Goal: Task Accomplishment & Management: Manage account settings

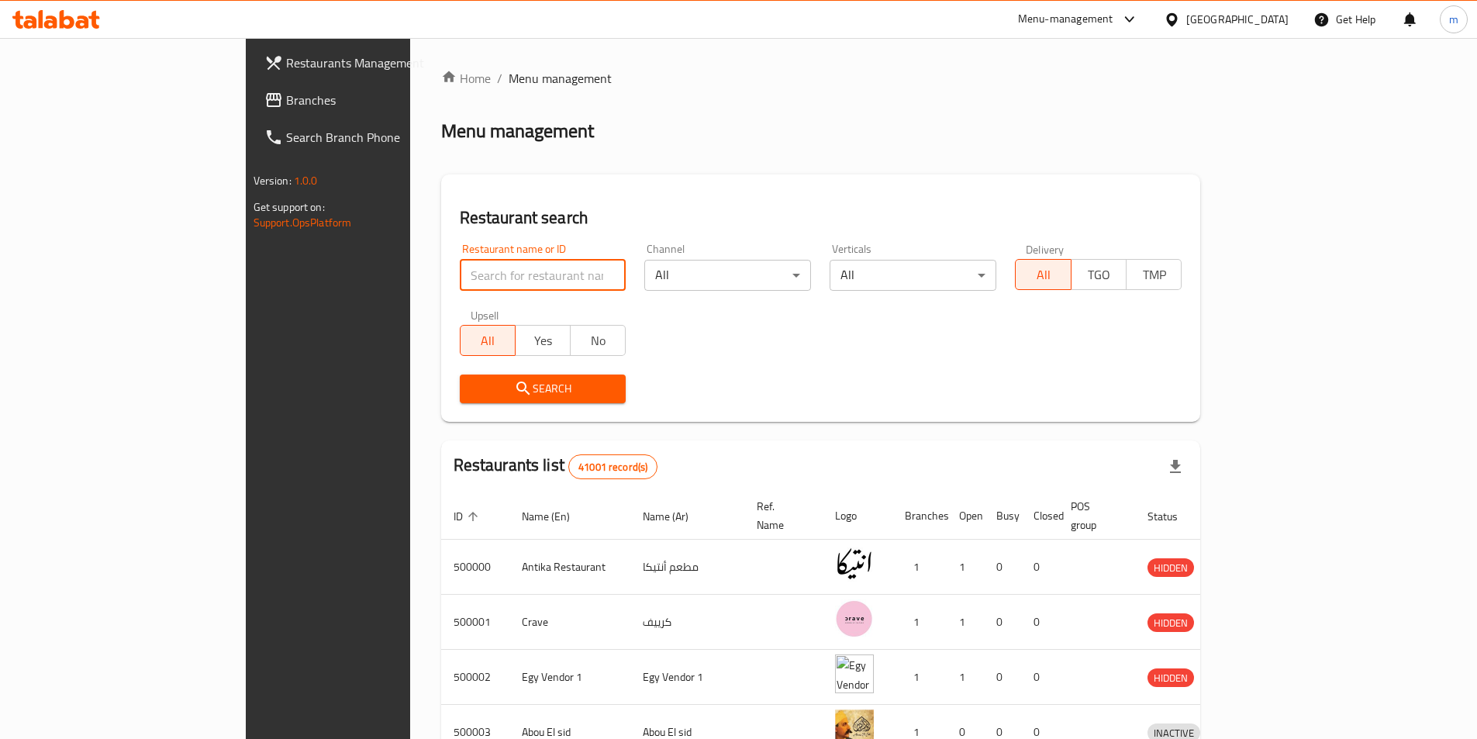
click at [460, 286] on input "search" at bounding box center [543, 275] width 167 height 31
paste input "341609924"
type input "341609924"
click button "Search" at bounding box center [543, 389] width 167 height 29
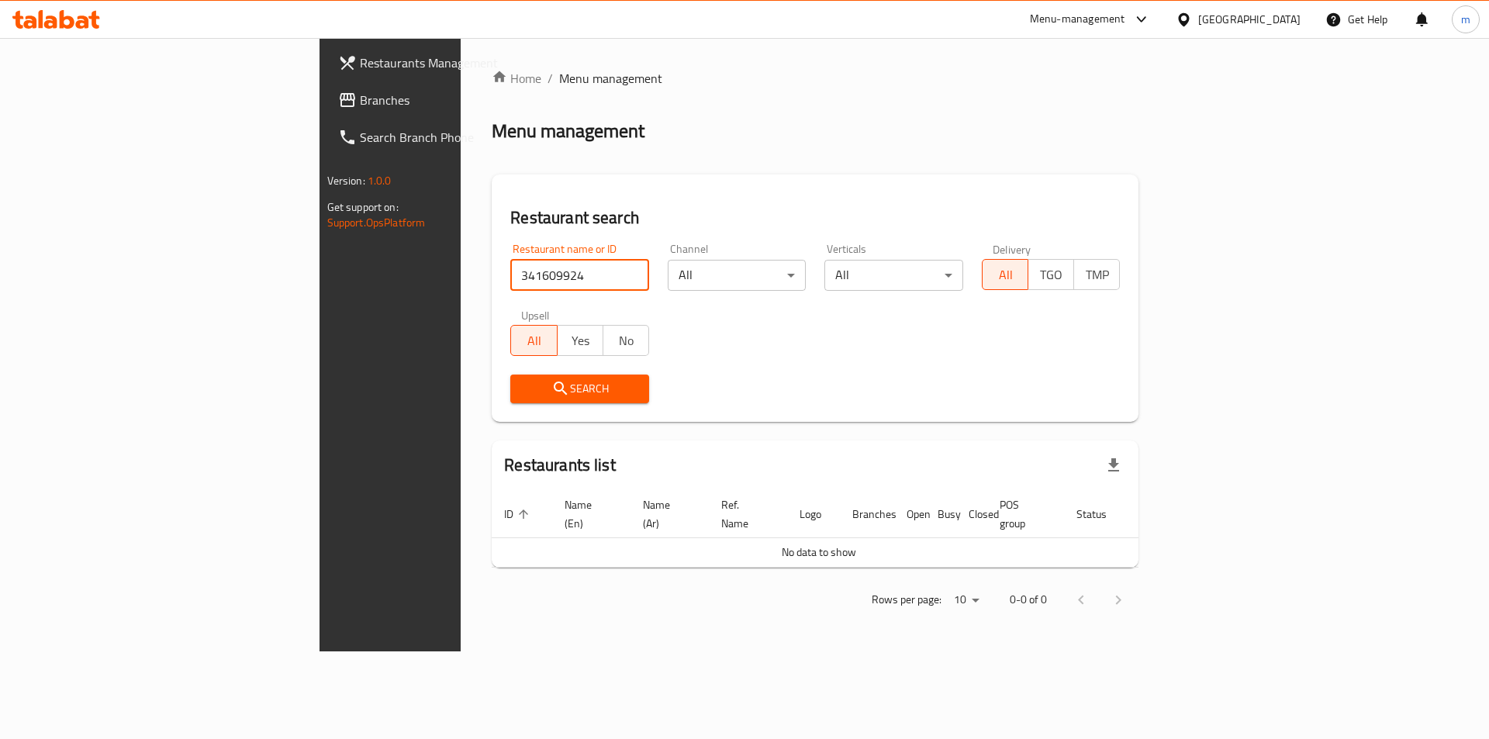
drag, startPoint x: 382, startPoint y: 275, endPoint x: 267, endPoint y: 269, distance: 115.7
click at [461, 269] on div "Home / Menu management Menu management Restaurant search Restaurant name or ID …" at bounding box center [815, 344] width 709 height 613
click at [510, 273] on input "search" at bounding box center [579, 275] width 139 height 31
paste input "776585"
type input "776585"
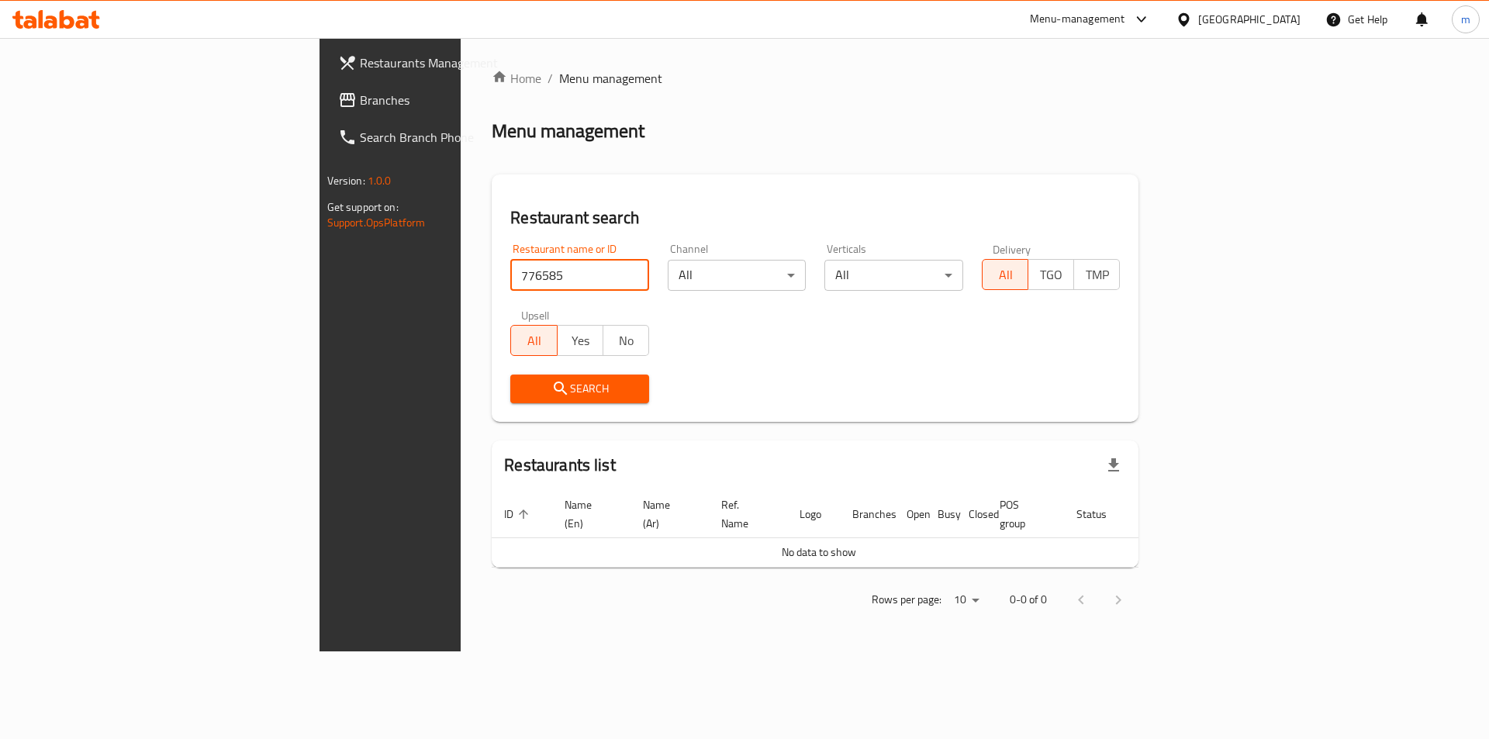
click button "Search" at bounding box center [579, 389] width 139 height 29
click at [360, 107] on span "Branches" at bounding box center [458, 100] width 196 height 19
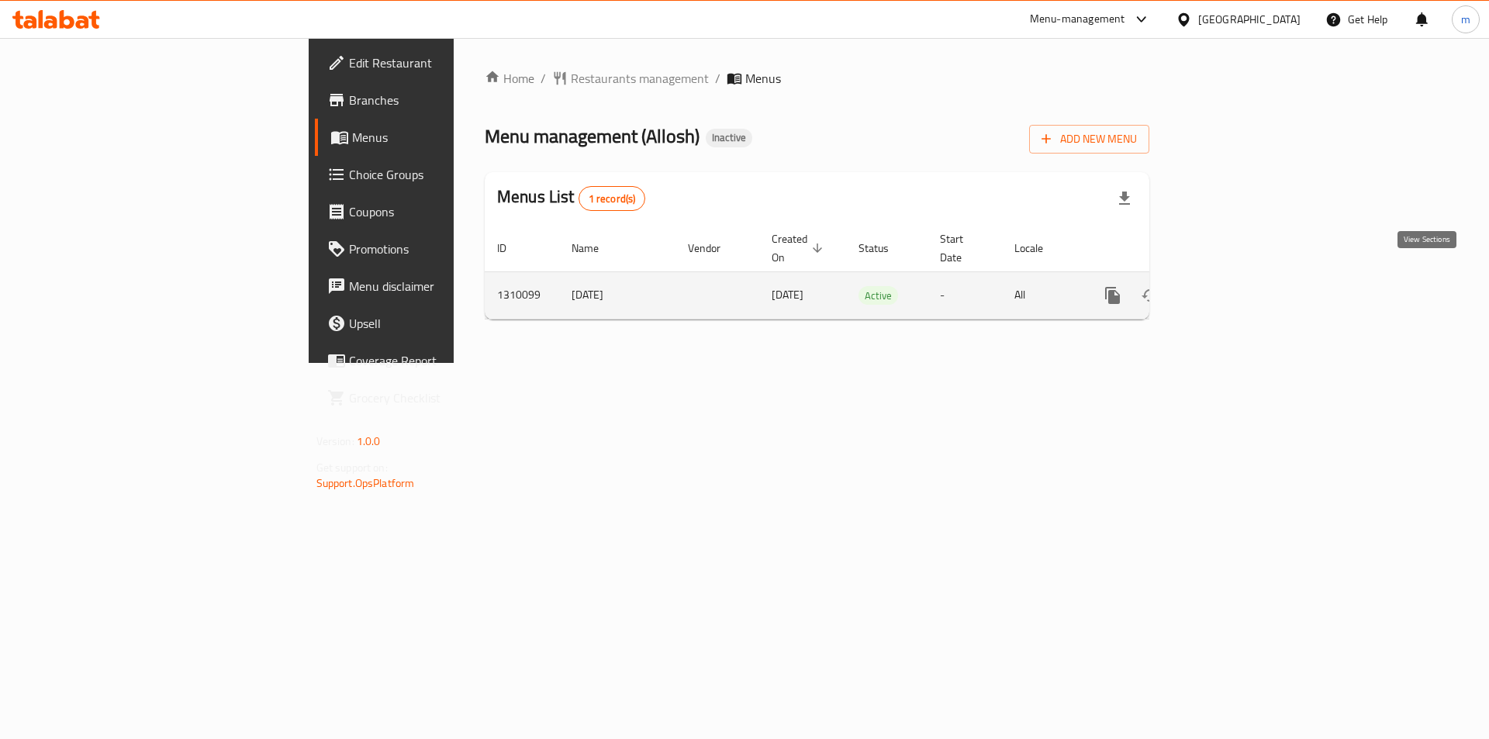
click at [1234, 286] on icon "enhanced table" at bounding box center [1224, 295] width 19 height 19
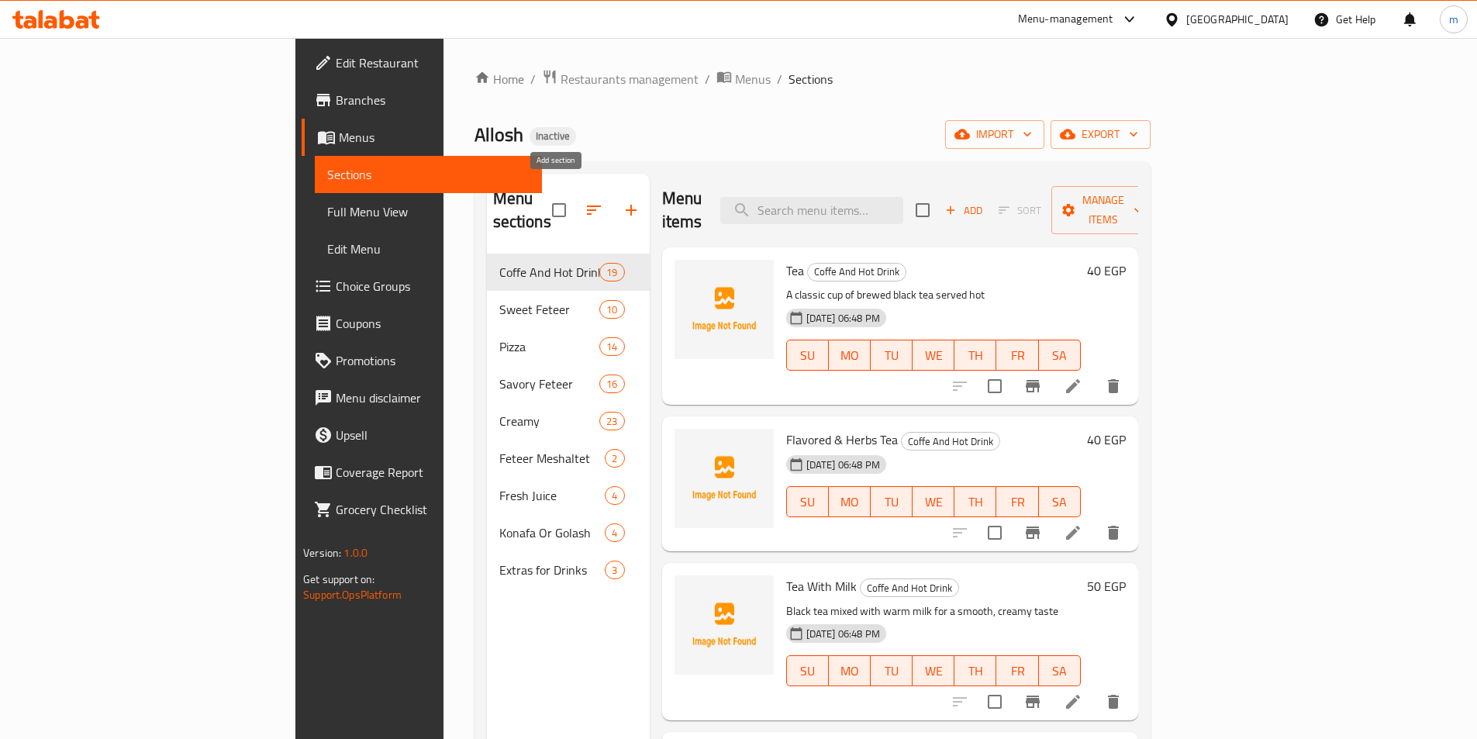
click at [622, 202] on icon "button" at bounding box center [631, 210] width 19 height 19
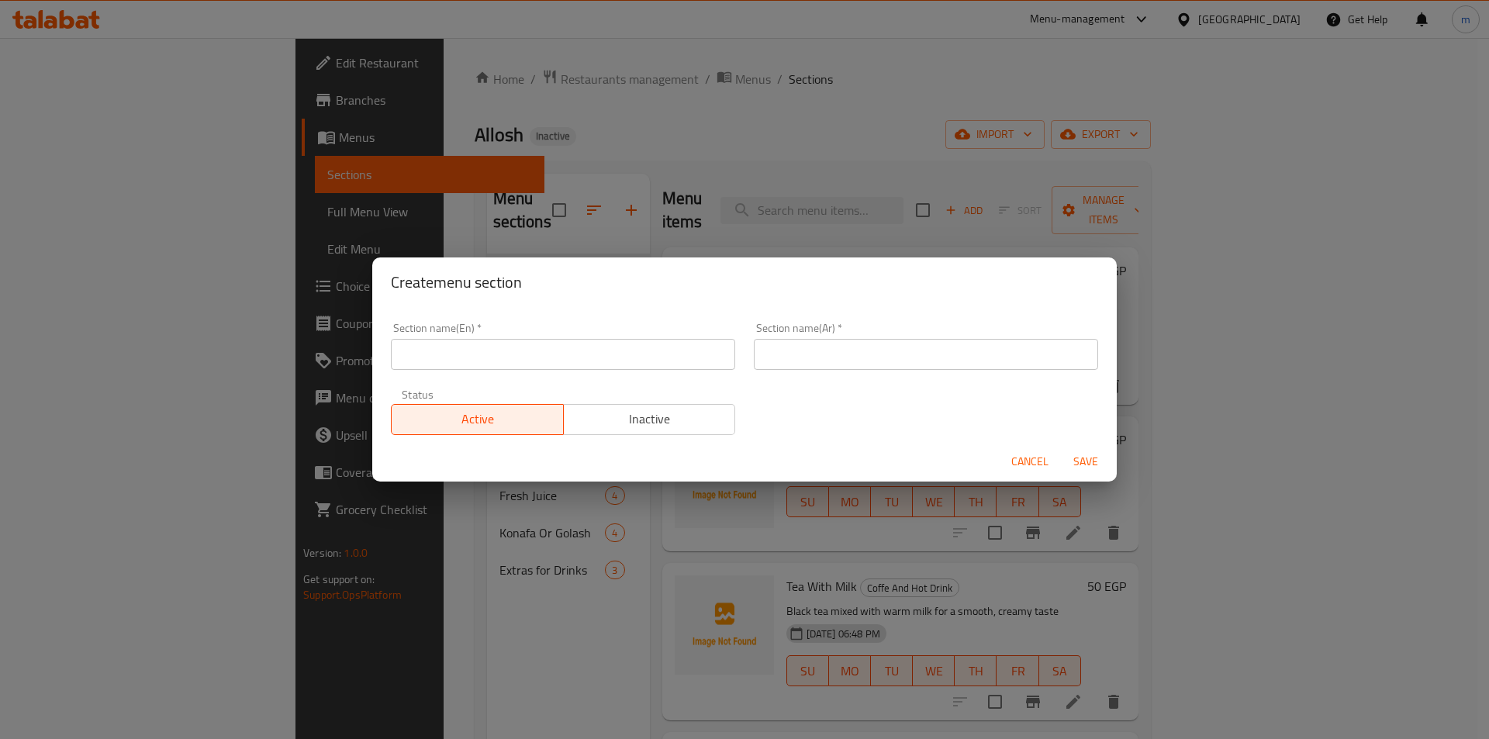
click at [651, 354] on input "text" at bounding box center [563, 354] width 344 height 31
paste input "Add-Ons"
type input "Add-Ons"
click at [820, 347] on input "text" at bounding box center [926, 354] width 344 height 31
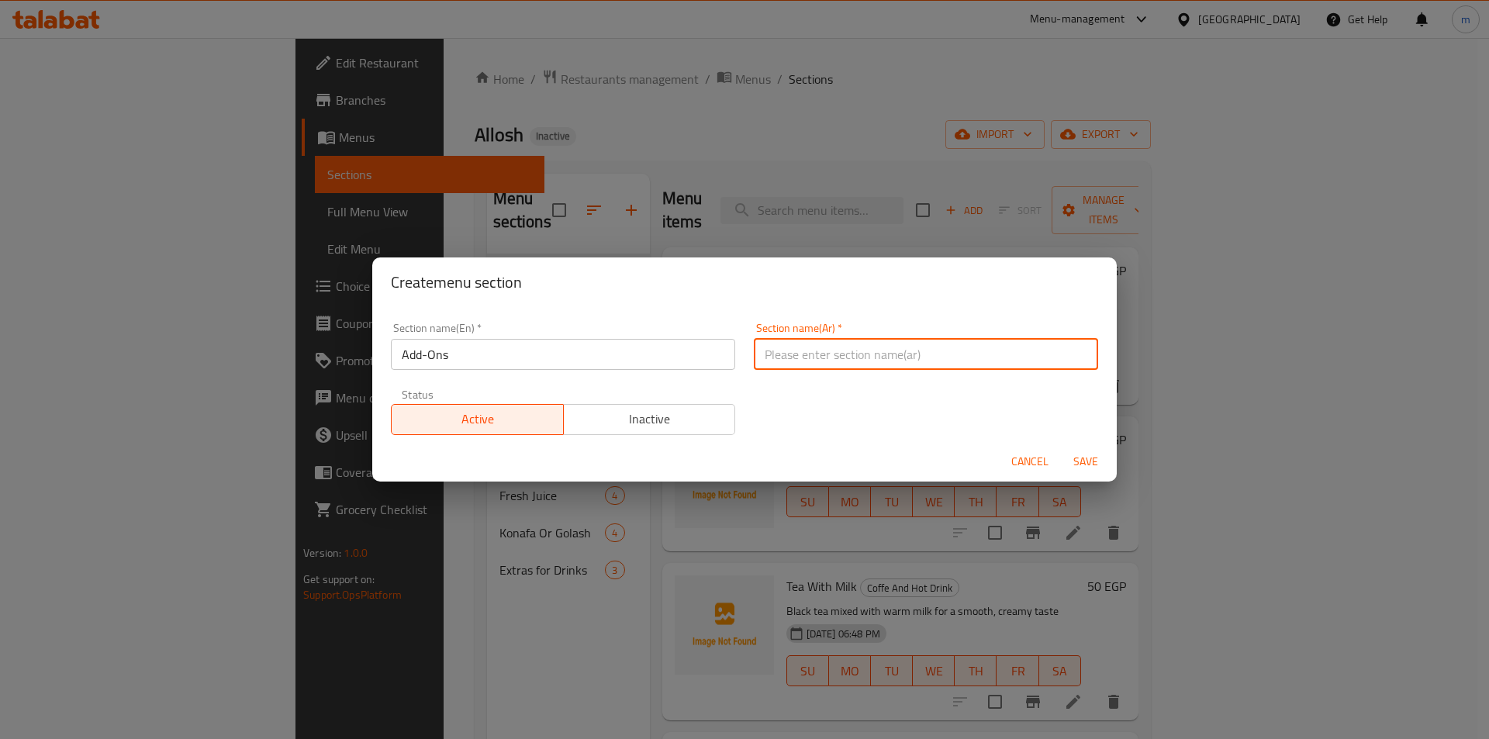
paste input "الإضافات"
type input "الإضافات"
click at [1083, 461] on span "Save" at bounding box center [1085, 461] width 37 height 19
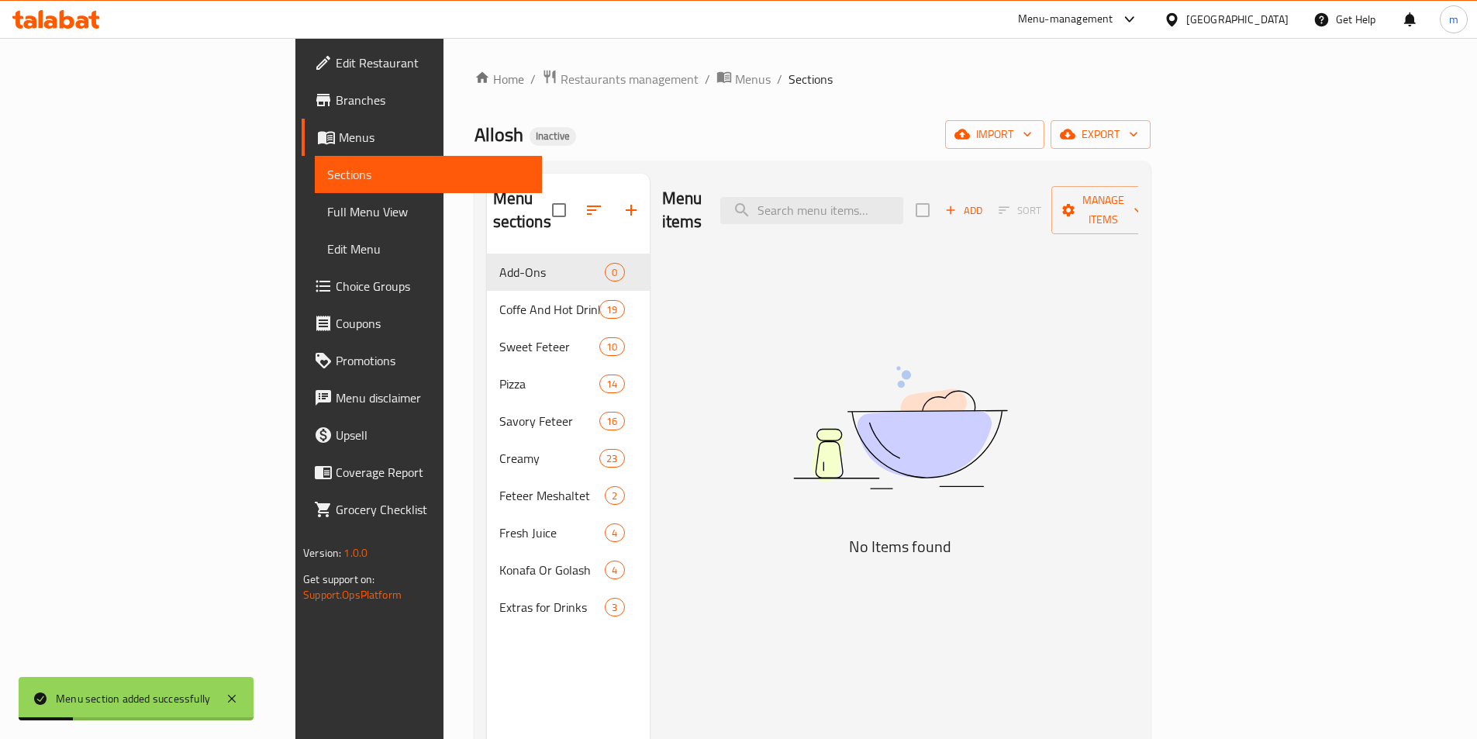
click at [622, 206] on icon "button" at bounding box center [631, 210] width 19 height 19
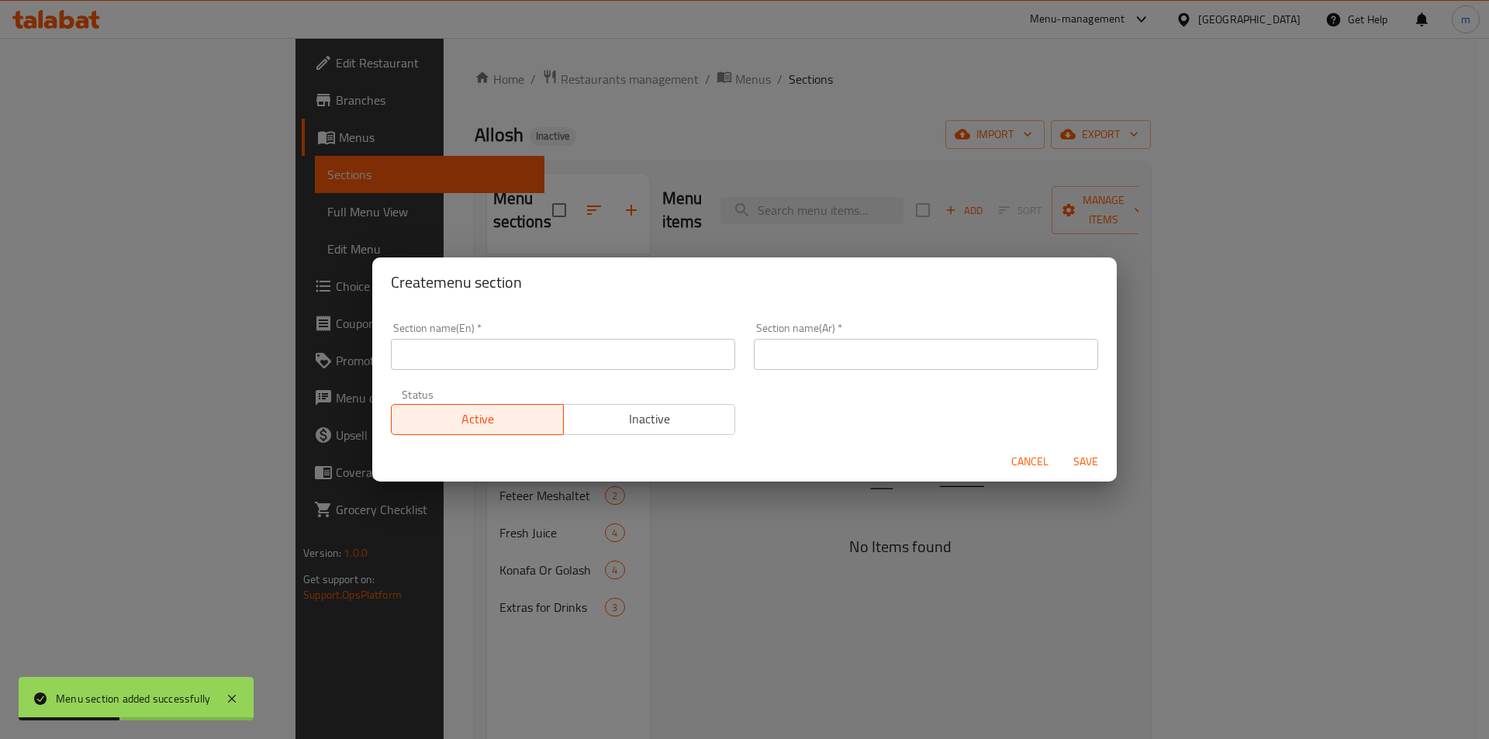
click at [1033, 469] on span "Cancel" at bounding box center [1029, 461] width 37 height 19
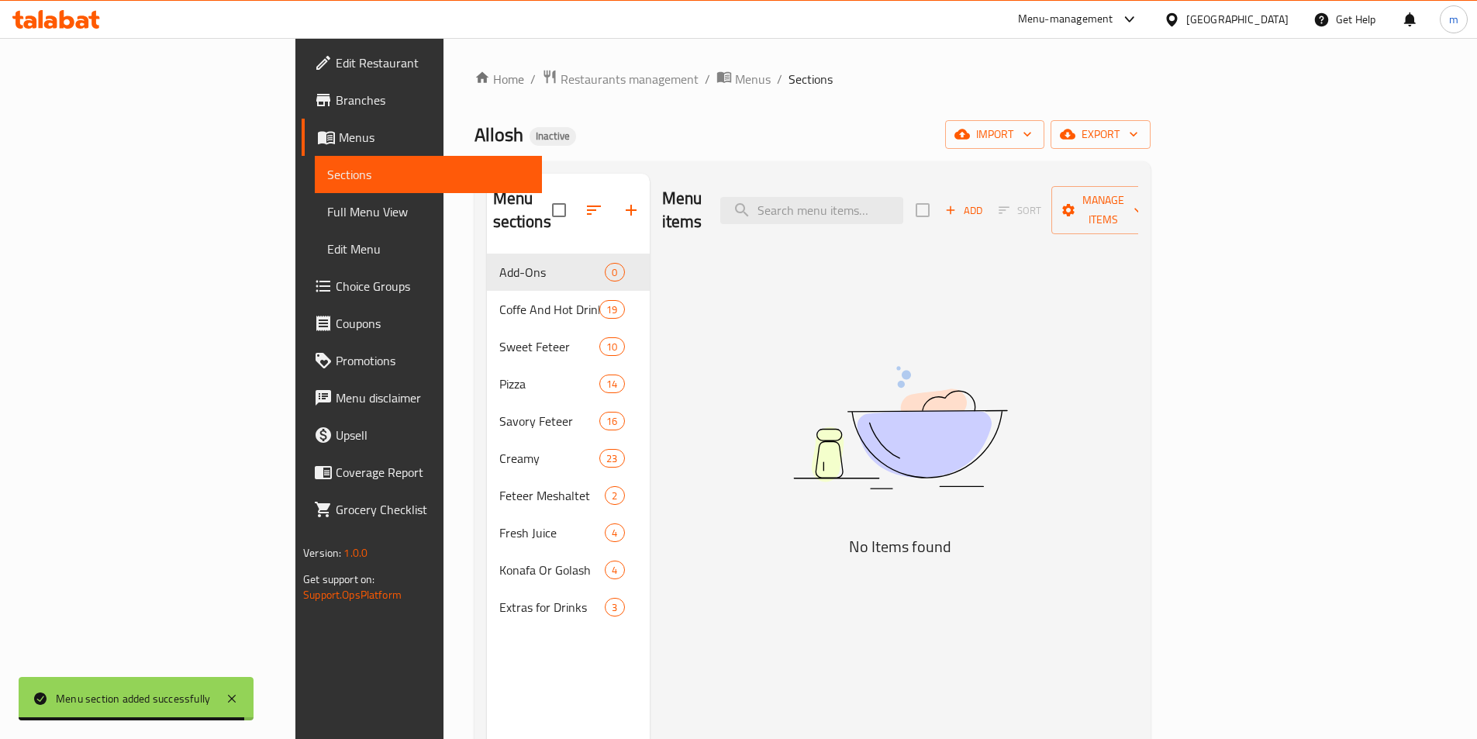
drag, startPoint x: 430, startPoint y: 247, endPoint x: 426, endPoint y: 623, distance: 376.1
click at [487, 623] on div "Menu sections Add-Ons 0 Coffe And Hot Drink 19 Sweet Feteer 10 Pizza 14 Savory …" at bounding box center [568, 543] width 163 height 739
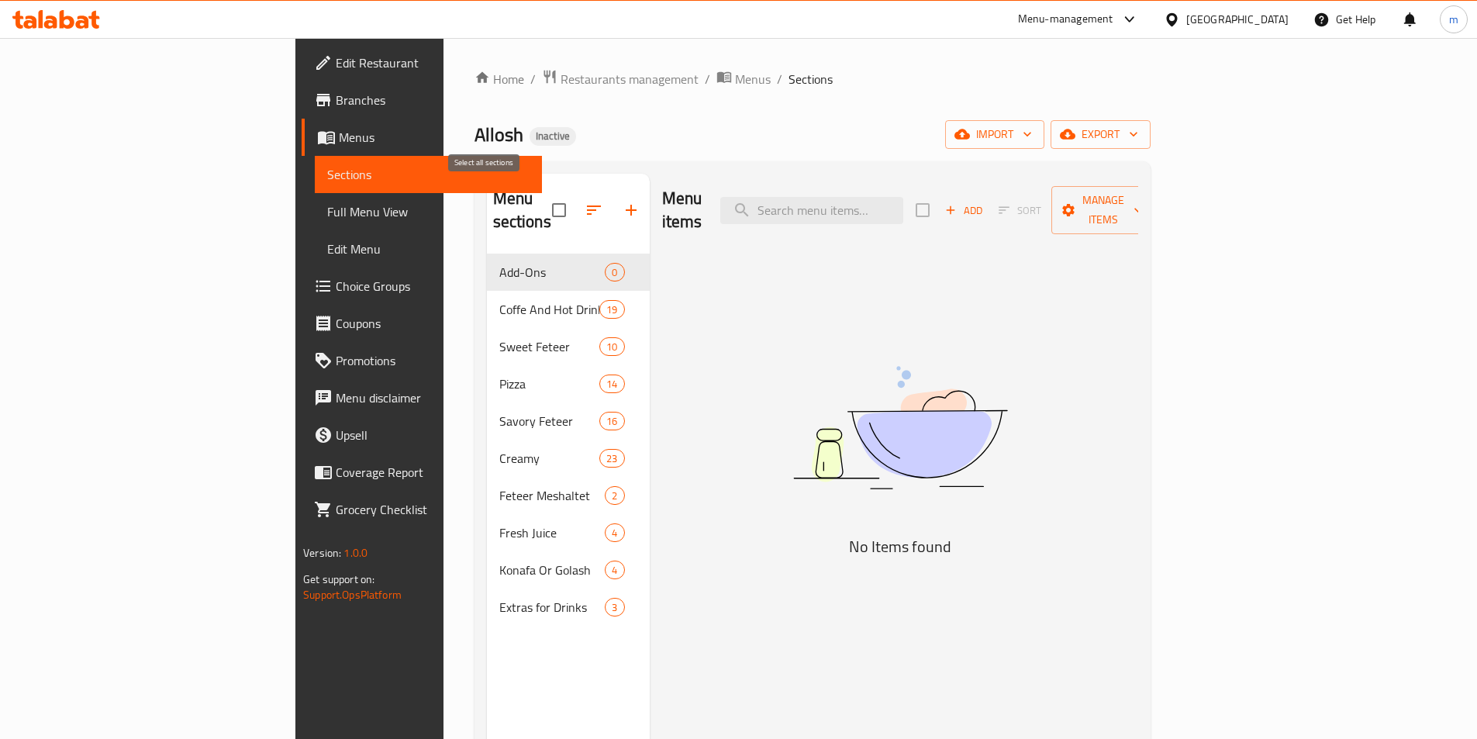
click at [543, 194] on input "checkbox" at bounding box center [559, 210] width 33 height 33
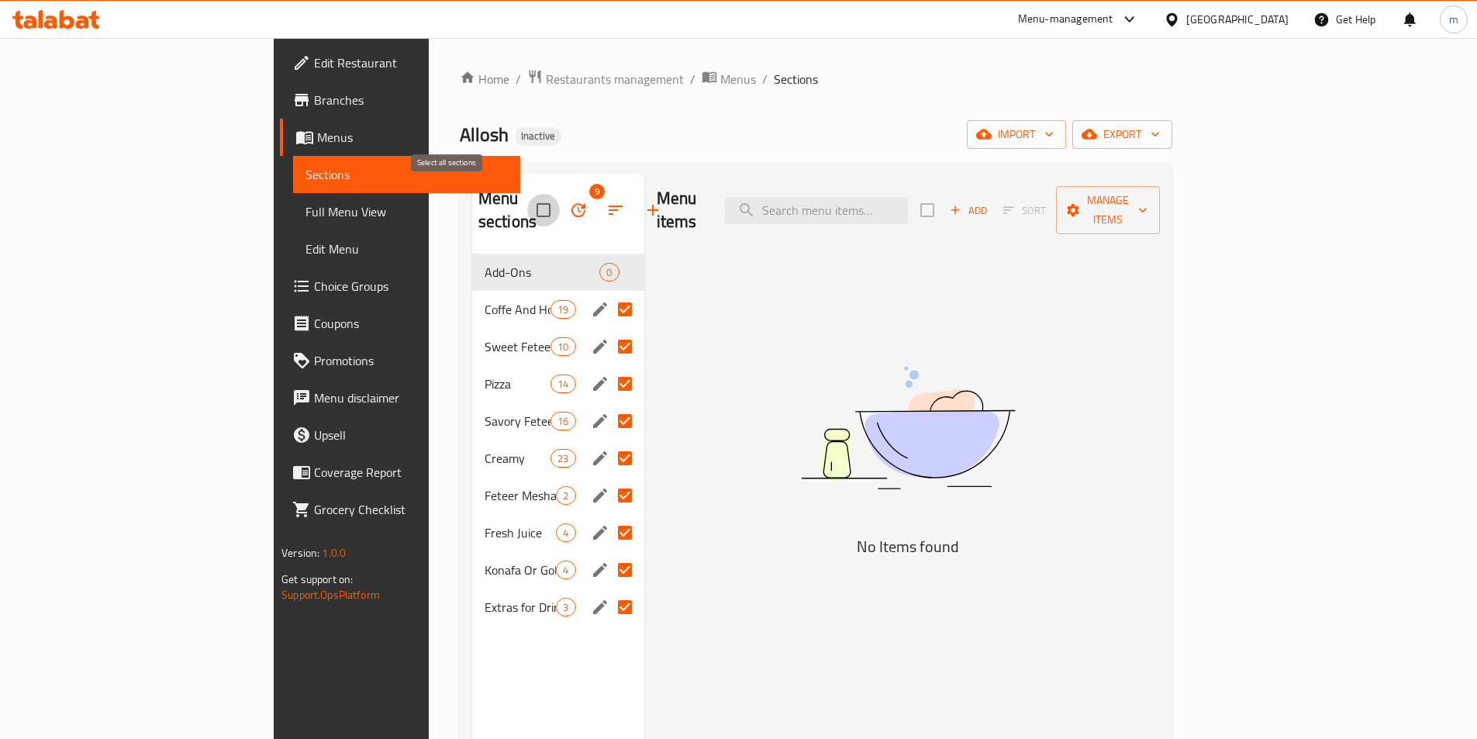
click at [527, 200] on input "checkbox" at bounding box center [543, 210] width 33 height 33
checkbox input "false"
click at [658, 247] on div "Menu items Add Sort Manage items No Items found" at bounding box center [902, 543] width 516 height 739
click at [609, 293] on input "Menu sections" at bounding box center [625, 309] width 33 height 33
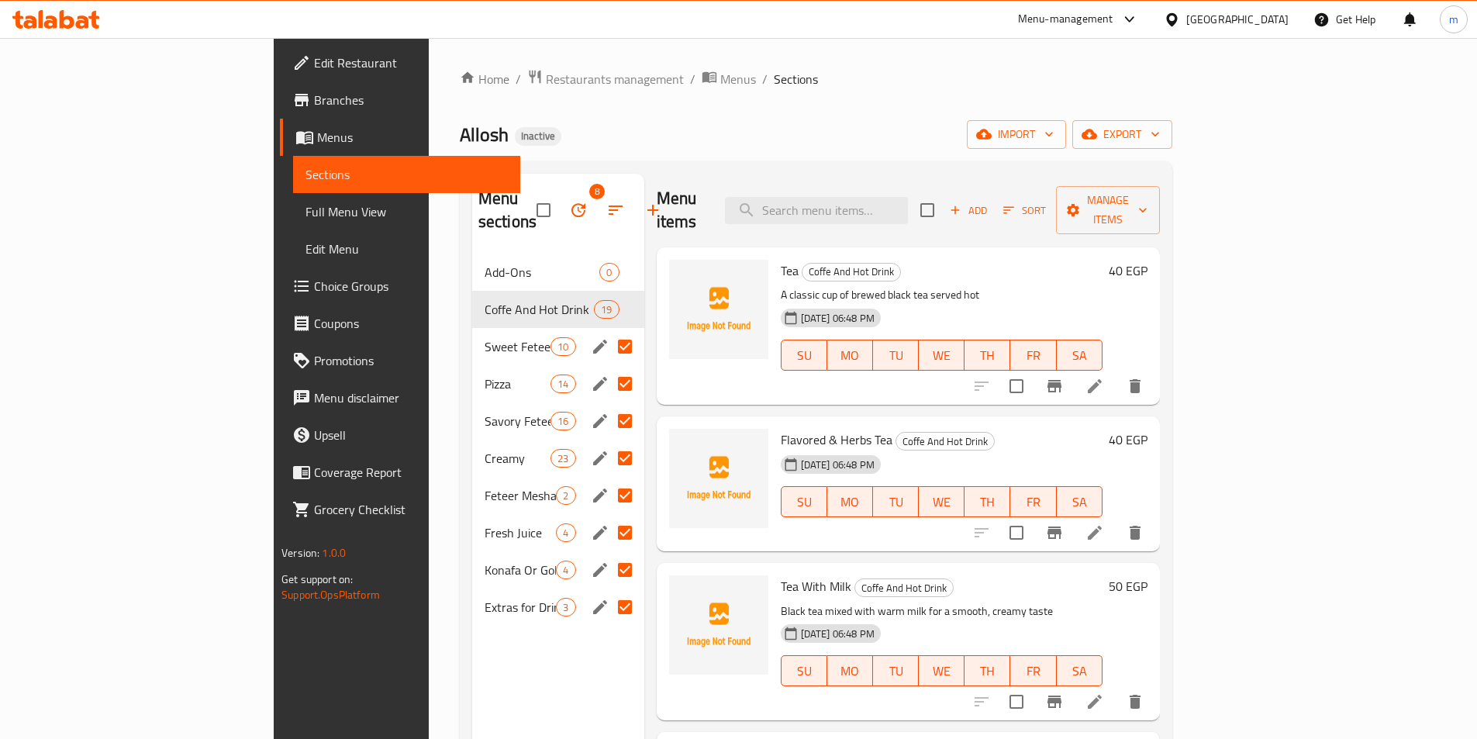
click at [609, 330] on input "Menu sections" at bounding box center [625, 346] width 33 height 33
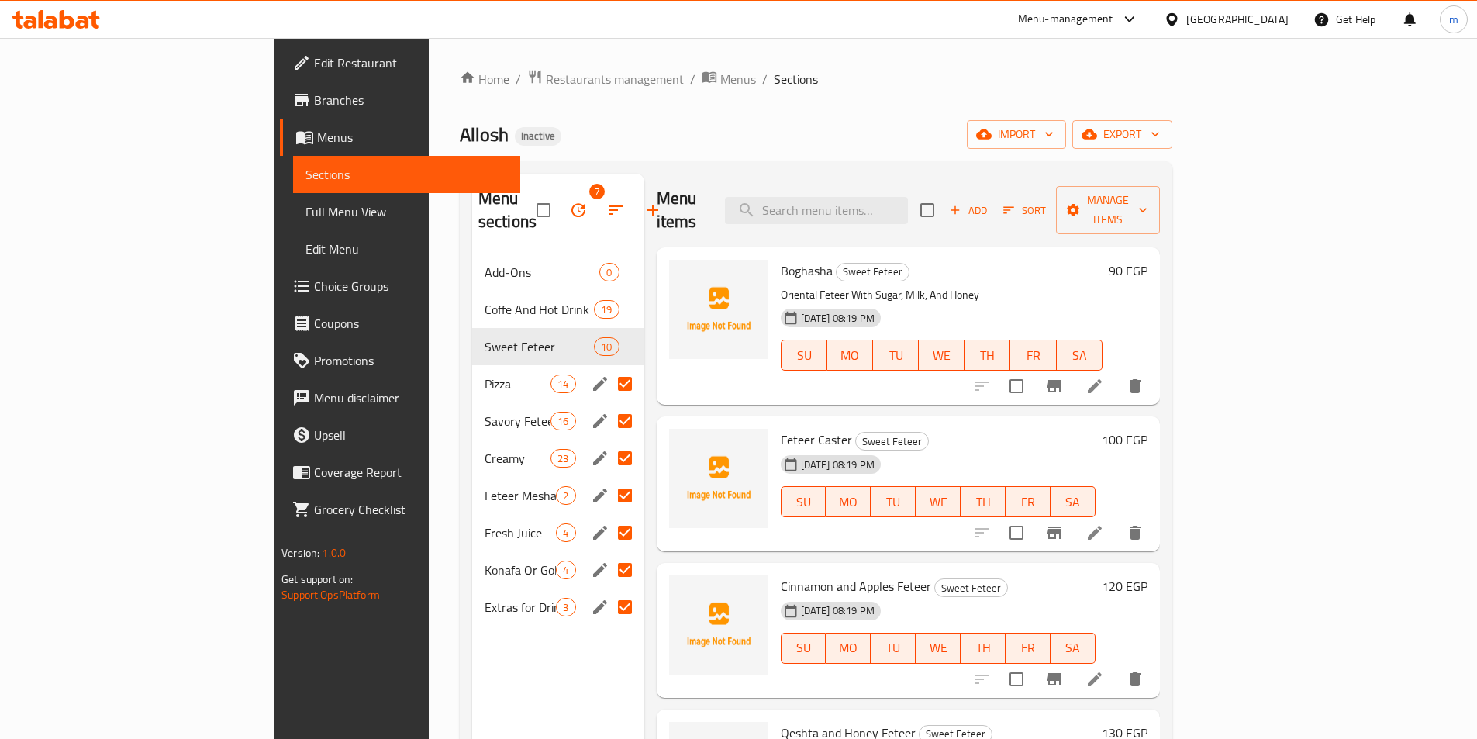
click at [609, 368] on input "Menu sections" at bounding box center [625, 384] width 33 height 33
checkbox input "false"
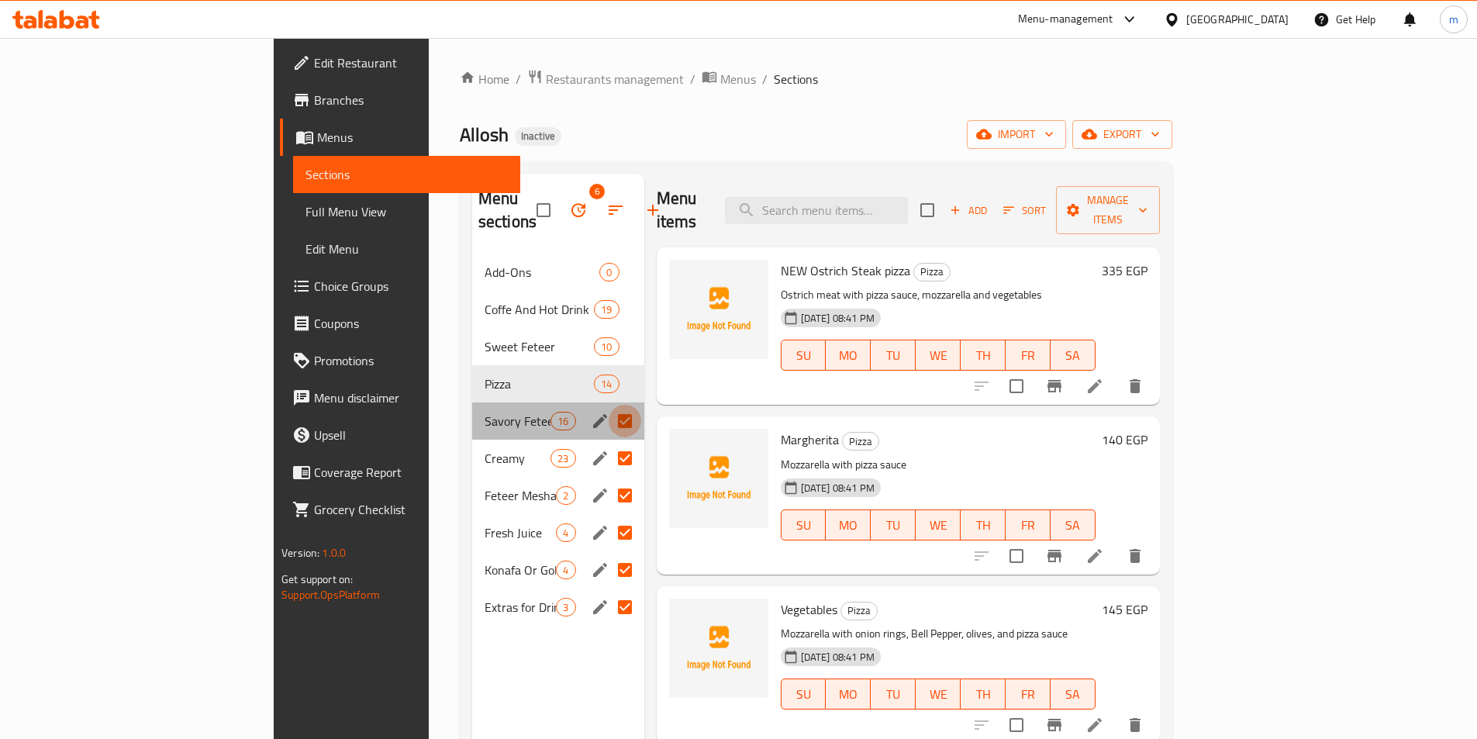
click at [609, 405] on input "Menu sections" at bounding box center [625, 421] width 33 height 33
checkbox input "false"
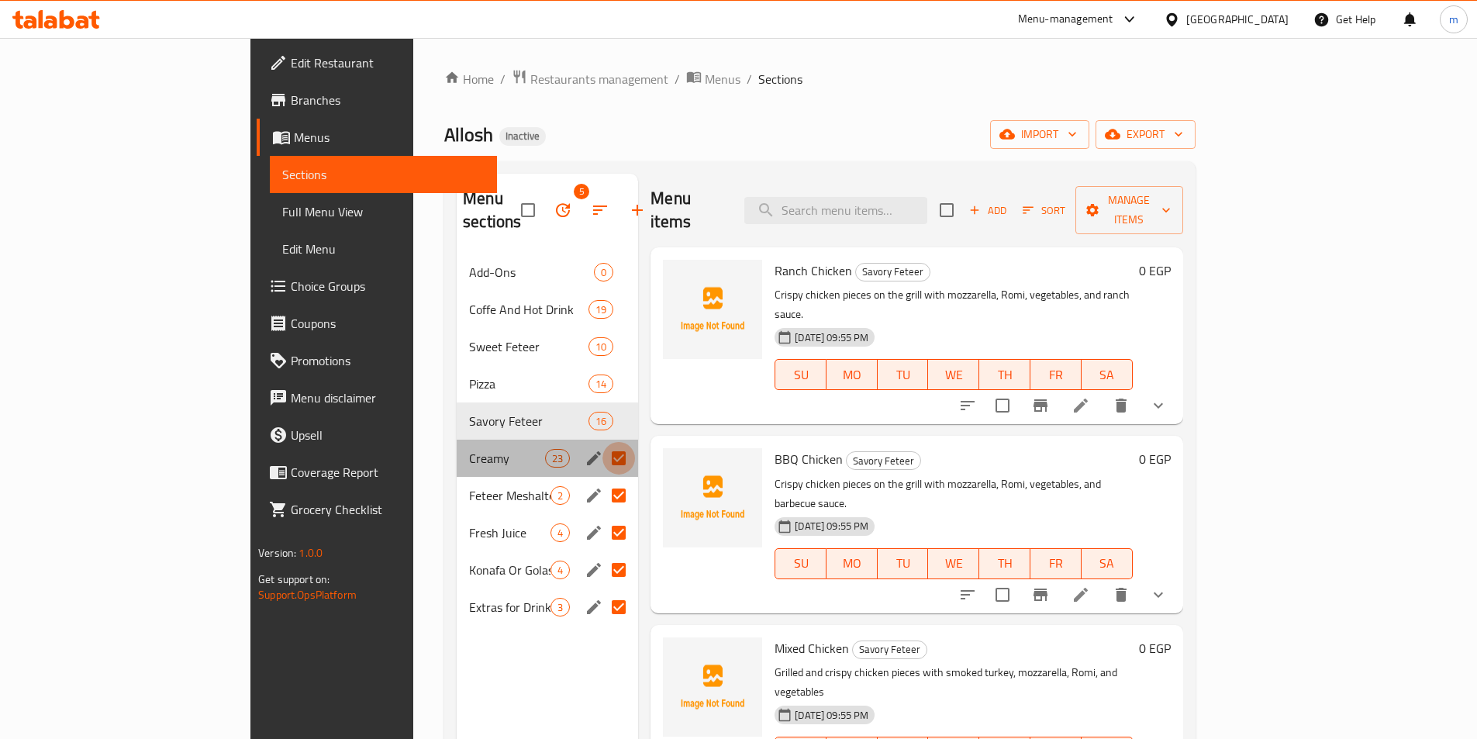
click at [603, 442] on input "Menu sections" at bounding box center [619, 458] width 33 height 33
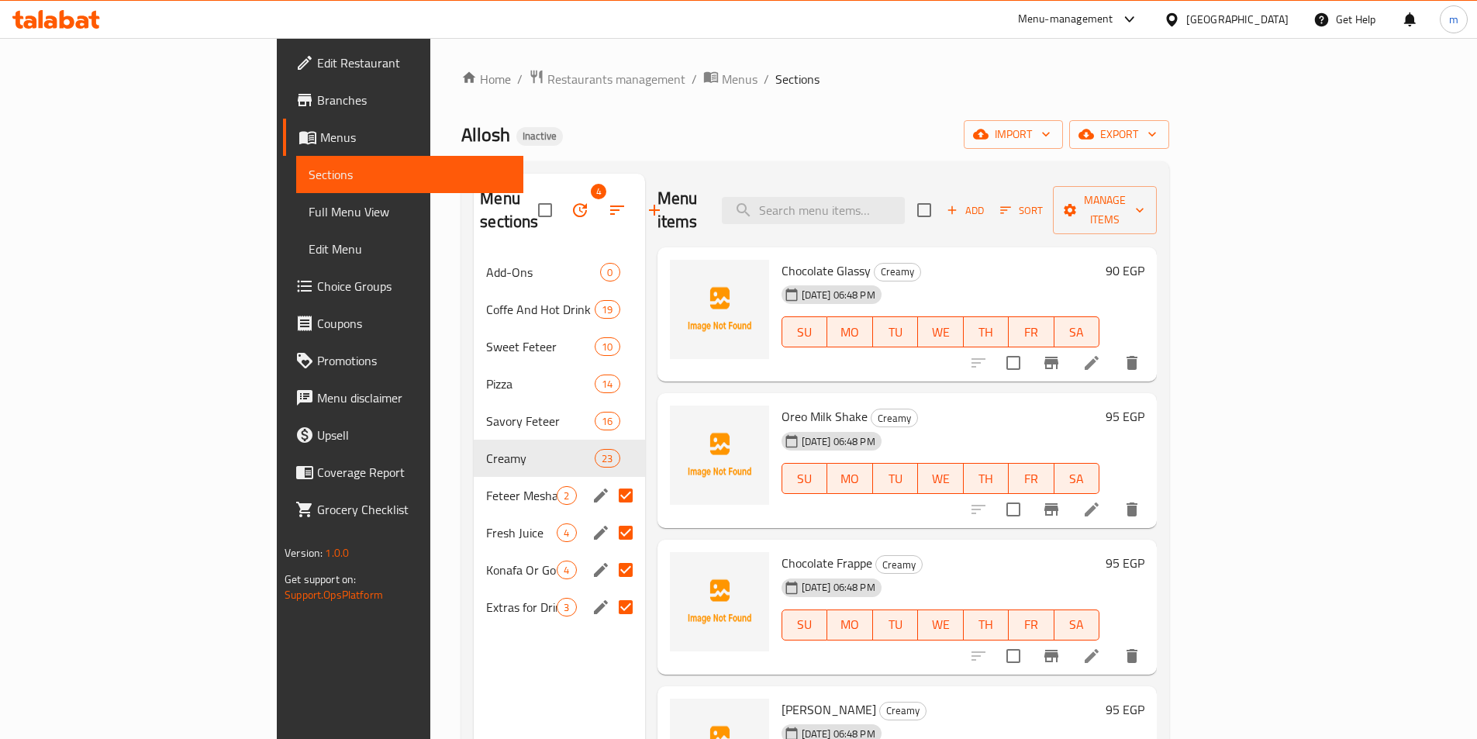
click at [610, 479] on input "Menu sections" at bounding box center [626, 495] width 33 height 33
checkbox input "false"
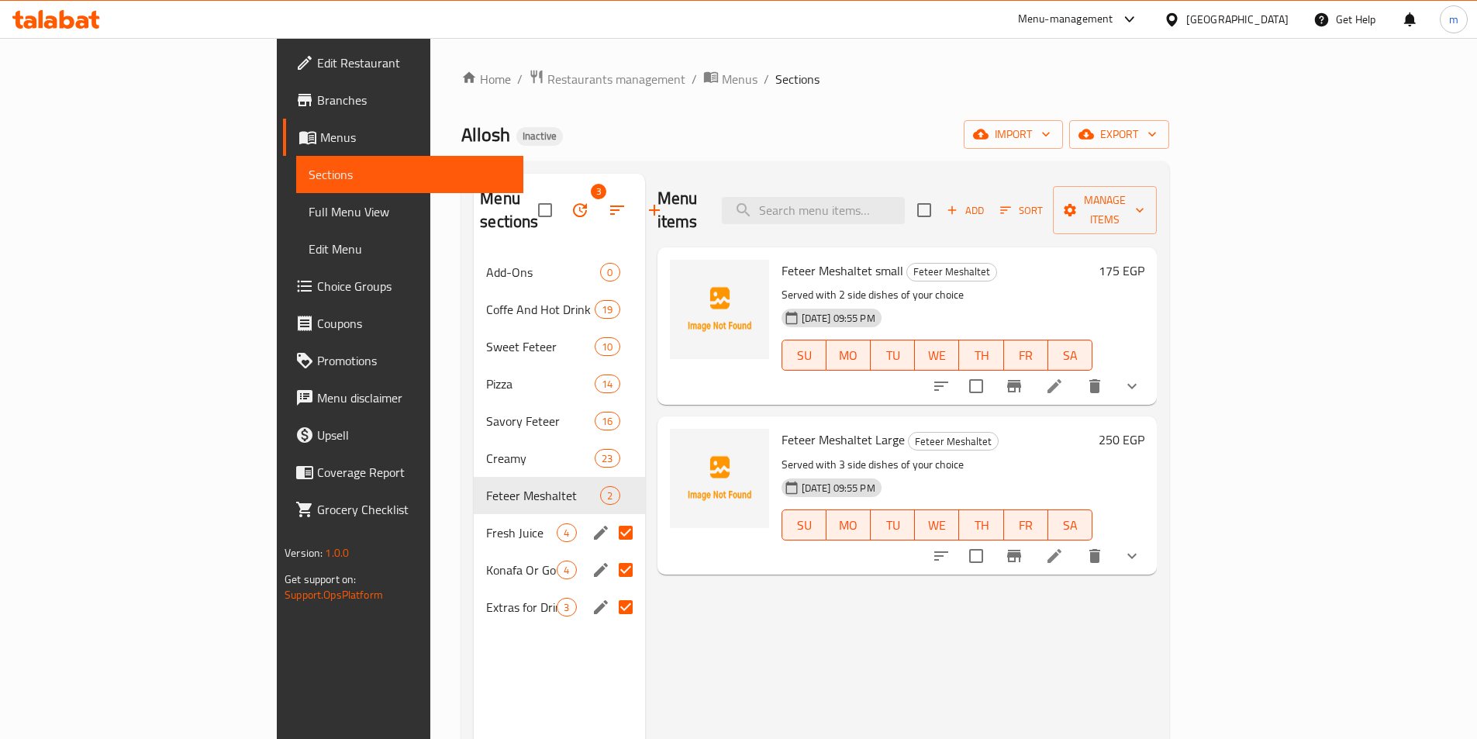
click at [610, 516] on input "Menu sections" at bounding box center [626, 532] width 33 height 33
checkbox input "false"
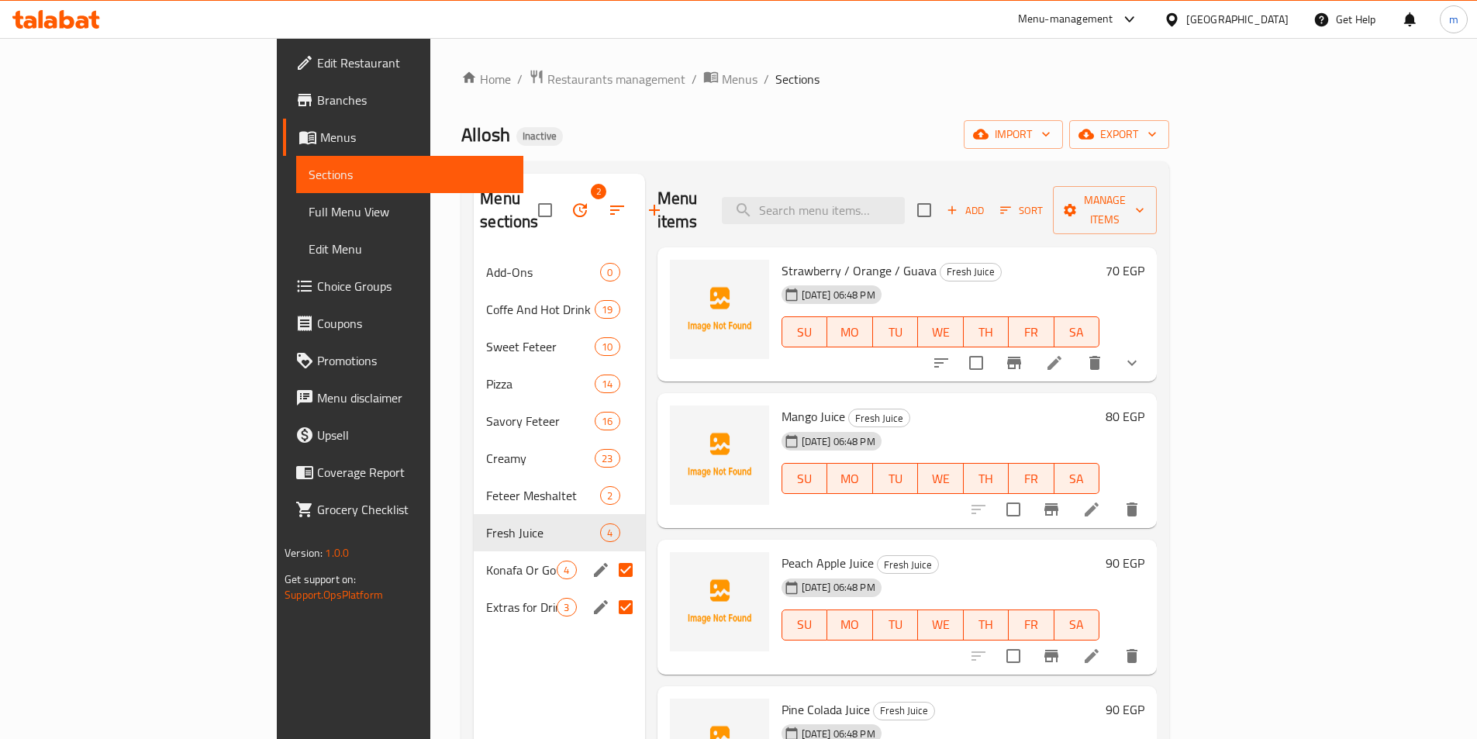
click at [610, 554] on input "Menu sections" at bounding box center [626, 570] width 33 height 33
checkbox input "false"
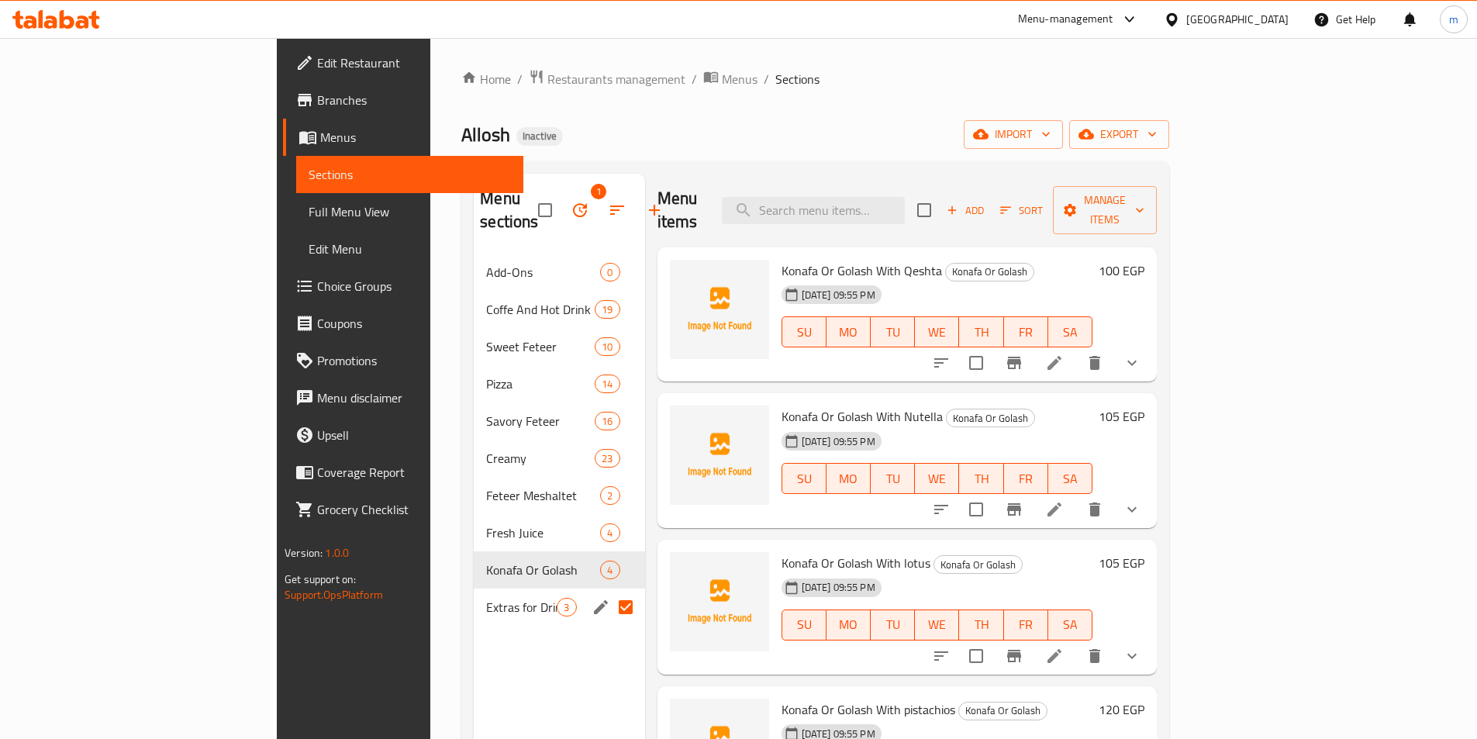
click at [610, 591] on input "Menu sections" at bounding box center [626, 607] width 33 height 33
checkbox input "false"
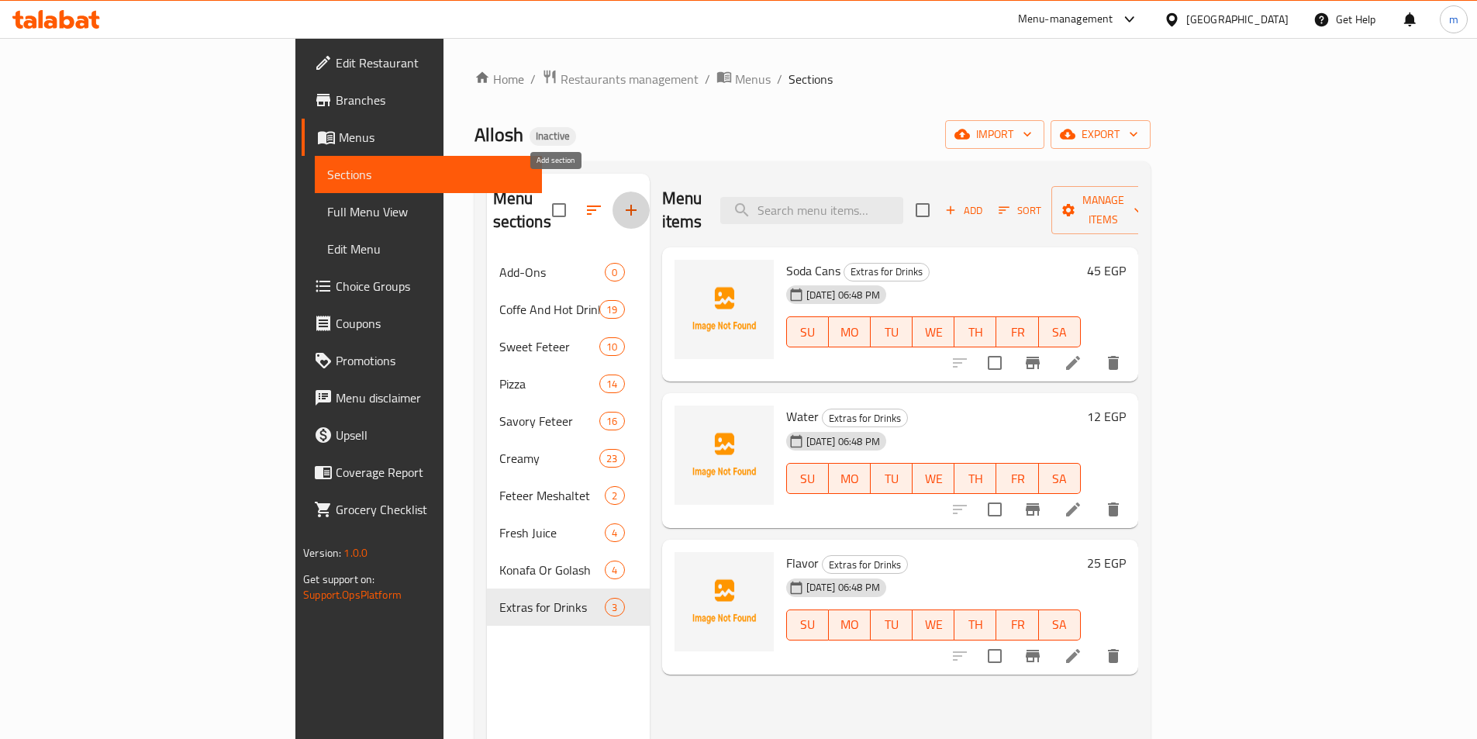
click at [622, 206] on icon "button" at bounding box center [631, 210] width 19 height 19
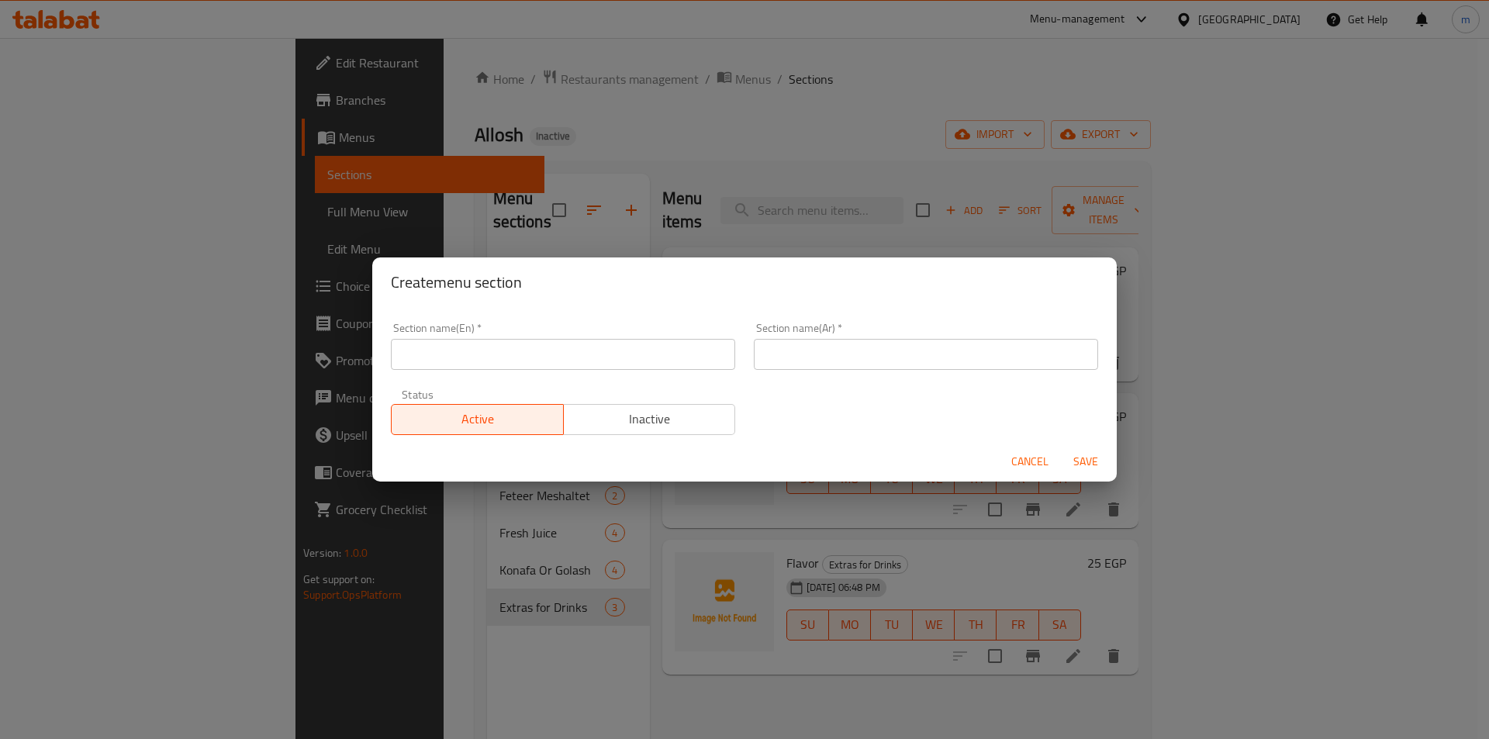
click at [1038, 461] on span "Cancel" at bounding box center [1029, 461] width 37 height 19
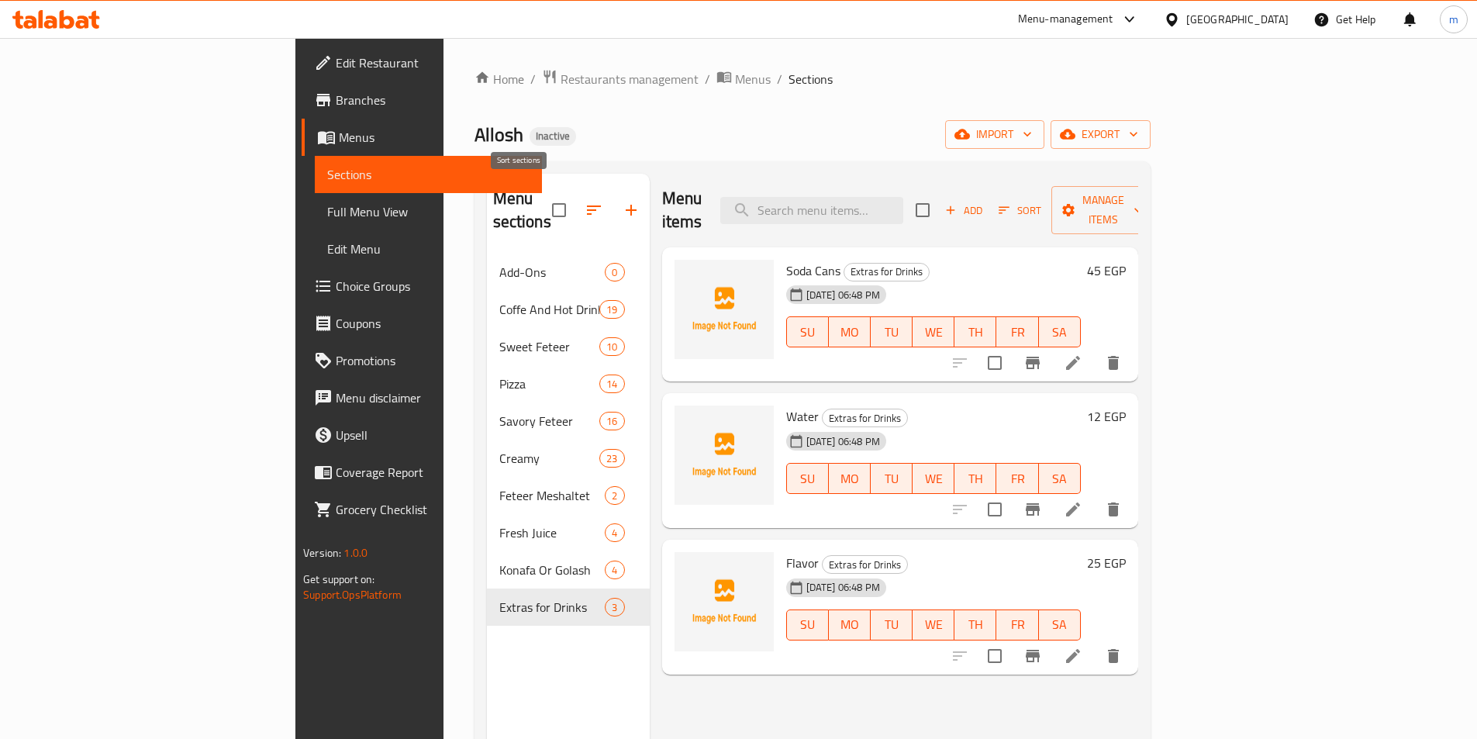
click at [585, 201] on icon "button" at bounding box center [594, 210] width 19 height 19
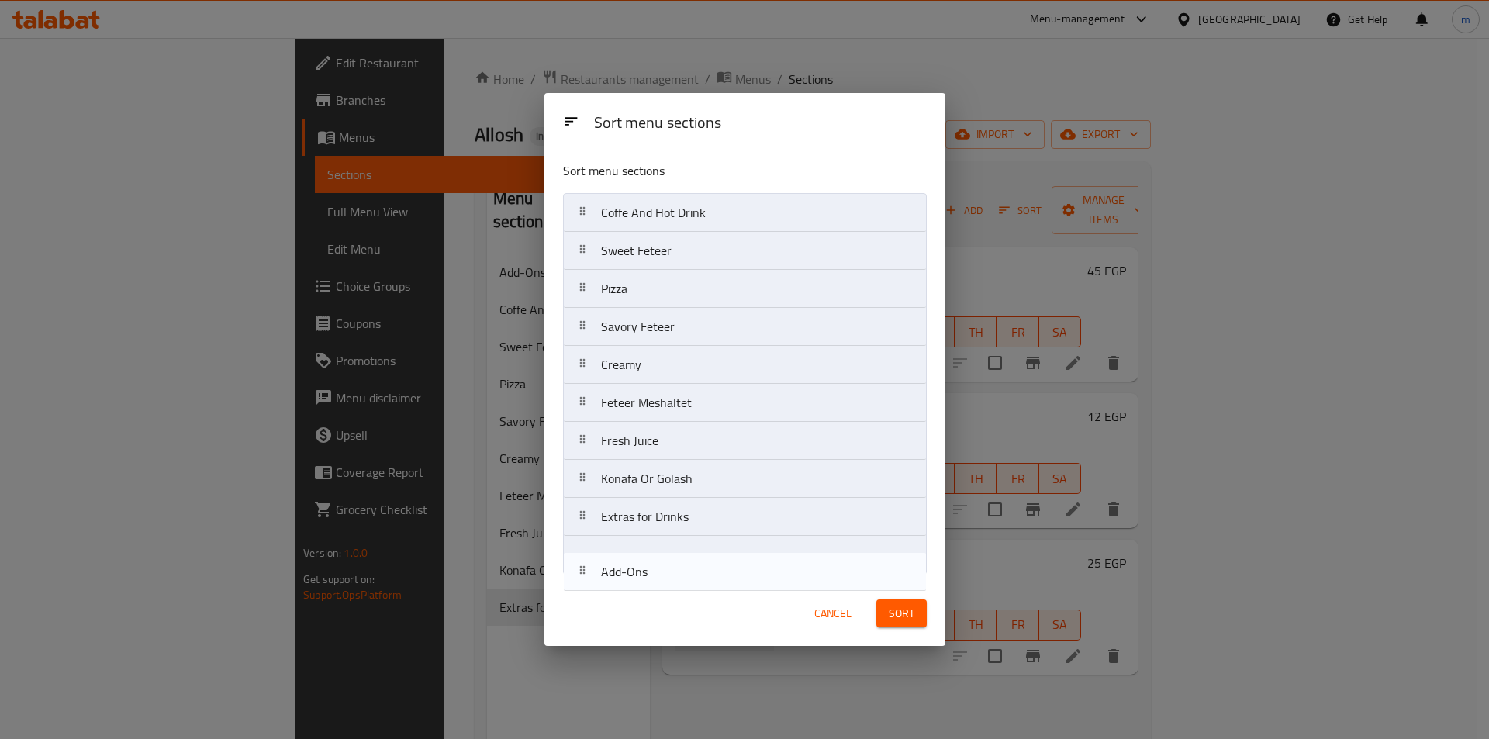
drag, startPoint x: 701, startPoint y: 216, endPoint x: 699, endPoint y: 619, distance: 402.5
click at [699, 619] on div "Sort menu sections Sort menu sections Add-Ons Coffe And Hot Drink Sweet Feteer …" at bounding box center [744, 370] width 401 height 554
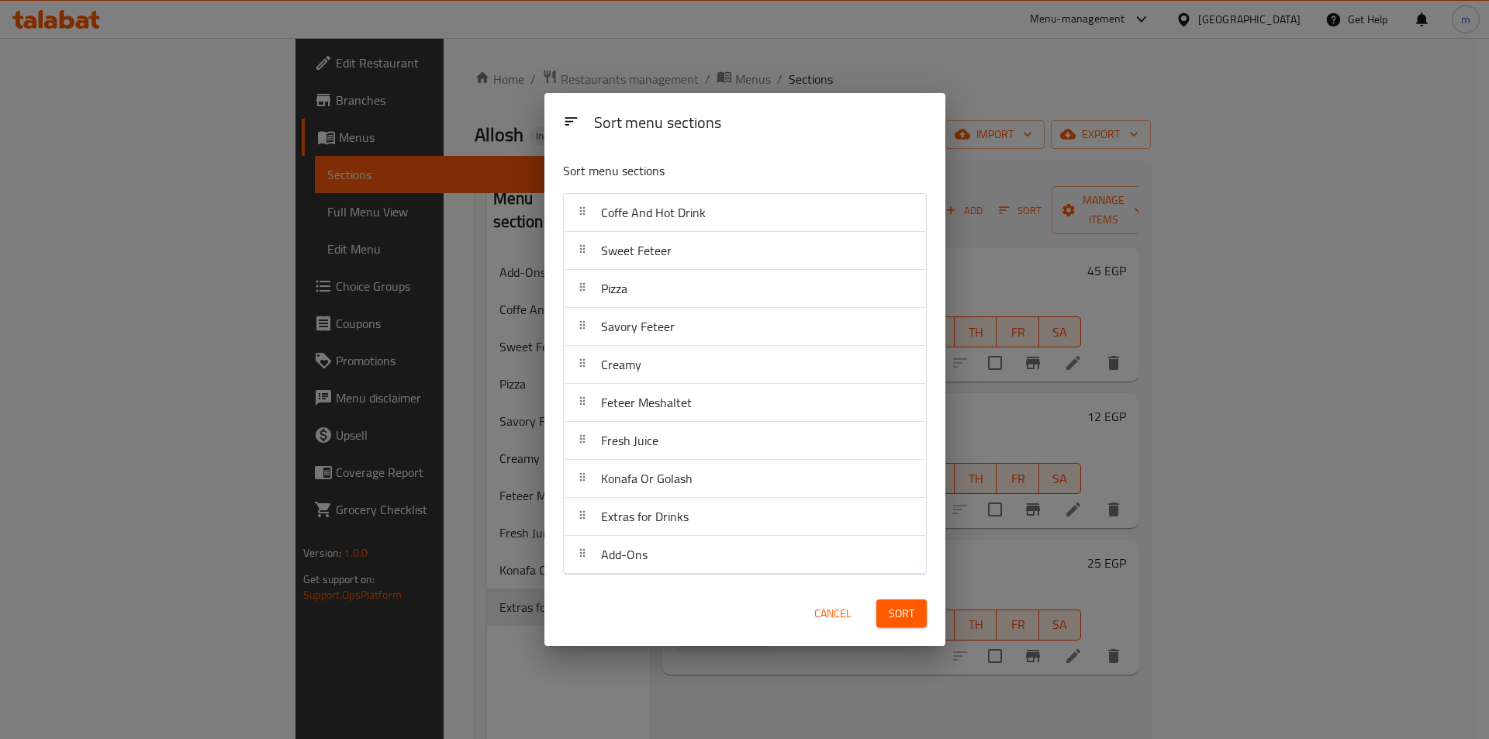
click at [903, 620] on span "Sort" at bounding box center [902, 613] width 26 height 19
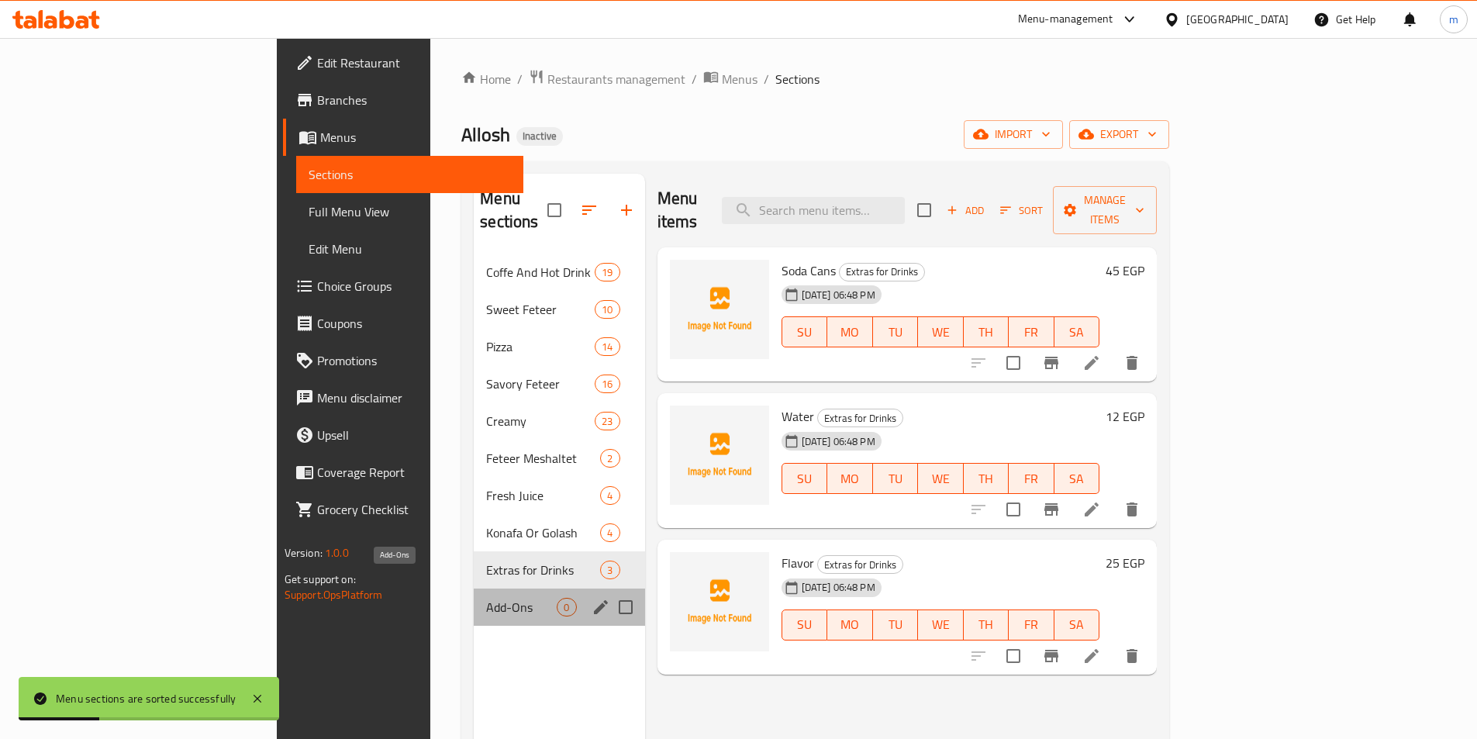
click at [486, 598] on span "Add-Ons" at bounding box center [521, 607] width 71 height 19
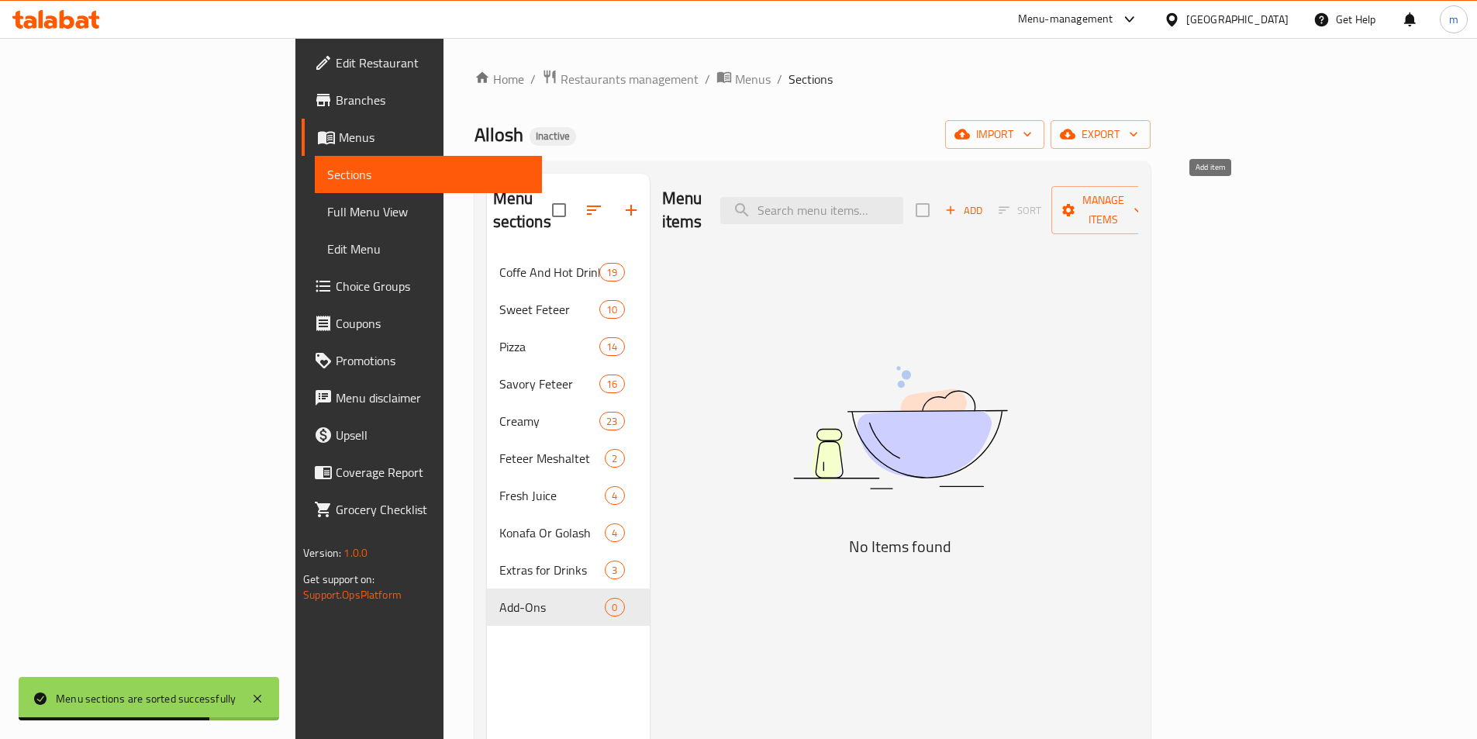
click at [985, 202] on span "Add" at bounding box center [964, 211] width 42 height 18
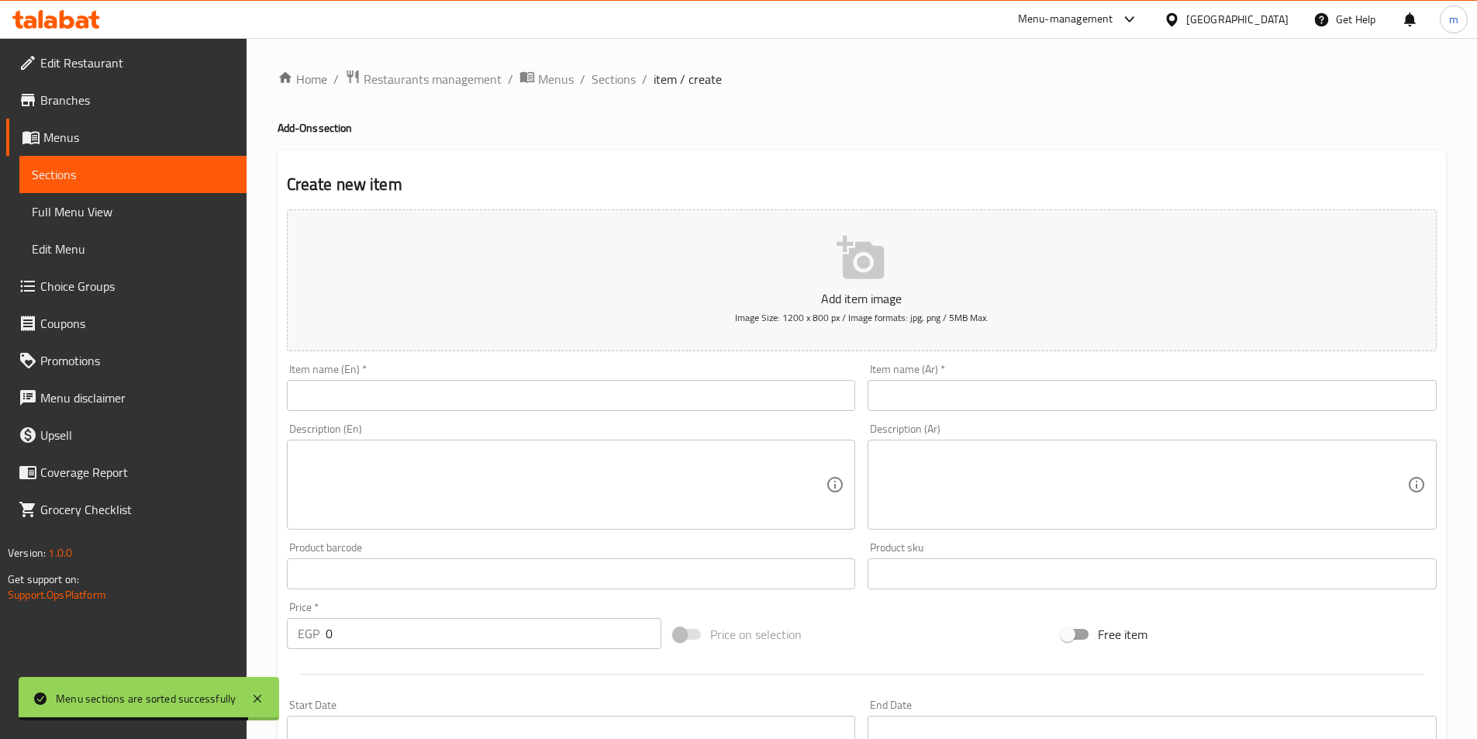
click at [704, 404] on input "text" at bounding box center [571, 395] width 569 height 31
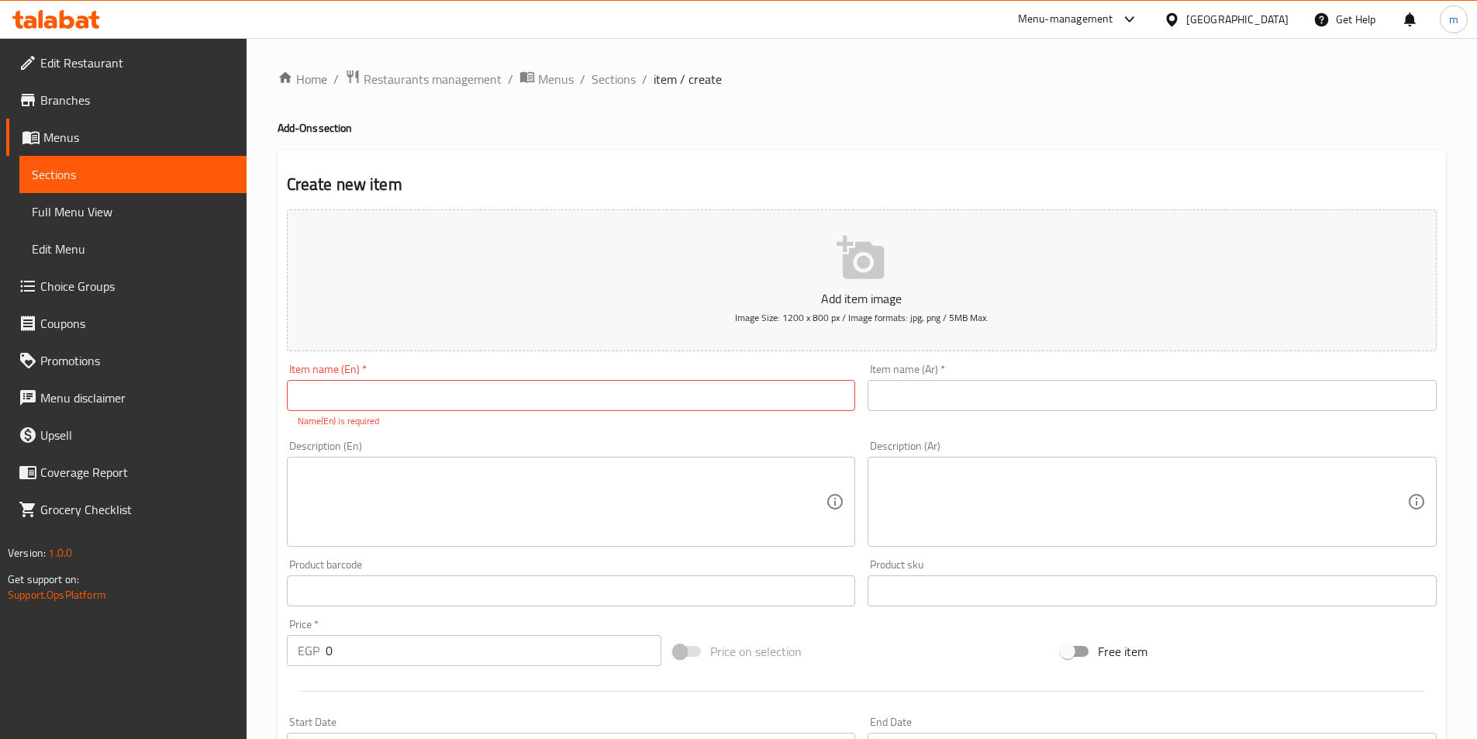
click at [551, 399] on input "text" at bounding box center [571, 395] width 569 height 31
paste input "meat"
type input "meat"
click at [932, 391] on input "text" at bounding box center [1152, 395] width 569 height 31
click at [940, 403] on input "text" at bounding box center [1152, 395] width 569 height 31
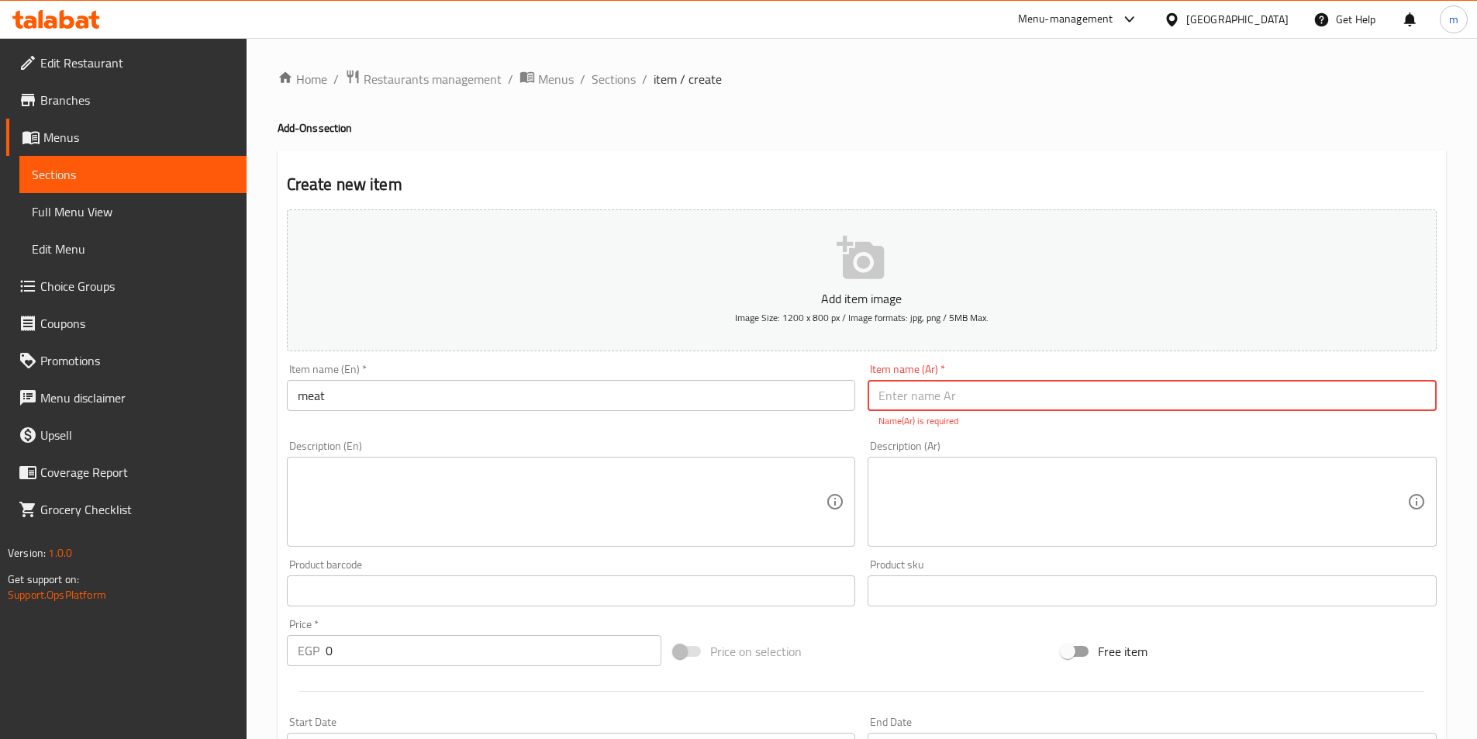
paste input "لحم"
type input "لحم"
click at [433, 402] on input "meat" at bounding box center [571, 395] width 569 height 31
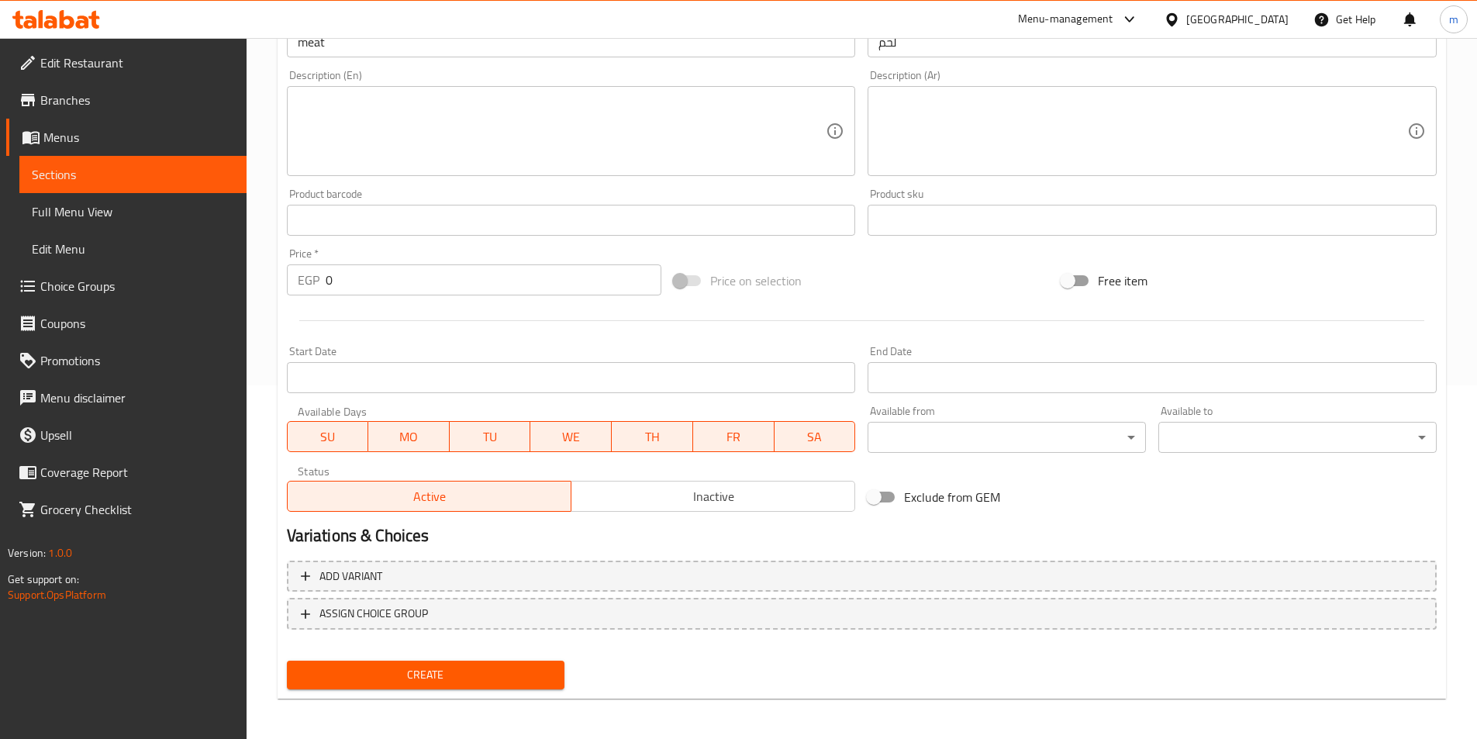
scroll to position [357, 0]
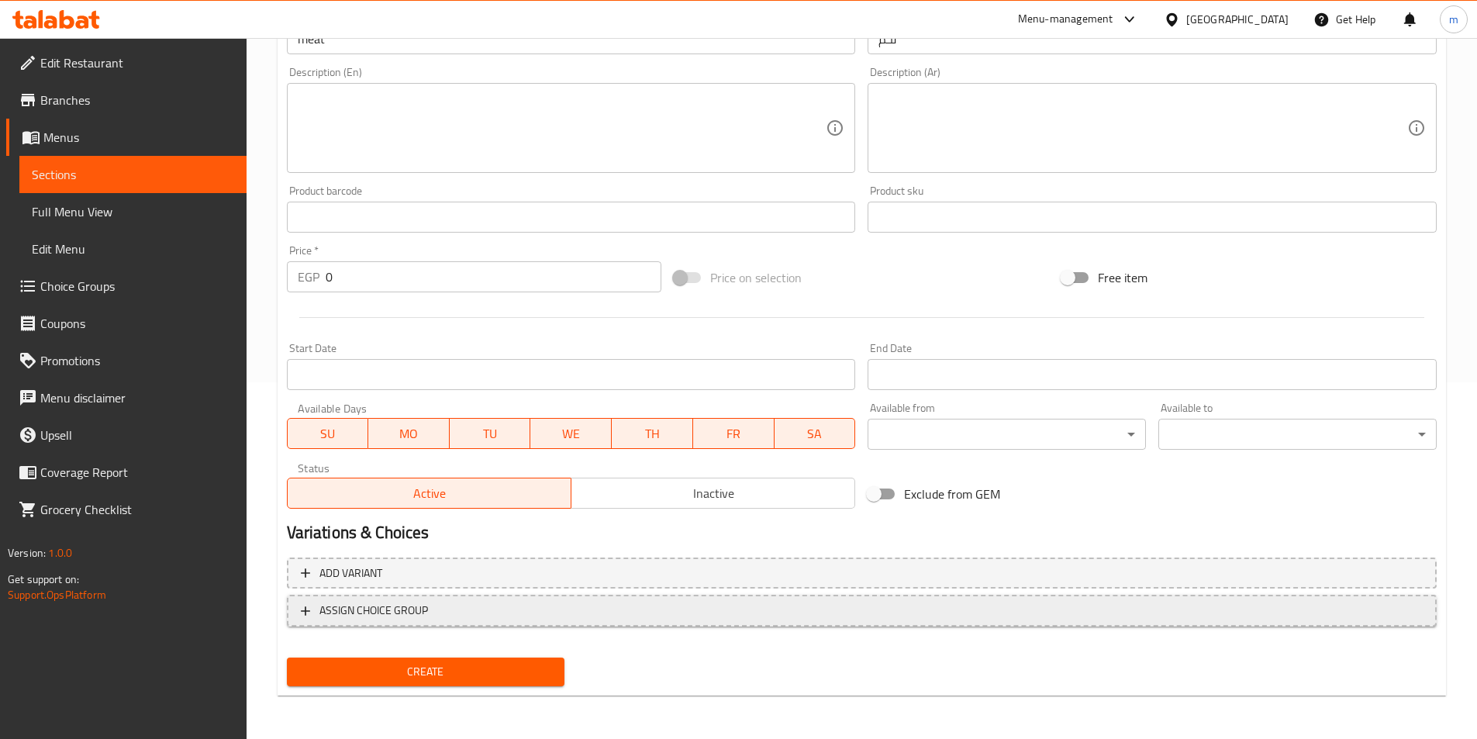
click at [482, 606] on span "ASSIGN CHOICE GROUP" at bounding box center [862, 610] width 1122 height 19
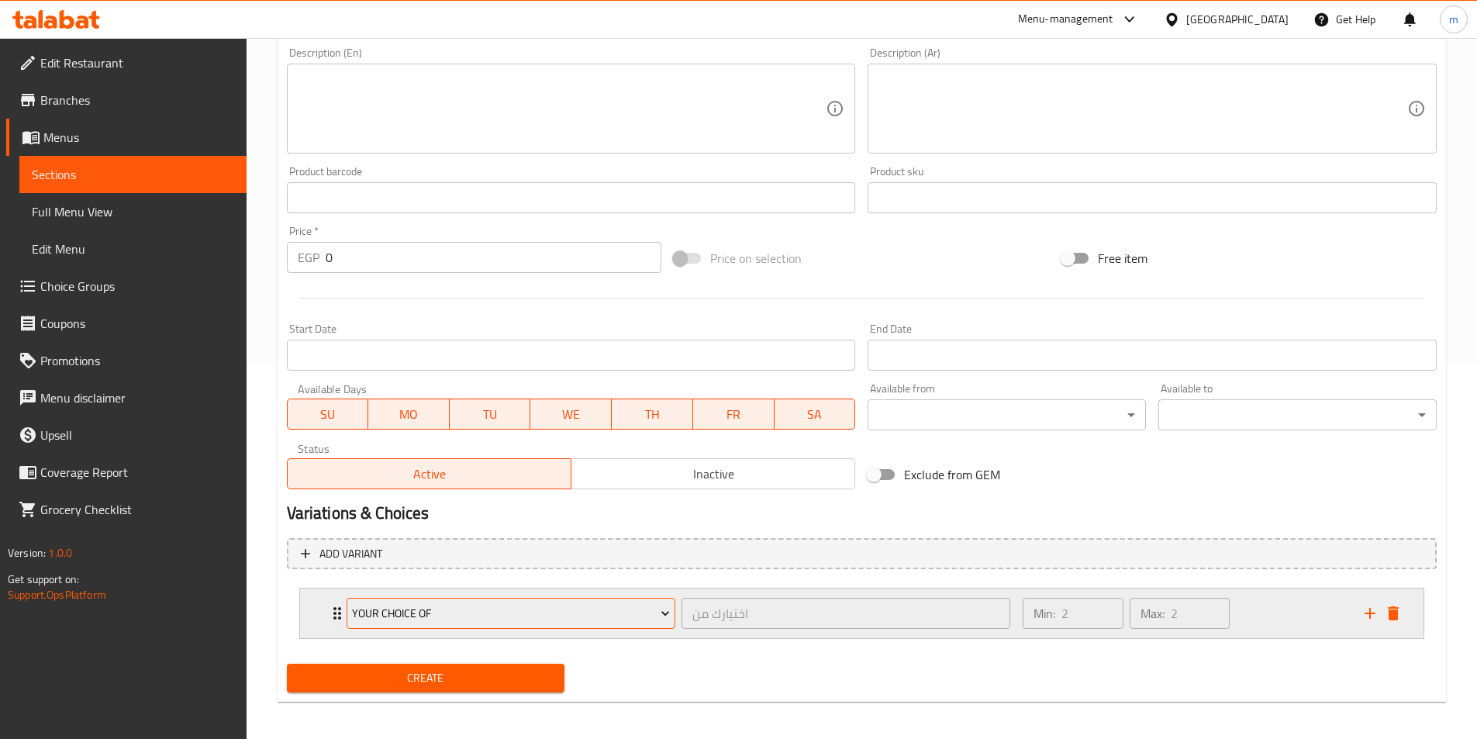
scroll to position [382, 0]
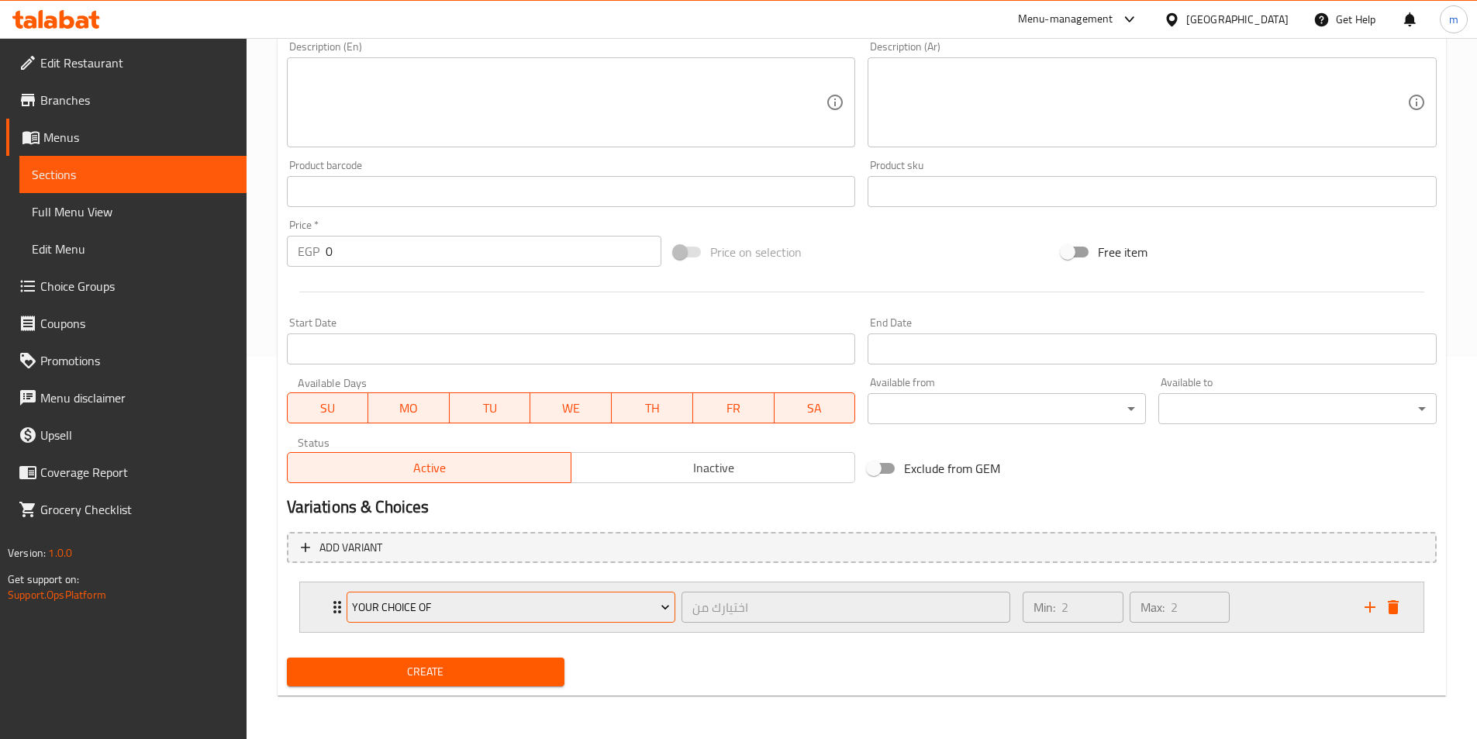
click at [513, 613] on span "Your Choice Of" at bounding box center [511, 607] width 318 height 19
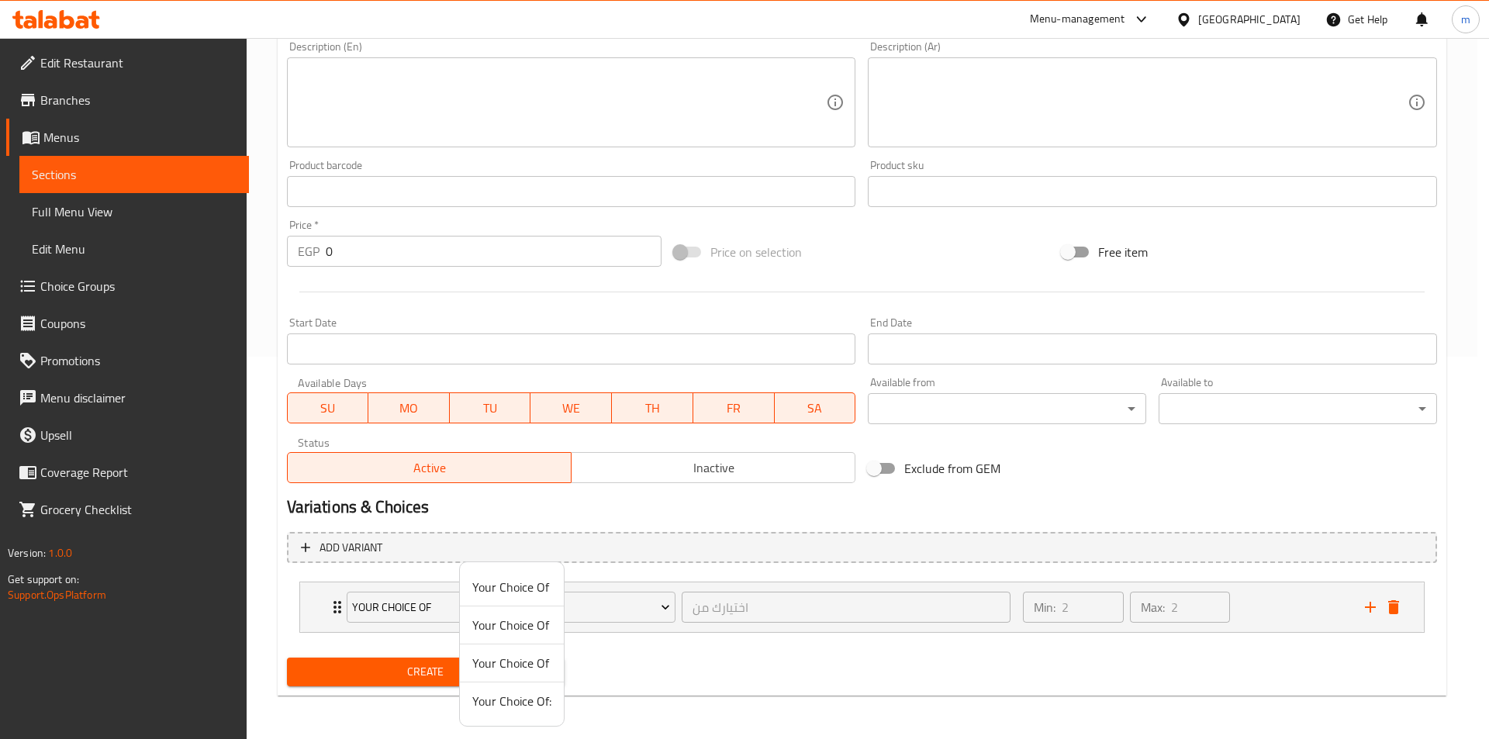
click at [622, 613] on div at bounding box center [744, 369] width 1489 height 739
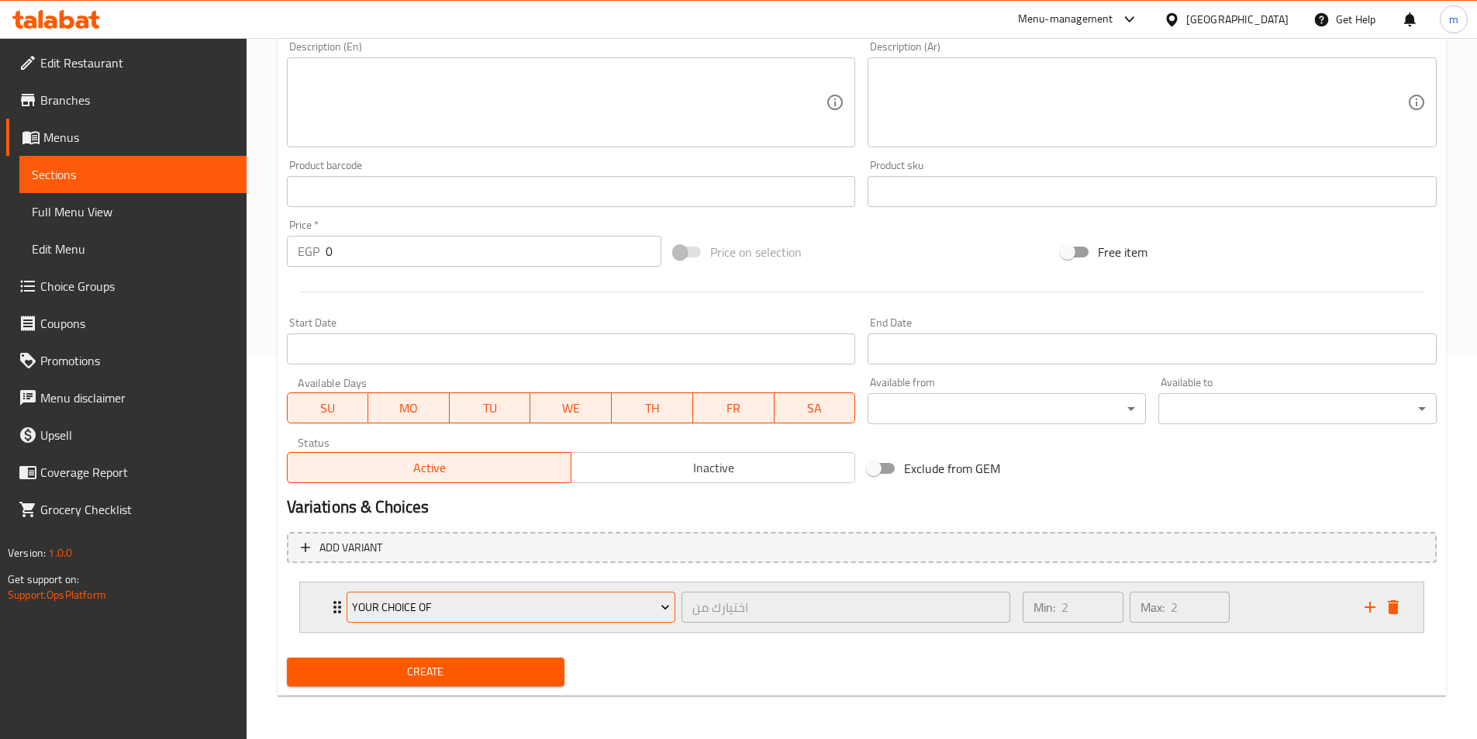
click at [672, 606] on icon "Expand" at bounding box center [666, 607] width 16 height 16
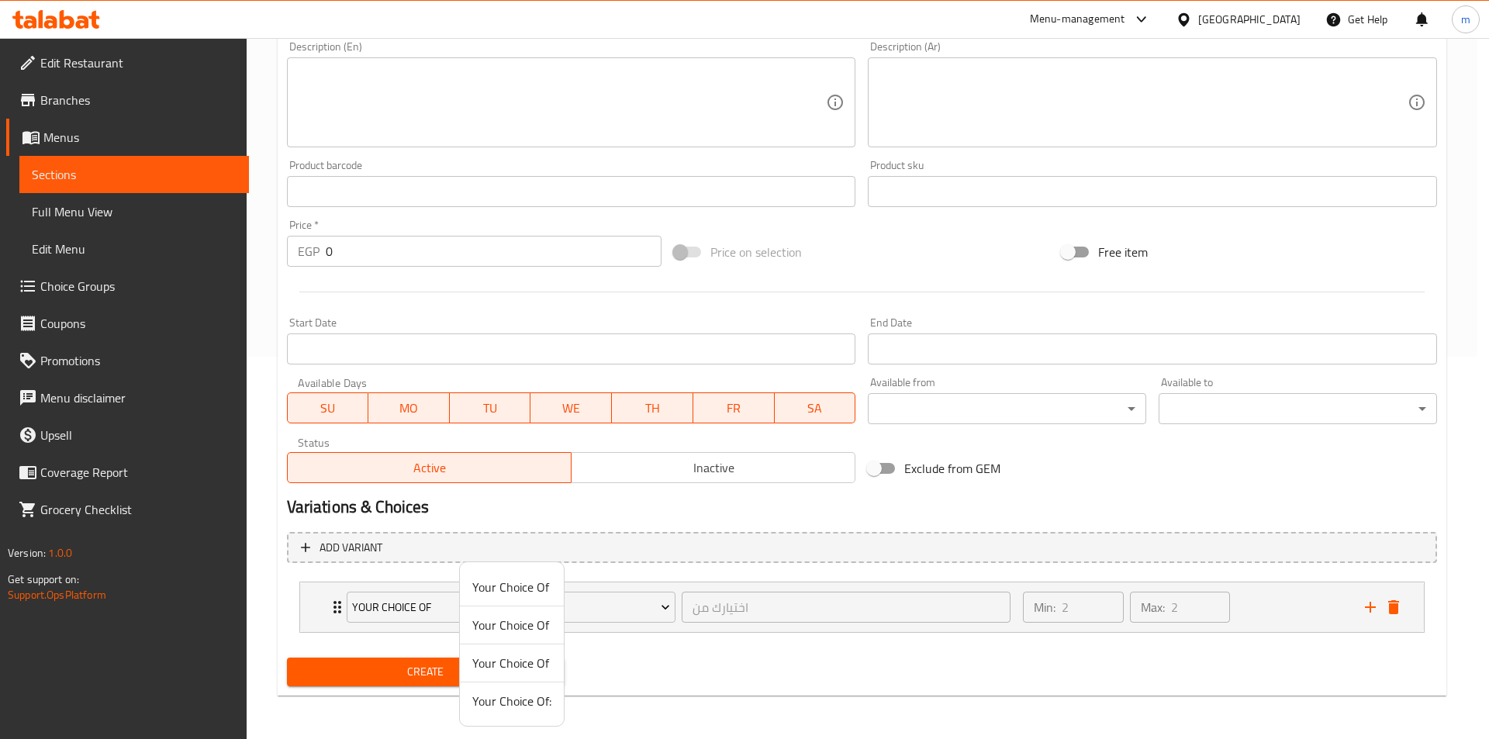
click at [1092, 610] on div at bounding box center [744, 369] width 1489 height 739
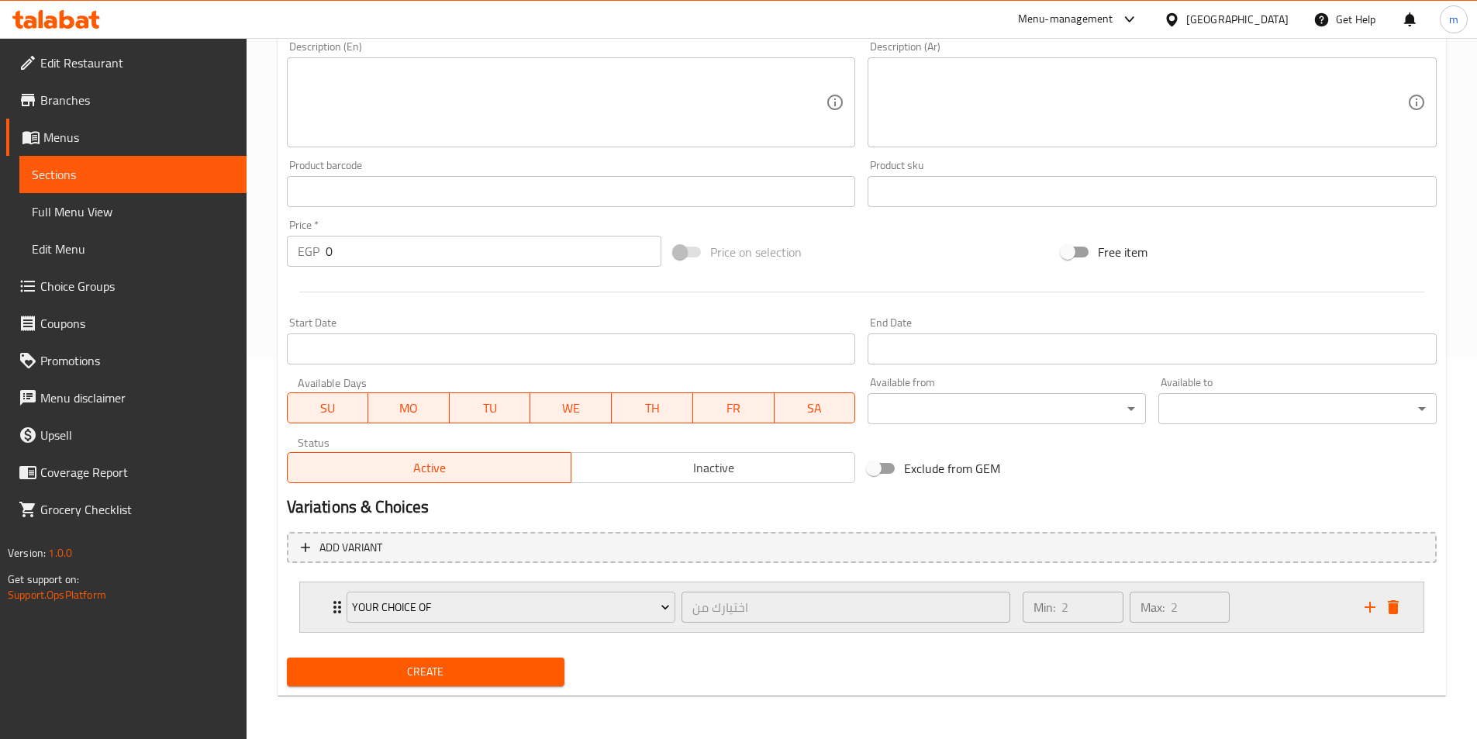
click at [1405, 613] on div "Your Choice Of اختيارك من ​ Min: 2 ​ Max: 2 ​" at bounding box center [862, 607] width 1124 height 50
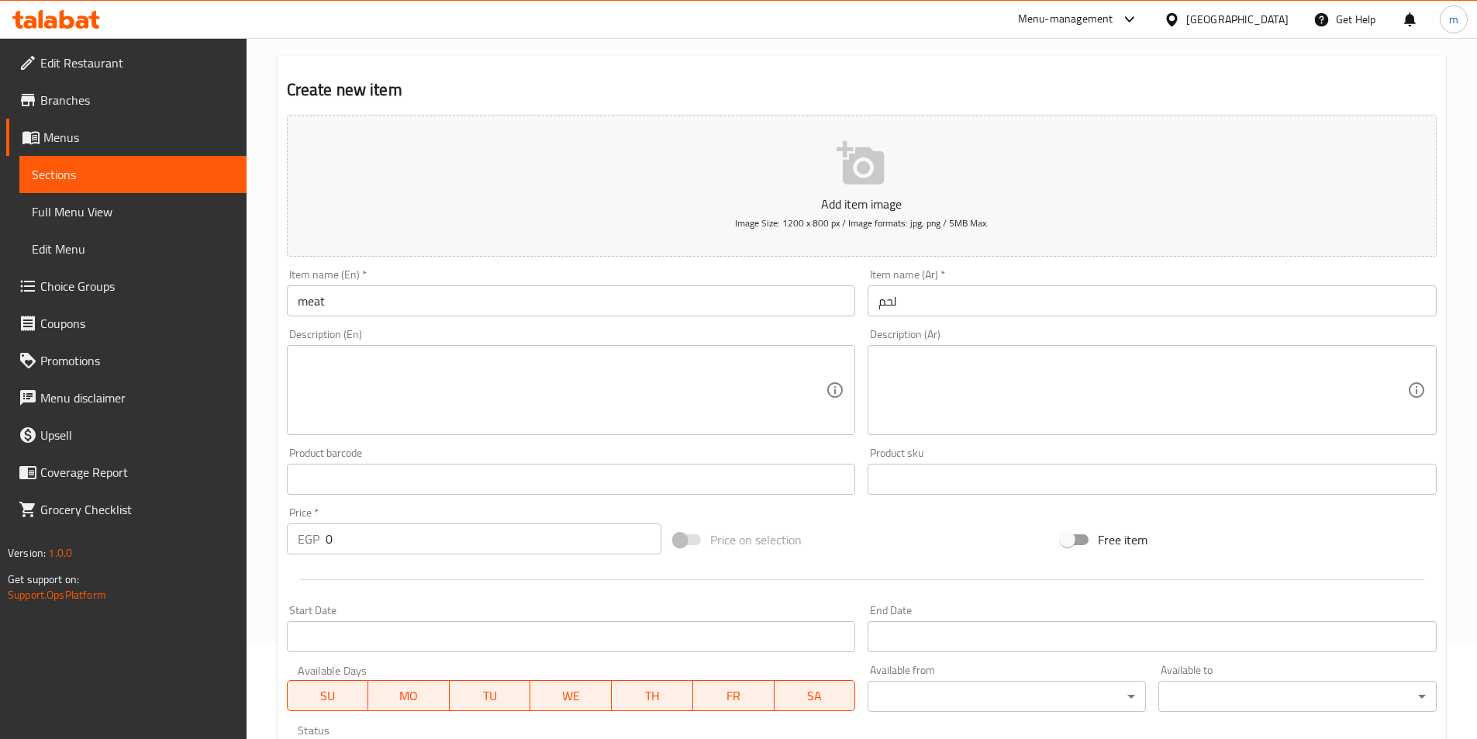
scroll to position [0, 0]
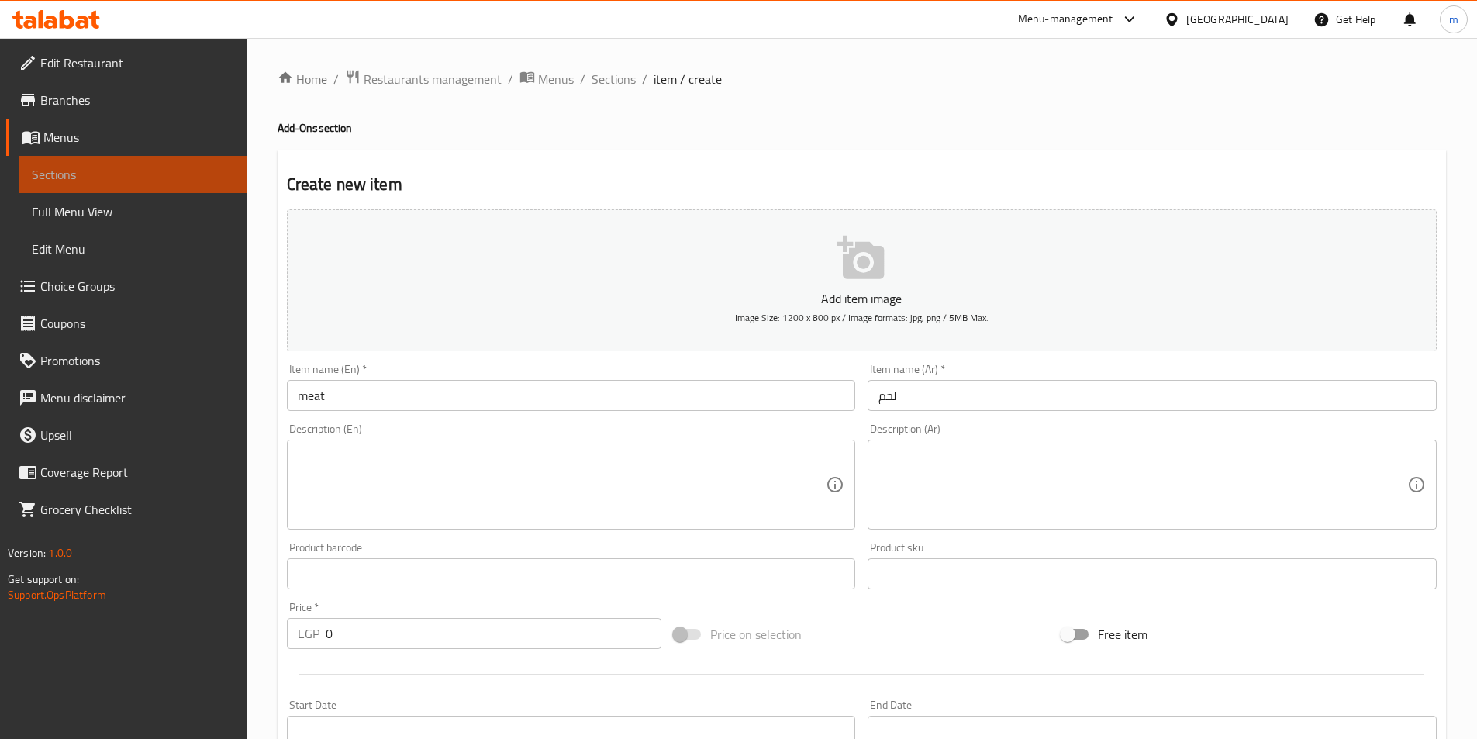
click at [218, 180] on span "Sections" at bounding box center [133, 174] width 202 height 19
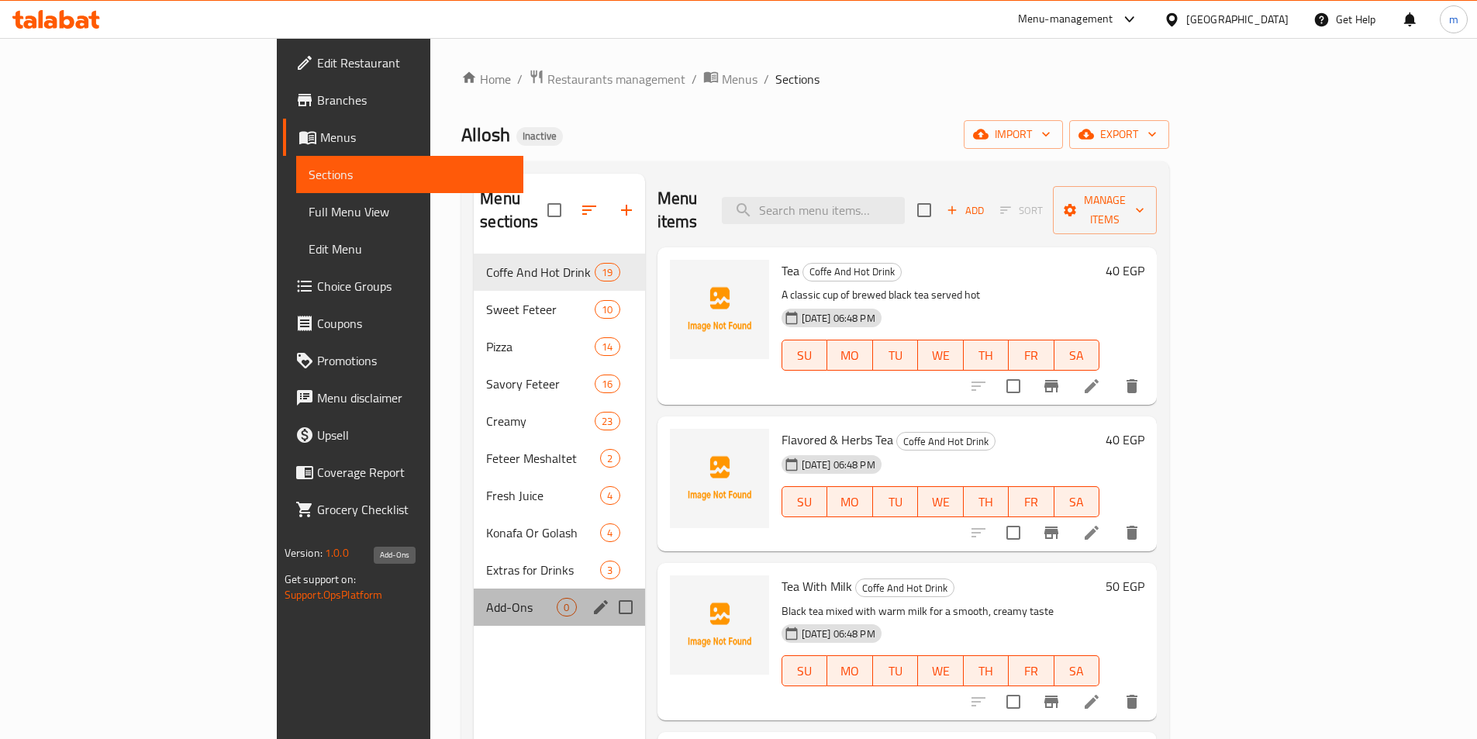
click at [486, 598] on span "Add-Ons" at bounding box center [521, 607] width 71 height 19
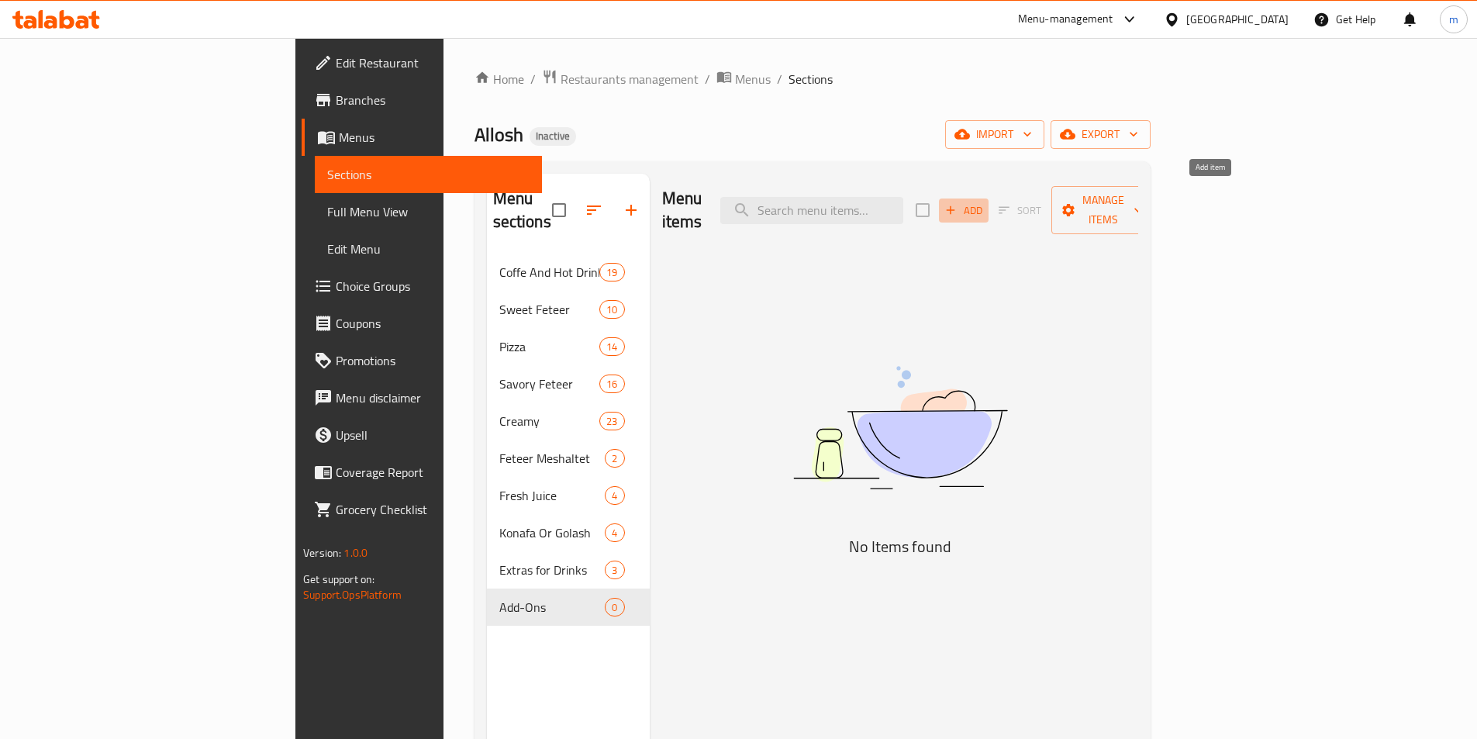
click at [985, 202] on span "Add" at bounding box center [964, 211] width 42 height 18
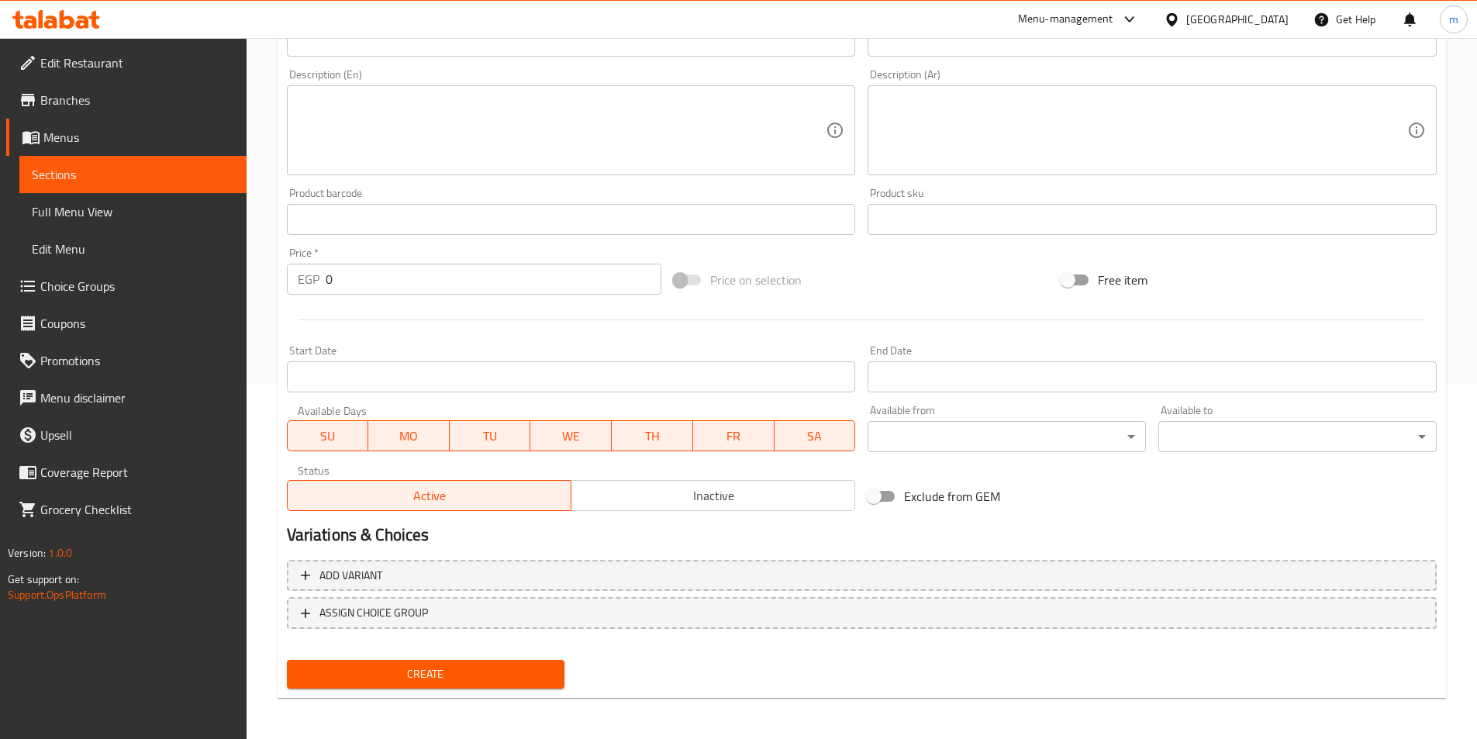
scroll to position [357, 0]
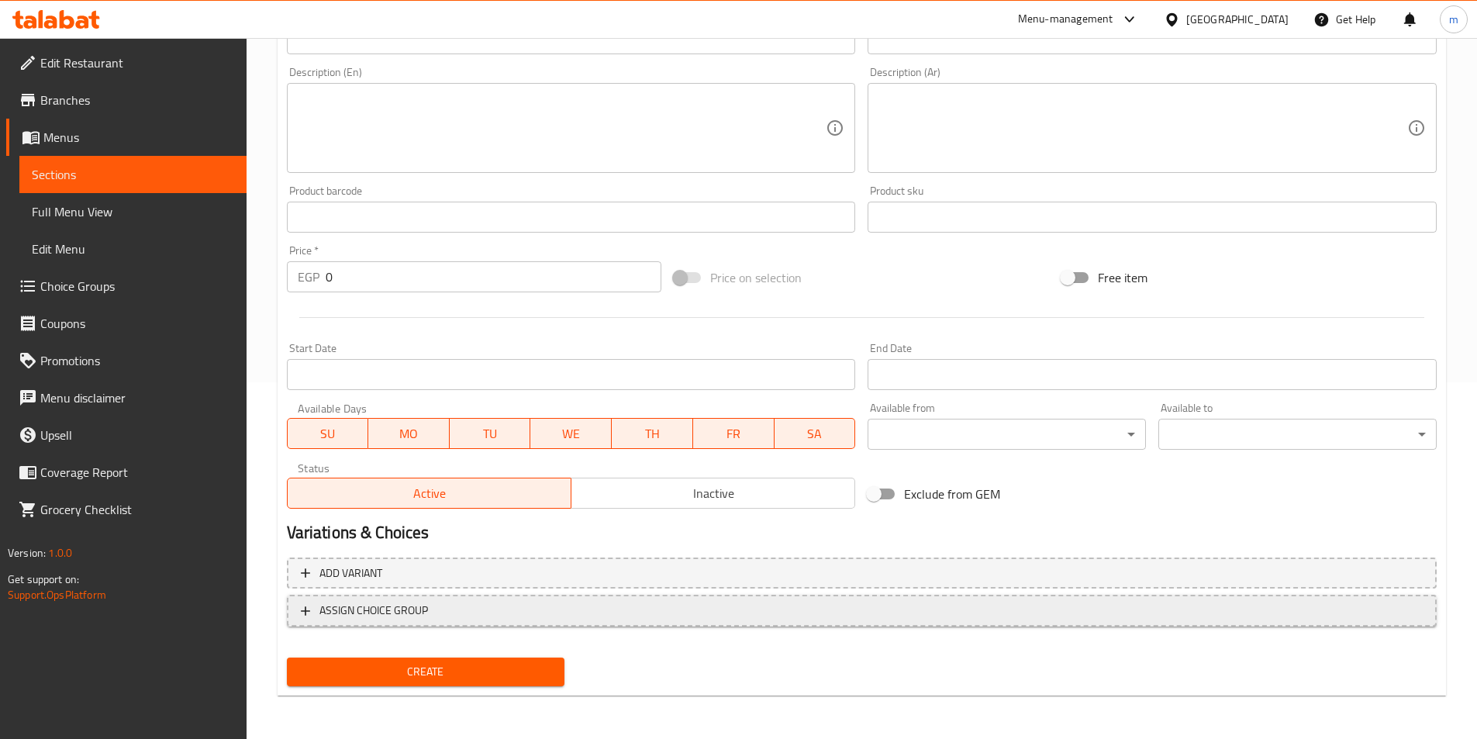
click at [831, 620] on span "ASSIGN CHOICE GROUP" at bounding box center [862, 610] width 1122 height 19
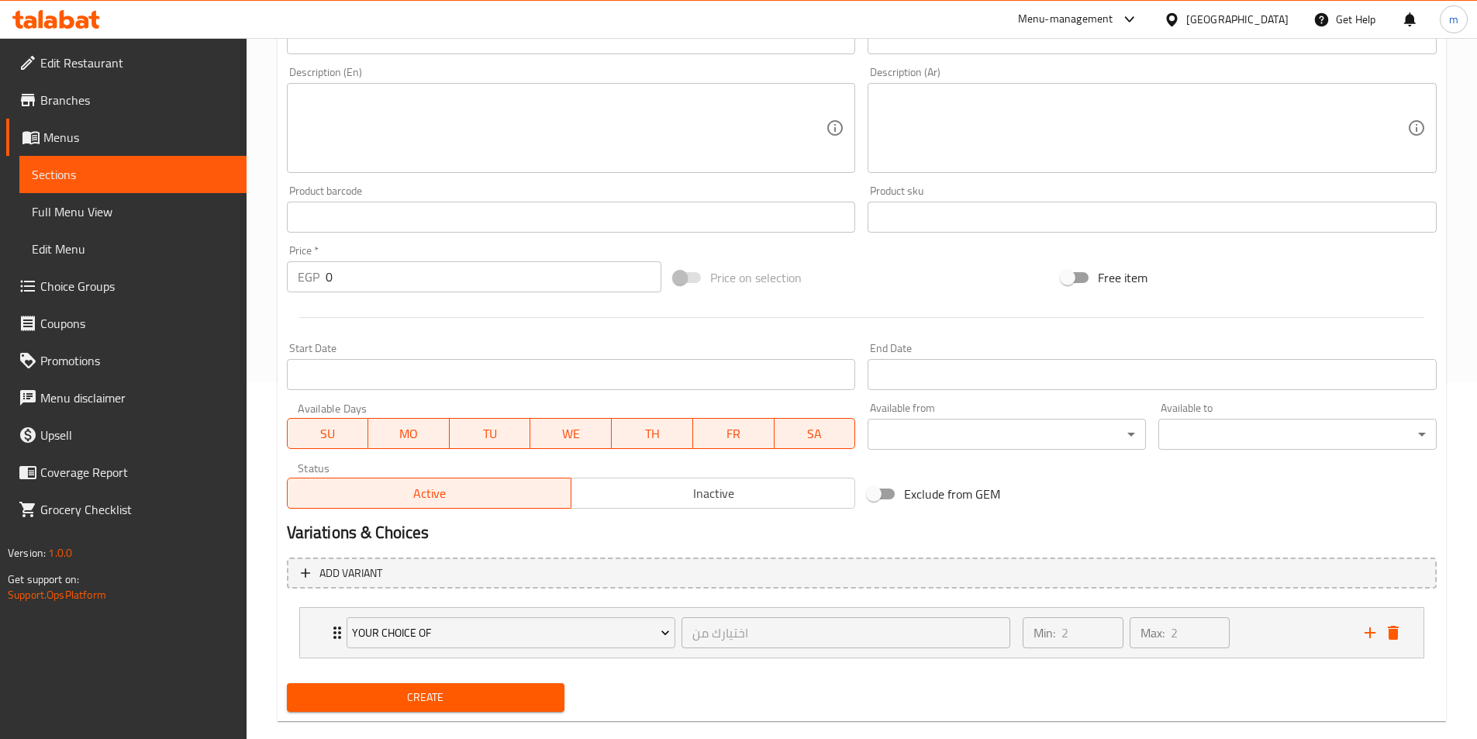
scroll to position [382, 0]
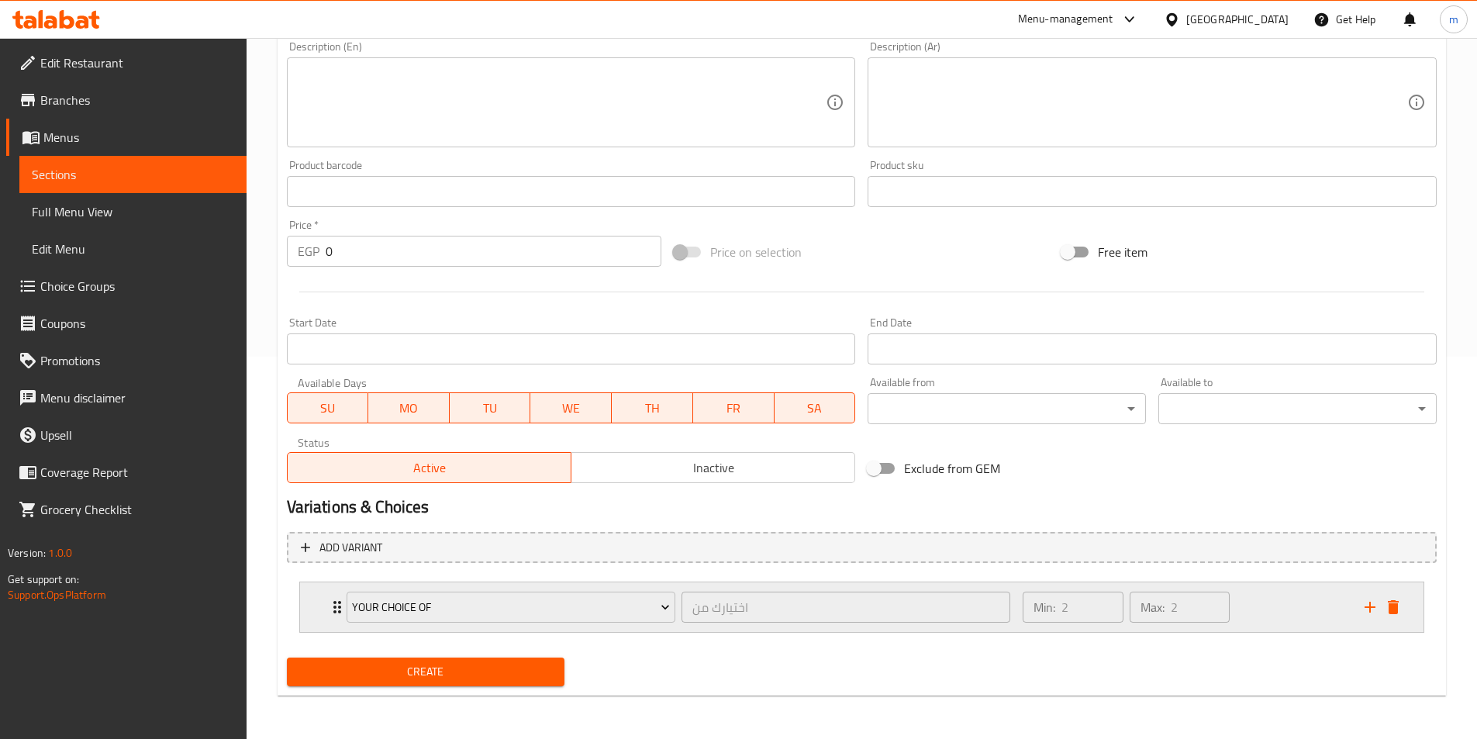
click at [1366, 613] on icon "add" at bounding box center [1370, 607] width 19 height 19
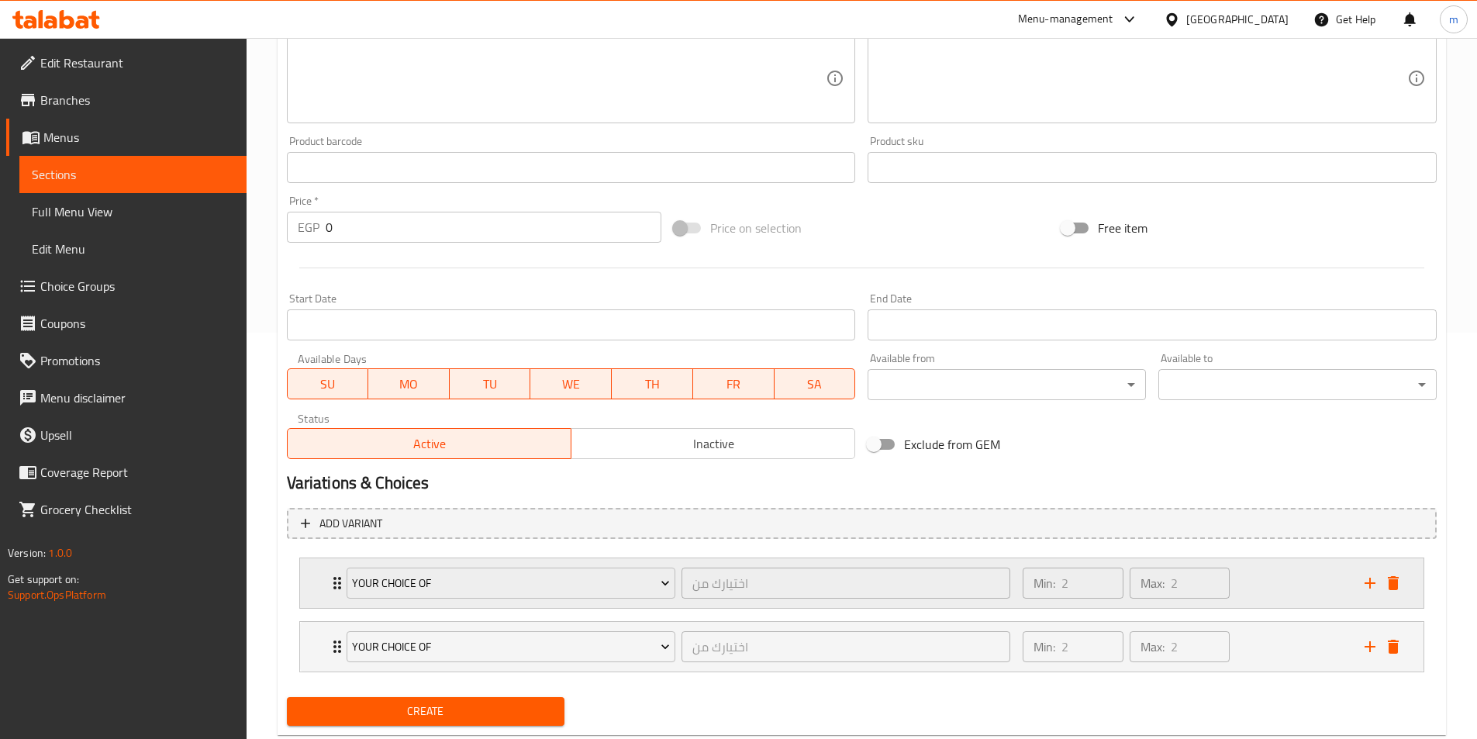
scroll to position [446, 0]
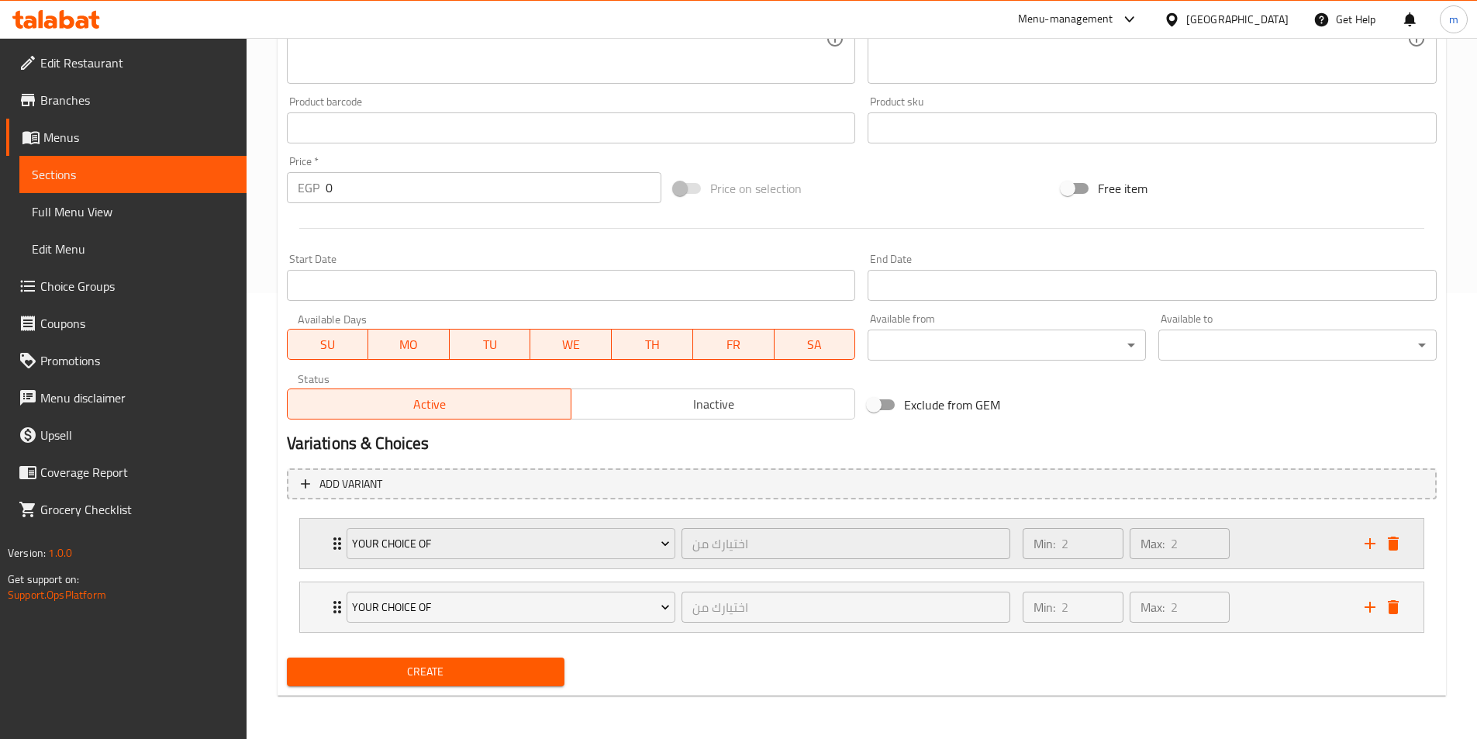
click at [341, 545] on div "Your Choice Of اختيارك من ​" at bounding box center [678, 544] width 683 height 50
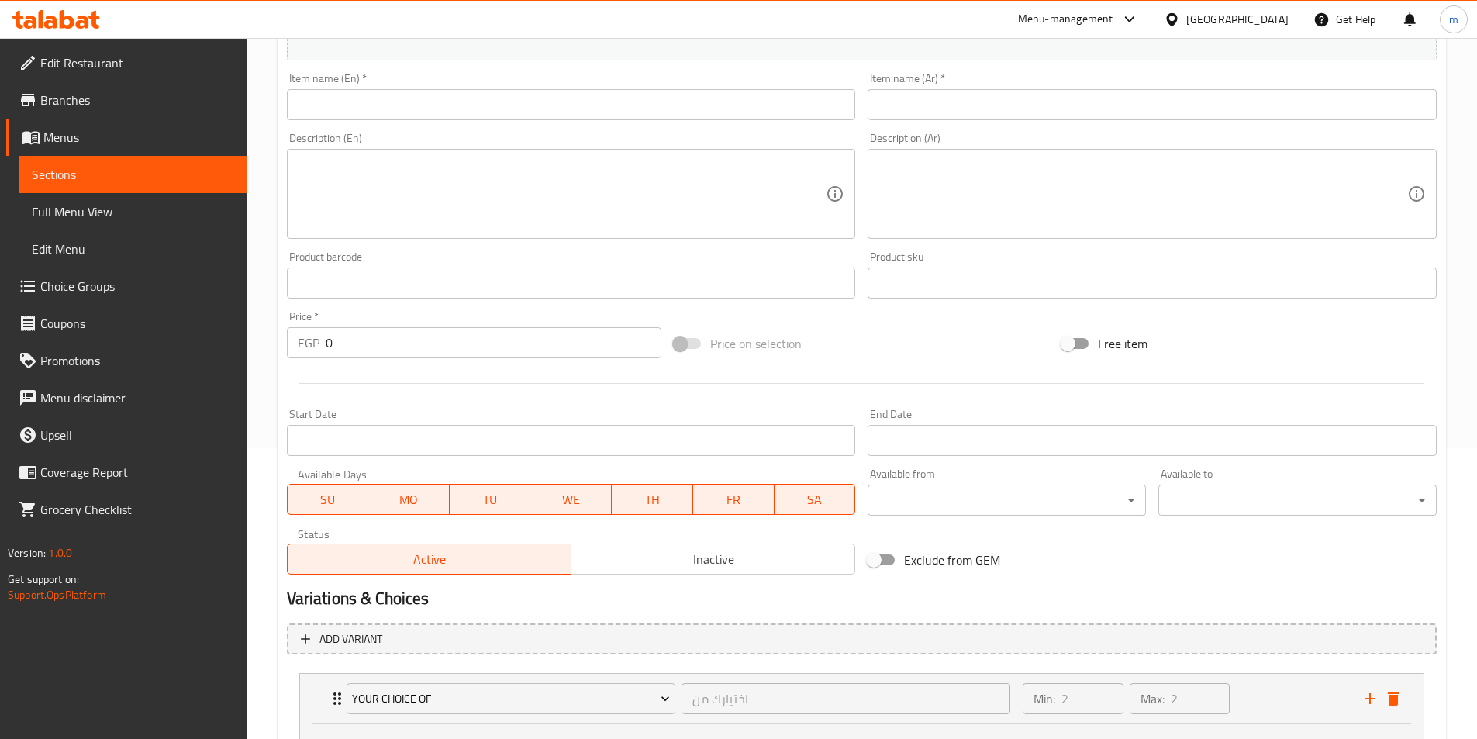
click at [129, 172] on span "Sections" at bounding box center [133, 174] width 202 height 19
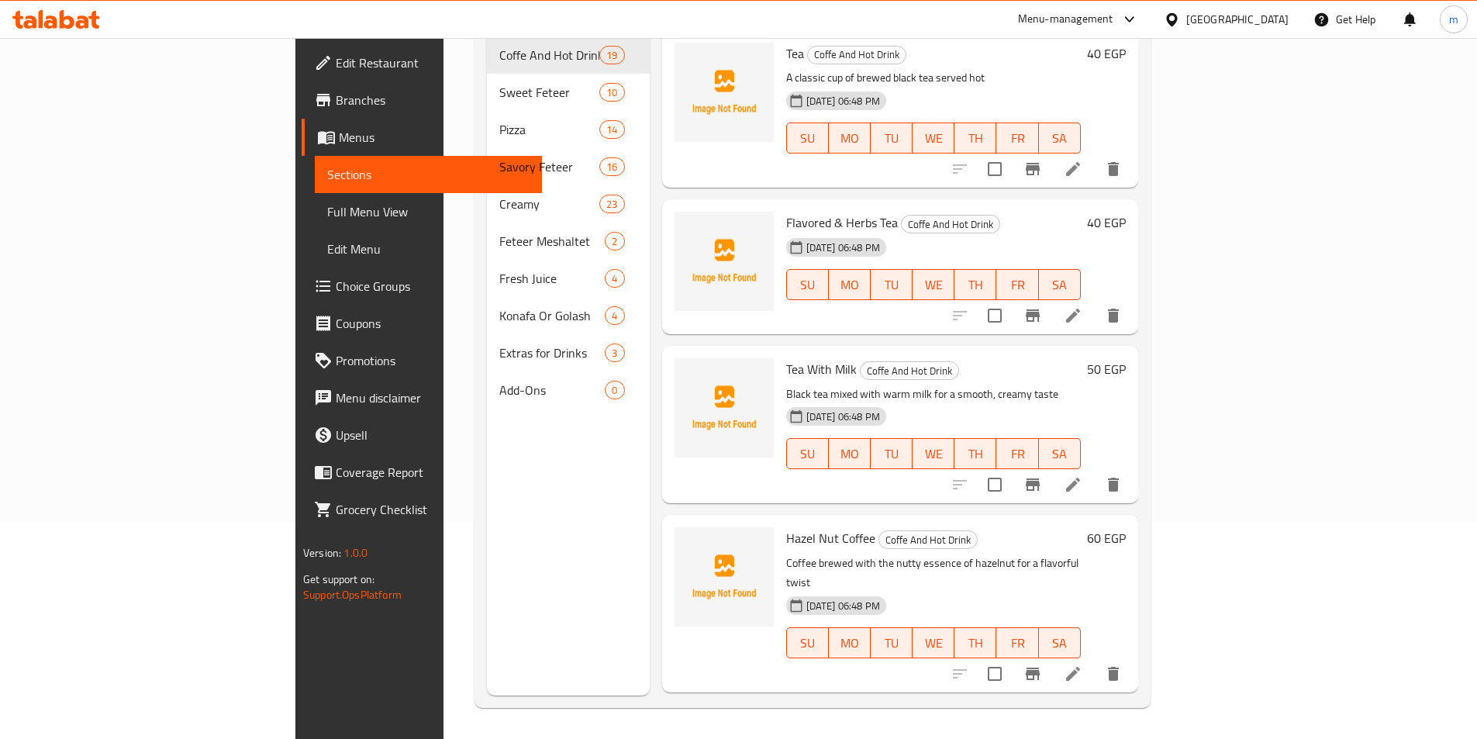
scroll to position [217, 0]
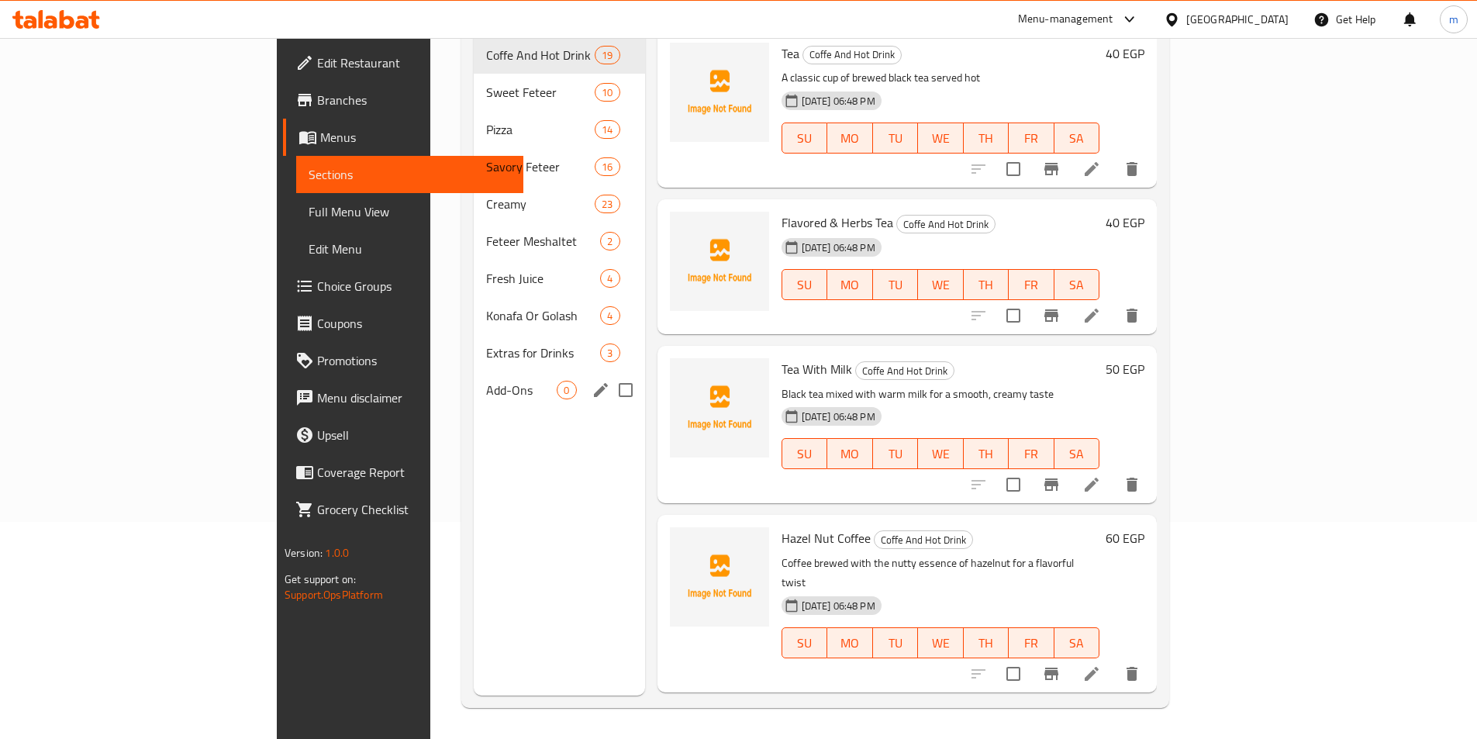
click at [486, 381] on span "Add-Ons" at bounding box center [521, 390] width 71 height 19
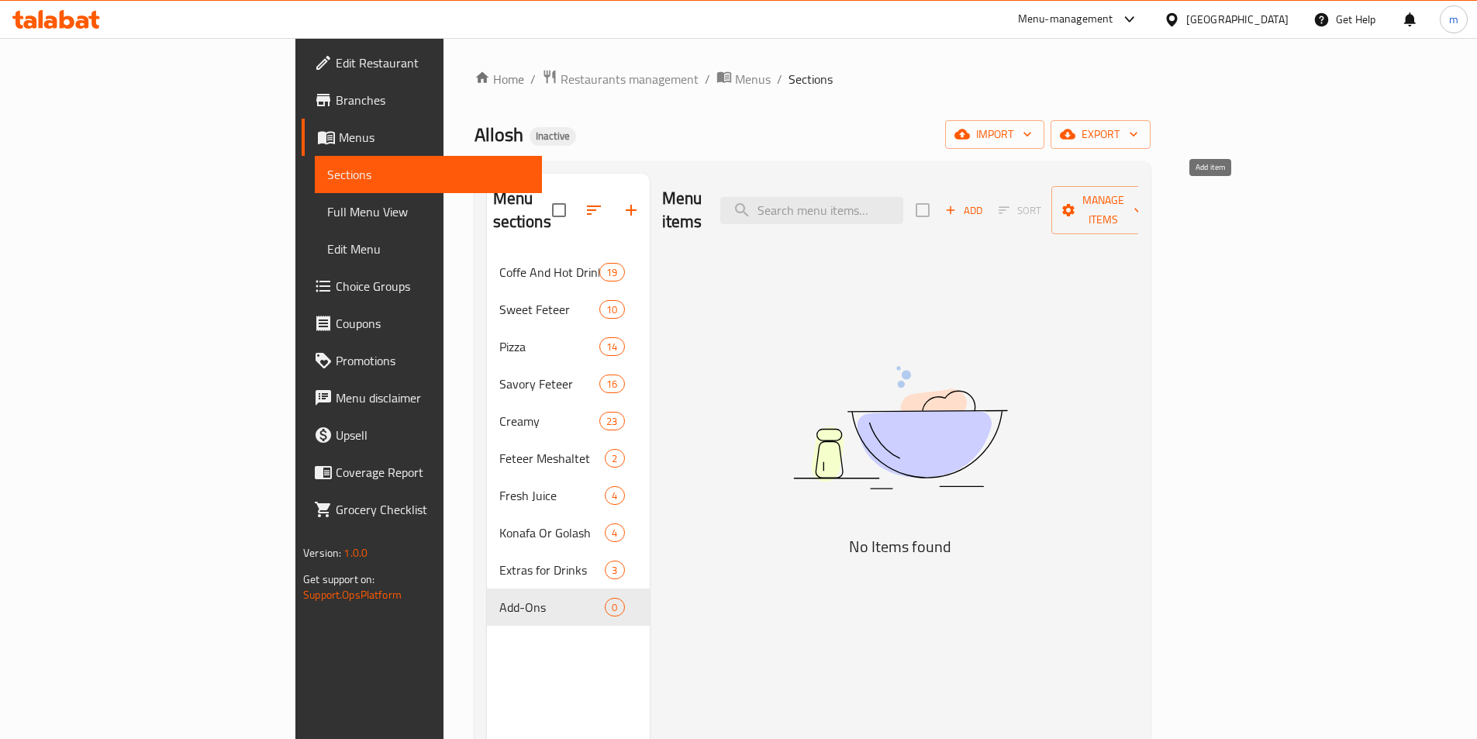
click at [958, 203] on icon "button" at bounding box center [951, 210] width 14 height 14
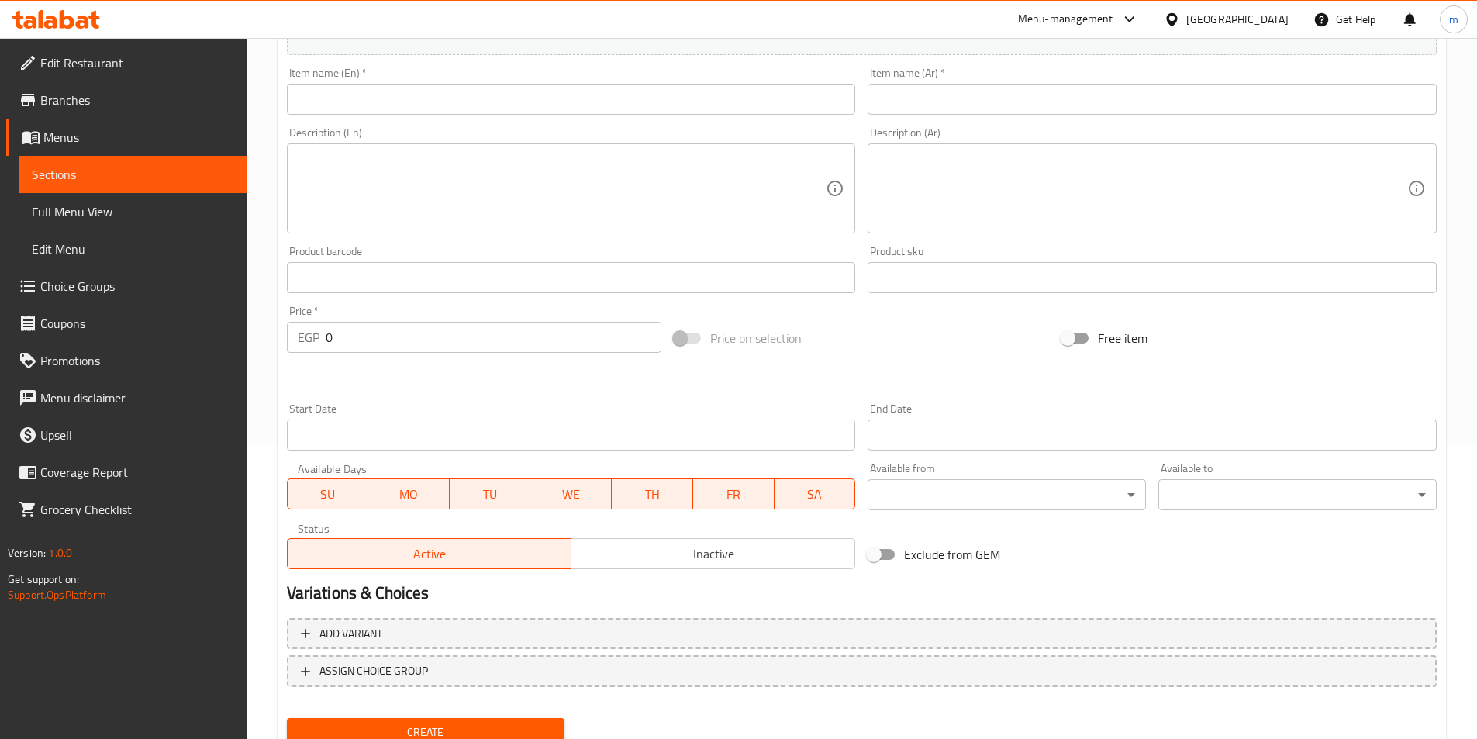
scroll to position [357, 0]
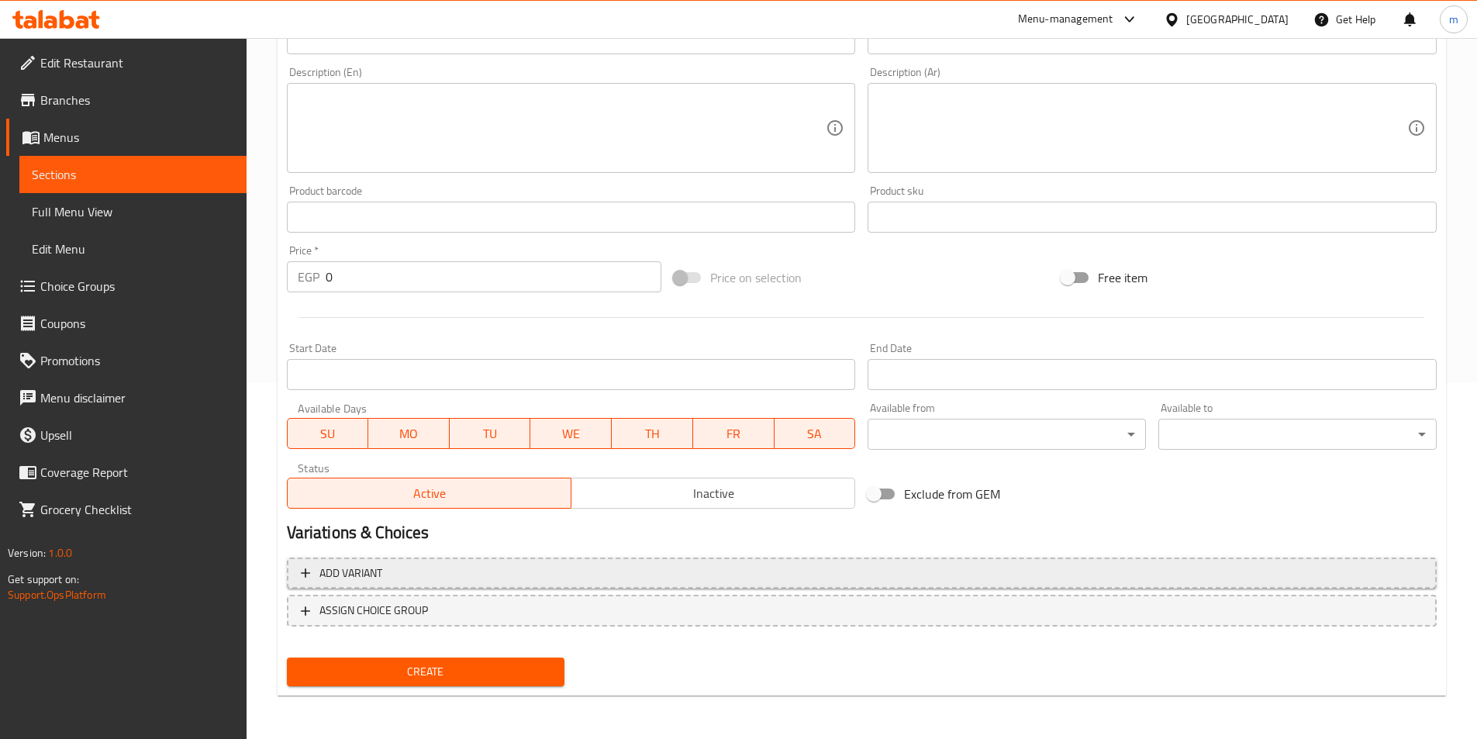
click at [485, 579] on span "Add variant" at bounding box center [862, 573] width 1122 height 19
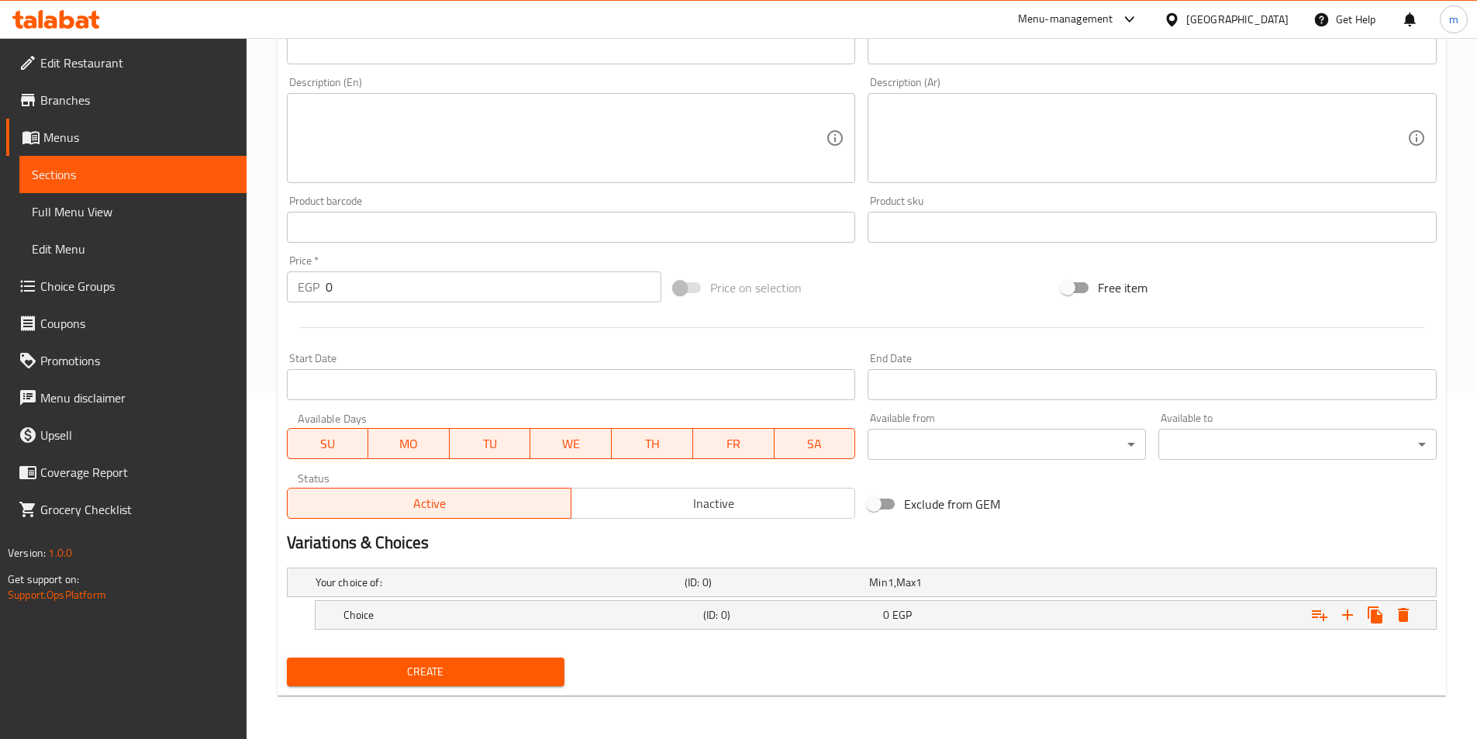
scroll to position [347, 0]
click at [890, 616] on div "0 EGP" at bounding box center [970, 615] width 174 height 16
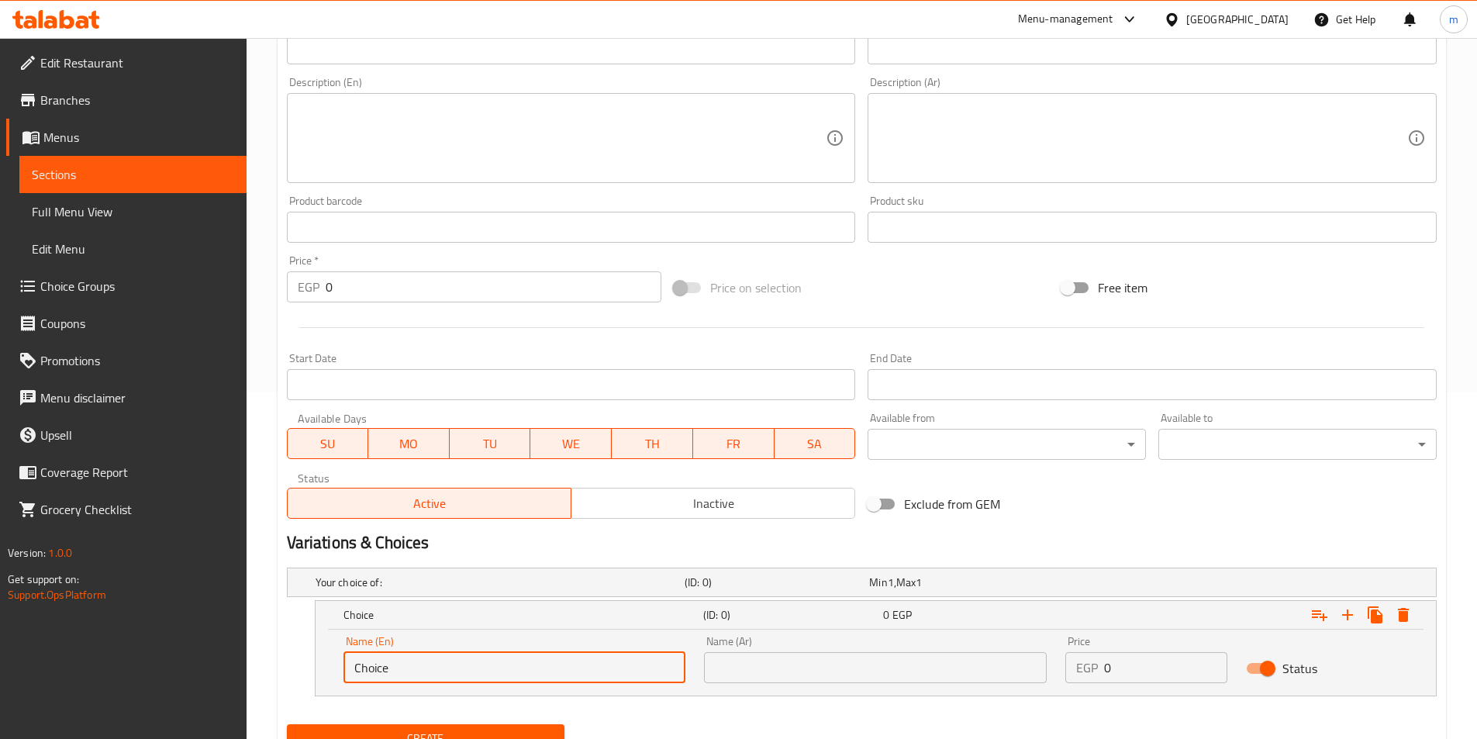
drag, startPoint x: 443, startPoint y: 673, endPoint x: 313, endPoint y: 657, distance: 131.3
click at [313, 657] on div "Choice (ID: 0) 0 EGP Name (En) Choice Name (En) Name (Ar) Name (Ar) Price EGP 0…" at bounding box center [862, 648] width 1150 height 96
click at [505, 672] on input "text" at bounding box center [515, 667] width 343 height 31
paste input "Choose Size"
type input "Choose Size"
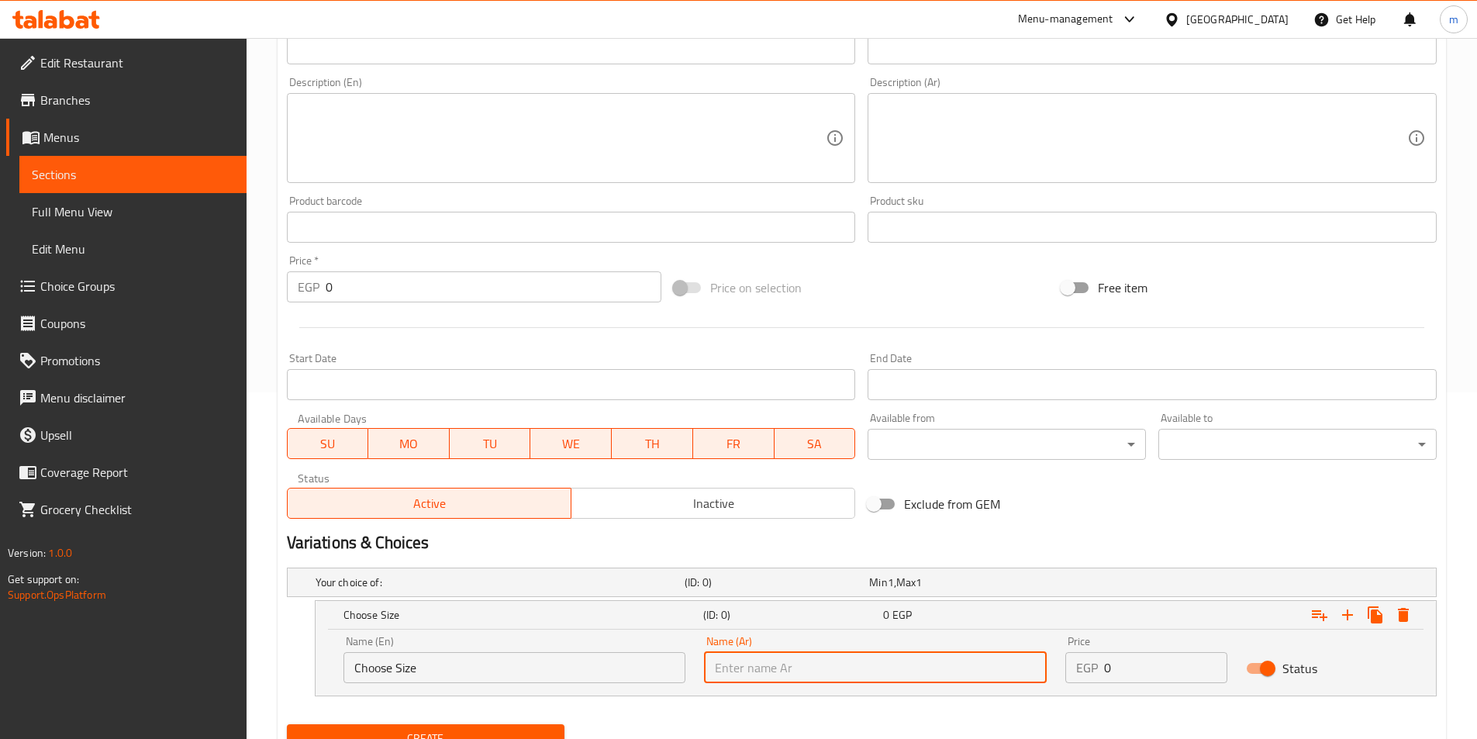
click at [819, 671] on input "text" at bounding box center [875, 667] width 343 height 31
click at [979, 667] on input "text" at bounding box center [875, 667] width 343 height 31
paste input "اختر الحجم"
type input "اختر الحجم"
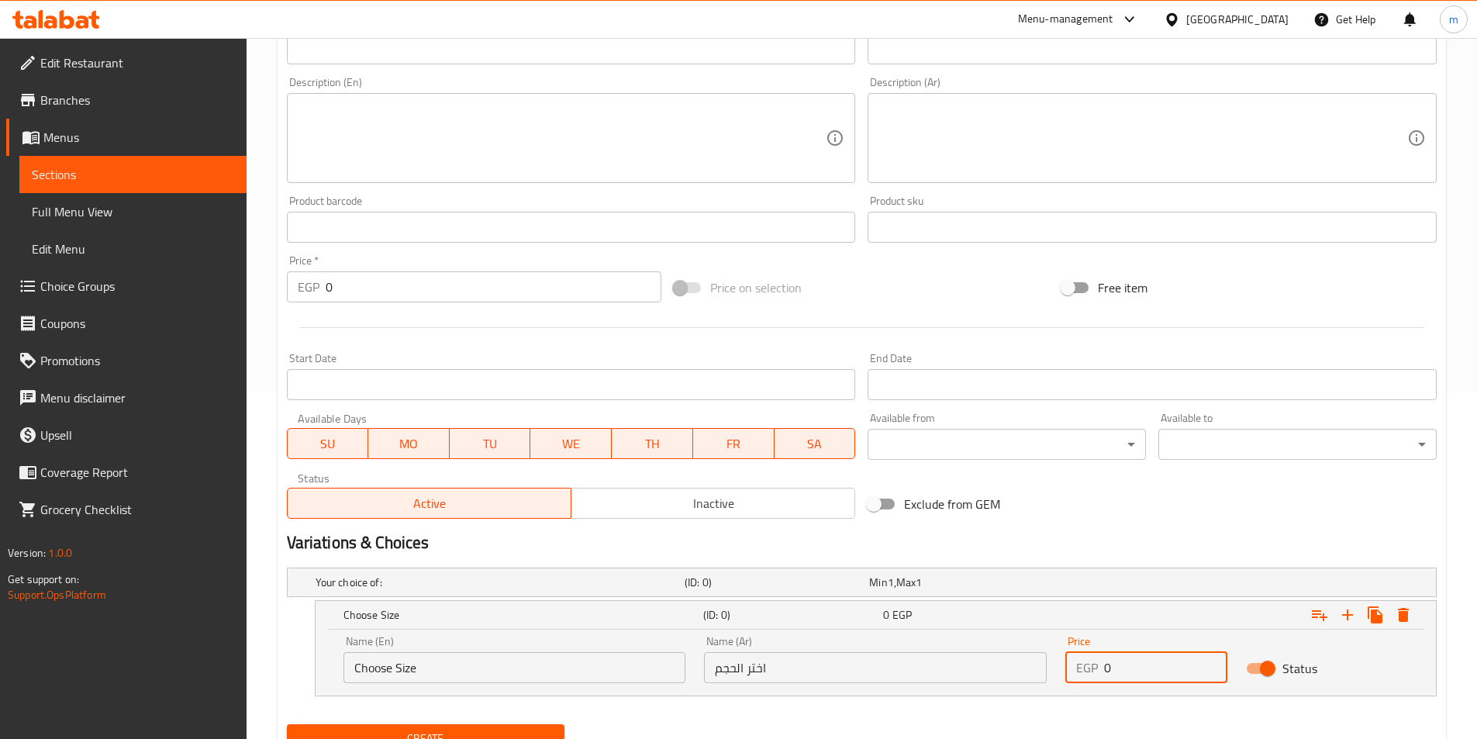
drag, startPoint x: 1115, startPoint y: 668, endPoint x: 1105, endPoint y: 665, distance: 10.3
click at [1105, 665] on input "0" at bounding box center [1165, 667] width 123 height 31
click at [1148, 533] on h2 "Variations & Choices" at bounding box center [862, 542] width 1150 height 23
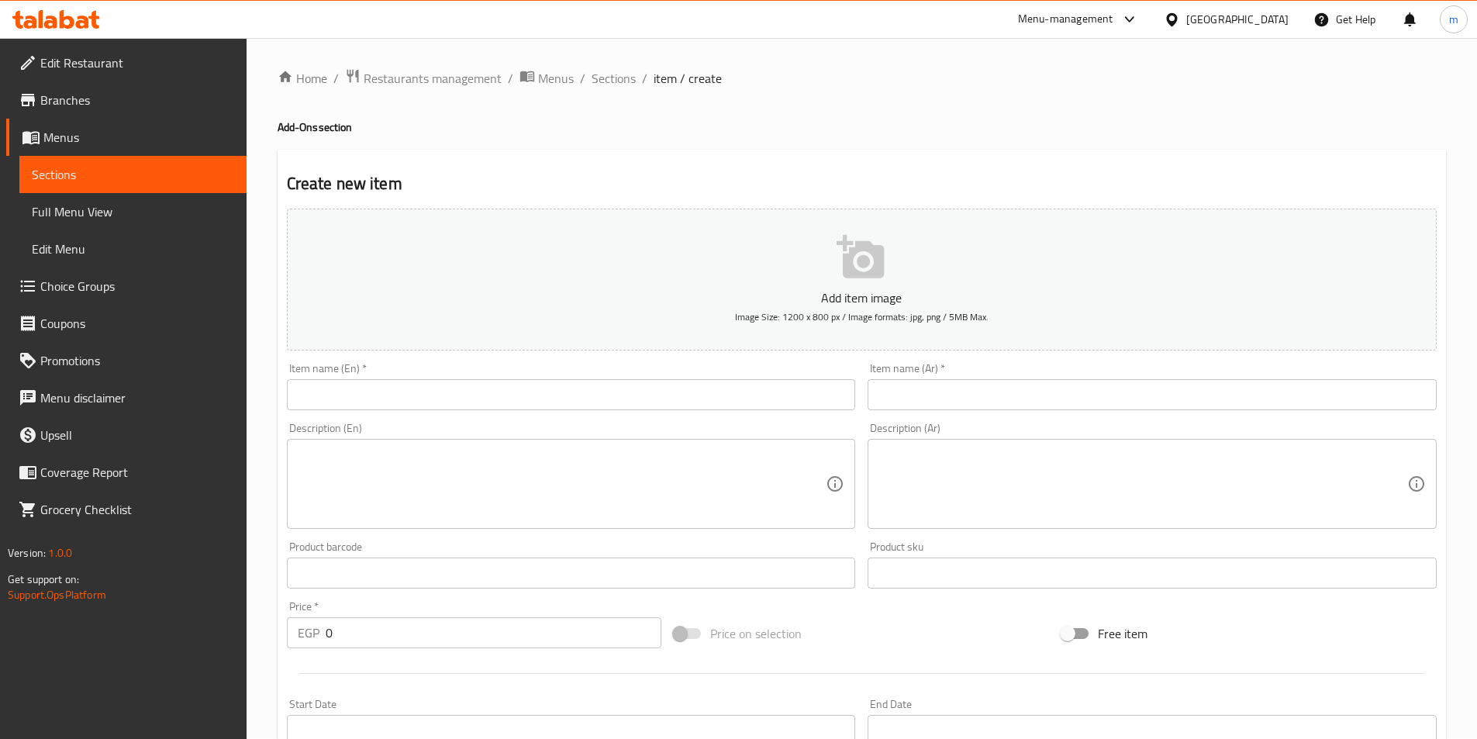
scroll to position [0, 0]
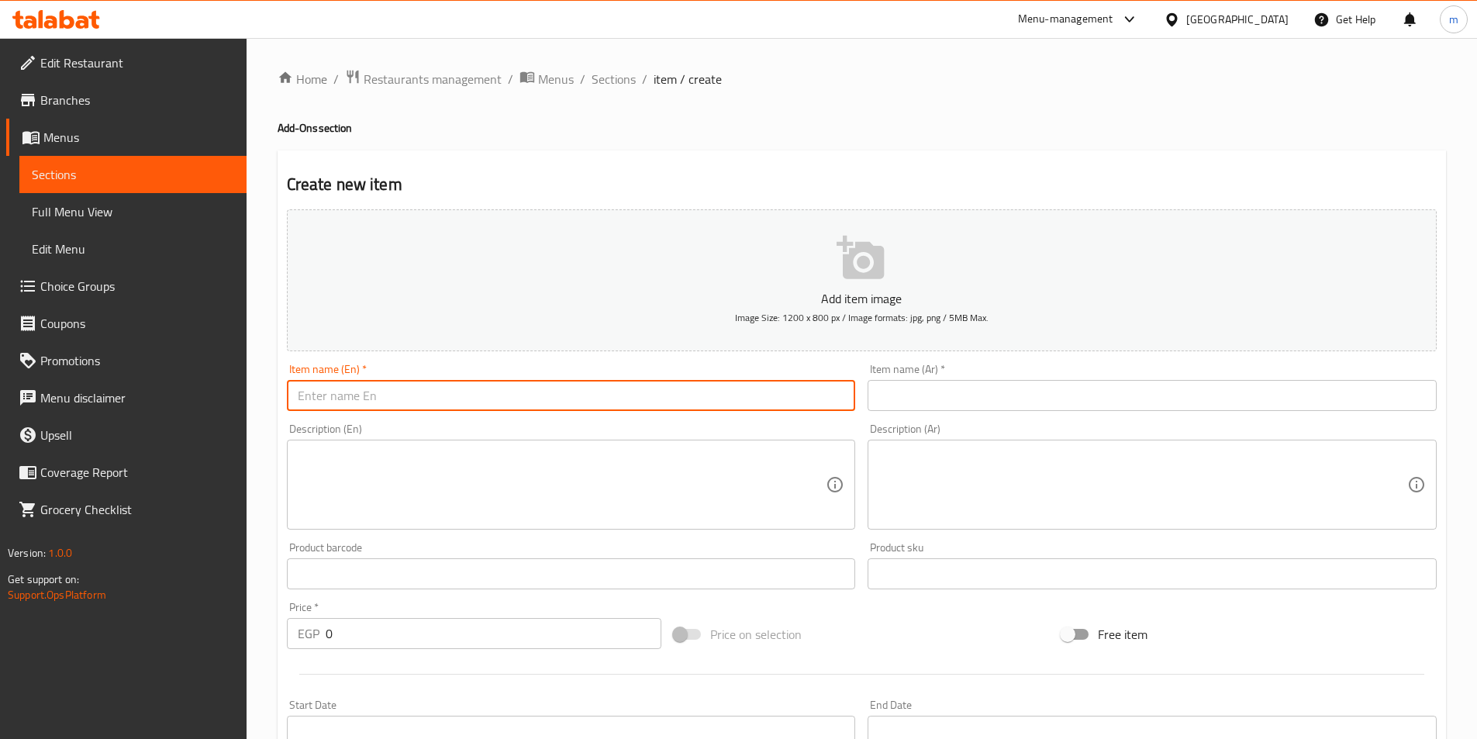
click at [571, 385] on input "text" at bounding box center [571, 395] width 569 height 31
paste input "meat"
type input "meat"
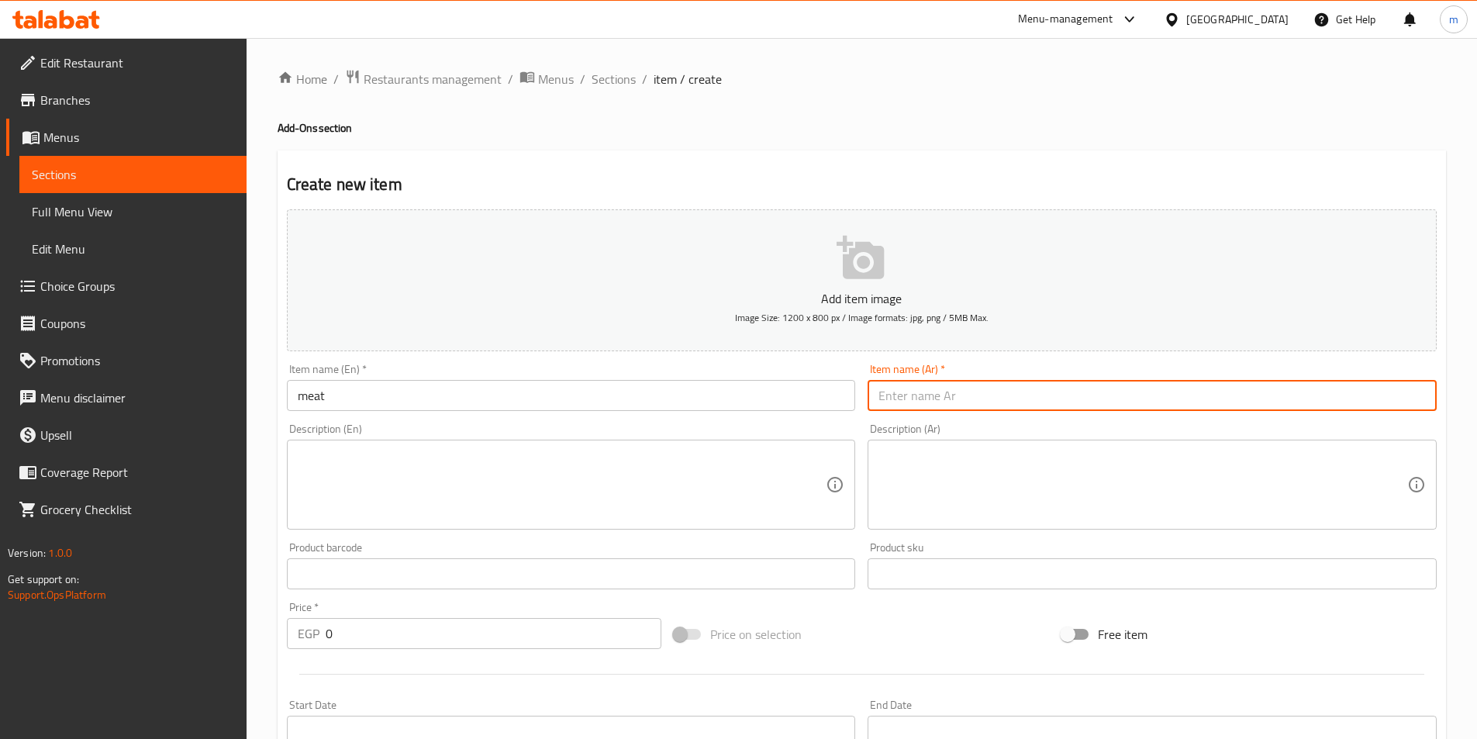
click at [1018, 395] on input "text" at bounding box center [1152, 395] width 569 height 31
paste input "لحم"
type input "لحم"
click at [1311, 647] on div "Free item" at bounding box center [1249, 634] width 388 height 42
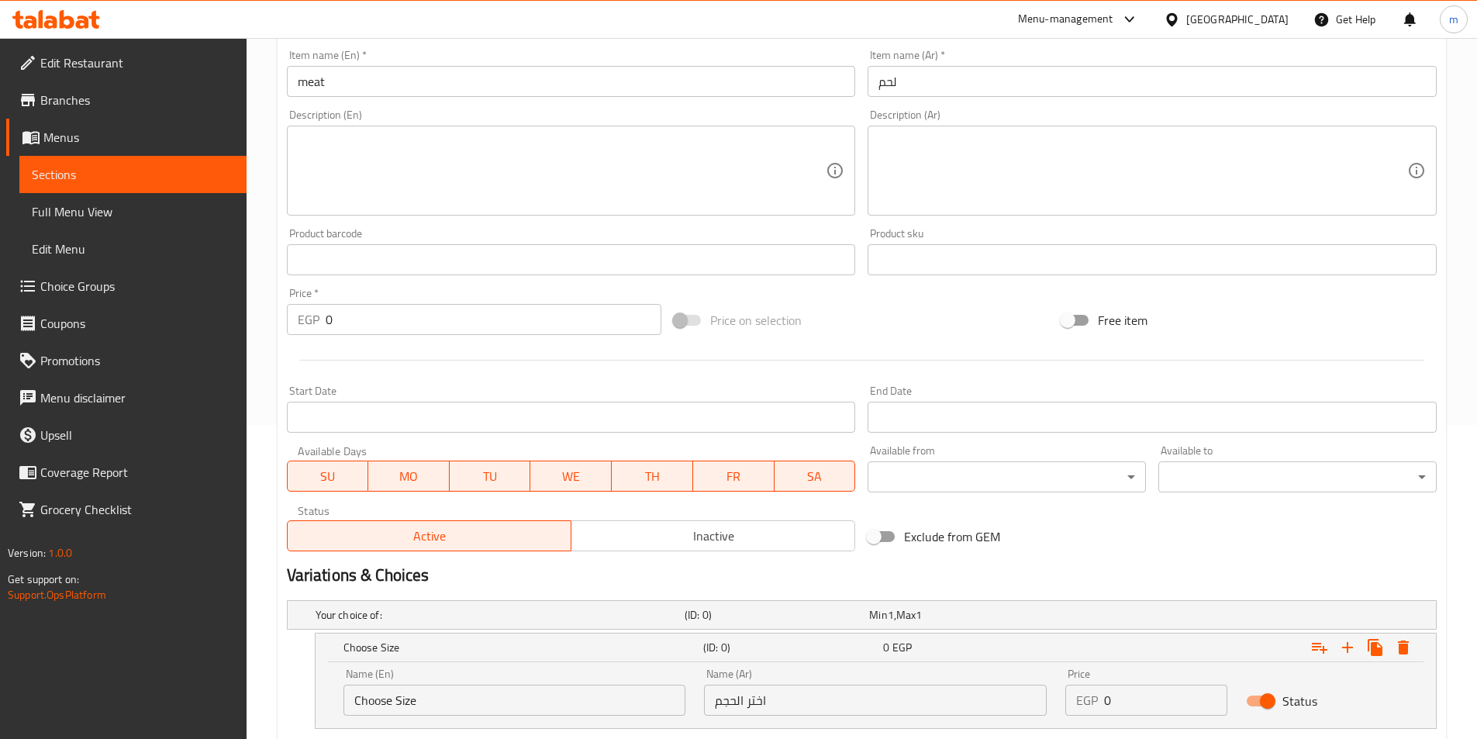
scroll to position [413, 0]
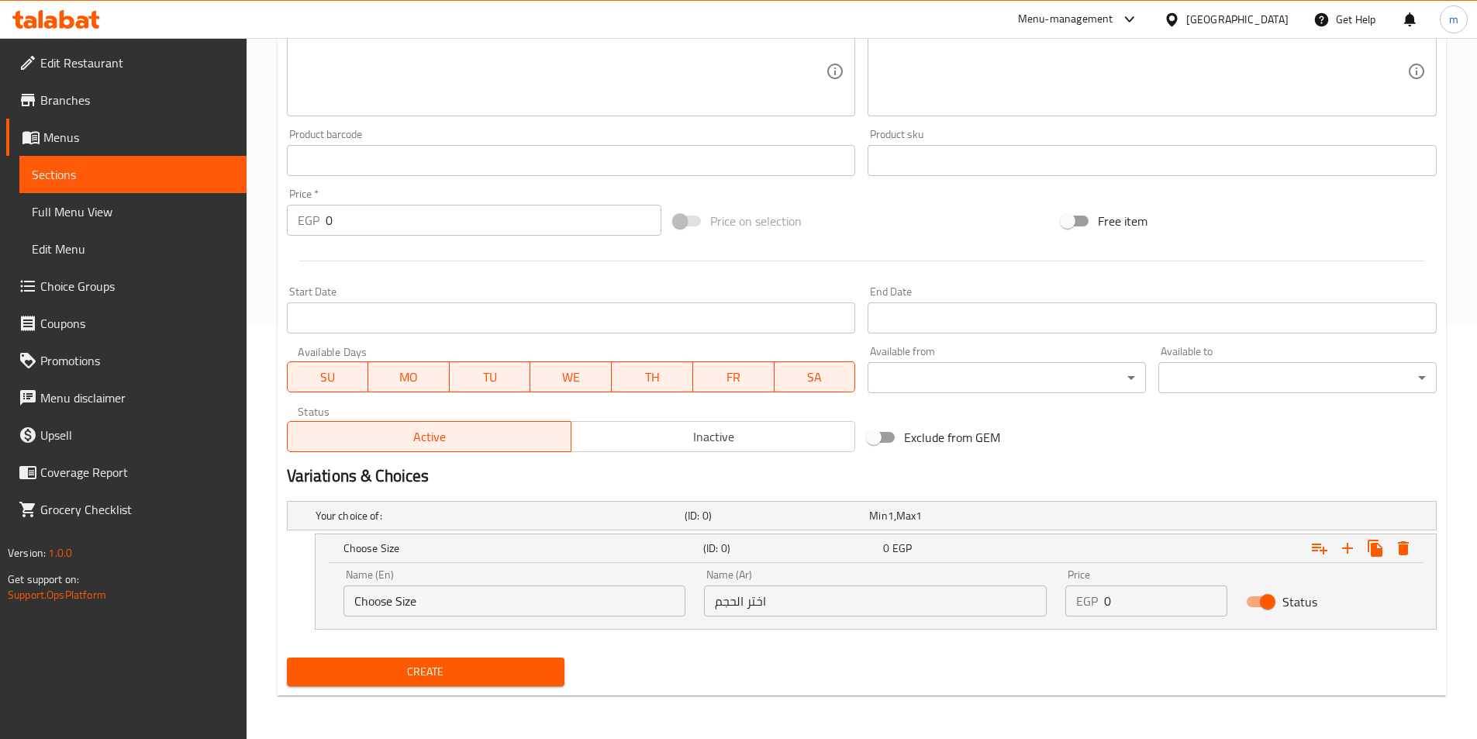
click at [74, 173] on span "Sections" at bounding box center [133, 174] width 202 height 19
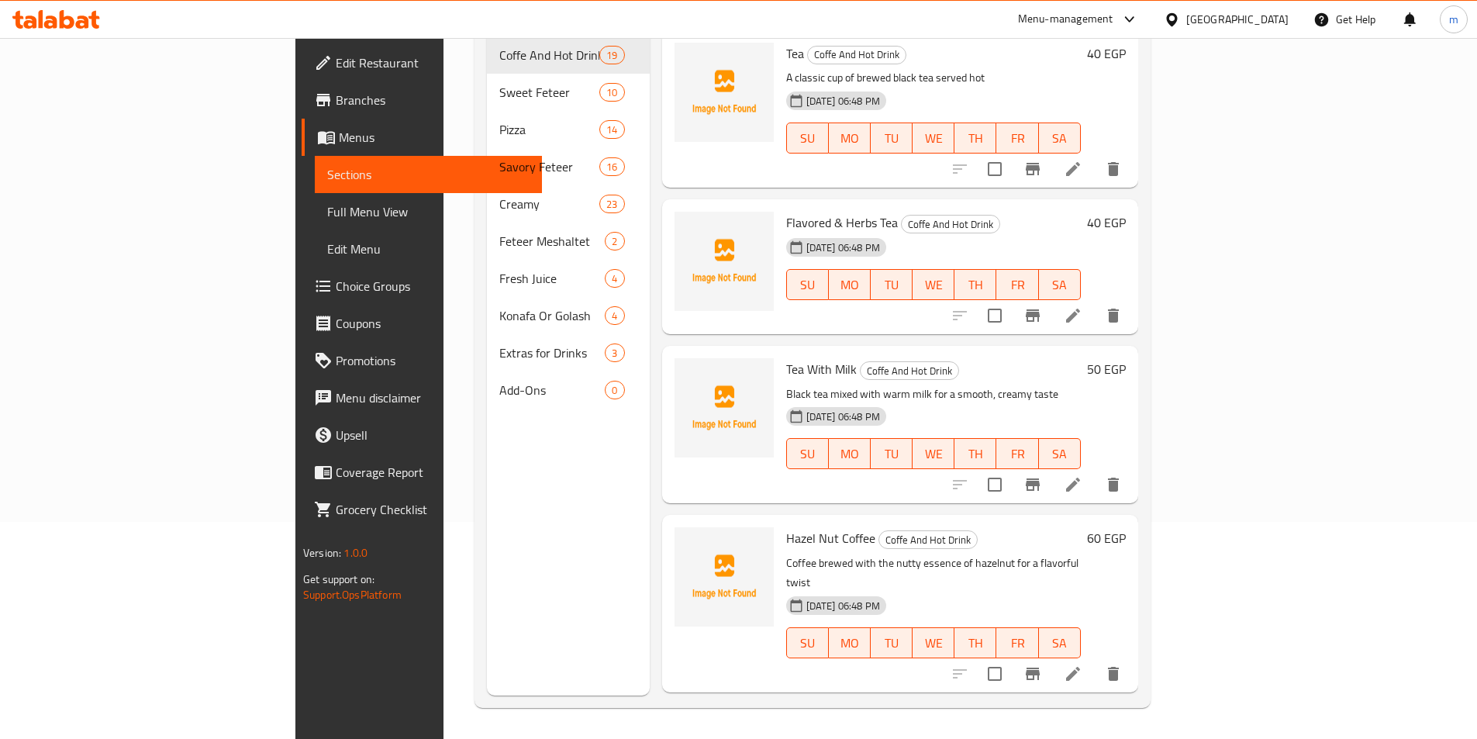
scroll to position [217, 0]
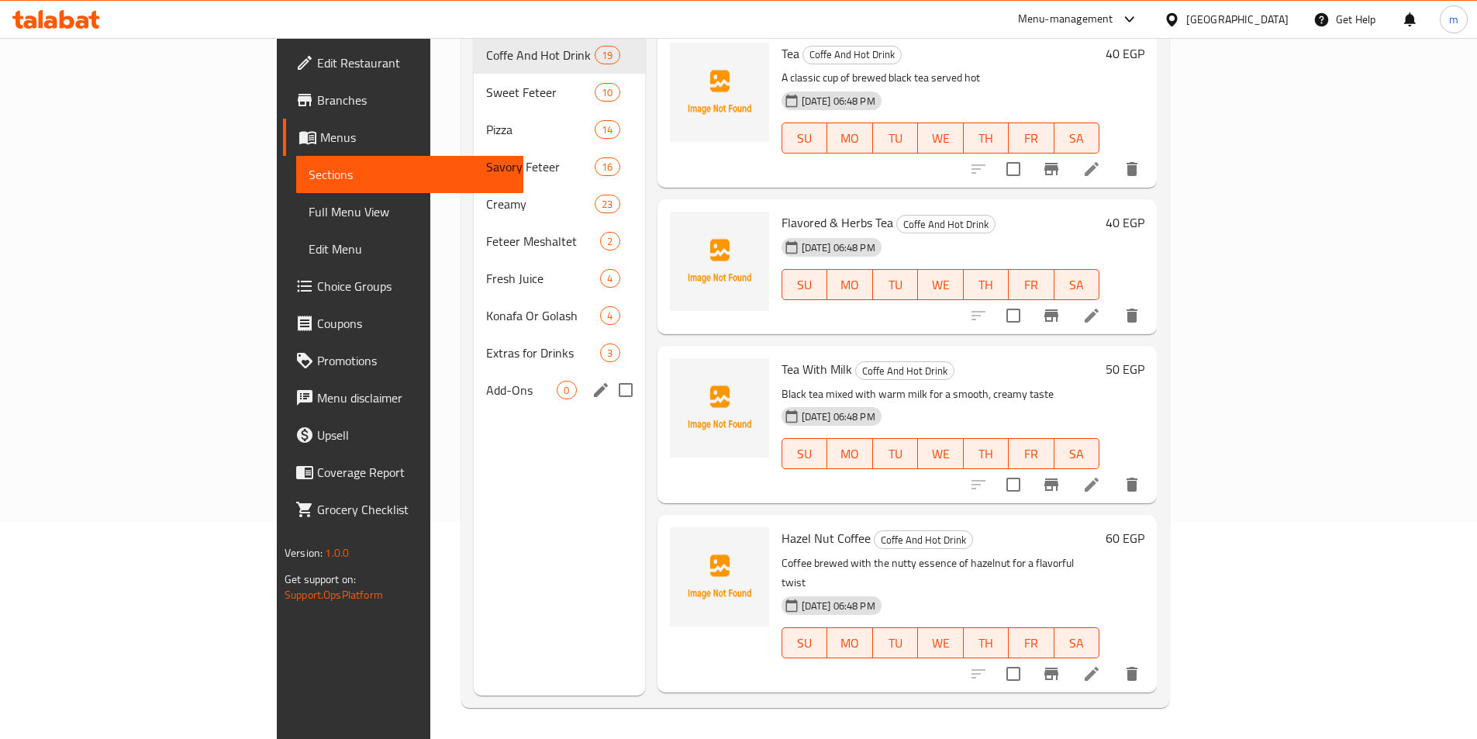
click at [486, 381] on span "Add-Ons" at bounding box center [521, 390] width 71 height 19
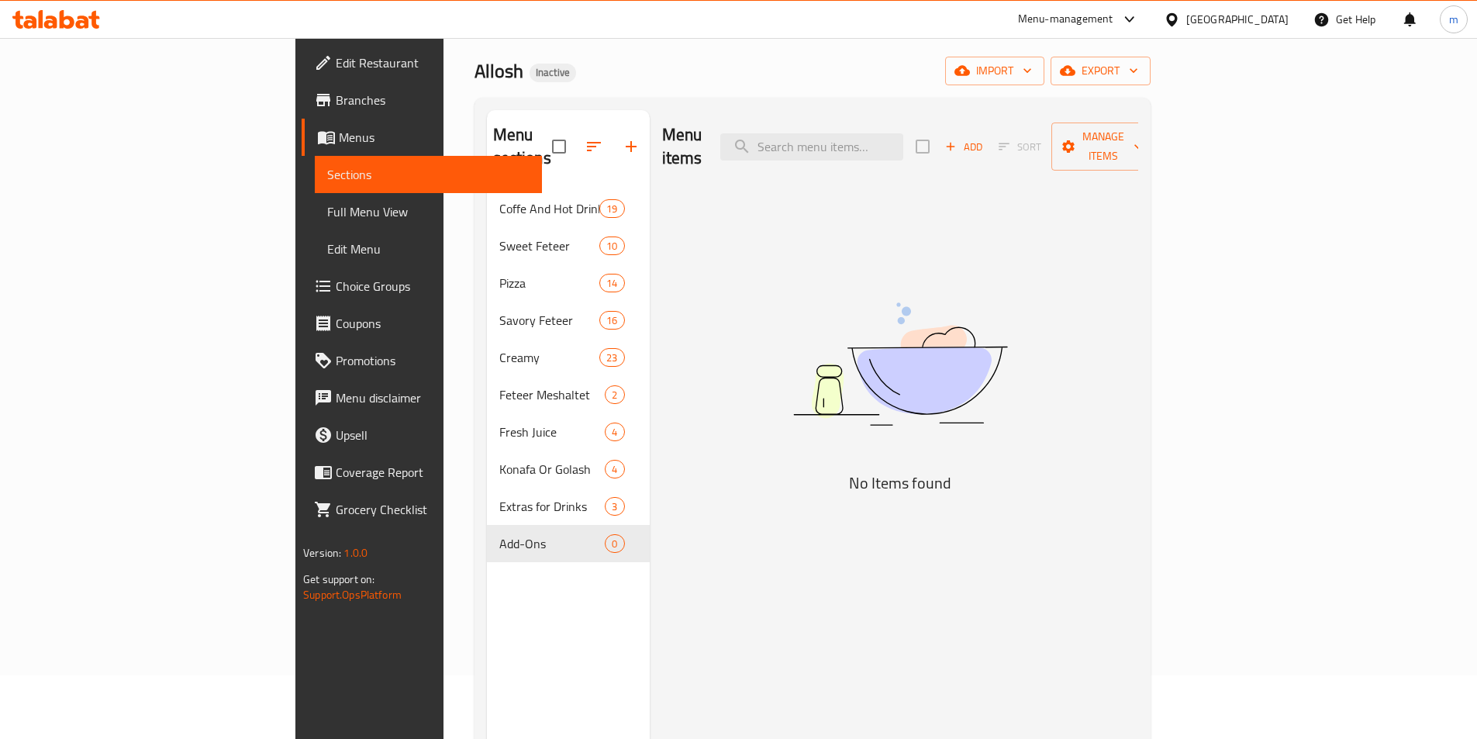
scroll to position [62, 0]
click at [985, 140] on span "Add" at bounding box center [964, 149] width 42 height 18
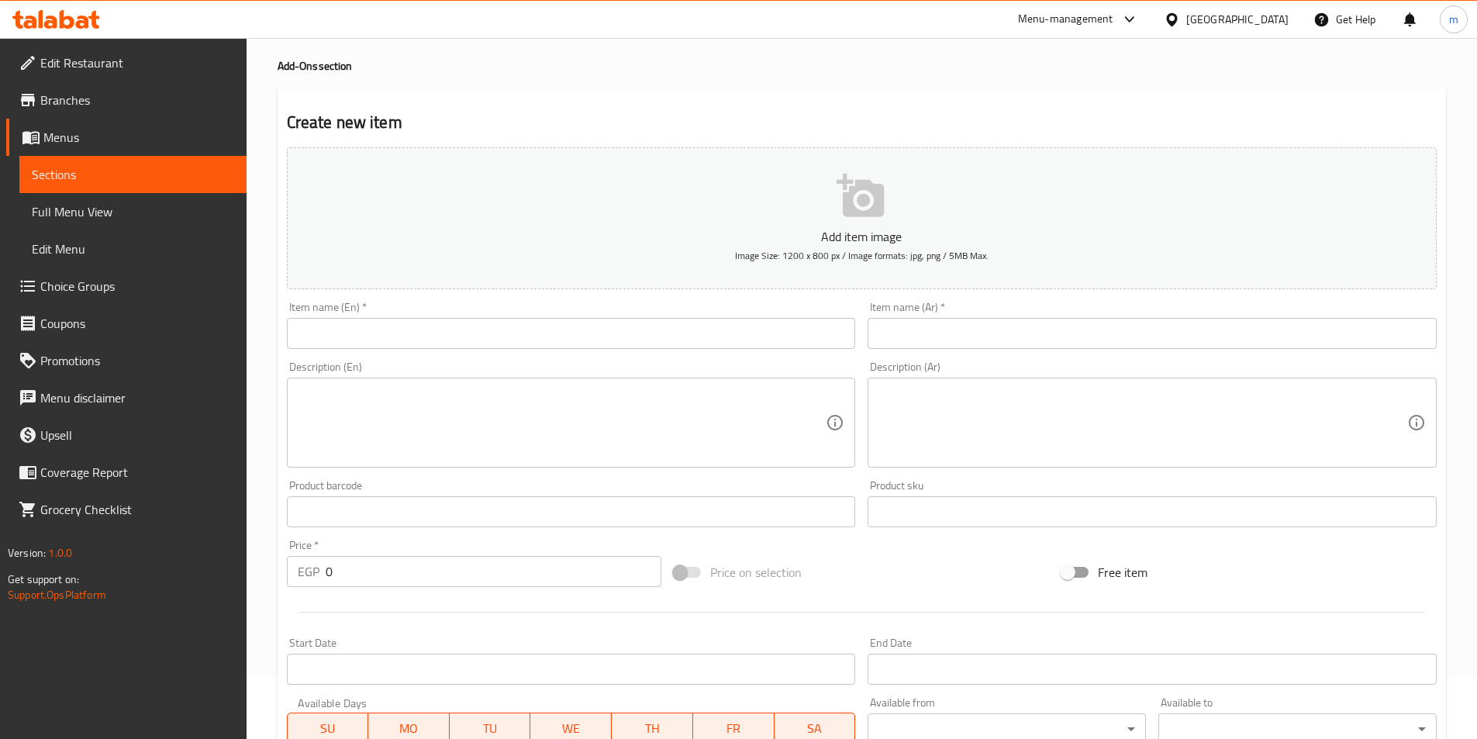
click at [706, 324] on input "text" at bounding box center [571, 333] width 569 height 31
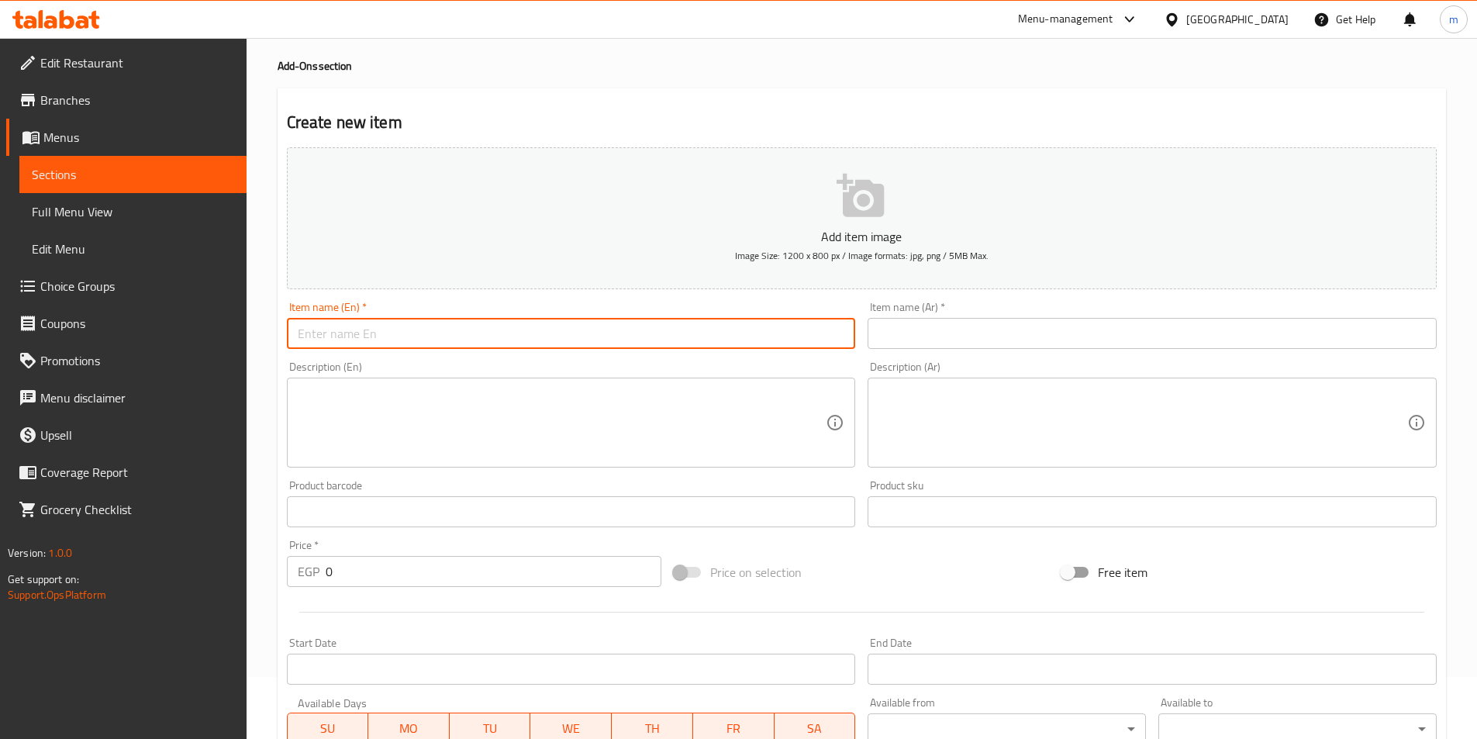
paste input "meat"
type input "meat"
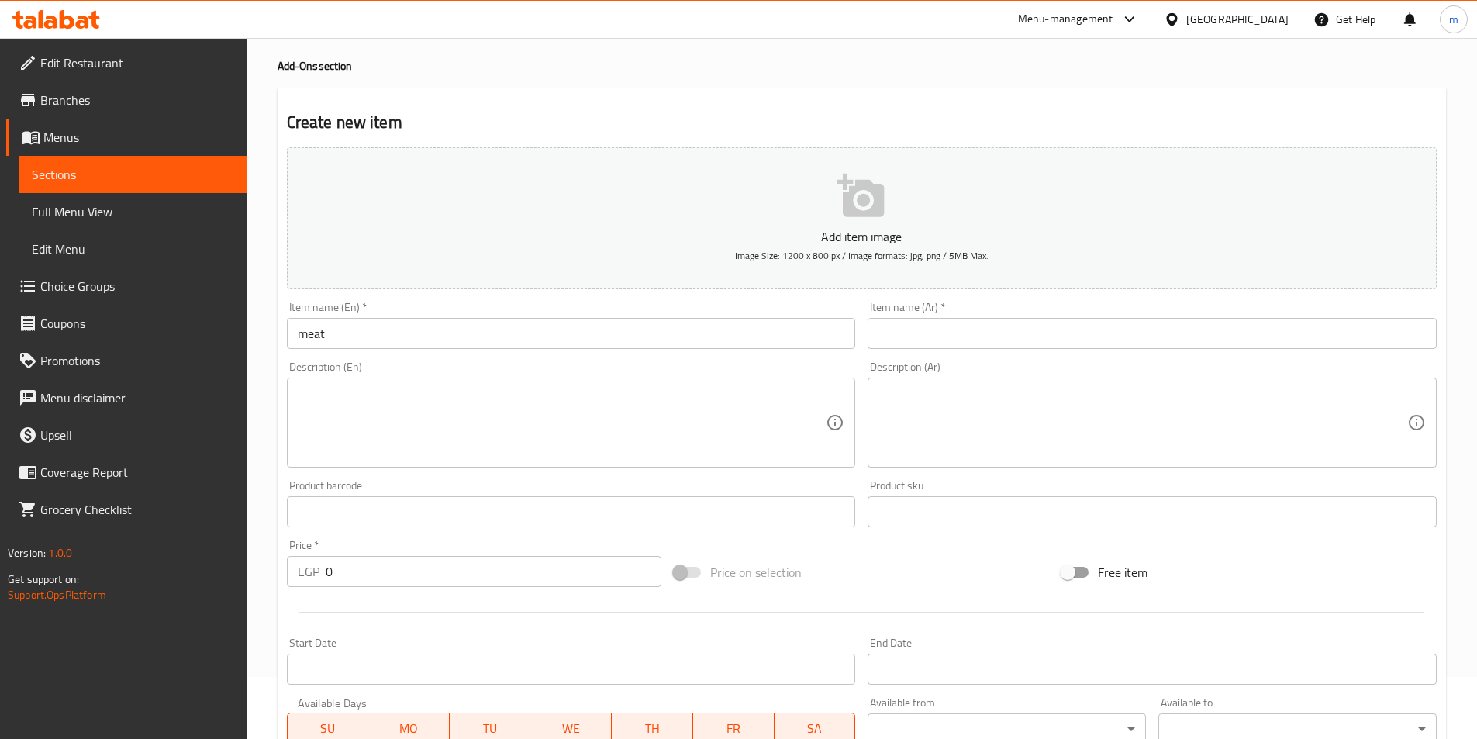
click at [994, 333] on input "text" at bounding box center [1152, 333] width 569 height 31
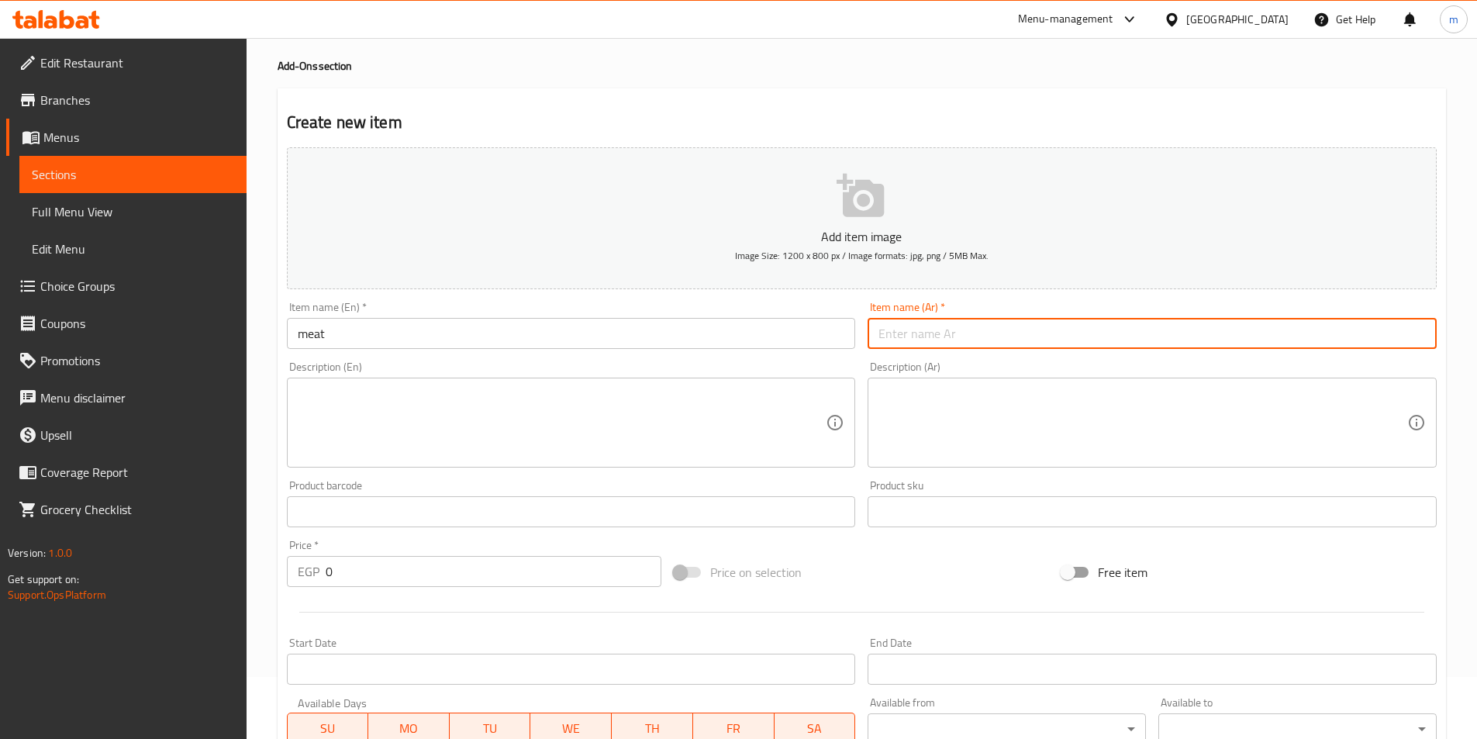
paste input "لحم"
type input "لحم"
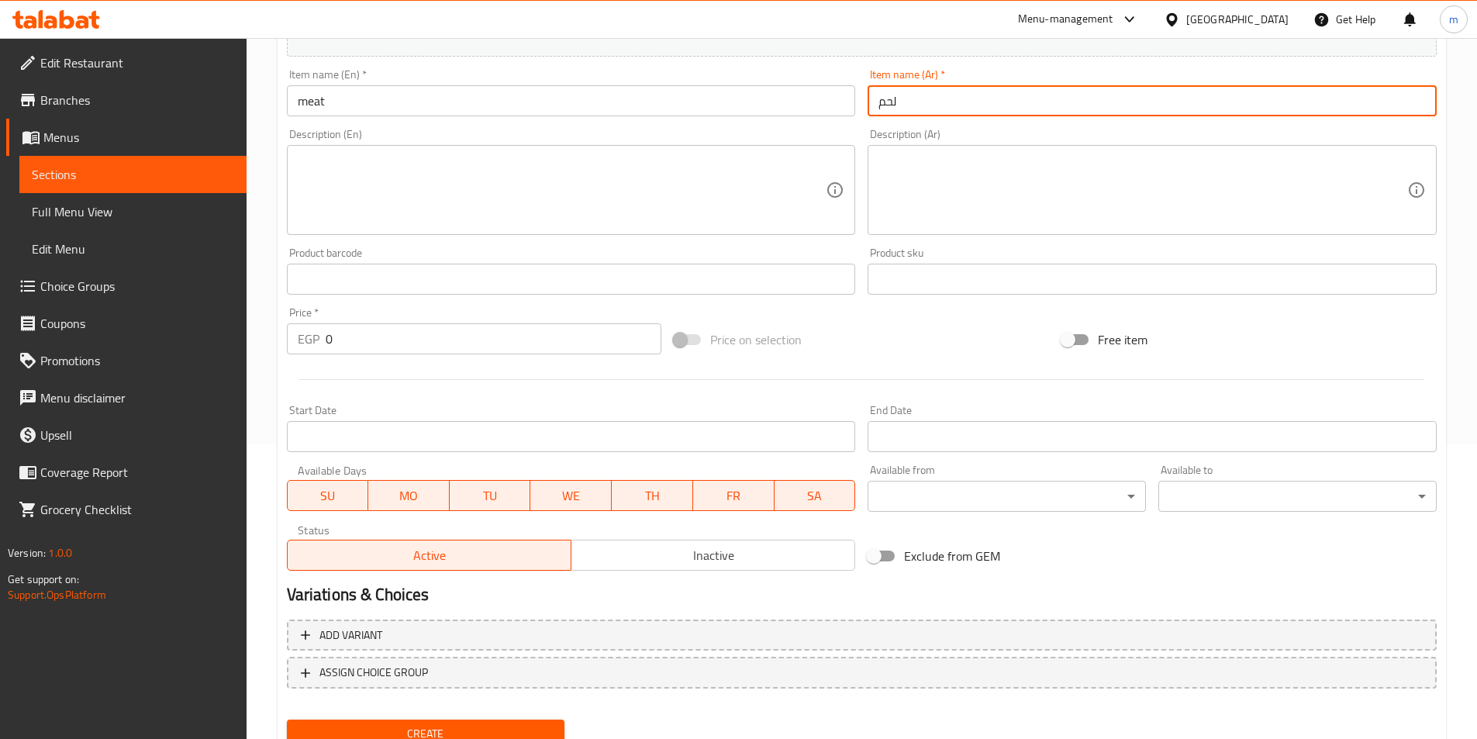
scroll to position [357, 0]
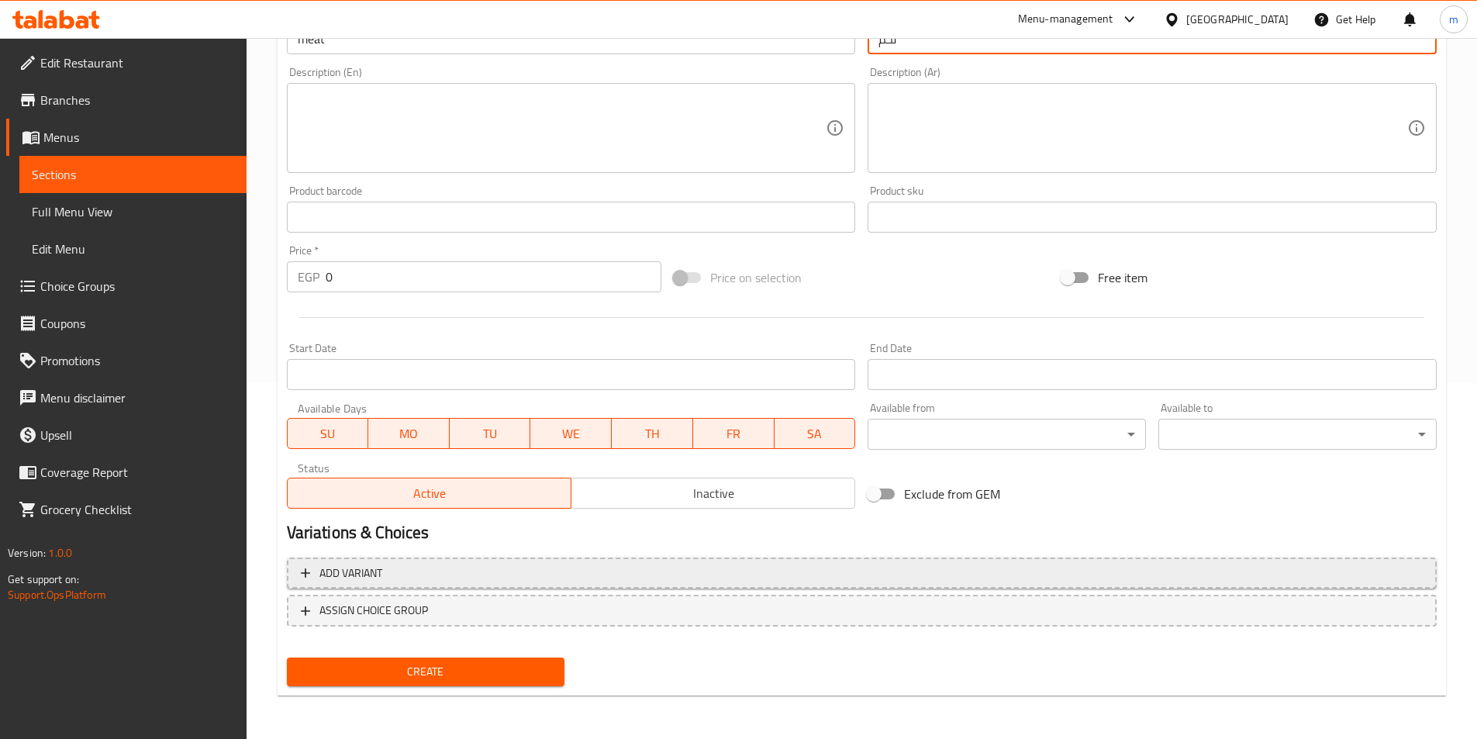
click at [506, 584] on button "Add variant" at bounding box center [862, 574] width 1150 height 32
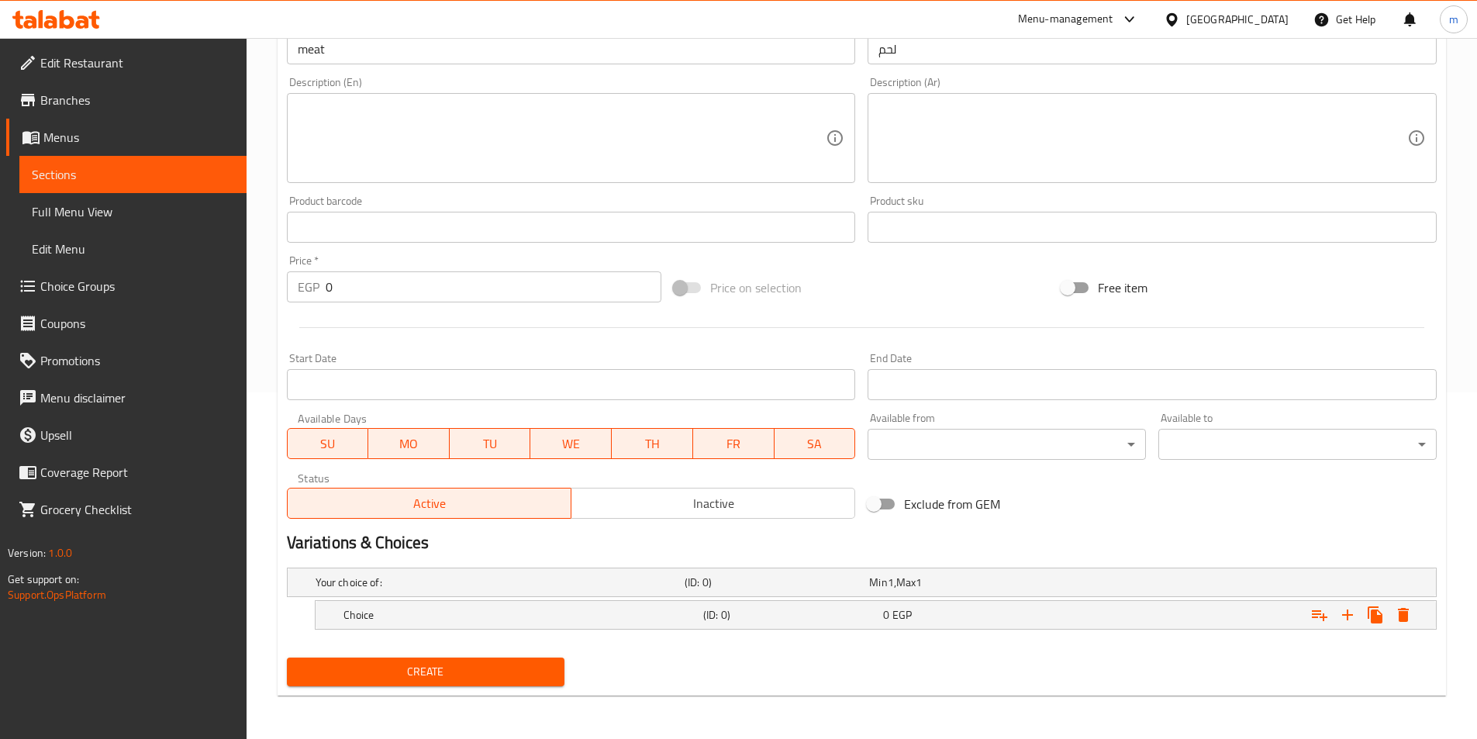
scroll to position [347, 0]
click at [907, 610] on span "EGP" at bounding box center [902, 615] width 19 height 20
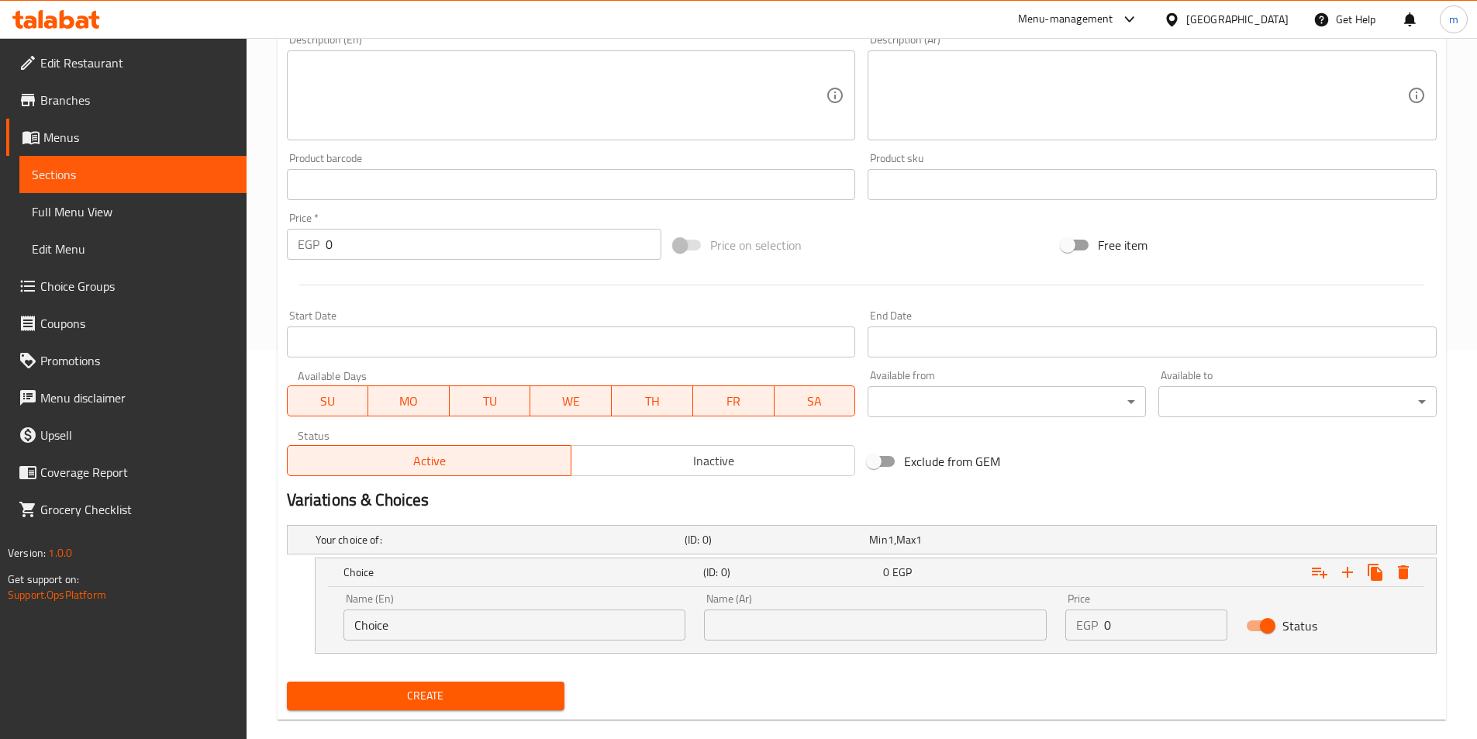
scroll to position [413, 0]
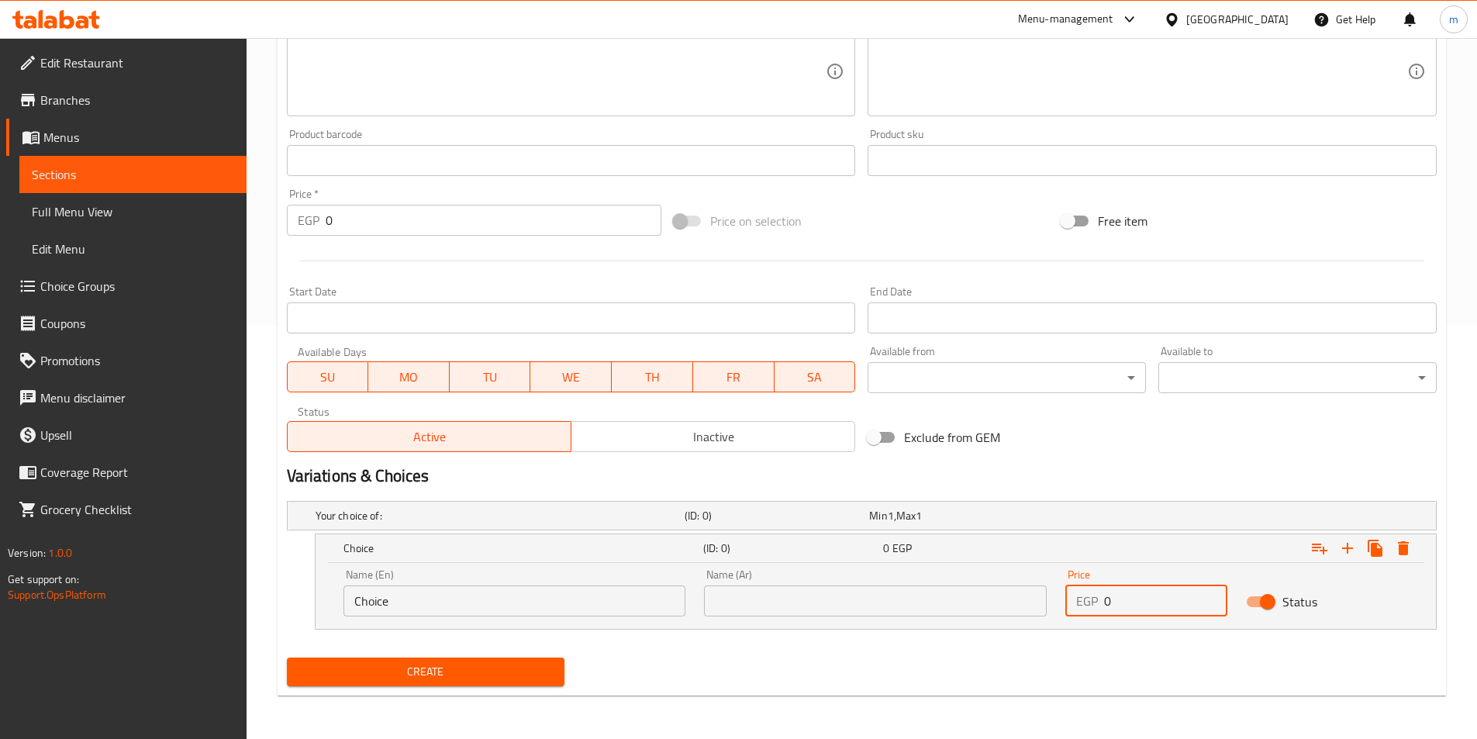
drag, startPoint x: 1135, startPoint y: 610, endPoint x: 1102, endPoint y: 607, distance: 32.7
click at [1102, 607] on div "EGP 0 Price" at bounding box center [1147, 601] width 162 height 31
type input "55"
click at [1347, 554] on icon "Expand" at bounding box center [1348, 548] width 19 height 19
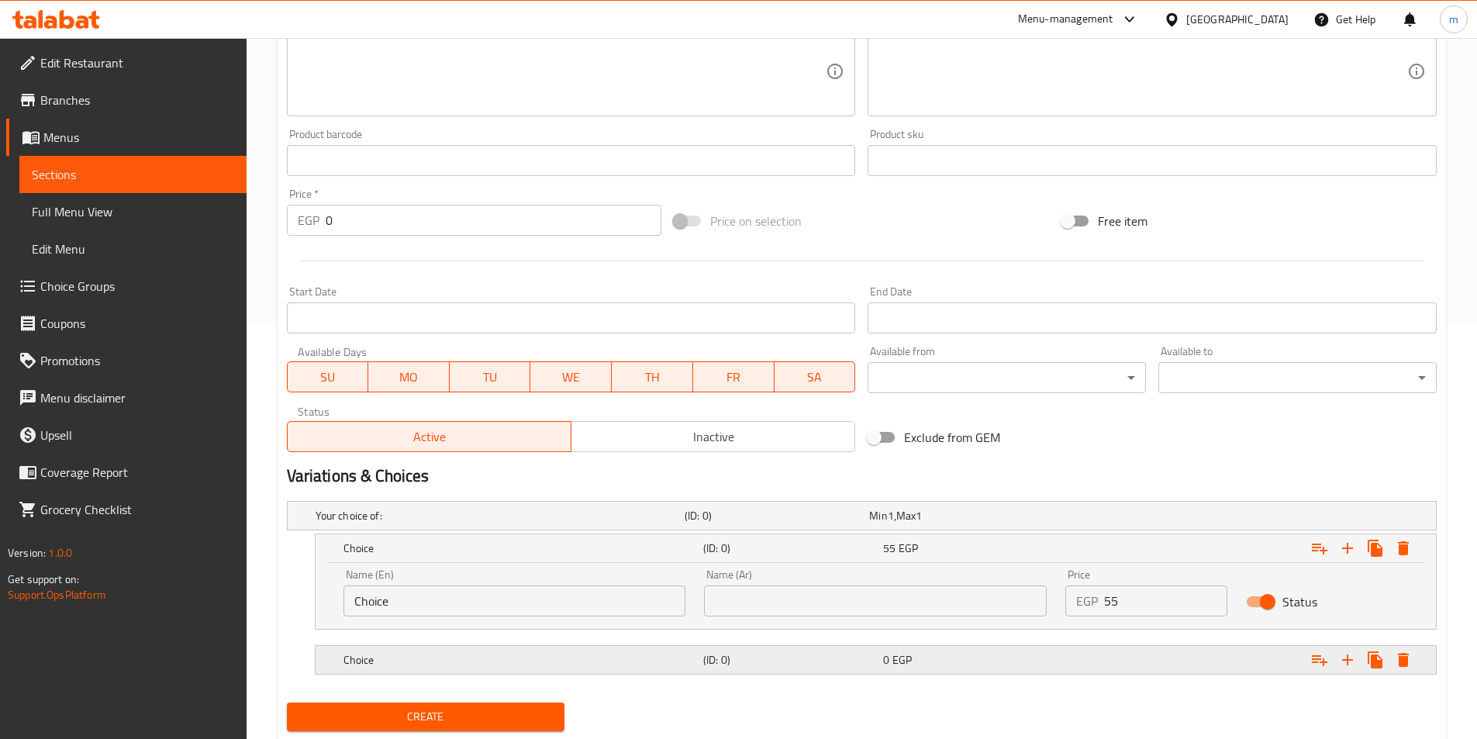
click at [1169, 662] on div "Expand" at bounding box center [1240, 660] width 360 height 34
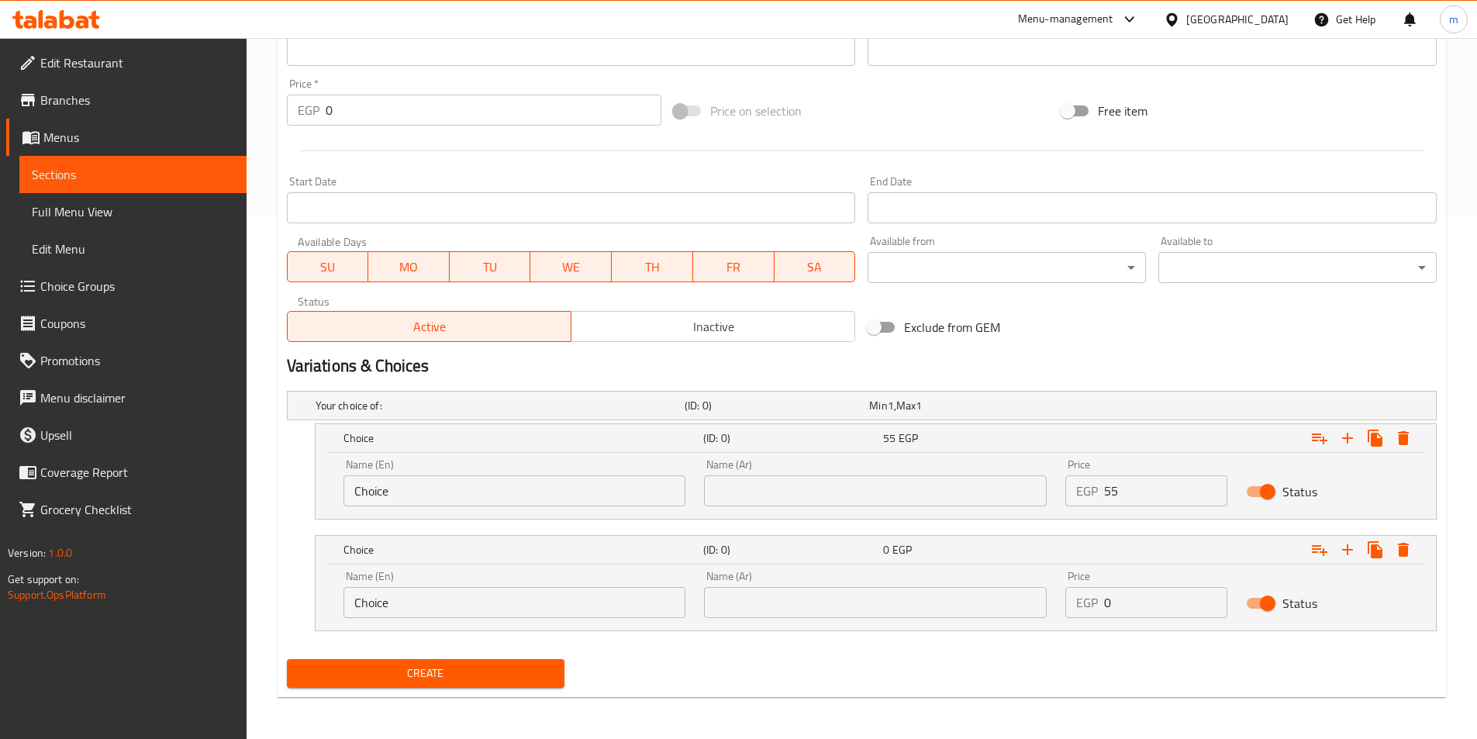
scroll to position [525, 0]
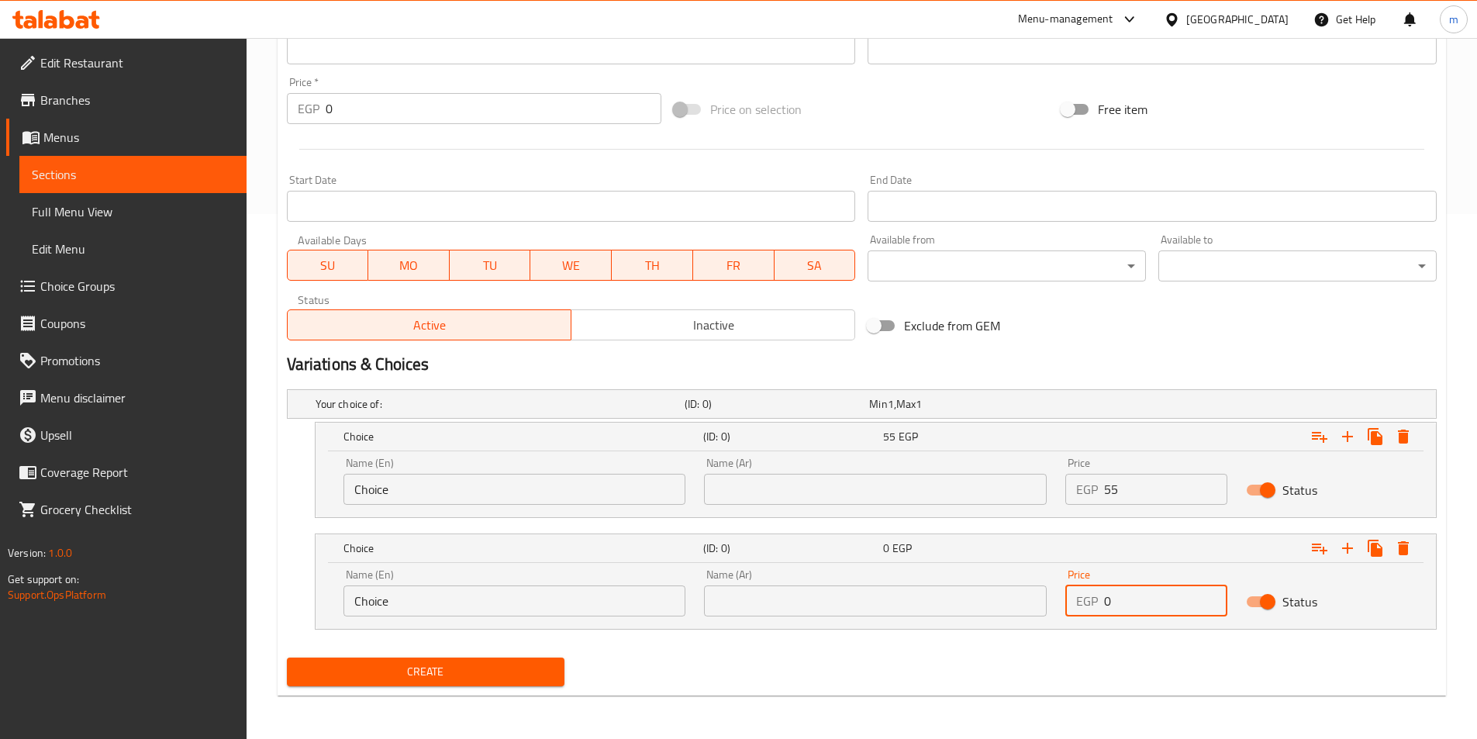
drag, startPoint x: 1117, startPoint y: 603, endPoint x: 1105, endPoint y: 603, distance: 11.7
click at [1105, 603] on input "0" at bounding box center [1165, 601] width 123 height 31
type input "80"
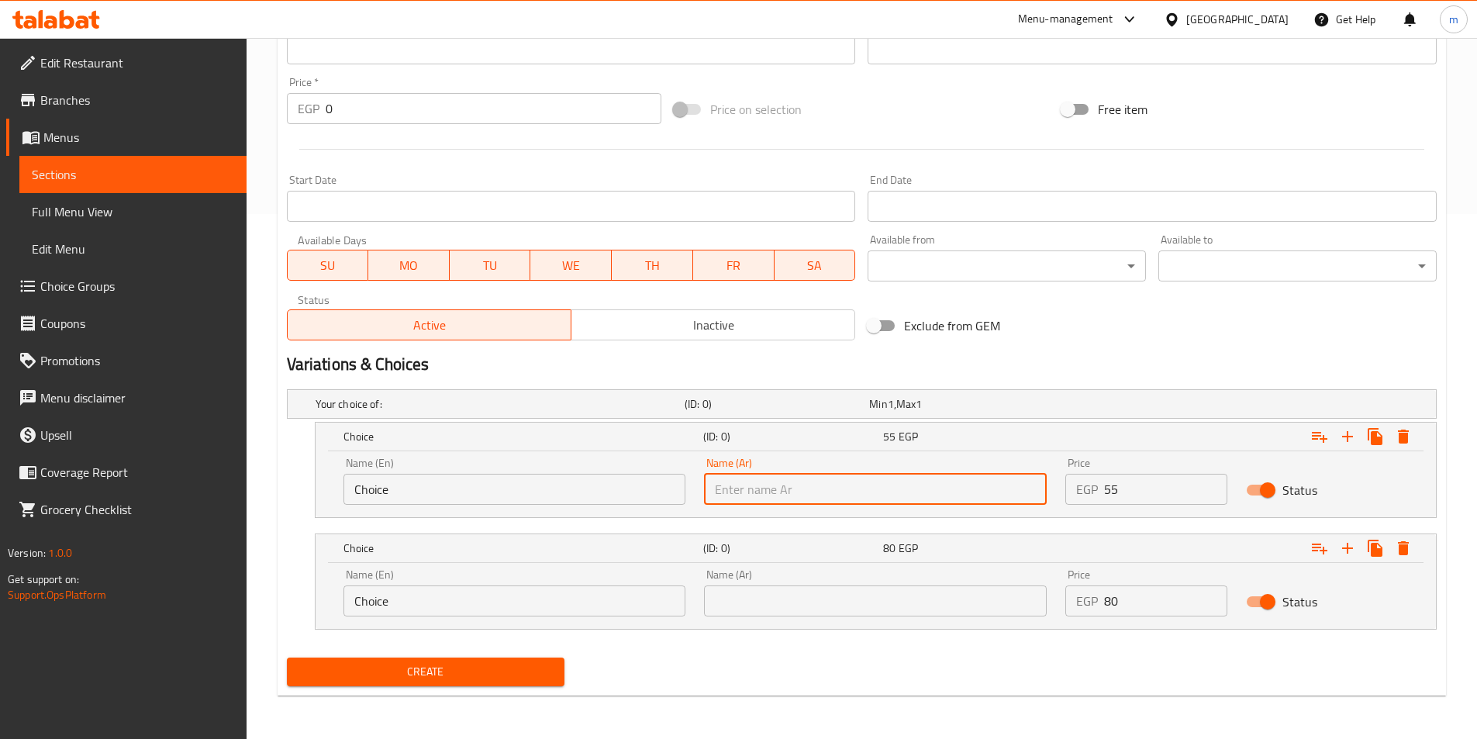
click at [752, 492] on input "text" at bounding box center [875, 489] width 343 height 31
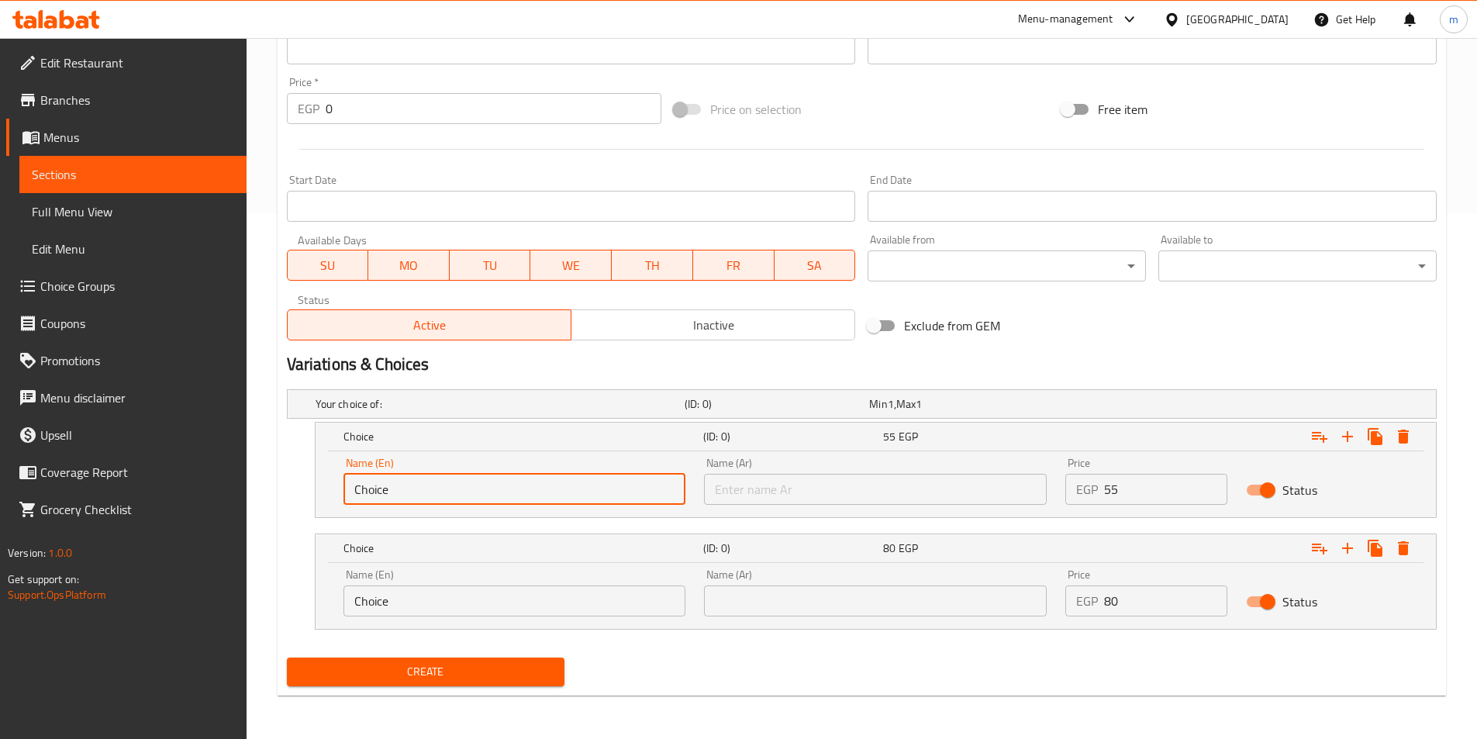
drag, startPoint x: 389, startPoint y: 489, endPoint x: 336, endPoint y: 489, distance: 52.7
click at [336, 489] on div "Name (En) Choice Name (En)" at bounding box center [514, 481] width 361 height 66
type input "Small"
click at [744, 493] on input "text" at bounding box center [875, 489] width 343 height 31
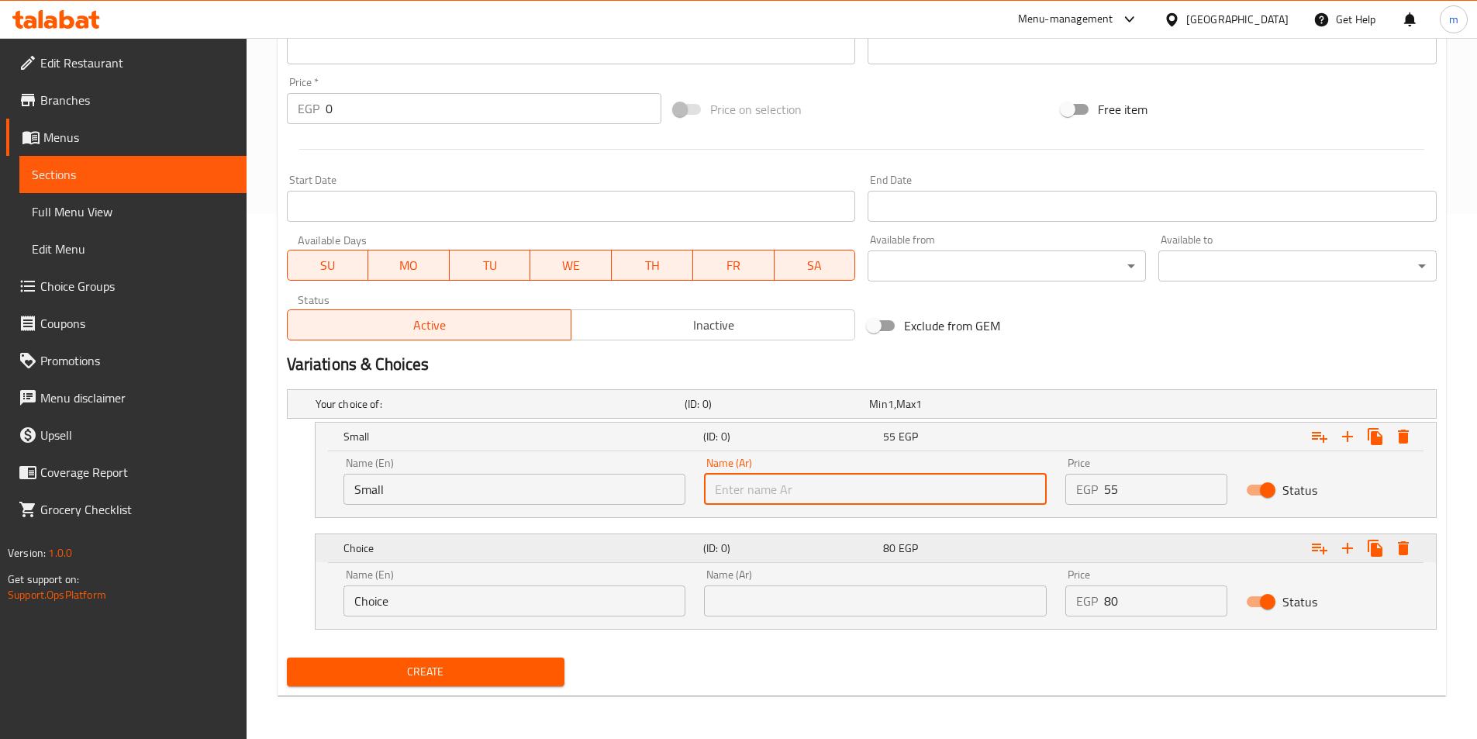
type input "صغير"
click at [510, 610] on input "Choice" at bounding box center [515, 601] width 343 height 31
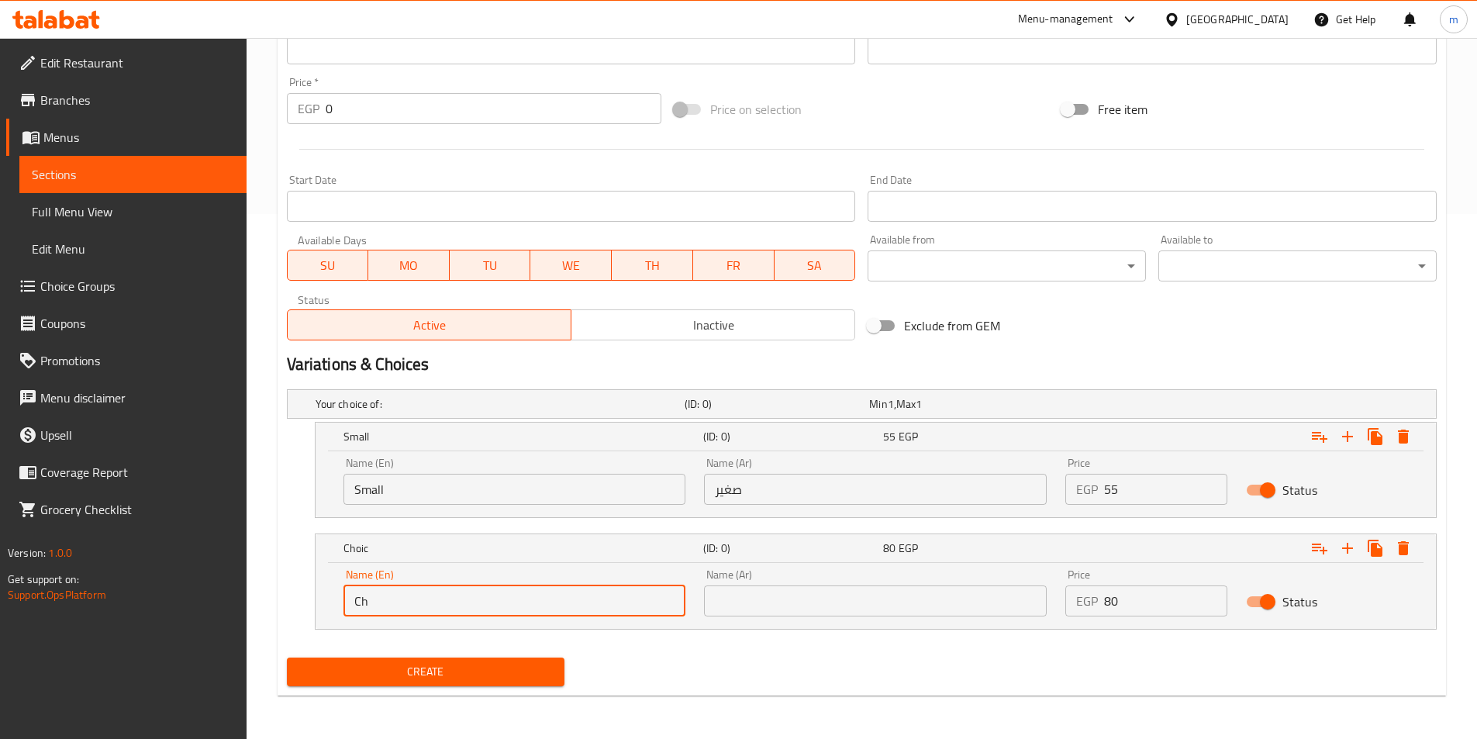
type input "C"
click at [437, 605] on input "lar" at bounding box center [515, 601] width 343 height 31
type input "large"
click at [401, 596] on input "large" at bounding box center [515, 601] width 343 height 31
click at [786, 608] on input "text" at bounding box center [875, 601] width 343 height 31
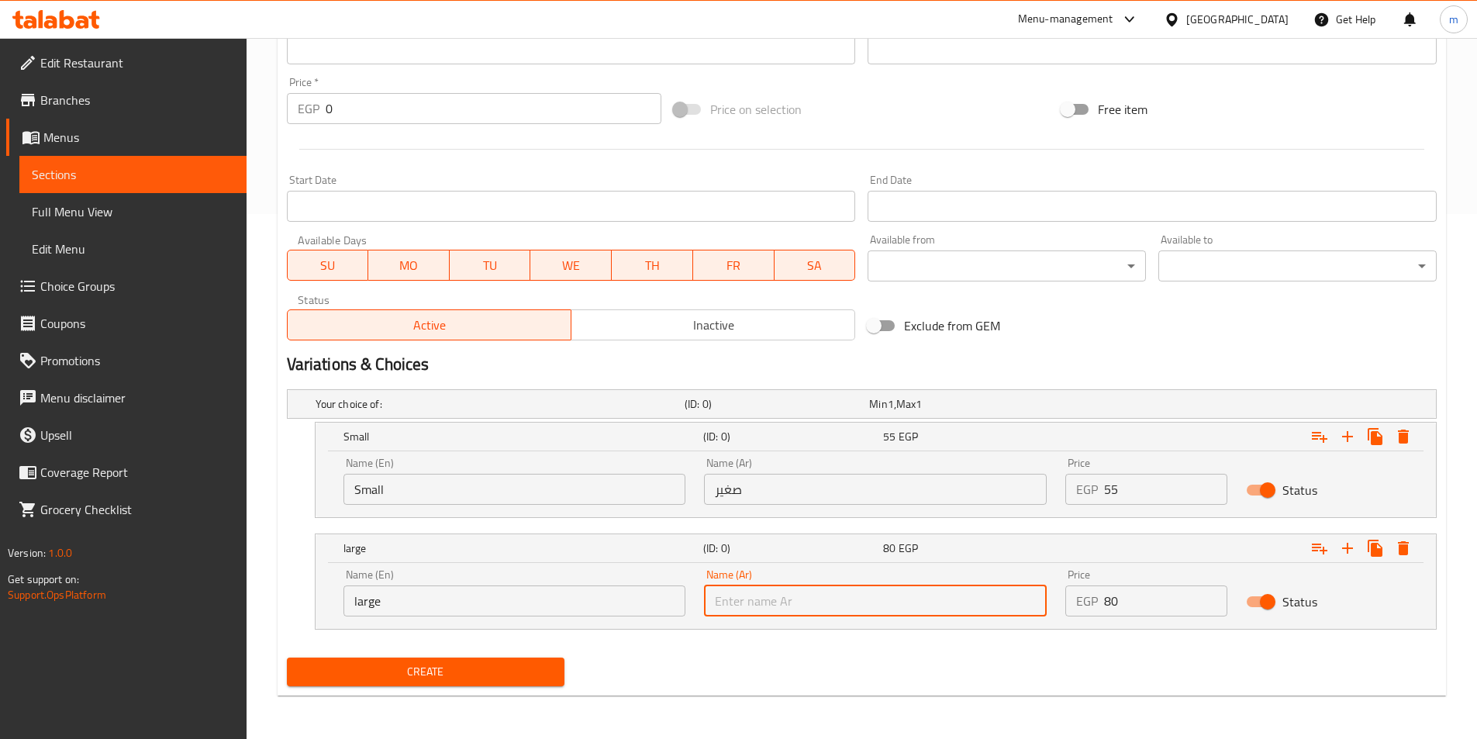
type input ";"
click at [781, 610] on input "text" at bounding box center [875, 601] width 343 height 31
type input "كبير"
click at [490, 673] on span "Create" at bounding box center [426, 671] width 254 height 19
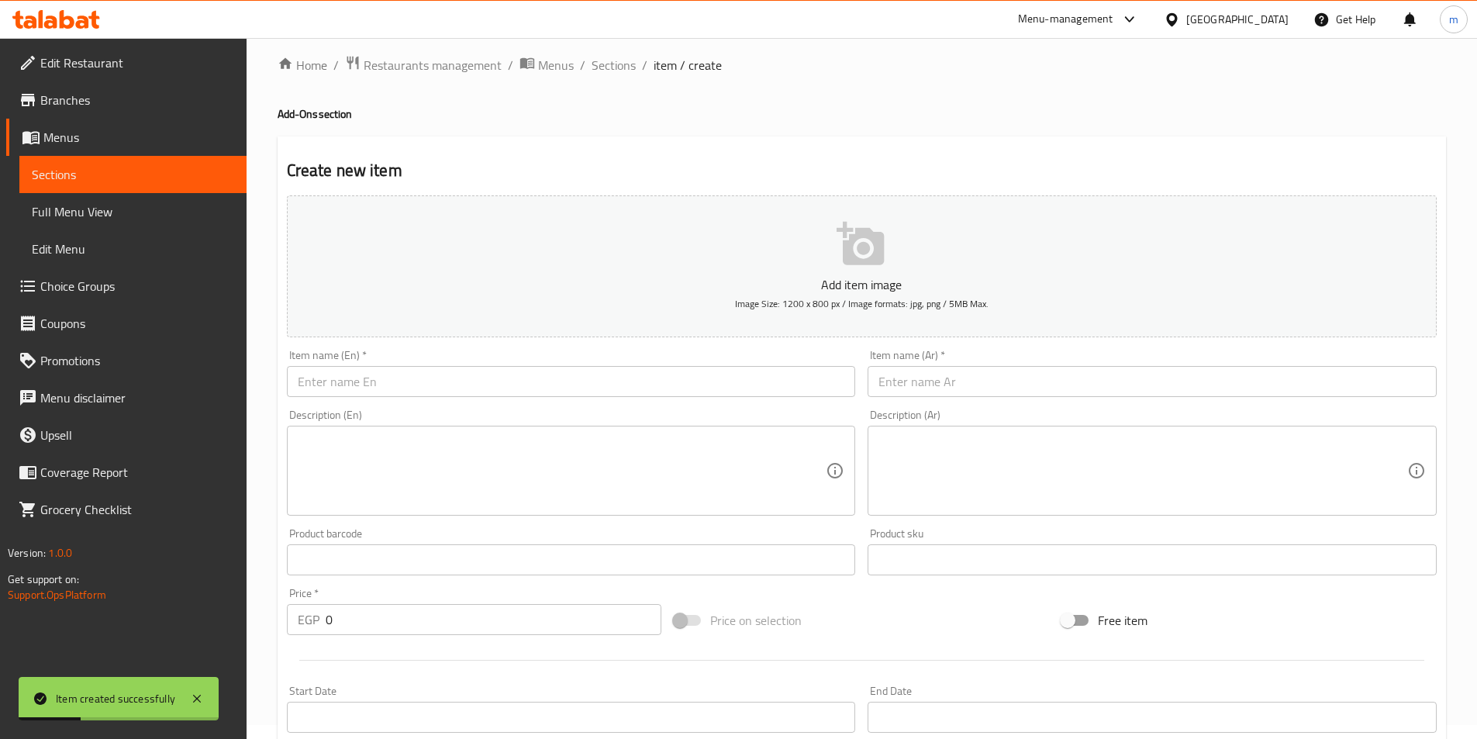
scroll to position [0, 0]
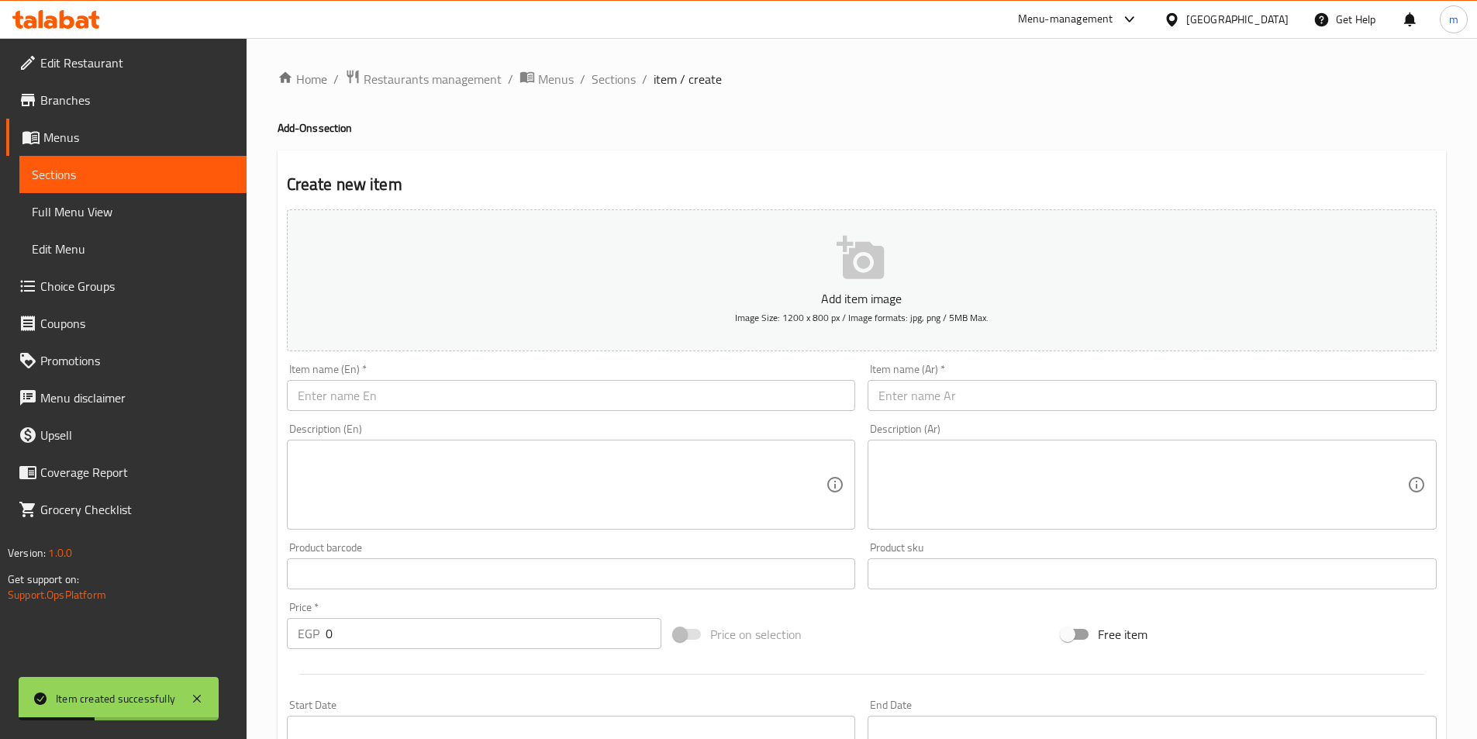
click at [118, 164] on link "Sections" at bounding box center [132, 174] width 227 height 37
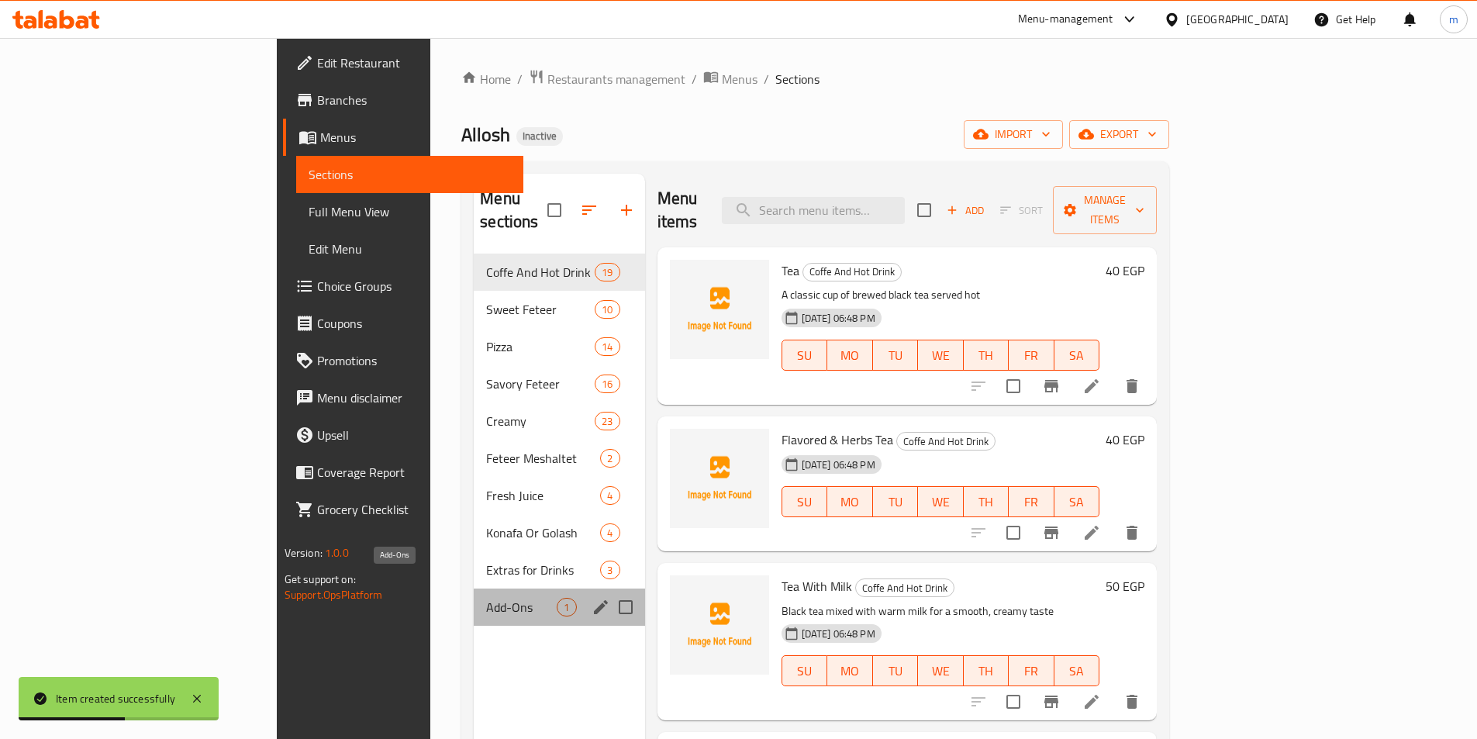
click at [486, 598] on span "Add-Ons" at bounding box center [521, 607] width 71 height 19
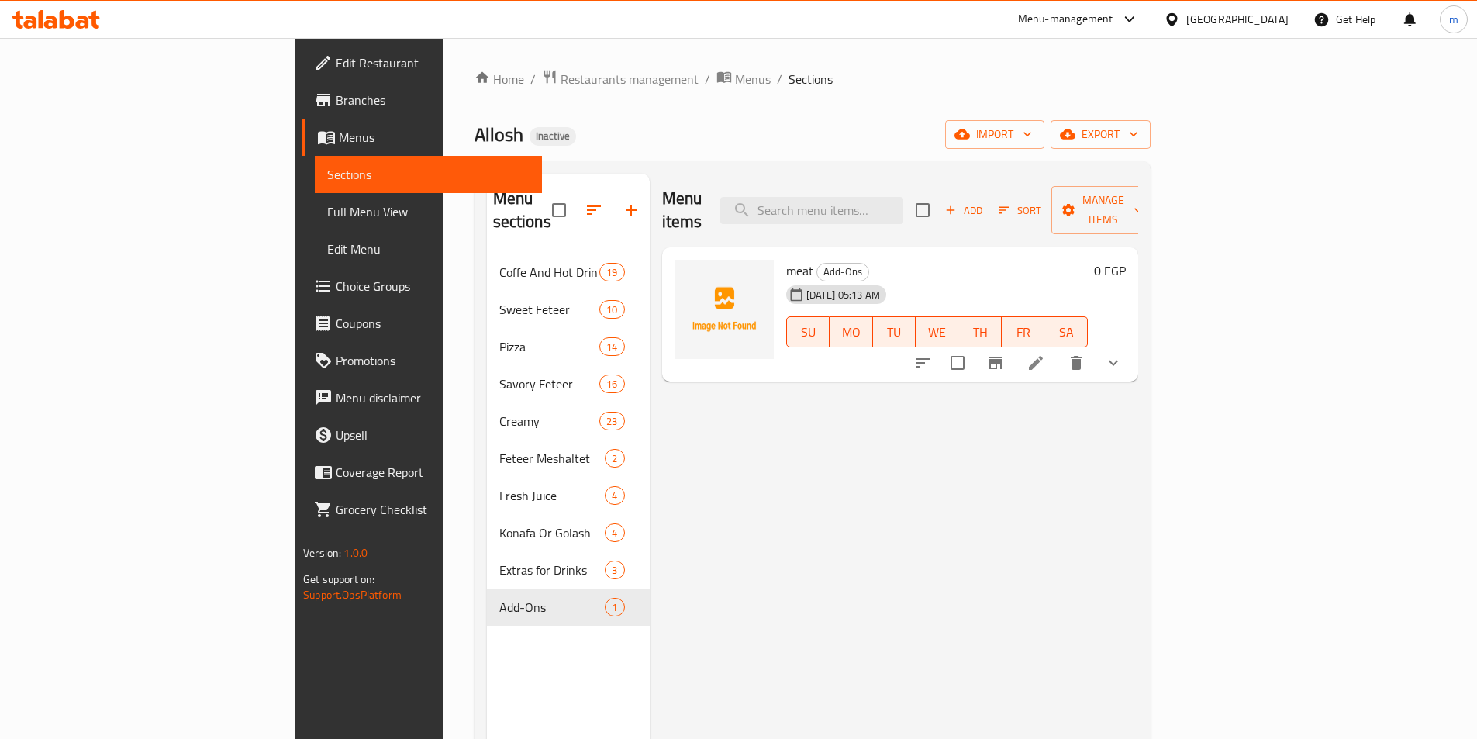
click at [336, 292] on span "Choice Groups" at bounding box center [433, 286] width 194 height 19
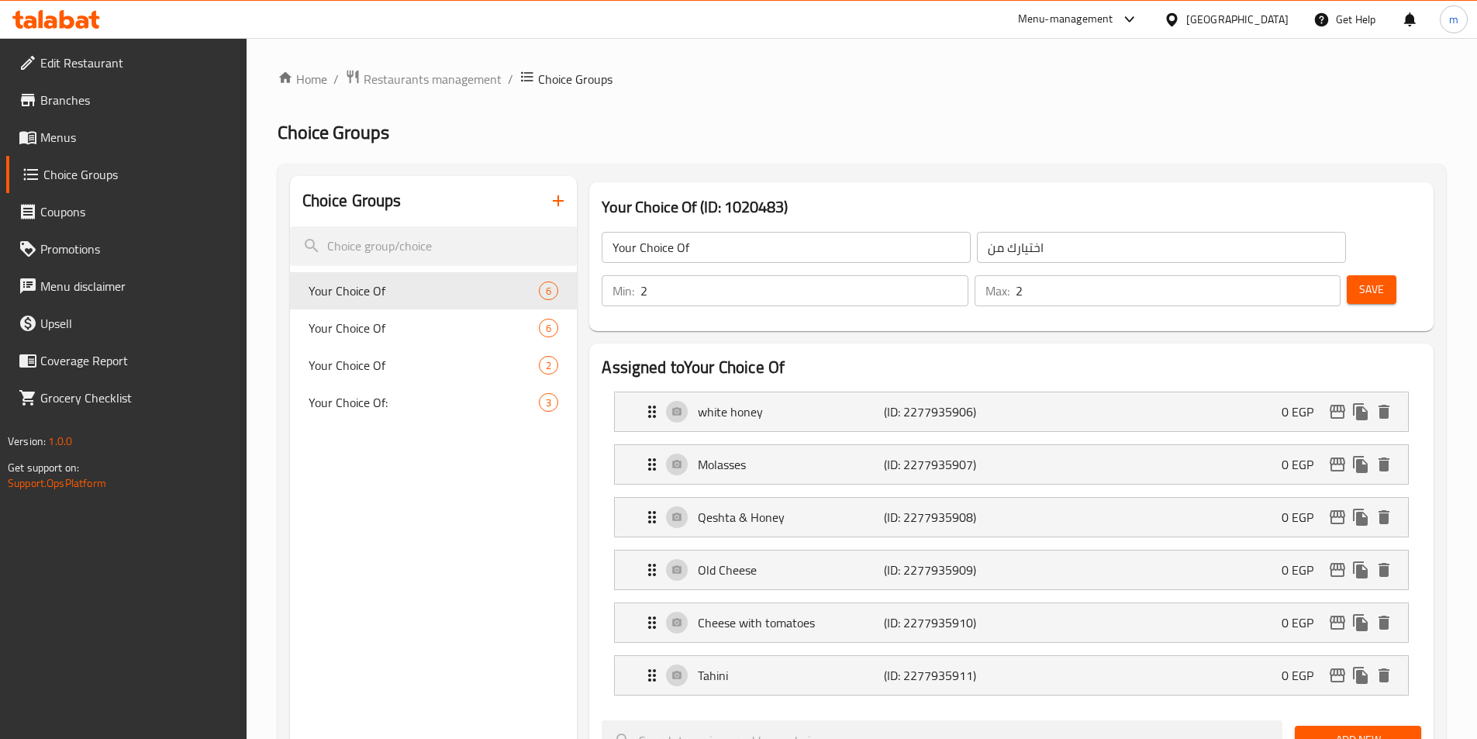
click at [63, 142] on span "Menus" at bounding box center [137, 137] width 194 height 19
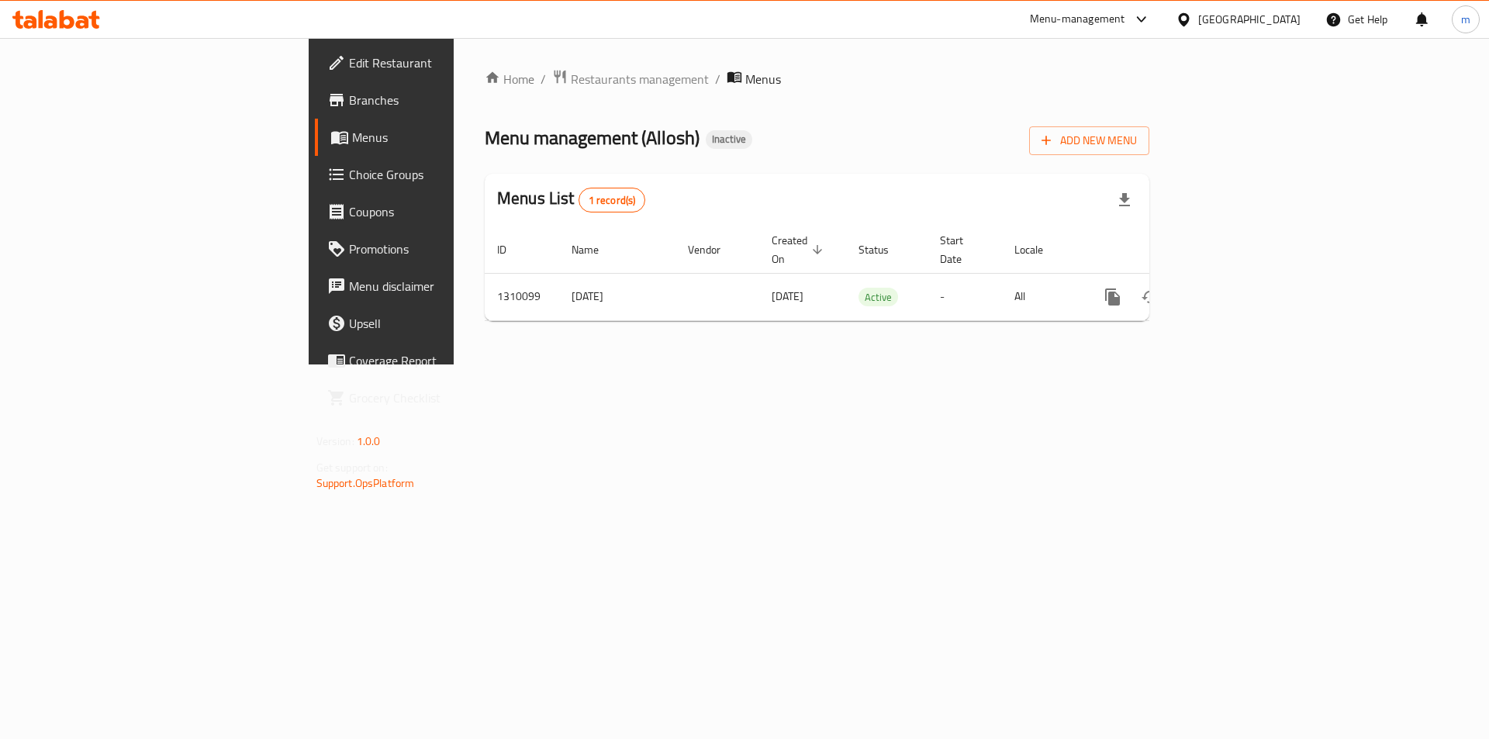
click at [352, 133] on span "Menus" at bounding box center [448, 137] width 193 height 19
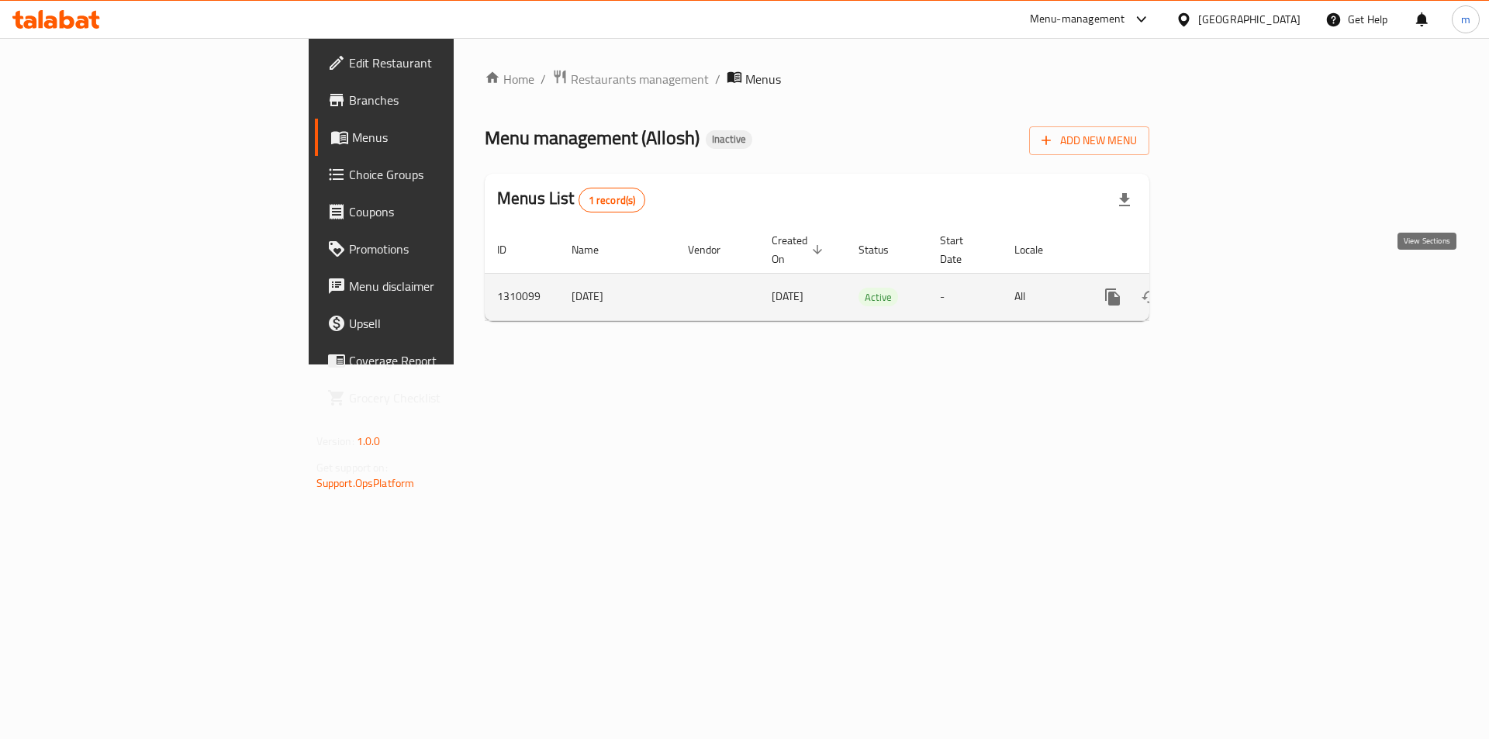
click at [1232, 290] on icon "enhanced table" at bounding box center [1225, 297] width 14 height 14
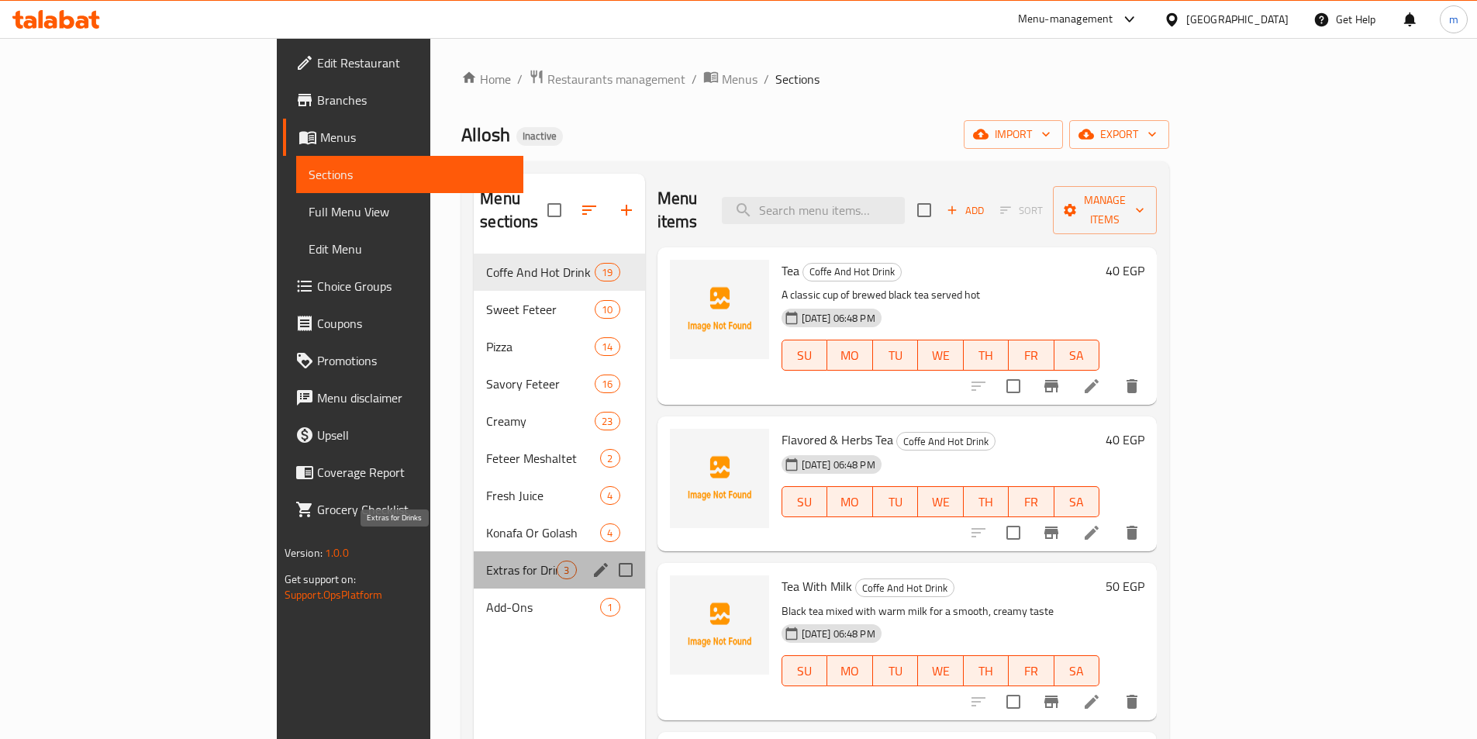
click at [486, 561] on span "Extras for Drinks" at bounding box center [521, 570] width 71 height 19
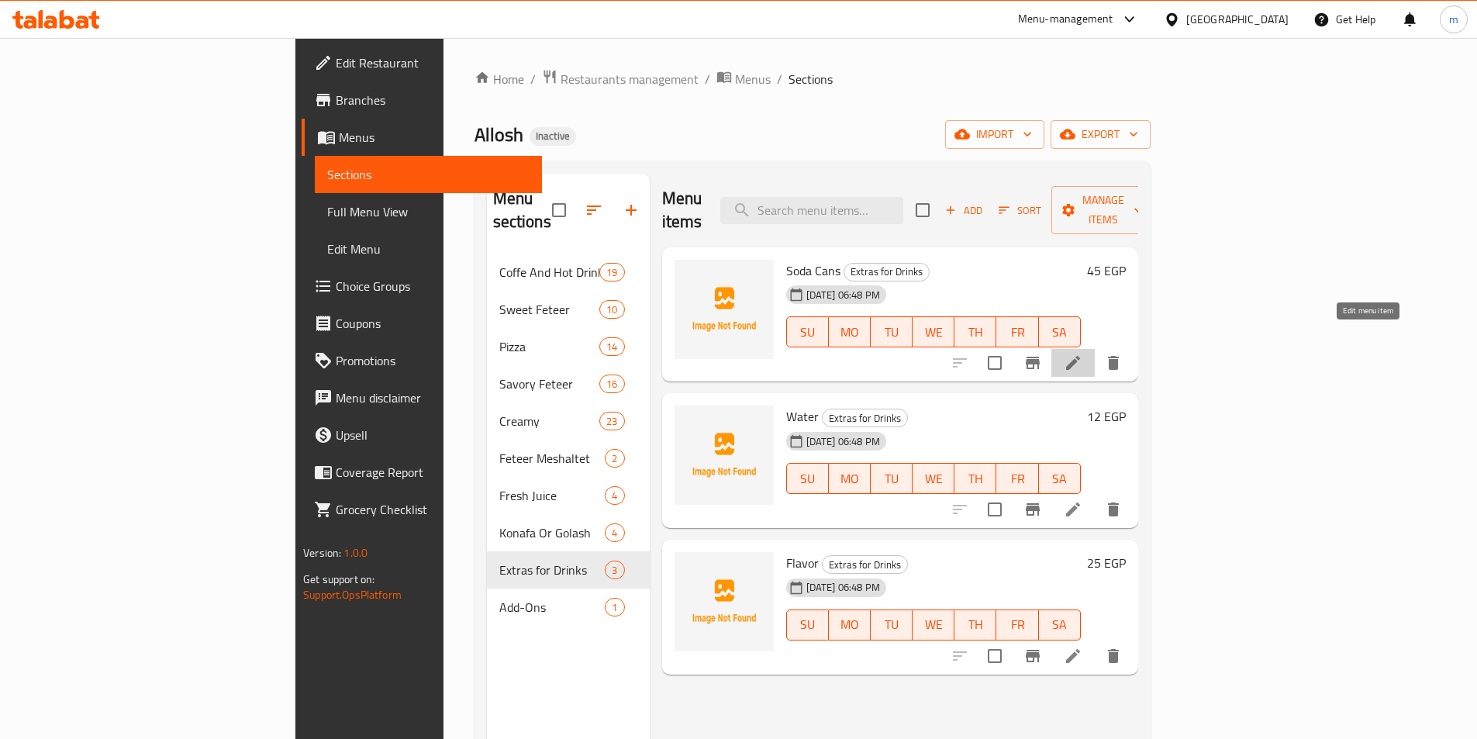
click at [1080, 356] on icon at bounding box center [1073, 363] width 14 height 14
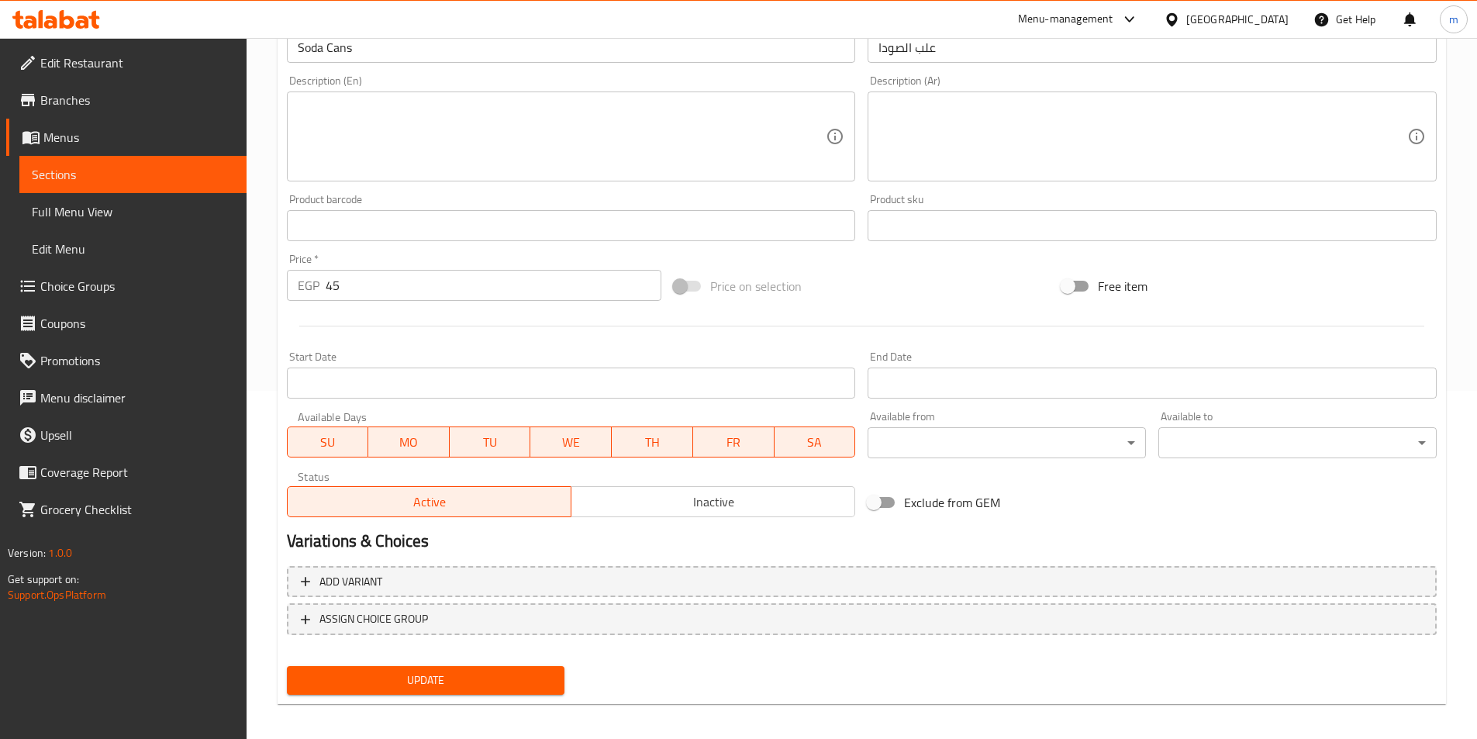
scroll to position [357, 0]
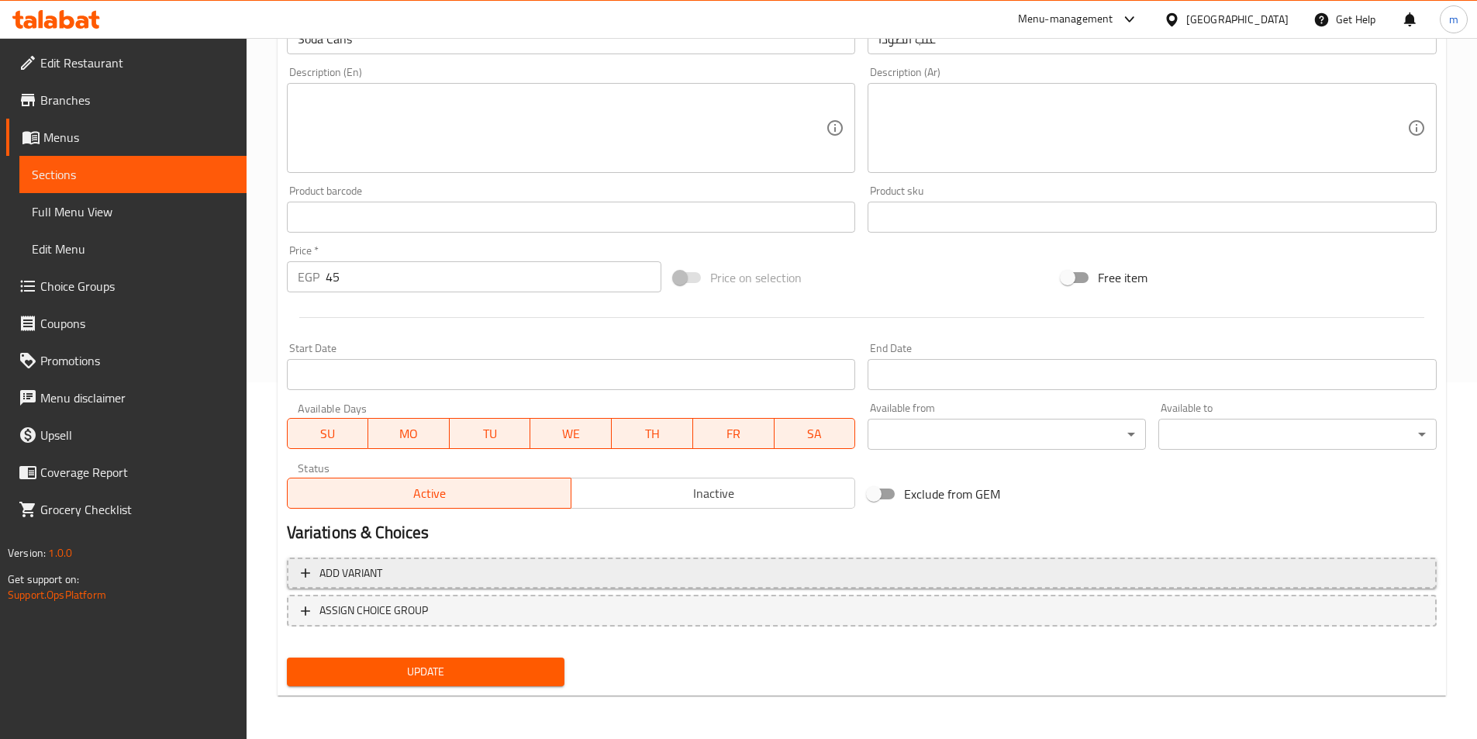
click at [905, 571] on span "Add variant" at bounding box center [862, 573] width 1122 height 19
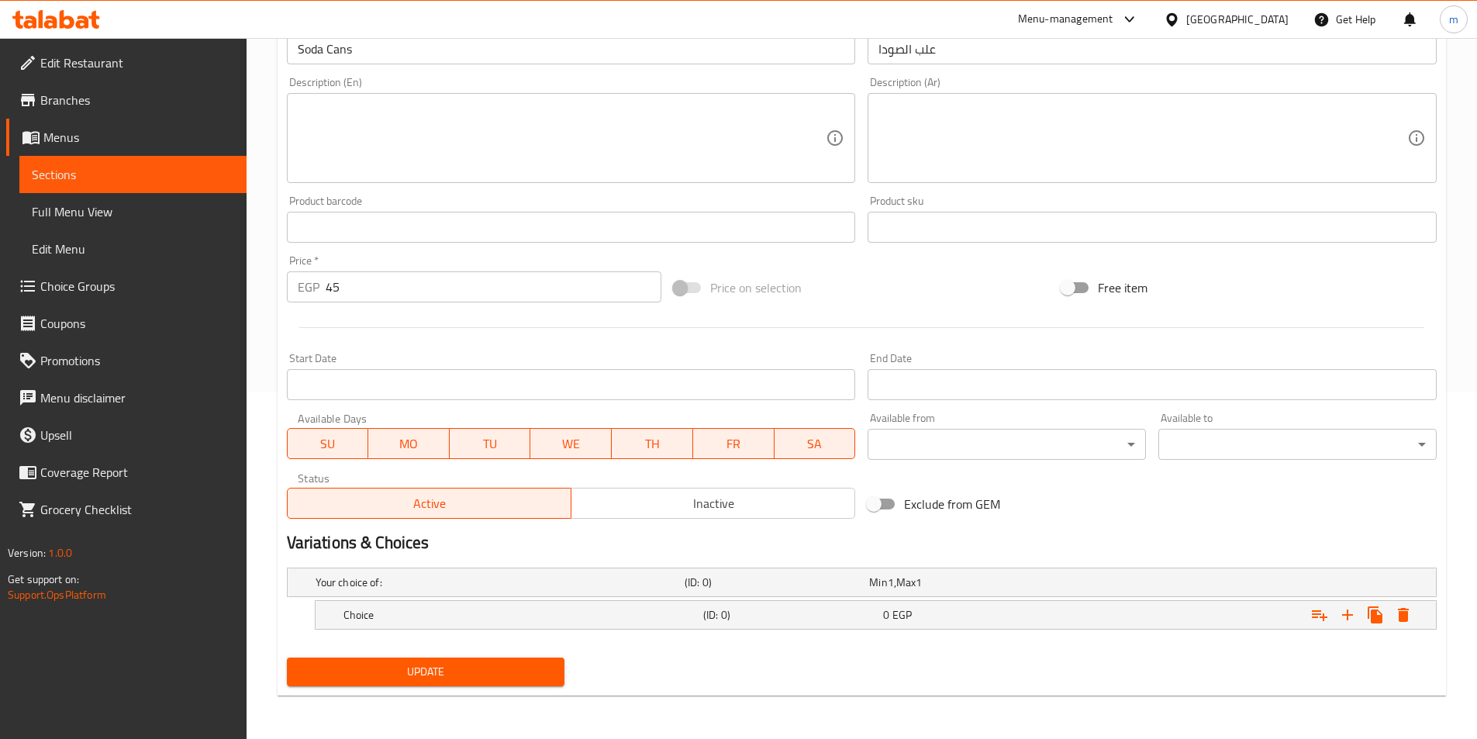
click at [88, 180] on span "Sections" at bounding box center [133, 174] width 202 height 19
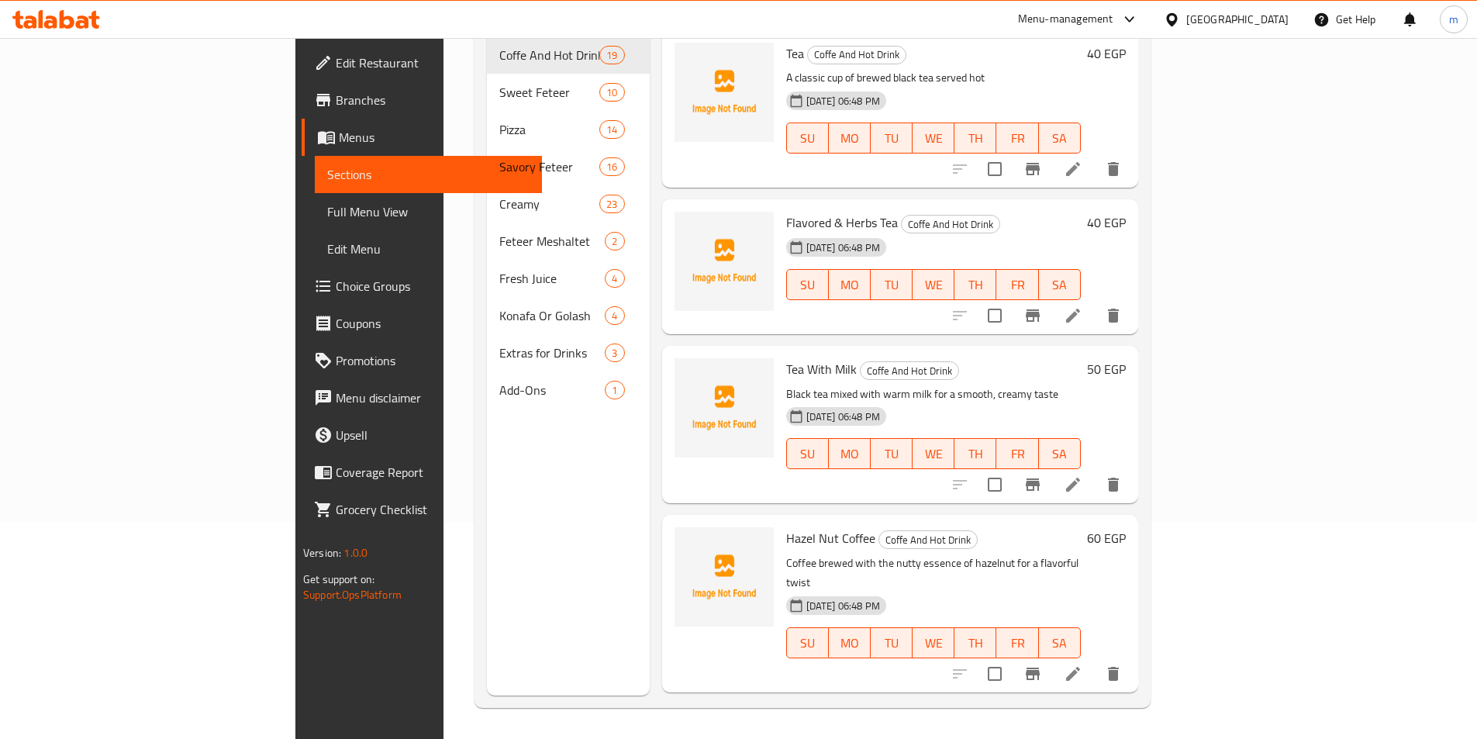
scroll to position [217, 0]
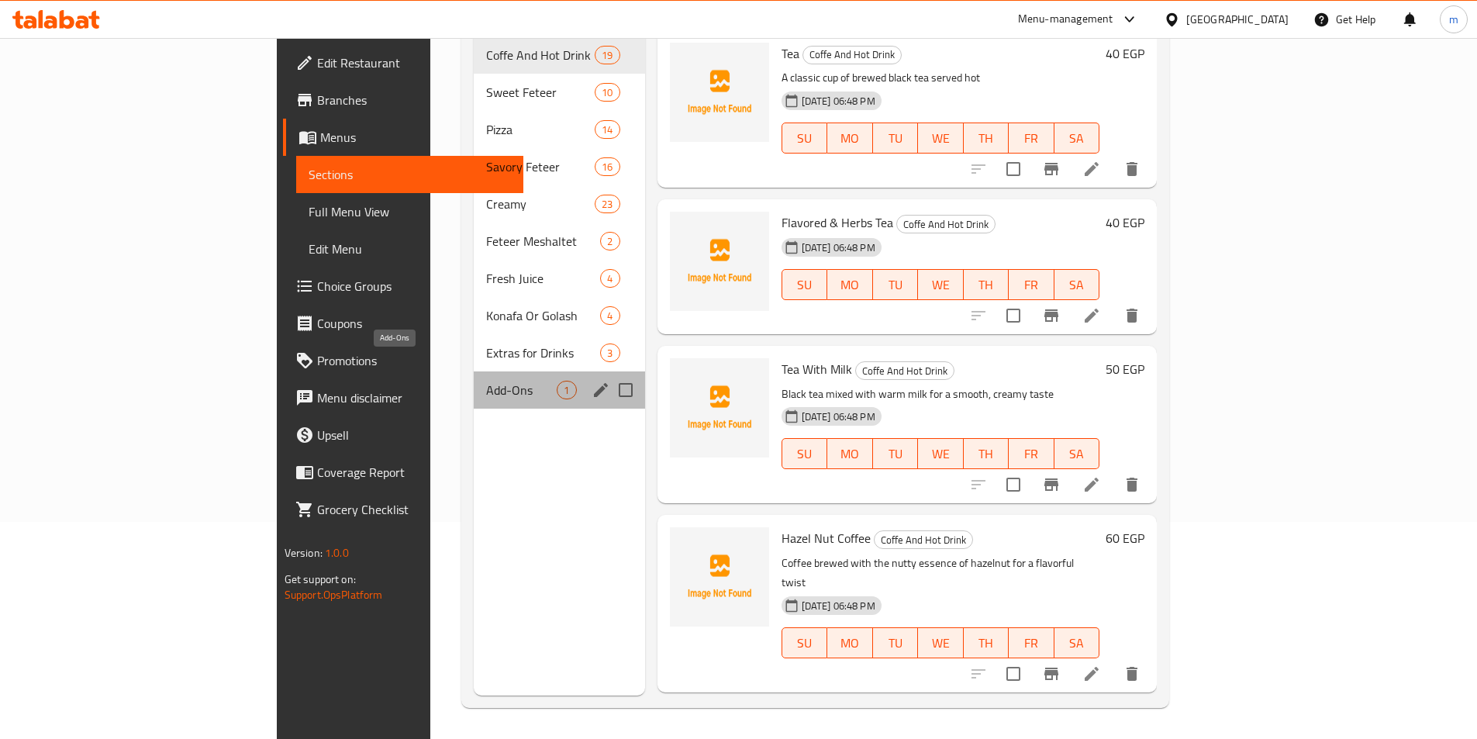
click at [486, 381] on span "Add-Ons" at bounding box center [521, 390] width 71 height 19
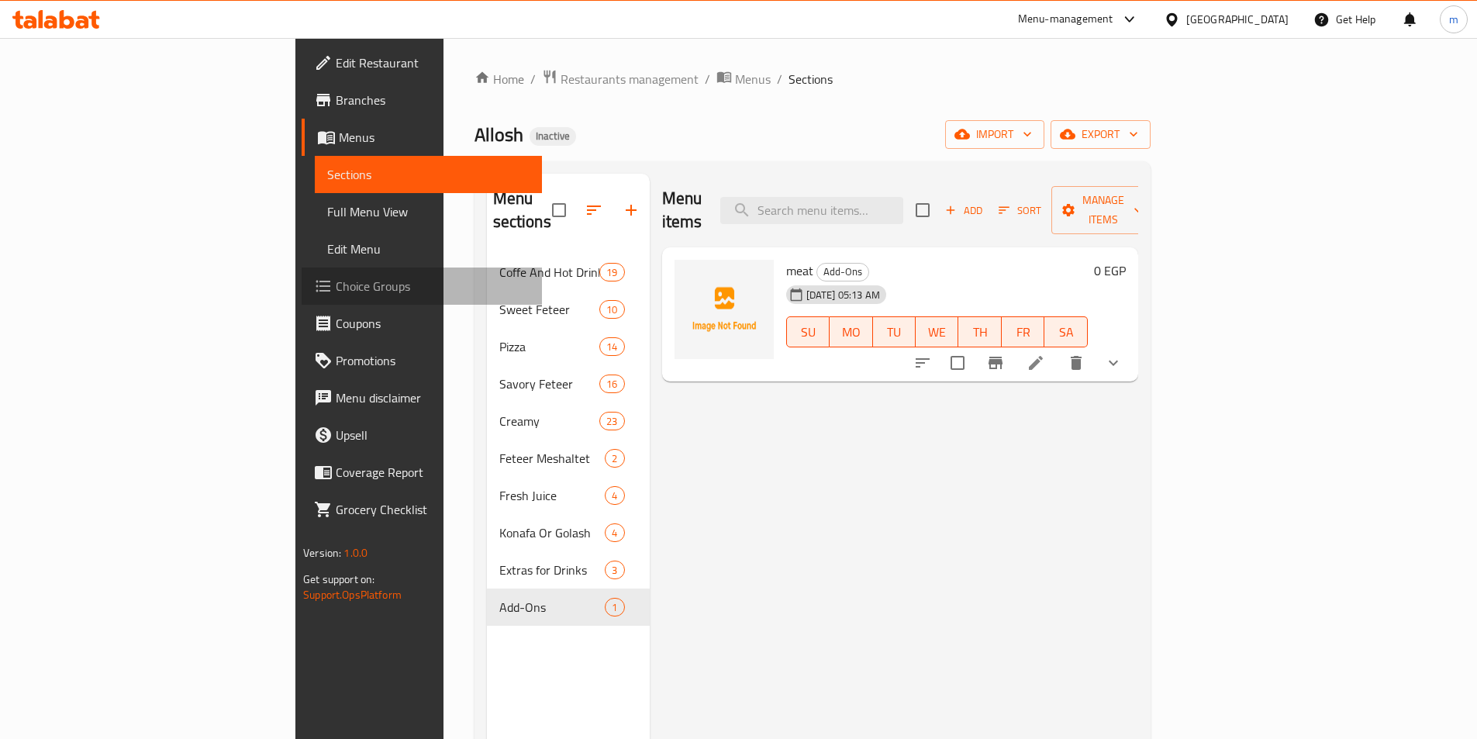
click at [336, 289] on span "Choice Groups" at bounding box center [433, 286] width 194 height 19
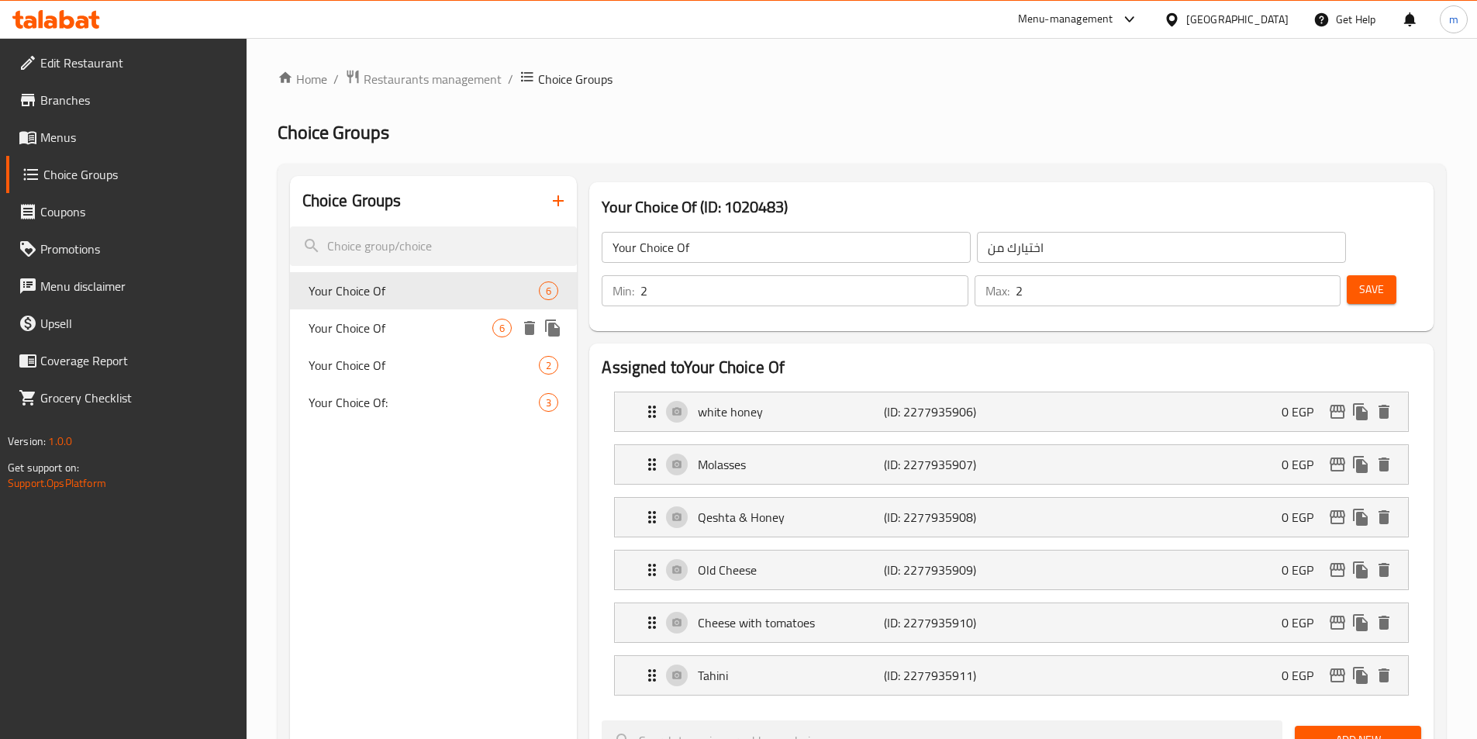
click at [391, 329] on span "Your Choice Of" at bounding box center [401, 328] width 185 height 19
type input "Your Choice Of"
type input "اختيارك من"
type input "3"
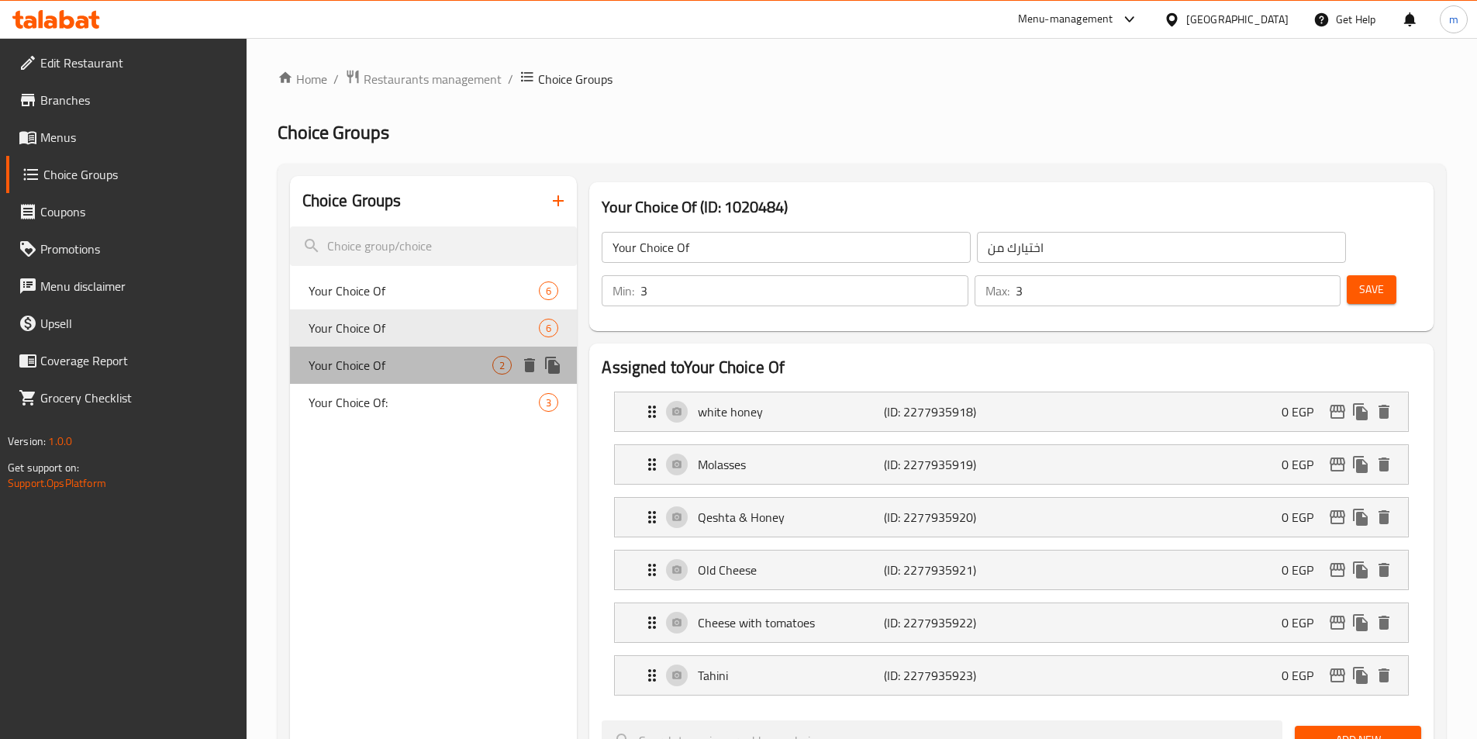
click at [396, 374] on span "Your Choice Of" at bounding box center [401, 365] width 185 height 19
type input "Your Choice Of"
type input "اختيارك من"
type input "1"
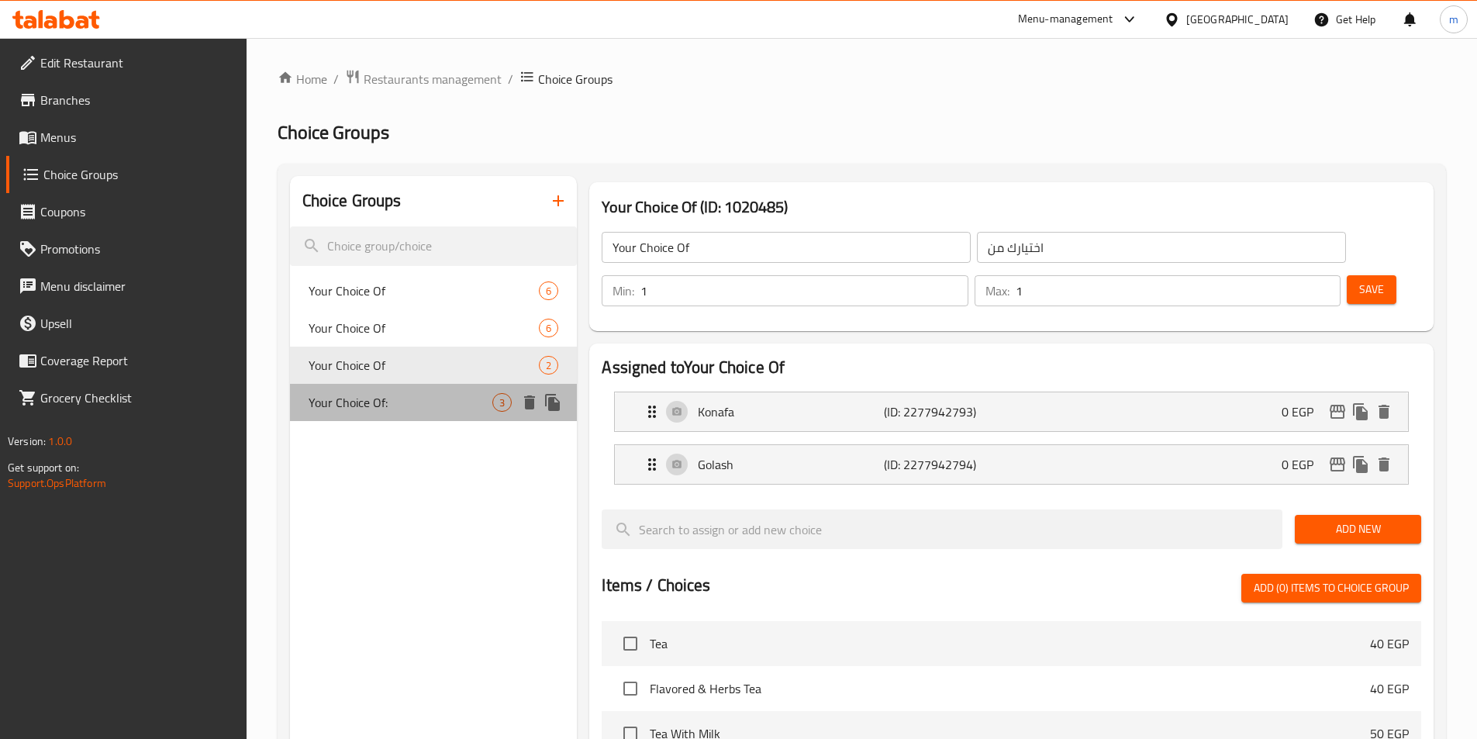
click at [399, 397] on span "Your Choice Of:" at bounding box center [401, 402] width 185 height 19
type input "Your Choice Of:"
type input "إختيارك من:"
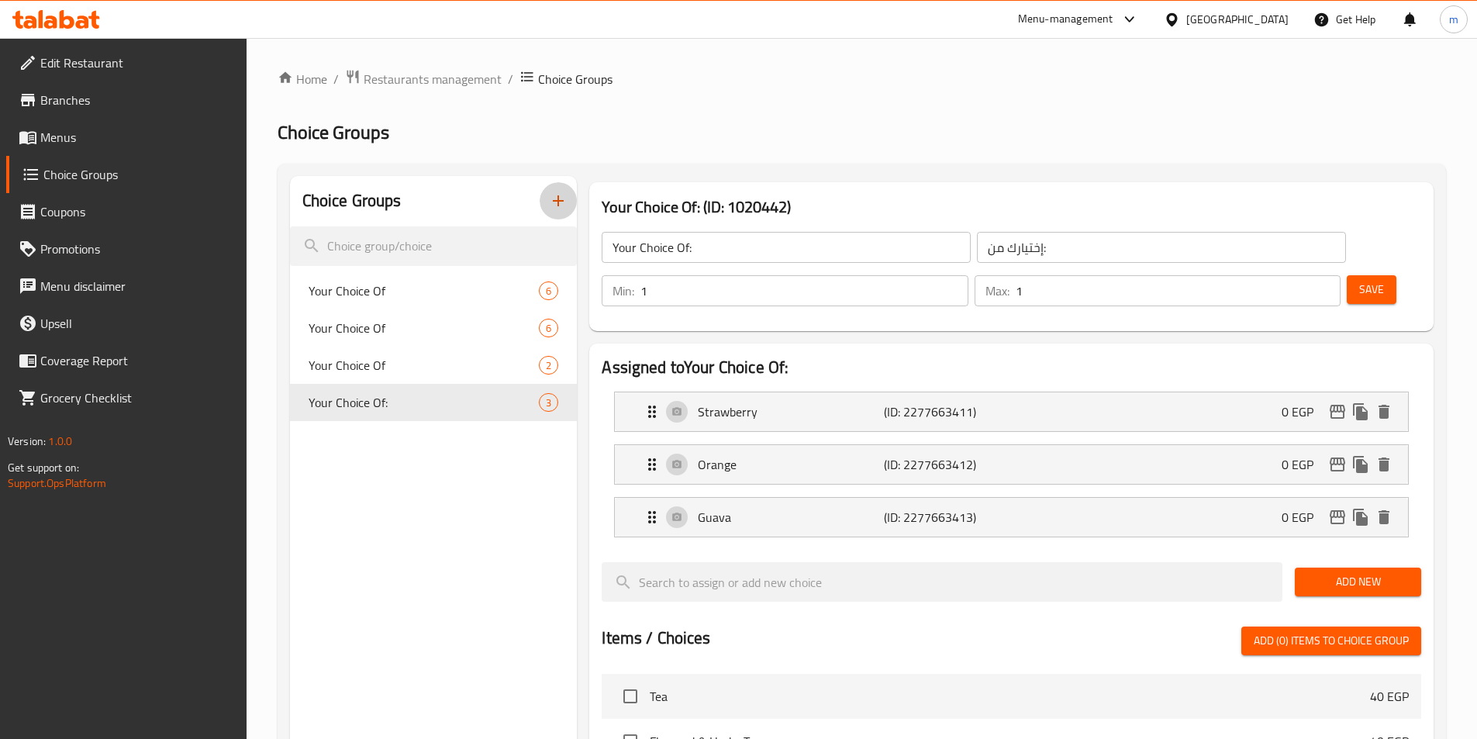
click at [560, 189] on button "button" at bounding box center [558, 200] width 37 height 37
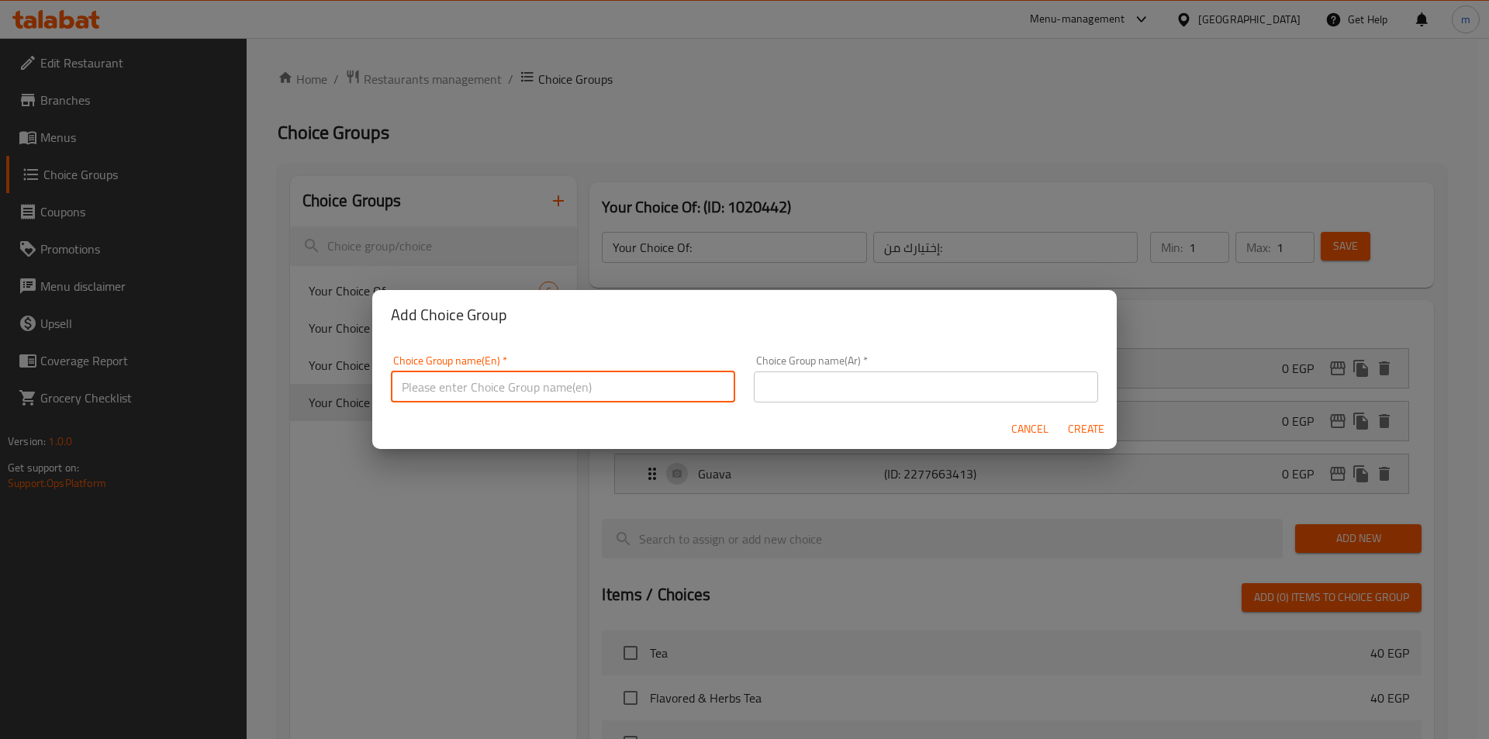
click at [594, 389] on input "text" at bounding box center [563, 386] width 344 height 31
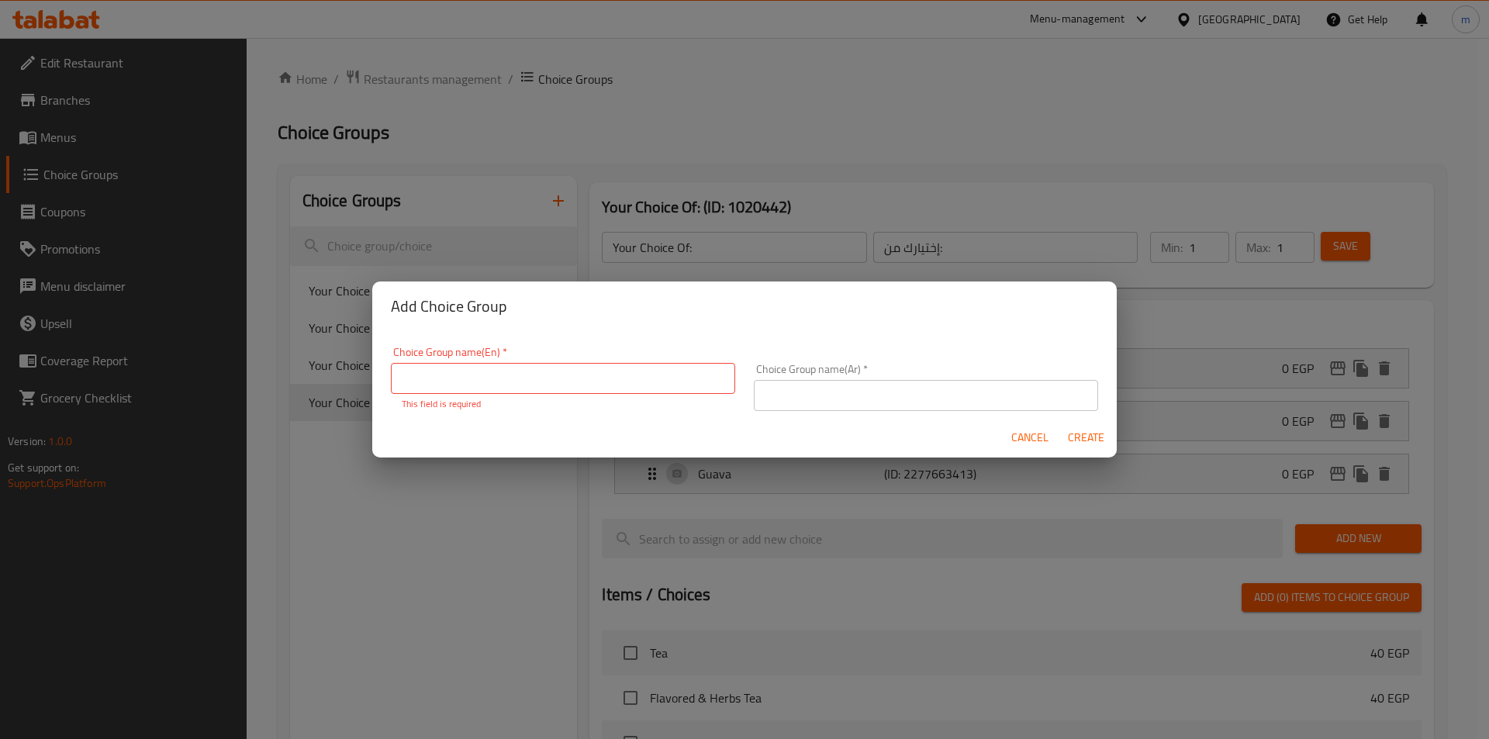
click at [598, 380] on input "text" at bounding box center [563, 378] width 344 height 31
type input "your choice of ,"
click at [820, 381] on input "text" at bounding box center [926, 395] width 344 height 31
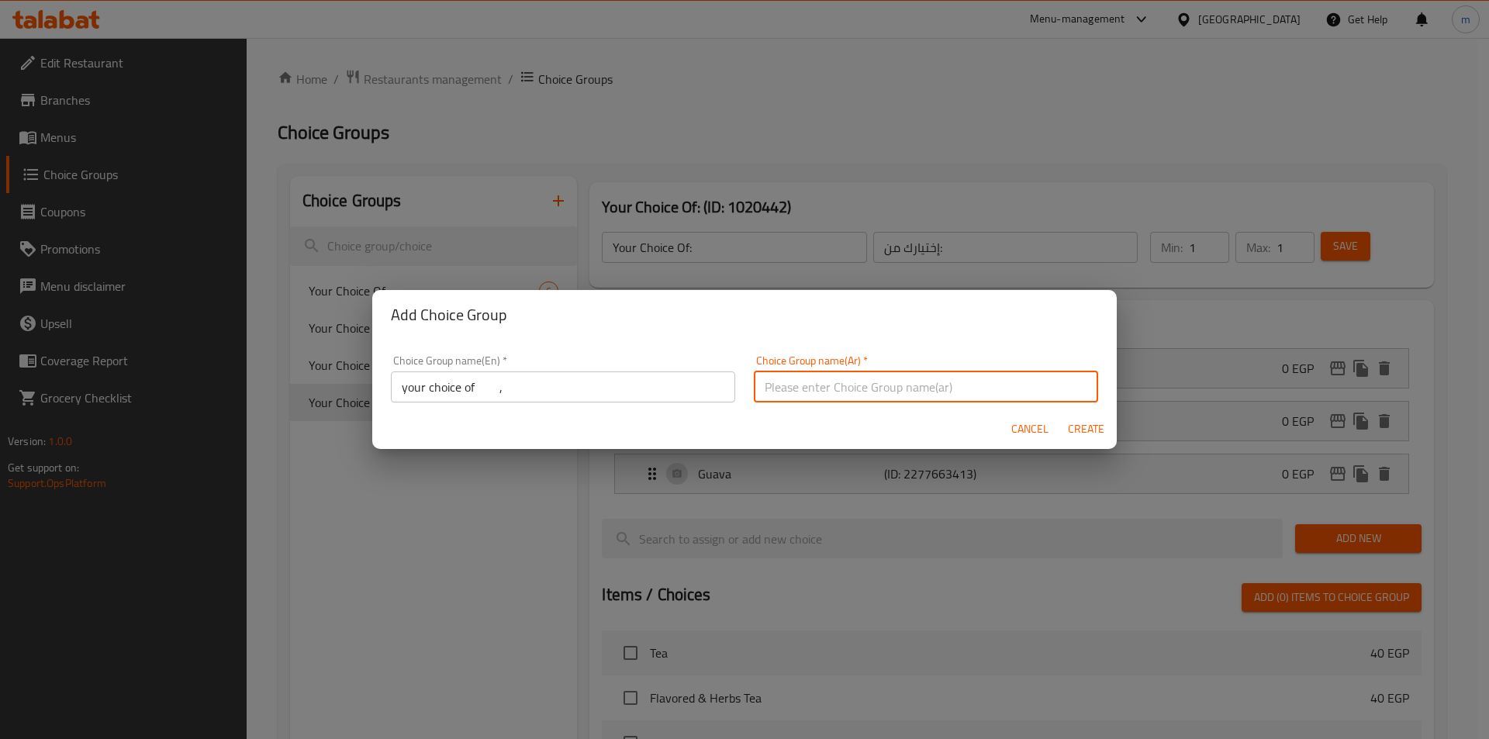
type input "اختيارك من"
click at [510, 397] on input "your choice of ," at bounding box center [563, 386] width 344 height 31
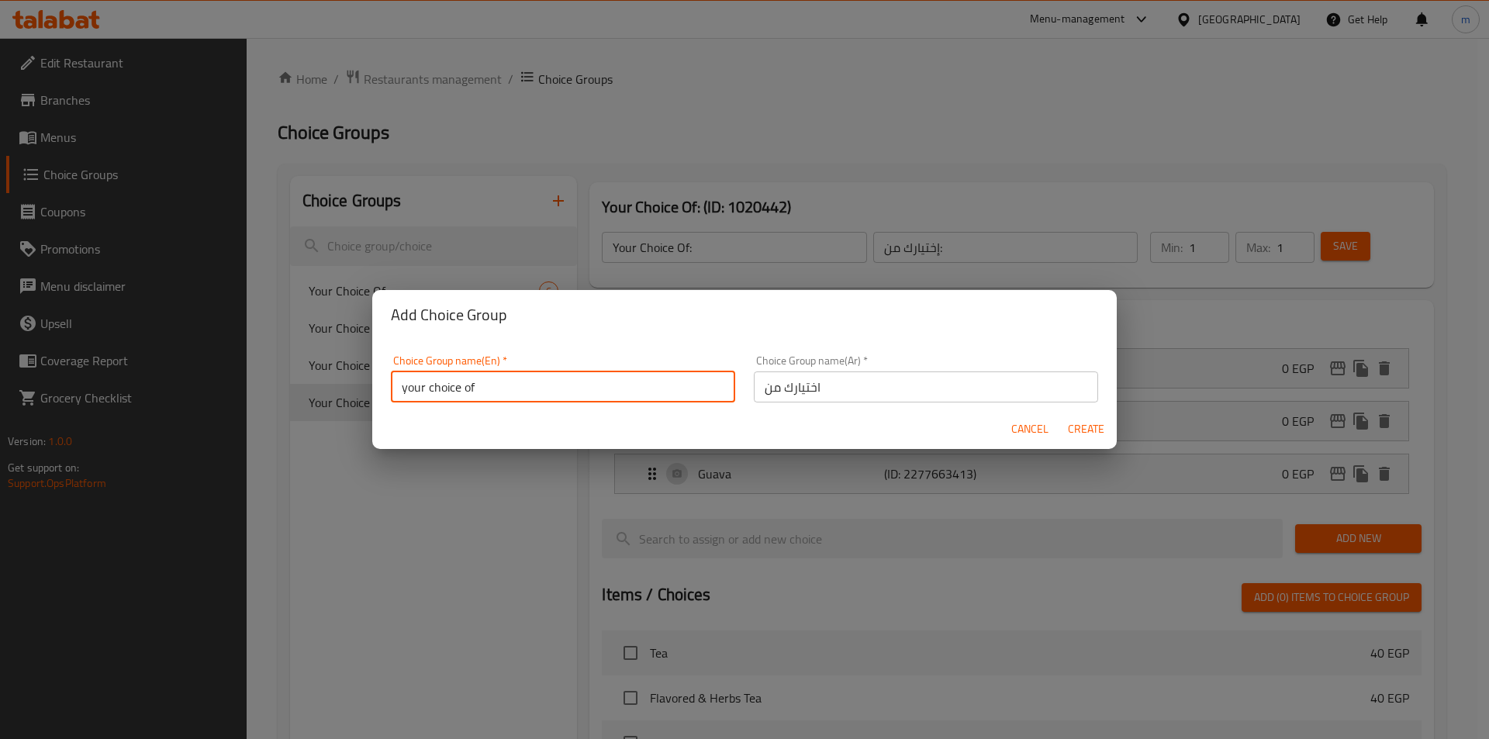
type input "your choice of"
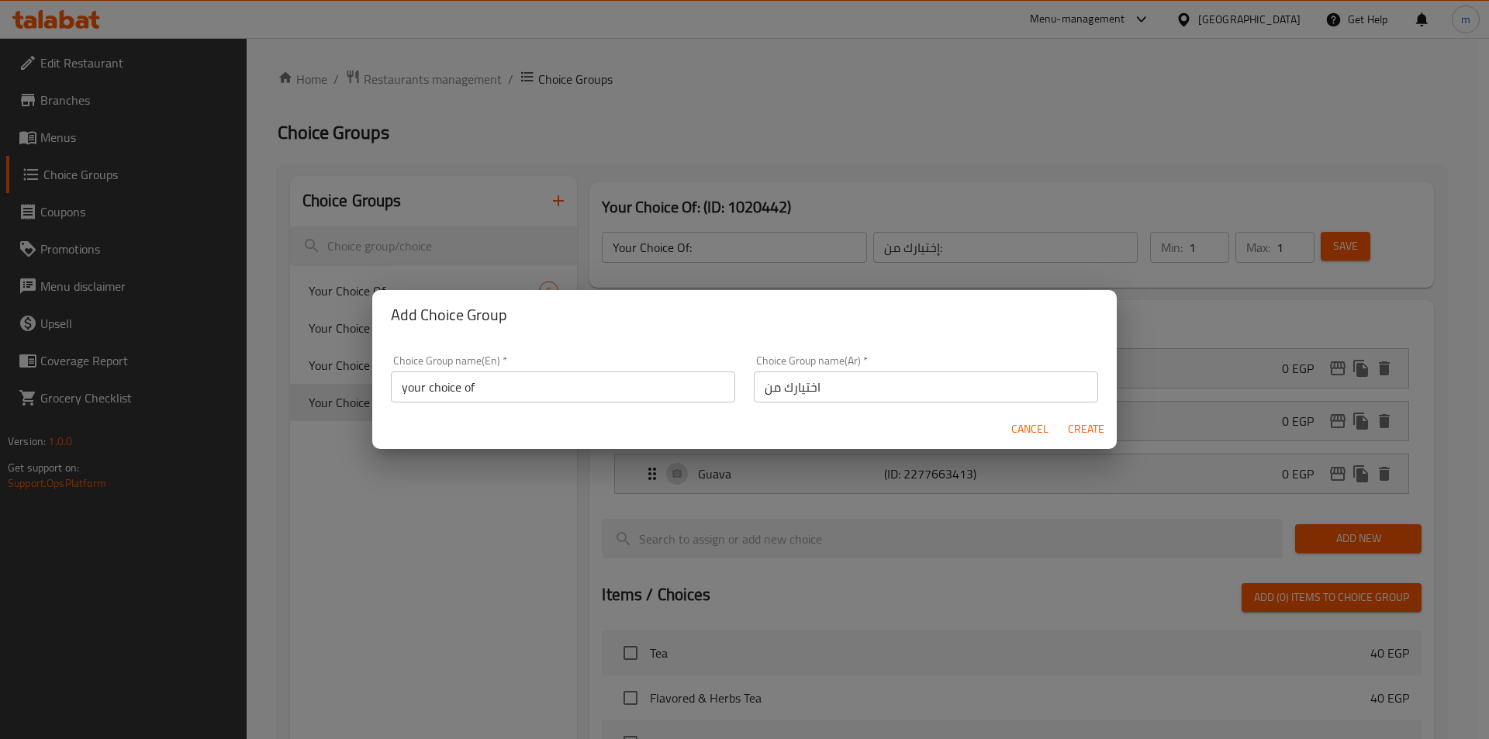
click at [1087, 428] on span "Create" at bounding box center [1085, 429] width 37 height 19
type input "your choice of"
type input "اختيارك من"
type input "0"
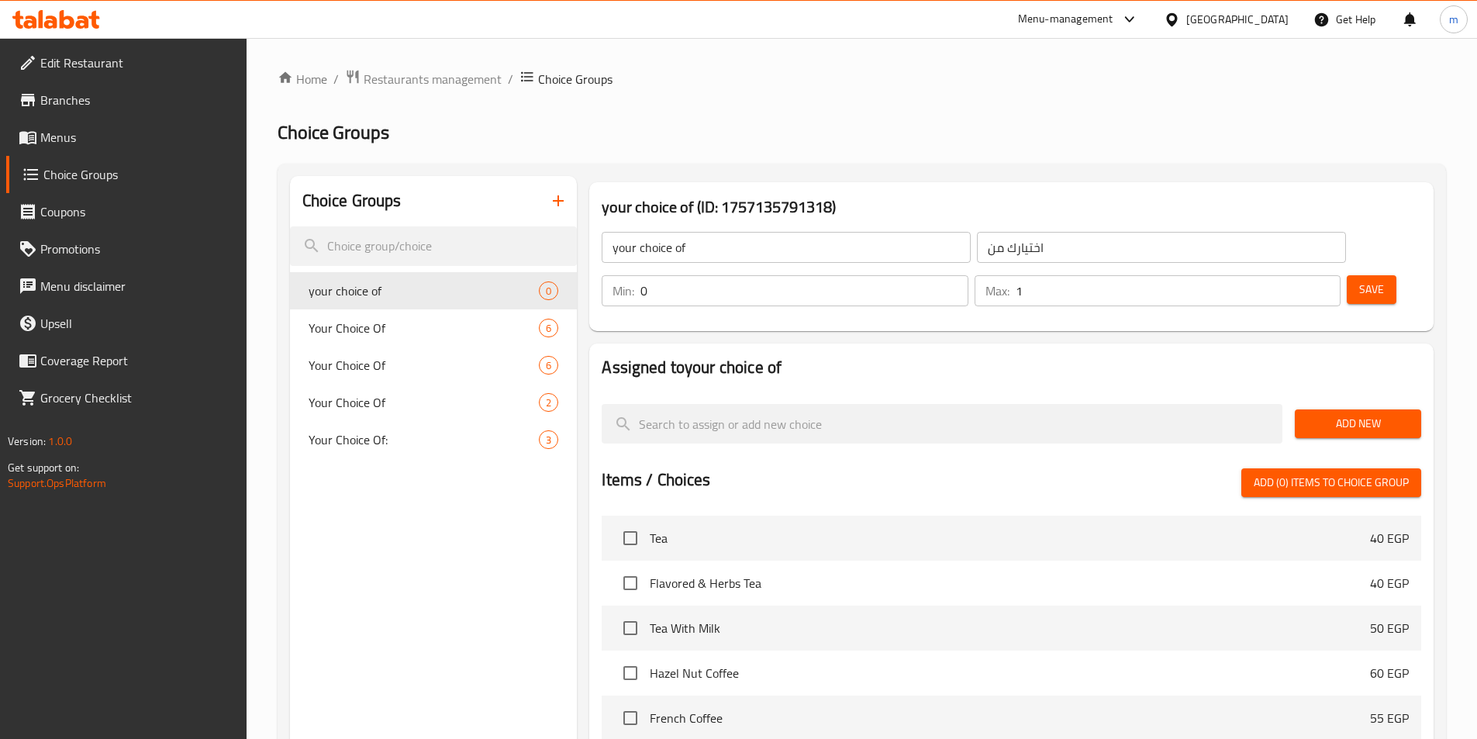
type input "1"
click at [1297, 275] on input "1" at bounding box center [1178, 290] width 325 height 31
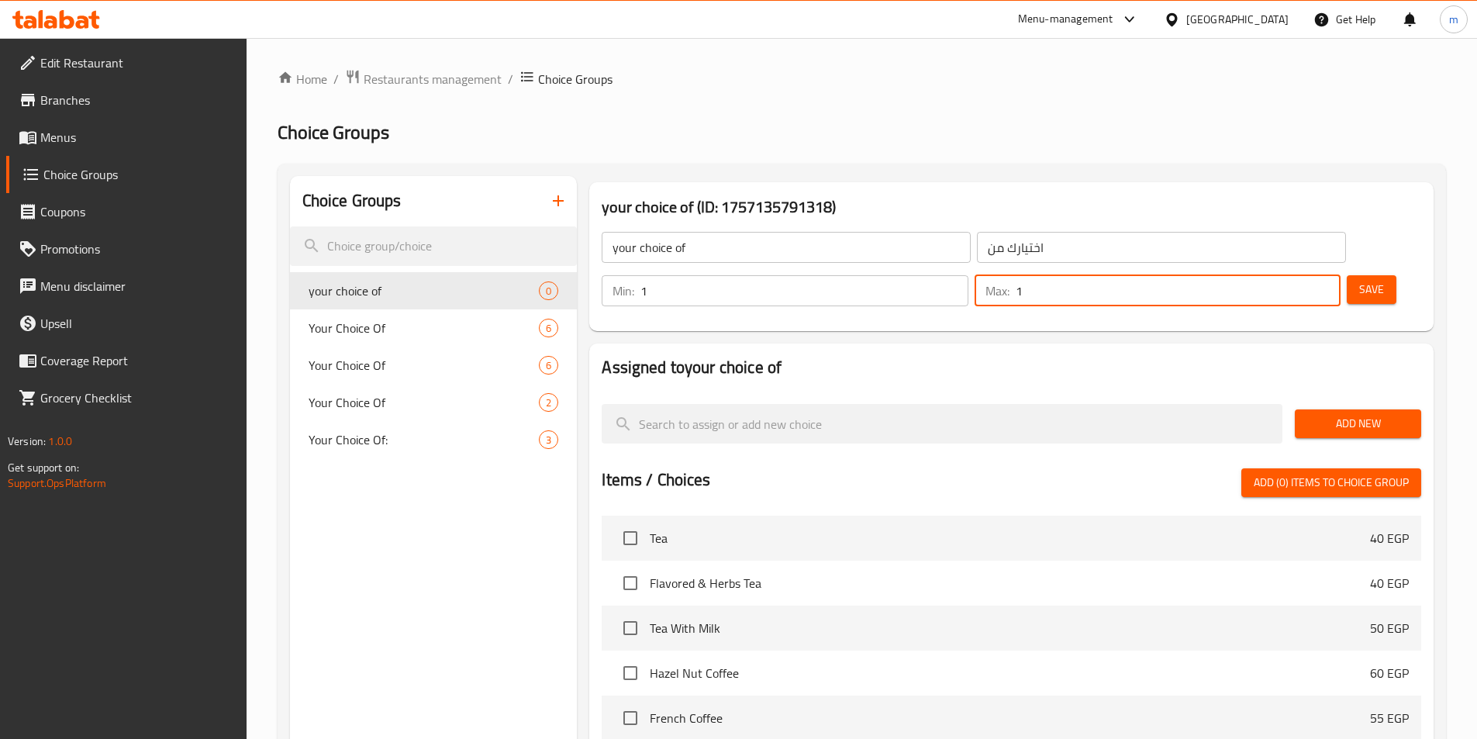
type input "1"
click at [968, 275] on input "1" at bounding box center [804, 290] width 327 height 31
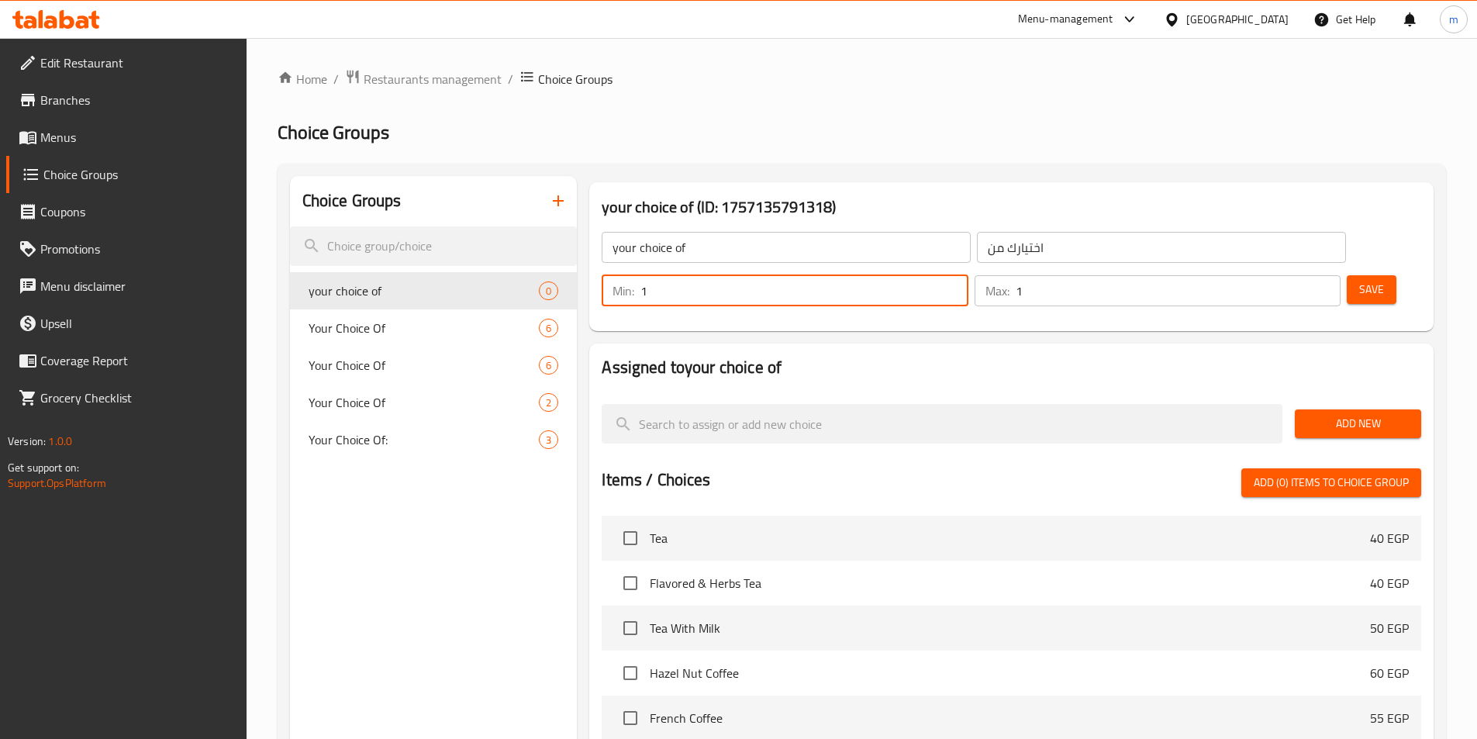
click at [1346, 414] on span "Add New" at bounding box center [1359, 423] width 102 height 19
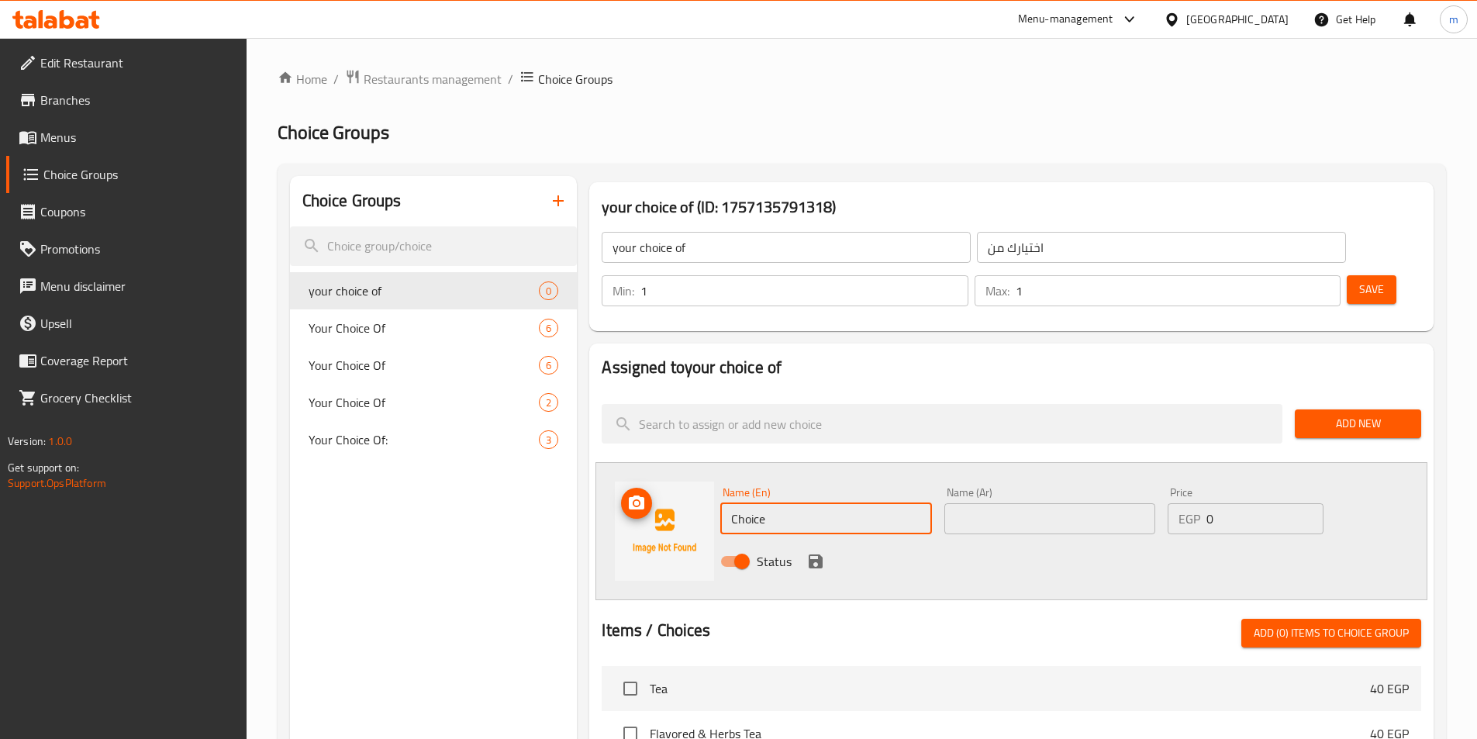
drag, startPoint x: 776, startPoint y: 484, endPoint x: 703, endPoint y: 489, distance: 73.9
click at [703, 489] on div "Name (En) Choice Name (En) Name (Ar) Name (Ar) Price EGP 0 Price Status" at bounding box center [1012, 531] width 832 height 138
click at [882, 503] on input "text" at bounding box center [825, 518] width 211 height 31
click at [819, 503] on input "text" at bounding box center [825, 518] width 211 height 31
paste input "Sausage"
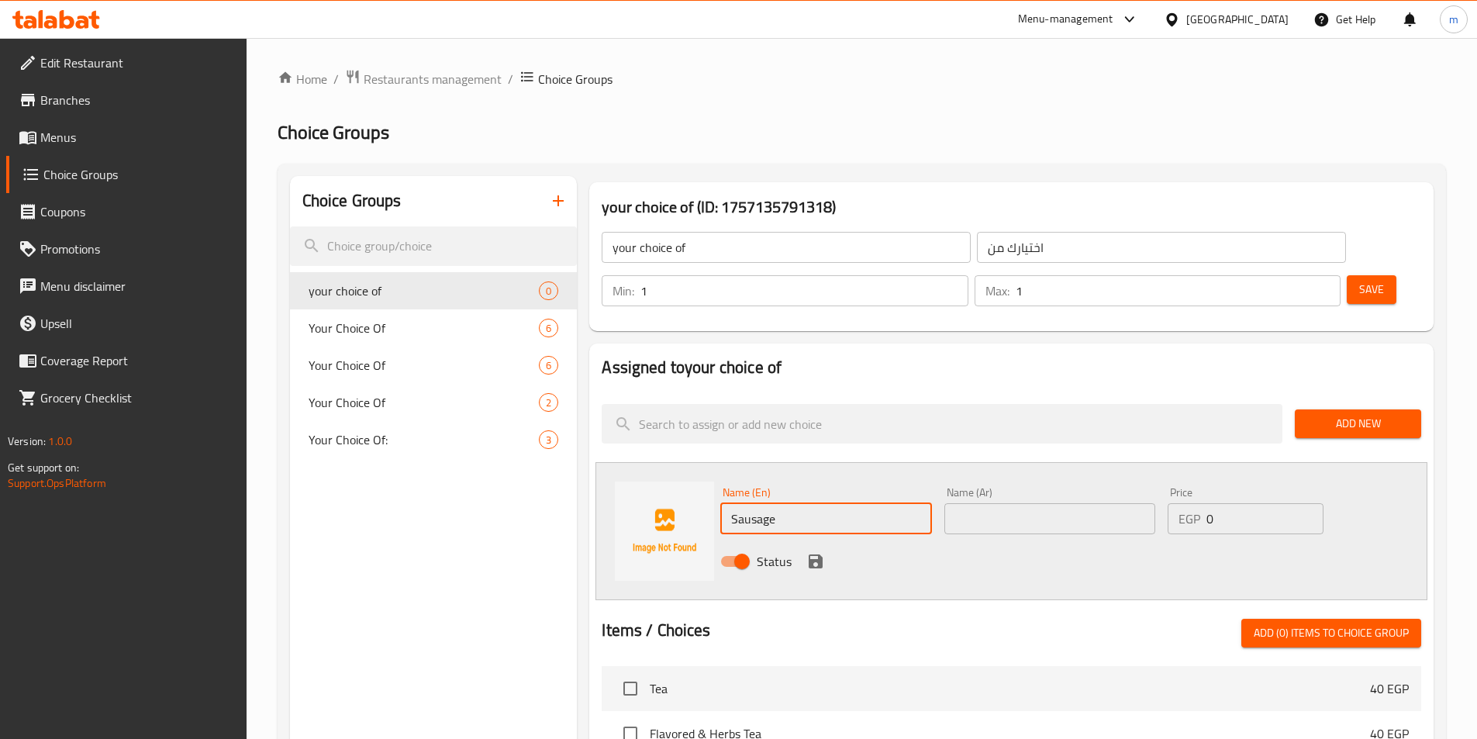
type input "Sausage"
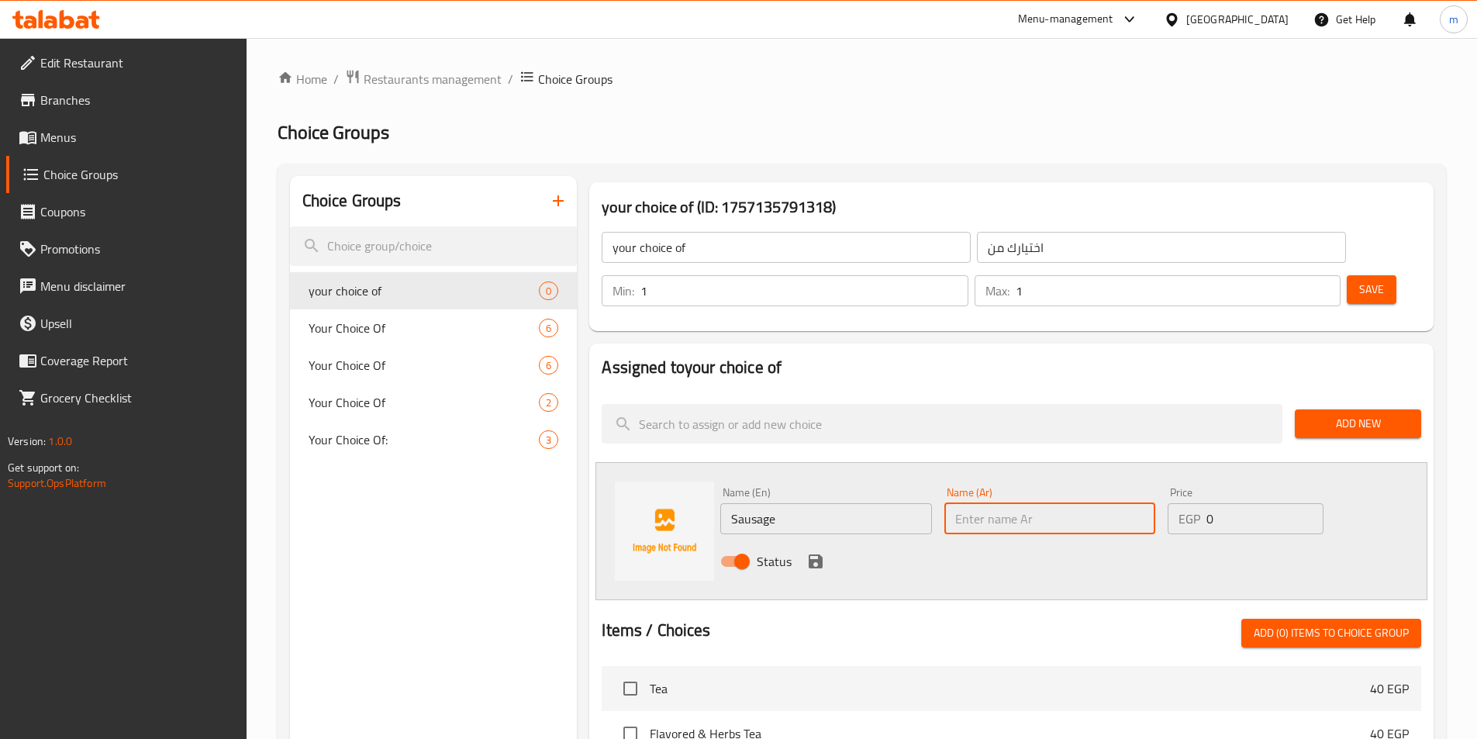
click at [1044, 503] on input "text" at bounding box center [1050, 518] width 211 height 31
paste input "سجق"
type input "سجق"
click at [1352, 414] on span "Add New" at bounding box center [1359, 423] width 102 height 19
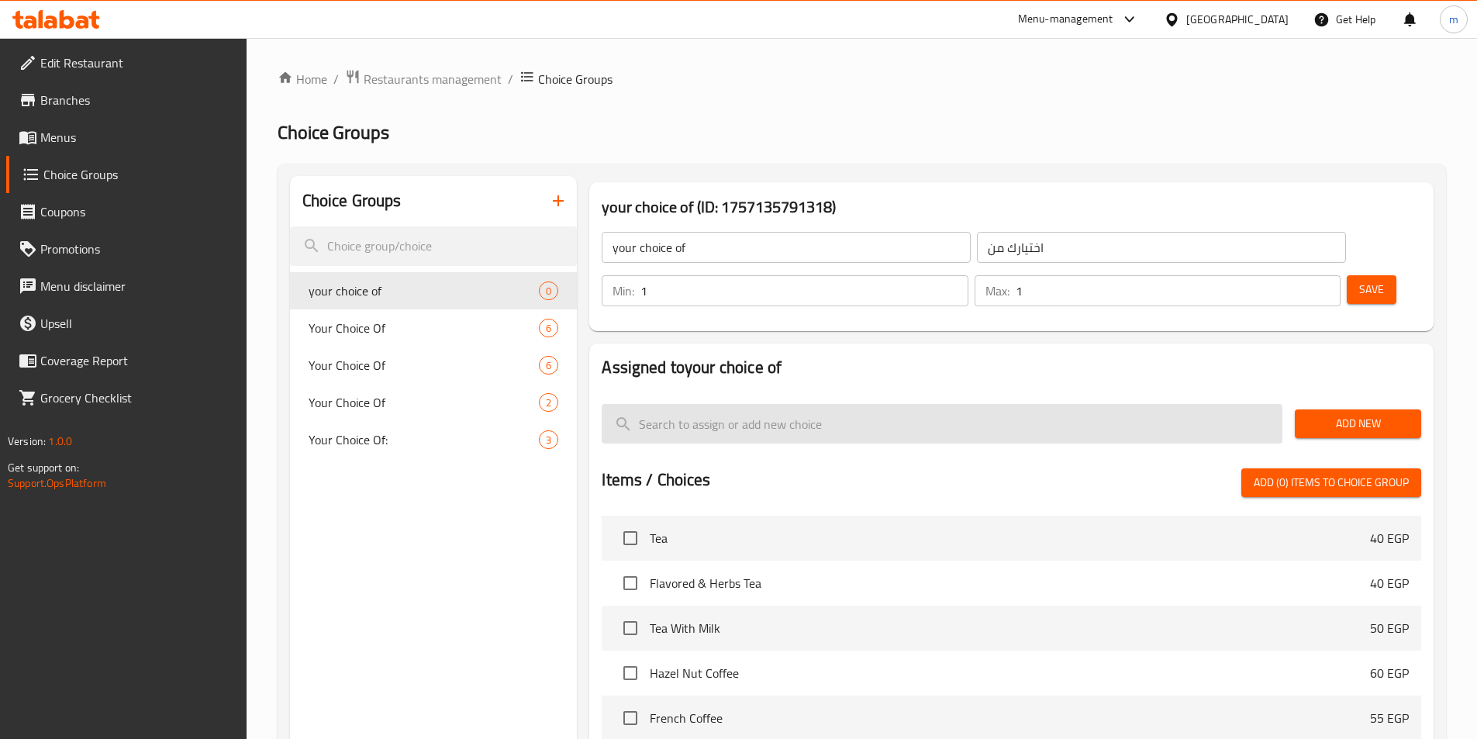
click at [1195, 404] on input "search" at bounding box center [942, 424] width 681 height 40
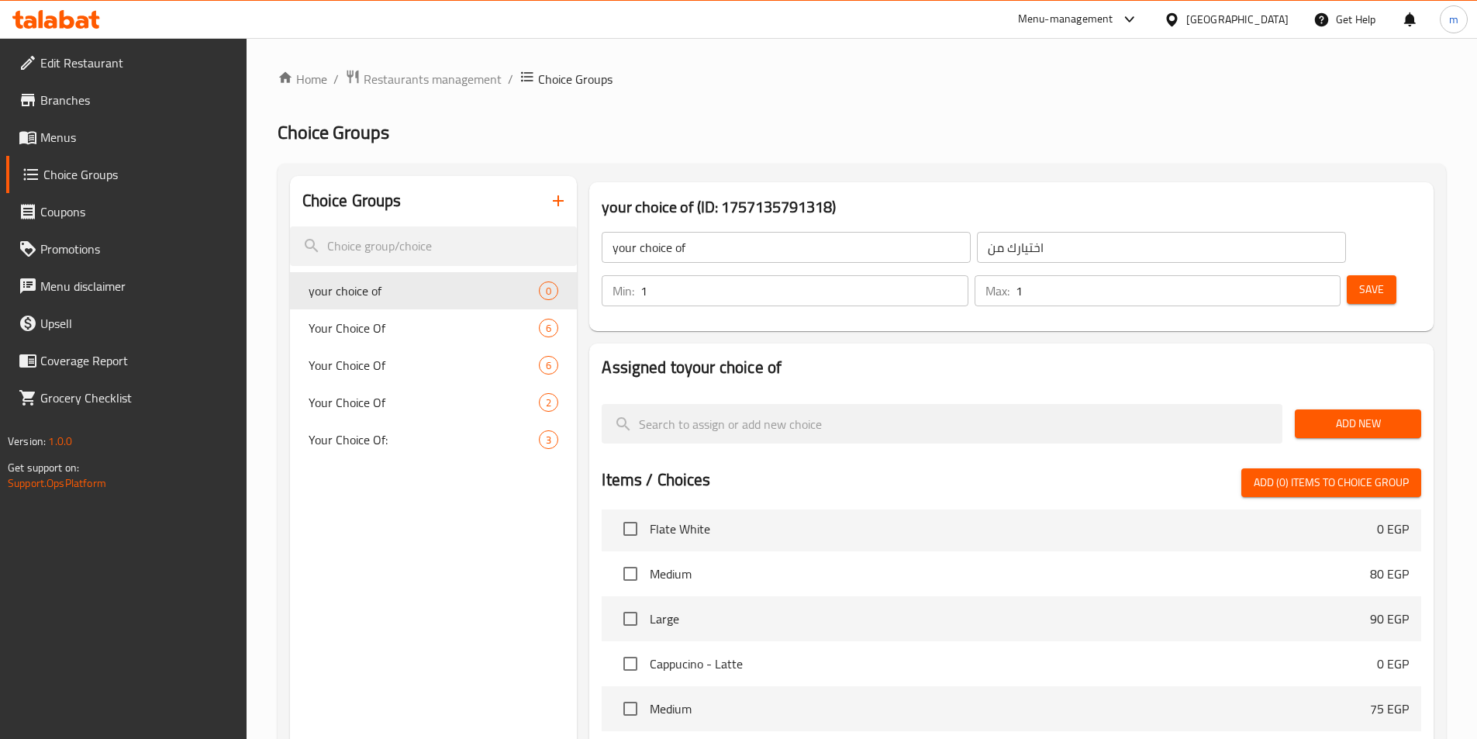
scroll to position [543, 0]
click at [1346, 473] on span "Add (0) items to choice group" at bounding box center [1331, 482] width 155 height 19
click at [1382, 414] on span "Add New" at bounding box center [1359, 423] width 102 height 19
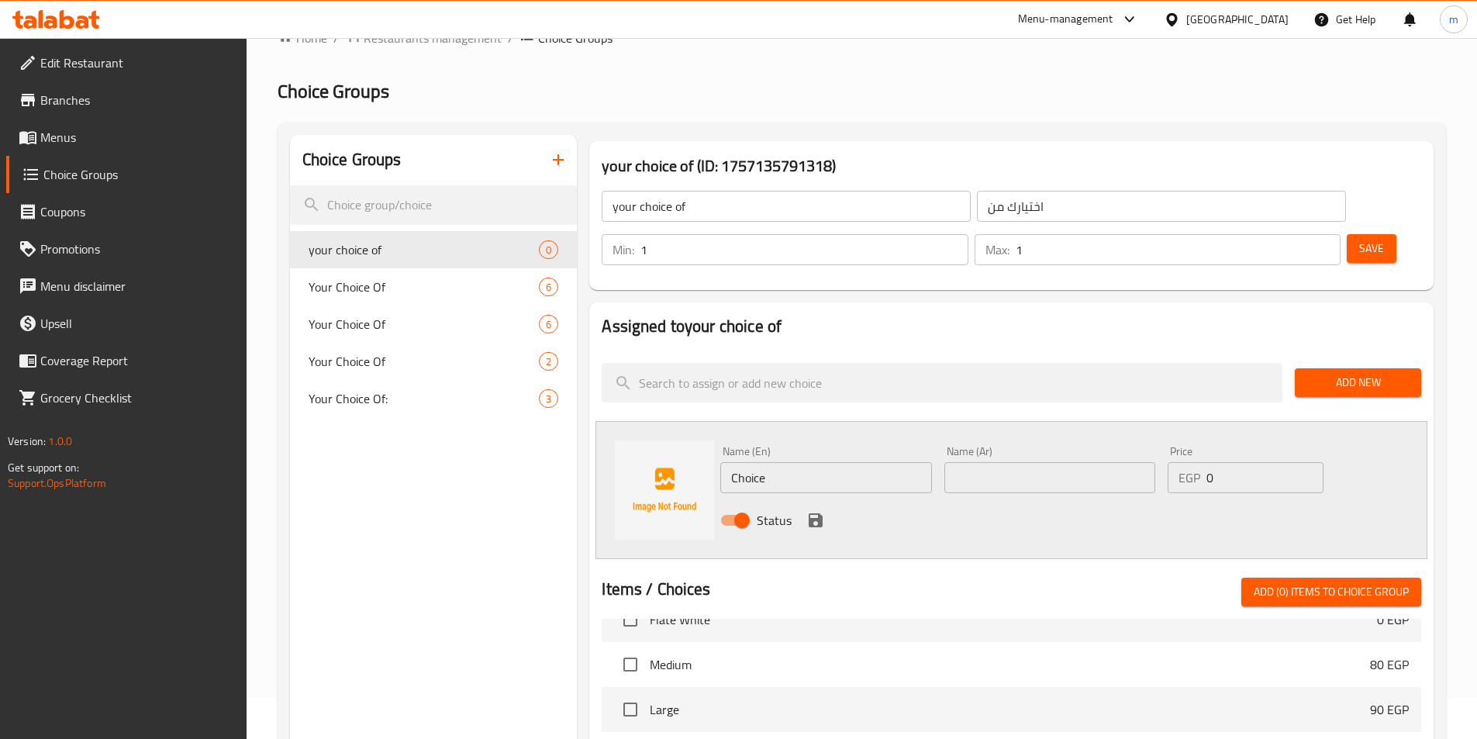
scroll to position [0, 0]
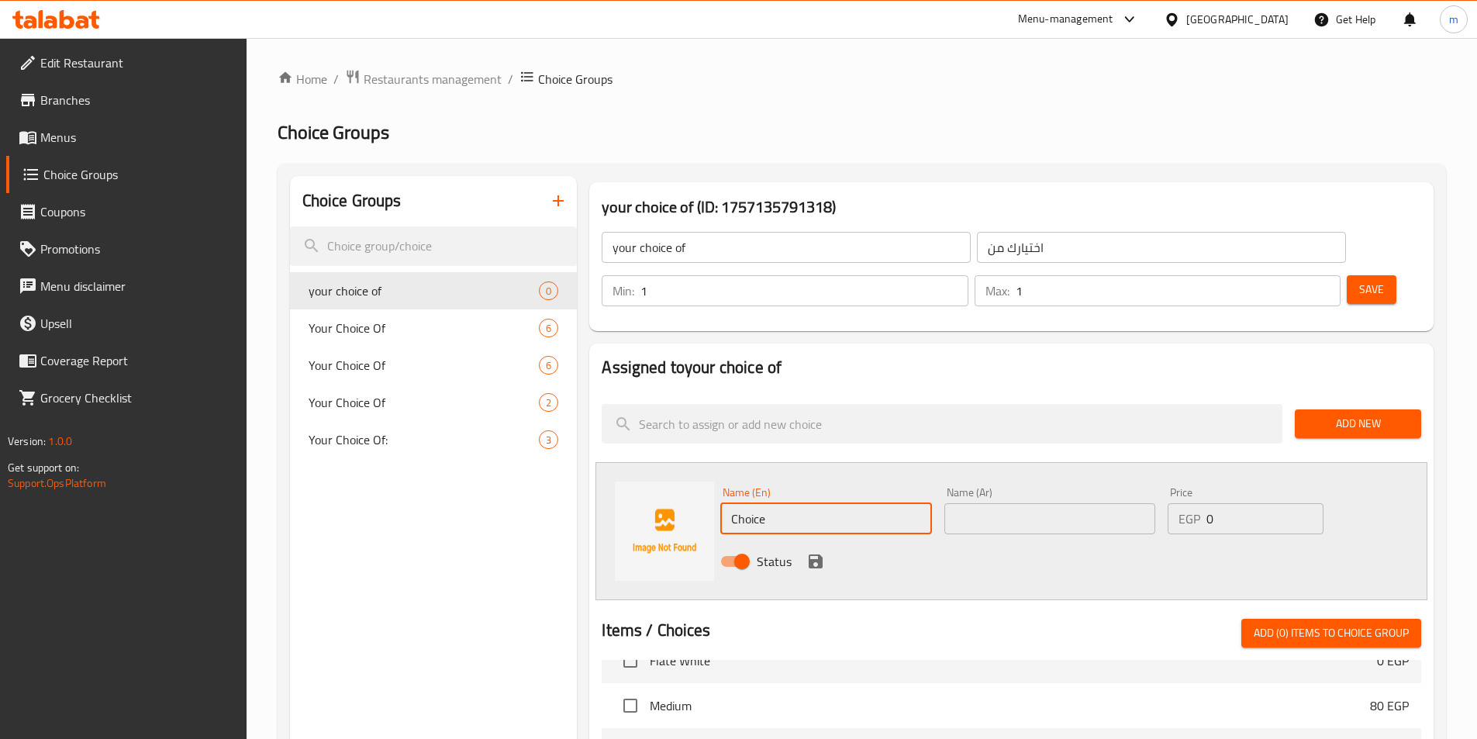
drag, startPoint x: 774, startPoint y: 485, endPoint x: 719, endPoint y: 477, distance: 55.7
click at [719, 481] on div "Name (En) Choice Name (En)" at bounding box center [825, 511] width 223 height 60
click at [859, 503] on input "text" at bounding box center [825, 518] width 211 height 31
paste input "Sausage"
type input "Sausage"
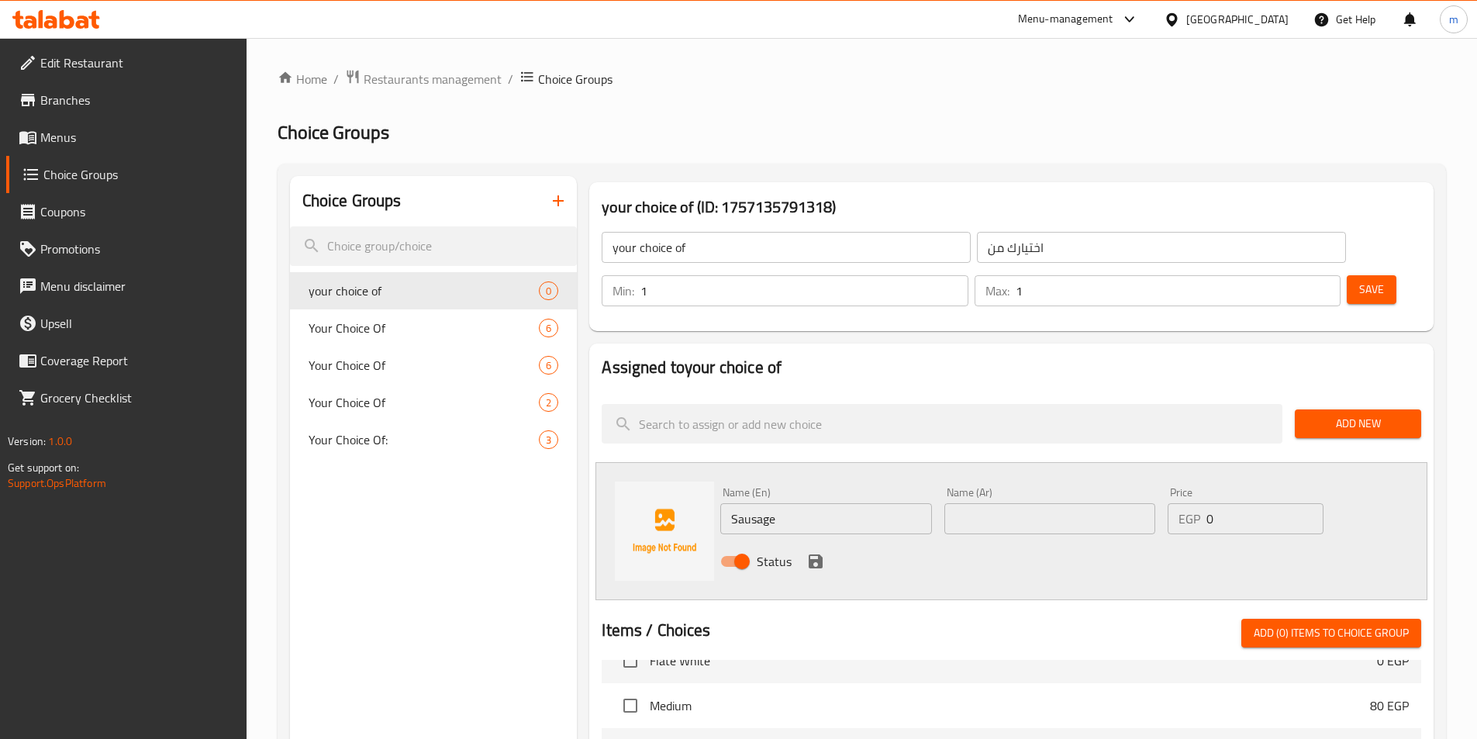
click at [1003, 503] on input "text" at bounding box center [1050, 518] width 211 height 31
paste input "سجق"
type input "سجق"
click at [1356, 275] on button "Save" at bounding box center [1372, 289] width 50 height 29
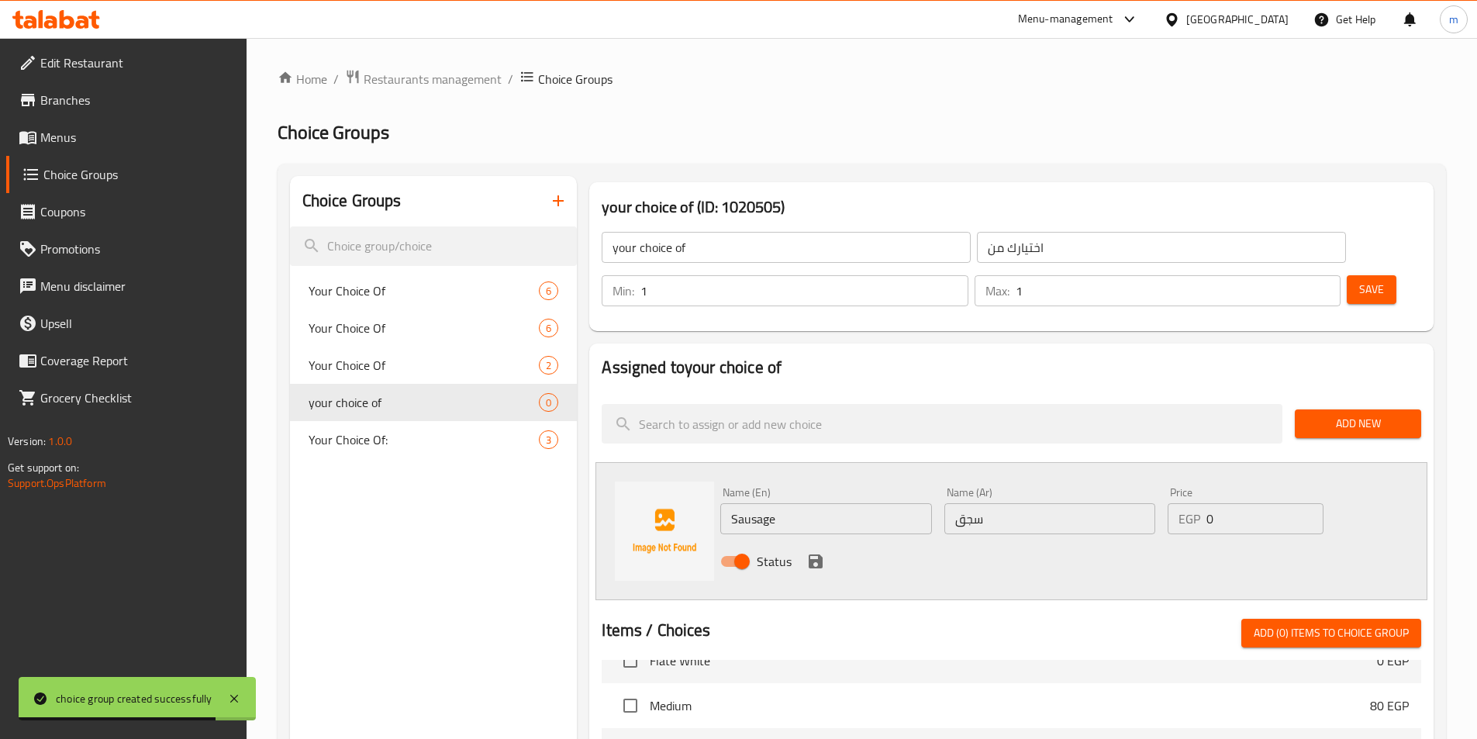
click at [1373, 414] on span "Add New" at bounding box center [1359, 423] width 102 height 19
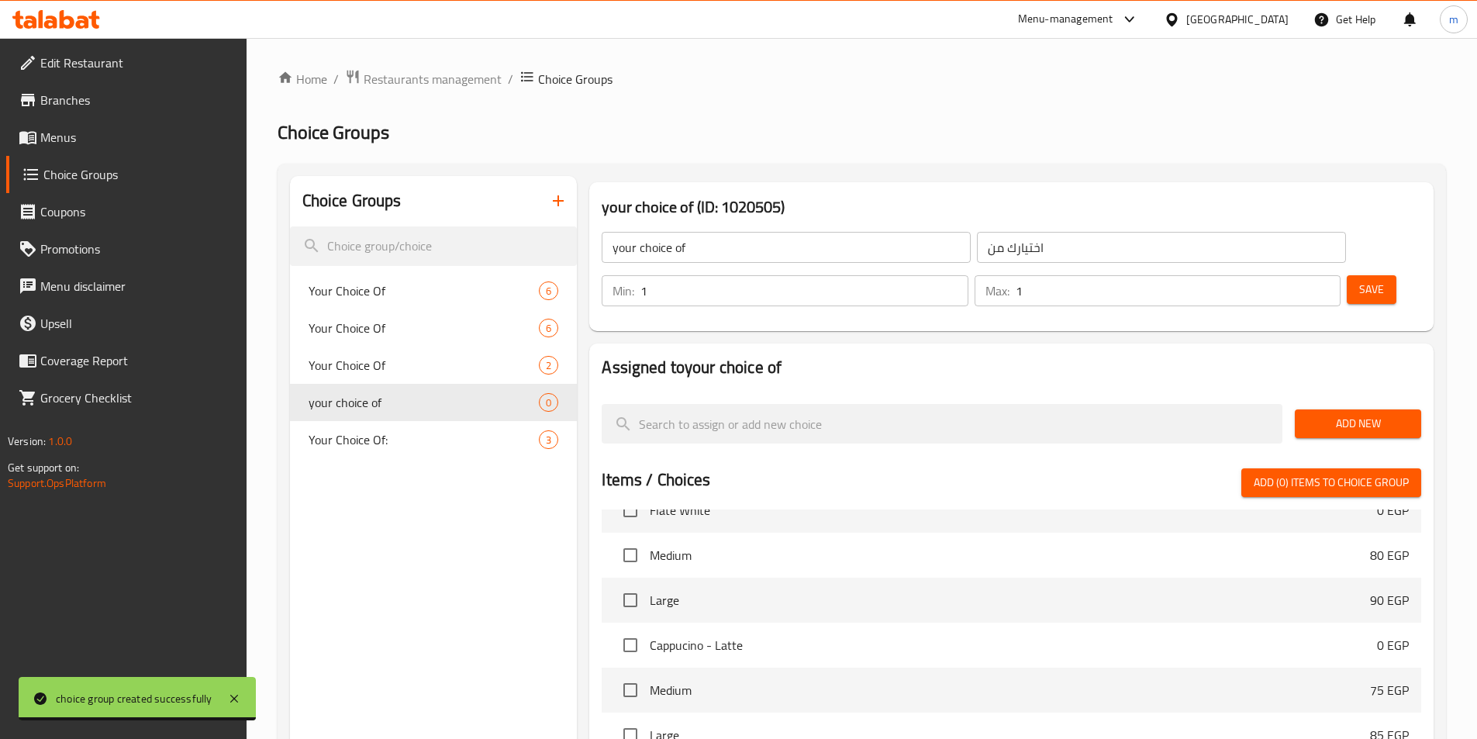
click at [1370, 414] on span "Add New" at bounding box center [1359, 423] width 102 height 19
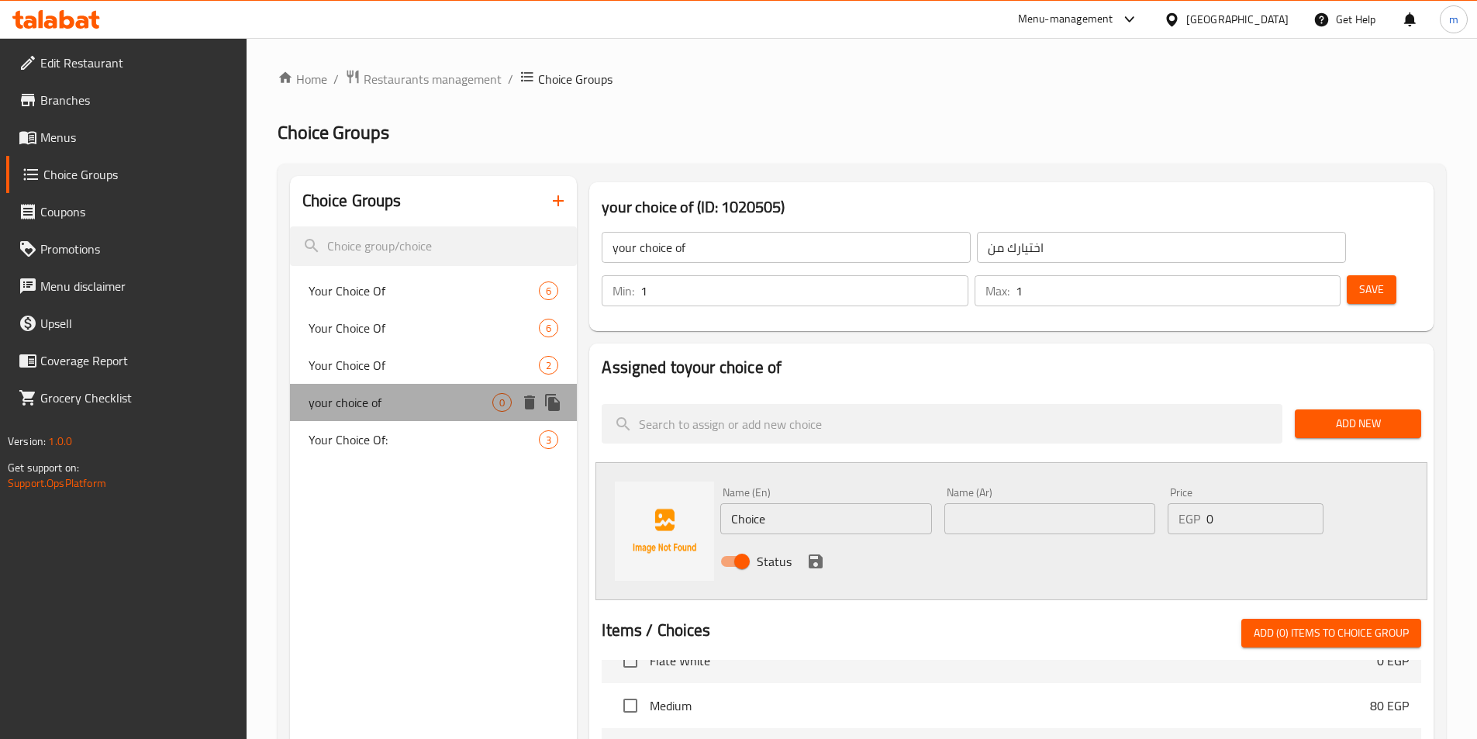
click at [437, 401] on span "your choice of" at bounding box center [401, 402] width 185 height 19
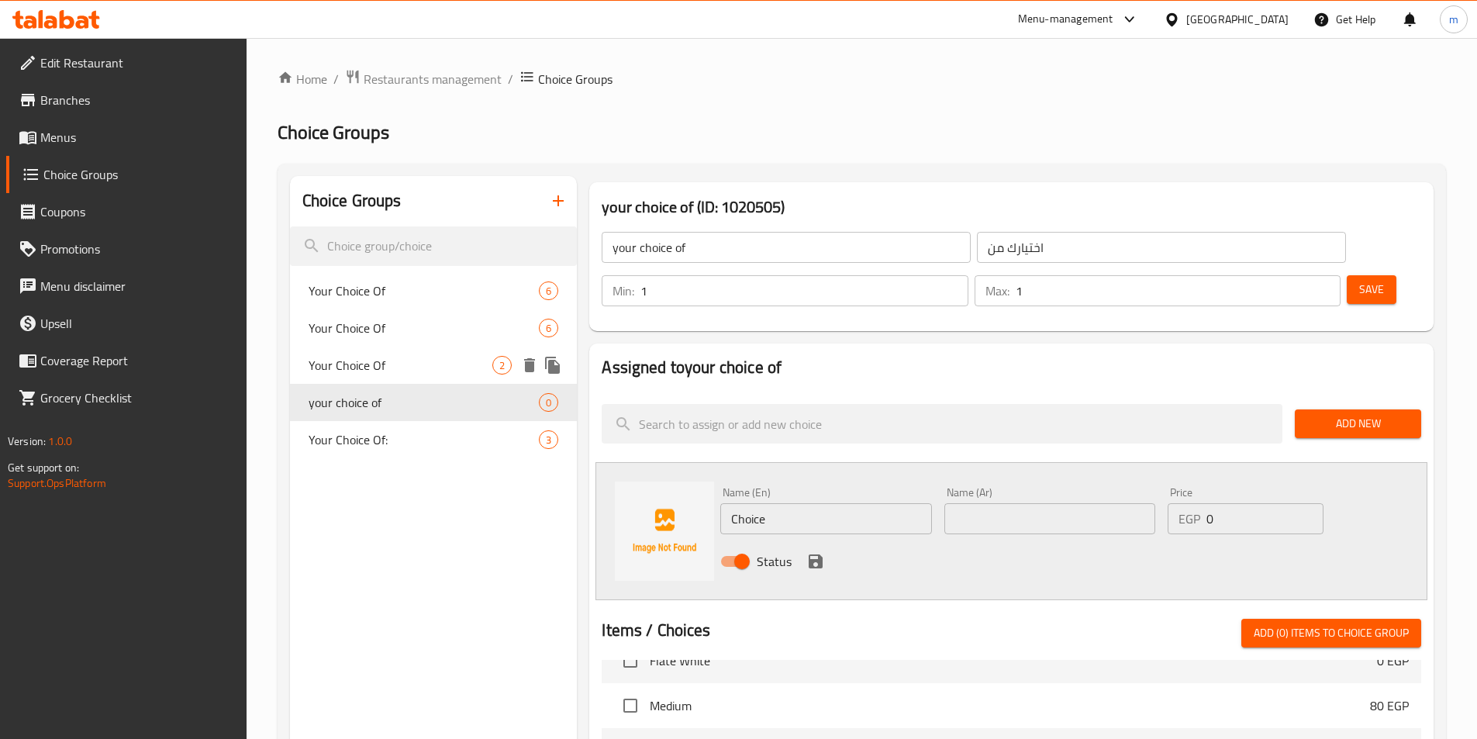
click at [437, 361] on span "Your Choice Of" at bounding box center [401, 365] width 185 height 19
type input "Your Choice Of"
type input "اختيارك من"
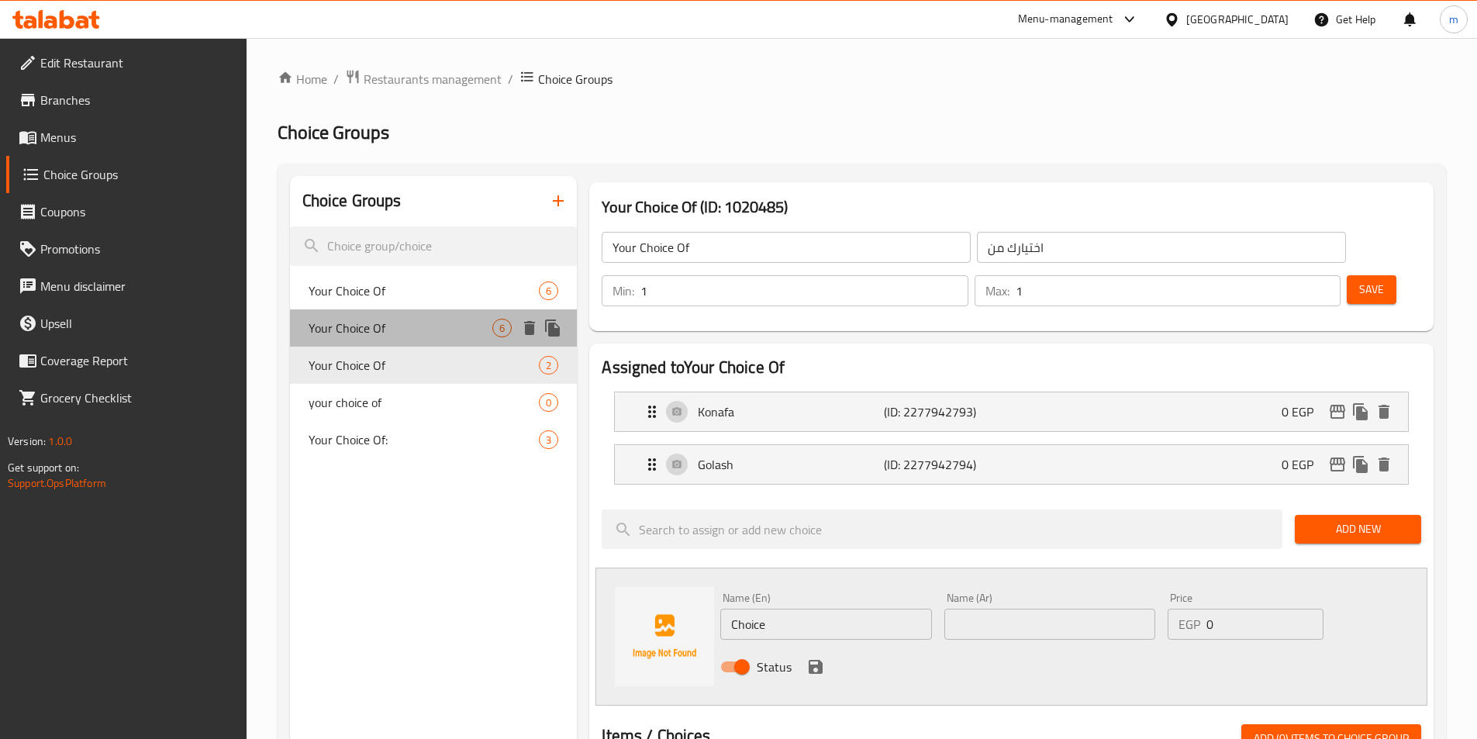
click at [460, 328] on span "Your Choice Of" at bounding box center [401, 328] width 185 height 19
type input "Your Choice Of"
type input "اختيارك من"
type input "3"
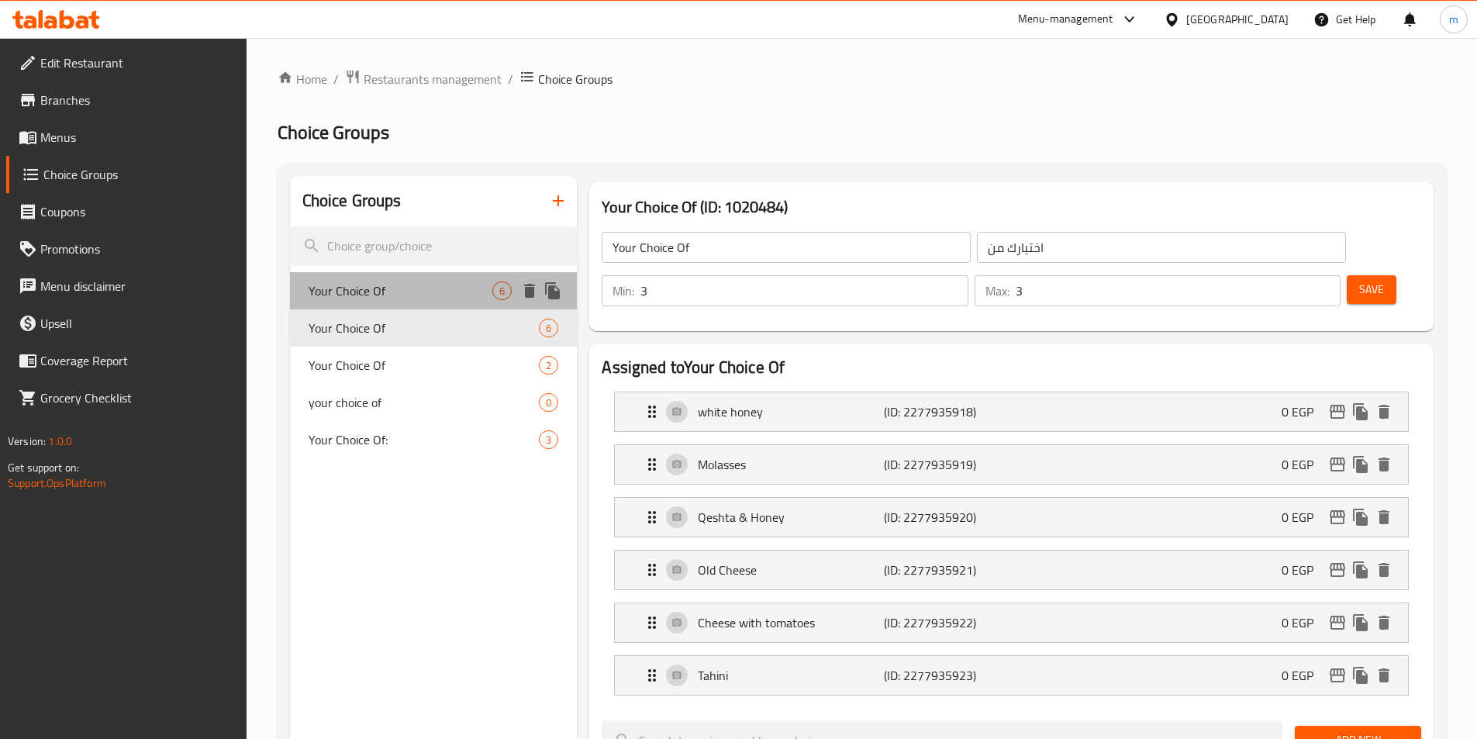
click at [467, 287] on span "Your Choice Of" at bounding box center [401, 291] width 185 height 19
type input "Your Choice Of"
type input "اختيارك من"
type input "2"
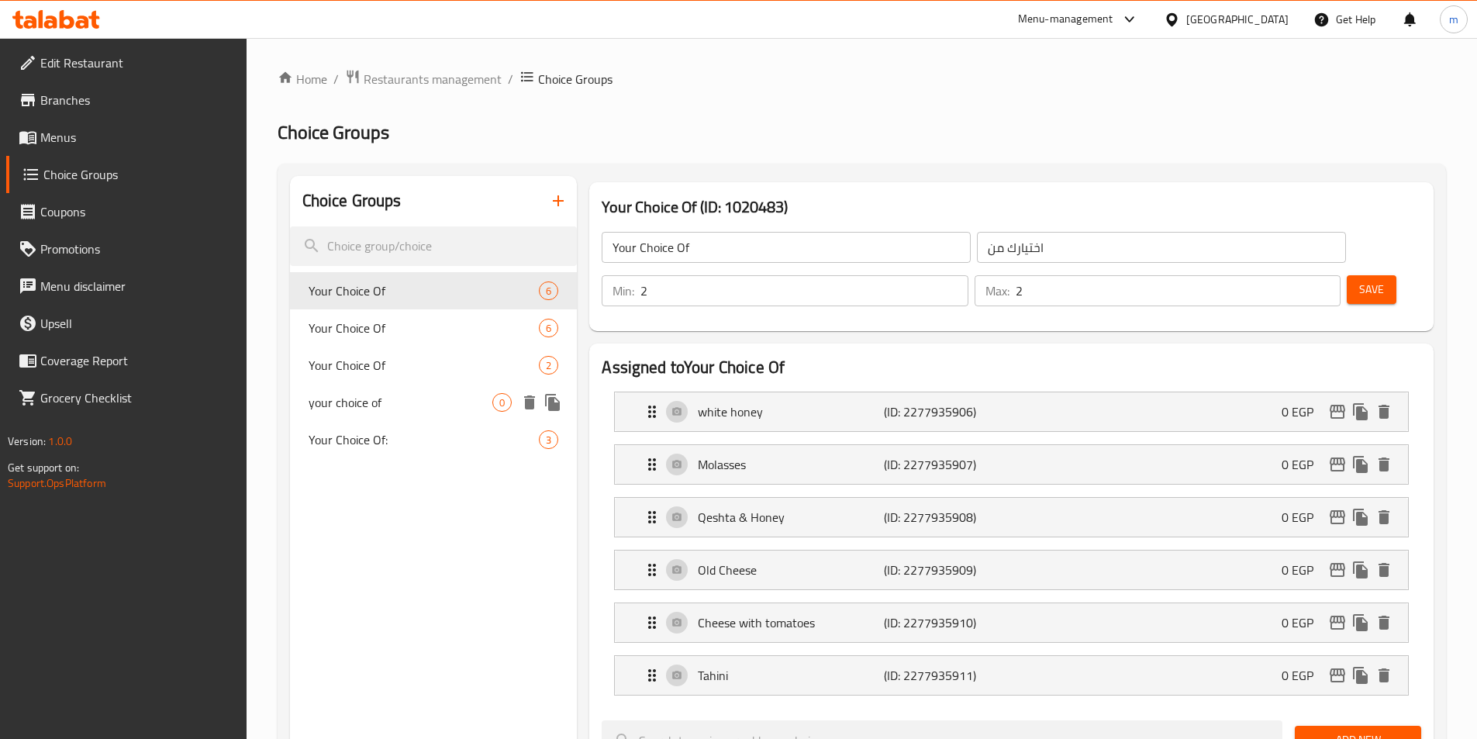
click at [452, 412] on div "your choice of 0" at bounding box center [434, 402] width 288 height 37
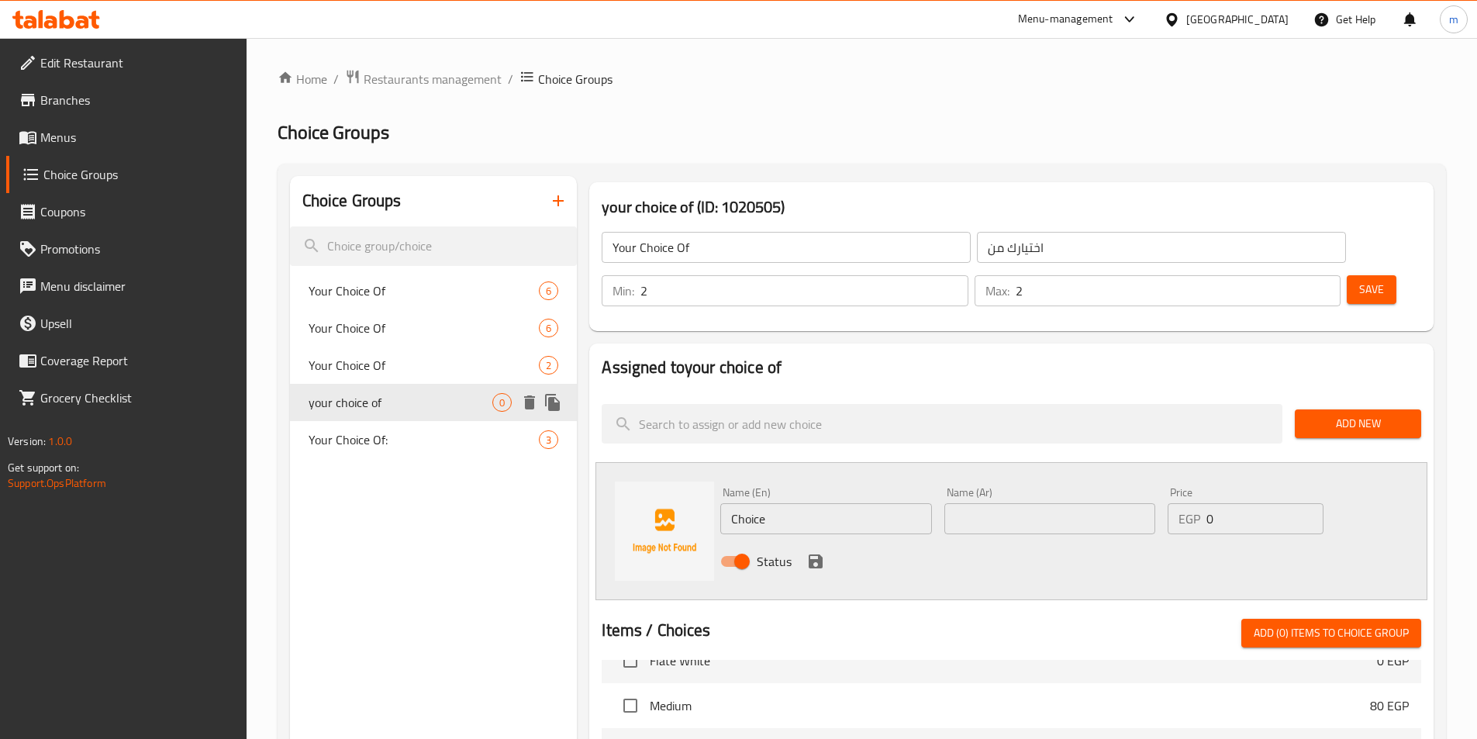
type input "your choice of"
type input "اختيارك من"
type input "1"
click at [94, 133] on span "Menus" at bounding box center [137, 137] width 194 height 19
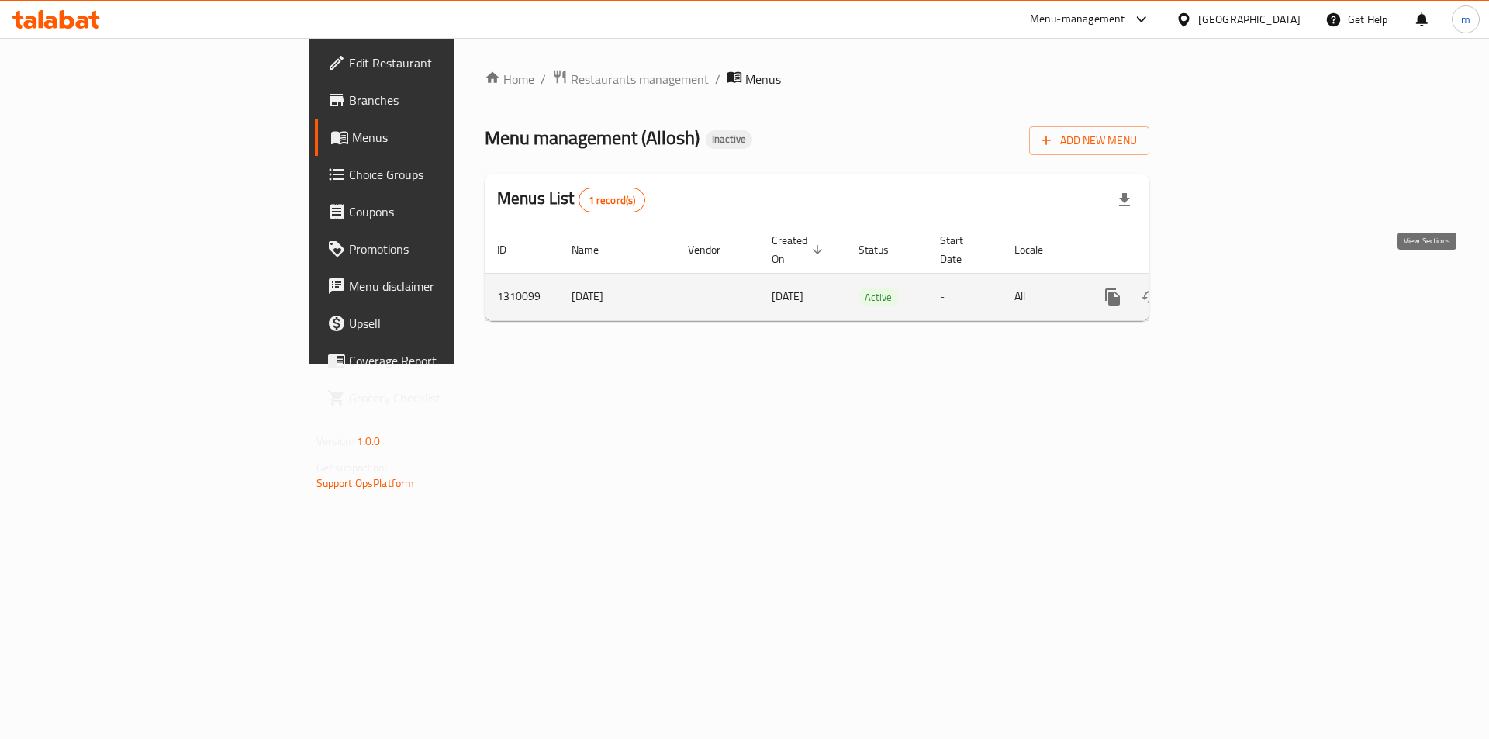
click at [1232, 290] on icon "enhanced table" at bounding box center [1225, 297] width 14 height 14
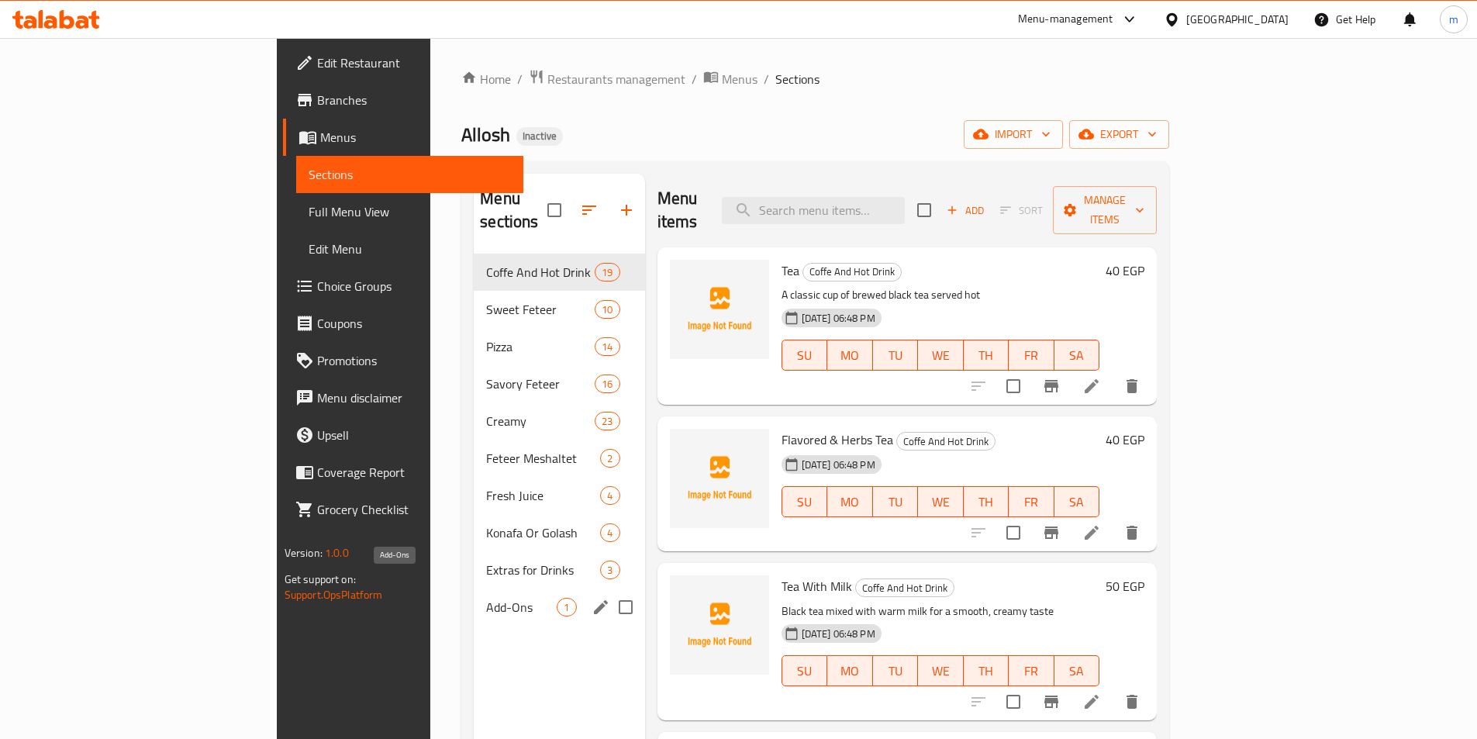
click at [486, 598] on span "Add-Ons" at bounding box center [521, 607] width 71 height 19
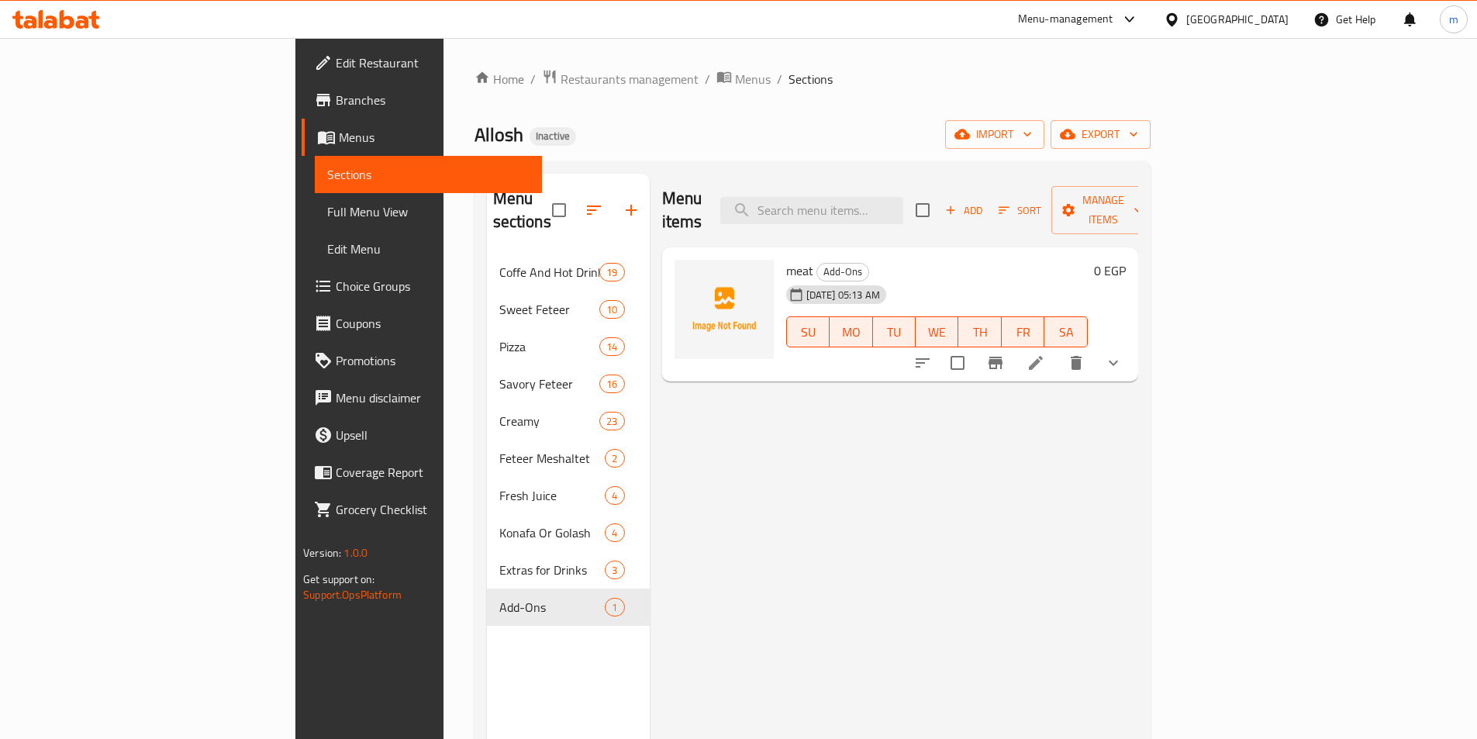
click at [1045, 354] on icon at bounding box center [1036, 363] width 19 height 19
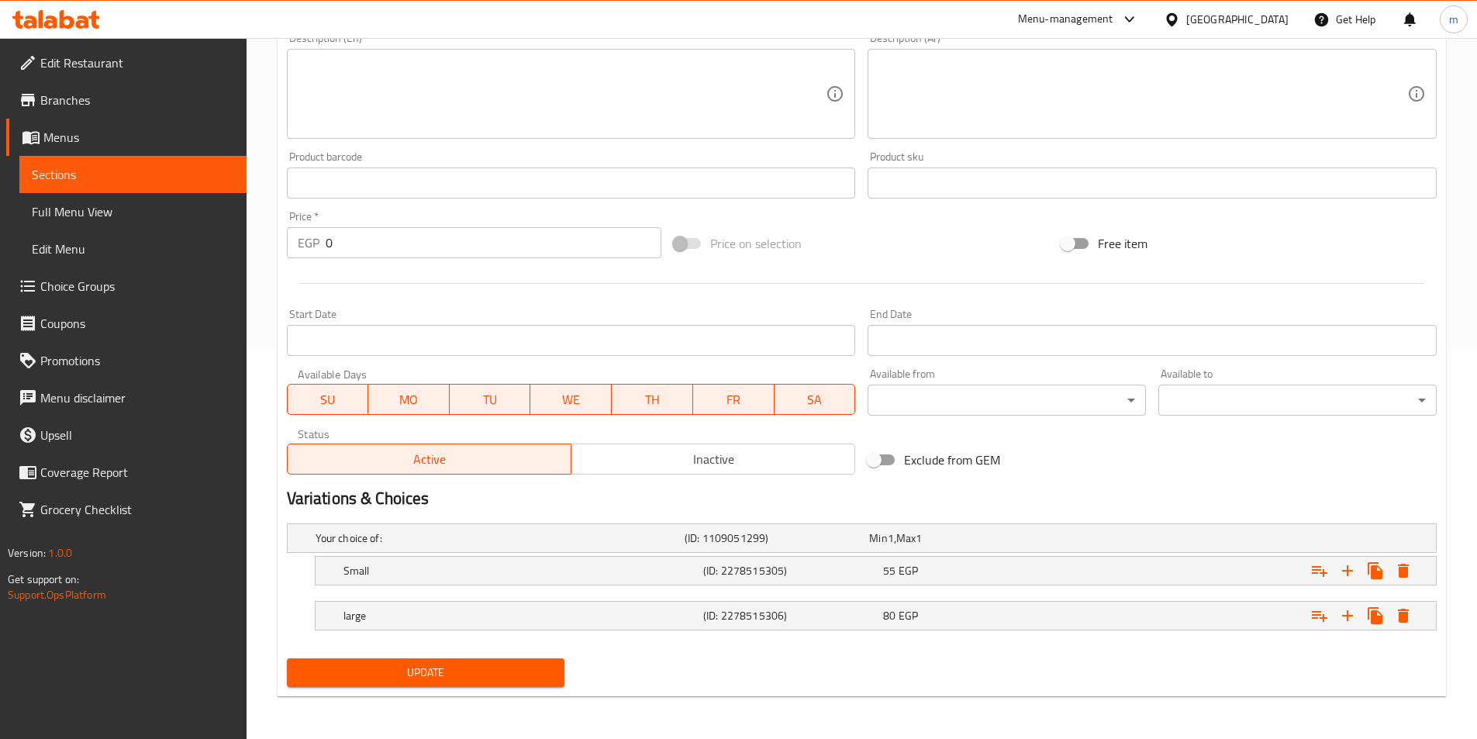
scroll to position [392, 0]
click at [966, 571] on div "55 EGP" at bounding box center [970, 570] width 174 height 16
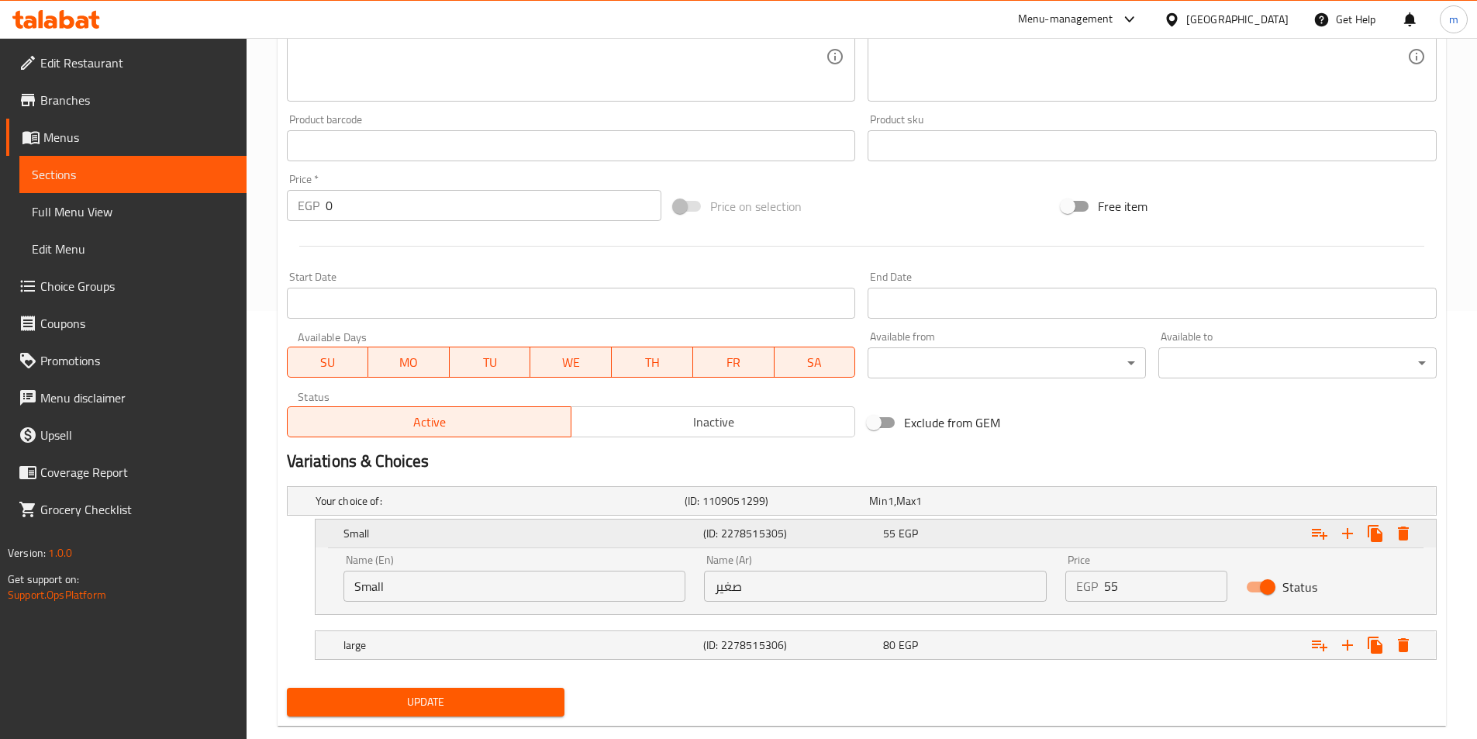
scroll to position [458, 0]
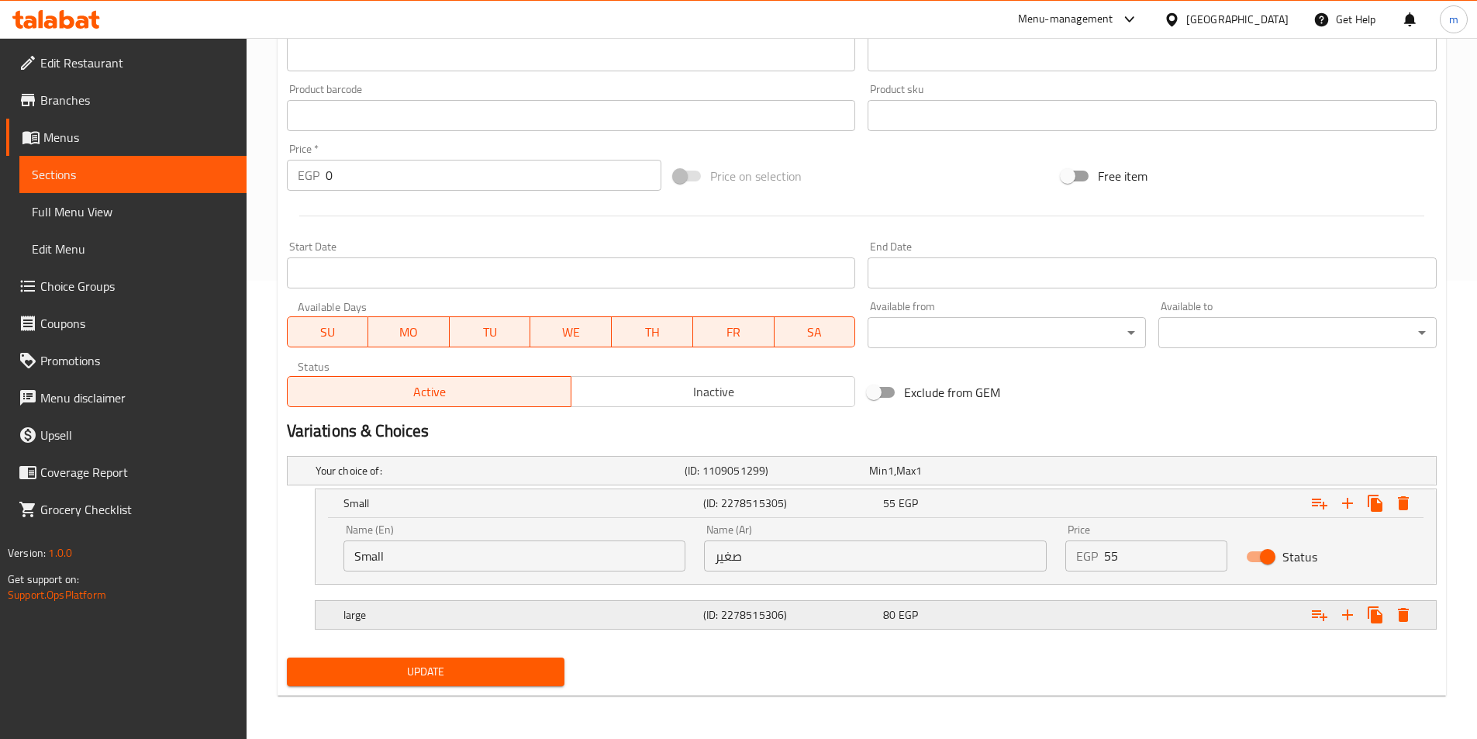
click at [931, 611] on div "80 EGP" at bounding box center [970, 615] width 174 height 16
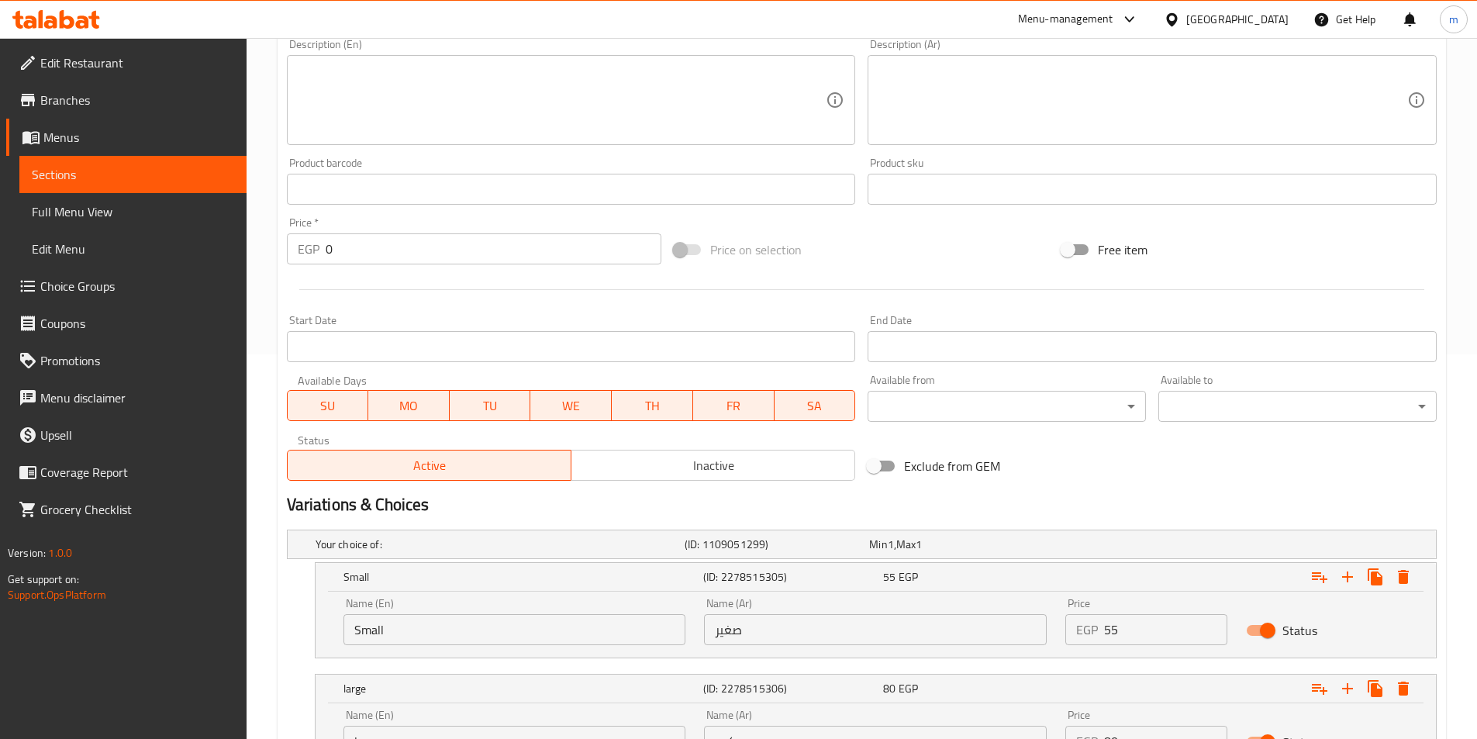
scroll to position [215, 0]
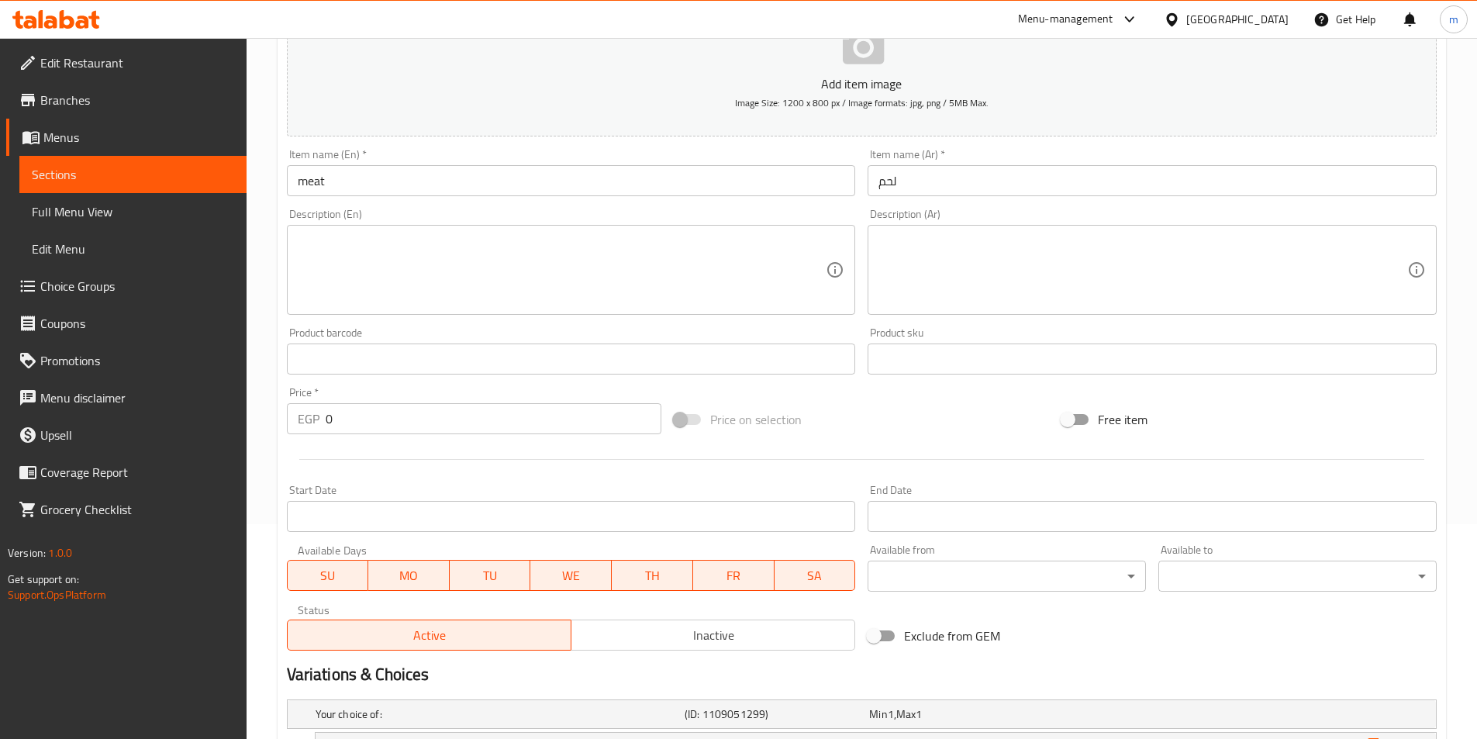
click at [84, 164] on link "Sections" at bounding box center [132, 174] width 227 height 37
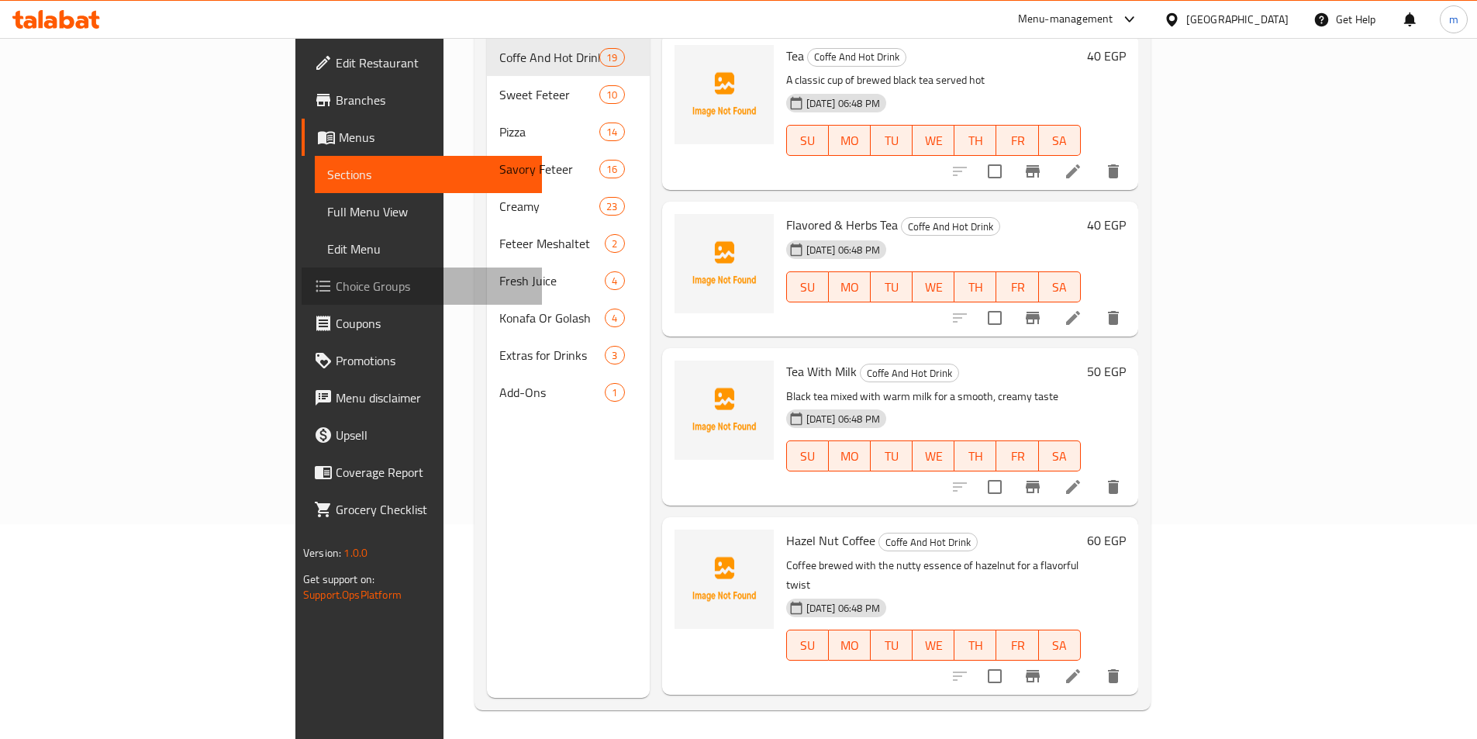
click at [336, 283] on span "Choice Groups" at bounding box center [433, 286] width 194 height 19
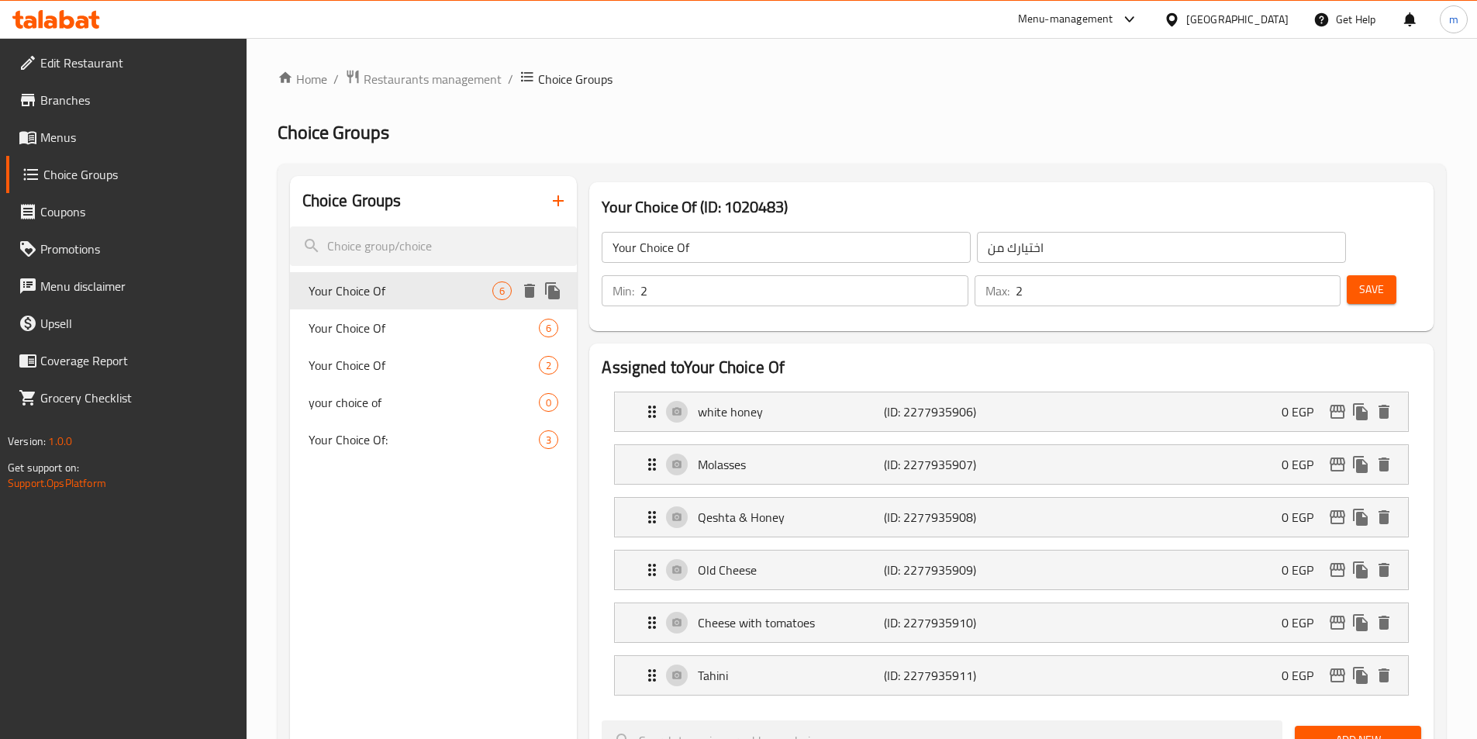
click at [464, 288] on span "Your Choice Of" at bounding box center [401, 291] width 185 height 19
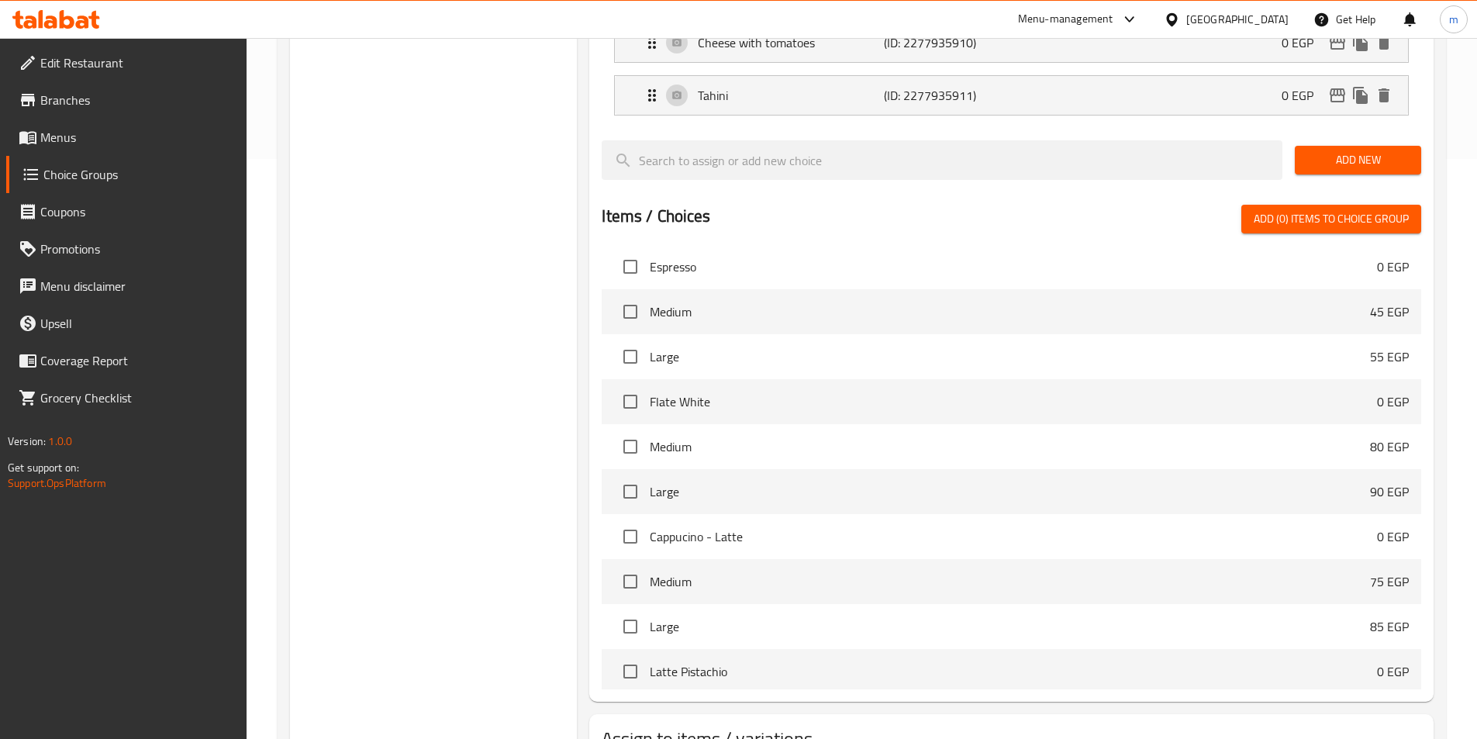
scroll to position [658, 0]
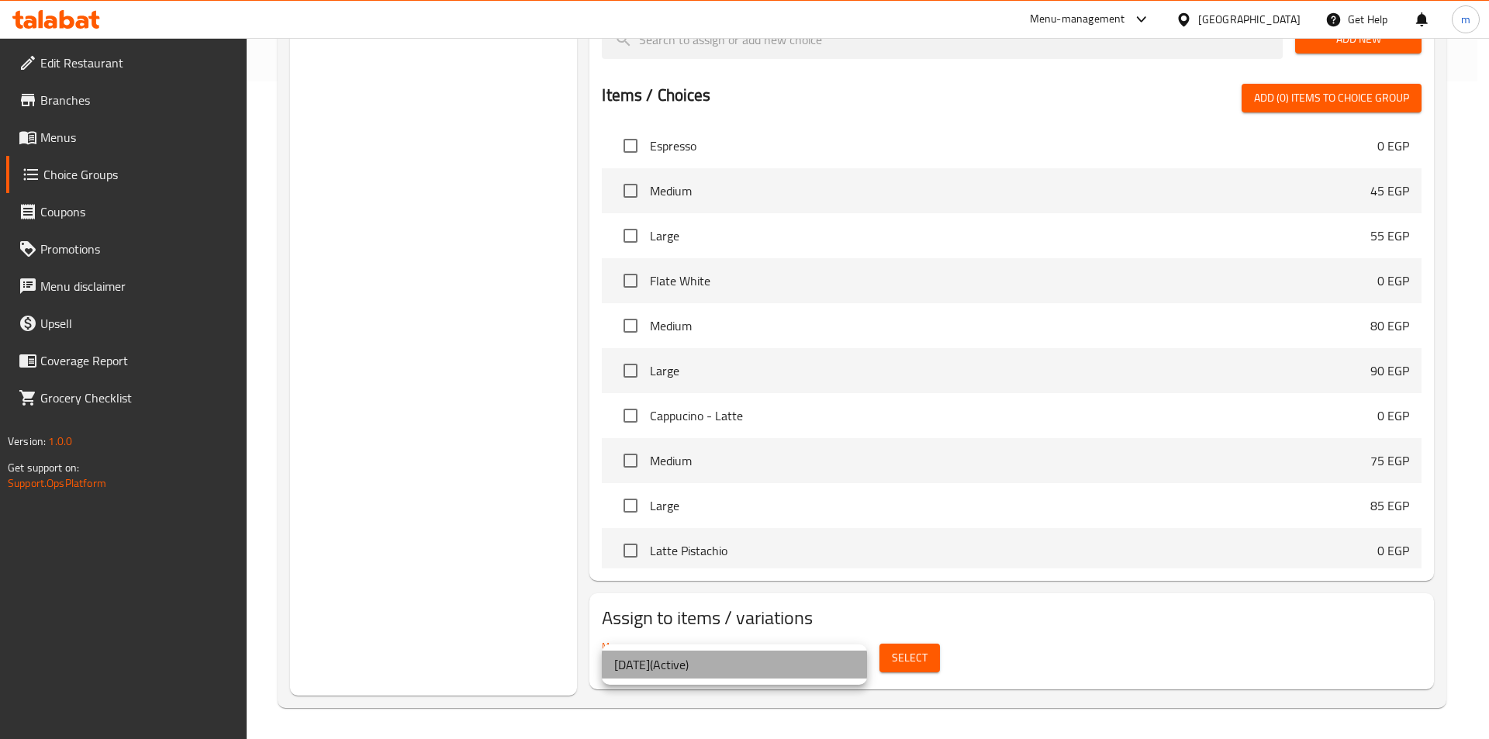
click at [853, 669] on li "5/9/2025 ( Active )" at bounding box center [734, 665] width 265 height 28
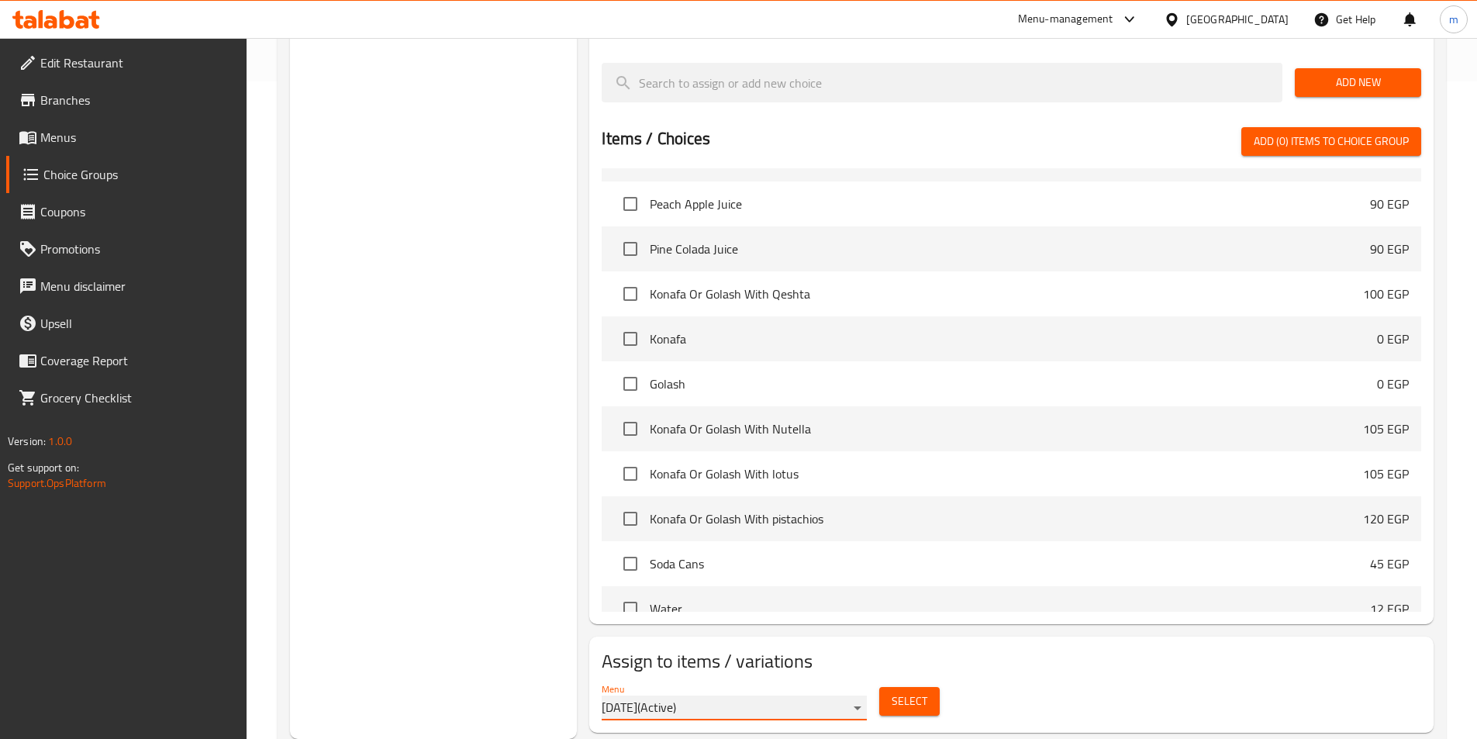
scroll to position [7170, 0]
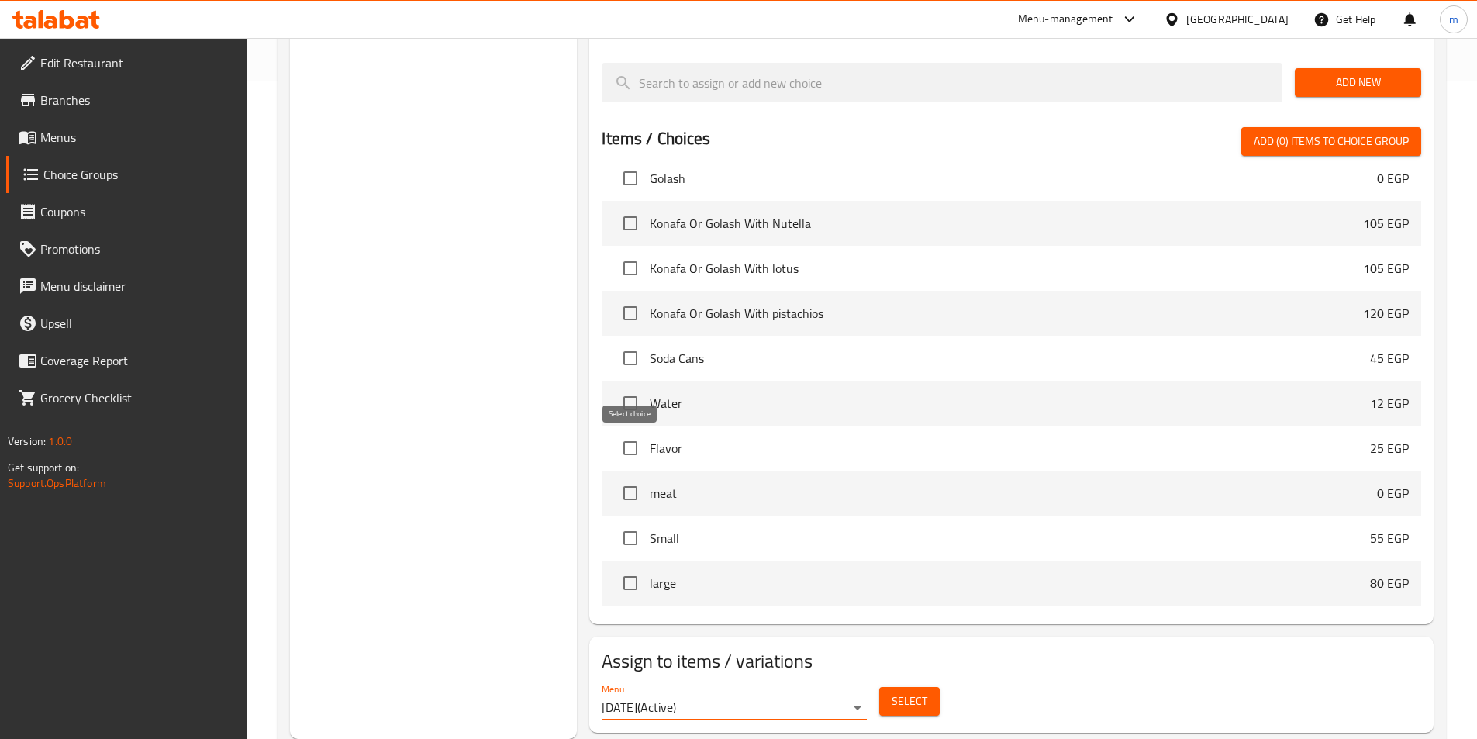
click at [626, 477] on input "checkbox" at bounding box center [630, 493] width 33 height 33
checkbox input "true"
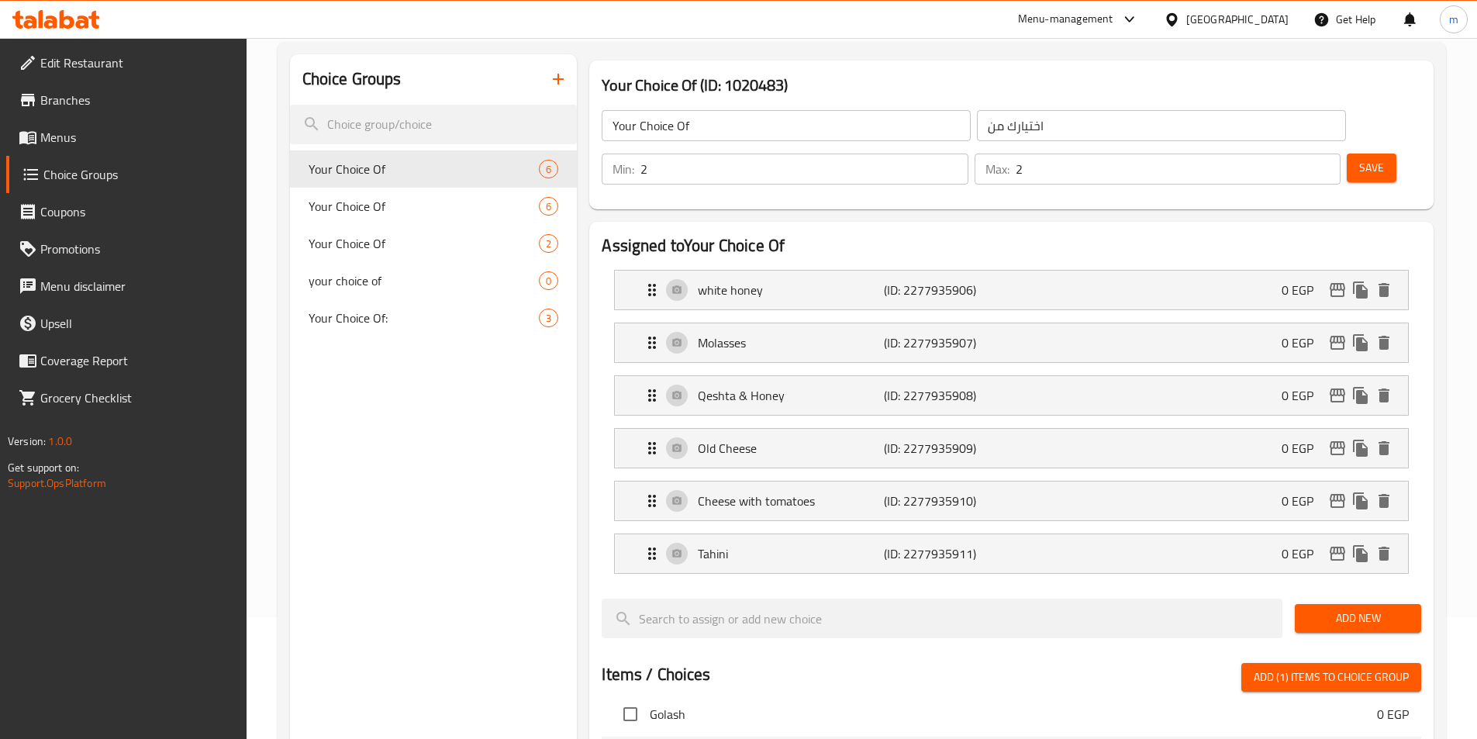
scroll to position [58, 0]
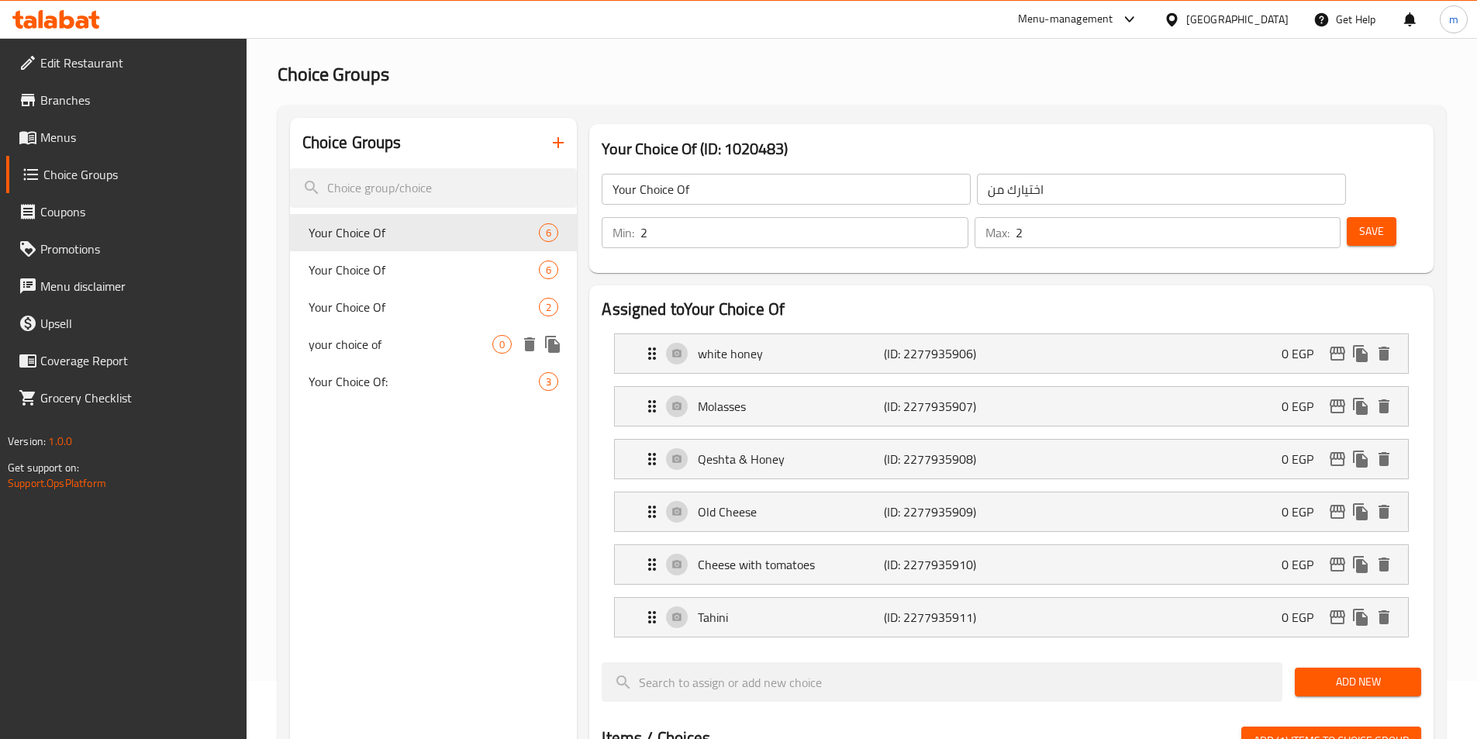
click at [399, 351] on span "your choice of" at bounding box center [401, 344] width 185 height 19
type input "your choice of"
type input "اختيارك من"
type input "1"
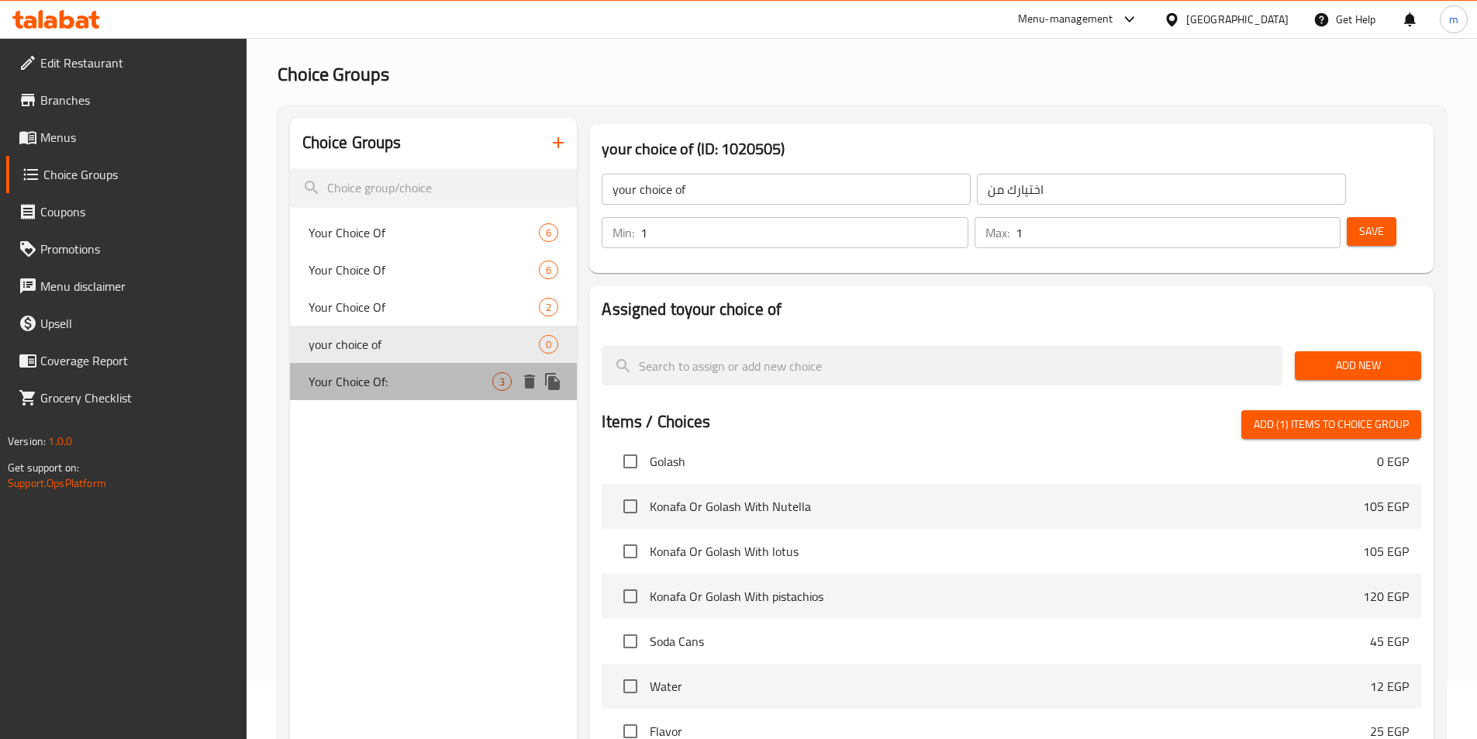
click at [428, 392] on div "Your Choice Of: 3" at bounding box center [434, 381] width 288 height 37
type input "Your Choice Of:"
type input "إختيارك من:"
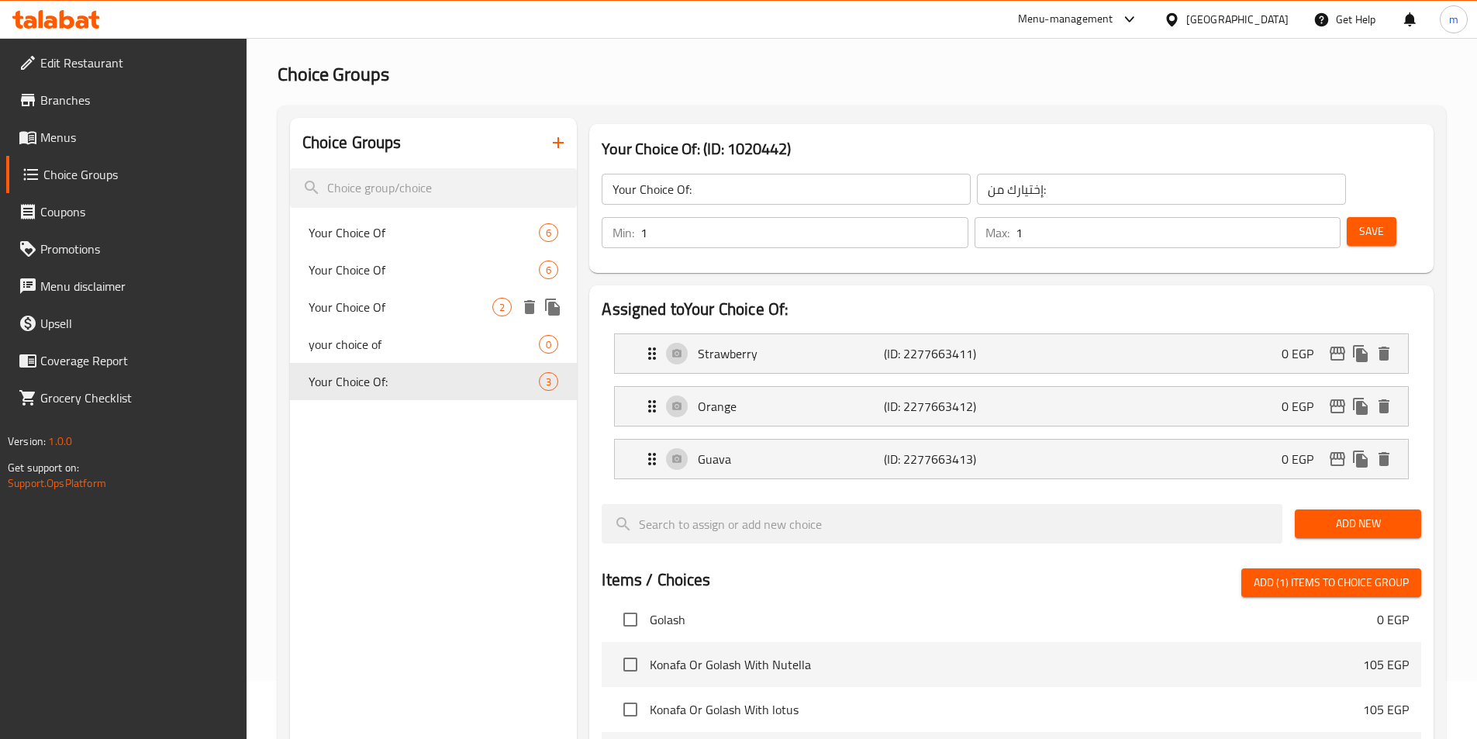
click at [409, 300] on span "Your Choice Of" at bounding box center [401, 307] width 185 height 19
type input "Your Choice Of"
type input "اختيارك من"
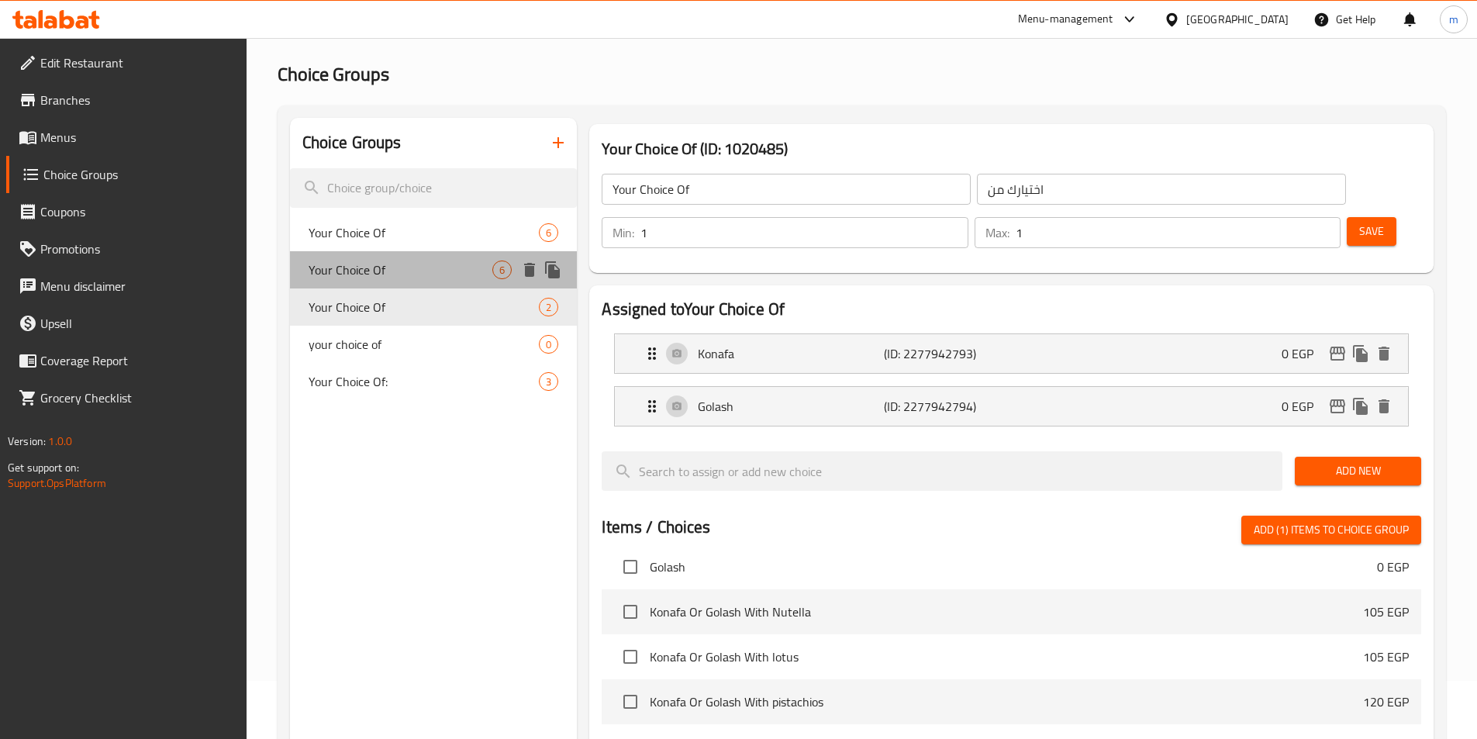
click at [409, 271] on span "Your Choice Of" at bounding box center [401, 270] width 185 height 19
type input "Your Choice Of"
type input "اختيارك من"
type input "3"
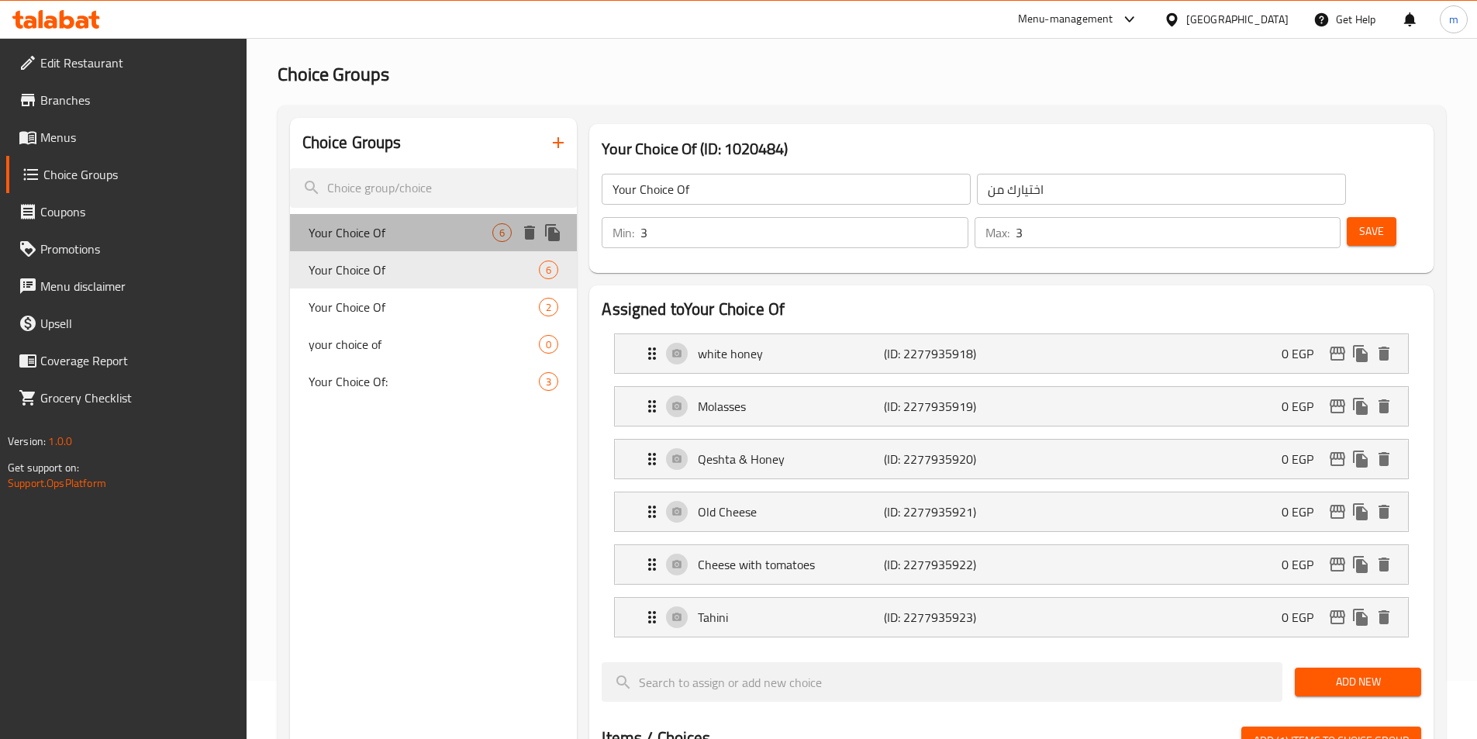
click at [405, 240] on span "Your Choice Of" at bounding box center [401, 232] width 185 height 19
type input "Your Choice Of"
type input "اختيارك من"
type input "2"
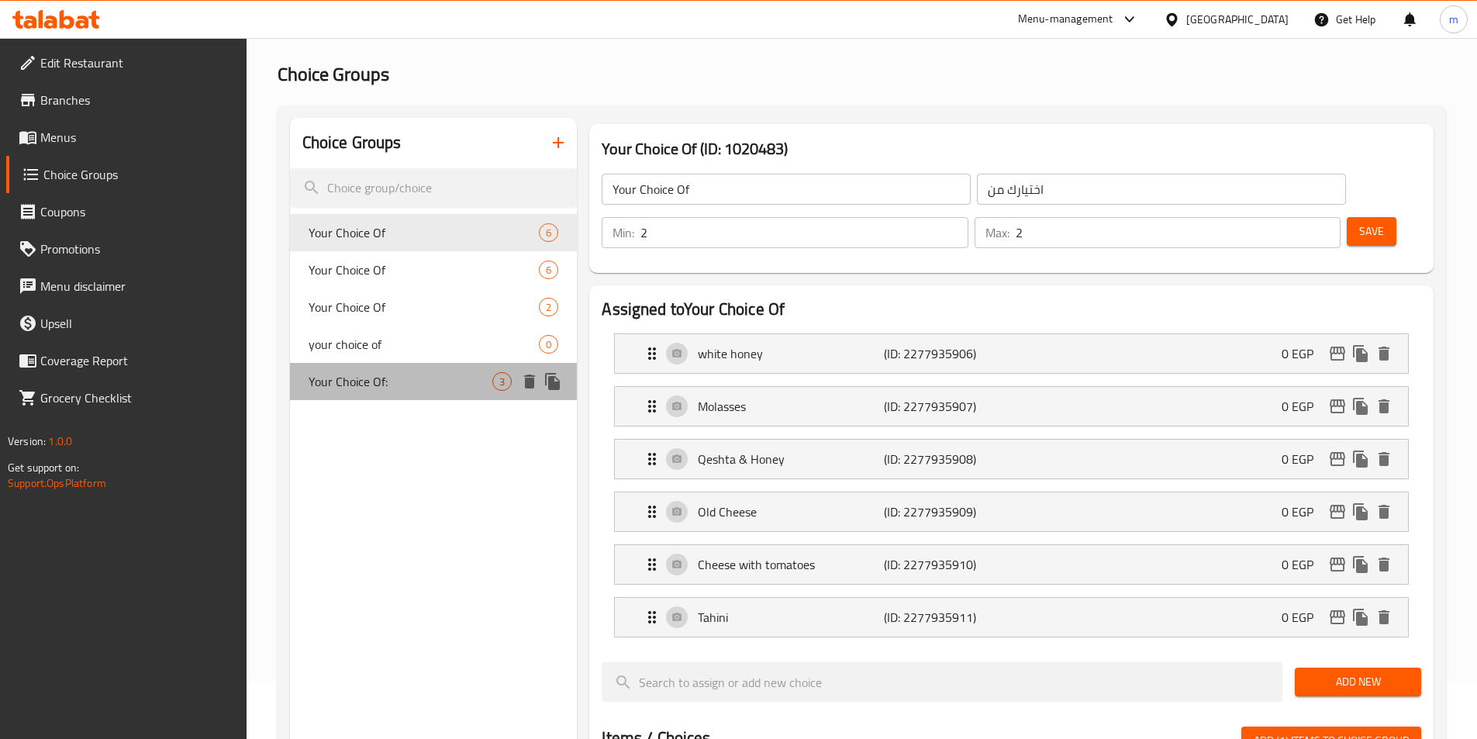
click at [392, 366] on div "Your Choice Of: 3" at bounding box center [434, 381] width 288 height 37
type input "Your Choice Of:"
type input "إختيارك من:"
type input "1"
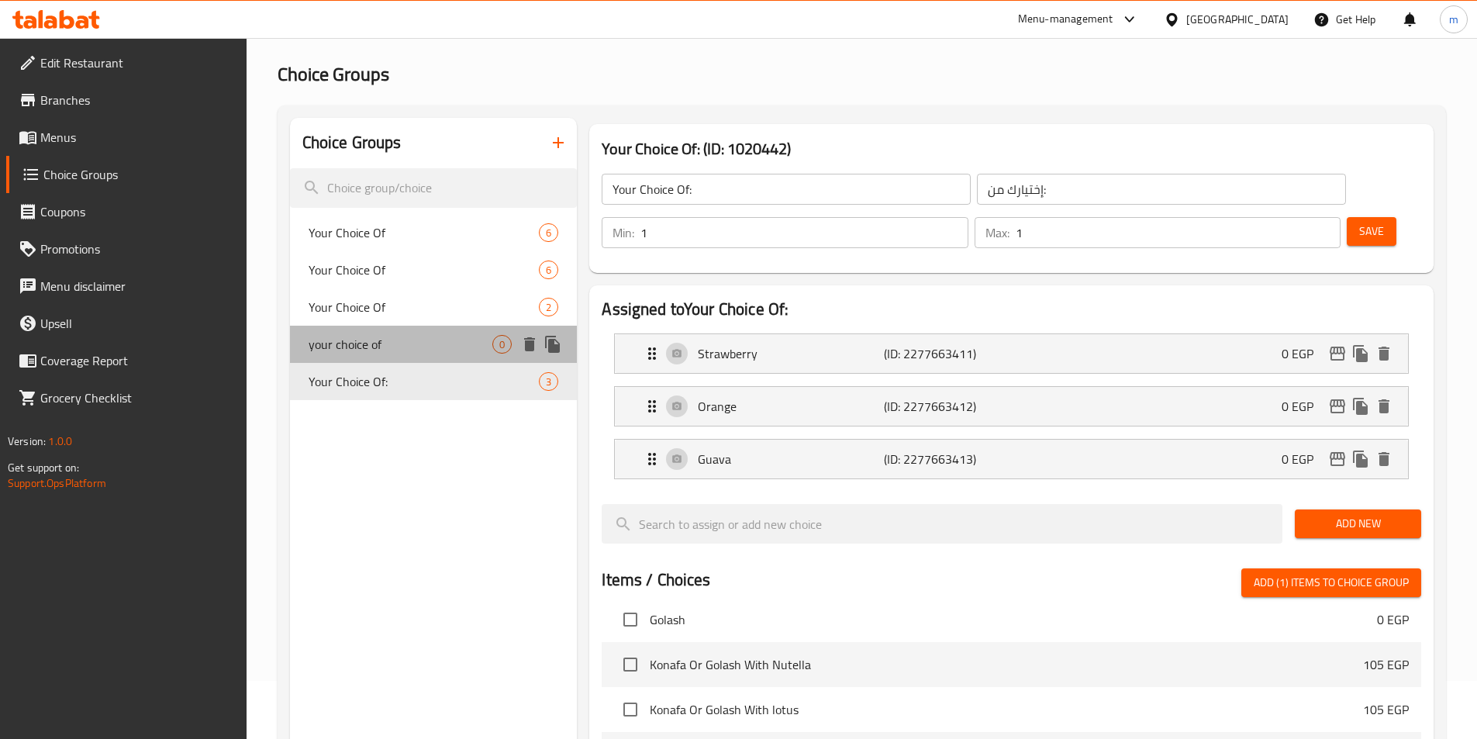
click at [395, 339] on span "your choice of" at bounding box center [401, 344] width 185 height 19
type input "your choice of"
type input "اختيارك من"
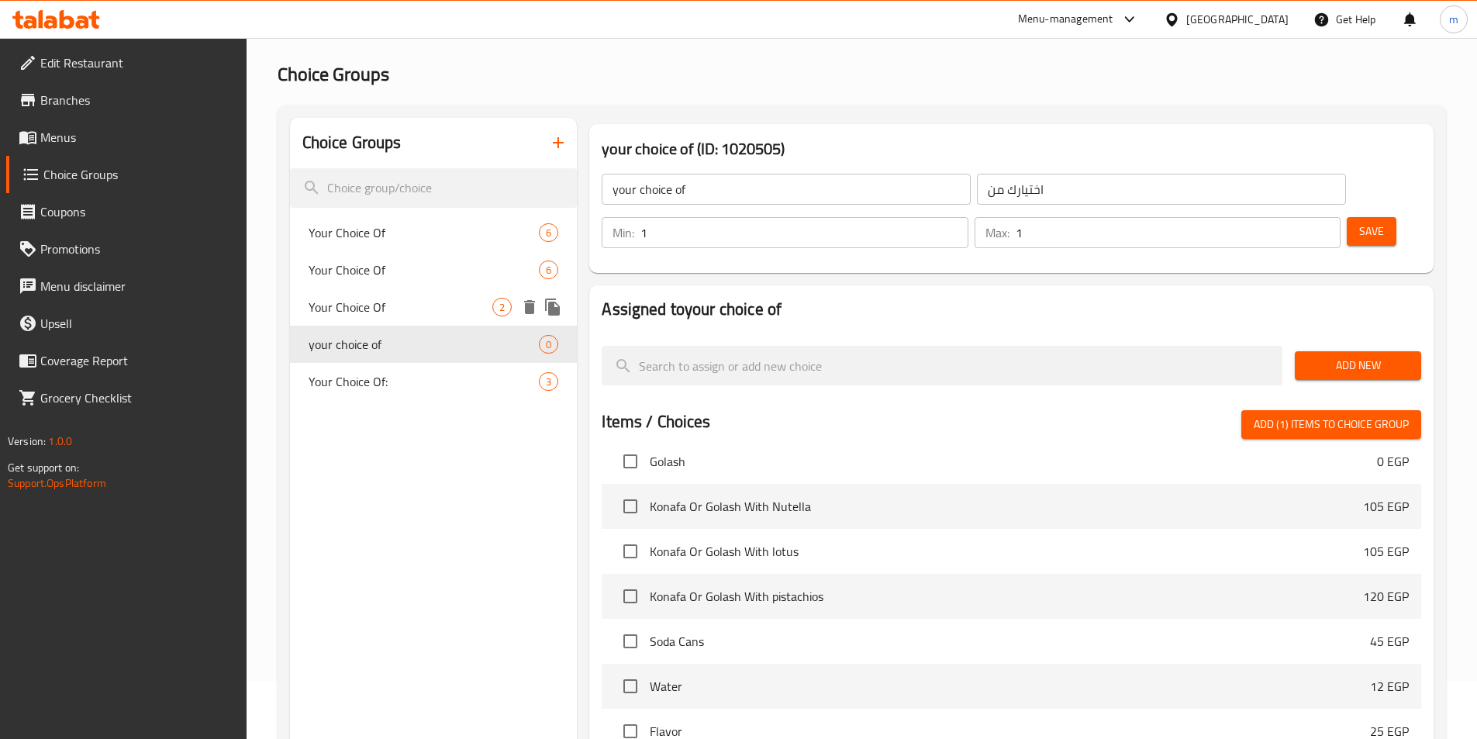
click at [399, 303] on span "Your Choice Of" at bounding box center [401, 307] width 185 height 19
type input "Your Choice Of"
type input "اختيارك من"
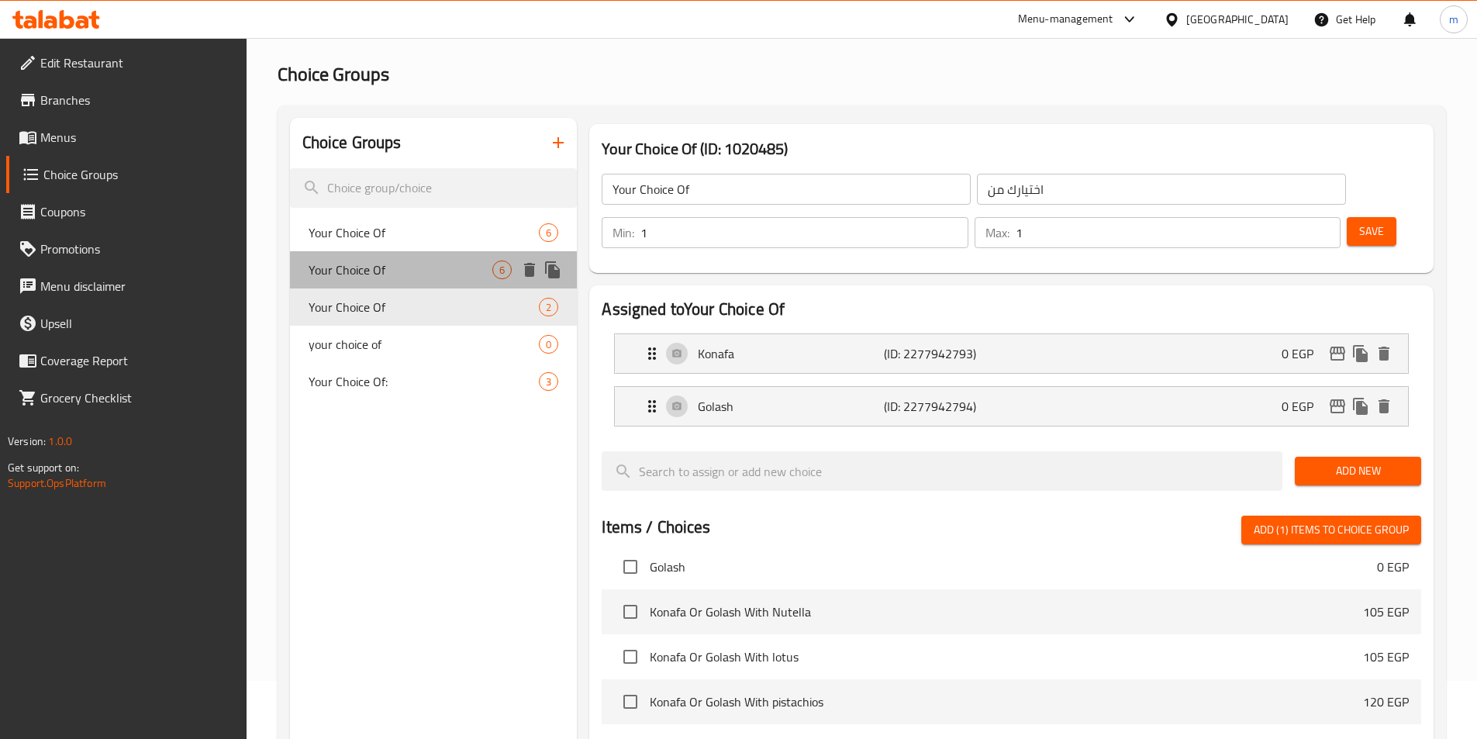
click at [393, 280] on div "Your Choice Of 6" at bounding box center [434, 269] width 288 height 37
type input "Your Choice Of"
type input "اختيارك من"
type input "3"
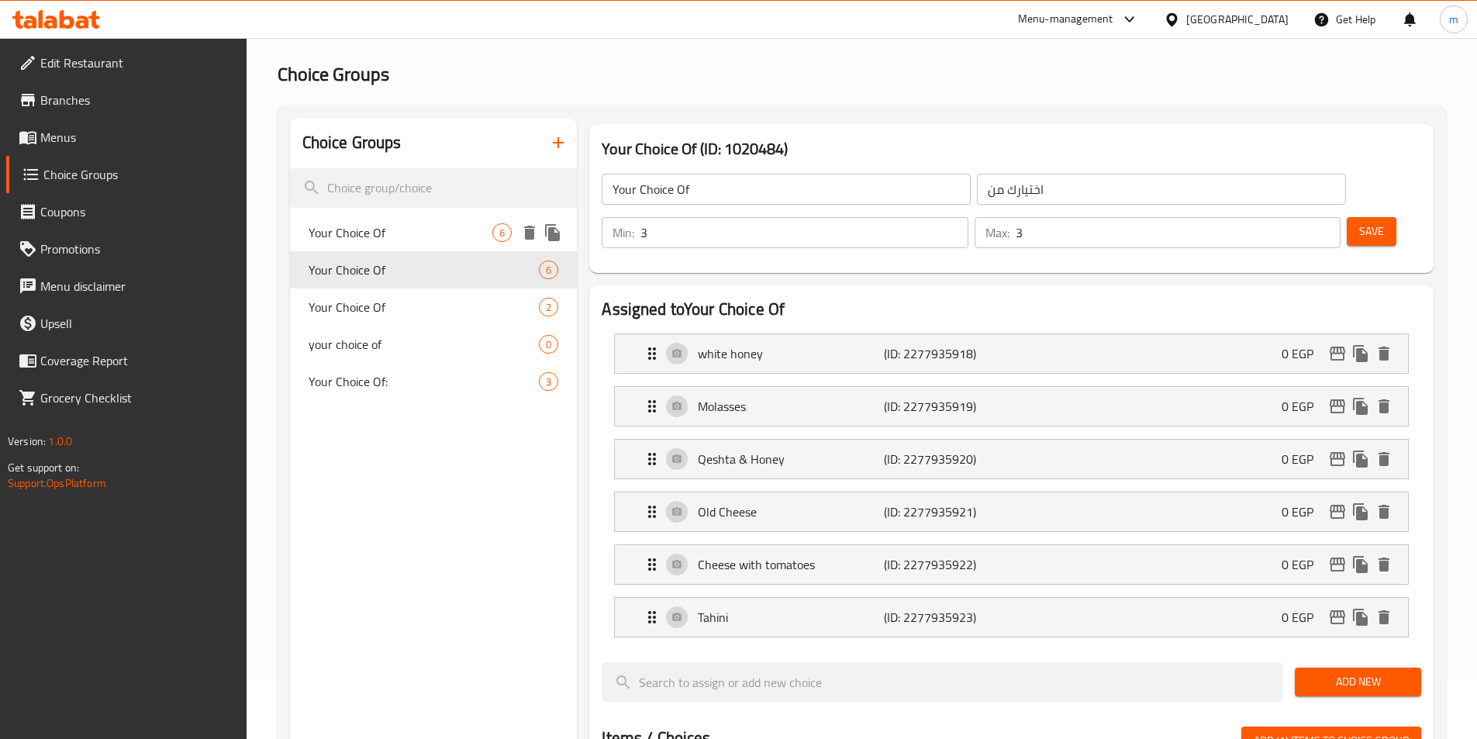
click at [398, 237] on span "Your Choice Of" at bounding box center [401, 232] width 185 height 19
type input "Your Choice Of"
type input "اختيارك من"
type input "2"
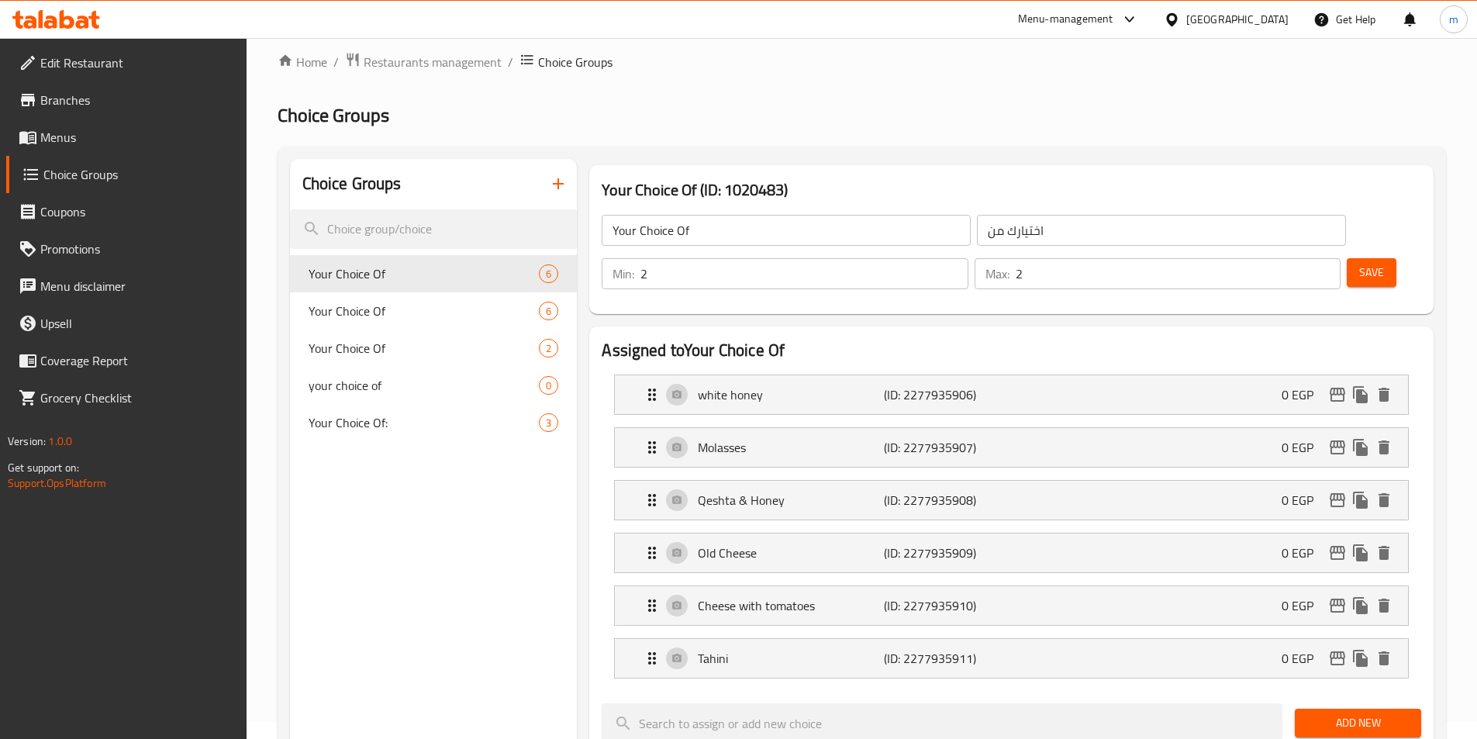
scroll to position [0, 0]
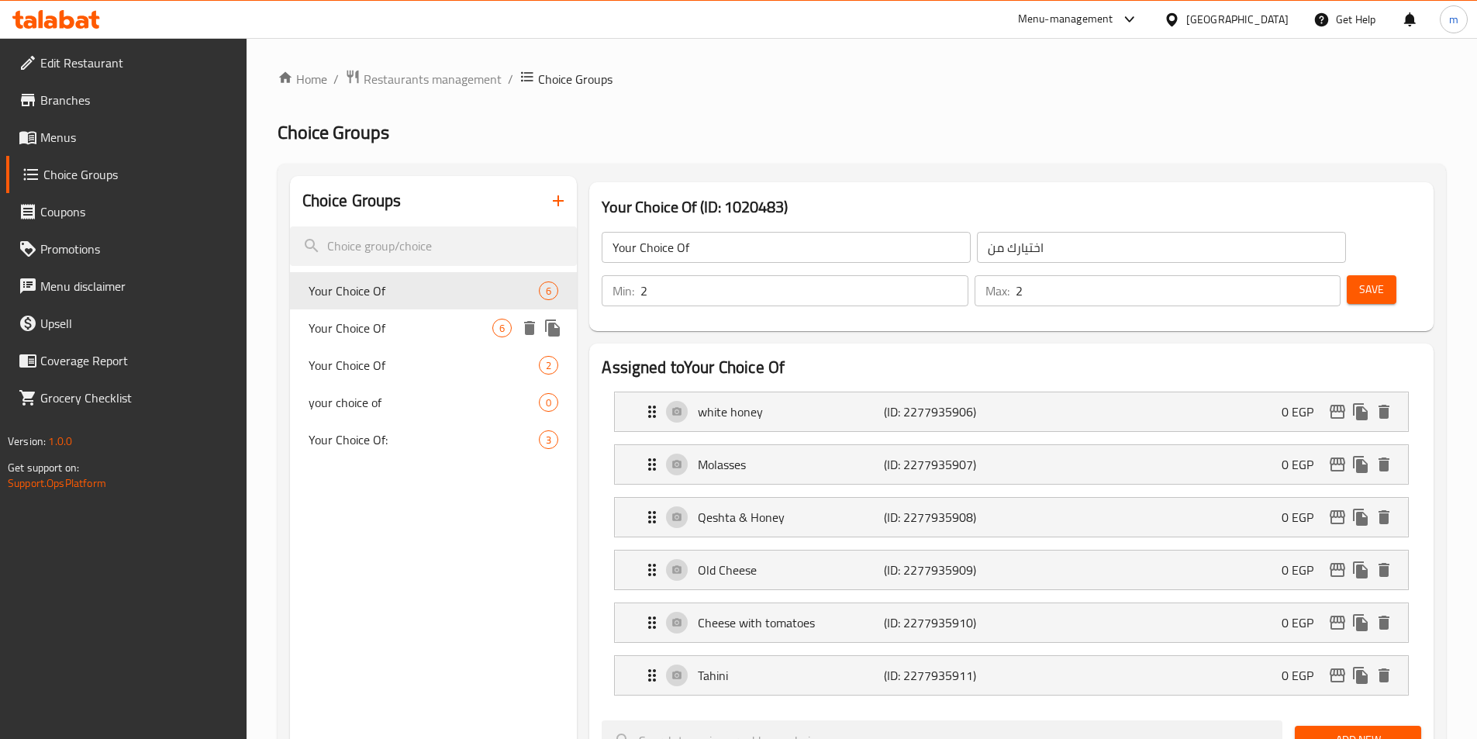
click at [493, 326] on span "6" at bounding box center [502, 328] width 18 height 15
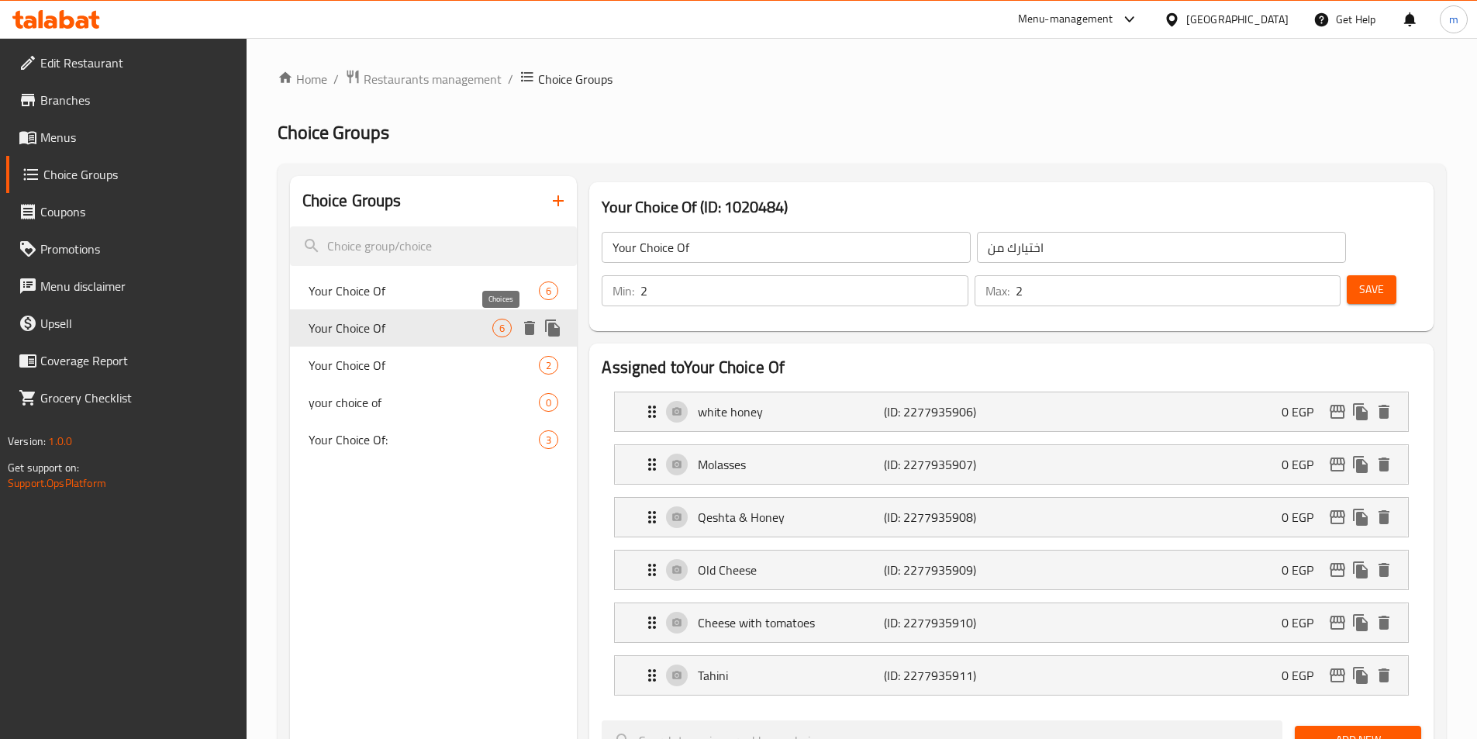
type input "Your Choice Of"
type input "اختيارك من"
type input "3"
click at [471, 306] on div "Your Choice Of 6" at bounding box center [434, 290] width 288 height 37
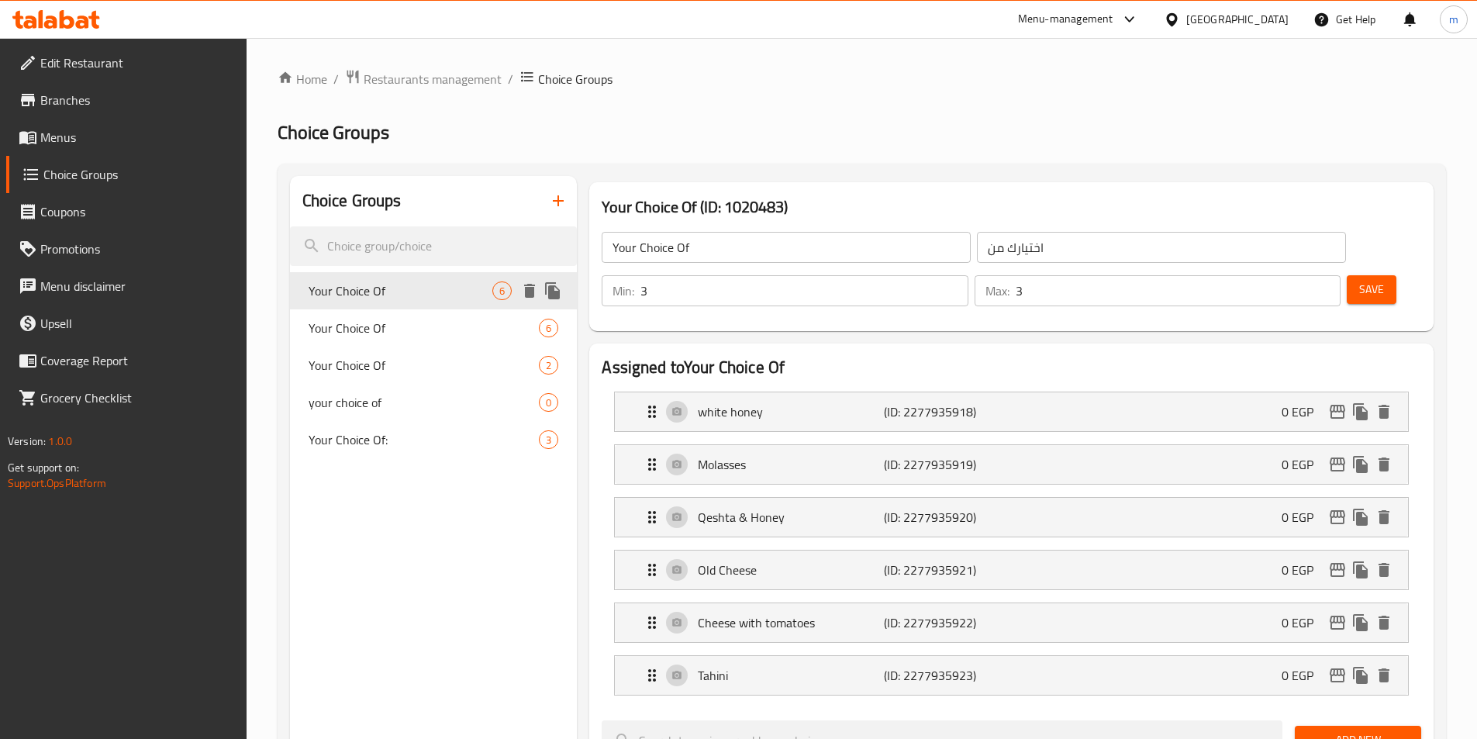
type input "Your Choice Of"
type input "اختيارك من"
type input "2"
click at [478, 329] on span "Your Choice Of" at bounding box center [401, 328] width 185 height 19
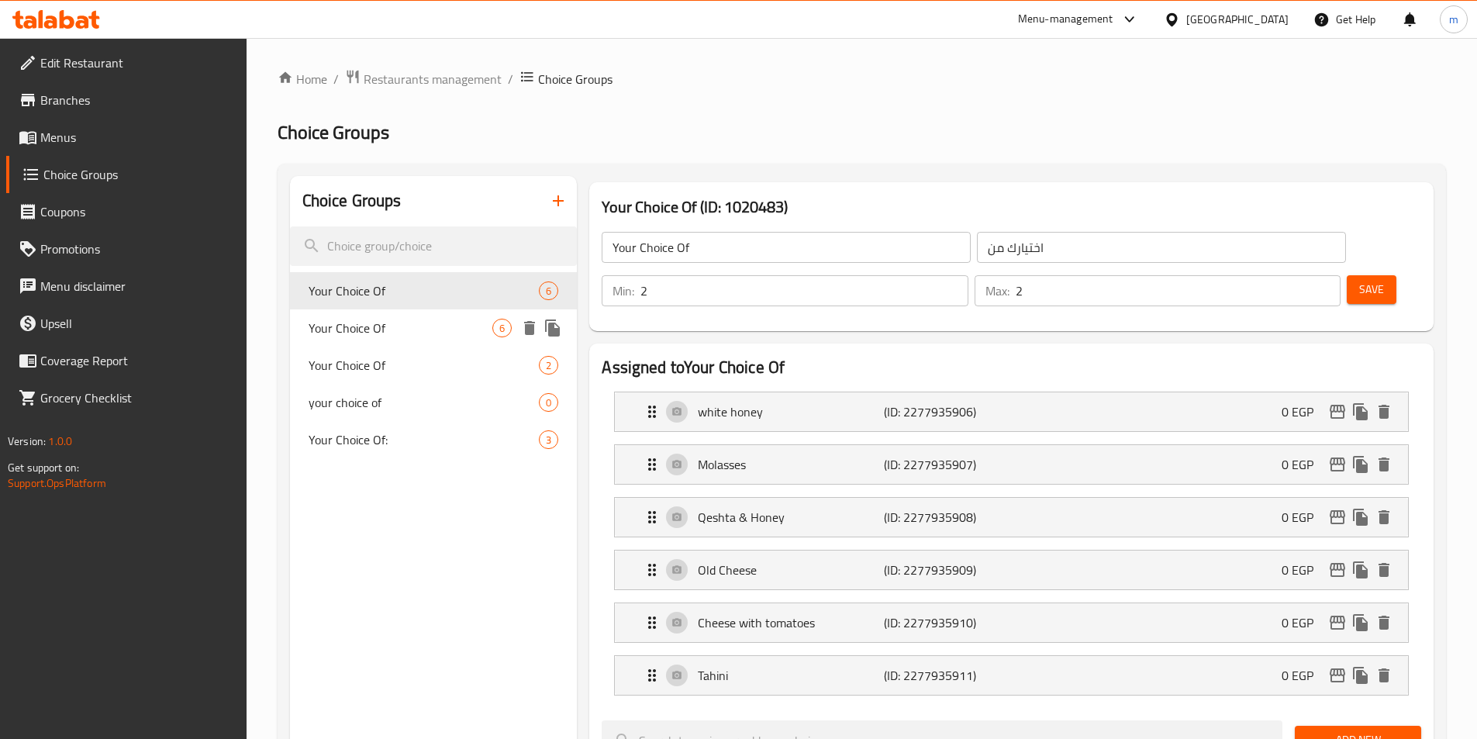
type input "Your Choice Of"
type input "اختيارك من"
type input "3"
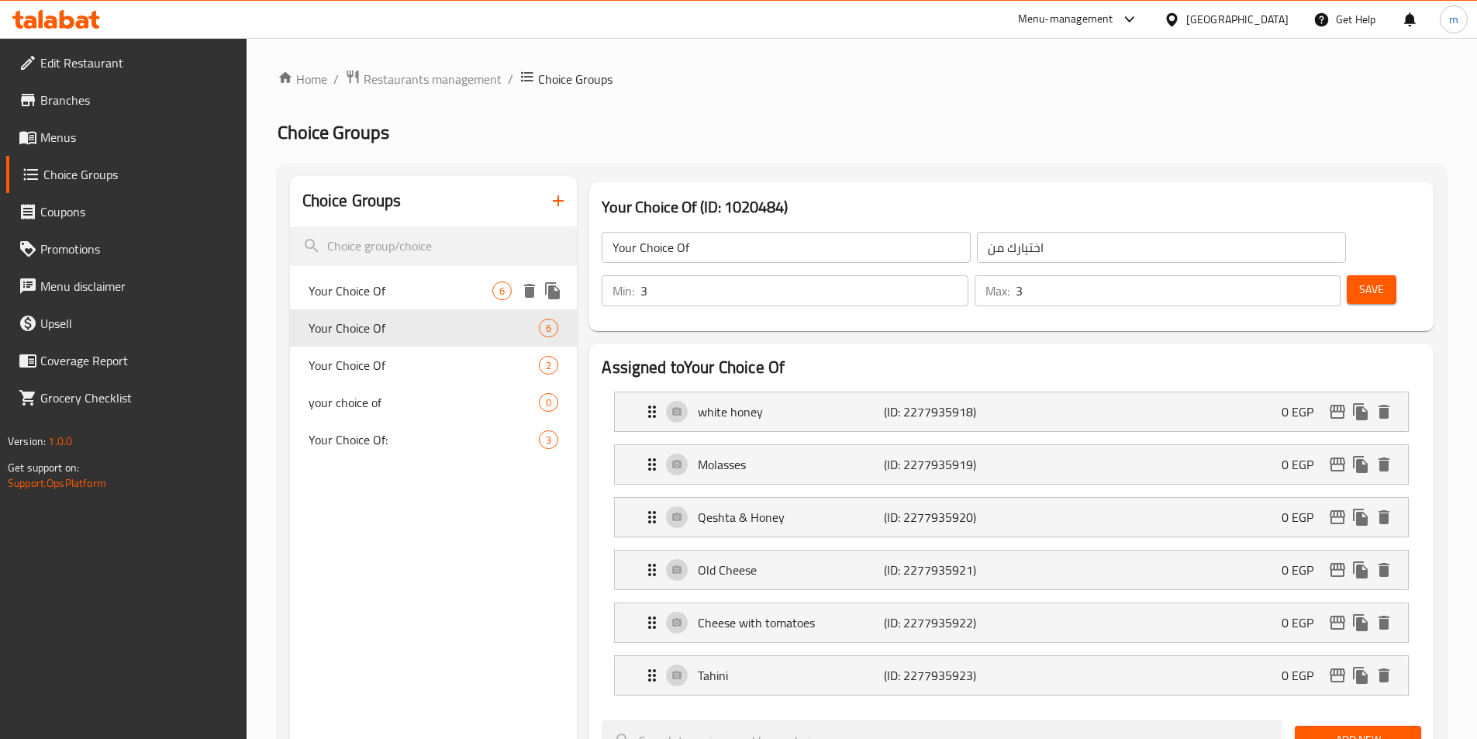
click at [473, 282] on span "Your Choice Of" at bounding box center [401, 291] width 185 height 19
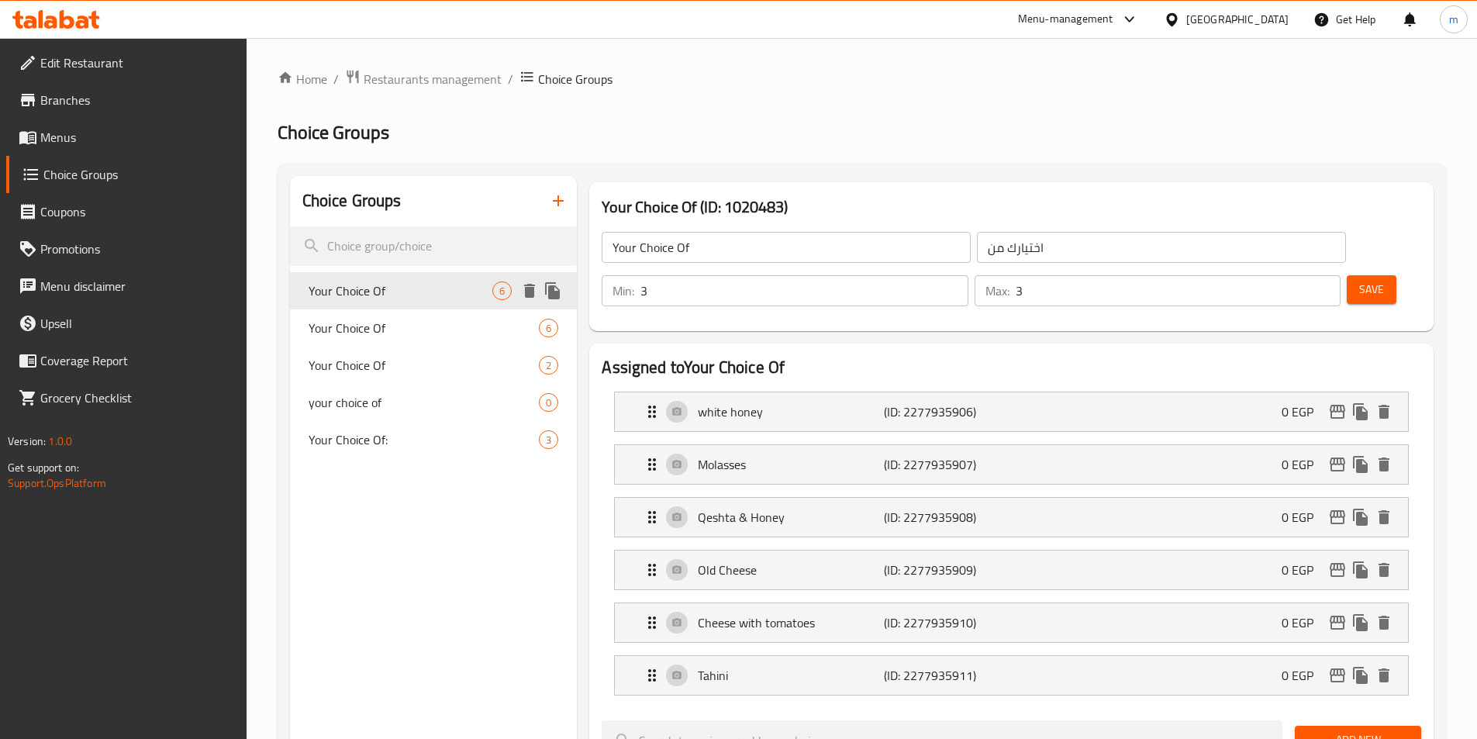
type input "Your Choice Of"
type input "اختيارك من"
type input "2"
click at [463, 378] on div "Your Choice Of 2" at bounding box center [434, 365] width 288 height 37
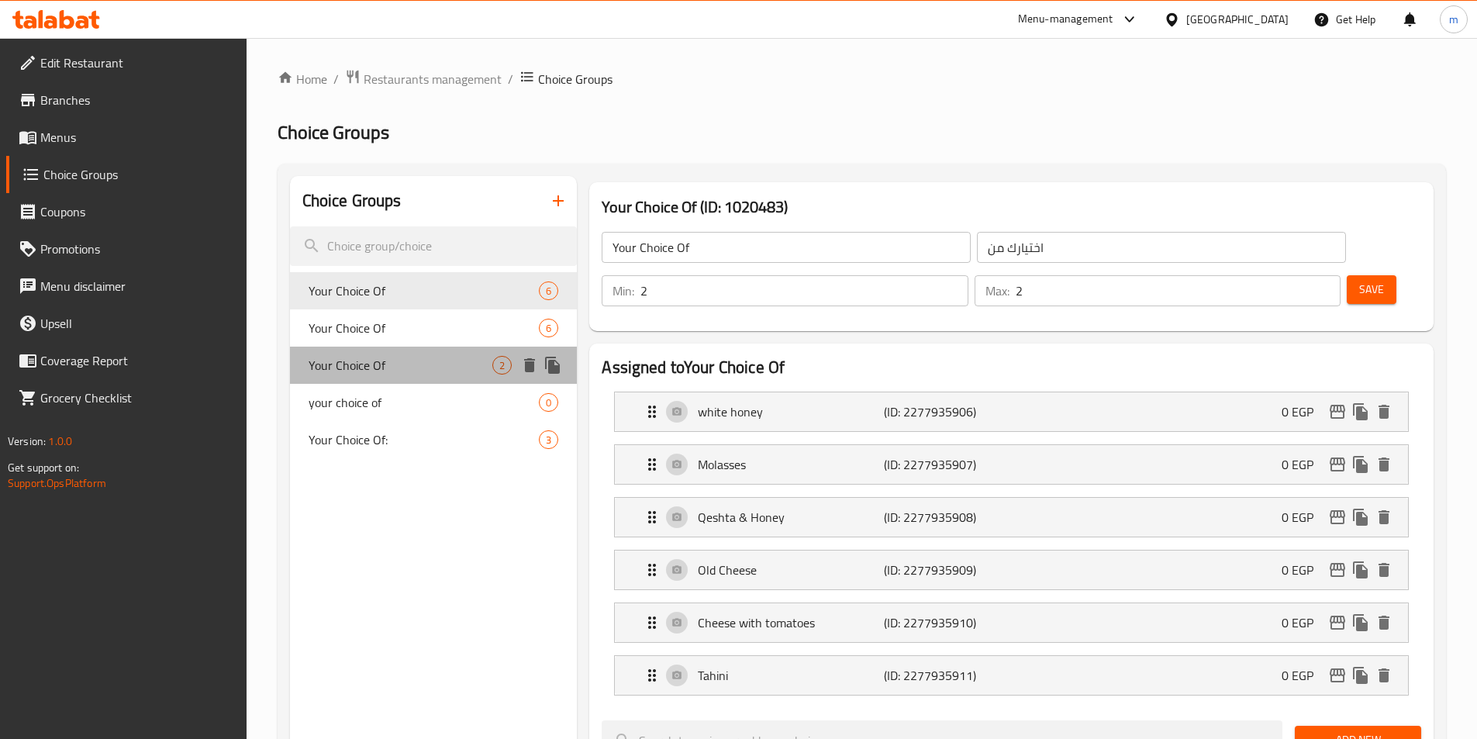
type input "Your Choice Of"
type input "اختيارك من"
type input "1"
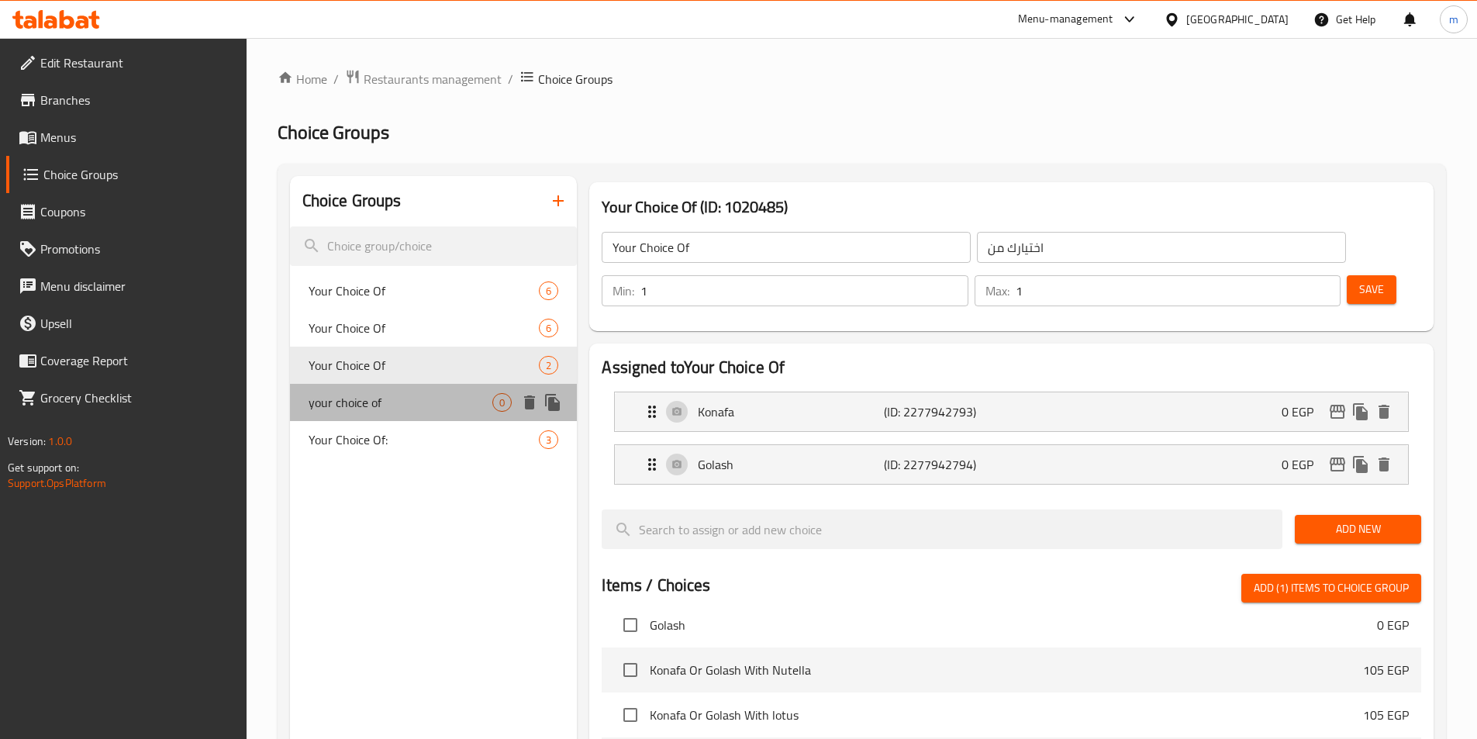
click at [463, 407] on span "your choice of" at bounding box center [401, 402] width 185 height 19
type input "your choice of"
type input "اختيارك من"
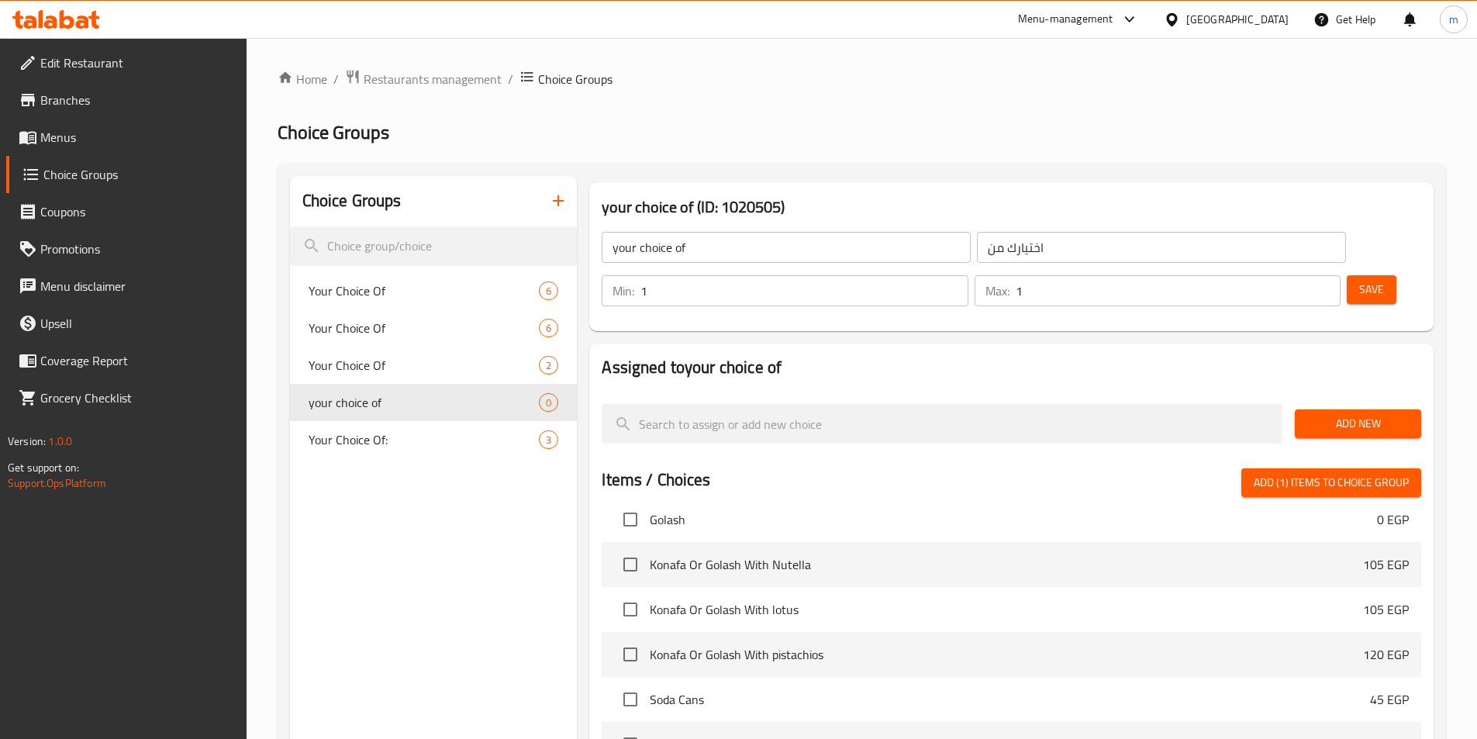
click at [1390, 414] on span "Add New" at bounding box center [1359, 423] width 102 height 19
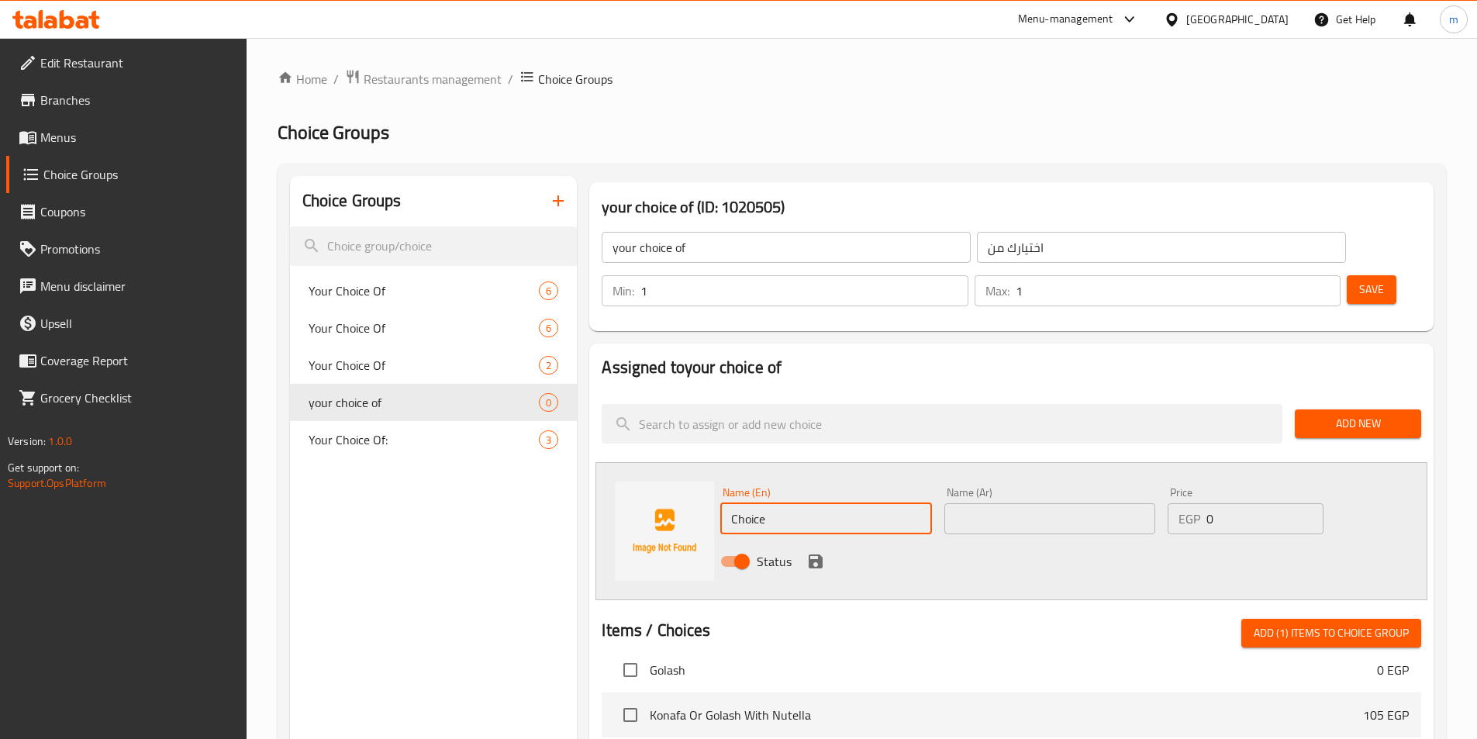
click at [796, 503] on input "Choice" at bounding box center [825, 518] width 211 height 31
click at [976, 503] on input "text" at bounding box center [1050, 518] width 211 height 31
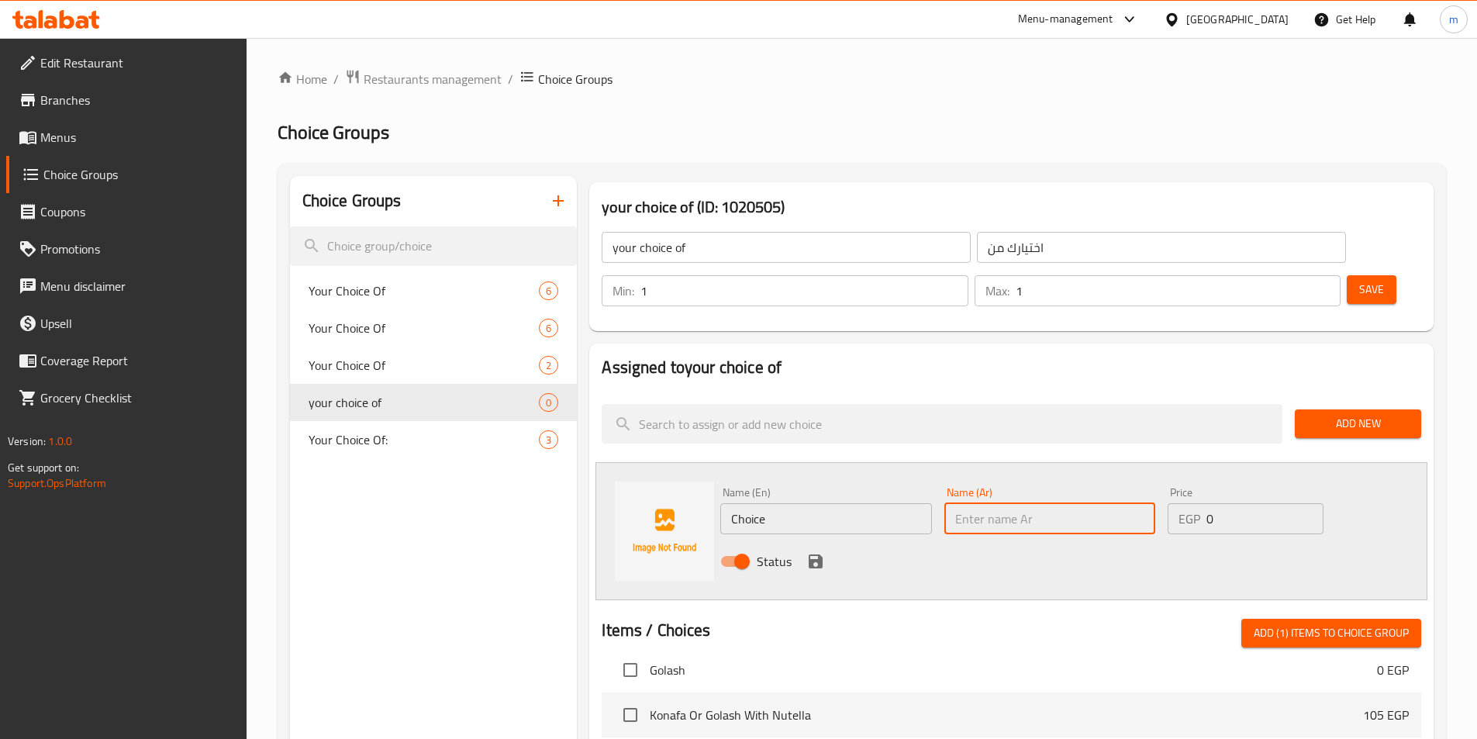
click at [976, 503] on input "text" at bounding box center [1050, 518] width 211 height 31
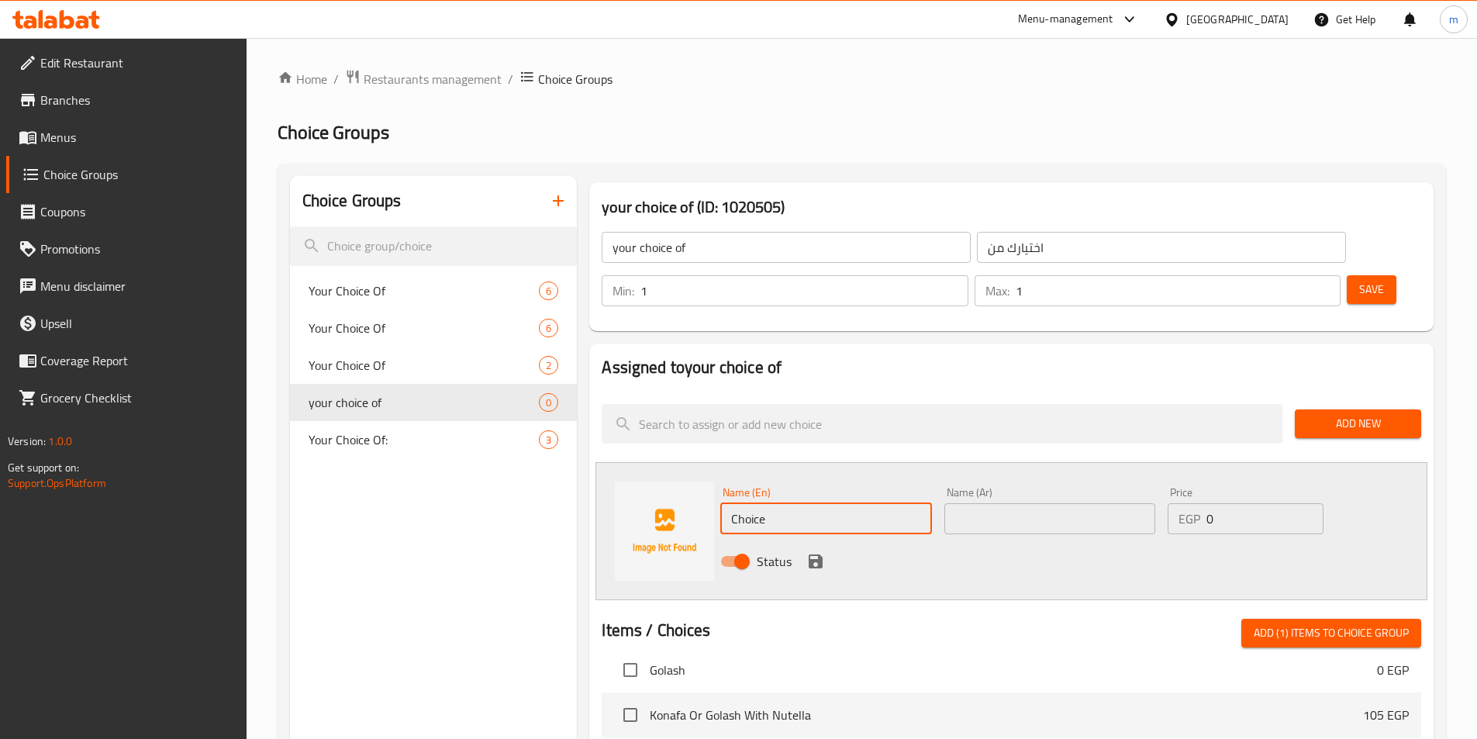
click at [873, 503] on input "Choice" at bounding box center [825, 518] width 211 height 31
drag, startPoint x: 1348, startPoint y: 378, endPoint x: 1290, endPoint y: 398, distance: 61.3
click at [1349, 414] on span "Add New" at bounding box center [1359, 423] width 102 height 19
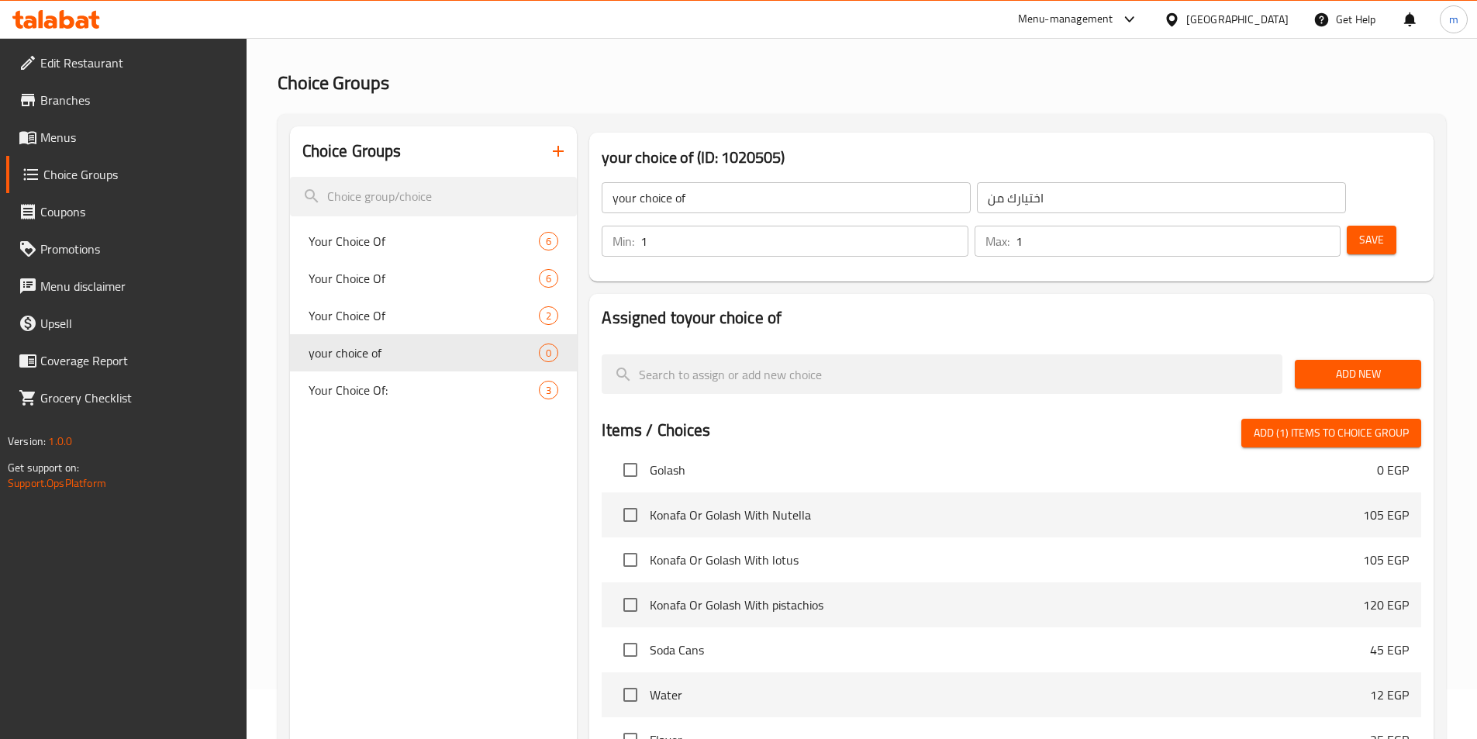
scroll to position [78, 0]
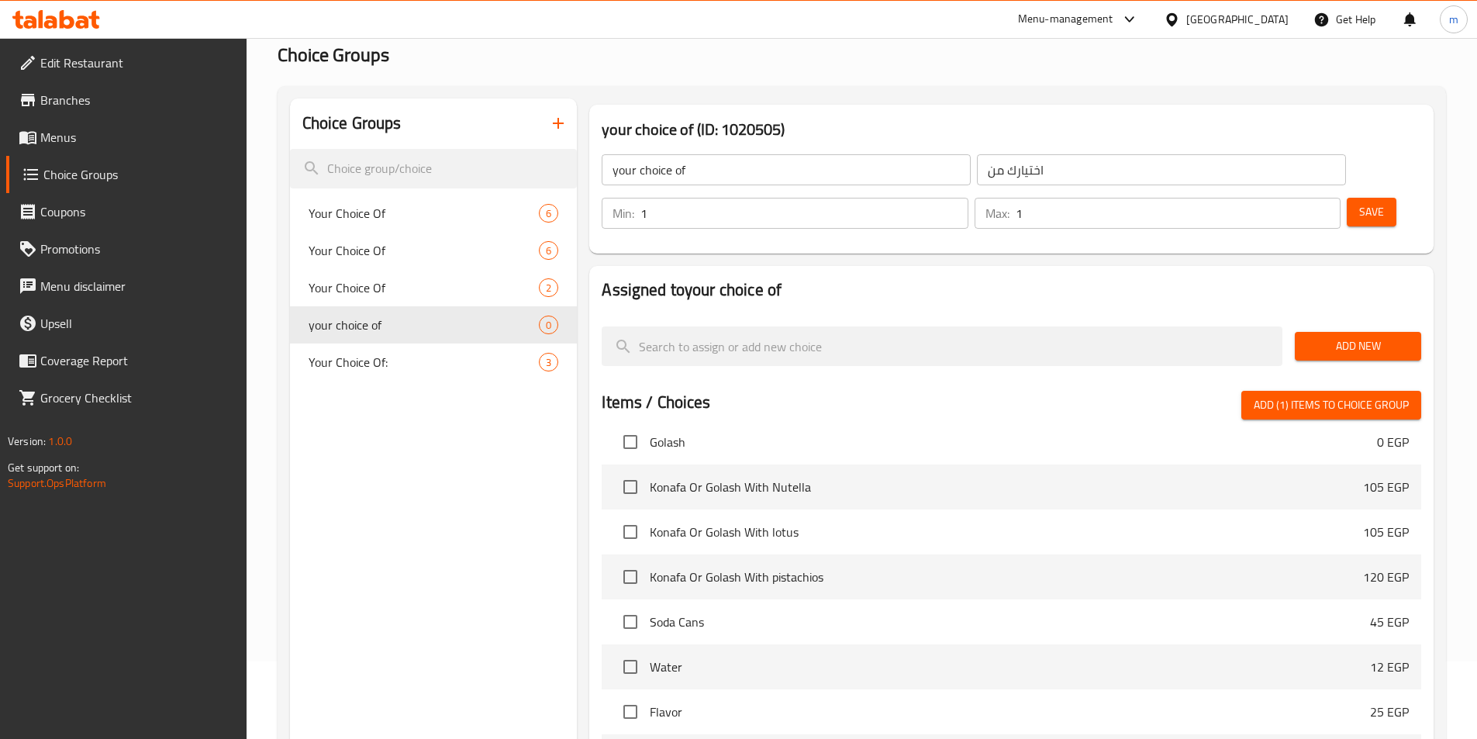
click at [1334, 337] on span "Add New" at bounding box center [1359, 346] width 102 height 19
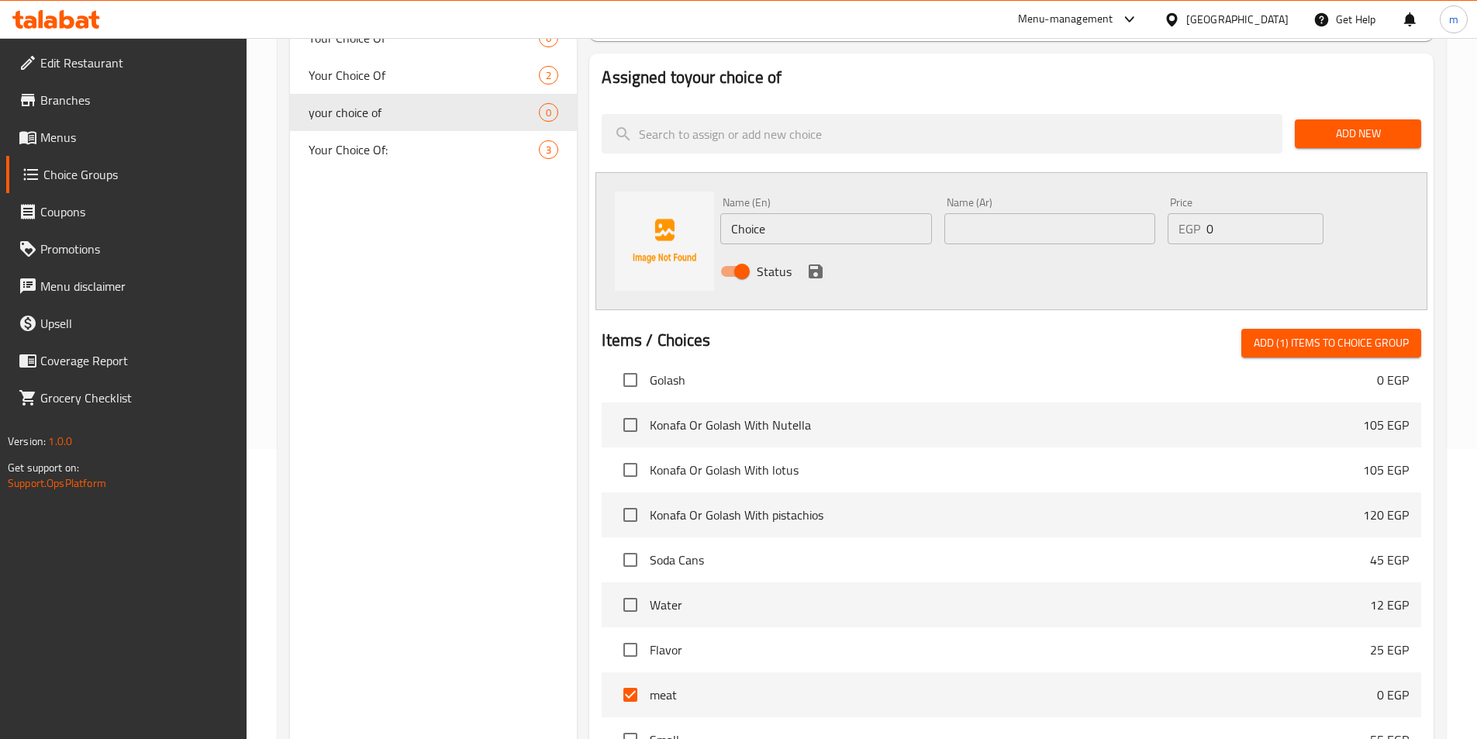
scroll to position [310, 0]
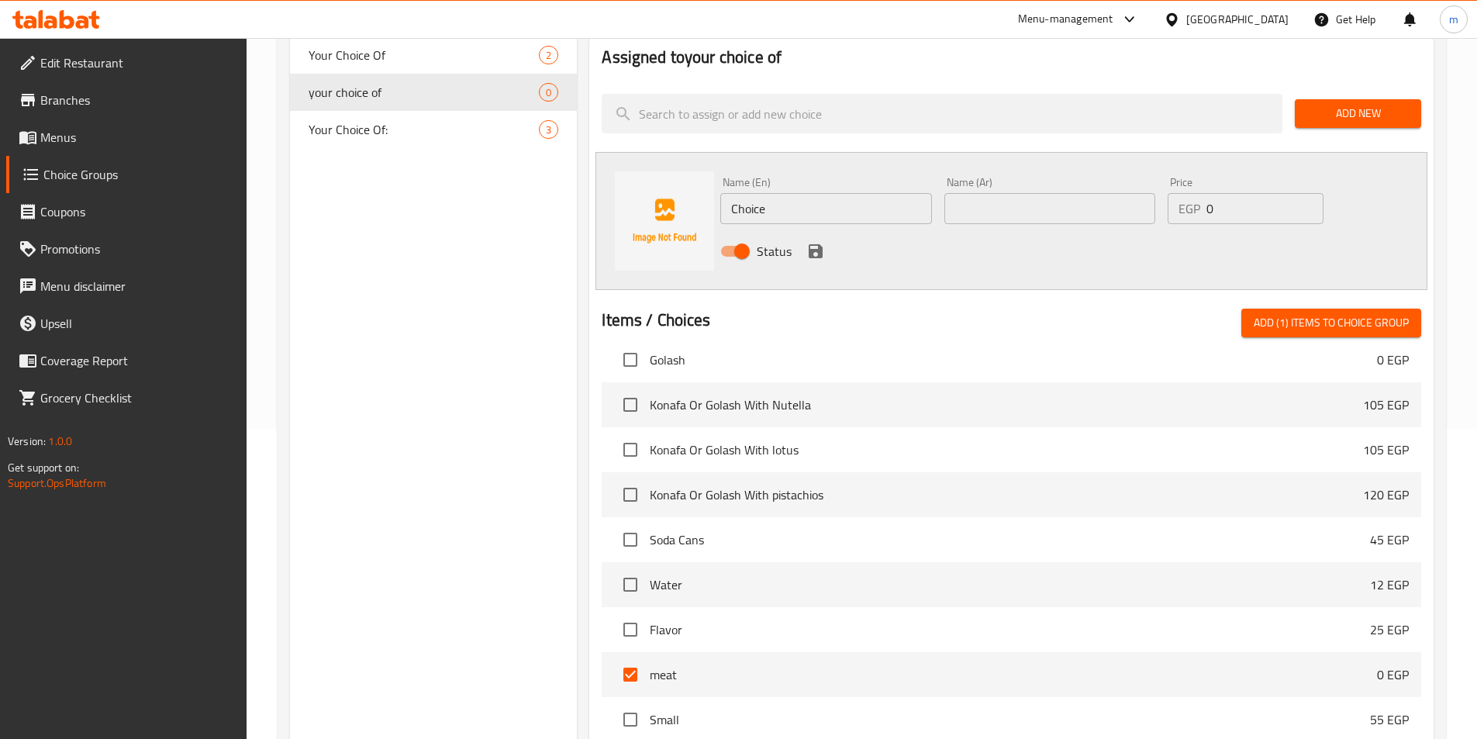
click at [776, 193] on input "Choice" at bounding box center [825, 208] width 211 height 31
click at [995, 193] on input "text" at bounding box center [1050, 208] width 211 height 31
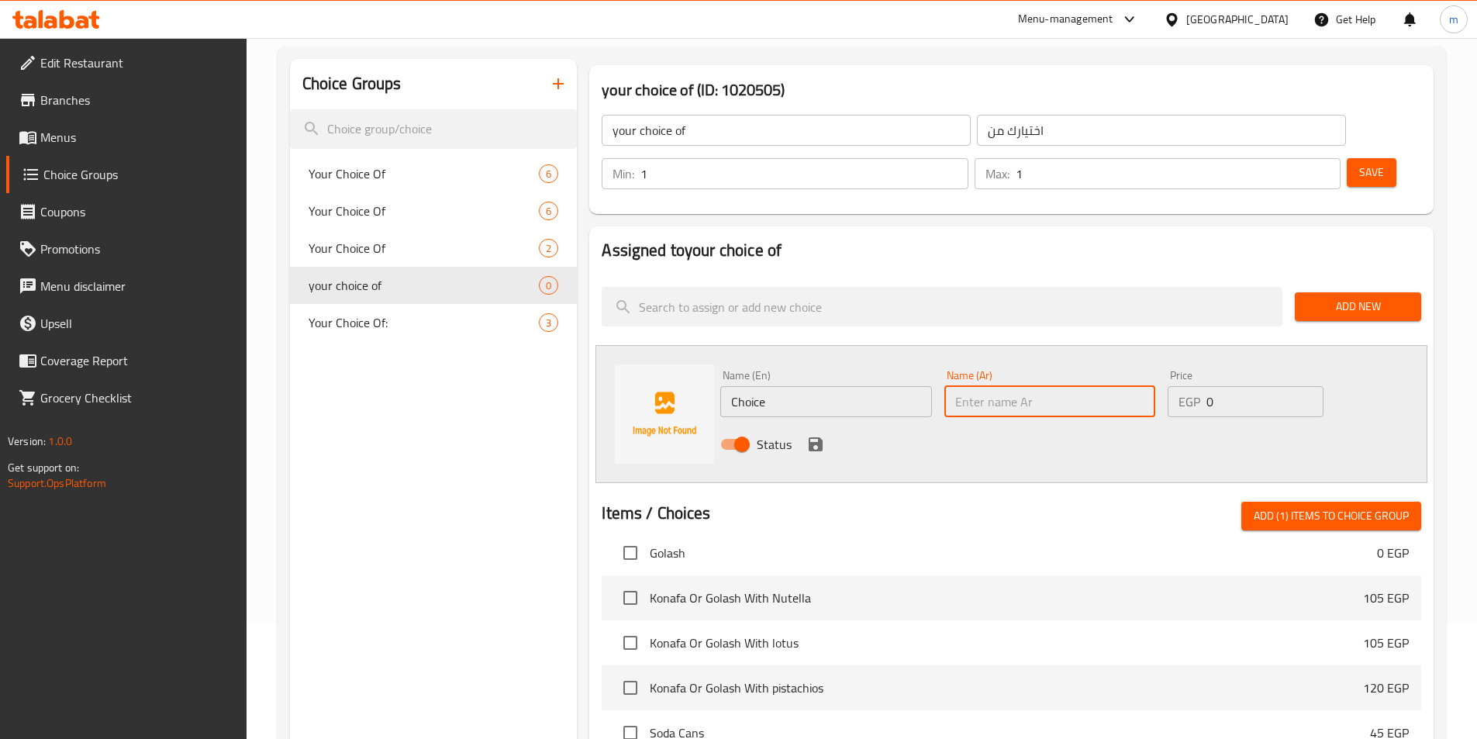
scroll to position [0, 0]
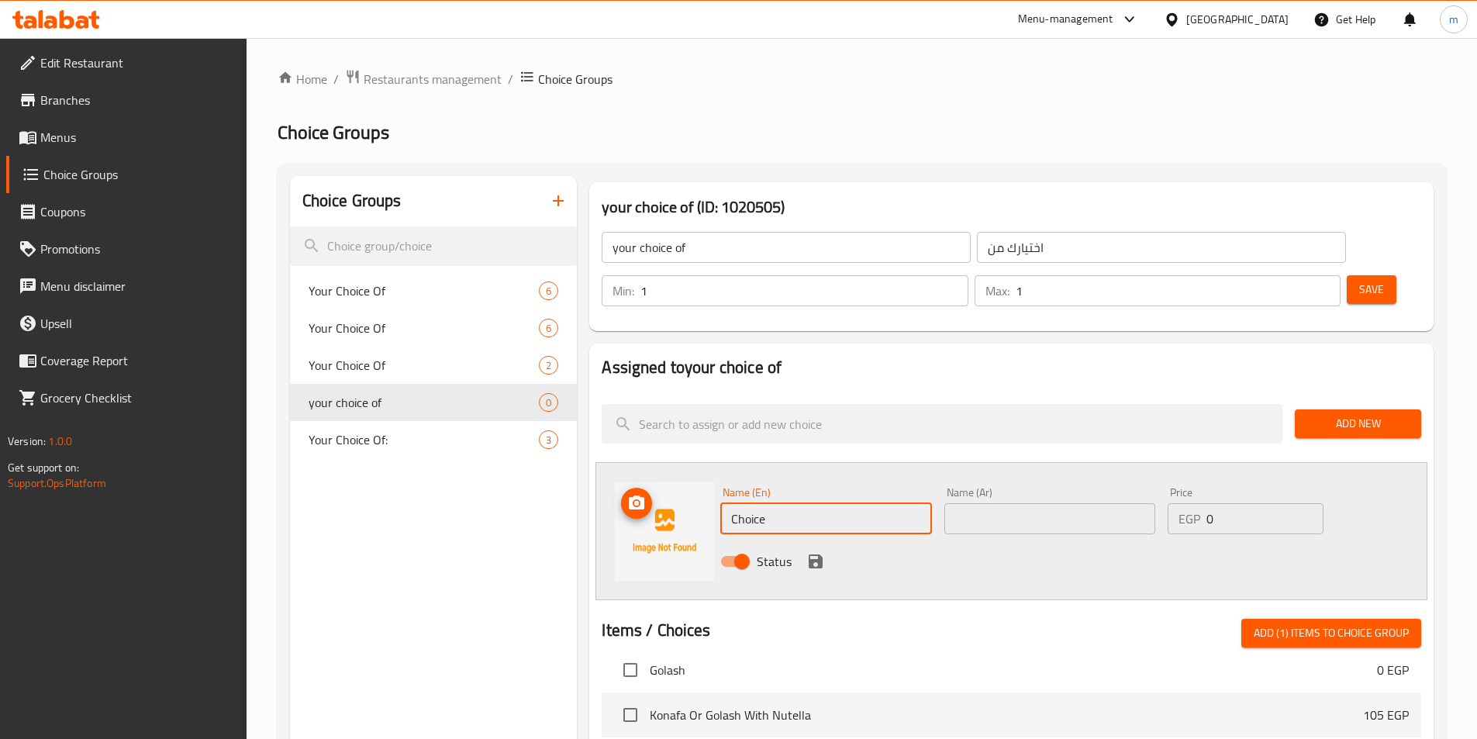
drag, startPoint x: 740, startPoint y: 467, endPoint x: 675, endPoint y: 467, distance: 65.1
click at [671, 468] on div "Name (En) Choice Name (En) Name (Ar) Name (Ar) Price EGP 0 Price Status" at bounding box center [1012, 531] width 832 height 138
drag, startPoint x: 809, startPoint y: 480, endPoint x: 719, endPoint y: 475, distance: 90.1
click at [719, 481] on div "Name (En) Choice Name (En)" at bounding box center [825, 511] width 223 height 60
paste input "Sausag"
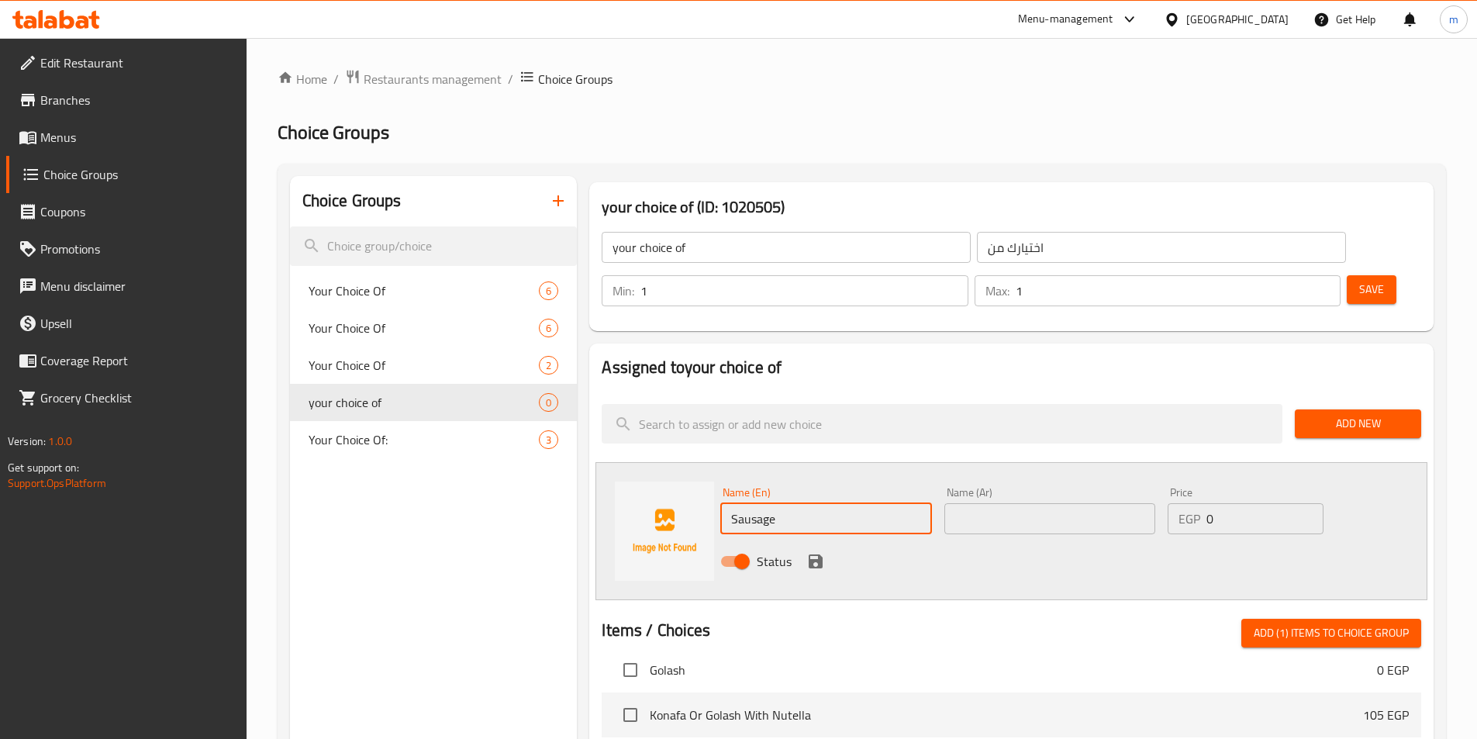
type input "Sausage"
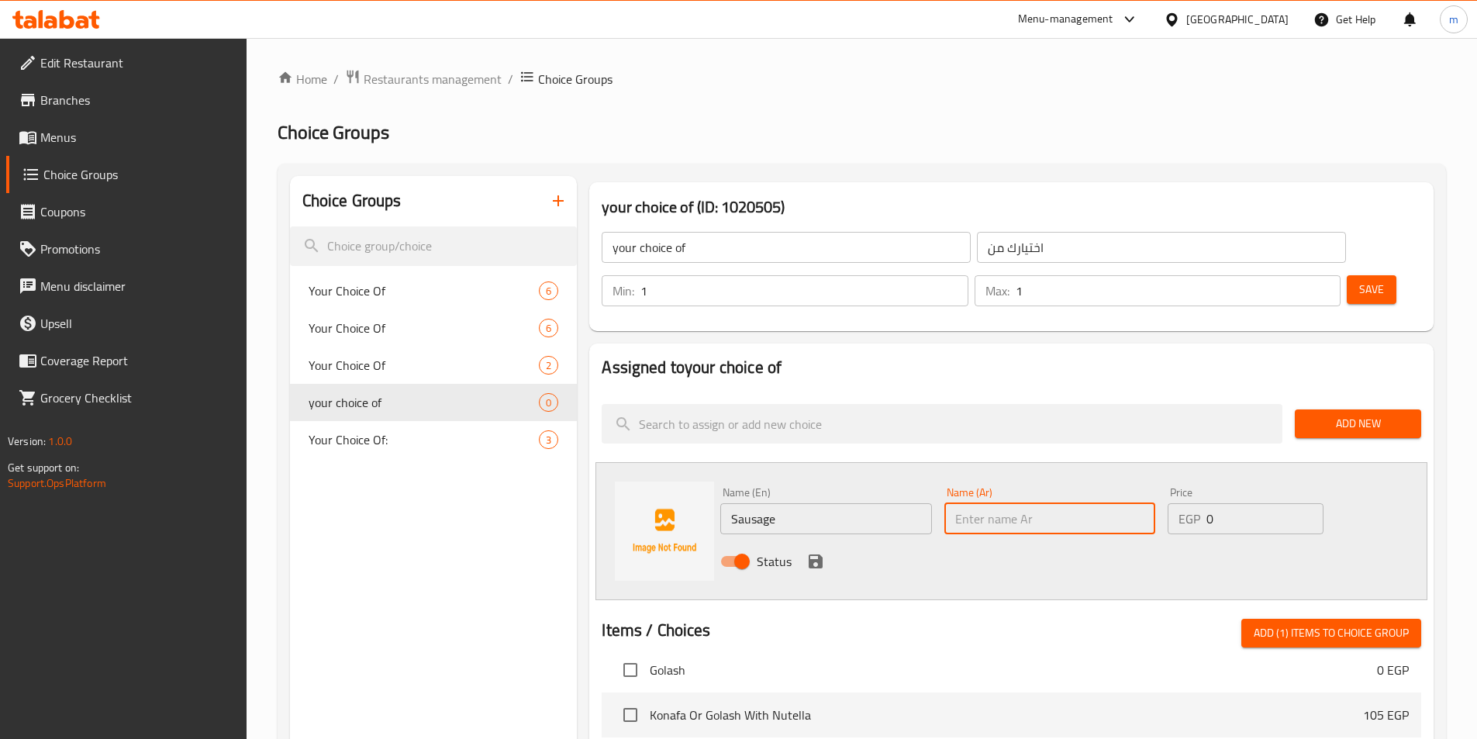
click at [1012, 503] on input "text" at bounding box center [1050, 518] width 211 height 31
paste input "سجق"
type input "سجق"
click at [810, 554] on icon "save" at bounding box center [816, 561] width 14 height 14
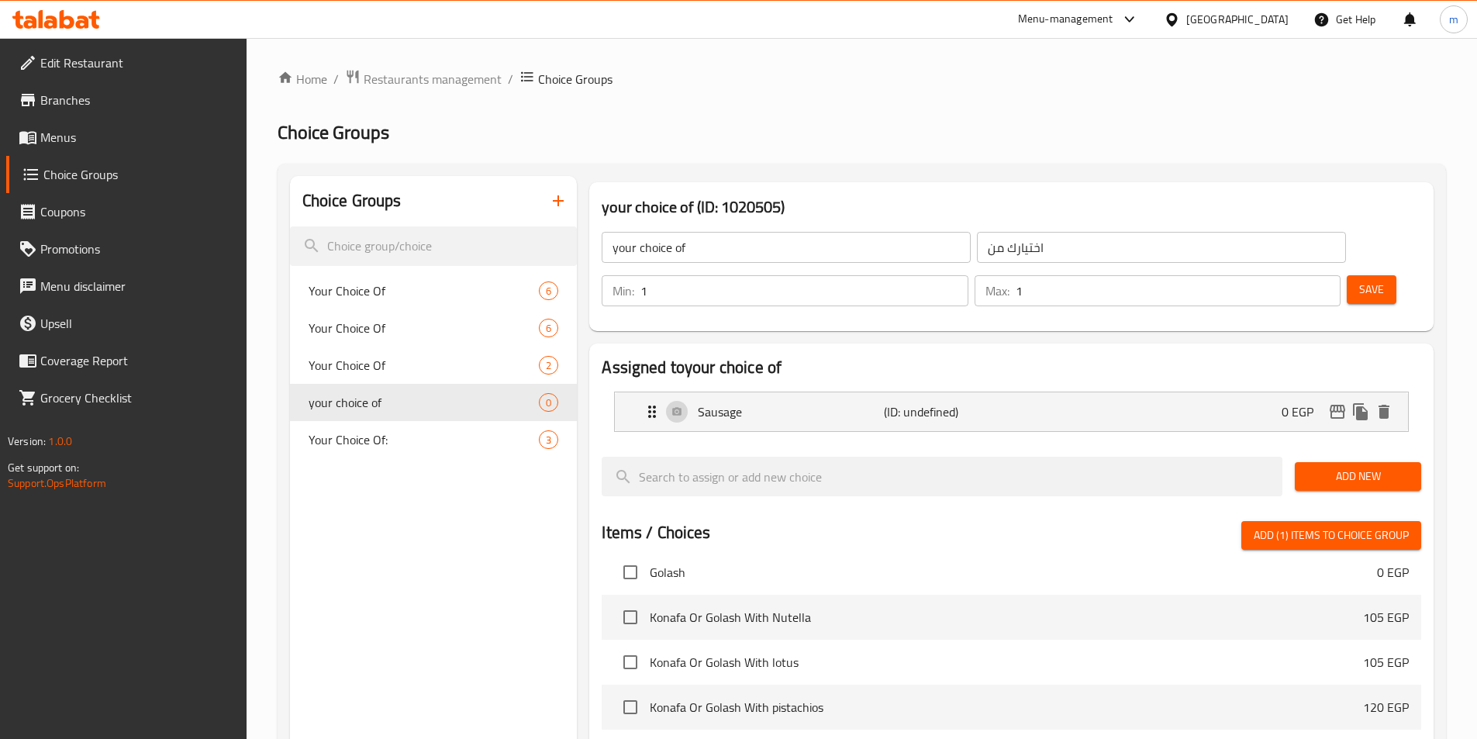
click at [1377, 467] on span "Add New" at bounding box center [1359, 476] width 102 height 19
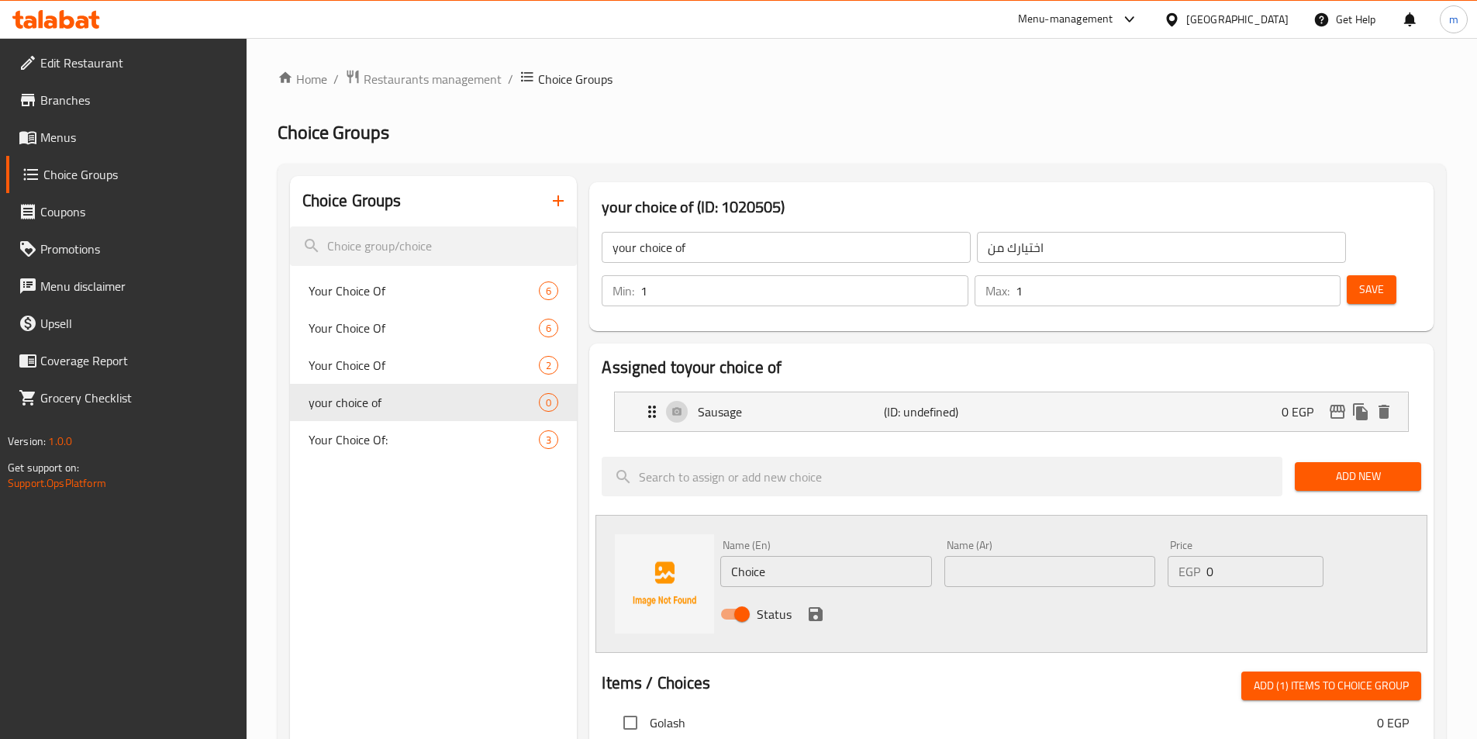
click at [786, 556] on input "Choice" at bounding box center [825, 571] width 211 height 31
drag, startPoint x: 786, startPoint y: 531, endPoint x: 744, endPoint y: 536, distance: 42.9
click at [744, 556] on input "Choice" at bounding box center [825, 571] width 211 height 31
paste input "Beef"
type input "Beef"
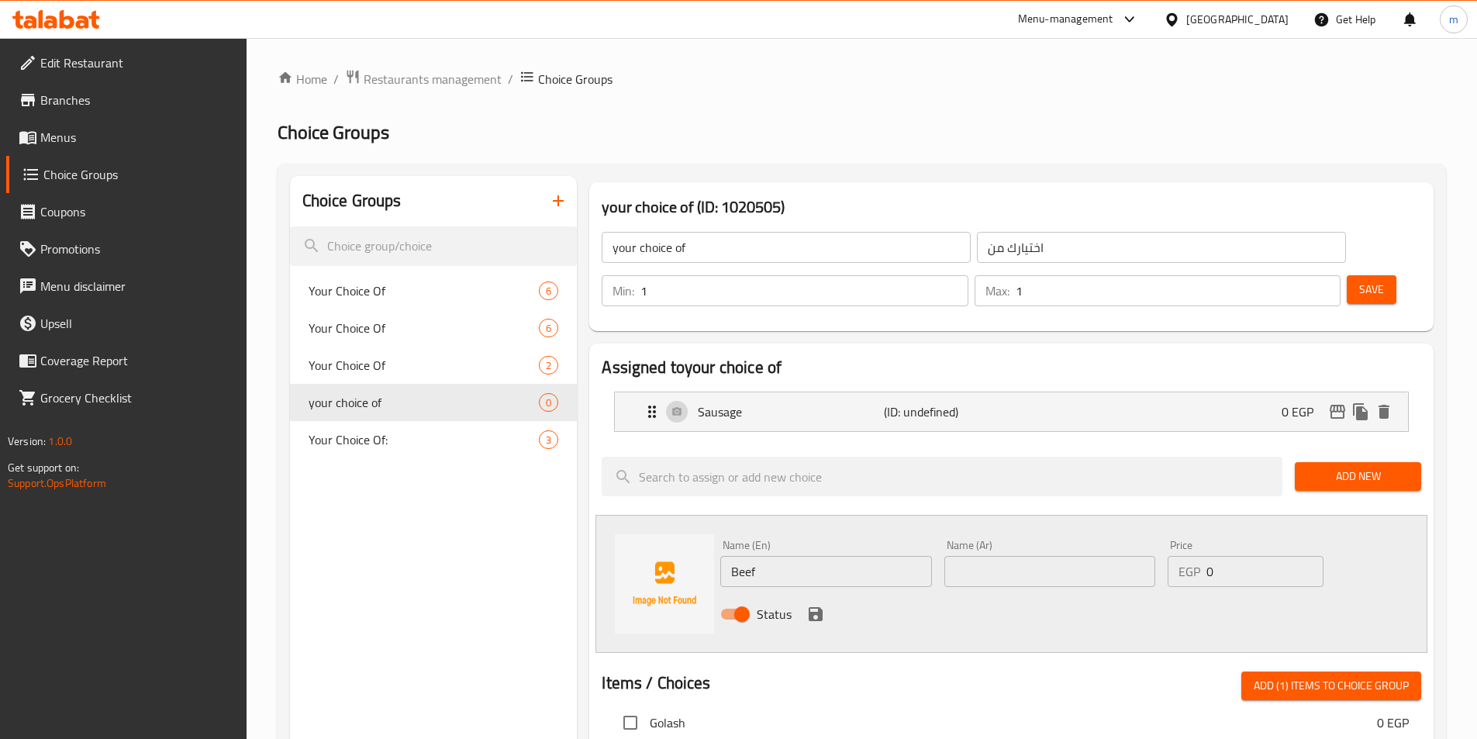
click at [999, 556] on input "text" at bounding box center [1050, 571] width 211 height 31
paste input "بيف"
type input "بيف"
click at [823, 605] on icon "save" at bounding box center [816, 614] width 19 height 19
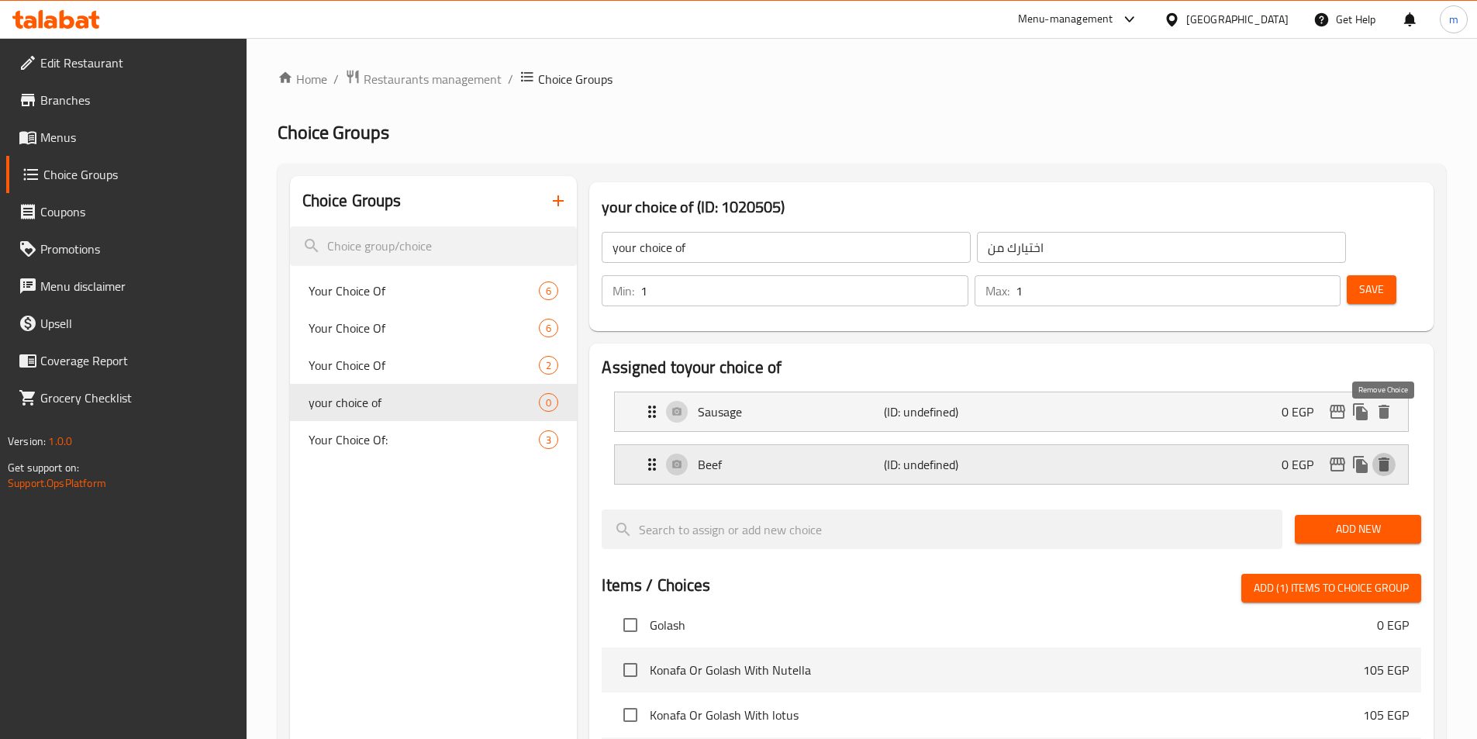
click at [1380, 458] on icon "delete" at bounding box center [1384, 465] width 11 height 14
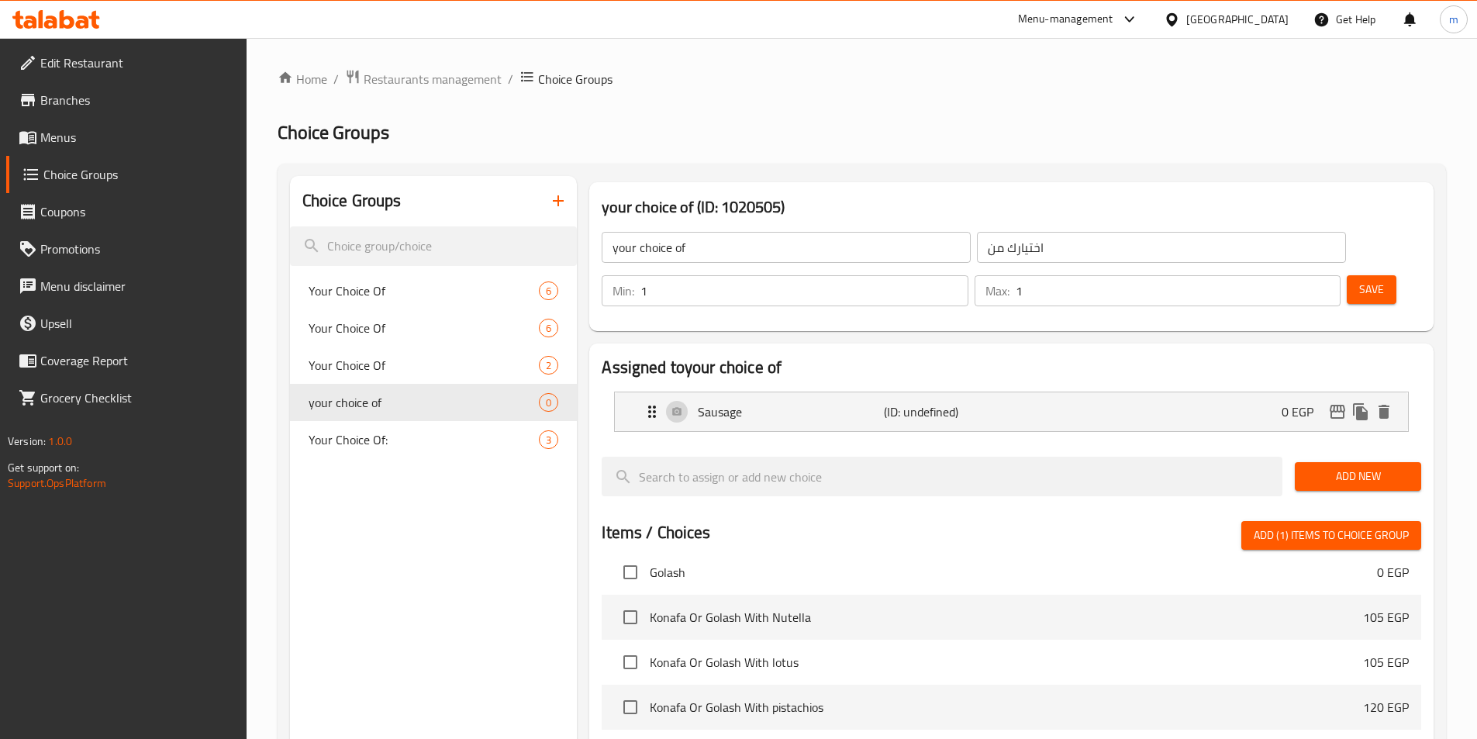
click at [1347, 467] on span "Add New" at bounding box center [1359, 476] width 102 height 19
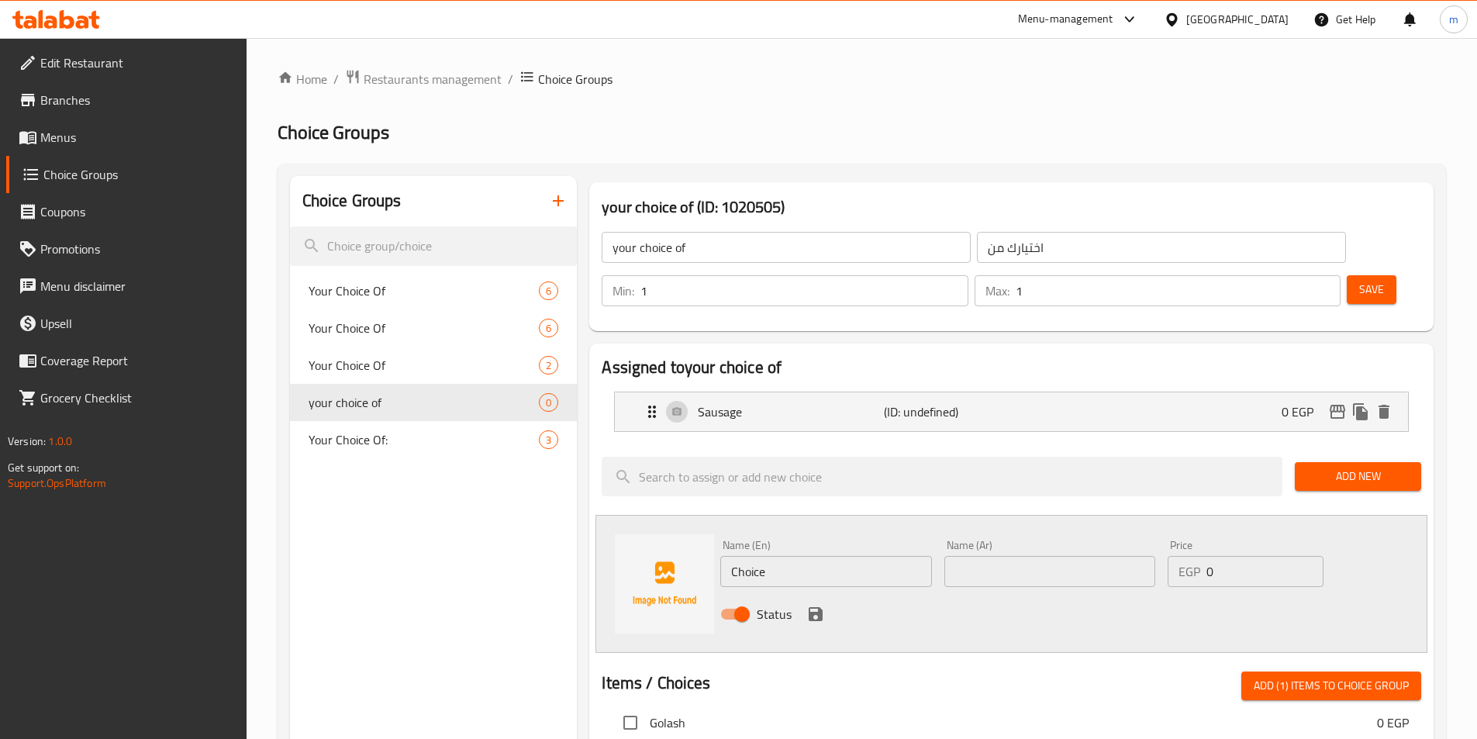
click at [847, 556] on input "Choice" at bounding box center [825, 571] width 211 height 31
paste input "Beef"
type input "Beef"
click at [1075, 556] on input "text" at bounding box center [1050, 571] width 211 height 31
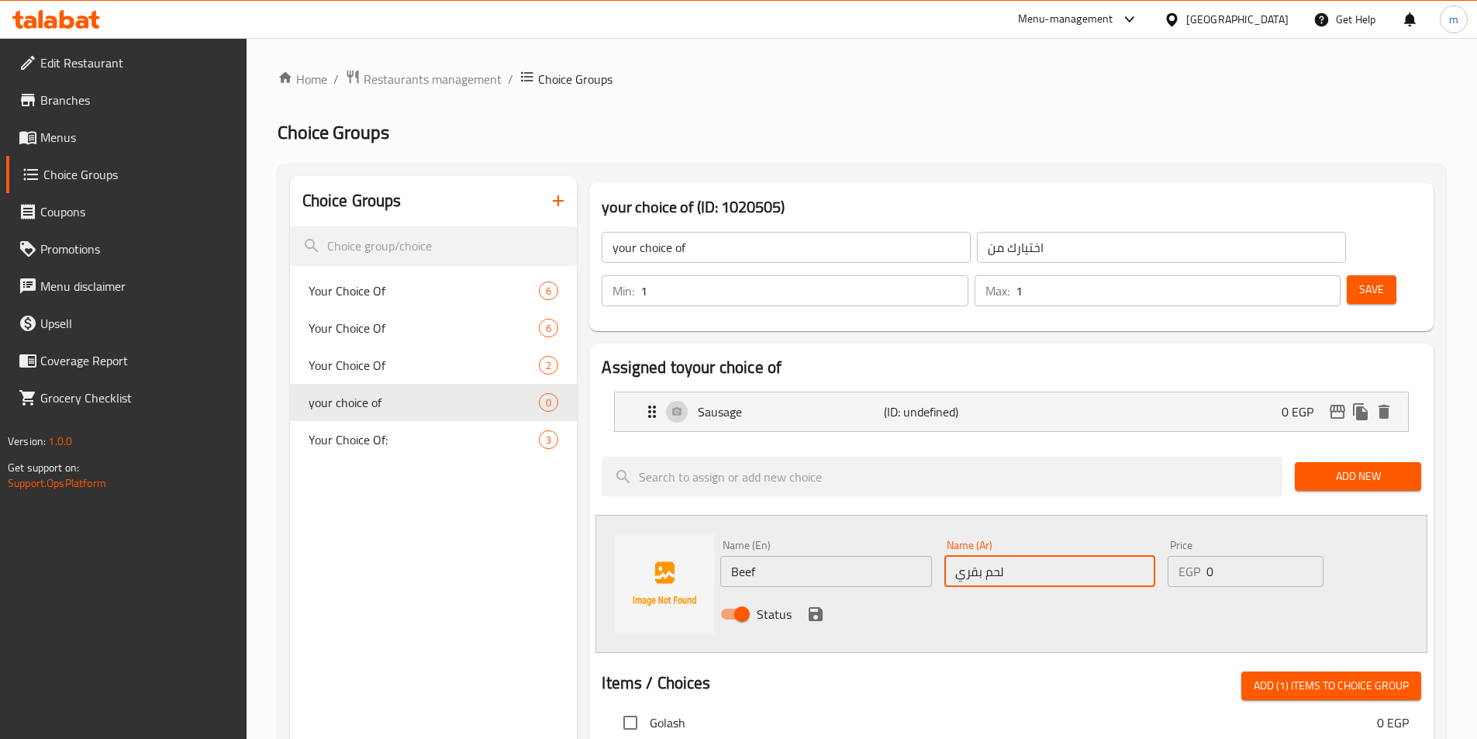
click at [1026, 556] on input "لحم بقري" at bounding box center [1050, 571] width 211 height 31
type input "لحم بقري"
click at [820, 607] on icon "save" at bounding box center [816, 614] width 14 height 14
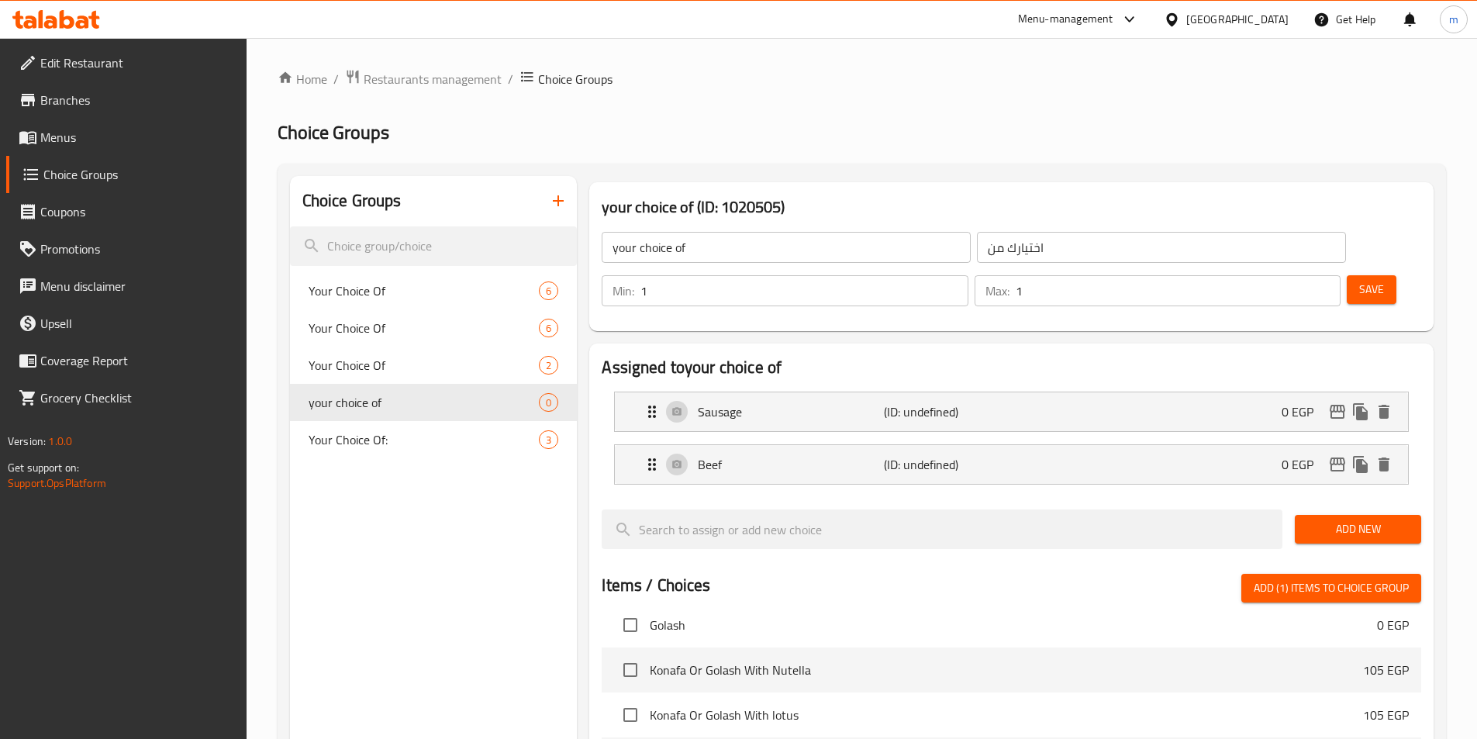
click at [1369, 520] on span "Add New" at bounding box center [1359, 529] width 102 height 19
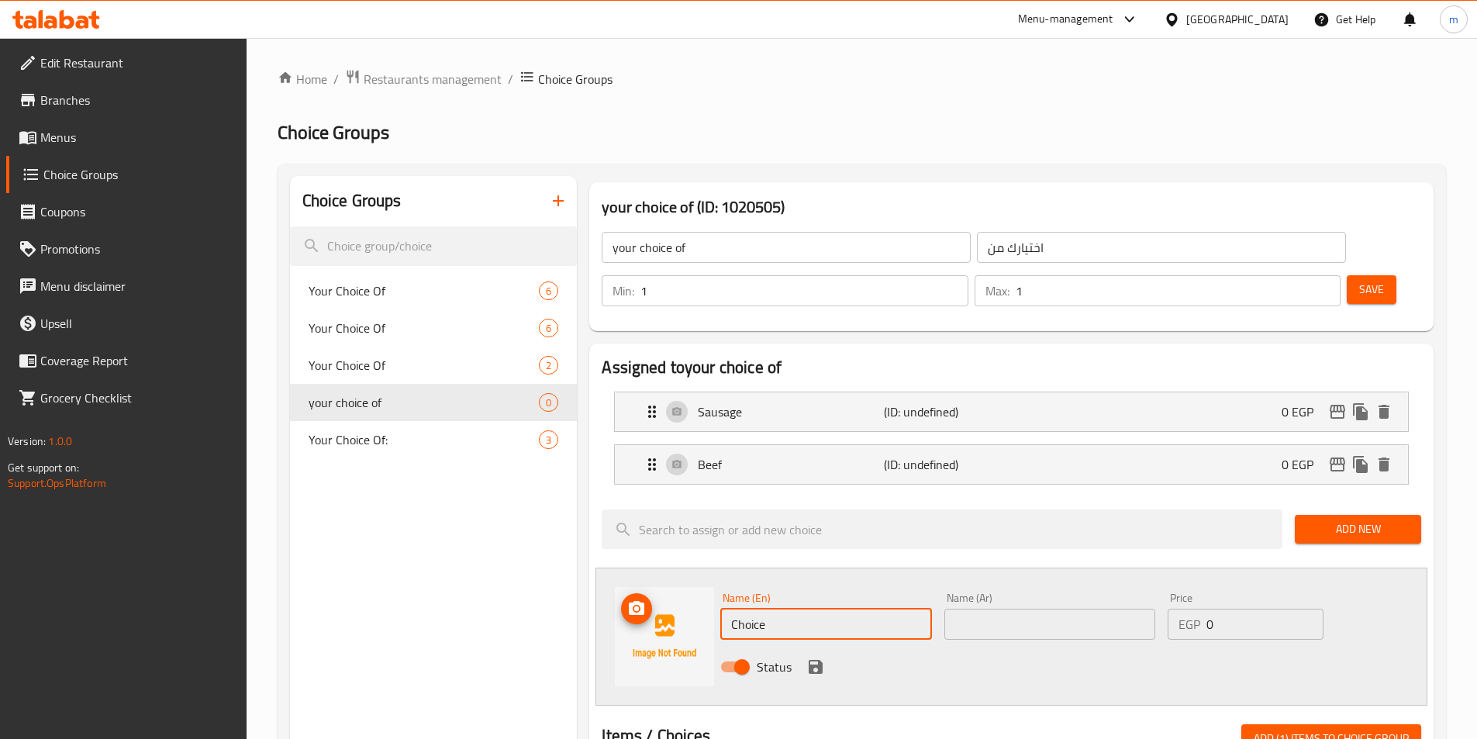
drag, startPoint x: 824, startPoint y: 587, endPoint x: 685, endPoint y: 582, distance: 139.7
click at [685, 582] on div "Name (En) Choice Name (En) Name (Ar) Name (Ar) Price EGP 0 Price Status" at bounding box center [1012, 637] width 832 height 138
paste input "Smoky [GEOGRAPHIC_DATA]"
type input "Smoky [GEOGRAPHIC_DATA]"
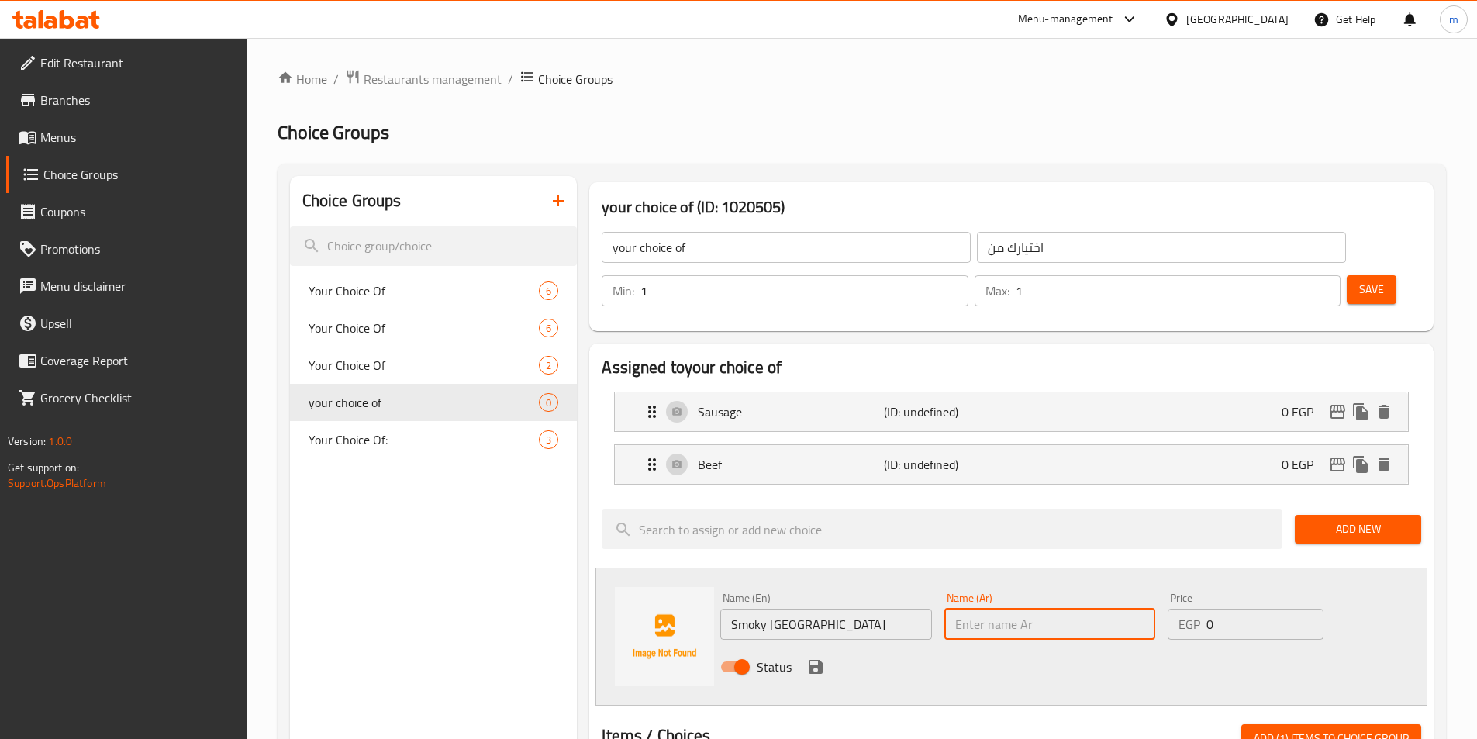
click at [1011, 609] on input "text" at bounding box center [1050, 624] width 211 height 31
paste input "سموكي تركي"
type input "سموكي تركي"
click at [799, 646] on div "Status" at bounding box center [1050, 667] width 672 height 42
click at [817, 660] on icon "save" at bounding box center [816, 667] width 14 height 14
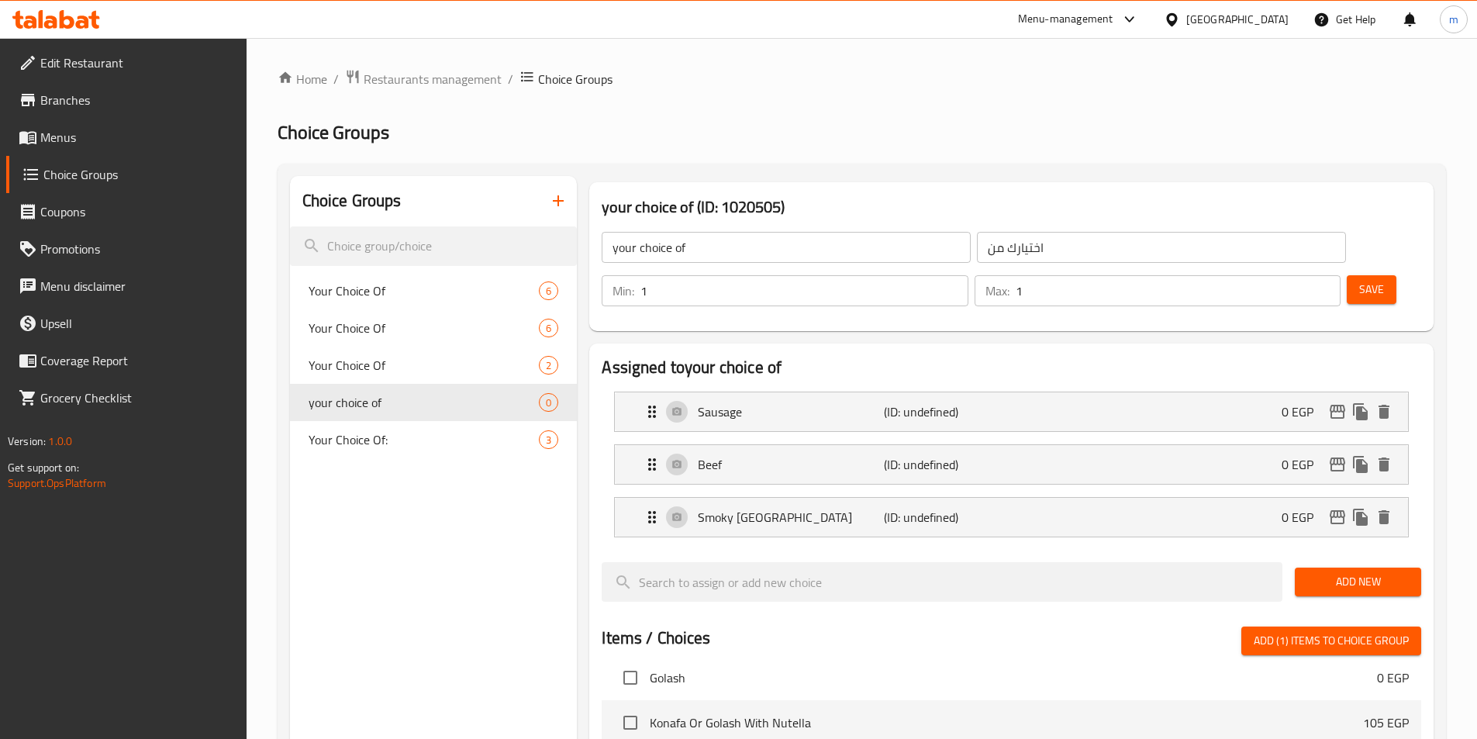
drag, startPoint x: 1348, startPoint y: 534, endPoint x: 1331, endPoint y: 539, distance: 17.7
click at [1348, 572] on span "Add New" at bounding box center [1359, 581] width 102 height 19
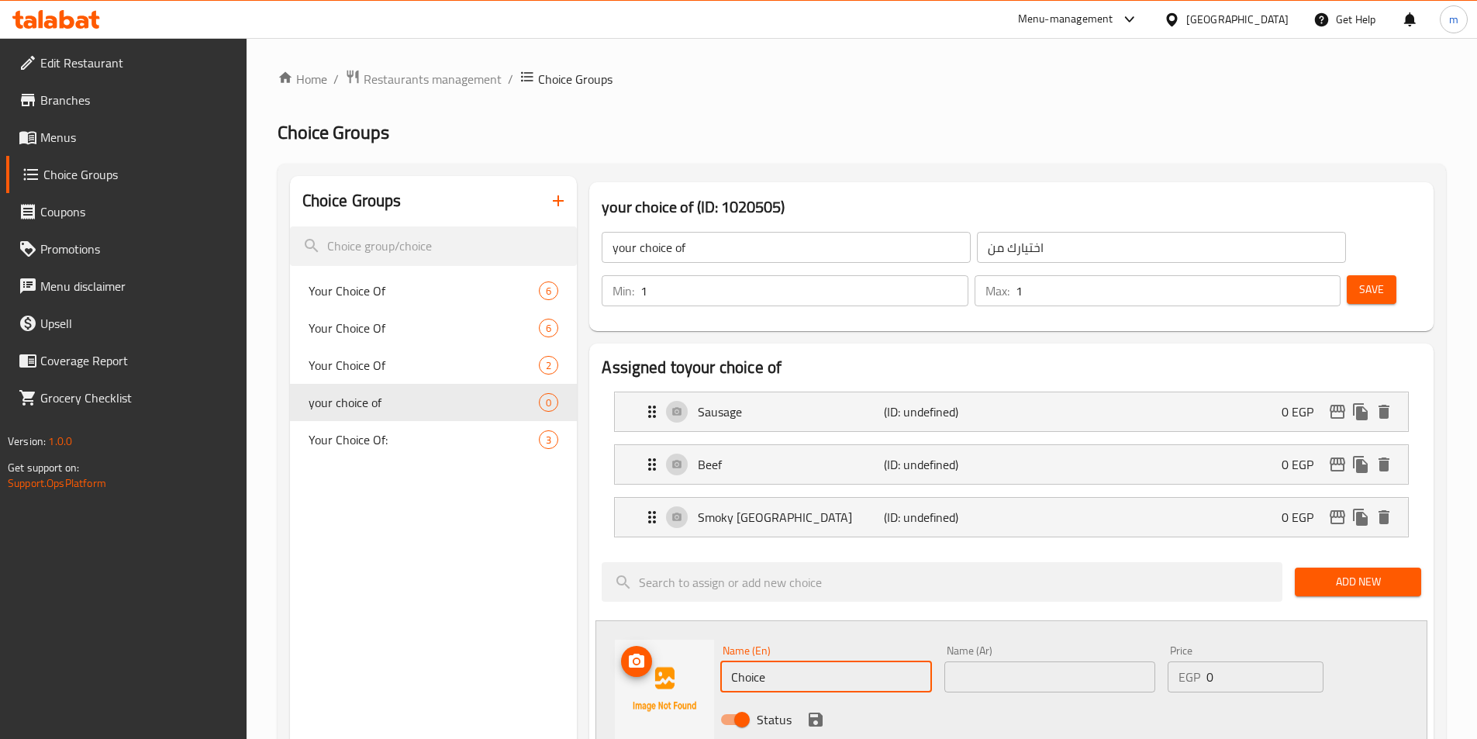
drag, startPoint x: 793, startPoint y: 637, endPoint x: 687, endPoint y: 637, distance: 105.5
click at [687, 637] on div "Name (En) Choice Name (En) Name (Ar) Name (Ar) Price EGP 0 Price Status" at bounding box center [1012, 689] width 832 height 138
paste input "Ground Meat"
type input "Ground Meat"
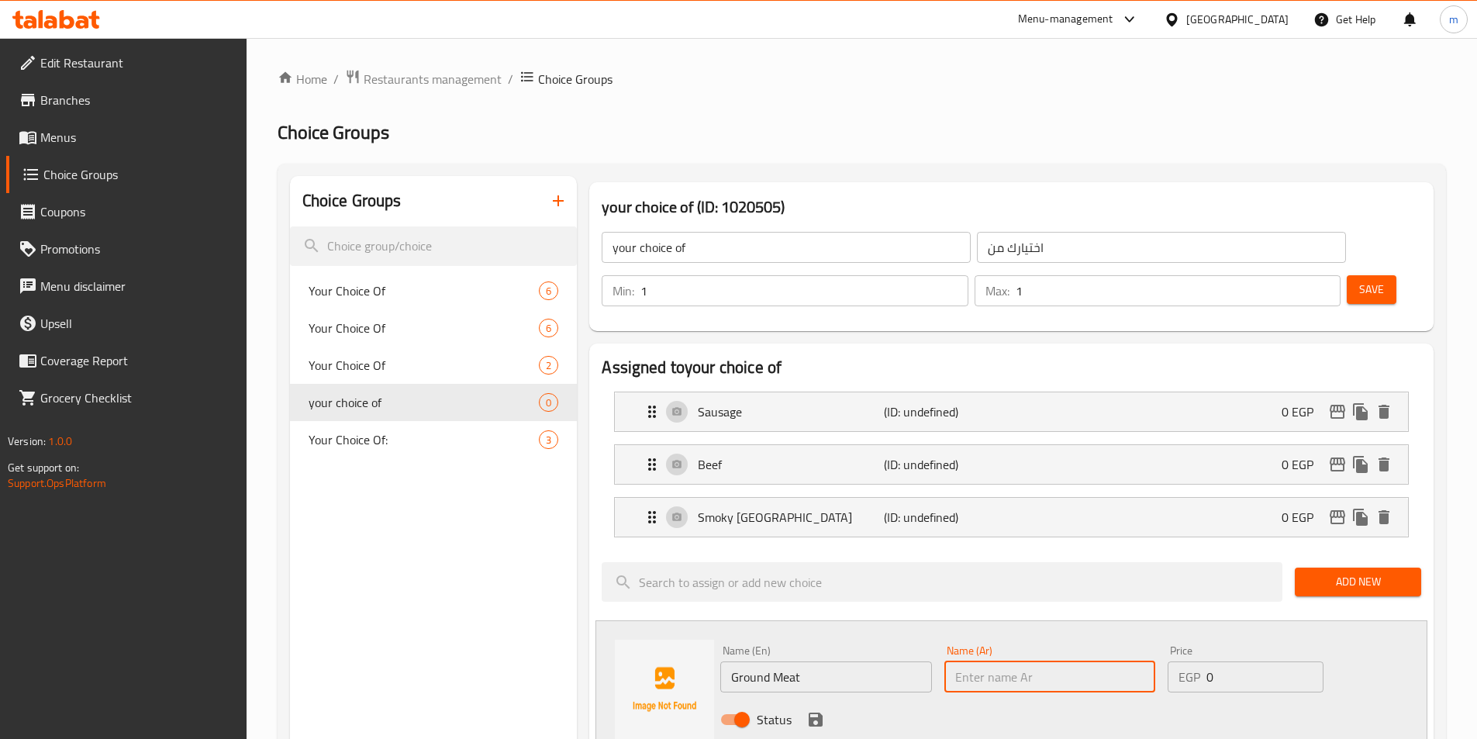
click at [988, 662] on input "text" at bounding box center [1050, 677] width 211 height 31
paste input "لحم مفروم"
type input "لحم مفروم"
click at [825, 708] on button "save" at bounding box center [815, 719] width 23 height 23
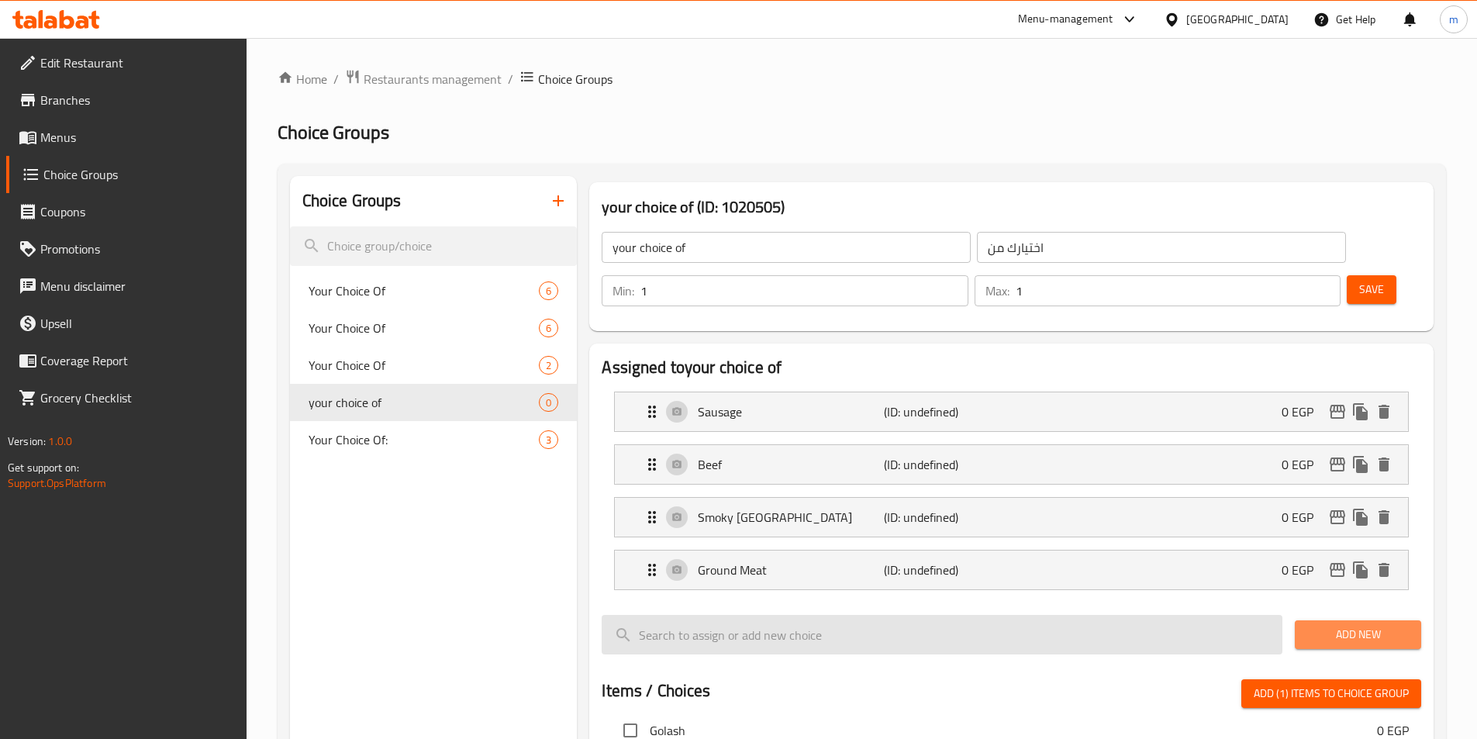
drag, startPoint x: 1357, startPoint y: 593, endPoint x: 1243, endPoint y: 594, distance: 114.0
click at [1357, 625] on span "Add New" at bounding box center [1359, 634] width 102 height 19
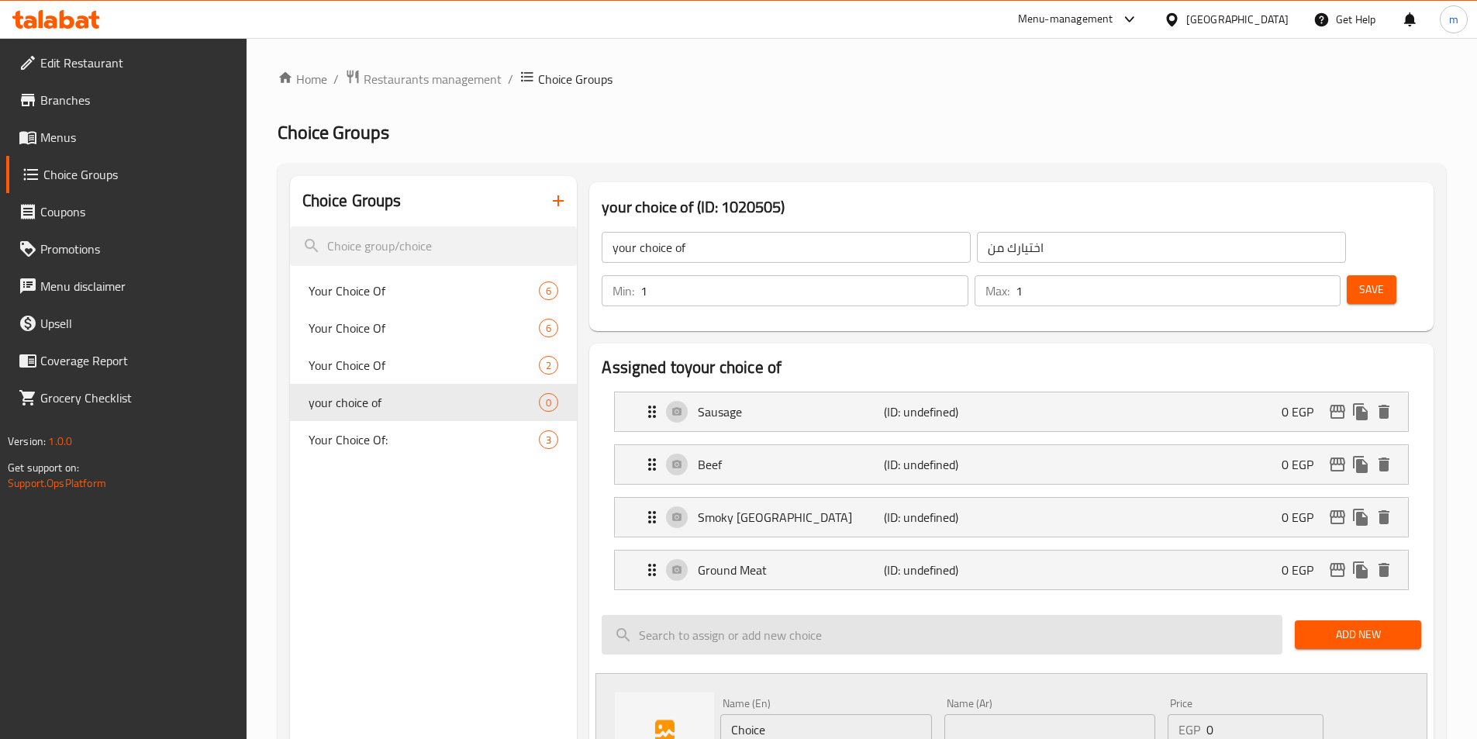
click at [794, 615] on input "search" at bounding box center [942, 635] width 681 height 40
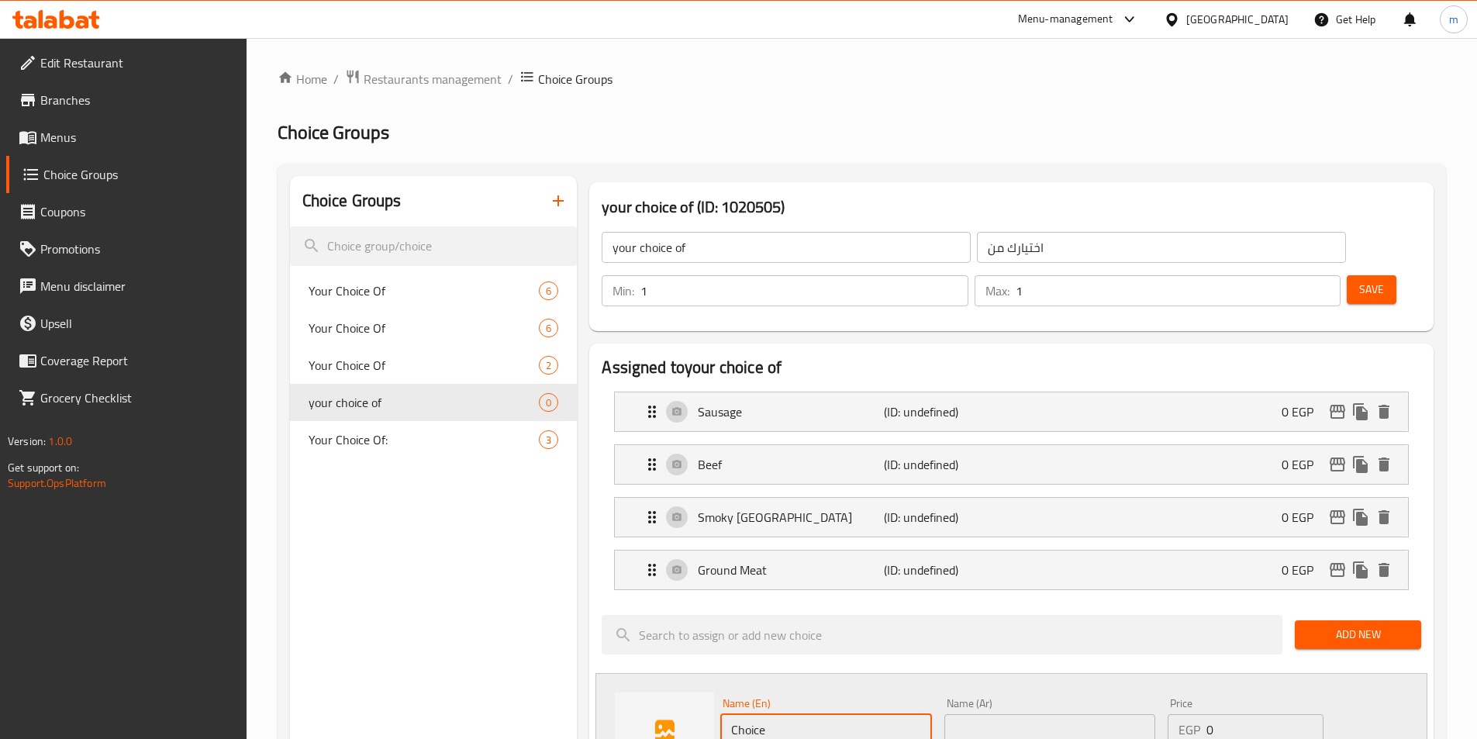
drag, startPoint x: 807, startPoint y: 685, endPoint x: 715, endPoint y: 693, distance: 91.8
click at [715, 693] on div "Name (En) Choice Name (En)" at bounding box center [825, 722] width 223 height 60
paste input "Pastrami"
type input "Pastrami"
click at [1059, 714] on input "text" at bounding box center [1050, 729] width 211 height 31
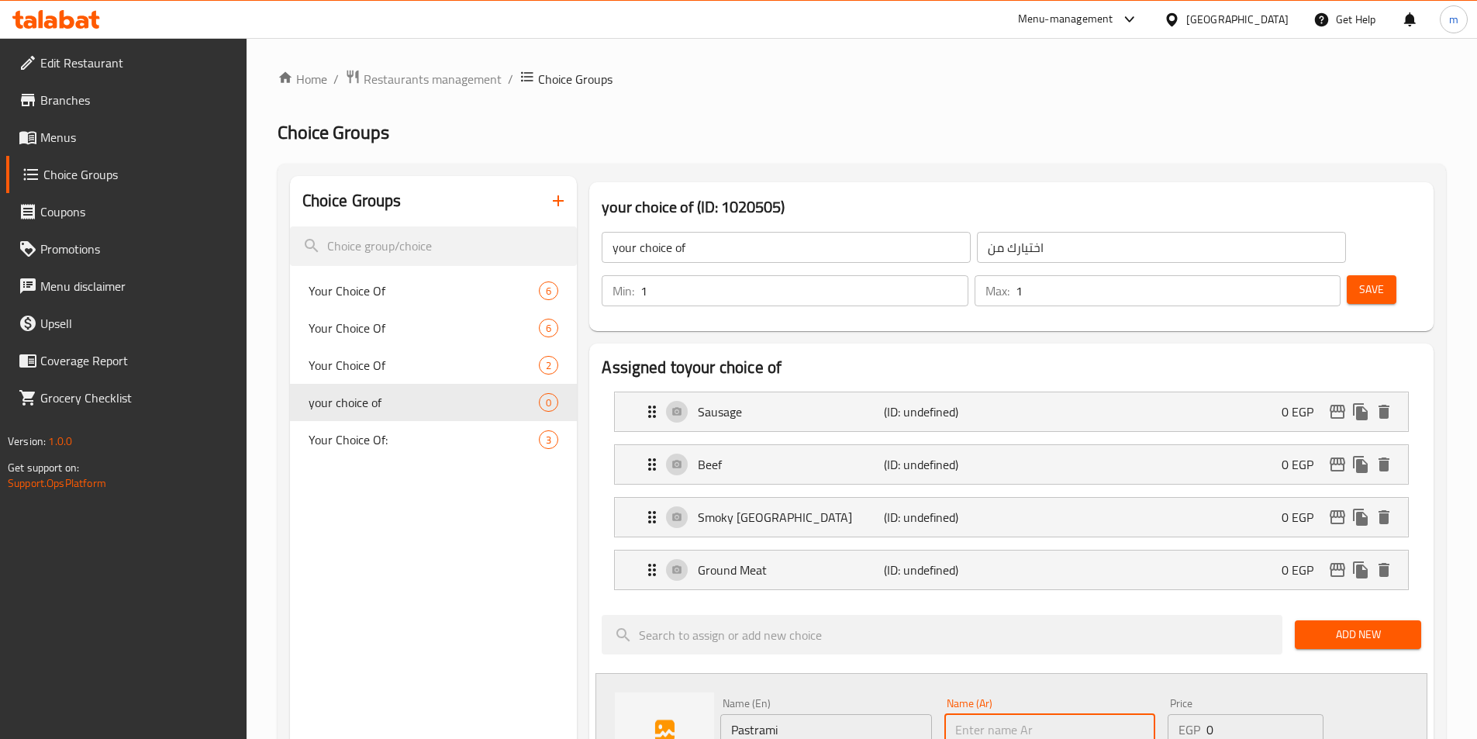
paste input "بسطرمه"
type input "بسطرمه"
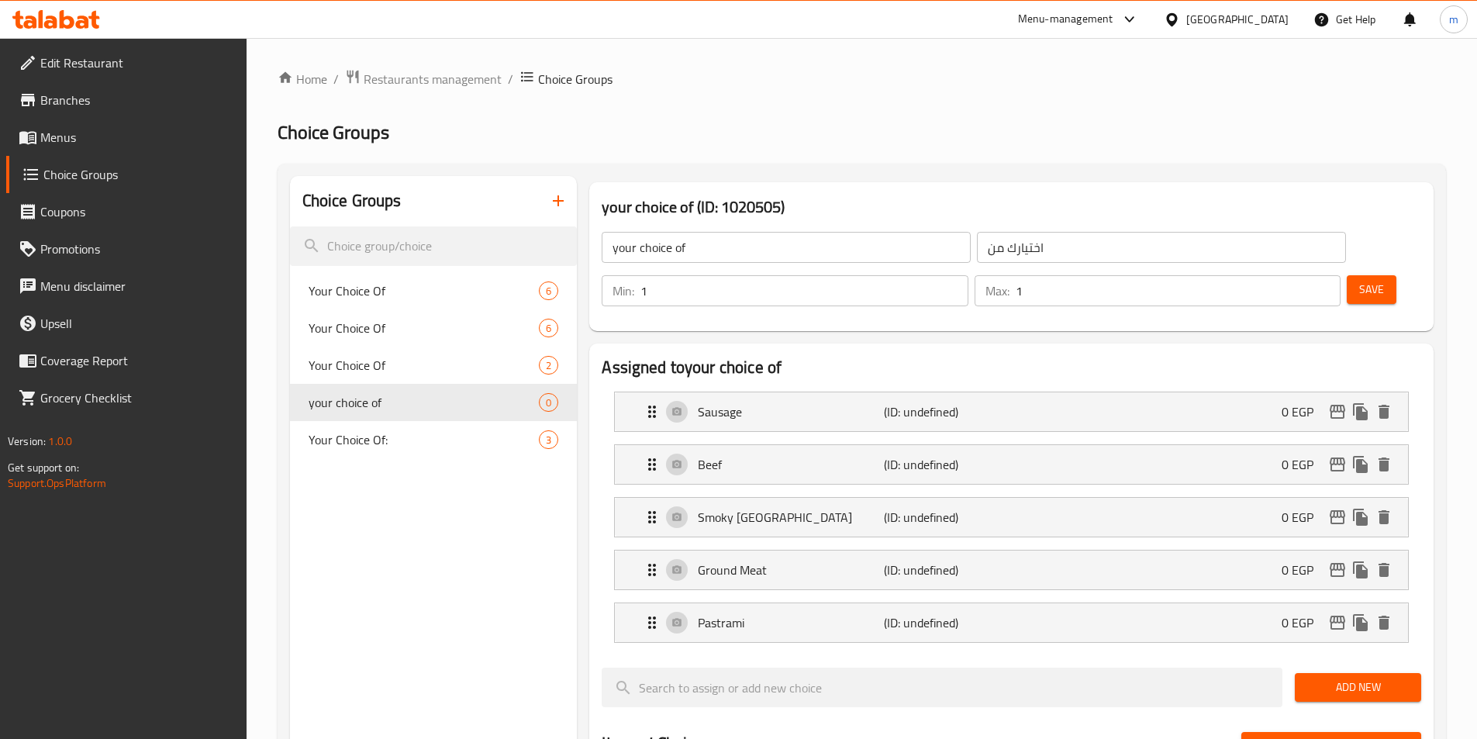
click at [1359, 280] on span "Save" at bounding box center [1371, 289] width 25 height 19
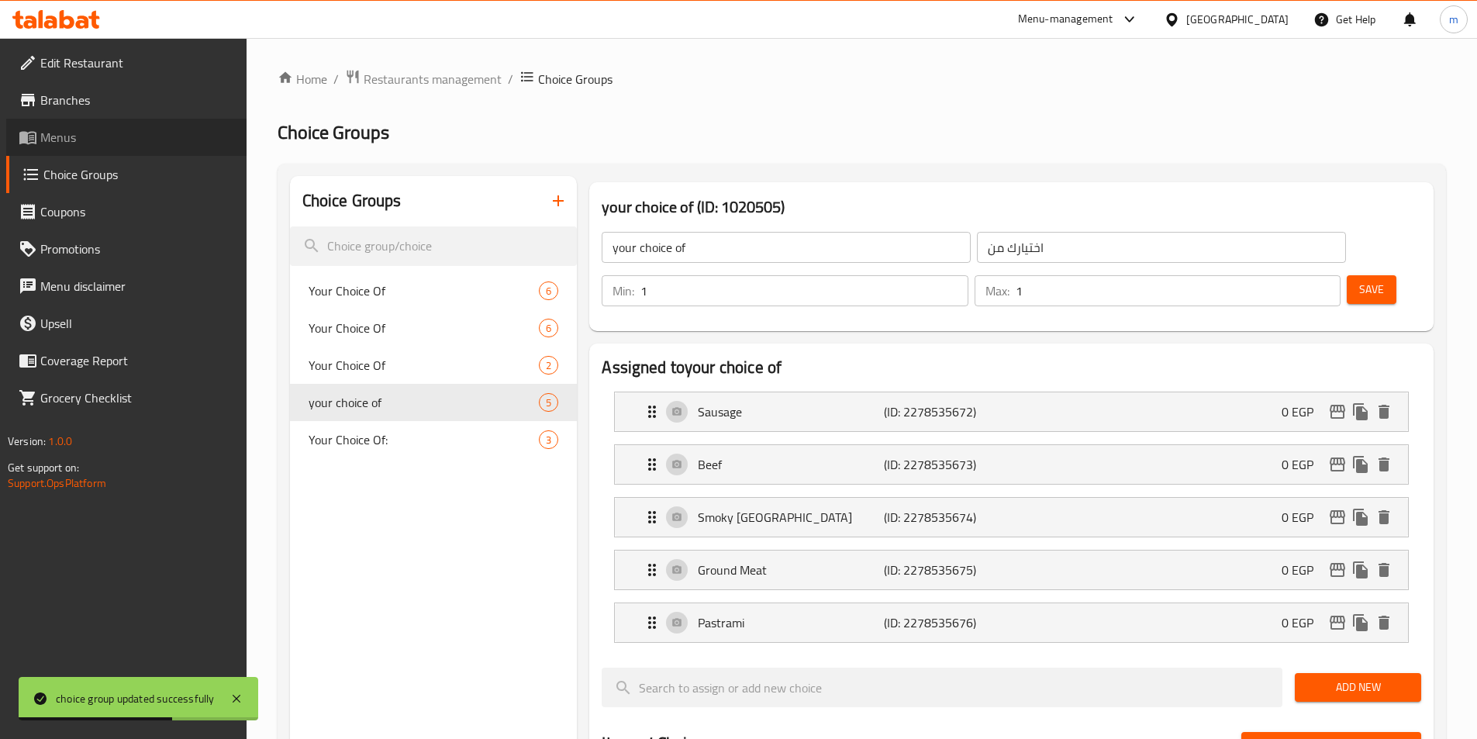
click at [89, 137] on span "Menus" at bounding box center [137, 137] width 194 height 19
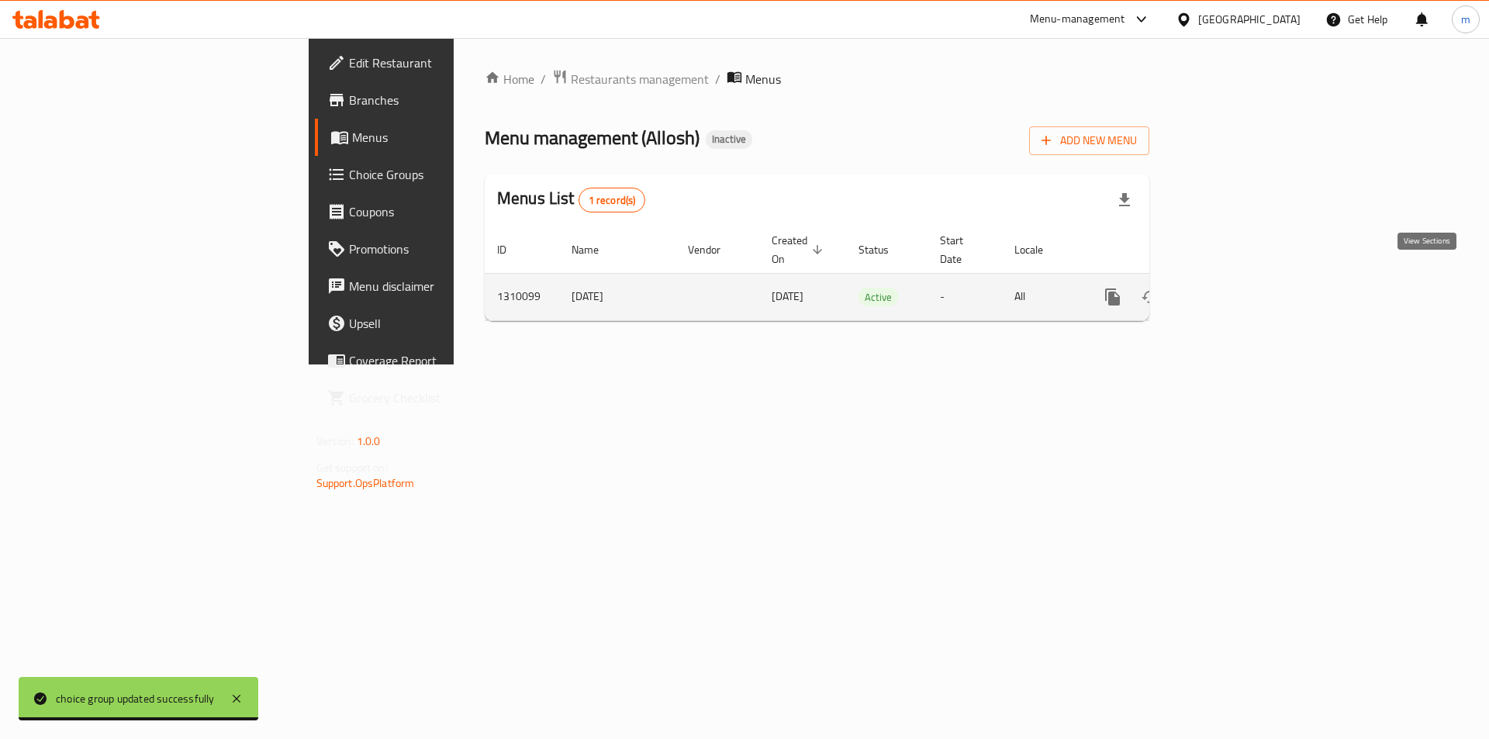
click at [1234, 288] on icon "enhanced table" at bounding box center [1224, 297] width 19 height 19
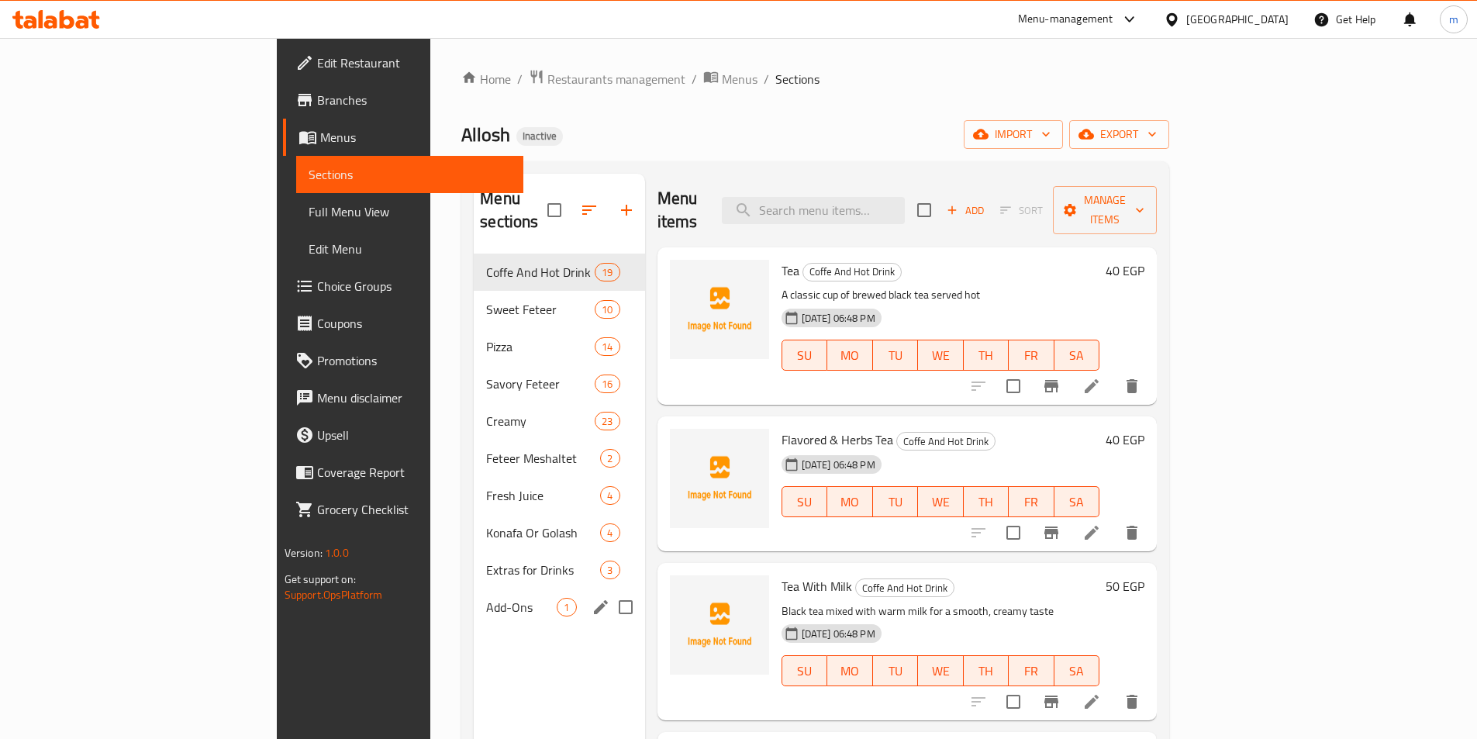
click at [474, 594] on div "Add-Ons 1" at bounding box center [559, 607] width 171 height 37
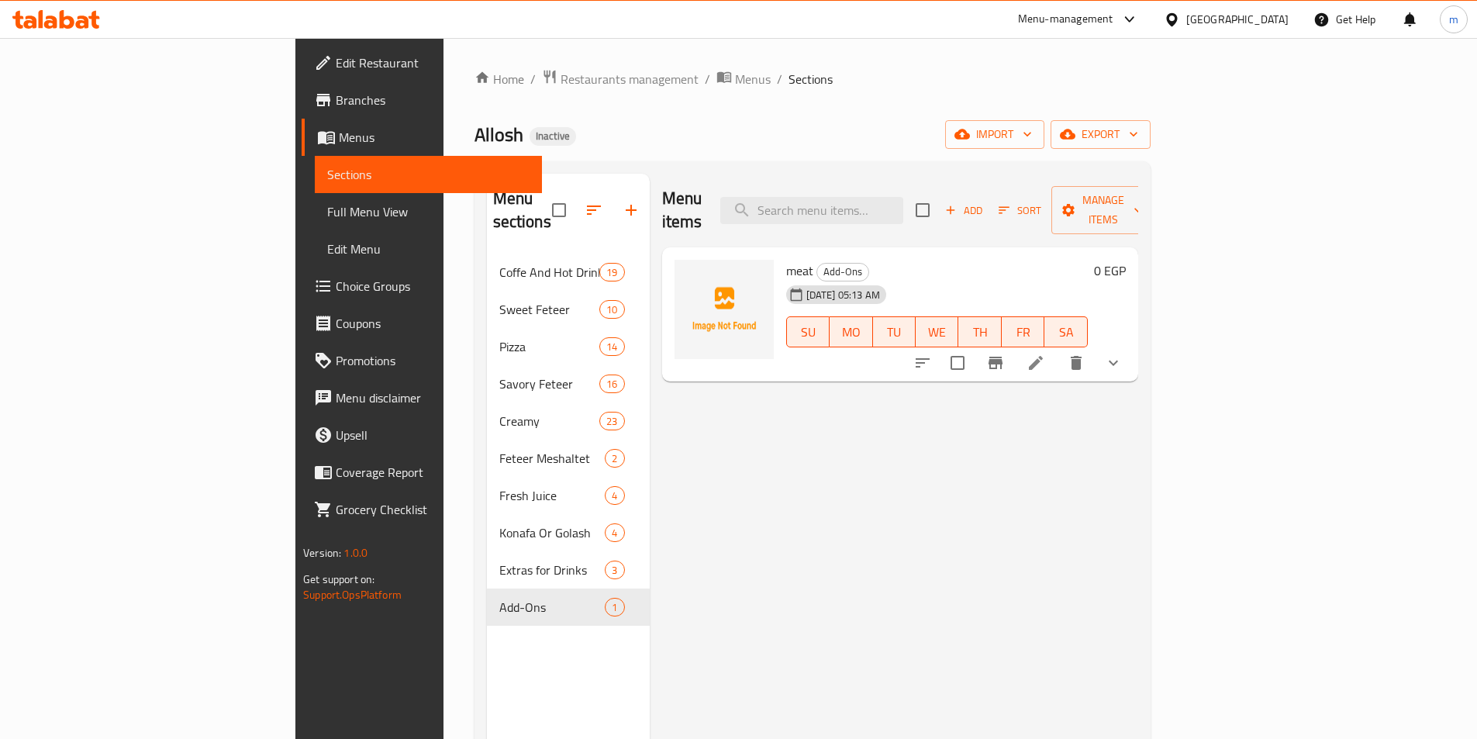
click at [1045, 354] on icon at bounding box center [1036, 363] width 19 height 19
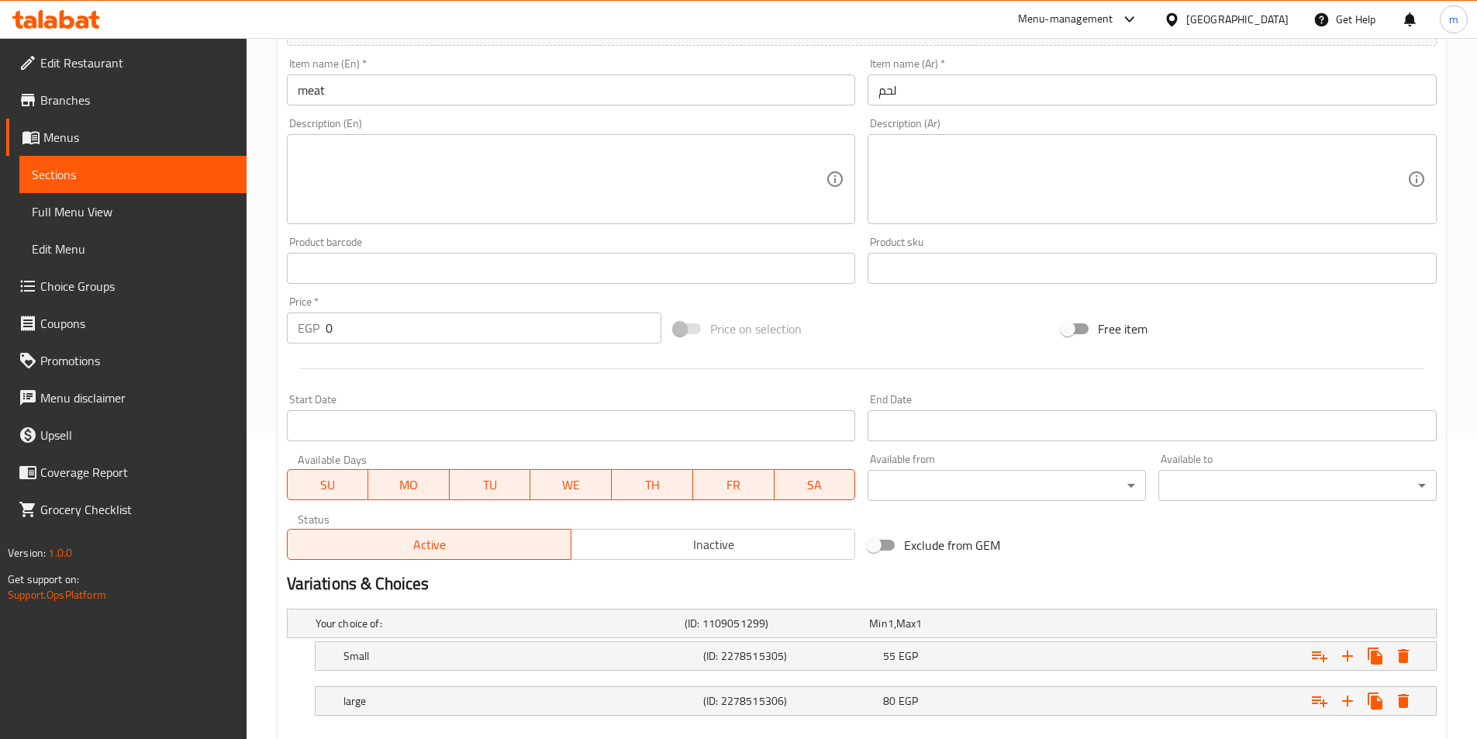
scroll to position [392, 0]
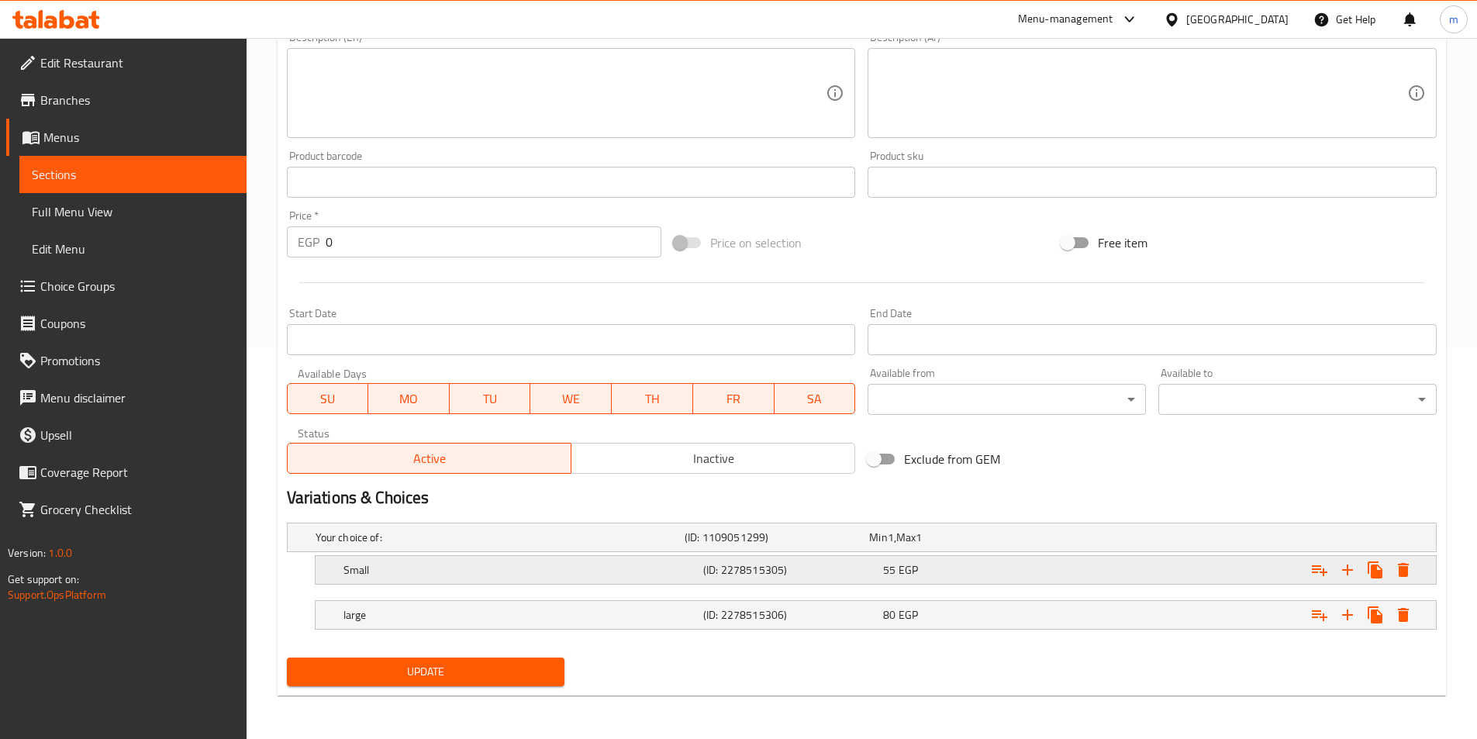
click at [803, 573] on h5 "(ID: 2278515305)" at bounding box center [790, 570] width 174 height 16
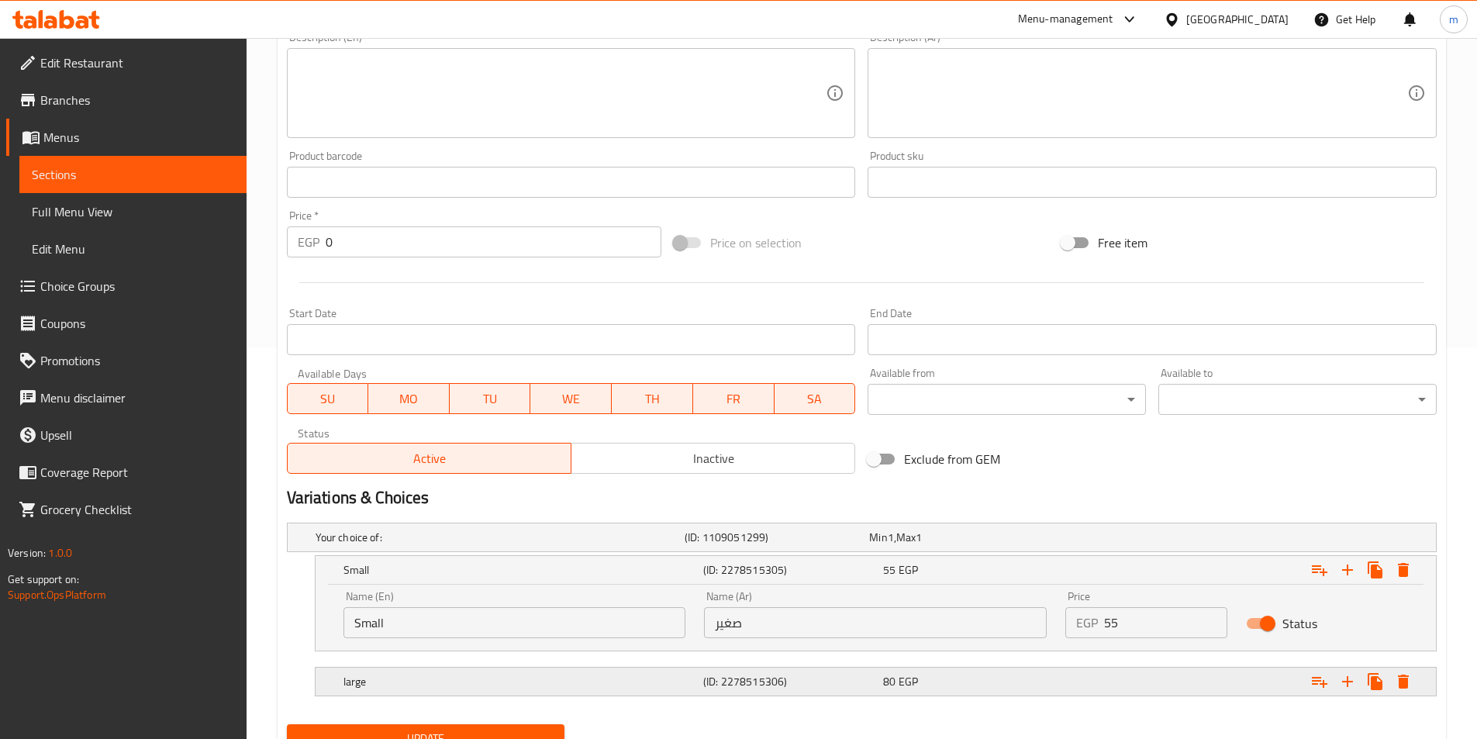
click at [793, 672] on div "(ID: 2278515306)" at bounding box center [790, 682] width 180 height 22
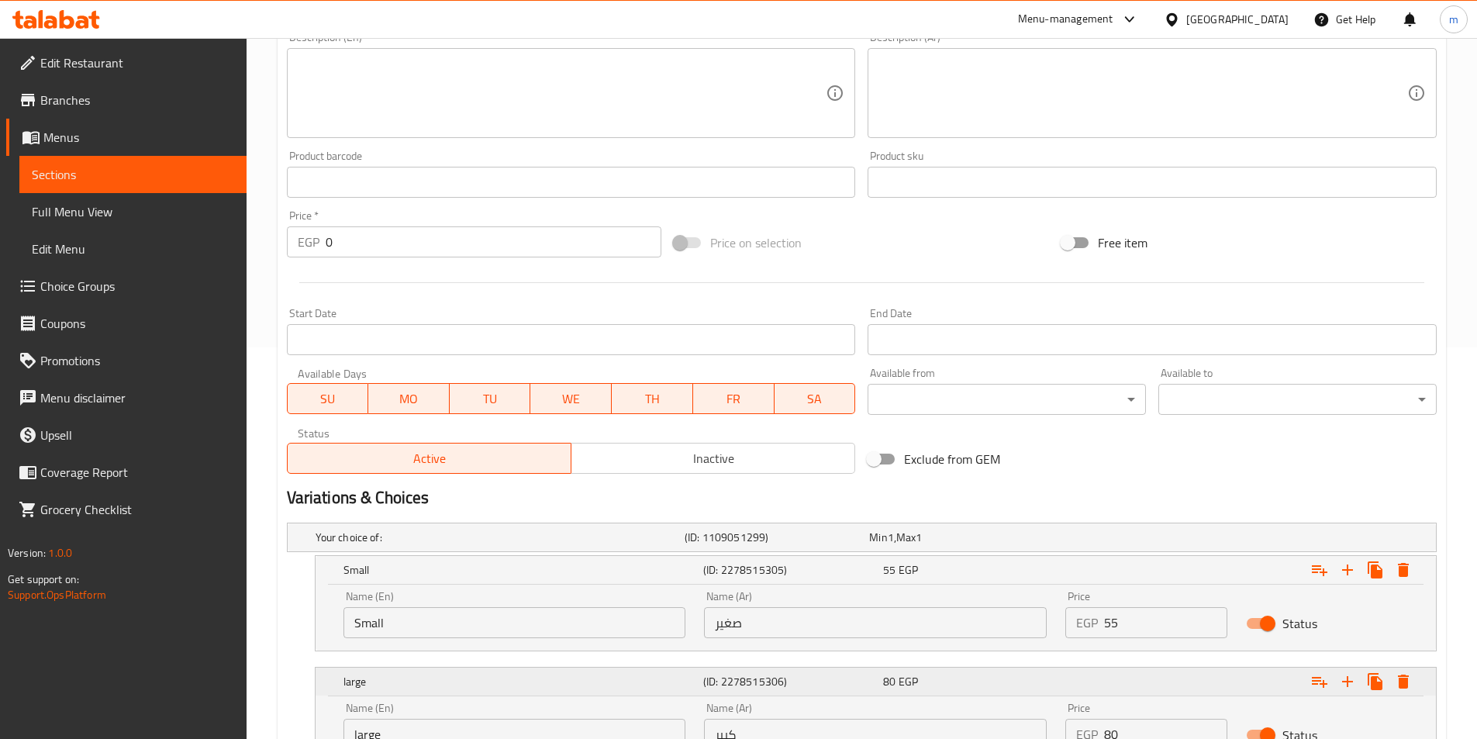
scroll to position [525, 0]
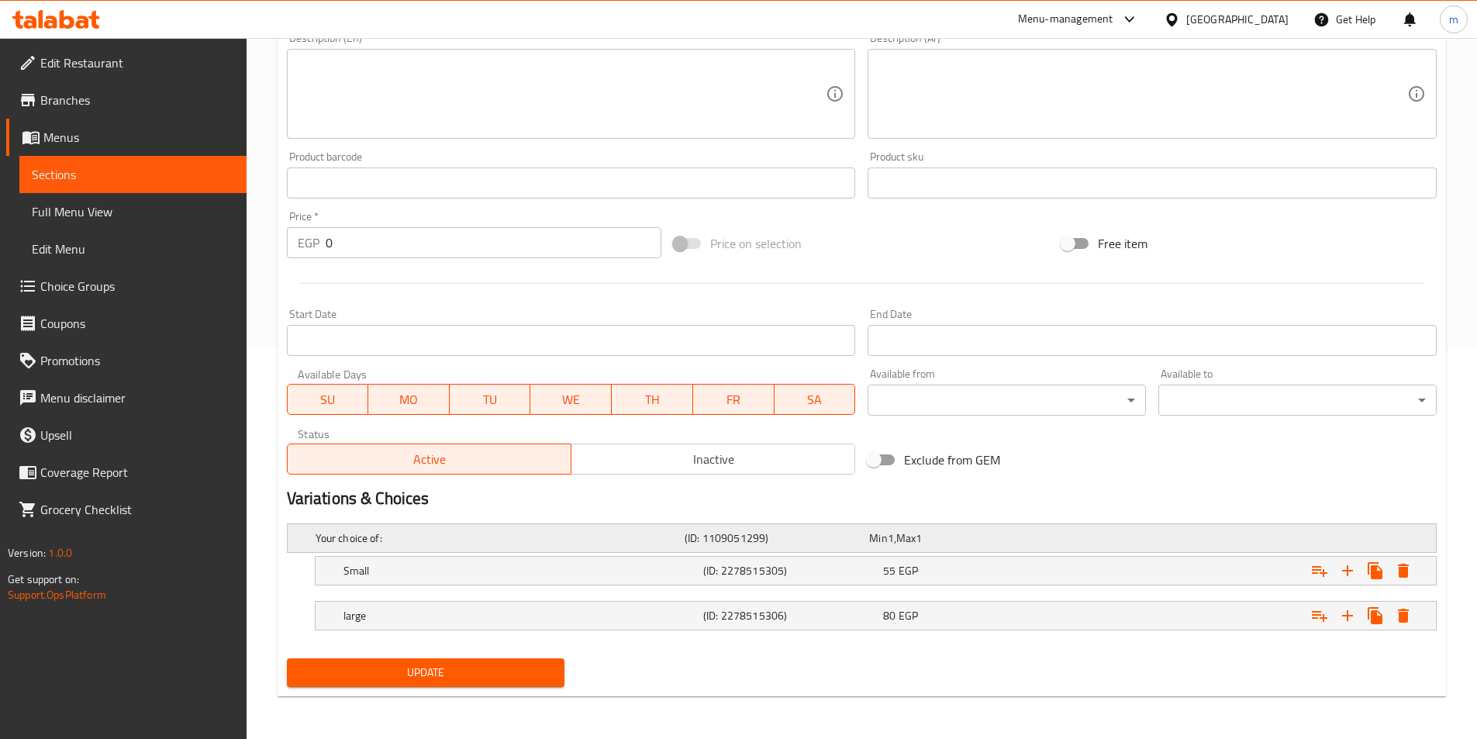
scroll to position [392, 0]
click at [741, 607] on h5 "(ID: 2278515306)" at bounding box center [790, 615] width 174 height 16
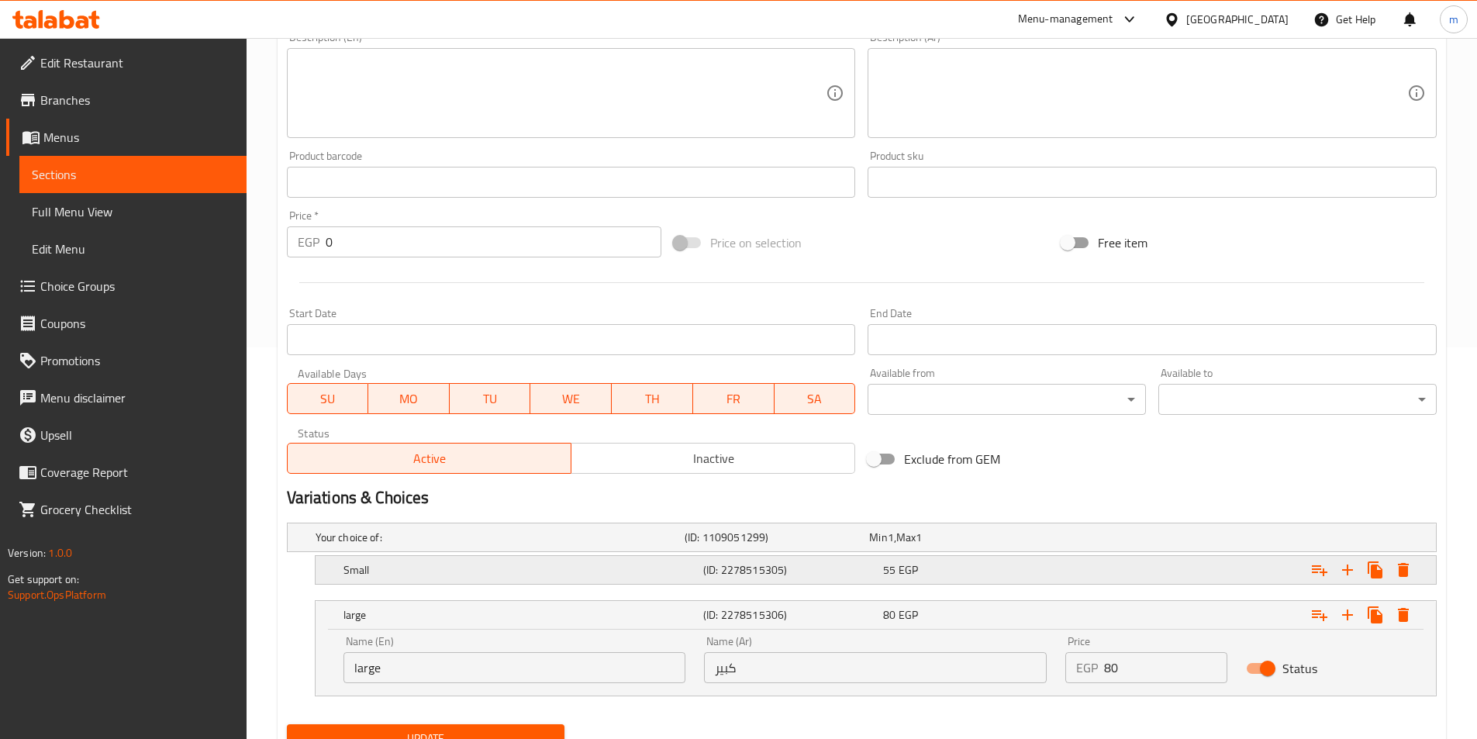
click at [766, 565] on h5 "(ID: 2278515305)" at bounding box center [790, 570] width 174 height 16
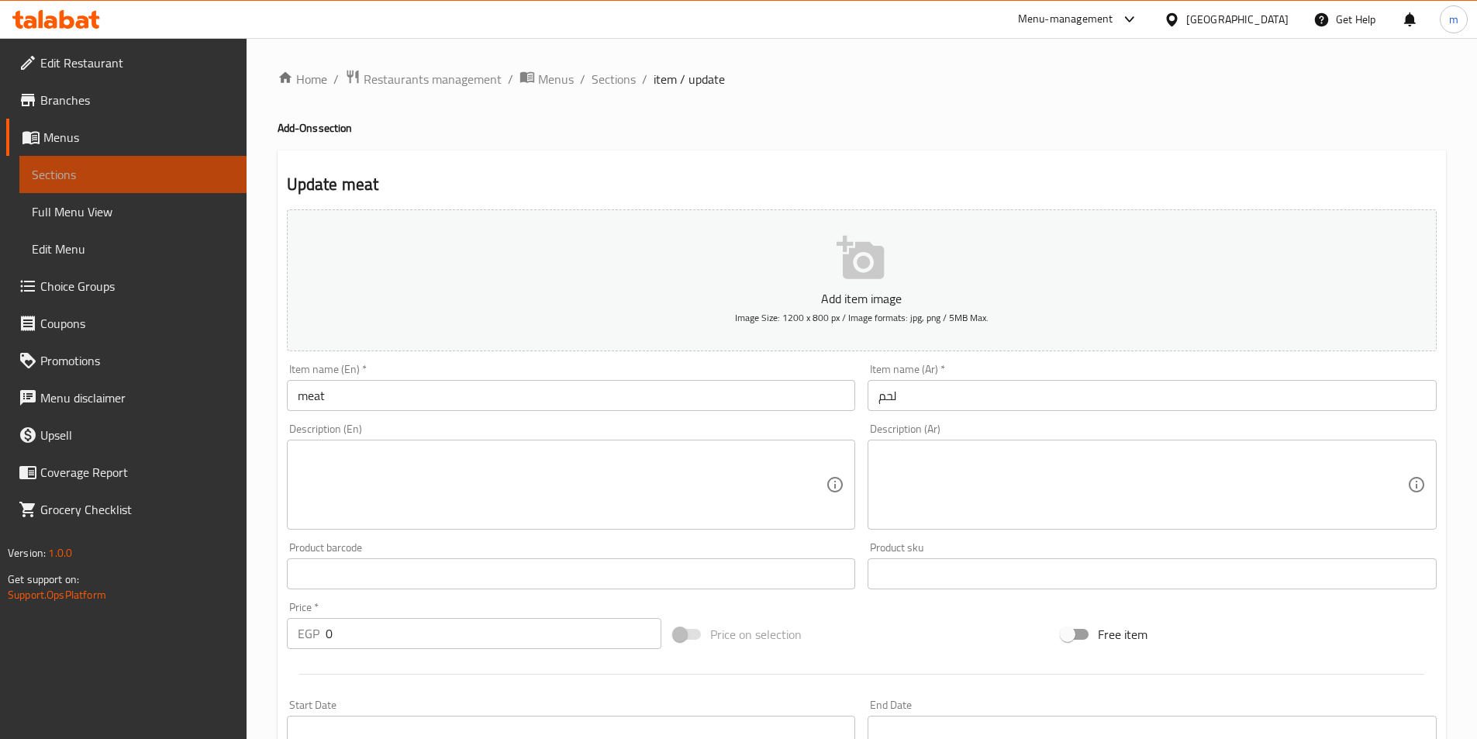
click at [101, 175] on span "Sections" at bounding box center [133, 174] width 202 height 19
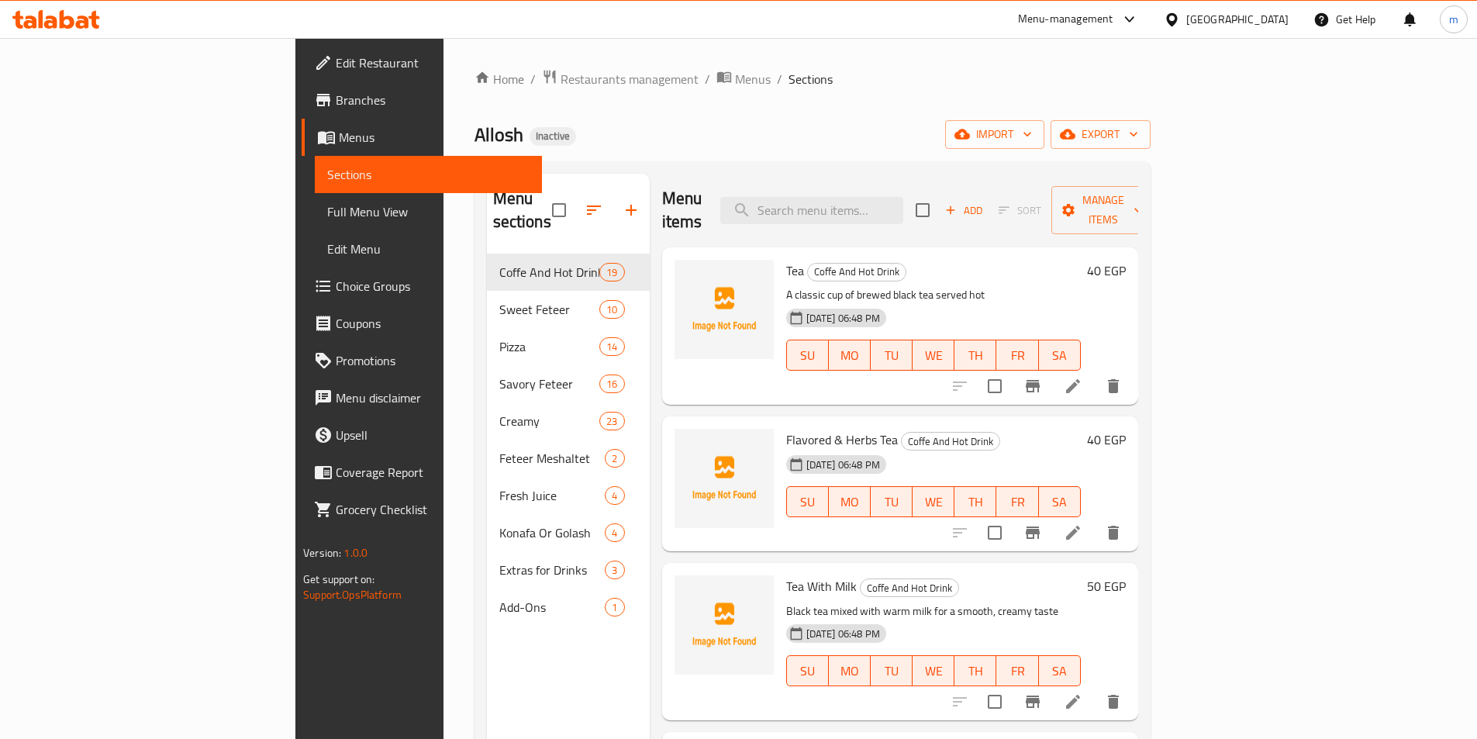
click at [336, 288] on span "Choice Groups" at bounding box center [433, 286] width 194 height 19
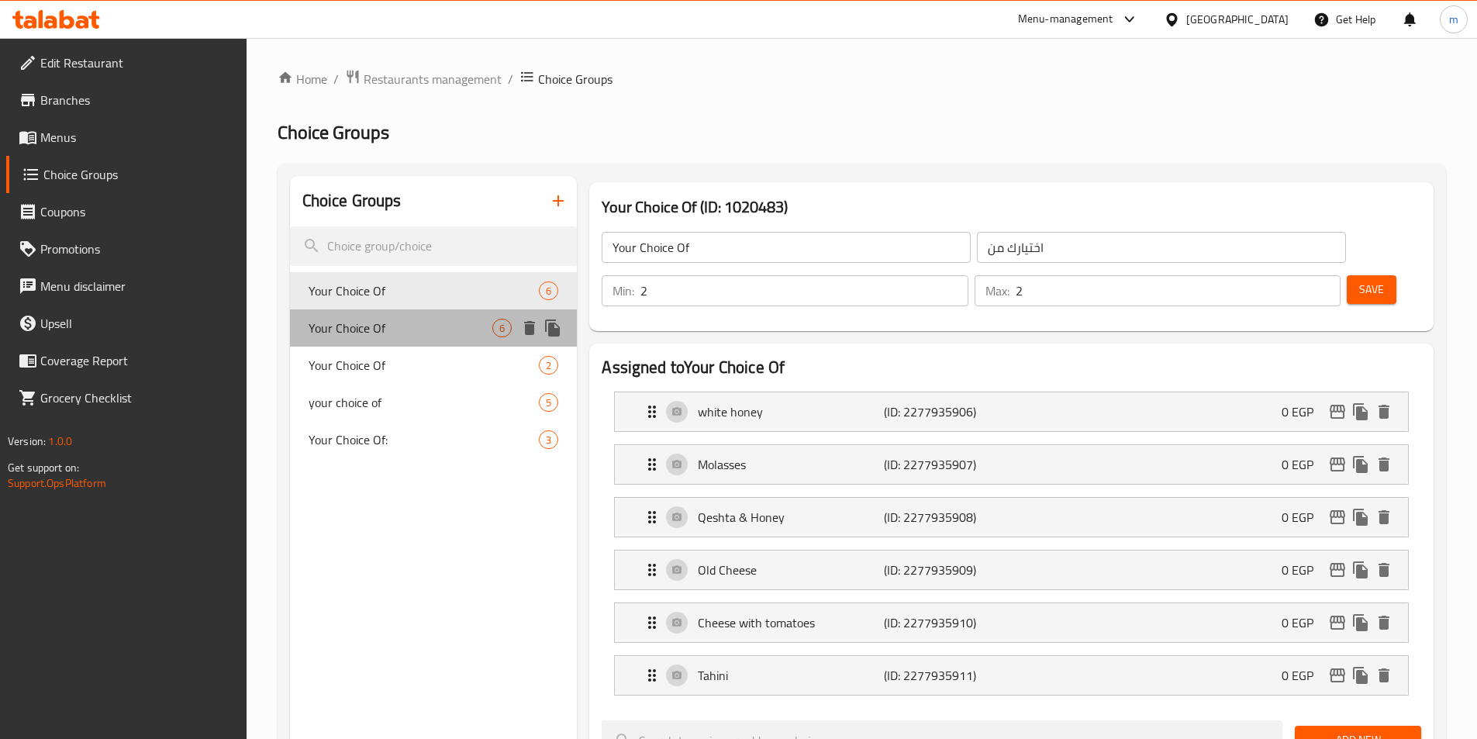
click at [442, 326] on span "Your Choice Of" at bounding box center [401, 328] width 185 height 19
type input "Your Choice Of"
type input "اختيارك من"
type input "3"
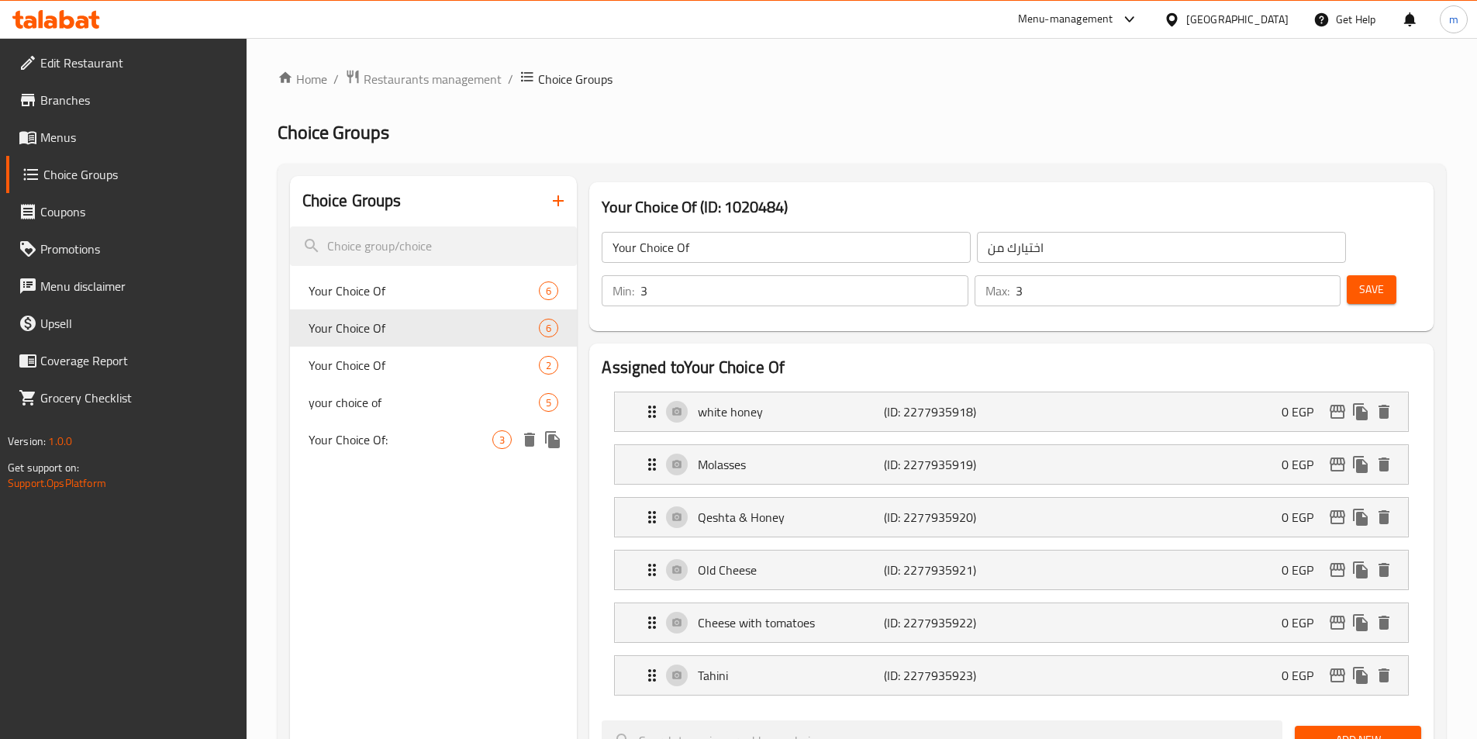
click at [434, 444] on span "Your Choice Of:" at bounding box center [401, 439] width 185 height 19
type input "Your Choice Of:"
type input "إختيارك من:"
type input "1"
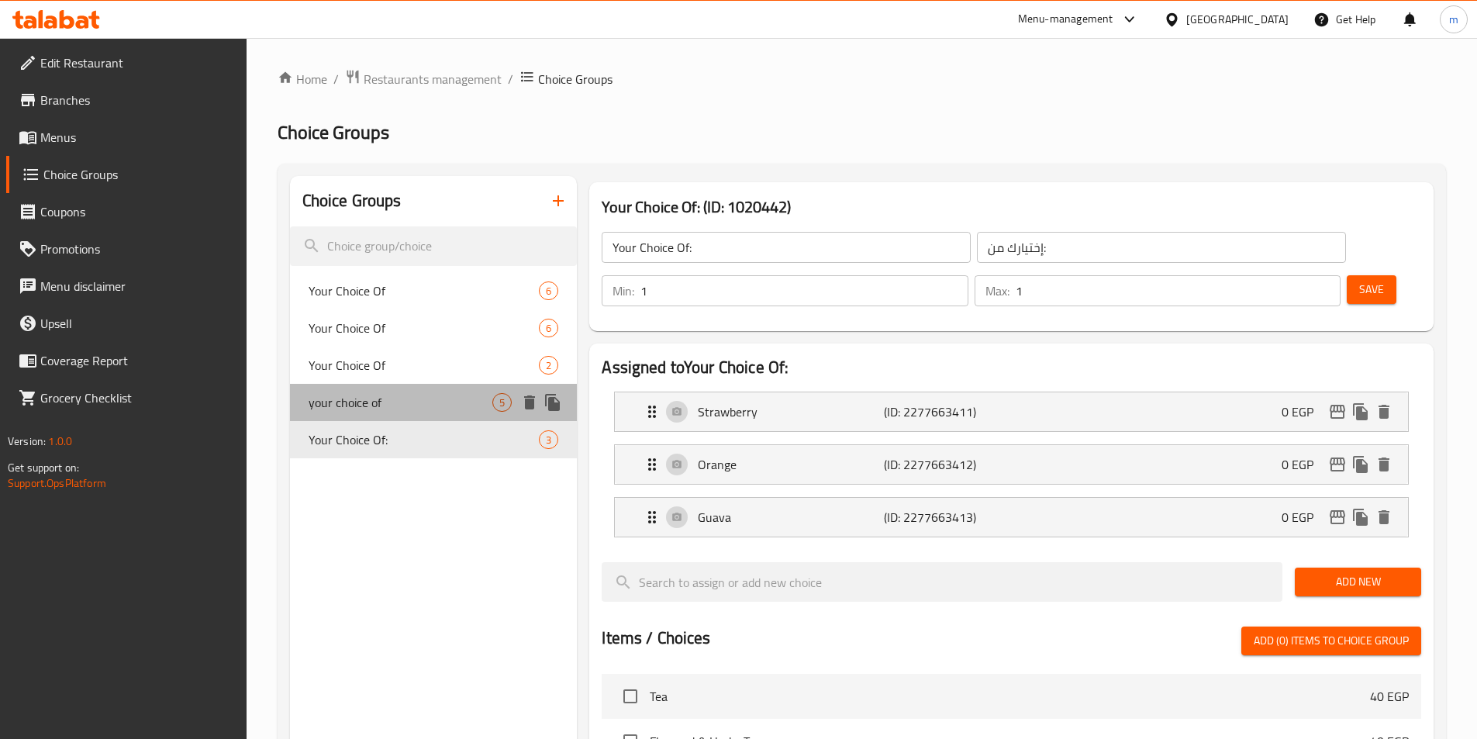
click at [398, 402] on span "your choice of" at bounding box center [401, 402] width 185 height 19
type input "your choice of"
type input "اختيارك من"
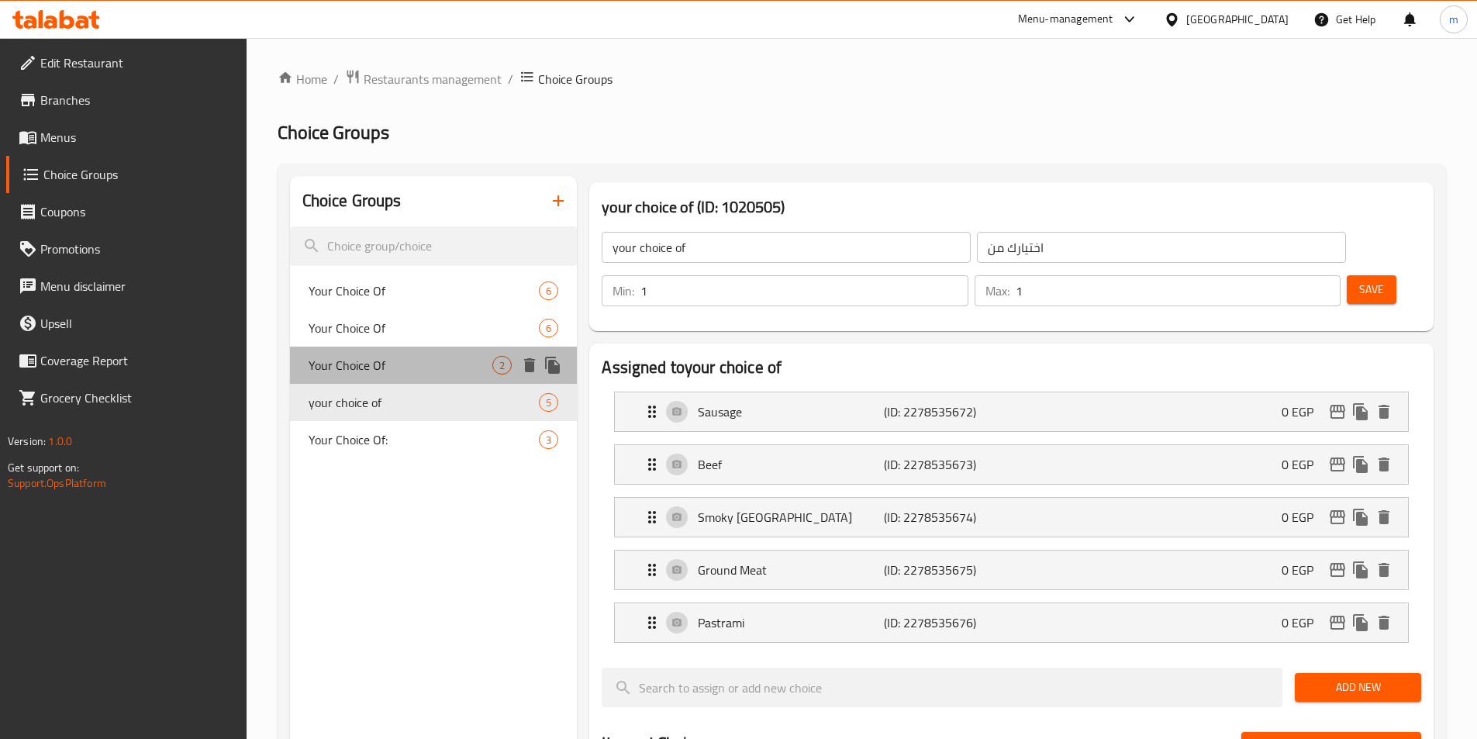
click at [423, 365] on span "Your Choice Of" at bounding box center [401, 365] width 185 height 19
type input "Your Choice Of"
type input "اختيارك من"
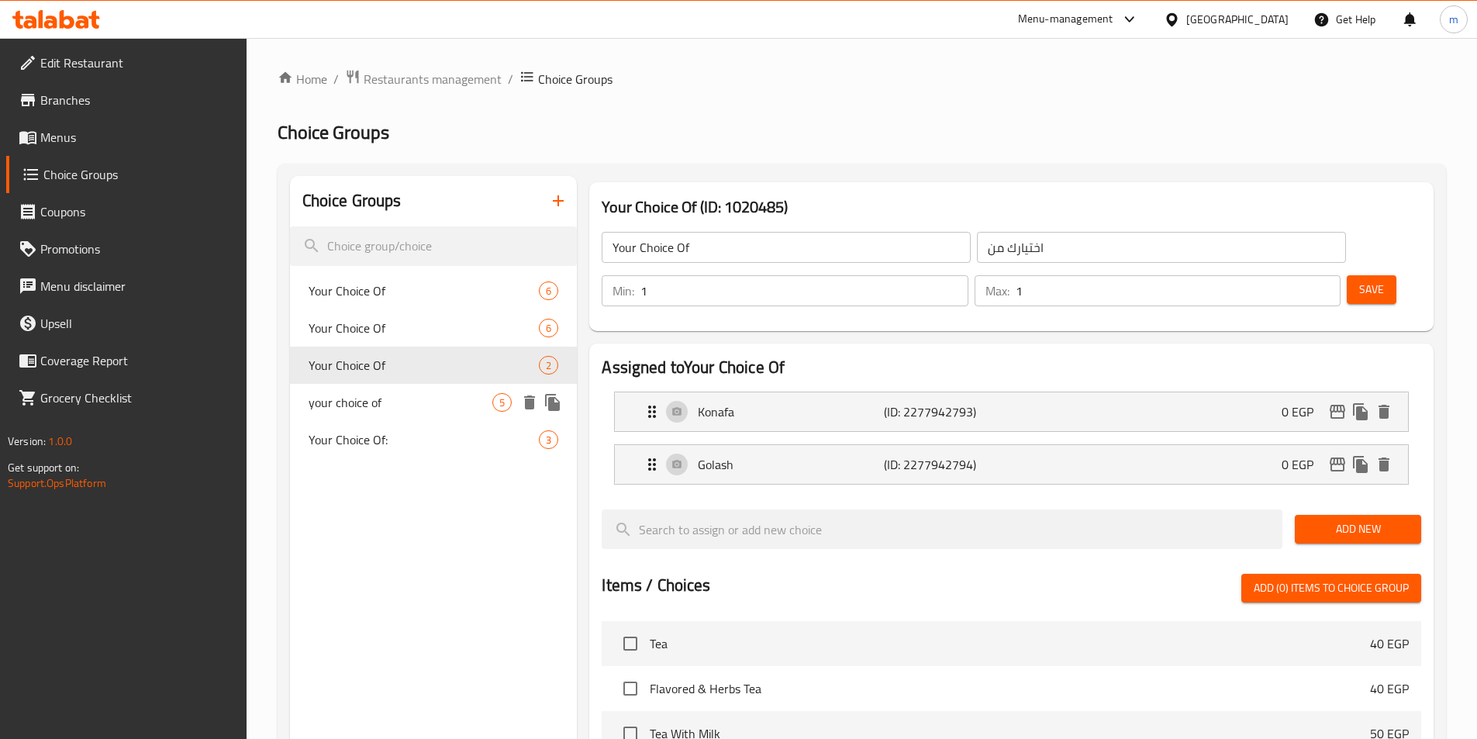
click at [416, 397] on span "your choice of" at bounding box center [401, 402] width 185 height 19
type input "your choice of"
type input "اختيارك من"
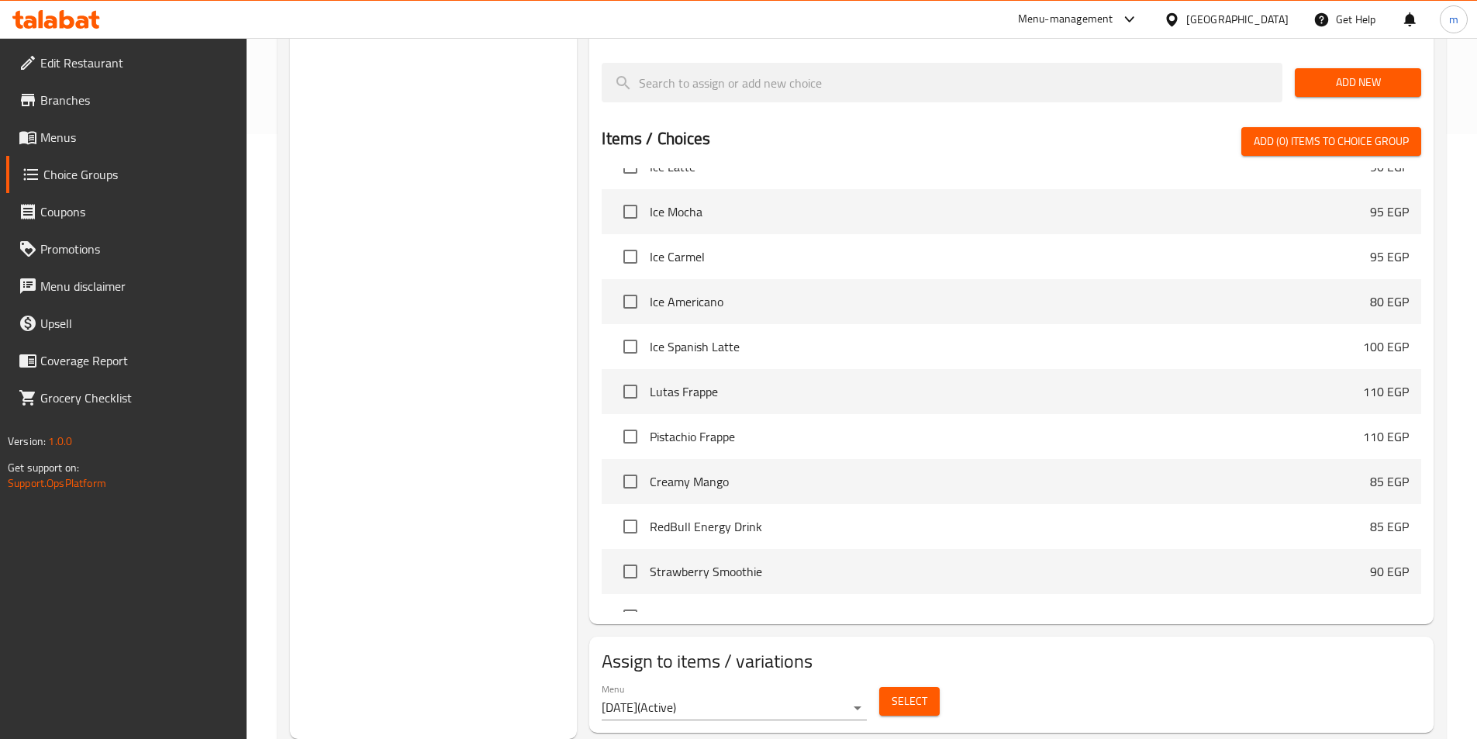
scroll to position [7170, 0]
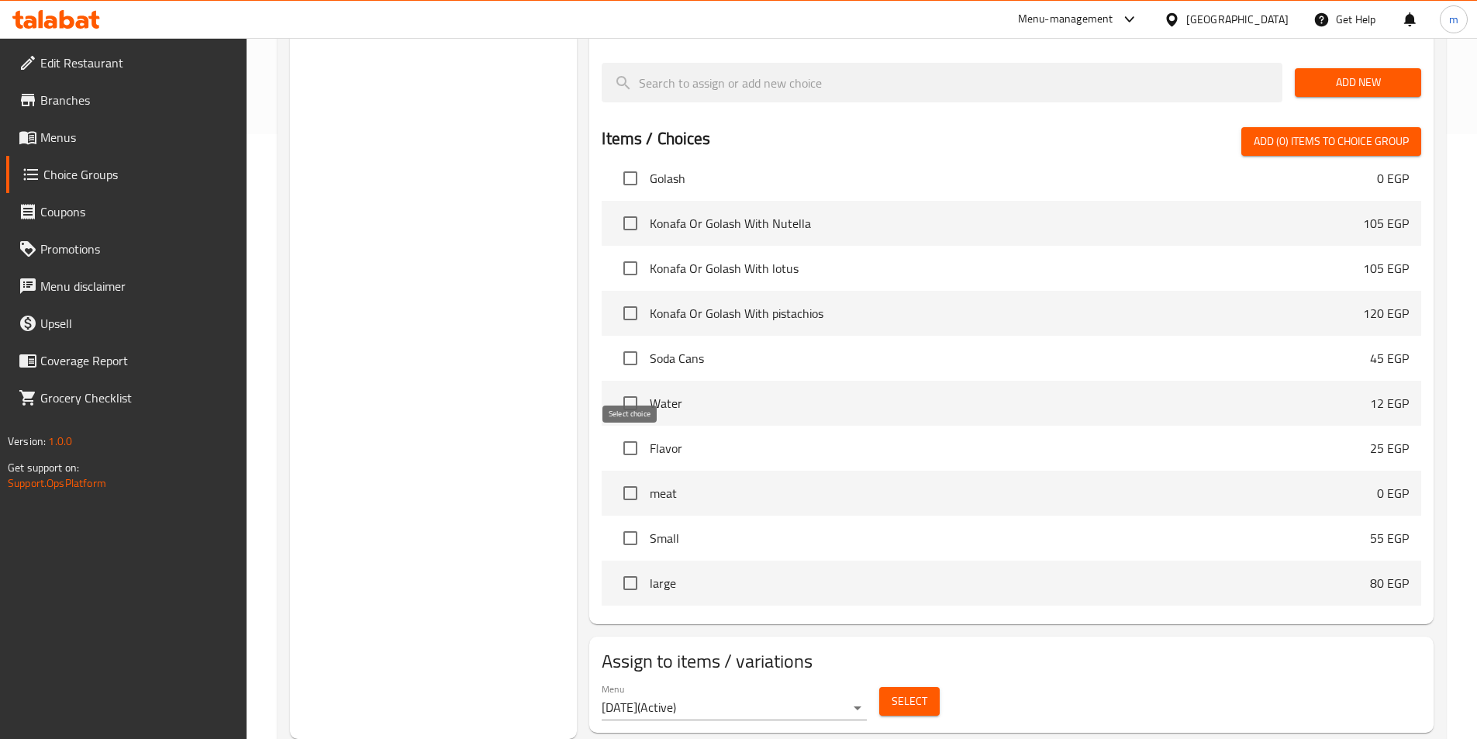
click at [630, 477] on input "checkbox" at bounding box center [630, 493] width 33 height 33
checkbox input "true"
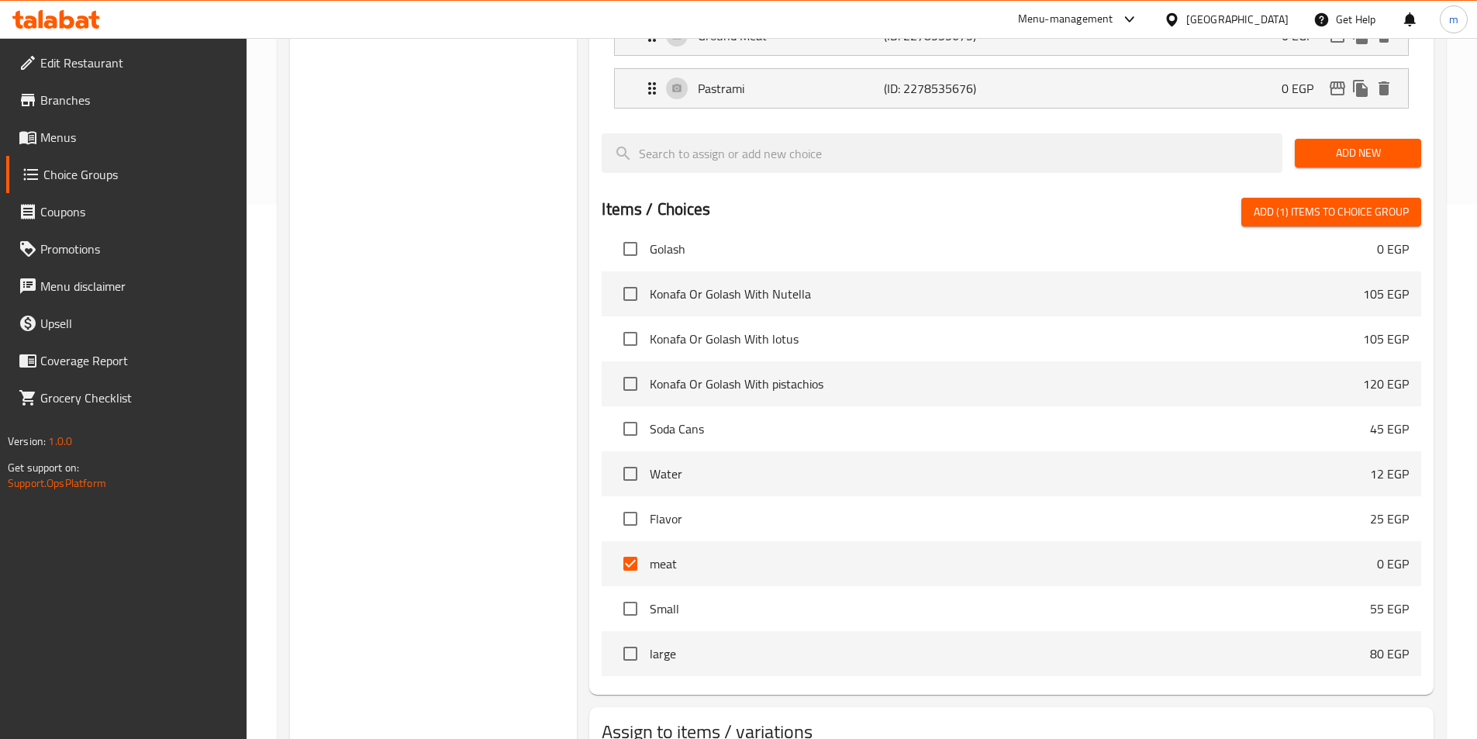
scroll to position [605, 0]
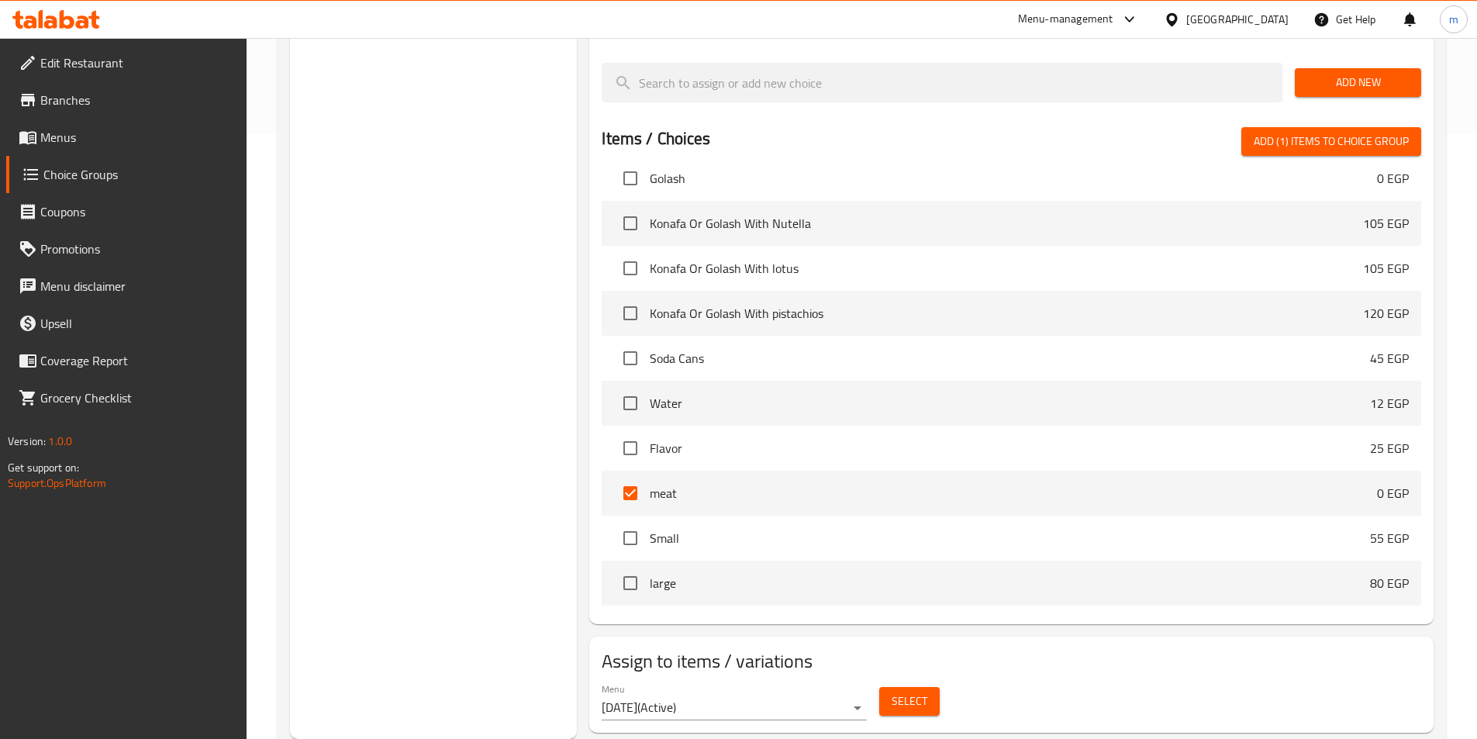
click at [892, 692] on span "Select" at bounding box center [910, 701] width 36 height 19
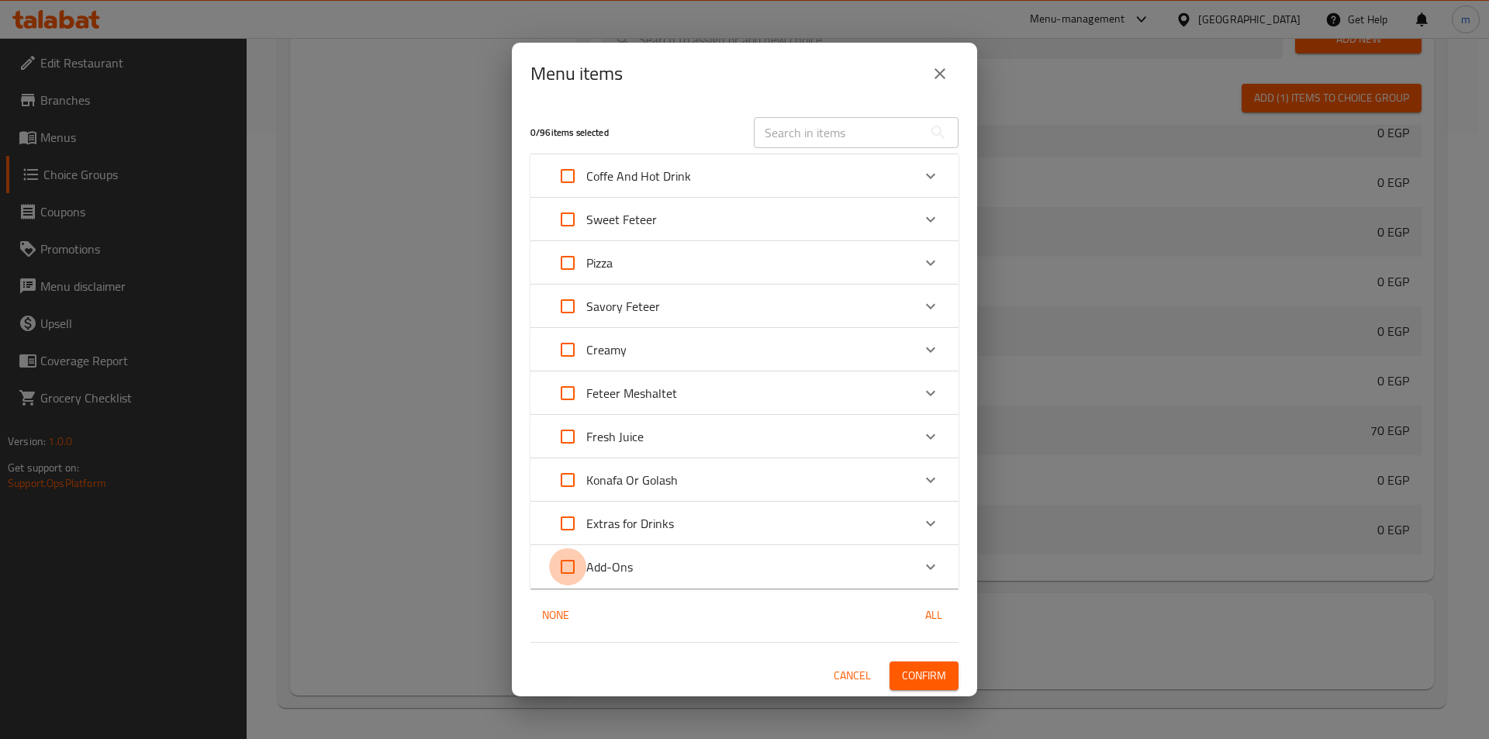
click at [563, 566] on input "Expand" at bounding box center [567, 566] width 37 height 37
checkbox input "true"
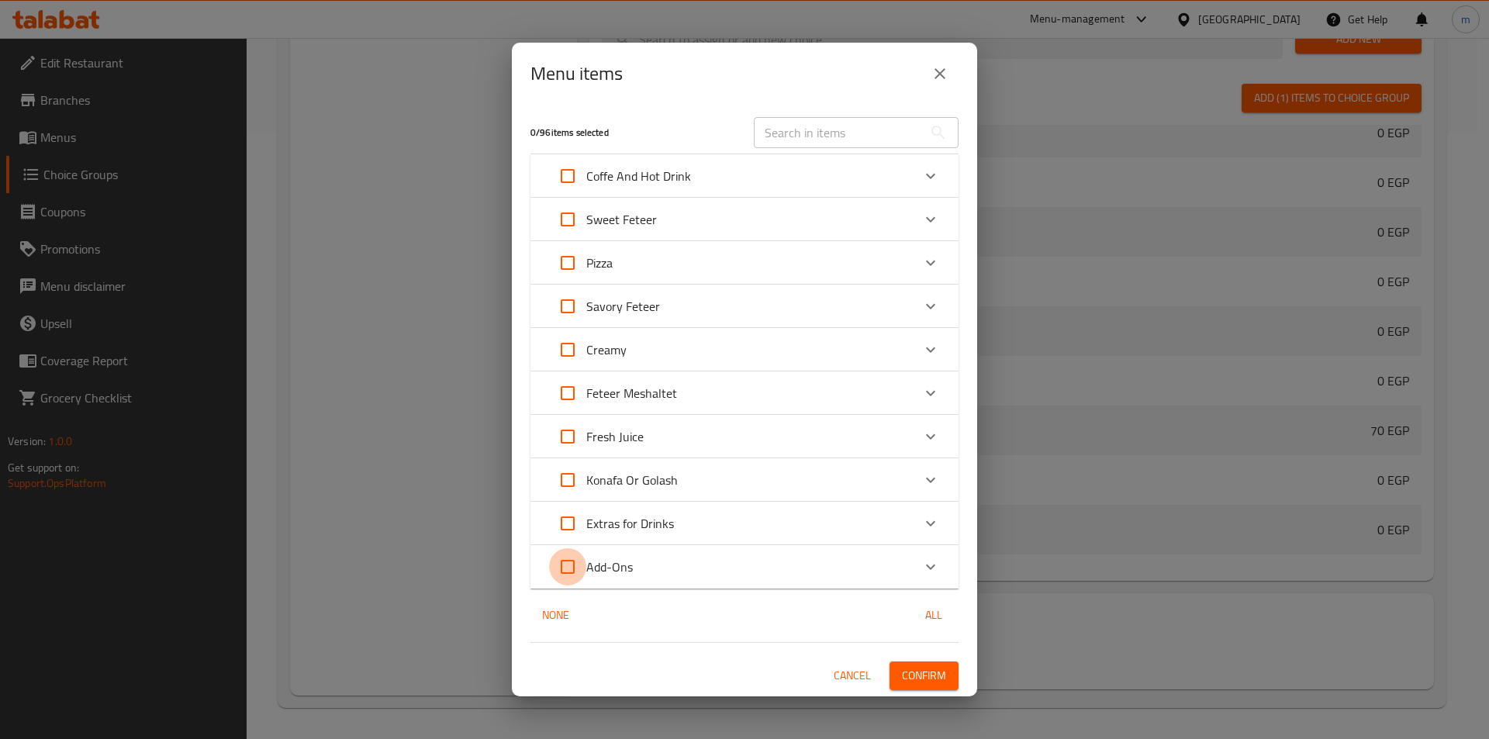
checkbox input "true"
click at [933, 679] on span "Confirm" at bounding box center [924, 675] width 44 height 19
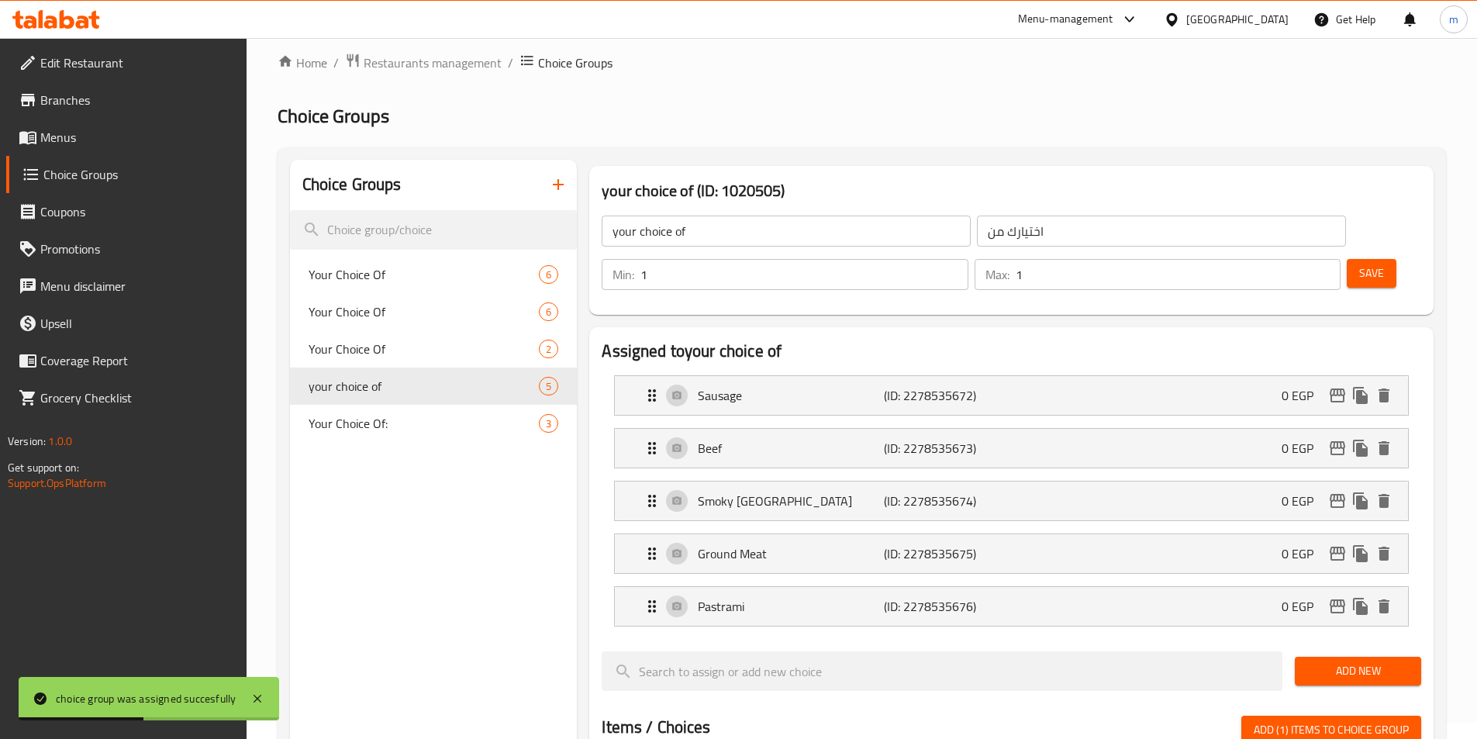
scroll to position [13, 0]
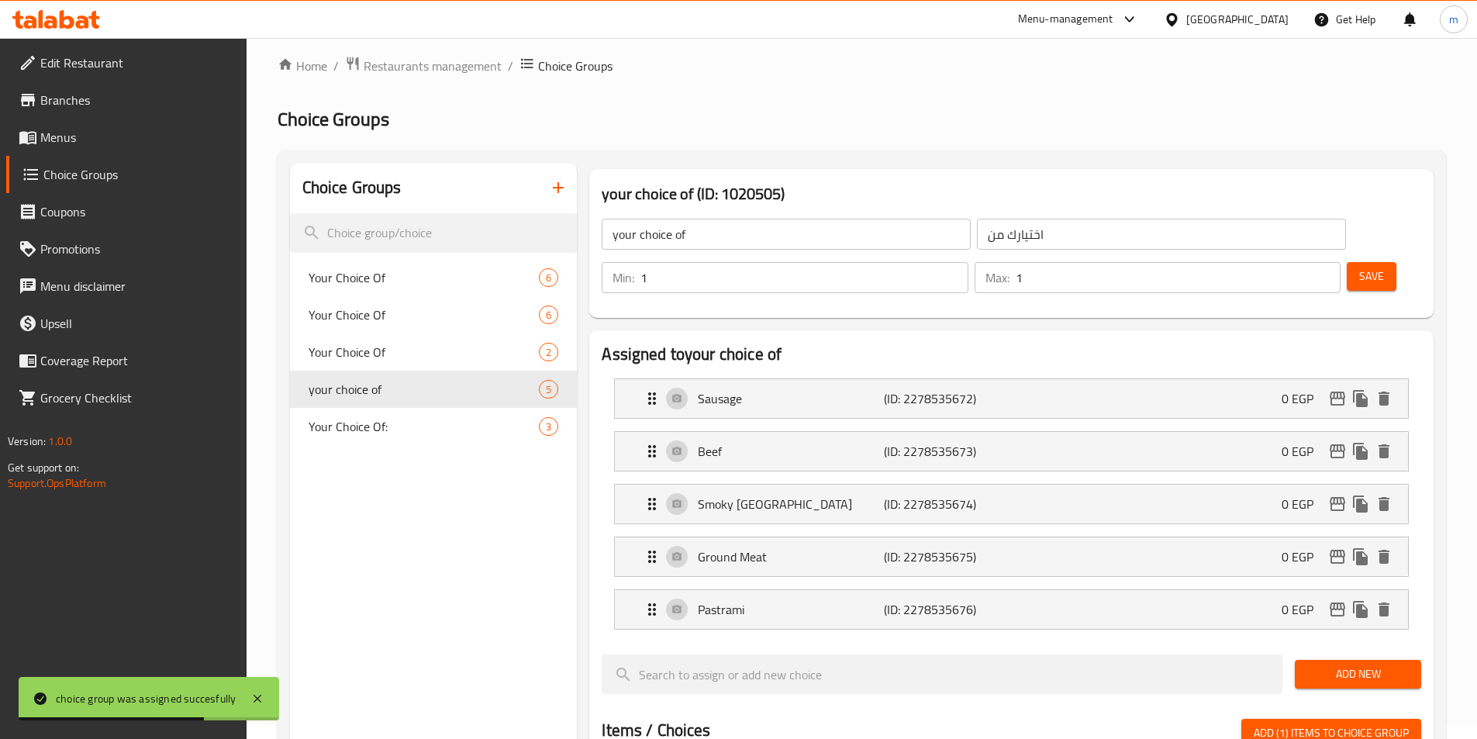
click at [1359, 267] on span "Save" at bounding box center [1371, 276] width 25 height 19
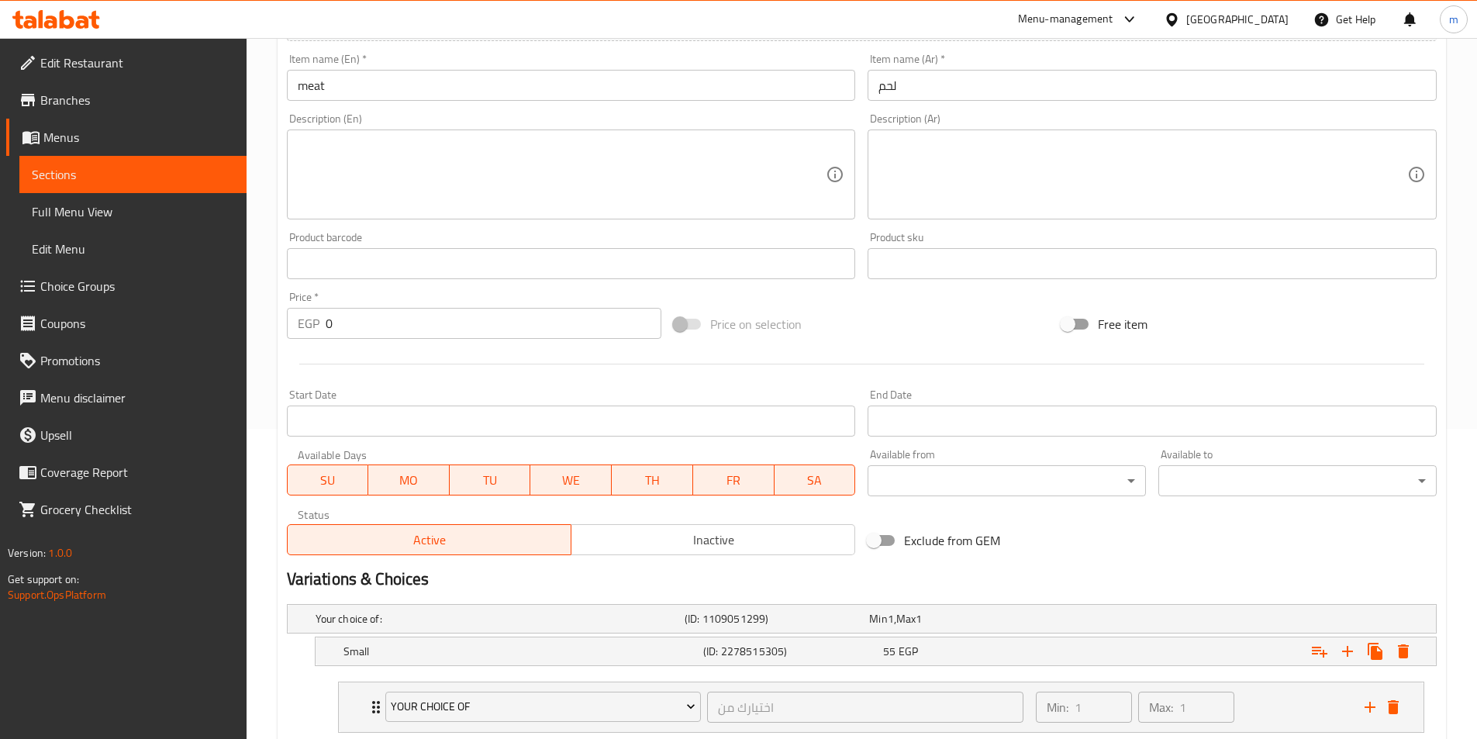
scroll to position [519, 0]
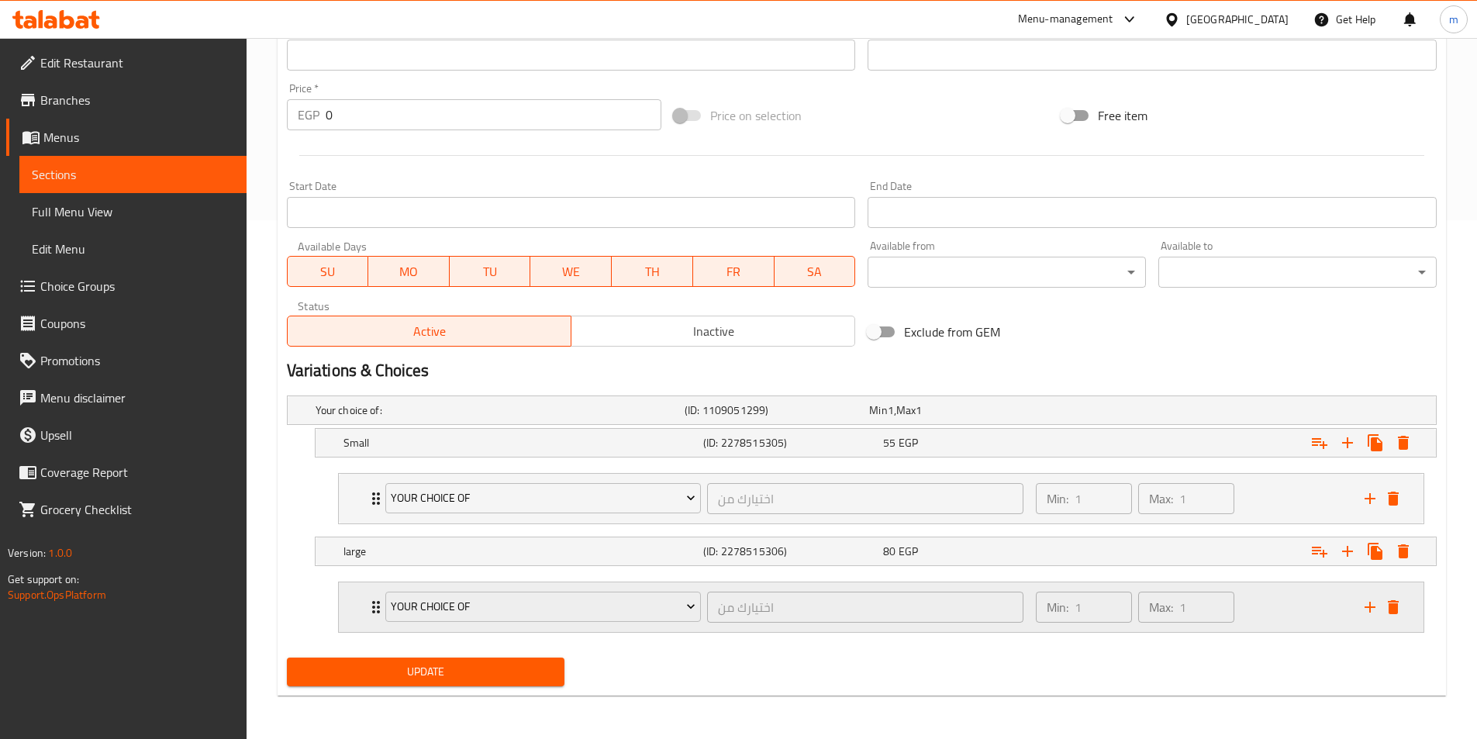
click at [371, 604] on icon "Expand" at bounding box center [376, 607] width 19 height 19
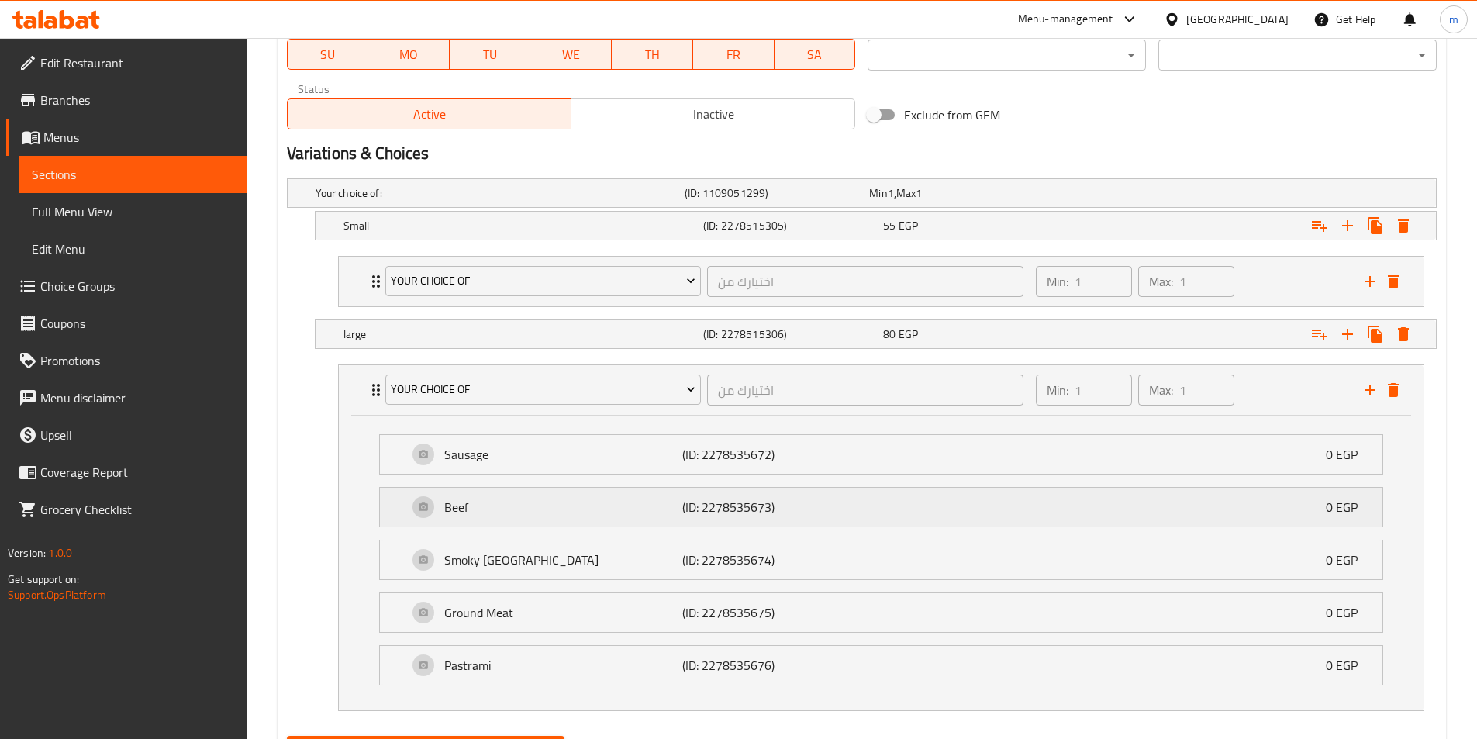
scroll to position [814, 0]
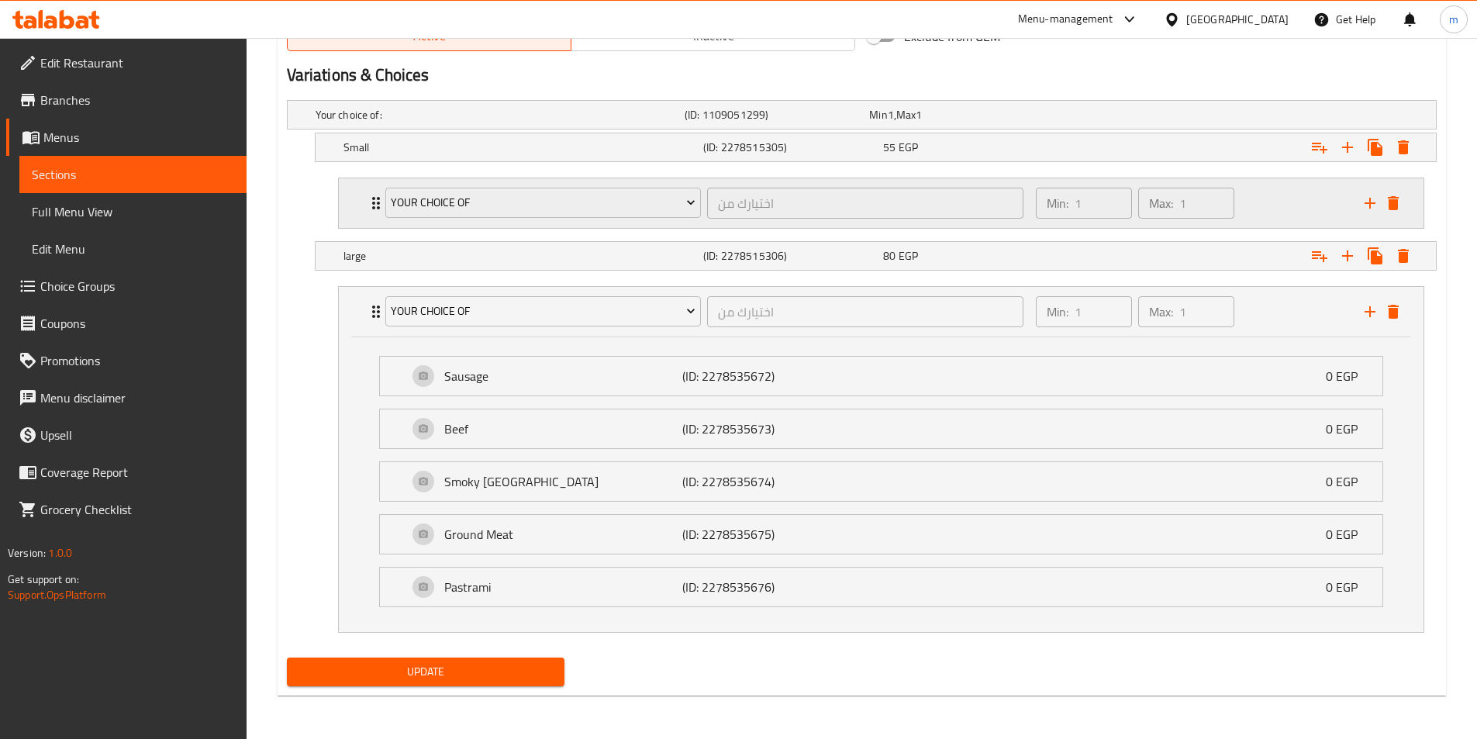
click at [378, 200] on div "your choice of اختيارك من ​" at bounding box center [705, 203] width 658 height 50
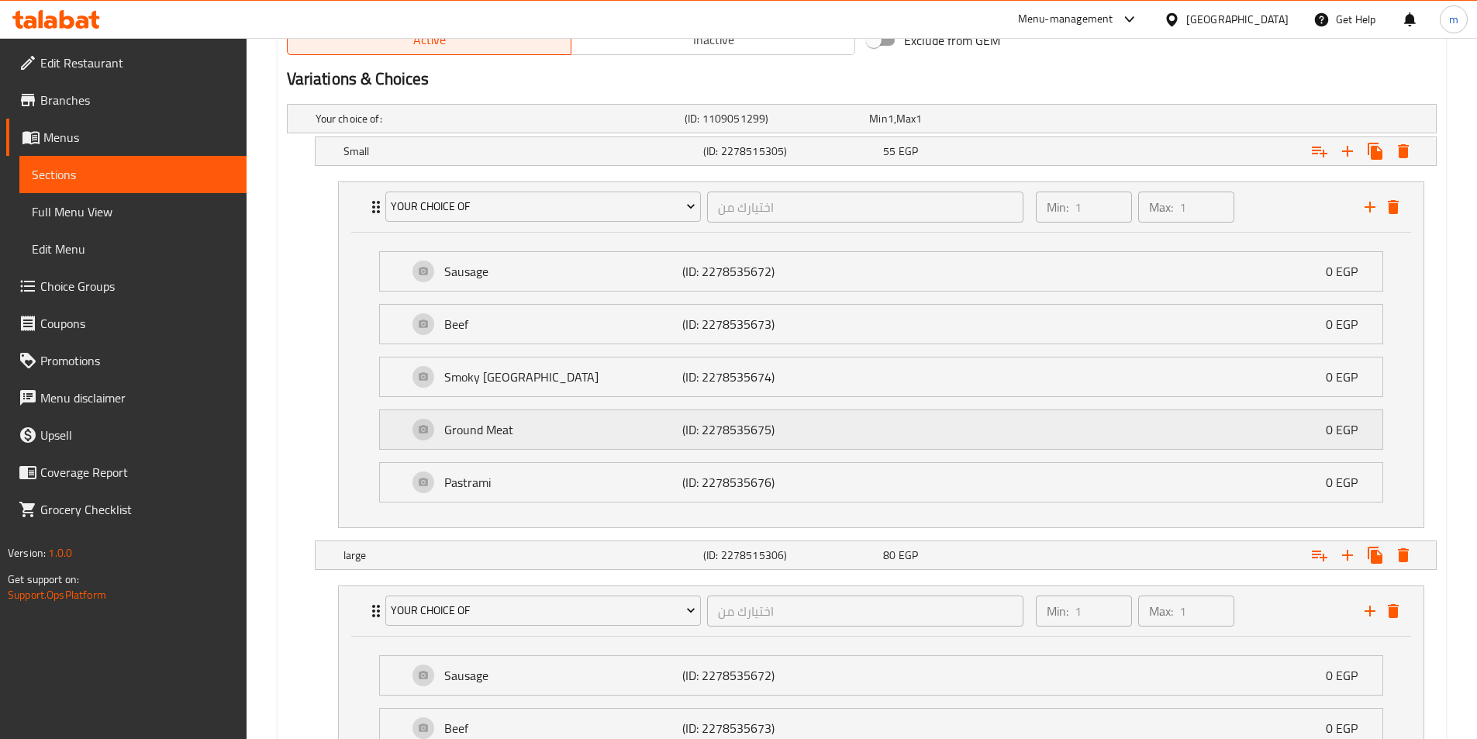
scroll to position [800, 0]
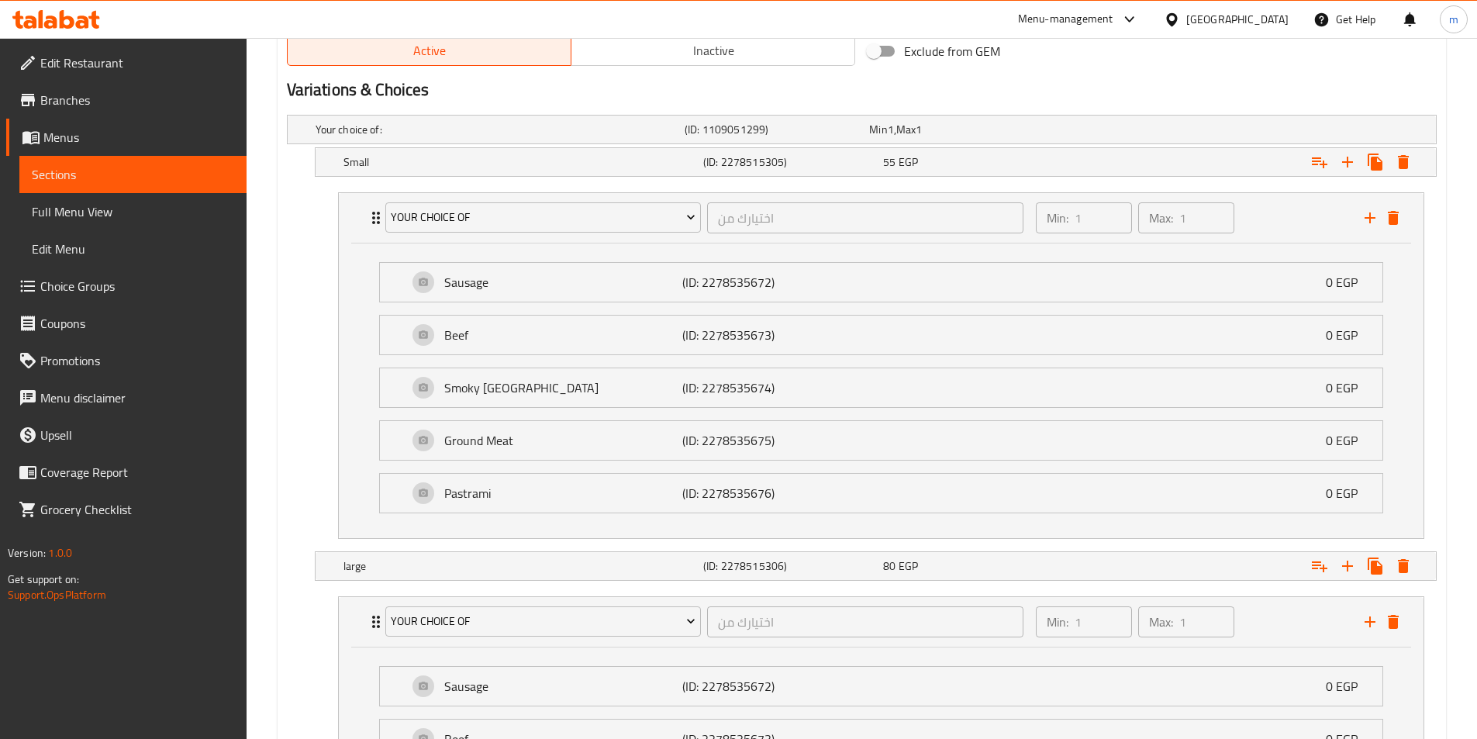
click at [77, 187] on link "Sections" at bounding box center [132, 174] width 227 height 37
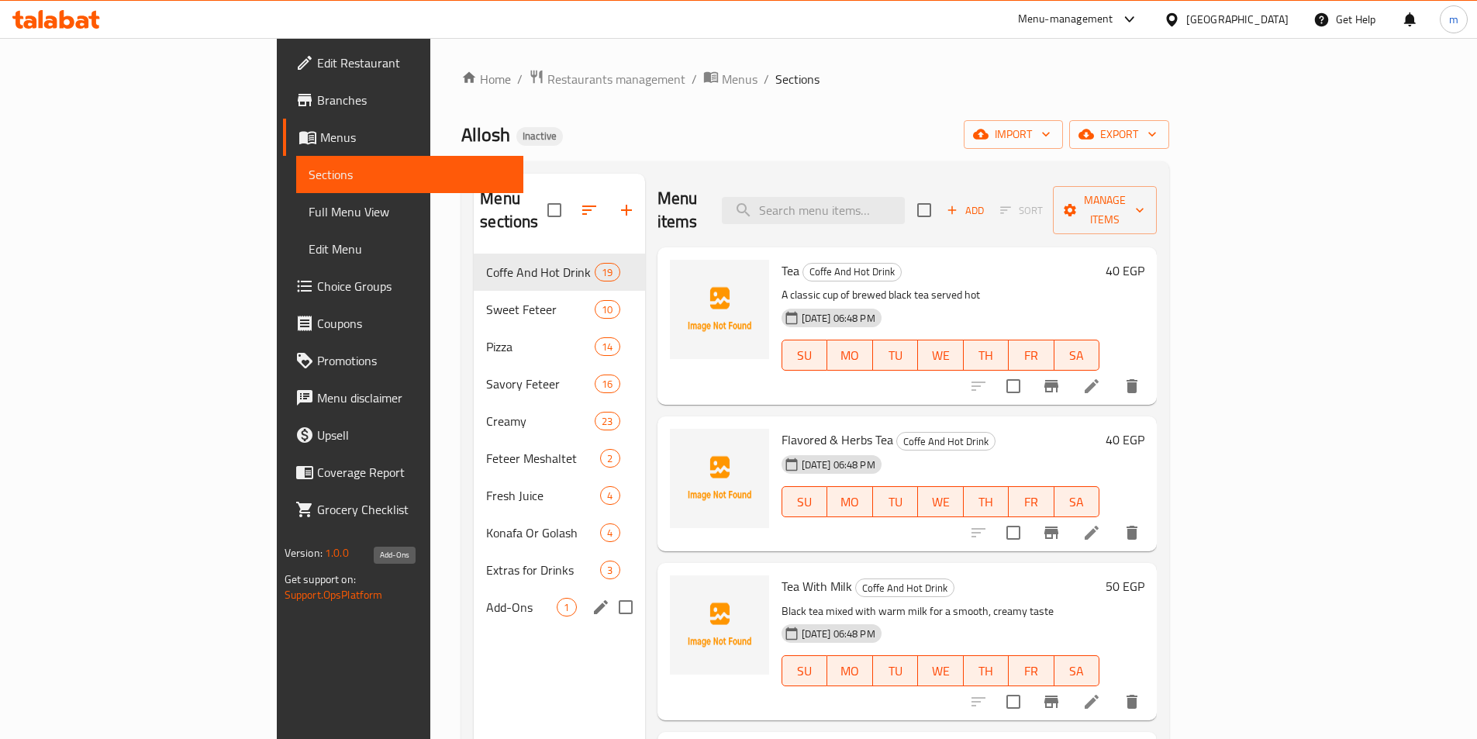
click at [486, 598] on span "Add-Ons" at bounding box center [521, 607] width 71 height 19
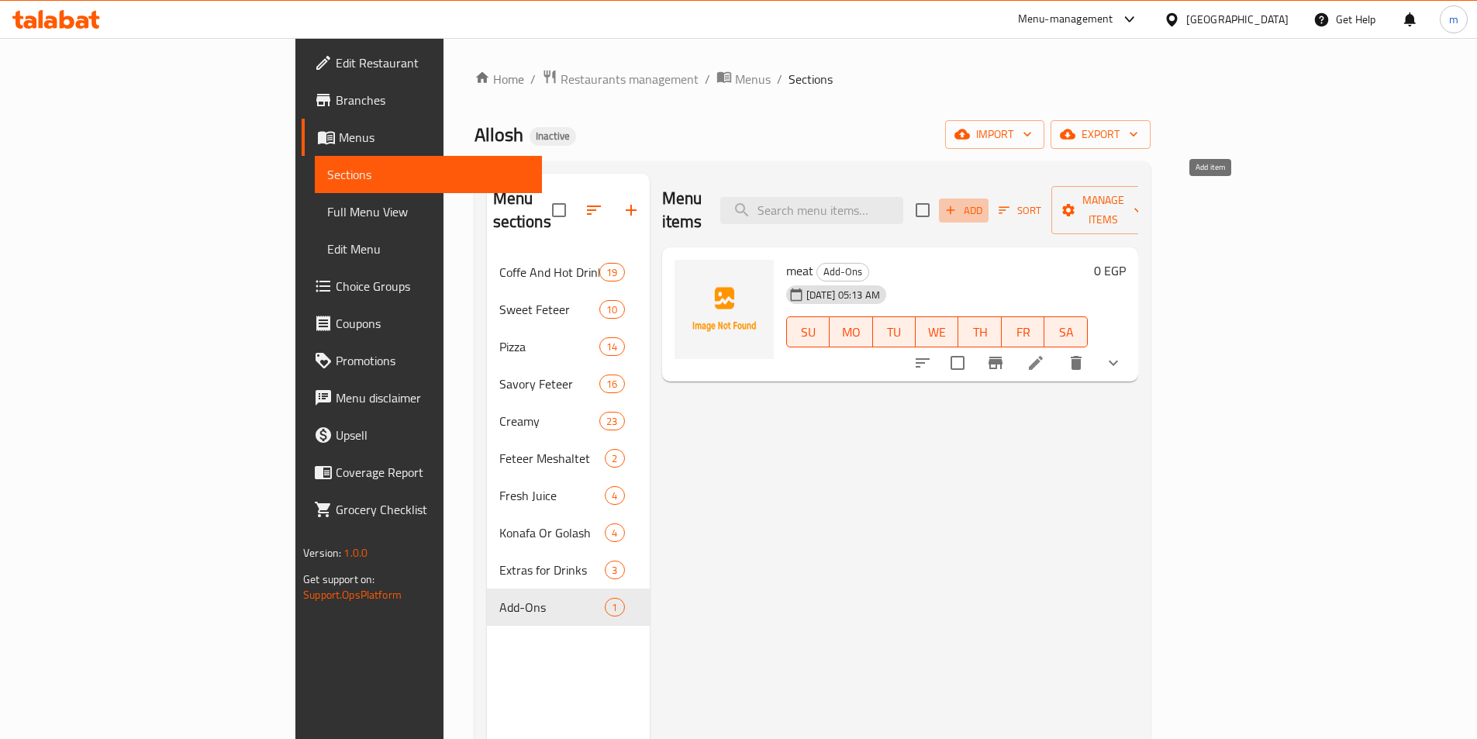
click at [985, 202] on span "Add" at bounding box center [964, 211] width 42 height 18
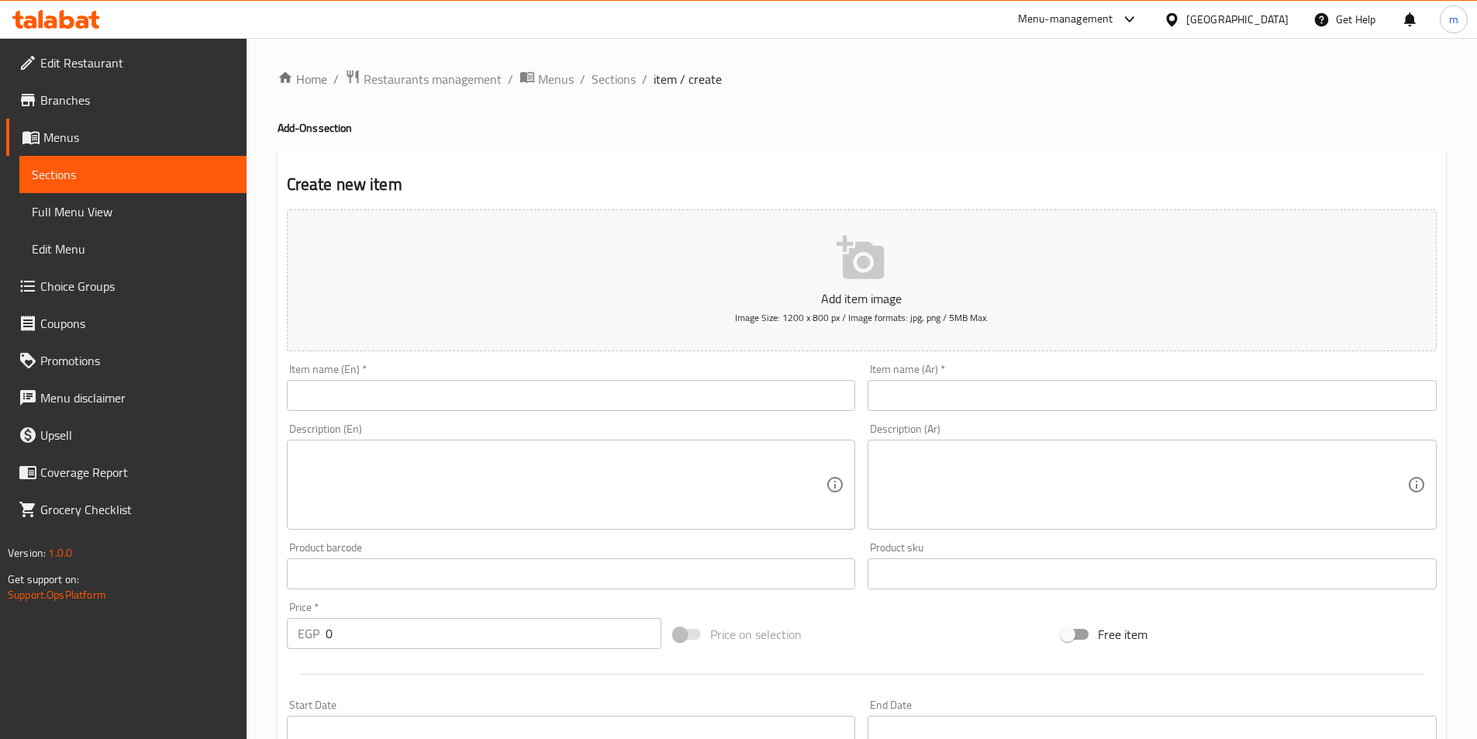
click at [677, 377] on div "Item name (En)   * Item name (En) *" at bounding box center [571, 387] width 569 height 47
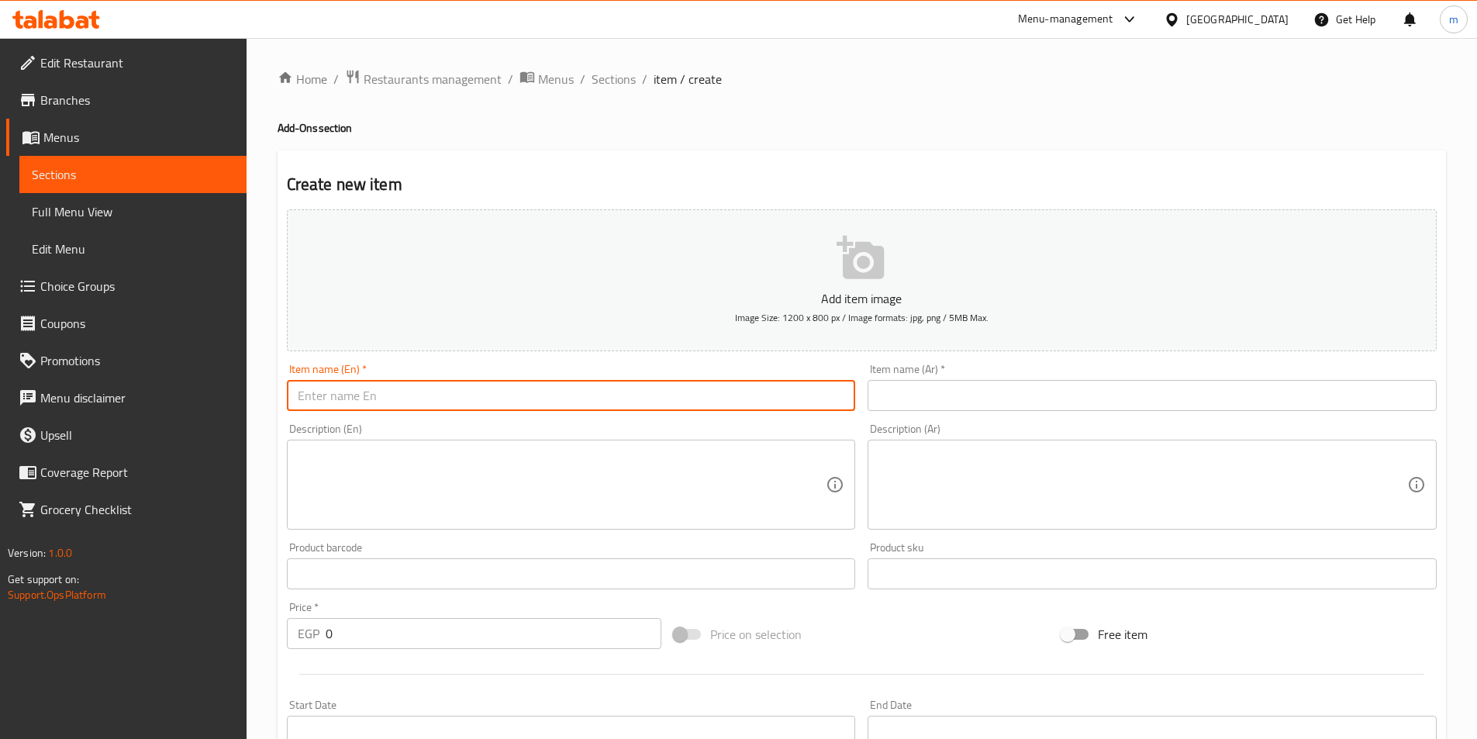
click at [665, 396] on input "text" at bounding box center [571, 395] width 569 height 31
paste input "Cheese"
type input "Cheese"
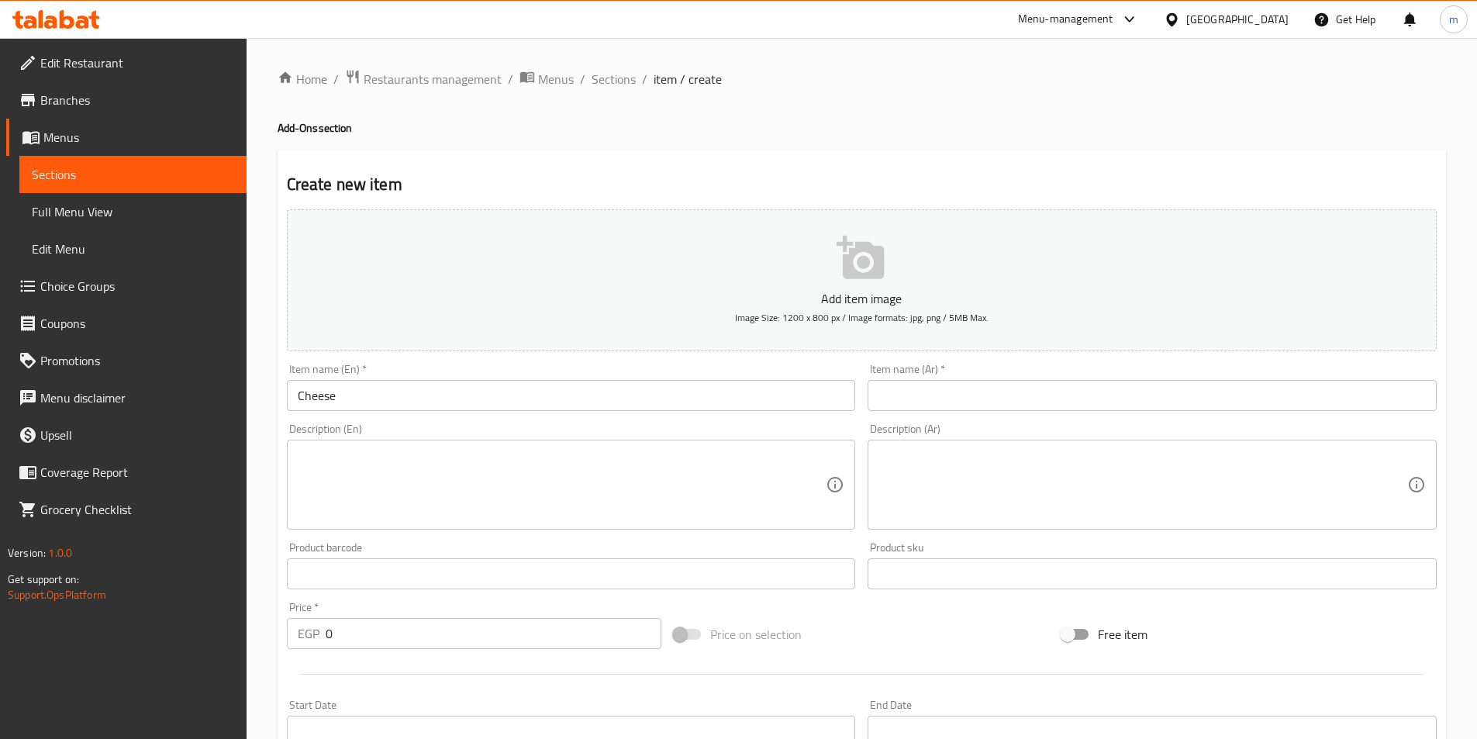
click at [949, 408] on input "text" at bounding box center [1152, 395] width 569 height 31
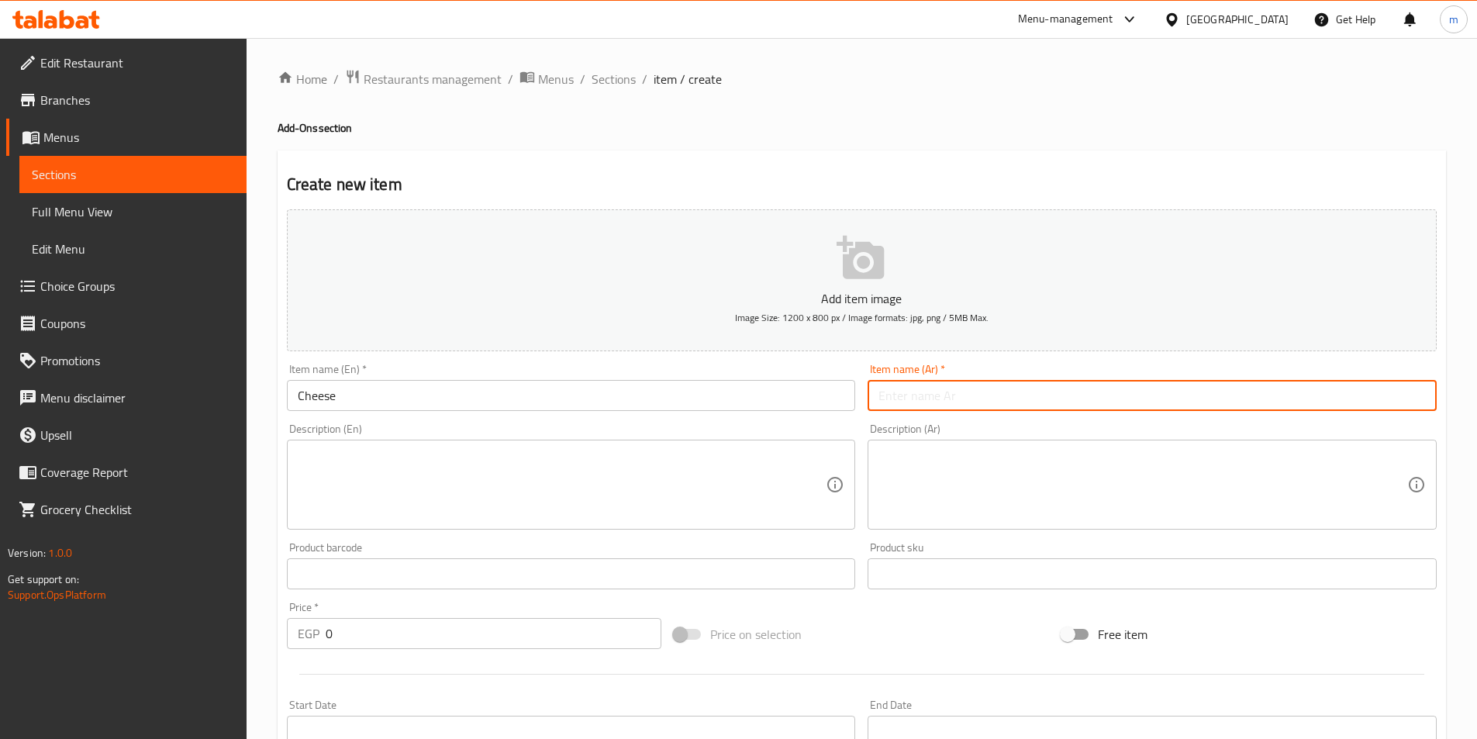
paste input "جبن"
type input "جبن"
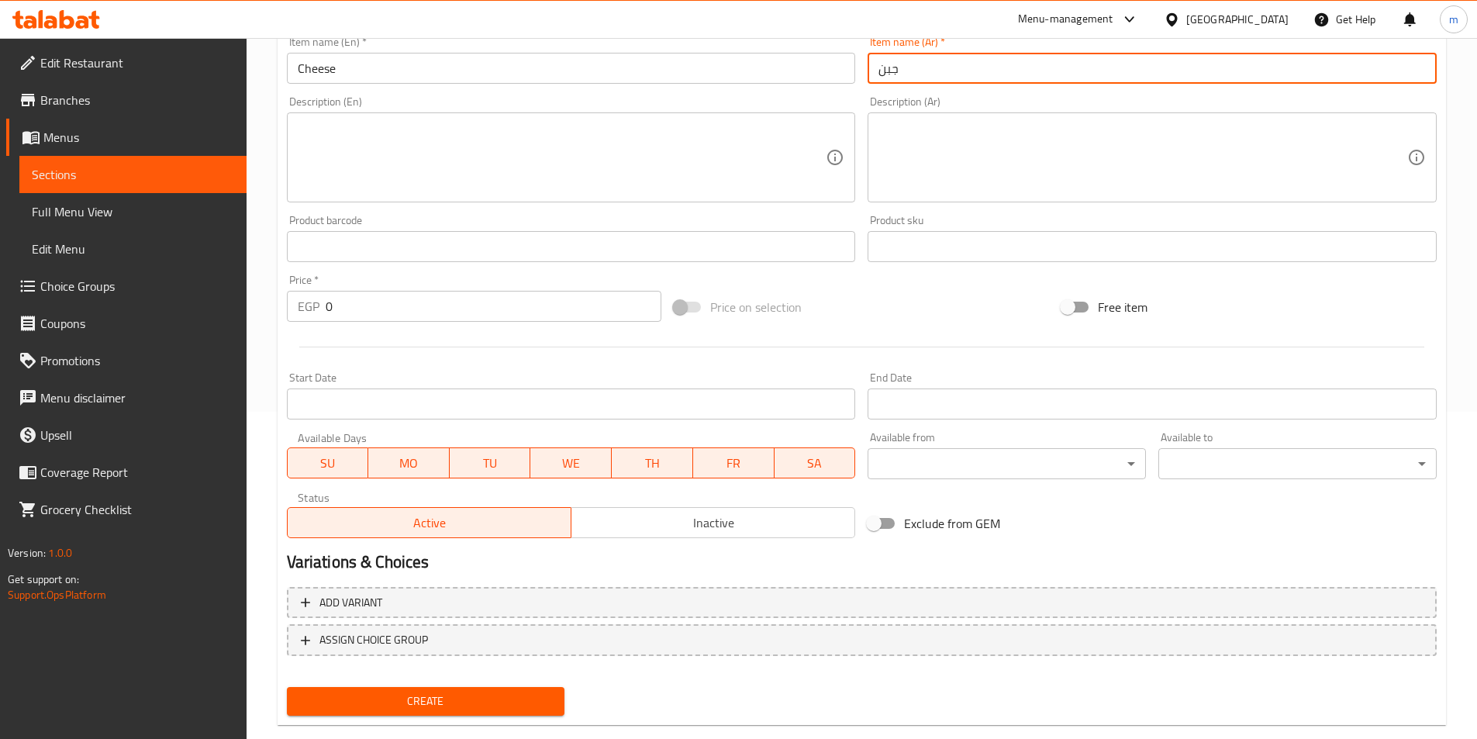
scroll to position [357, 0]
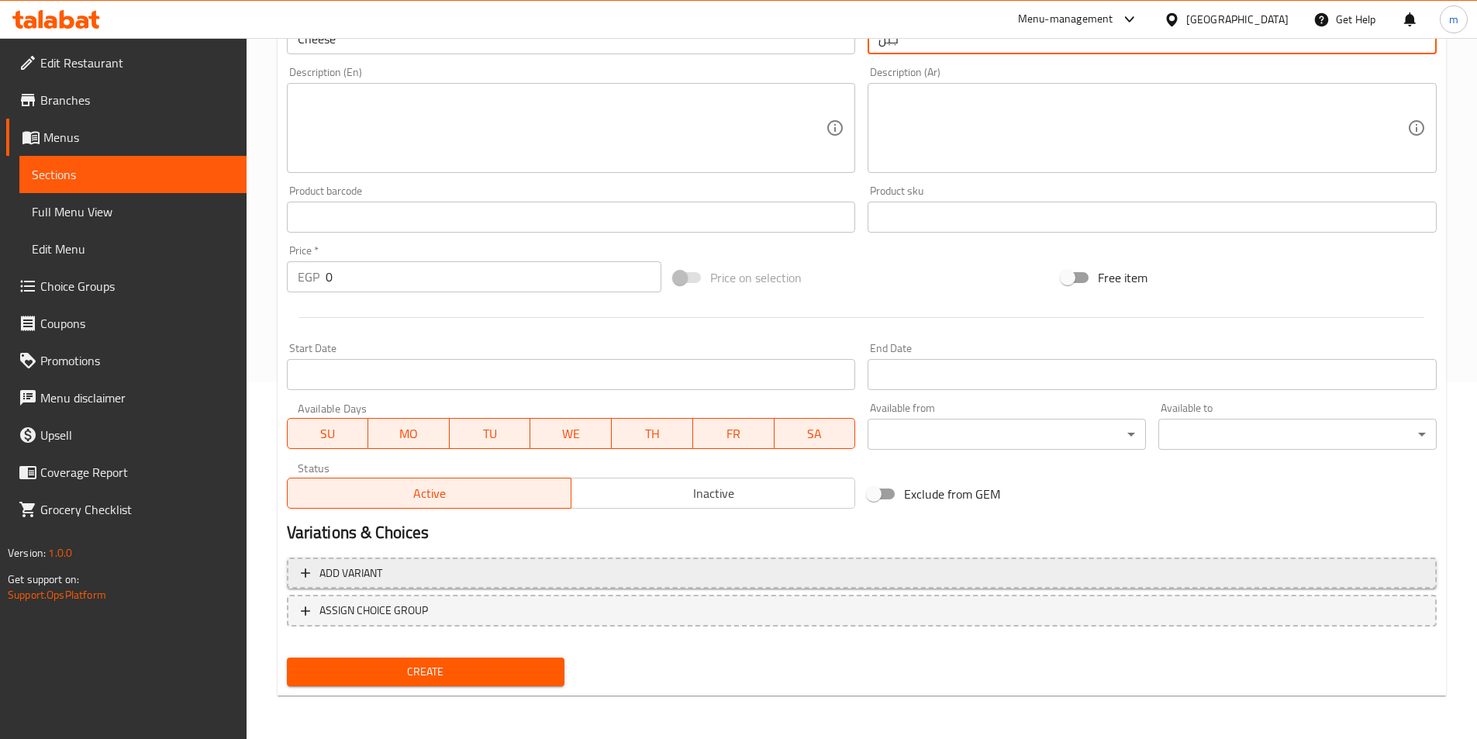
click at [623, 576] on span "Add variant" at bounding box center [862, 573] width 1122 height 19
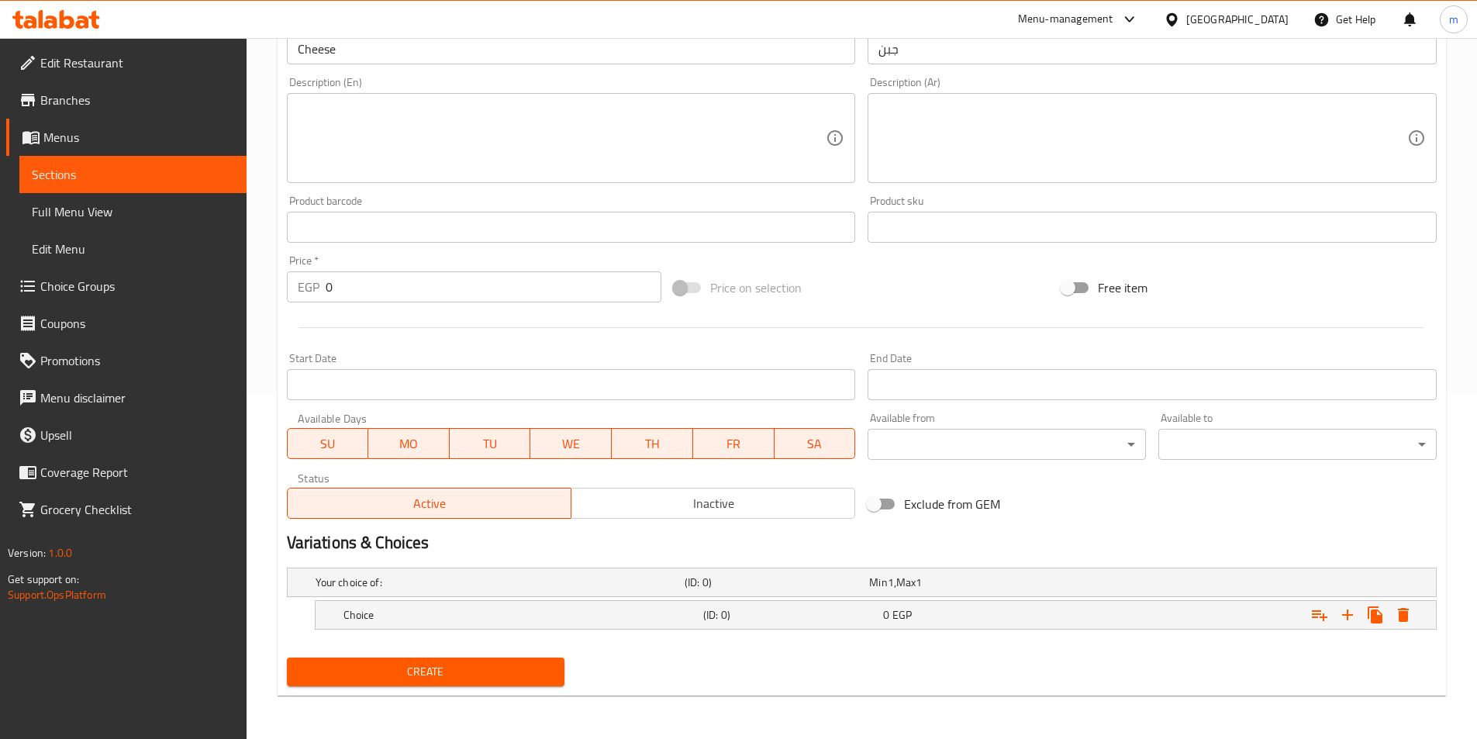
scroll to position [347, 0]
click at [979, 623] on div "0 EGP" at bounding box center [970, 615] width 180 height 22
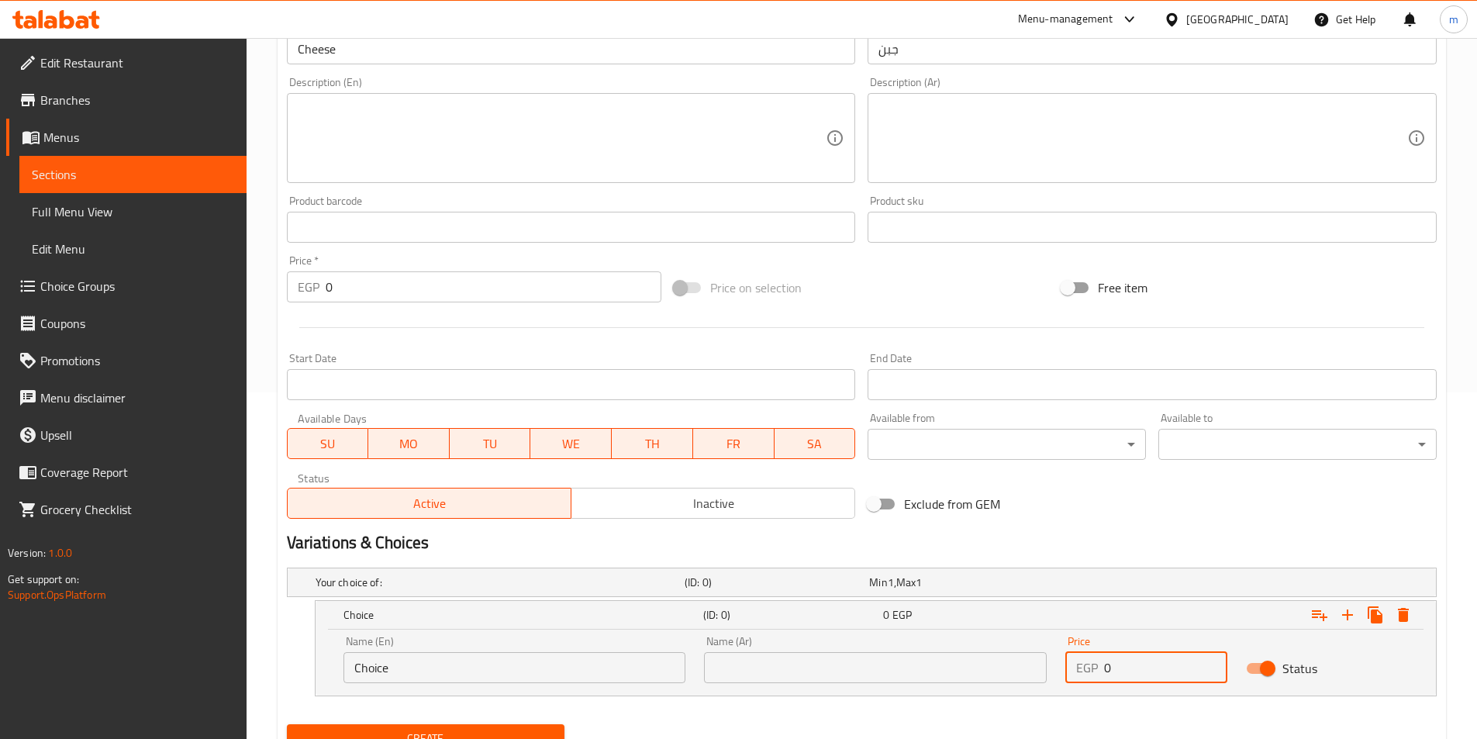
drag, startPoint x: 1127, startPoint y: 669, endPoint x: 1104, endPoint y: 675, distance: 23.9
click at [1104, 675] on div "EGP 0 Price" at bounding box center [1147, 667] width 162 height 31
paste input "4"
type input "40"
click at [1346, 612] on icon "Expand" at bounding box center [1348, 615] width 19 height 19
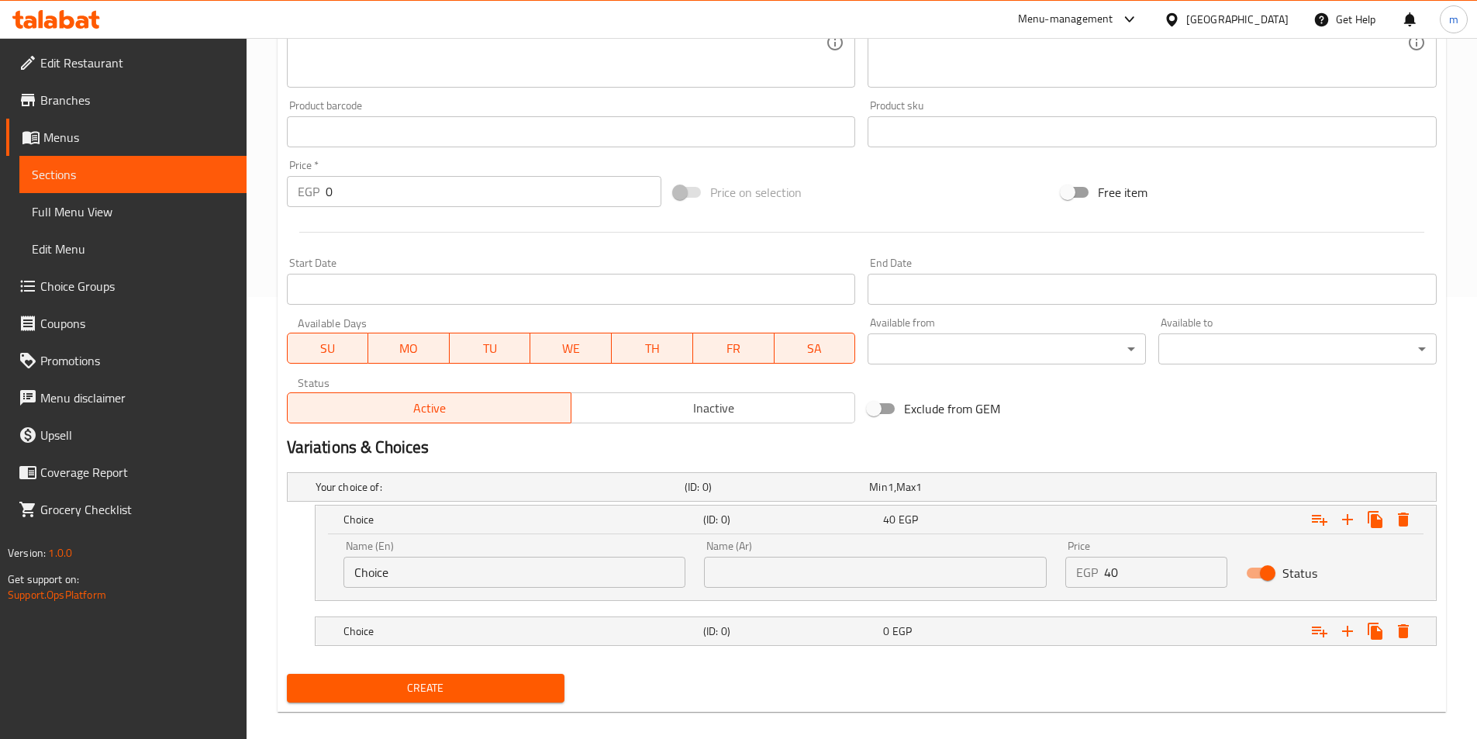
scroll to position [458, 0]
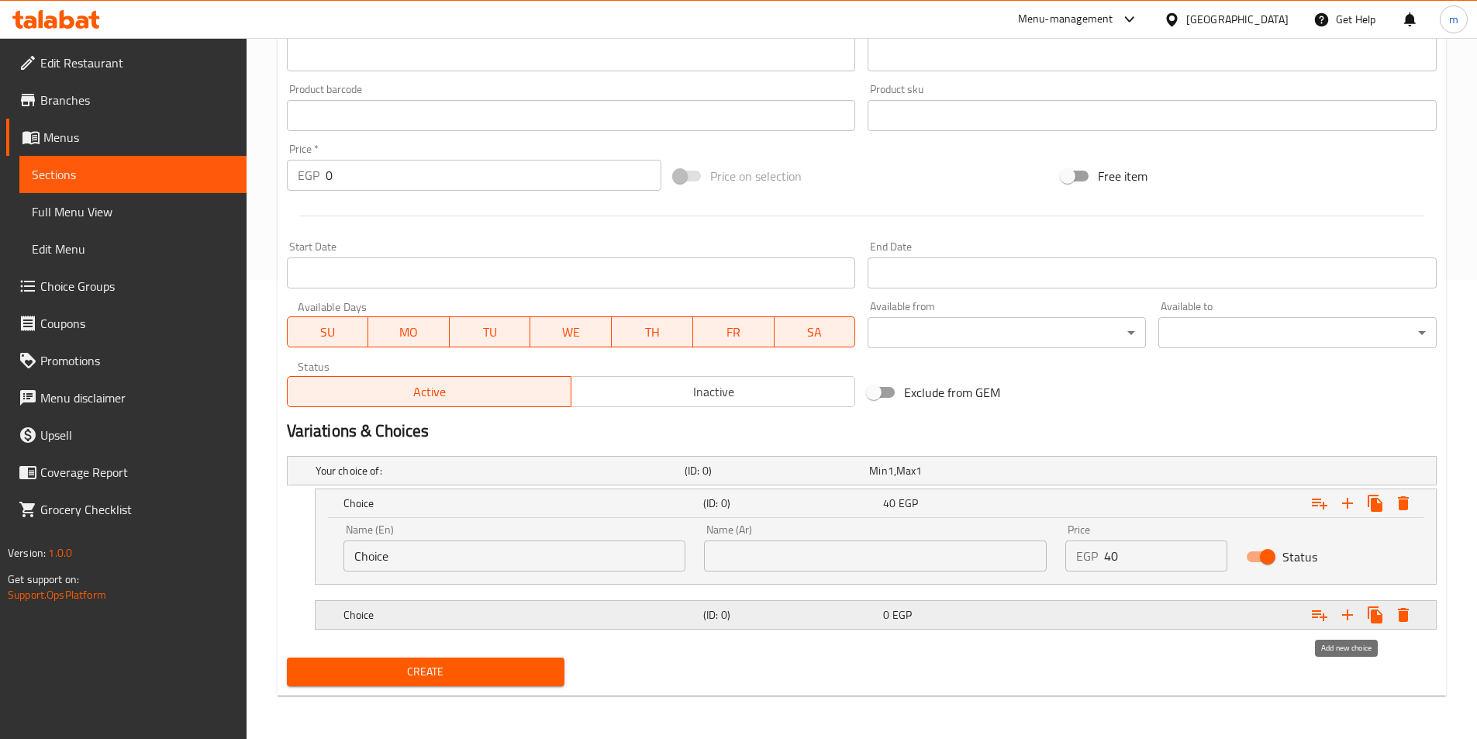
click at [1347, 613] on icon "Expand" at bounding box center [1347, 615] width 11 height 11
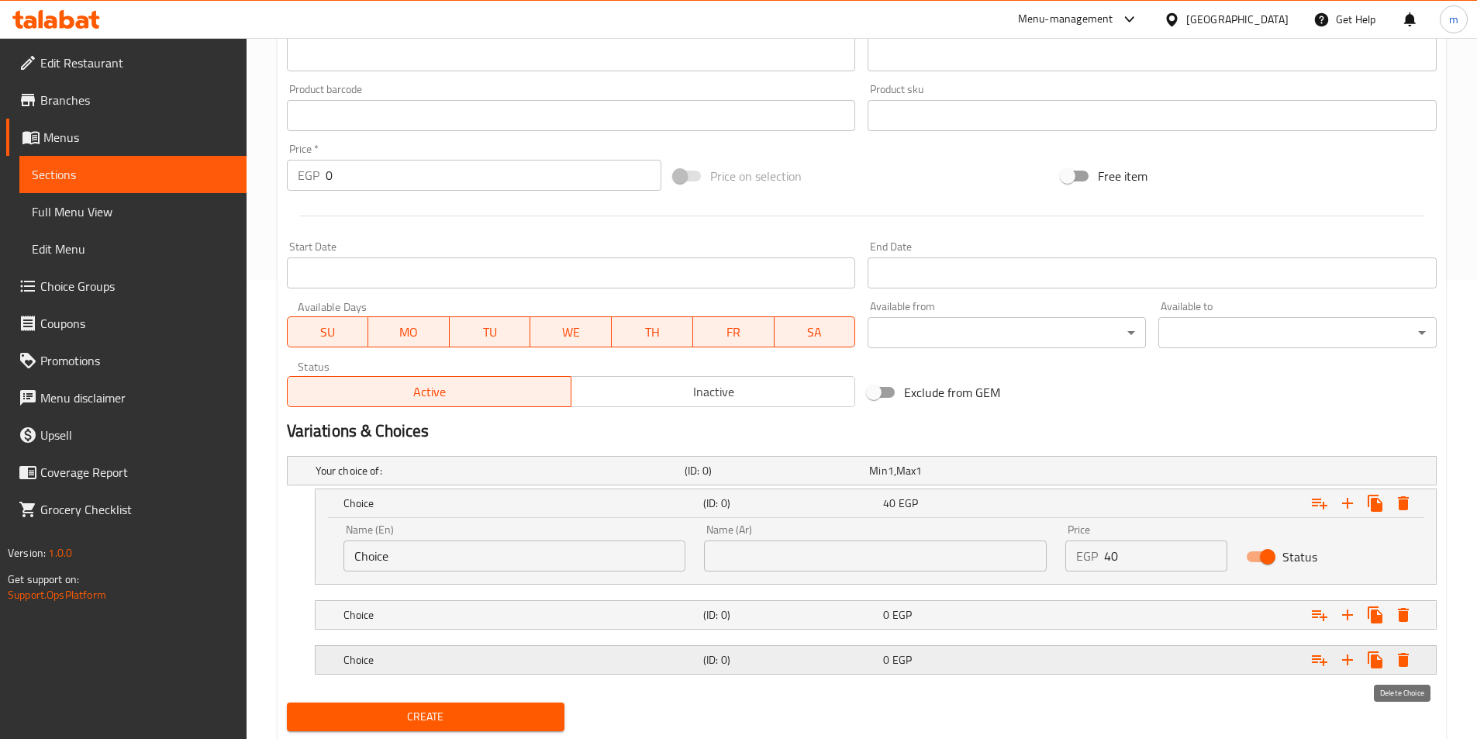
click at [1411, 661] on icon "Expand" at bounding box center [1403, 660] width 19 height 19
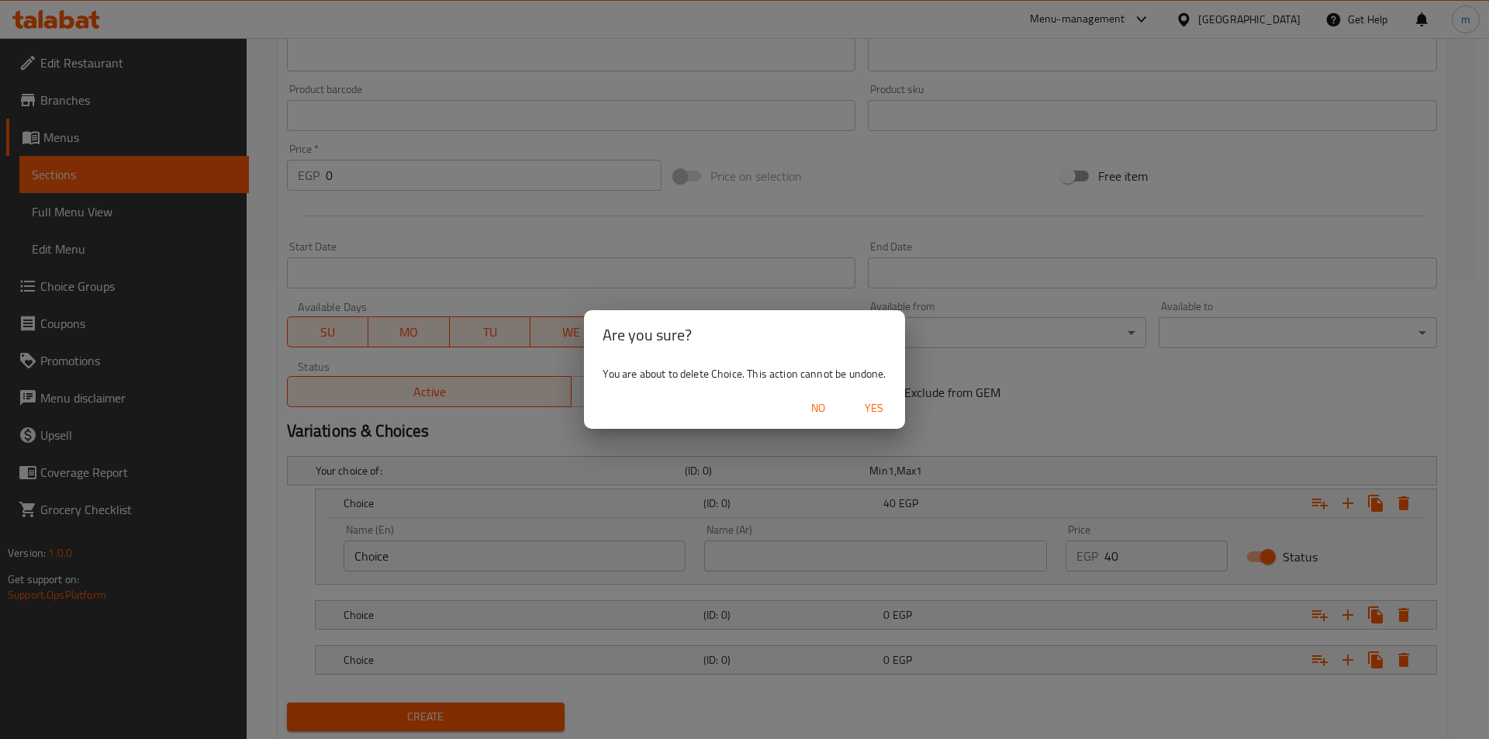
click at [883, 407] on span "Yes" at bounding box center [873, 408] width 37 height 19
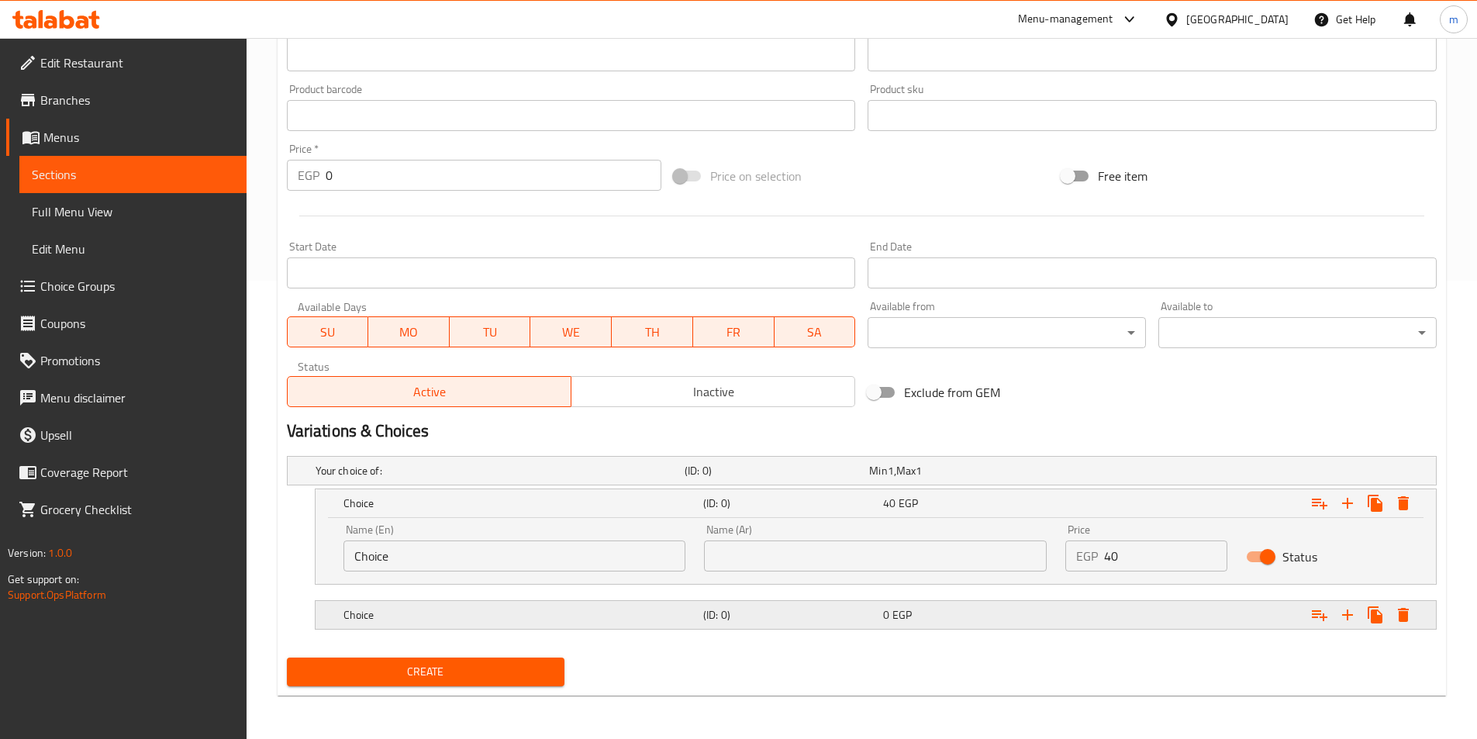
click at [1064, 618] on div "Expand" at bounding box center [1240, 615] width 360 height 34
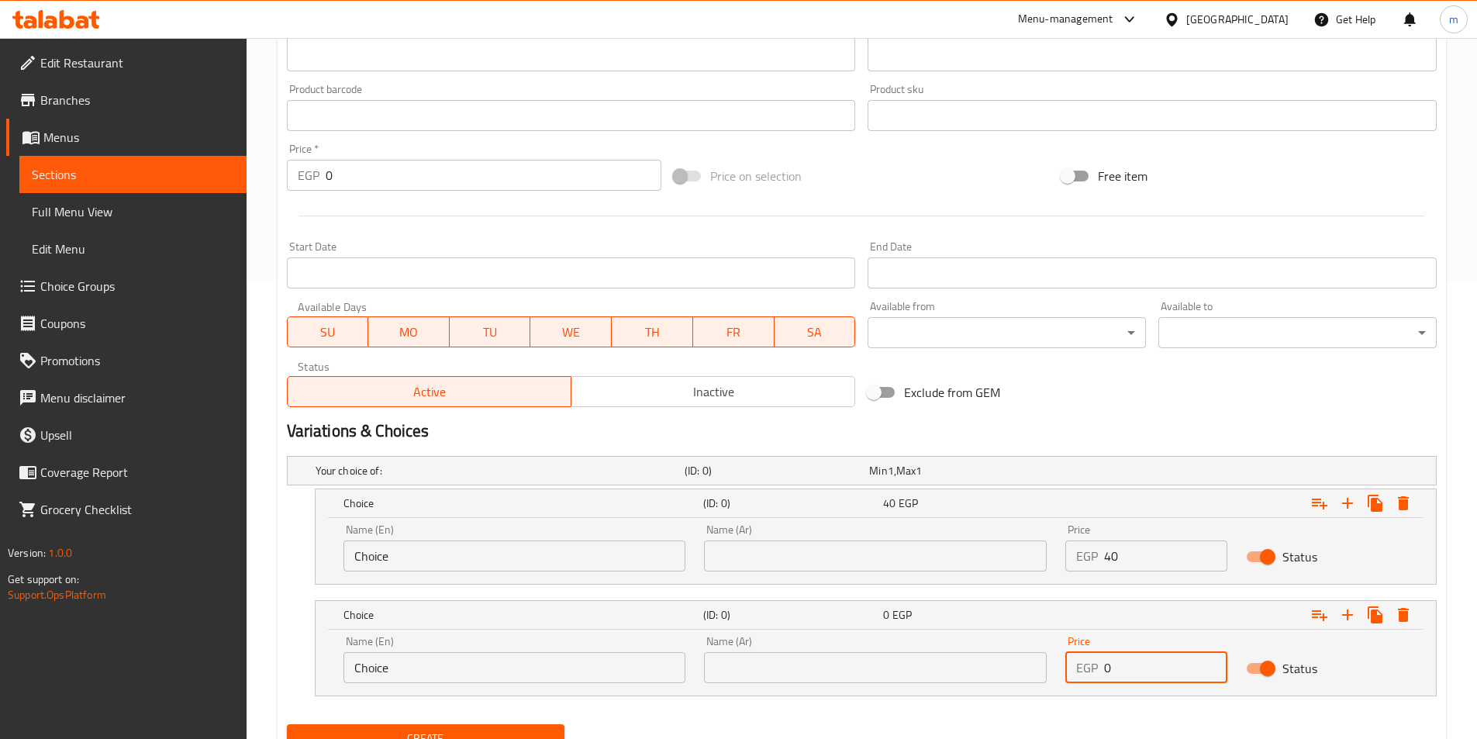
drag, startPoint x: 1125, startPoint y: 669, endPoint x: 1100, endPoint y: 674, distance: 26.0
click at [1100, 674] on div "EGP 0 Price" at bounding box center [1147, 667] width 162 height 31
paste input "55"
type input "55"
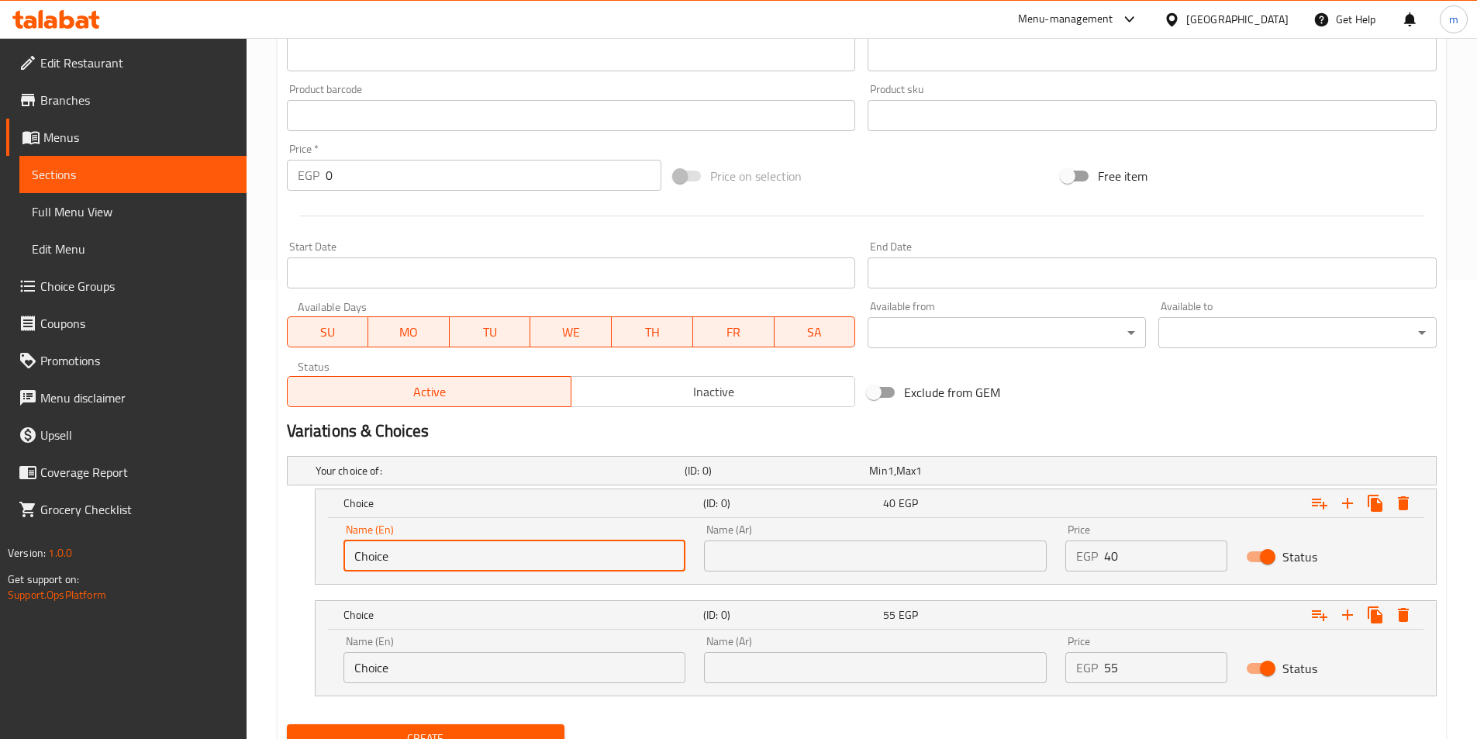
click at [564, 559] on input "Choice" at bounding box center [515, 556] width 343 height 31
drag, startPoint x: 424, startPoint y: 563, endPoint x: 320, endPoint y: 558, distance: 104.1
click at [320, 558] on div "Name (En) Choice Name (En) Name (Ar) Name (Ar) Price EGP 40 Price Status" at bounding box center [876, 551] width 1121 height 66
type input "س"
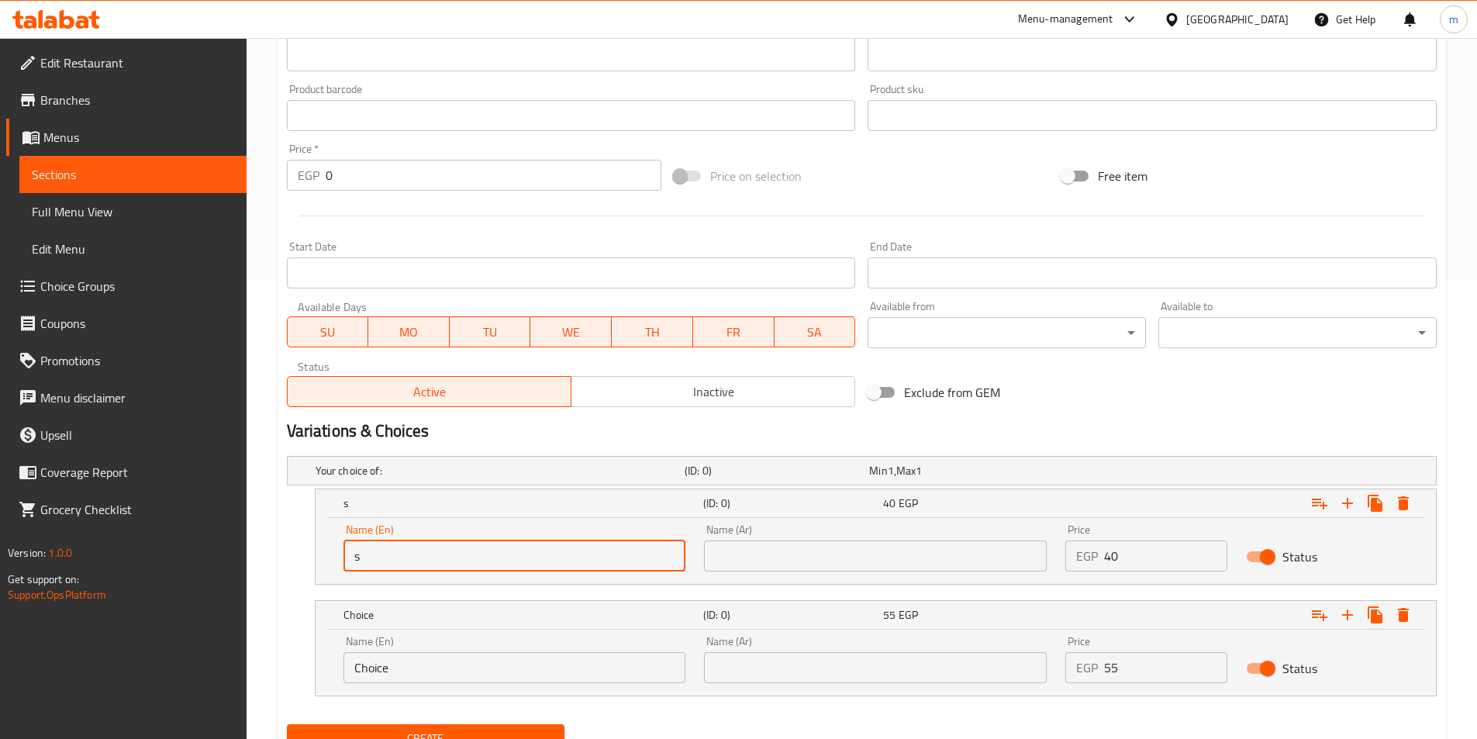
type input "Small"
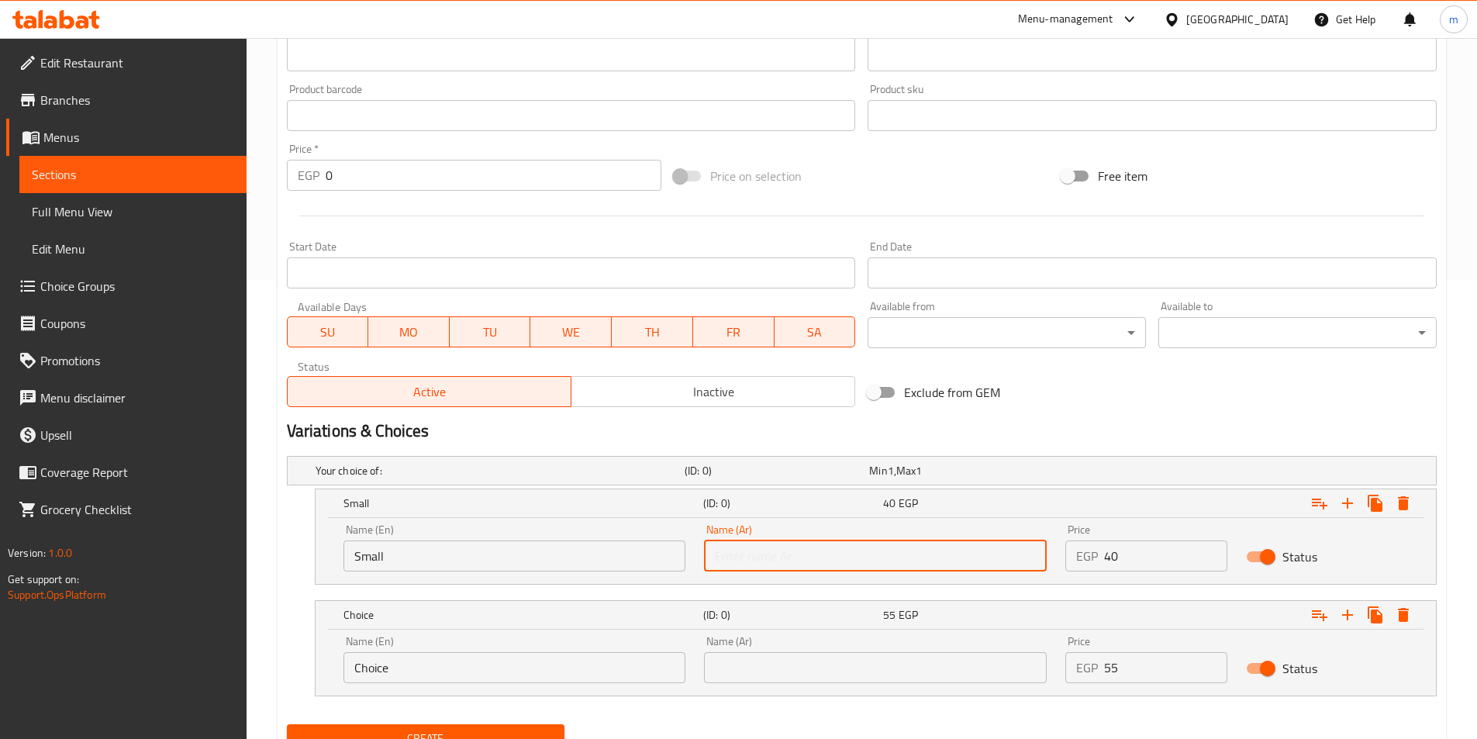
click at [790, 568] on input "text" at bounding box center [875, 556] width 343 height 31
type input "صغير"
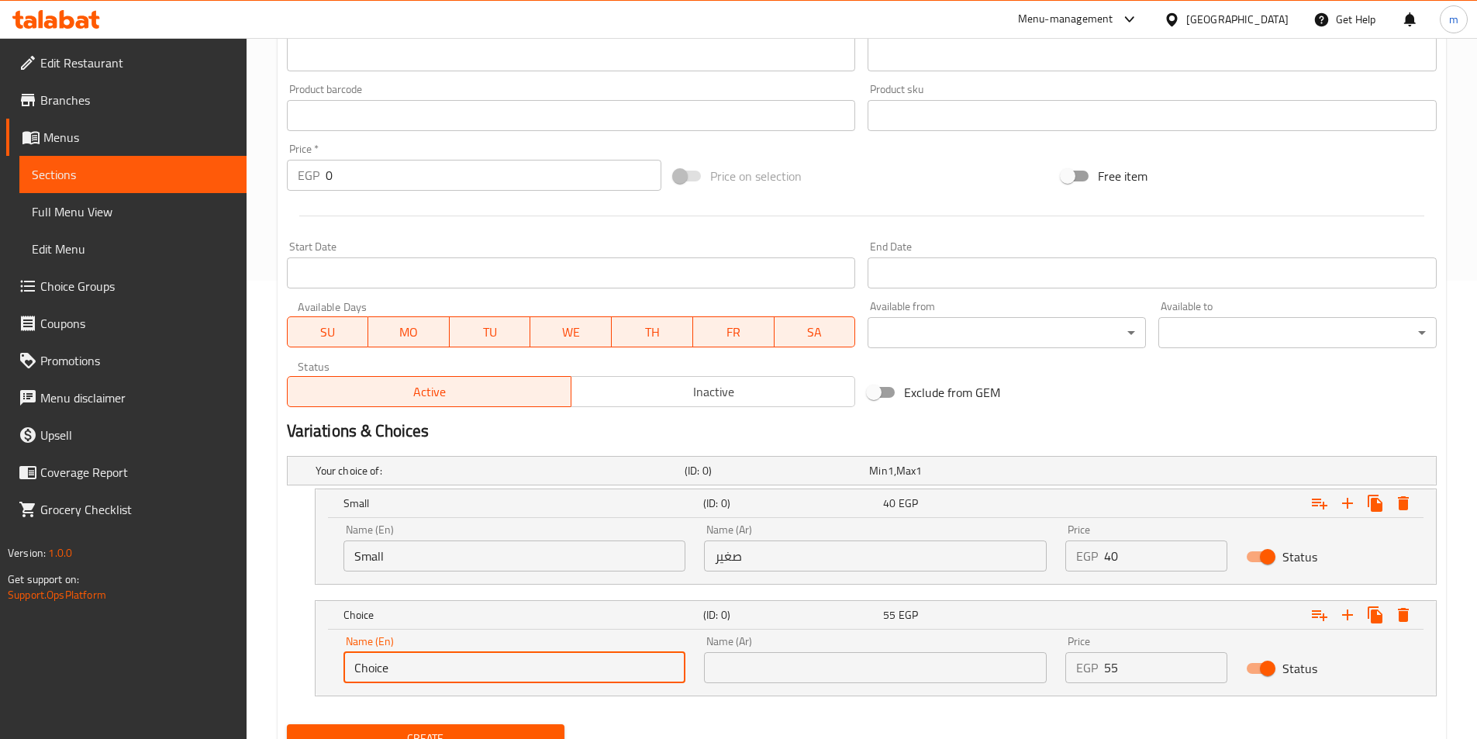
drag, startPoint x: 524, startPoint y: 679, endPoint x: 338, endPoint y: 665, distance: 186.6
click at [338, 665] on div "Name (En) Choice Name (En)" at bounding box center [514, 660] width 361 height 66
type input "large"
click at [852, 671] on input "text" at bounding box center [875, 667] width 343 height 31
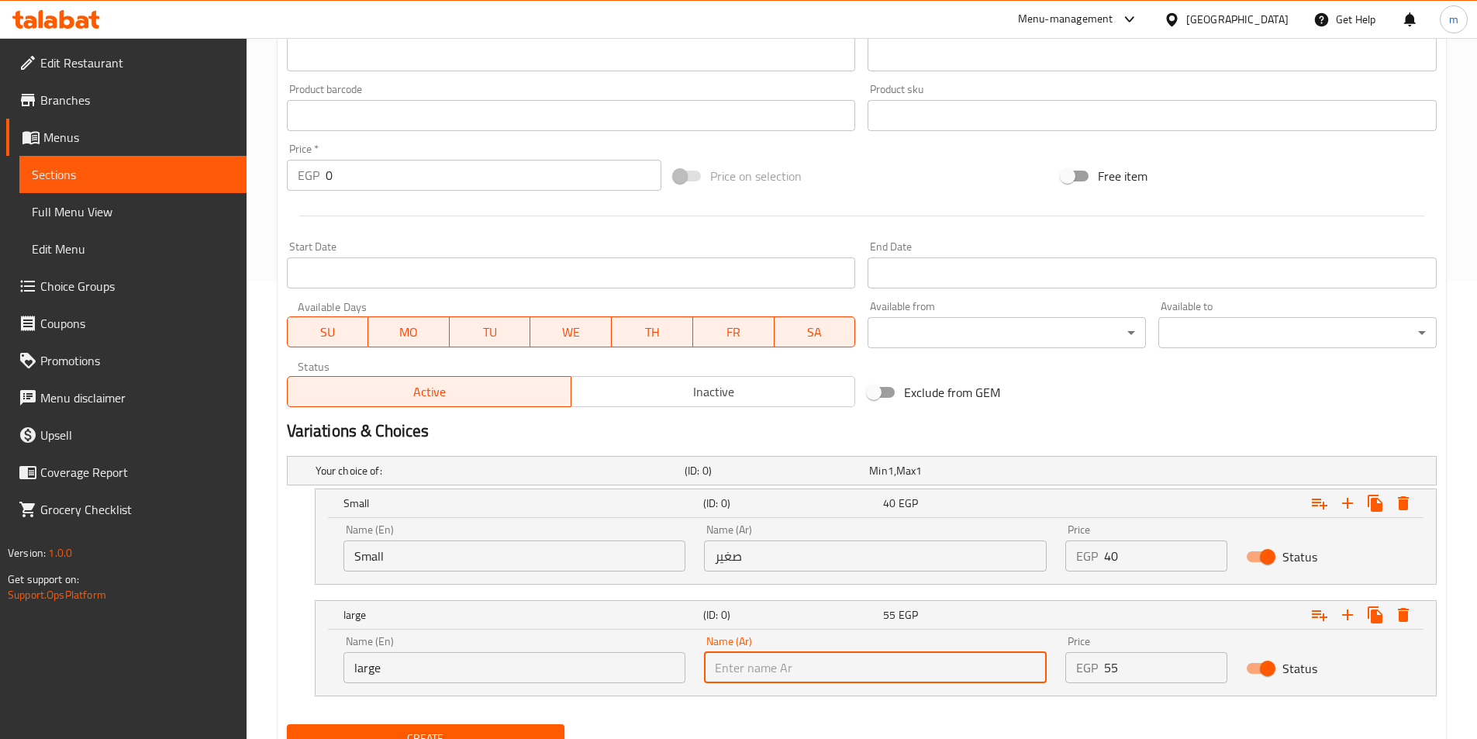
type input "كبير"
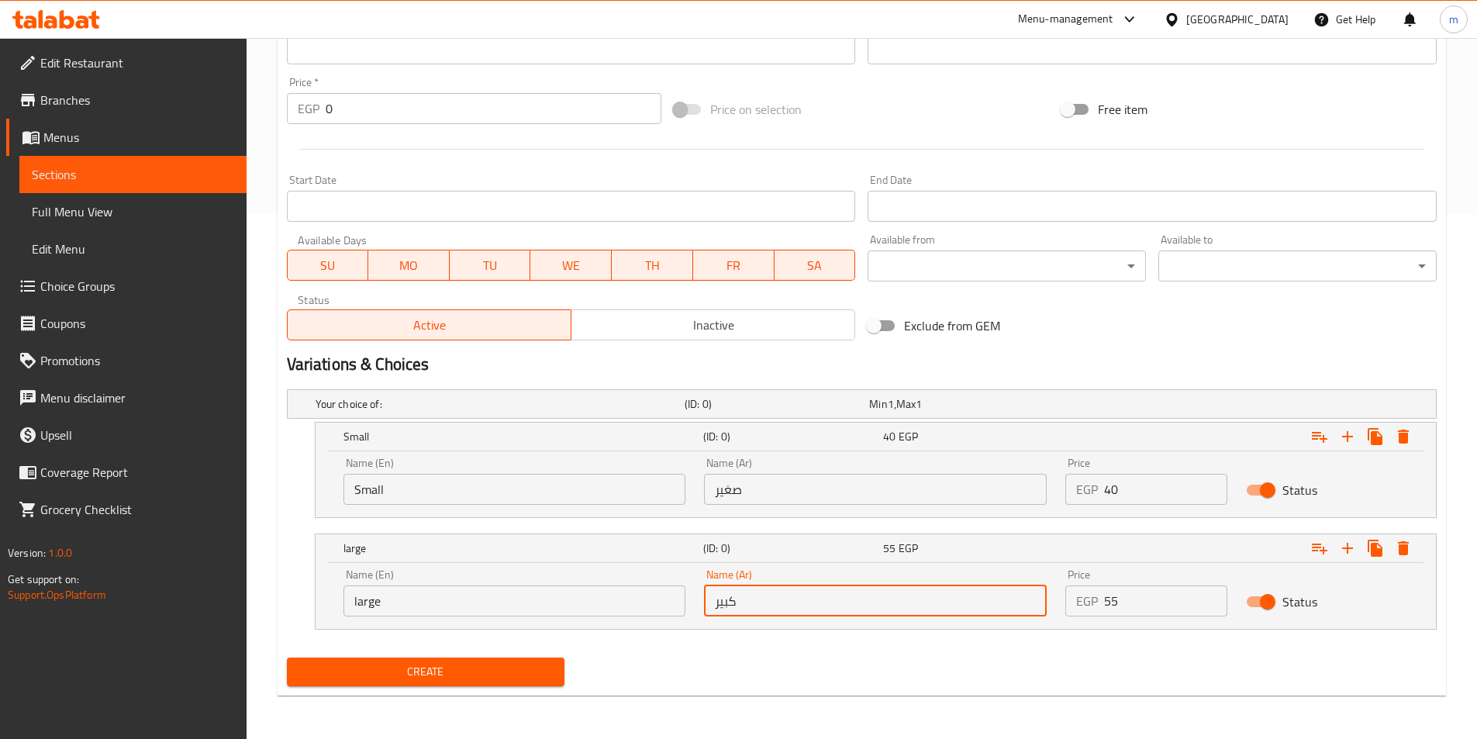
click at [520, 672] on span "Create" at bounding box center [426, 671] width 254 height 19
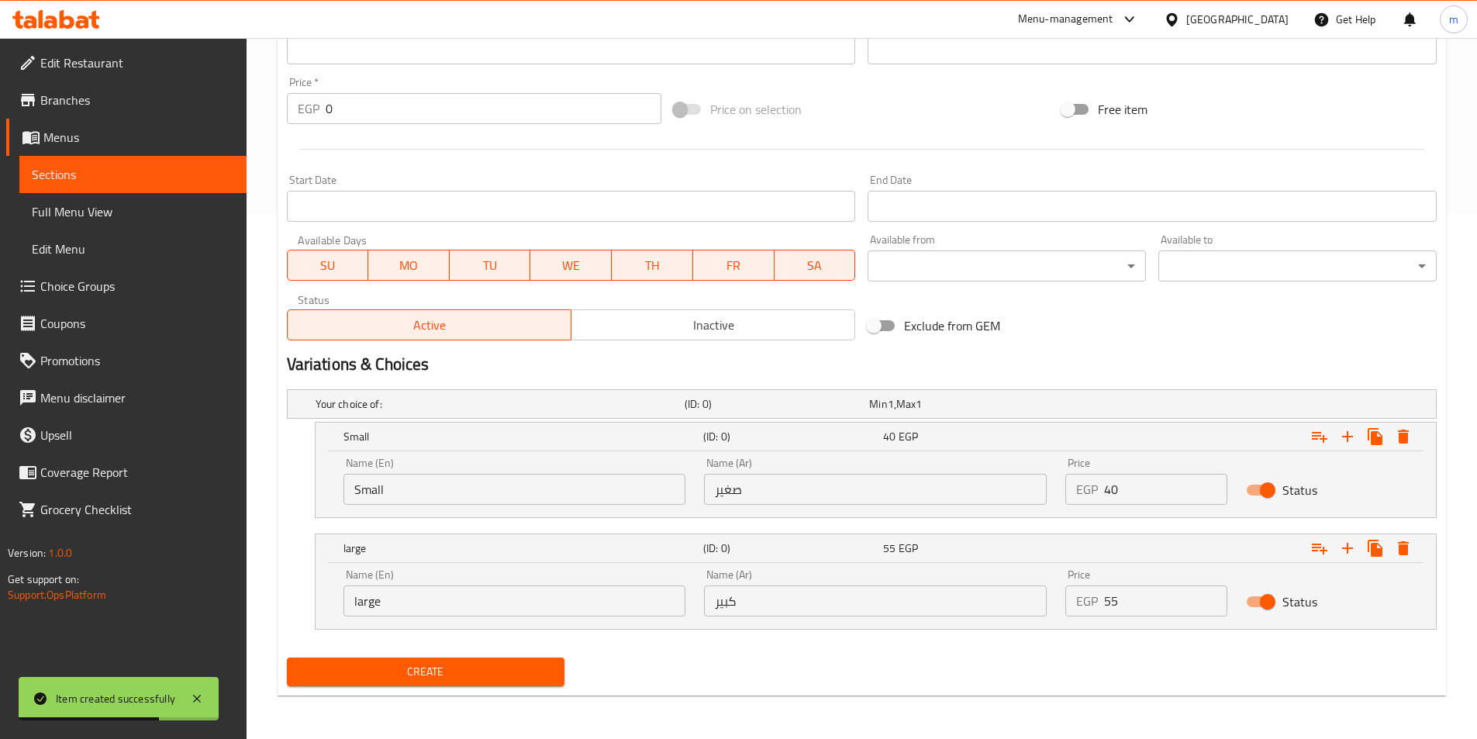
click at [55, 174] on span "Sections" at bounding box center [133, 174] width 202 height 19
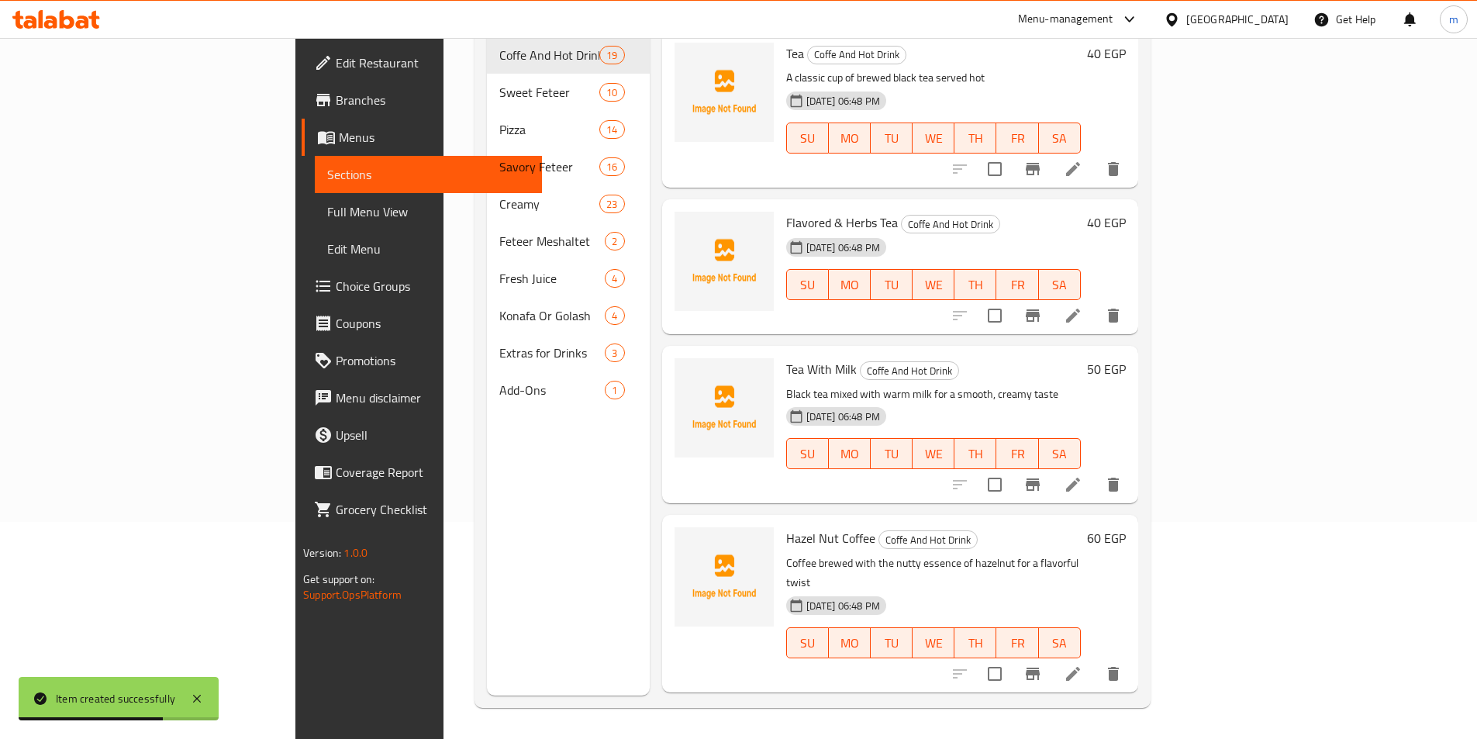
scroll to position [217, 0]
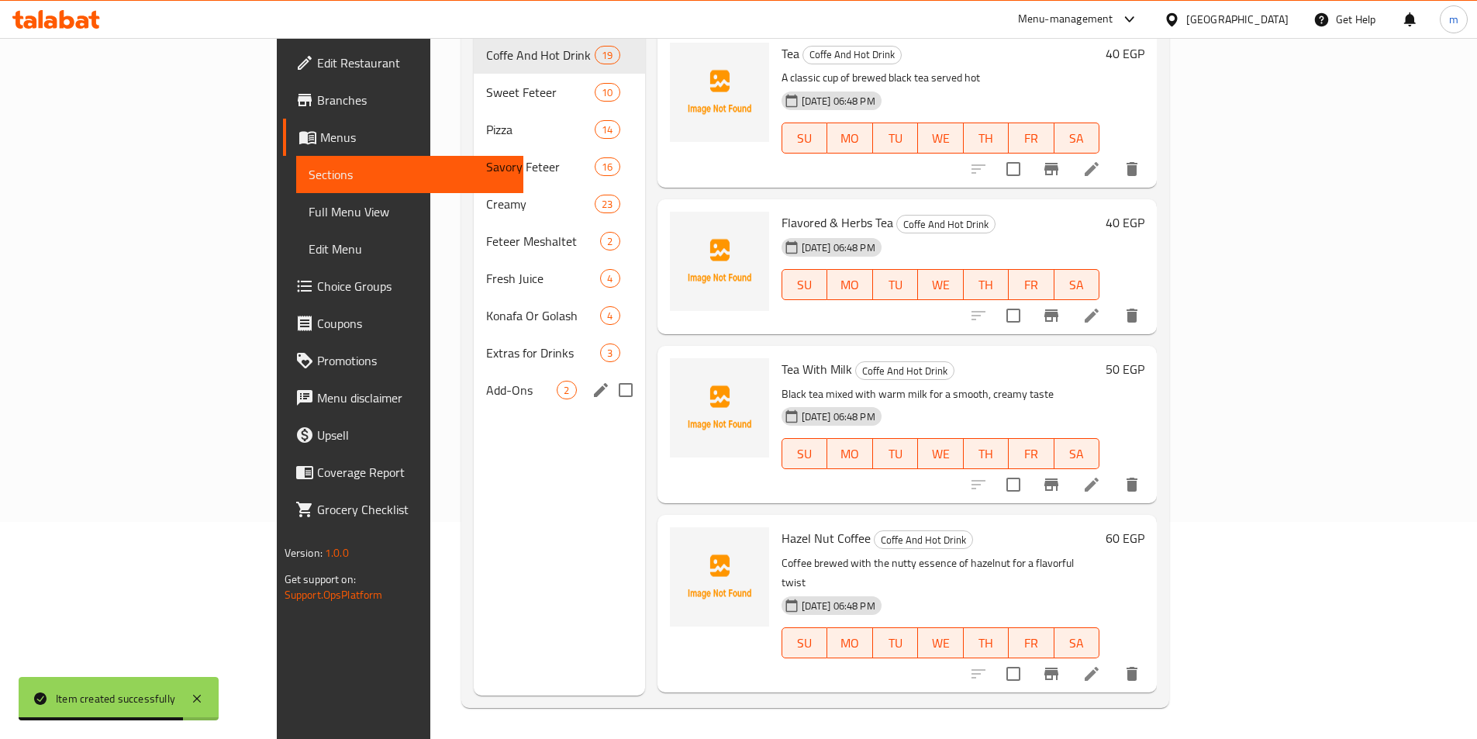
click at [486, 381] on span "Add-Ons" at bounding box center [521, 390] width 71 height 19
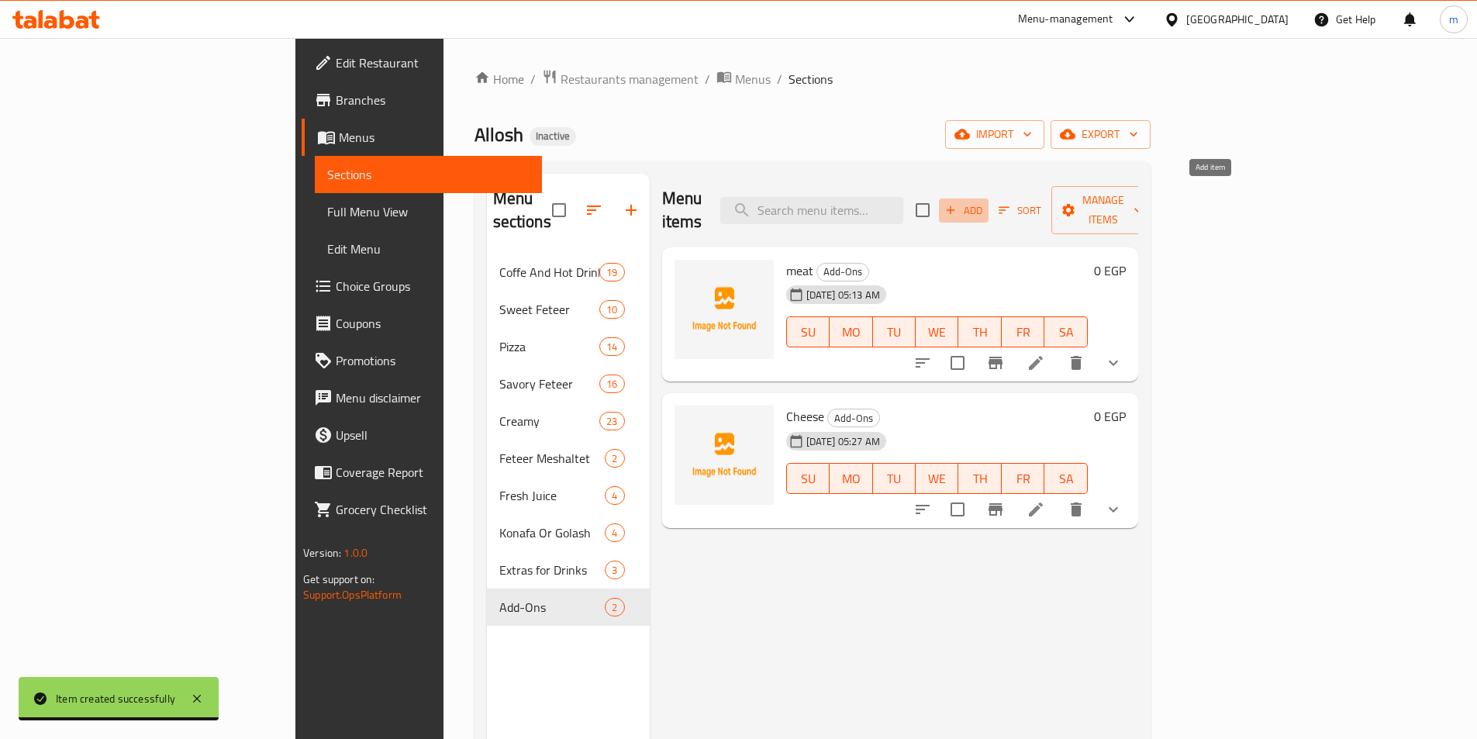
click at [985, 202] on span "Add" at bounding box center [964, 211] width 42 height 18
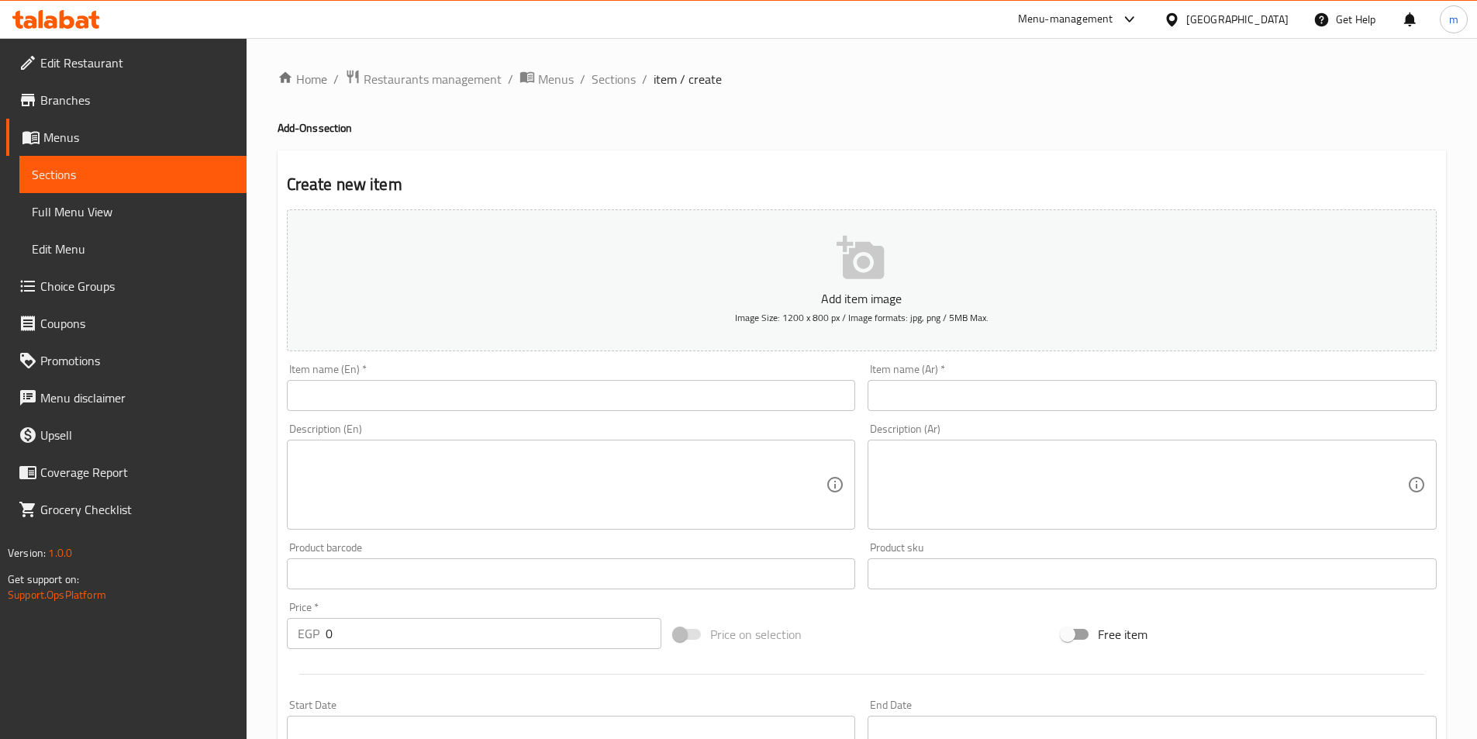
click at [652, 405] on input "text" at bounding box center [571, 395] width 569 height 31
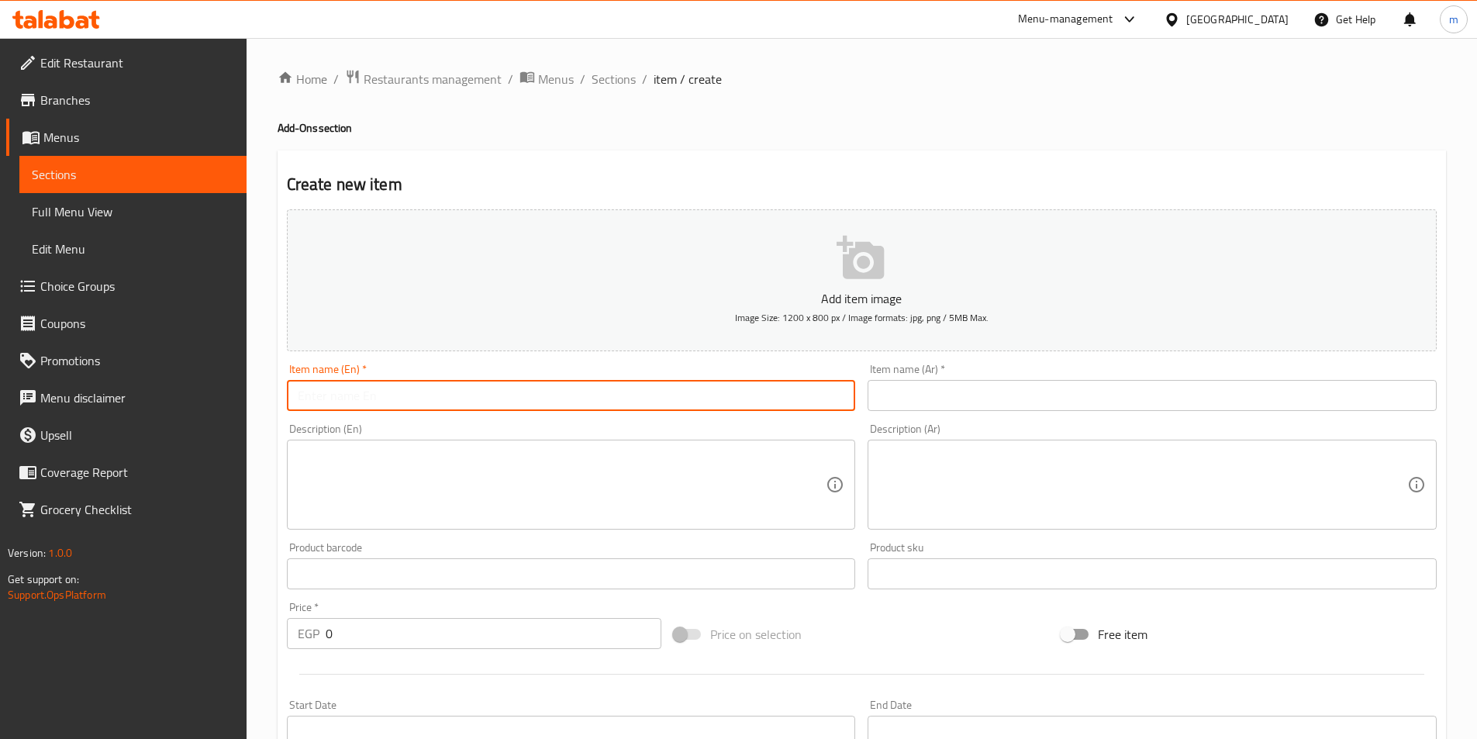
paste input "Potatoes"
type input "Potatoes"
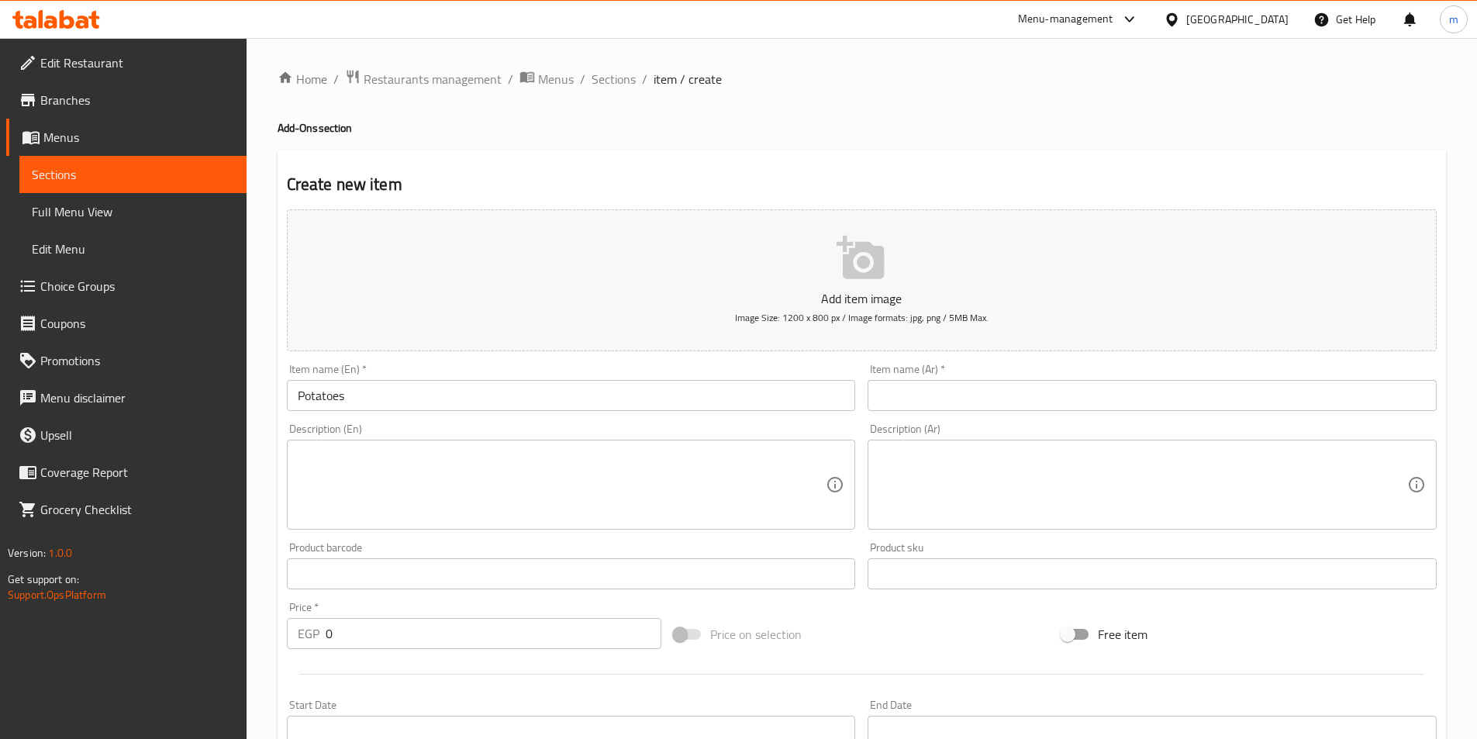
click at [966, 409] on input "text" at bounding box center [1152, 395] width 569 height 31
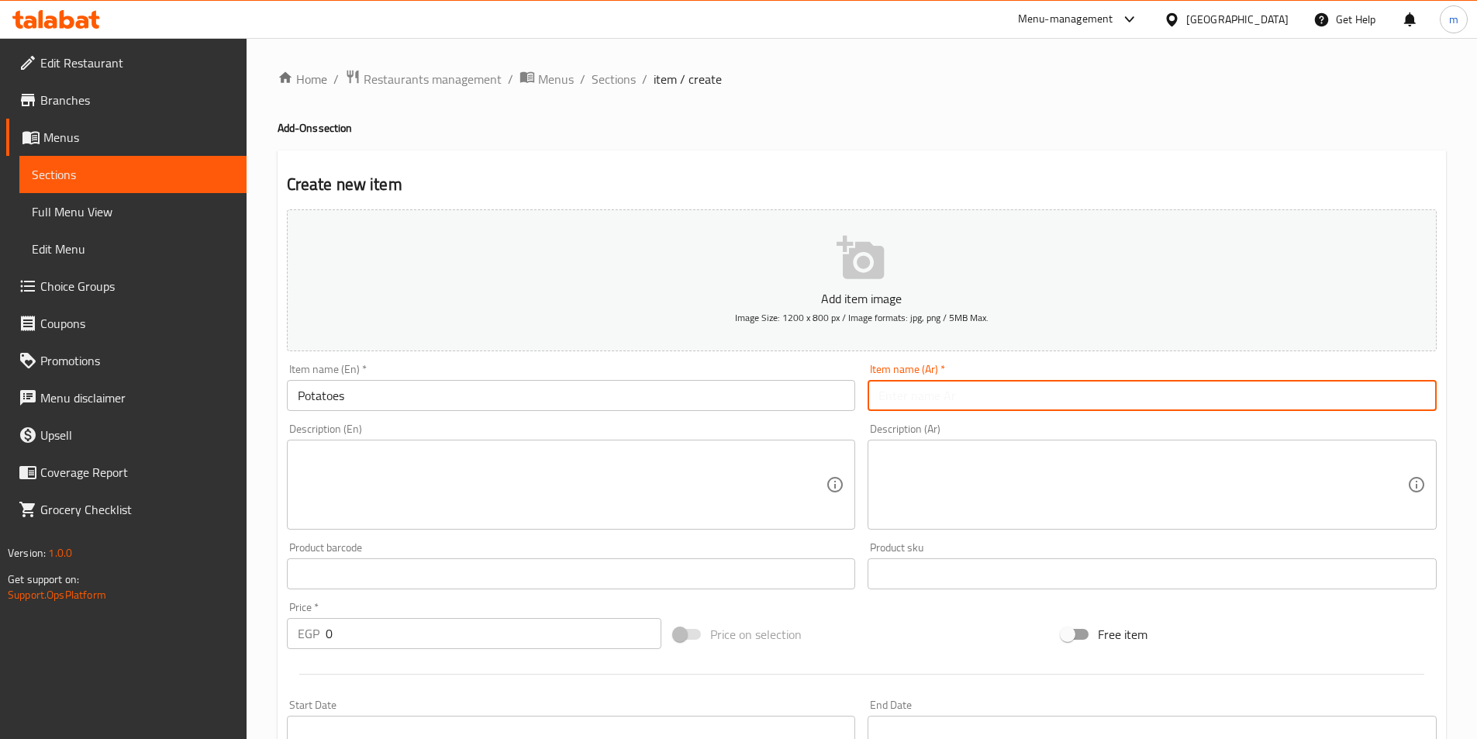
paste input "بطاطس"
type input "بطاطس"
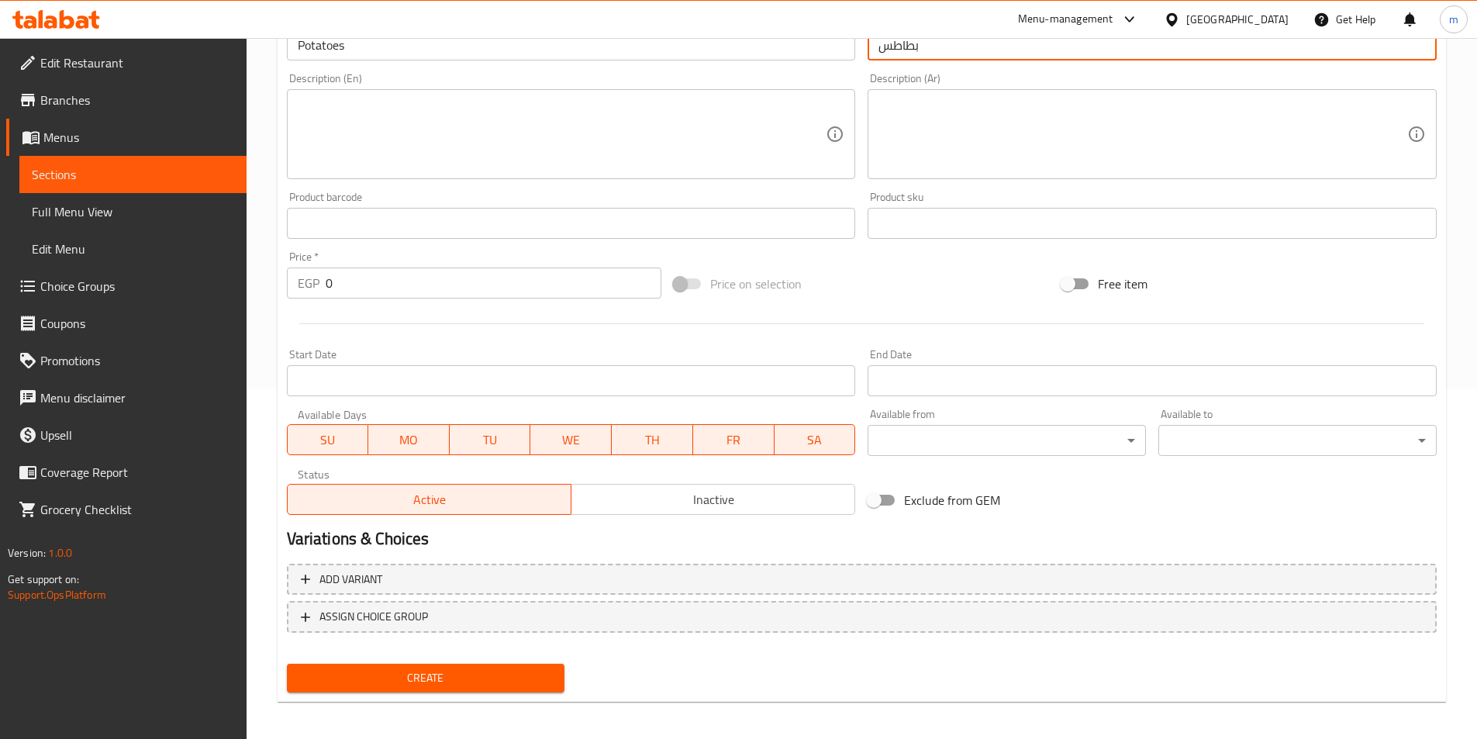
scroll to position [357, 0]
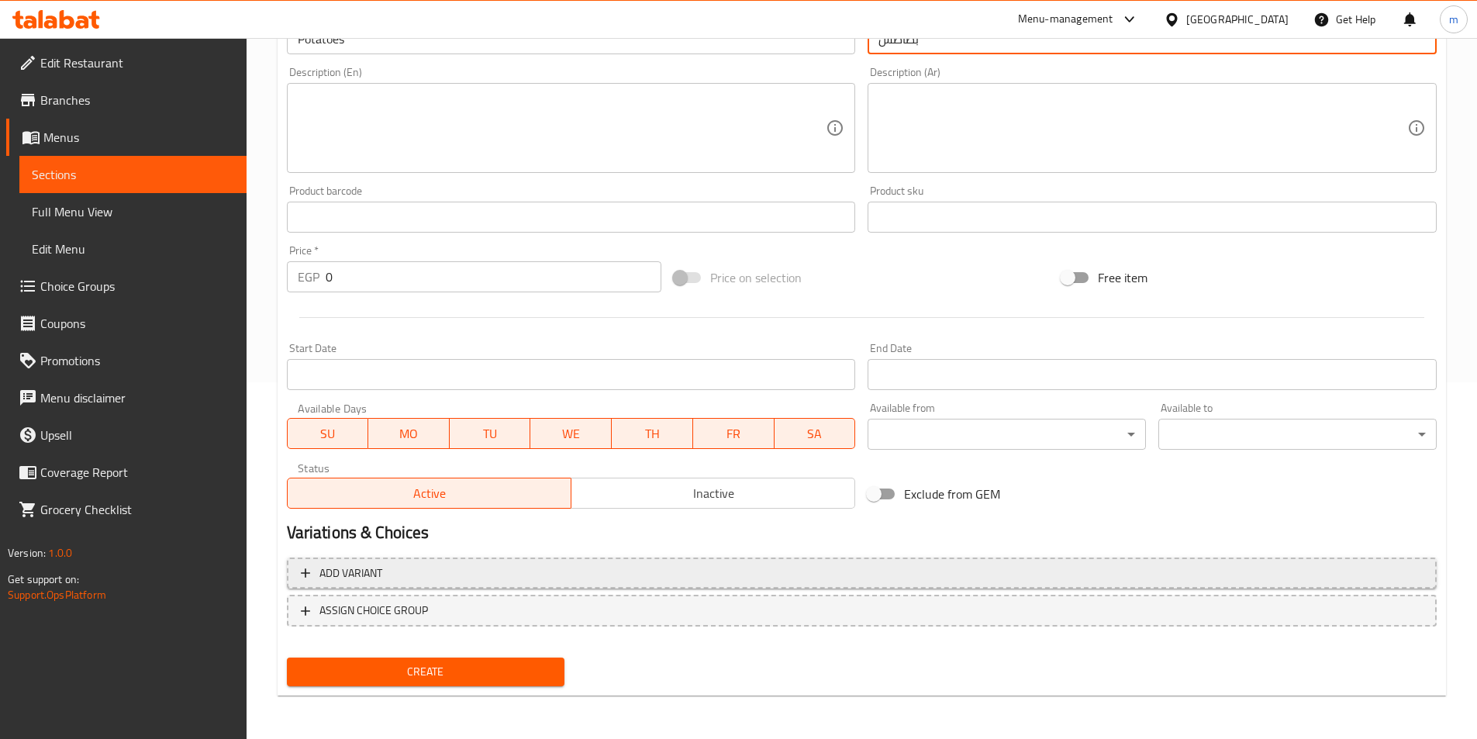
click at [767, 572] on span "Add variant" at bounding box center [862, 573] width 1122 height 19
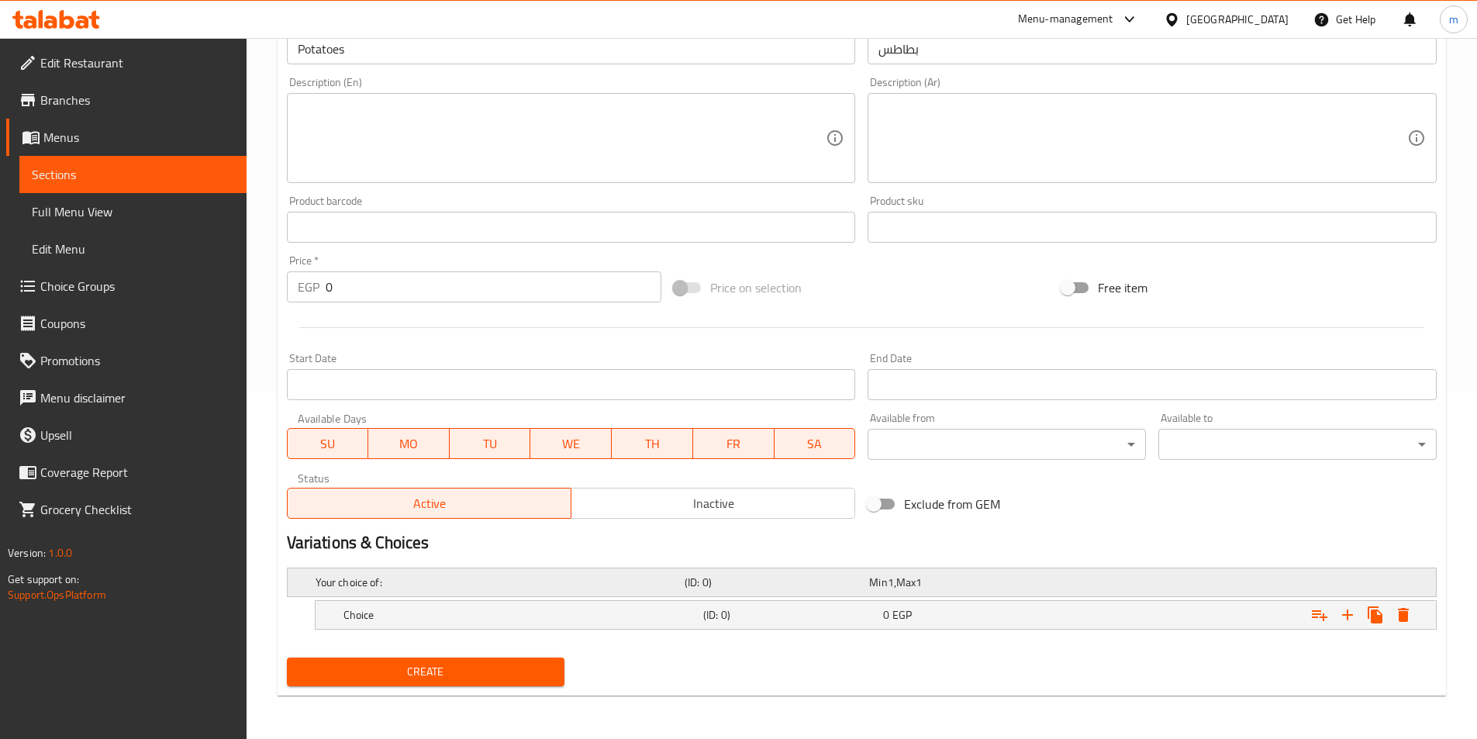
scroll to position [347, 0]
click at [1063, 608] on div "Expand" at bounding box center [1240, 615] width 360 height 34
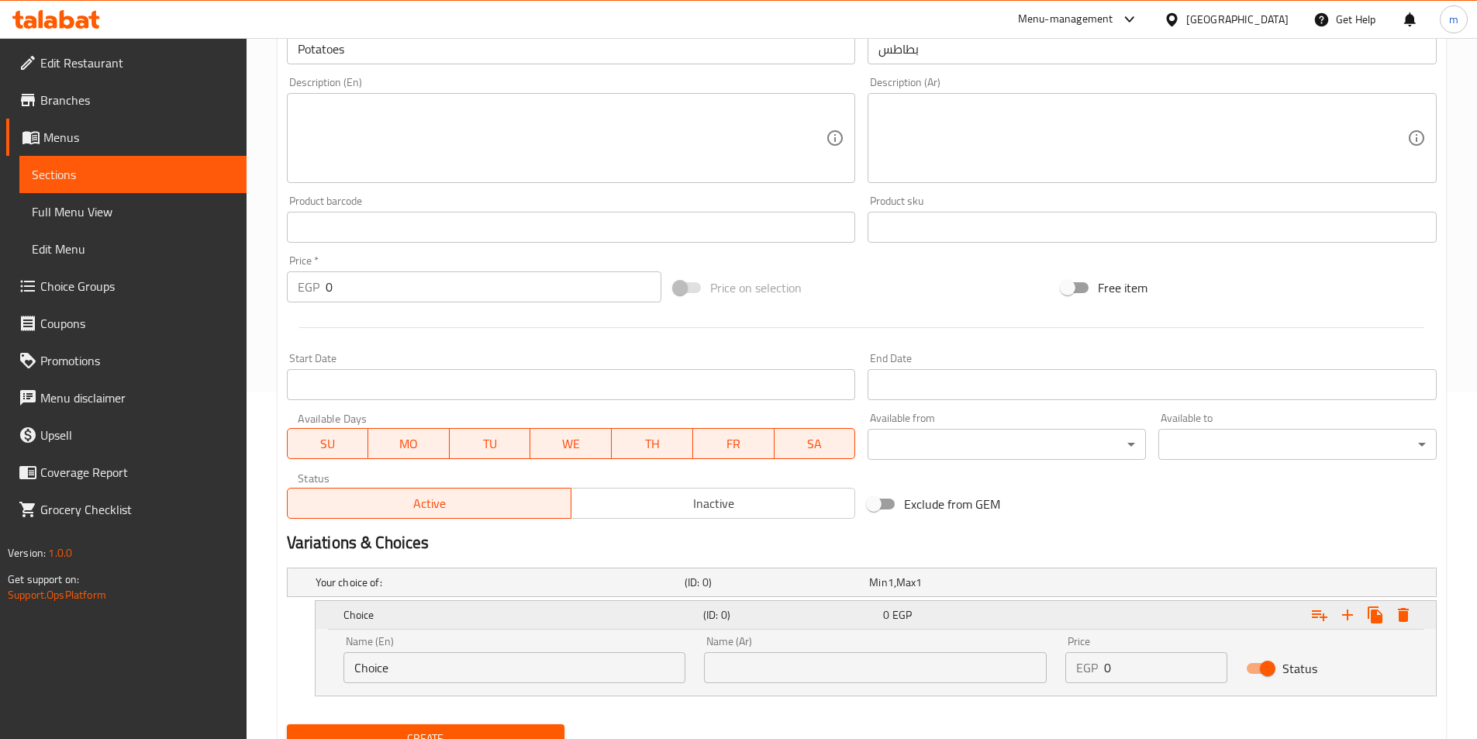
scroll to position [413, 0]
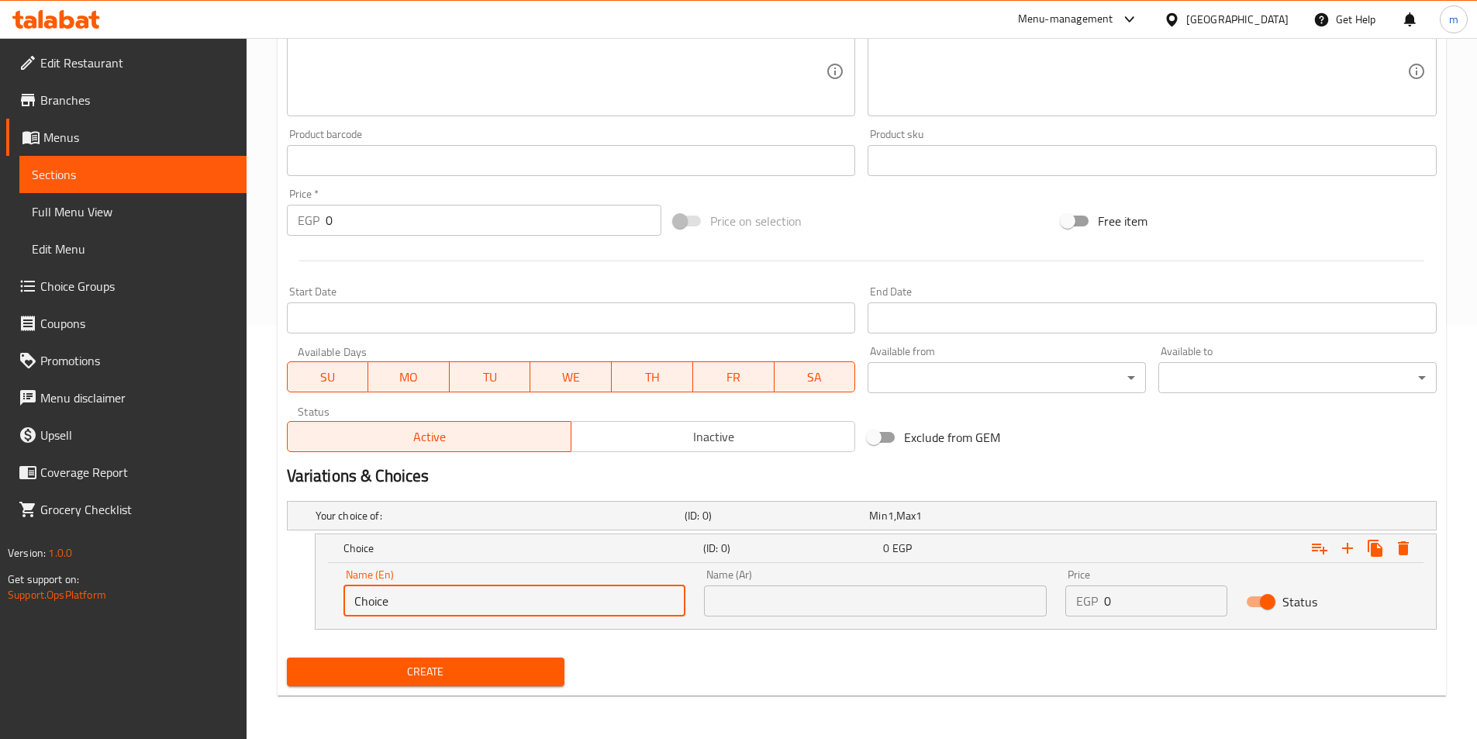
drag, startPoint x: 454, startPoint y: 603, endPoint x: 327, endPoint y: 593, distance: 126.8
click at [327, 593] on div "Name (En) Choice Name (En) Name (Ar) Name (Ar) Price EGP 0 Price Status" at bounding box center [876, 596] width 1121 height 66
drag, startPoint x: 399, startPoint y: 600, endPoint x: 344, endPoint y: 600, distance: 55.1
click at [344, 600] on input "Choice" at bounding box center [515, 601] width 343 height 31
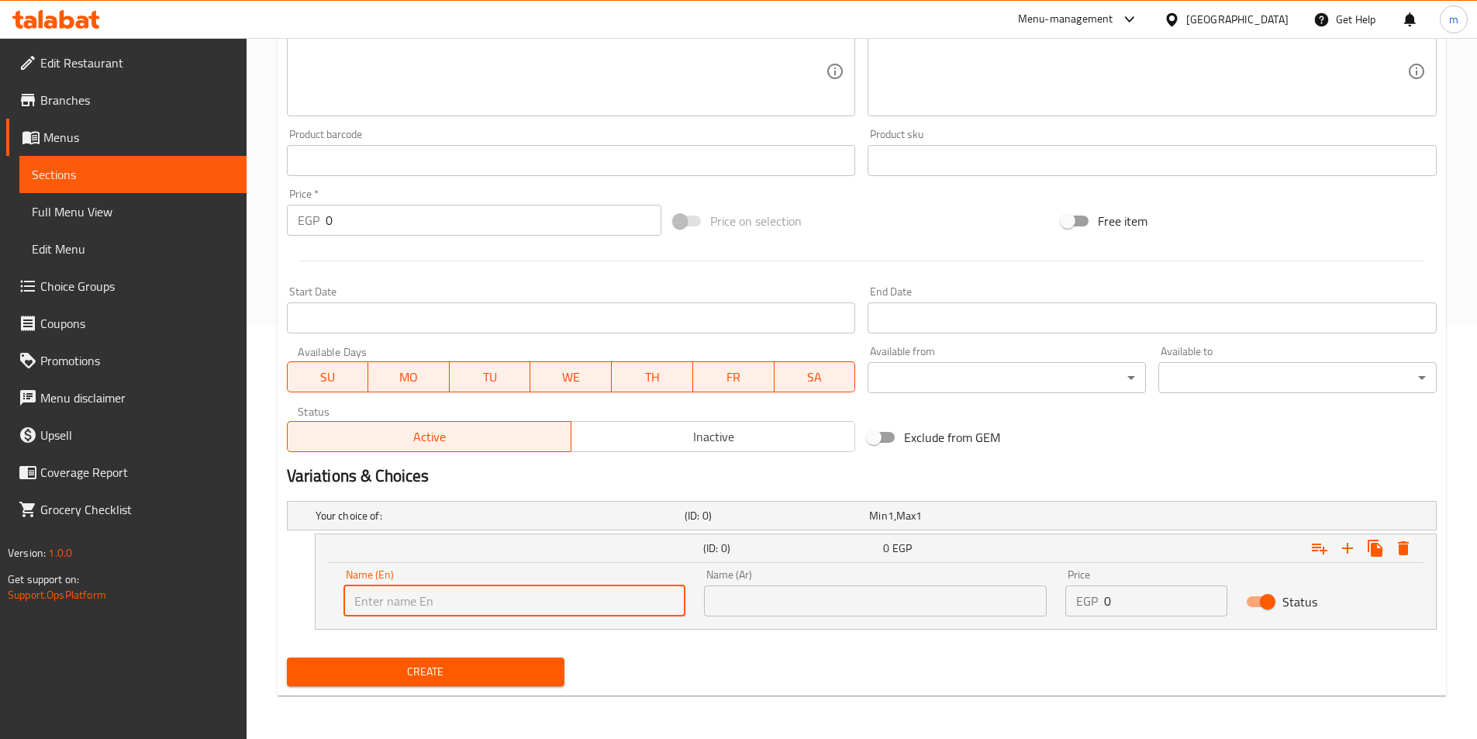
type input "["
click at [531, 612] on input "text" at bounding box center [515, 601] width 343 height 31
paste input "جبنة"
type input "جبنة"
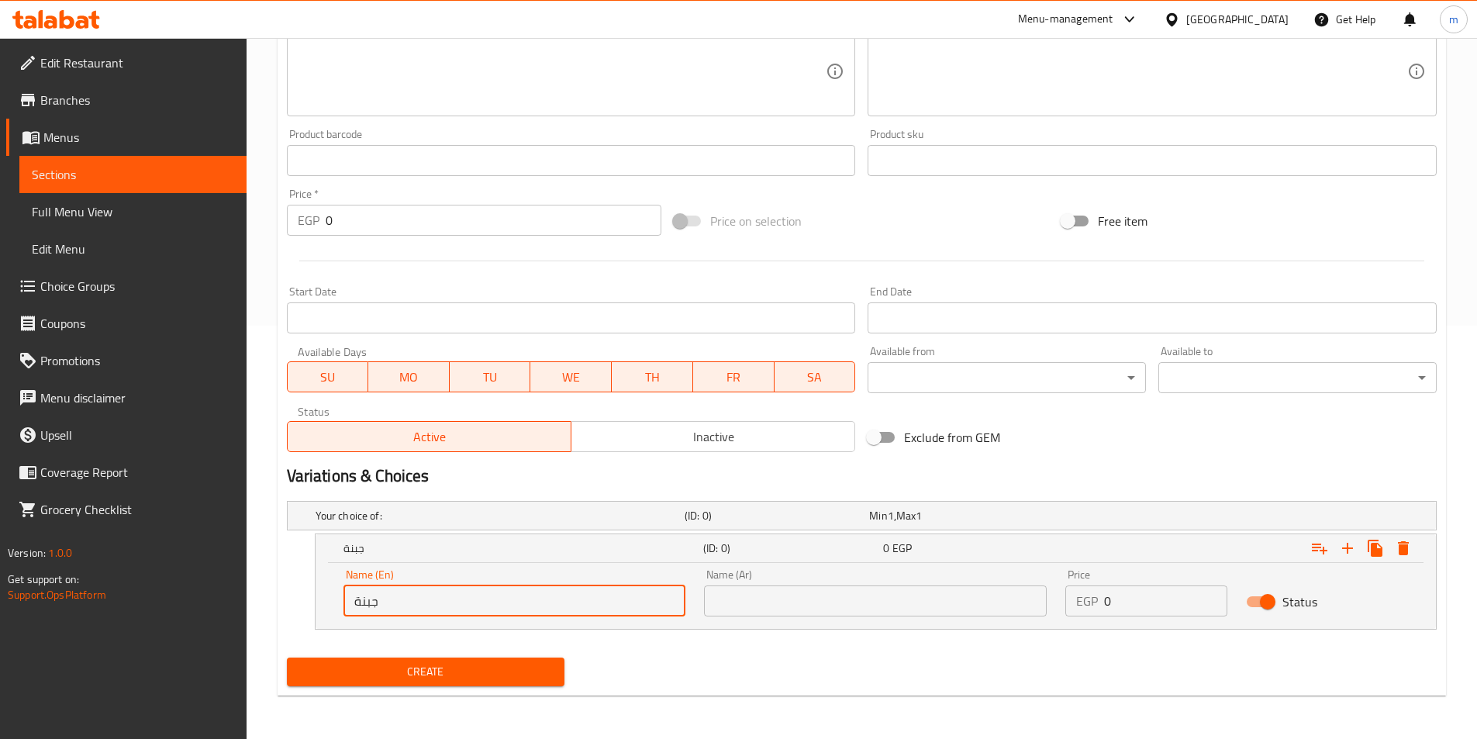
click at [769, 599] on input "text" at bounding box center [875, 601] width 343 height 31
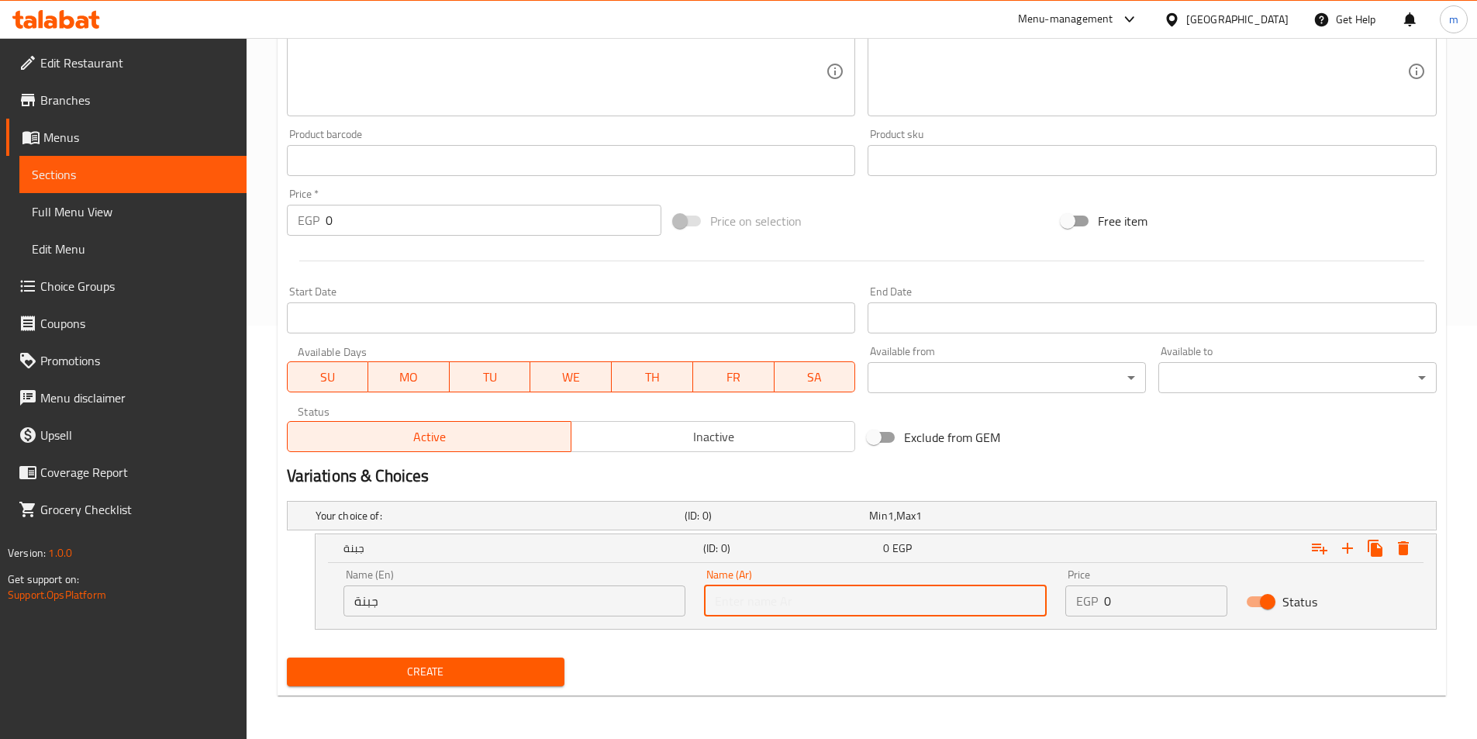
paste input "جبنة"
type input "جبنة"
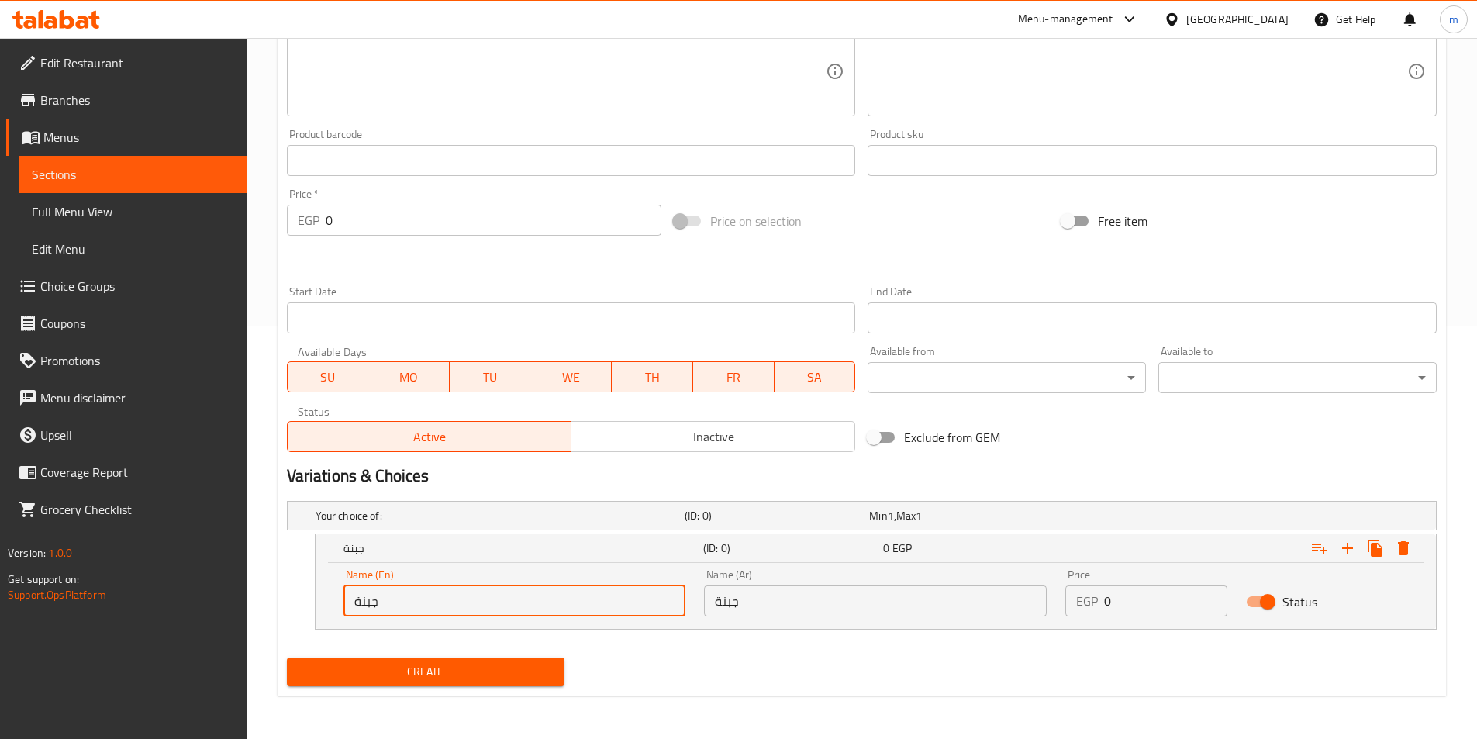
drag, startPoint x: 460, startPoint y: 601, endPoint x: 354, endPoint y: 599, distance: 105.5
click at [354, 599] on input "جبنة" at bounding box center [515, 601] width 343 height 31
paste input "Cheese"
type input "Cheese"
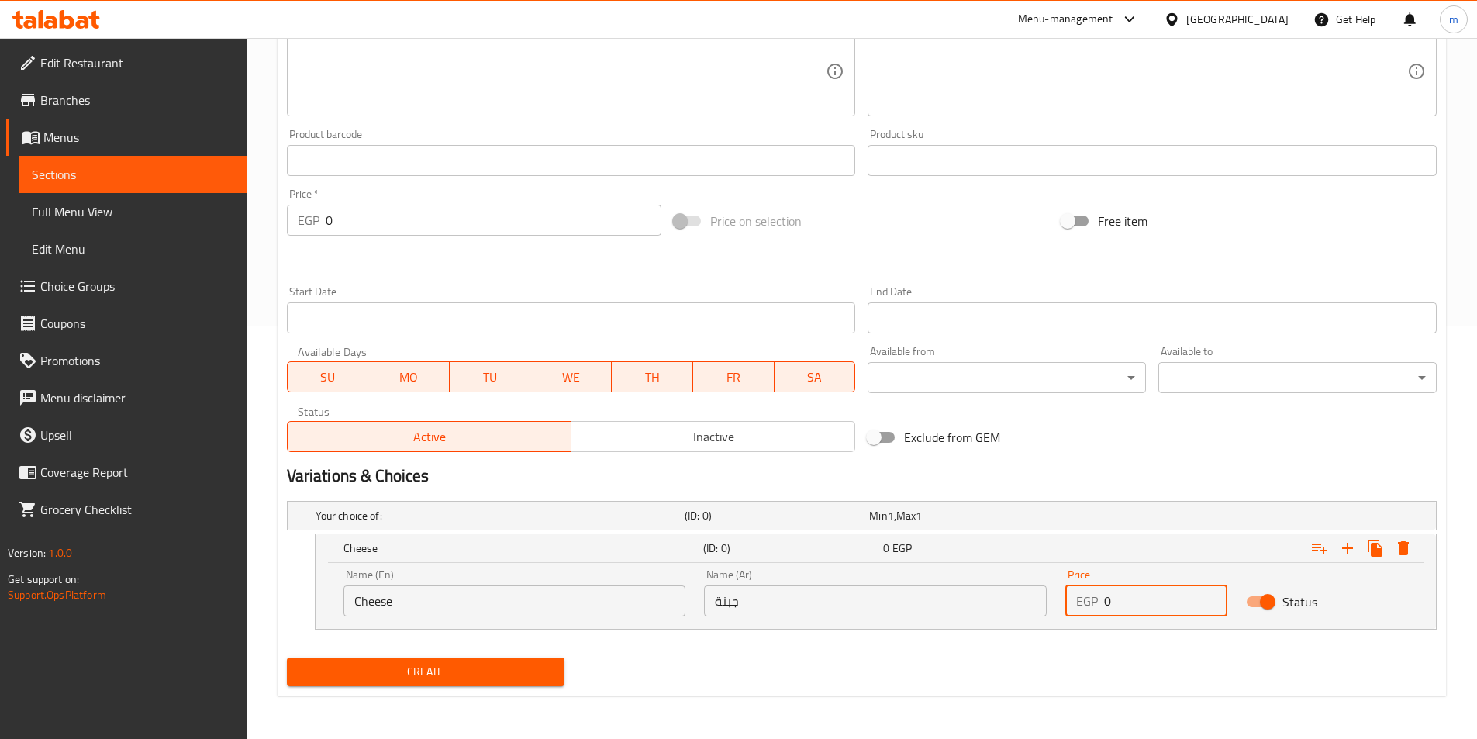
drag, startPoint x: 1144, startPoint y: 606, endPoint x: 1107, endPoint y: 602, distance: 37.4
click at [1107, 602] on input "0" at bounding box center [1165, 601] width 123 height 31
paste input "85"
type input "85"
click at [1356, 548] on icon "Expand" at bounding box center [1348, 548] width 19 height 19
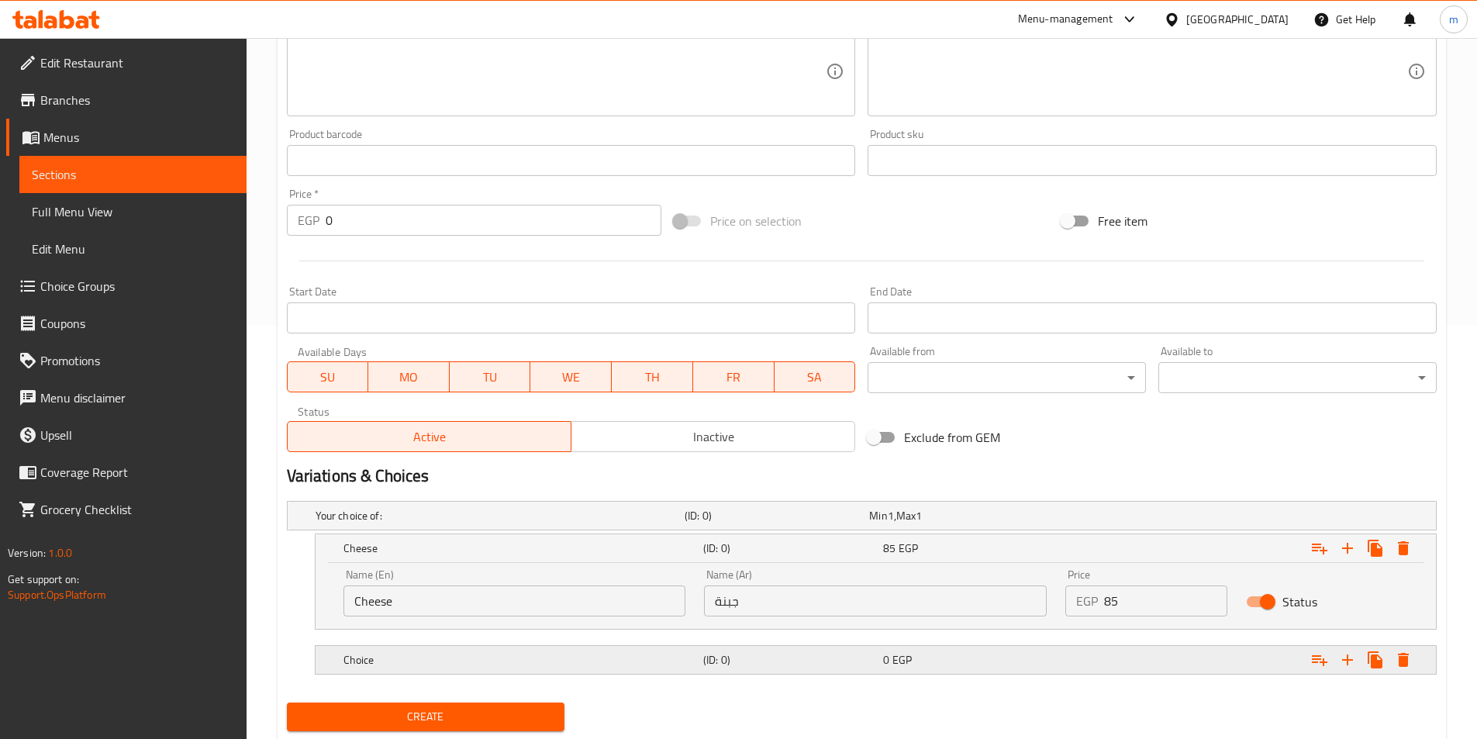
click at [803, 655] on h5 "(ID: 0)" at bounding box center [790, 660] width 174 height 16
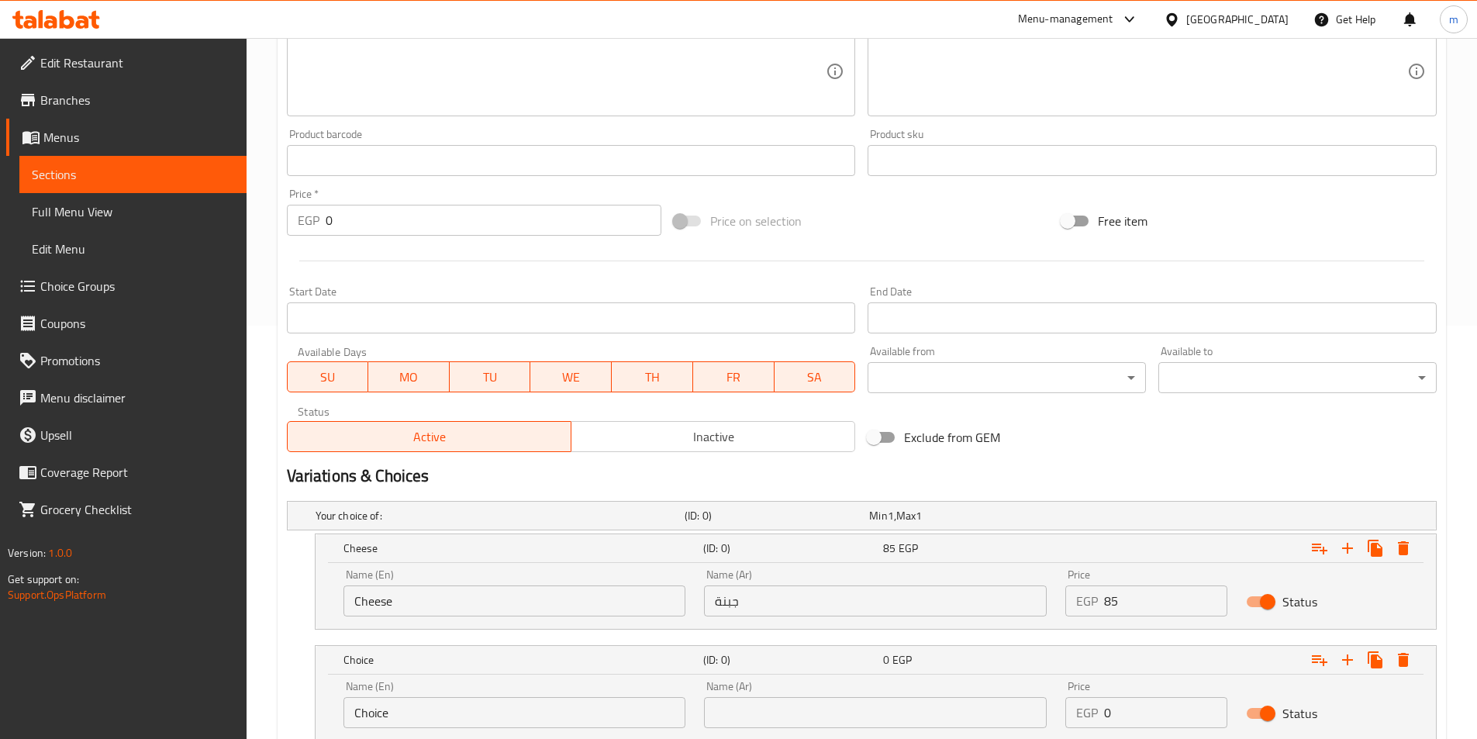
click at [803, 730] on div "Name (Ar) Name (Ar)" at bounding box center [875, 705] width 361 height 66
click at [806, 723] on input "text" at bounding box center [875, 712] width 343 height 31
paste input "توابل"
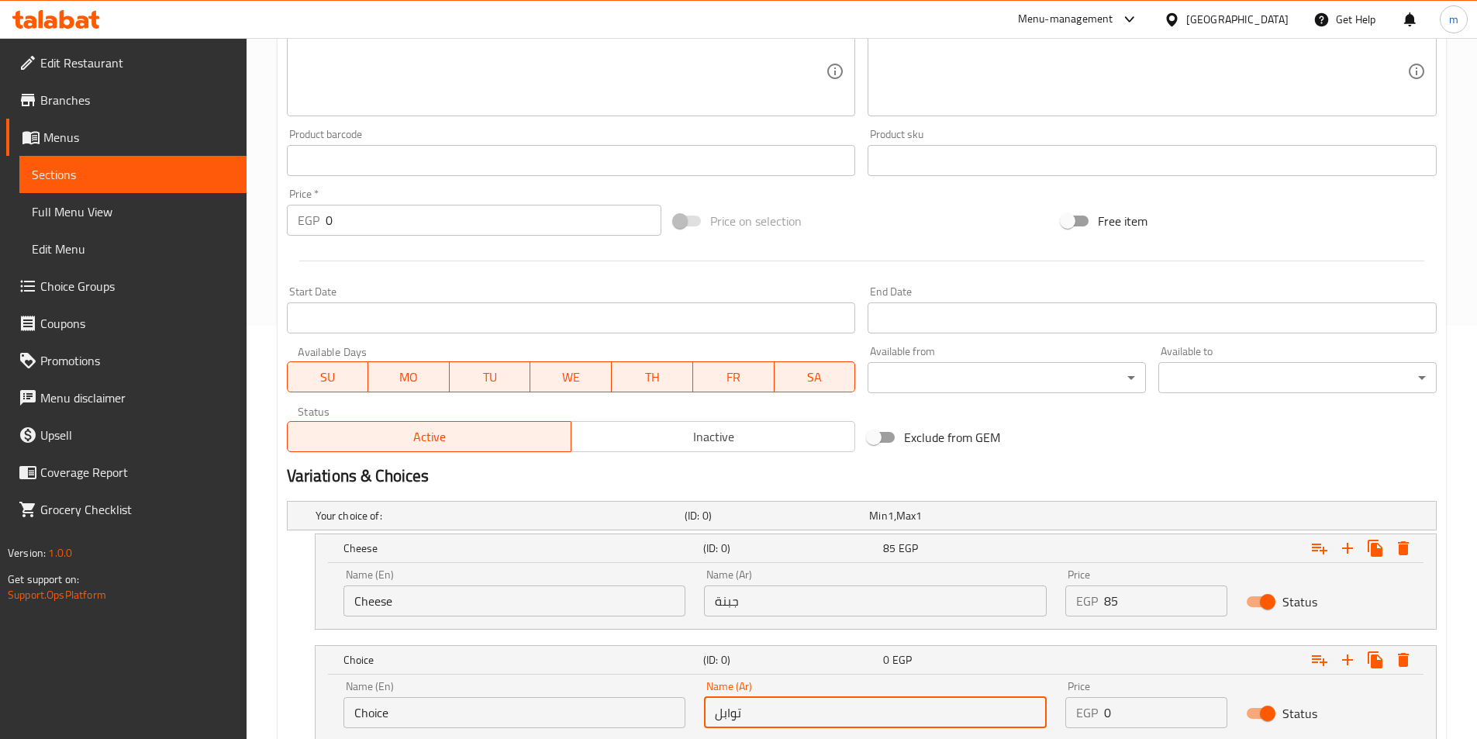
type input "توابل"
click at [617, 715] on input "Choice" at bounding box center [515, 712] width 343 height 31
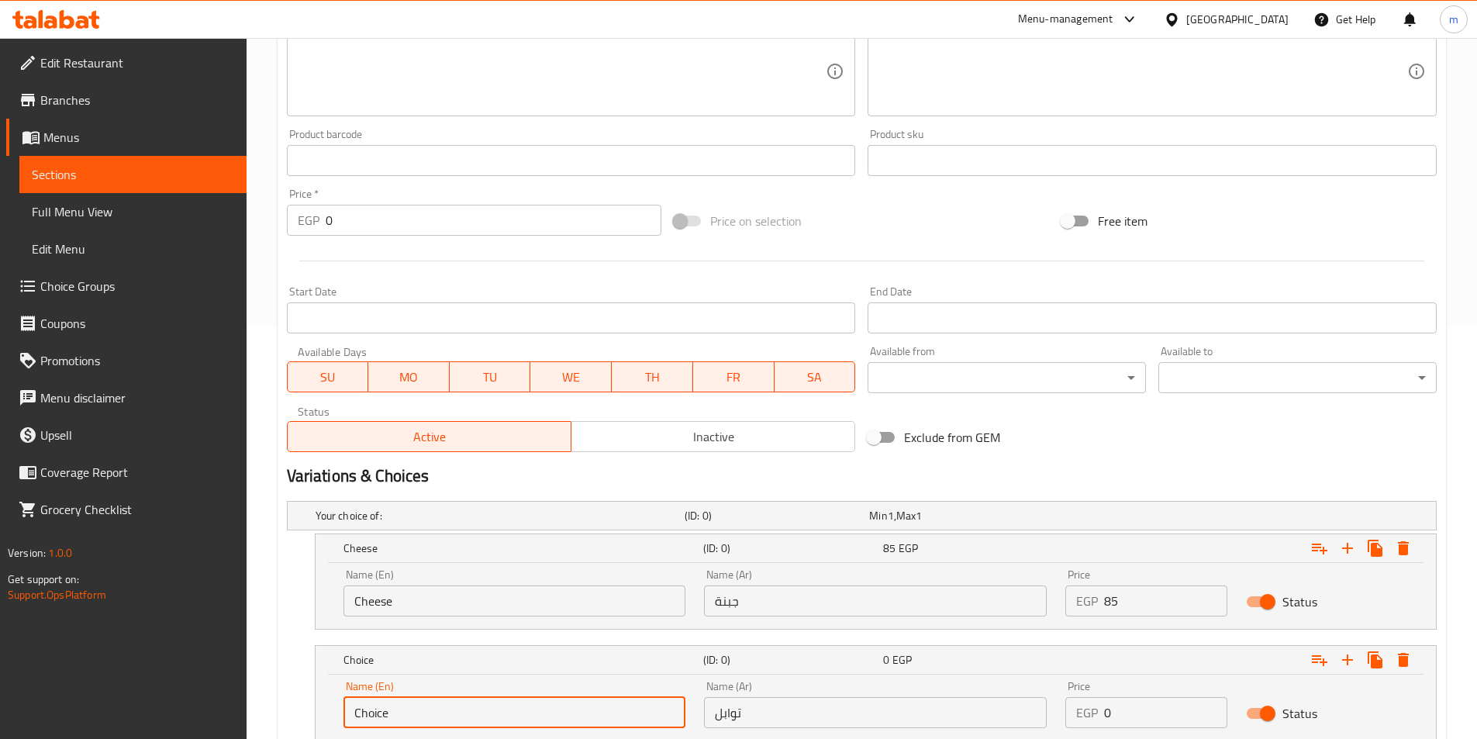
drag, startPoint x: 437, startPoint y: 717, endPoint x: 327, endPoint y: 693, distance: 111.8
click at [327, 693] on div "Name (En) Choice Name (En) Name (Ar) توابل Name (Ar) Price EGP 0 Price Status" at bounding box center [876, 708] width 1121 height 66
paste input "Spices"
type input "Spices"
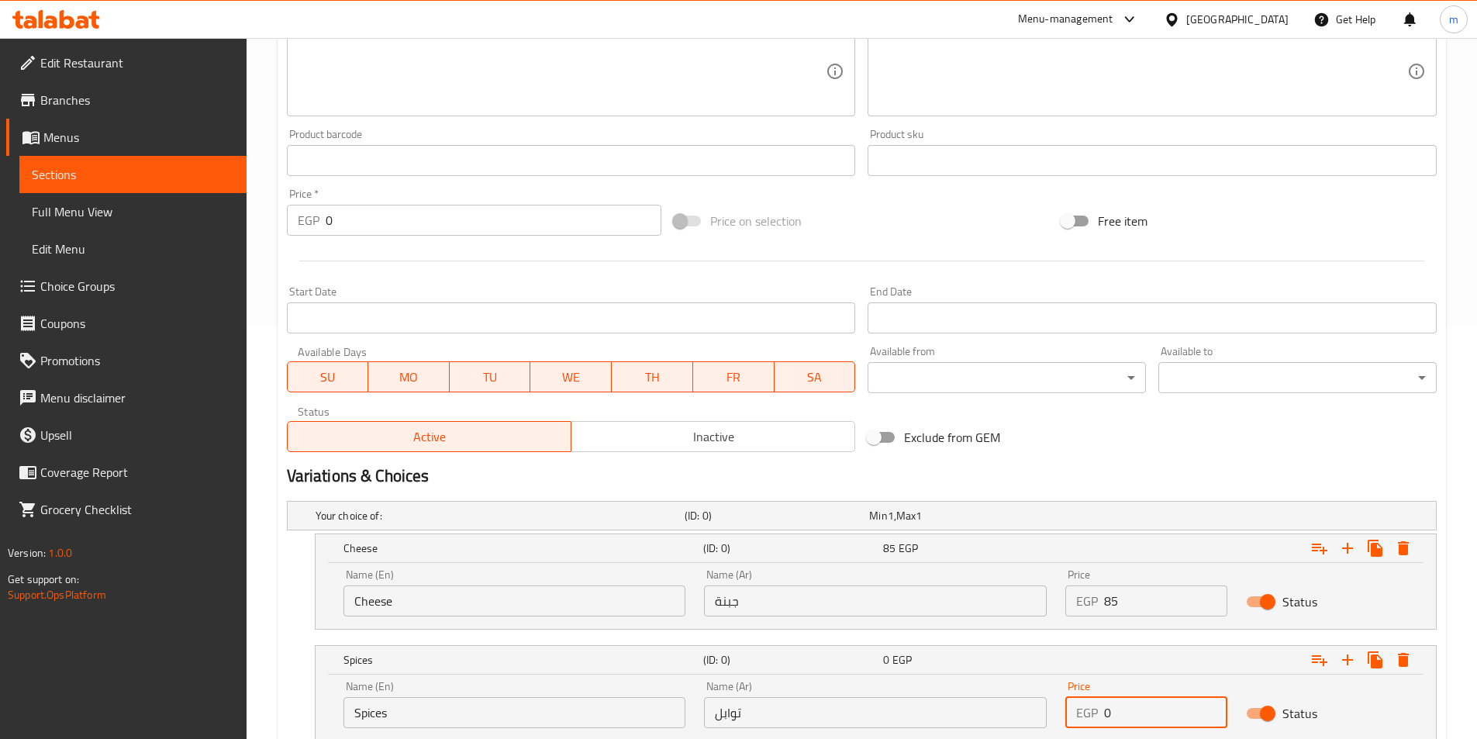
drag, startPoint x: 1111, startPoint y: 717, endPoint x: 1101, endPoint y: 715, distance: 9.6
click at [1101, 715] on div "EGP 0 Price" at bounding box center [1147, 712] width 162 height 31
paste input "55"
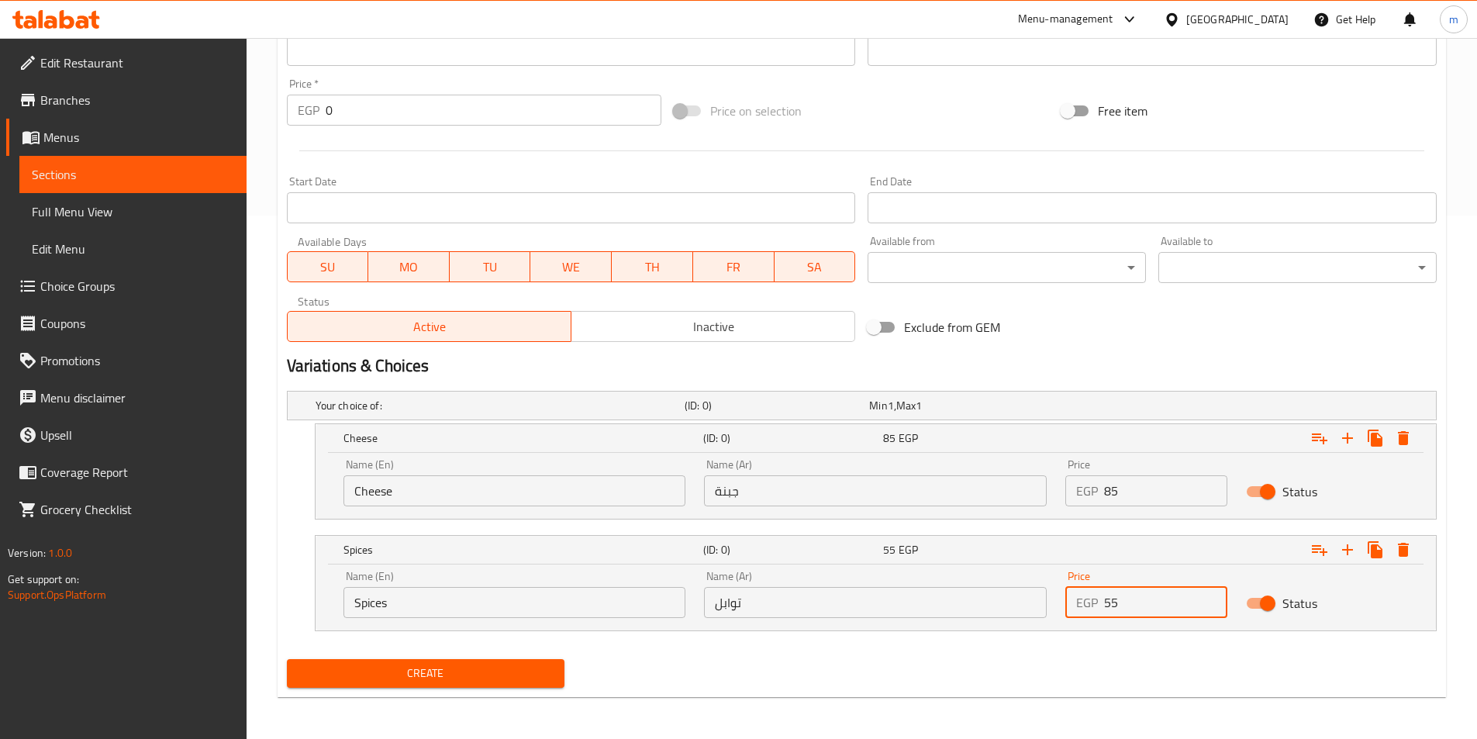
scroll to position [525, 0]
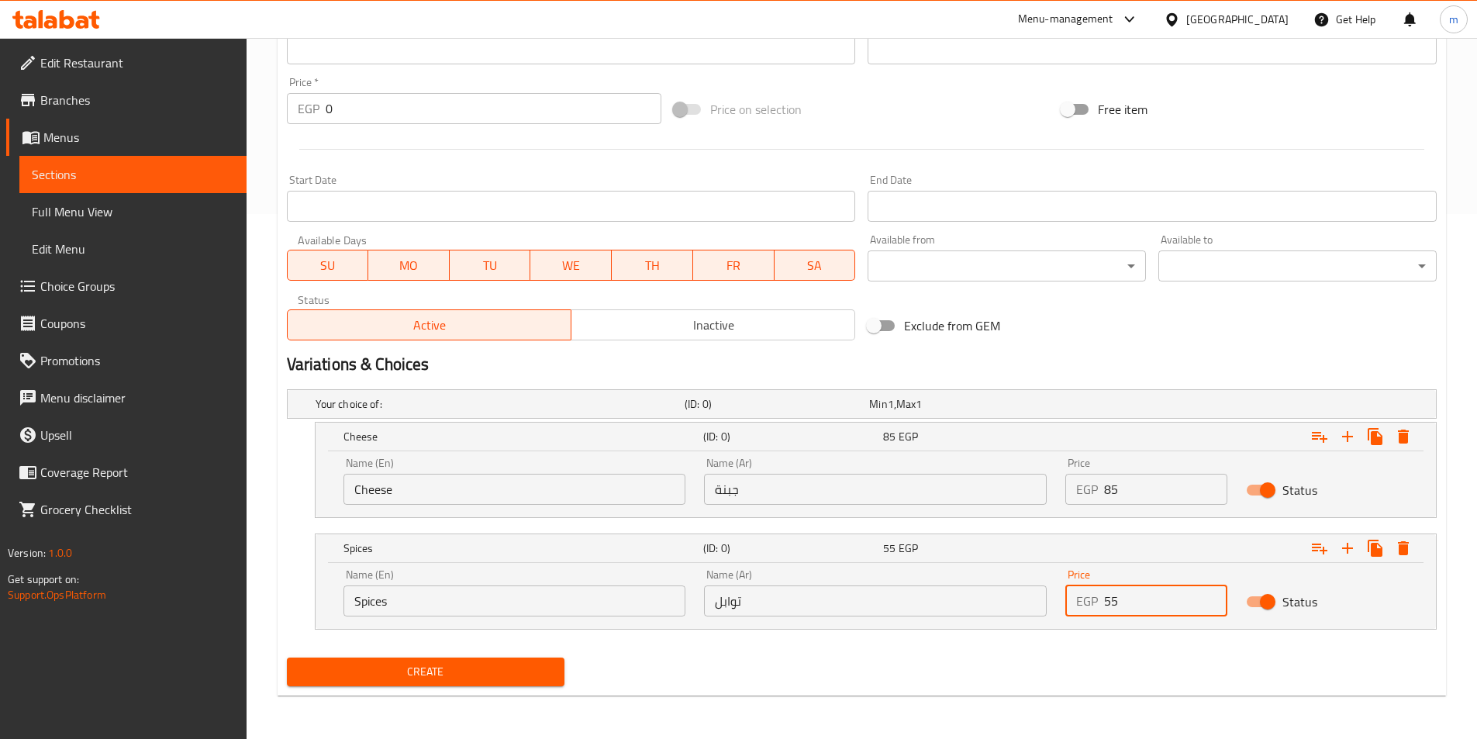
type input "55"
click at [1252, 328] on div "Add item image Image Size: 1200 x 800 px / Image formats: jpg, png / 5MB Max. I…" at bounding box center [862, 12] width 1163 height 668
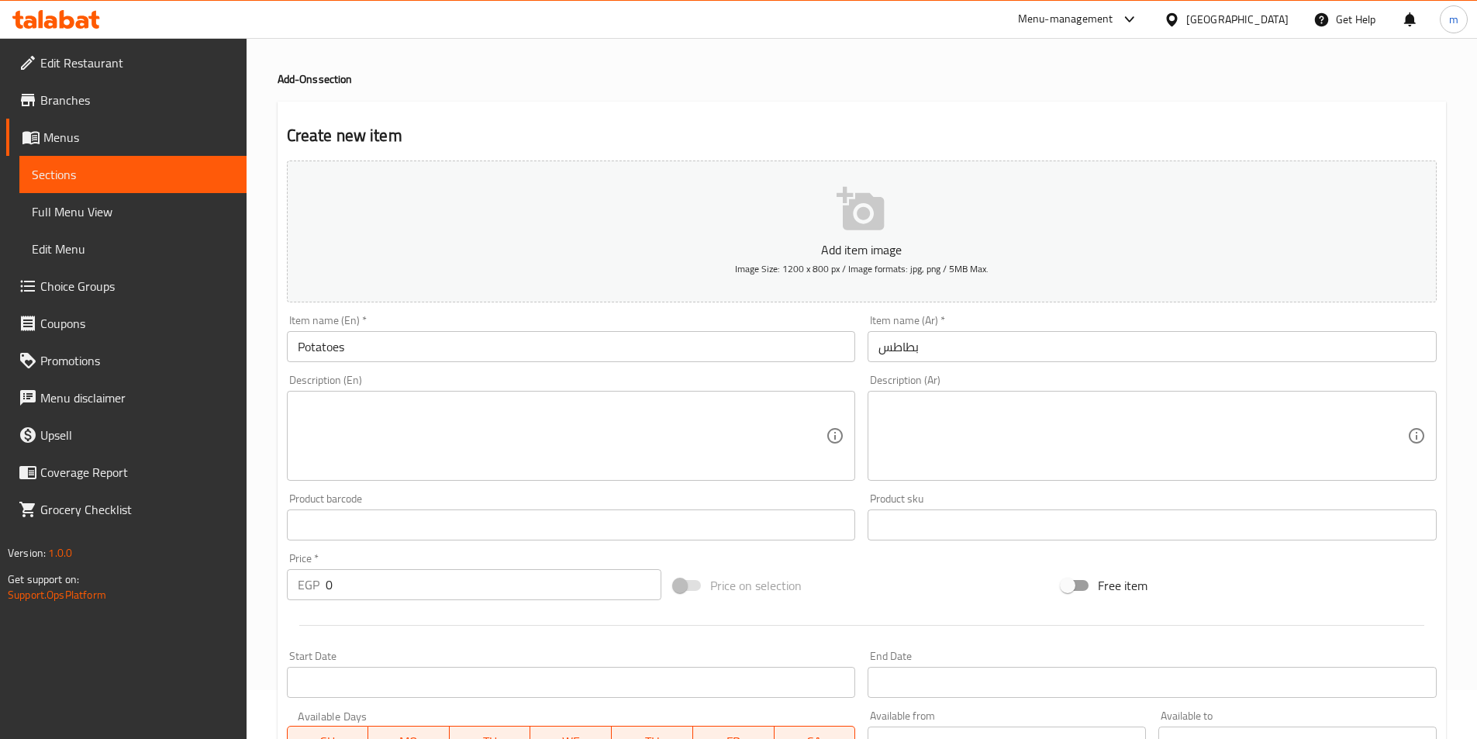
scroll to position [0, 0]
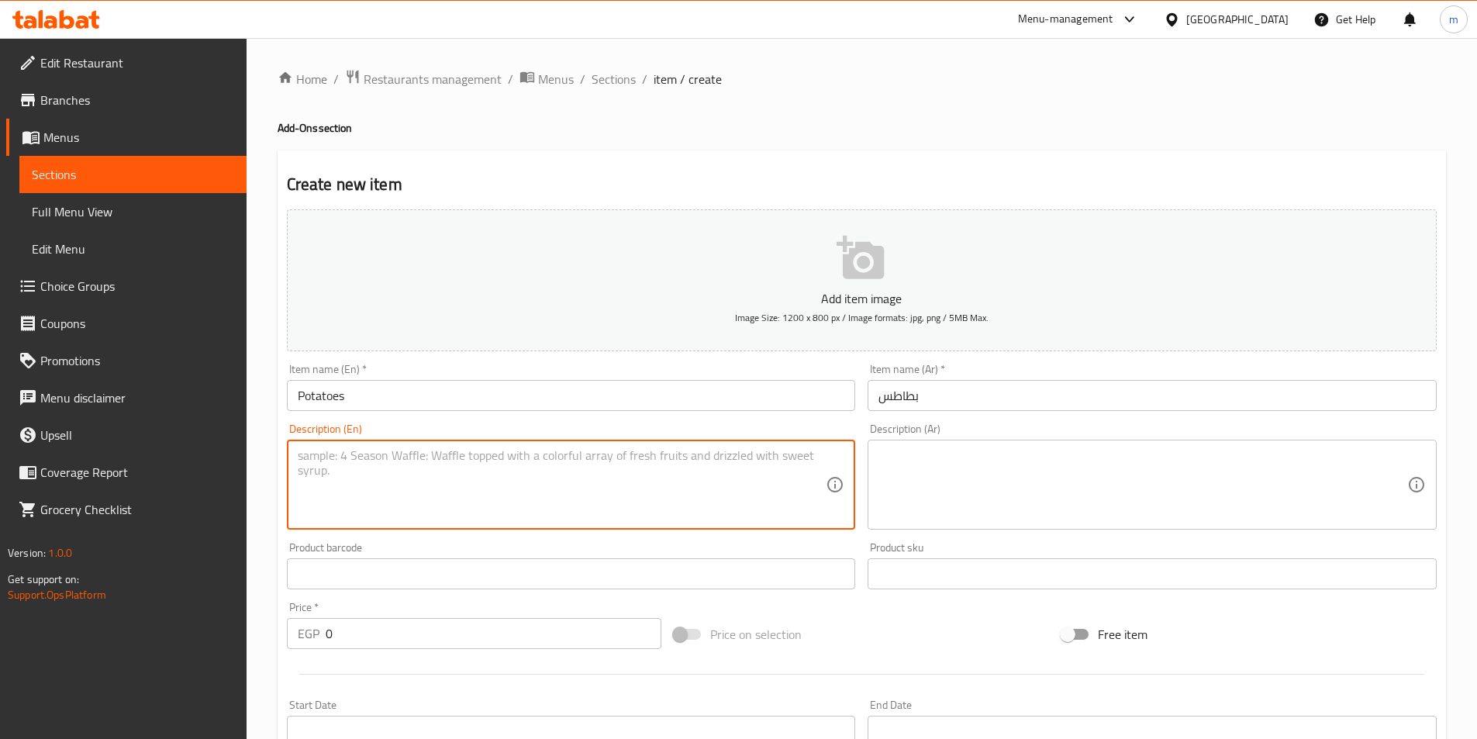
click at [591, 486] on textarea at bounding box center [562, 485] width 529 height 74
paste textarea "طبق بطاطس يوم فريت"
type textarea "طبق بطاطس يوم فريت"
drag, startPoint x: 415, startPoint y: 454, endPoint x: 260, endPoint y: 444, distance: 155.4
click at [260, 444] on div "Home / Restaurants management / Menus / Sections / item / create Add-Ons sectio…" at bounding box center [862, 651] width 1231 height 1226
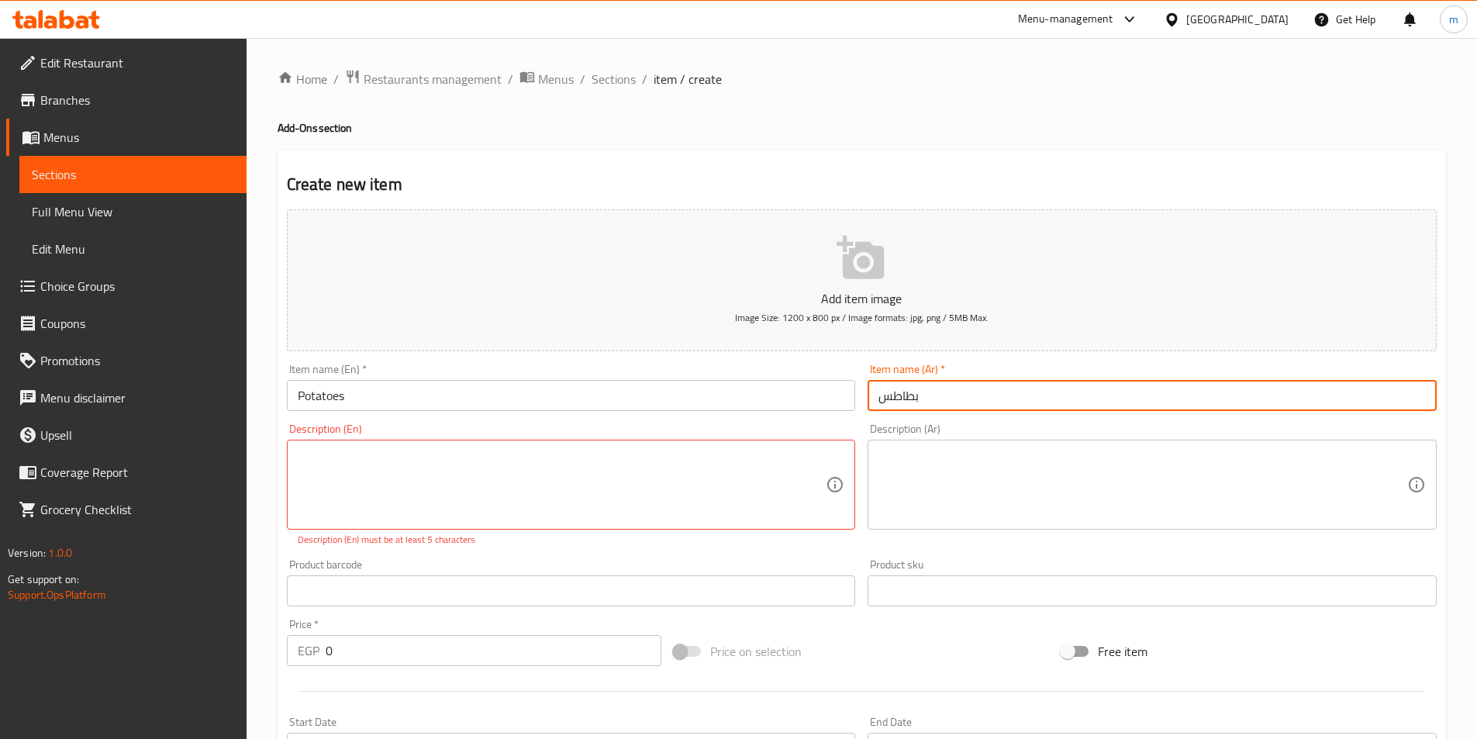
drag, startPoint x: 933, startPoint y: 389, endPoint x: 839, endPoint y: 401, distance: 94.7
click at [839, 401] on div "Add item image Image Size: 1200 x 800 px / Image formats: jpg, png / 5MB Max. I…" at bounding box center [862, 546] width 1163 height 686
paste input "بق بطاطس يوم فريت"
type input "طبق بطاطس يوم فريت"
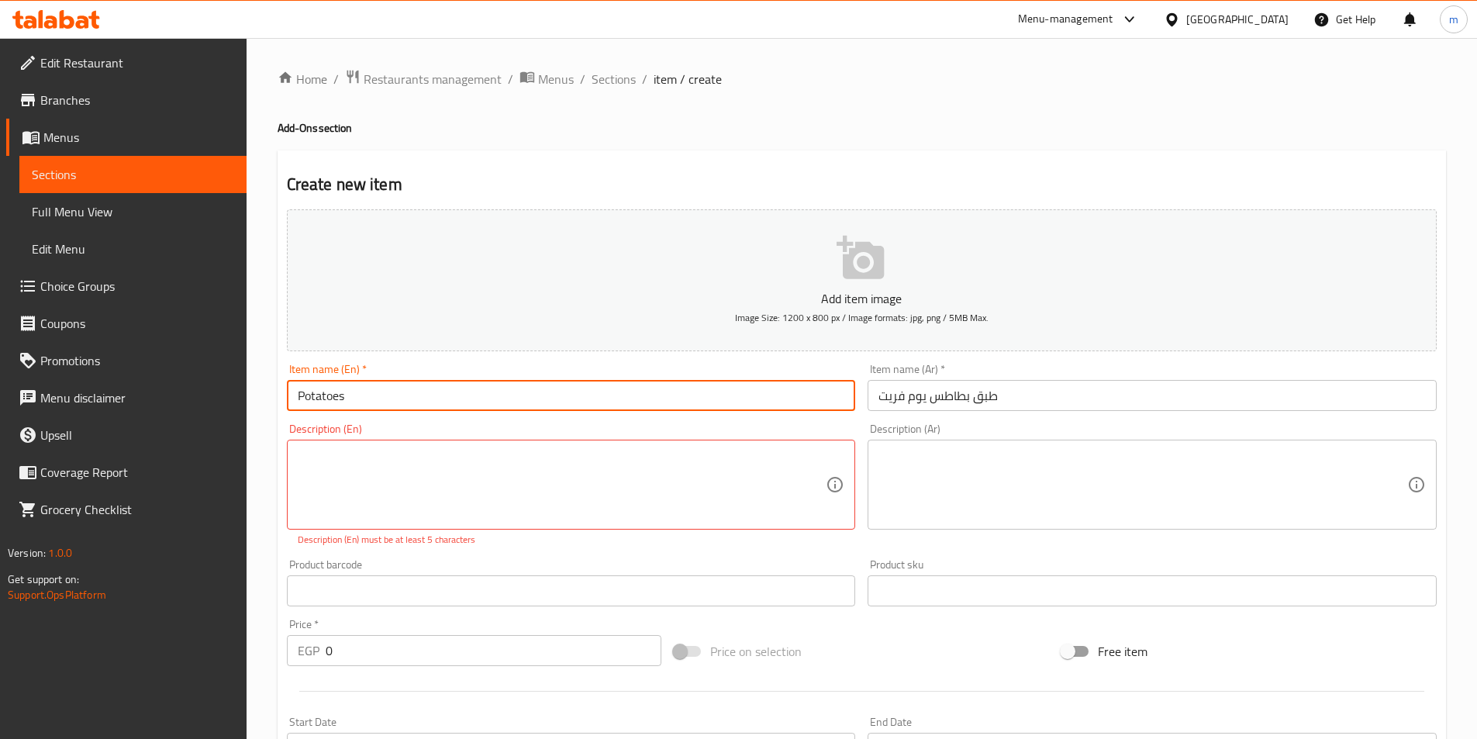
drag, startPoint x: 482, startPoint y: 403, endPoint x: 237, endPoint y: 402, distance: 245.8
click at [237, 402] on div "Edit Restaurant Branches Menus Sections Full Menu View Edit Menu Choice Groups …" at bounding box center [738, 659] width 1477 height 1243
paste input "Dish Frit Day"
type input "Potato Dish Frit Day"
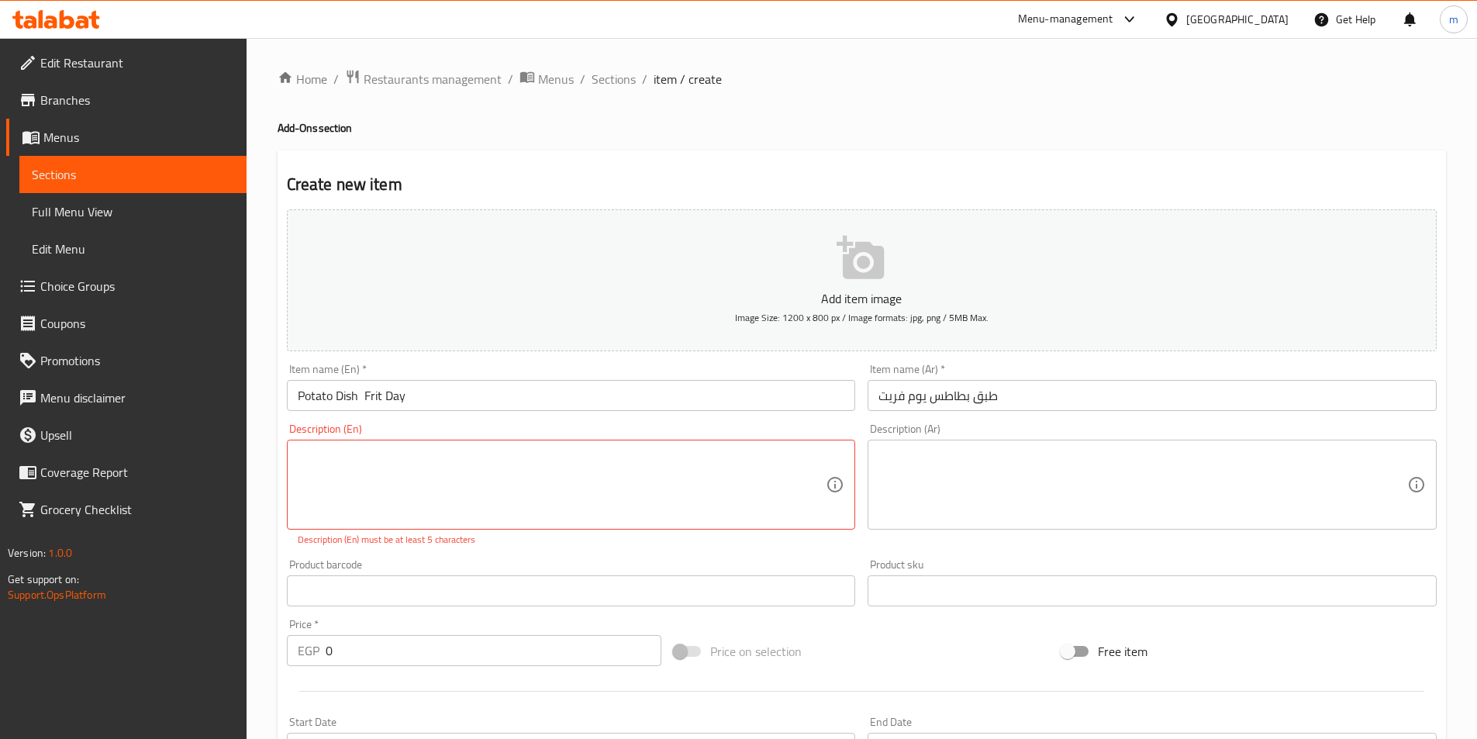
click at [920, 399] on input "طبق بطاطس يوم فريت" at bounding box center [1152, 395] width 569 height 31
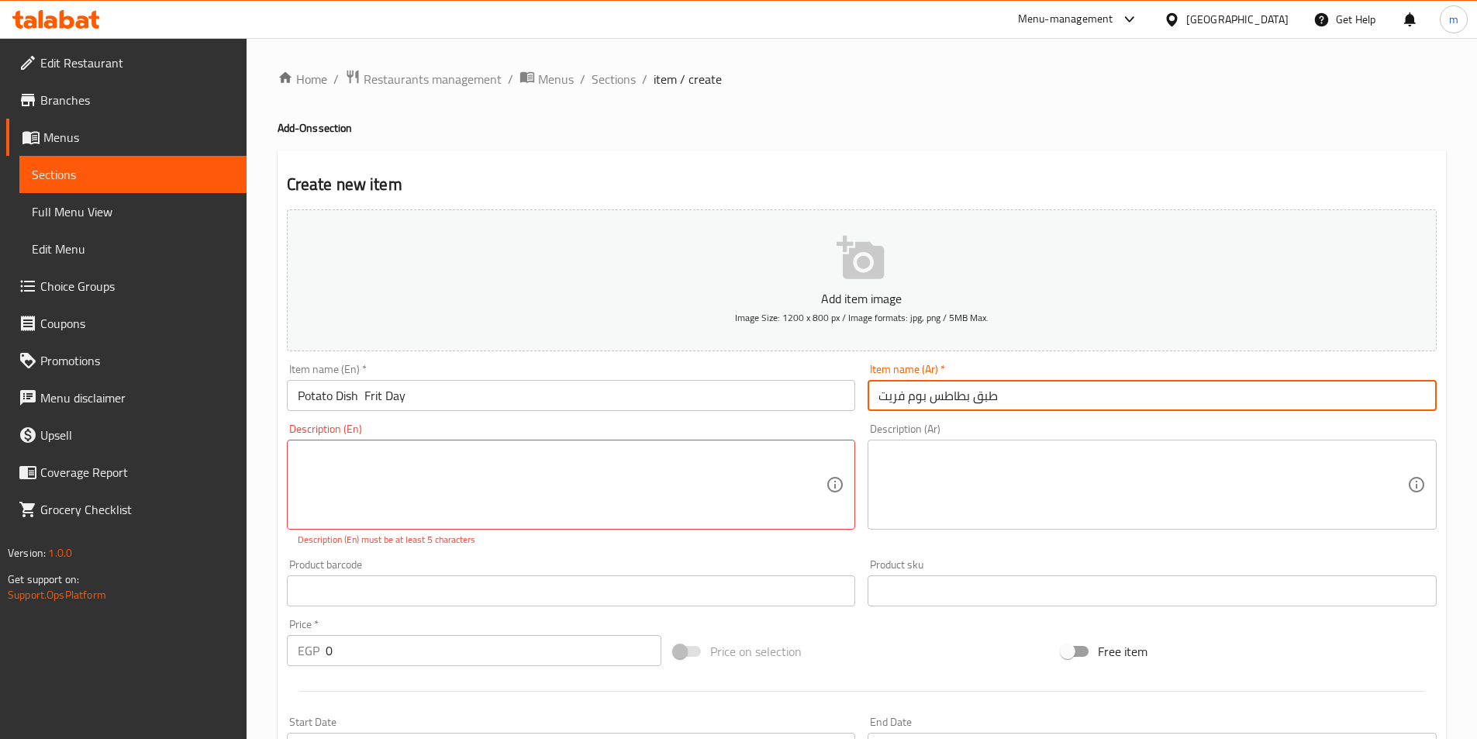
drag, startPoint x: 931, startPoint y: 399, endPoint x: 875, endPoint y: 396, distance: 55.9
click at [875, 396] on input "طبق بطاطس بوم فريت" at bounding box center [1152, 395] width 569 height 31
type input "طبق بطاطس بوم فريت"
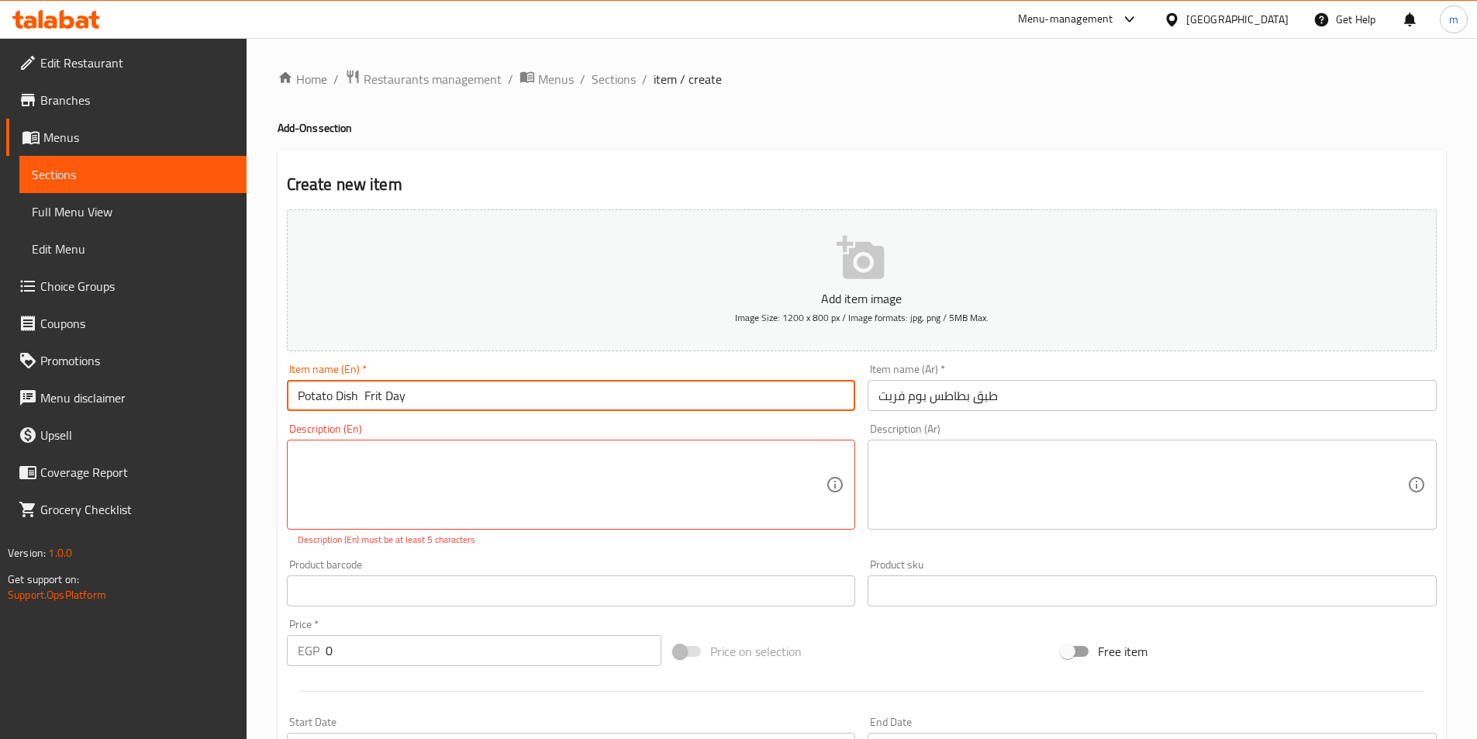
drag, startPoint x: 420, startPoint y: 394, endPoint x: 366, endPoint y: 396, distance: 53.5
click at [366, 396] on input "Potato Dish Frit Day" at bounding box center [571, 395] width 569 height 31
paste input "Boom Frit"
type input "Potato Dish Boom Frit"
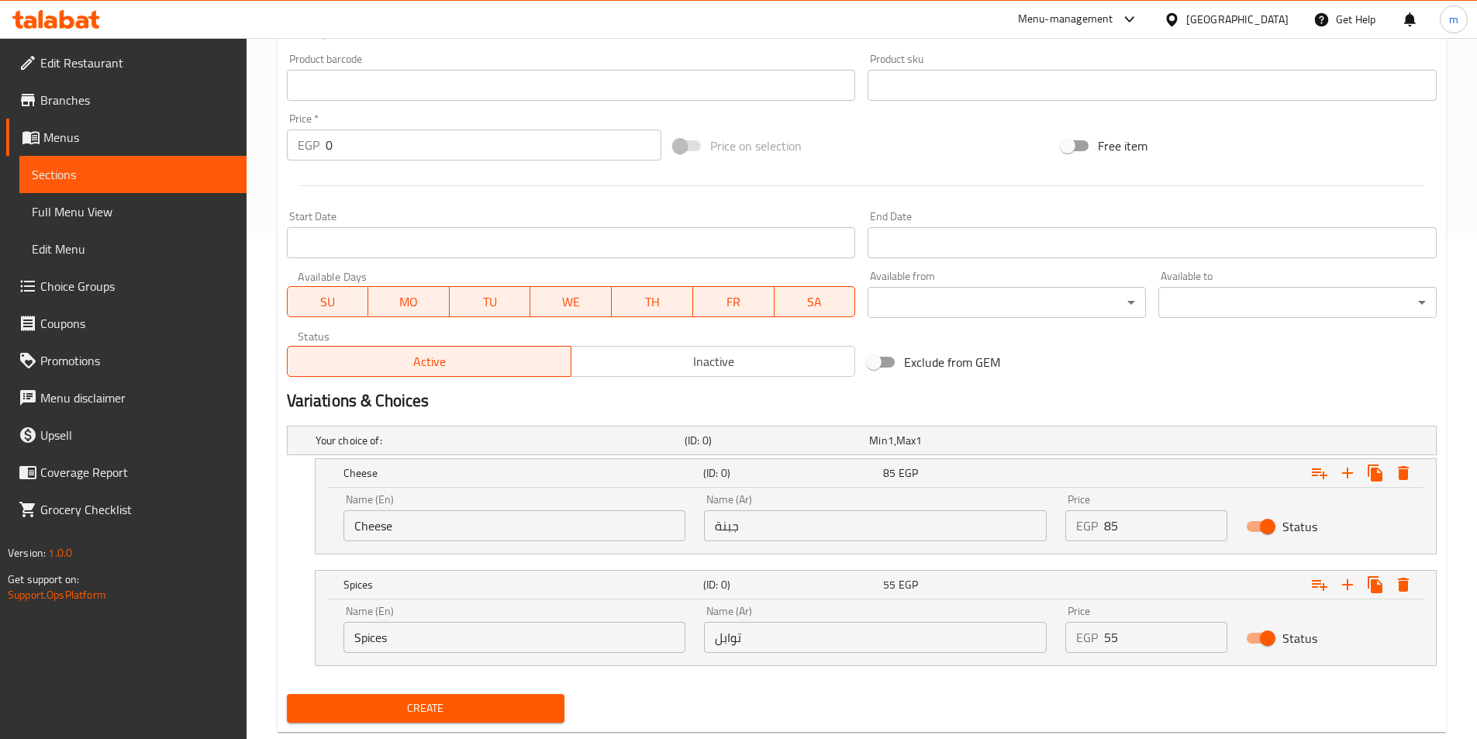
scroll to position [510, 0]
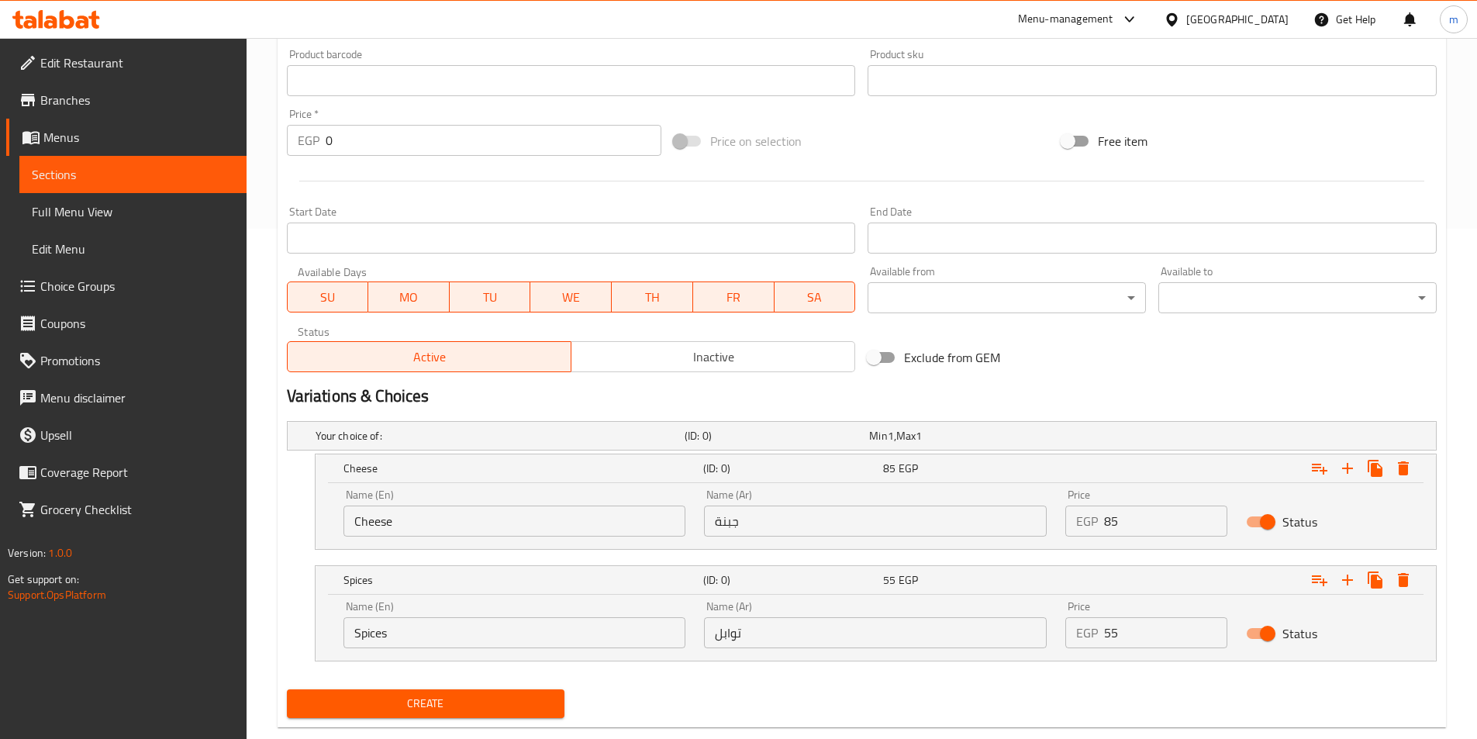
click at [544, 702] on span "Create" at bounding box center [426, 703] width 254 height 19
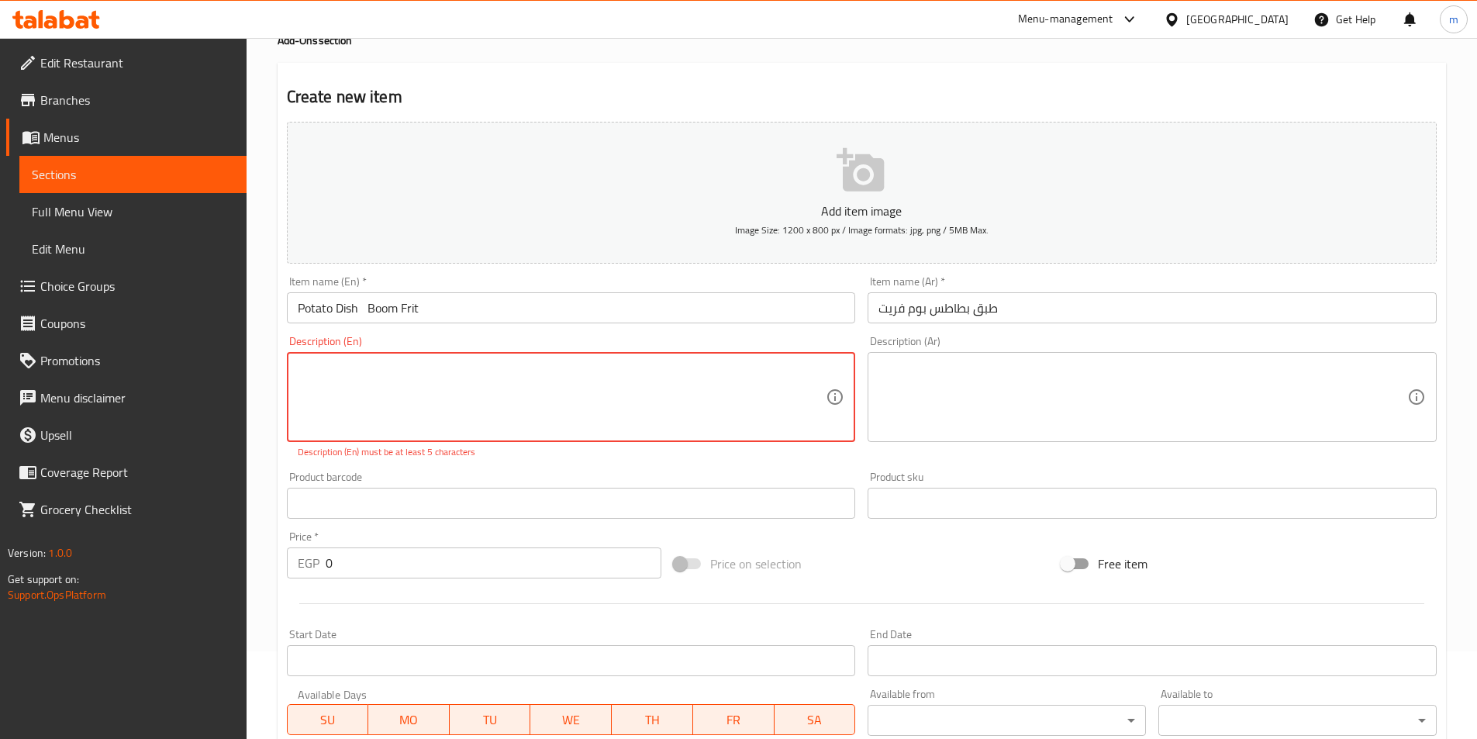
click at [335, 395] on textarea at bounding box center [562, 398] width 529 height 74
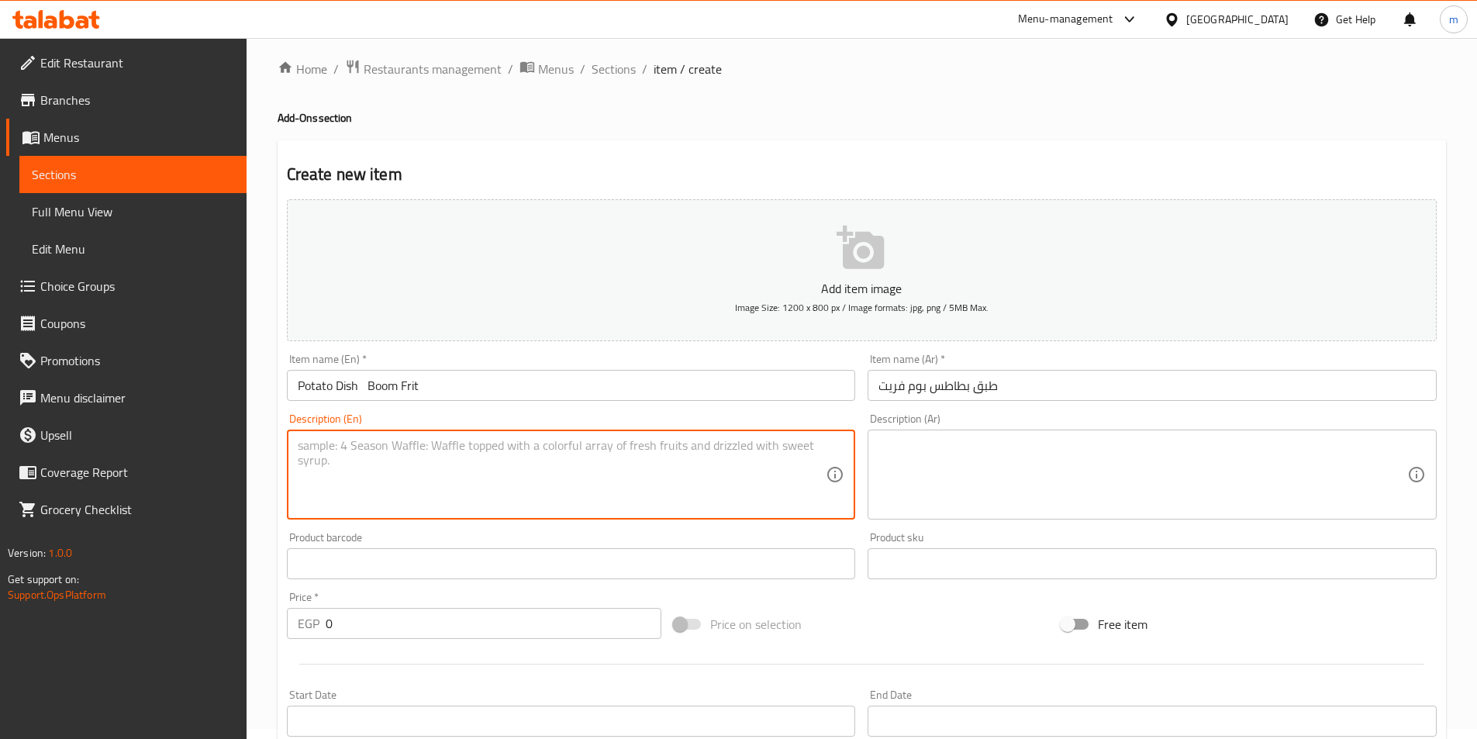
scroll to position [525, 0]
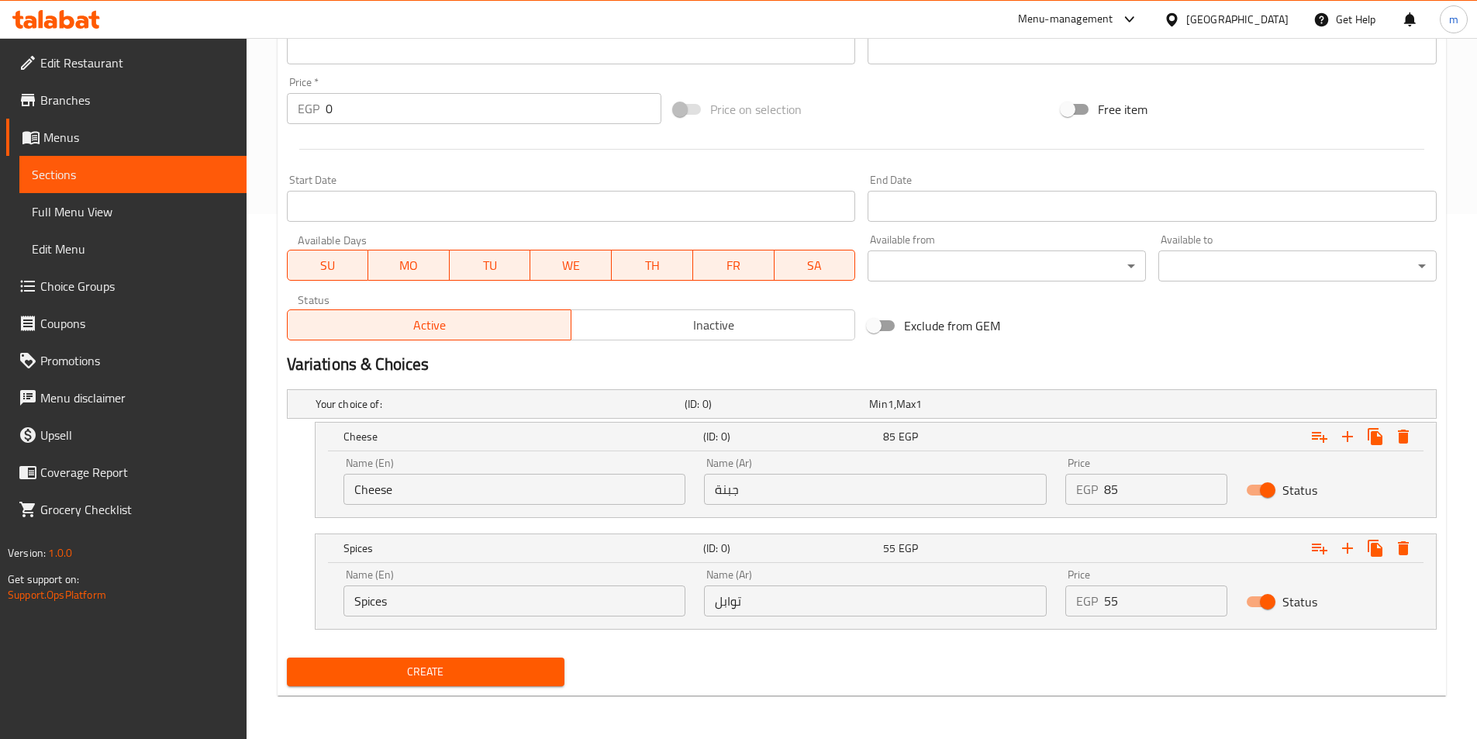
click at [470, 659] on button "Create" at bounding box center [426, 672] width 278 height 29
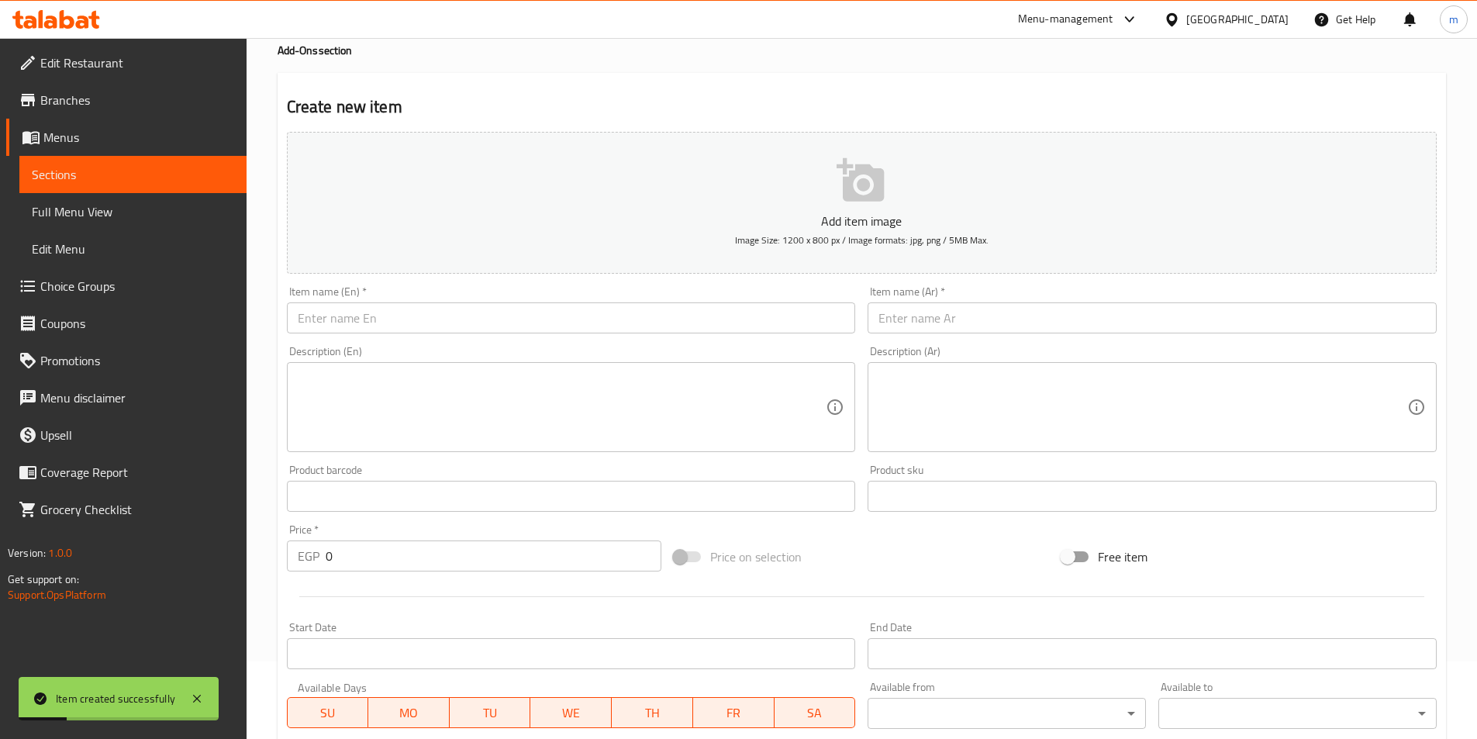
scroll to position [22, 0]
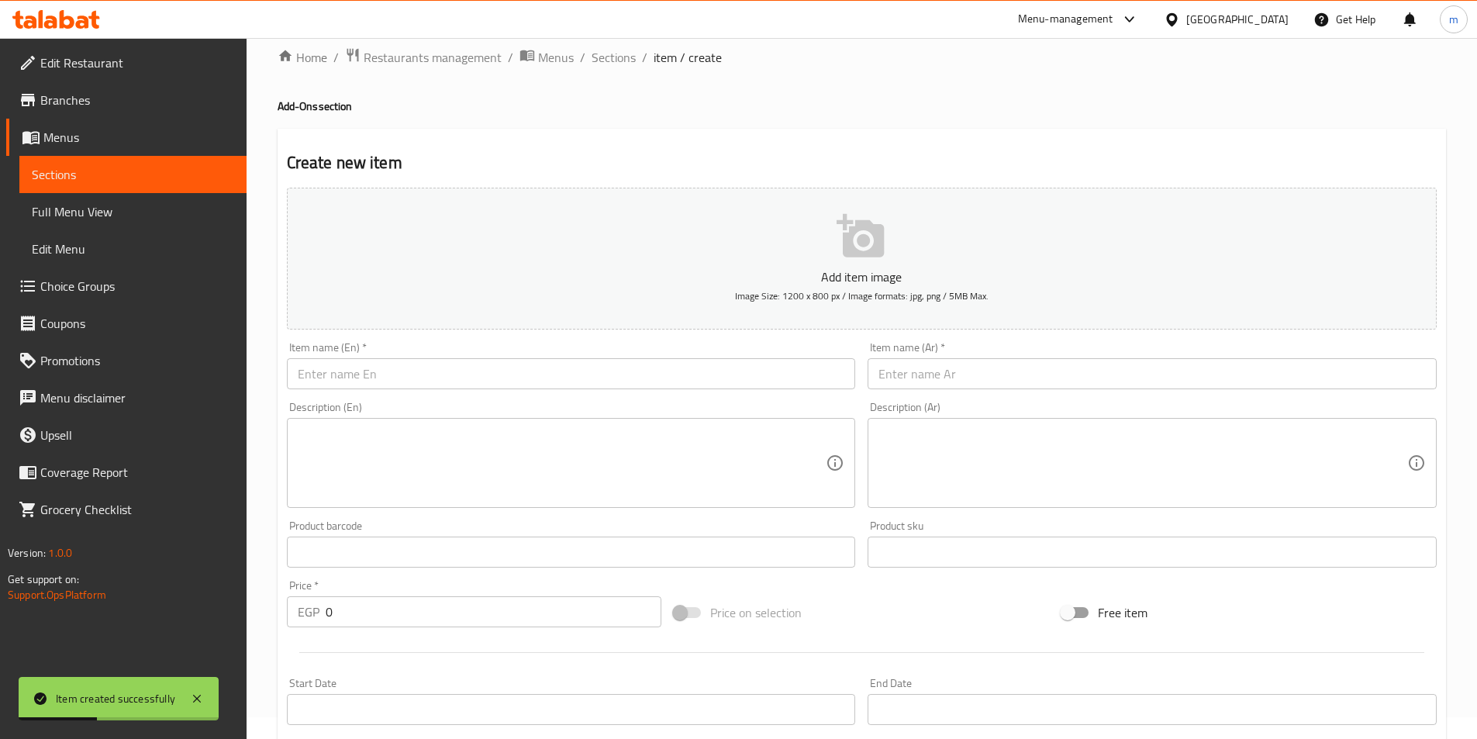
click at [64, 188] on link "Sections" at bounding box center [132, 174] width 227 height 37
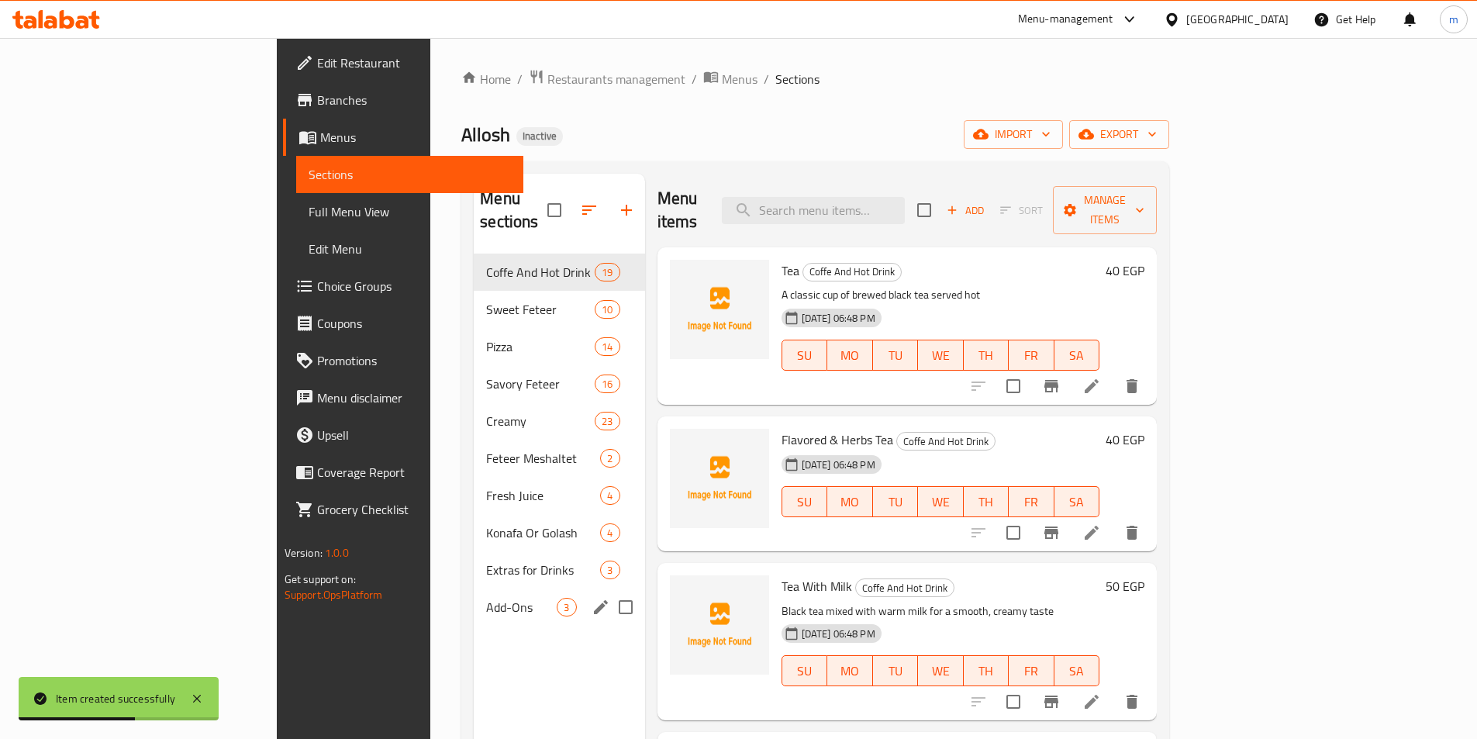
click at [474, 593] on div "Add-Ons 3" at bounding box center [559, 607] width 171 height 37
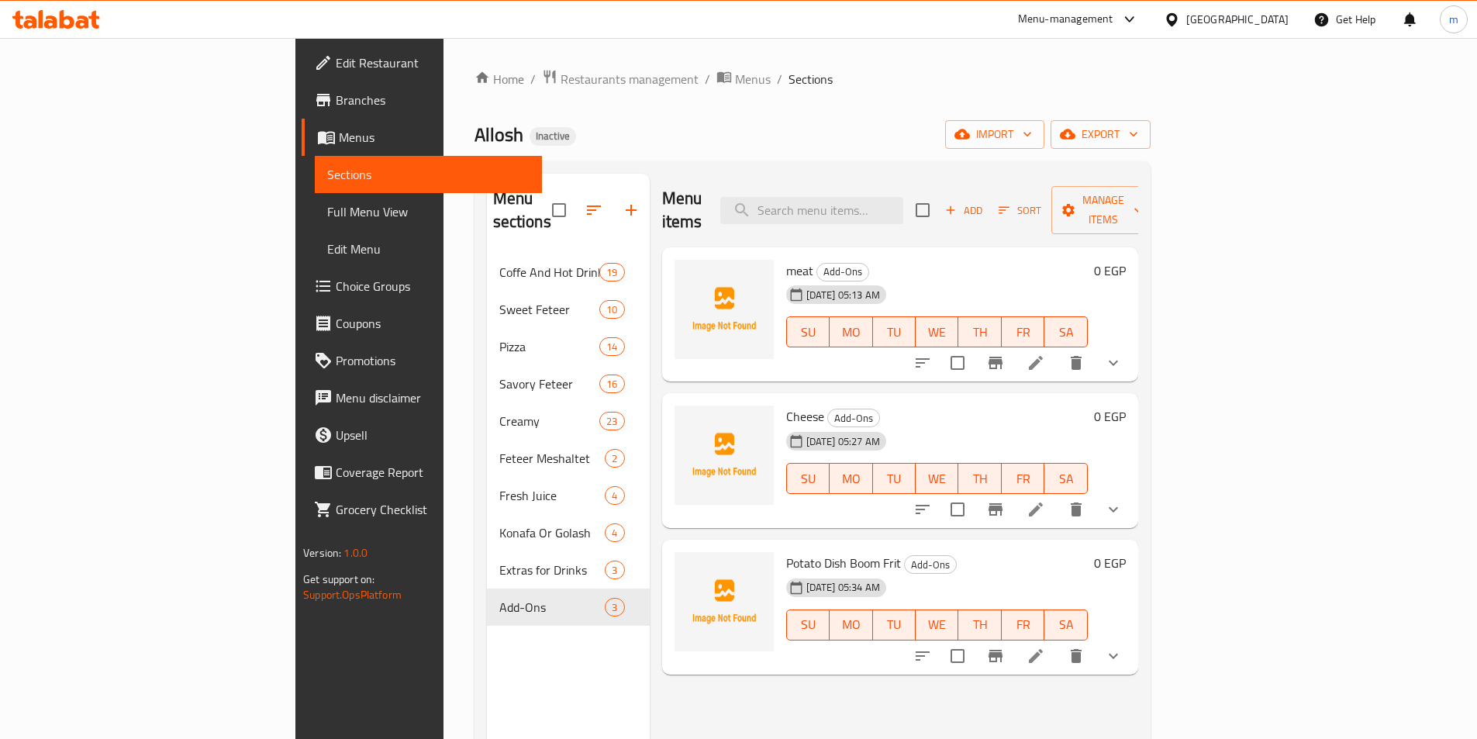
click at [336, 290] on span "Choice Groups" at bounding box center [433, 286] width 194 height 19
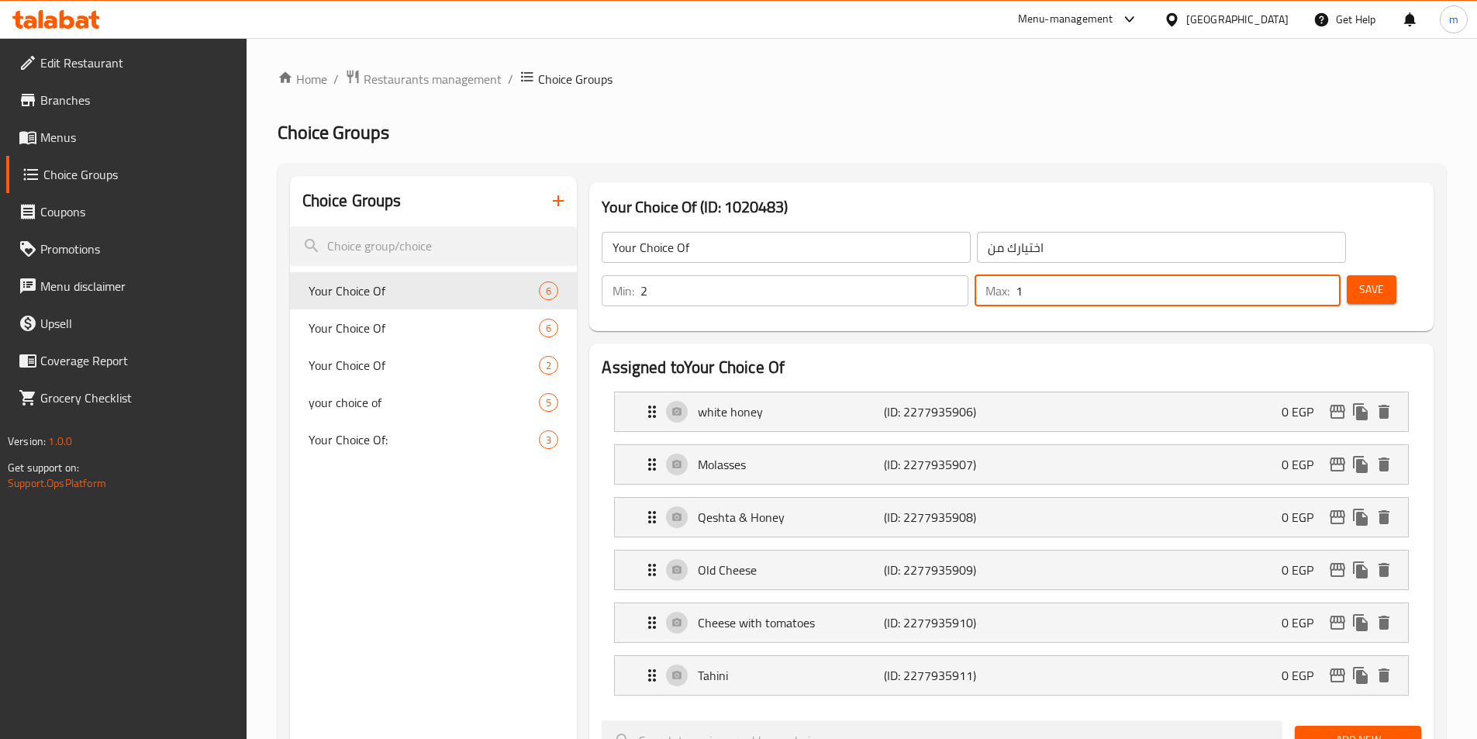
type input "1"
click at [1297, 275] on input "1" at bounding box center [1178, 290] width 325 height 31
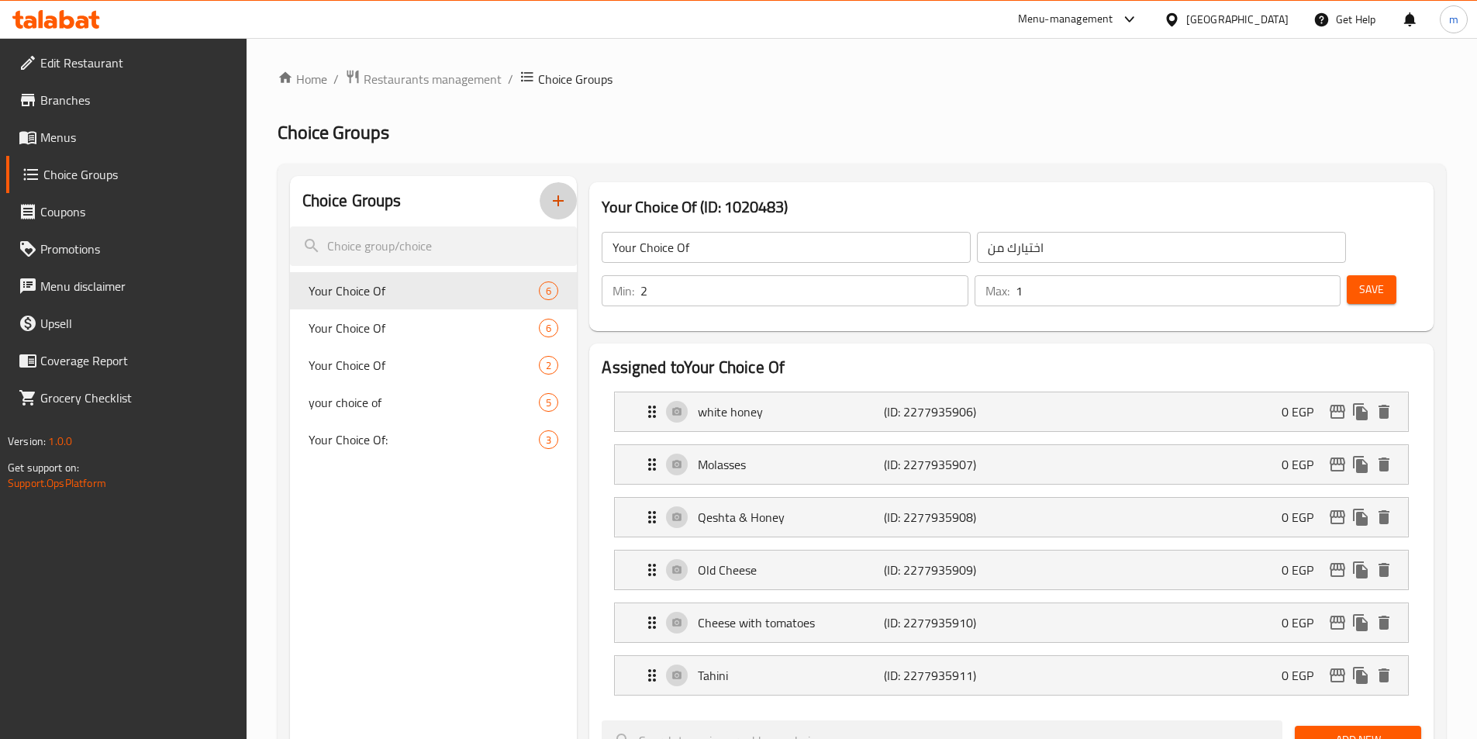
click at [561, 202] on icon "button" at bounding box center [558, 200] width 11 height 11
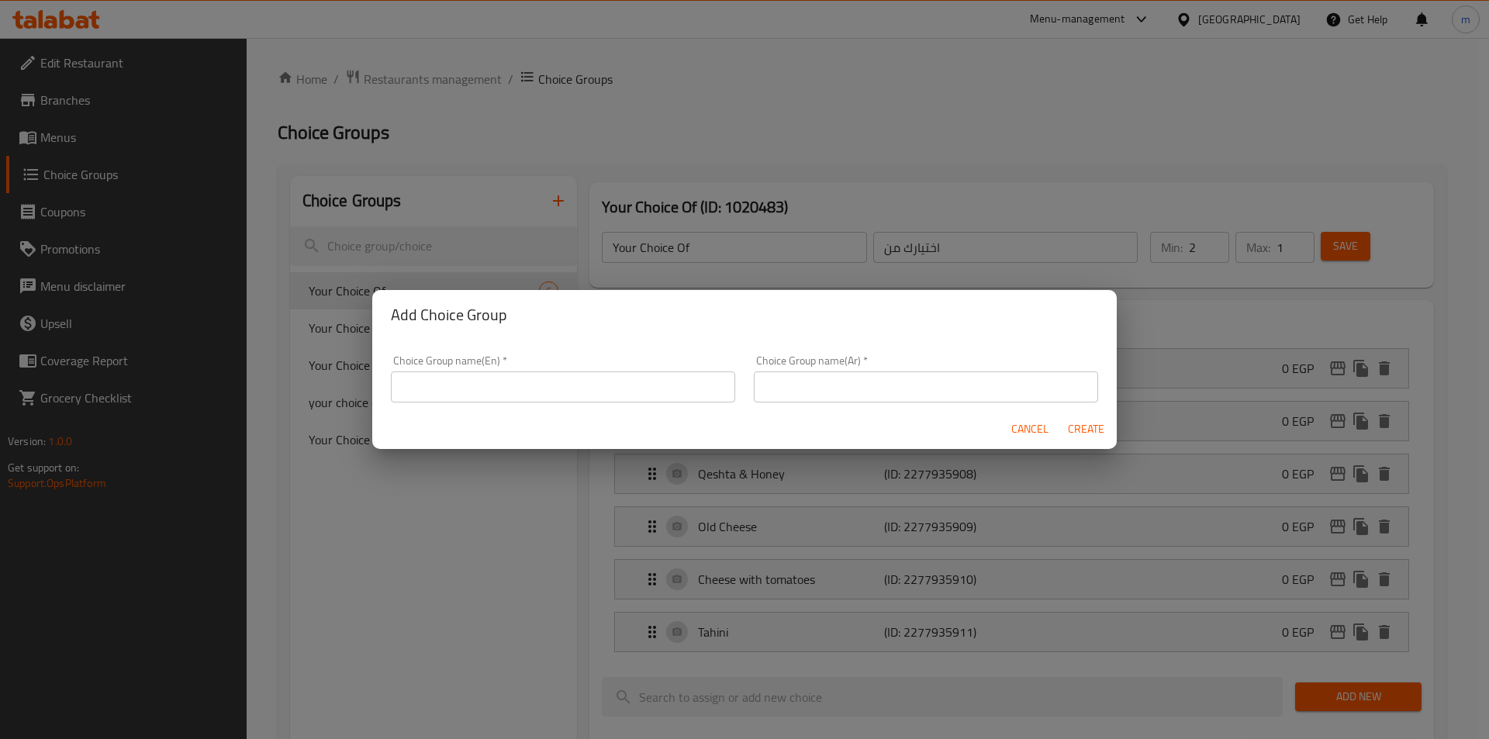
click at [563, 387] on input "text" at bounding box center [563, 386] width 344 height 31
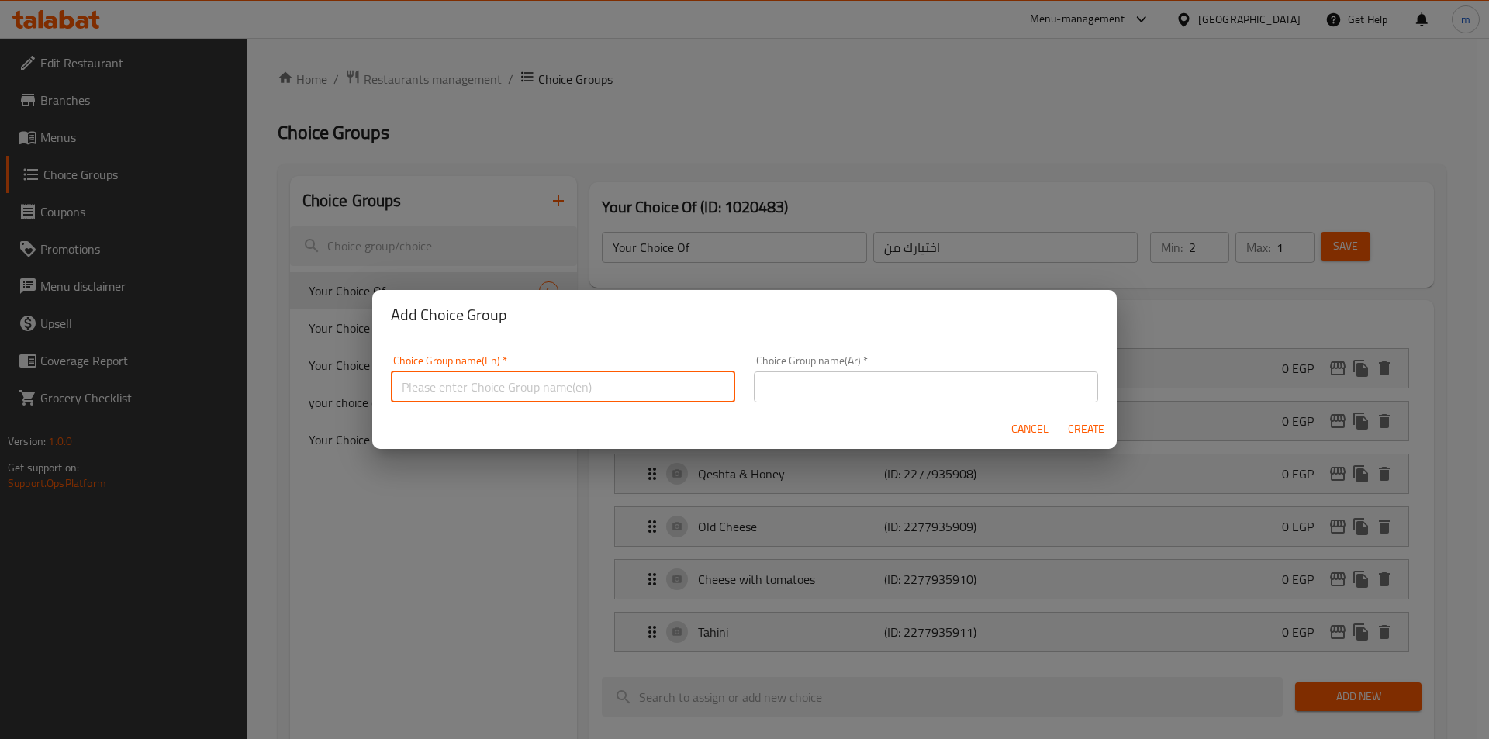
type input "your choice of"
click at [820, 392] on input "text" at bounding box center [926, 386] width 344 height 31
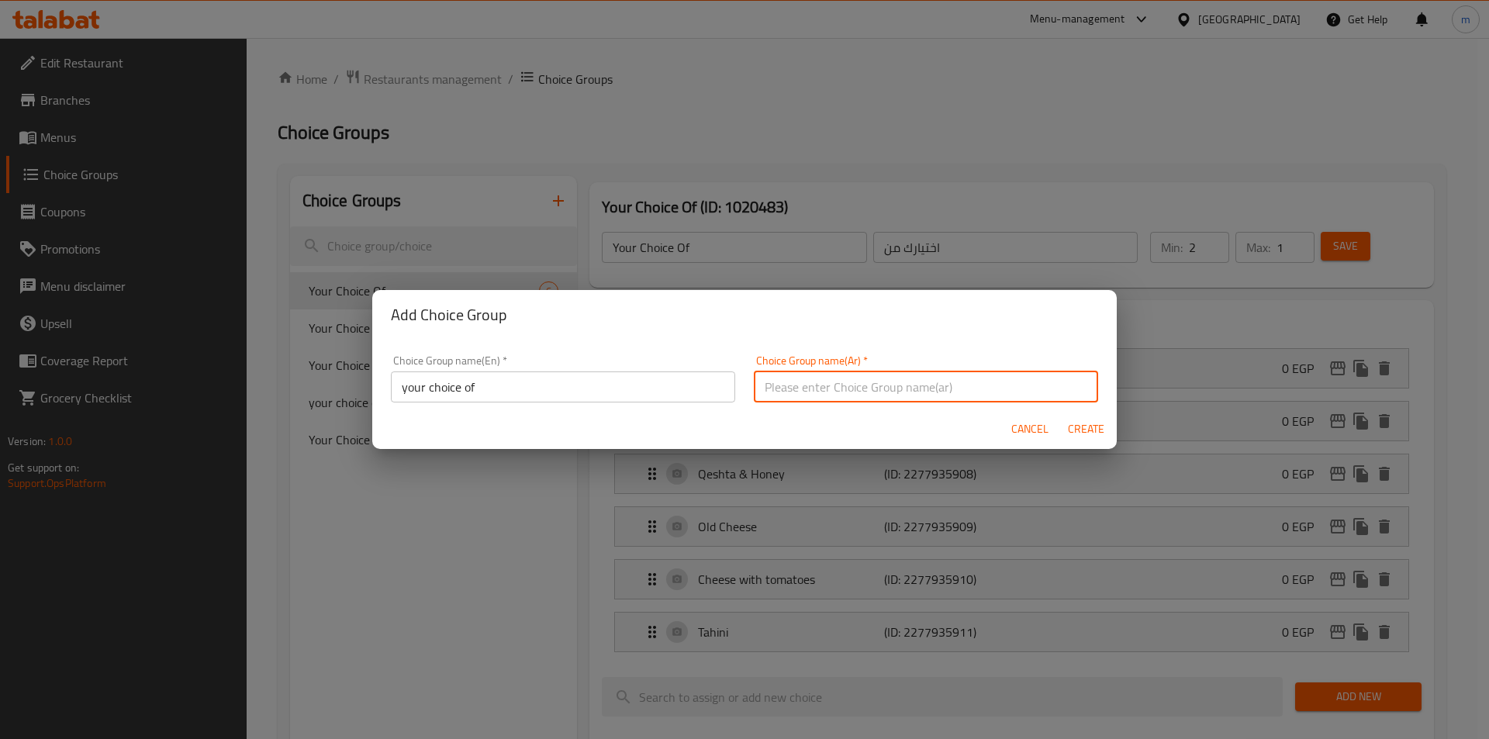
type input "اختيارك من"
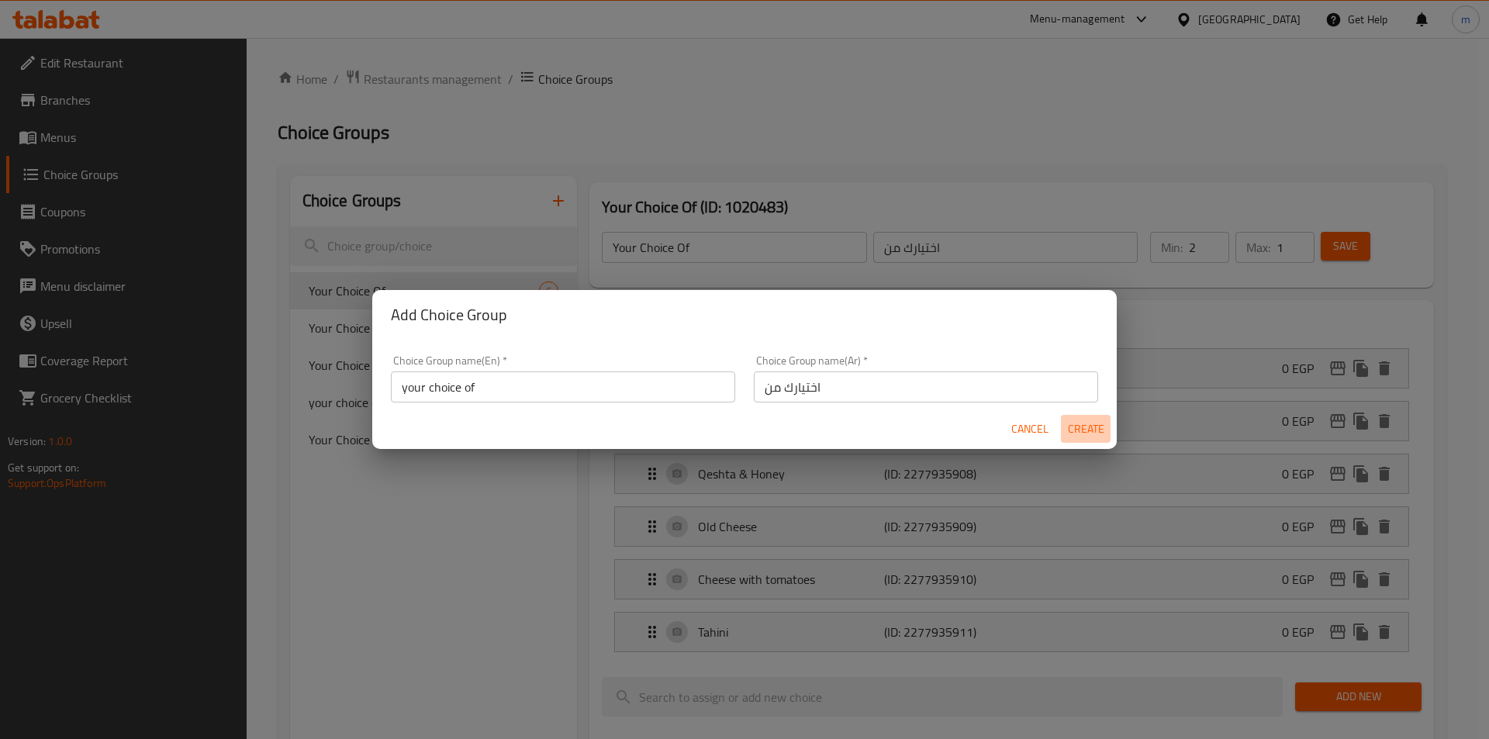
click at [1079, 428] on span "Create" at bounding box center [1085, 429] width 37 height 19
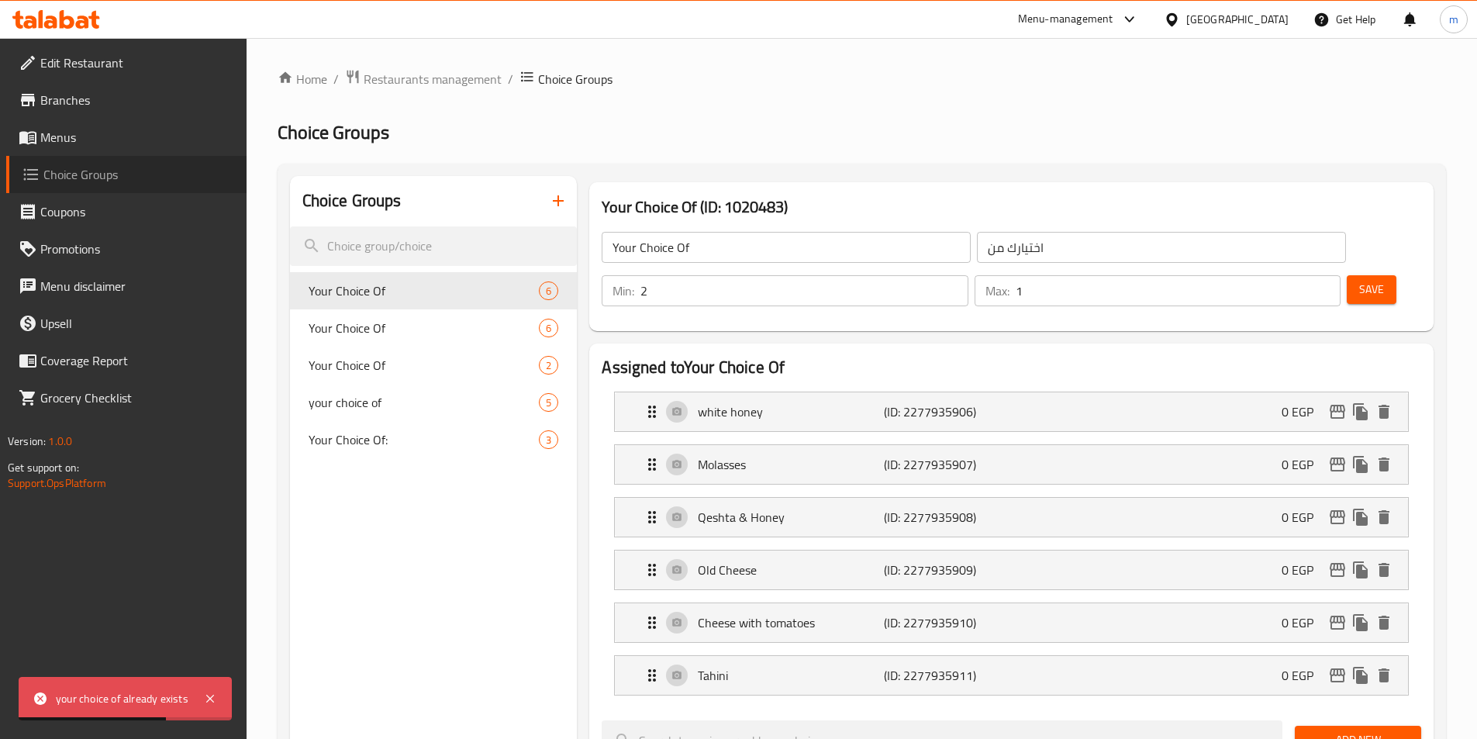
click at [114, 180] on span "Choice Groups" at bounding box center [138, 174] width 191 height 19
click at [553, 201] on icon "button" at bounding box center [558, 201] width 19 height 19
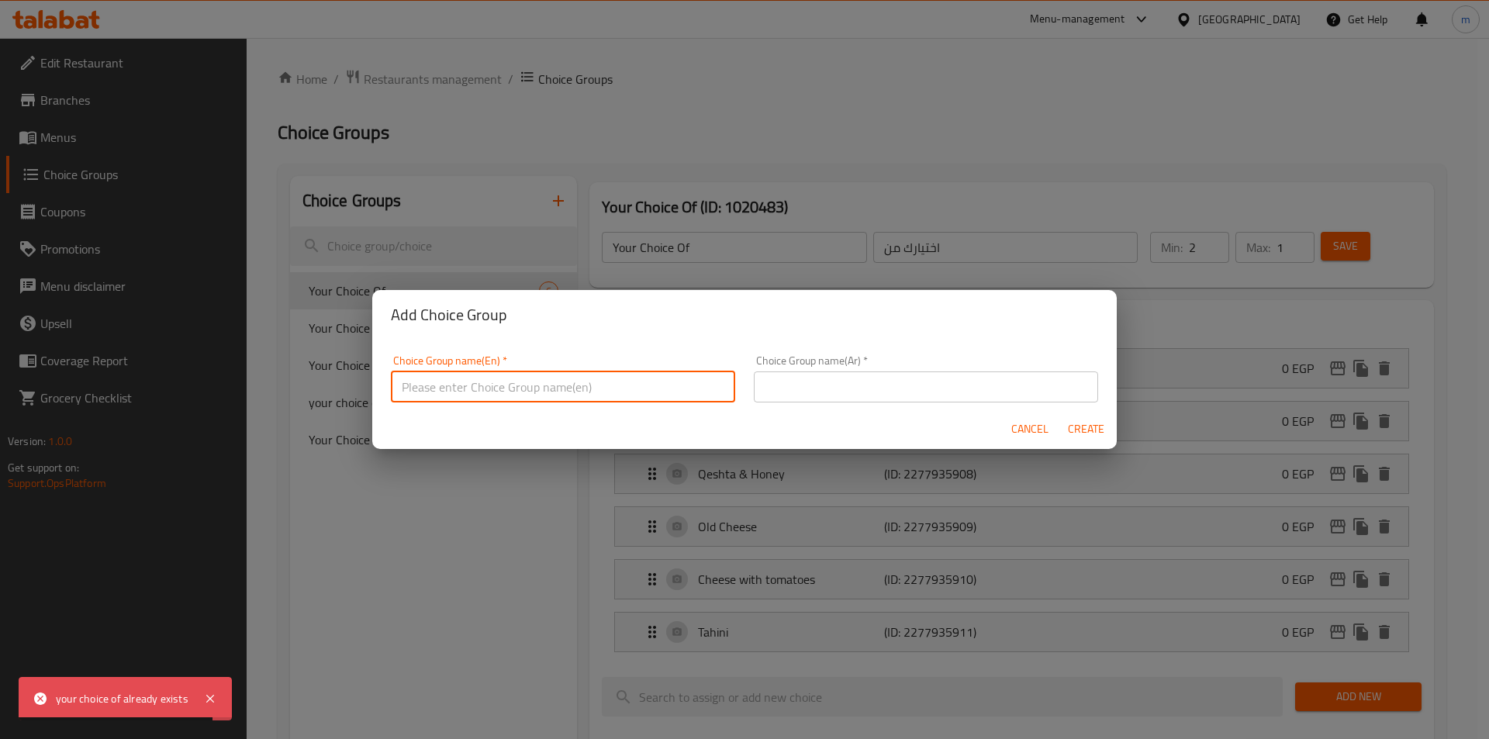
click at [638, 389] on input "text" at bounding box center [563, 386] width 344 height 31
type input "your choice of ,"
click at [817, 386] on input "text" at bounding box center [926, 386] width 344 height 31
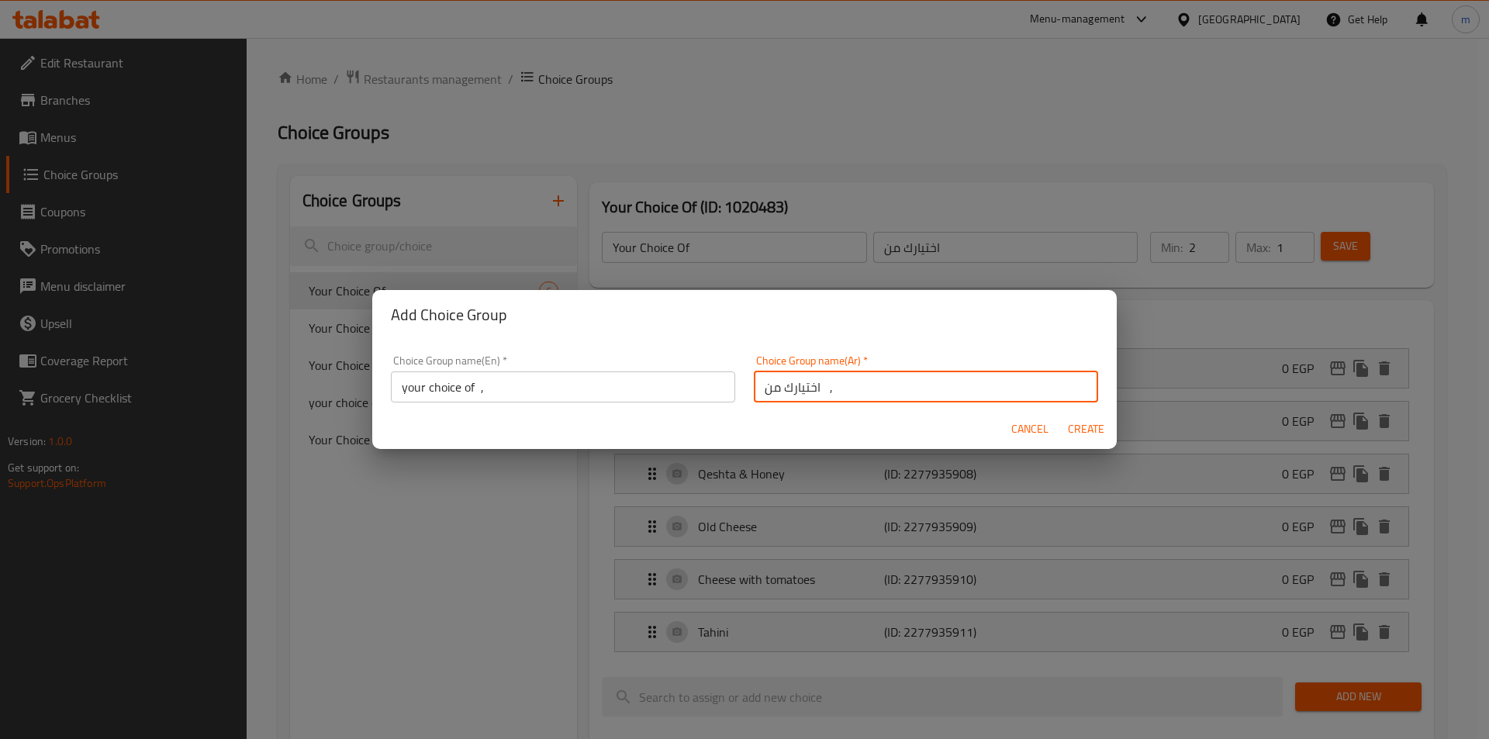
type input "اختيارك من ,"
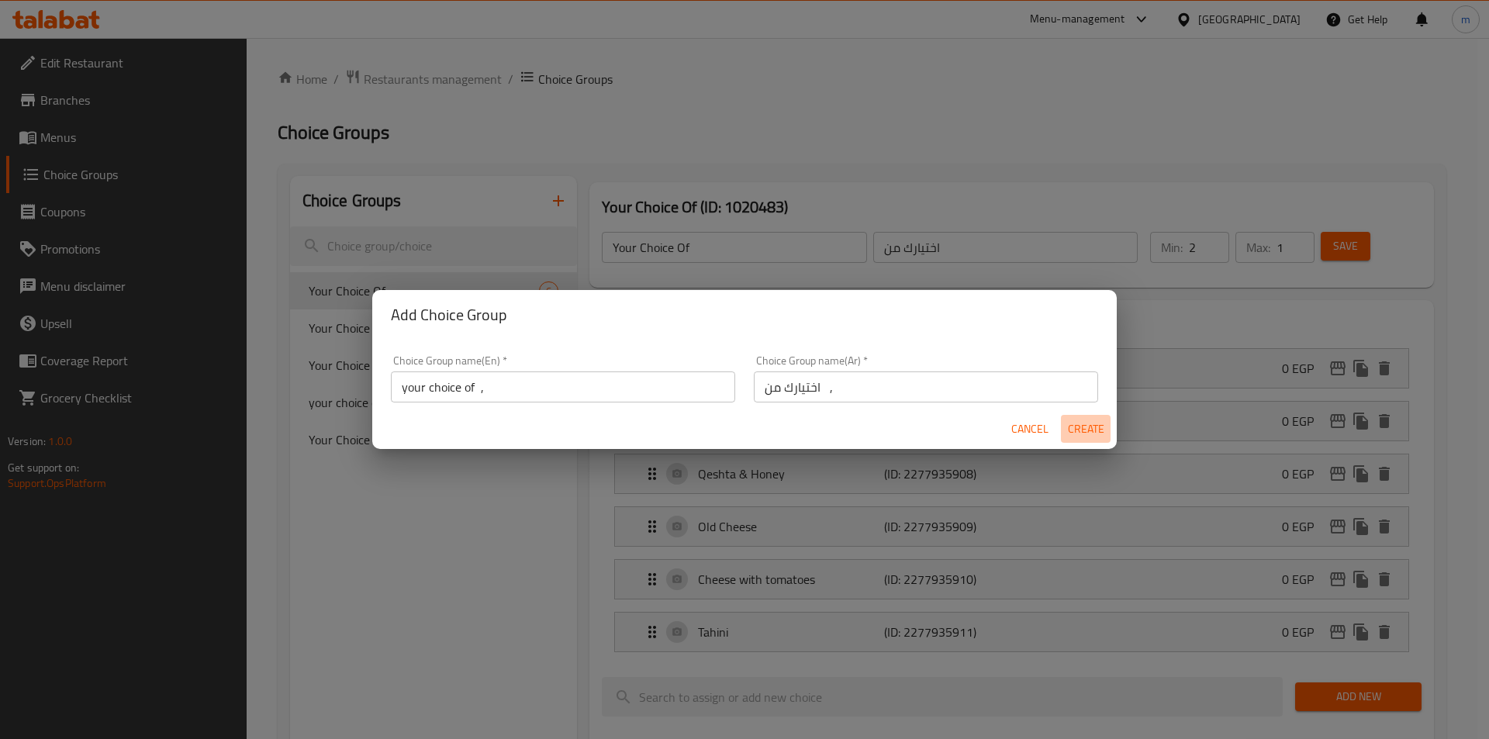
click at [1077, 430] on span "Create" at bounding box center [1085, 429] width 37 height 19
type input "your choice of ,"
type input "اختيارك من ,"
type input "0"
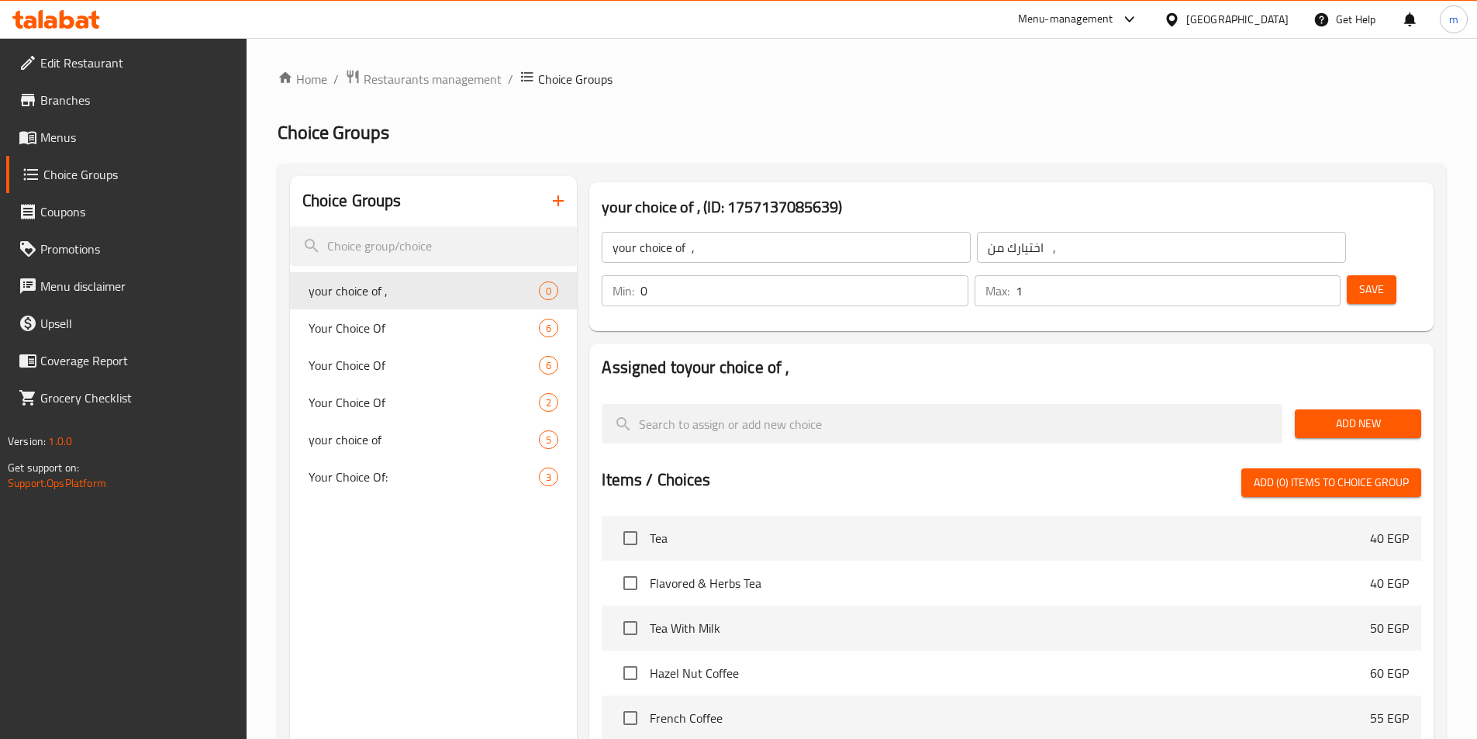
type input "1"
click at [1298, 275] on input "1" at bounding box center [1178, 290] width 325 height 31
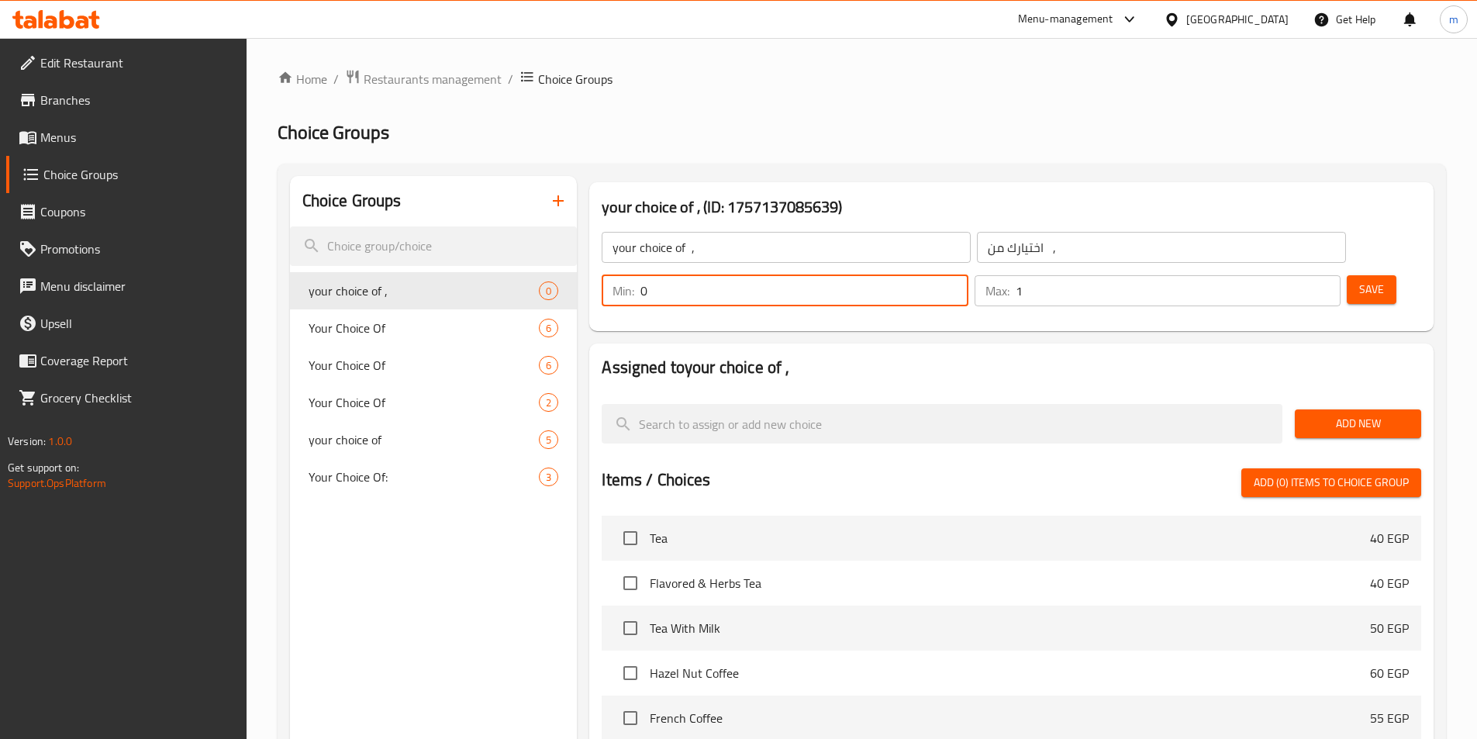
click at [968, 275] on input "0" at bounding box center [804, 290] width 327 height 31
type input "1"
click at [968, 275] on input "1" at bounding box center [804, 290] width 327 height 31
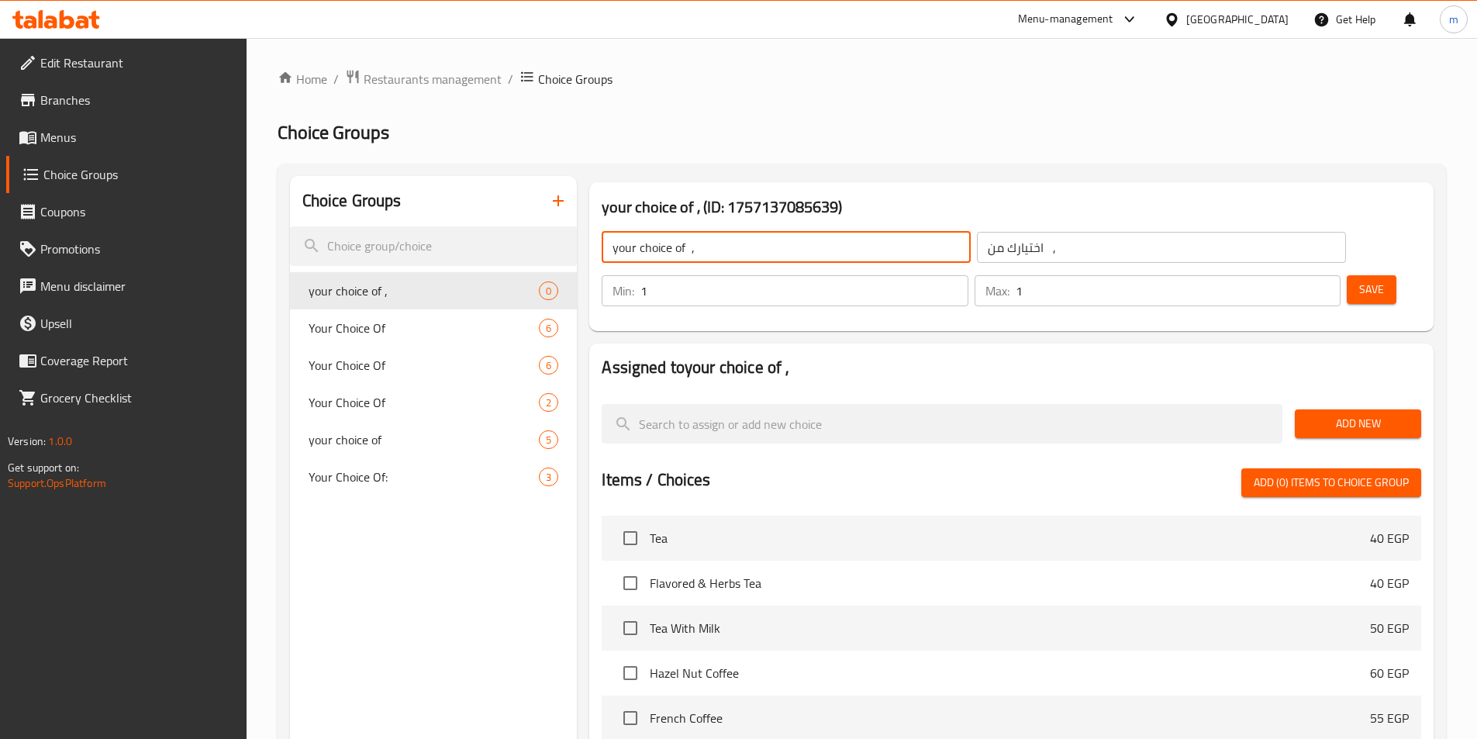
click at [735, 252] on input "your choice of ," at bounding box center [786, 247] width 369 height 31
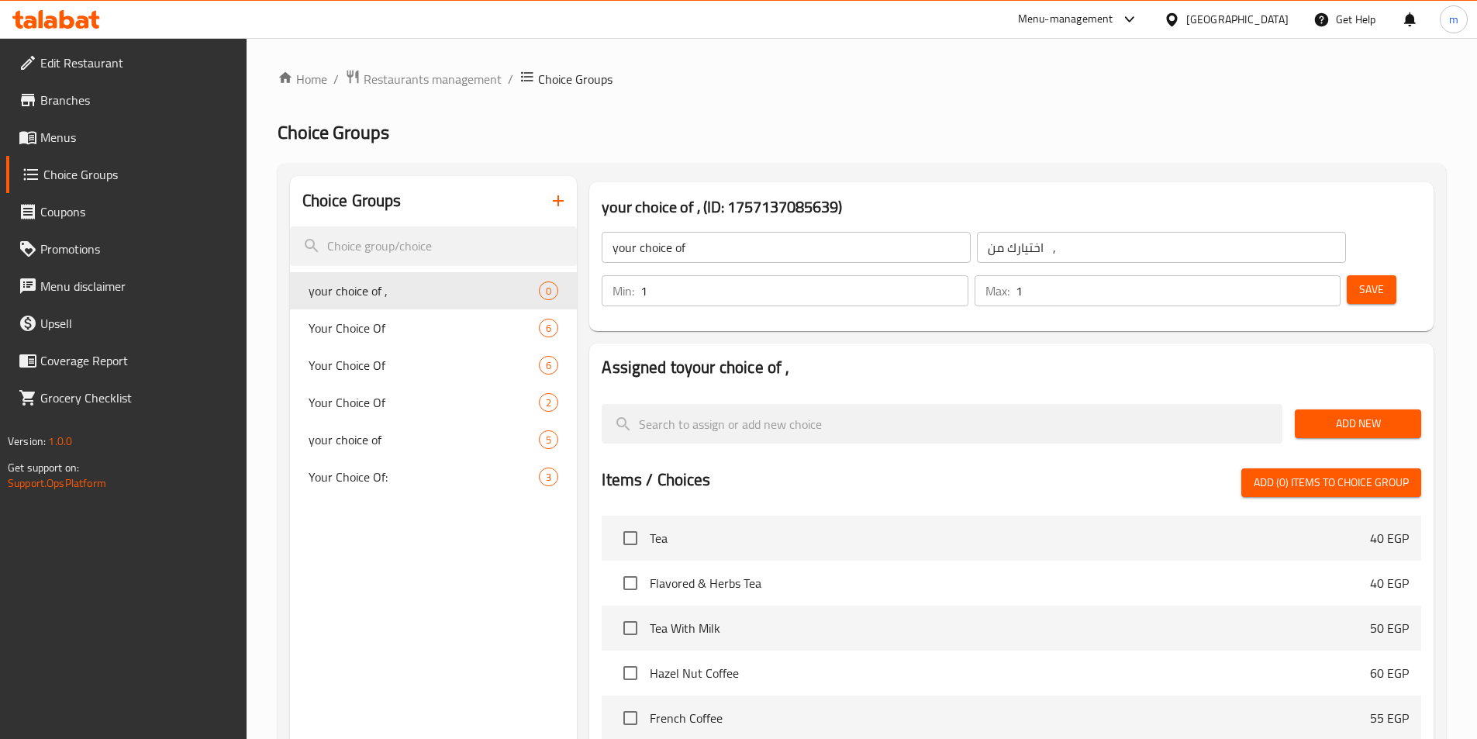
click at [733, 247] on input "your choice of" at bounding box center [786, 247] width 369 height 31
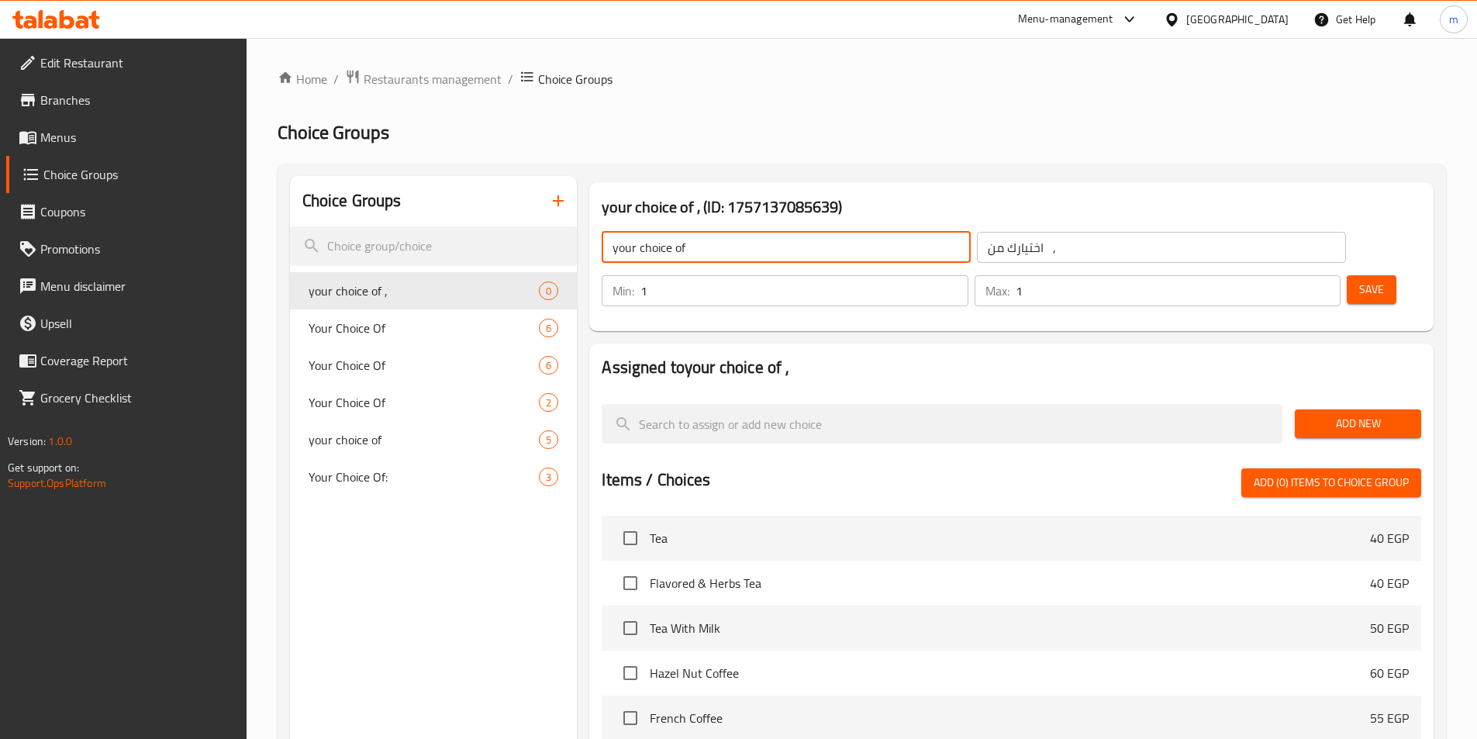
paste input "Potatoes"
type input "your choice of Potatoes"
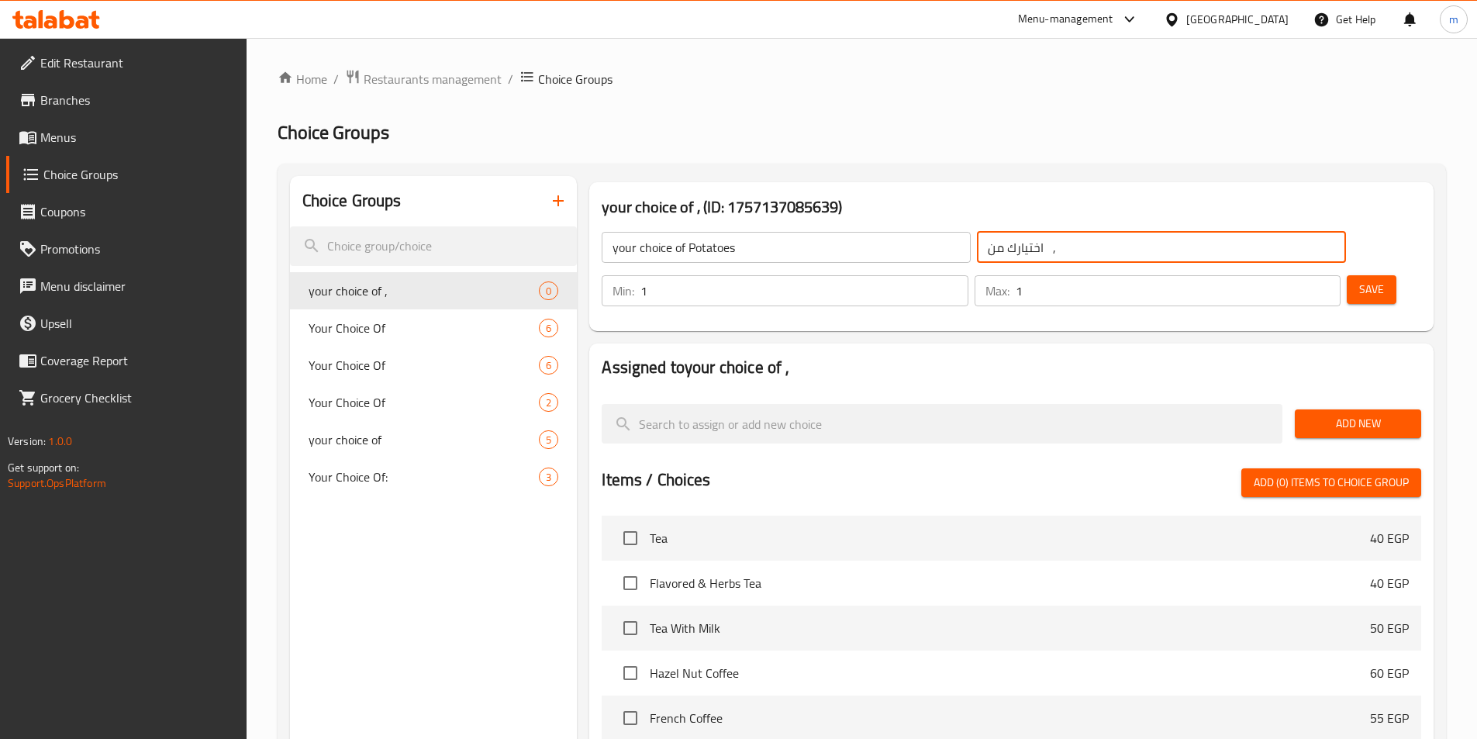
drag, startPoint x: 976, startPoint y: 255, endPoint x: 948, endPoint y: 259, distance: 27.4
click at [977, 259] on input "اختيارك من ," at bounding box center [1161, 247] width 369 height 31
click at [977, 247] on input "اختيارك من البطاطس" at bounding box center [1161, 247] width 369 height 31
type input "اختيارك من البطاطس"
click at [1329, 414] on span "Add New" at bounding box center [1359, 423] width 102 height 19
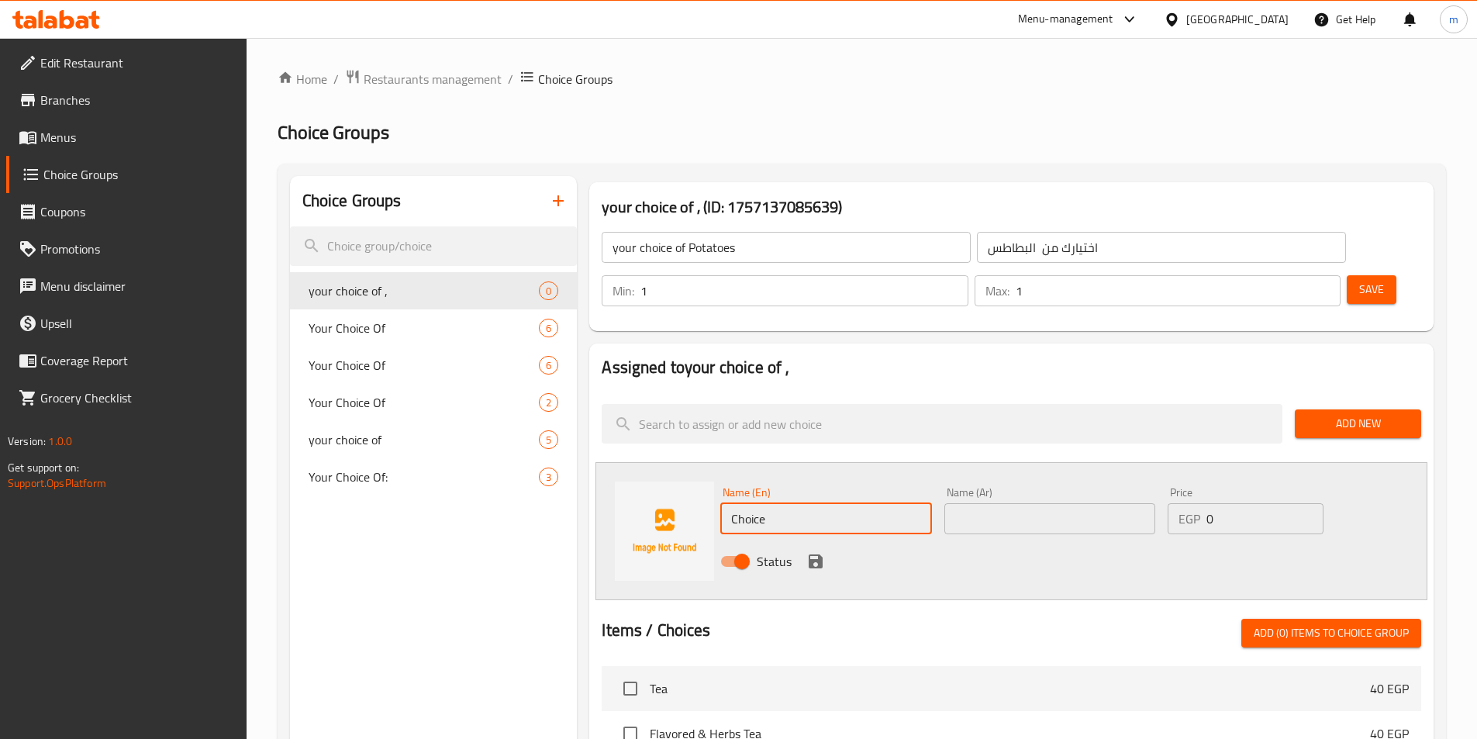
drag, startPoint x: 782, startPoint y: 479, endPoint x: 725, endPoint y: 479, distance: 57.4
click at [725, 503] on input "Choice" at bounding box center [825, 518] width 211 height 31
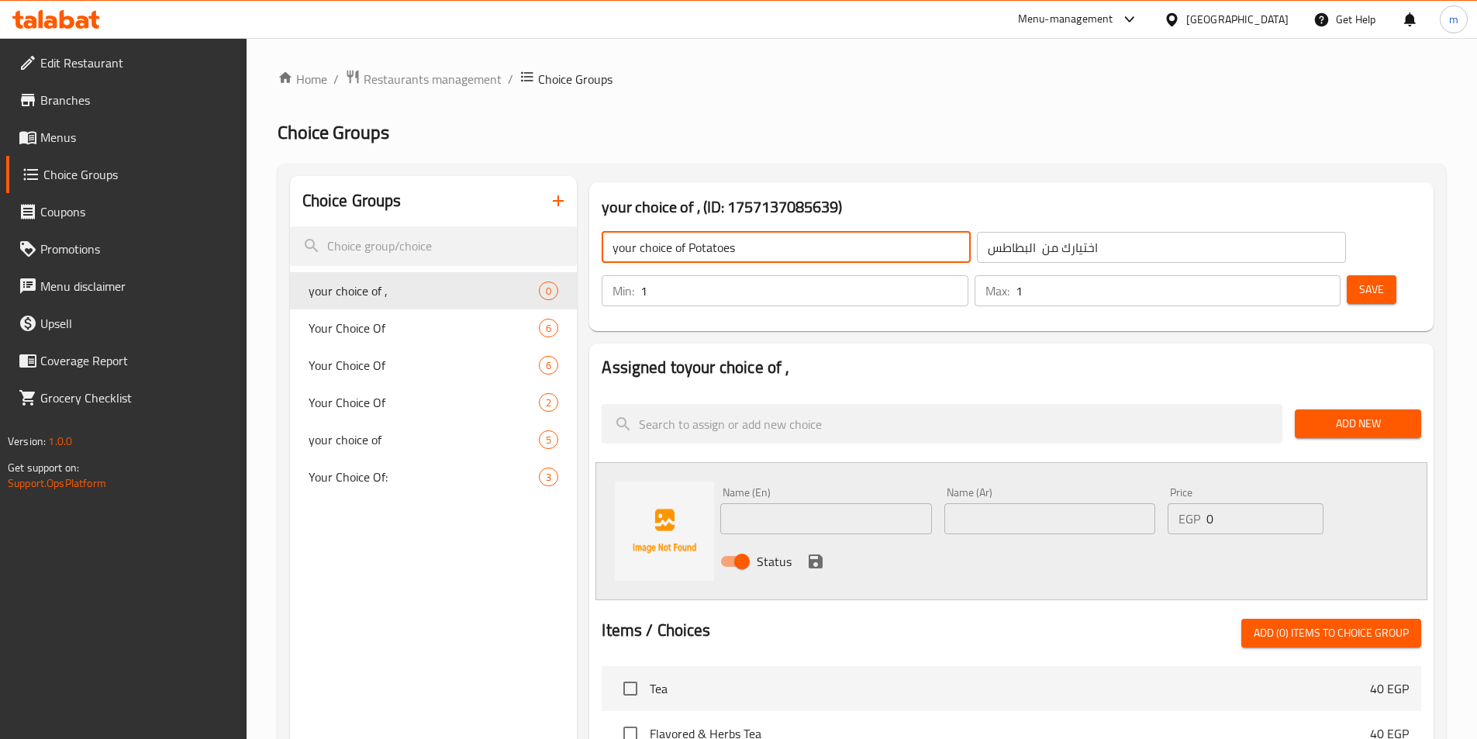
drag, startPoint x: 764, startPoint y: 254, endPoint x: 690, endPoint y: 254, distance: 73.7
click at [690, 254] on input "your choice of Potatoes" at bounding box center [786, 247] width 369 height 31
paste input "Cheese"
type input "your choice of Cheese"
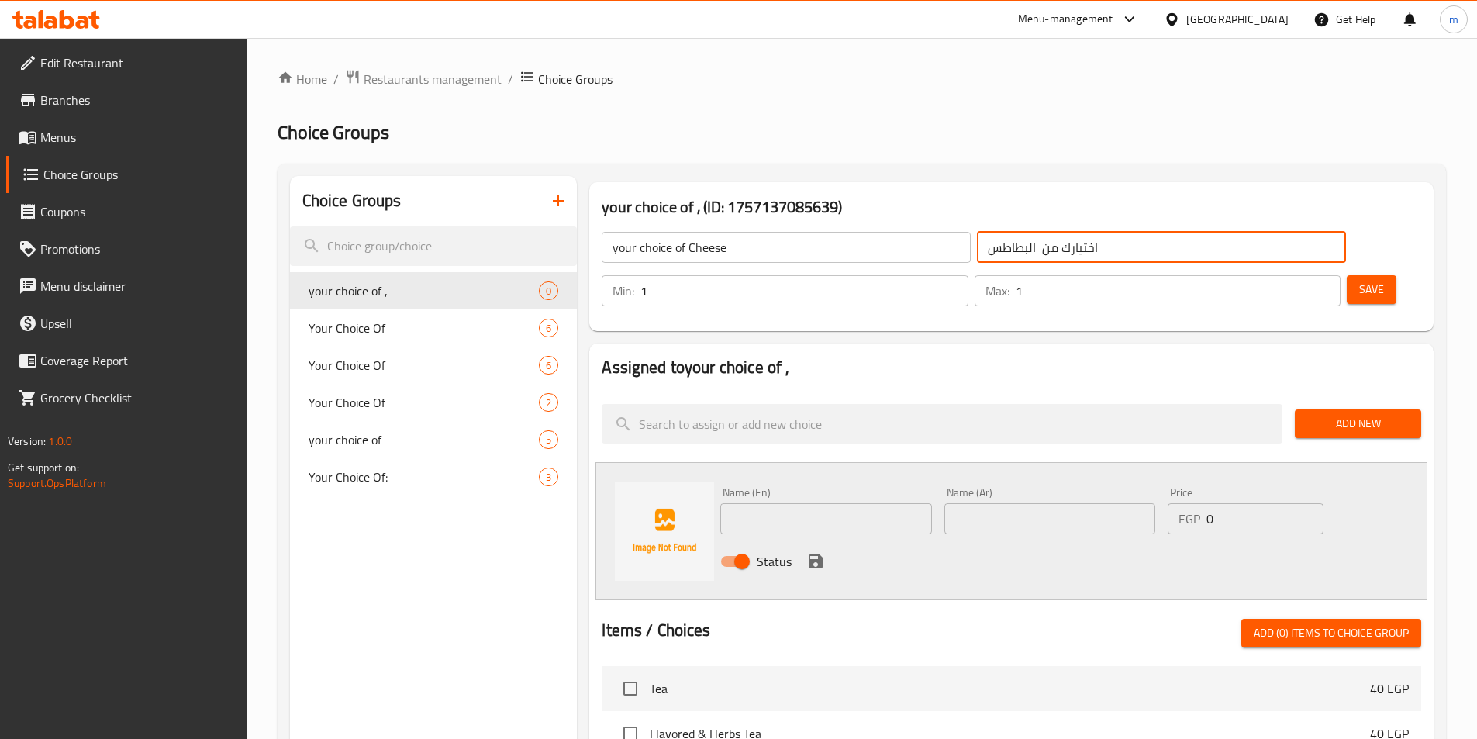
drag, startPoint x: 934, startPoint y: 248, endPoint x: 867, endPoint y: 251, distance: 66.8
click at [867, 251] on div "your choice of Cheese ​ اختيارك من البطاطس ​" at bounding box center [973, 248] width 762 height 50
type input "اختيارك من الجبن"
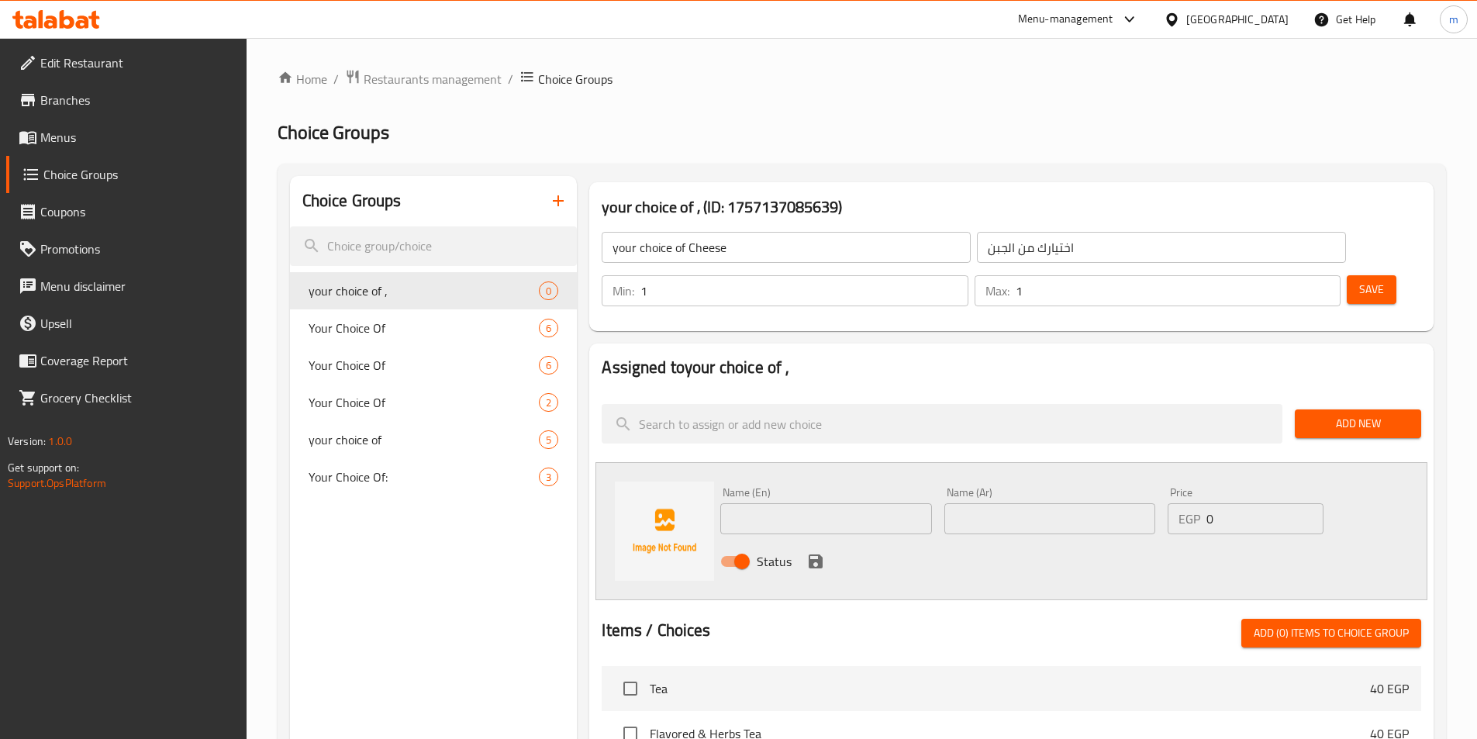
click at [851, 503] on input "text" at bounding box center [825, 518] width 211 height 31
paste input "Mozzarella"
type input "Mozzarella"
click at [1011, 503] on input "text" at bounding box center [1050, 518] width 211 height 31
paste input "موزريلا"
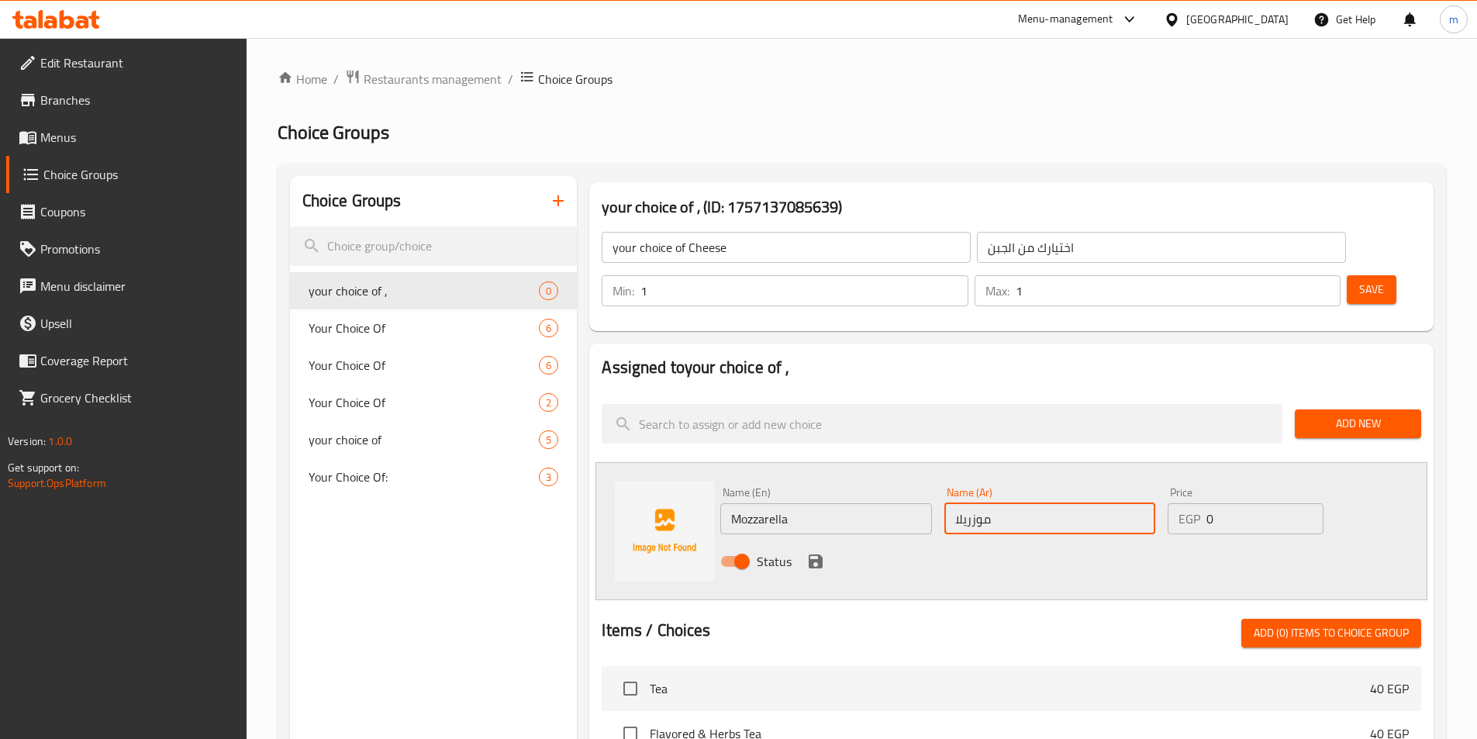
type input "موزريلا"
drag, startPoint x: 821, startPoint y: 517, endPoint x: 866, endPoint y: 506, distance: 46.5
click at [821, 554] on icon "save" at bounding box center [816, 561] width 14 height 14
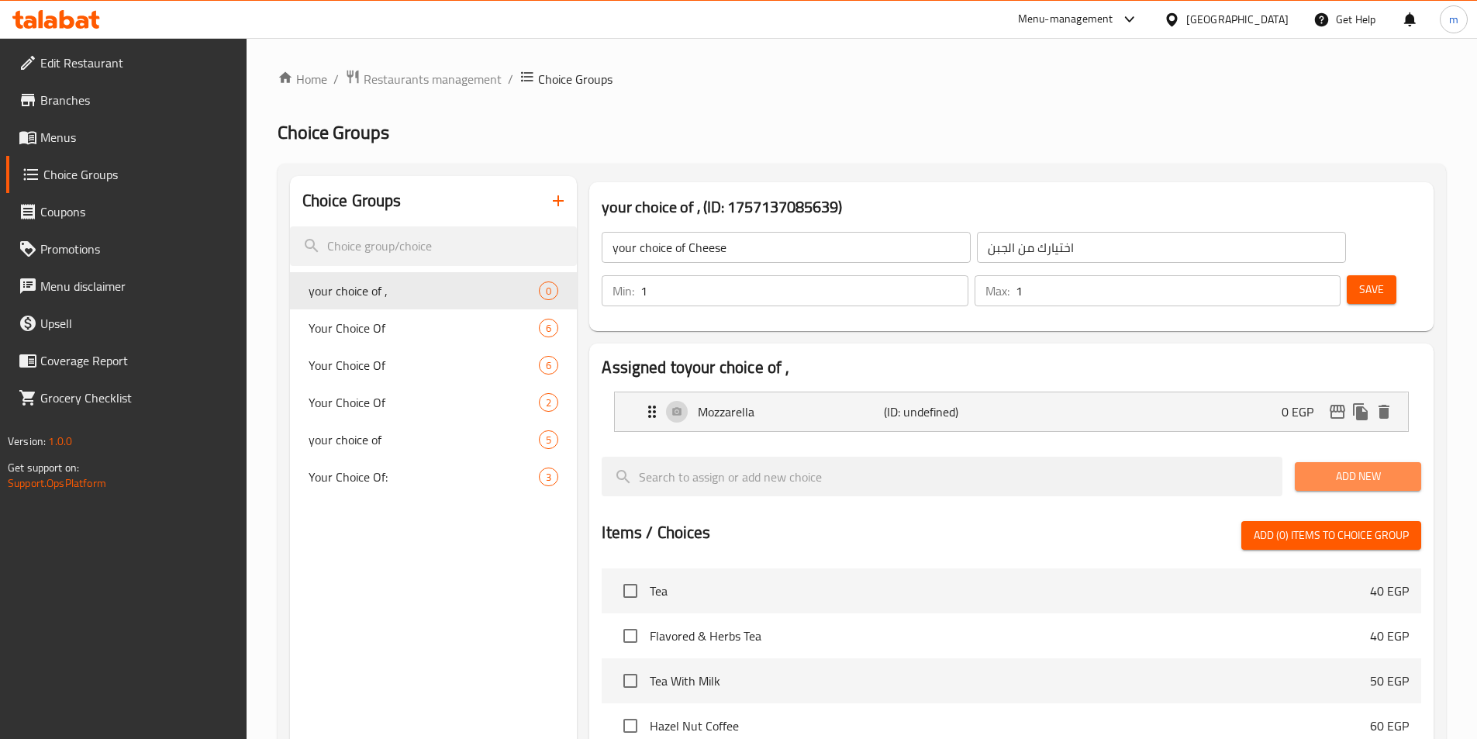
click at [1355, 467] on span "Add New" at bounding box center [1359, 476] width 102 height 19
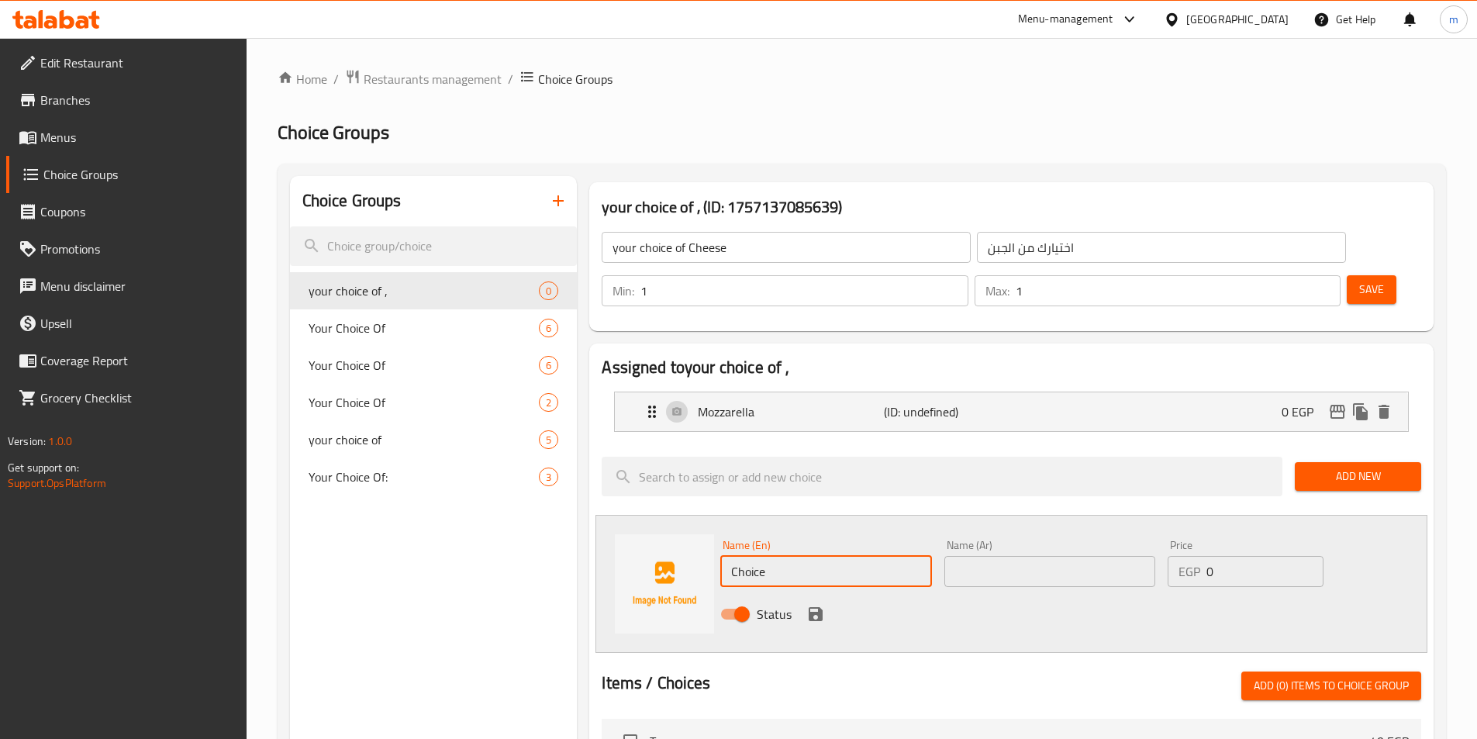
drag, startPoint x: 779, startPoint y: 525, endPoint x: 720, endPoint y: 533, distance: 59.4
click at [720, 556] on input "Choice" at bounding box center [825, 571] width 211 height 31
paste input "Romy"
type input "Romy"
click at [1060, 556] on input "text" at bounding box center [1050, 571] width 211 height 31
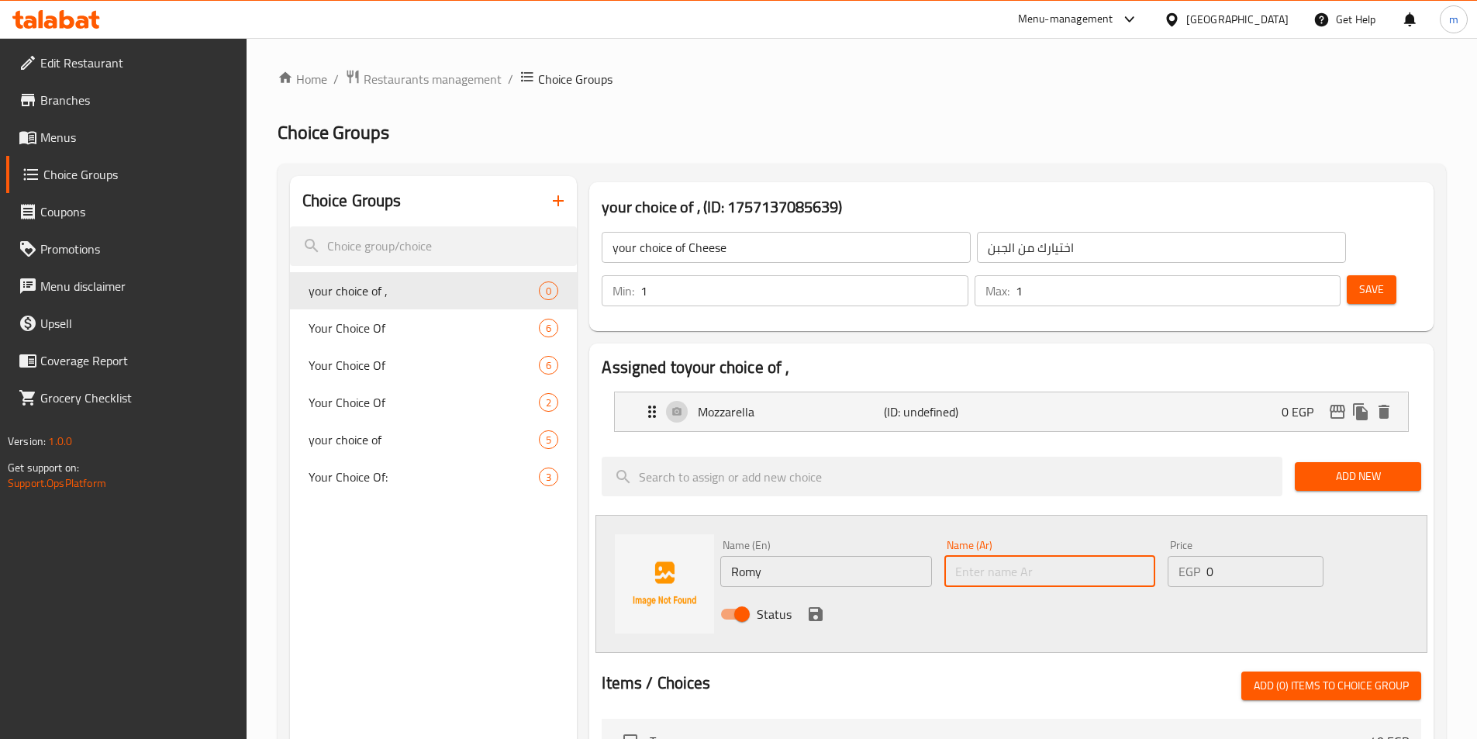
paste input "رومي"
type input "رومي"
click at [818, 607] on icon "save" at bounding box center [816, 614] width 14 height 14
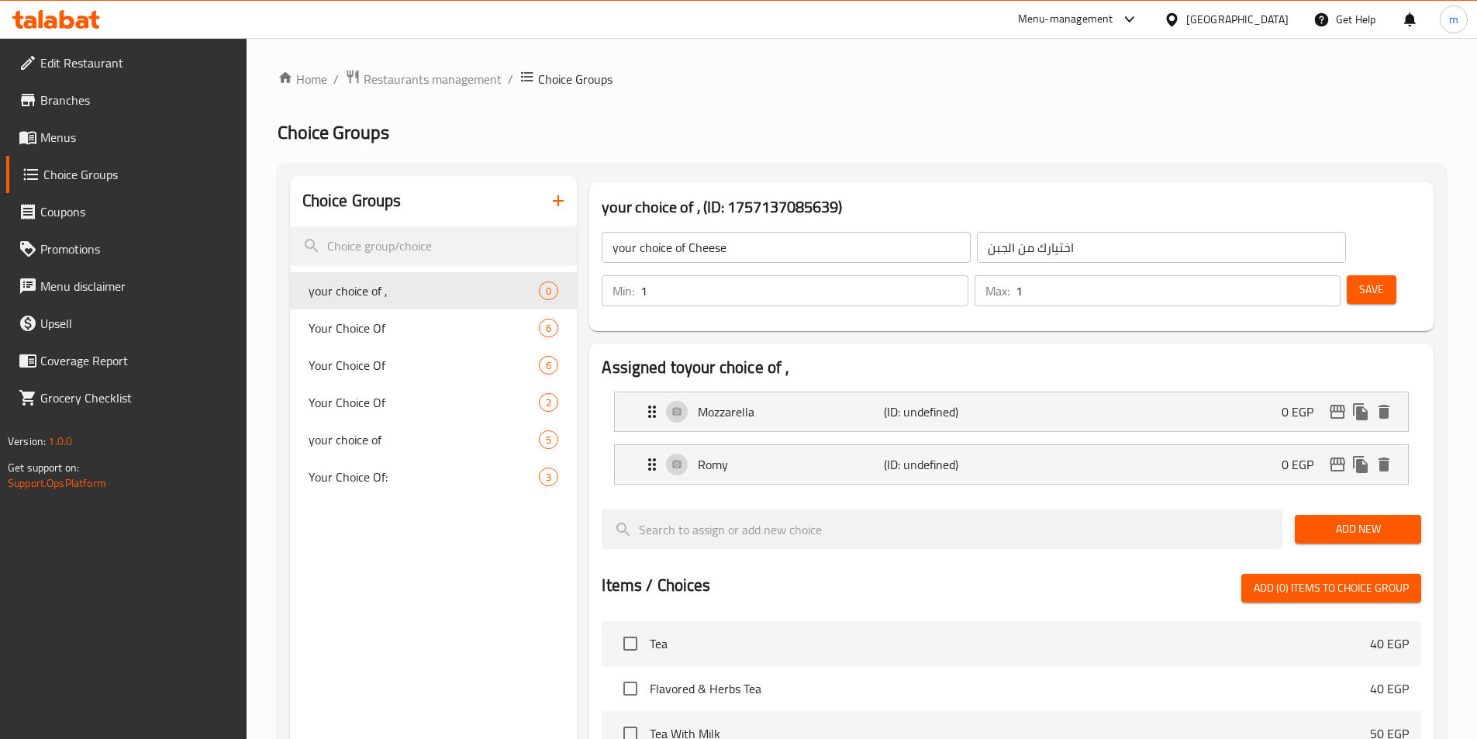
click at [1386, 520] on span "Add New" at bounding box center [1359, 529] width 102 height 19
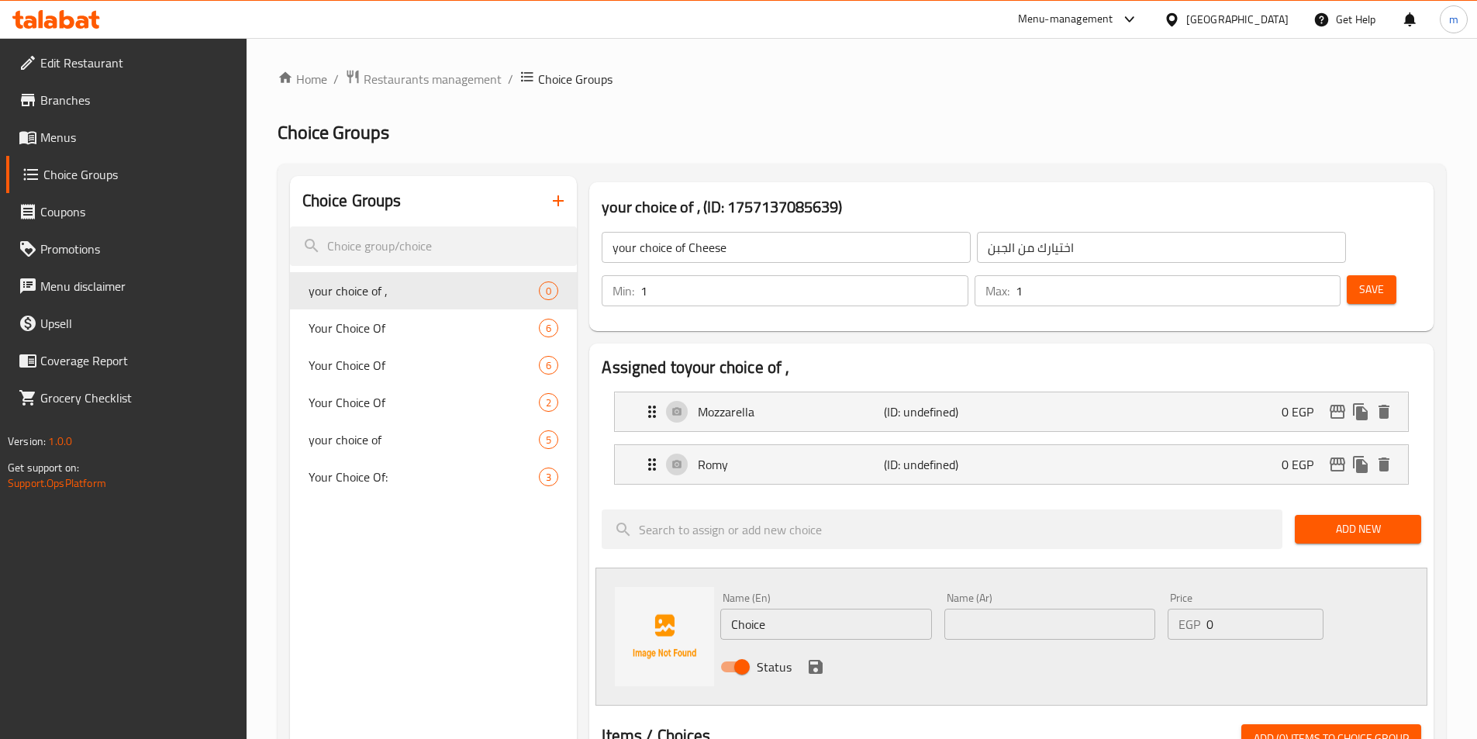
click at [985, 609] on input "text" at bounding box center [1050, 624] width 211 height 31
paste input "شيدر"
type input "شيدر"
drag, startPoint x: 803, startPoint y: 577, endPoint x: 704, endPoint y: 588, distance: 99.1
click at [704, 588] on div "Name (En) Choice Name (En) Name (Ar) شيدر Name (Ar) Price EGP 0 Price Status" at bounding box center [1012, 637] width 832 height 138
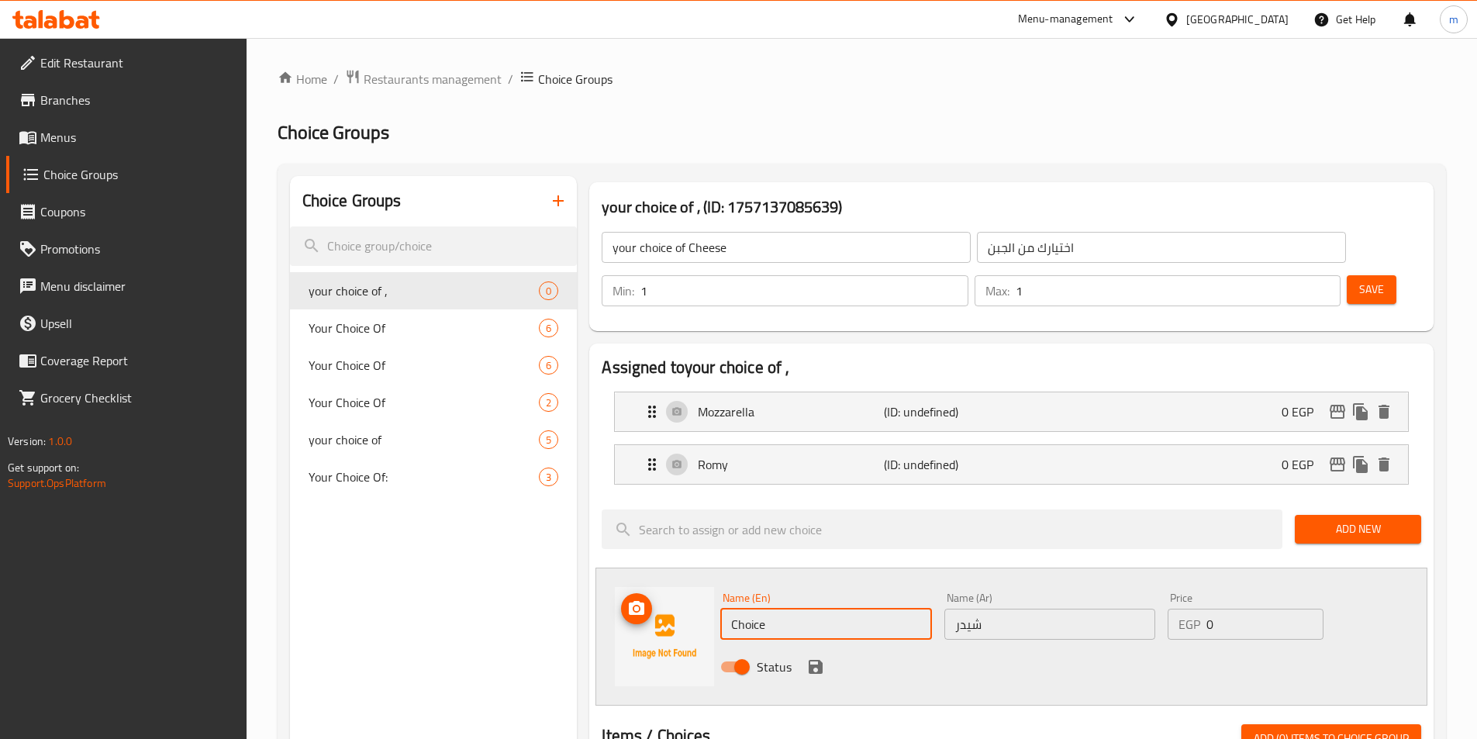
paste input "eddar"
type input "Cheddar"
drag, startPoint x: 973, startPoint y: 641, endPoint x: 947, endPoint y: 644, distance: 26.7
click at [973, 646] on div "Status" at bounding box center [1050, 667] width 672 height 42
click at [814, 660] on icon "save" at bounding box center [816, 667] width 14 height 14
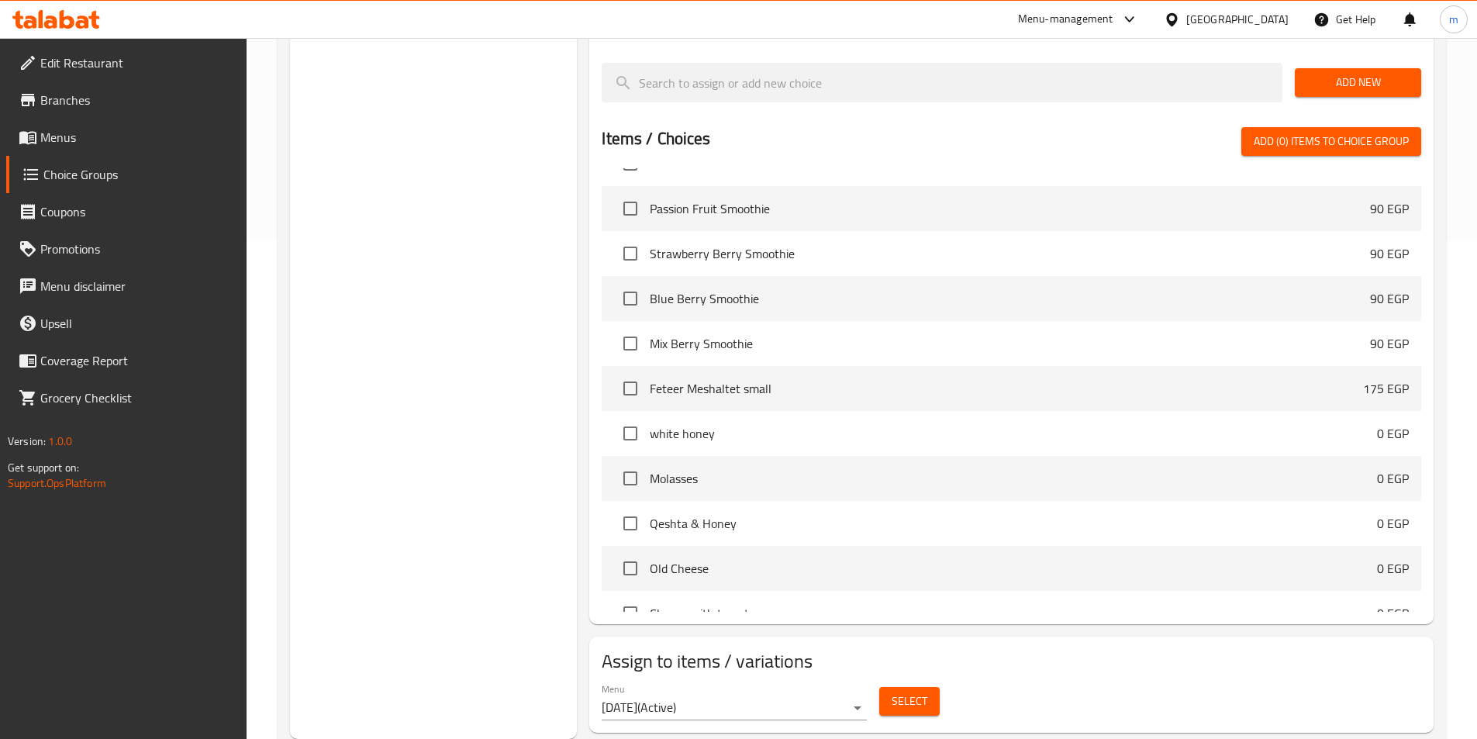
scroll to position [7440, 0]
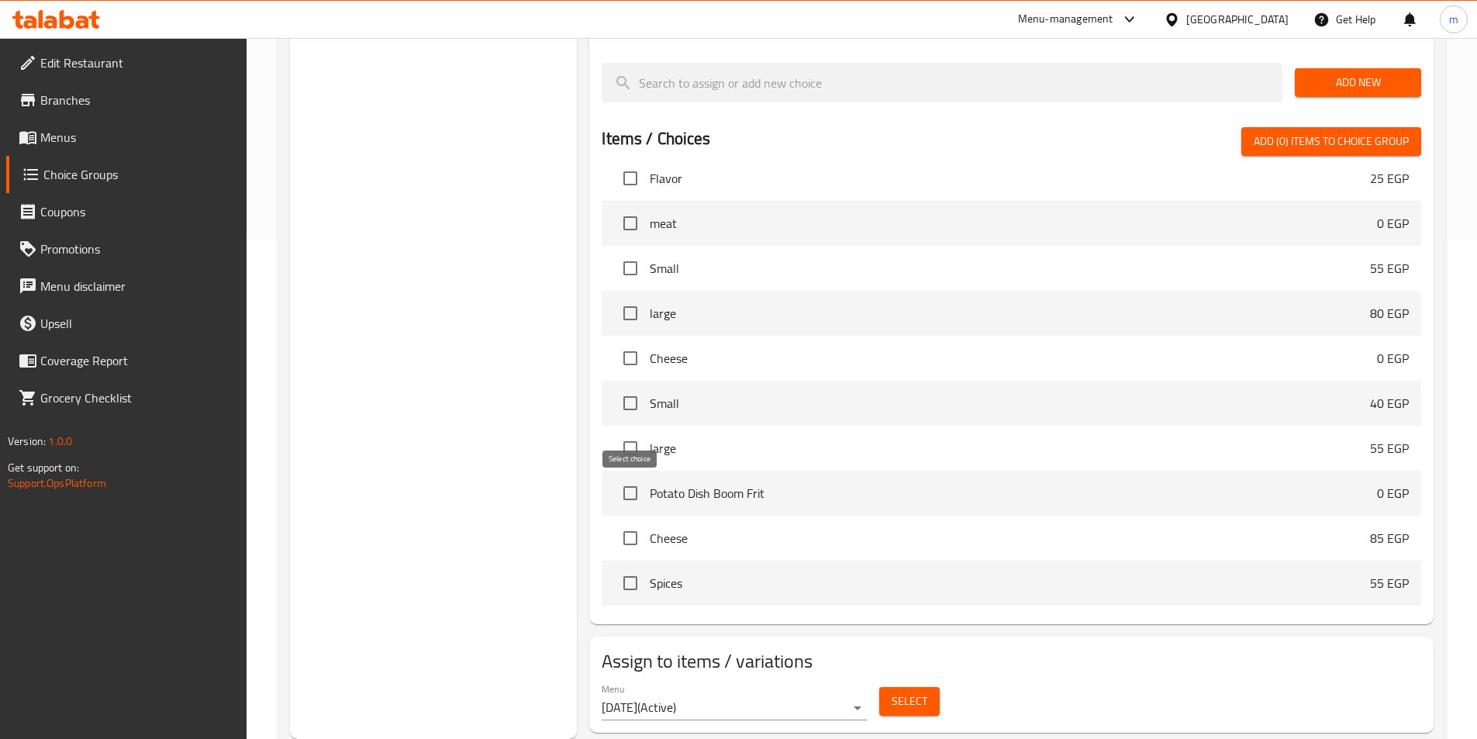
click at [630, 522] on input "checkbox" at bounding box center [630, 538] width 33 height 33
checkbox input "true"
click at [929, 687] on button "Select" at bounding box center [909, 701] width 60 height 29
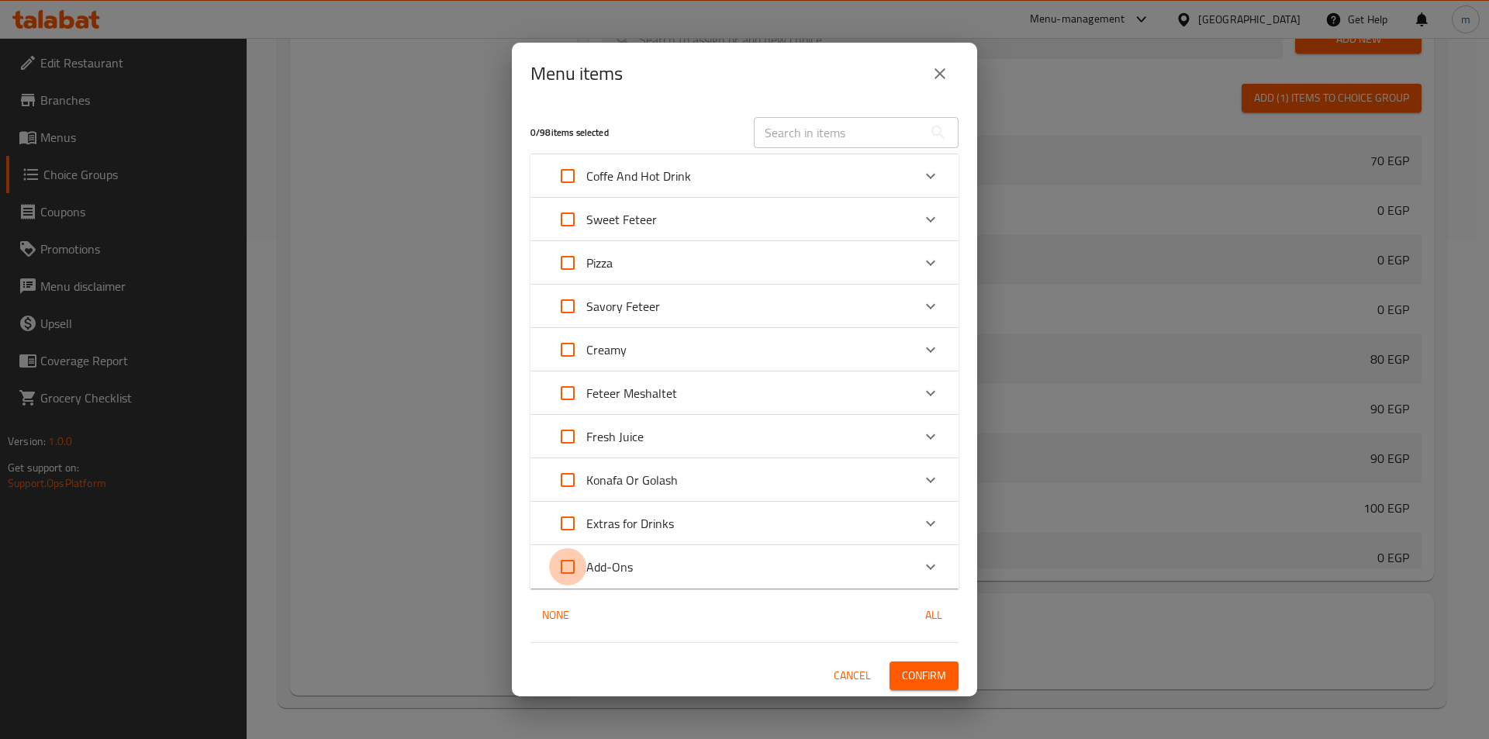
click at [575, 569] on input "Expand" at bounding box center [567, 566] width 37 height 37
checkbox input "true"
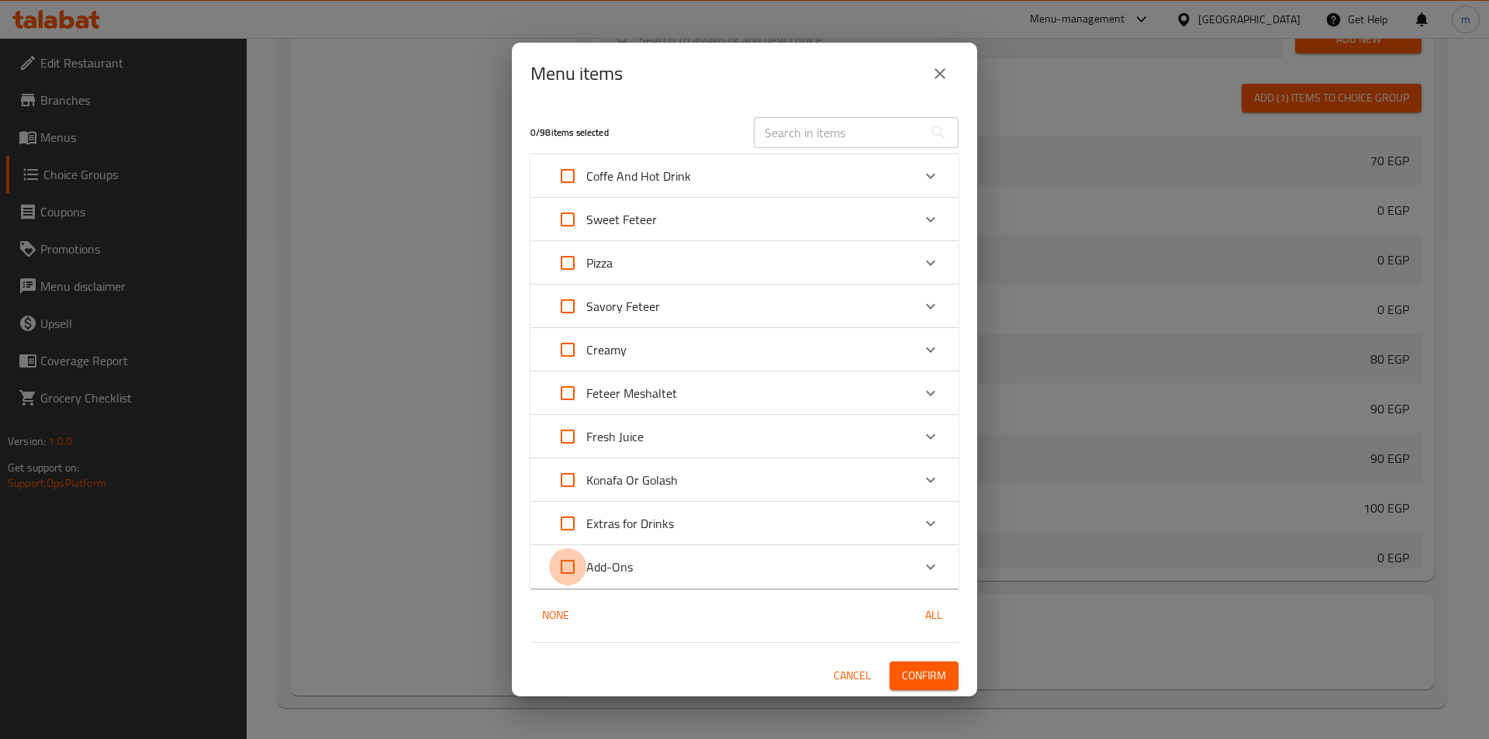
checkbox input "true"
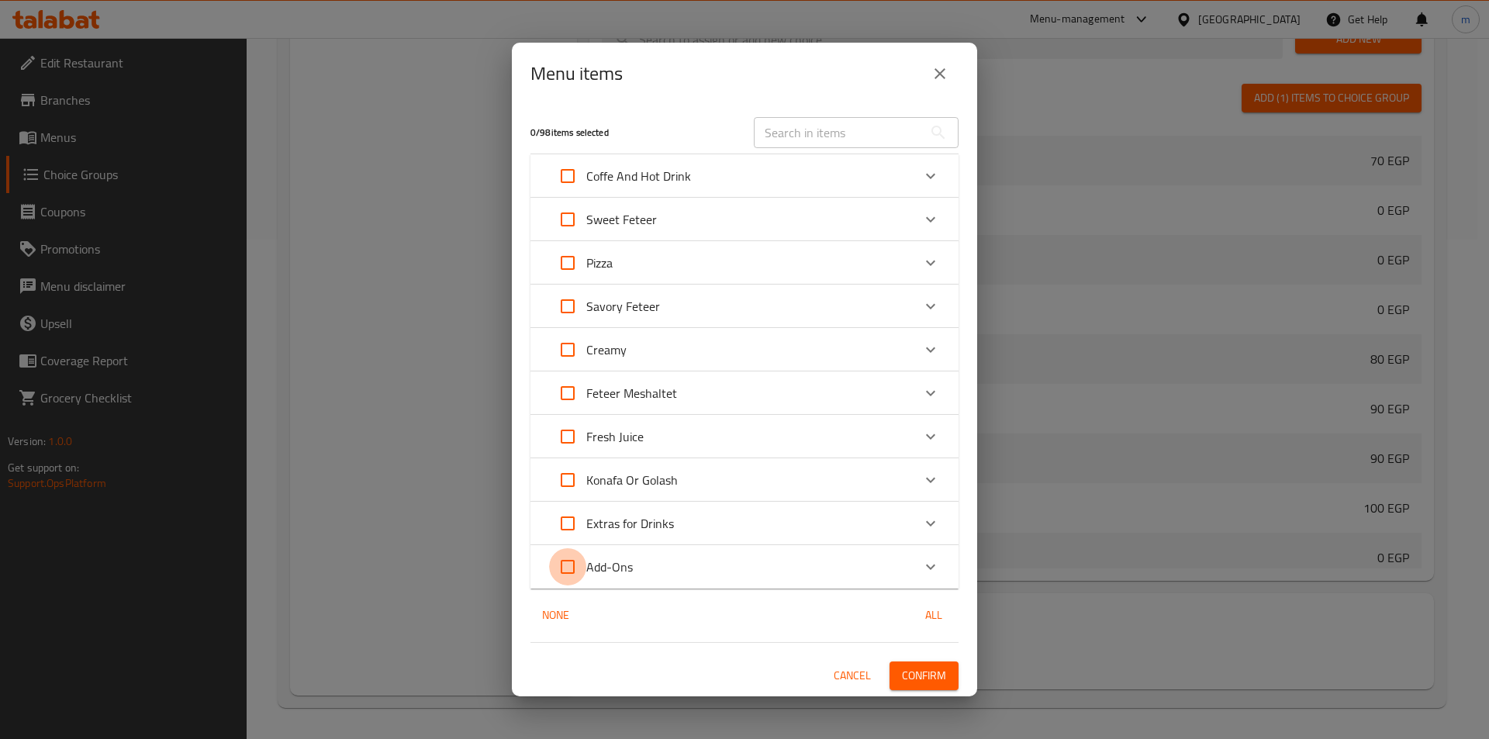
checkbox input "true"
click at [931, 682] on span "Confirm" at bounding box center [924, 675] width 44 height 19
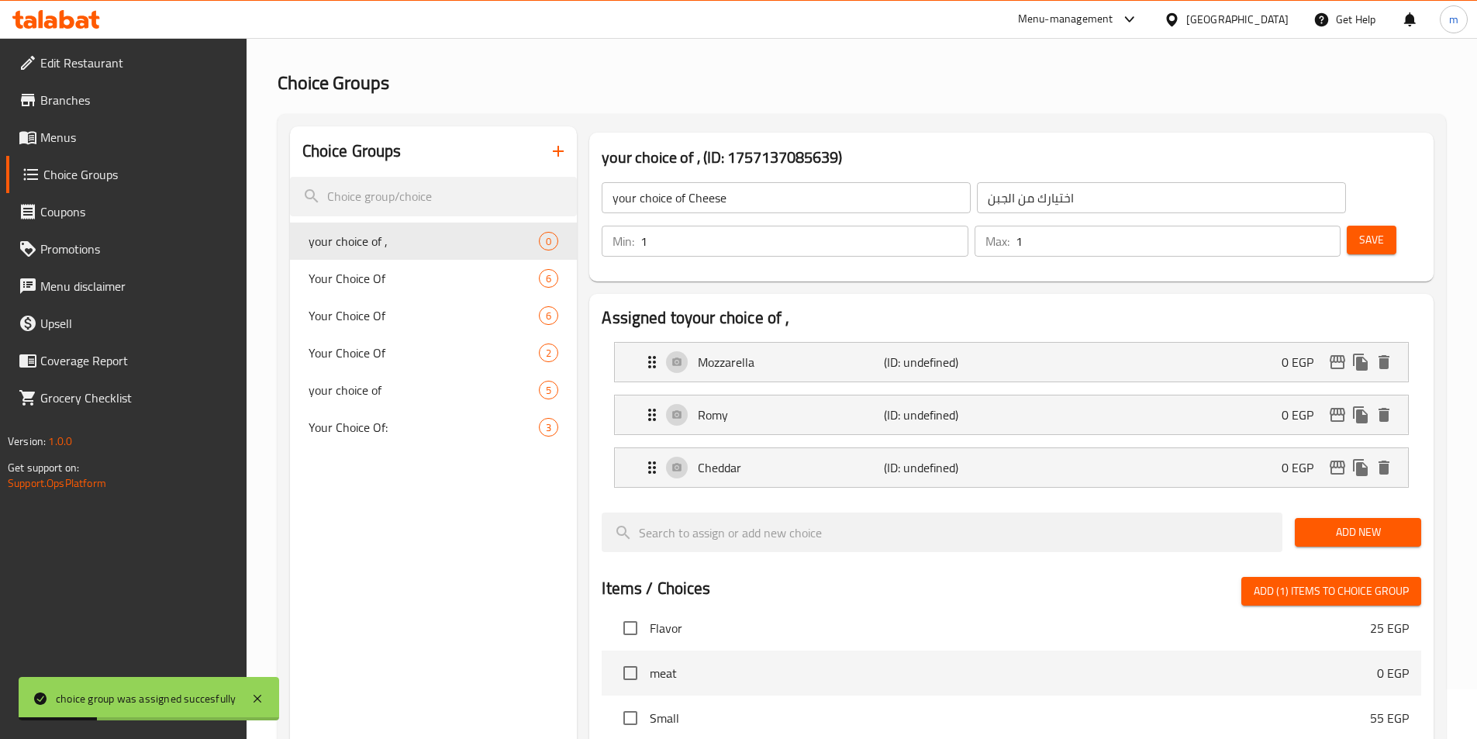
scroll to position [26, 0]
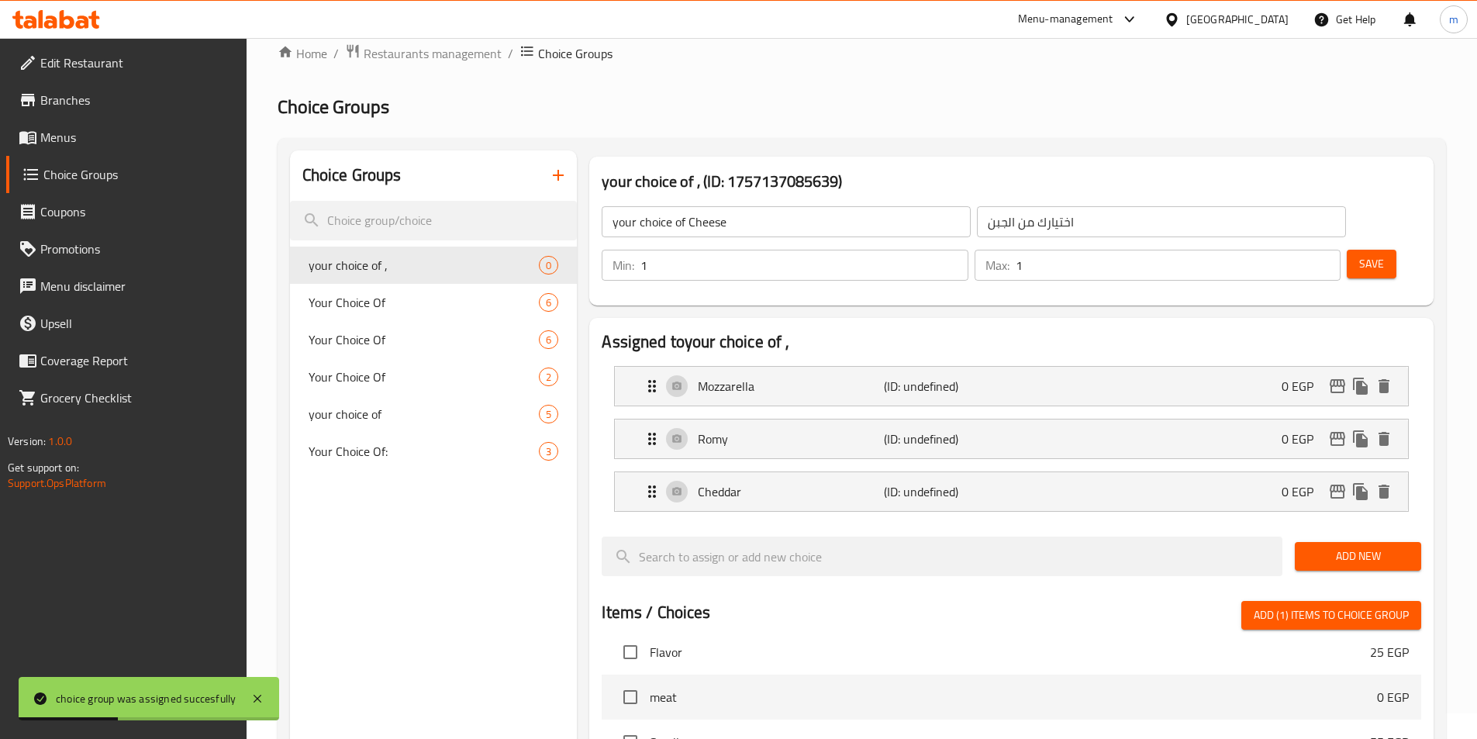
click at [1361, 250] on button "Save" at bounding box center [1372, 264] width 50 height 29
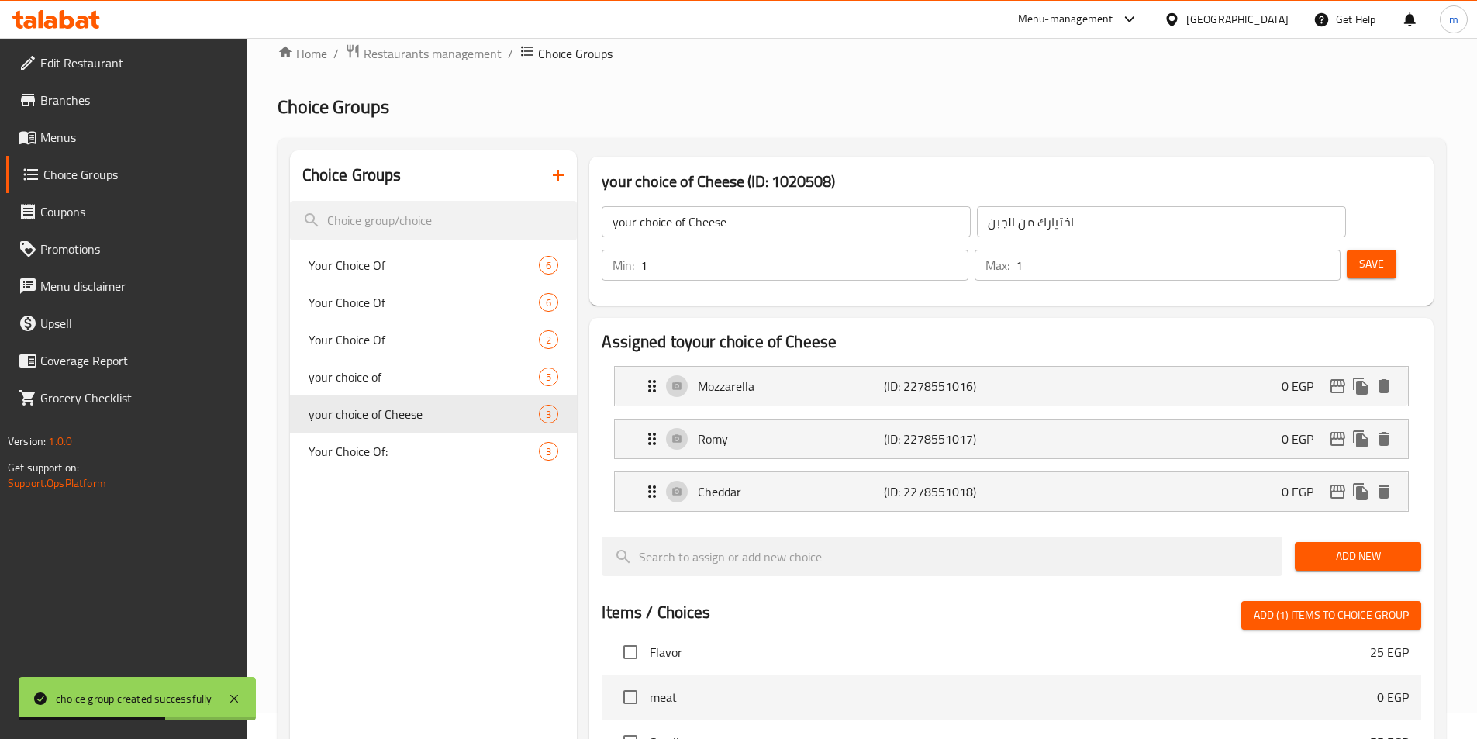
click at [85, 142] on span "Menus" at bounding box center [137, 137] width 194 height 19
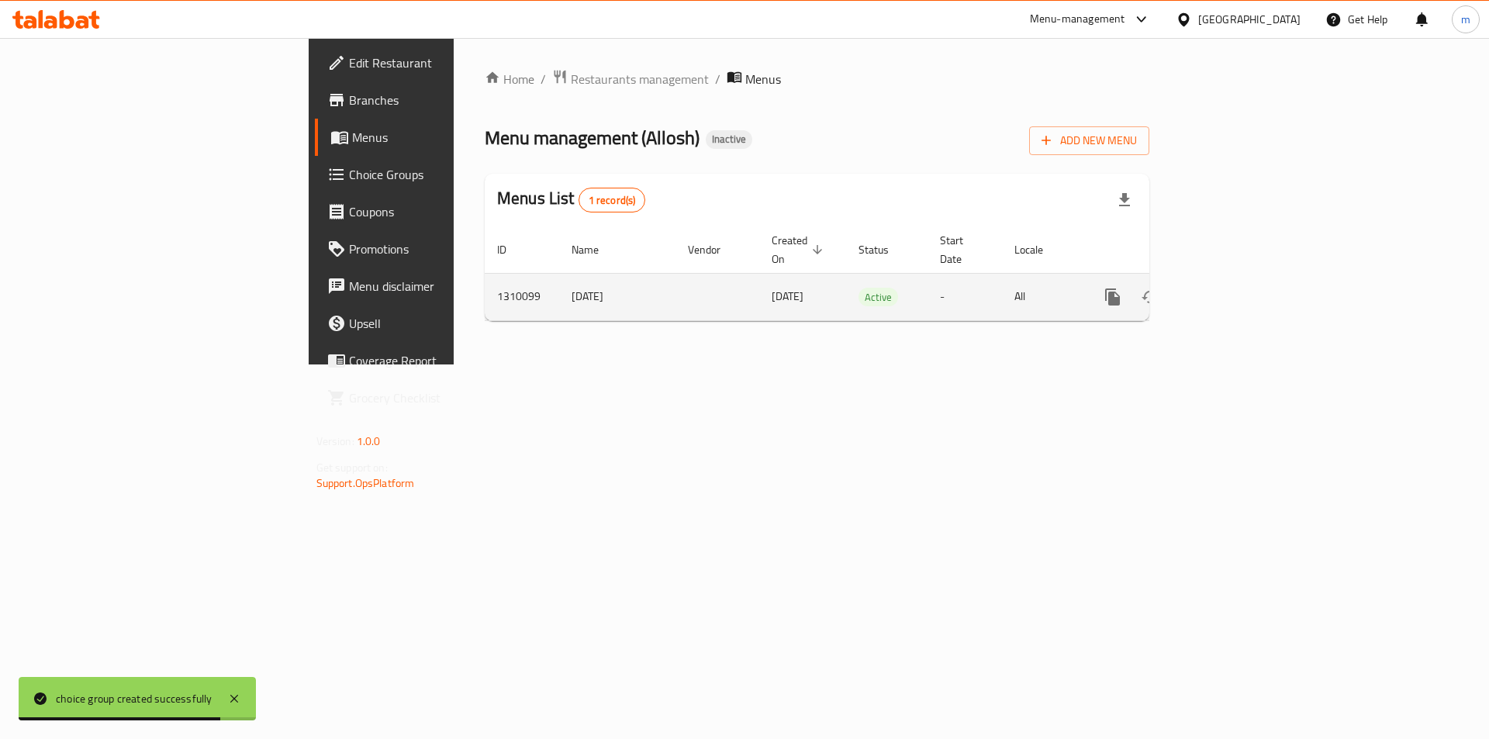
click at [1234, 288] on icon "enhanced table" at bounding box center [1224, 297] width 19 height 19
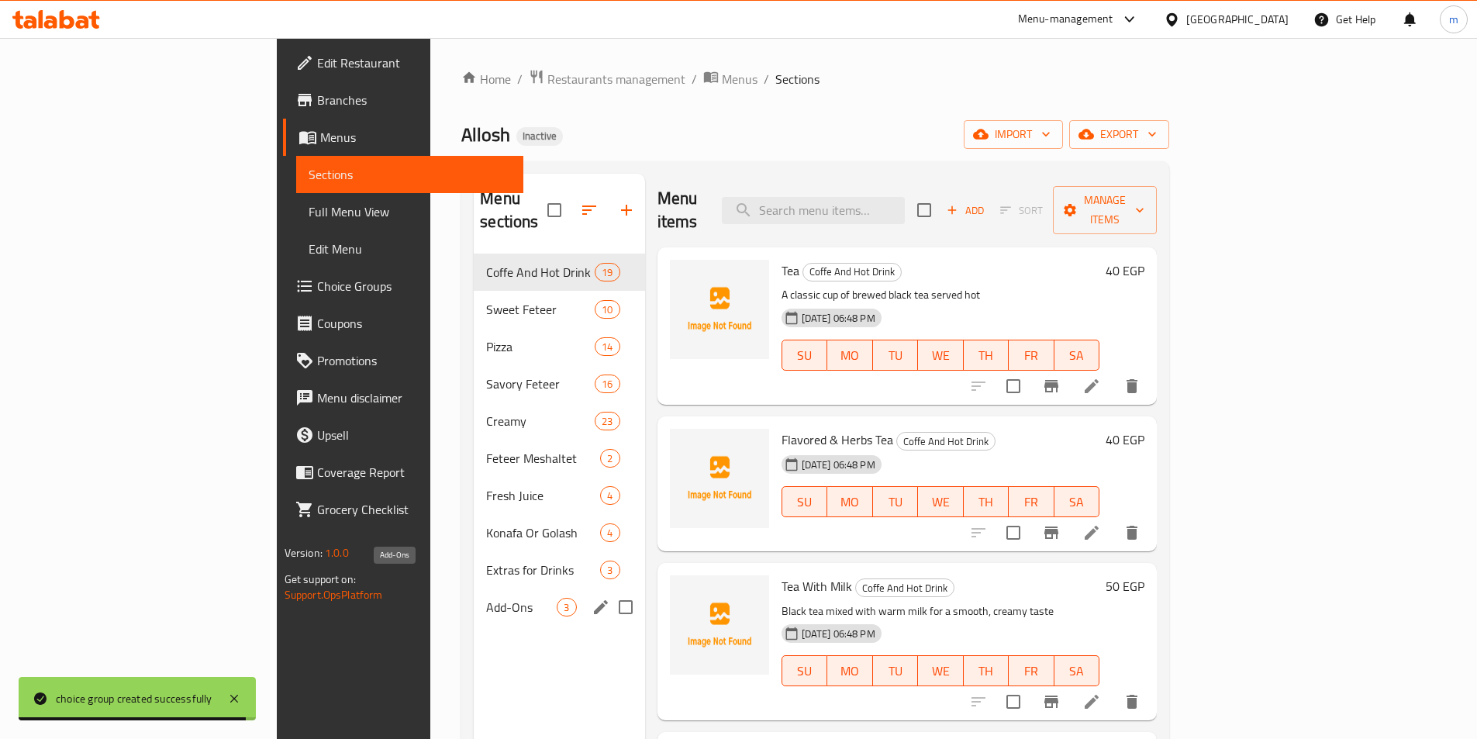
click at [486, 598] on span "Add-Ons" at bounding box center [521, 607] width 71 height 19
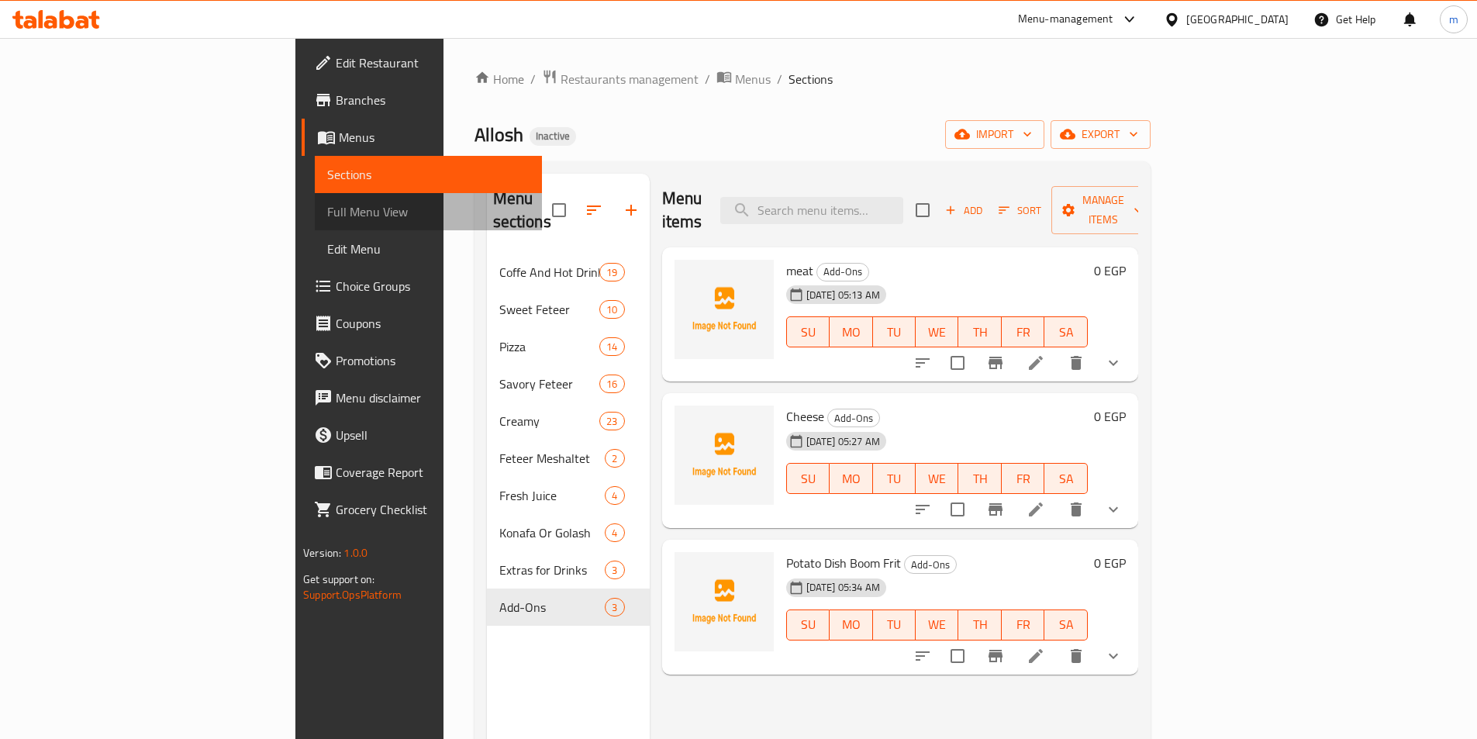
click at [327, 216] on span "Full Menu View" at bounding box center [428, 211] width 202 height 19
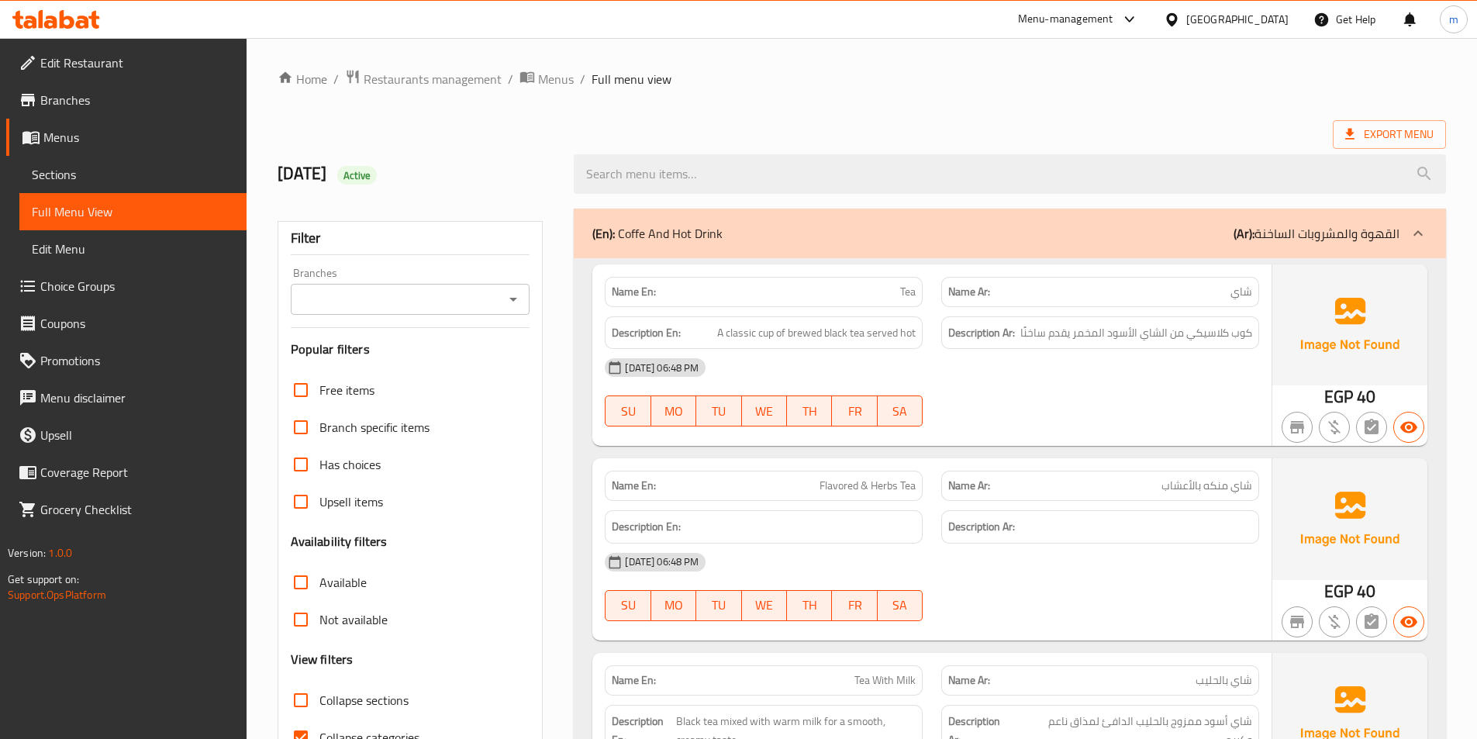
click at [303, 728] on input "Collapse categories" at bounding box center [300, 737] width 37 height 37
checkbox input "false"
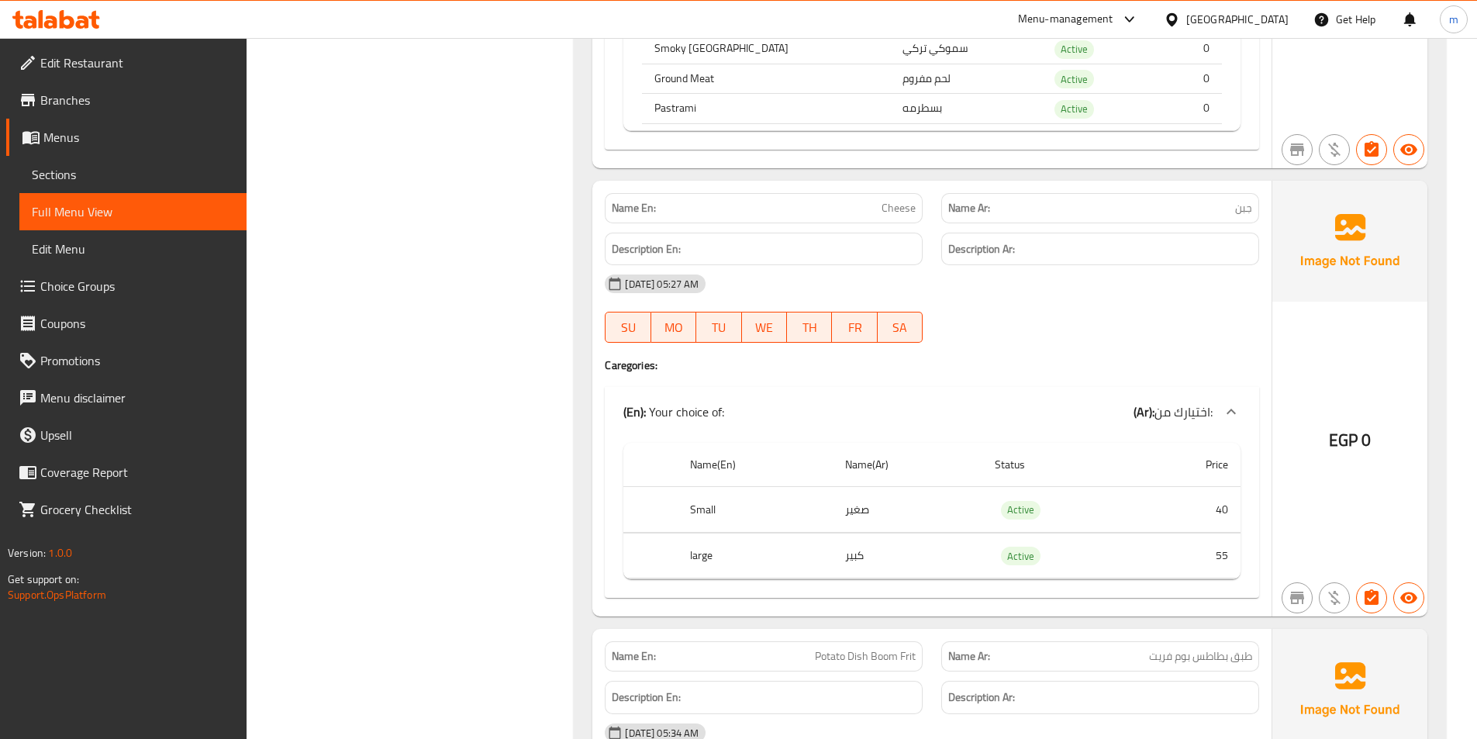
scroll to position [29899, 0]
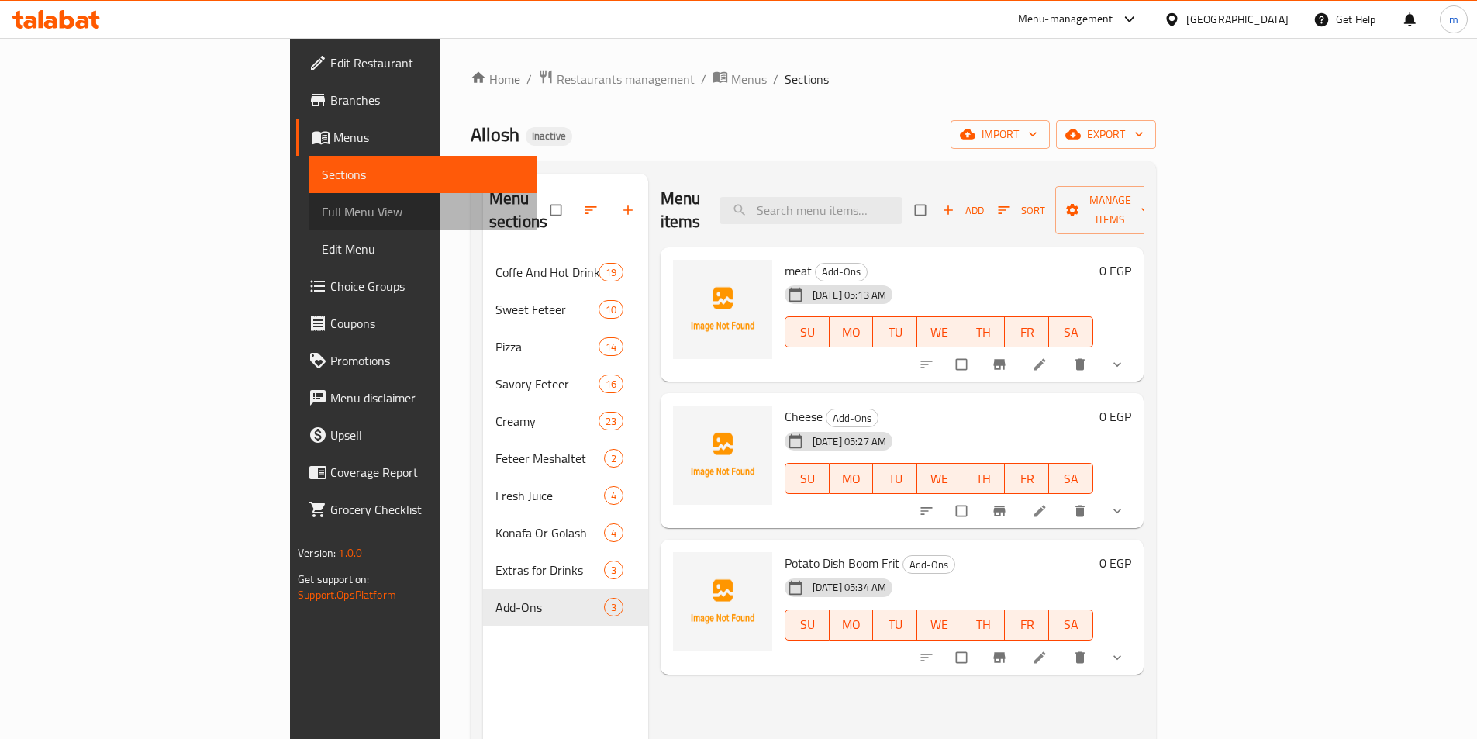
click at [322, 217] on span "Full Menu View" at bounding box center [423, 211] width 202 height 19
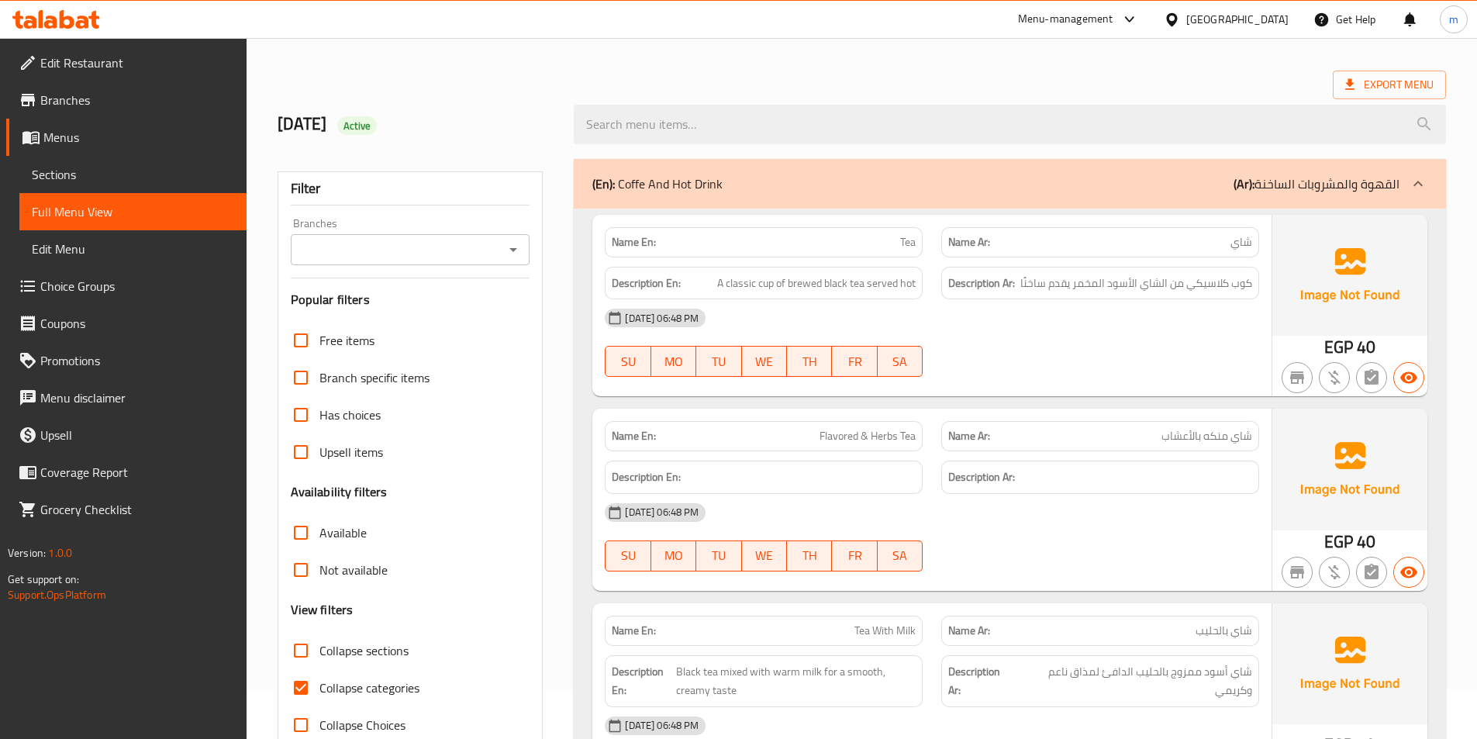
scroll to position [233, 0]
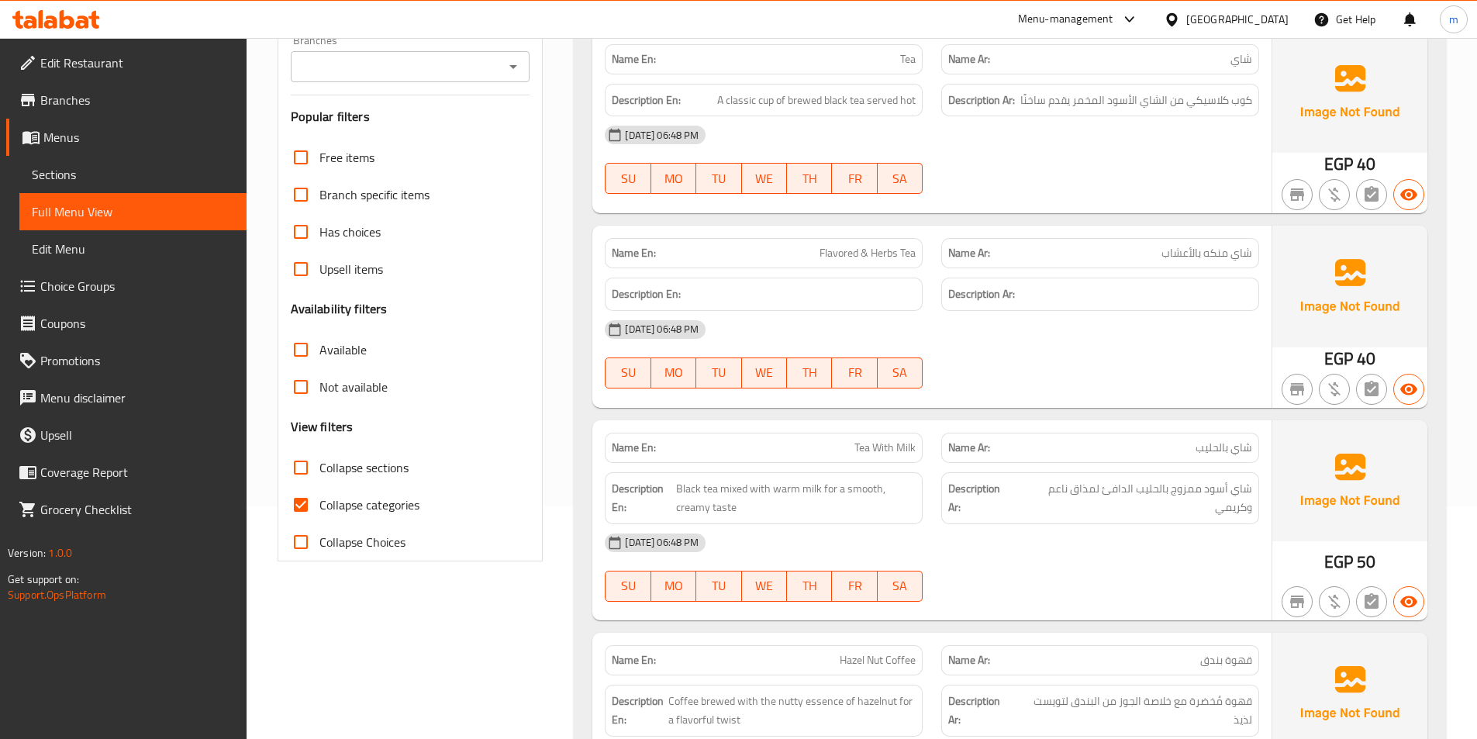
click at [306, 503] on input "Collapse categories" at bounding box center [300, 504] width 37 height 37
checkbox input "false"
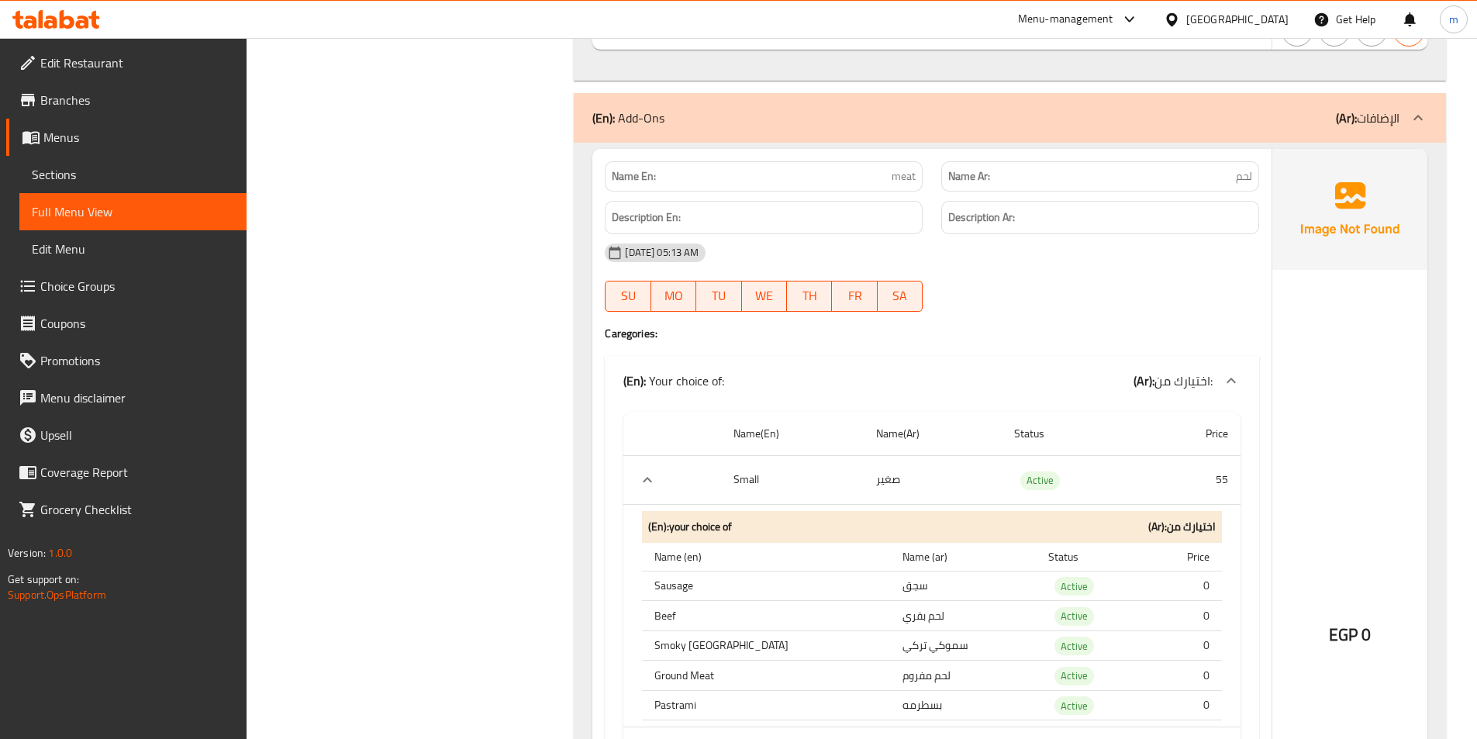
scroll to position [29115, 0]
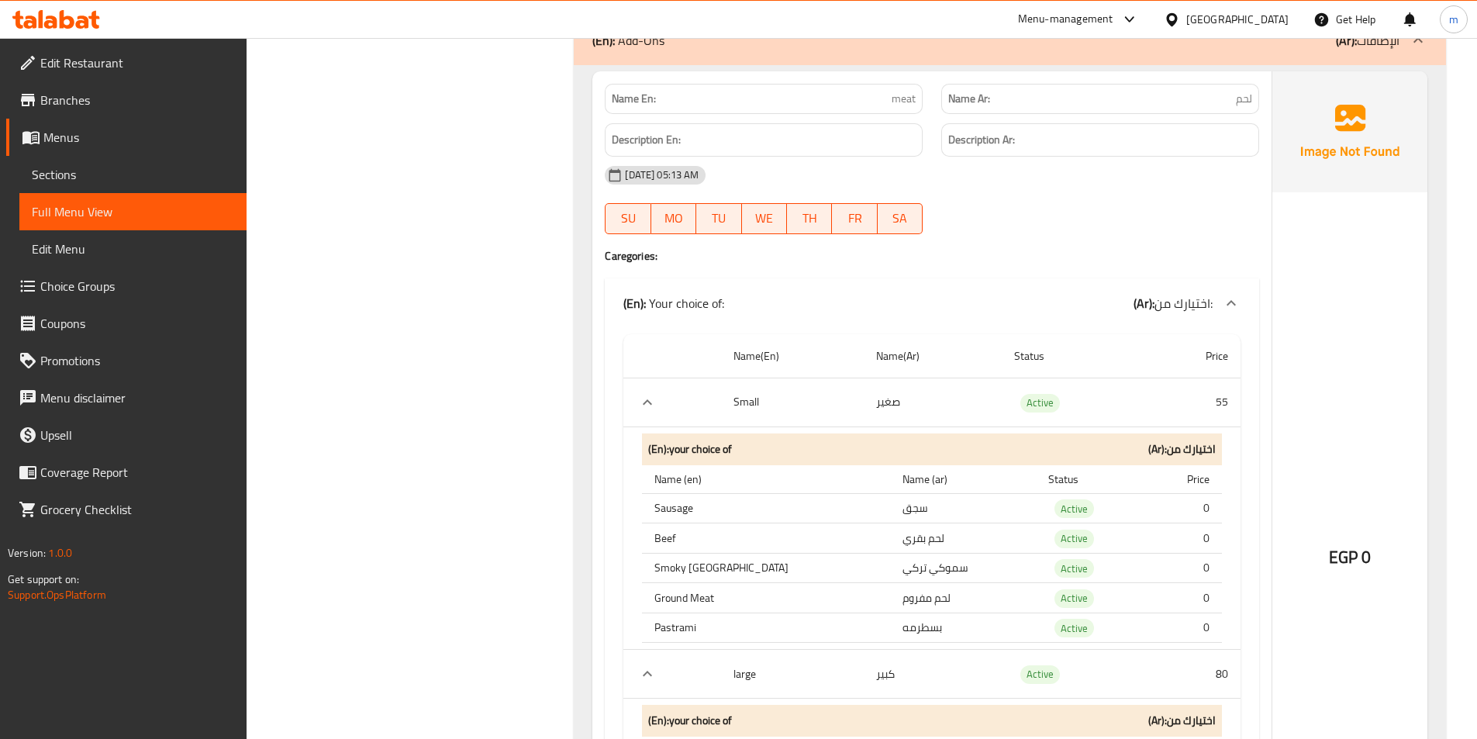
click at [1315, 430] on div "EGP 0" at bounding box center [1350, 515] width 155 height 888
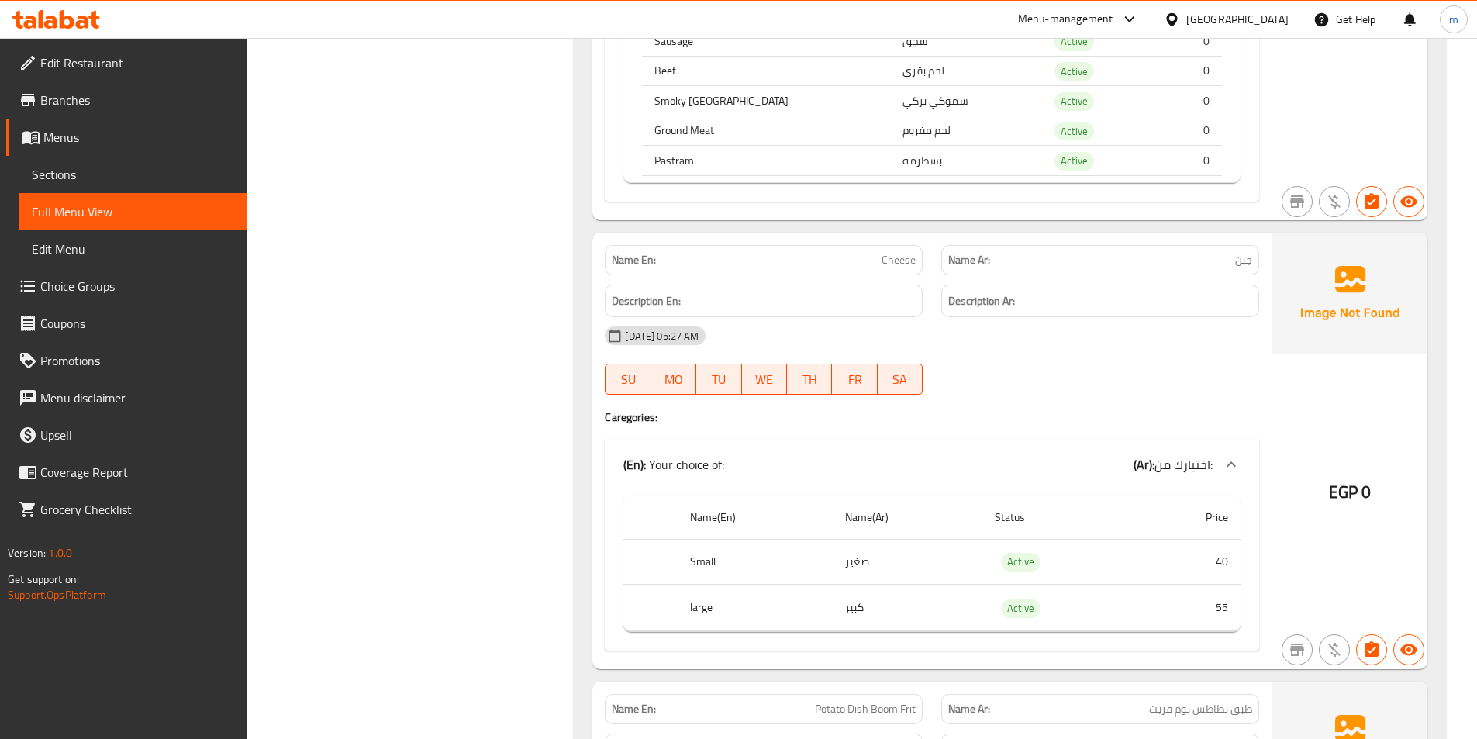
scroll to position [29890, 0]
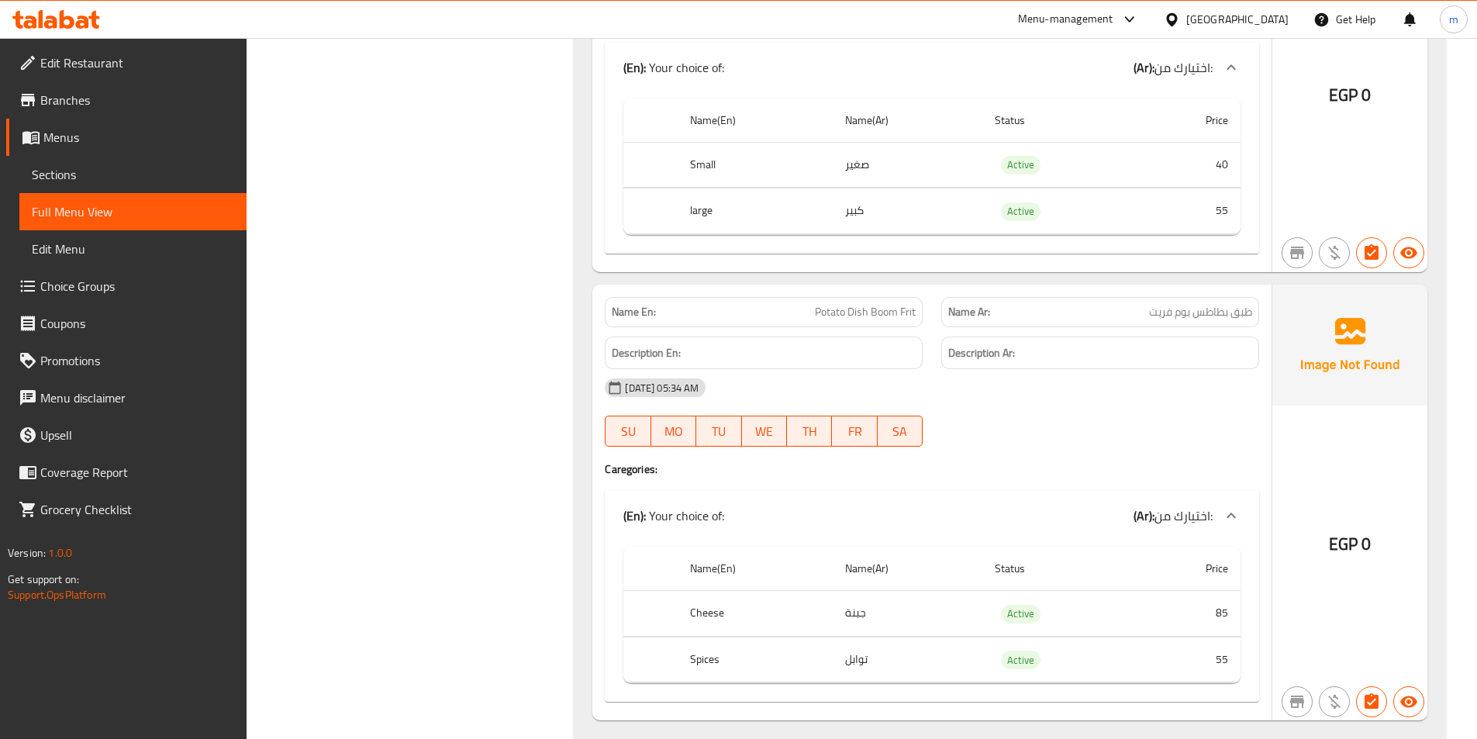
scroll to position [30278, 0]
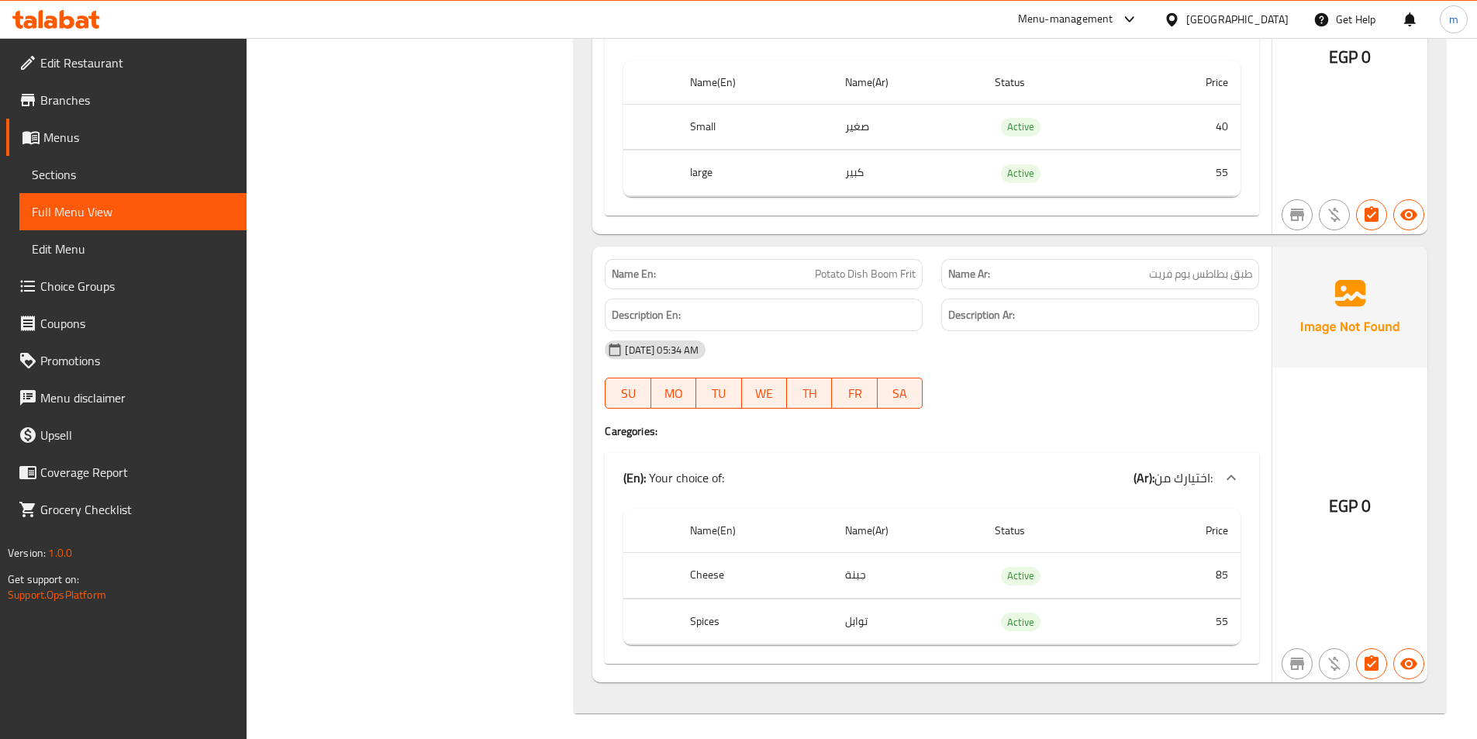
scroll to position [30294, 0]
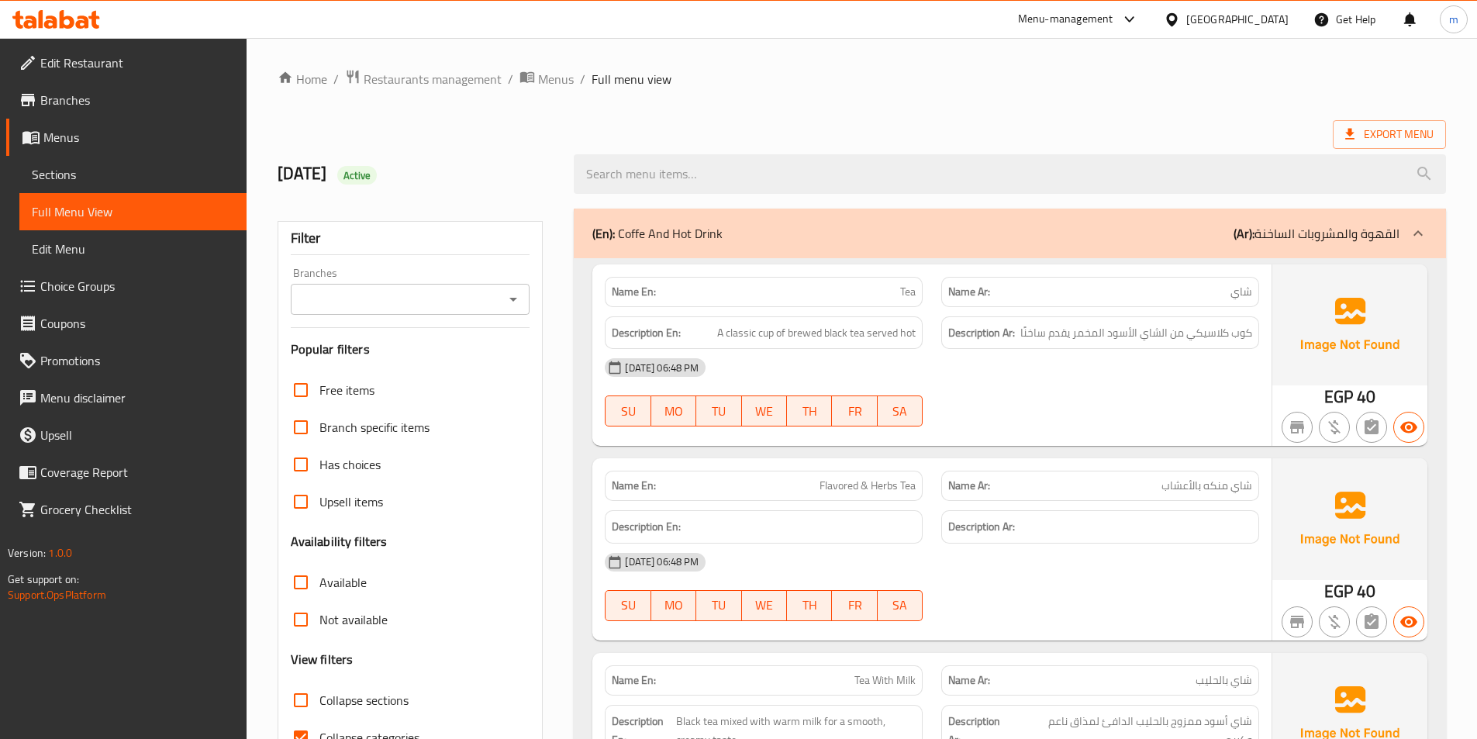
click at [95, 290] on span "Choice Groups" at bounding box center [137, 286] width 194 height 19
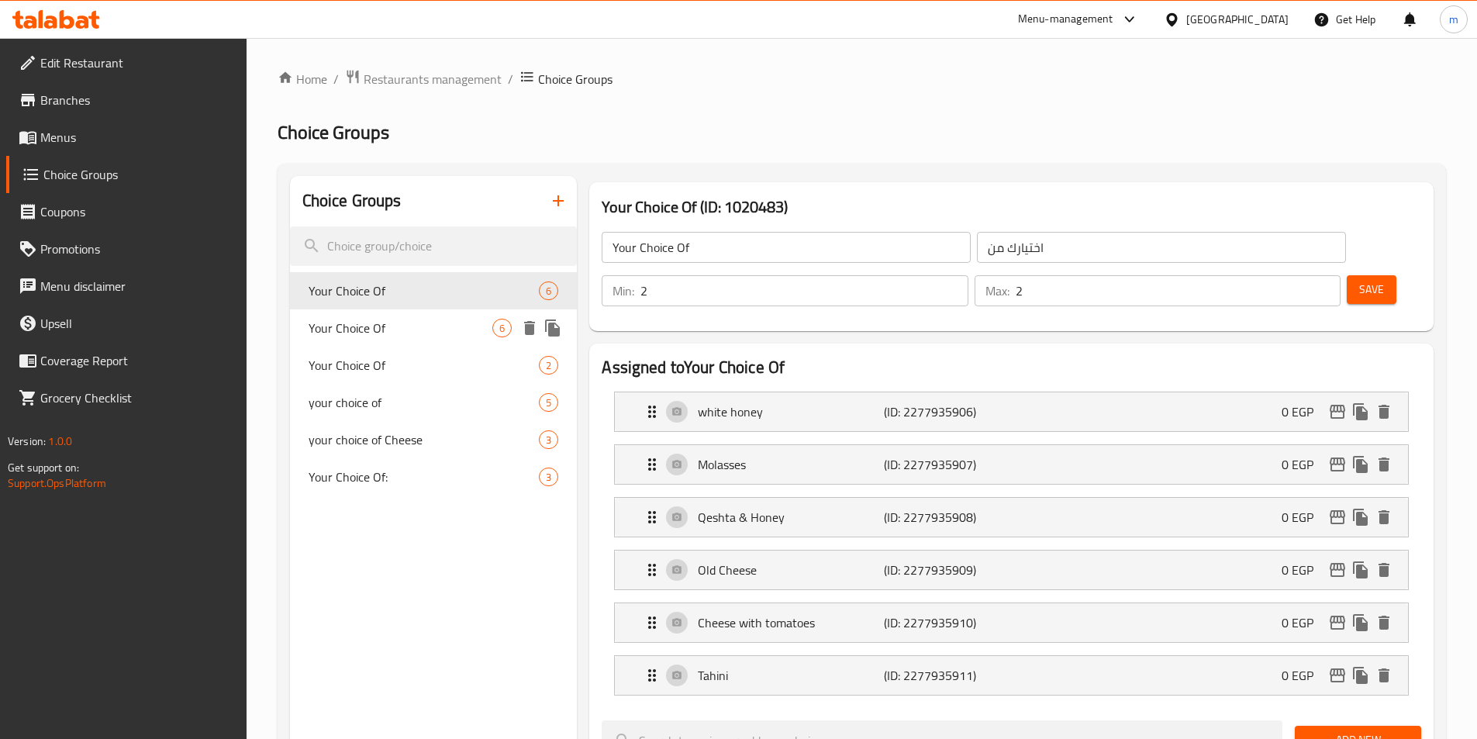
click at [411, 351] on div "Your Choice Of 2" at bounding box center [434, 365] width 288 height 37
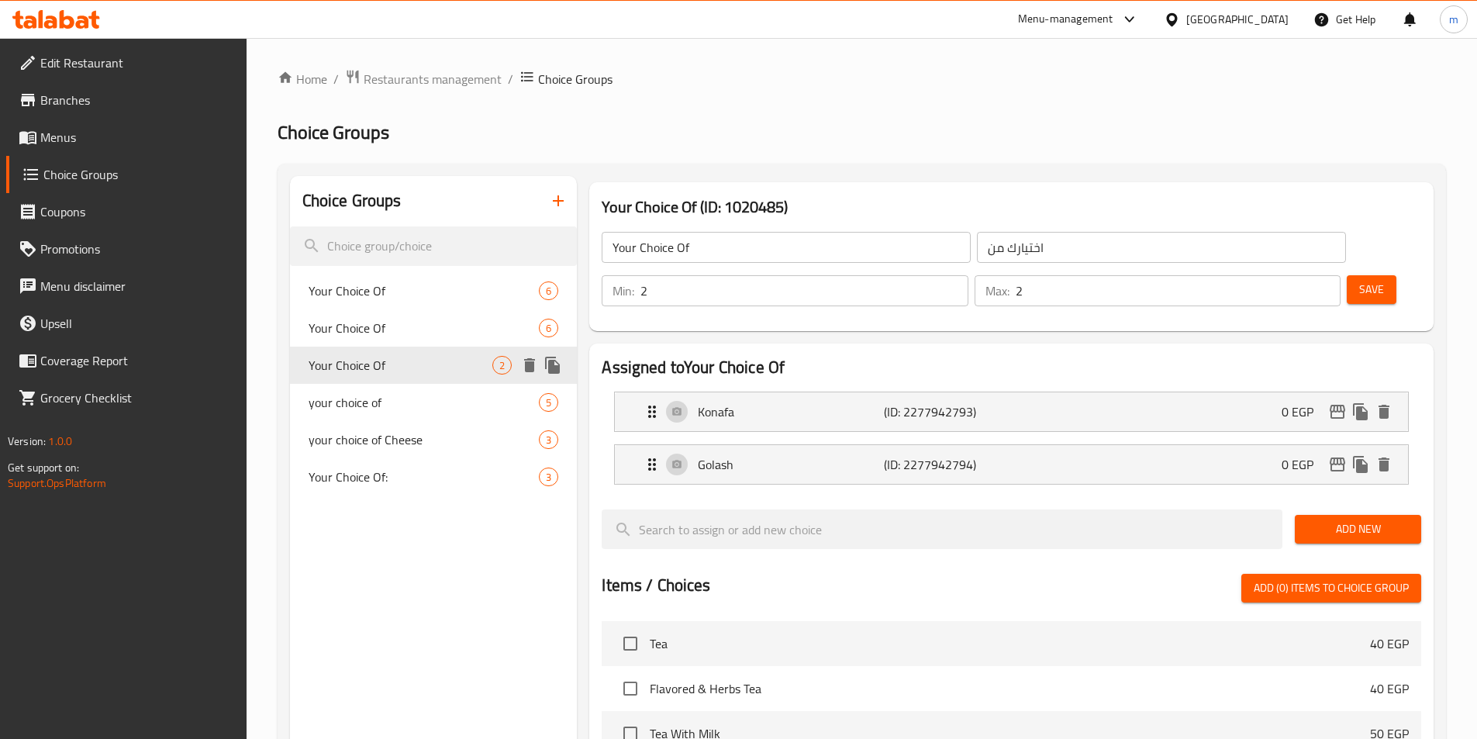
type input "Your Choice Of"
type input "اختيارك من"
type input "1"
click at [434, 323] on span "Your Choice Of" at bounding box center [401, 328] width 185 height 19
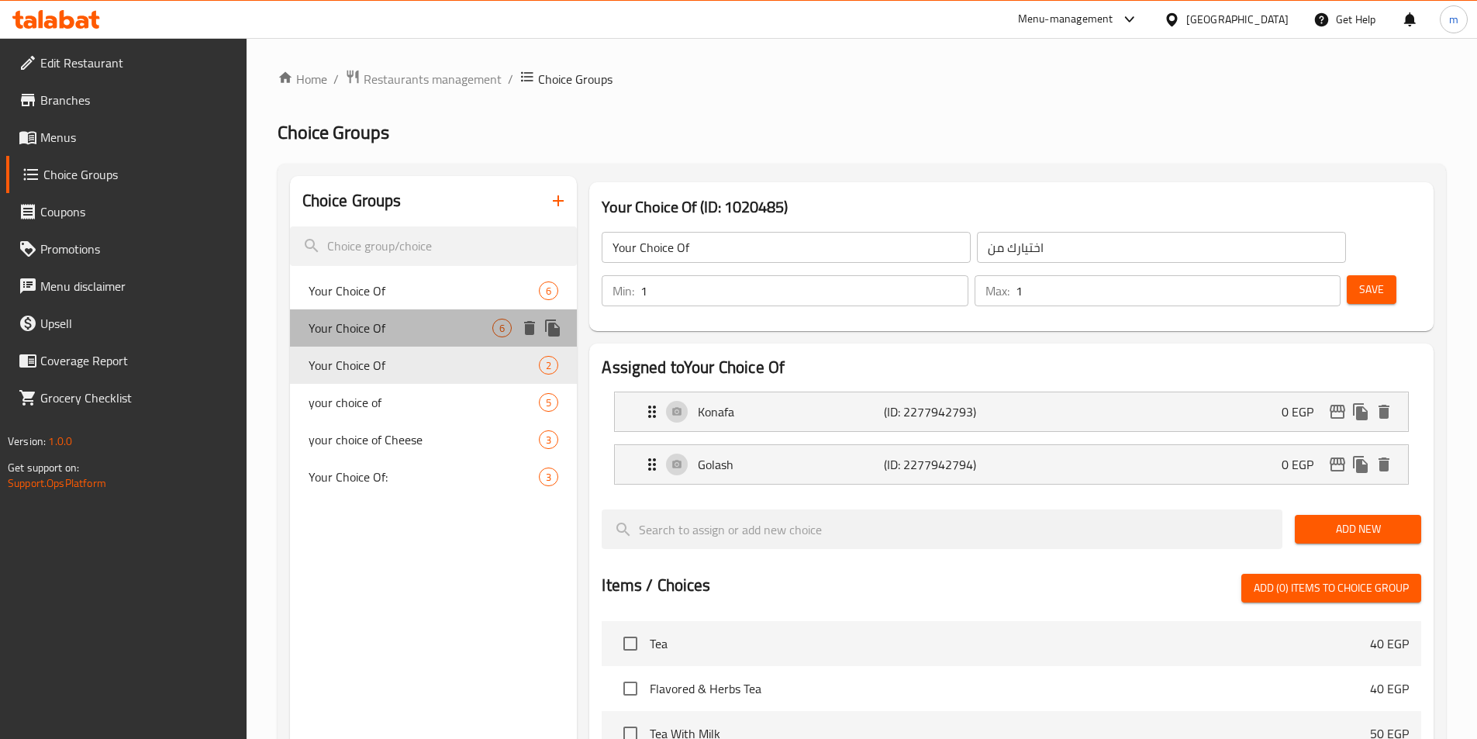
type input "Your Choice Of"
type input "اختيارك من"
type input "3"
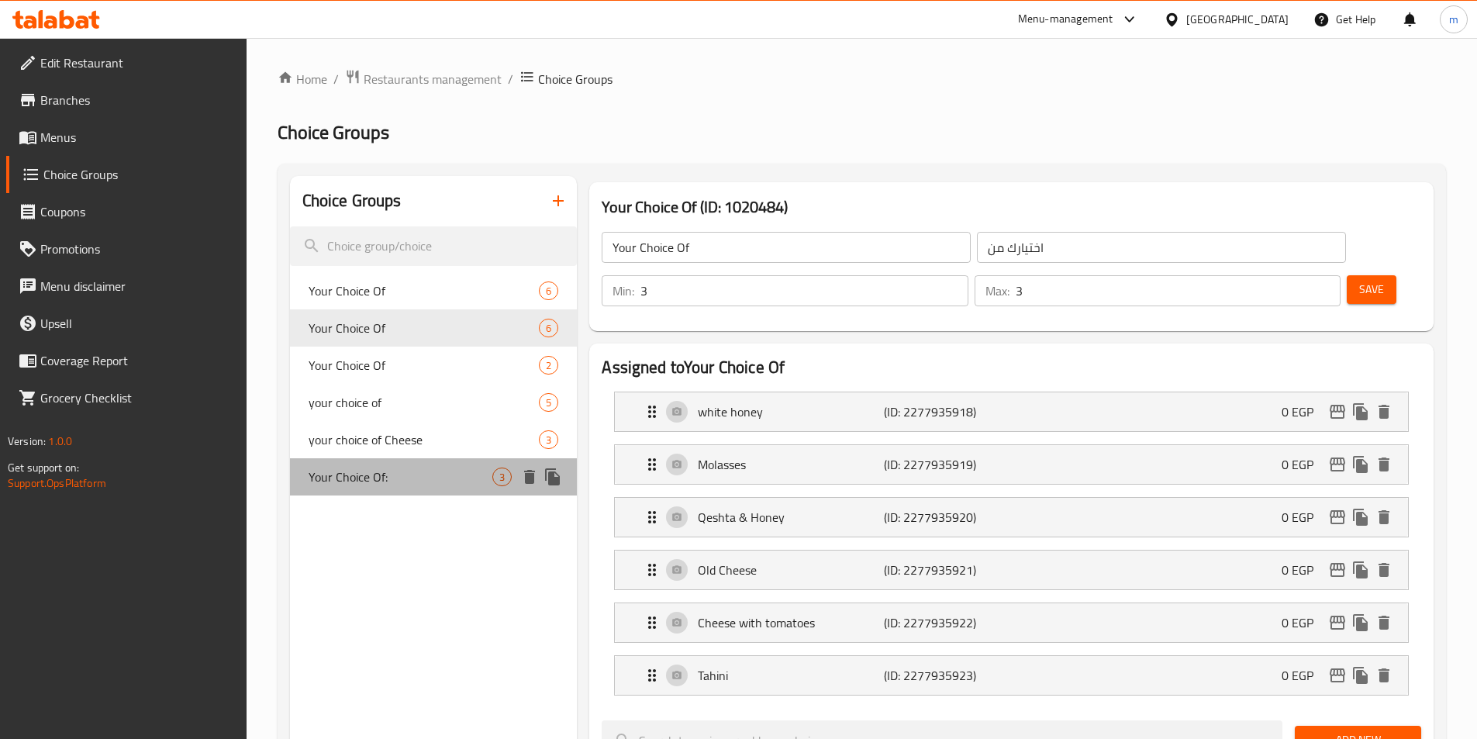
click at [406, 471] on span "Your Choice Of:" at bounding box center [401, 477] width 185 height 19
type input "Your Choice Of:"
type input "إختيارك من:"
type input "1"
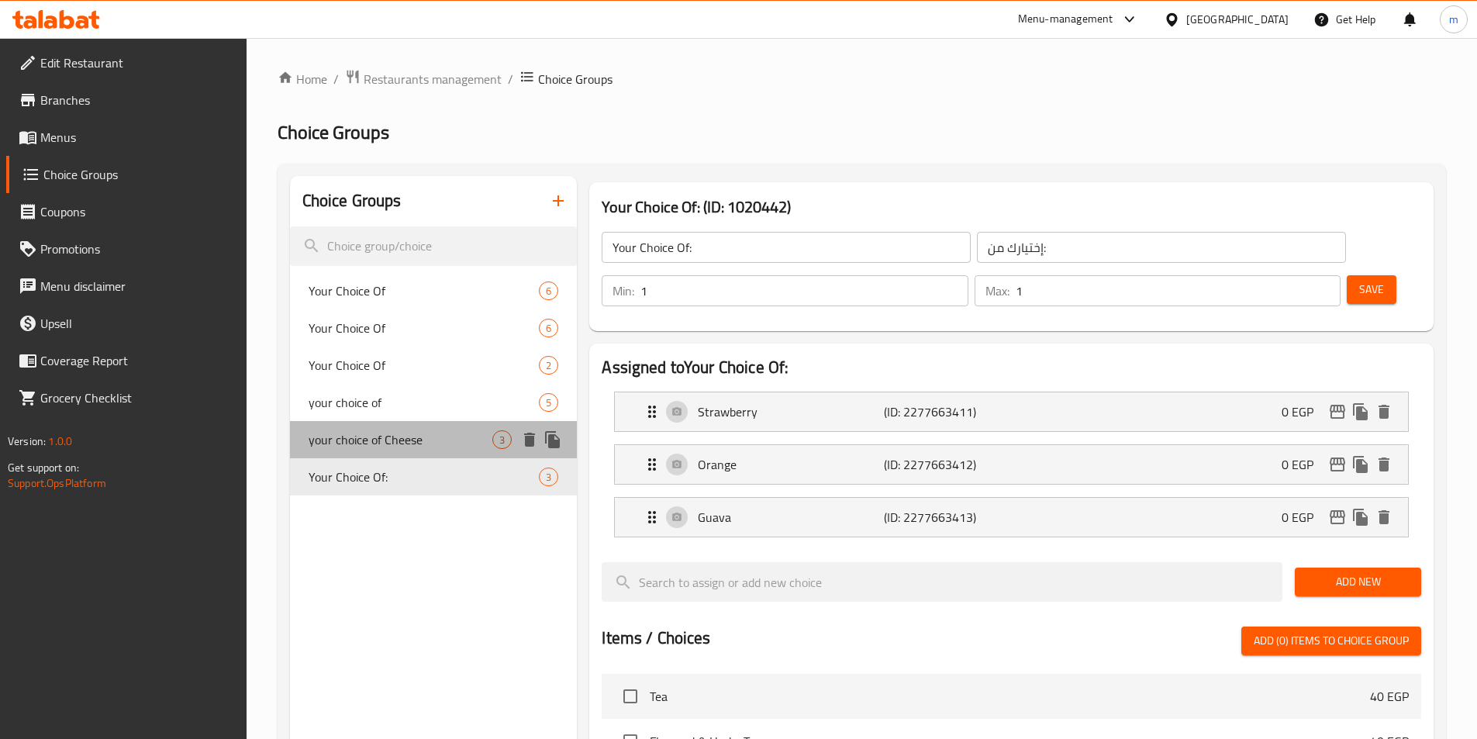
click at [413, 449] on span "your choice of Cheese" at bounding box center [401, 439] width 185 height 19
type input "your choice of Cheese"
type input "اختيارك من الجبن"
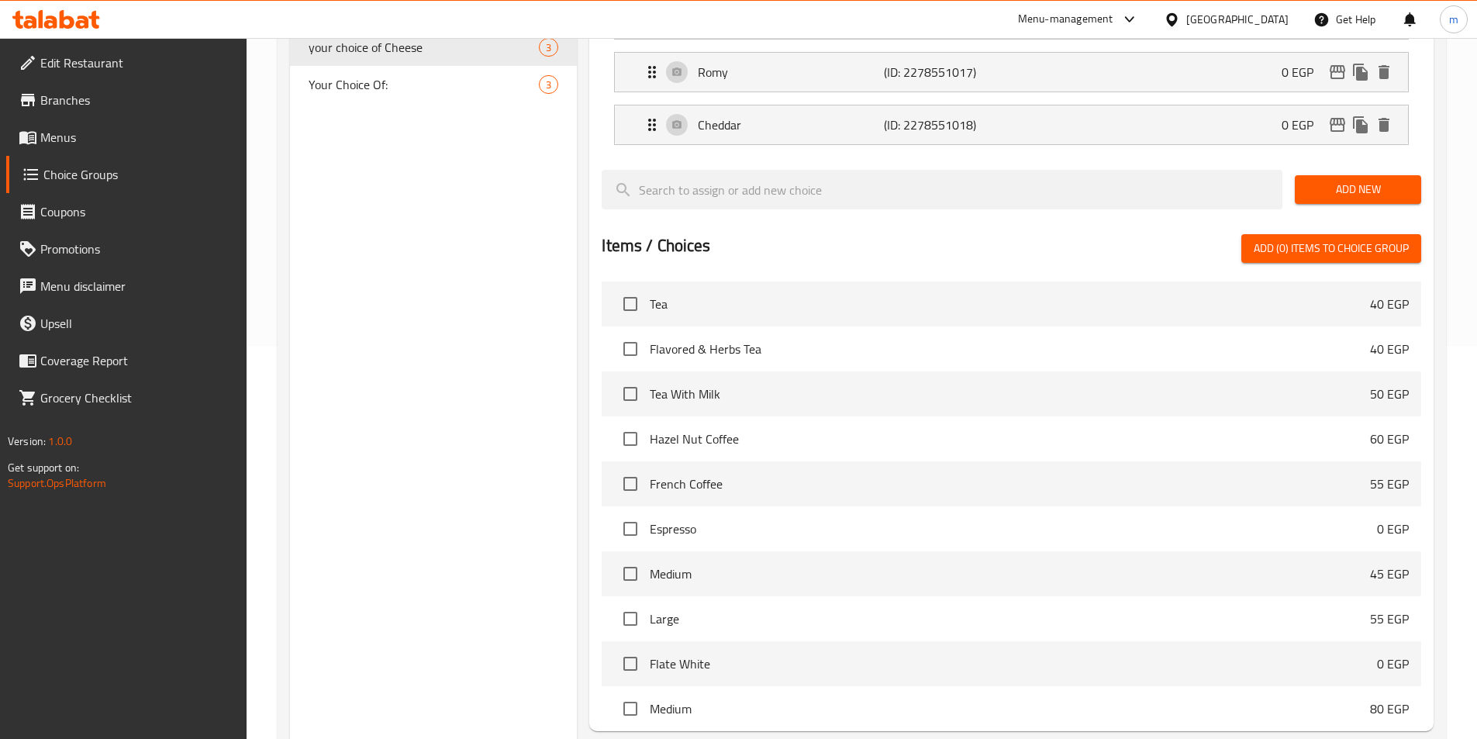
scroll to position [499, 0]
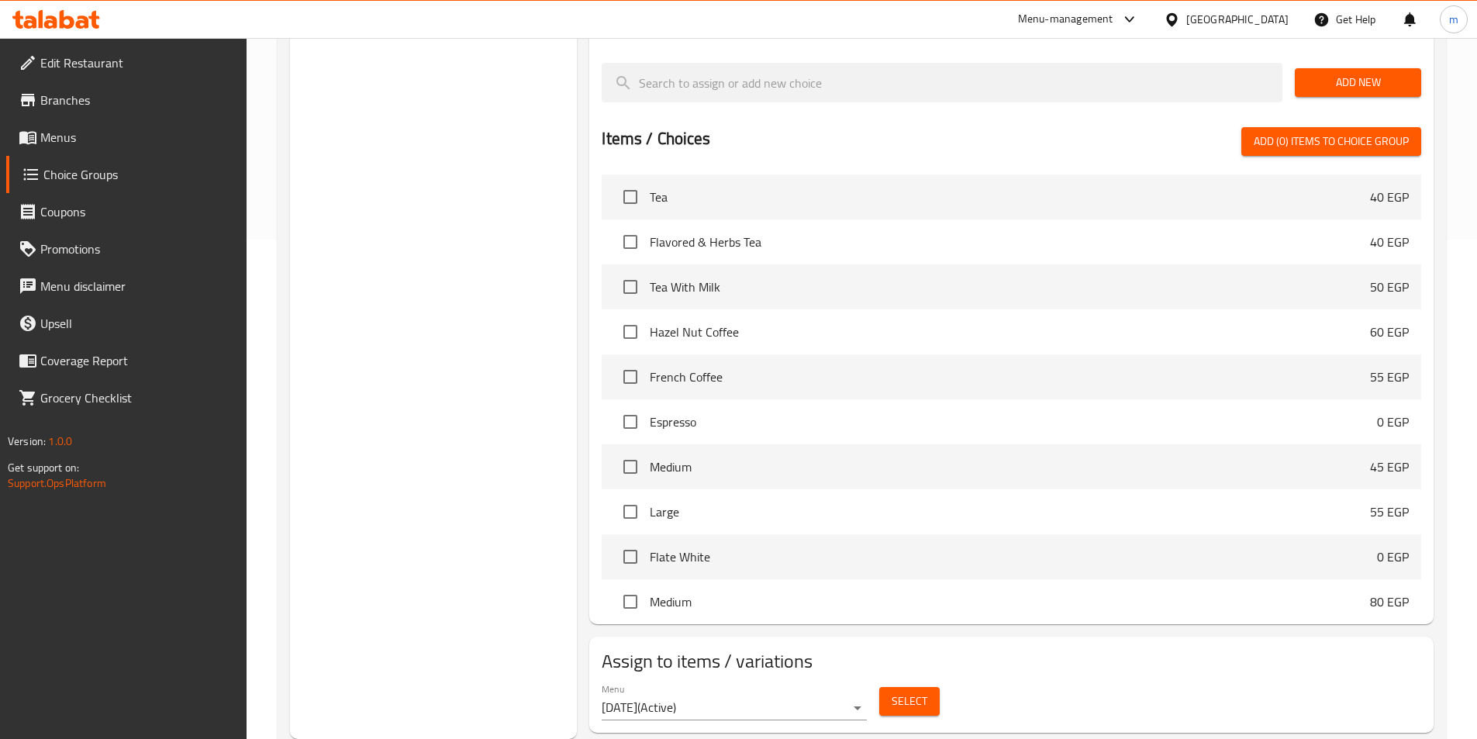
click at [1456, 689] on div "Home / Restaurants management / Choice Groups Choice Groups Choice Groups Your …" at bounding box center [862, 161] width 1231 height 1244
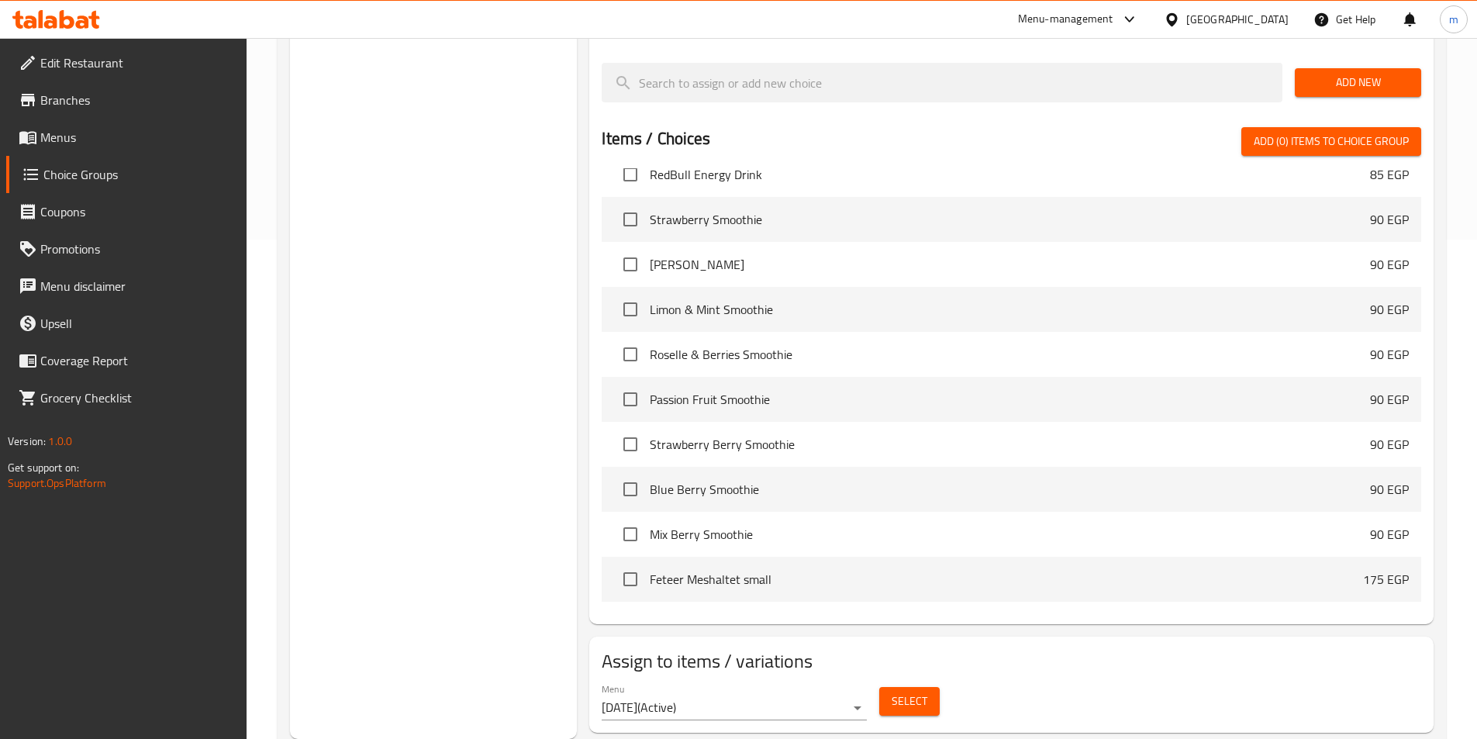
scroll to position [7440, 0]
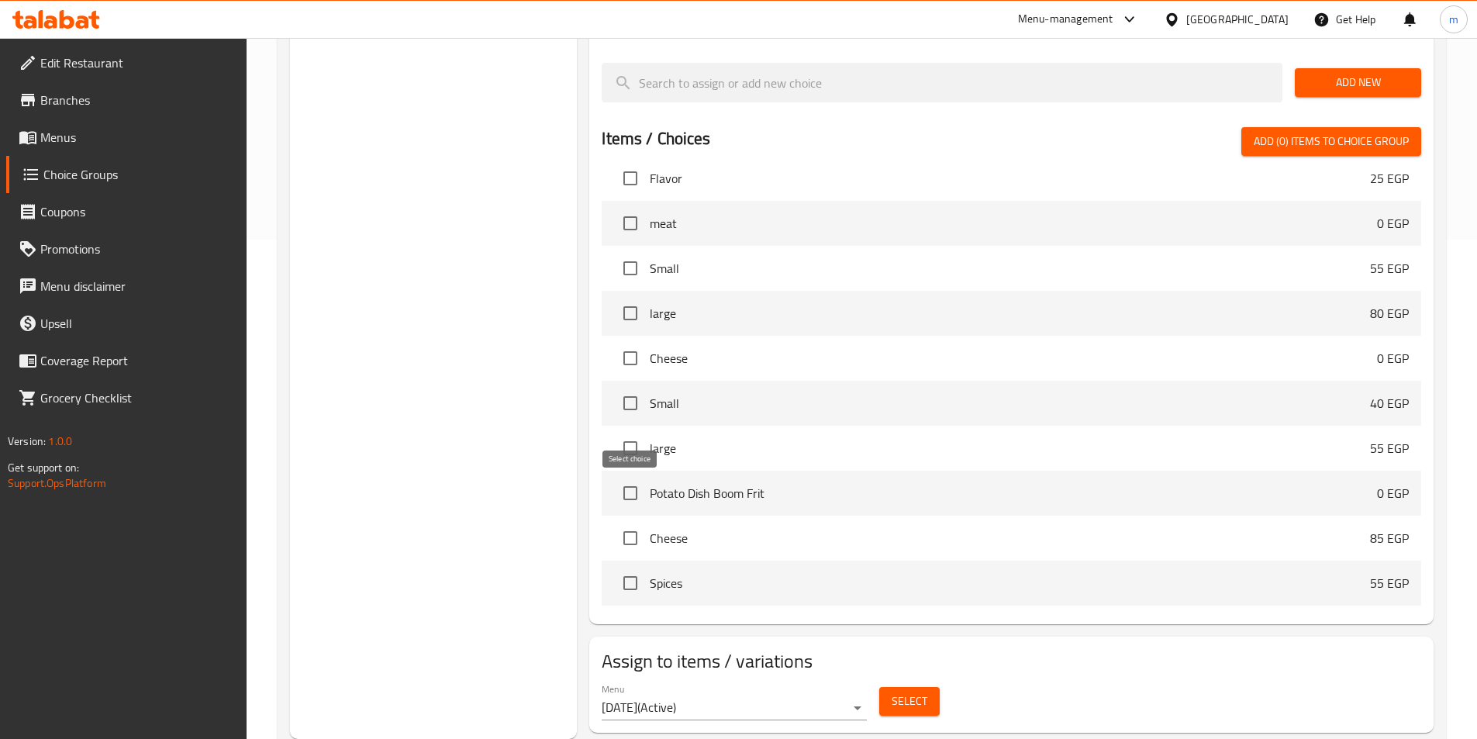
click at [632, 522] on input "checkbox" at bounding box center [630, 538] width 33 height 33
checkbox input "true"
click at [922, 692] on span "Select" at bounding box center [910, 701] width 36 height 19
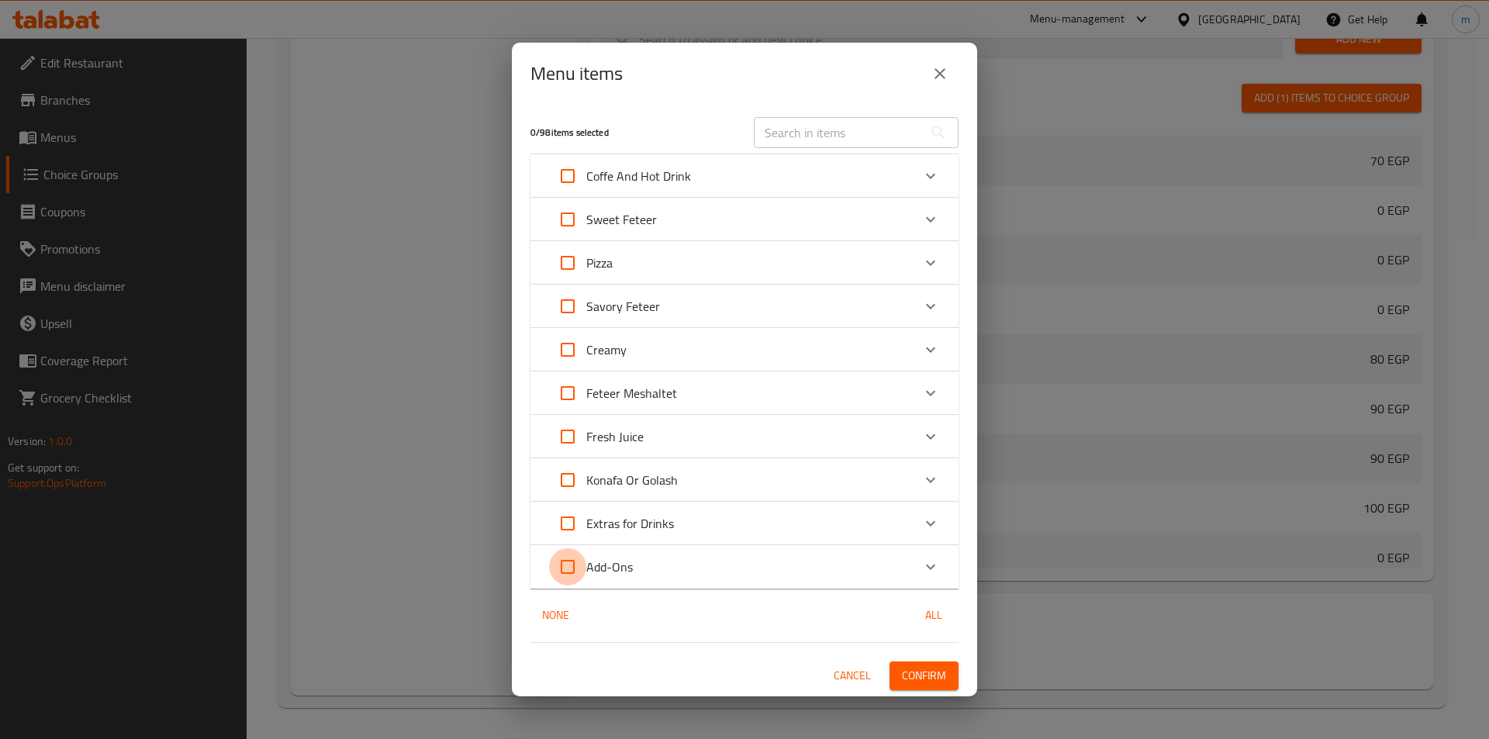
click at [575, 567] on input "Expand" at bounding box center [567, 566] width 37 height 37
checkbox input "true"
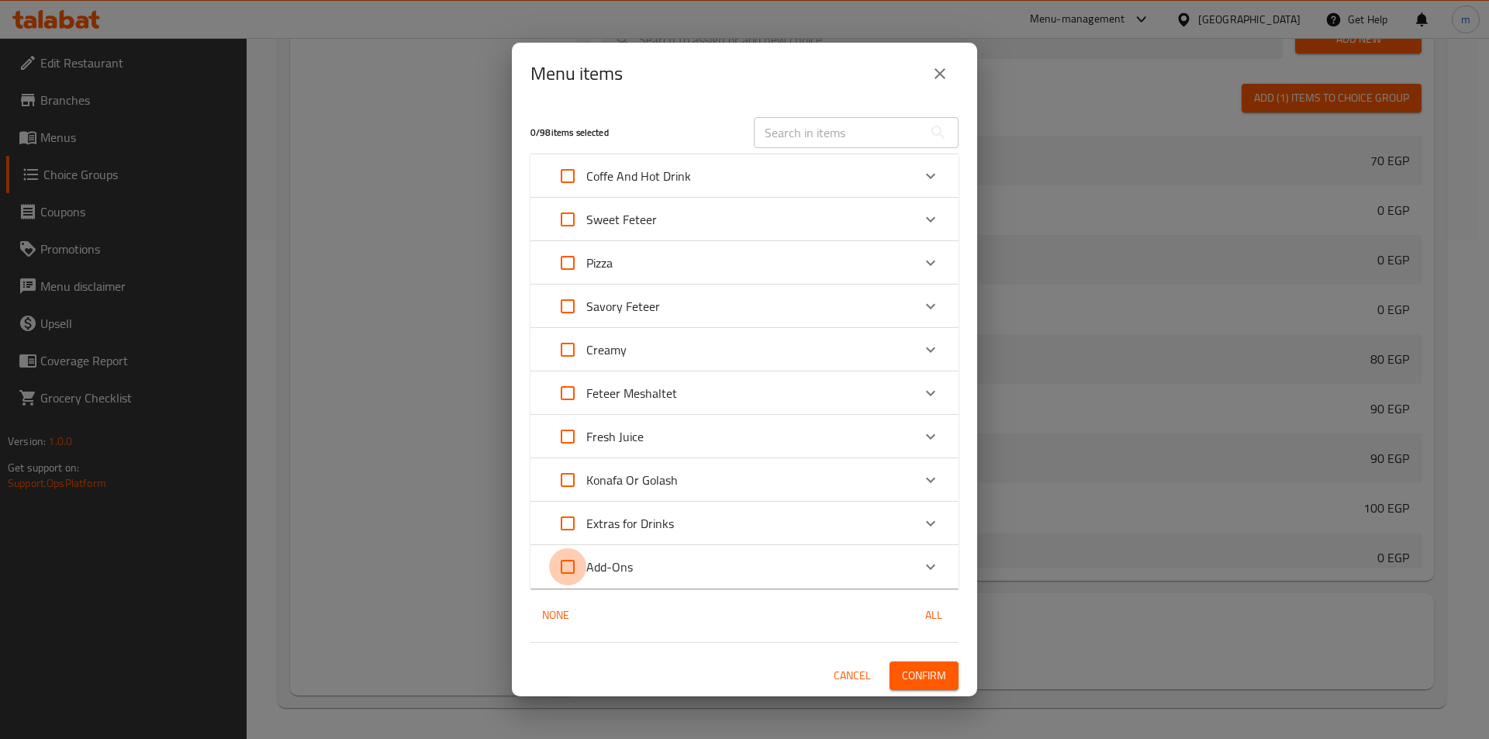
checkbox input "true"
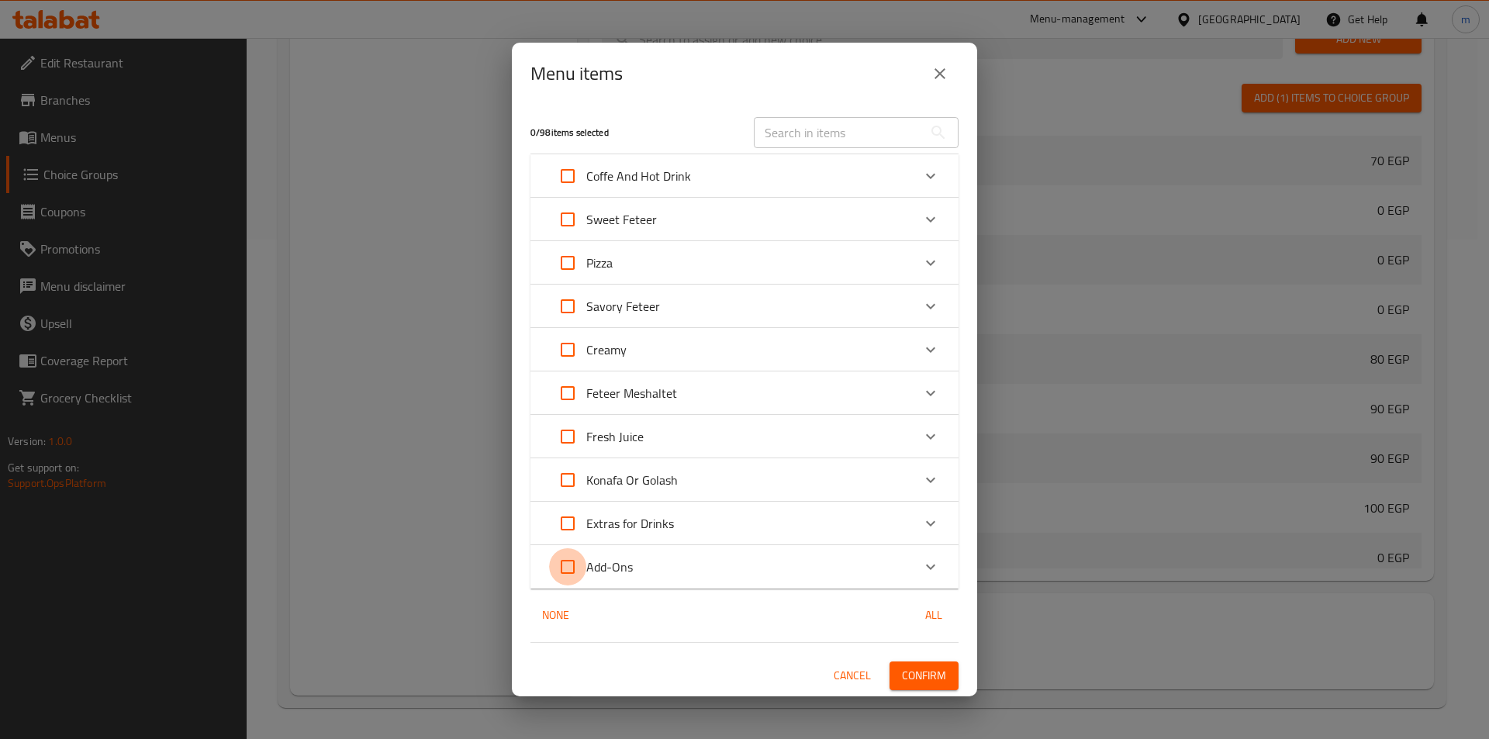
checkbox input "true"
click at [910, 675] on span "Confirm" at bounding box center [924, 675] width 44 height 19
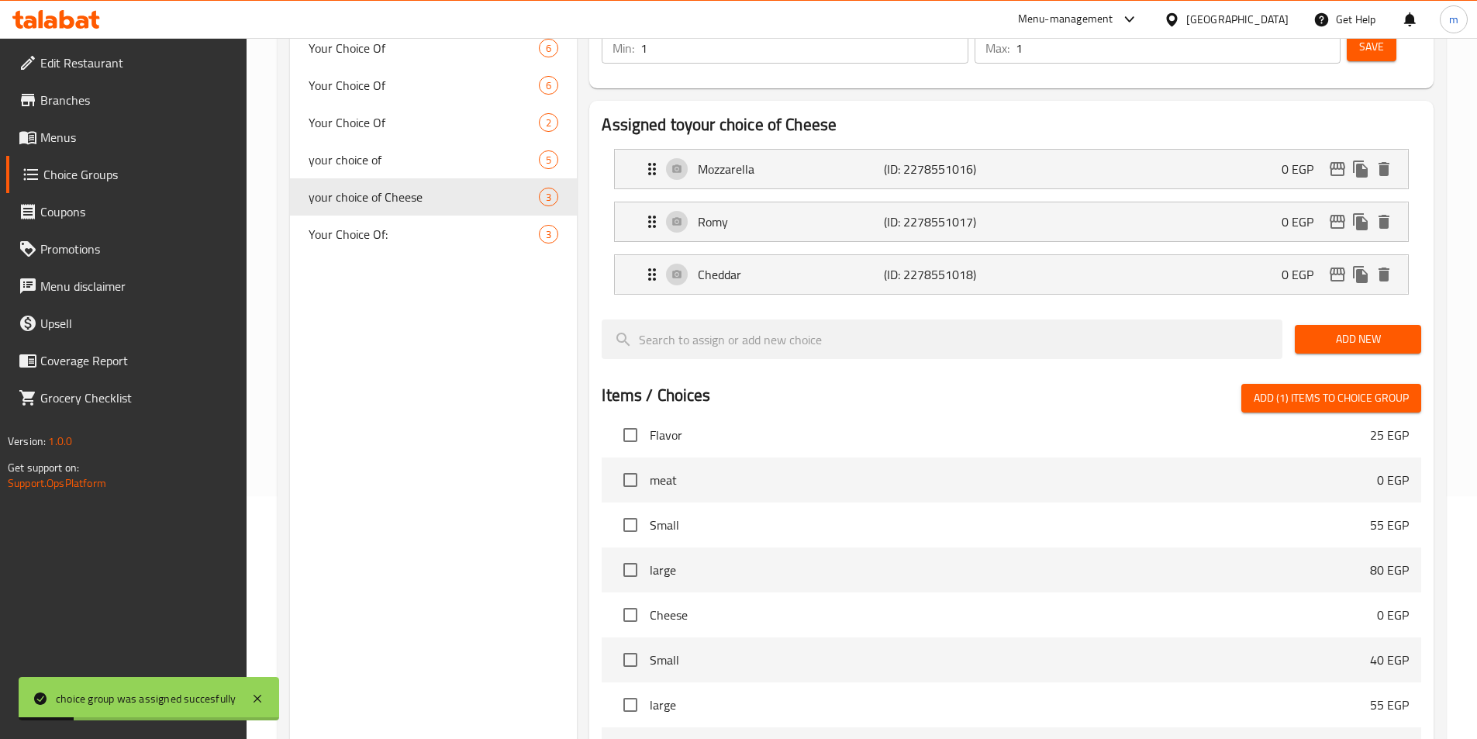
scroll to position [0, 0]
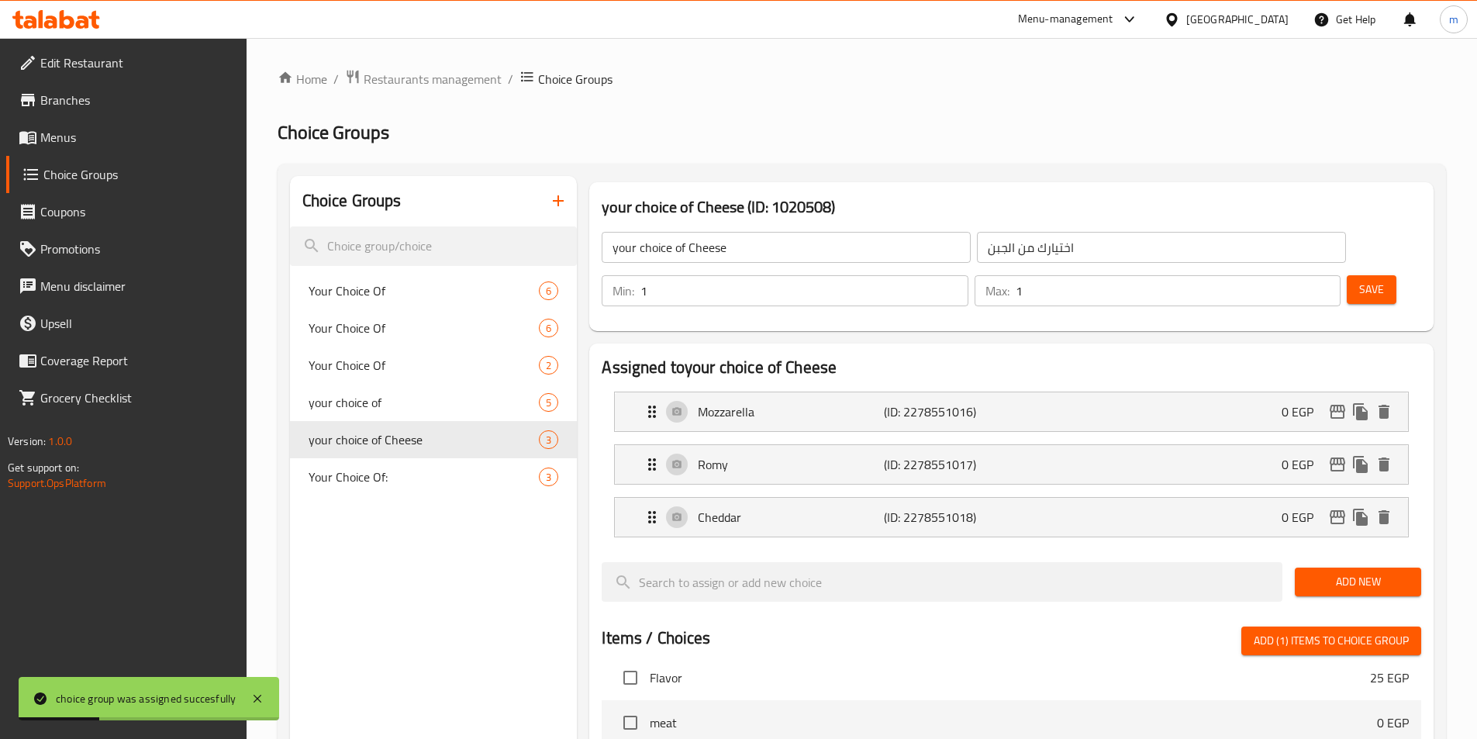
click at [1359, 280] on span "Save" at bounding box center [1371, 289] width 25 height 19
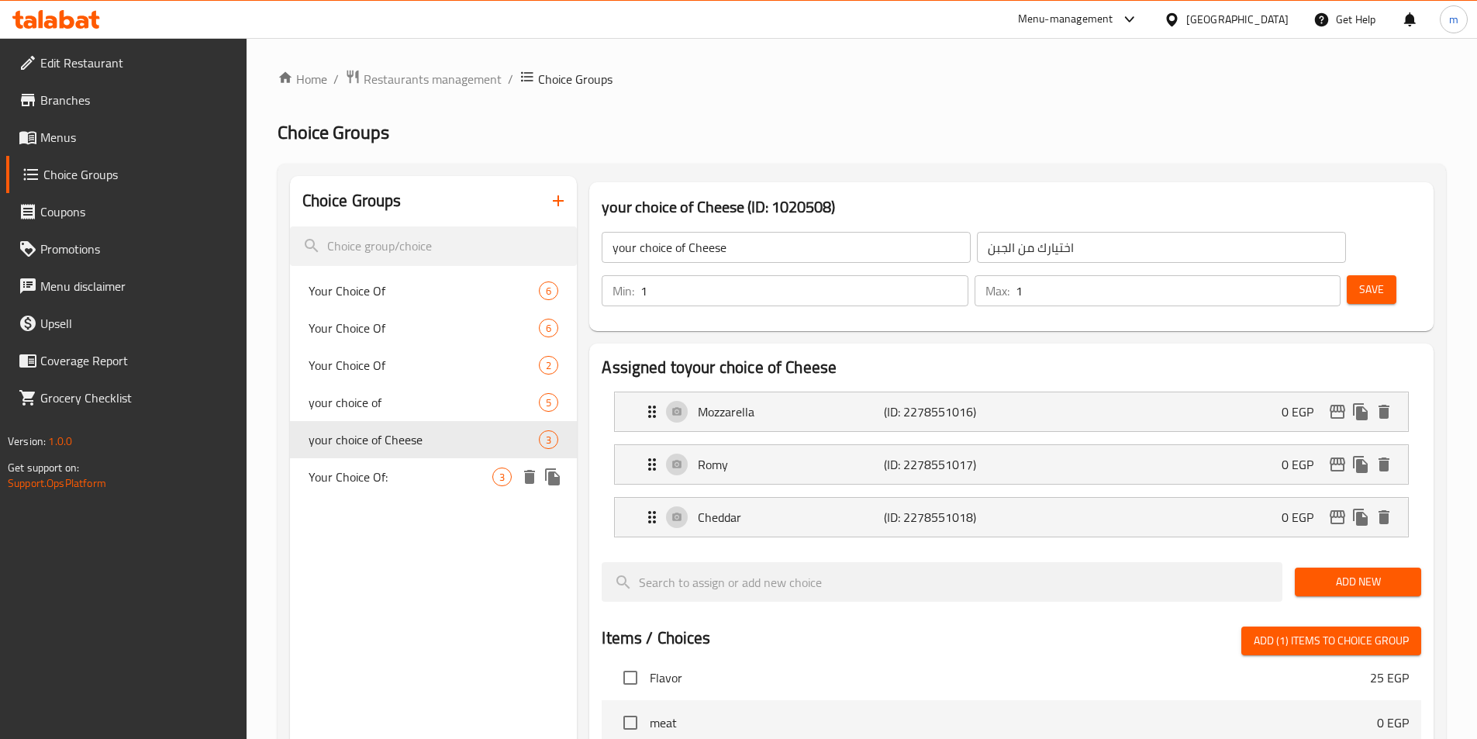
click at [354, 447] on span "your choice of Cheese" at bounding box center [424, 439] width 231 height 19
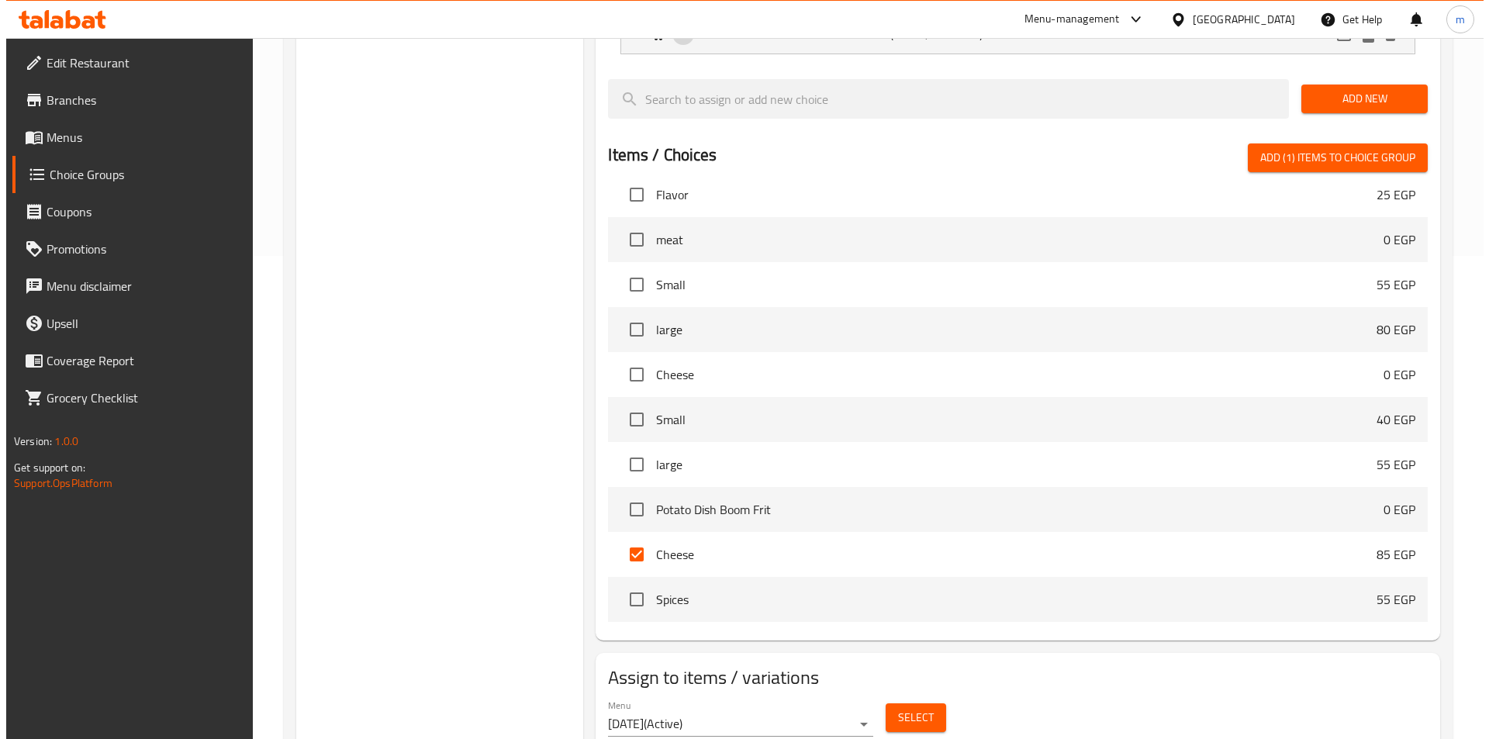
scroll to position [499, 0]
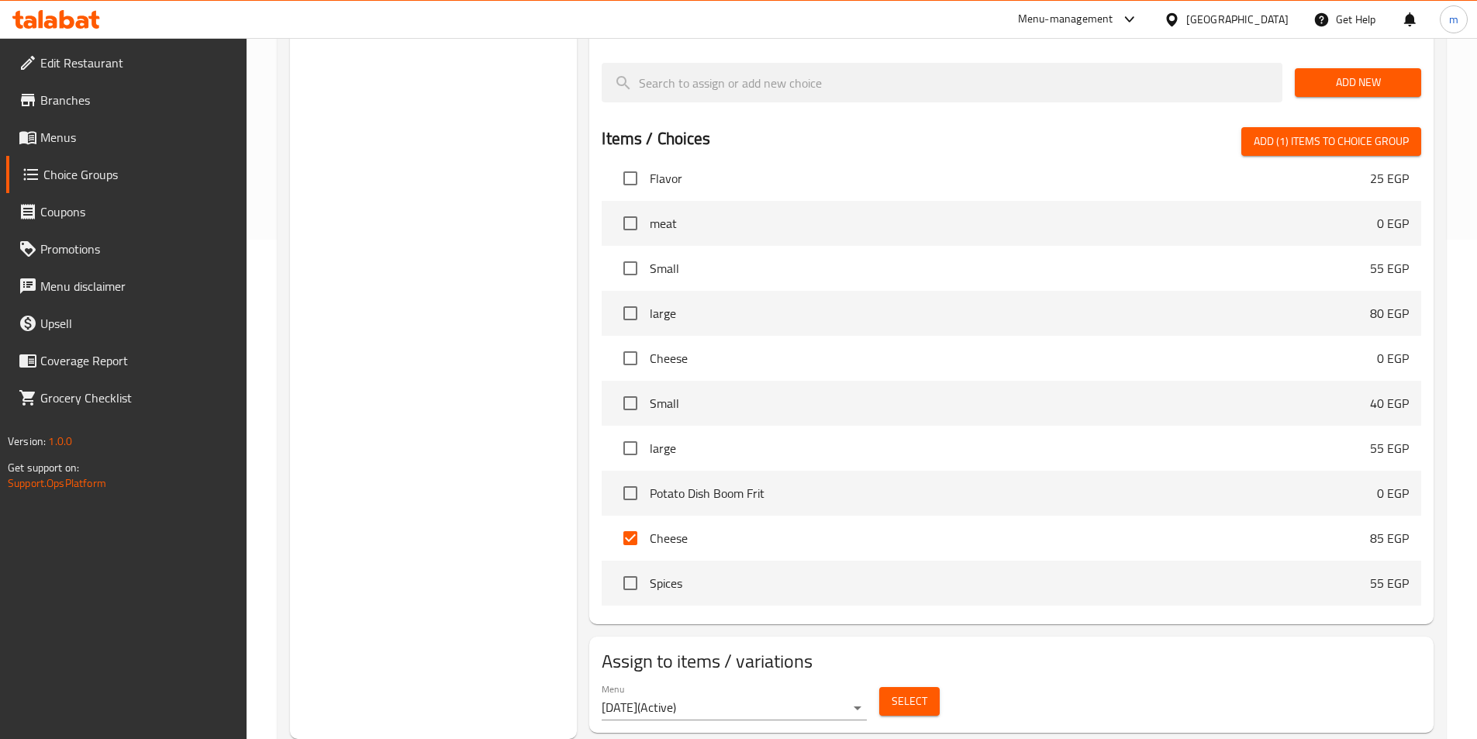
click at [890, 687] on button "Select" at bounding box center [909, 701] width 60 height 29
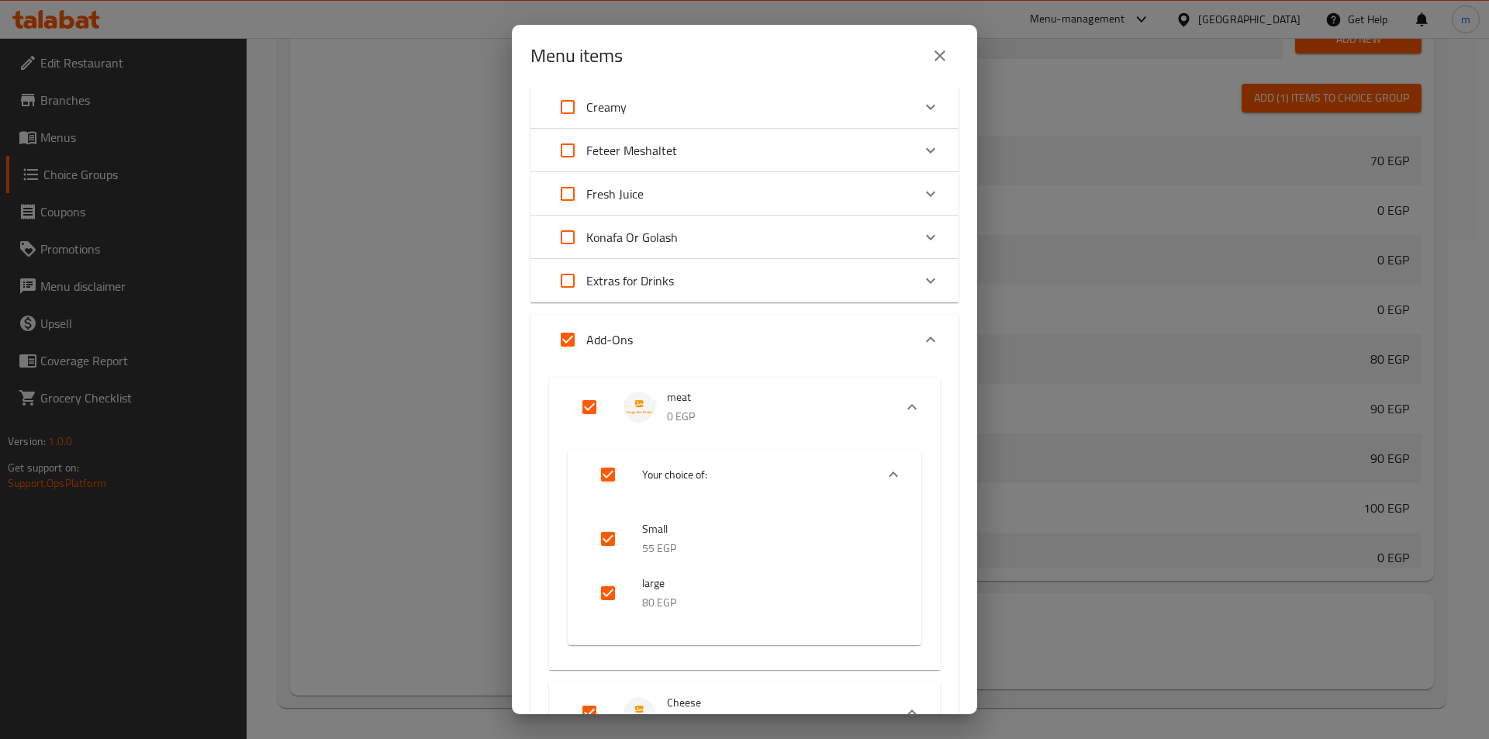
scroll to position [310, 0]
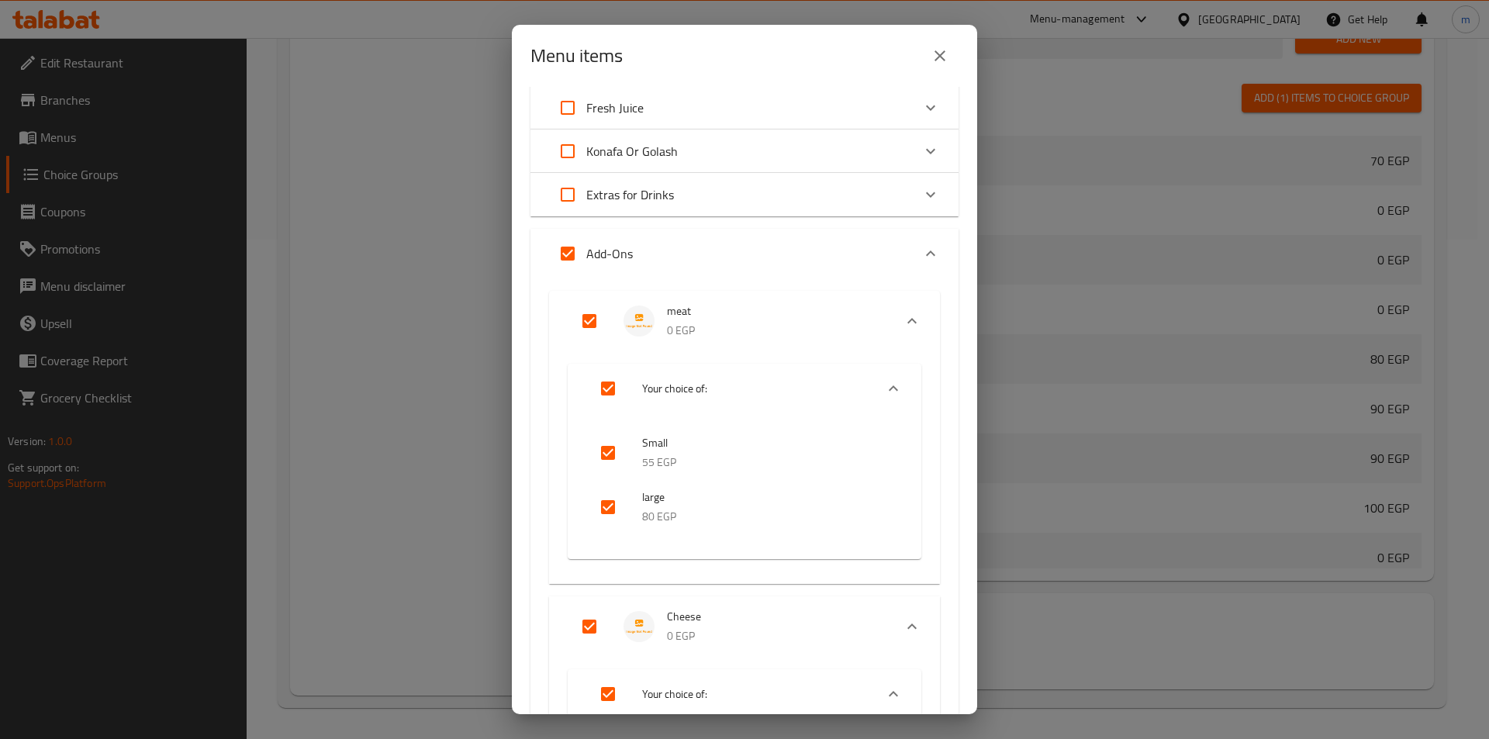
click at [590, 322] on input "Expand" at bounding box center [589, 320] width 37 height 37
checkbox input "false"
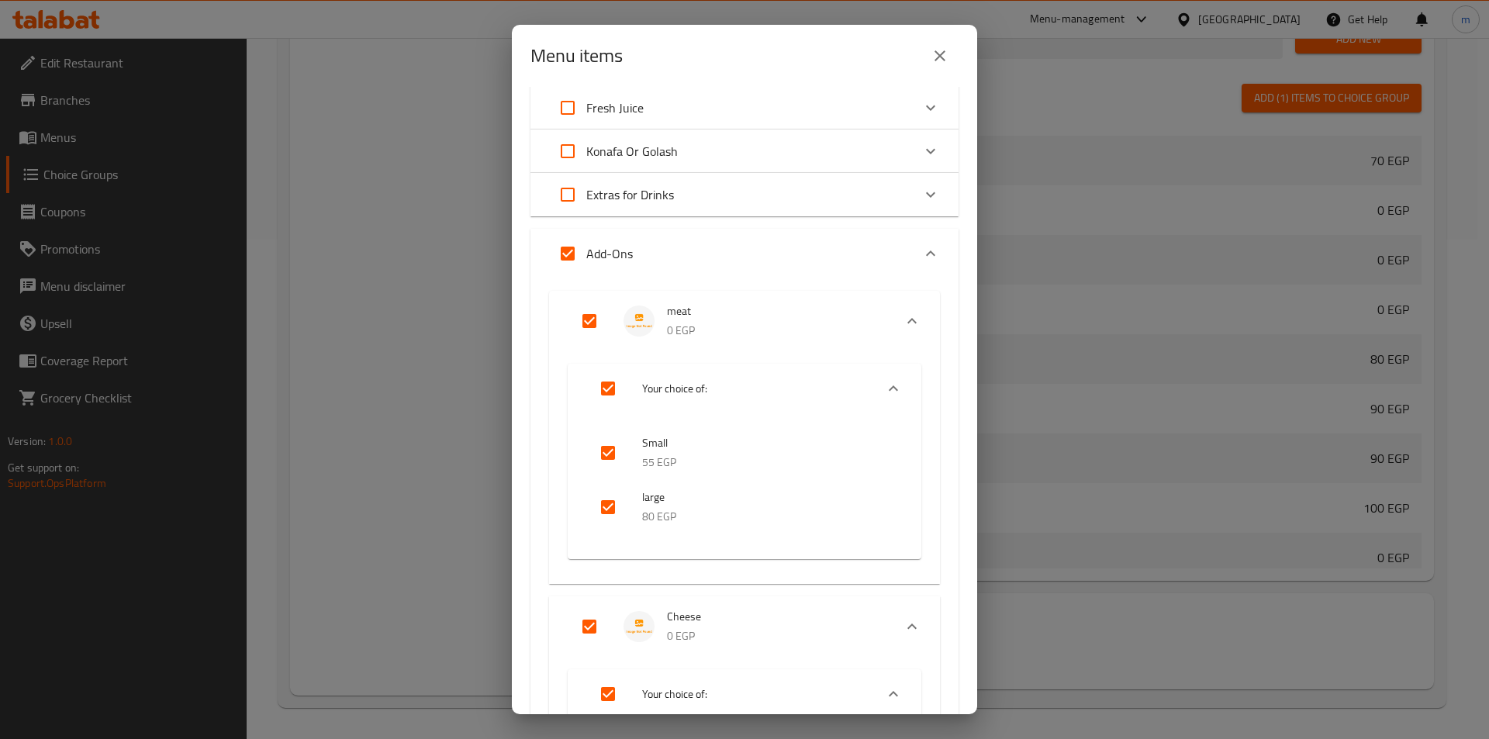
checkbox input "false"
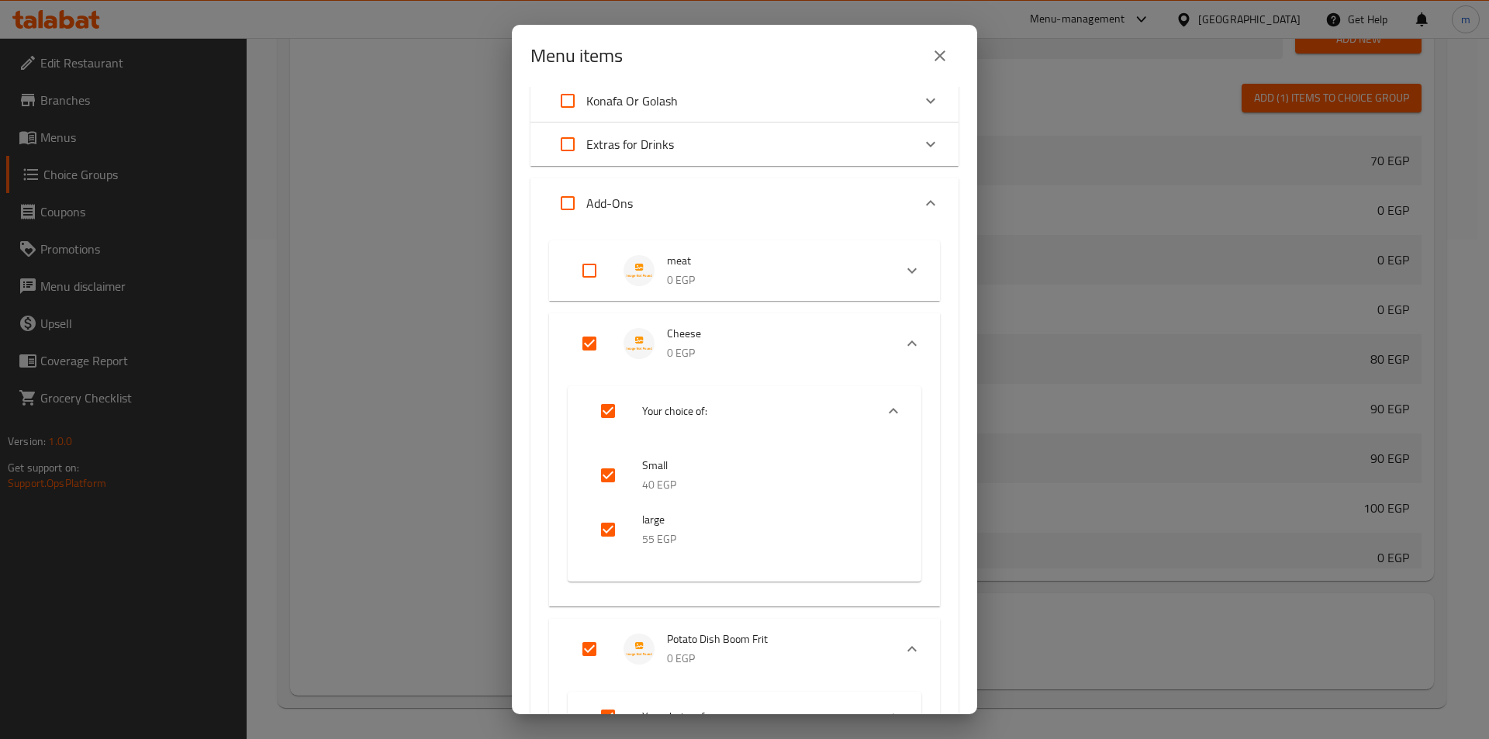
scroll to position [388, 0]
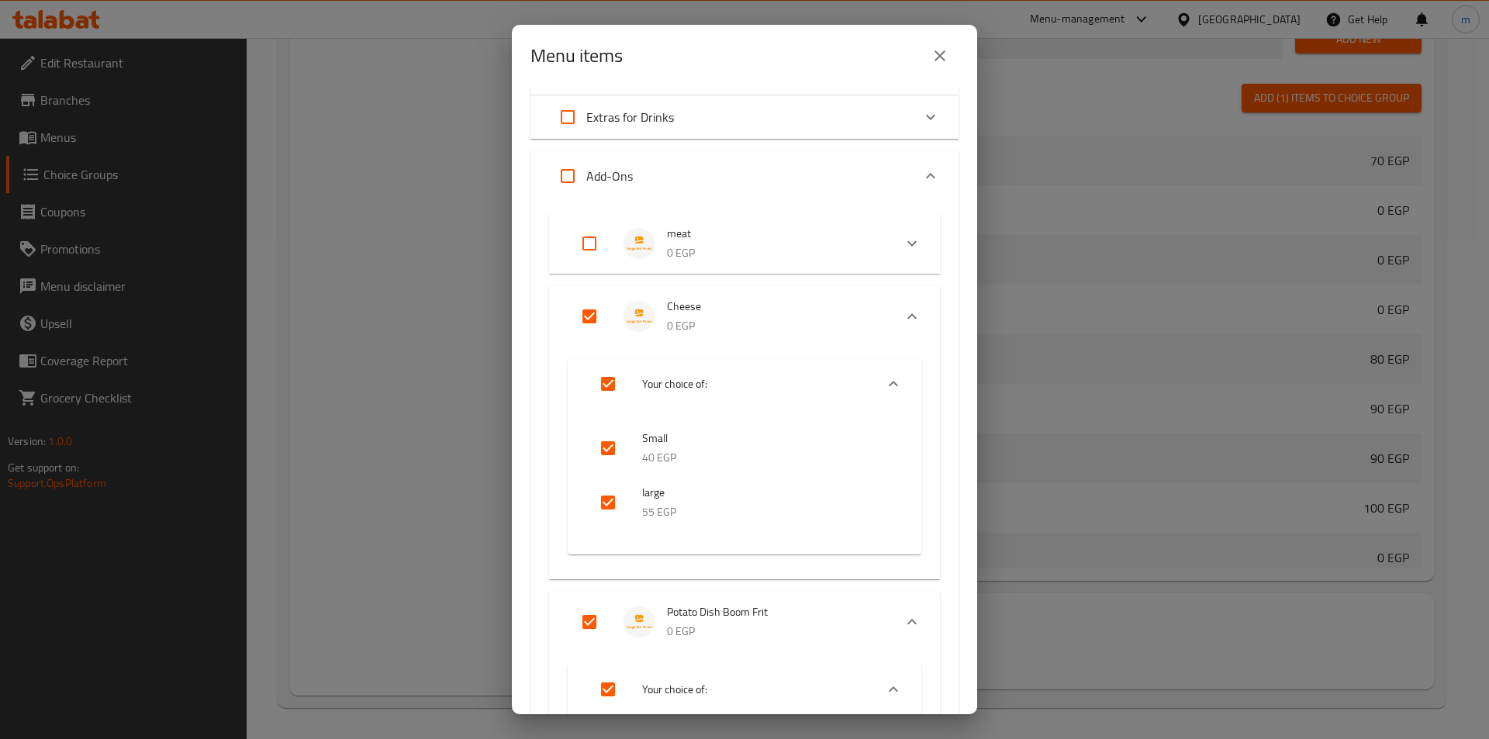
click at [586, 310] on input "Expand" at bounding box center [589, 316] width 37 height 37
checkbox input "false"
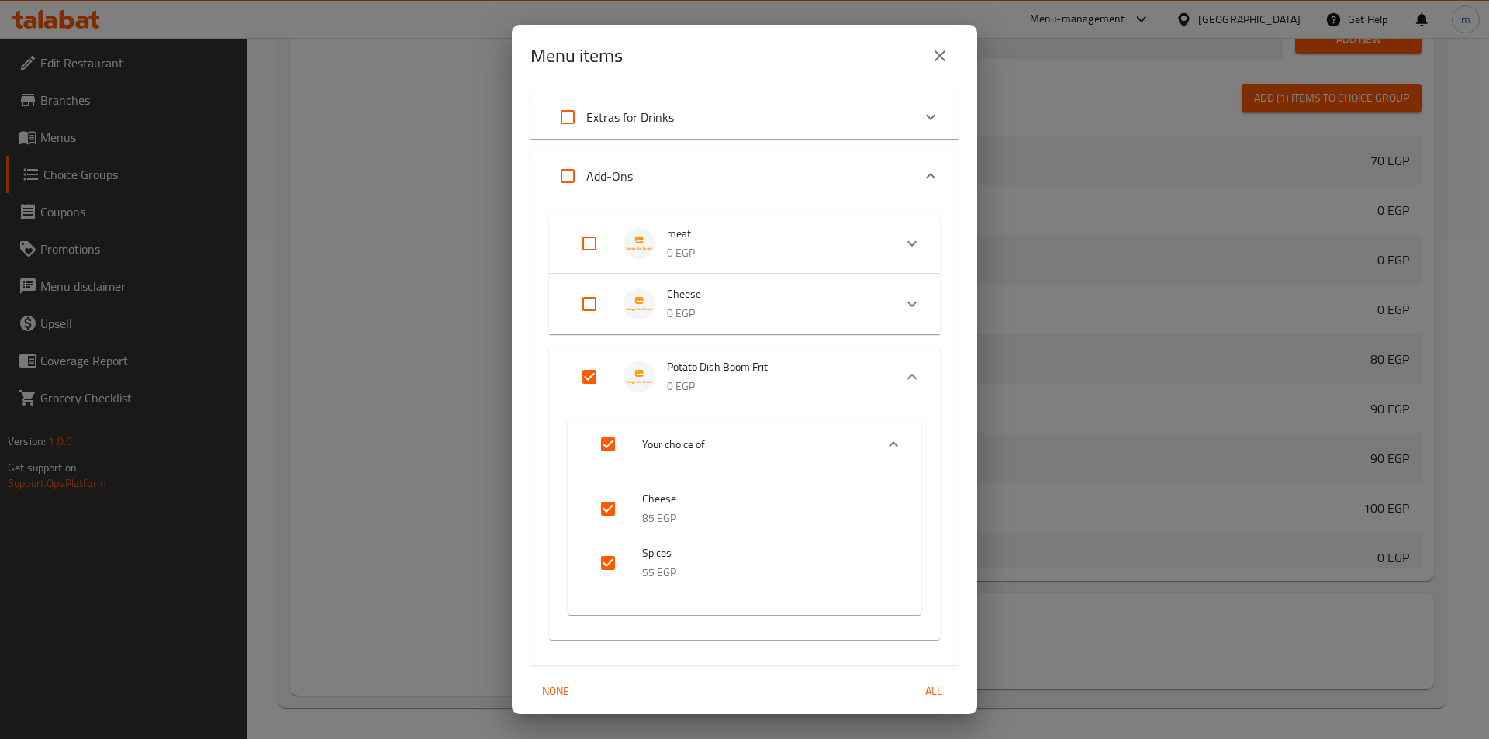
click at [586, 310] on input "Expand" at bounding box center [589, 303] width 37 height 37
checkbox input "true"
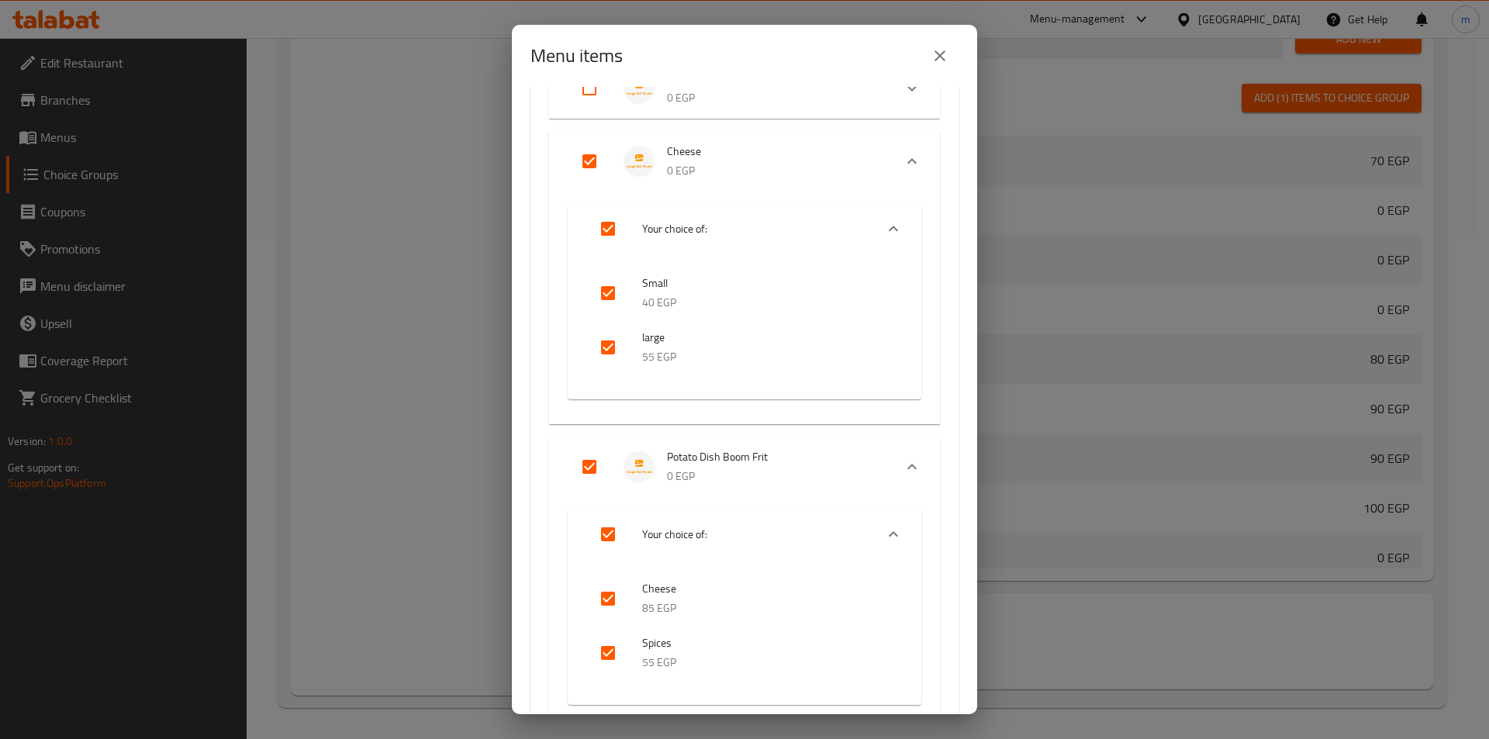
click at [596, 460] on input "Expand" at bounding box center [589, 466] width 37 height 37
checkbox input "false"
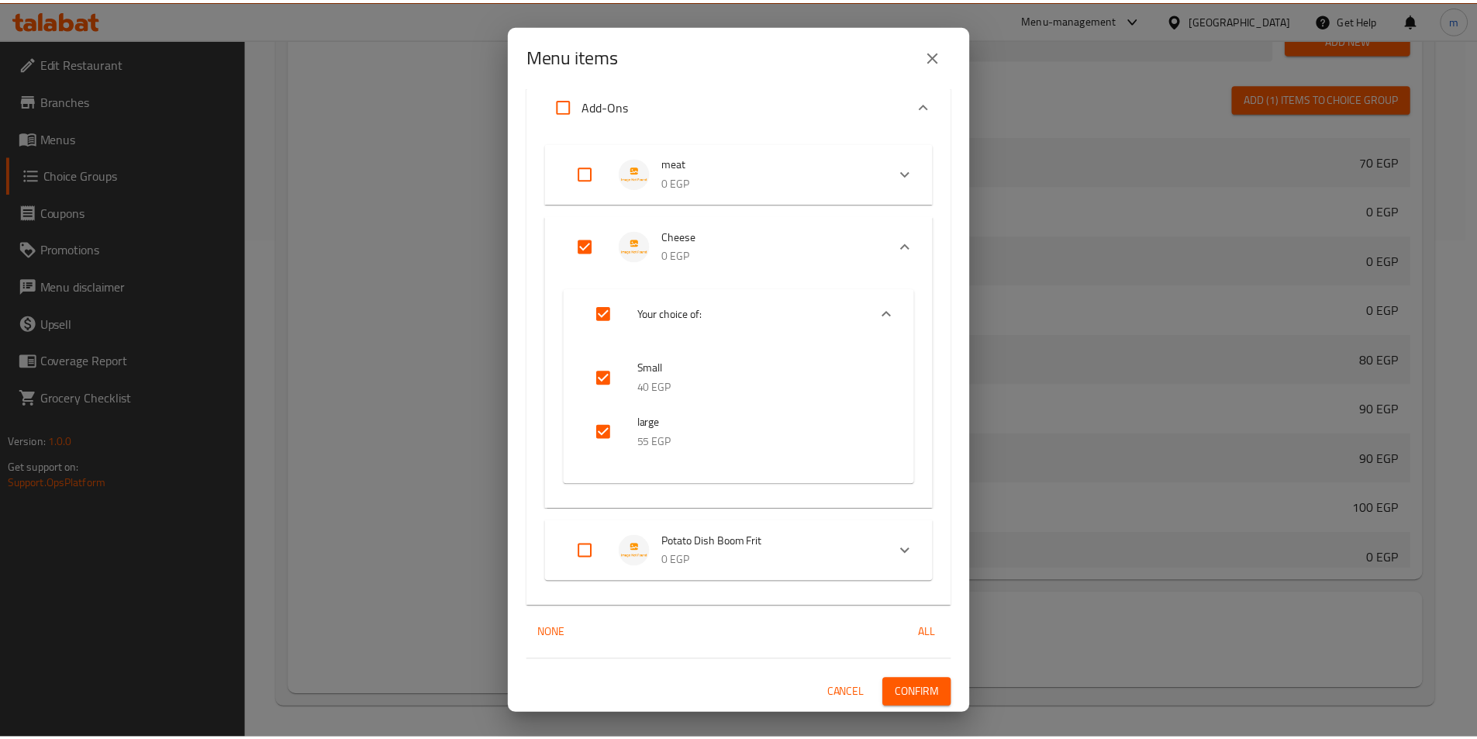
scroll to position [458, 0]
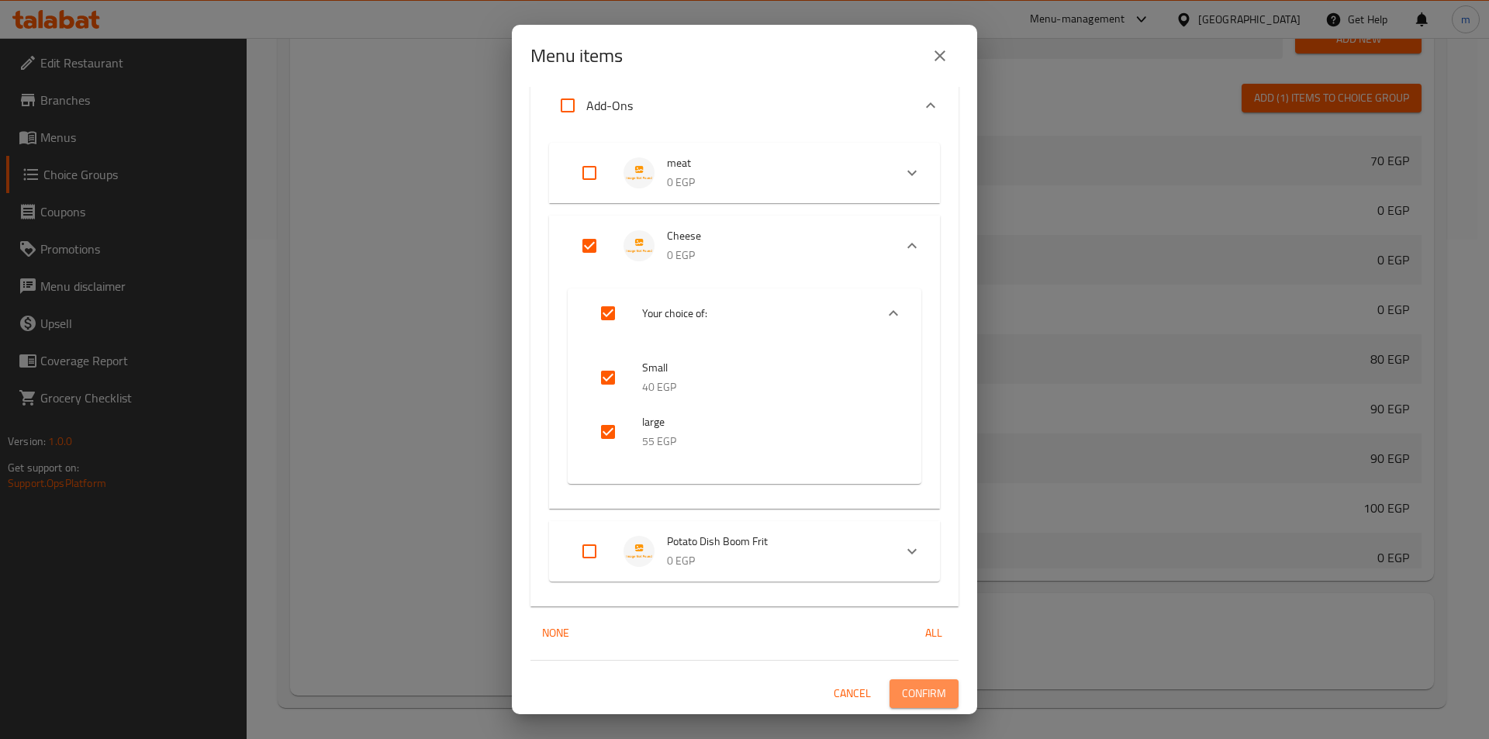
click at [921, 685] on span "Confirm" at bounding box center [924, 693] width 44 height 19
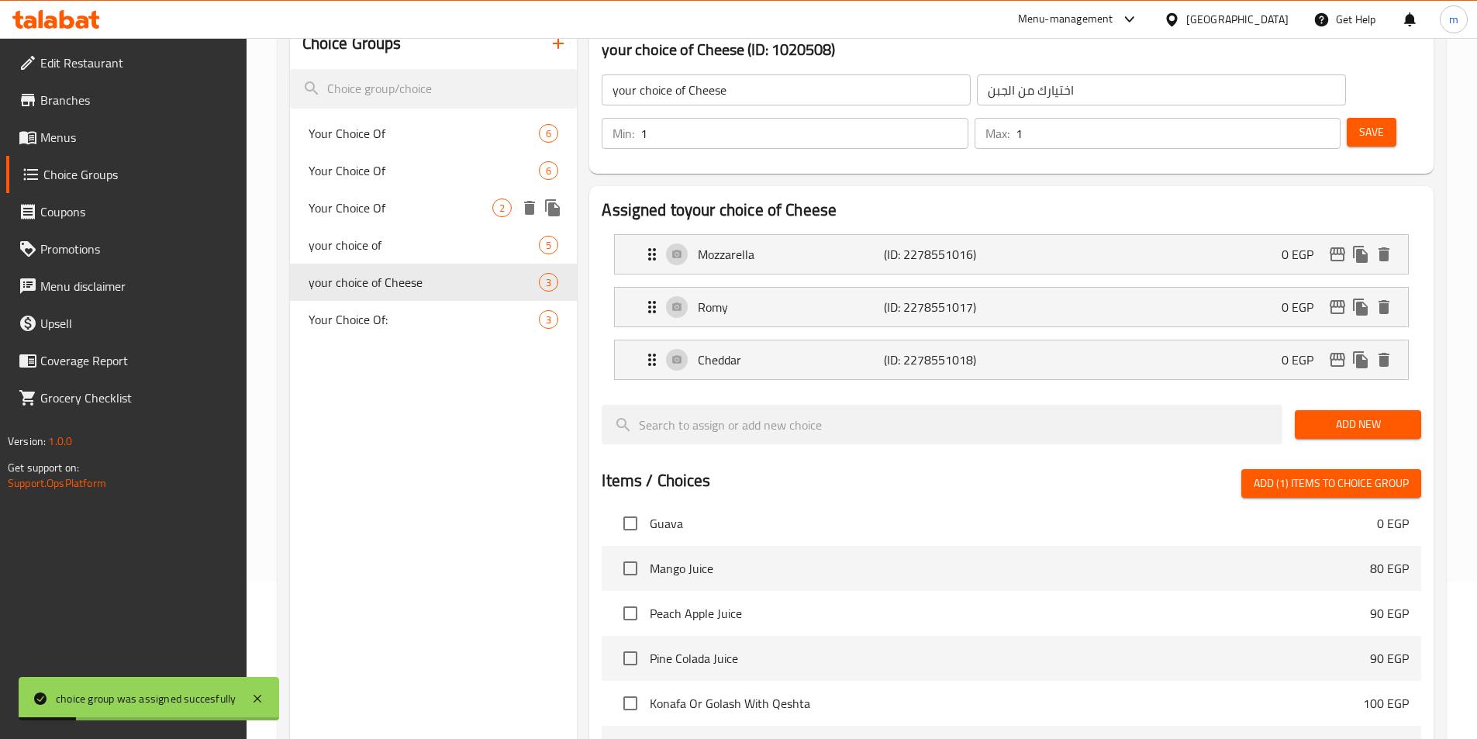
scroll to position [0, 0]
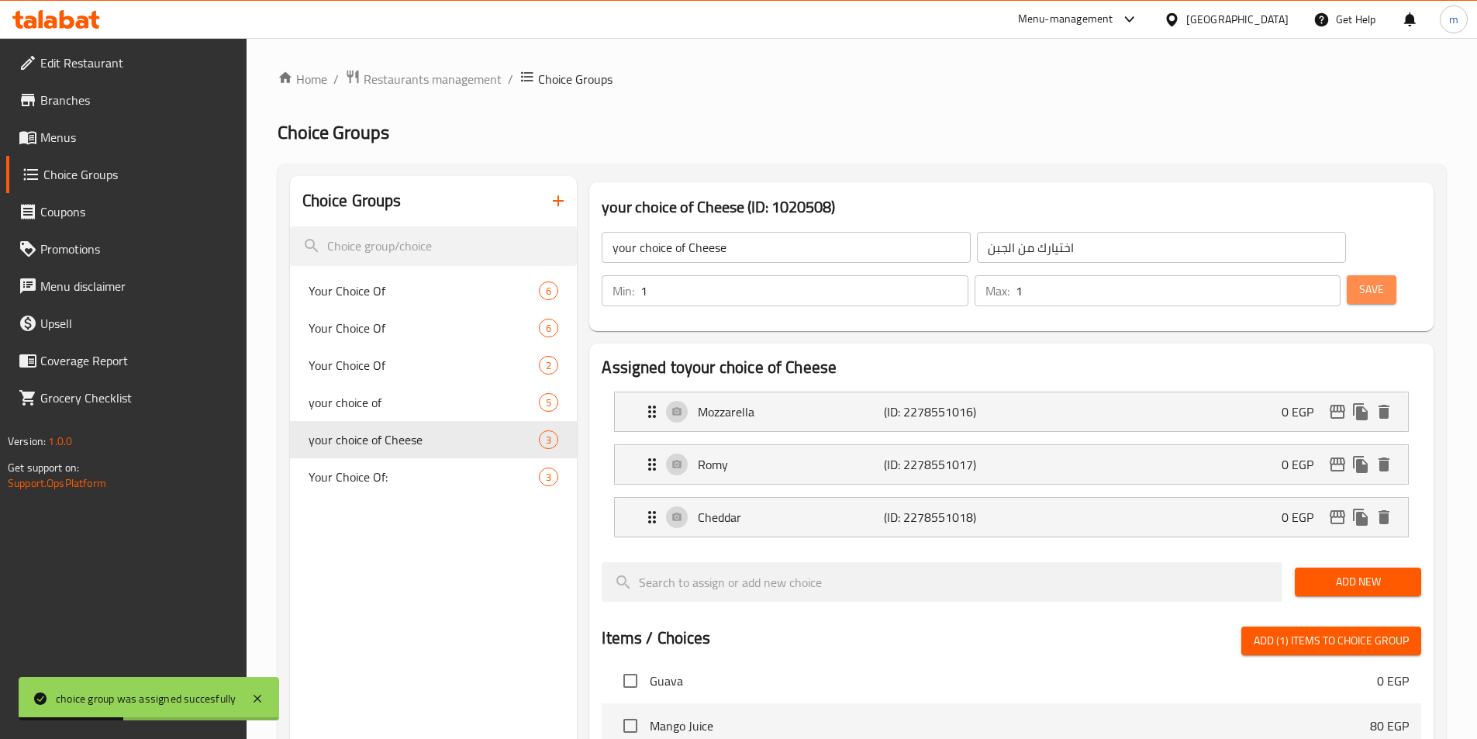
click at [1359, 275] on button "Save" at bounding box center [1372, 289] width 50 height 29
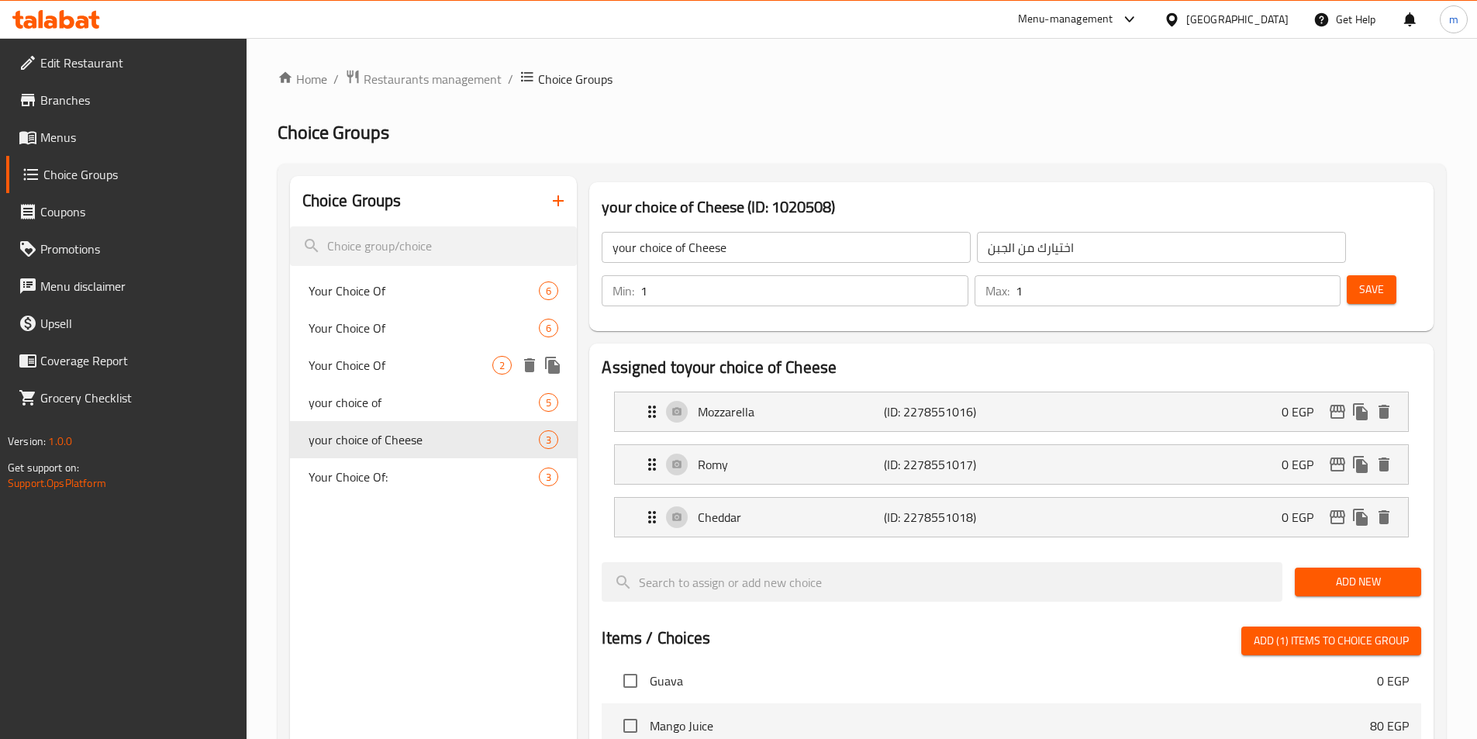
click at [381, 365] on span "Your Choice Of" at bounding box center [401, 365] width 185 height 19
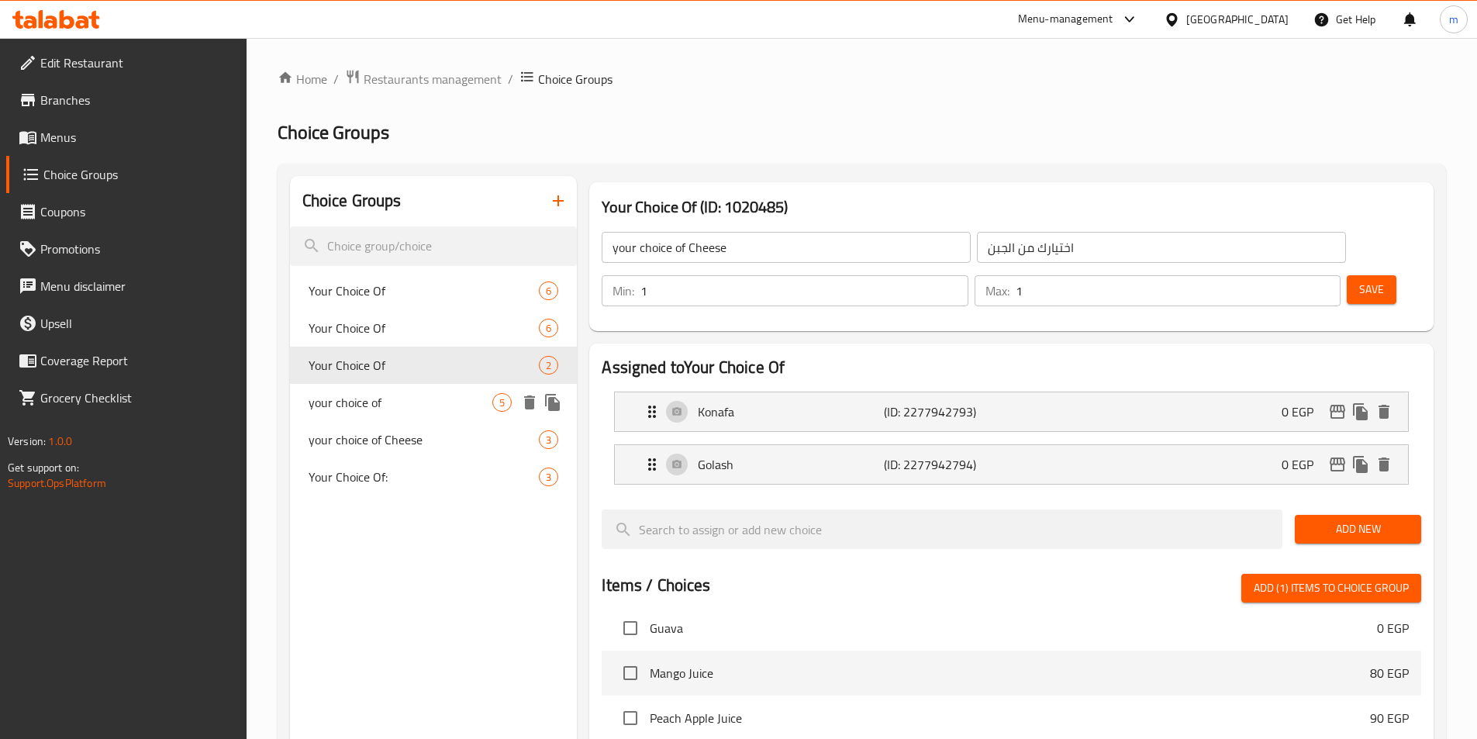
type input "Your Choice Of"
type input "اختيارك من"
click at [354, 412] on span "your choice of" at bounding box center [401, 402] width 185 height 19
type input "your choice of"
type input "اختيارك من"
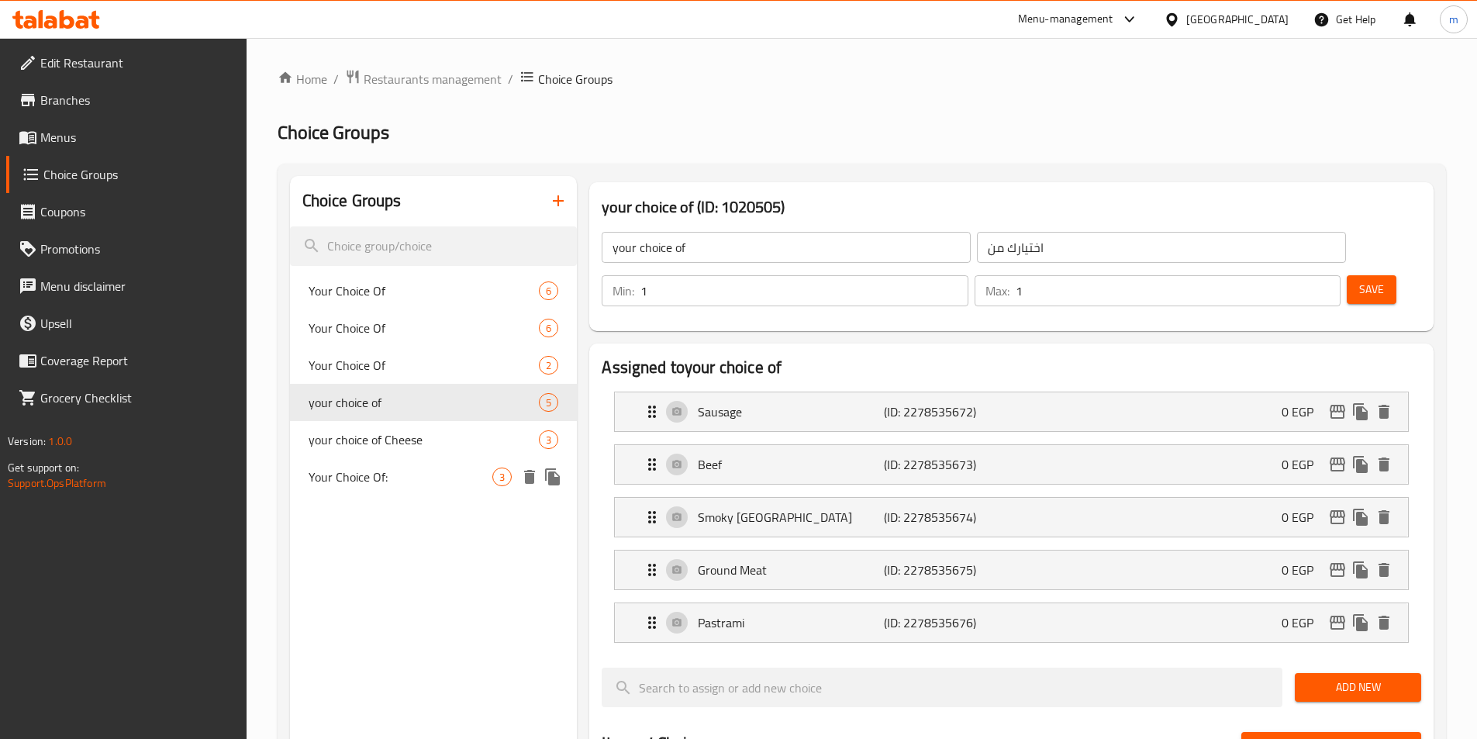
click at [356, 478] on span "Your Choice Of:" at bounding box center [401, 477] width 185 height 19
type input "Your Choice Of:"
type input "إختيارك من:"
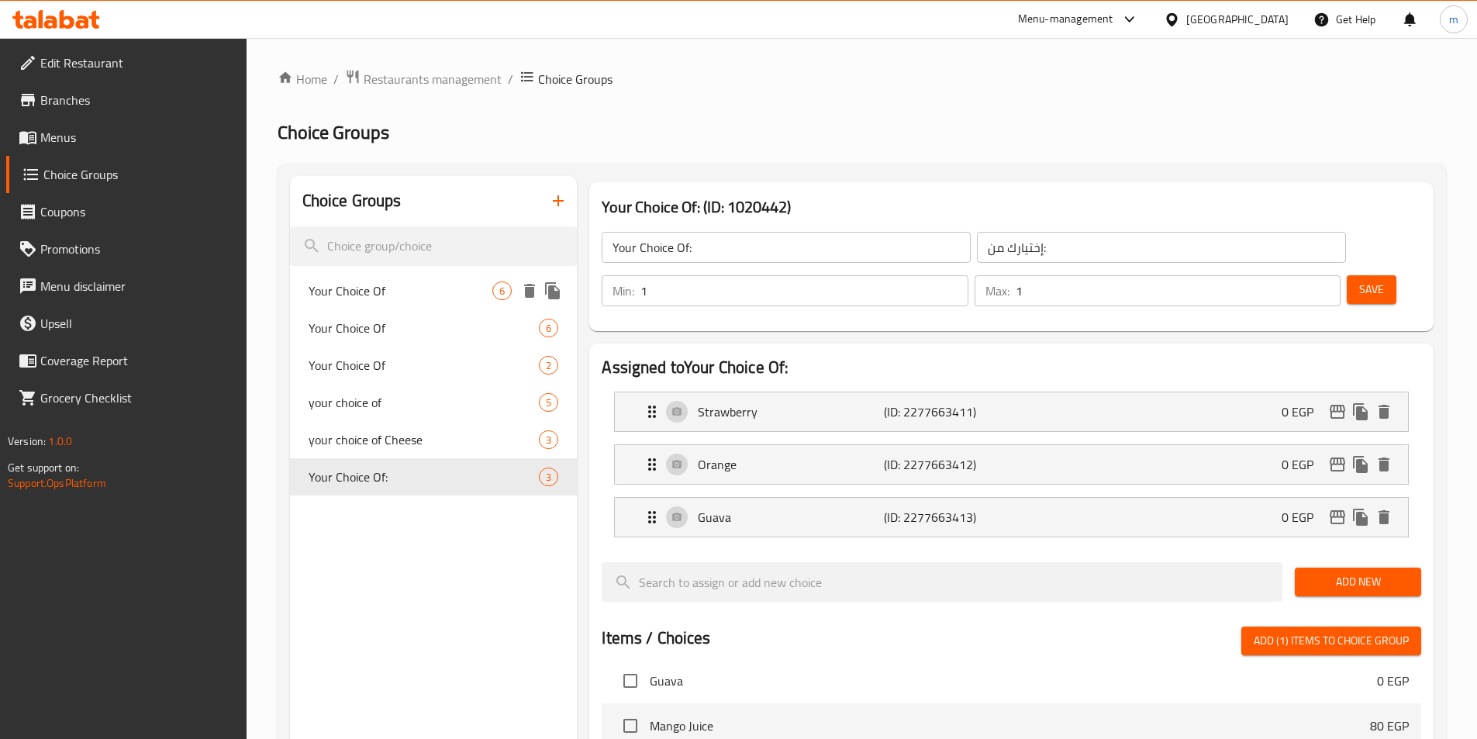
click at [365, 298] on span "Your Choice Of" at bounding box center [401, 291] width 185 height 19
type input "Your Choice Of"
type input "اختيارك من"
type input "2"
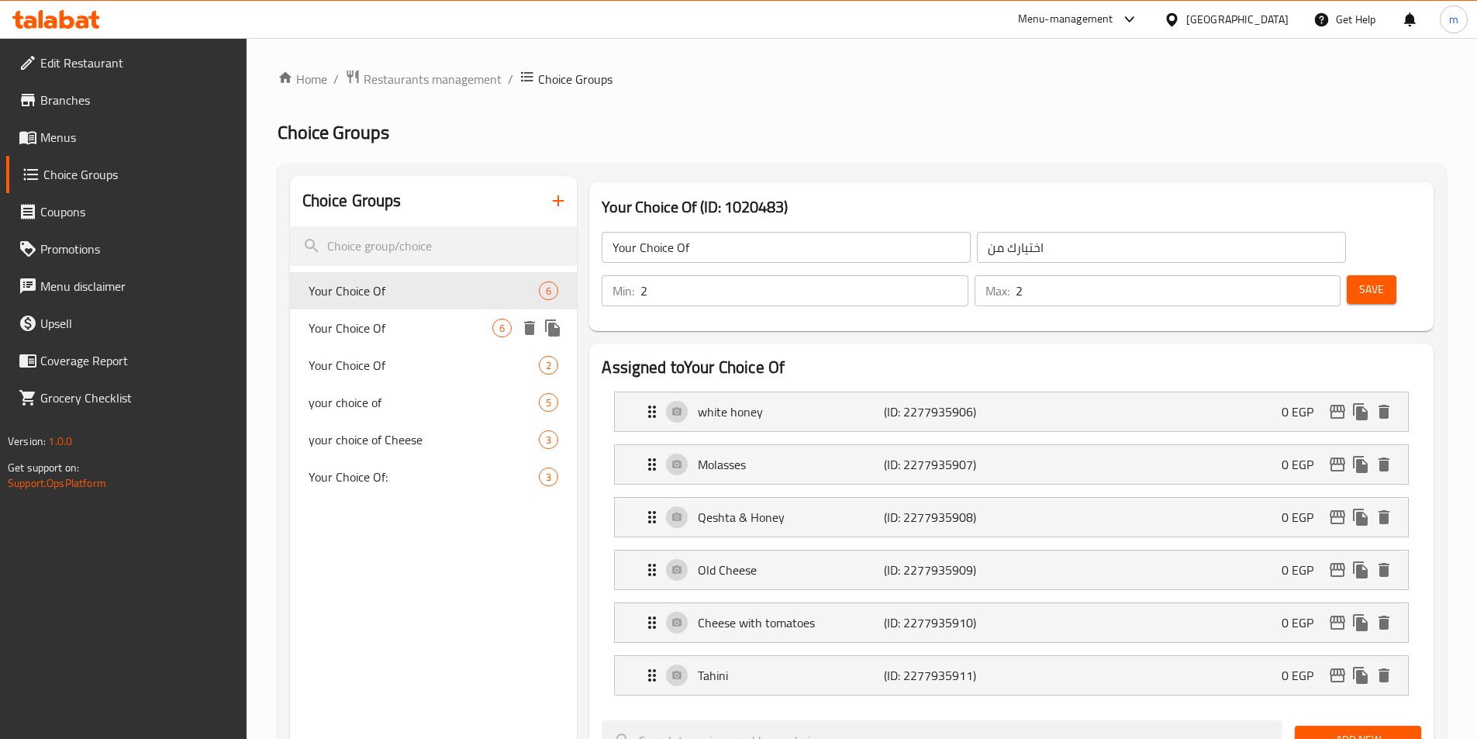
click at [364, 326] on span "Your Choice Of" at bounding box center [401, 328] width 185 height 19
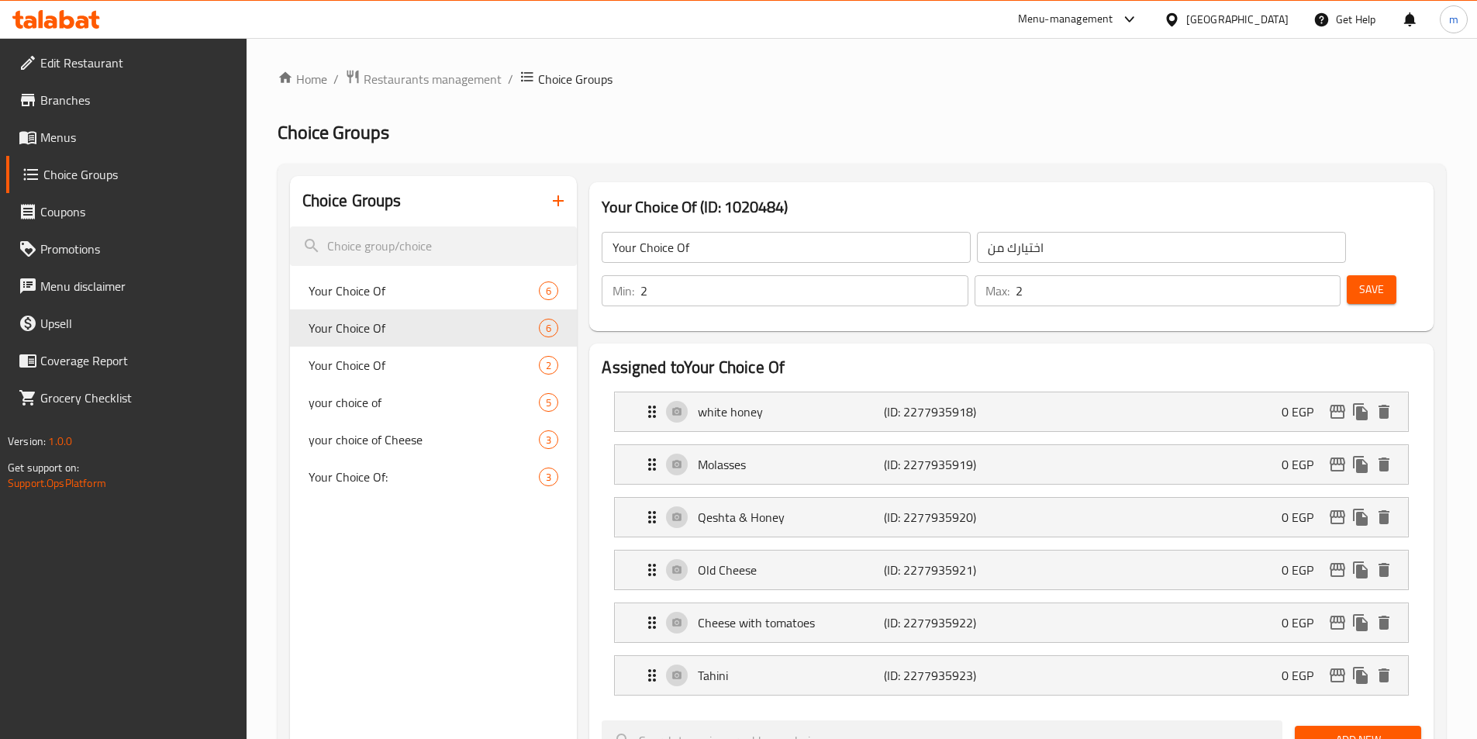
type input "Your Choice Of"
type input "اختيارك من"
type input "3"
click at [393, 368] on span "Your Choice Of" at bounding box center [401, 365] width 185 height 19
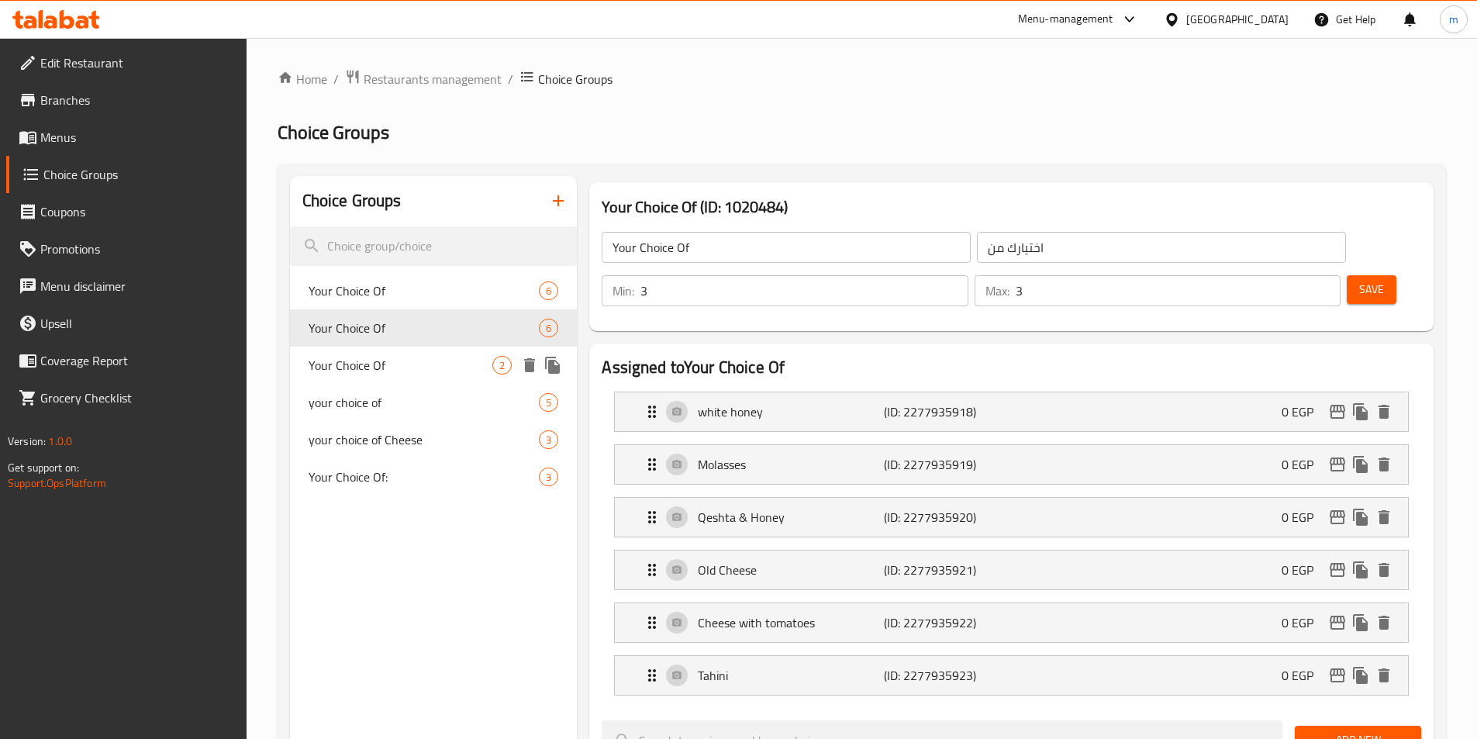
type input "Your Choice Of"
type input "اختيارك من"
type input "1"
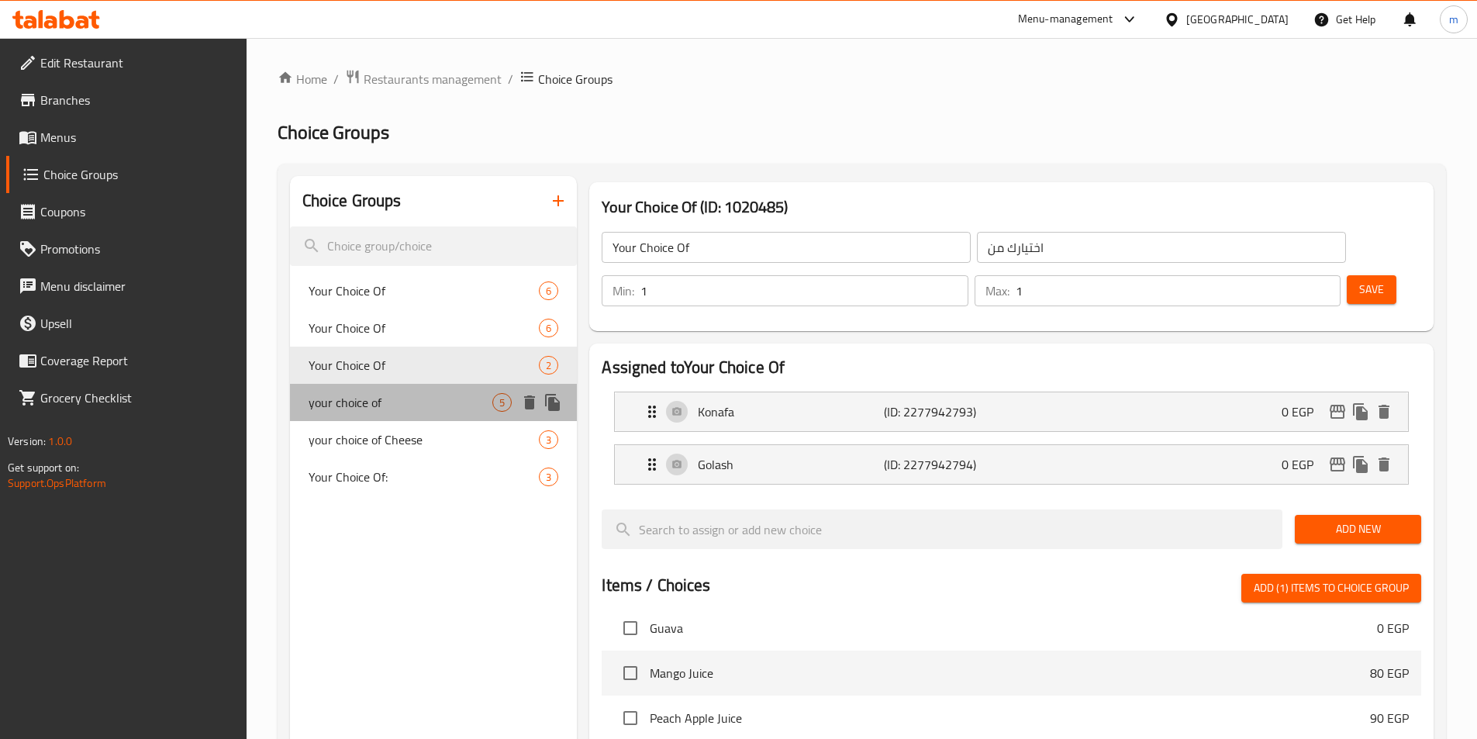
click at [361, 384] on div "your choice of 5" at bounding box center [434, 402] width 288 height 37
type input "your choice of"
type input "اختيارك من"
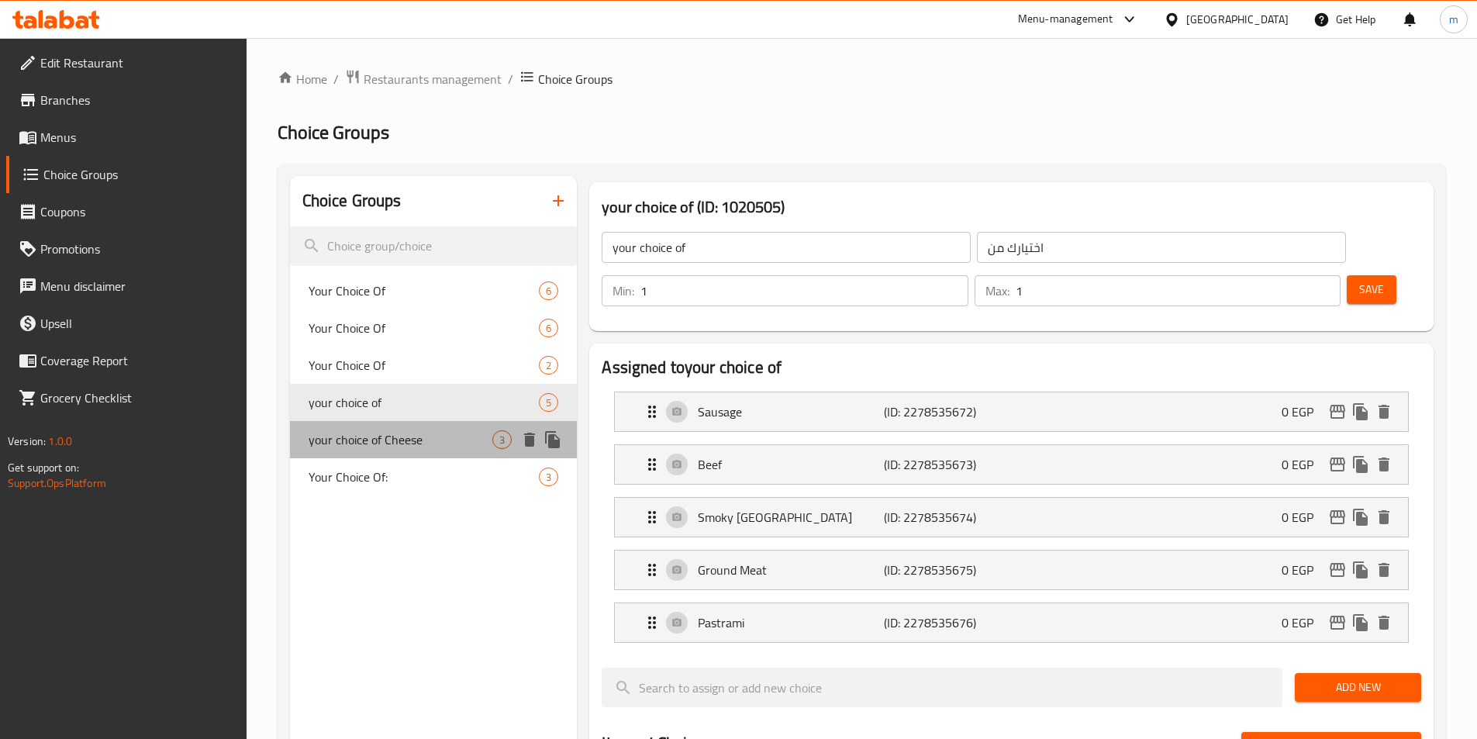
click at [371, 433] on span "your choice of Cheese" at bounding box center [401, 439] width 185 height 19
type input "your choice of Cheese"
type input "اختيارك من الجبن"
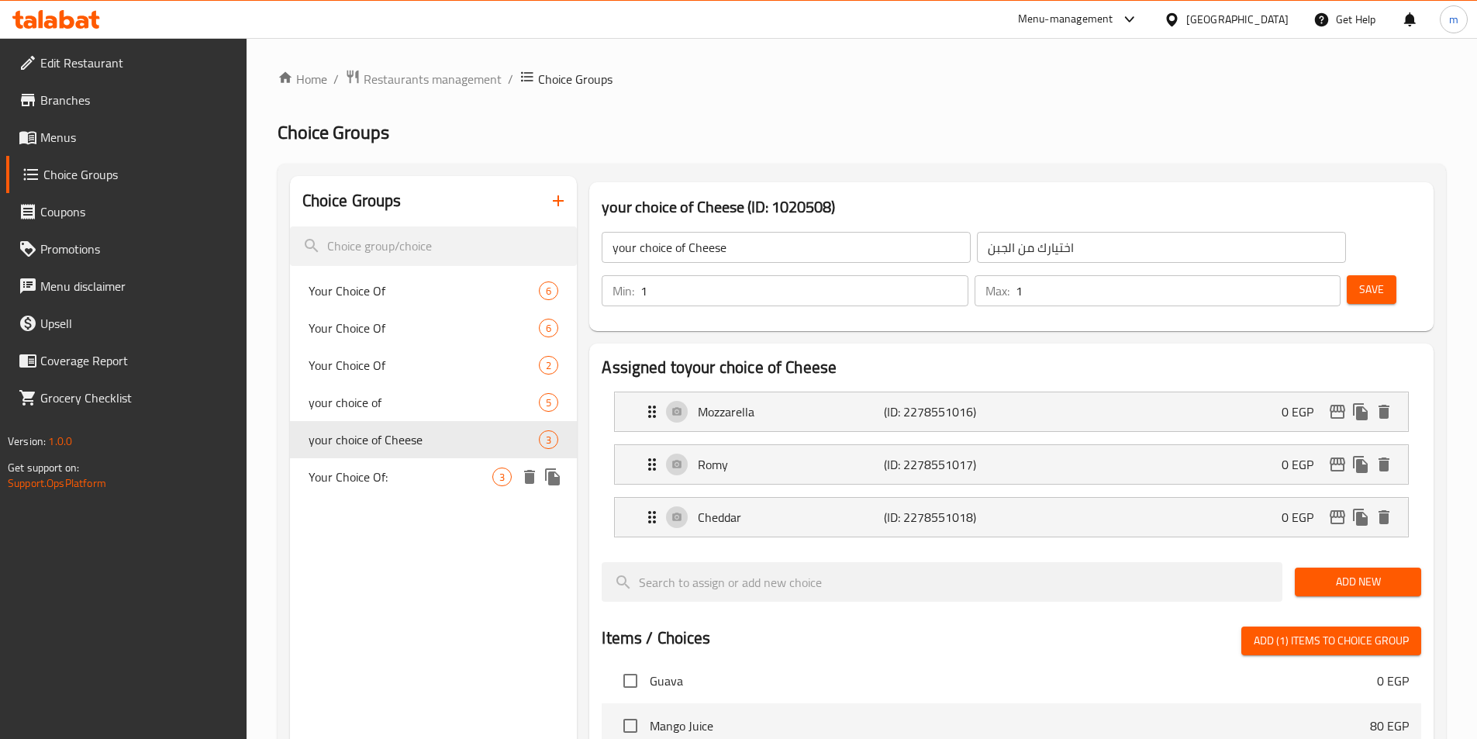
click at [375, 465] on div "Your Choice Of: 3" at bounding box center [434, 476] width 288 height 37
type input "Your Choice Of:"
type input "إختيارك من:"
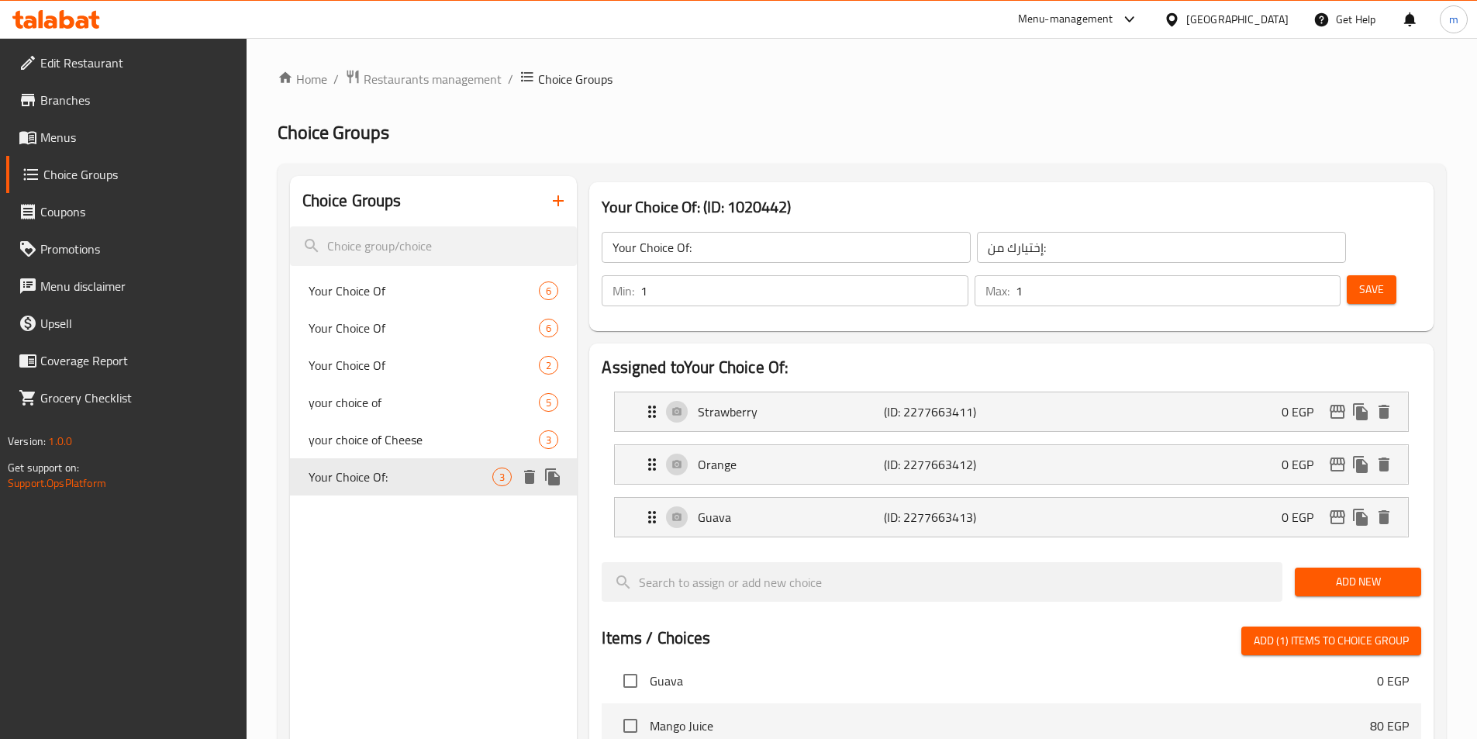
click at [379, 441] on span "your choice of Cheese" at bounding box center [424, 439] width 231 height 19
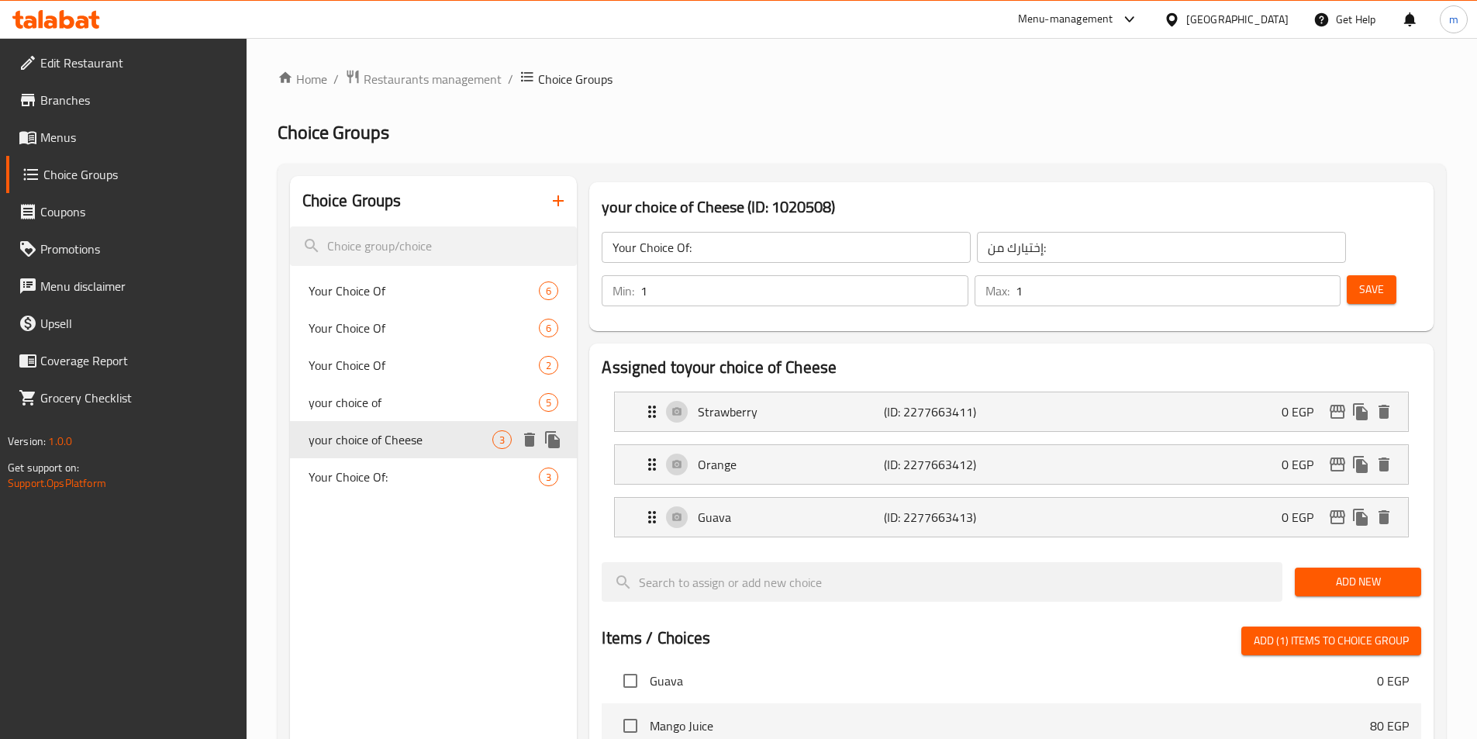
type input "your choice of Cheese"
type input "اختيارك من الجبن"
click at [421, 392] on div "your choice of 5" at bounding box center [434, 402] width 288 height 37
type input "your choice of"
type input "اختيارك من"
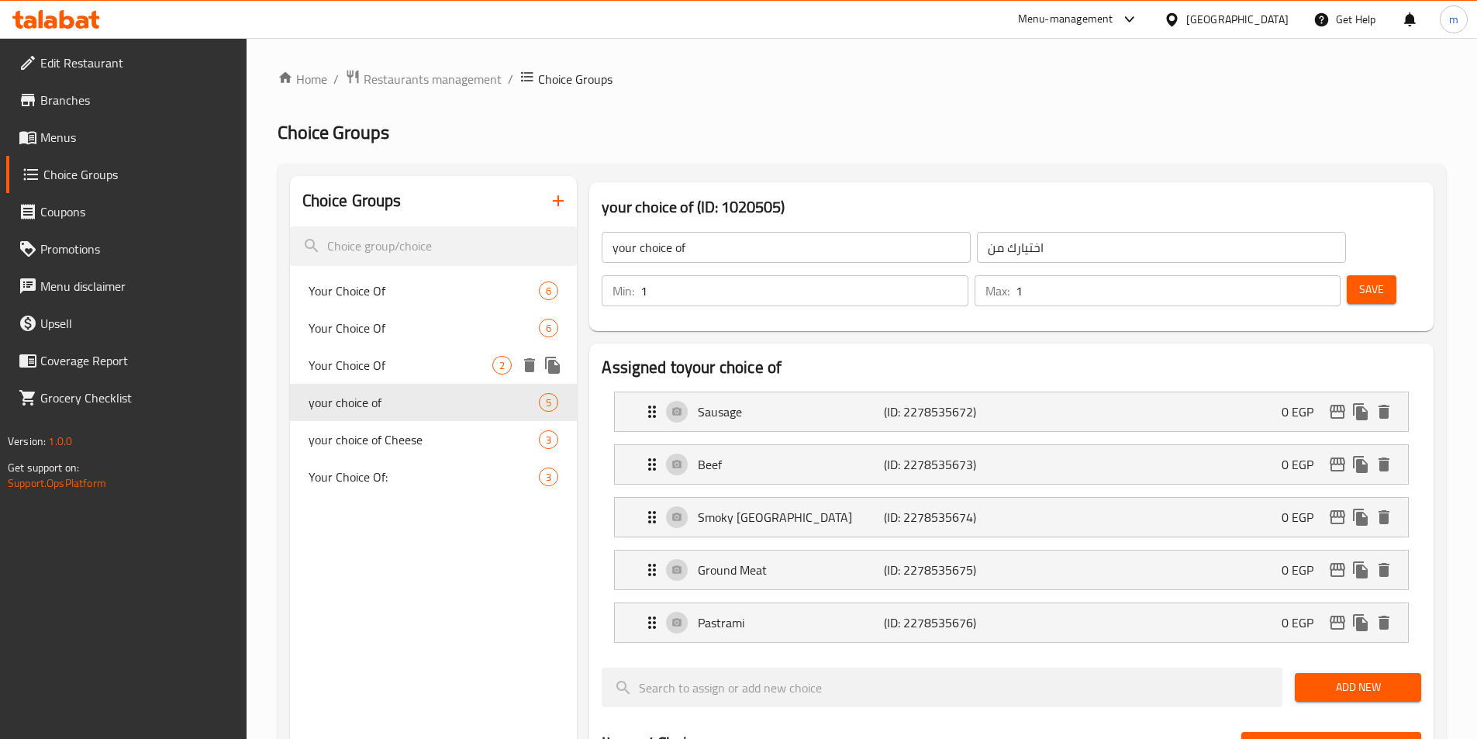
click at [407, 362] on span "Your Choice Of" at bounding box center [401, 365] width 185 height 19
type input "Your Choice Of"
type input "اختيارك من"
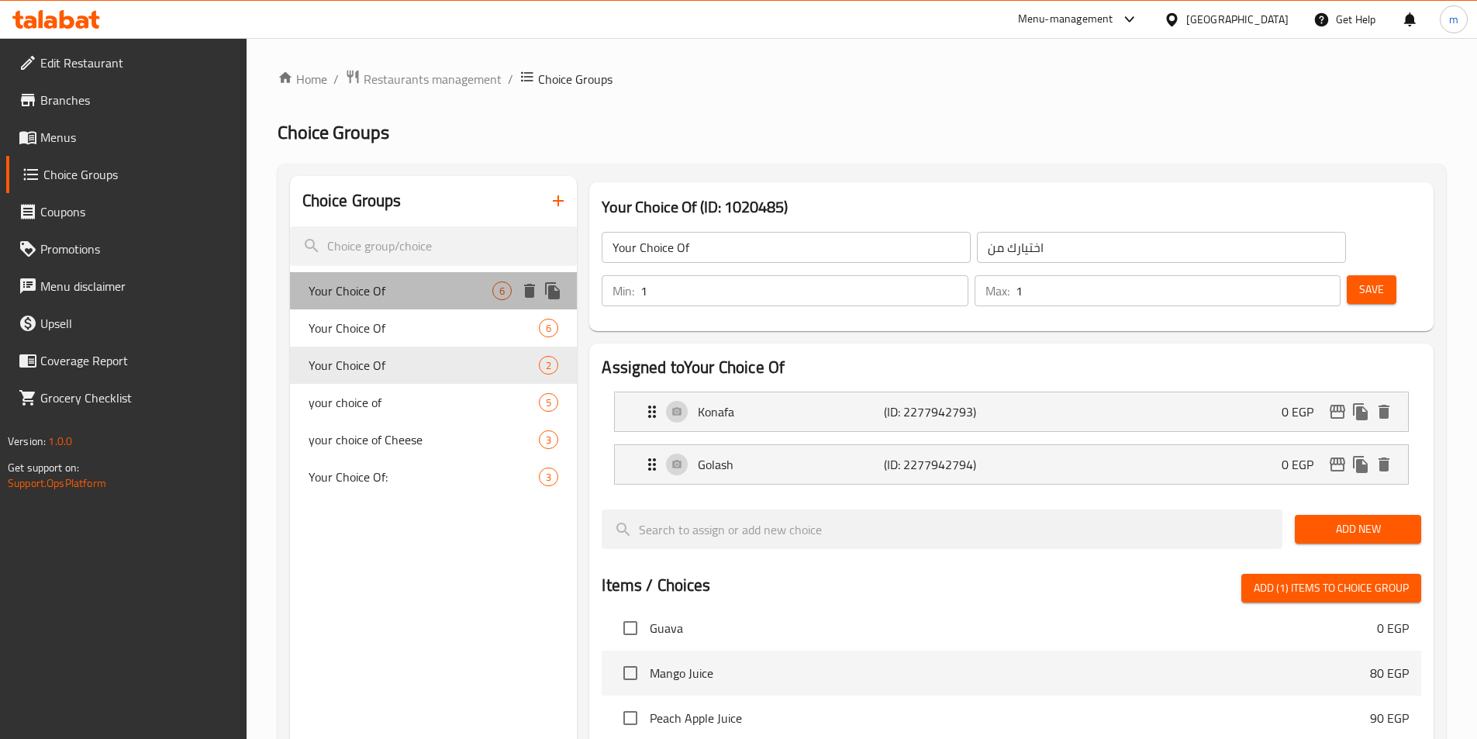
click at [384, 307] on div "Your Choice Of 6" at bounding box center [434, 290] width 288 height 37
type input "Your Choice Of"
type input "اختيارك من"
type input "2"
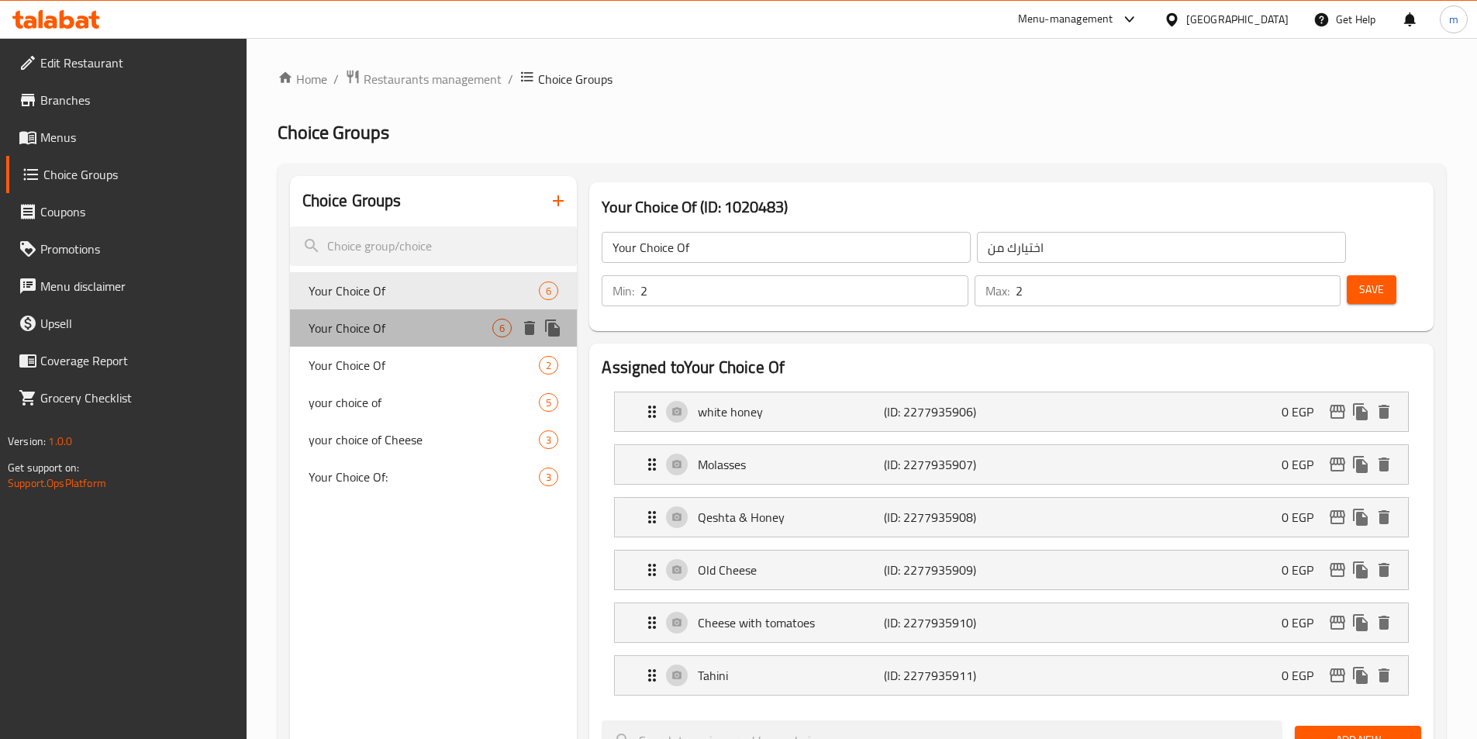
click at [384, 316] on div "Your Choice Of 6" at bounding box center [434, 327] width 288 height 37
type input "Your Choice Of"
type input "اختيارك من"
type input "3"
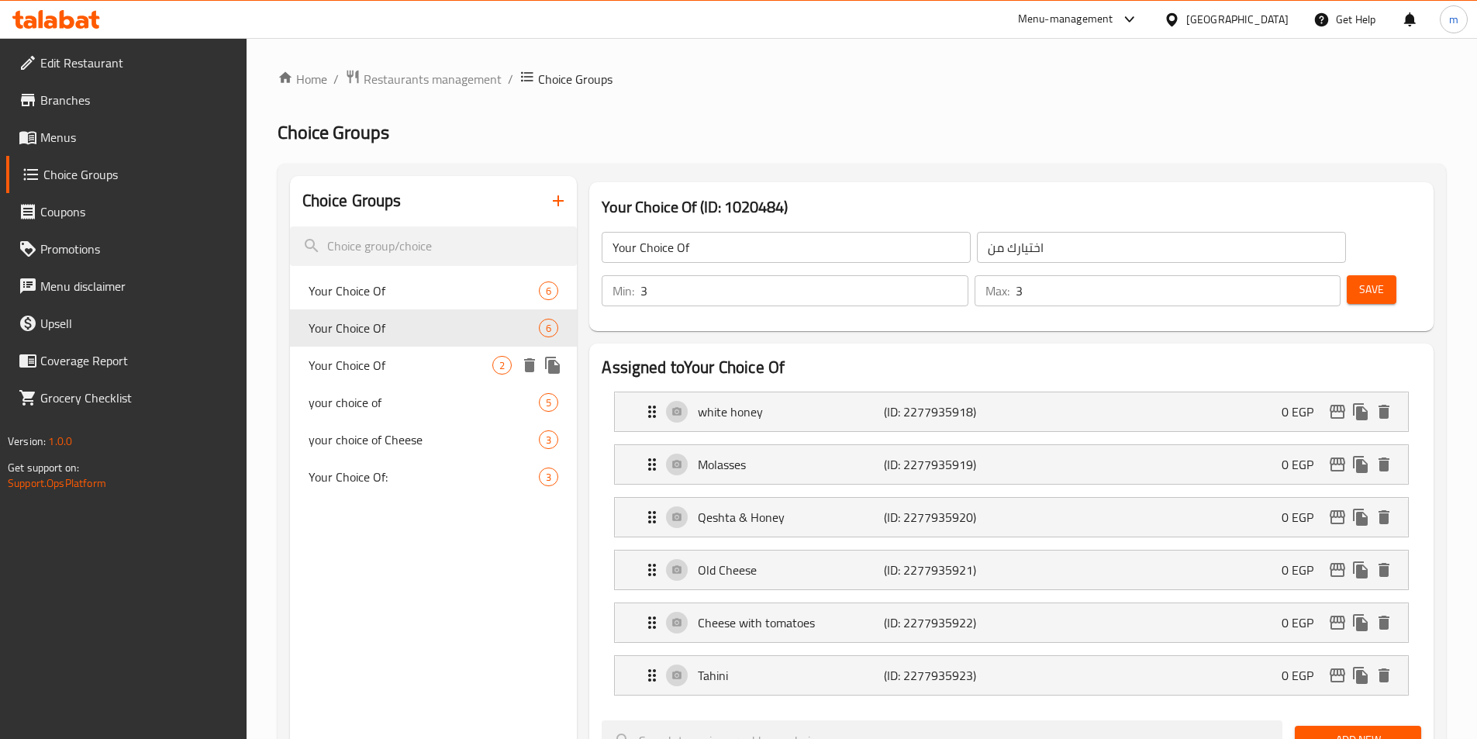
click at [352, 351] on div "Your Choice Of 2" at bounding box center [434, 365] width 288 height 37
type input "Your Choice Of"
type input "اختيارك من"
type input "1"
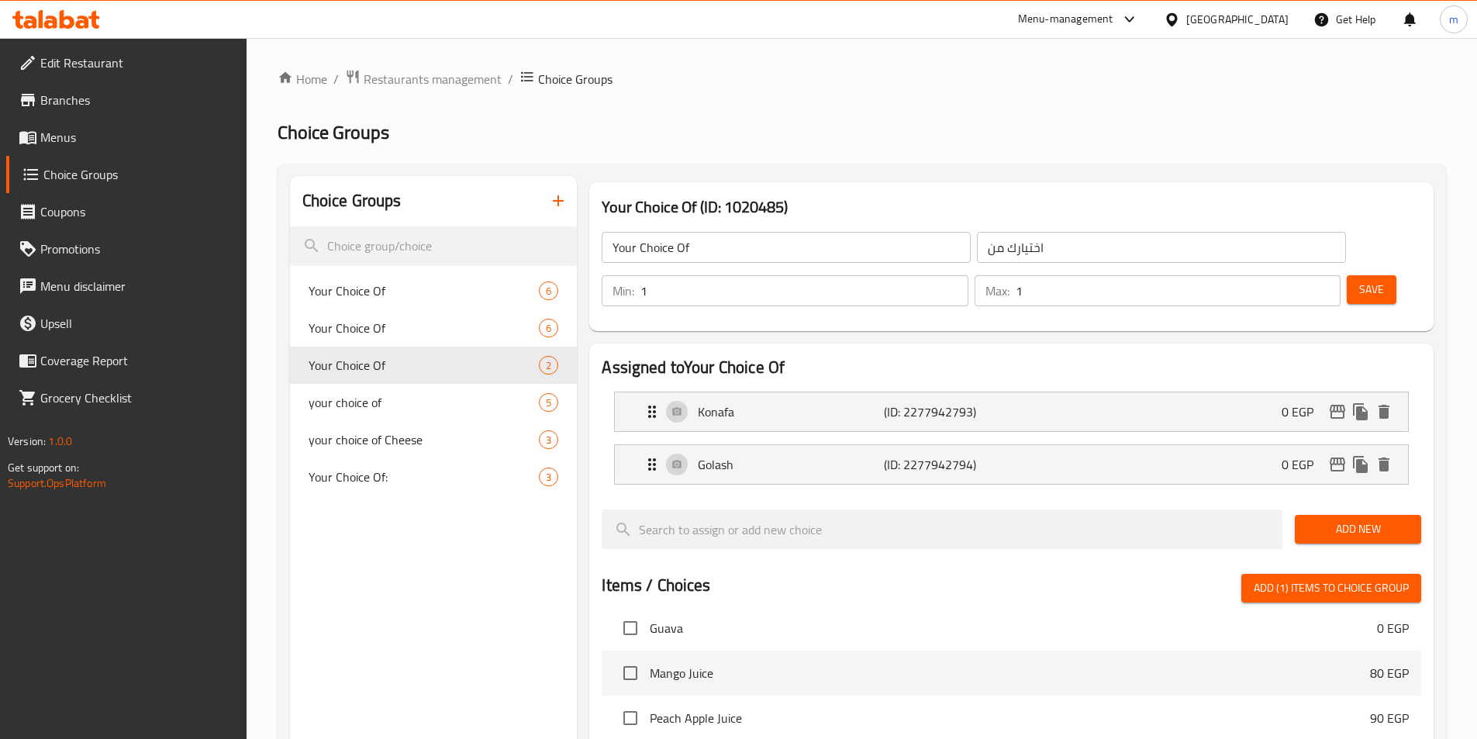
click at [555, 199] on icon "button" at bounding box center [558, 201] width 19 height 19
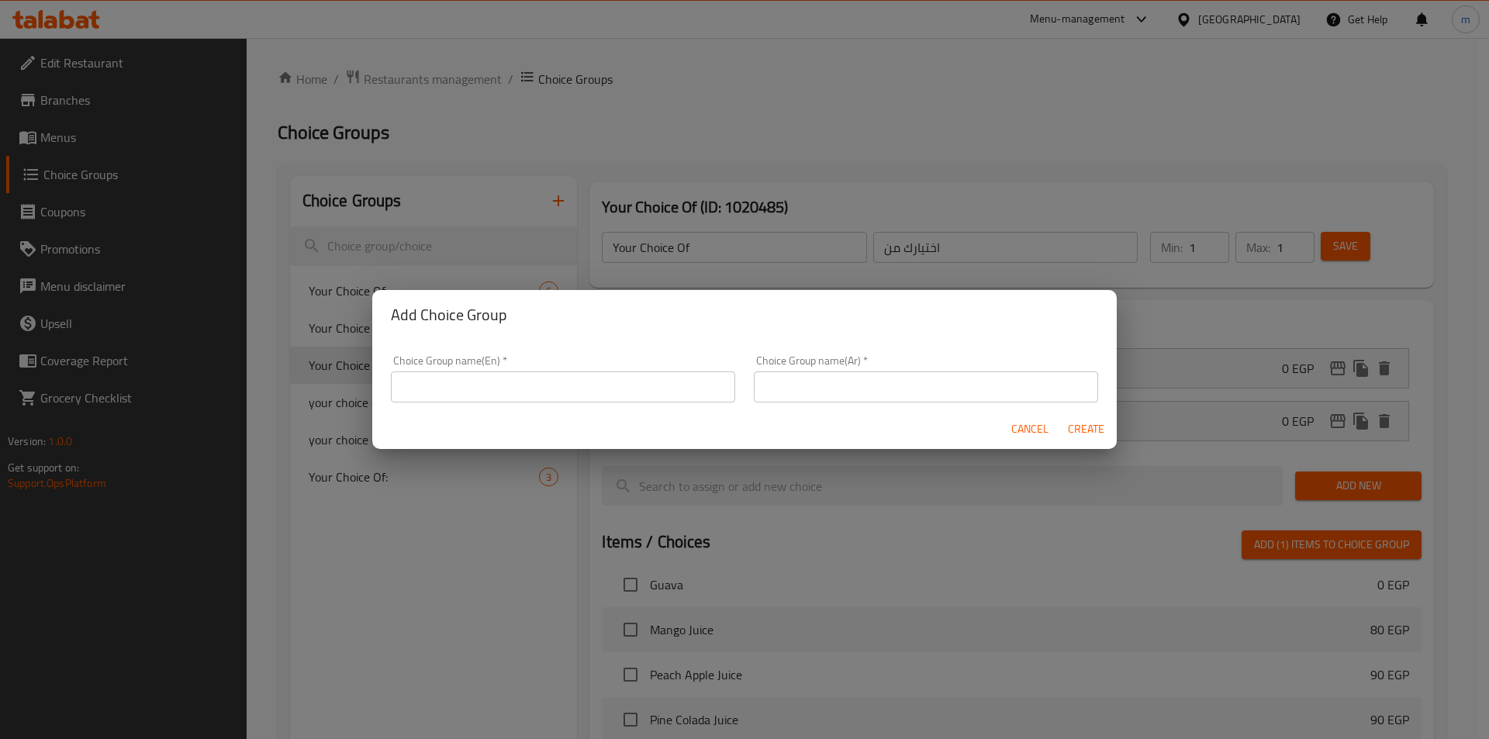
click at [628, 378] on input "text" at bounding box center [563, 386] width 344 height 31
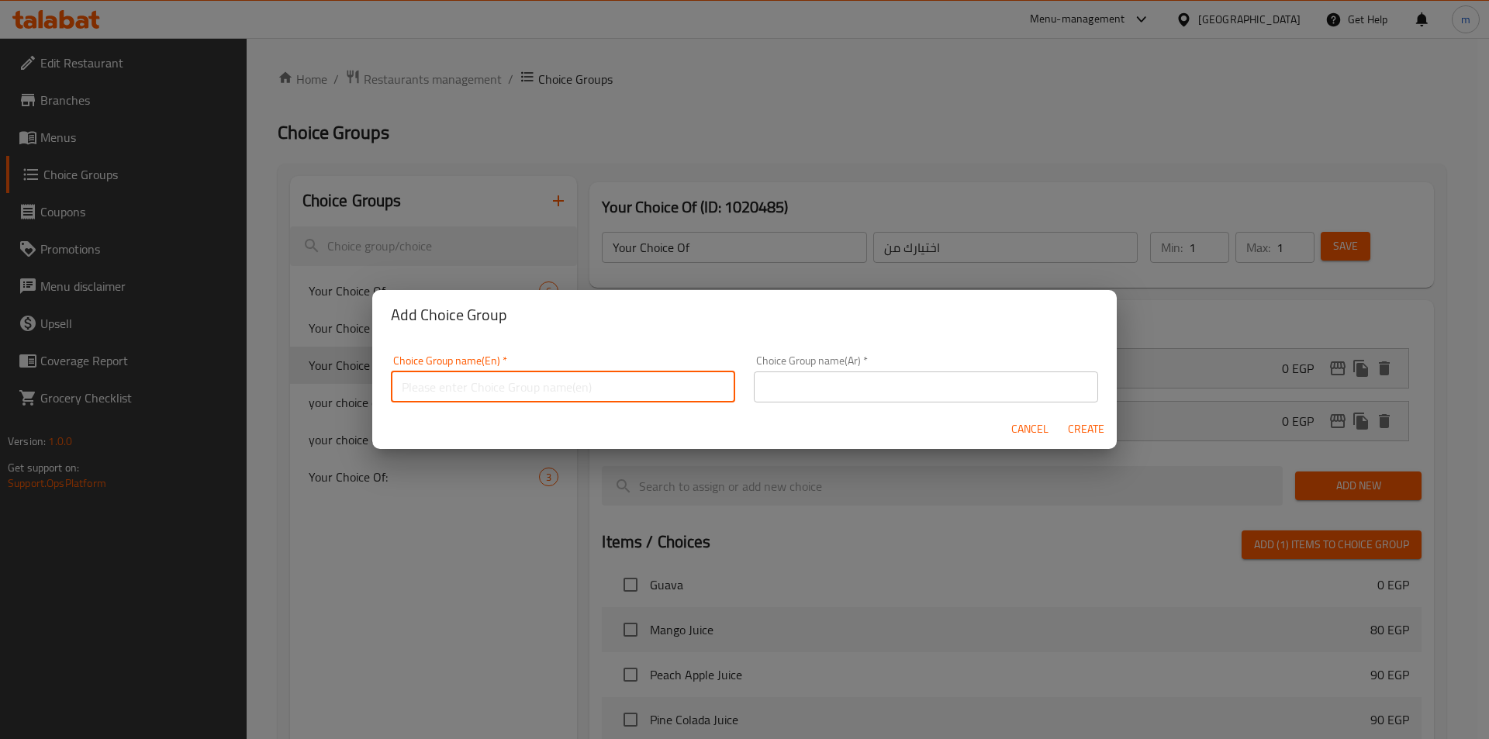
type input "your choice of"
click at [867, 396] on input "text" at bounding box center [926, 386] width 344 height 31
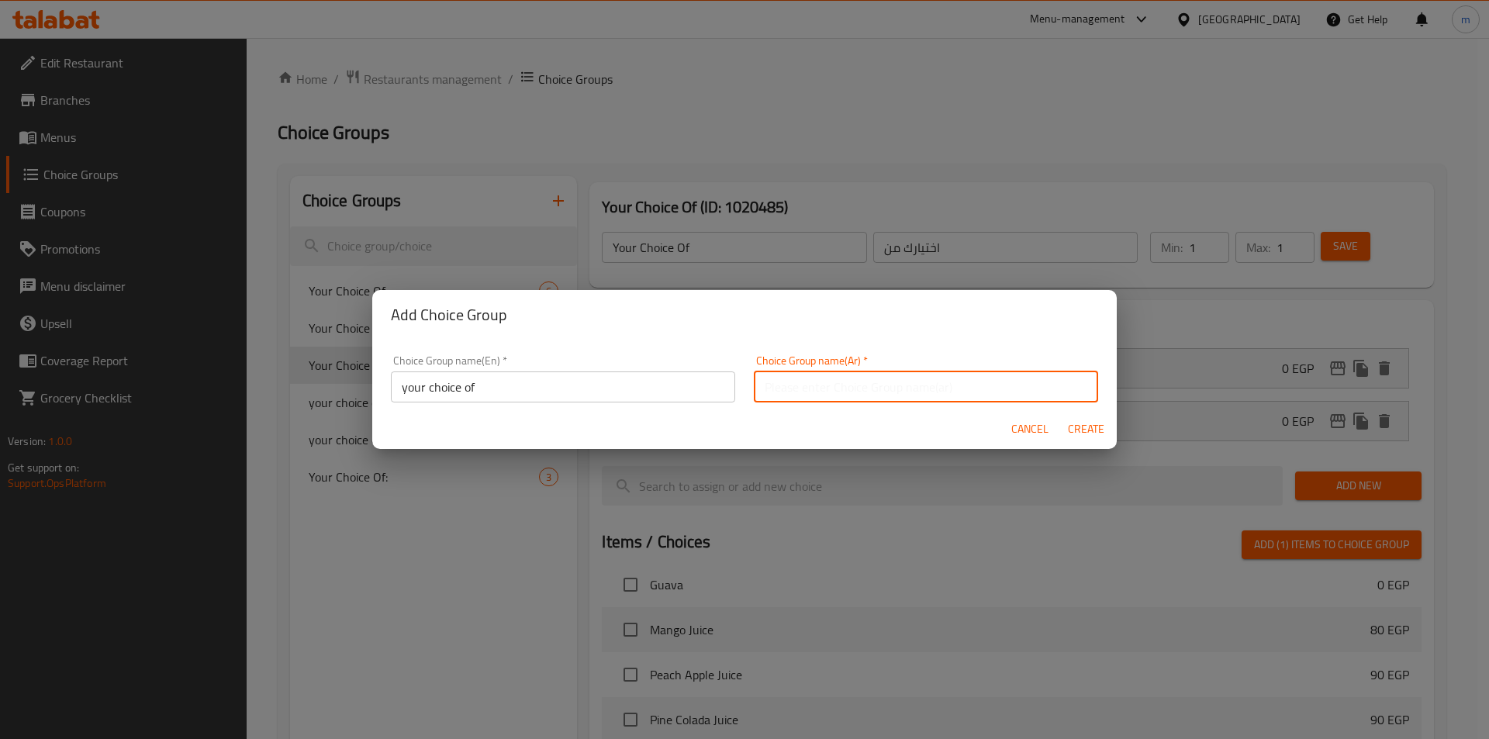
type input "اختيارك من"
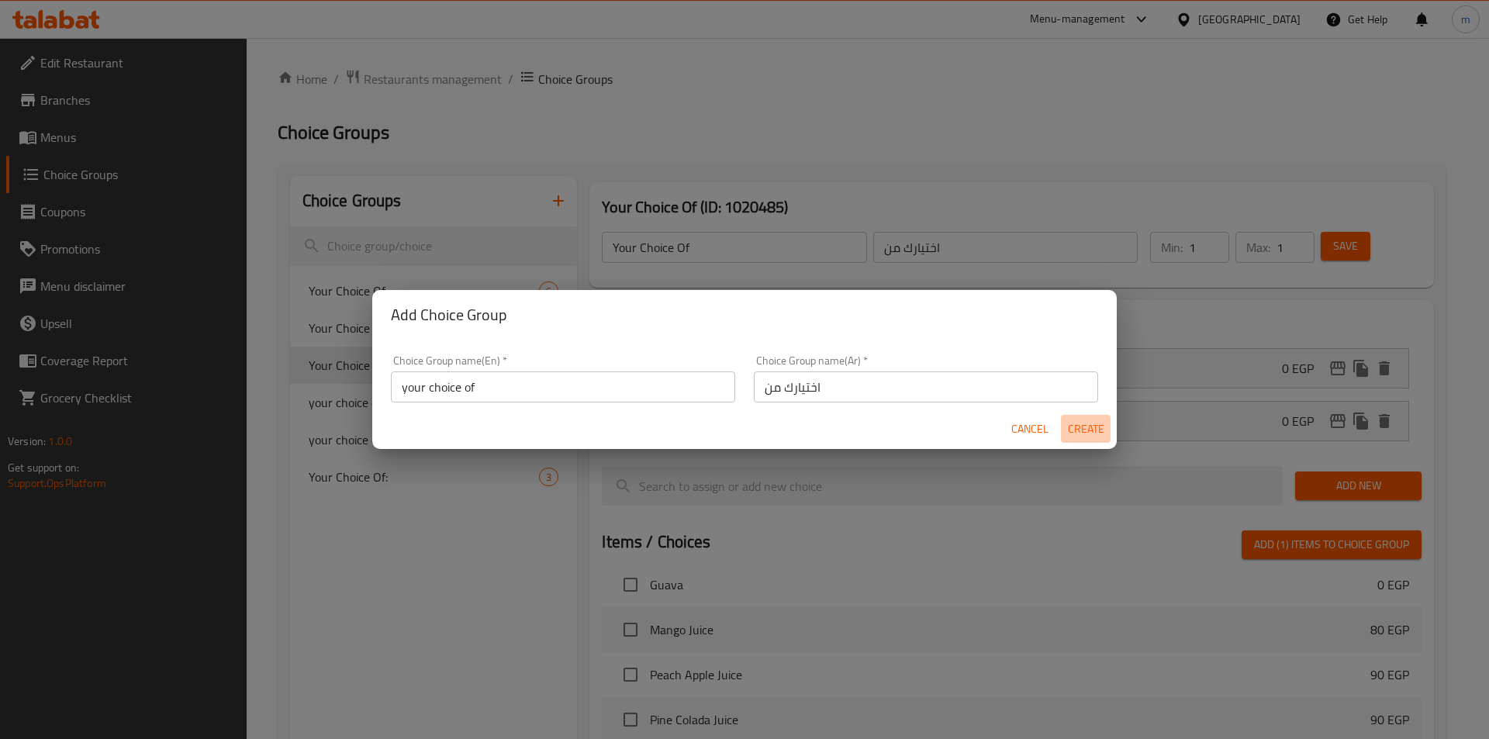
click at [1072, 435] on span "Create" at bounding box center [1085, 429] width 37 height 19
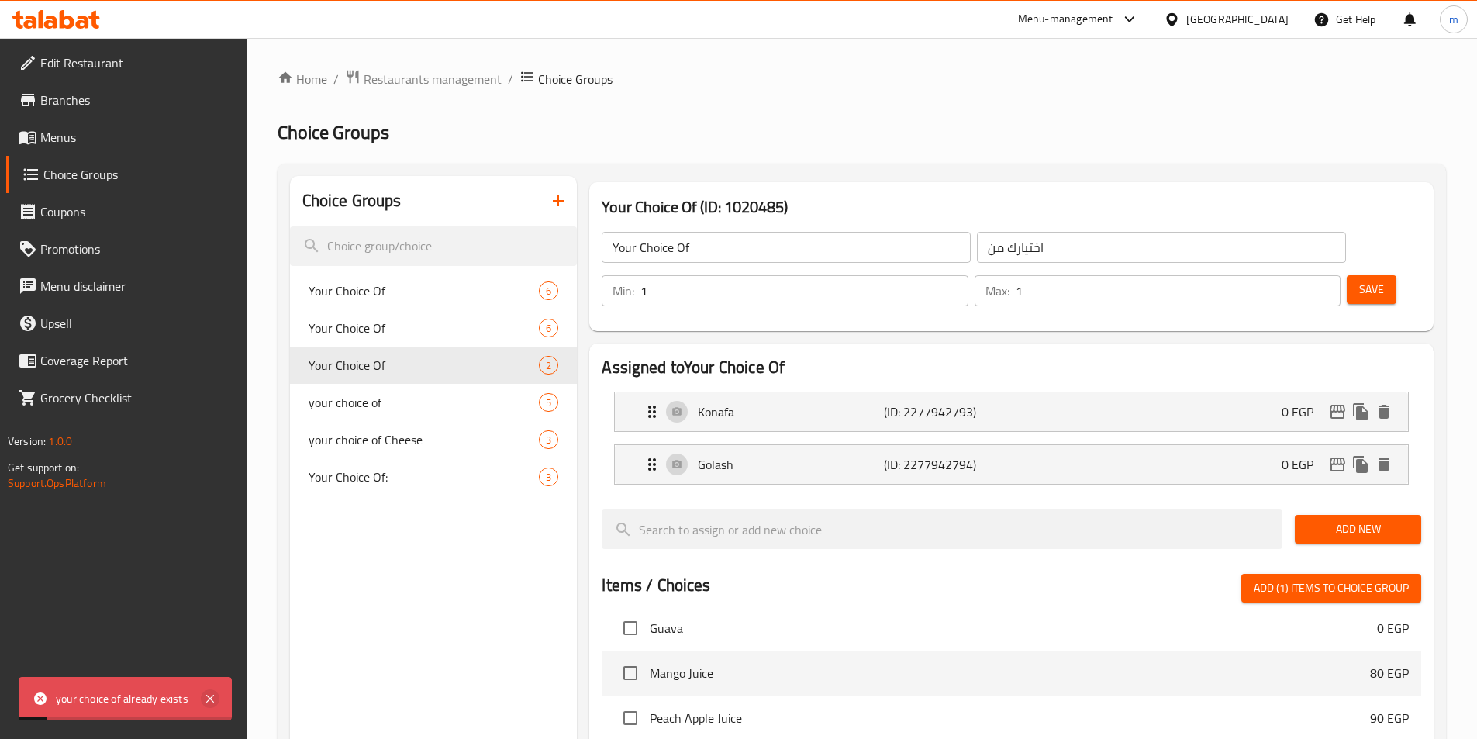
drag, startPoint x: 215, startPoint y: 689, endPoint x: 383, endPoint y: 516, distance: 241.3
click at [213, 689] on div "your choice of already exists" at bounding box center [125, 698] width 213 height 43
click at [210, 699] on icon at bounding box center [210, 699] width 8 height 8
click at [775, 246] on input "Your Choice Of" at bounding box center [786, 247] width 369 height 31
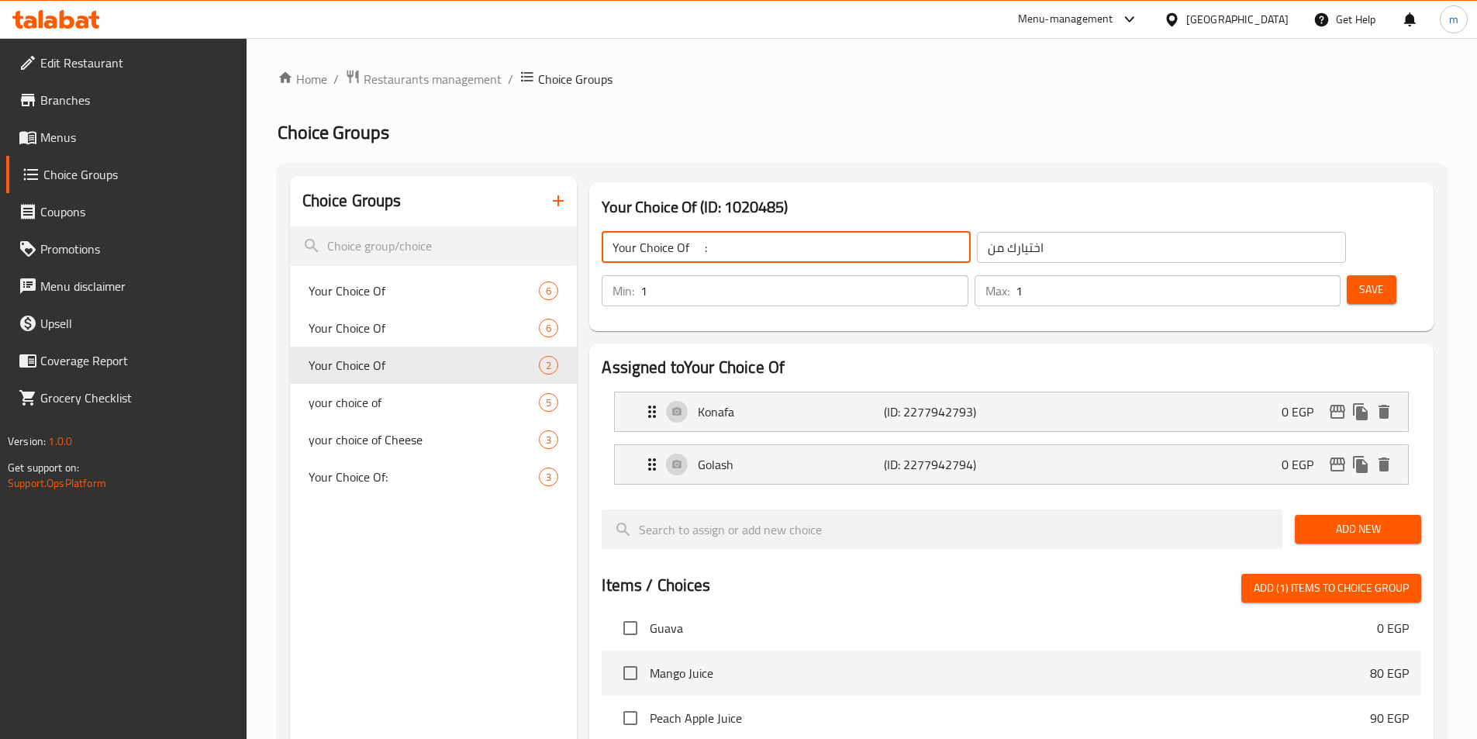
type input "Your Choice Of :"
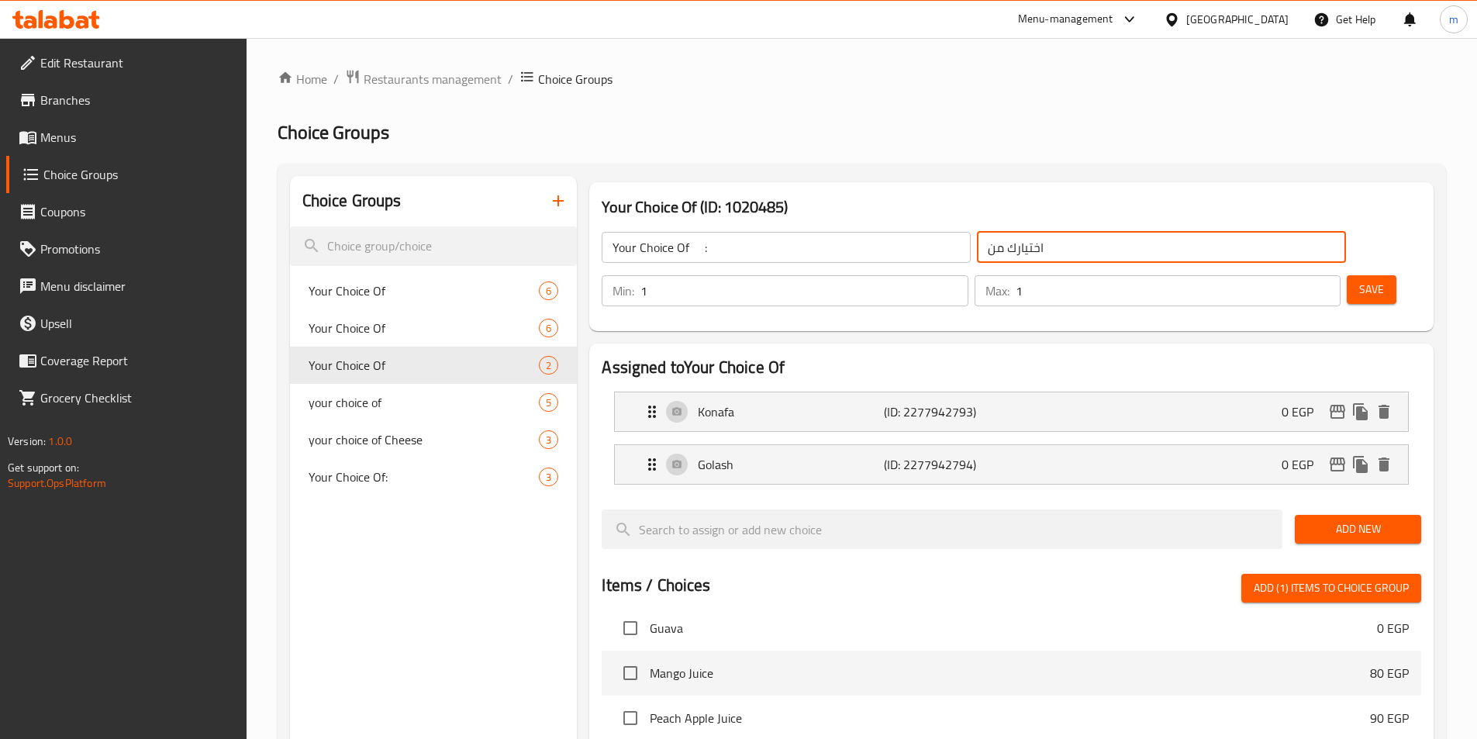
click at [1041, 237] on input "اختيارك من" at bounding box center [1161, 247] width 369 height 31
type input "اختيارك من"
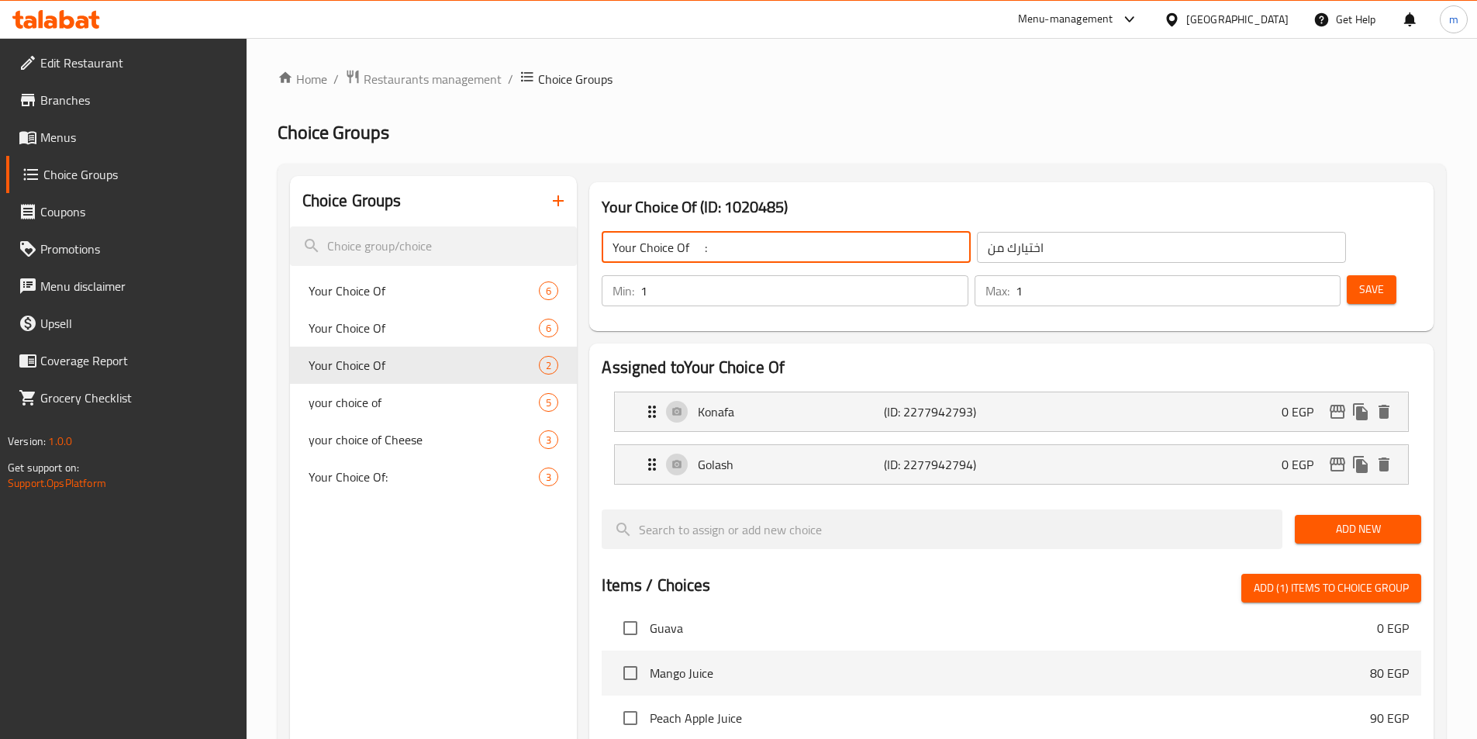
click at [726, 250] on input "Your Choice Of :" at bounding box center [786, 247] width 369 height 31
type input "Your Choice Of"
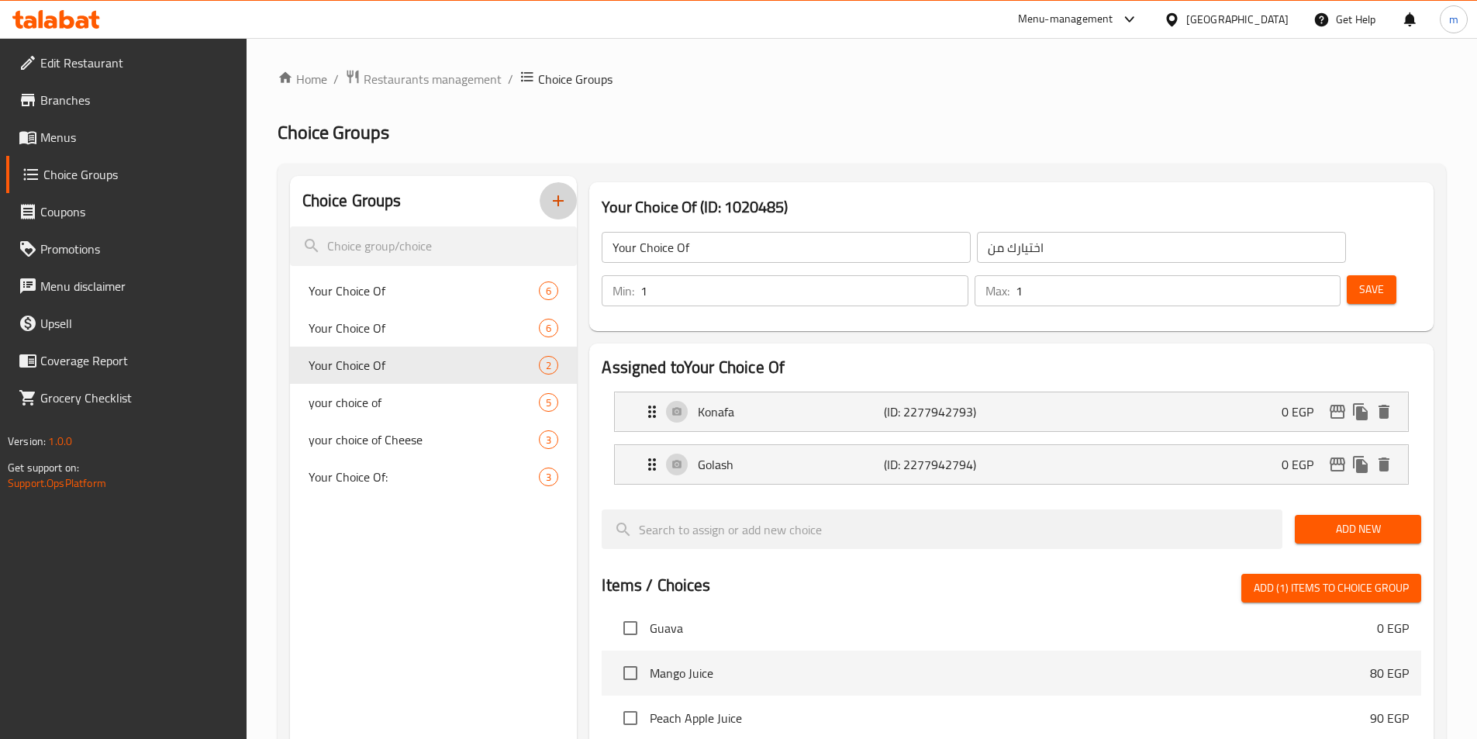
click at [558, 200] on icon "button" at bounding box center [558, 201] width 19 height 19
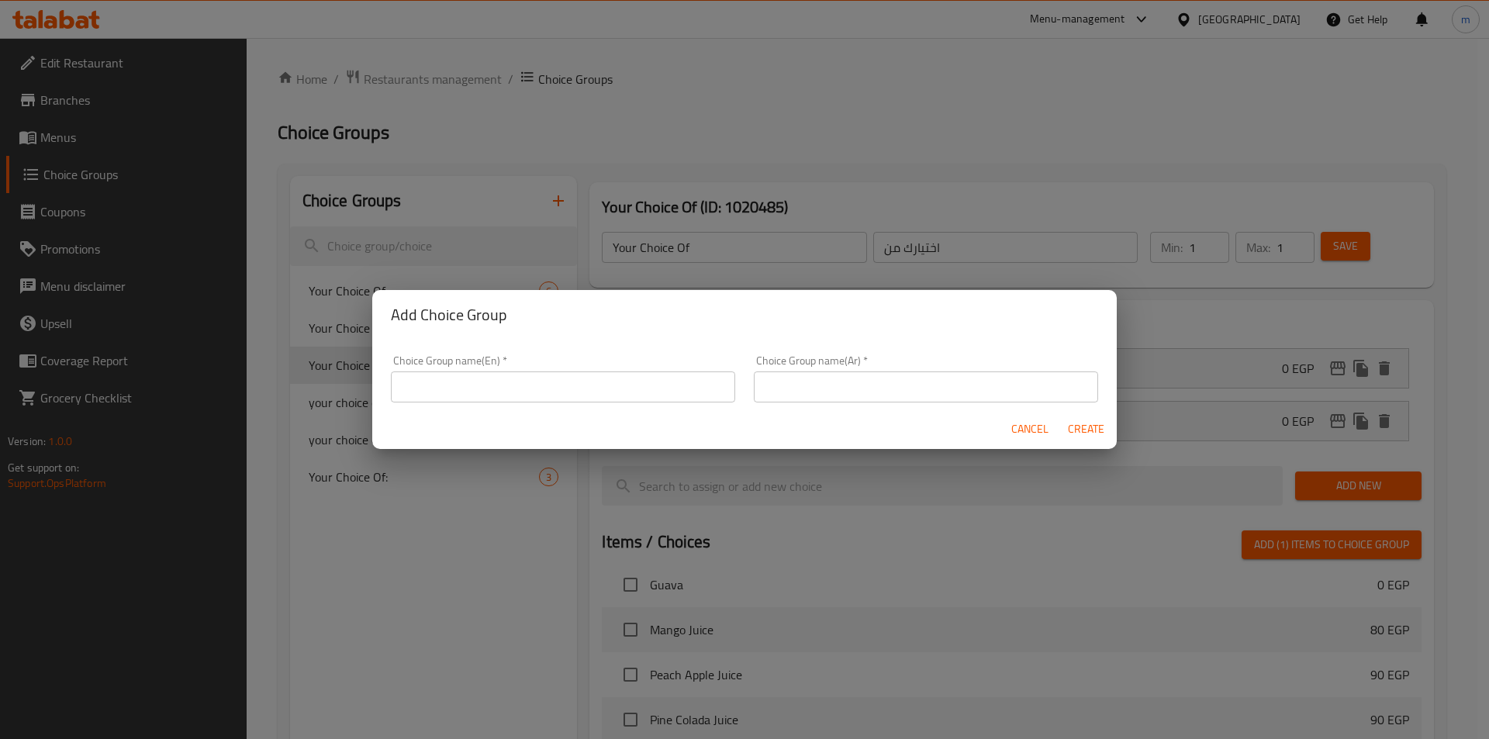
drag, startPoint x: 645, startPoint y: 409, endPoint x: 642, endPoint y: 399, distance: 10.5
click at [642, 404] on form "Choice Group name(En)   * Choice Group name(En) * Choice Group name(Ar)   * Cho…" at bounding box center [744, 395] width 744 height 110
click at [642, 399] on input "text" at bounding box center [563, 386] width 344 height 31
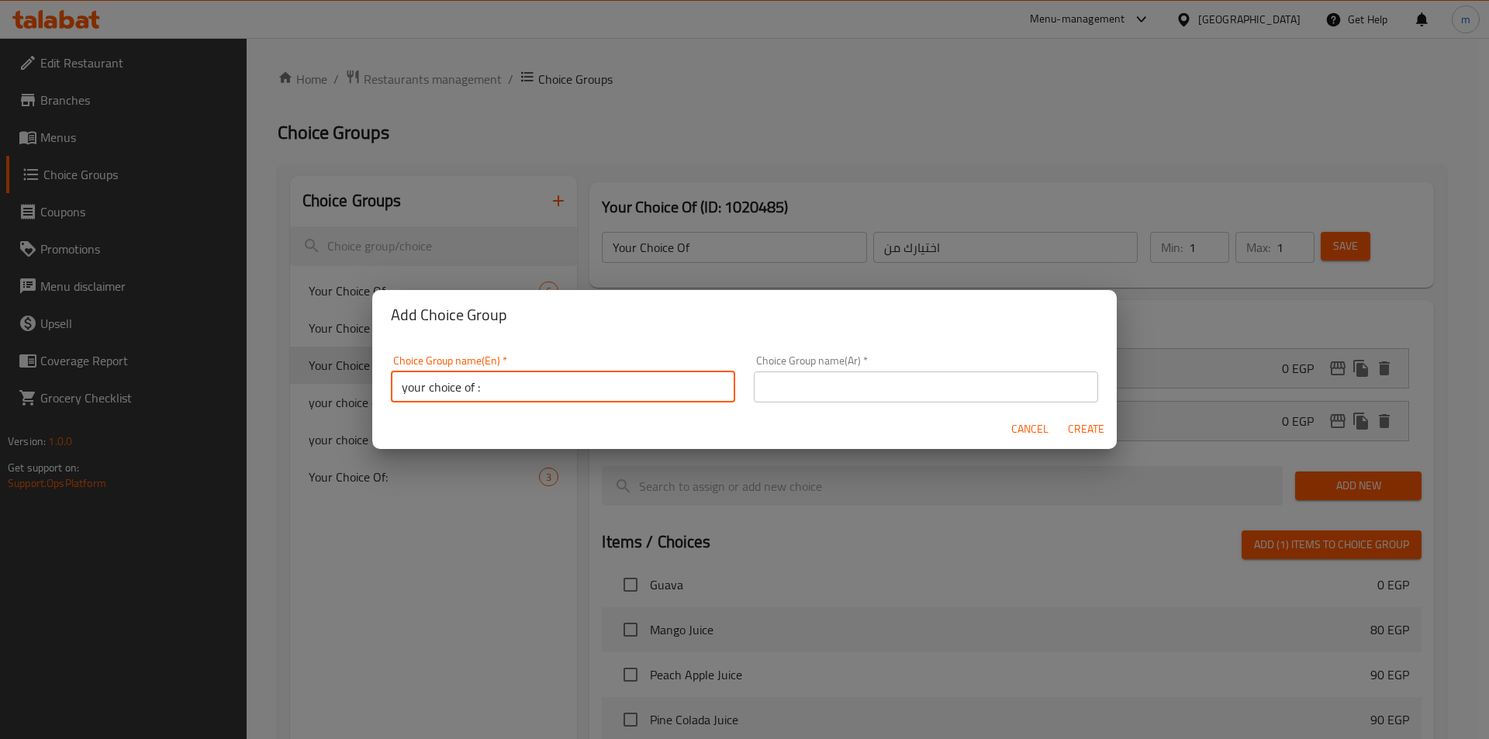
type input "your choice of :"
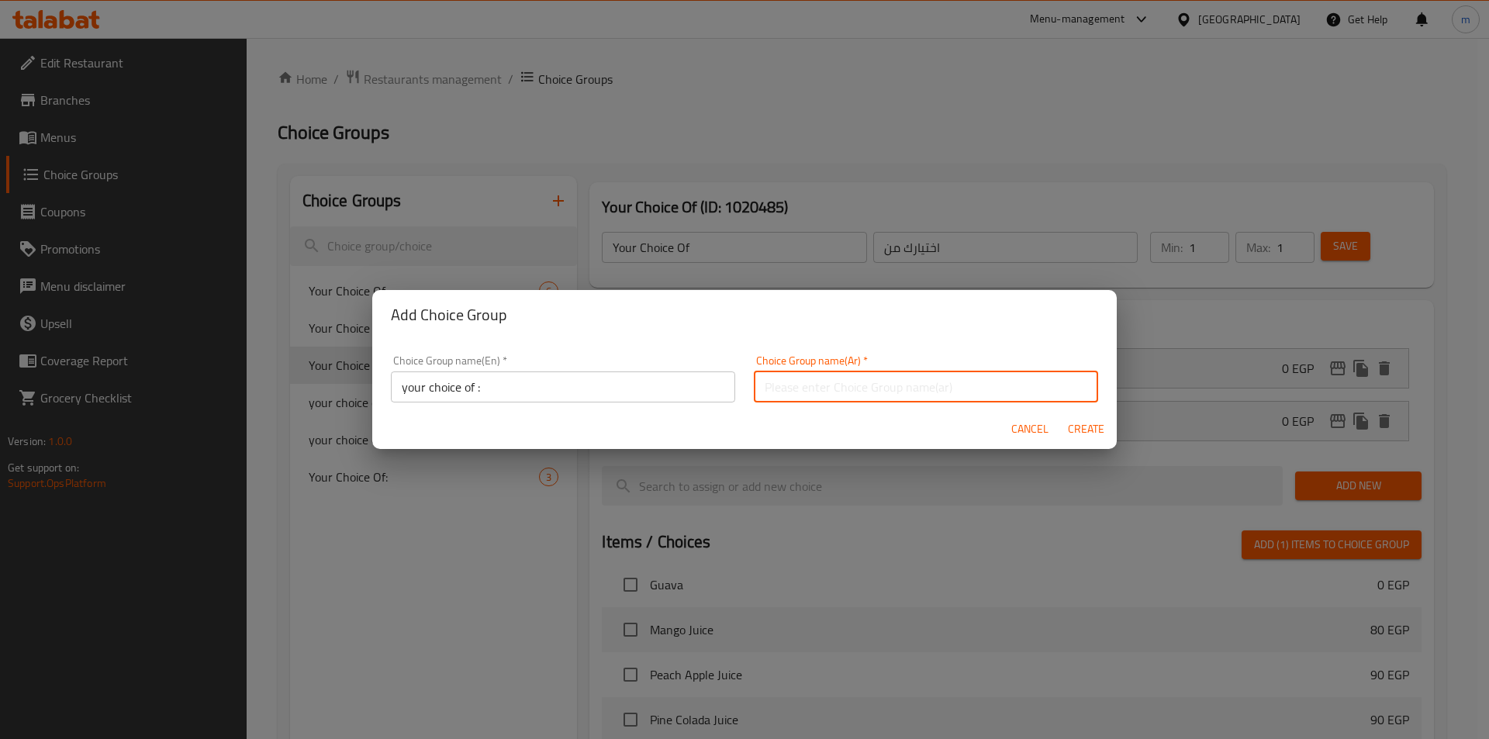
click at [803, 400] on input "text" at bounding box center [926, 386] width 344 height 31
type input "اختيارك من :"
click at [1075, 431] on span "Create" at bounding box center [1085, 429] width 37 height 19
type input "your choice of :"
type input "اختيارك من :"
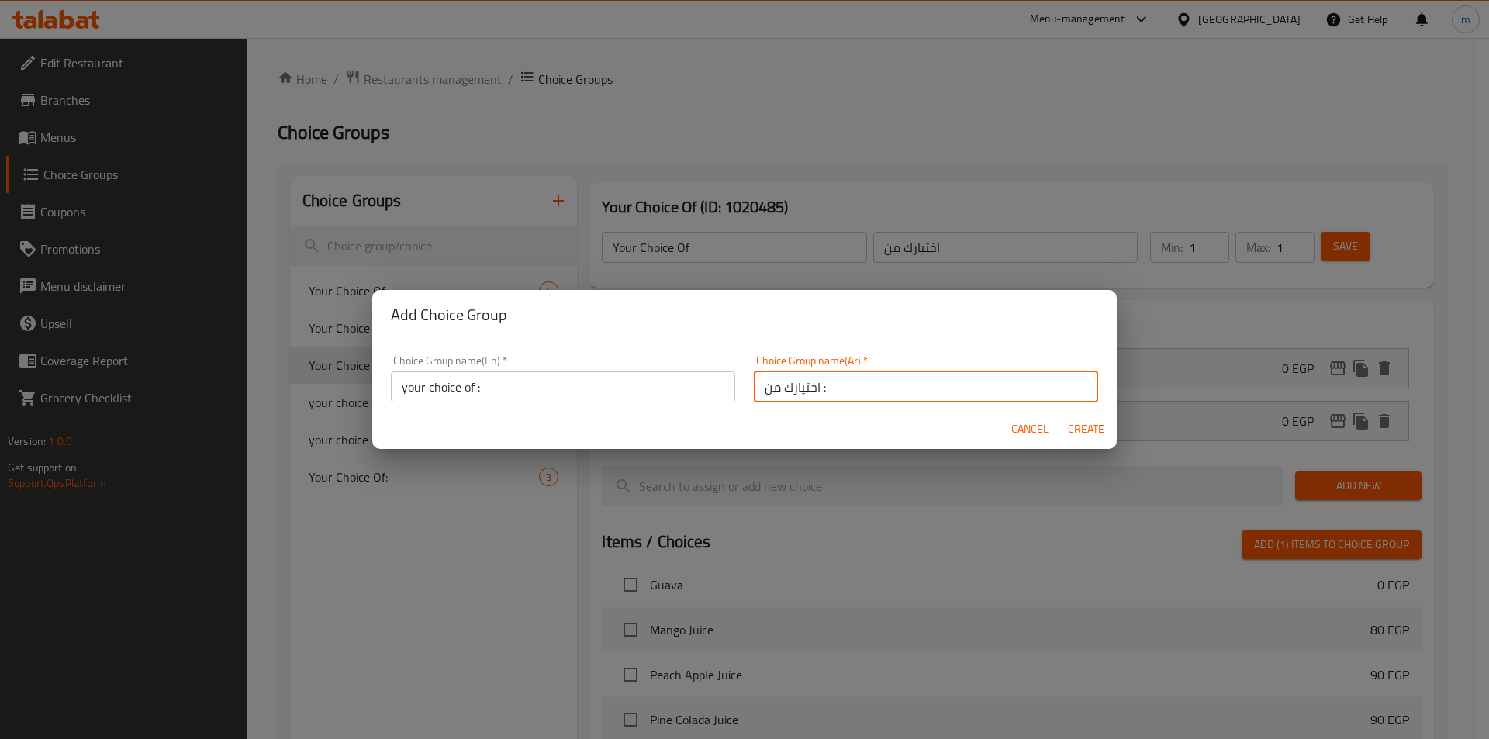
type input "0"
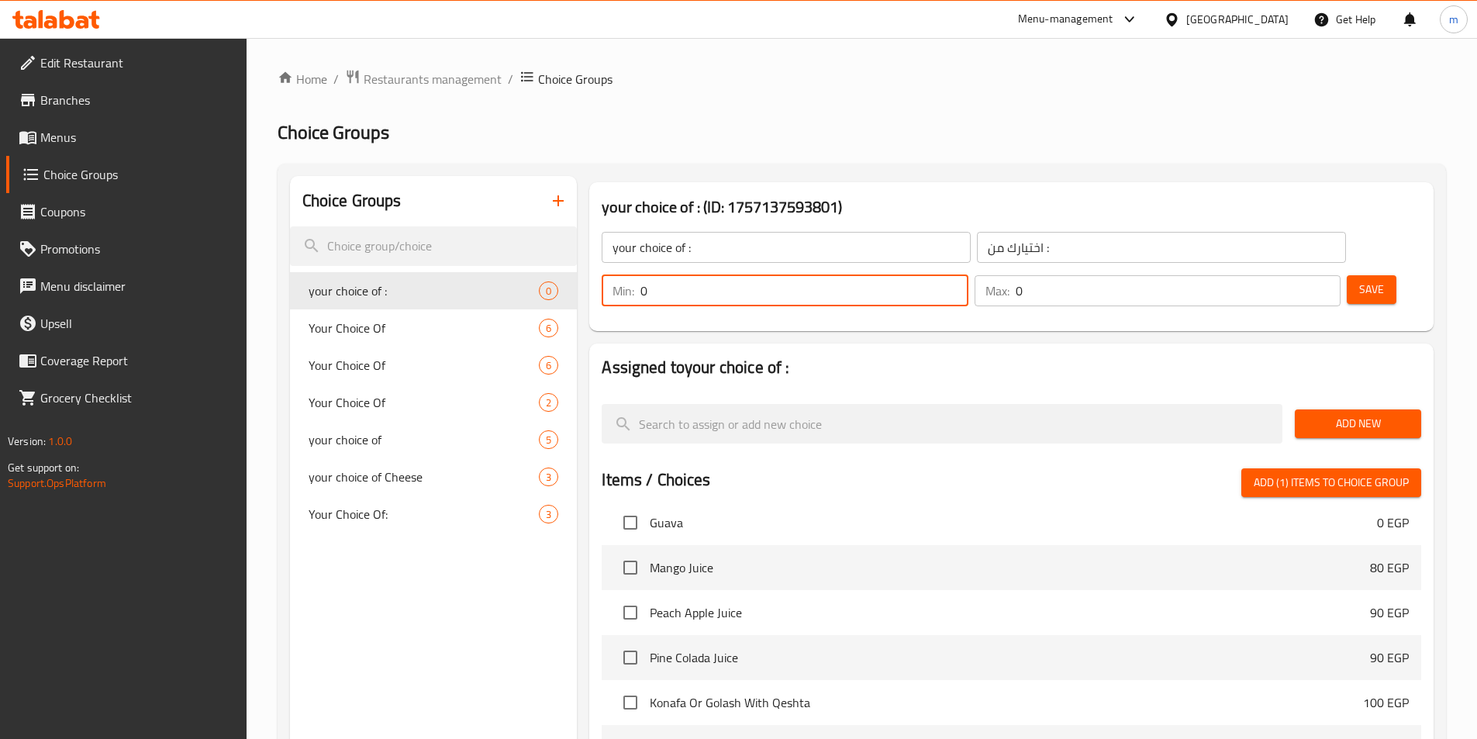
click at [968, 275] on input "0" at bounding box center [804, 290] width 327 height 31
type input "1"
click at [1286, 275] on input "0" at bounding box center [1178, 290] width 325 height 31
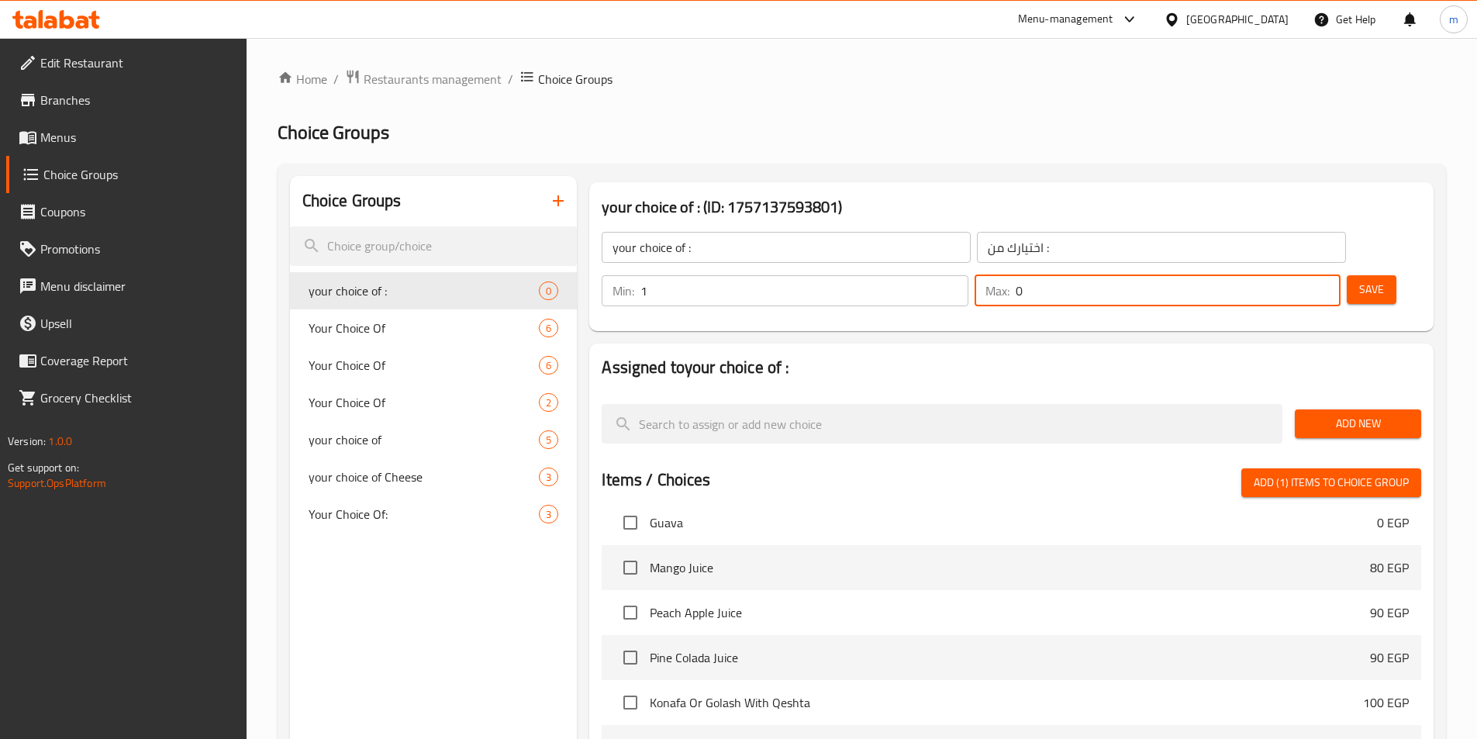
click at [1294, 275] on input "0" at bounding box center [1178, 290] width 325 height 31
type input "1"
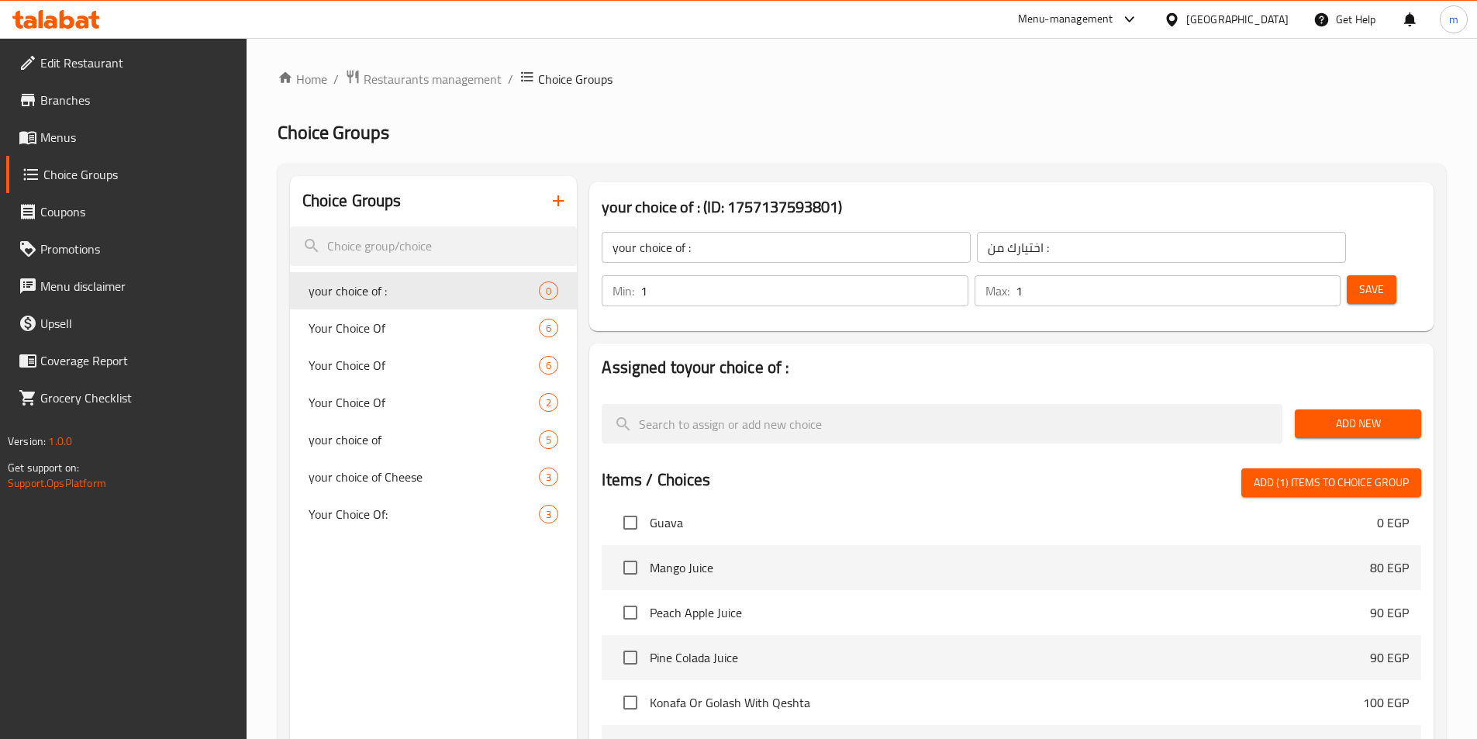
click at [1151, 344] on div "Assigned to your choice of : Add New Items / Choices Add (1) items to choice gr…" at bounding box center [1011, 655] width 845 height 622
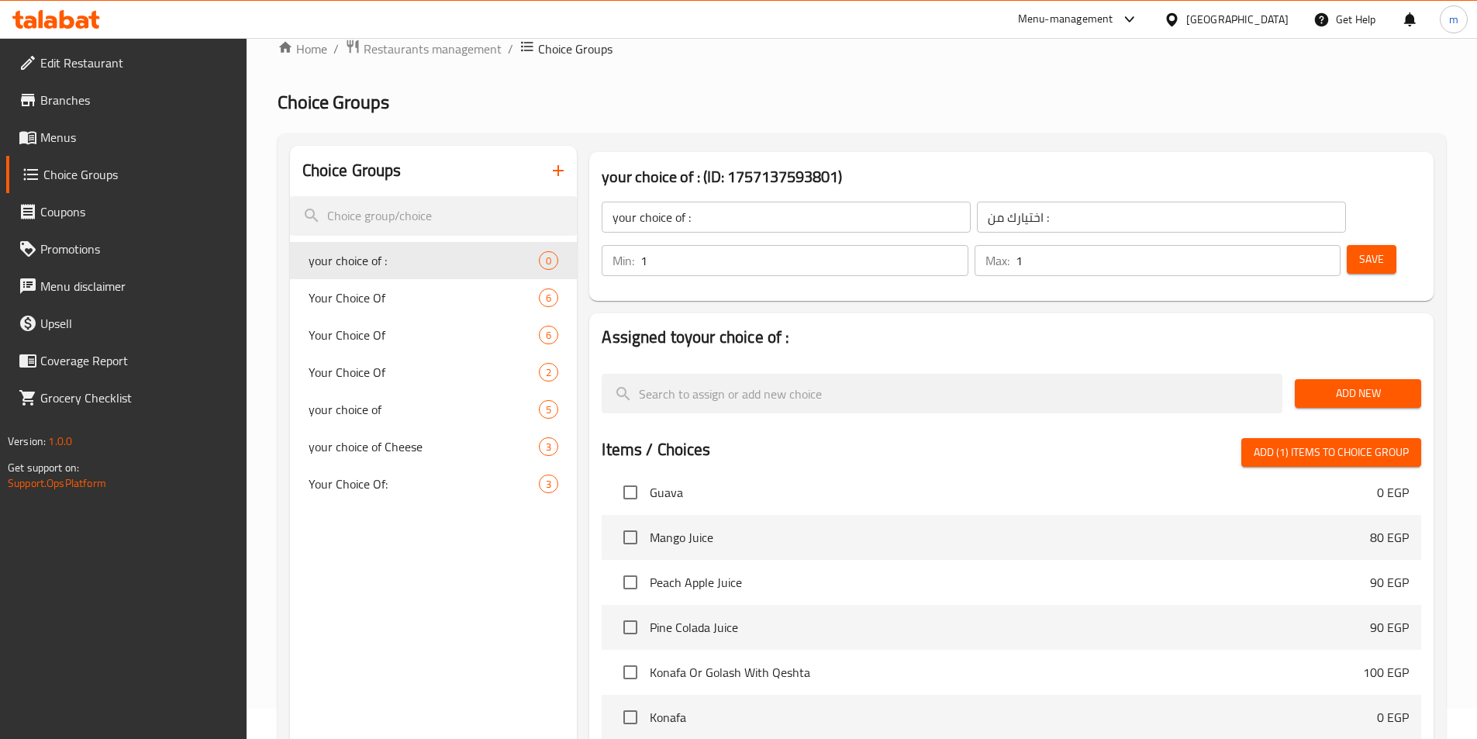
scroll to position [78, 0]
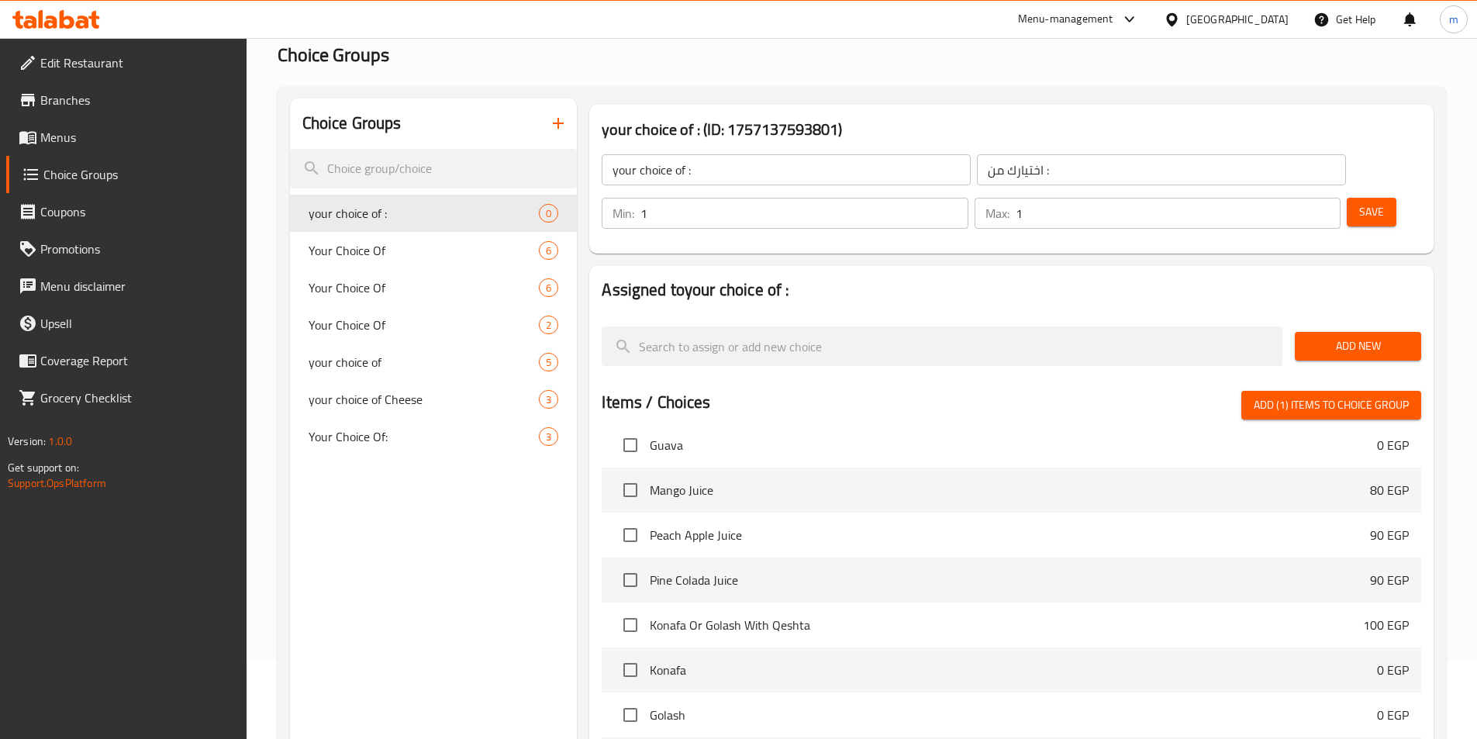
click at [765, 203] on div "your choice of : ​ اختيارك من : ​ Min: 1 ​ Max: 1 ​ Save" at bounding box center [1012, 192] width 832 height 112
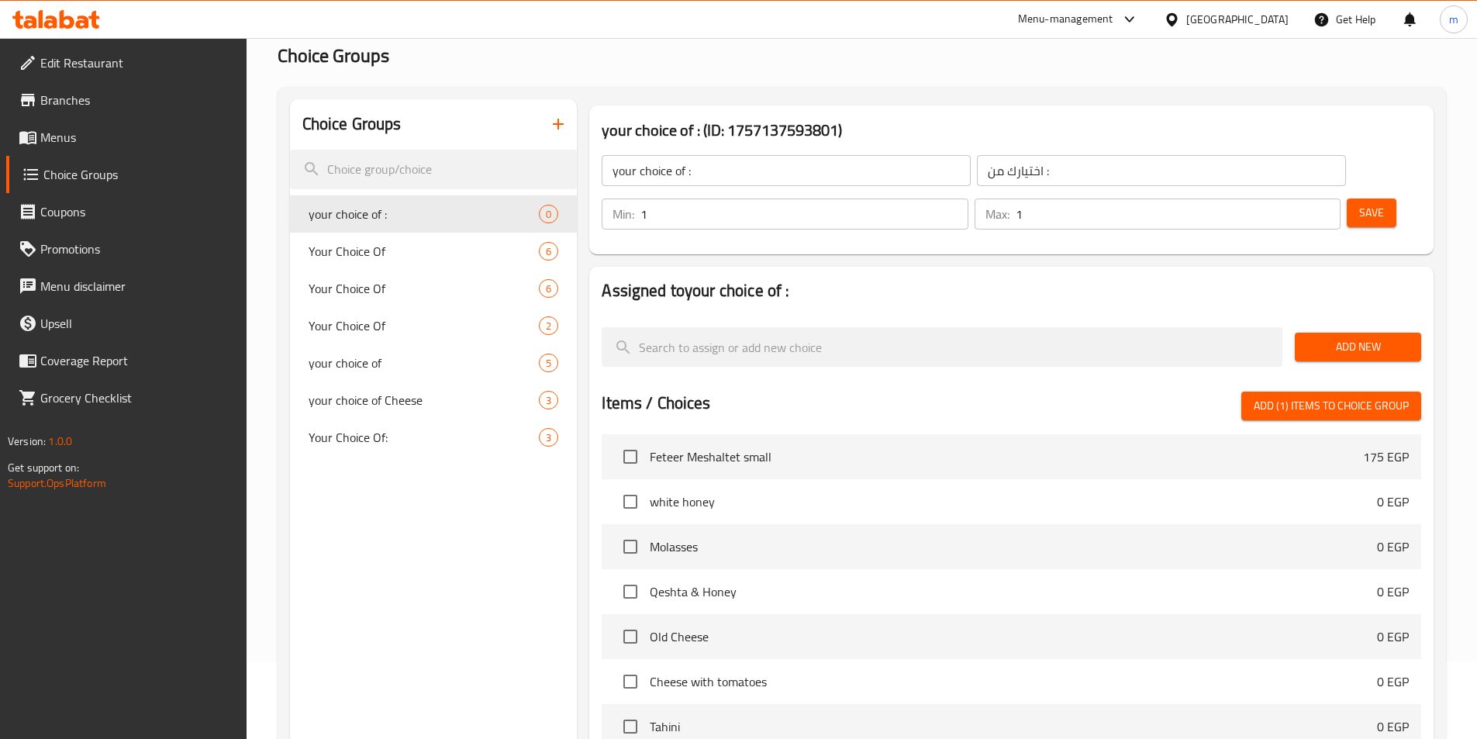
scroll to position [31, 0]
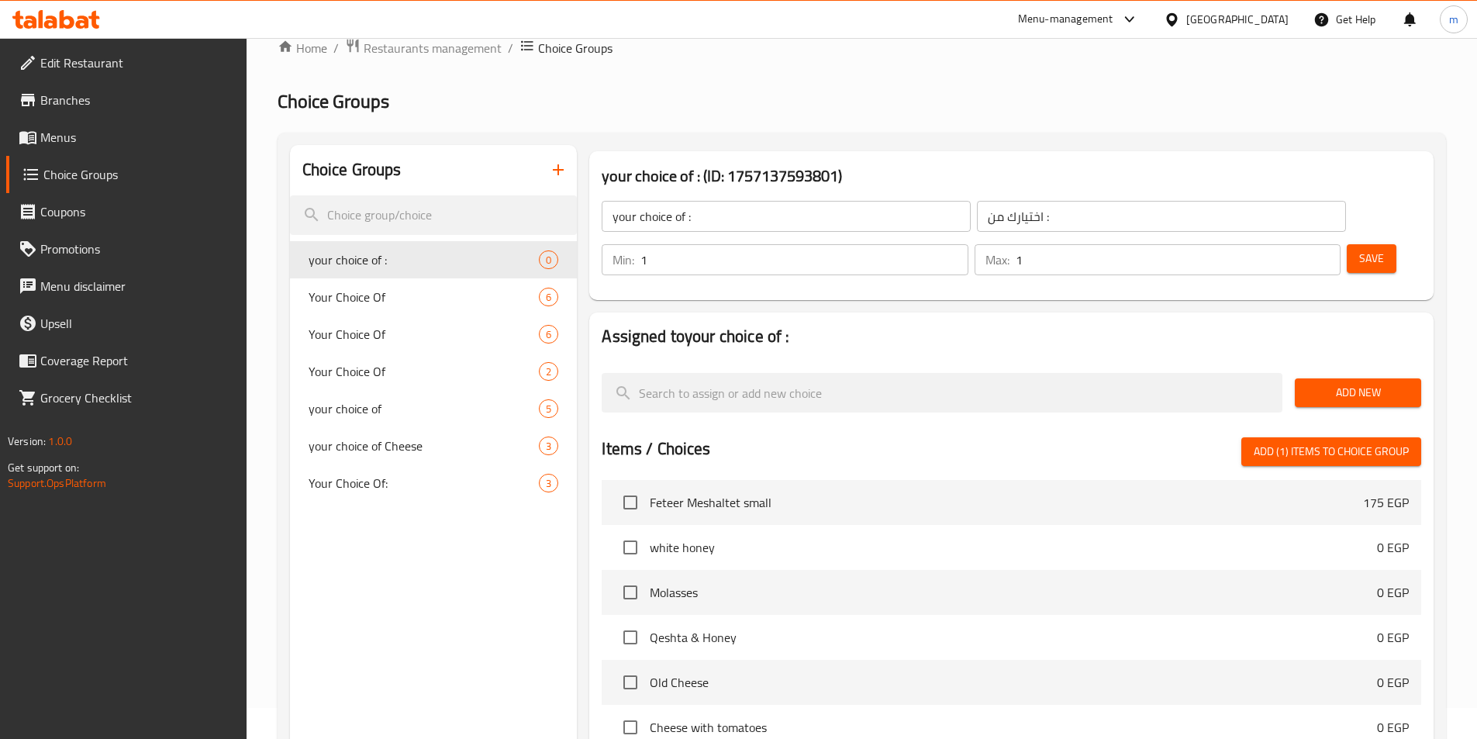
click at [1365, 378] on button "Add New" at bounding box center [1358, 392] width 126 height 29
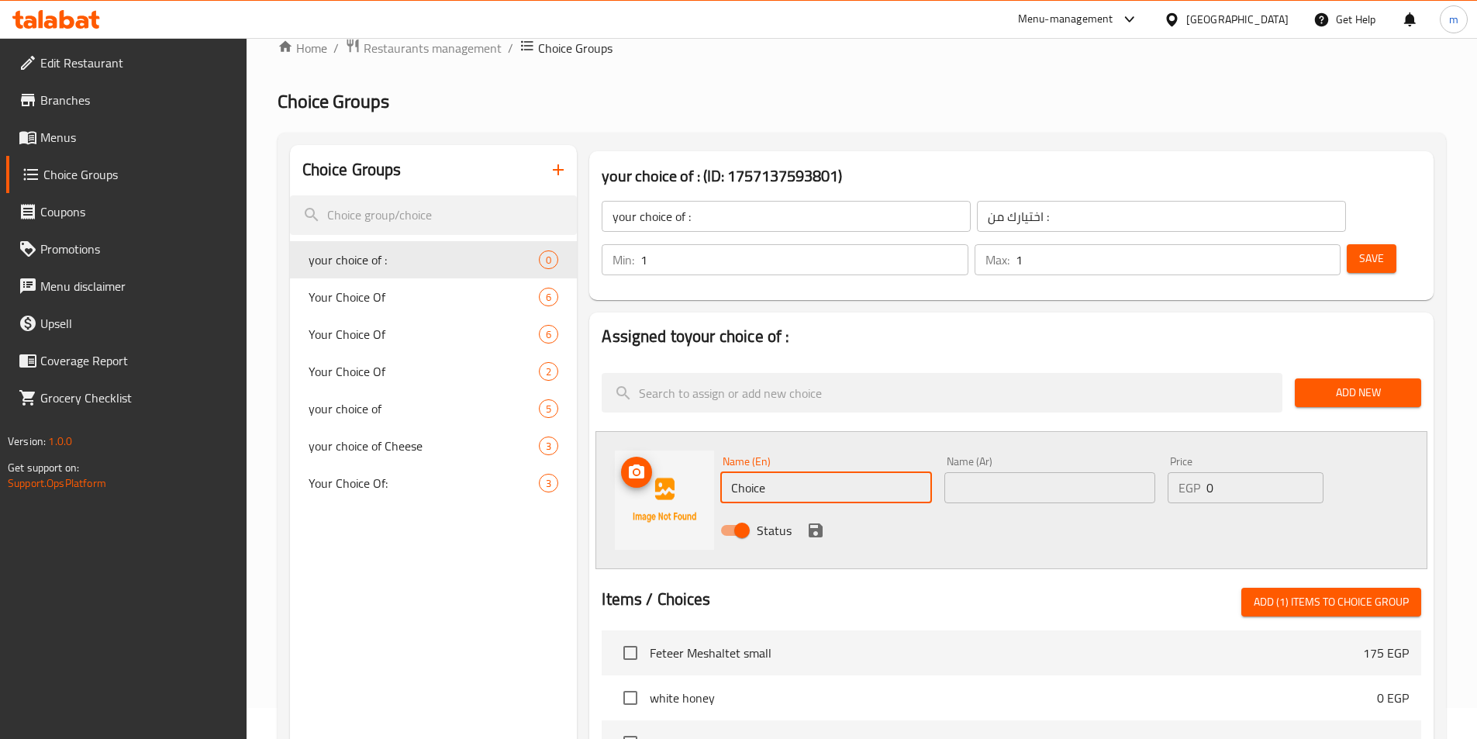
drag, startPoint x: 804, startPoint y: 454, endPoint x: 613, endPoint y: 451, distance: 191.6
click at [613, 451] on div "Name (En) Choice Name (En) Name (Ar) Name (Ar) Price EGP 0 Price Status" at bounding box center [1012, 500] width 832 height 138
type input "potatoes"
click at [988, 472] on input "text" at bounding box center [1050, 487] width 211 height 31
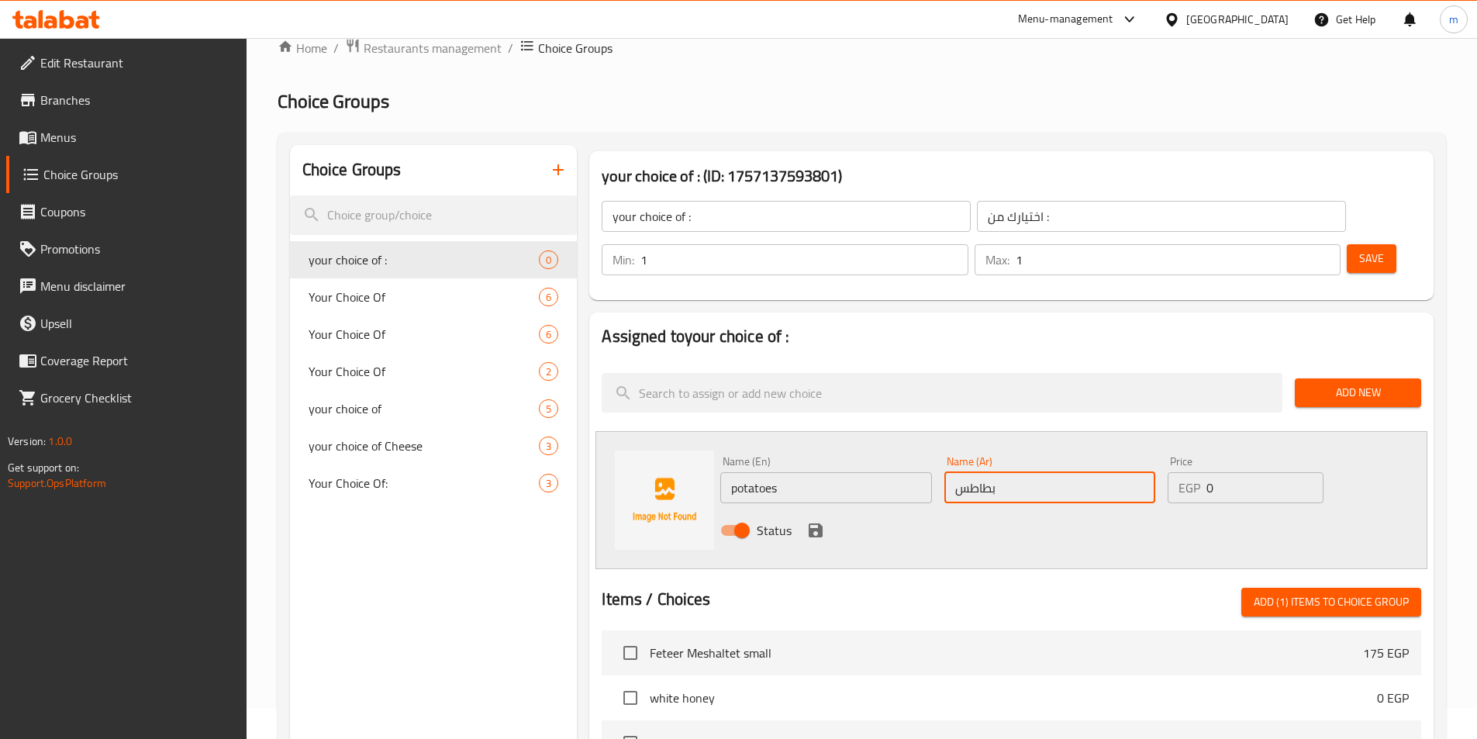
type input "بطاطس"
click at [926, 510] on div "Status" at bounding box center [1050, 531] width 672 height 42
click at [810, 521] on icon "save" at bounding box center [816, 530] width 19 height 19
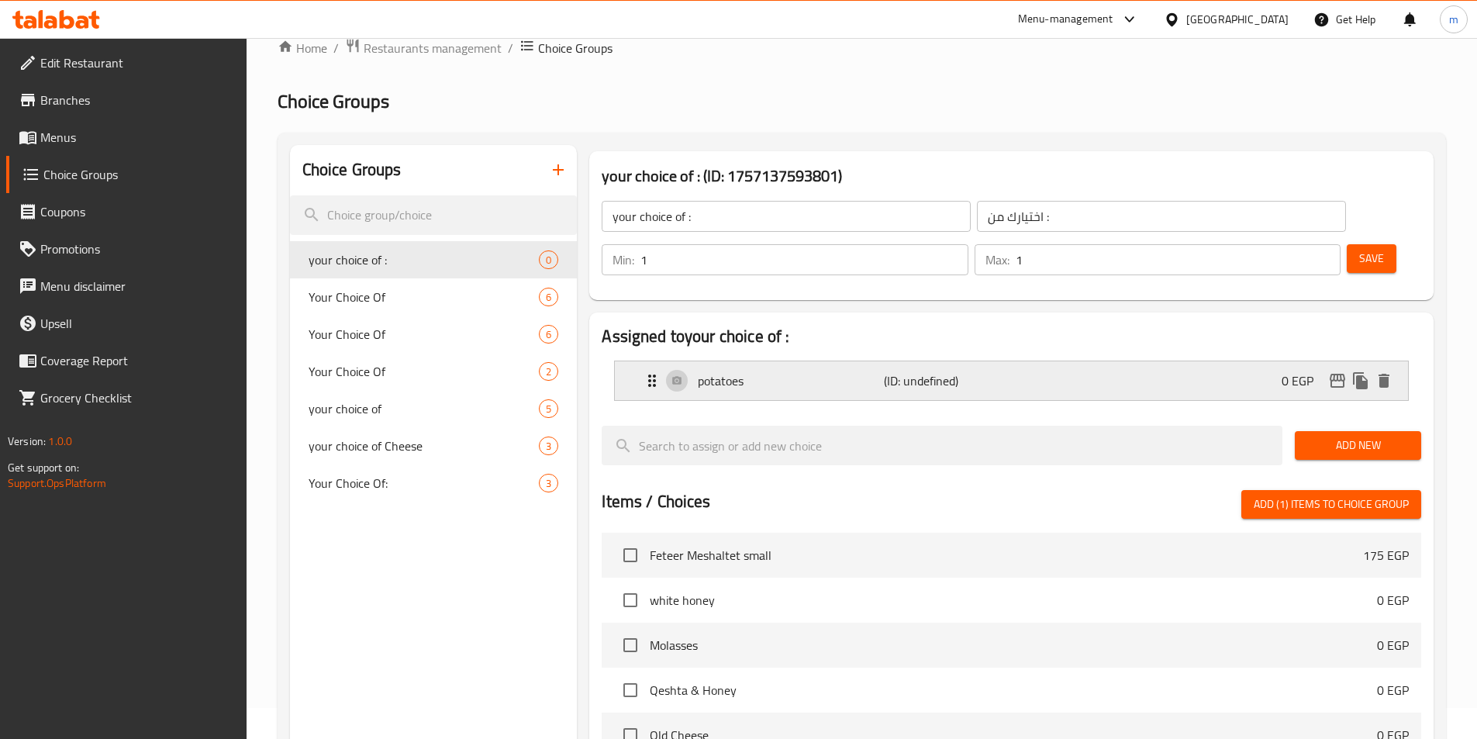
click at [646, 371] on icon "Expand" at bounding box center [652, 380] width 19 height 19
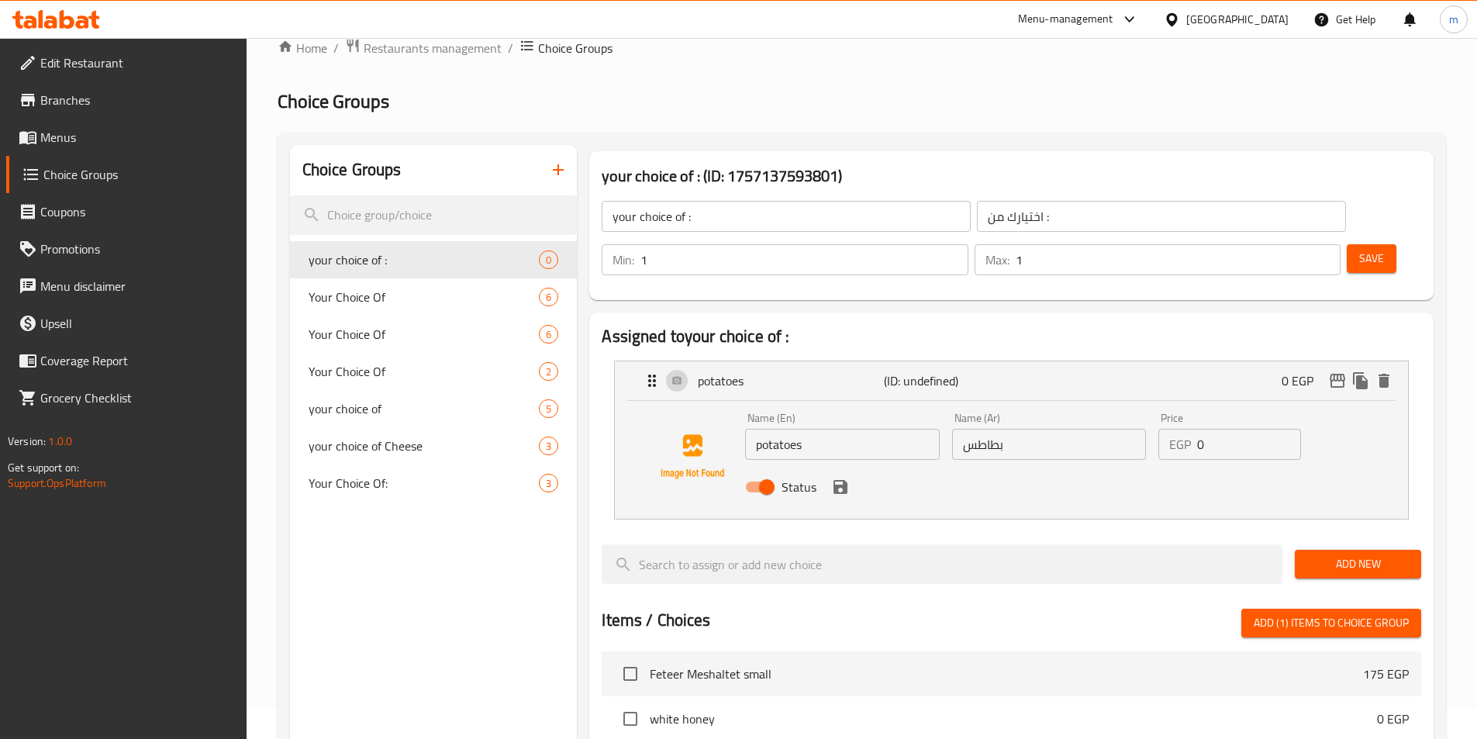
click at [761, 219] on input "your choice of :" at bounding box center [786, 216] width 369 height 31
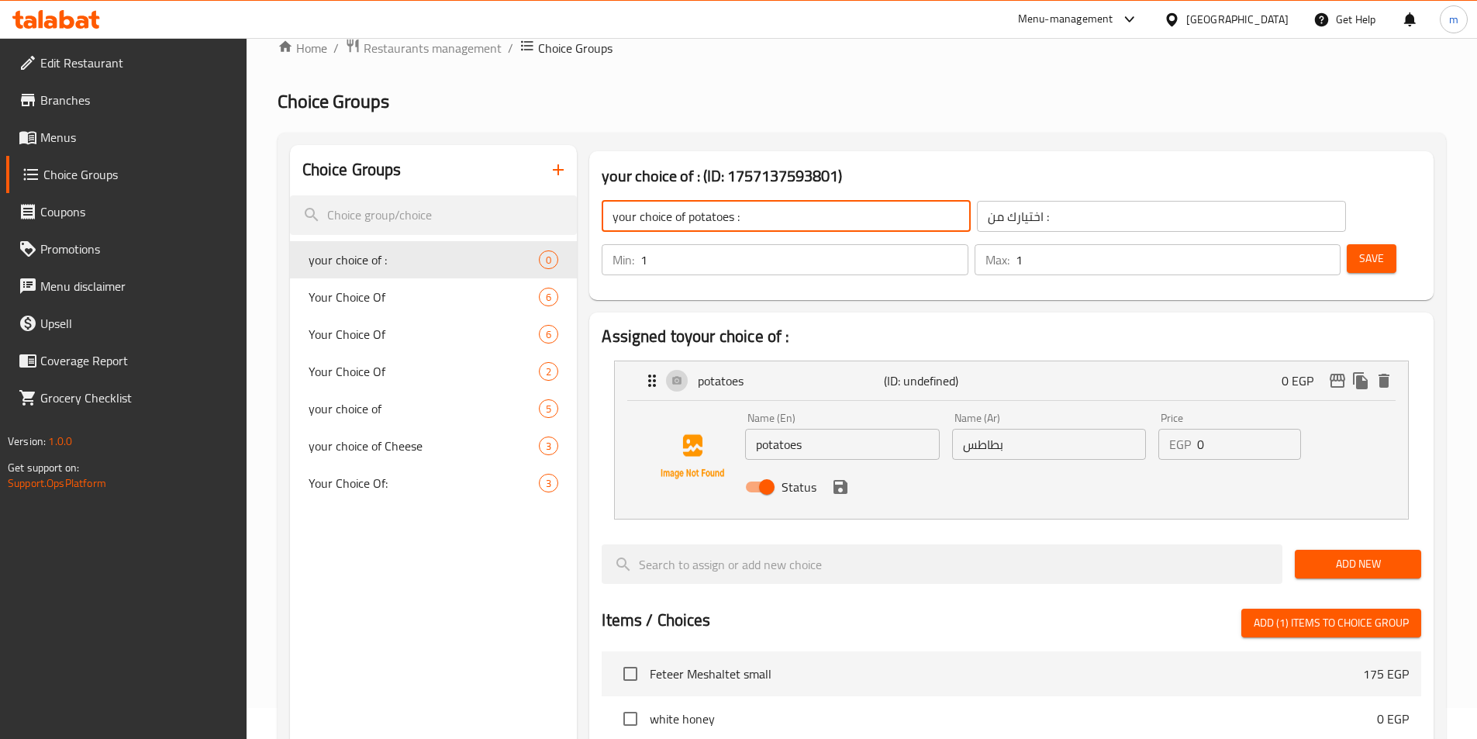
click at [761, 219] on input "your choice of potatoes :" at bounding box center [786, 216] width 369 height 31
type input "your choice of potatoes"
click at [977, 206] on input "اختيارك من :" at bounding box center [1161, 216] width 369 height 31
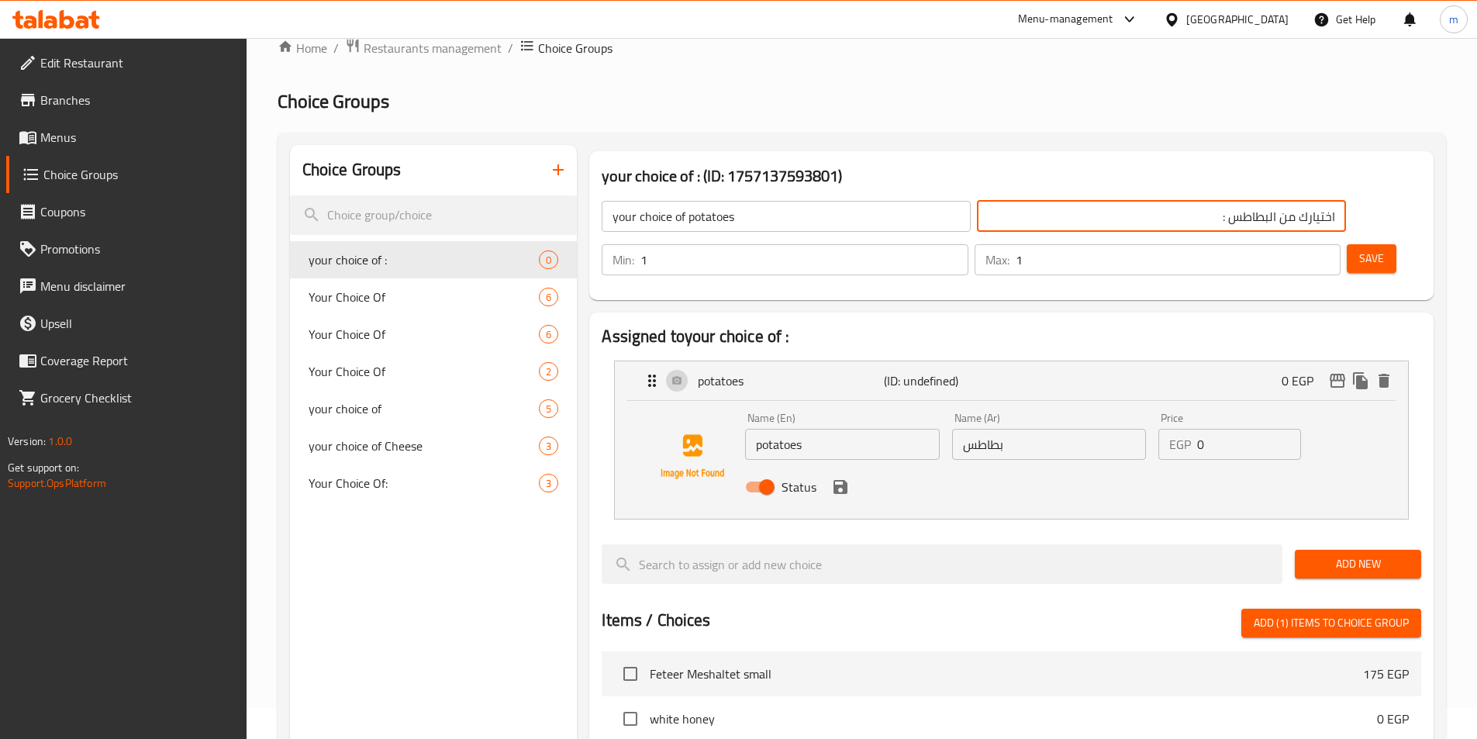
click at [989, 217] on input "اختيارك من البطاطس :" at bounding box center [1161, 216] width 369 height 31
type input "اختيارك من البطاطس"
click at [1359, 249] on span "Save" at bounding box center [1371, 258] width 25 height 19
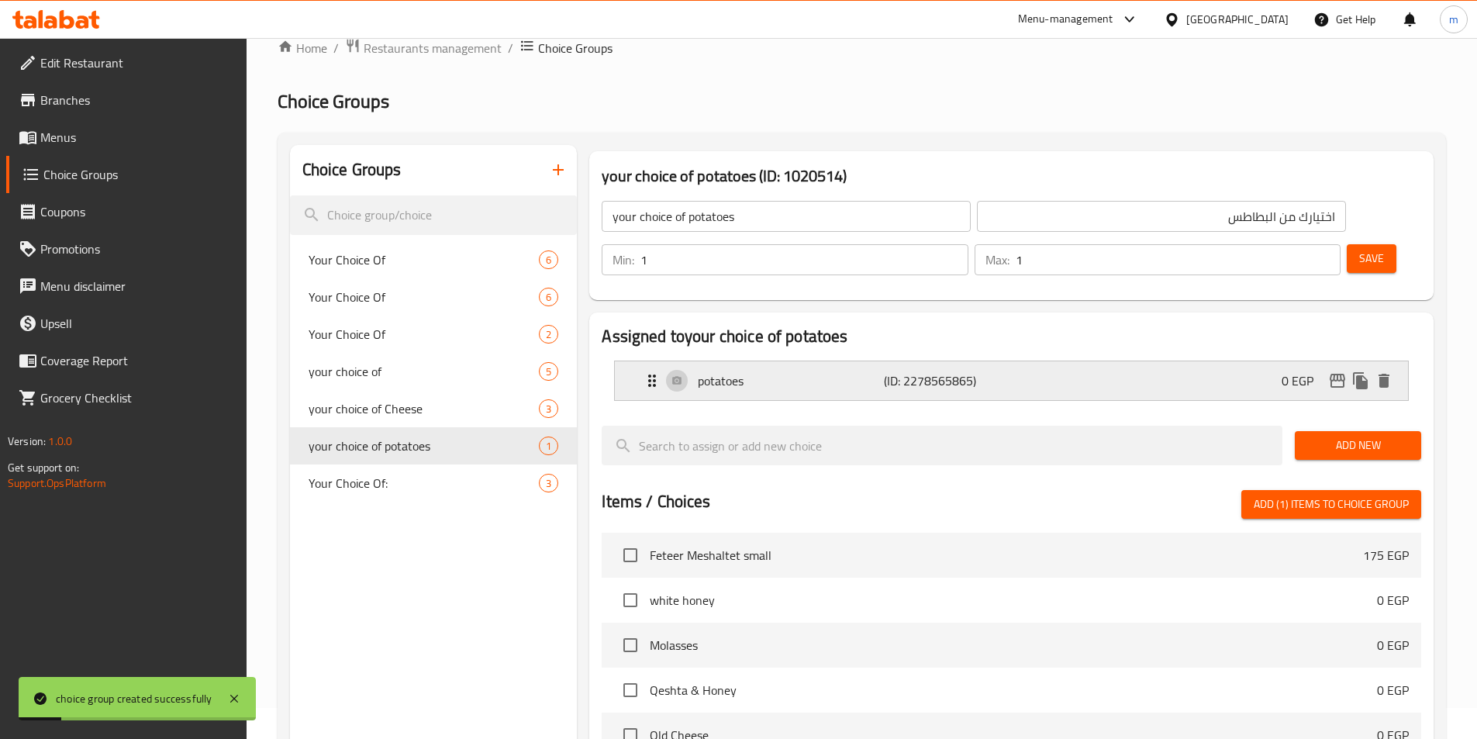
click at [650, 375] on icon "Expand" at bounding box center [652, 381] width 8 height 12
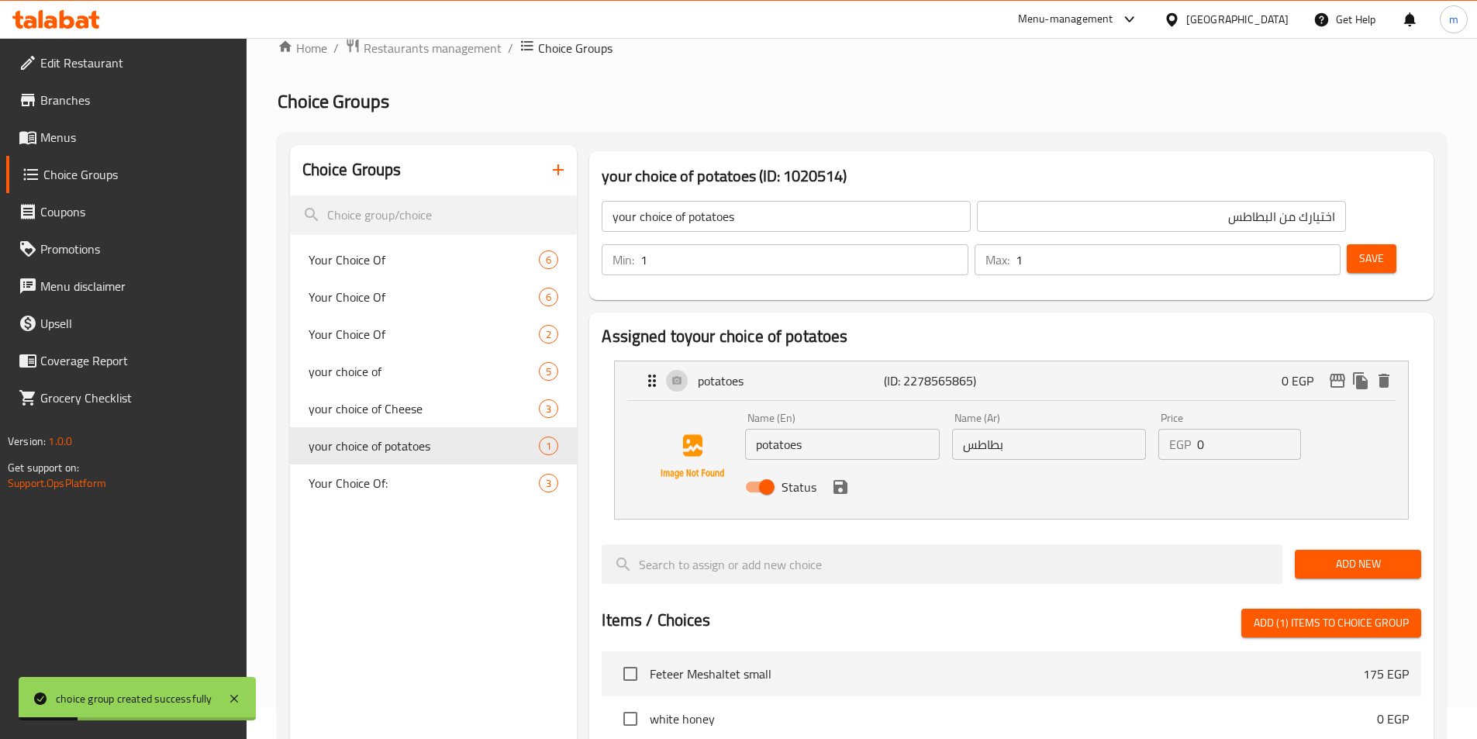
drag, startPoint x: 817, startPoint y: 407, endPoint x: 647, endPoint y: 406, distance: 169.8
click at [647, 406] on div "Name (En) potatoes Name (En) Name (Ar) بطاطس Name (Ar) Price EGP 0 Price Status" at bounding box center [1012, 456] width 744 height 105
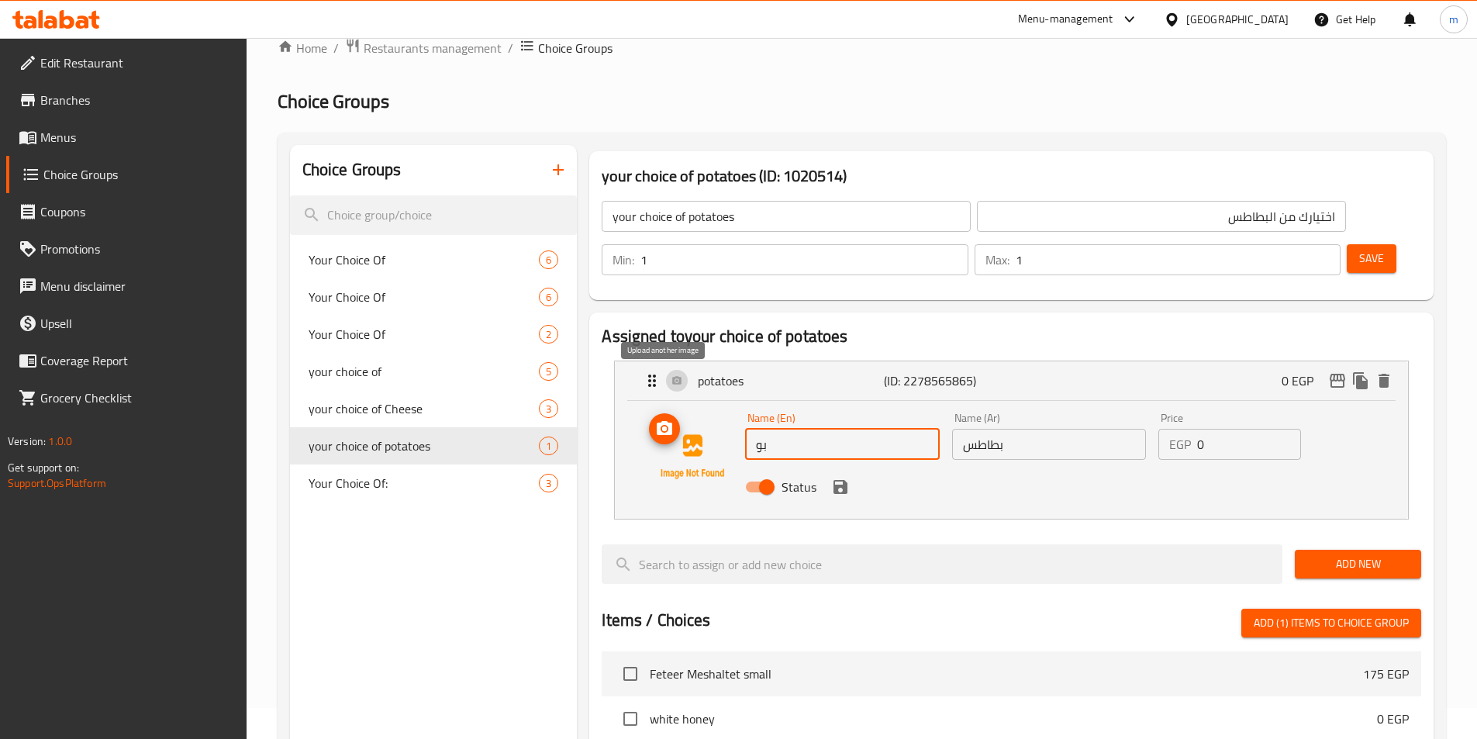
type input "ب"
click at [803, 429] on input "text" at bounding box center [842, 444] width 194 height 31
paste input "Fried Potato Dish"
type input "Fried Potato Dish"
click at [958, 429] on input "بطاطس" at bounding box center [1049, 444] width 194 height 31
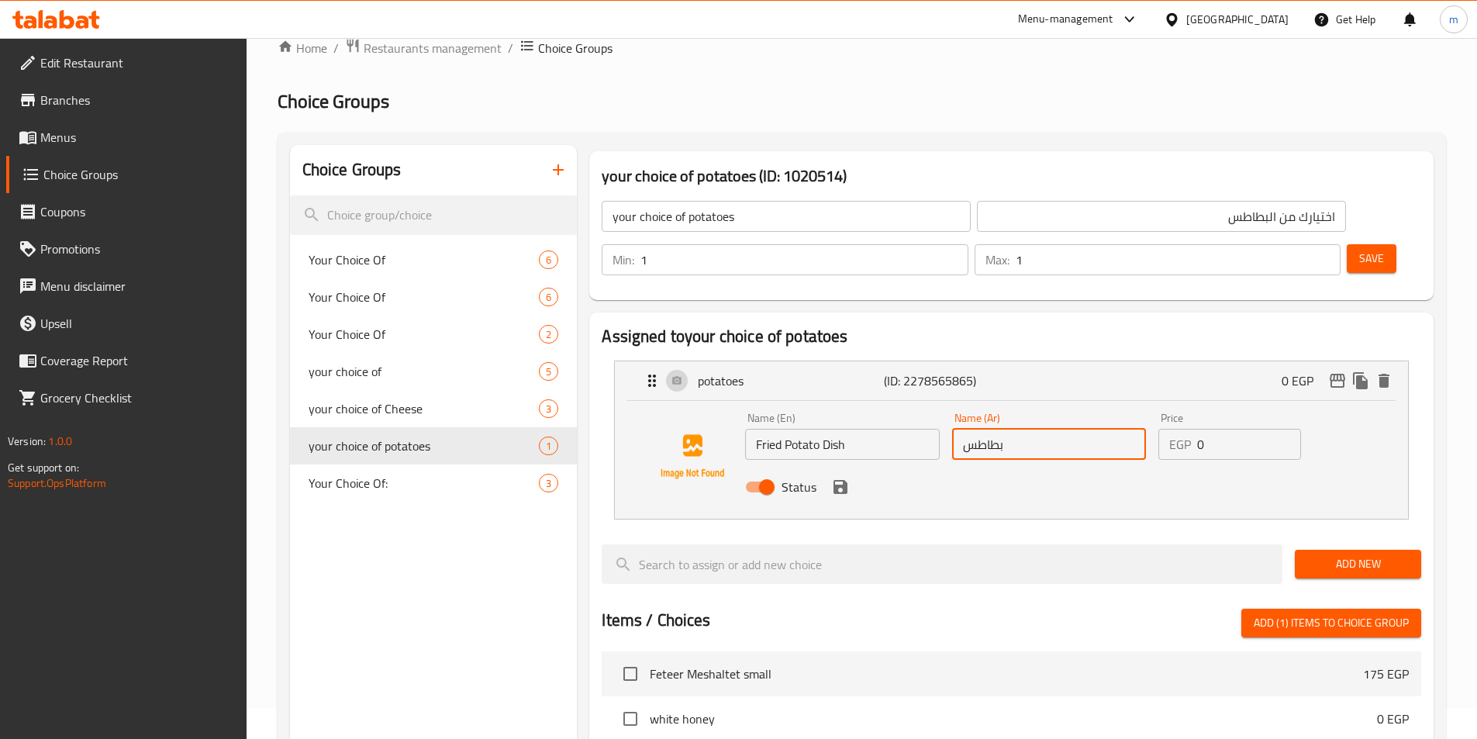
click at [1028, 429] on input "بطاطس" at bounding box center [1049, 444] width 194 height 31
click at [1042, 429] on input "بطاطس" at bounding box center [1049, 444] width 194 height 31
paste input "بق بطاطس يوم فريت"
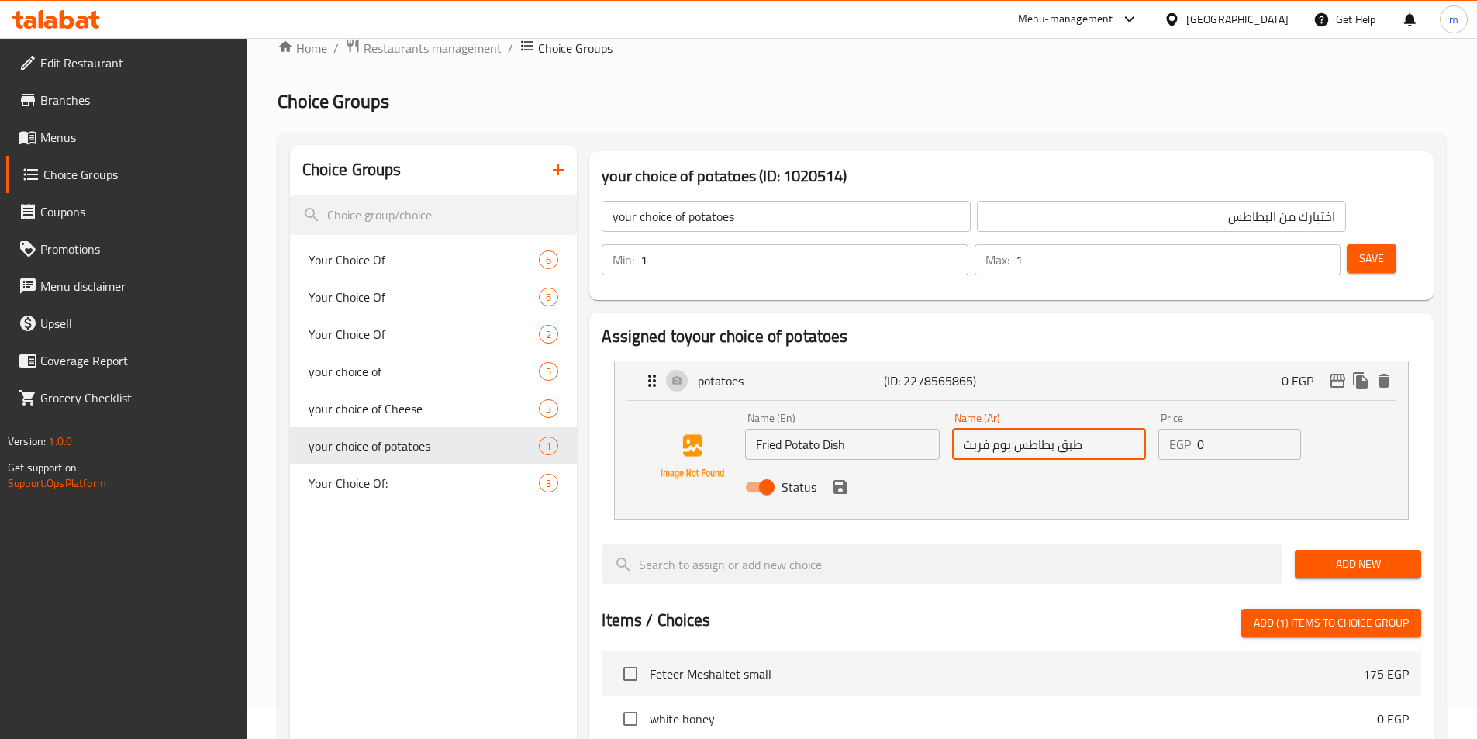
type input "طبق بطاطس يوم فريت"
click at [869, 429] on input "Fried Potato Dish" at bounding box center [842, 444] width 194 height 31
type input "F"
type input "ت"
click at [829, 429] on input "potato dish" at bounding box center [842, 444] width 194 height 31
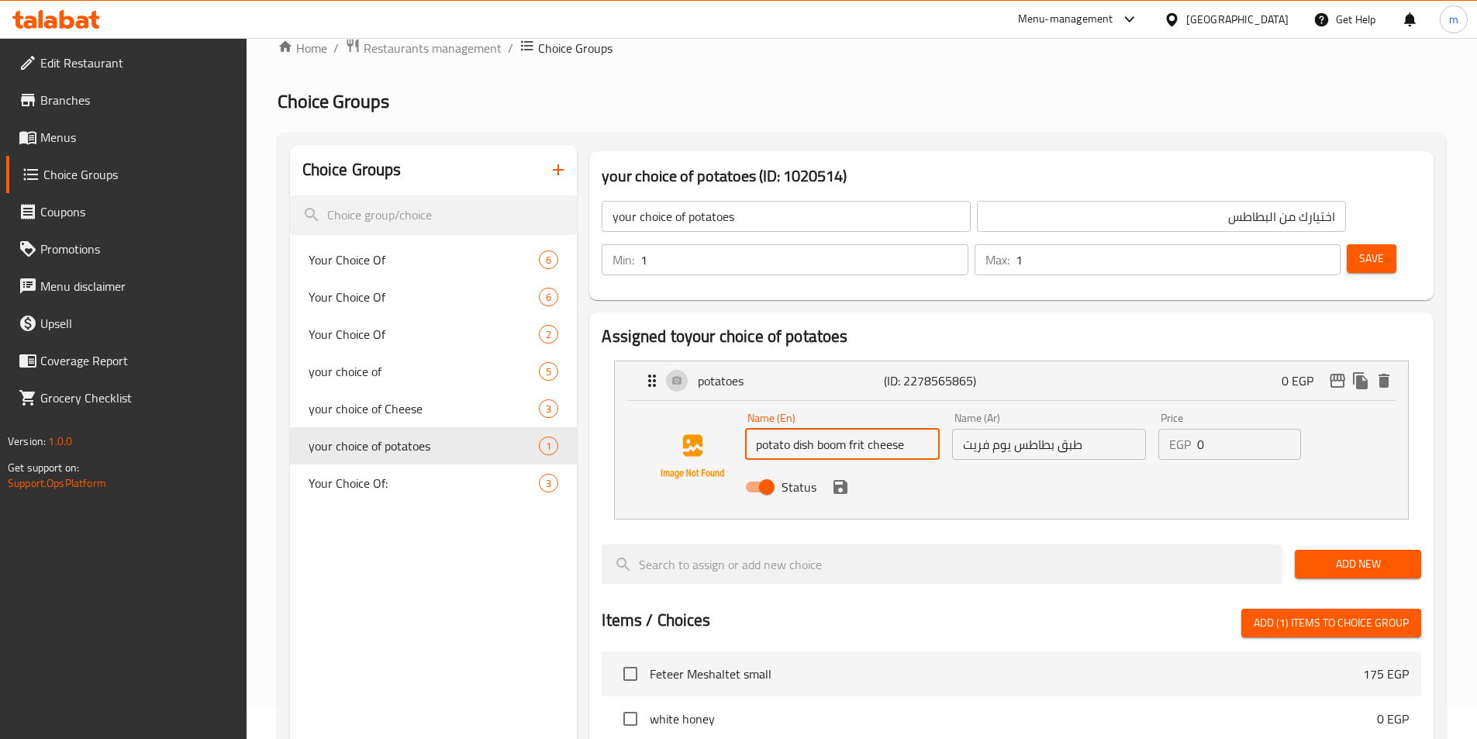
type input "potato dish boom frit cheese"
click at [1247, 429] on input "0" at bounding box center [1249, 444] width 104 height 31
type input "55"
click at [1096, 429] on input "طبق بطاطس يوم فريت" at bounding box center [1049, 444] width 194 height 31
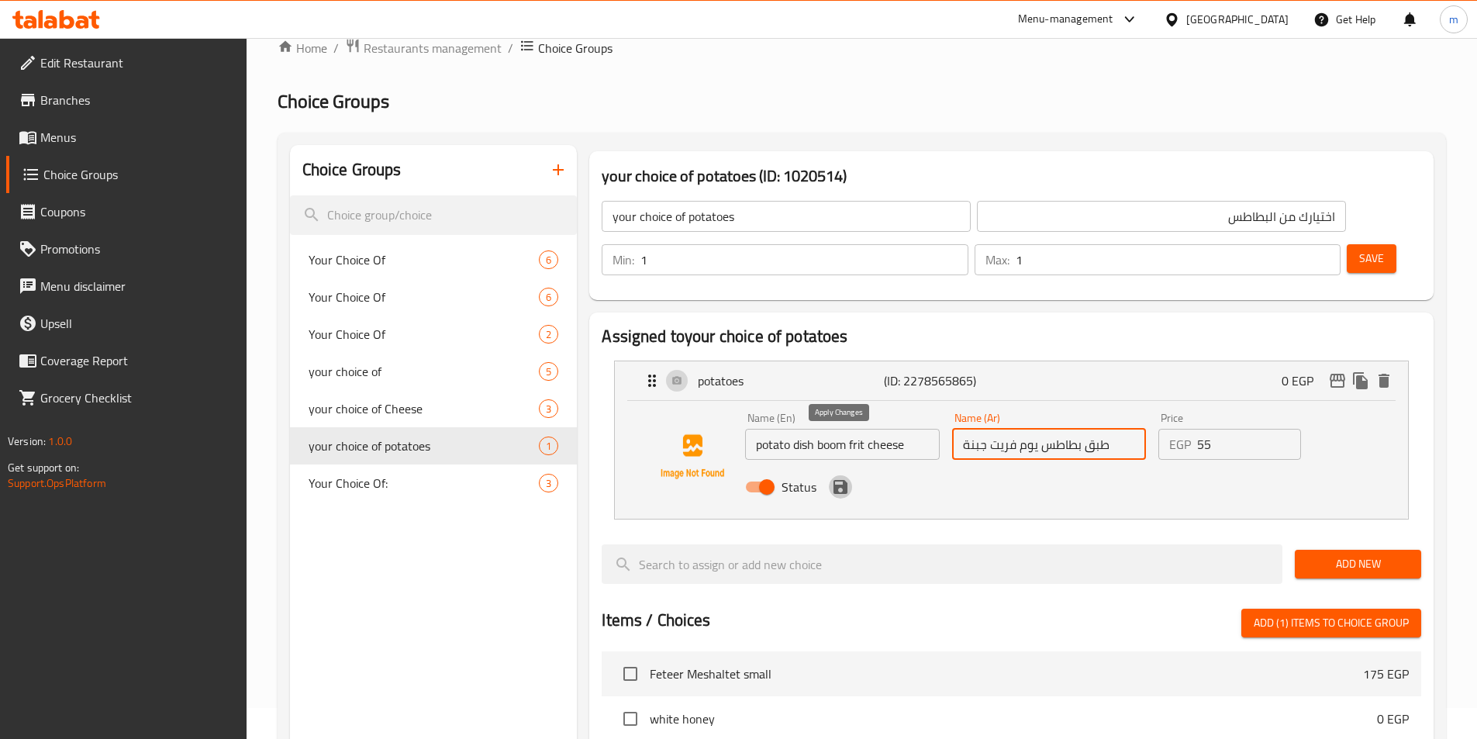
click at [844, 480] on icon "save" at bounding box center [841, 487] width 14 height 14
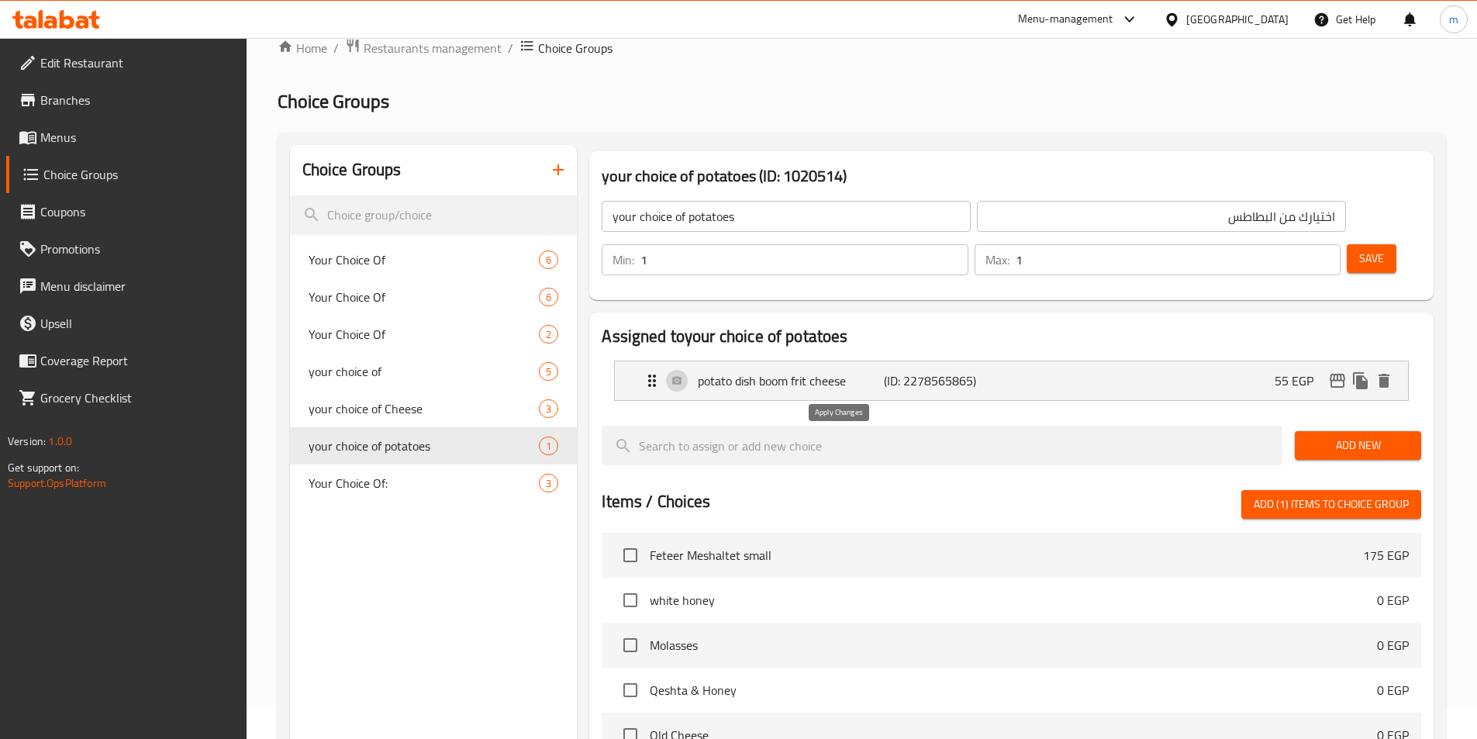
type input "طبق بطاطس يوم فريت جبنة"
click at [1356, 436] on span "Add New" at bounding box center [1359, 445] width 102 height 19
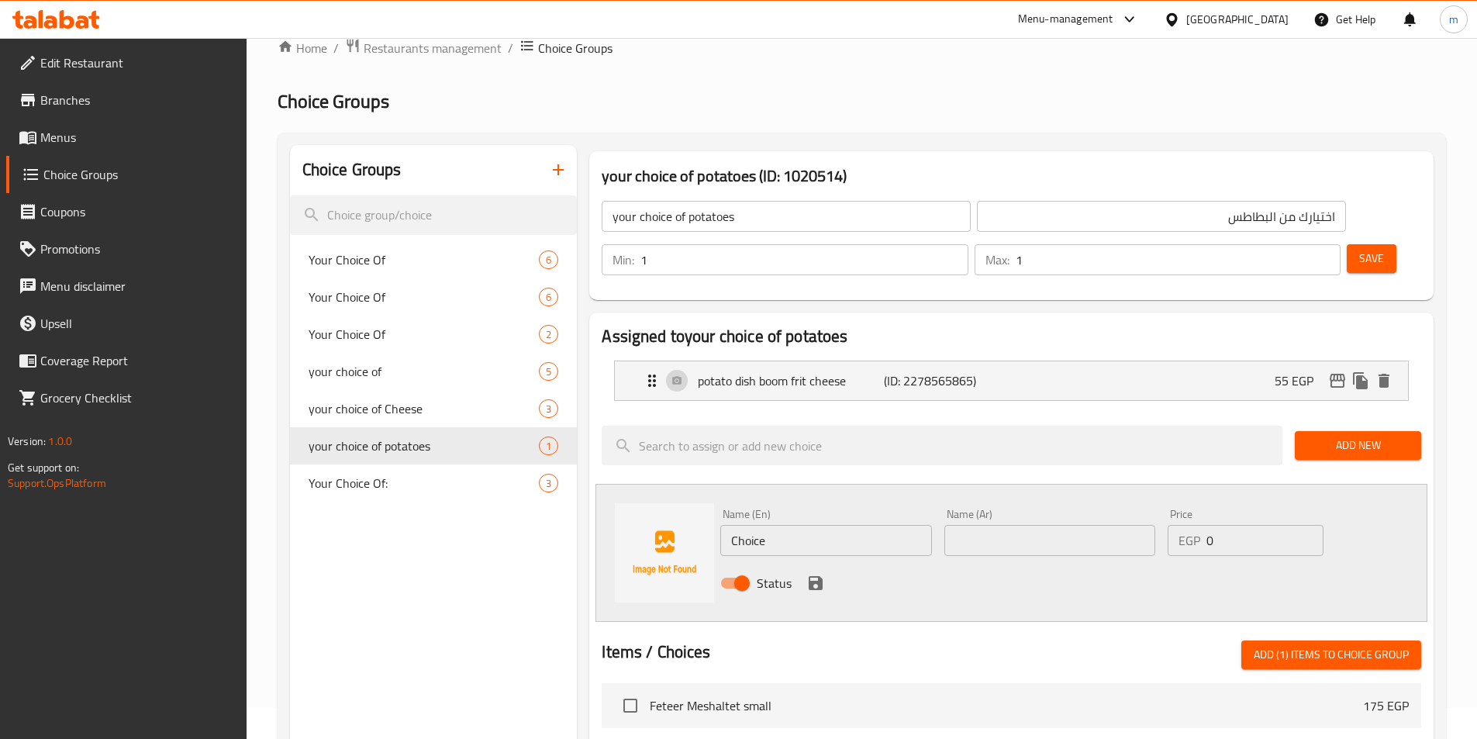
click at [703, 492] on div "Name (En) Choice Name (En) Name (Ar) Name (Ar) Price EGP 0 Price Status" at bounding box center [1012, 553] width 832 height 138
click at [654, 361] on div "potato dish boom frit cheese (ID: 2278565865) 55 EGP" at bounding box center [1016, 380] width 747 height 39
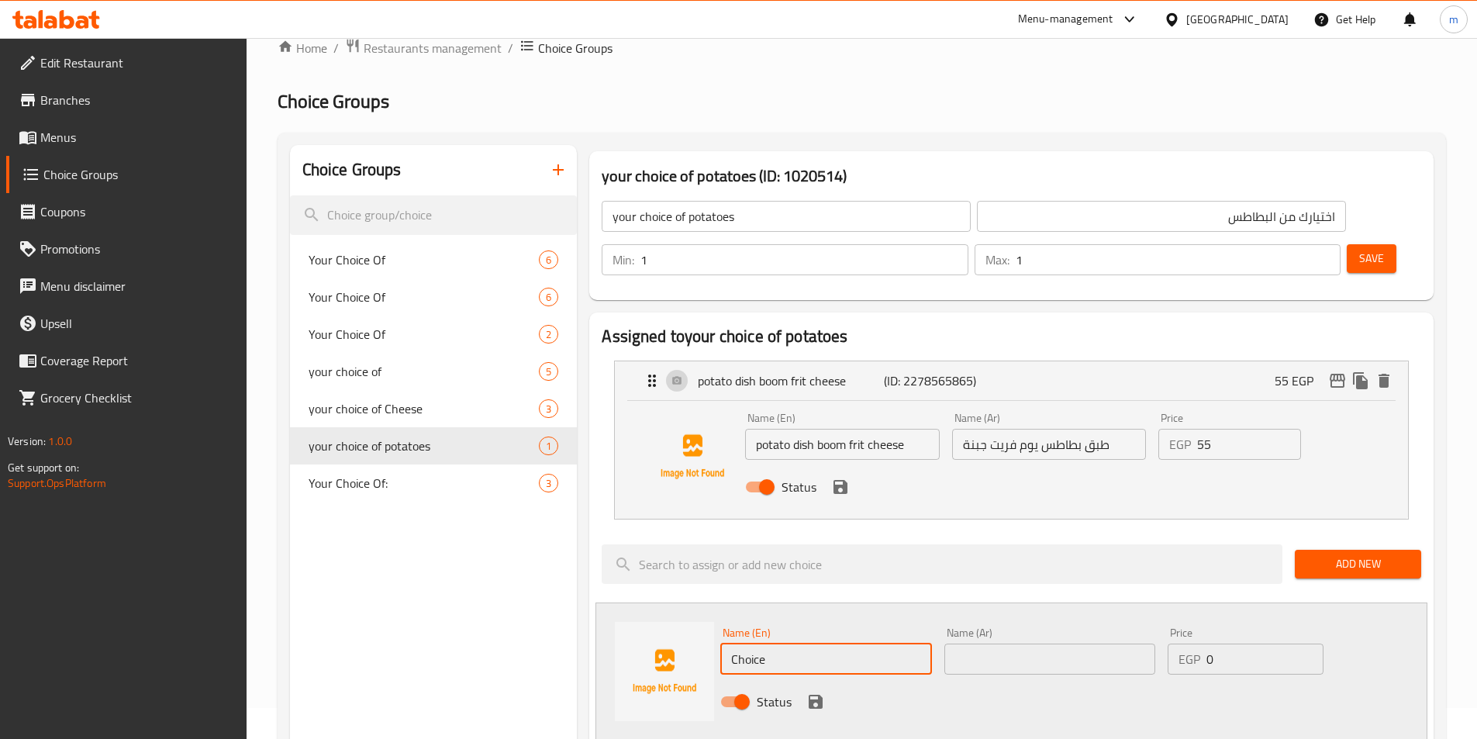
click at [834, 429] on input "potato dish boom frit cheese" at bounding box center [842, 444] width 194 height 31
click at [833, 429] on input "potato dish boom frit cheese" at bounding box center [842, 444] width 194 height 31
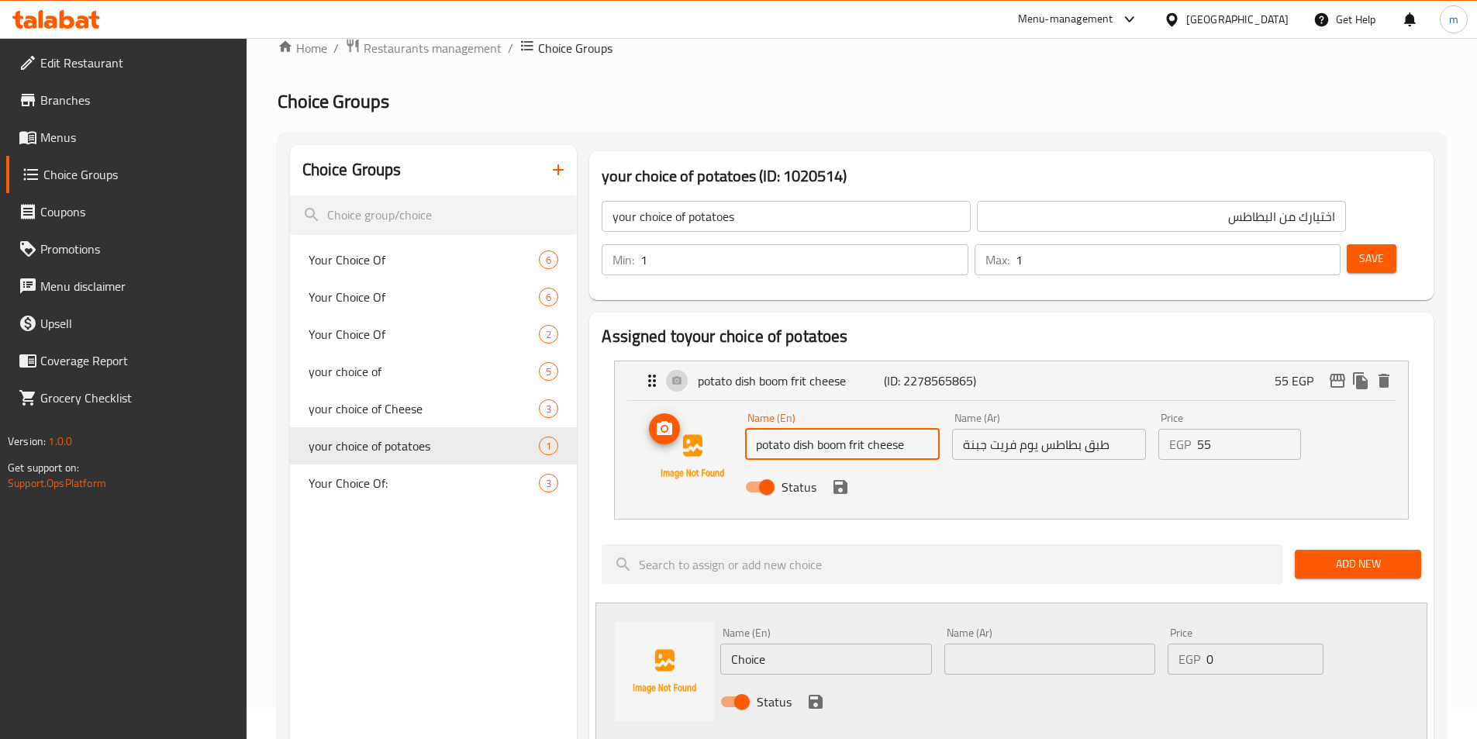
drag, startPoint x: 913, startPoint y: 399, endPoint x: 676, endPoint y: 401, distance: 236.5
click at [676, 404] on div "Name (En) potato dish boom frit cheese Name (En) Name (Ar) طبق بطاطس يوم فريت ج…" at bounding box center [1012, 456] width 744 height 105
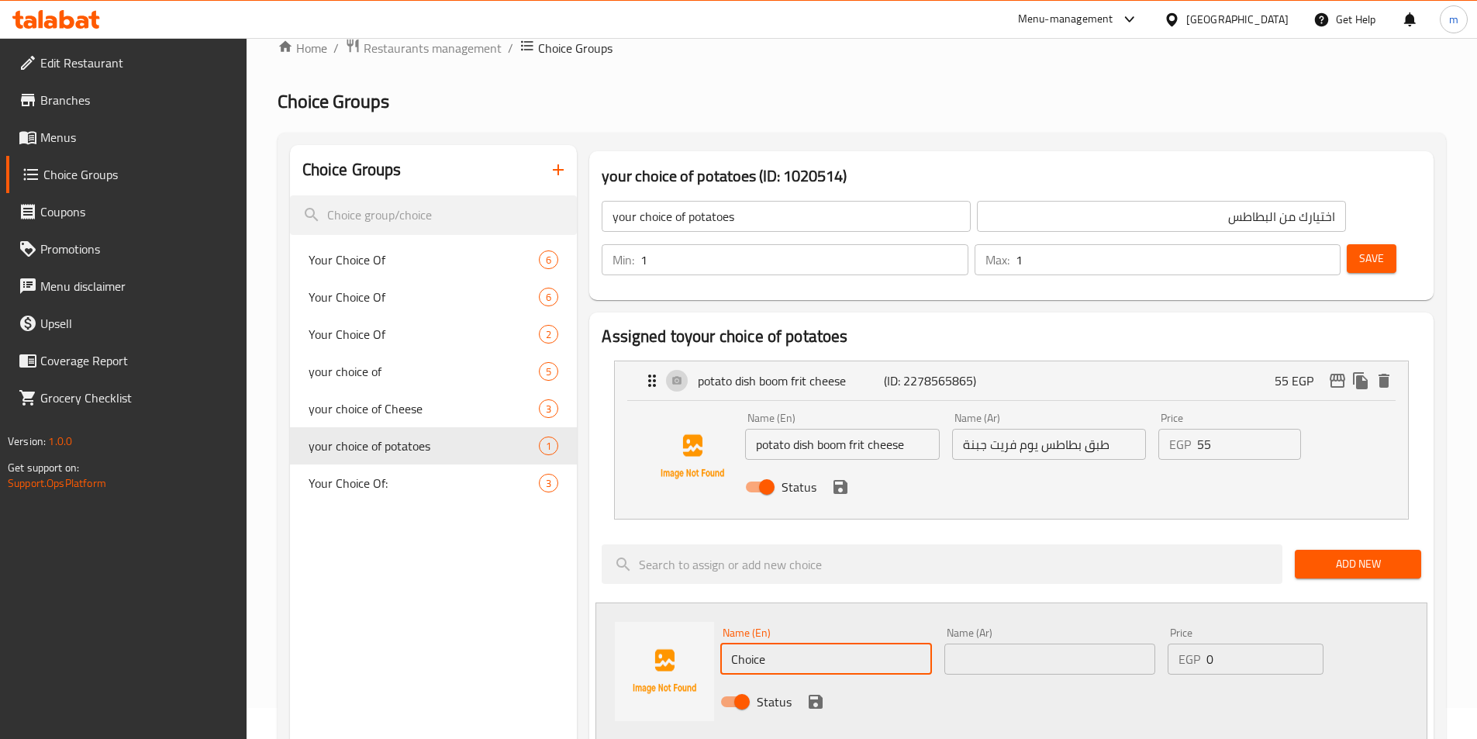
click at [807, 644] on input "Choice" at bounding box center [825, 659] width 211 height 31
paste input "potato dish boom frit chees"
type input "potato dish boom frit cheese"
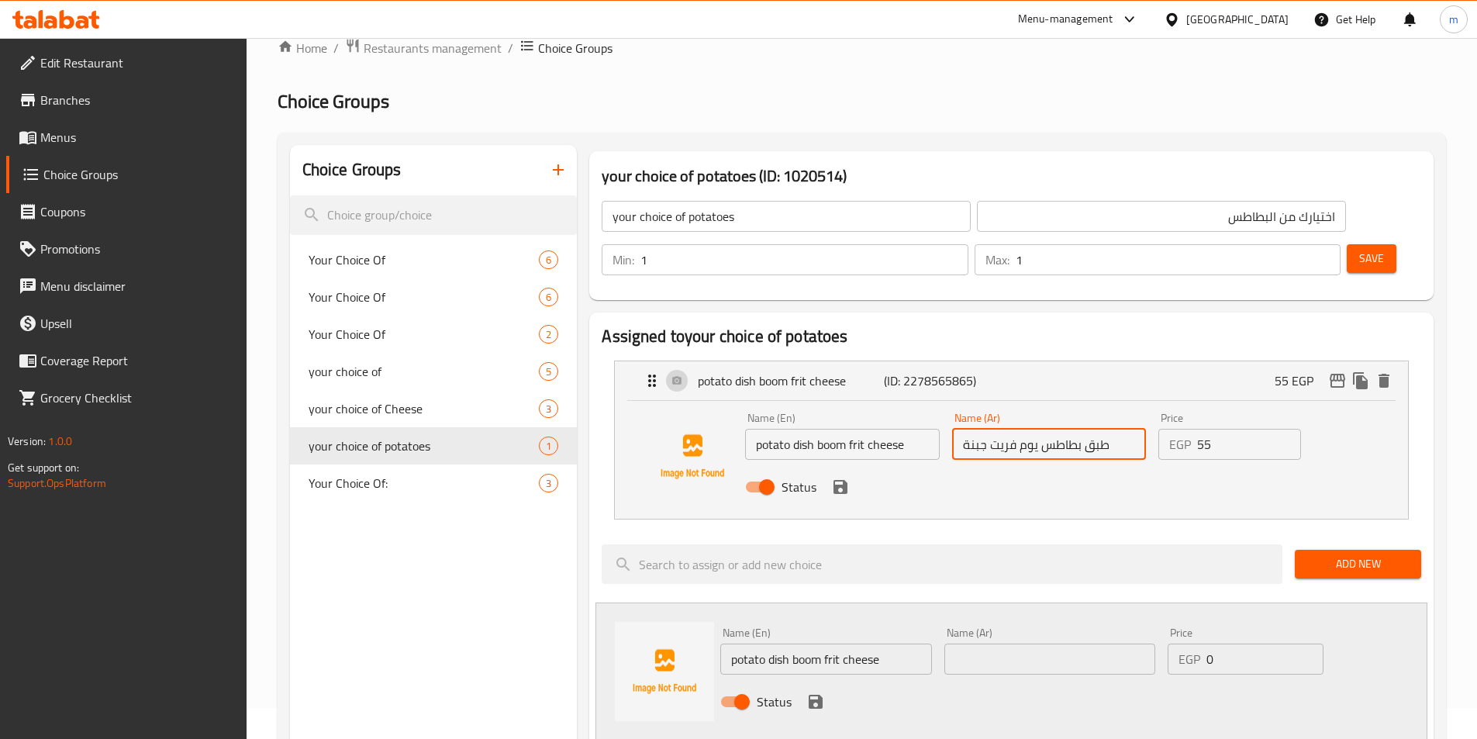
drag, startPoint x: 1116, startPoint y: 399, endPoint x: 880, endPoint y: 418, distance: 236.5
click at [880, 418] on div "Name (En) potato dish boom frit cheese Name (En) Name (Ar) طبق بطاطس يوم فريت ج…" at bounding box center [1049, 457] width 620 height 102
click at [1005, 635] on div "Name (Ar) Name (Ar)" at bounding box center [1049, 651] width 223 height 60
click at [1002, 644] on input "text" at bounding box center [1050, 659] width 211 height 31
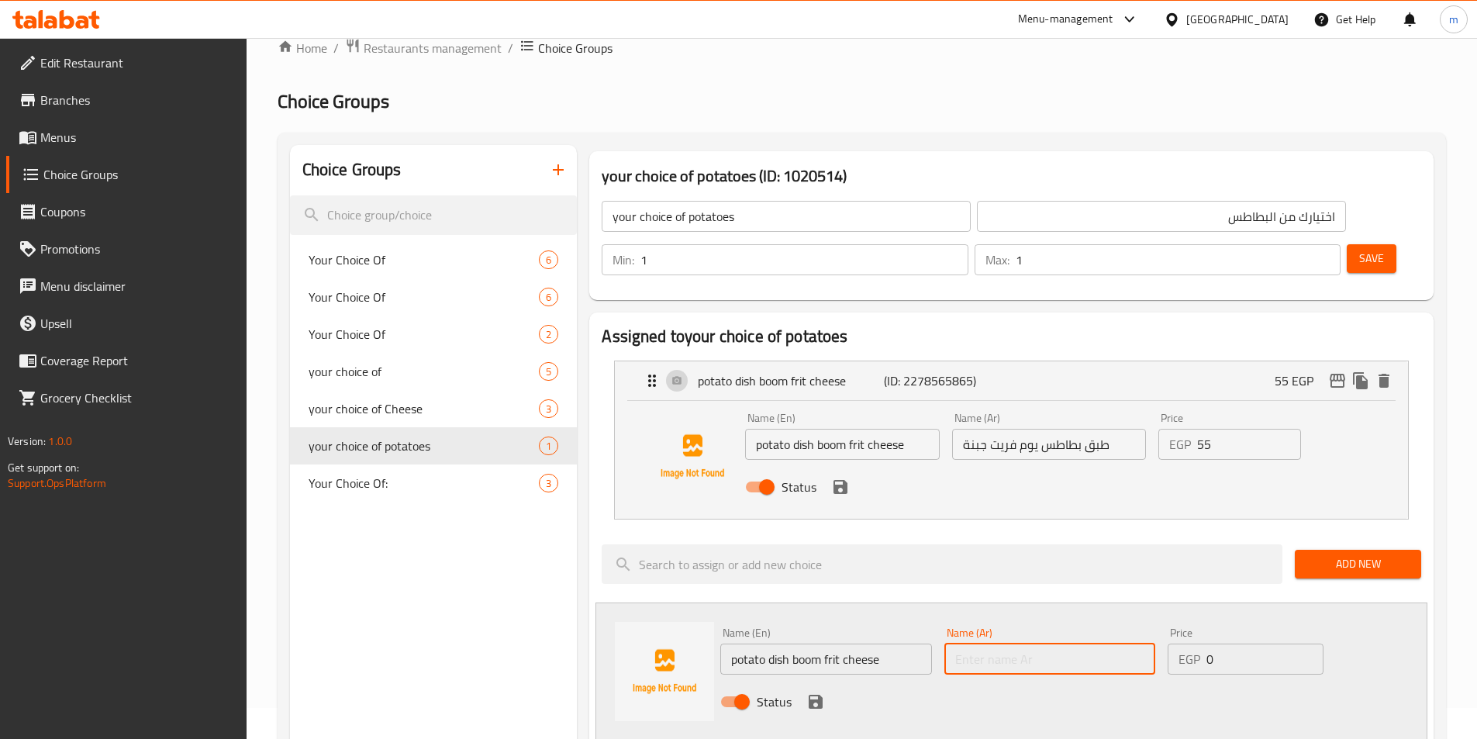
paste input "طبق بطاطس يوم فريت جبنة"
type input "طبق بطاطس يوم فريت جبنة"
drag, startPoint x: 1237, startPoint y: 408, endPoint x: 1163, endPoint y: 408, distance: 73.7
click at [1163, 429] on div "EGP 55 Price" at bounding box center [1230, 444] width 143 height 31
type input "85"
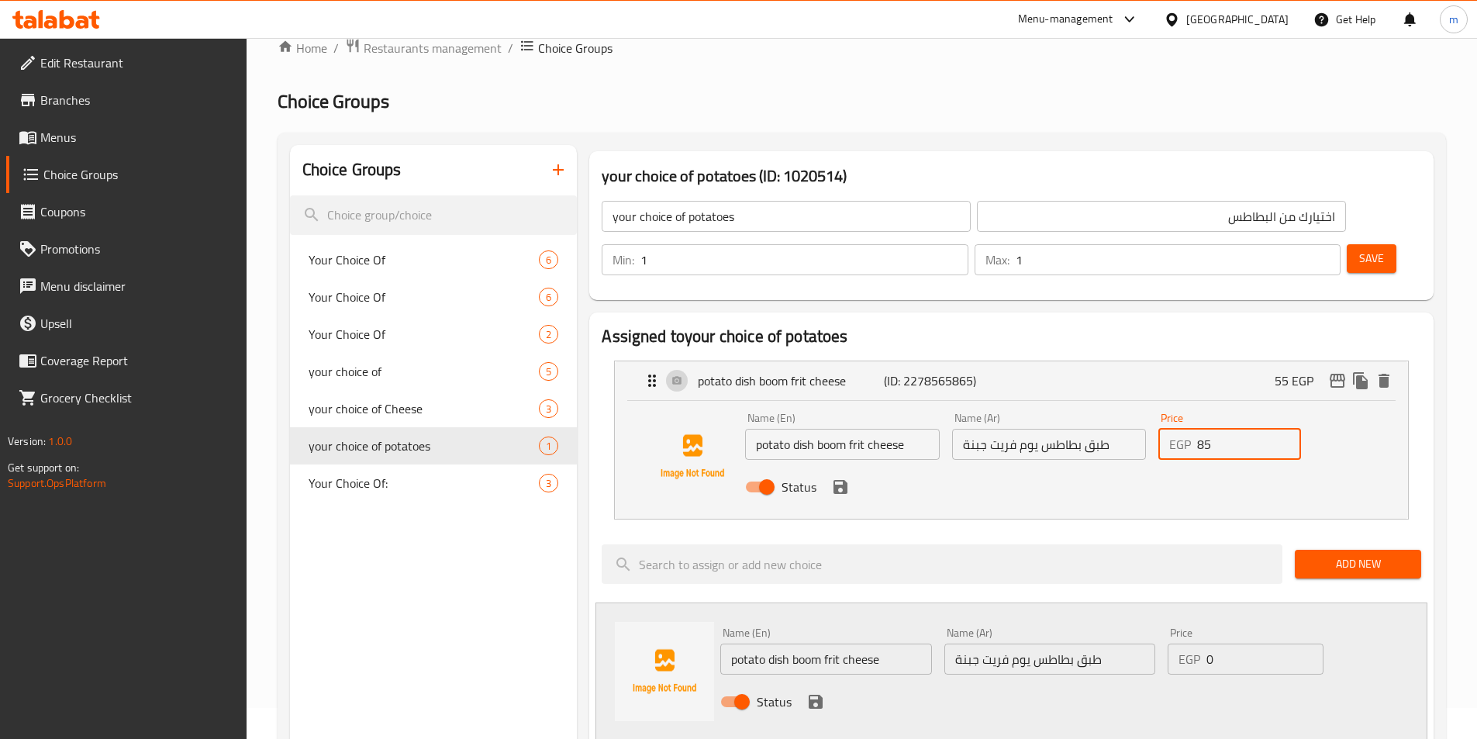
click at [1249, 644] on input "0" at bounding box center [1265, 659] width 116 height 31
type input "55"
click at [829, 475] on button "save" at bounding box center [840, 486] width 23 height 23
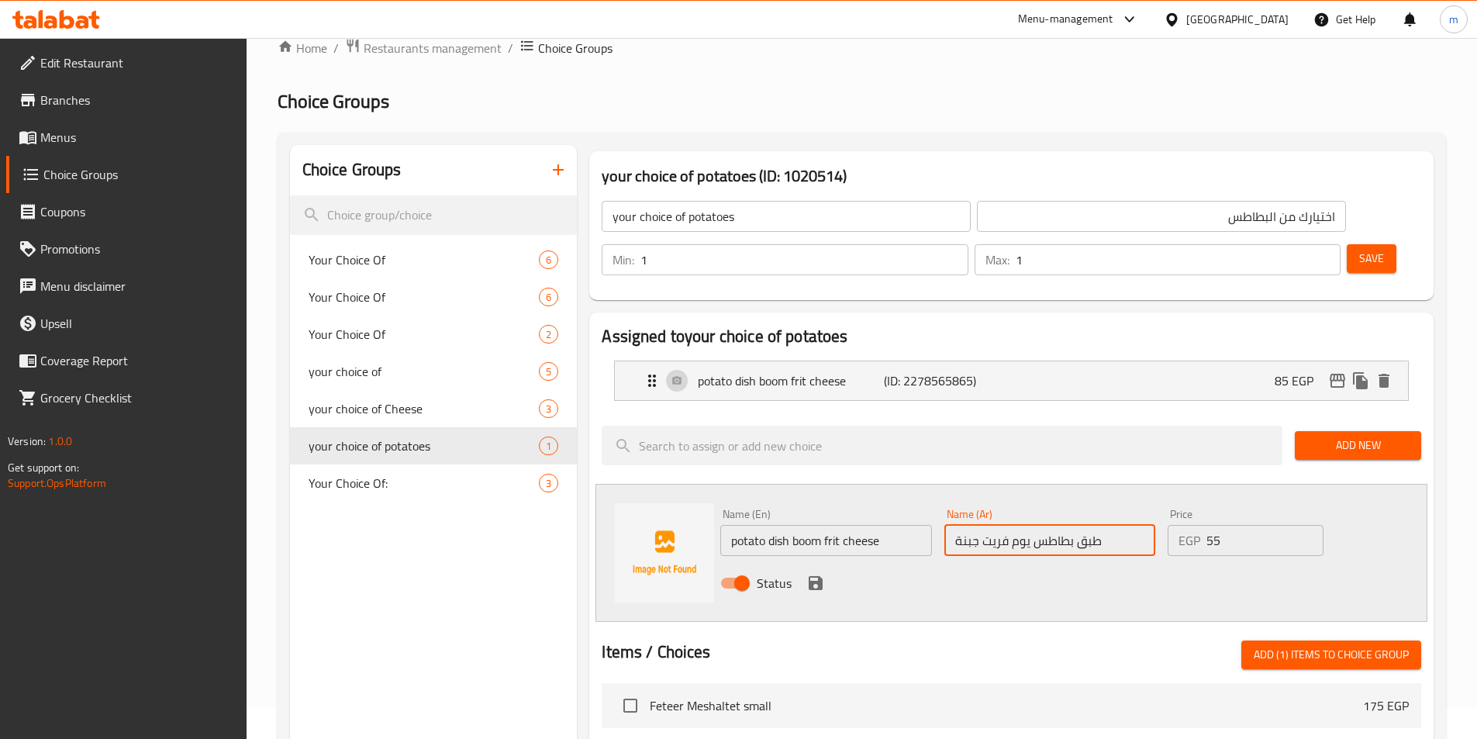
drag, startPoint x: 977, startPoint y: 496, endPoint x: 929, endPoint y: 493, distance: 48.1
click at [929, 503] on div "Name (En) potato dish boom frit cheese Name (En) Name (Ar) طبق بطاطس يوم فريت ج…" at bounding box center [1050, 554] width 672 height 102
type input "طبق بطاطس يوم فريت توابل"
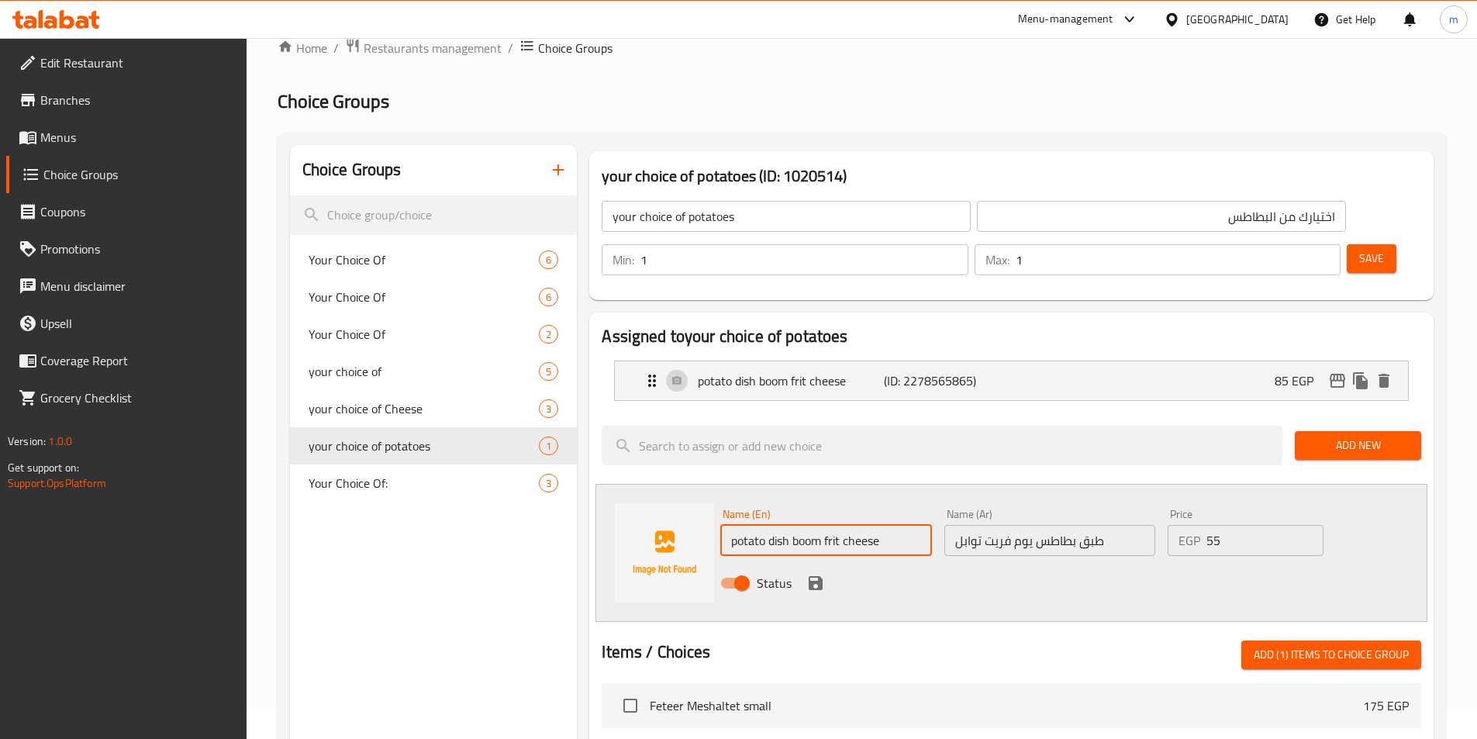
drag, startPoint x: 897, startPoint y: 500, endPoint x: 842, endPoint y: 503, distance: 55.1
click at [842, 525] on input "potato dish boom frit cheese" at bounding box center [825, 540] width 211 height 31
click at [840, 525] on input "potato dish boom fritspices" at bounding box center [825, 540] width 211 height 31
type input "potato dish boom frit spices"
click at [816, 574] on icon "save" at bounding box center [816, 583] width 19 height 19
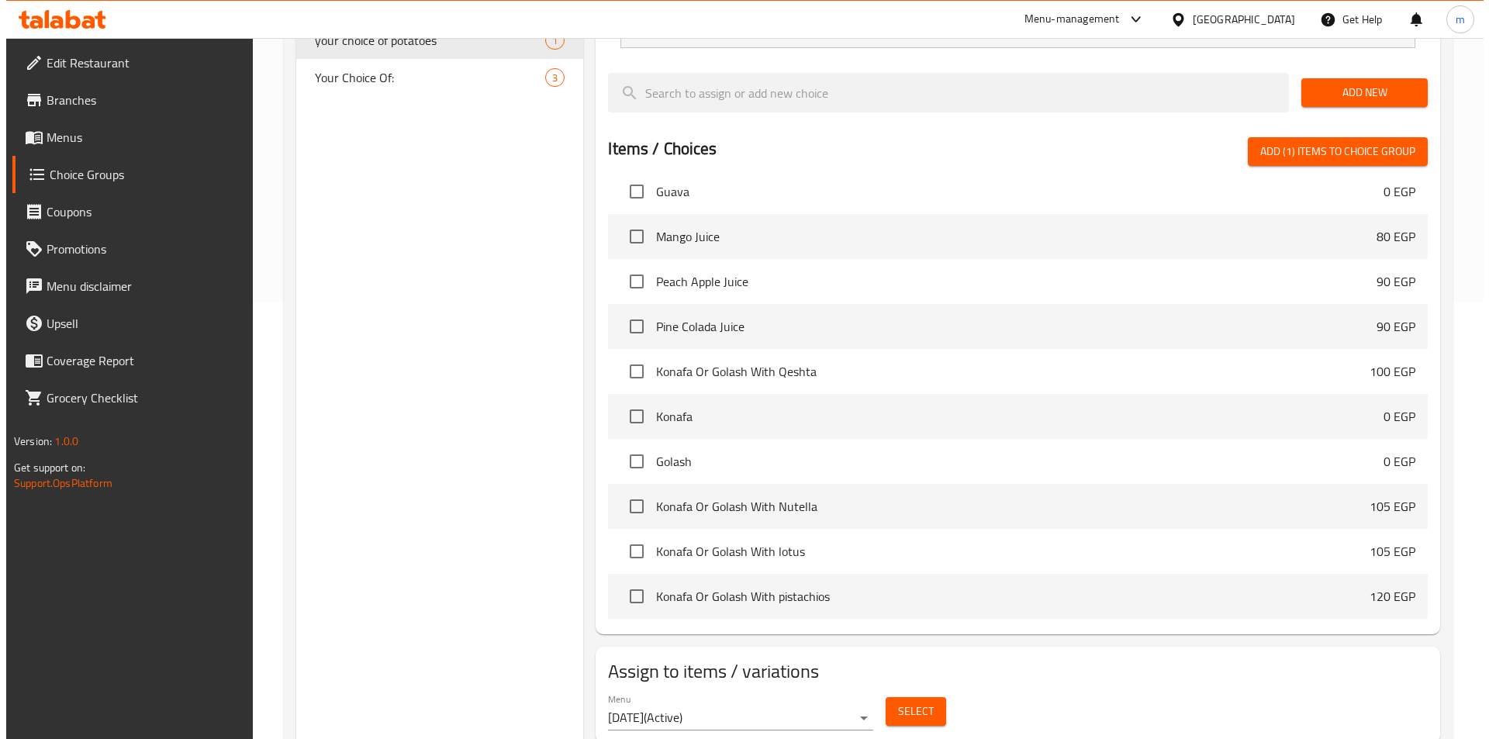
scroll to position [447, 0]
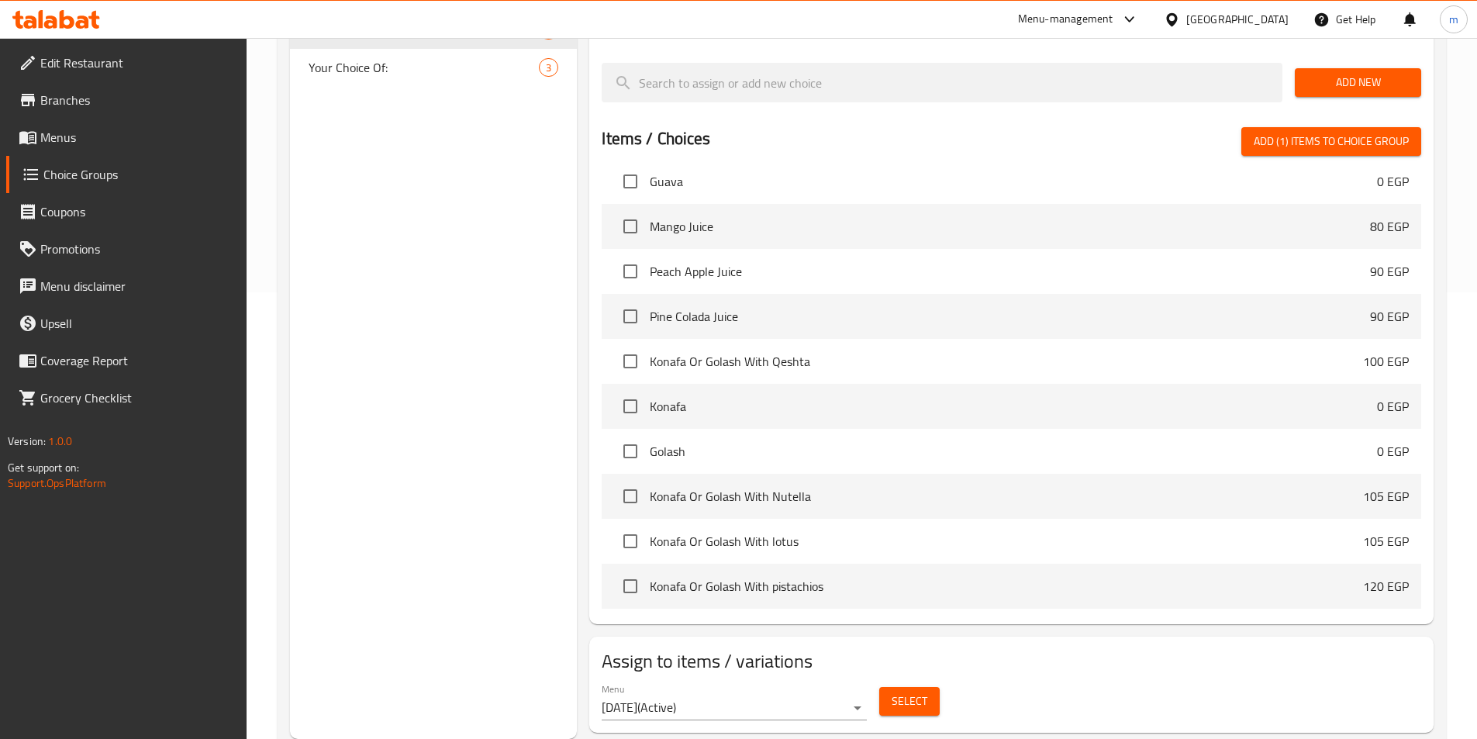
click at [922, 692] on span "Select" at bounding box center [910, 701] width 36 height 19
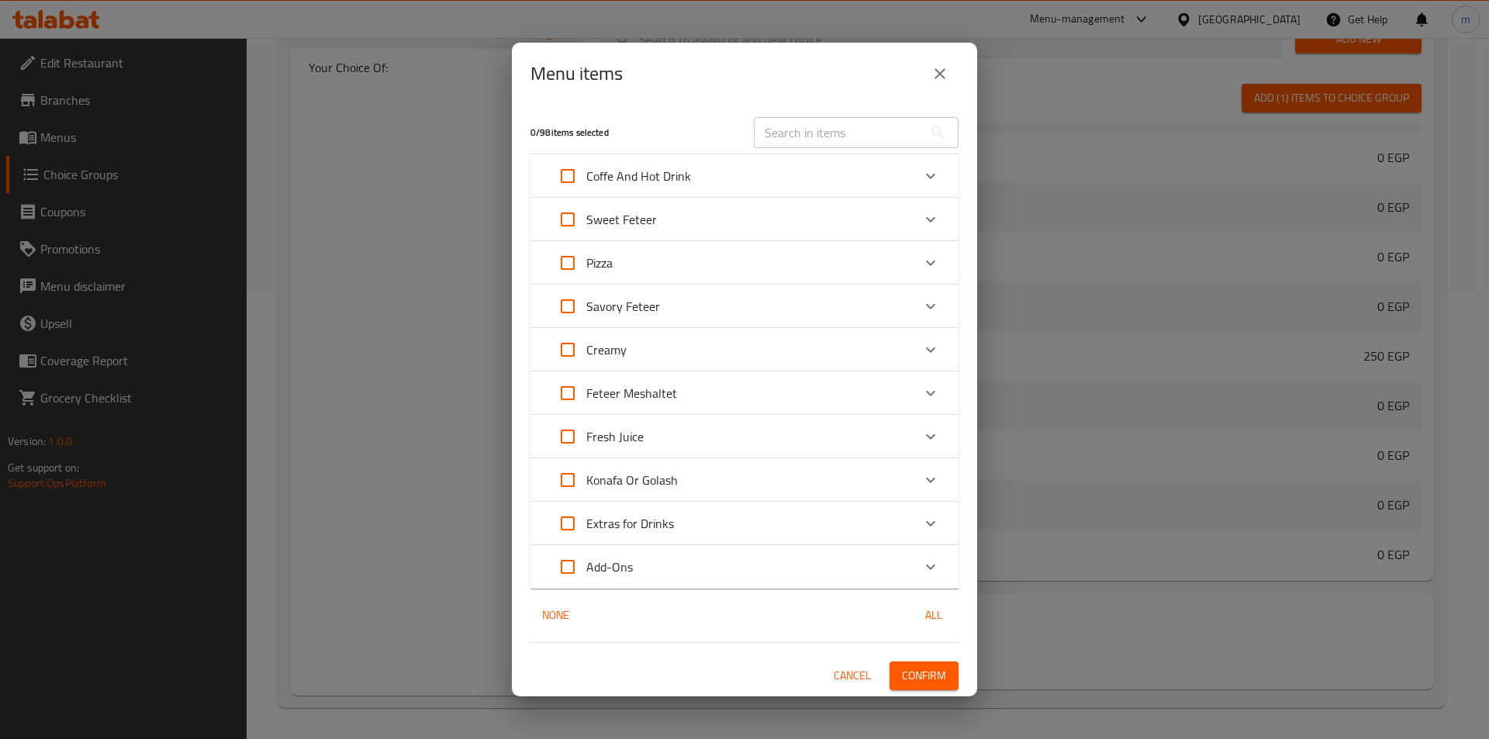
click at [627, 576] on p "Add-Ons" at bounding box center [609, 567] width 47 height 19
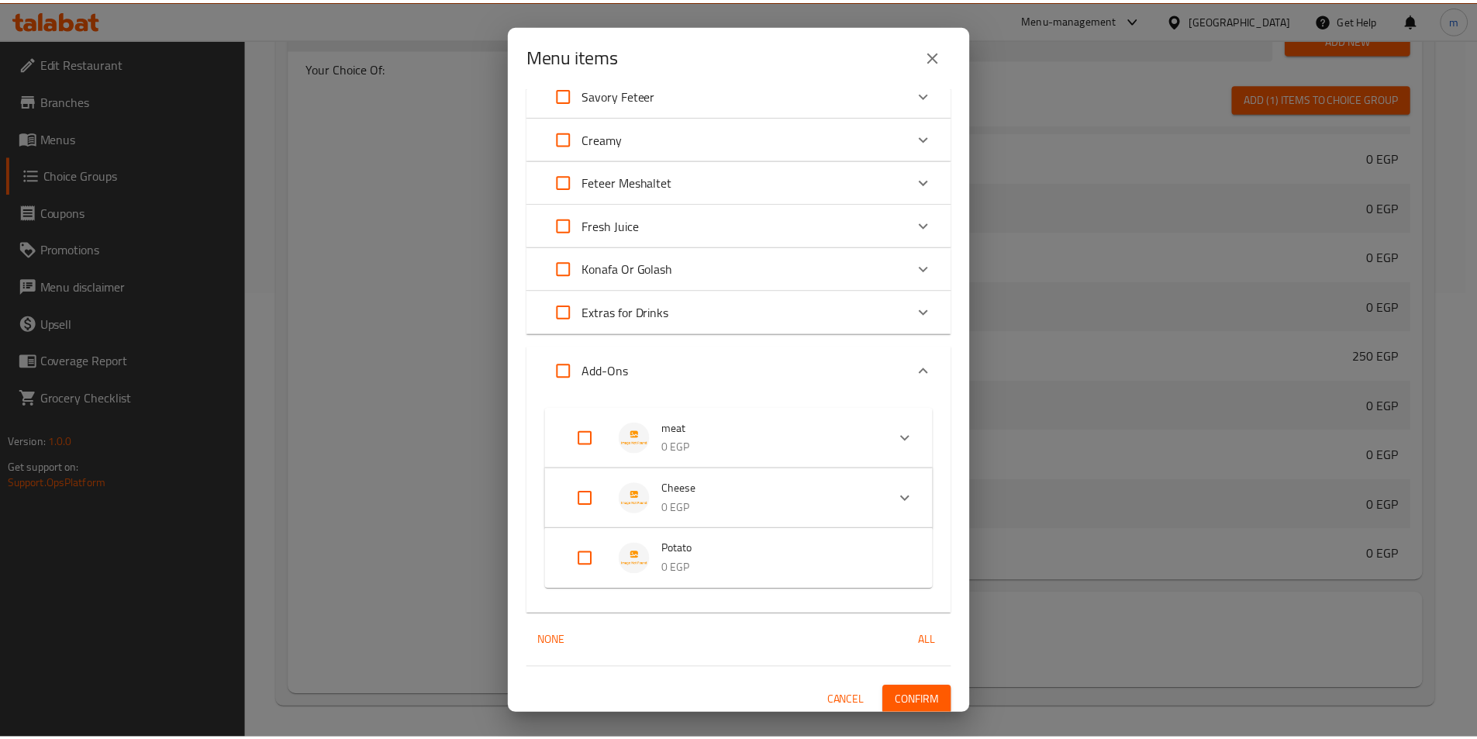
scroll to position [201, 0]
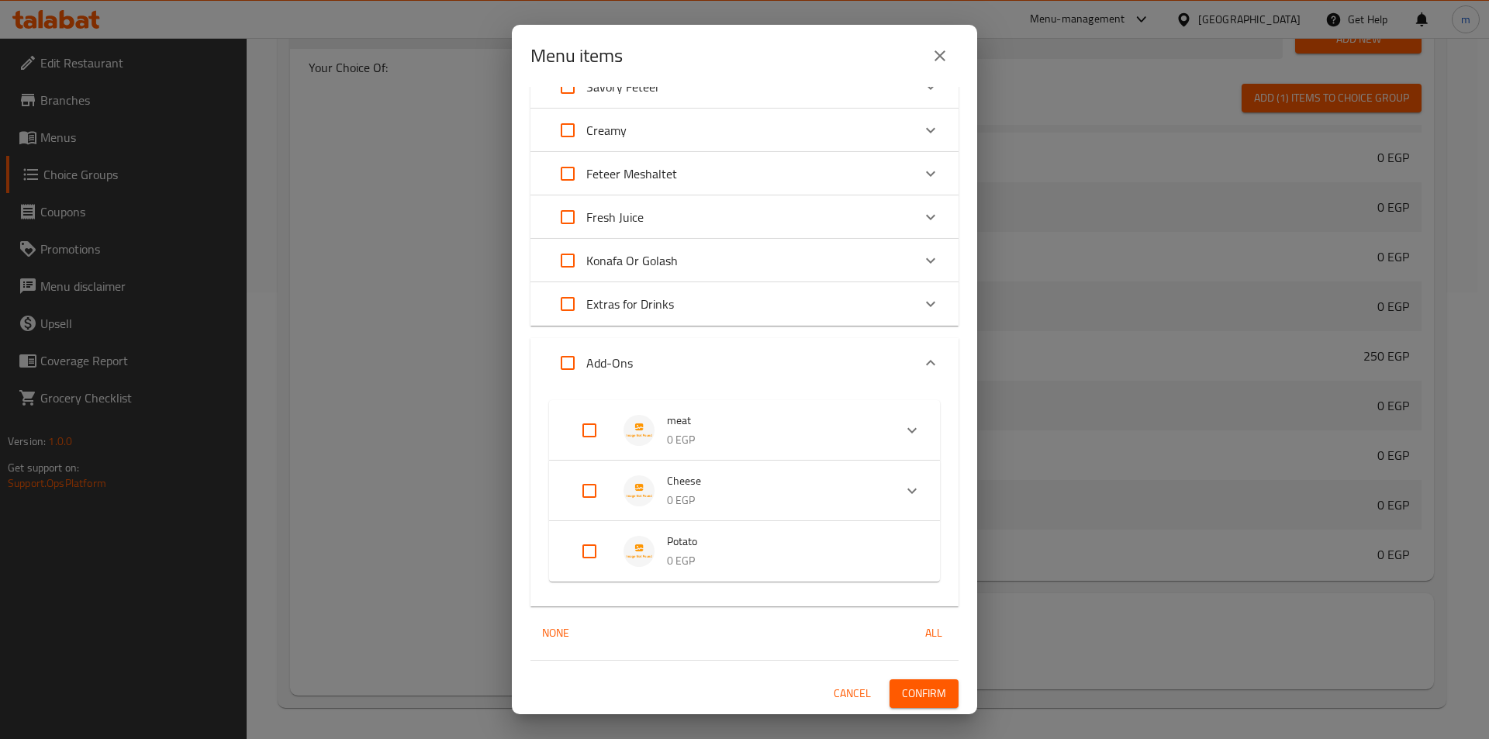
click at [581, 551] on input "Expand" at bounding box center [589, 551] width 37 height 37
checkbox input "true"
click at [924, 700] on span "Confirm" at bounding box center [924, 705] width 44 height 19
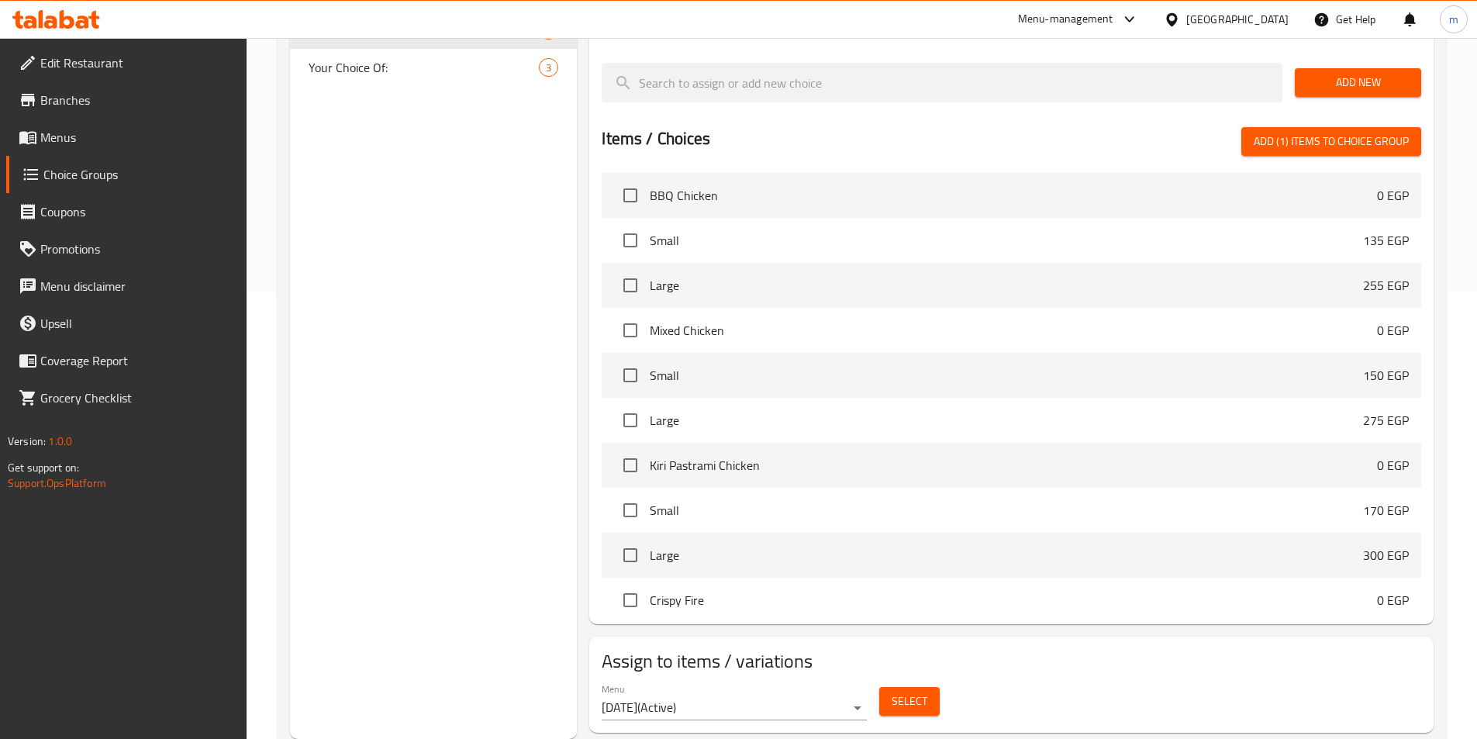
scroll to position [7440, 0]
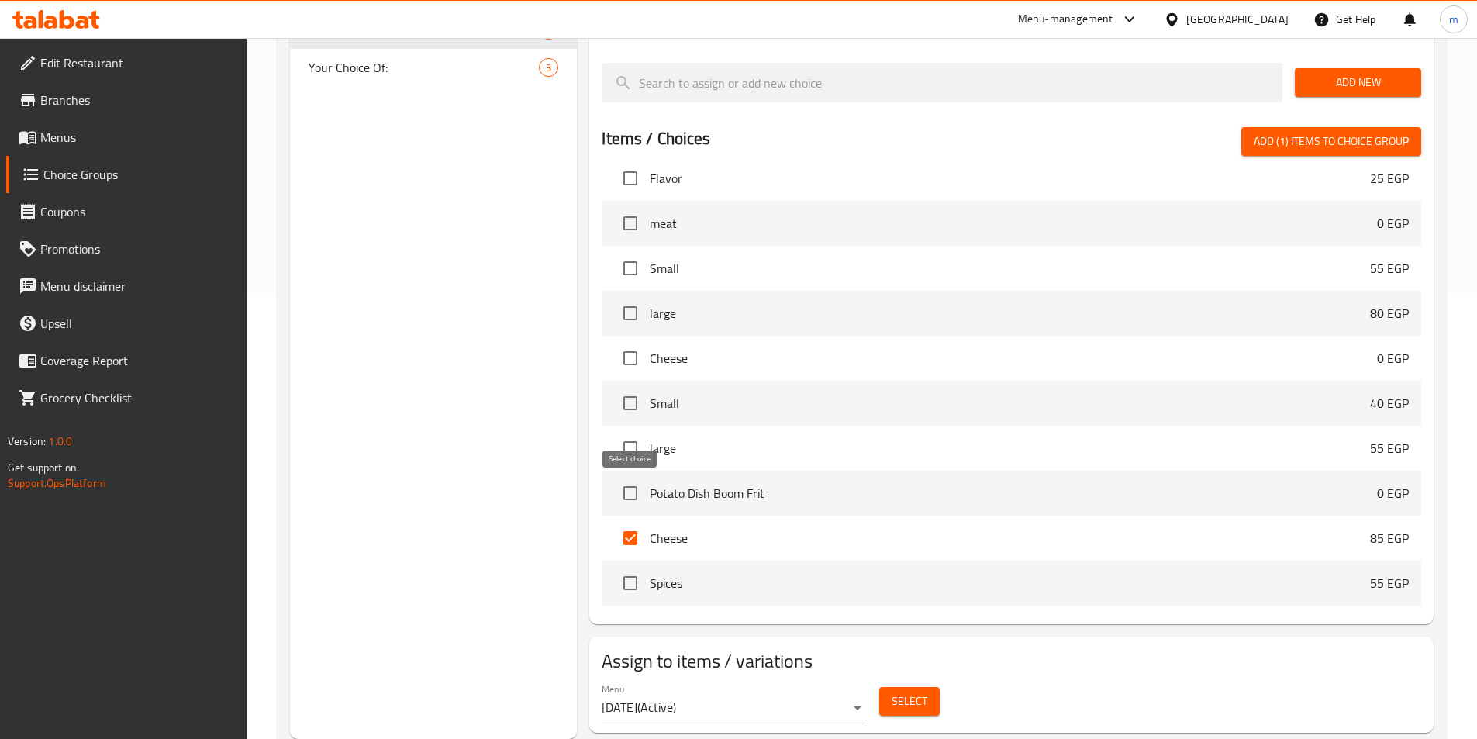
click at [630, 522] on input "checkbox" at bounding box center [630, 538] width 33 height 33
checkbox input "false"
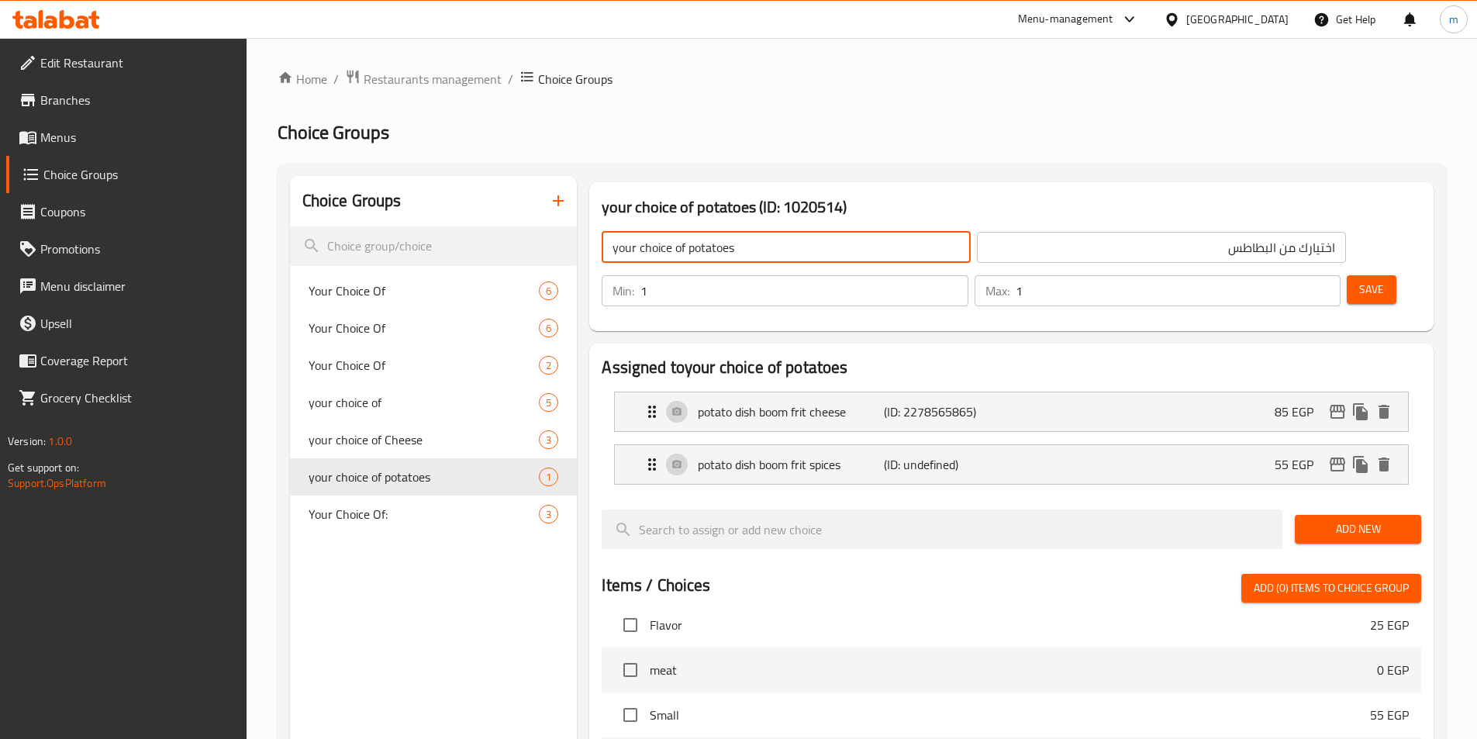
click at [371, 662] on div "Choice Groups Your Choice Of 6 Your Choice Of 6 Your Choice Of 2 your choice of…" at bounding box center [434, 681] width 288 height 1010
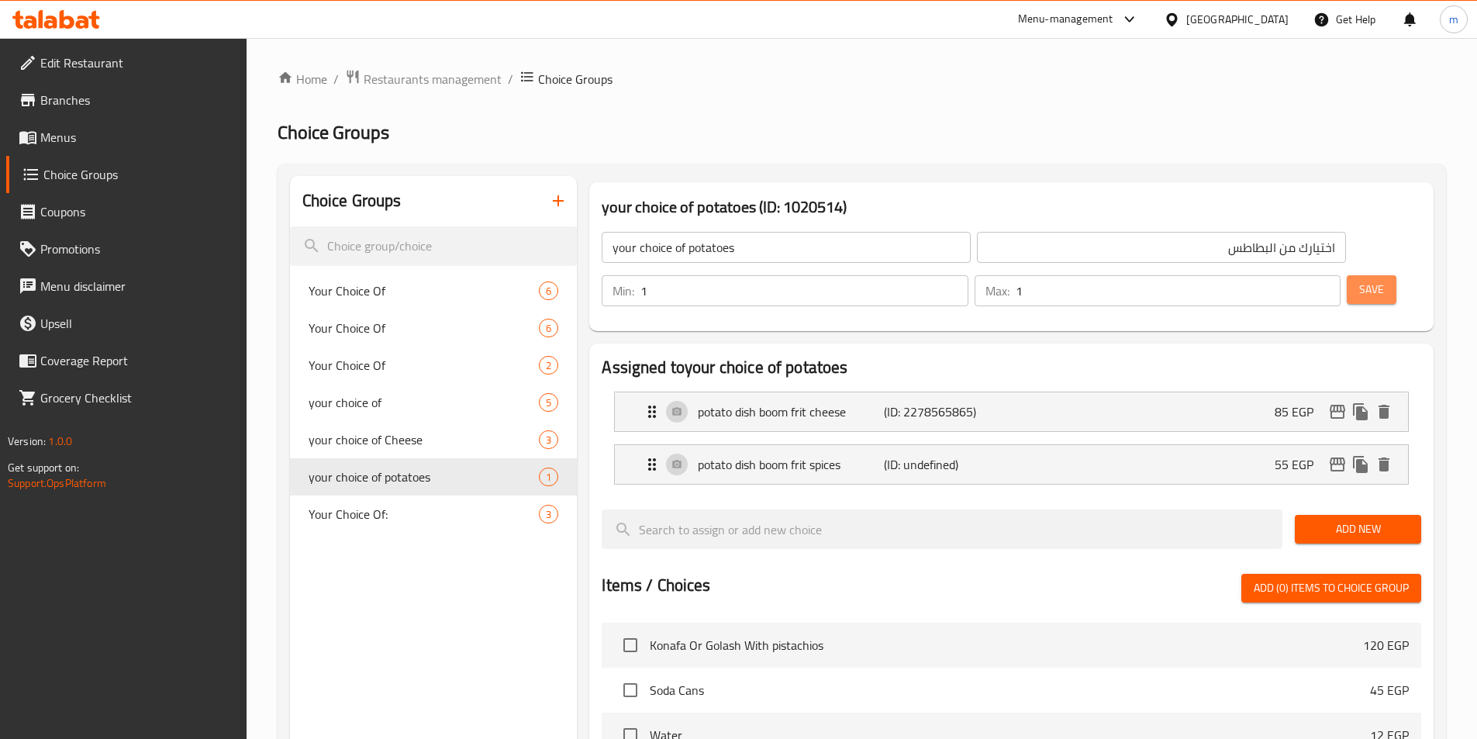
click at [1359, 280] on span "Save" at bounding box center [1371, 289] width 25 height 19
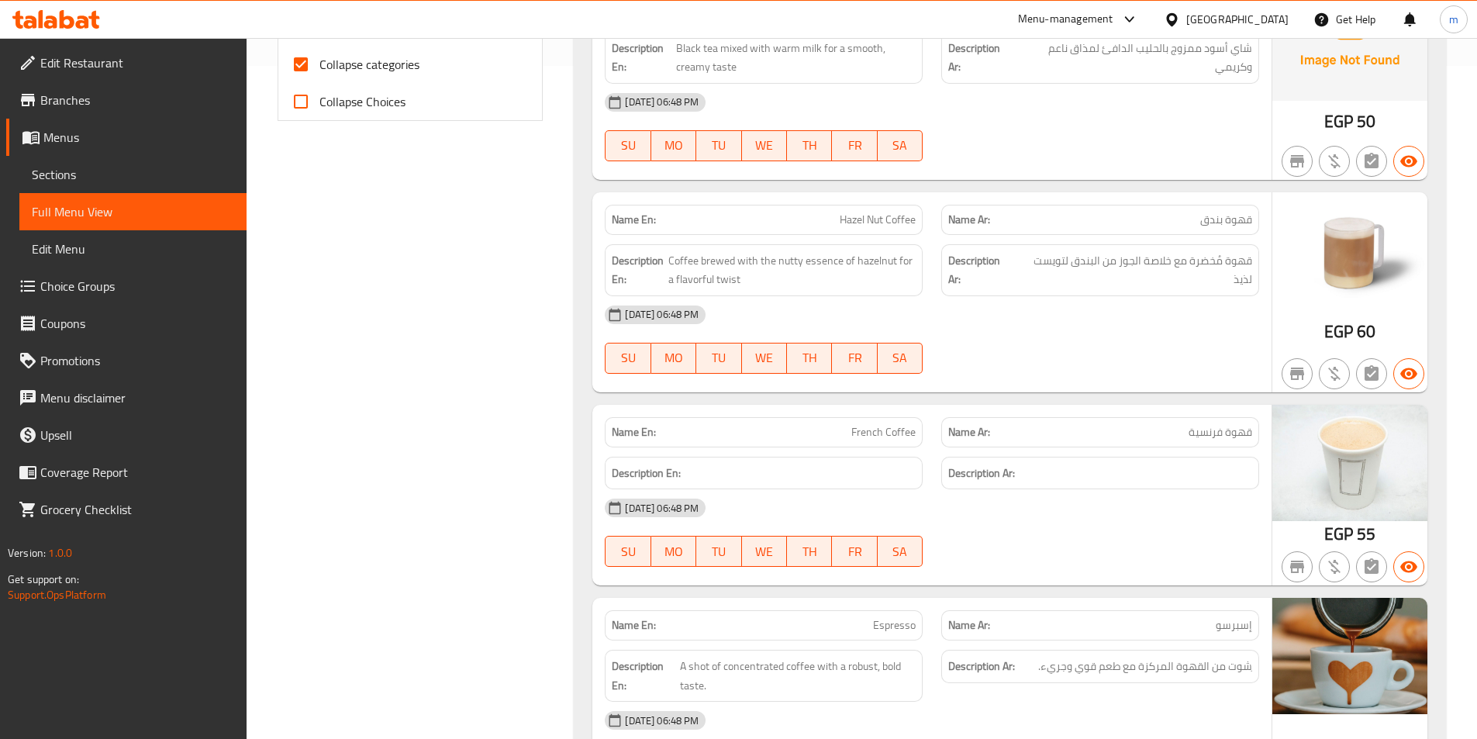
scroll to position [233, 0]
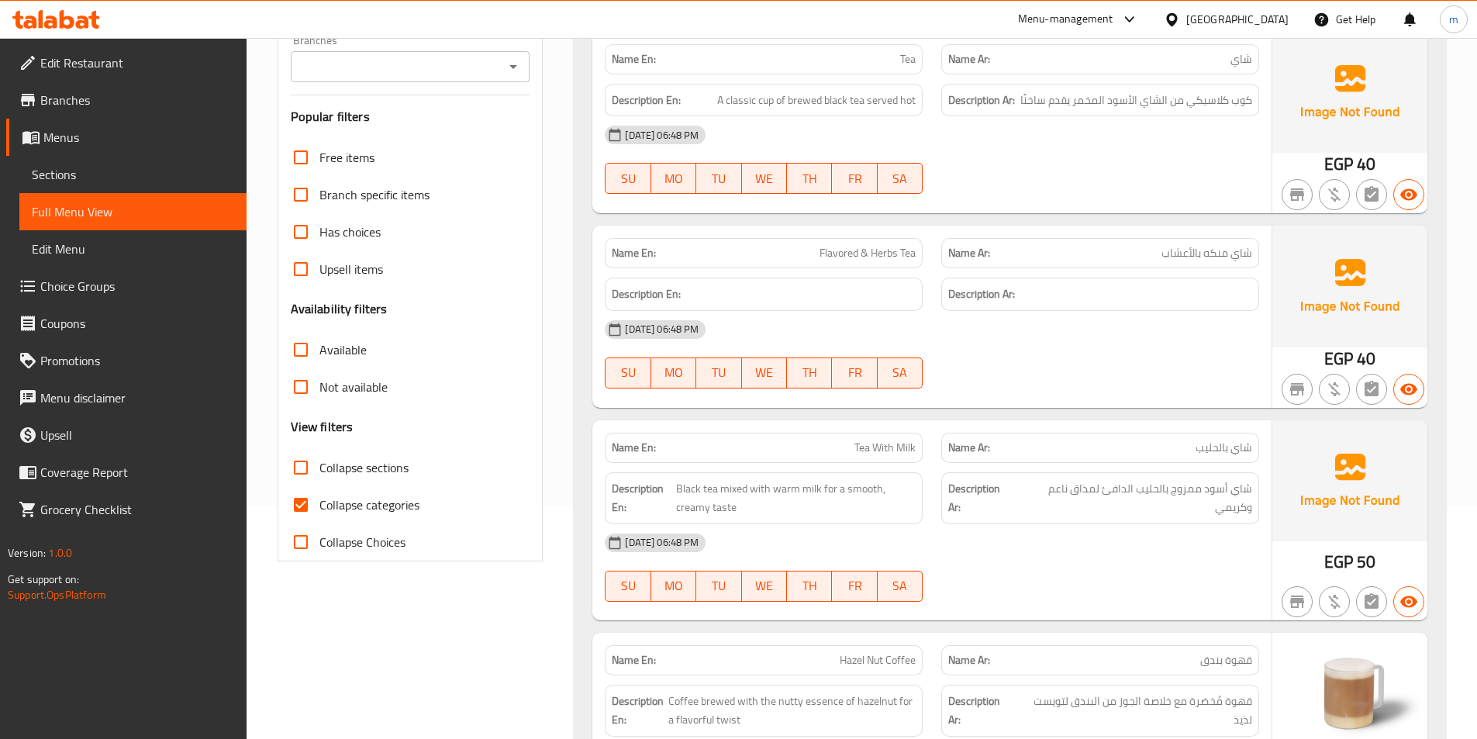
click at [299, 509] on input "Collapse categories" at bounding box center [300, 504] width 37 height 37
checkbox input "false"
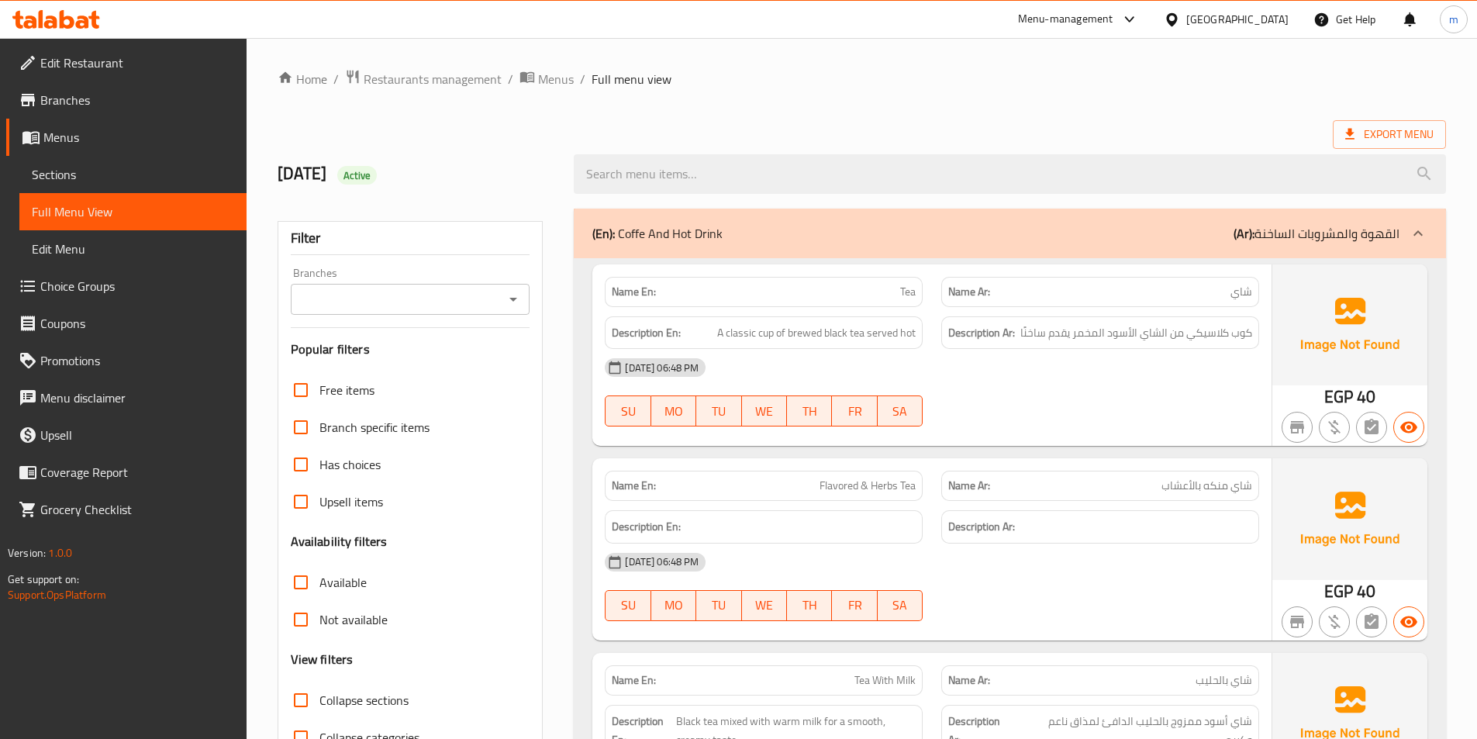
scroll to position [310, 0]
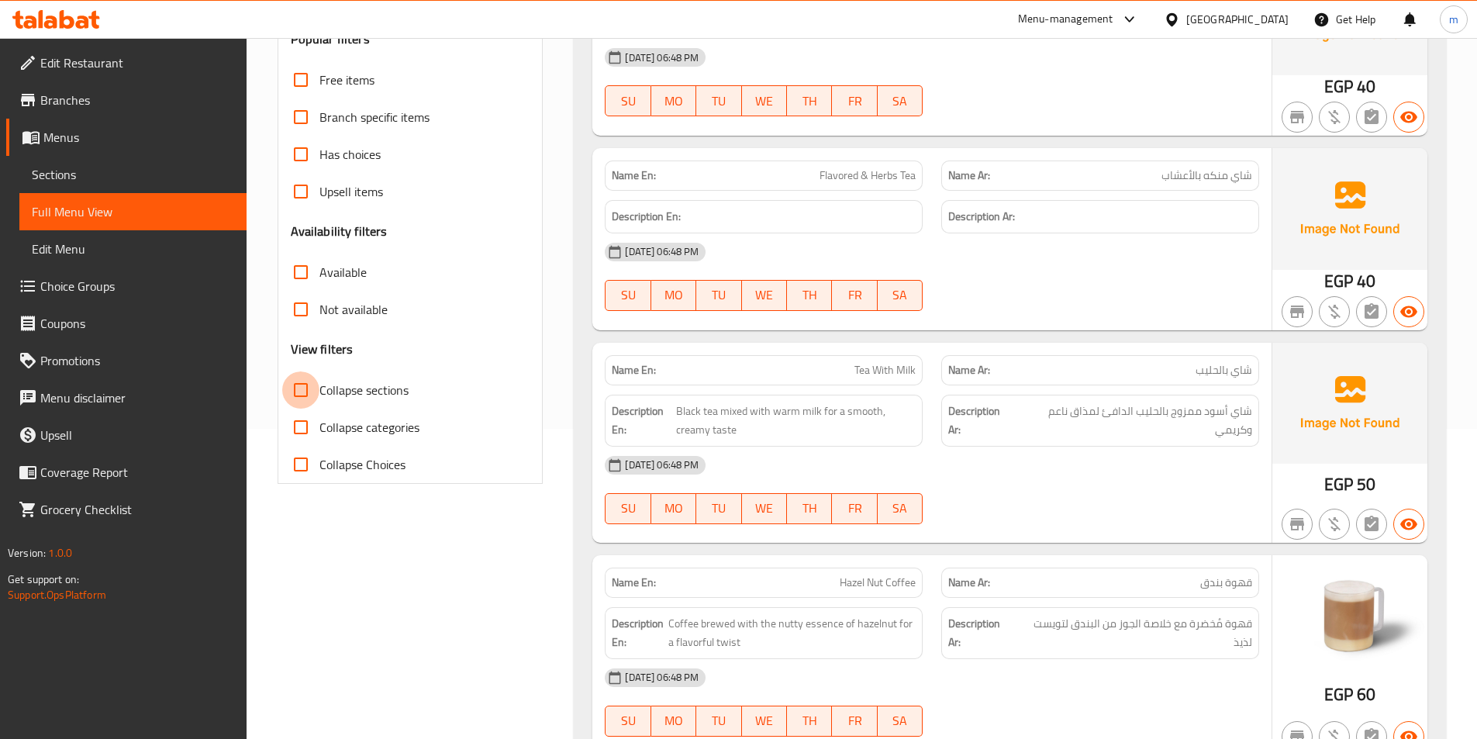
click at [287, 397] on input "Collapse sections" at bounding box center [300, 389] width 37 height 37
checkbox input "true"
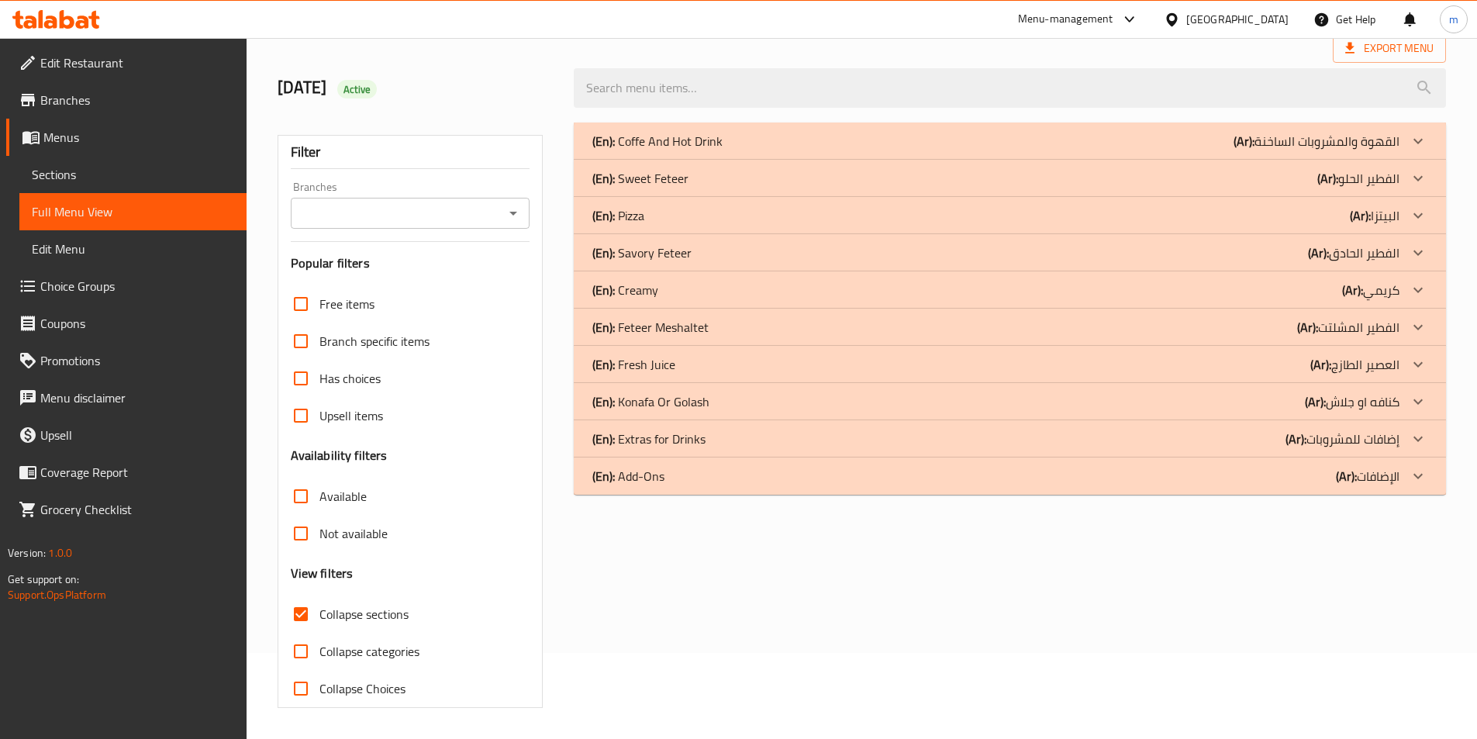
scroll to position [86, 0]
drag, startPoint x: 1107, startPoint y: 488, endPoint x: 1078, endPoint y: 439, distance: 56.7
click at [1107, 487] on div "(En): Add-Ons (Ar): الإضافات" at bounding box center [1010, 476] width 872 height 37
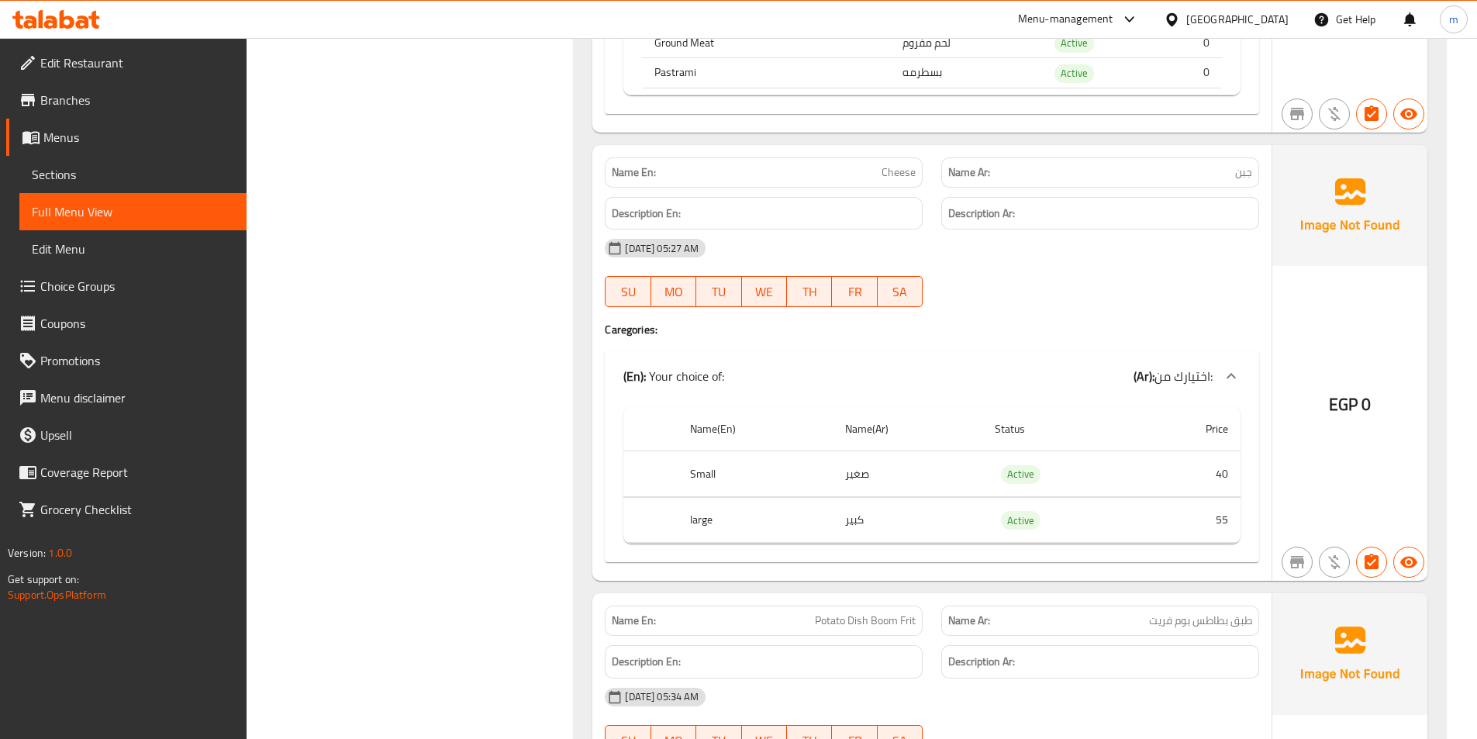
scroll to position [1524, 0]
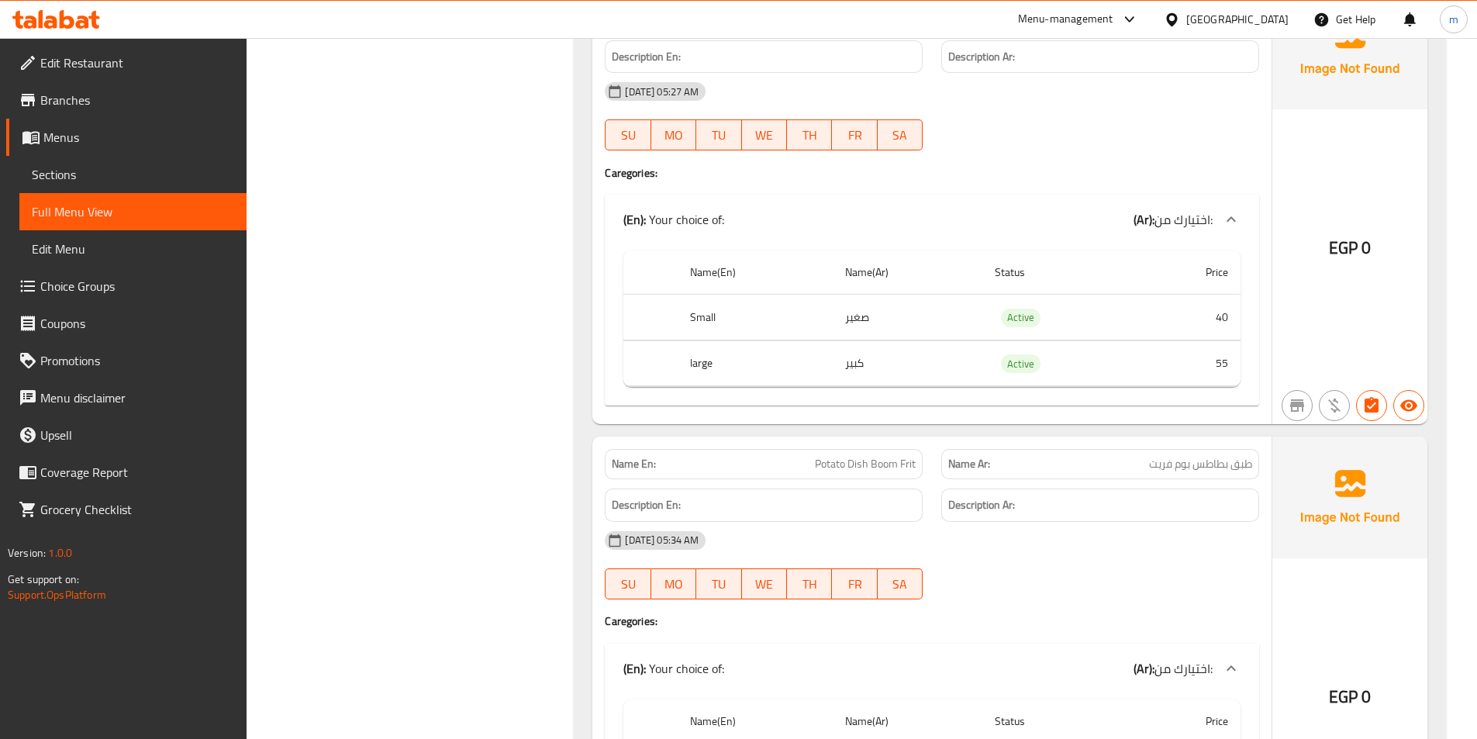
click at [1063, 362] on td "Active" at bounding box center [1060, 363] width 154 height 46
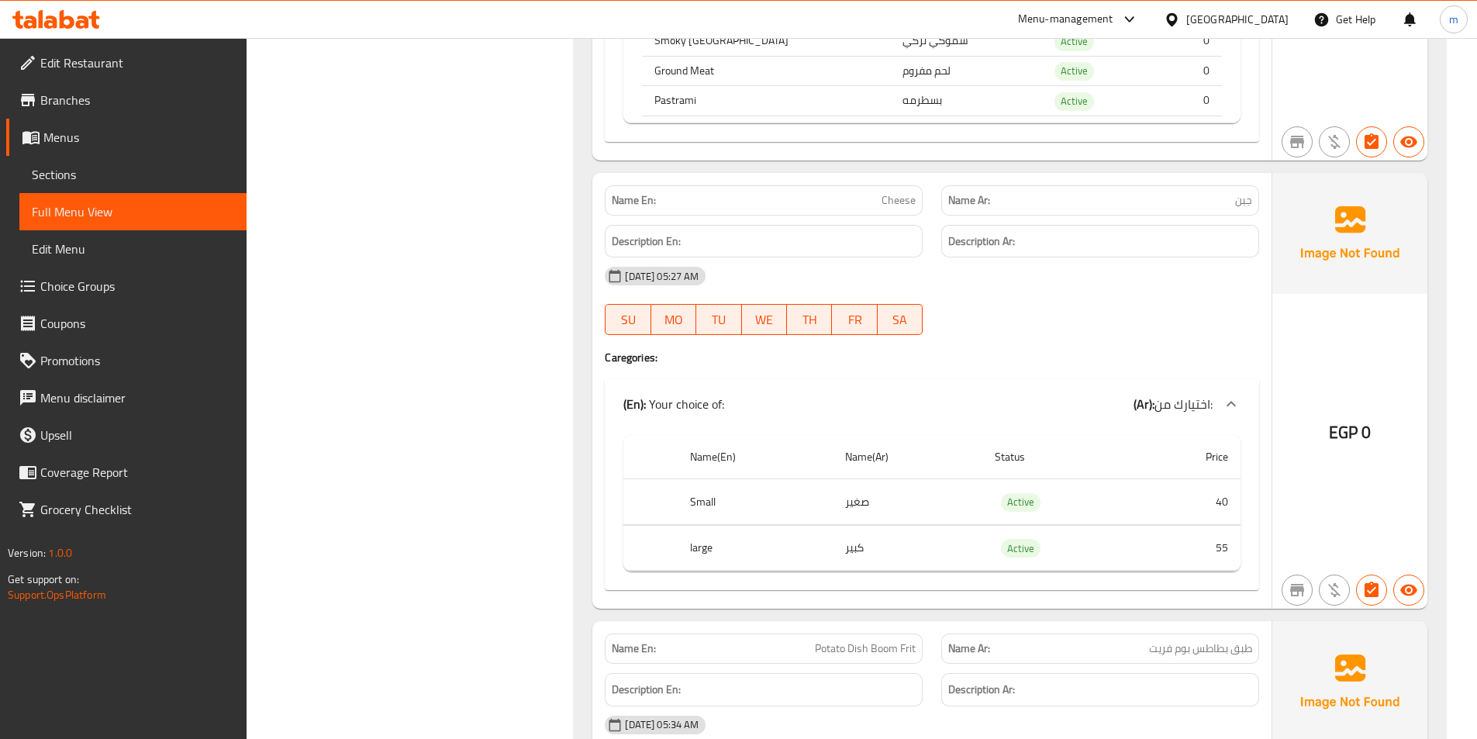
scroll to position [1332, 0]
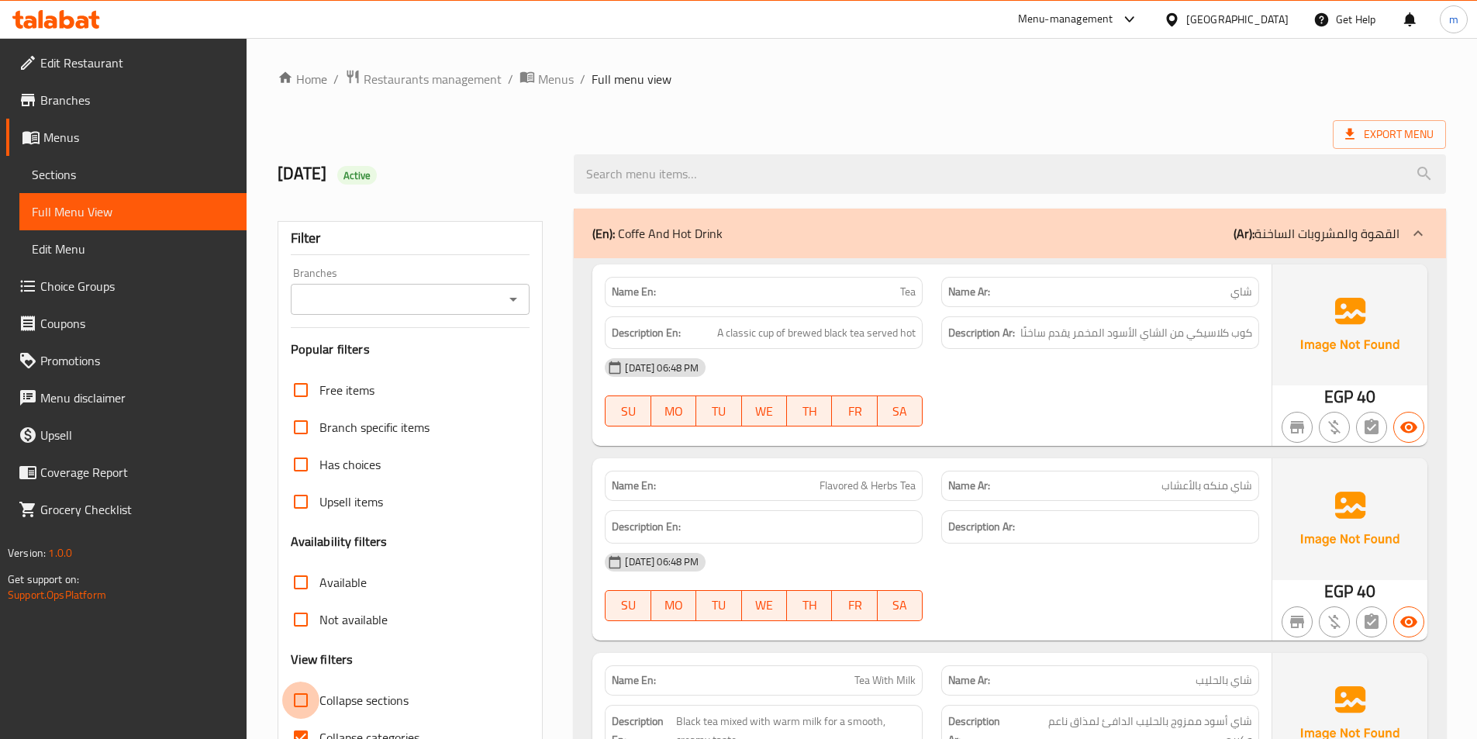
click at [306, 704] on input "Collapse sections" at bounding box center [300, 700] width 37 height 37
checkbox input "true"
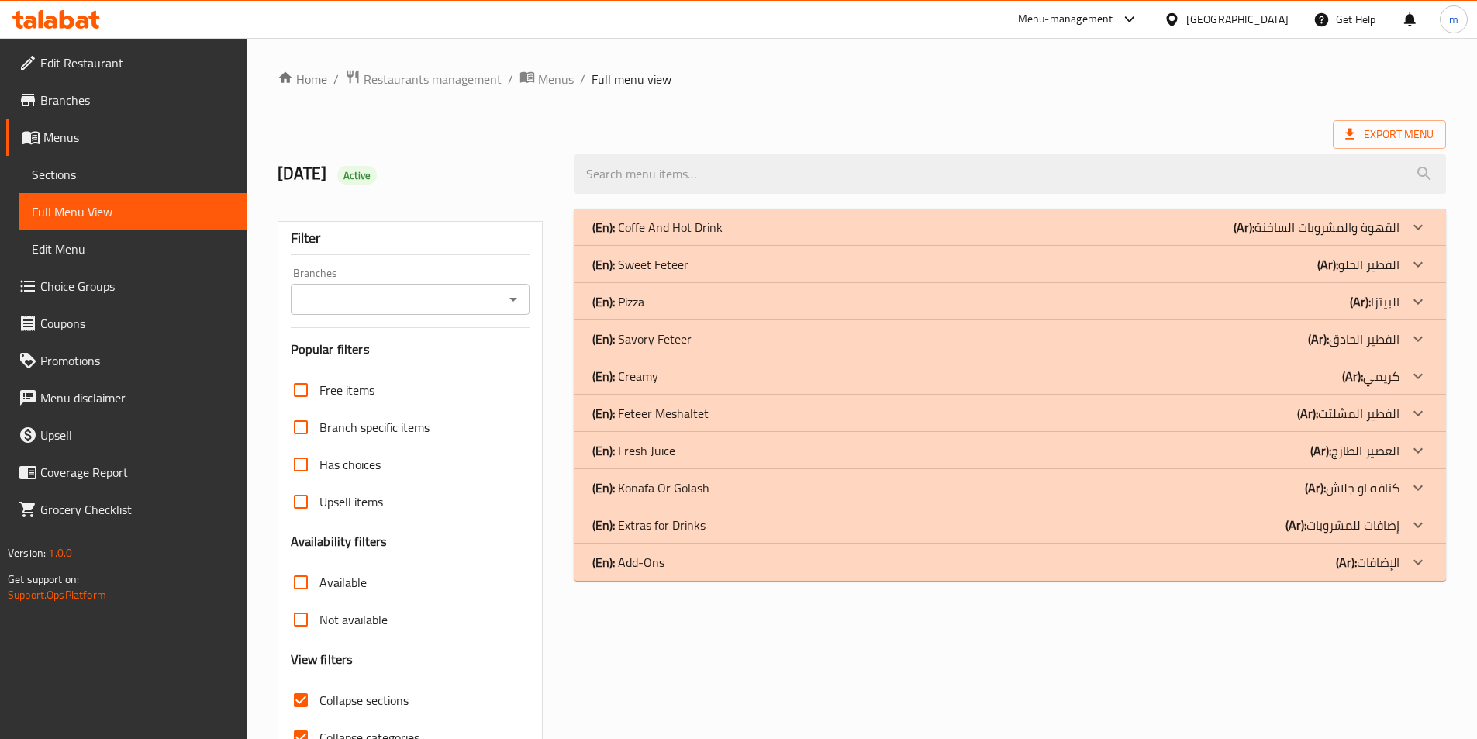
click at [301, 734] on input "Collapse categories" at bounding box center [300, 737] width 37 height 37
checkbox input "false"
click at [1392, 566] on p "(Ar): الإضافات" at bounding box center [1368, 562] width 64 height 19
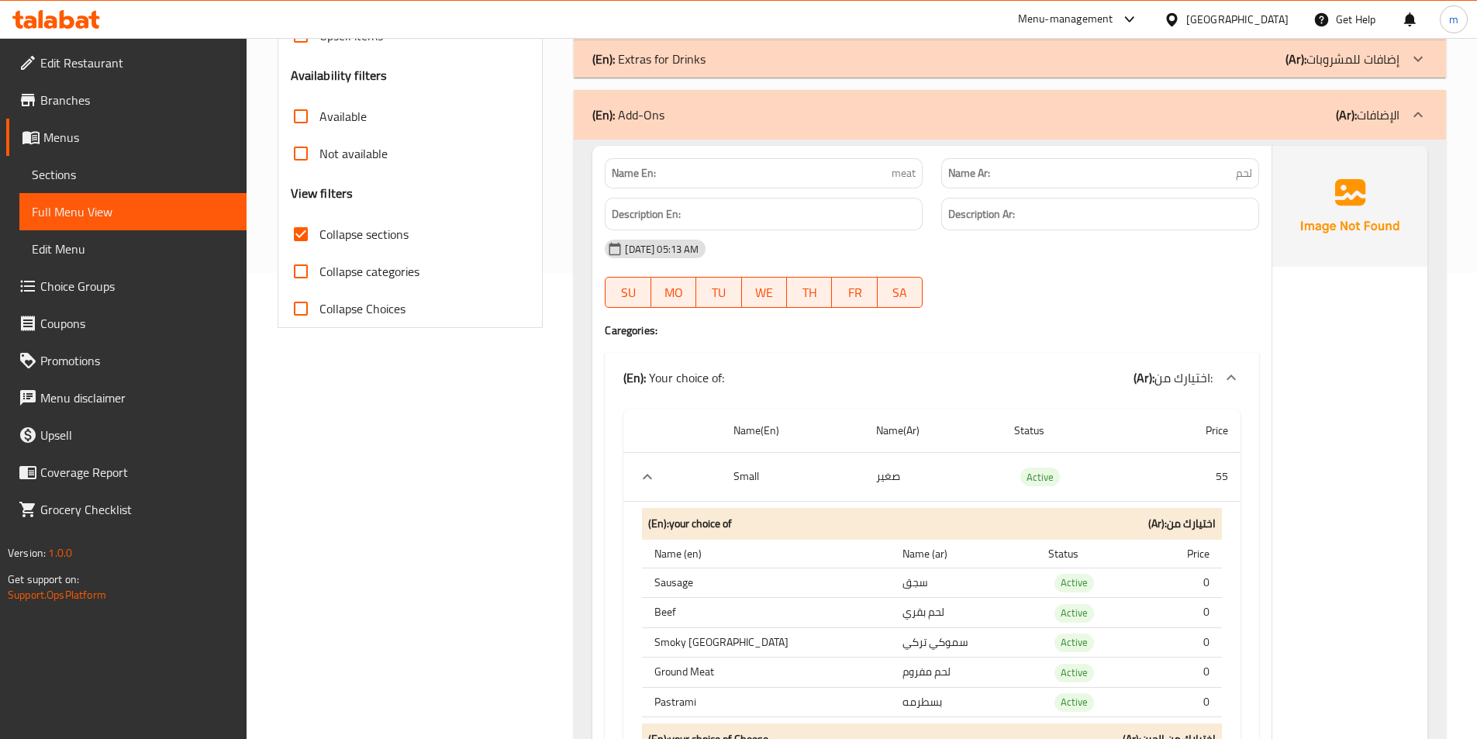
scroll to position [447, 0]
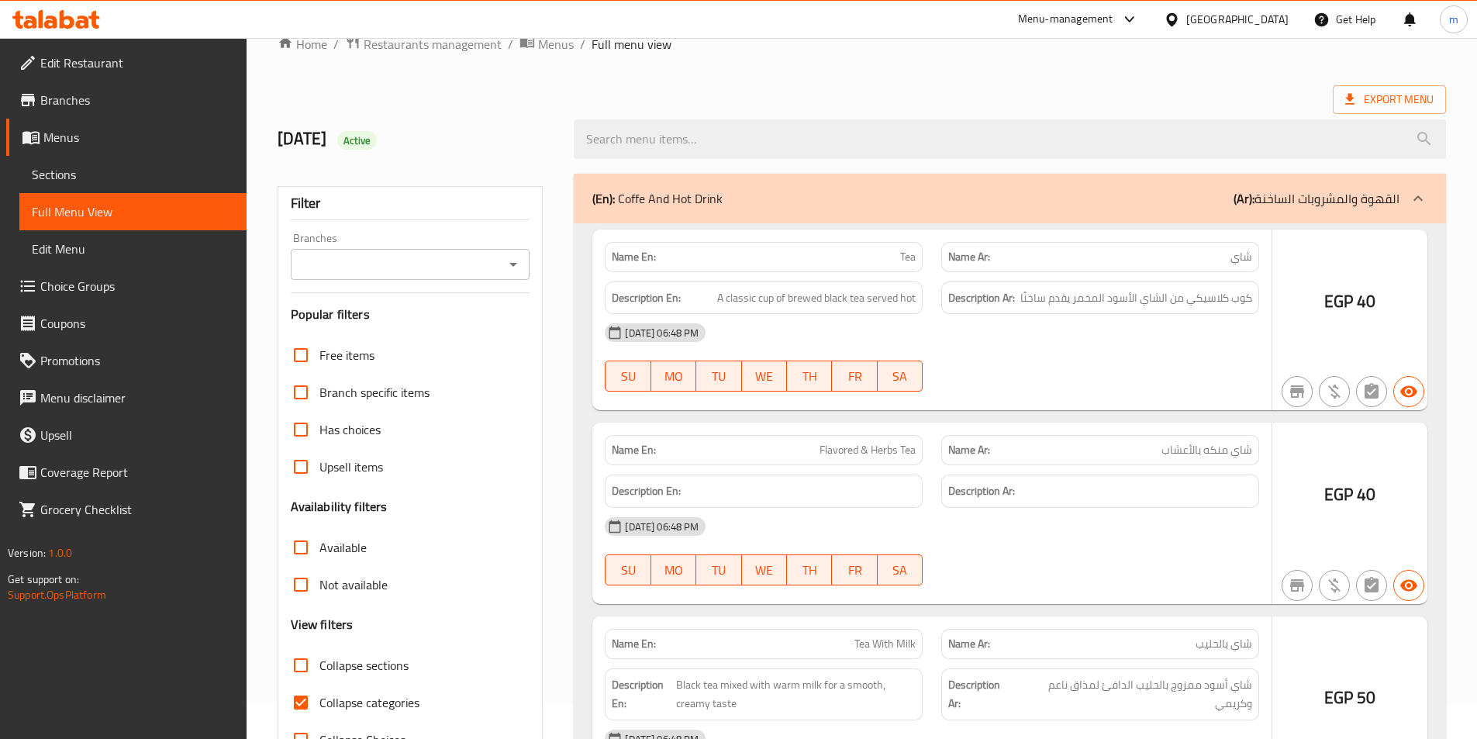
click at [306, 615] on div at bounding box center [738, 369] width 1477 height 739
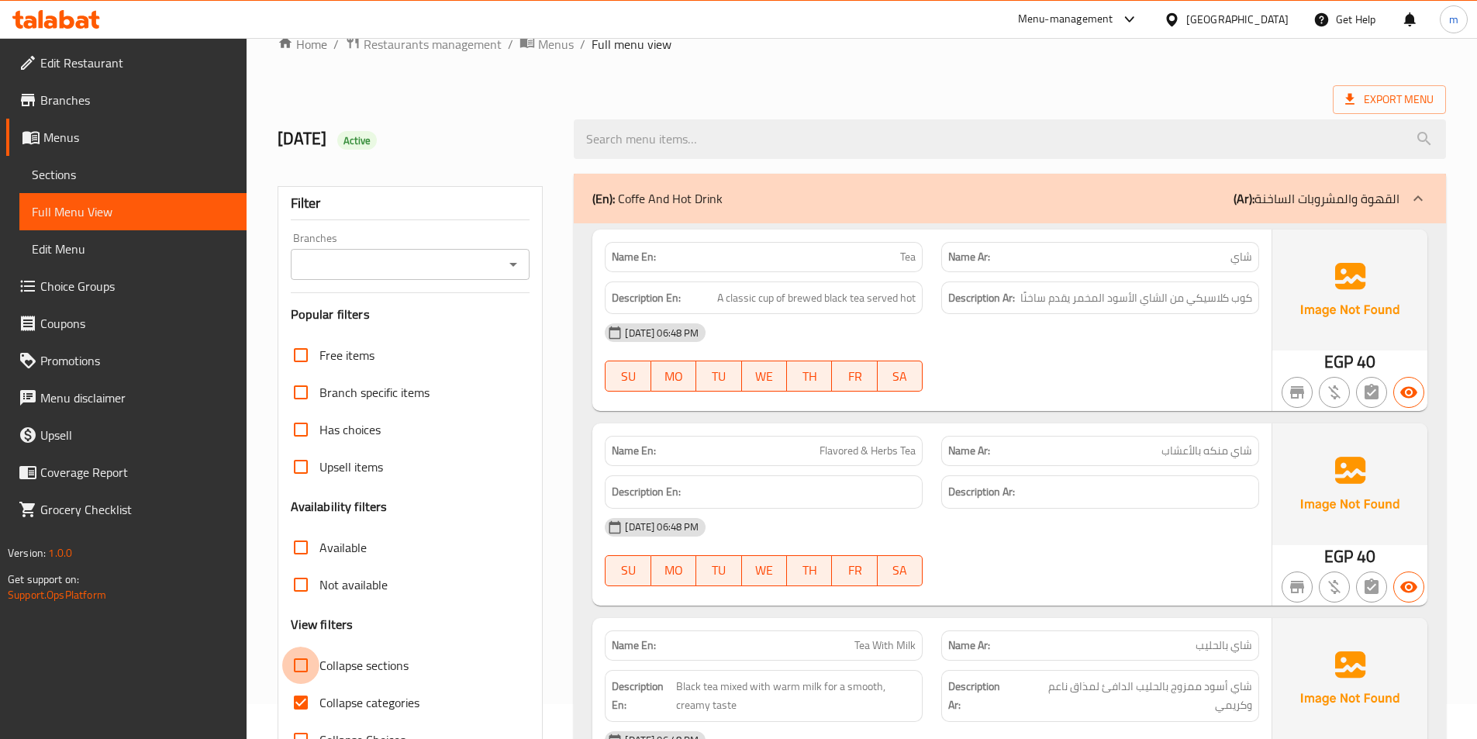
scroll to position [86, 0]
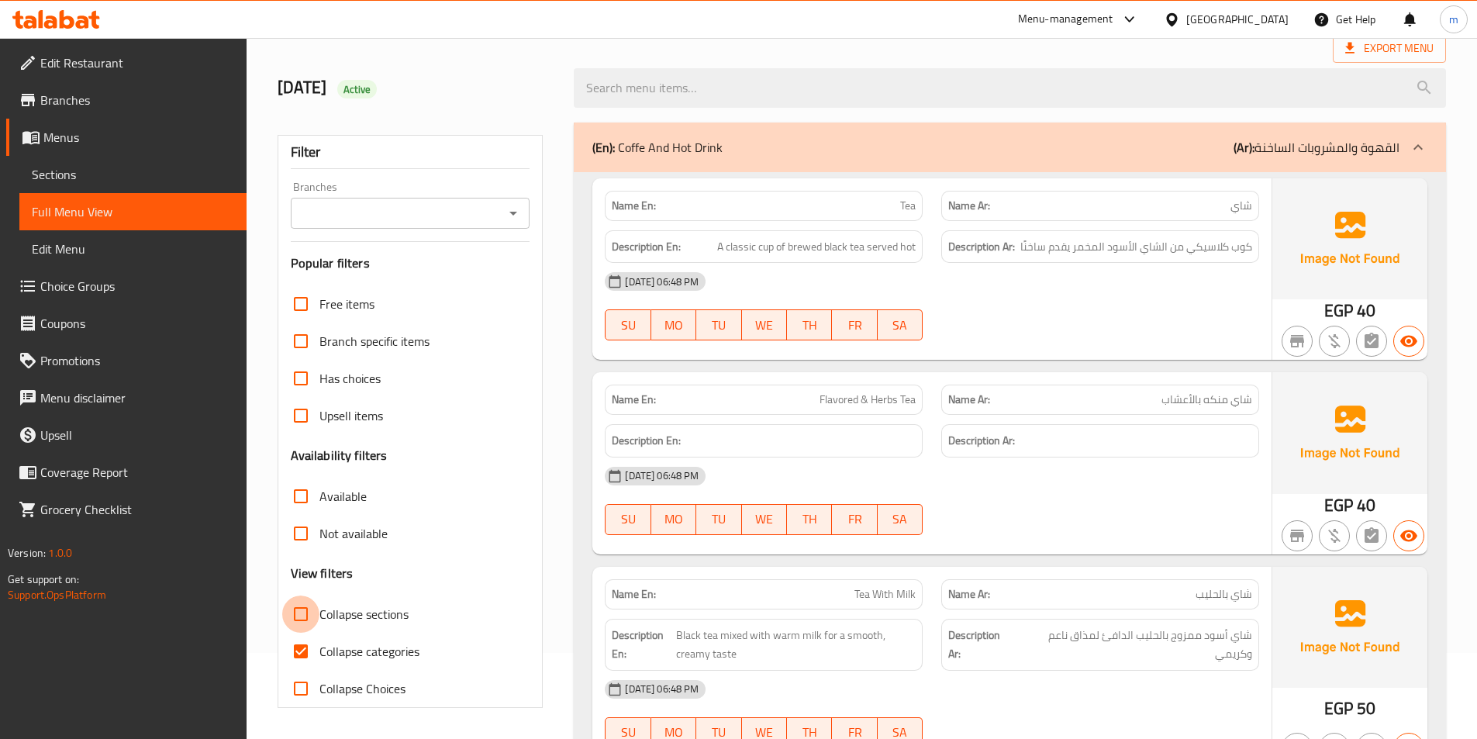
click at [299, 626] on input "Collapse sections" at bounding box center [300, 614] width 37 height 37
checkbox input "true"
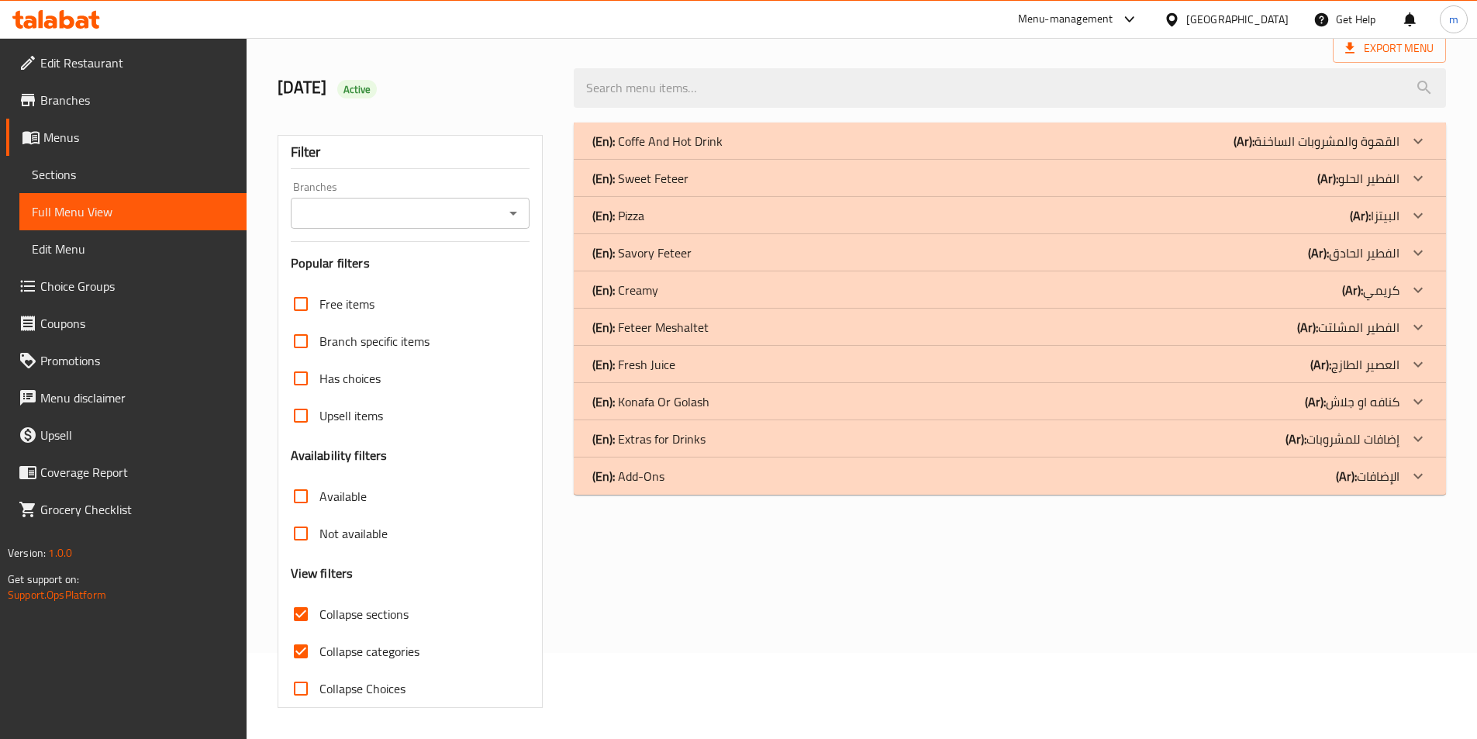
click at [301, 648] on input "Collapse categories" at bounding box center [300, 651] width 37 height 37
checkbox input "false"
click at [682, 487] on div "(En): Add-Ons (Ar): الإضافات" at bounding box center [1010, 476] width 872 height 37
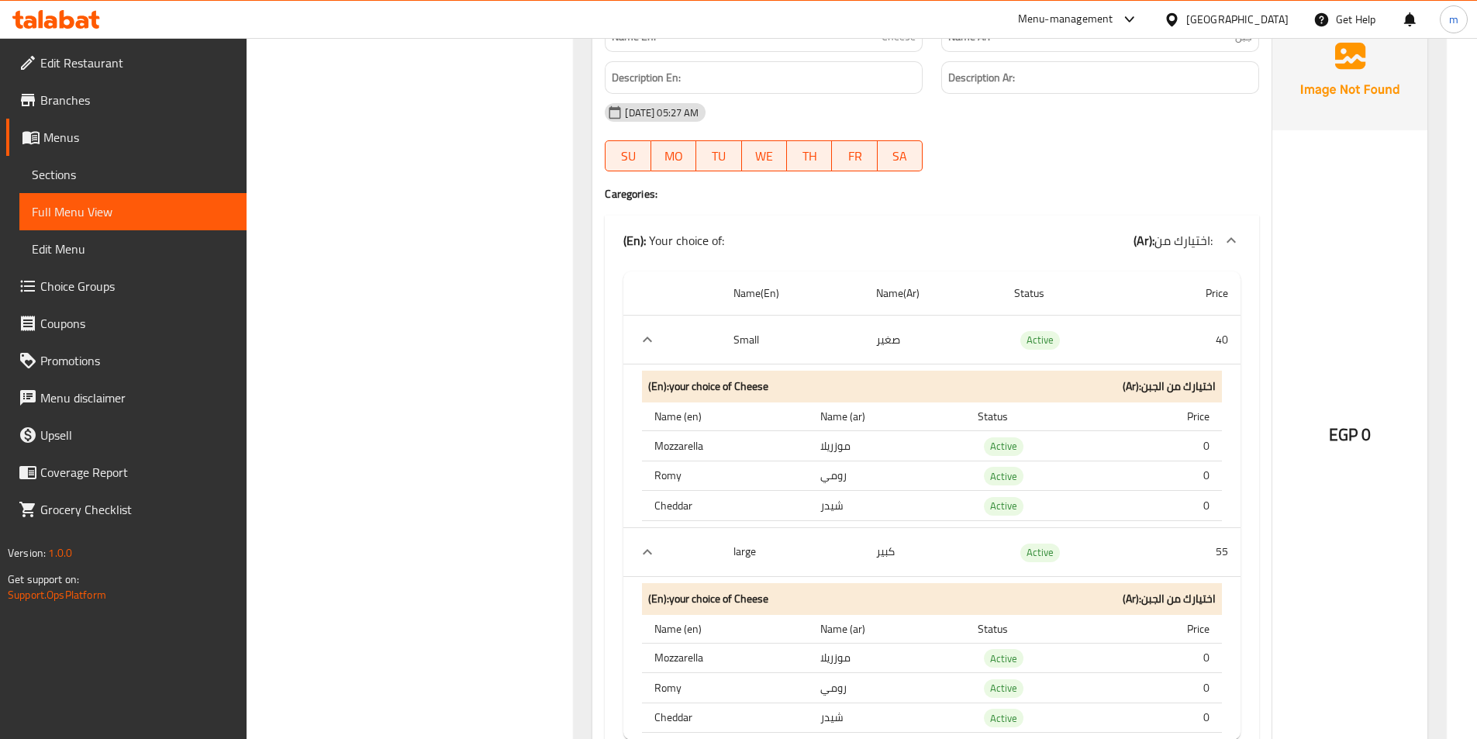
scroll to position [1509, 0]
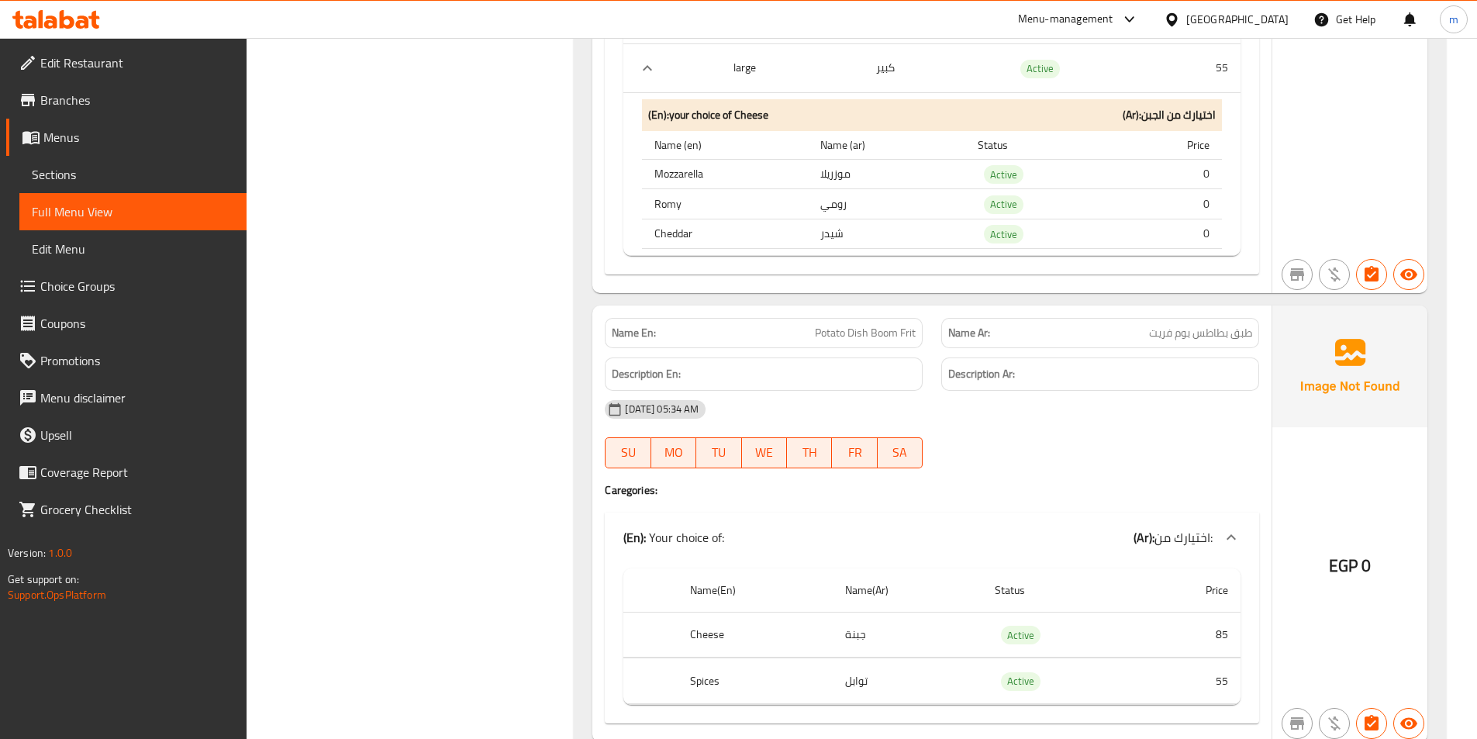
scroll to position [2052, 0]
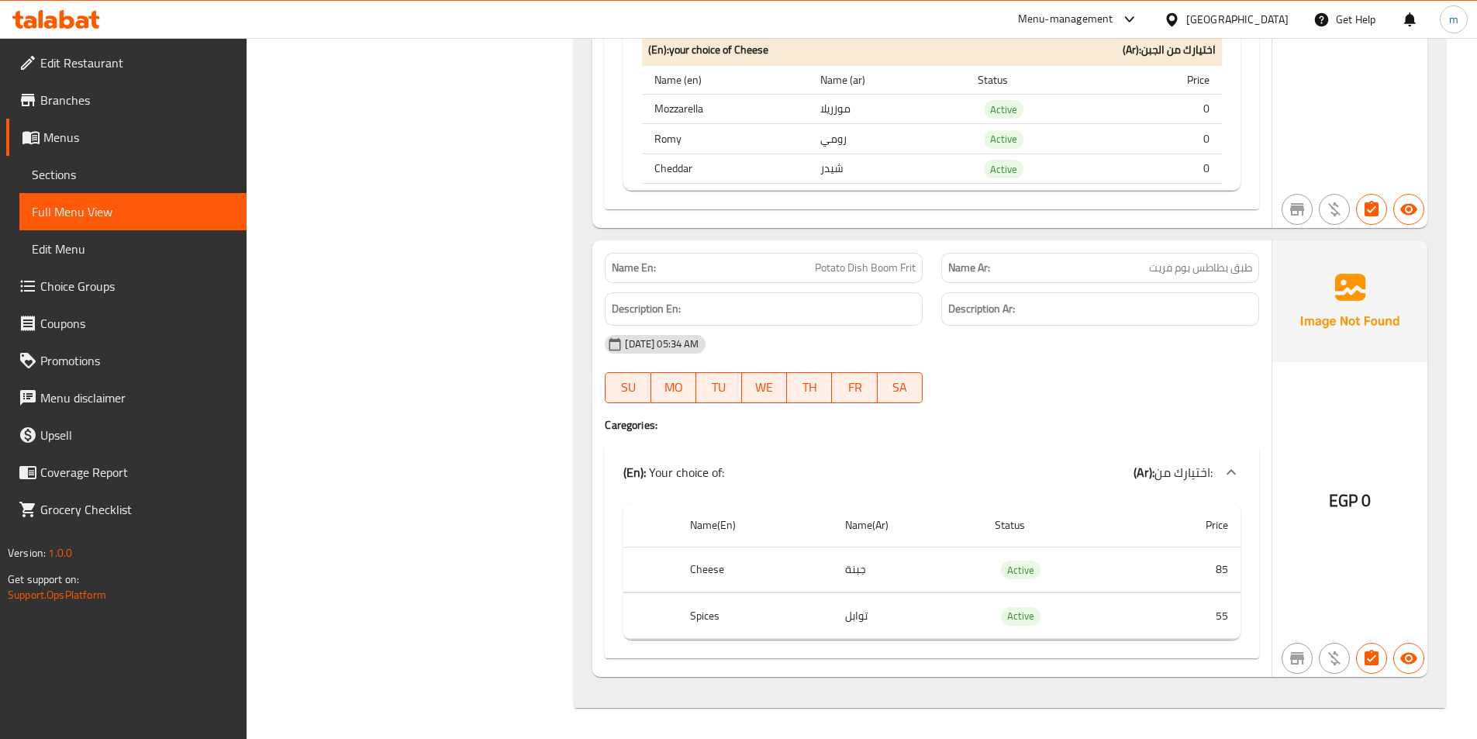
click at [115, 183] on span "Sections" at bounding box center [133, 174] width 202 height 19
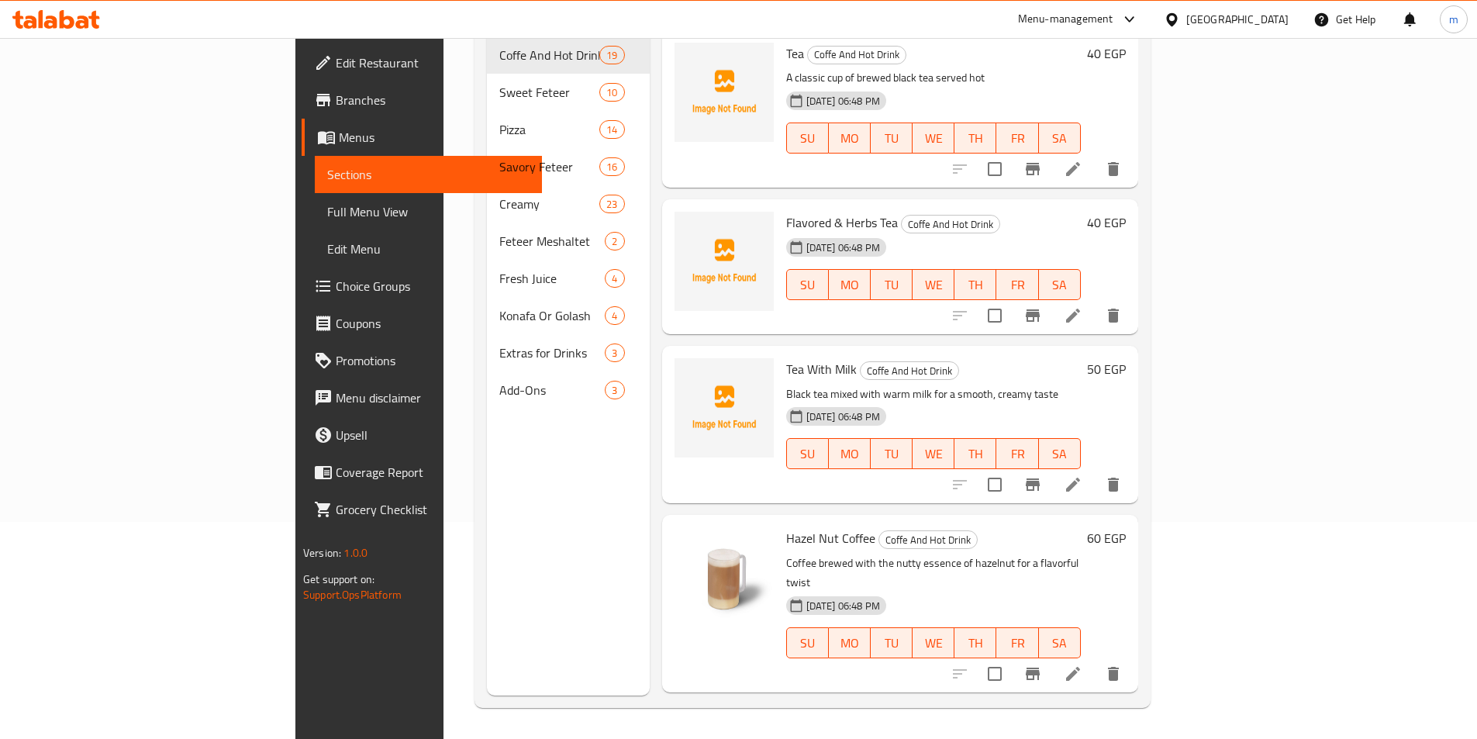
scroll to position [217, 0]
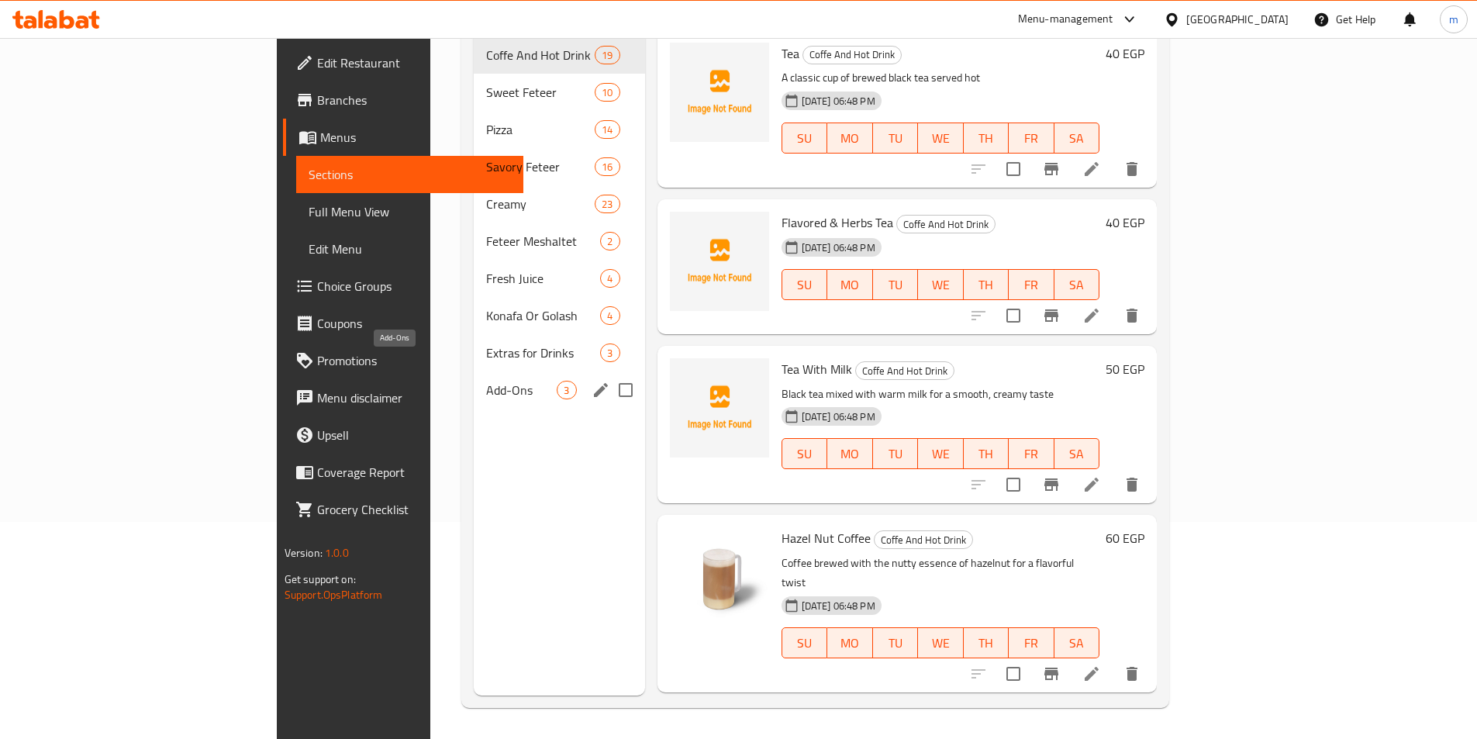
click at [486, 381] on span "Add-Ons" at bounding box center [521, 390] width 71 height 19
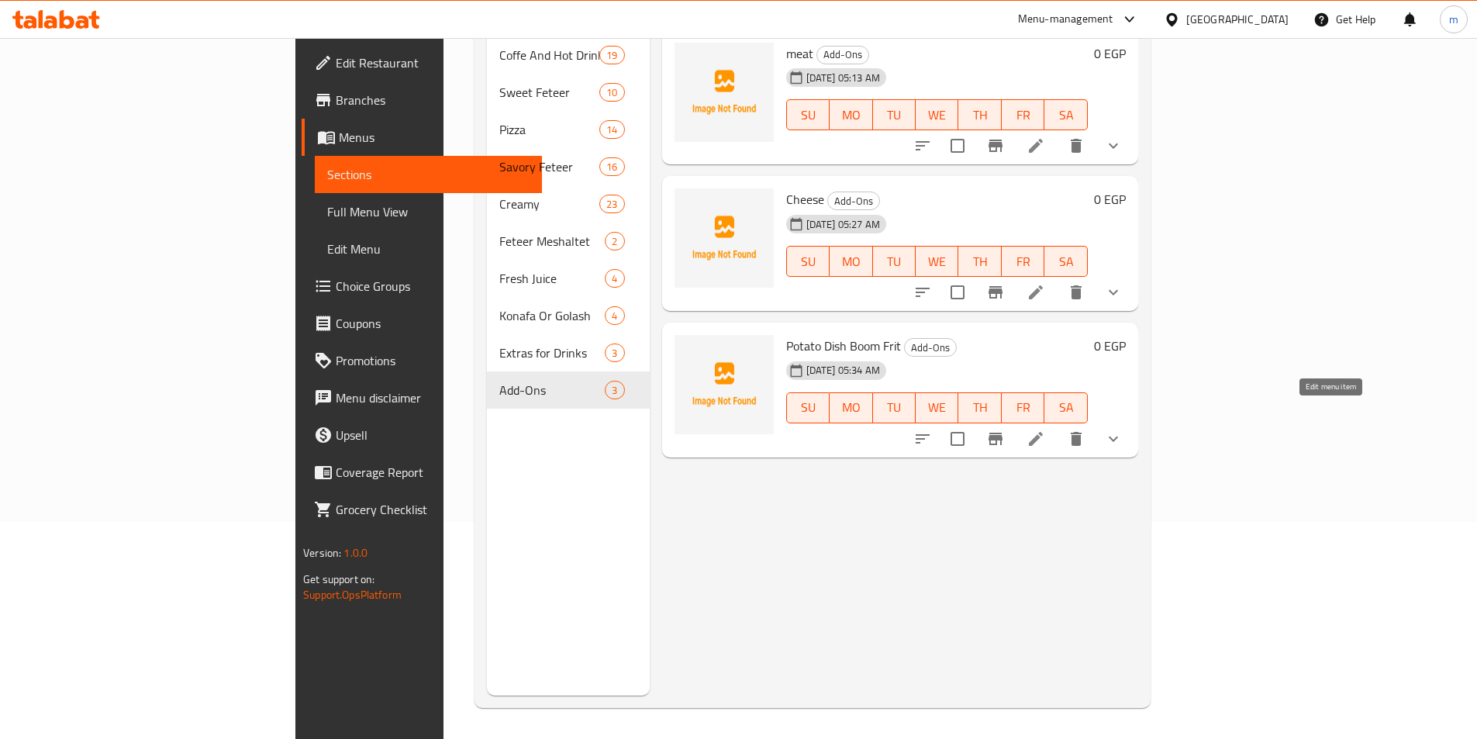
click at [1045, 430] on icon at bounding box center [1036, 439] width 19 height 19
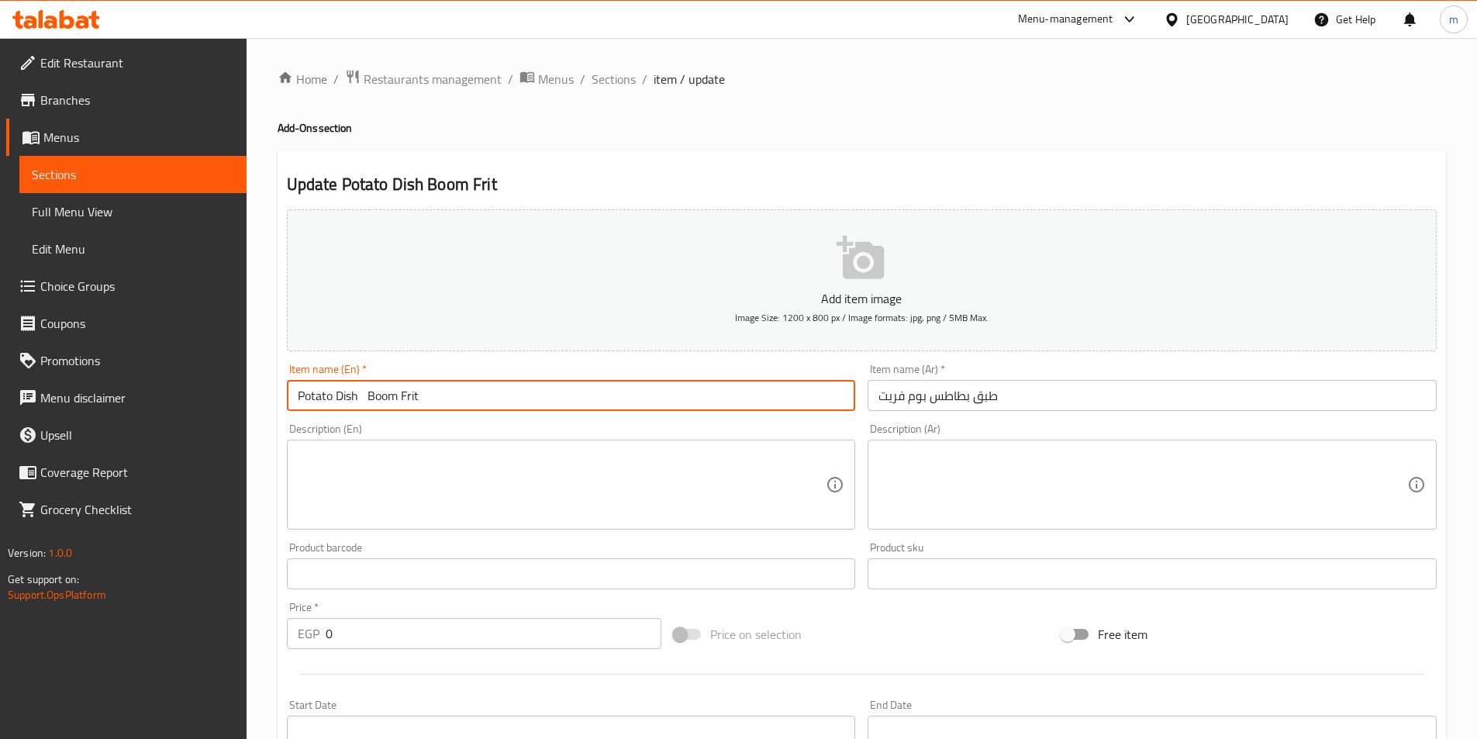
drag, startPoint x: 410, startPoint y: 400, endPoint x: 330, endPoint y: 401, distance: 80.7
click at [330, 401] on input "Potato Dish Boom Frit" at bounding box center [571, 395] width 569 height 31
type input "Potato"
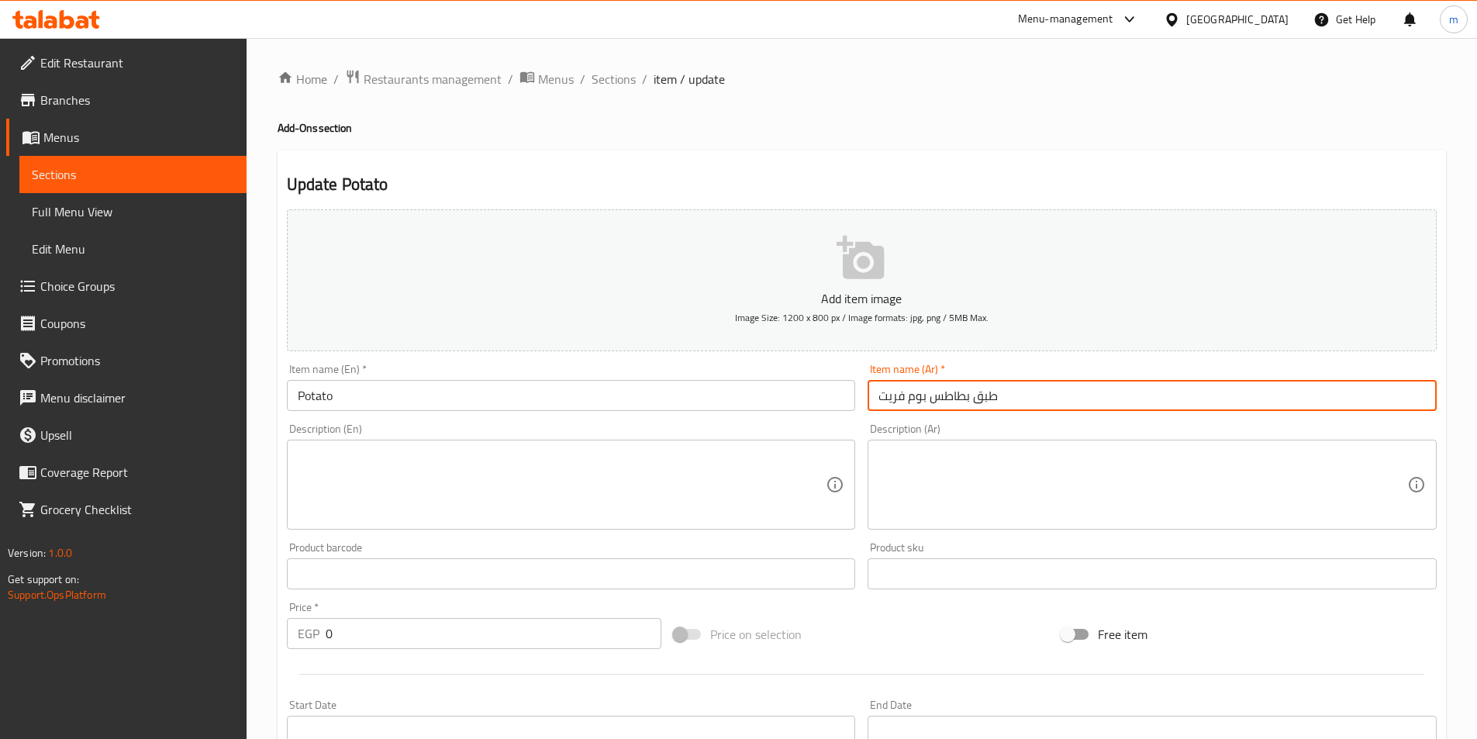
drag, startPoint x: 925, startPoint y: 400, endPoint x: 834, endPoint y: 394, distance: 91.7
click at [834, 394] on div "Add item image Image Size: 1200 x 800 px / Image formats: jpg, png / 5MB Max. I…" at bounding box center [862, 537] width 1163 height 668
click at [941, 396] on input "طبق بطاطس" at bounding box center [1152, 395] width 569 height 31
click at [960, 397] on input "طبق بطاطس" at bounding box center [1152, 395] width 569 height 31
drag, startPoint x: 954, startPoint y: 397, endPoint x: 944, endPoint y: 396, distance: 10.1
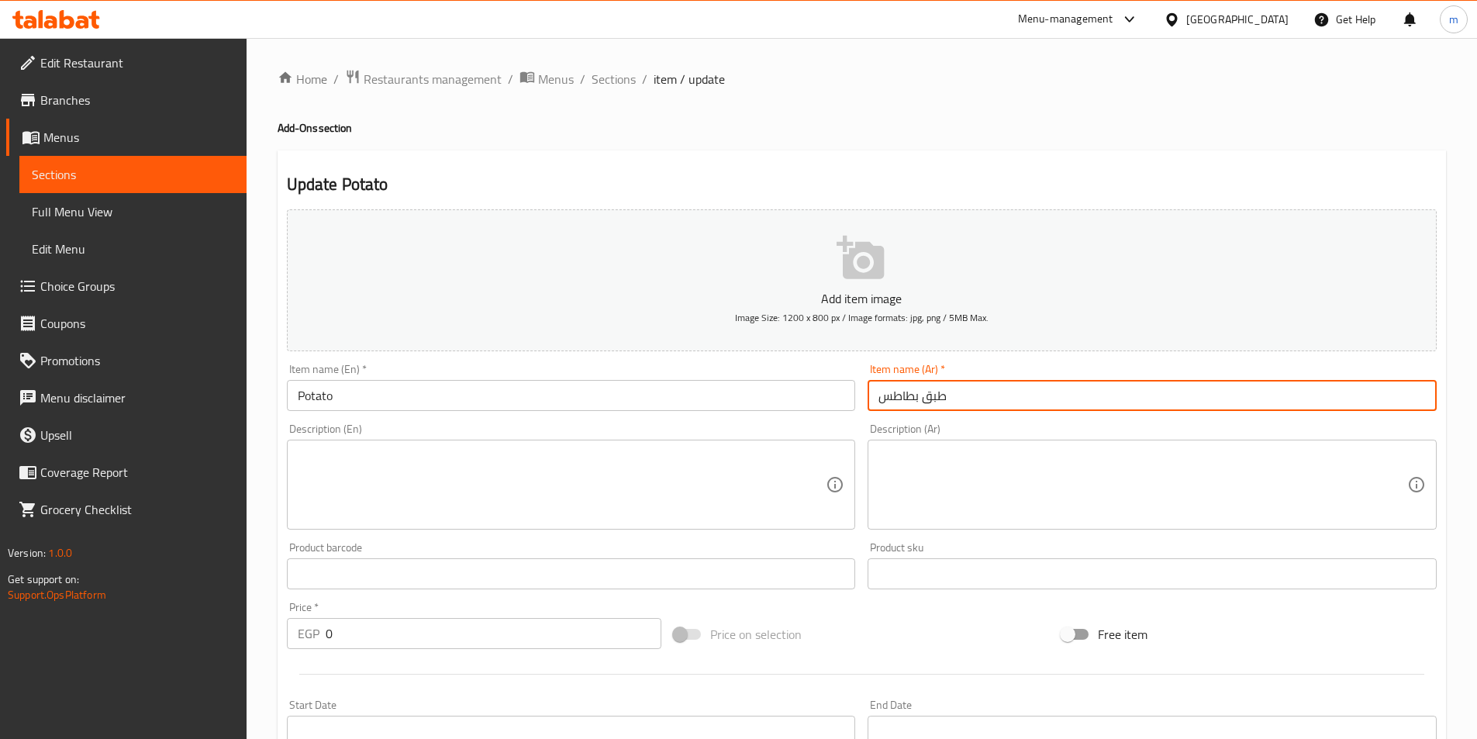
click at [944, 396] on input "طبق بطاطس" at bounding box center [1152, 395] width 569 height 31
type input "ط"
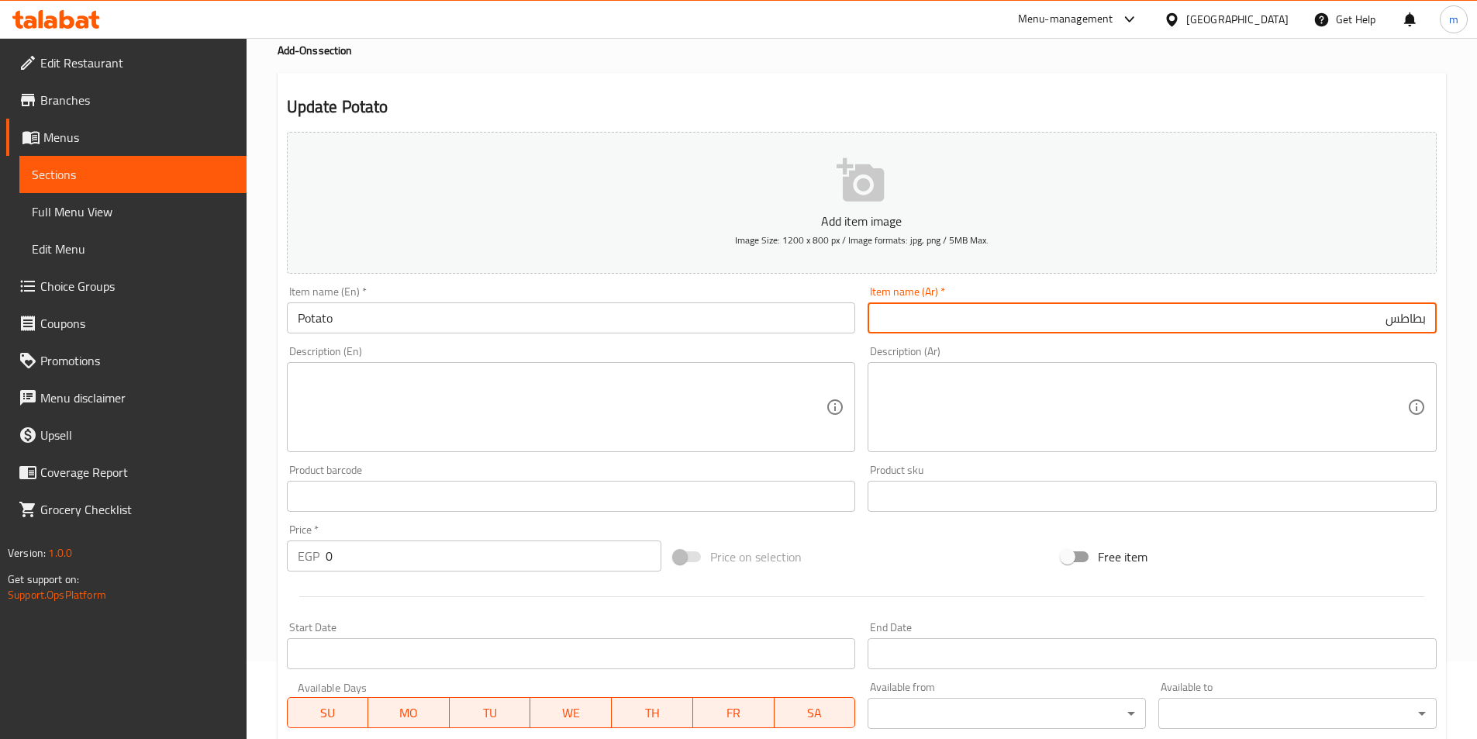
type input "بطاطس"
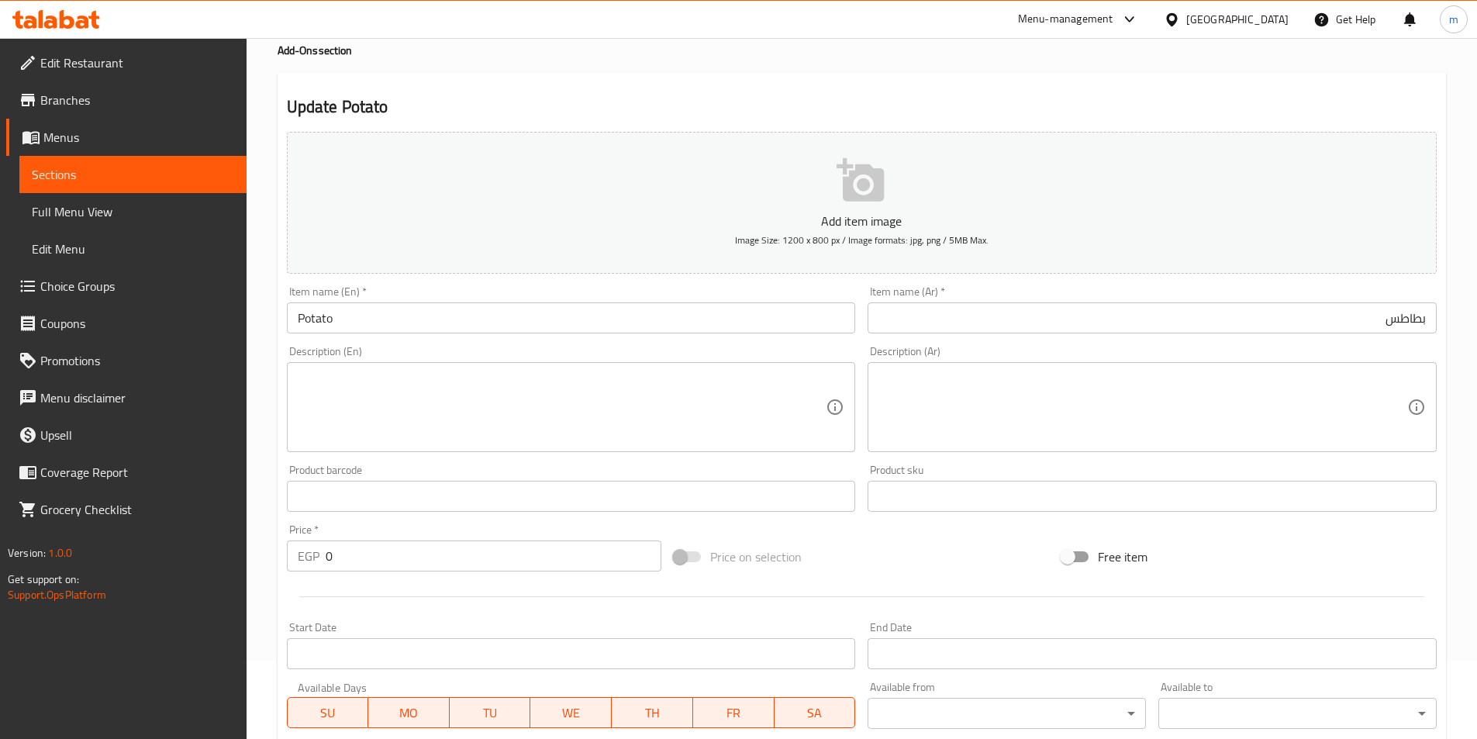
click at [968, 551] on div "Price on selection" at bounding box center [862, 557] width 388 height 42
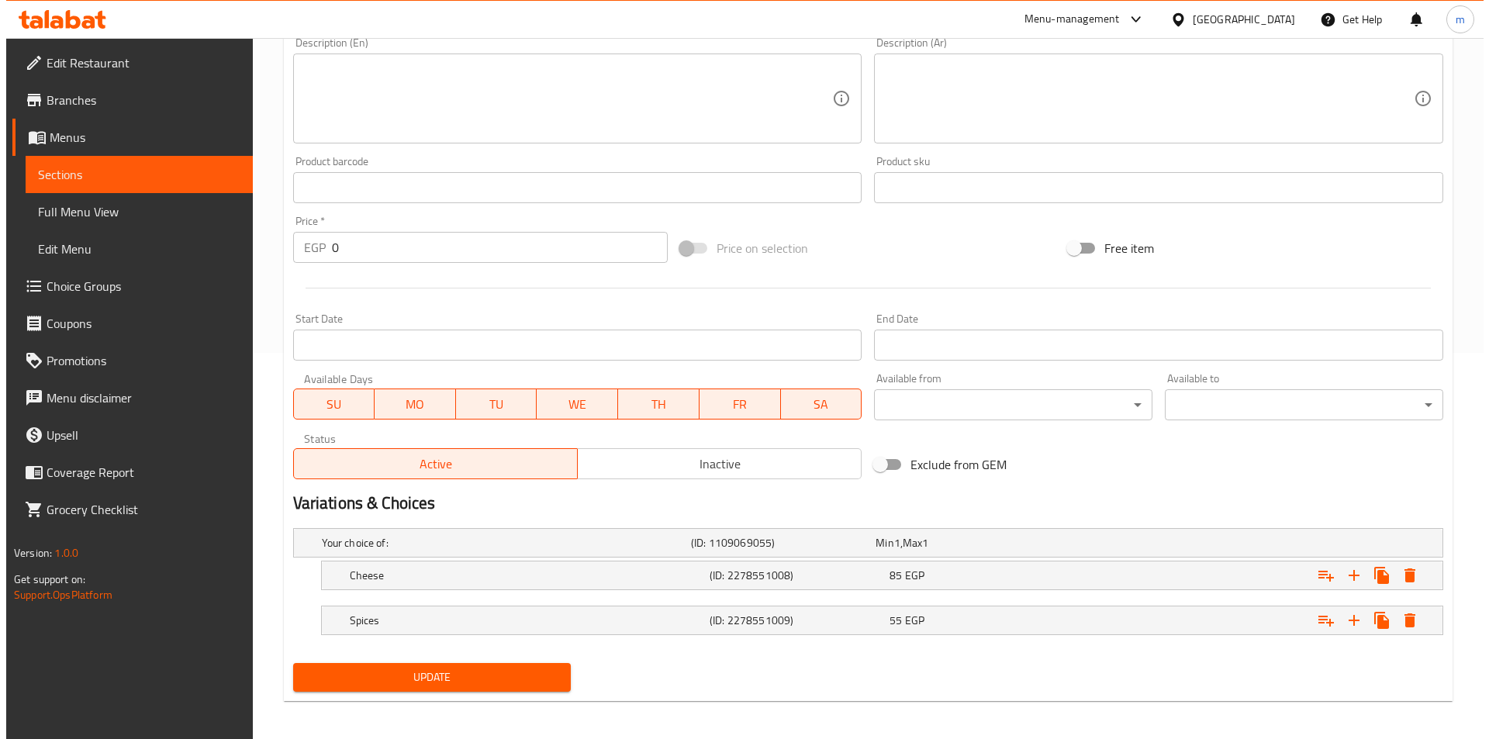
scroll to position [392, 0]
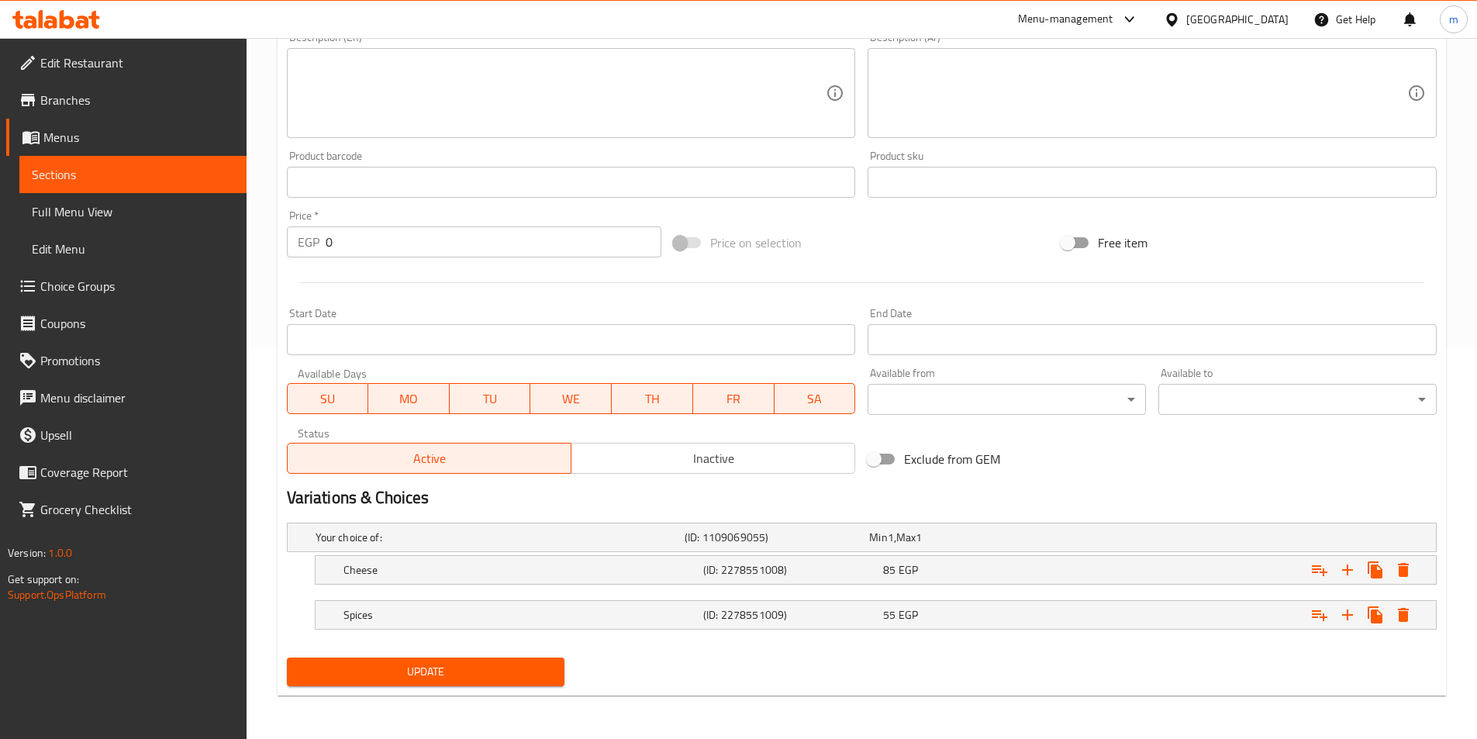
click at [463, 664] on span "Update" at bounding box center [426, 671] width 254 height 19
click at [441, 524] on div "Your choice of: (ID: 1109069055) Min 1 , Max 1" at bounding box center [867, 537] width 1108 height 34
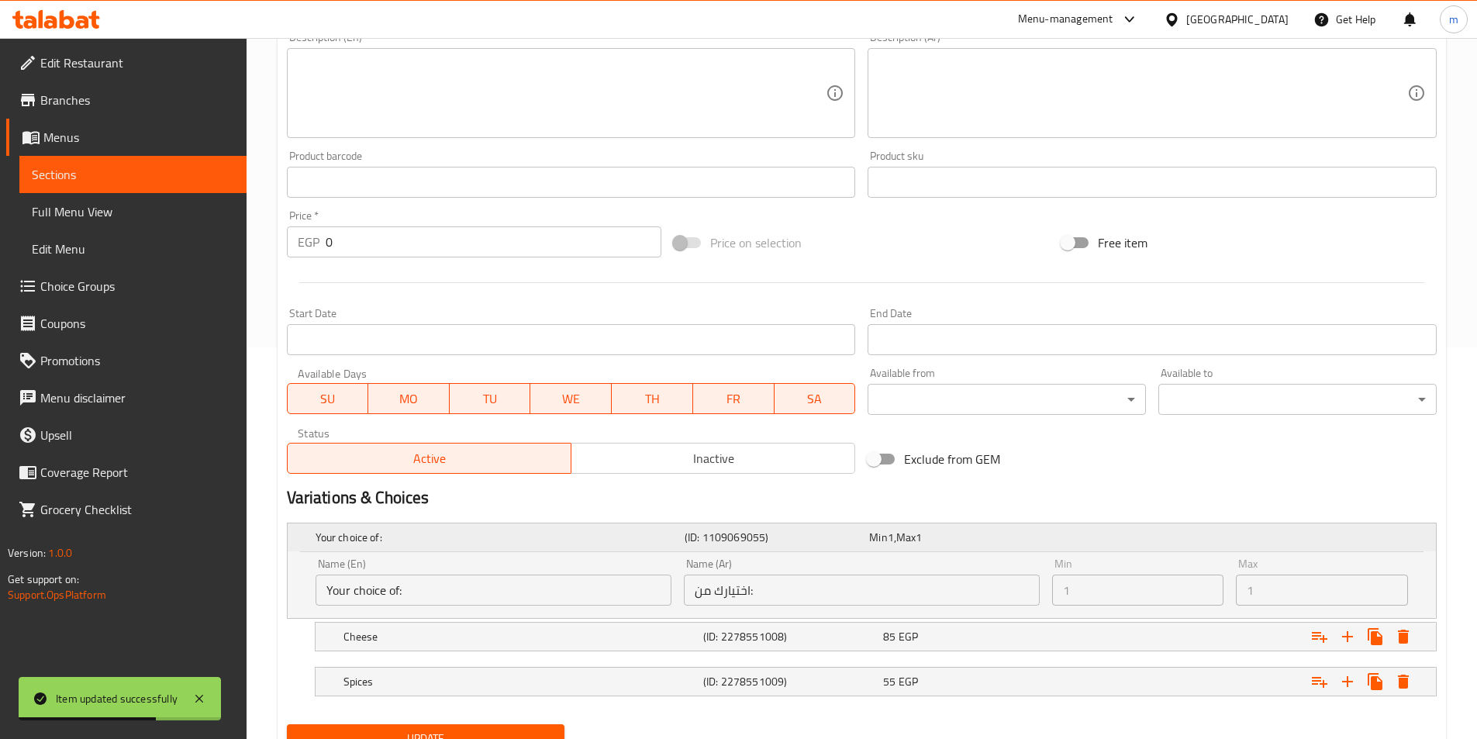
click at [441, 524] on div "Your choice of: (ID: 1109069055) Min 1 , Max 1" at bounding box center [867, 537] width 1108 height 34
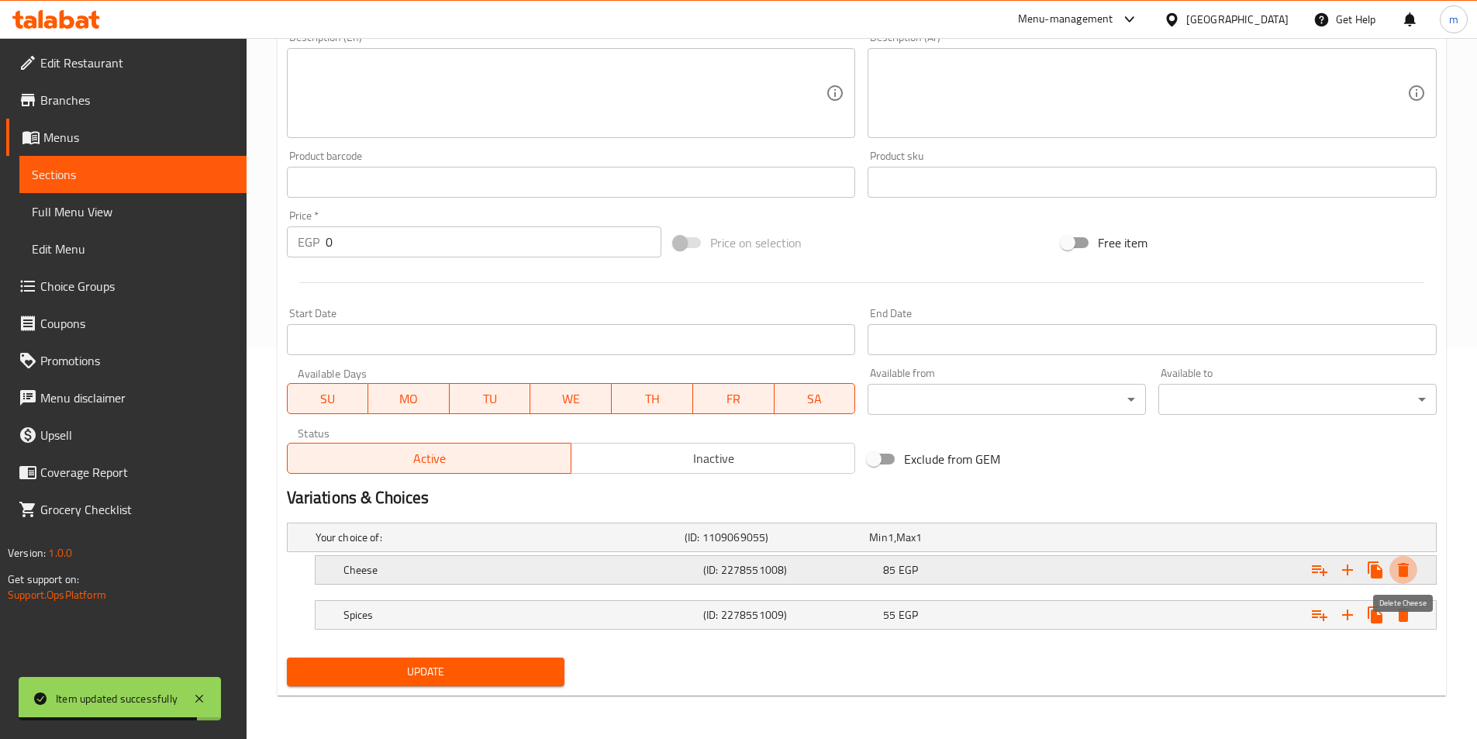
click at [1408, 574] on icon "Expand" at bounding box center [1403, 570] width 11 height 14
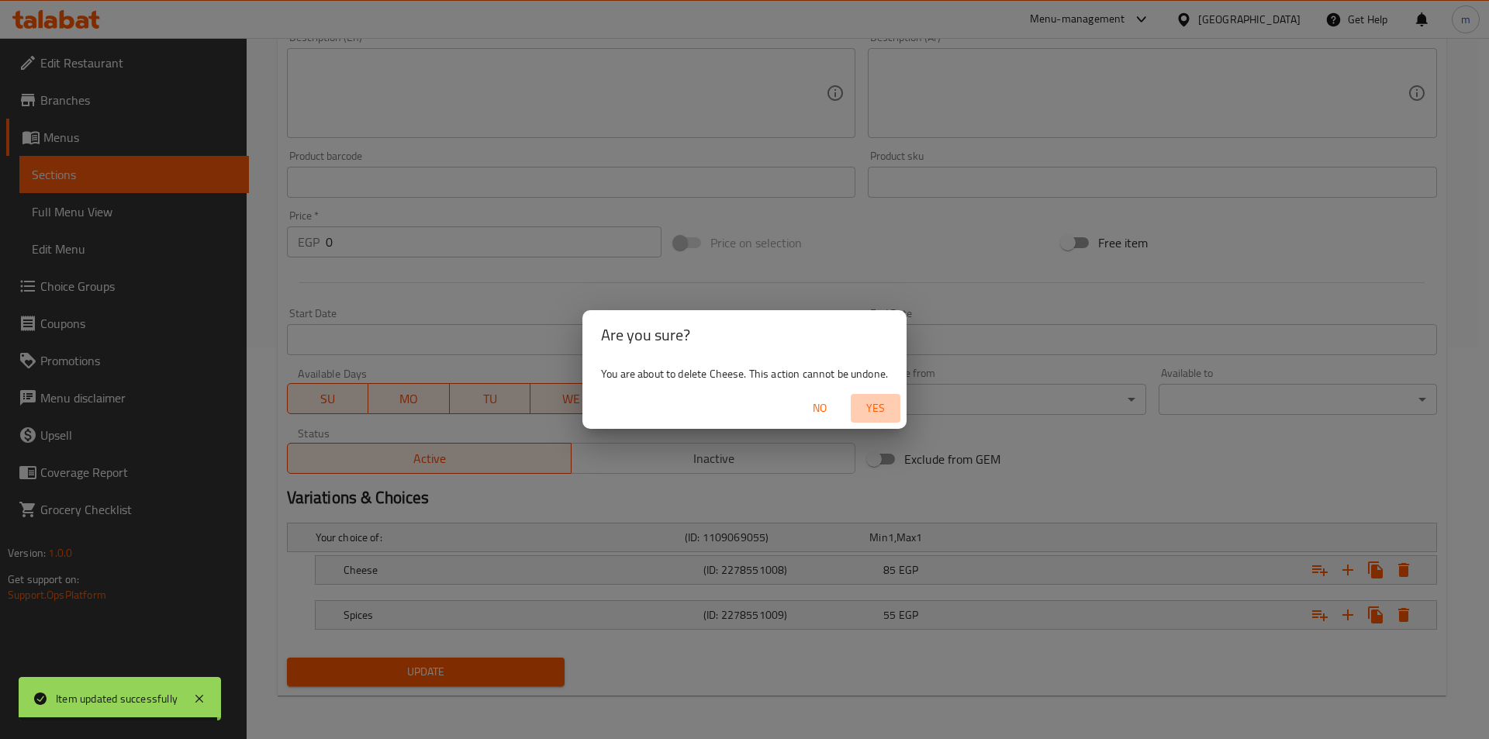
click at [884, 404] on span "Yes" at bounding box center [875, 408] width 37 height 19
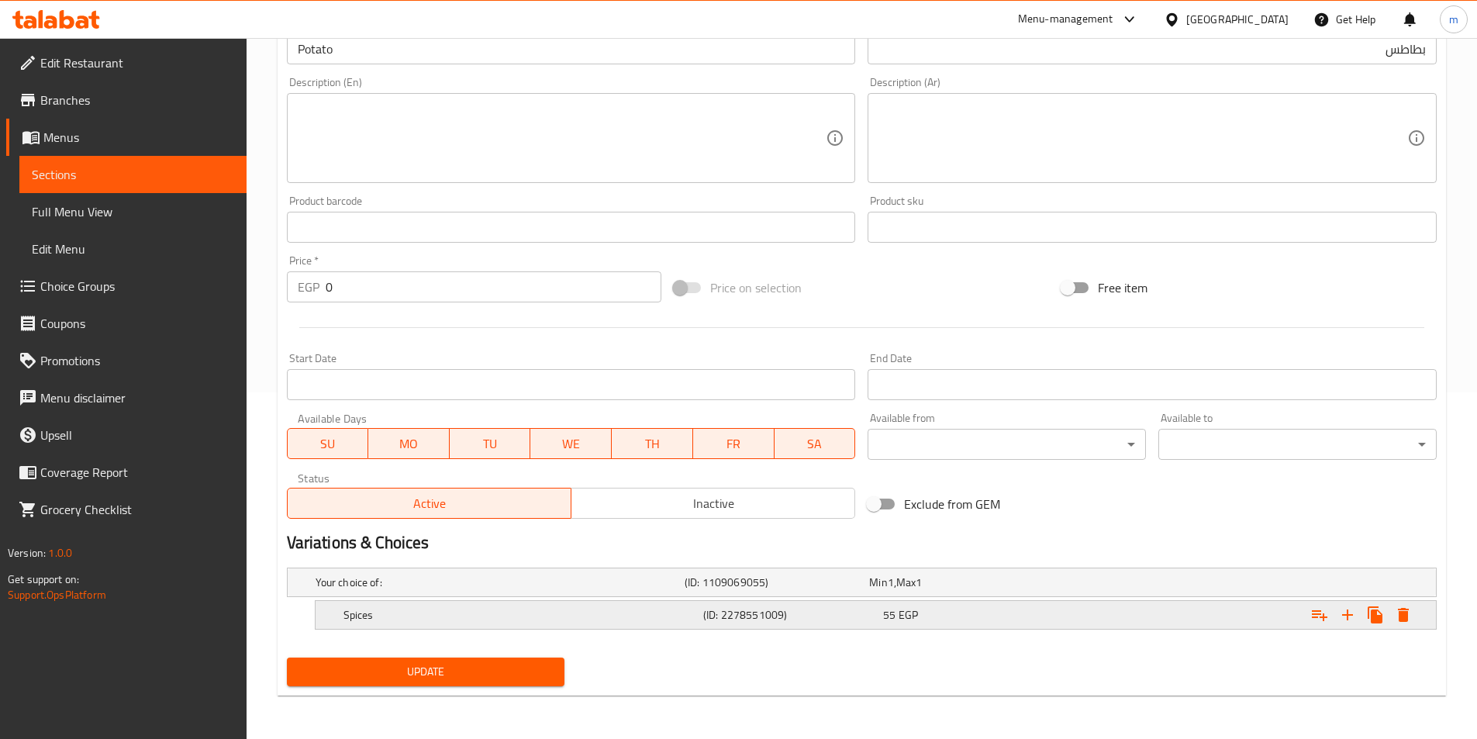
click at [1412, 614] on icon "Expand" at bounding box center [1403, 615] width 19 height 19
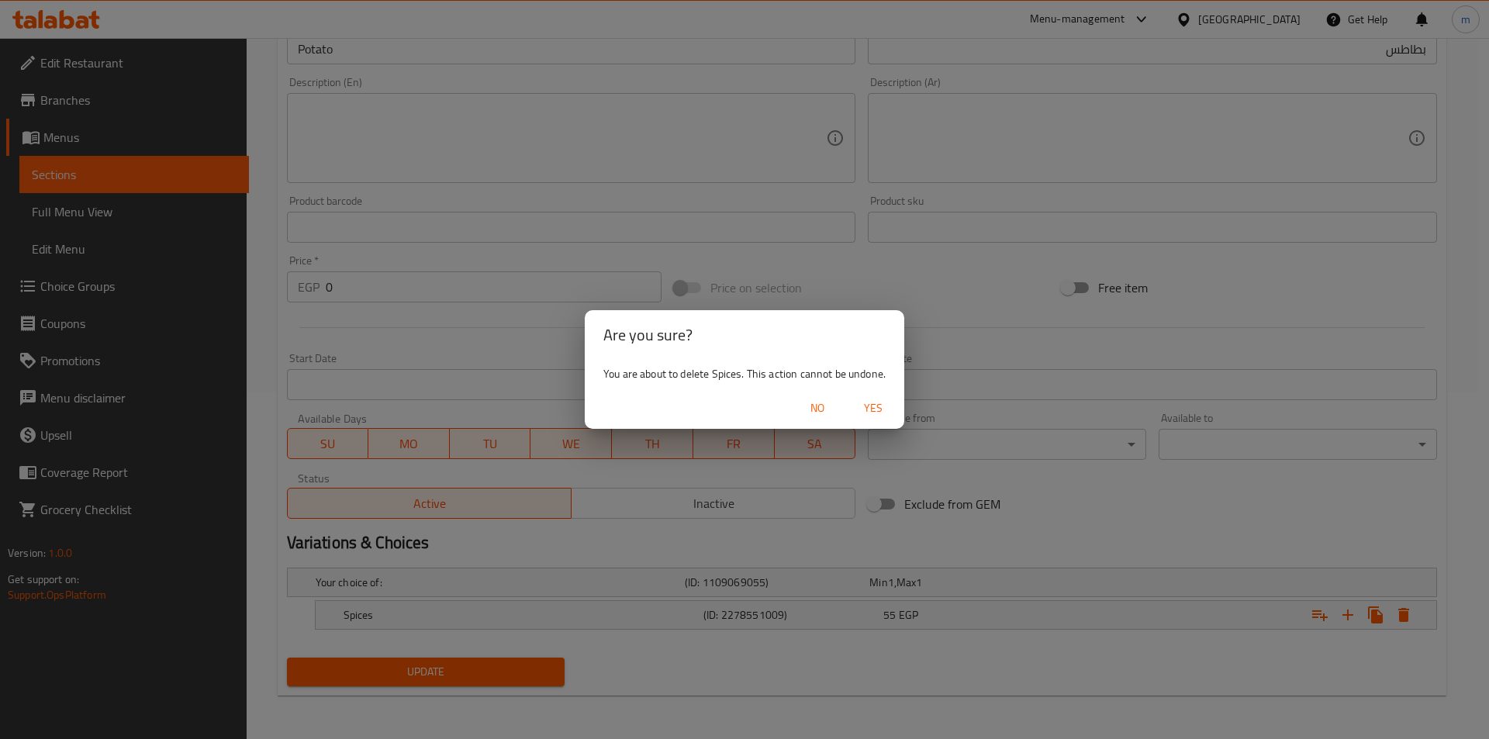
click at [883, 409] on span "Yes" at bounding box center [873, 408] width 37 height 19
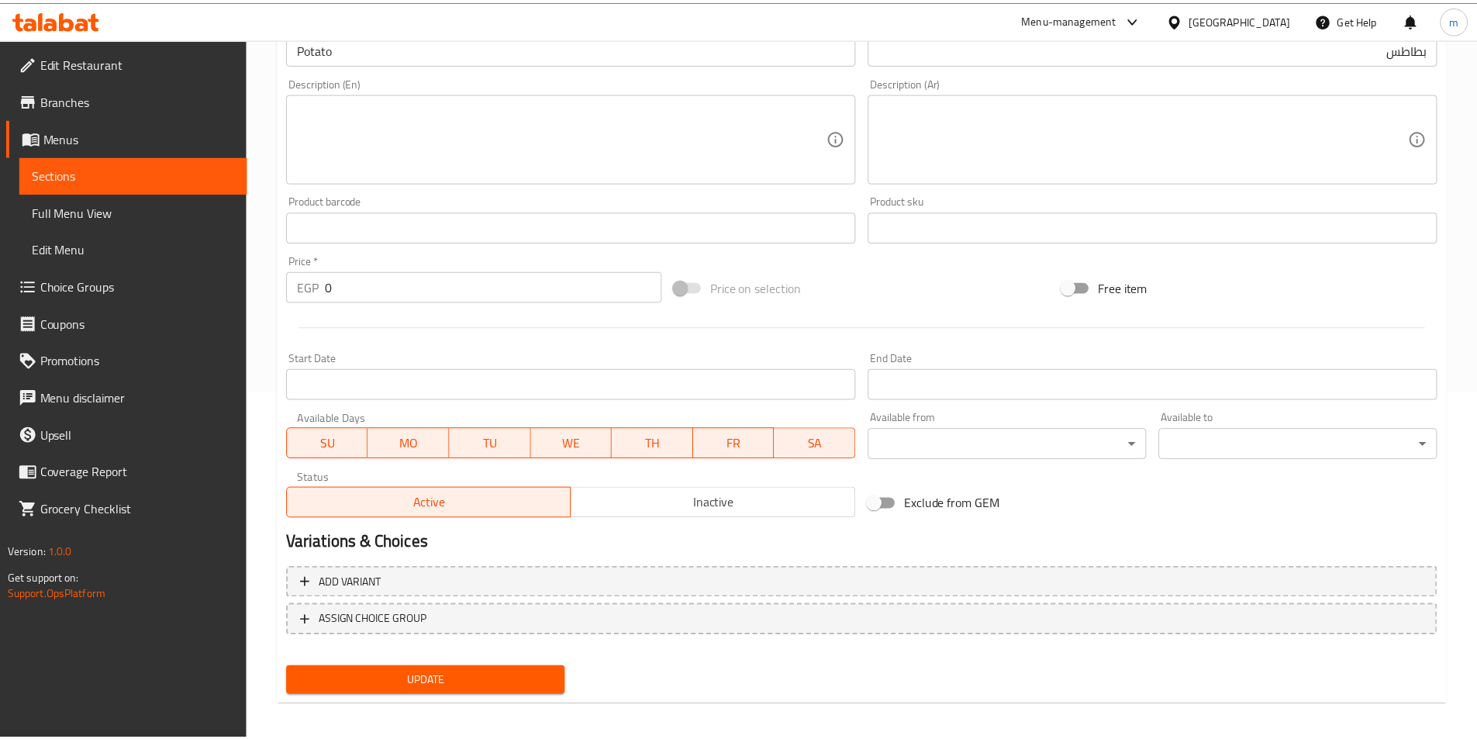
scroll to position [341, 0]
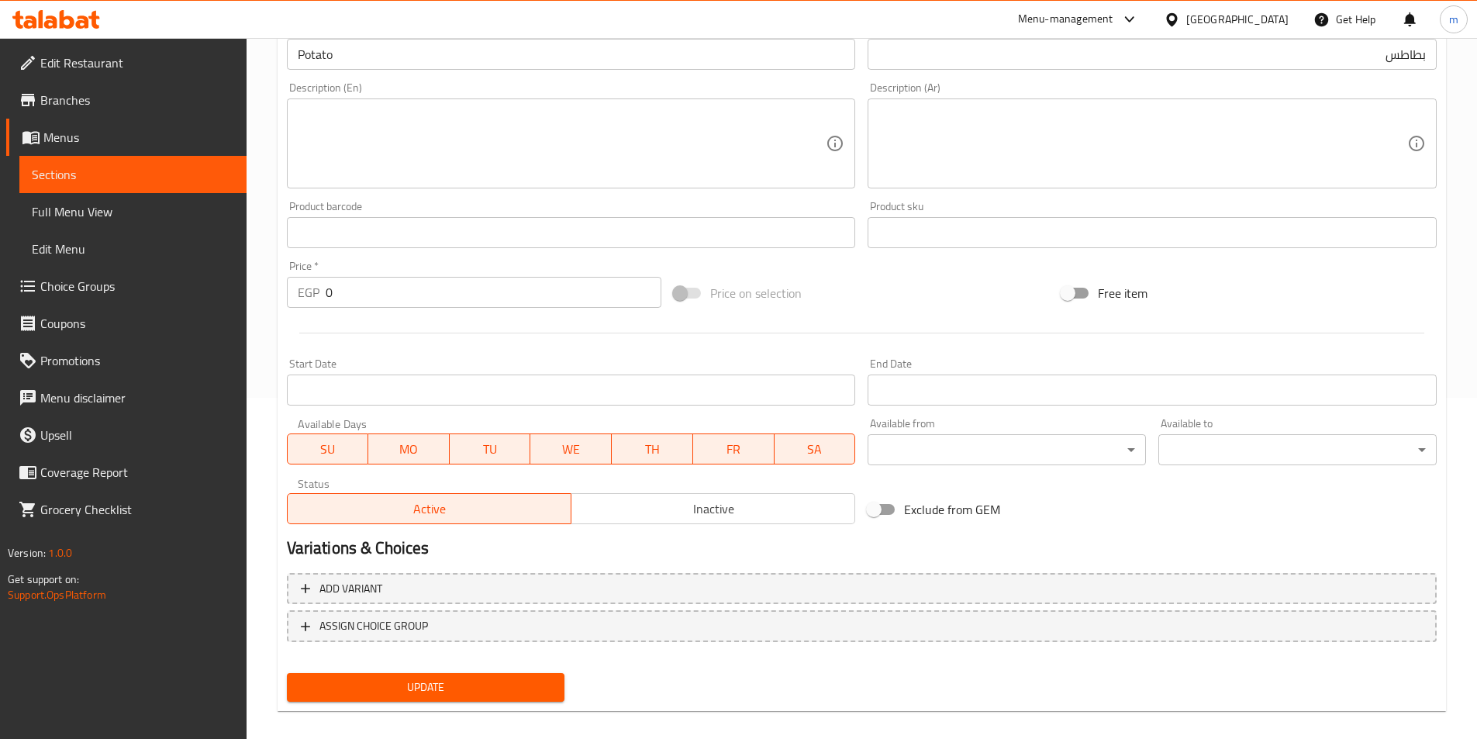
click at [389, 678] on span "Update" at bounding box center [426, 687] width 254 height 19
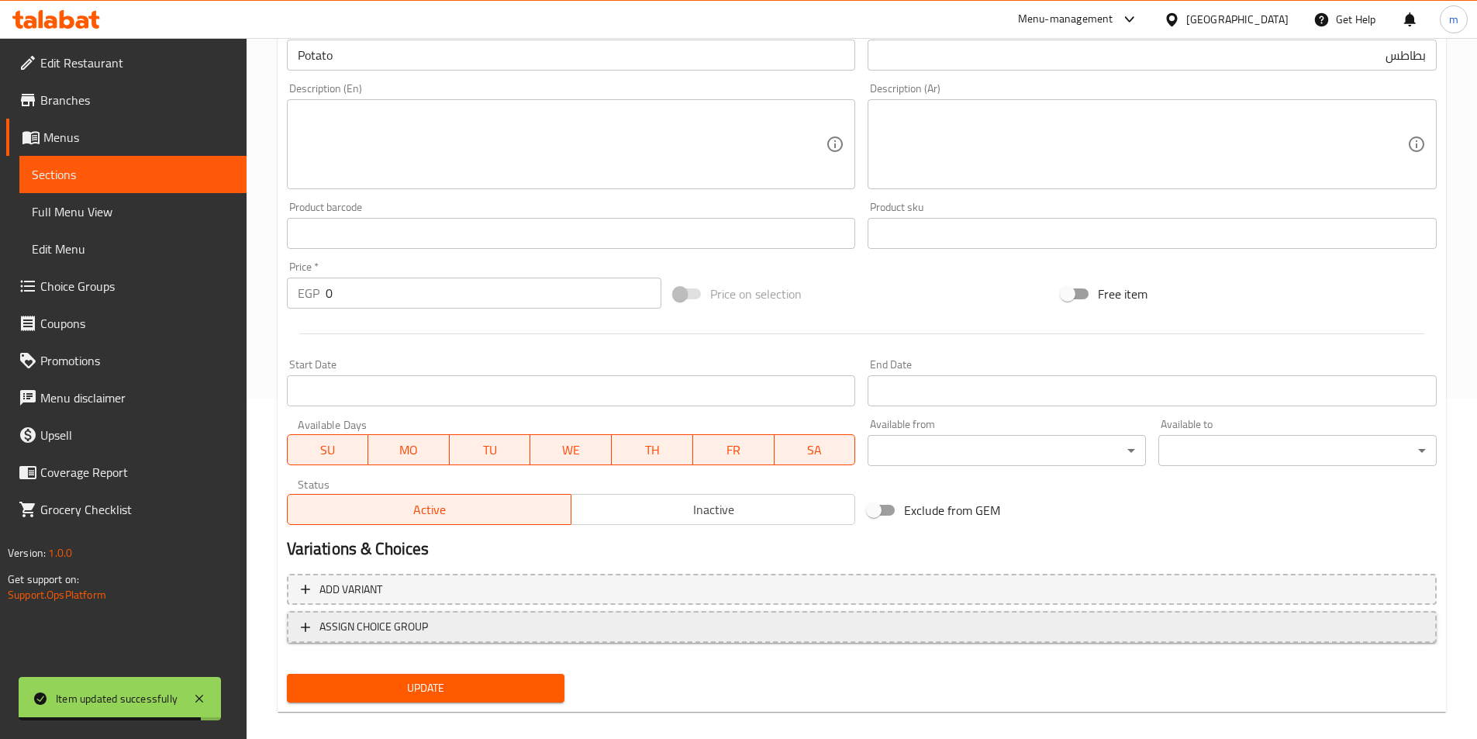
scroll to position [357, 0]
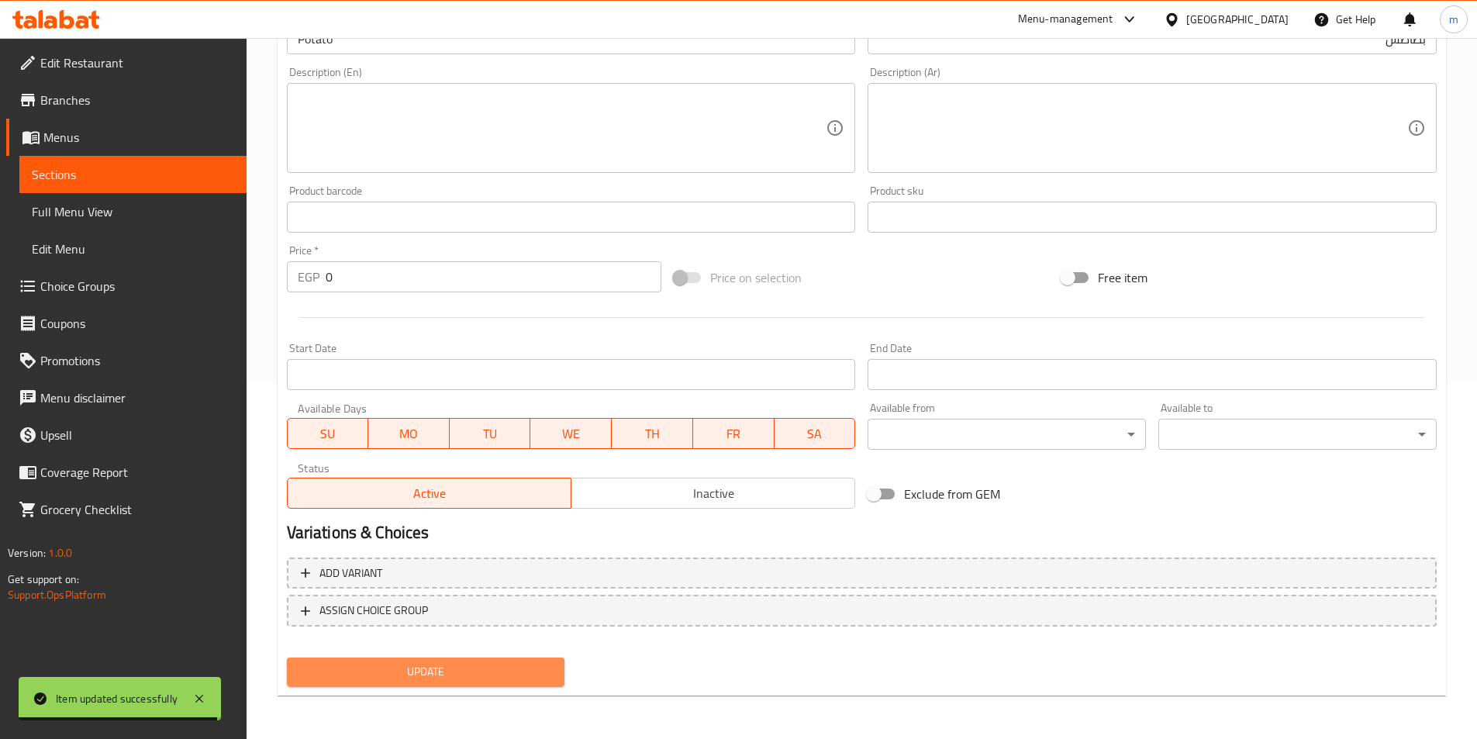
click at [465, 673] on span "Update" at bounding box center [426, 671] width 254 height 19
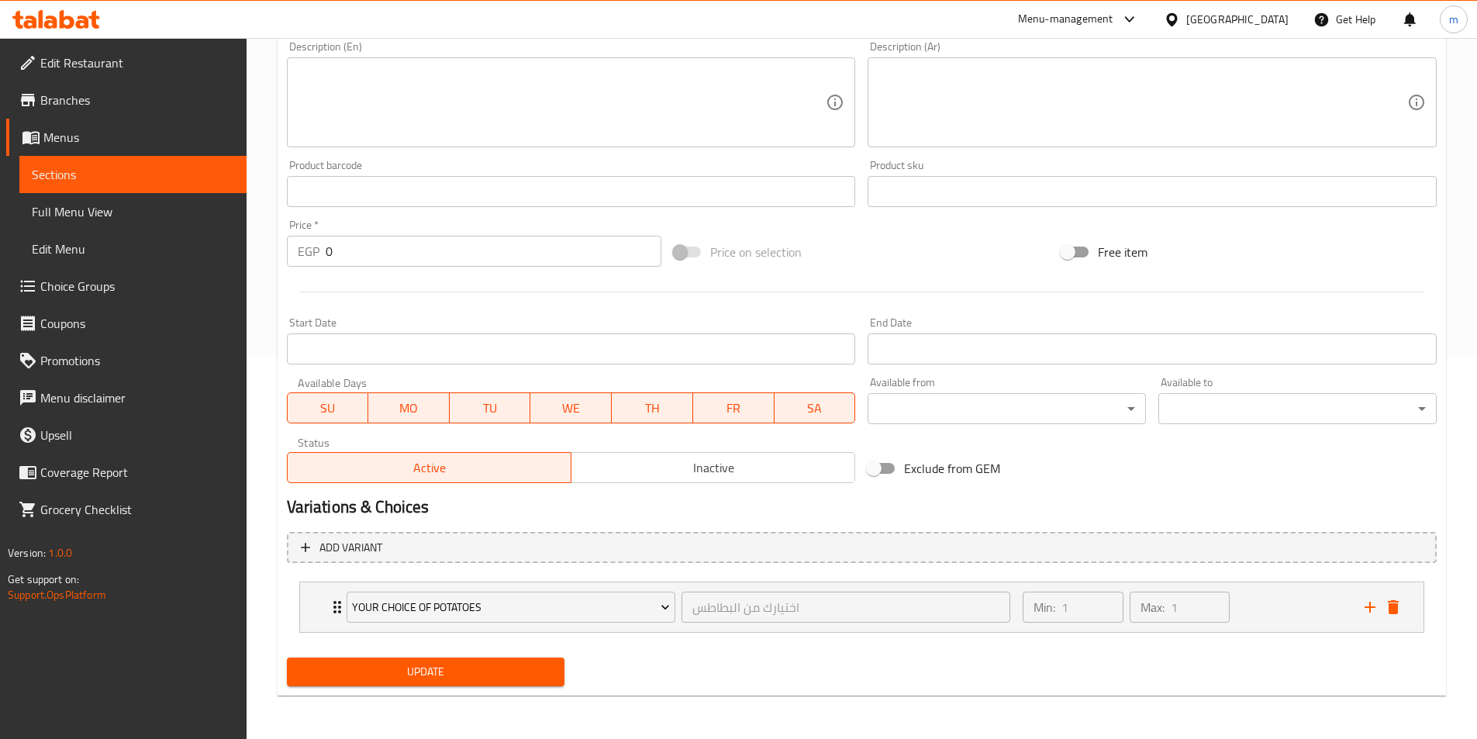
scroll to position [382, 0]
click at [328, 606] on icon "Expand" at bounding box center [337, 607] width 19 height 19
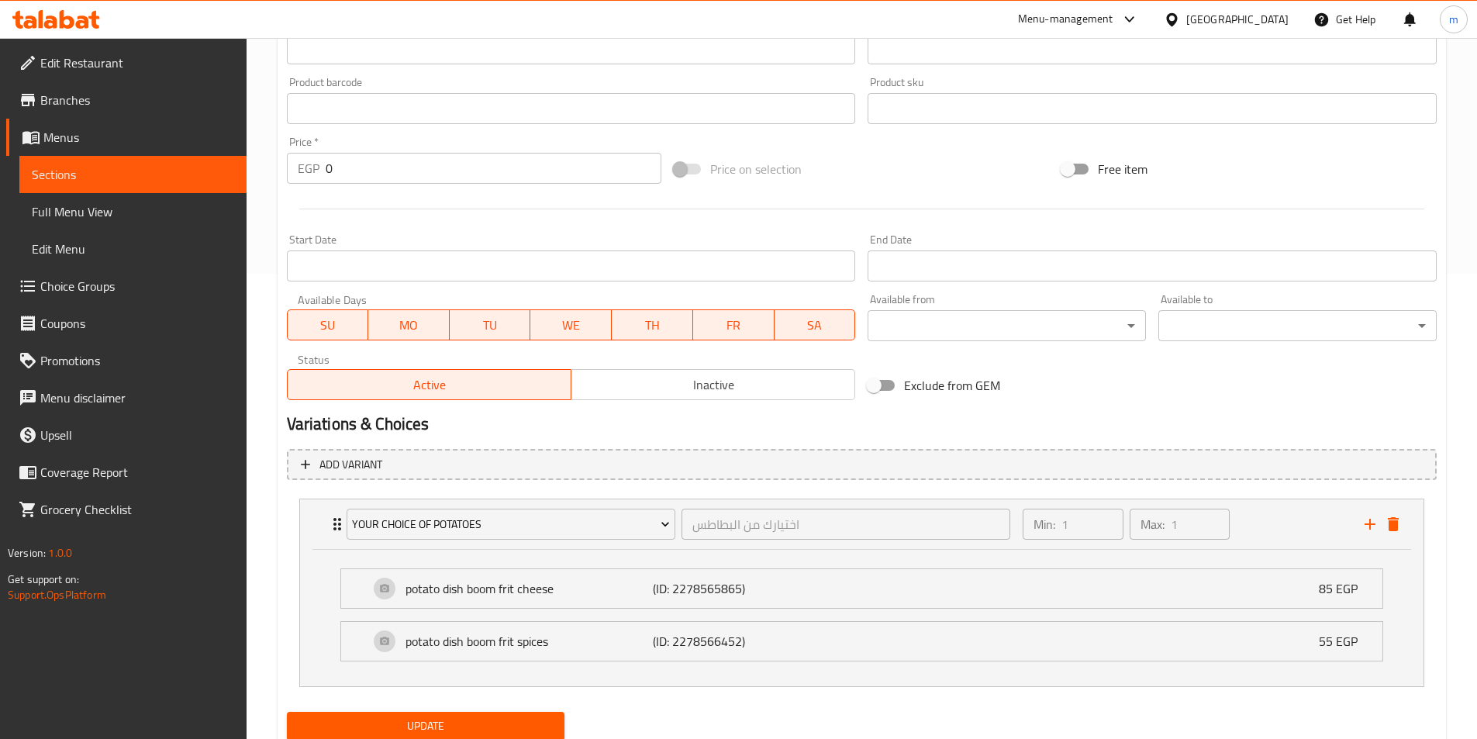
scroll to position [520, 0]
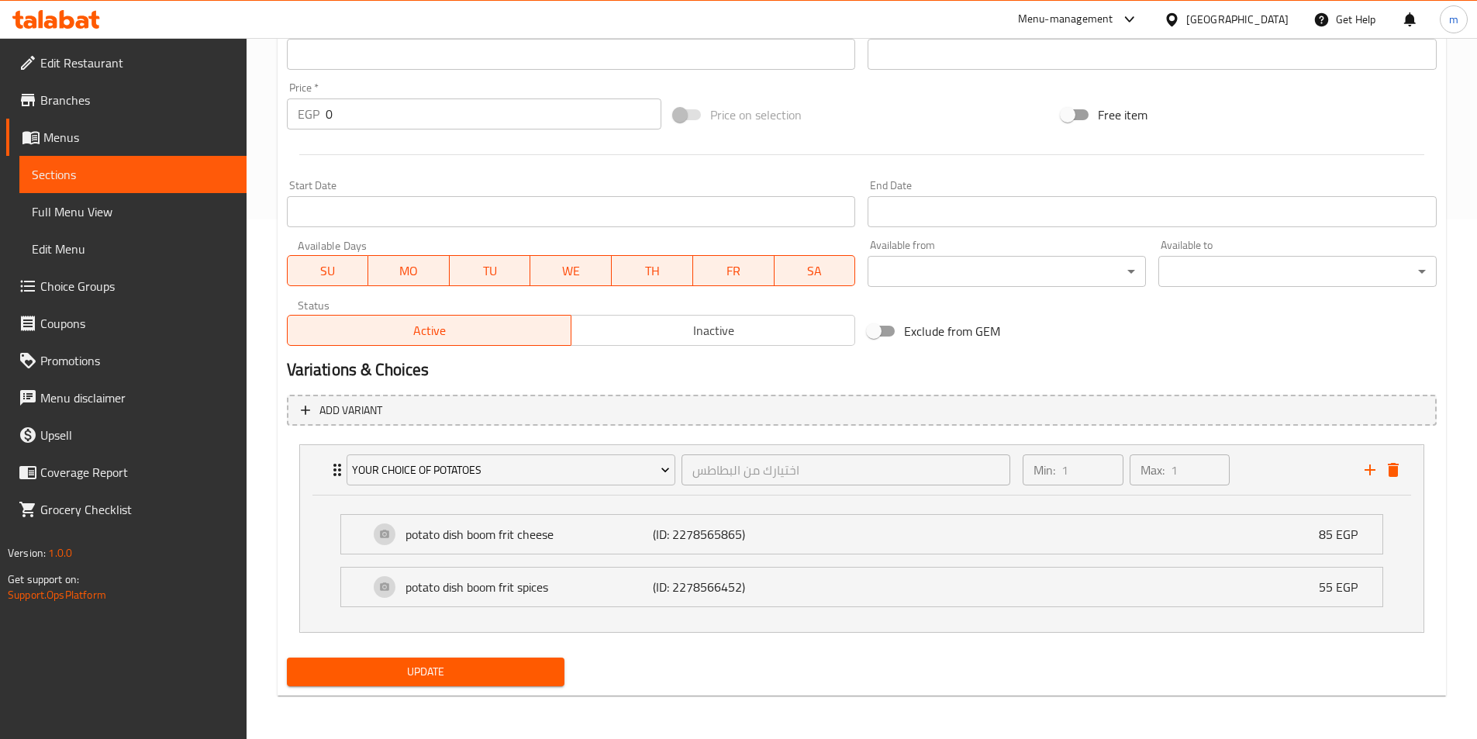
click at [78, 211] on span "Full Menu View" at bounding box center [133, 211] width 202 height 19
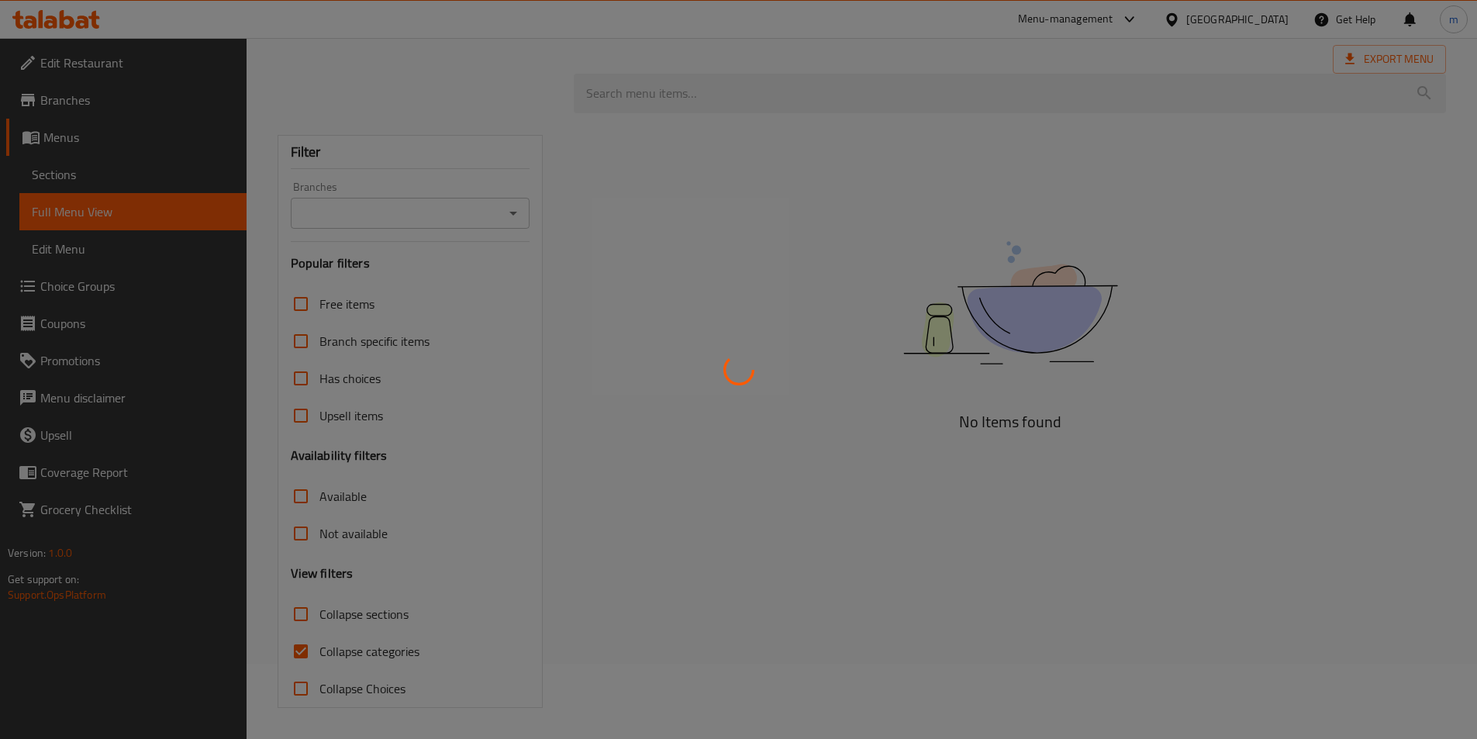
scroll to position [75, 0]
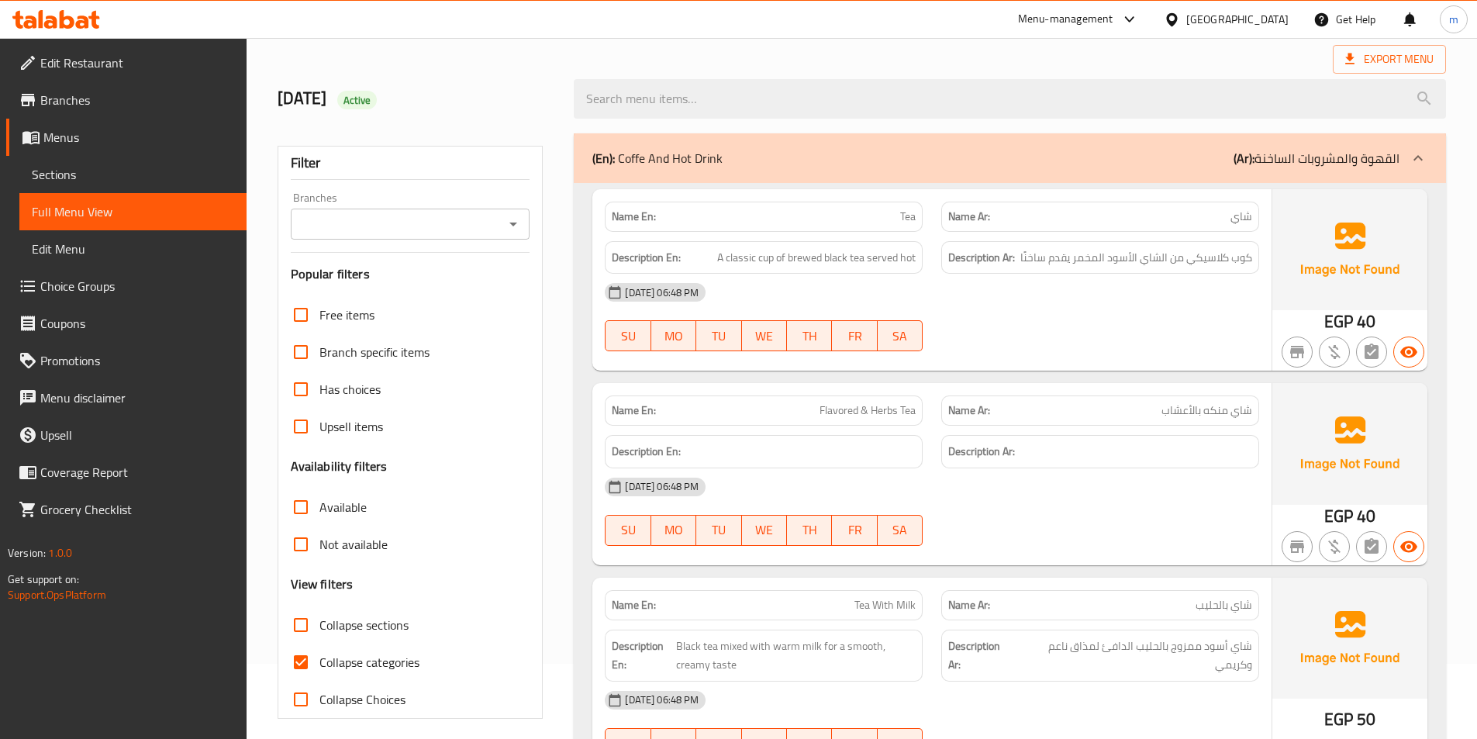
click at [302, 632] on input "Collapse sections" at bounding box center [300, 624] width 37 height 37
checkbox input "true"
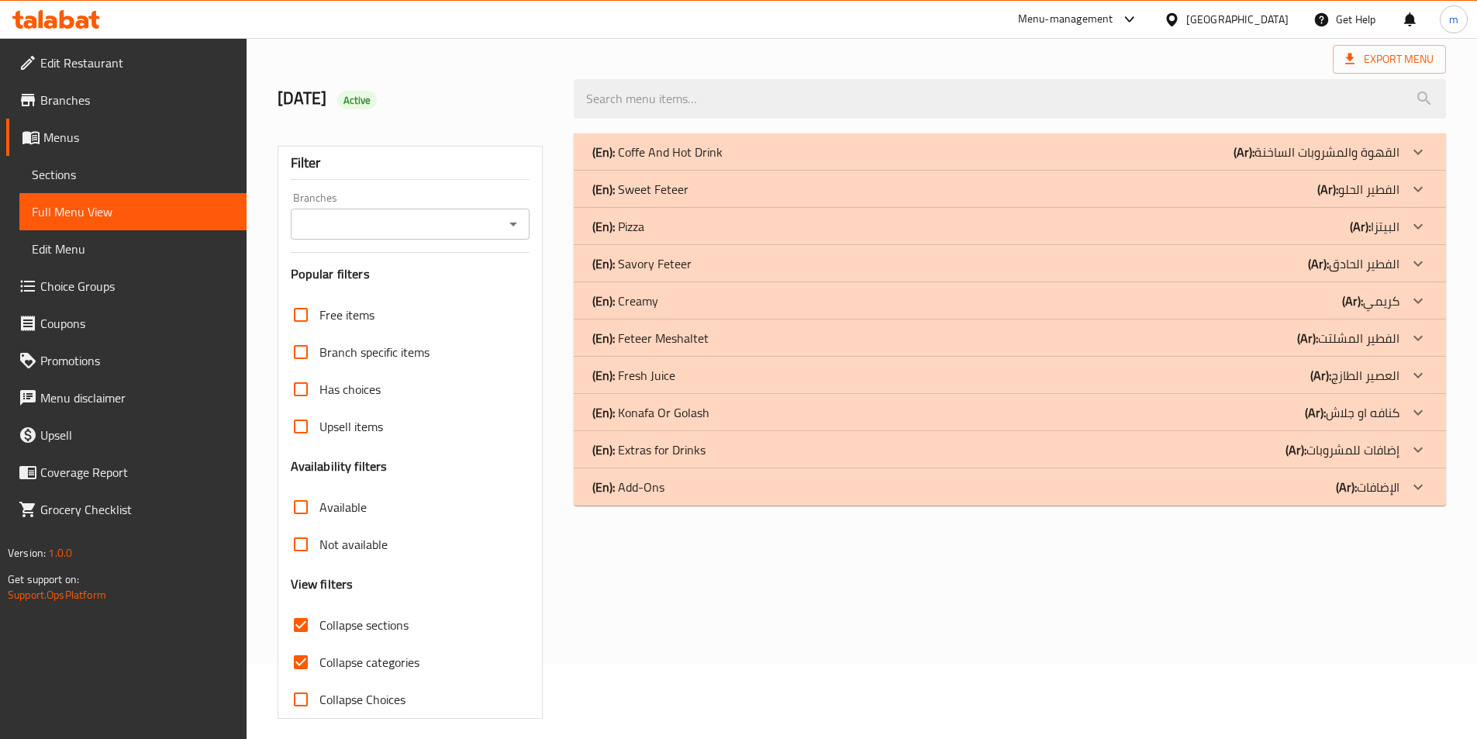
click at [305, 653] on input "Collapse categories" at bounding box center [300, 662] width 37 height 37
checkbox input "false"
click at [1228, 493] on div "(En): Add-Ons (Ar): الإضافات" at bounding box center [995, 487] width 807 height 19
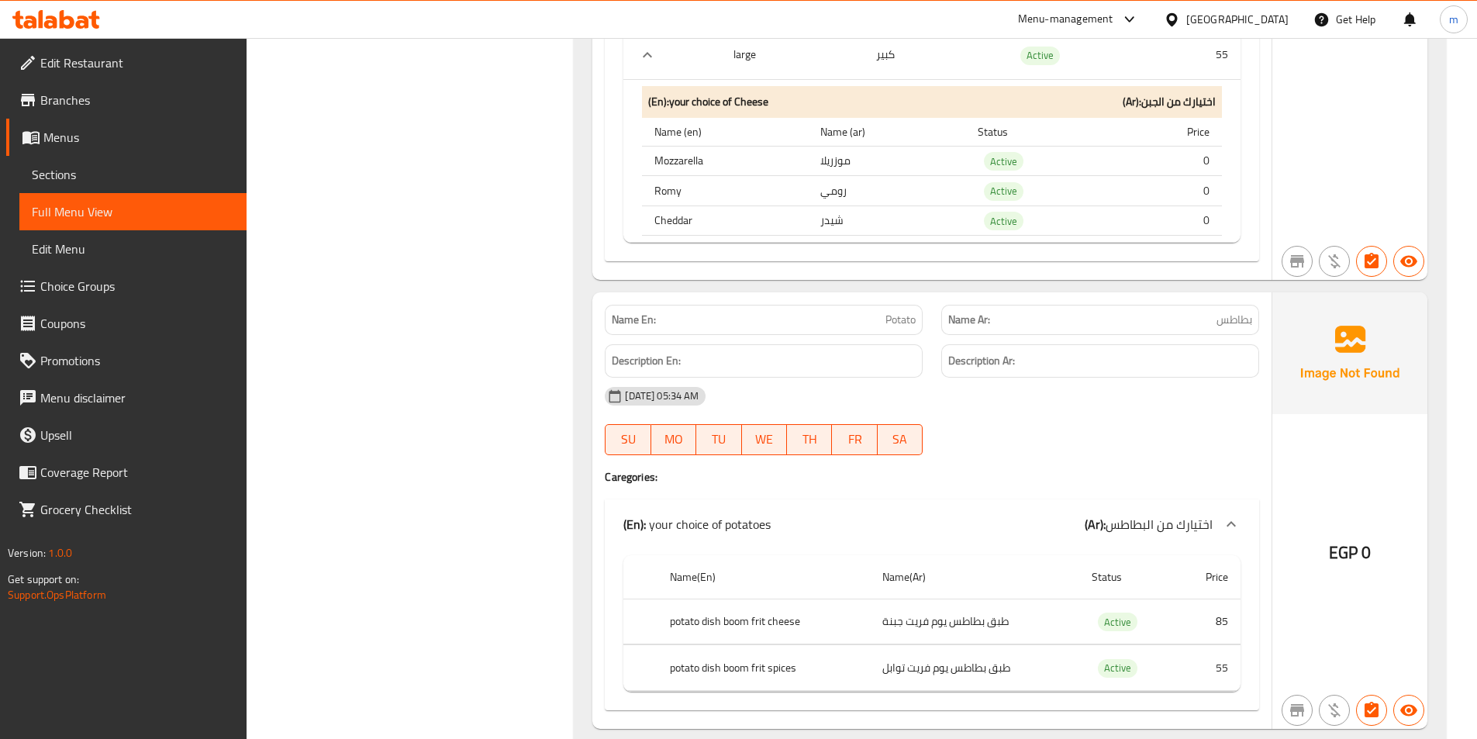
scroll to position [2052, 0]
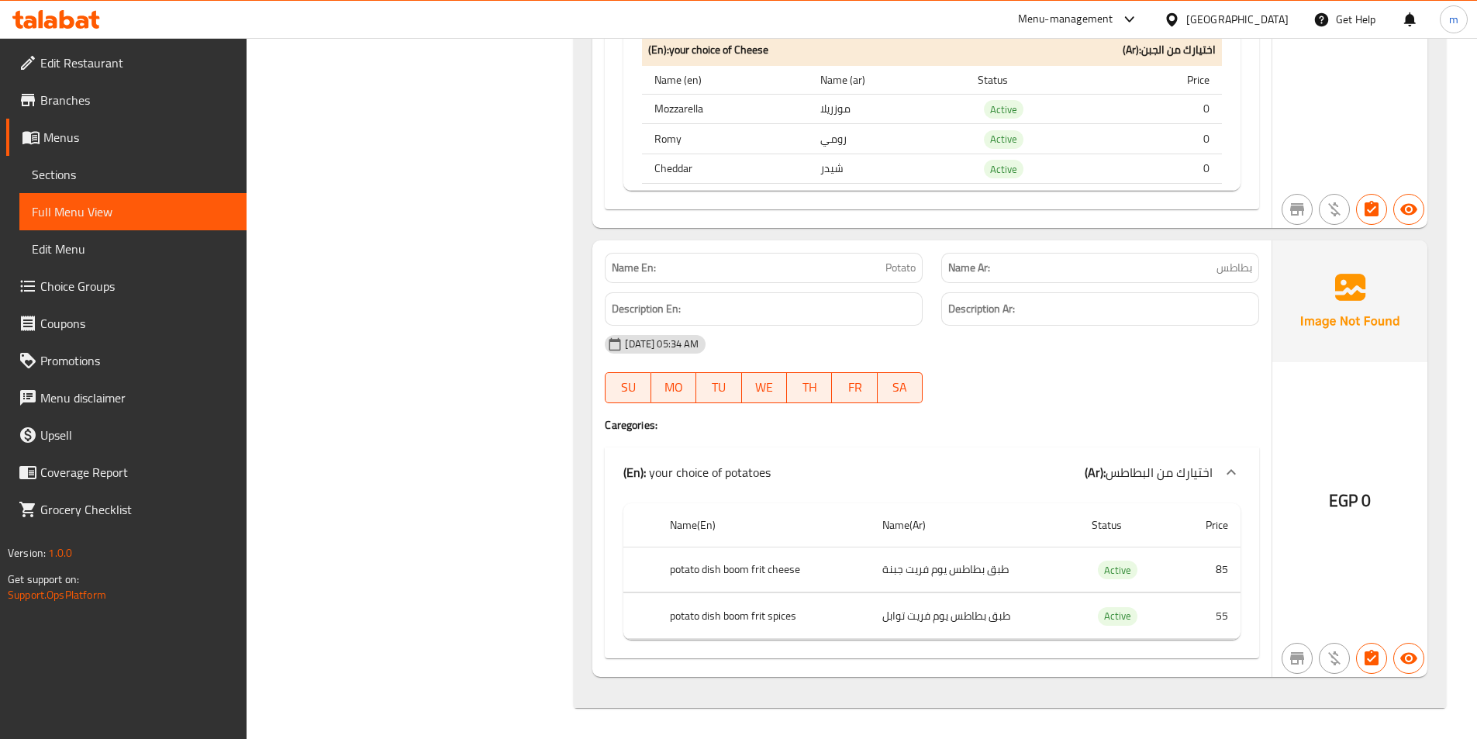
click at [110, 180] on span "Sections" at bounding box center [133, 174] width 202 height 19
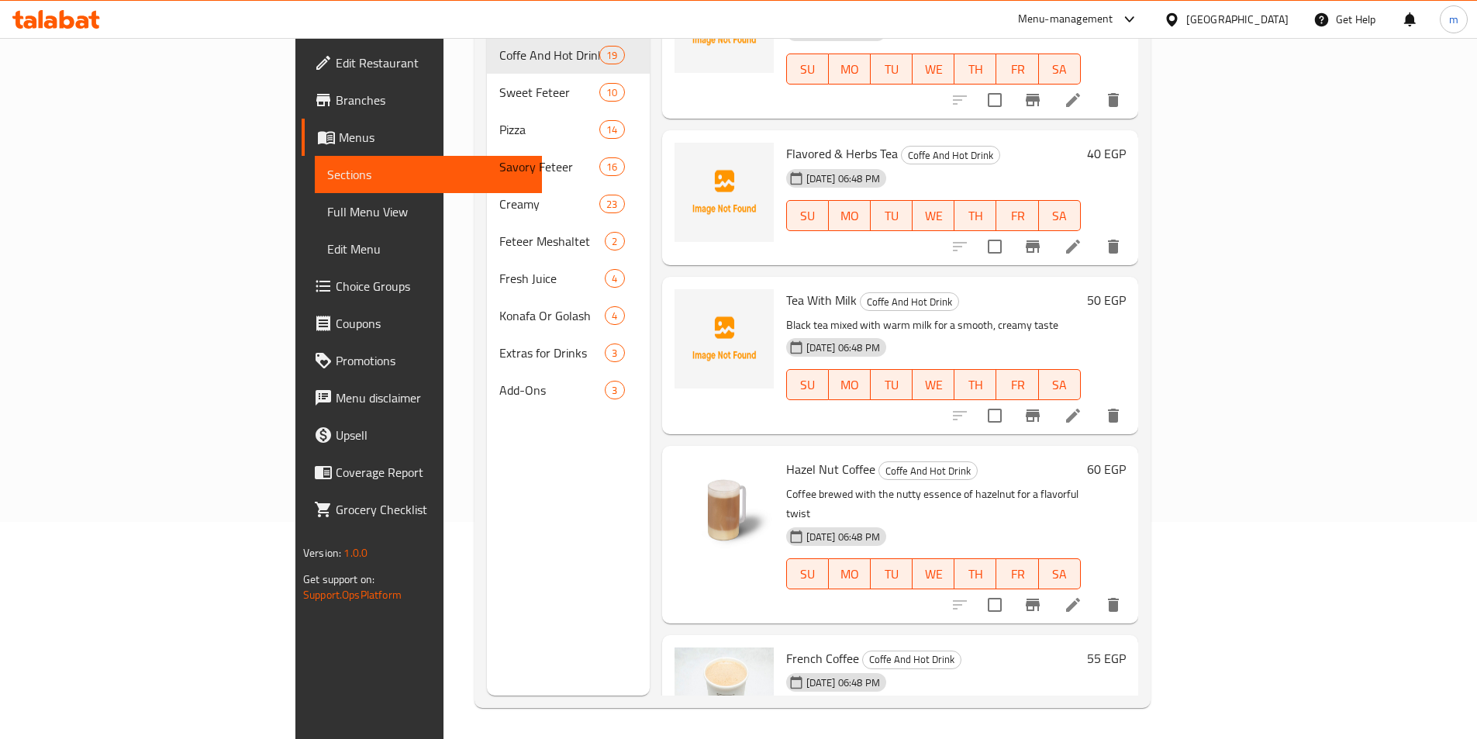
scroll to position [78, 0]
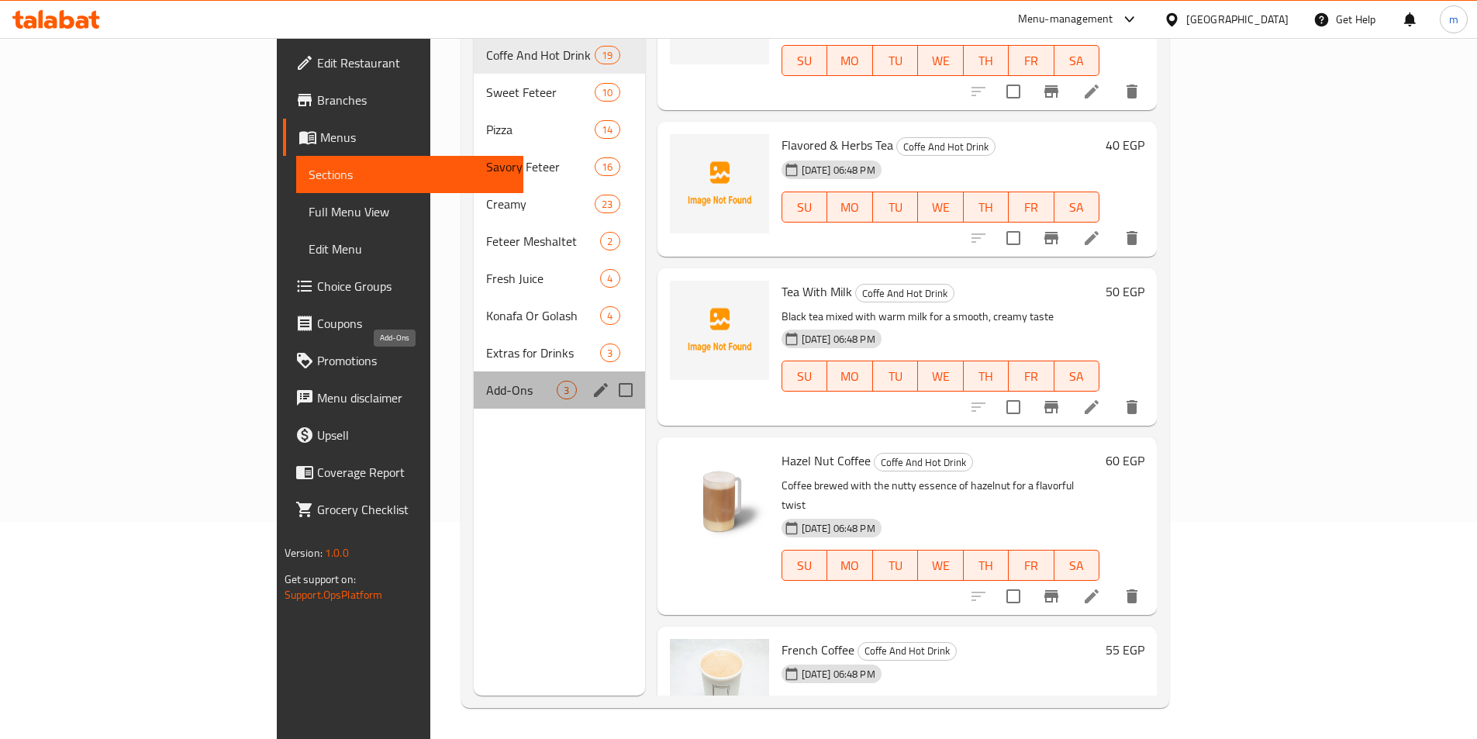
click at [486, 381] on span "Add-Ons" at bounding box center [521, 390] width 71 height 19
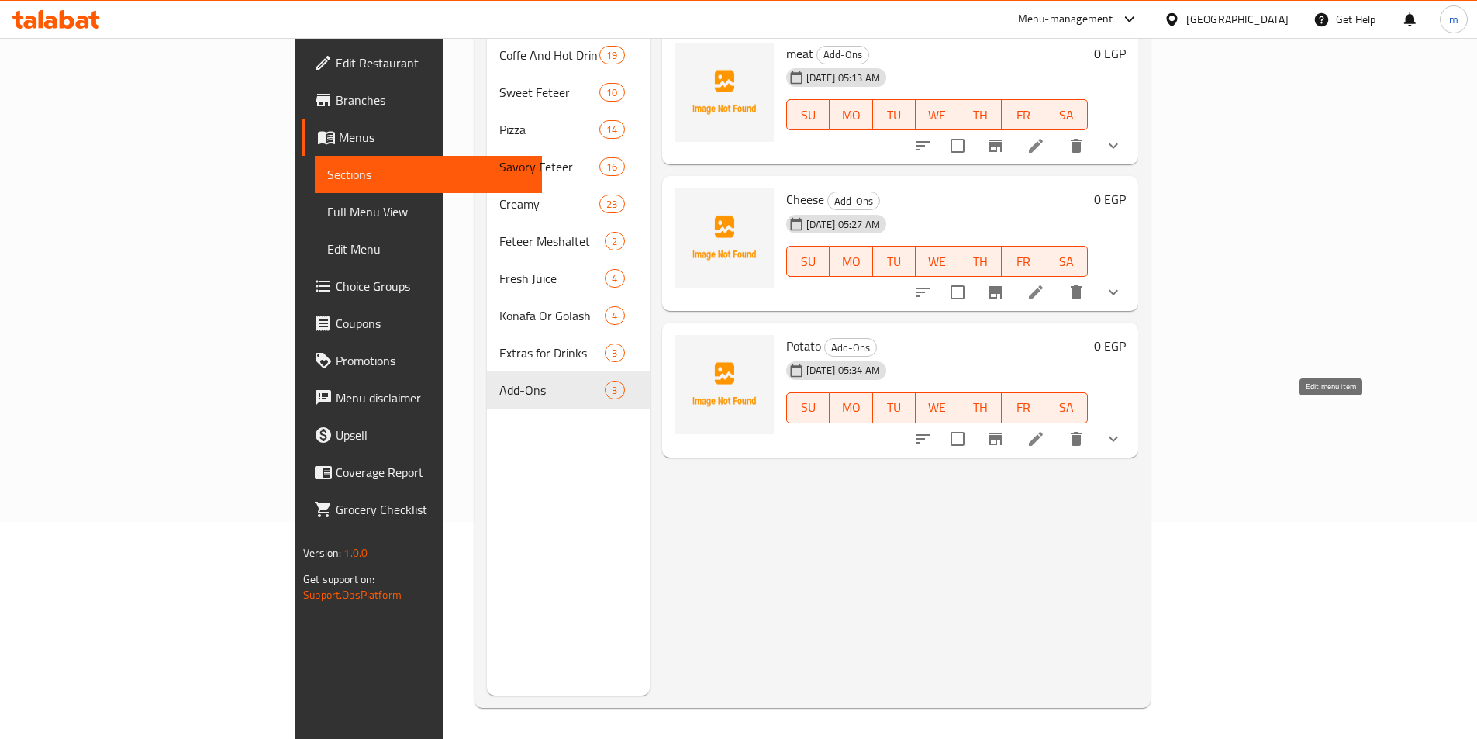
click at [1045, 430] on icon at bounding box center [1036, 439] width 19 height 19
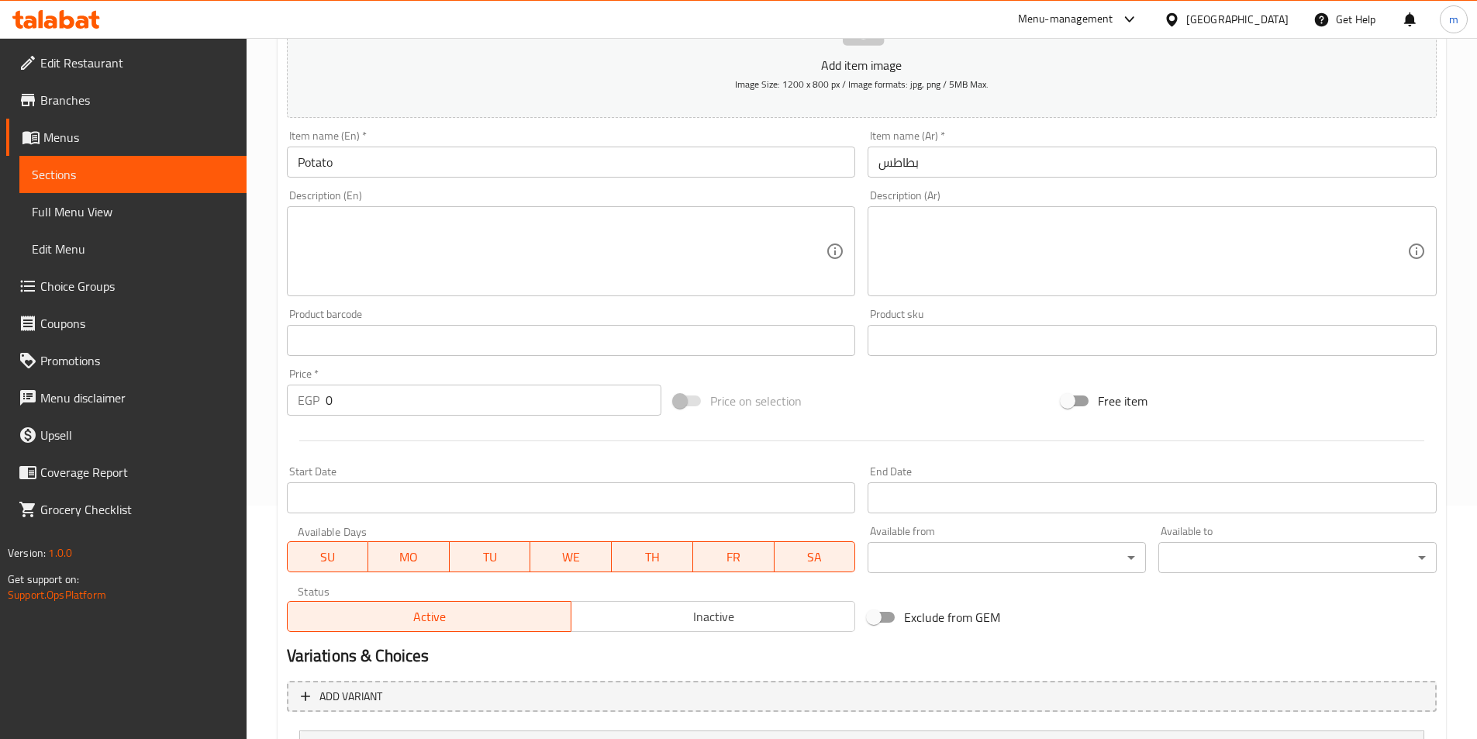
scroll to position [382, 0]
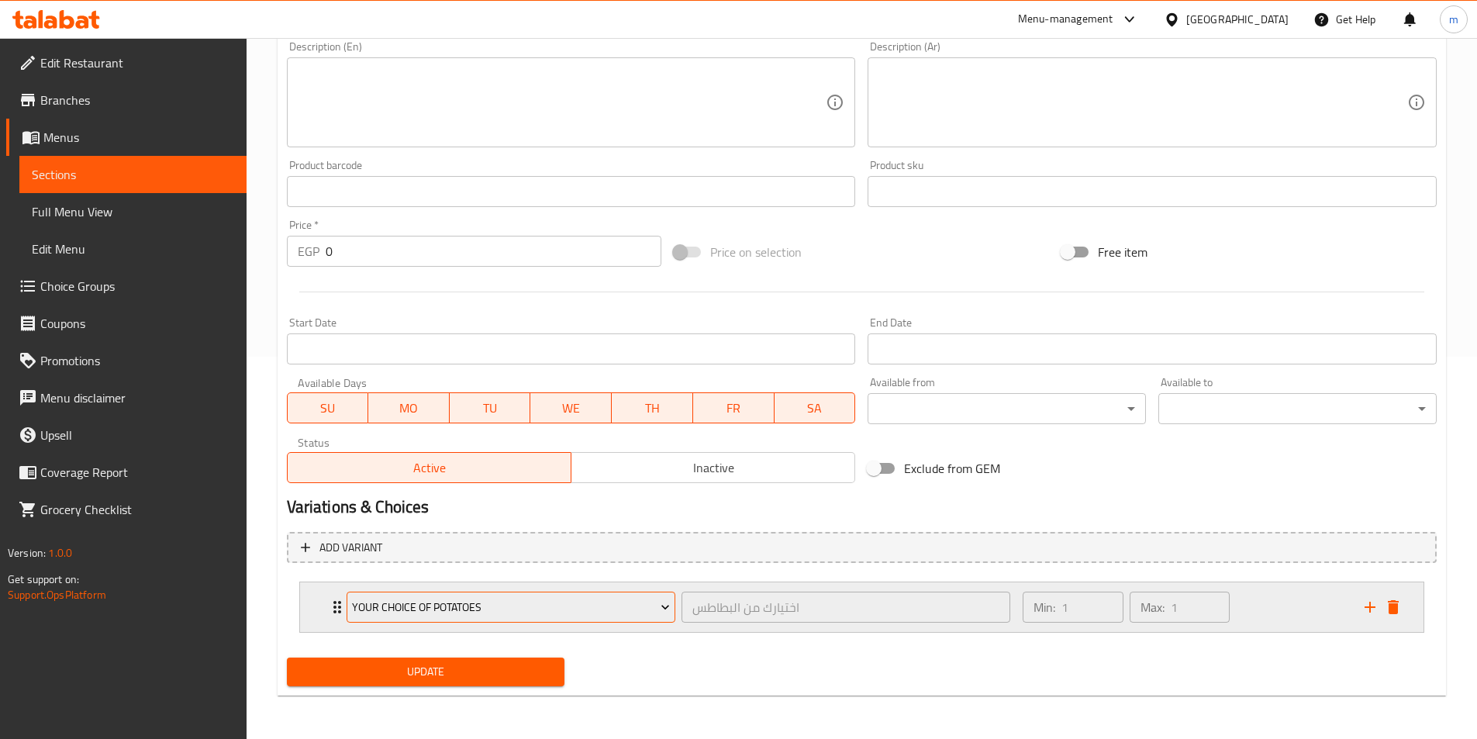
click at [601, 611] on span "your choice of potatoes" at bounding box center [511, 607] width 318 height 19
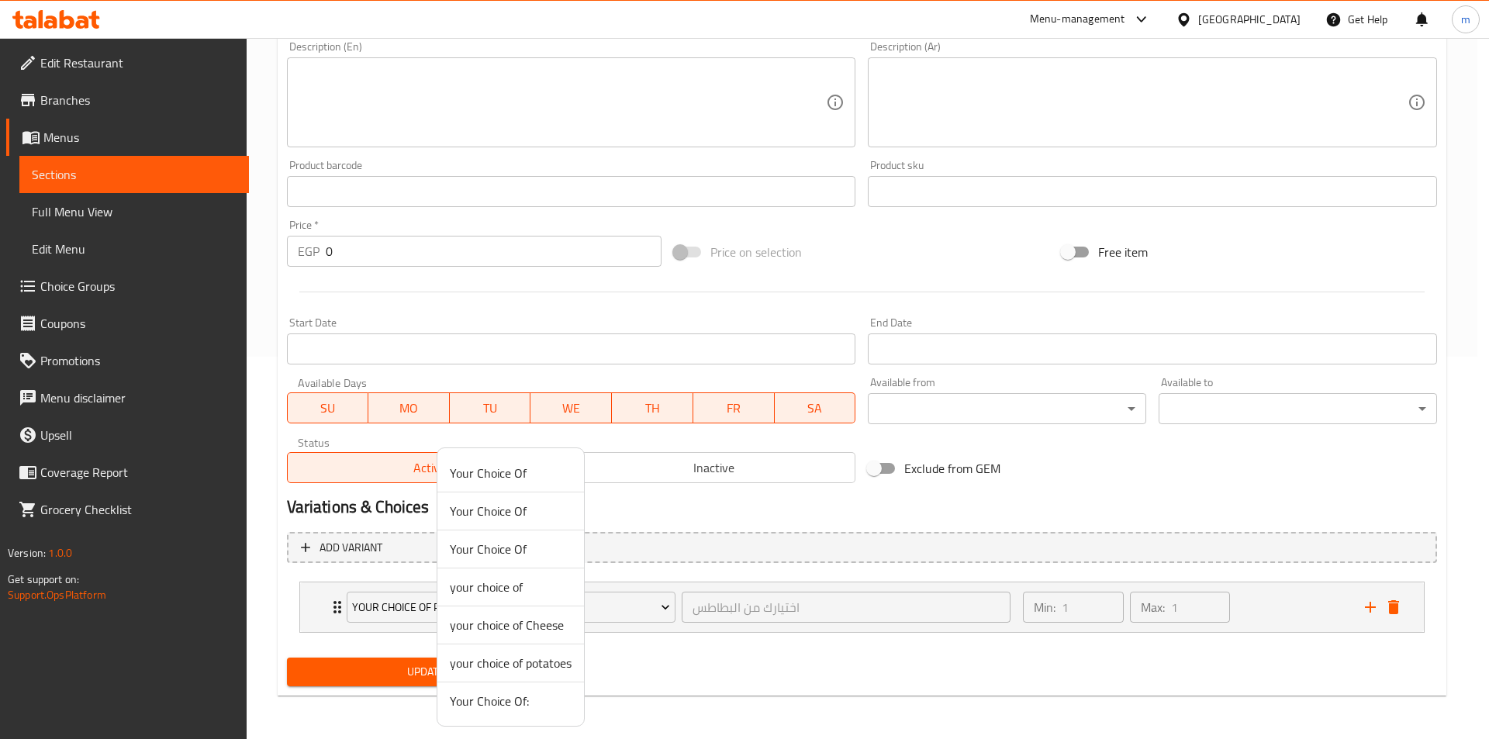
click at [744, 544] on div at bounding box center [744, 369] width 1489 height 739
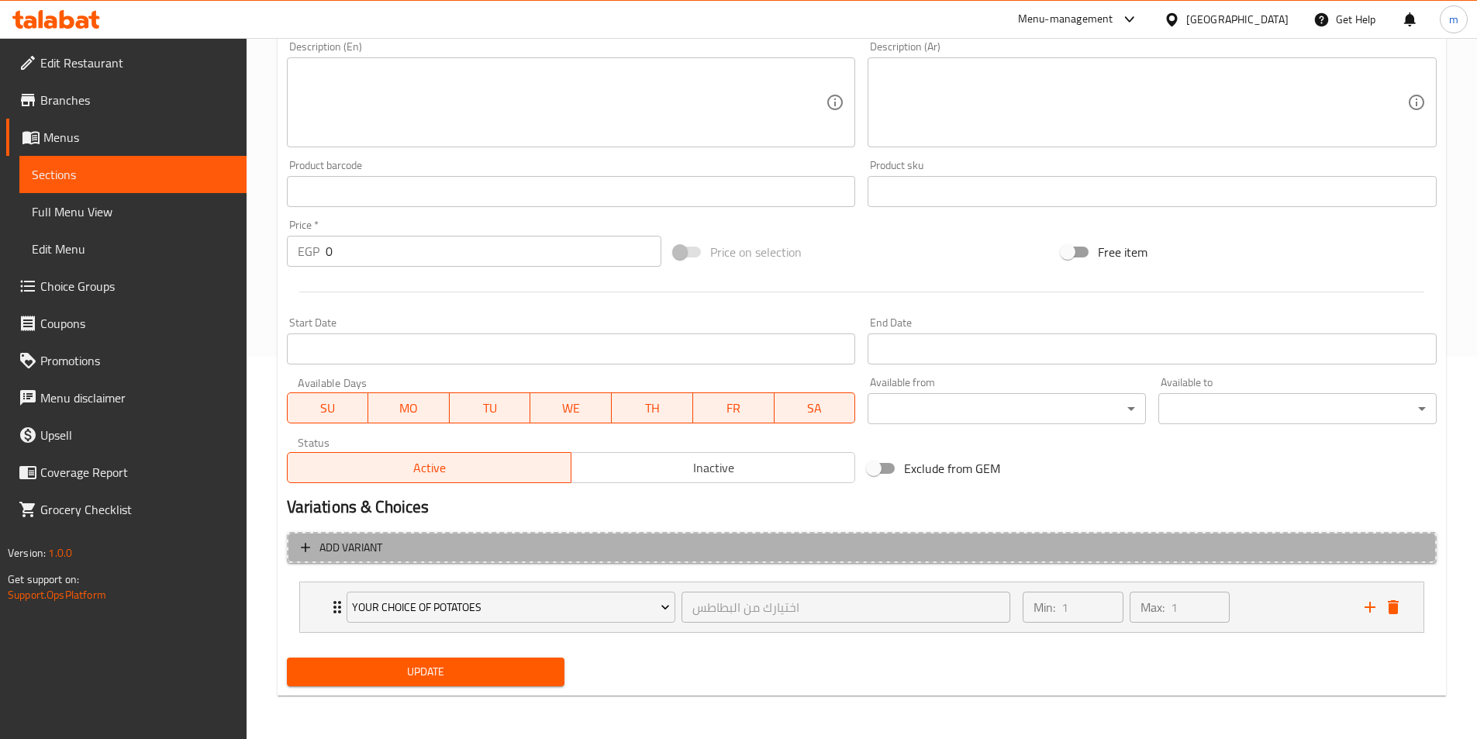
click at [731, 544] on span "Add variant" at bounding box center [862, 547] width 1122 height 19
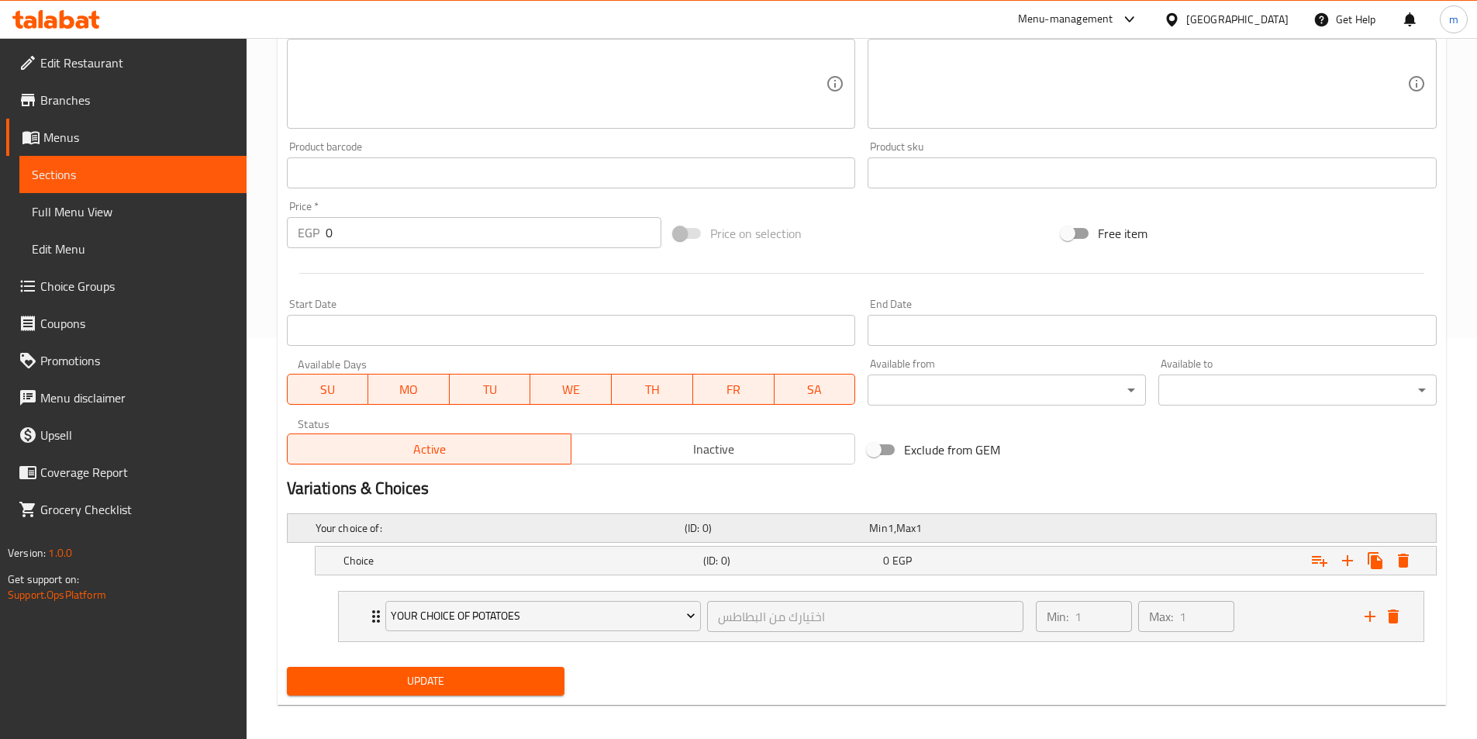
scroll to position [410, 0]
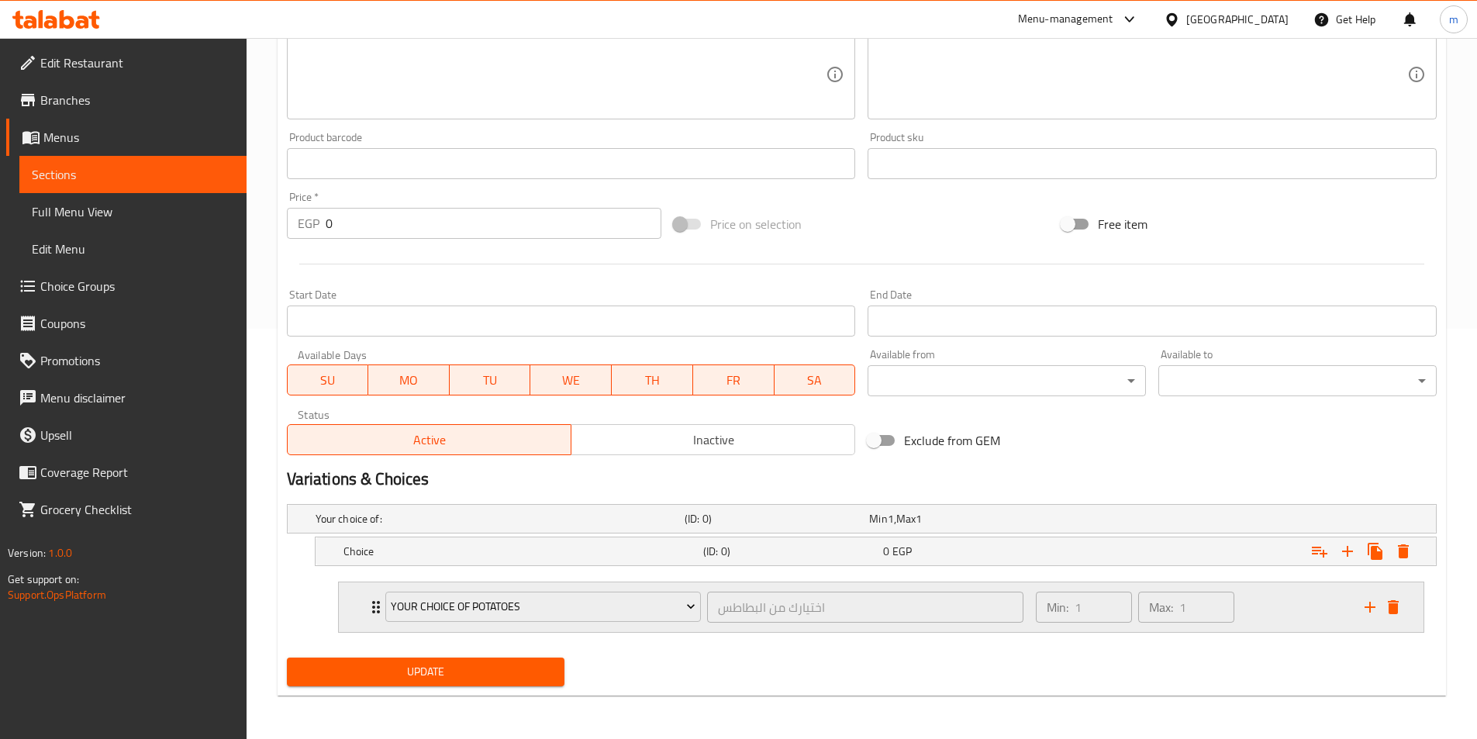
click at [376, 606] on div "your choice of potatoes اختيارك من البطاطس ​" at bounding box center [705, 607] width 658 height 50
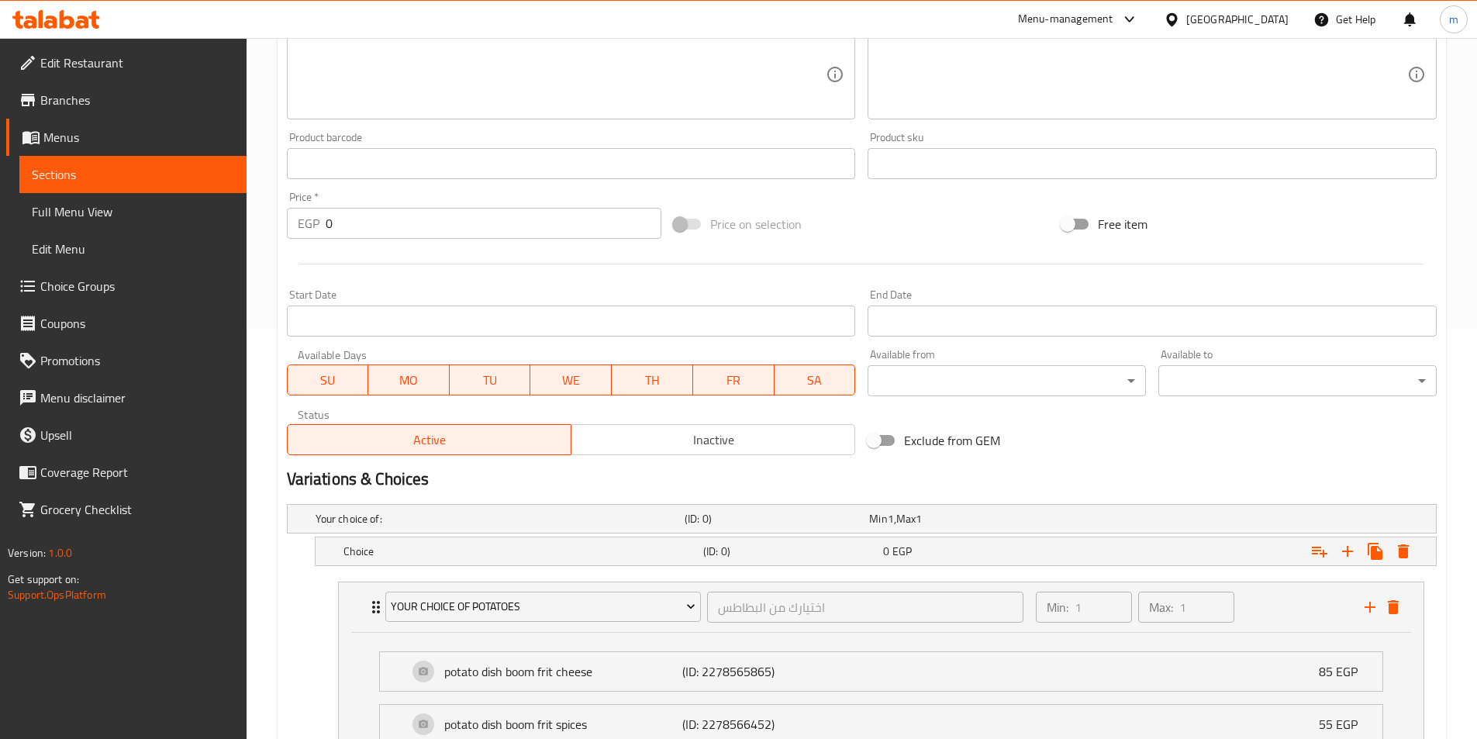
scroll to position [548, 0]
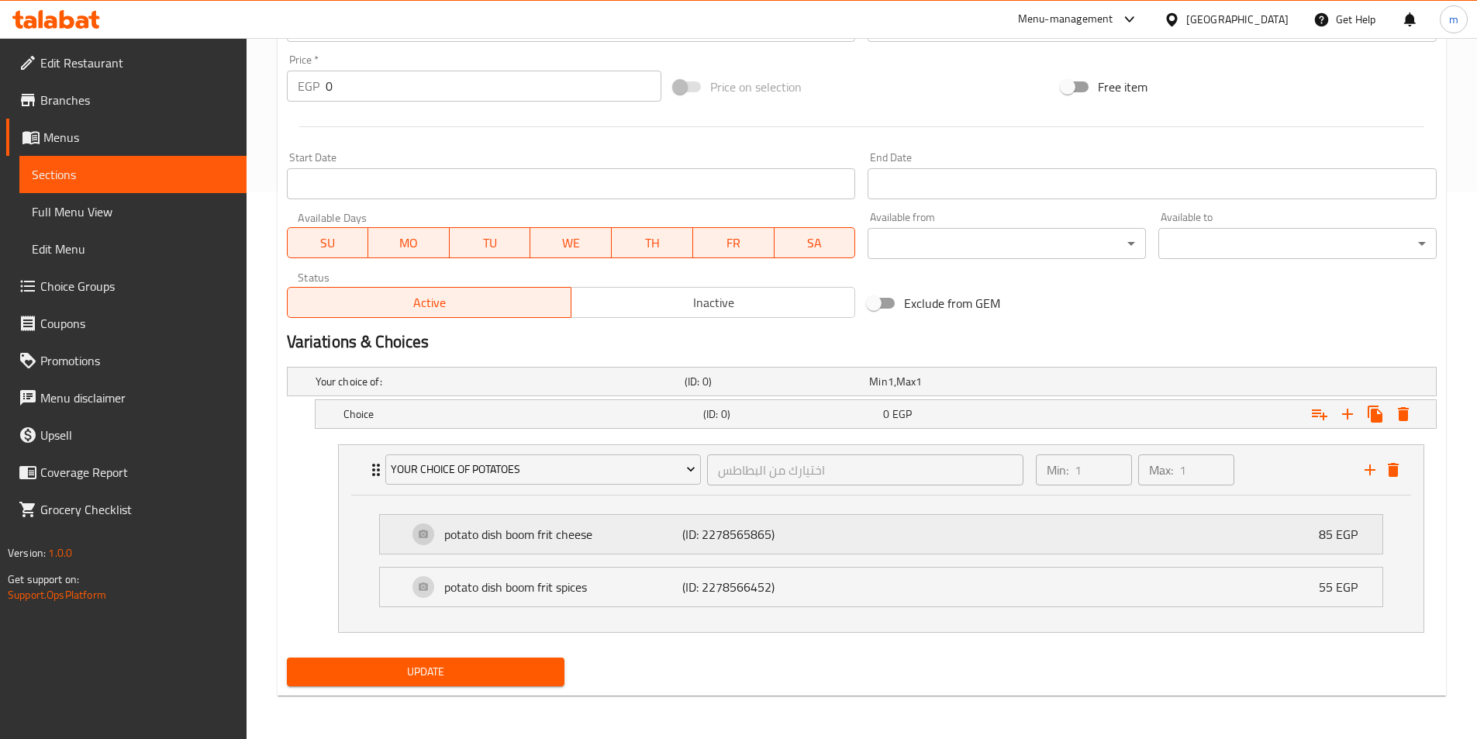
click at [851, 532] on div "potato dish boom frit cheese (ID: 2278565865) 85 EGP" at bounding box center [886, 534] width 956 height 39
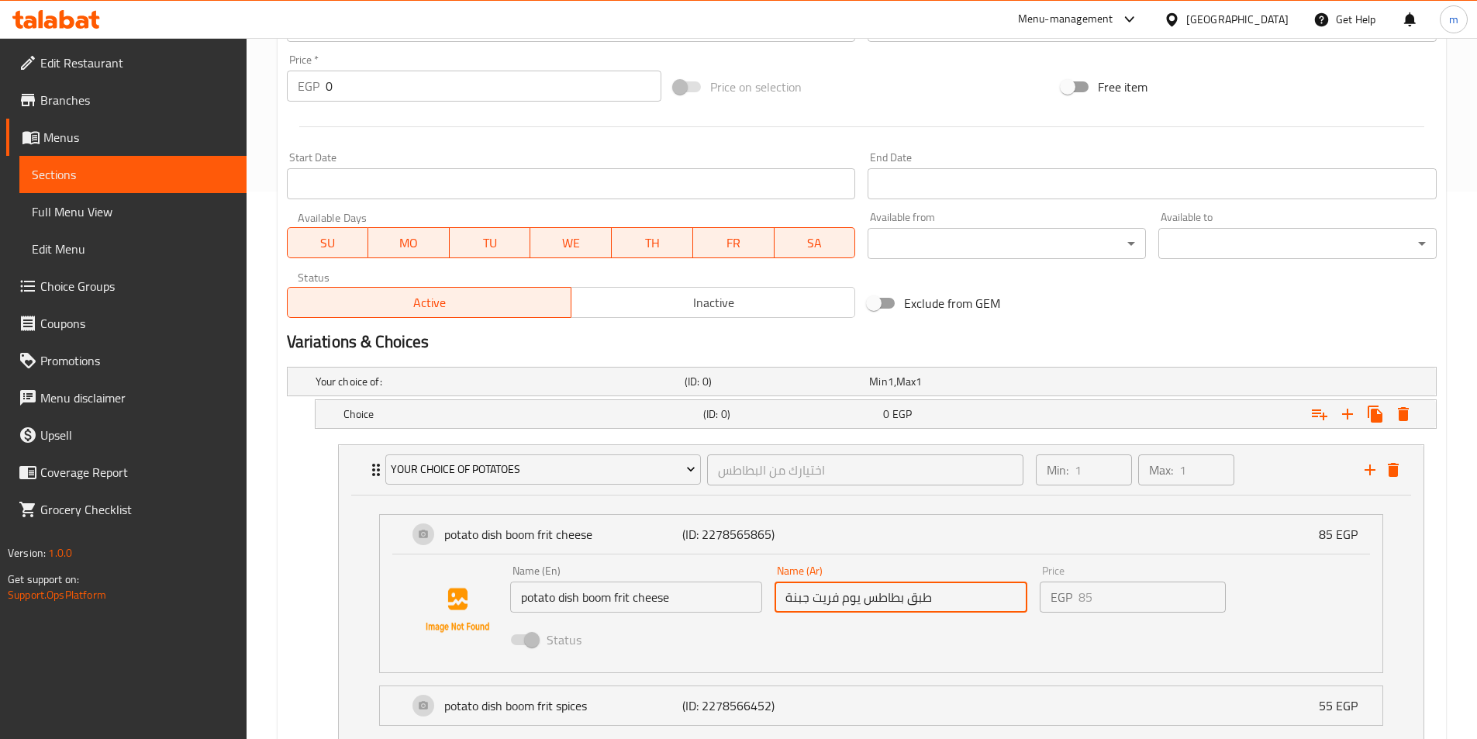
click at [859, 602] on input "طبق بطاطس يوم فريت جبنة" at bounding box center [901, 597] width 253 height 31
click at [98, 281] on span "Choice Groups" at bounding box center [137, 286] width 194 height 19
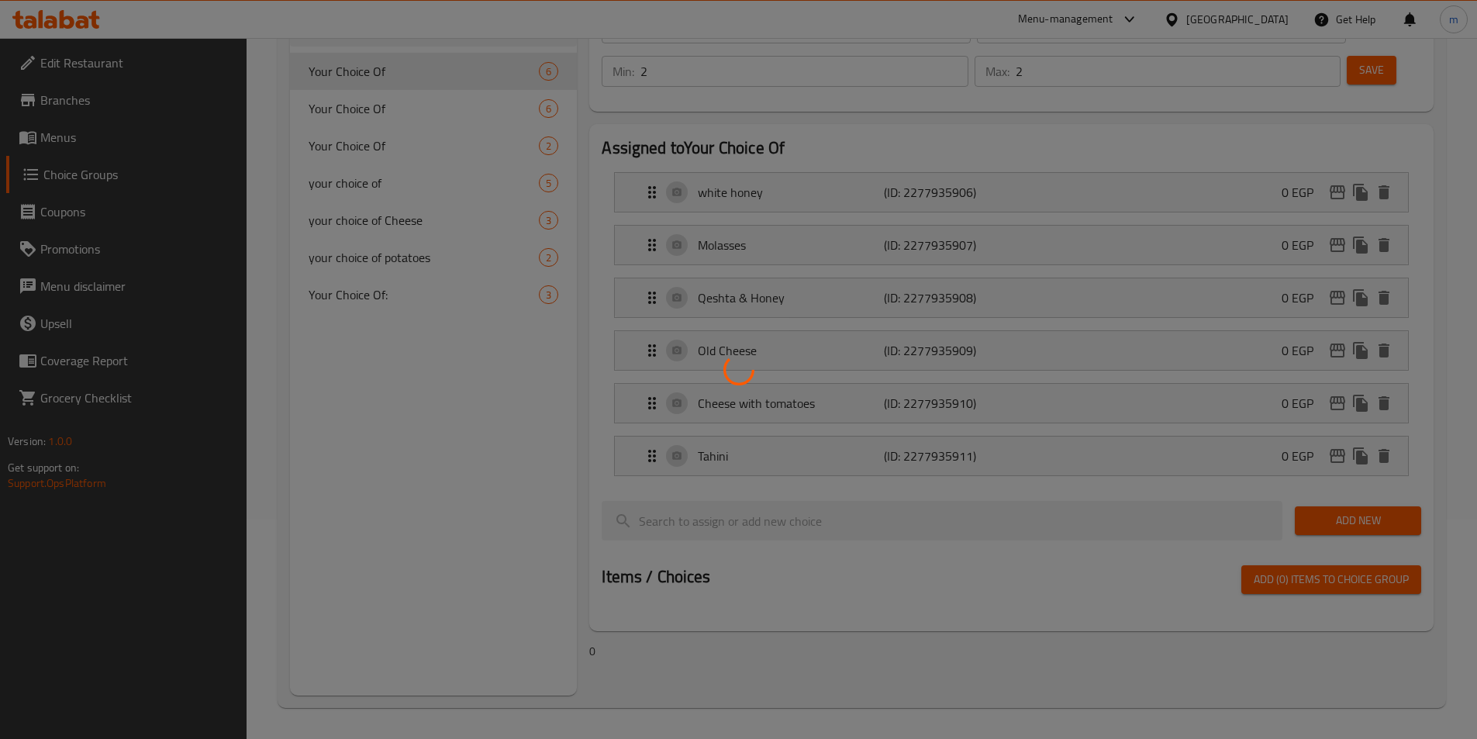
scroll to position [219, 0]
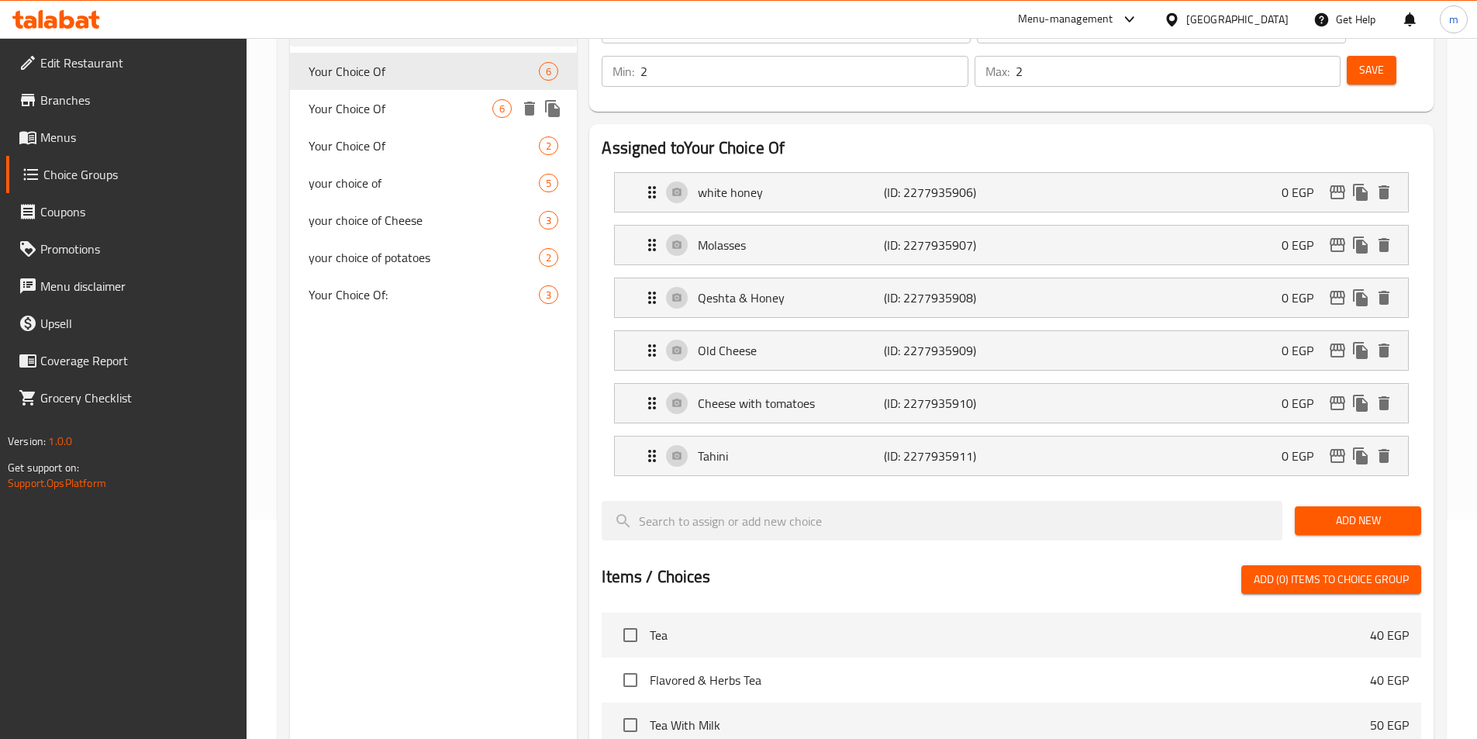
click at [399, 109] on span "Your Choice Of" at bounding box center [401, 108] width 185 height 19
type input "Your Choice Of"
type input "اختيارك من"
type input "3"
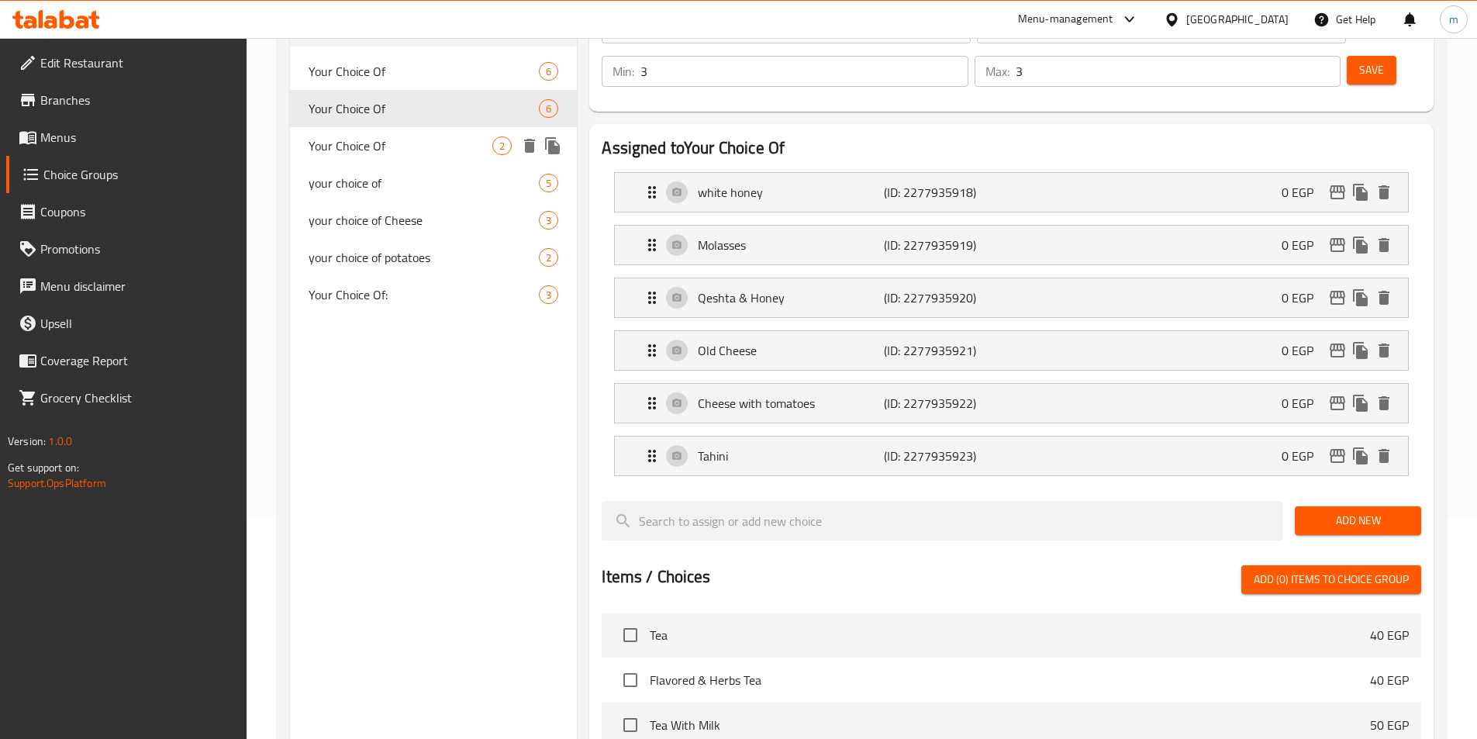
click at [396, 135] on div "Your Choice Of 2" at bounding box center [434, 145] width 288 height 37
type input "Your Choice Of"
type input "اختيارك من"
type input "1"
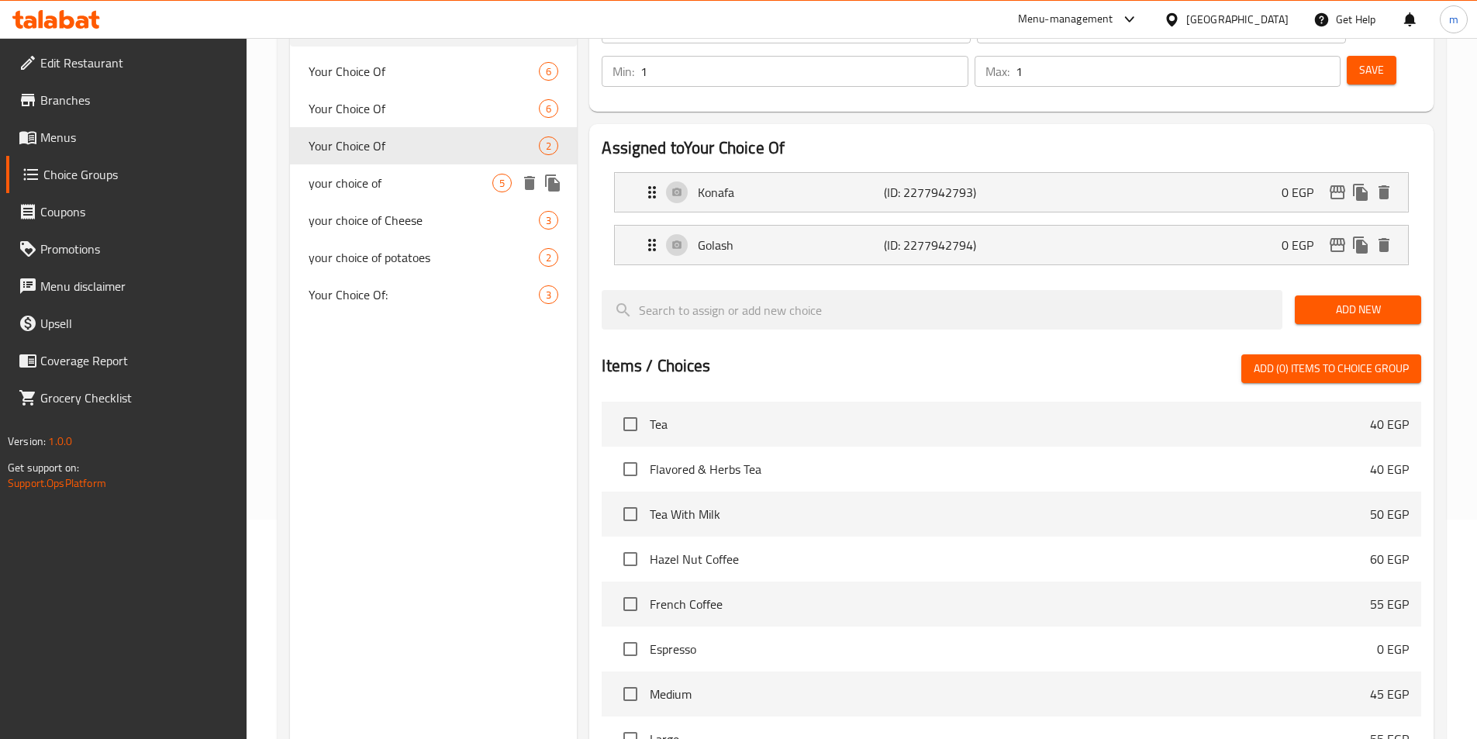
click at [398, 177] on span "your choice of" at bounding box center [401, 183] width 185 height 19
type input "your choice of"
type input "اختيارك من"
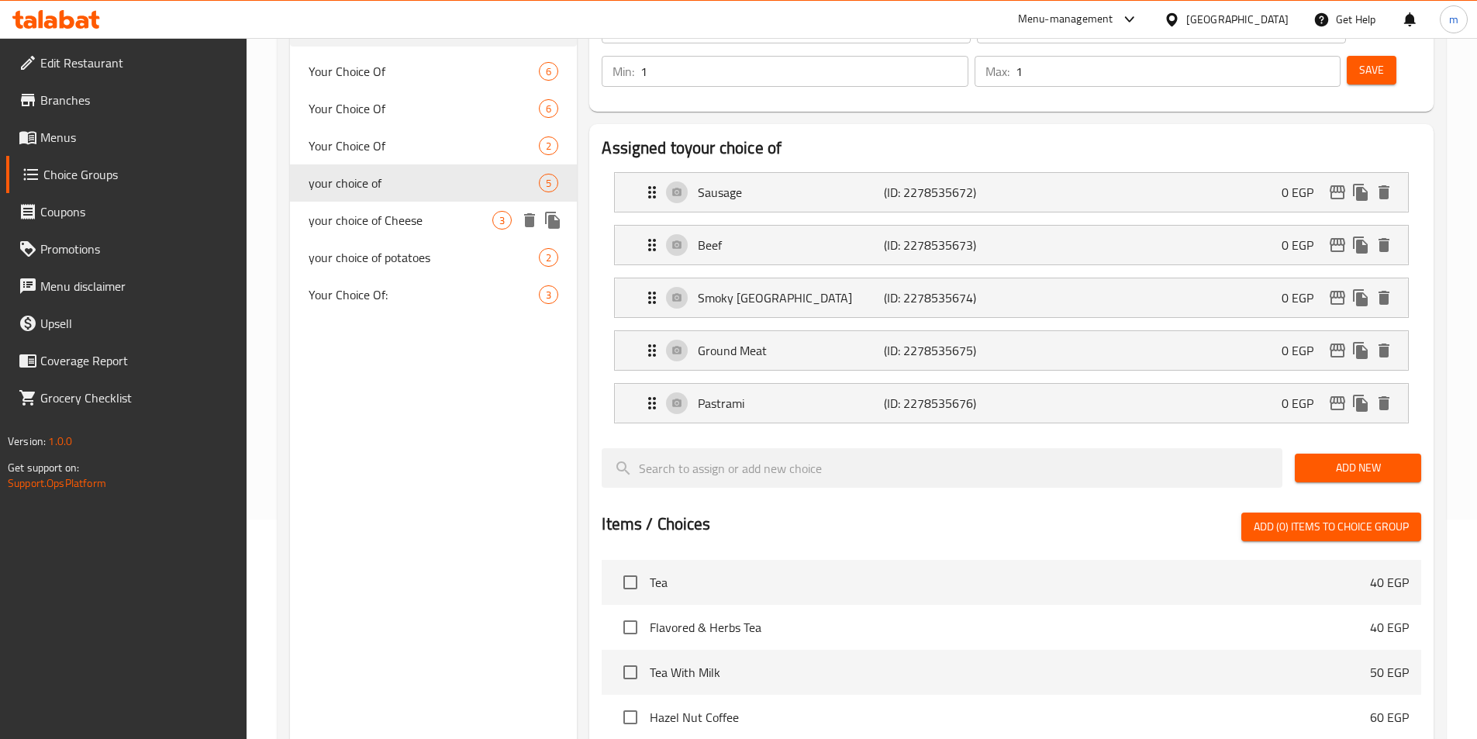
click at [396, 219] on span "your choice of Cheese" at bounding box center [401, 220] width 185 height 19
type input "your choice of Cheese"
type input "اختيارك من الجبن"
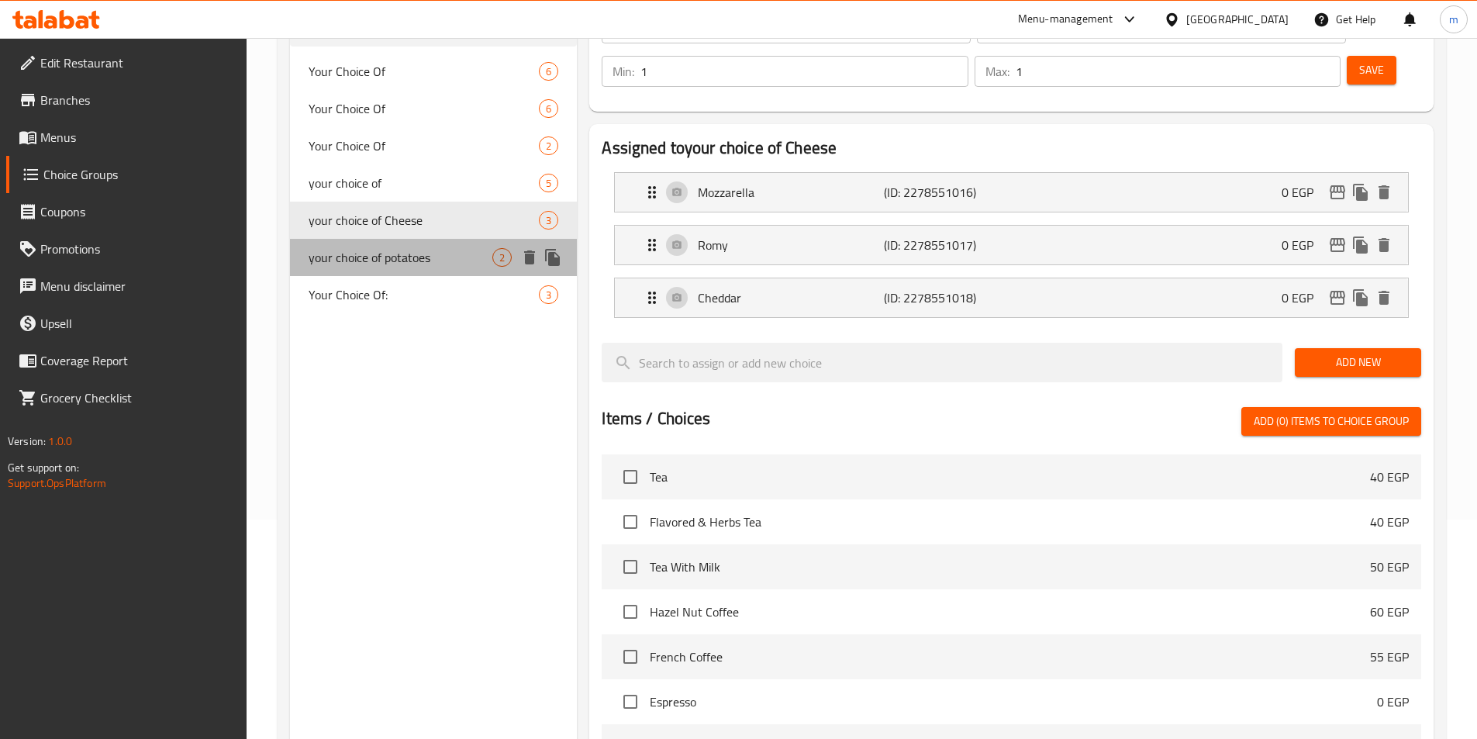
click at [394, 257] on span "your choice of potatoes" at bounding box center [401, 257] width 185 height 19
type input "your choice of potatoes"
type input "اختيارك من البطاطس"
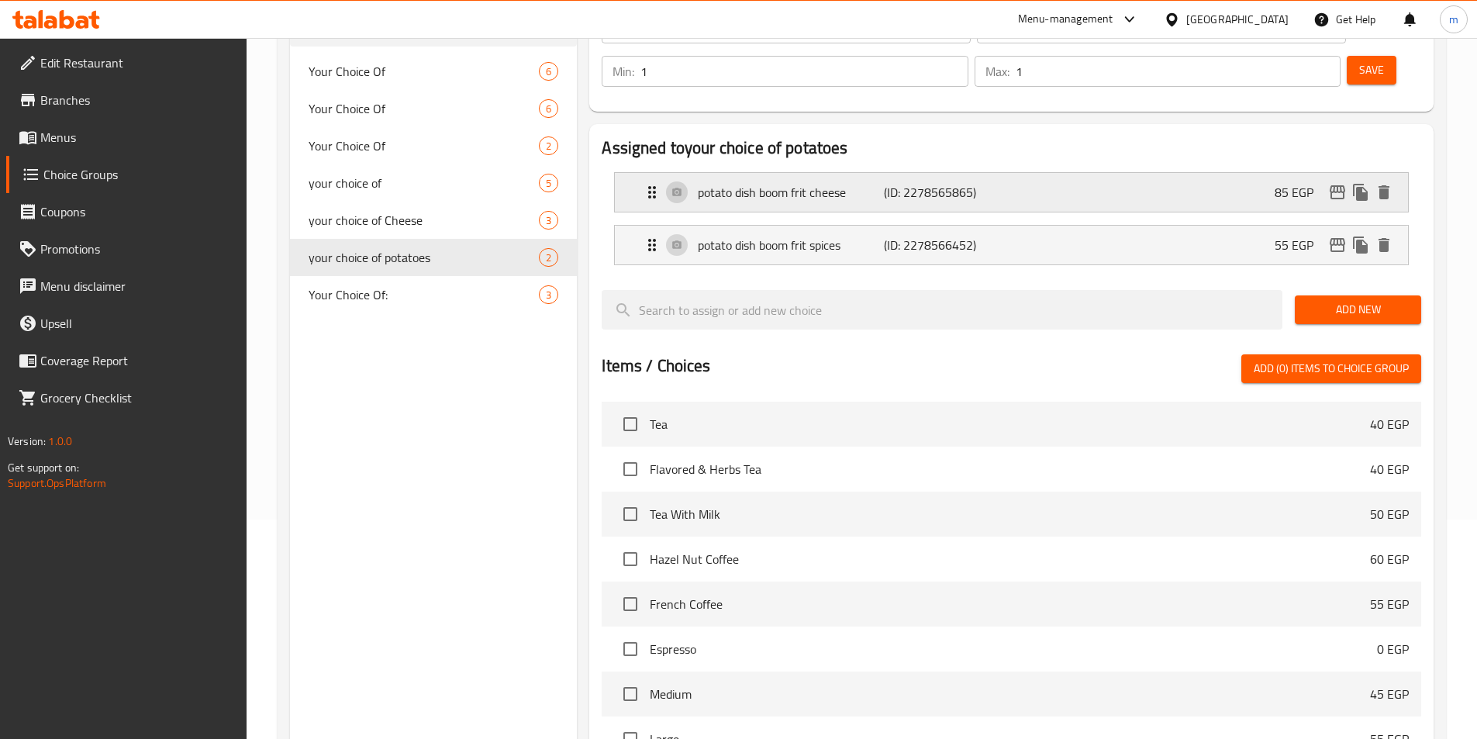
click at [651, 186] on icon "Expand" at bounding box center [652, 192] width 8 height 12
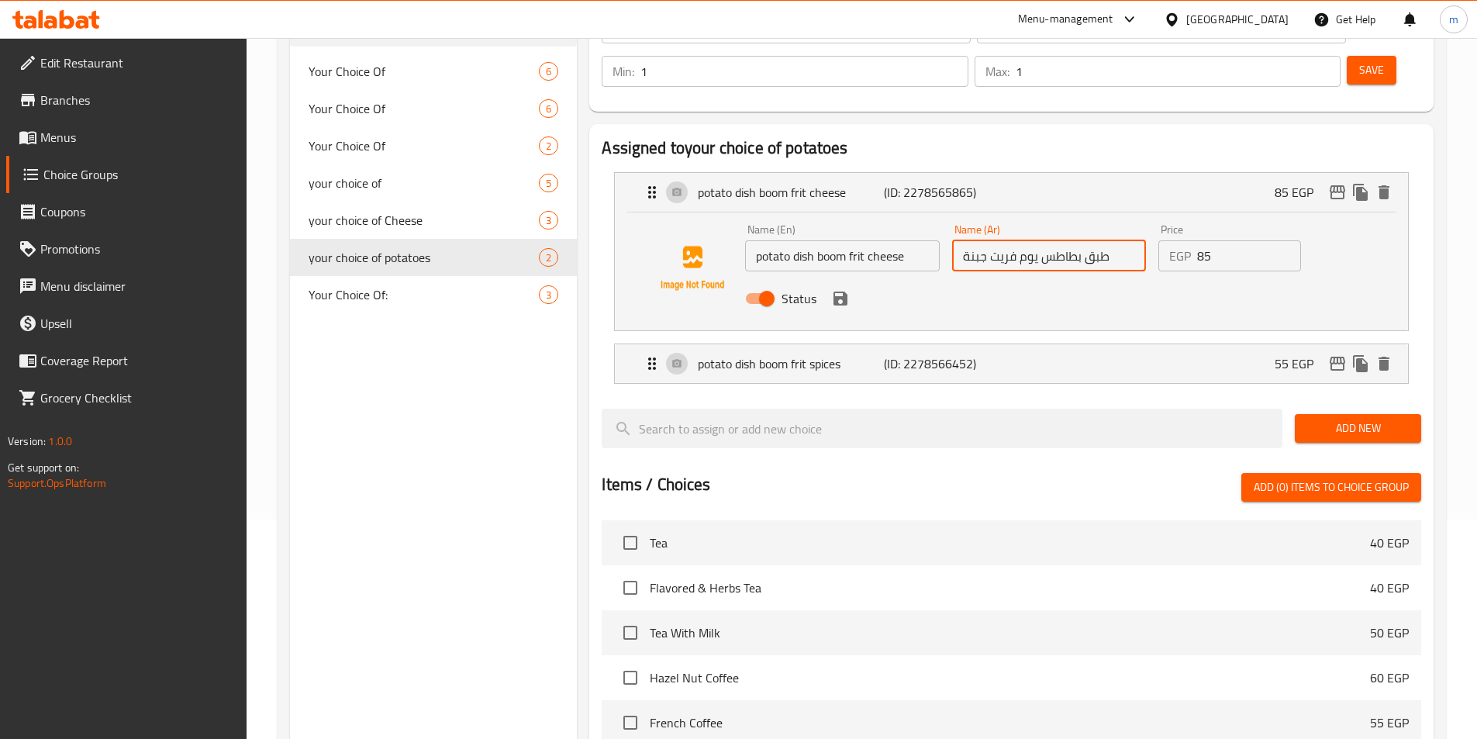
click at [1038, 240] on input "طبق بطاطس يوم فريت جبنة" at bounding box center [1049, 255] width 194 height 31
click at [836, 292] on icon "save" at bounding box center [841, 299] width 14 height 14
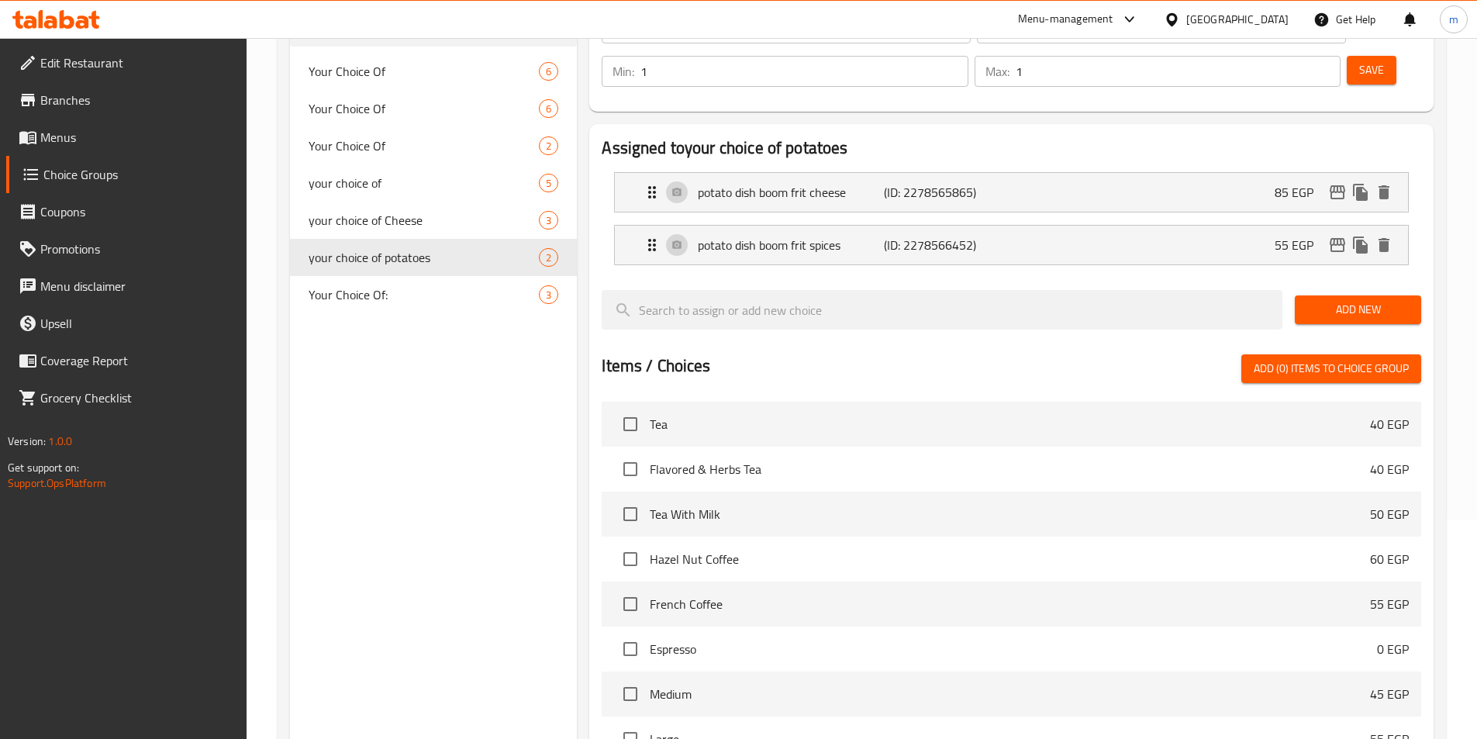
type input "طبق بطاطس بوم فريت جبنة"
click at [1194, 226] on div "potato dish boom frit spices (ID: 2278566452) 55 EGP" at bounding box center [1016, 245] width 747 height 39
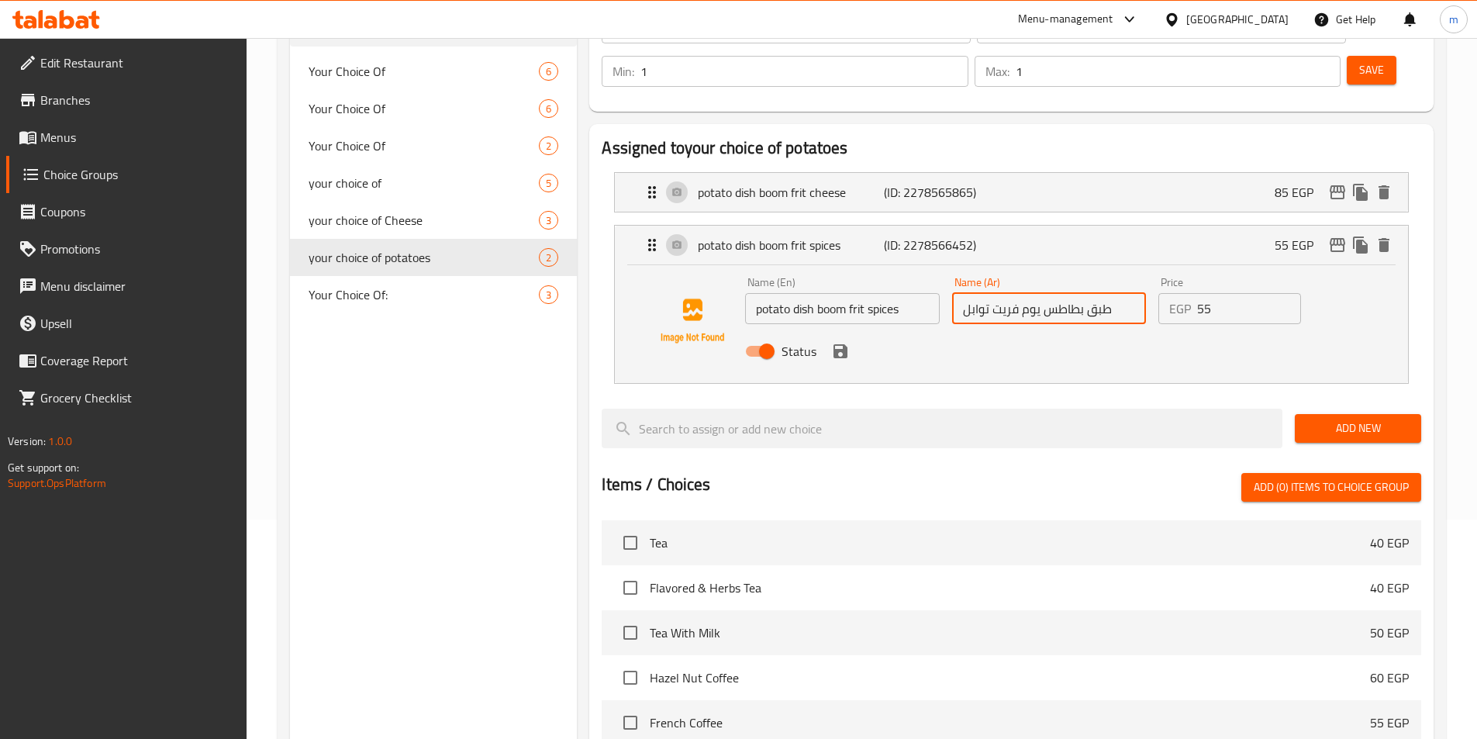
click at [1038, 293] on input "طبق بطاطس يوم فريت توابل" at bounding box center [1049, 308] width 194 height 31
click at [843, 344] on icon "save" at bounding box center [841, 351] width 14 height 14
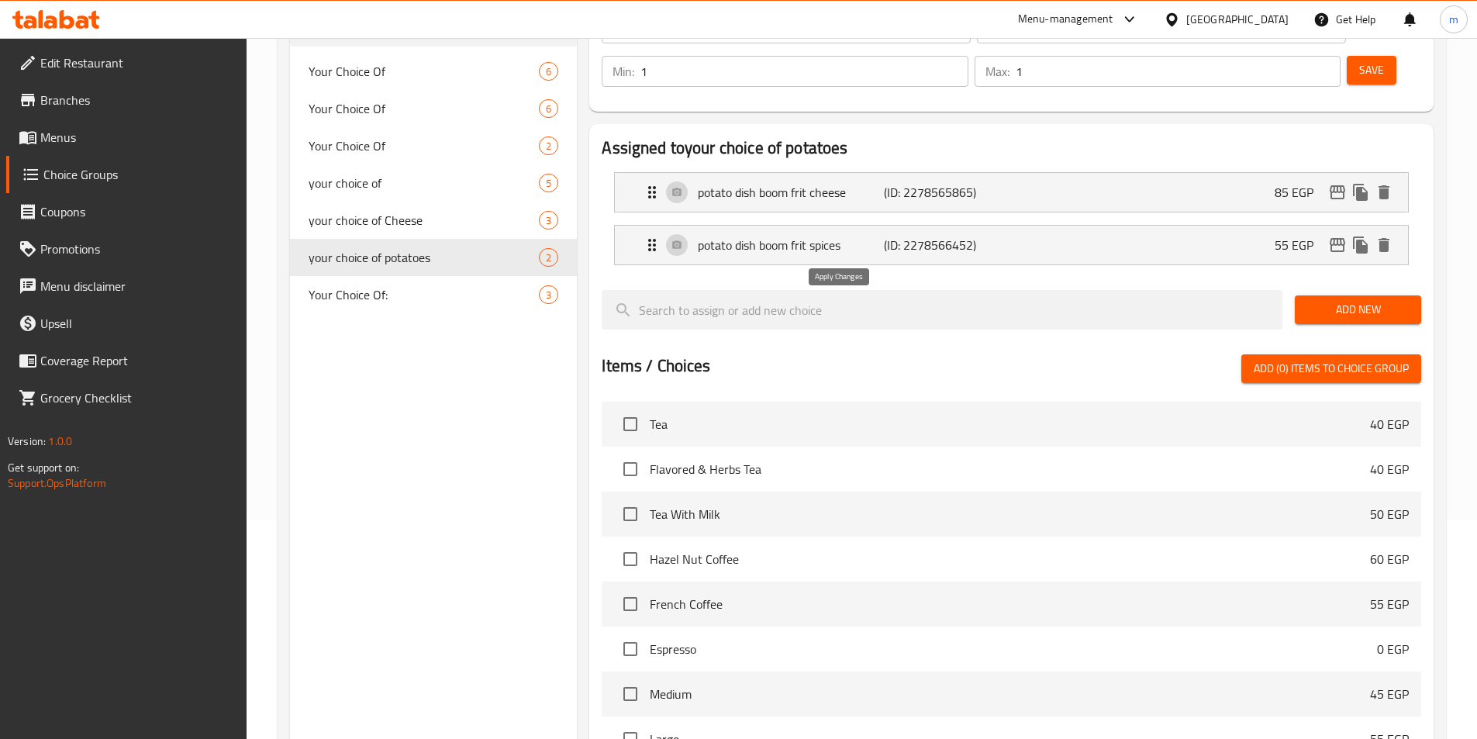
type input "طبق بطاطس بوم فريت توابل"
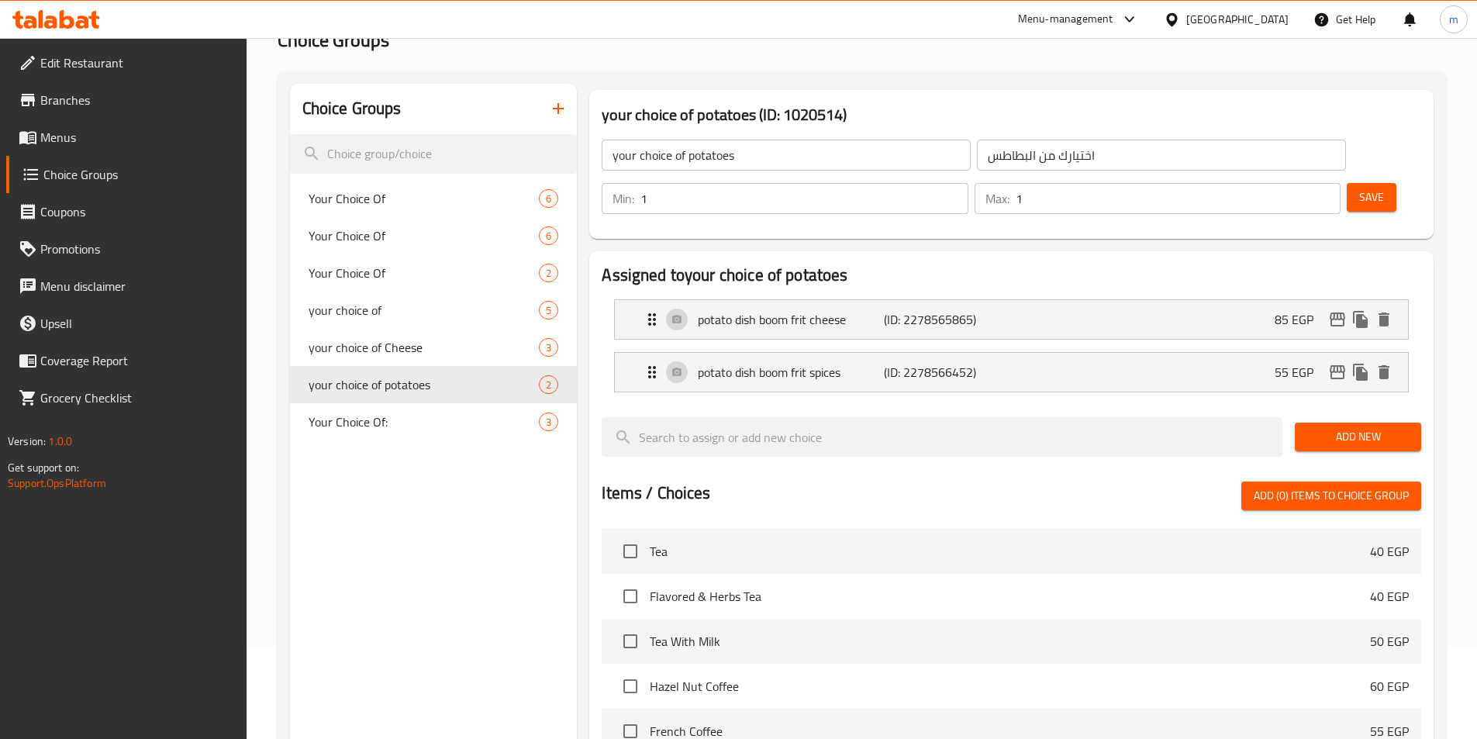
scroll to position [20, 0]
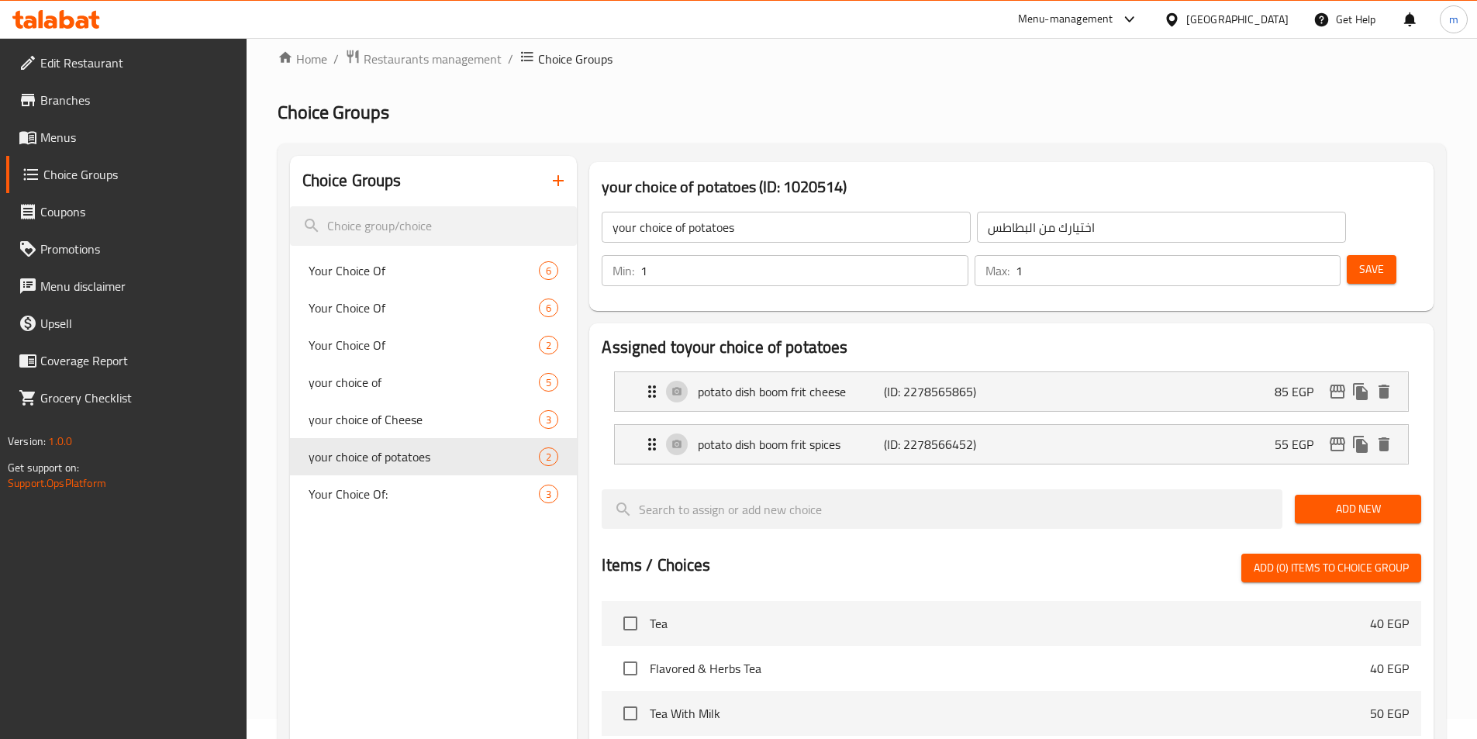
click at [1359, 260] on span "Save" at bounding box center [1371, 269] width 25 height 19
click at [955, 88] on div "Home / Restaurants management / Choice Groups Choice Groups Choice Groups Your …" at bounding box center [862, 613] width 1169 height 1129
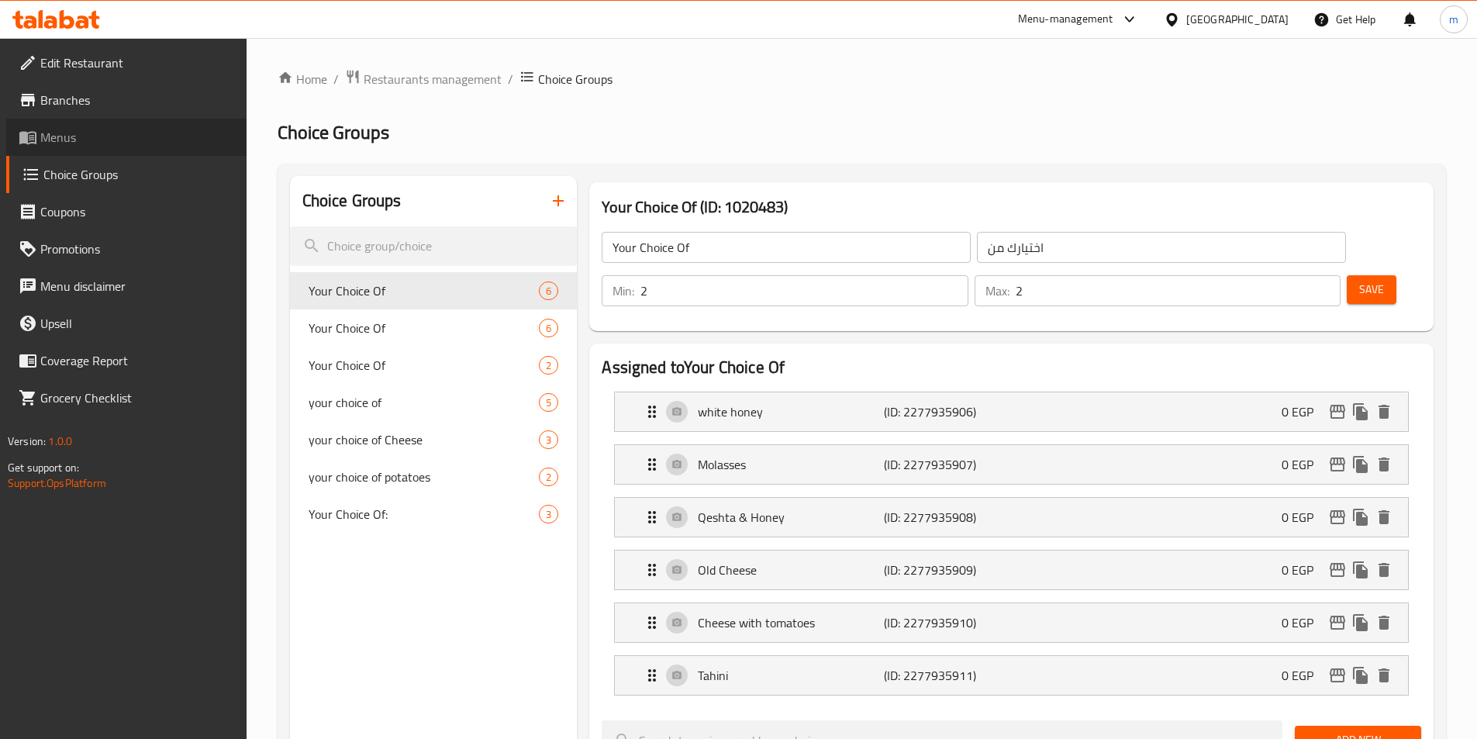
click at [106, 140] on span "Menus" at bounding box center [137, 137] width 194 height 19
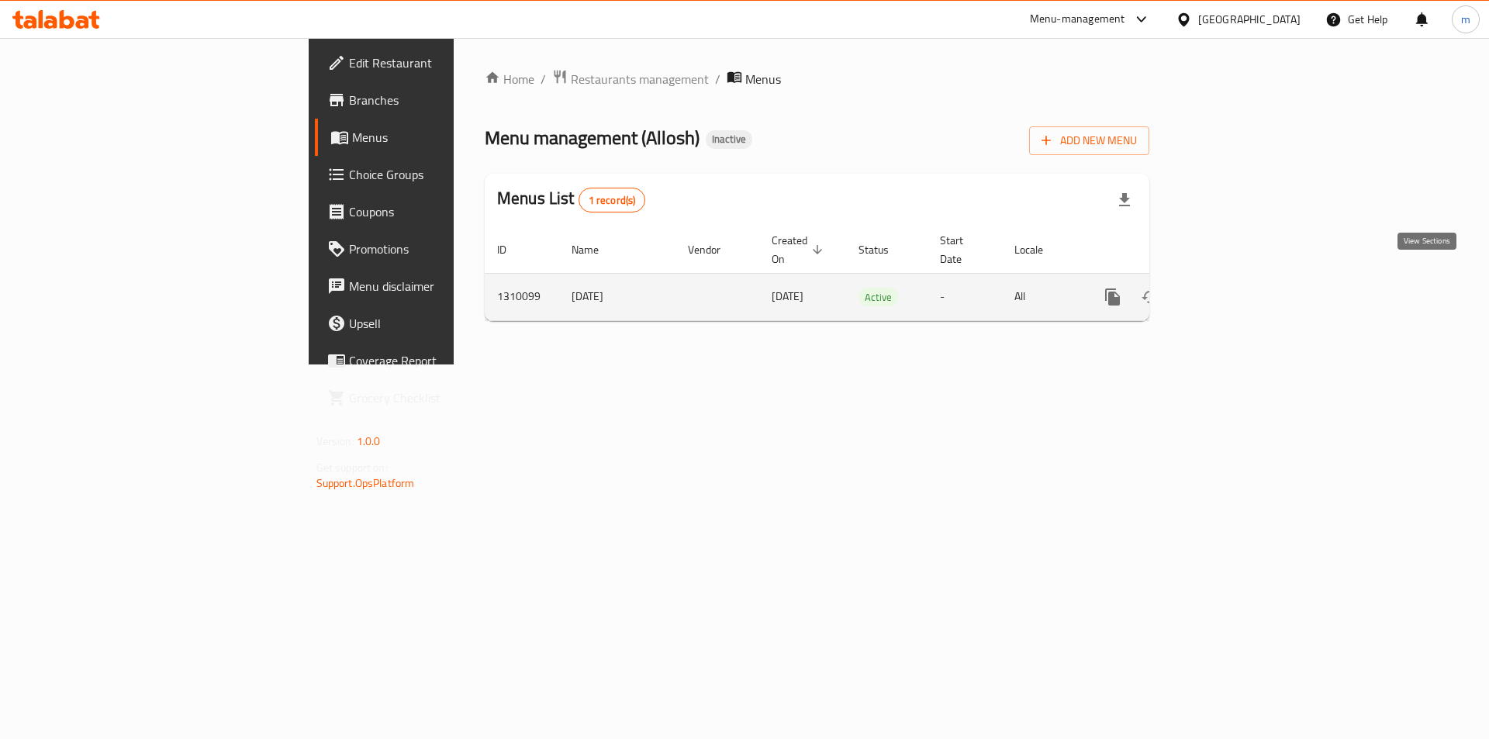
click at [1243, 278] on link "enhanced table" at bounding box center [1224, 296] width 37 height 37
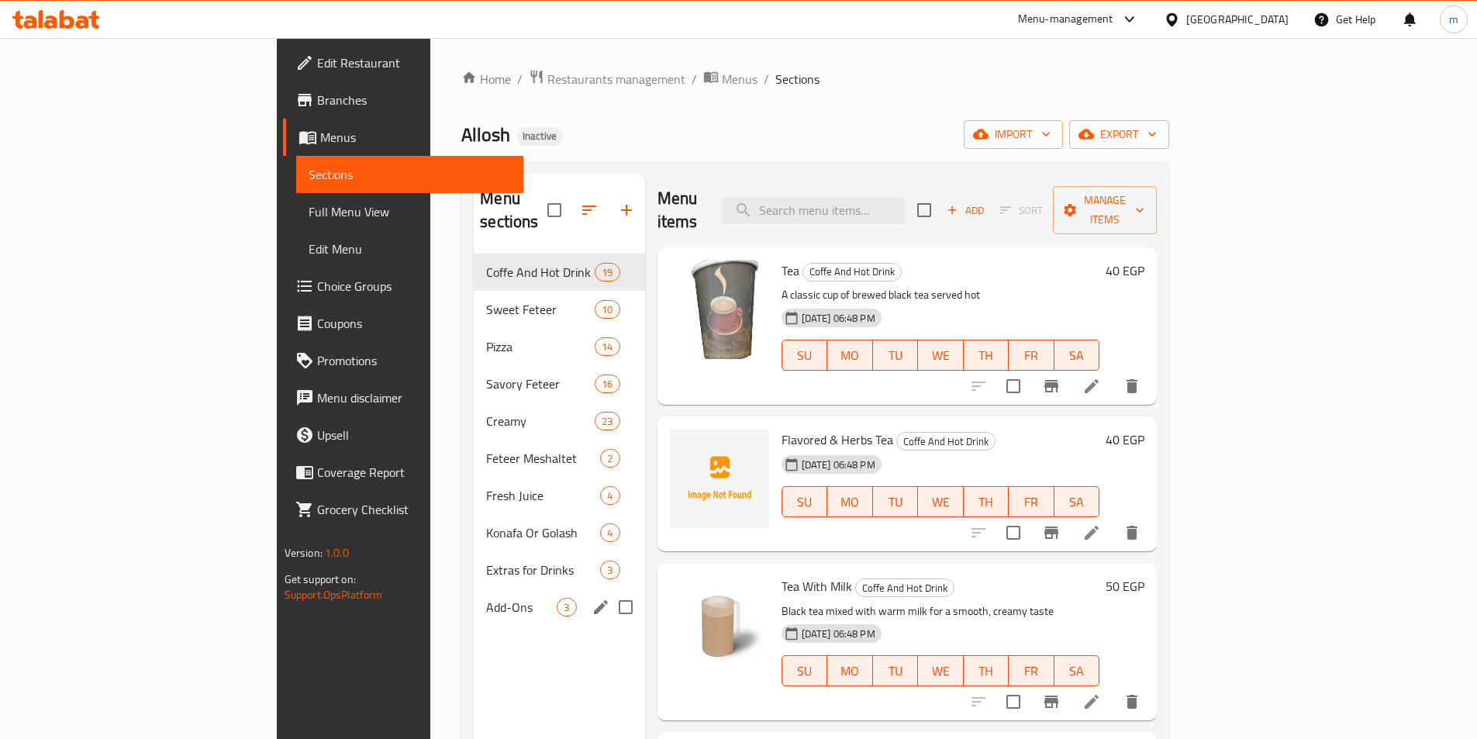
click at [474, 589] on div "Add-Ons 3" at bounding box center [559, 607] width 171 height 37
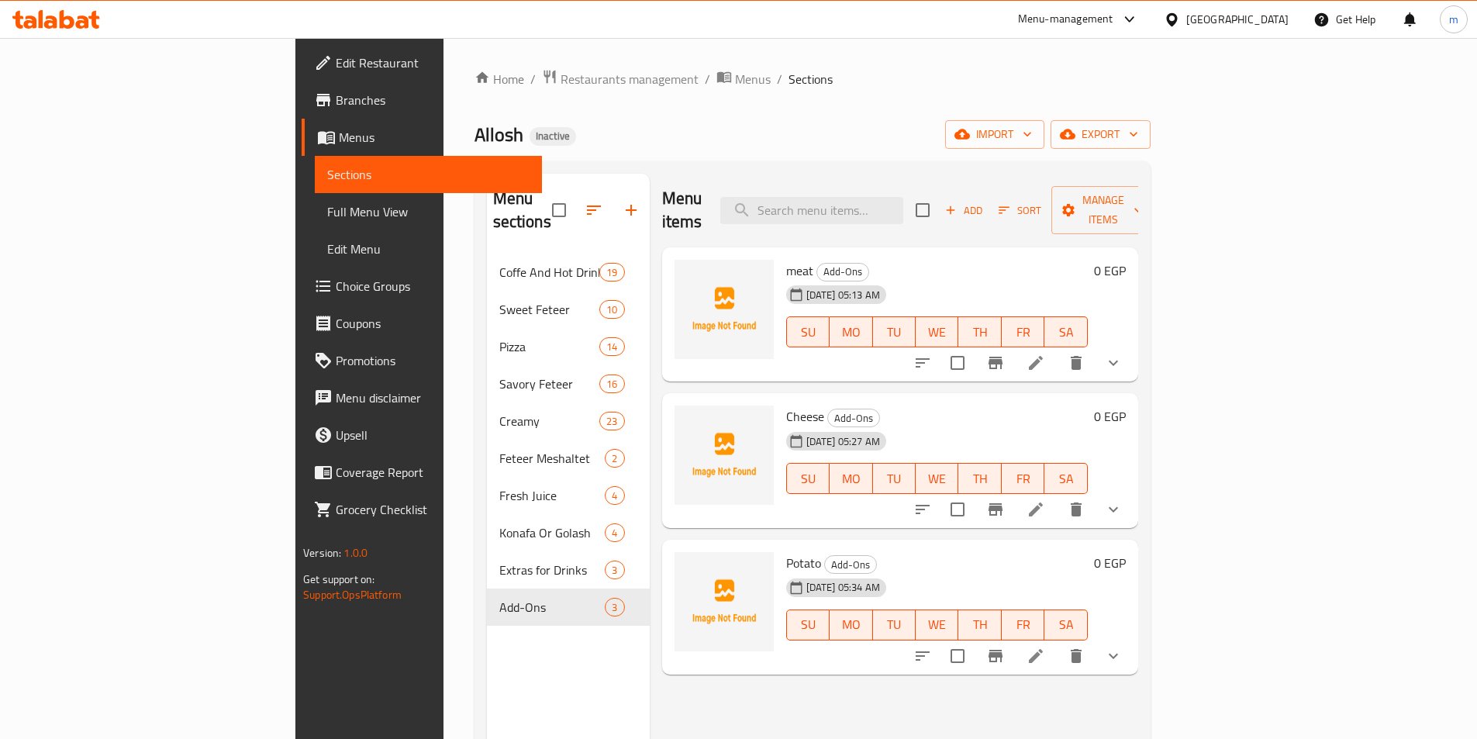
click at [327, 212] on span "Full Menu View" at bounding box center [428, 211] width 202 height 19
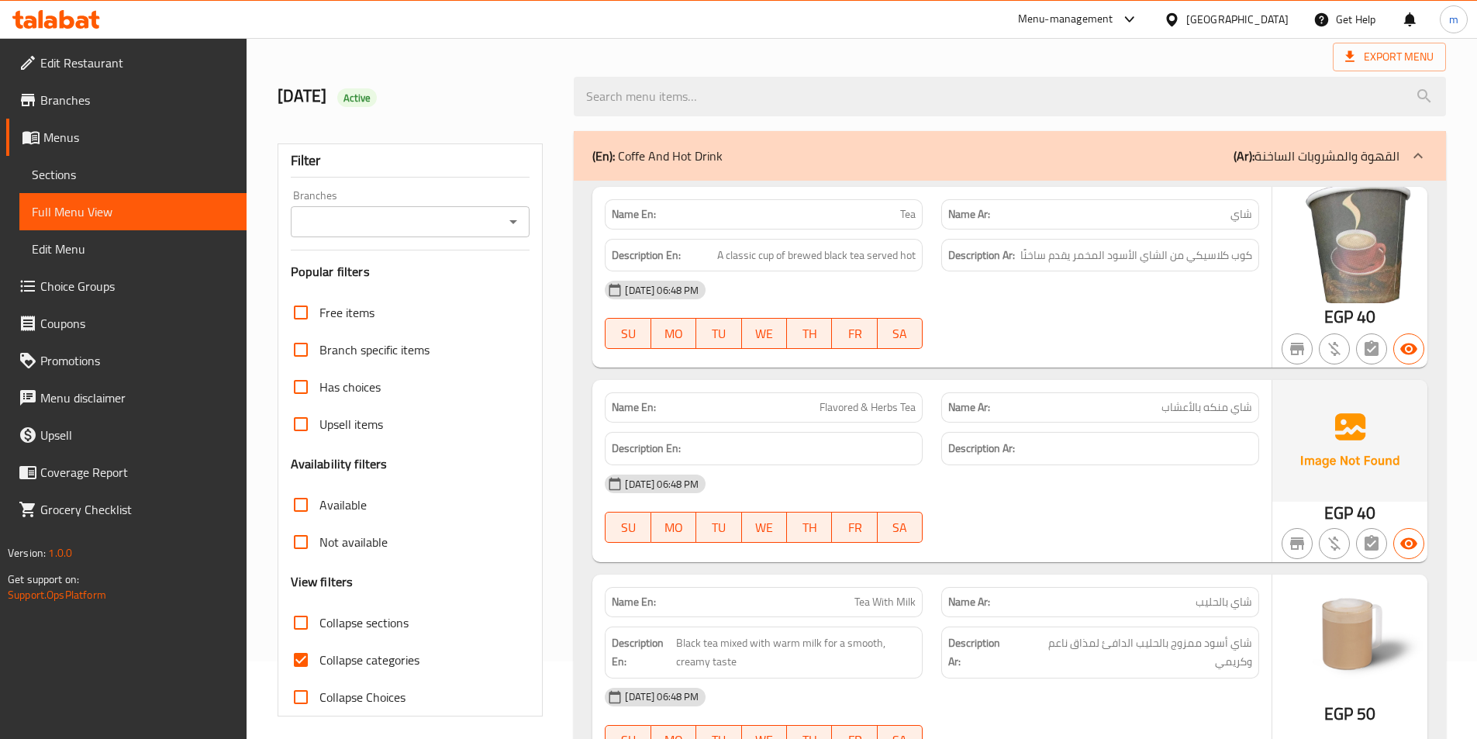
scroll to position [233, 0]
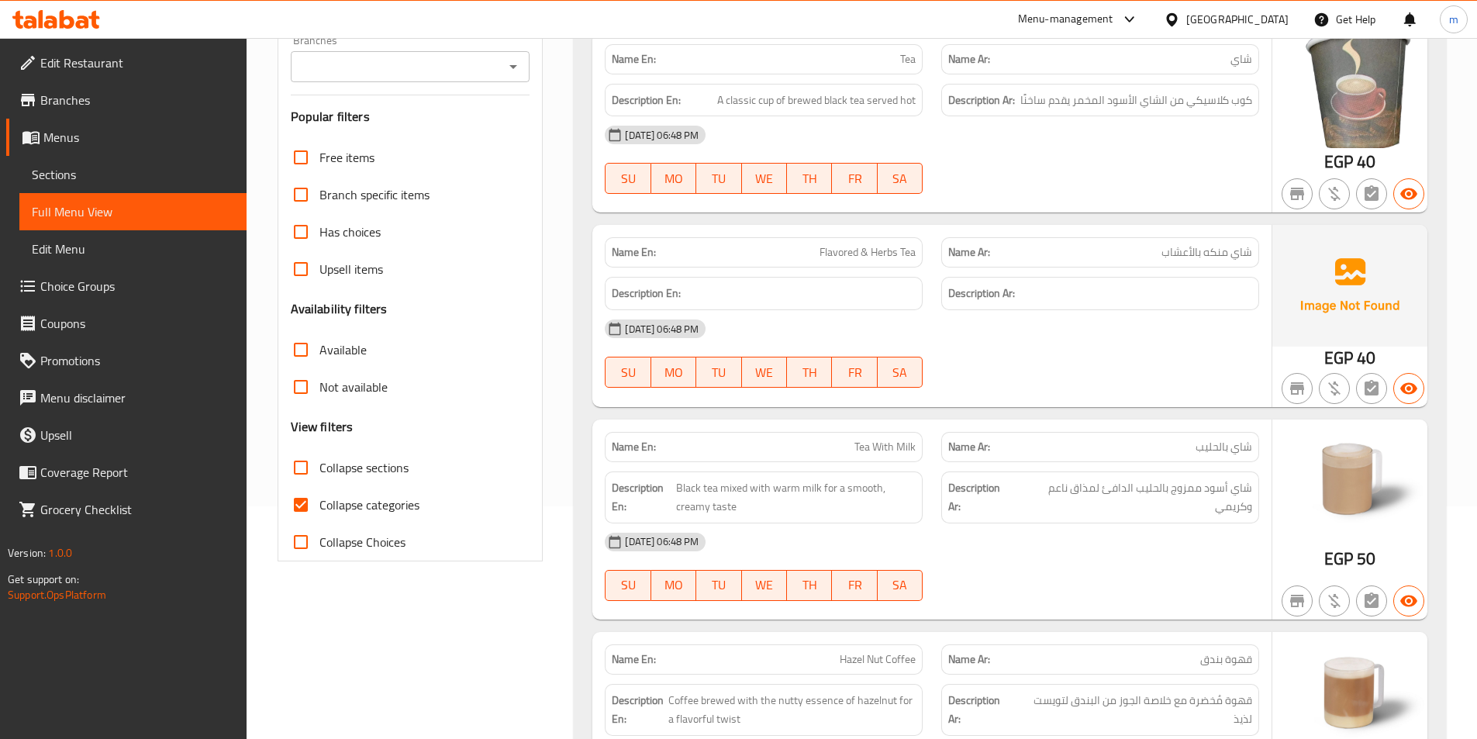
click at [292, 457] on input "Collapse sections" at bounding box center [300, 467] width 37 height 37
checkbox input "true"
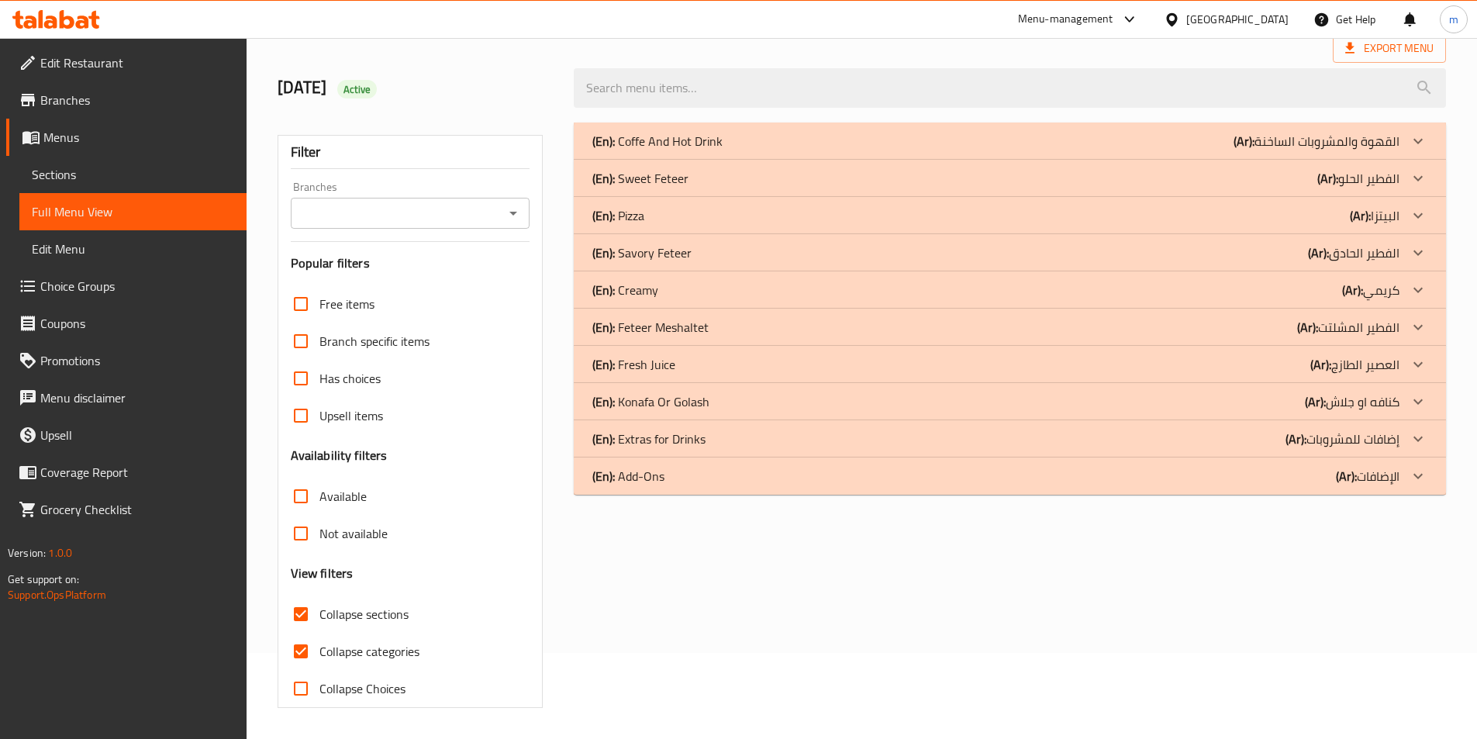
click at [299, 633] on input "Collapse categories" at bounding box center [300, 651] width 37 height 37
checkbox input "false"
click at [893, 468] on div "(En): Add-Ons (Ar): الإضافات" at bounding box center [995, 476] width 807 height 19
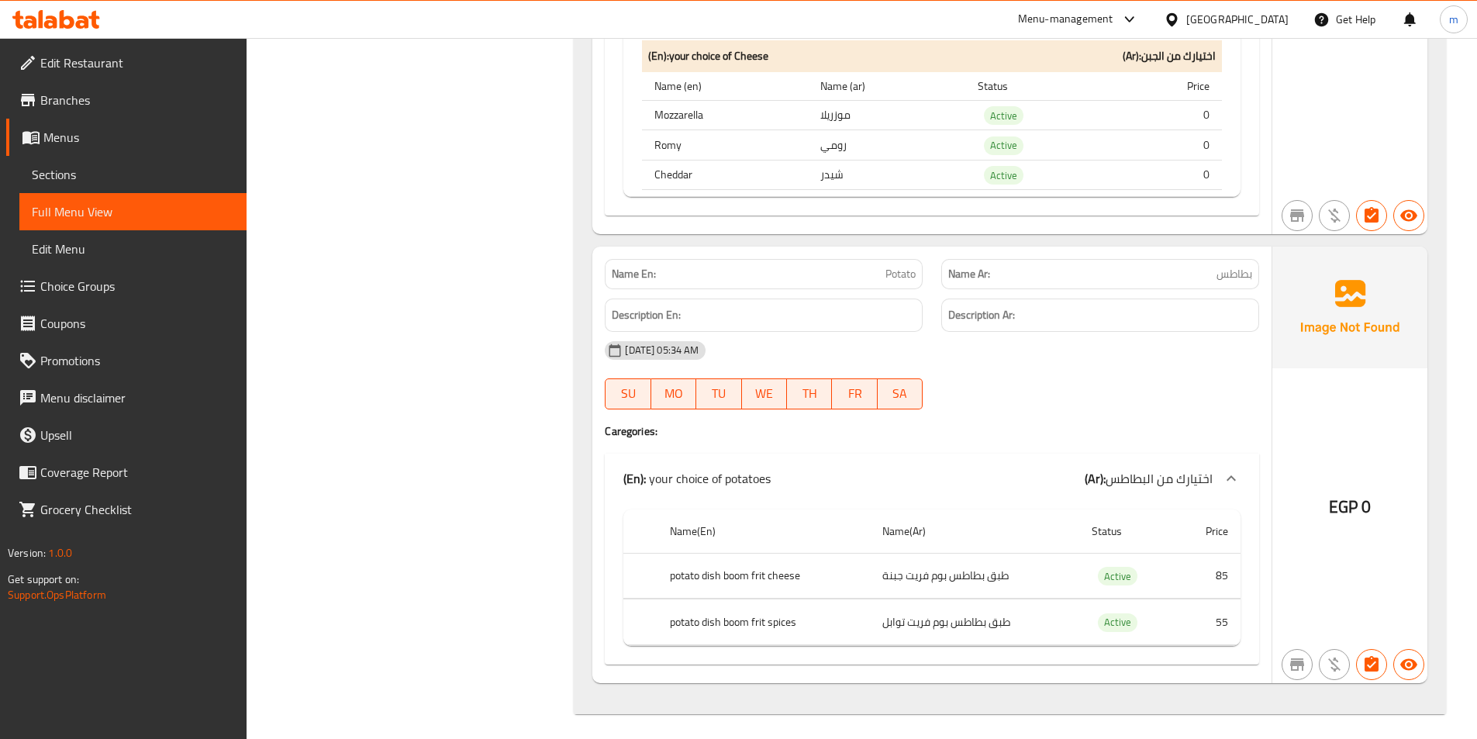
scroll to position [2052, 0]
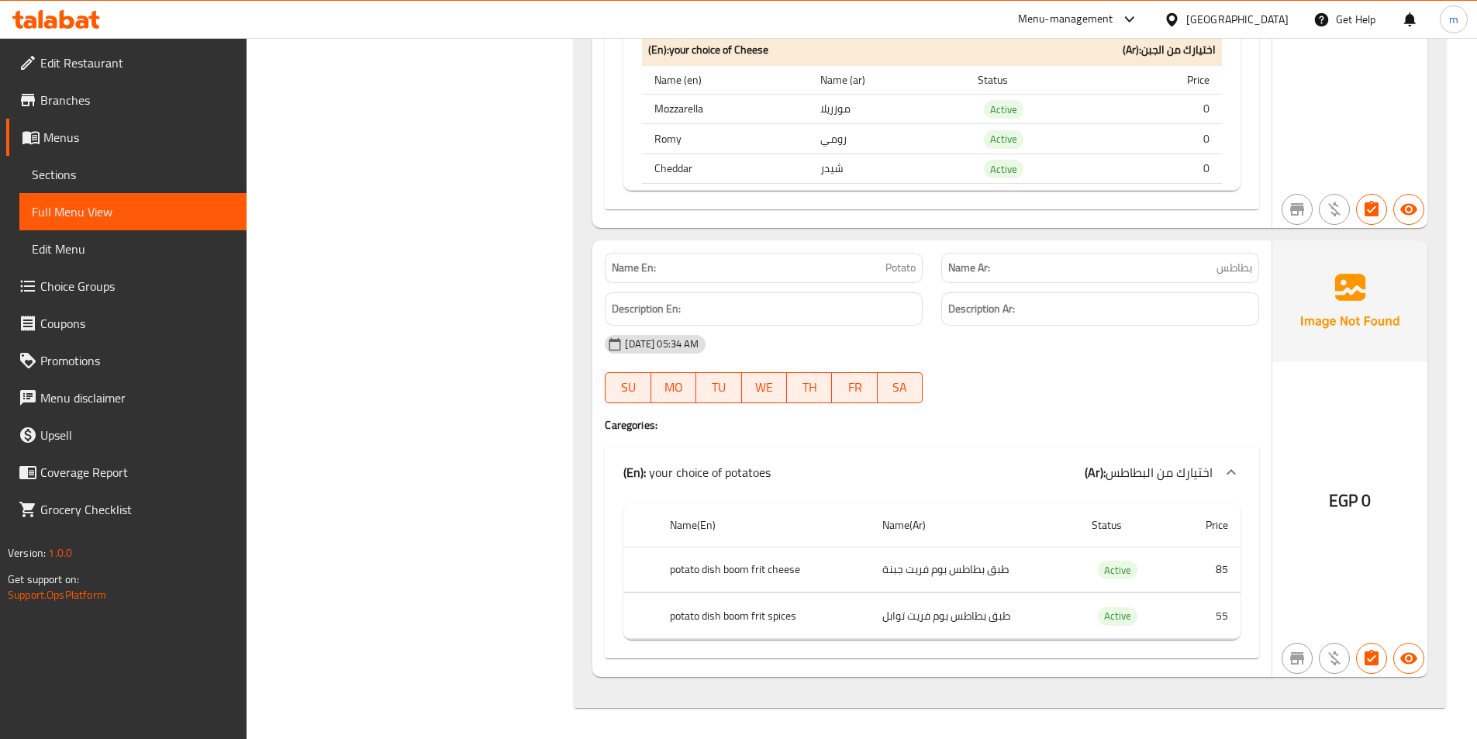
click at [672, 565] on th "potato dish boom frit cheese" at bounding box center [764, 570] width 212 height 46
click at [668, 568] on th "potato dish boom frit cheese" at bounding box center [764, 570] width 212 height 46
drag, startPoint x: 672, startPoint y: 568, endPoint x: 803, endPoint y: 583, distance: 131.2
click at [803, 583] on th "potato dish boom frit cheese" at bounding box center [764, 570] width 212 height 46
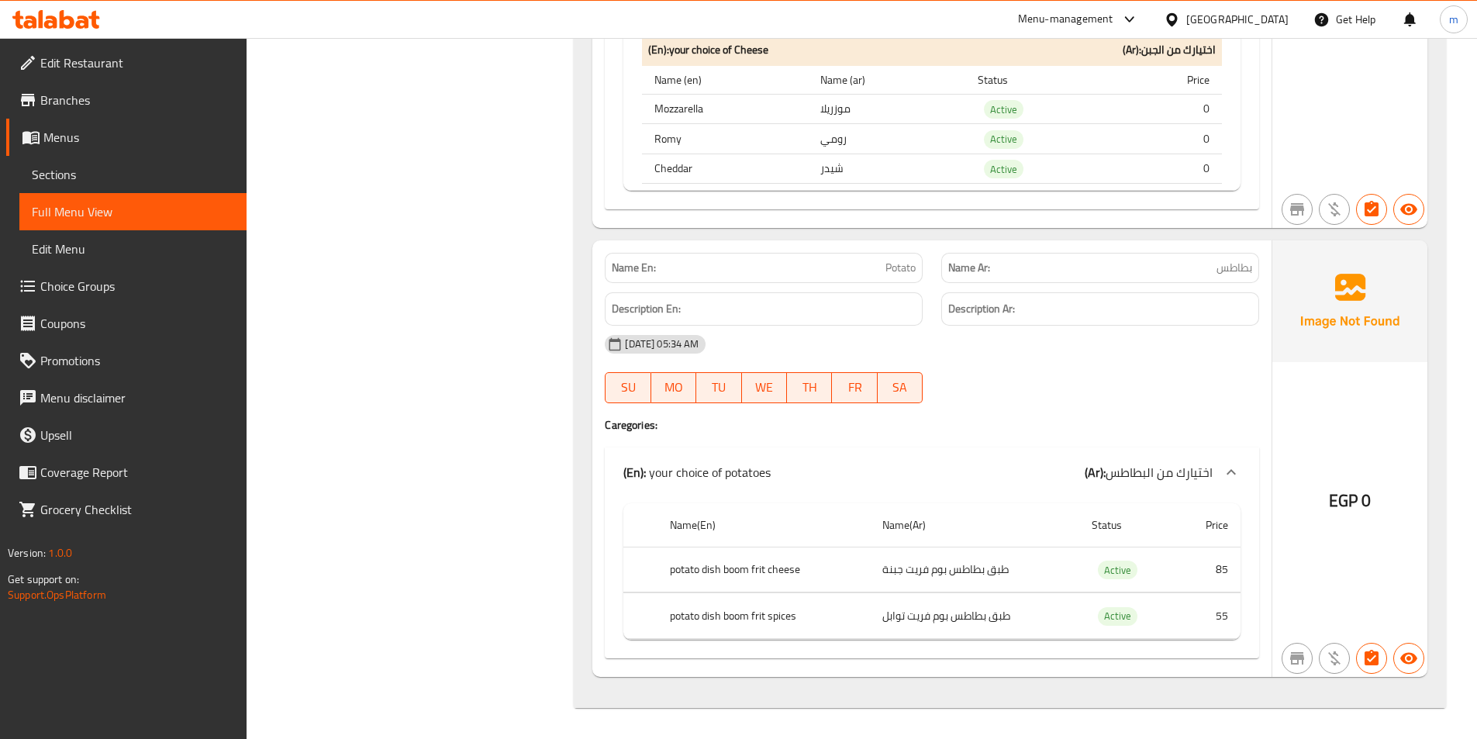
click at [100, 292] on span "Choice Groups" at bounding box center [137, 286] width 194 height 19
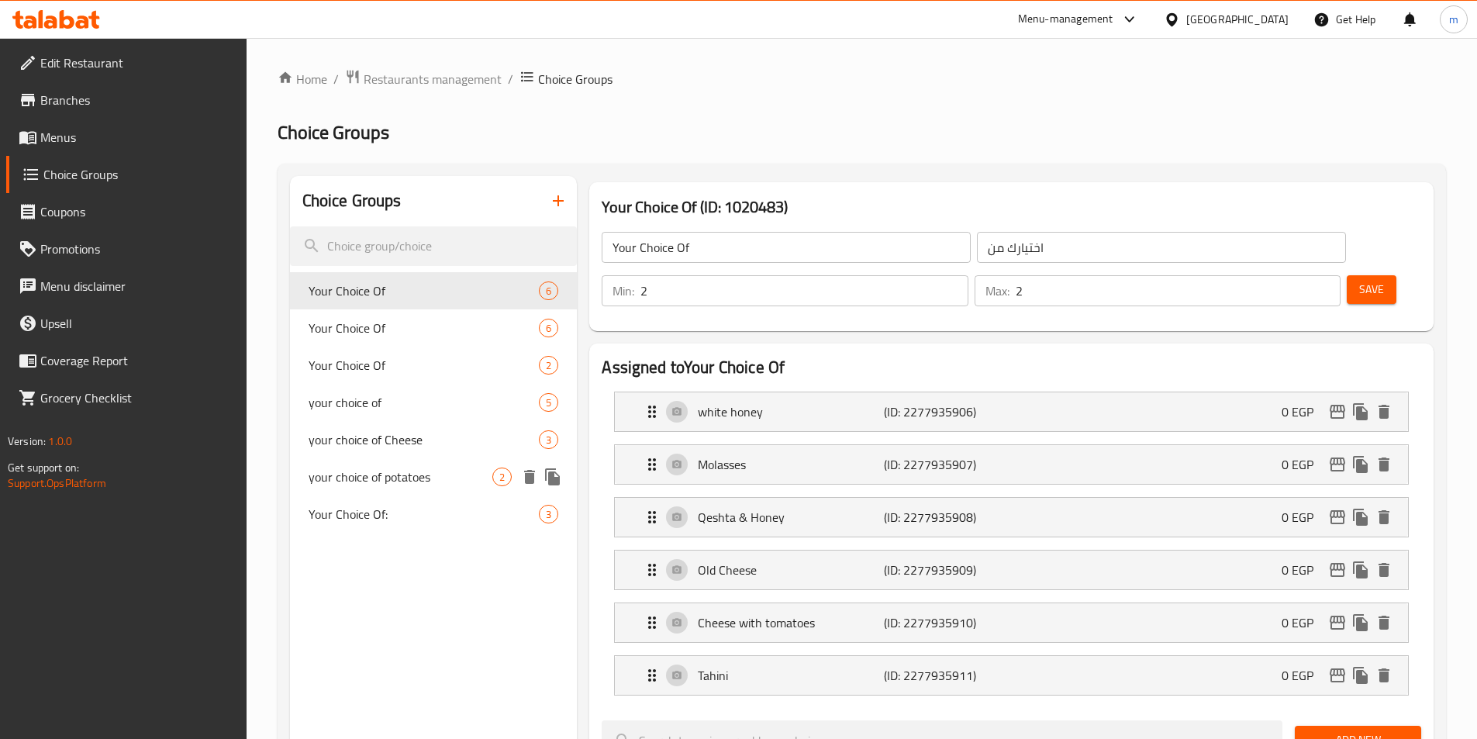
click at [384, 473] on span "your choice of potatoes" at bounding box center [401, 477] width 185 height 19
type input "your choice of potatoes"
type input "اختيارك من البطاطس"
type input "1"
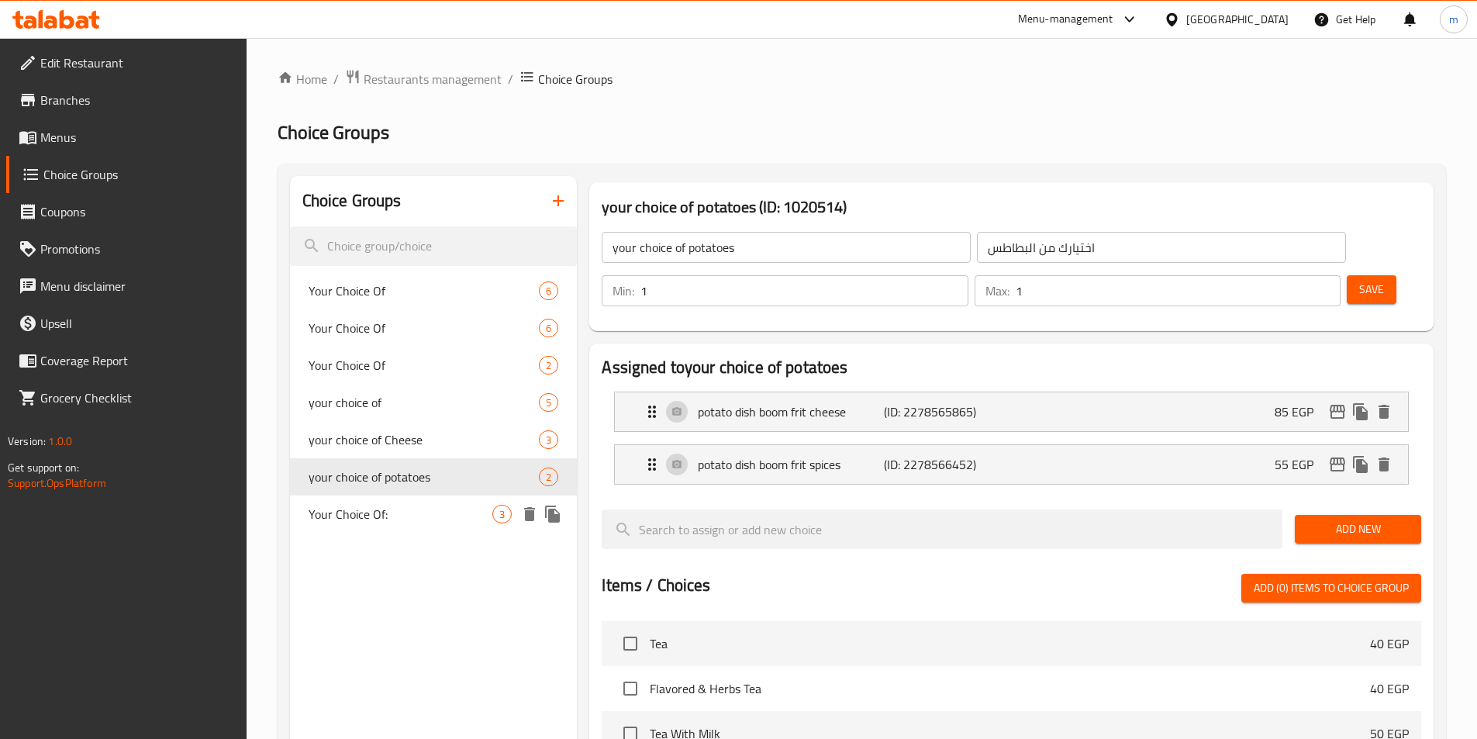
click at [373, 507] on span "Your Choice Of:" at bounding box center [401, 514] width 185 height 19
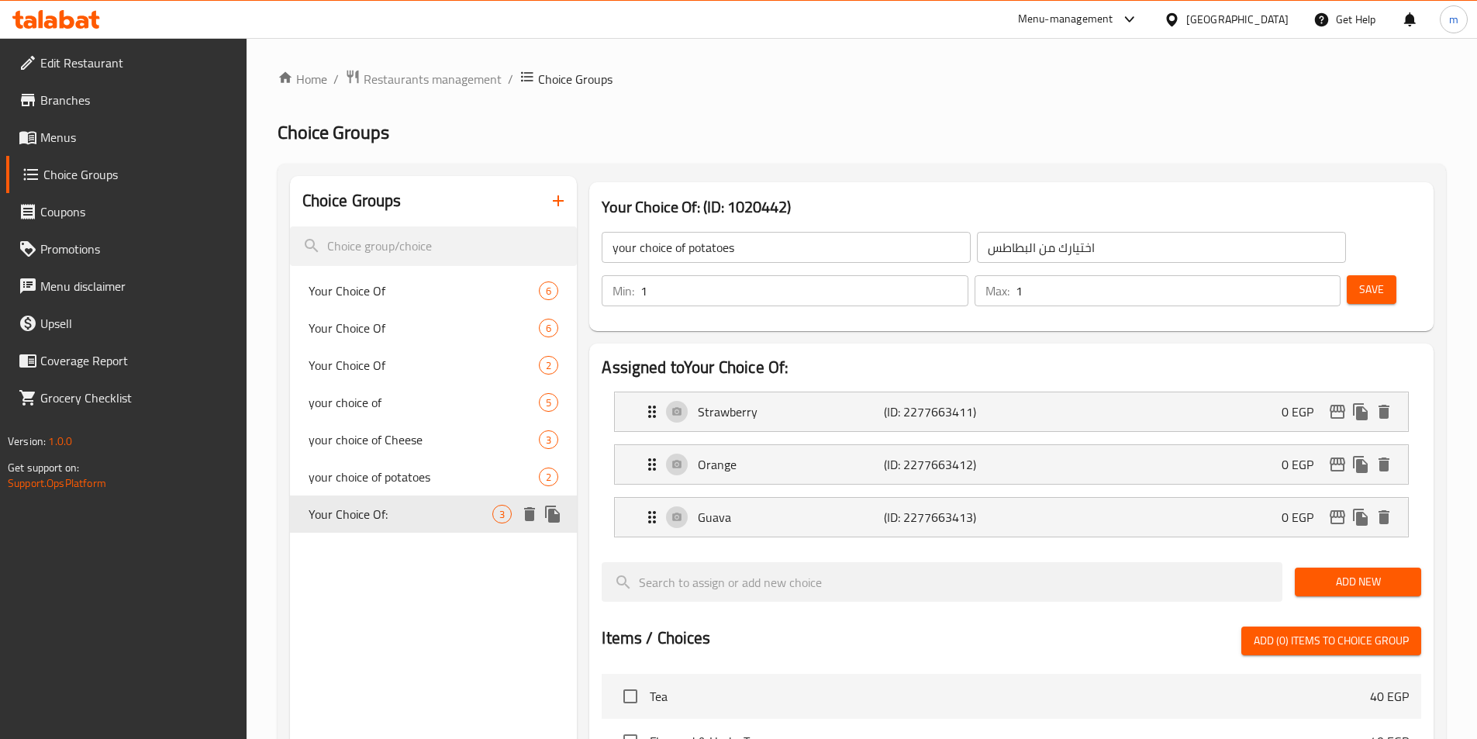
type input "Your Choice Of:"
type input "إختيارك من:"
click at [387, 443] on span "your choice of Cheese" at bounding box center [401, 439] width 185 height 19
type input "your choice of Cheese"
type input "اختيارك من الجبن"
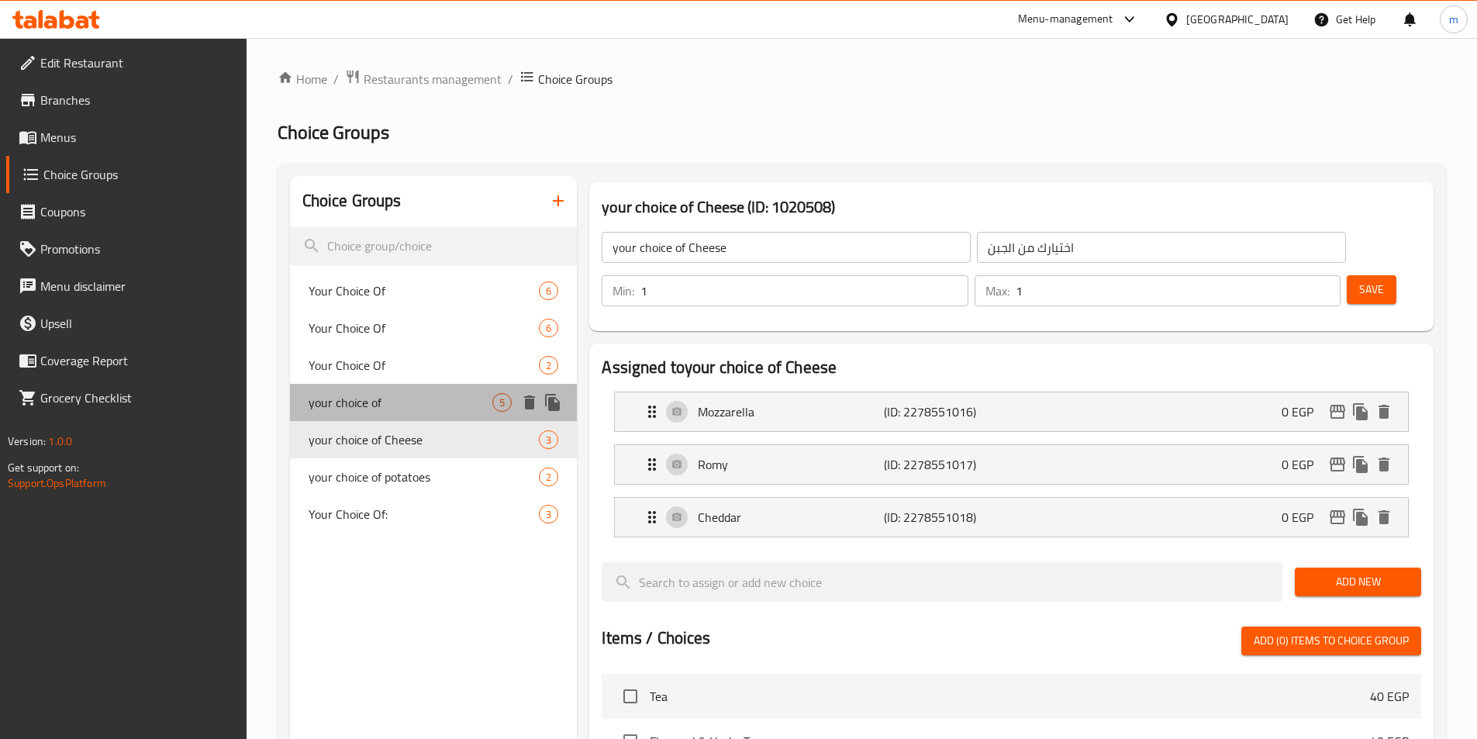
click at [393, 409] on span "your choice of" at bounding box center [401, 402] width 185 height 19
type input "your choice of"
type input "اختيارك من"
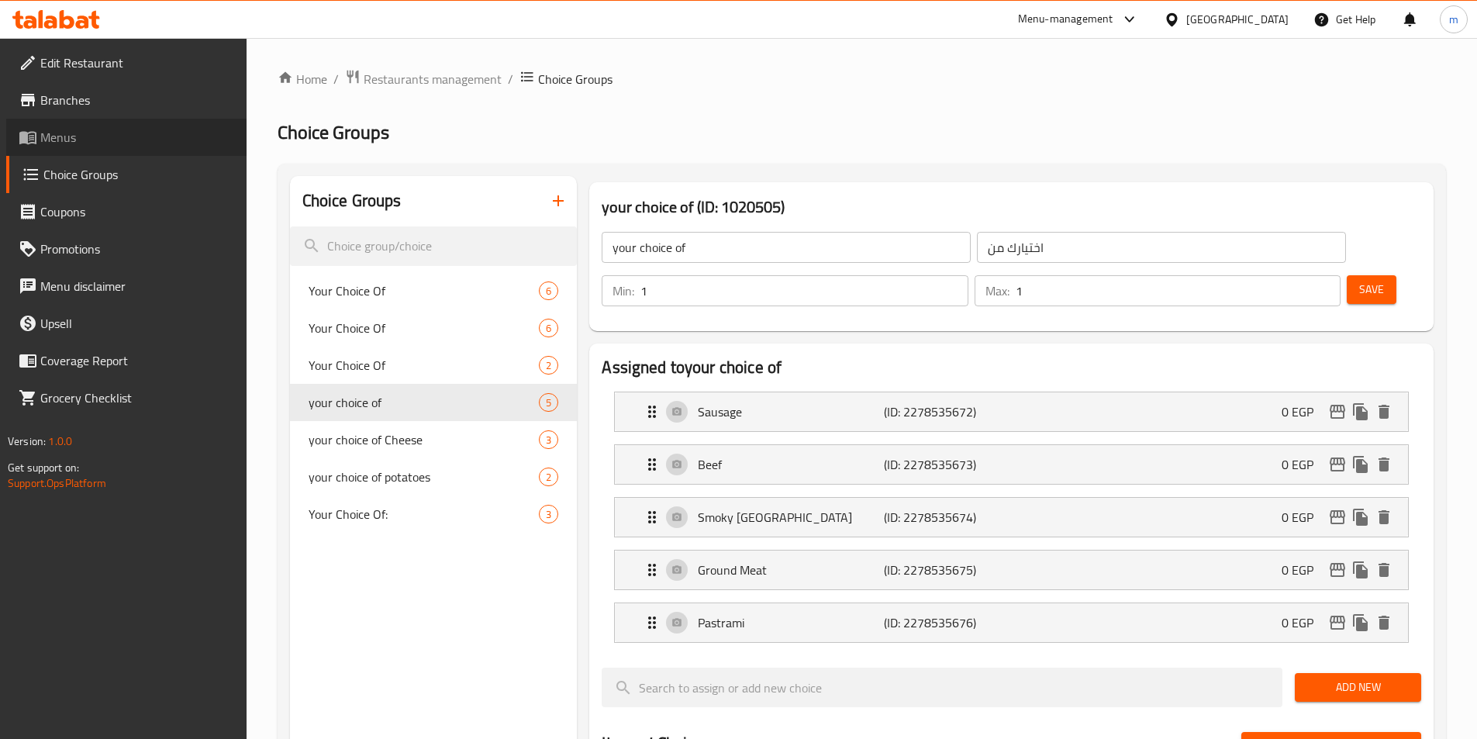
click at [81, 143] on span "Menus" at bounding box center [137, 137] width 194 height 19
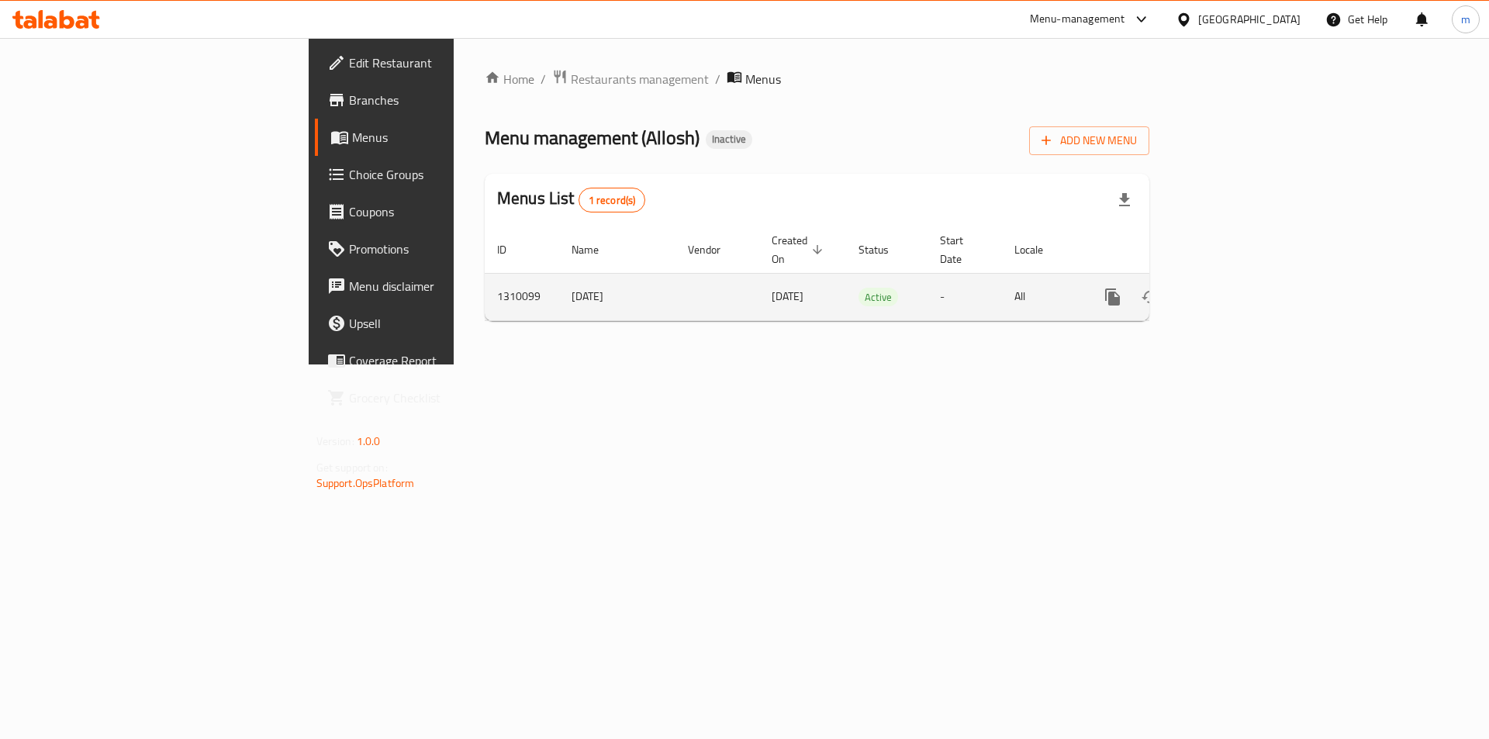
click at [1234, 288] on icon "enhanced table" at bounding box center [1224, 297] width 19 height 19
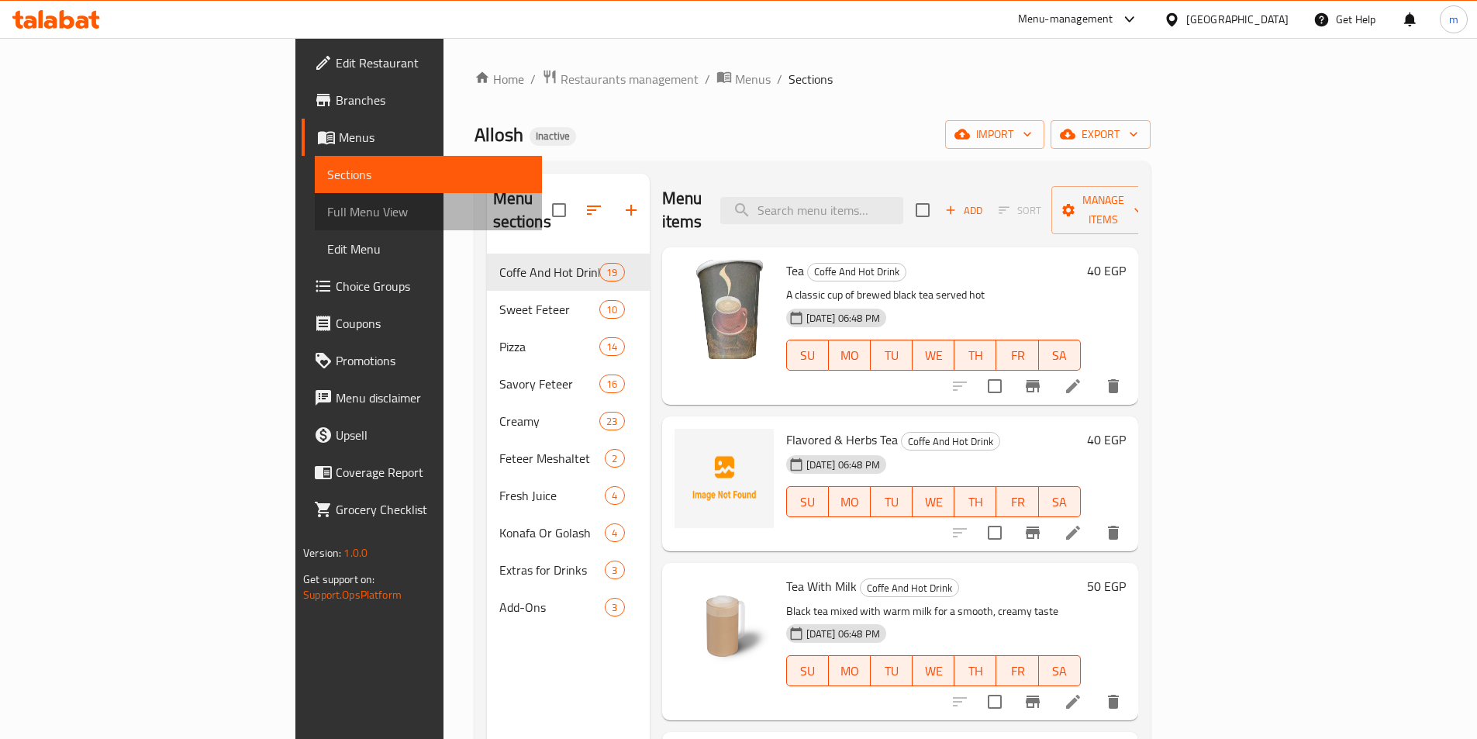
click at [327, 215] on span "Full Menu View" at bounding box center [428, 211] width 202 height 19
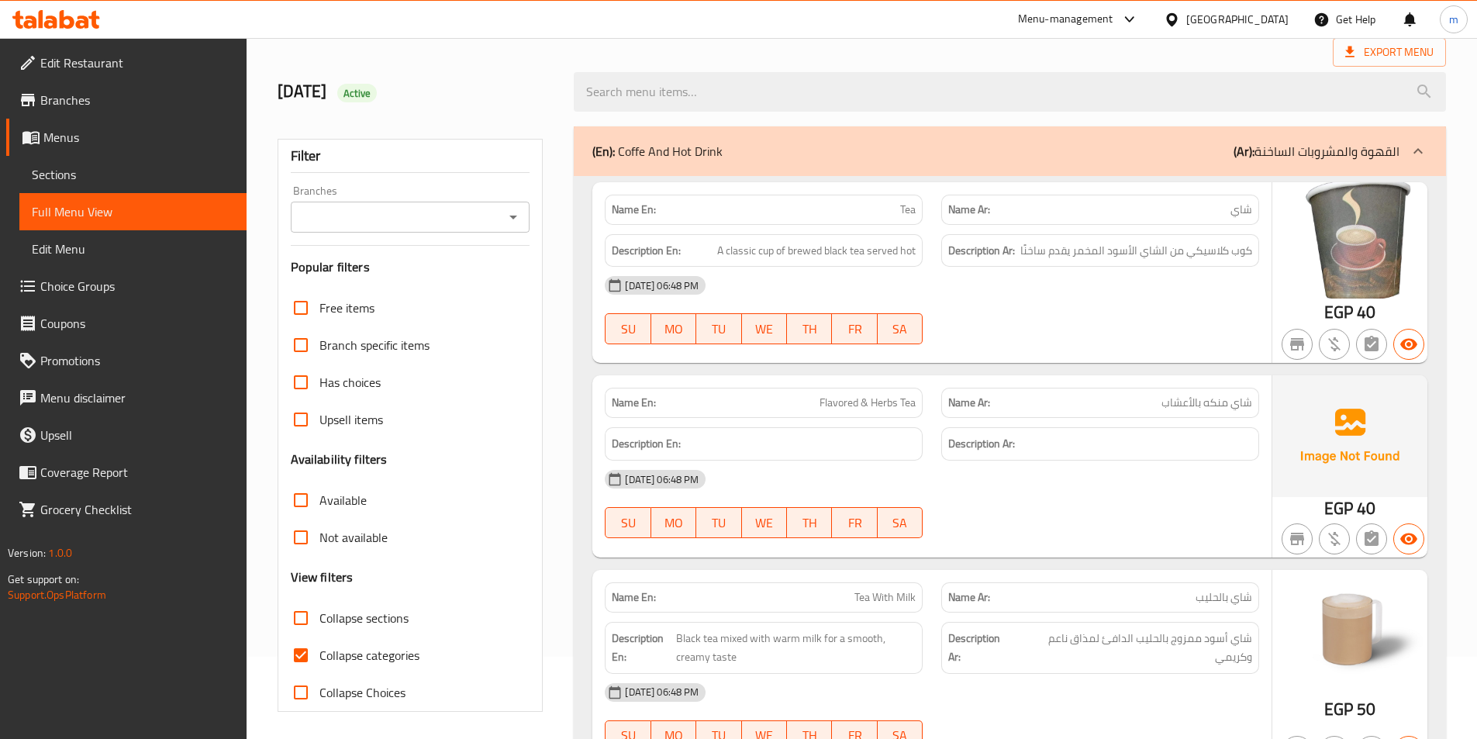
scroll to position [233, 0]
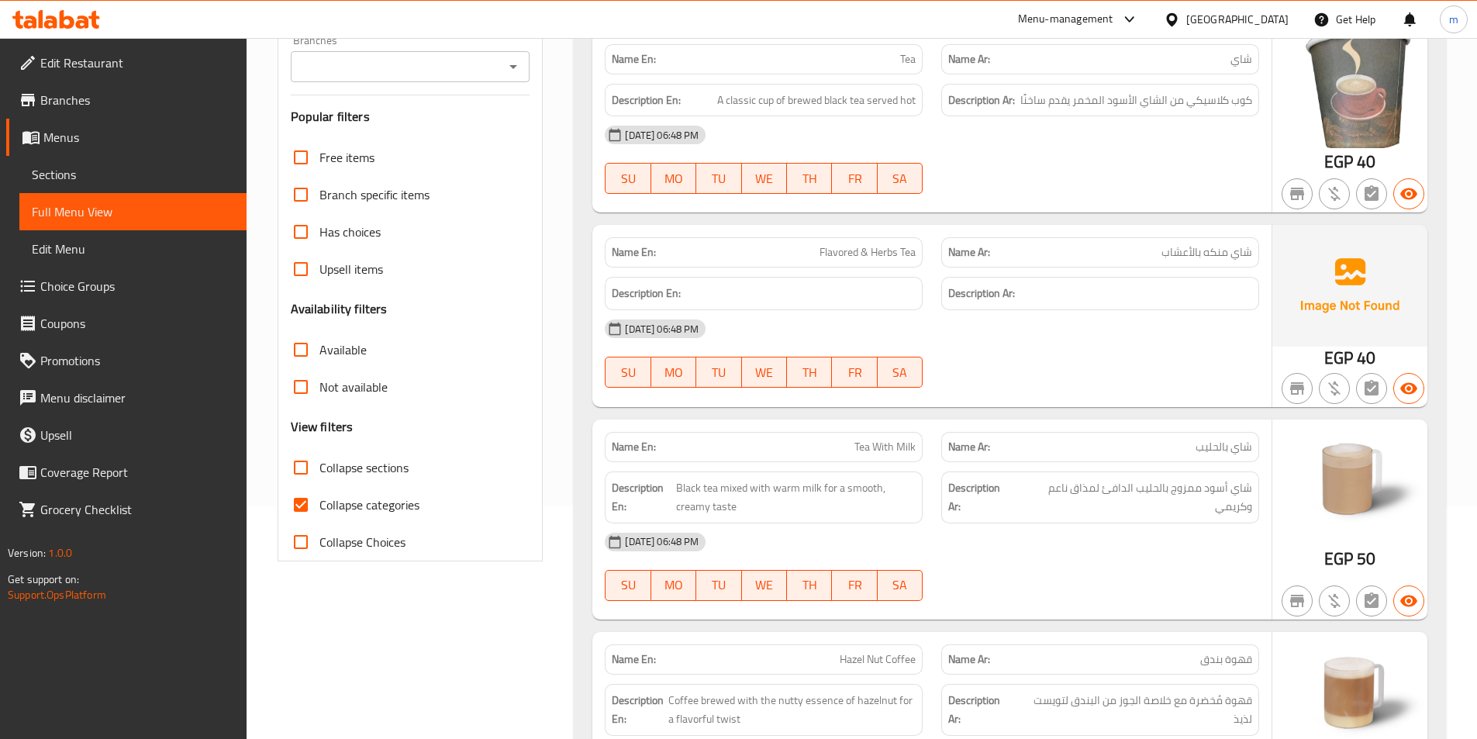
click at [298, 505] on input "Collapse categories" at bounding box center [300, 504] width 37 height 37
checkbox input "false"
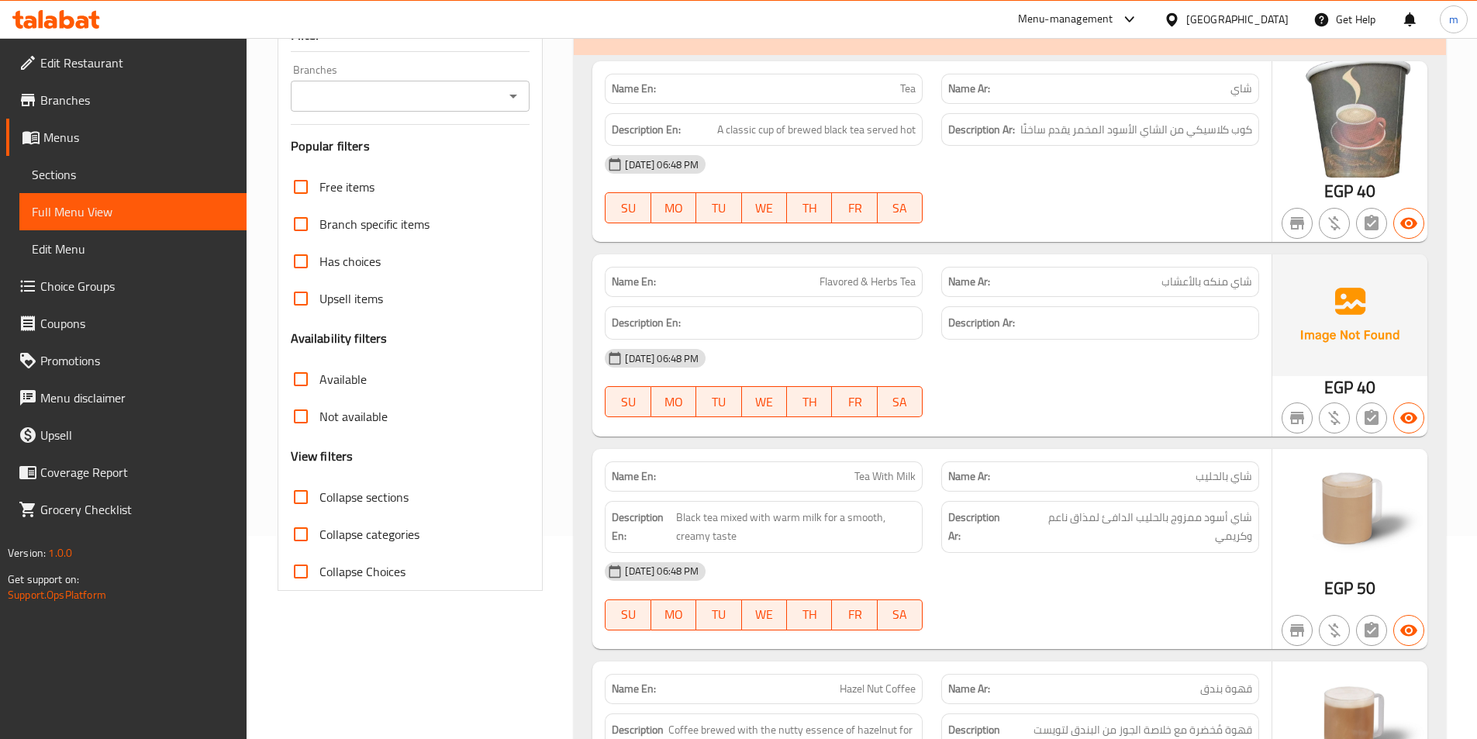
scroll to position [0, 0]
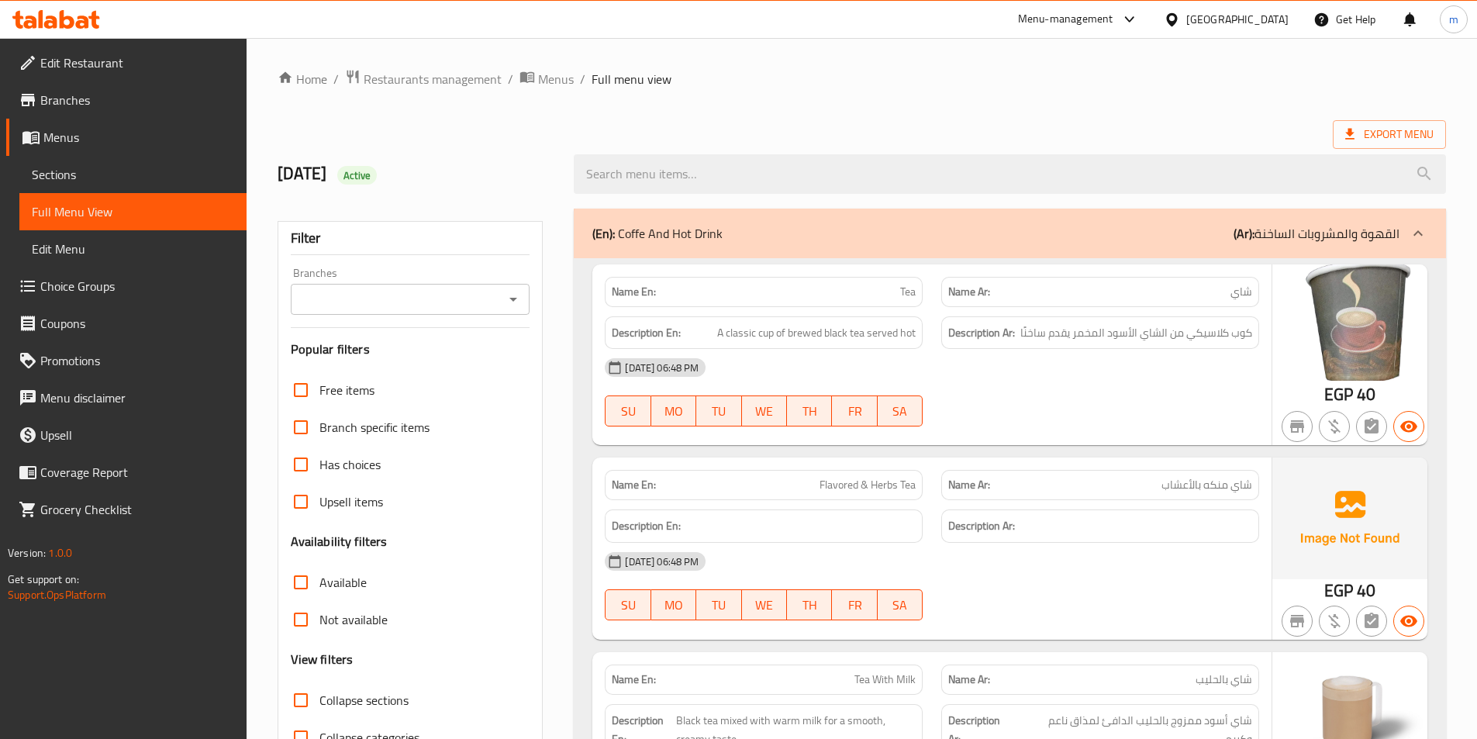
click at [1006, 130] on div "Export Menu" at bounding box center [862, 134] width 1169 height 29
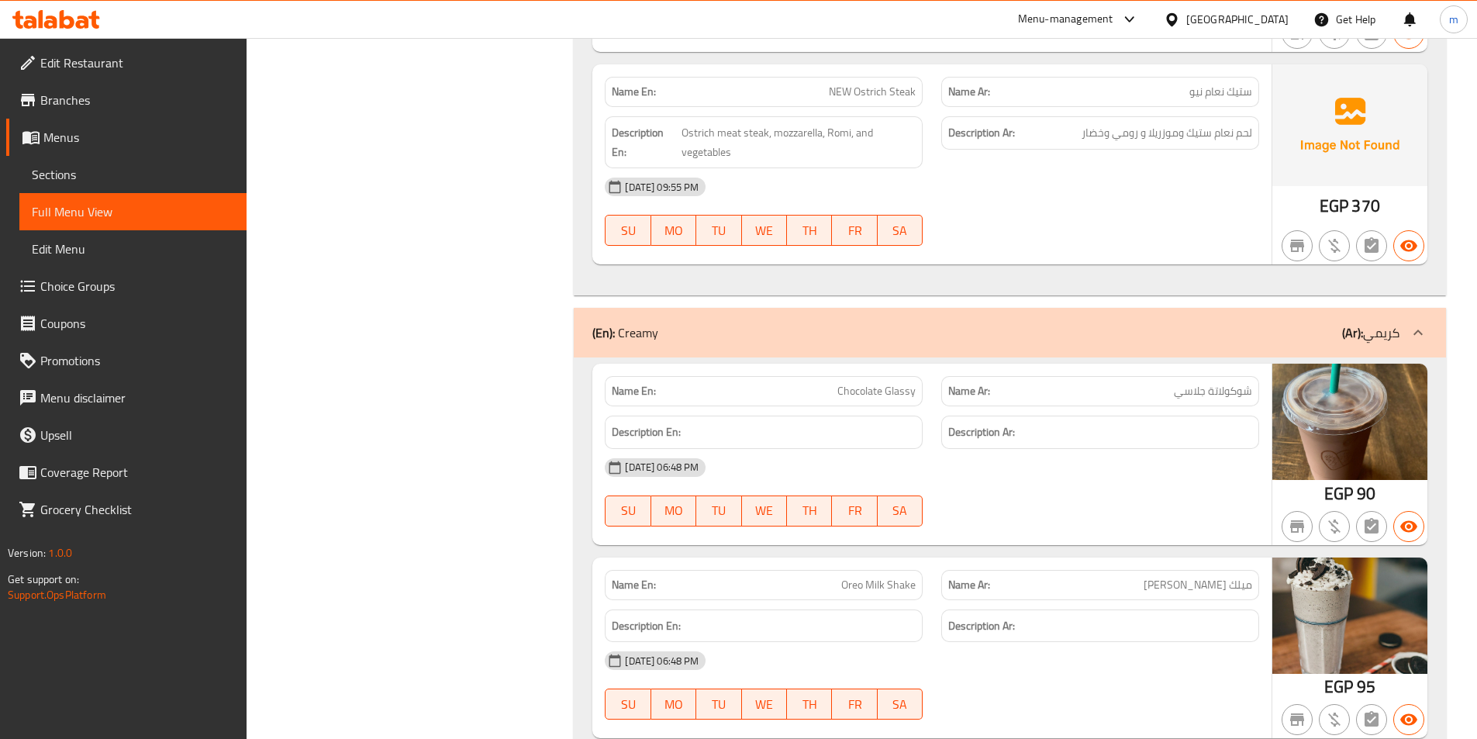
scroll to position [19154, 0]
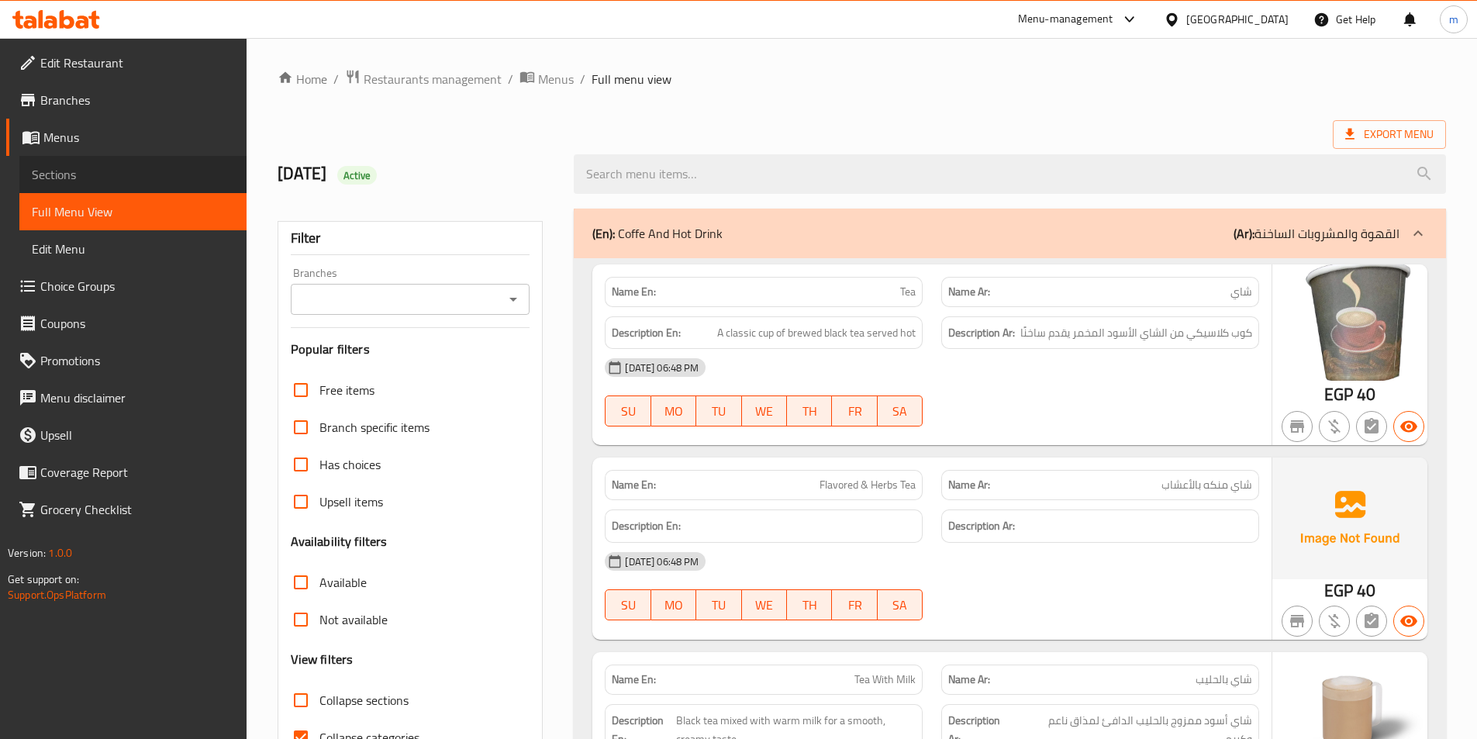
click at [84, 171] on span "Sections" at bounding box center [133, 174] width 202 height 19
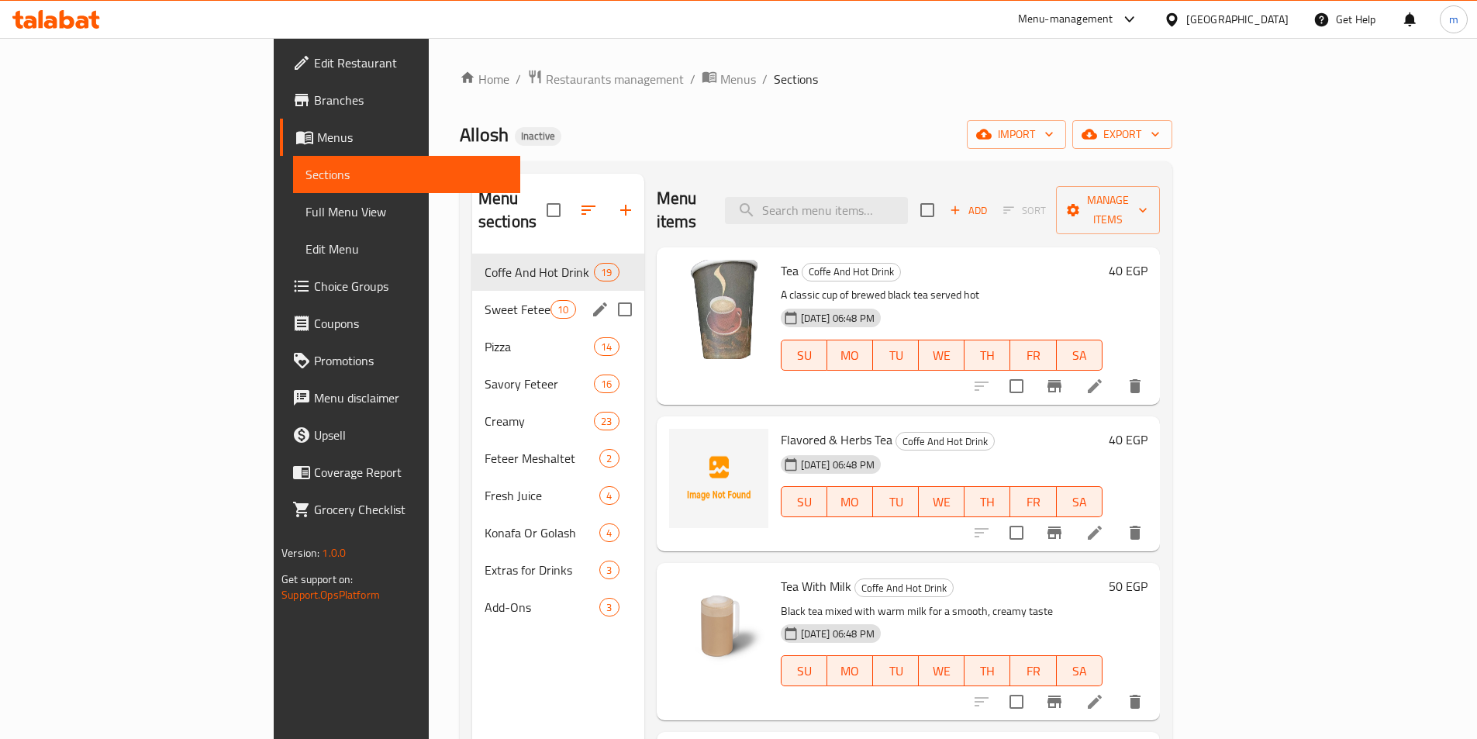
click at [485, 300] on span "Sweet Feteer" at bounding box center [518, 309] width 66 height 19
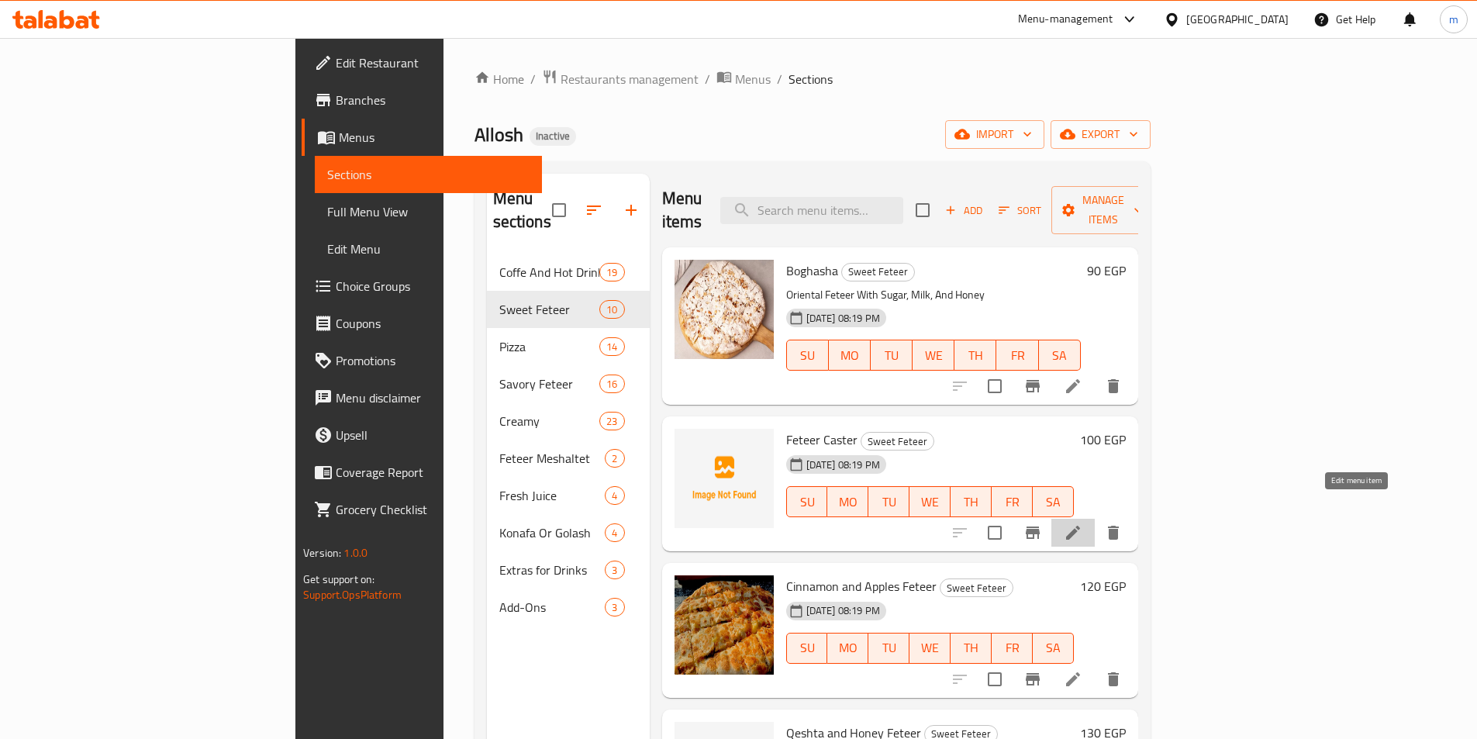
click at [1080, 526] on icon at bounding box center [1073, 533] width 14 height 14
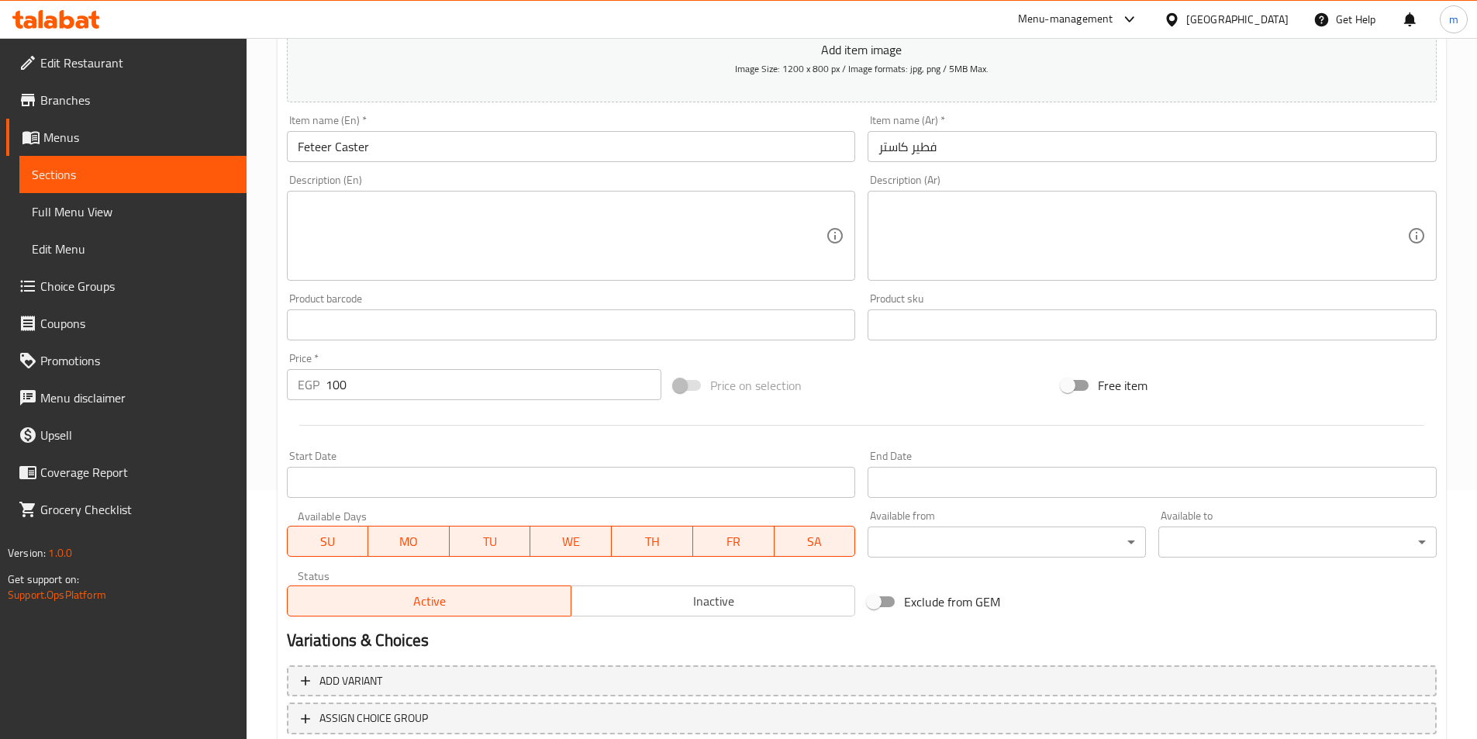
scroll to position [124, 0]
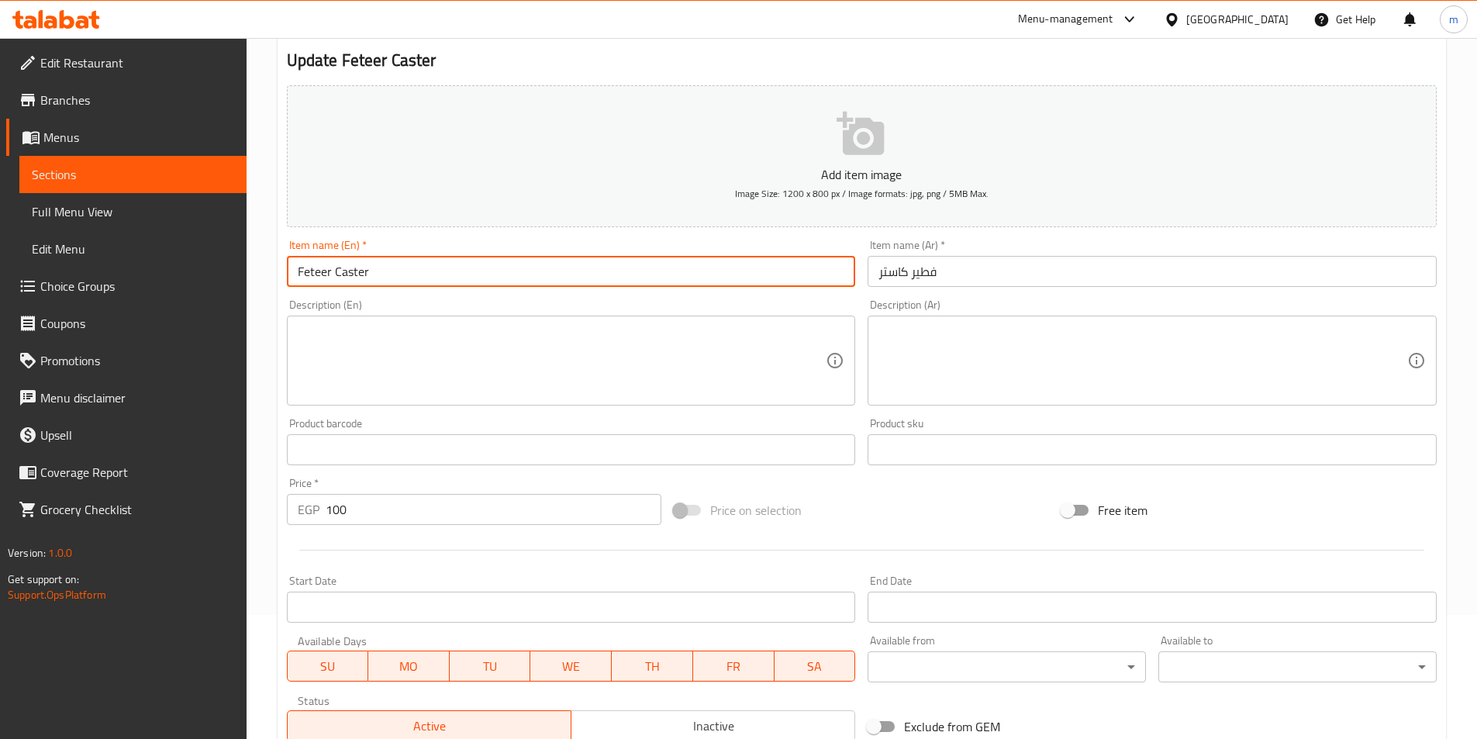
drag, startPoint x: 361, startPoint y: 274, endPoint x: 334, endPoint y: 273, distance: 27.2
click at [334, 273] on input "Feteer Caster" at bounding box center [571, 271] width 569 height 31
paste input "custard"
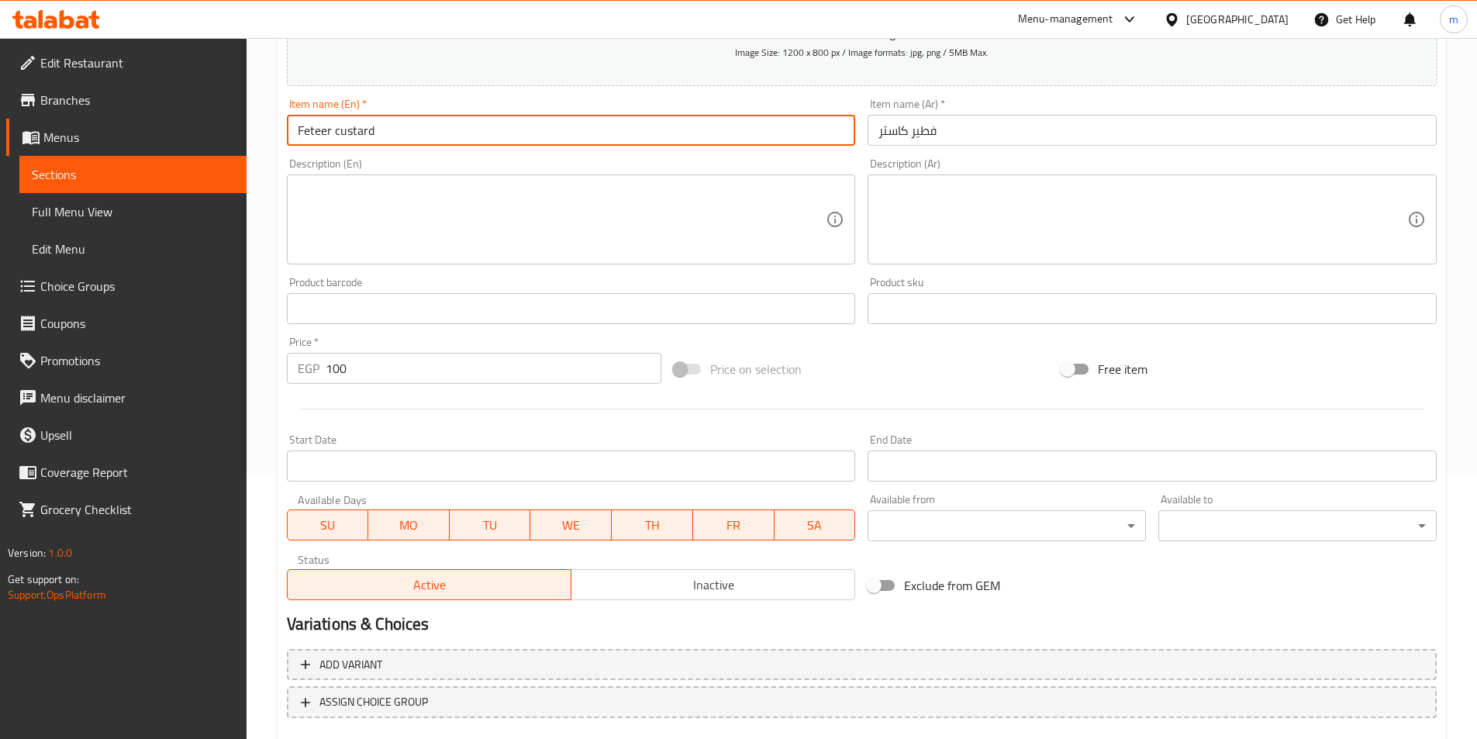
scroll to position [357, 0]
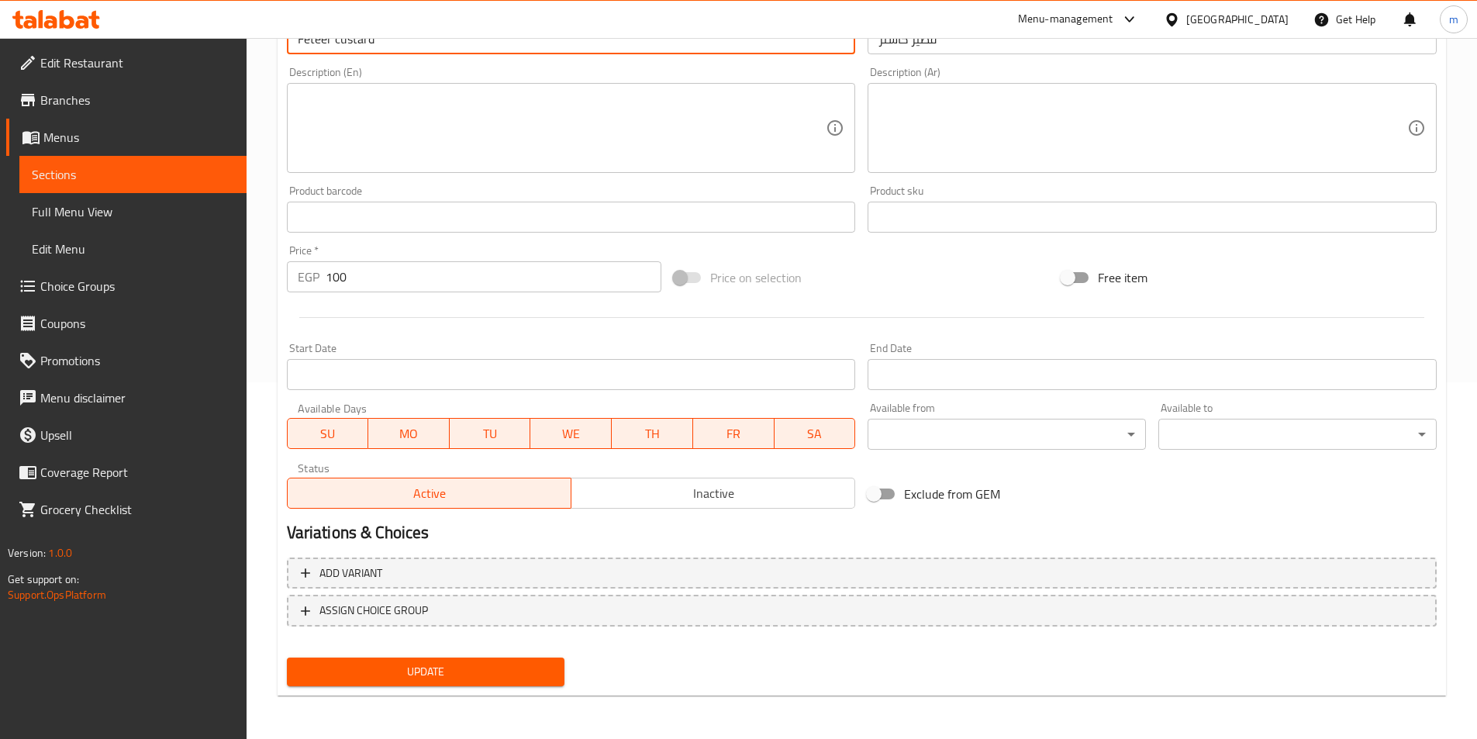
type input "Feteer custard"
click at [480, 675] on span "Update" at bounding box center [426, 671] width 254 height 19
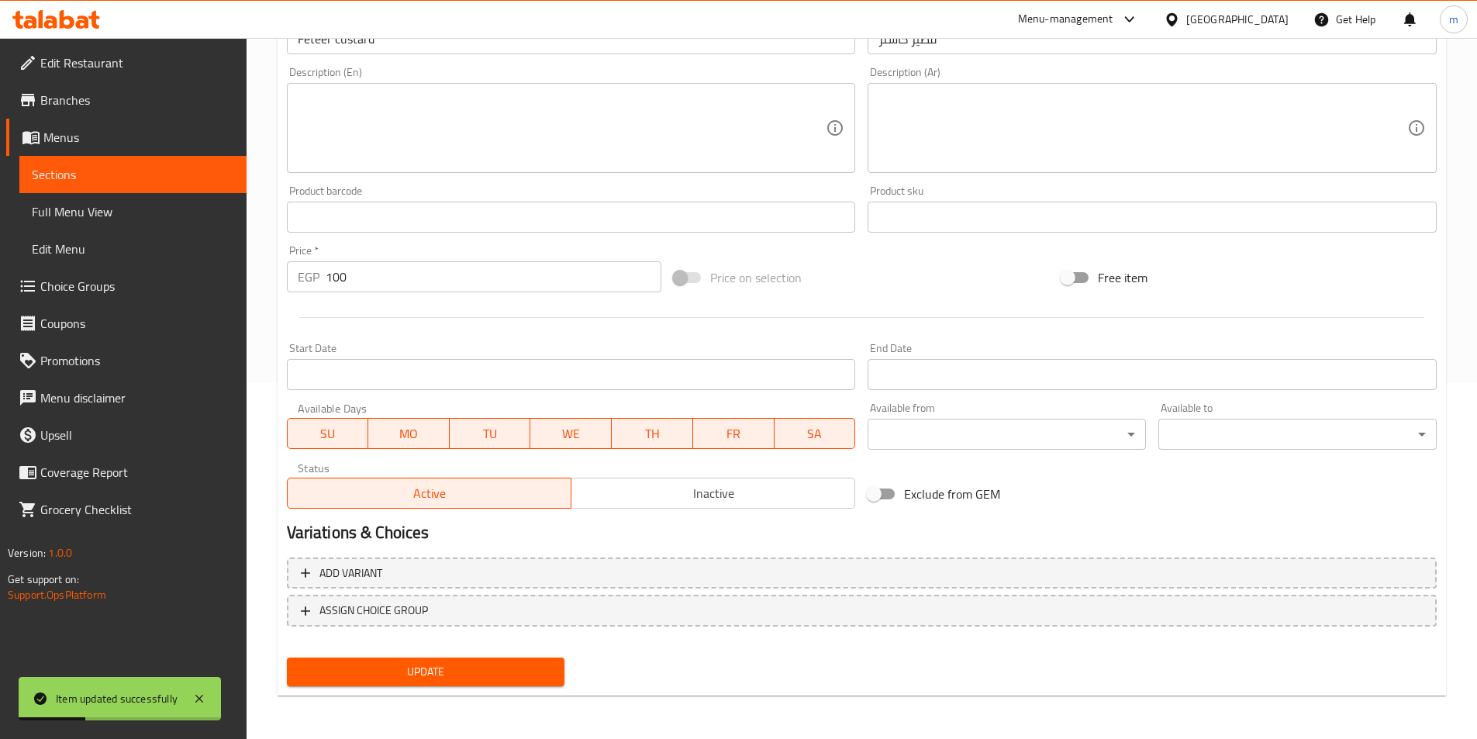
click at [69, 170] on span "Sections" at bounding box center [133, 174] width 202 height 19
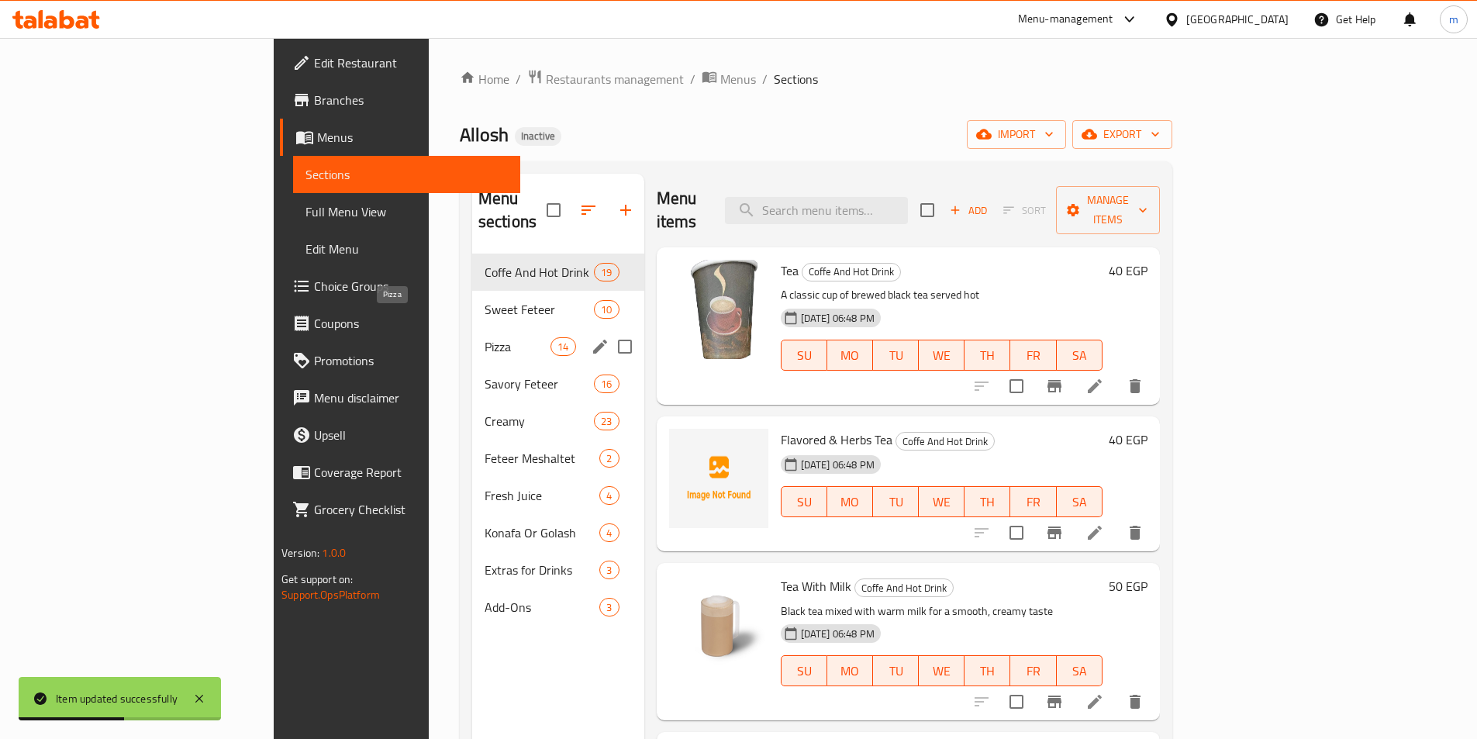
click at [485, 337] on span "Pizza" at bounding box center [518, 346] width 66 height 19
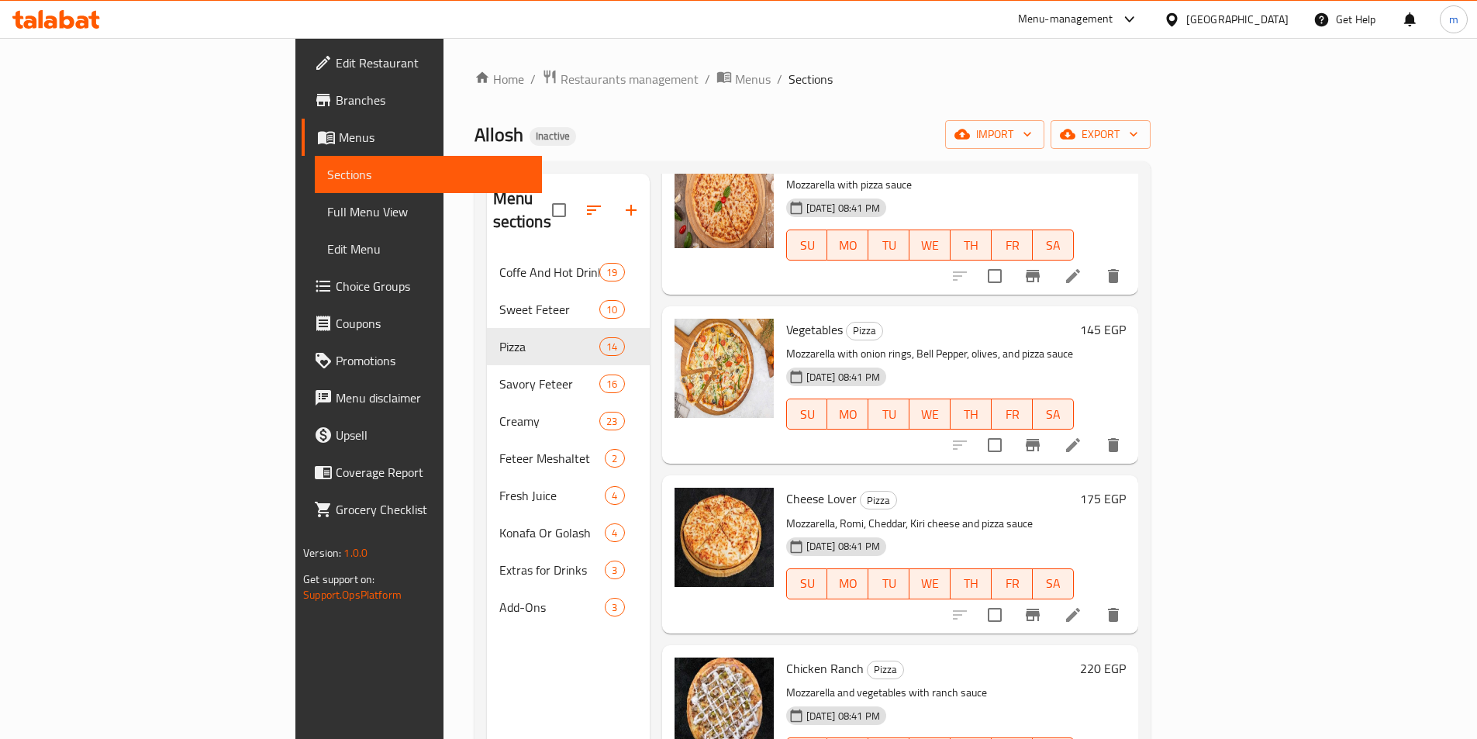
scroll to position [465, 0]
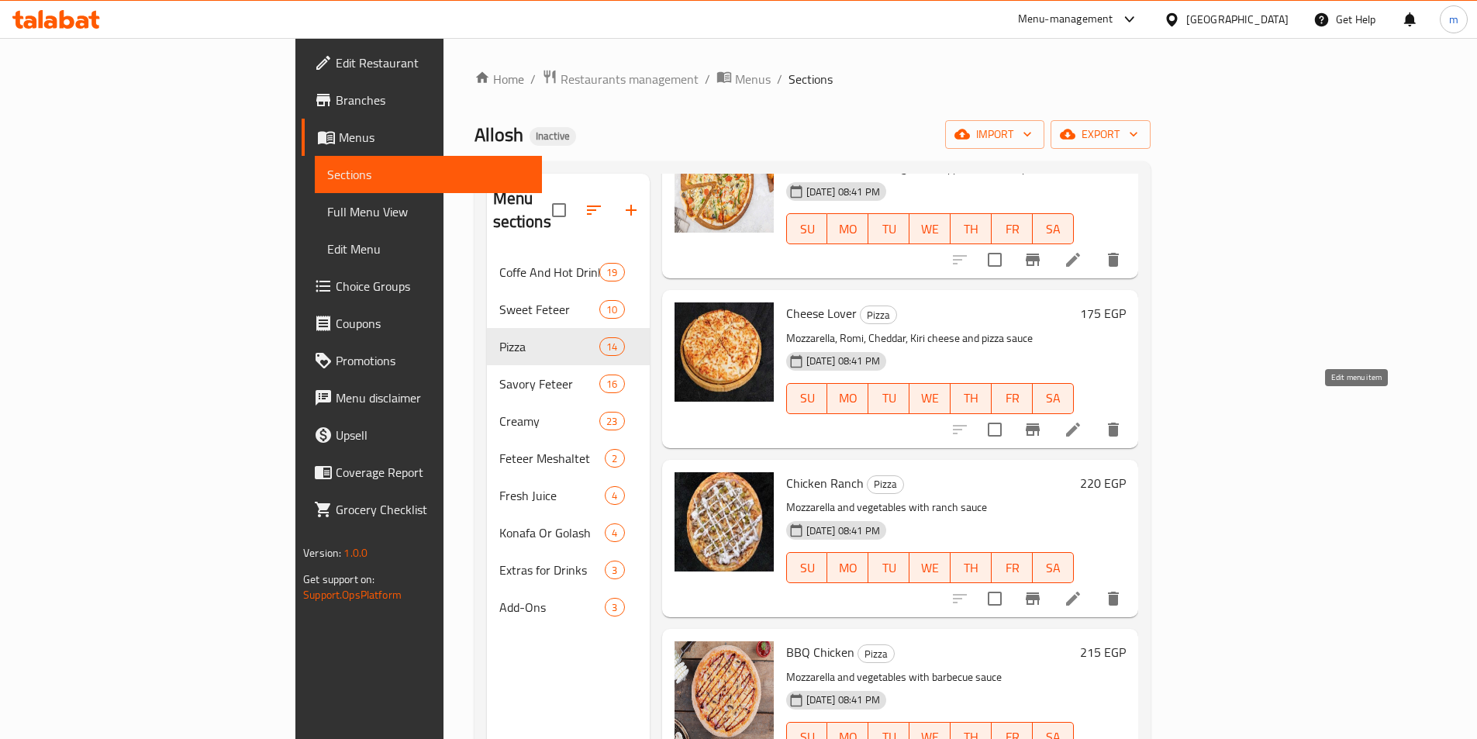
click at [1083, 420] on icon at bounding box center [1073, 429] width 19 height 19
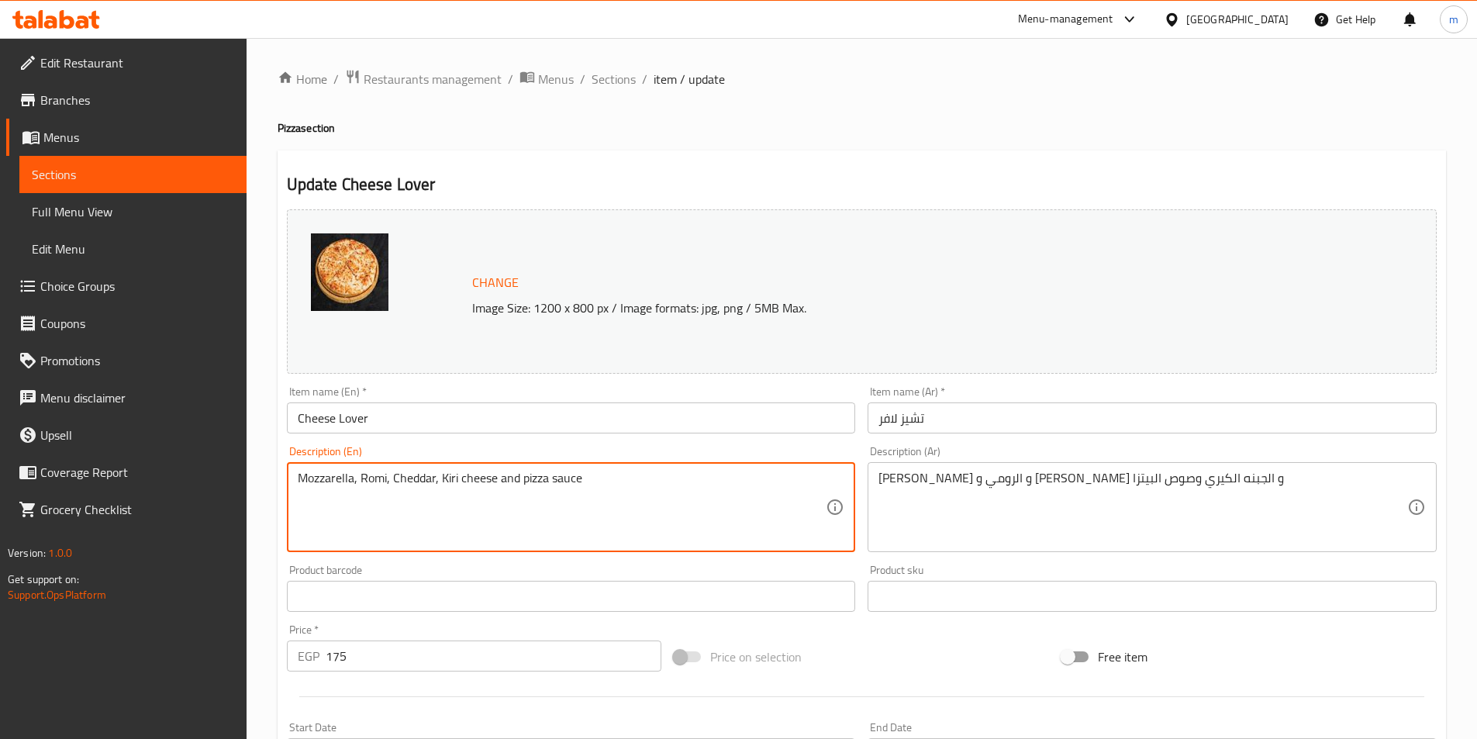
drag, startPoint x: 387, startPoint y: 478, endPoint x: 358, endPoint y: 473, distance: 29.2
click at [381, 476] on textarea "Mozzarella, Romi, Cheddar, Kiri cheese and pizza sauce" at bounding box center [562, 508] width 529 height 74
drag, startPoint x: 388, startPoint y: 475, endPoint x: 374, endPoint y: 477, distance: 14.2
click at [374, 477] on textarea "Mozzarella, Romi, Cheddar, Kiri cheese and pizza sauce" at bounding box center [562, 508] width 529 height 74
click at [392, 469] on div "Mozzarella, Romi, Cheddar, Kiri cheese and pizza sauce Description (En)" at bounding box center [571, 507] width 569 height 90
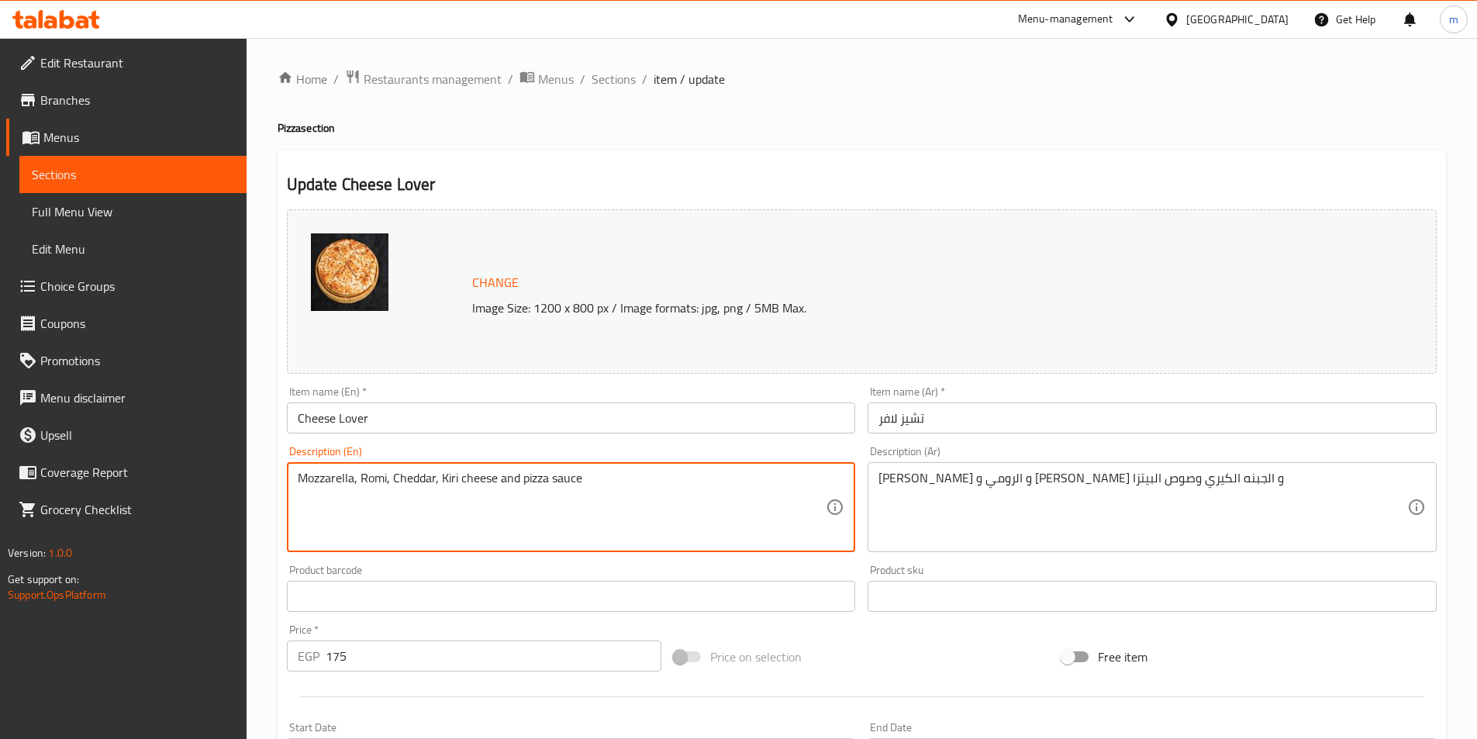
click at [385, 472] on textarea "Mozzarella, Romi, Cheddar, Kiri cheese and pizza sauce" at bounding box center [562, 508] width 529 height 74
click at [380, 474] on textarea "Mozzarella, Romi, Cheddar, Kiri cheese and pizza sauce" at bounding box center [562, 508] width 529 height 74
drag, startPoint x: 386, startPoint y: 474, endPoint x: 360, endPoint y: 475, distance: 26.4
click at [360, 475] on textarea "Mozzarella, Romi, Cheddar, Kiri cheese and pizza sauce" at bounding box center [562, 508] width 529 height 74
click at [358, 478] on textarea "Mozzarella, Romi, Cheddar, Kiri cheese and pizza sauce" at bounding box center [562, 508] width 529 height 74
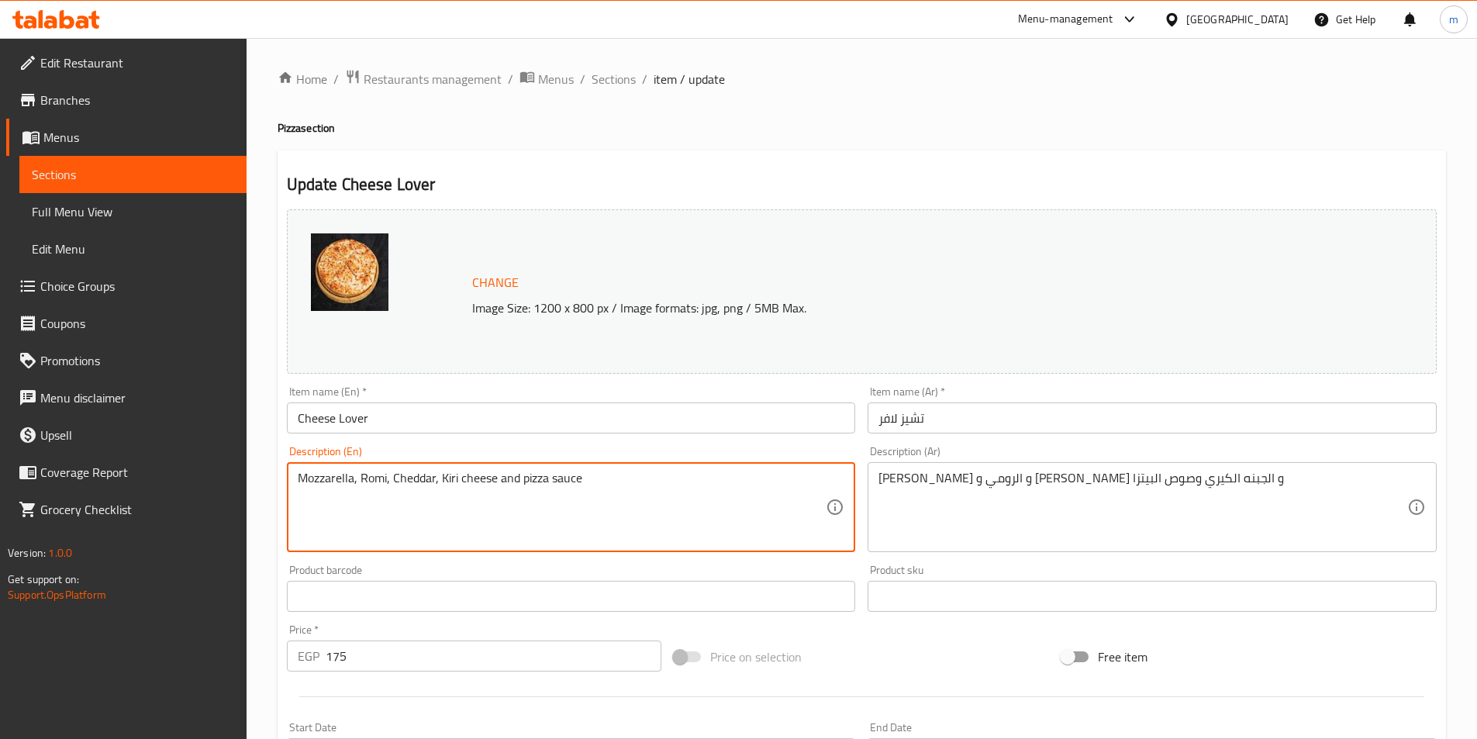
drag, startPoint x: 359, startPoint y: 478, endPoint x: 386, endPoint y: 475, distance: 27.3
click at [386, 475] on textarea "Mozzarella, Romi, Cheddar, Kiri cheese and pizza sauce" at bounding box center [562, 508] width 529 height 74
paste textarea "u"
type textarea "Mozzarella, Roumi, Cheddar, Kiri cheese and pizza sauce"
click at [939, 161] on div "Update Cheese Lover Change Image Size: 1200 x 800 px / Image formats: jpg, png …" at bounding box center [862, 612] width 1169 height 925
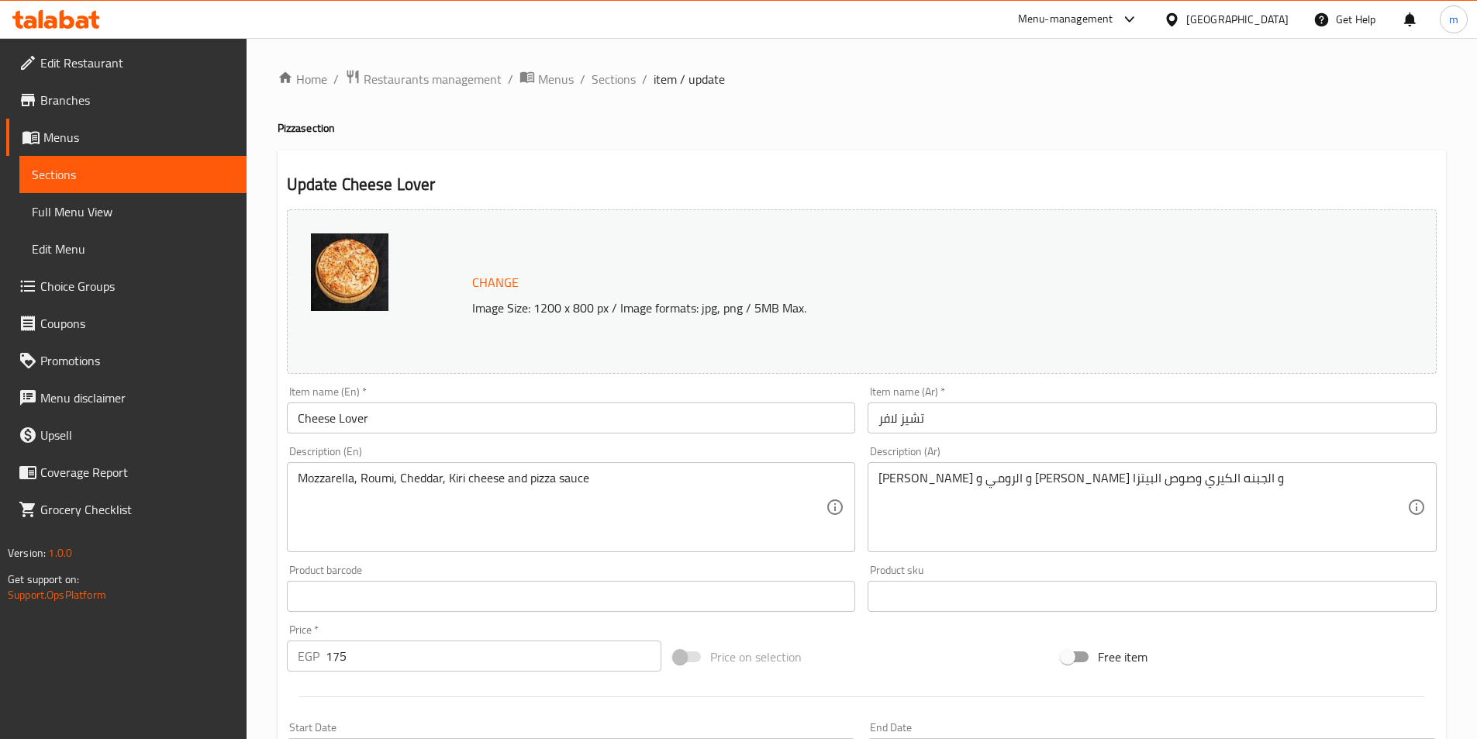
scroll to position [379, 0]
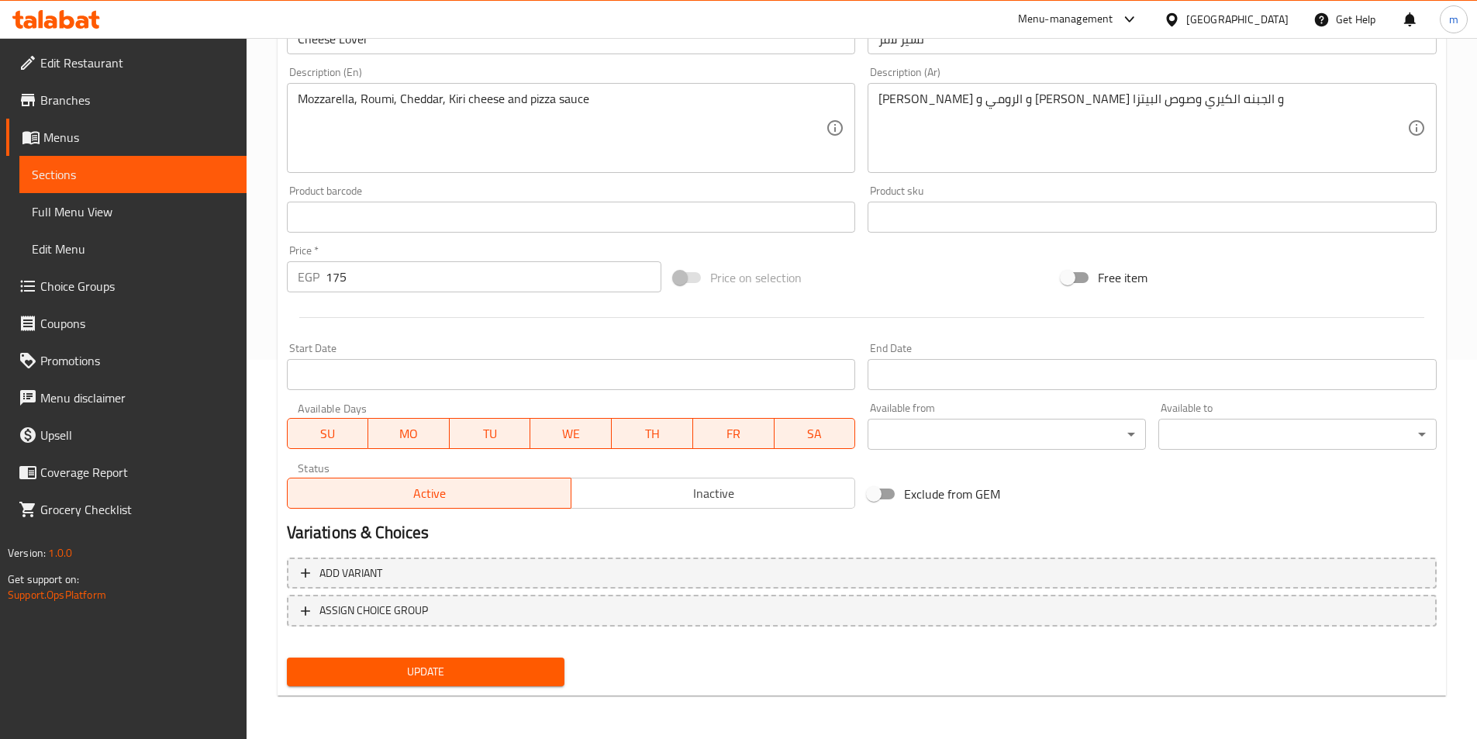
click at [500, 682] on button "Update" at bounding box center [426, 672] width 278 height 29
click at [53, 182] on span "Sections" at bounding box center [133, 174] width 202 height 19
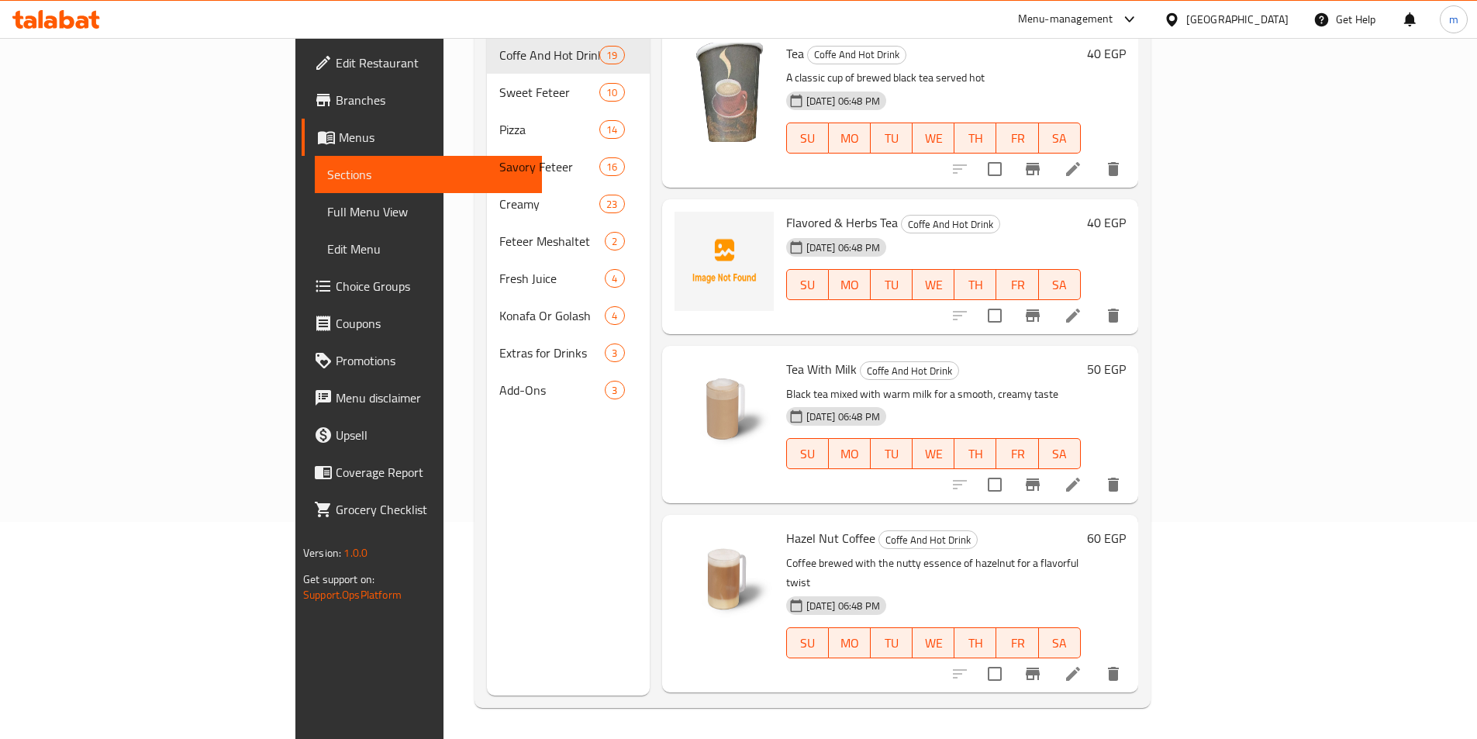
scroll to position [217, 0]
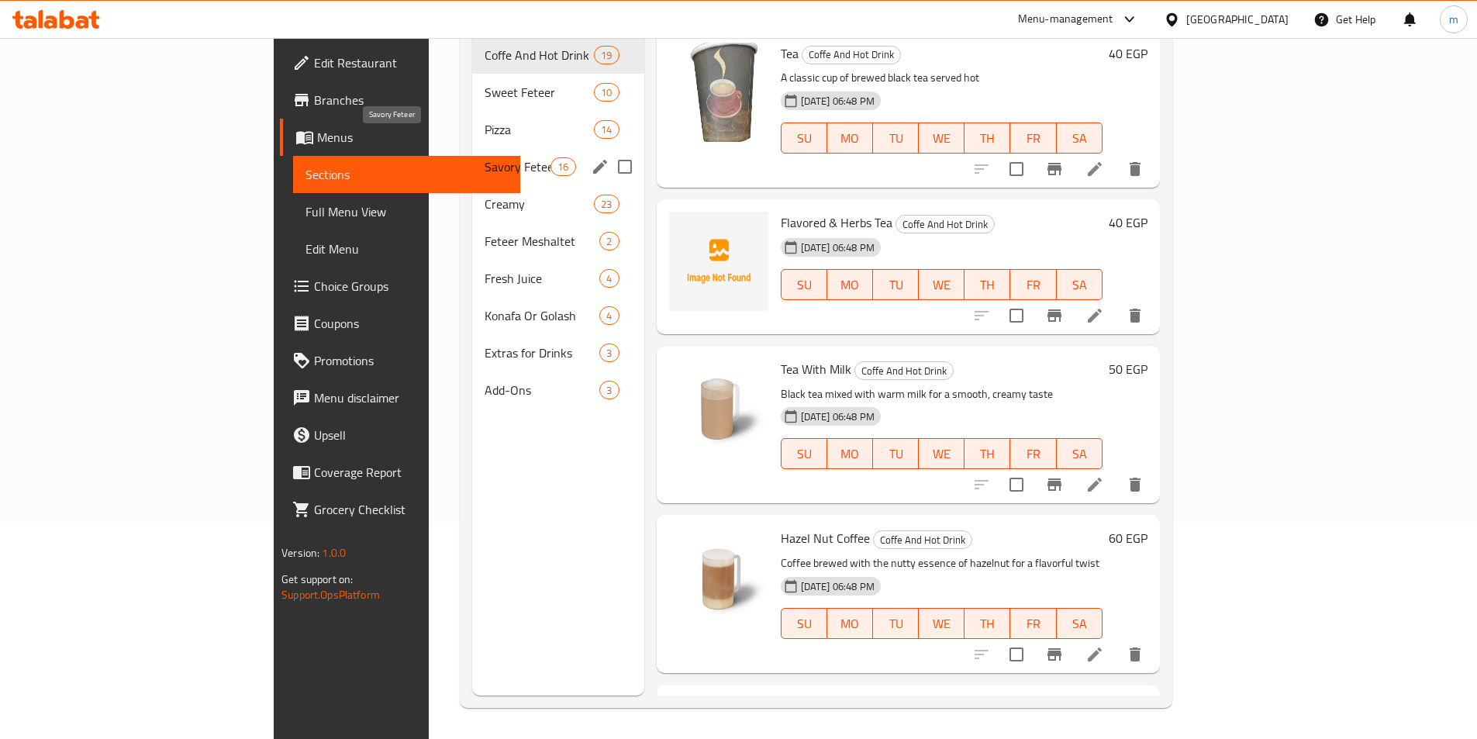
click at [485, 157] on span "Savory Feteer" at bounding box center [518, 166] width 66 height 19
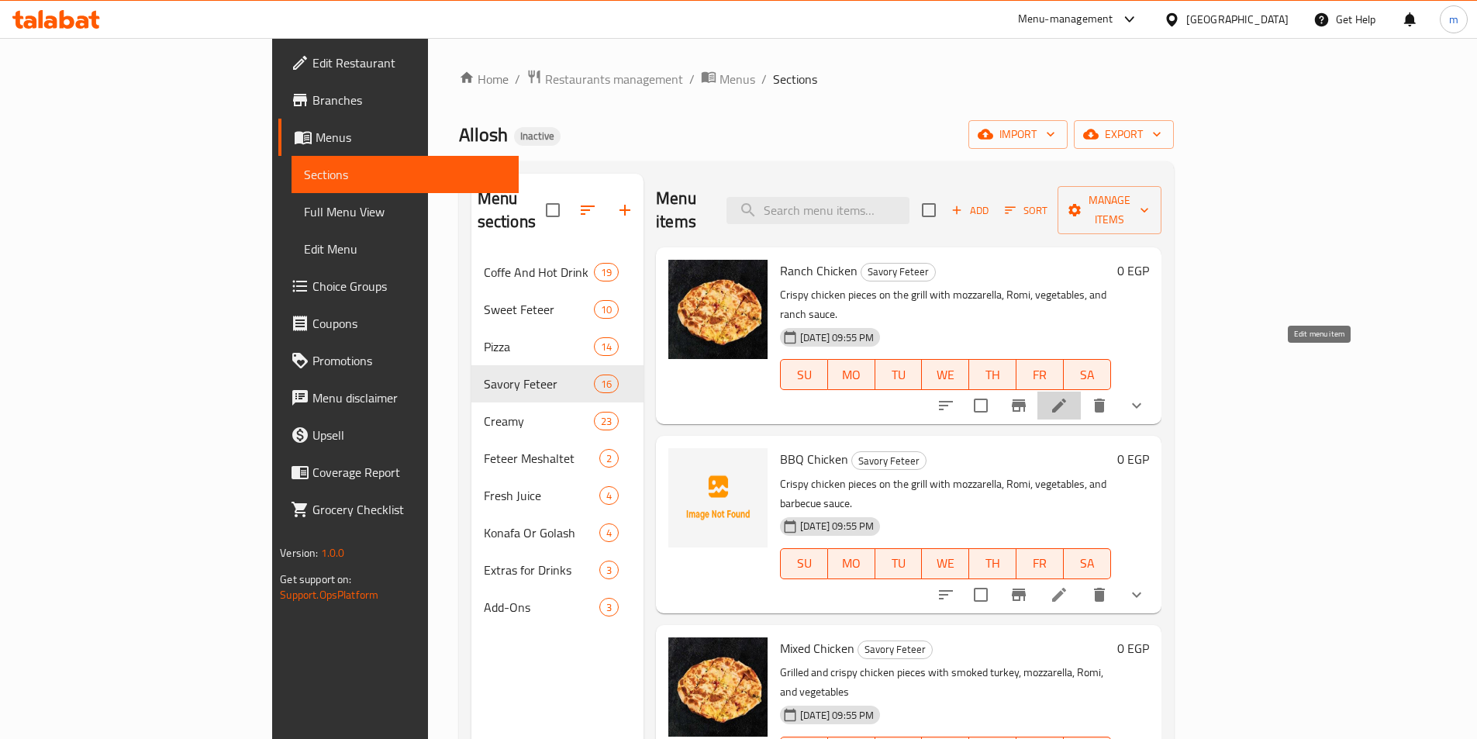
click at [1069, 396] on icon at bounding box center [1059, 405] width 19 height 19
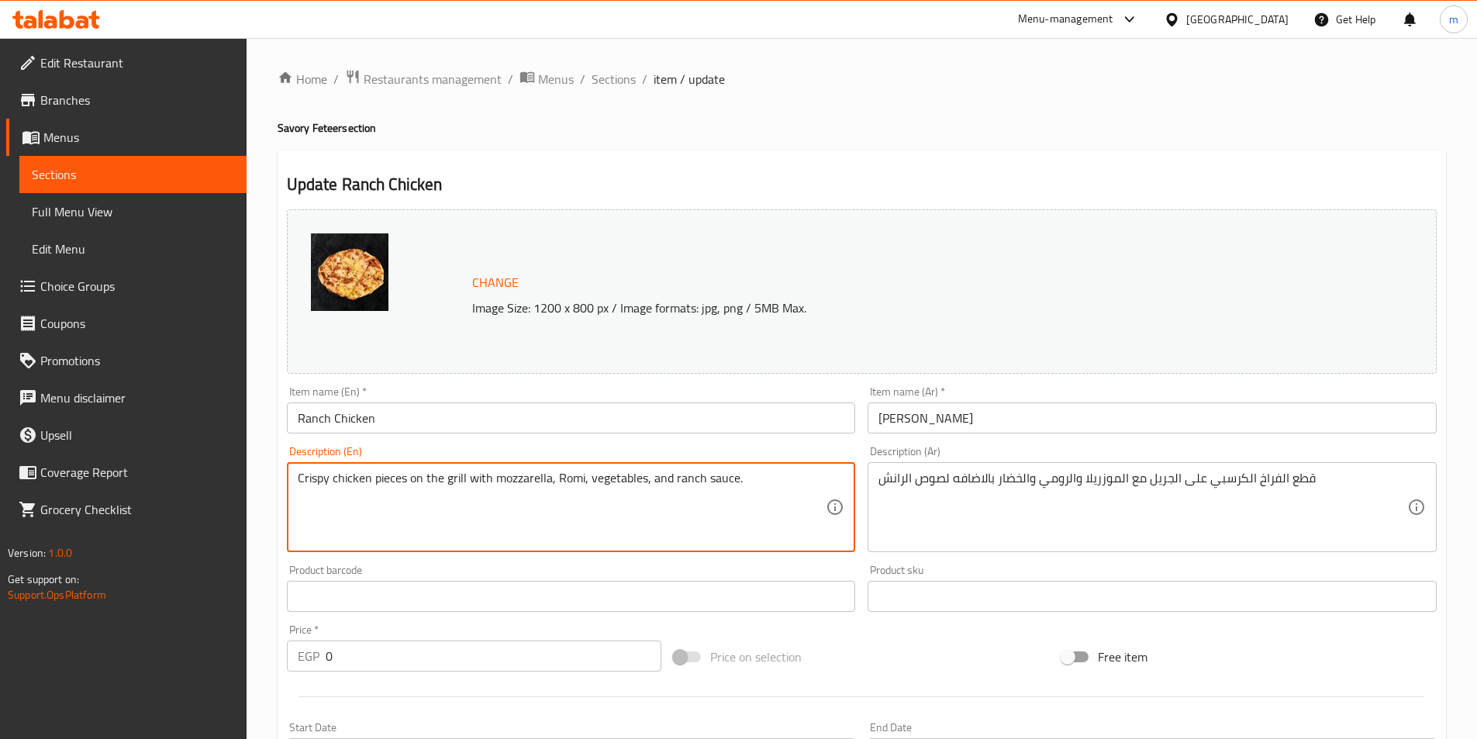
click at [577, 478] on textarea "Crispy chicken pieces on the grill with mozzarella, Romi, vegetables, and ranch…" at bounding box center [562, 508] width 529 height 74
drag, startPoint x: 554, startPoint y: 478, endPoint x: 581, endPoint y: 477, distance: 27.2
click at [581, 477] on textarea "Crispy chicken pieces on the grill with mozzarella, Romi, vegetables, and ranch…" at bounding box center [562, 508] width 529 height 74
paste textarea "u"
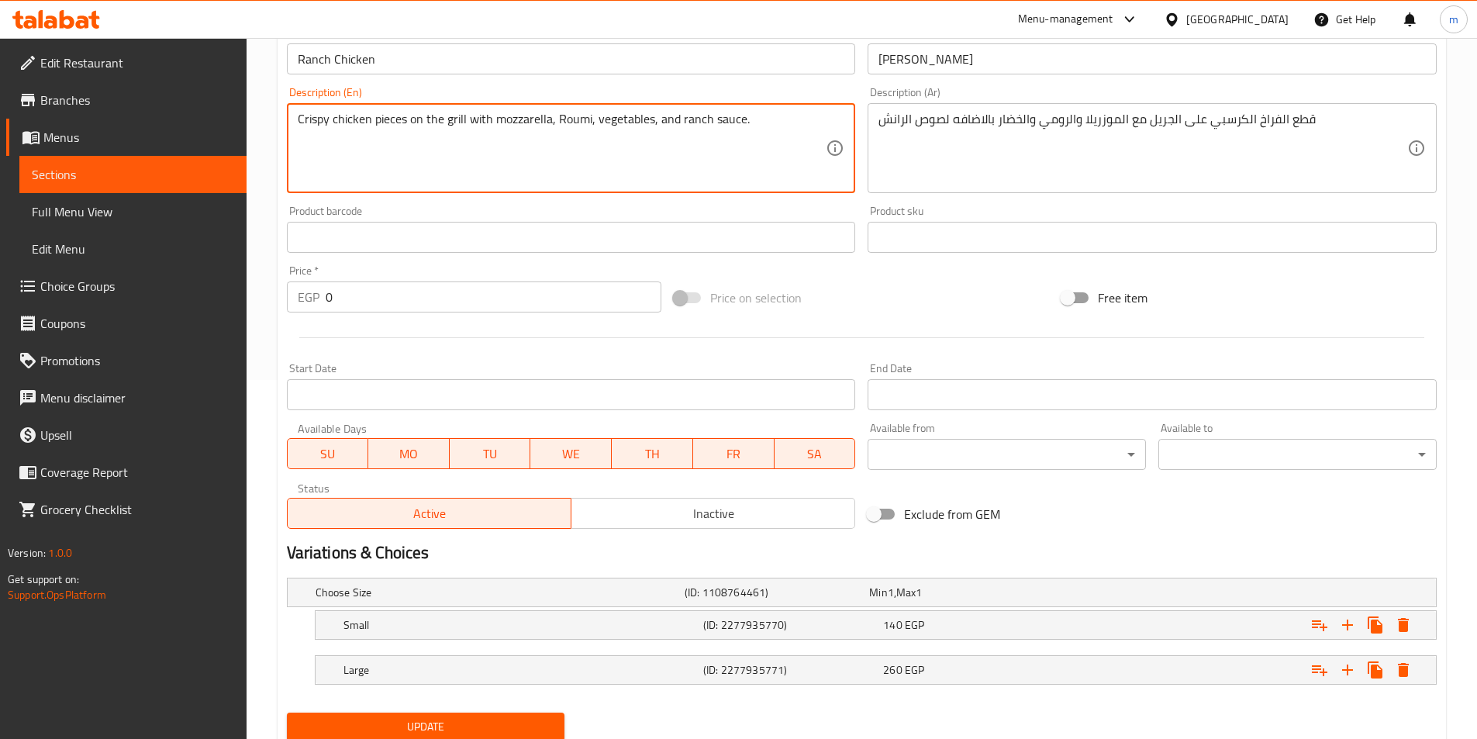
scroll to position [414, 0]
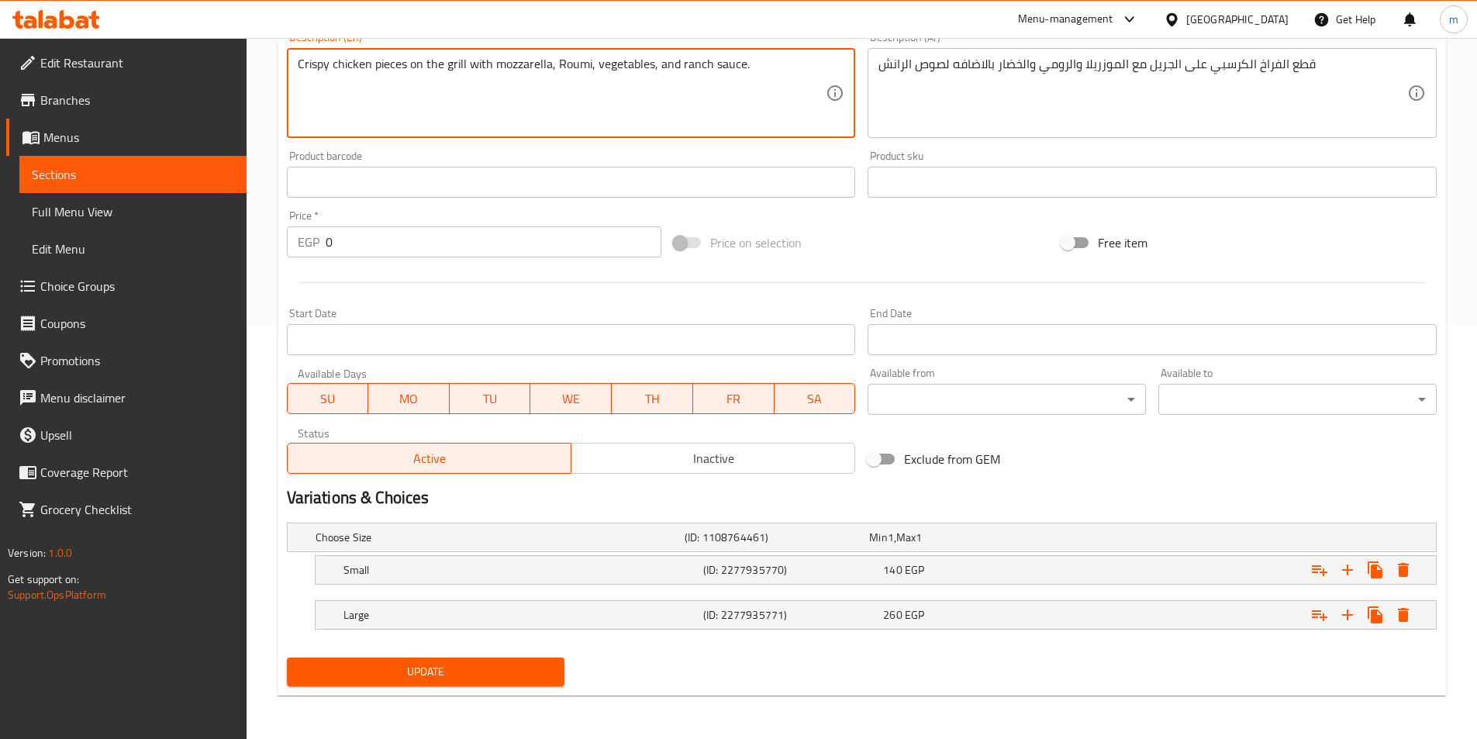
type textarea "Crispy chicken pieces on the grill with mozzarella, Roumi, vegetables, and ranc…"
click at [499, 673] on span "Update" at bounding box center [426, 671] width 254 height 19
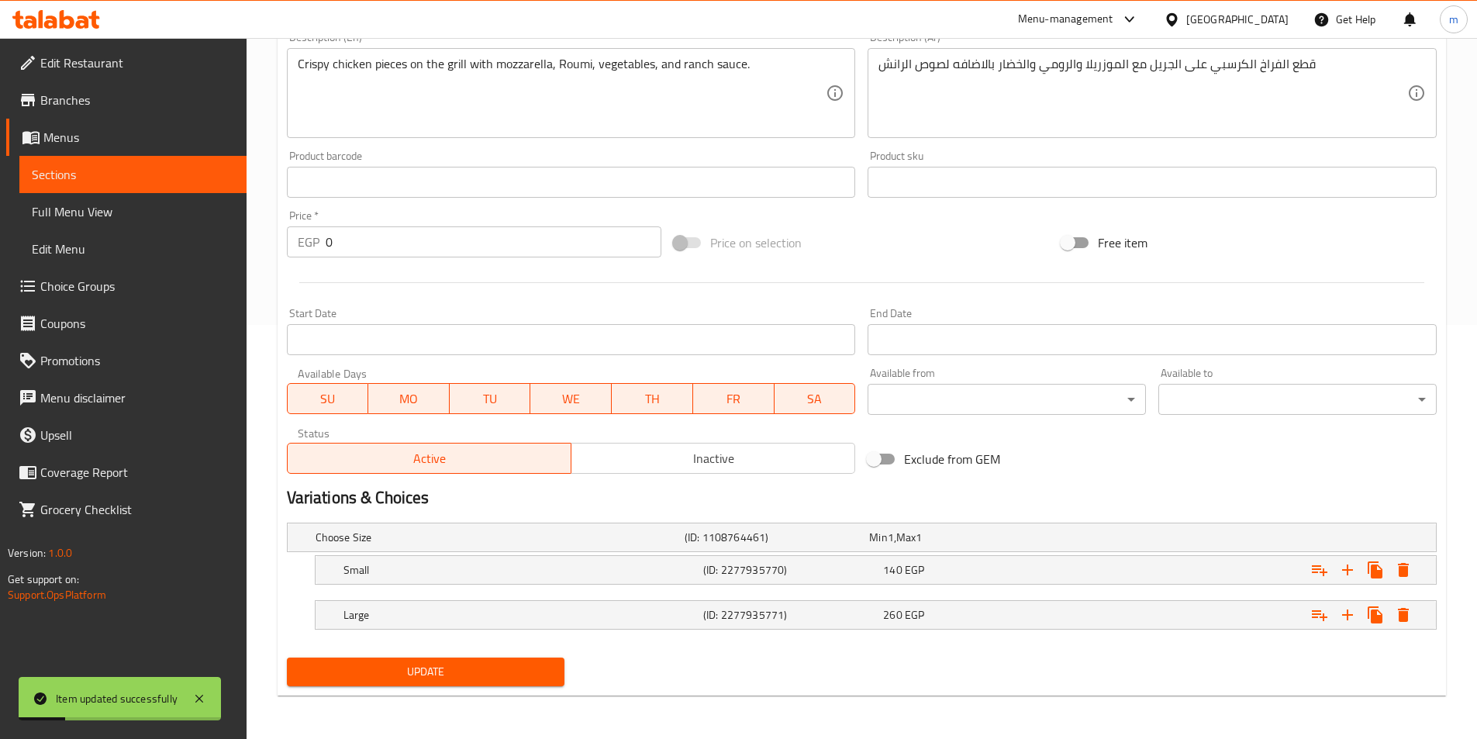
click at [80, 183] on span "Sections" at bounding box center [133, 174] width 202 height 19
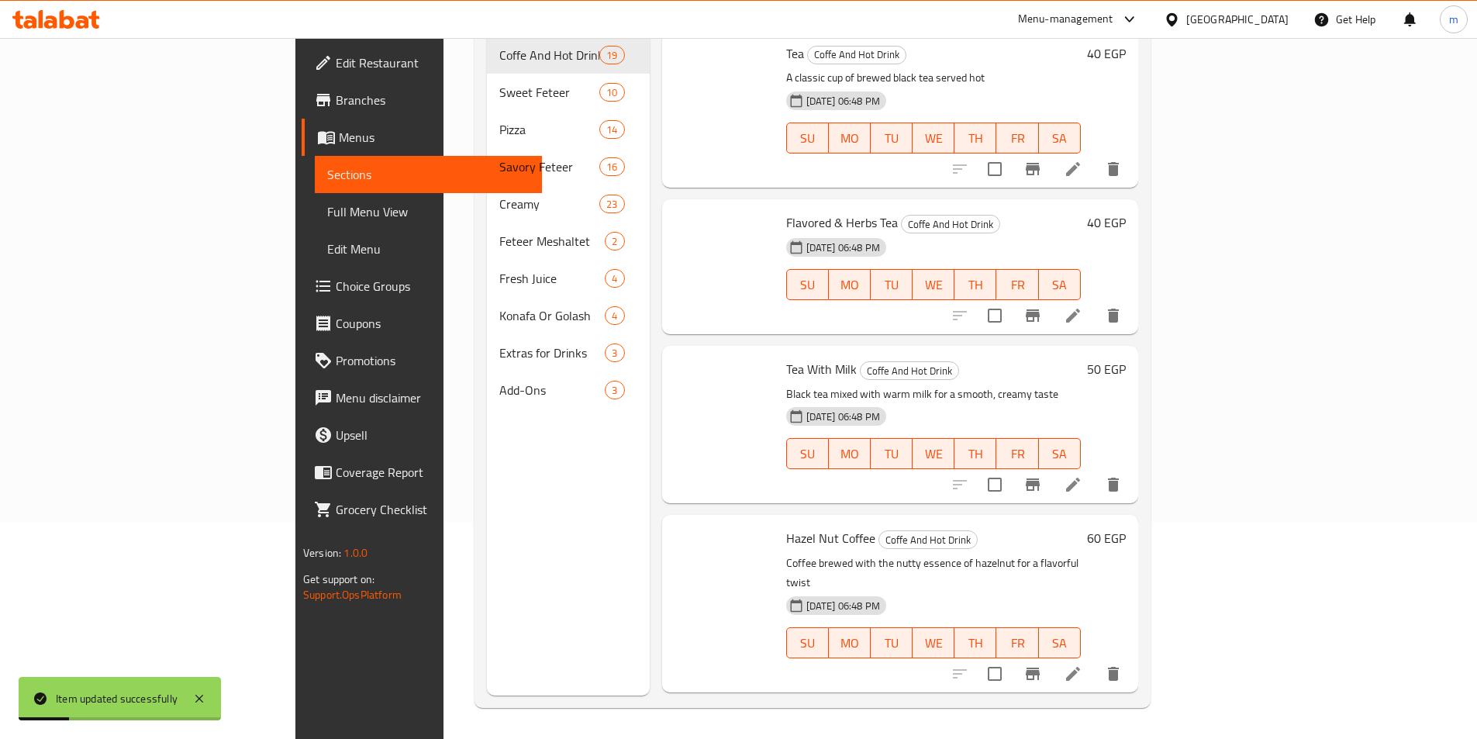
scroll to position [217, 0]
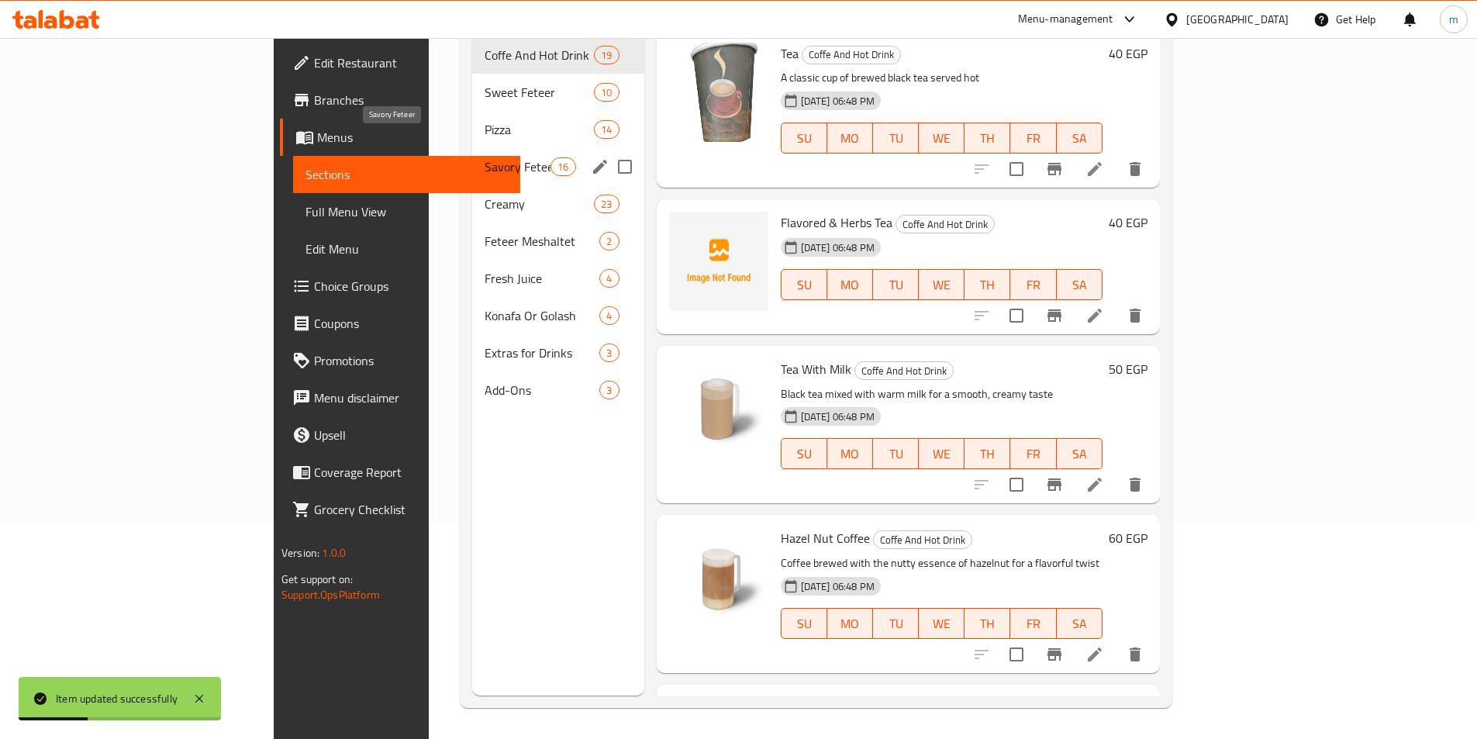
click at [485, 157] on span "Savory Feteer" at bounding box center [518, 166] width 66 height 19
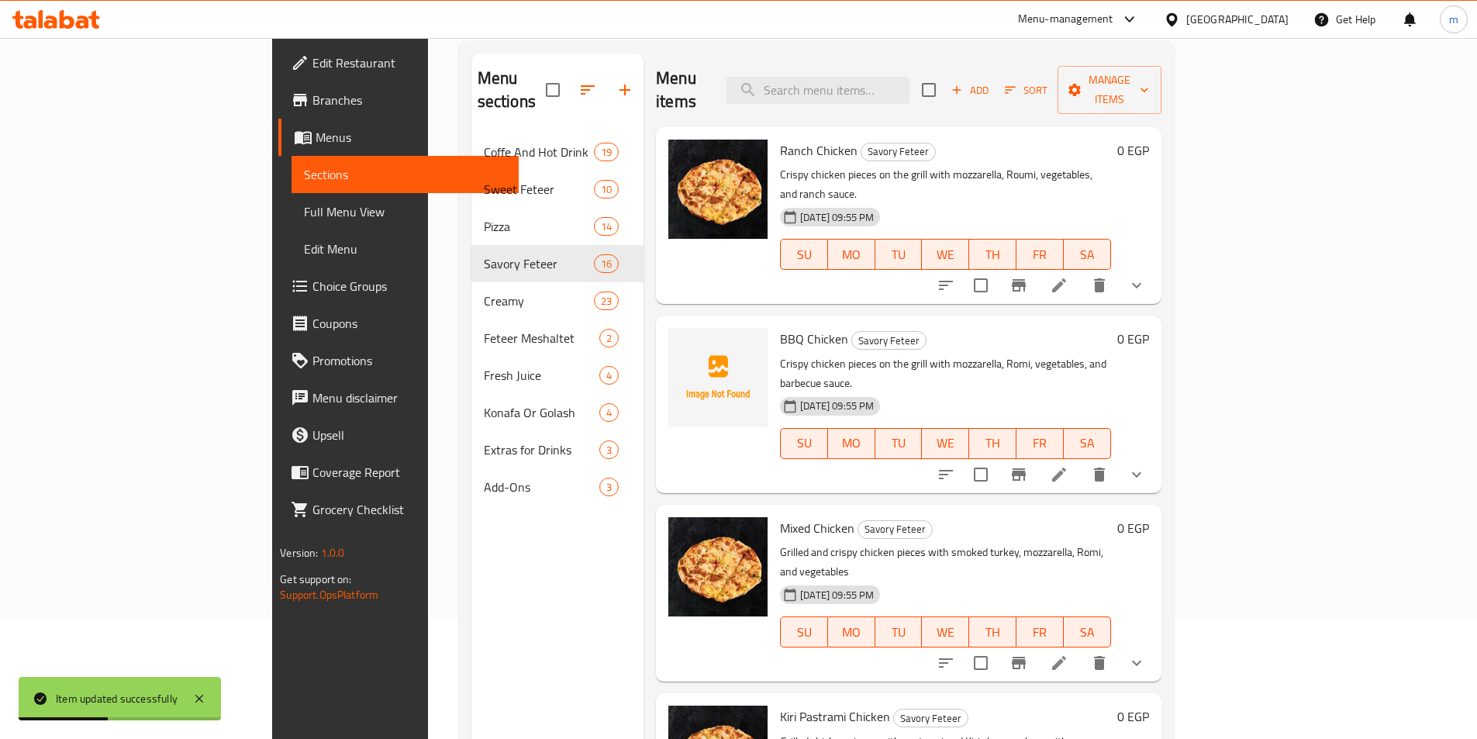
scroll to position [62, 0]
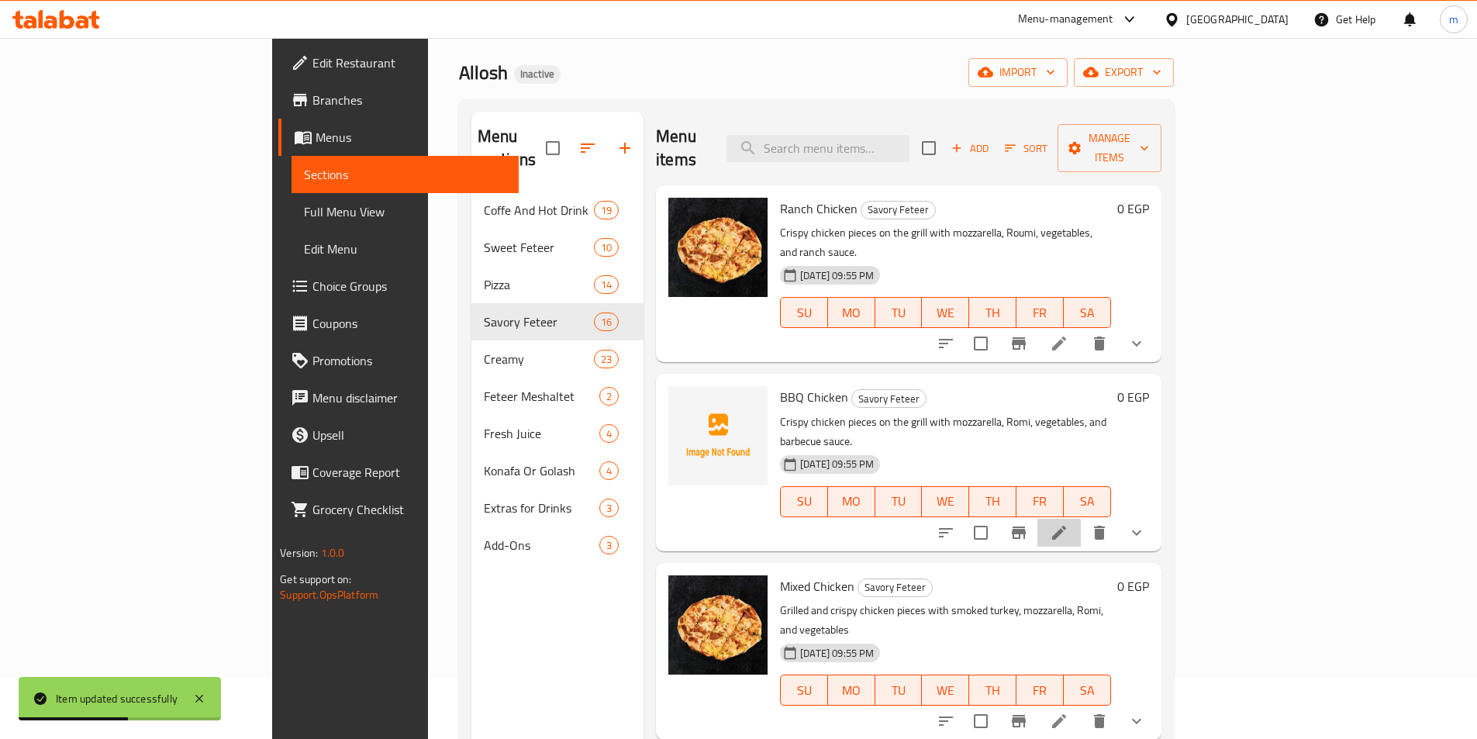
click at [1081, 519] on li at bounding box center [1059, 533] width 43 height 28
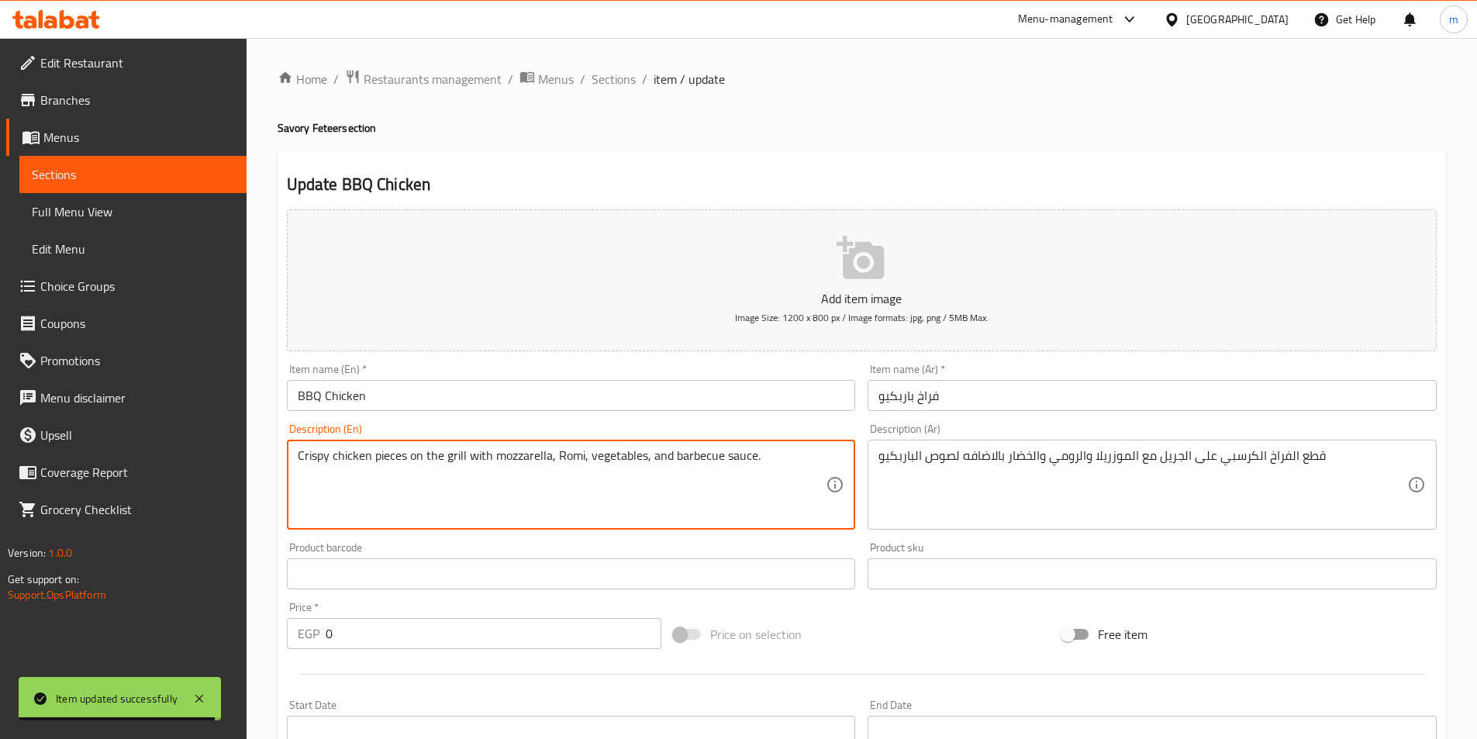
drag, startPoint x: 554, startPoint y: 454, endPoint x: 583, endPoint y: 451, distance: 28.9
paste textarea "u"
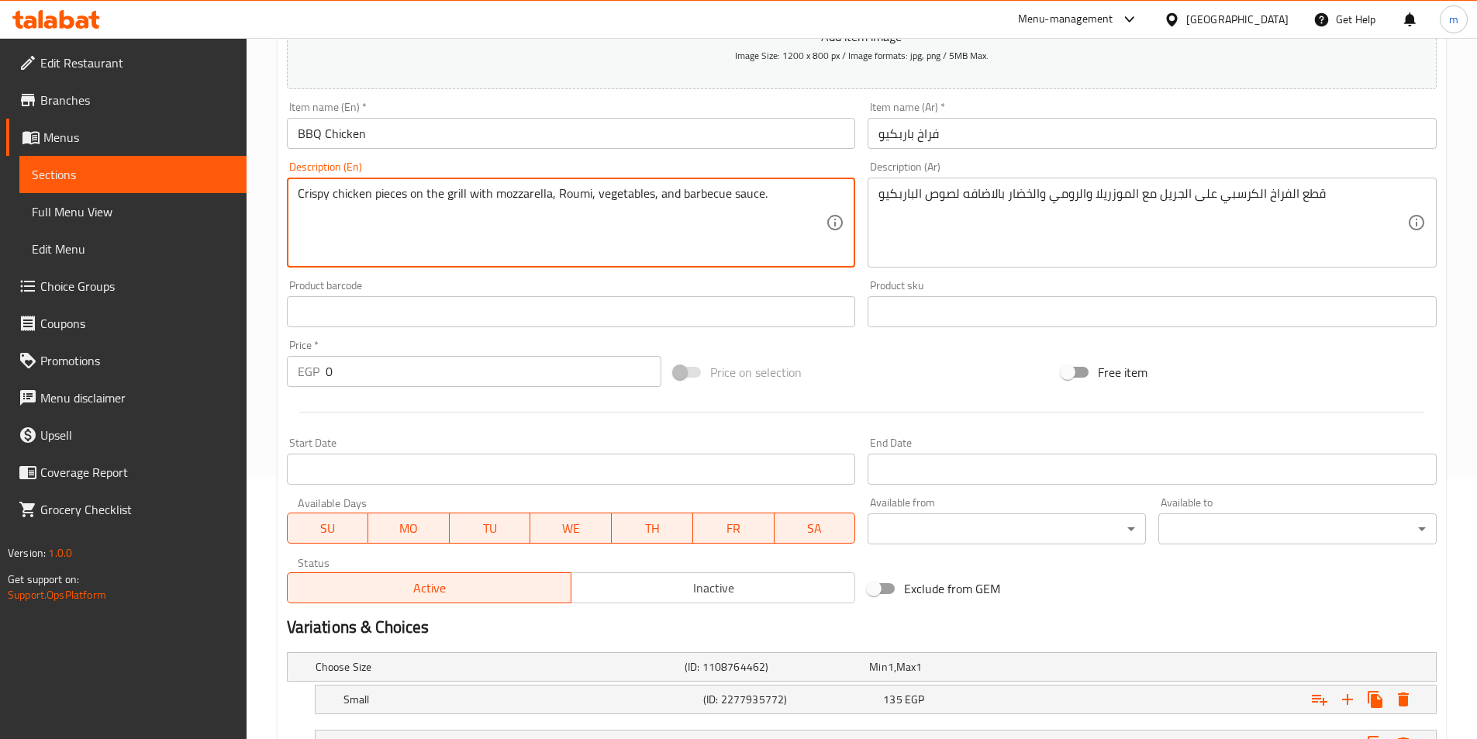
scroll to position [366, 0]
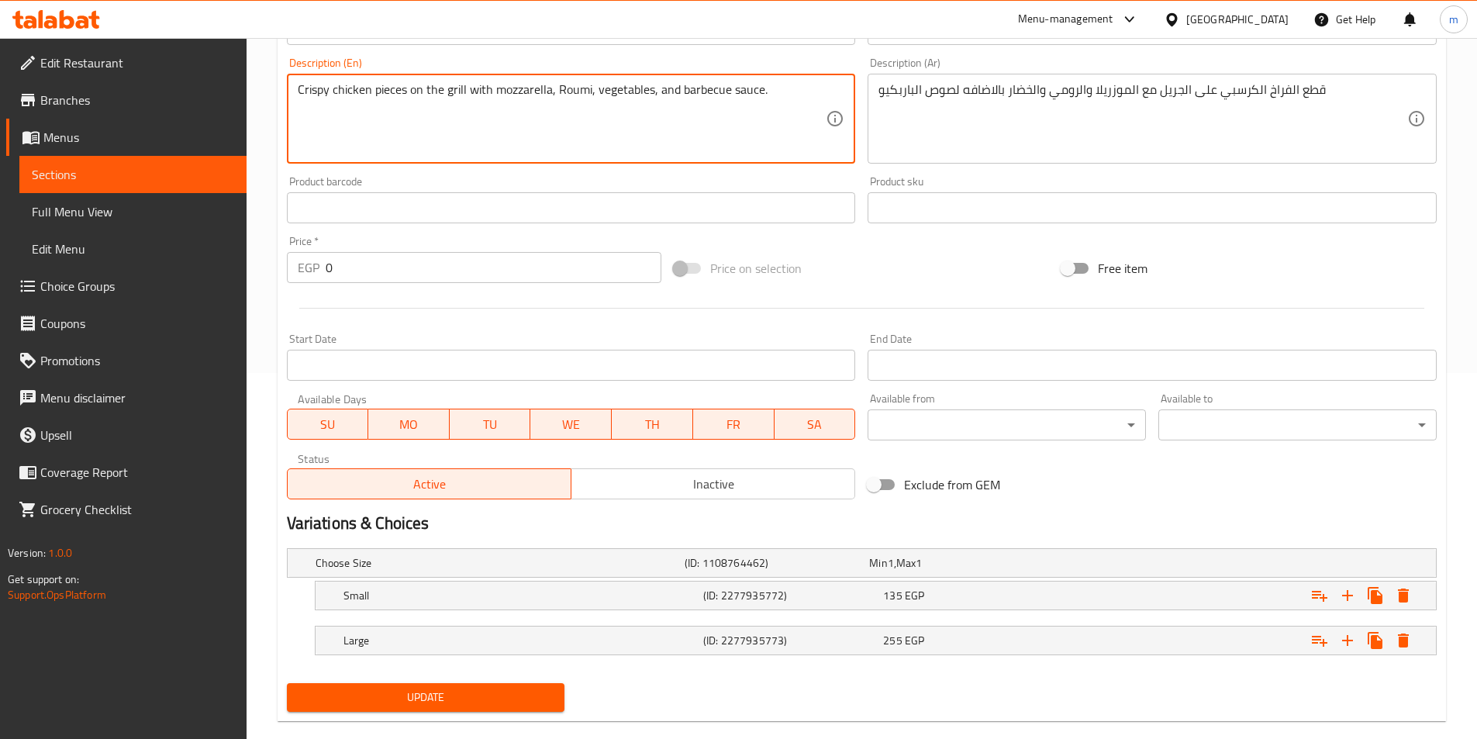
type textarea "Crispy chicken pieces on the grill with mozzarella, Roumi, vegetables, and barb…"
click at [513, 703] on span "Update" at bounding box center [426, 697] width 254 height 19
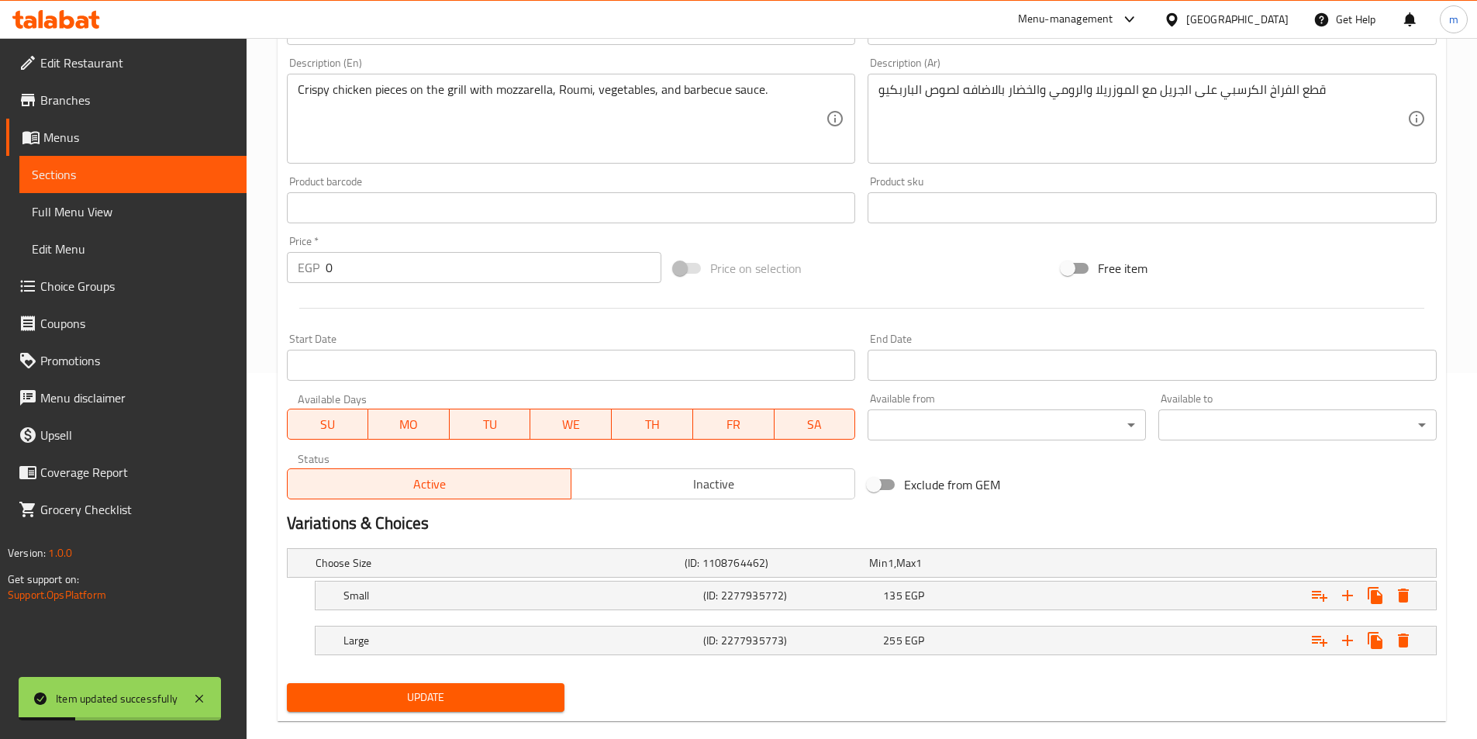
click at [46, 174] on span "Sections" at bounding box center [133, 174] width 202 height 19
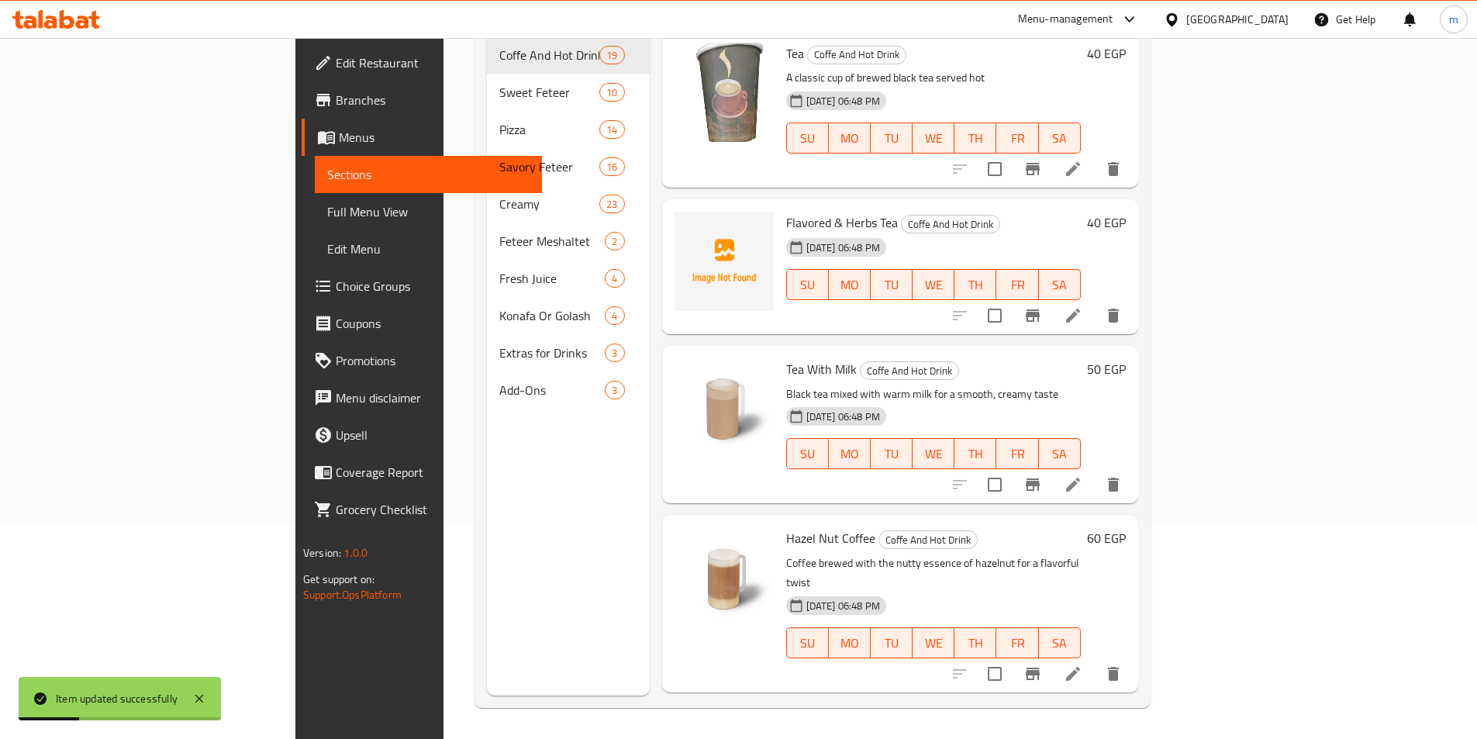
scroll to position [217, 0]
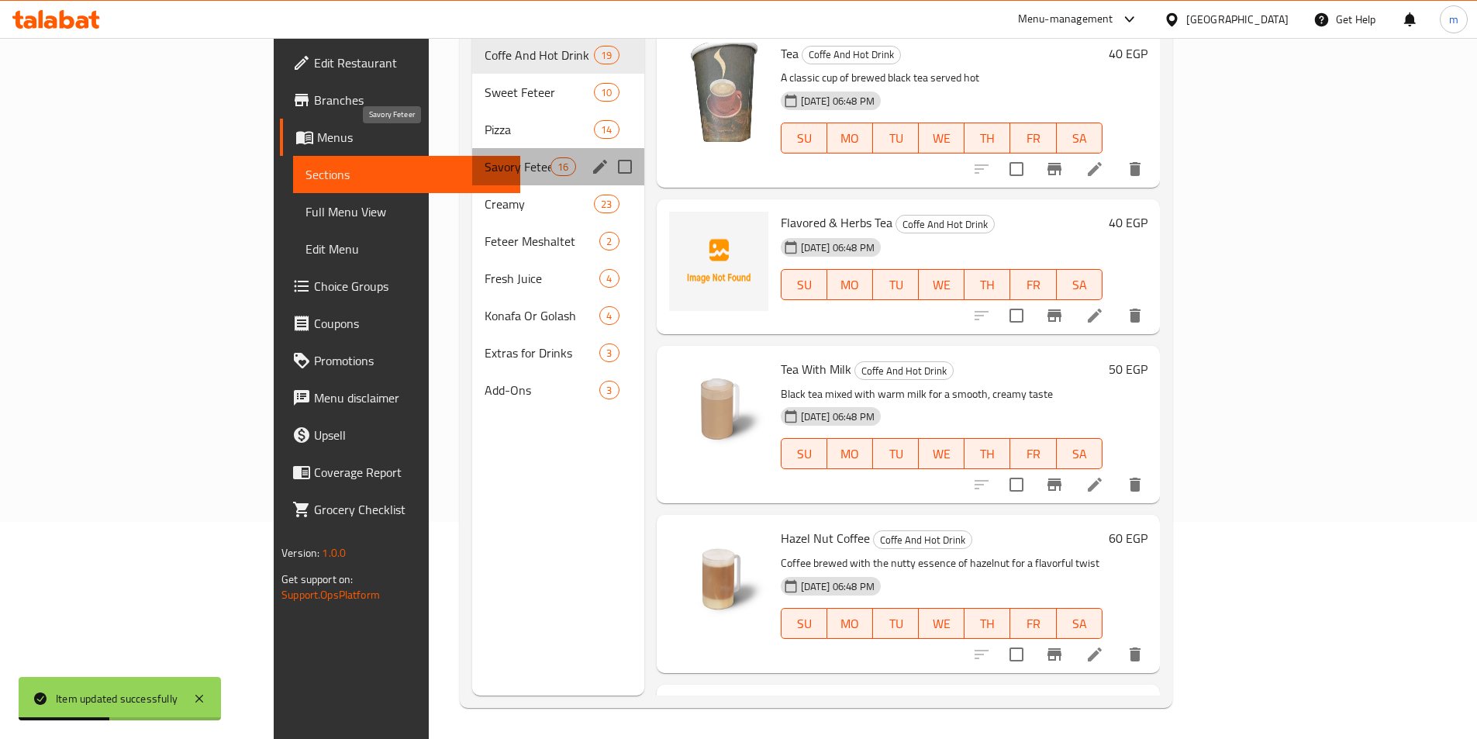
click at [485, 157] on span "Savory Feteer" at bounding box center [518, 166] width 66 height 19
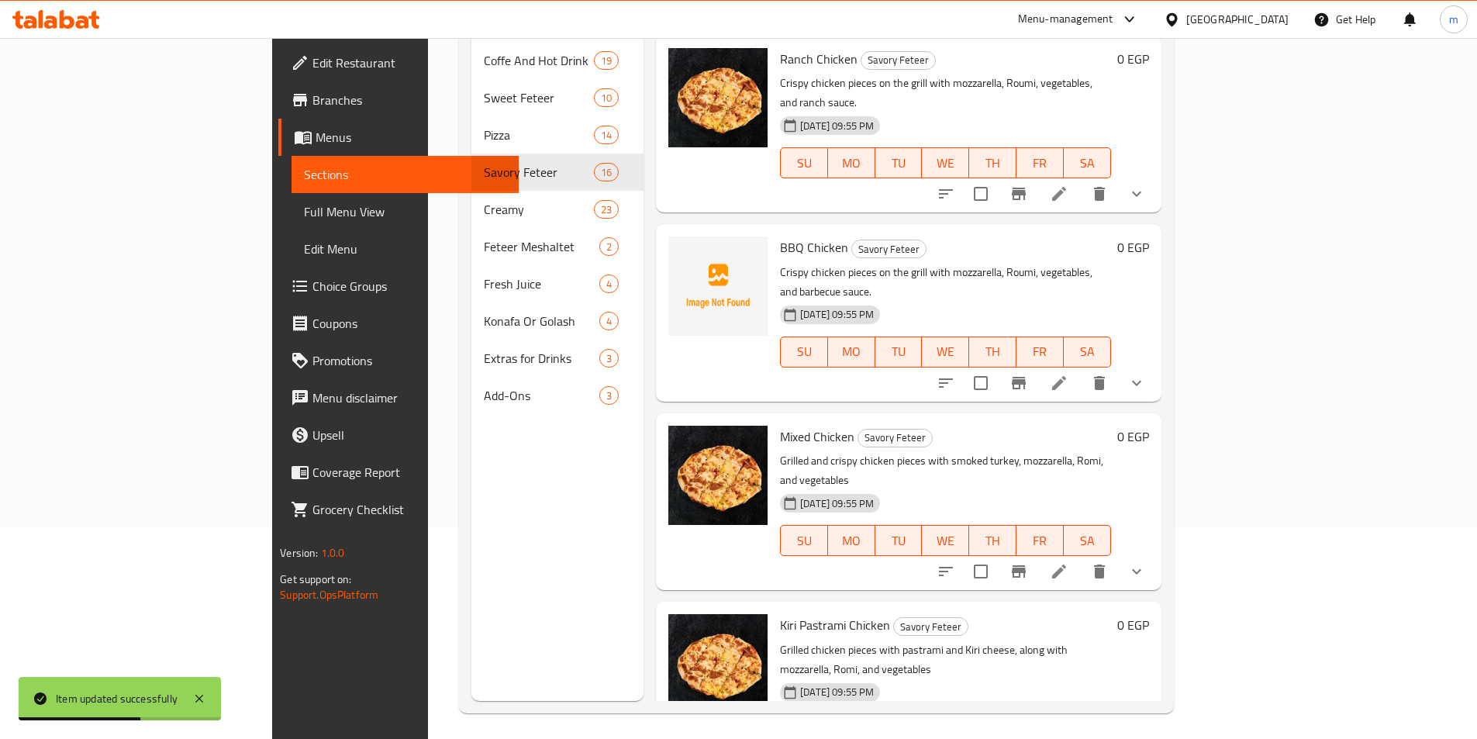
scroll to position [217, 0]
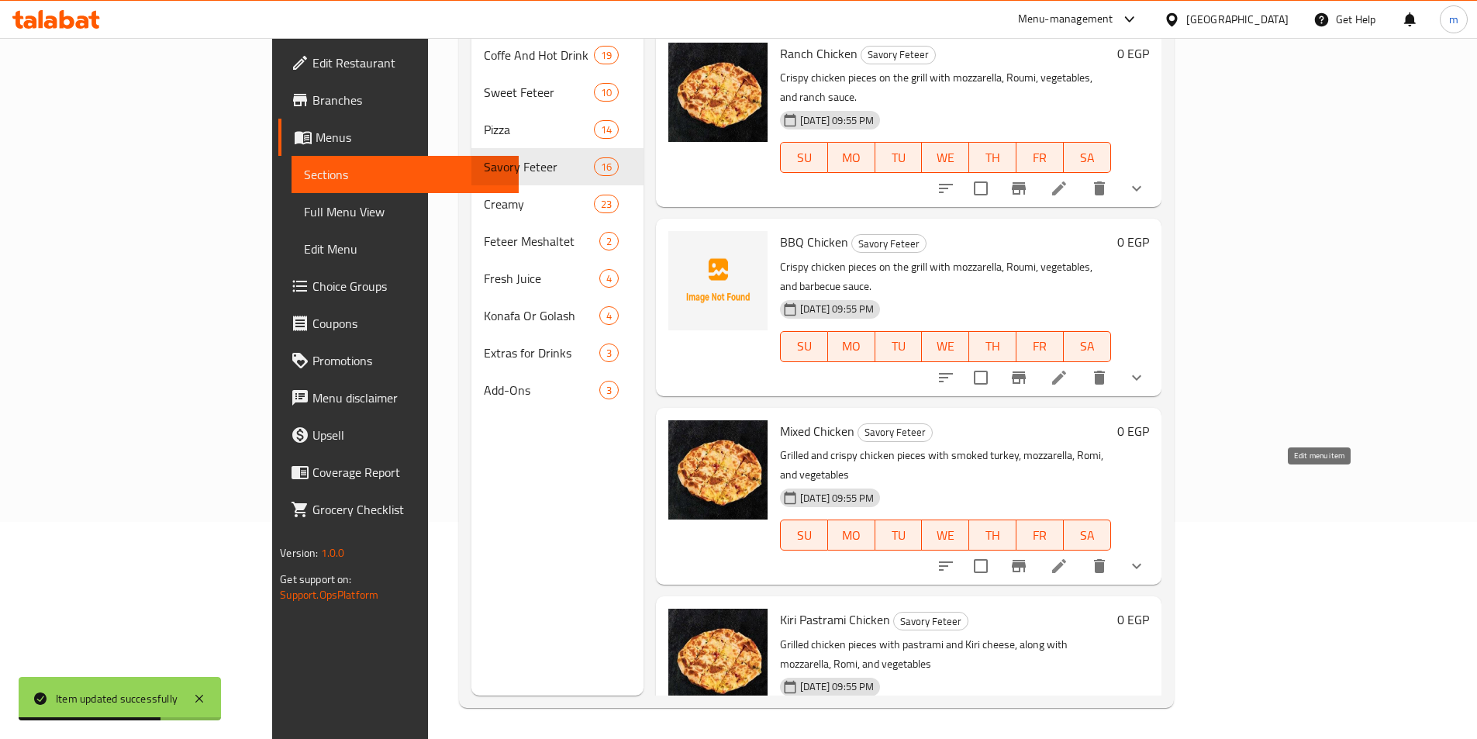
click at [1069, 557] on icon at bounding box center [1059, 566] width 19 height 19
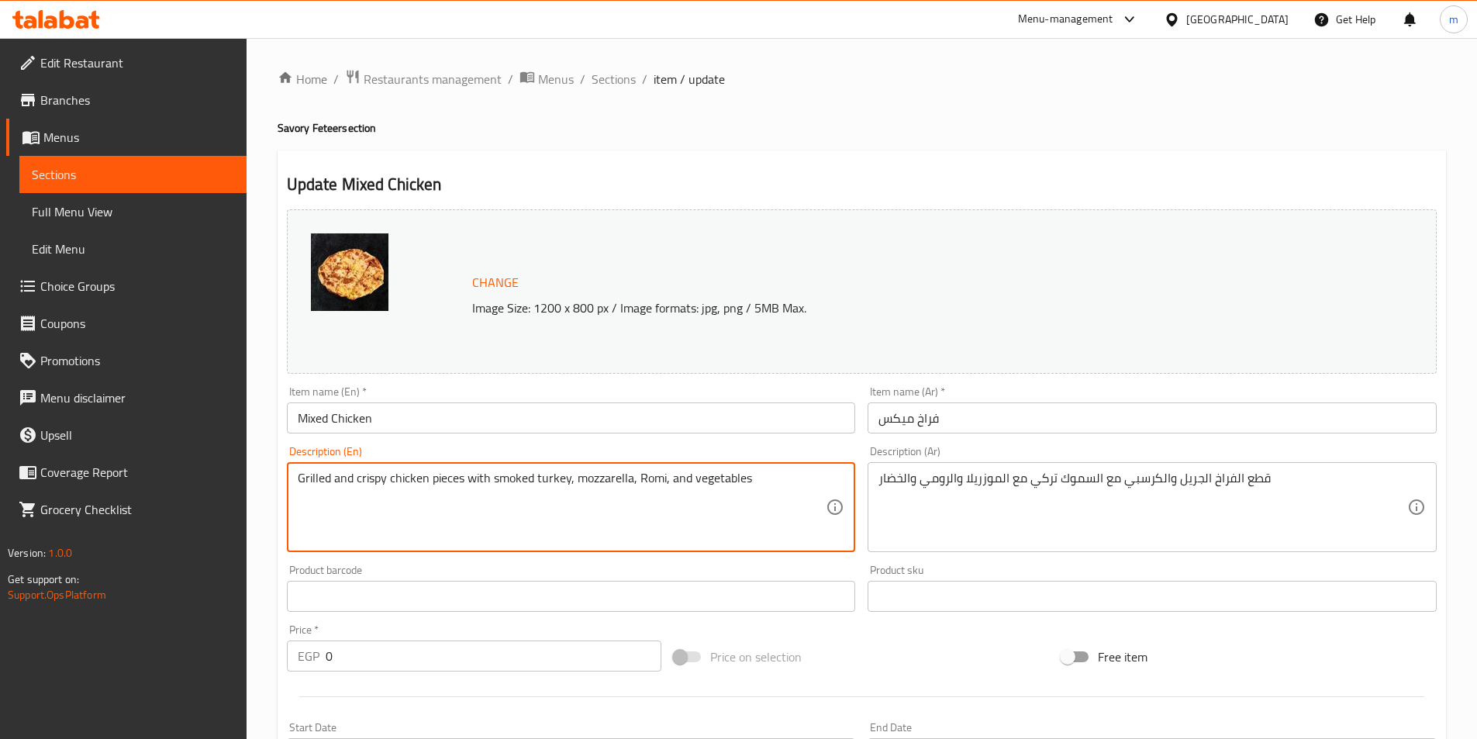
drag, startPoint x: 637, startPoint y: 475, endPoint x: 663, endPoint y: 473, distance: 26.5
paste textarea "u"
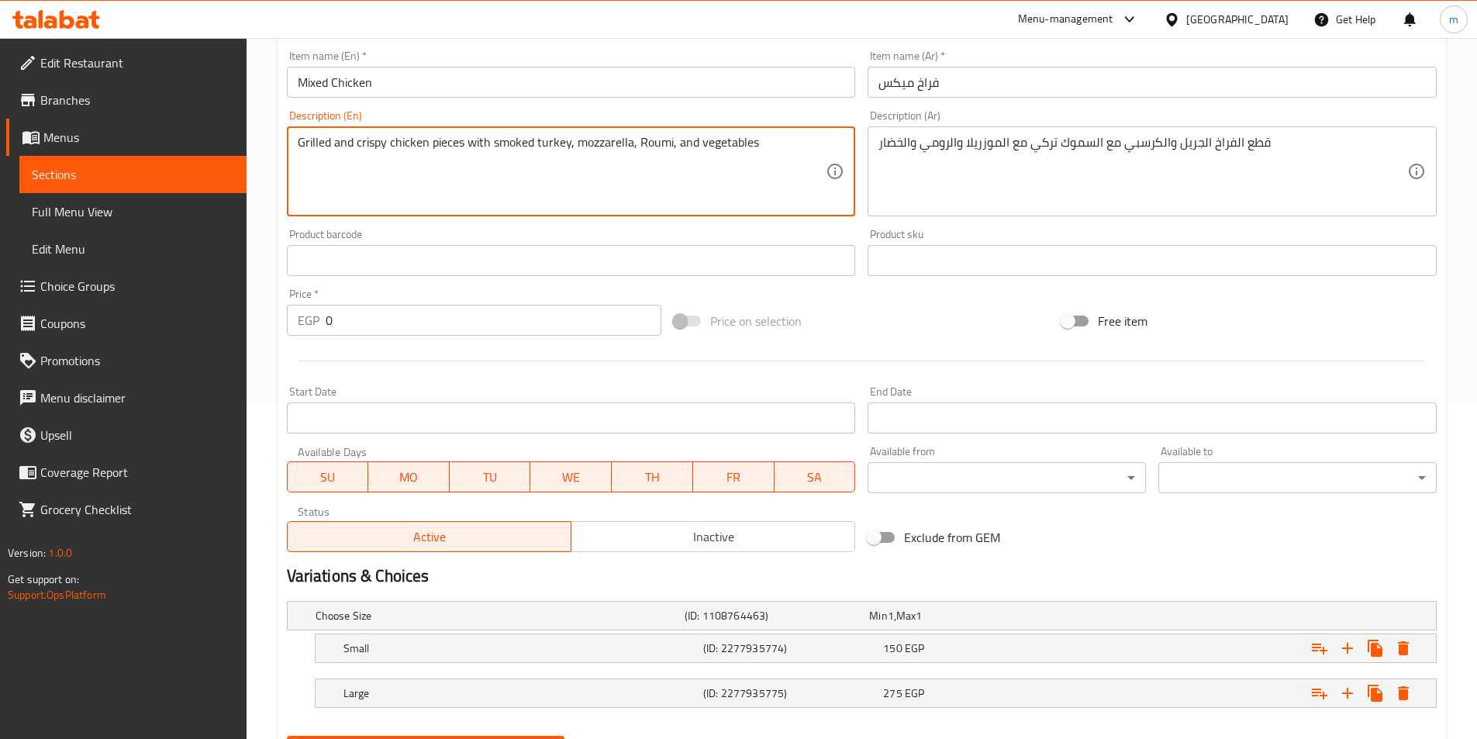
scroll to position [414, 0]
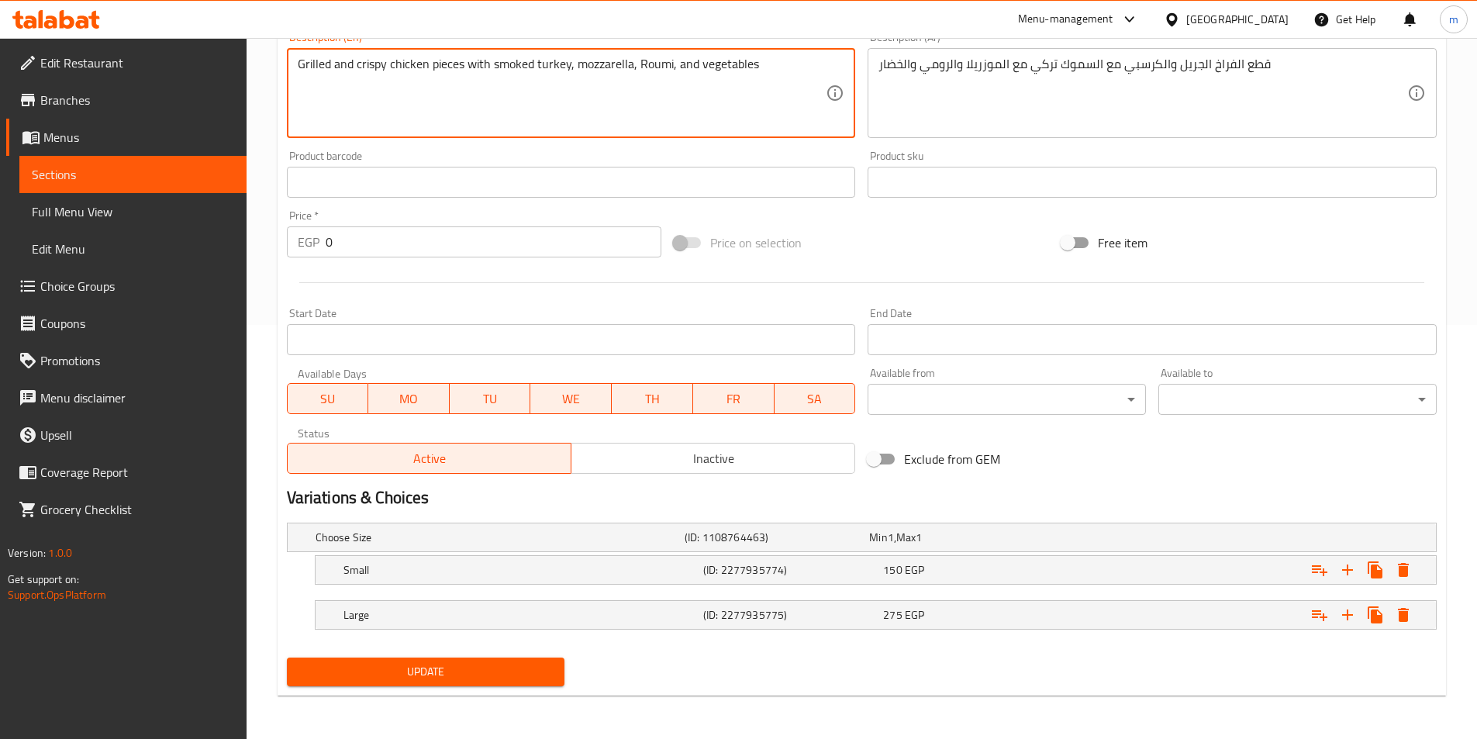
type textarea "Grilled and crispy chicken pieces with smoked turkey, mozzarella, Roumi, and ve…"
click at [533, 674] on span "Update" at bounding box center [426, 671] width 254 height 19
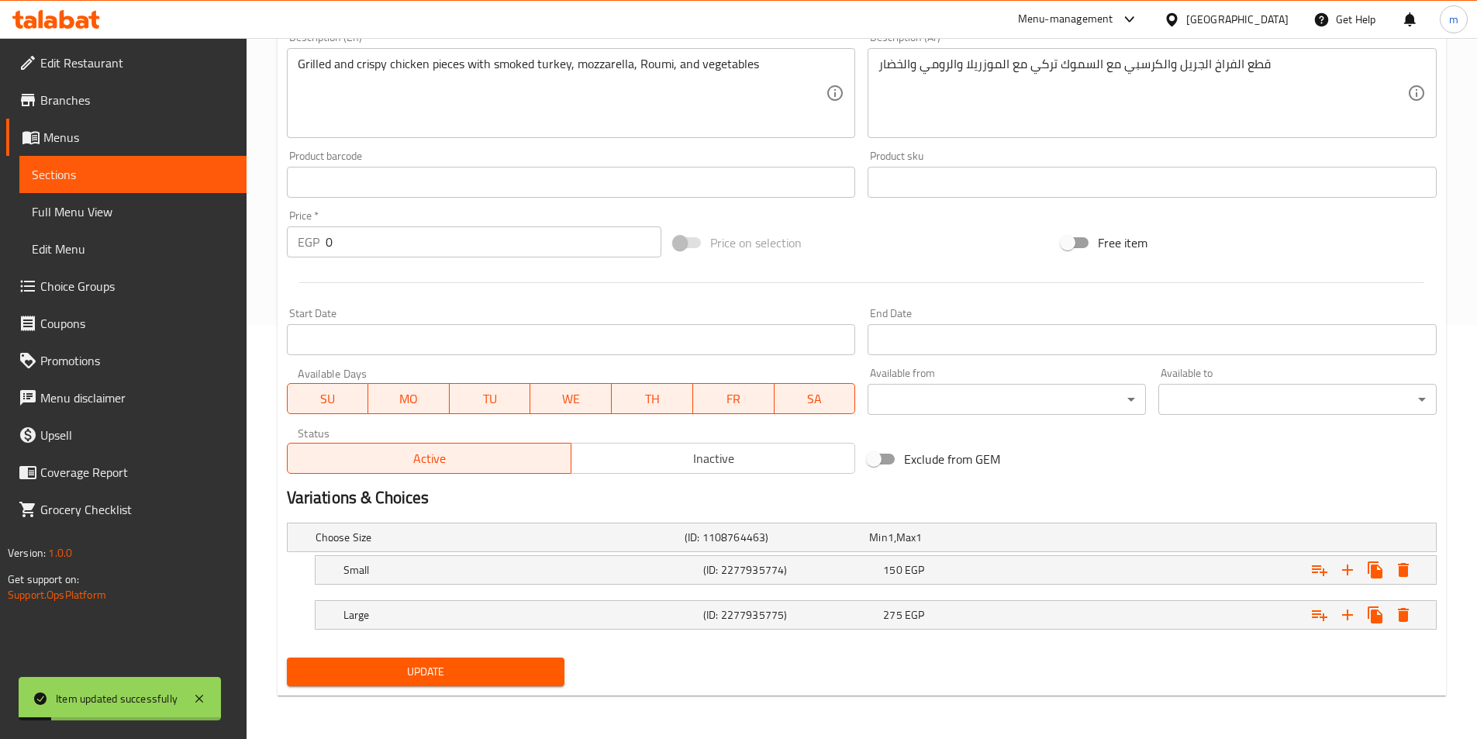
click at [122, 168] on span "Sections" at bounding box center [133, 174] width 202 height 19
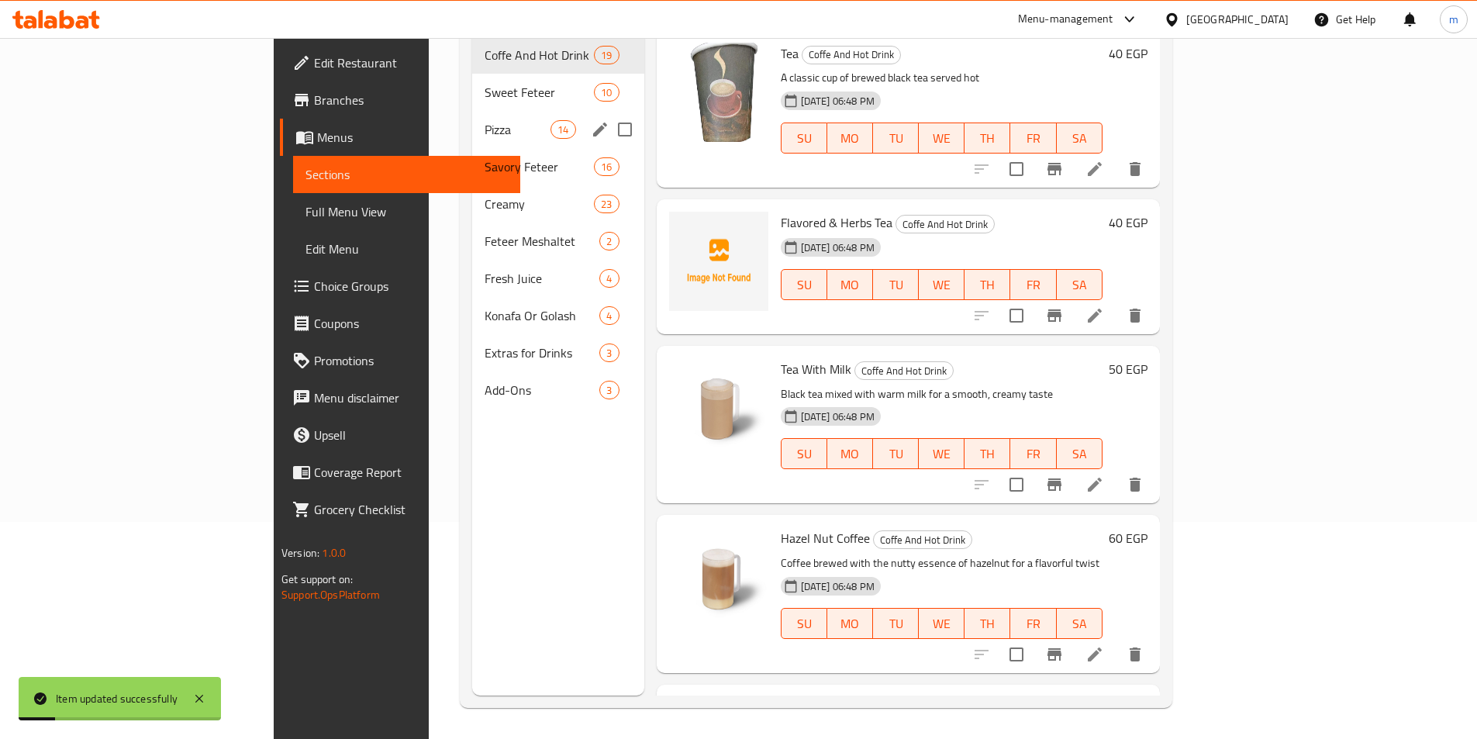
scroll to position [217, 0]
click at [485, 157] on span "Savory Feteer" at bounding box center [518, 166] width 66 height 19
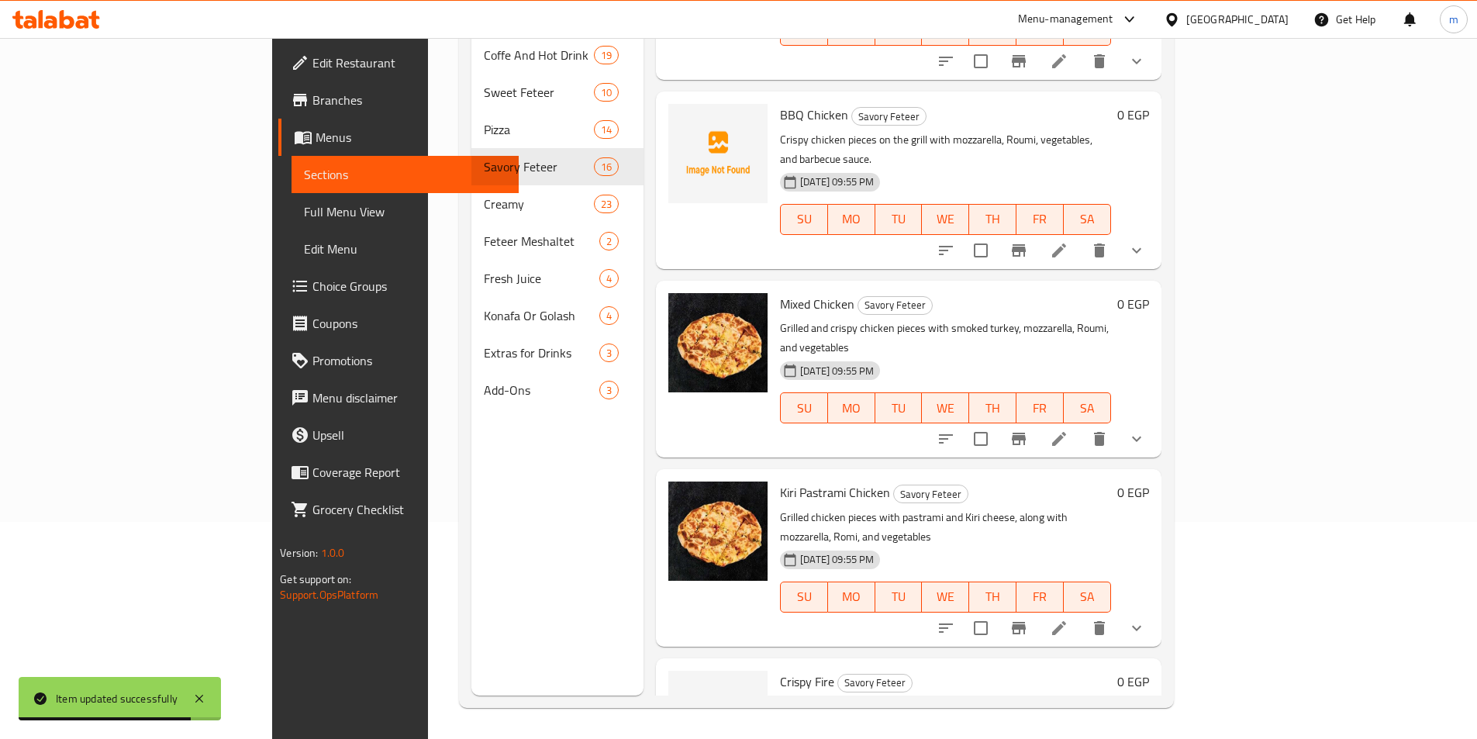
scroll to position [155, 0]
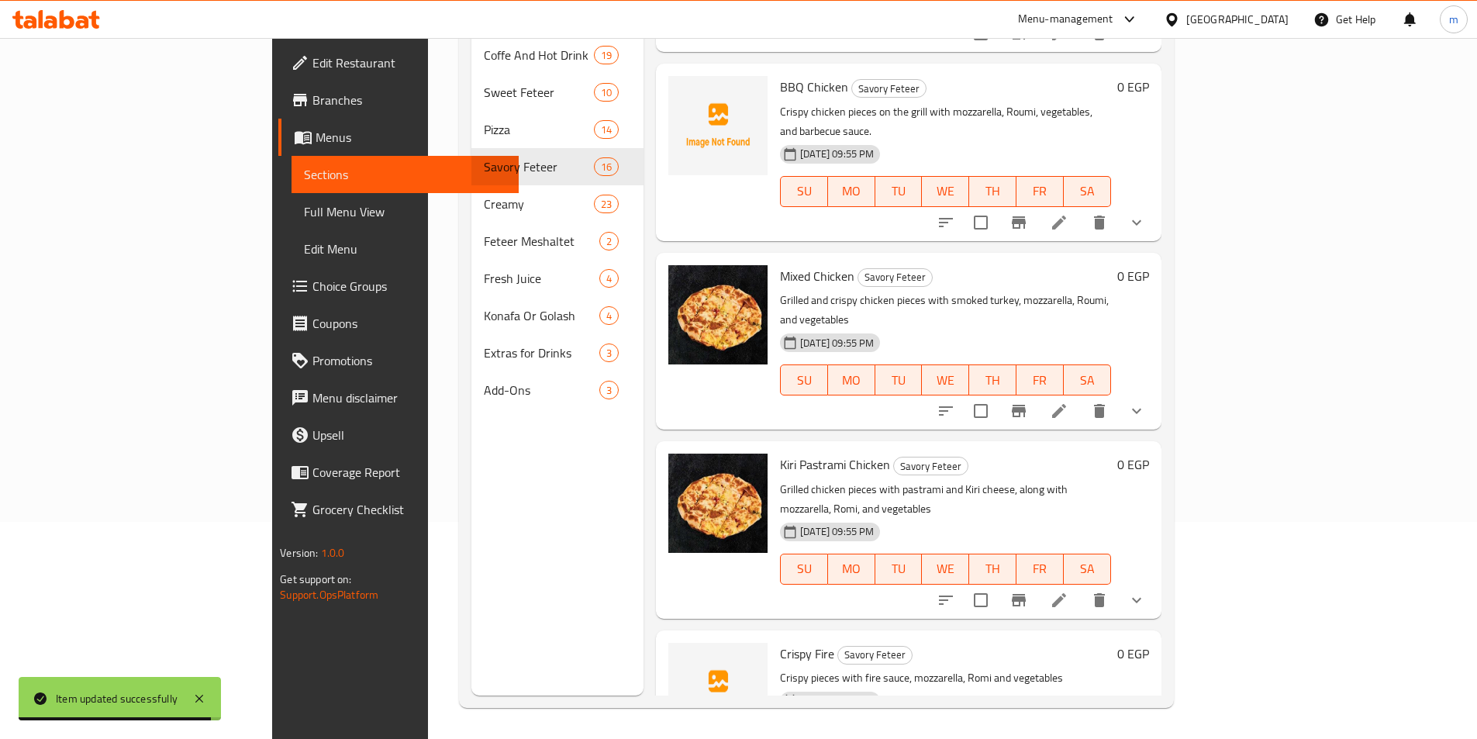
click at [1069, 591] on icon at bounding box center [1059, 600] width 19 height 19
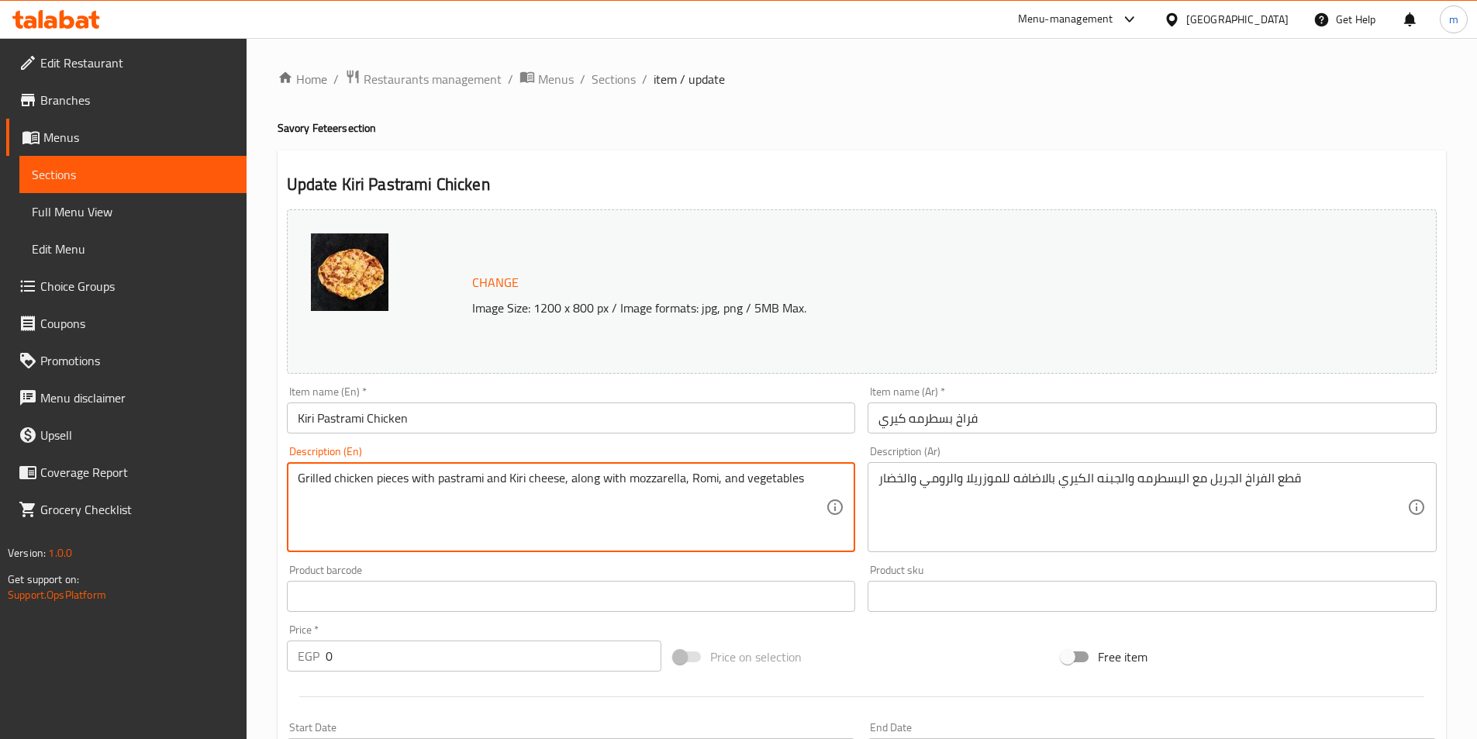
drag, startPoint x: 686, startPoint y: 478, endPoint x: 717, endPoint y: 481, distance: 31.1
paste textarea "Rou"
click at [686, 480] on textarea "Grilled chicken pieces with pastrami and Kiri cheese, along with mozzarella,Rou…" at bounding box center [562, 508] width 529 height 74
click at [720, 482] on textarea "Grilled chicken pieces with pastrami and Kiri cheese, along with mozzarella, Ro…" at bounding box center [562, 508] width 529 height 74
click at [721, 481] on textarea "Grilled chicken pieces with pastrami and Kiri cheese, along with mozzarella, Ro…" at bounding box center [562, 508] width 529 height 74
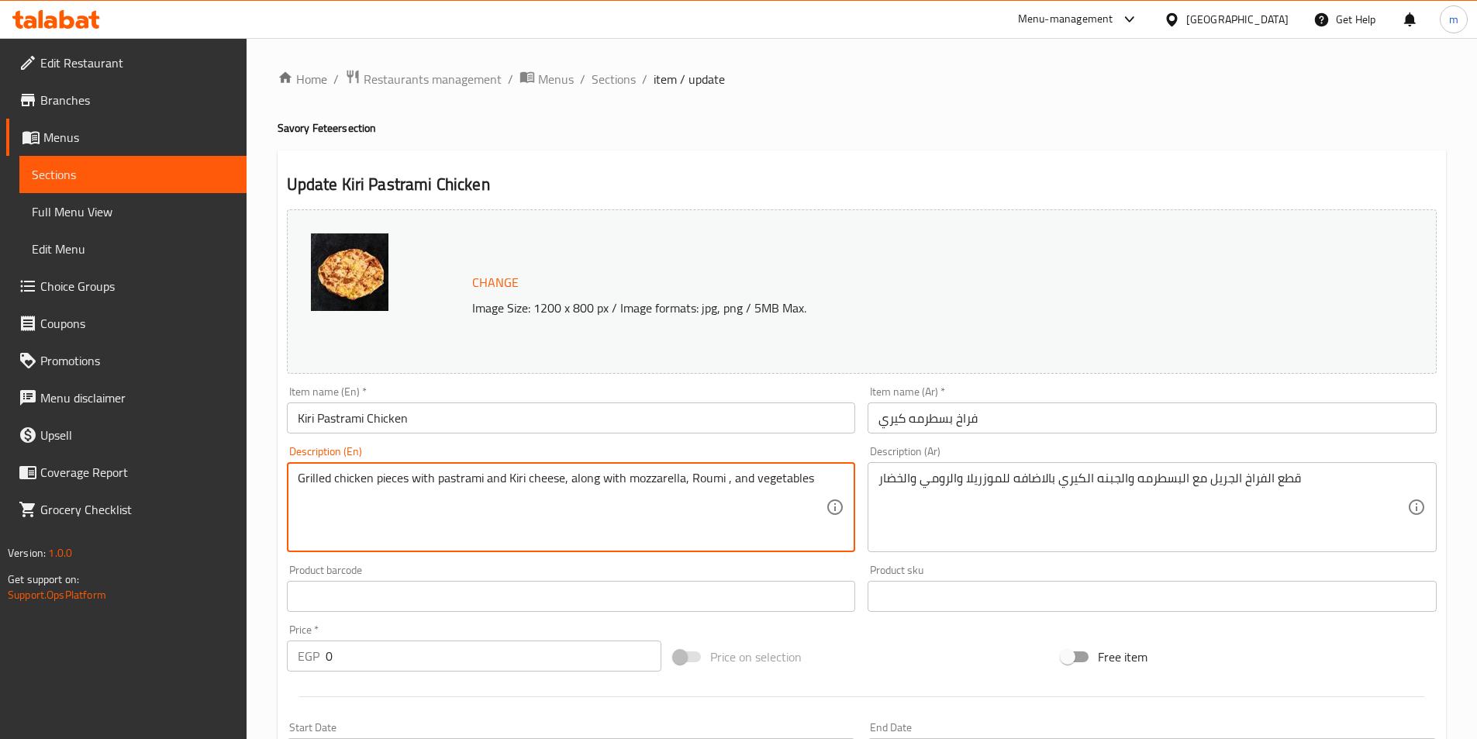
type textarea "Grilled chicken pieces with pastrami and Kiri cheese, along with mozzarella, Ro…"
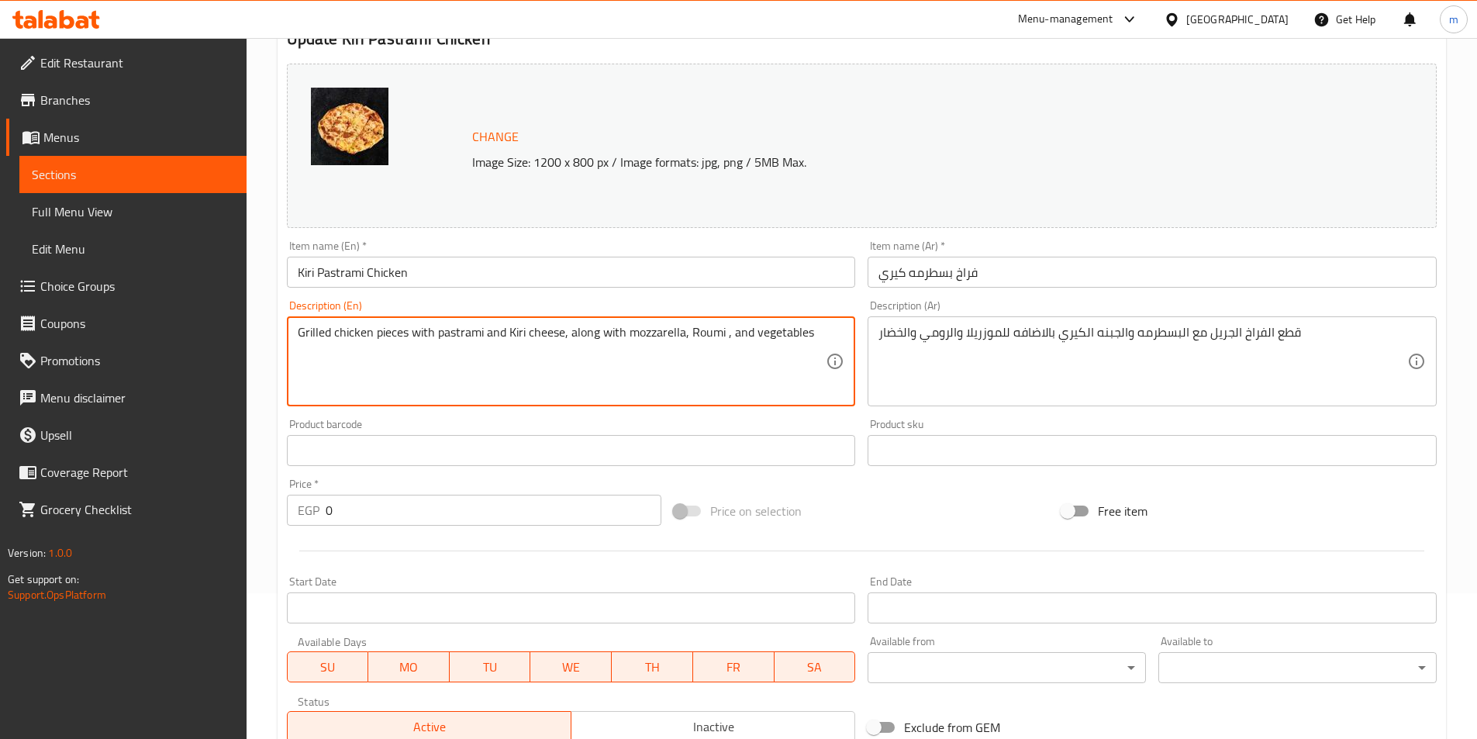
scroll to position [414, 0]
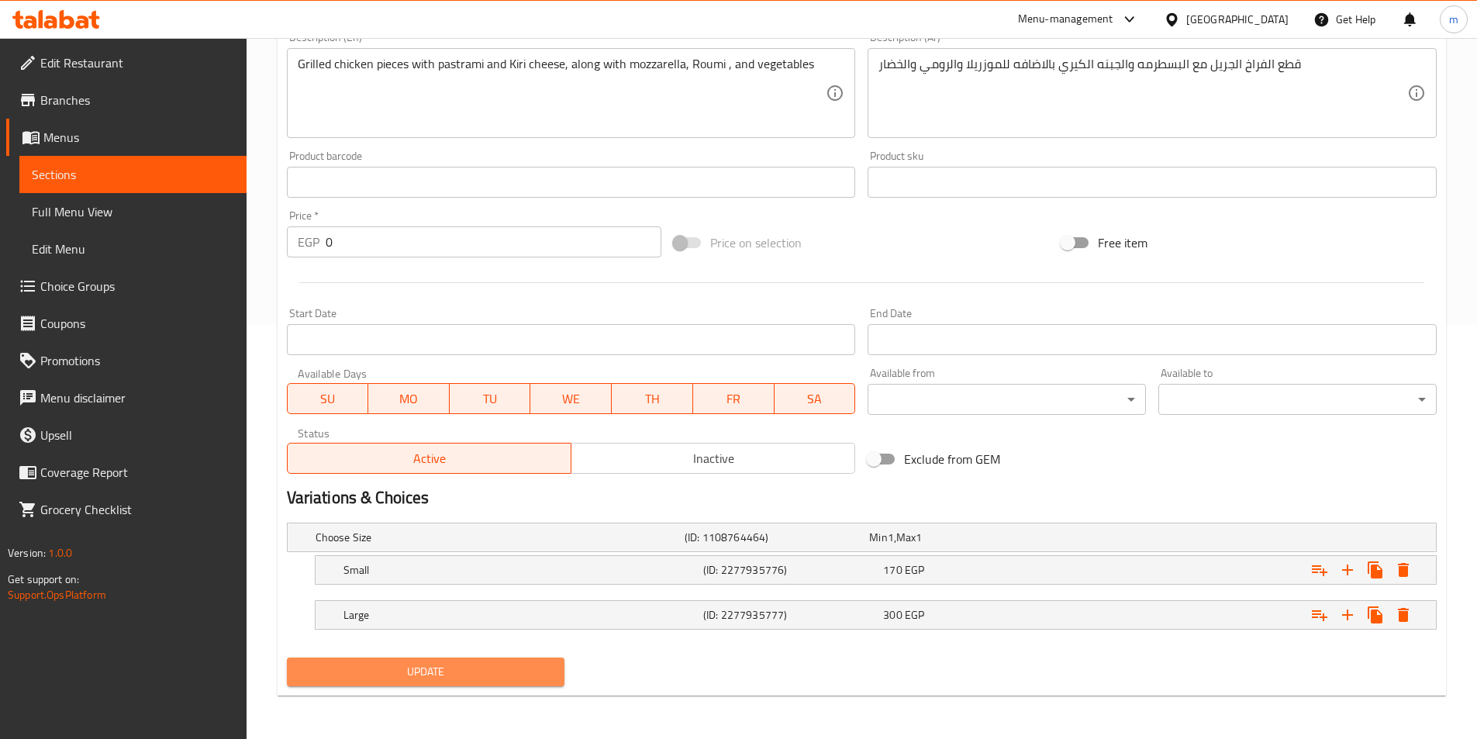
click at [424, 669] on span "Update" at bounding box center [426, 671] width 254 height 19
click at [126, 172] on span "Sections" at bounding box center [133, 174] width 202 height 19
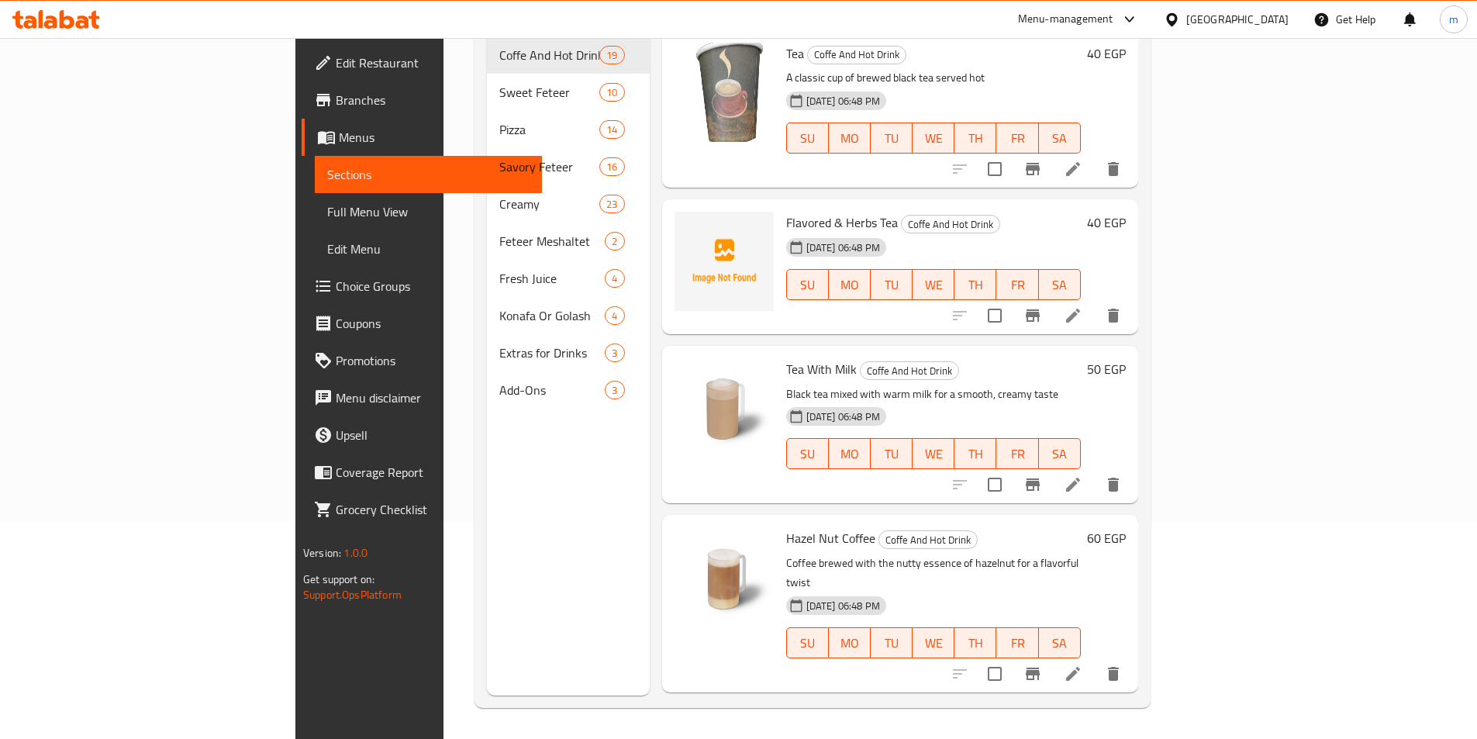
scroll to position [217, 0]
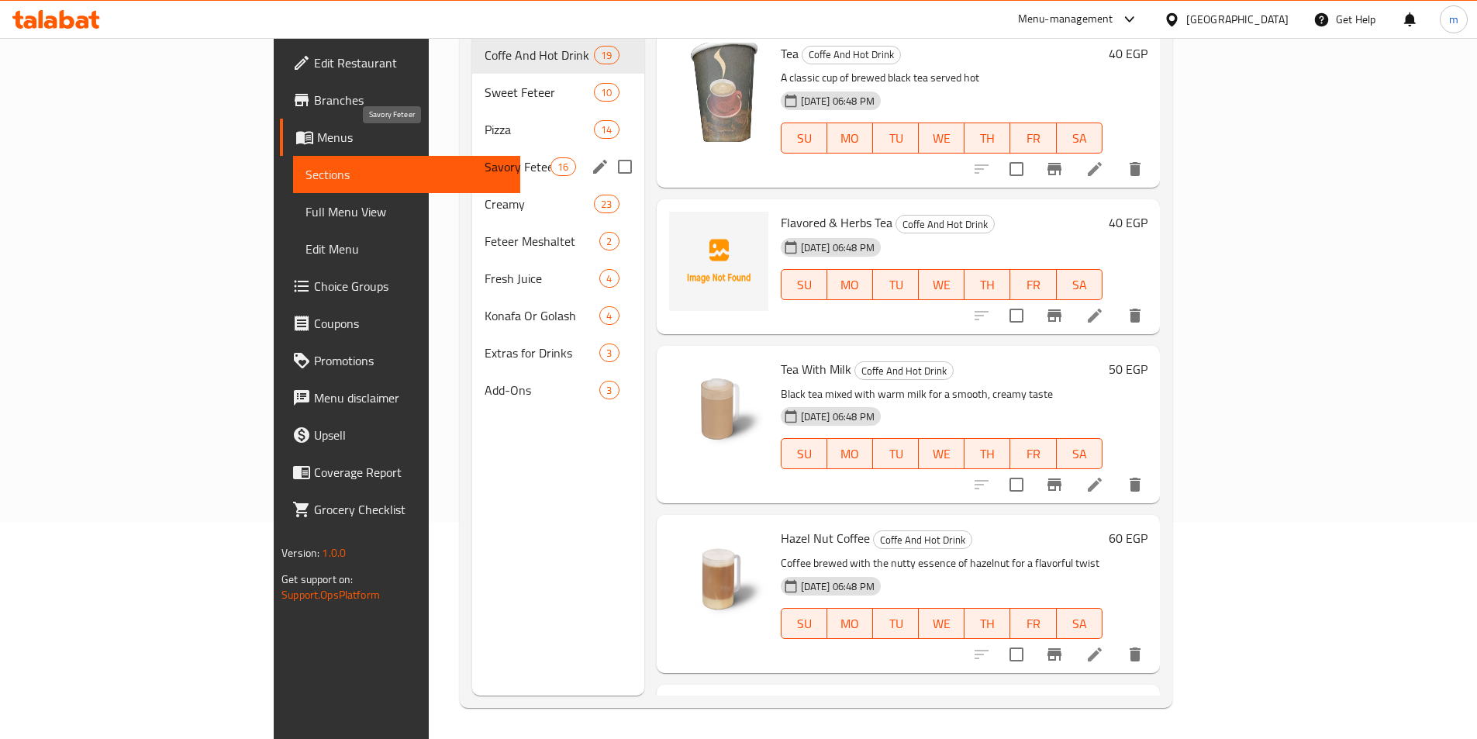
click at [485, 157] on span "Savory Feteer" at bounding box center [518, 166] width 66 height 19
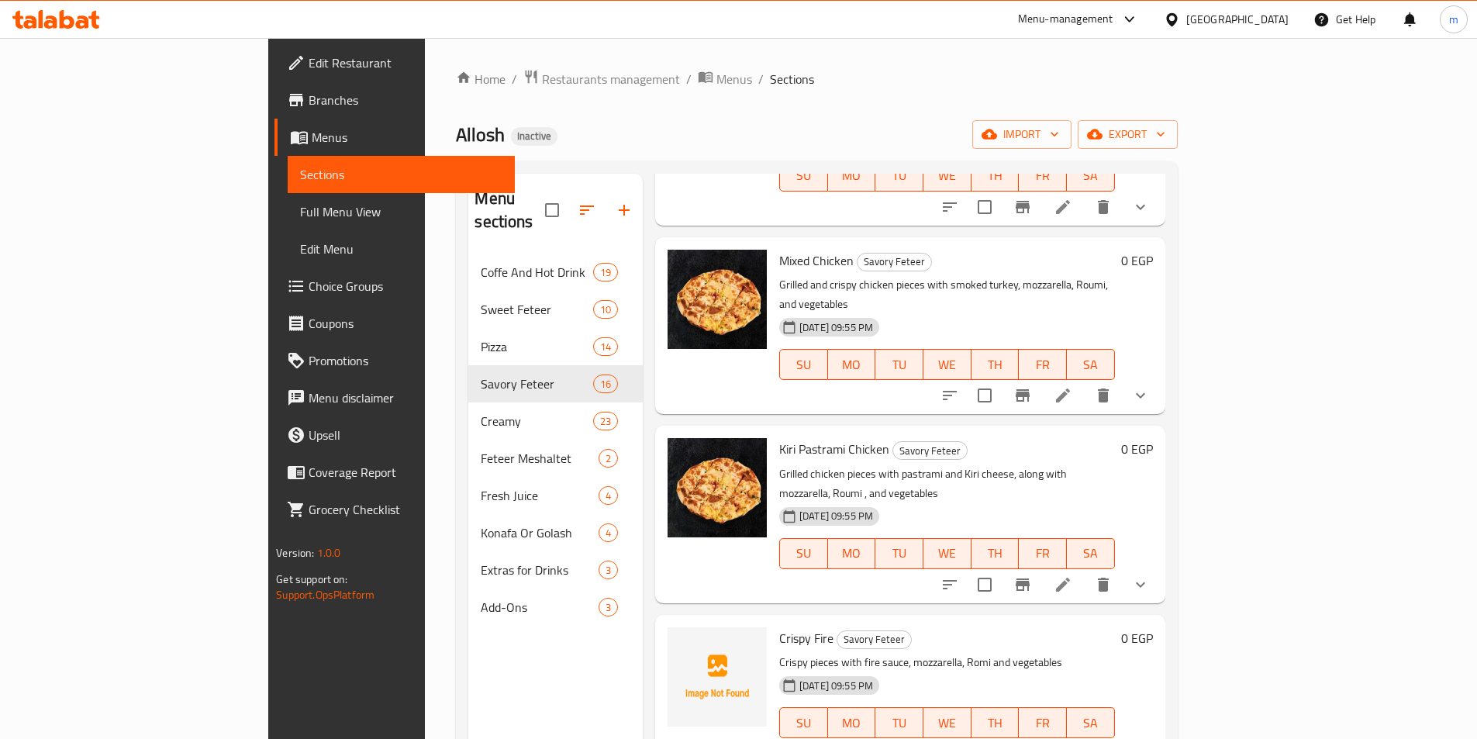
scroll to position [543, 0]
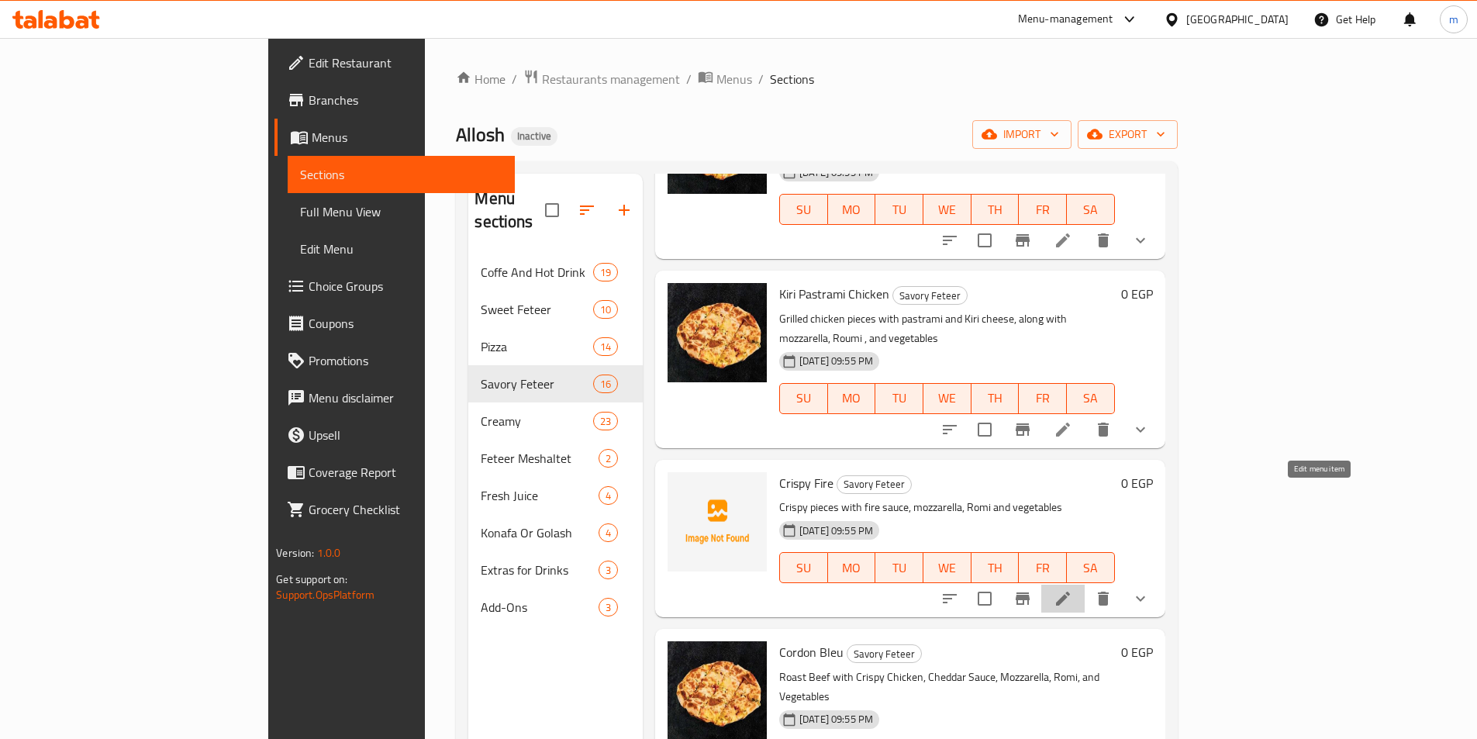
click at [1073, 589] on icon at bounding box center [1063, 598] width 19 height 19
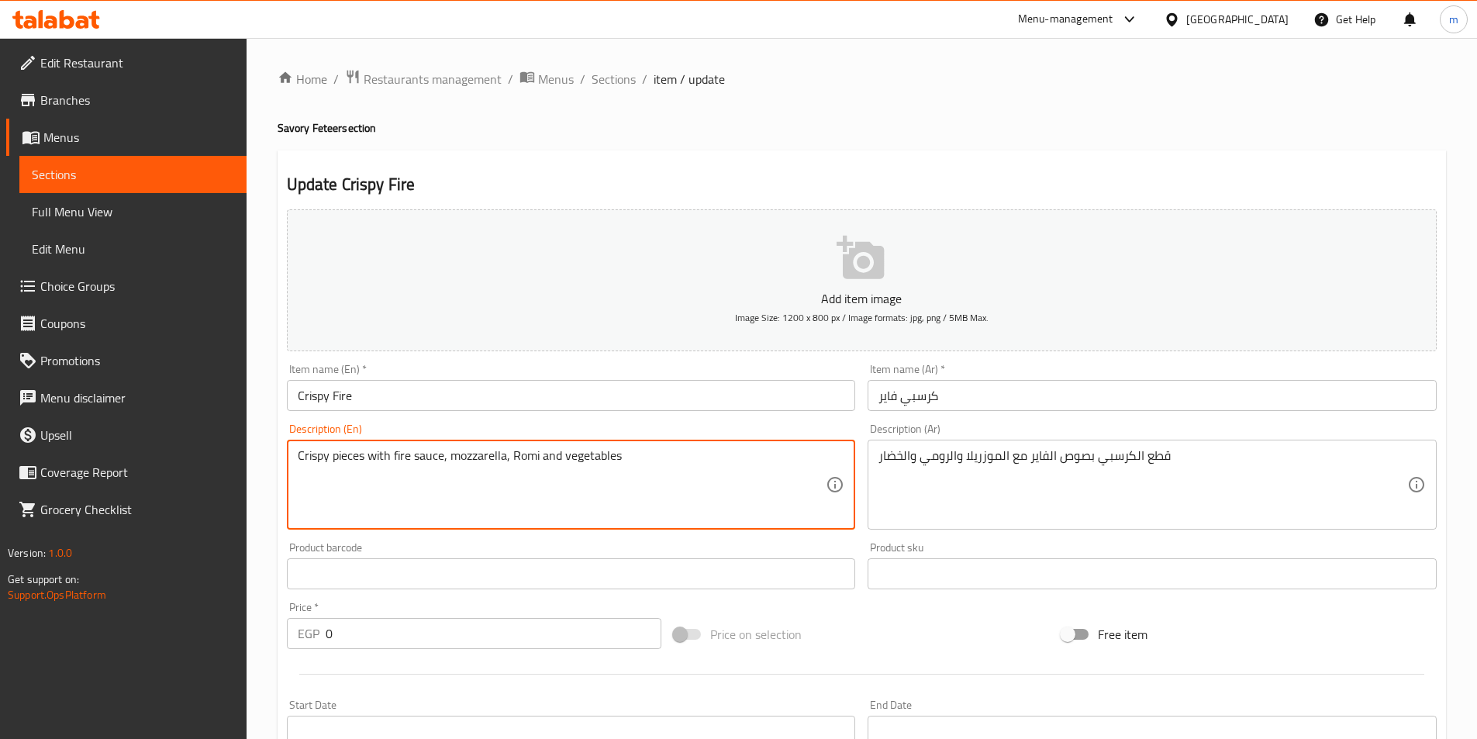
drag, startPoint x: 510, startPoint y: 454, endPoint x: 537, endPoint y: 458, distance: 27.4
paste textarea "u"
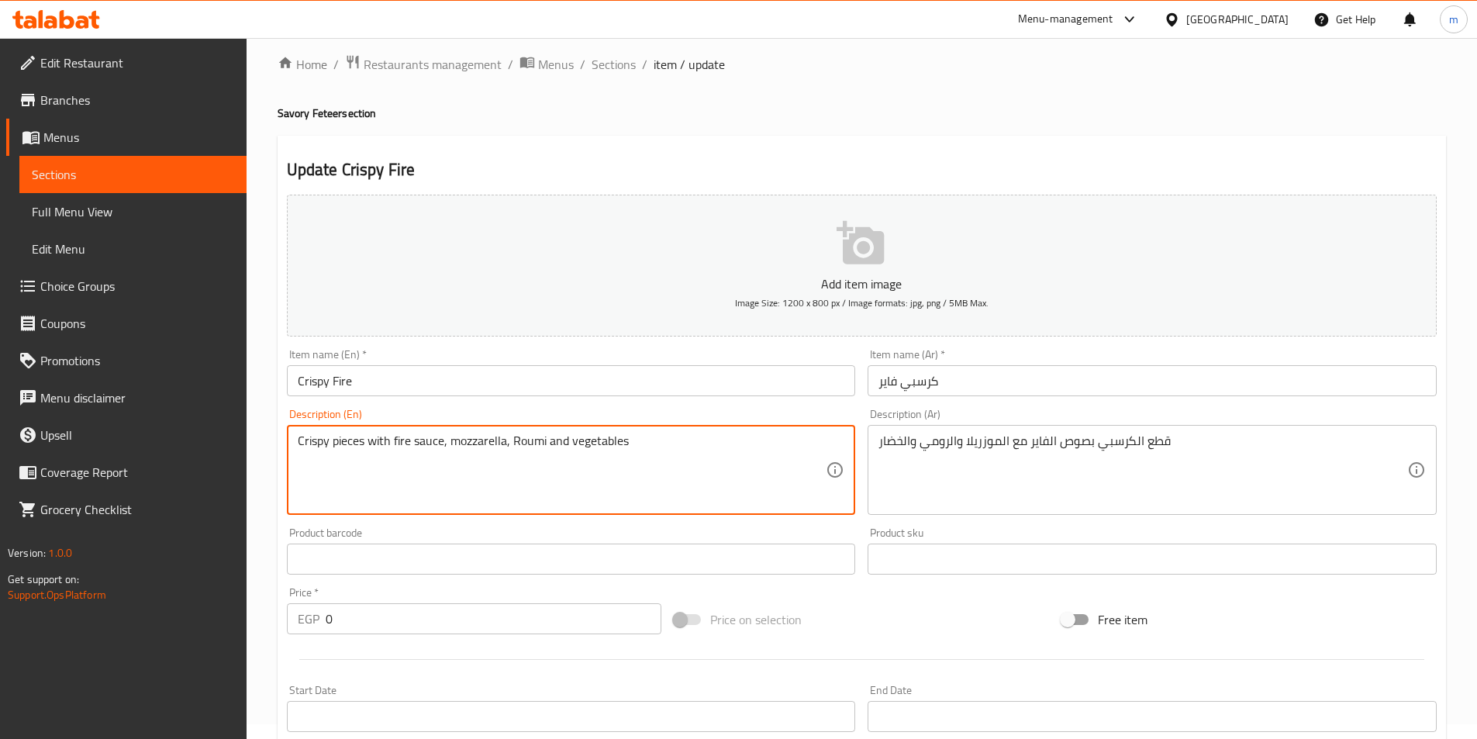
scroll to position [26, 0]
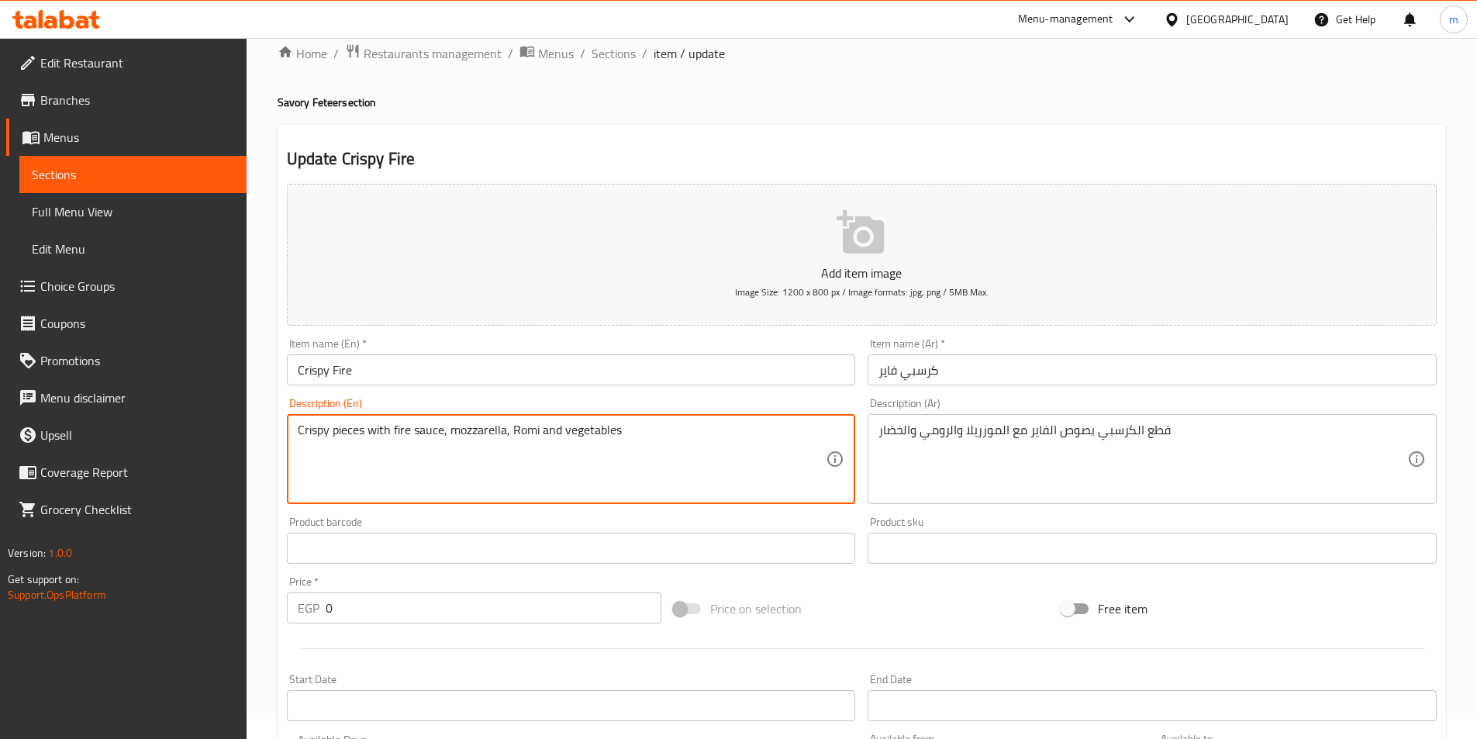
paste textarea "u"
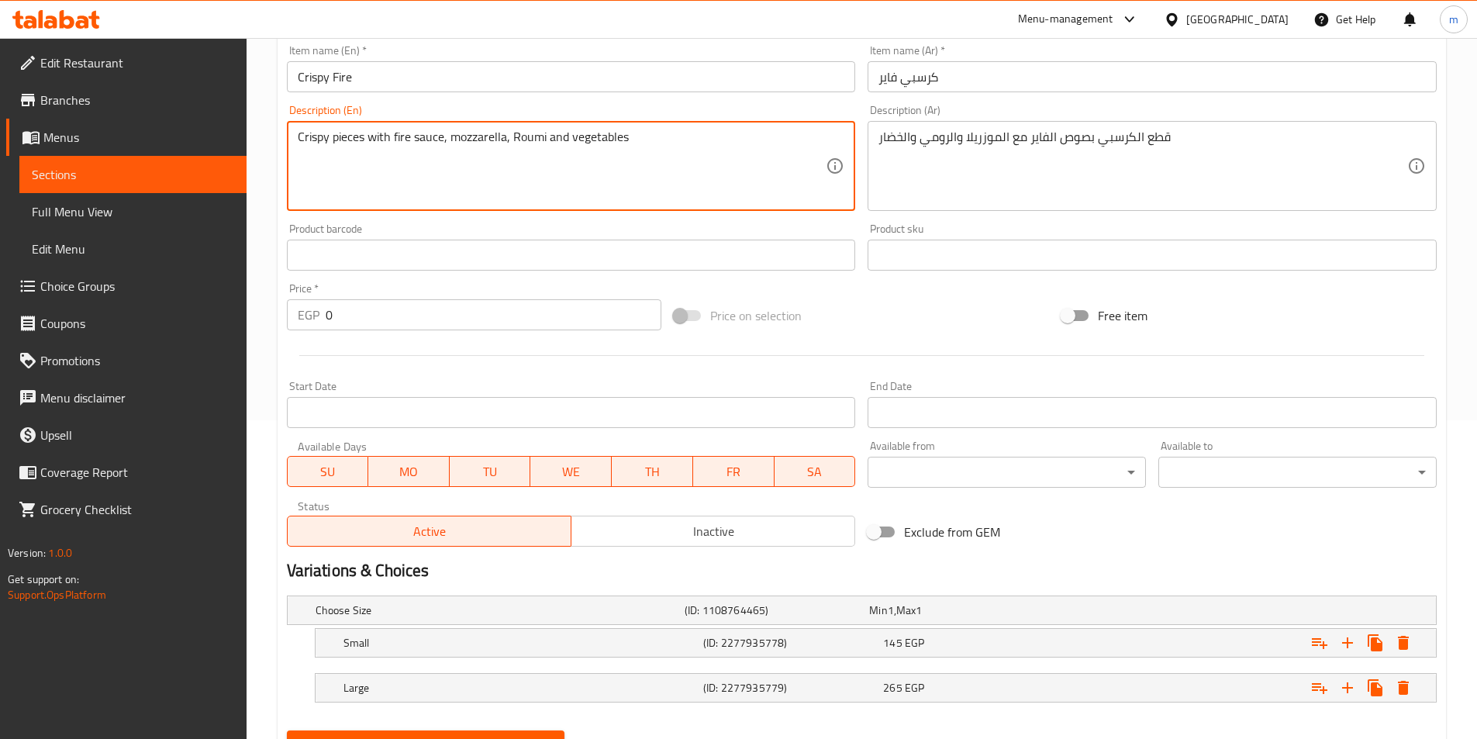
scroll to position [382, 0]
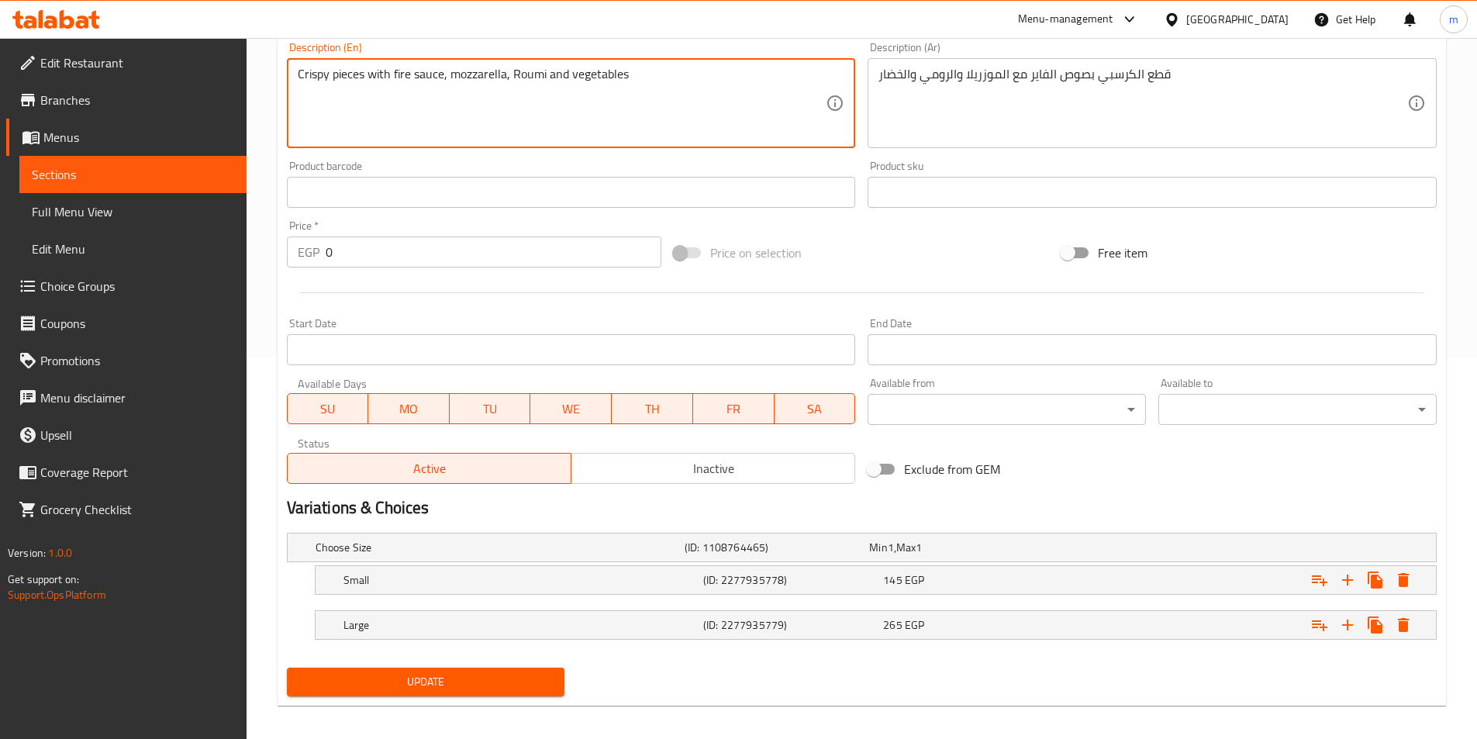
type textarea "Crispy pieces with fire sauce, mozzarella, Roumi and vegetables"
click at [529, 683] on span "Update" at bounding box center [426, 681] width 254 height 19
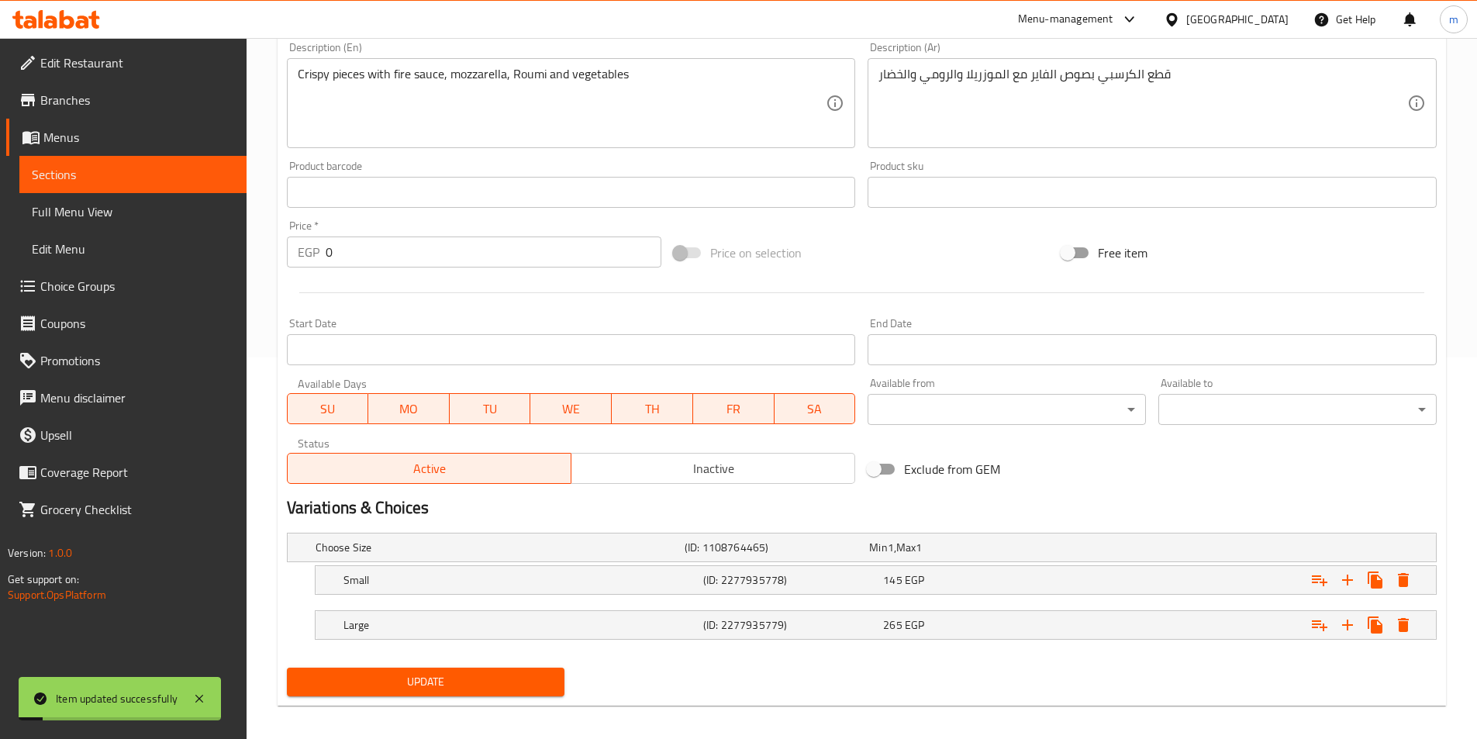
click at [114, 187] on link "Sections" at bounding box center [132, 174] width 227 height 37
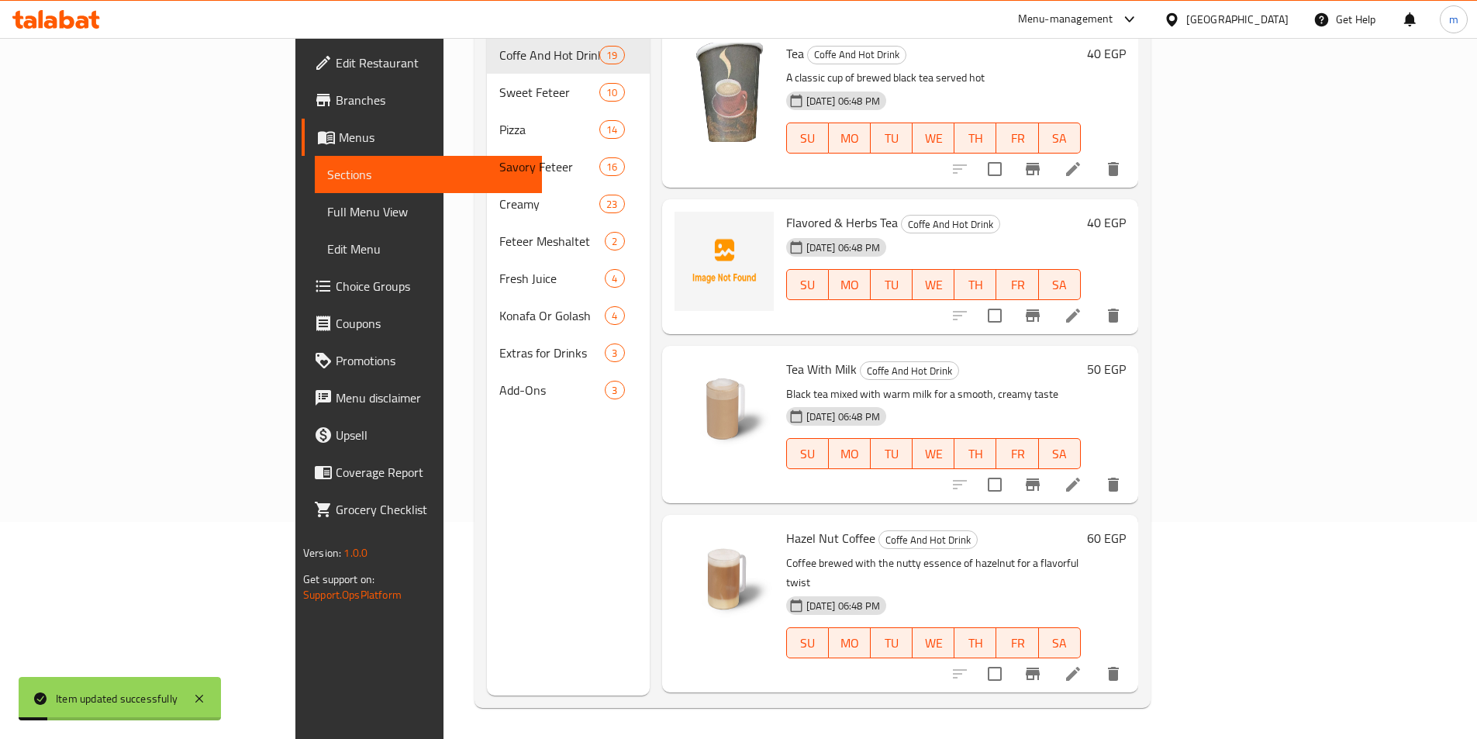
scroll to position [217, 0]
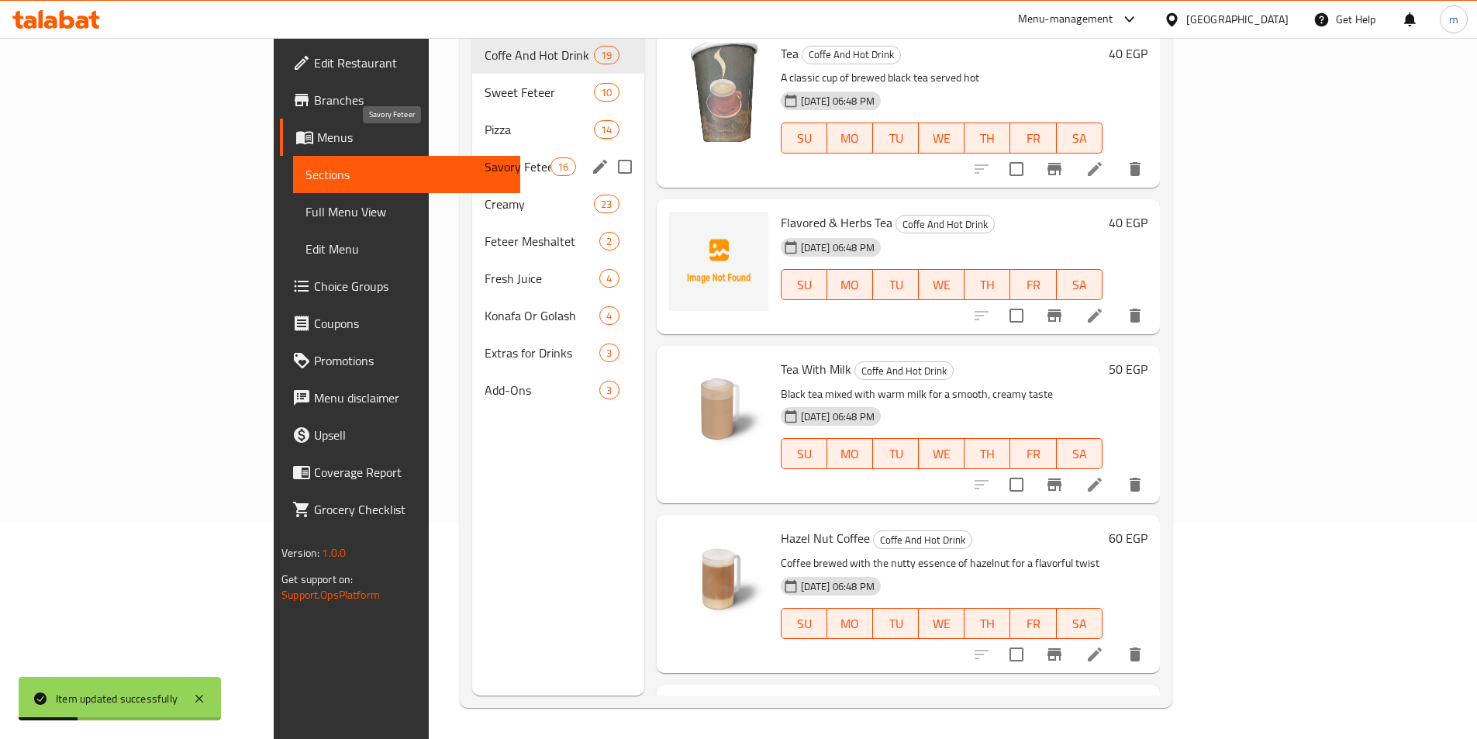
click at [485, 157] on span "Savory Feteer" at bounding box center [518, 166] width 66 height 19
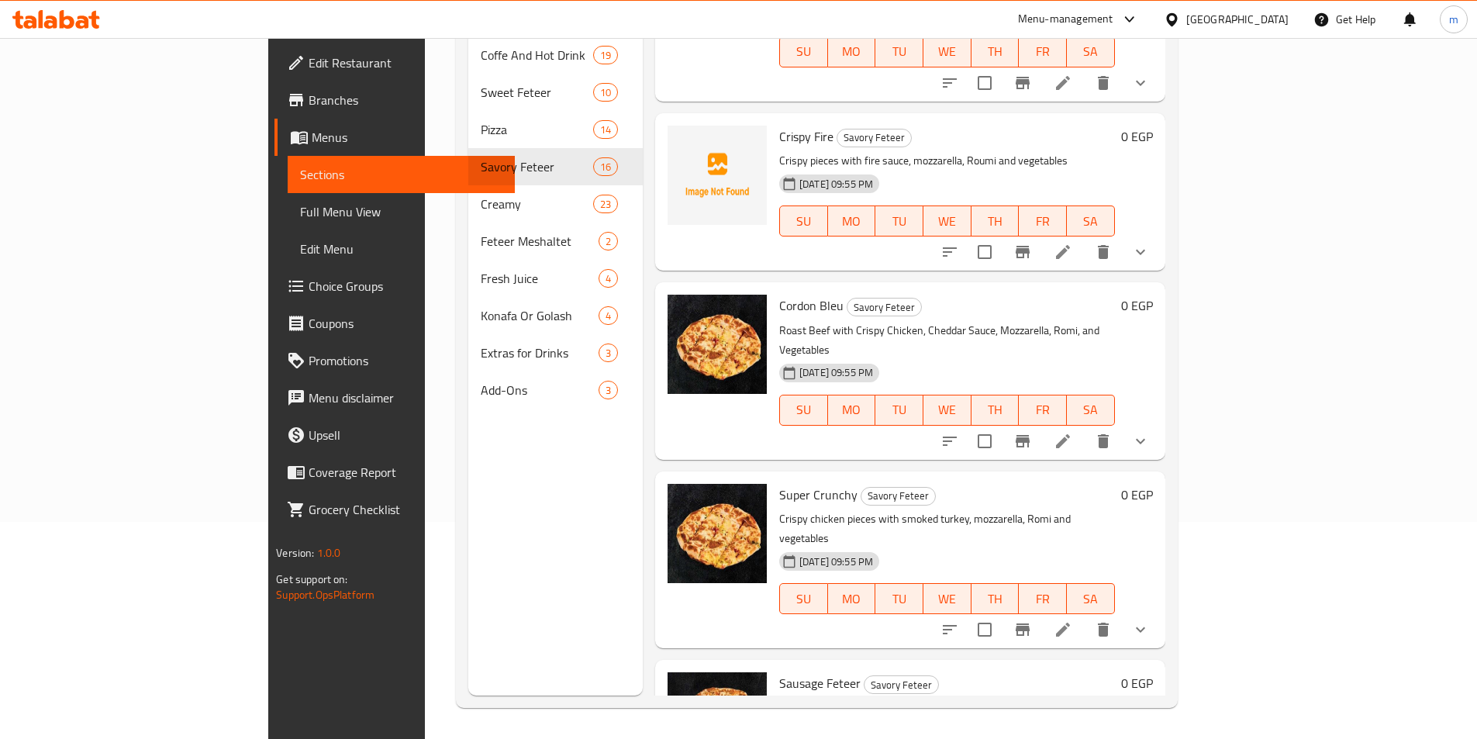
scroll to position [678, 0]
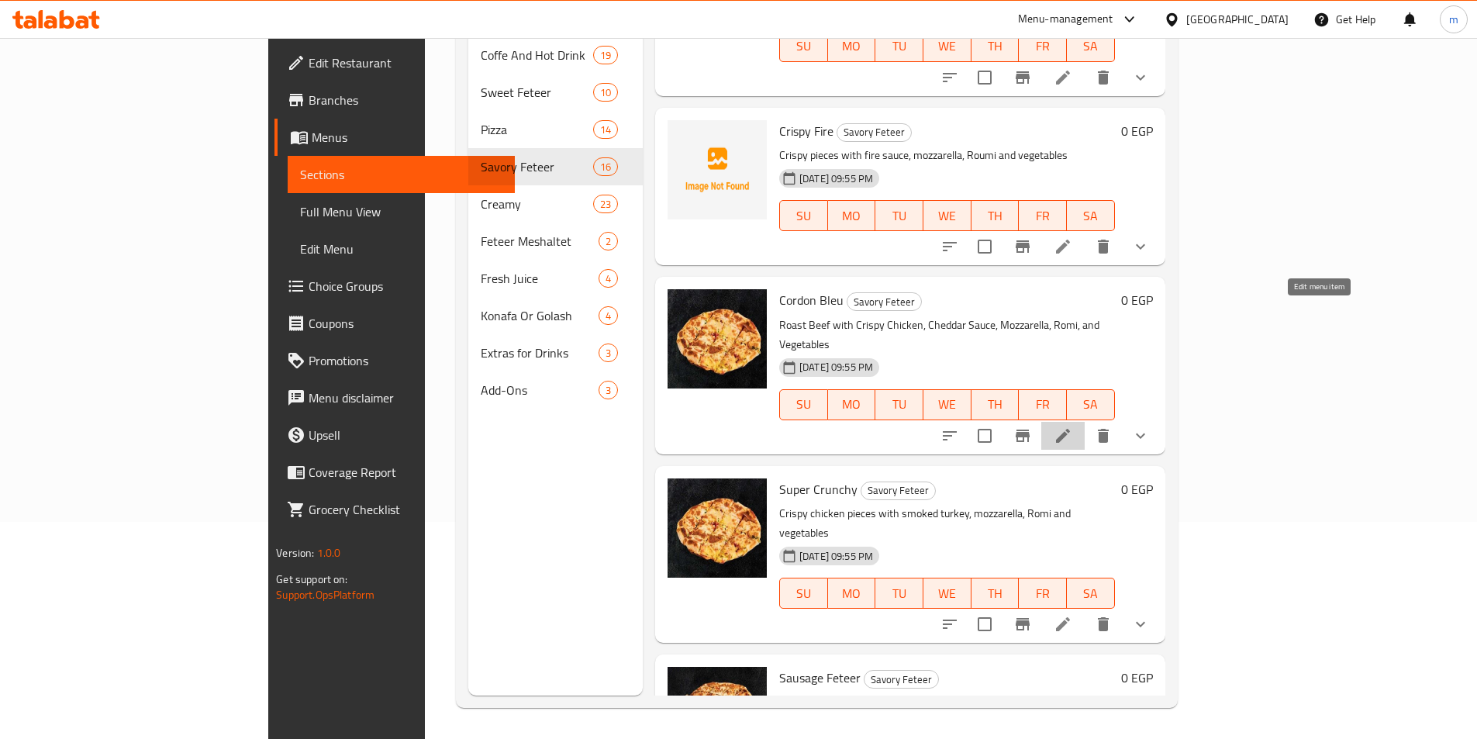
click at [1073, 427] on icon at bounding box center [1063, 436] width 19 height 19
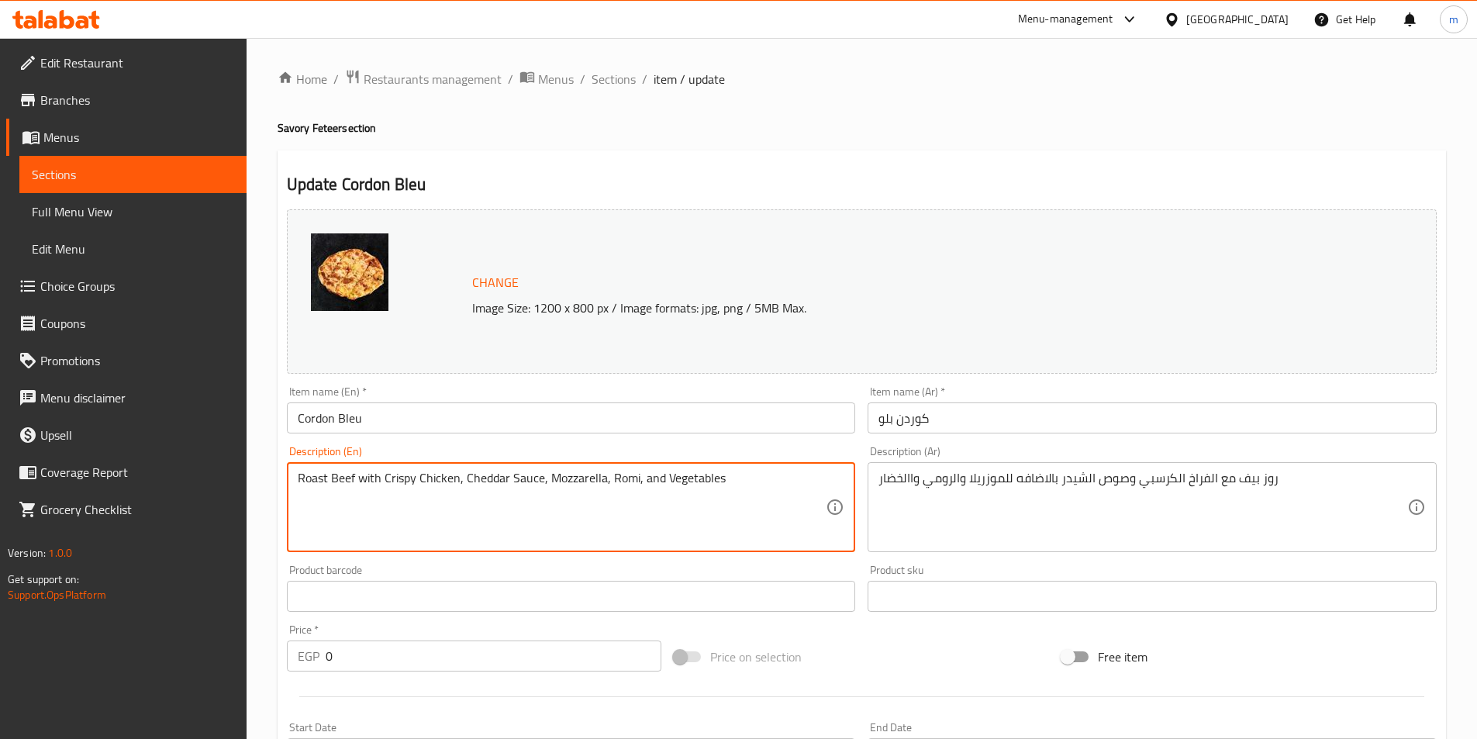
drag, startPoint x: 607, startPoint y: 478, endPoint x: 634, endPoint y: 476, distance: 27.2
paste textarea "u"
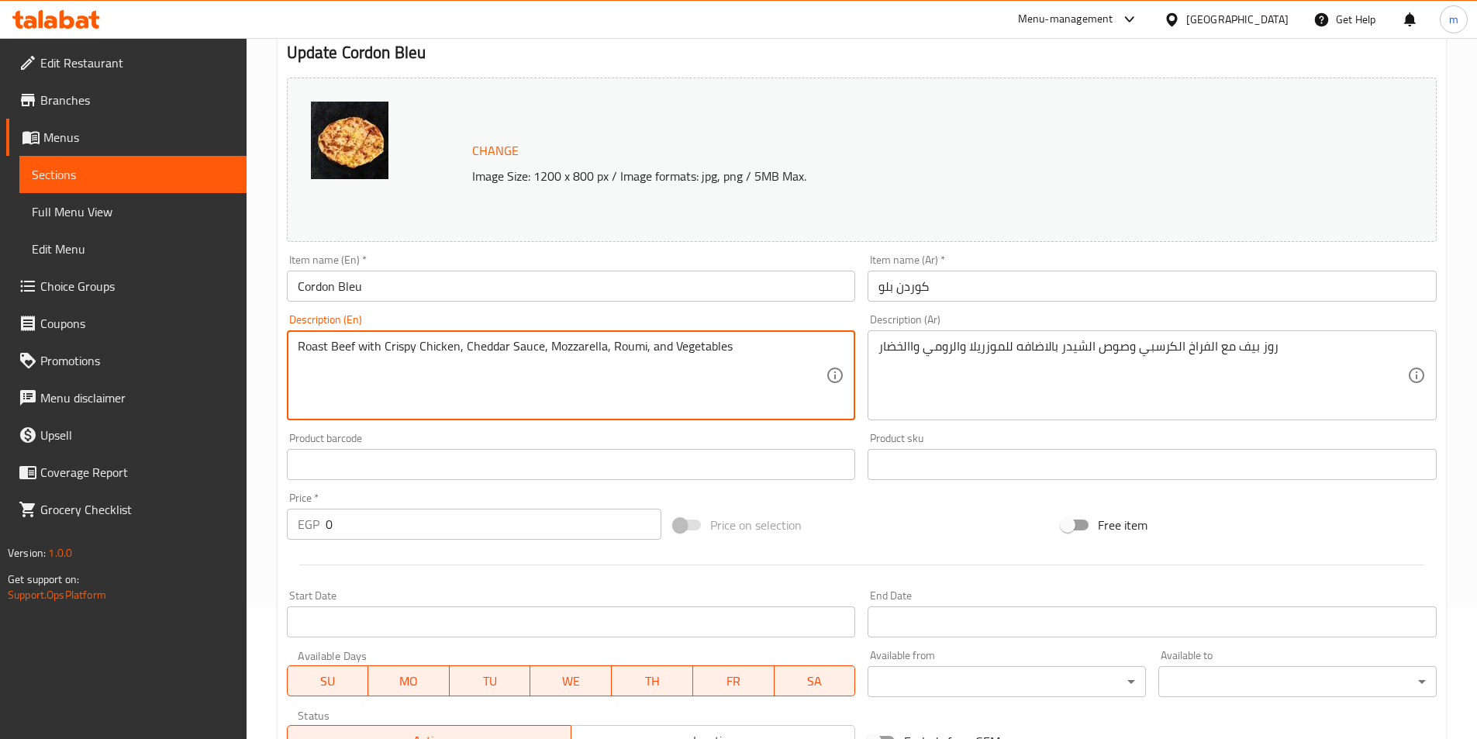
scroll to position [414, 0]
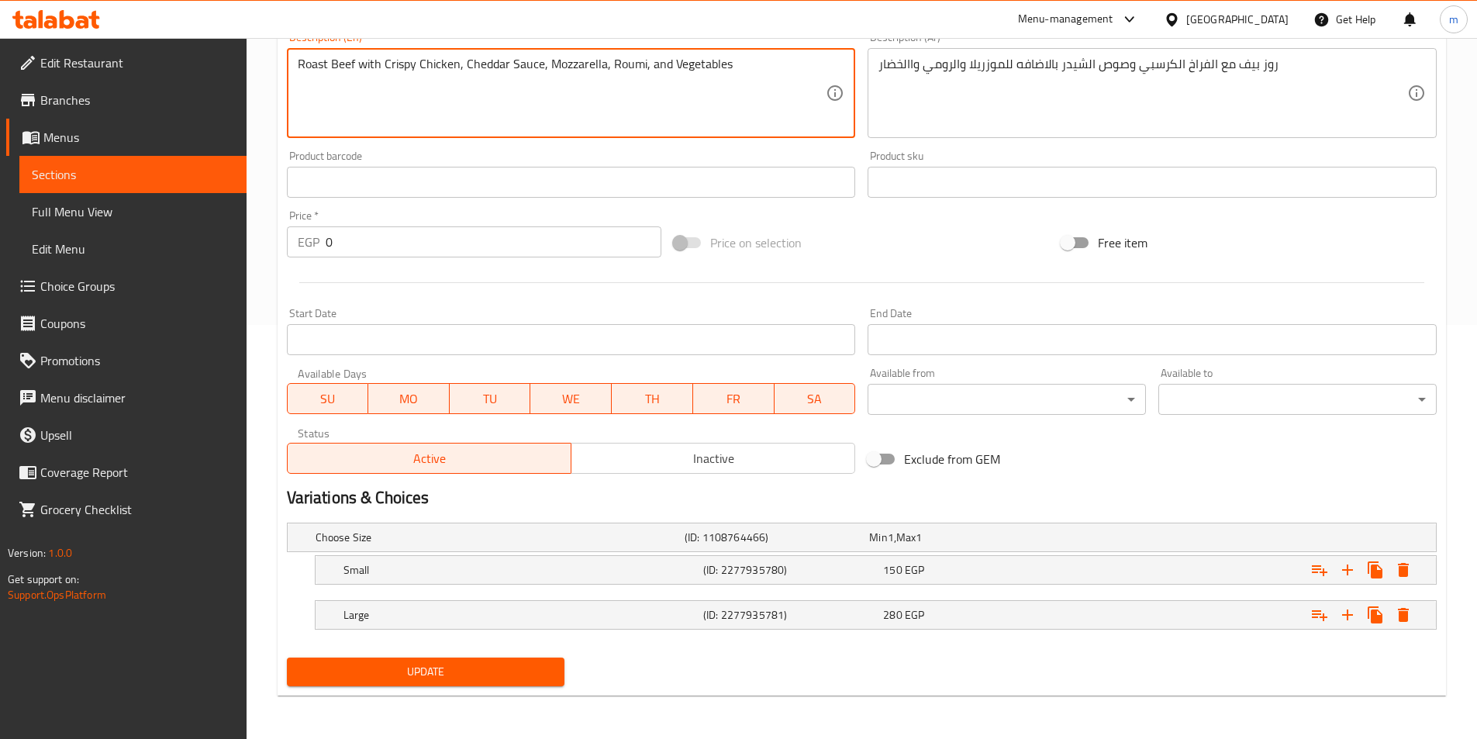
type textarea "Roast Beef with Crispy Chicken, Cheddar Sauce, Mozzarella, Roumi, and Vegetables"
click at [478, 682] on button "Update" at bounding box center [426, 672] width 278 height 29
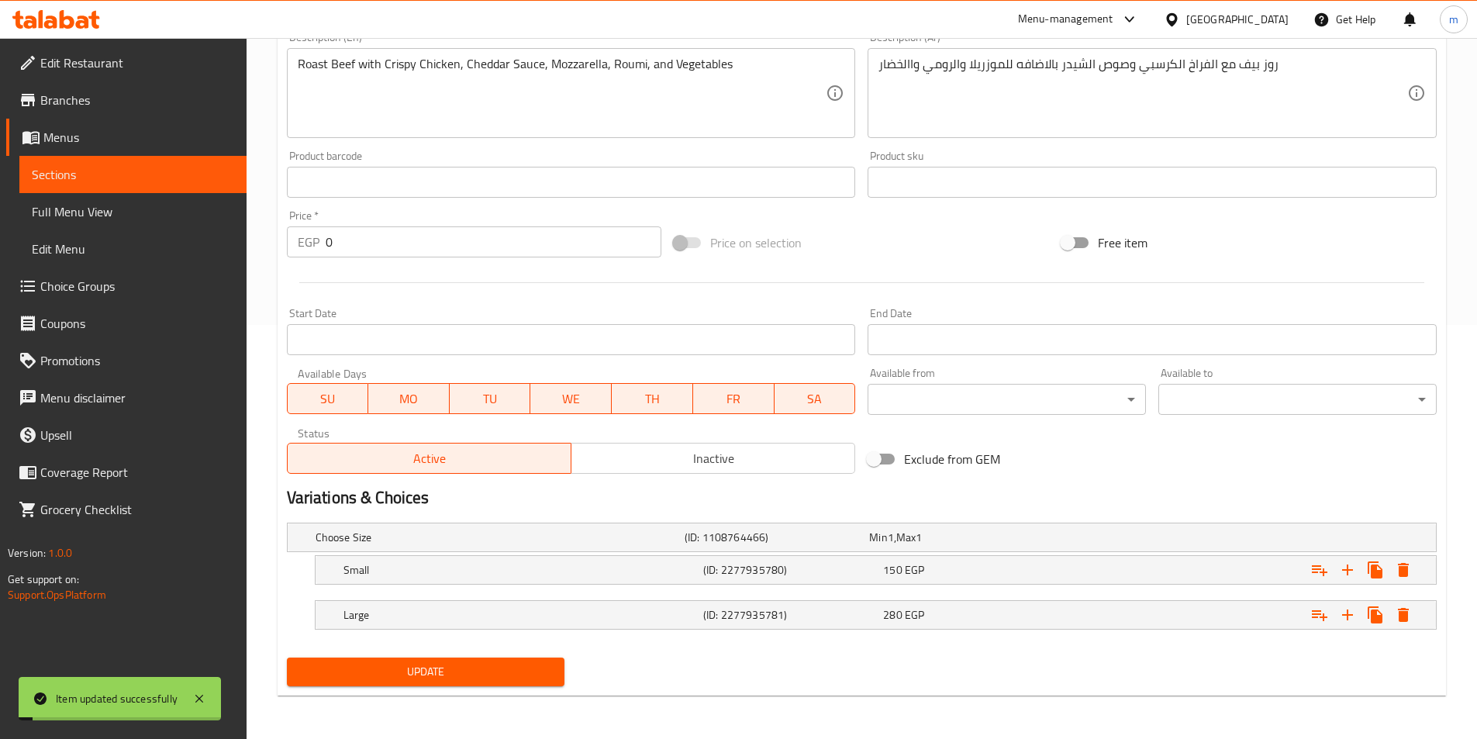
click at [171, 181] on span "Sections" at bounding box center [133, 174] width 202 height 19
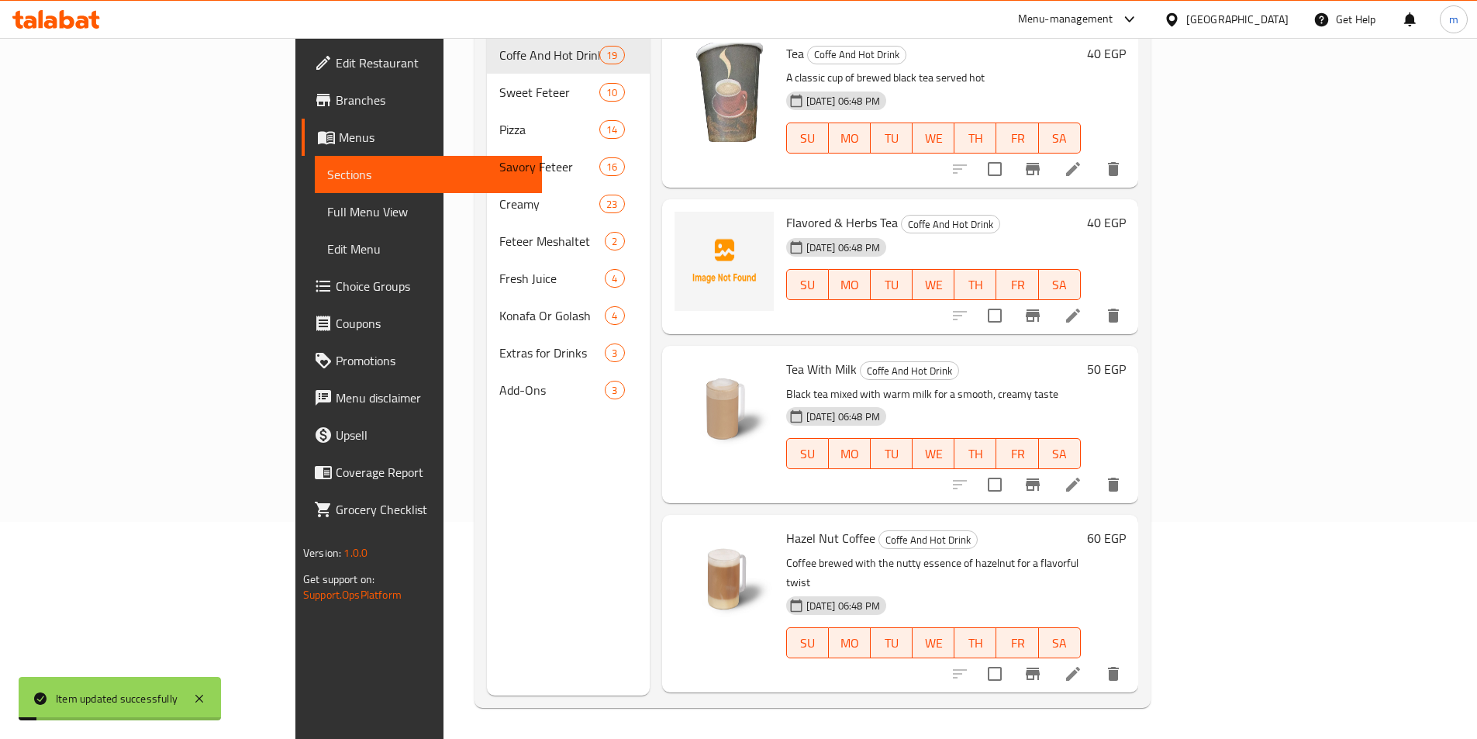
scroll to position [217, 0]
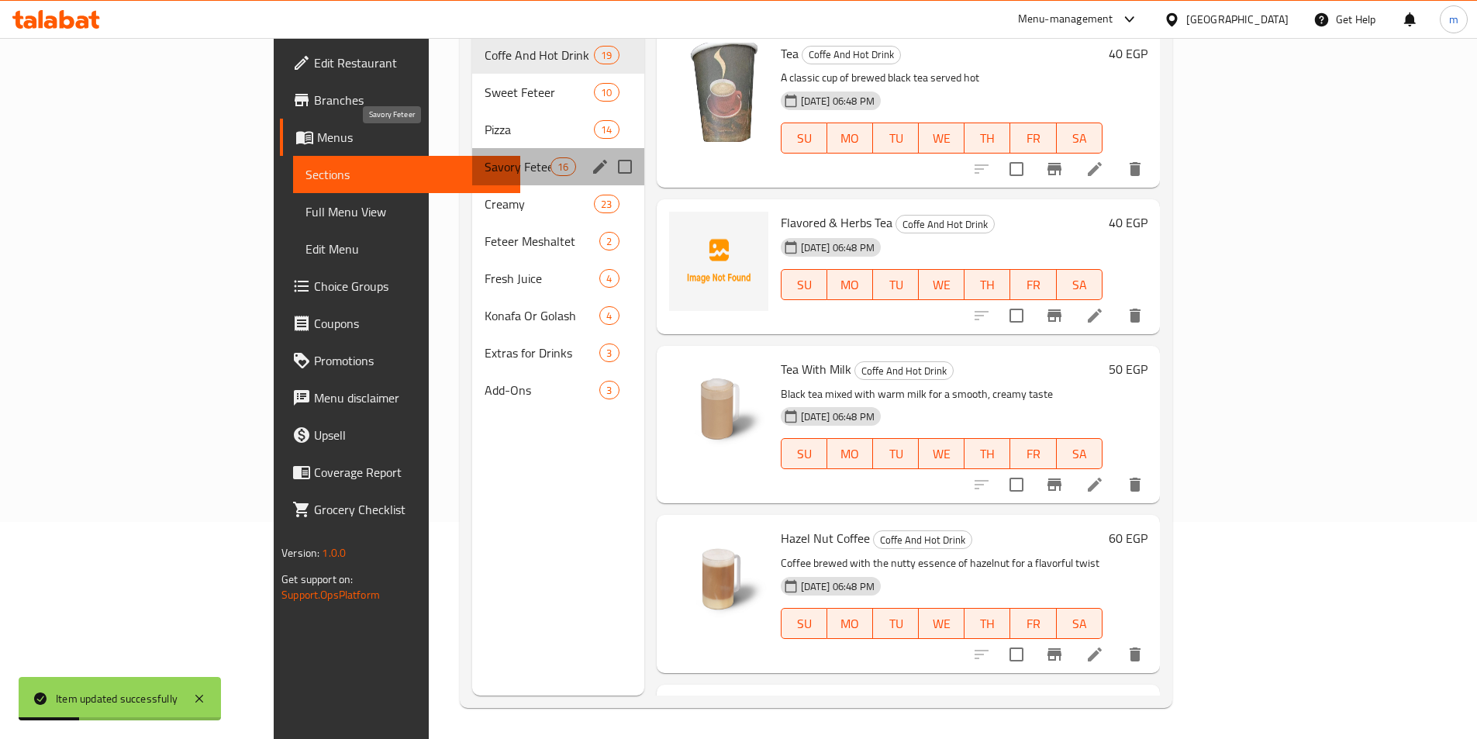
click at [485, 157] on span "Savory Feteer" at bounding box center [518, 166] width 66 height 19
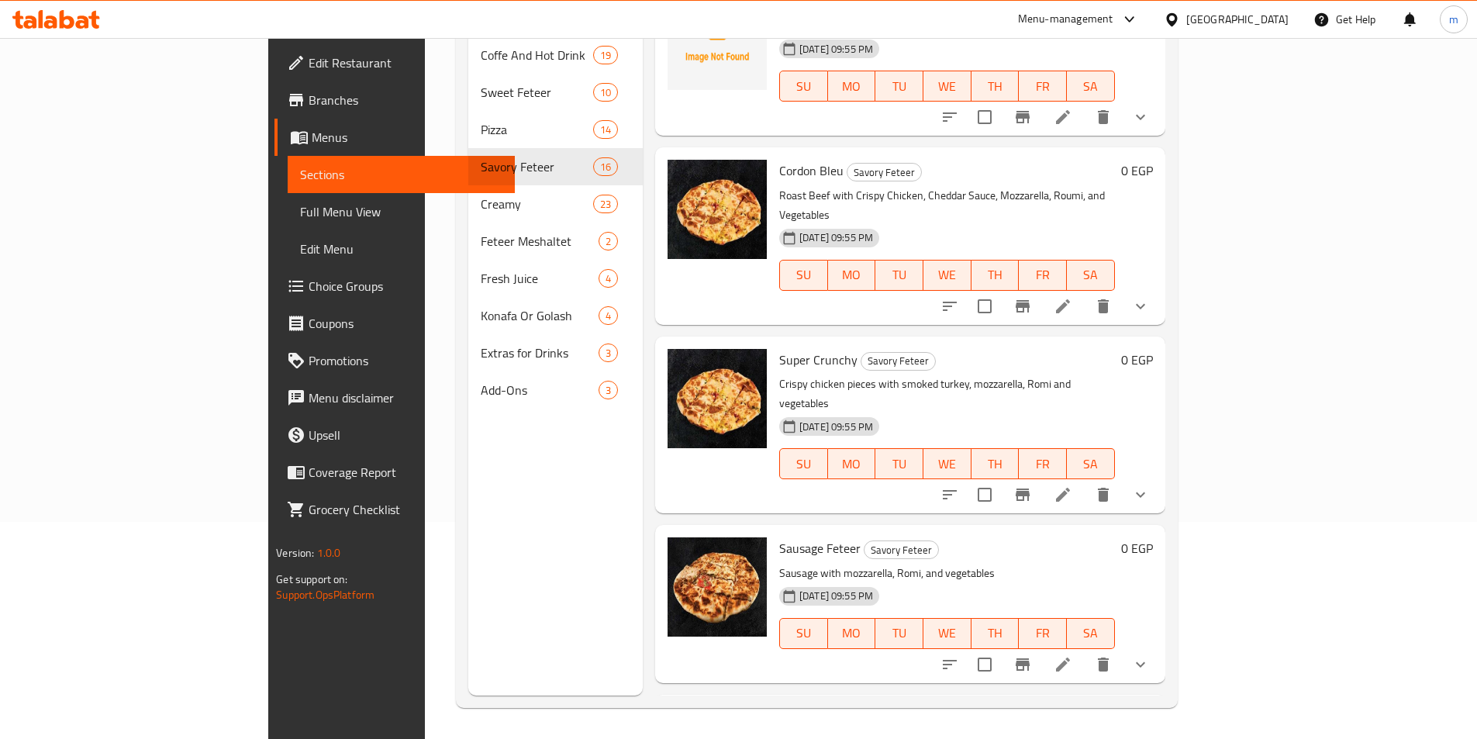
scroll to position [813, 0]
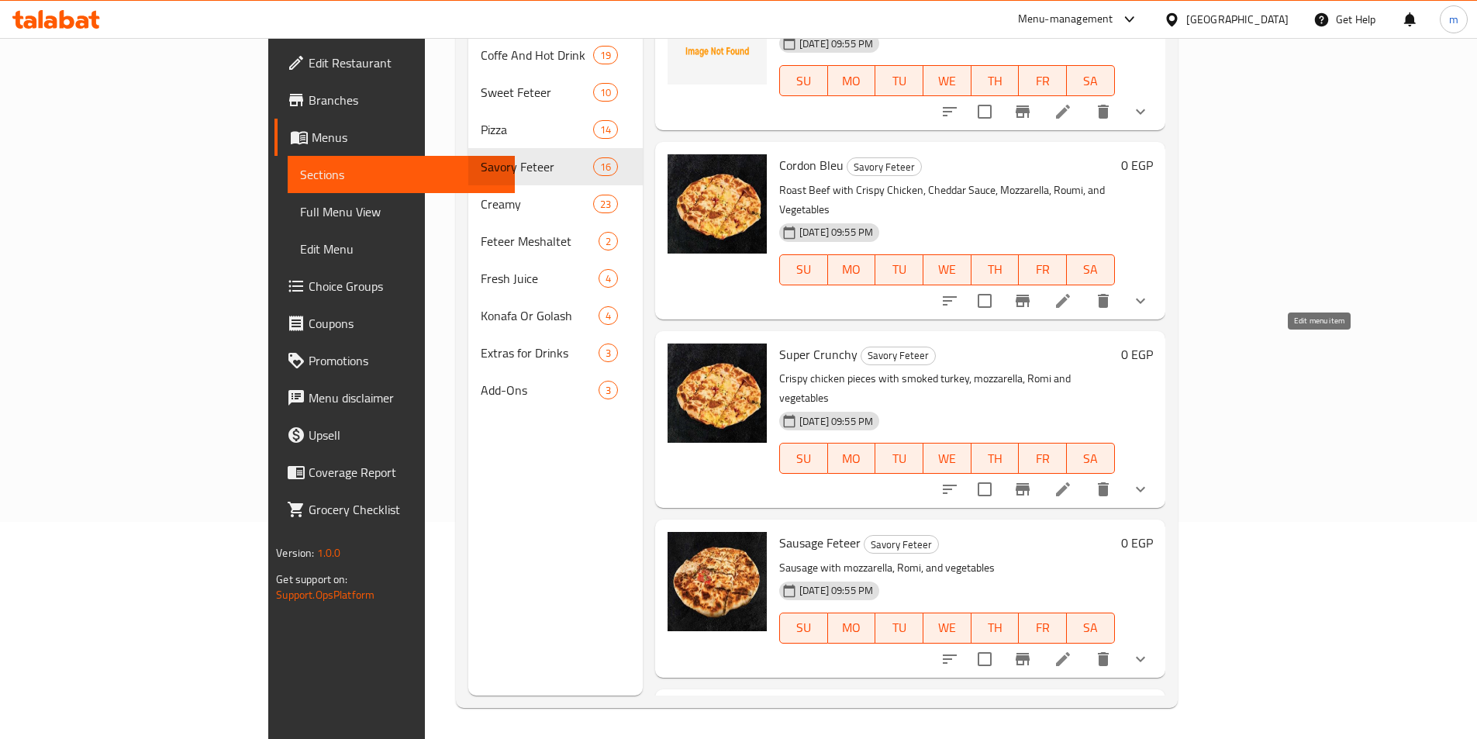
click at [1073, 480] on icon at bounding box center [1063, 489] width 19 height 19
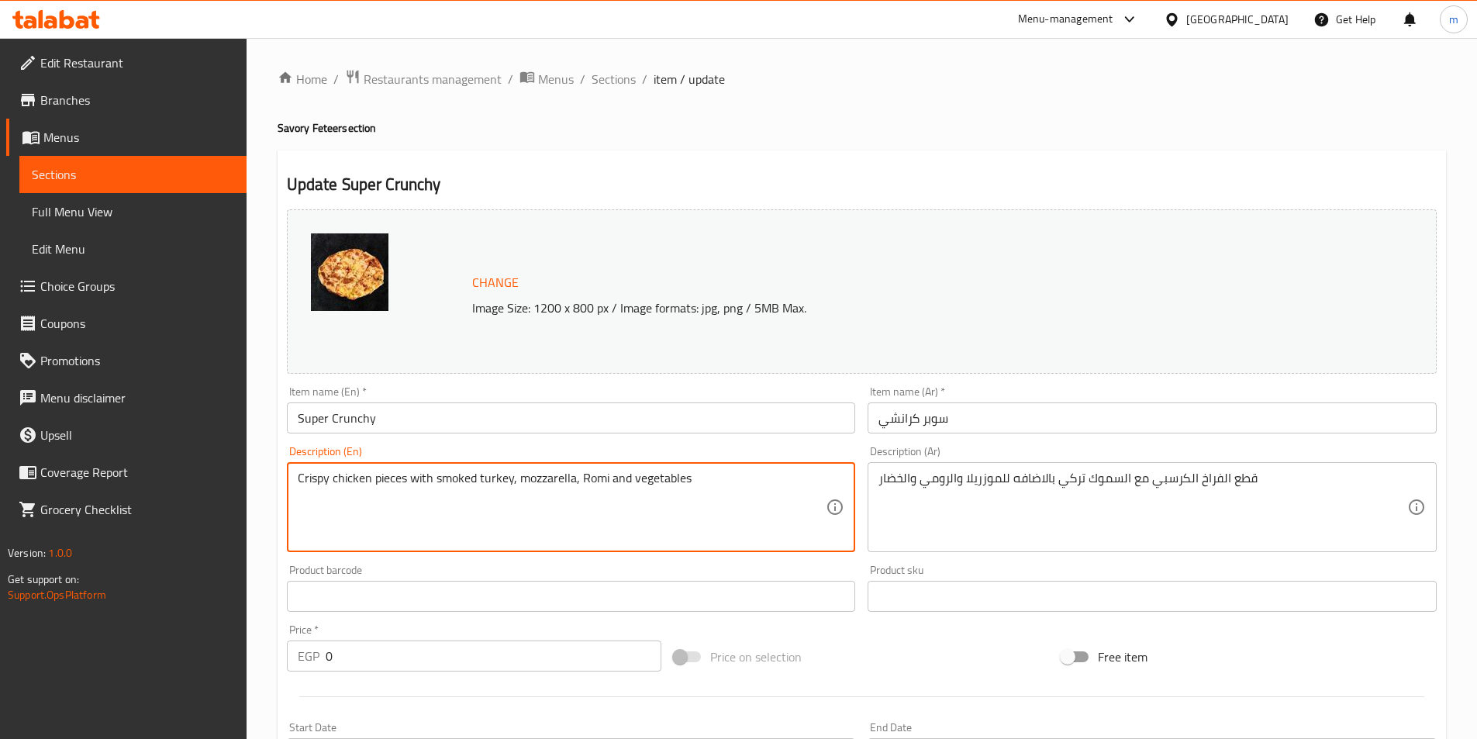
drag, startPoint x: 579, startPoint y: 479, endPoint x: 606, endPoint y: 477, distance: 26.5
paste textarea "u"
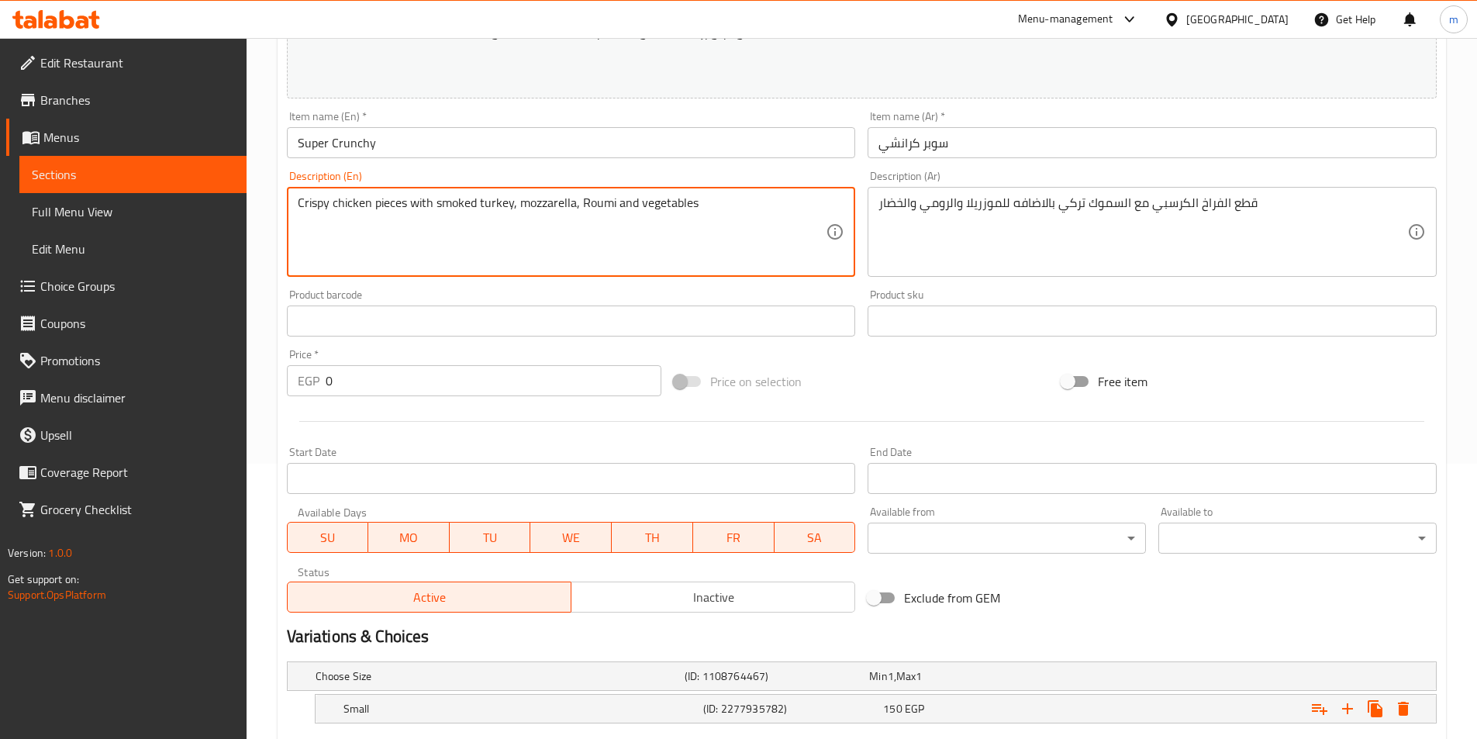
scroll to position [414, 0]
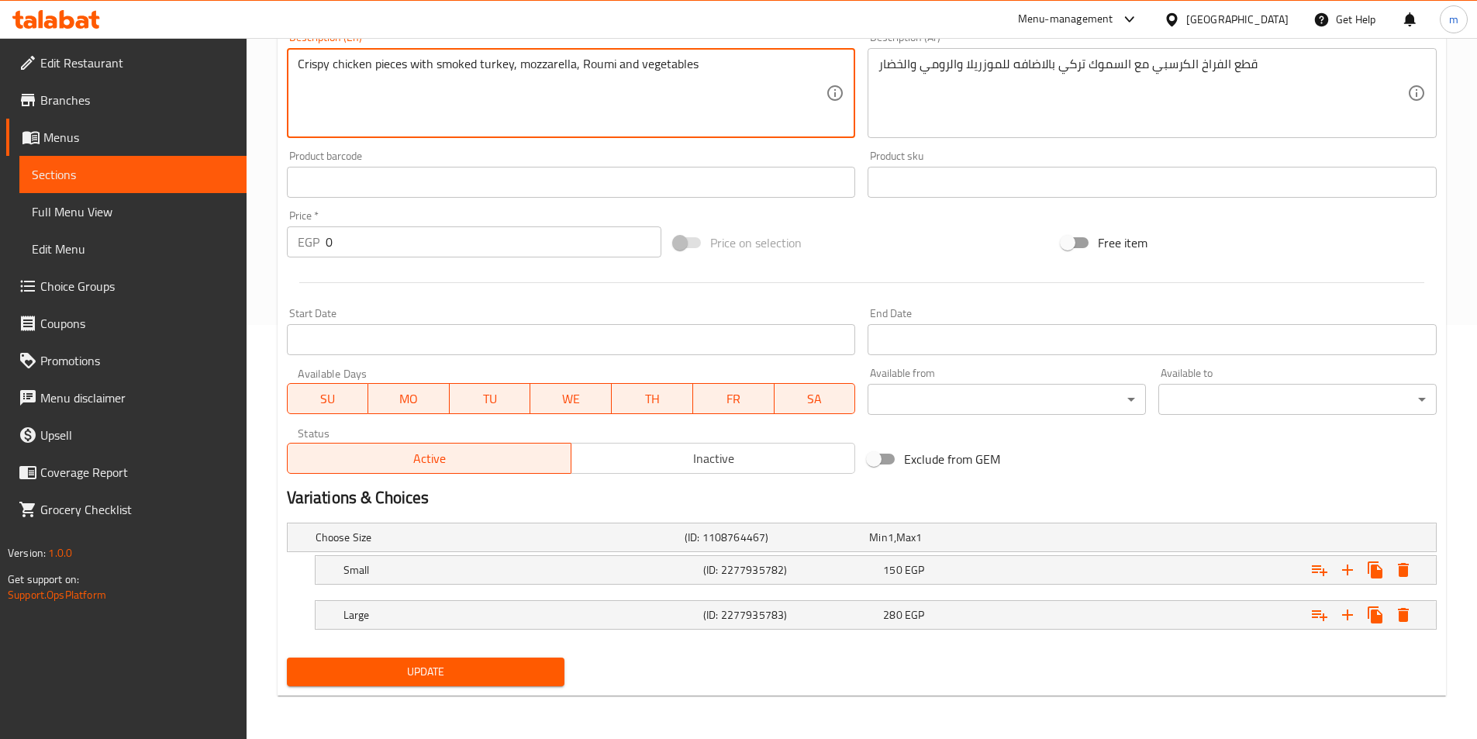
type textarea "Crispy chicken pieces with smoked turkey, mozzarella, Roumi and vegetables"
click at [457, 682] on button "Update" at bounding box center [426, 672] width 278 height 29
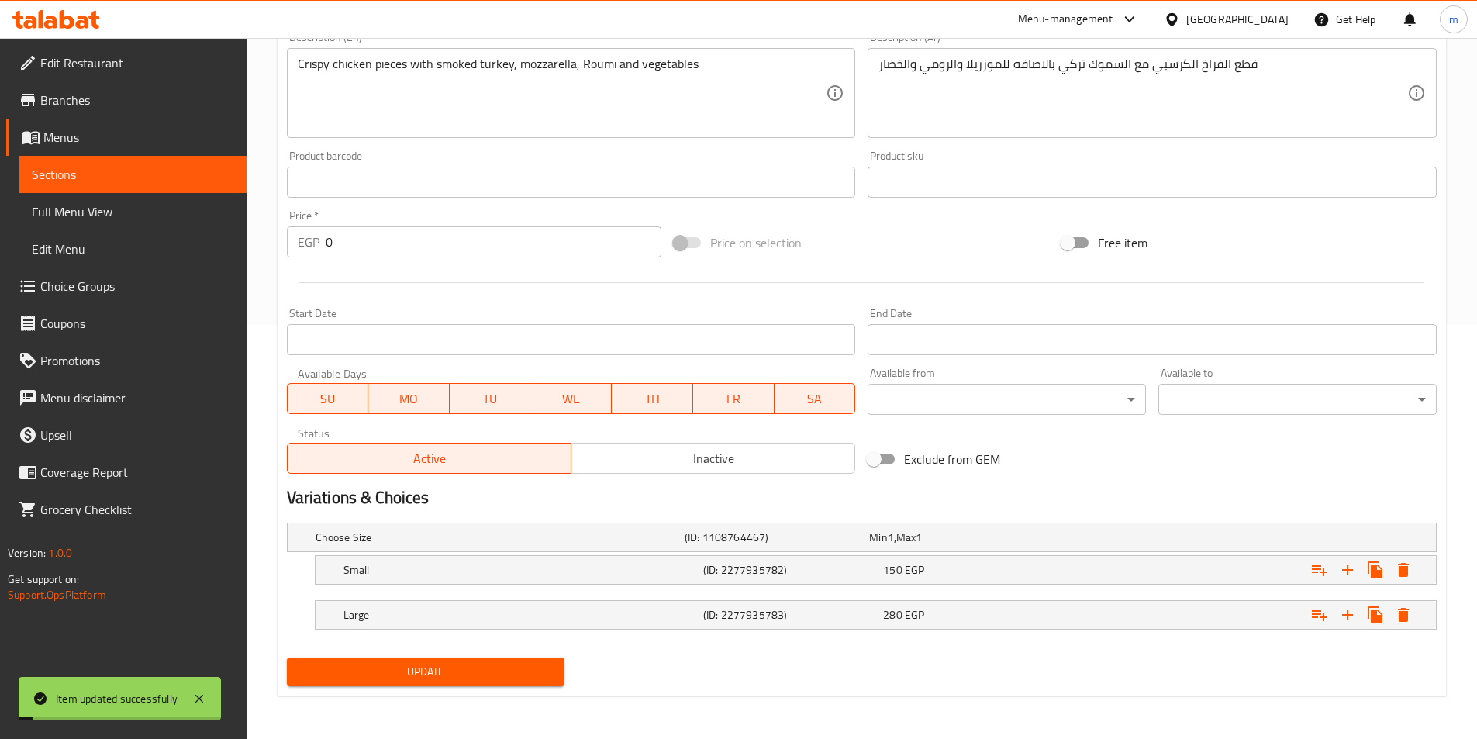
click at [161, 183] on span "Sections" at bounding box center [133, 174] width 202 height 19
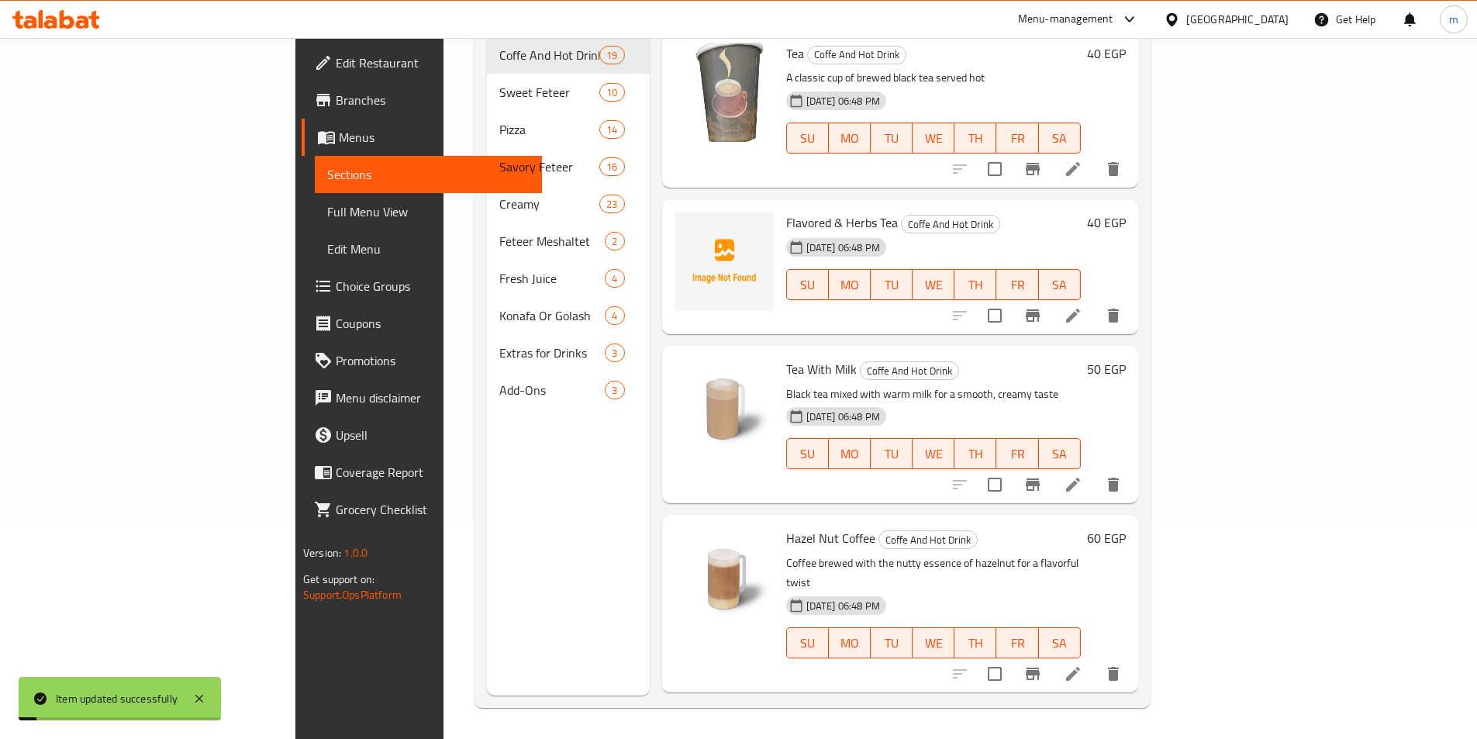
scroll to position [217, 0]
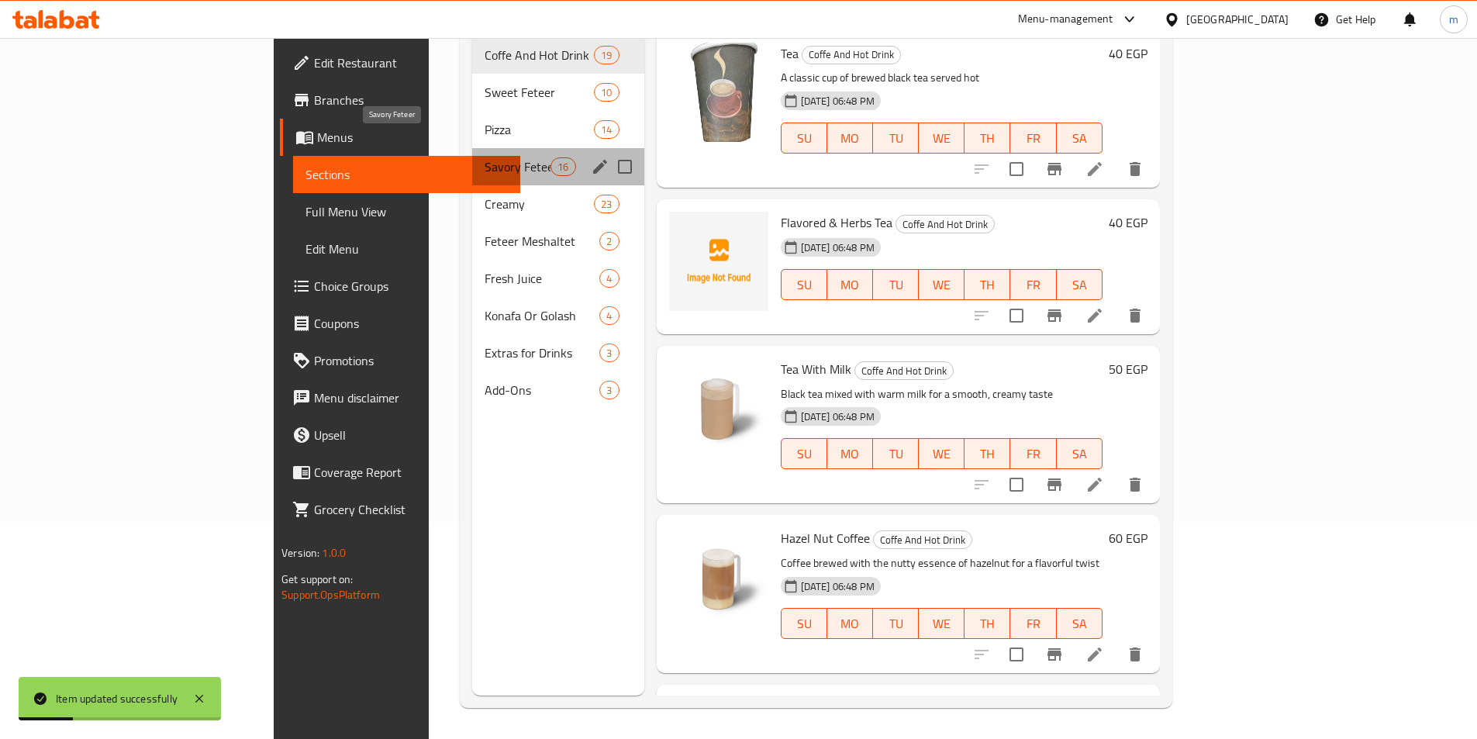
click at [485, 157] on span "Savory Feteer" at bounding box center [518, 166] width 66 height 19
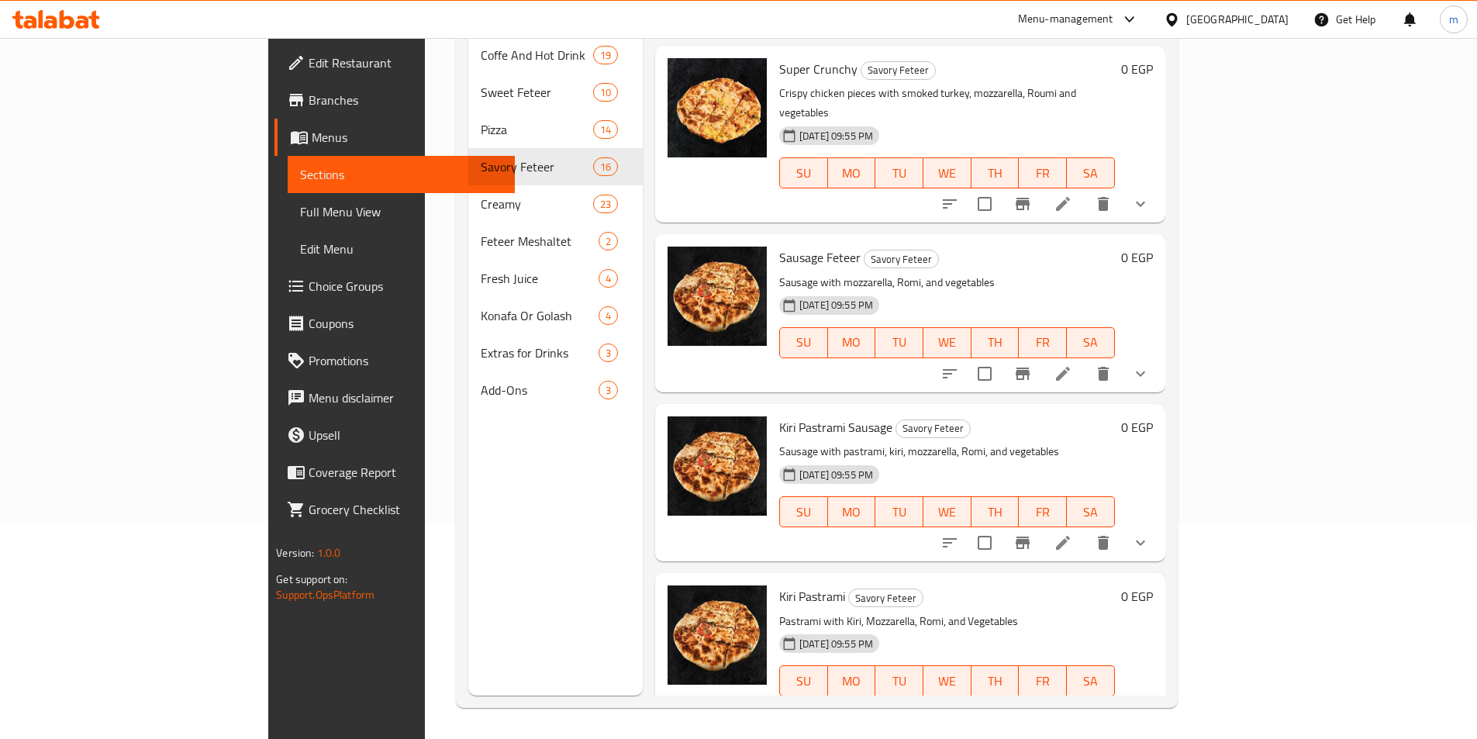
scroll to position [1119, 0]
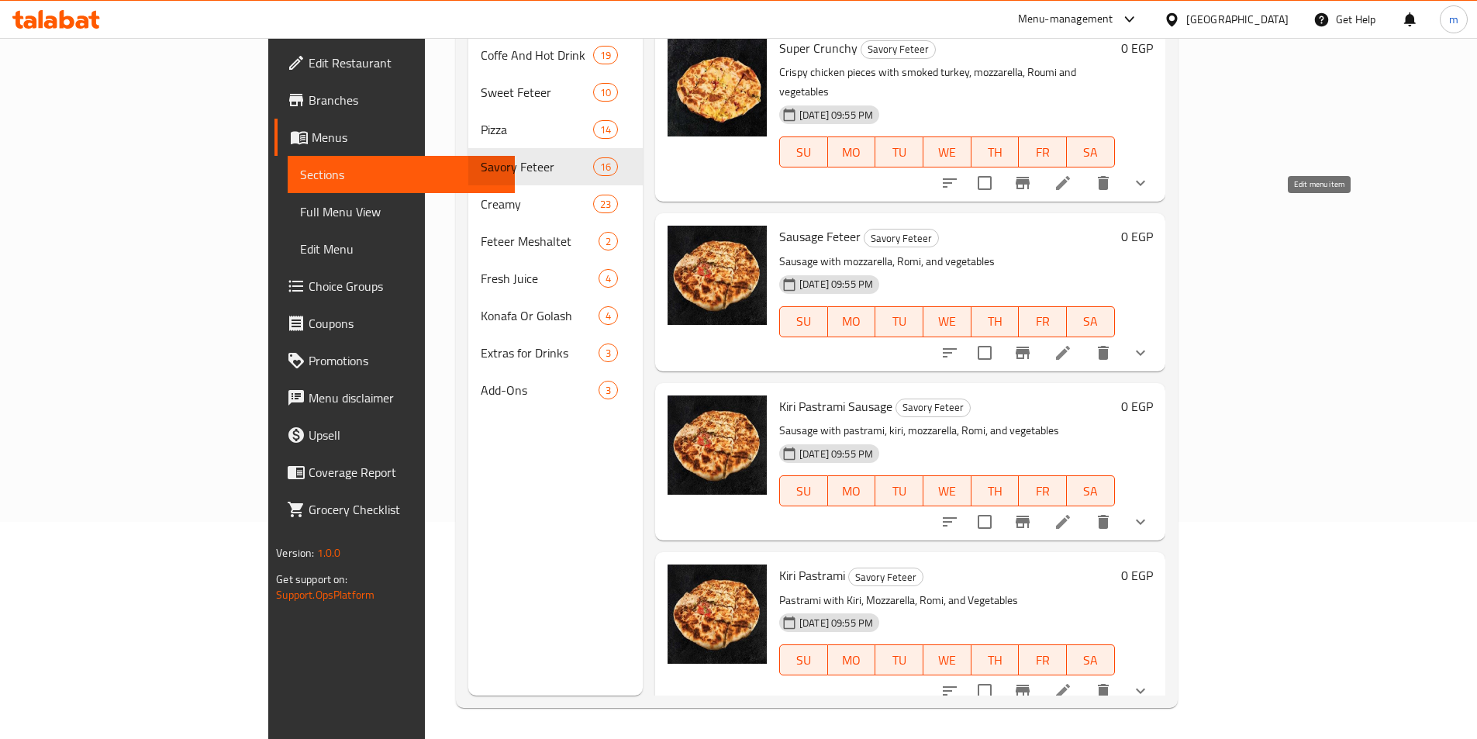
click at [1073, 344] on icon at bounding box center [1063, 353] width 19 height 19
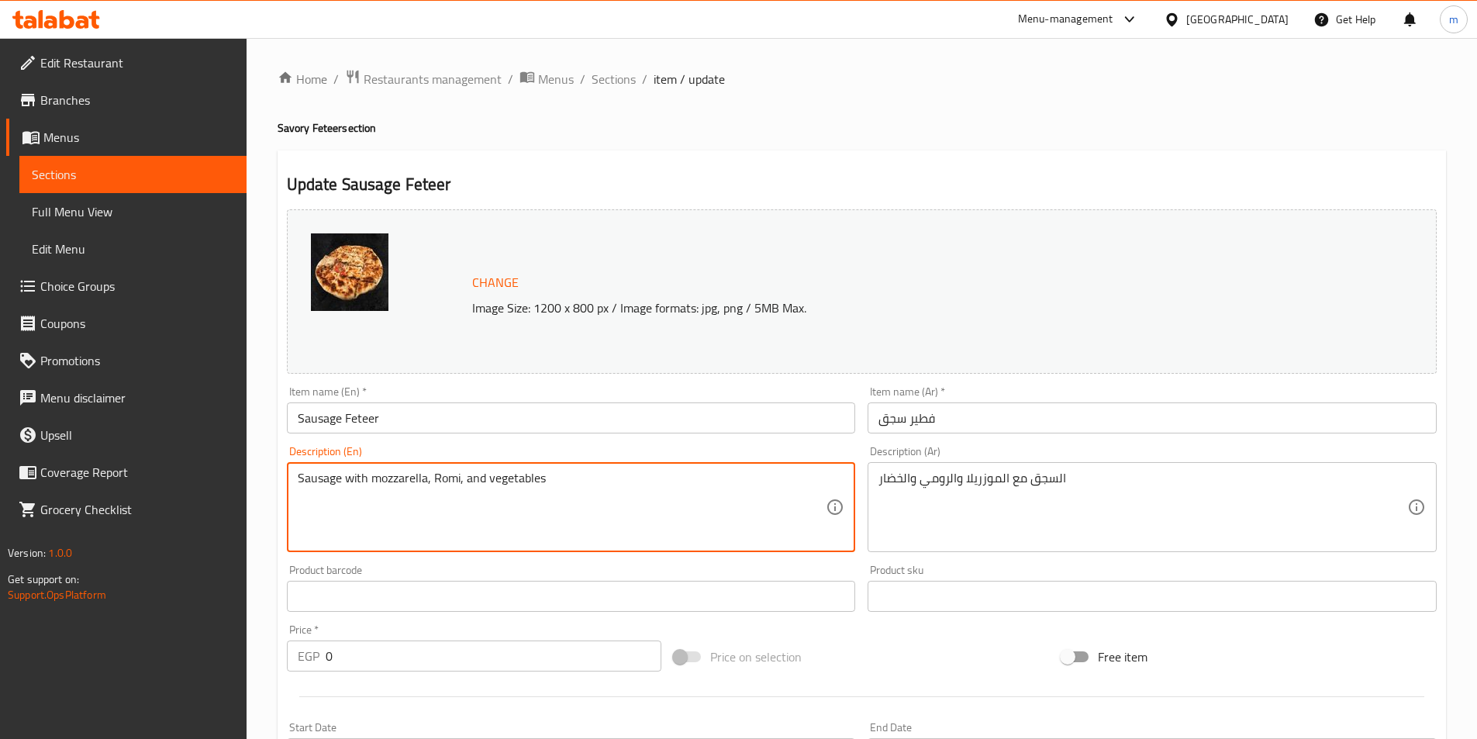
drag, startPoint x: 434, startPoint y: 476, endPoint x: 458, endPoint y: 474, distance: 24.9
paste textarea "u"
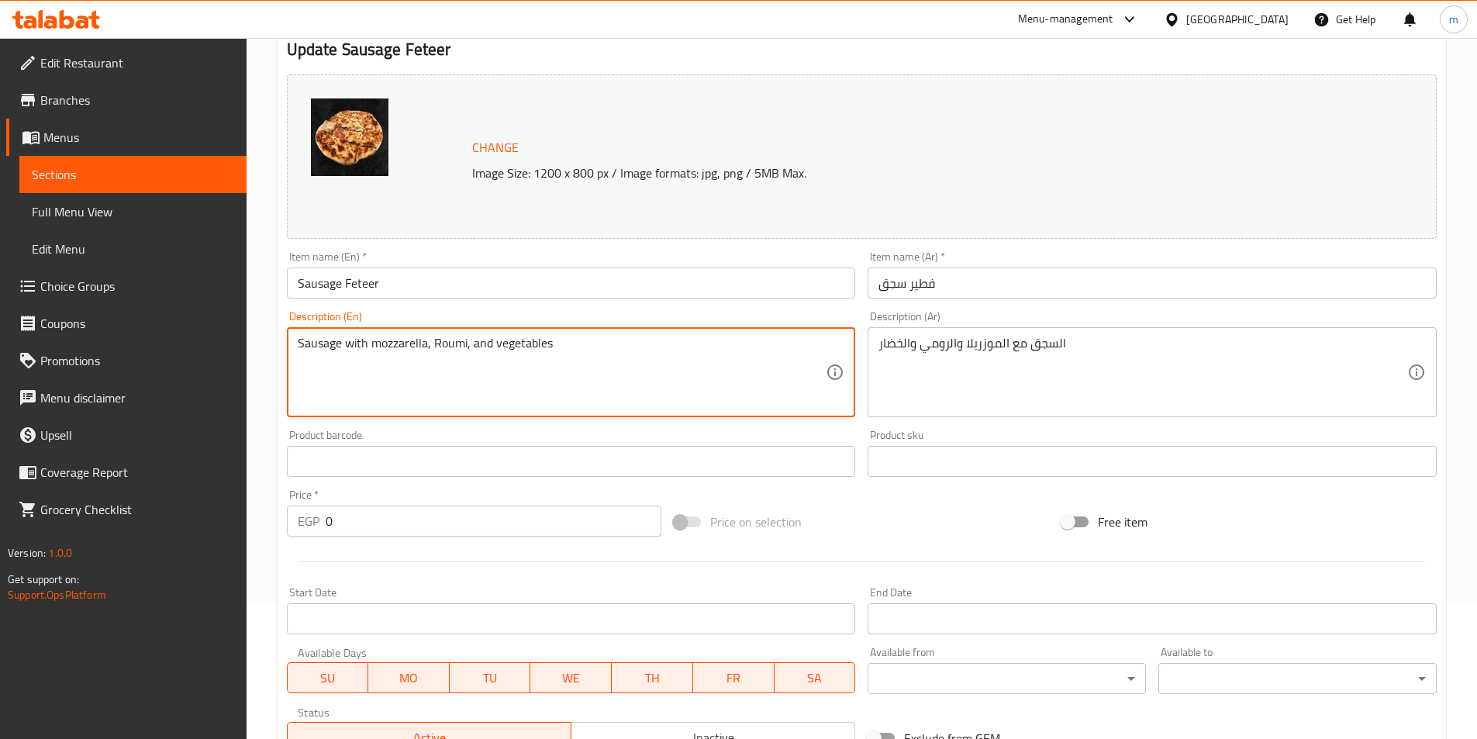
scroll to position [414, 0]
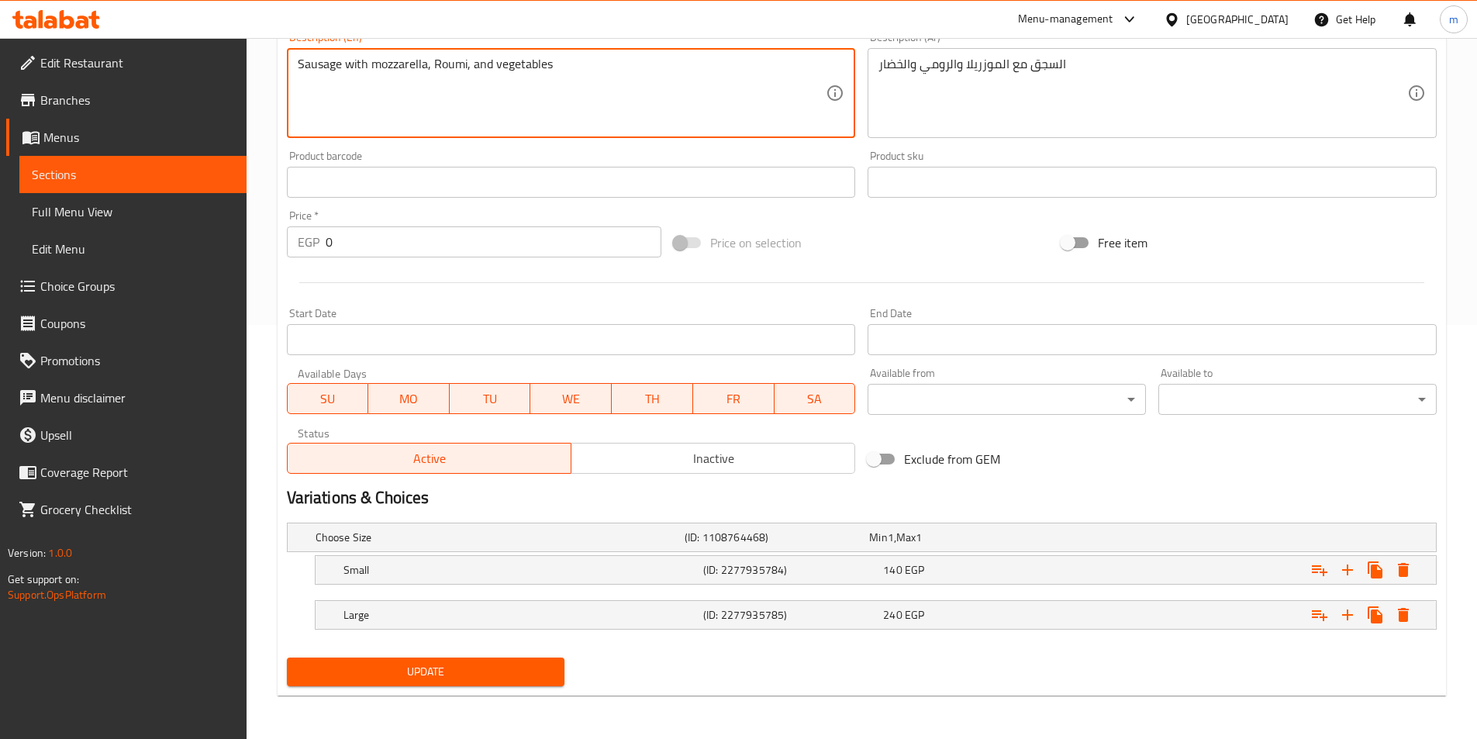
type textarea "Sausage with mozzarella, Roumi, and vegetables"
click at [479, 674] on span "Update" at bounding box center [426, 671] width 254 height 19
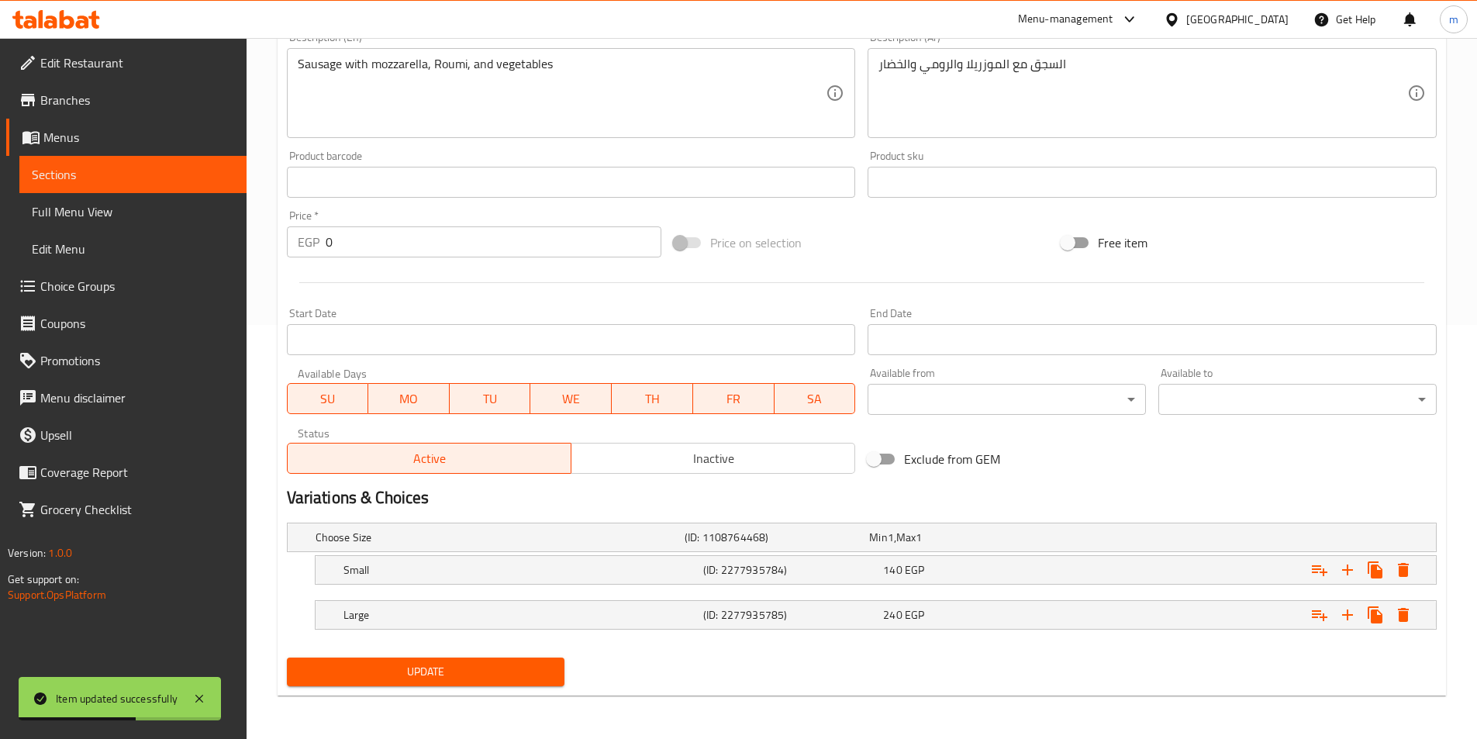
click at [169, 190] on link "Sections" at bounding box center [132, 174] width 227 height 37
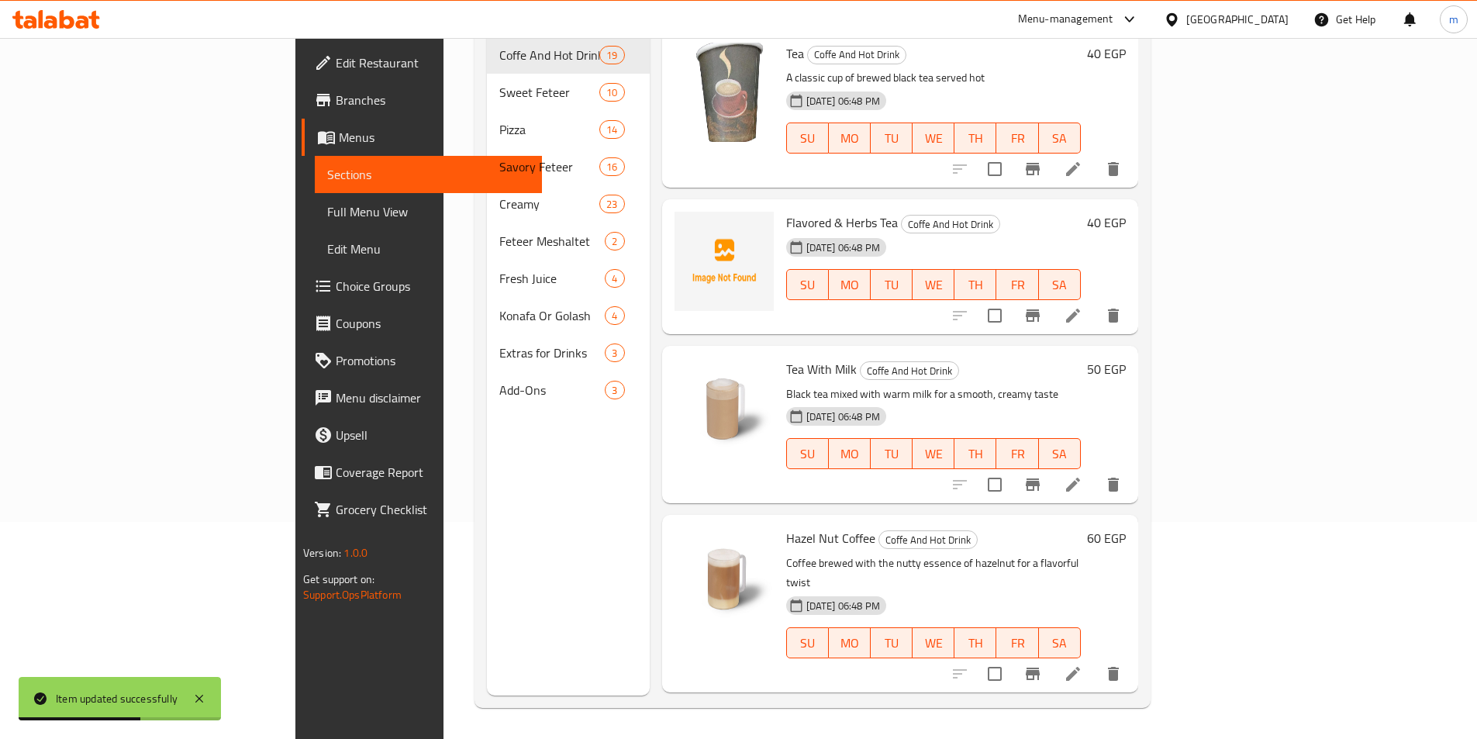
scroll to position [217, 0]
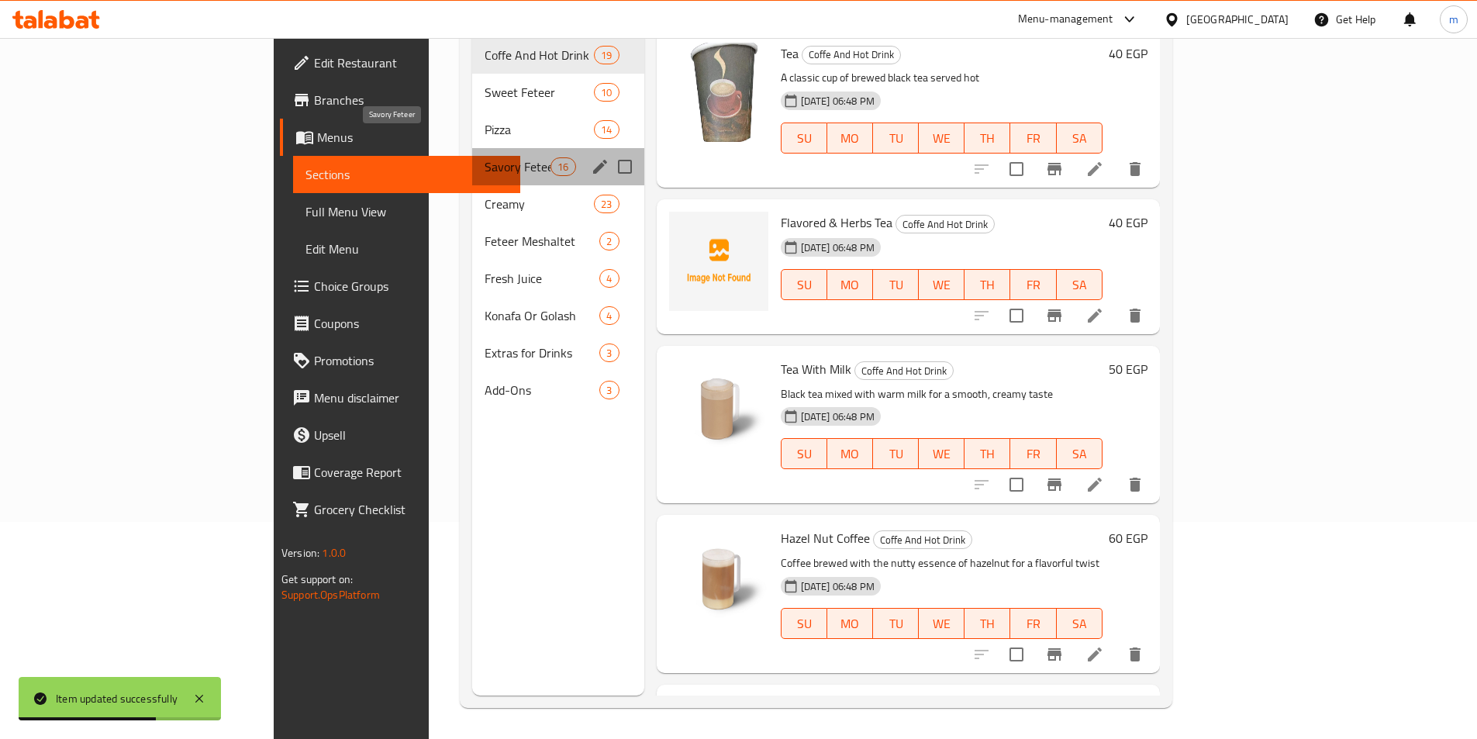
click at [485, 157] on span "Savory Feteer" at bounding box center [518, 166] width 66 height 19
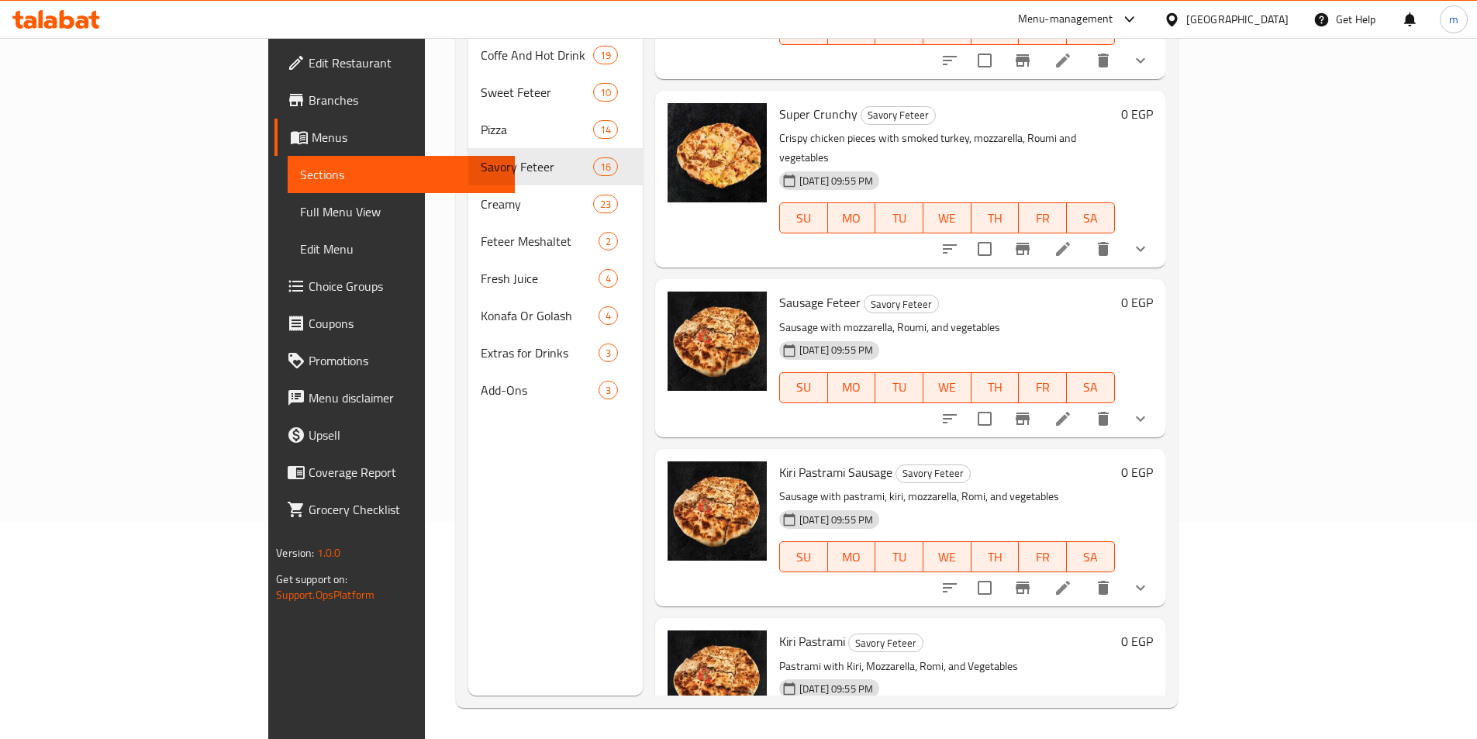
scroll to position [1056, 0]
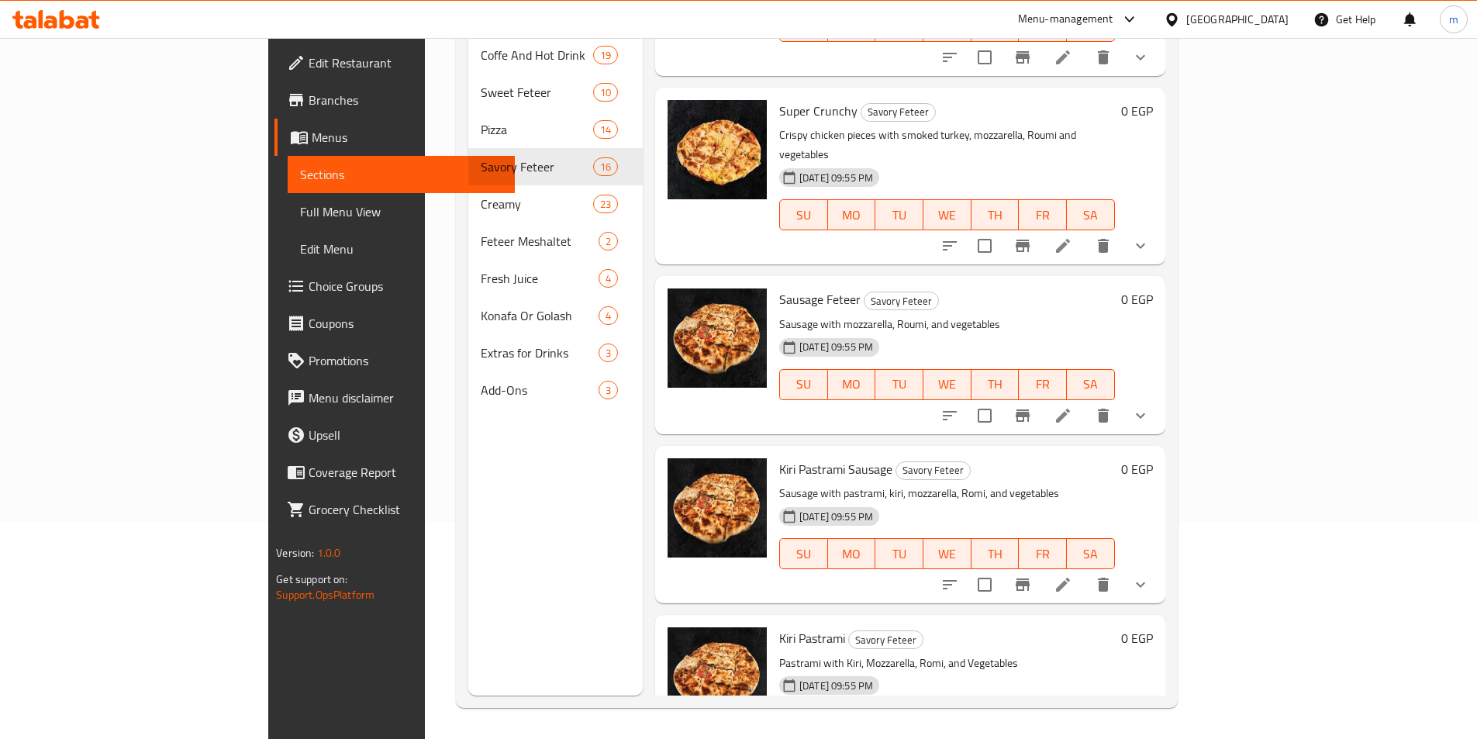
click at [1070, 578] on icon at bounding box center [1063, 585] width 14 height 14
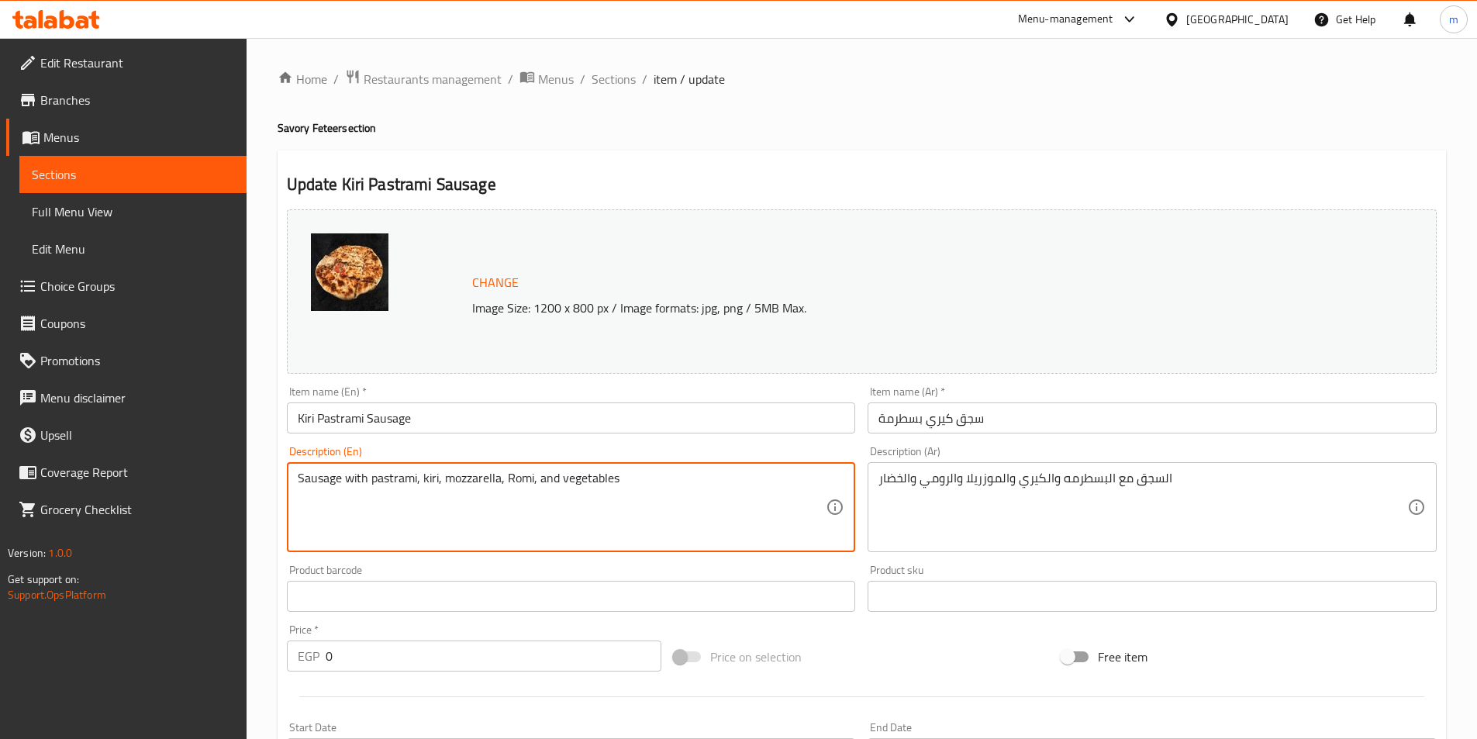
drag, startPoint x: 505, startPoint y: 479, endPoint x: 532, endPoint y: 474, distance: 27.7
paste textarea "u"
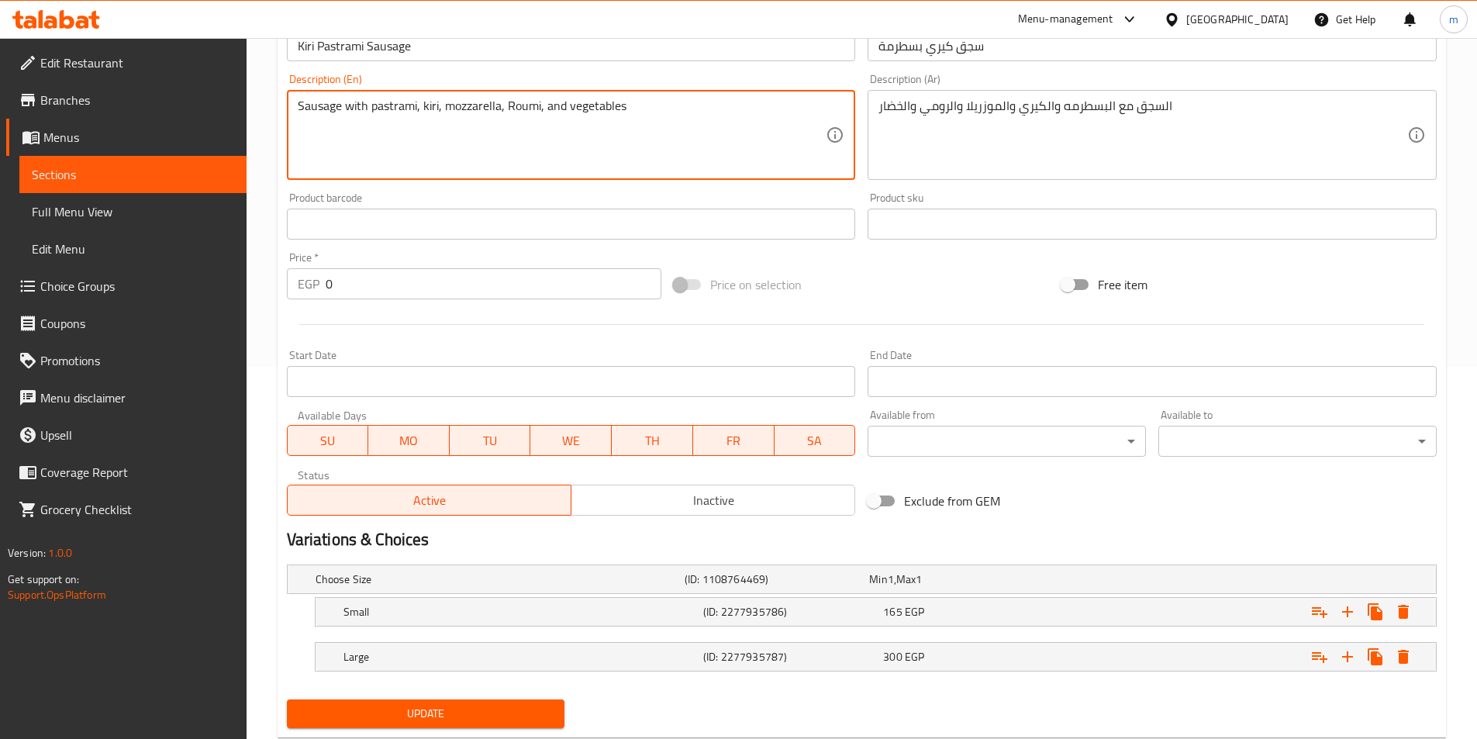
scroll to position [414, 0]
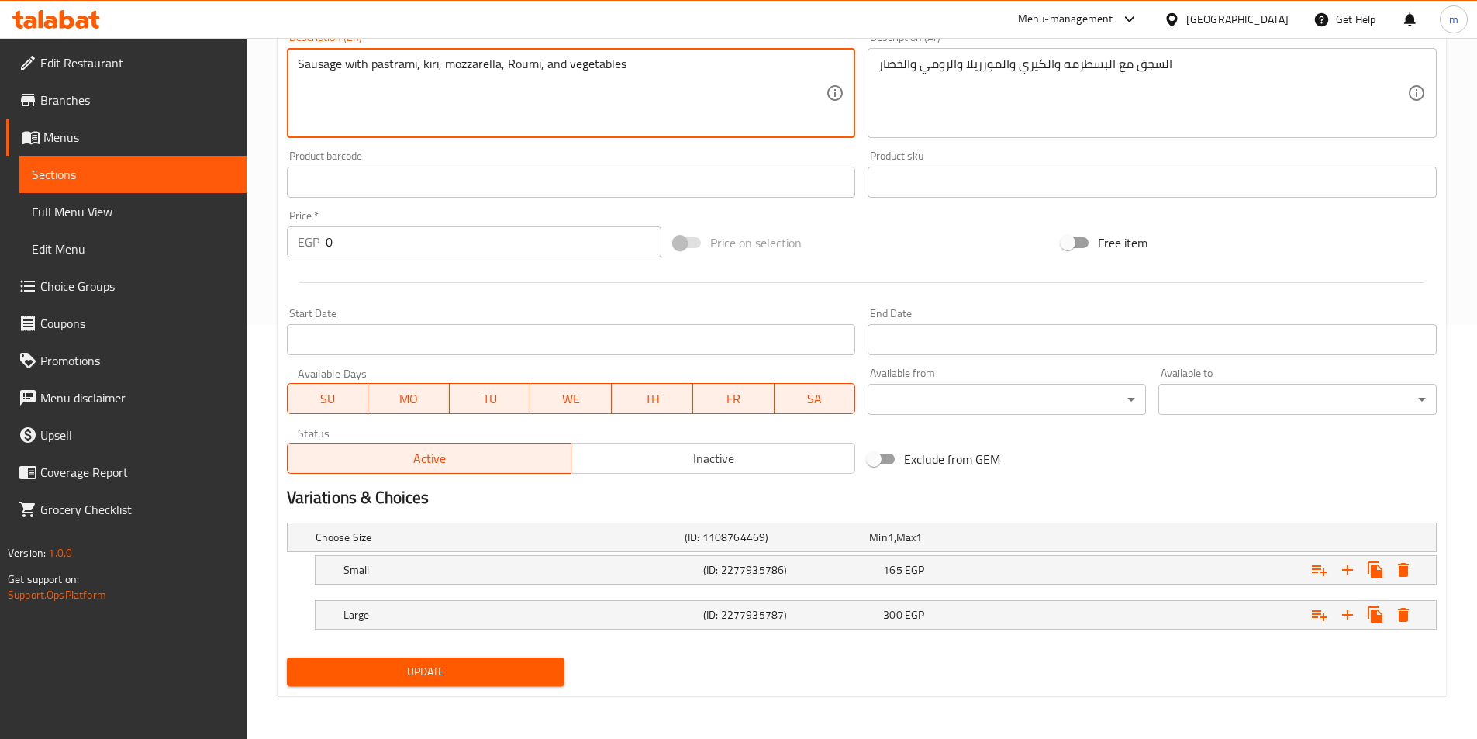
type textarea "Sausage with pastrami, kiri, mozzarella, Roumi, and vegetables"
click at [472, 674] on span "Update" at bounding box center [426, 671] width 254 height 19
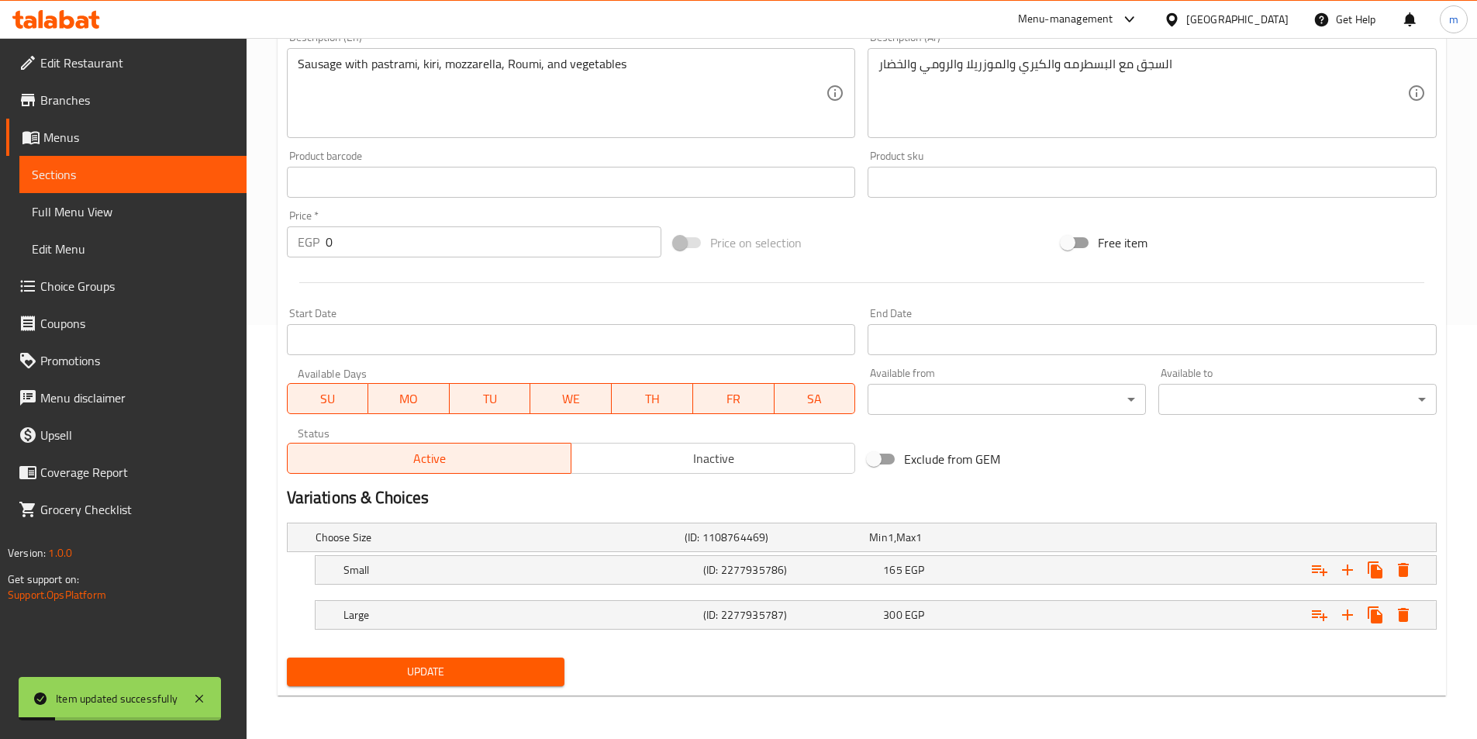
click at [57, 172] on span "Sections" at bounding box center [133, 174] width 202 height 19
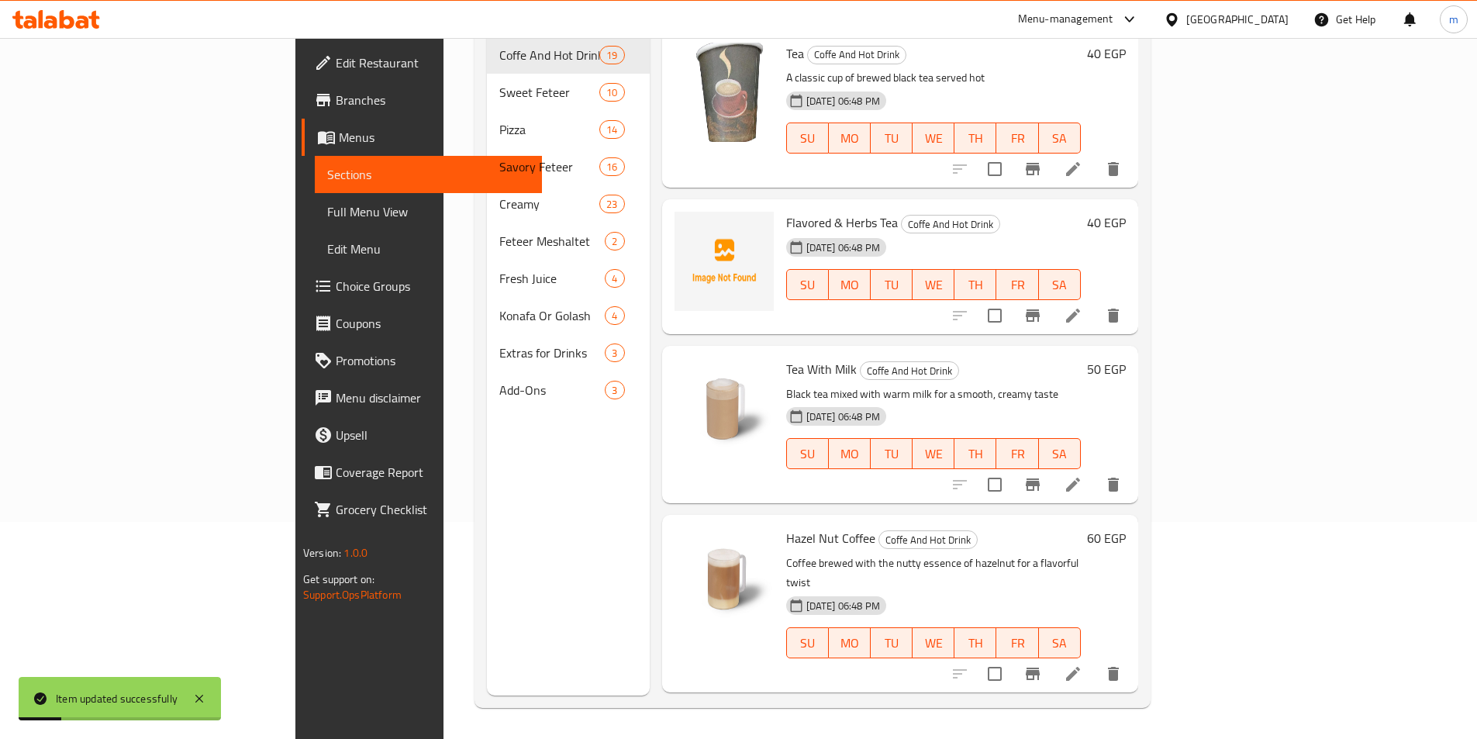
scroll to position [217, 0]
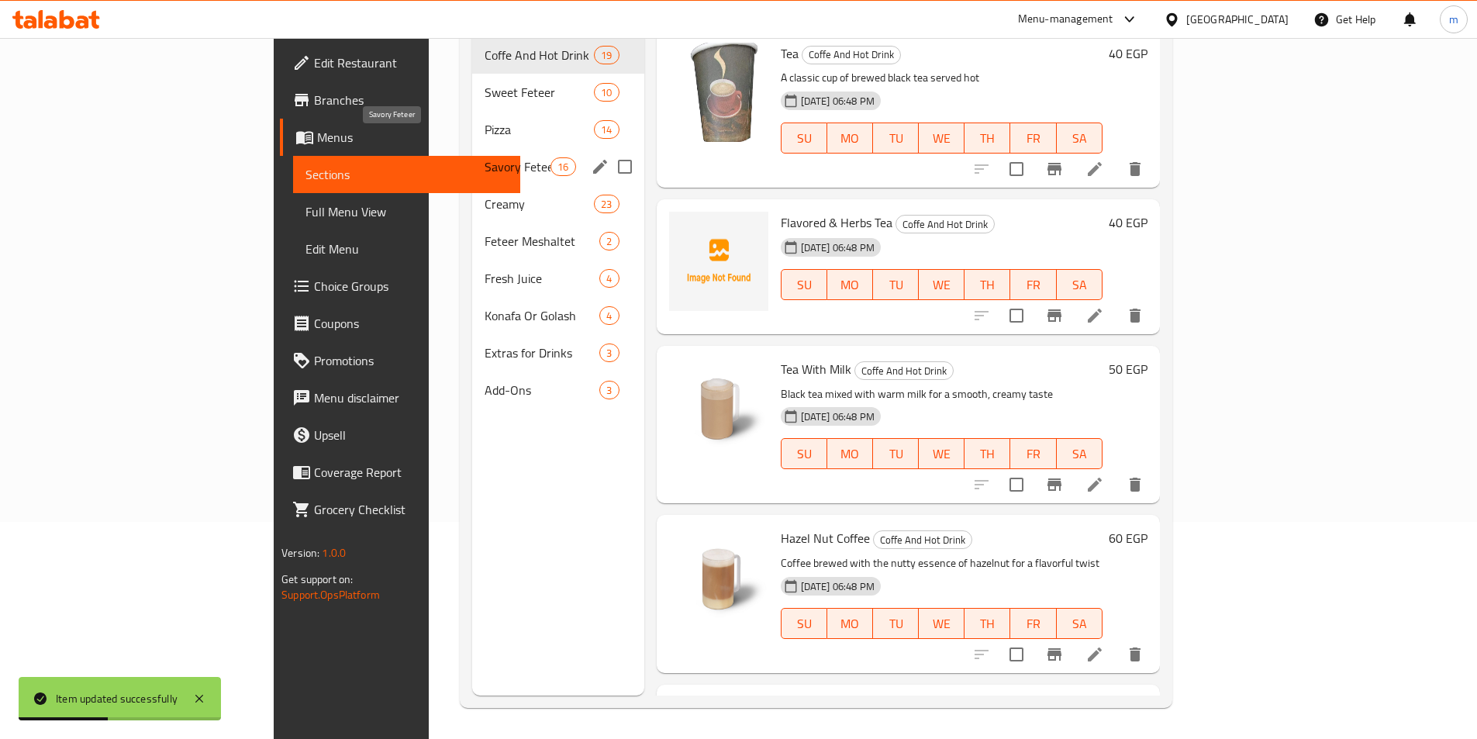
click at [485, 157] on span "Savory Feteer" at bounding box center [518, 166] width 66 height 19
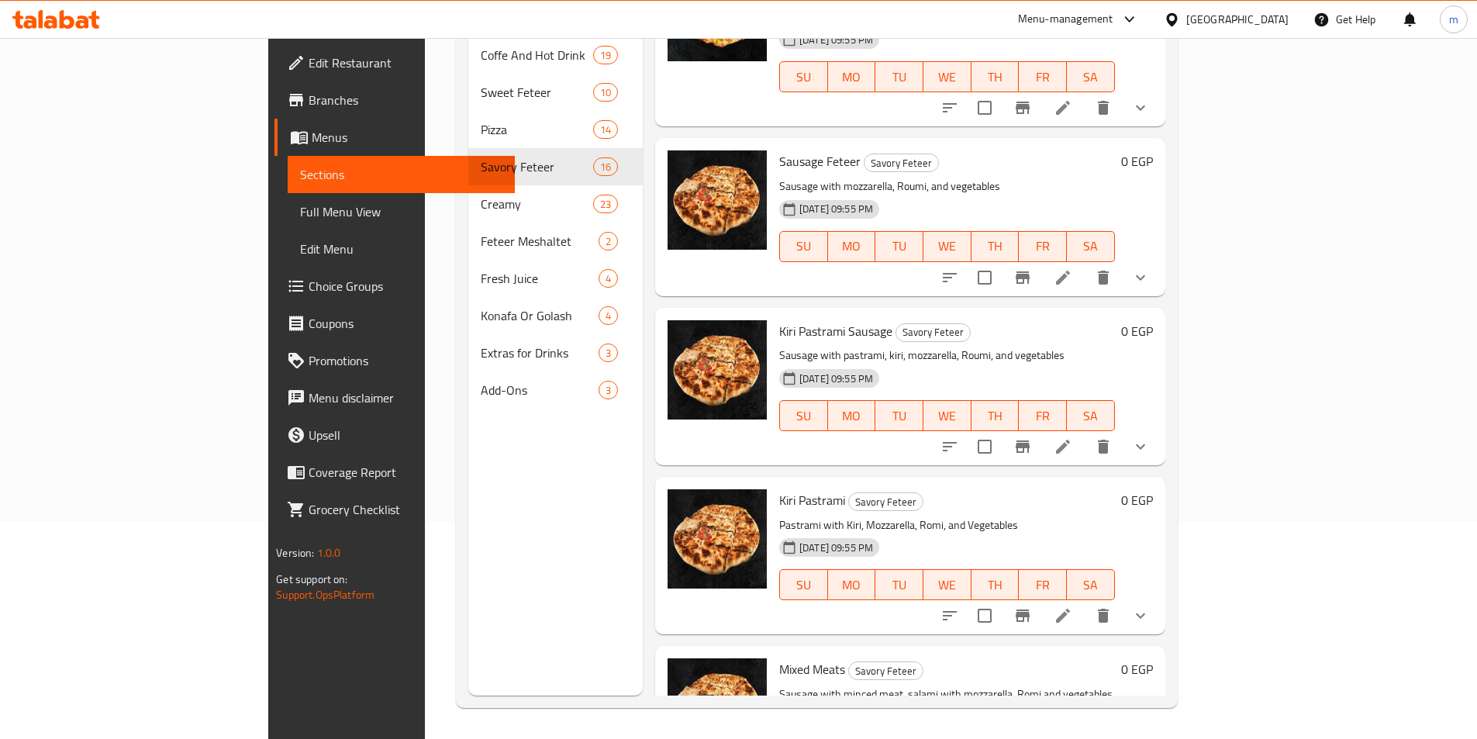
scroll to position [1182, 0]
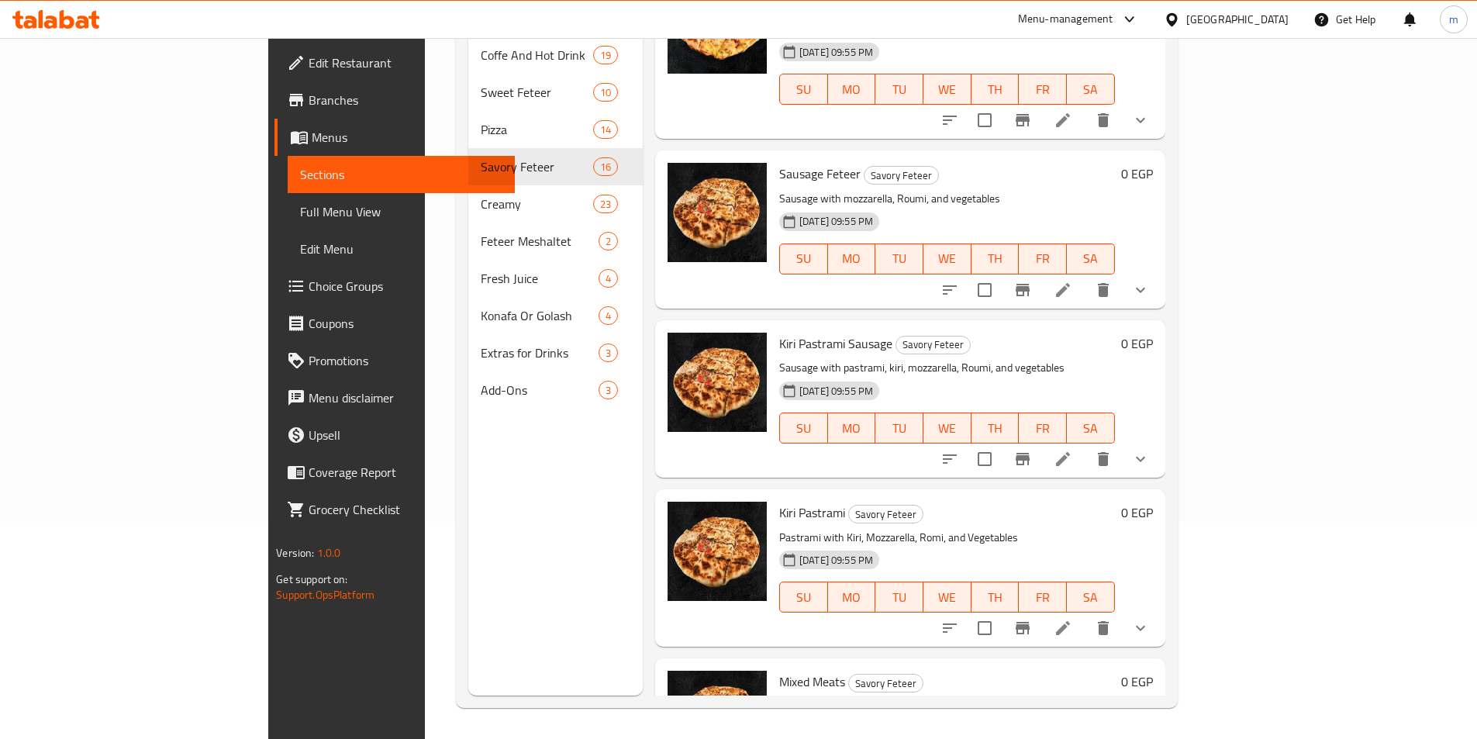
click at [1073, 619] on icon at bounding box center [1063, 628] width 19 height 19
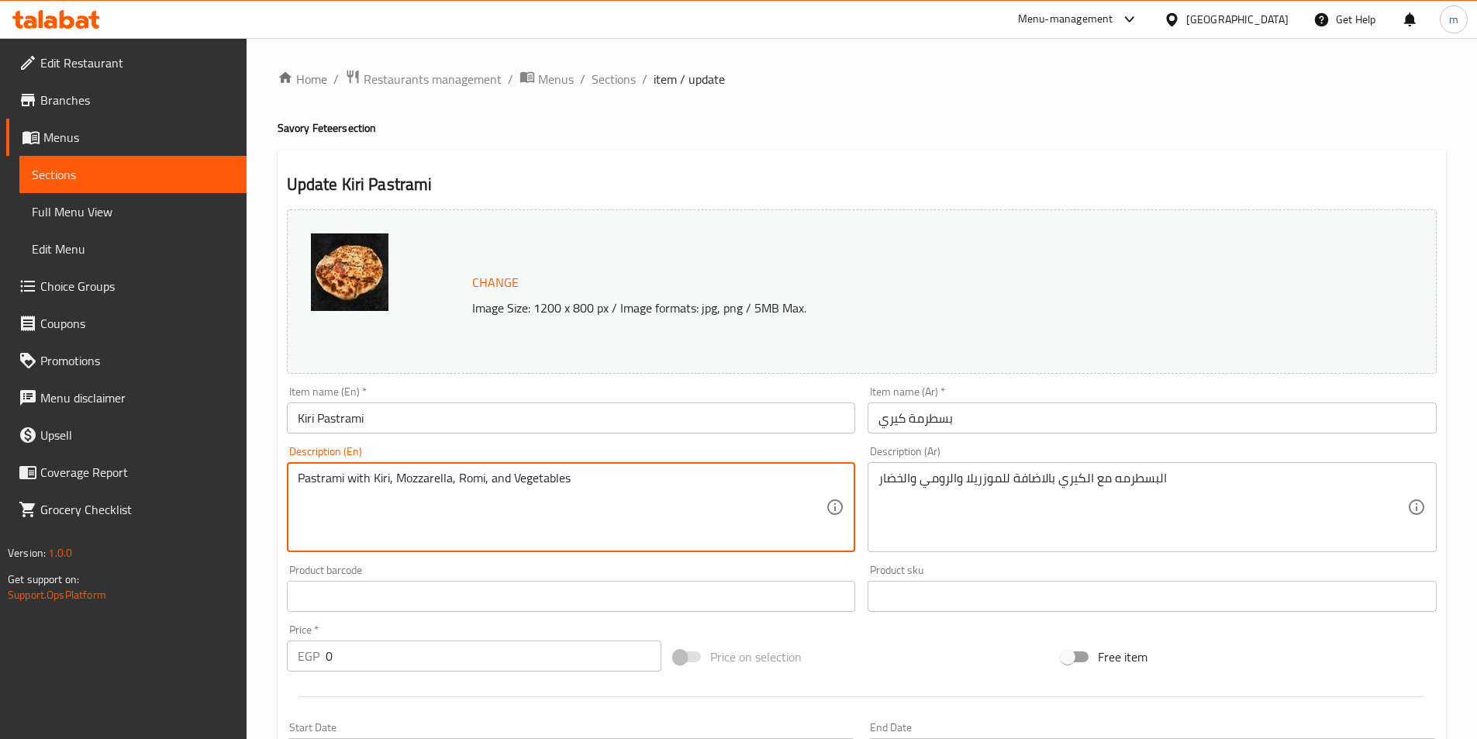
drag, startPoint x: 458, startPoint y: 477, endPoint x: 485, endPoint y: 473, distance: 27.4
paste textarea "u"
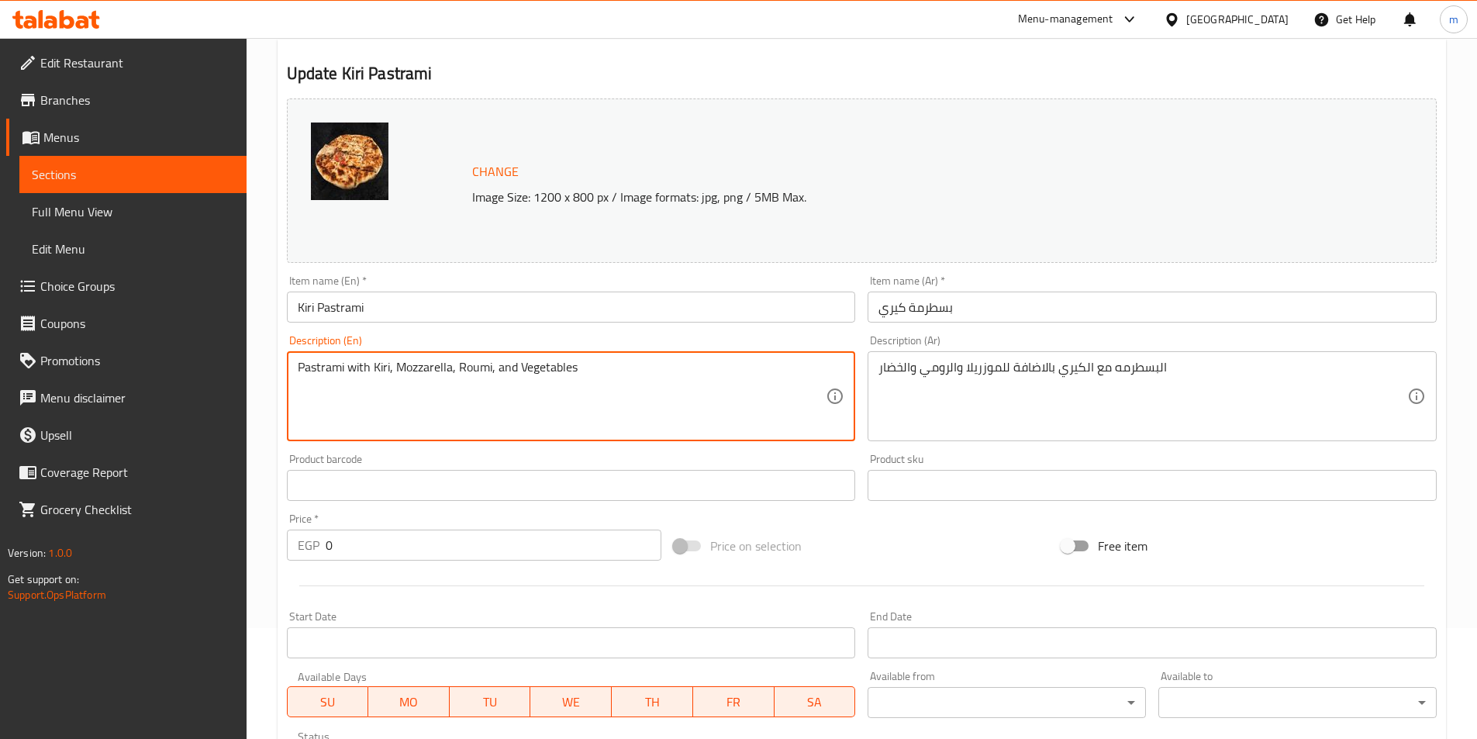
scroll to position [414, 0]
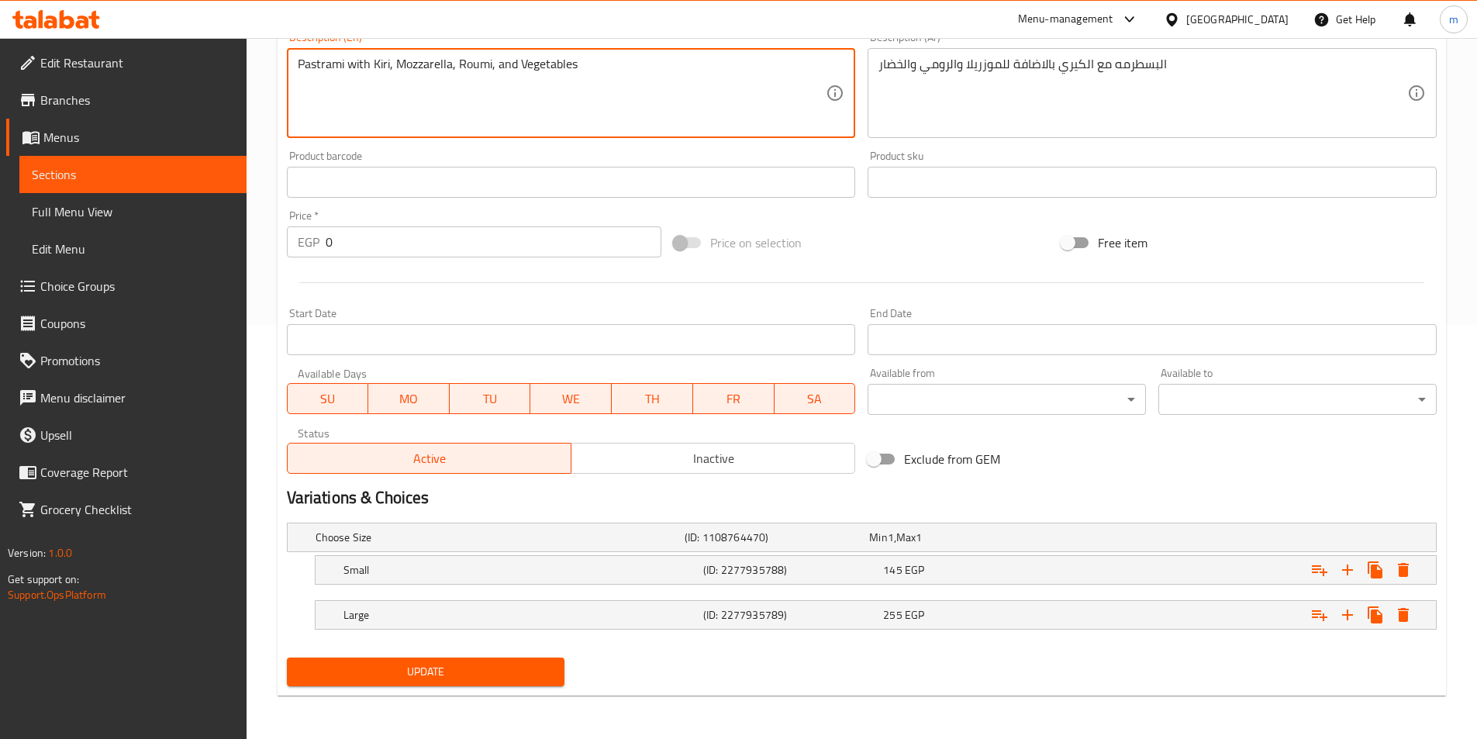
type textarea "Pastrami with Kiri, Mozzarella, Roumi, and Vegetables"
click at [378, 675] on span "Update" at bounding box center [426, 671] width 254 height 19
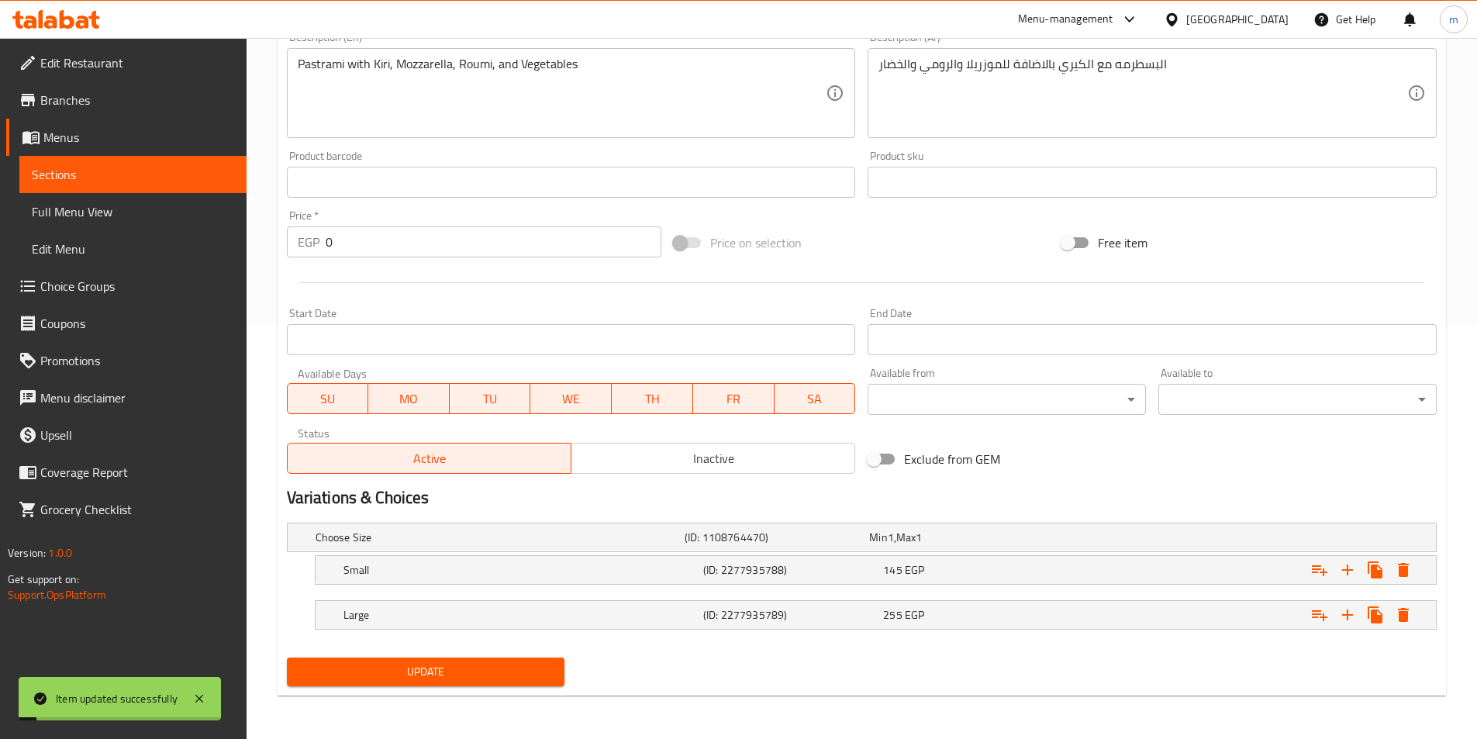
click at [74, 183] on span "Sections" at bounding box center [133, 174] width 202 height 19
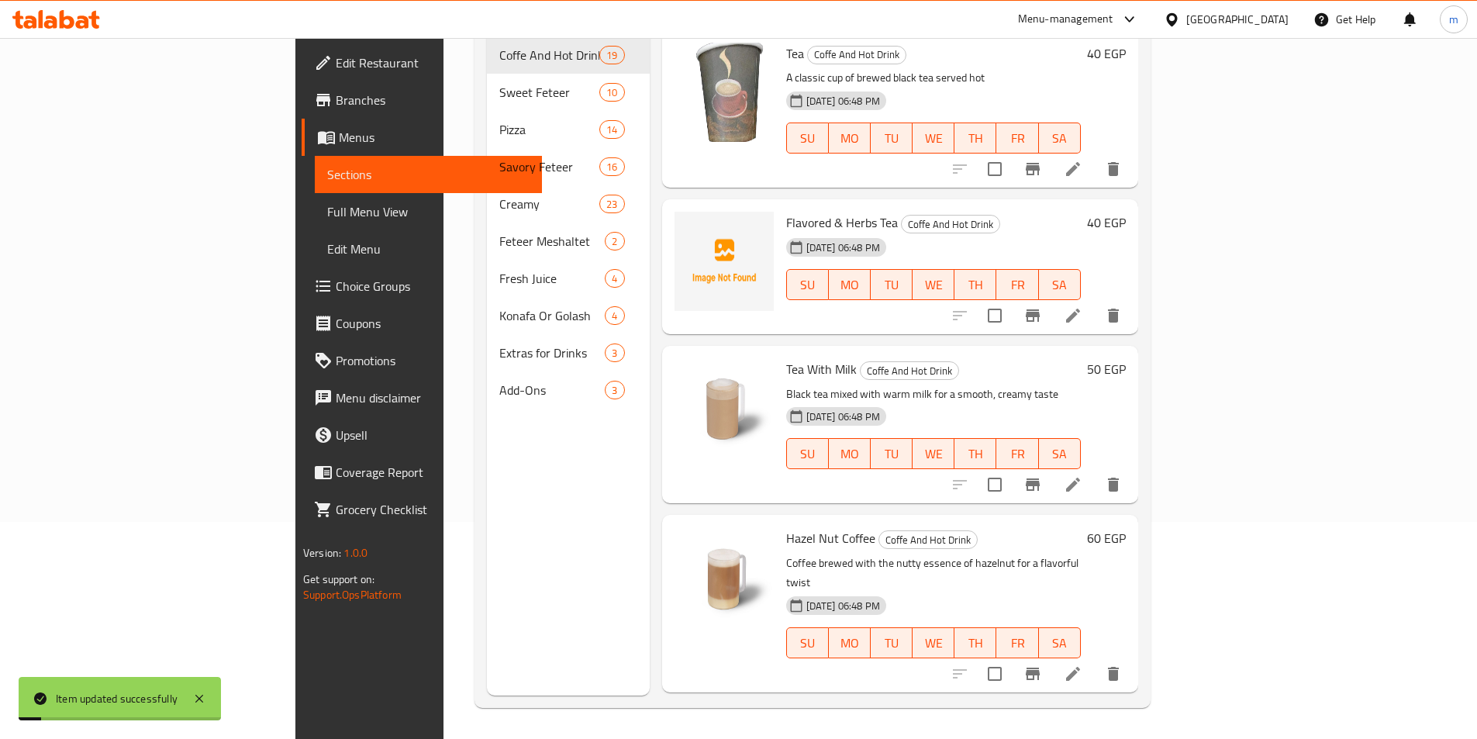
scroll to position [217, 0]
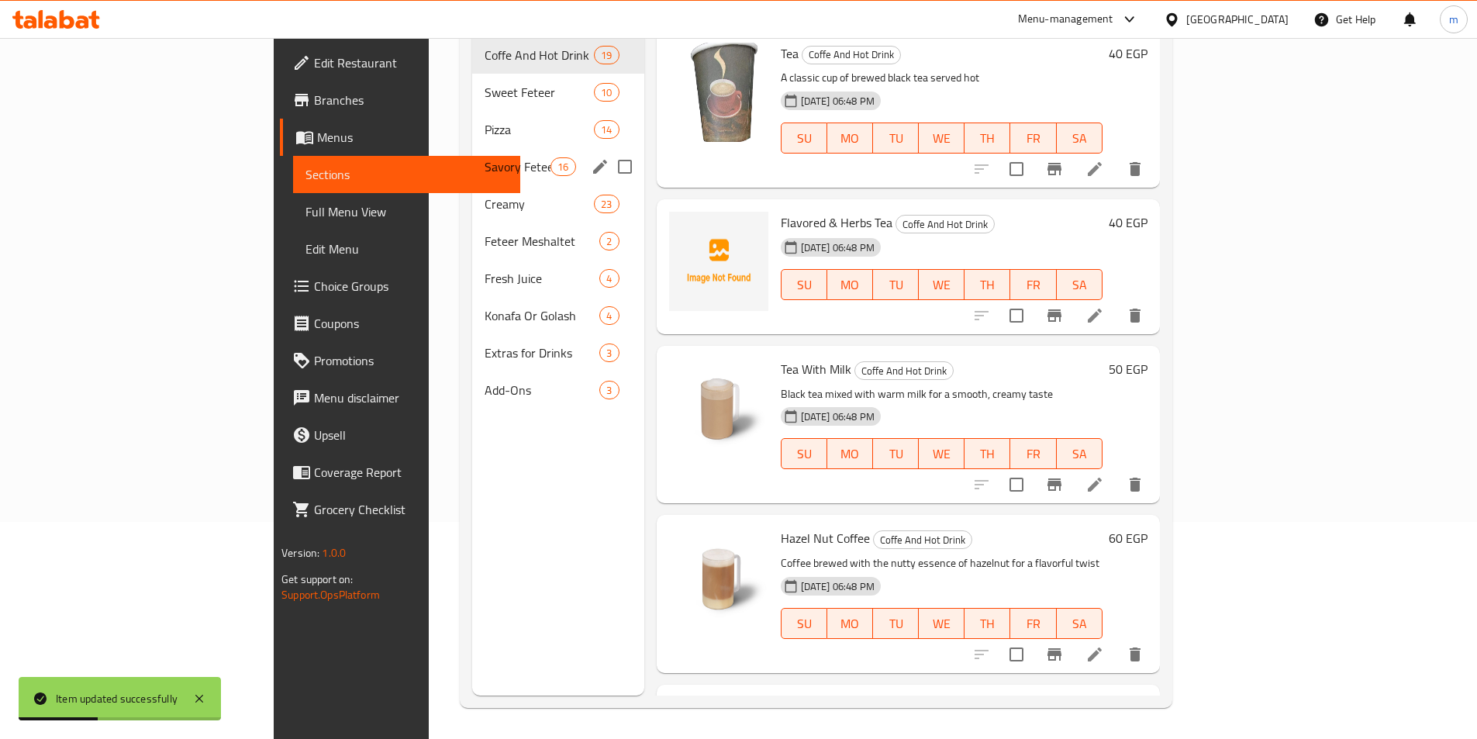
click at [485, 157] on span "Savory Feteer" at bounding box center [518, 166] width 66 height 19
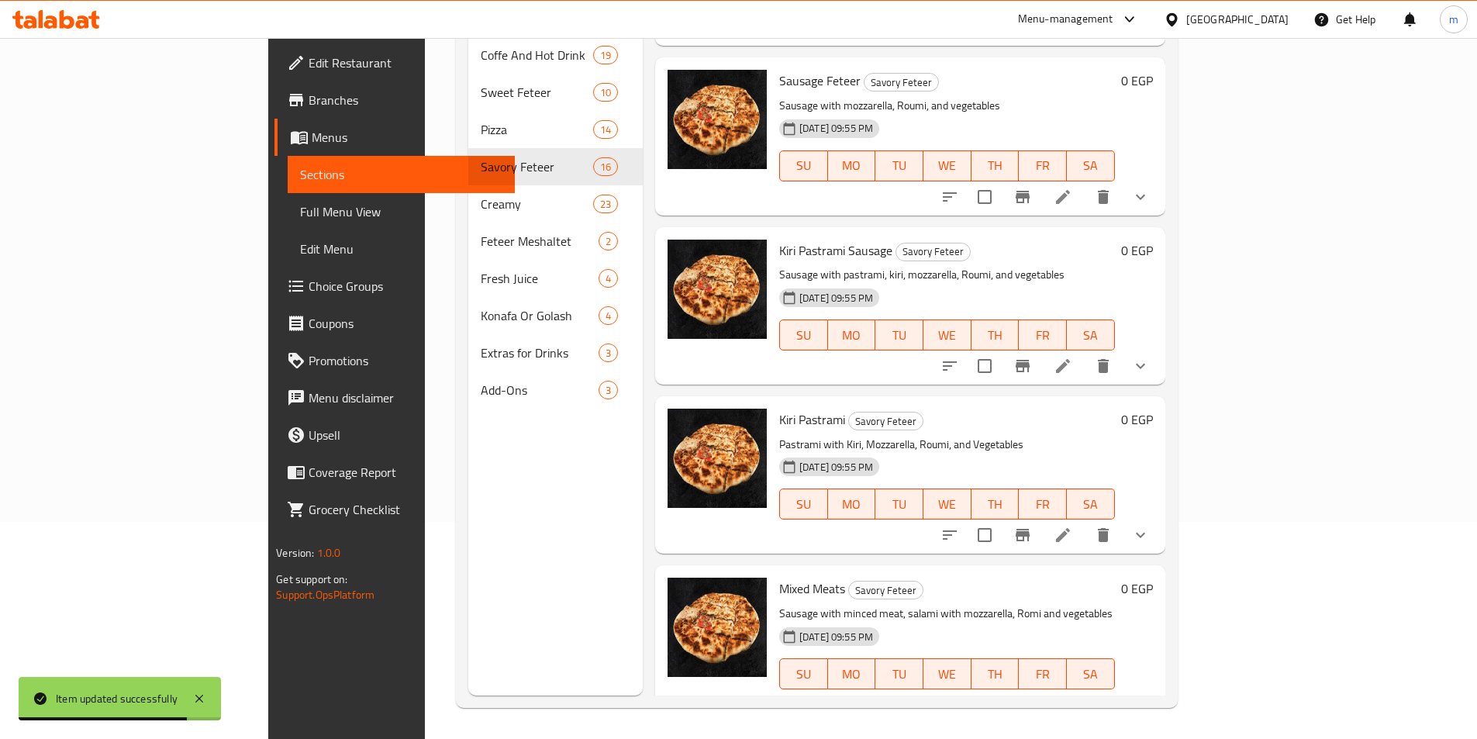
scroll to position [1299, 0]
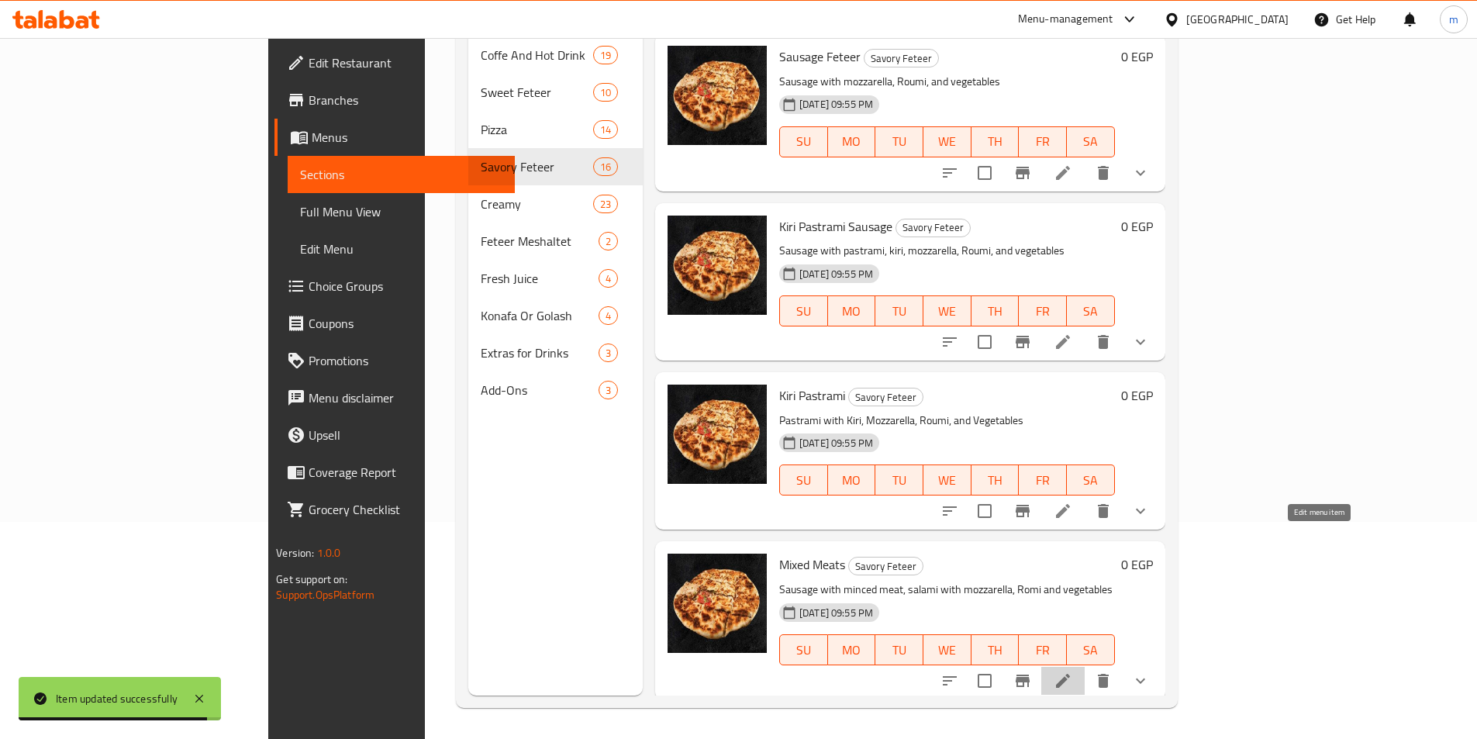
click at [1073, 672] on icon at bounding box center [1063, 681] width 19 height 19
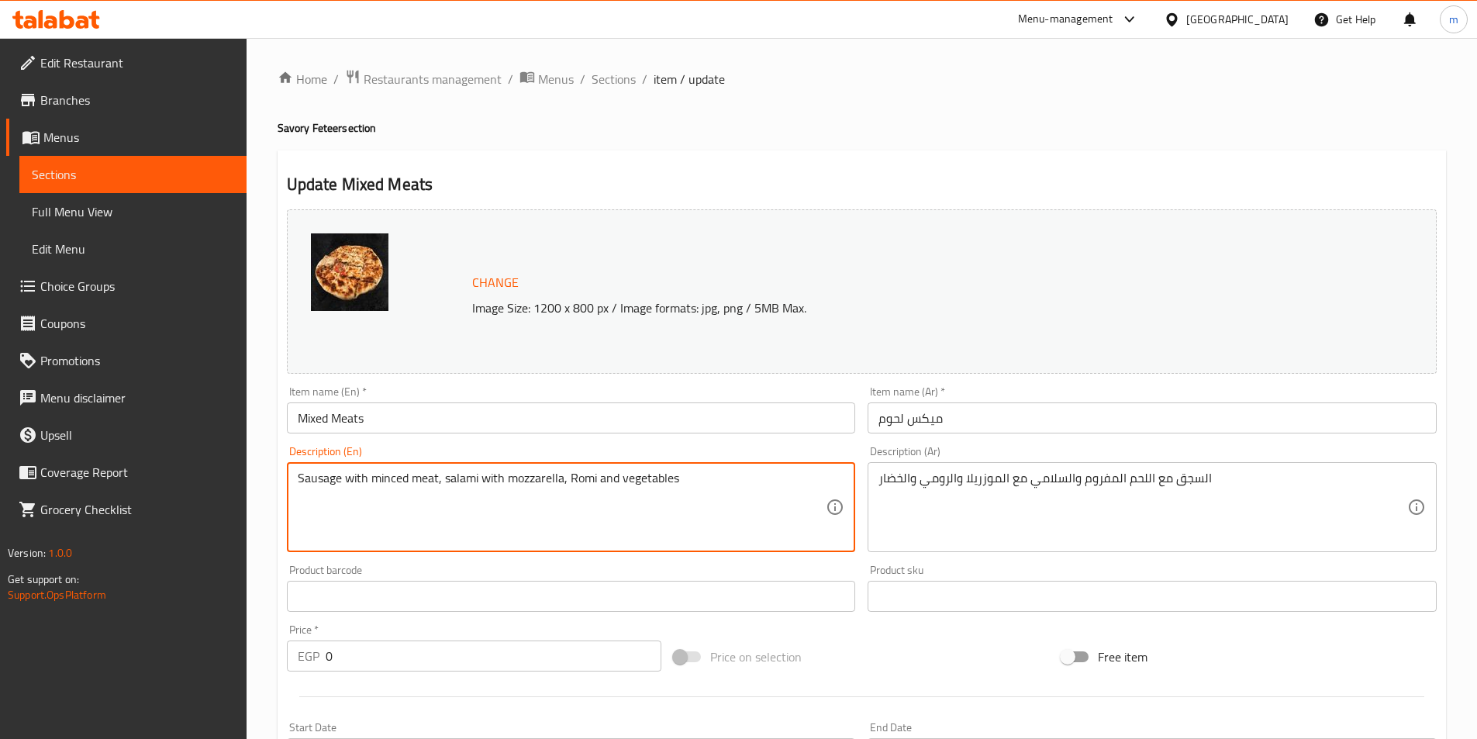
drag, startPoint x: 568, startPoint y: 479, endPoint x: 599, endPoint y: 476, distance: 31.9
paste textarea "umi"
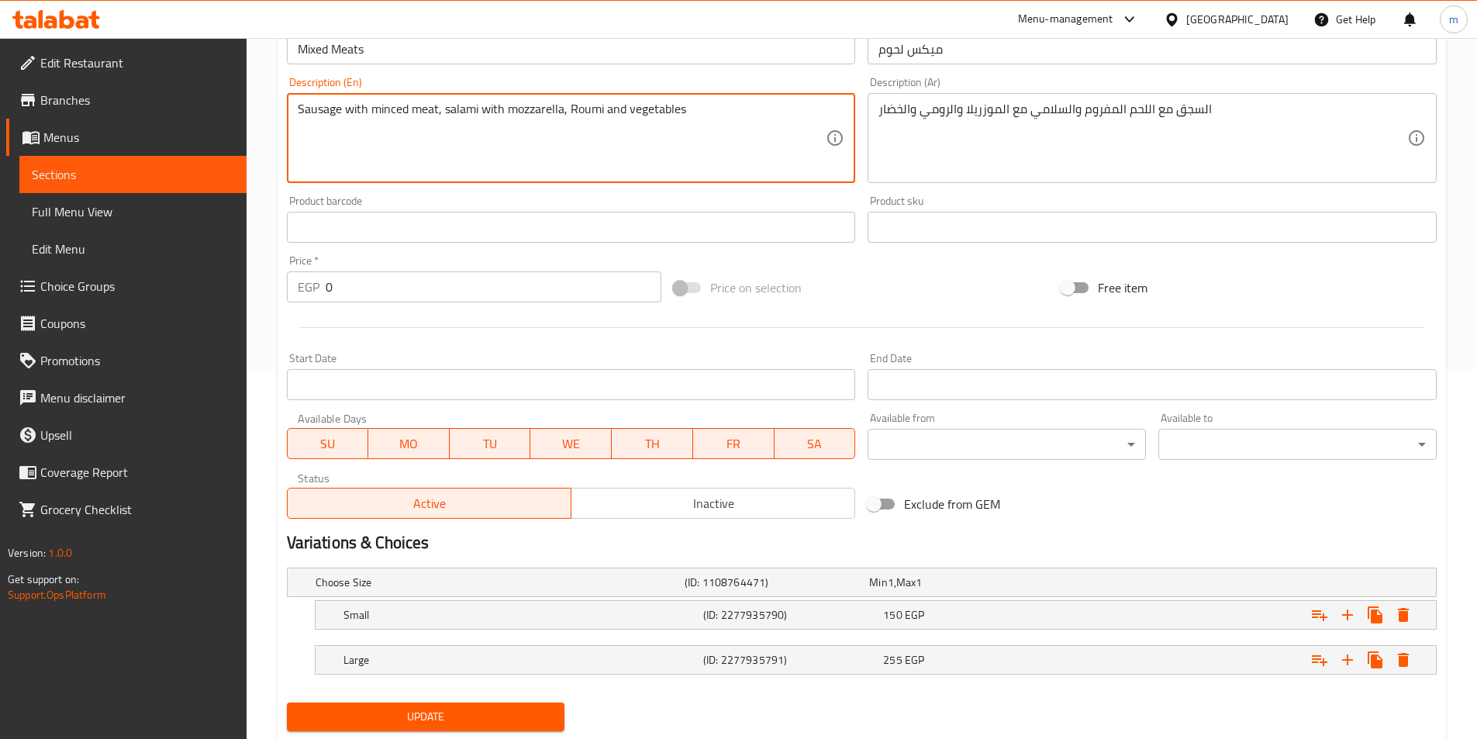
scroll to position [386, 0]
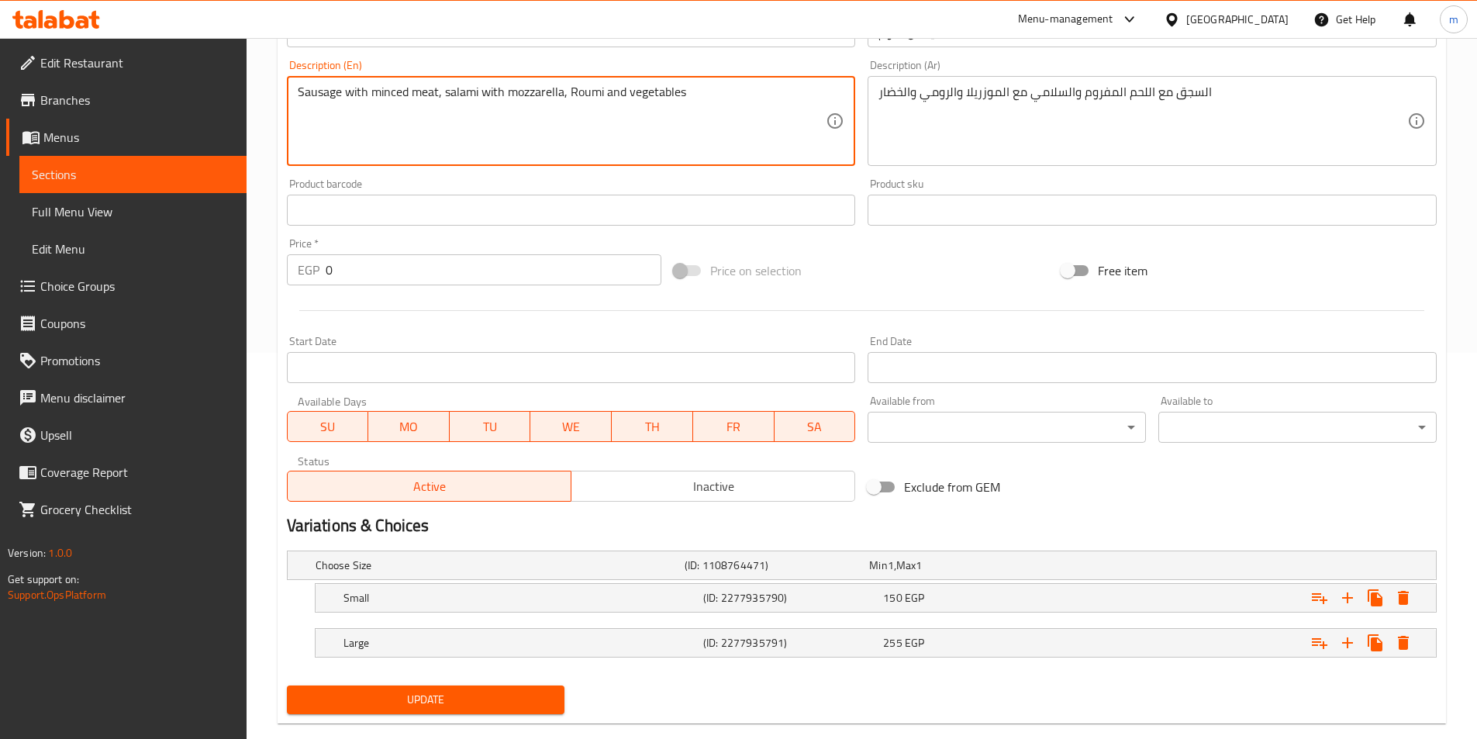
type textarea "Sausage with minced meat, salami with mozzarella, Roumi and vegetables"
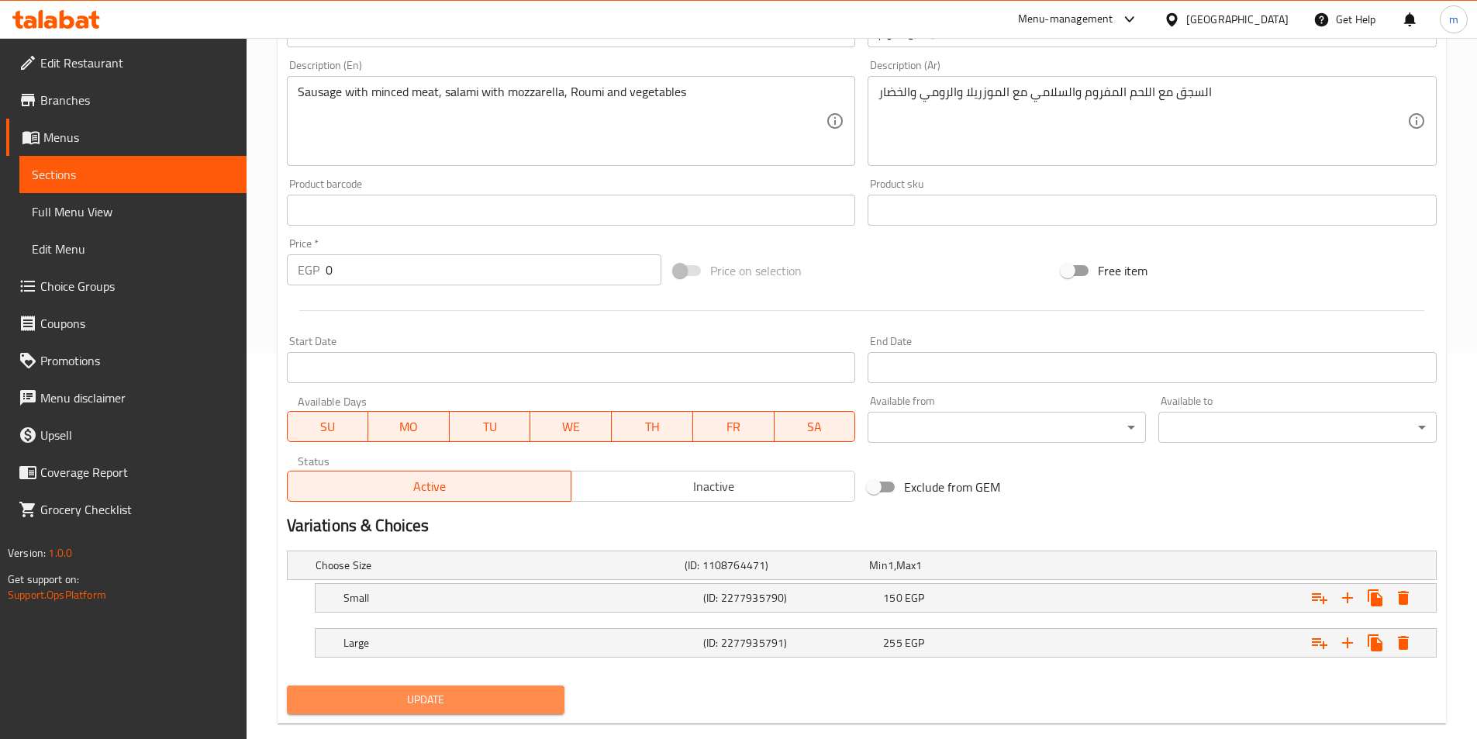
click at [520, 693] on span "Update" at bounding box center [426, 699] width 254 height 19
click at [154, 180] on span "Sections" at bounding box center [133, 174] width 202 height 19
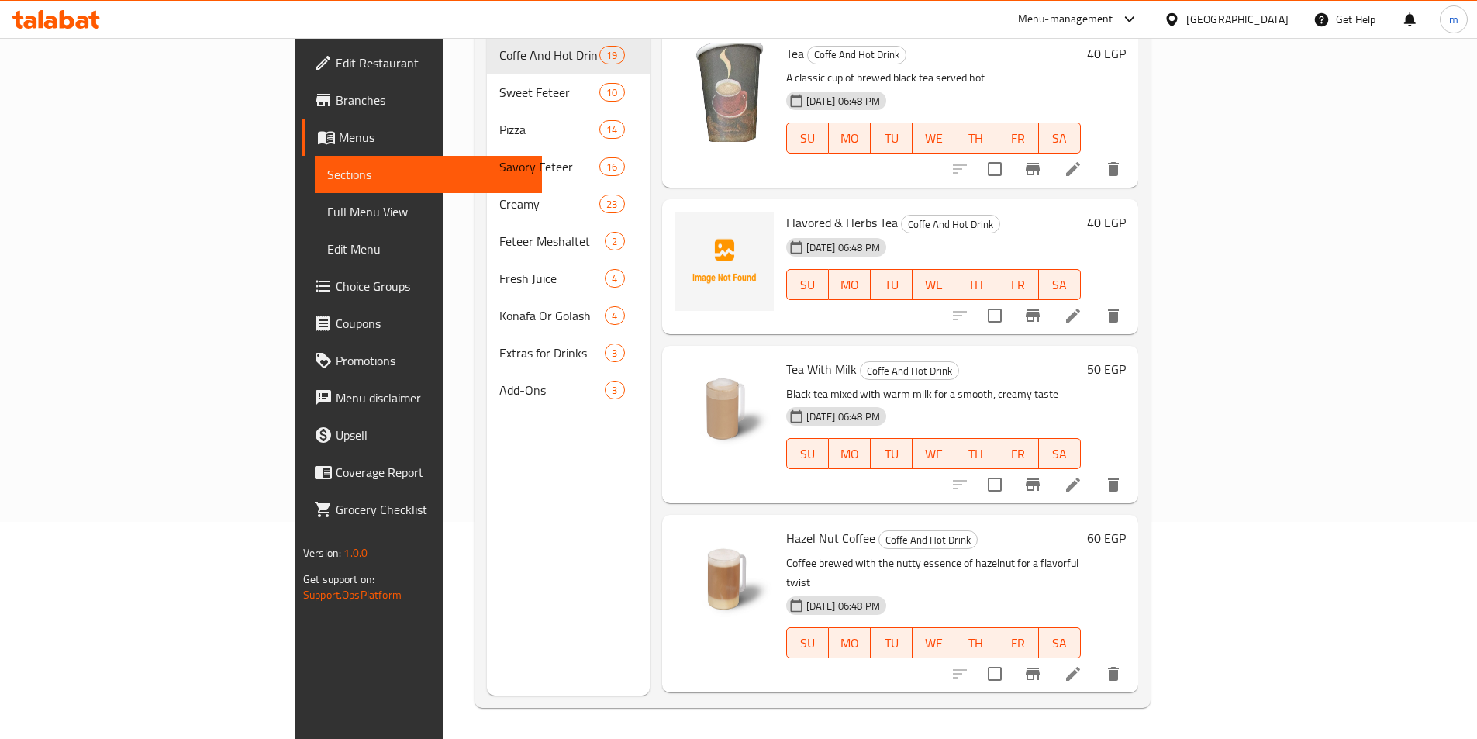
scroll to position [217, 0]
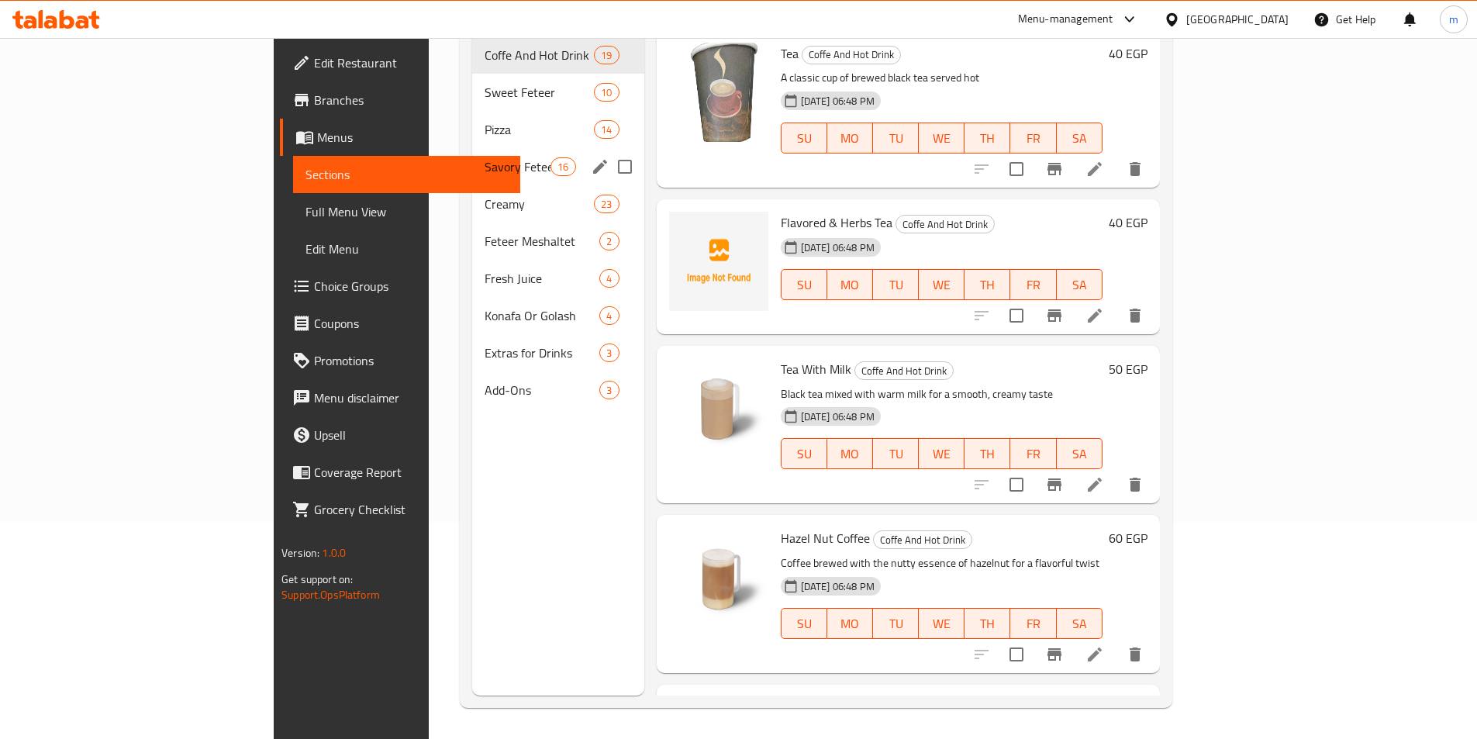
click at [472, 155] on div "Savory Feteer 16" at bounding box center [558, 166] width 172 height 37
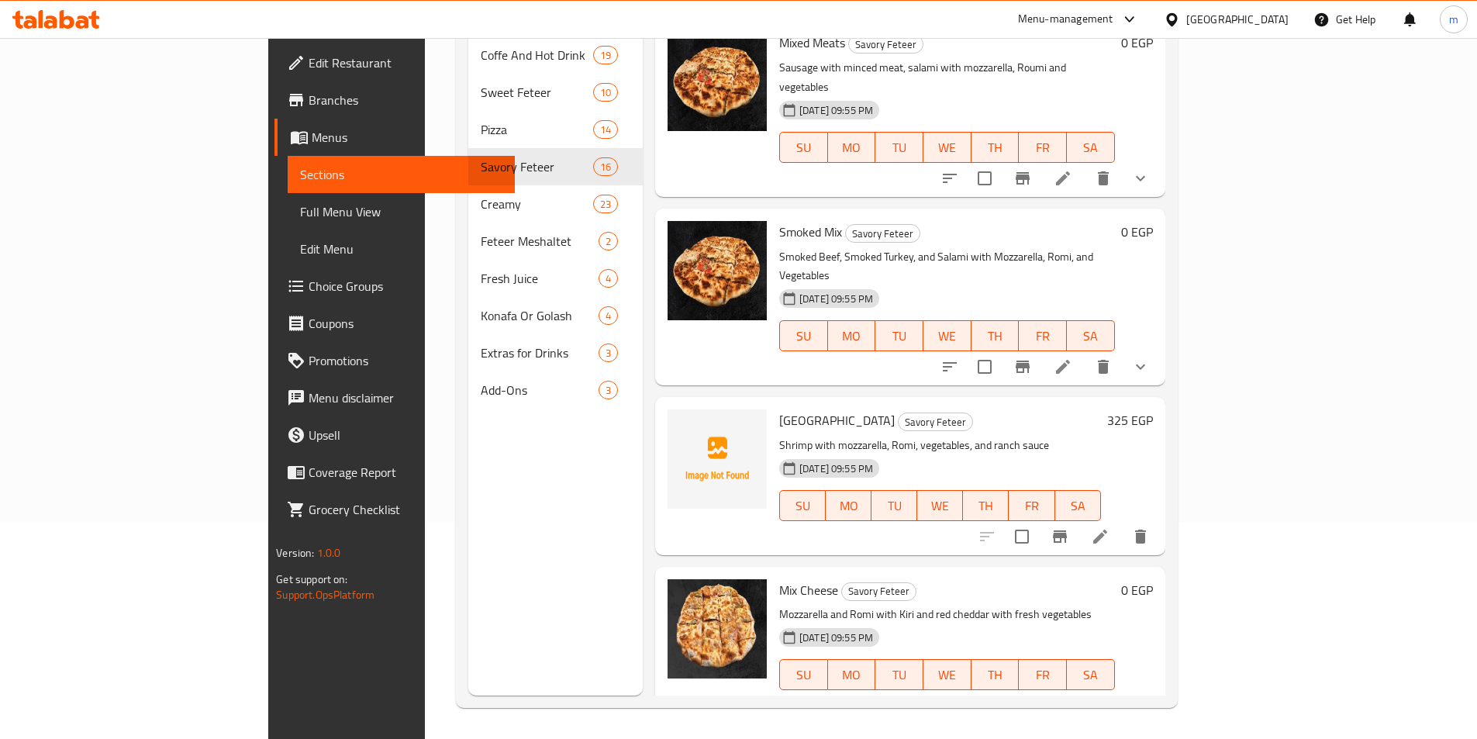
scroll to position [2010, 0]
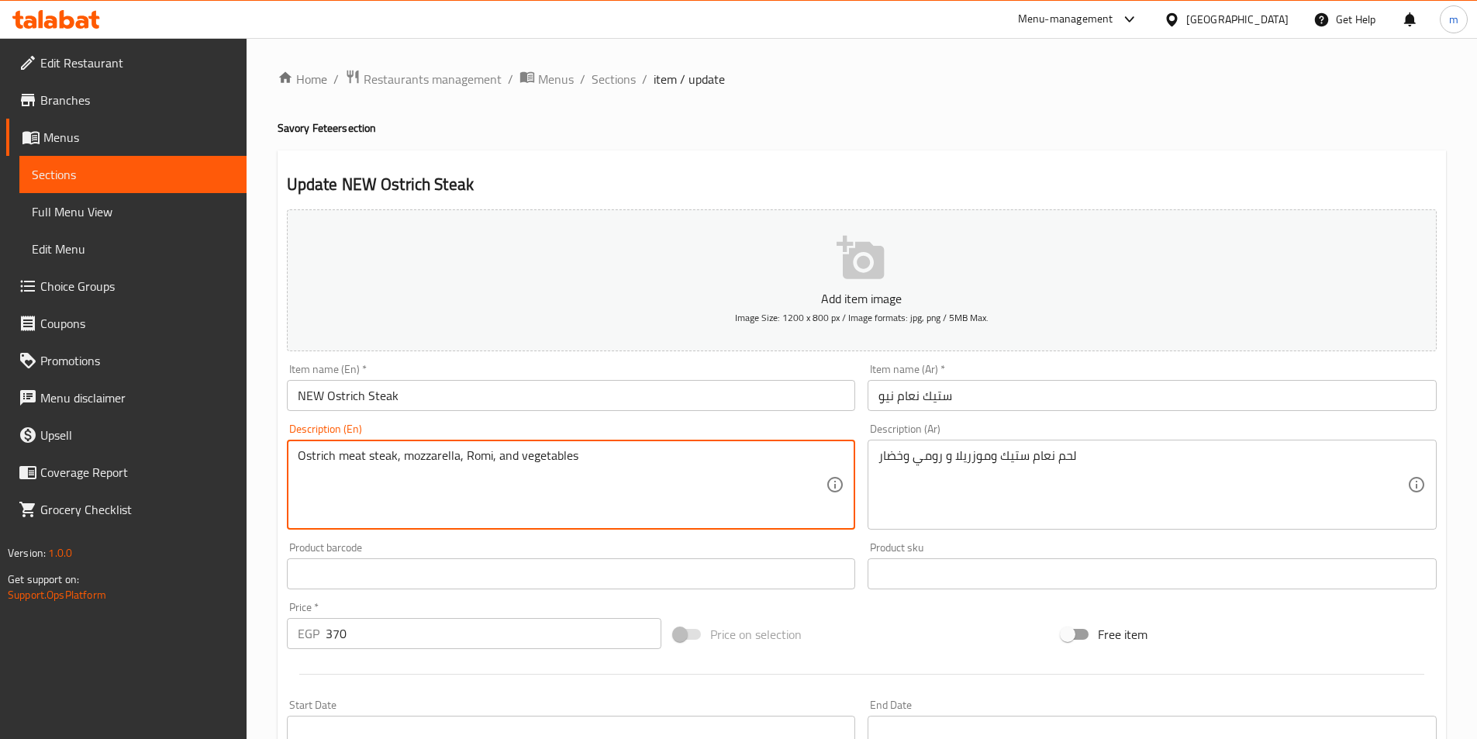
drag, startPoint x: 463, startPoint y: 454, endPoint x: 490, endPoint y: 454, distance: 27.2
paste textarea "u"
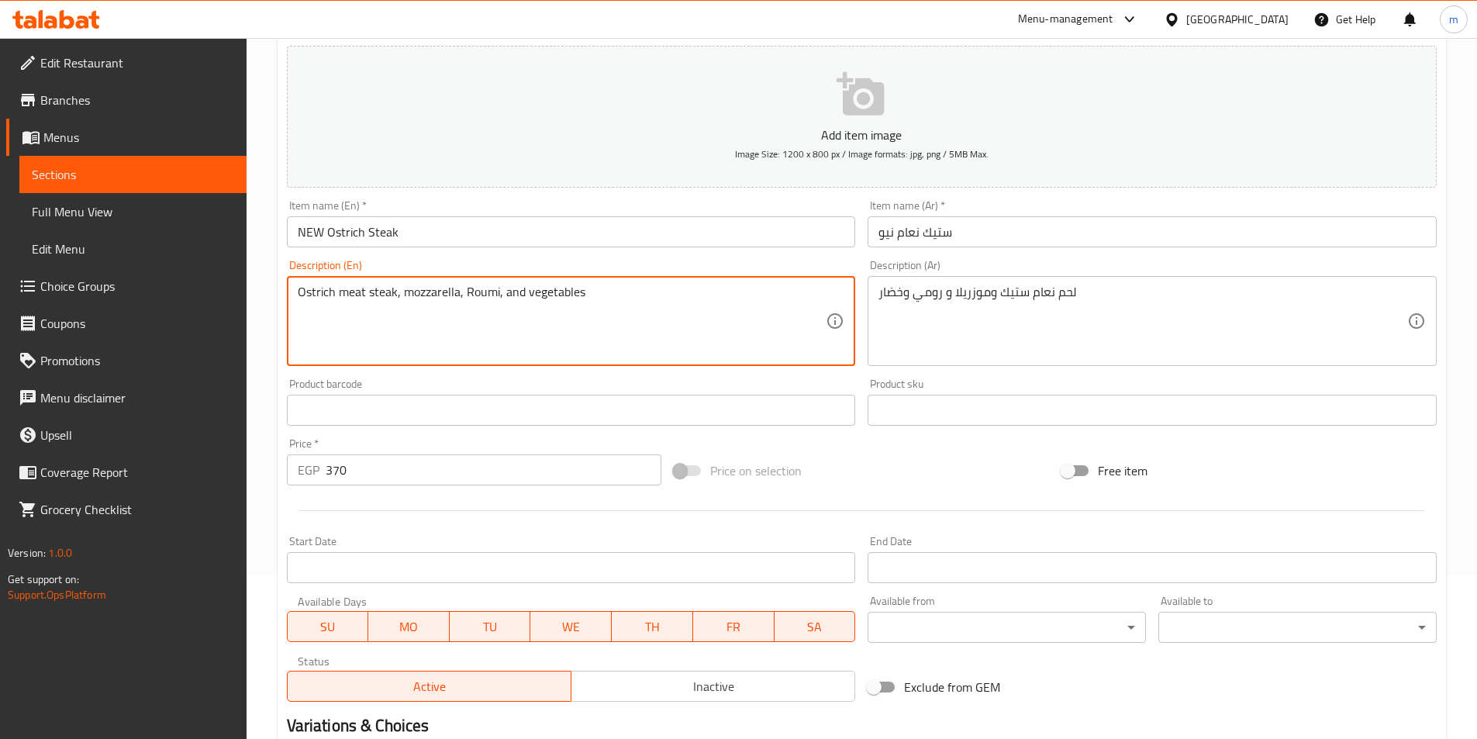
scroll to position [357, 0]
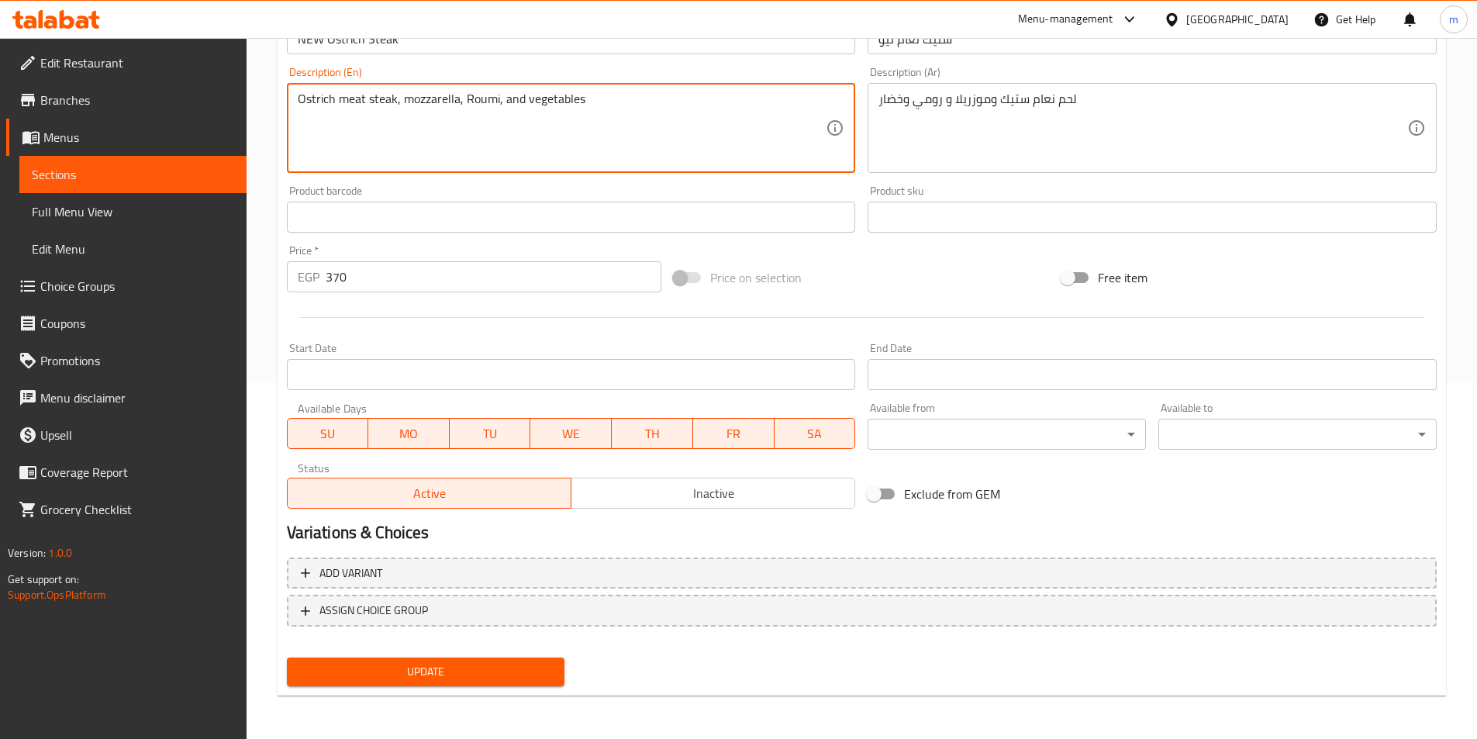
type textarea "Ostrich meat steak, mozzarella, Roumi, and vegetables"
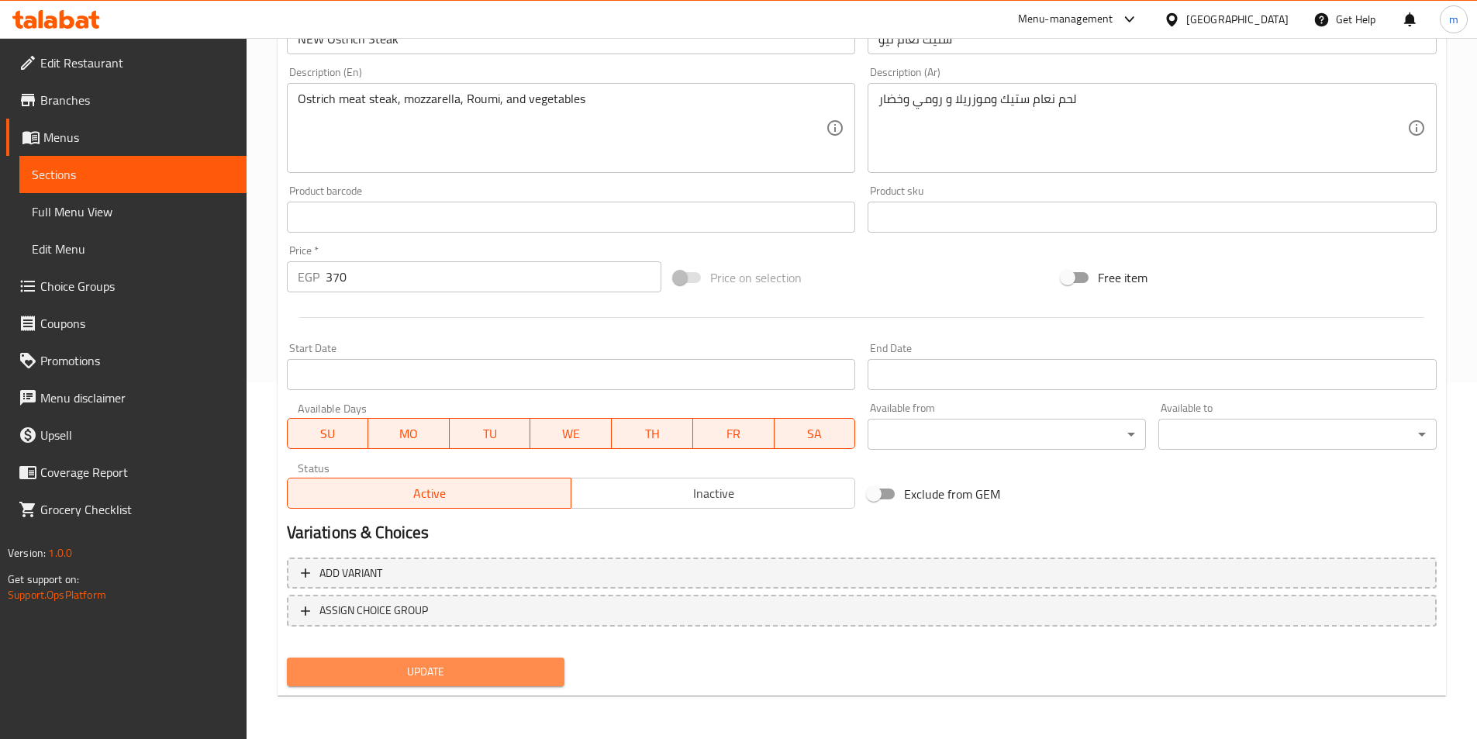
click at [386, 664] on span "Update" at bounding box center [426, 671] width 254 height 19
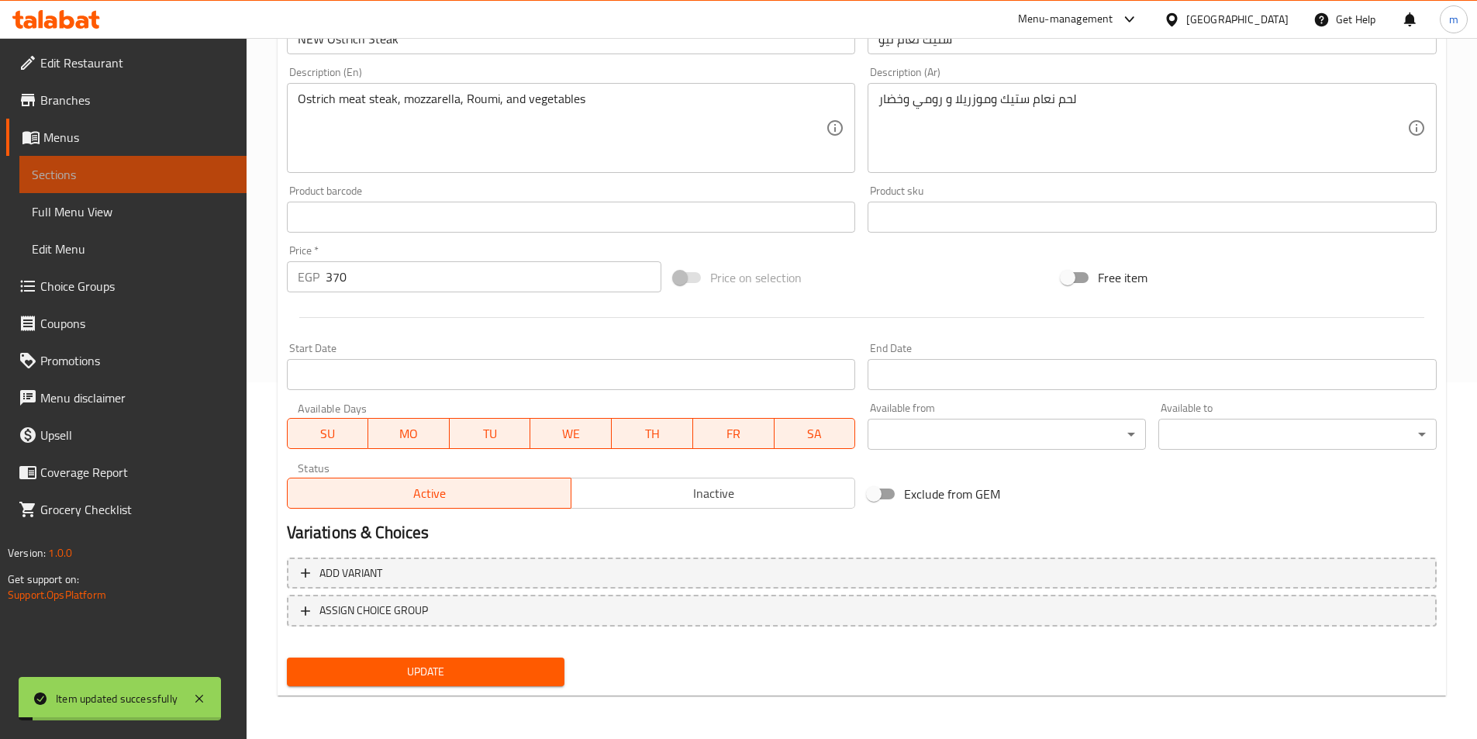
click at [63, 189] on link "Sections" at bounding box center [132, 174] width 227 height 37
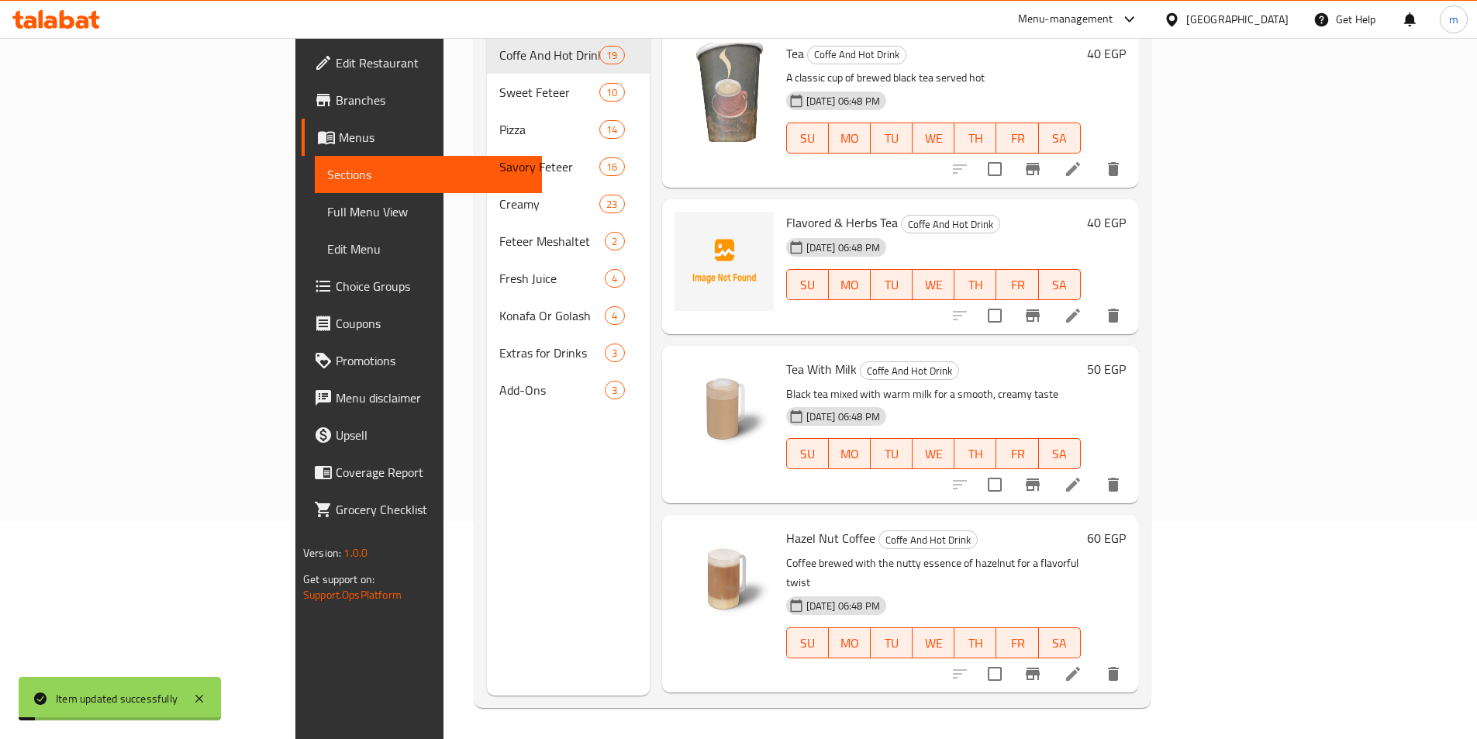
scroll to position [217, 0]
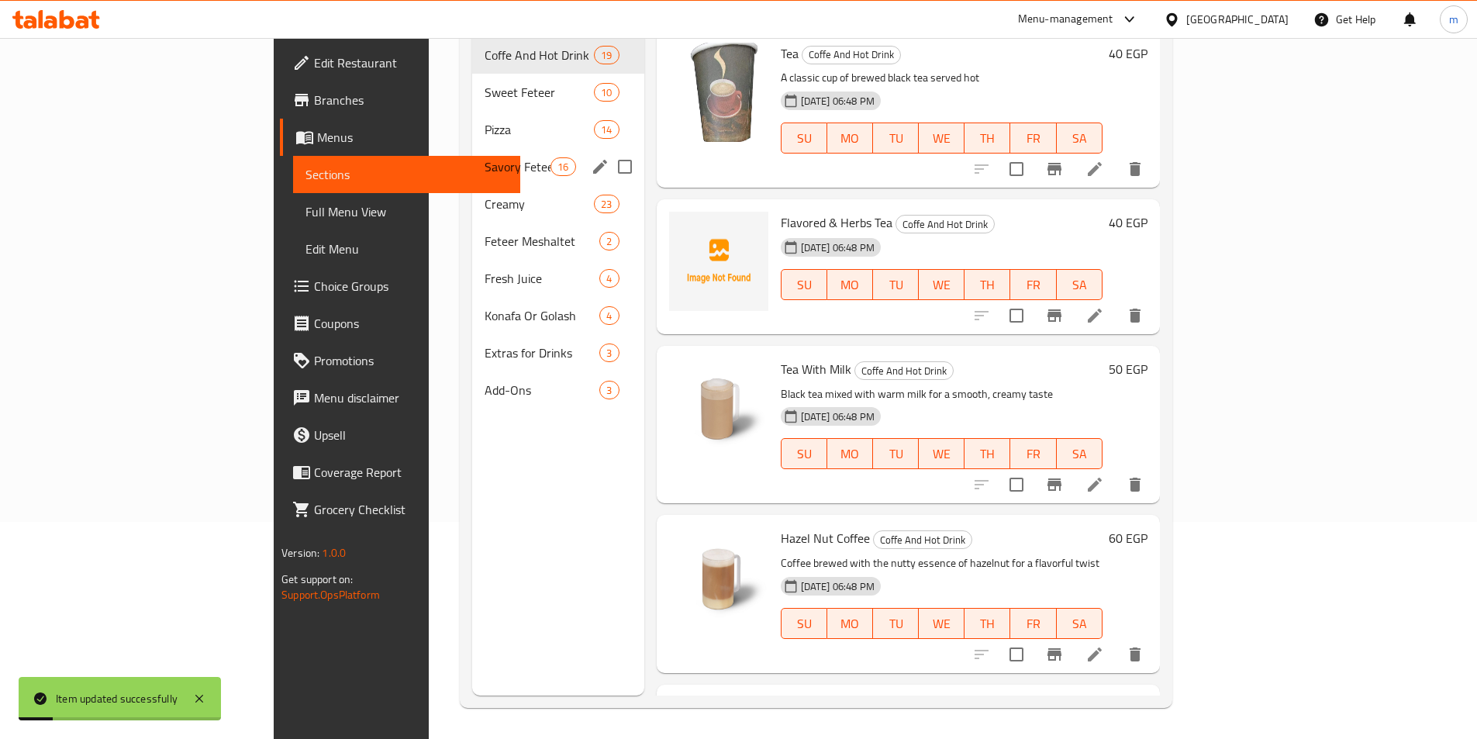
click at [472, 153] on div "Savory Feteer 16" at bounding box center [558, 166] width 172 height 37
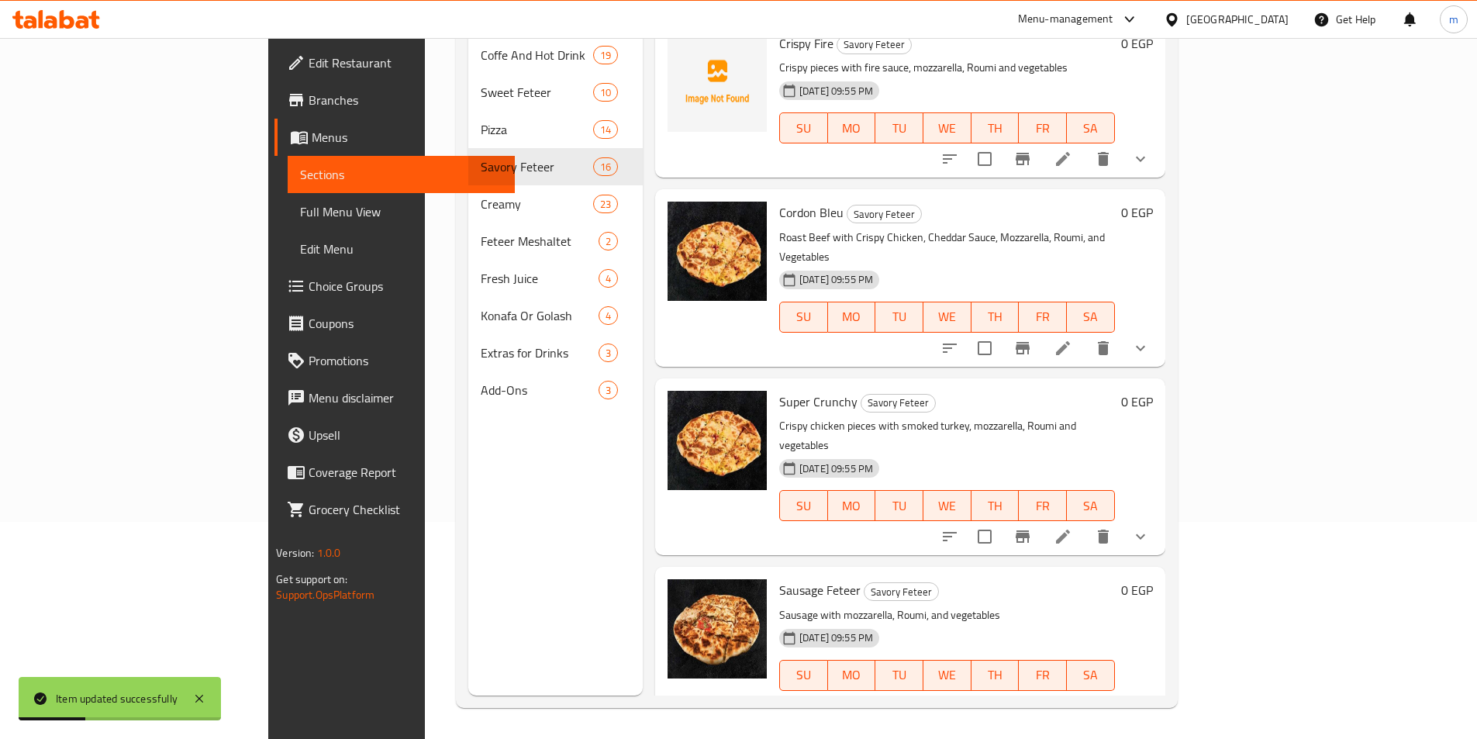
scroll to position [2010, 0]
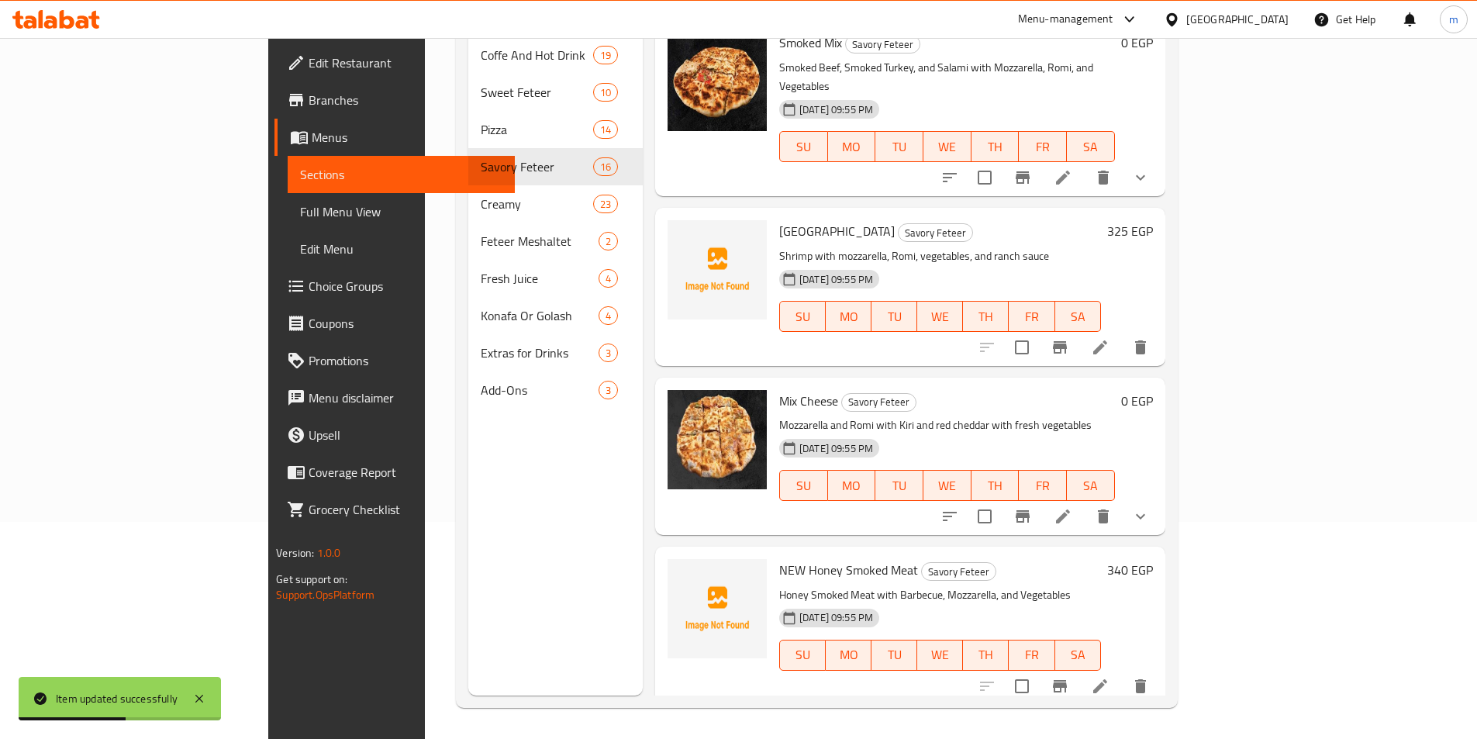
click at [1073, 507] on icon at bounding box center [1063, 516] width 19 height 19
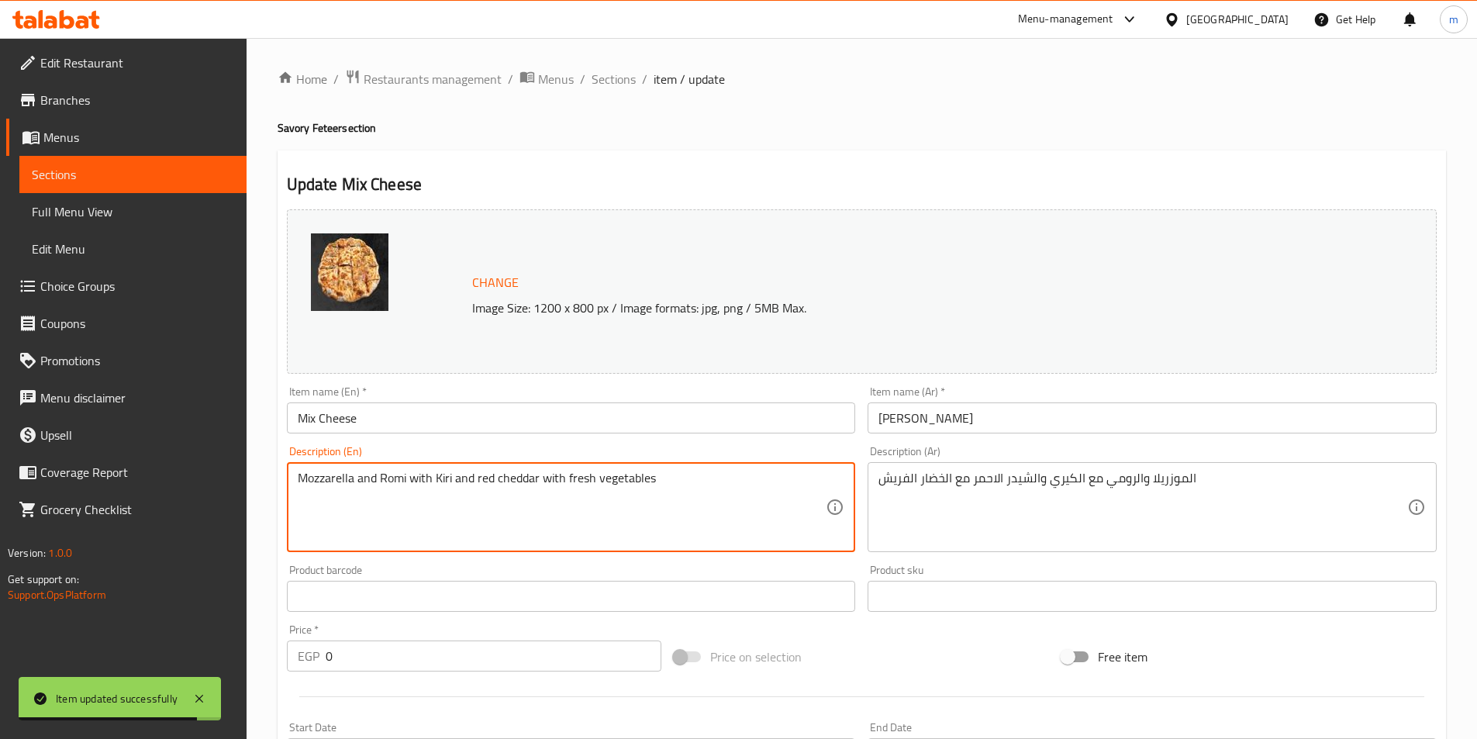
drag, startPoint x: 378, startPoint y: 476, endPoint x: 408, endPoint y: 475, distance: 30.3
paste textarea "Roumi"
click at [377, 479] on textarea "Mozzarella andRoumi with Kiri and red cheddar with fresh vegetables" at bounding box center [562, 508] width 529 height 74
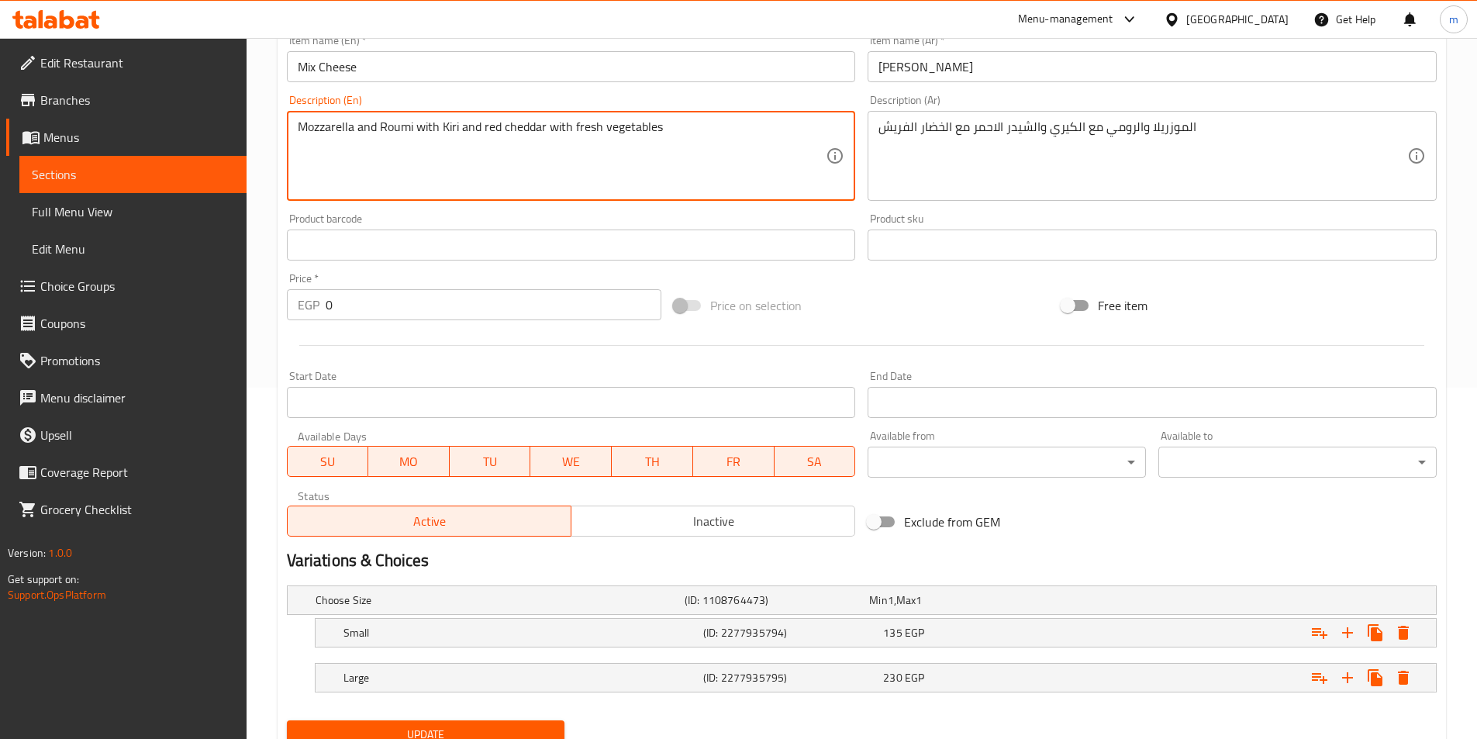
scroll to position [414, 0]
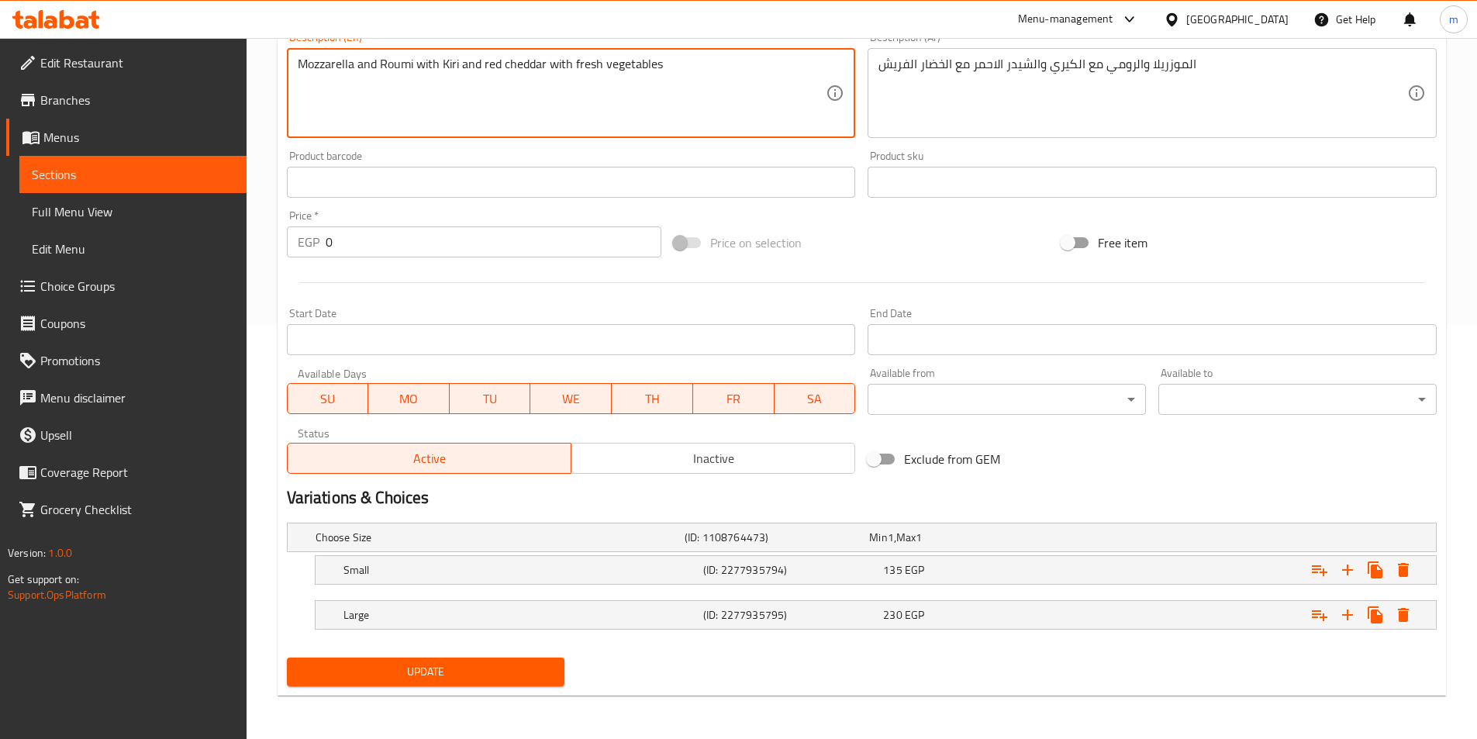
type textarea "Mozzarella and Roumi with Kiri and red cheddar with fresh vegetables"
click at [445, 678] on span "Update" at bounding box center [426, 671] width 254 height 19
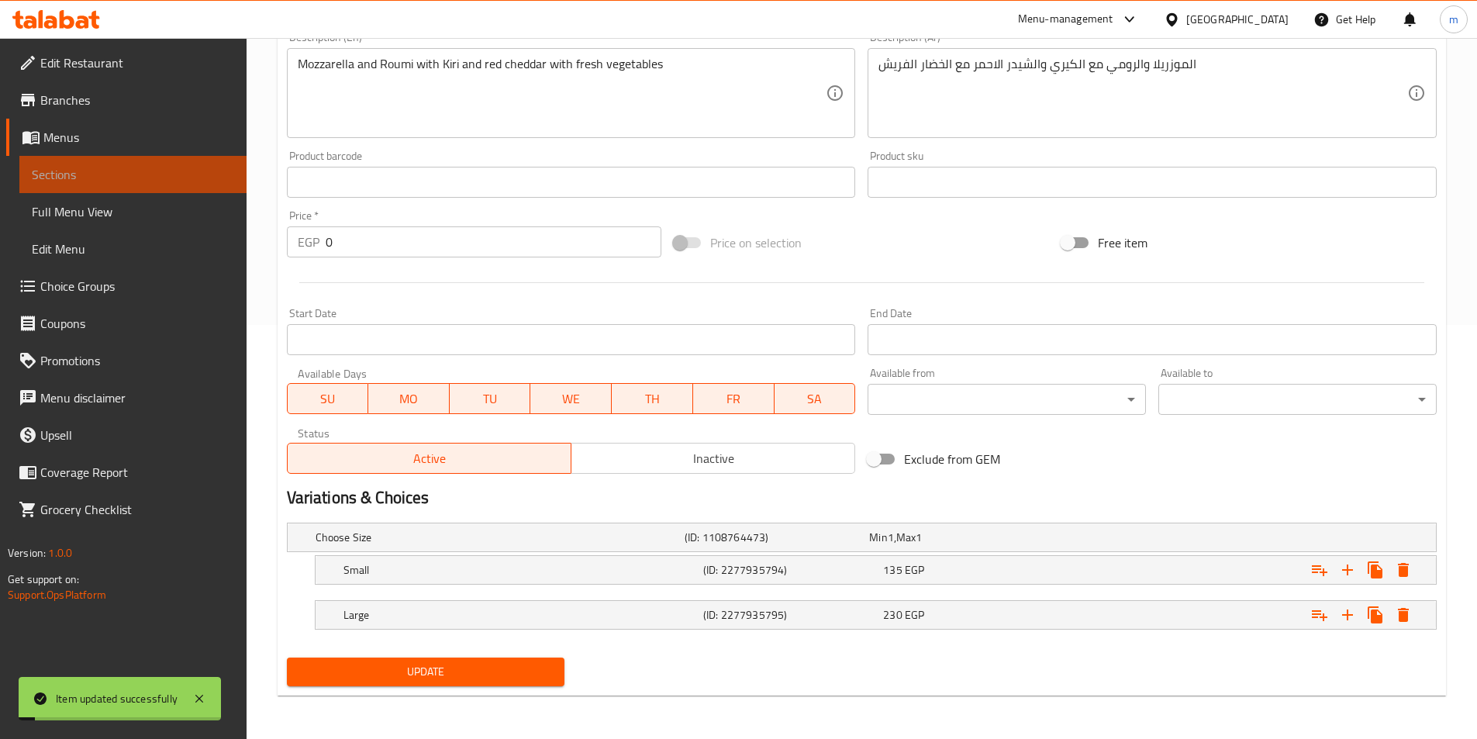
click at [95, 185] on link "Sections" at bounding box center [132, 174] width 227 height 37
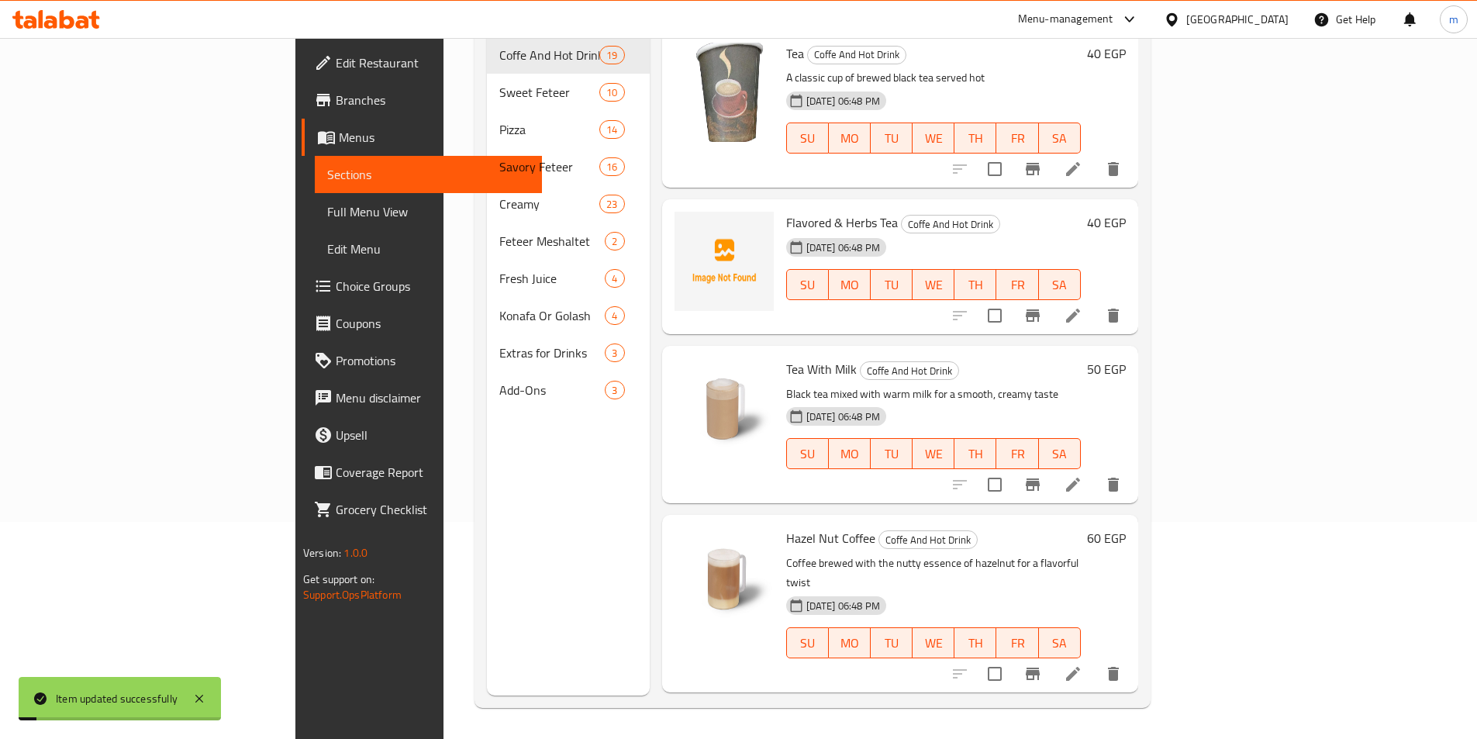
scroll to position [217, 0]
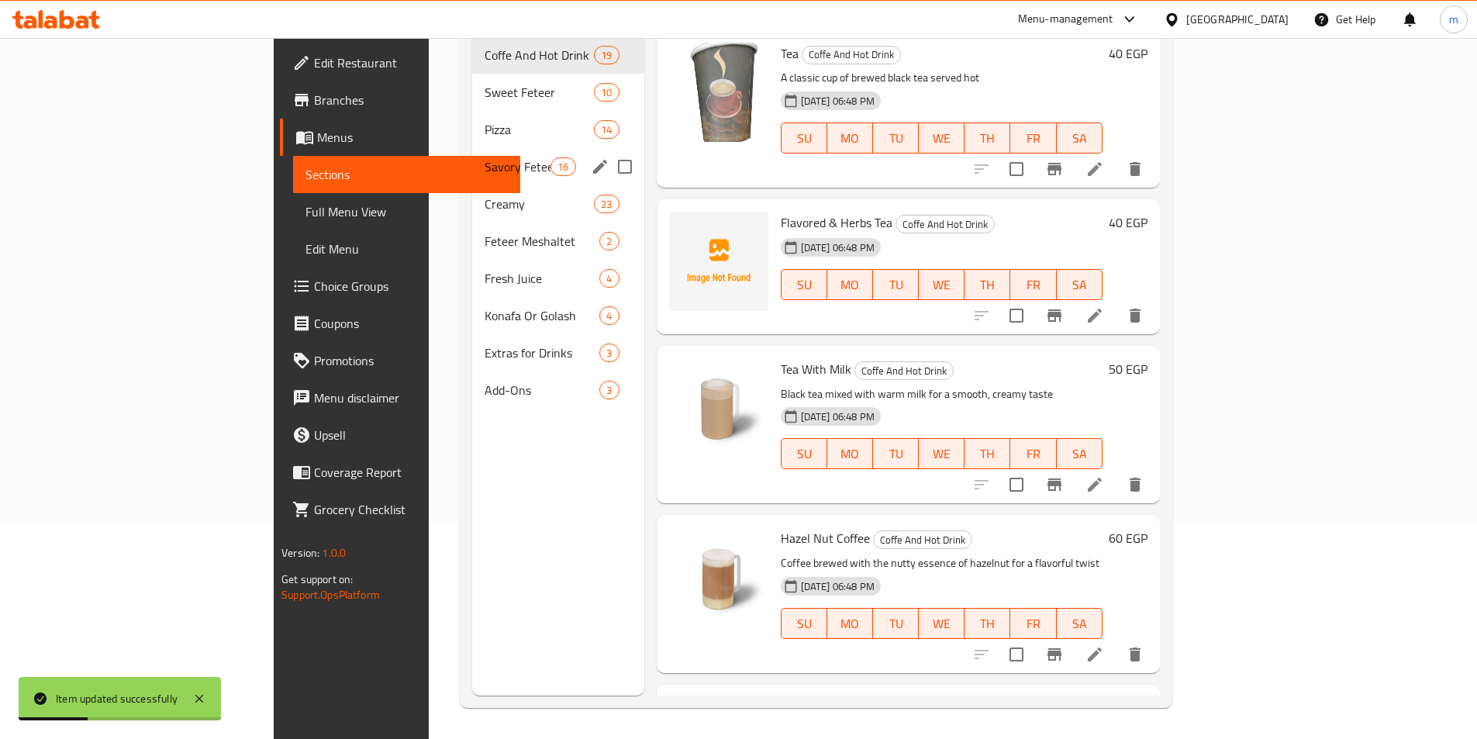
click at [472, 154] on div "Savory Feteer 16" at bounding box center [558, 166] width 172 height 37
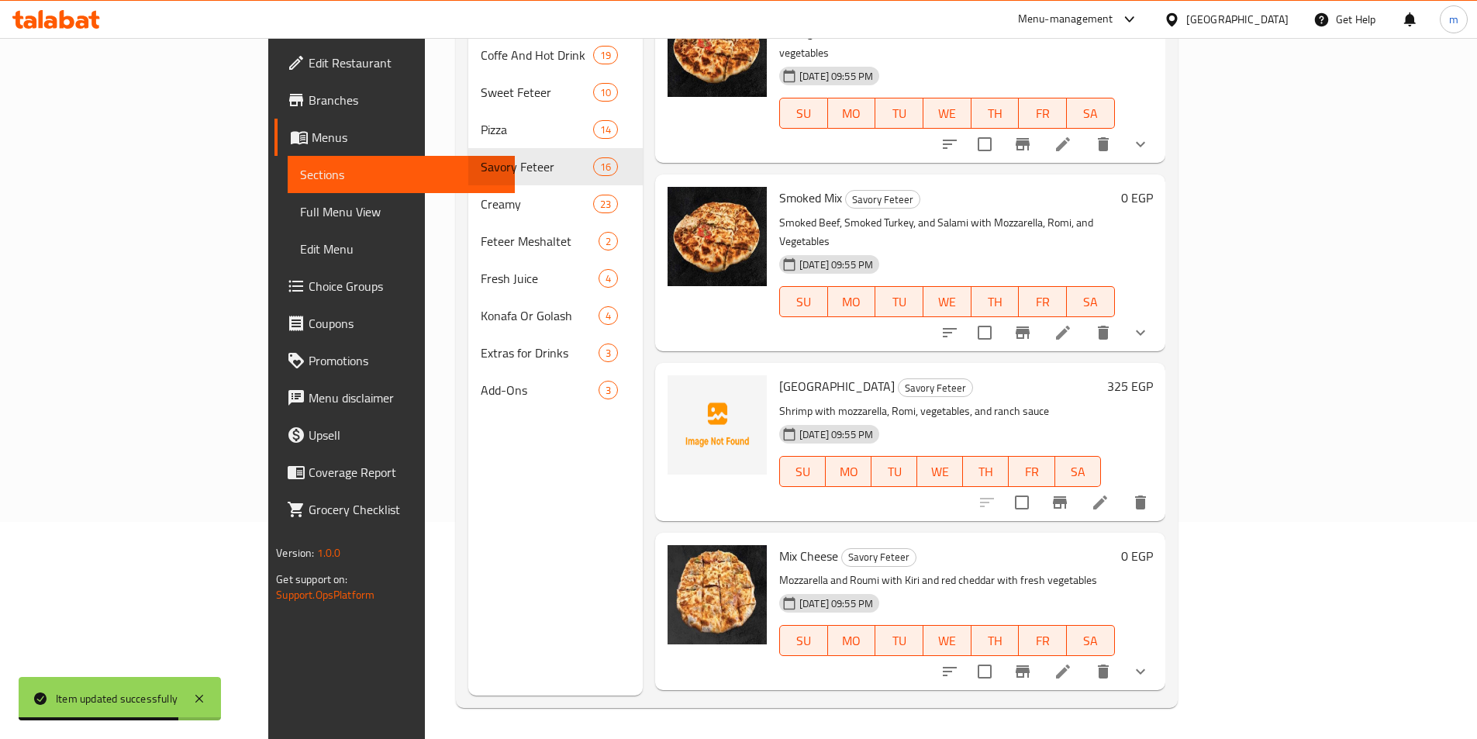
scroll to position [1777, 0]
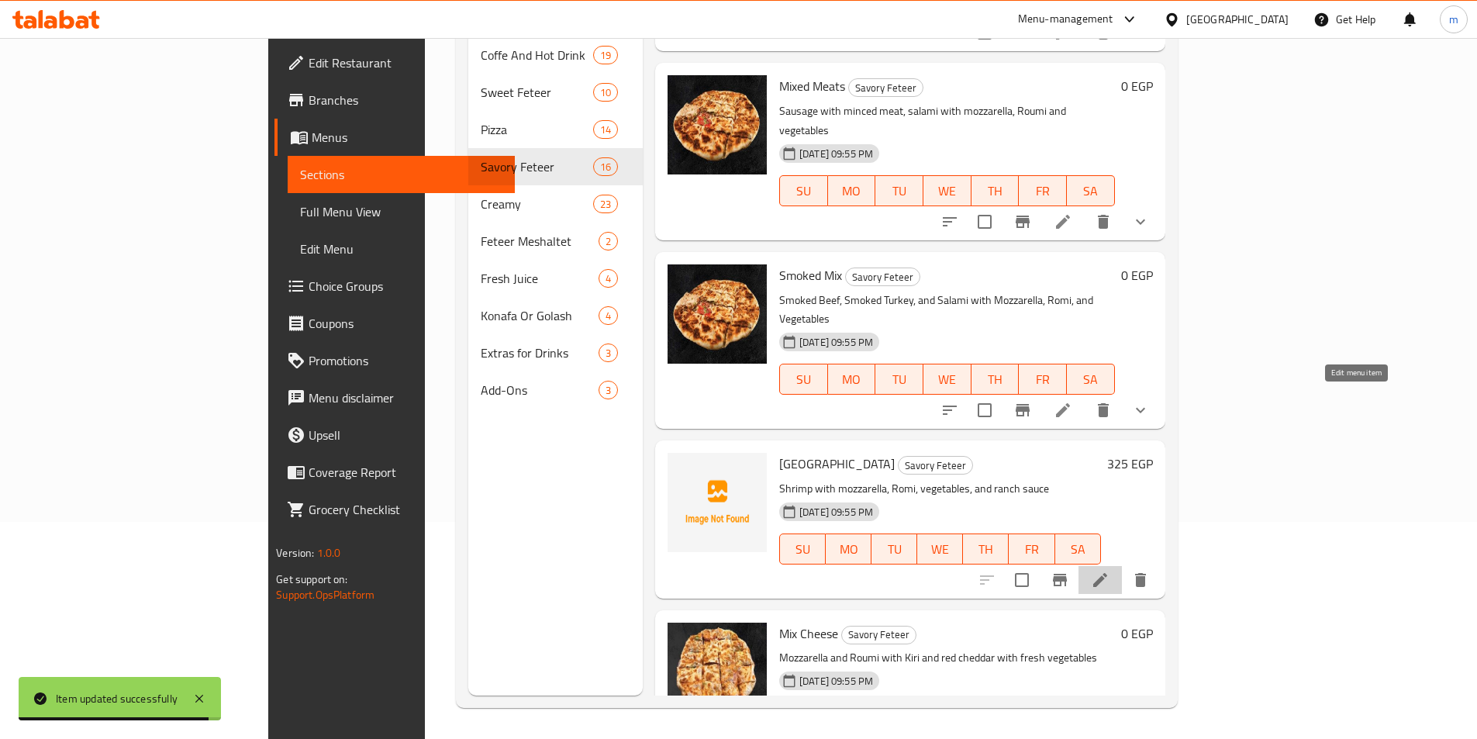
click at [1107, 573] on icon at bounding box center [1100, 580] width 14 height 14
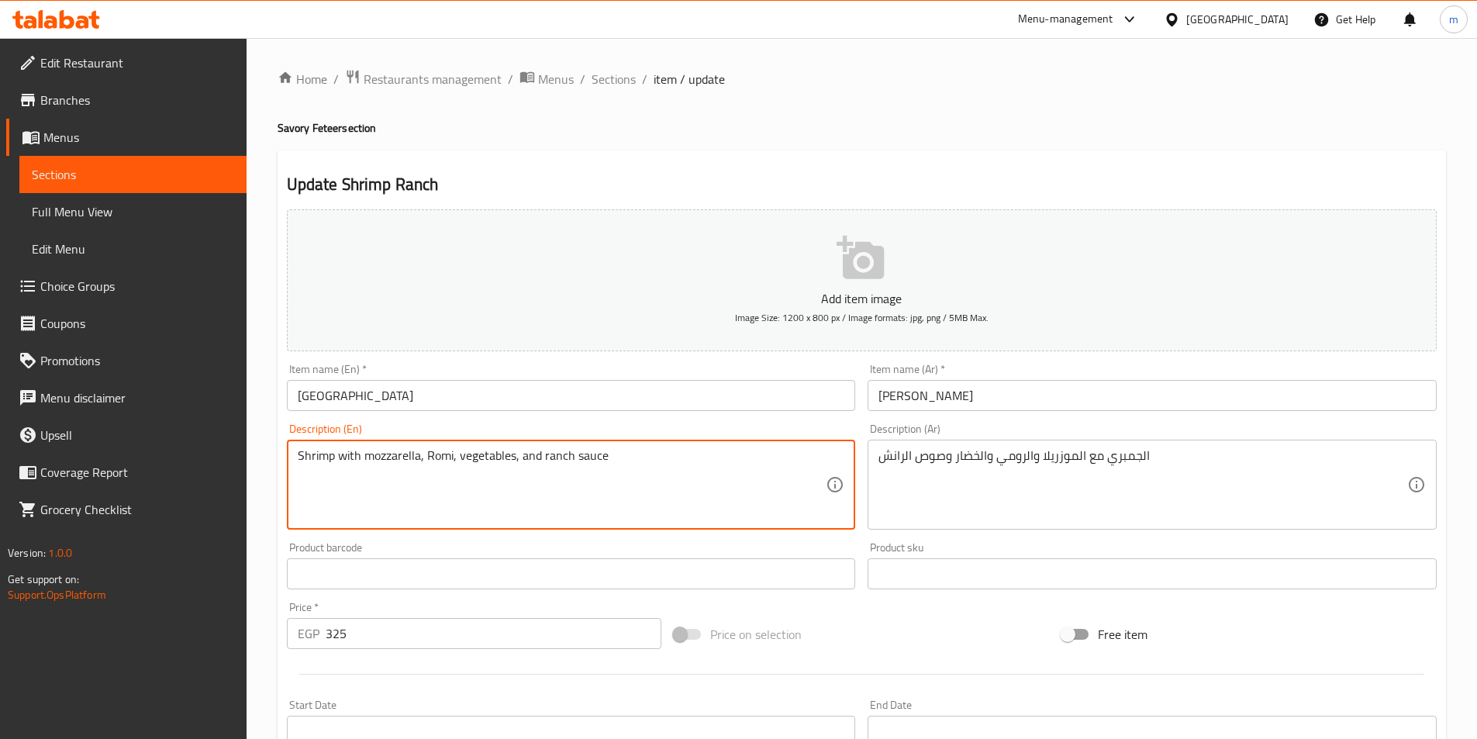
drag, startPoint x: 425, startPoint y: 455, endPoint x: 452, endPoint y: 453, distance: 27.2
paste textarea "u"
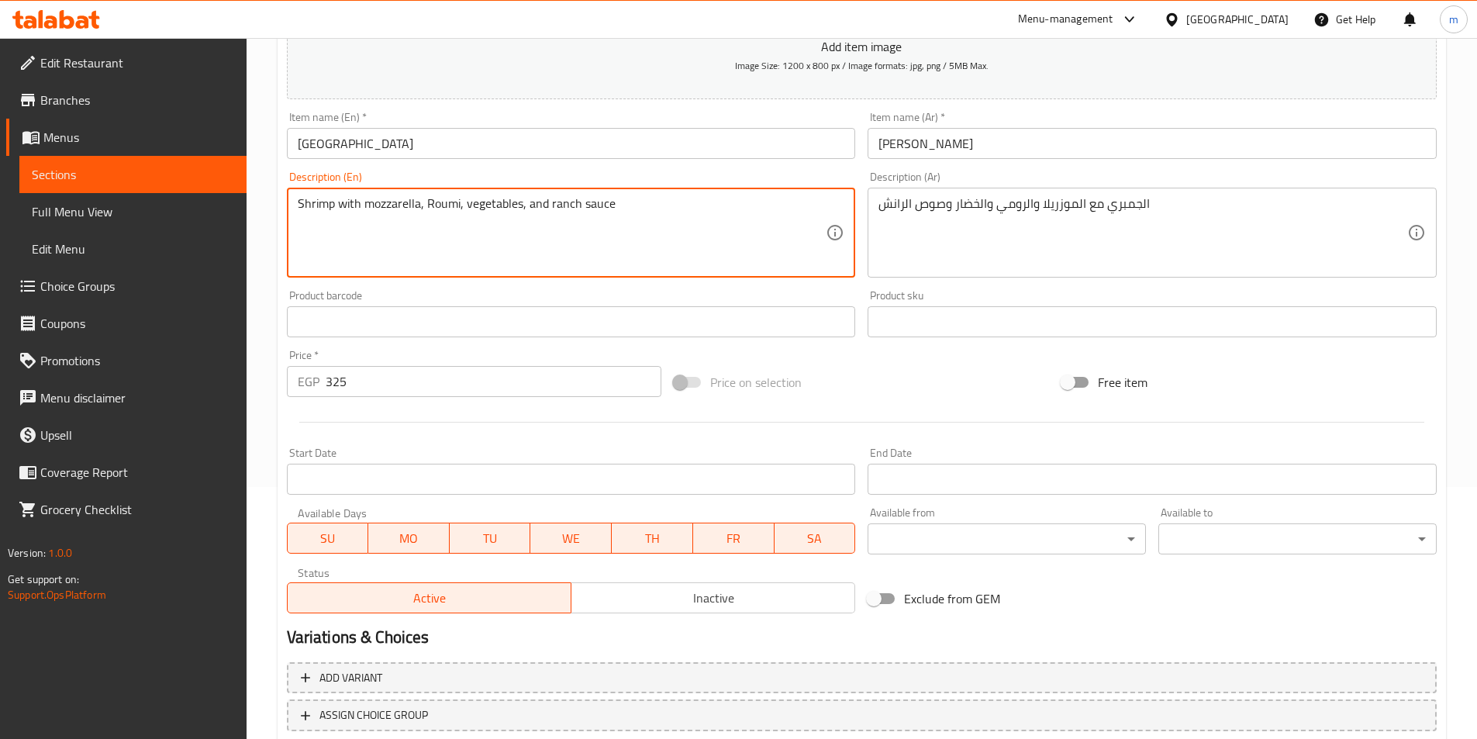
scroll to position [357, 0]
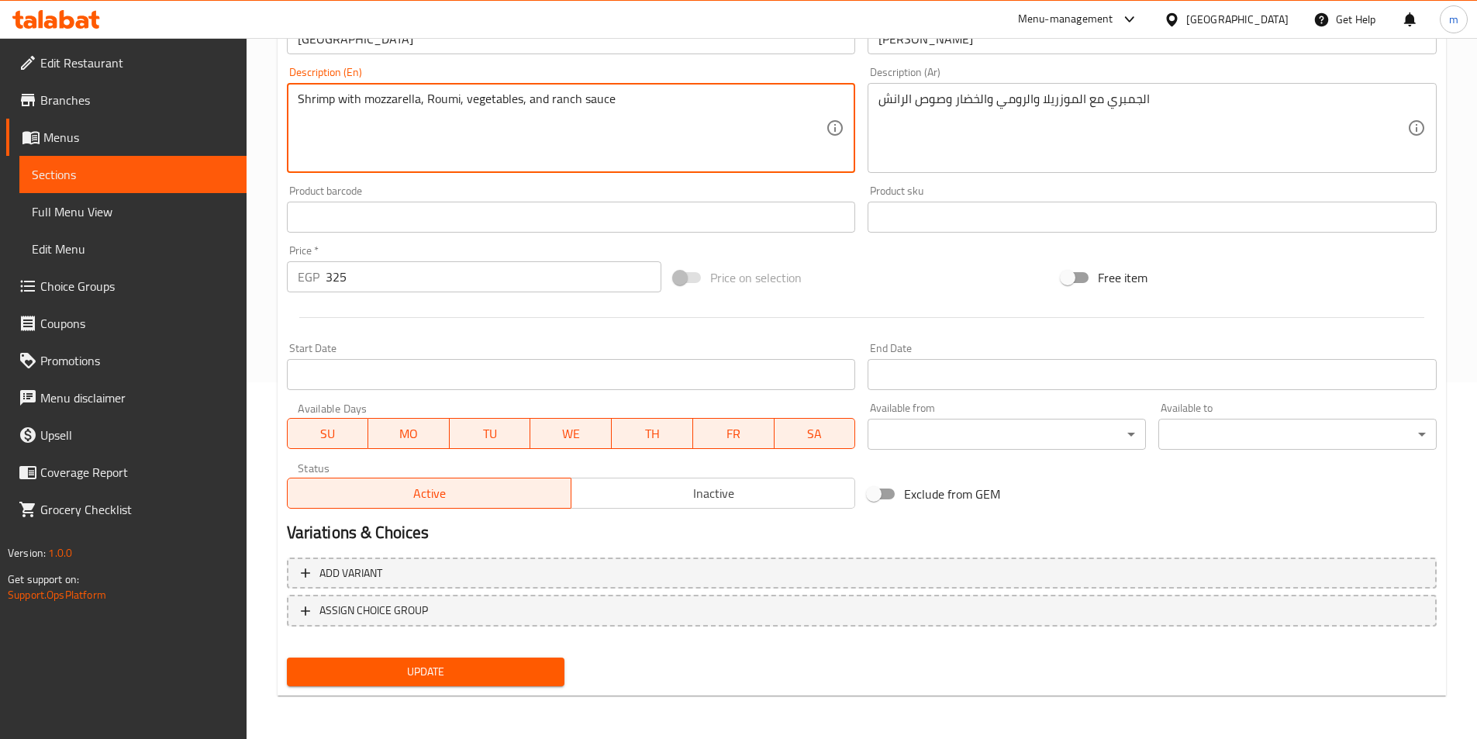
type textarea "Shrimp with mozzarella, Roumi, vegetables, and ranch sauce"
click at [365, 687] on div "Update" at bounding box center [426, 671] width 291 height 41
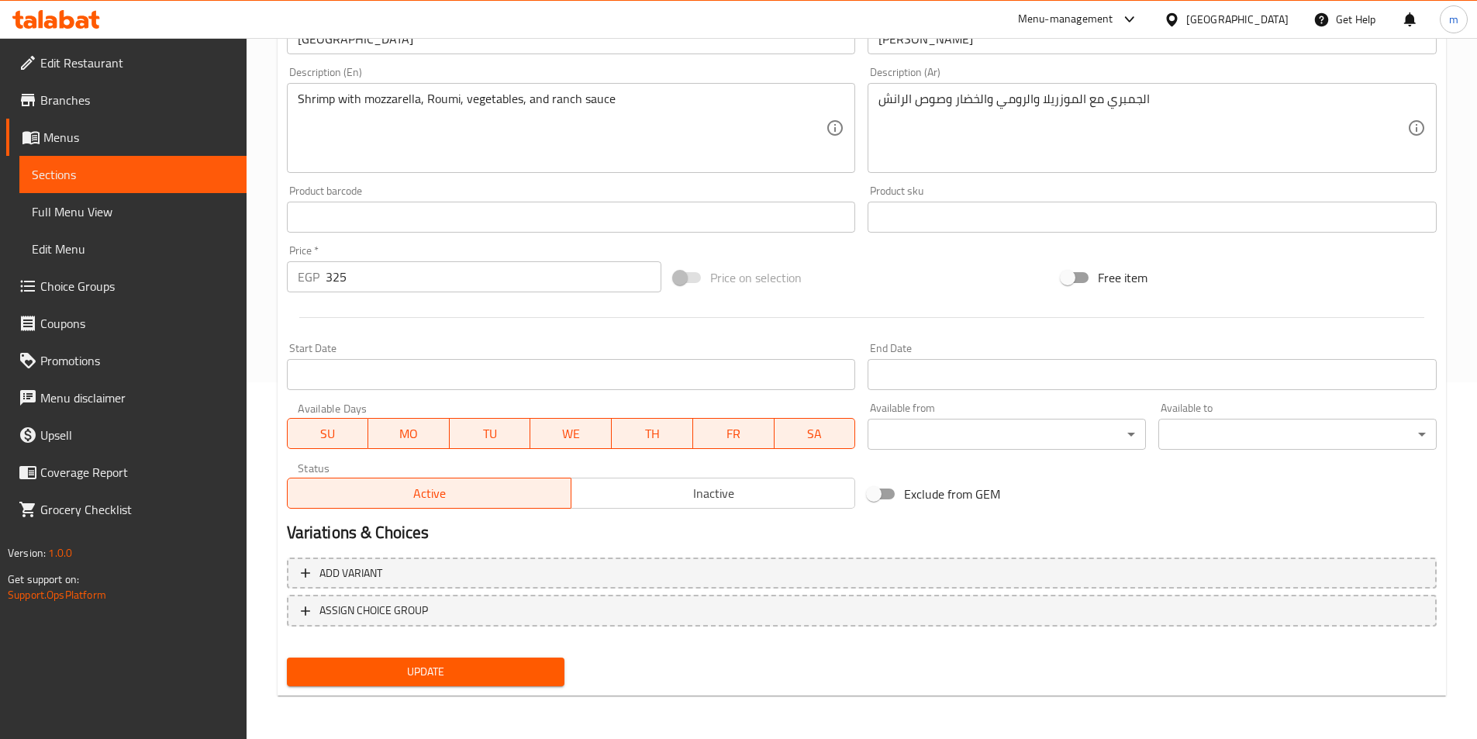
click at [379, 680] on span "Update" at bounding box center [426, 671] width 254 height 19
click at [147, 179] on span "Sections" at bounding box center [133, 174] width 202 height 19
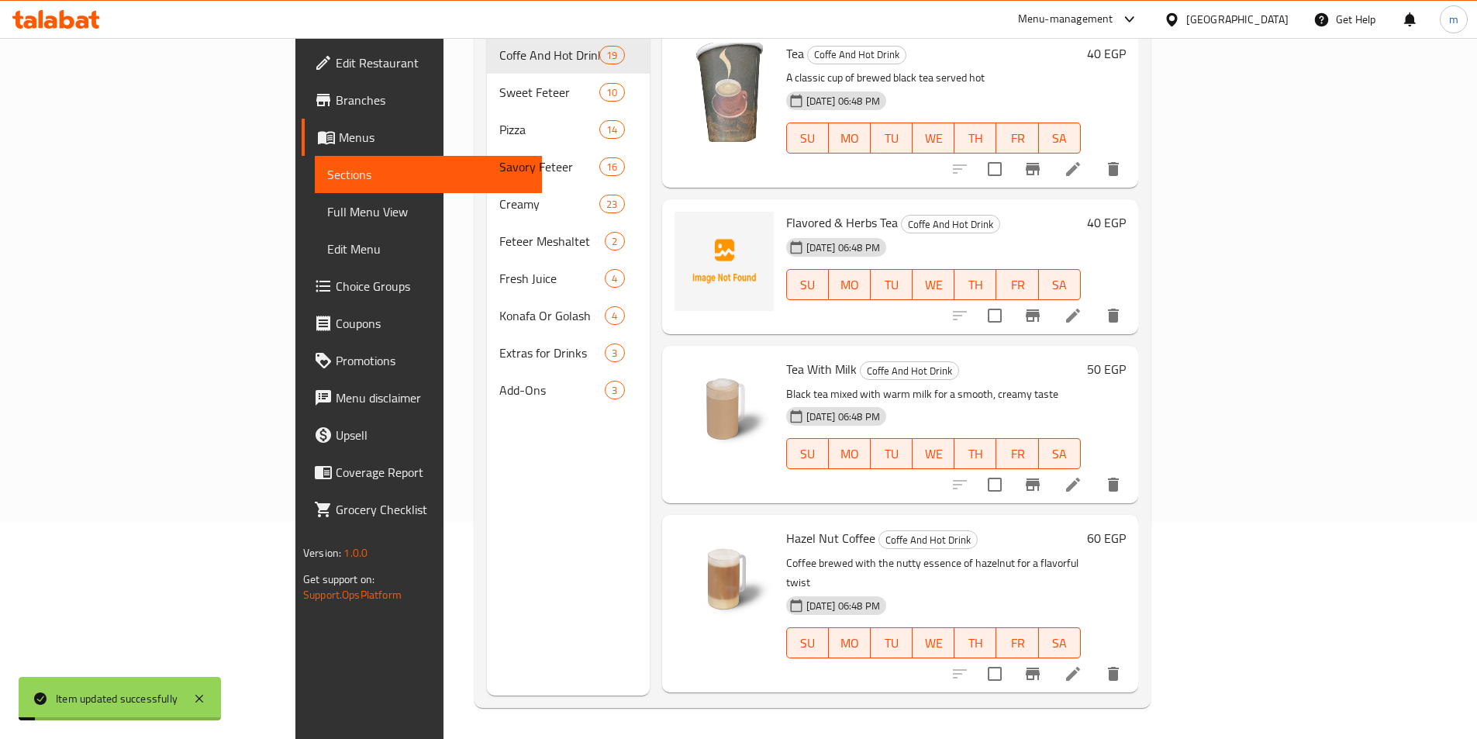
scroll to position [217, 0]
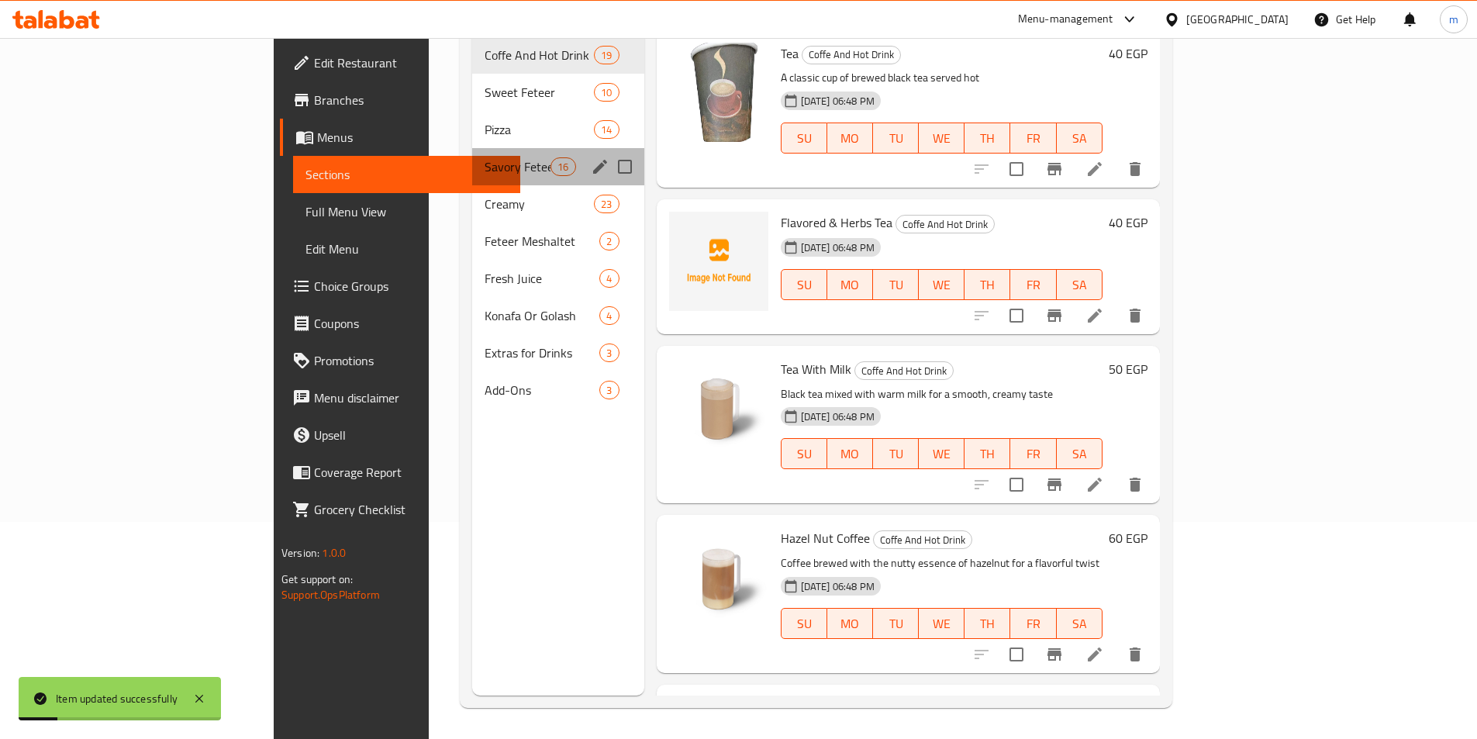
click at [472, 153] on div "Savory Feteer 16" at bounding box center [558, 166] width 172 height 37
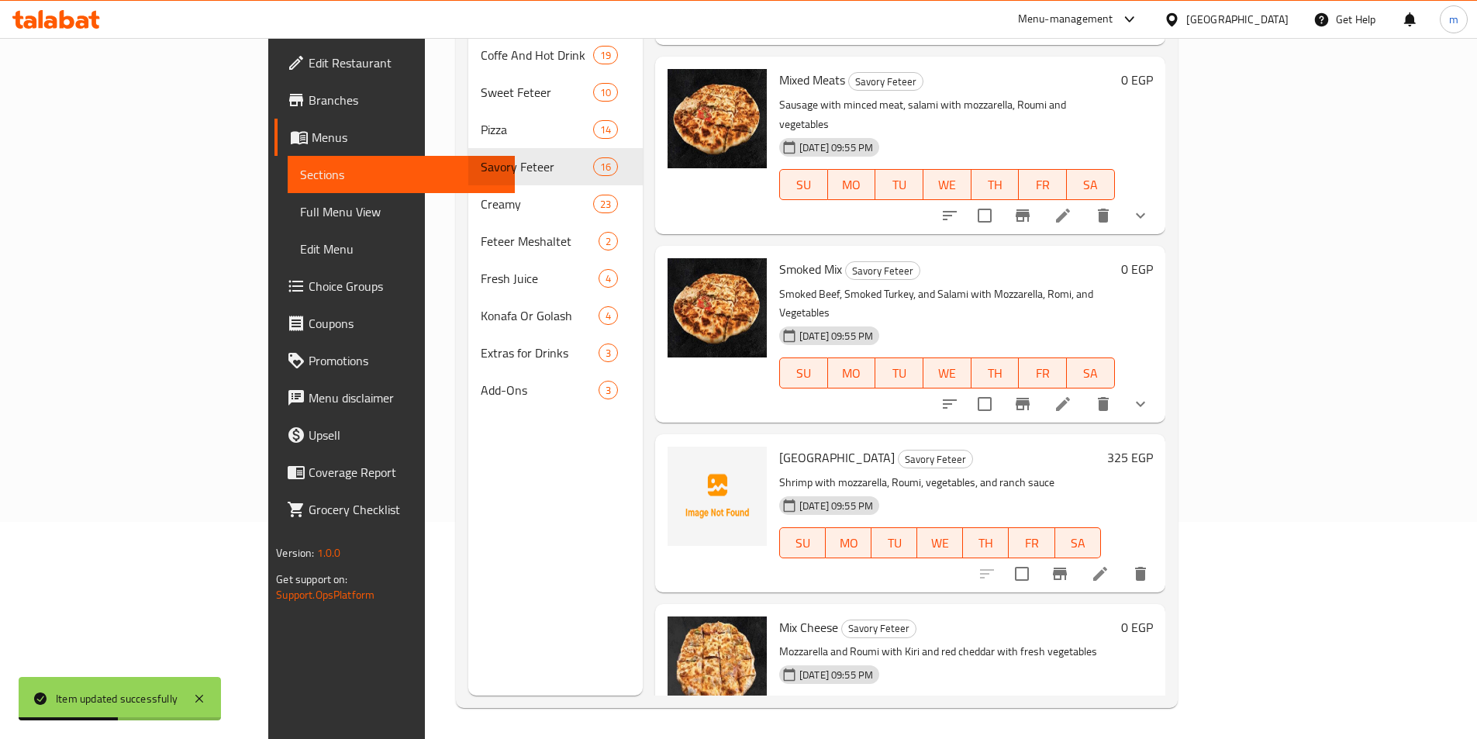
scroll to position [1777, 0]
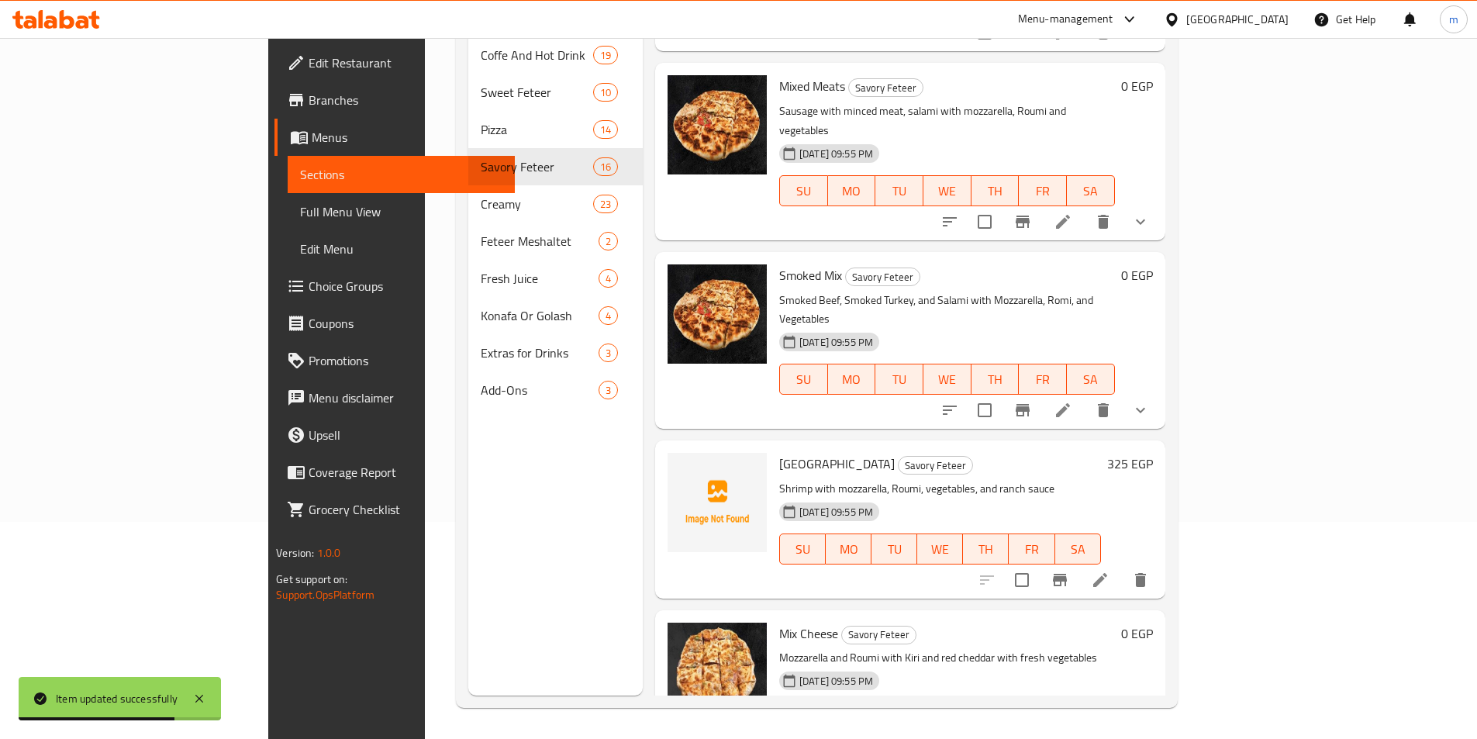
click at [1070, 403] on icon at bounding box center [1063, 410] width 14 height 14
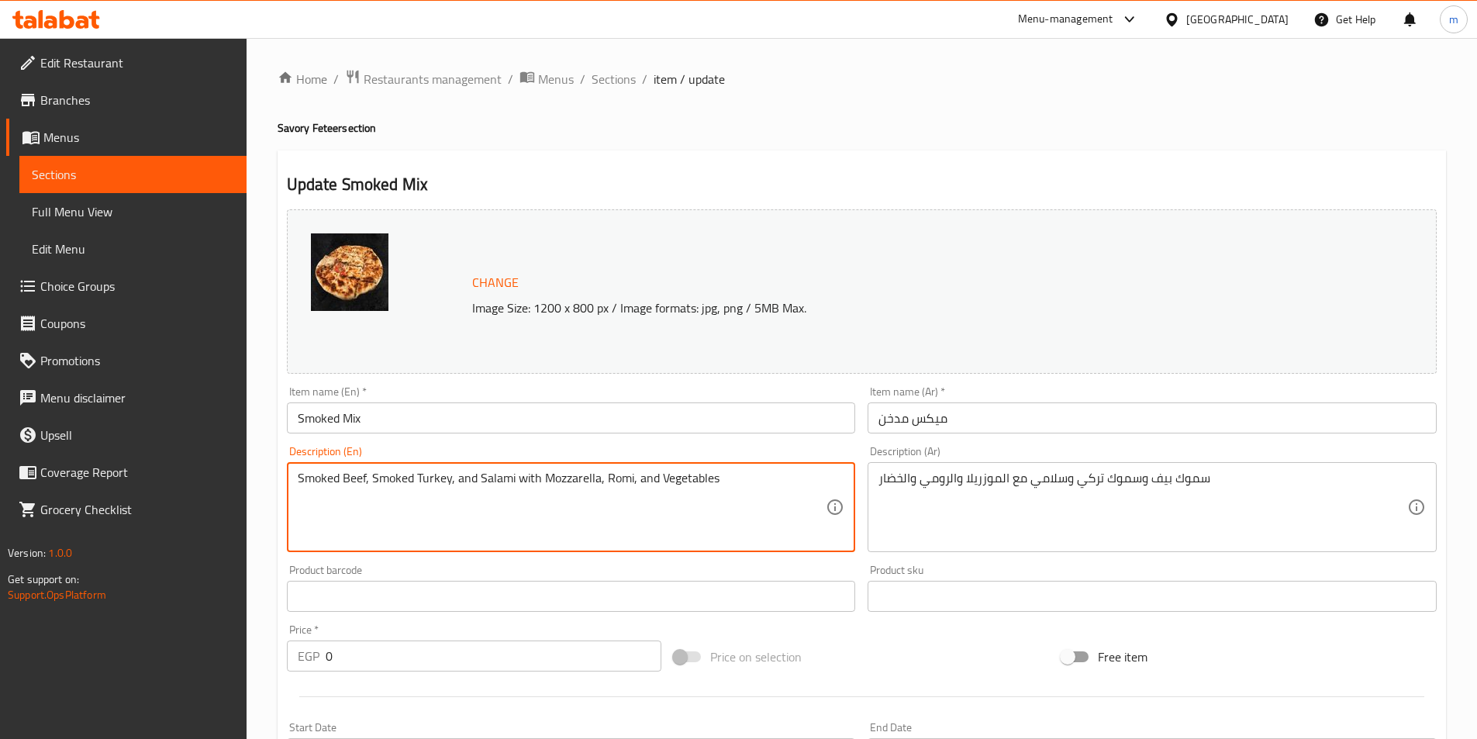
drag, startPoint x: 603, startPoint y: 482, endPoint x: 642, endPoint y: 483, distance: 38.8
paste textarea "u"
type textarea "Smoked Beef, Smoked Turkey, and Salami with Mozzarella, Roumi, and Vegetables"
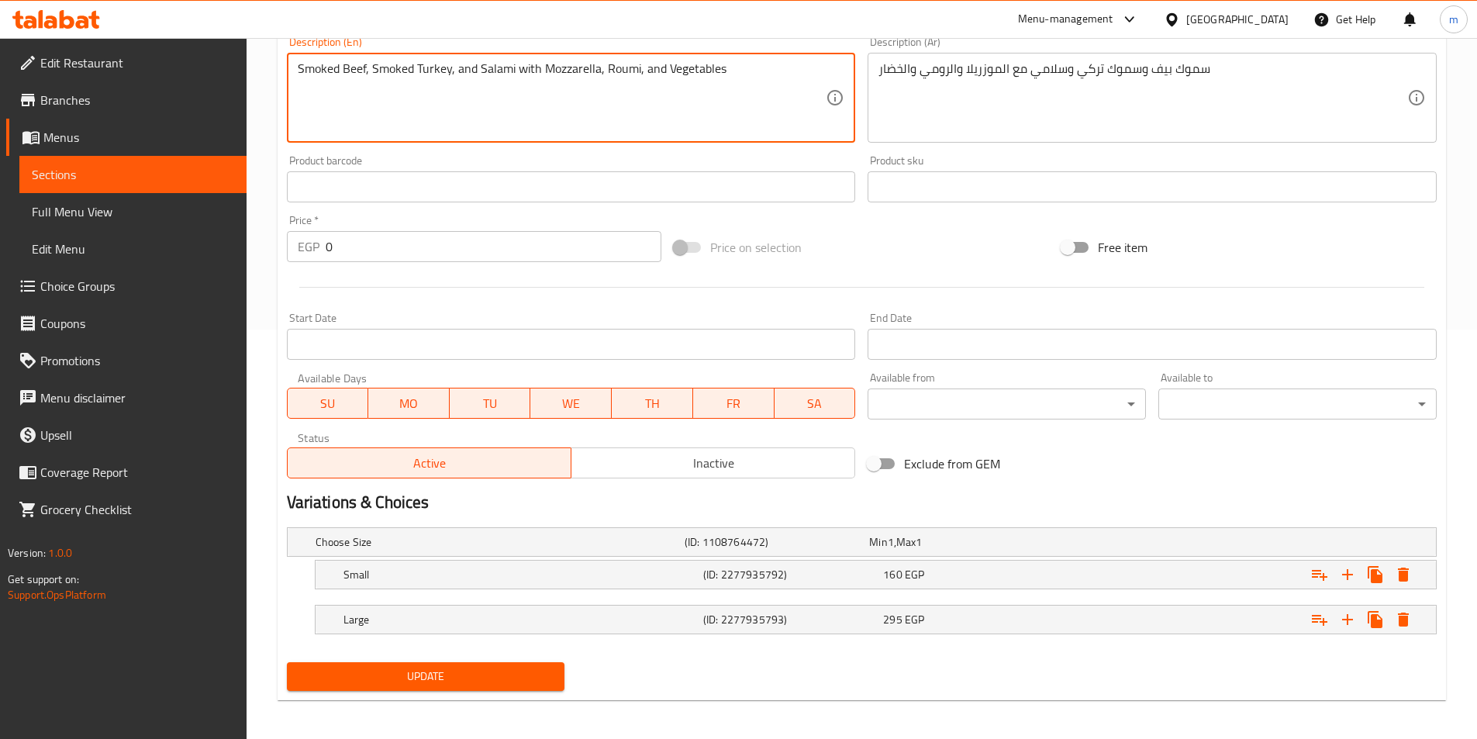
scroll to position [414, 0]
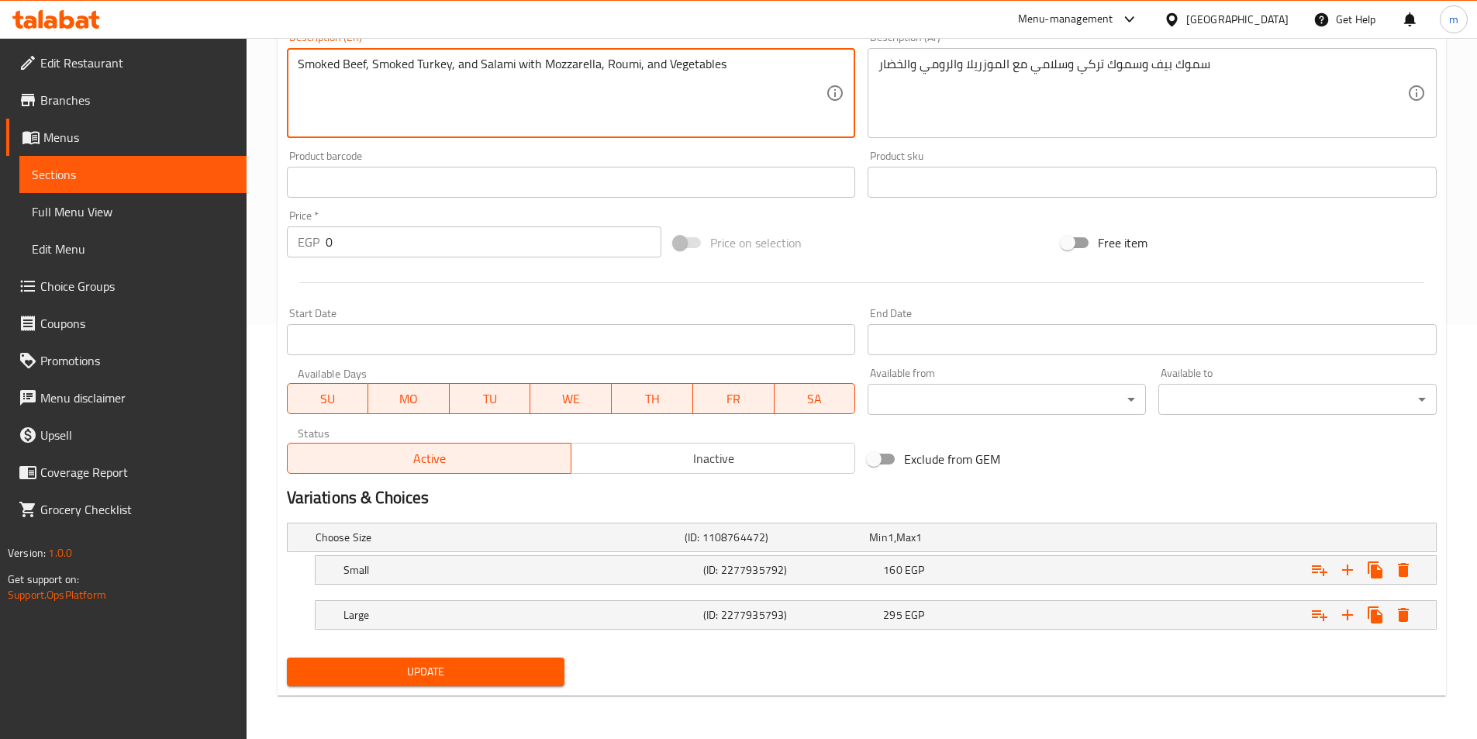
click at [477, 656] on div "Update" at bounding box center [426, 671] width 291 height 41
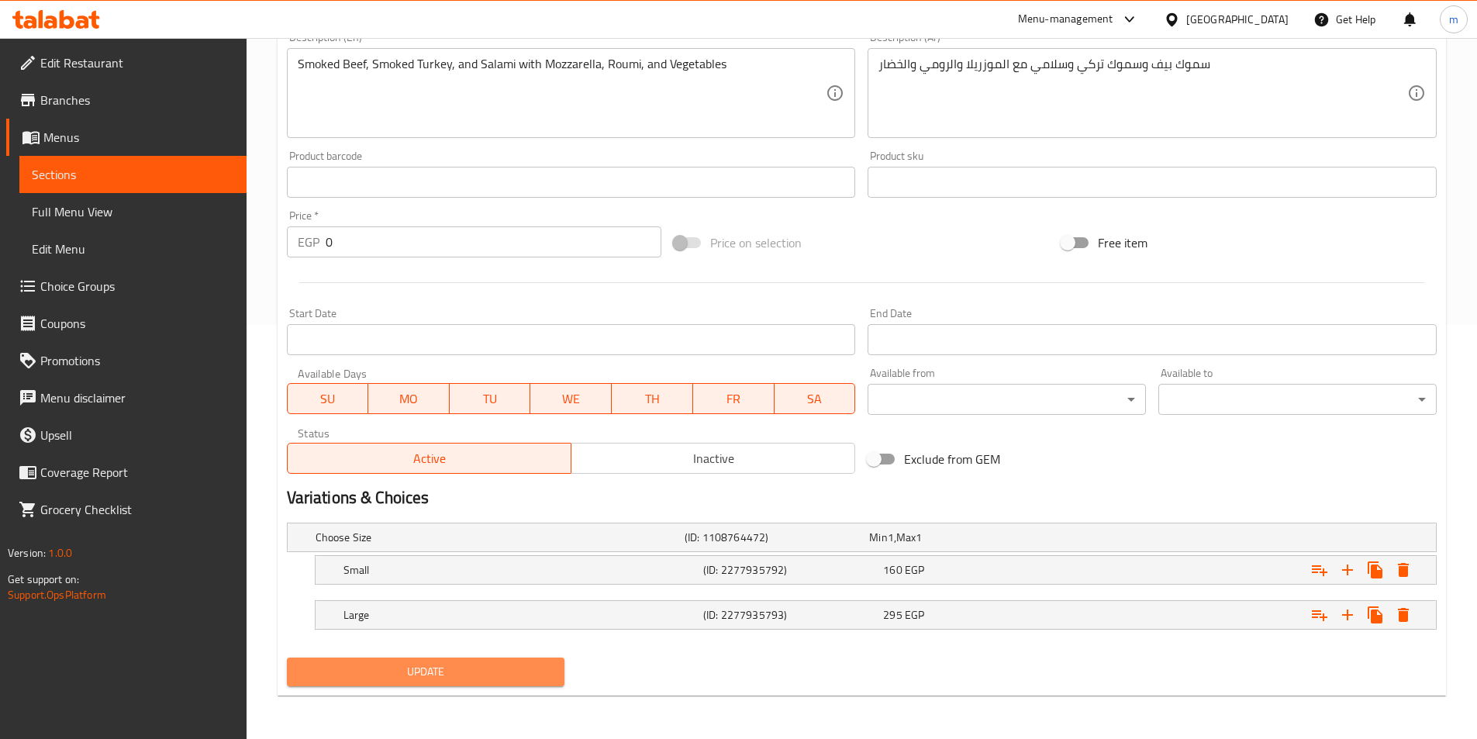
click at [478, 670] on span "Update" at bounding box center [426, 671] width 254 height 19
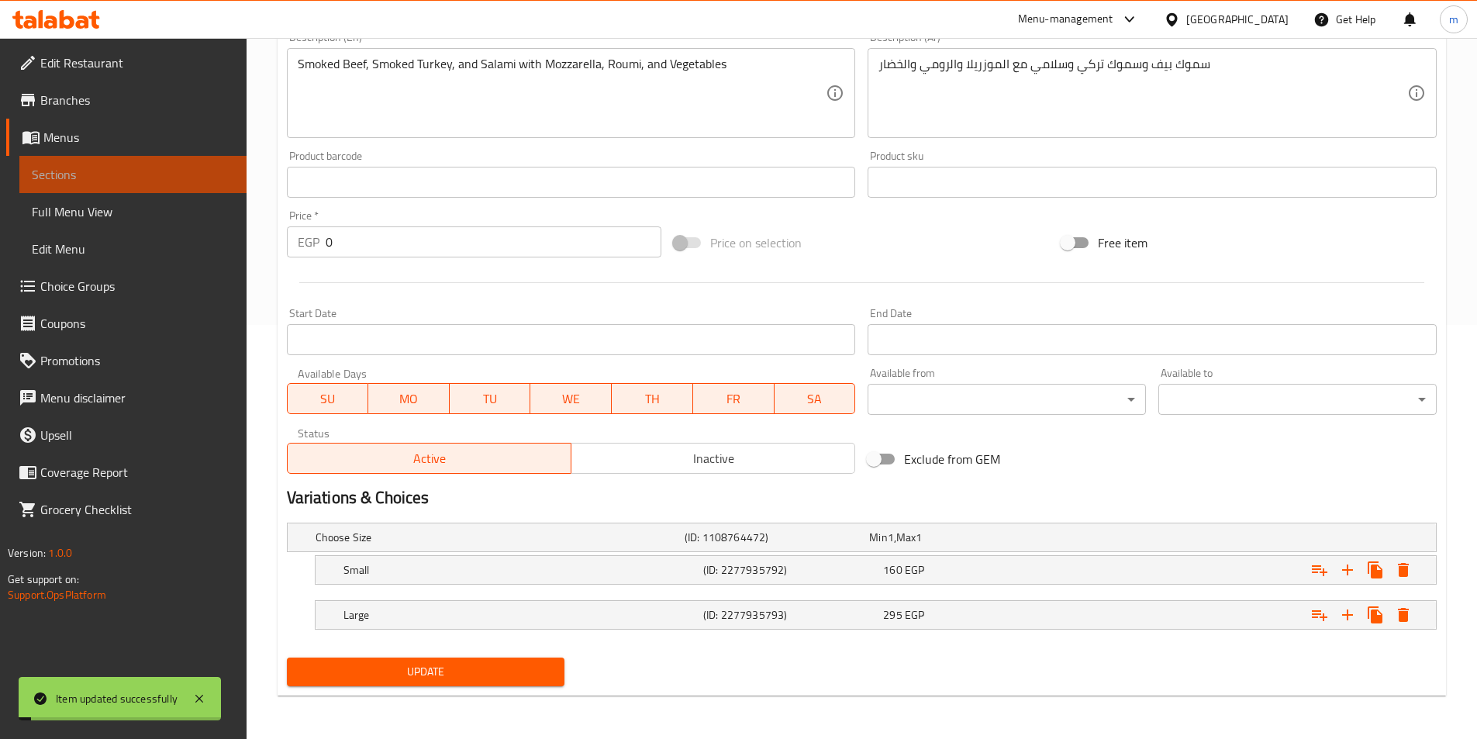
click at [149, 190] on link "Sections" at bounding box center [132, 174] width 227 height 37
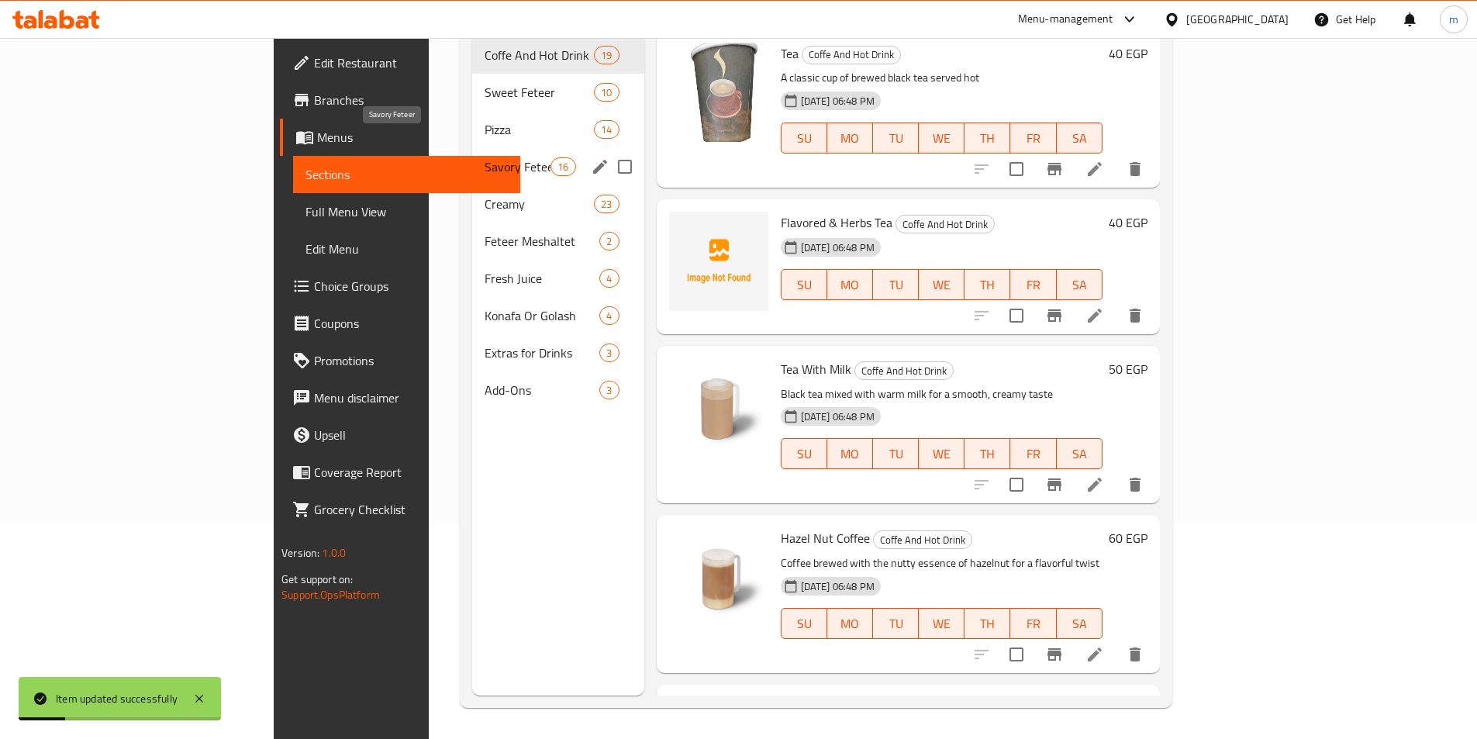
click at [485, 157] on span "Savory Feteer" at bounding box center [518, 166] width 66 height 19
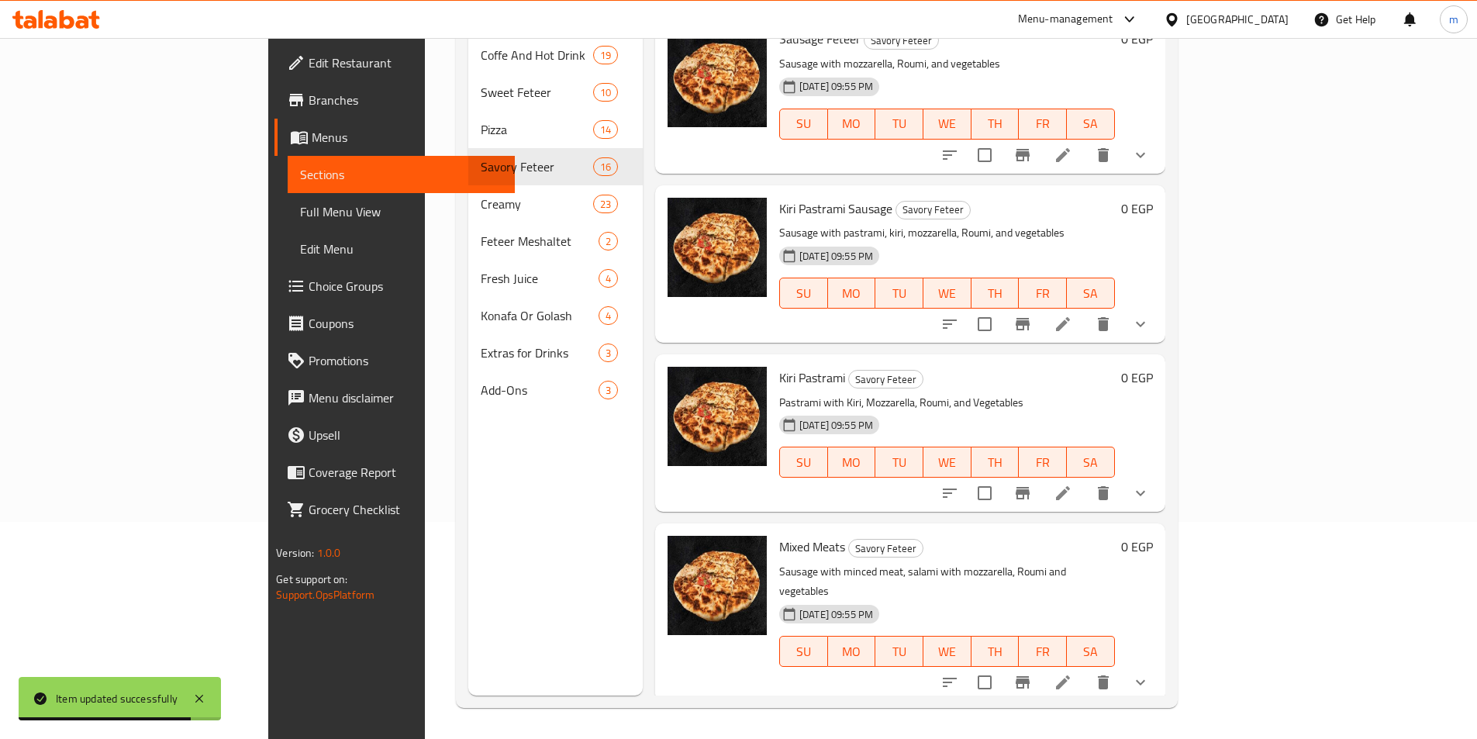
scroll to position [1312, 0]
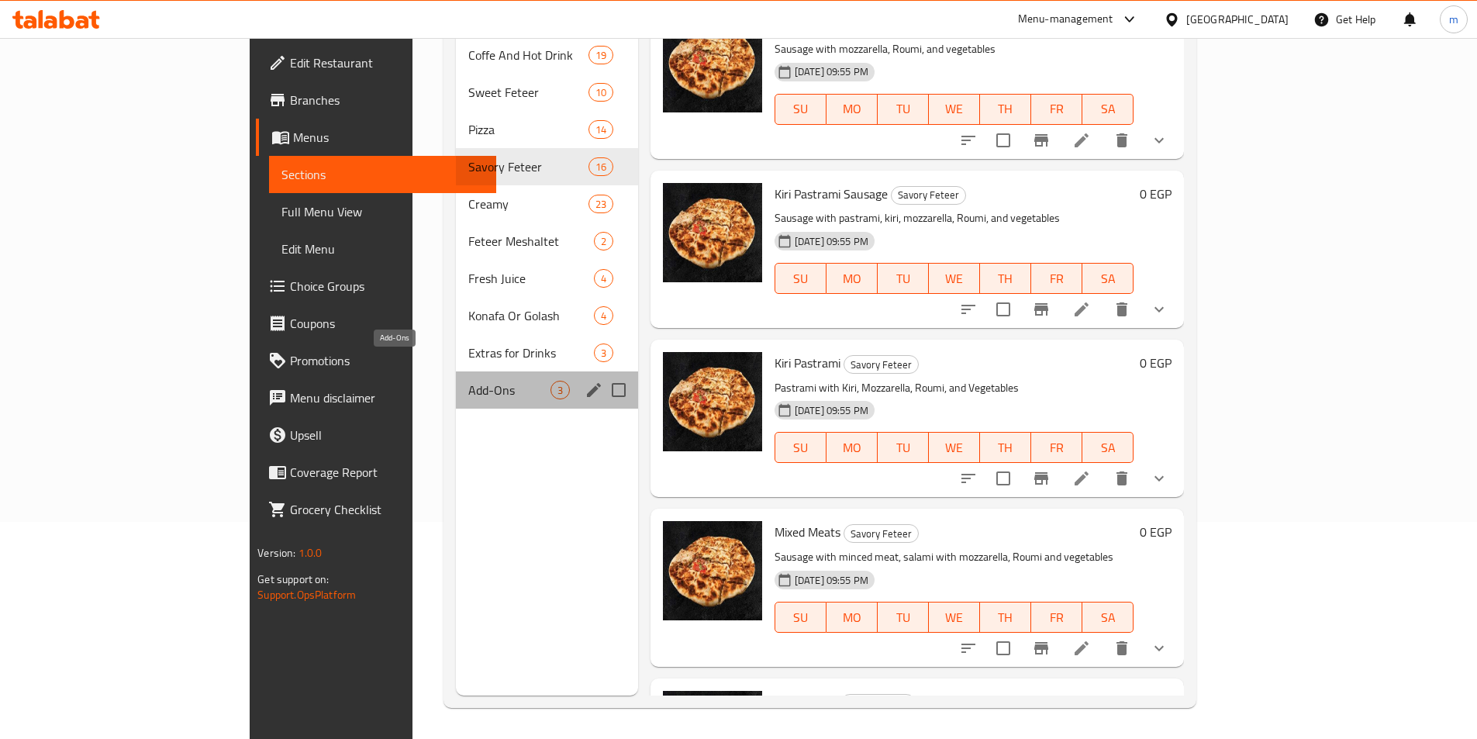
click at [468, 381] on span "Add-Ons" at bounding box center [509, 390] width 82 height 19
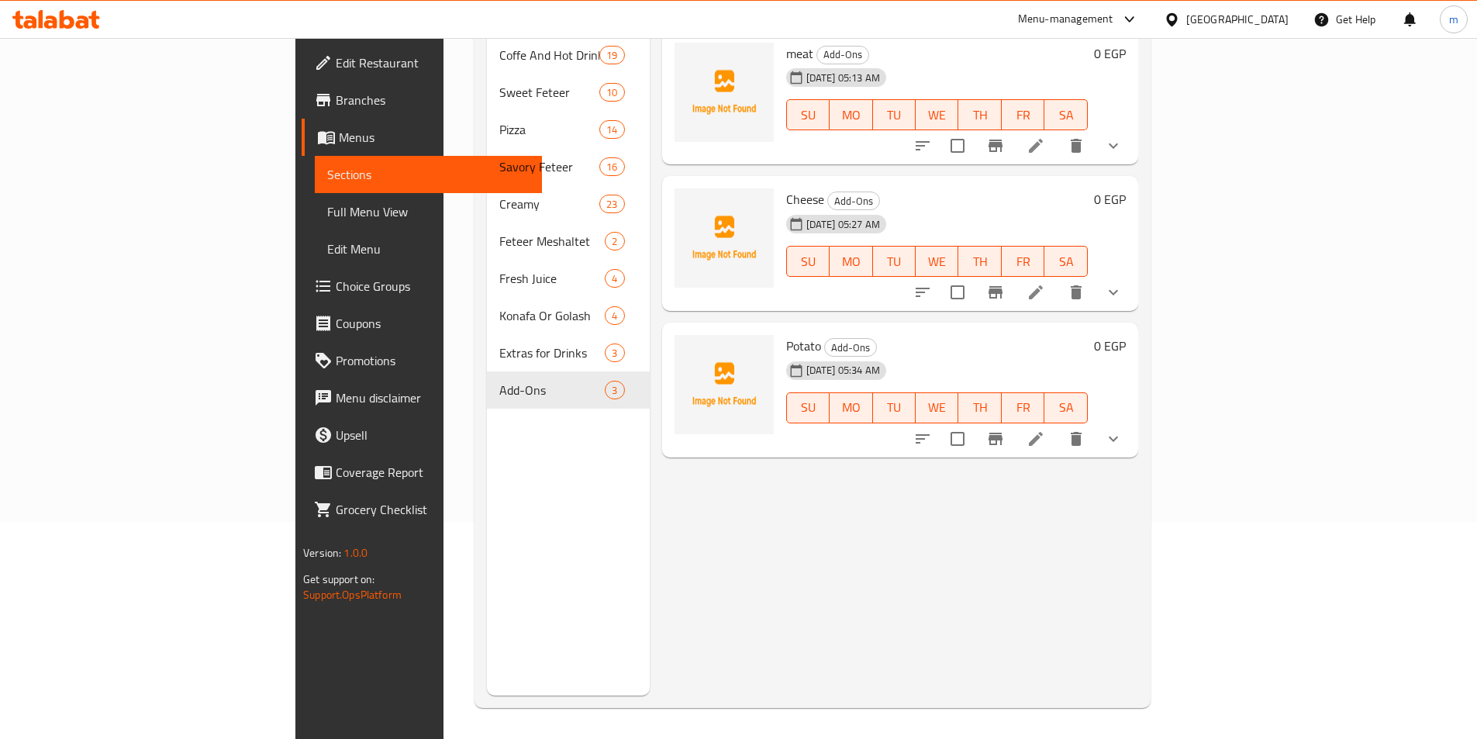
click at [1043, 285] on icon at bounding box center [1036, 292] width 14 height 14
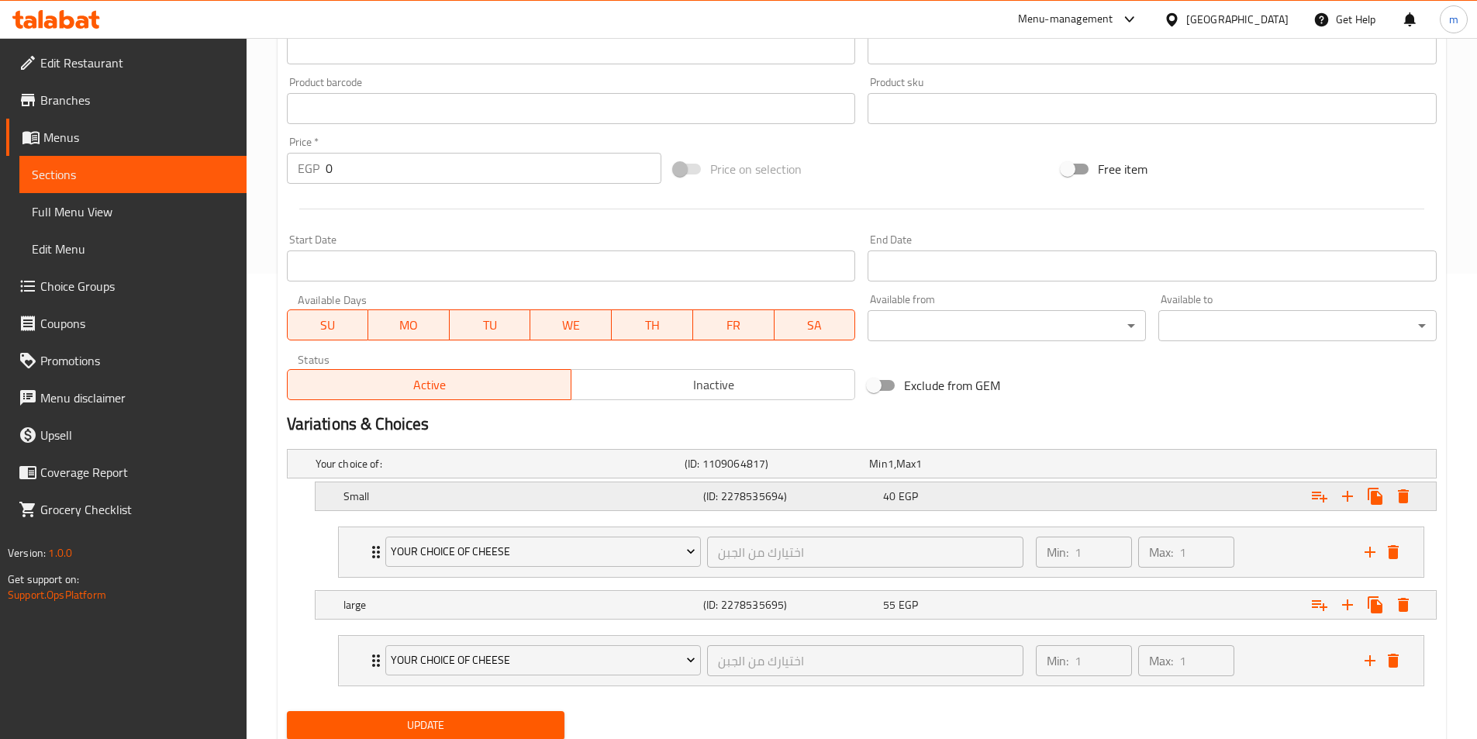
scroll to position [519, 0]
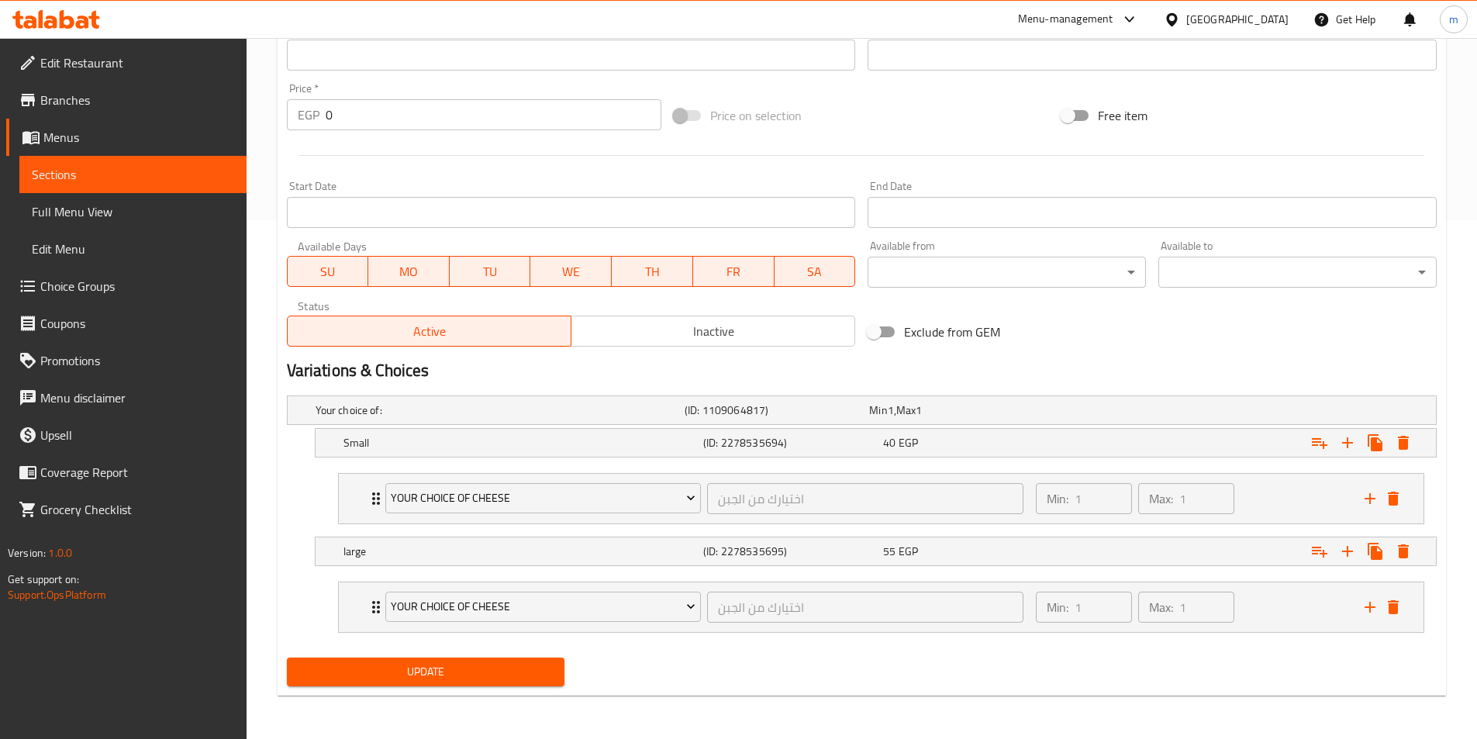
click at [102, 288] on span "Choice Groups" at bounding box center [137, 286] width 194 height 19
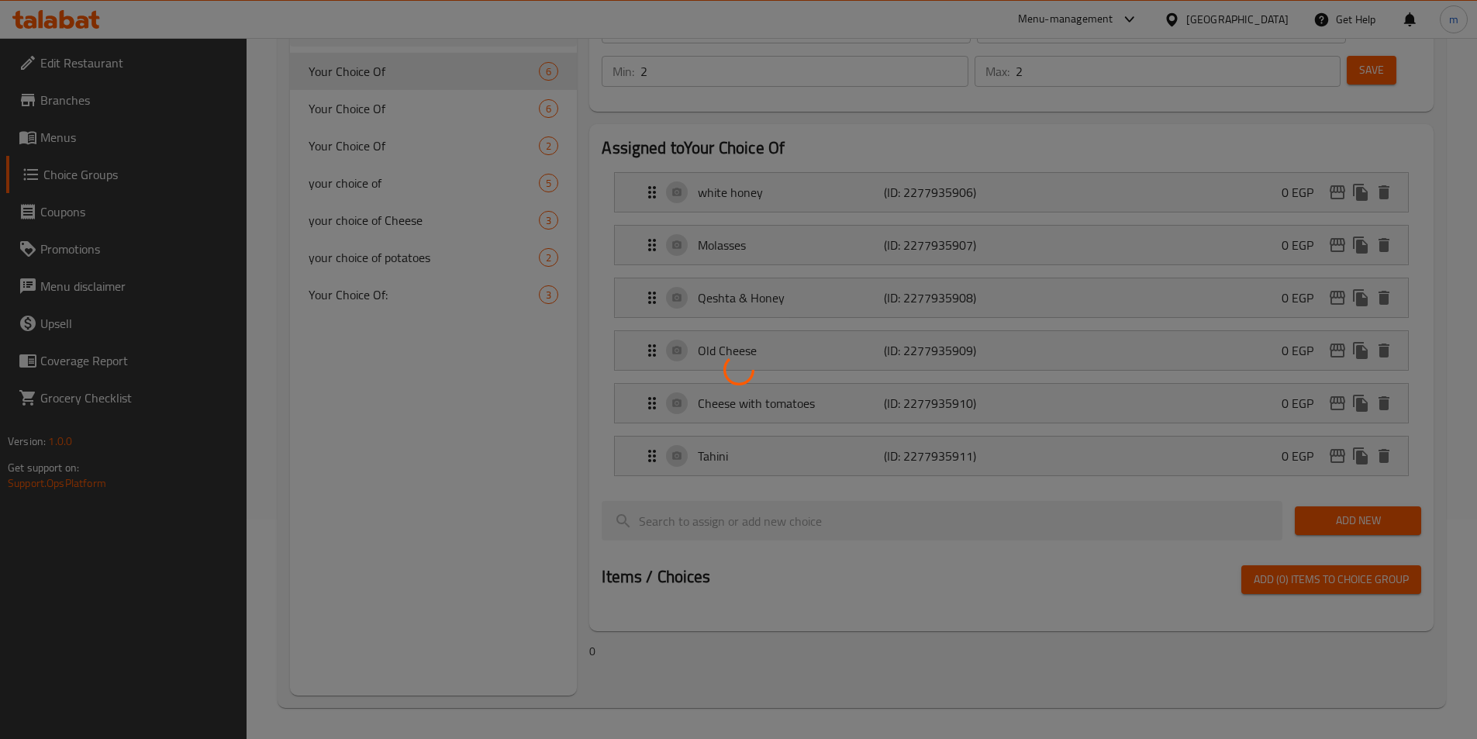
scroll to position [219, 0]
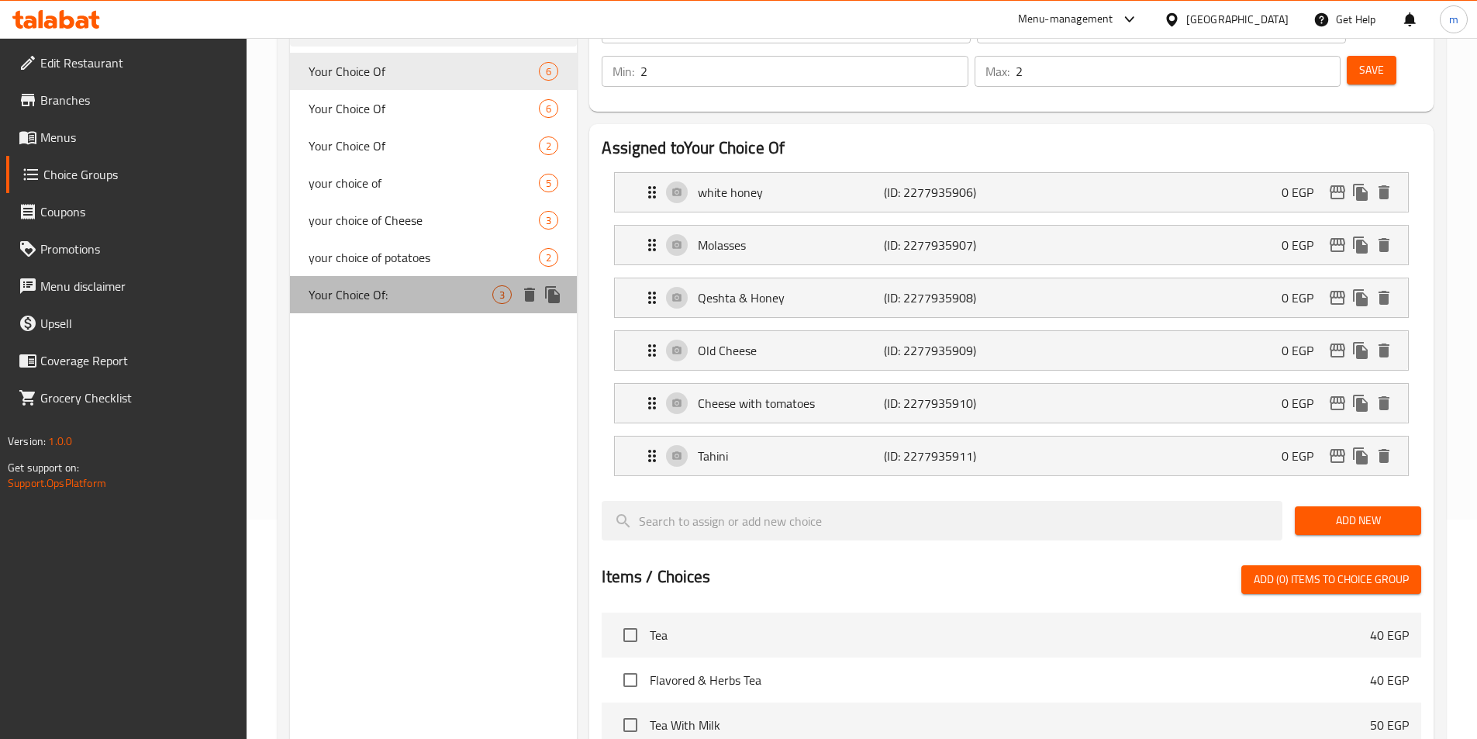
click at [376, 293] on span "Your Choice Of:" at bounding box center [401, 294] width 185 height 19
type input "Your Choice Of:"
type input "إختيارك من:"
type input "1"
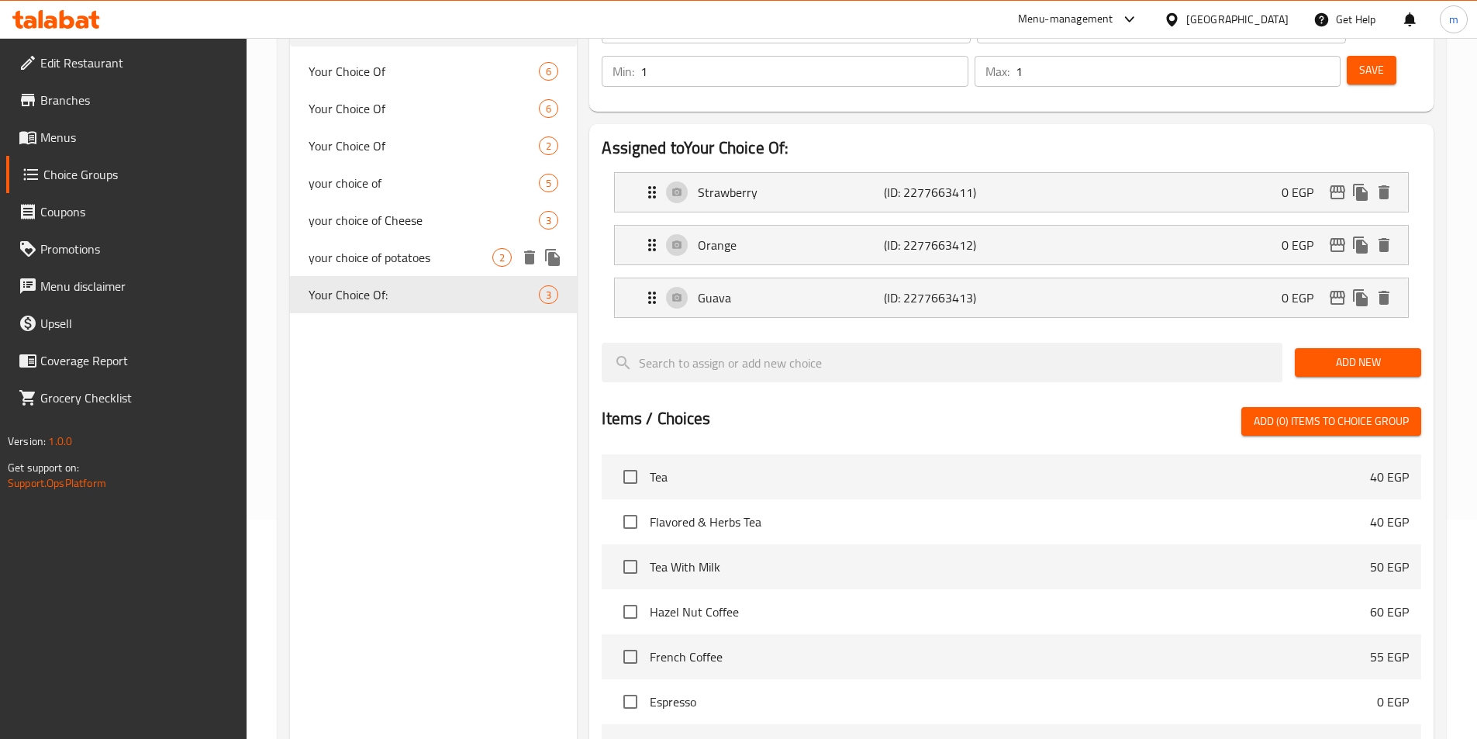
click at [375, 255] on span "your choice of potatoes" at bounding box center [401, 257] width 185 height 19
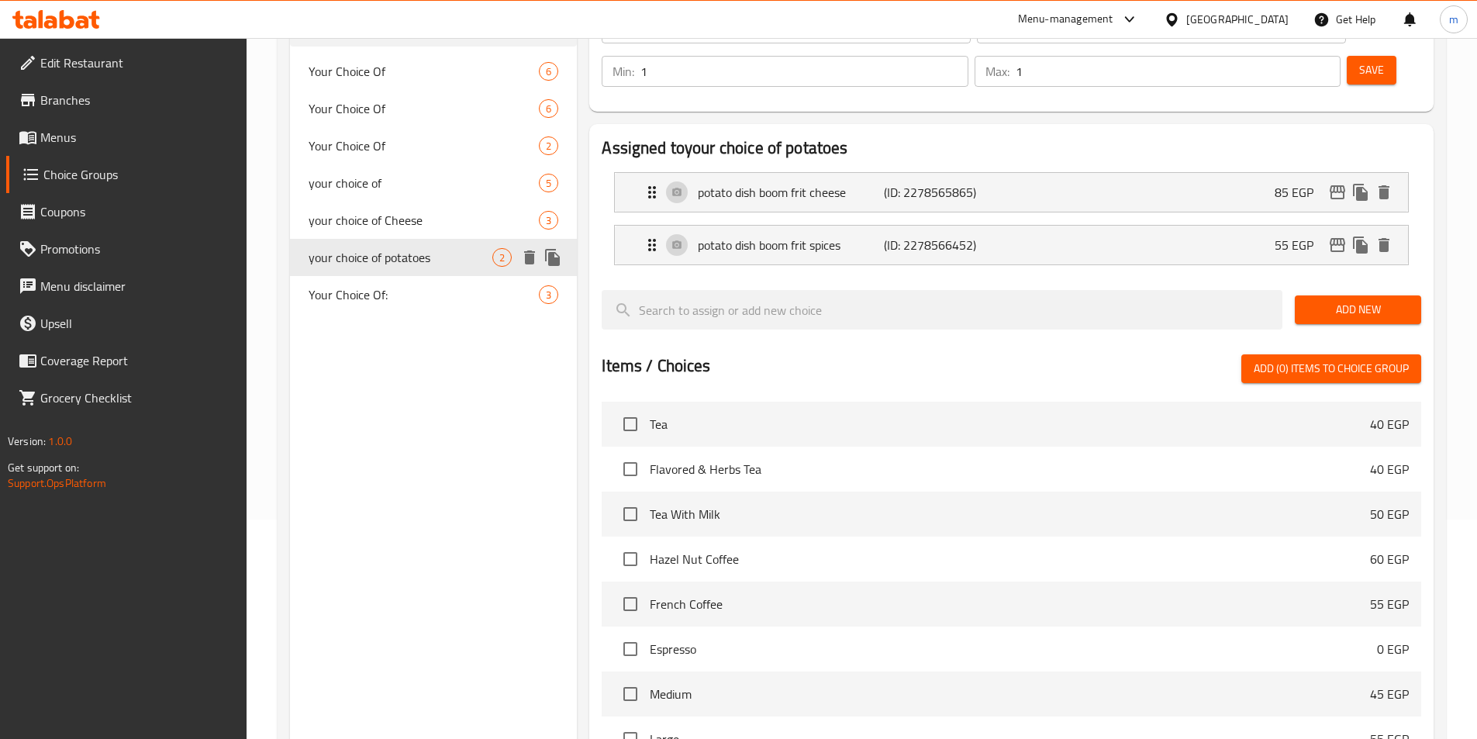
type input "your choice of potatoes"
type input "اختيارك من البطاطس"
click at [406, 213] on span "your choice of Cheese" at bounding box center [401, 220] width 185 height 19
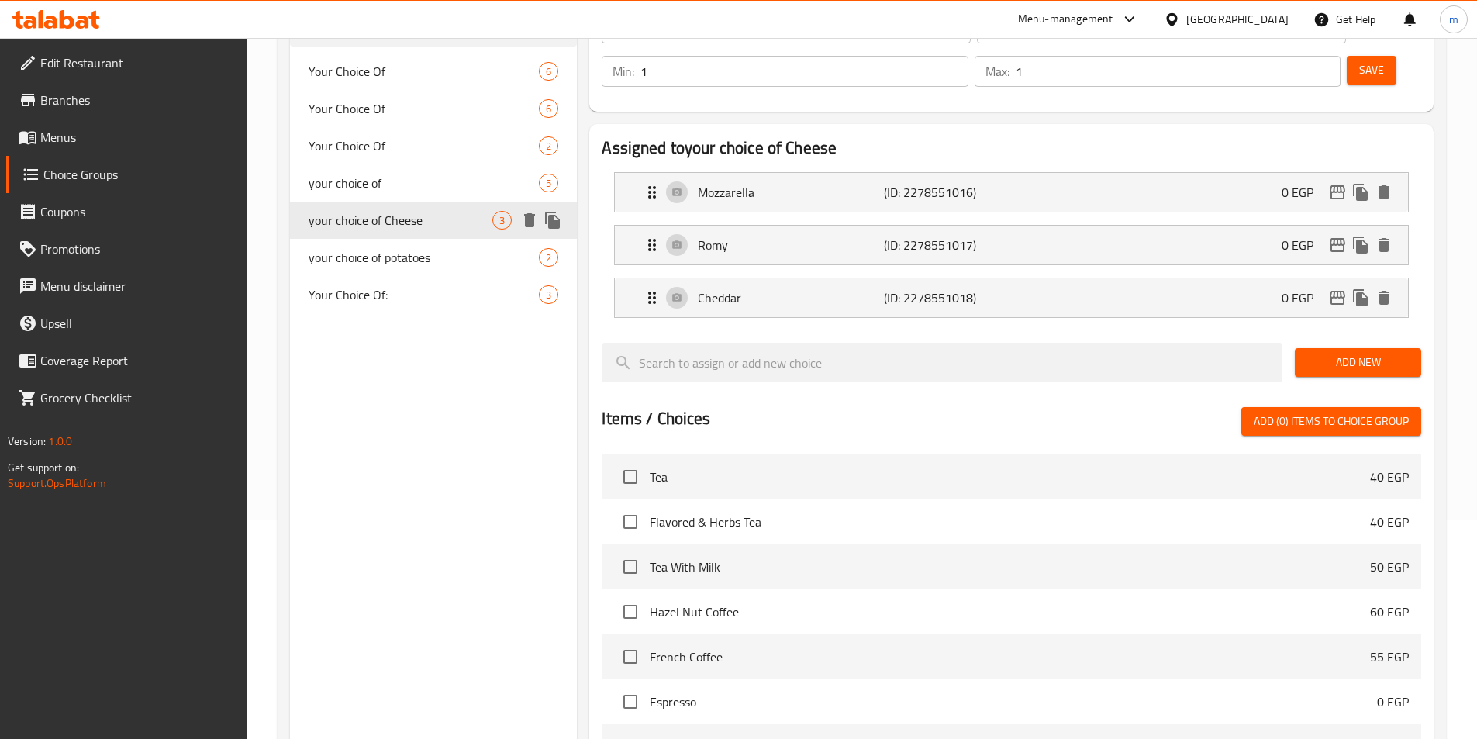
type input "your choice of Cheese"
type input "اختيارك من الجبن"
click at [1165, 226] on div "Romy (ID: 2278551017) 0 EGP" at bounding box center [1016, 245] width 747 height 39
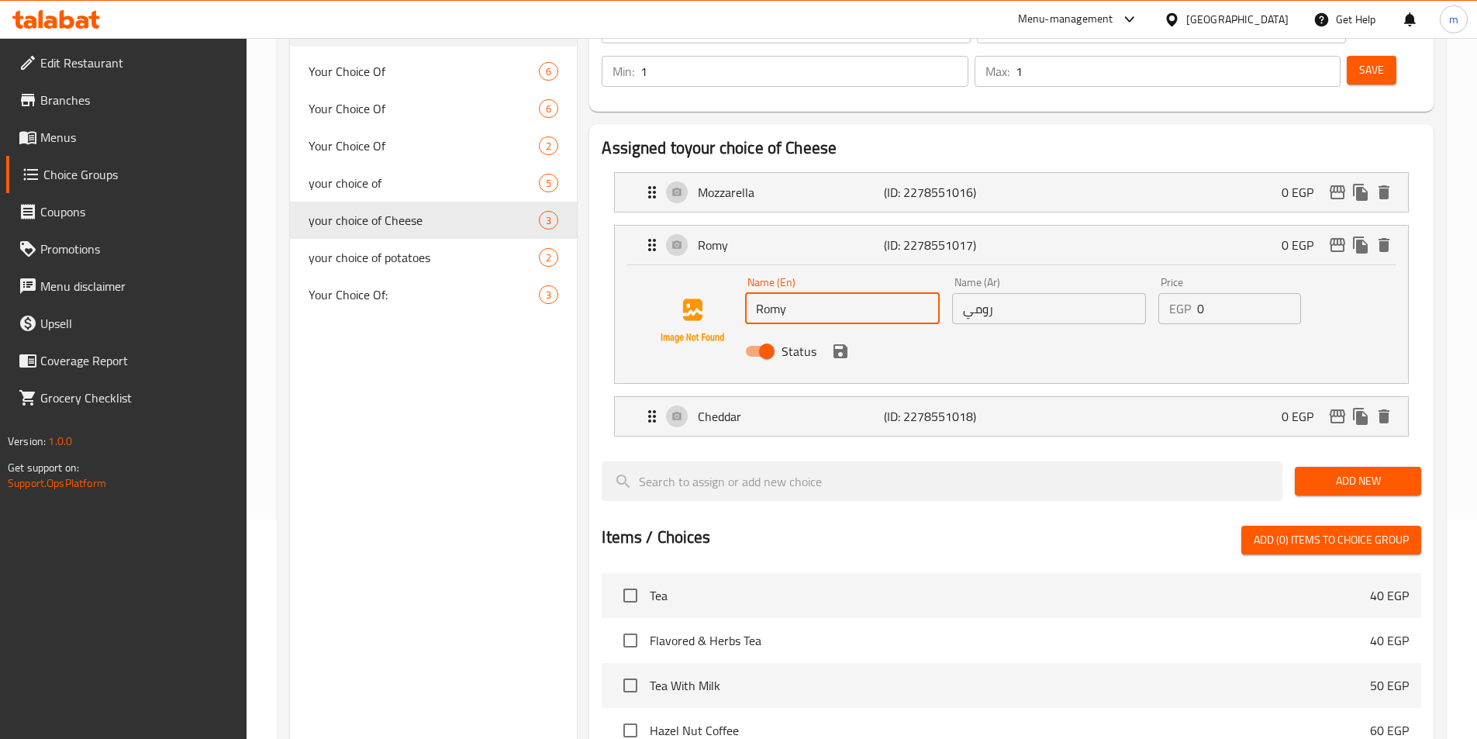
drag, startPoint x: 800, startPoint y: 264, endPoint x: 731, endPoint y: 282, distance: 71.3
click at [731, 282] on div "Name (En) Romy Name (En) Name (Ar) رومي Name (Ar) Price EGP 0 Price Status" at bounding box center [1012, 320] width 744 height 105
paste input "umi"
click at [843, 330] on div "Status" at bounding box center [1049, 351] width 620 height 42
click at [846, 342] on icon "save" at bounding box center [840, 351] width 19 height 19
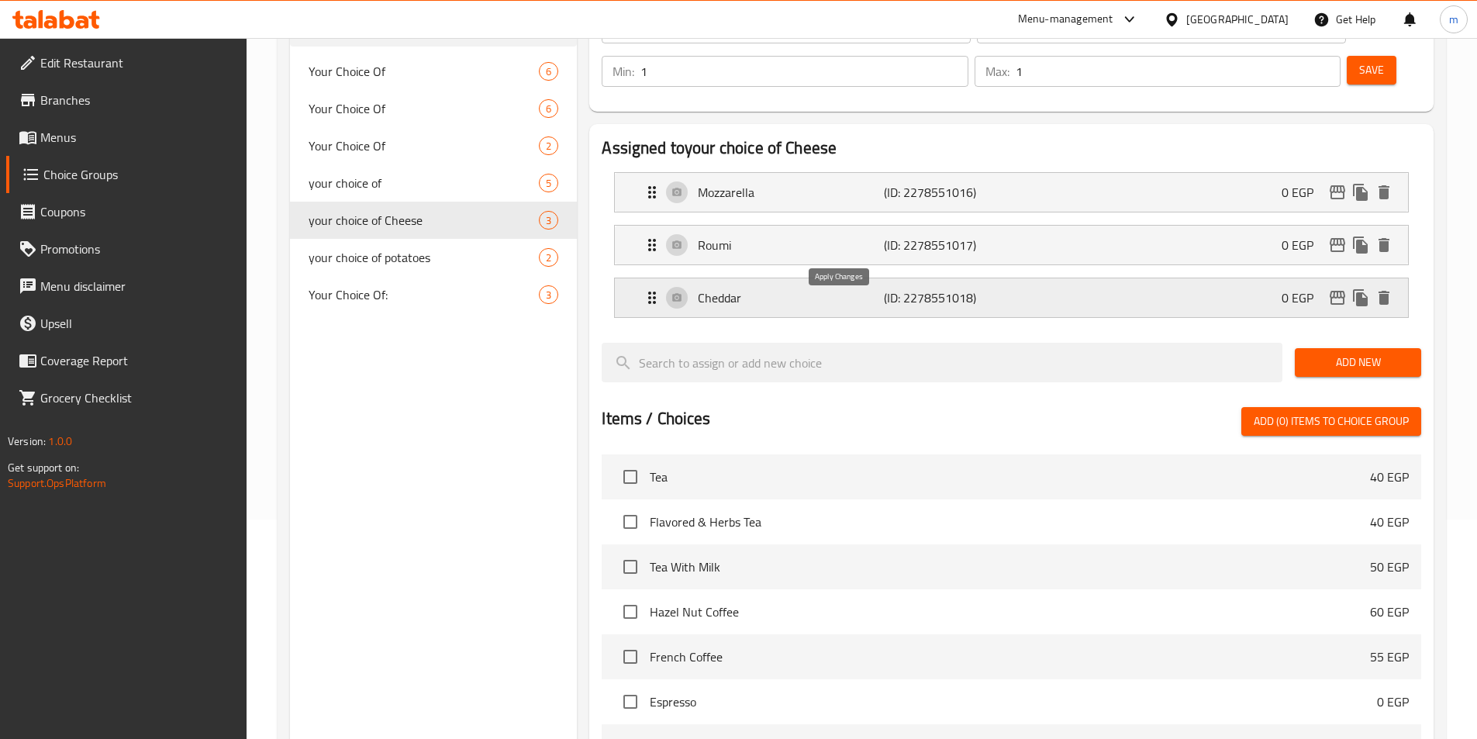
type input "Roumi"
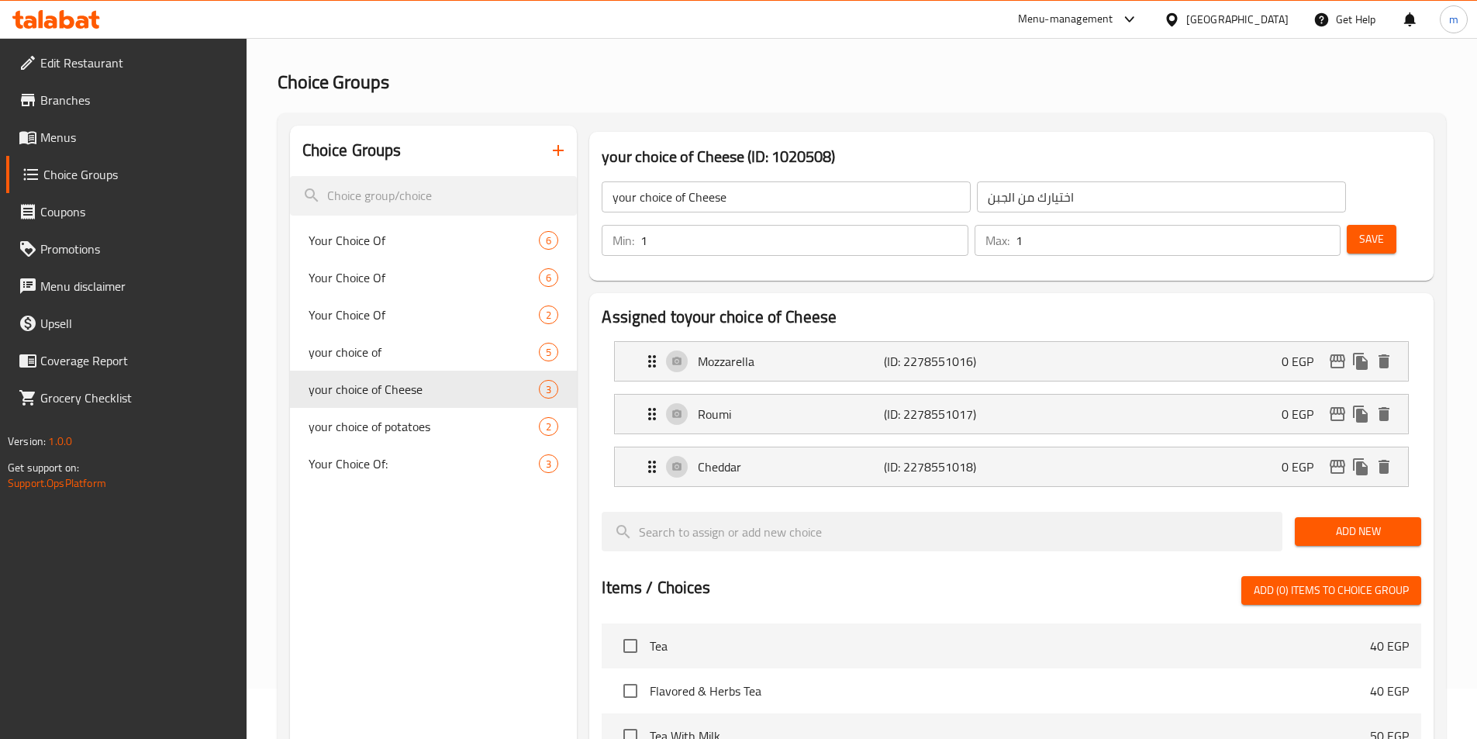
scroll to position [0, 0]
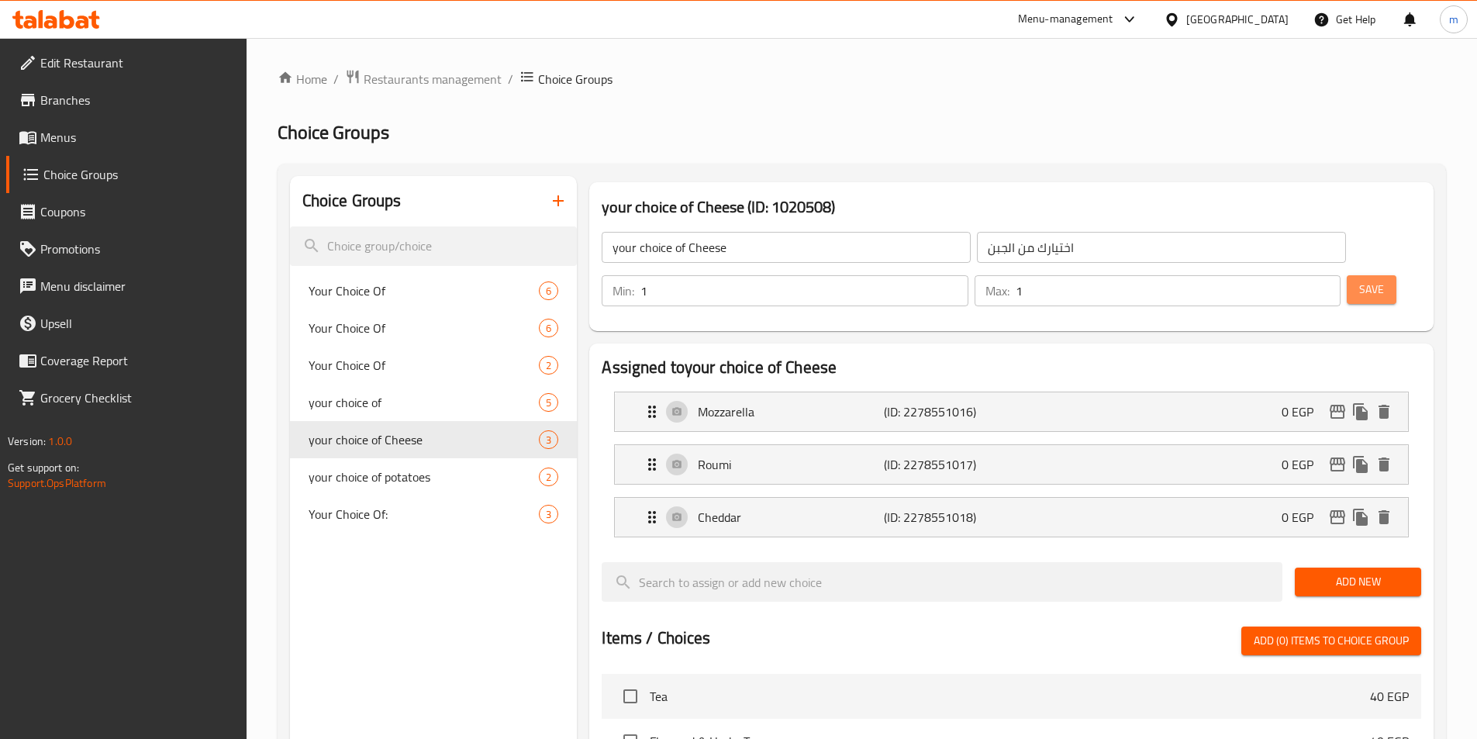
click at [1359, 280] on span "Save" at bounding box center [1371, 289] width 25 height 19
click at [81, 134] on span "Menus" at bounding box center [137, 137] width 194 height 19
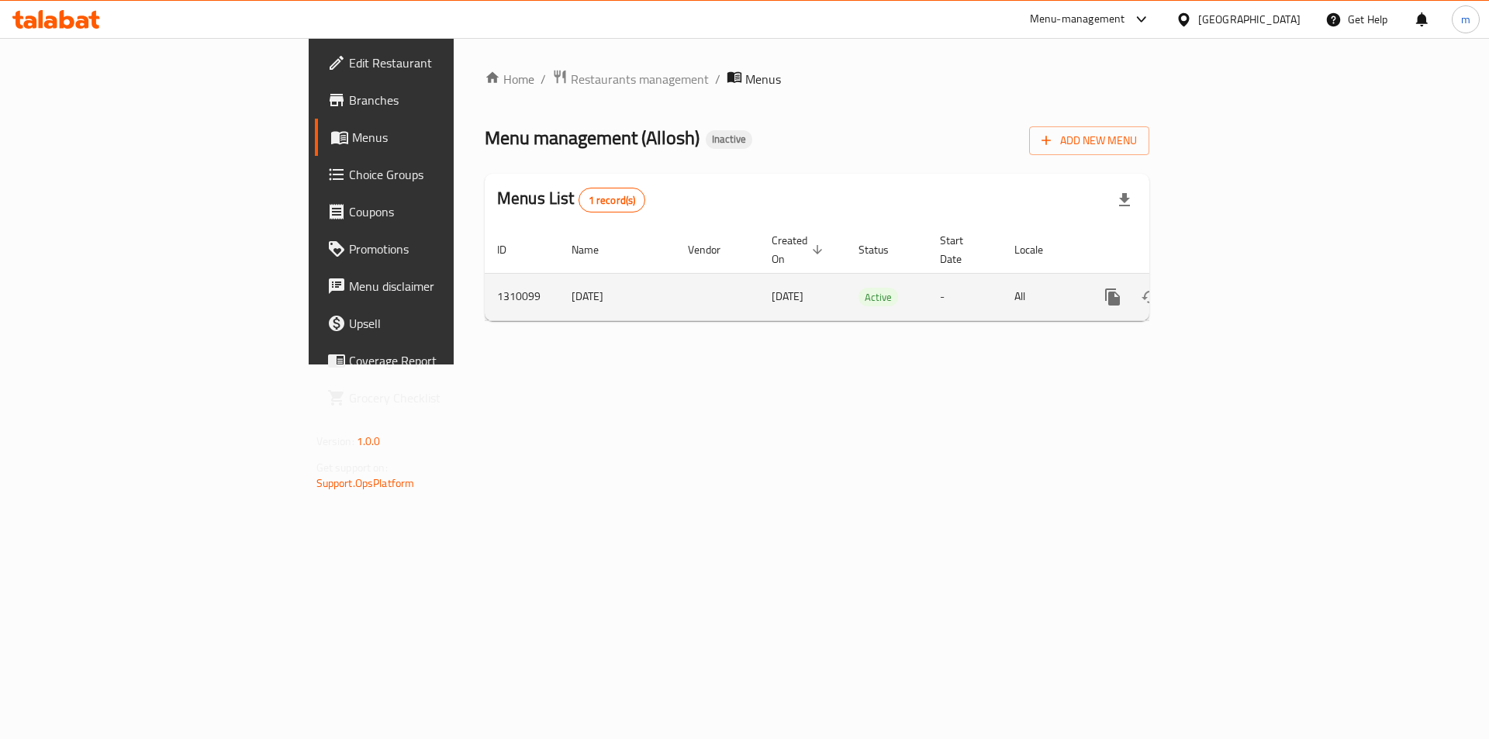
click at [1234, 288] on icon "enhanced table" at bounding box center [1224, 297] width 19 height 19
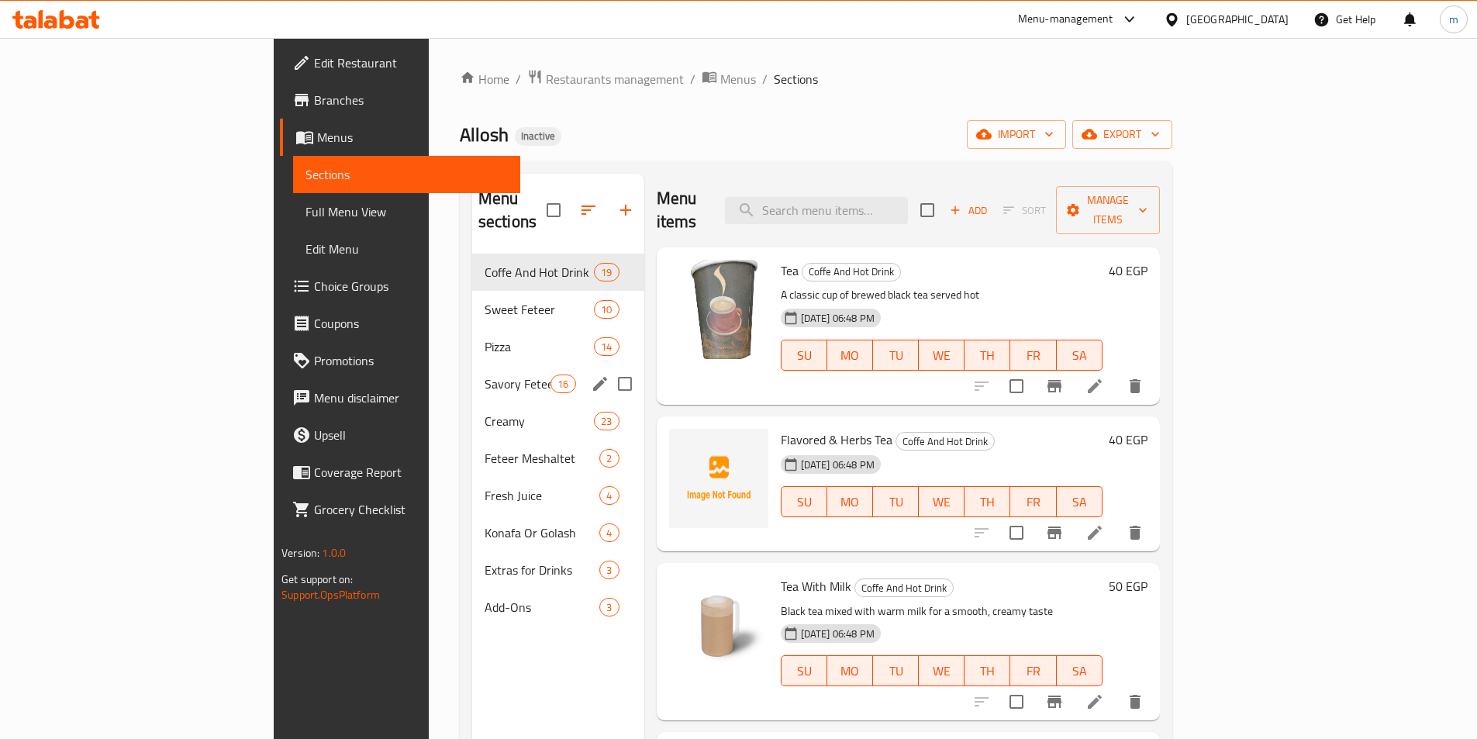
click at [485, 375] on span "Savory Feteer" at bounding box center [518, 384] width 66 height 19
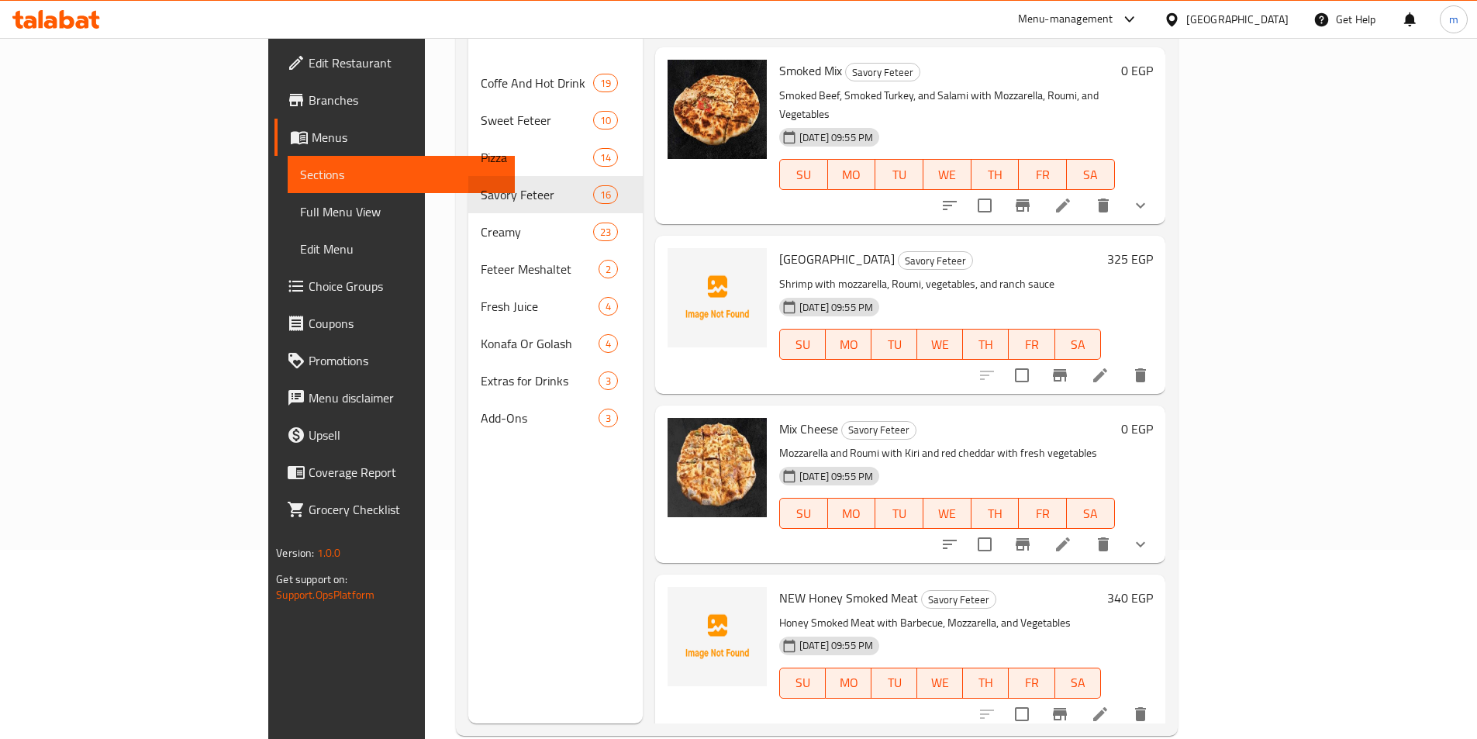
scroll to position [217, 0]
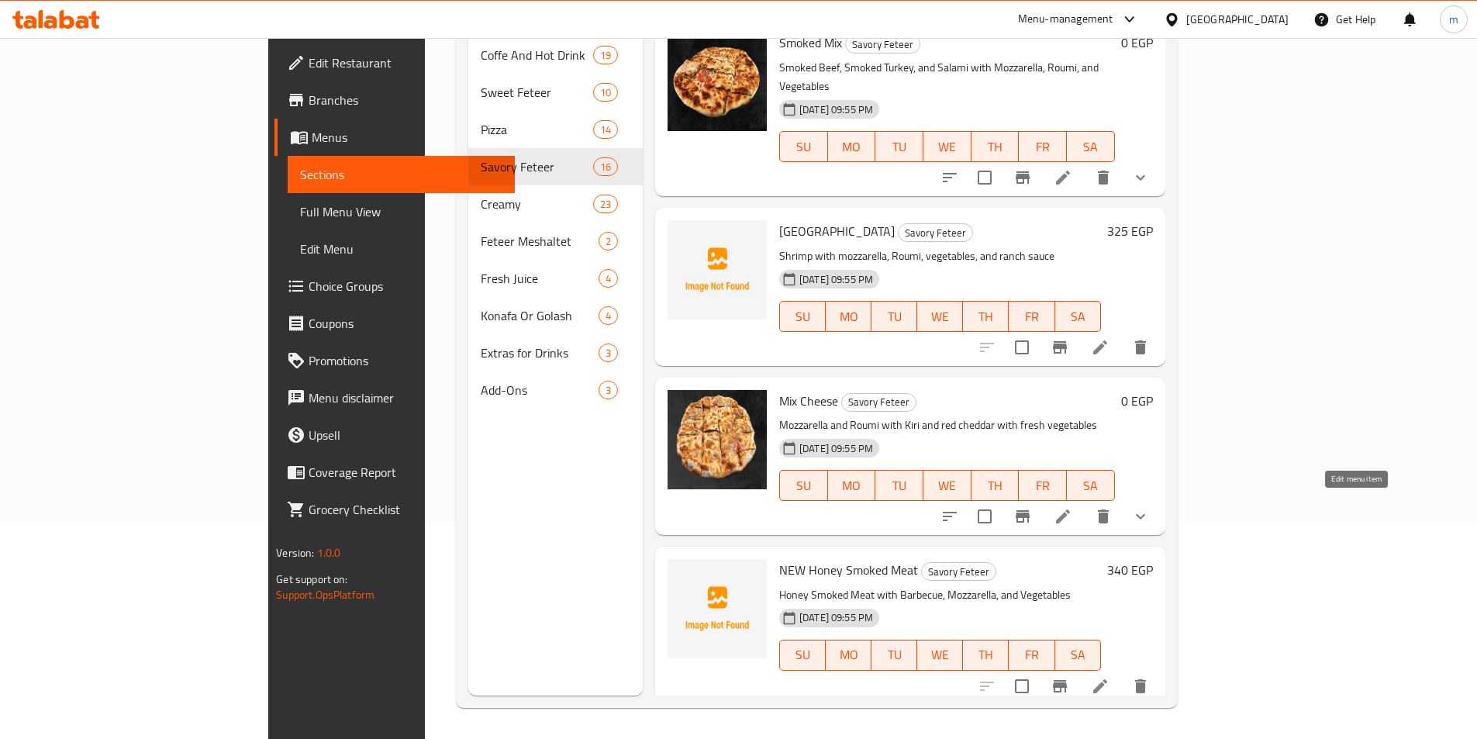
click at [1110, 677] on icon at bounding box center [1100, 686] width 19 height 19
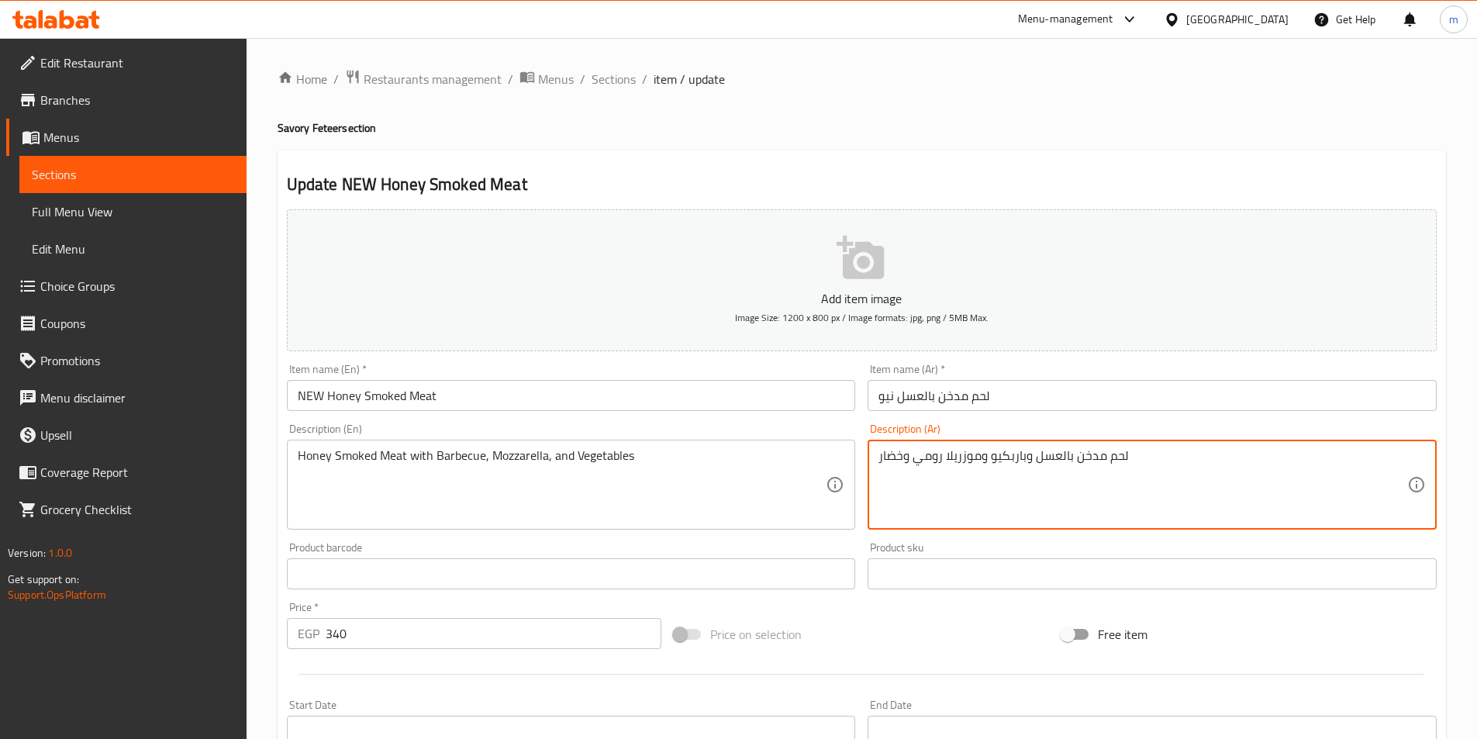
drag, startPoint x: 983, startPoint y: 455, endPoint x: 924, endPoint y: 452, distance: 59.8
click at [914, 458] on textarea "لحم مدخن بالعسل وباربكيو وموزريلا رومي وخضار" at bounding box center [1143, 485] width 529 height 74
drag, startPoint x: 914, startPoint y: 461, endPoint x: 980, endPoint y: 457, distance: 66.9
click at [980, 457] on textarea "لحم مدخن بالعسل وباربكيو وموزريلا رومي وخضار" at bounding box center [1143, 485] width 529 height 74
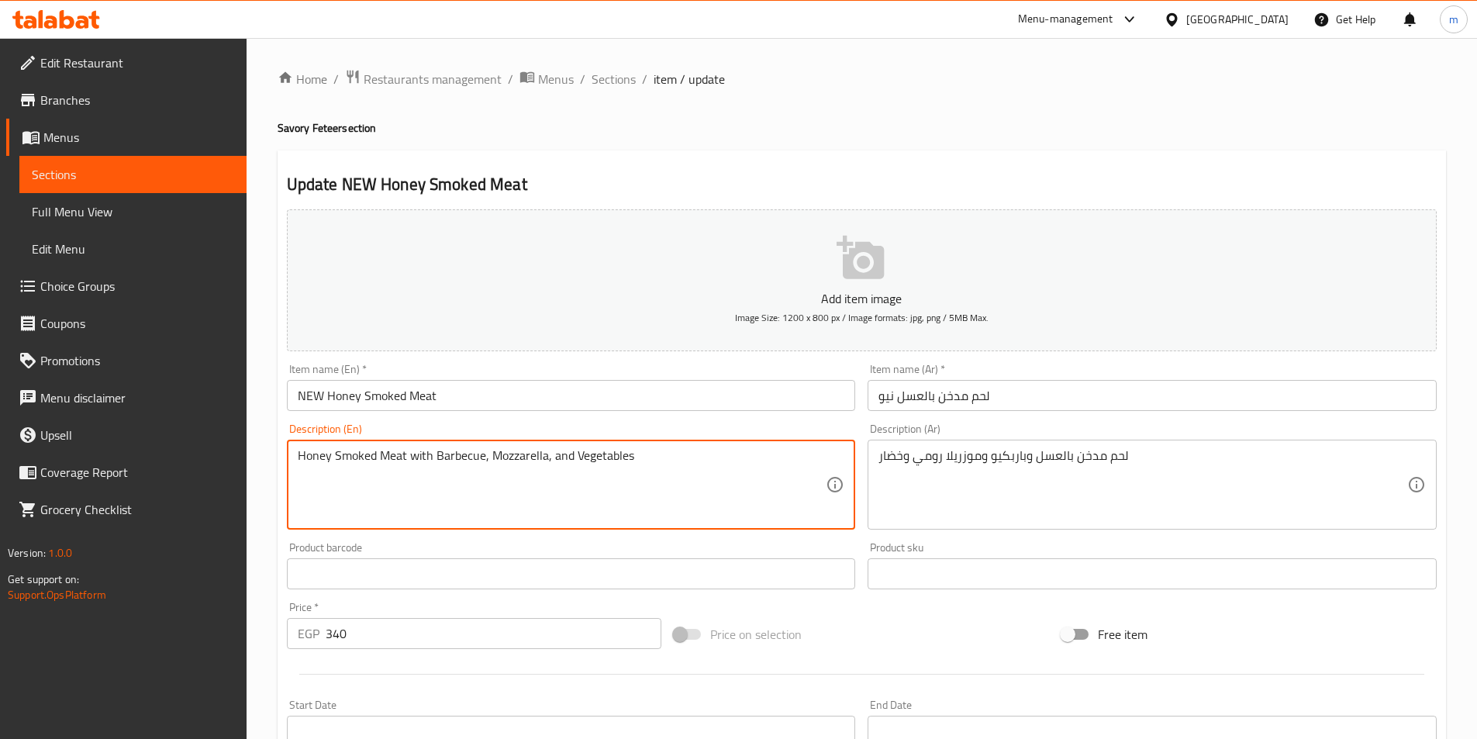
paste textarea "Roumi"
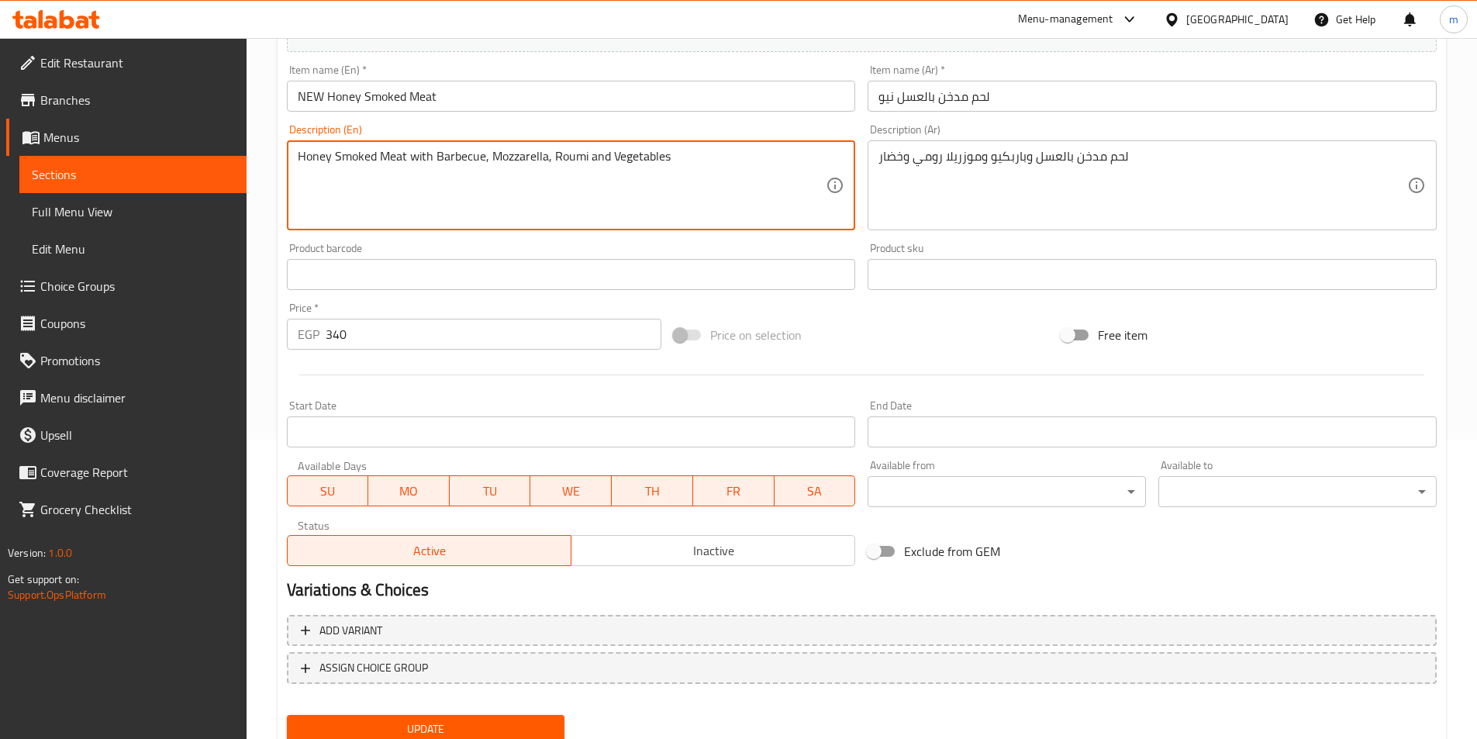
scroll to position [315, 0]
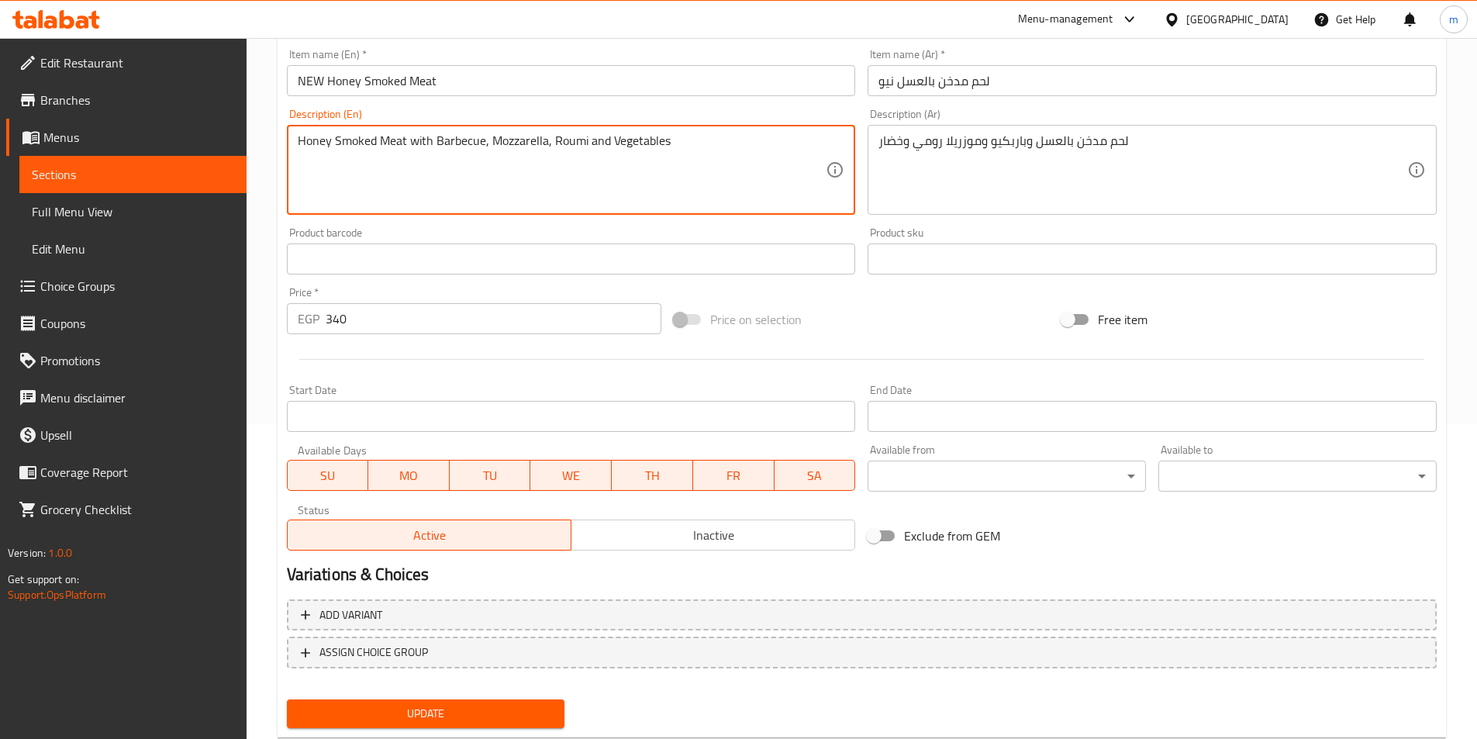
type textarea "Honey Smoked Meat with Barbecue, Mozzarella, Roumi and Vegetables"
click at [446, 711] on span "Update" at bounding box center [426, 713] width 254 height 19
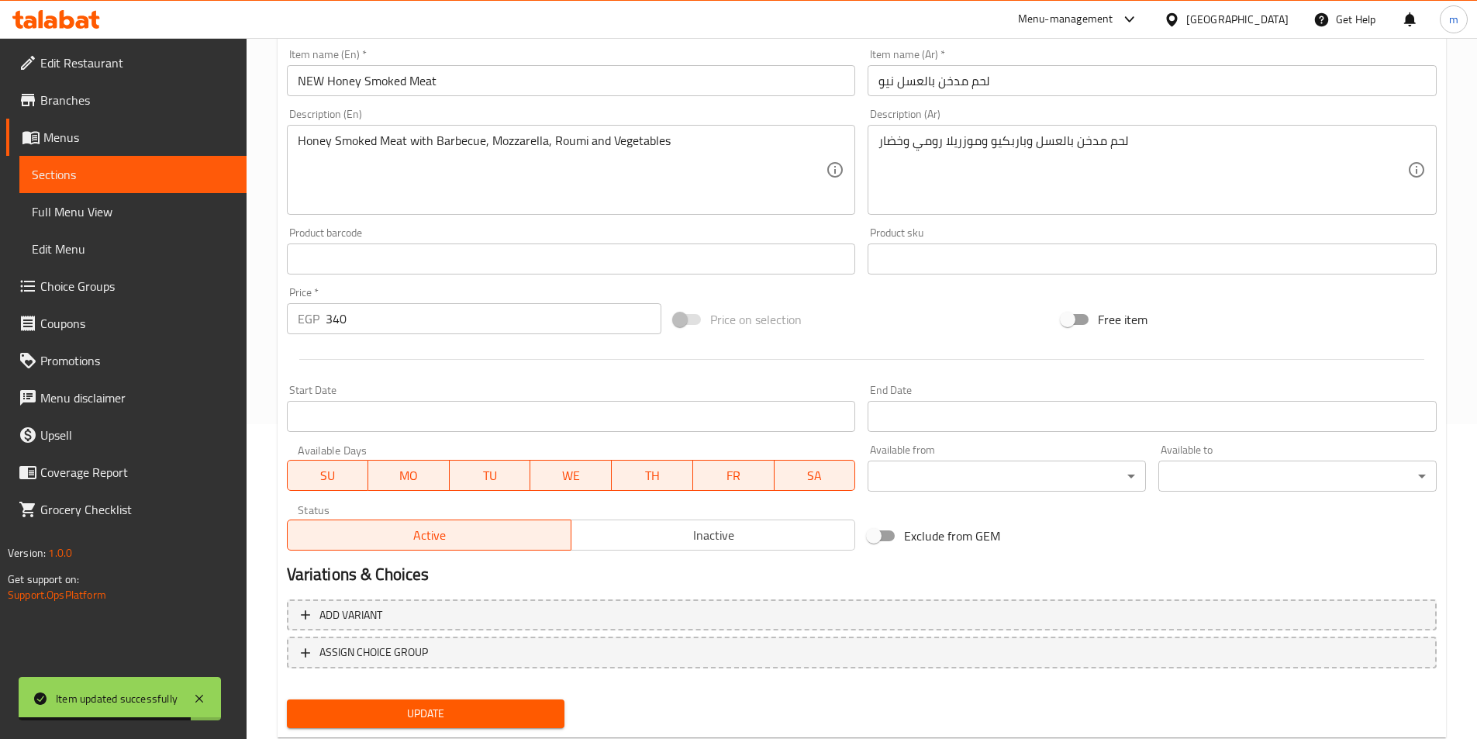
click at [64, 171] on span "Sections" at bounding box center [133, 174] width 202 height 19
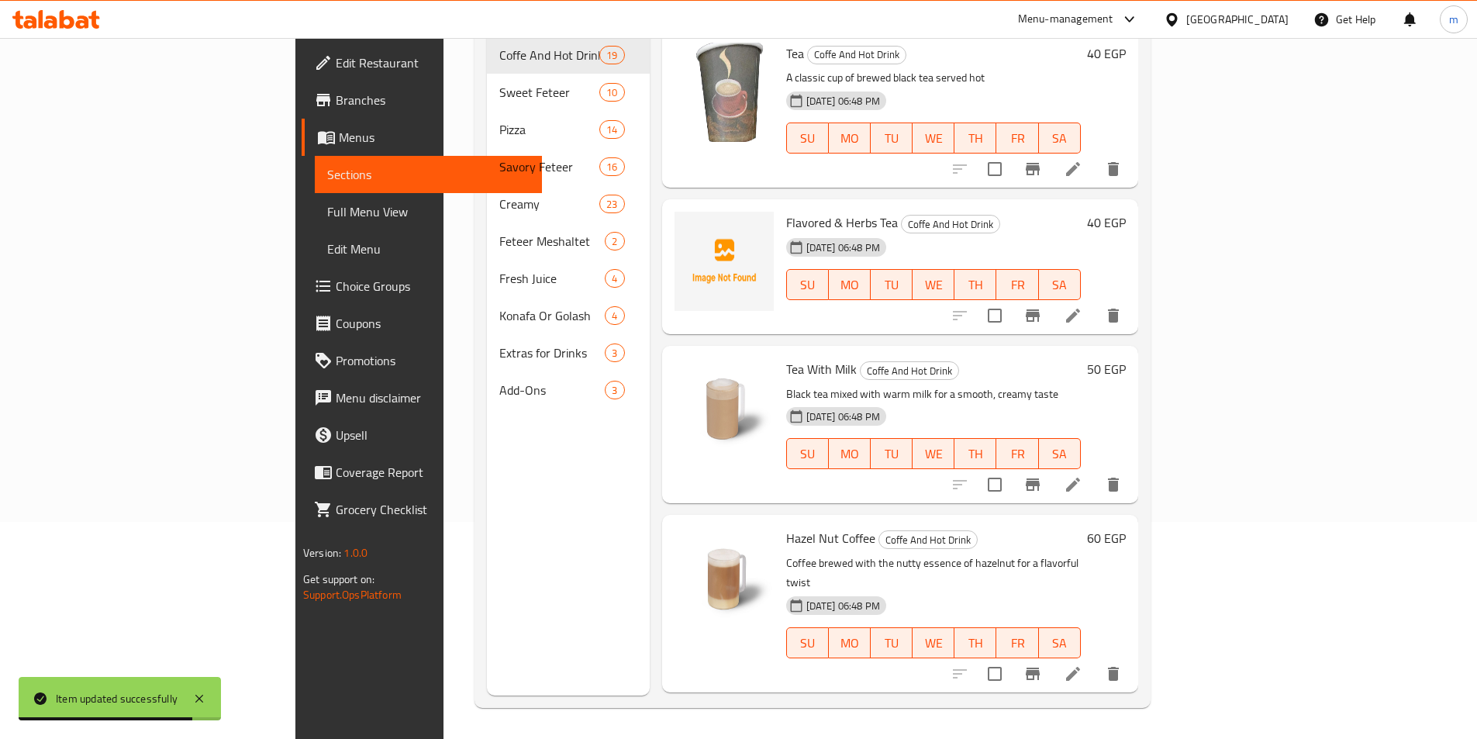
scroll to position [217, 0]
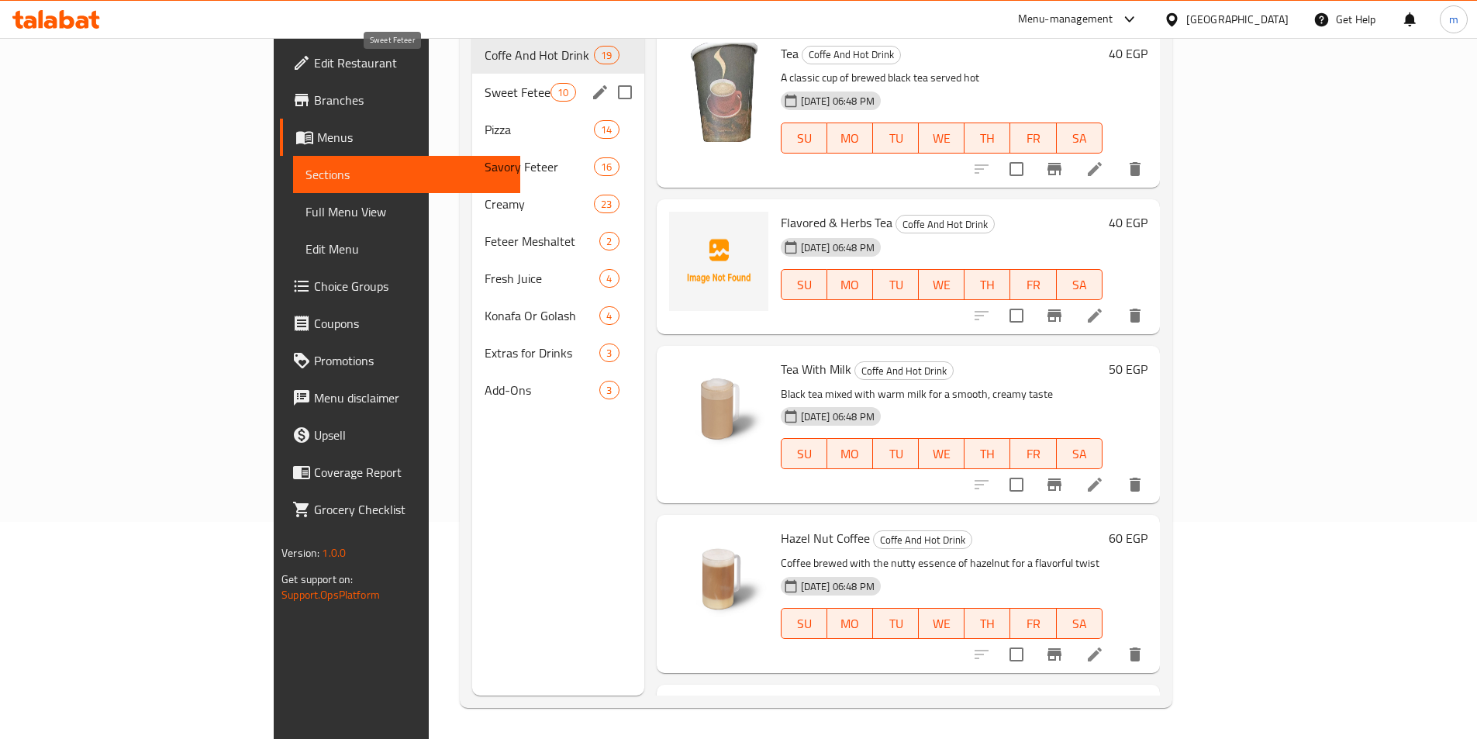
click at [485, 83] on span "Sweet Feteer" at bounding box center [518, 92] width 66 height 19
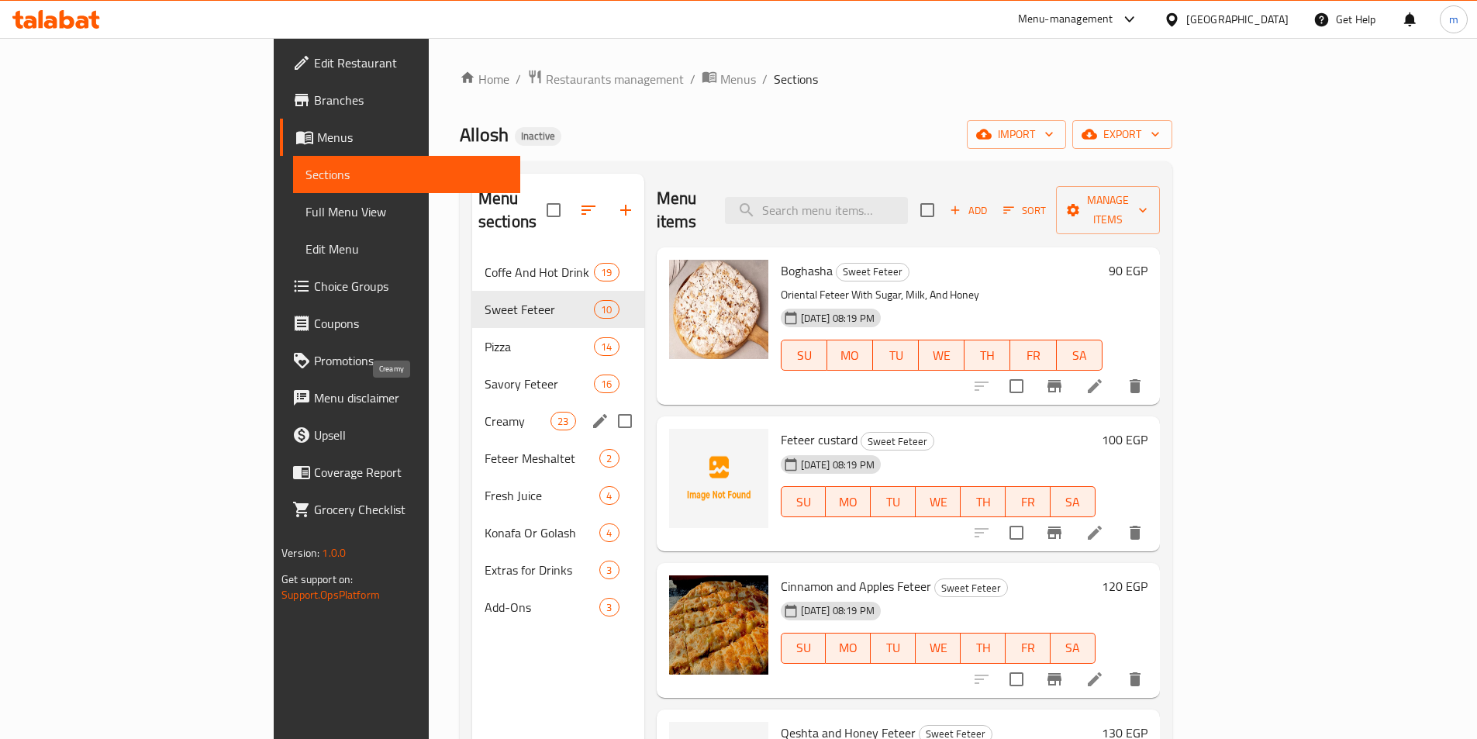
click at [485, 412] on span "Creamy" at bounding box center [518, 421] width 66 height 19
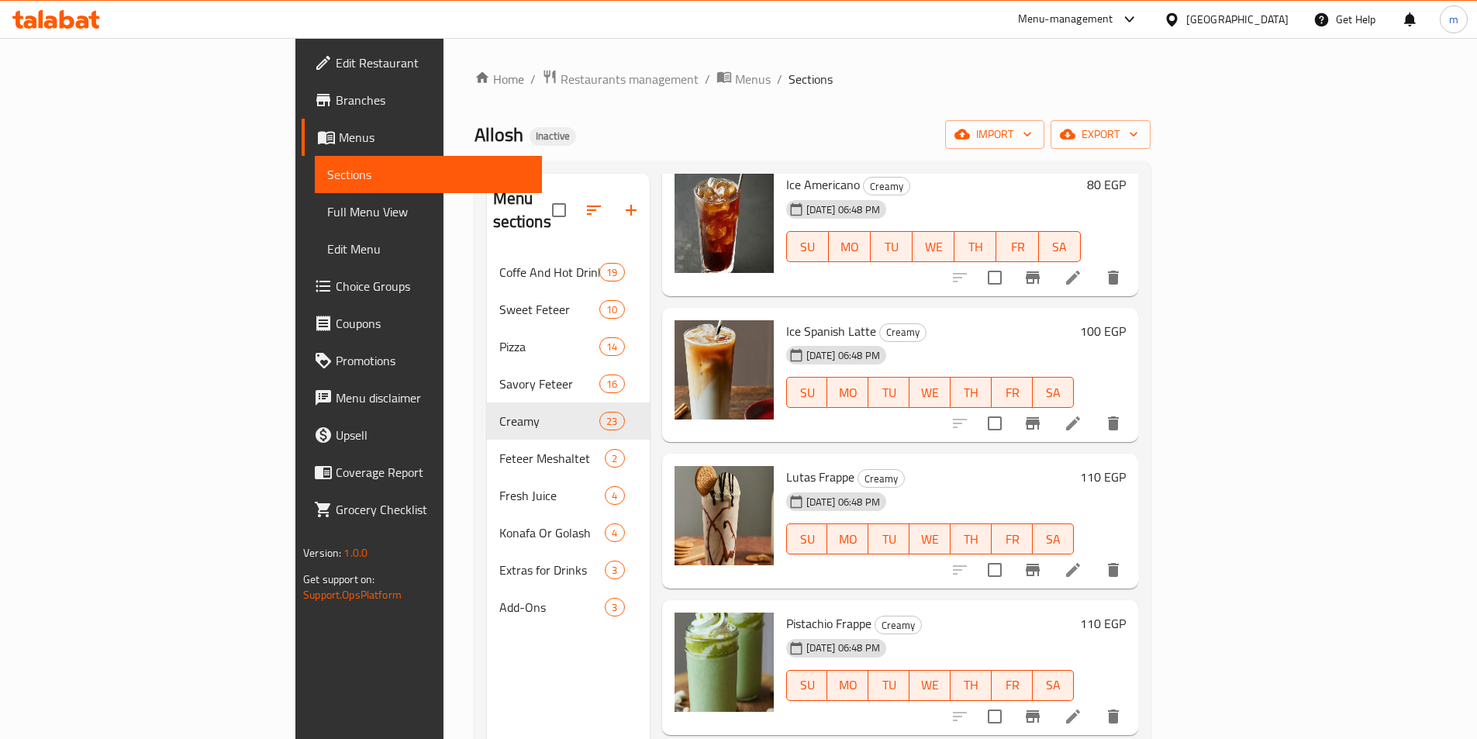
scroll to position [1503, 0]
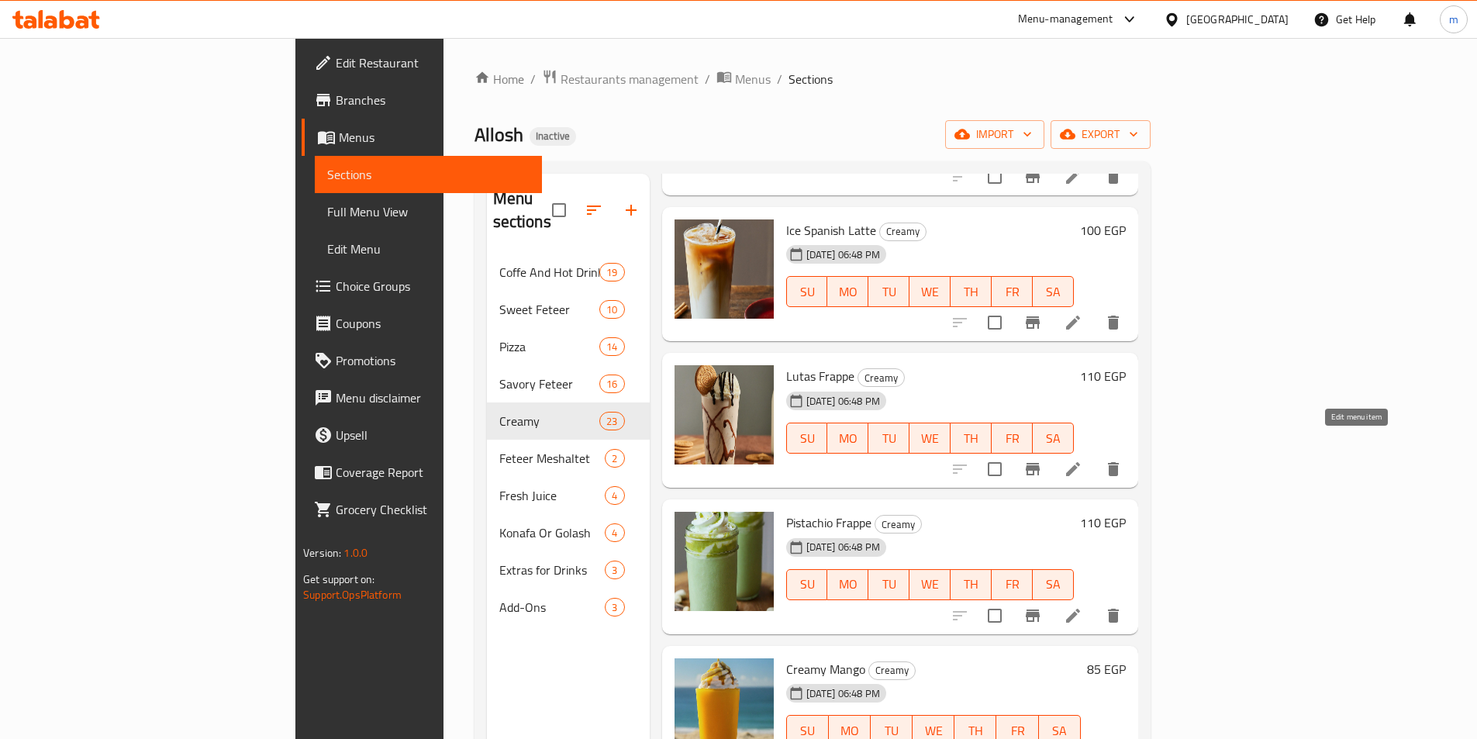
click at [1080, 462] on icon at bounding box center [1073, 469] width 14 height 14
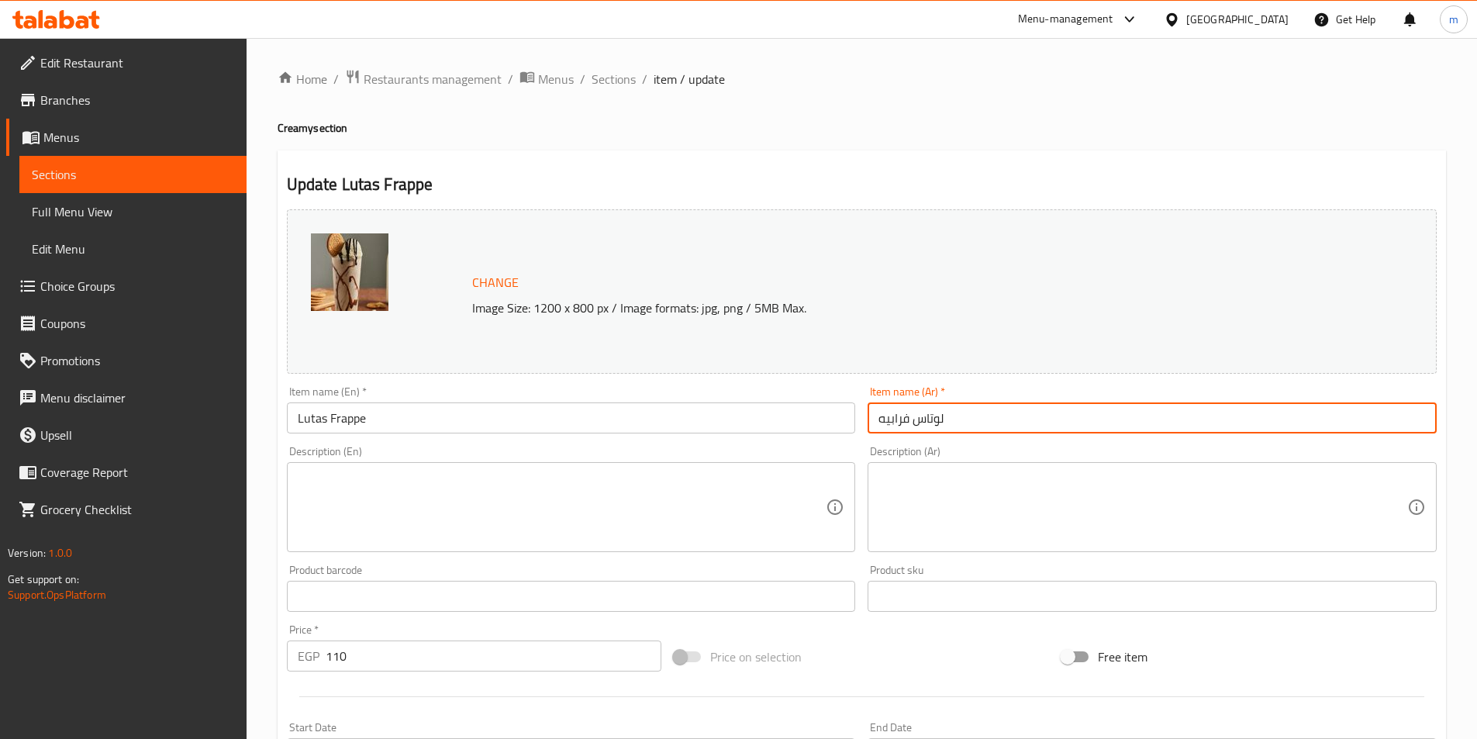
drag, startPoint x: 914, startPoint y: 424, endPoint x: 951, endPoint y: 428, distance: 37.4
click at [951, 428] on input "لوتاس فرابيه" at bounding box center [1152, 417] width 569 height 31
paste input "text"
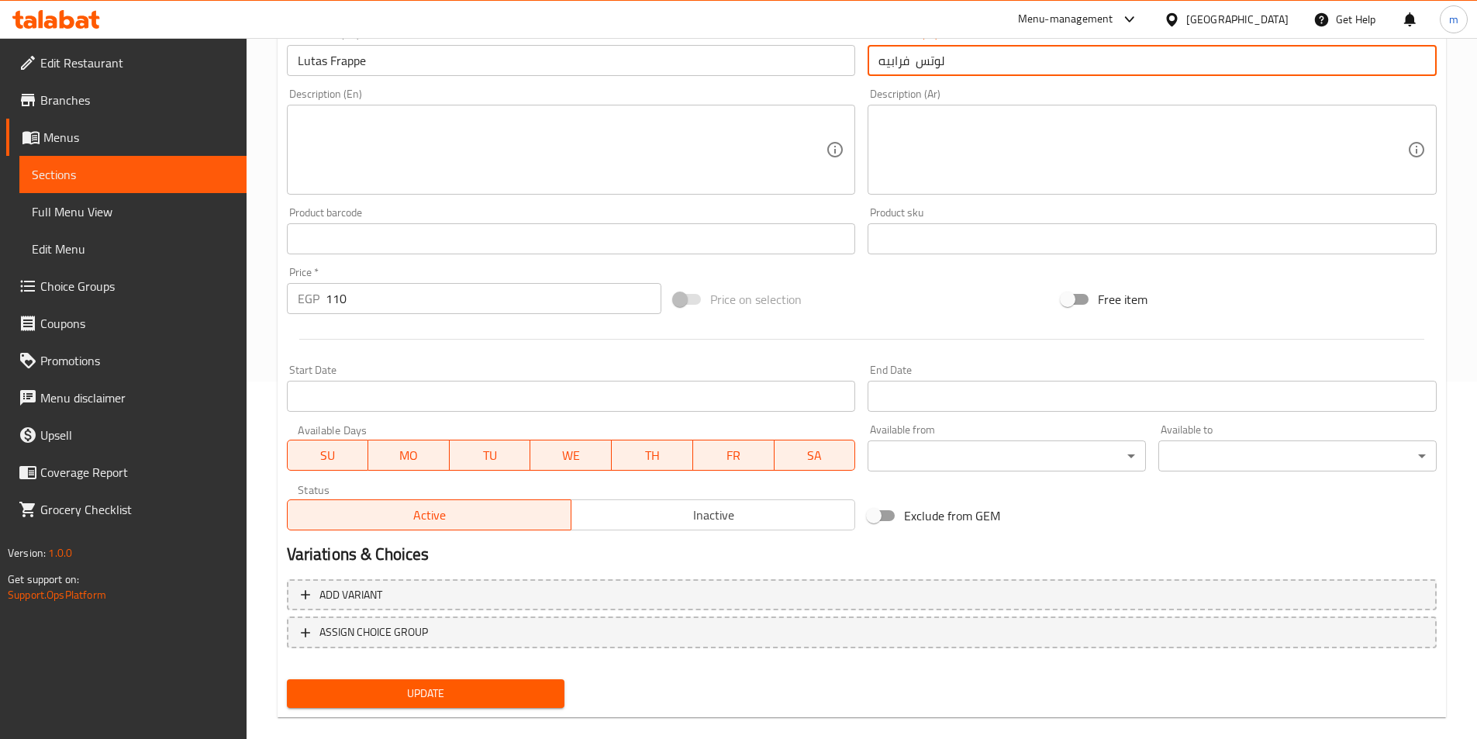
scroll to position [379, 0]
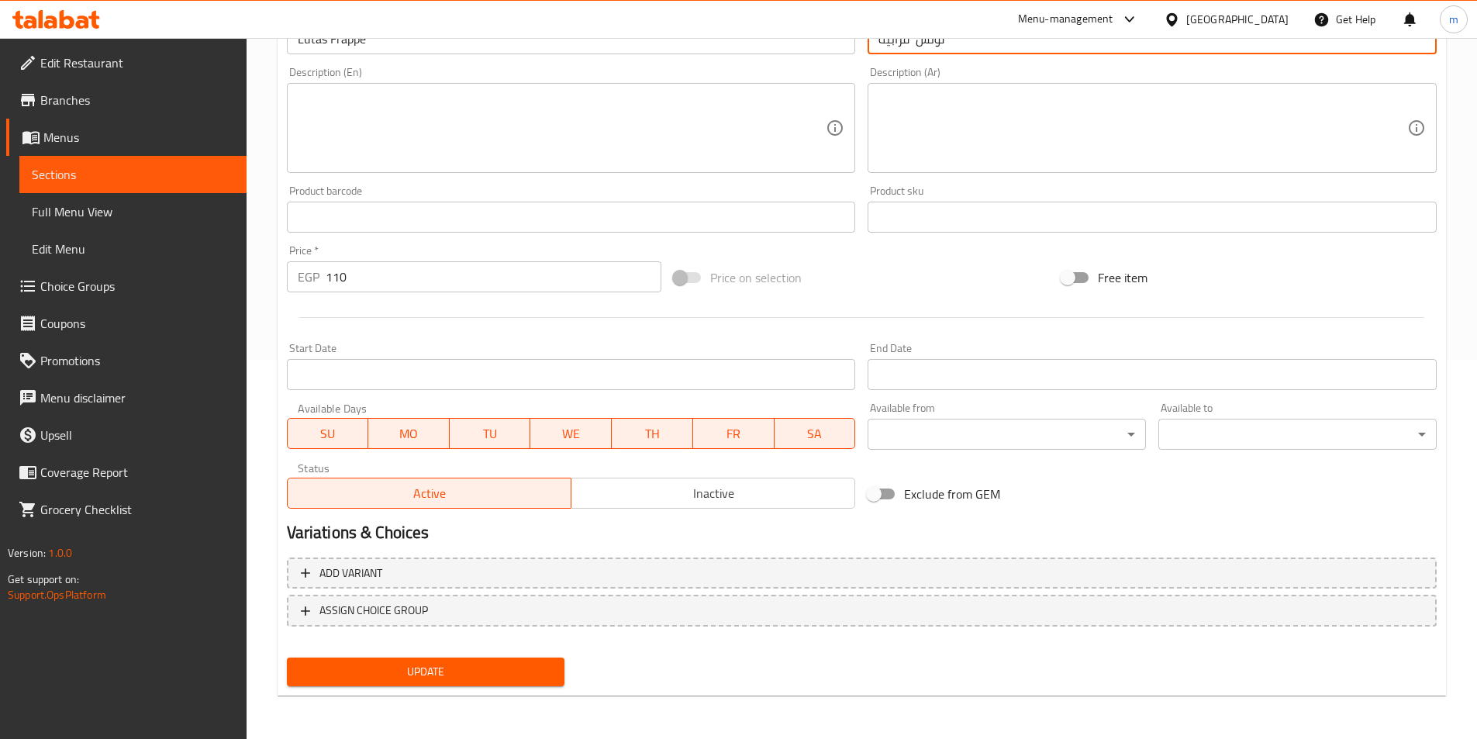
type input "لوتس فرابيه"
click at [507, 693] on div "Update Lutas Frappe Change Image Size: 1200 x 800 px / Image formats: jpg, png …" at bounding box center [862, 233] width 1169 height 925
click at [513, 665] on span "Update" at bounding box center [426, 671] width 254 height 19
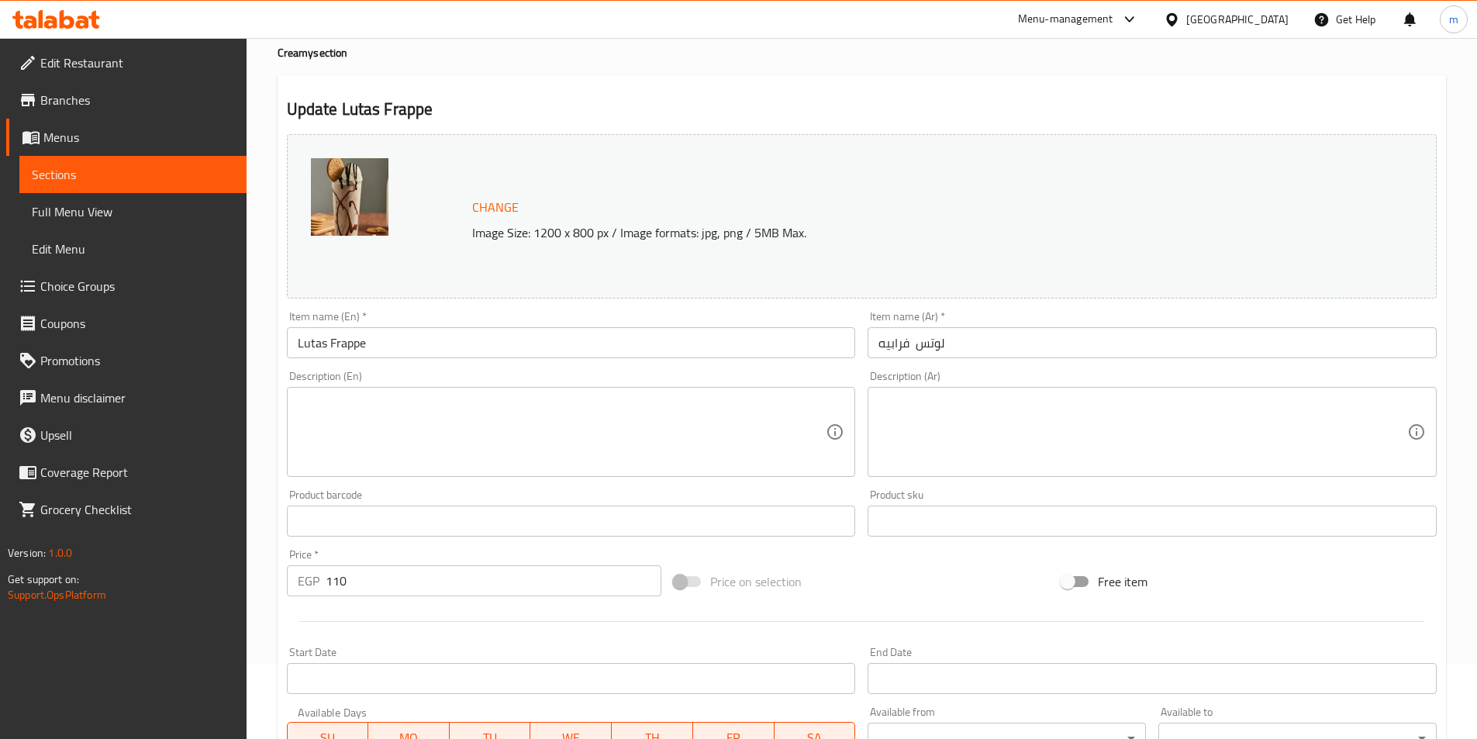
scroll to position [69, 0]
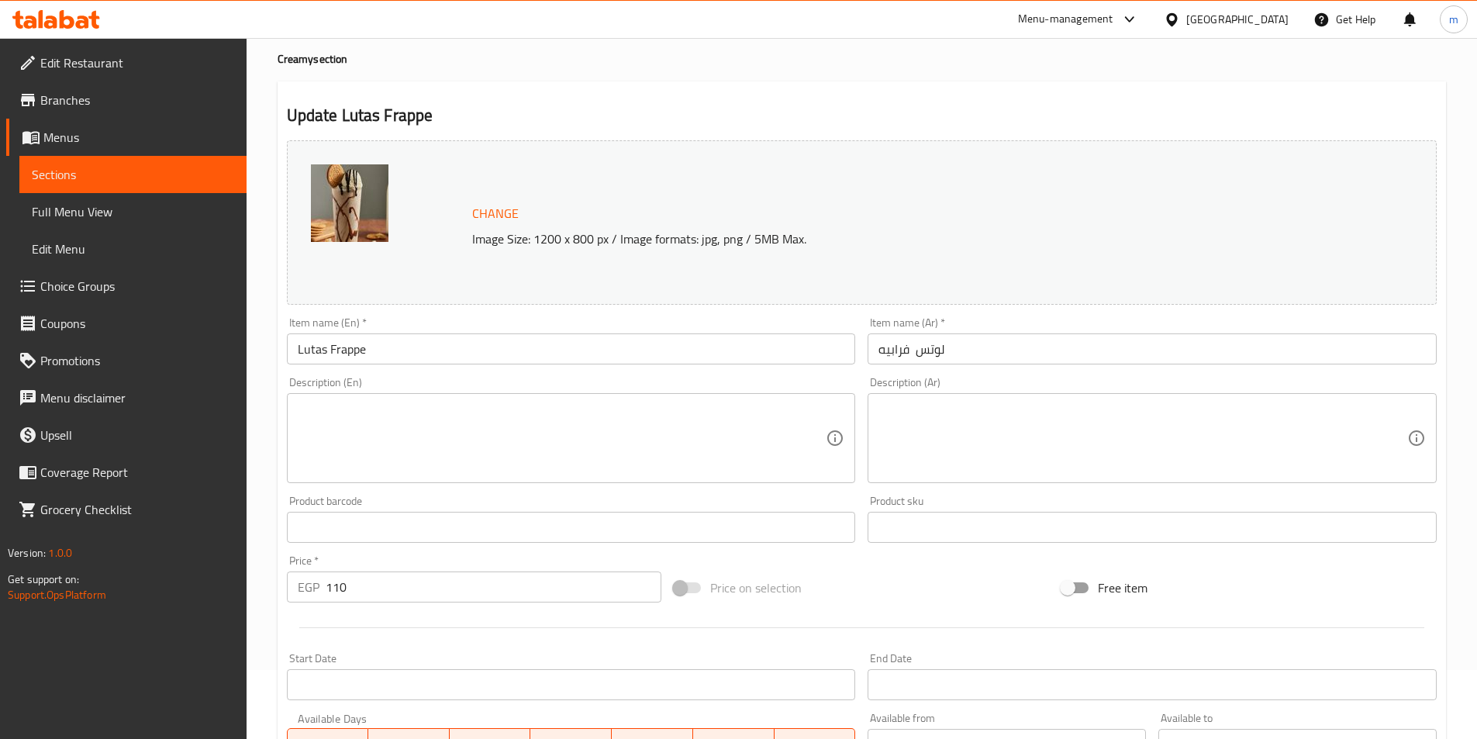
click at [147, 171] on span "Sections" at bounding box center [133, 174] width 202 height 19
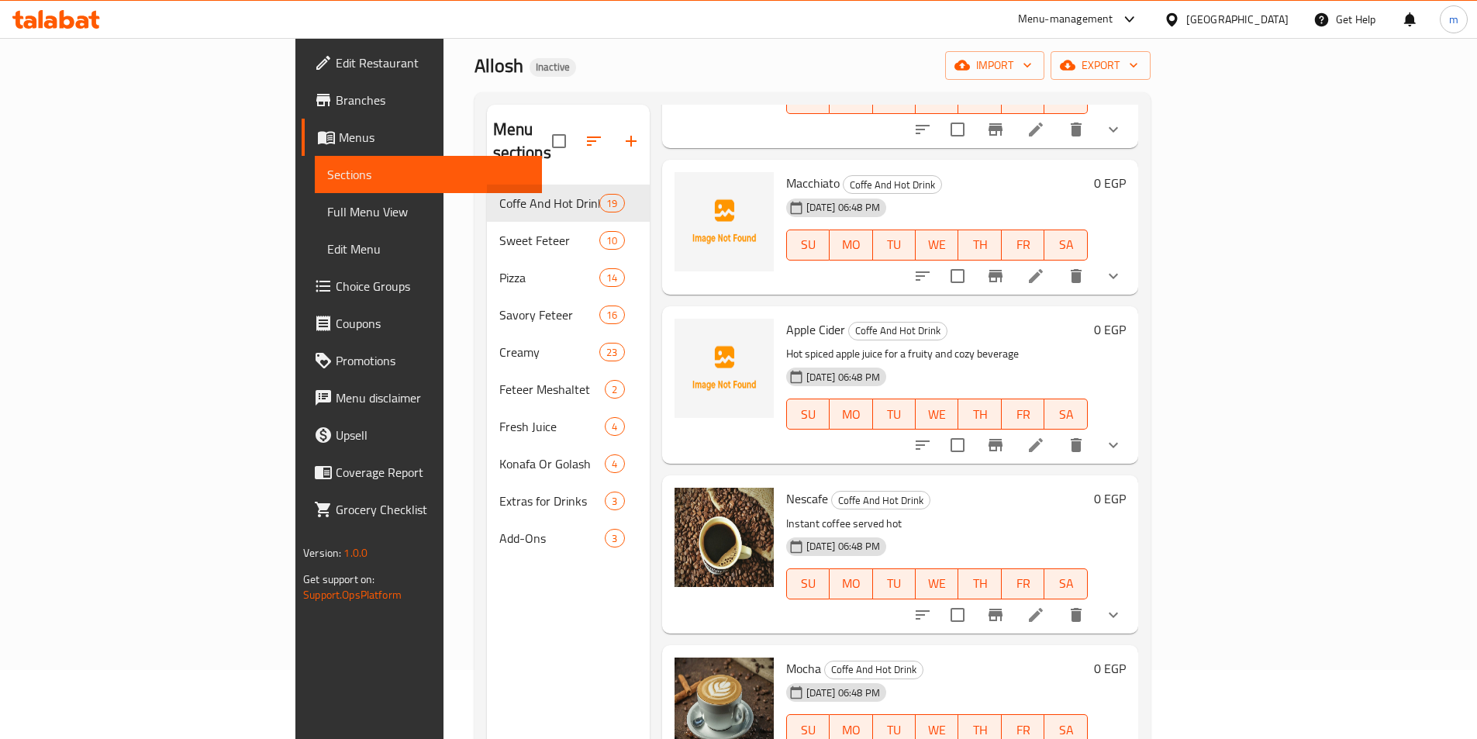
scroll to position [2380, 0]
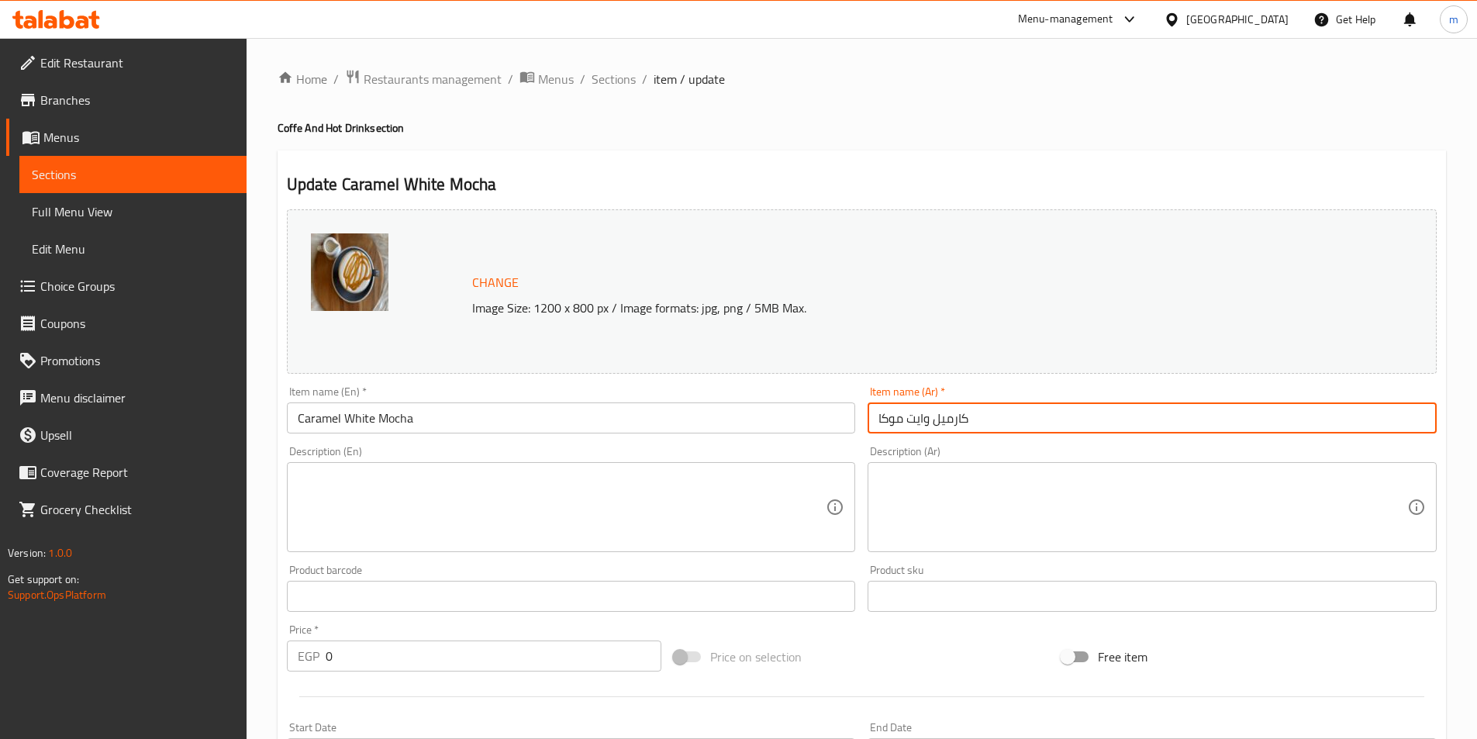
drag, startPoint x: 934, startPoint y: 420, endPoint x: 1010, endPoint y: 423, distance: 75.3
click at [1010, 423] on input "كارميل وايت موكا" at bounding box center [1152, 417] width 569 height 31
paste input "ا"
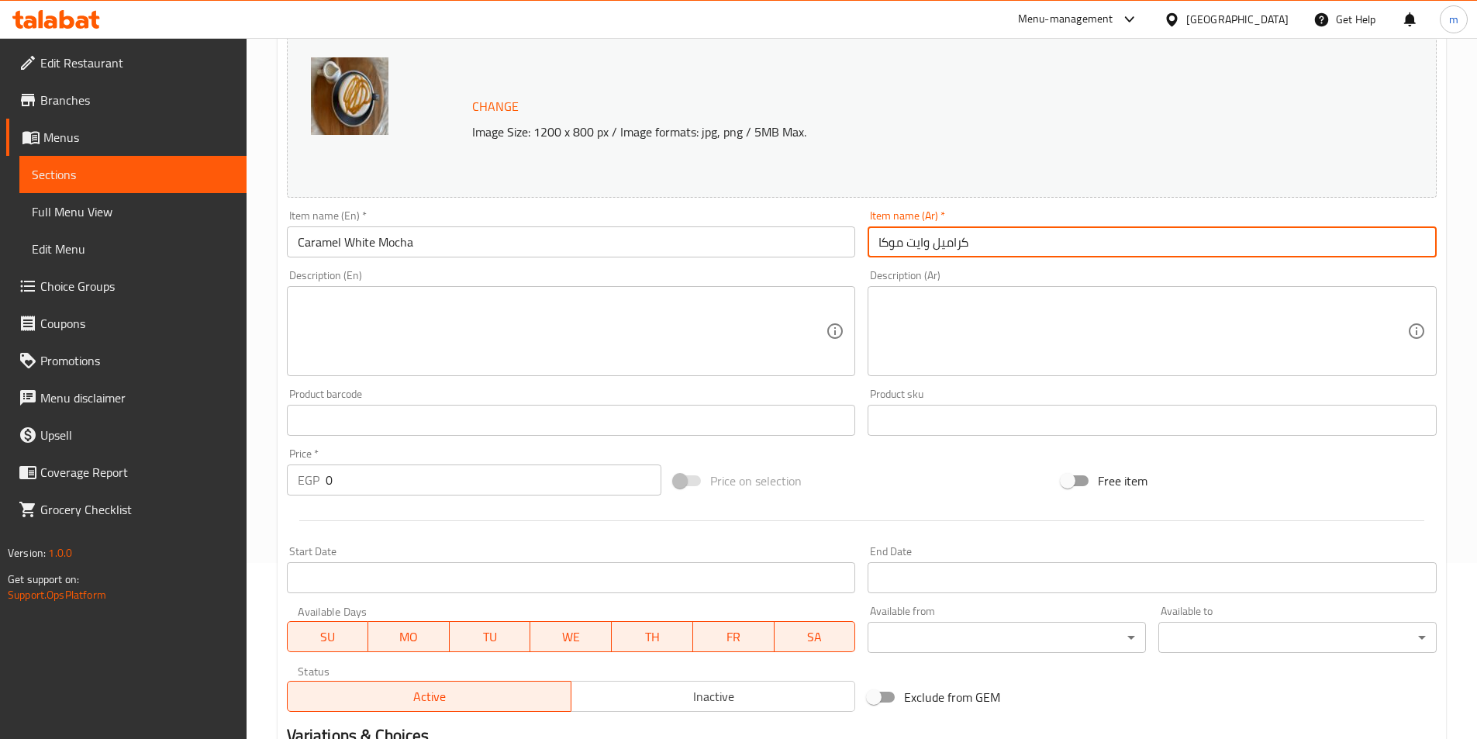
scroll to position [414, 0]
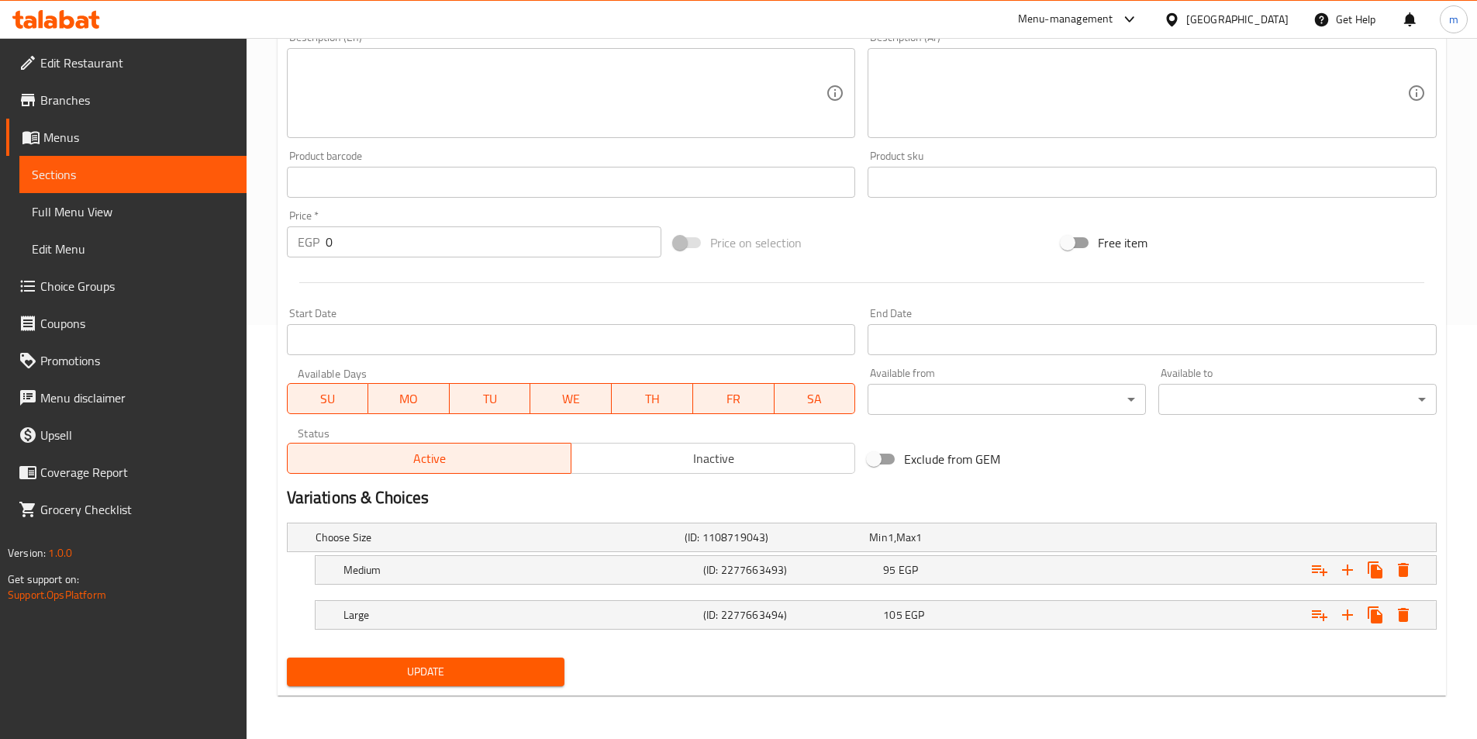
type input "كراميل وايت موكا"
click at [472, 677] on span "Update" at bounding box center [426, 671] width 254 height 19
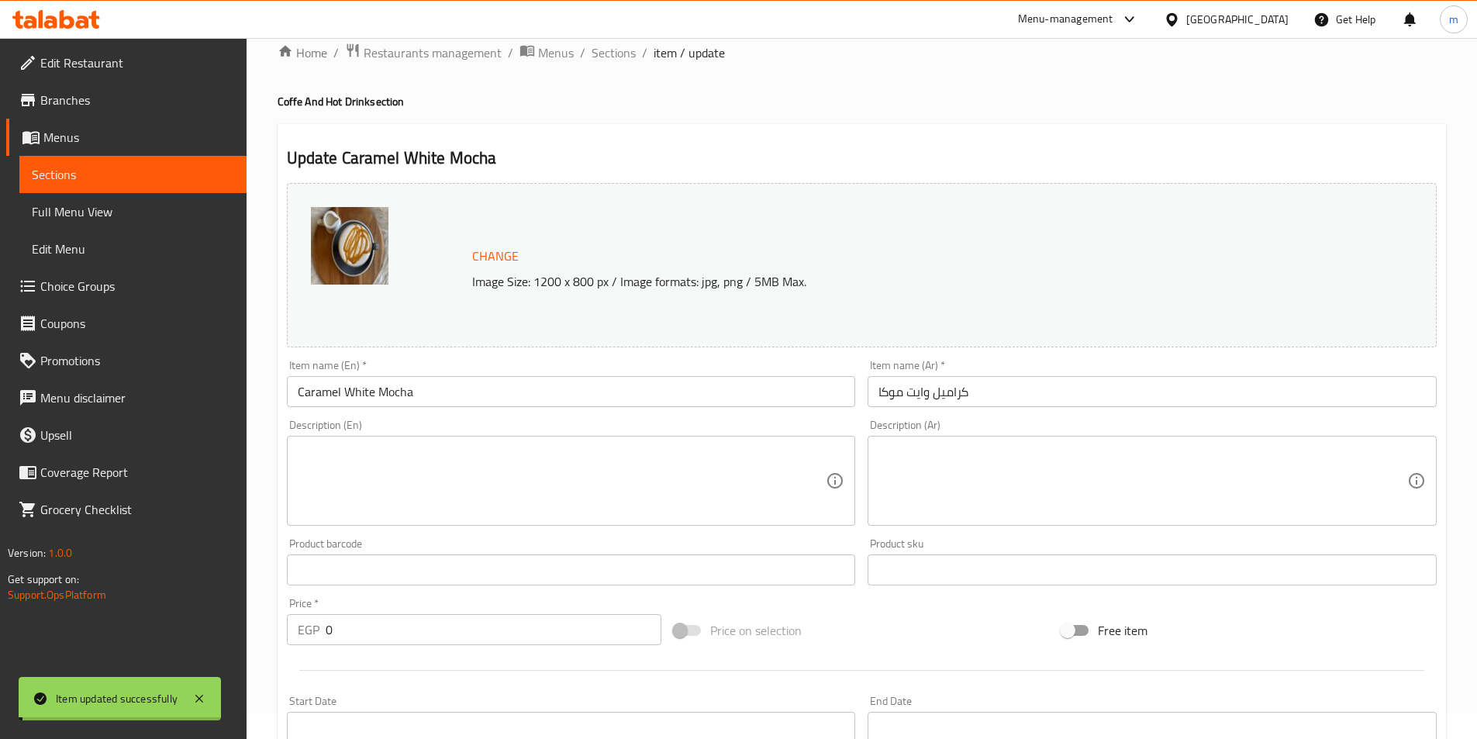
scroll to position [19, 0]
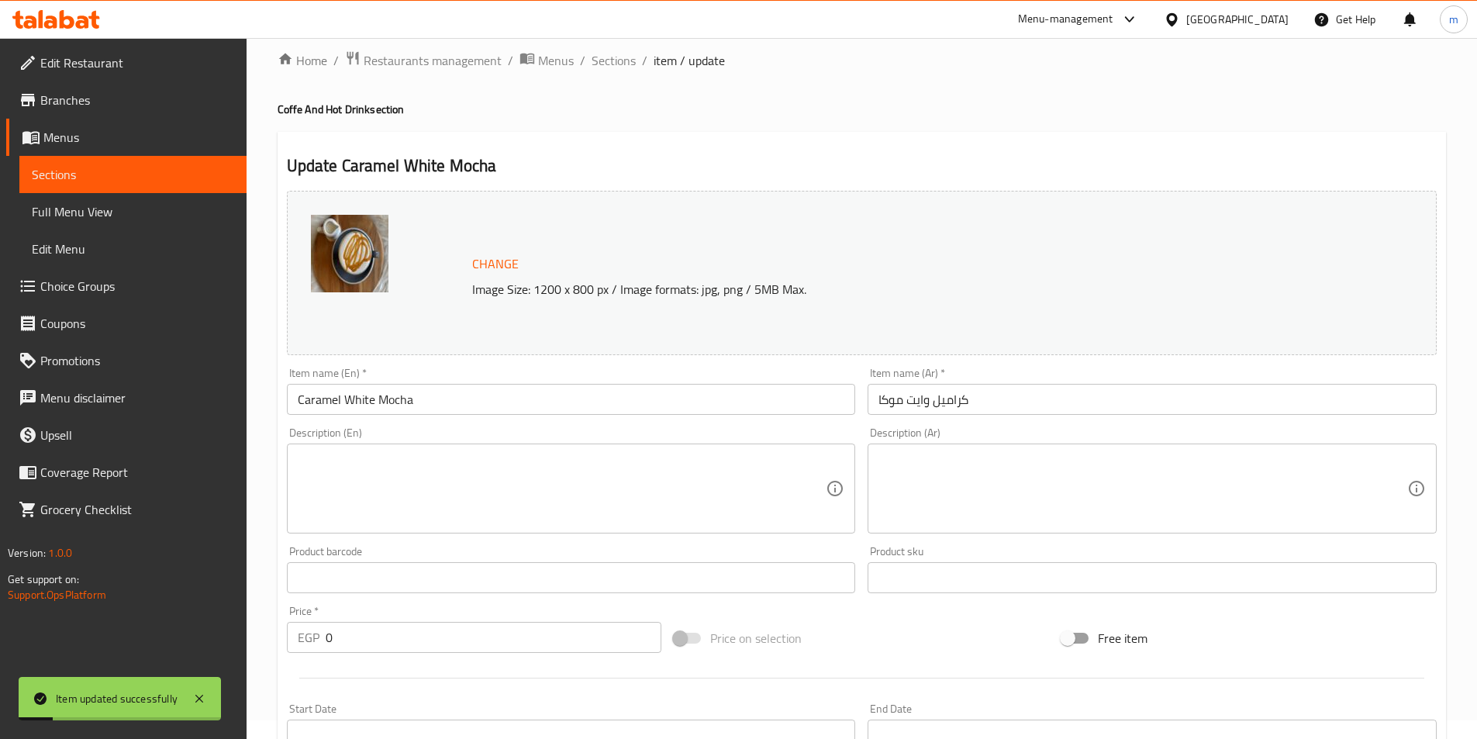
click at [140, 174] on span "Sections" at bounding box center [133, 174] width 202 height 19
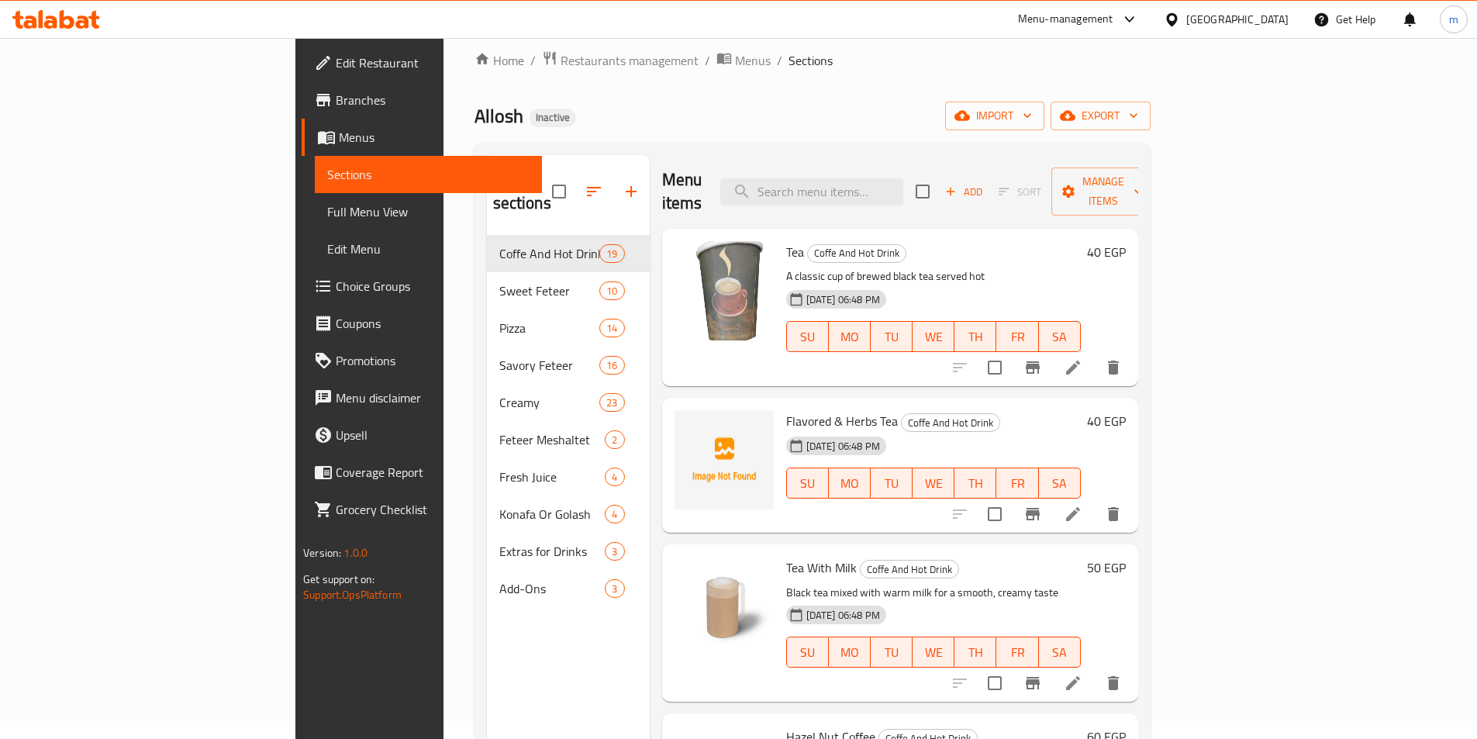
click at [942, 194] on div "Menu items Add Sort Manage items" at bounding box center [900, 192] width 476 height 74
click at [903, 181] on input "search" at bounding box center [811, 191] width 183 height 27
paste input "[PERSON_NAME]"
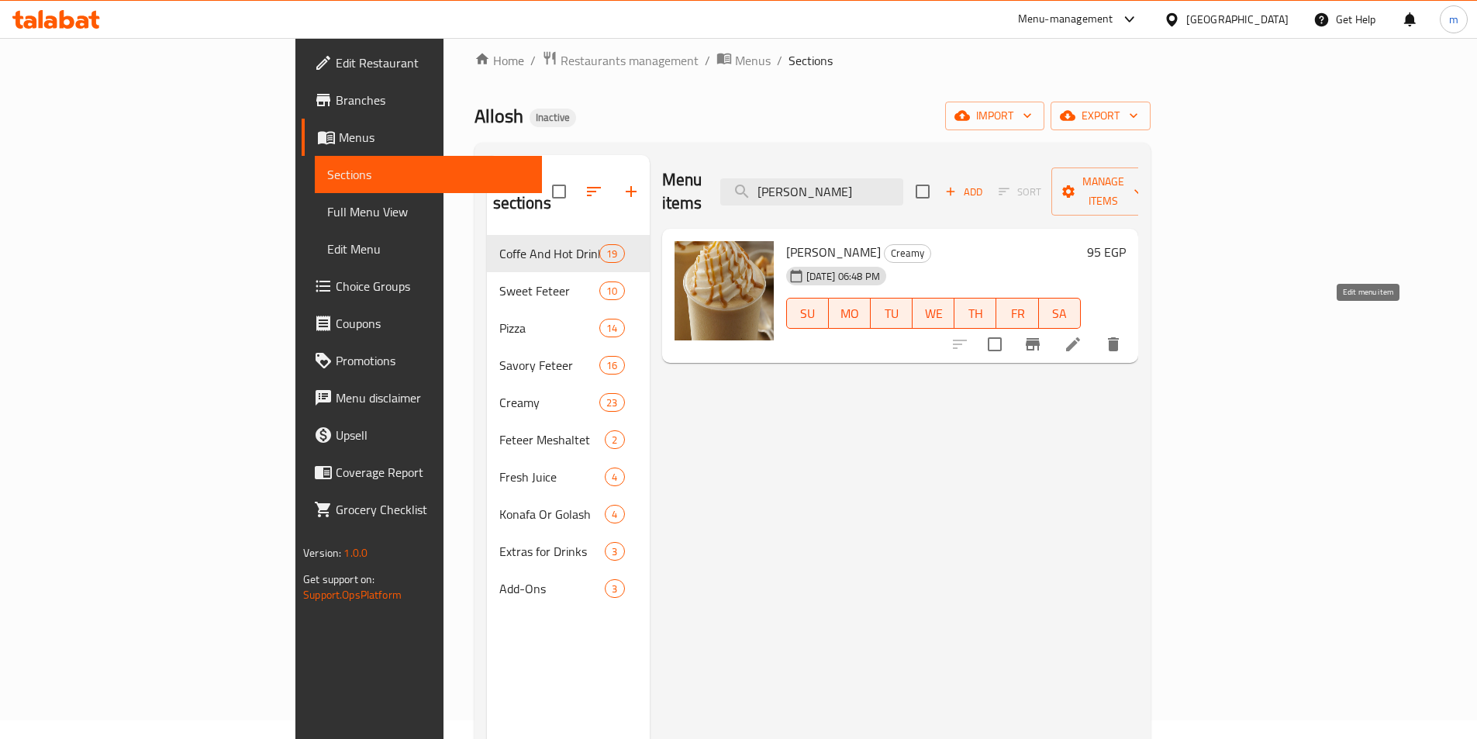
type input "[PERSON_NAME]"
click at [1083, 335] on icon at bounding box center [1073, 344] width 19 height 19
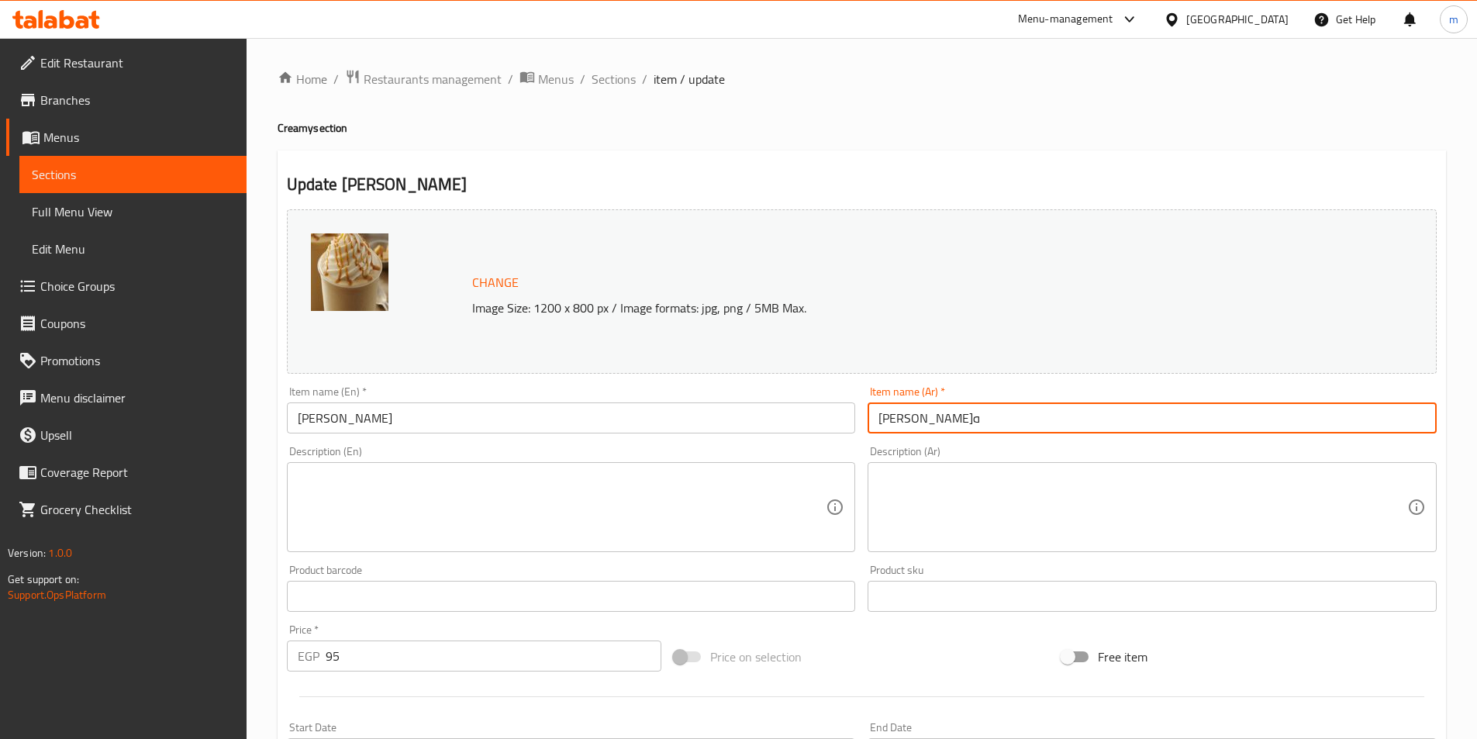
drag, startPoint x: 915, startPoint y: 420, endPoint x: 972, endPoint y: 422, distance: 56.6
click at [972, 422] on input "كارميل فرابيه" at bounding box center [1152, 417] width 569 height 31
paste input "ا"
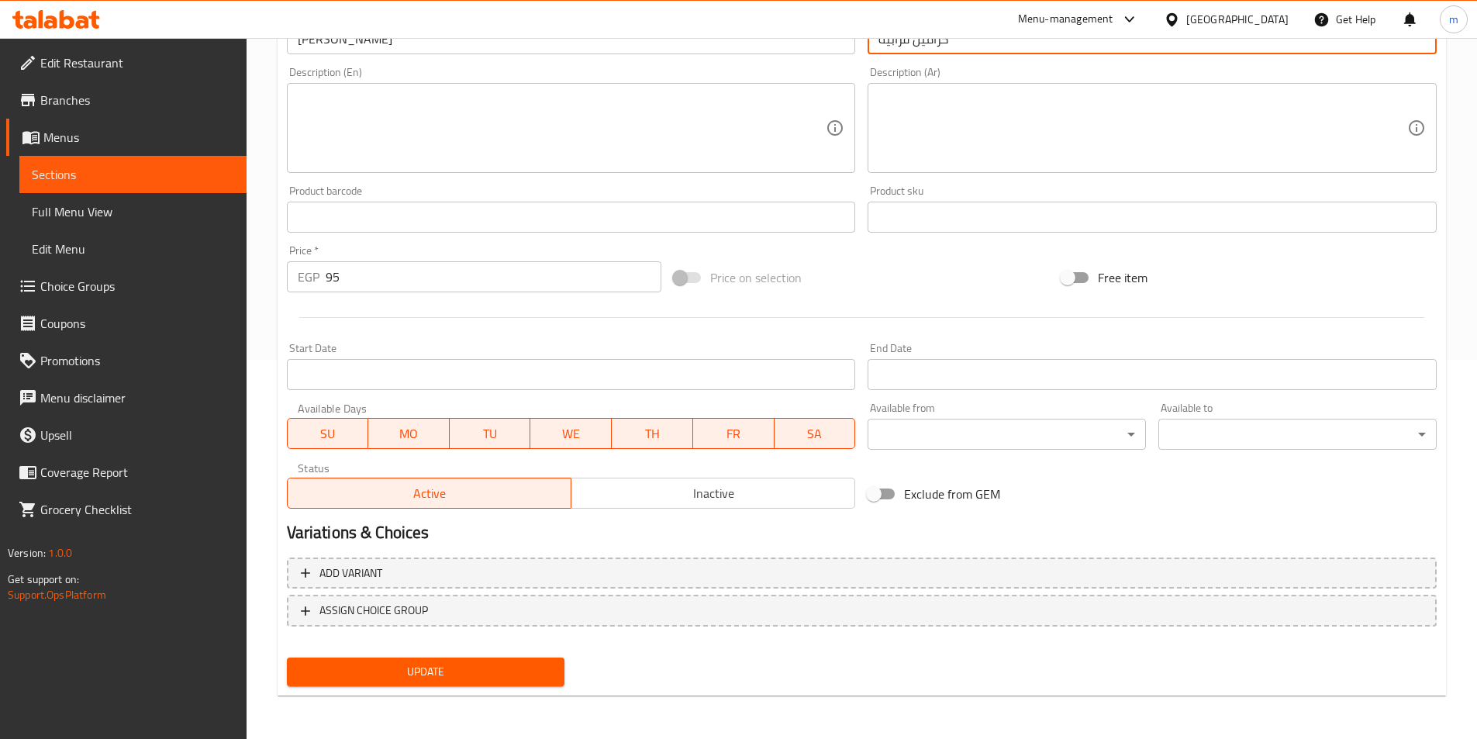
type input "كراميل فرابيه"
click at [524, 665] on span "Update" at bounding box center [426, 671] width 254 height 19
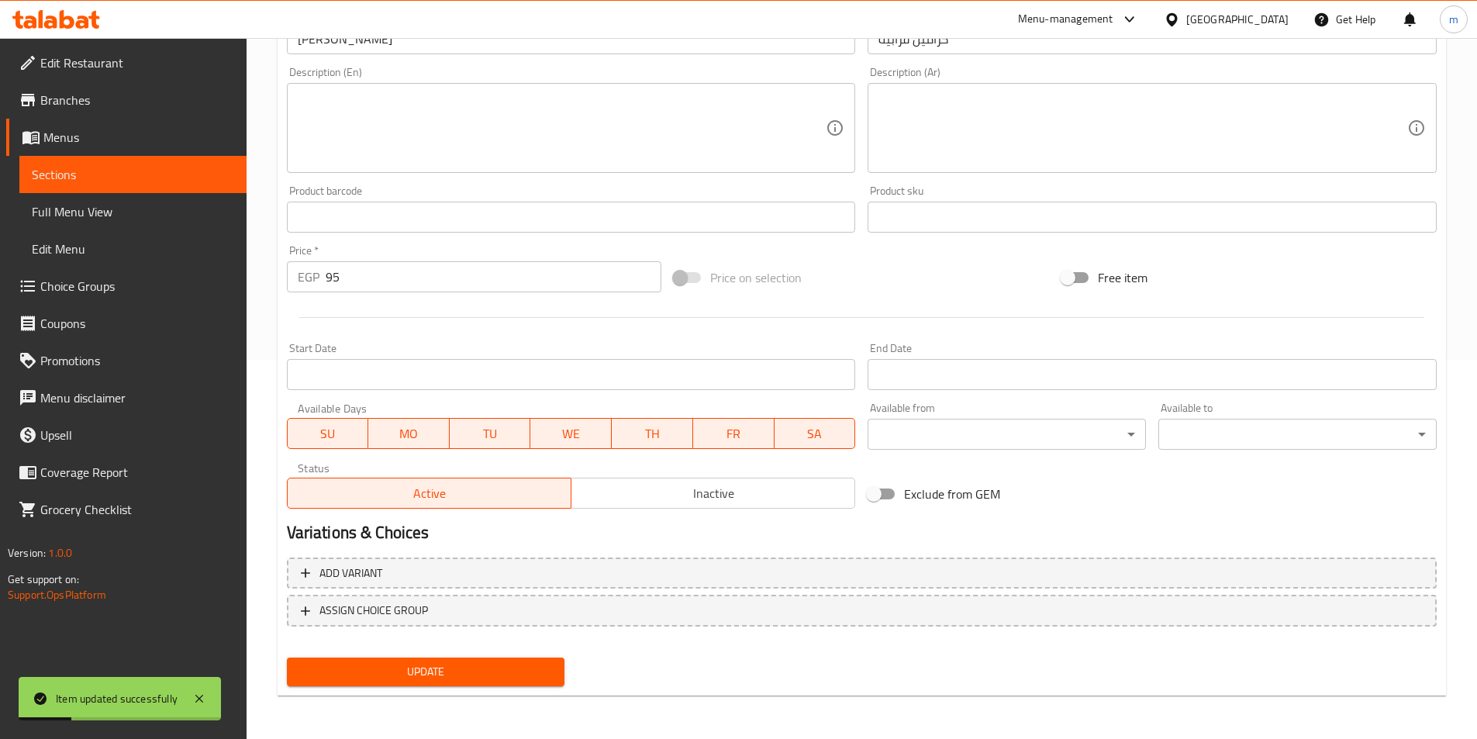
click at [191, 176] on span "Sections" at bounding box center [133, 174] width 202 height 19
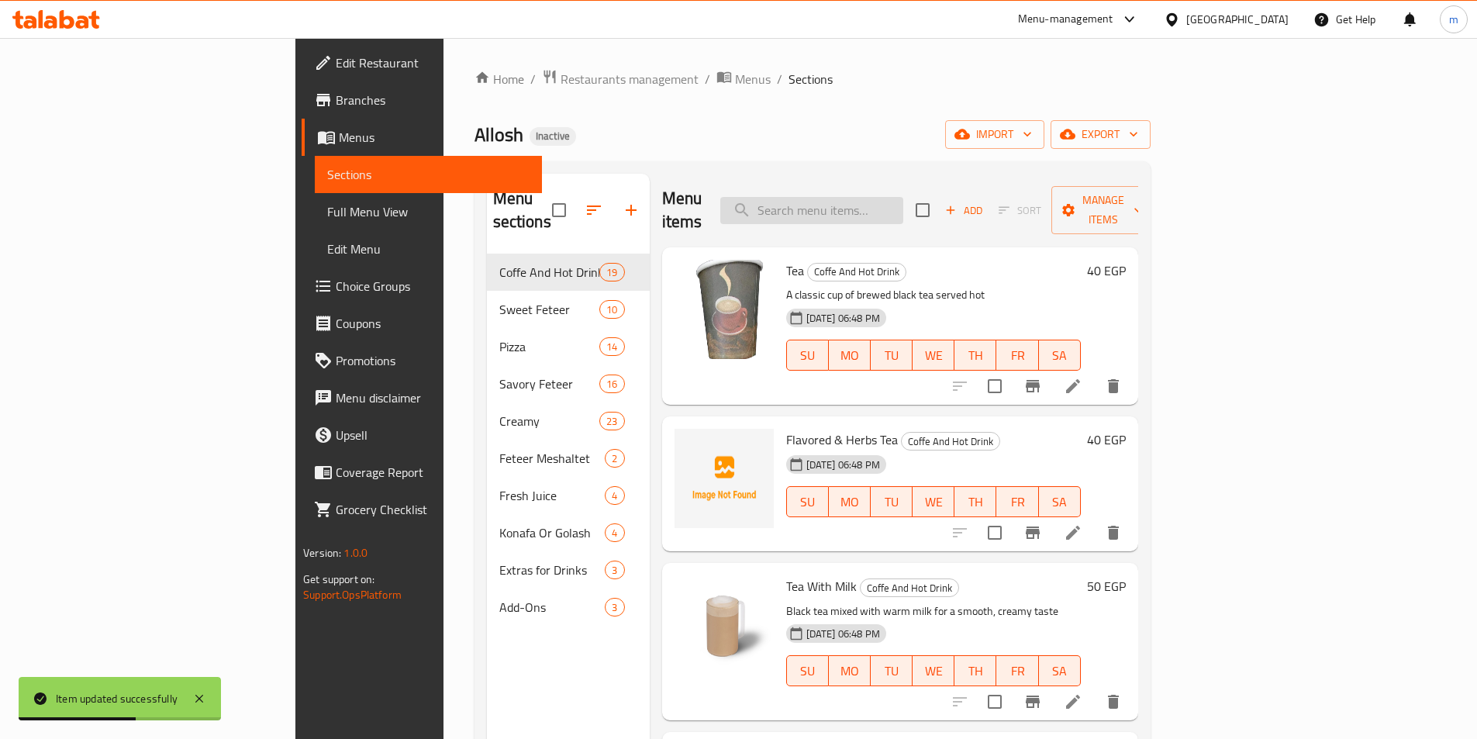
click at [903, 202] on input "search" at bounding box center [811, 210] width 183 height 27
paste input "Ice Carmel"
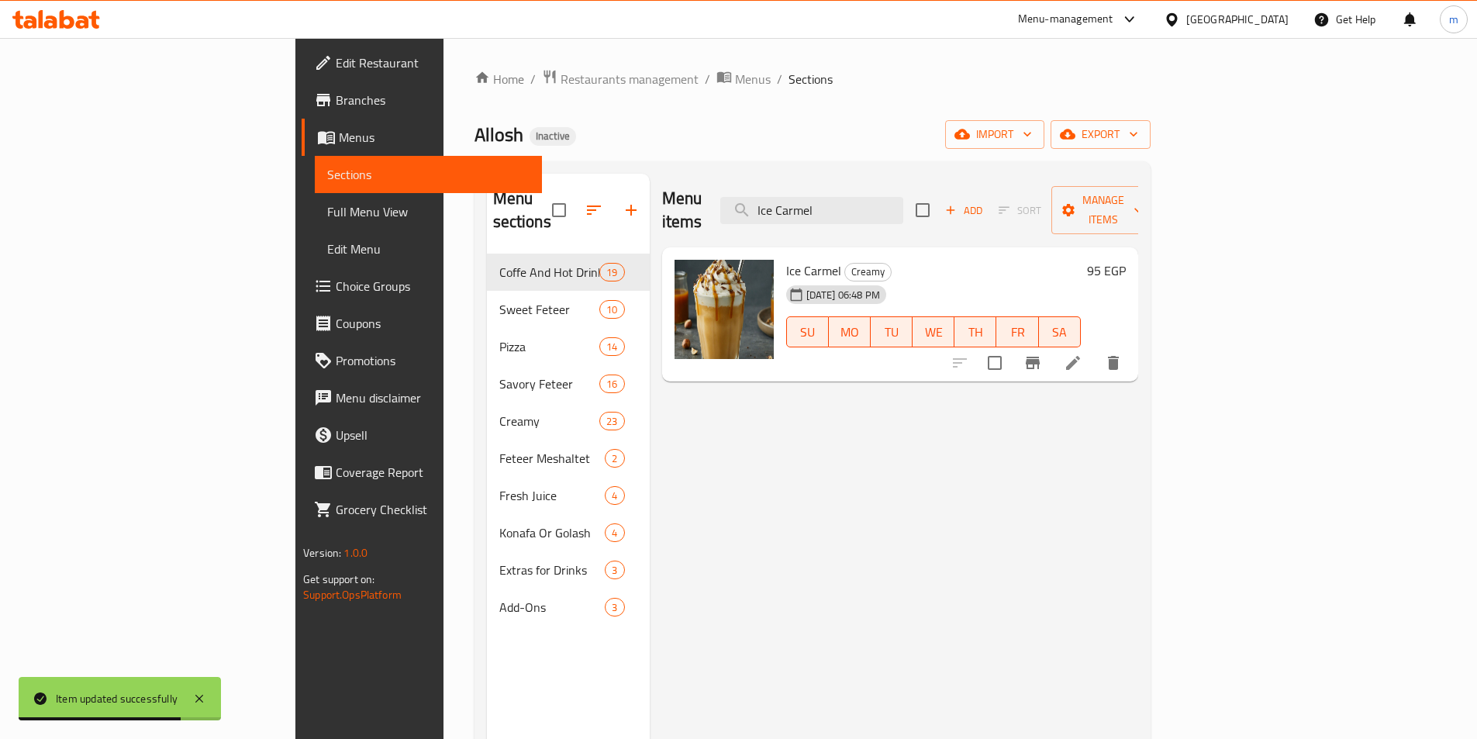
type input "Ice Carmel"
click at [1080, 356] on icon at bounding box center [1073, 363] width 14 height 14
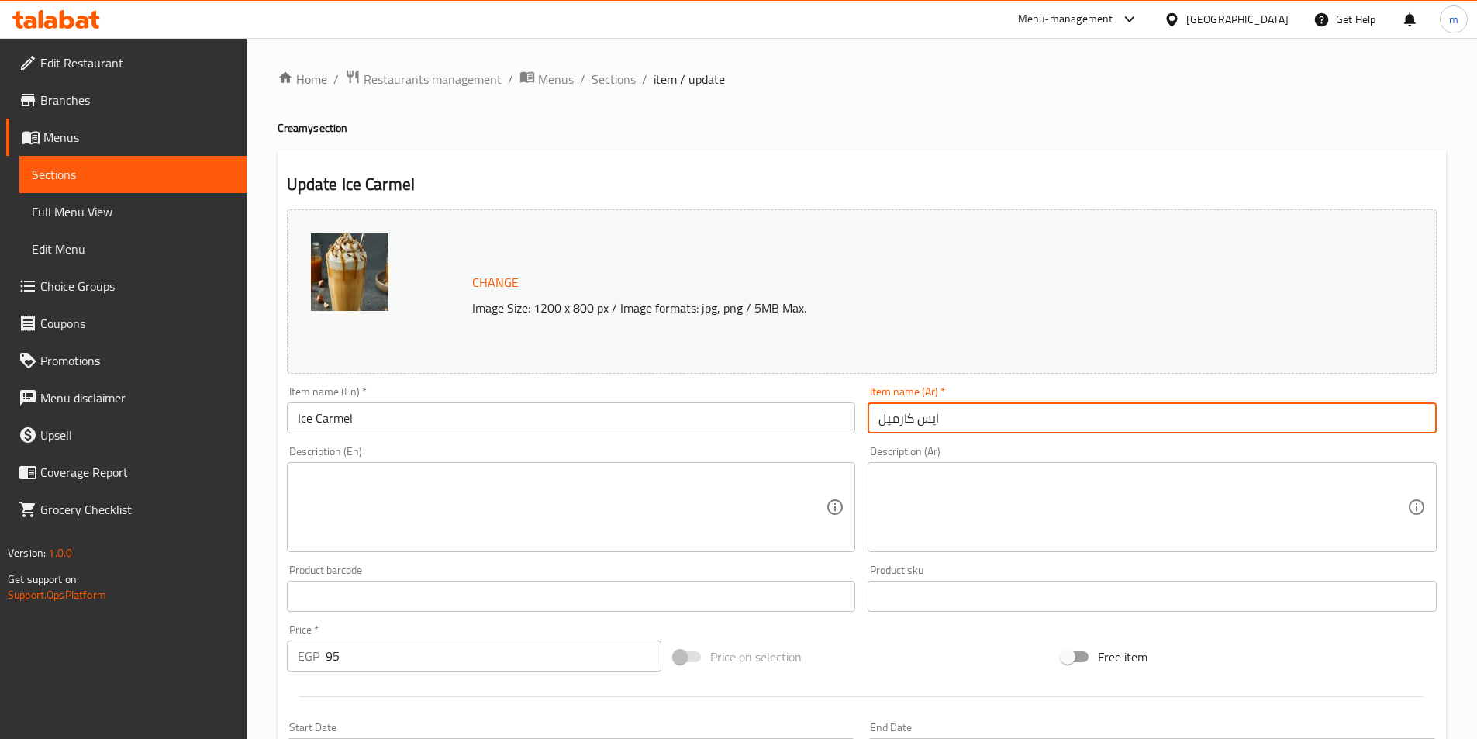
drag, startPoint x: 914, startPoint y: 416, endPoint x: 865, endPoint y: 420, distance: 49.9
click at [867, 420] on div "Item name (Ar)   * ايس كارميل Item name (Ar) *" at bounding box center [1153, 410] width 582 height 60
paste input "ا"
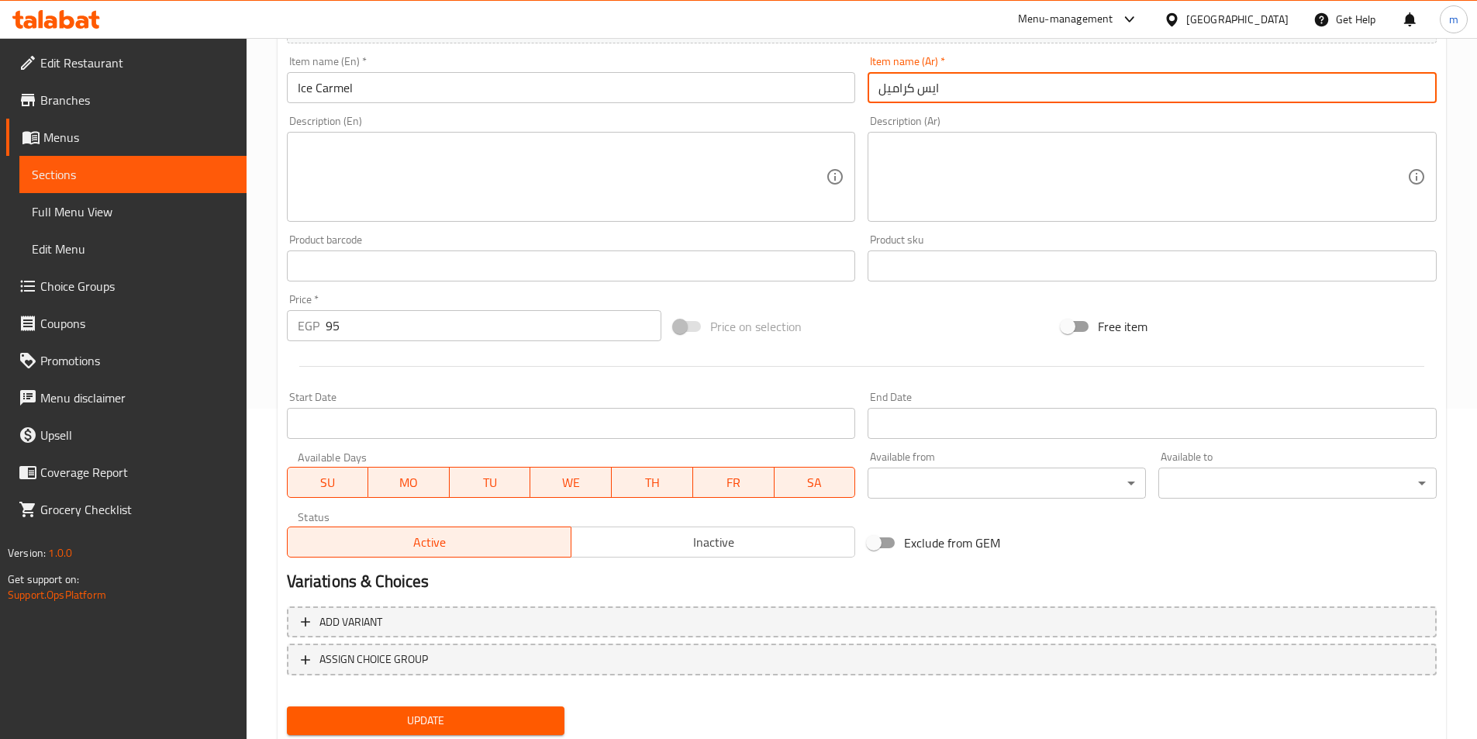
scroll to position [379, 0]
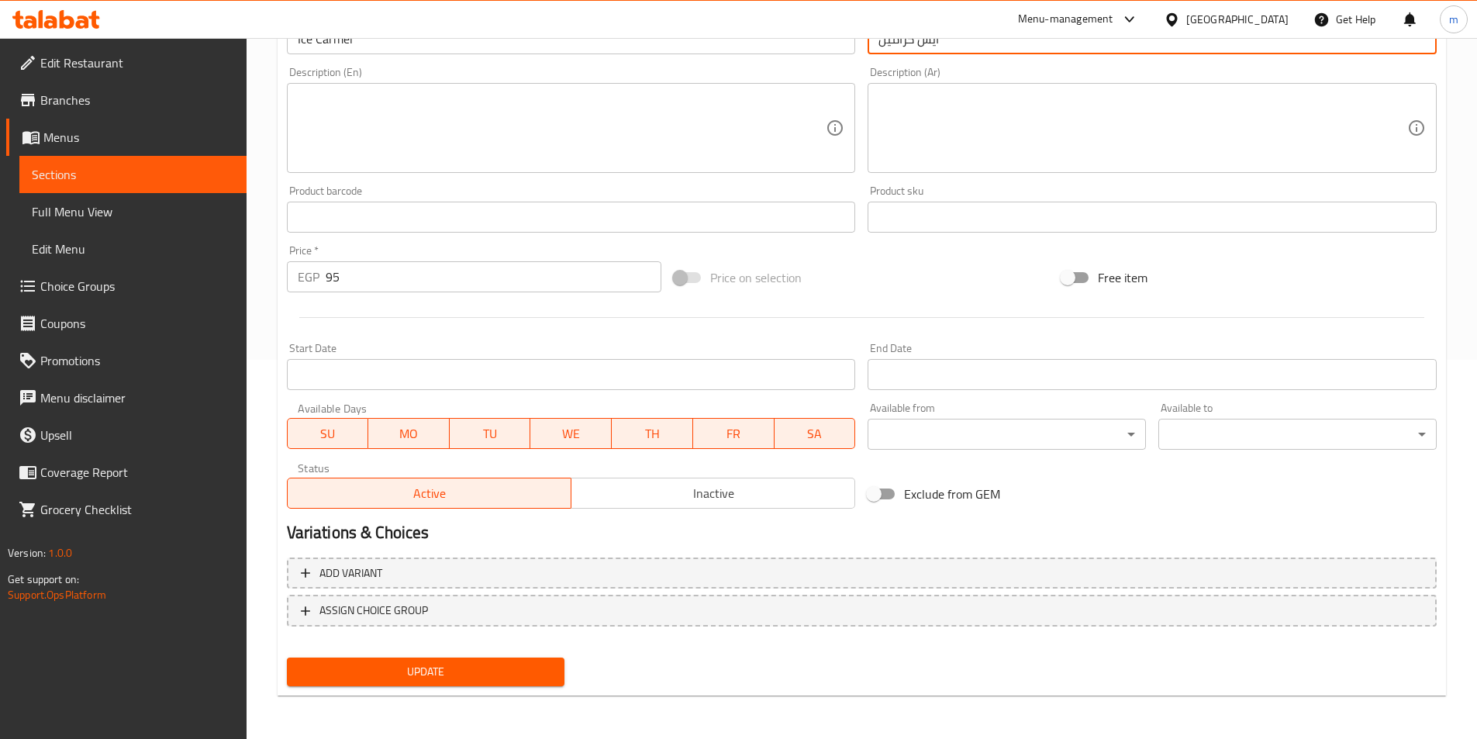
type input "ايس كراميل"
click at [503, 665] on span "Update" at bounding box center [426, 671] width 254 height 19
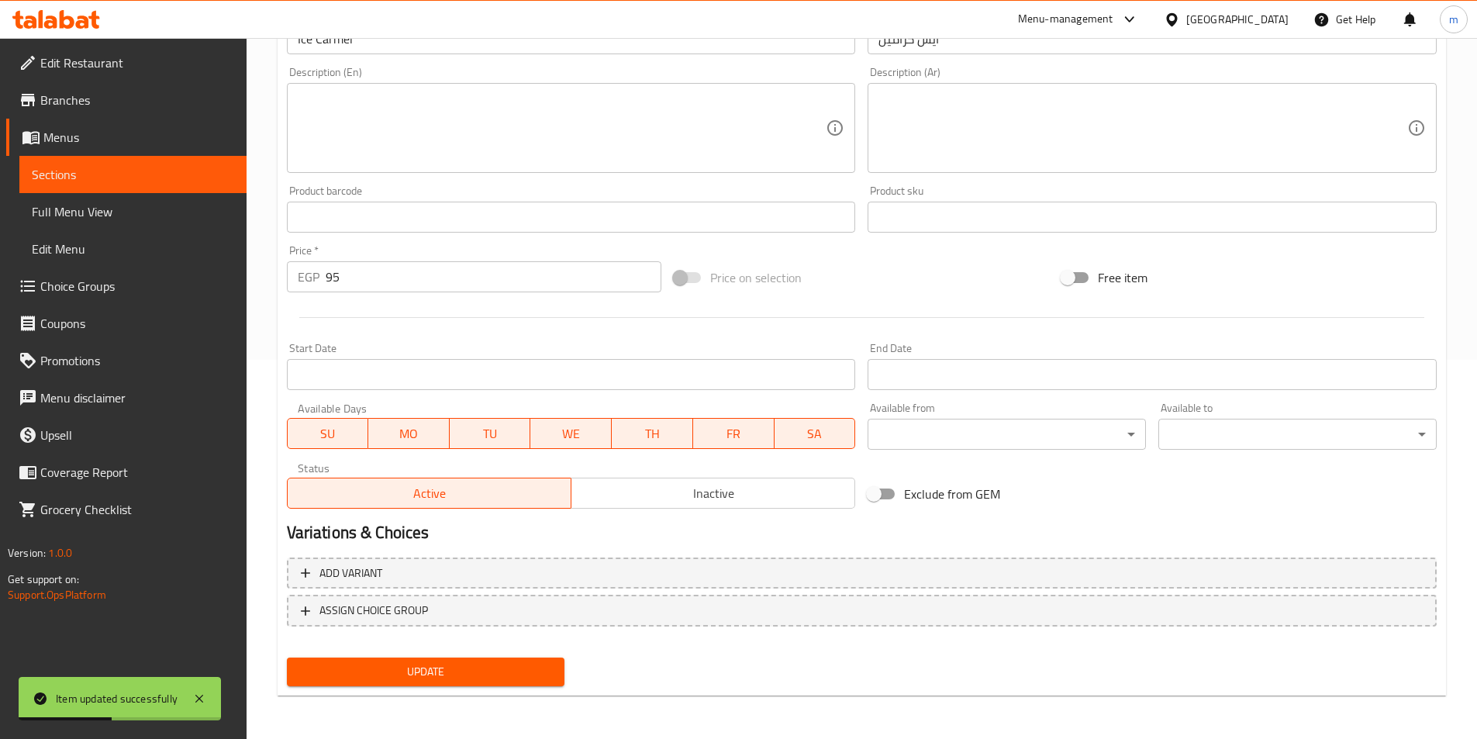
click at [157, 181] on span "Sections" at bounding box center [133, 174] width 202 height 19
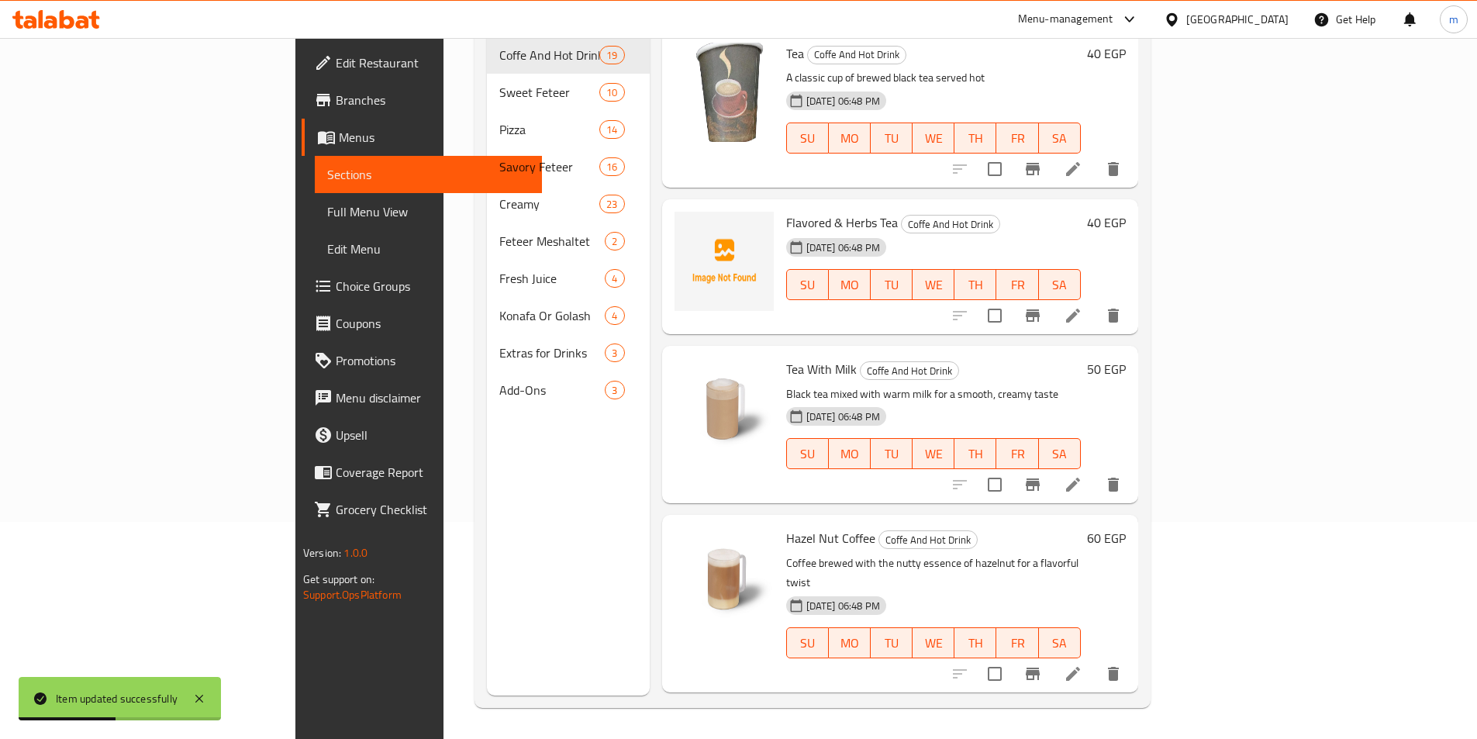
scroll to position [217, 0]
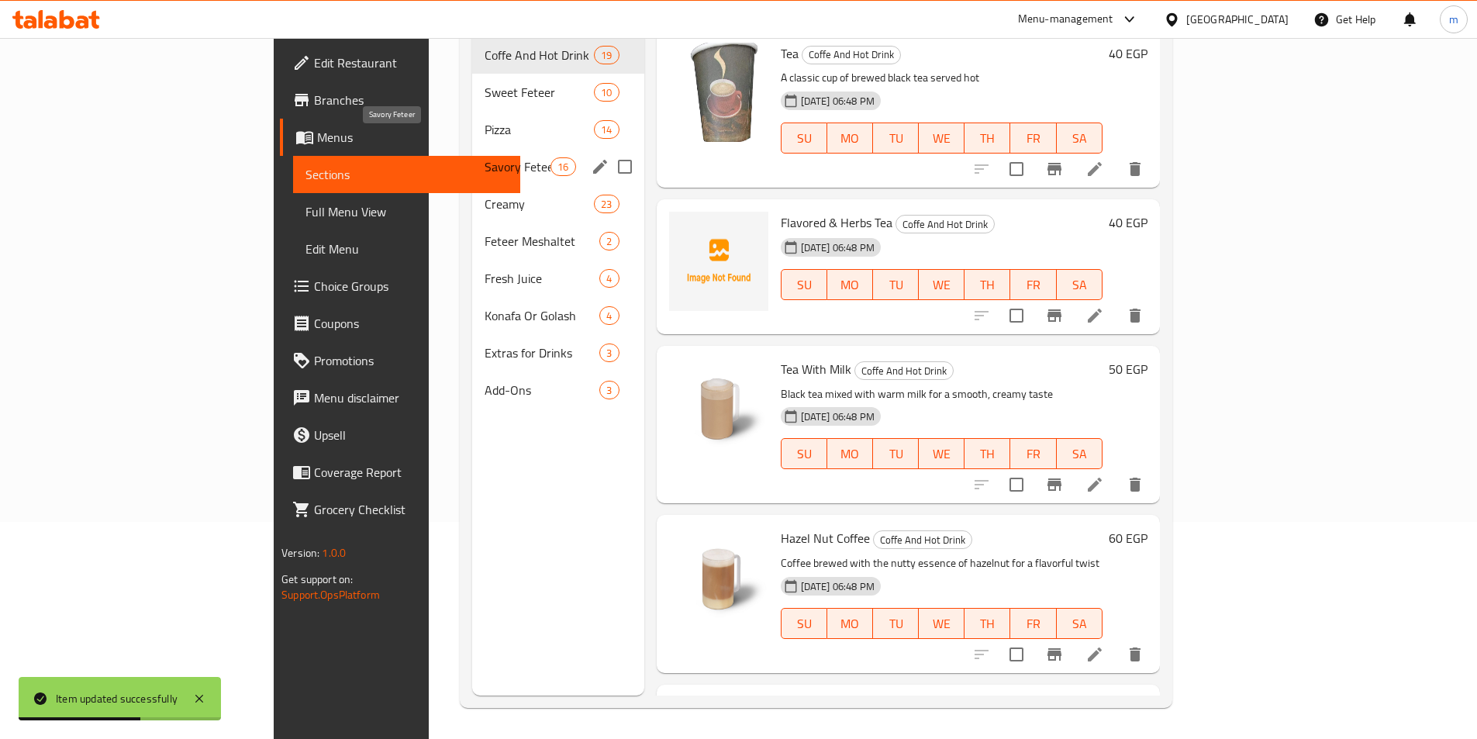
click at [485, 157] on span "Savory Feteer" at bounding box center [518, 166] width 66 height 19
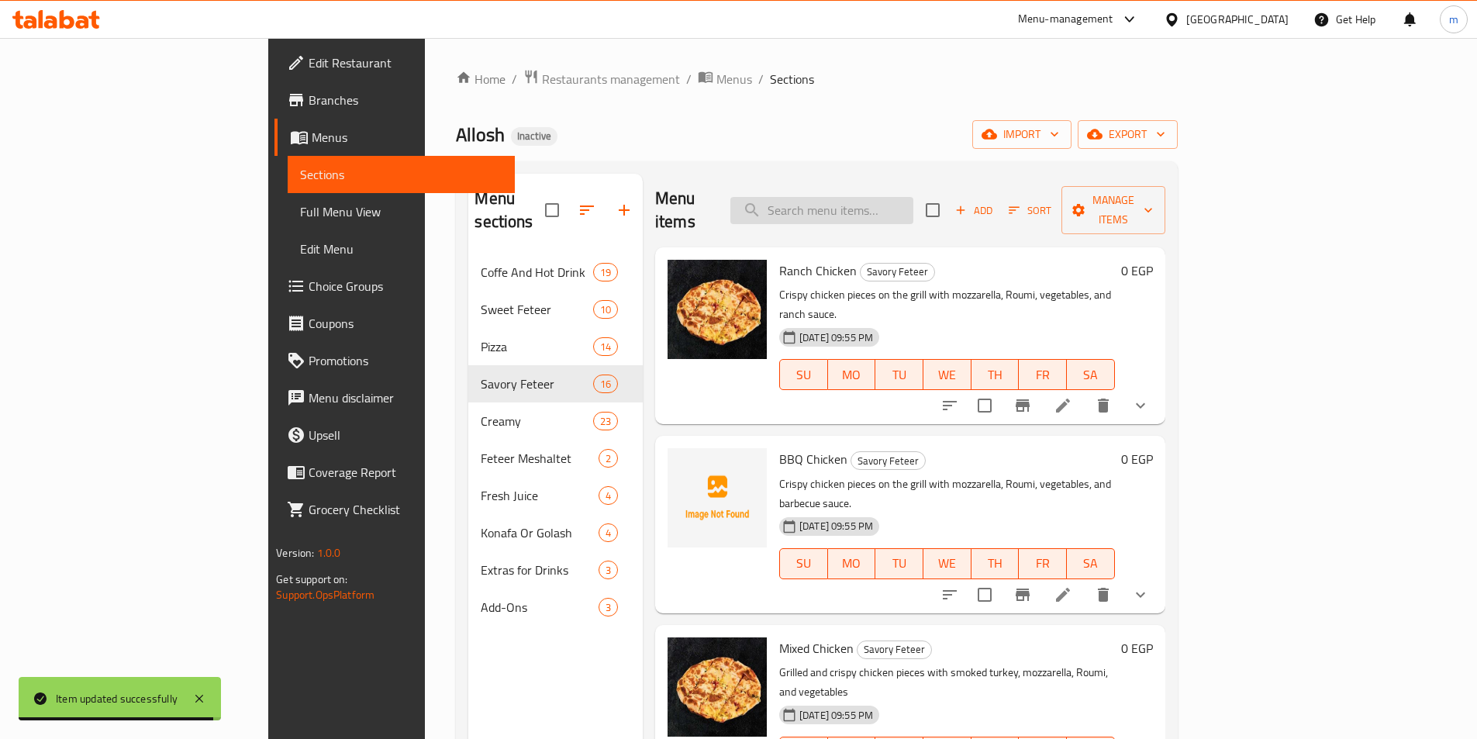
click at [914, 197] on input "search" at bounding box center [822, 210] width 183 height 27
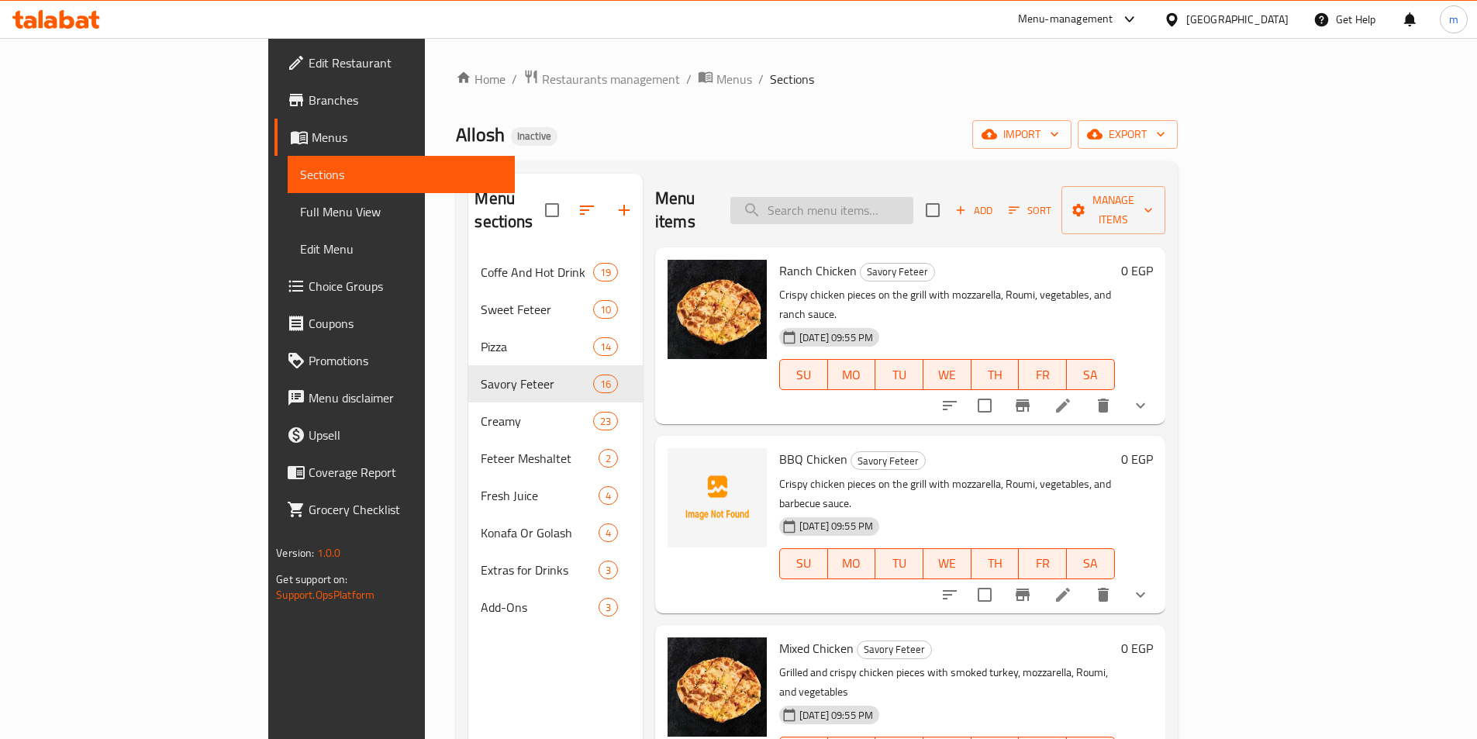
paste input "The Bomb"
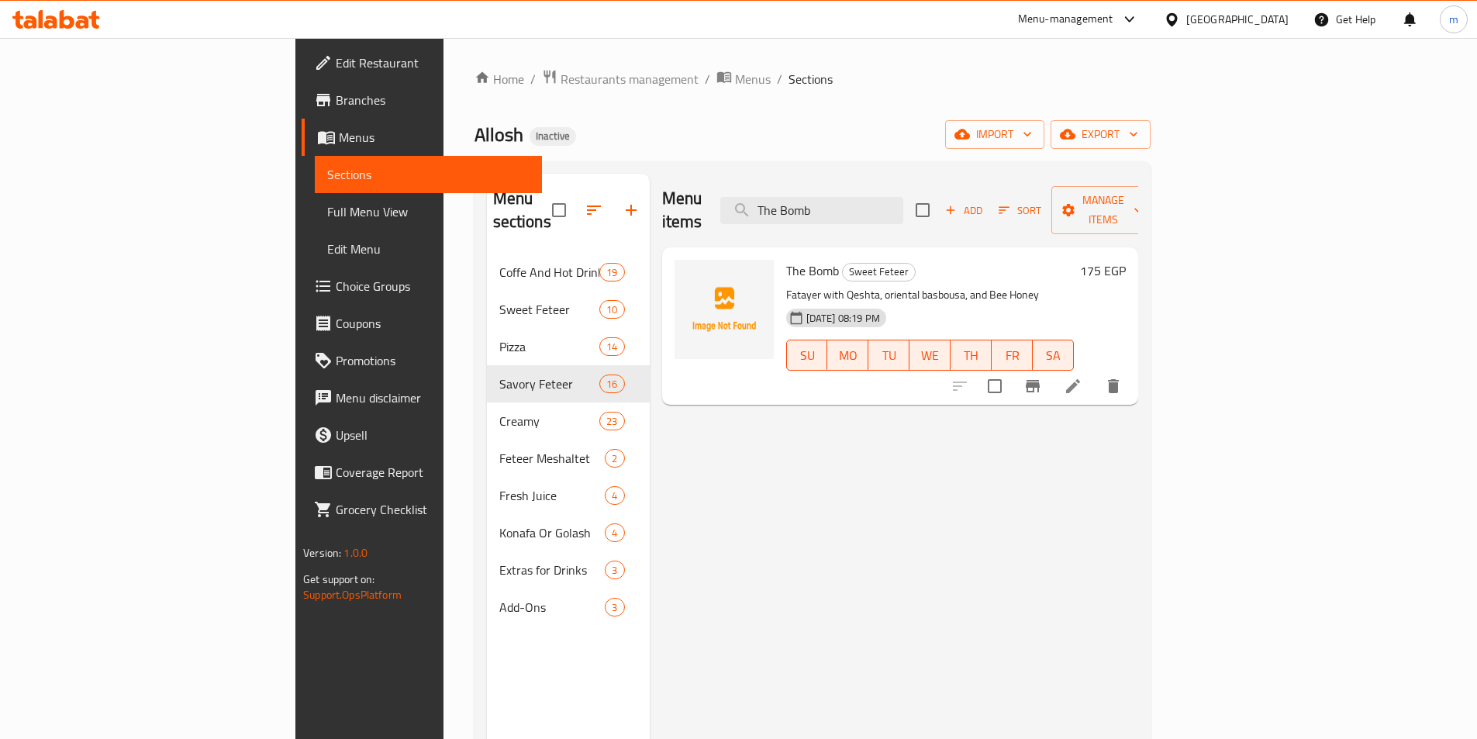
type input "The Bomb"
click at [1080, 379] on icon at bounding box center [1073, 386] width 14 height 14
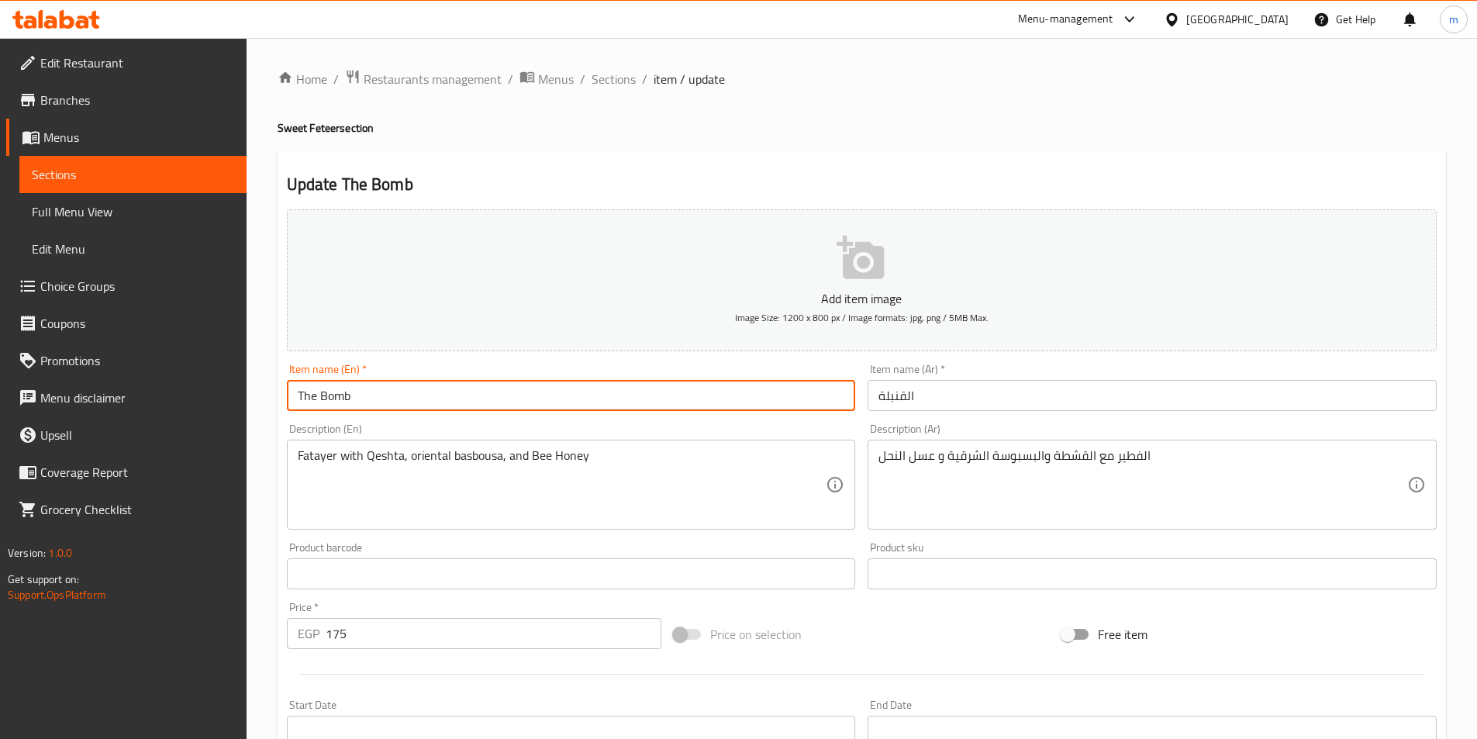
drag, startPoint x: 351, startPoint y: 397, endPoint x: 278, endPoint y: 395, distance: 72.9
click at [278, 395] on div "Update The Bomb Add item image Image Size: 1200 x 800 px / Image formats: jpg, …" at bounding box center [862, 601] width 1169 height 903
type input "e"
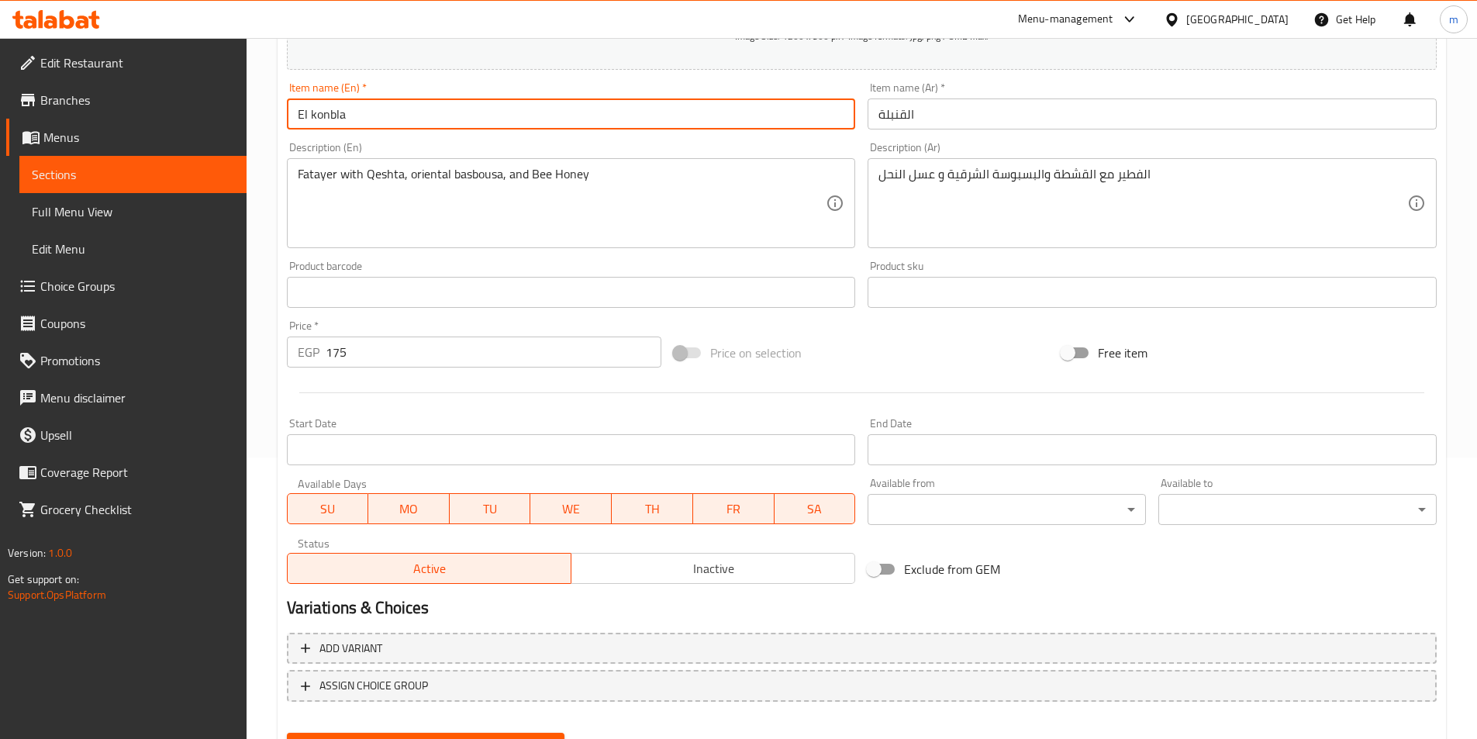
scroll to position [357, 0]
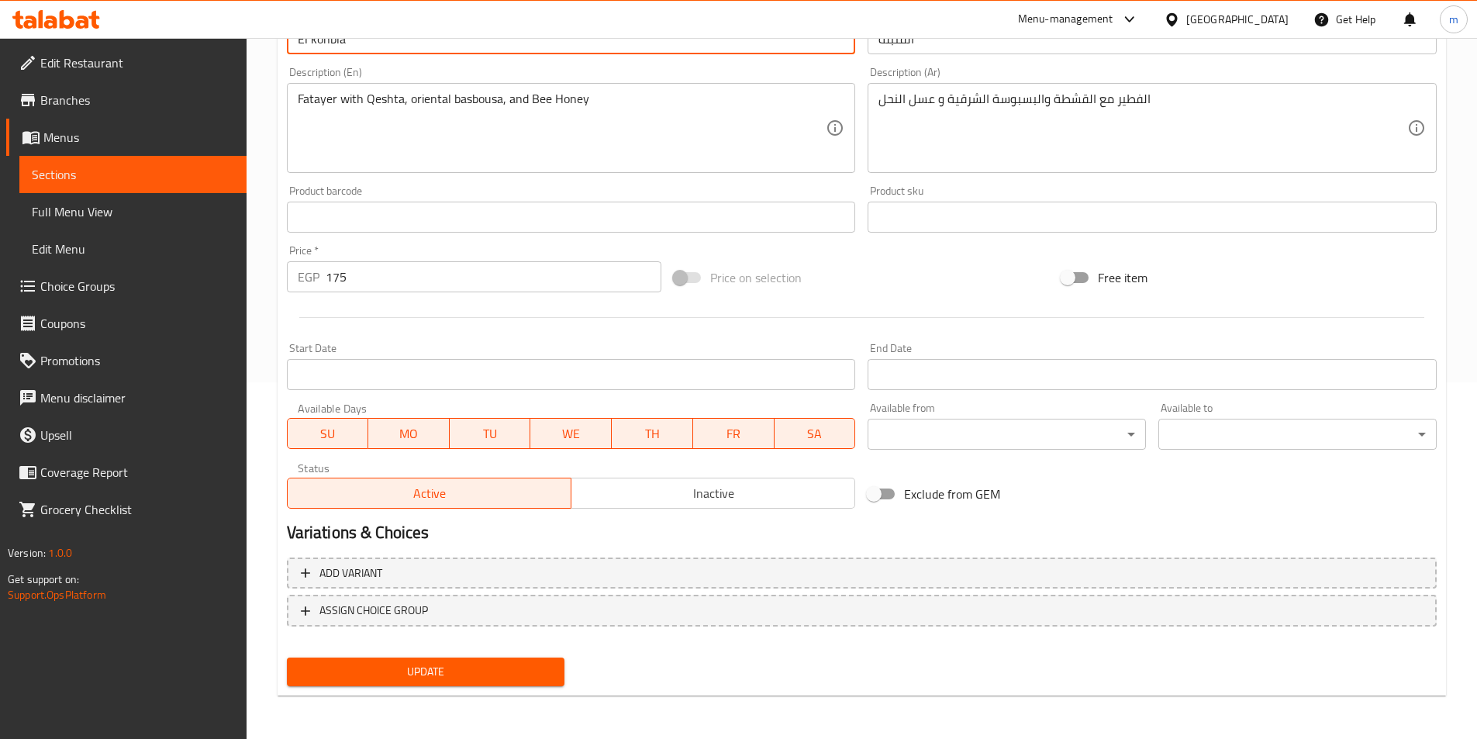
type input "El konbla"
click at [447, 667] on span "Update" at bounding box center [426, 671] width 254 height 19
click at [164, 180] on span "Sections" at bounding box center [133, 174] width 202 height 19
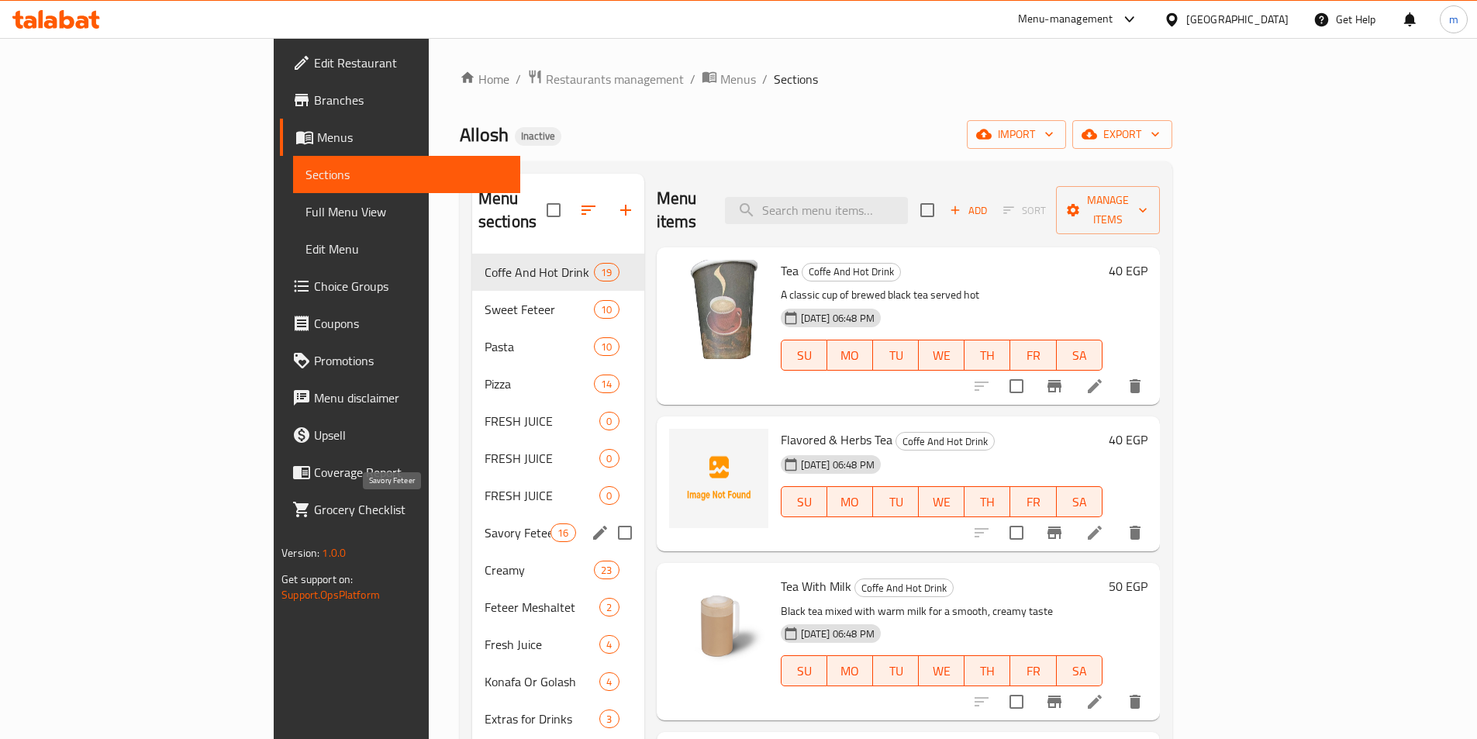
click at [485, 523] on span "Savory Feteer" at bounding box center [518, 532] width 66 height 19
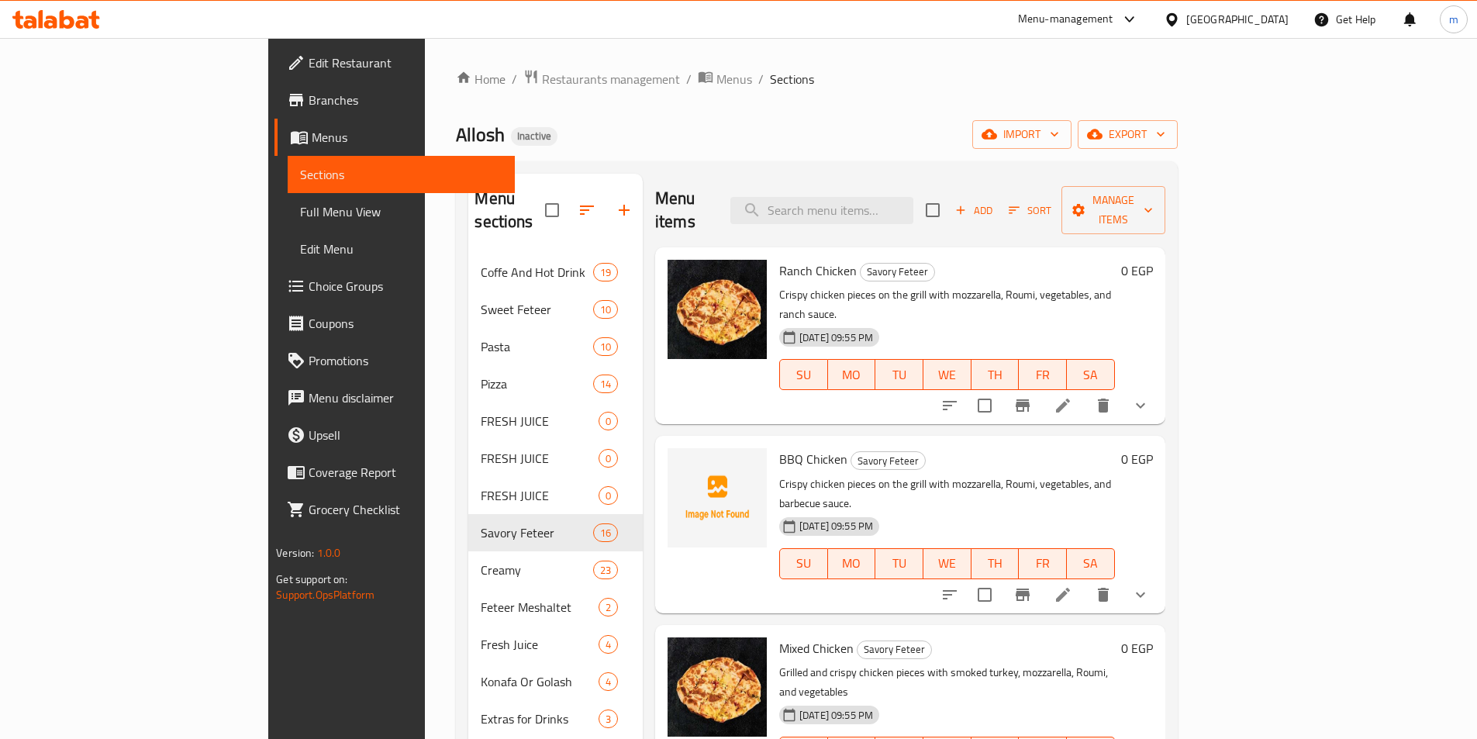
click at [960, 110] on div "Home / Restaurants management / Menus / Sections Allosh Inactive import export …" at bounding box center [816, 497] width 721 height 856
click at [300, 211] on span "Full Menu View" at bounding box center [401, 211] width 202 height 19
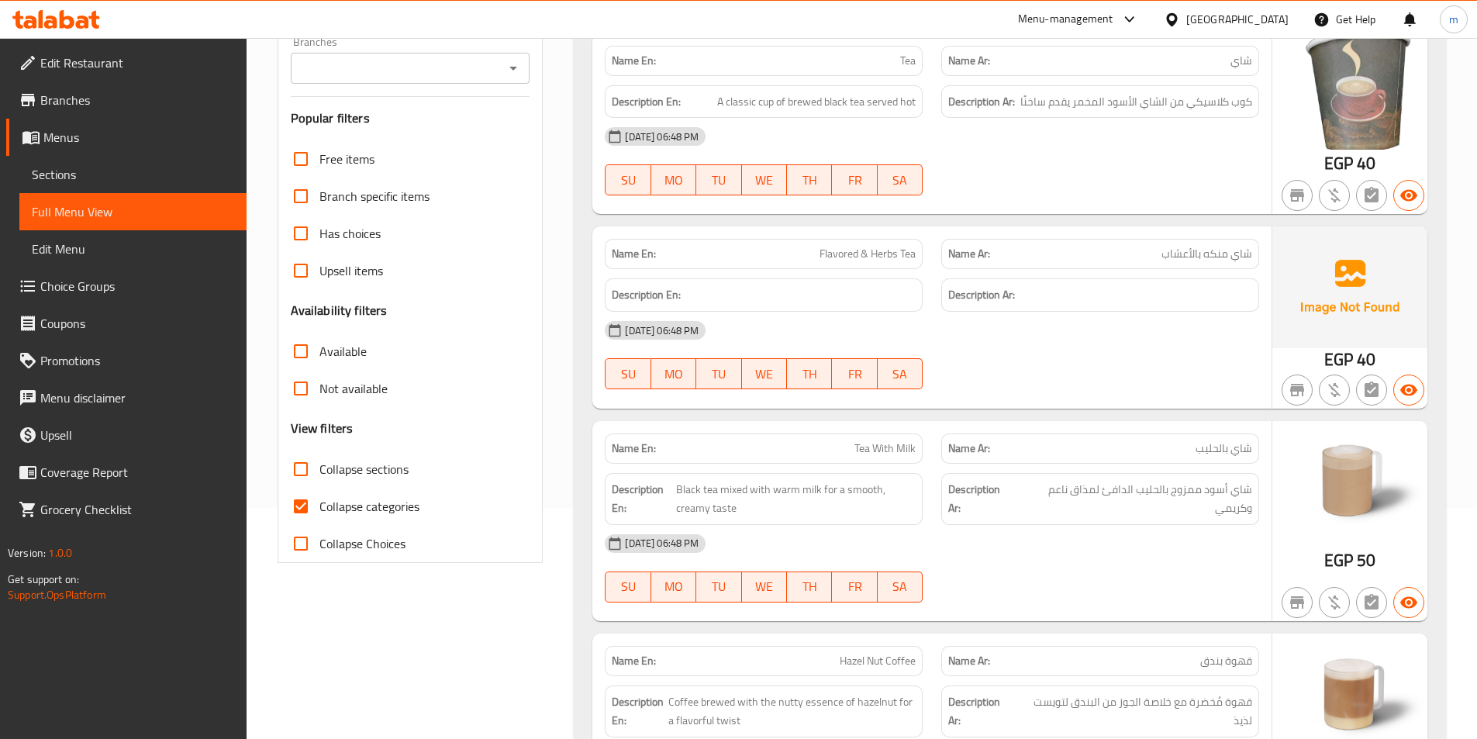
scroll to position [233, 0]
click at [323, 506] on span "Collapse categories" at bounding box center [370, 505] width 100 height 19
click at [320, 506] on input "Collapse categories" at bounding box center [300, 504] width 37 height 37
checkbox input "false"
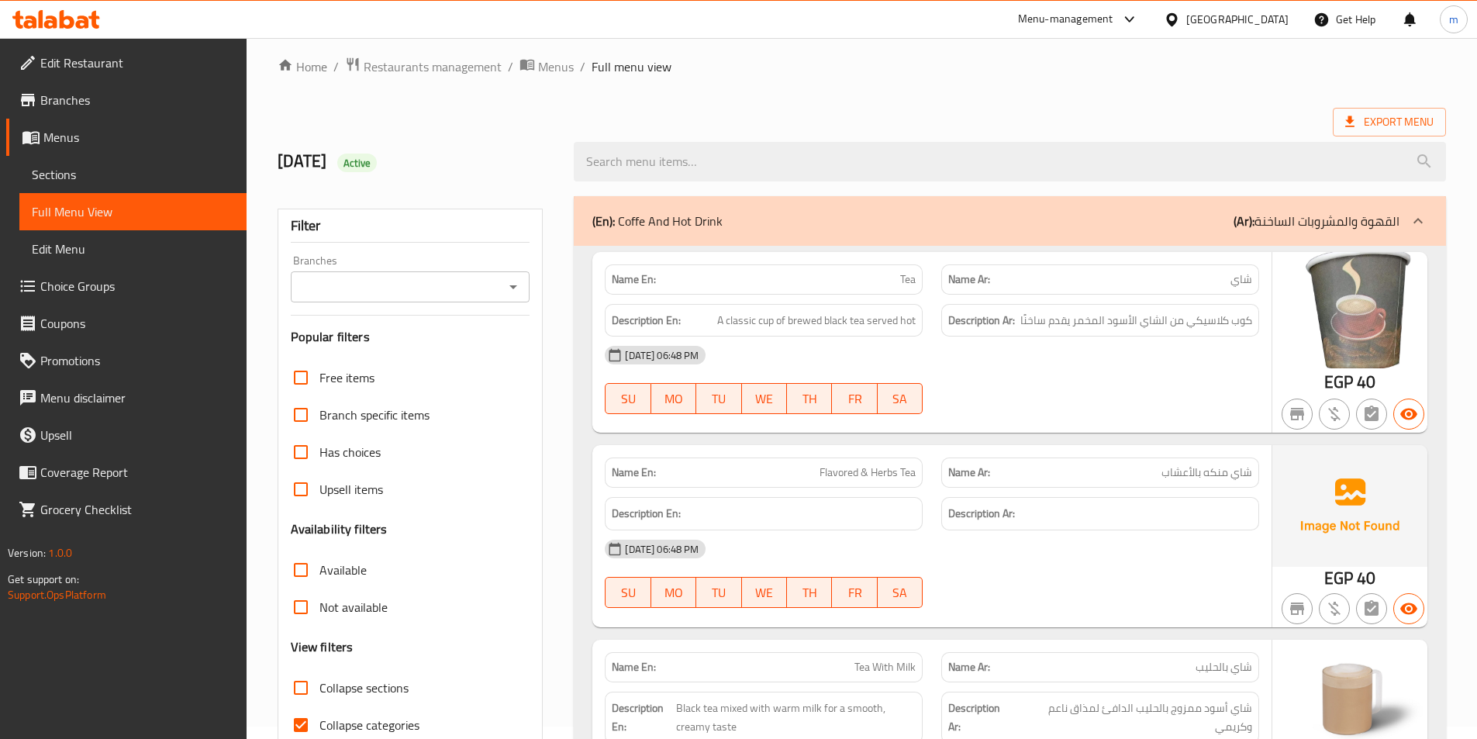
scroll to position [155, 0]
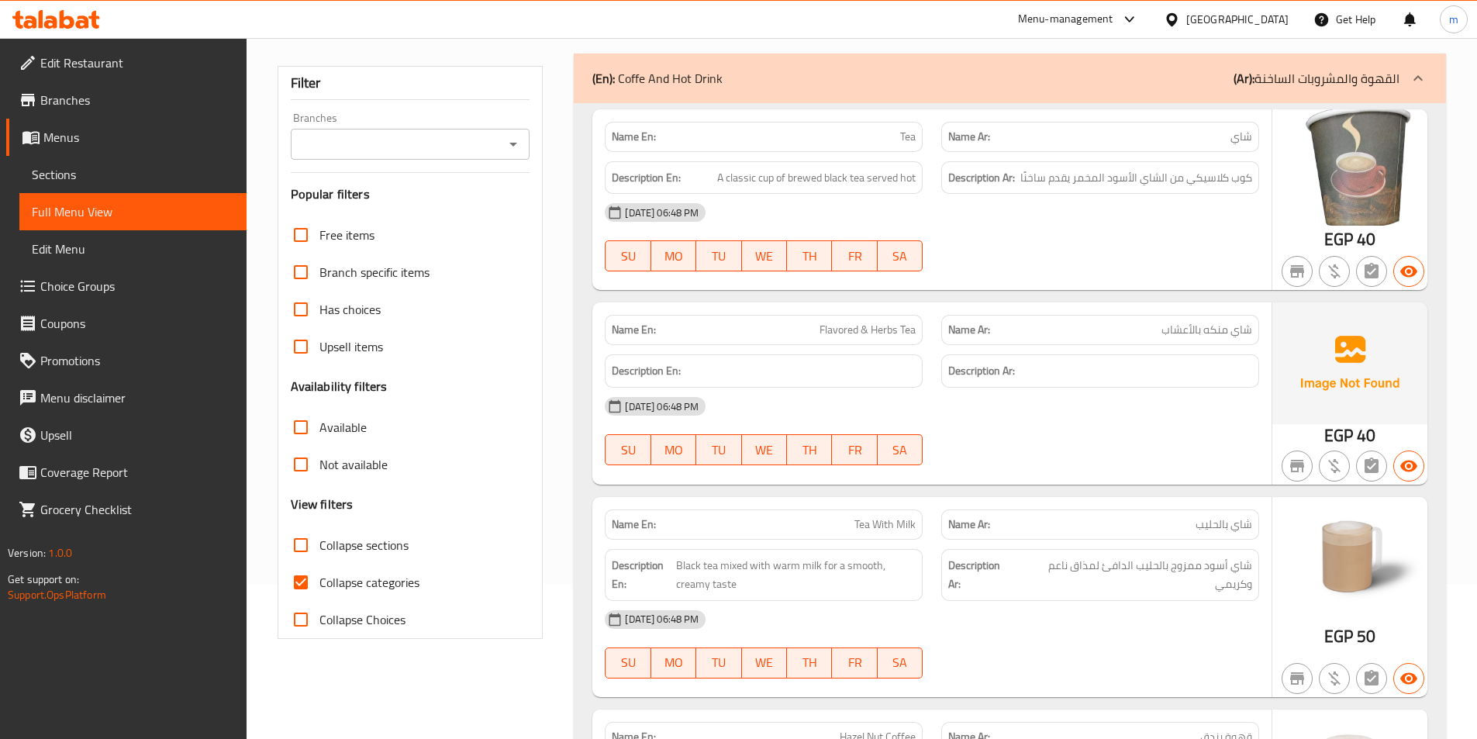
click at [307, 584] on input "Collapse categories" at bounding box center [300, 582] width 37 height 37
checkbox input "false"
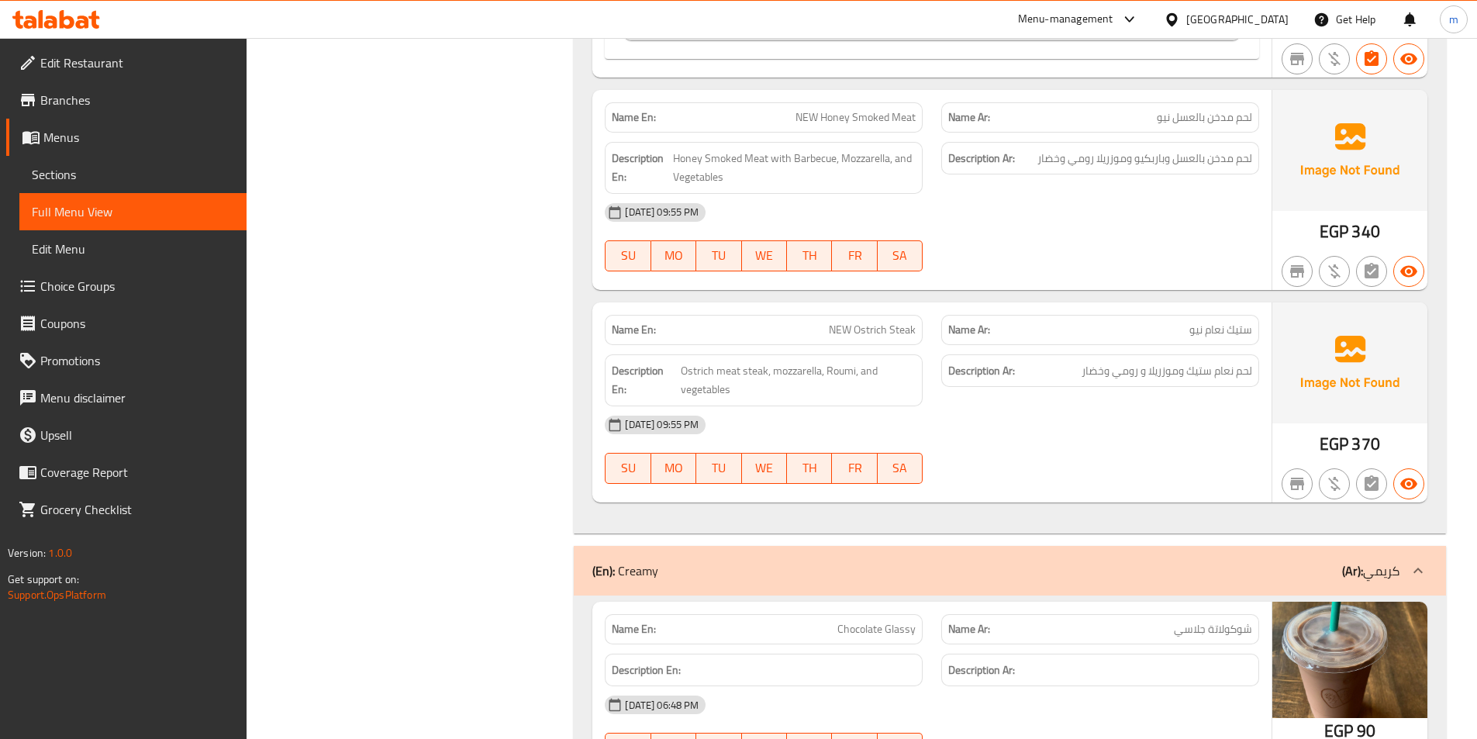
scroll to position [18968, 0]
click at [831, 382] on span "Ostrich meat steak, mozzarella, Roumi, and vegetables" at bounding box center [799, 380] width 236 height 38
drag, startPoint x: 772, startPoint y: 369, endPoint x: 820, endPoint y: 363, distance: 48.5
click at [820, 363] on span "Ostrich meat steak, mozzarella, Roumi, and vegetables" at bounding box center [799, 380] width 236 height 38
copy span "mozzarella"
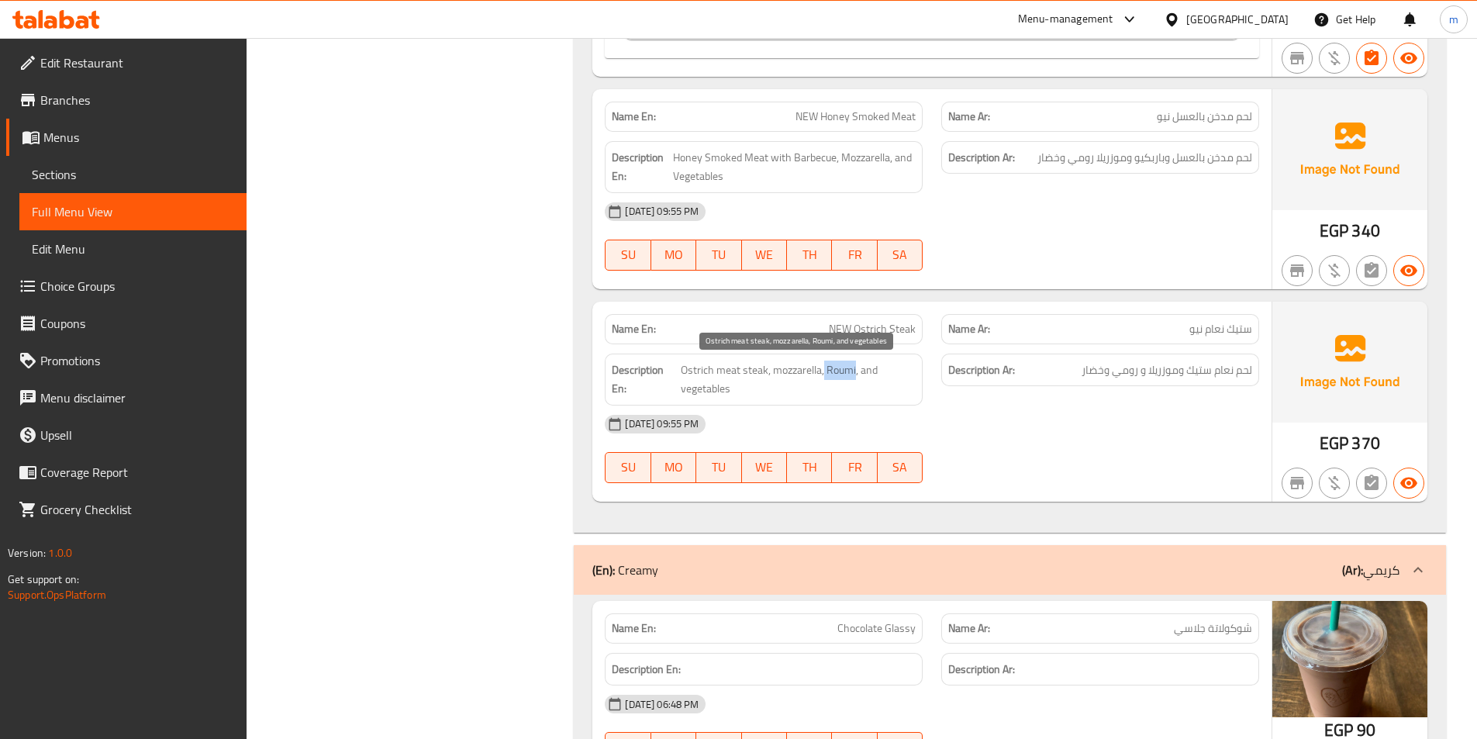
drag, startPoint x: 824, startPoint y: 371, endPoint x: 856, endPoint y: 378, distance: 32.4
click at [856, 378] on span "Ostrich meat steak, mozzarella, Roumi, and vegetables" at bounding box center [799, 380] width 236 height 38
copy span "Roumi"
click at [129, 216] on span "Full Menu View" at bounding box center [133, 211] width 202 height 19
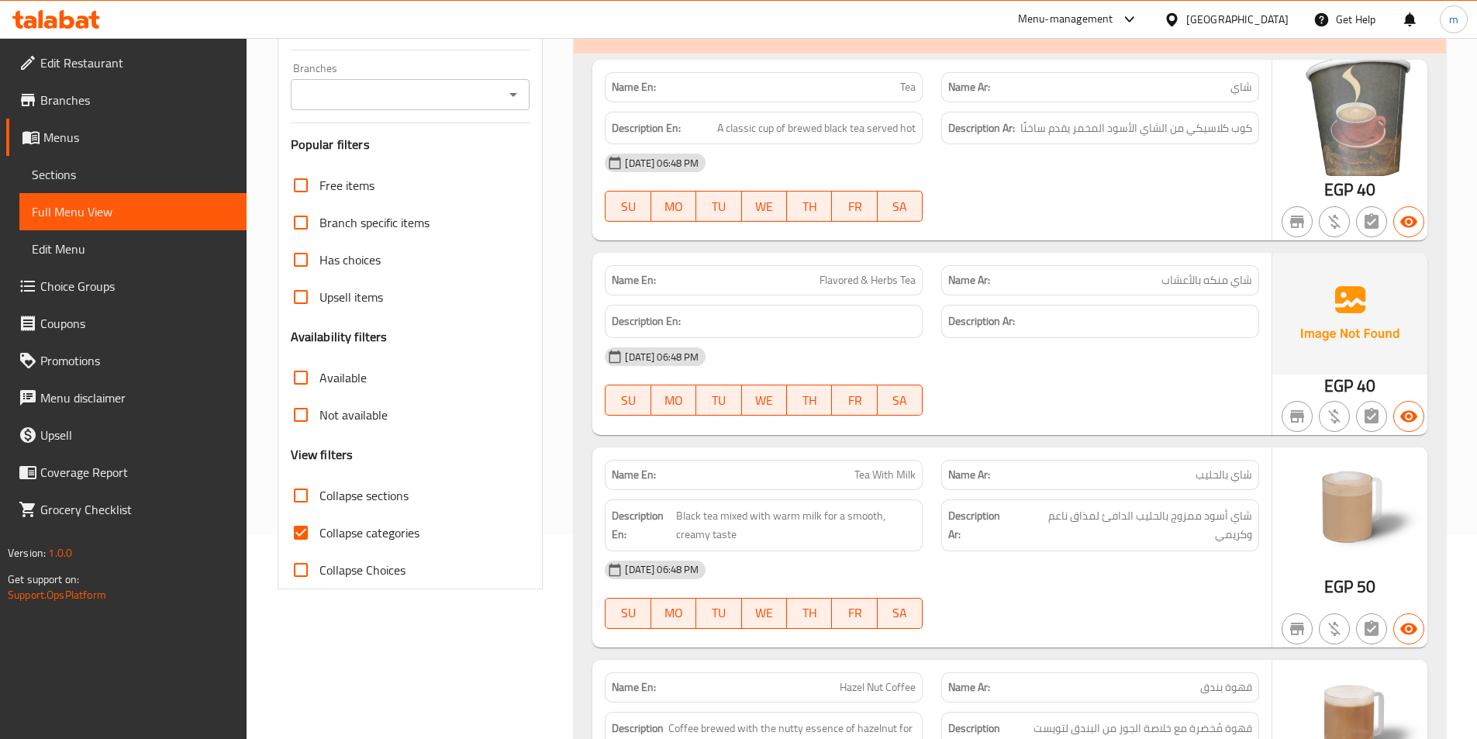
scroll to position [233, 0]
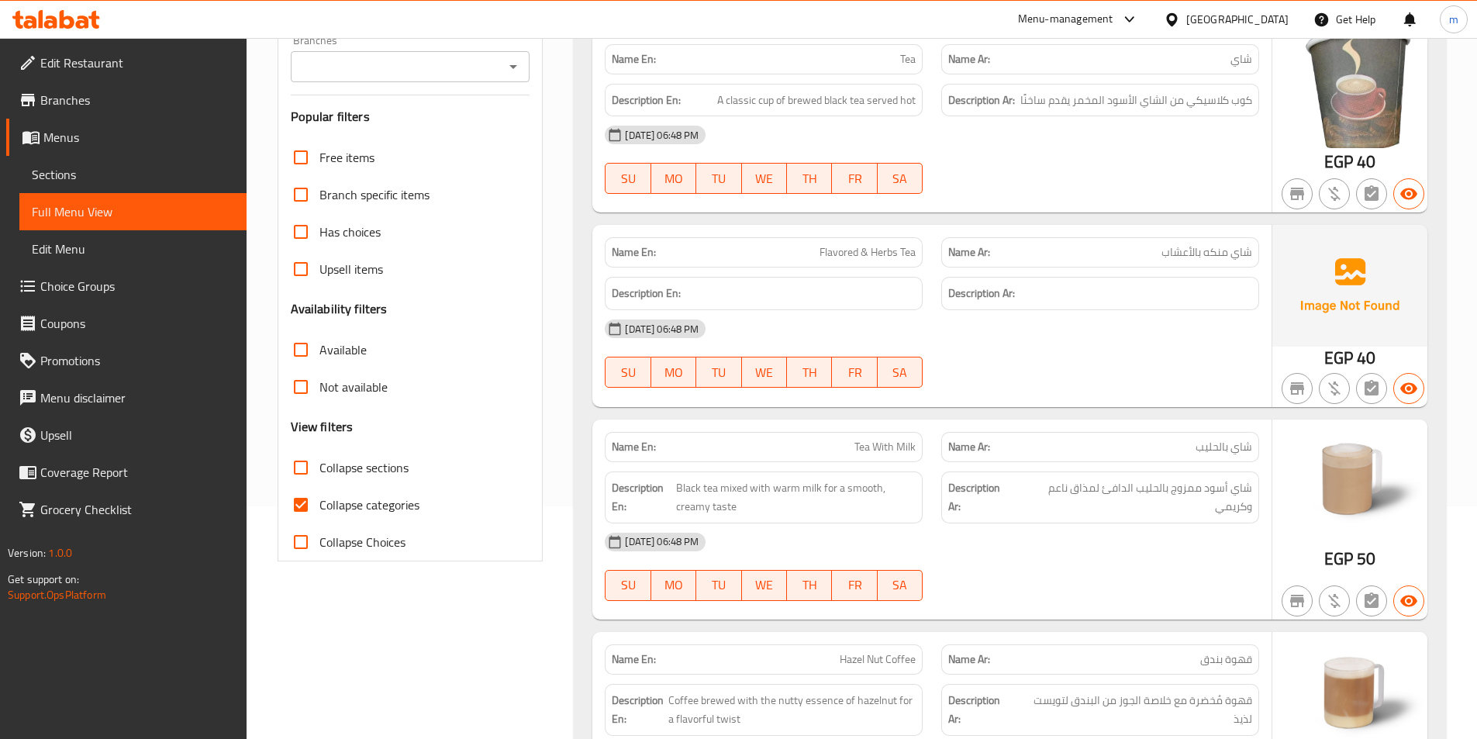
click at [287, 505] on input "Collapse categories" at bounding box center [300, 504] width 37 height 37
checkbox input "false"
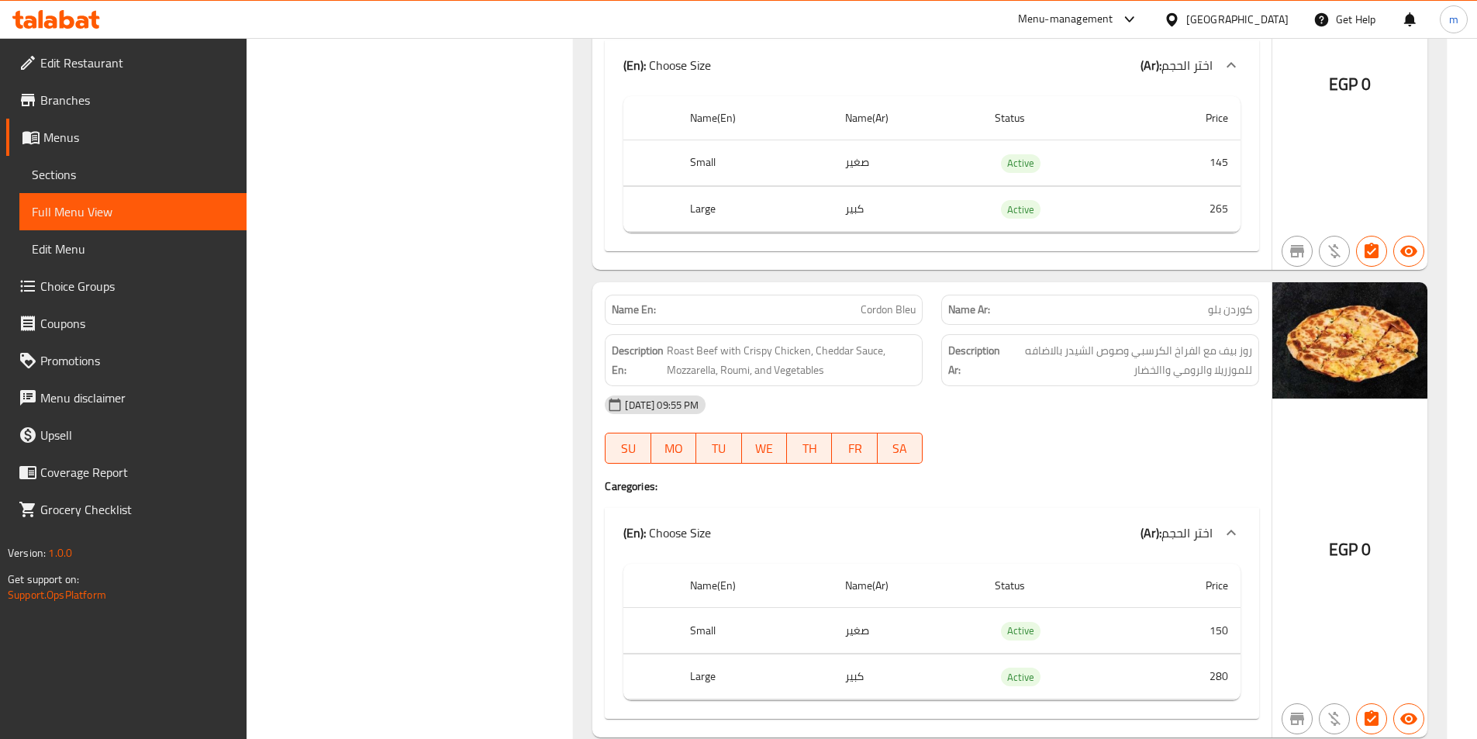
scroll to position [15306, 0]
click at [1052, 63] on div "(En): Choose Size (Ar): اختر الحجم" at bounding box center [918, 65] width 589 height 19
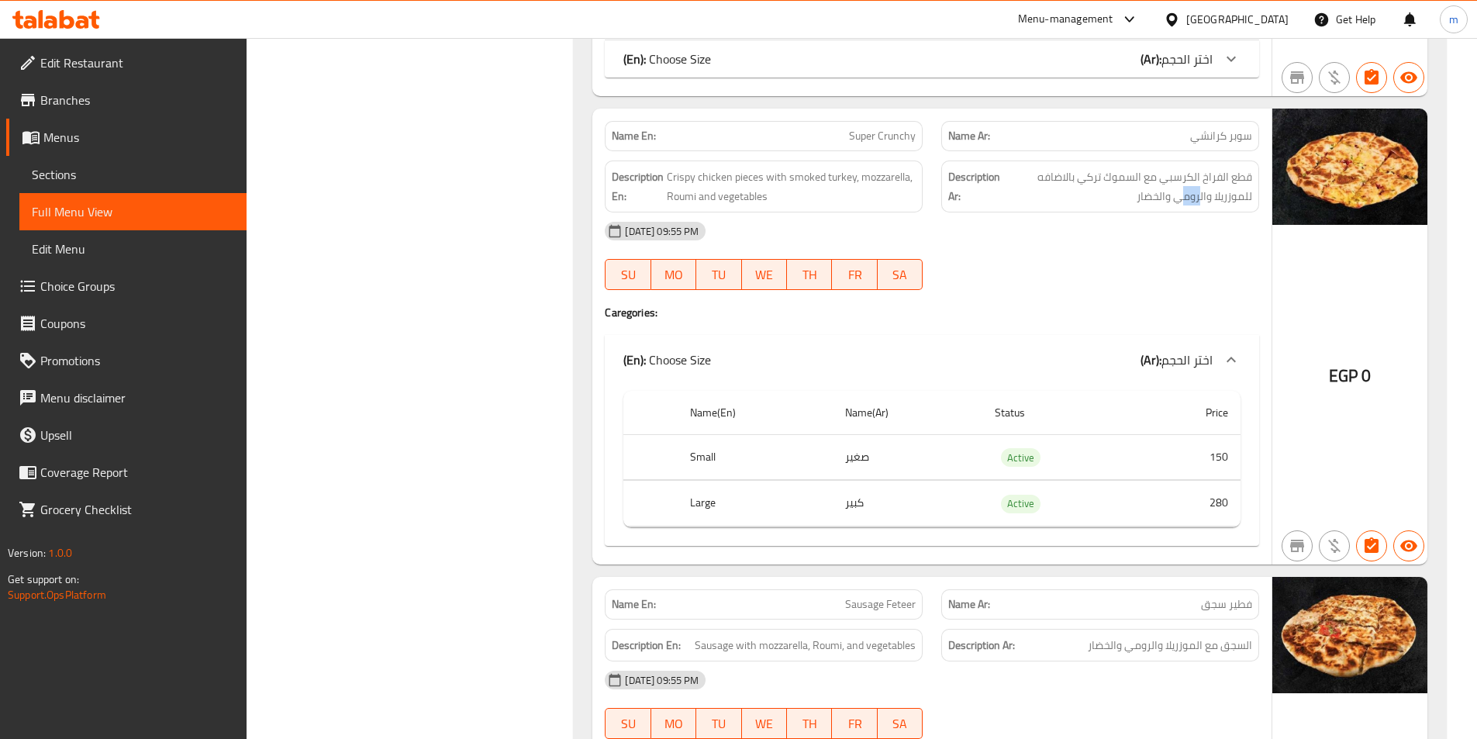
scroll to position [15132, 0]
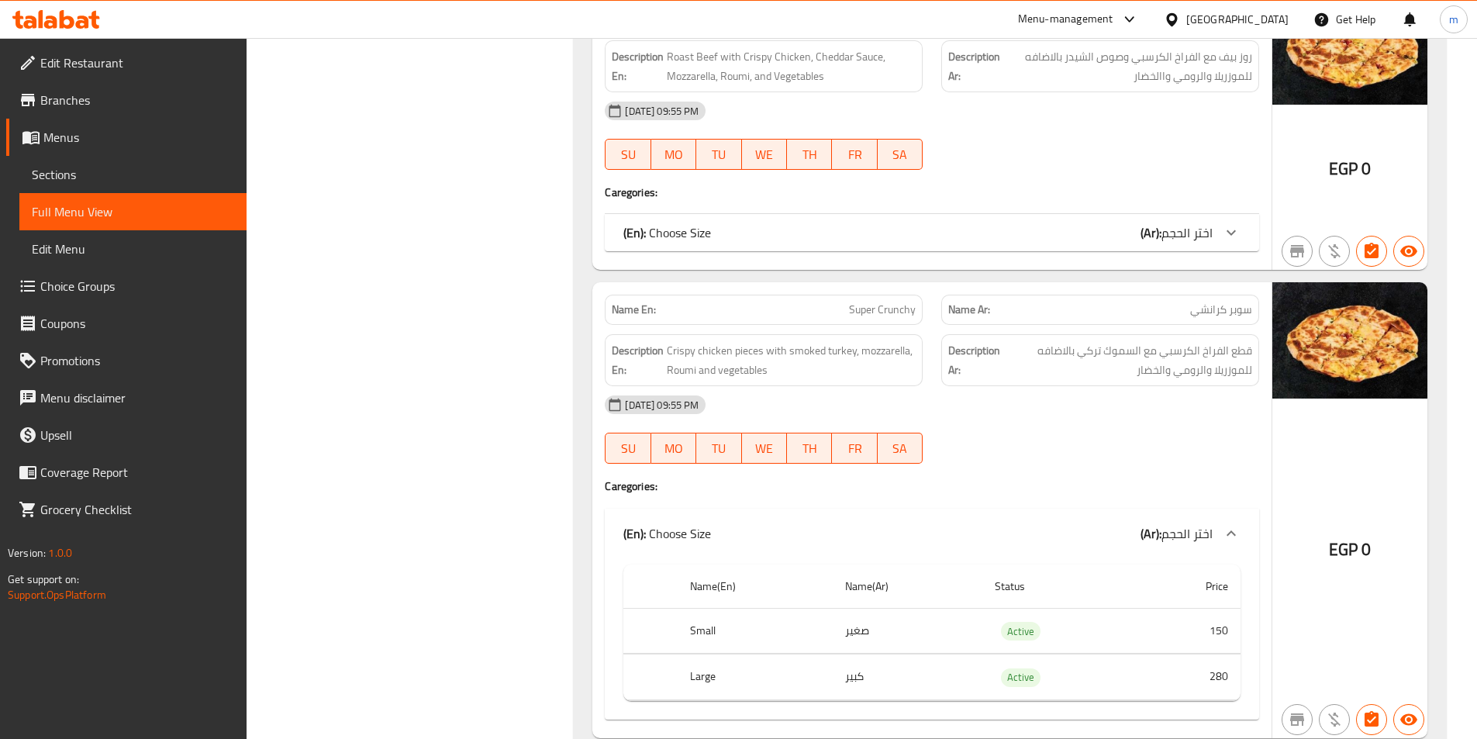
click at [499, 181] on div "Filter Branches Branches Popular filters Free items Branch specific items Has c…" at bounding box center [416, 545] width 297 height 30956
click at [1242, 216] on div "(En): Choose Size (Ar): اختر الحجم" at bounding box center [932, 232] width 655 height 37
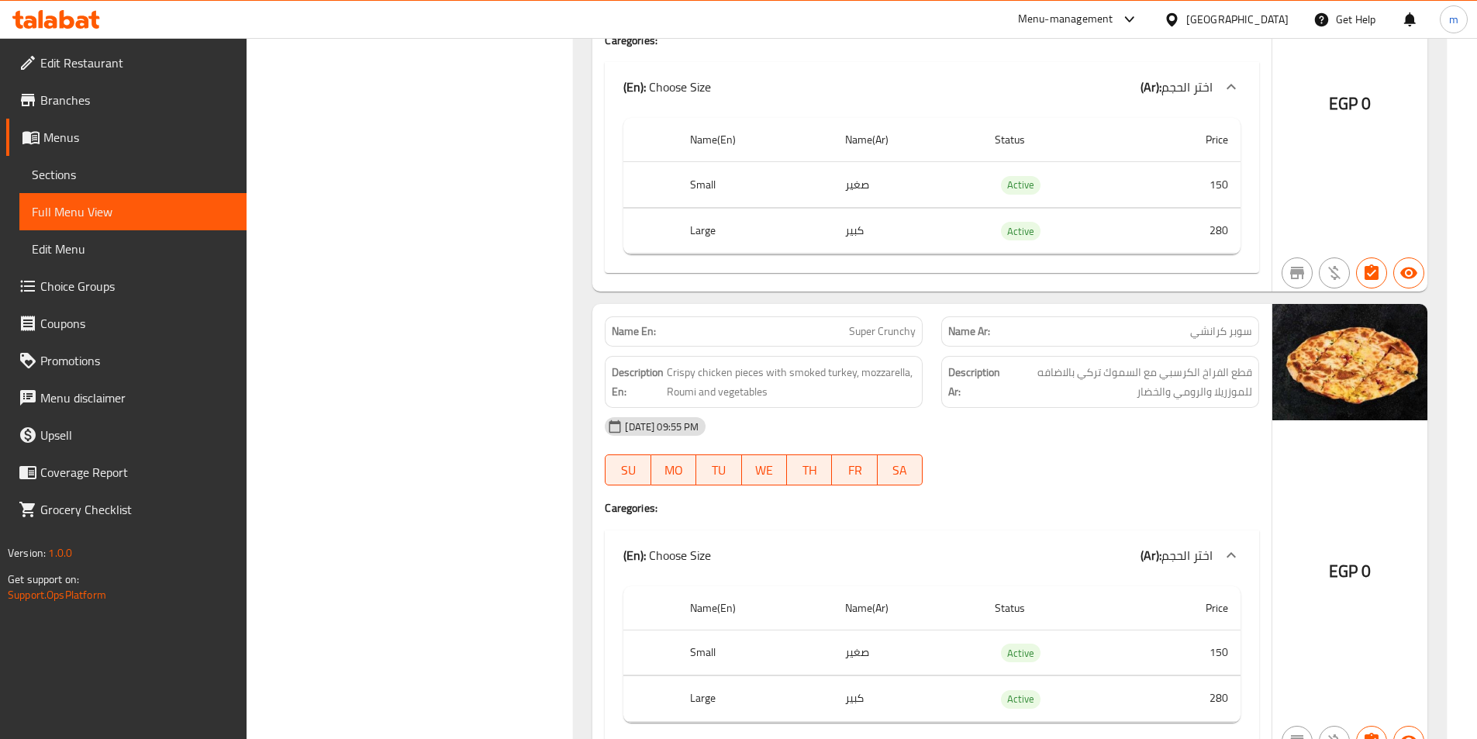
scroll to position [15306, 0]
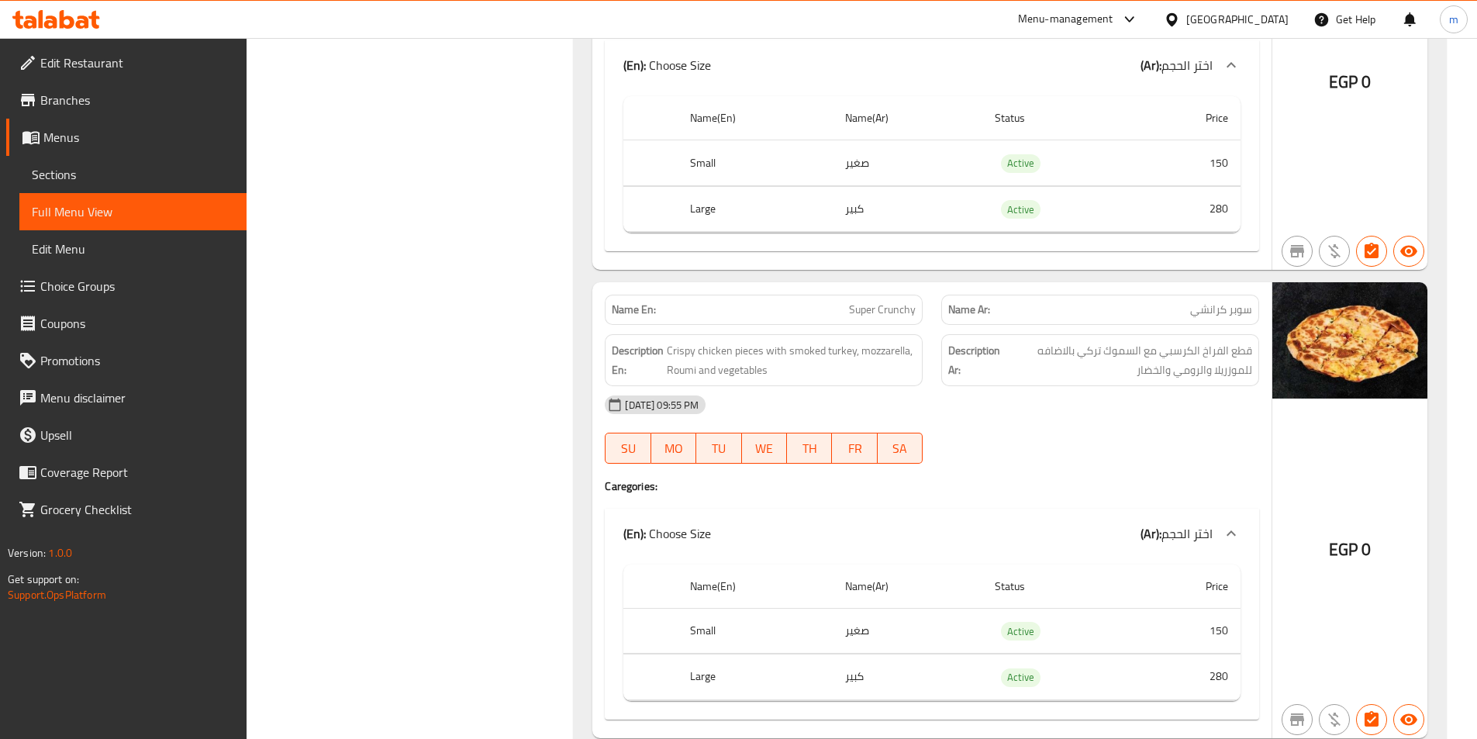
click at [543, 223] on div "Filter Branches Branches Popular filters Free items Branch specific items Has c…" at bounding box center [416, 458] width 297 height 31129
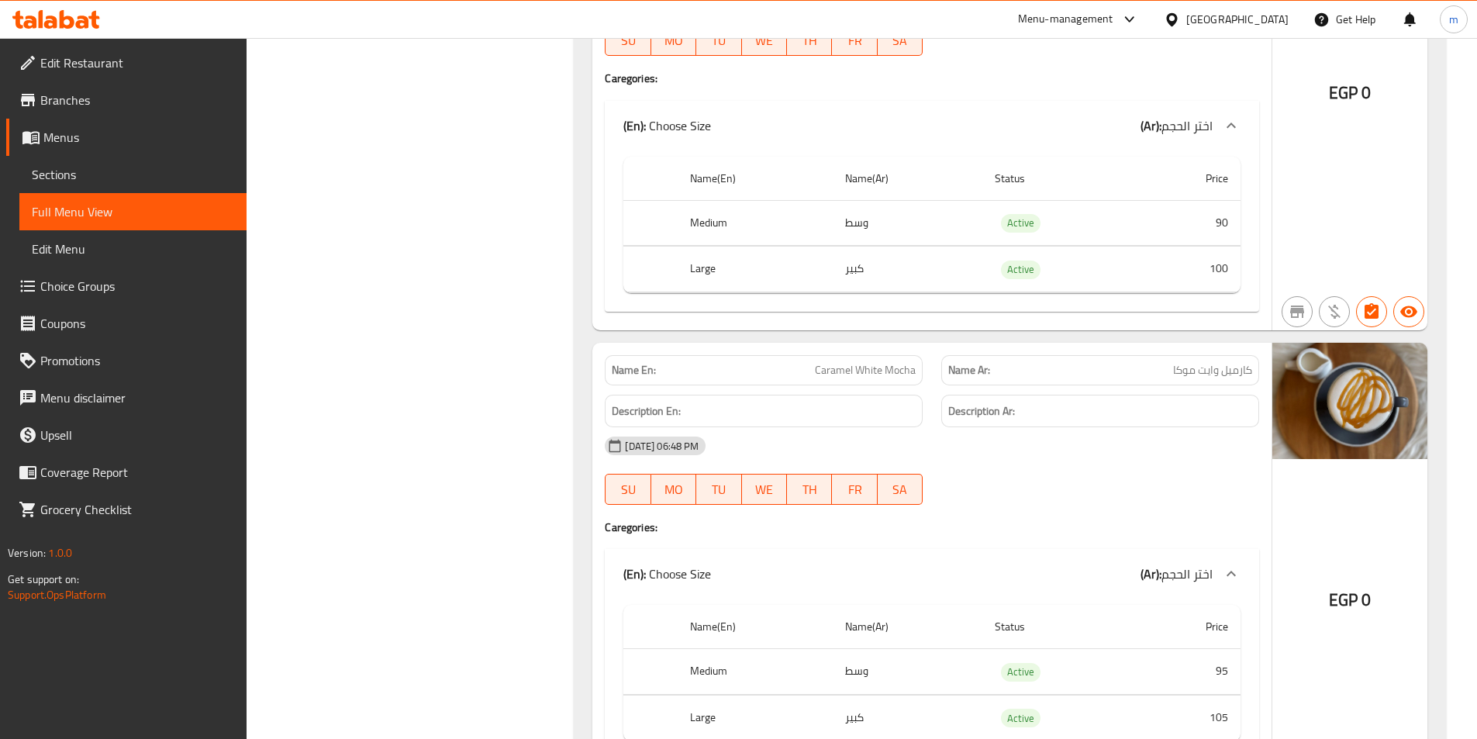
scroll to position [19808, 0]
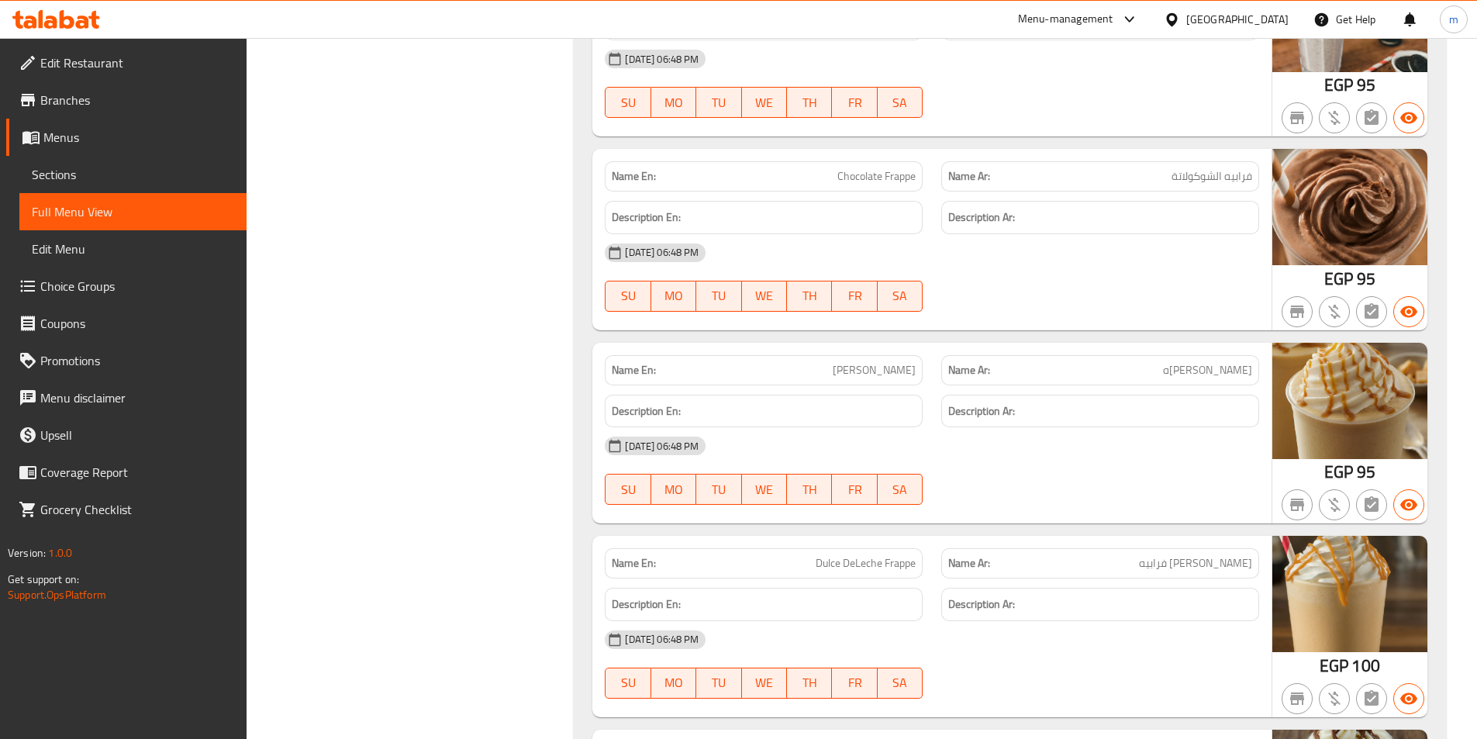
click at [845, 366] on p "Name En: [PERSON_NAME]" at bounding box center [764, 370] width 304 height 16
click at [852, 368] on span "[PERSON_NAME]" at bounding box center [874, 370] width 83 height 16
drag, startPoint x: 845, startPoint y: 368, endPoint x: 924, endPoint y: 371, distance: 79.9
click at [924, 371] on div "Name En: [PERSON_NAME]" at bounding box center [764, 370] width 337 height 49
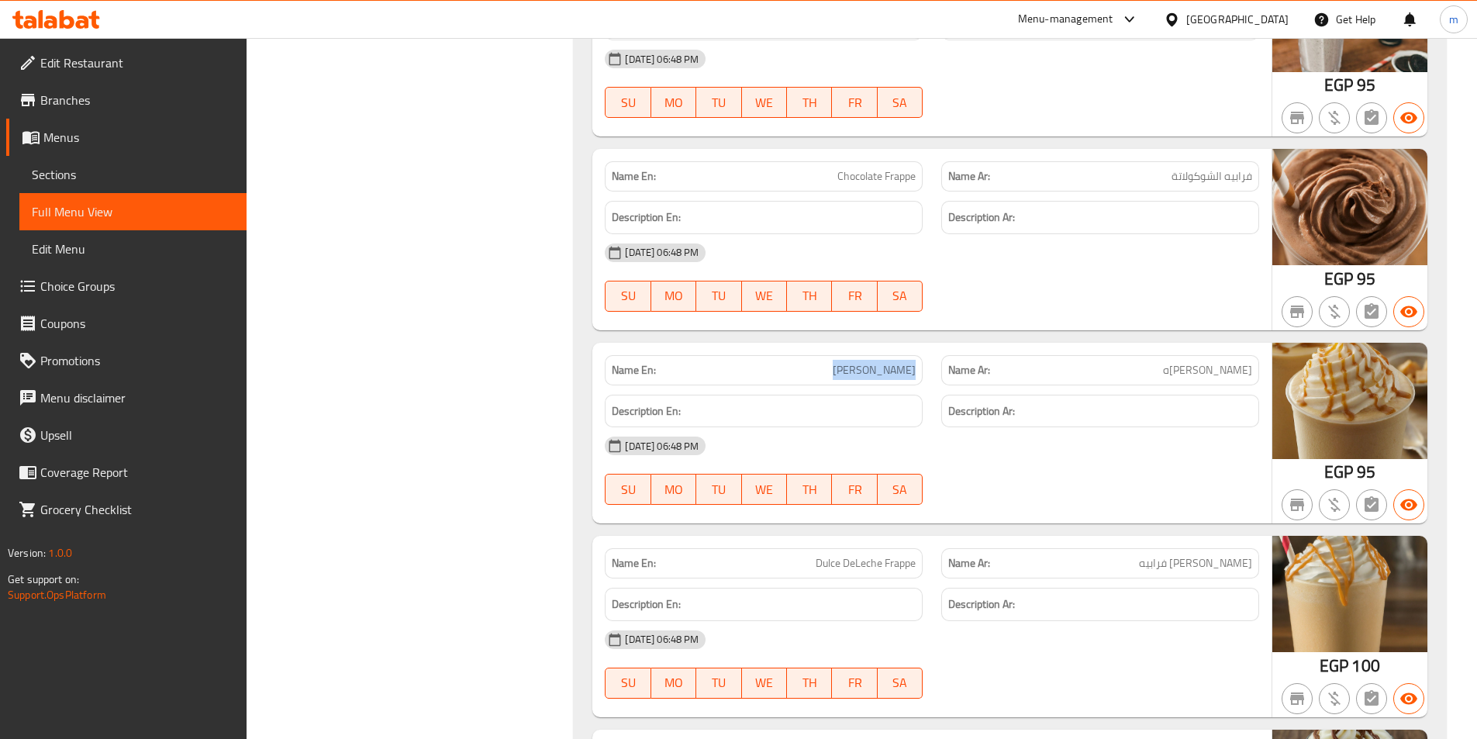
copy span "[PERSON_NAME]"
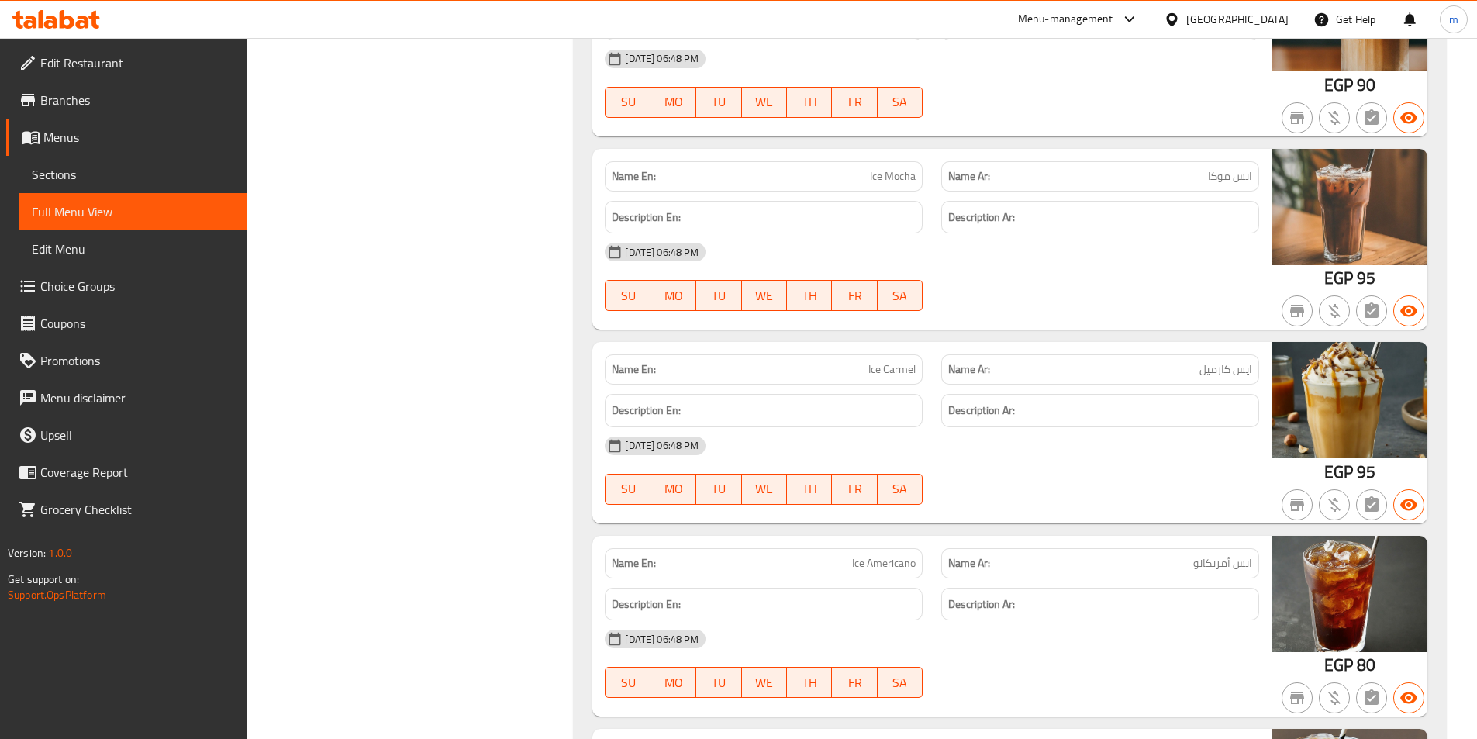
click at [864, 374] on p "Name En: Ice Carmel" at bounding box center [764, 369] width 304 height 16
drag, startPoint x: 863, startPoint y: 371, endPoint x: 928, endPoint y: 376, distance: 65.4
click at [928, 376] on div "Name En: Ice Carmel" at bounding box center [764, 369] width 337 height 49
copy span "Ice Carmel"
click at [1036, 77] on div "[DATE] 06:48 PM" at bounding box center [932, 58] width 673 height 37
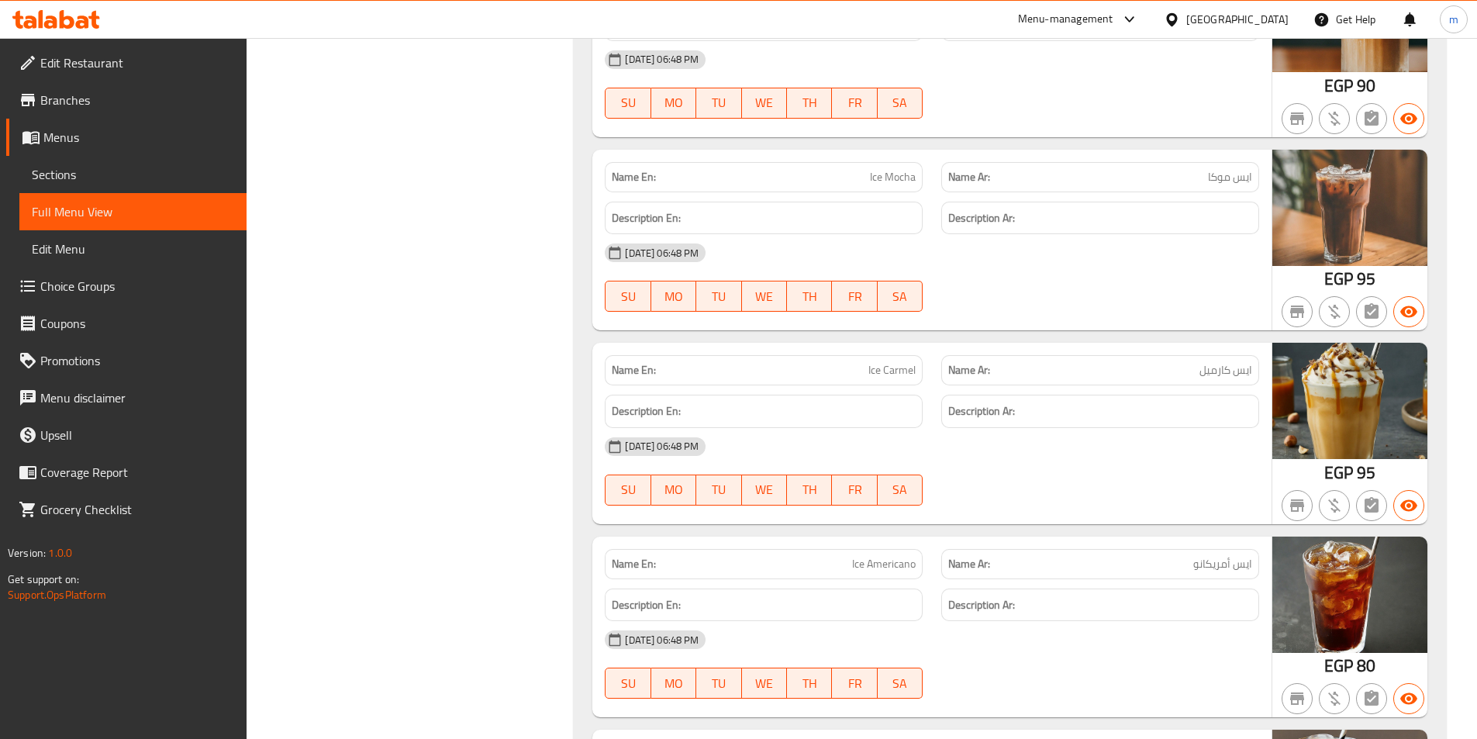
scroll to position [9019, 0]
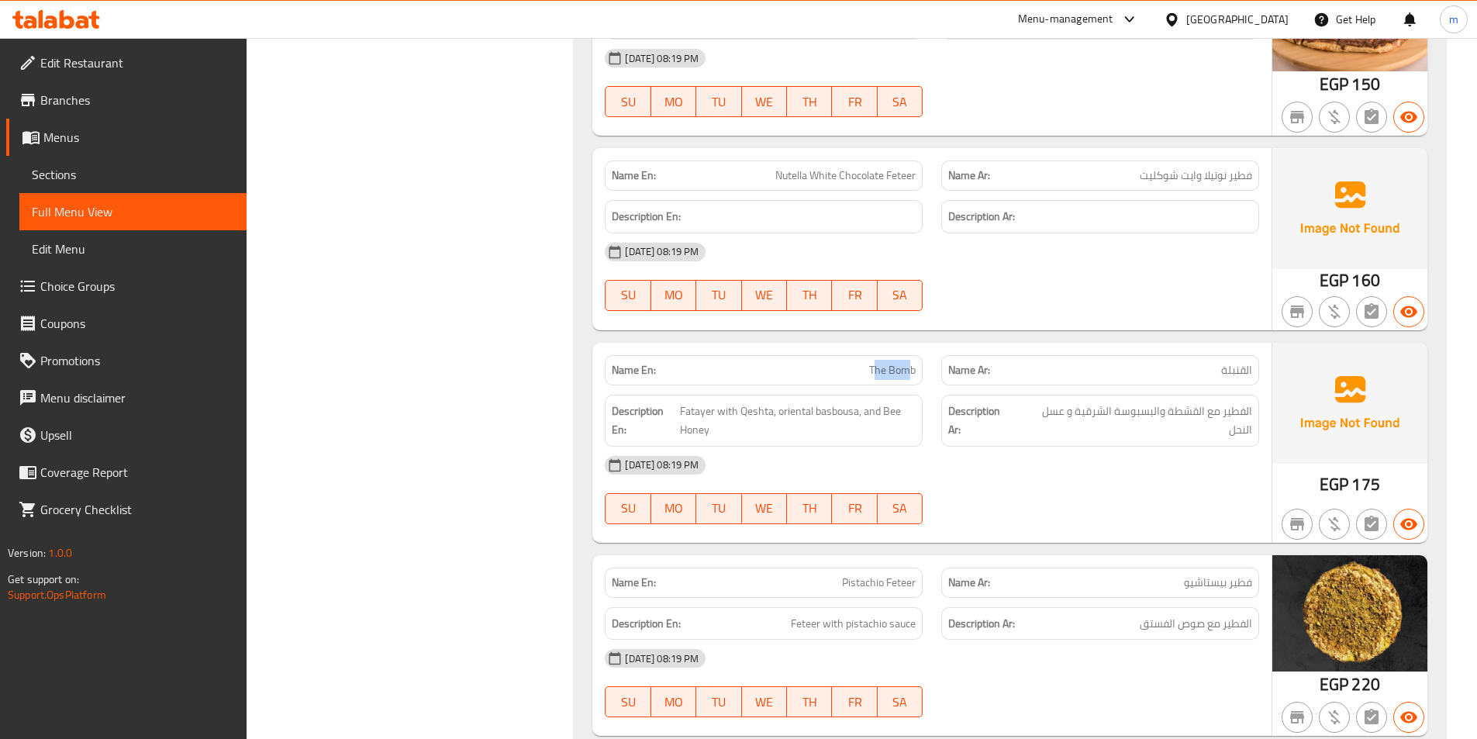
drag, startPoint x: 872, startPoint y: 367, endPoint x: 907, endPoint y: 368, distance: 34.9
click at [907, 368] on span "The Bomb" at bounding box center [892, 370] width 47 height 16
click at [856, 367] on p "Name En: The Bomb" at bounding box center [764, 370] width 304 height 16
drag, startPoint x: 865, startPoint y: 366, endPoint x: 928, endPoint y: 371, distance: 63.0
click at [928, 371] on div "Name En: The Bomb" at bounding box center [764, 370] width 337 height 49
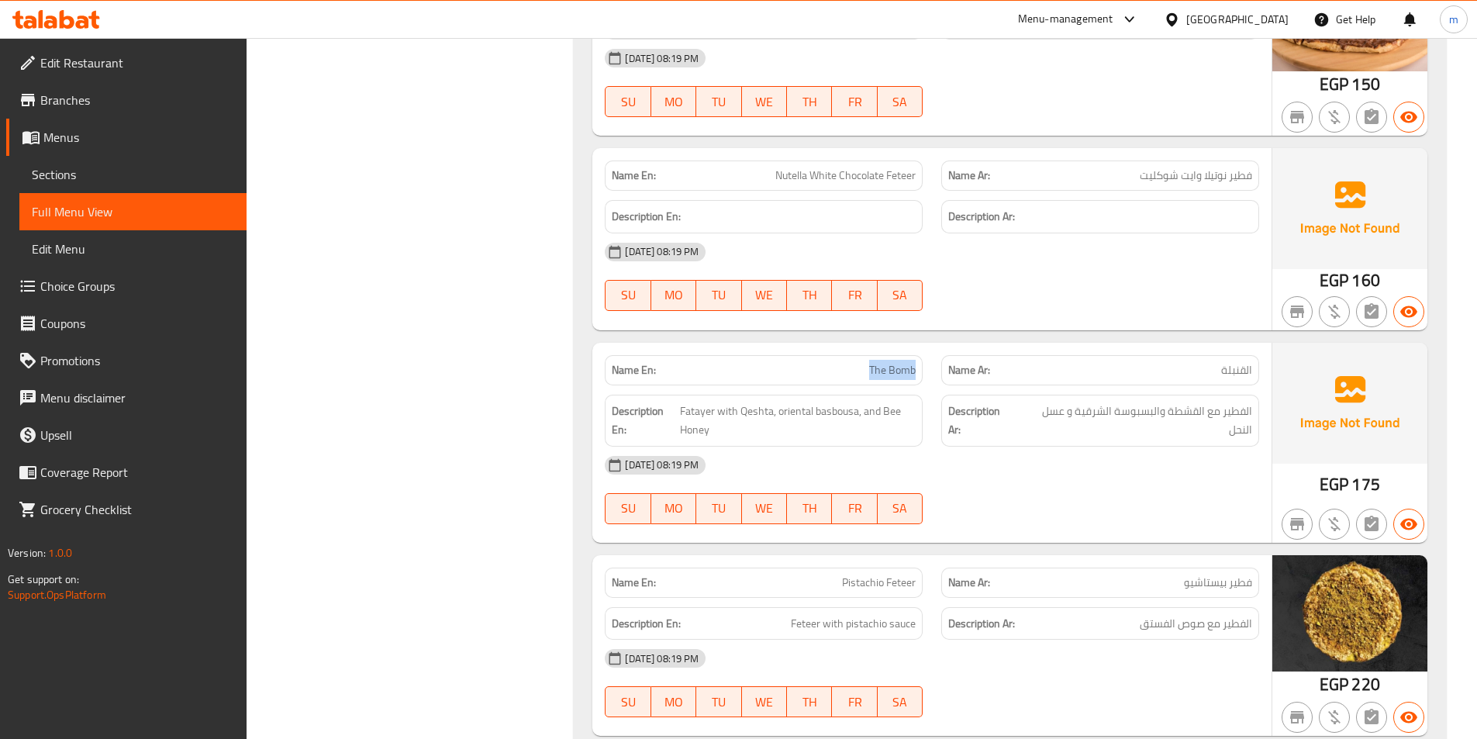
copy span "The Bomb"
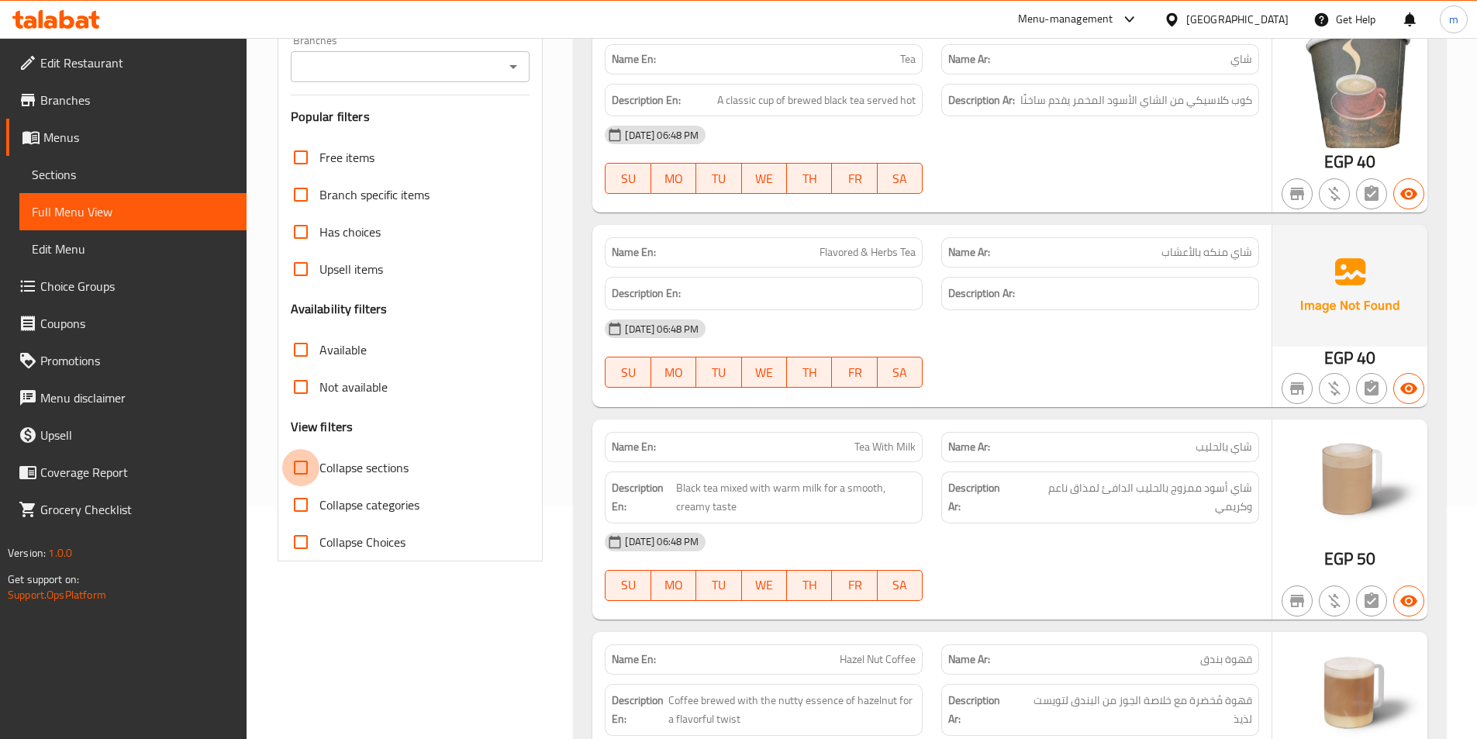
click at [302, 472] on input "Collapse sections" at bounding box center [300, 467] width 37 height 37
checkbox input "true"
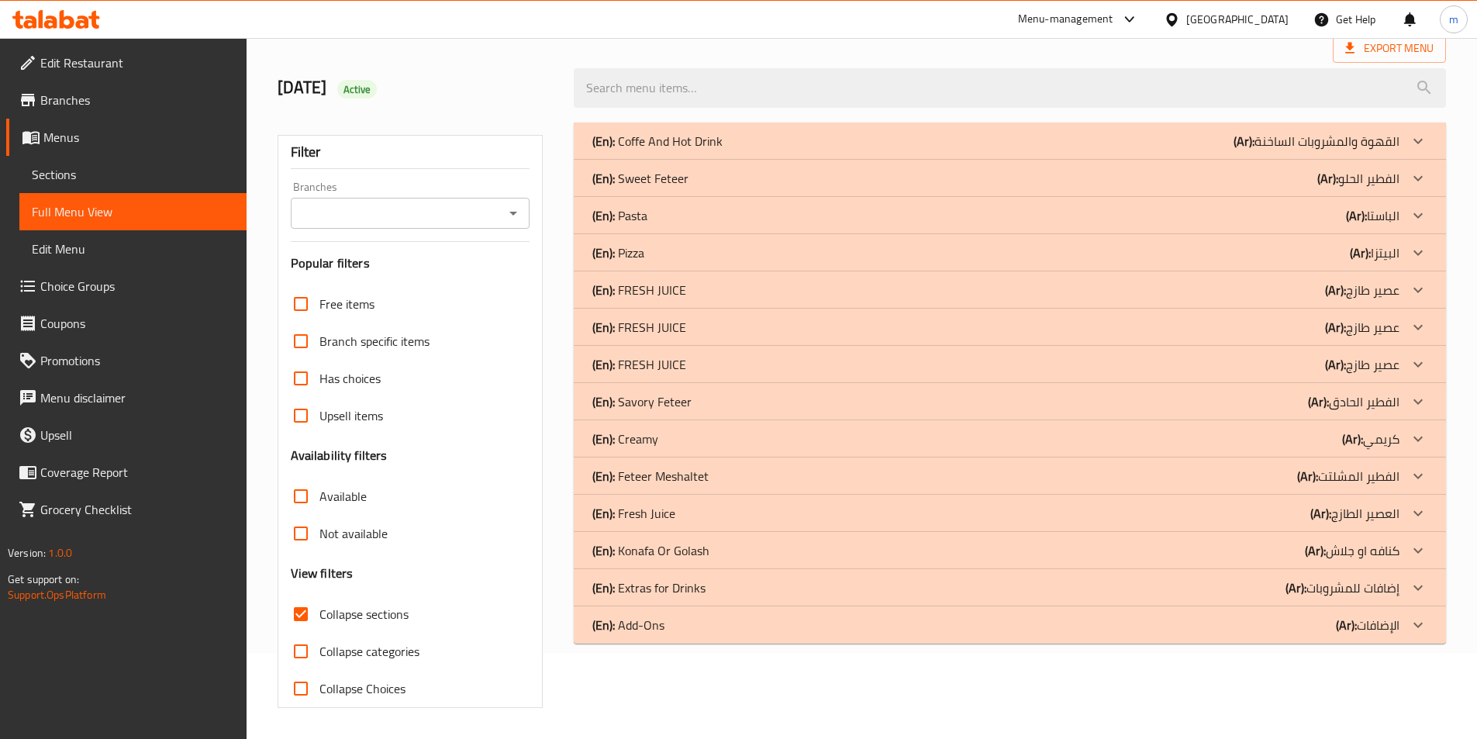
scroll to position [86, 0]
click at [1407, 396] on div at bounding box center [1418, 401] width 37 height 37
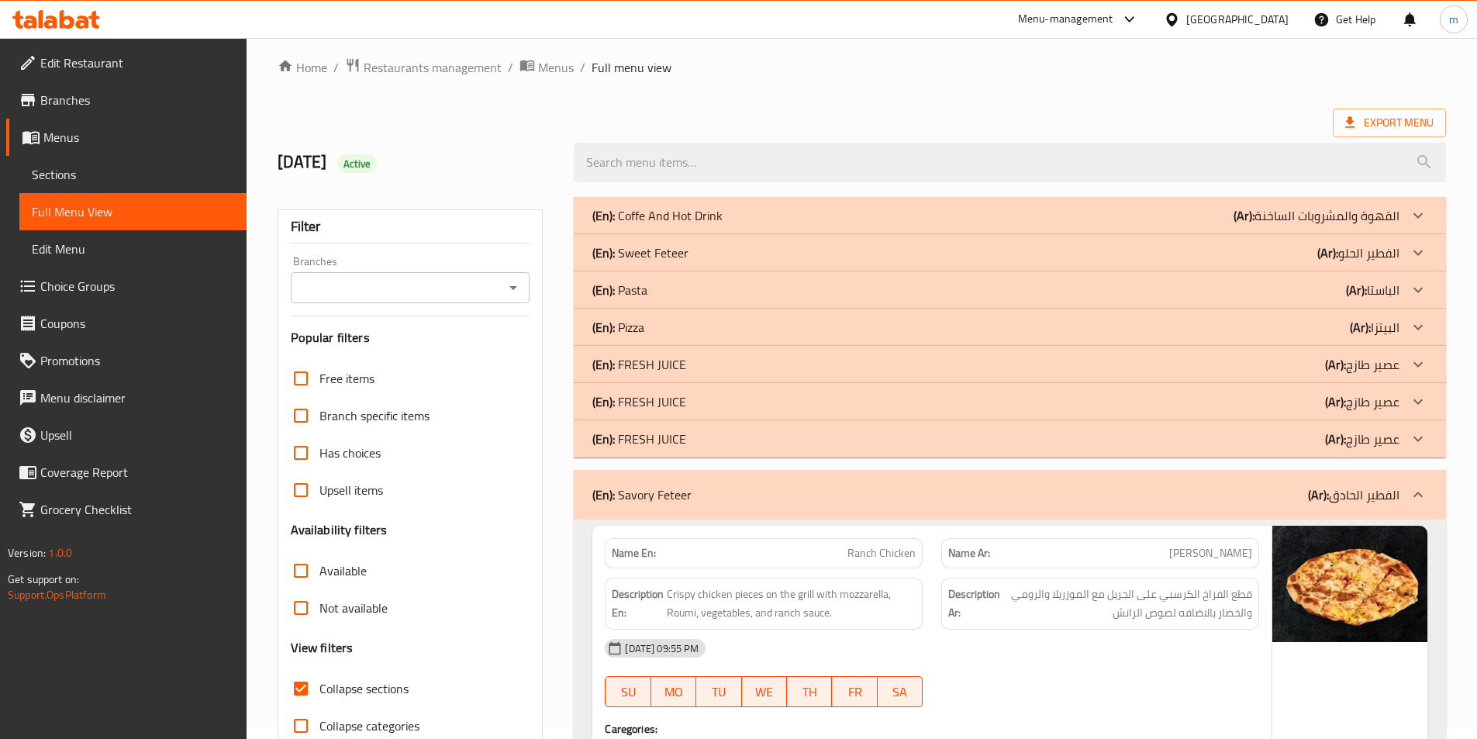
scroll to position [388, 0]
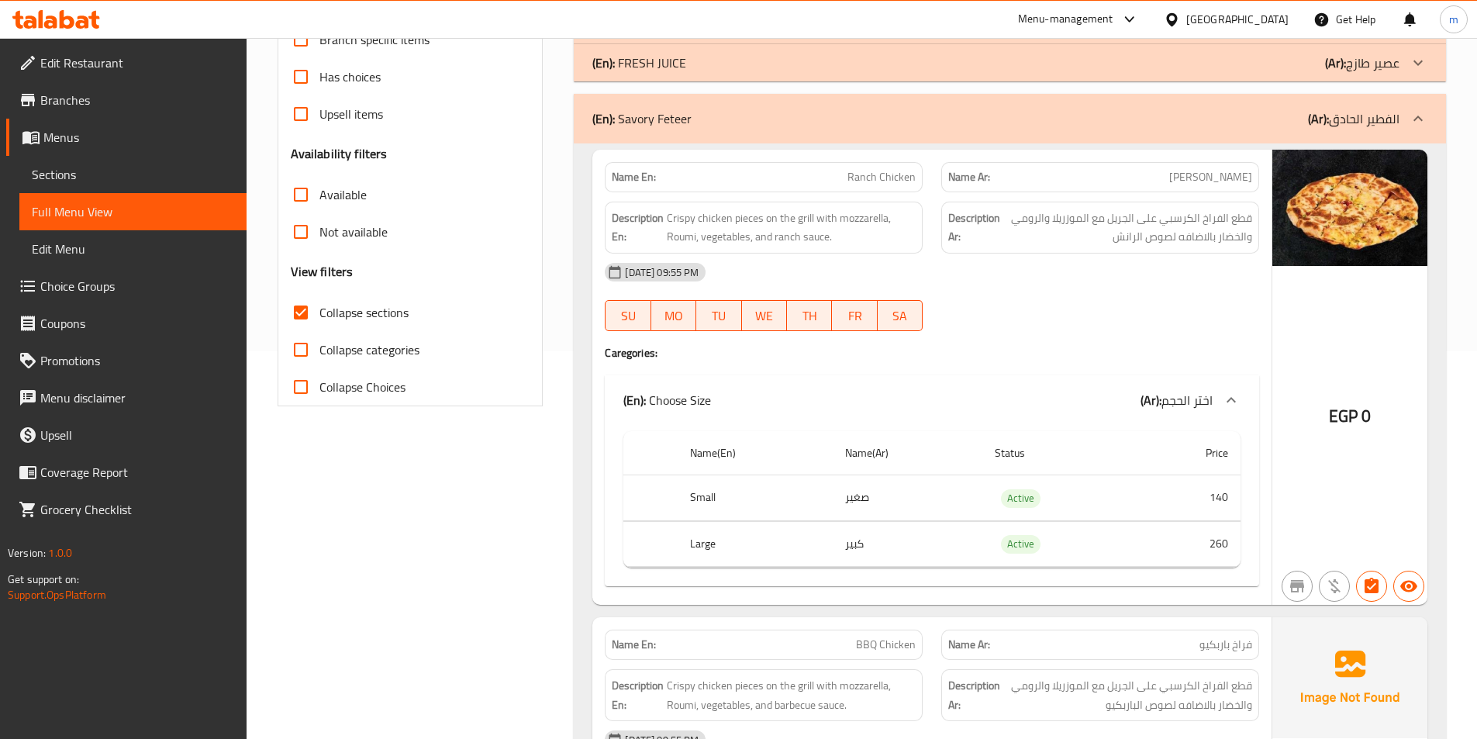
click at [306, 351] on input "Collapse categories" at bounding box center [300, 349] width 37 height 37
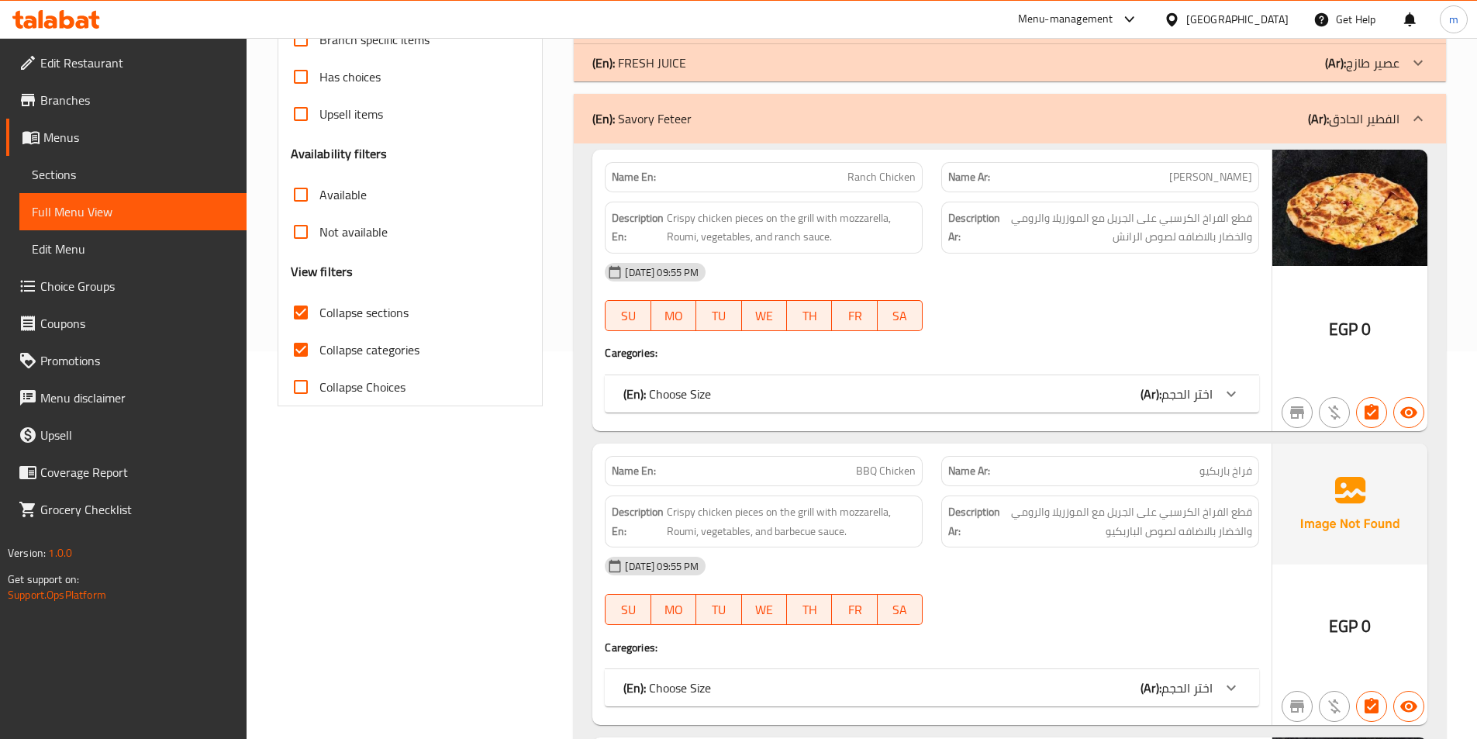
scroll to position [465, 0]
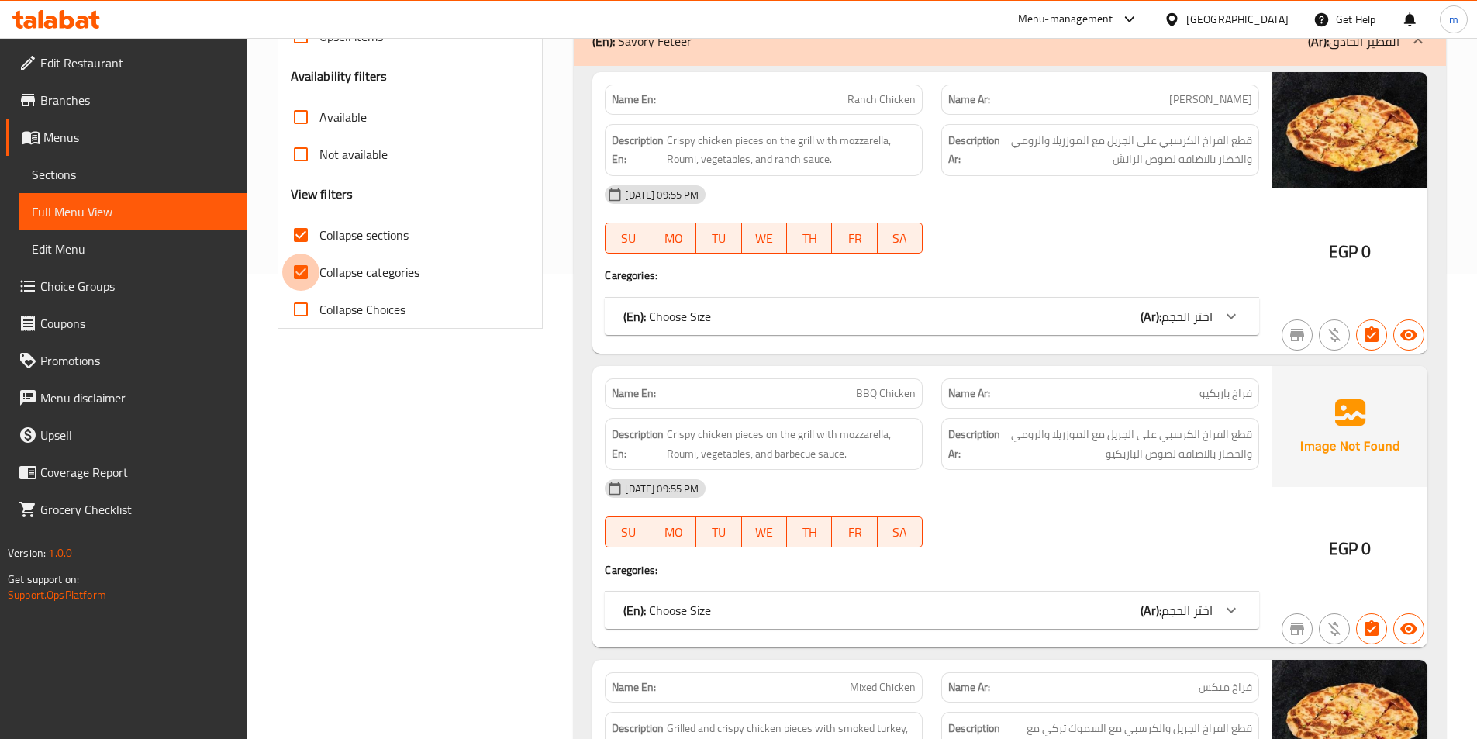
click at [310, 268] on input "Collapse categories" at bounding box center [300, 272] width 37 height 37
checkbox input "false"
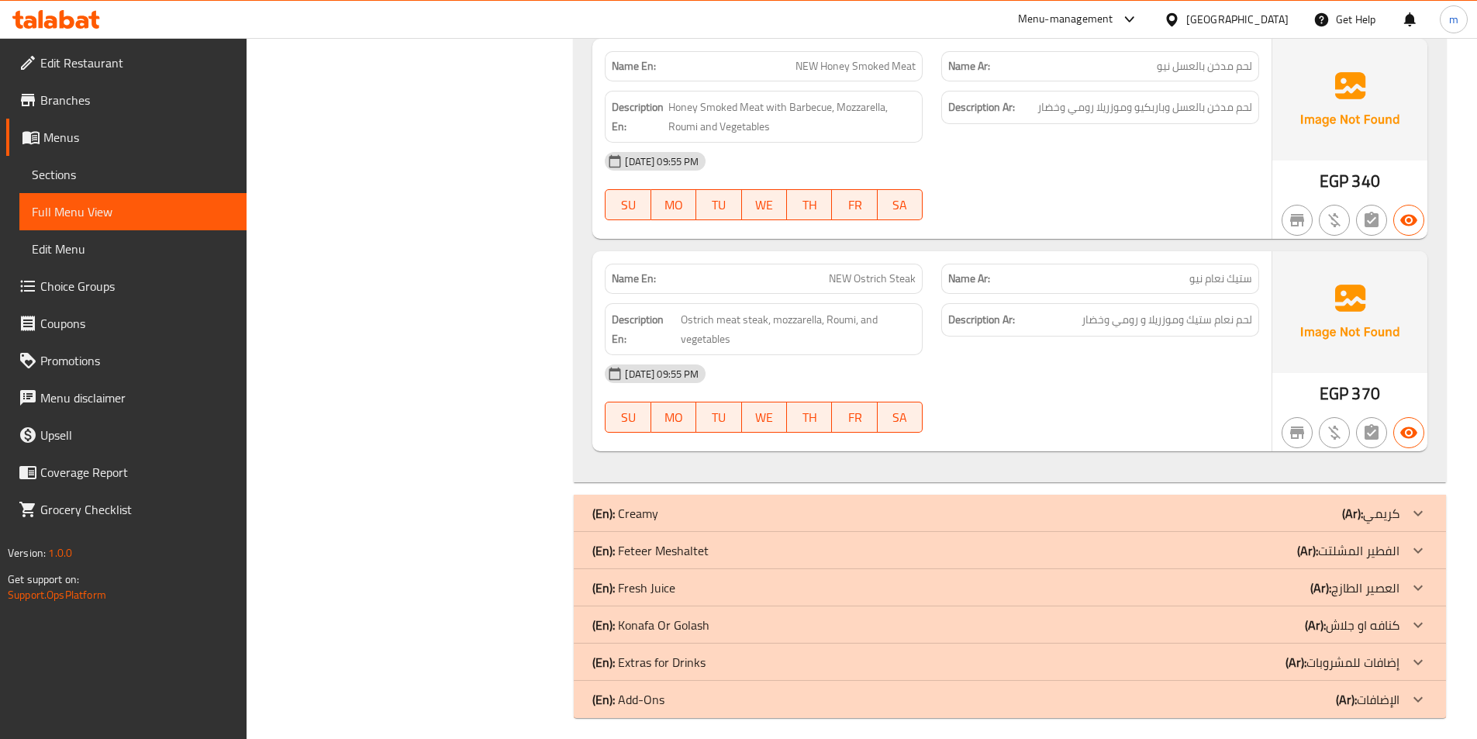
scroll to position [6783, 0]
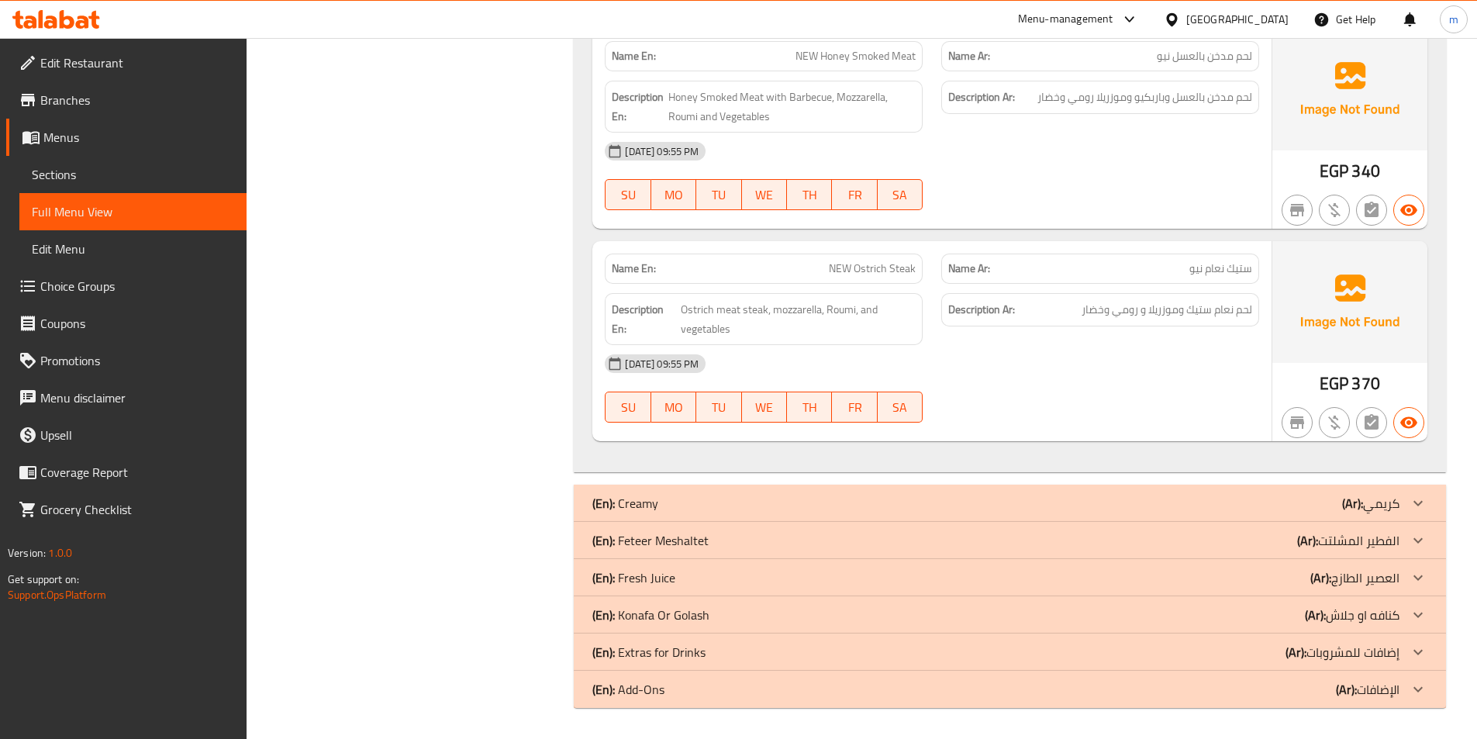
click at [87, 278] on span "Choice Groups" at bounding box center [137, 286] width 194 height 19
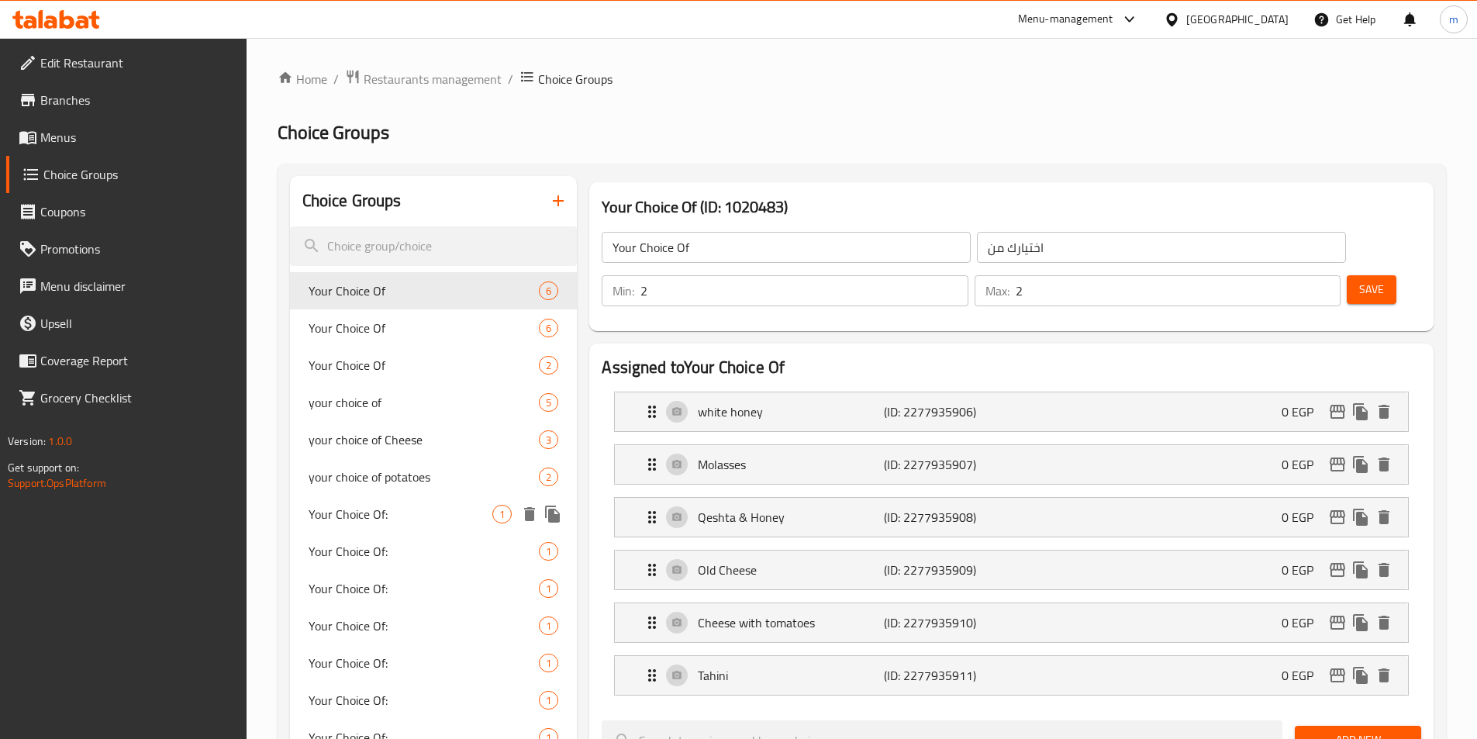
click at [385, 523] on span "Your Choice Of:" at bounding box center [401, 514] width 185 height 19
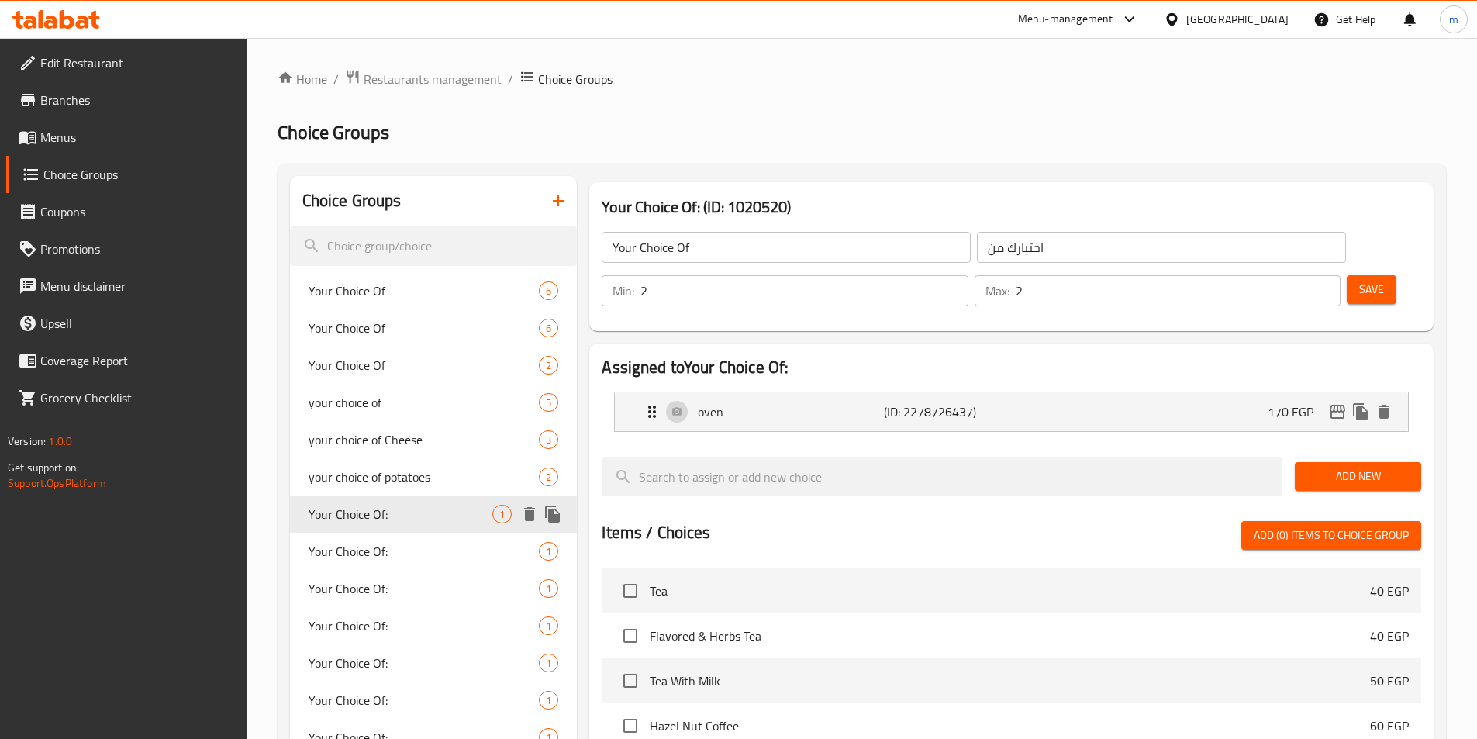
type input "Your Choice Of:"
type input "إختيارك من:"
type input "1"
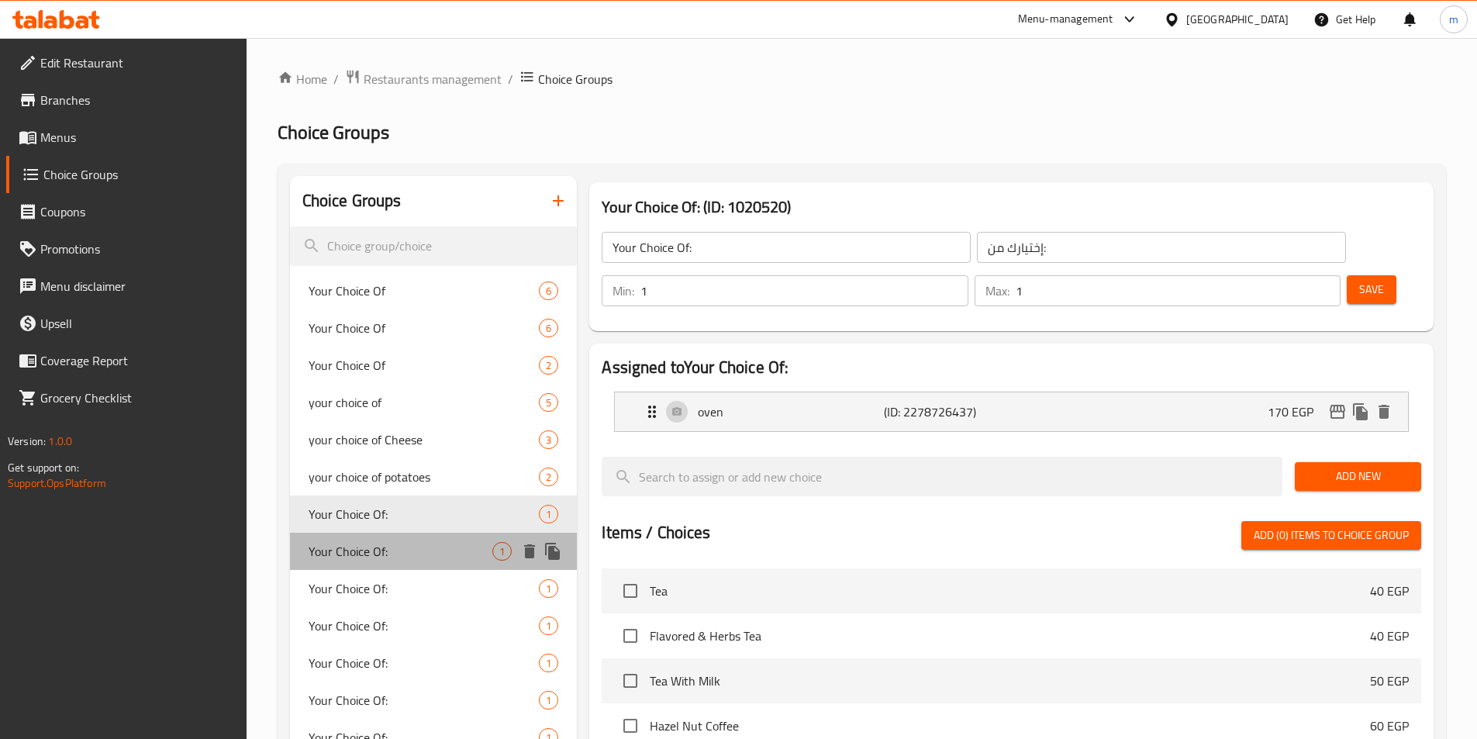
click at [382, 554] on span "Your Choice Of:" at bounding box center [401, 551] width 185 height 19
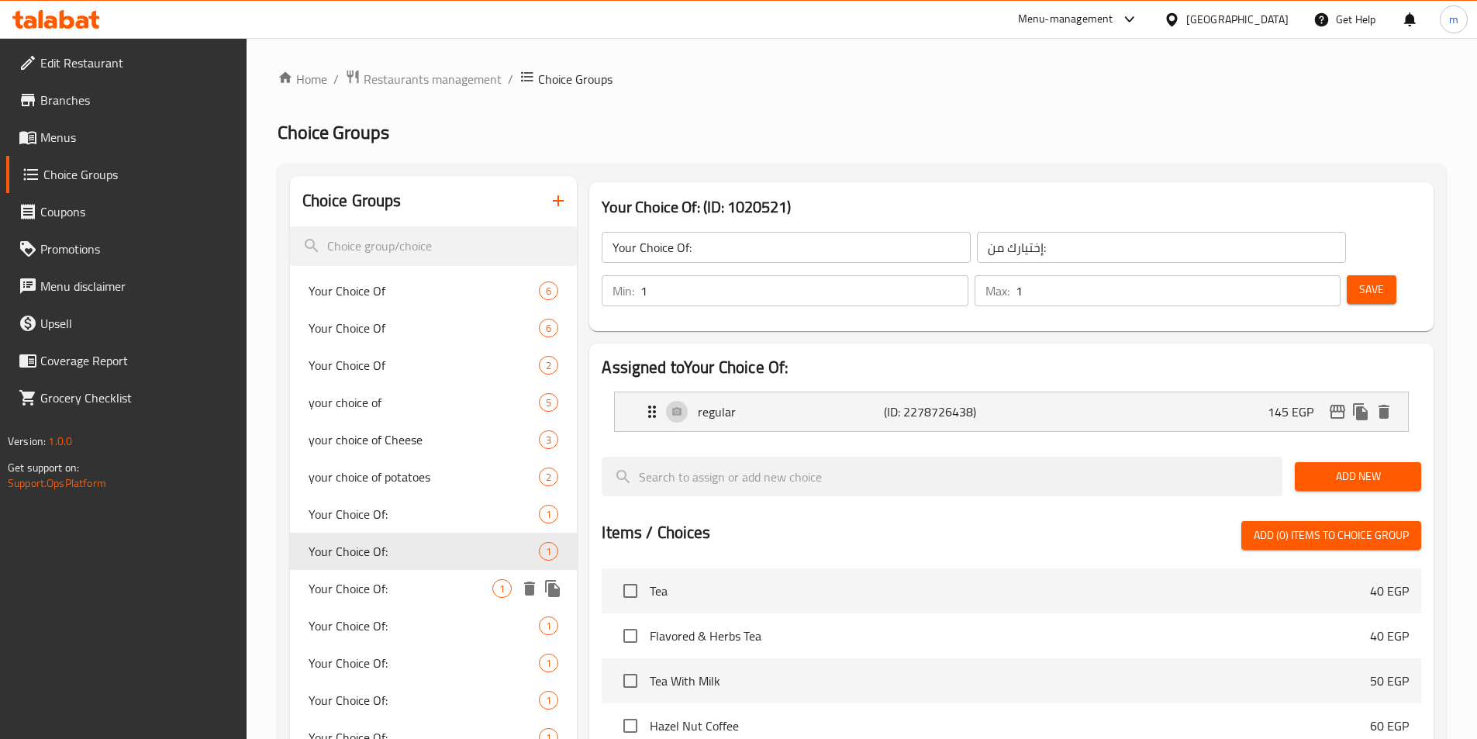
click at [379, 576] on div "Your Choice Of: 1" at bounding box center [434, 588] width 288 height 37
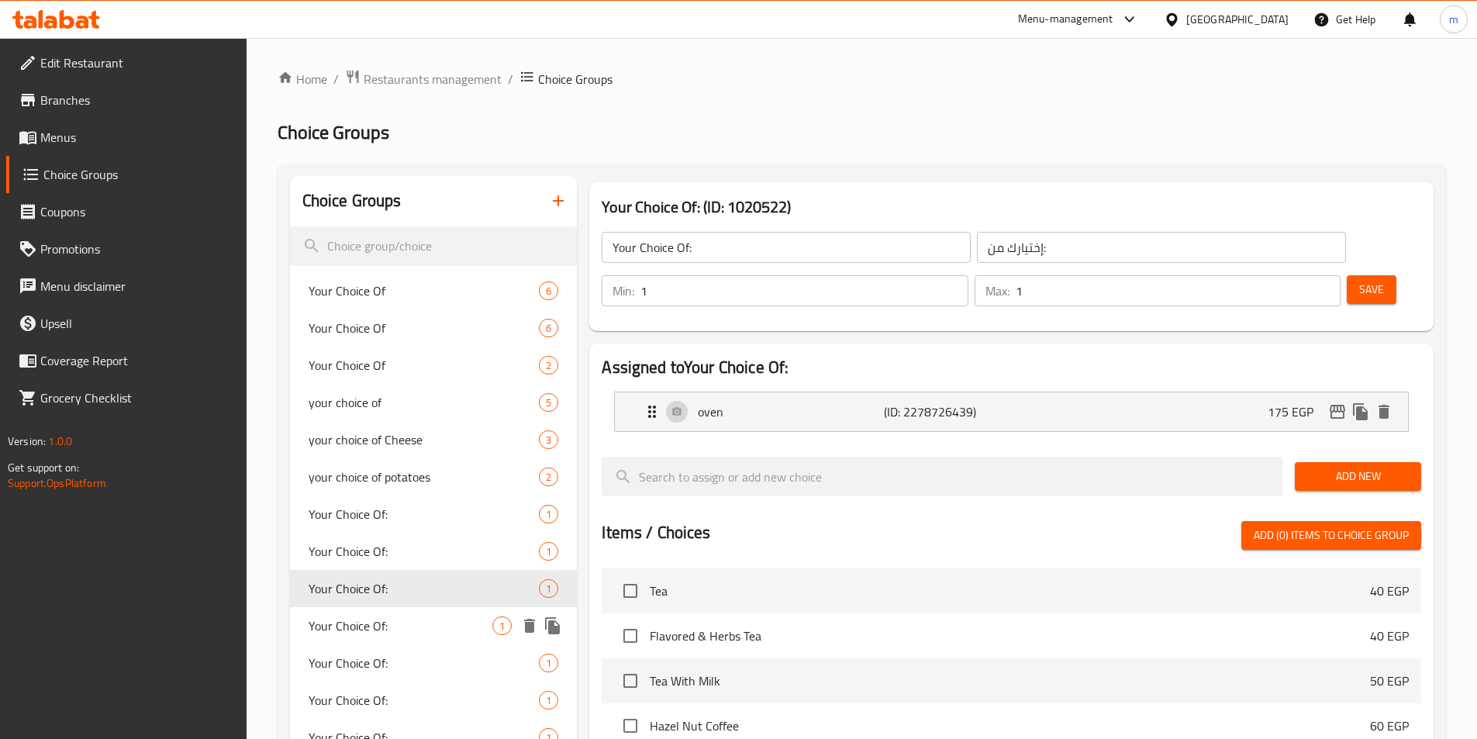
click at [377, 610] on div "Your Choice Of: 1" at bounding box center [434, 625] width 288 height 37
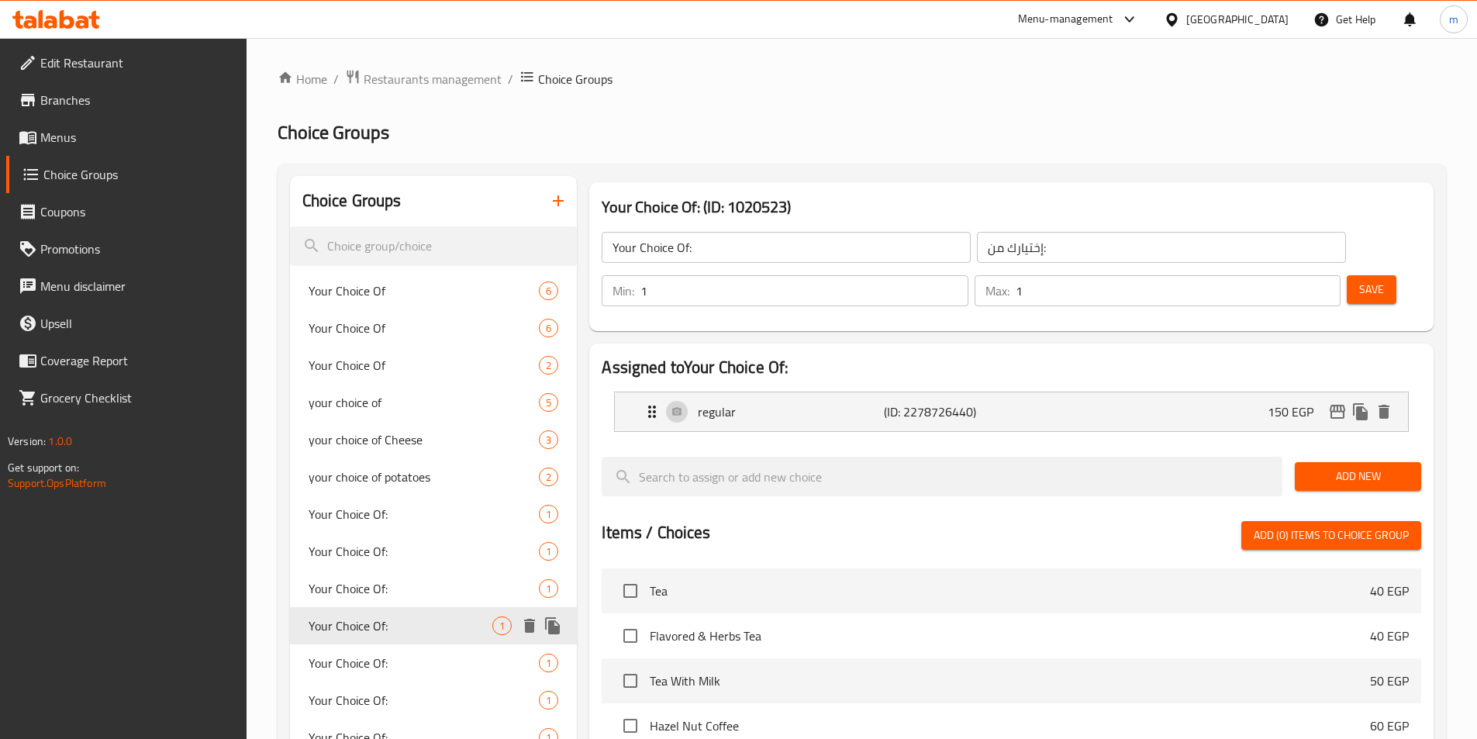
click at [379, 635] on span "Your Choice Of:" at bounding box center [401, 626] width 185 height 19
click at [388, 654] on span "Your Choice Of:" at bounding box center [401, 663] width 185 height 19
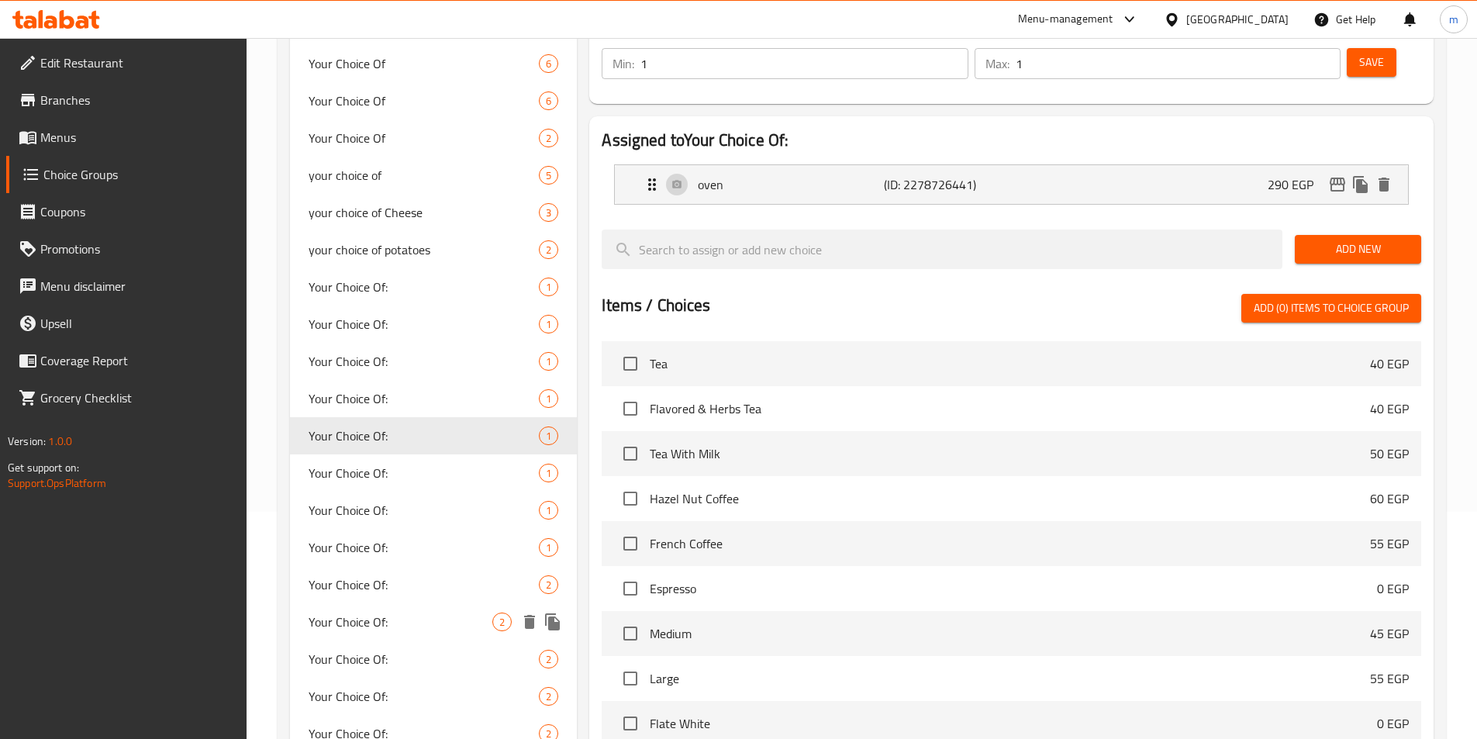
scroll to position [233, 0]
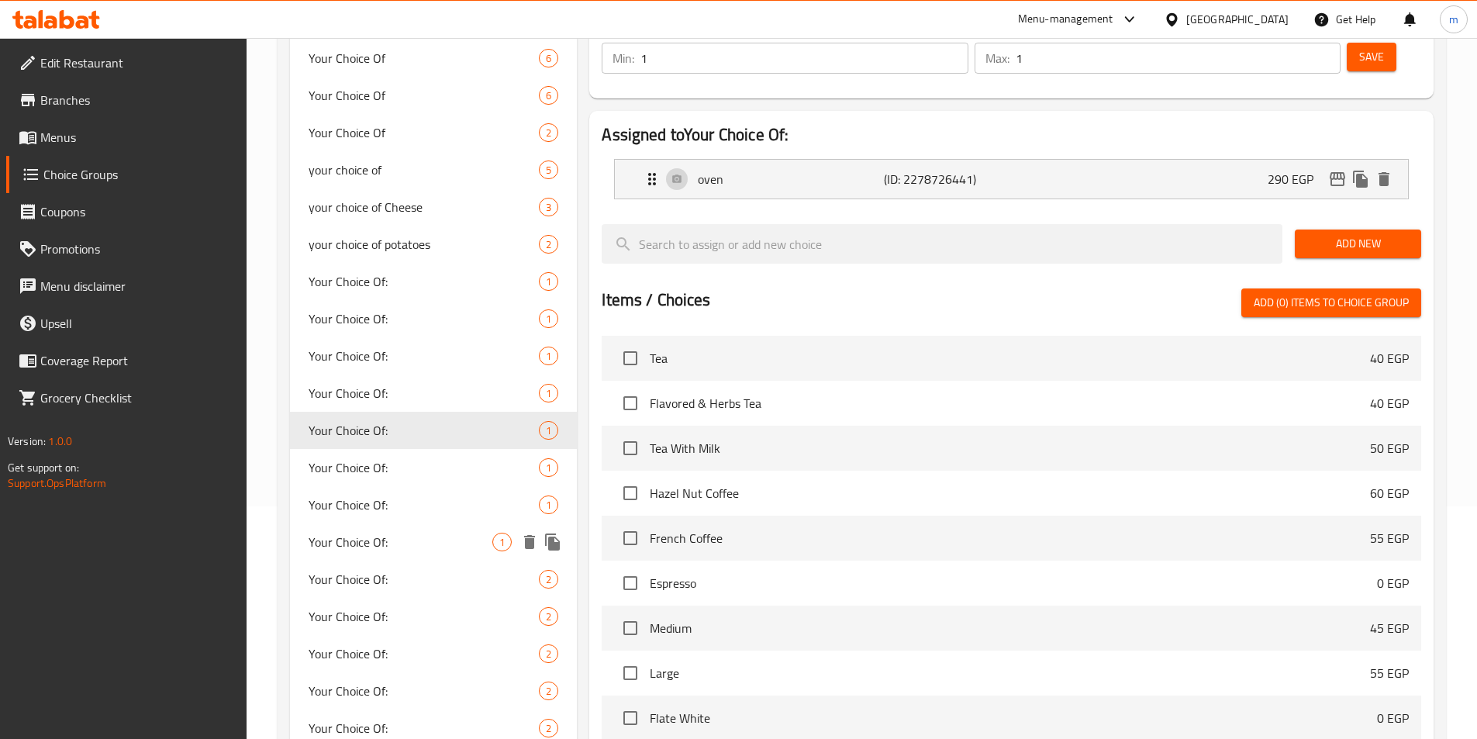
click at [394, 548] on span "Your Choice Of:" at bounding box center [401, 542] width 185 height 19
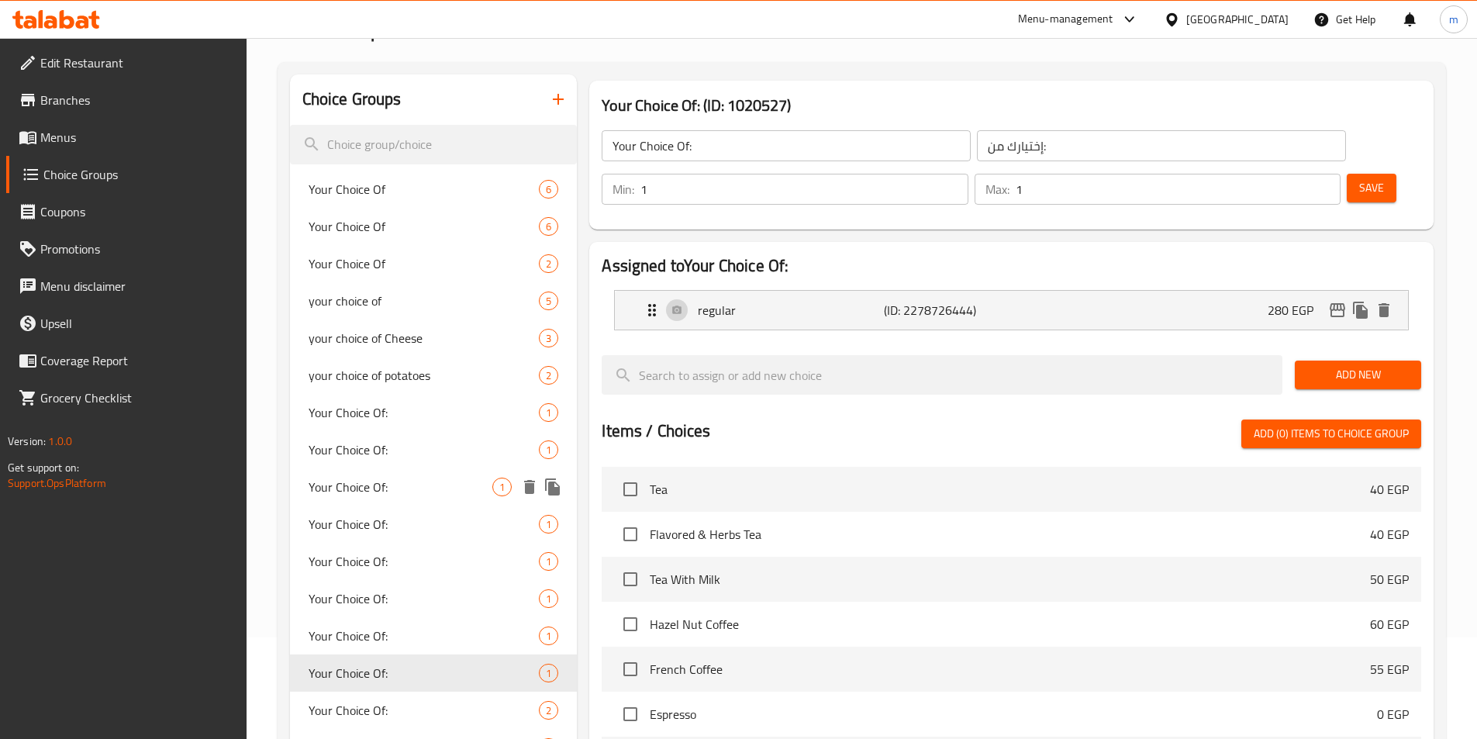
scroll to position [0, 0]
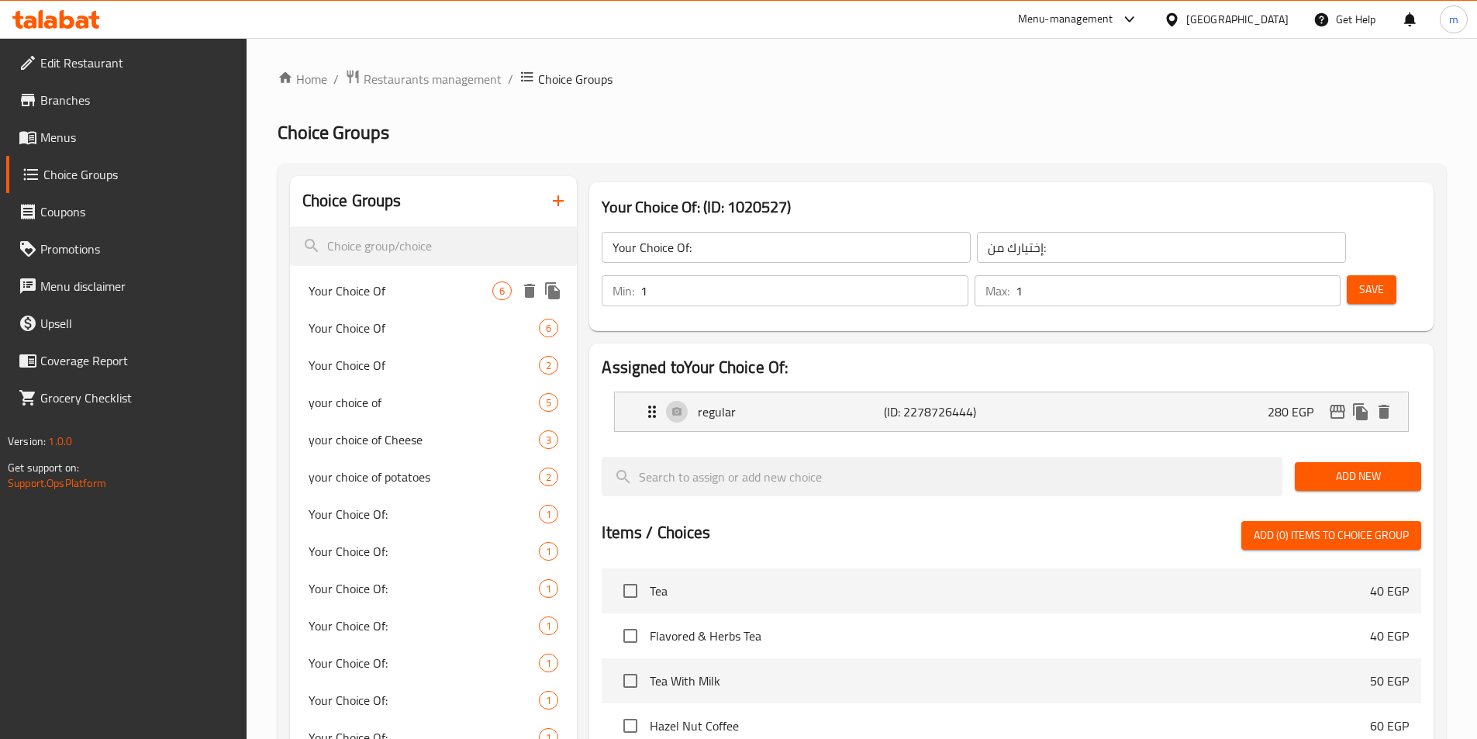
click at [413, 295] on span "Your Choice Of" at bounding box center [401, 291] width 185 height 19
type input "Your Choice Of"
type input "اختيارك من"
type input "2"
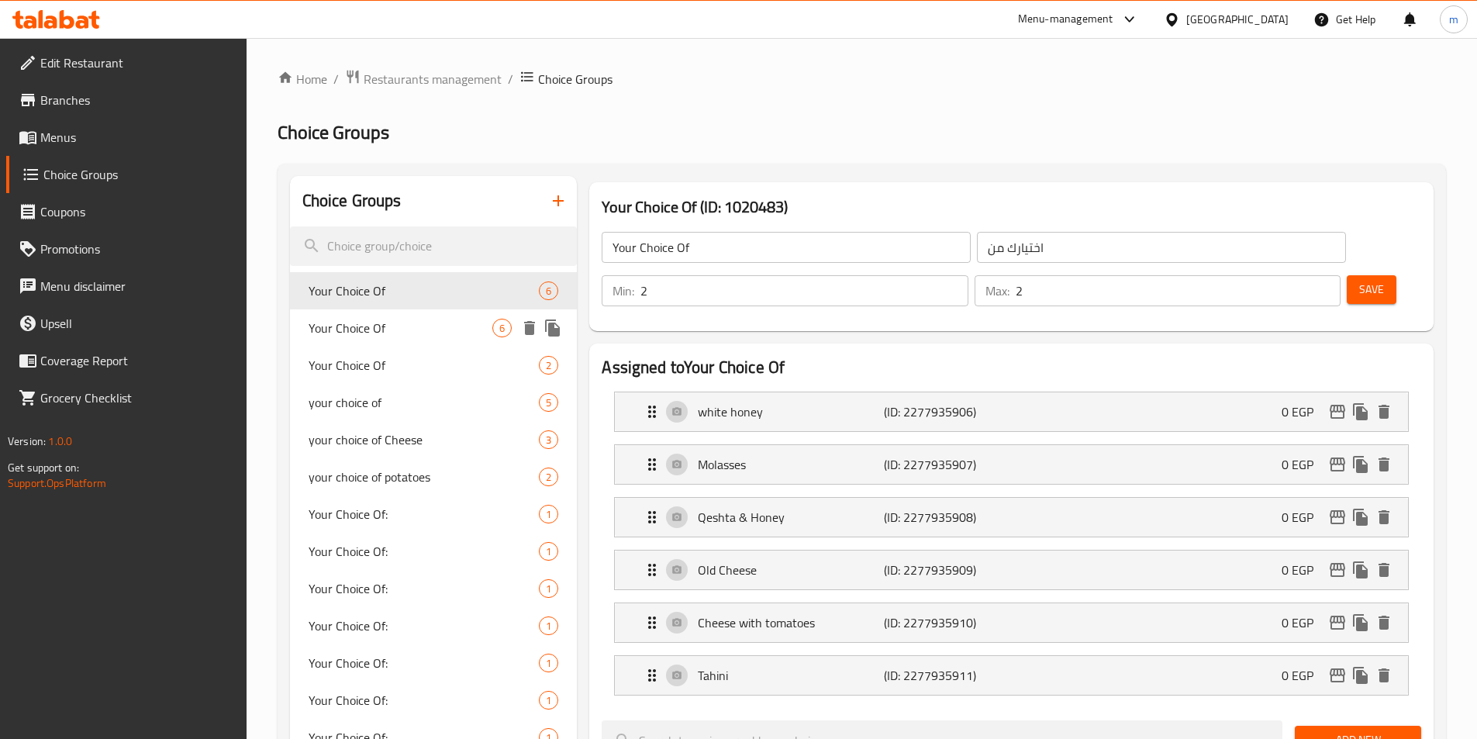
click at [405, 315] on div "Your Choice Of 6" at bounding box center [434, 327] width 288 height 37
type input "Your Choice Of"
type input "اختيارك من"
type input "3"
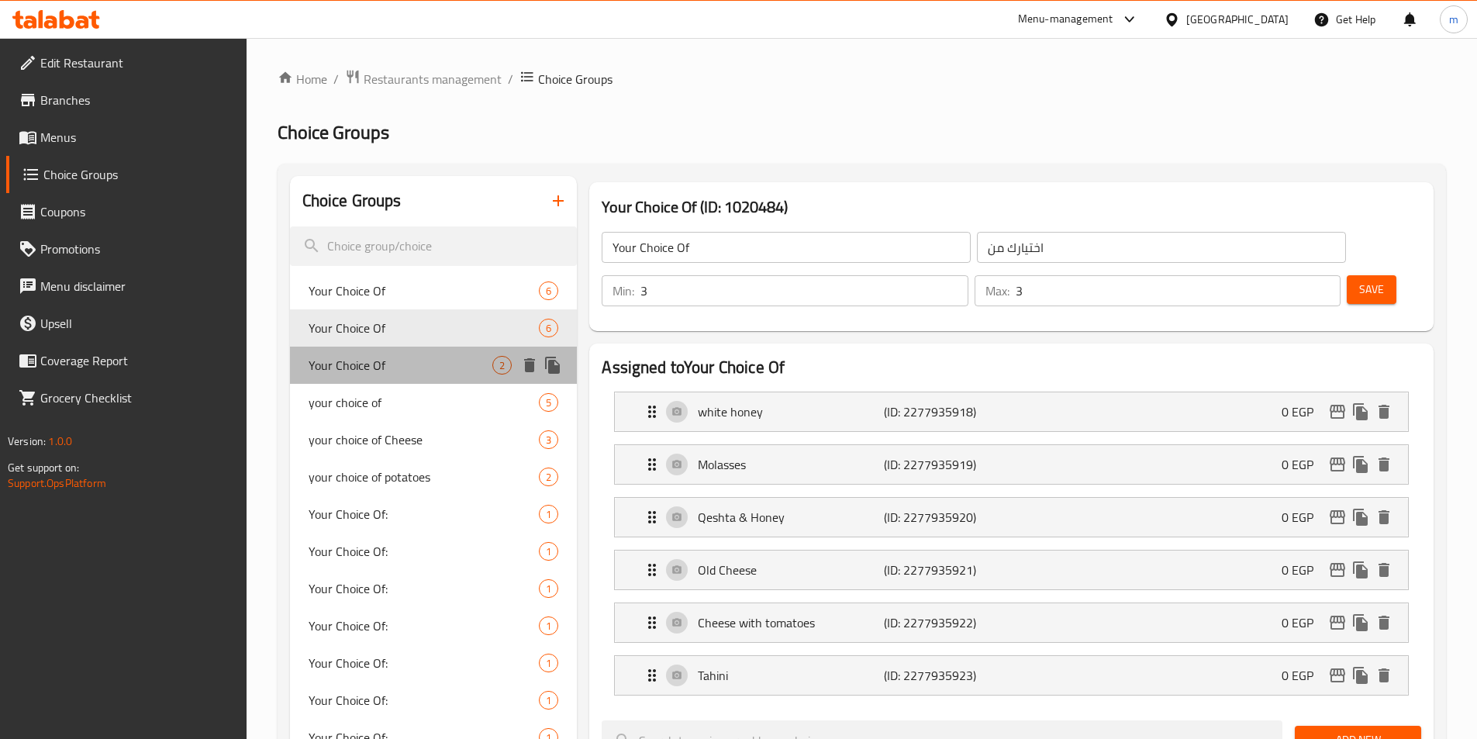
click at [399, 353] on div "Your Choice Of 2" at bounding box center [434, 365] width 288 height 37
type input "Your Choice Of"
type input "اختيارك من"
type input "1"
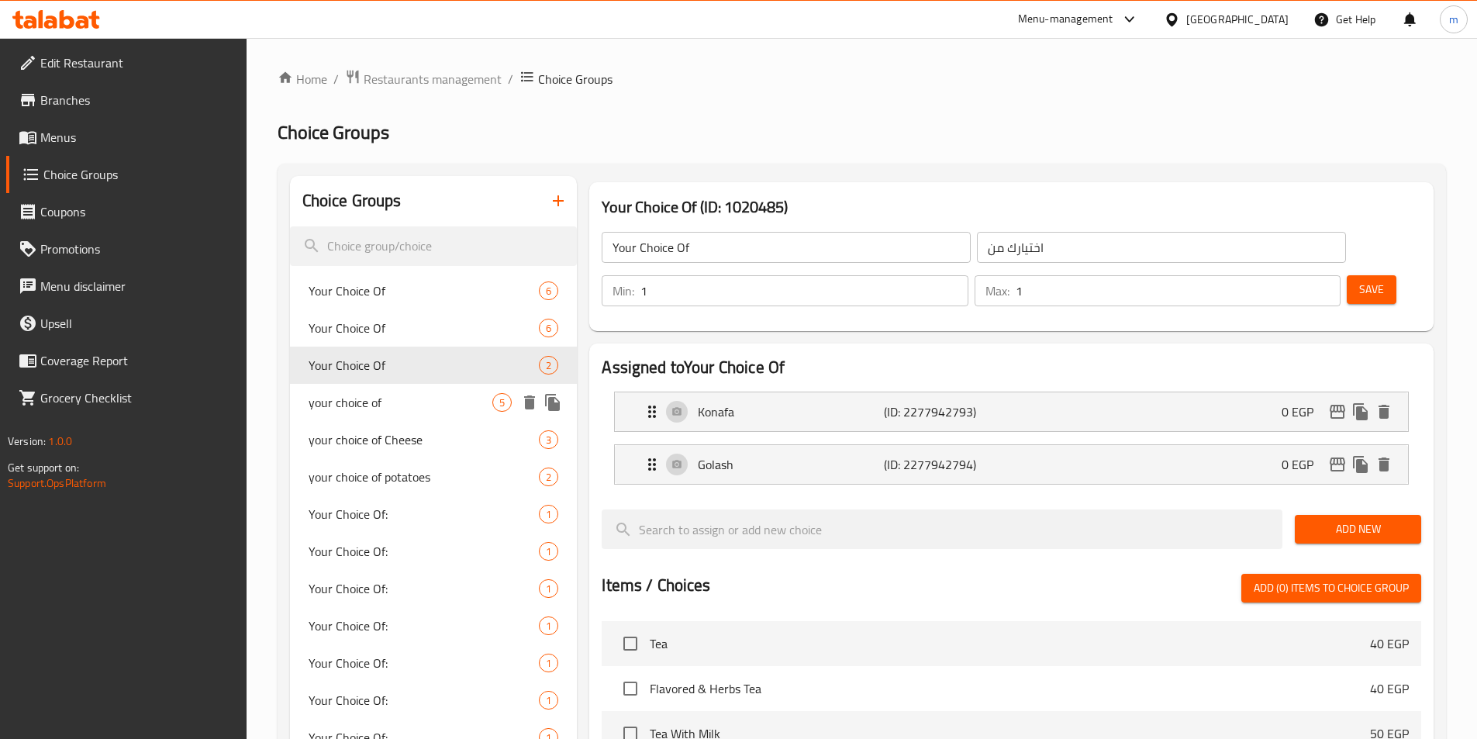
click at [389, 395] on span "your choice of" at bounding box center [401, 402] width 185 height 19
type input "your choice of"
type input "اختيارك من"
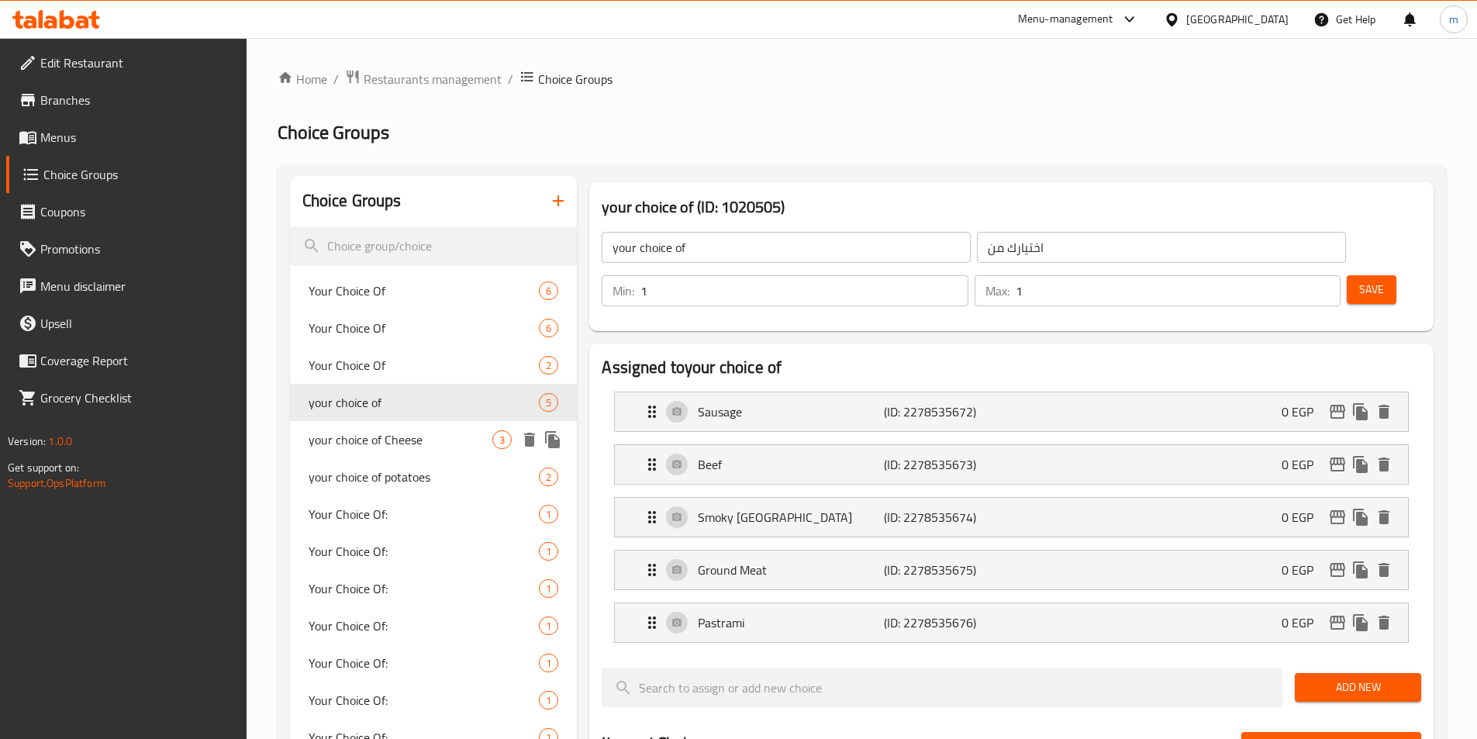
click at [375, 438] on span "your choice of Cheese" at bounding box center [401, 439] width 185 height 19
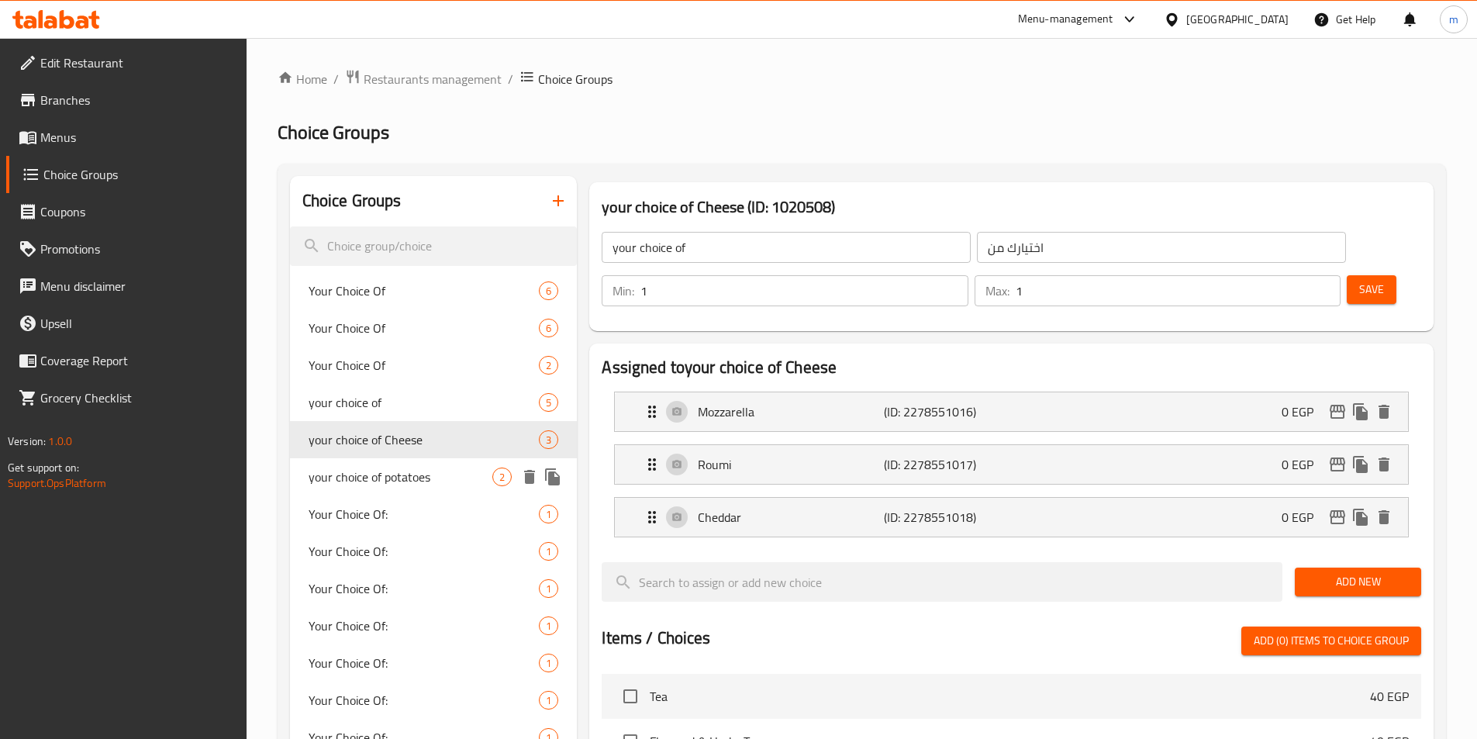
type input "your choice of Cheese"
type input "اختيارك من الجبن"
click at [365, 489] on div "your choice of potatoes 2" at bounding box center [434, 476] width 288 height 37
type input "your choice of potatoes"
type input "اختيارك من البطاطس"
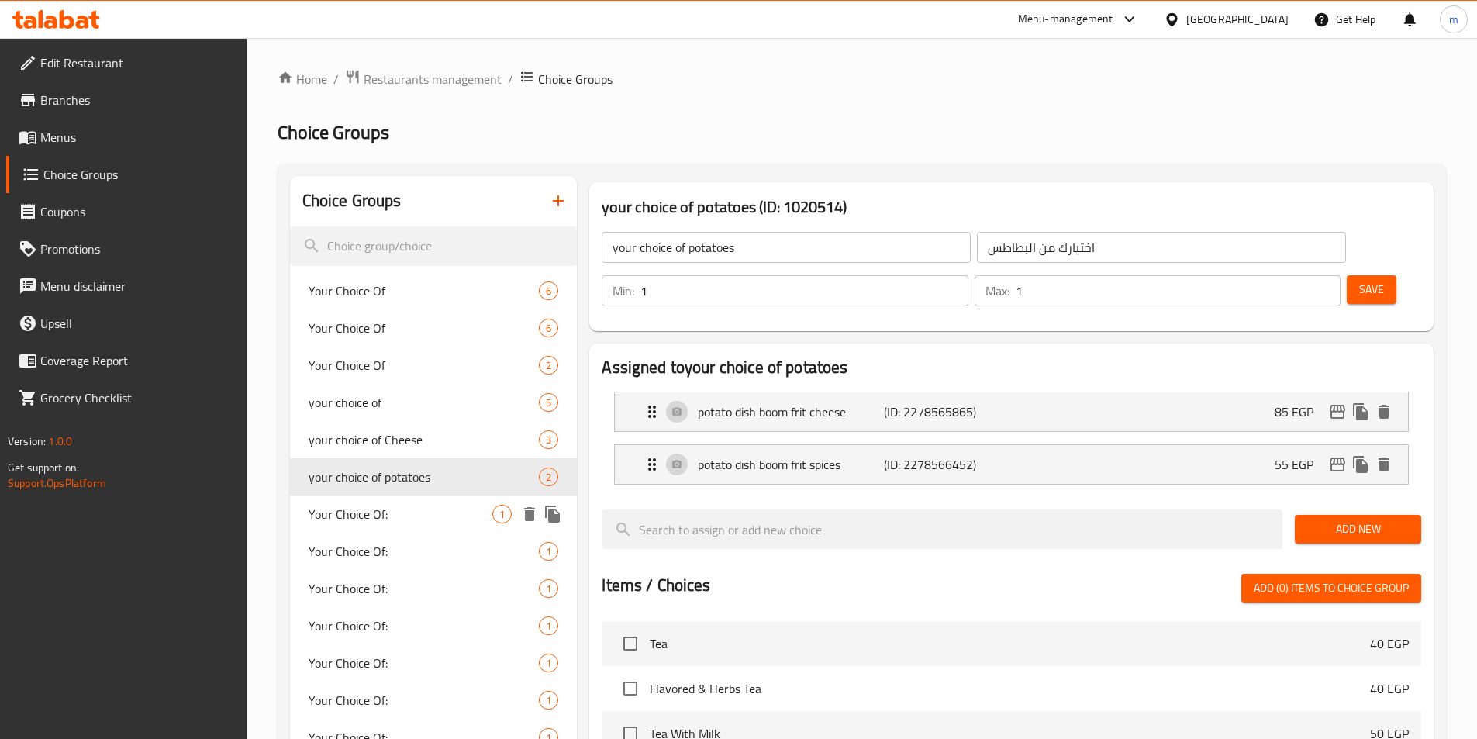
click at [370, 528] on div "Your Choice Of: 1" at bounding box center [434, 514] width 288 height 37
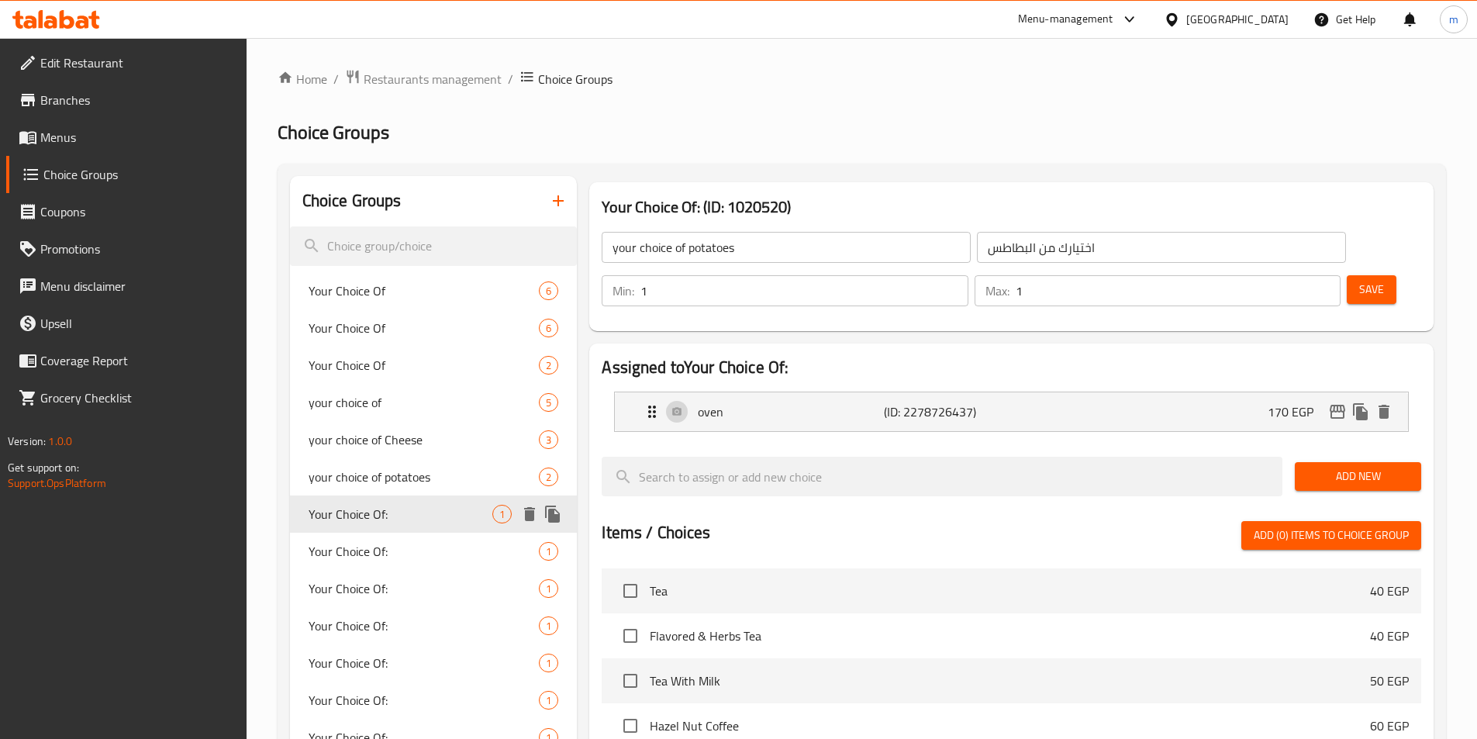
type input "Your Choice Of:"
type input "إختيارك من:"
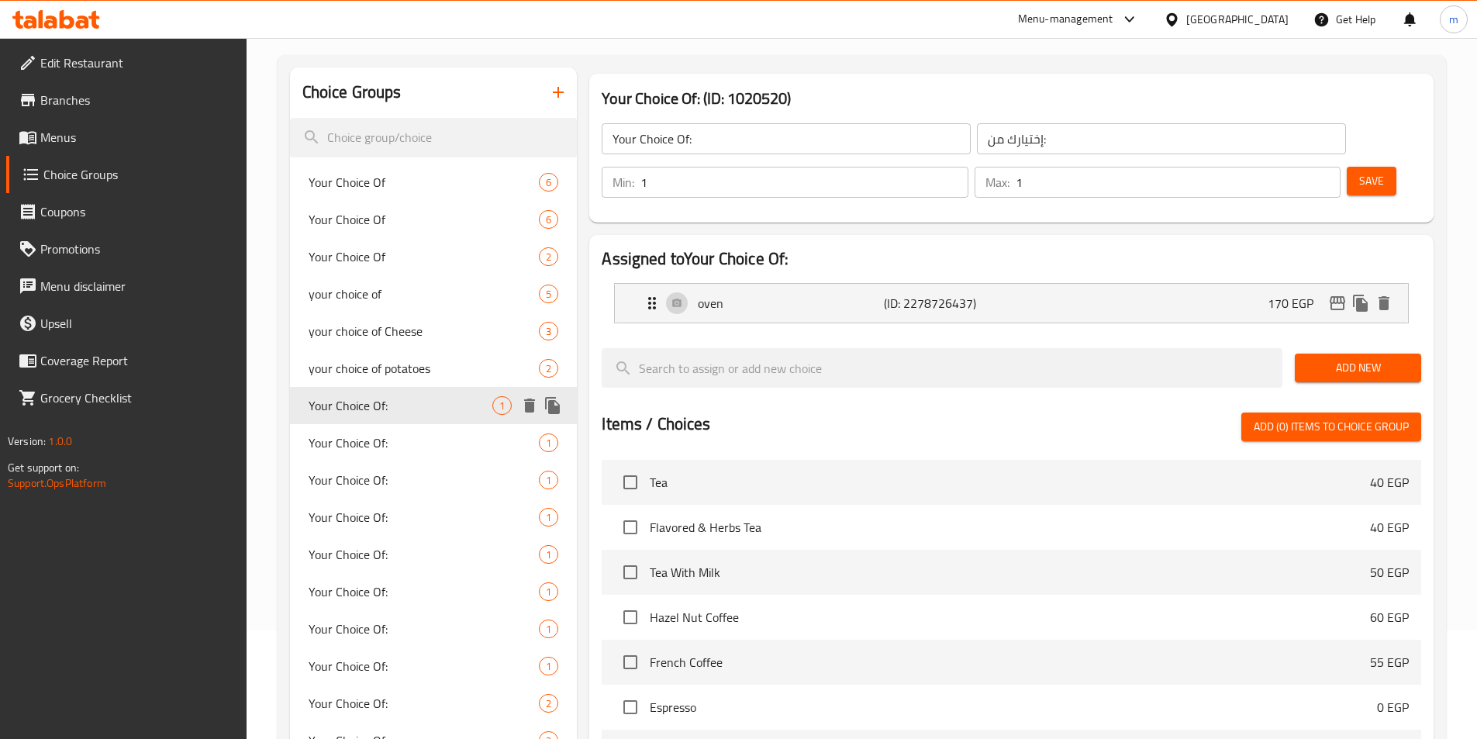
scroll to position [155, 0]
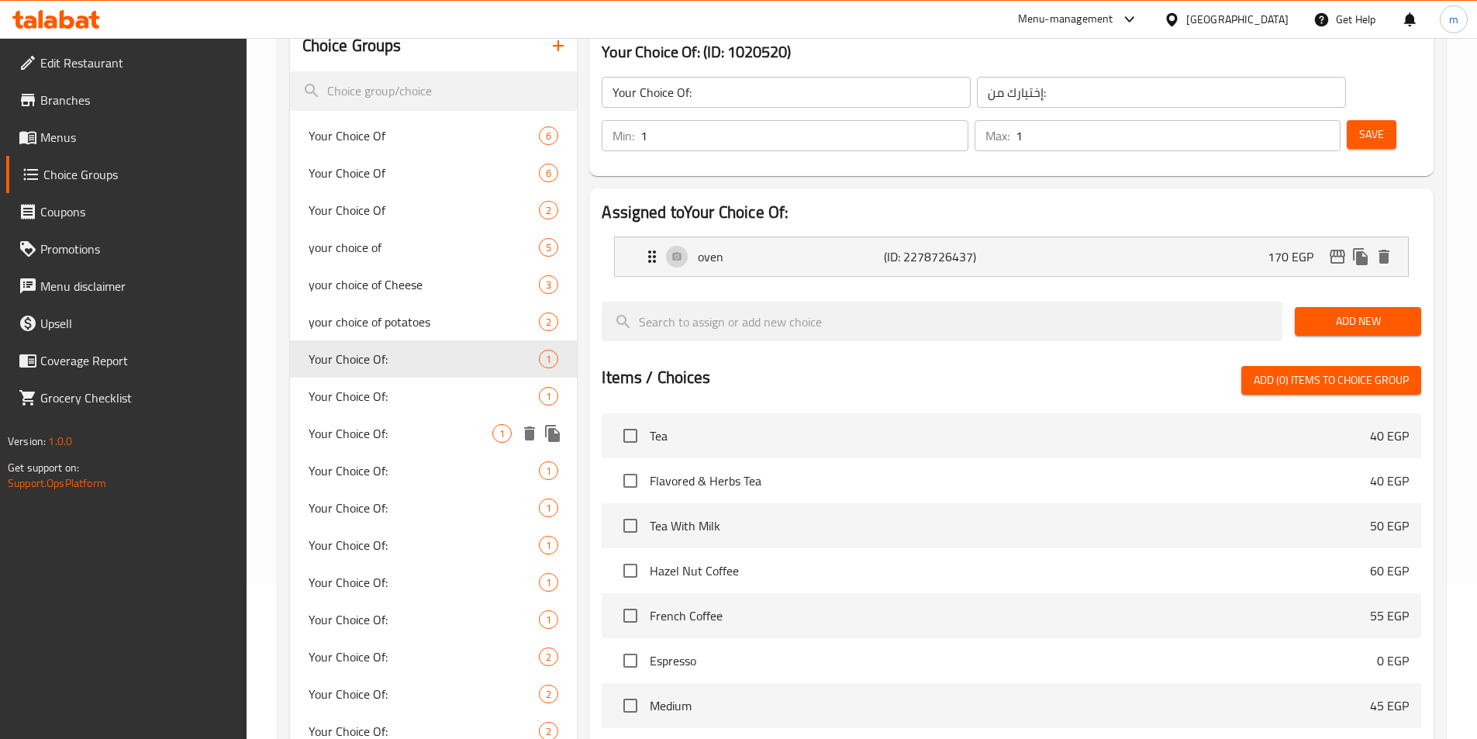
click at [374, 408] on div "Your Choice Of: 1" at bounding box center [434, 396] width 288 height 37
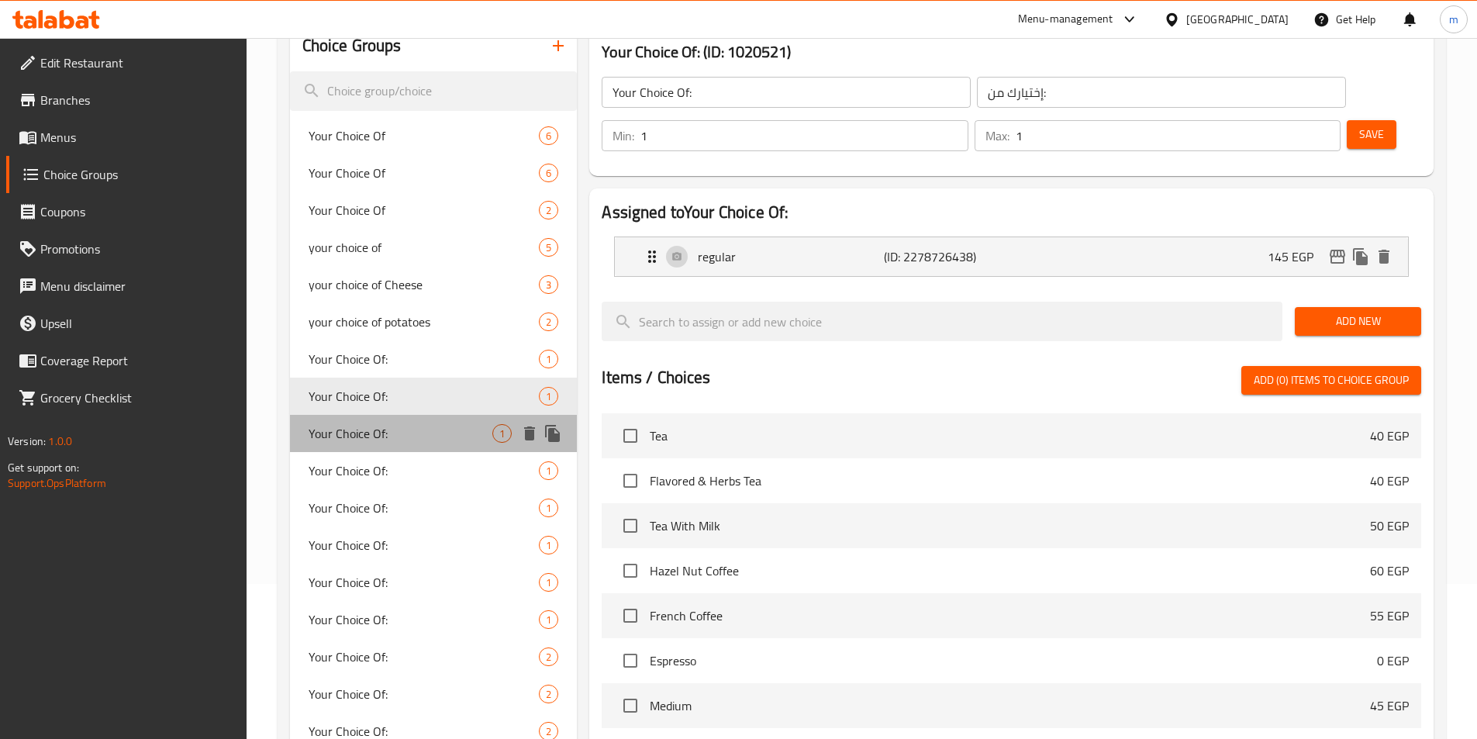
click at [375, 443] on span "Your Choice Of:" at bounding box center [401, 433] width 185 height 19
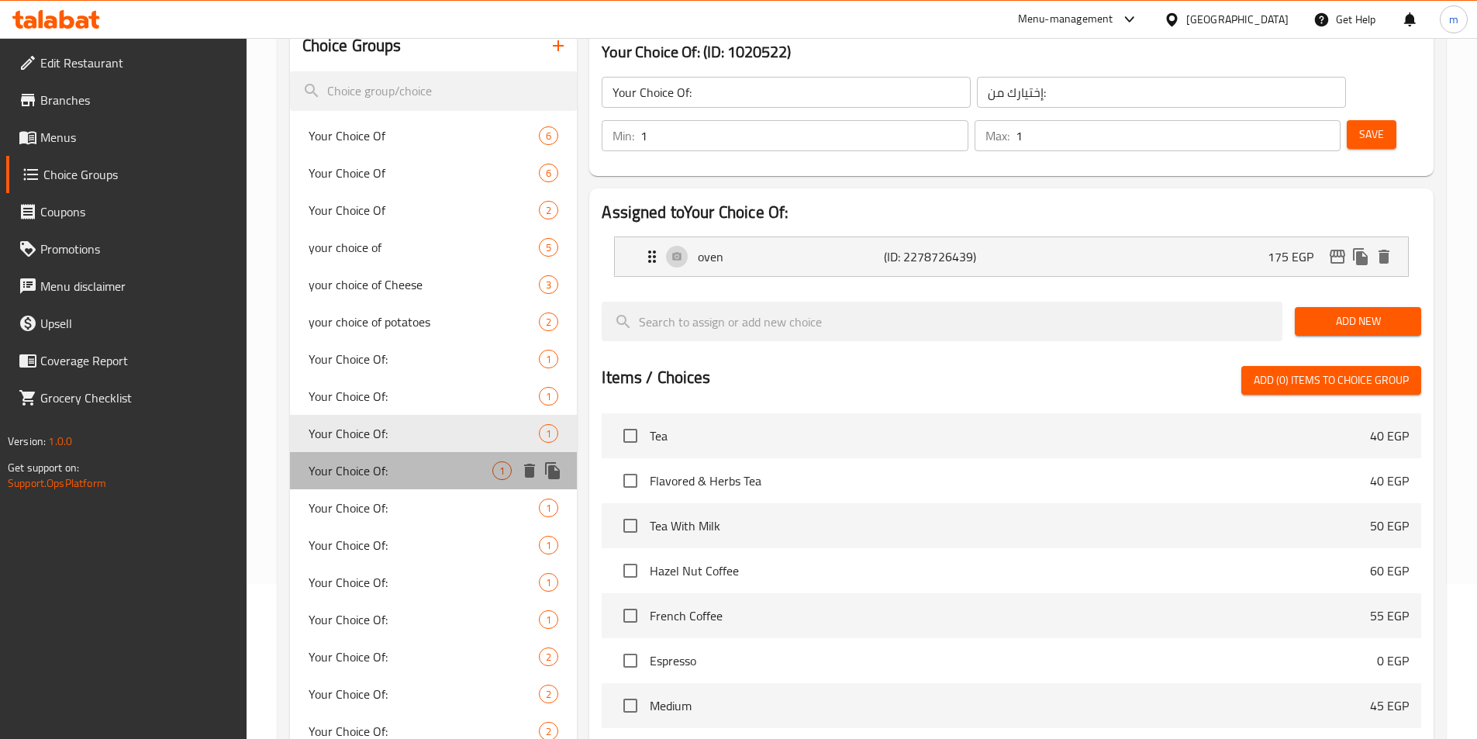
click at [372, 484] on div "Your Choice Of: 1" at bounding box center [434, 470] width 288 height 37
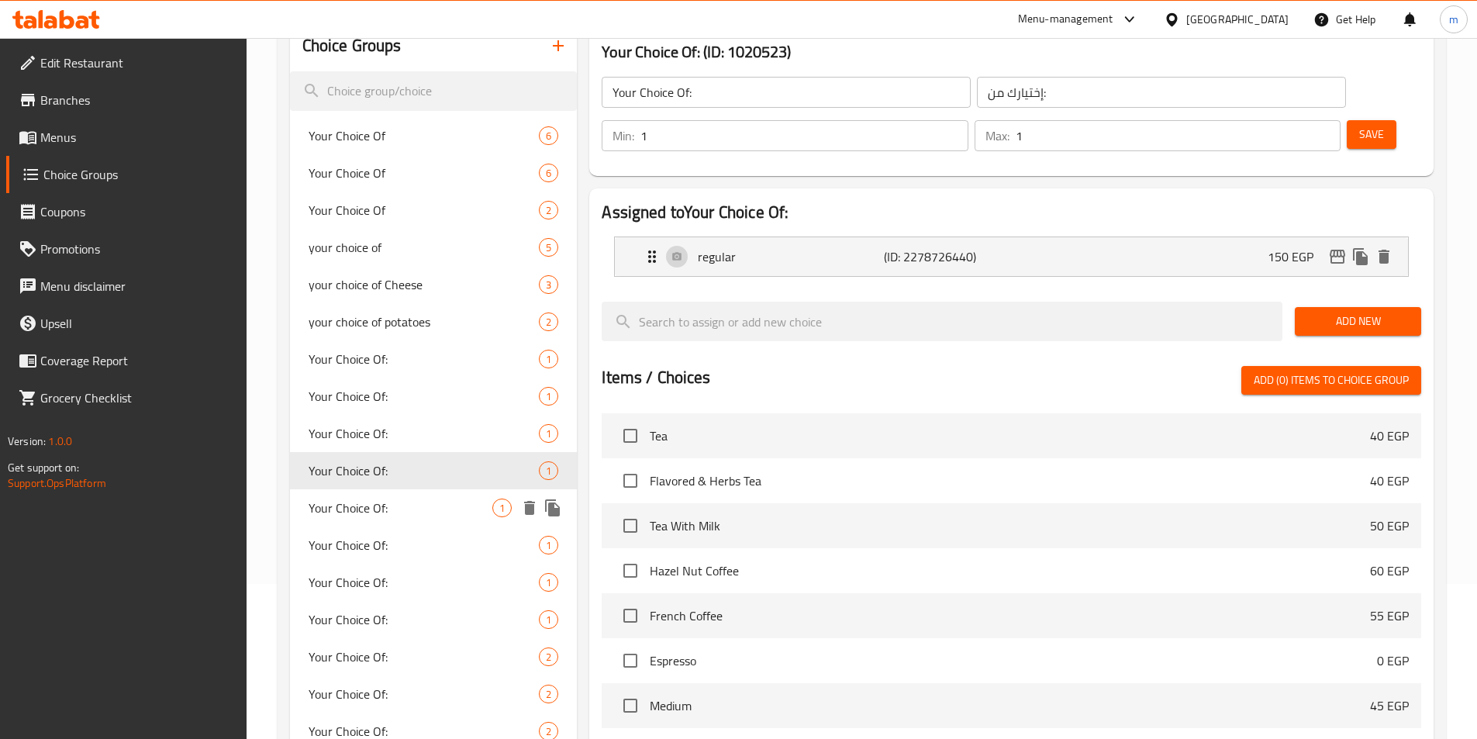
click at [375, 517] on span "Your Choice Of:" at bounding box center [401, 508] width 185 height 19
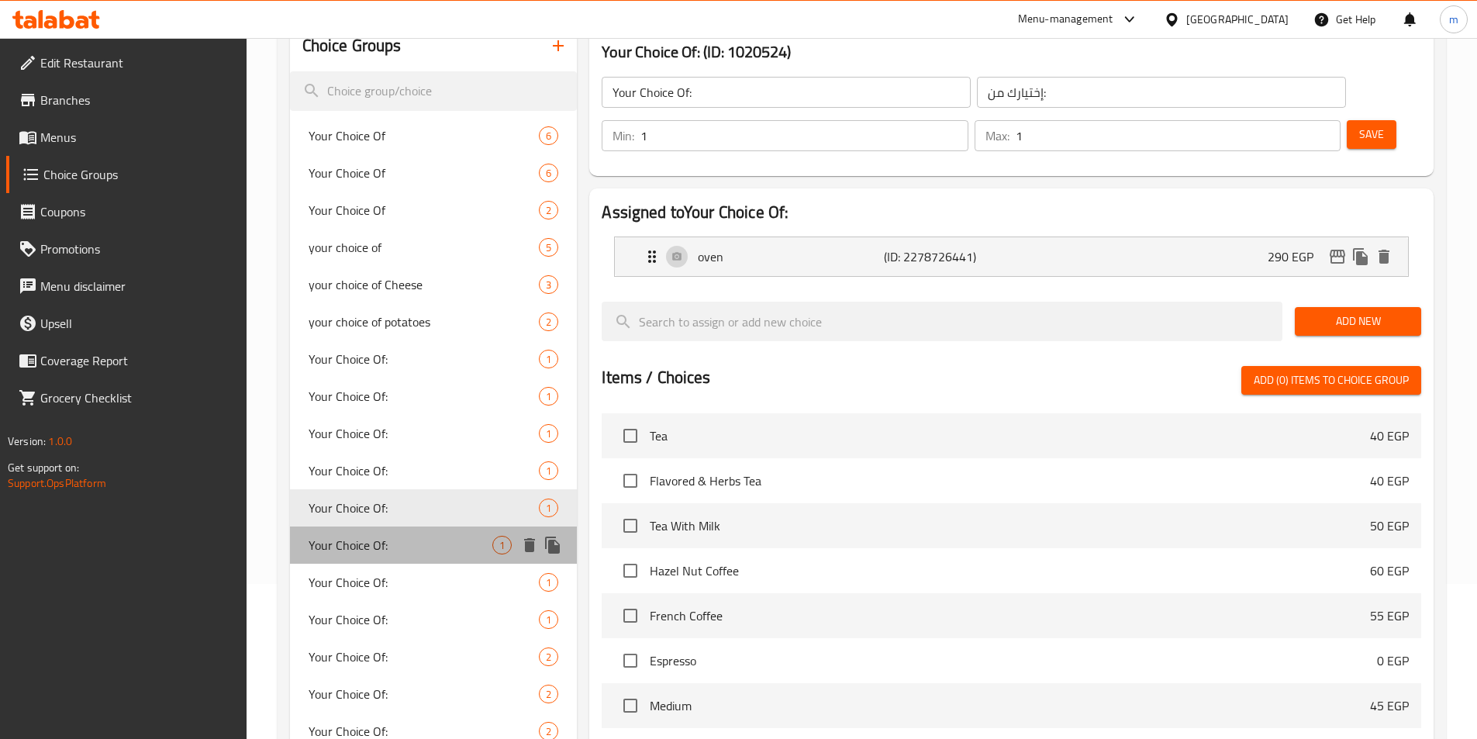
click at [375, 540] on span "Your Choice Of:" at bounding box center [401, 545] width 185 height 19
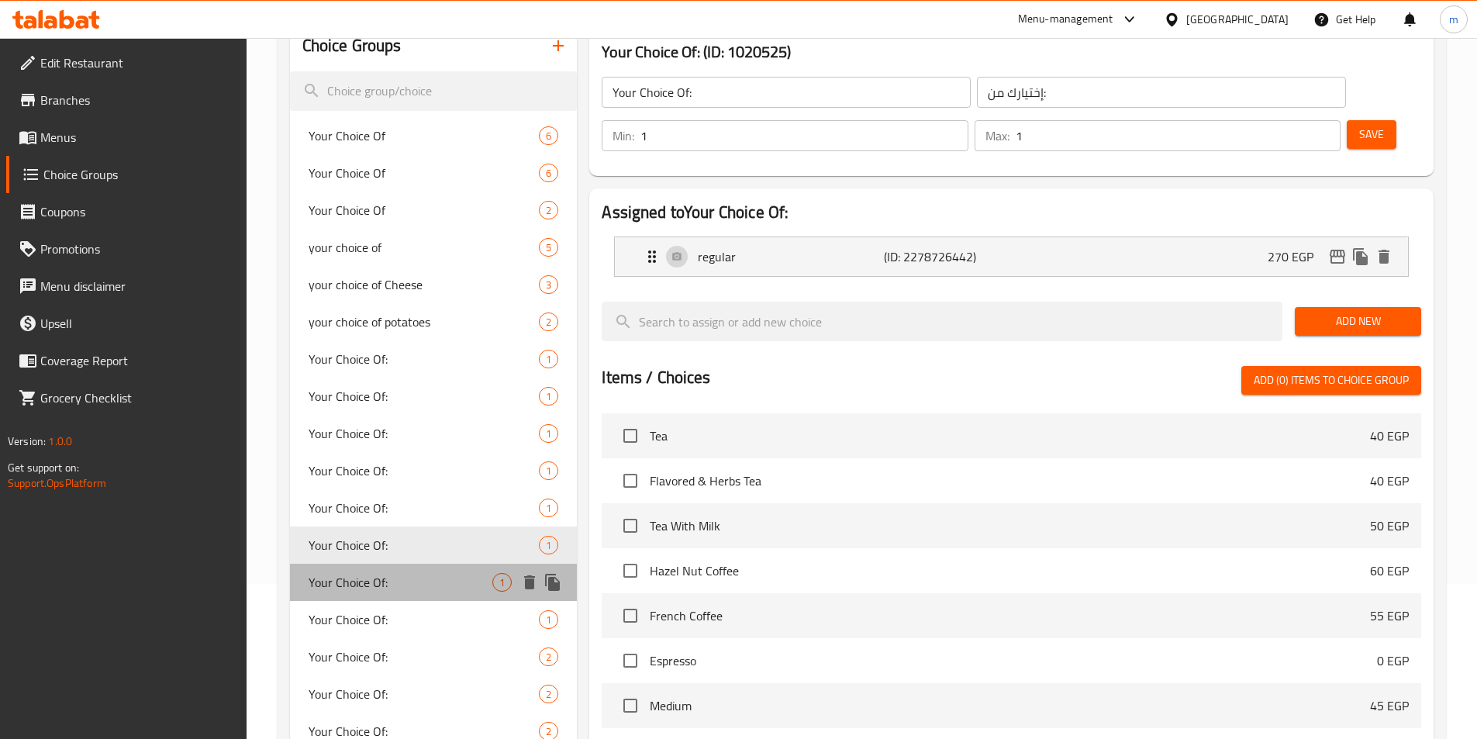
click at [371, 565] on div "Your Choice Of: 1" at bounding box center [434, 582] width 288 height 37
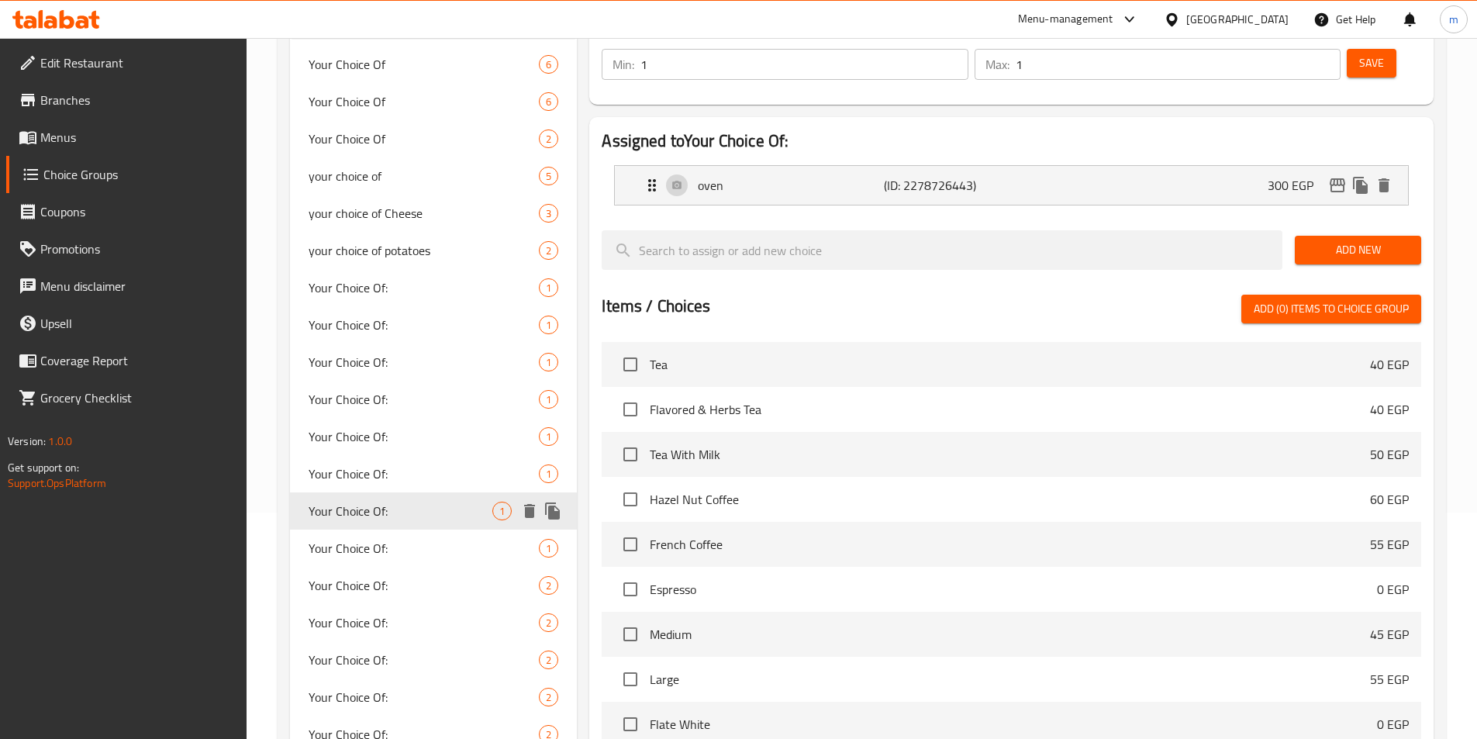
scroll to position [310, 0]
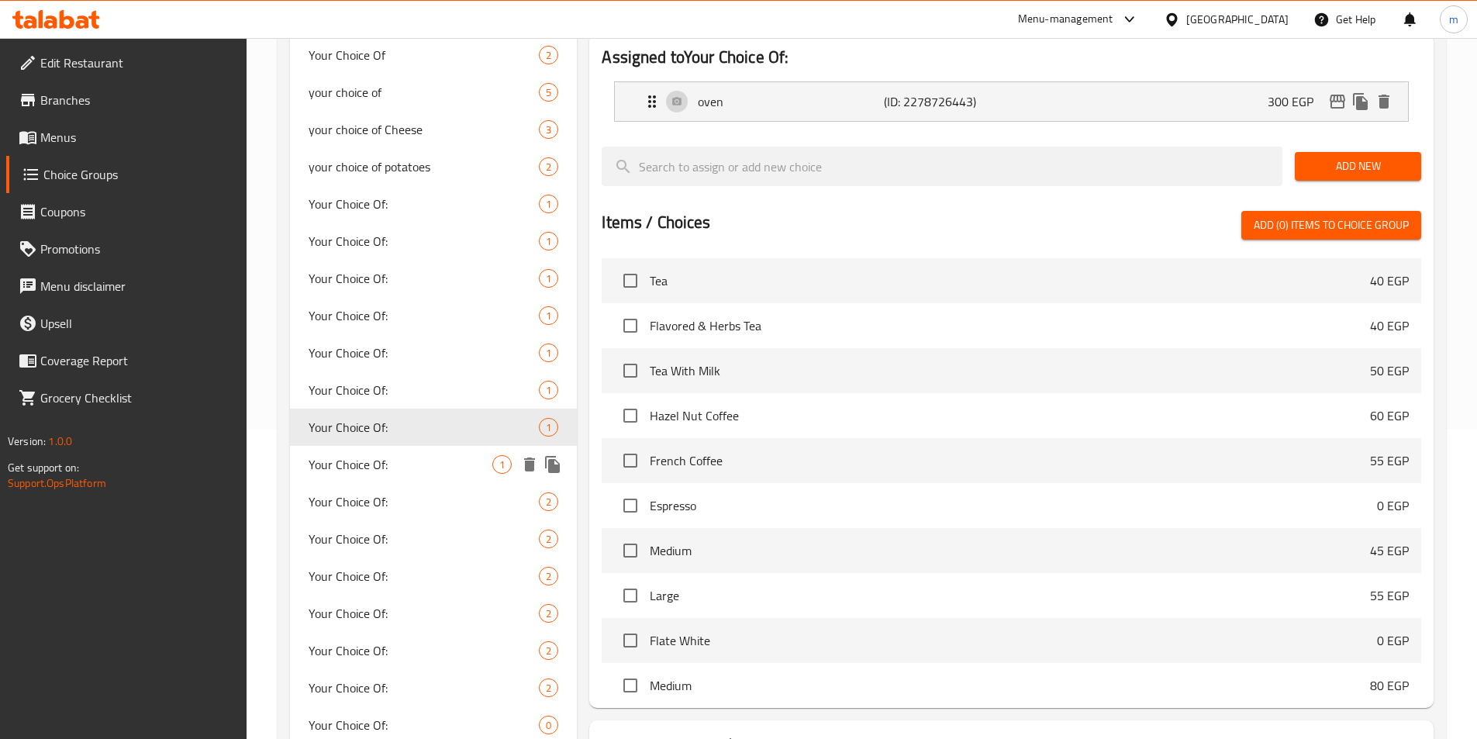
click at [392, 478] on div "Your Choice Of: 1" at bounding box center [434, 464] width 288 height 37
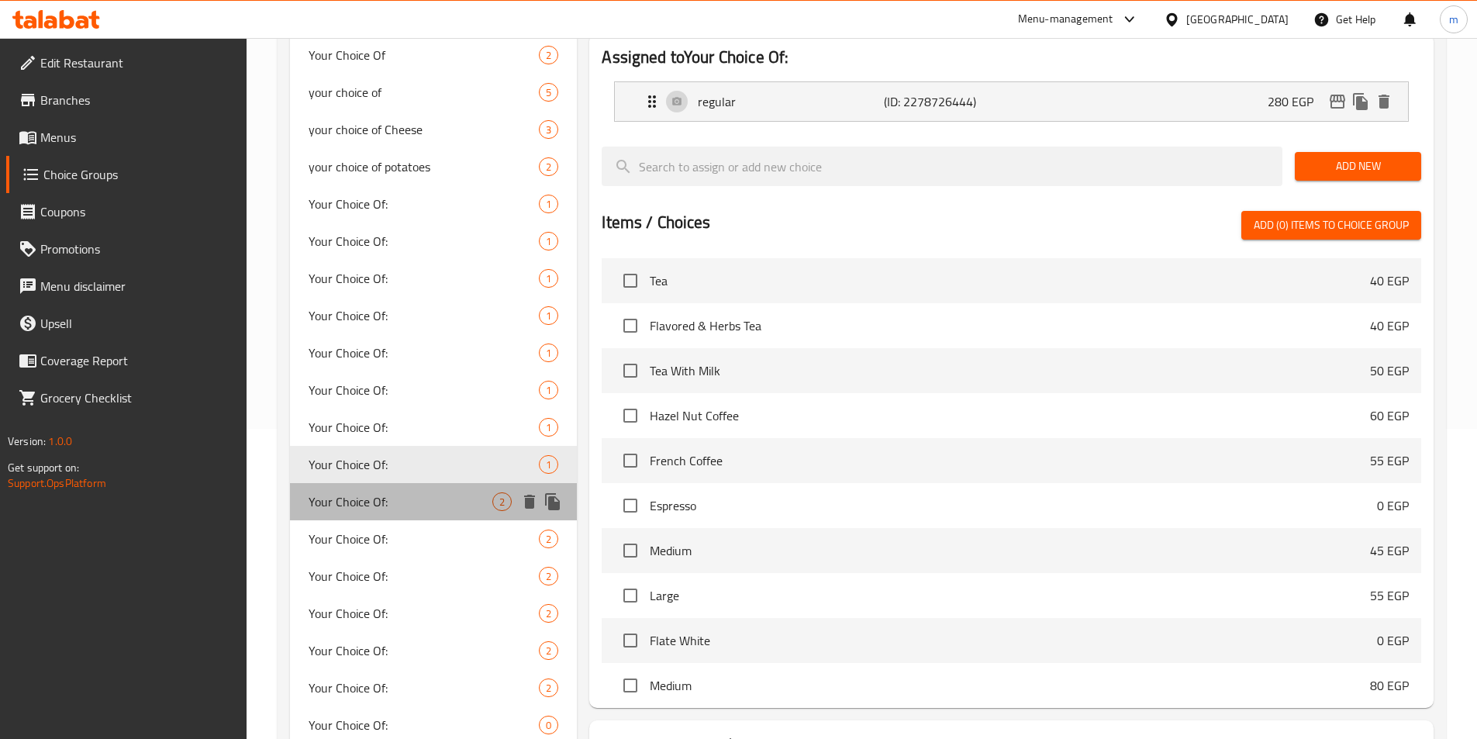
click at [389, 501] on span "Your Choice Of:" at bounding box center [401, 501] width 185 height 19
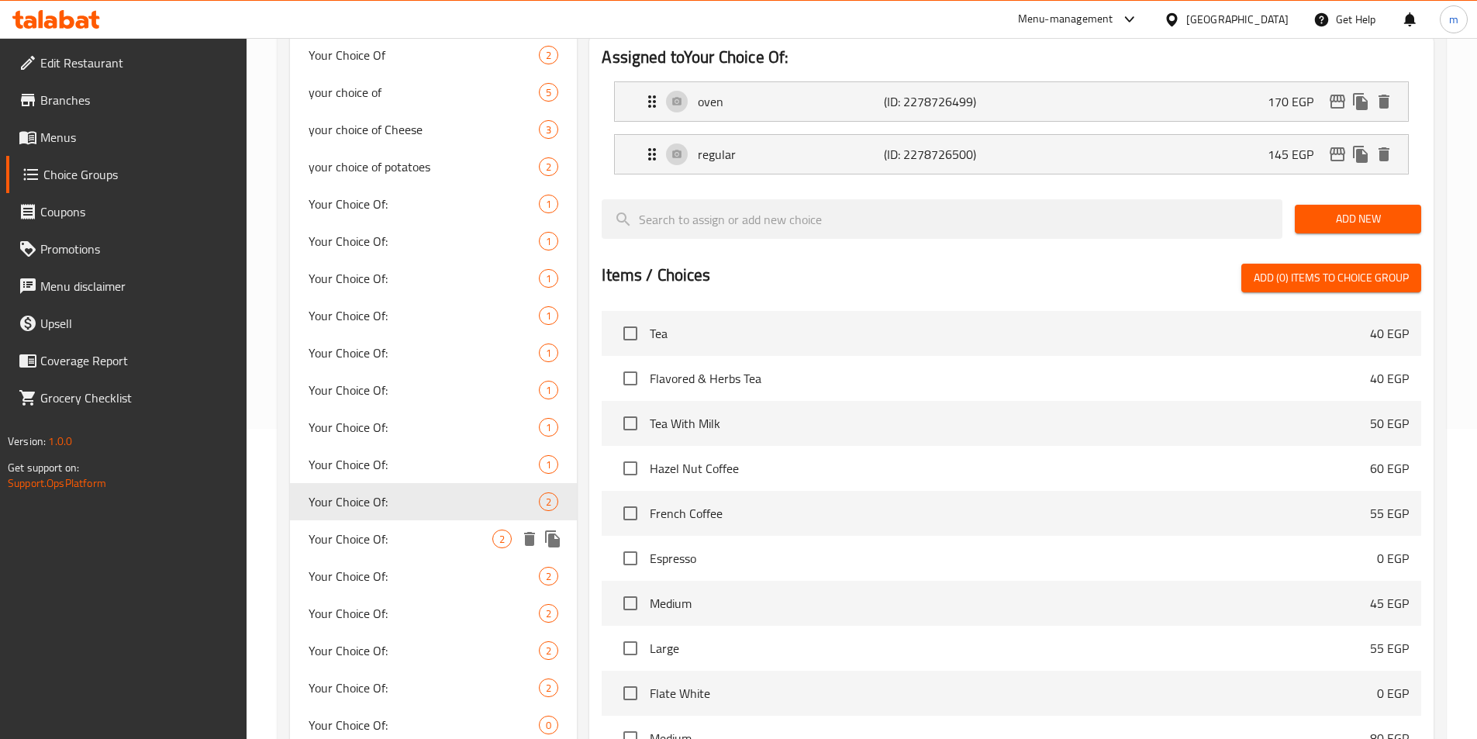
click at [389, 535] on span "Your Choice Of:" at bounding box center [401, 539] width 185 height 19
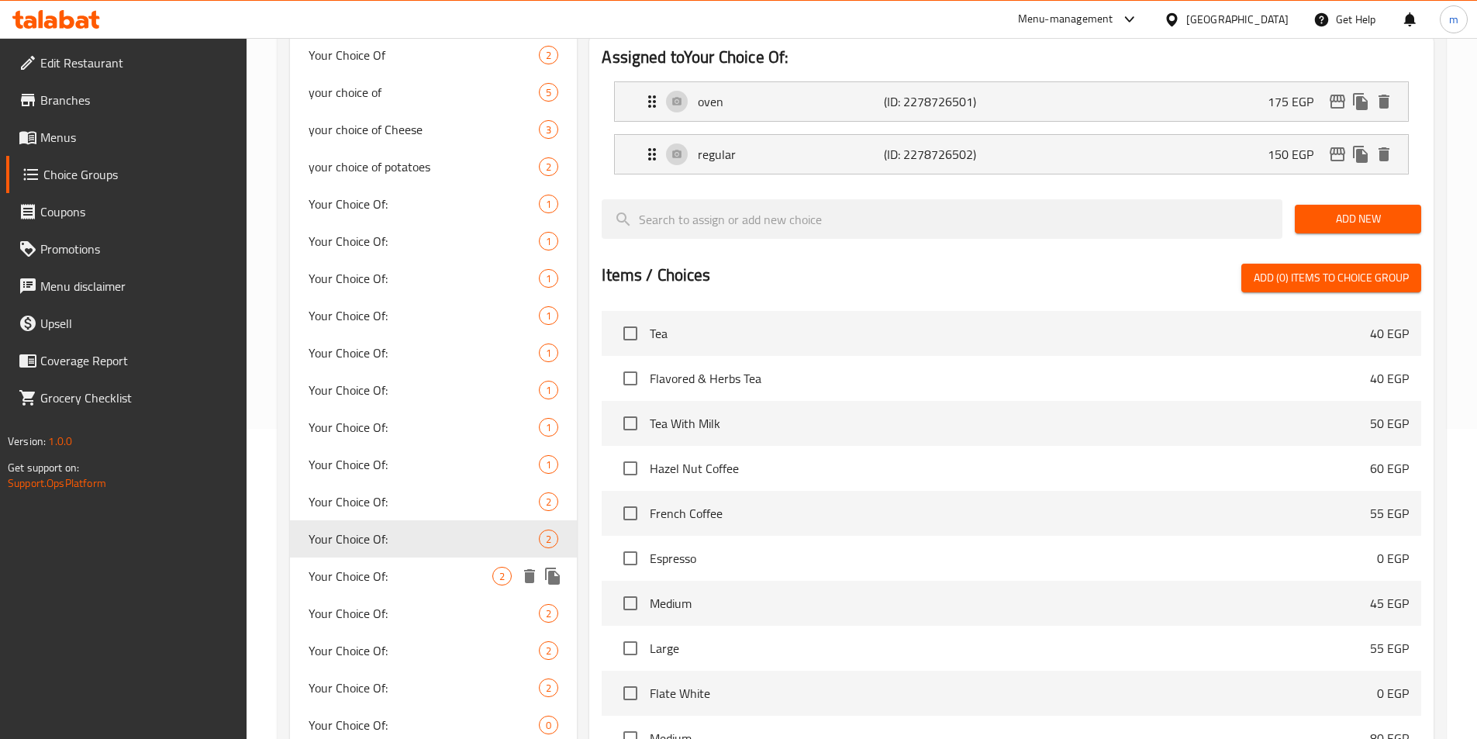
click at [383, 567] on span "Your Choice Of:" at bounding box center [401, 576] width 185 height 19
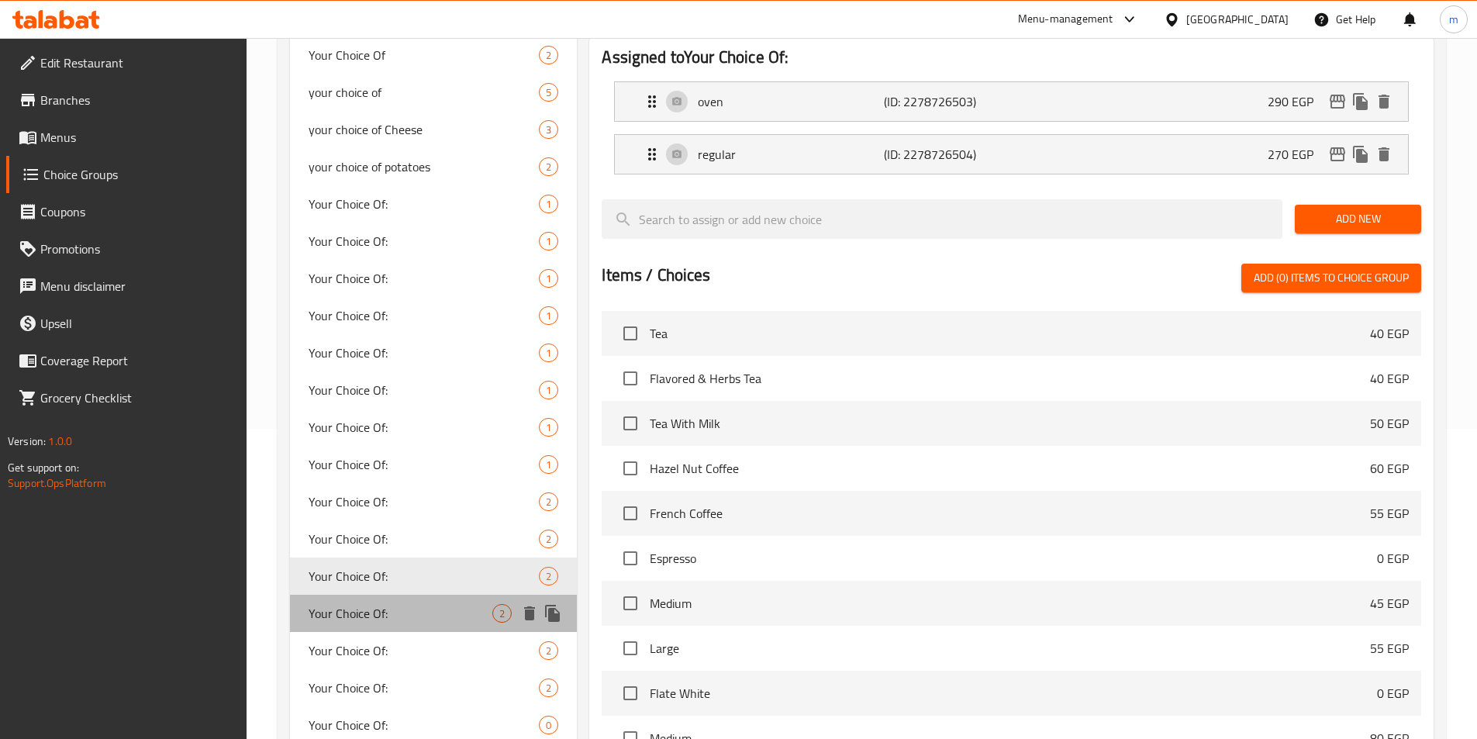
click at [378, 604] on span "Your Choice Of:" at bounding box center [401, 613] width 185 height 19
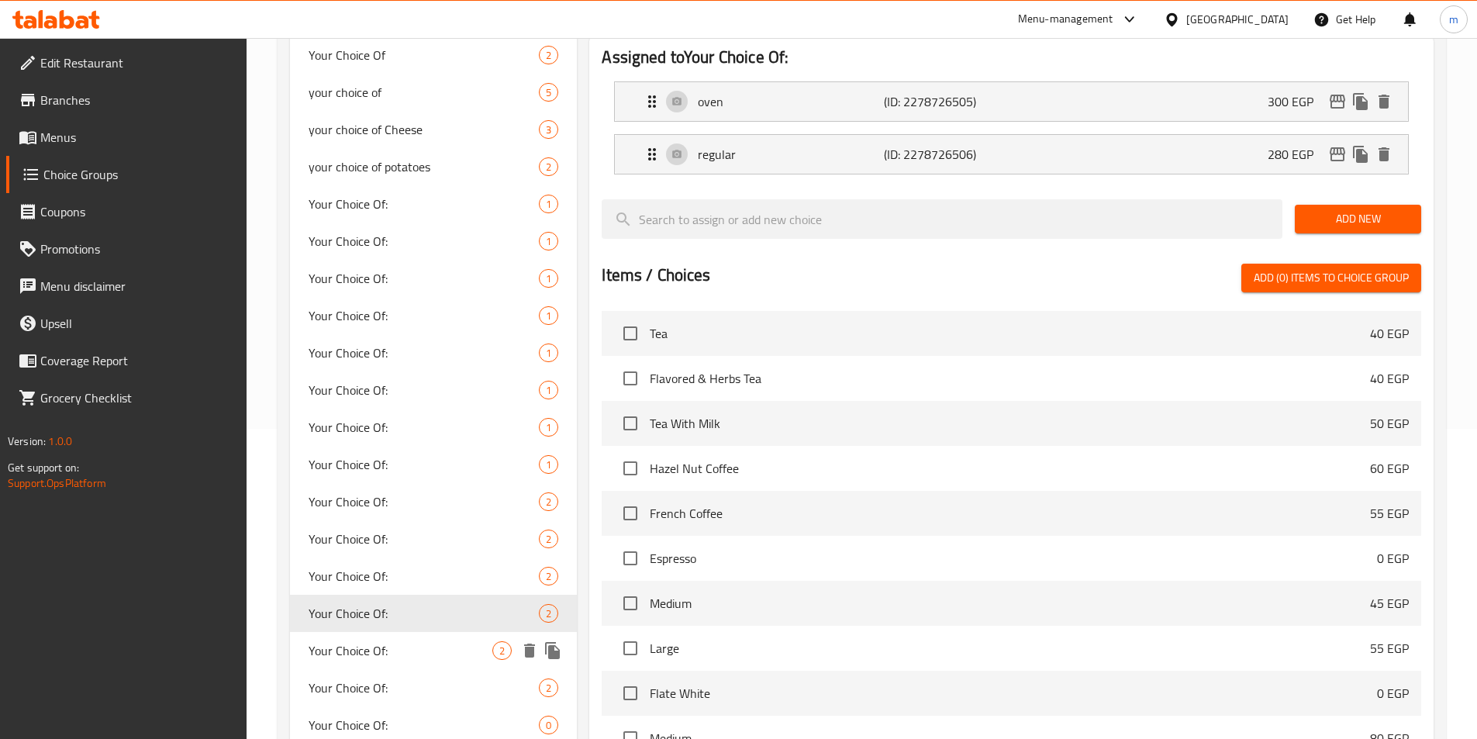
click at [375, 641] on span "Your Choice Of:" at bounding box center [401, 650] width 185 height 19
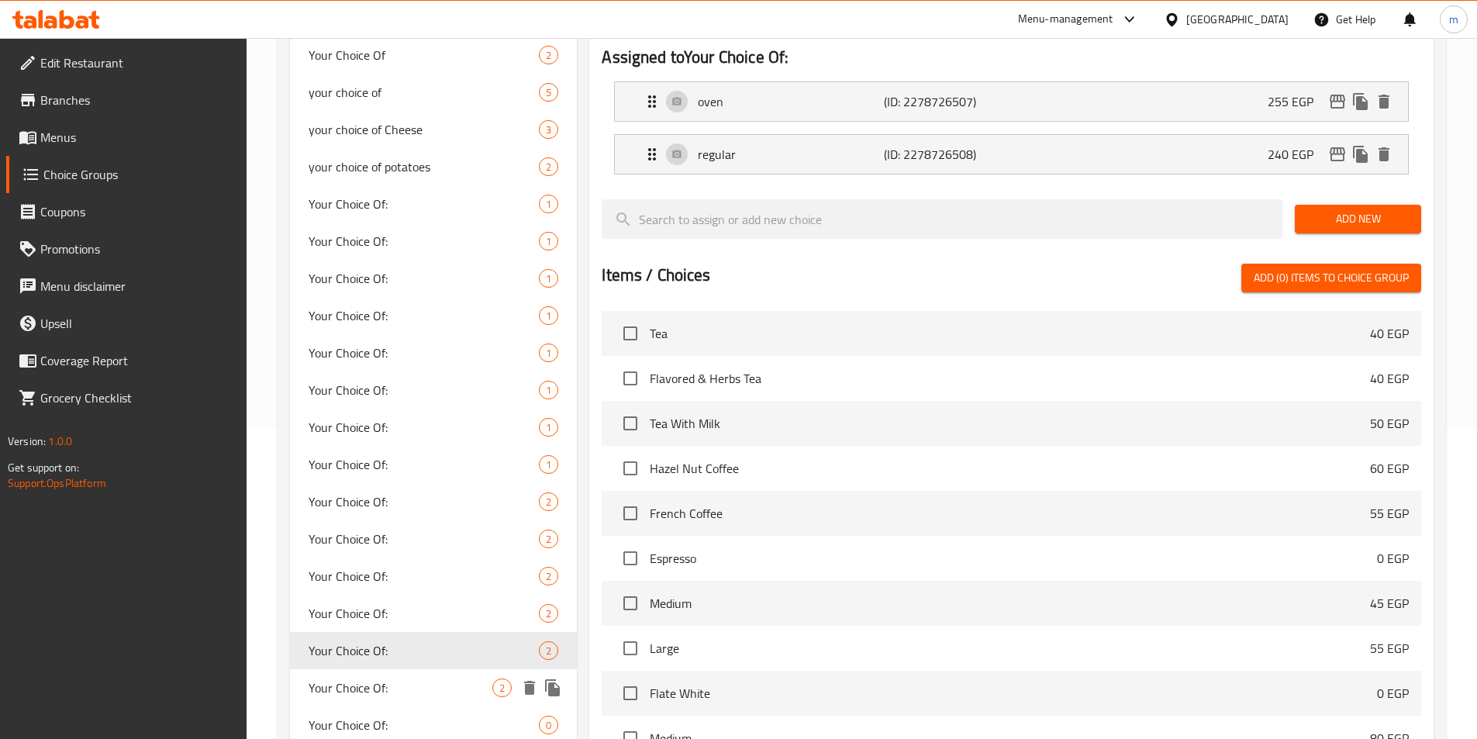
click at [362, 682] on span "Your Choice Of:" at bounding box center [401, 688] width 185 height 19
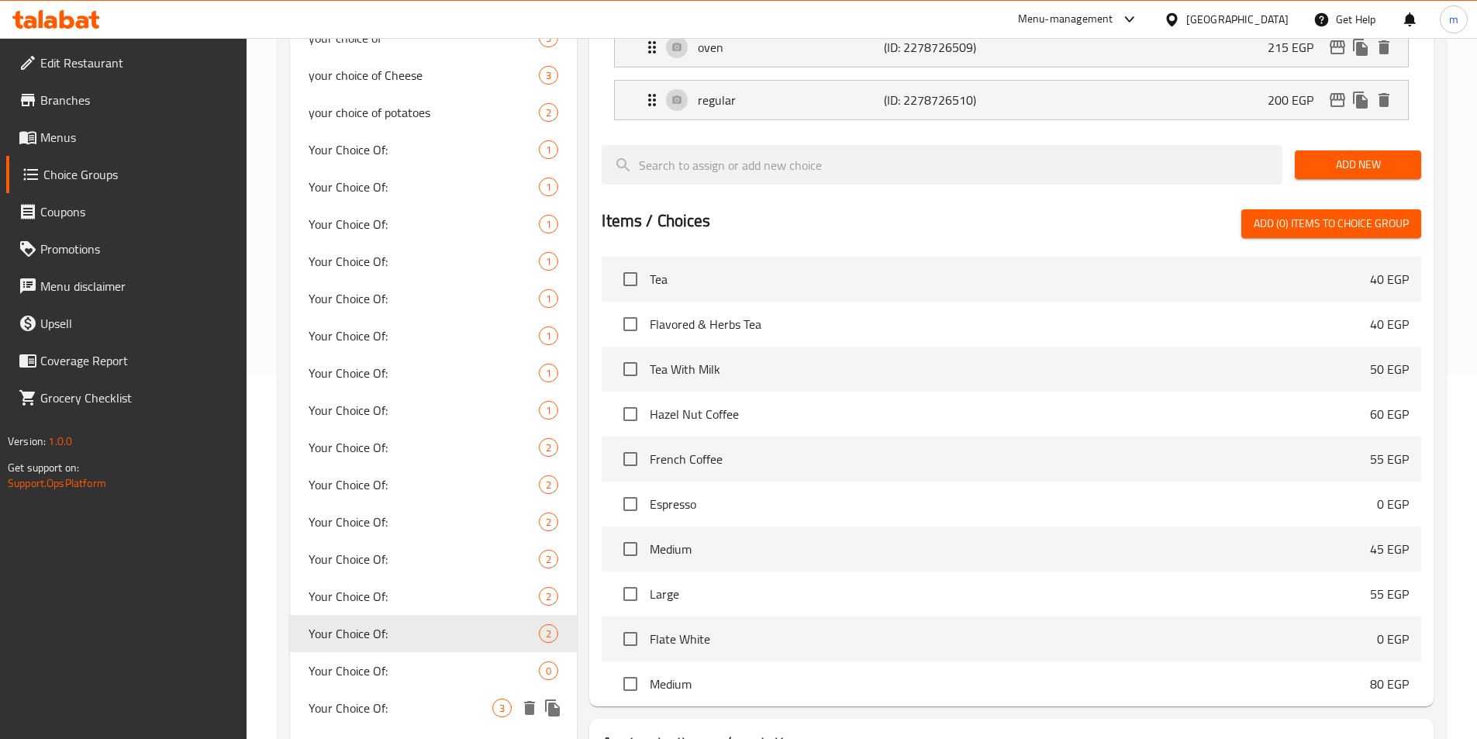
scroll to position [447, 0]
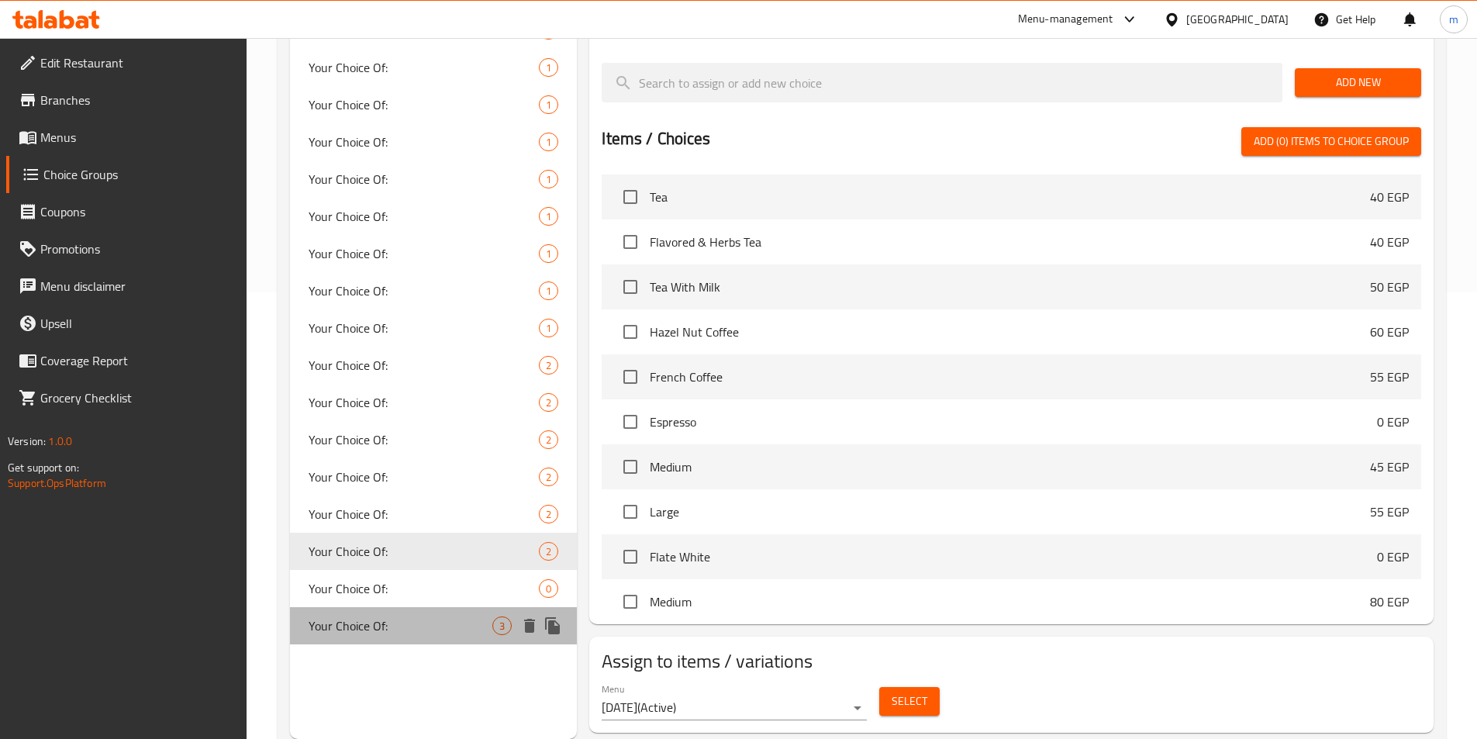
click at [375, 621] on span "Your Choice Of:" at bounding box center [401, 626] width 185 height 19
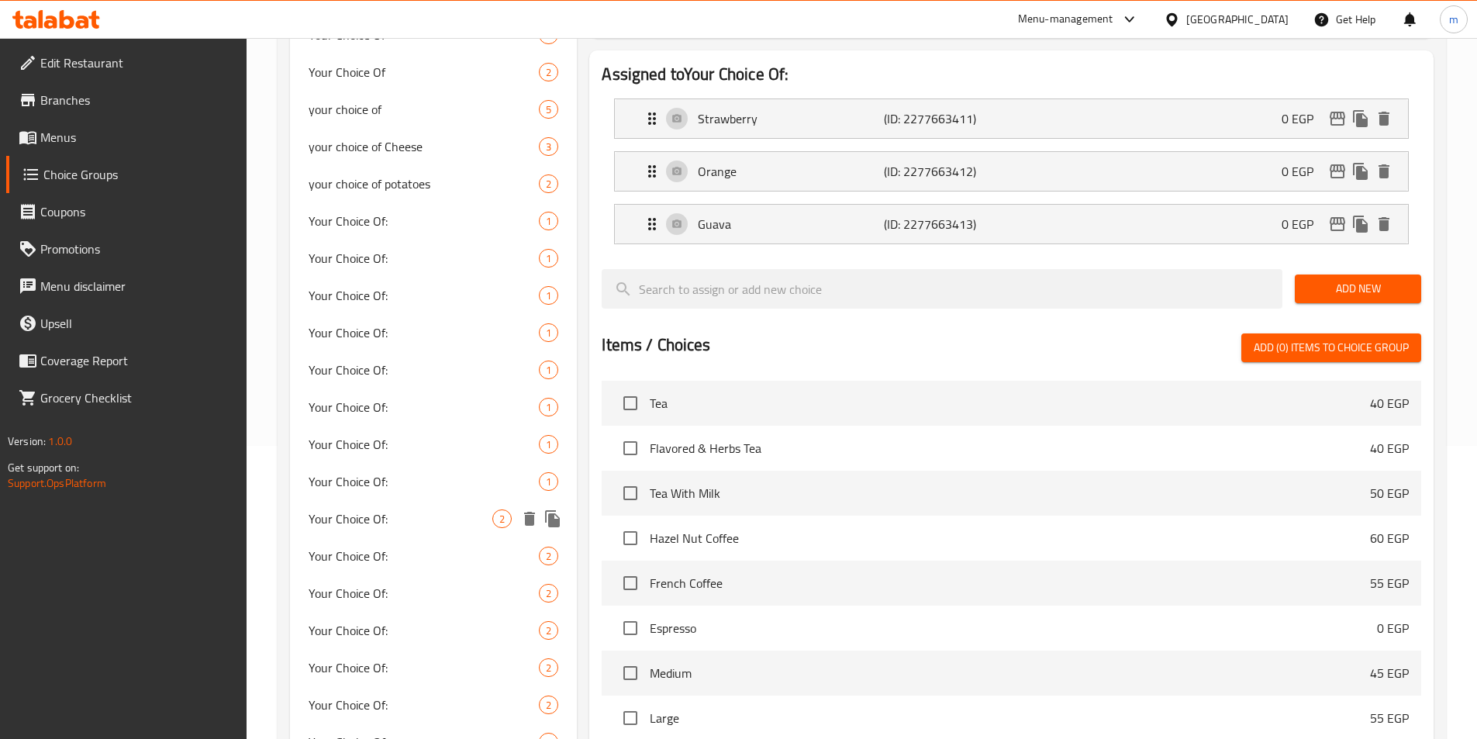
scroll to position [369, 0]
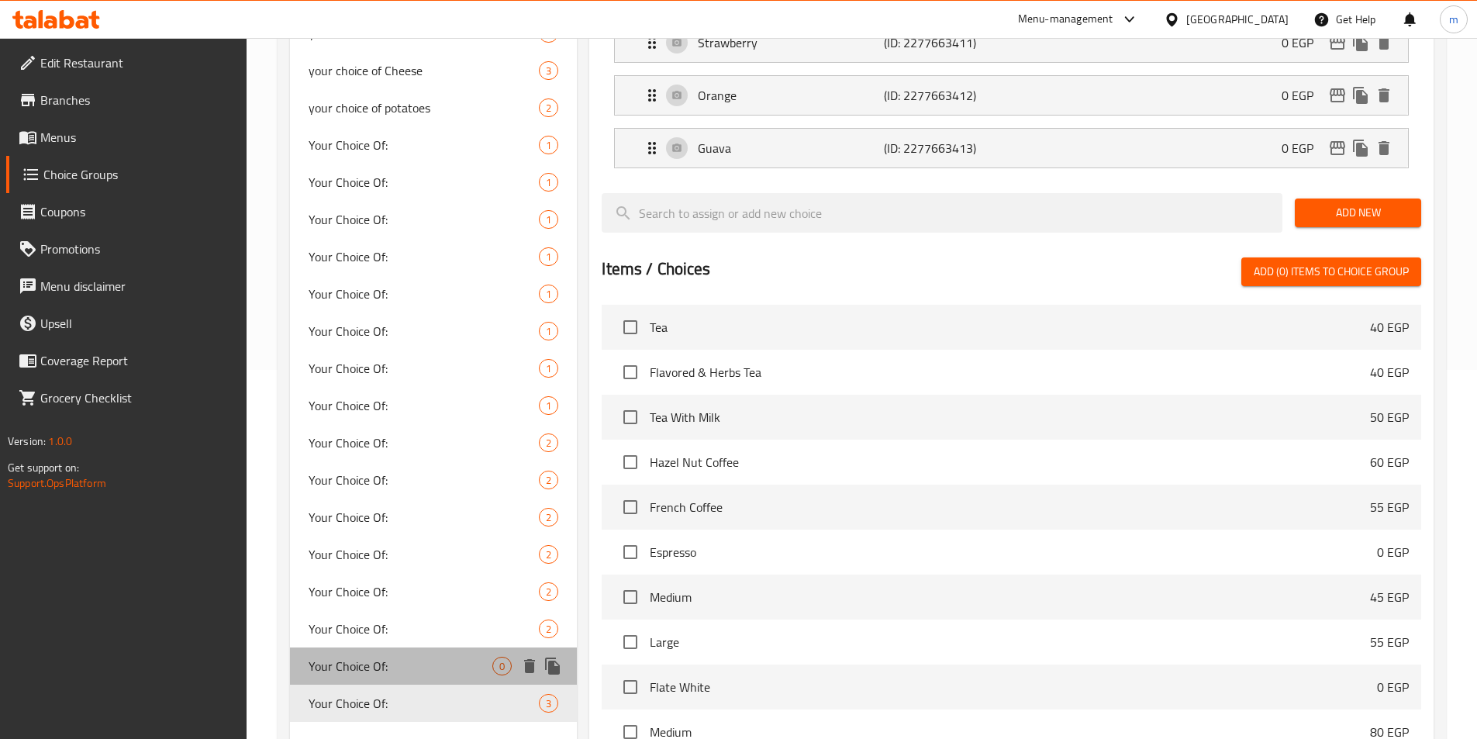
click at [369, 658] on span "Your Choice Of:" at bounding box center [401, 666] width 185 height 19
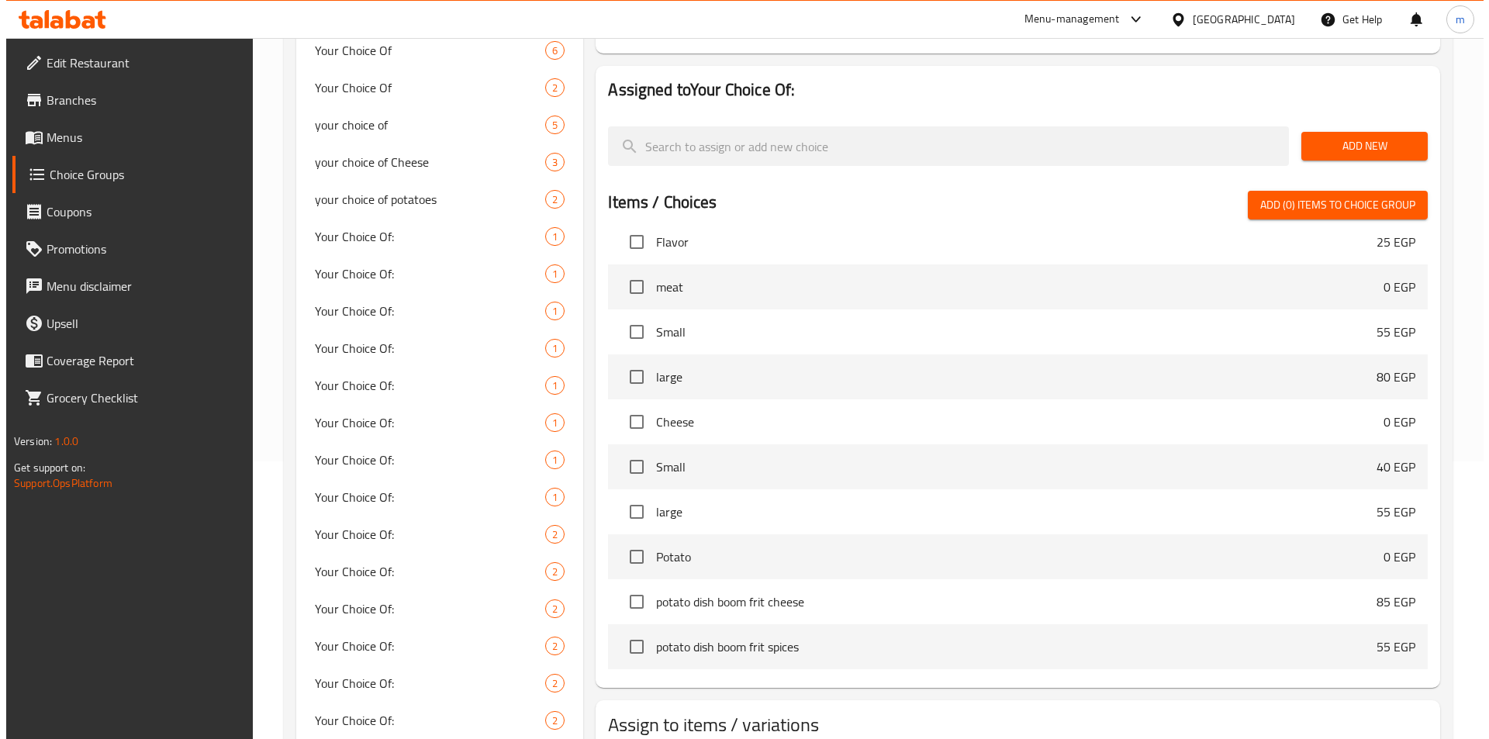
scroll to position [402, 0]
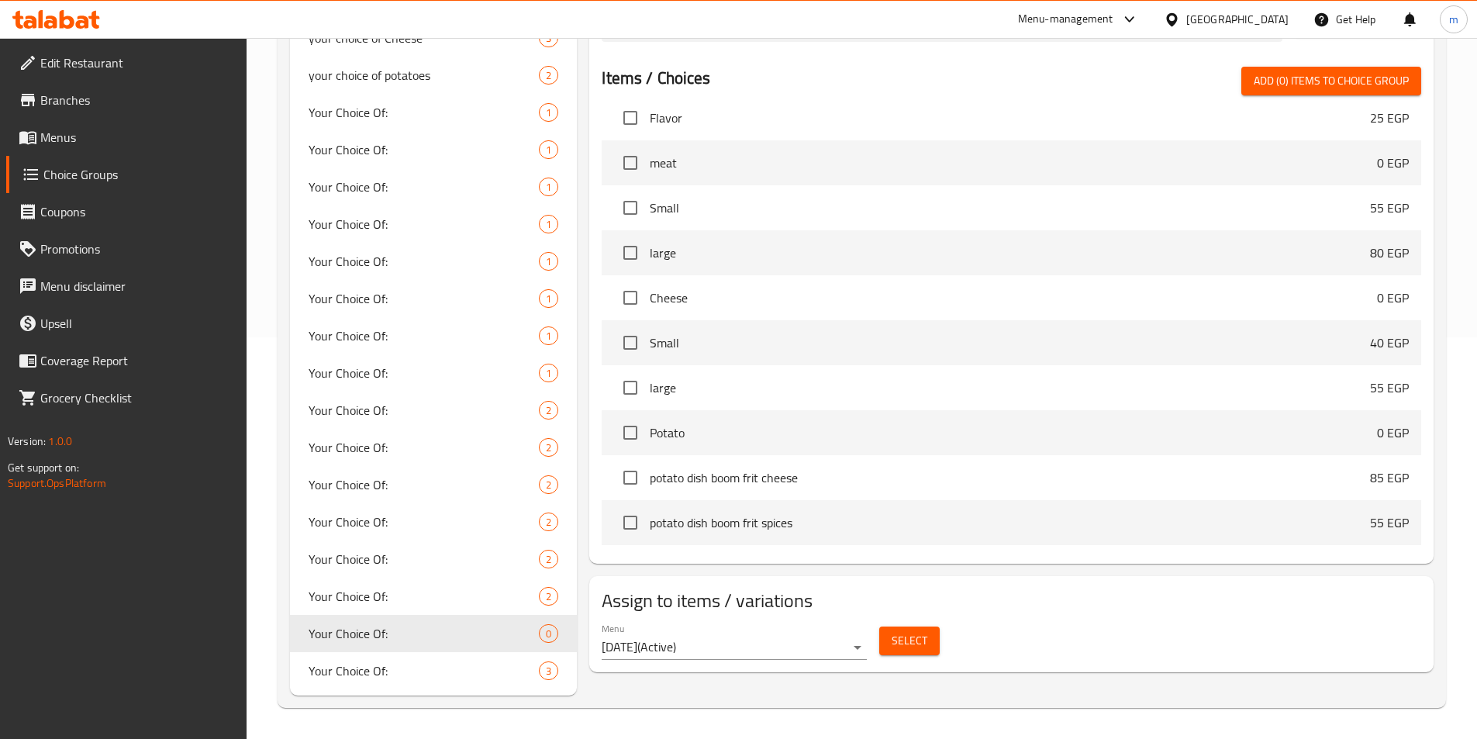
click at [1471, 462] on div "Home / Restaurants management / Choice Groups Choice Groups Choice Groups Your …" at bounding box center [862, 187] width 1231 height 1103
click at [902, 631] on span "Select" at bounding box center [910, 640] width 36 height 19
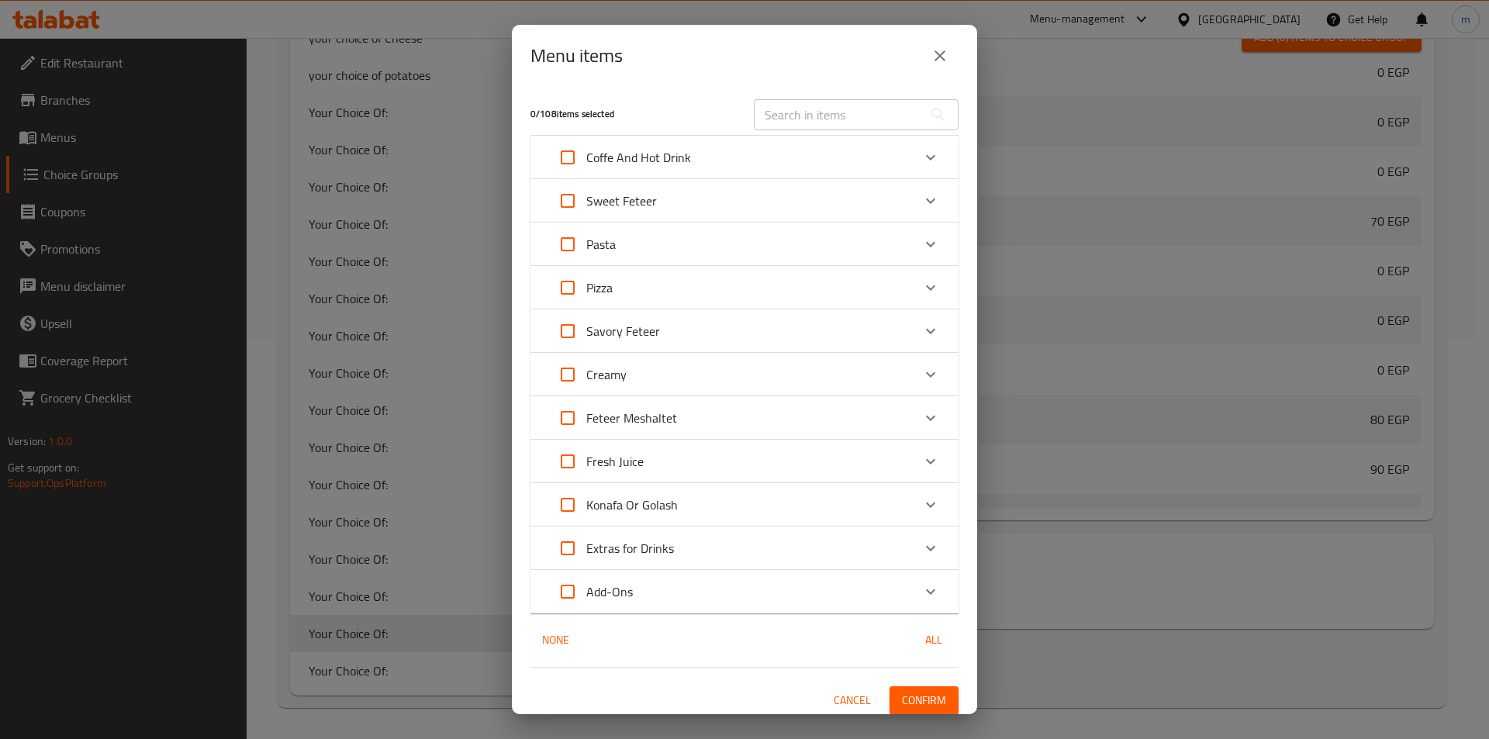
scroll to position [7, 0]
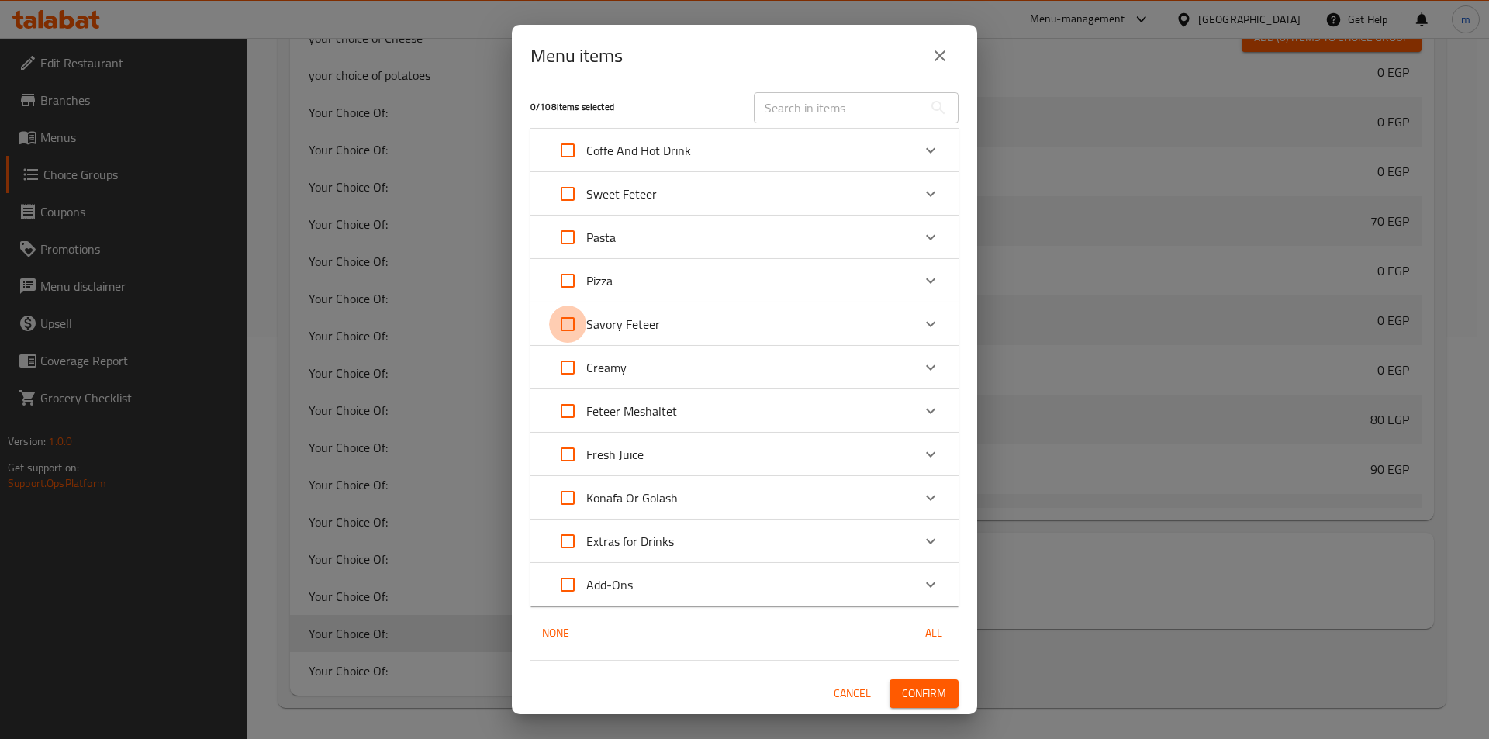
click at [567, 317] on input "Expand" at bounding box center [567, 324] width 37 height 37
checkbox input "true"
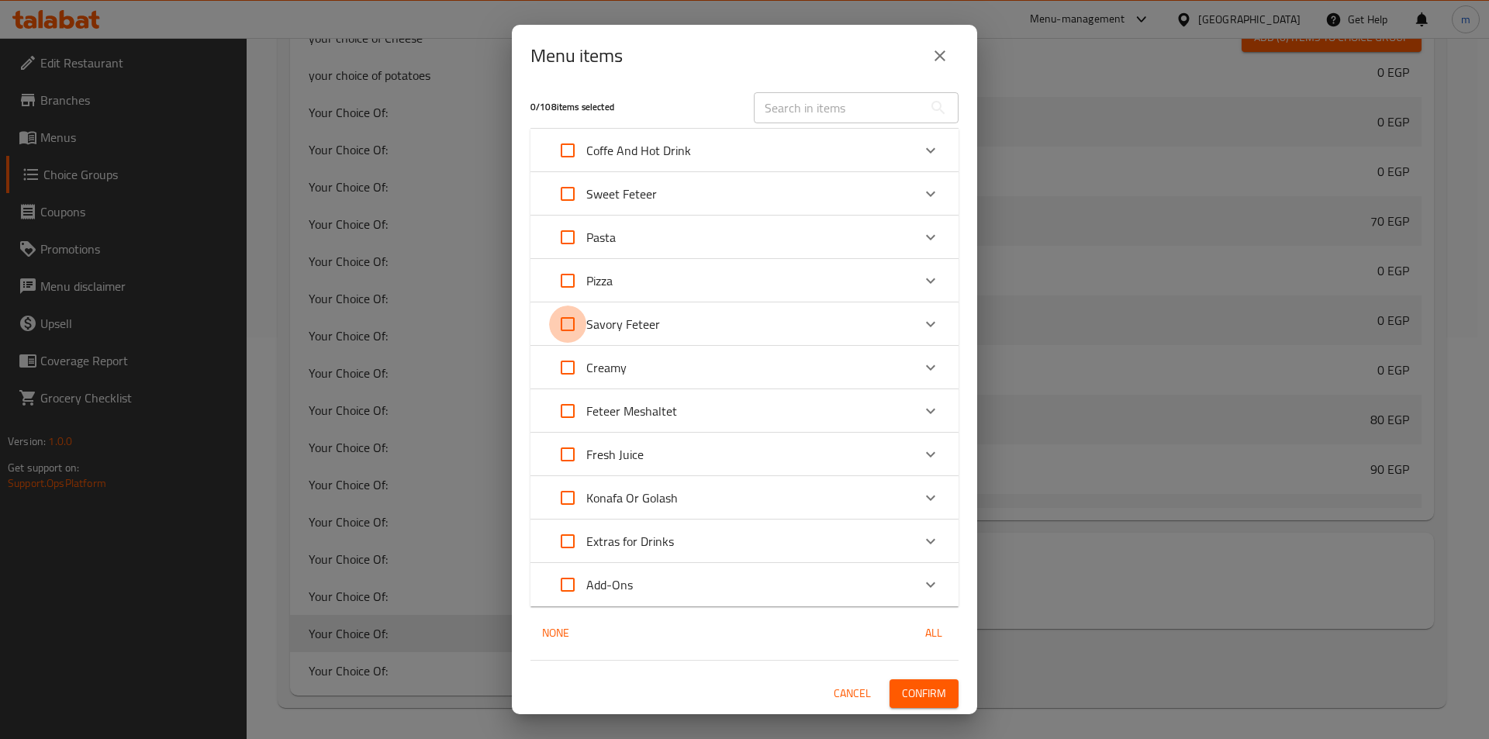
checkbox input "true"
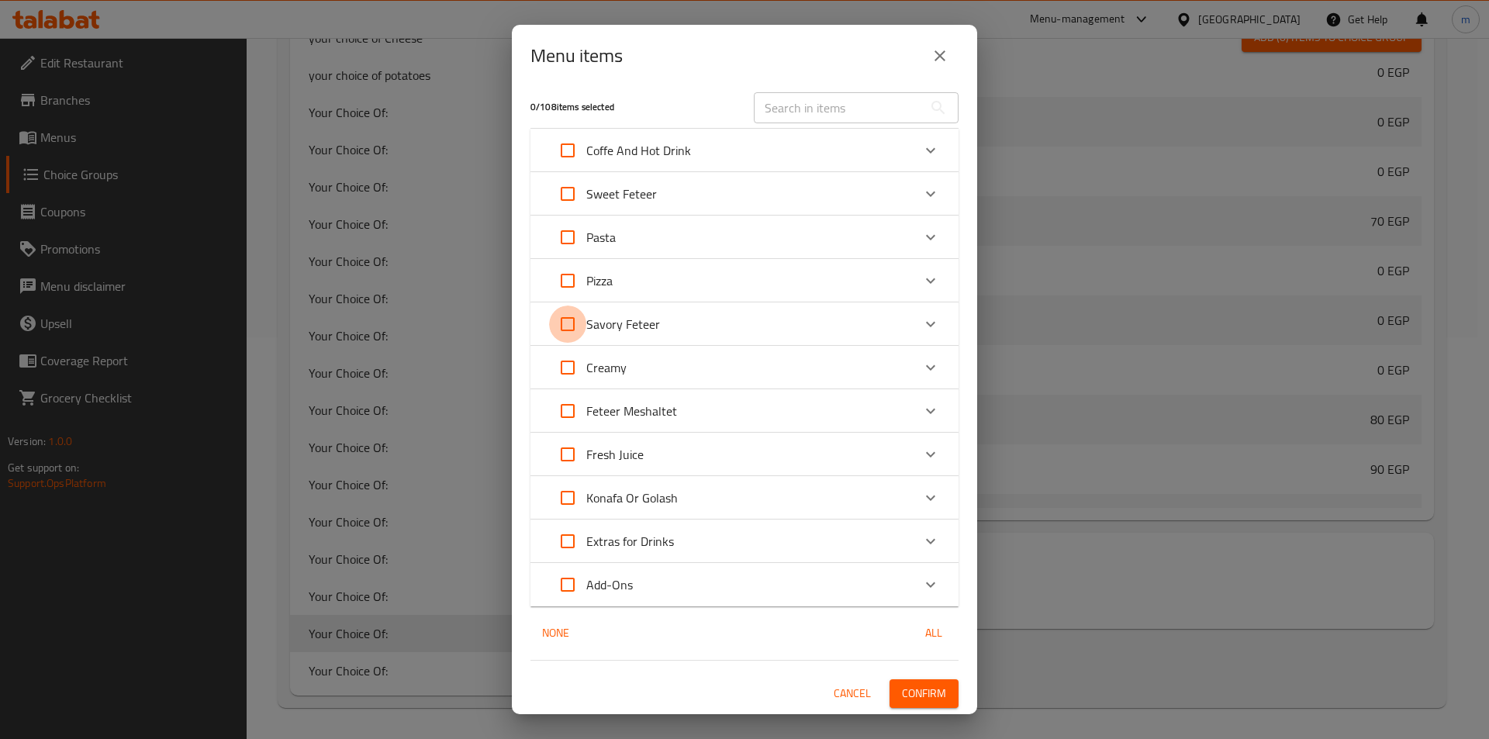
checkbox input "true"
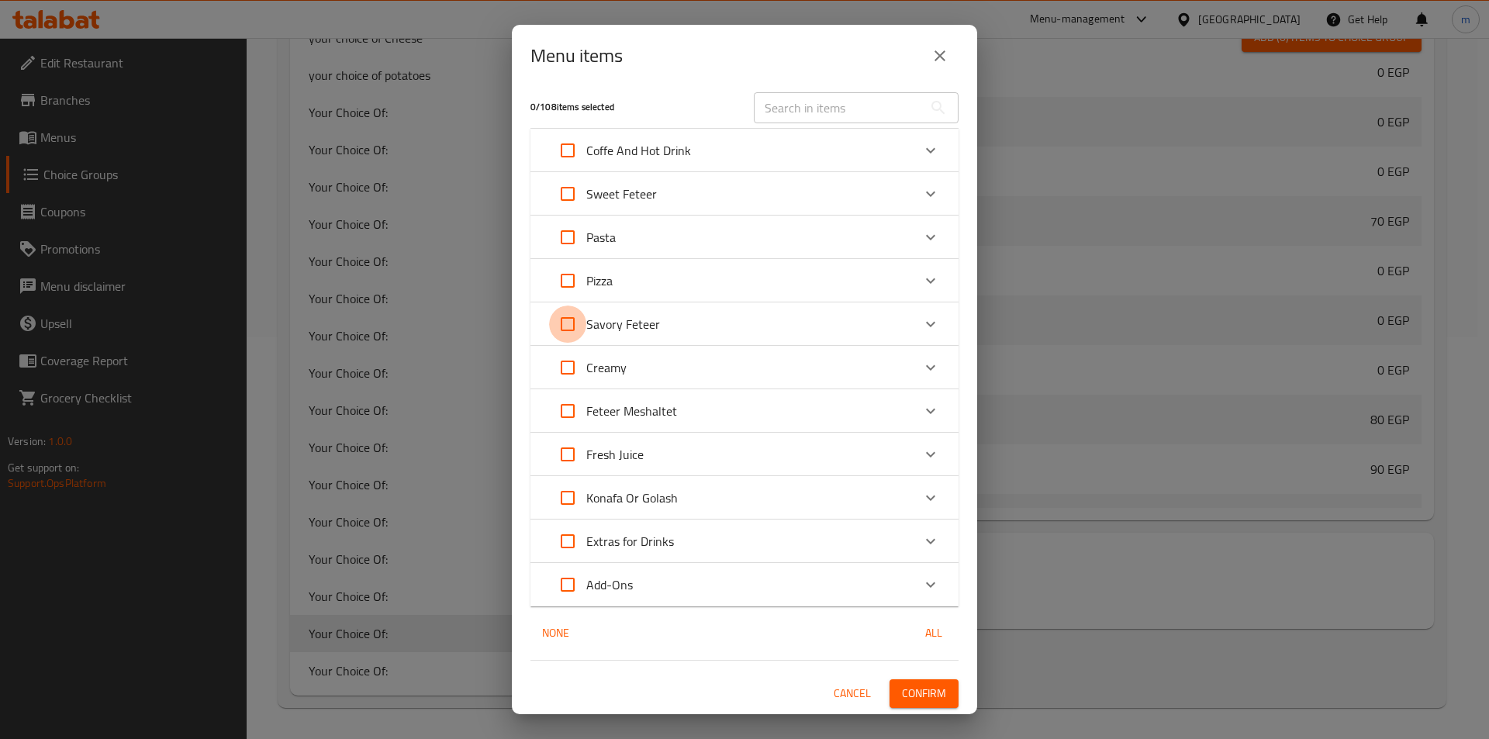
checkbox input "true"
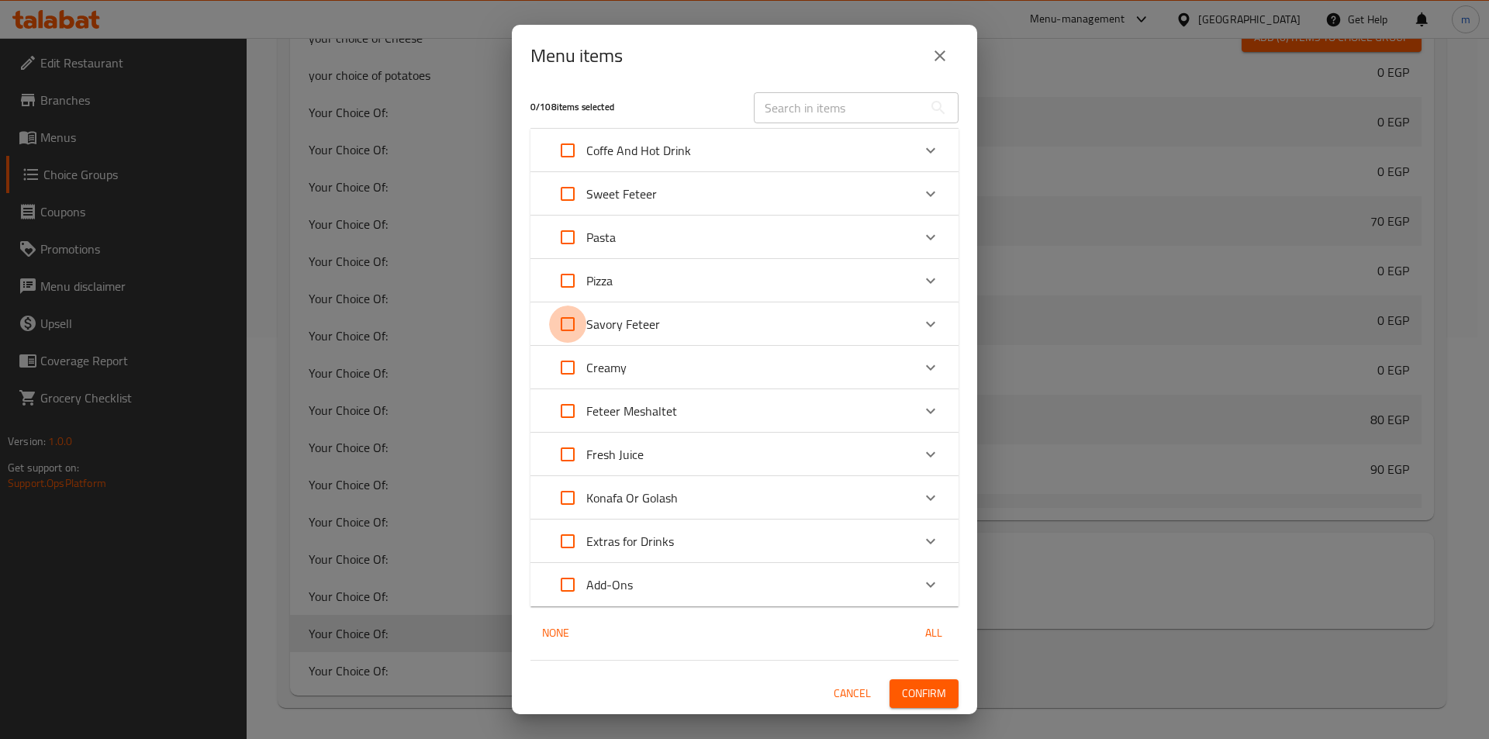
checkbox input "true"
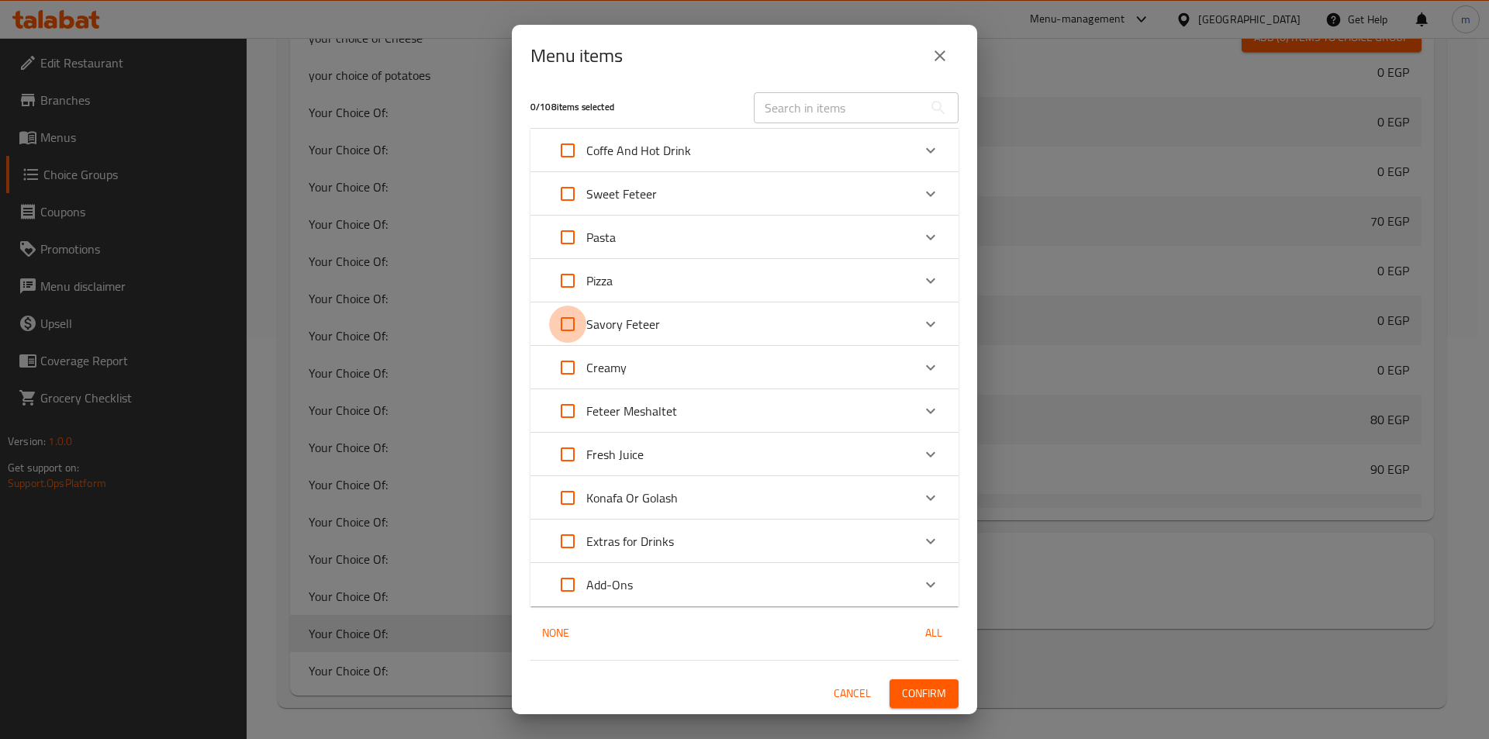
checkbox input "true"
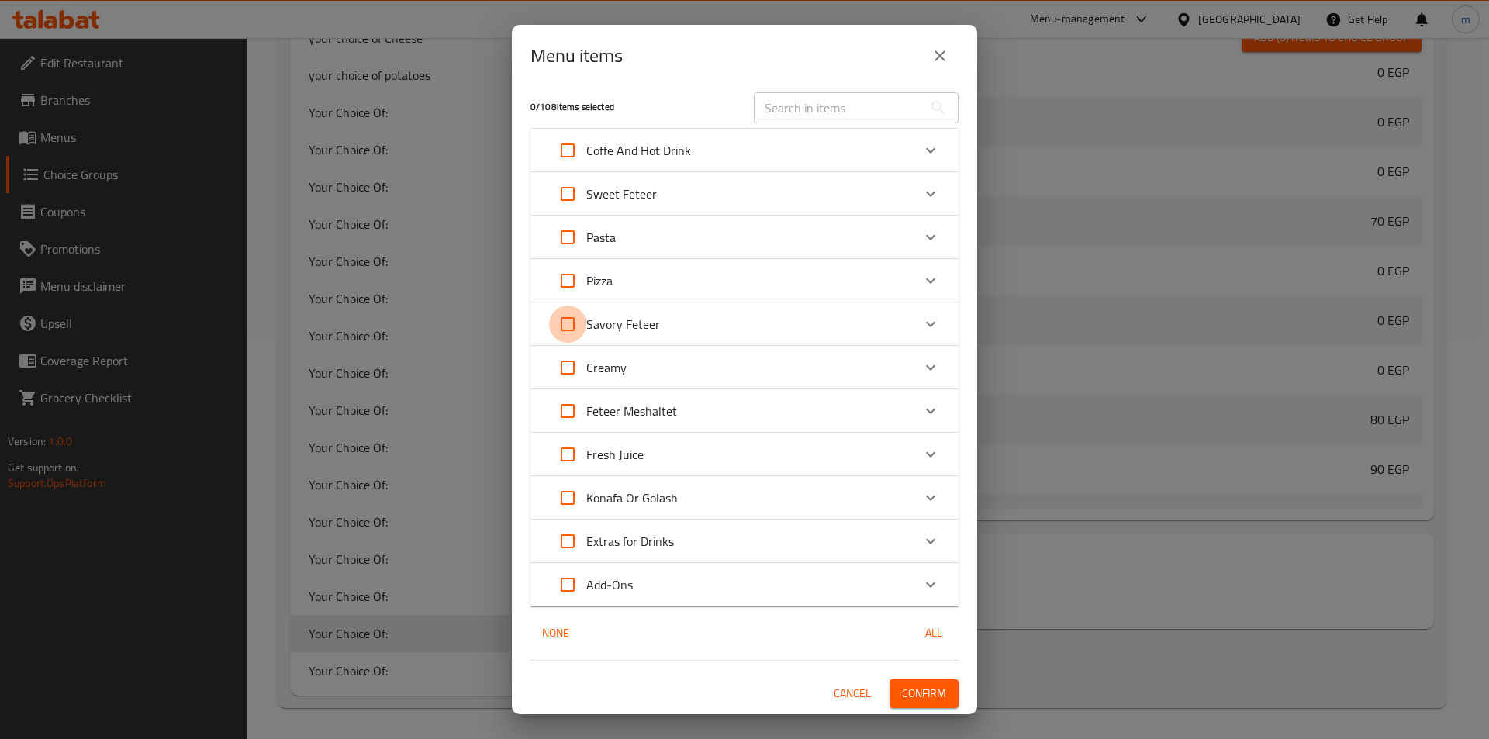
checkbox input "true"
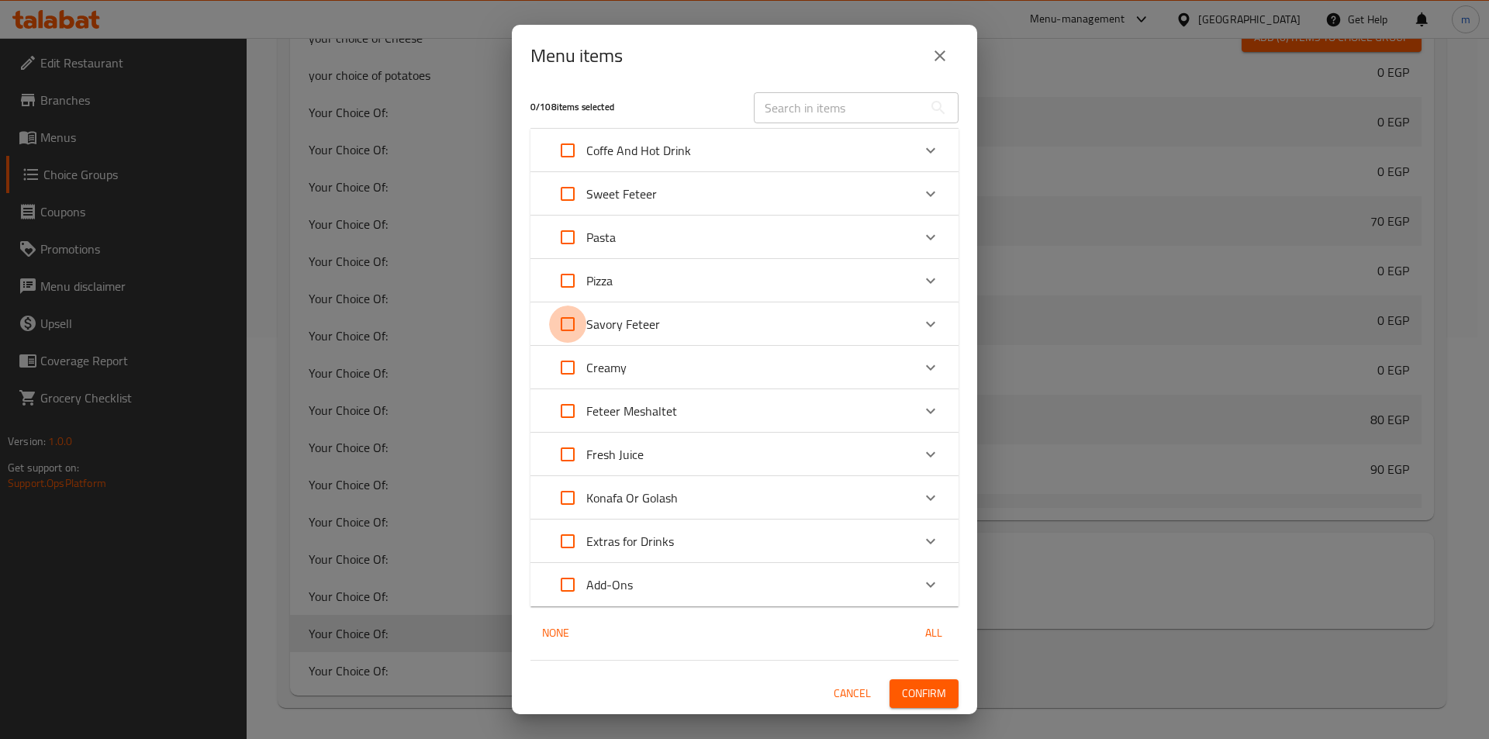
checkbox input "true"
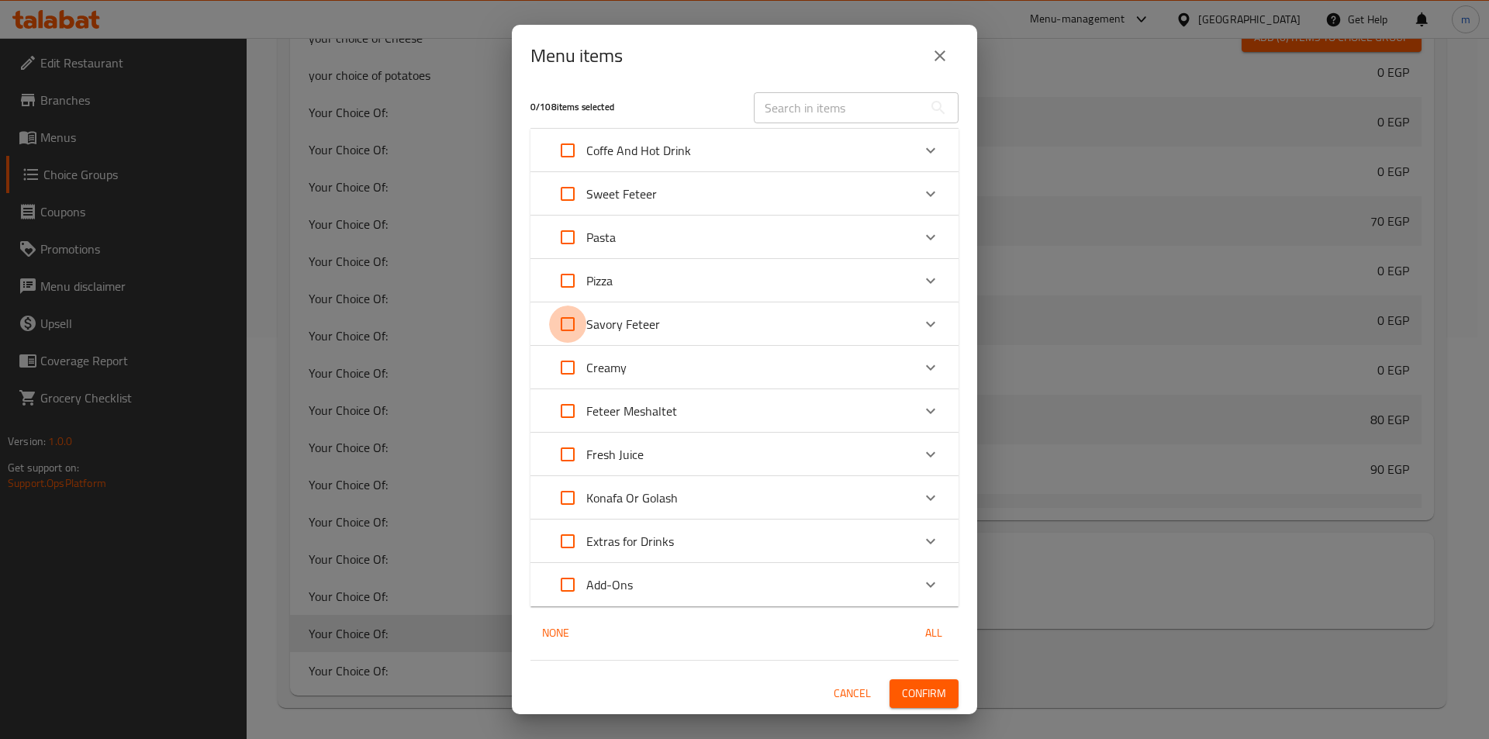
checkbox input "true"
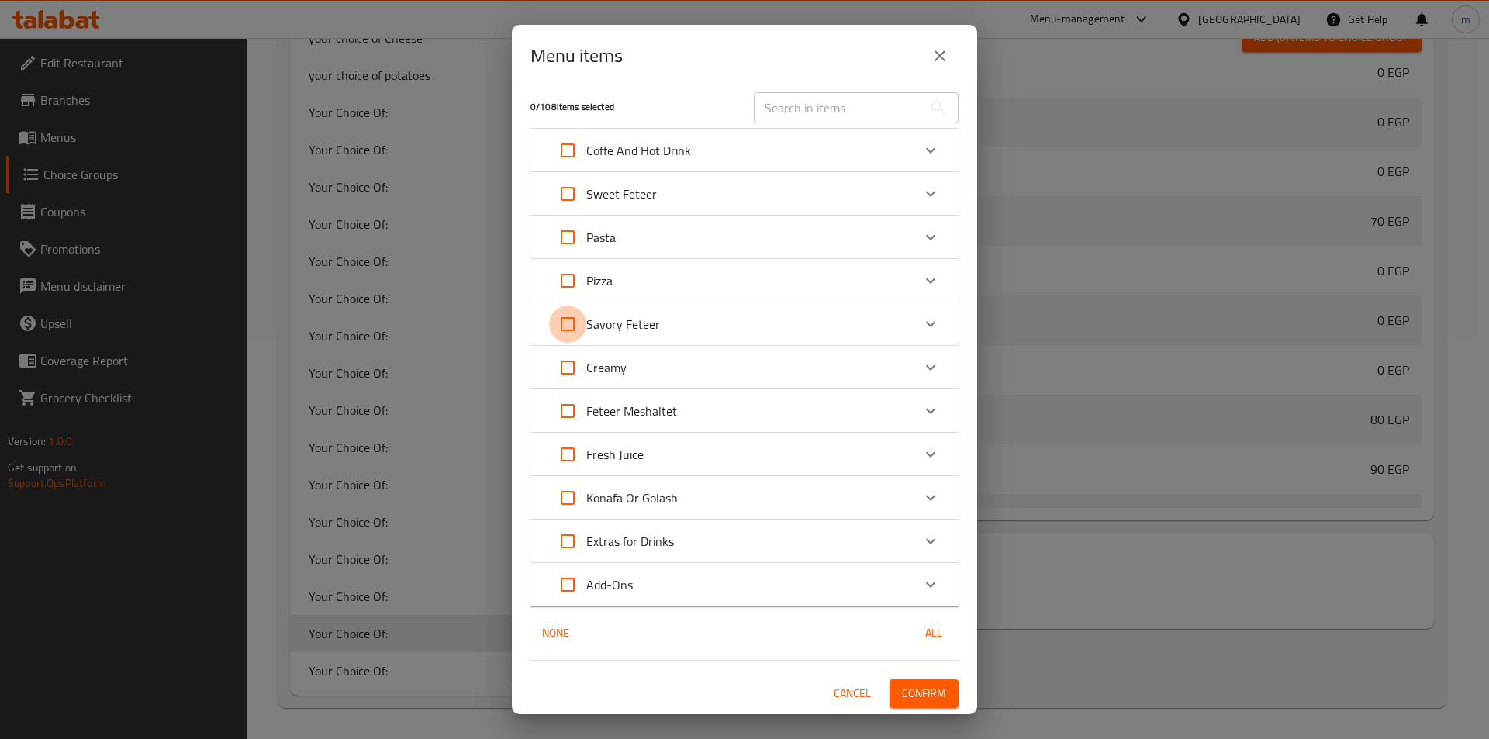
checkbox input "true"
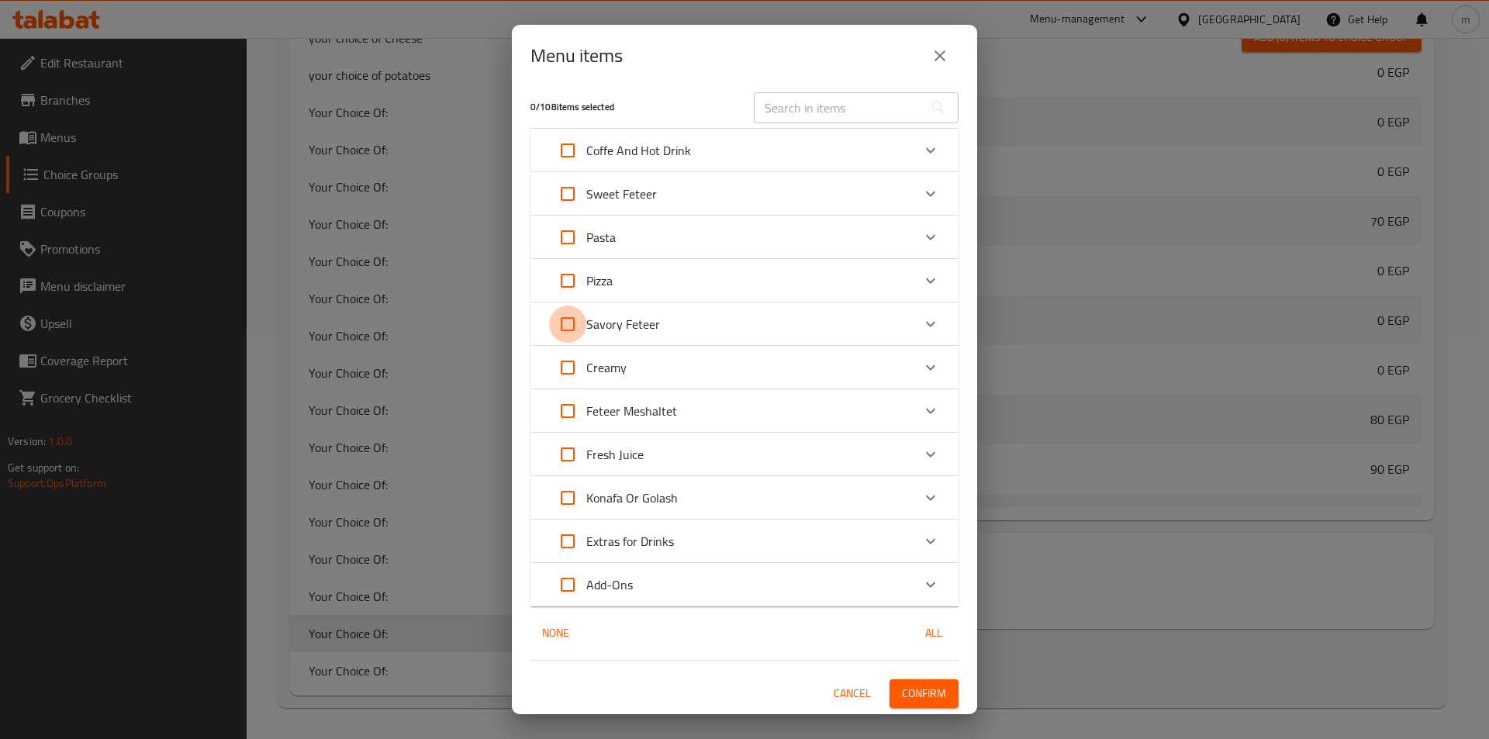
checkbox input "true"
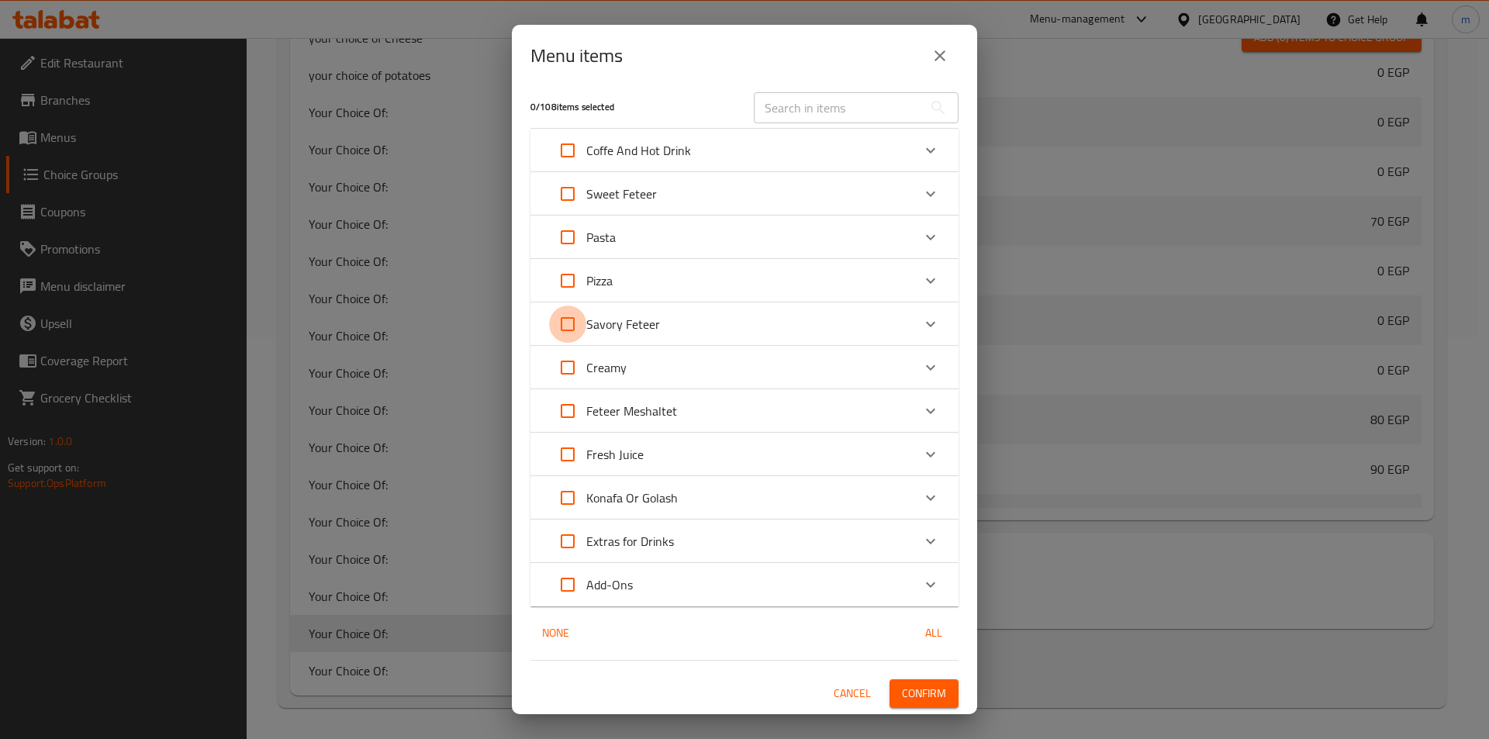
checkbox input "true"
click at [912, 318] on div "Expand" at bounding box center [930, 324] width 37 height 37
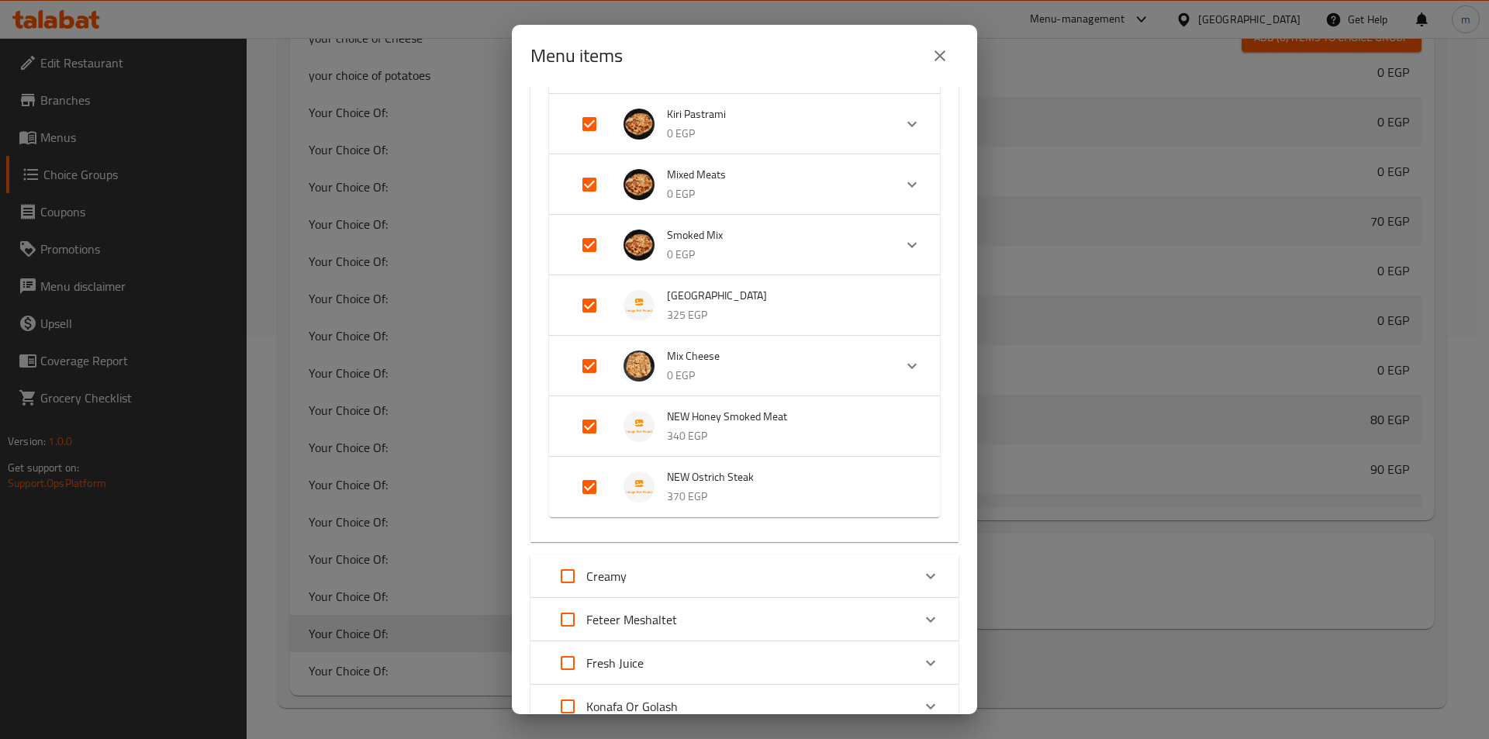
scroll to position [782, 0]
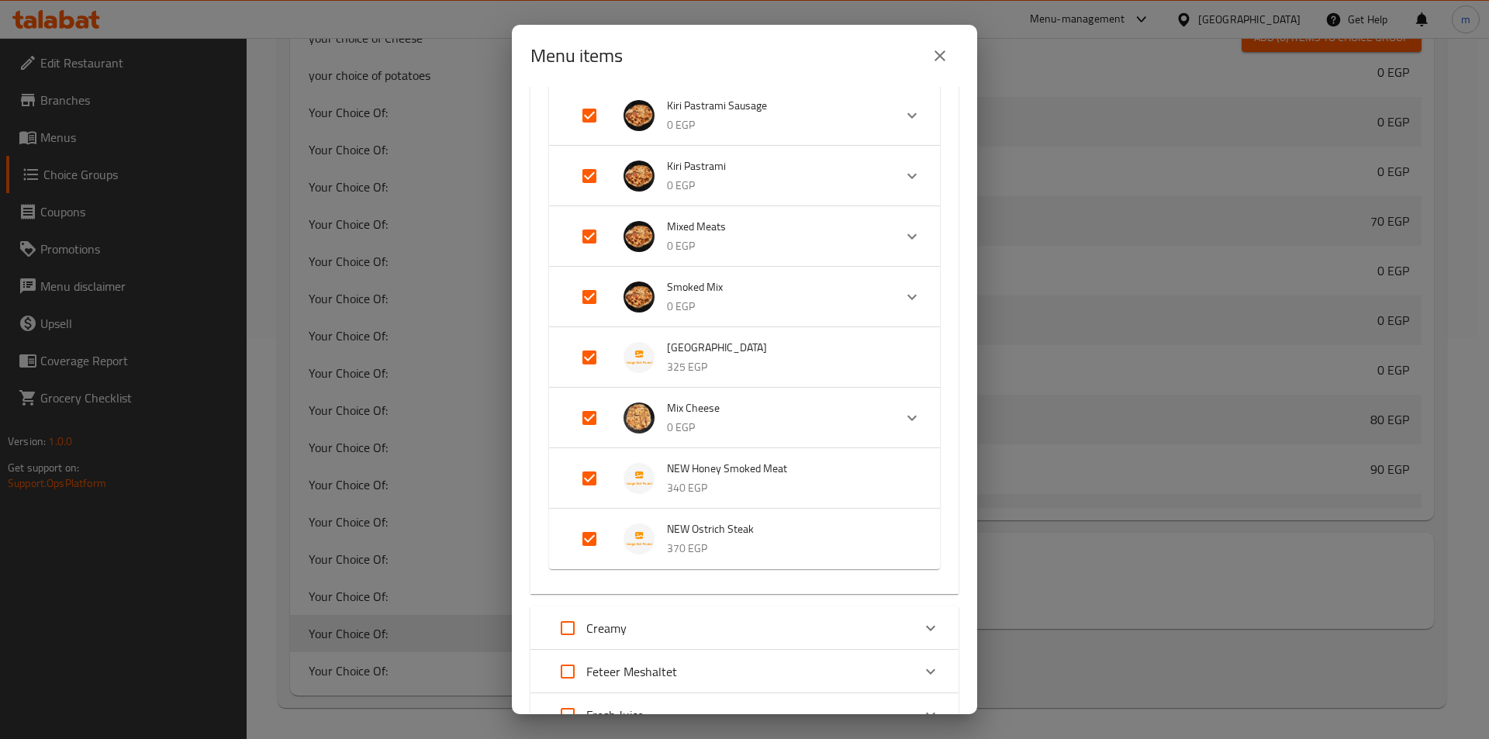
click at [903, 416] on icon "Expand" at bounding box center [912, 418] width 19 height 19
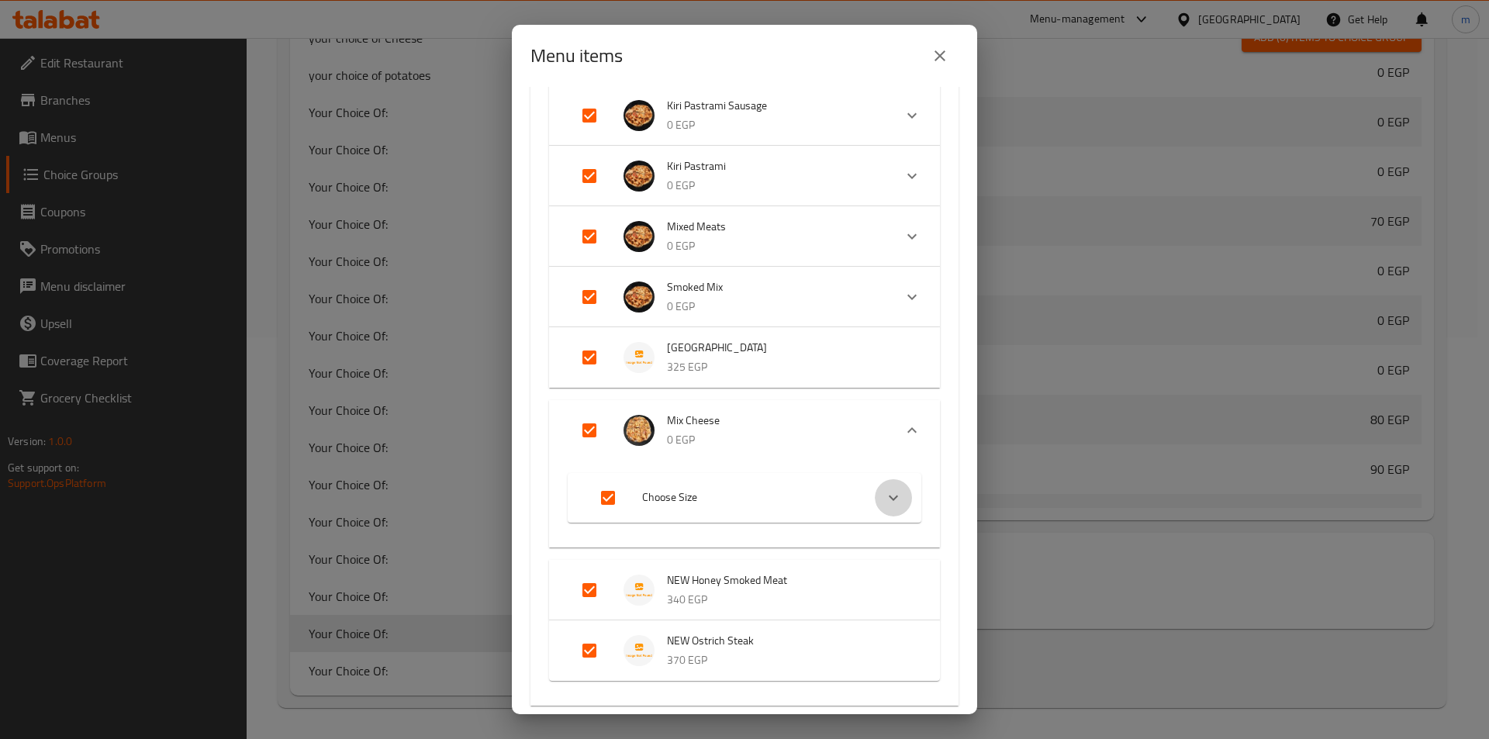
click at [884, 497] on icon "Expand" at bounding box center [893, 498] width 19 height 19
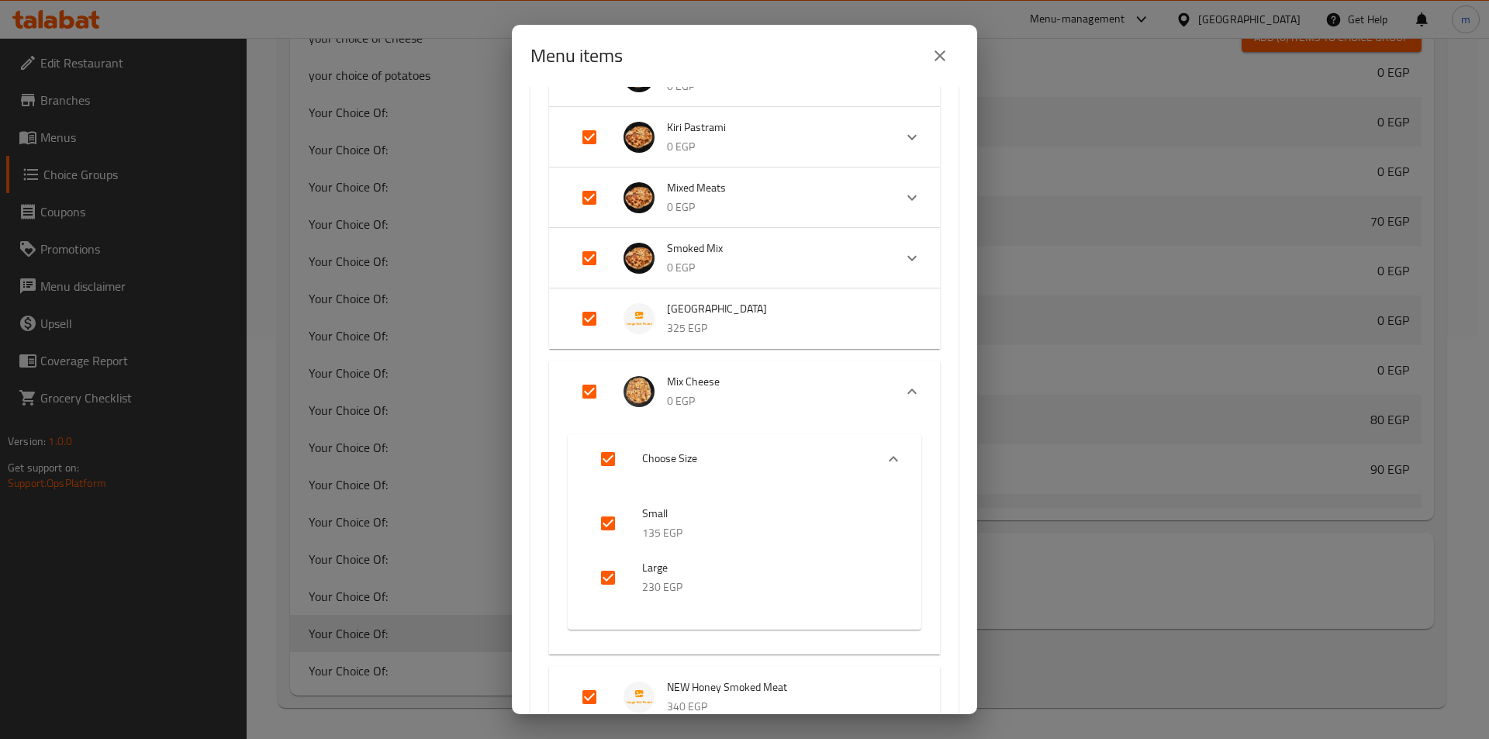
scroll to position [860, 0]
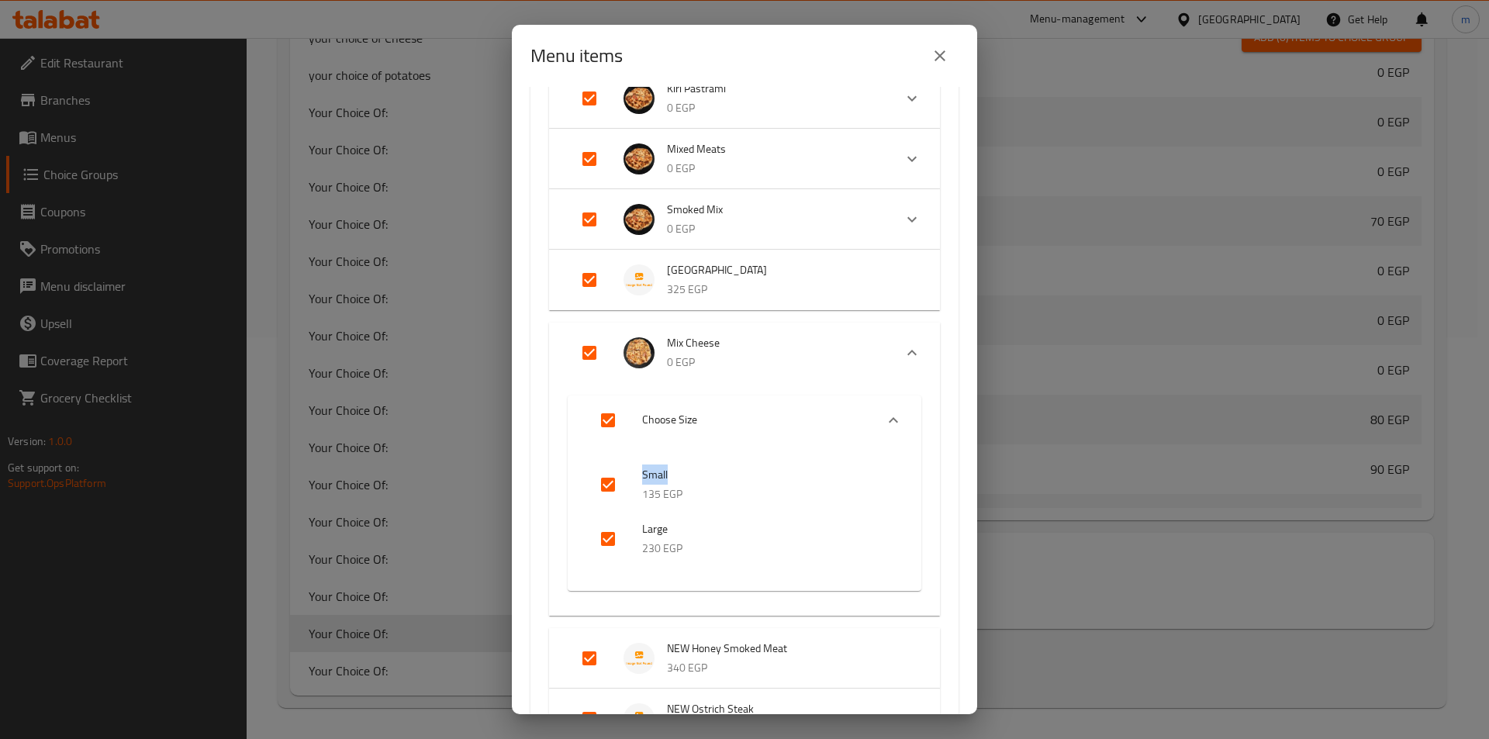
drag, startPoint x: 642, startPoint y: 474, endPoint x: 695, endPoint y: 476, distance: 52.8
click at [695, 476] on span "Small" at bounding box center [766, 474] width 248 height 19
drag, startPoint x: 644, startPoint y: 528, endPoint x: 744, endPoint y: 482, distance: 109.6
click at [696, 530] on span "Large" at bounding box center [766, 529] width 248 height 19
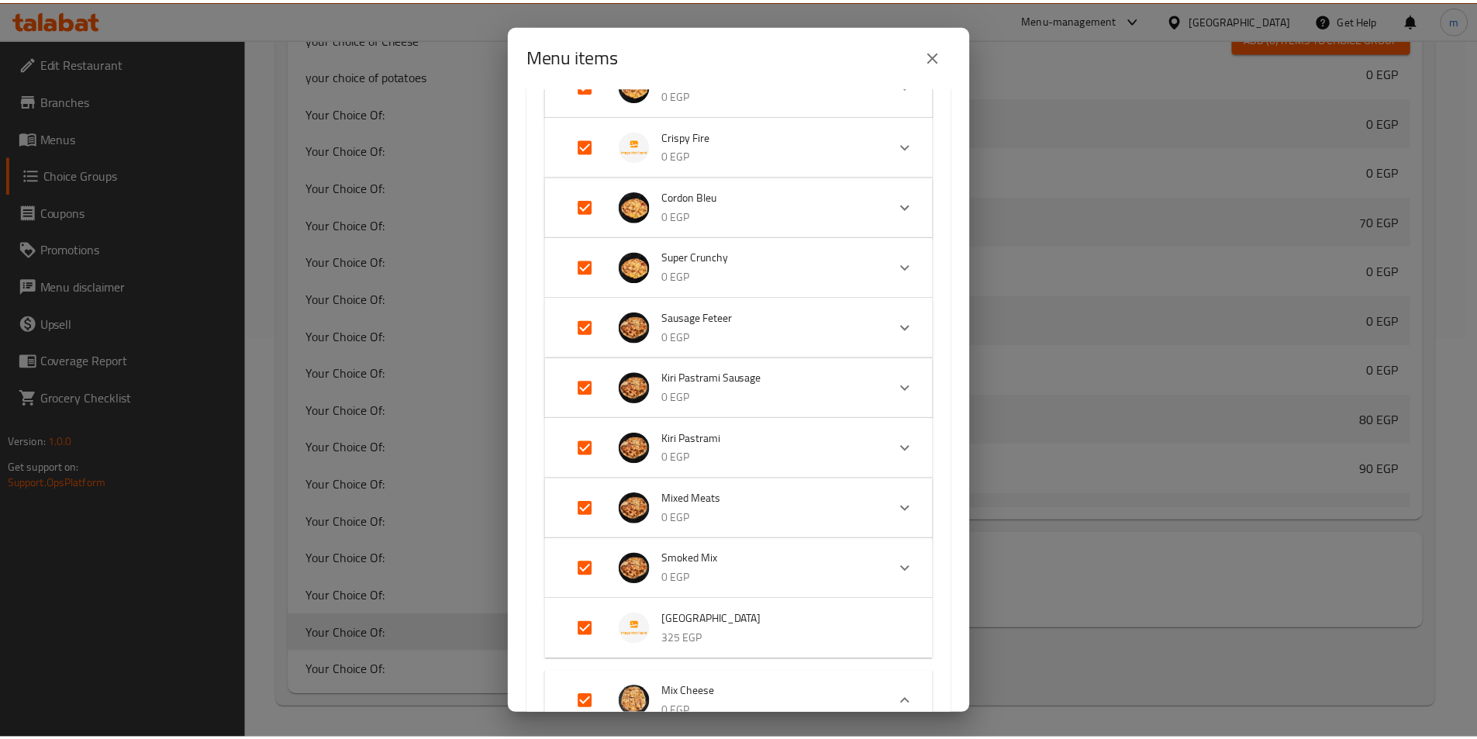
scroll to position [0, 0]
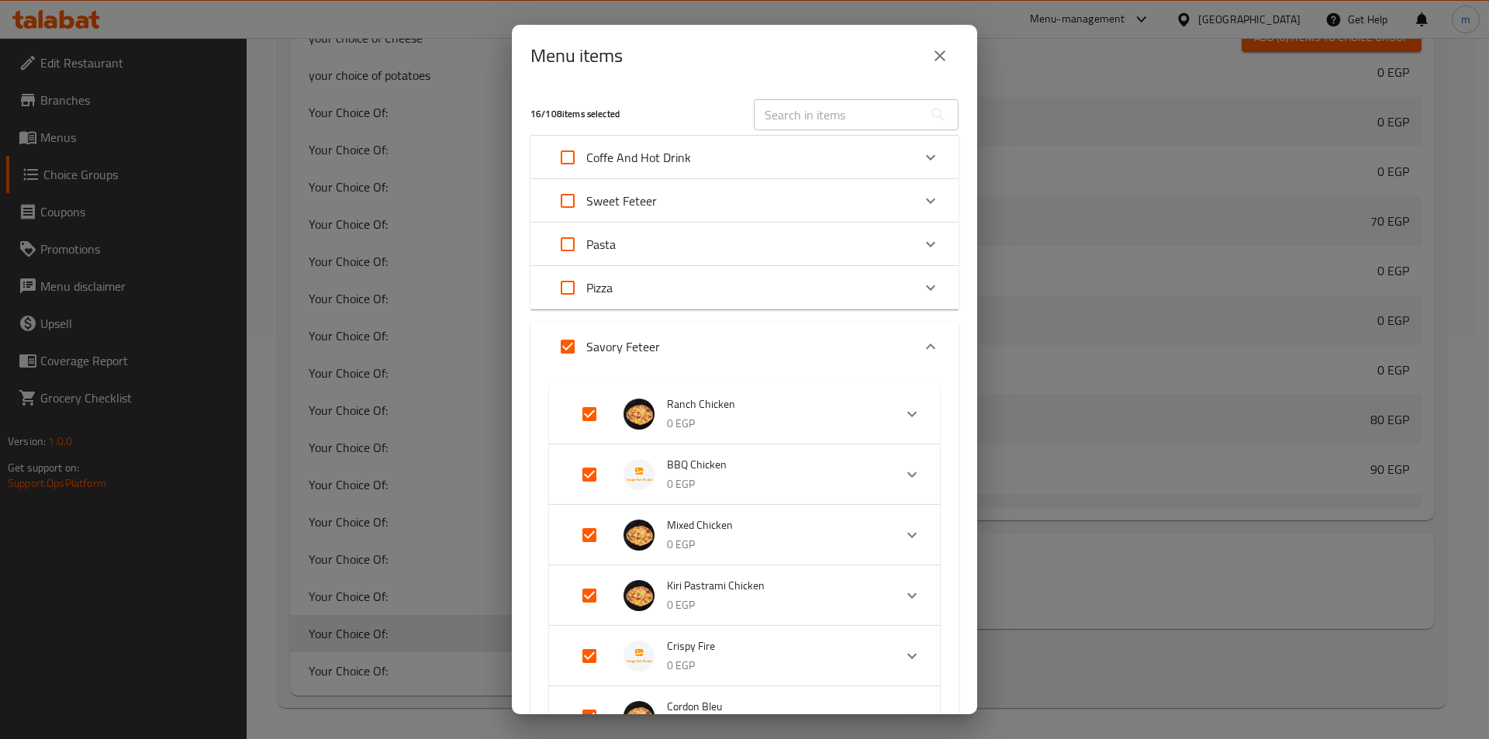
click at [948, 60] on icon "close" at bounding box center [940, 56] width 19 height 19
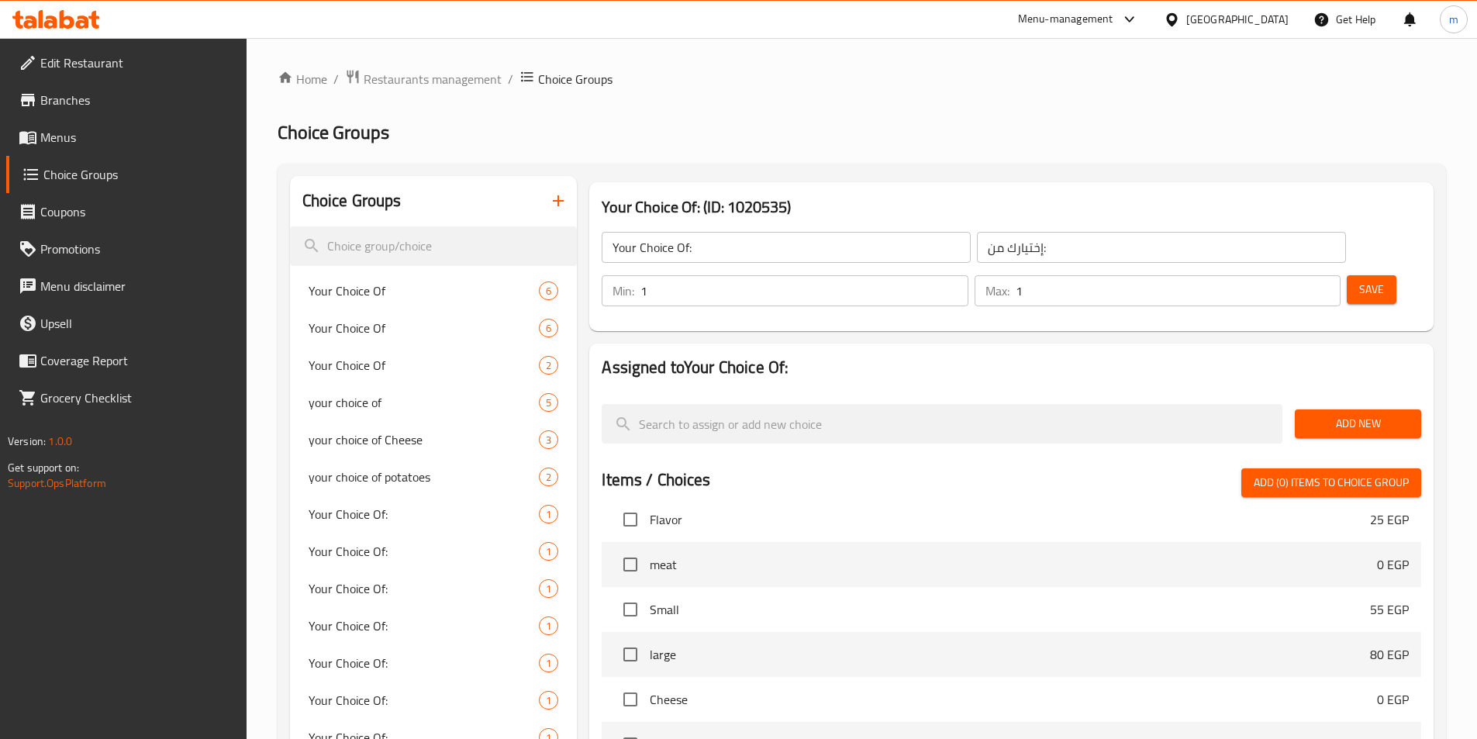
click at [81, 143] on span "Menus" at bounding box center [137, 137] width 194 height 19
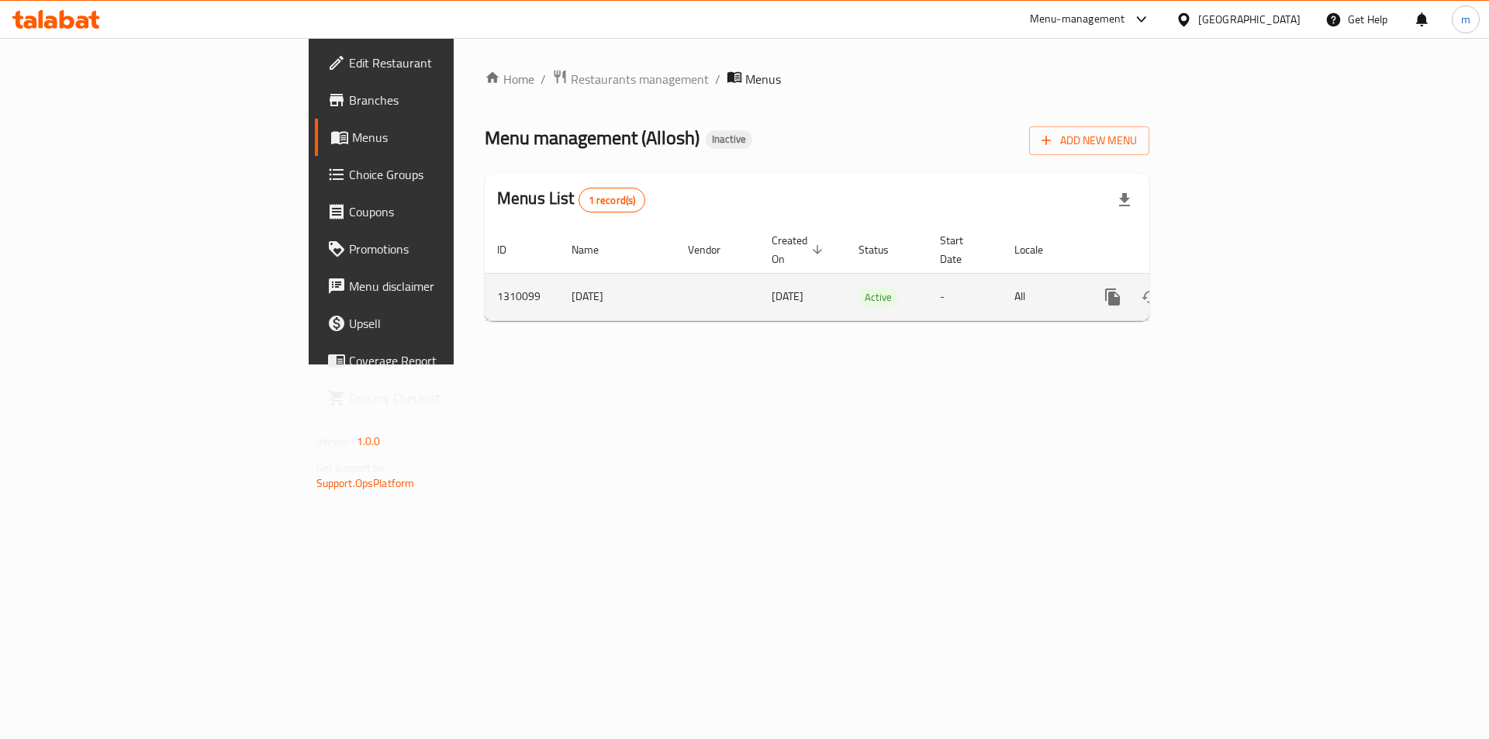
click at [1232, 290] on icon "enhanced table" at bounding box center [1225, 297] width 14 height 14
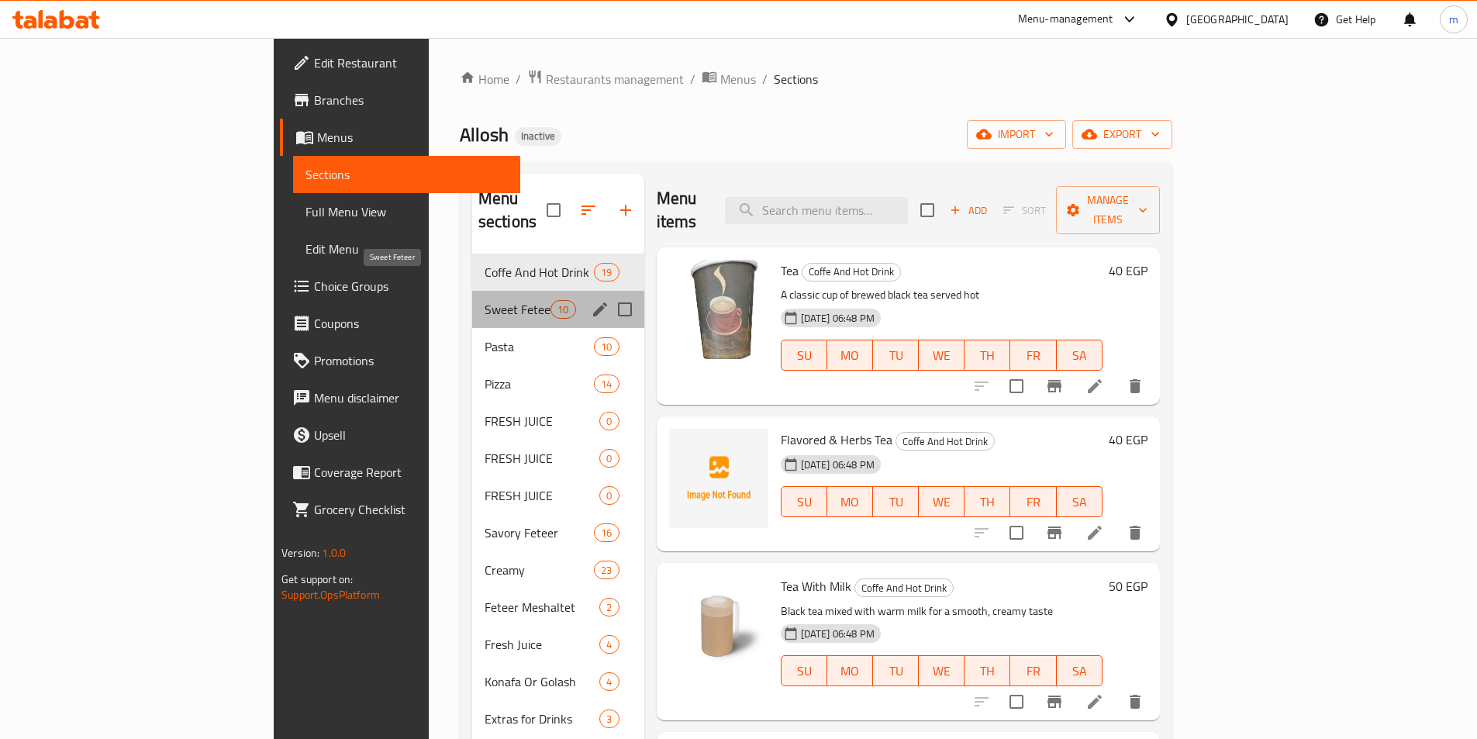
click at [485, 300] on span "Sweet Feteer" at bounding box center [518, 309] width 66 height 19
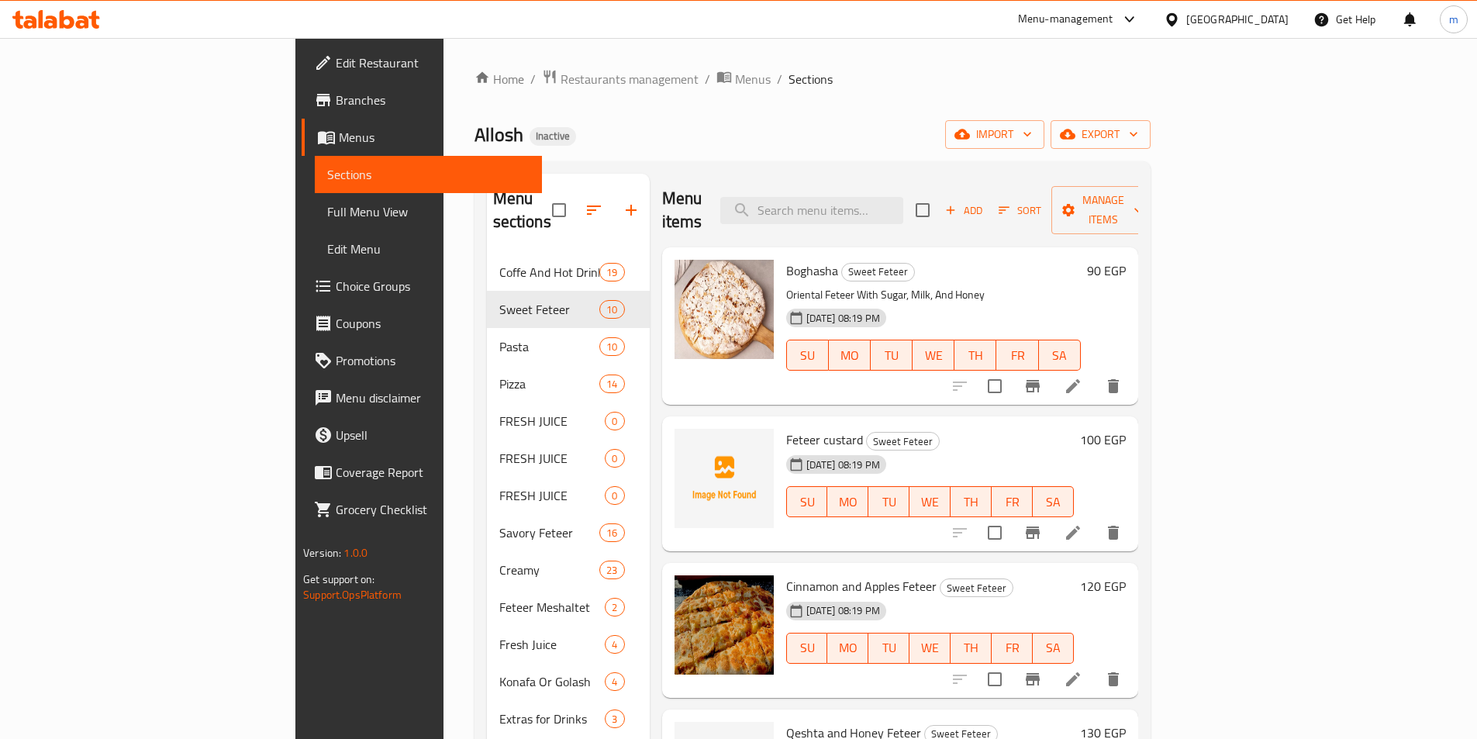
click at [327, 211] on span "Full Menu View" at bounding box center [428, 211] width 202 height 19
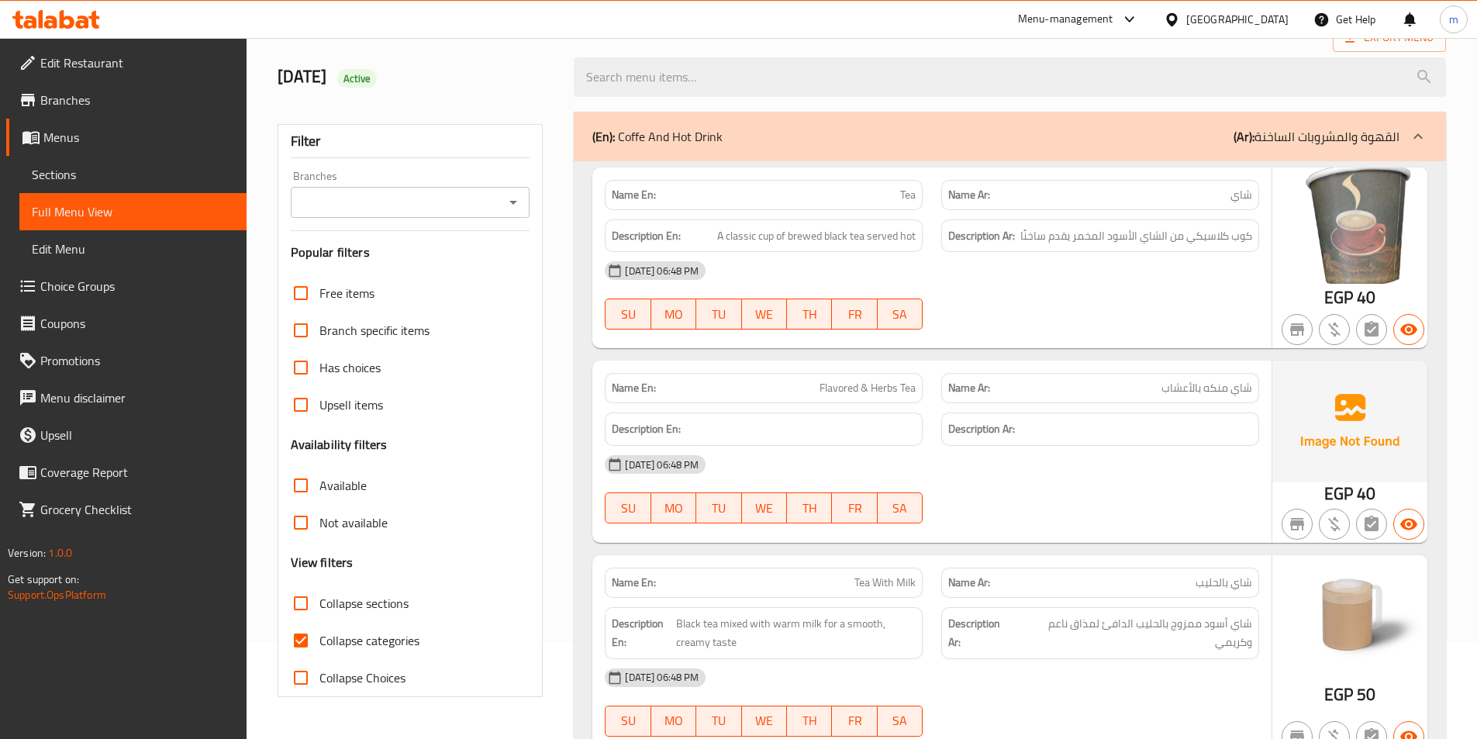
scroll to position [155, 0]
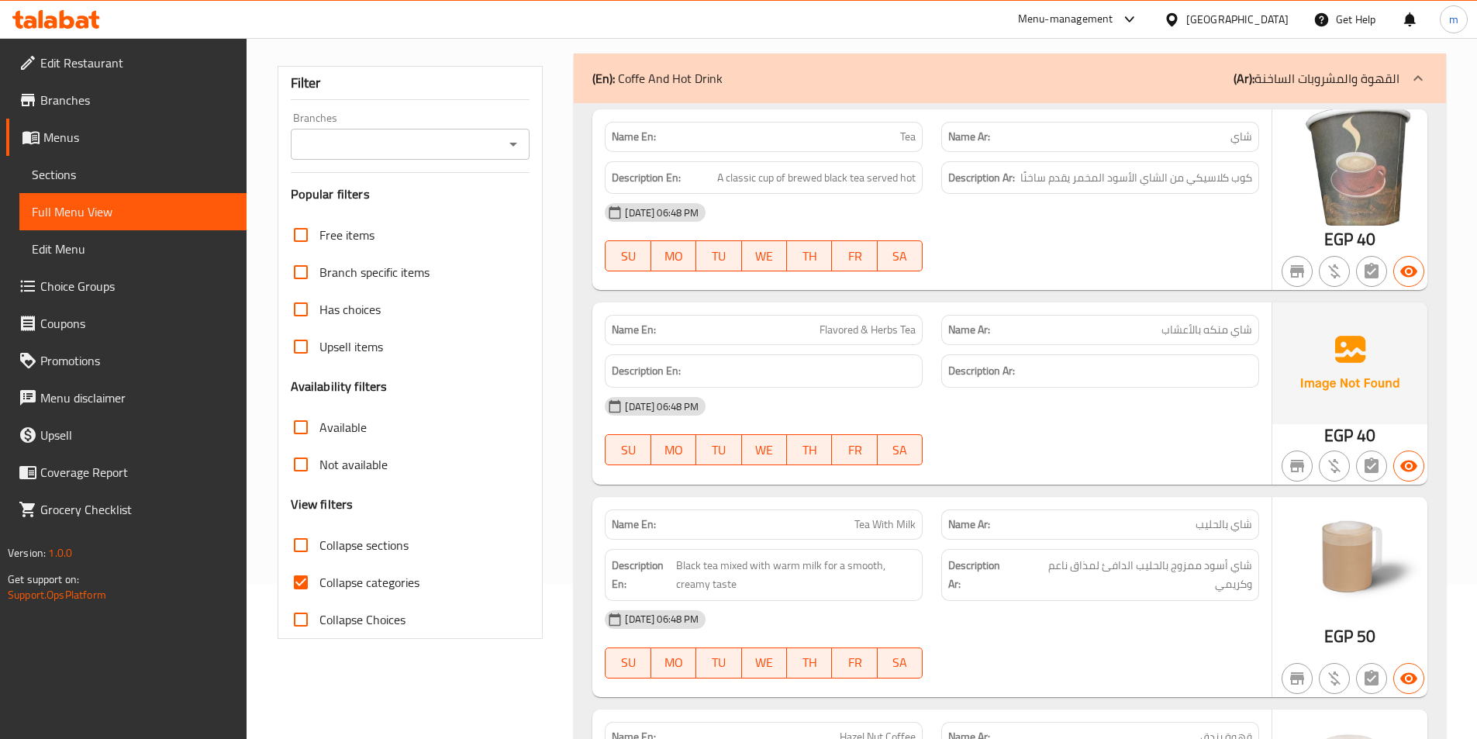
click at [311, 544] on input "Collapse sections" at bounding box center [300, 545] width 37 height 37
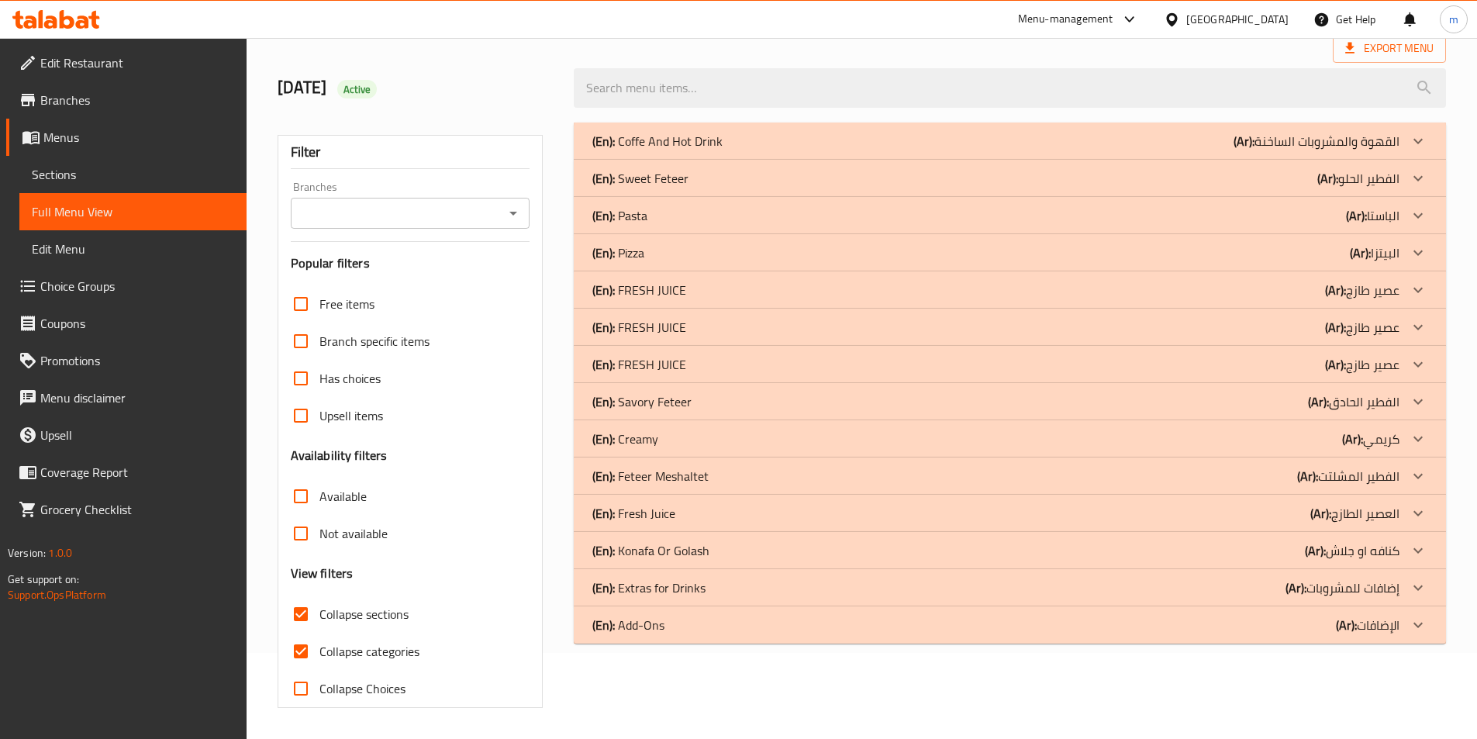
click at [299, 596] on input "Collapse sections" at bounding box center [300, 614] width 37 height 37
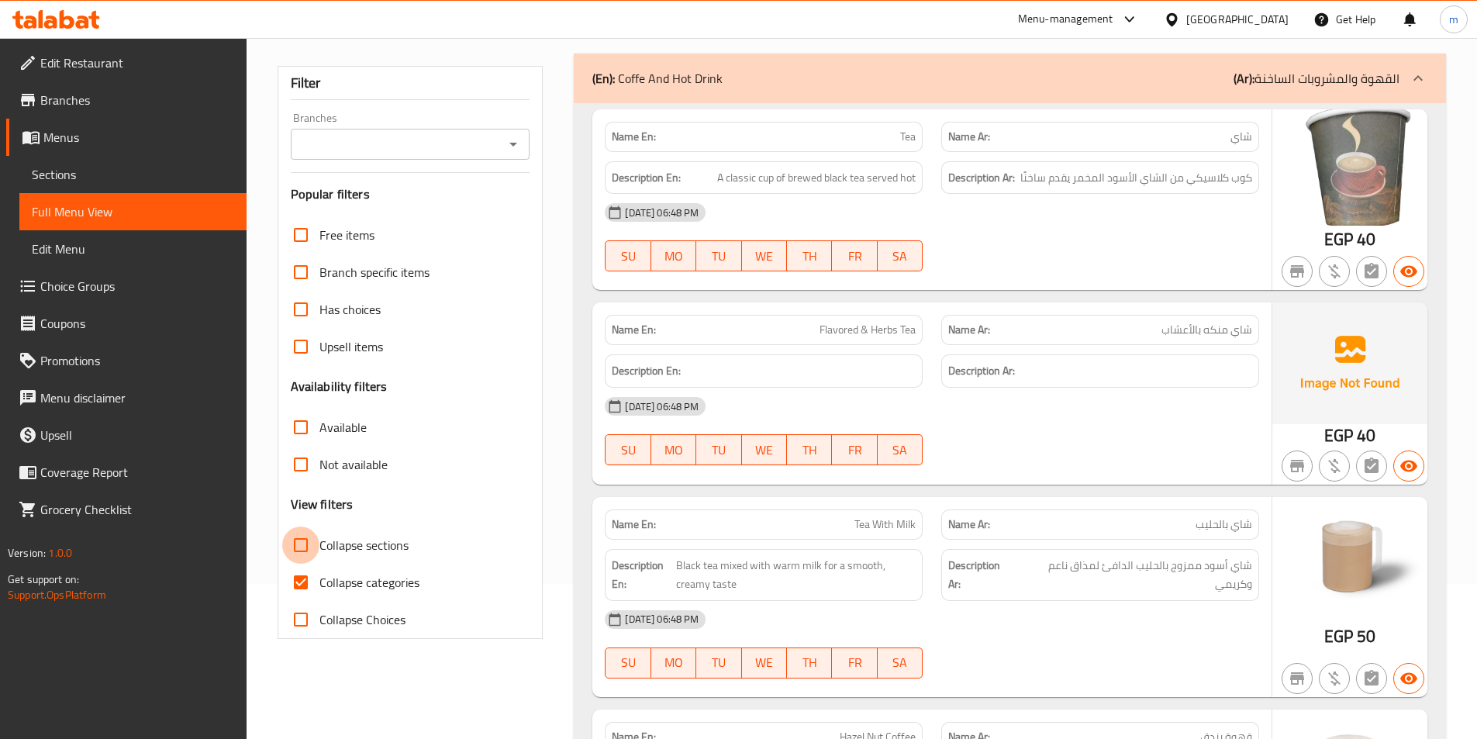
click at [304, 542] on input "Collapse sections" at bounding box center [300, 545] width 37 height 37
checkbox input "true"
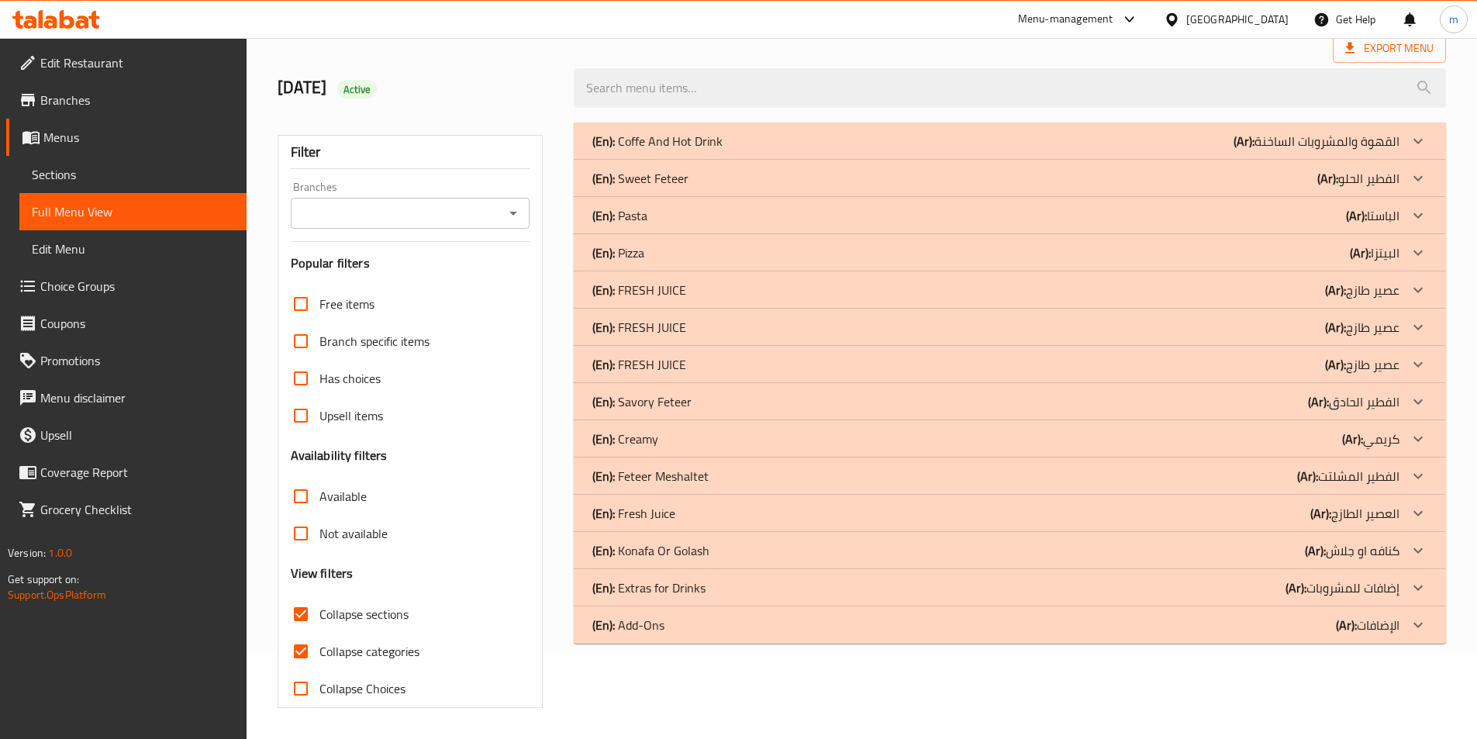
click at [299, 633] on input "Collapse categories" at bounding box center [300, 651] width 37 height 37
checkbox input "false"
click at [1417, 396] on icon at bounding box center [1418, 401] width 19 height 19
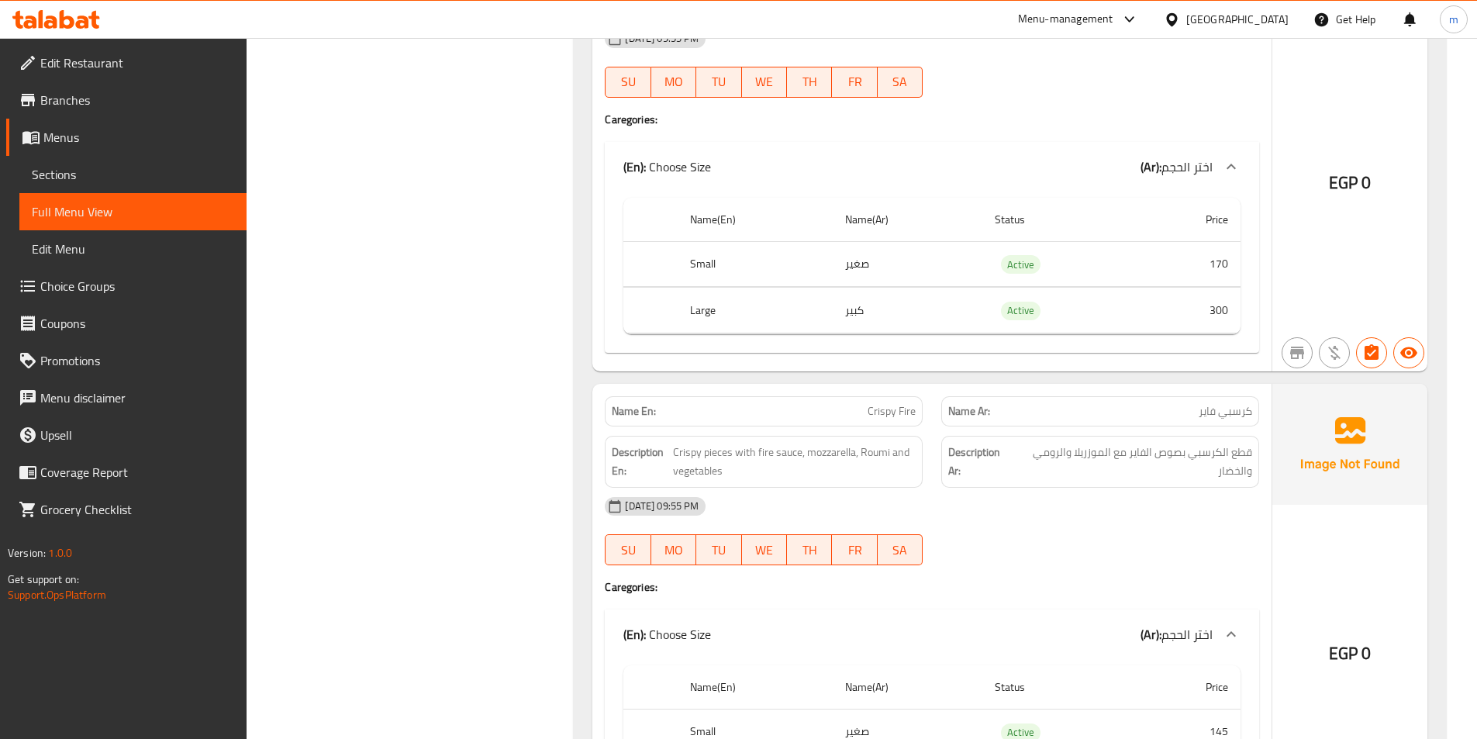
scroll to position [2413, 0]
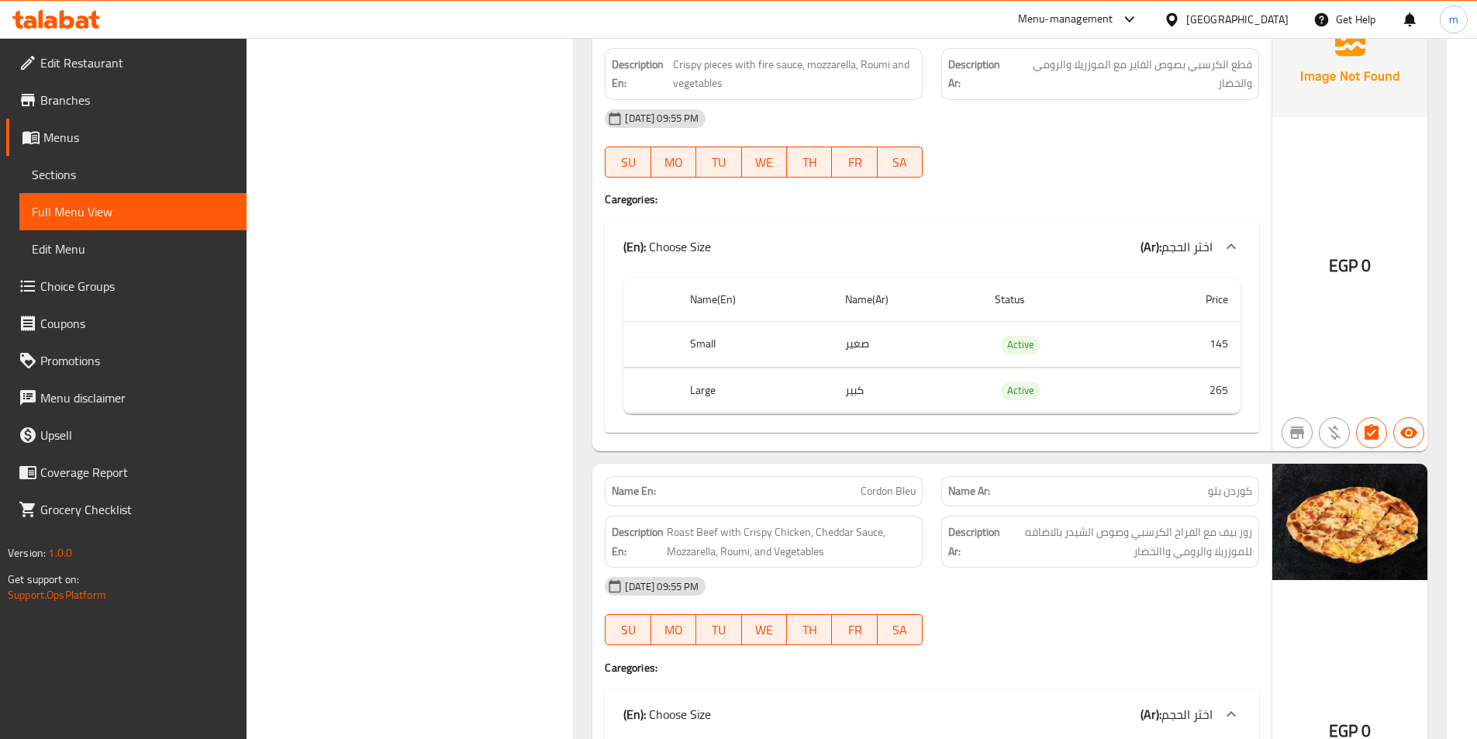
click at [92, 211] on span "Full Menu View" at bounding box center [133, 211] width 202 height 19
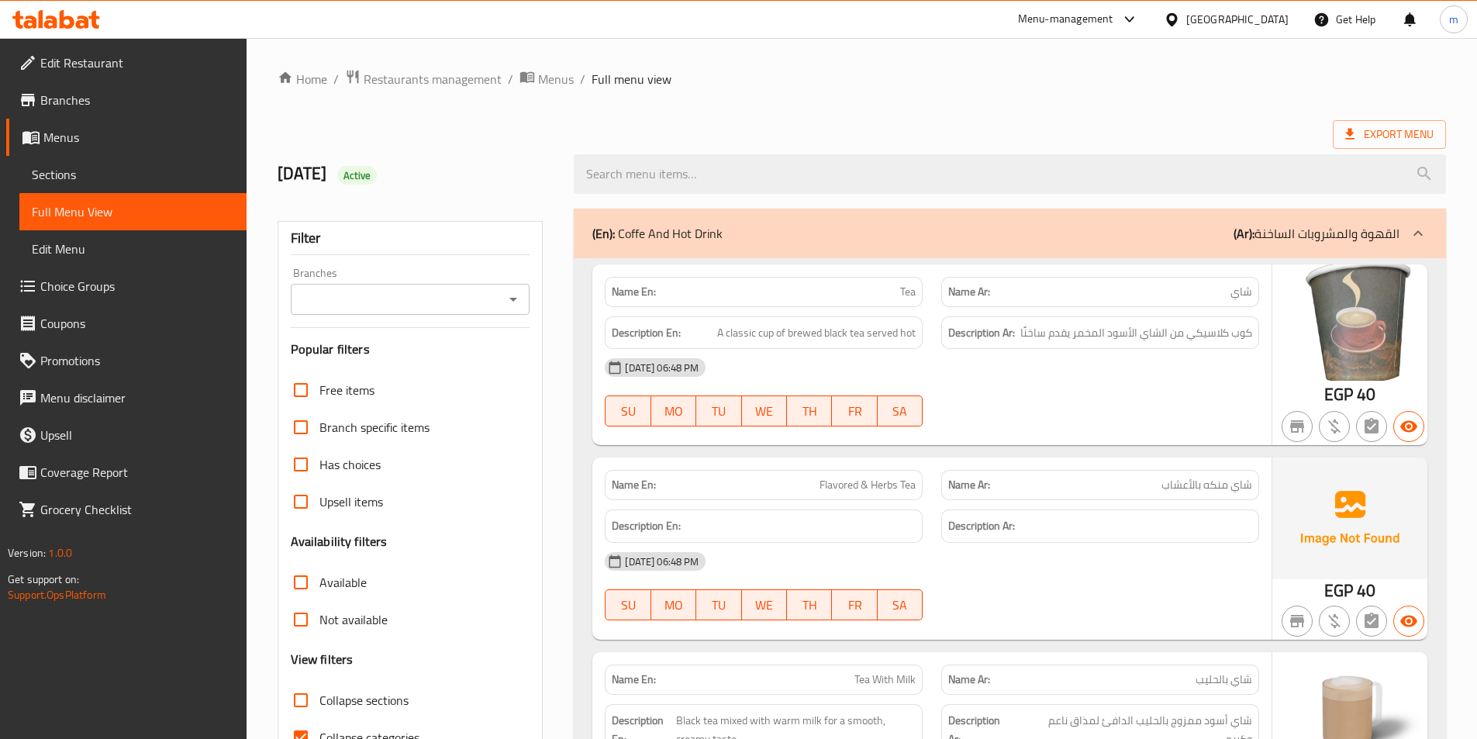
click at [83, 184] on link "Sections" at bounding box center [132, 174] width 227 height 37
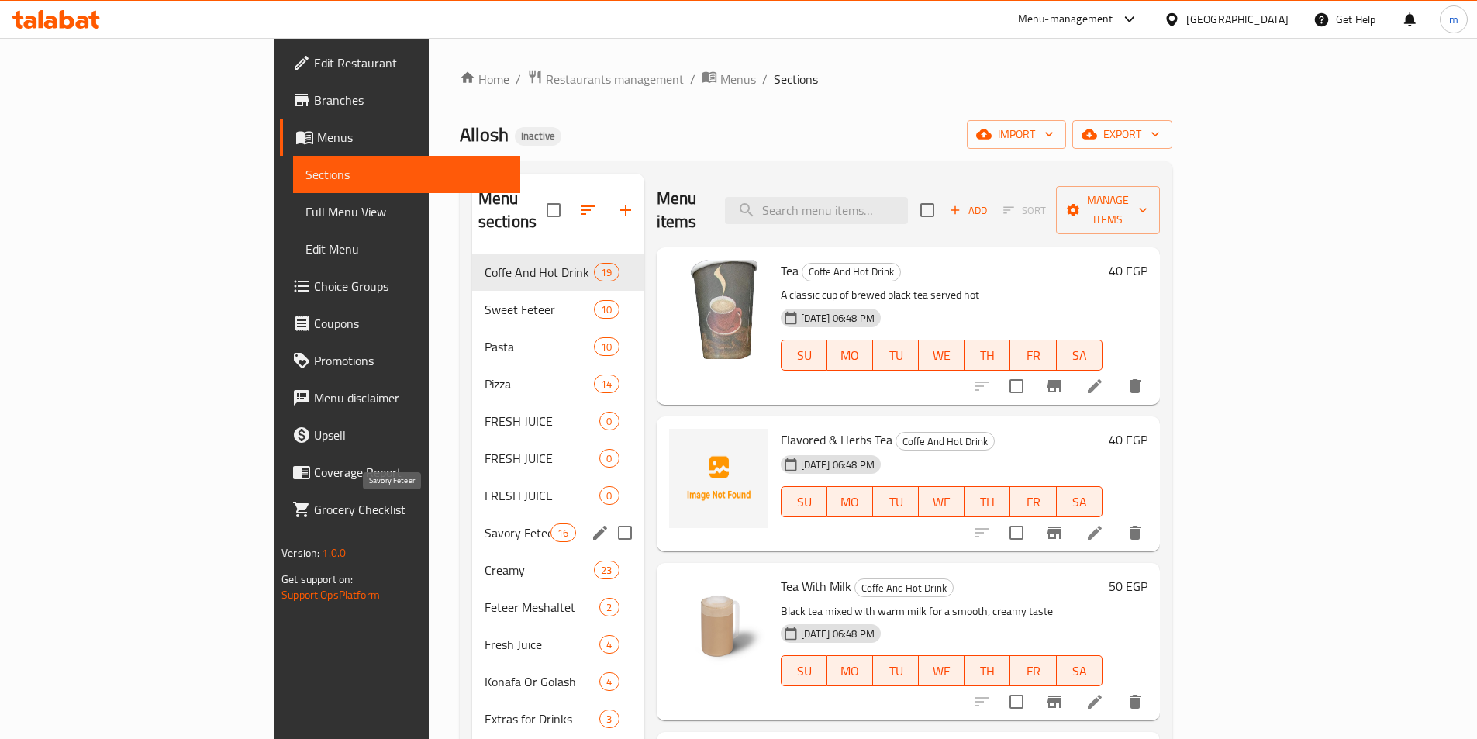
click at [485, 523] on span "Savory Feteer" at bounding box center [518, 532] width 66 height 19
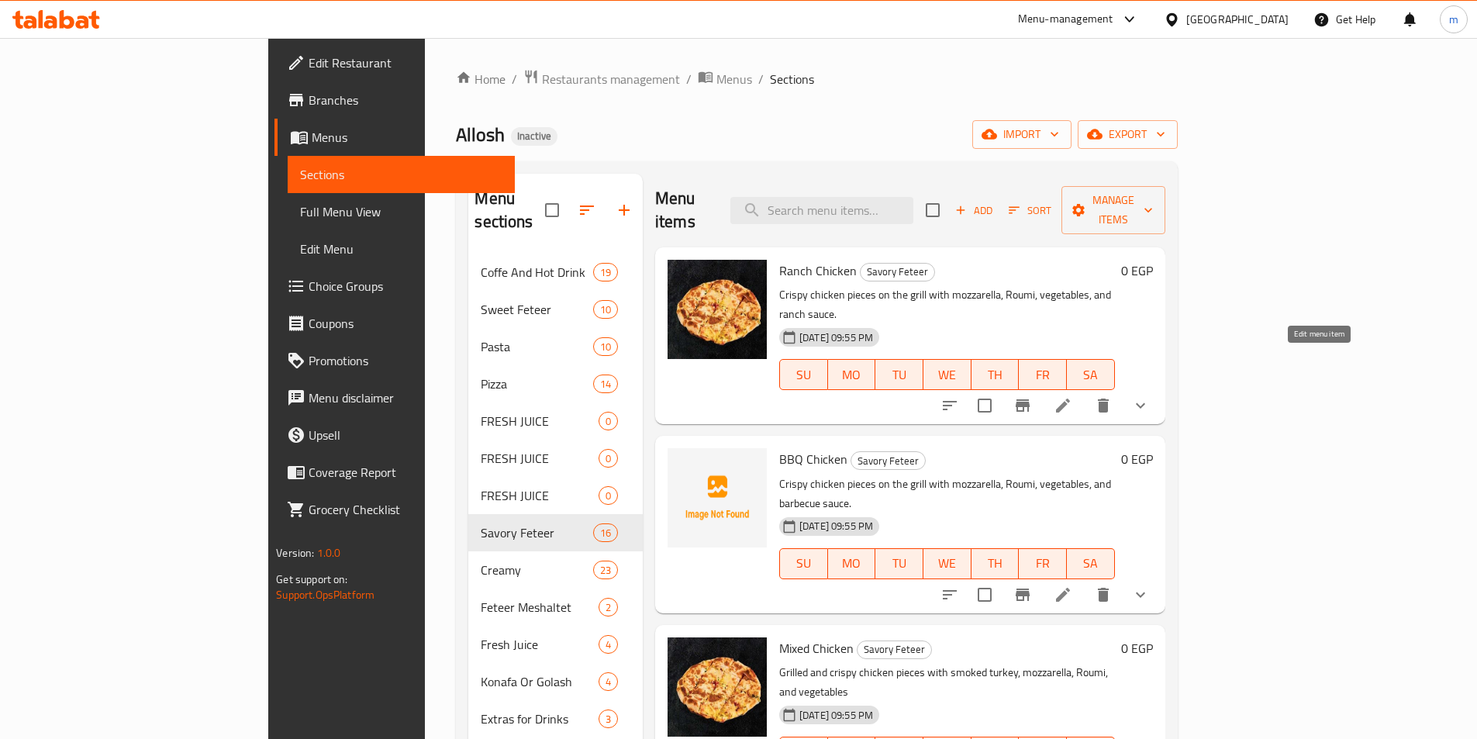
click at [1070, 399] on icon at bounding box center [1063, 406] width 14 height 14
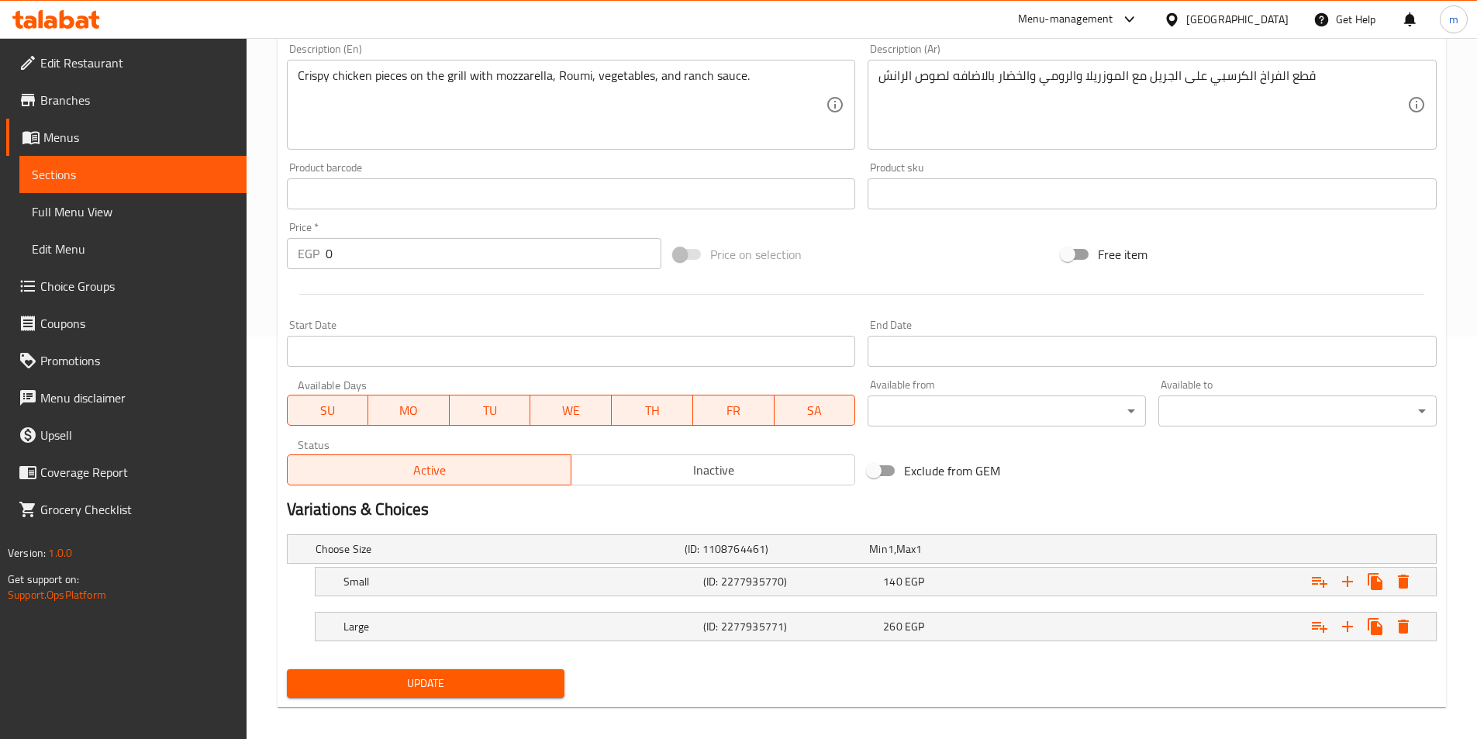
scroll to position [414, 0]
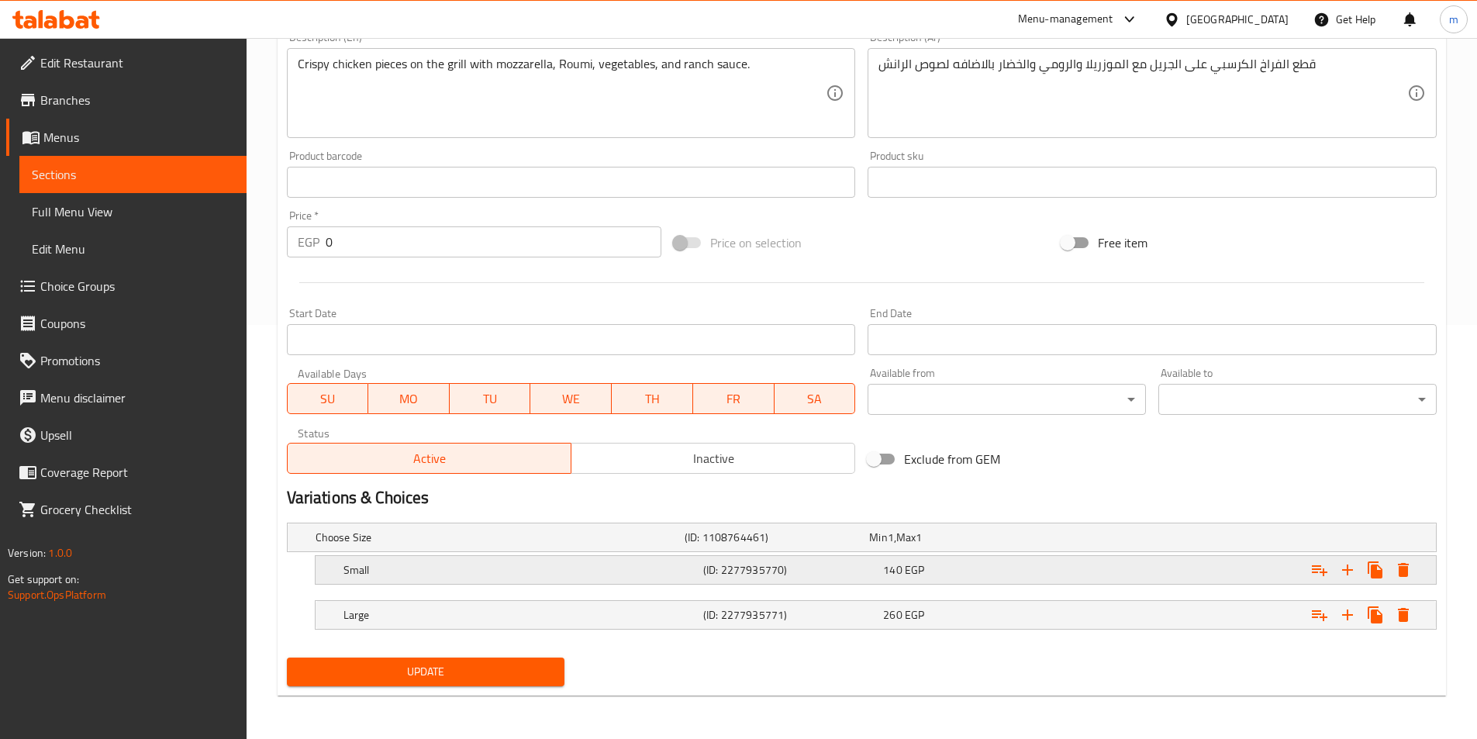
click at [835, 571] on h5 "(ID: 2277935770)" at bounding box center [790, 570] width 174 height 16
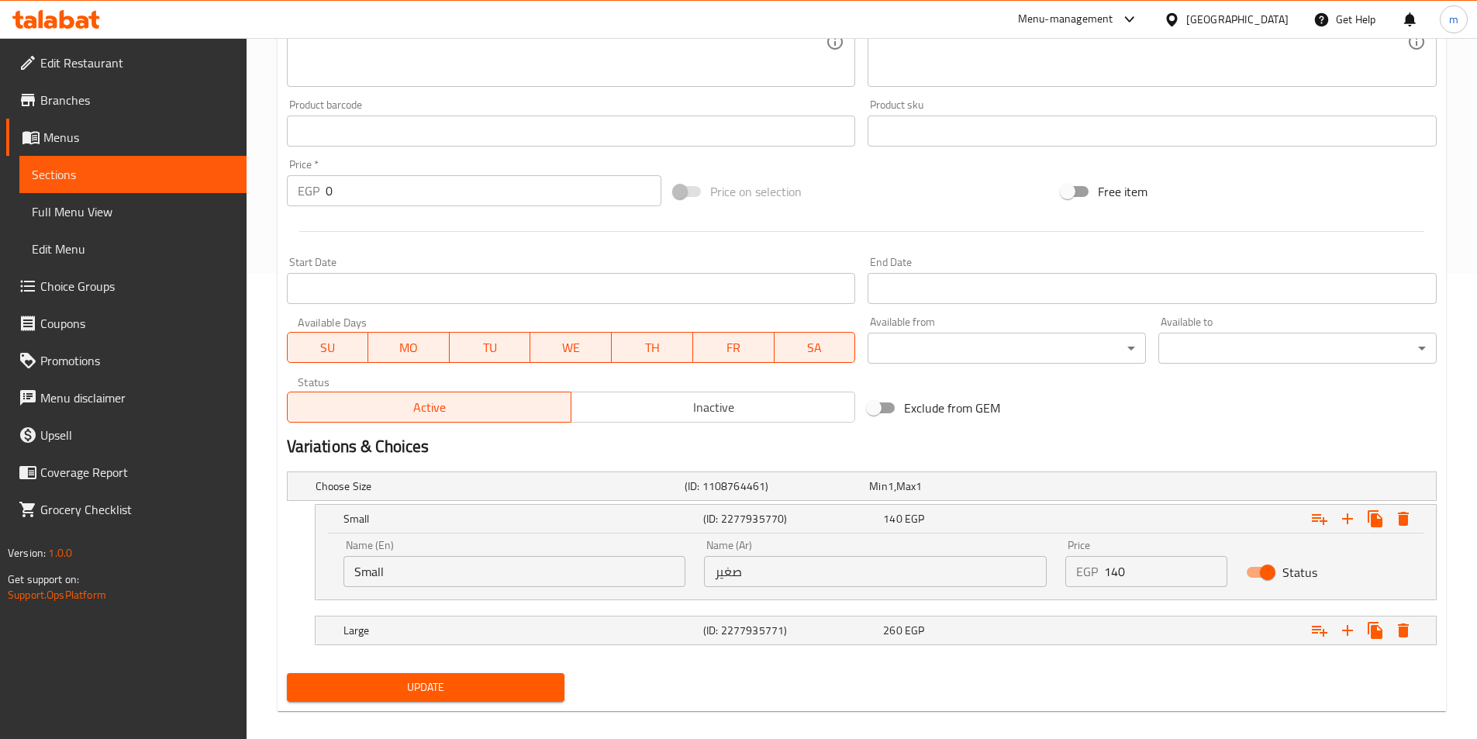
scroll to position [481, 0]
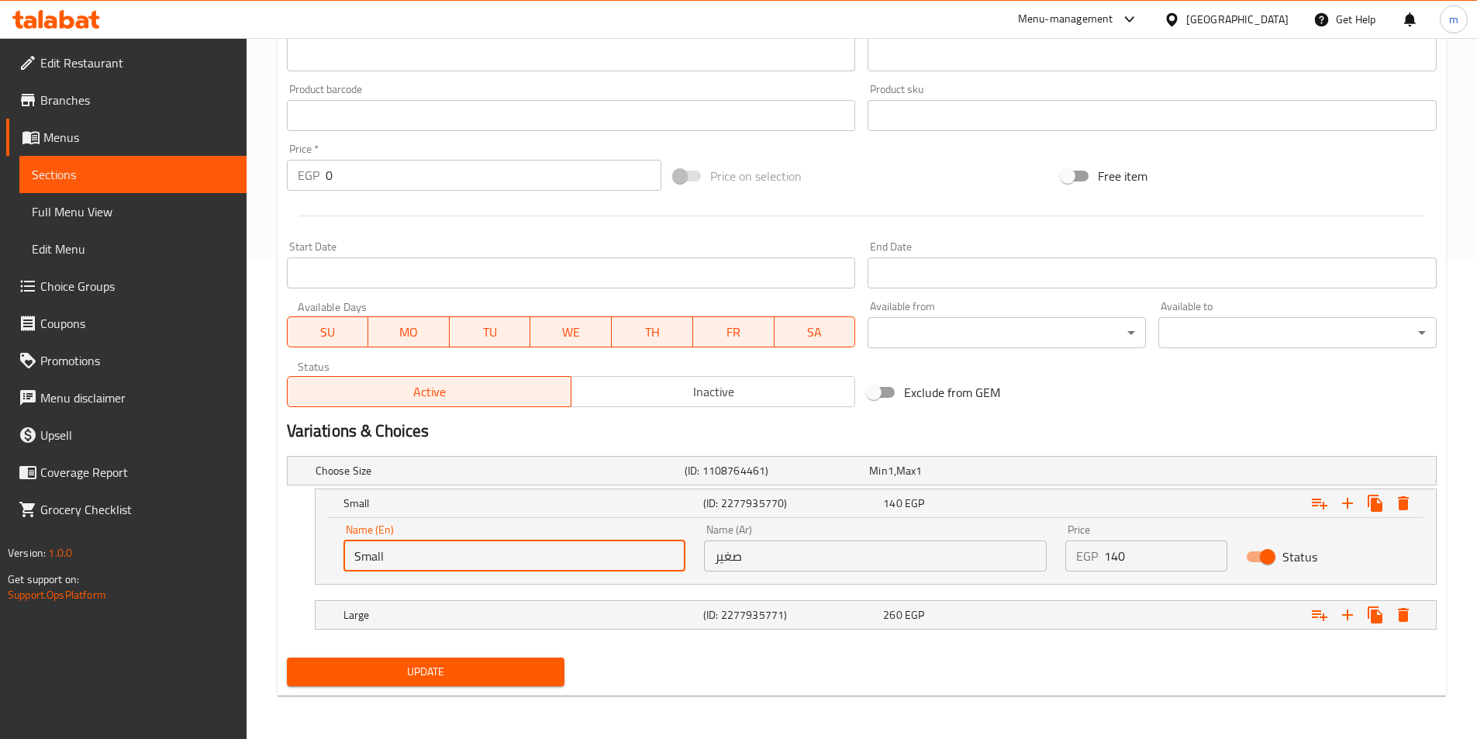
drag, startPoint x: 423, startPoint y: 551, endPoint x: 353, endPoint y: 556, distance: 70.8
click at [353, 556] on input "Small" at bounding box center [515, 556] width 343 height 31
type input "r"
type input "R"
type input "roll"
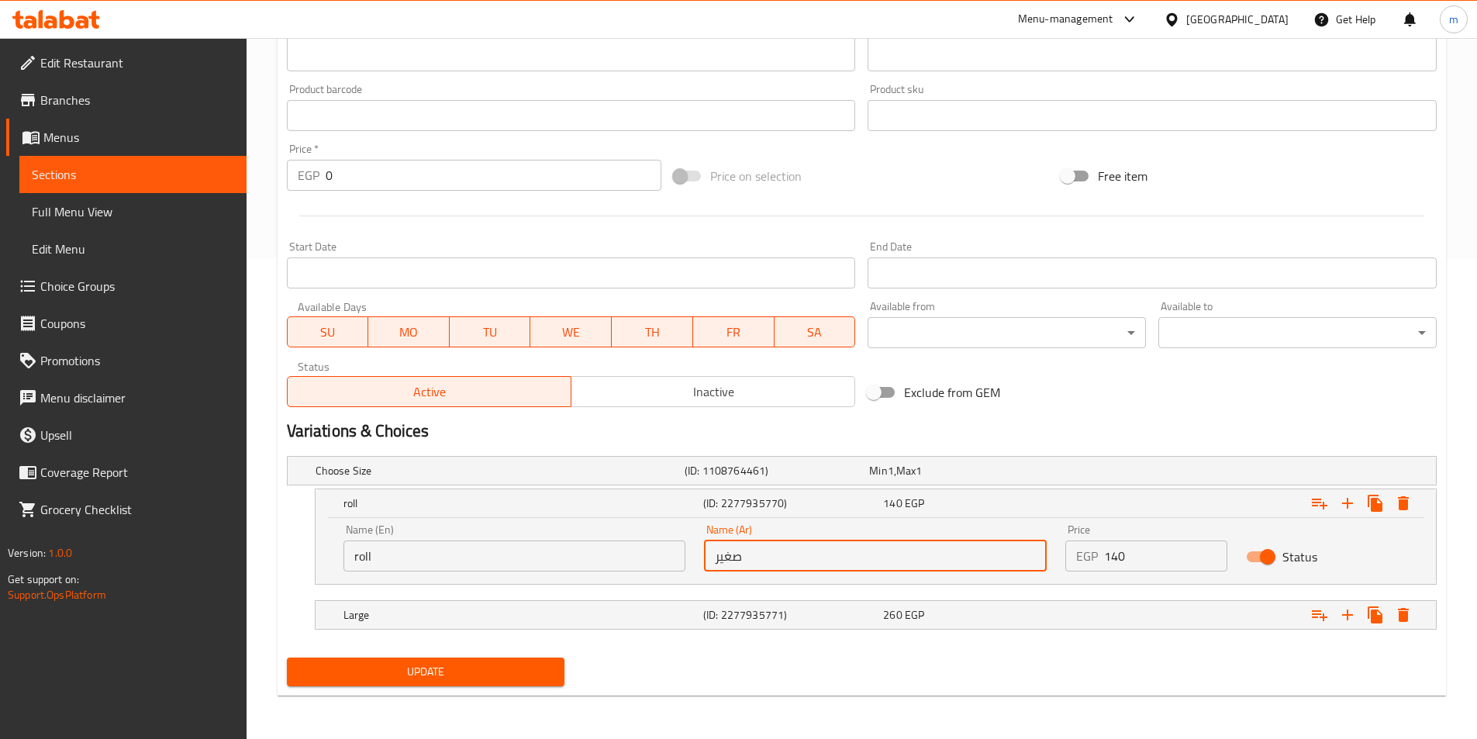
drag, startPoint x: 750, startPoint y: 553, endPoint x: 692, endPoint y: 561, distance: 58.7
click at [692, 561] on div "Name (En) roll Name (En) Name (Ar) صغير Name (Ar) Price EGP 140 Price Status" at bounding box center [875, 548] width 1083 height 66
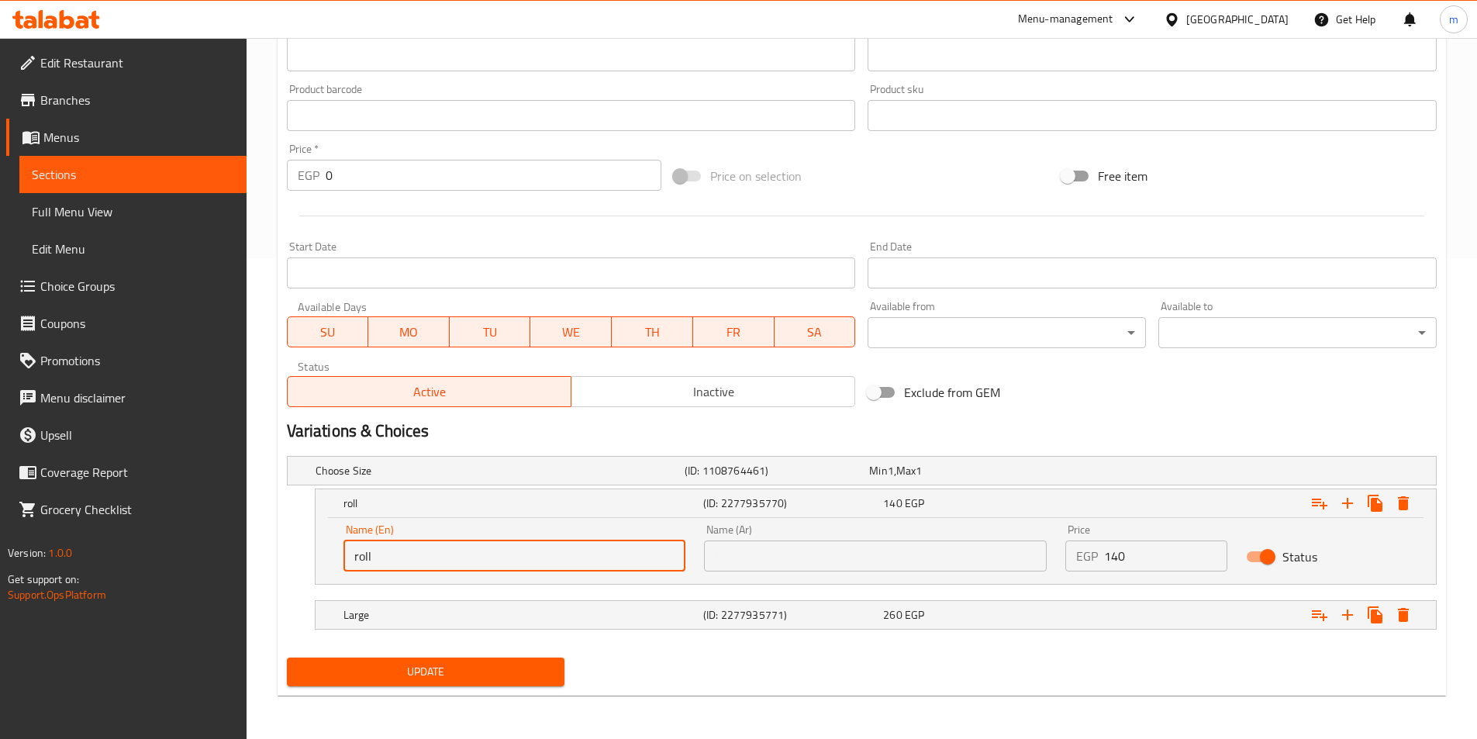
drag, startPoint x: 400, startPoint y: 556, endPoint x: 334, endPoint y: 553, distance: 66.0
click at [334, 553] on div "Name (En) roll Name (En)" at bounding box center [514, 548] width 361 height 66
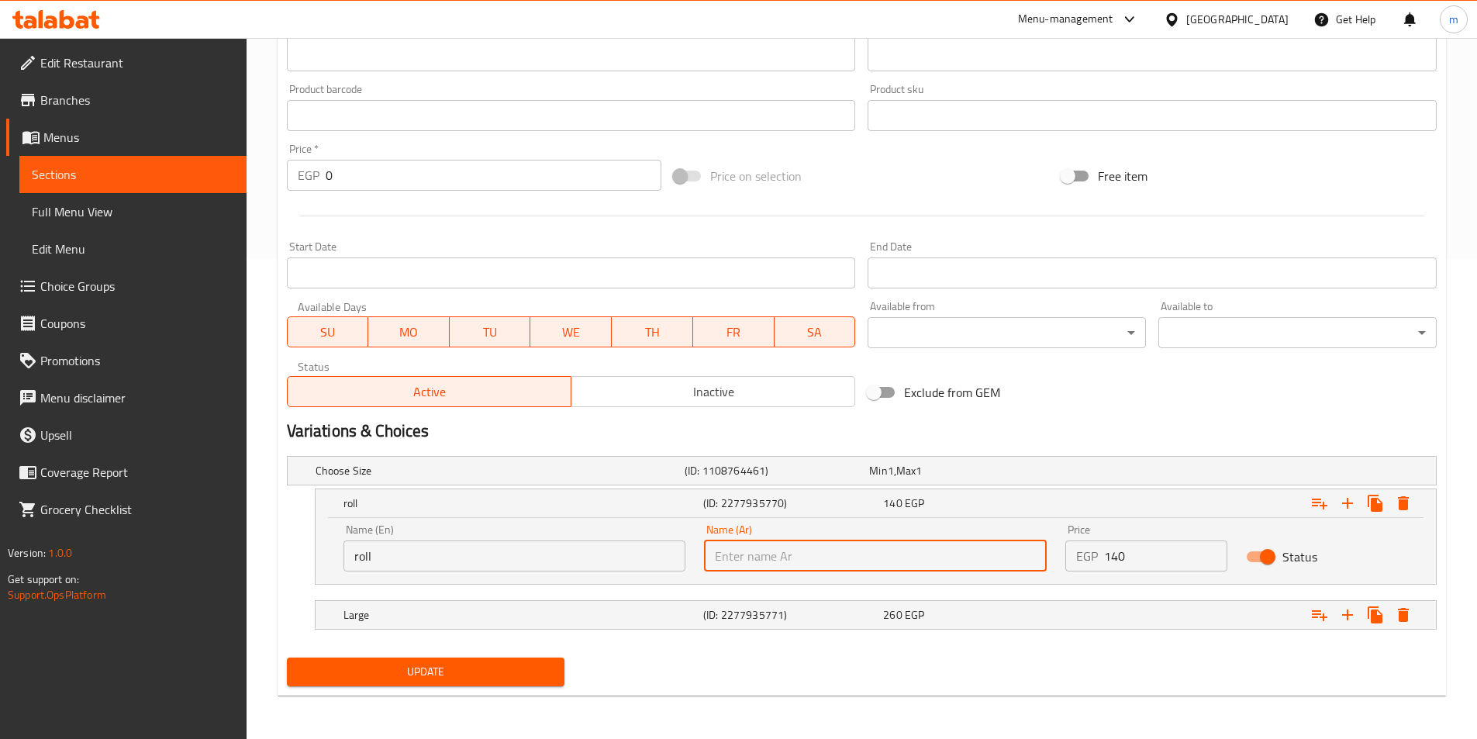
click at [988, 549] on input "text" at bounding box center [875, 556] width 343 height 31
type input "رول"
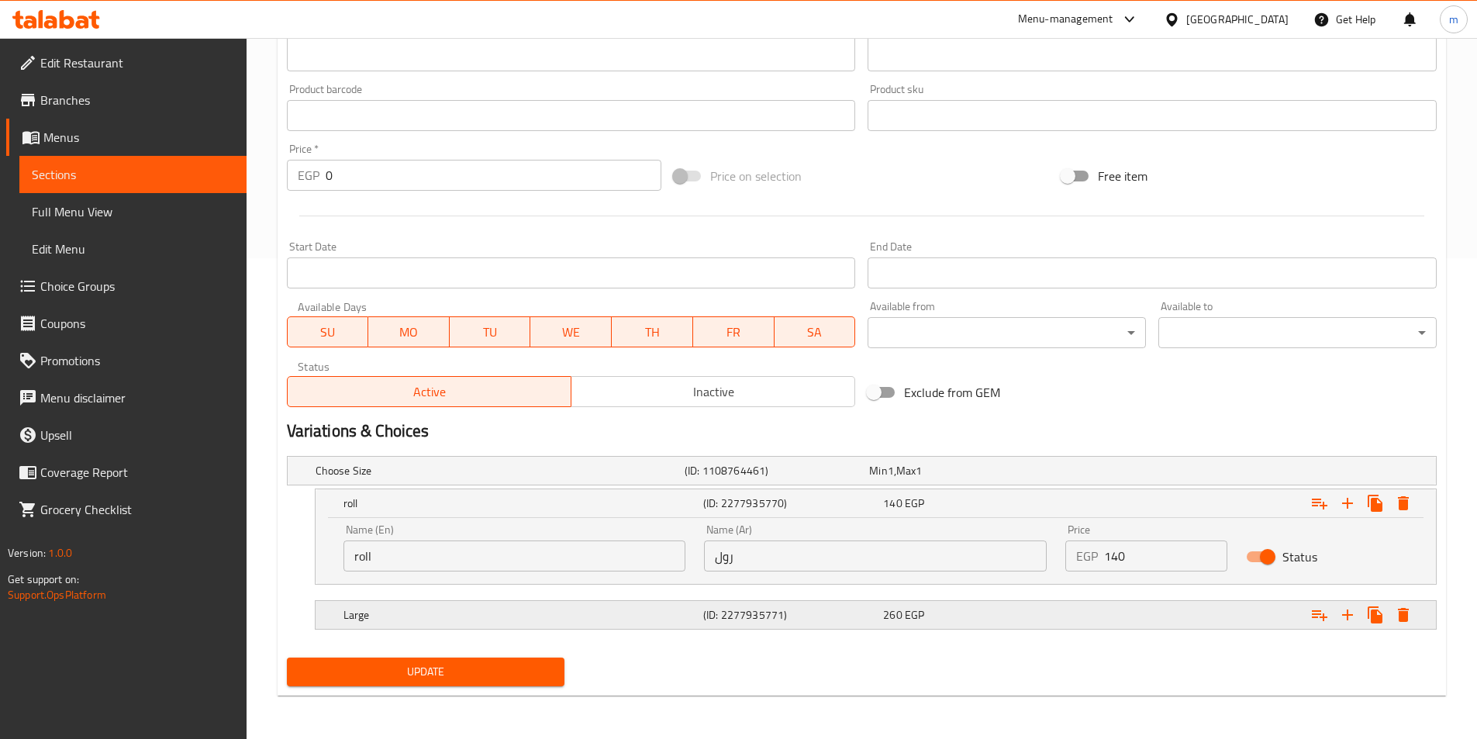
click at [788, 618] on h5 "(ID: 2277935771)" at bounding box center [790, 615] width 174 height 16
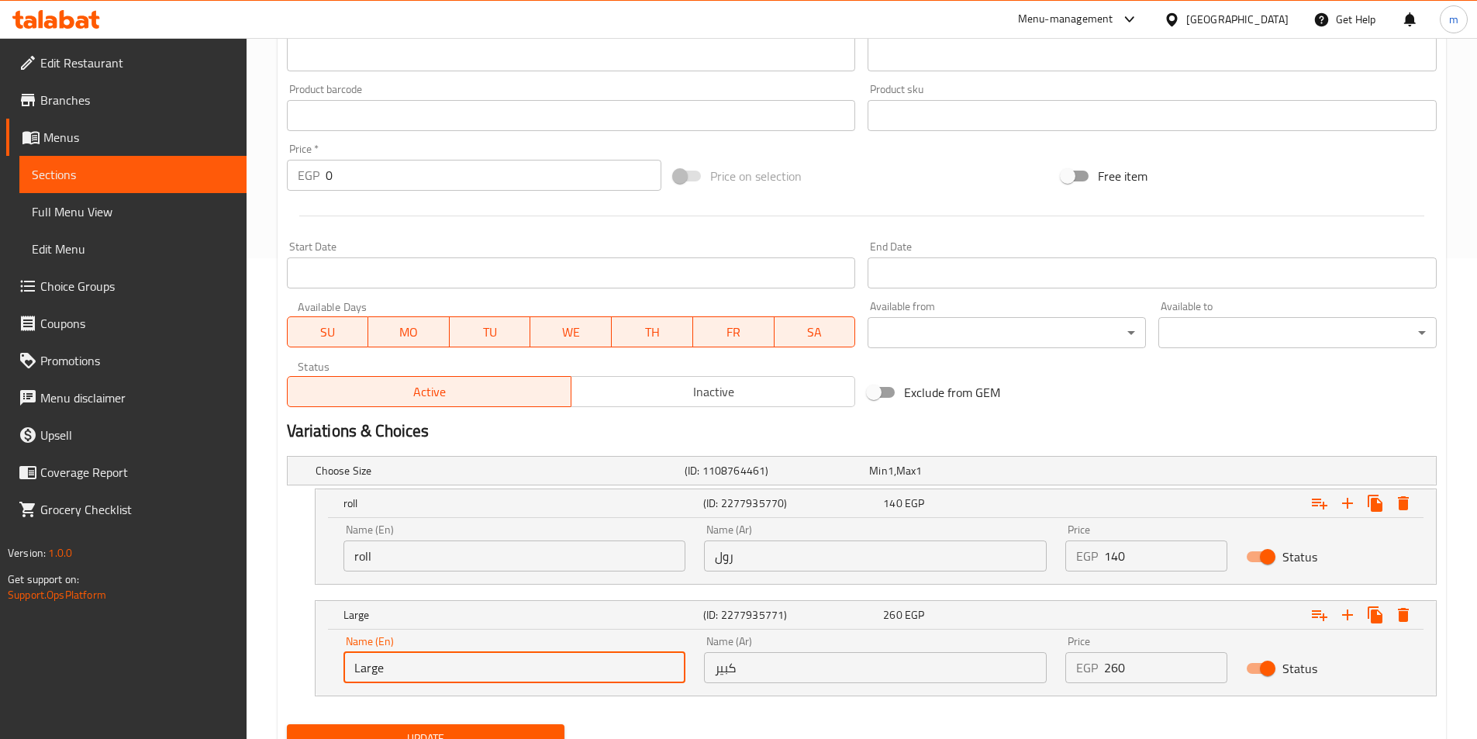
drag, startPoint x: 365, startPoint y: 666, endPoint x: 336, endPoint y: 660, distance: 30.1
click at [336, 660] on div "Name (En) Large Name (En)" at bounding box center [514, 660] width 361 height 66
type input "pie"
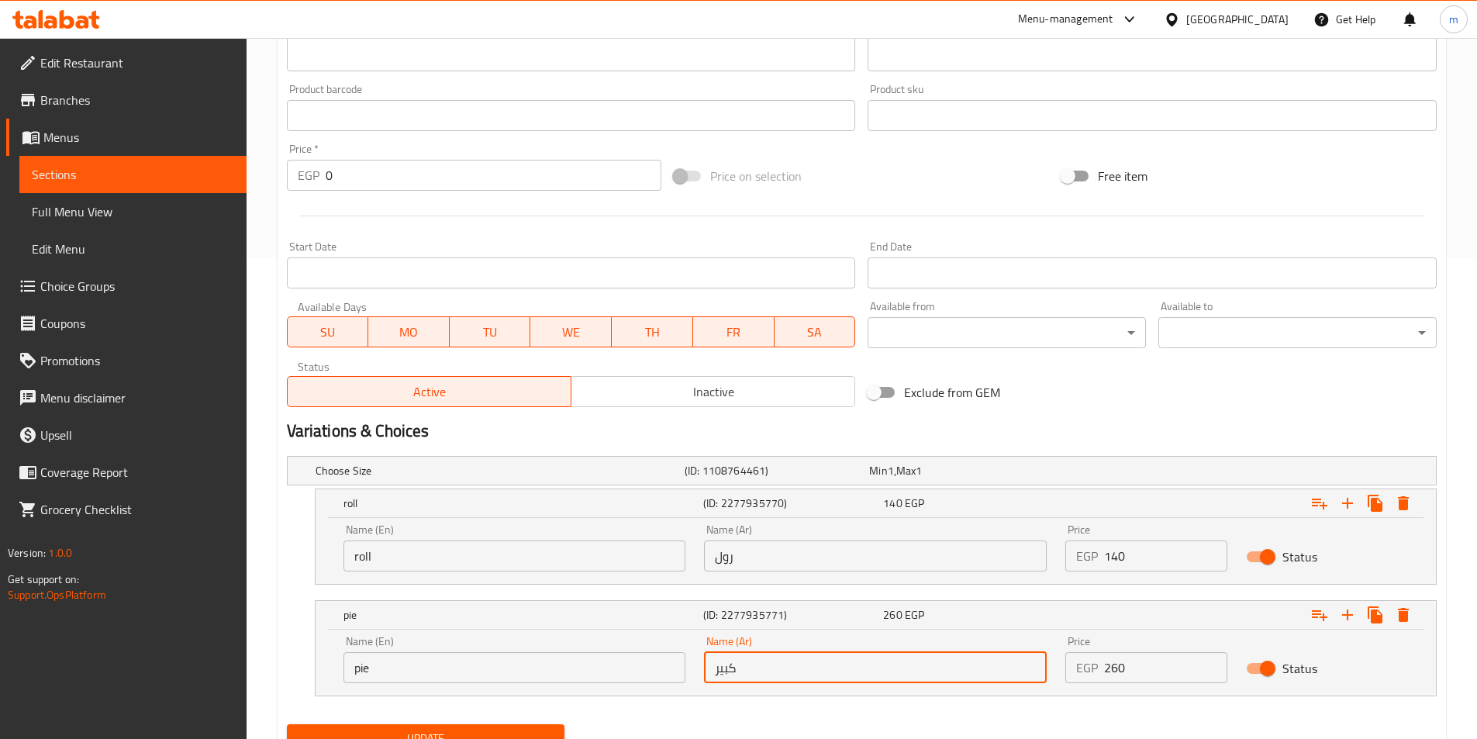
drag, startPoint x: 745, startPoint y: 672, endPoint x: 709, endPoint y: 672, distance: 36.4
click at [709, 672] on input "كبير" at bounding box center [875, 667] width 343 height 31
type input "فطيرة"
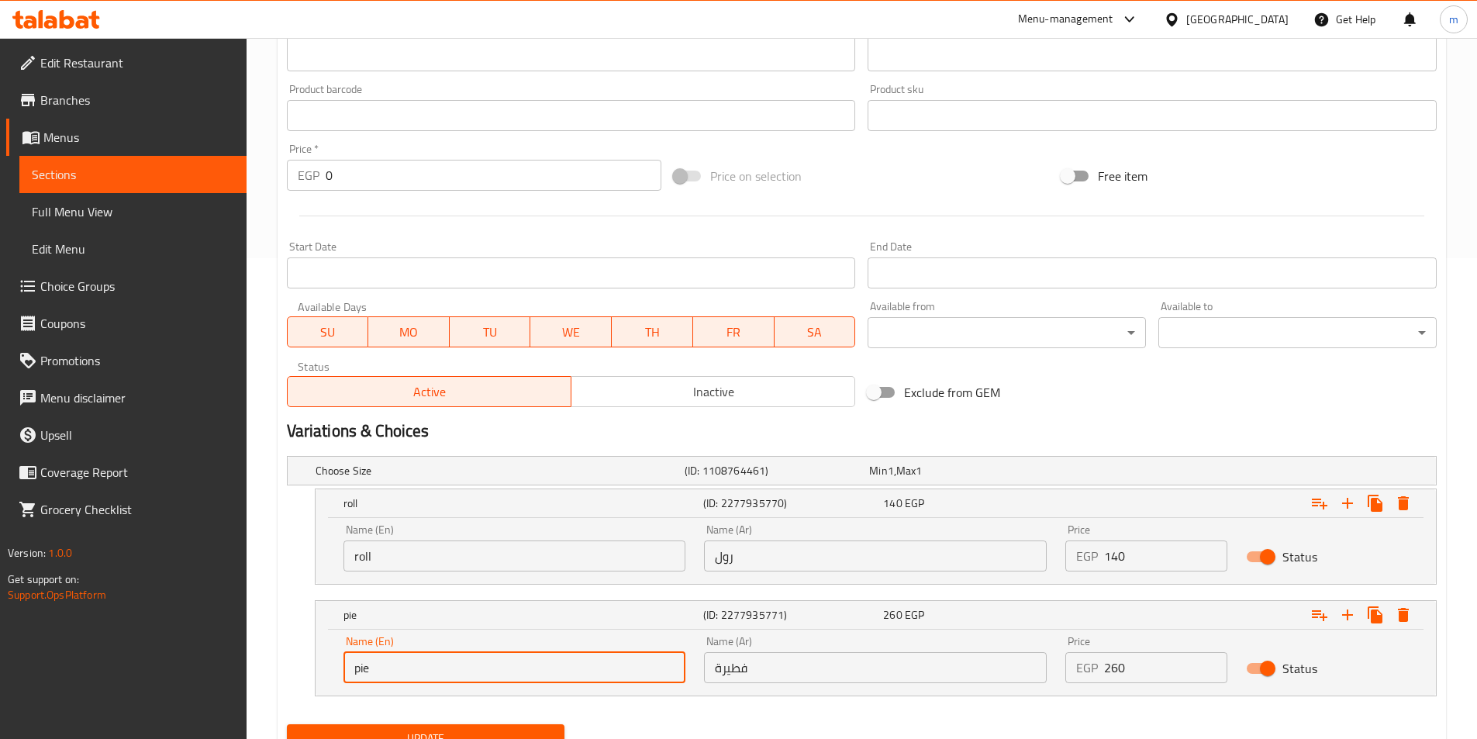
drag, startPoint x: 408, startPoint y: 674, endPoint x: 333, endPoint y: 675, distance: 74.5
click at [334, 675] on div "Name (En) pie Name (En)" at bounding box center [514, 660] width 361 height 66
click at [523, 730] on span "Update" at bounding box center [426, 738] width 254 height 19
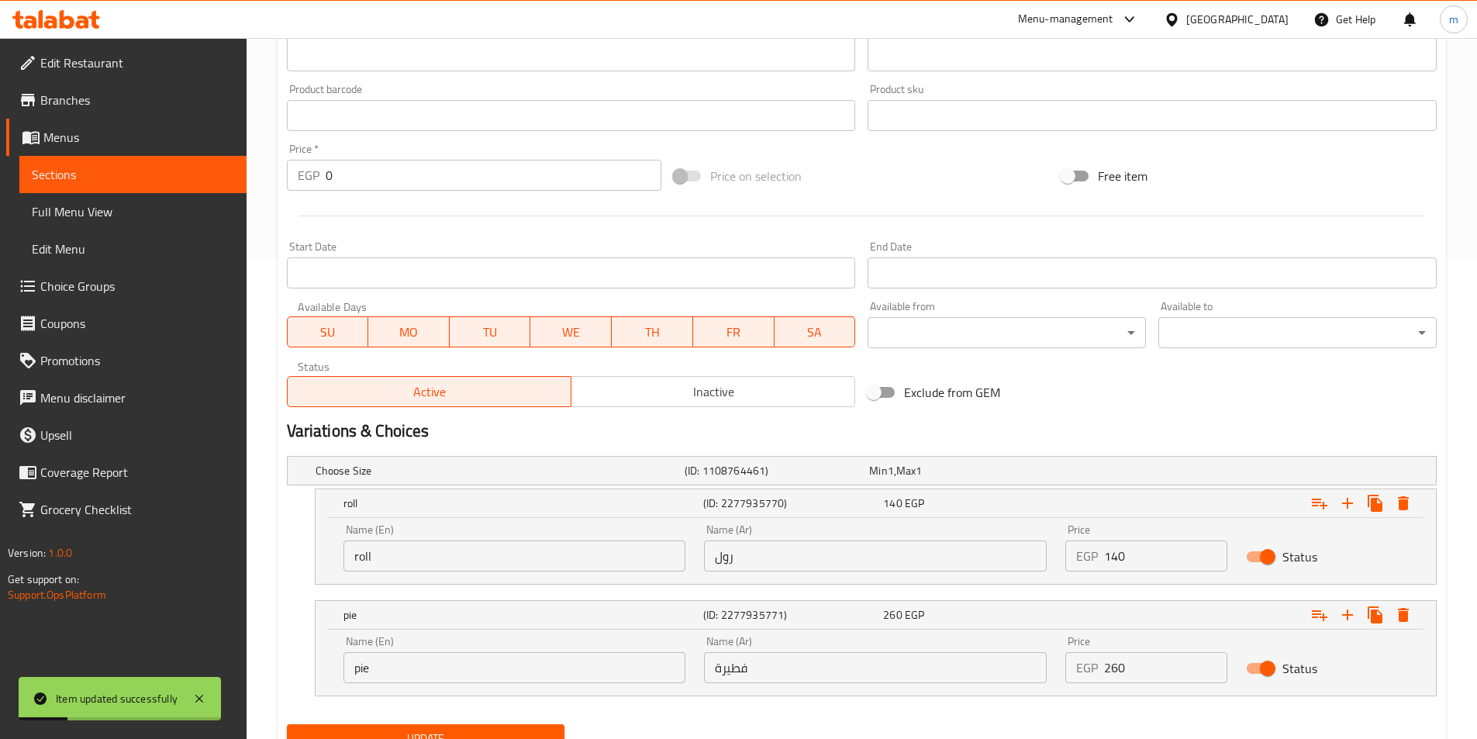
click at [172, 192] on link "Sections" at bounding box center [132, 174] width 227 height 37
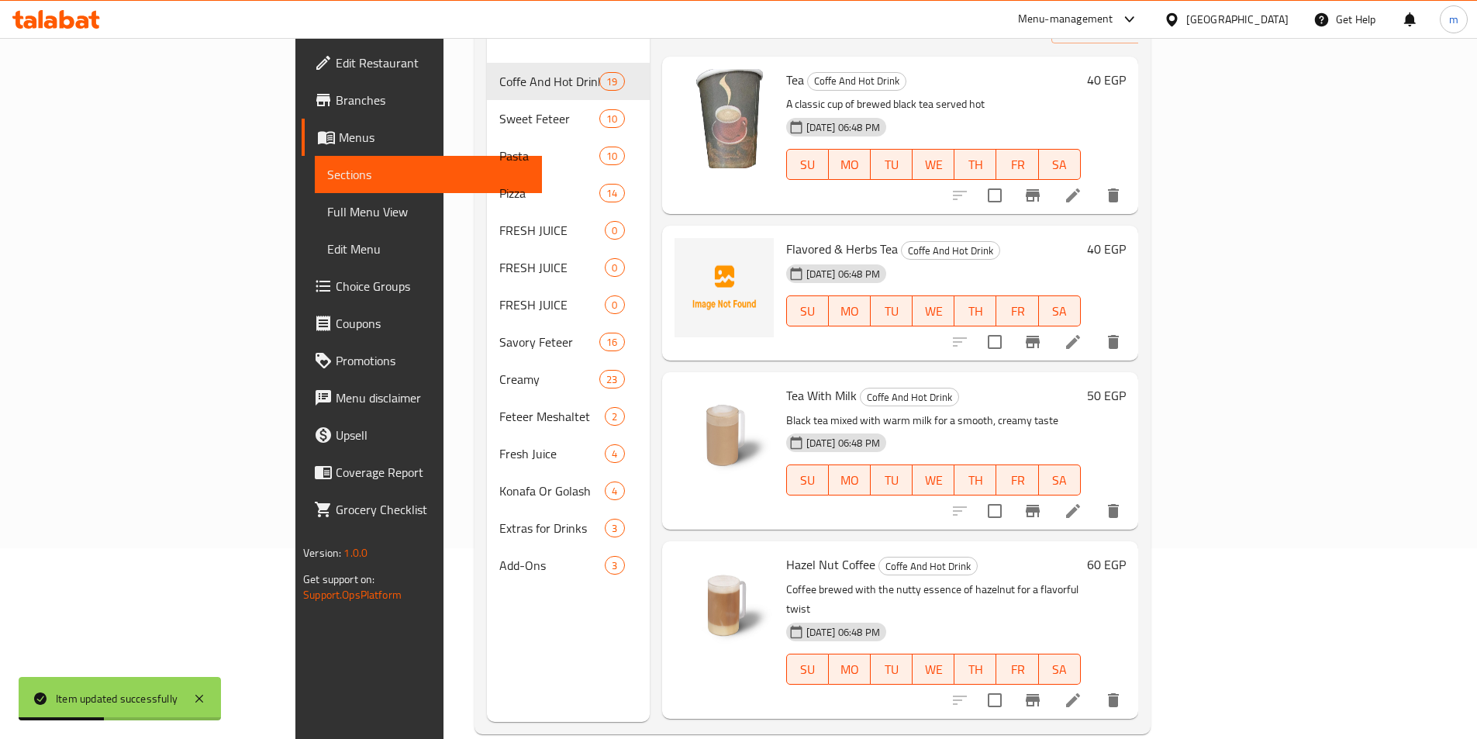
scroll to position [62, 0]
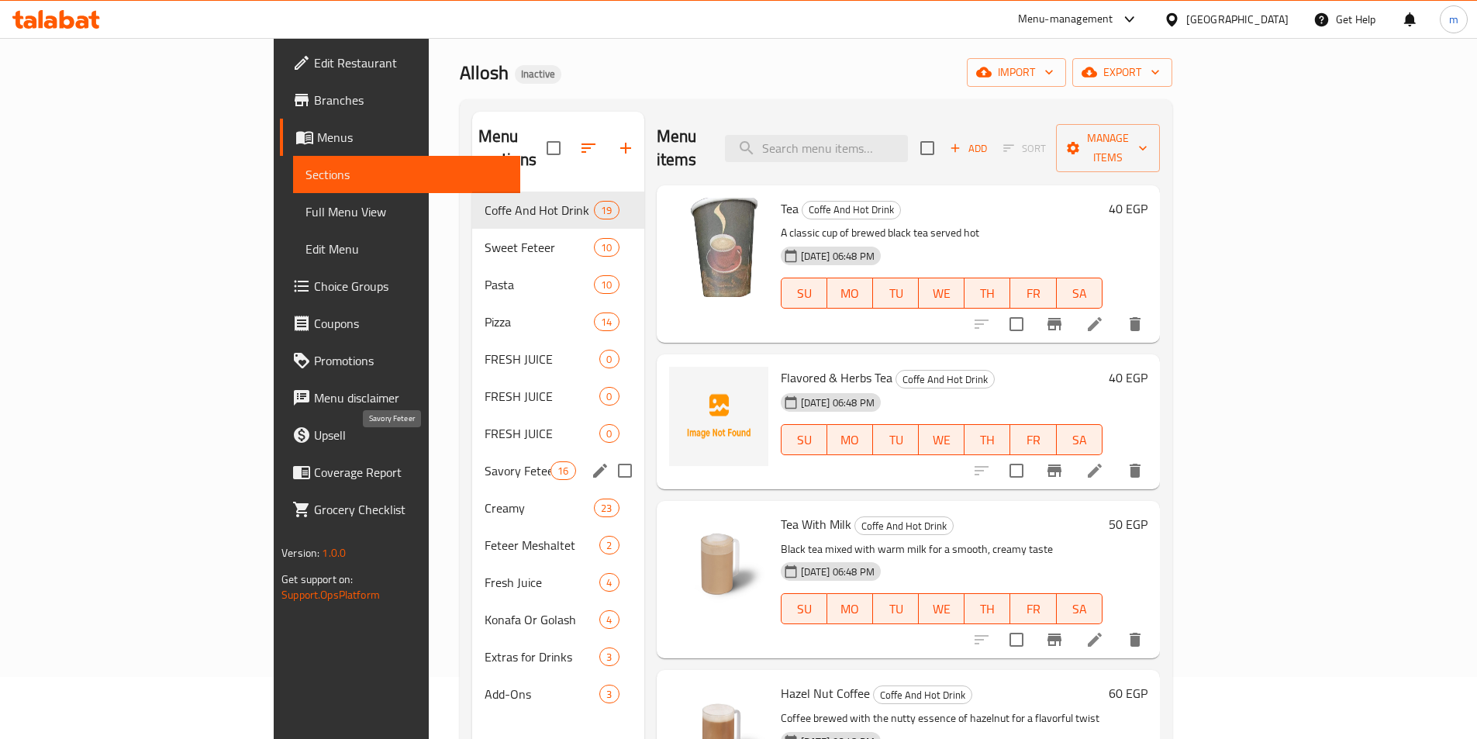
click at [485, 461] on span "Savory Feteer" at bounding box center [518, 470] width 66 height 19
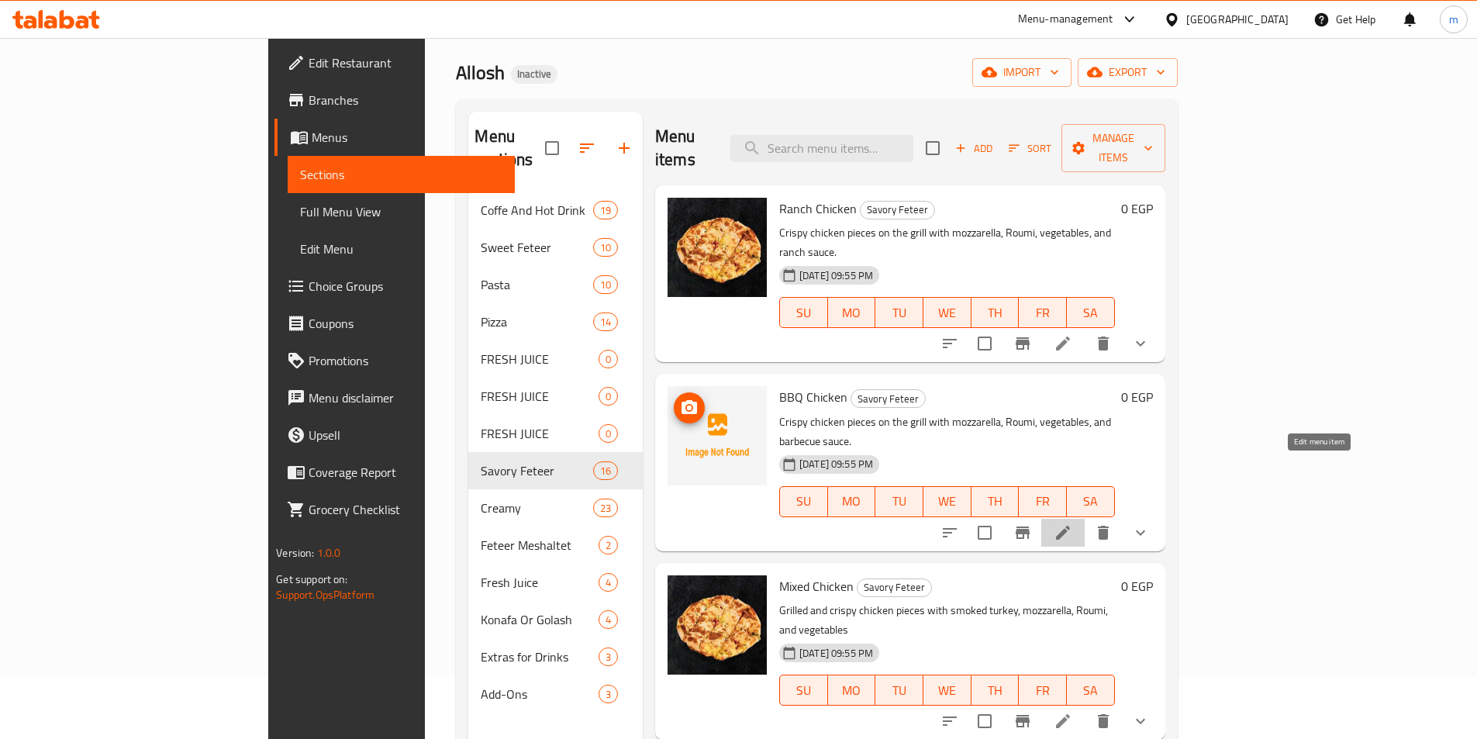
click at [1073, 523] on icon at bounding box center [1063, 532] width 19 height 19
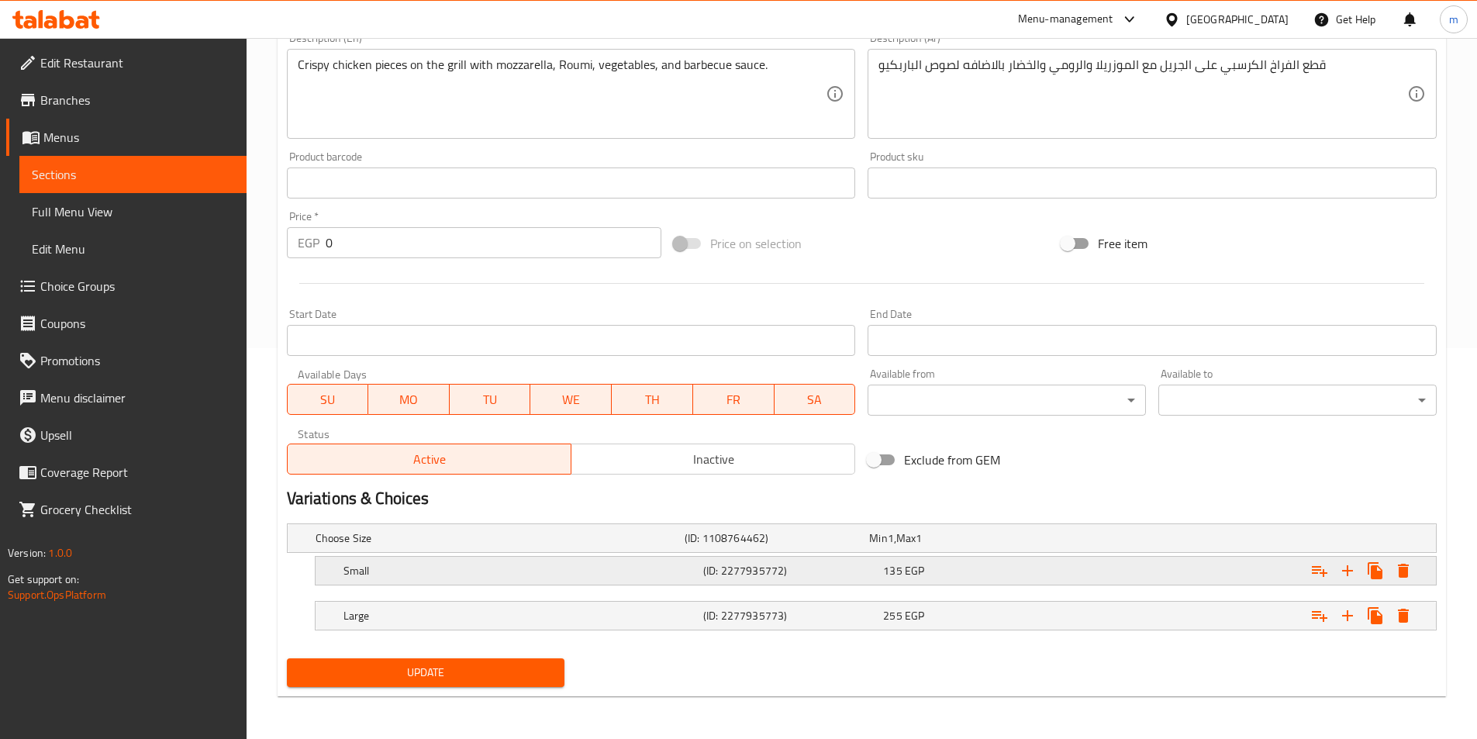
scroll to position [392, 0]
click at [675, 571] on h5 "Small" at bounding box center [521, 570] width 354 height 16
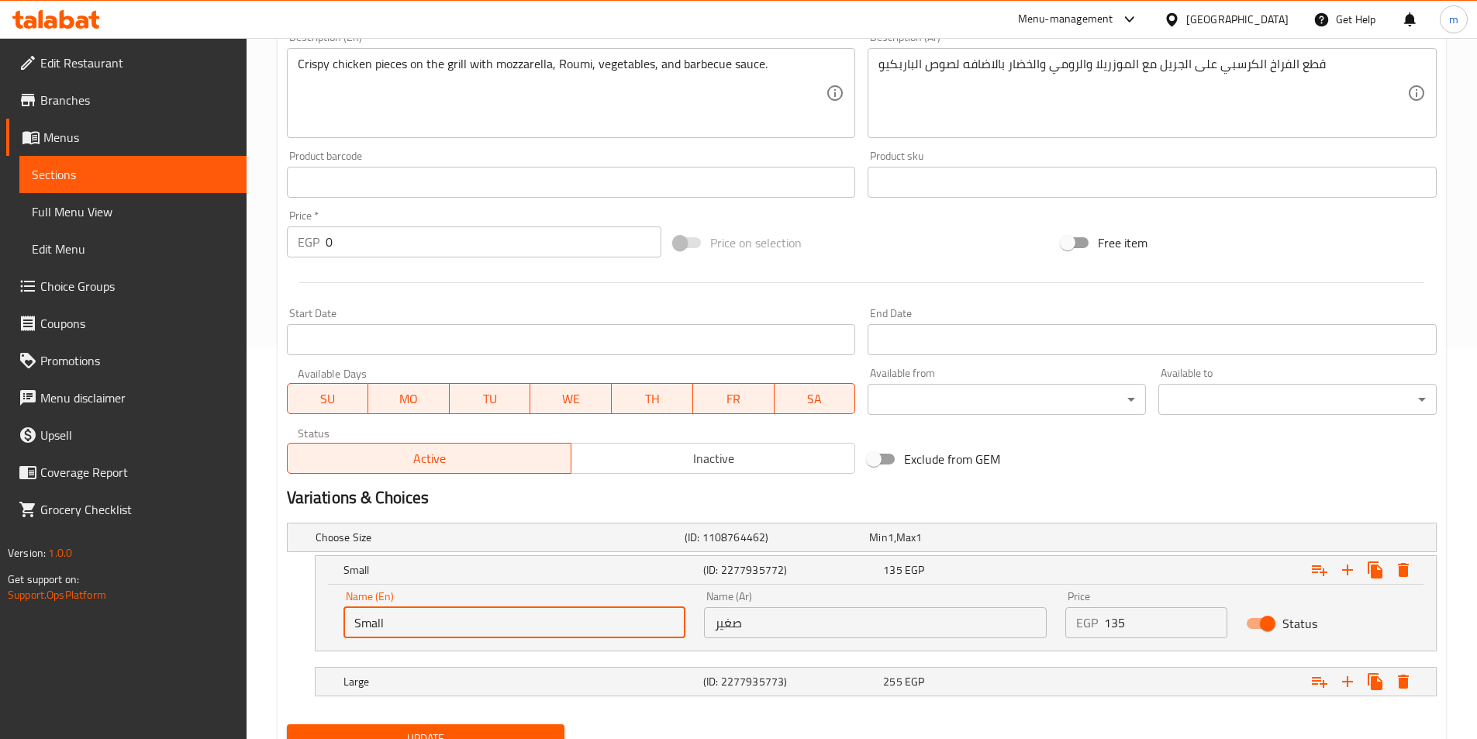
drag, startPoint x: 420, startPoint y: 620, endPoint x: 315, endPoint y: 613, distance: 105.8
click at [316, 613] on div "Name (En) Small Name (En) Name (Ar) صغير Name (Ar) Price EGP 135 Price Status" at bounding box center [876, 618] width 1121 height 66
type input "roll"
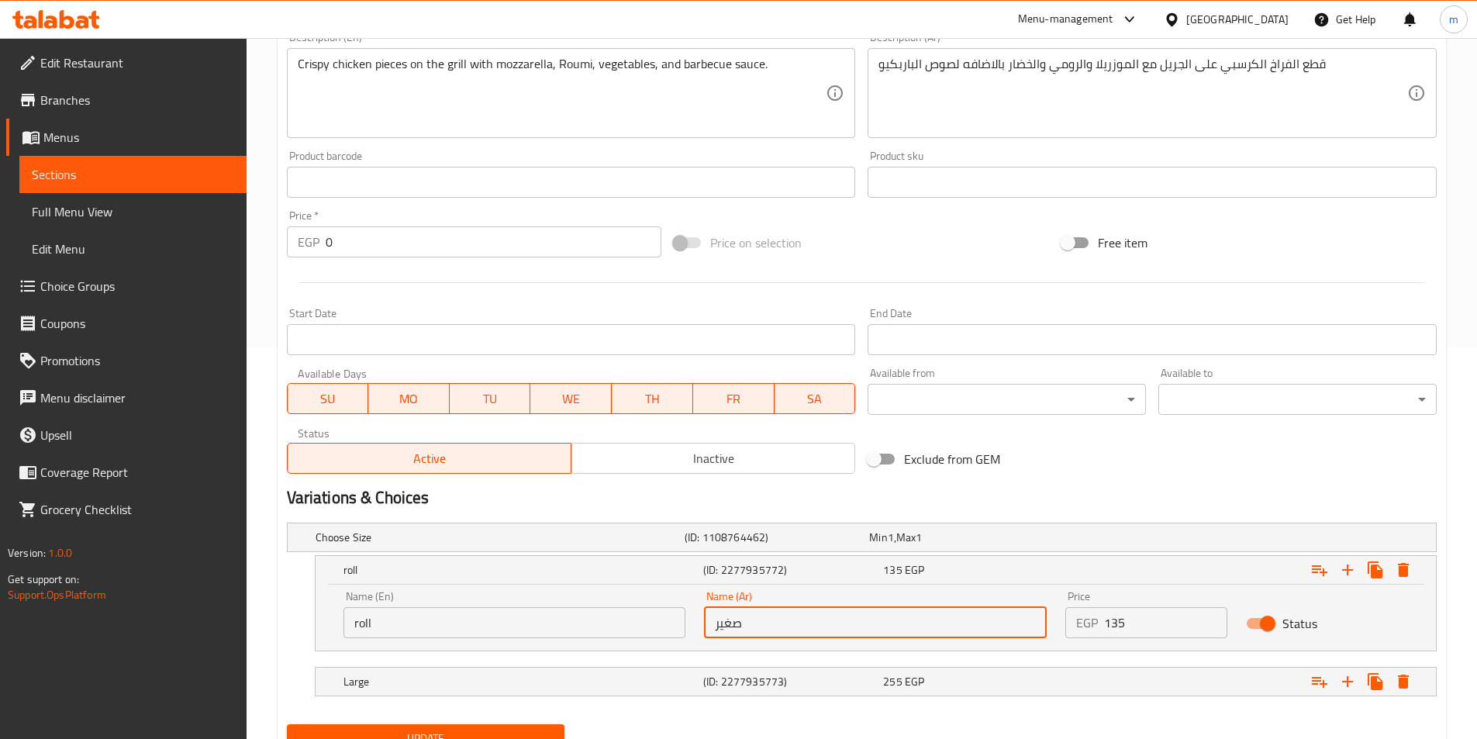
drag, startPoint x: 758, startPoint y: 627, endPoint x: 705, endPoint y: 630, distance: 53.6
click at [705, 630] on input "صغير" at bounding box center [875, 622] width 343 height 31
type input "رول"
click at [653, 676] on h5 "Large" at bounding box center [521, 682] width 354 height 16
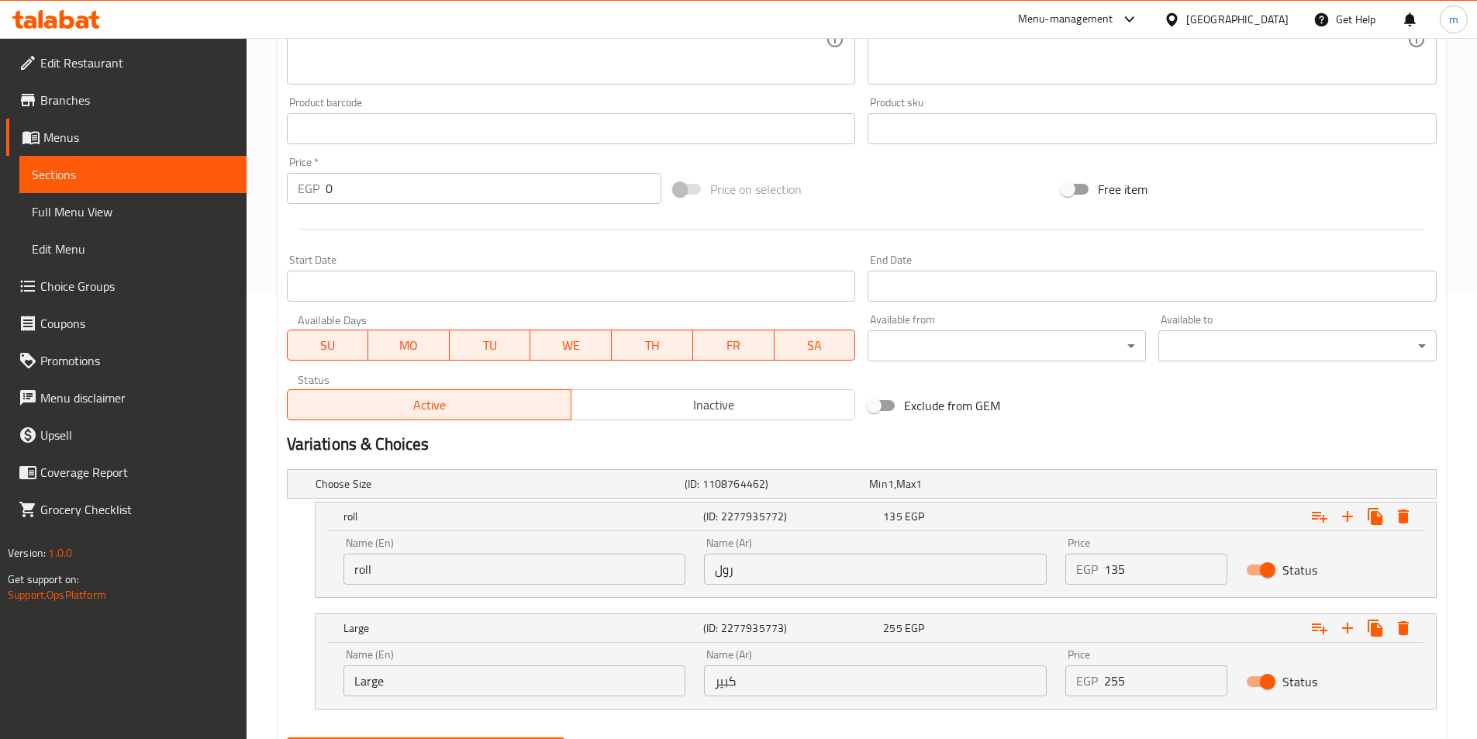
scroll to position [525, 0]
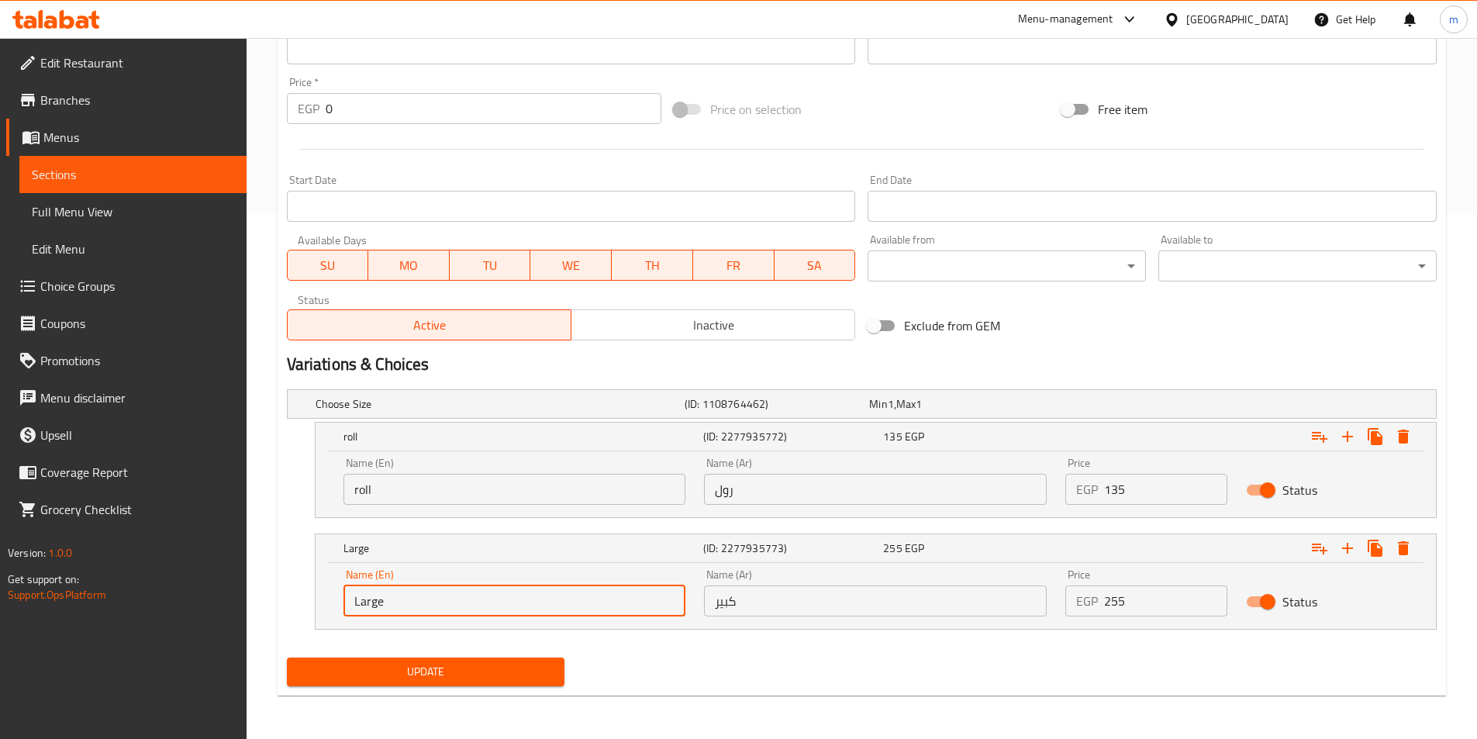
drag, startPoint x: 423, startPoint y: 606, endPoint x: 322, endPoint y: 597, distance: 102.0
click at [322, 597] on div "Name (En) Large Name (En) Name (Ar) كبير Name (Ar) Price EGP 255 Price Status" at bounding box center [876, 596] width 1121 height 66
type input "pie"
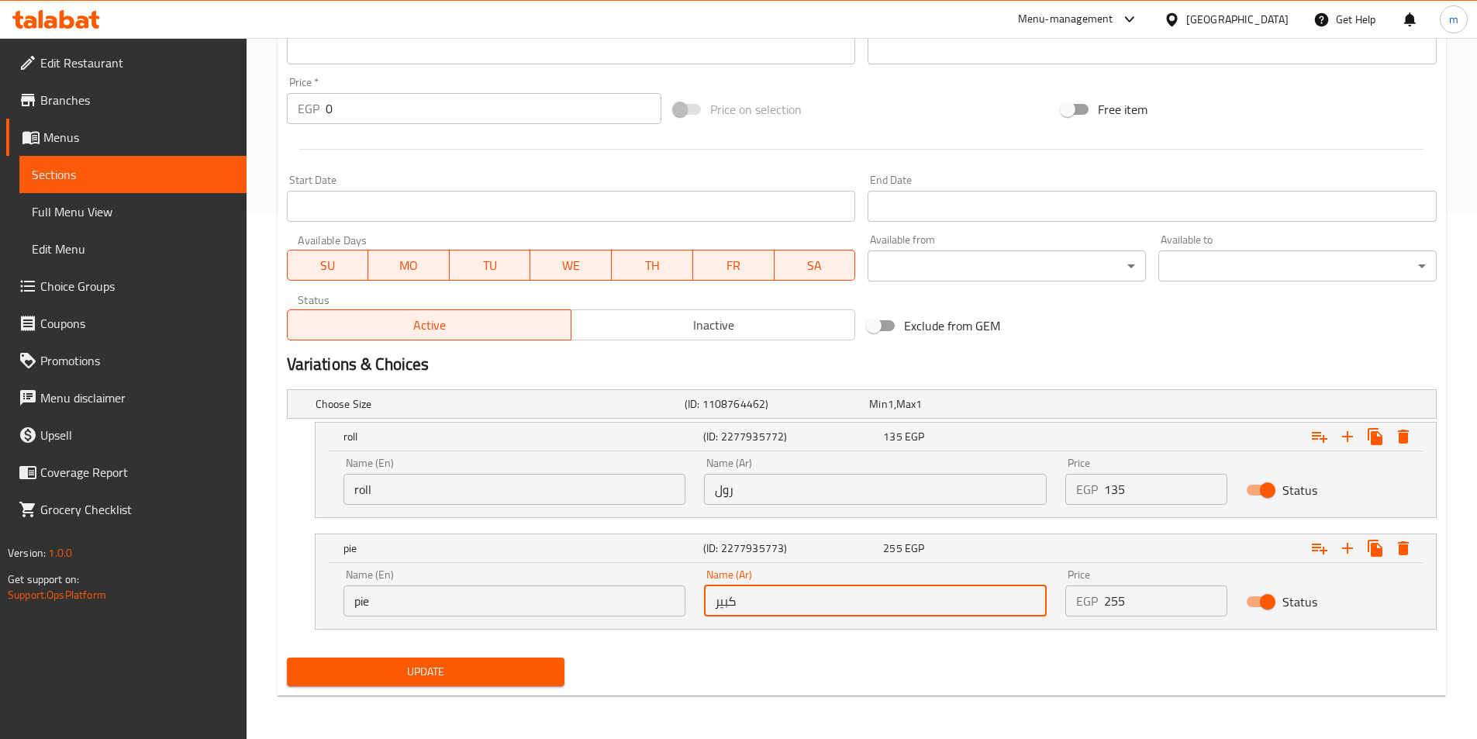
drag, startPoint x: 751, startPoint y: 607, endPoint x: 723, endPoint y: 611, distance: 28.2
click at [723, 611] on input "كبير" at bounding box center [875, 601] width 343 height 31
click at [742, 606] on input "كبير" at bounding box center [875, 601] width 343 height 31
drag, startPoint x: 741, startPoint y: 606, endPoint x: 696, endPoint y: 613, distance: 46.4
click at [696, 613] on div "Name (Ar) كبير Name (Ar)" at bounding box center [875, 593] width 361 height 66
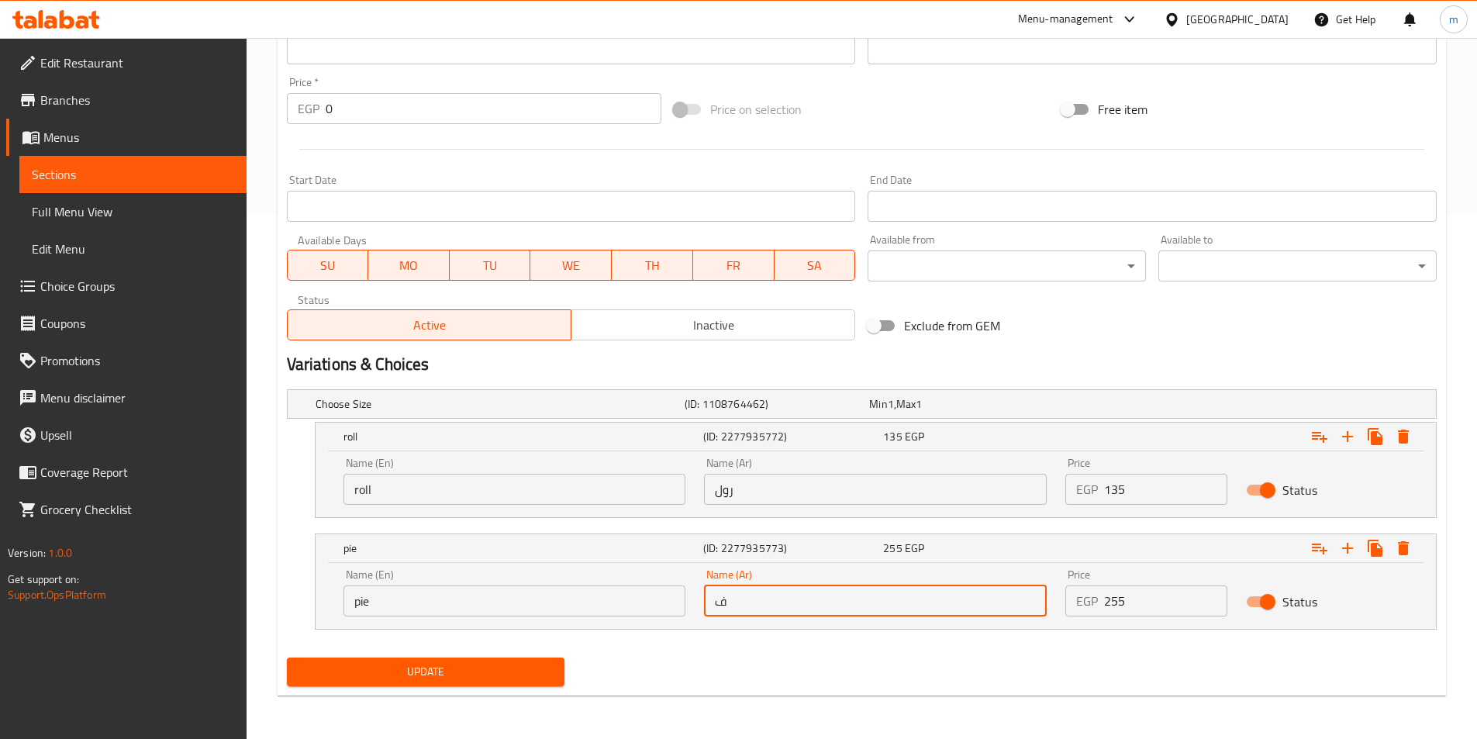
type input "فطيرة"
click at [477, 683] on button "Update" at bounding box center [426, 672] width 278 height 29
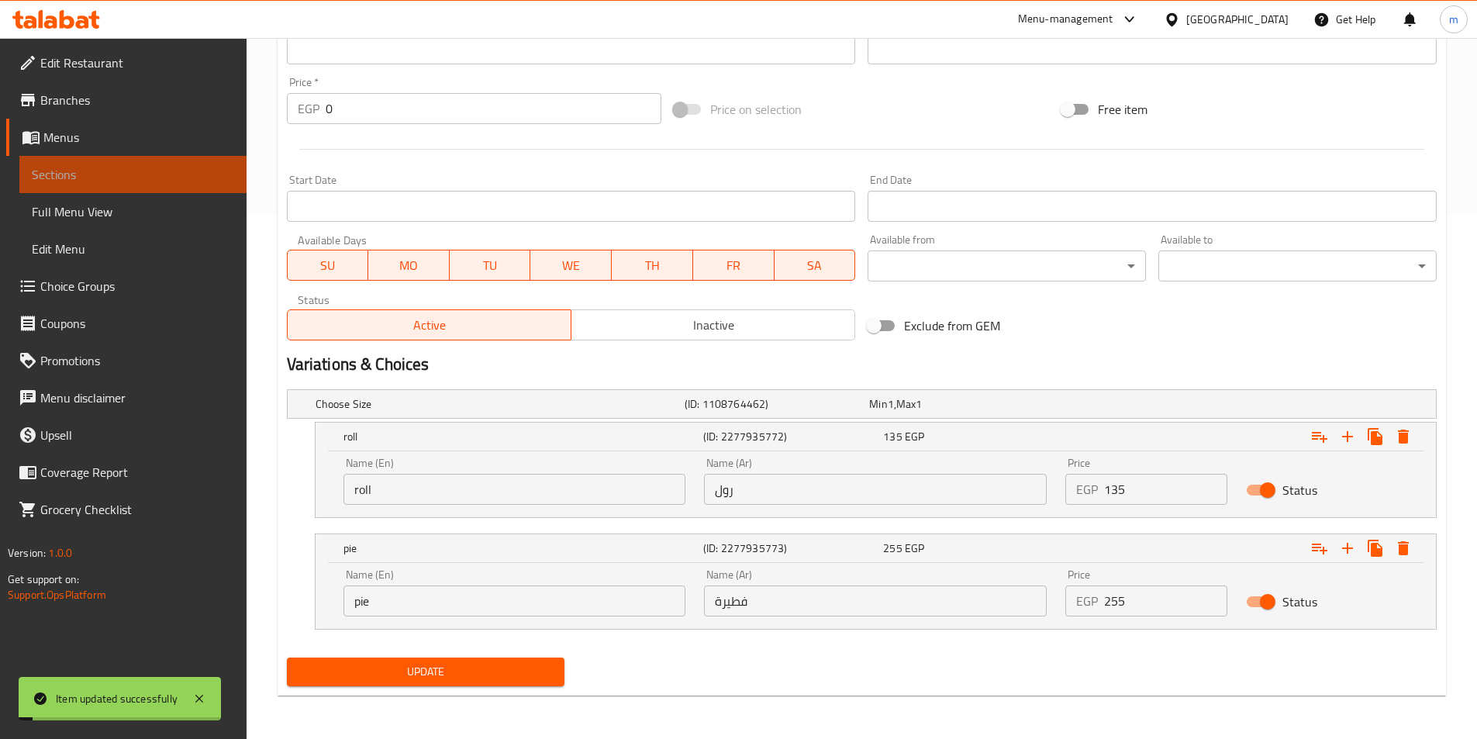
click at [98, 172] on span "Sections" at bounding box center [133, 174] width 202 height 19
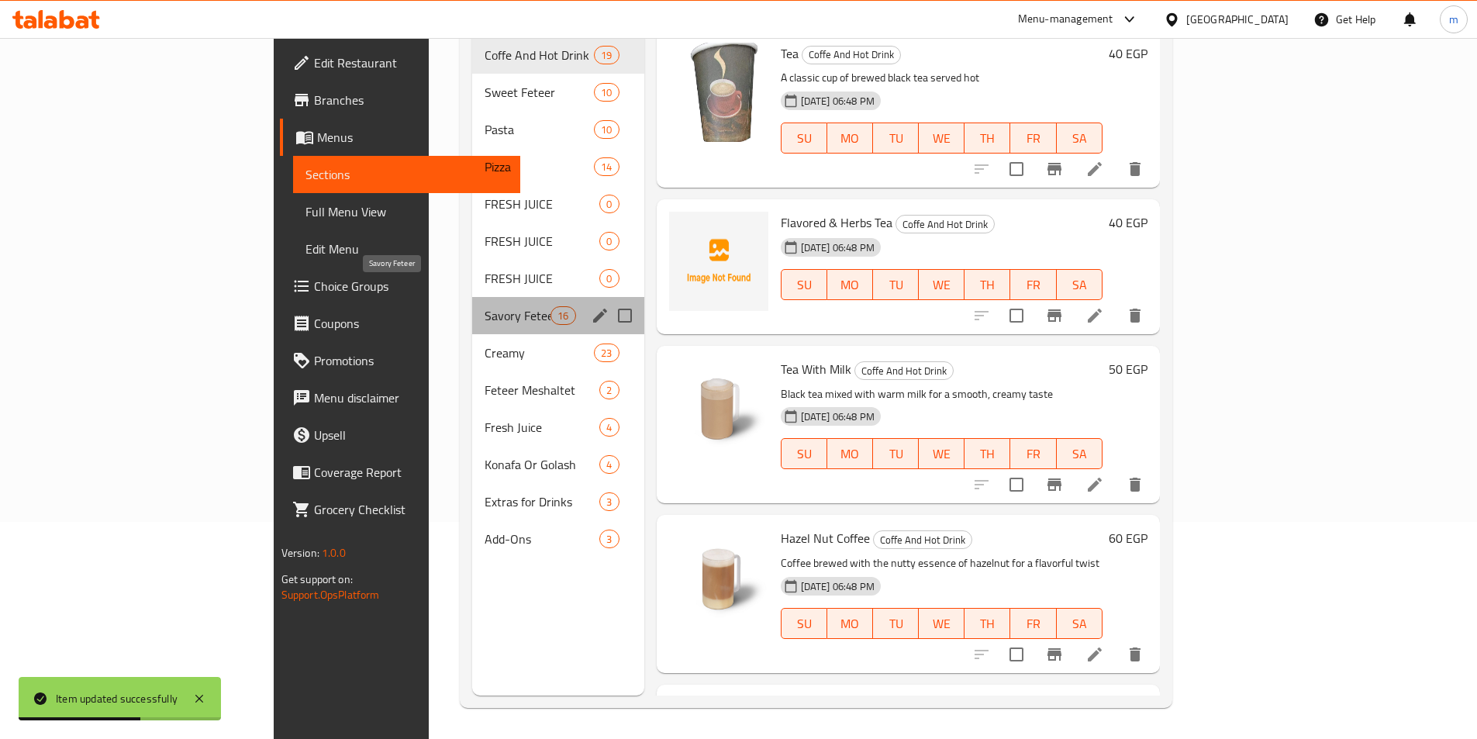
click at [485, 306] on span "Savory Feteer" at bounding box center [518, 315] width 66 height 19
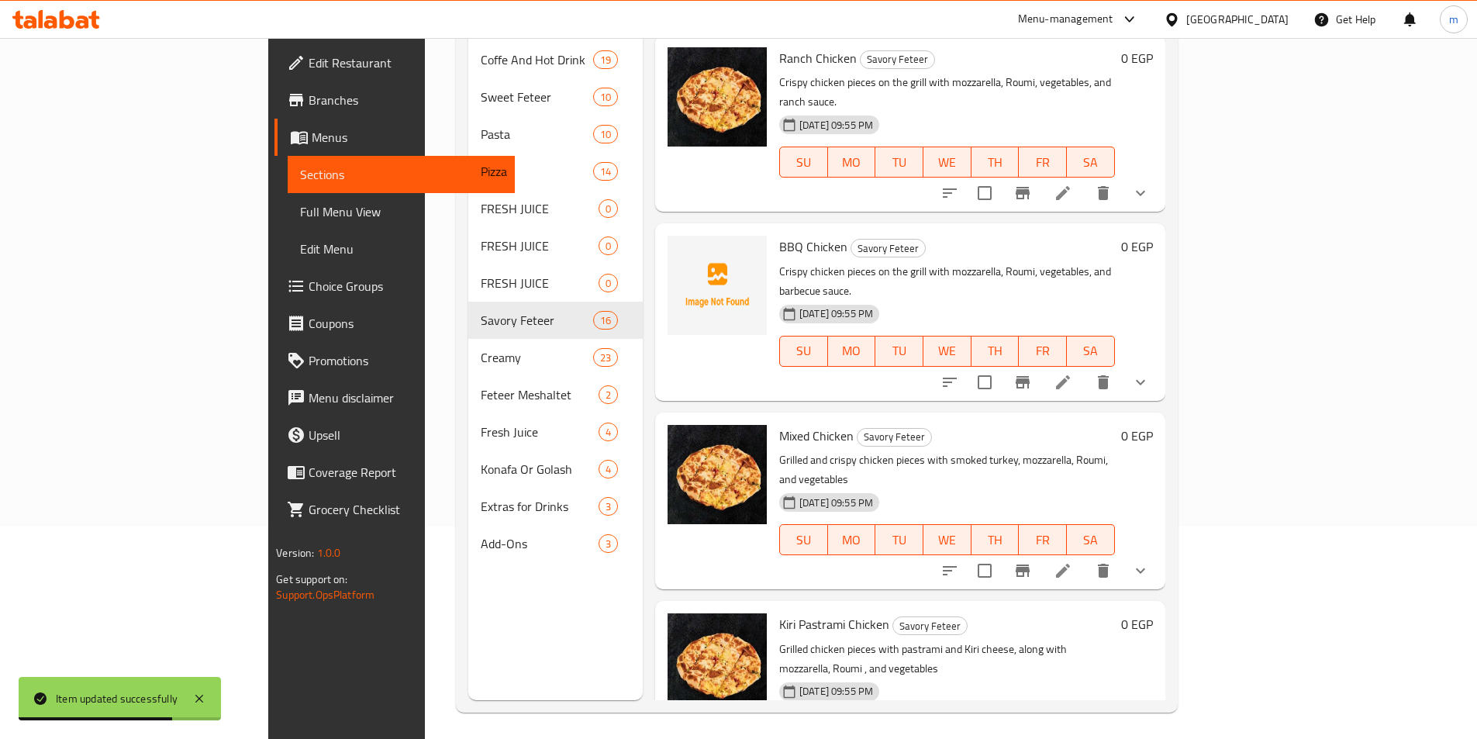
scroll to position [217, 0]
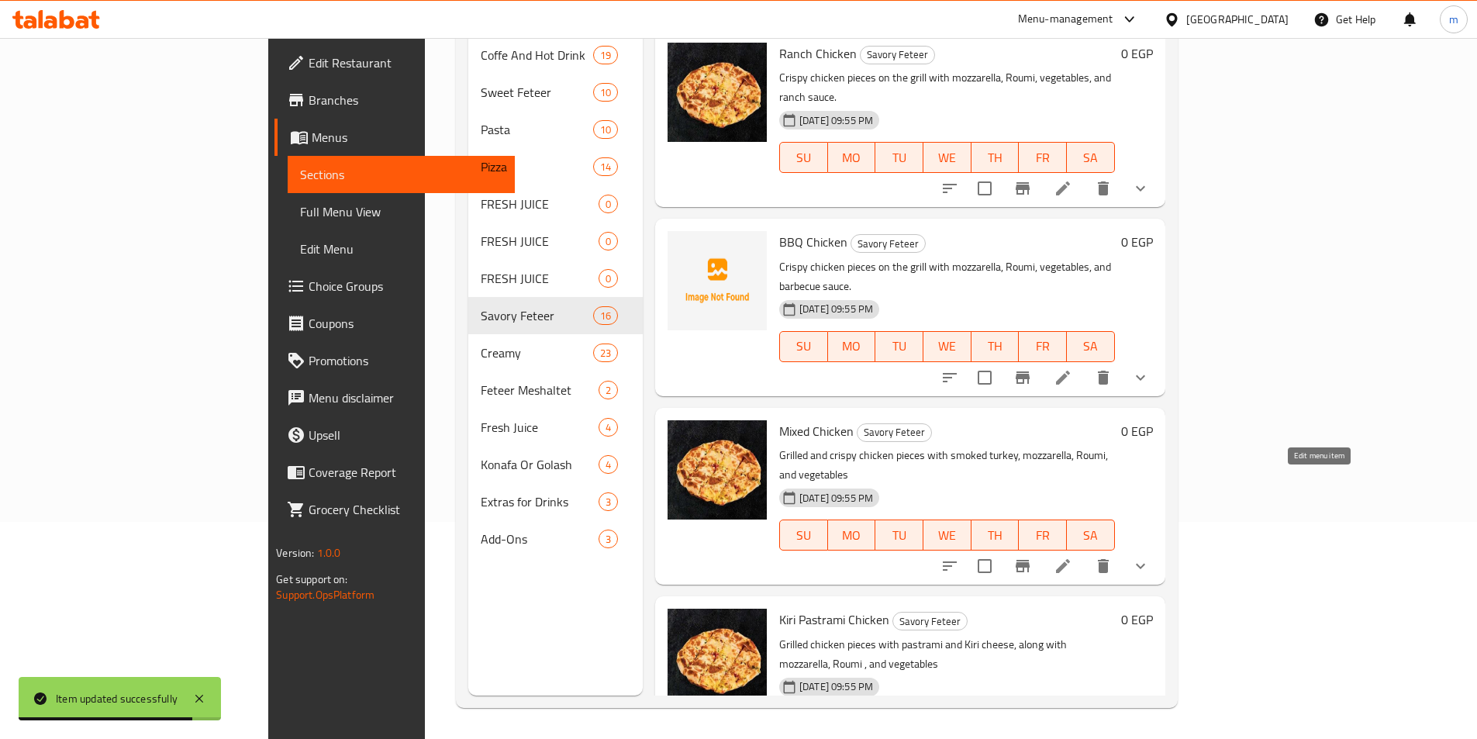
click at [1073, 557] on icon at bounding box center [1063, 566] width 19 height 19
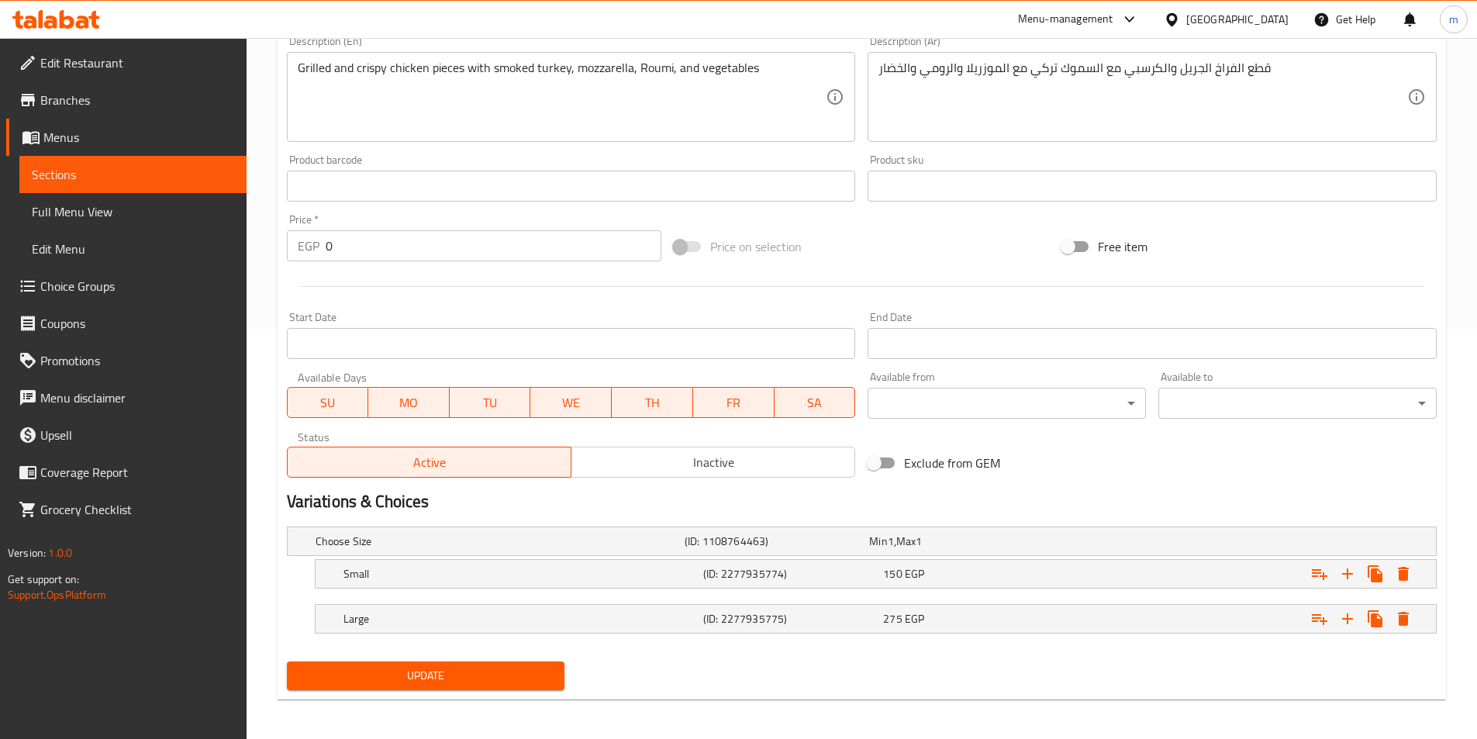
scroll to position [414, 0]
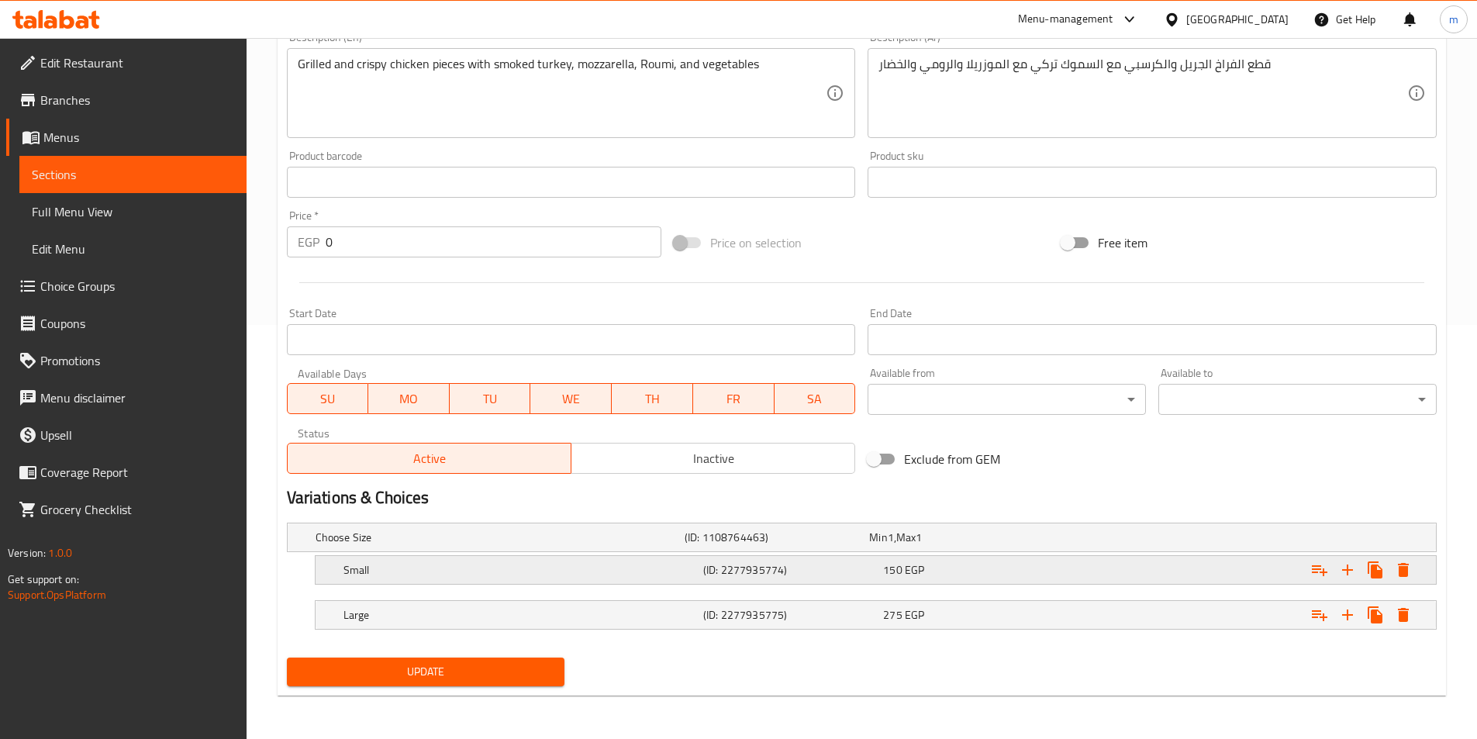
click at [686, 566] on h5 "Small" at bounding box center [521, 570] width 354 height 16
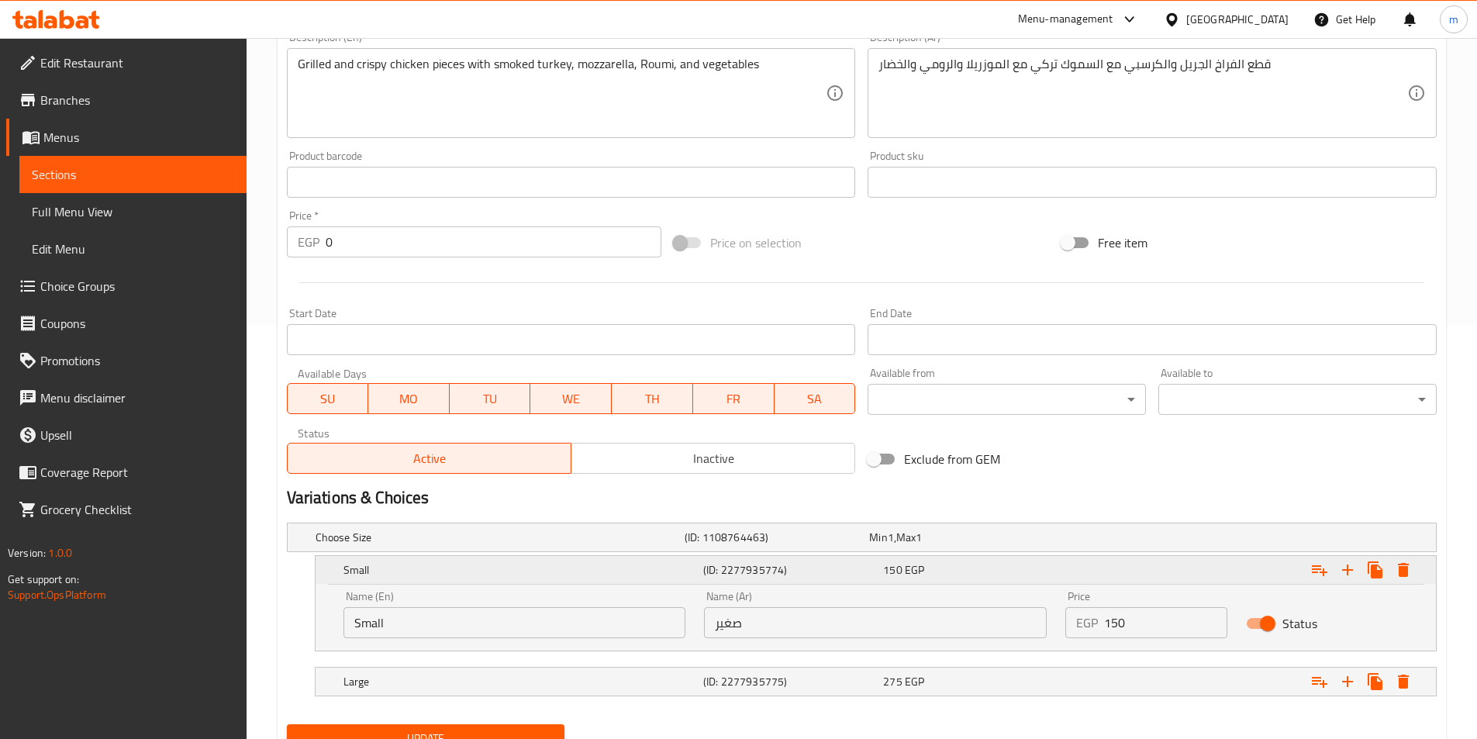
scroll to position [481, 0]
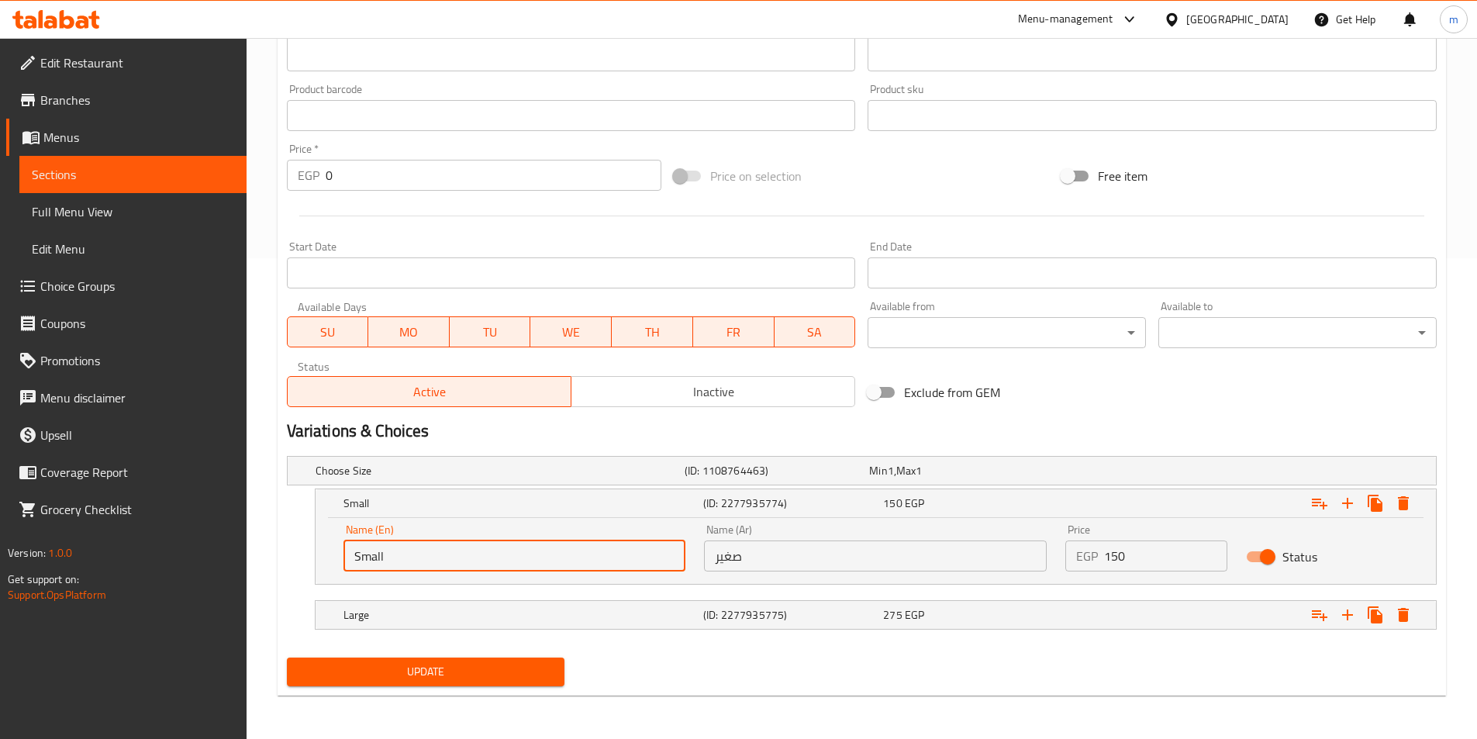
drag, startPoint x: 392, startPoint y: 551, endPoint x: 330, endPoint y: 547, distance: 62.2
click at [330, 547] on div "Name (En) Small Name (En) Name (Ar) صغير Name (Ar) Price EGP 150 Price Status" at bounding box center [876, 551] width 1121 height 66
type input "ق"
type input "roll"
click at [443, 613] on h5 "Large" at bounding box center [521, 615] width 354 height 16
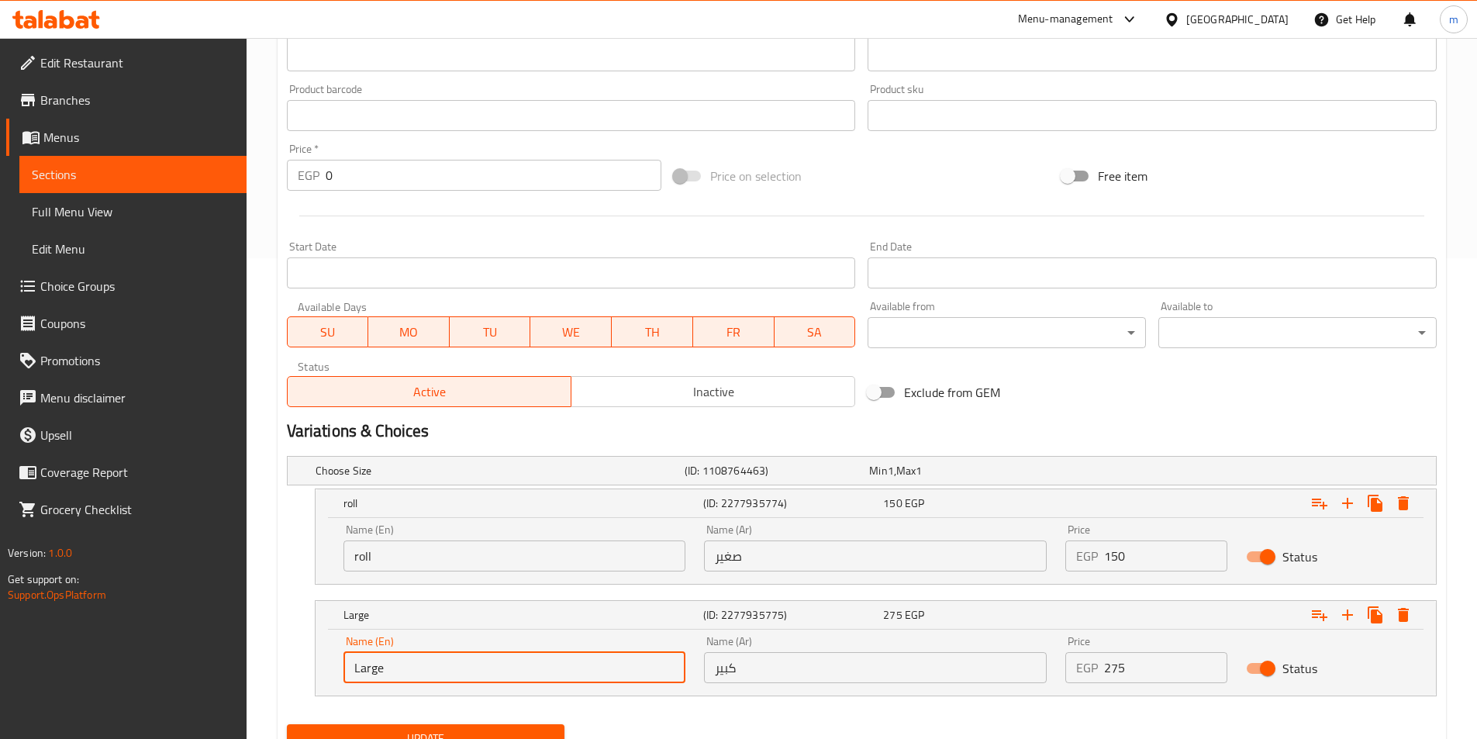
drag, startPoint x: 376, startPoint y: 673, endPoint x: 337, endPoint y: 666, distance: 39.4
click at [337, 666] on div "Name (En) Large Name (En)" at bounding box center [514, 660] width 361 height 66
type input "pie"
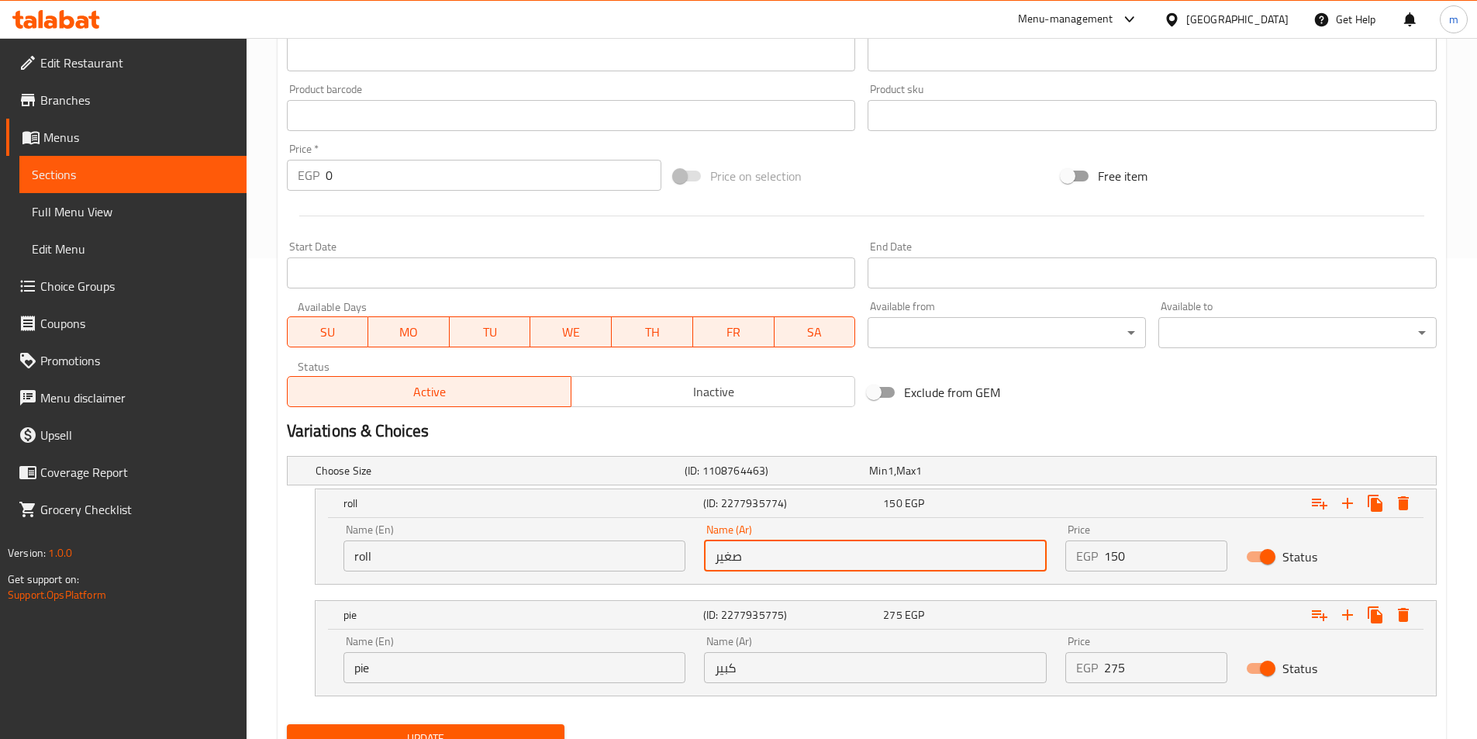
drag, startPoint x: 765, startPoint y: 562, endPoint x: 700, endPoint y: 558, distance: 66.0
click at [700, 558] on div "Name (Ar) صغير Name (Ar)" at bounding box center [875, 548] width 361 height 66
type input "رول"
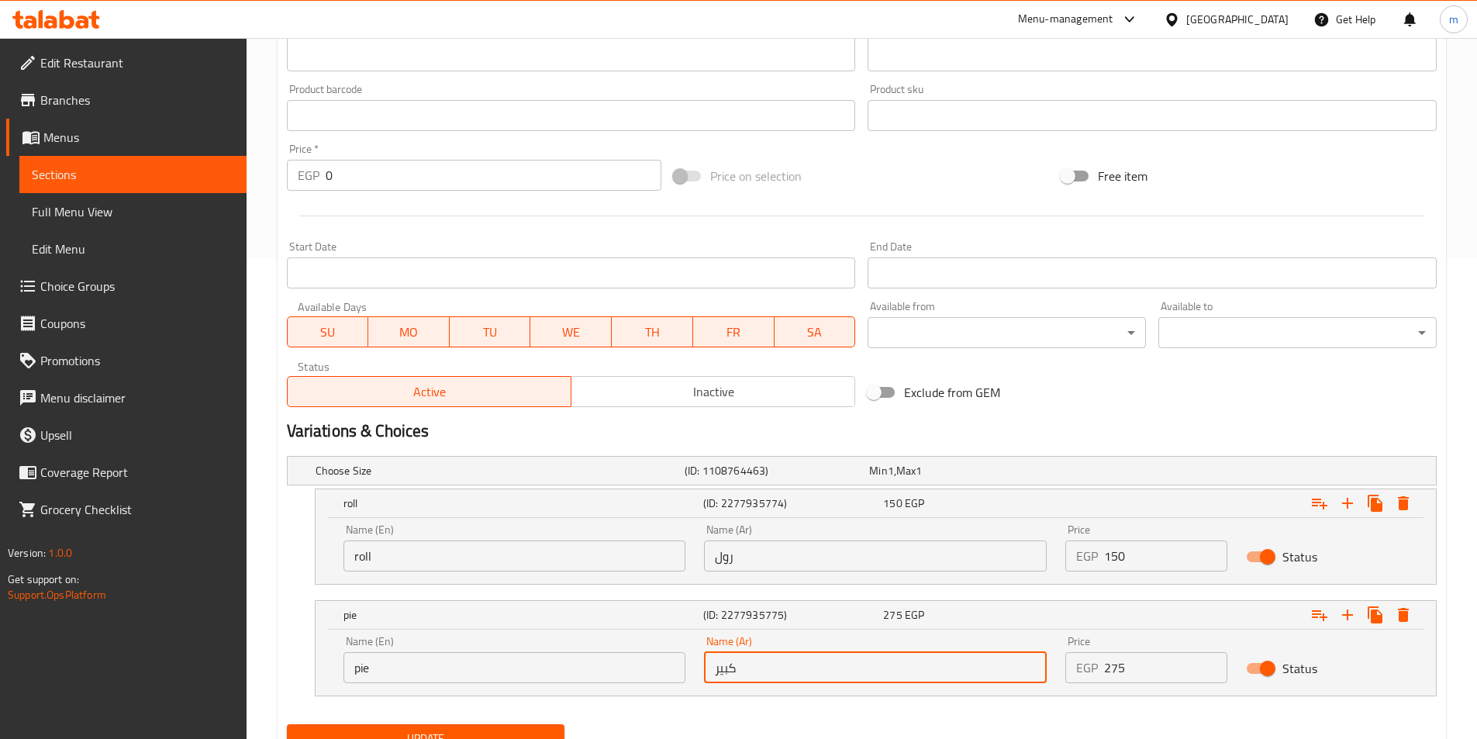
drag, startPoint x: 743, startPoint y: 670, endPoint x: 711, endPoint y: 670, distance: 31.8
click at [711, 670] on input "كبير" at bounding box center [875, 667] width 343 height 31
type input "فطيرة"
click at [475, 735] on span "Update" at bounding box center [426, 738] width 254 height 19
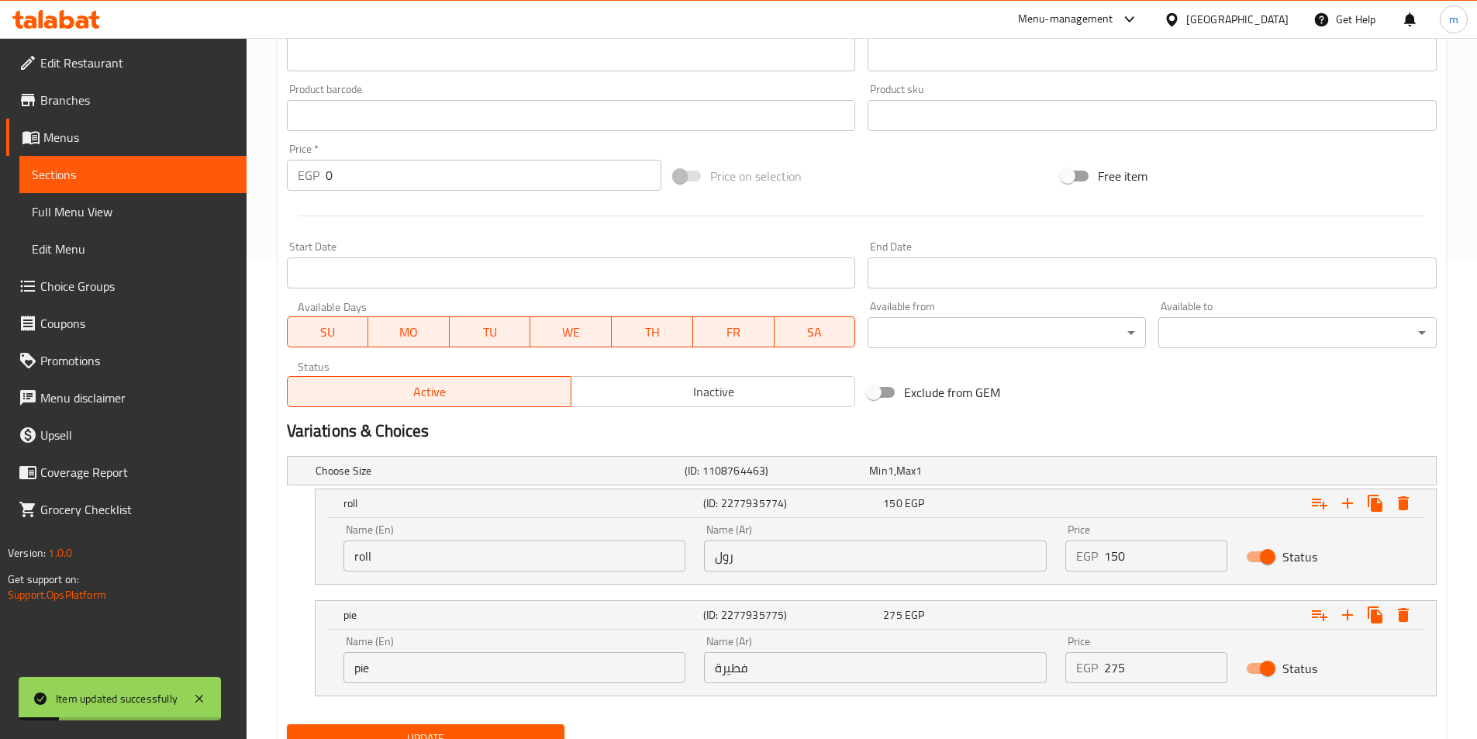
click at [98, 190] on link "Sections" at bounding box center [132, 174] width 227 height 37
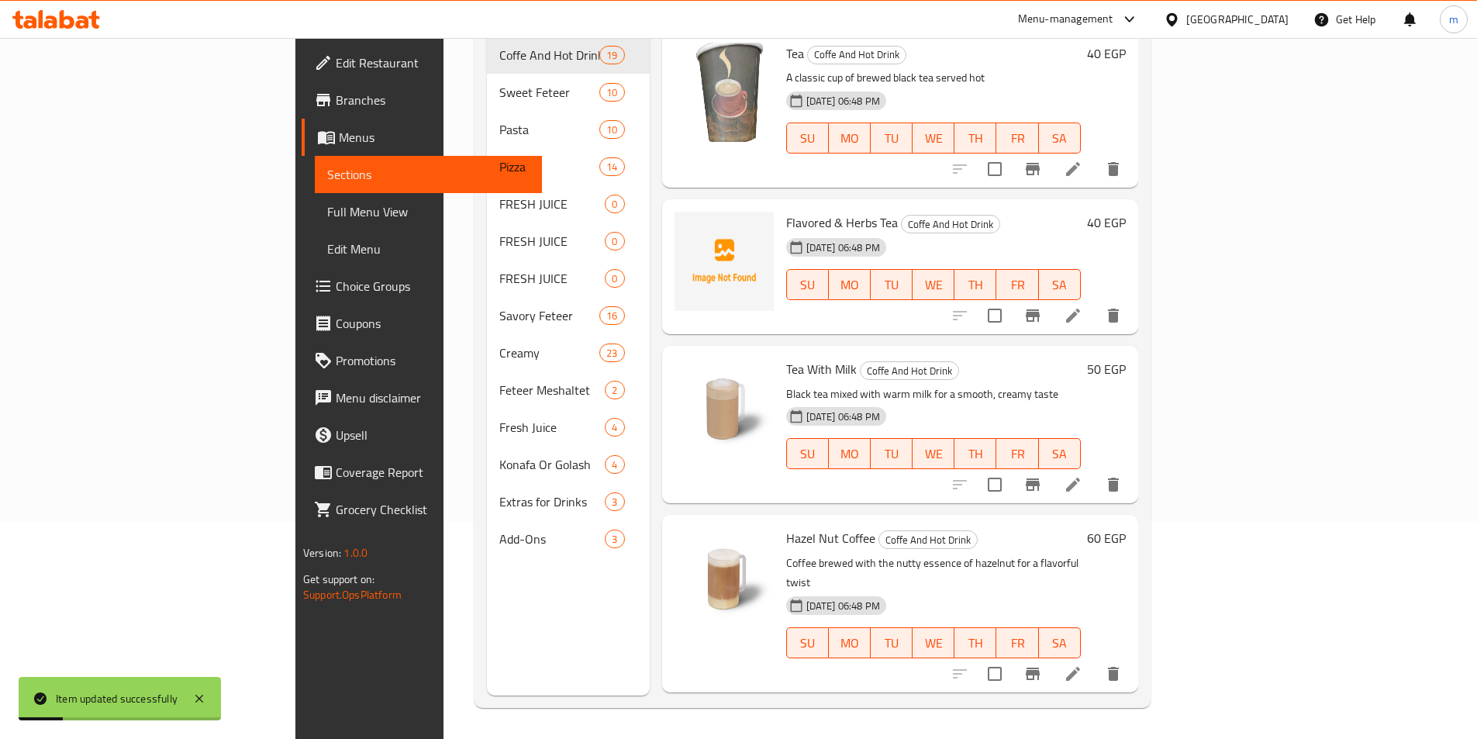
scroll to position [217, 0]
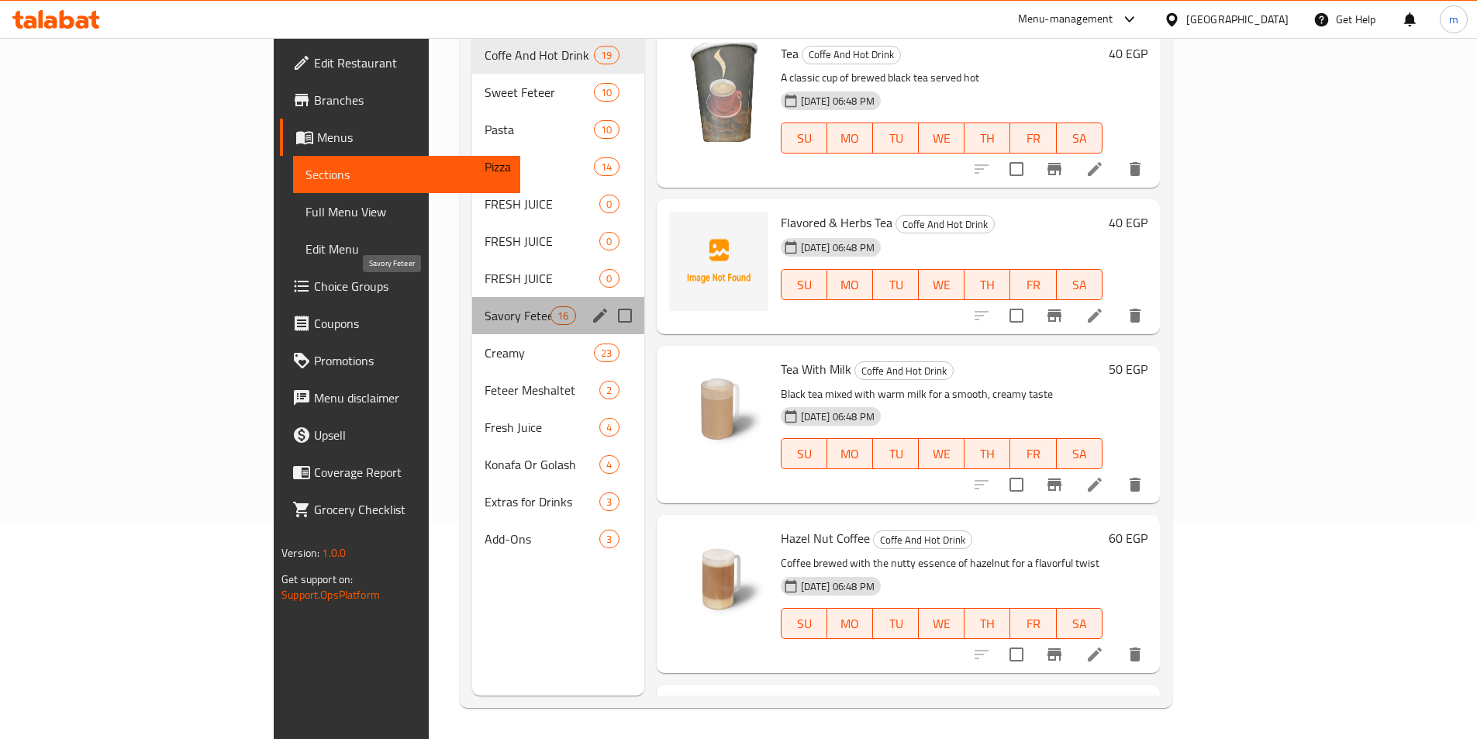
click at [485, 306] on span "Savory Feteer" at bounding box center [518, 315] width 66 height 19
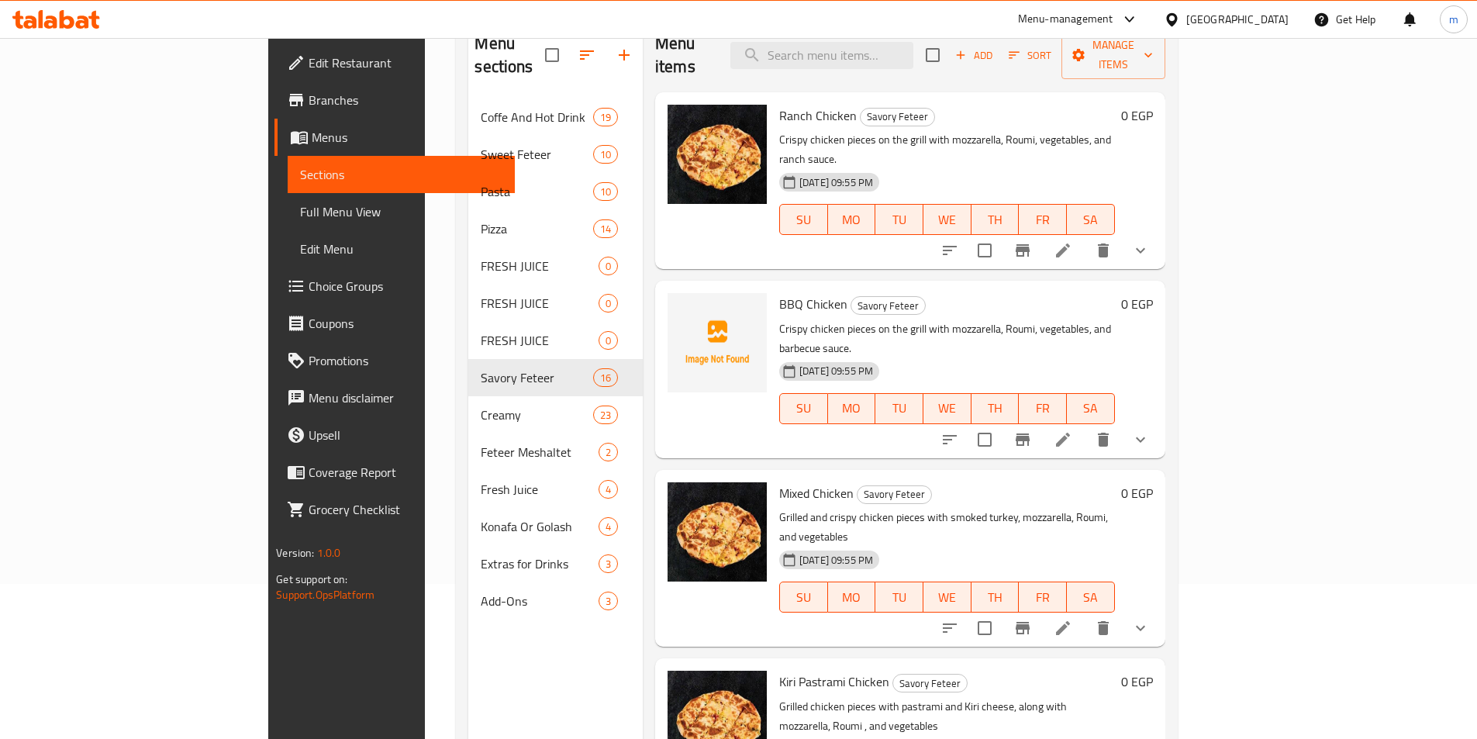
scroll to position [78, 0]
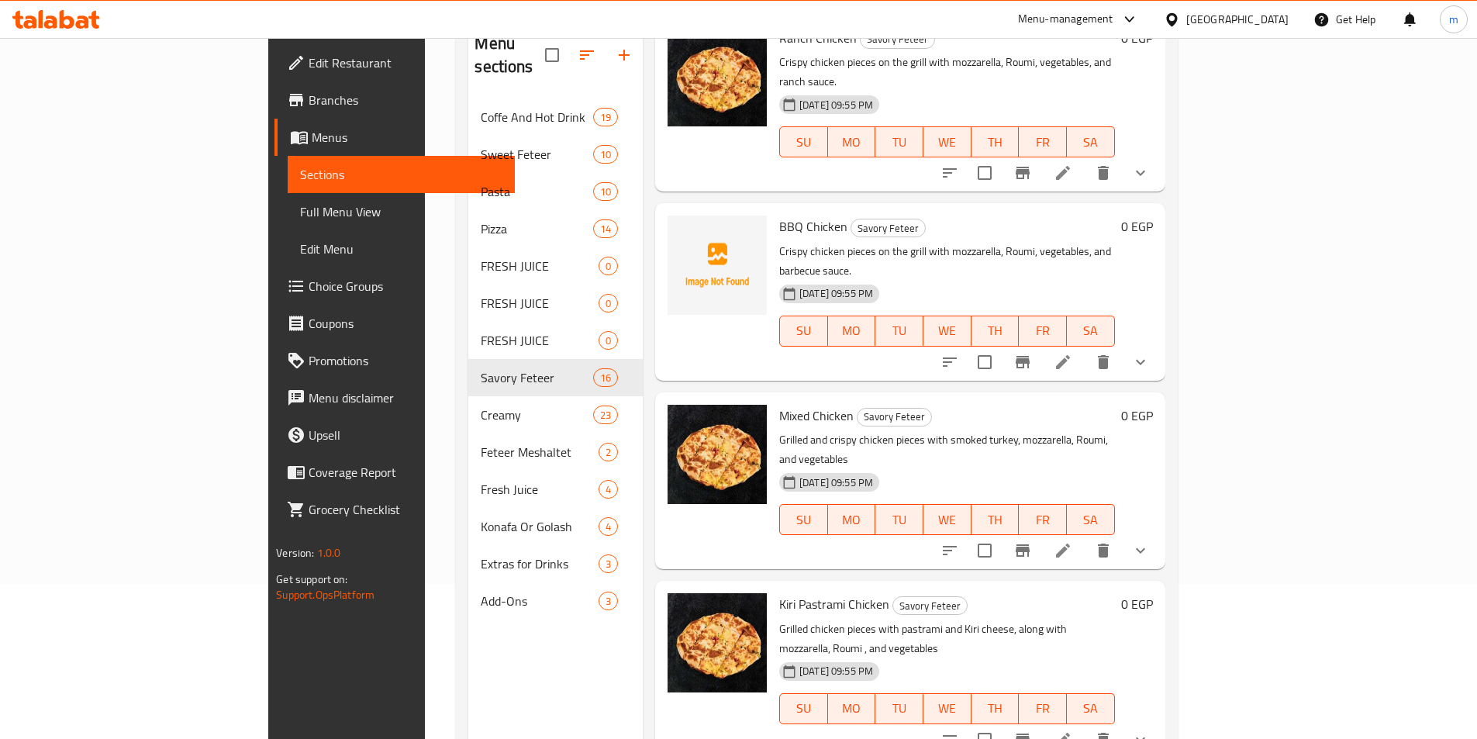
click at [1073, 541] on icon at bounding box center [1063, 550] width 19 height 19
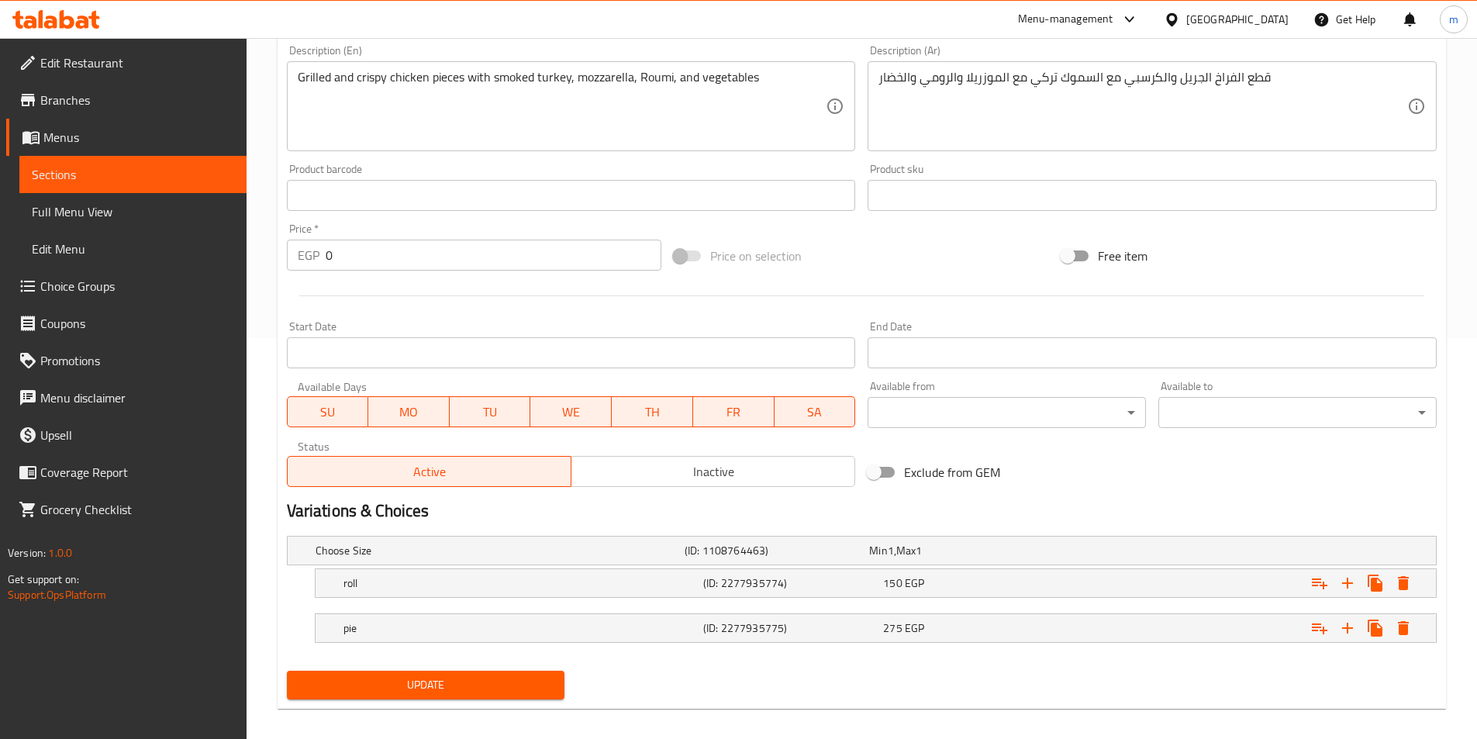
scroll to position [414, 0]
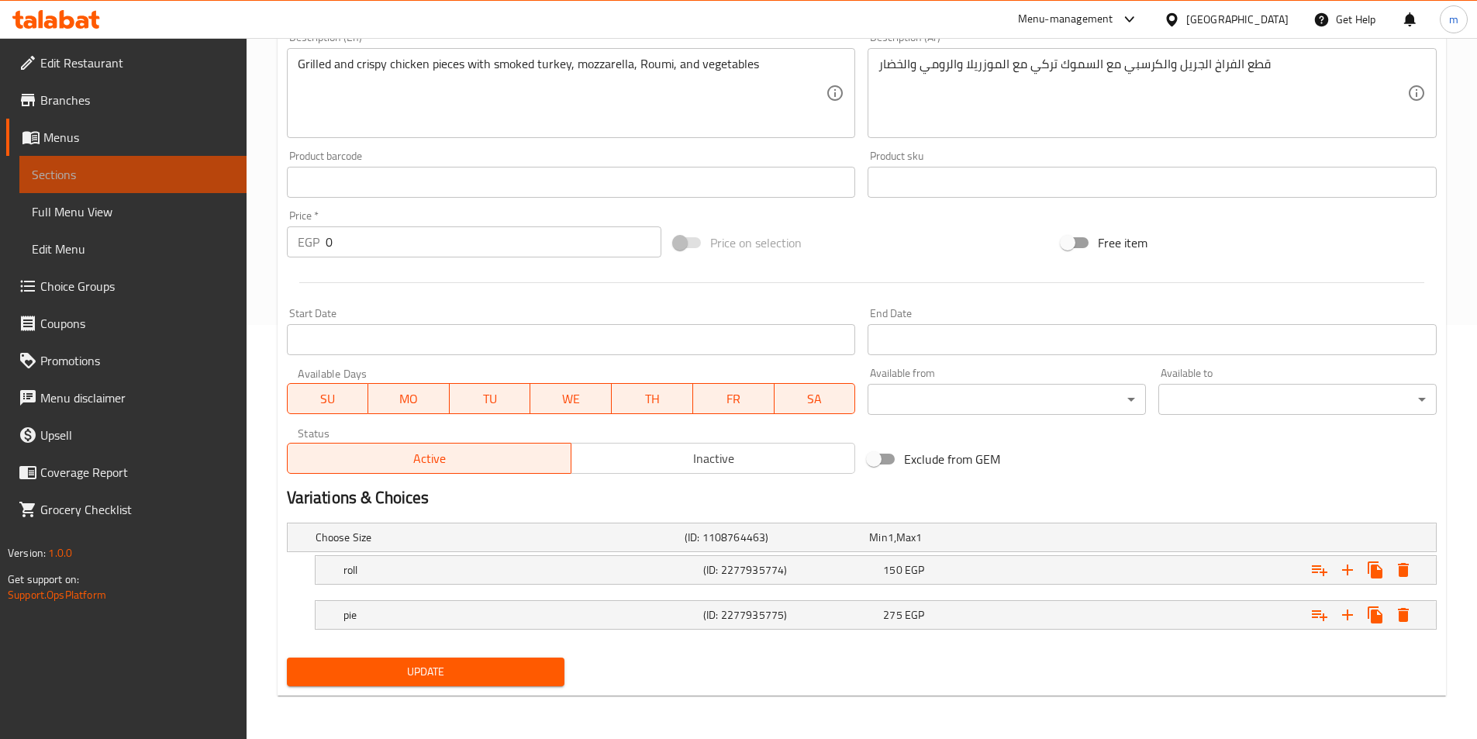
click at [128, 181] on span "Sections" at bounding box center [133, 174] width 202 height 19
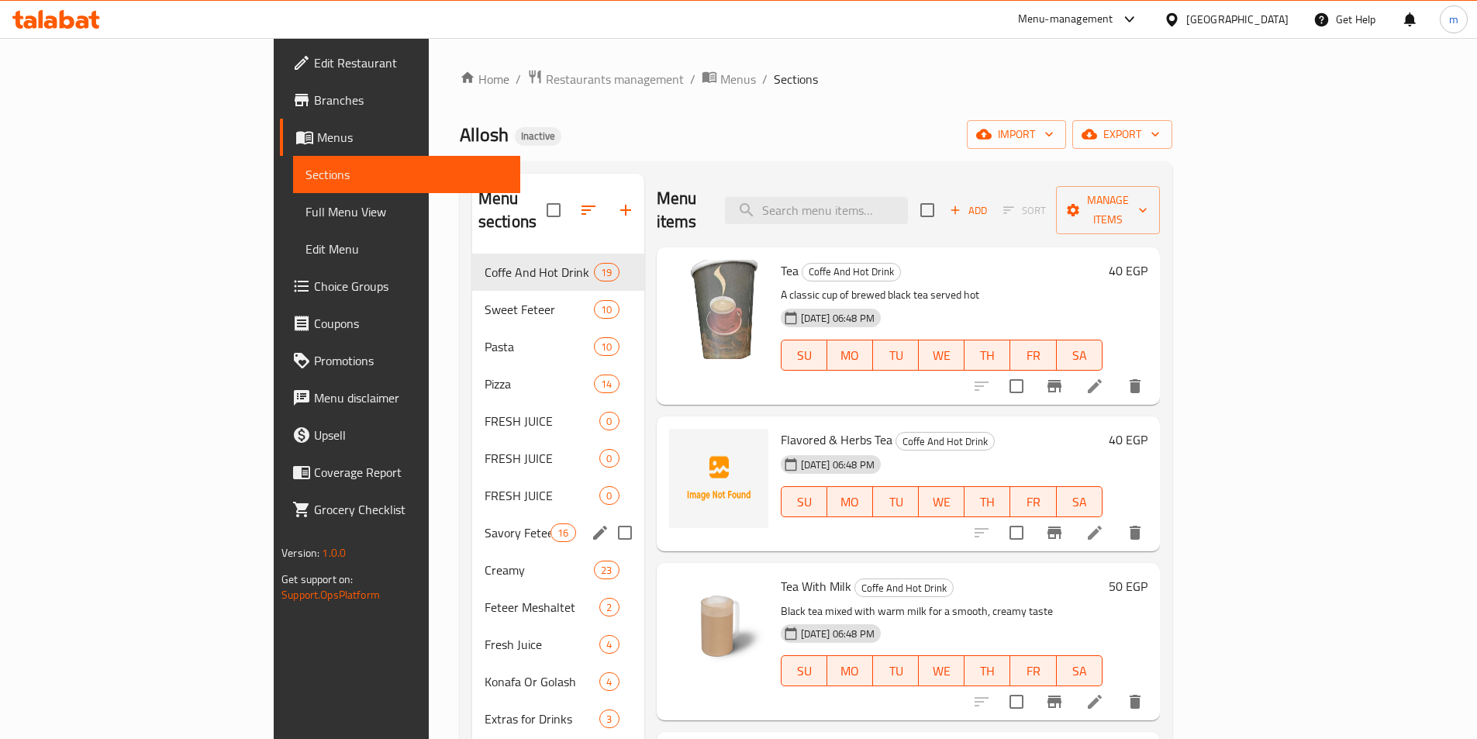
click at [485, 523] on span "Savory Feteer" at bounding box center [518, 532] width 66 height 19
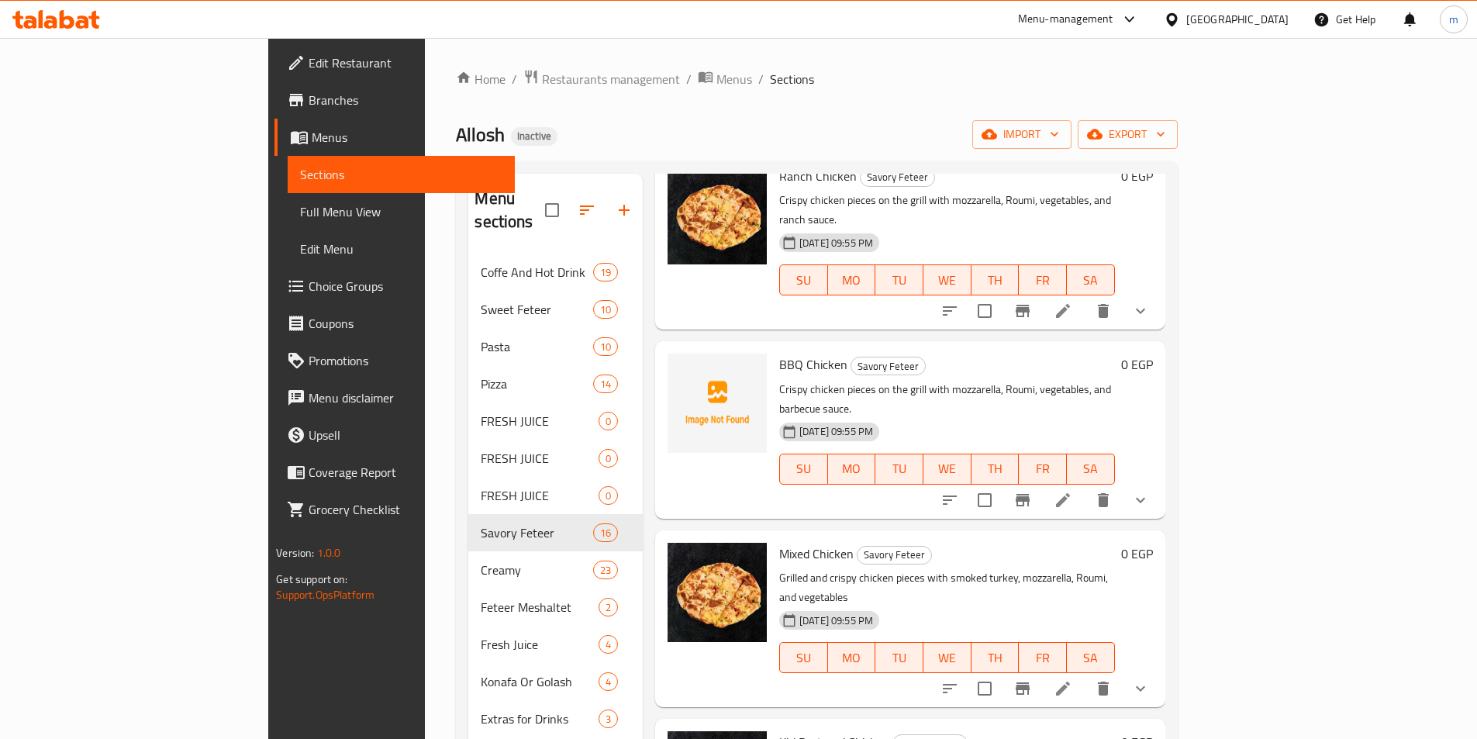
scroll to position [78, 0]
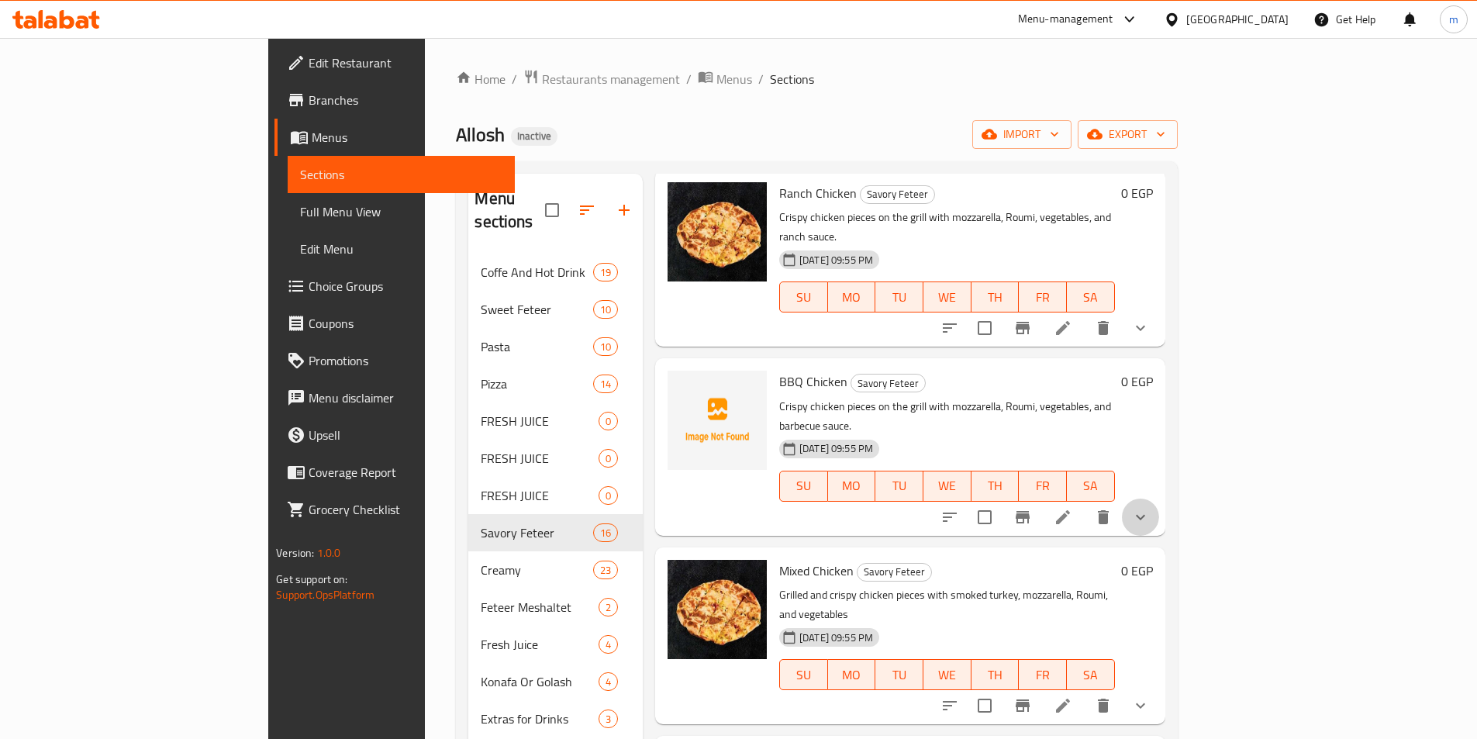
click at [1159, 499] on button "show more" at bounding box center [1140, 517] width 37 height 37
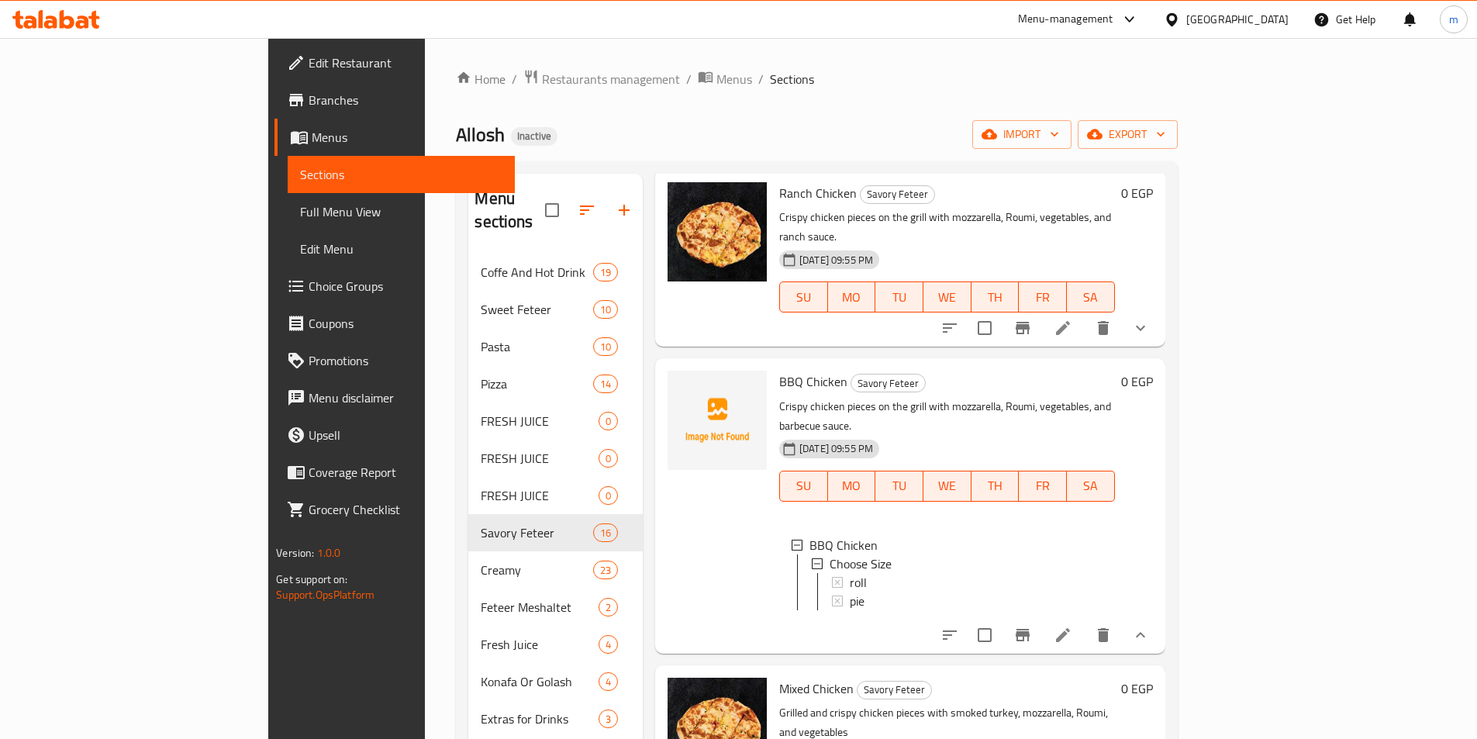
click at [1150, 626] on icon "show more" at bounding box center [1140, 635] width 19 height 19
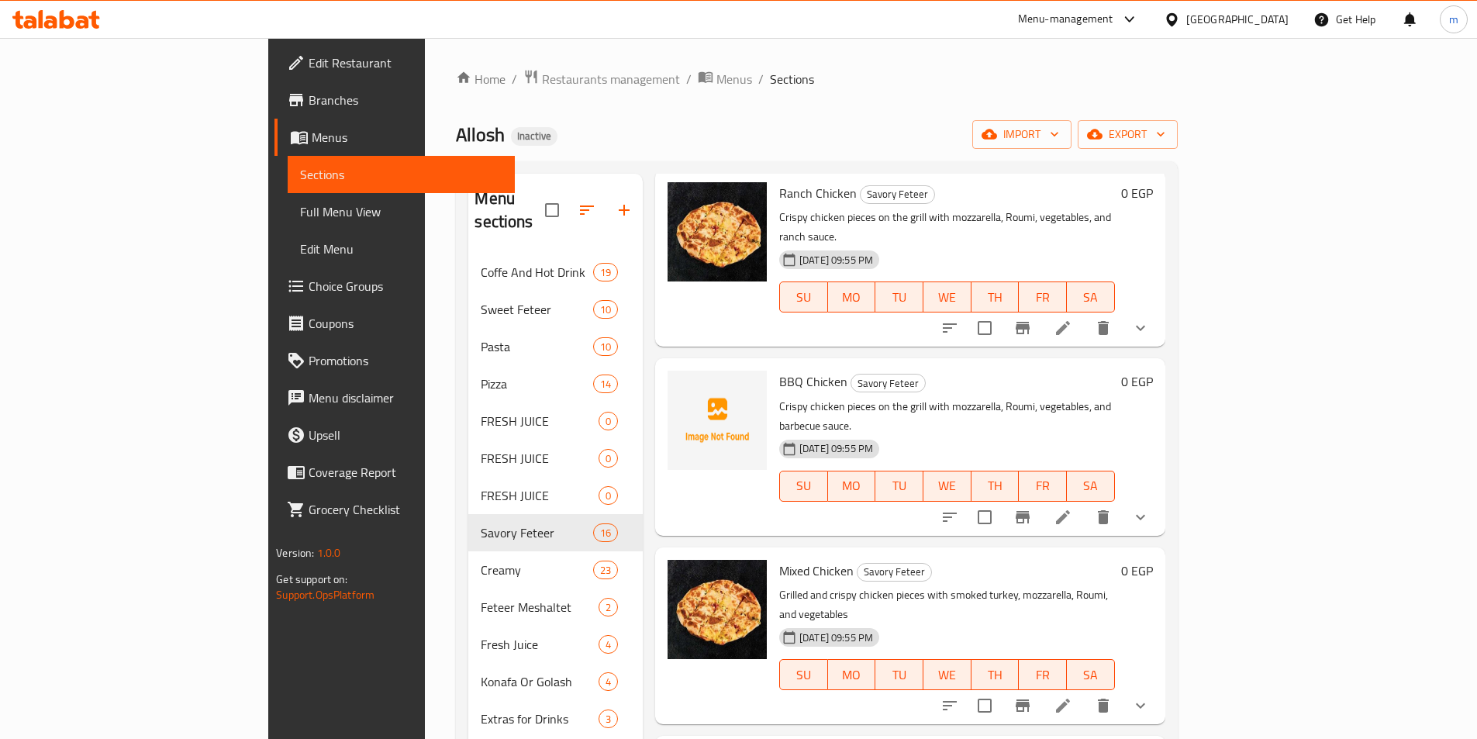
click at [1150, 319] on icon "show more" at bounding box center [1140, 328] width 19 height 19
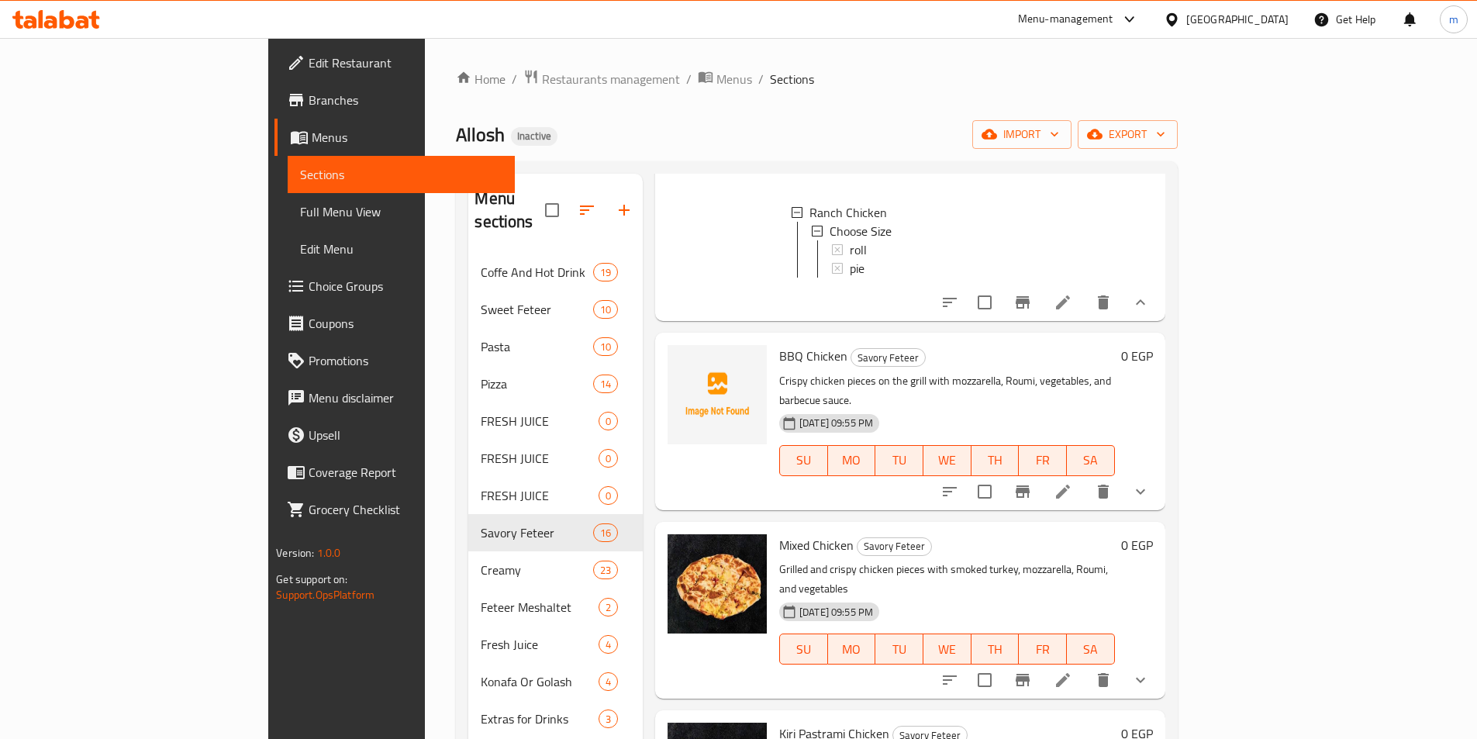
scroll to position [233, 0]
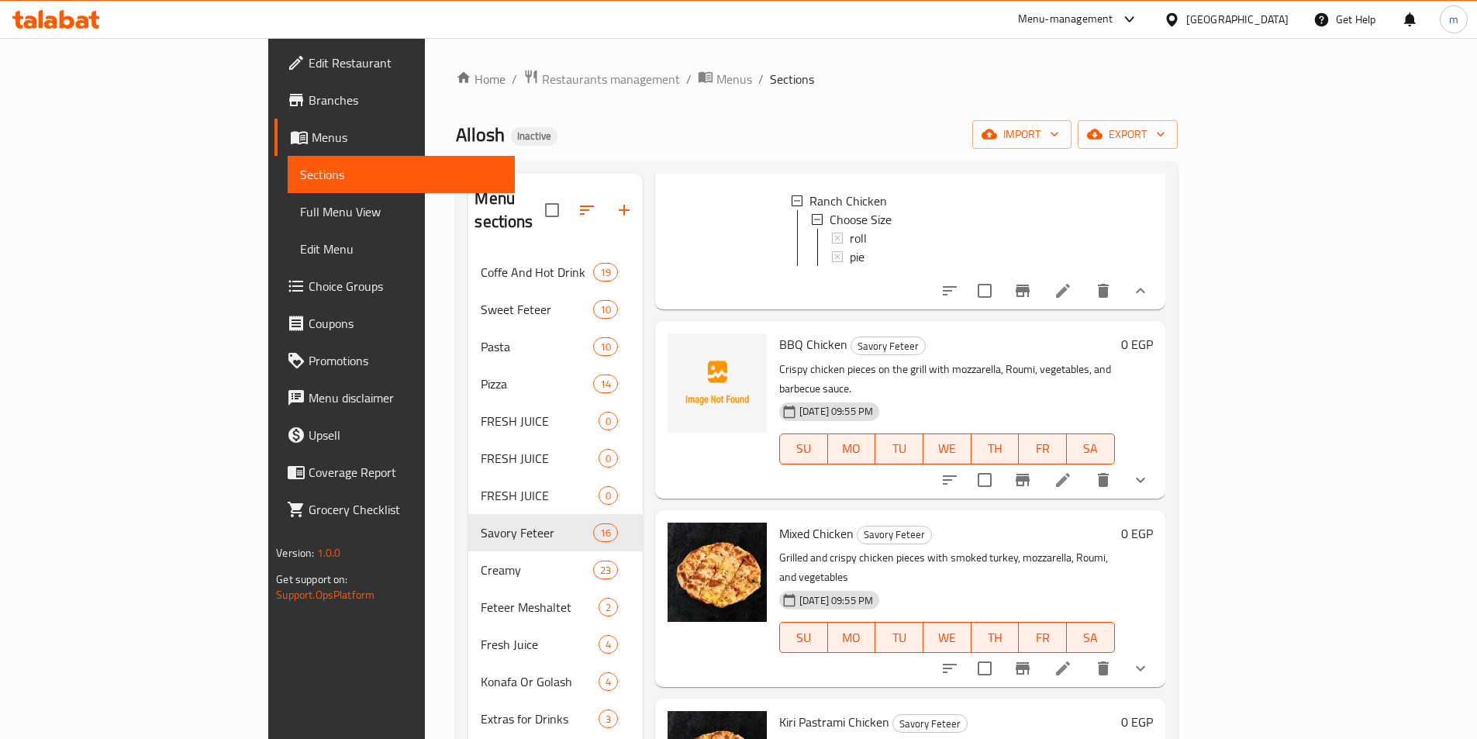
click at [1150, 659] on icon "show more" at bounding box center [1140, 668] width 19 height 19
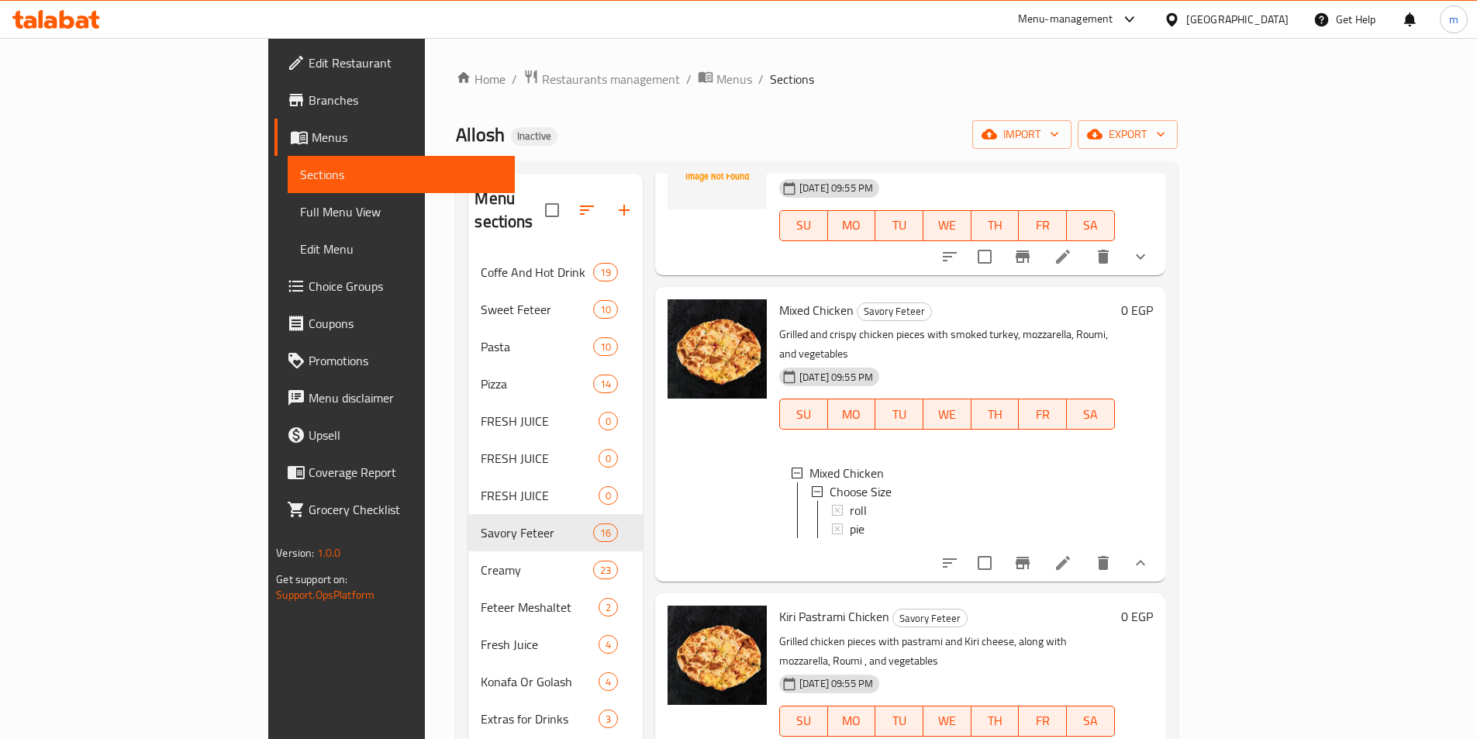
scroll to position [543, 0]
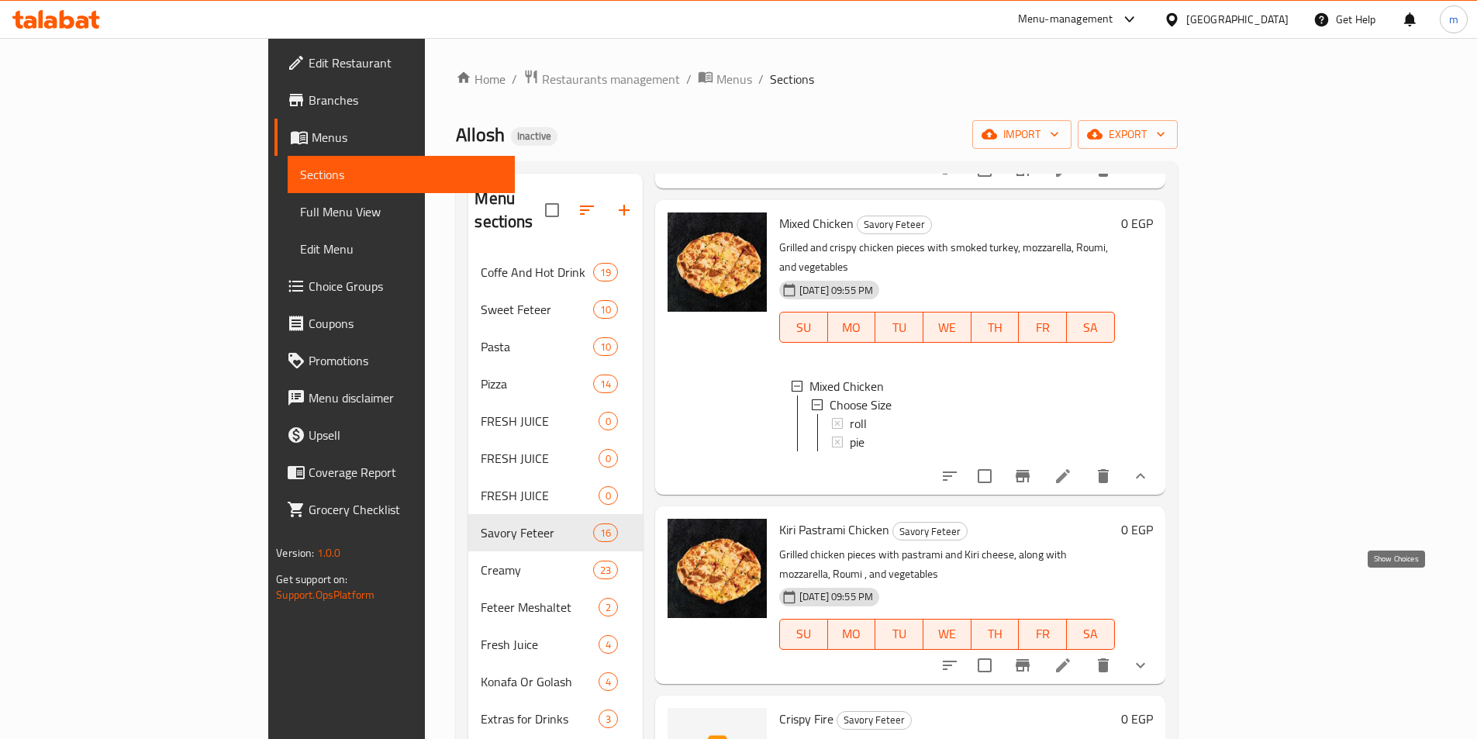
click at [1150, 656] on icon "show more" at bounding box center [1140, 665] width 19 height 19
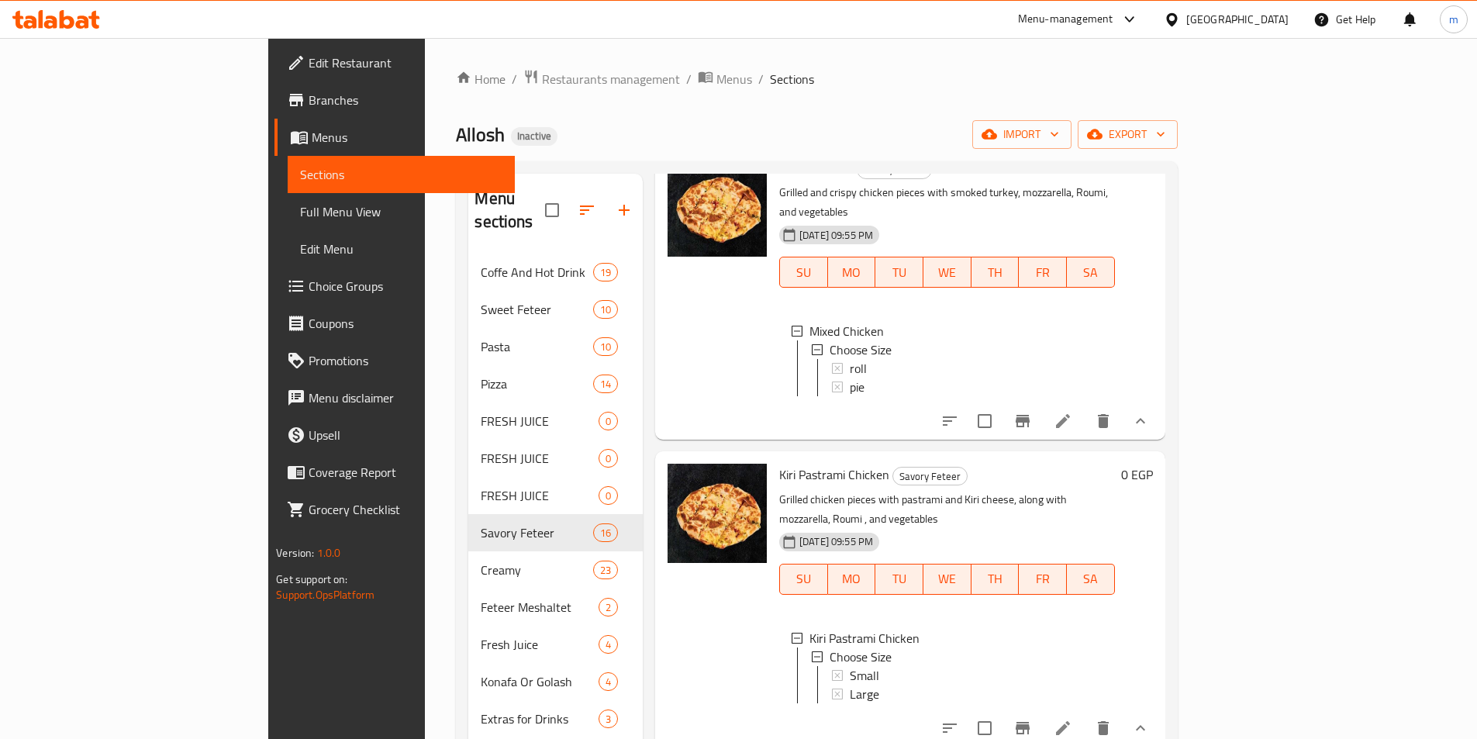
scroll to position [620, 0]
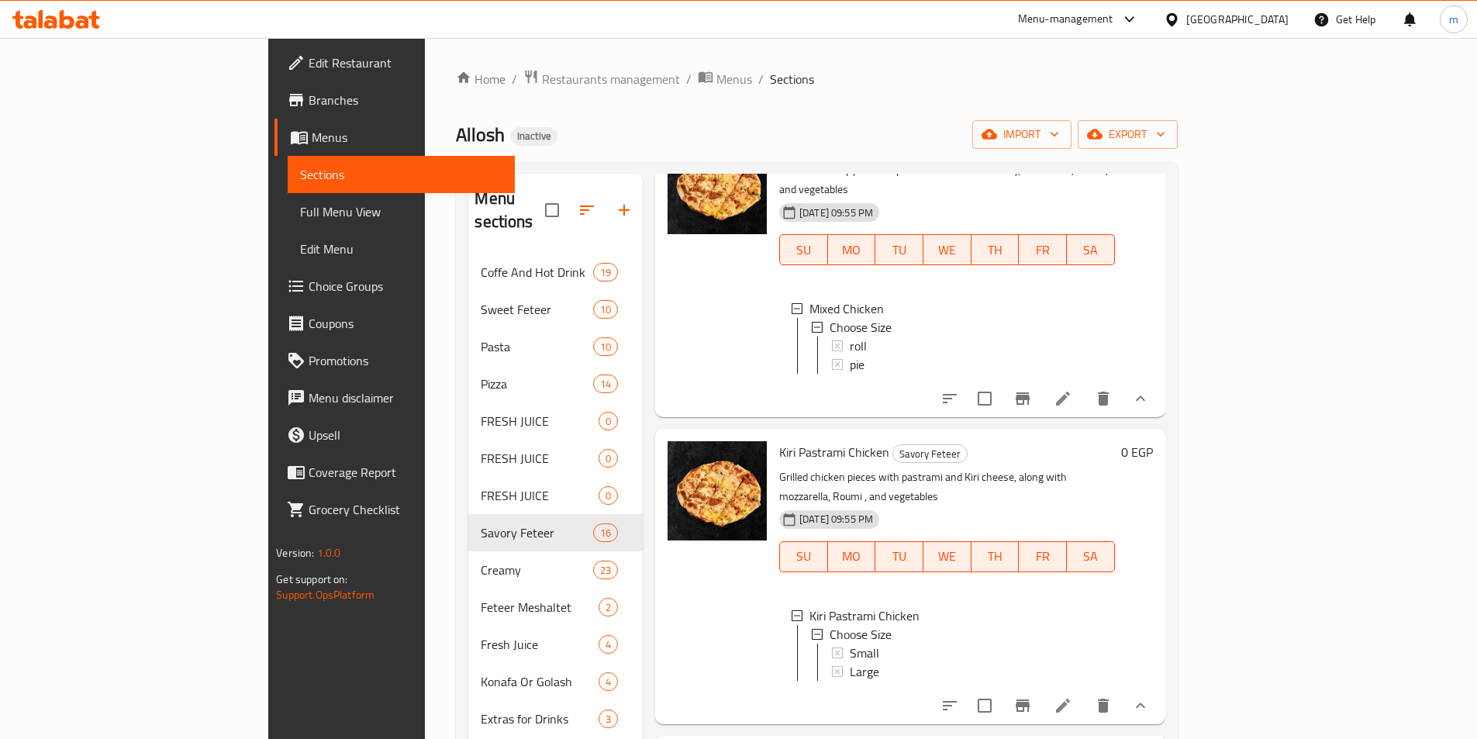
click at [1073, 696] on icon at bounding box center [1063, 705] width 19 height 19
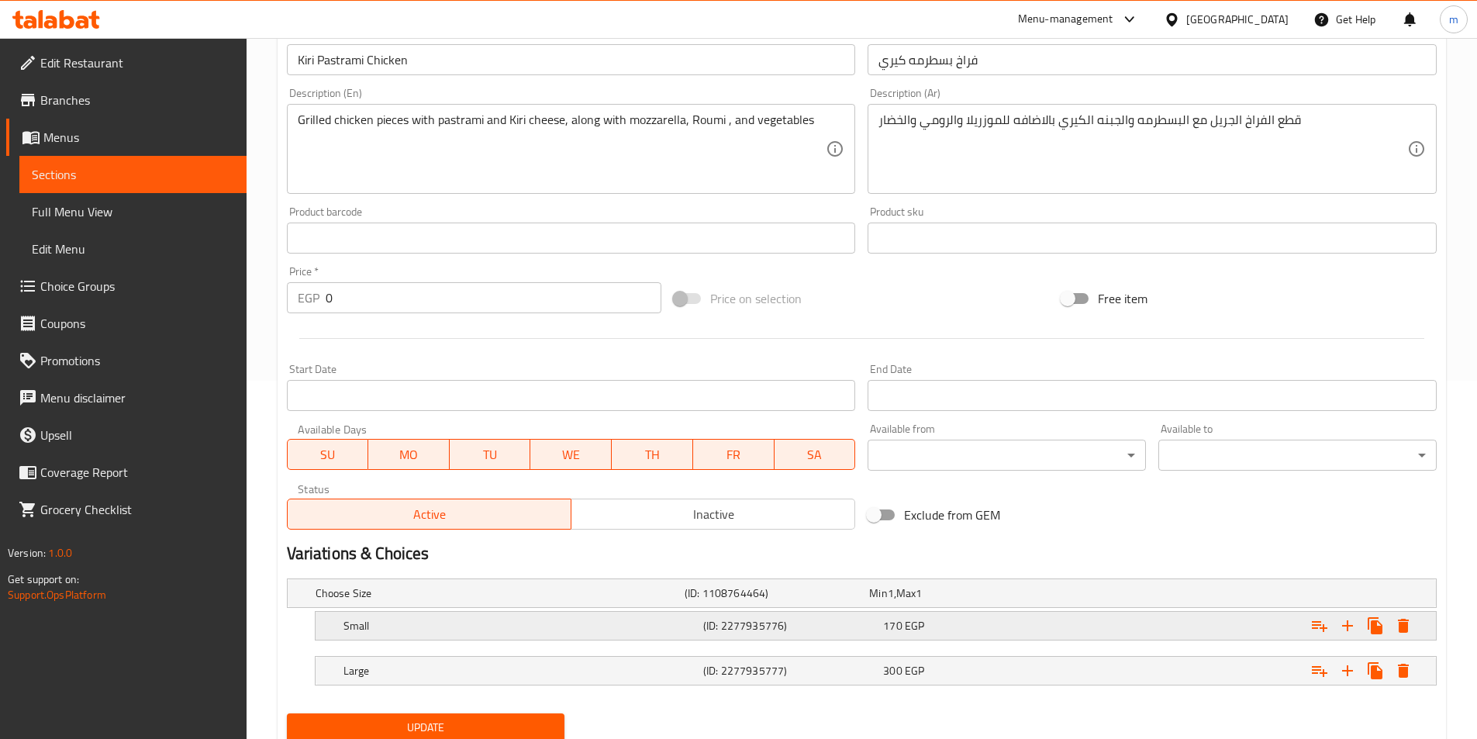
scroll to position [414, 0]
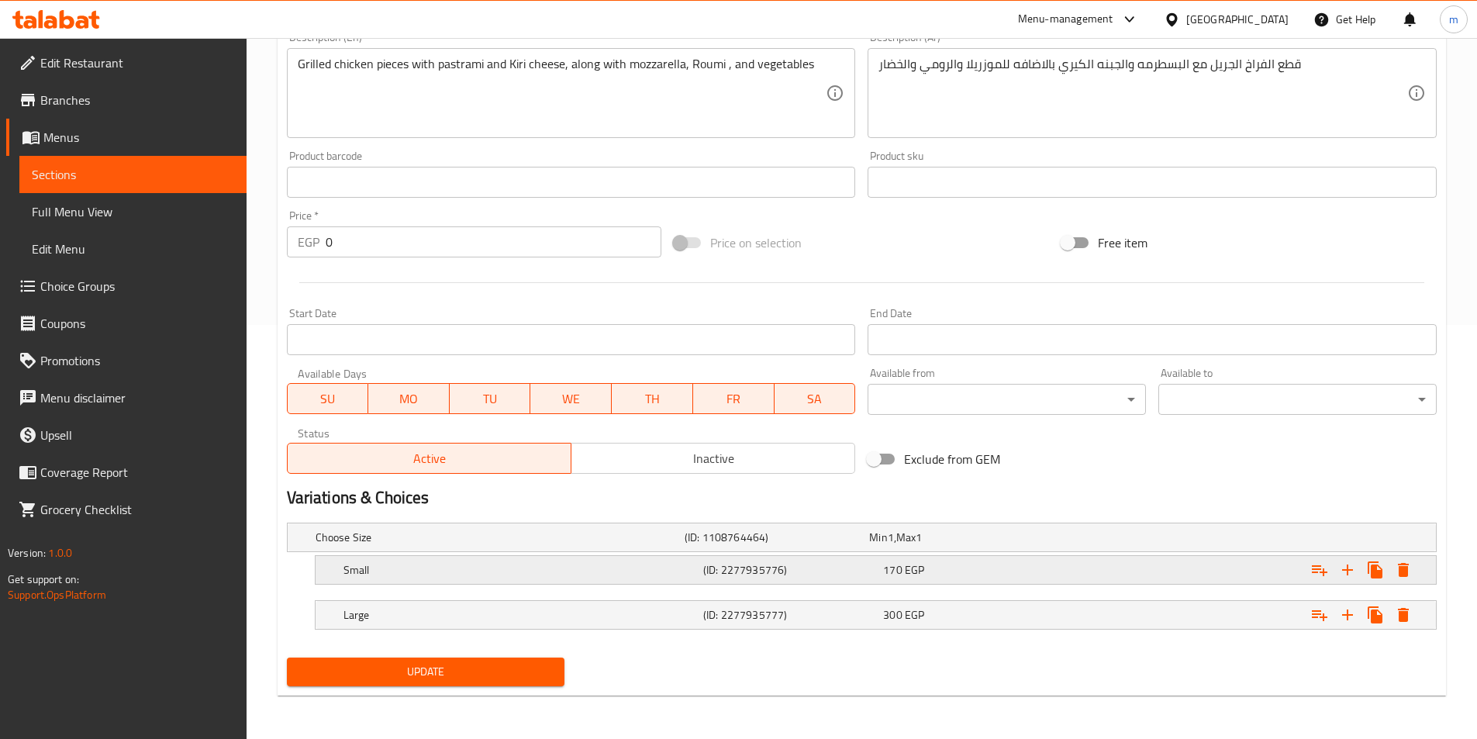
click at [565, 575] on h5 "Small" at bounding box center [521, 570] width 354 height 16
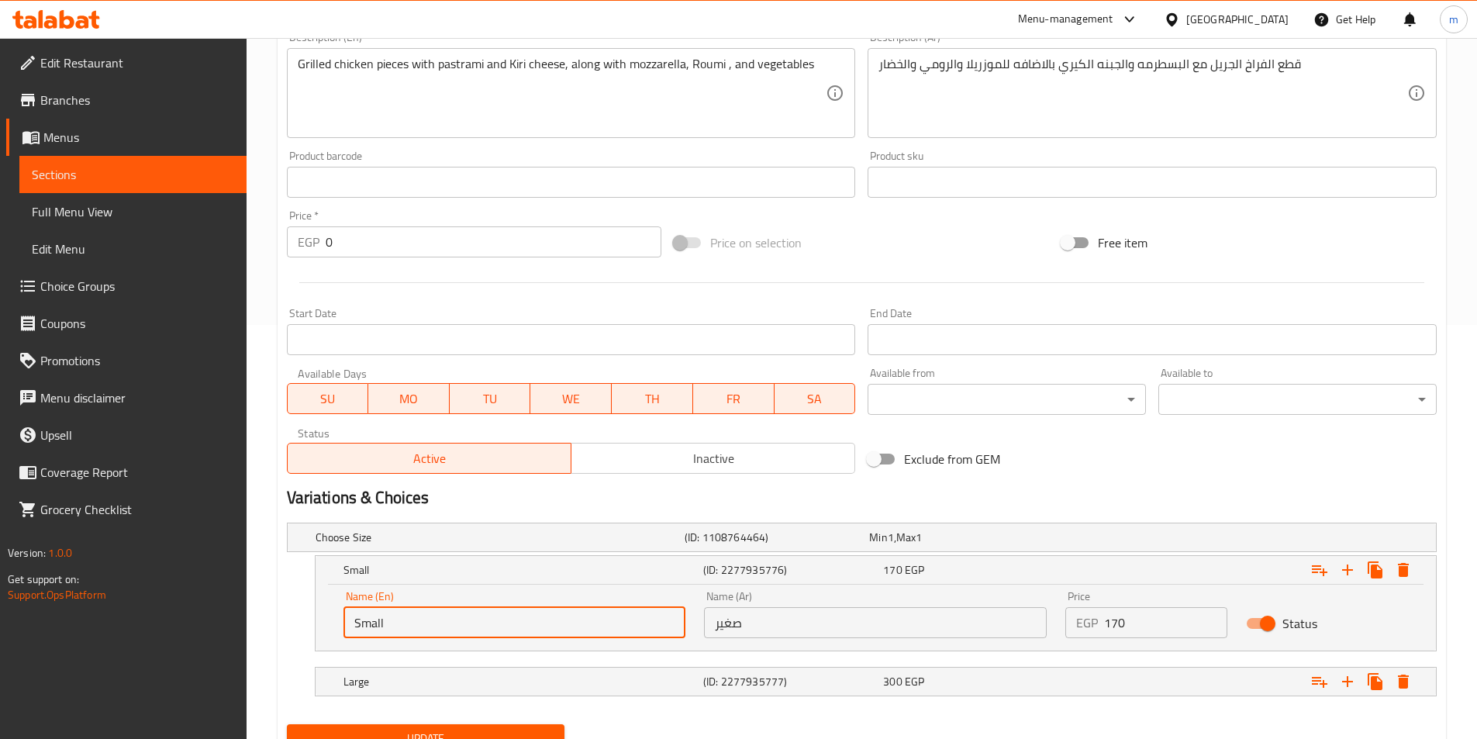
drag, startPoint x: 433, startPoint y: 629, endPoint x: 330, endPoint y: 620, distance: 102.7
click at [330, 620] on div "Name (En) Small Name (En) Name (Ar) صغير Name (Ar) Price EGP 170 Price Status" at bounding box center [876, 618] width 1121 height 66
type input "roll"
click at [506, 689] on h5 "Large" at bounding box center [521, 682] width 354 height 16
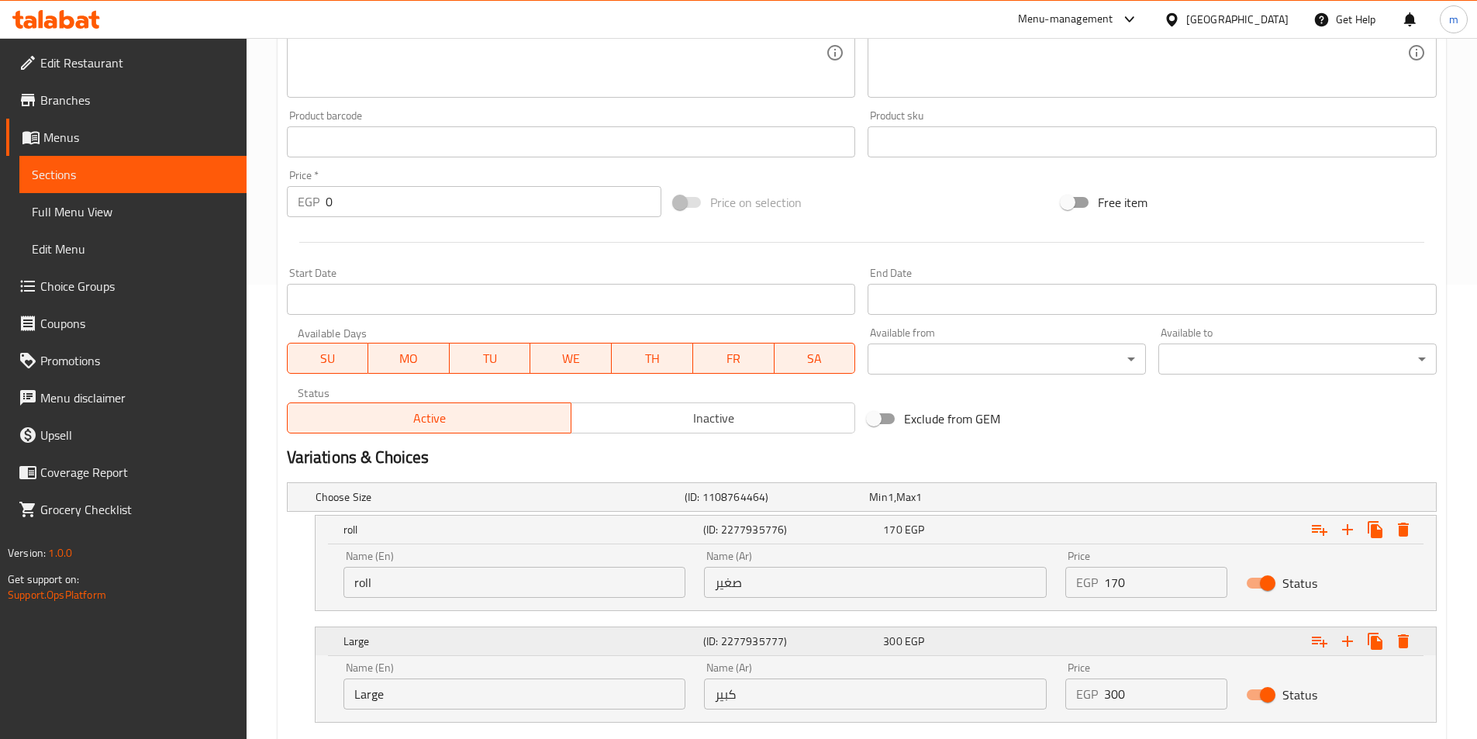
scroll to position [492, 0]
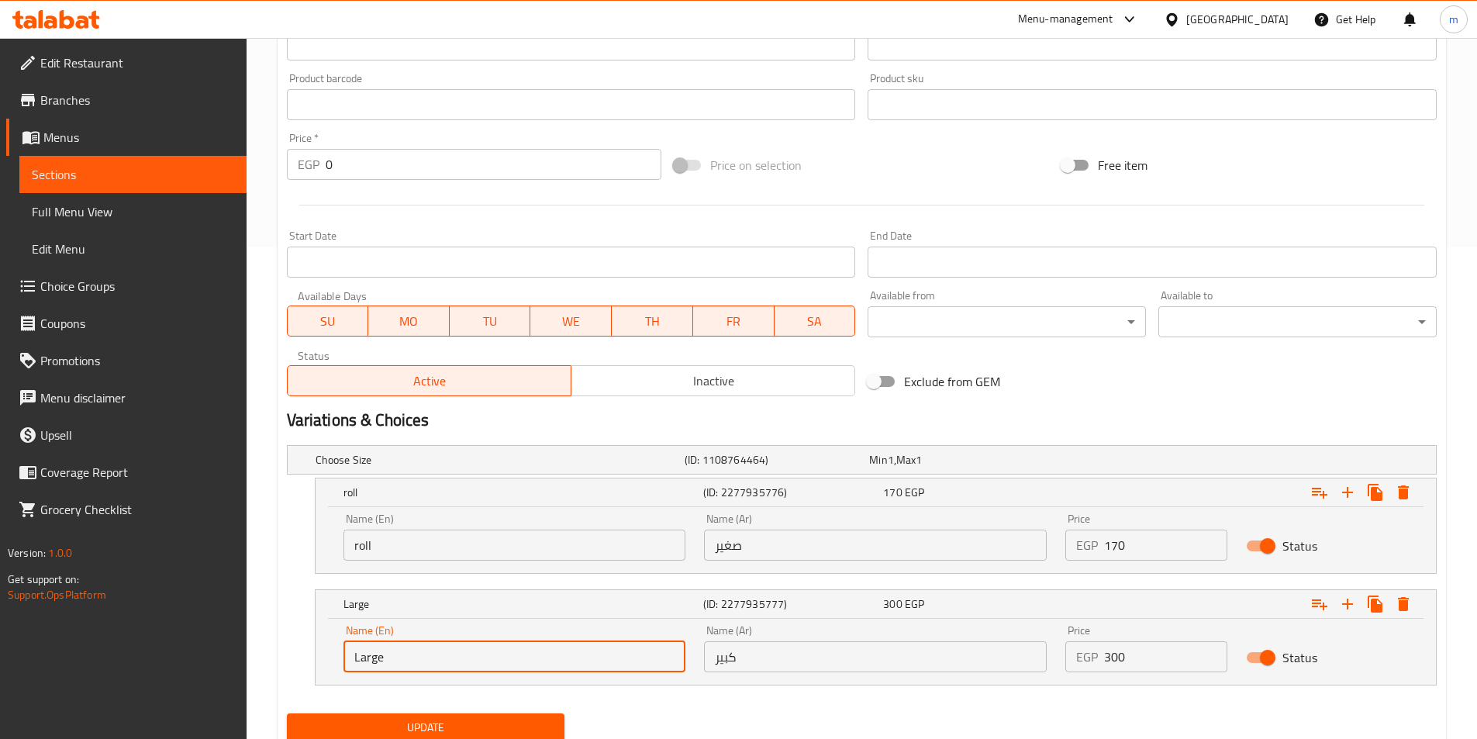
drag, startPoint x: 388, startPoint y: 652, endPoint x: 346, endPoint y: 666, distance: 44.1
click at [346, 666] on input "Large" at bounding box center [515, 656] width 343 height 31
type input "pie"
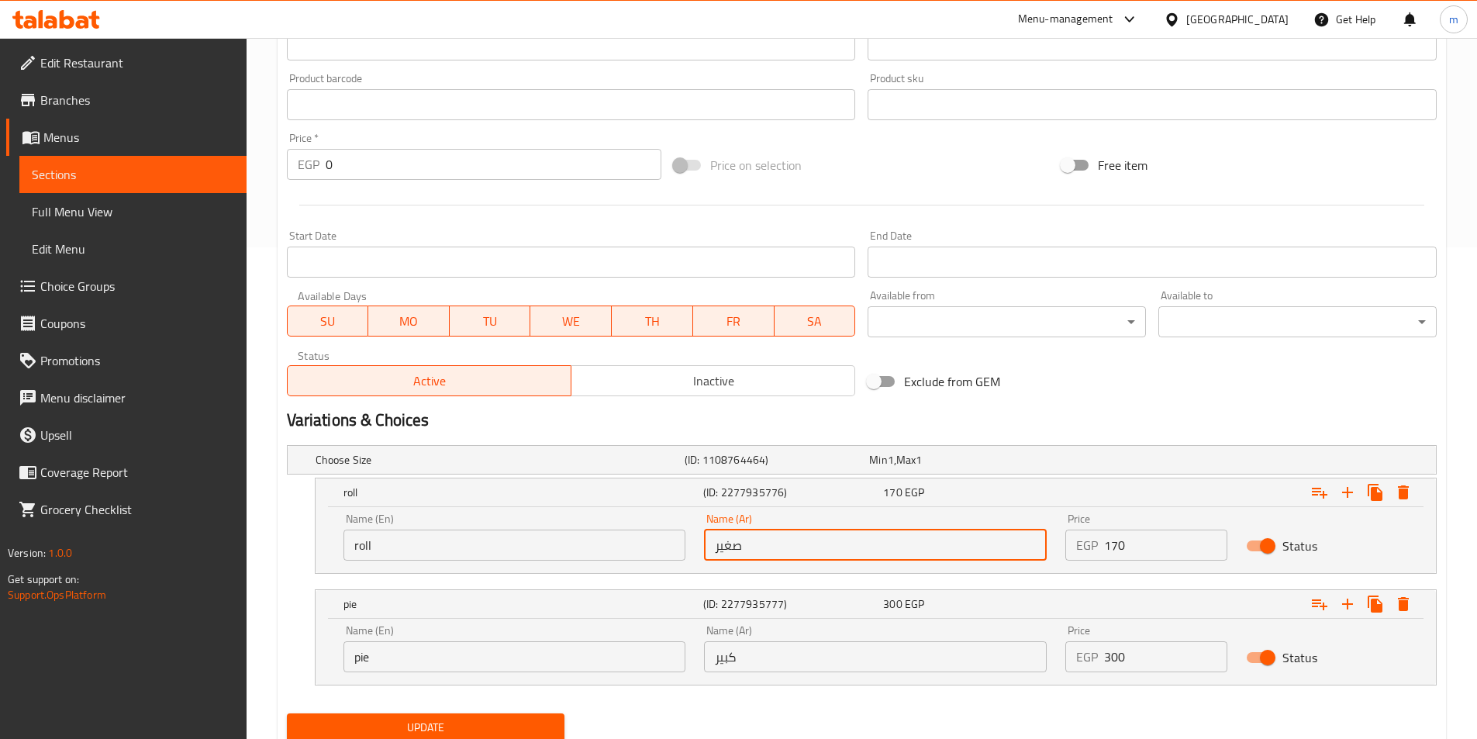
drag, startPoint x: 743, startPoint y: 549, endPoint x: 690, endPoint y: 550, distance: 52.7
click at [690, 550] on div "Name (En) roll Name (En) Name (Ar) صغير Name (Ar) Price EGP 170 Price Status" at bounding box center [875, 537] width 1083 height 66
type input "رول"
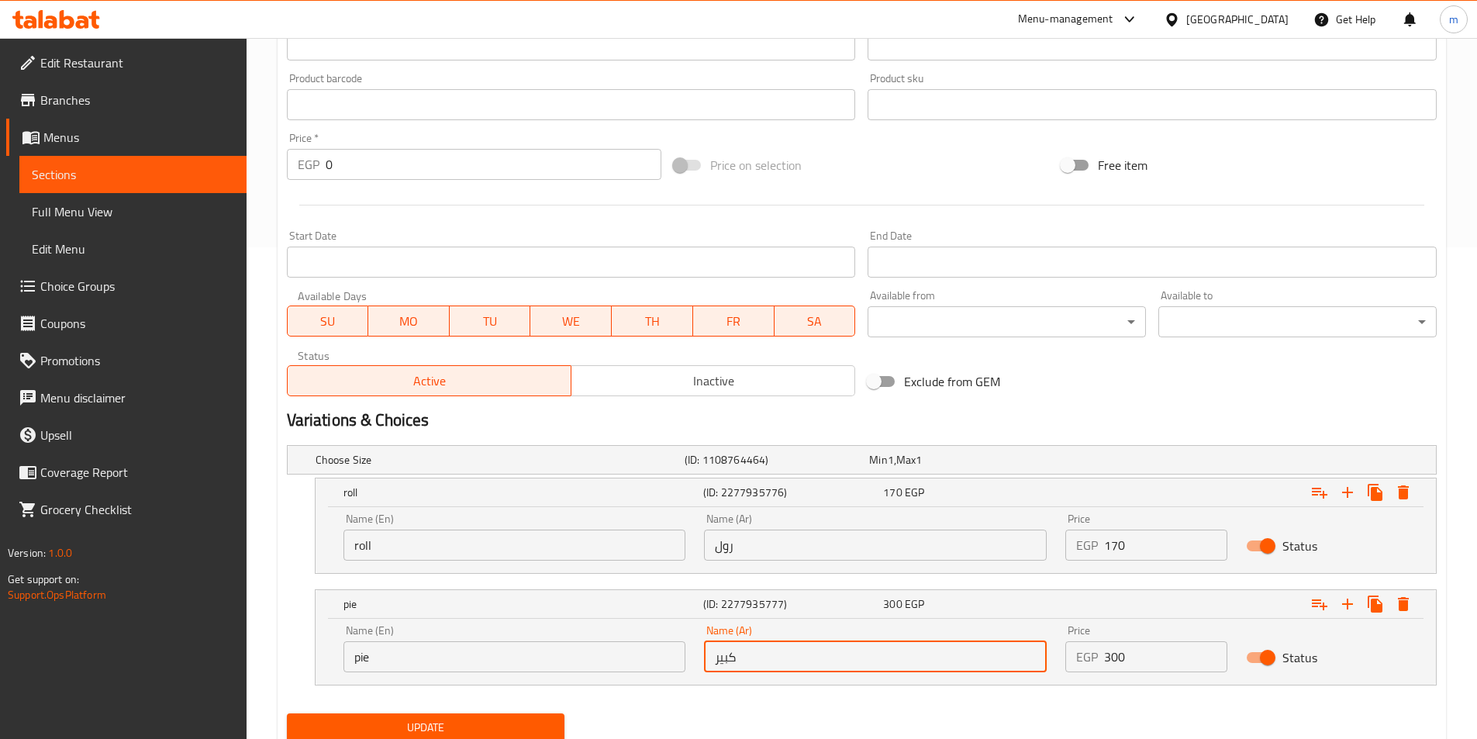
drag, startPoint x: 762, startPoint y: 670, endPoint x: 717, endPoint y: 666, distance: 45.1
click at [717, 666] on input "كبير" at bounding box center [875, 656] width 343 height 31
type input "فطيرة"
click at [444, 725] on span "Update" at bounding box center [426, 727] width 254 height 19
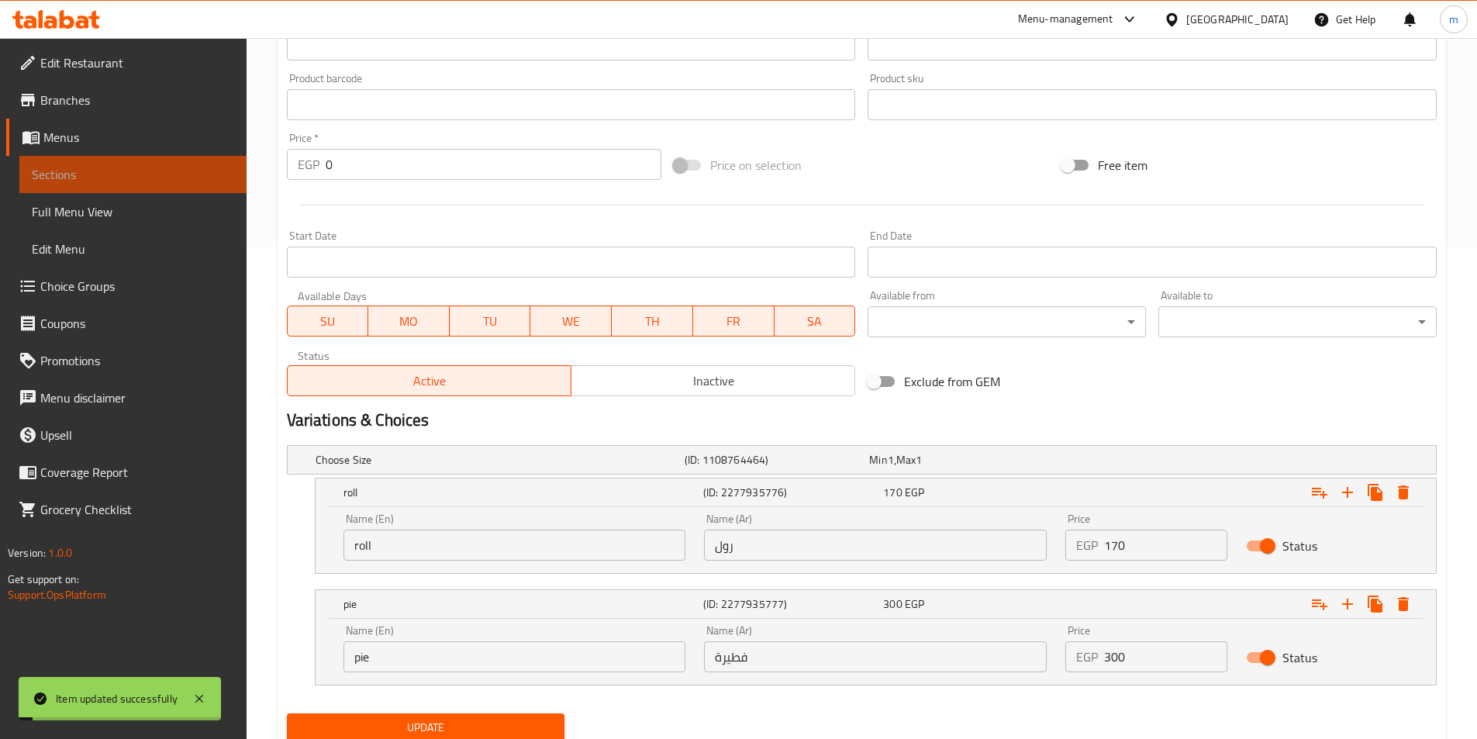
click at [96, 182] on span "Sections" at bounding box center [133, 174] width 202 height 19
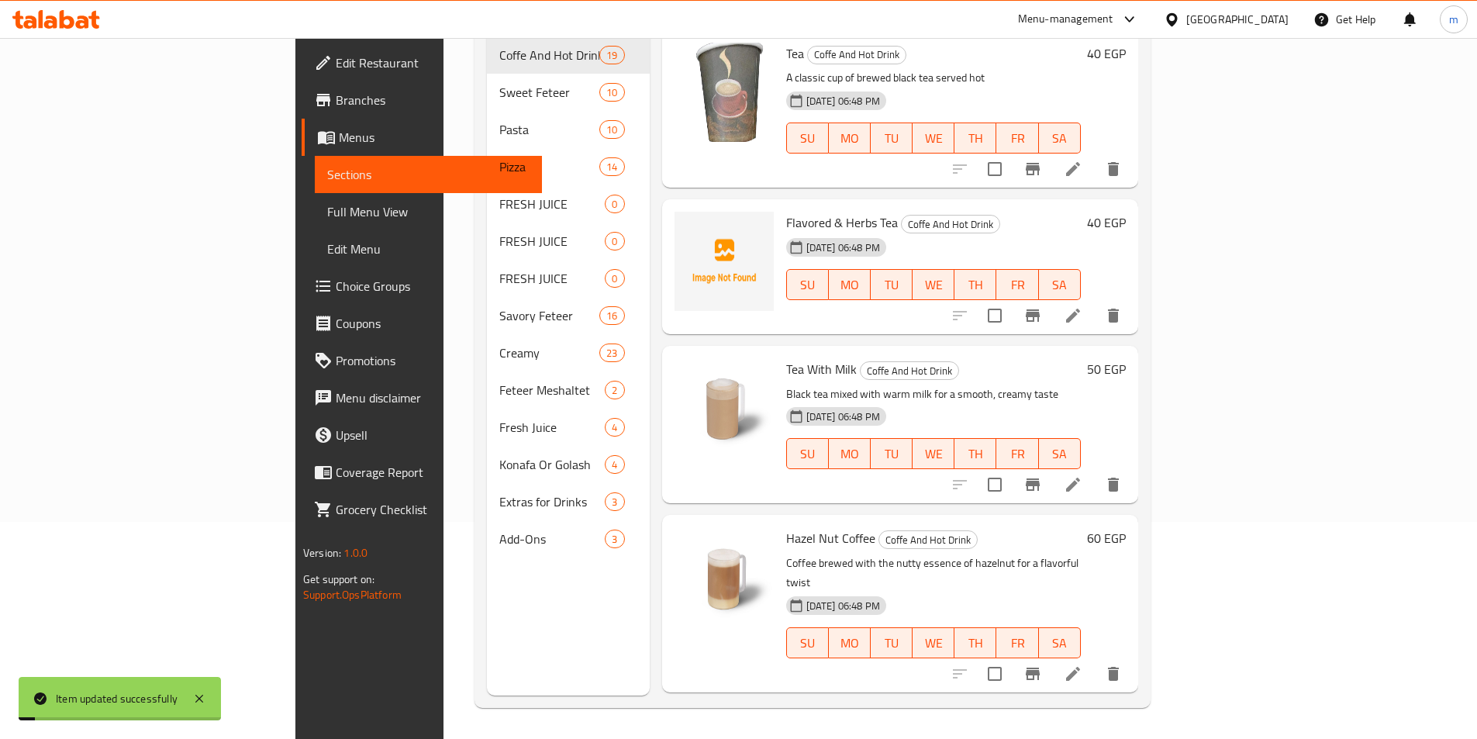
scroll to position [217, 0]
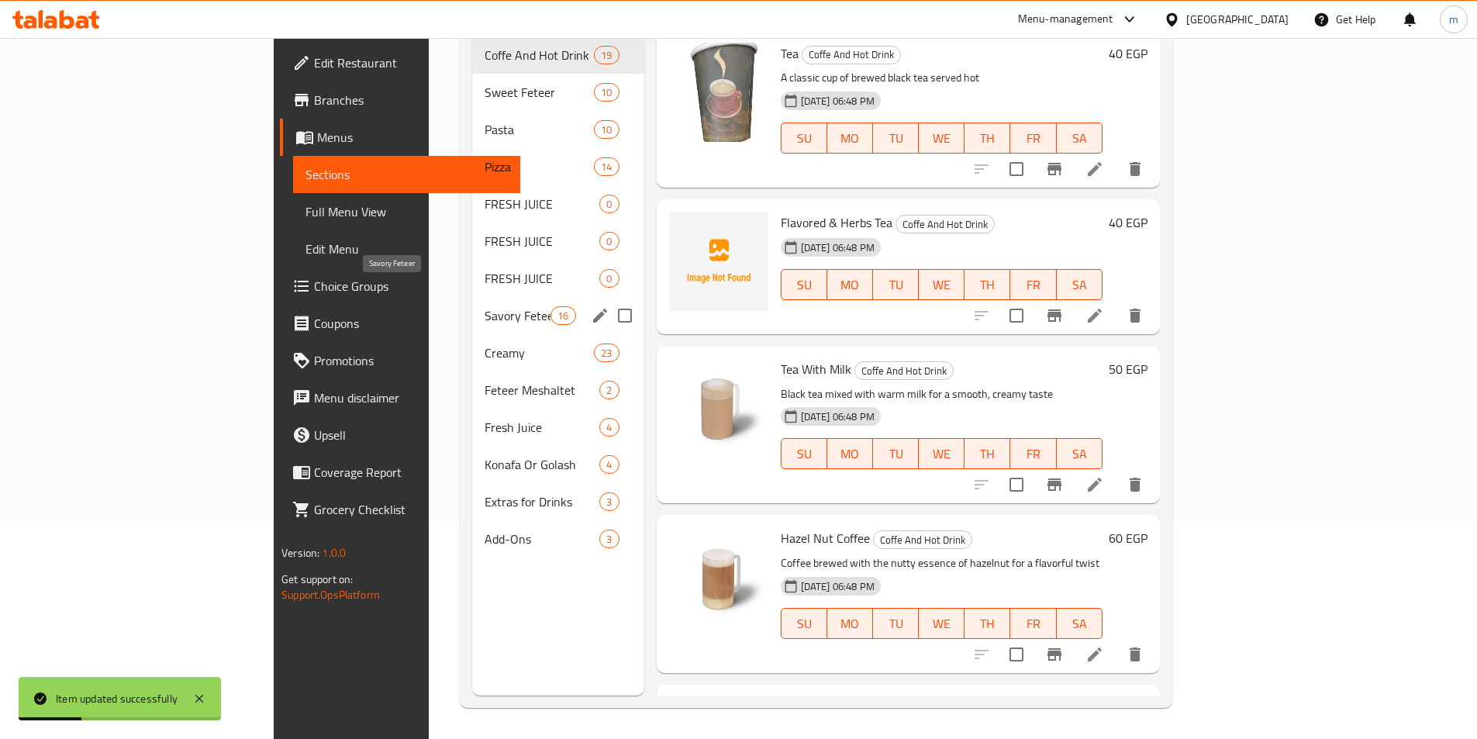
click at [485, 306] on span "Savory Feteer" at bounding box center [518, 315] width 66 height 19
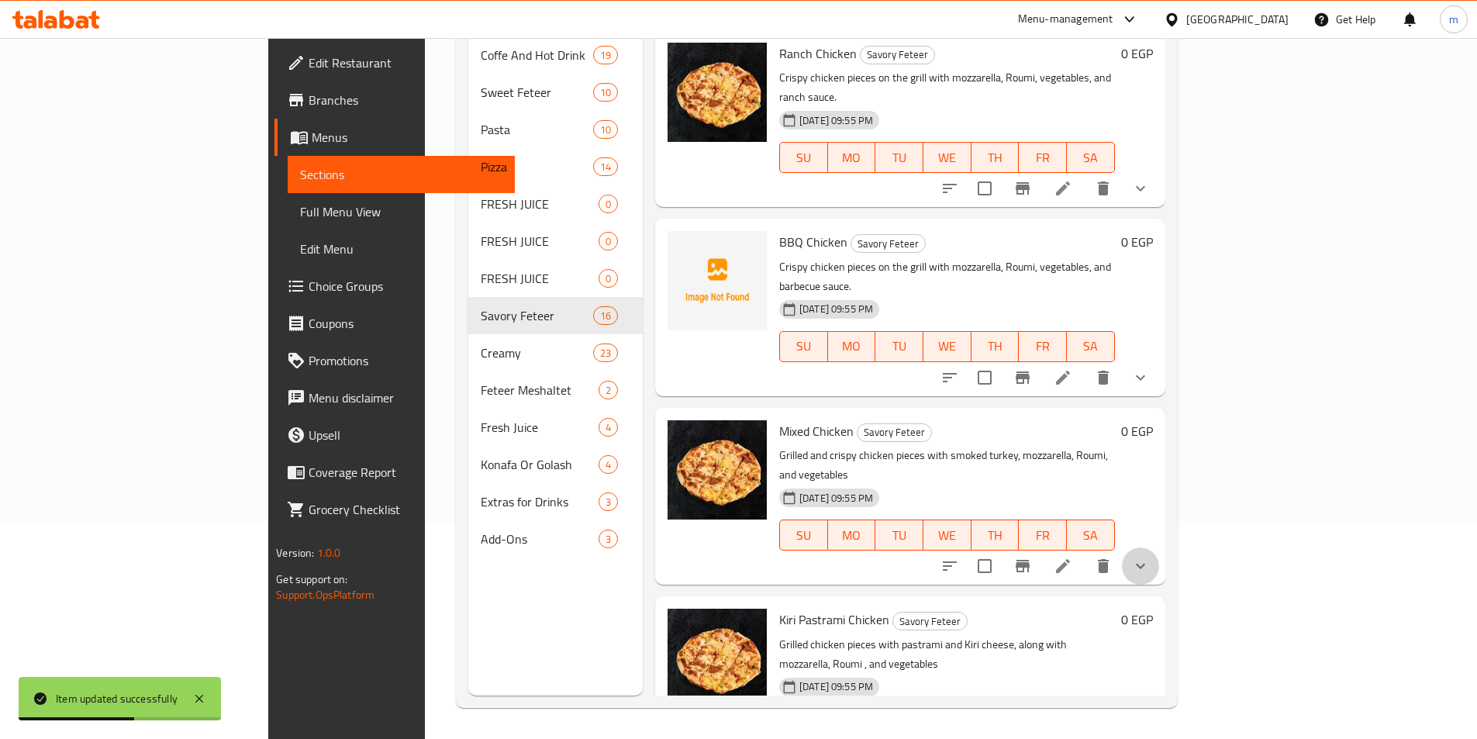
click at [1159, 548] on button "show more" at bounding box center [1140, 566] width 37 height 37
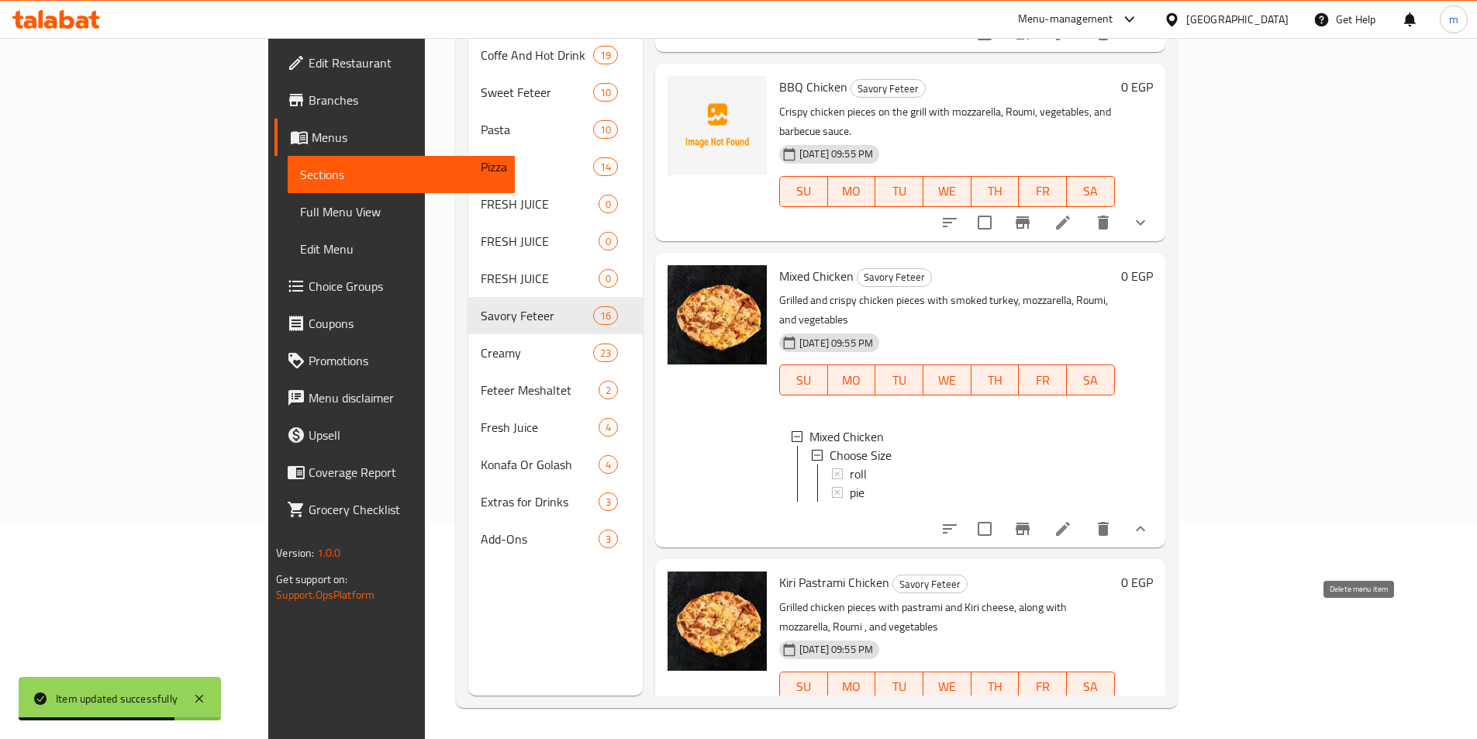
scroll to position [233, 0]
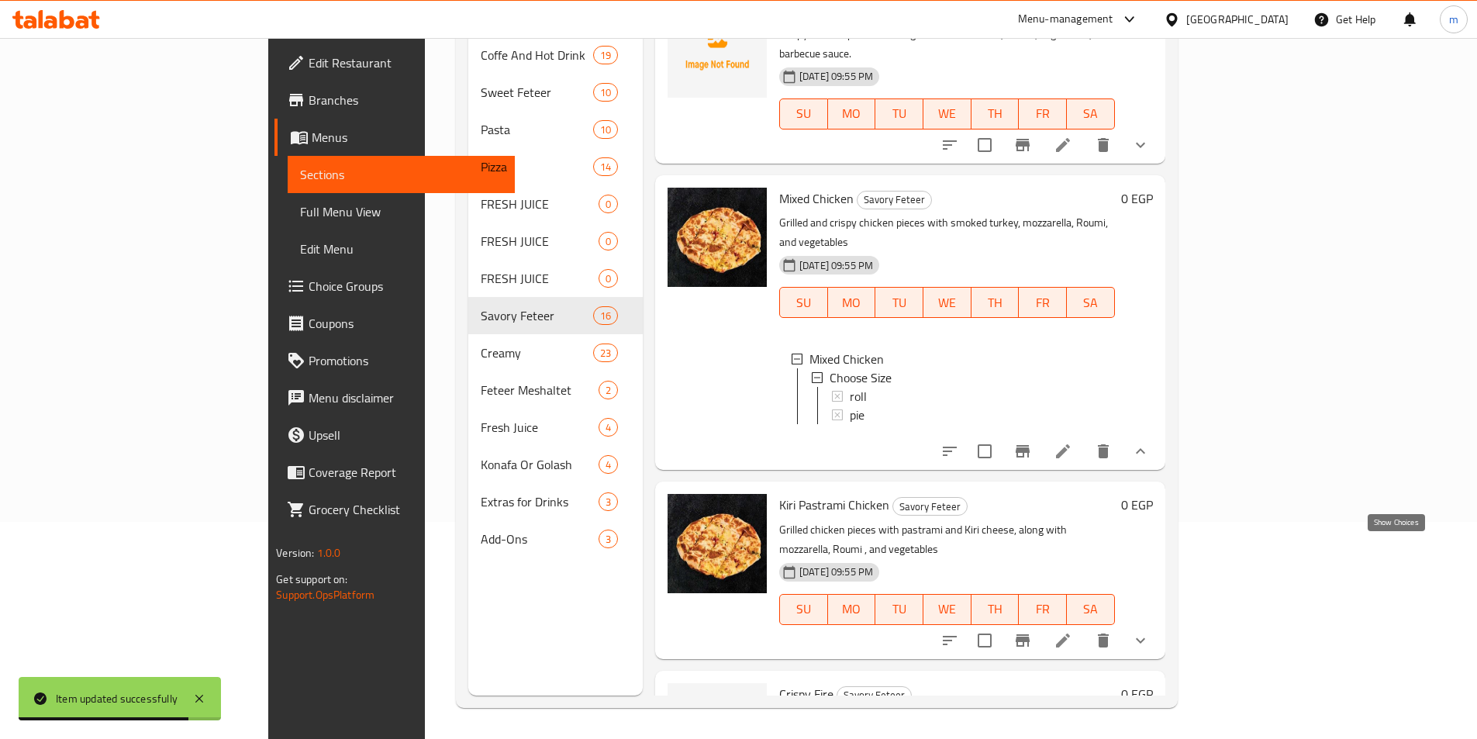
click at [1150, 631] on icon "show more" at bounding box center [1140, 640] width 19 height 19
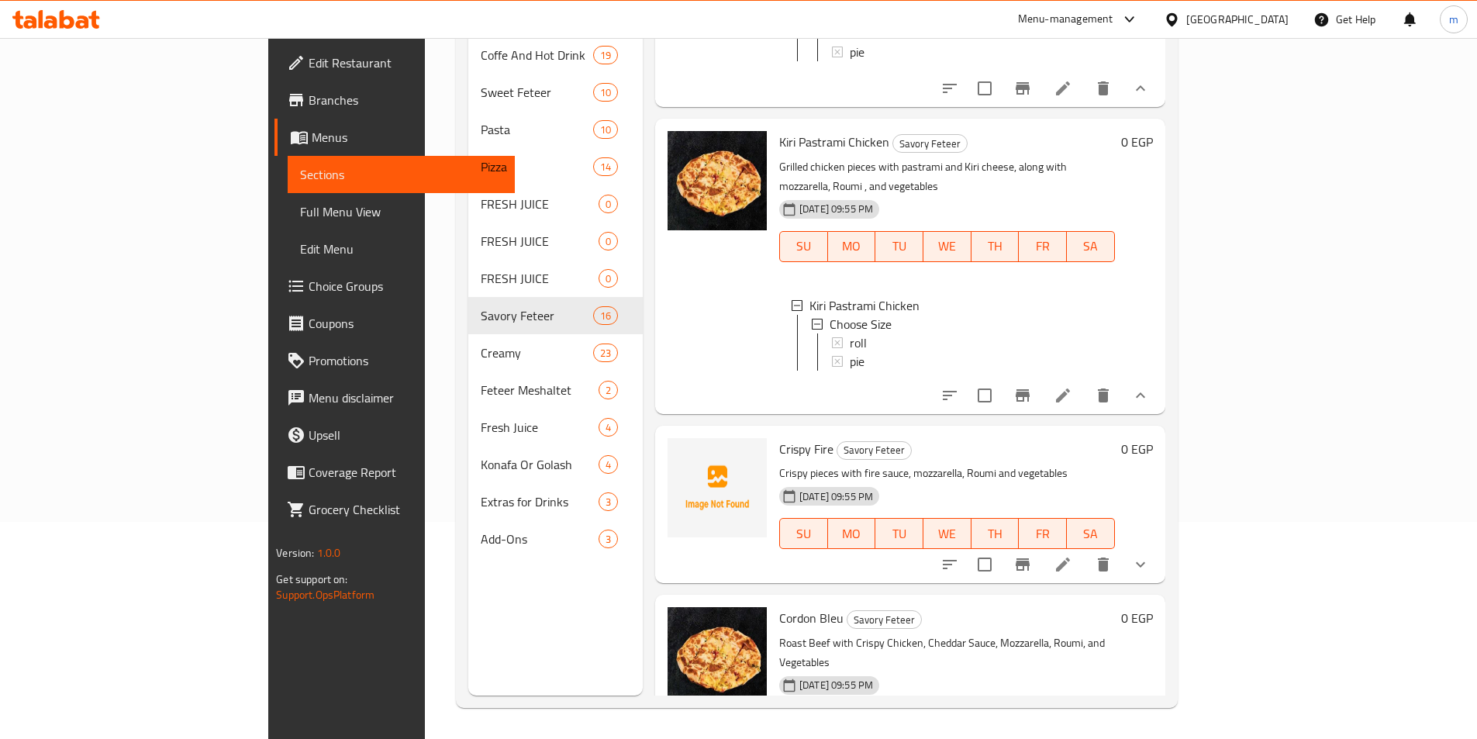
scroll to position [620, 0]
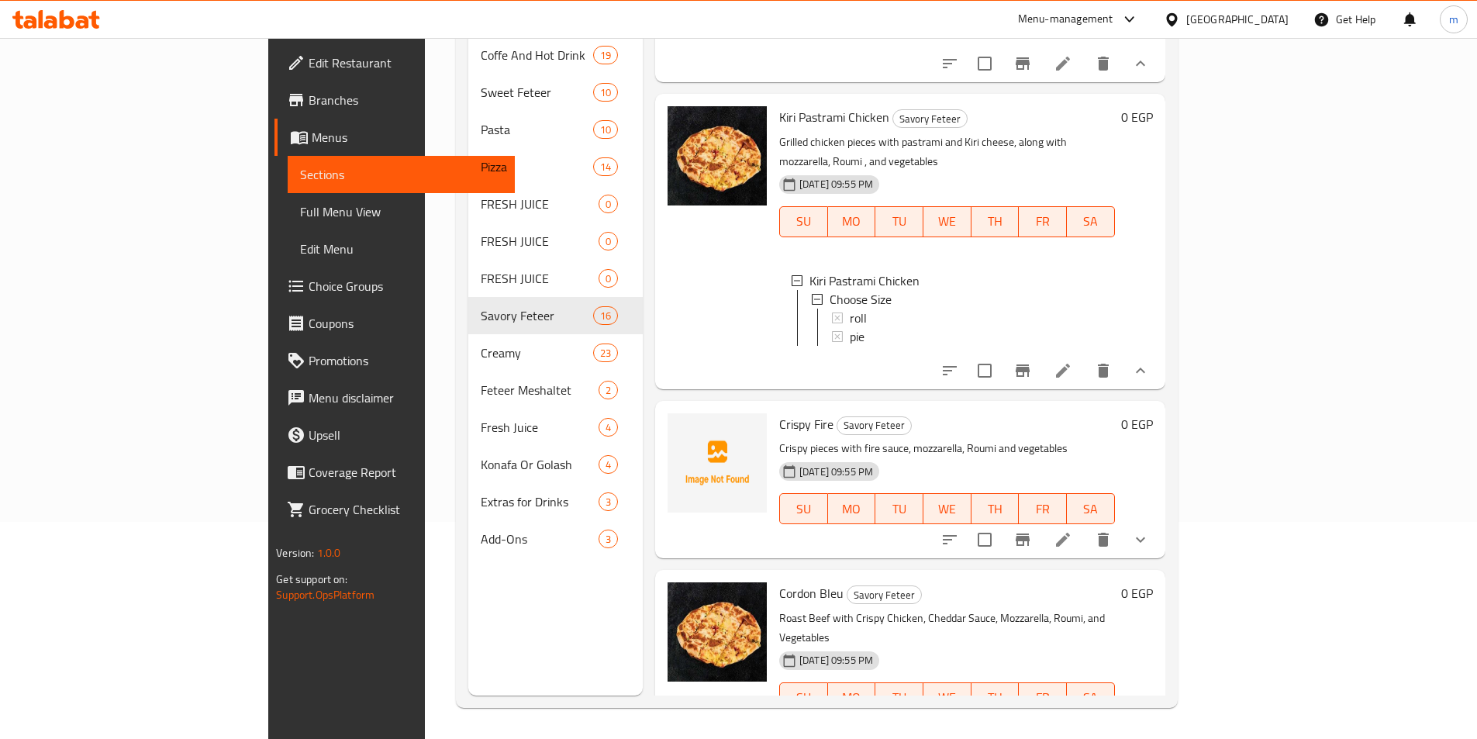
click at [1145, 537] on icon "show more" at bounding box center [1140, 539] width 9 height 5
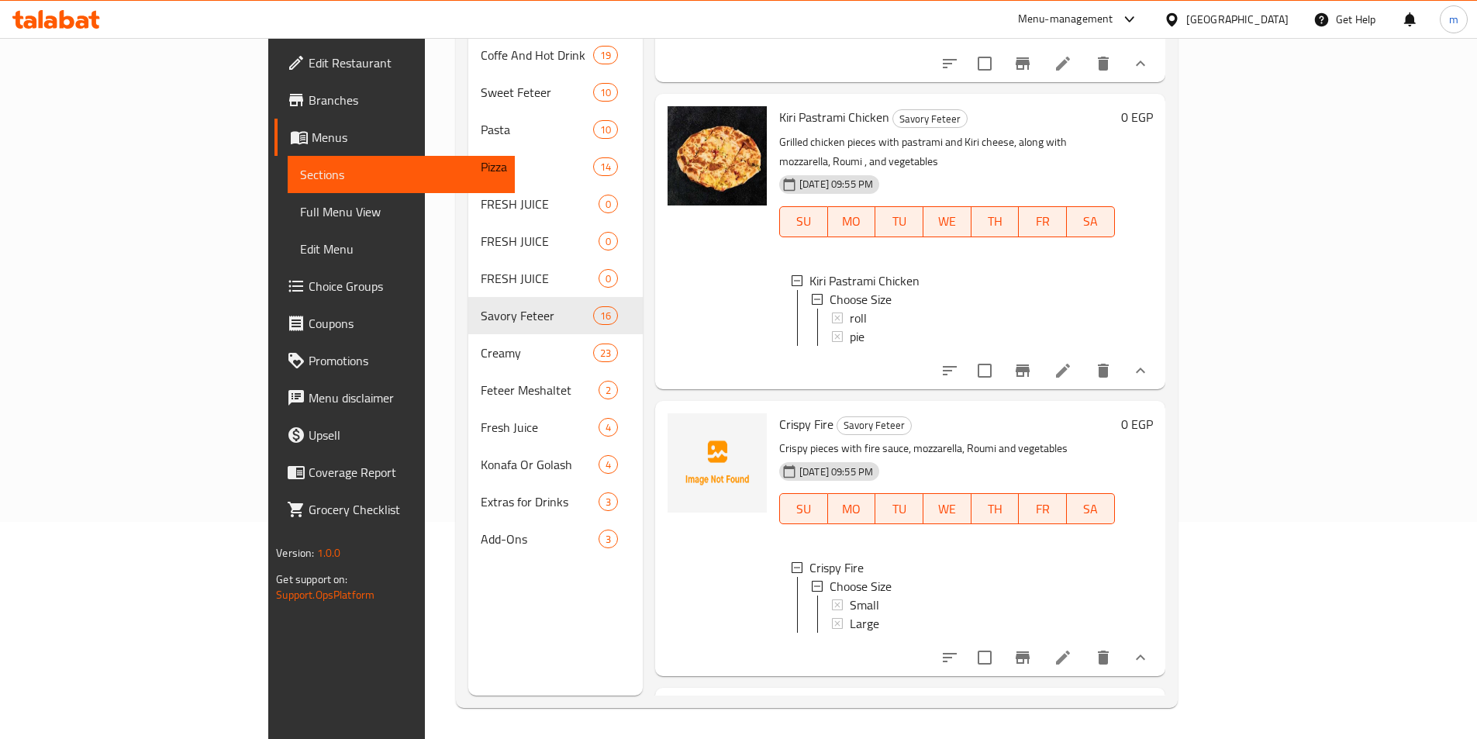
click at [1085, 644] on li at bounding box center [1063, 658] width 43 height 28
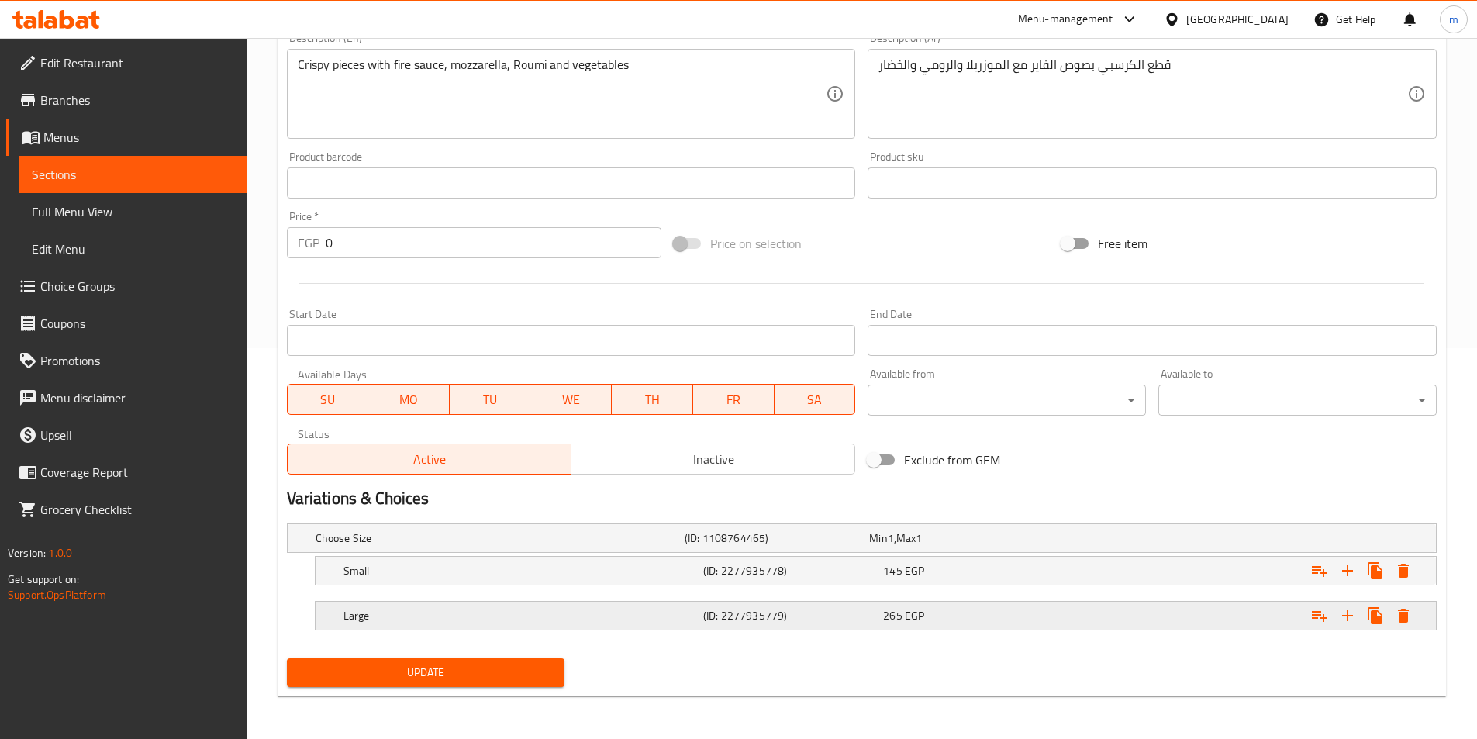
scroll to position [392, 0]
click at [460, 569] on h5 "Small" at bounding box center [521, 570] width 354 height 16
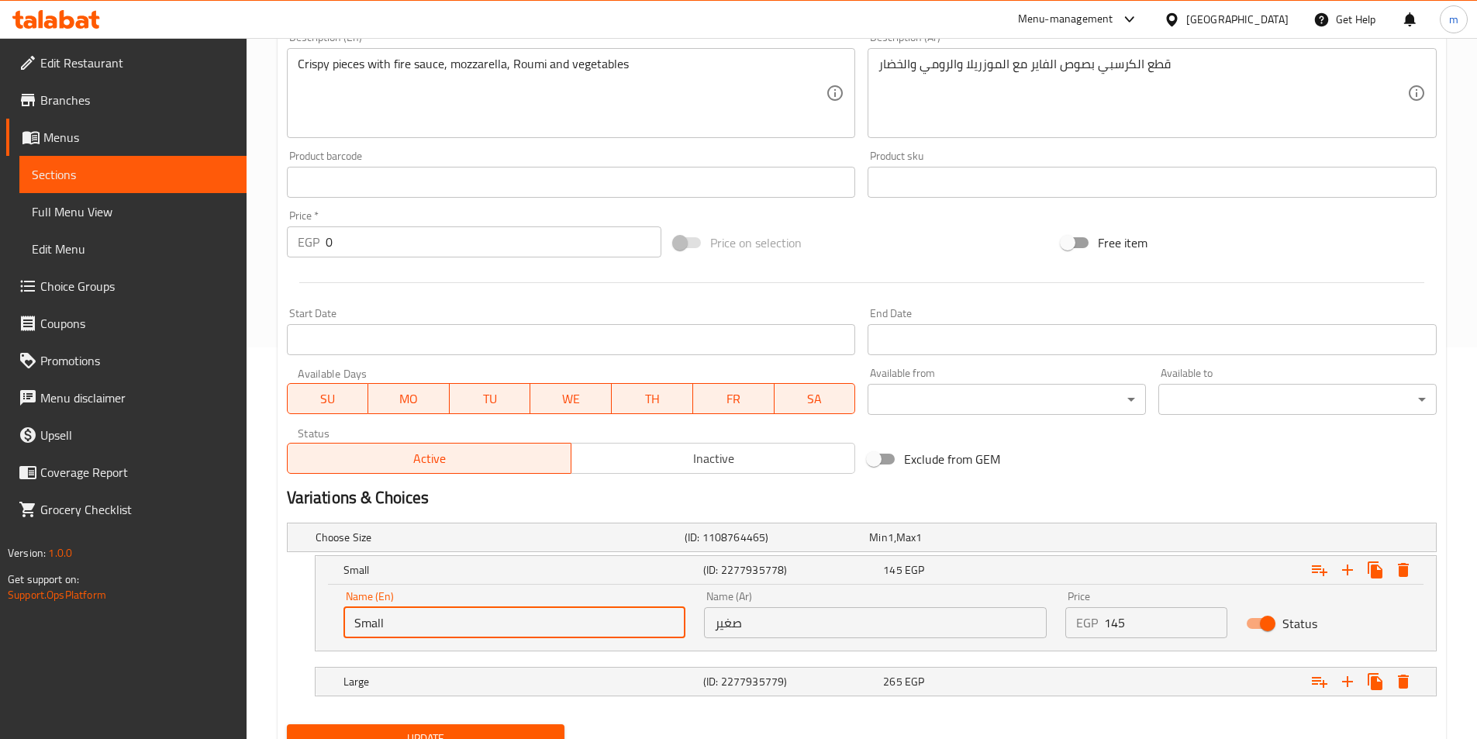
drag, startPoint x: 372, startPoint y: 637, endPoint x: 337, endPoint y: 635, distance: 34.9
click at [337, 635] on div "Name (En) Small Name (En)" at bounding box center [514, 615] width 361 height 66
type input "roll"
click at [468, 686] on h5 "Large" at bounding box center [521, 682] width 354 height 16
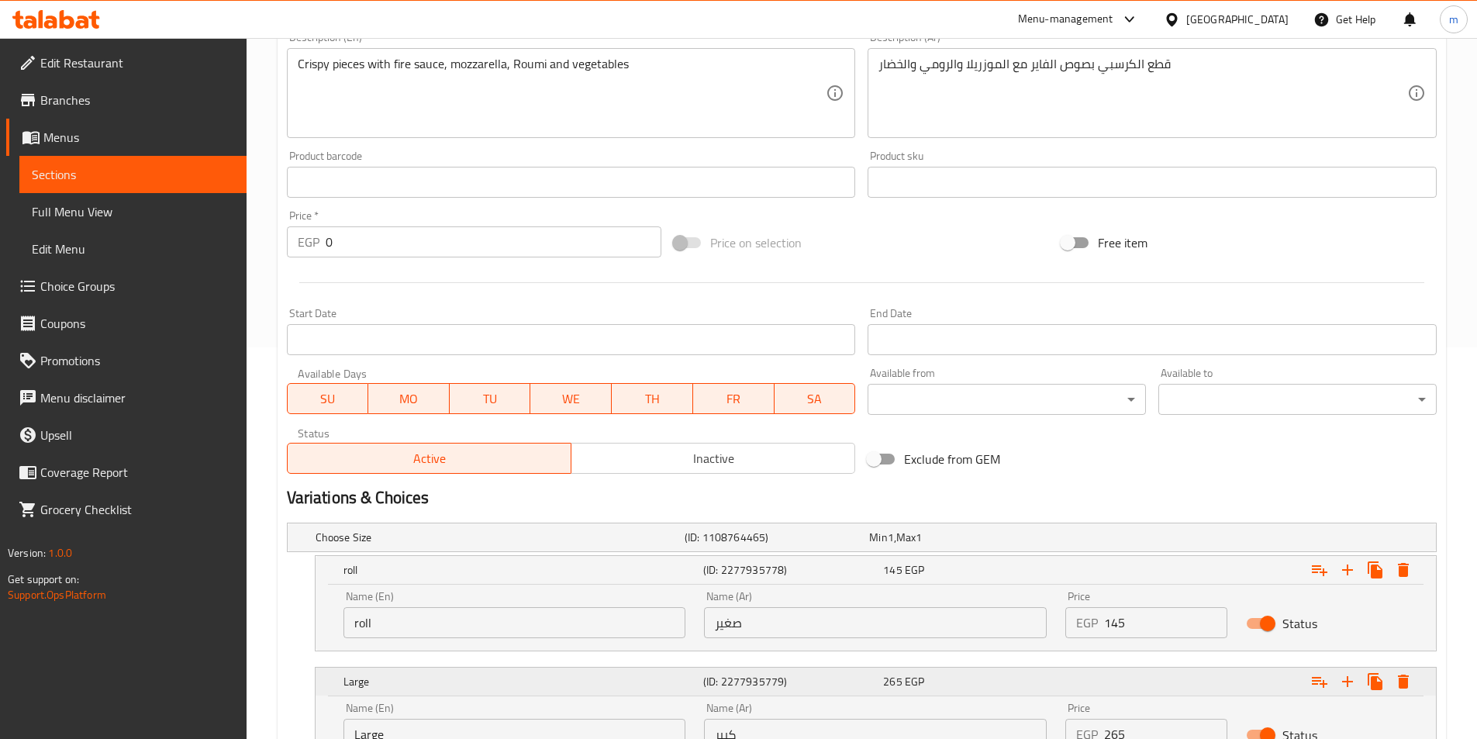
scroll to position [469, 0]
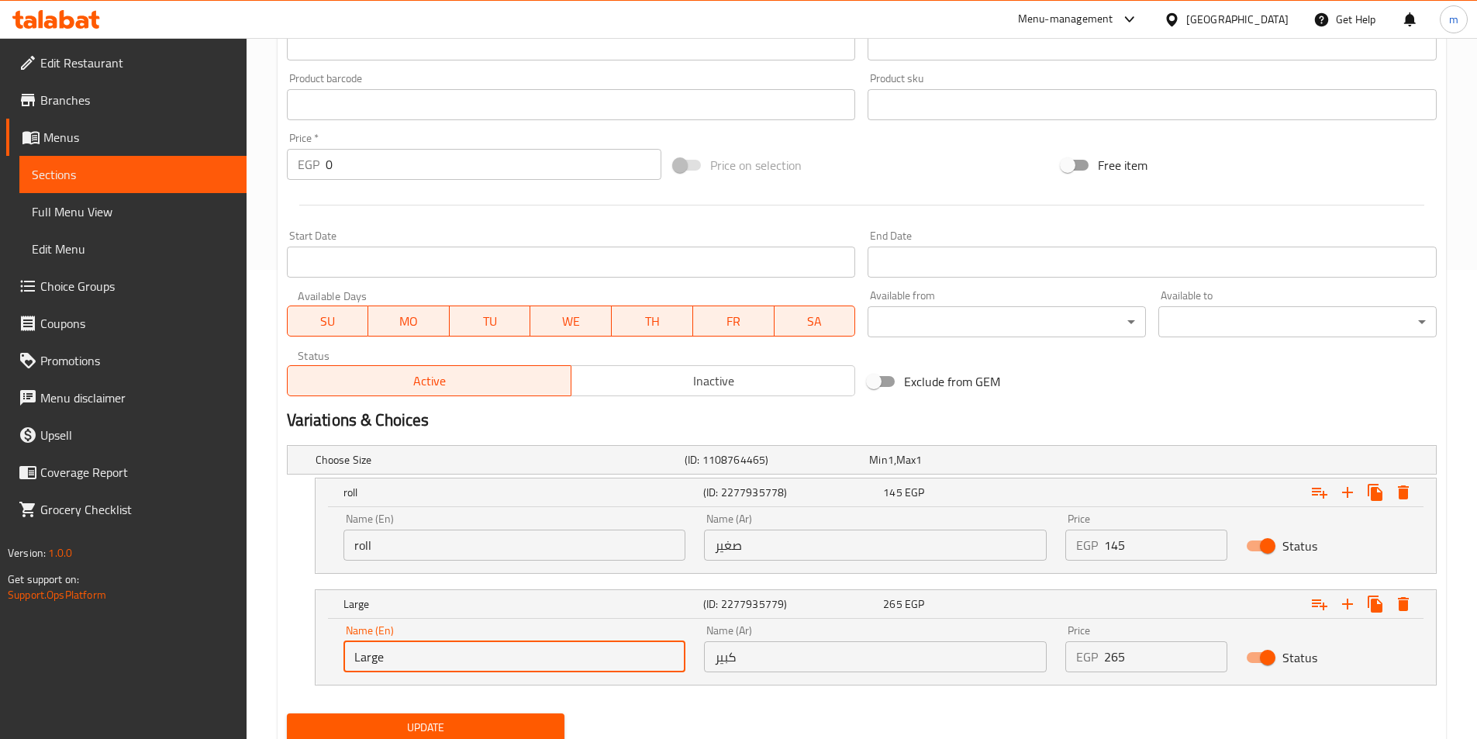
drag, startPoint x: 420, startPoint y: 671, endPoint x: 343, endPoint y: 665, distance: 77.7
click at [344, 665] on input "Large" at bounding box center [515, 656] width 343 height 31
type input "pie"
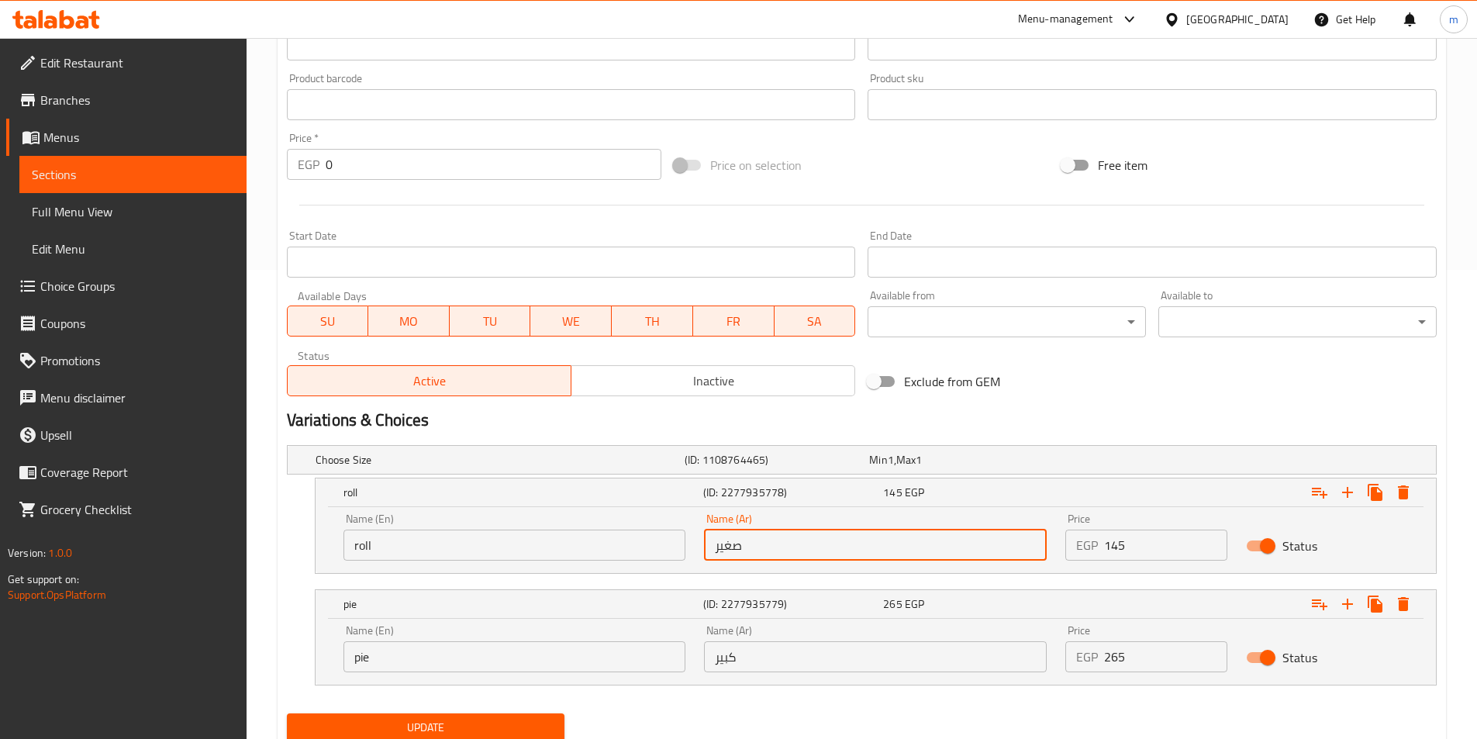
drag, startPoint x: 772, startPoint y: 545, endPoint x: 684, endPoint y: 545, distance: 88.4
click at [684, 545] on div "Name (En) roll Name (En) Name (Ar) صغير Name (Ar) Price EGP 145 Price Status" at bounding box center [875, 537] width 1083 height 66
type input "رول"
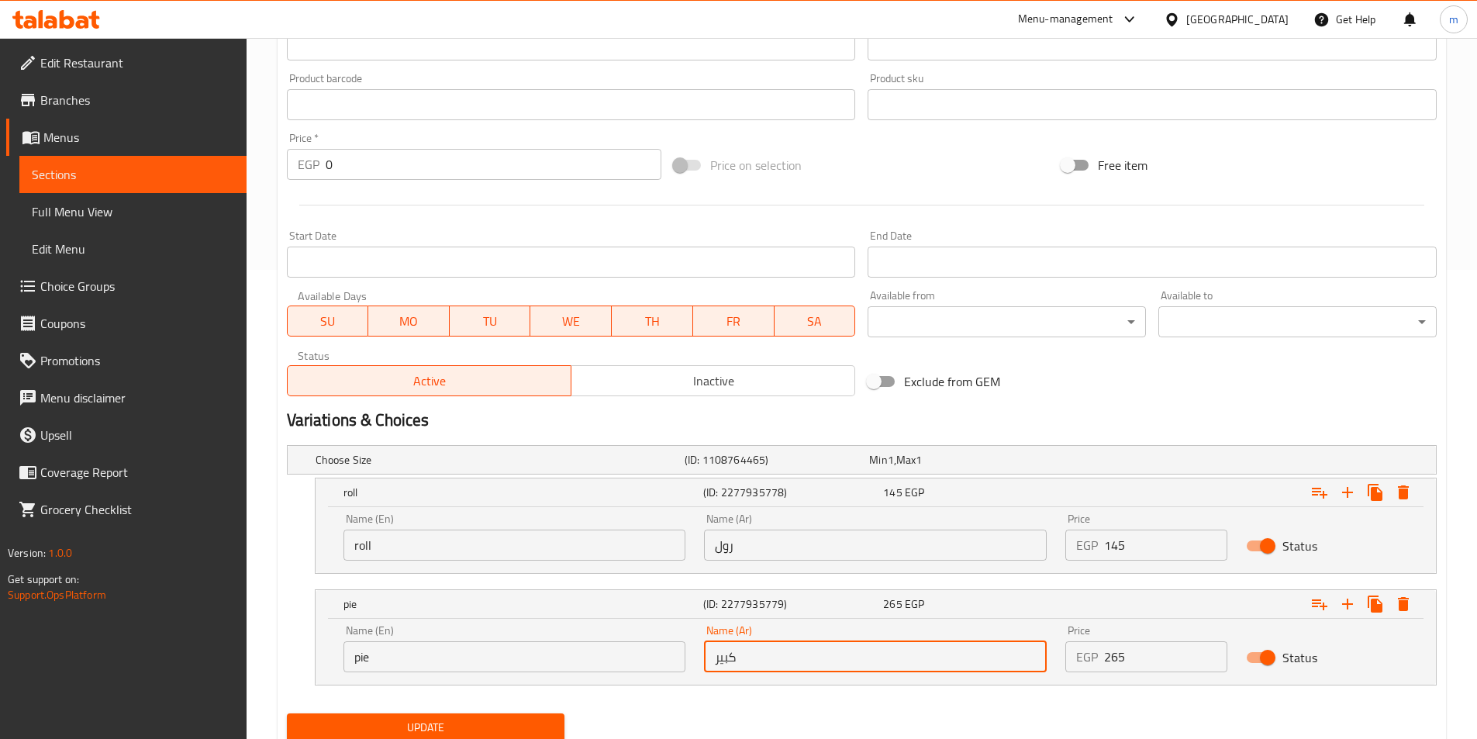
drag, startPoint x: 755, startPoint y: 657, endPoint x: 694, endPoint y: 658, distance: 61.3
click at [694, 658] on div "Name (En) pie Name (En) Name (Ar) كبير Name (Ar) Price EGP 265 Price Status" at bounding box center [875, 649] width 1083 height 66
type input "فطيرة"
click at [502, 728] on span "Update" at bounding box center [426, 727] width 254 height 19
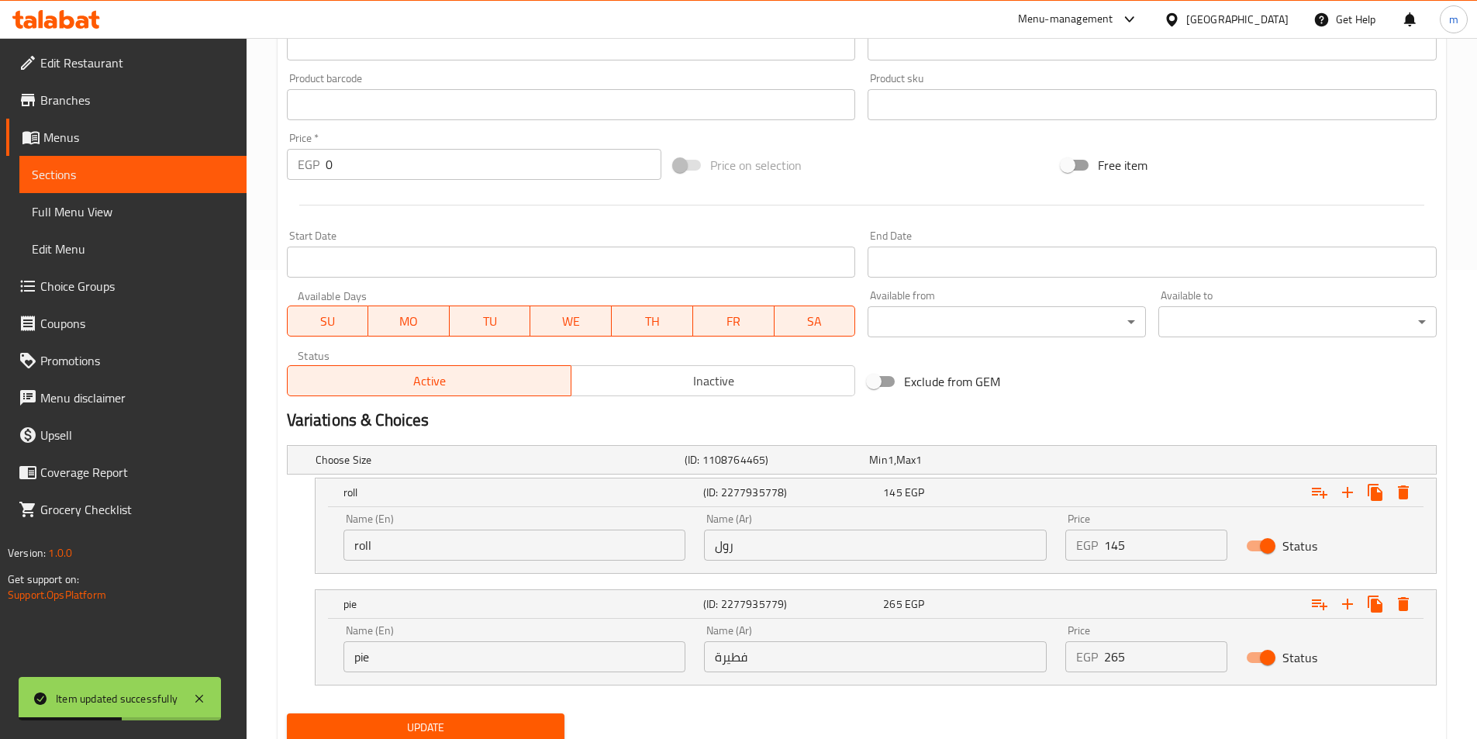
click at [116, 181] on span "Sections" at bounding box center [133, 174] width 202 height 19
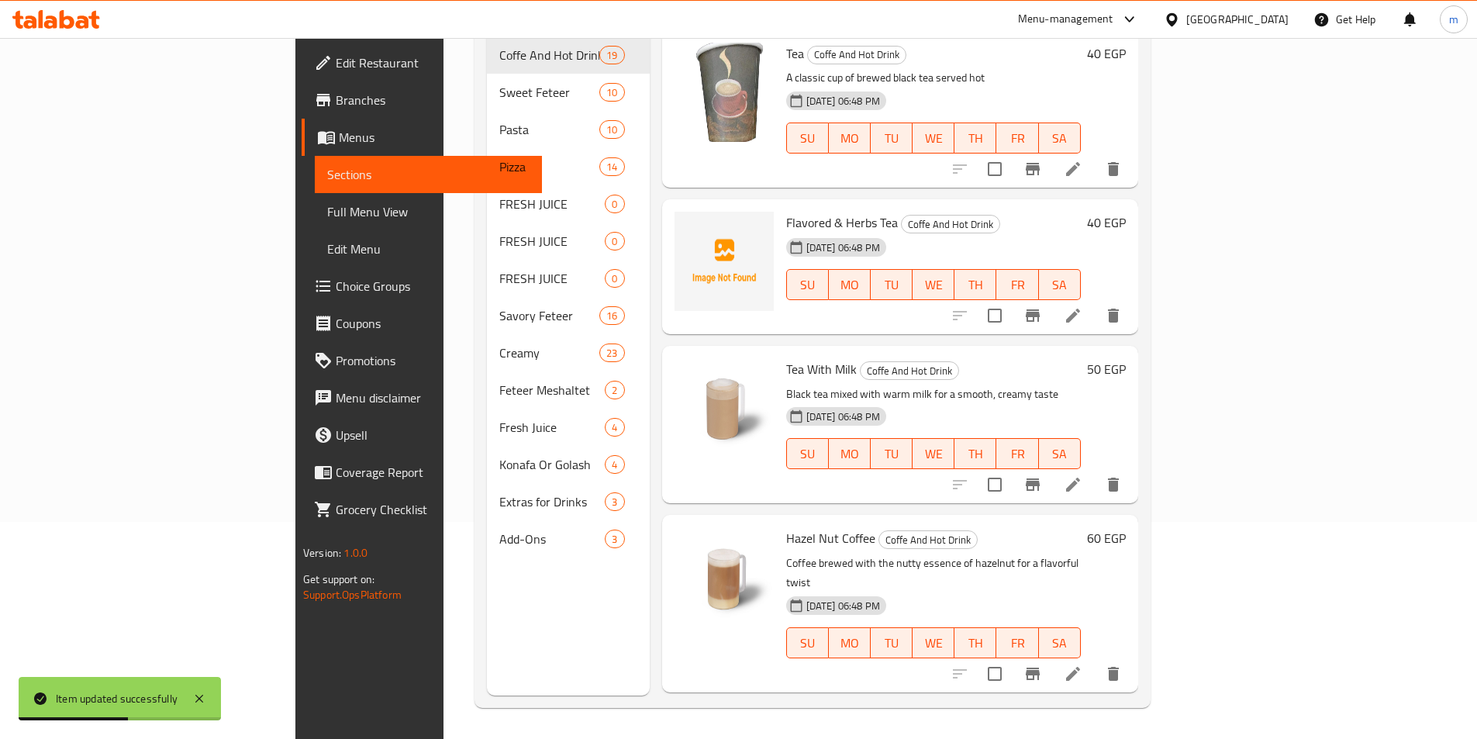
scroll to position [217, 0]
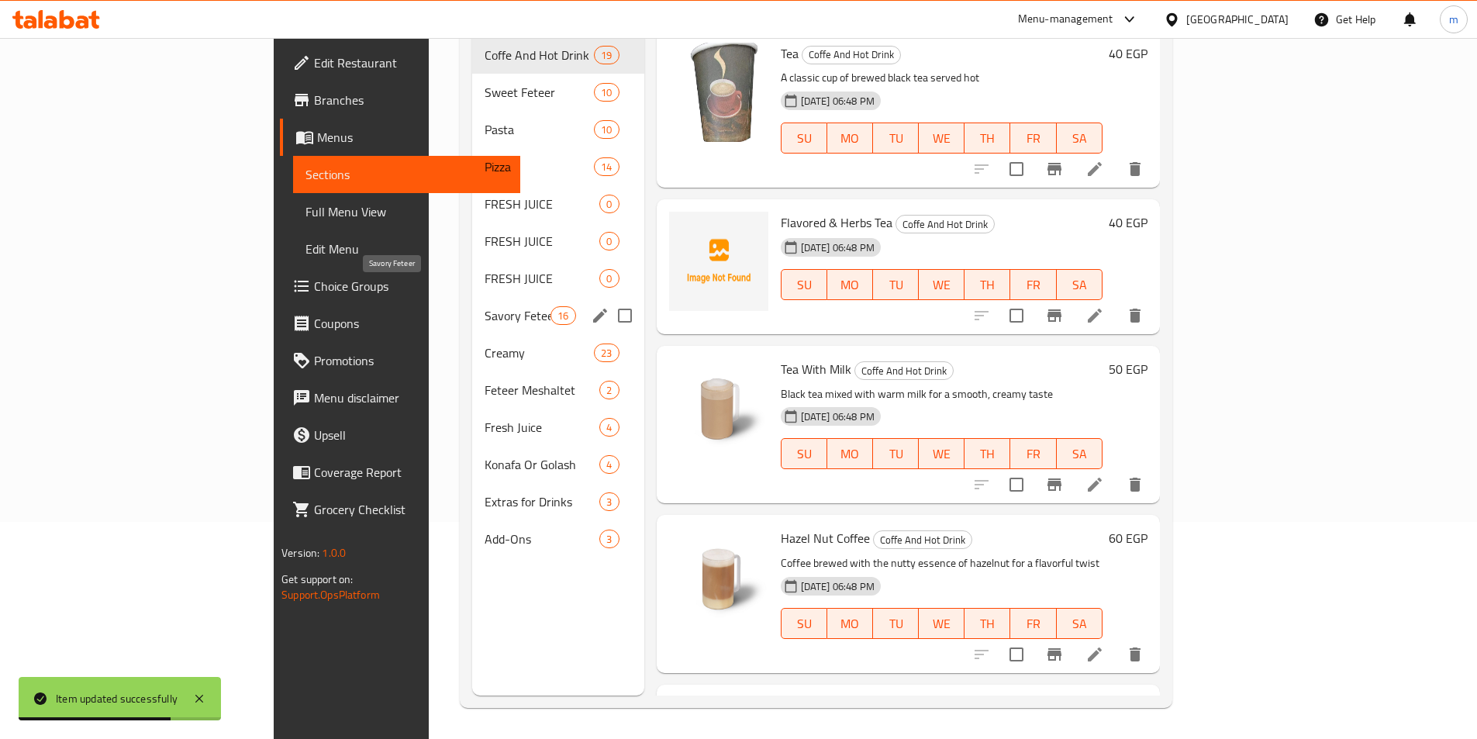
click at [485, 306] on span "Savory Feteer" at bounding box center [518, 315] width 66 height 19
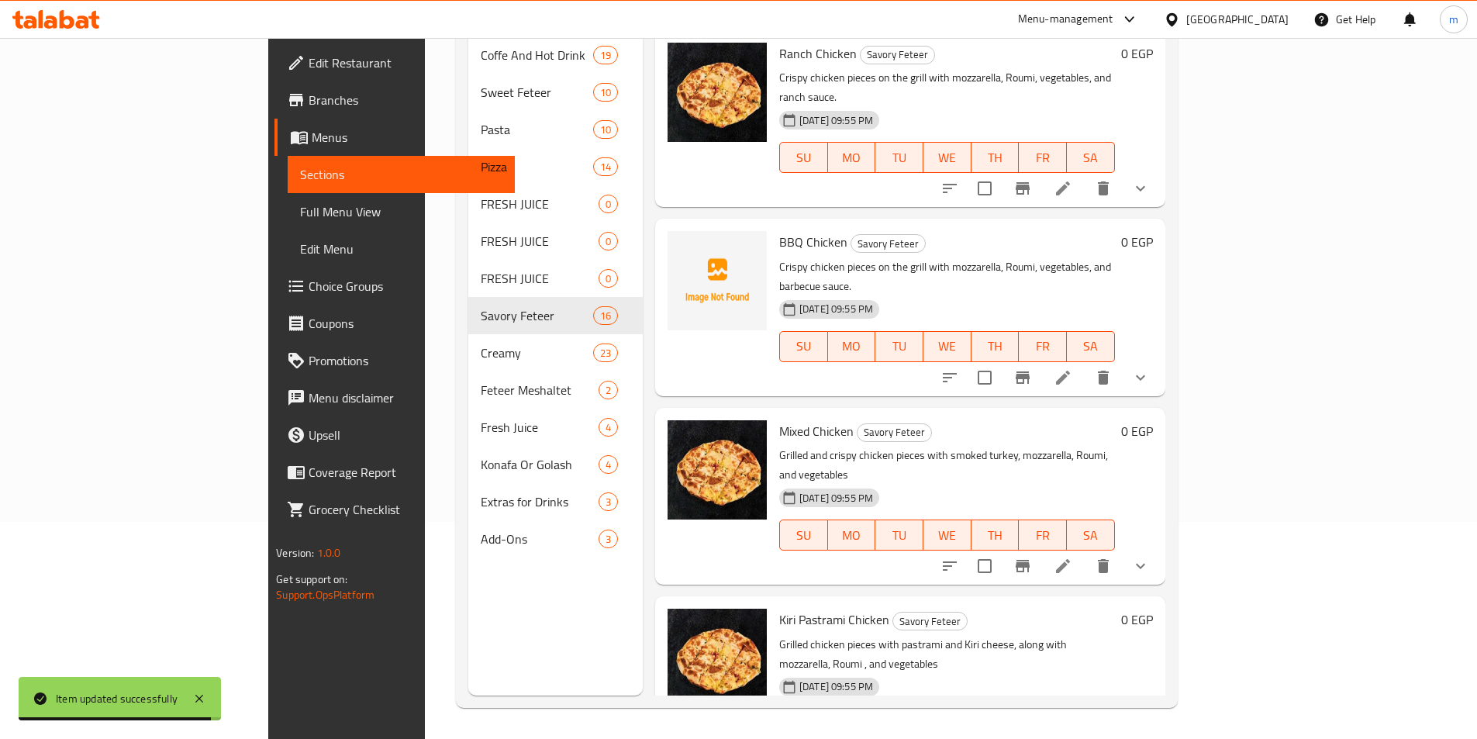
click at [1150, 557] on icon "show more" at bounding box center [1140, 566] width 19 height 19
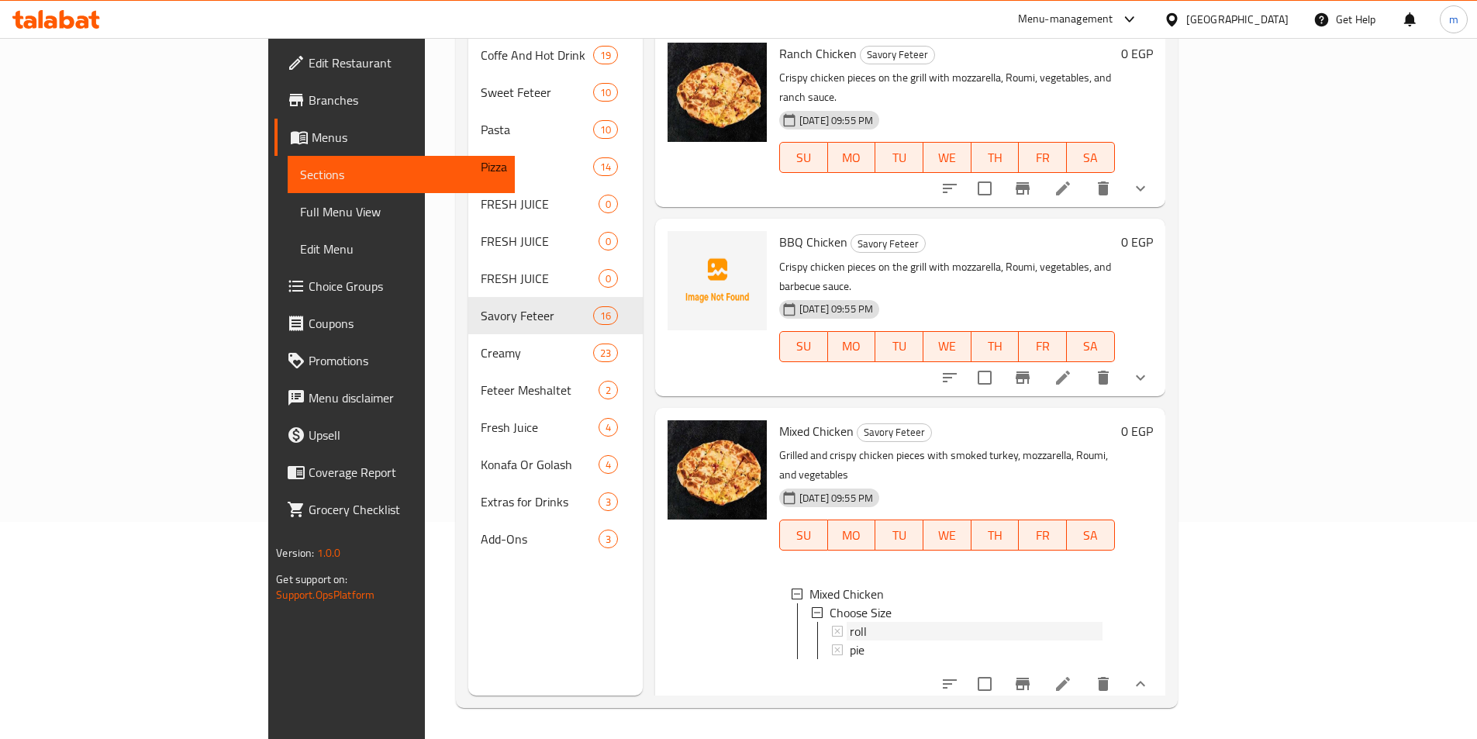
click at [850, 622] on span "roll" at bounding box center [858, 631] width 17 height 19
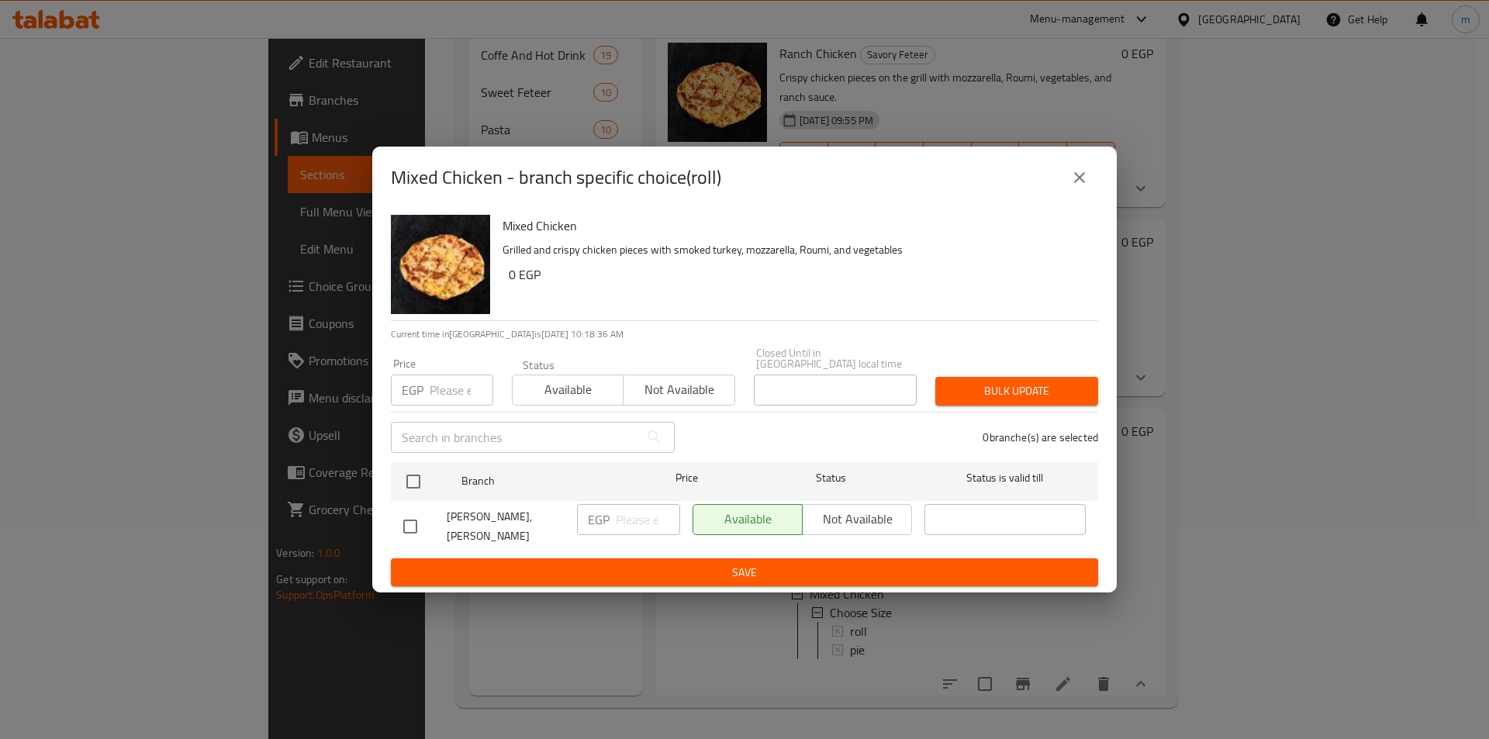
click at [1081, 187] on icon "close" at bounding box center [1079, 177] width 19 height 19
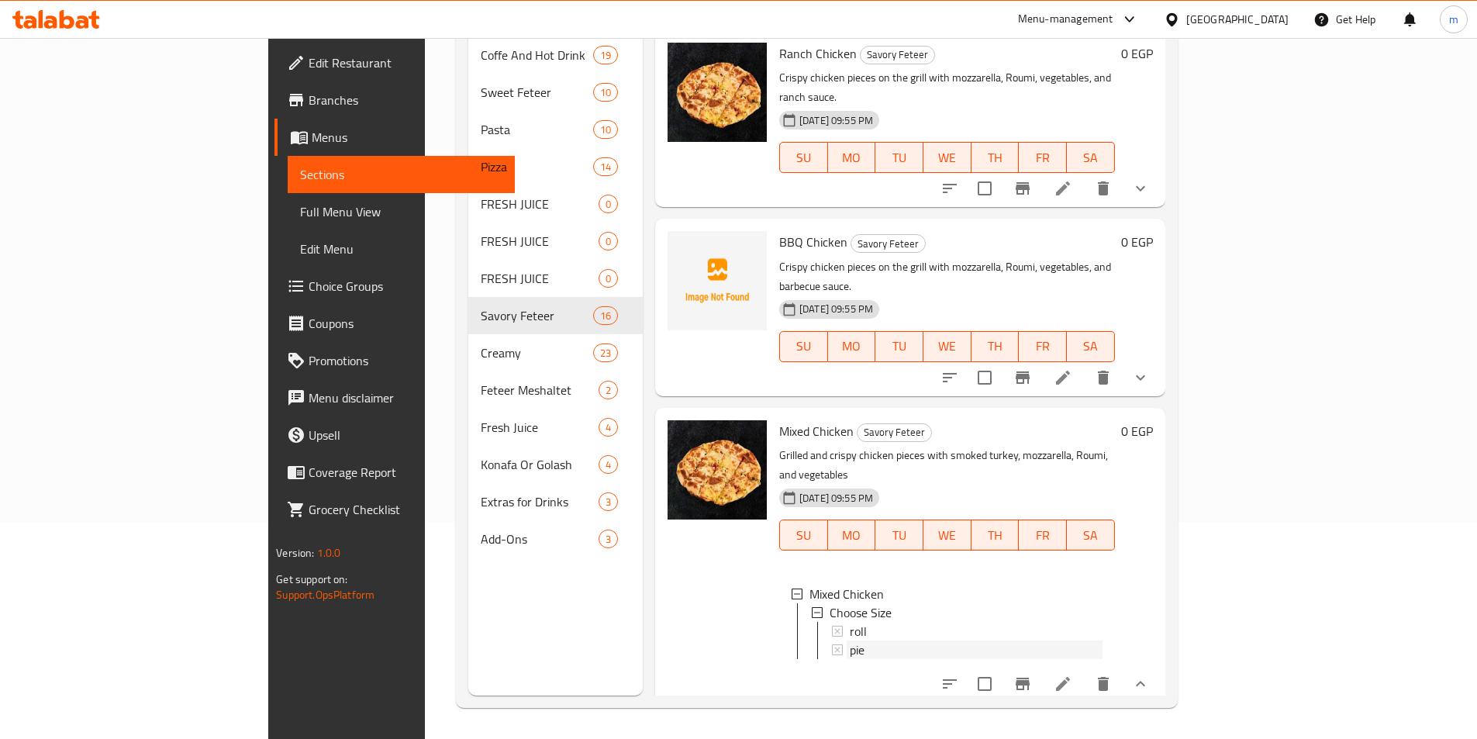
click at [1044, 641] on div "pie" at bounding box center [976, 650] width 253 height 19
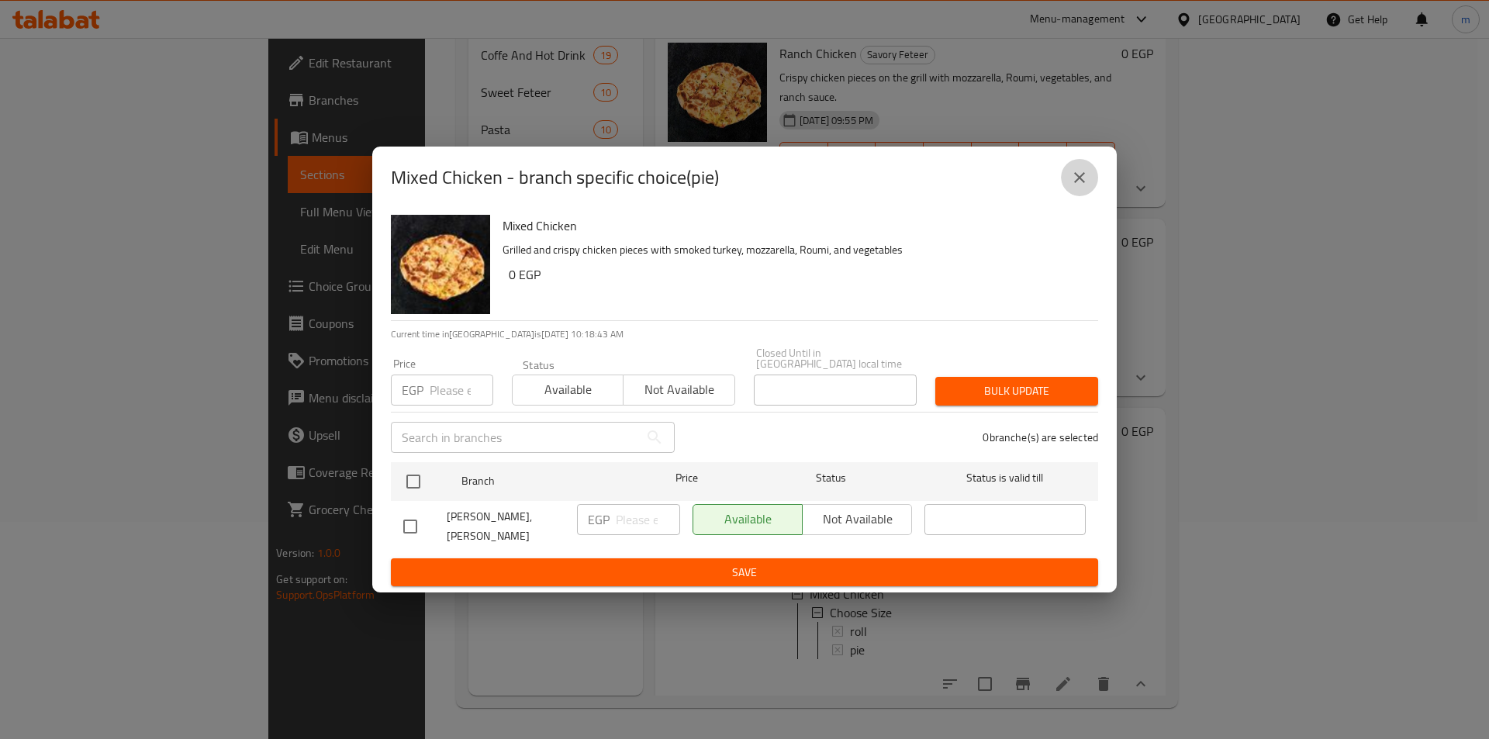
click at [1076, 184] on icon "close" at bounding box center [1079, 177] width 19 height 19
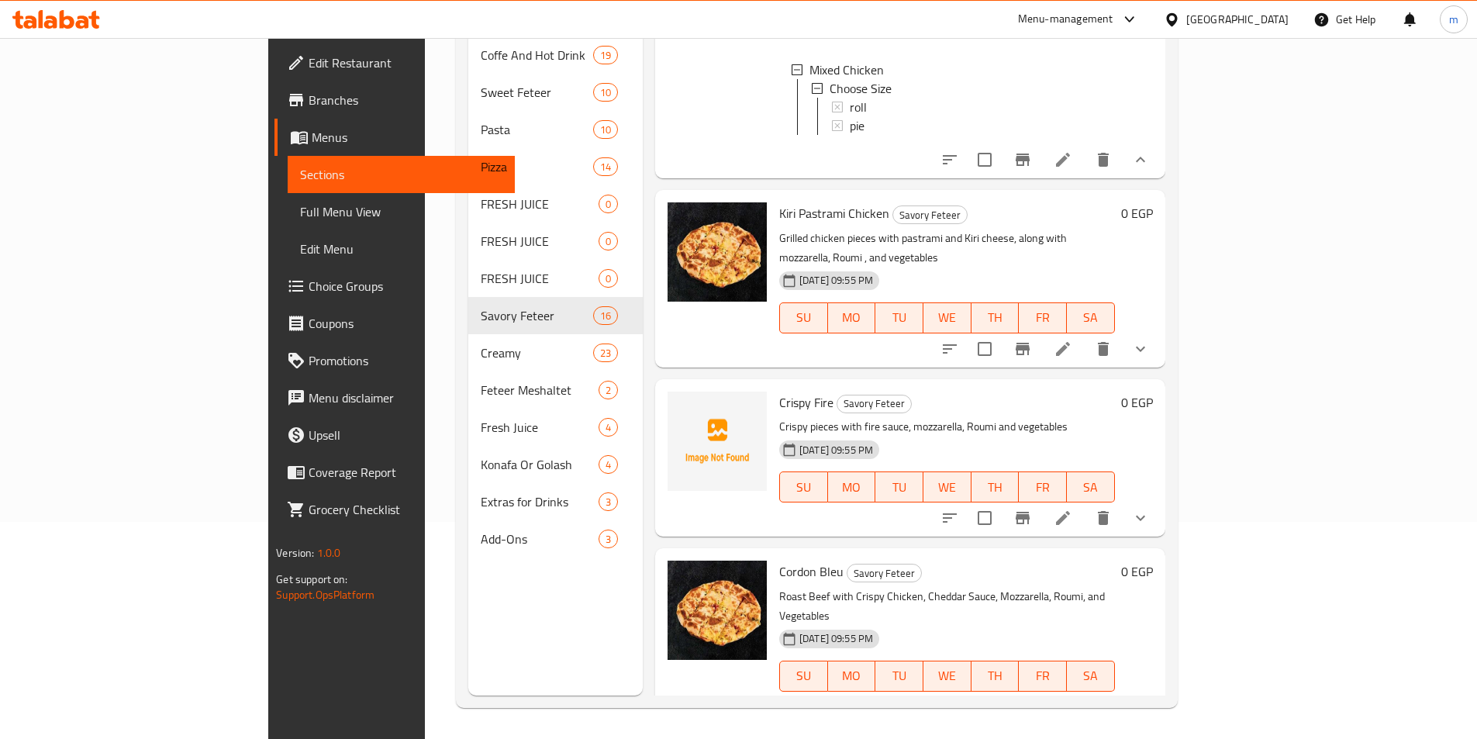
scroll to position [546, 0]
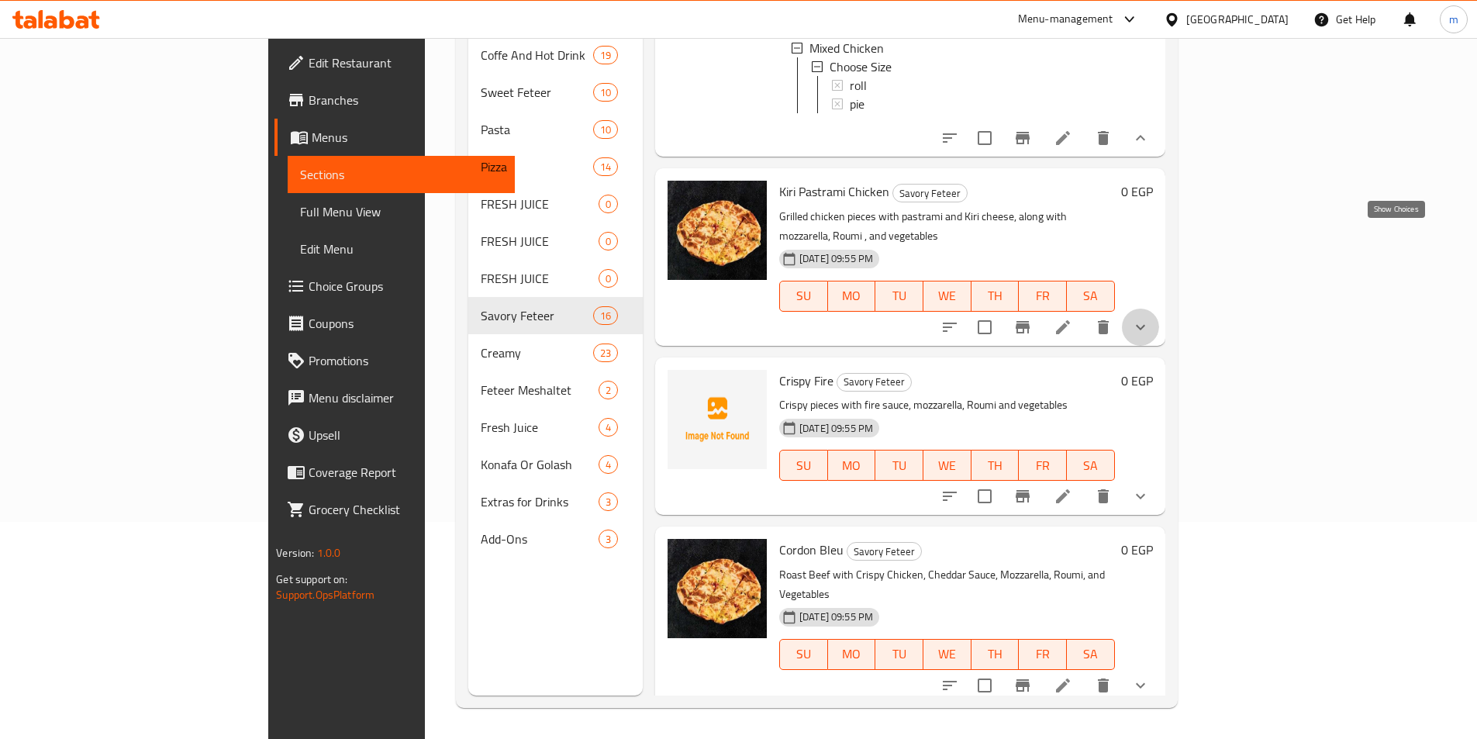
click at [1145, 324] on icon "show more" at bounding box center [1140, 326] width 9 height 5
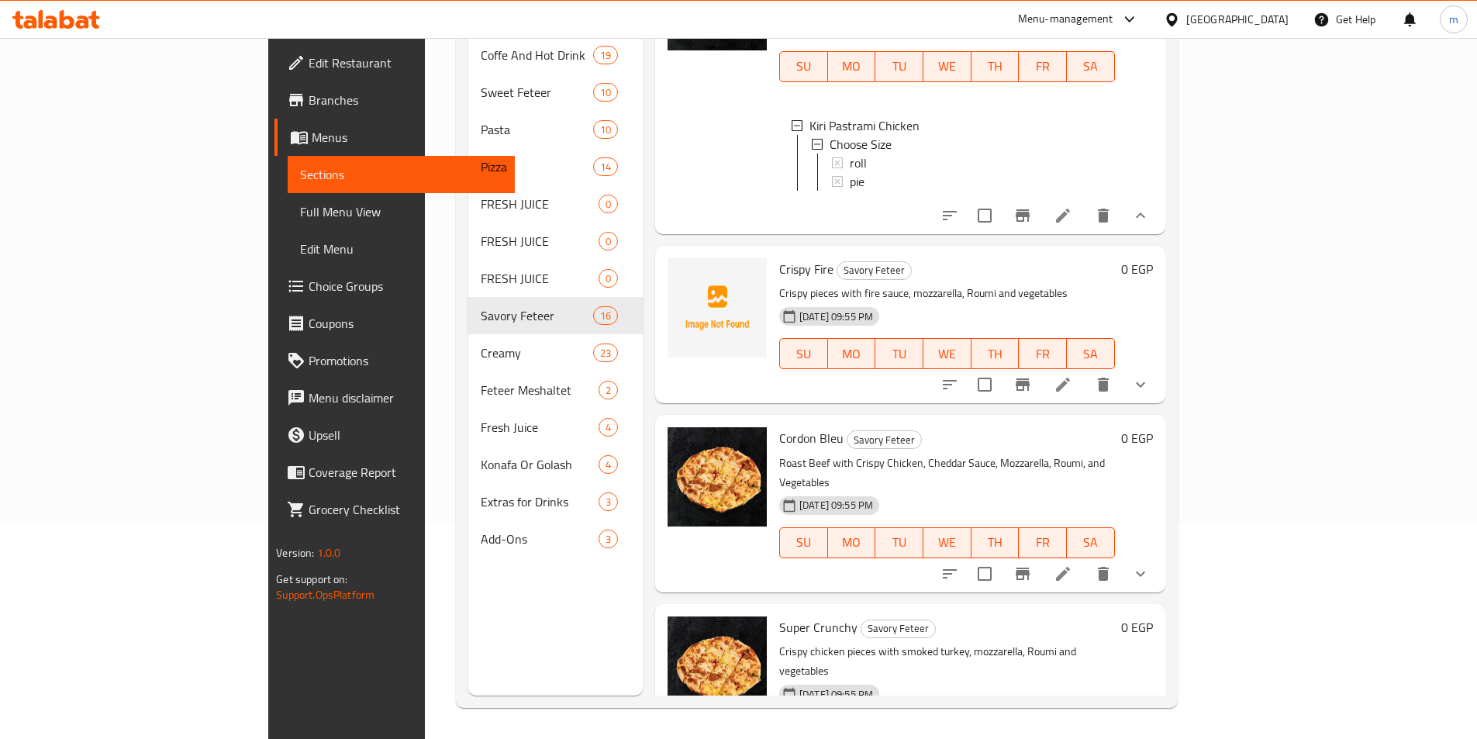
scroll to position [913, 0]
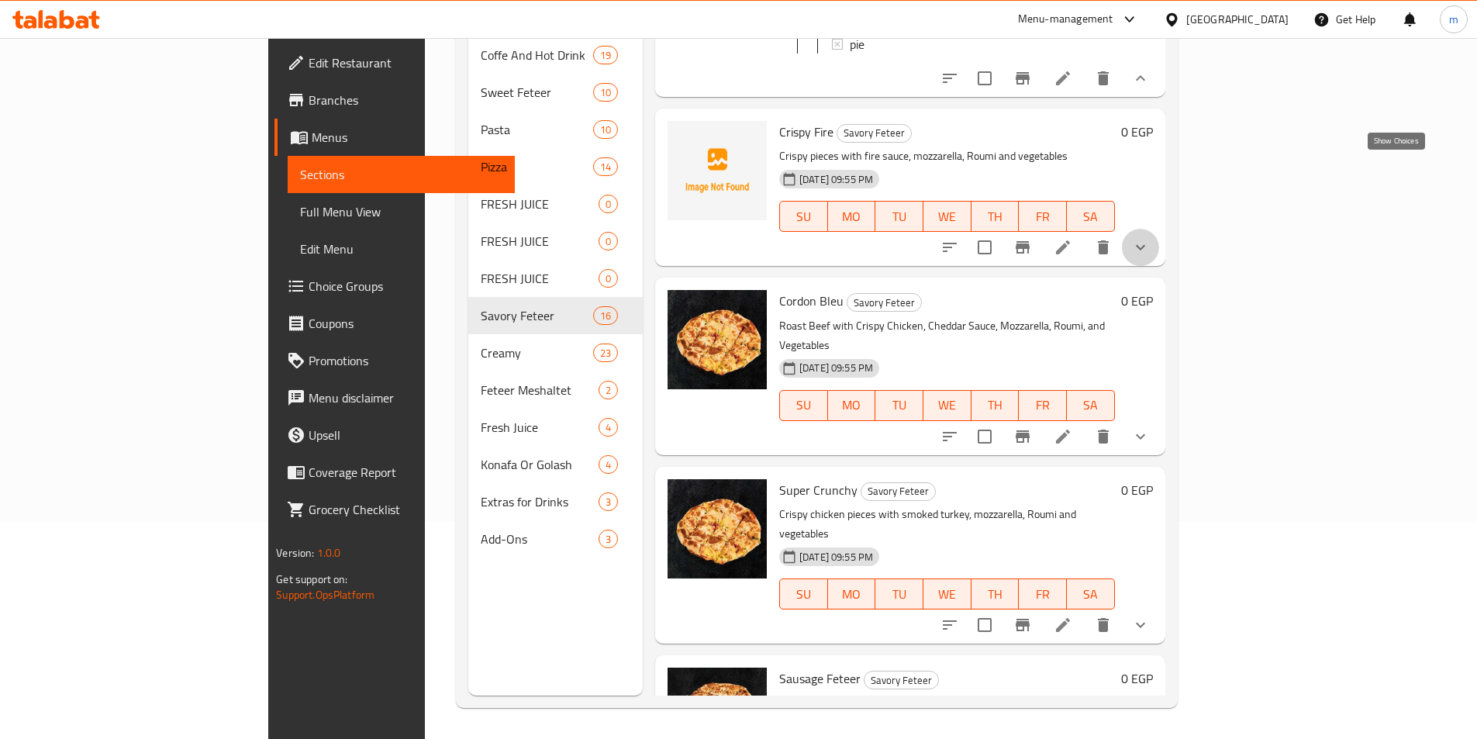
click at [1150, 238] on icon "show more" at bounding box center [1140, 247] width 19 height 19
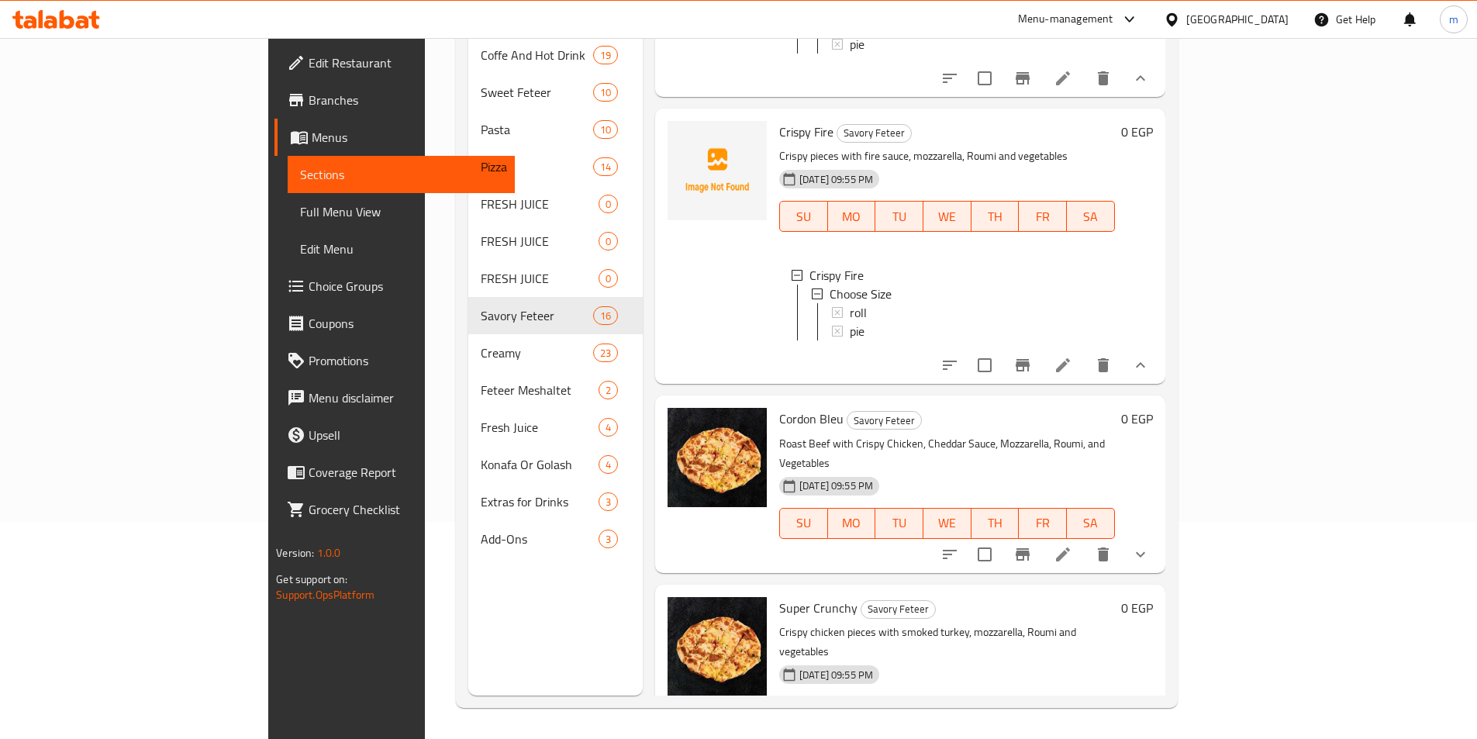
click at [1150, 545] on icon "show more" at bounding box center [1140, 554] width 19 height 19
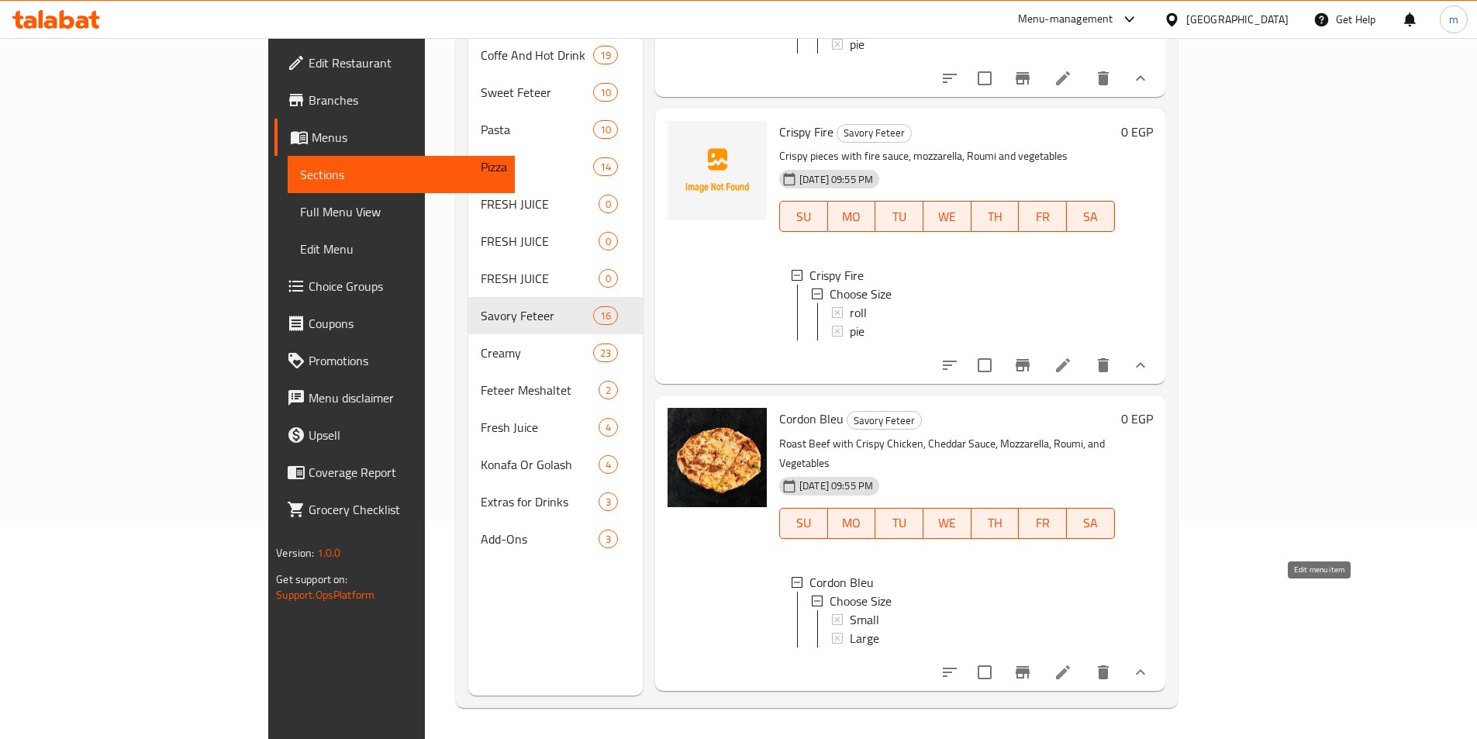
click at [1073, 663] on icon at bounding box center [1063, 672] width 19 height 19
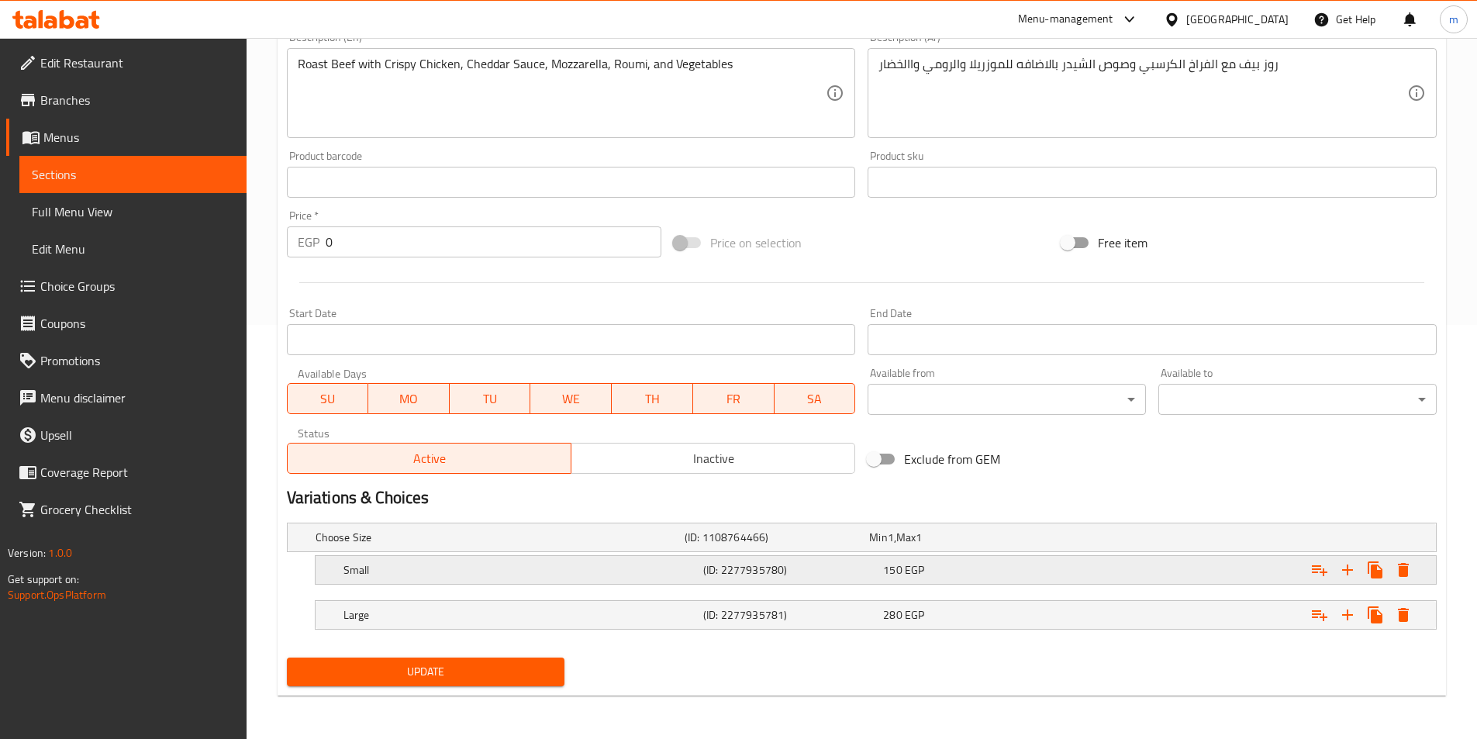
click at [503, 564] on h5 "Small" at bounding box center [521, 570] width 354 height 16
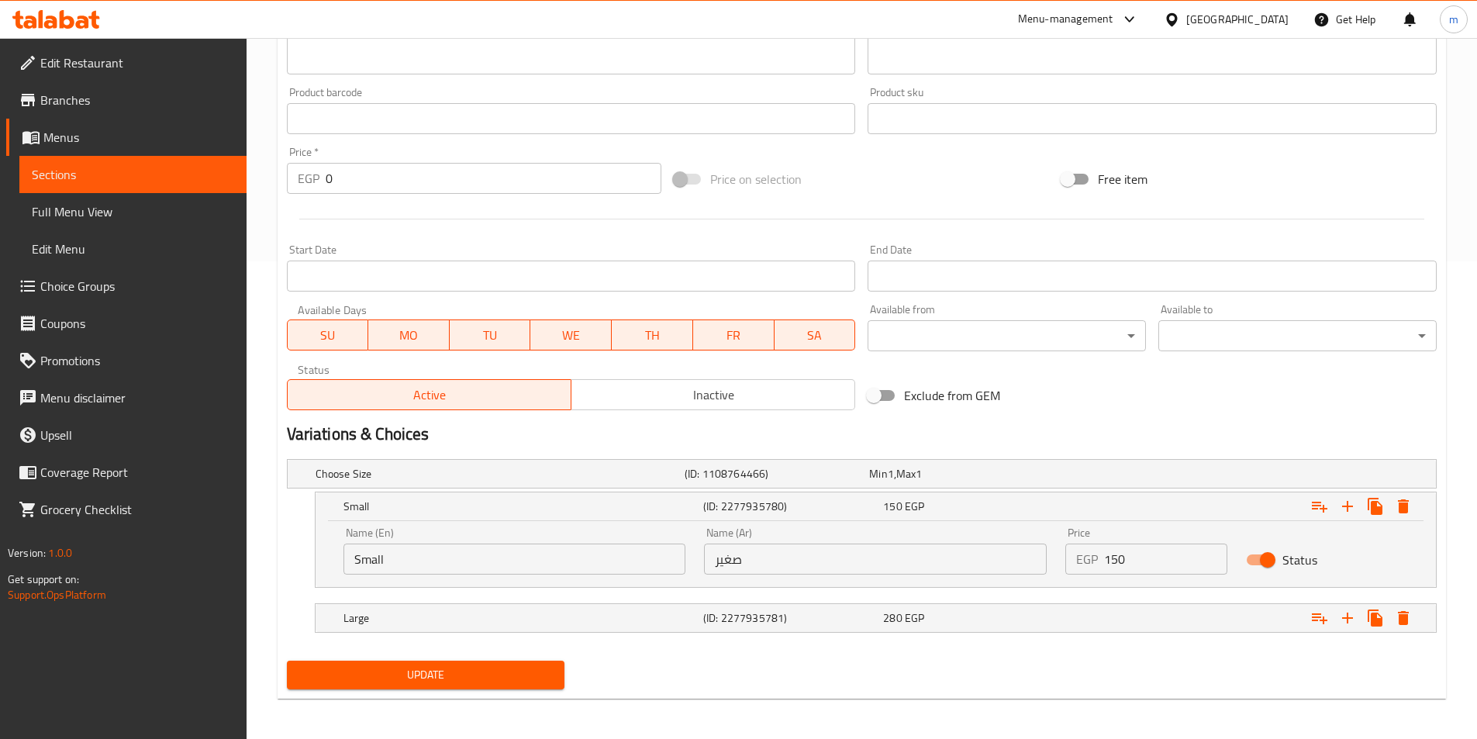
scroll to position [481, 0]
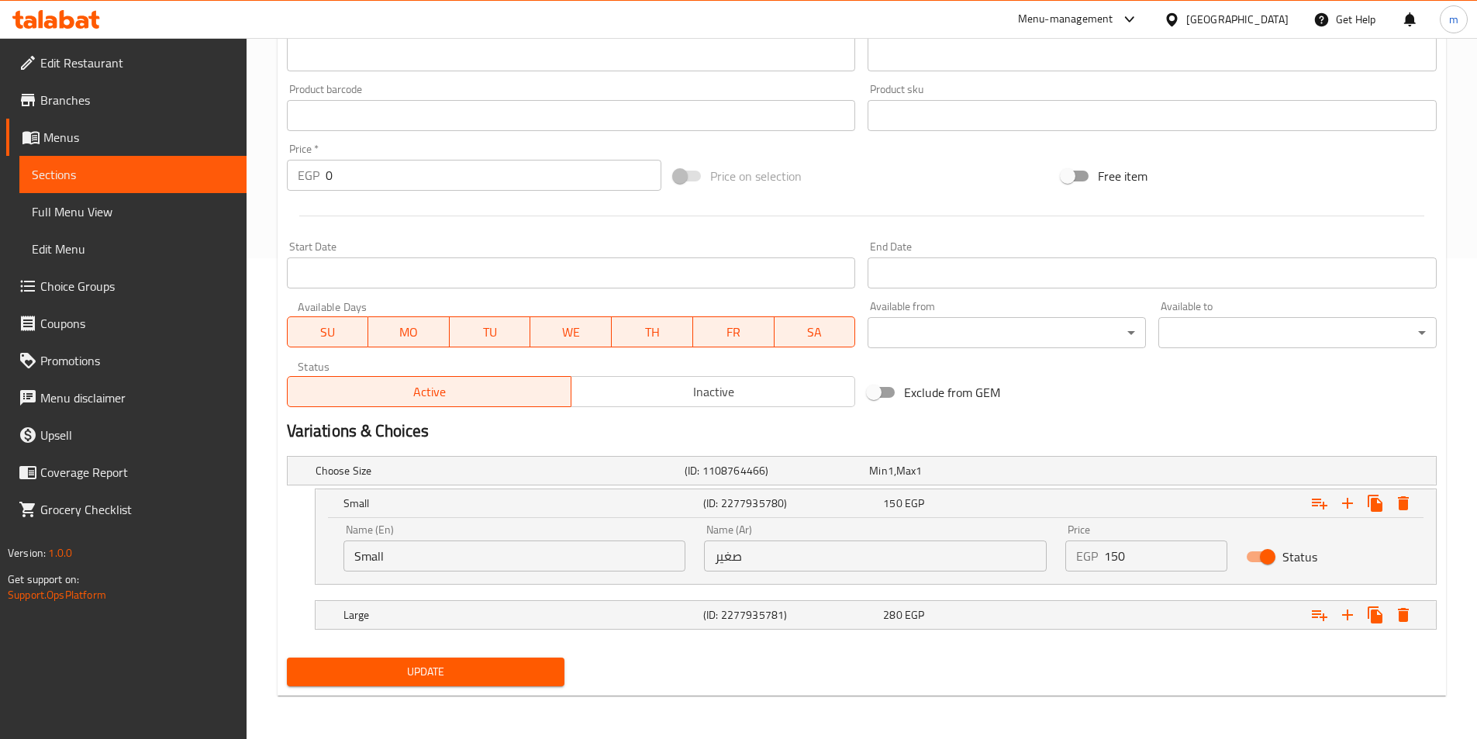
click at [438, 541] on input "Small" at bounding box center [515, 556] width 343 height 31
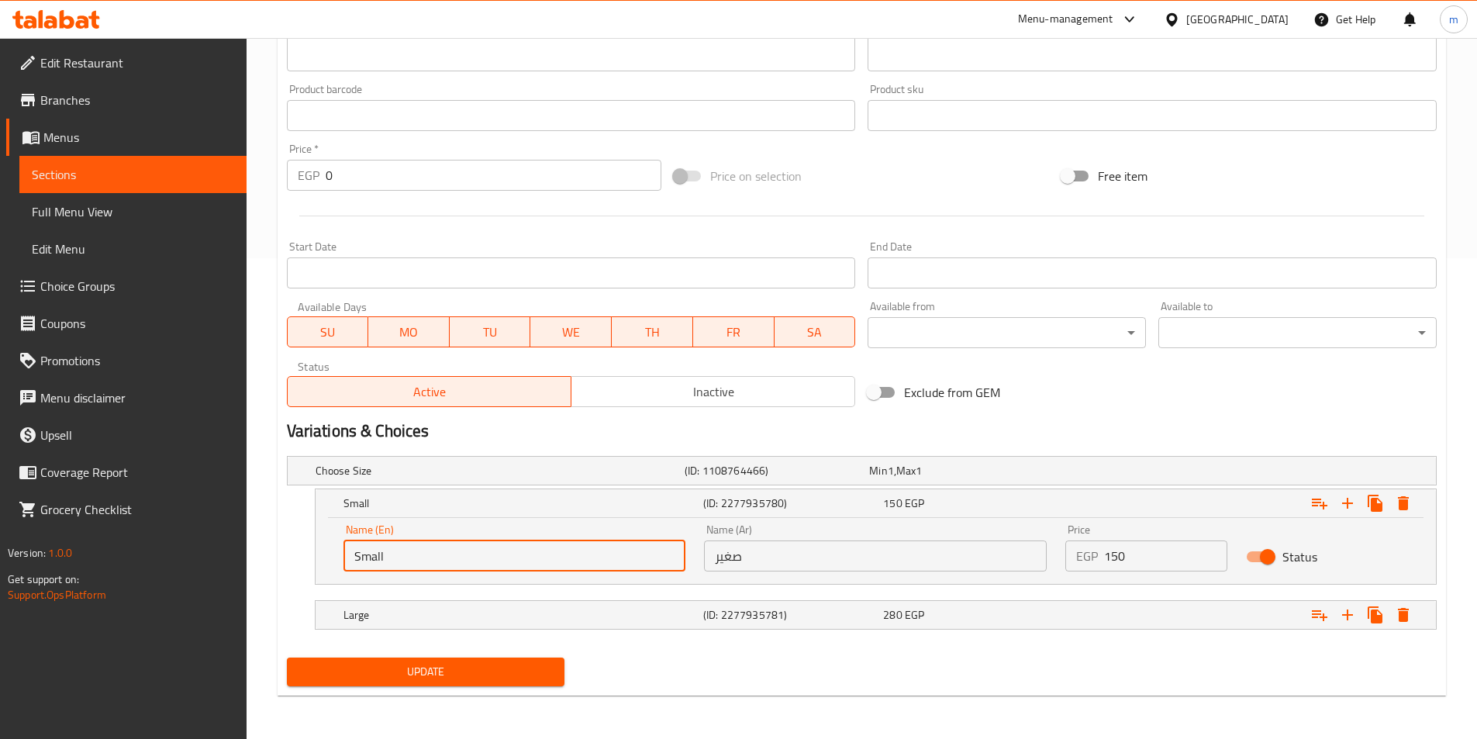
drag, startPoint x: 439, startPoint y: 554, endPoint x: 344, endPoint y: 565, distance: 95.2
click at [344, 565] on input "Small" at bounding box center [515, 556] width 343 height 31
type input "roll"
click at [507, 626] on div "Large (ID: 2277935781) 280 EGP" at bounding box center [880, 615] width 1080 height 34
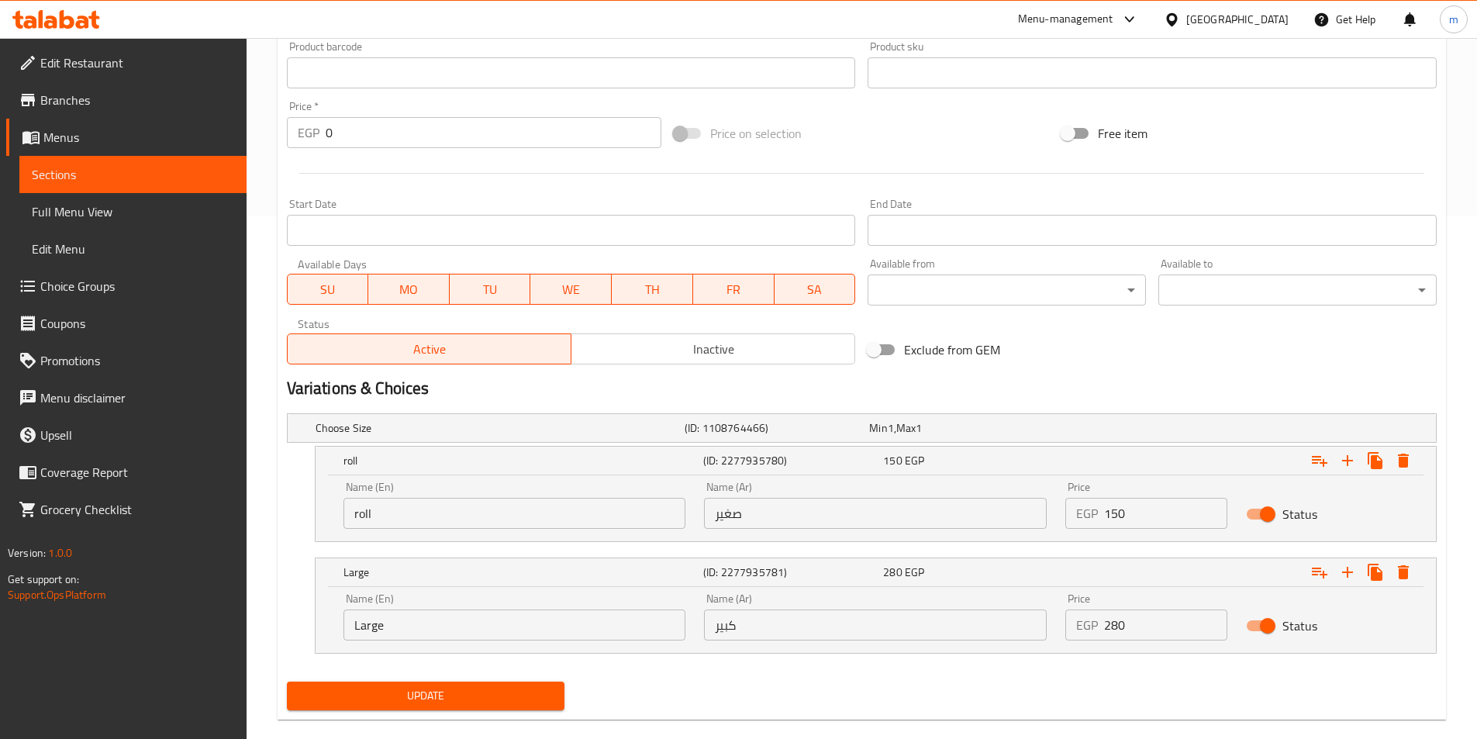
scroll to position [548, 0]
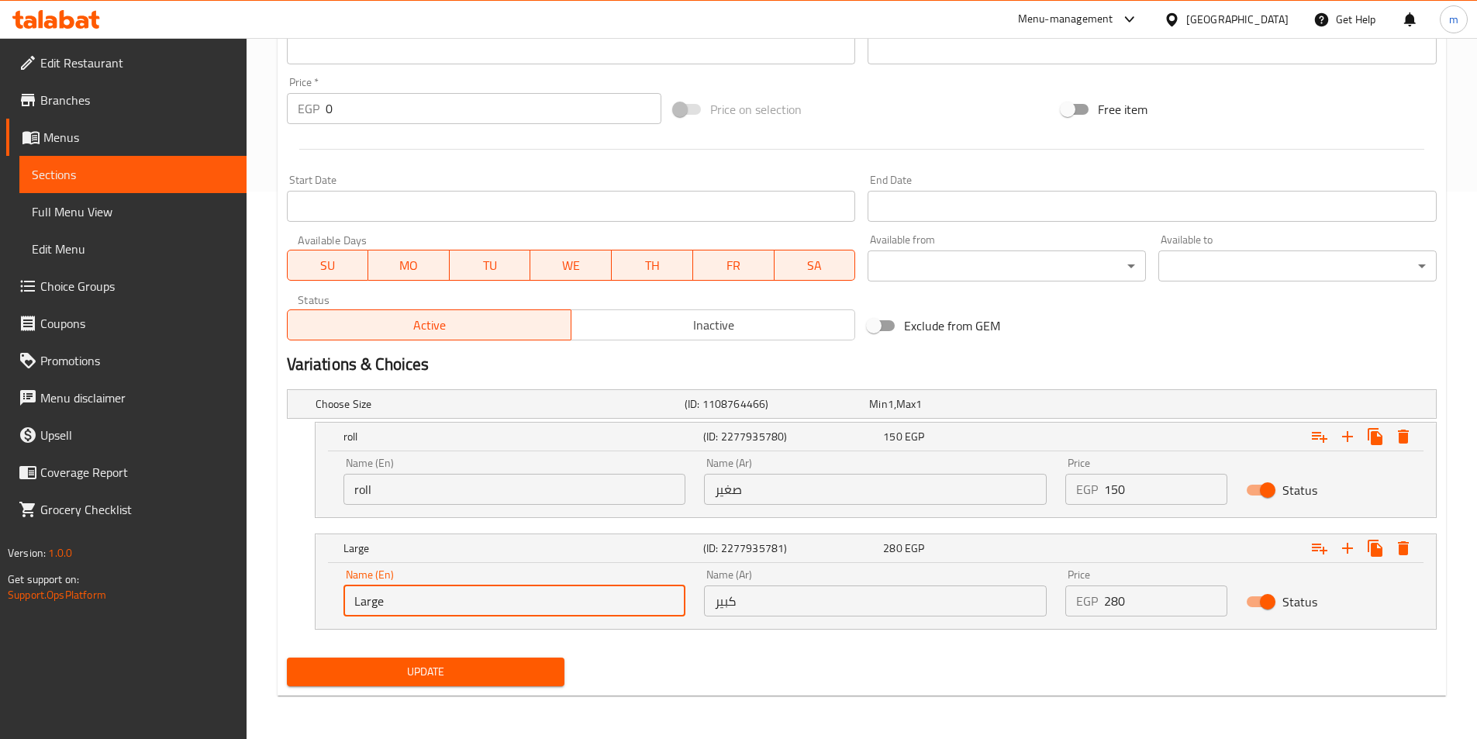
drag, startPoint x: 418, startPoint y: 613, endPoint x: 319, endPoint y: 612, distance: 99.3
click at [319, 612] on div "Name (En) Large Name (En) Name (Ar) كبير Name (Ar) Price EGP 280 Price Status" at bounding box center [876, 596] width 1121 height 66
type input "pie"
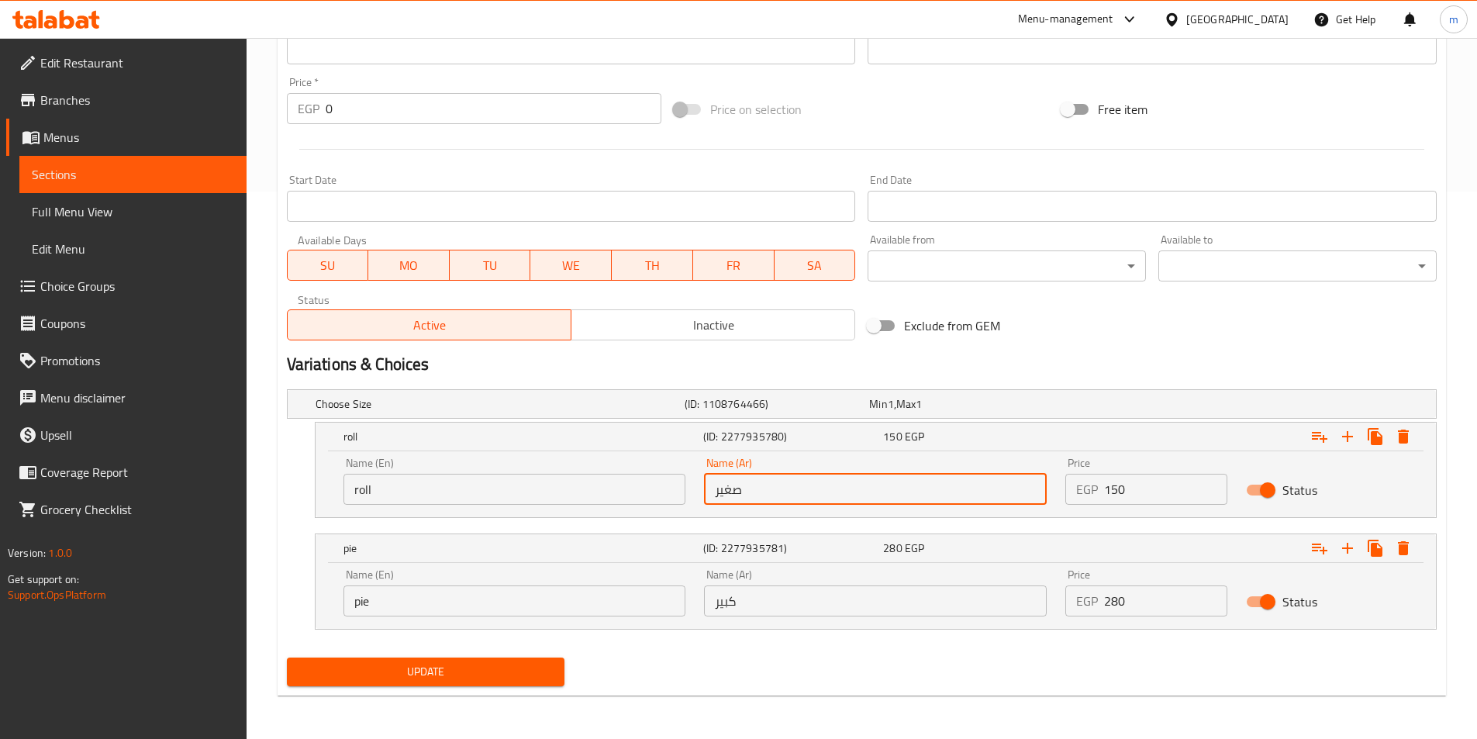
drag, startPoint x: 765, startPoint y: 489, endPoint x: 710, endPoint y: 494, distance: 56.1
click at [710, 494] on input "صغير" at bounding box center [875, 489] width 343 height 31
type input "رول"
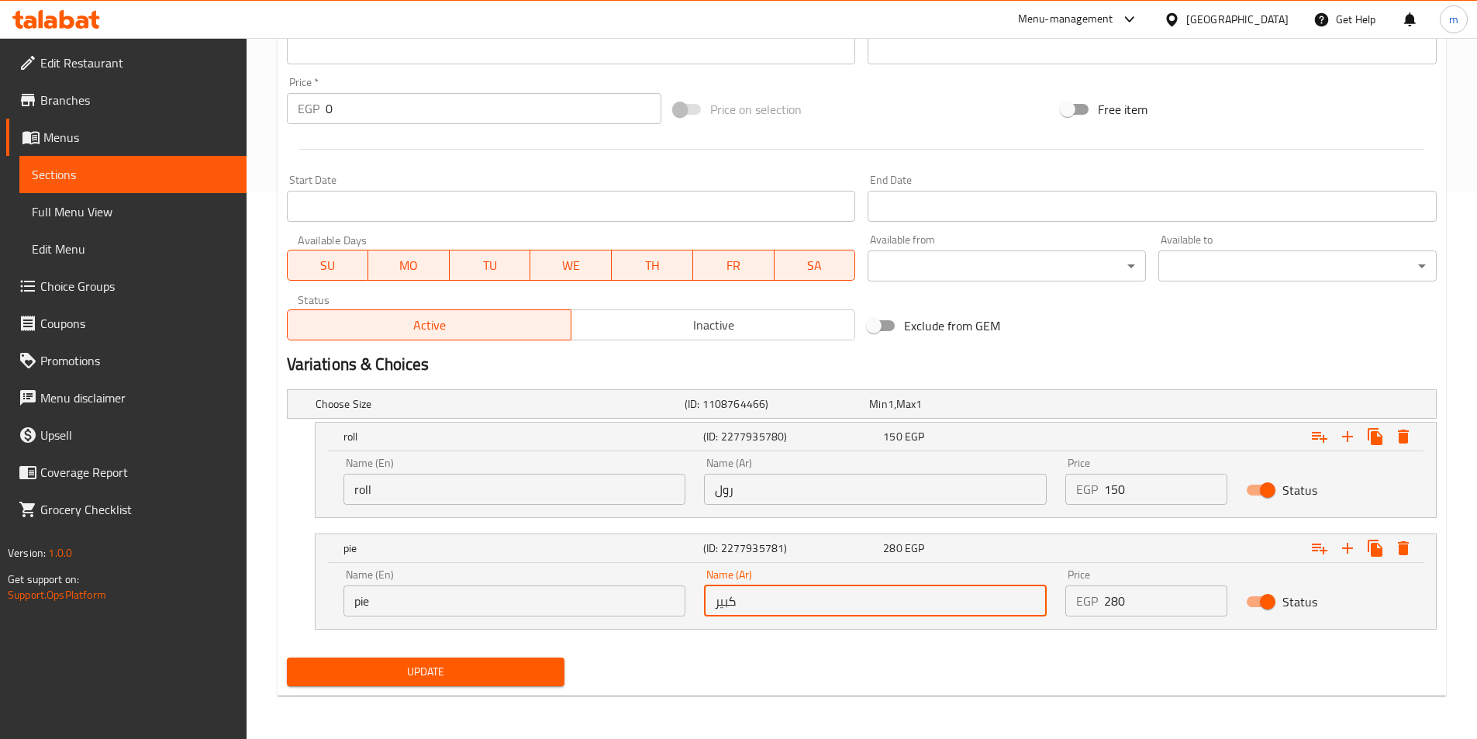
drag, startPoint x: 748, startPoint y: 605, endPoint x: 701, endPoint y: 612, distance: 47.8
click at [701, 612] on div "Name (Ar) كبير Name (Ar)" at bounding box center [875, 593] width 361 height 66
type input "فطيرة"
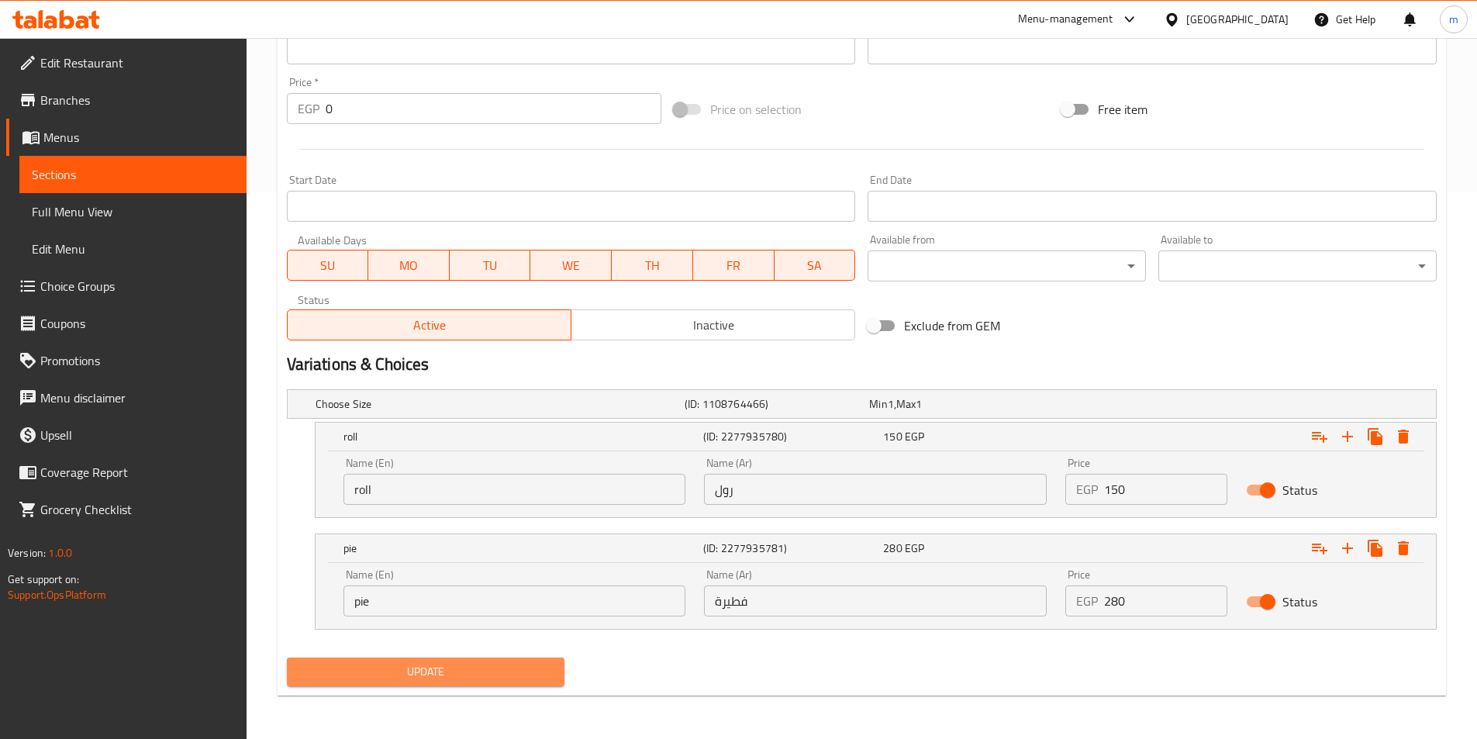
click at [392, 669] on span "Update" at bounding box center [426, 671] width 254 height 19
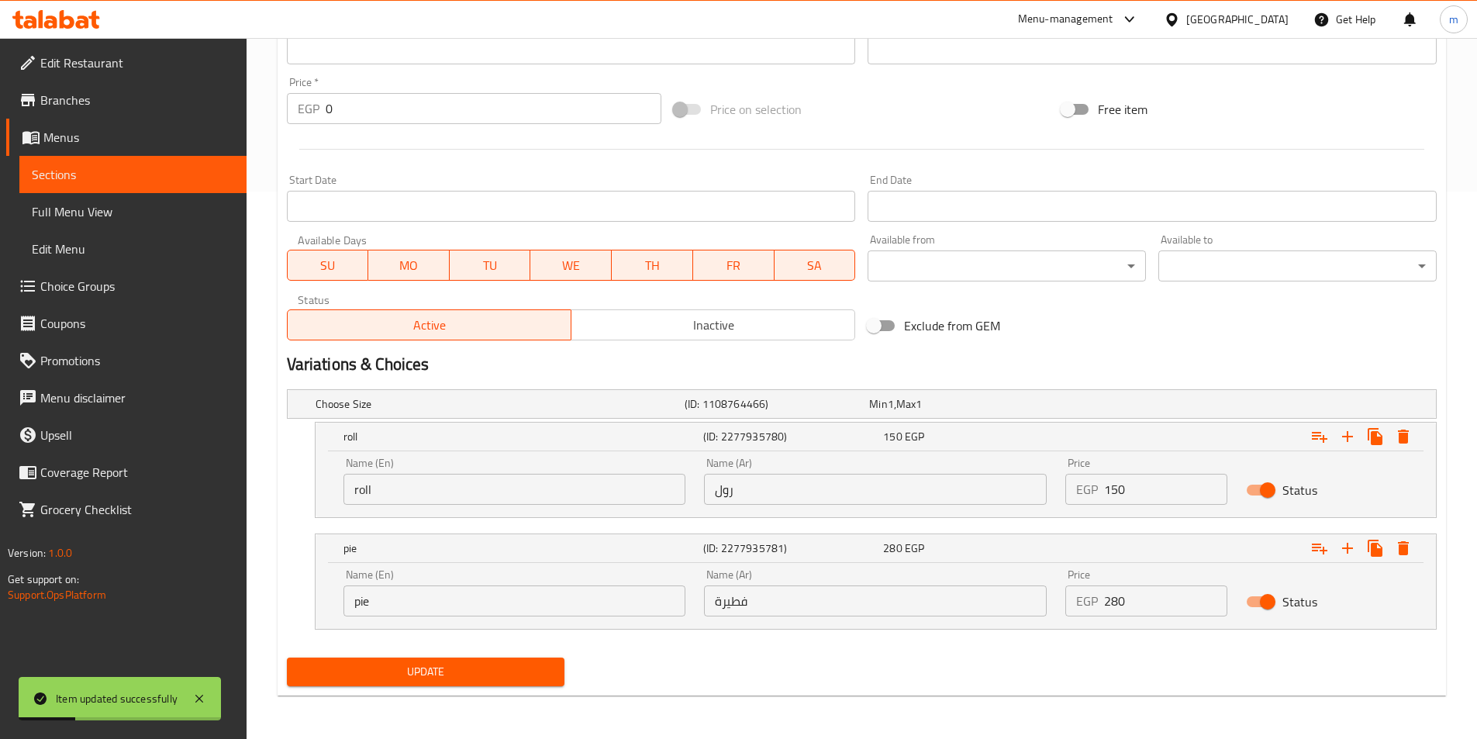
click at [128, 185] on link "Sections" at bounding box center [132, 174] width 227 height 37
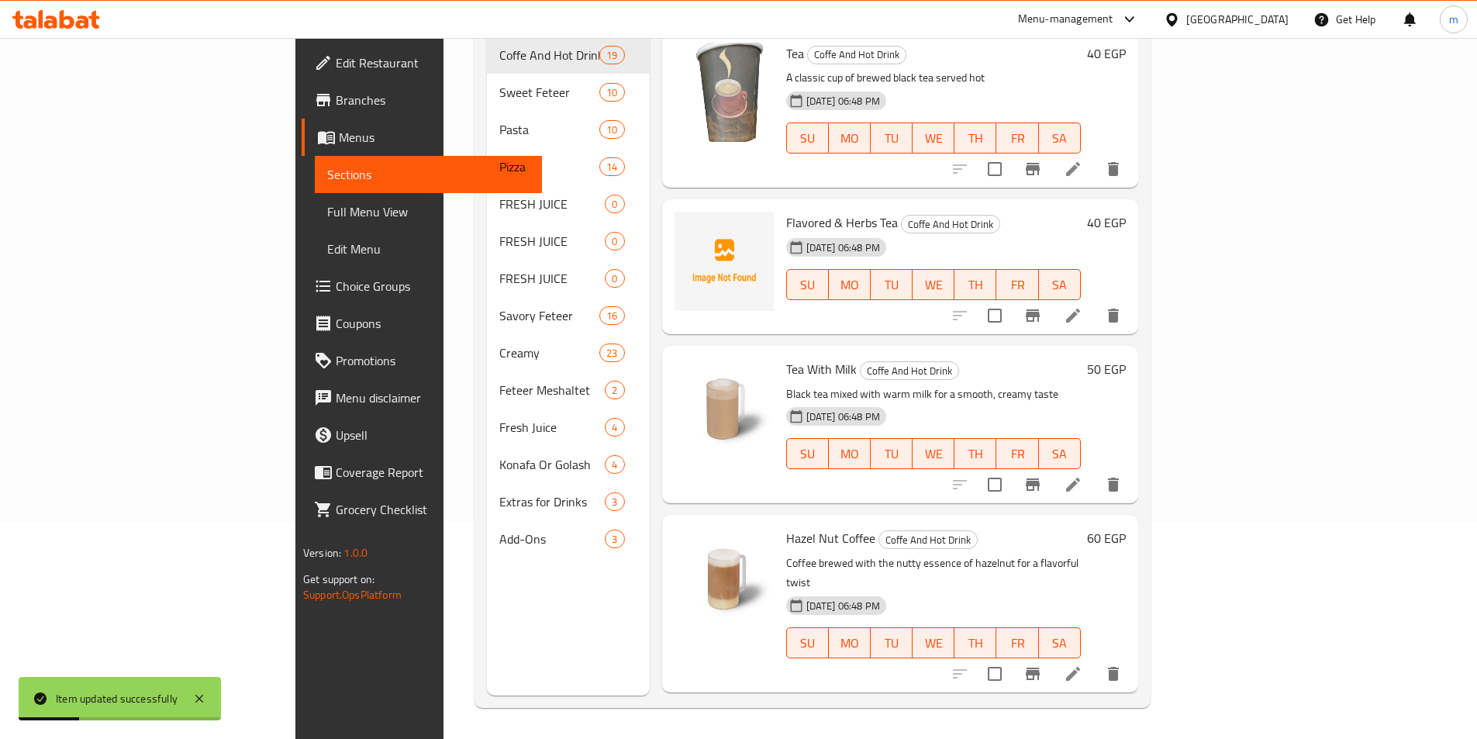
scroll to position [217, 0]
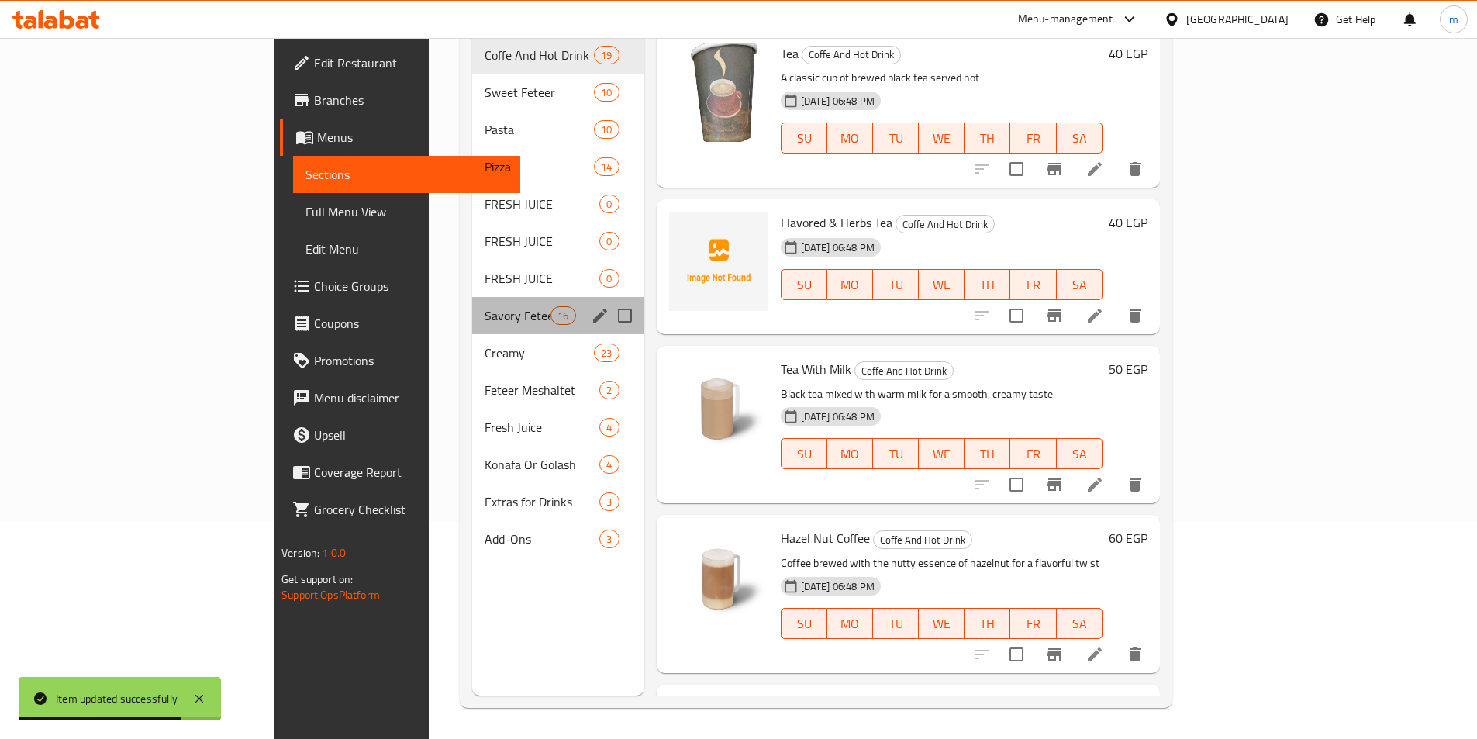
click at [472, 304] on div "Savory Feteer 16" at bounding box center [558, 315] width 172 height 37
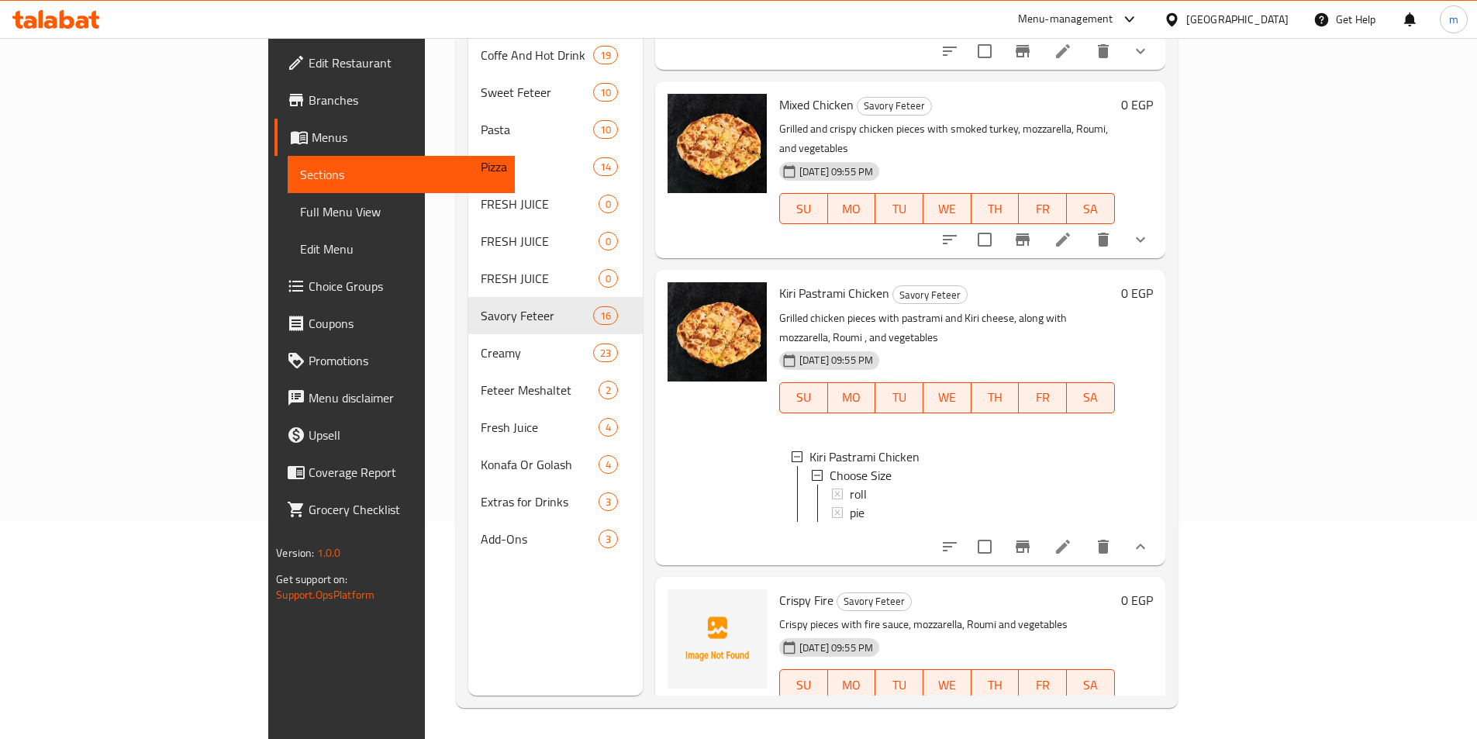
scroll to position [465, 0]
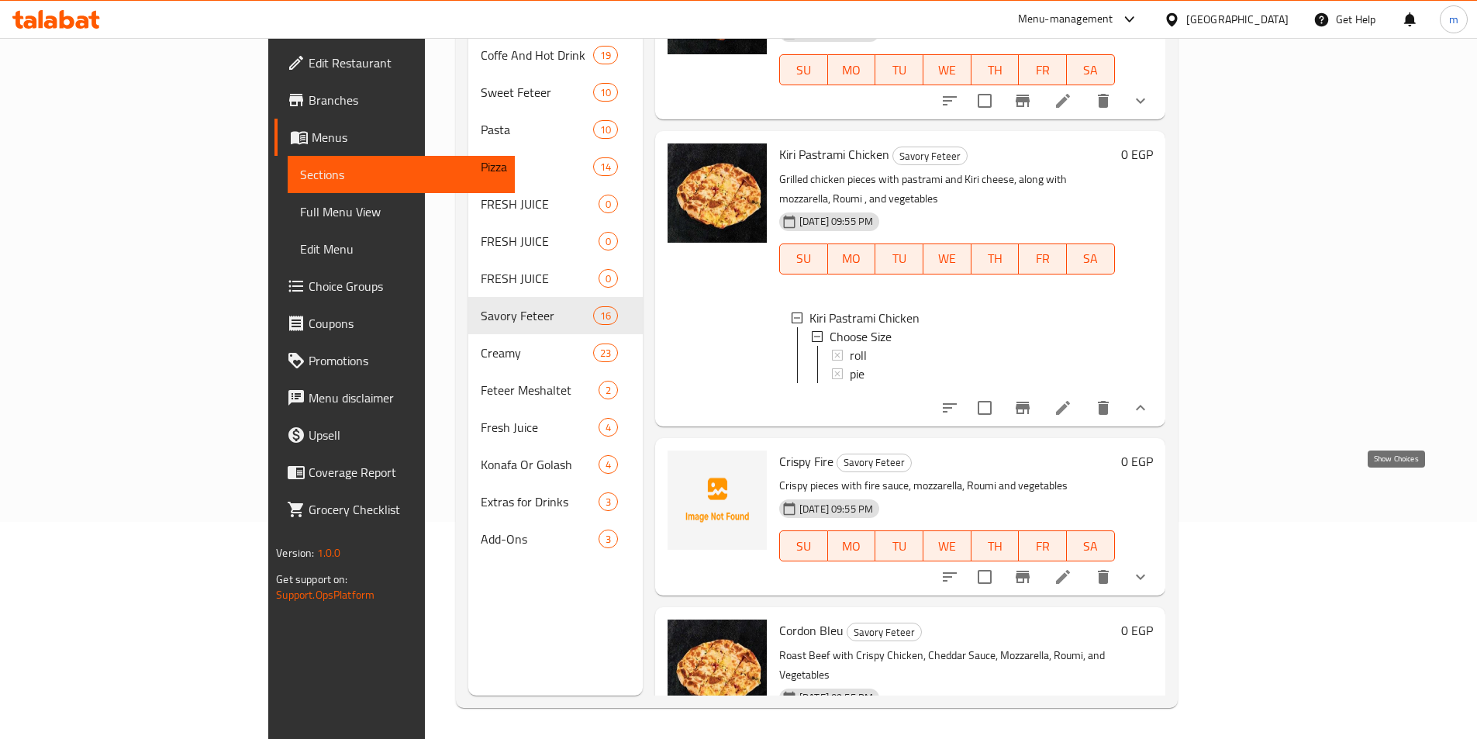
click at [1150, 568] on icon "show more" at bounding box center [1140, 577] width 19 height 19
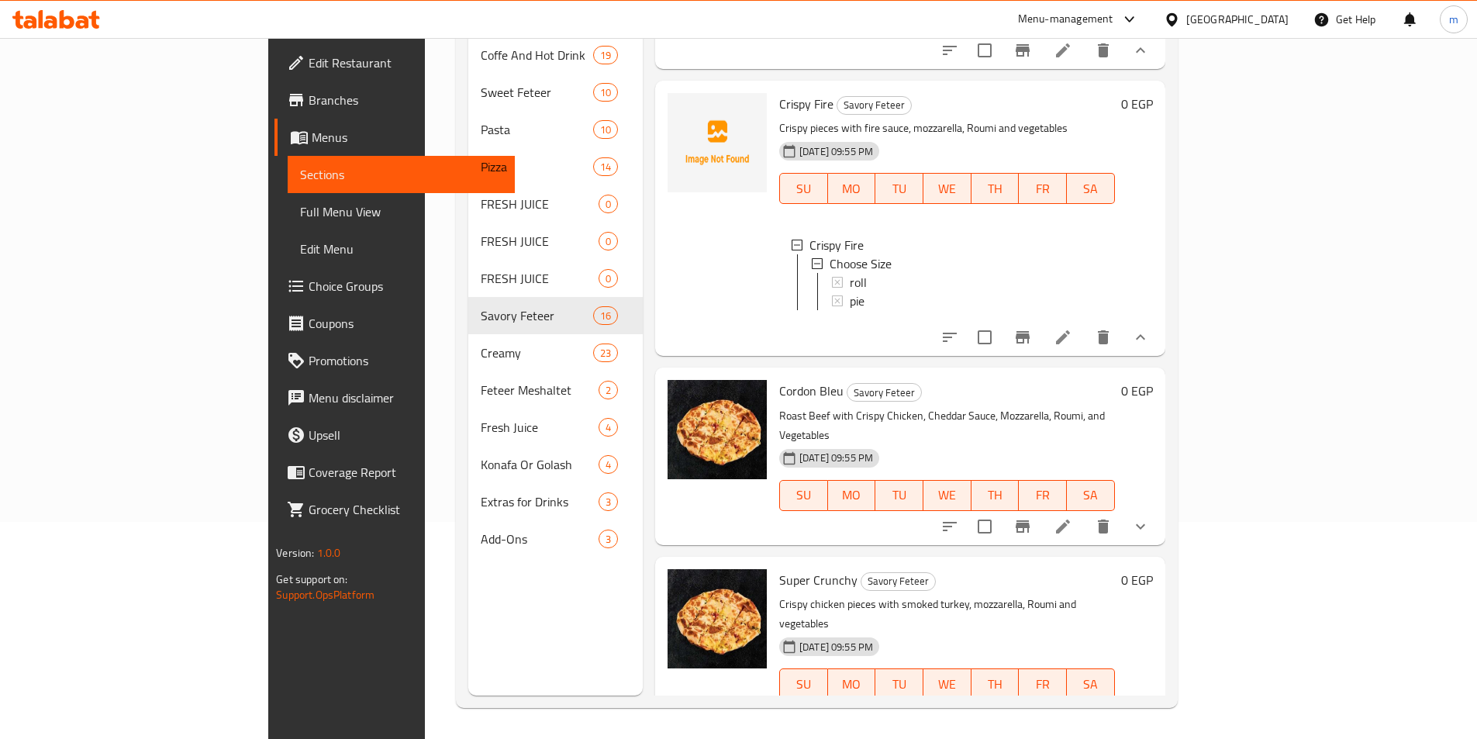
scroll to position [931, 0]
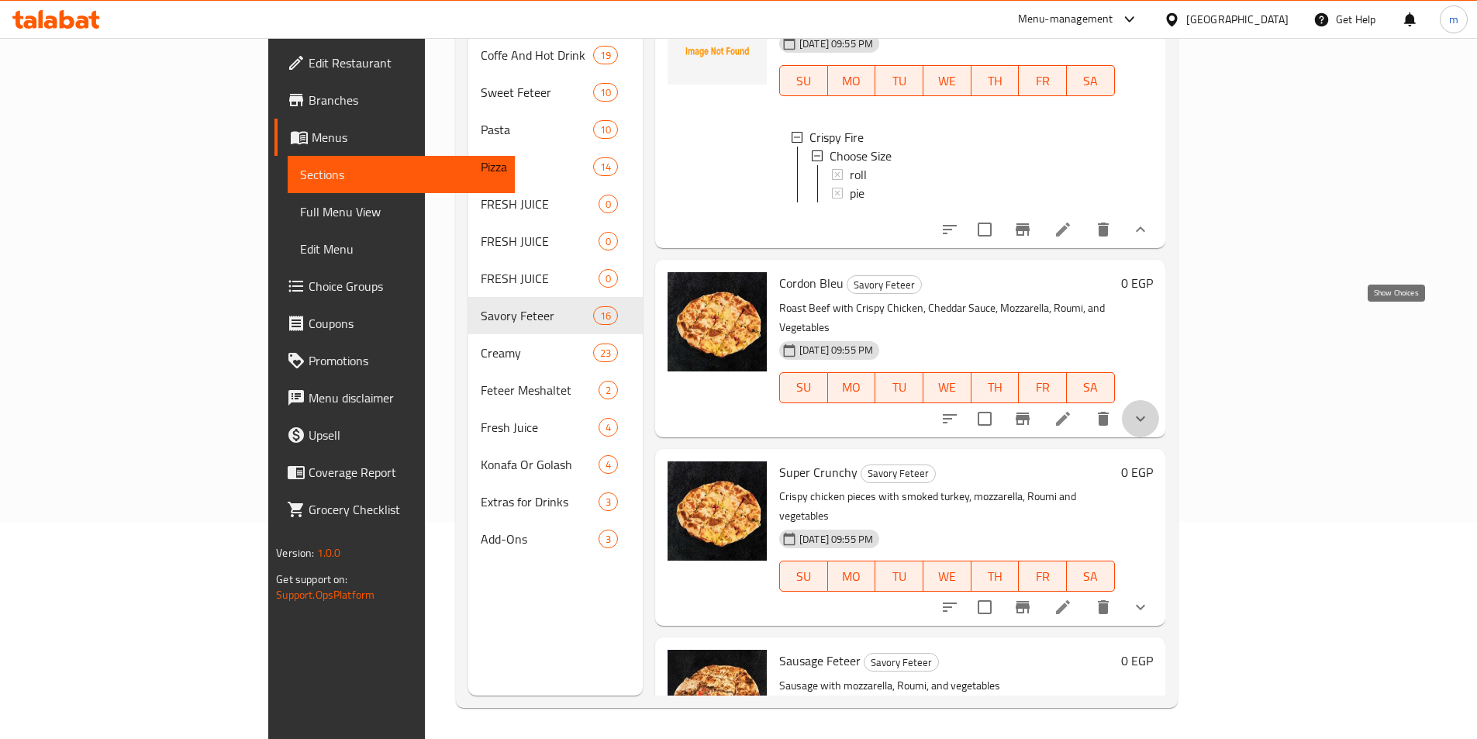
click at [1150, 409] on icon "show more" at bounding box center [1140, 418] width 19 height 19
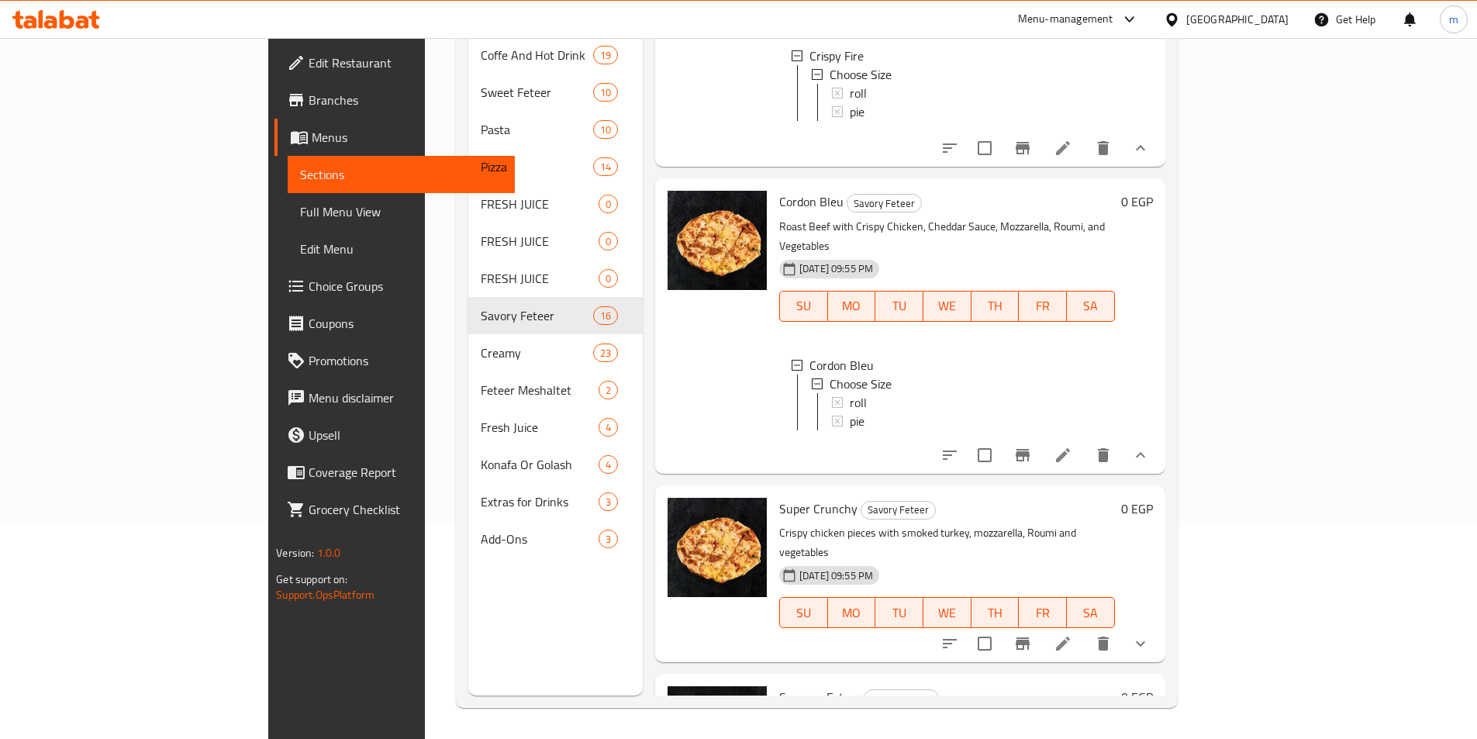
scroll to position [1086, 0]
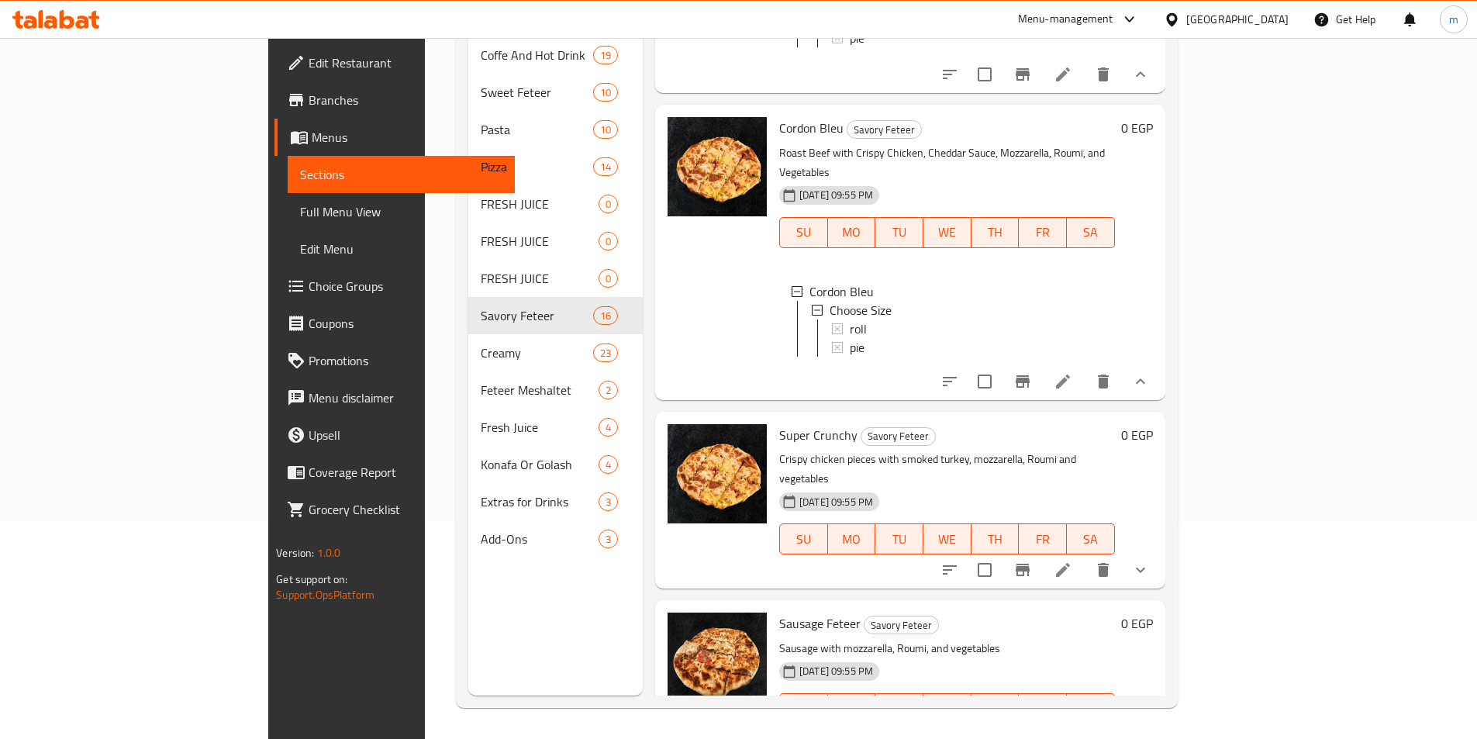
click at [1159, 551] on button "show more" at bounding box center [1140, 569] width 37 height 37
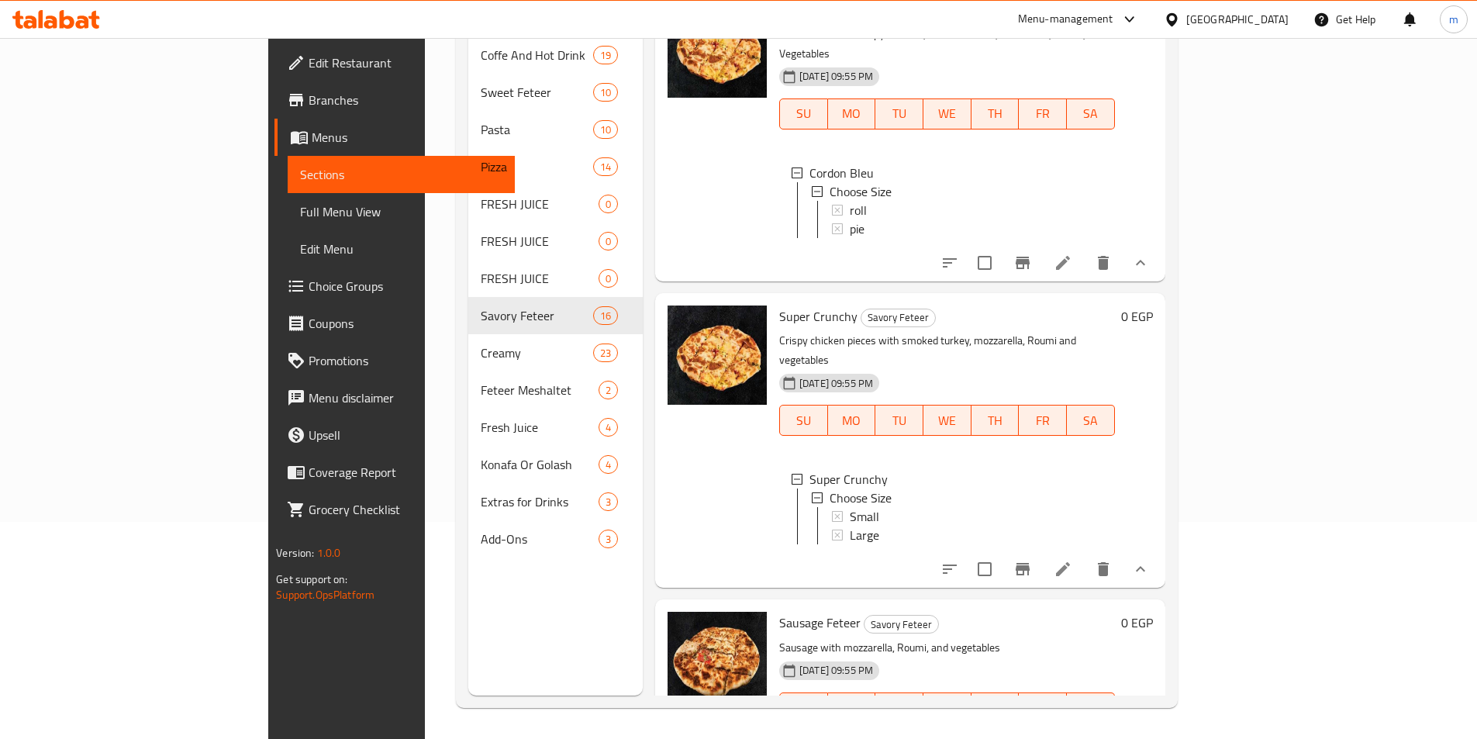
scroll to position [1318, 0]
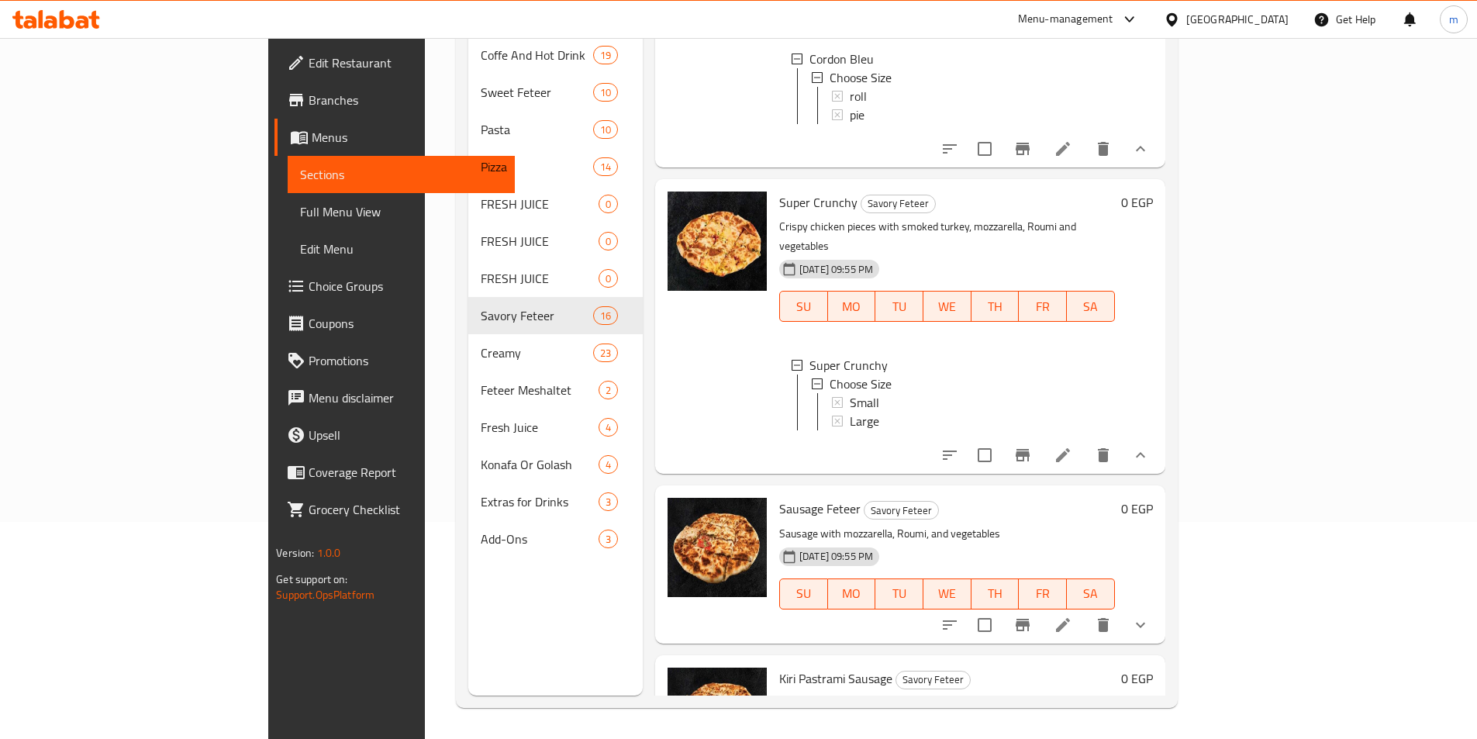
click at [1070, 448] on icon at bounding box center [1063, 455] width 14 height 14
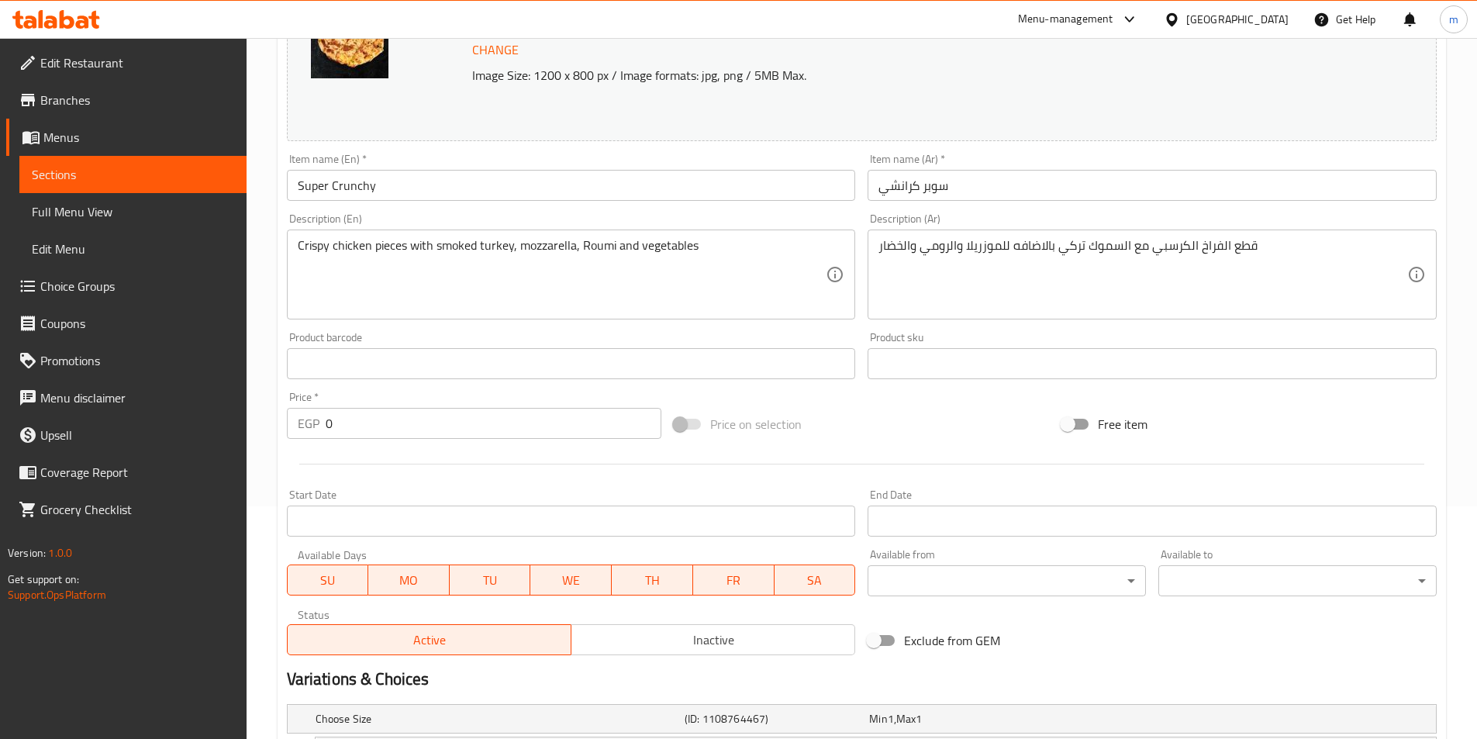
scroll to position [414, 0]
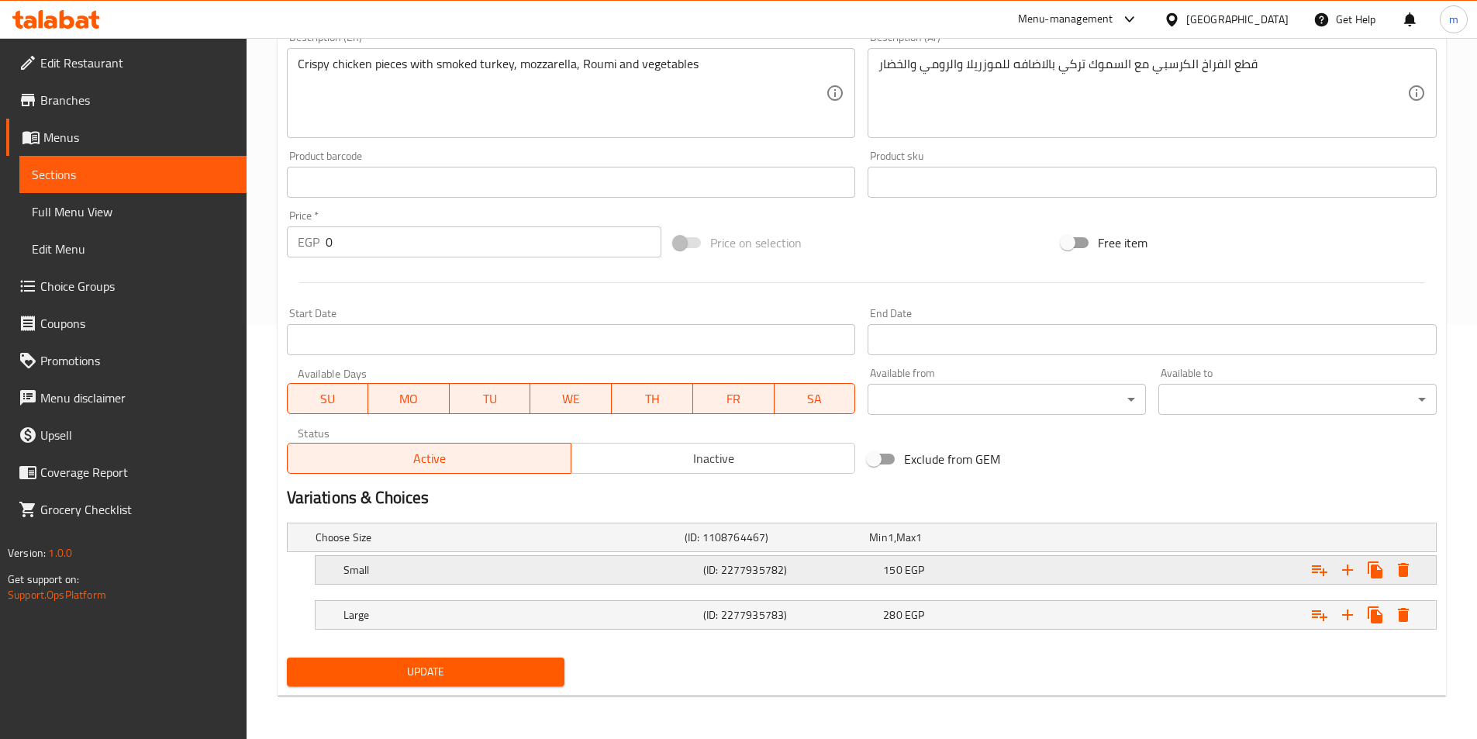
click at [483, 572] on h5 "Small" at bounding box center [521, 570] width 354 height 16
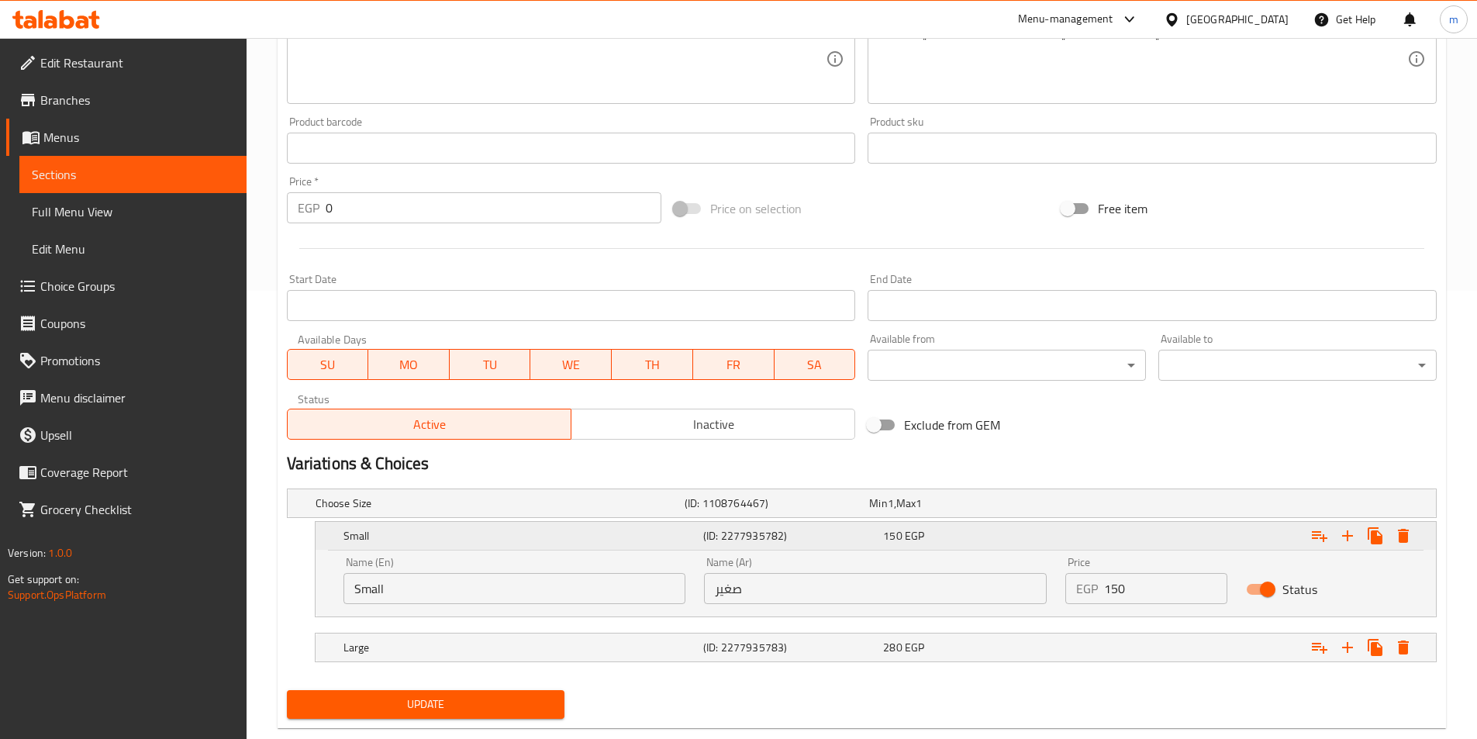
scroll to position [481, 0]
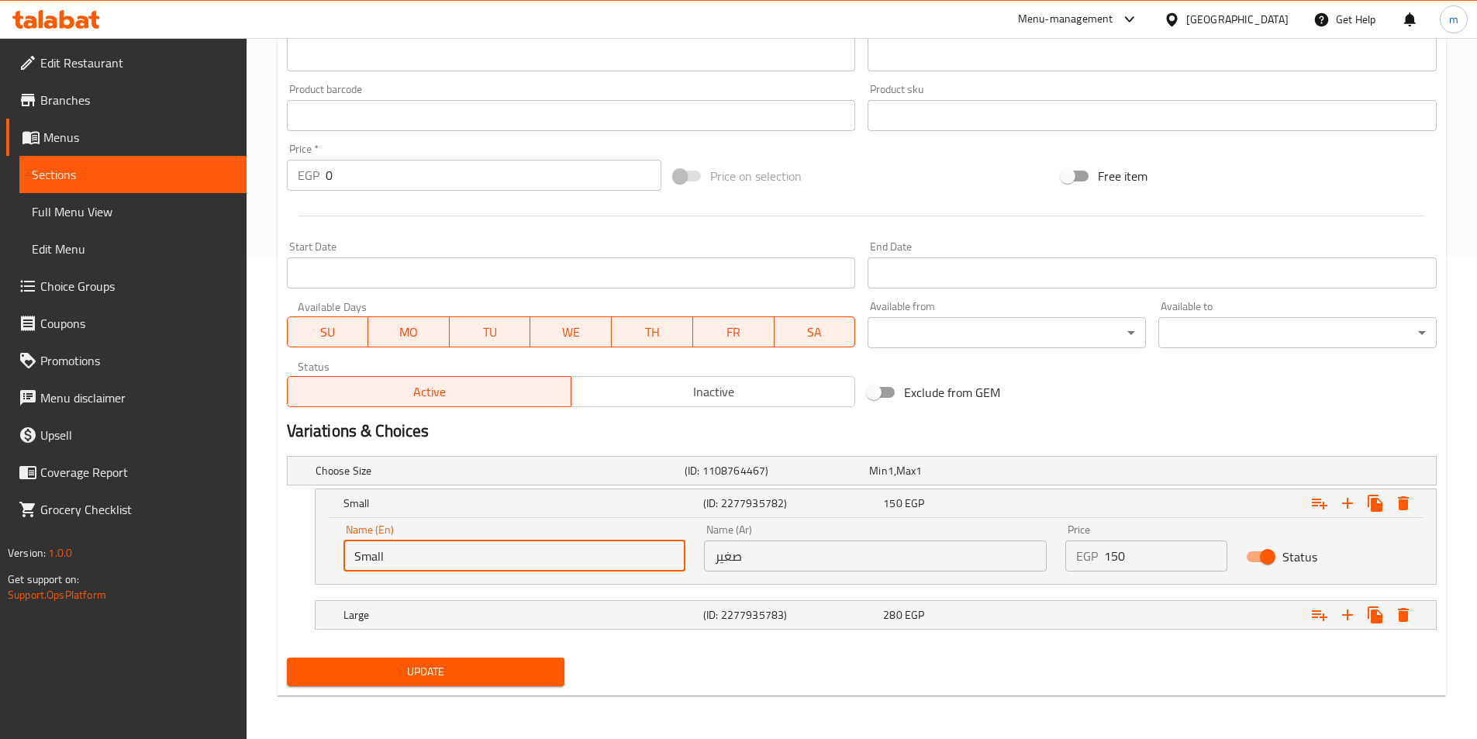
drag, startPoint x: 429, startPoint y: 563, endPoint x: 335, endPoint y: 566, distance: 93.9
click at [335, 566] on div "Name (En) Small Name (En)" at bounding box center [514, 548] width 361 height 66
type input "ق"
type input "roll"
click at [435, 608] on h5 "Large" at bounding box center [521, 615] width 354 height 16
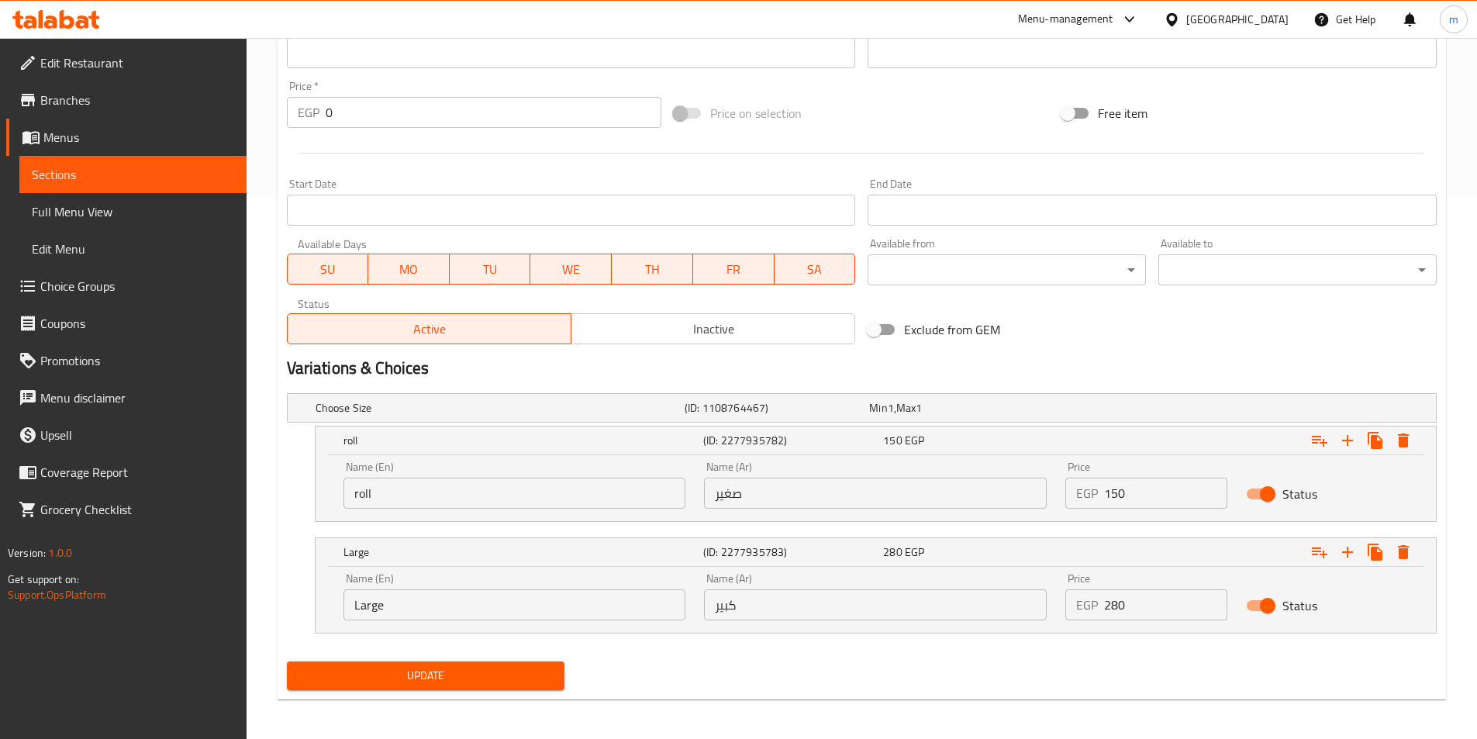
scroll to position [548, 0]
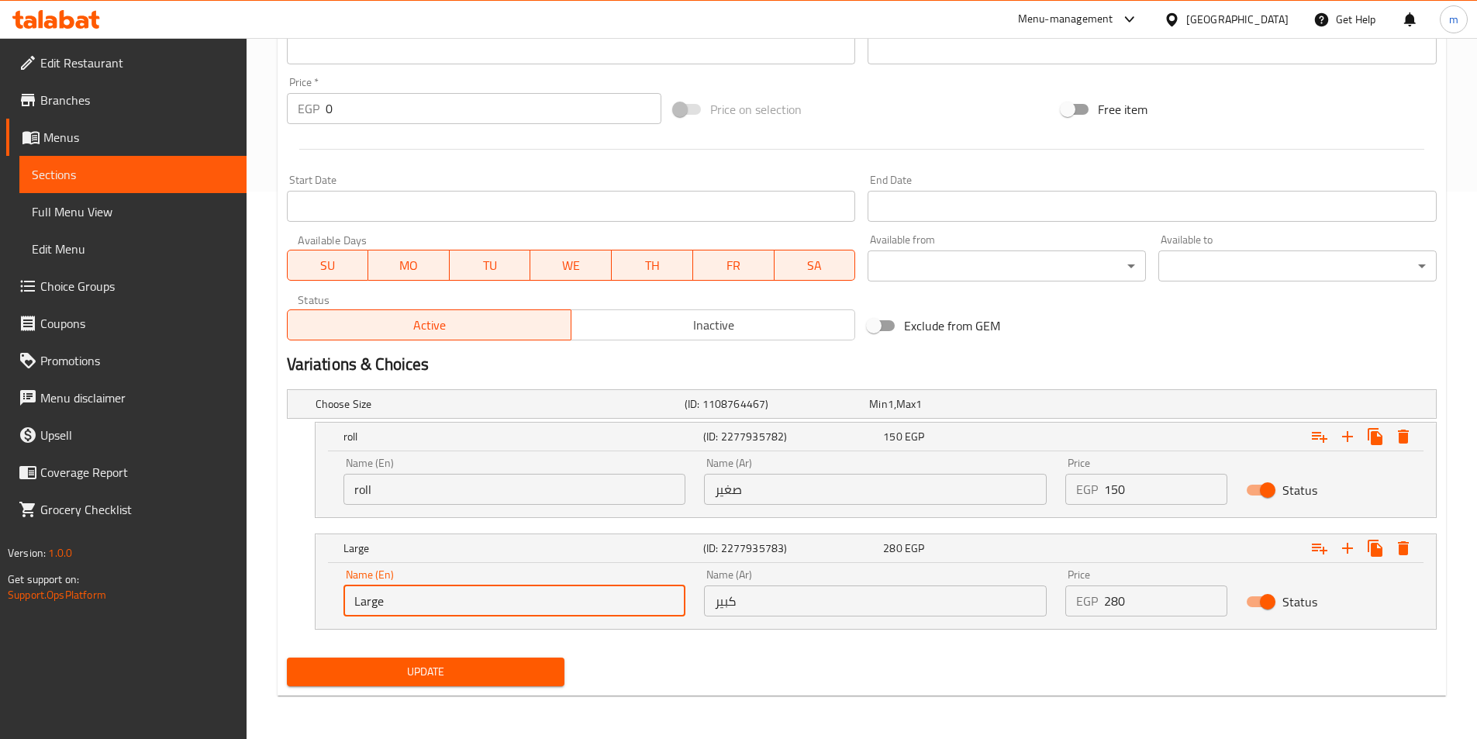
drag, startPoint x: 411, startPoint y: 609, endPoint x: 344, endPoint y: 613, distance: 67.6
click at [344, 613] on input "Large" at bounding box center [515, 601] width 343 height 31
type input "pie"
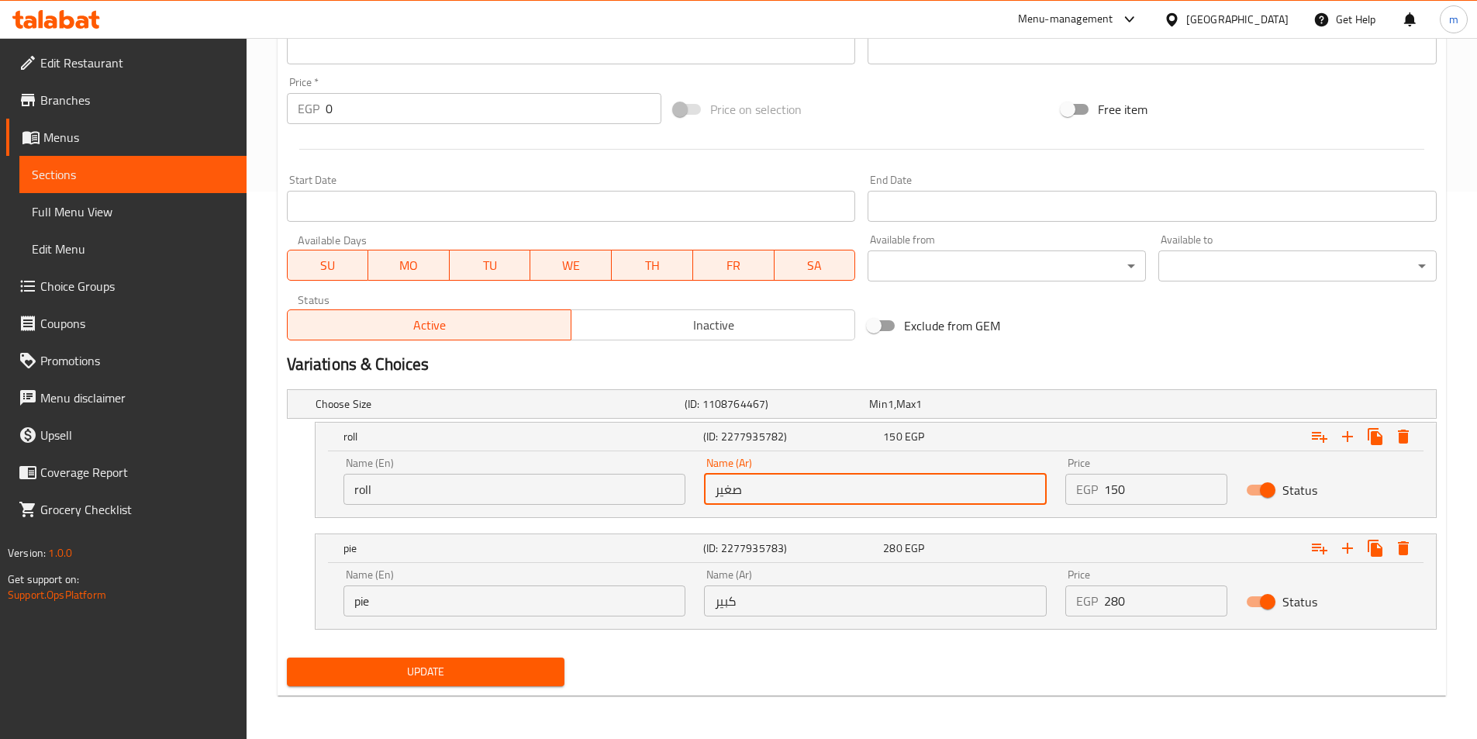
drag, startPoint x: 755, startPoint y: 489, endPoint x: 680, endPoint y: 486, distance: 75.3
click at [680, 486] on div "Name (En) roll Name (En) Name (Ar) صغير Name (Ar) Price EGP 150 Price Status" at bounding box center [875, 481] width 1083 height 66
type input "ل"
type input "ى"
type input "رول"
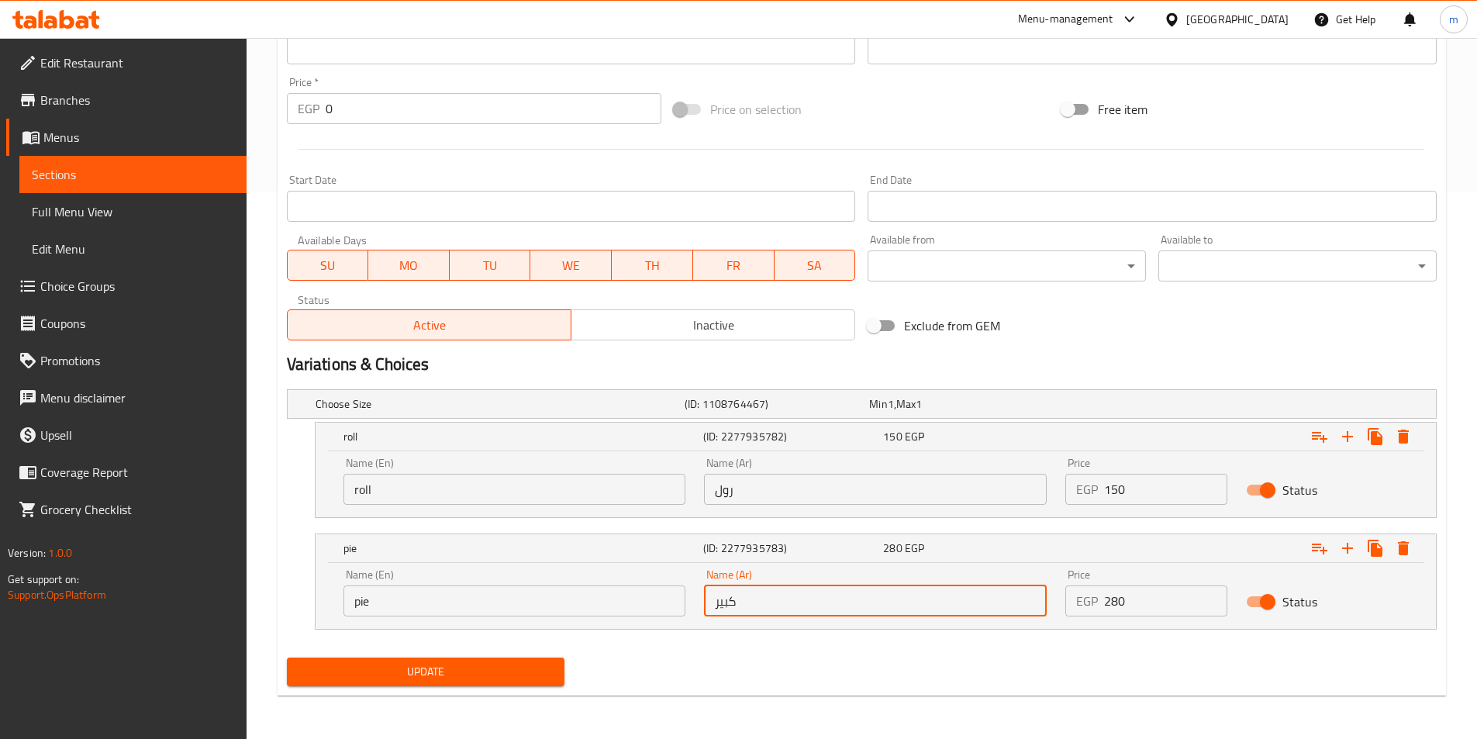
drag, startPoint x: 764, startPoint y: 610, endPoint x: 689, endPoint y: 614, distance: 75.3
click at [689, 614] on div "Name (En) pie Name (En) Name (Ar) كبير Name (Ar) Price EGP 280 Price Status" at bounding box center [875, 593] width 1083 height 66
type input "فطيرة"
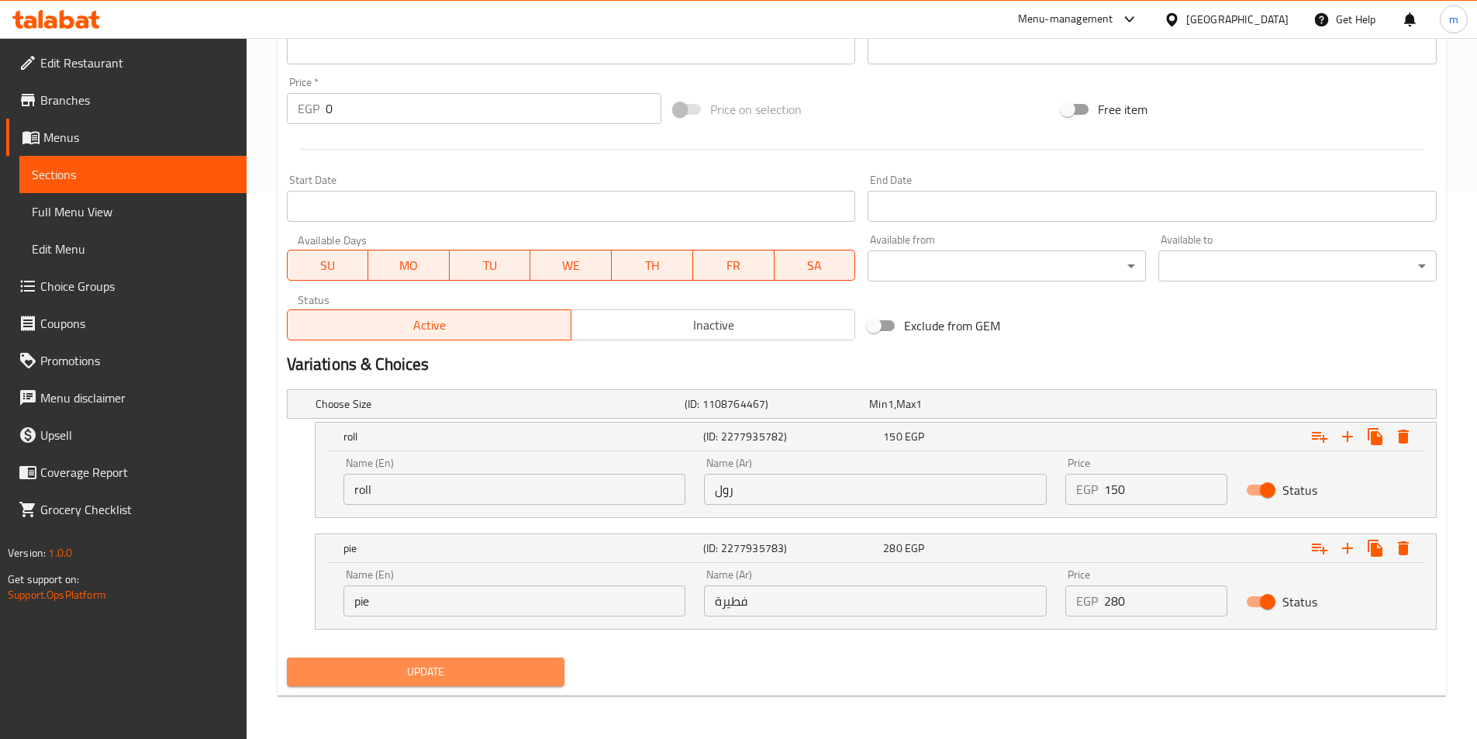
click at [408, 670] on span "Update" at bounding box center [426, 671] width 254 height 19
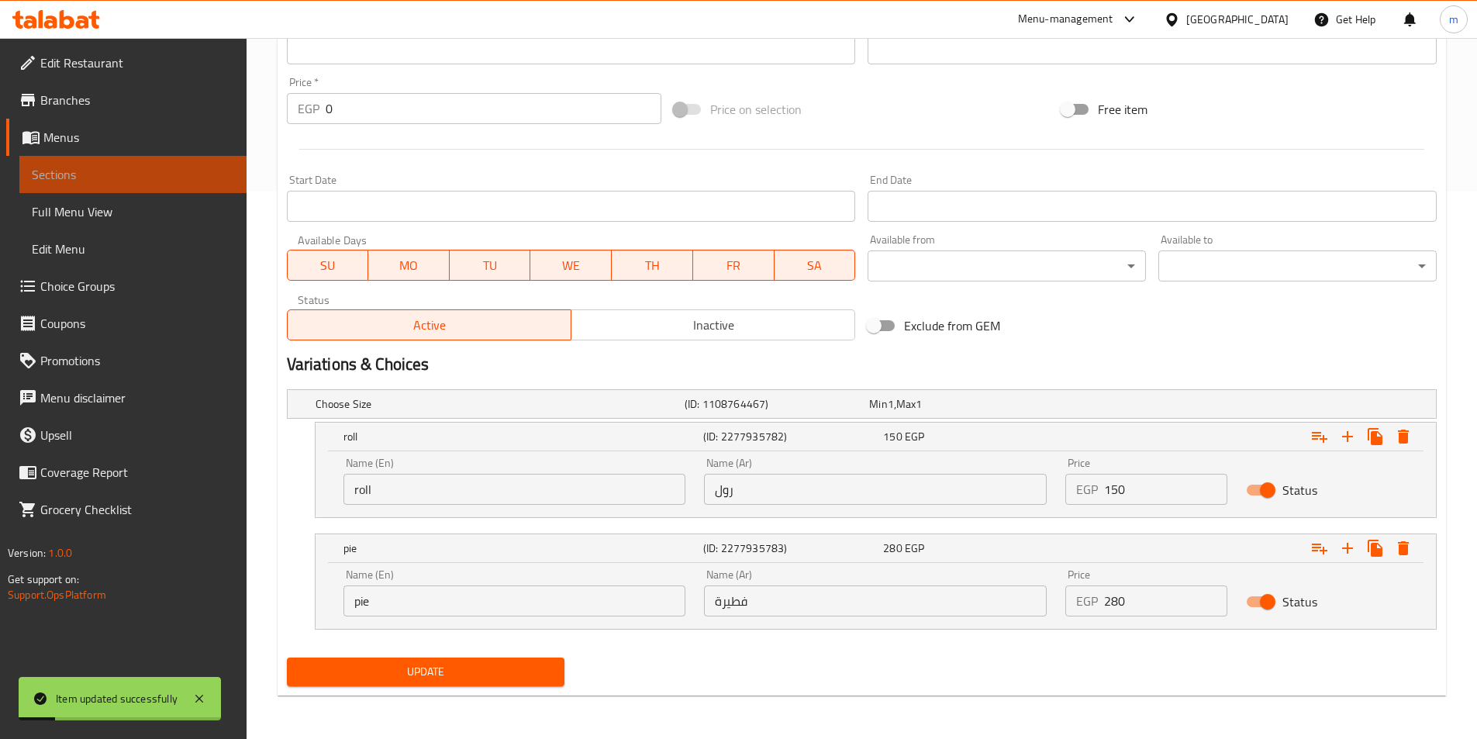
click at [168, 177] on span "Sections" at bounding box center [133, 174] width 202 height 19
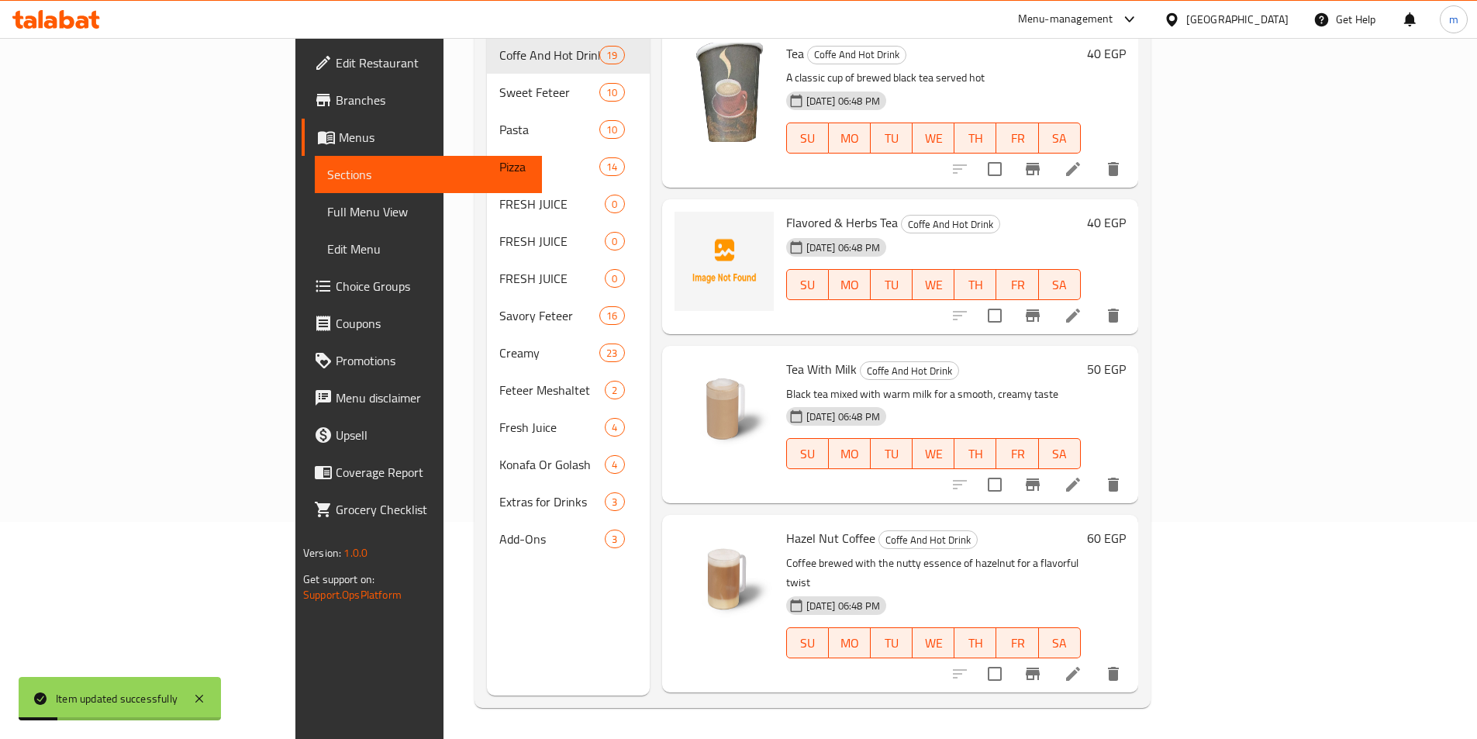
scroll to position [217, 0]
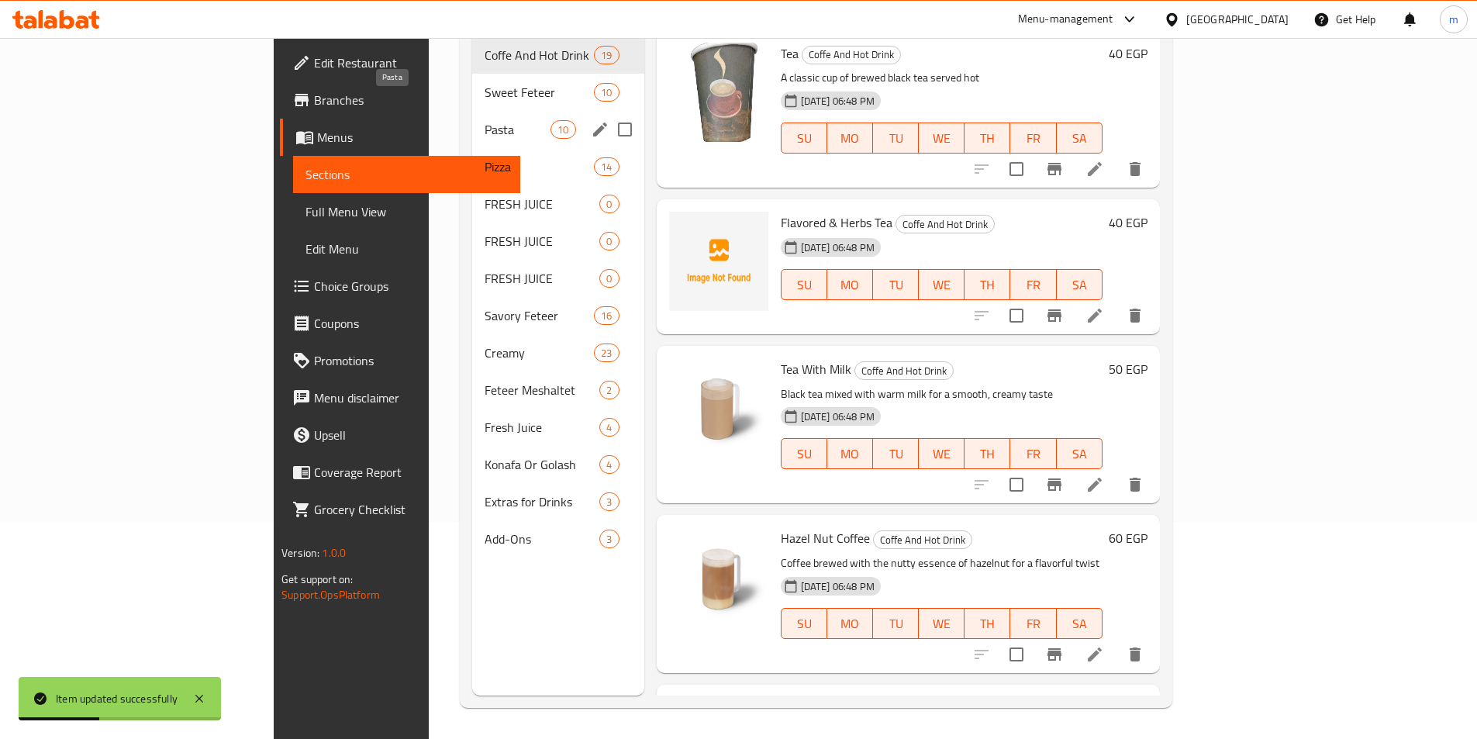
click at [485, 120] on span "Pasta" at bounding box center [518, 129] width 66 height 19
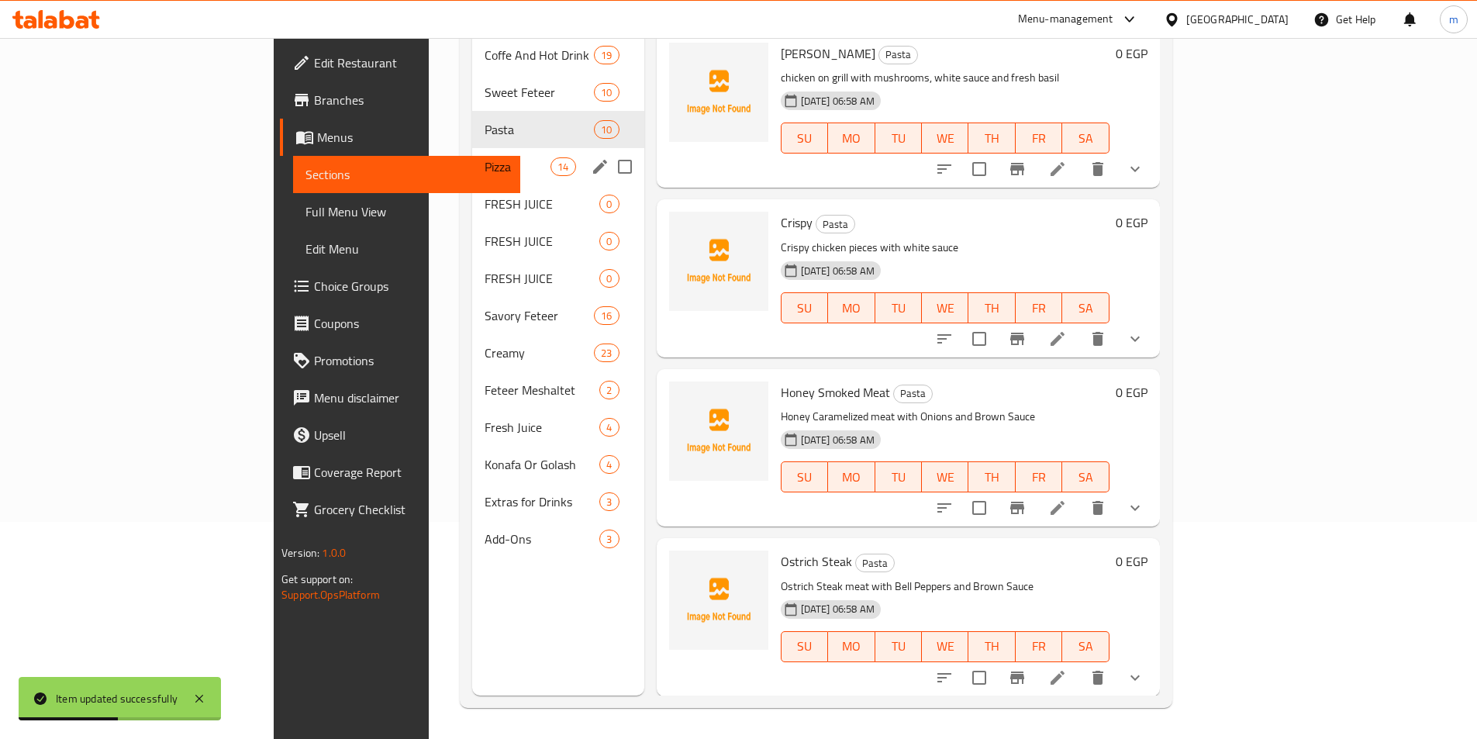
click at [472, 148] on div "Pizza 14" at bounding box center [558, 166] width 172 height 37
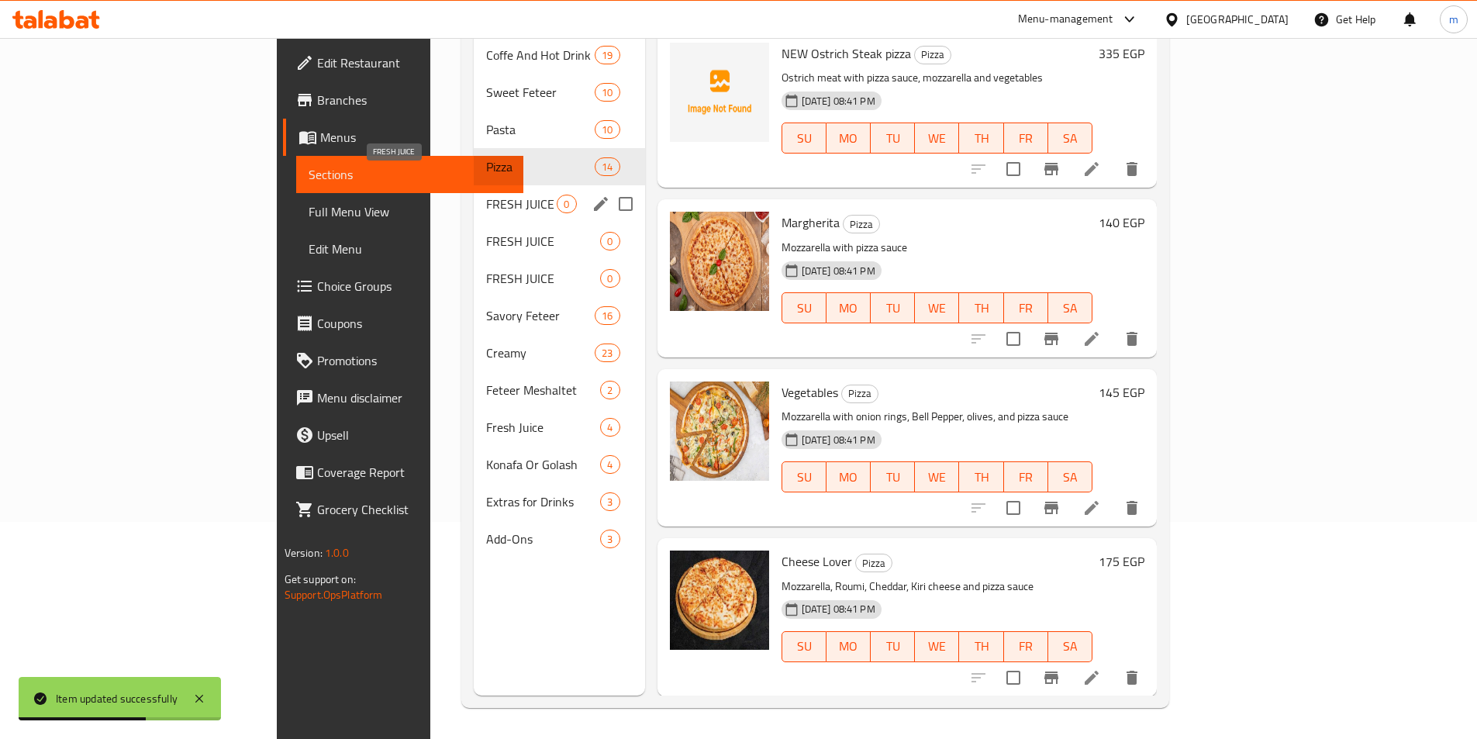
click at [486, 195] on span "FRESH JUICE" at bounding box center [521, 204] width 71 height 19
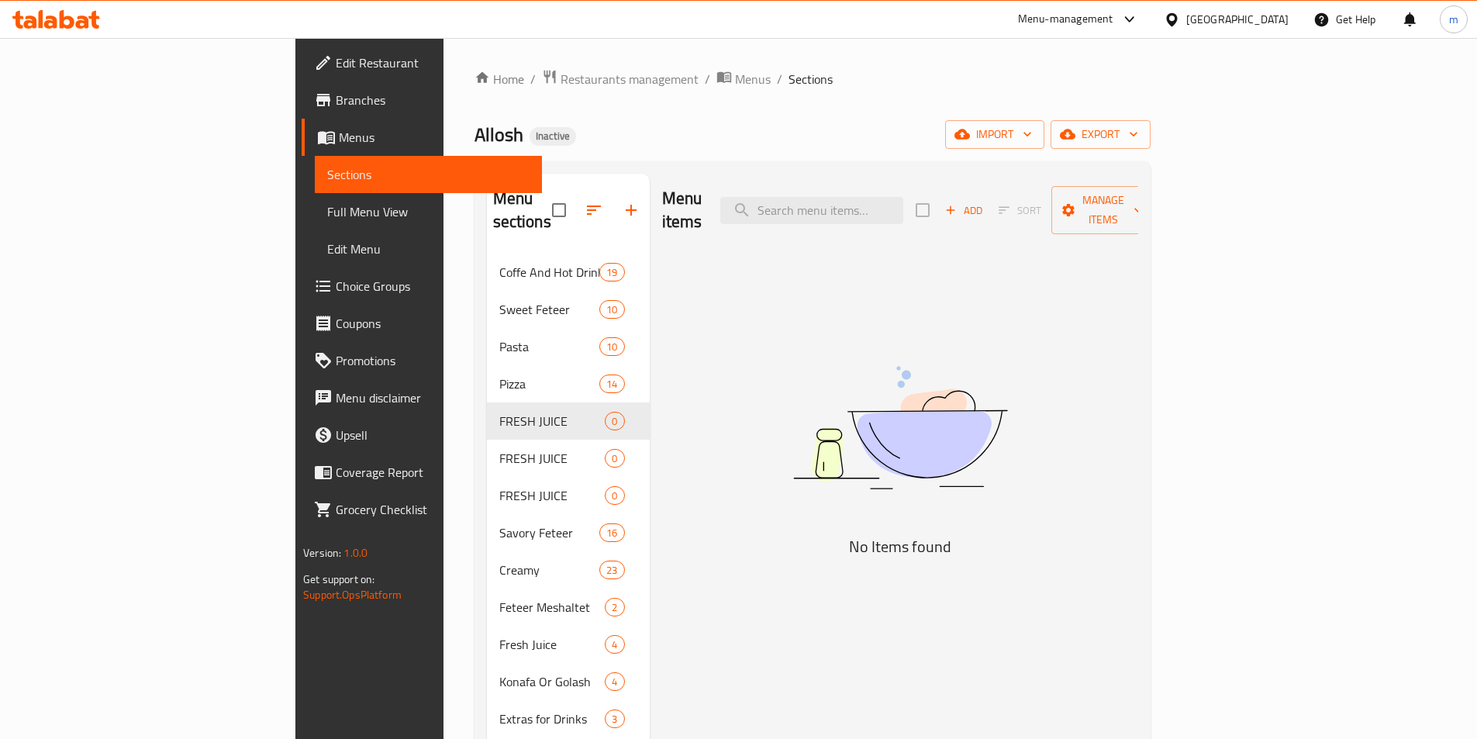
click at [789, 489] on div "Menu items Add Sort Manage items No Items found" at bounding box center [894, 543] width 489 height 739
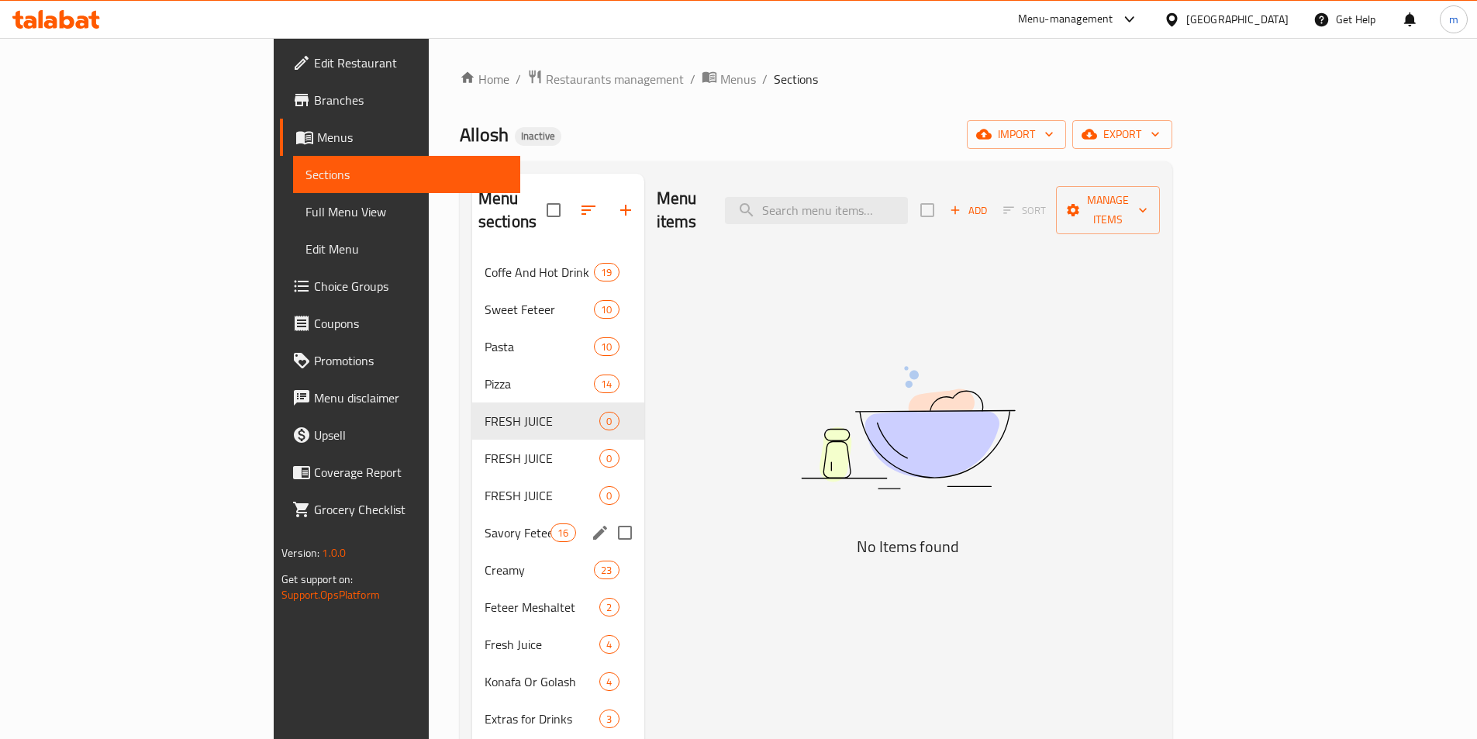
click at [472, 514] on div "Savory Feteer 16" at bounding box center [558, 532] width 172 height 37
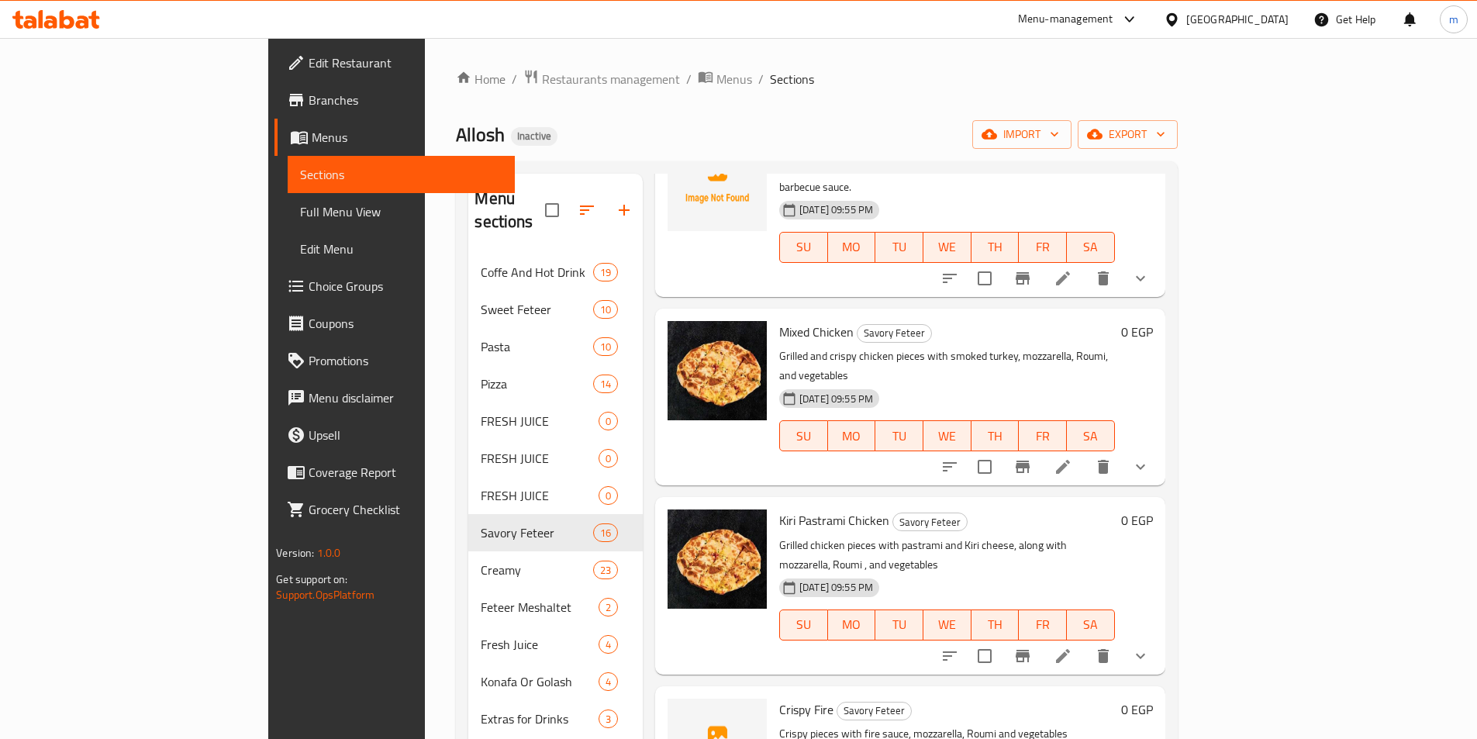
scroll to position [388, 0]
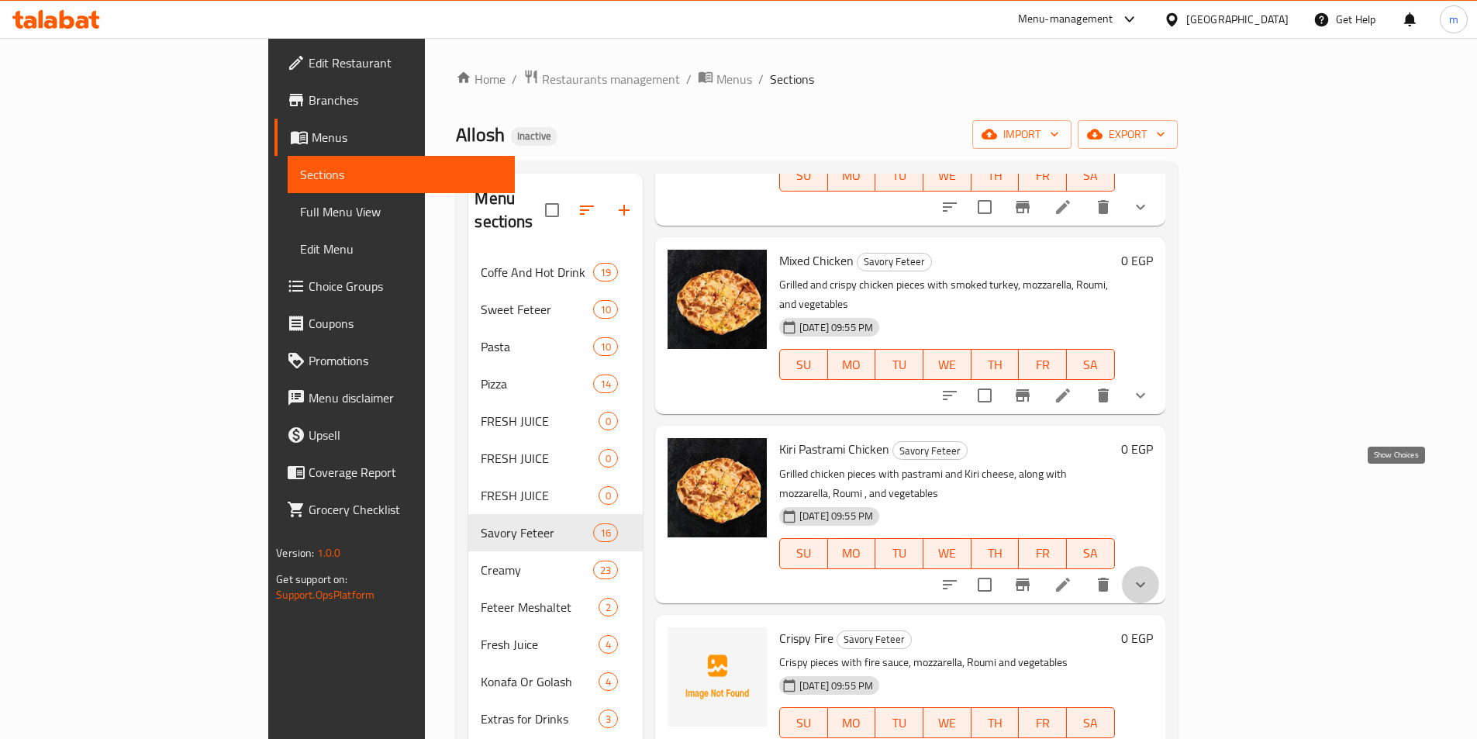
click at [1150, 575] on icon "show more" at bounding box center [1140, 584] width 19 height 19
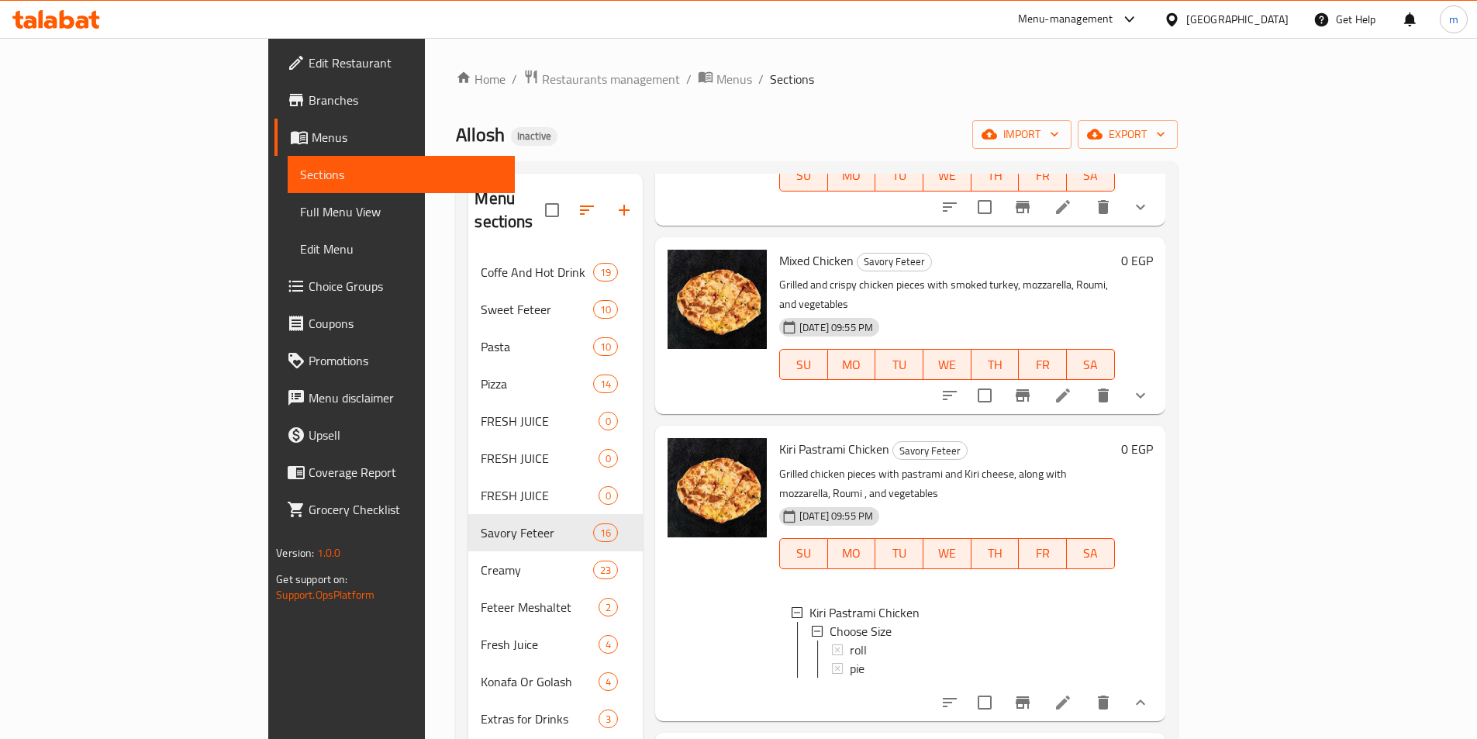
scroll to position [620, 0]
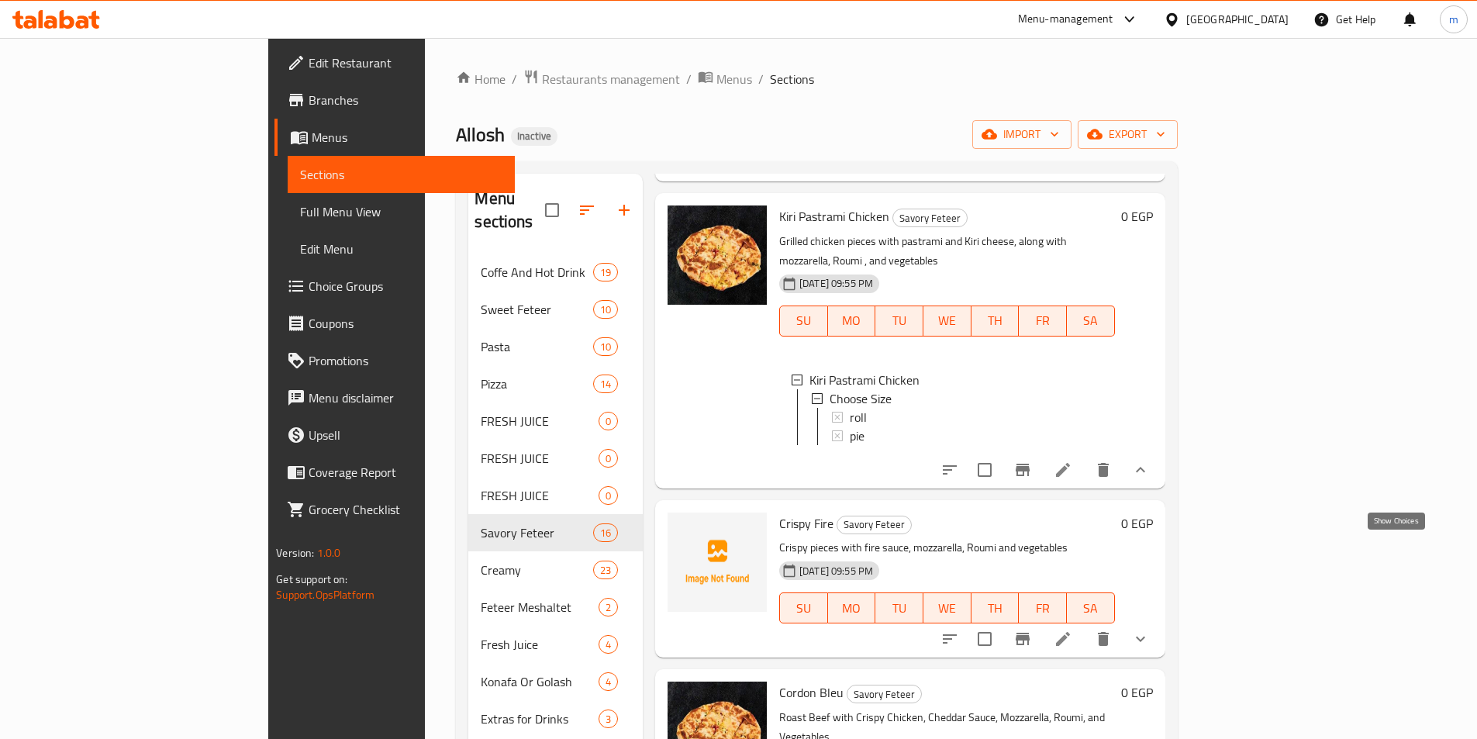
click at [1150, 630] on icon "show more" at bounding box center [1140, 639] width 19 height 19
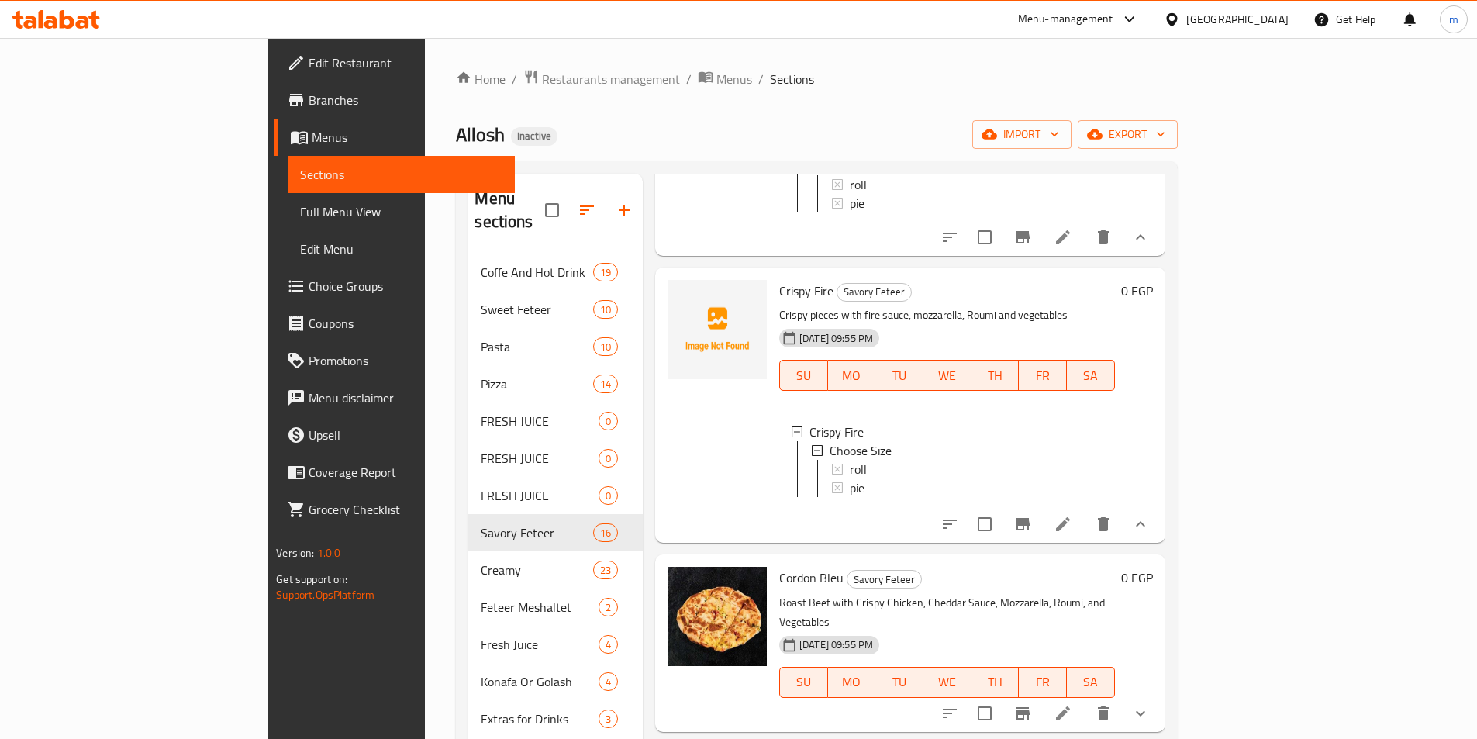
scroll to position [1086, 0]
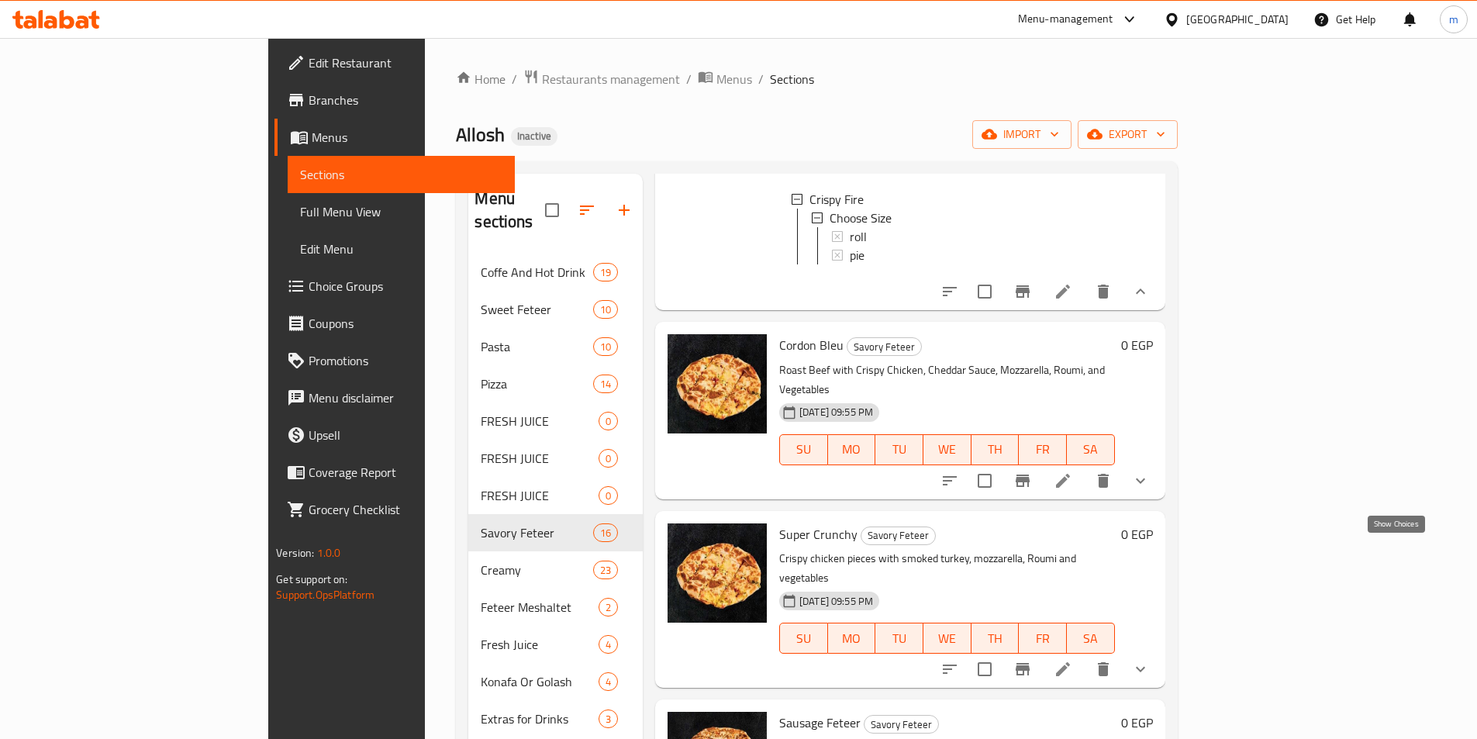
click at [1150, 660] on icon "show more" at bounding box center [1140, 669] width 19 height 19
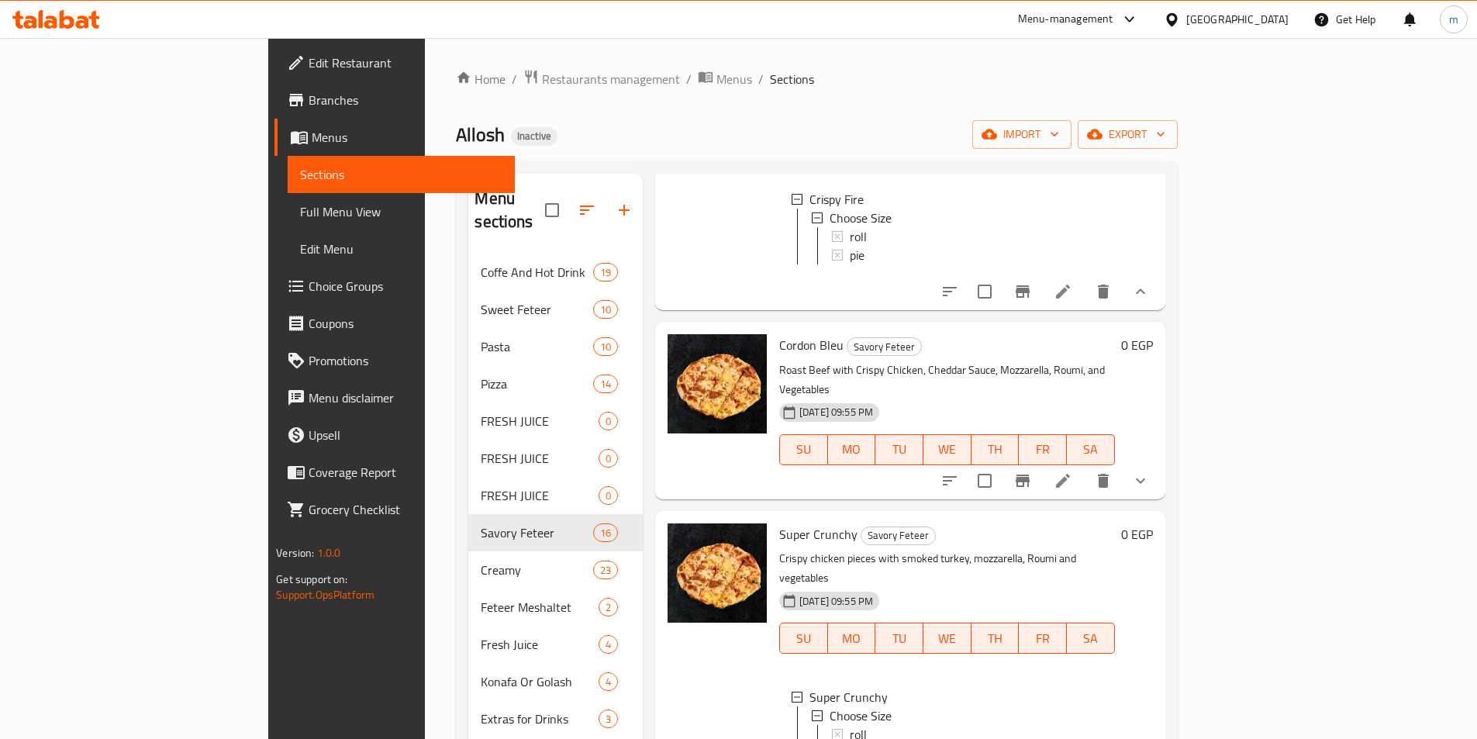
click at [1150, 472] on icon "show more" at bounding box center [1140, 481] width 19 height 19
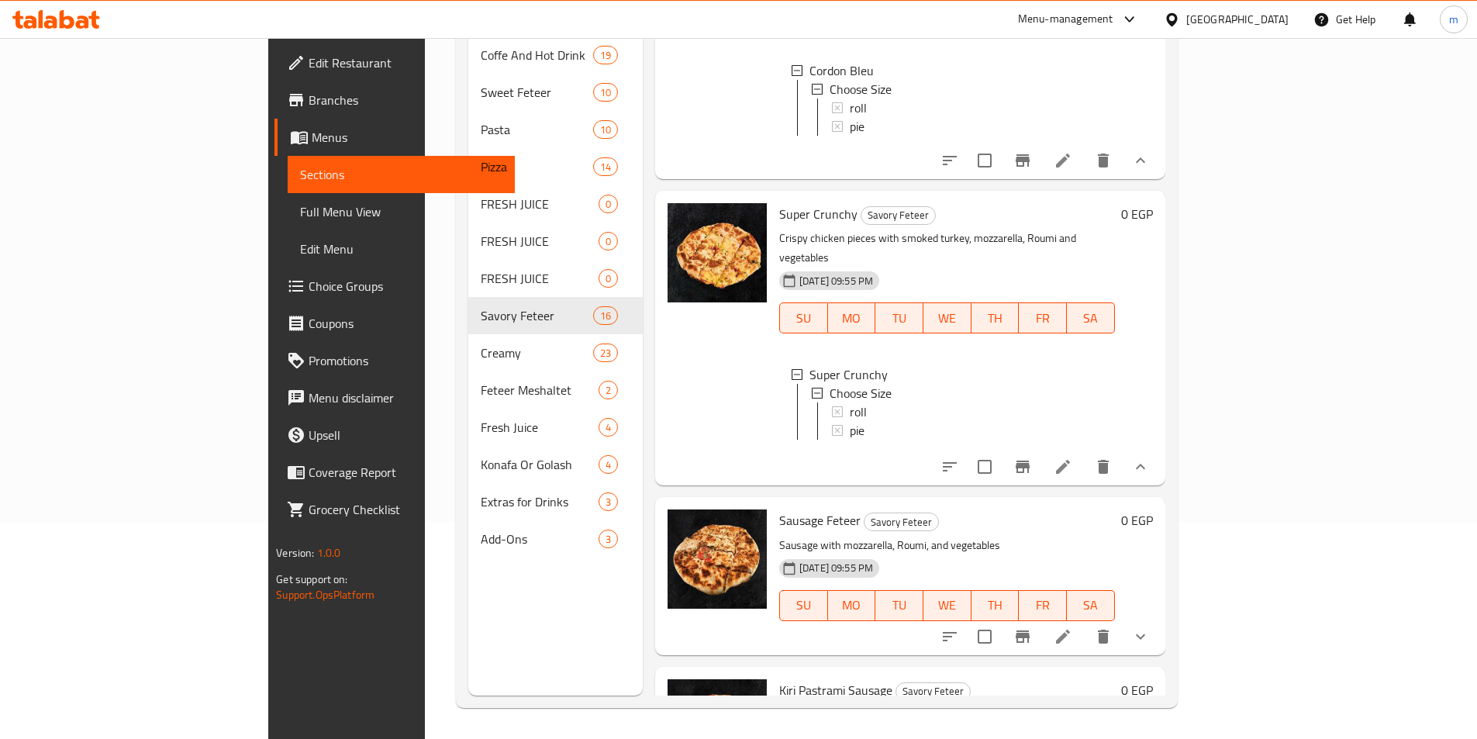
scroll to position [1381, 0]
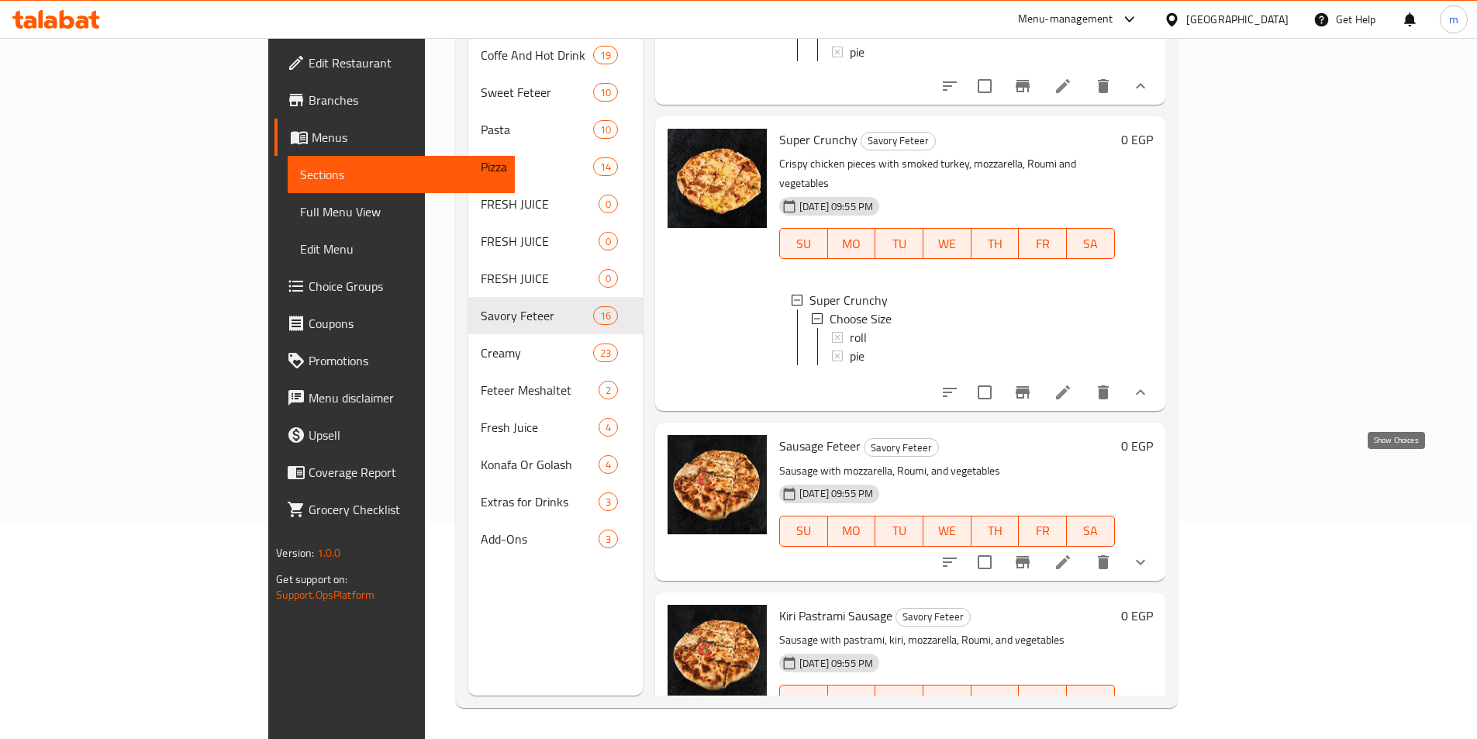
click at [1150, 553] on icon "show more" at bounding box center [1140, 562] width 19 height 19
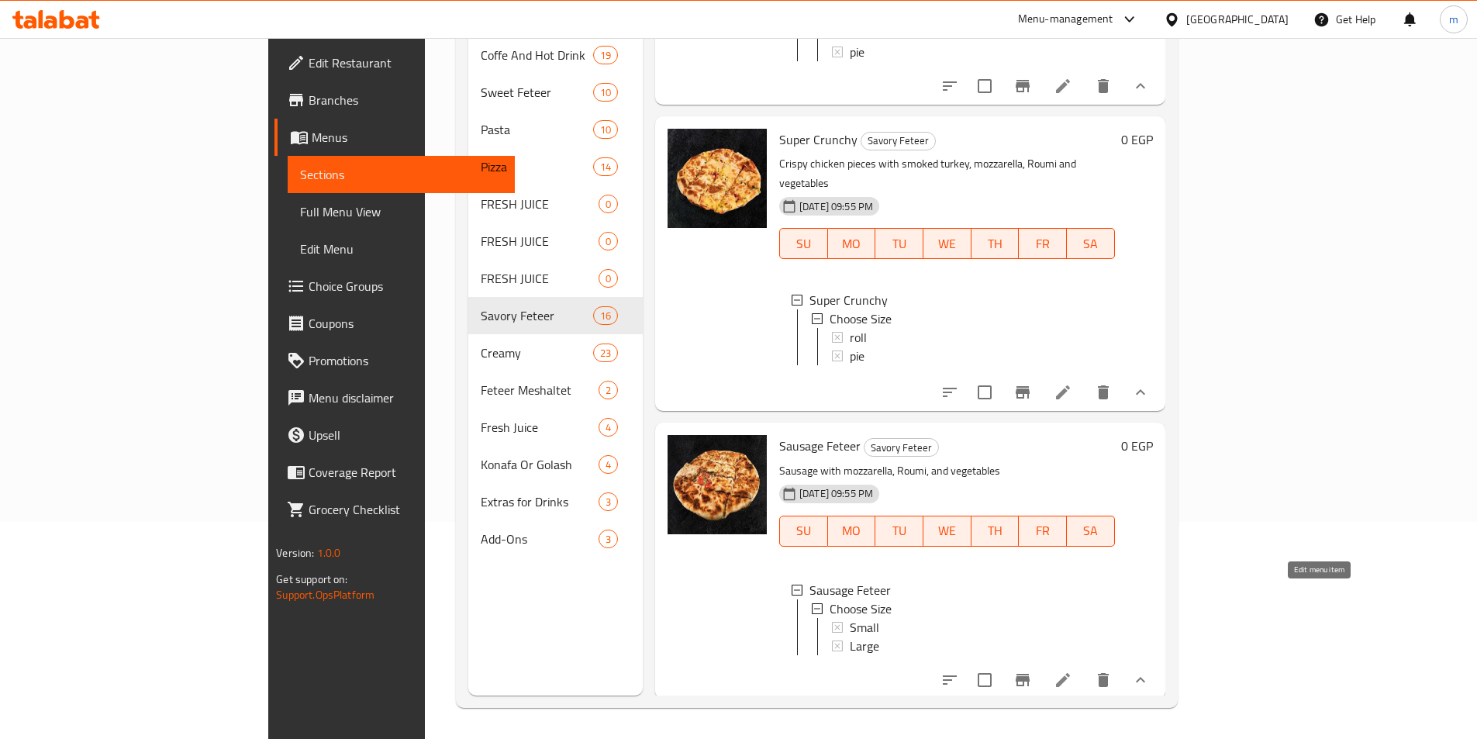
click at [1070, 673] on icon at bounding box center [1063, 680] width 14 height 14
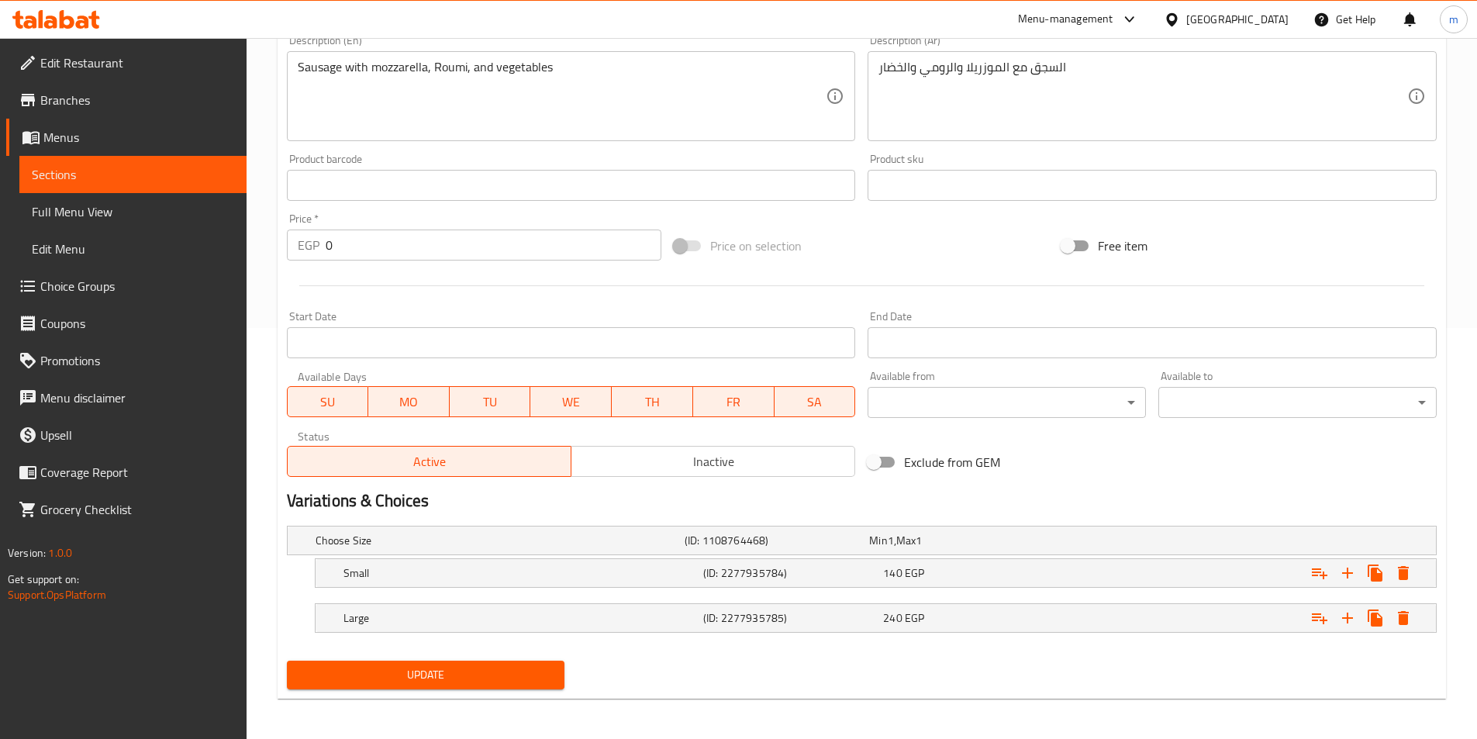
scroll to position [414, 0]
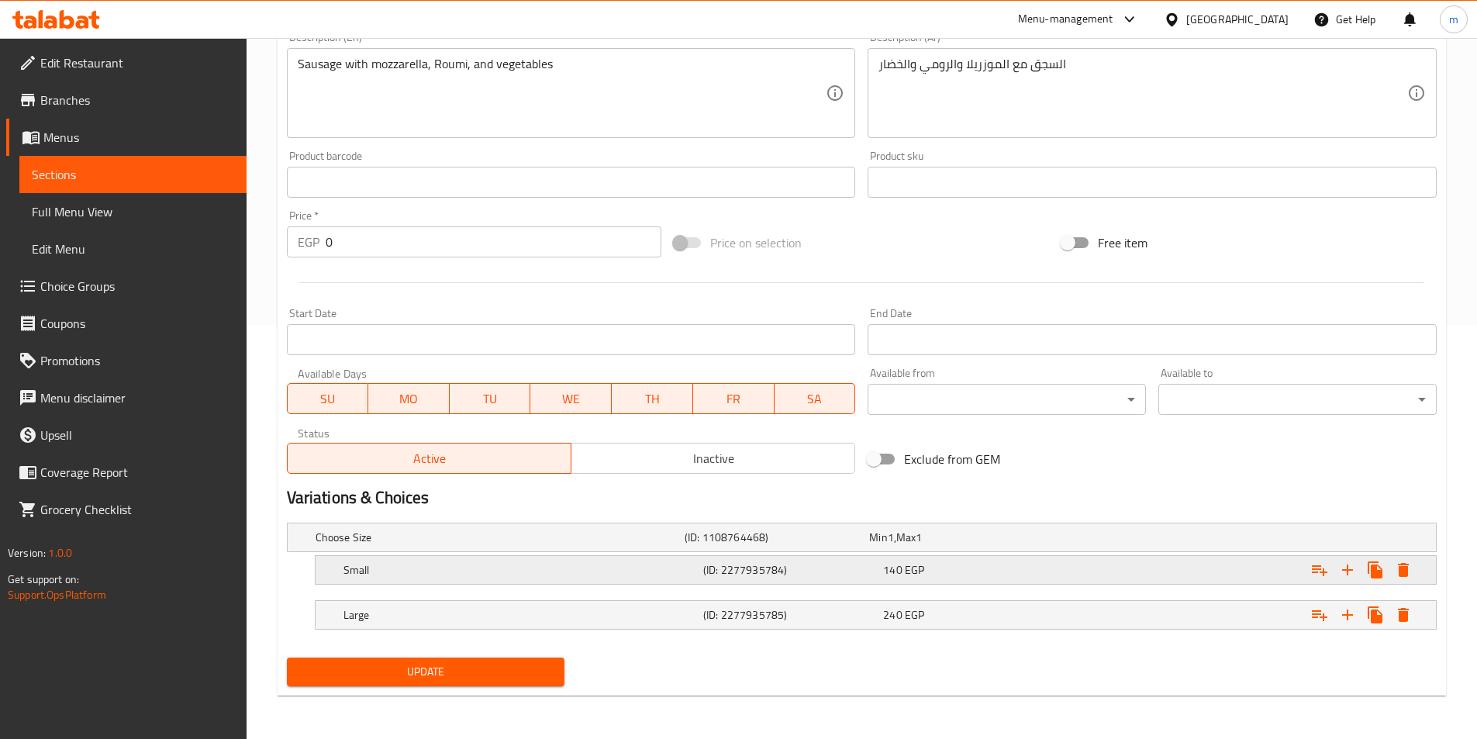
click at [561, 563] on h5 "Small" at bounding box center [521, 570] width 354 height 16
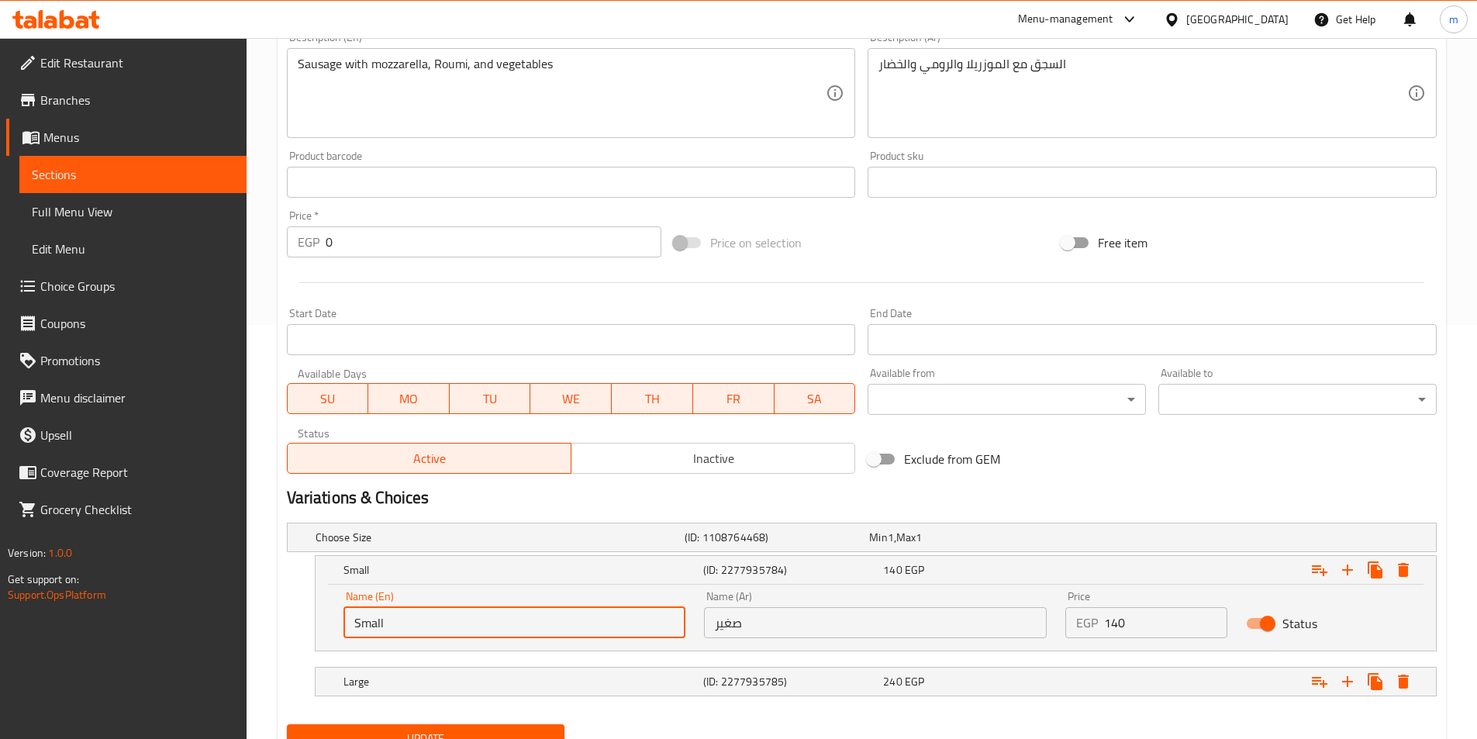
drag, startPoint x: 426, startPoint y: 621, endPoint x: 330, endPoint y: 633, distance: 96.9
click at [330, 633] on div "Name (En) Small Name (En) Name (Ar) صغير Name (Ar) Price EGP 140 Price Status" at bounding box center [876, 618] width 1121 height 66
type input "roll"
click at [451, 683] on h5 "Large" at bounding box center [521, 682] width 354 height 16
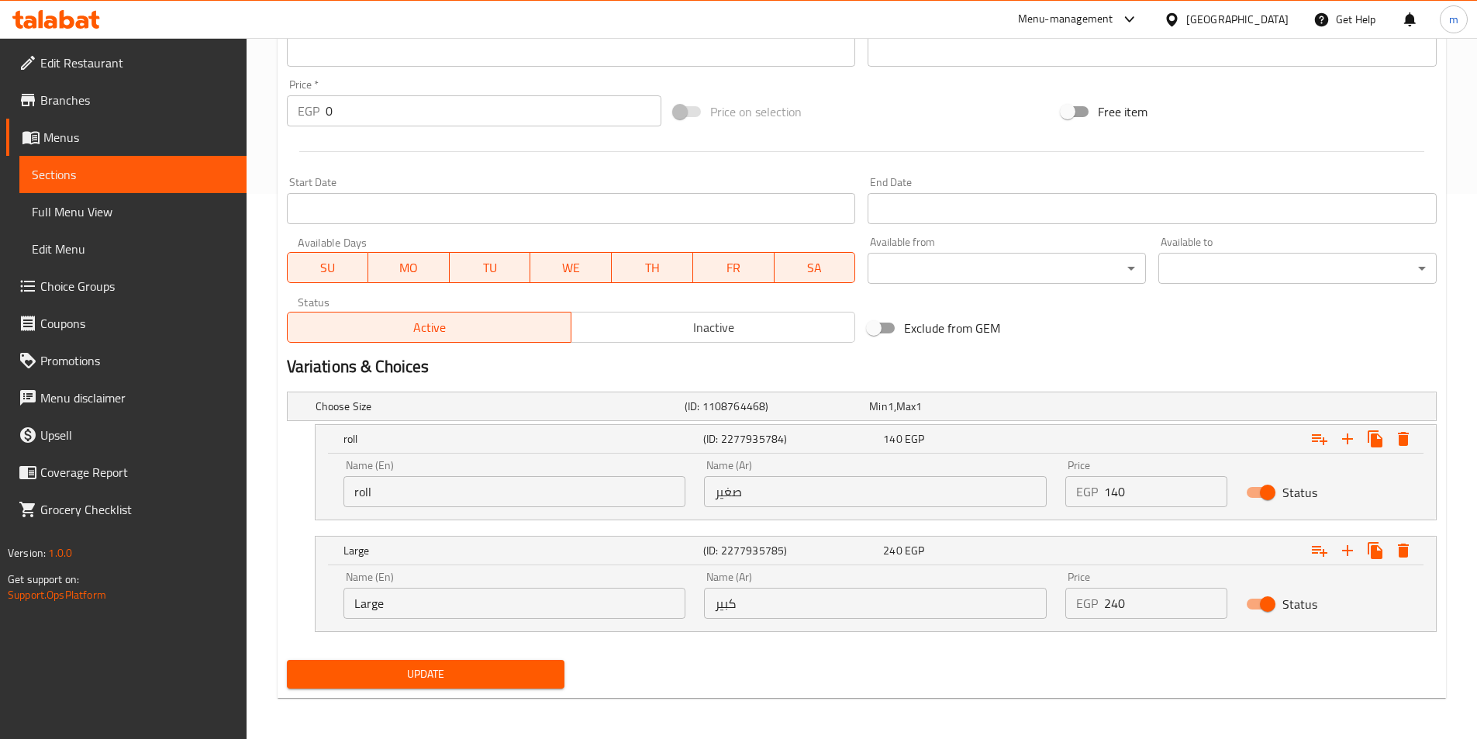
scroll to position [548, 0]
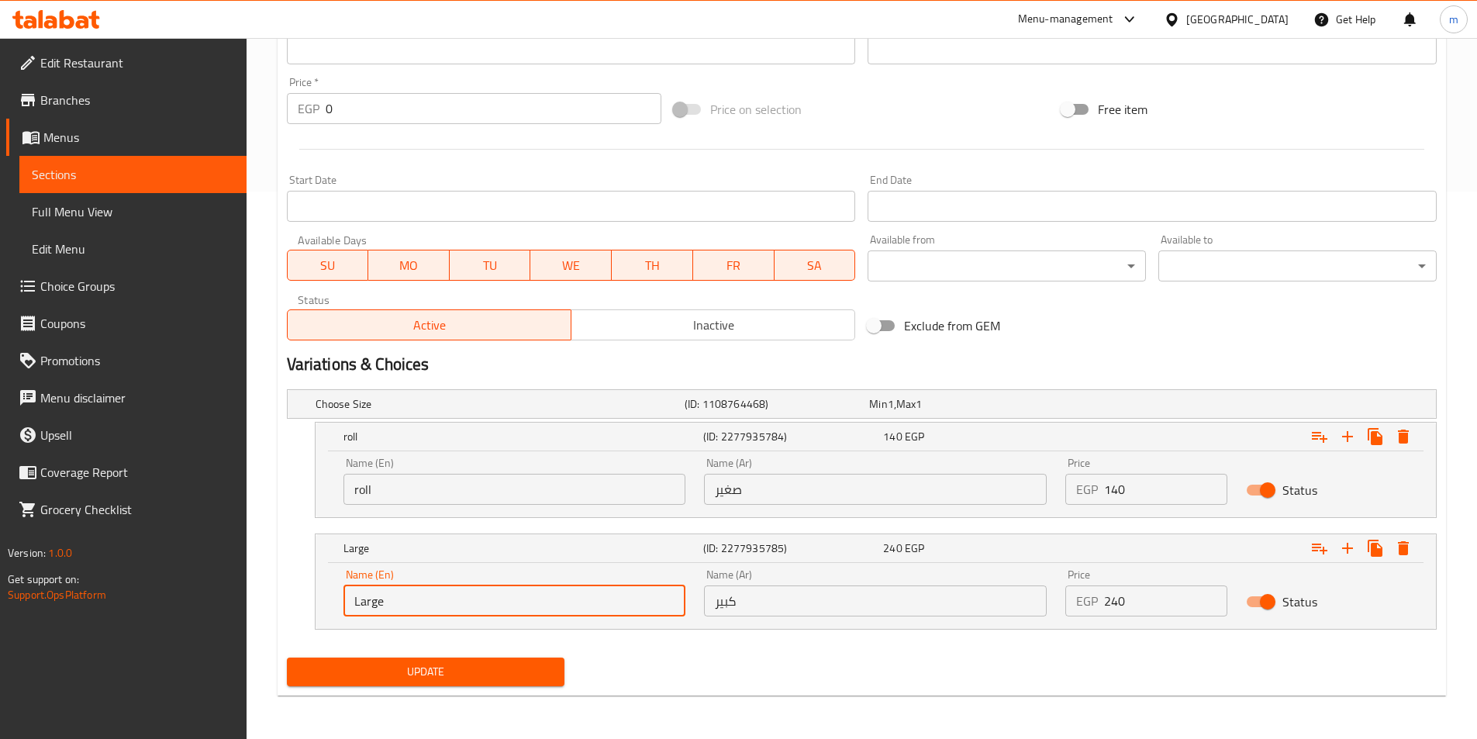
drag, startPoint x: 398, startPoint y: 598, endPoint x: 305, endPoint y: 586, distance: 93.9
click at [305, 586] on div "Large (ID: 2277935785) 240 EGP Name (En) Large Name (En) Name (Ar) كبير Name (A…" at bounding box center [862, 582] width 1150 height 96
type input "pie"
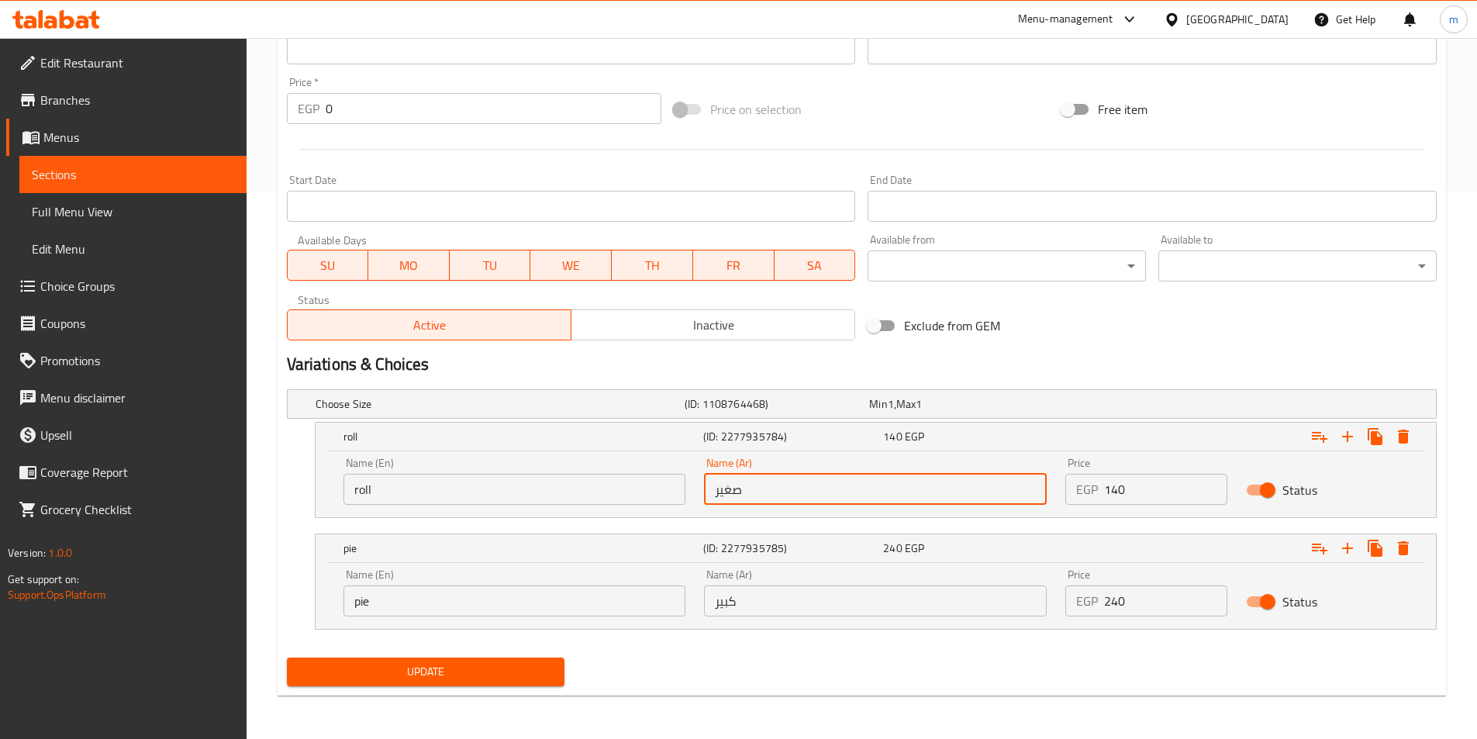
drag, startPoint x: 758, startPoint y: 491, endPoint x: 710, endPoint y: 481, distance: 49.1
click at [710, 481] on input "صغير" at bounding box center [875, 489] width 343 height 31
type input "رول"
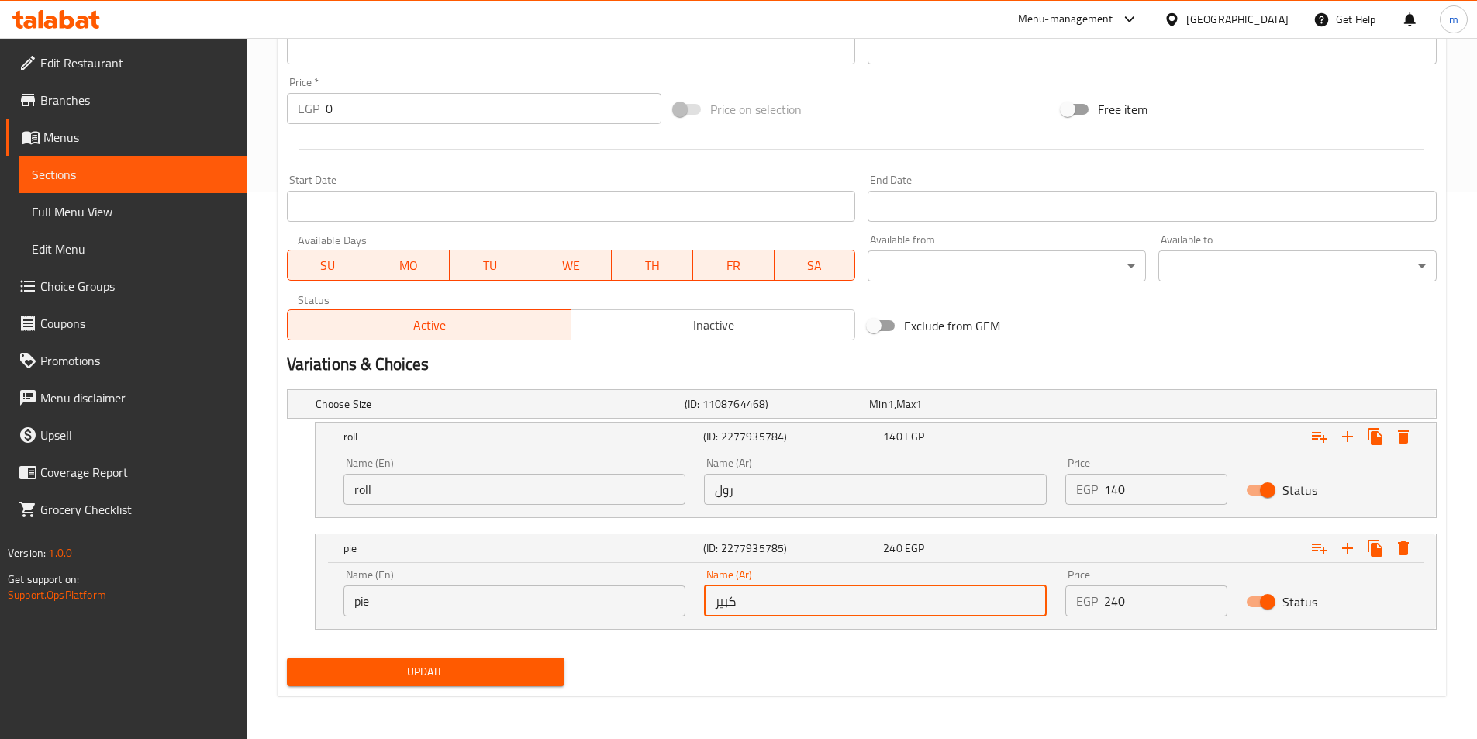
drag, startPoint x: 759, startPoint y: 599, endPoint x: 701, endPoint y: 615, distance: 60.4
click at [701, 615] on div "Name (Ar) كبير Name (Ar)" at bounding box center [875, 593] width 361 height 66
type input "فطيرة"
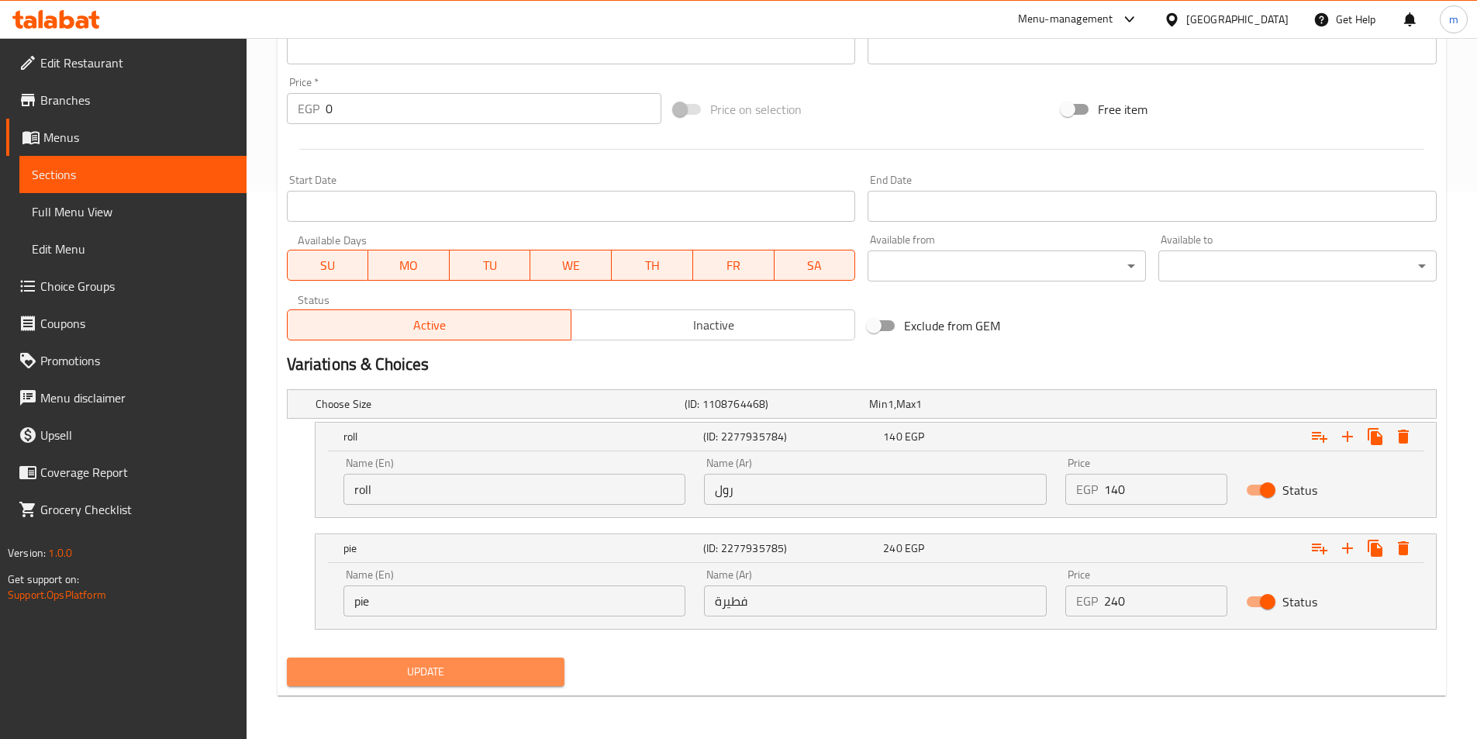
click at [439, 685] on button "Update" at bounding box center [426, 672] width 278 height 29
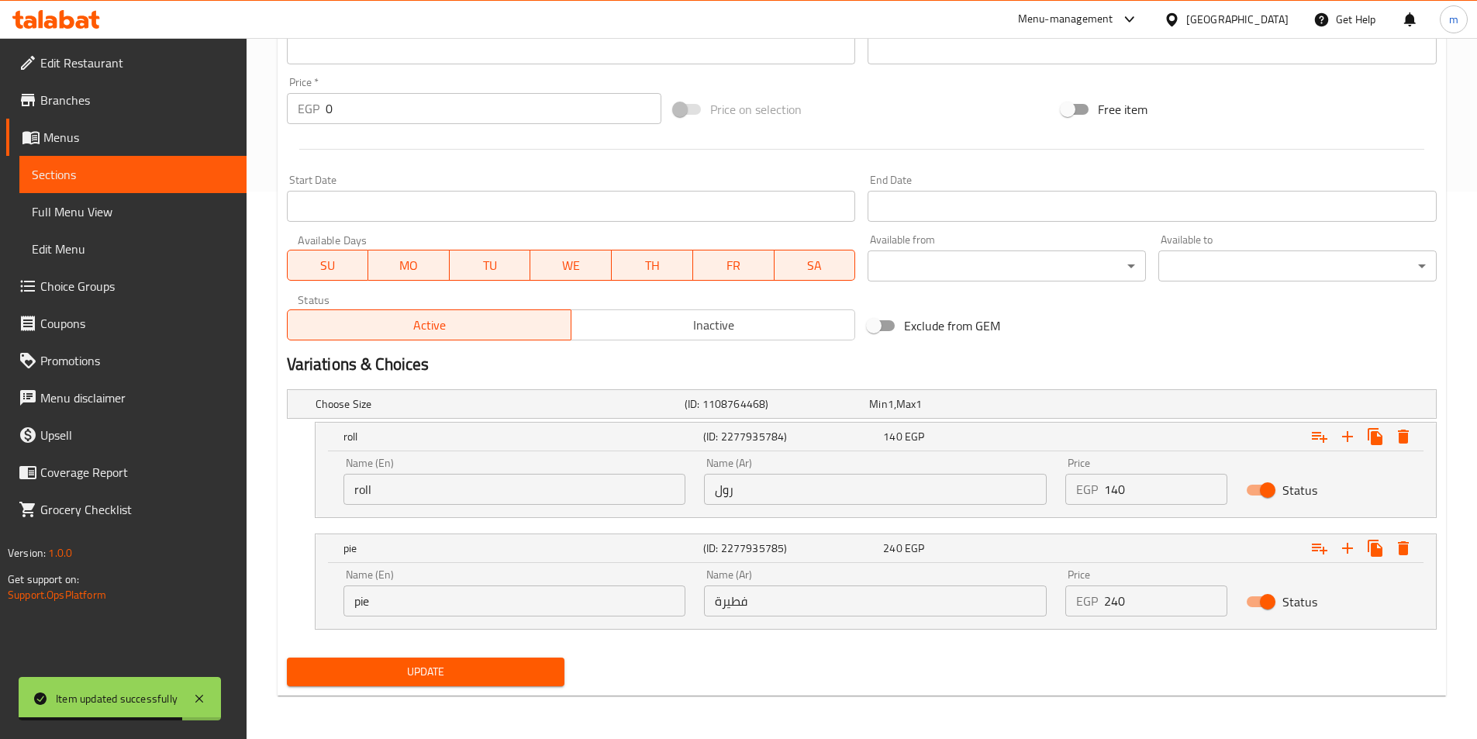
click at [134, 188] on link "Sections" at bounding box center [132, 174] width 227 height 37
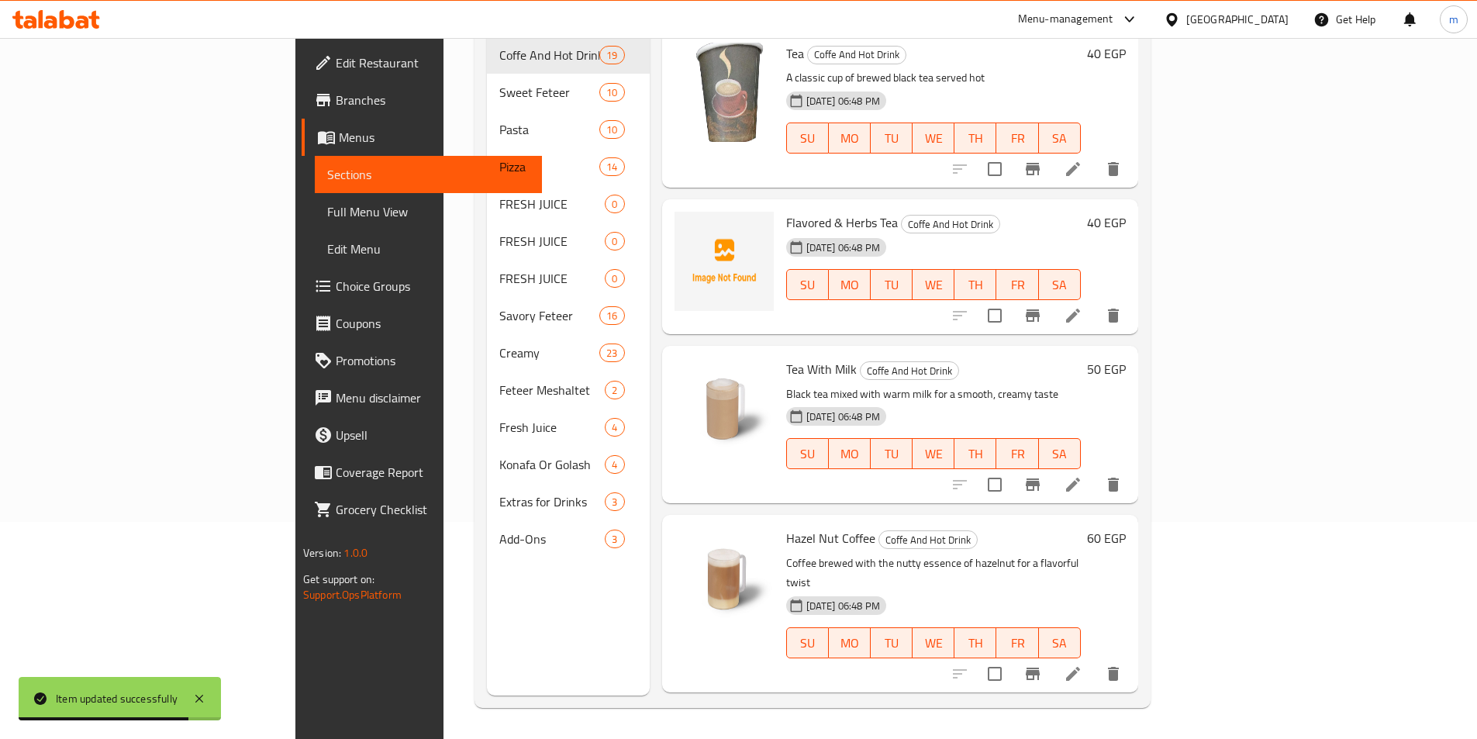
scroll to position [217, 0]
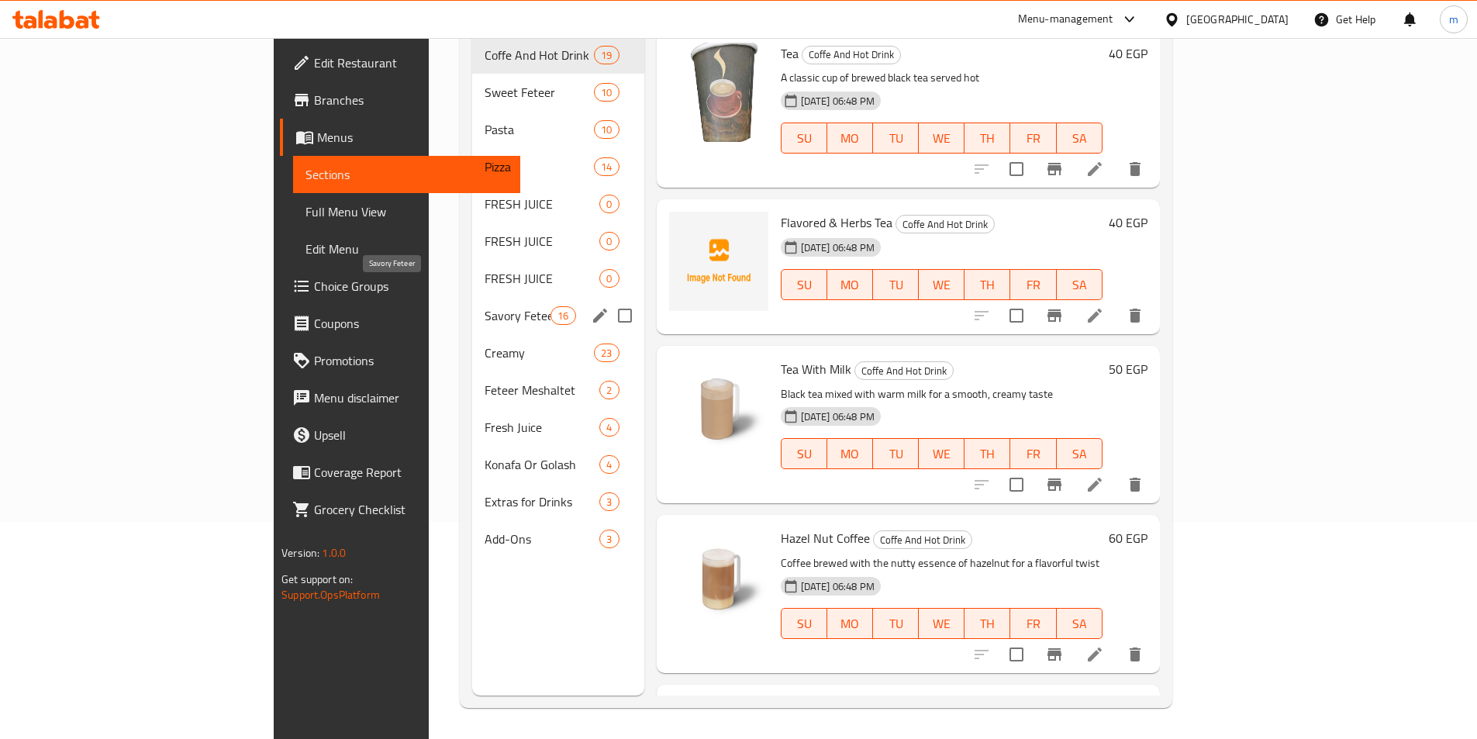
click at [485, 306] on span "Savory Feteer" at bounding box center [518, 315] width 66 height 19
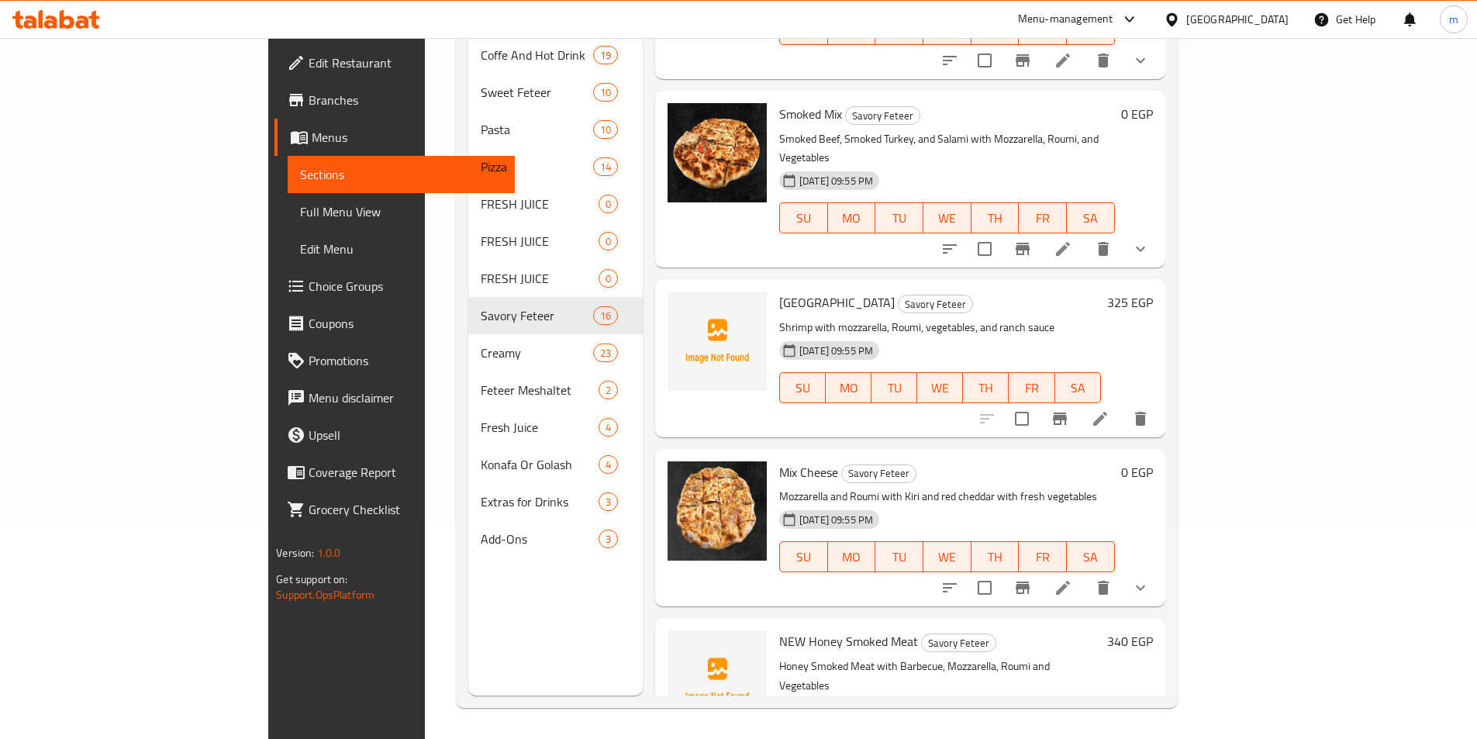
scroll to position [2010, 0]
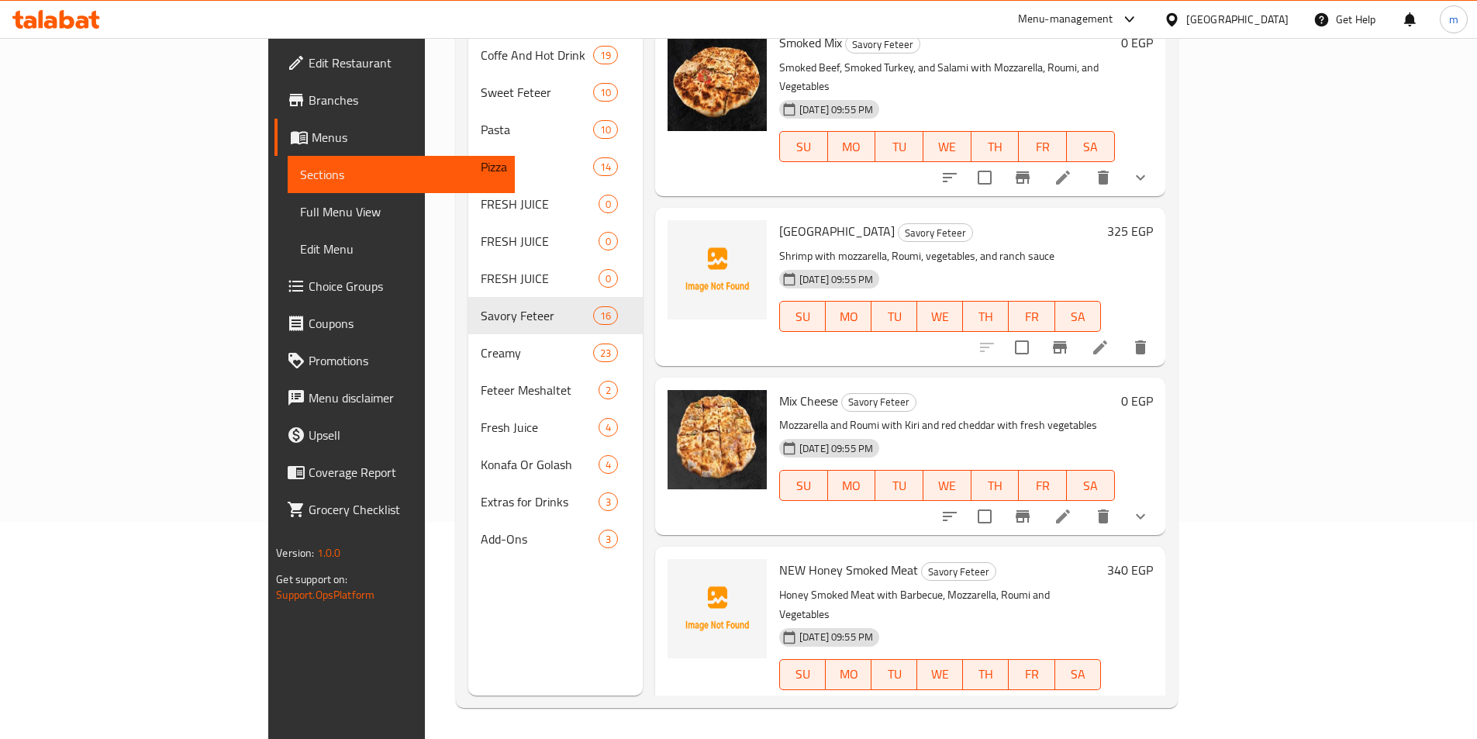
click at [1159, 498] on button "show more" at bounding box center [1140, 516] width 37 height 37
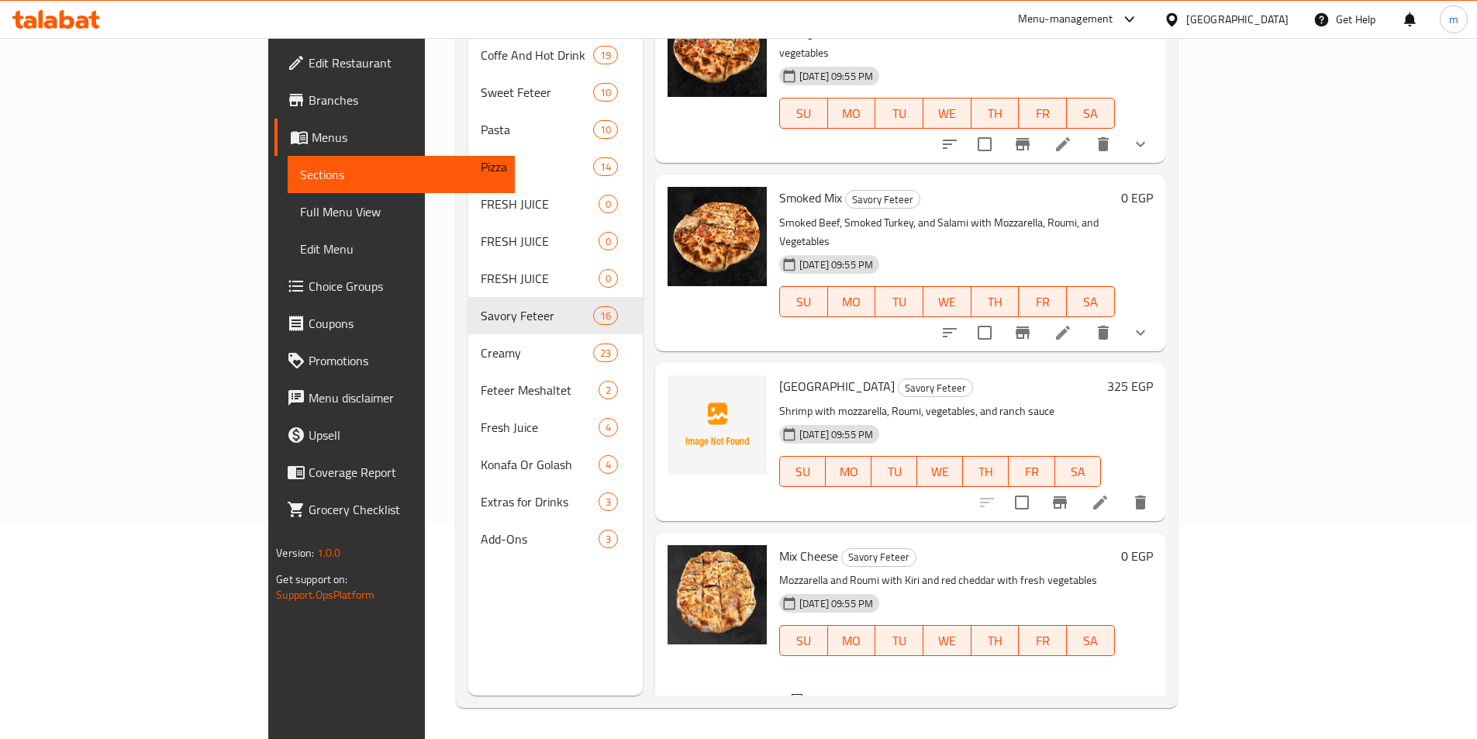
scroll to position [1700, 0]
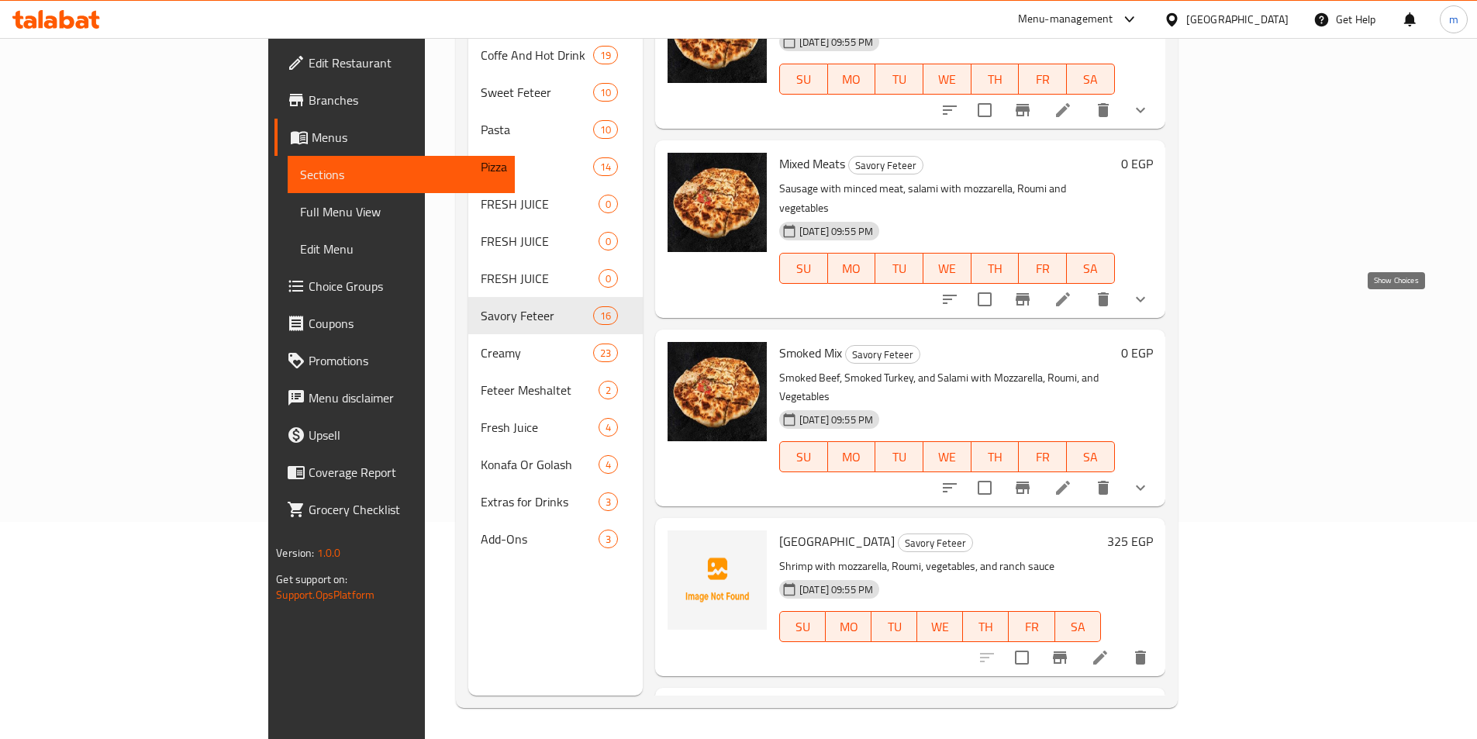
click at [1150, 478] on icon "show more" at bounding box center [1140, 487] width 19 height 19
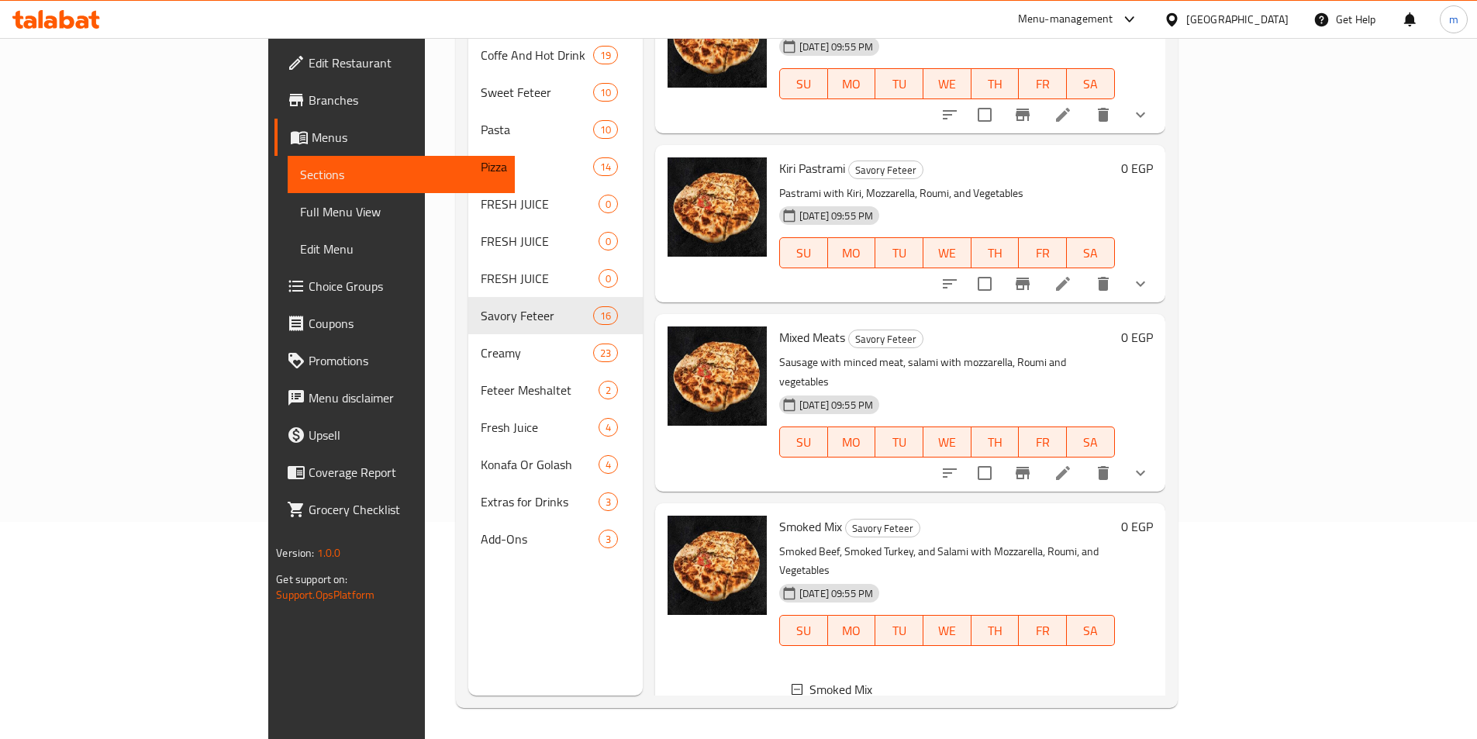
scroll to position [1467, 0]
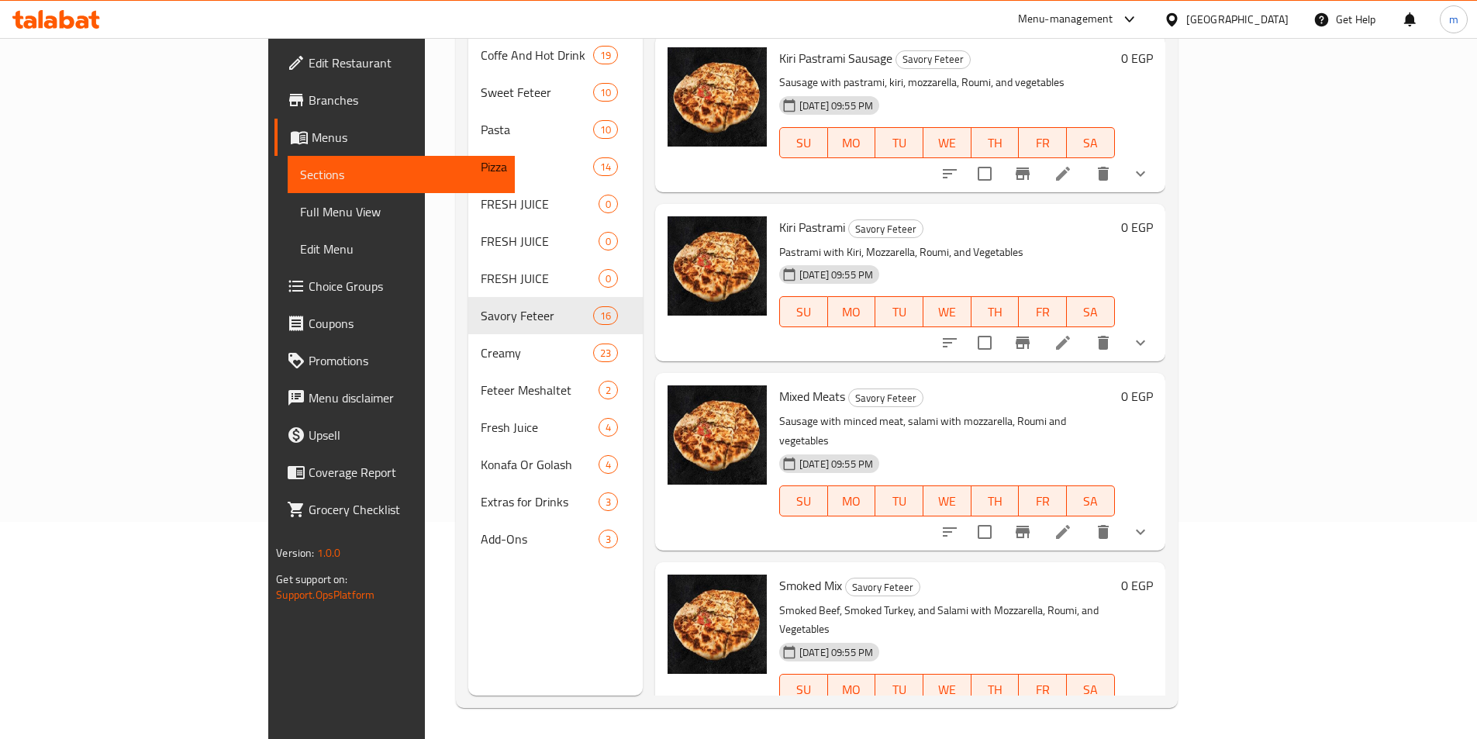
click at [1153, 385] on div "0 EGP" at bounding box center [1134, 461] width 38 height 152
click at [1150, 523] on icon "show more" at bounding box center [1140, 532] width 19 height 19
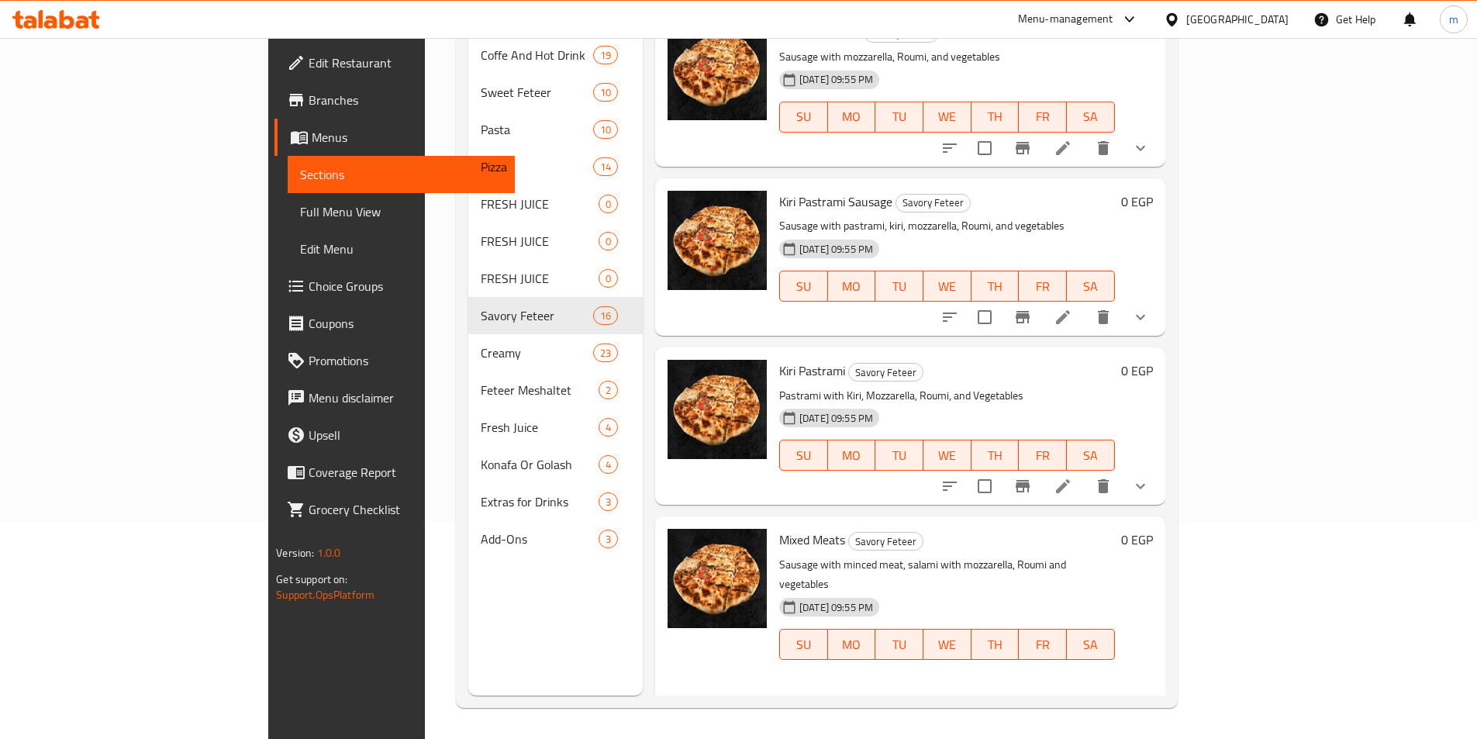
scroll to position [1312, 0]
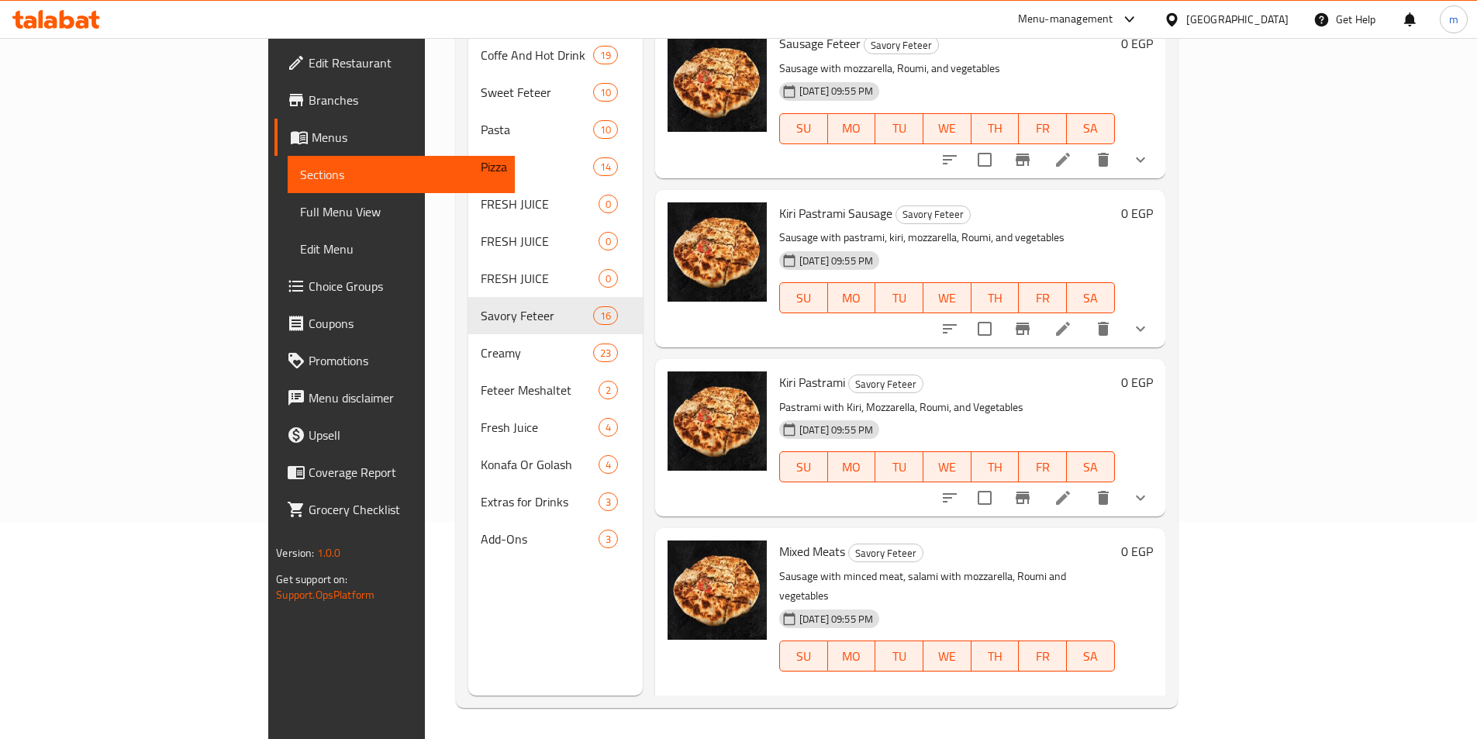
click at [1145, 496] on icon "show more" at bounding box center [1140, 498] width 9 height 5
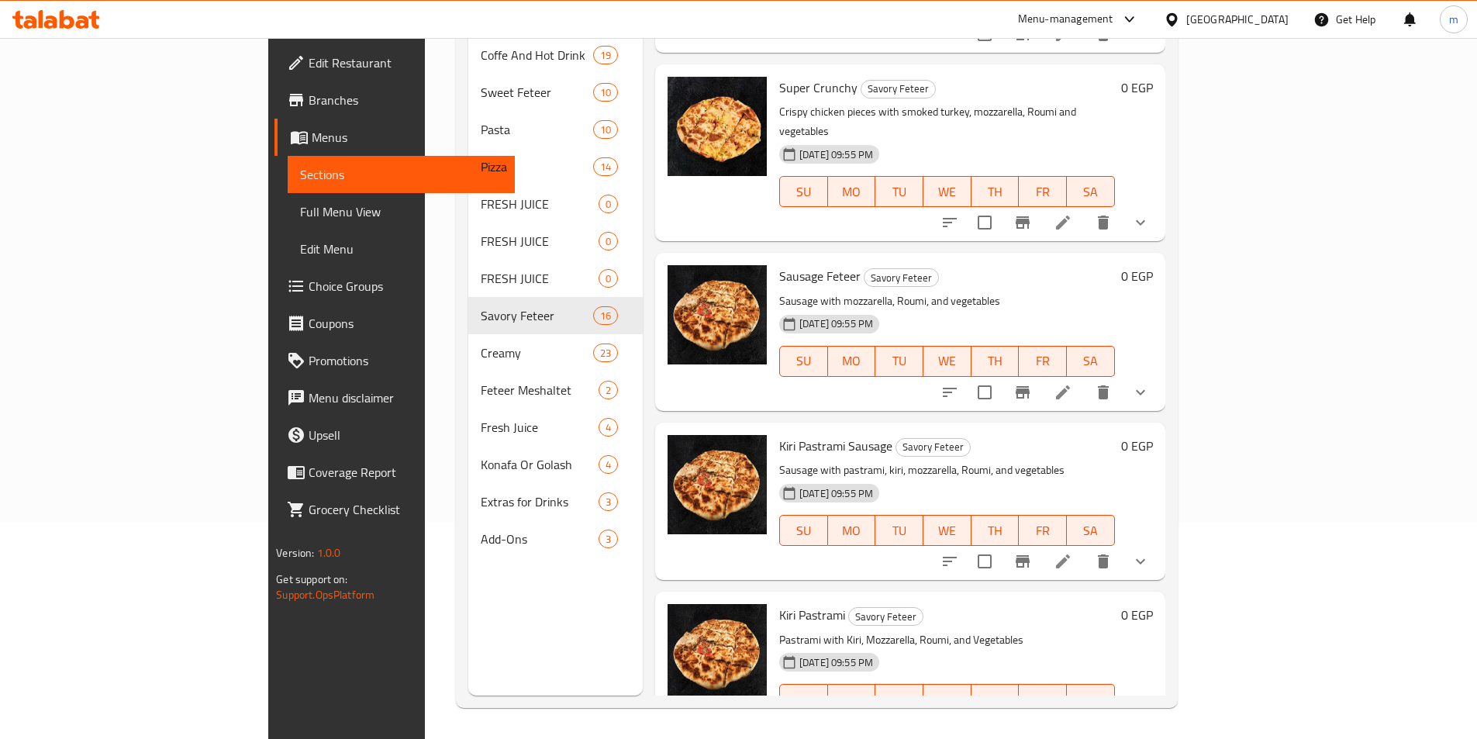
scroll to position [924, 0]
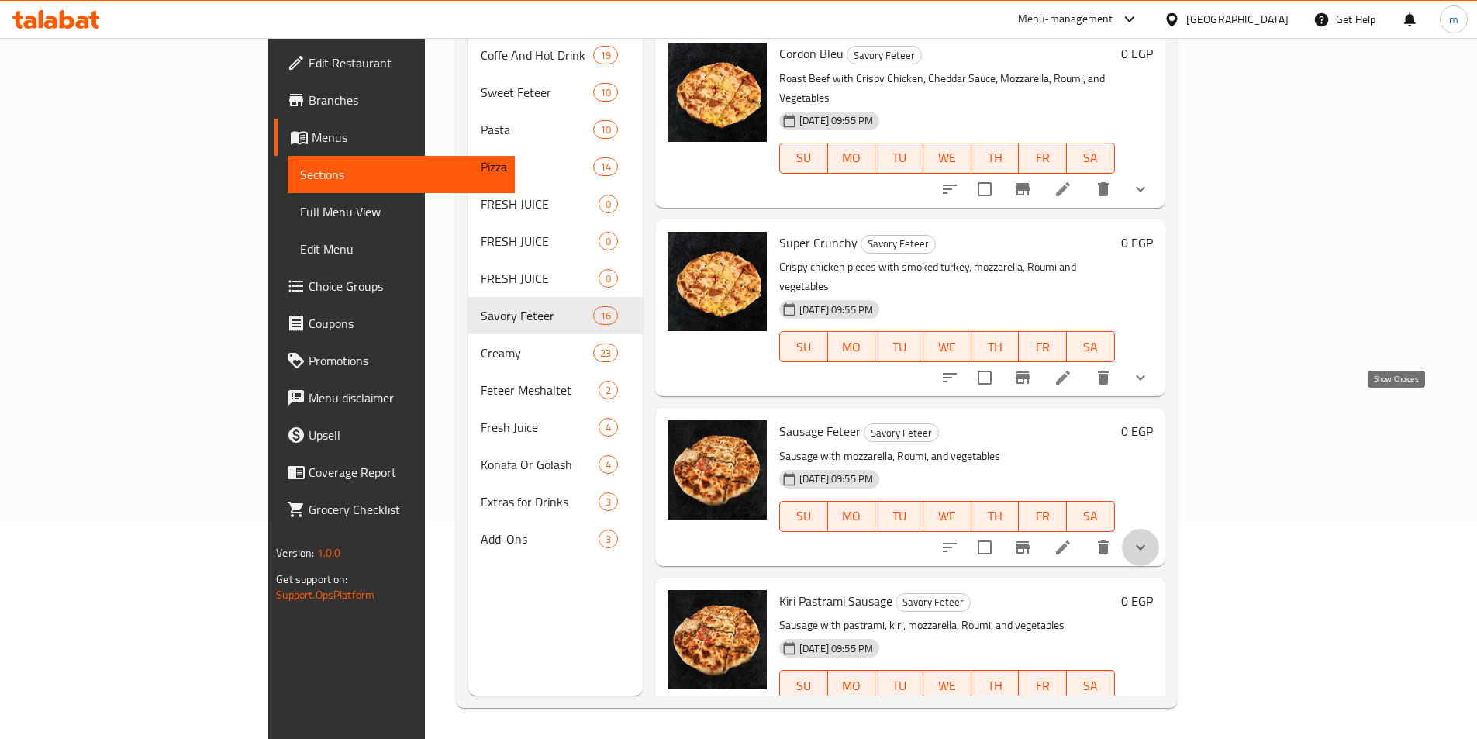
click at [1150, 538] on icon "show more" at bounding box center [1140, 547] width 19 height 19
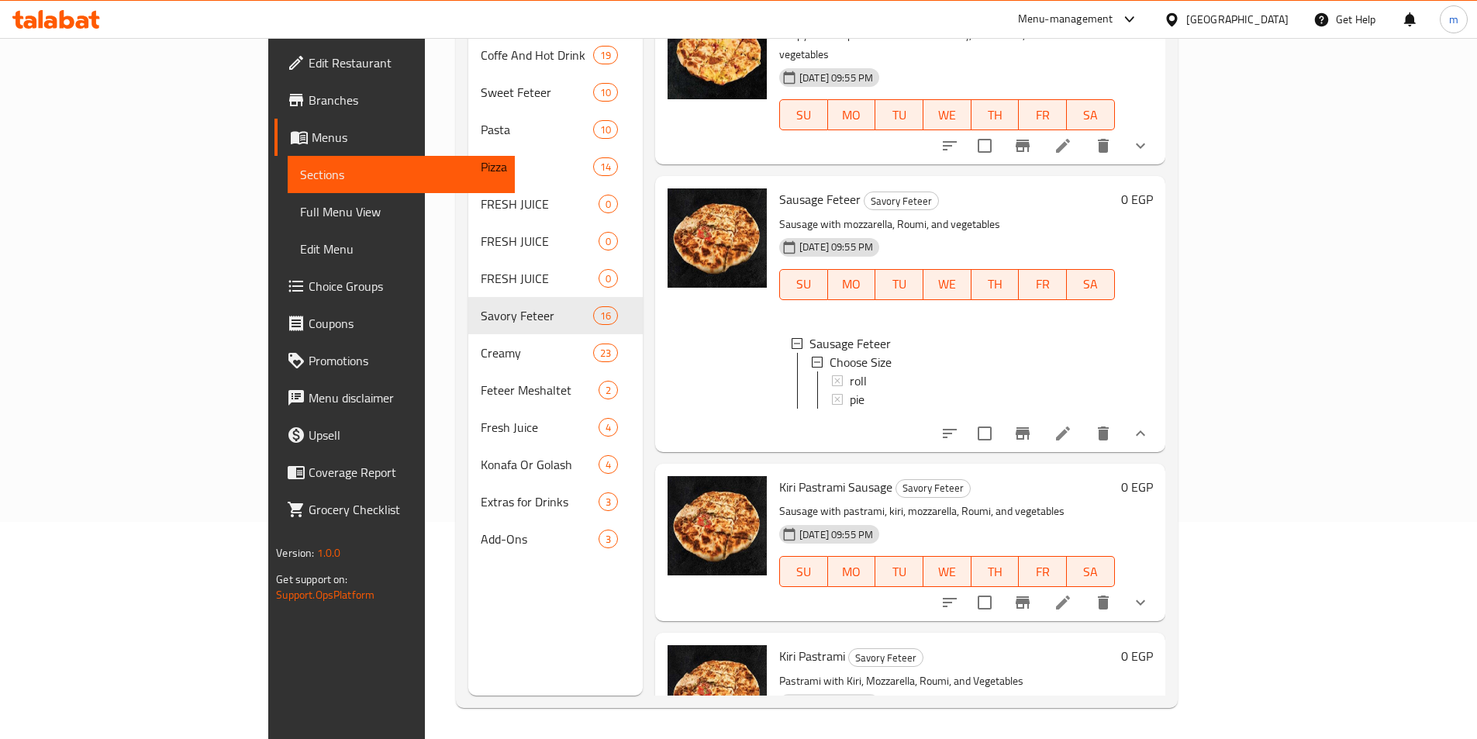
scroll to position [1157, 0]
click at [1073, 592] on icon at bounding box center [1063, 601] width 19 height 19
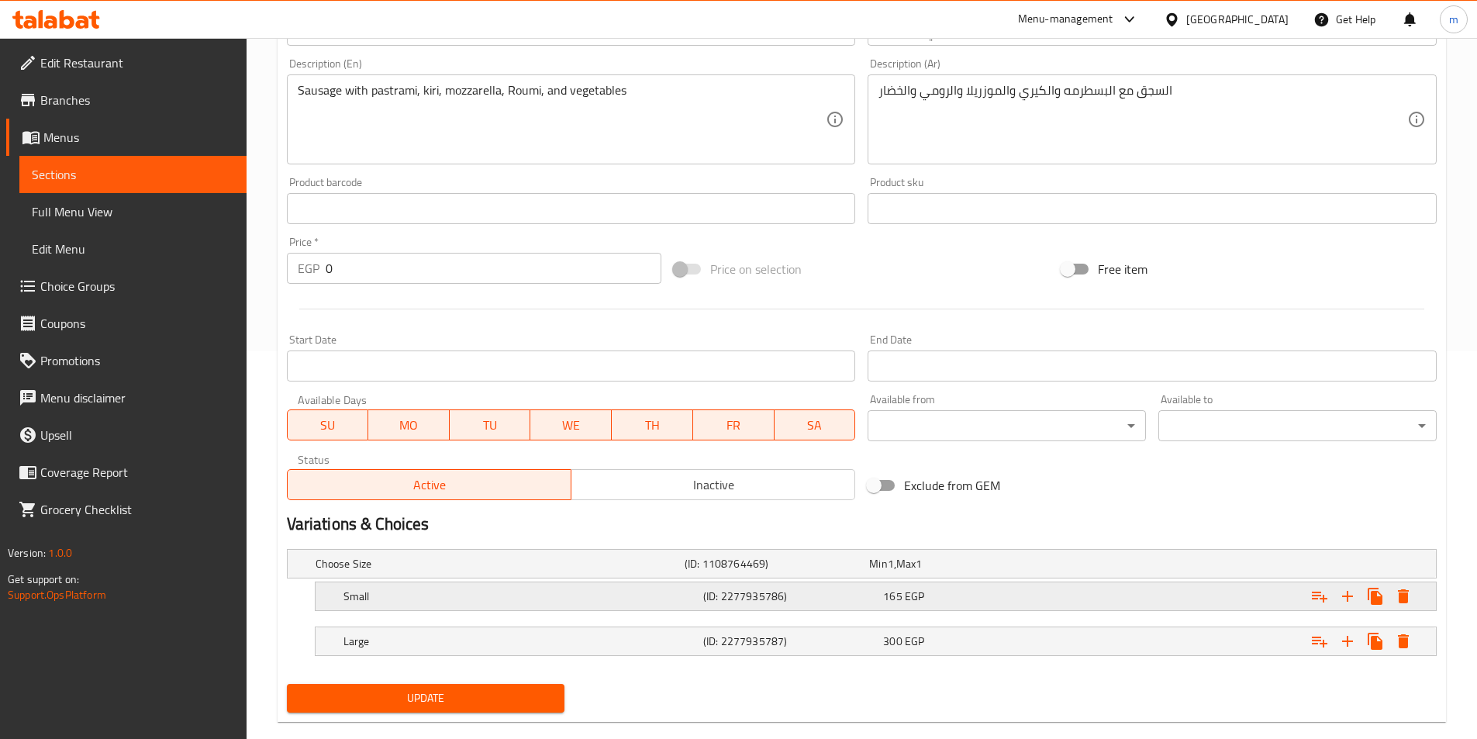
scroll to position [414, 0]
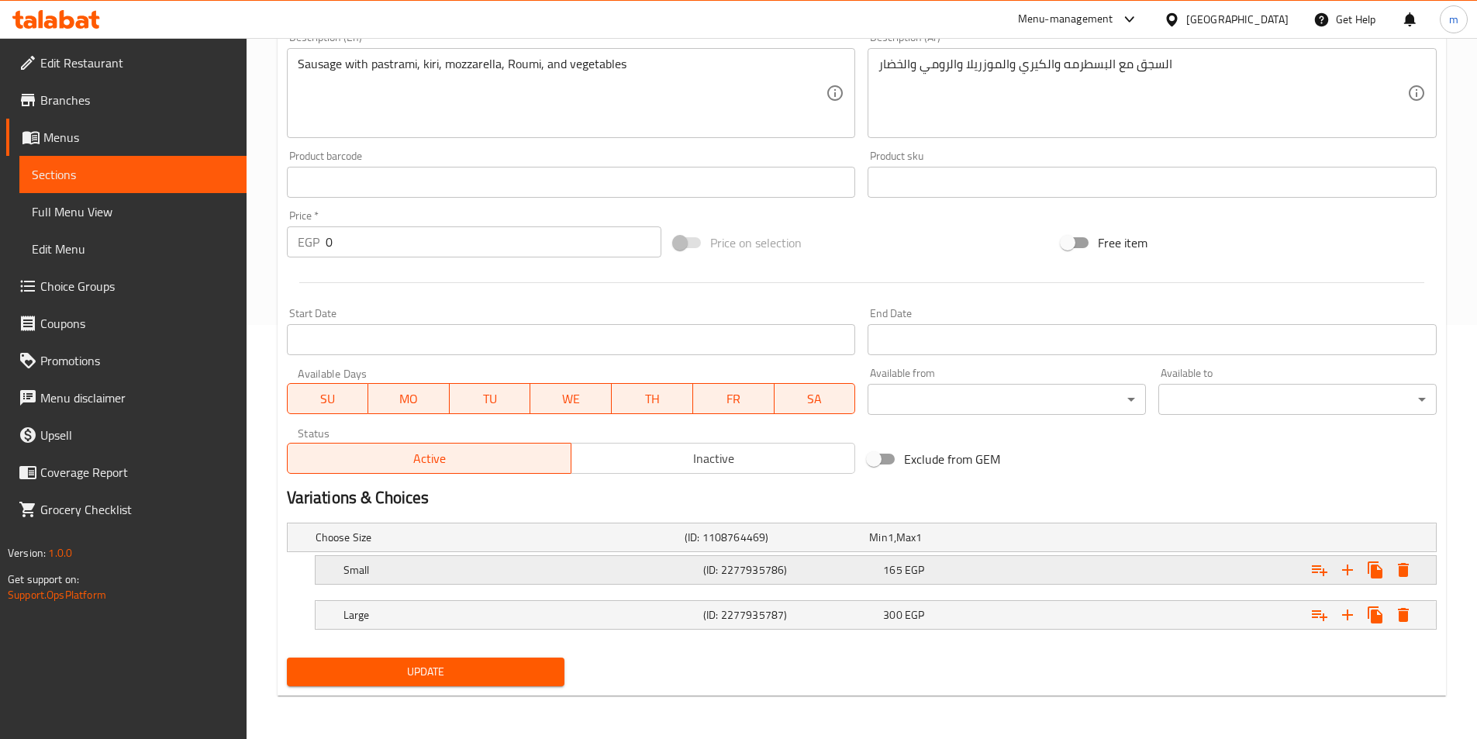
click at [492, 582] on div "Small (ID: 2277935786) 165 EGP" at bounding box center [880, 570] width 1080 height 34
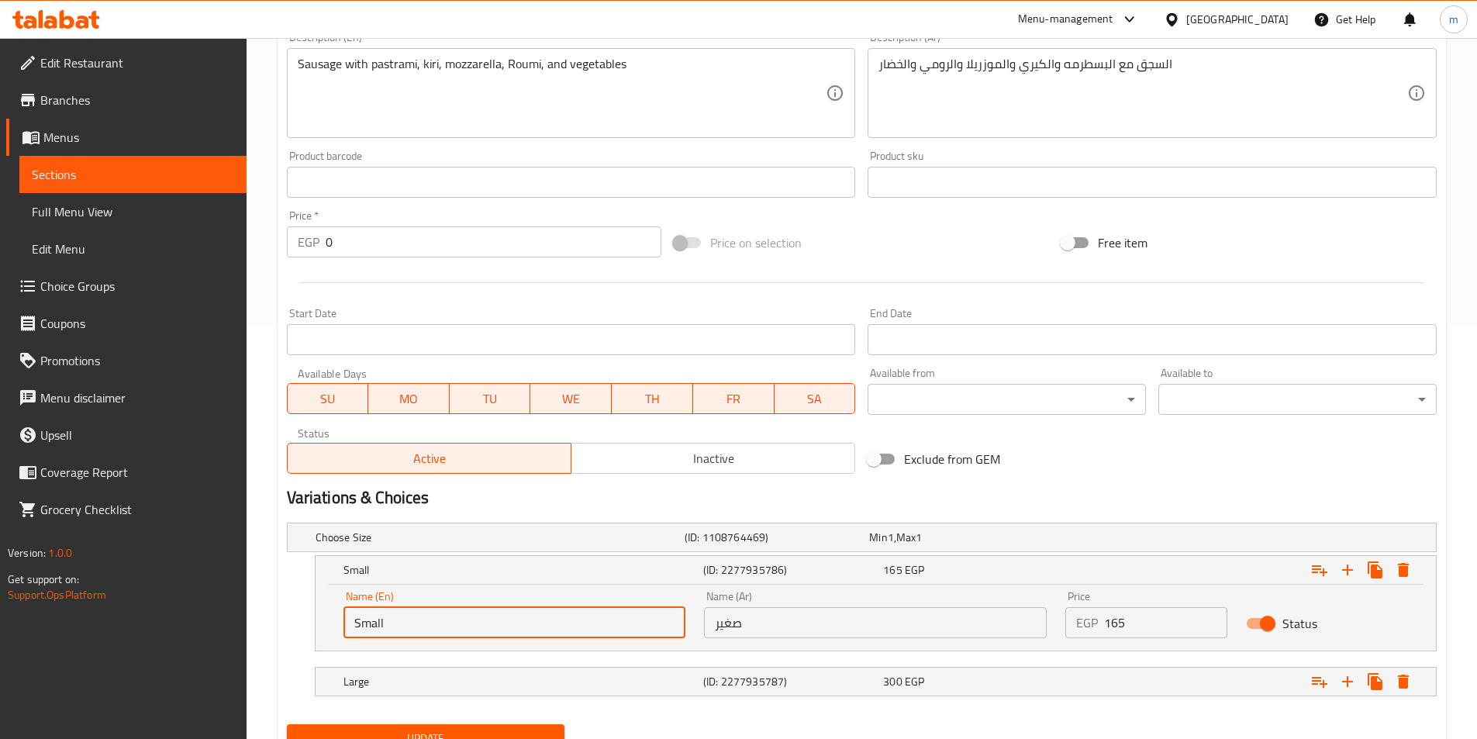
drag, startPoint x: 430, startPoint y: 624, endPoint x: 341, endPoint y: 624, distance: 88.4
click at [341, 624] on div "Name (En) Small Name (En)" at bounding box center [514, 615] width 361 height 66
type input "ق"
type input "roll"
click at [459, 689] on h5 "Large" at bounding box center [521, 682] width 354 height 16
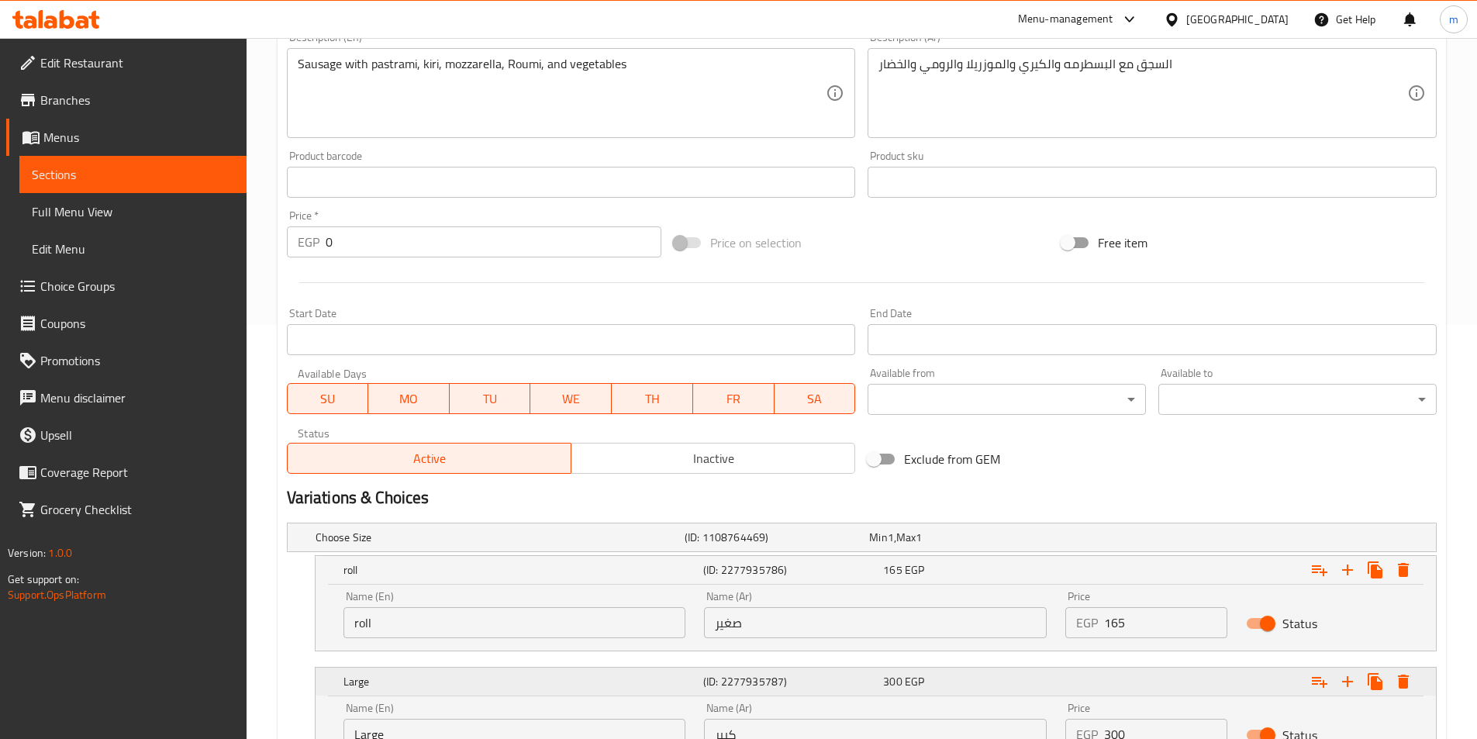
scroll to position [492, 0]
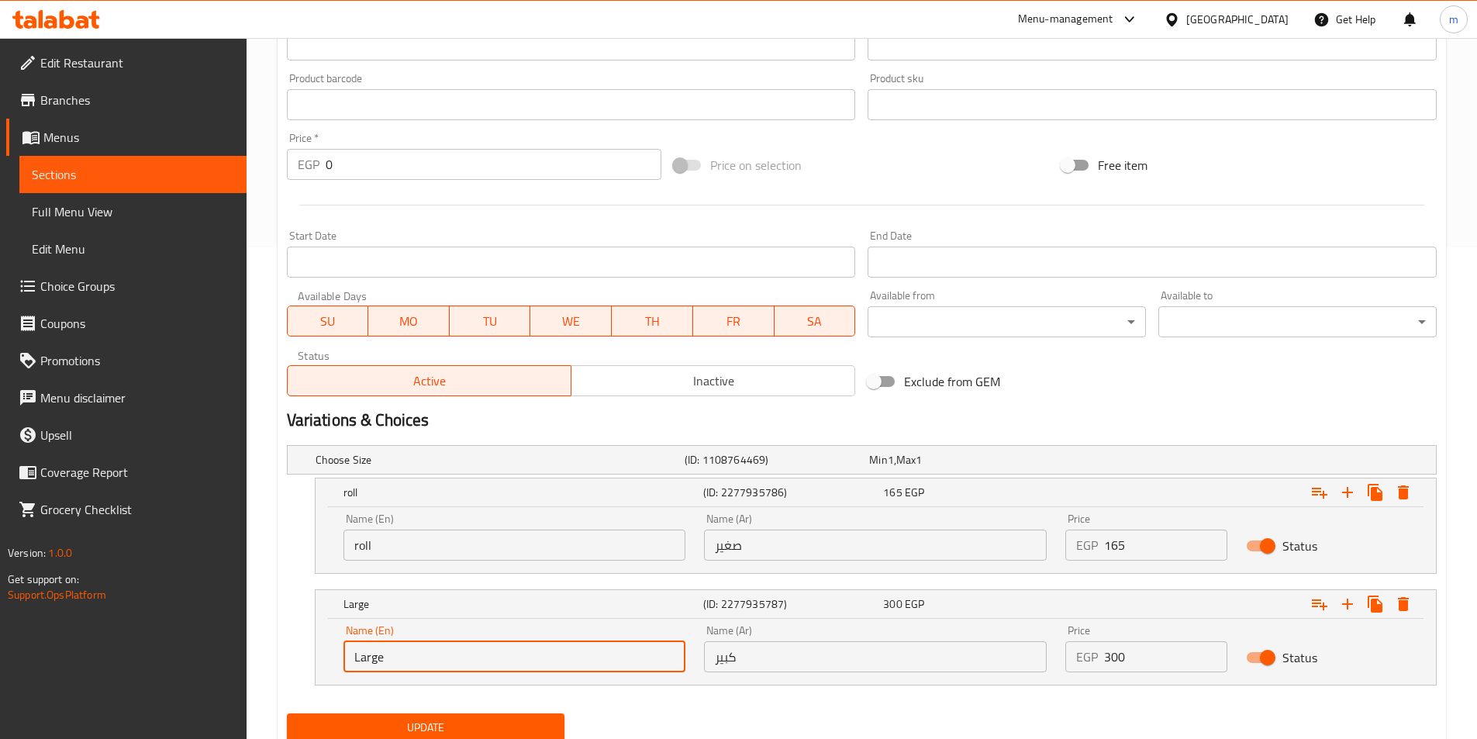
drag, startPoint x: 406, startPoint y: 663, endPoint x: 324, endPoint y: 659, distance: 82.3
click at [324, 659] on div "Name (En) Large Name (En) Name (Ar) كبير Name (Ar) Price EGP 300 Price Status" at bounding box center [876, 652] width 1121 height 66
type input "pie"
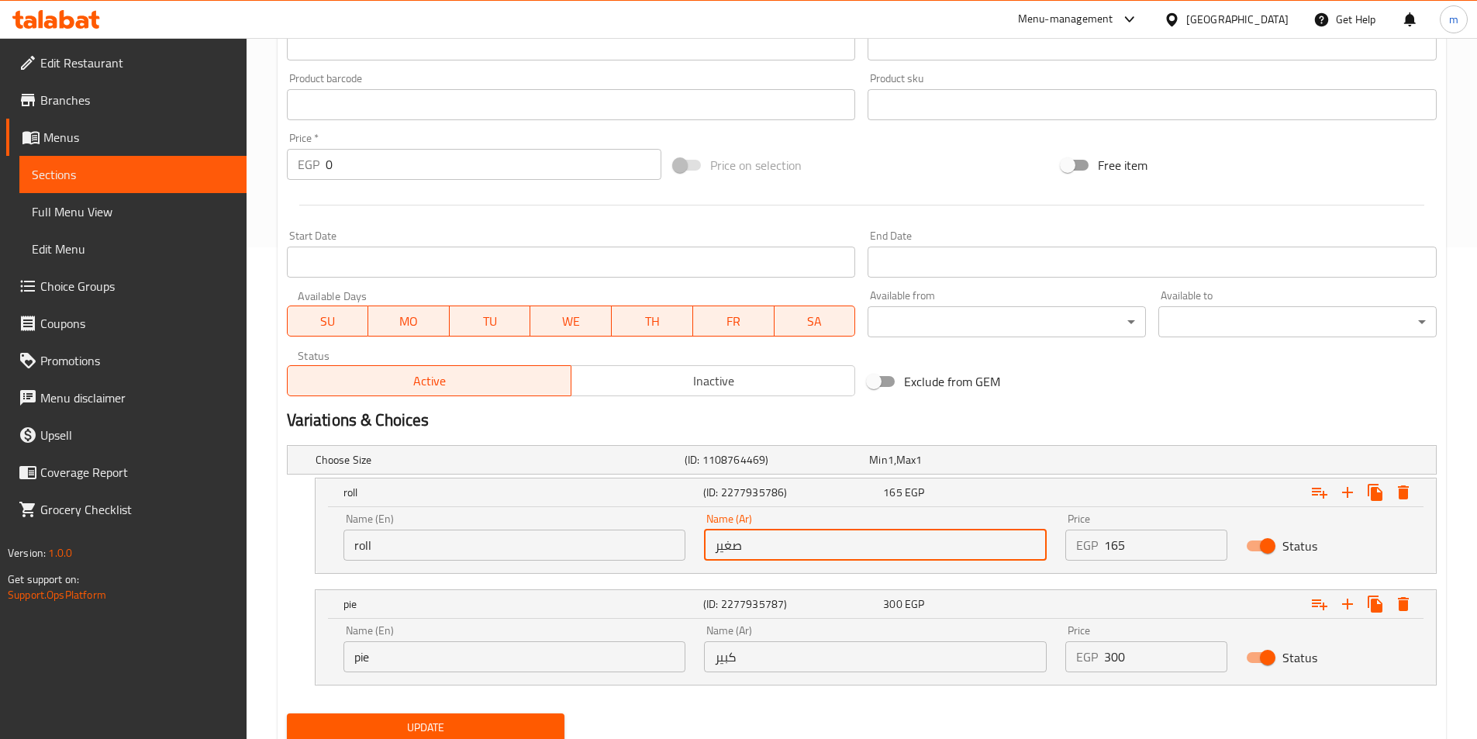
drag, startPoint x: 758, startPoint y: 550, endPoint x: 682, endPoint y: 562, distance: 77.0
click at [682, 562] on div "Name (En) roll Name (En) Name (Ar) صغير Name (Ar) Price EGP 165 Price Status" at bounding box center [875, 537] width 1083 height 66
type input "رول"
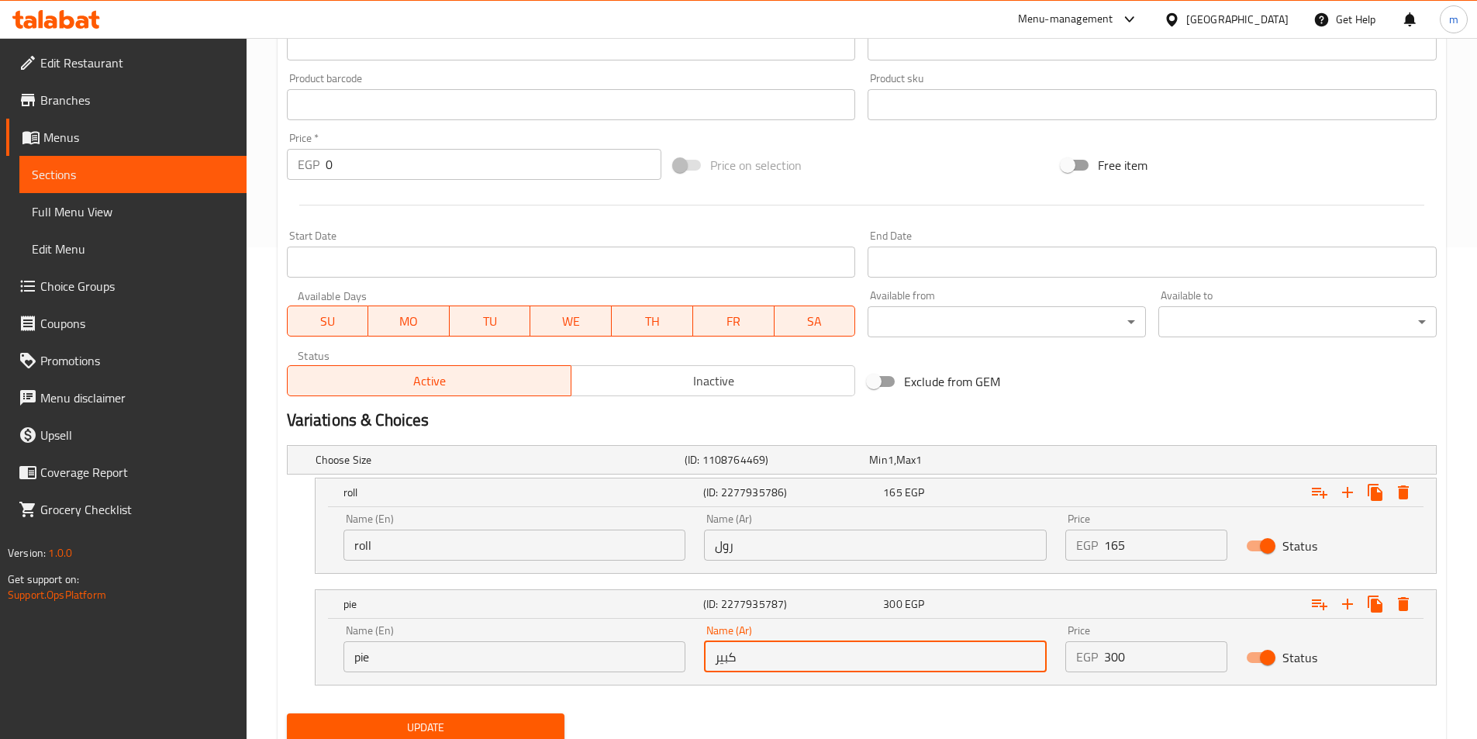
drag, startPoint x: 741, startPoint y: 664, endPoint x: 712, endPoint y: 671, distance: 30.3
click at [712, 671] on input "كبير" at bounding box center [875, 656] width 343 height 31
type input "فطيرة"
click at [537, 728] on span "Update" at bounding box center [426, 727] width 254 height 19
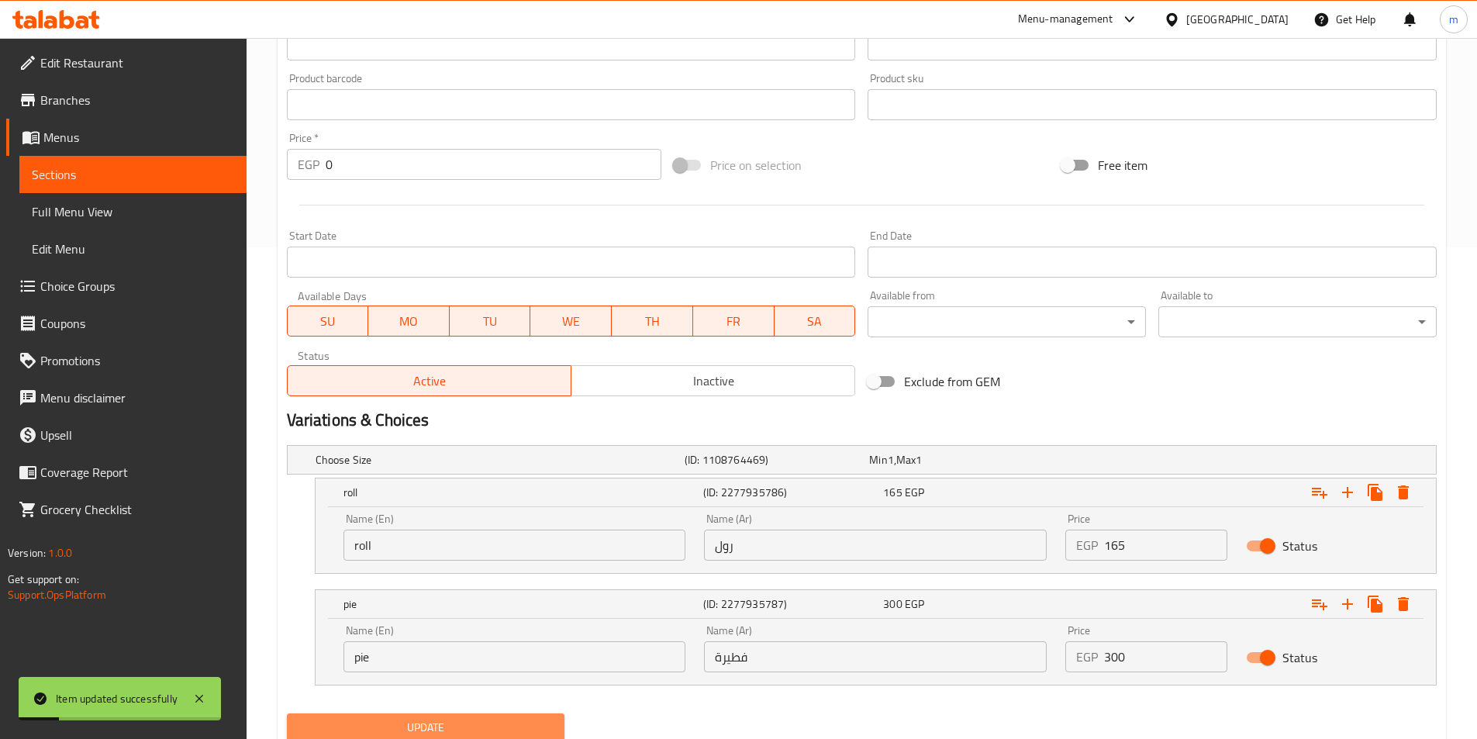
click at [485, 731] on span "Update" at bounding box center [426, 727] width 254 height 19
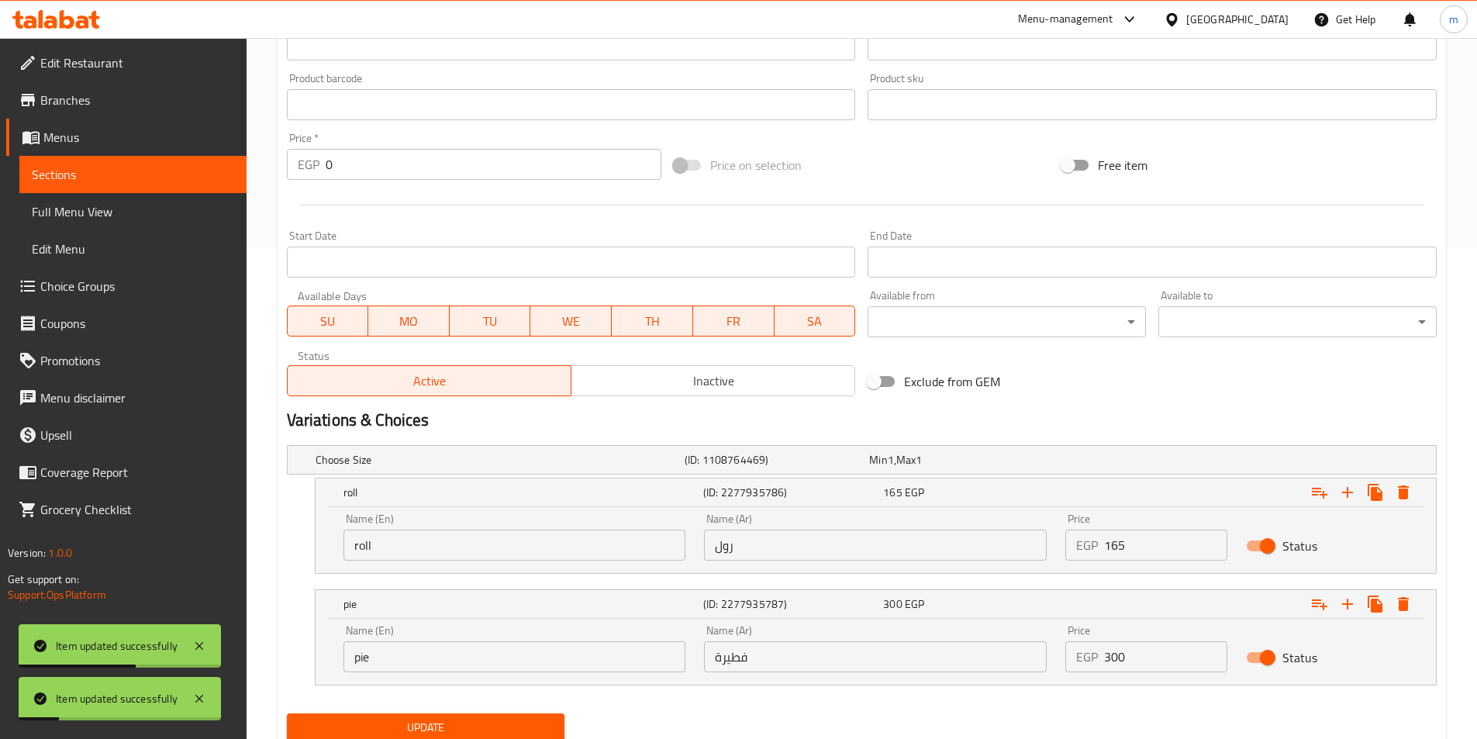
click at [159, 185] on link "Sections" at bounding box center [132, 174] width 227 height 37
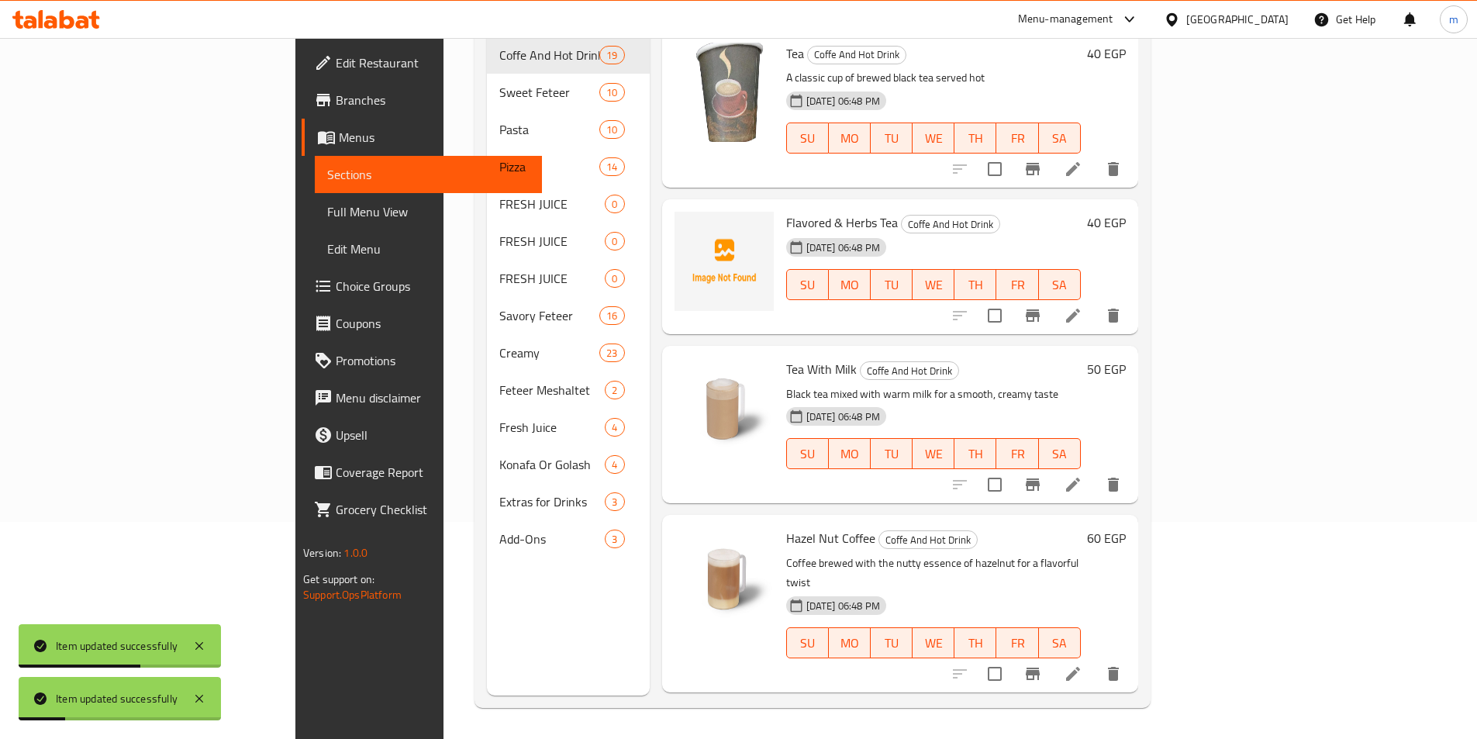
scroll to position [217, 0]
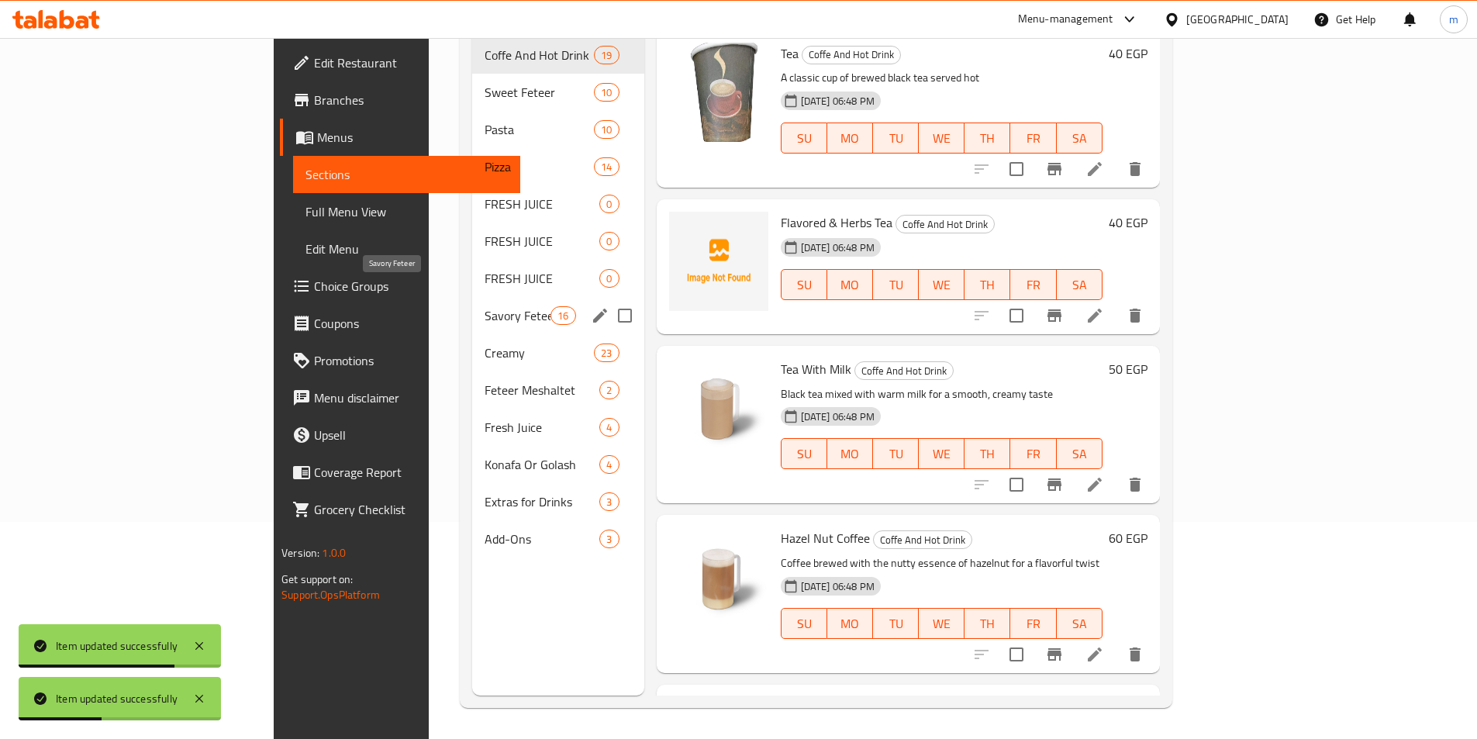
click at [485, 306] on span "Savory Feteer" at bounding box center [518, 315] width 66 height 19
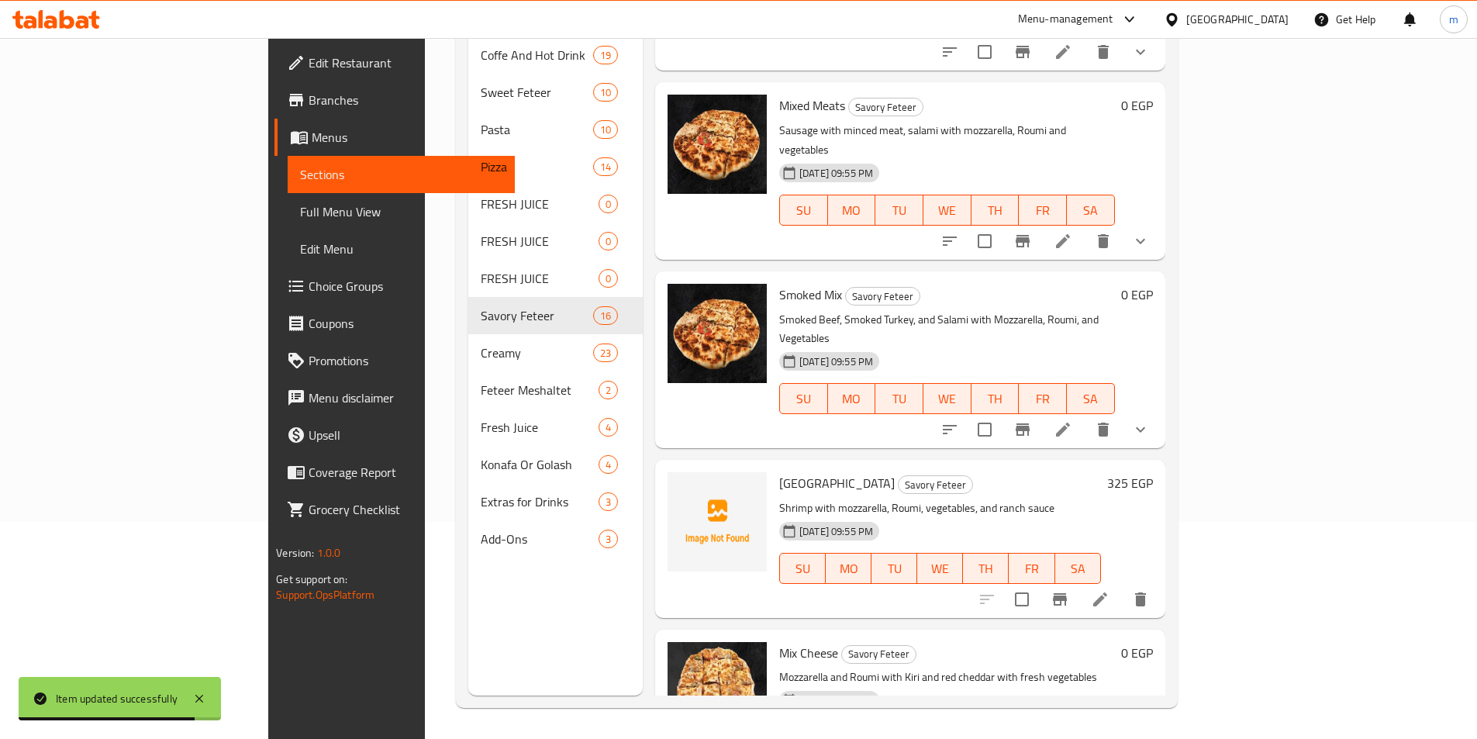
scroll to position [1710, 0]
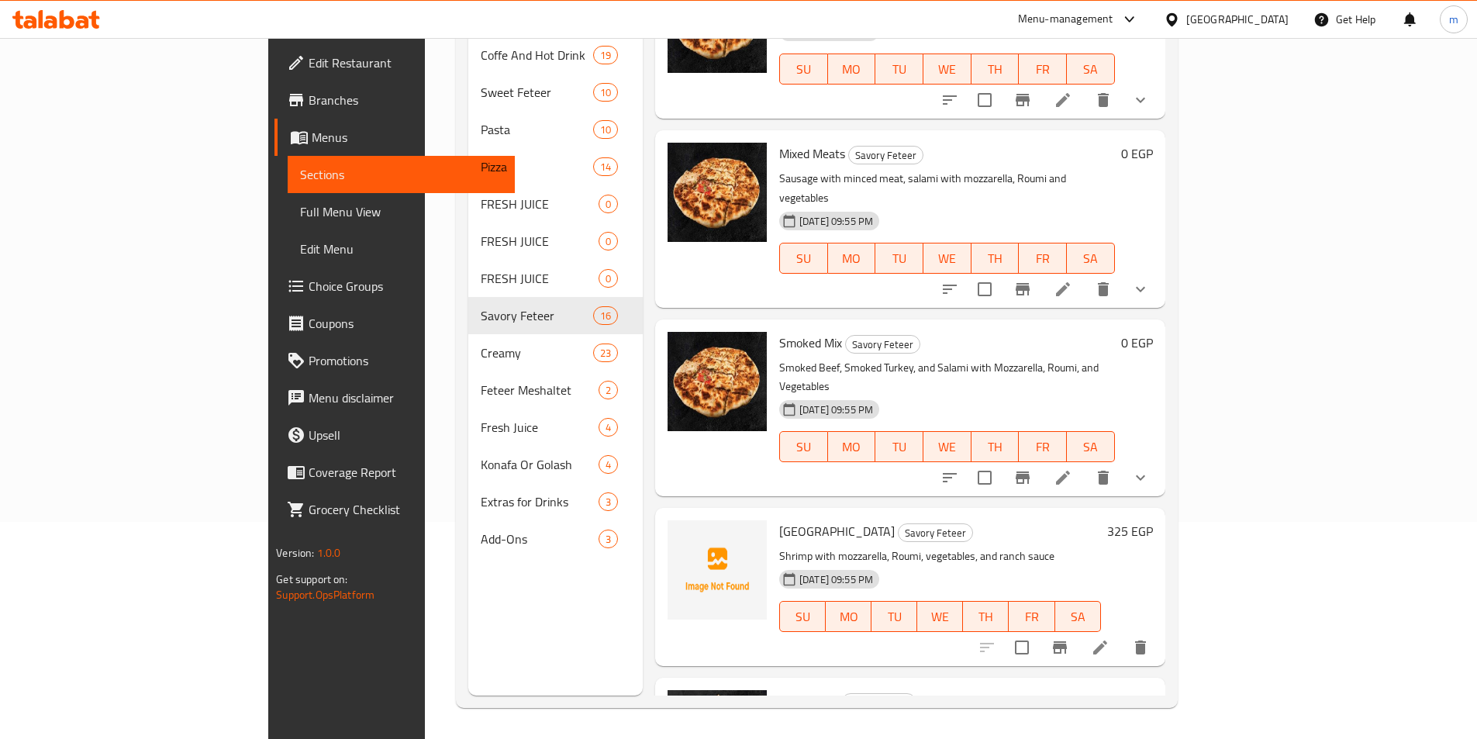
click at [1150, 468] on icon "show more" at bounding box center [1140, 477] width 19 height 19
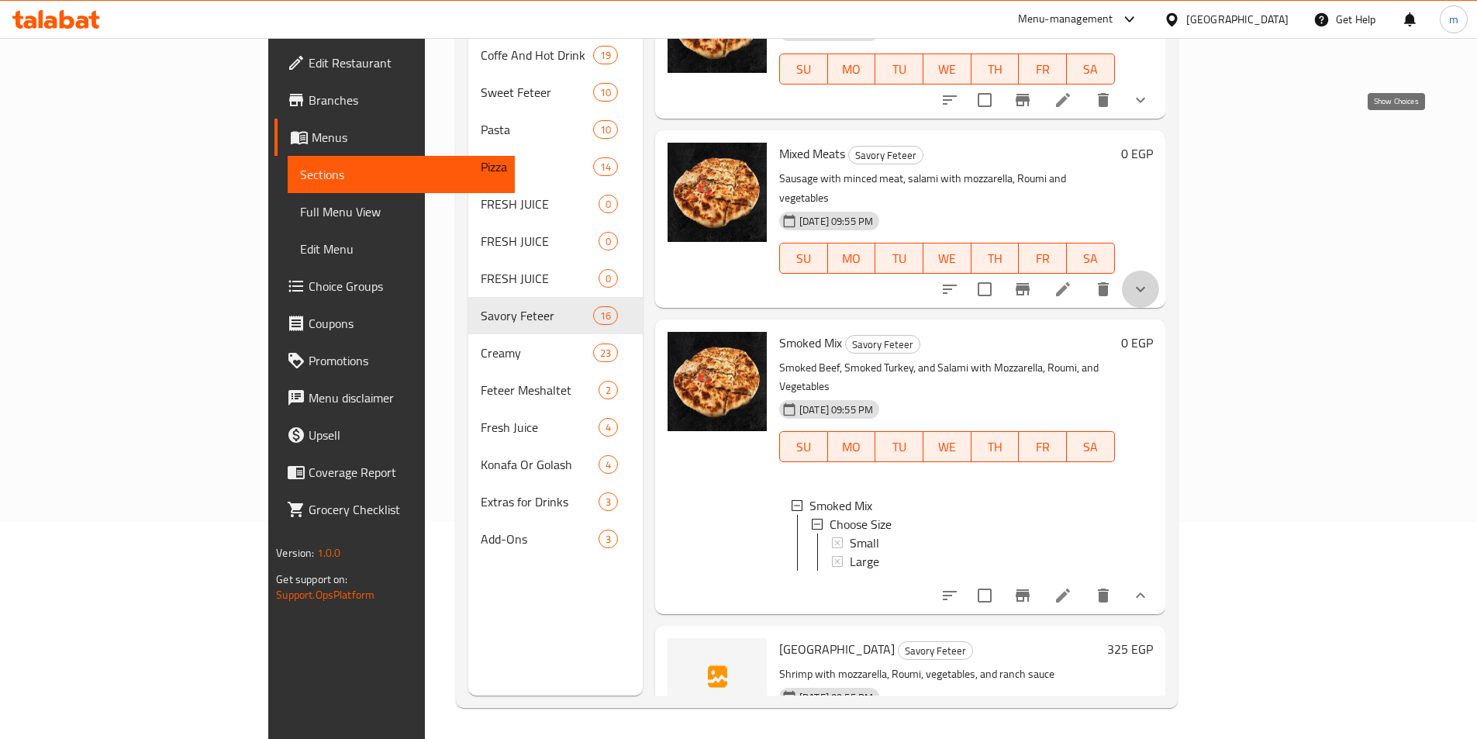
click at [1150, 280] on icon "show more" at bounding box center [1140, 289] width 19 height 19
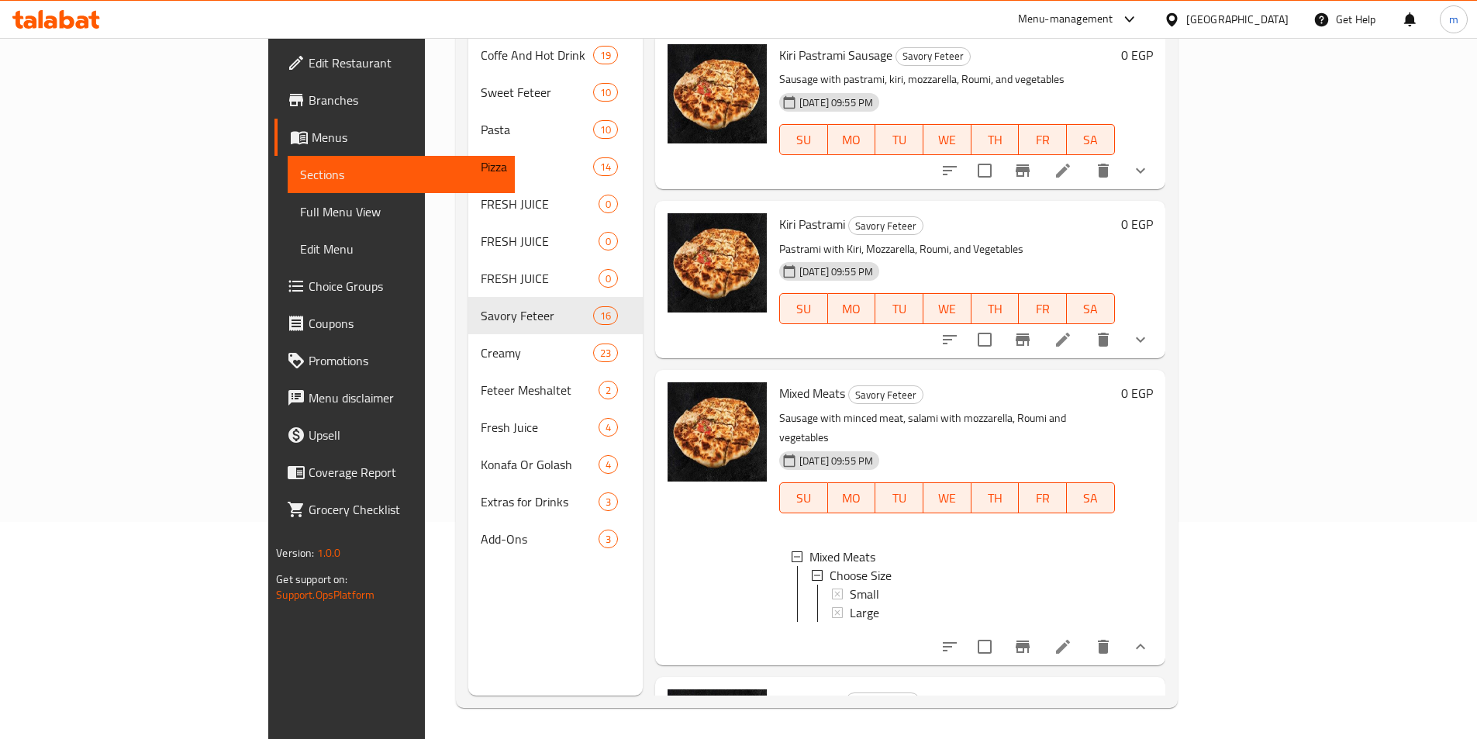
scroll to position [1346, 0]
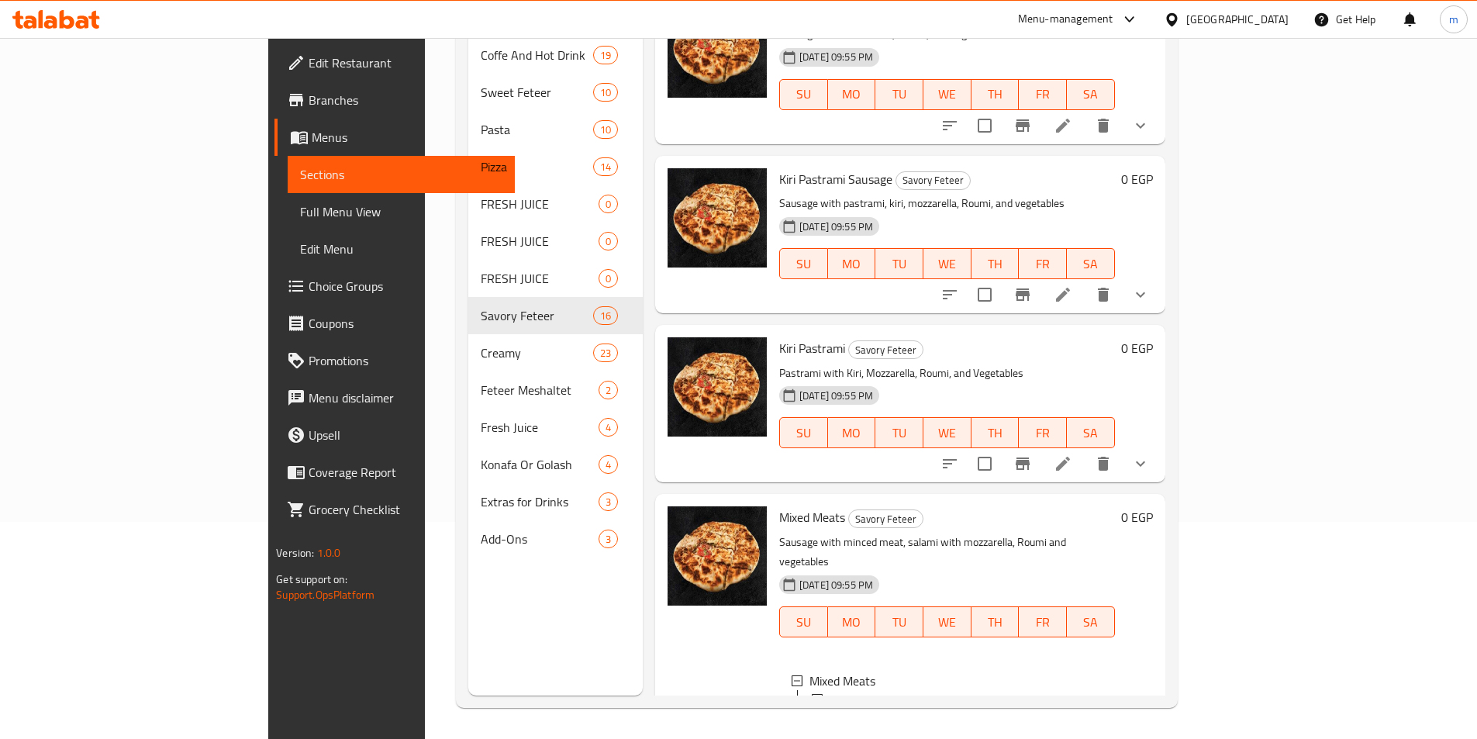
click at [1150, 285] on icon "show more" at bounding box center [1140, 294] width 19 height 19
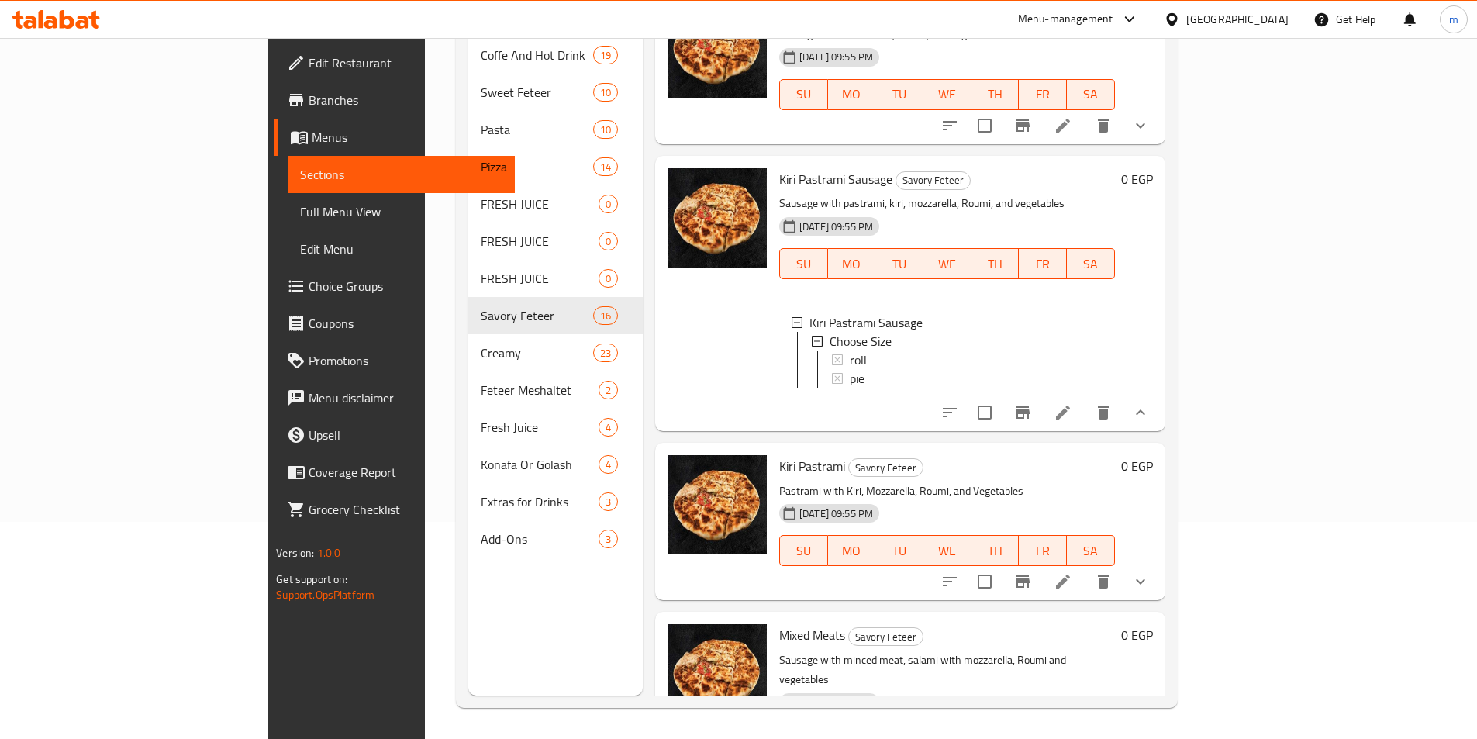
click at [1150, 572] on icon "show more" at bounding box center [1140, 581] width 19 height 19
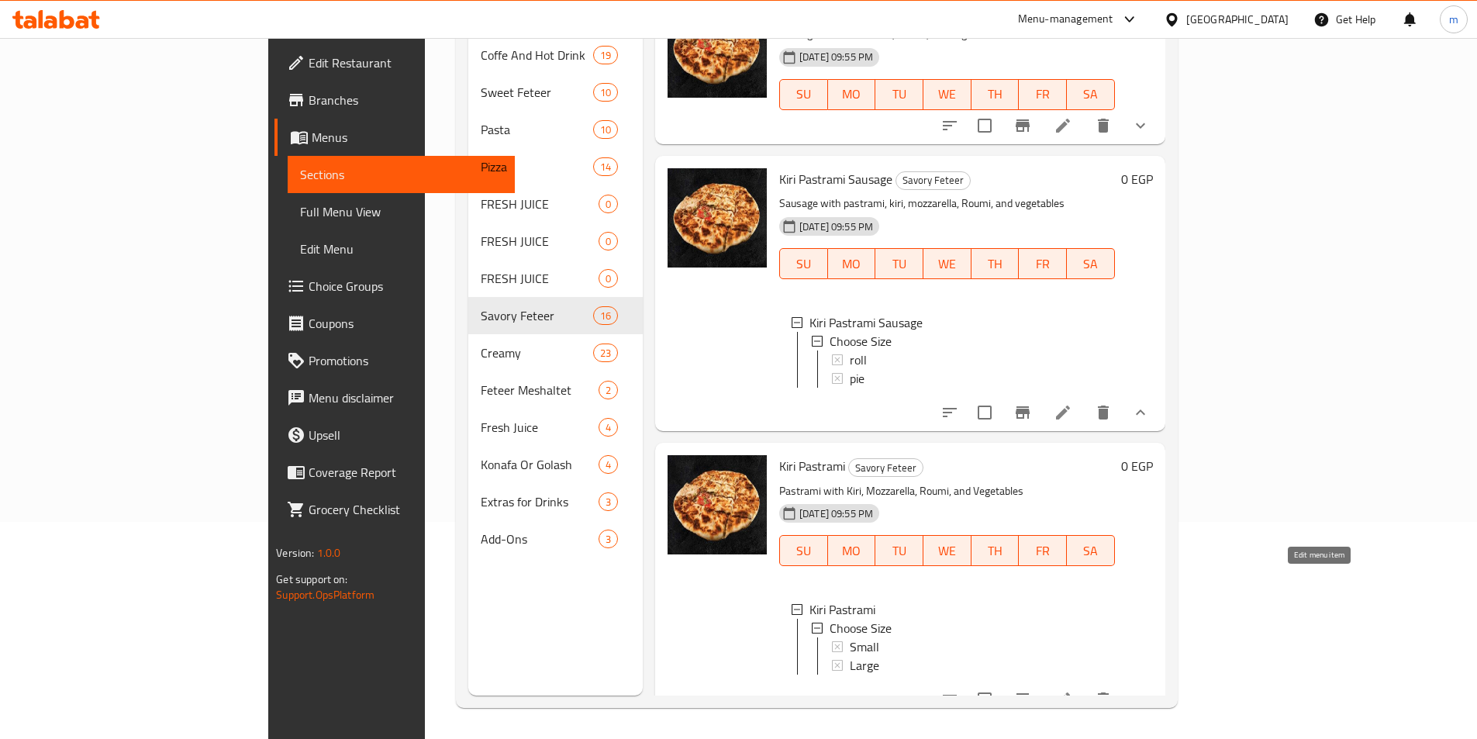
click at [1070, 693] on icon at bounding box center [1063, 700] width 14 height 14
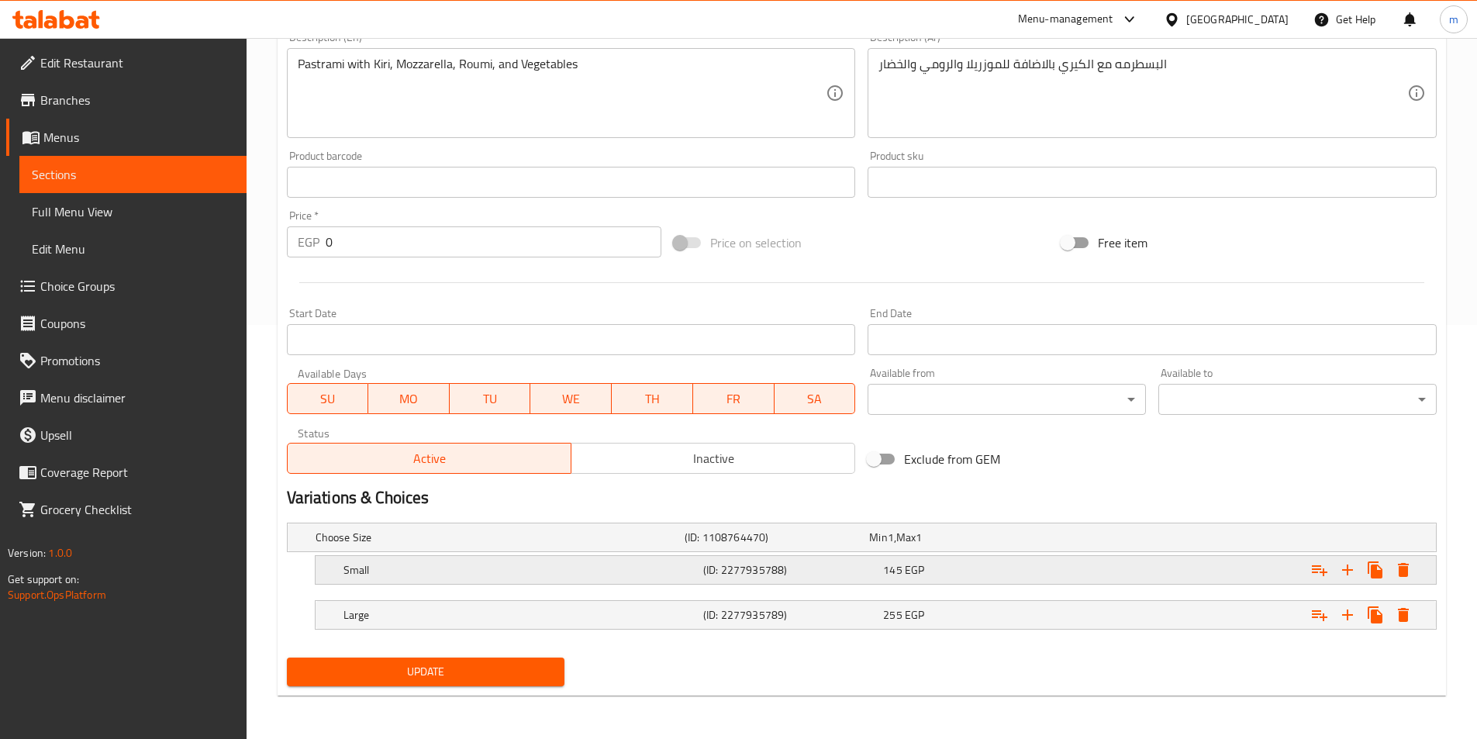
click at [562, 571] on h5 "Small" at bounding box center [521, 570] width 354 height 16
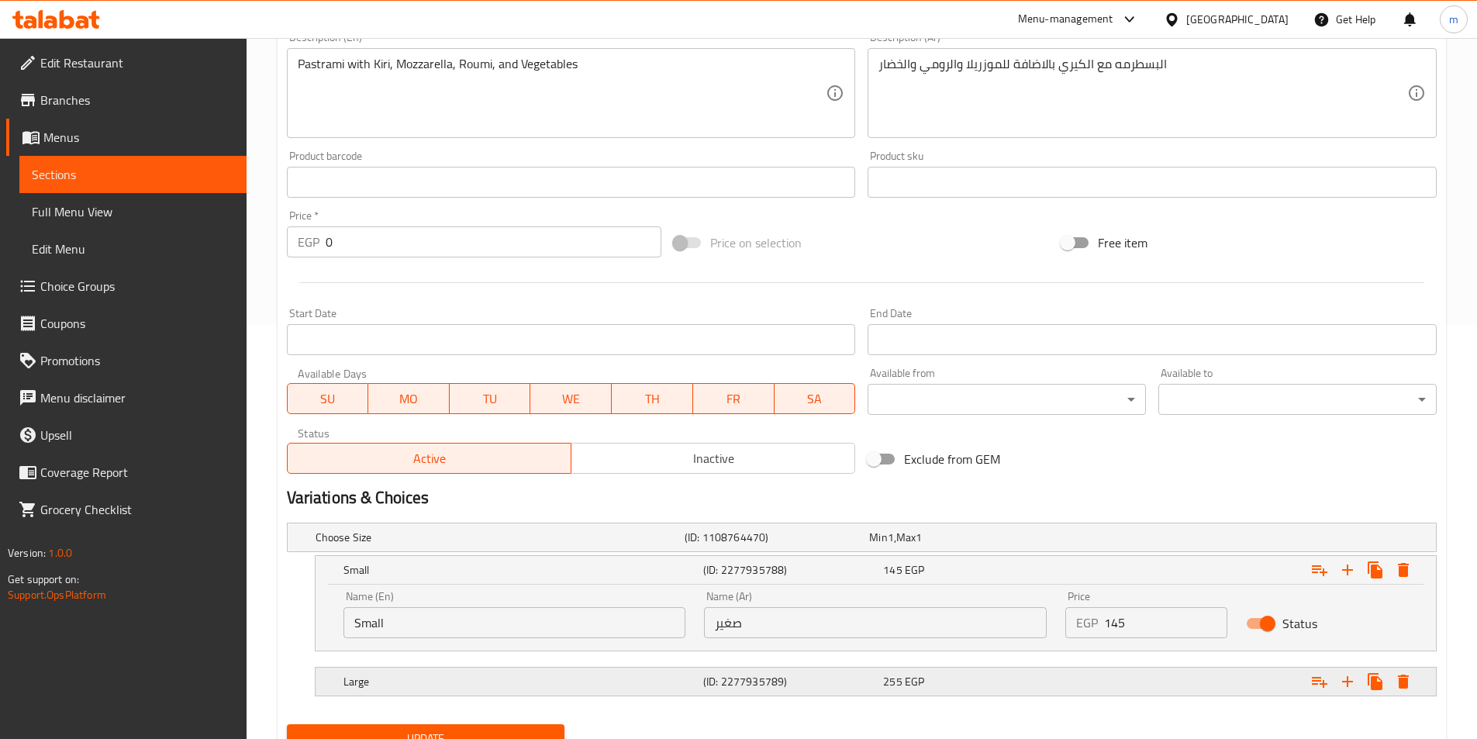
scroll to position [481, 0]
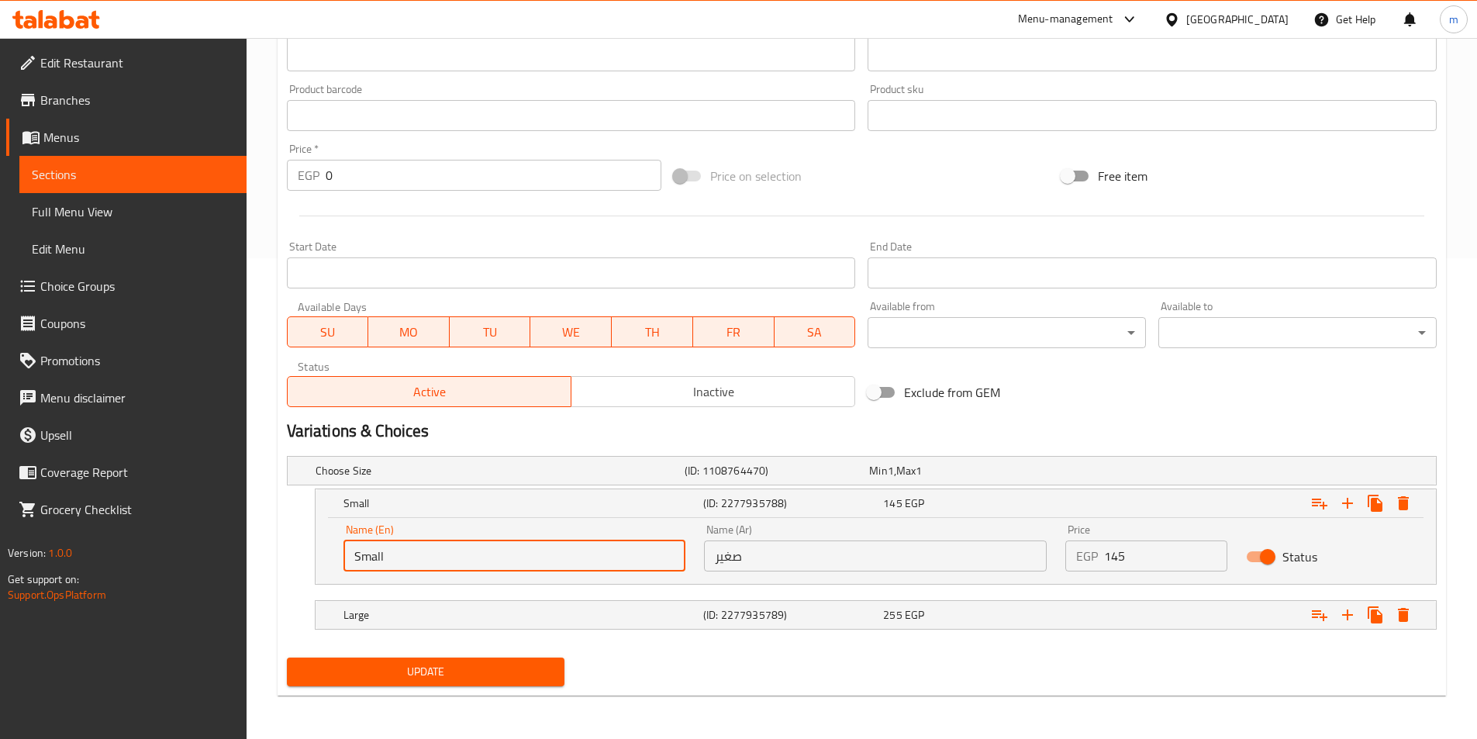
drag, startPoint x: 435, startPoint y: 558, endPoint x: 314, endPoint y: 559, distance: 121.0
click at [315, 559] on div "Small (ID: 2277935788) 145 EGP Name (En) Small Name (En) Name (Ar) صغير Name (A…" at bounding box center [876, 537] width 1122 height 96
type input "roll"
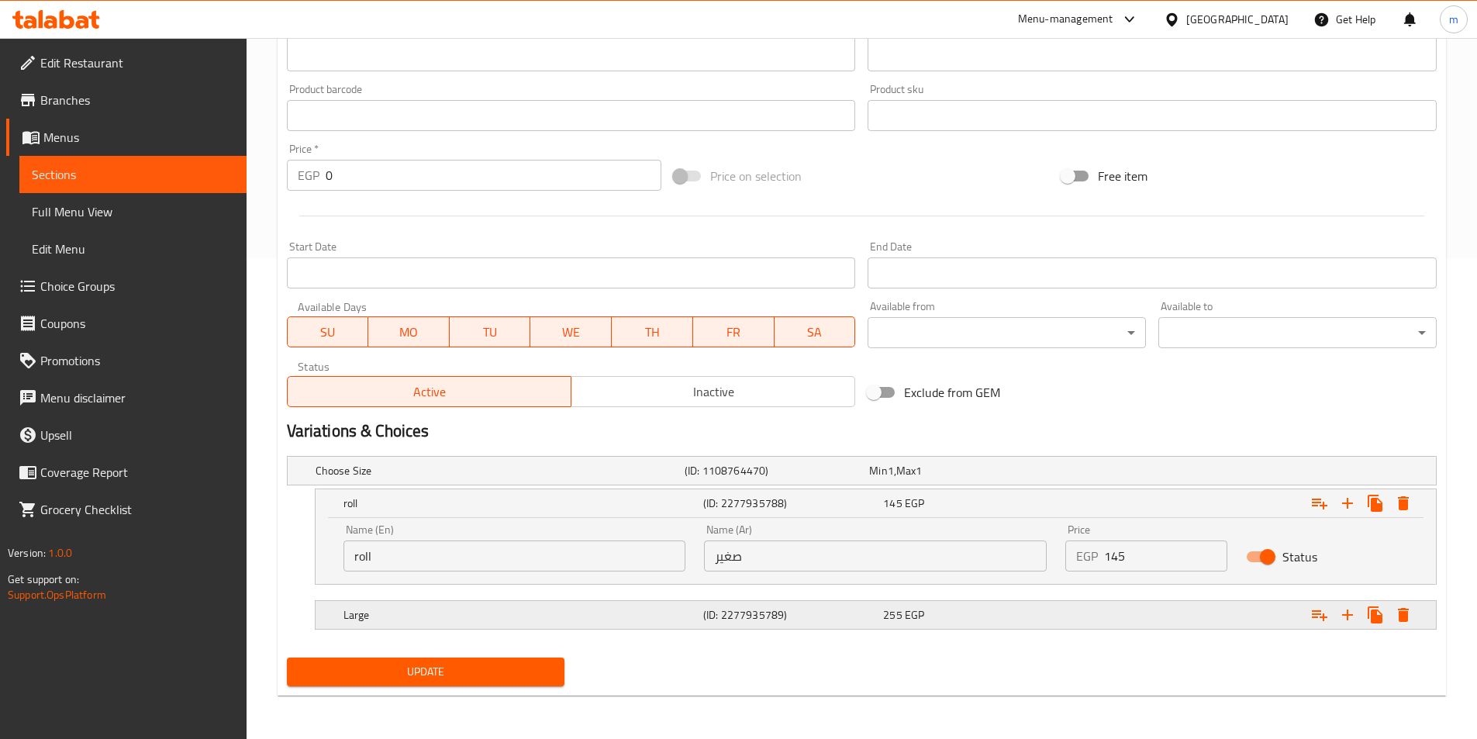
click at [445, 613] on h5 "Large" at bounding box center [521, 615] width 354 height 16
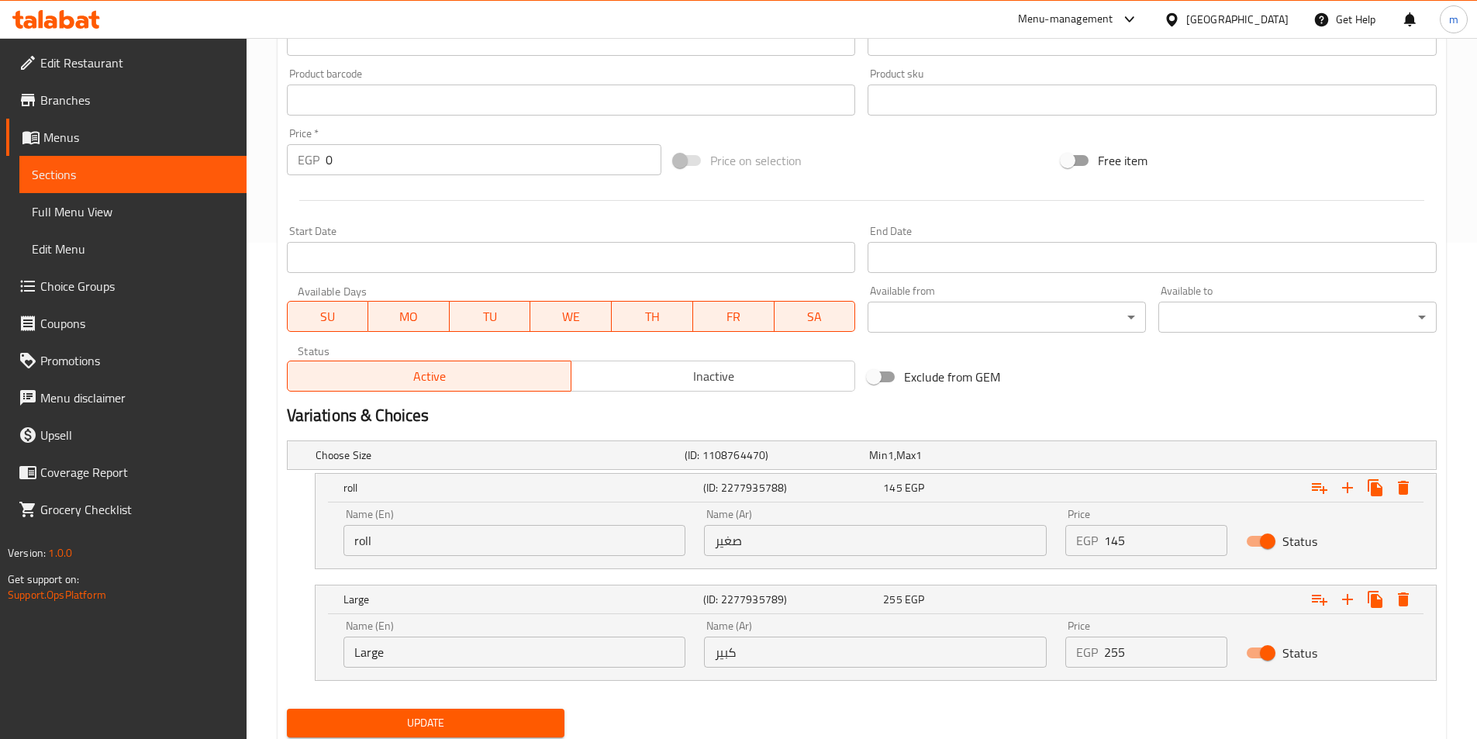
scroll to position [548, 0]
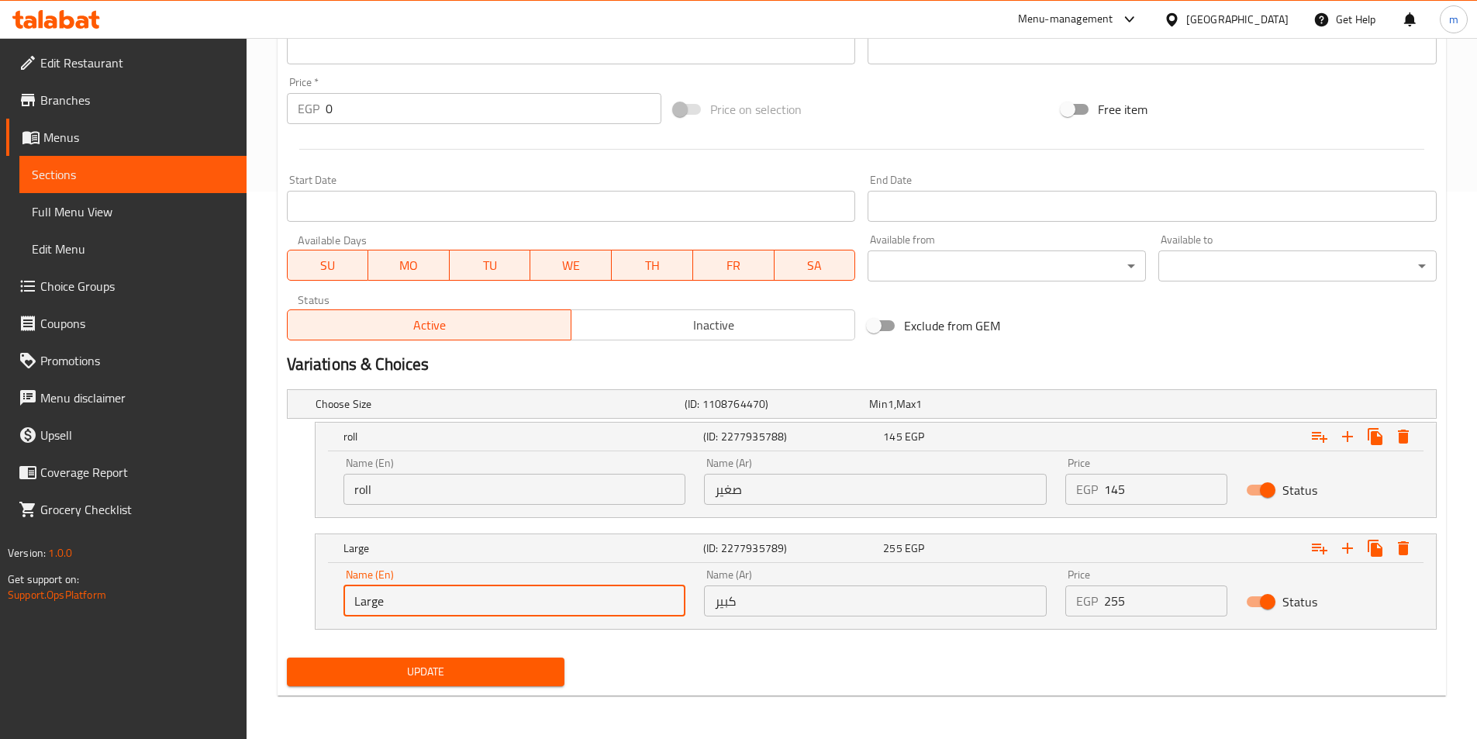
drag, startPoint x: 399, startPoint y: 603, endPoint x: 306, endPoint y: 603, distance: 93.1
click at [306, 603] on div "Large (ID: 2277935789) 255 EGP Name (En) Large Name (En) Name (Ar) كبير Name (A…" at bounding box center [862, 582] width 1150 height 96
type input "pie"
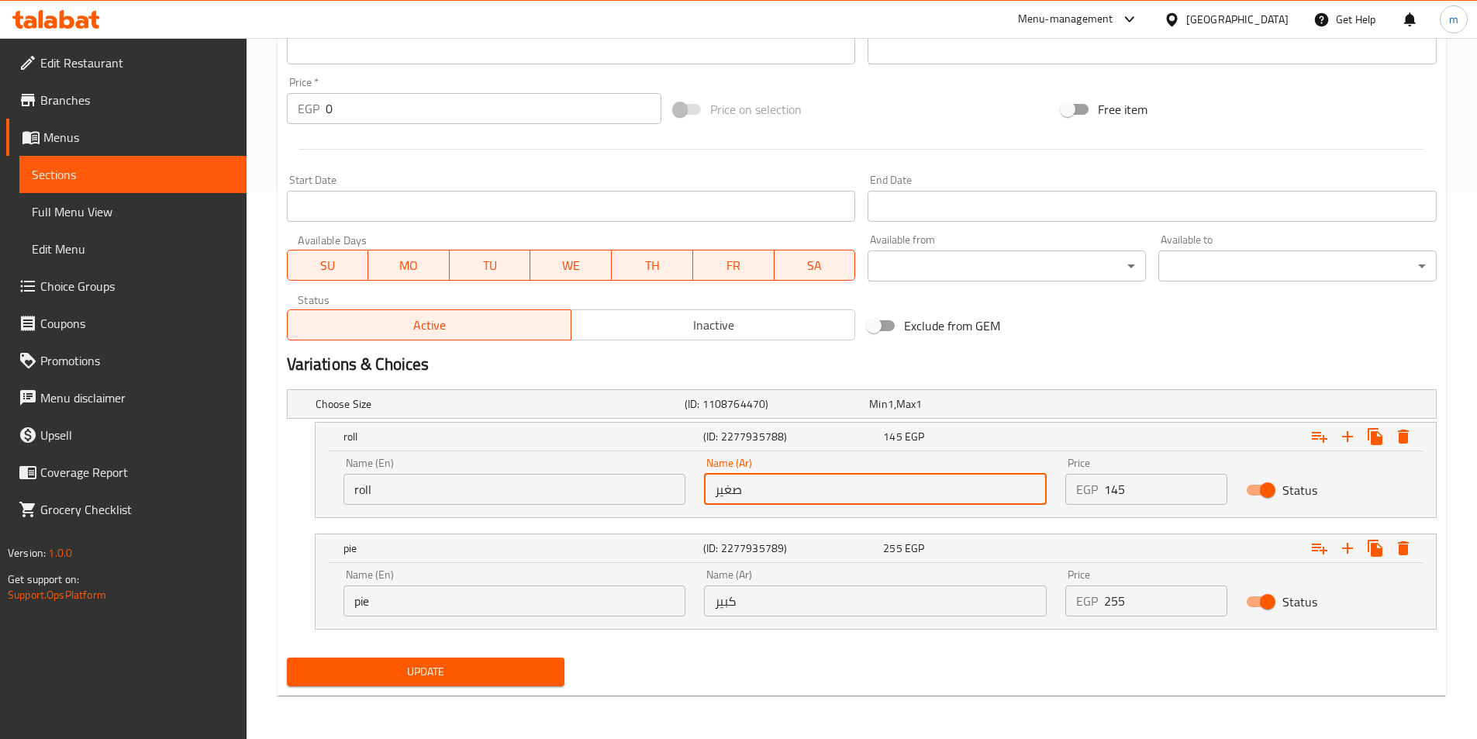
drag, startPoint x: 758, startPoint y: 489, endPoint x: 689, endPoint y: 486, distance: 69.1
click at [689, 486] on div "Name (En) roll Name (En) Name (Ar) صغير Name (Ar) Price EGP 145 Price Status" at bounding box center [875, 481] width 1083 height 66
type input "رول"
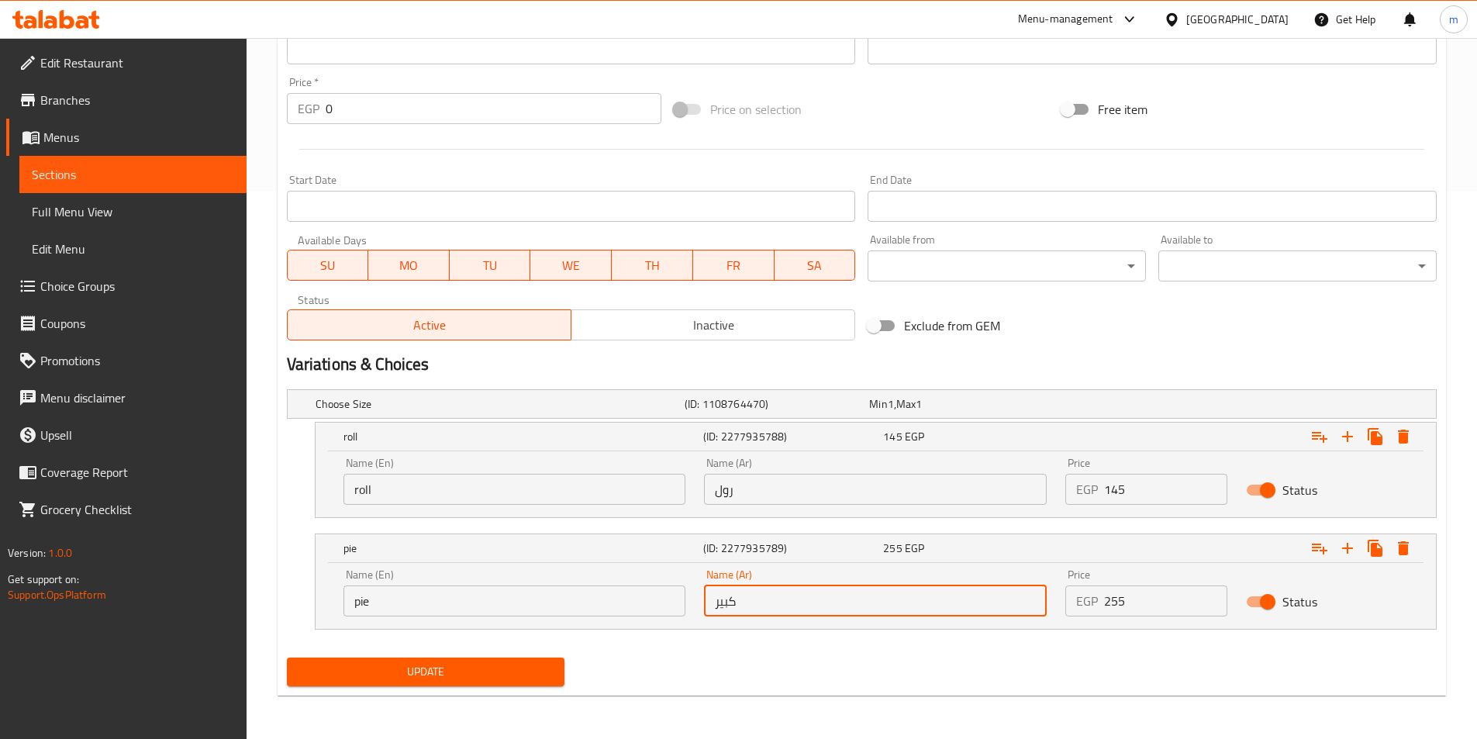
drag, startPoint x: 754, startPoint y: 593, endPoint x: 708, endPoint y: 603, distance: 46.7
click at [708, 603] on input "كبير" at bounding box center [875, 601] width 343 height 31
type input "فطيرة"
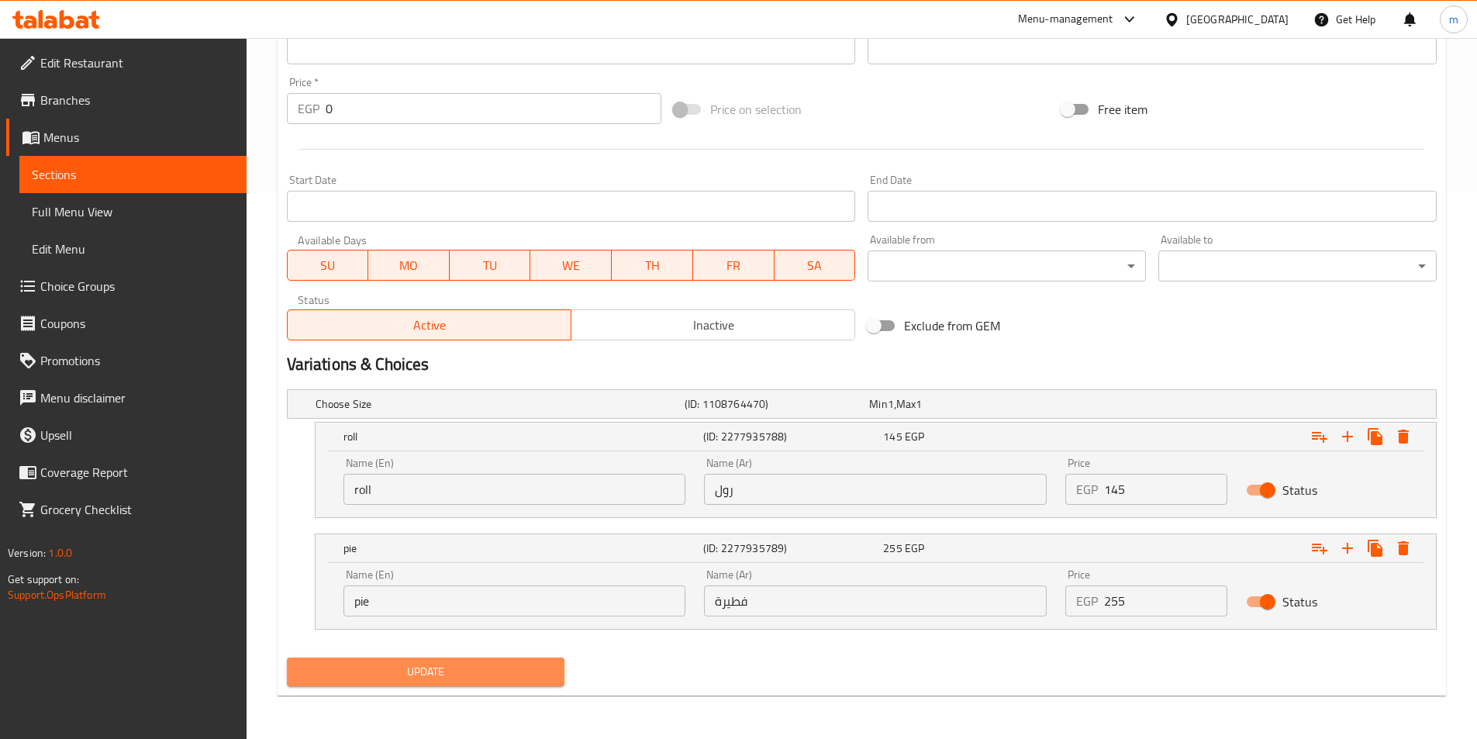
click at [484, 683] on button "Update" at bounding box center [426, 672] width 278 height 29
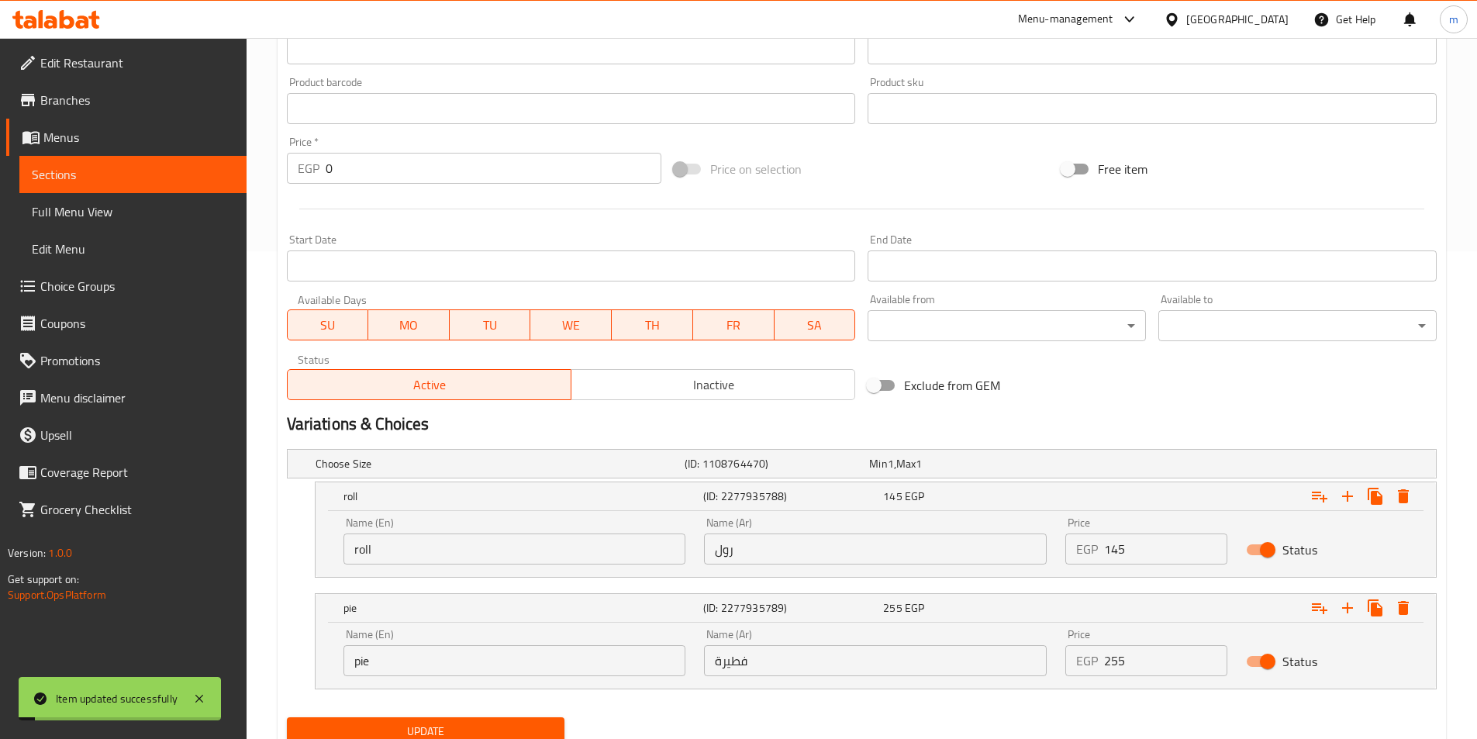
scroll to position [470, 0]
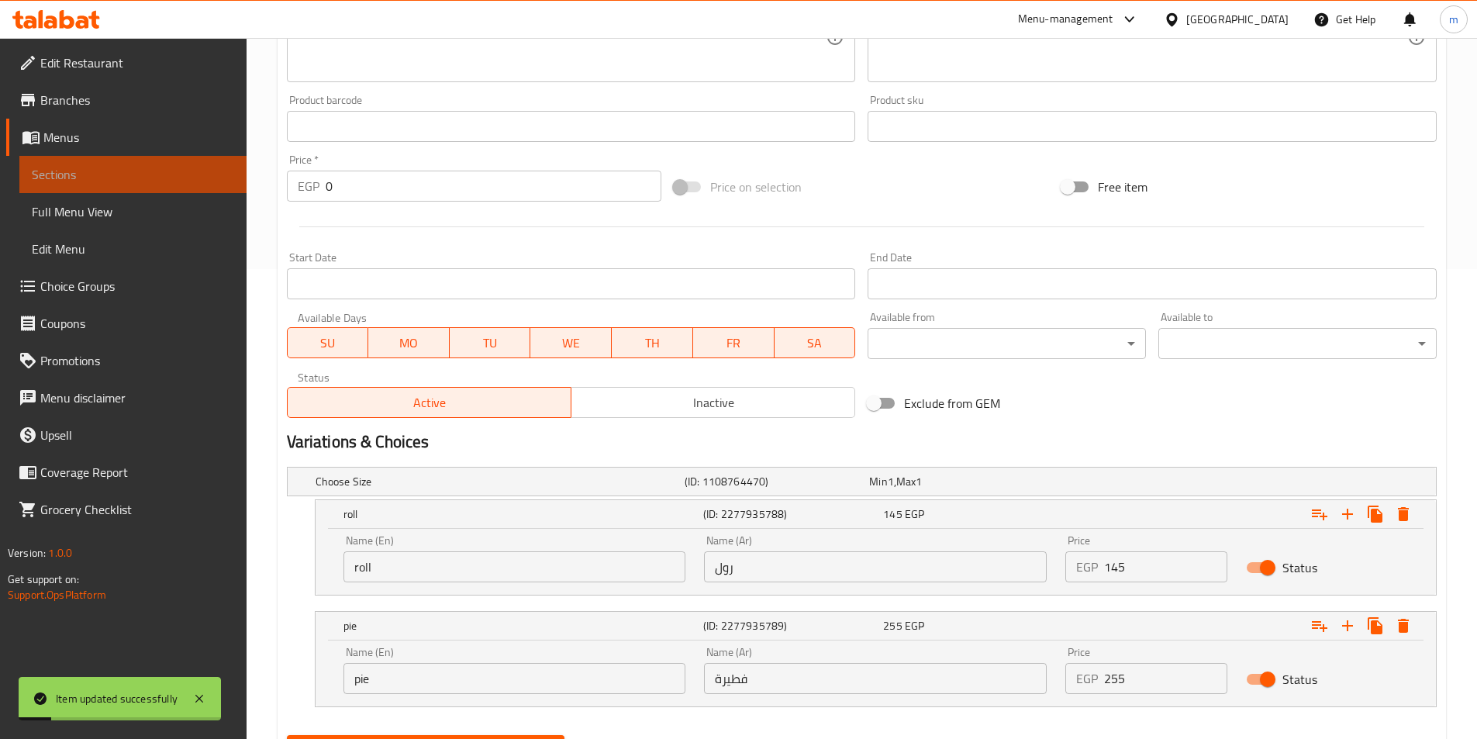
click at [138, 164] on link "Sections" at bounding box center [132, 174] width 227 height 37
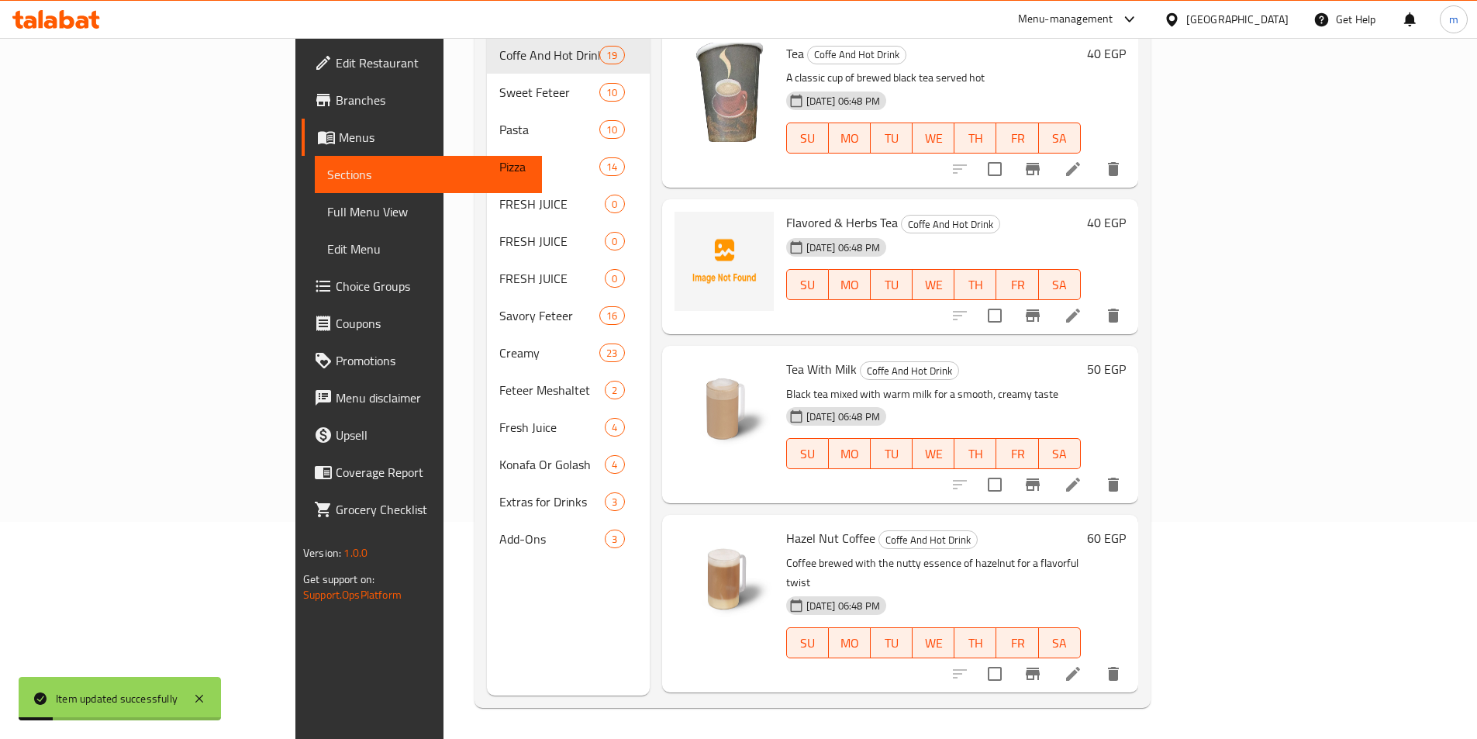
scroll to position [217, 0]
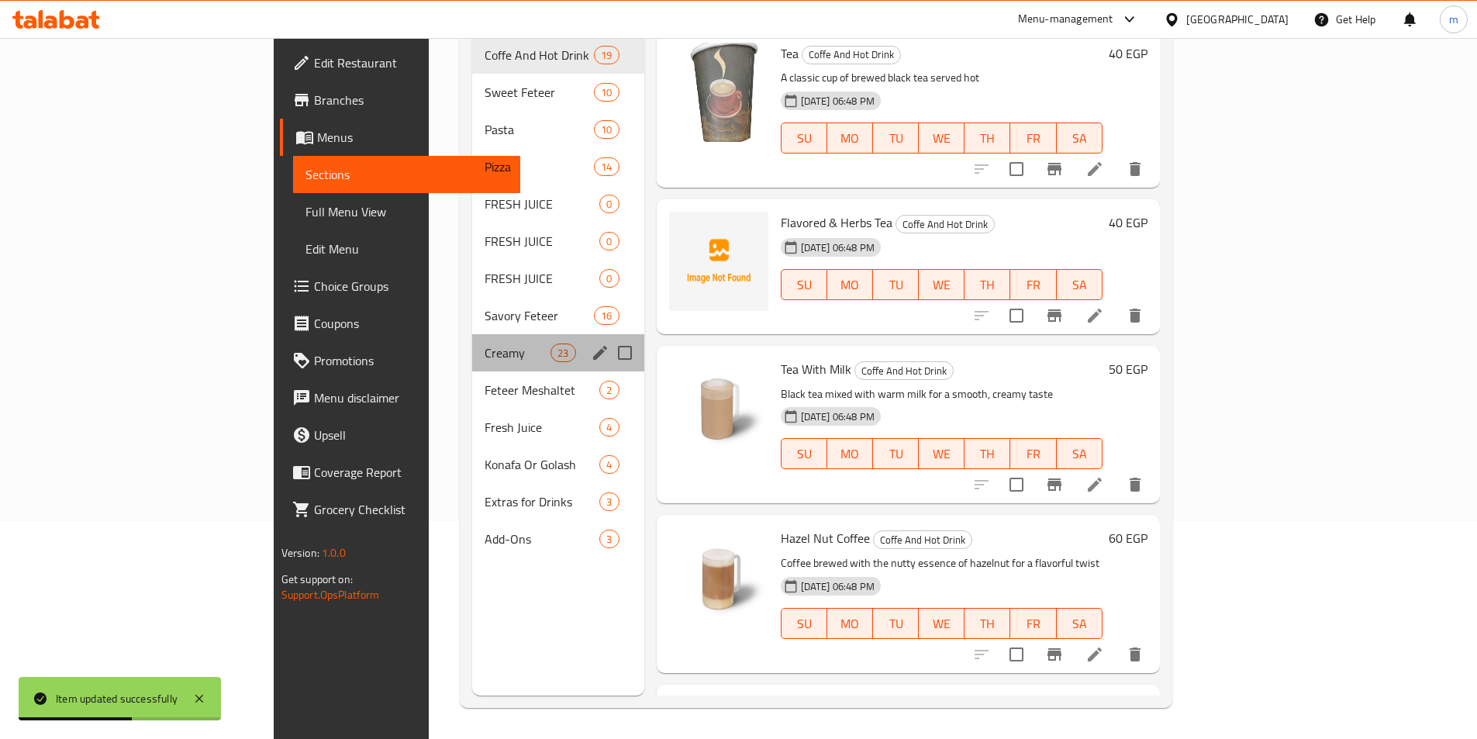
click at [472, 334] on div "Creamy 23" at bounding box center [558, 352] width 172 height 37
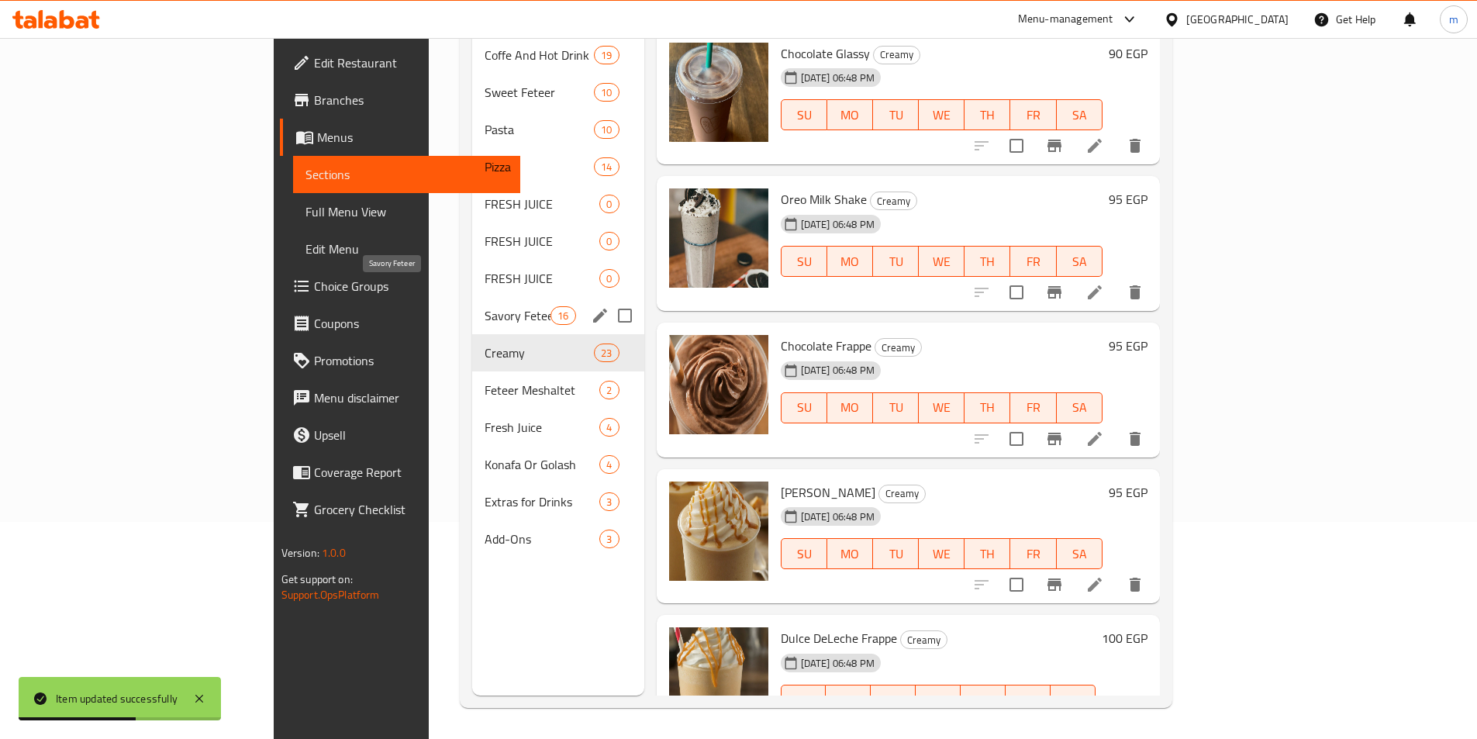
click at [485, 306] on span "Savory Feteer" at bounding box center [518, 315] width 66 height 19
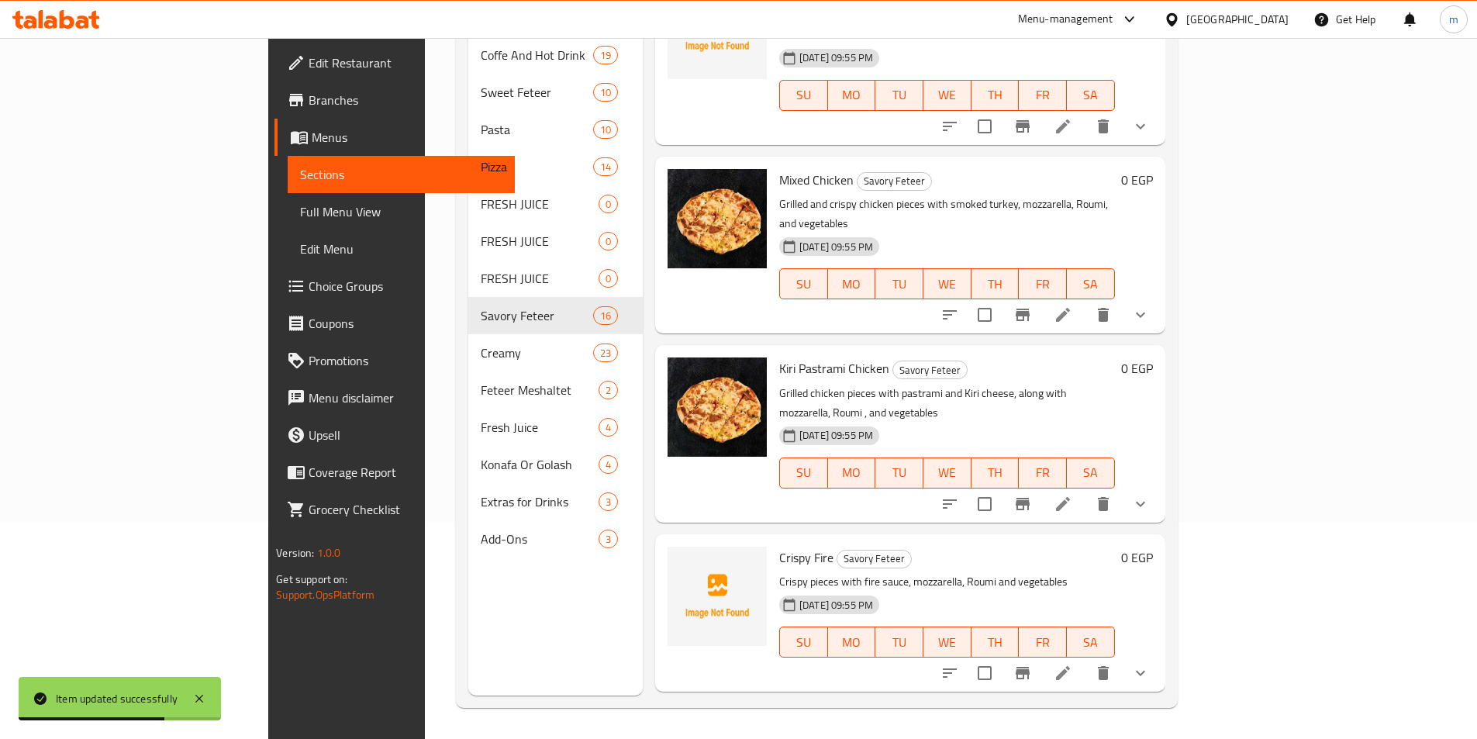
scroll to position [388, 0]
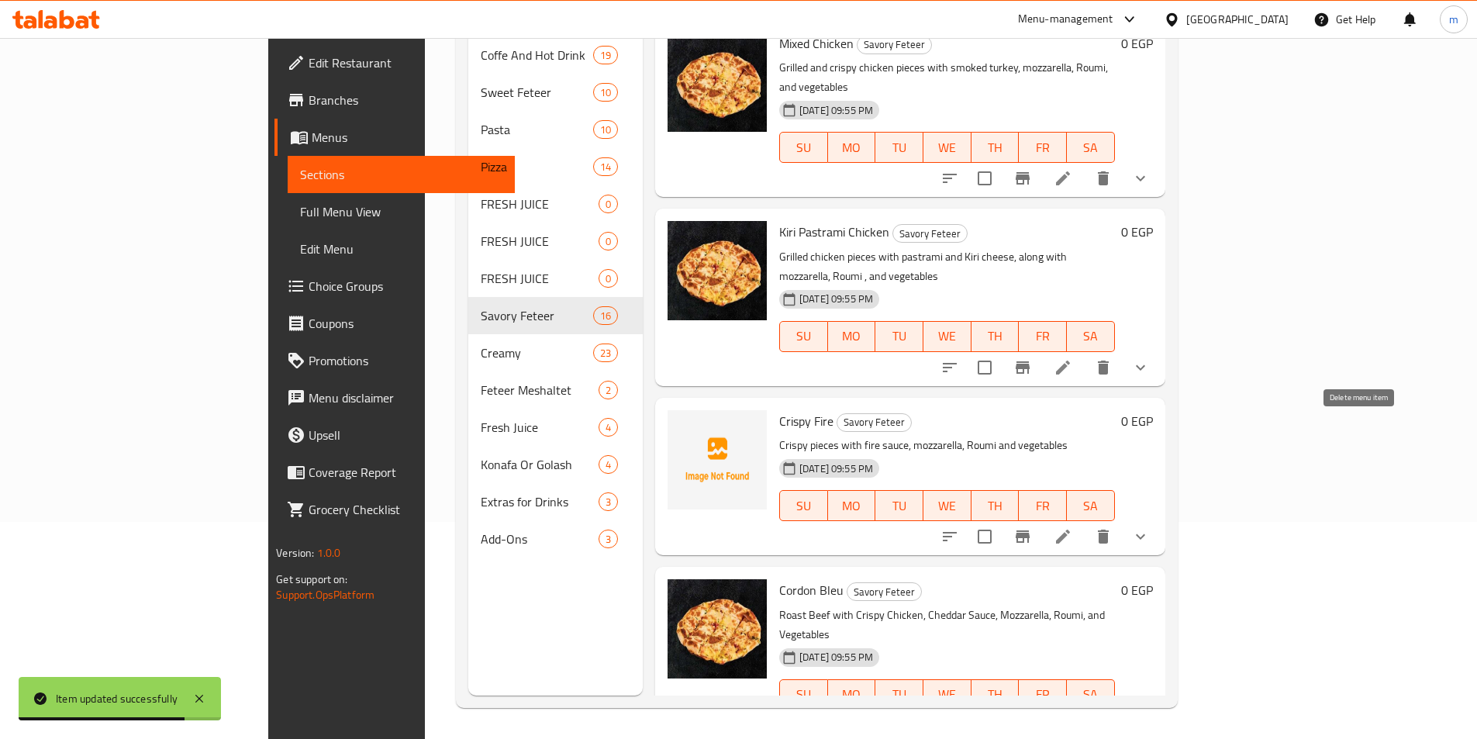
click at [1150, 527] on icon "show more" at bounding box center [1140, 536] width 19 height 19
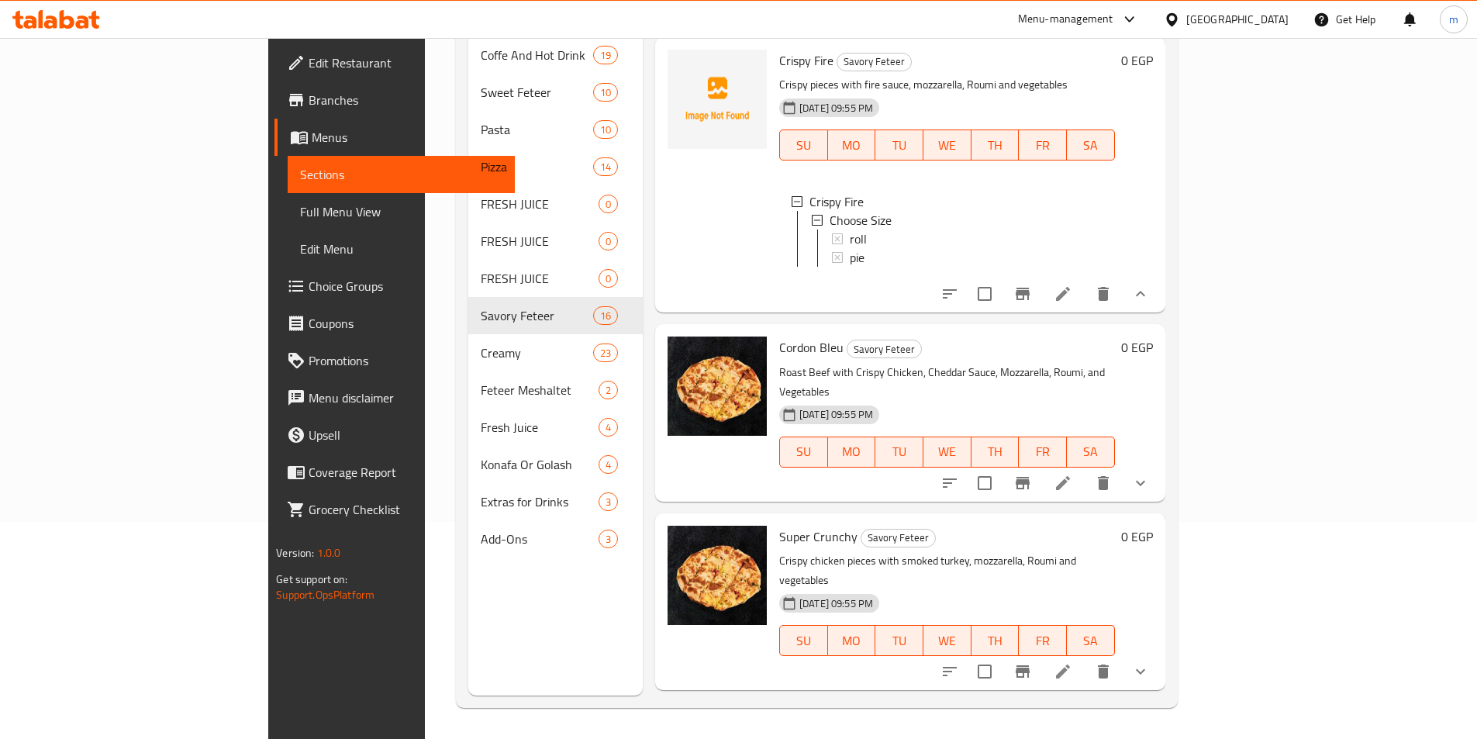
scroll to position [776, 0]
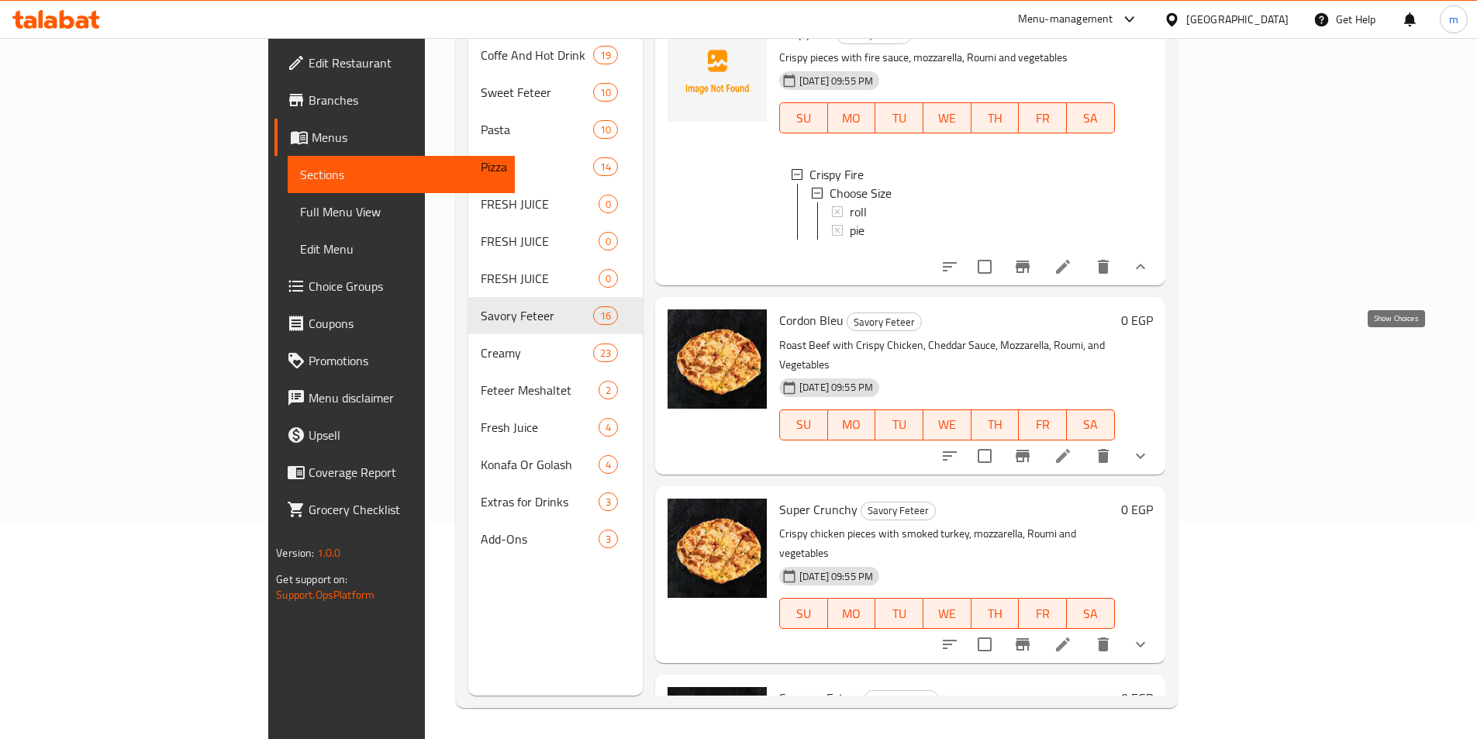
click at [1150, 447] on icon "show more" at bounding box center [1140, 456] width 19 height 19
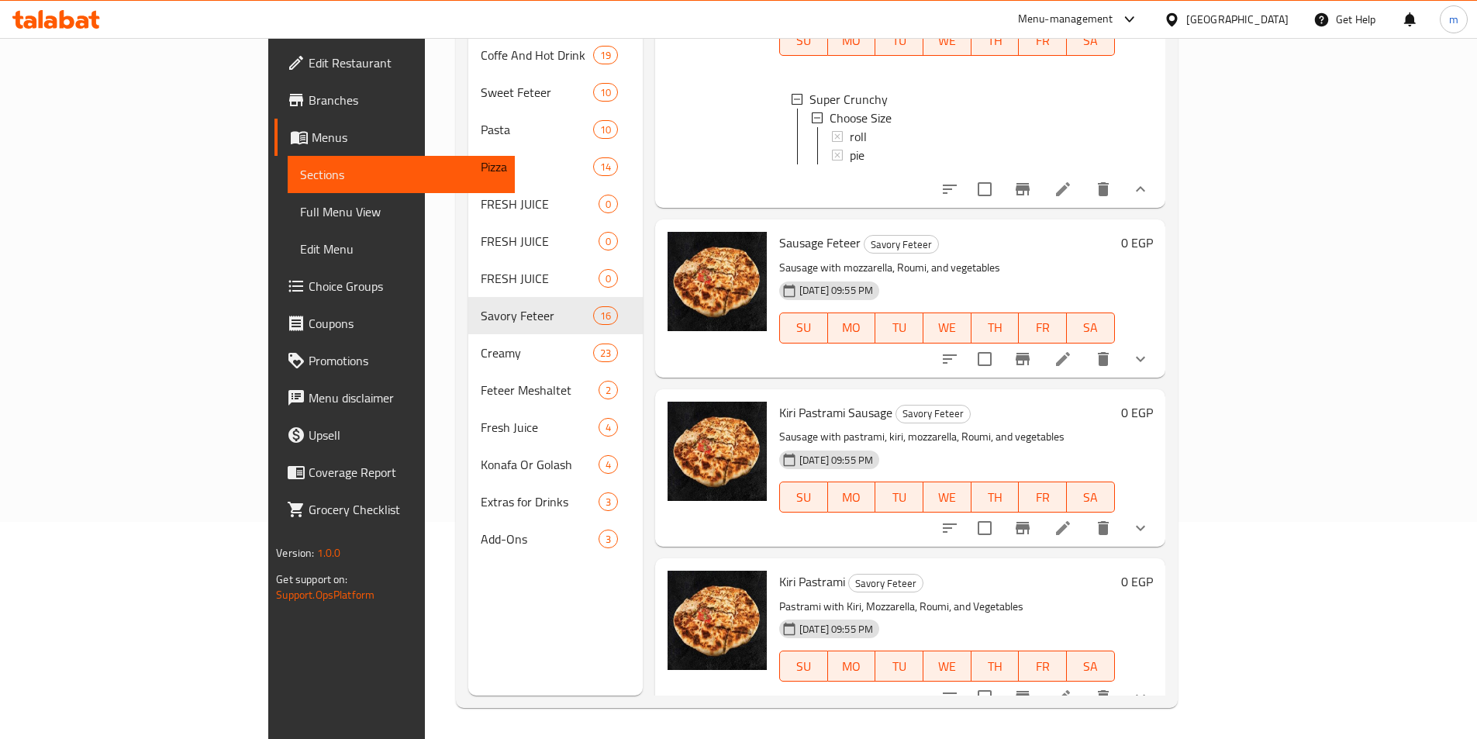
scroll to position [1487, 0]
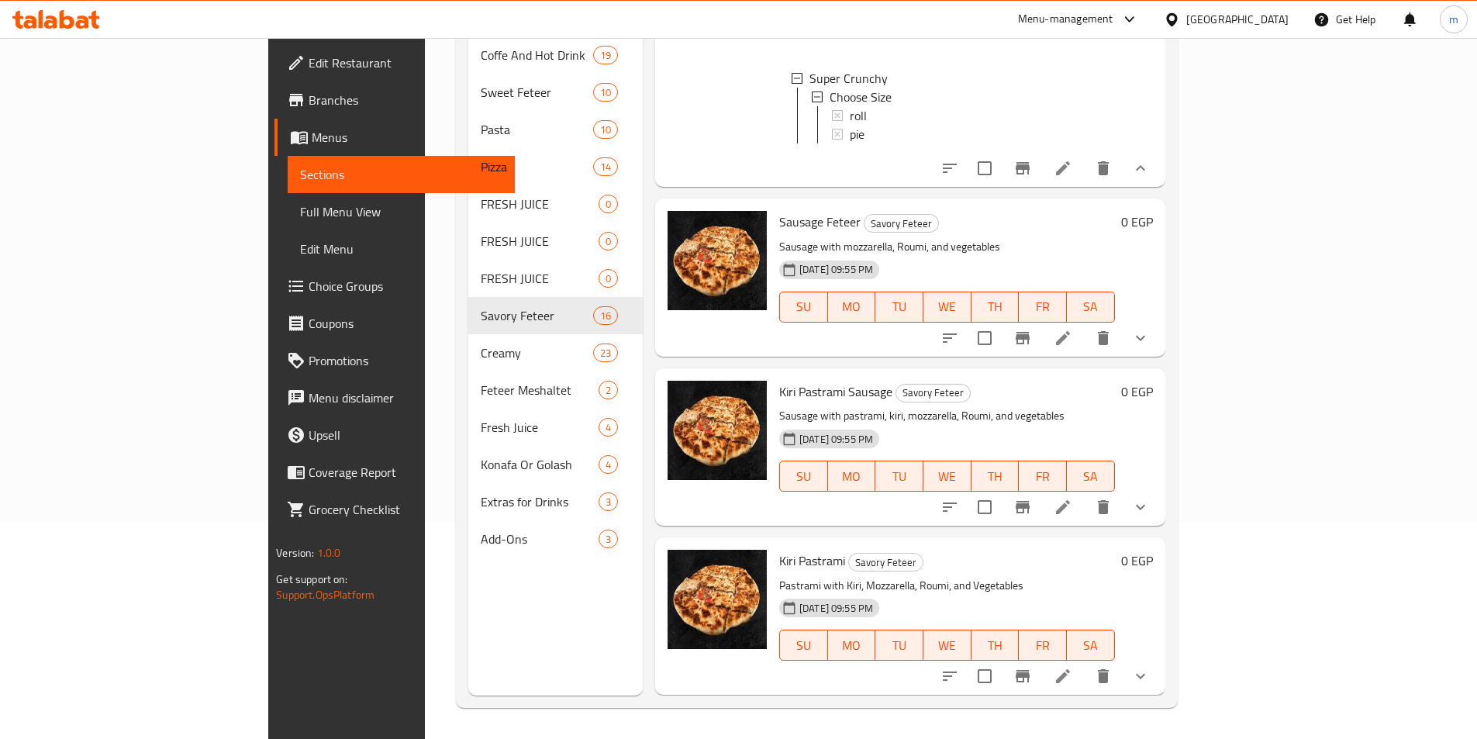
click at [1159, 320] on button "show more" at bounding box center [1140, 338] width 37 height 37
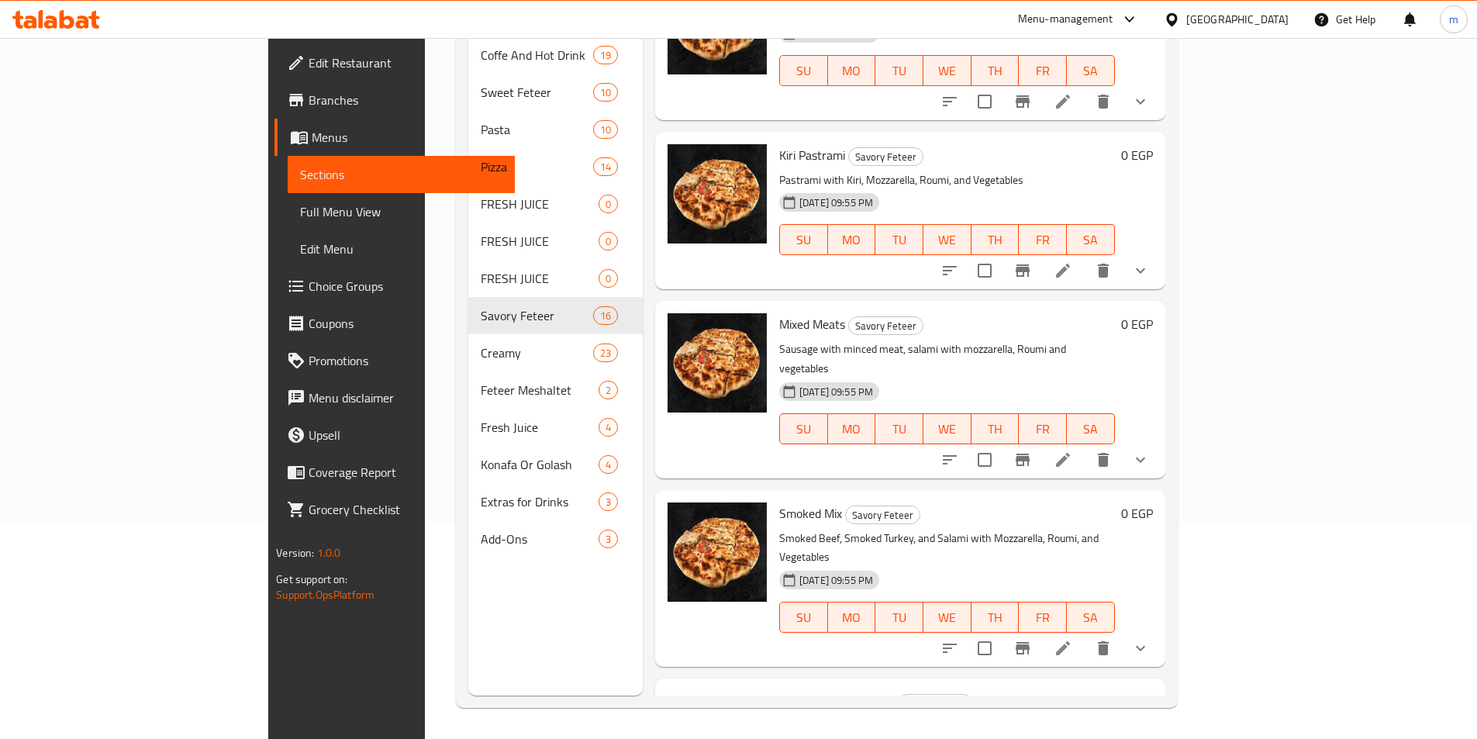
scroll to position [2085, 0]
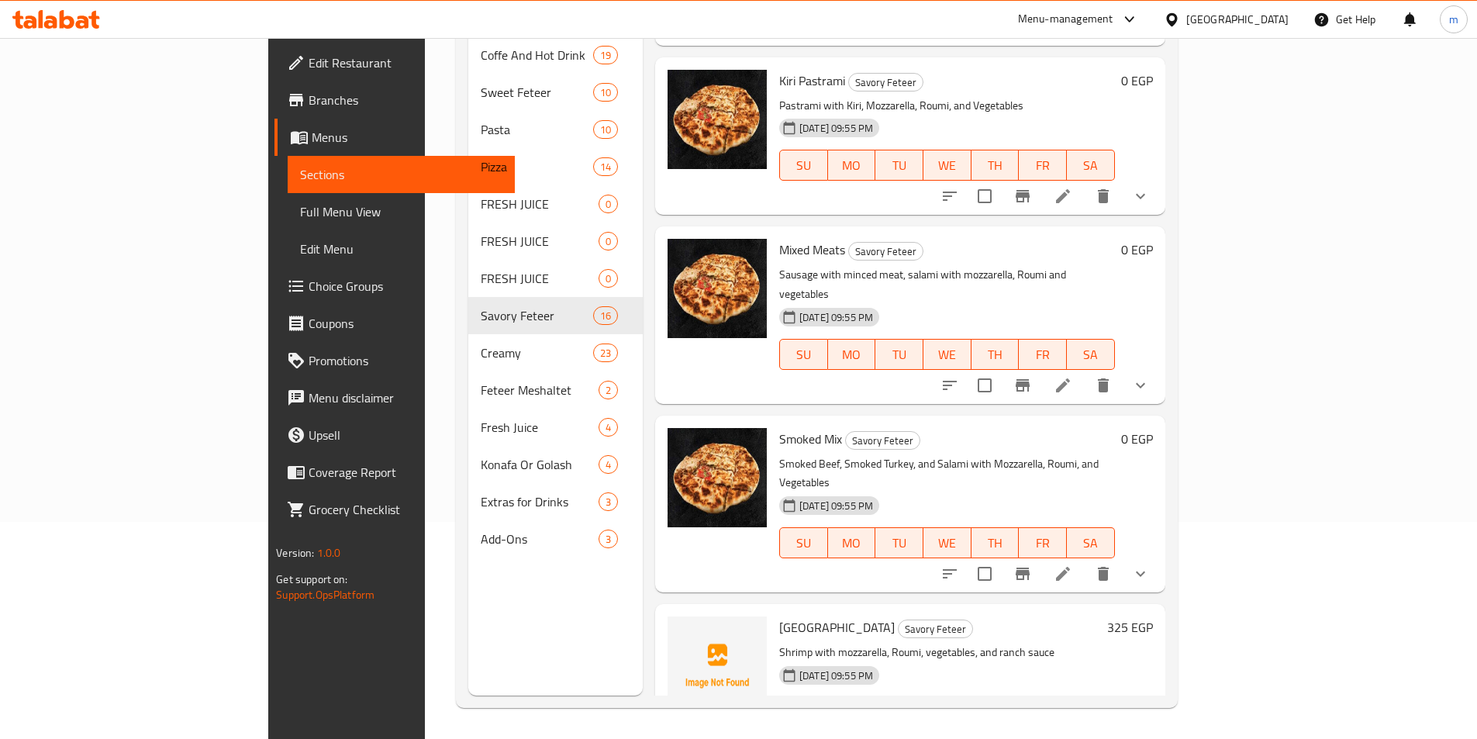
click at [1153, 617] on div "325 EGP" at bounding box center [1127, 683] width 52 height 133
click at [1150, 376] on icon "show more" at bounding box center [1140, 385] width 19 height 19
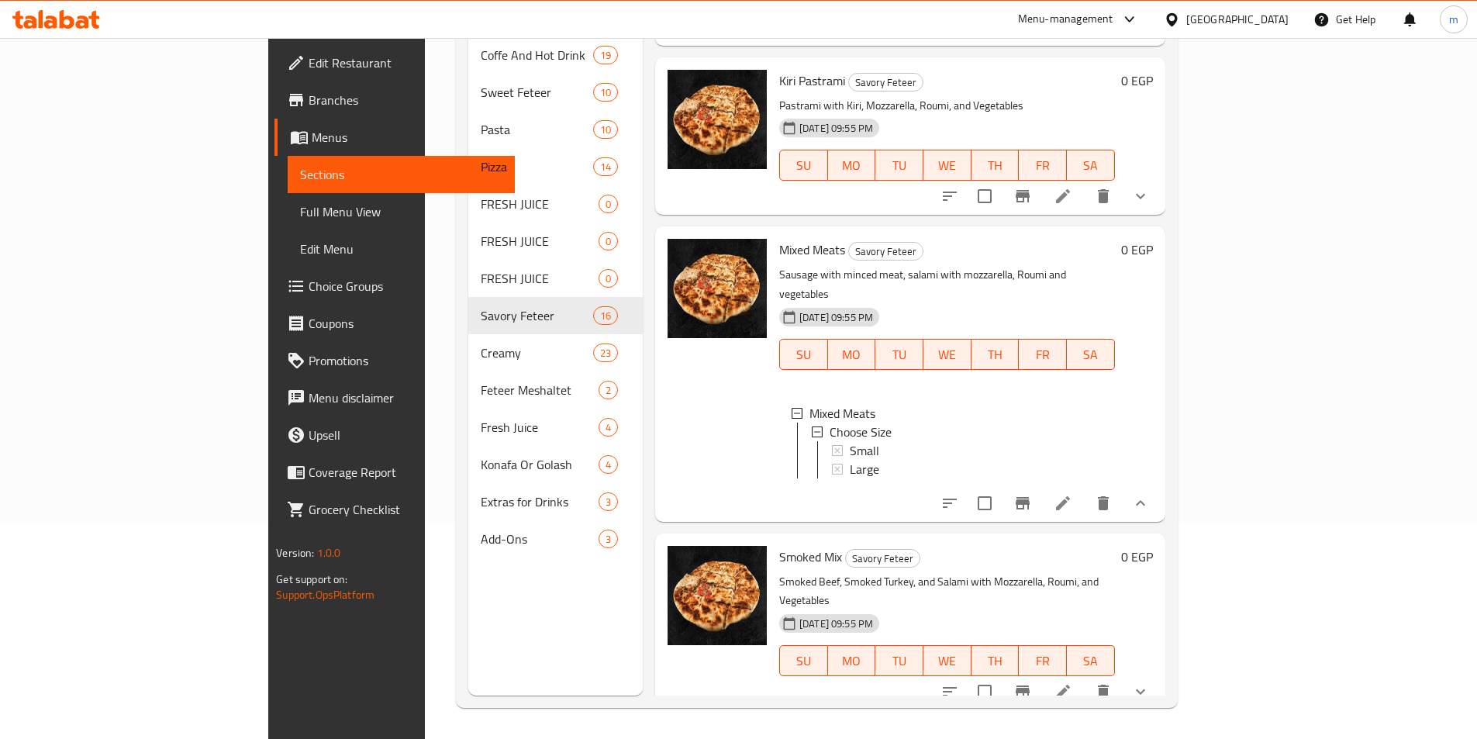
click at [1145, 194] on icon "show more" at bounding box center [1140, 196] width 9 height 5
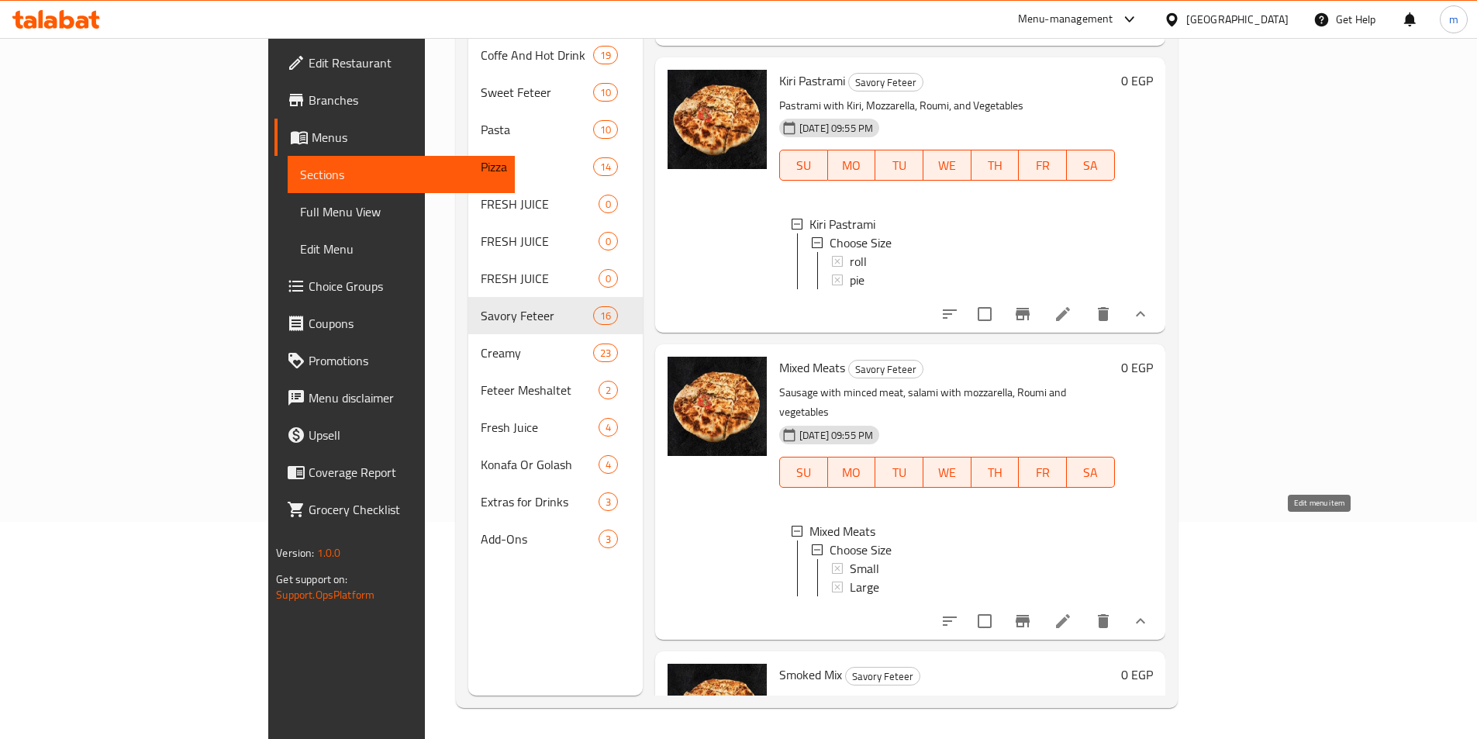
click at [1070, 614] on icon at bounding box center [1063, 621] width 14 height 14
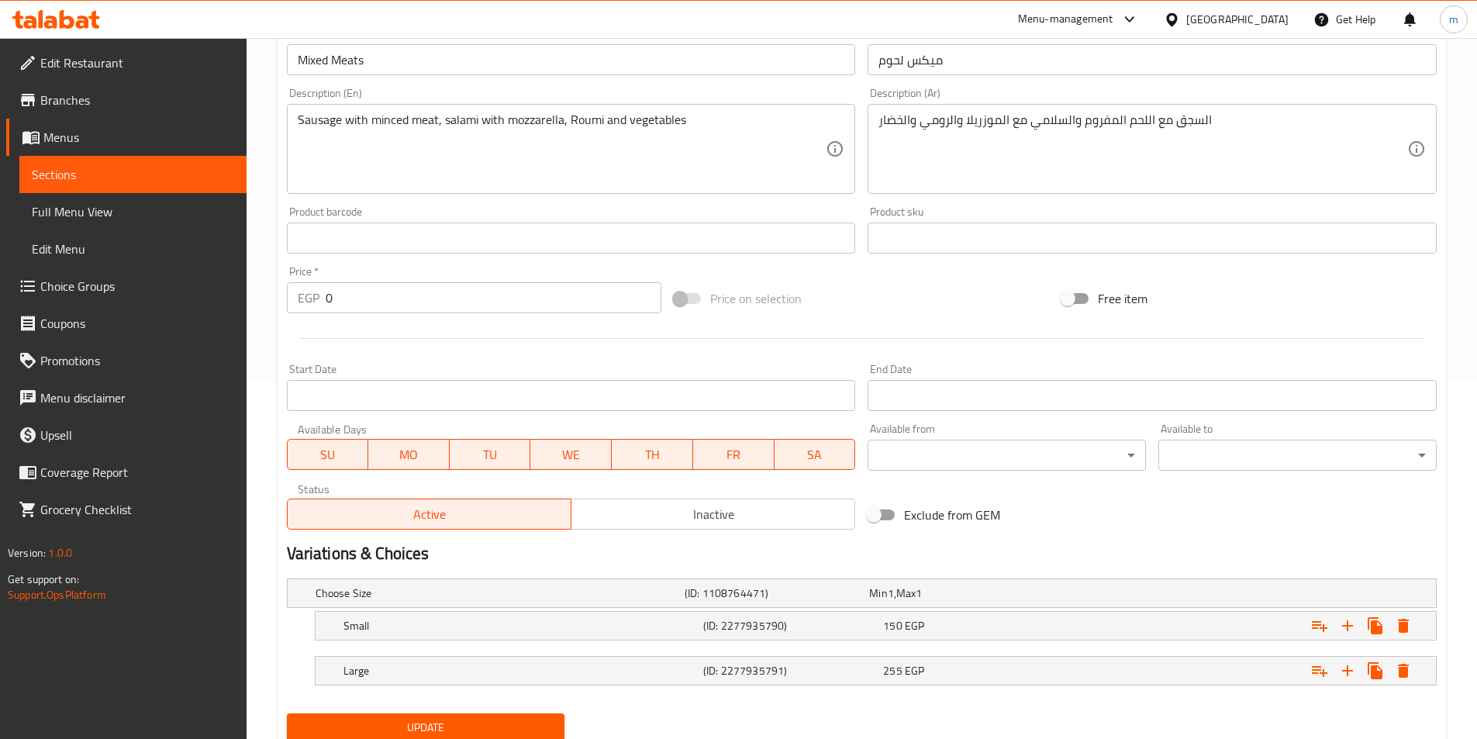
scroll to position [414, 0]
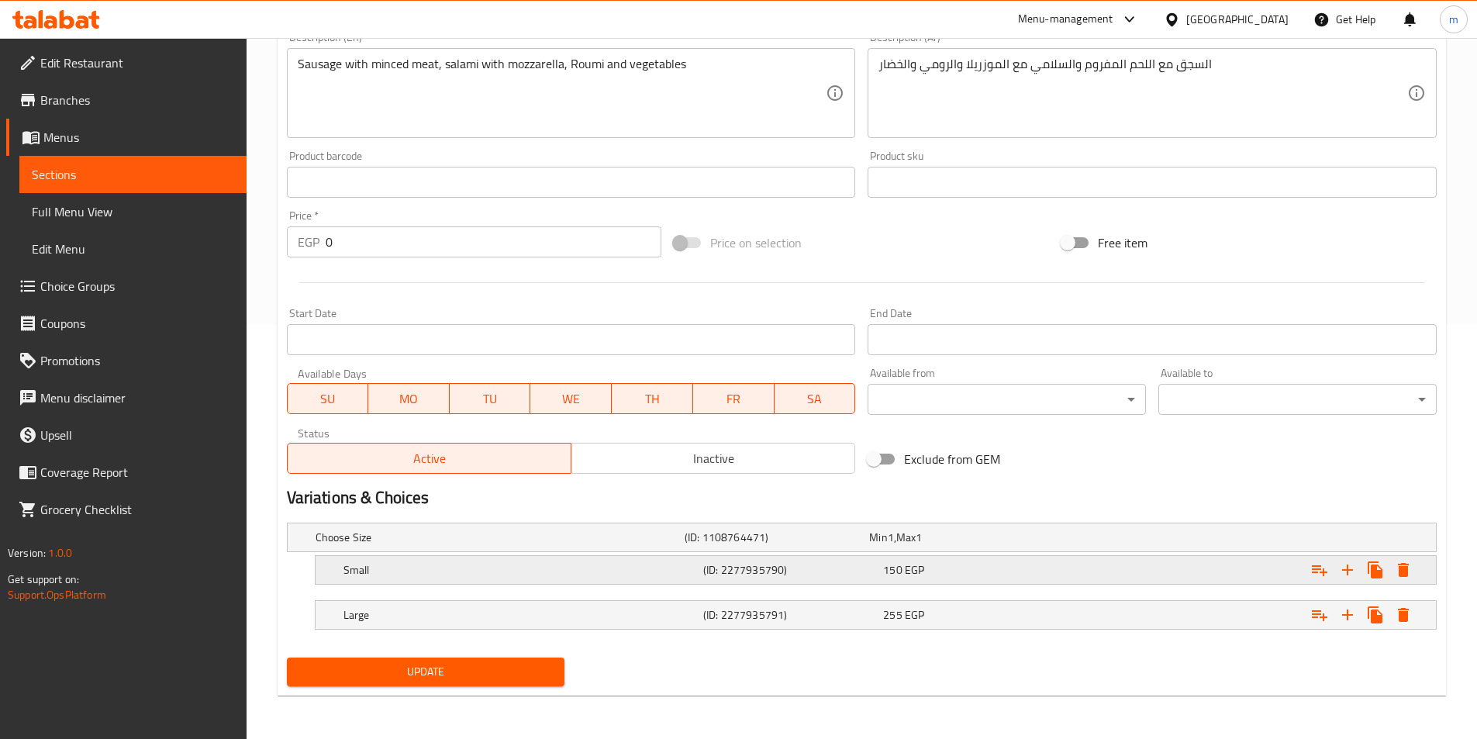
click at [390, 576] on h5 "Small" at bounding box center [521, 570] width 354 height 16
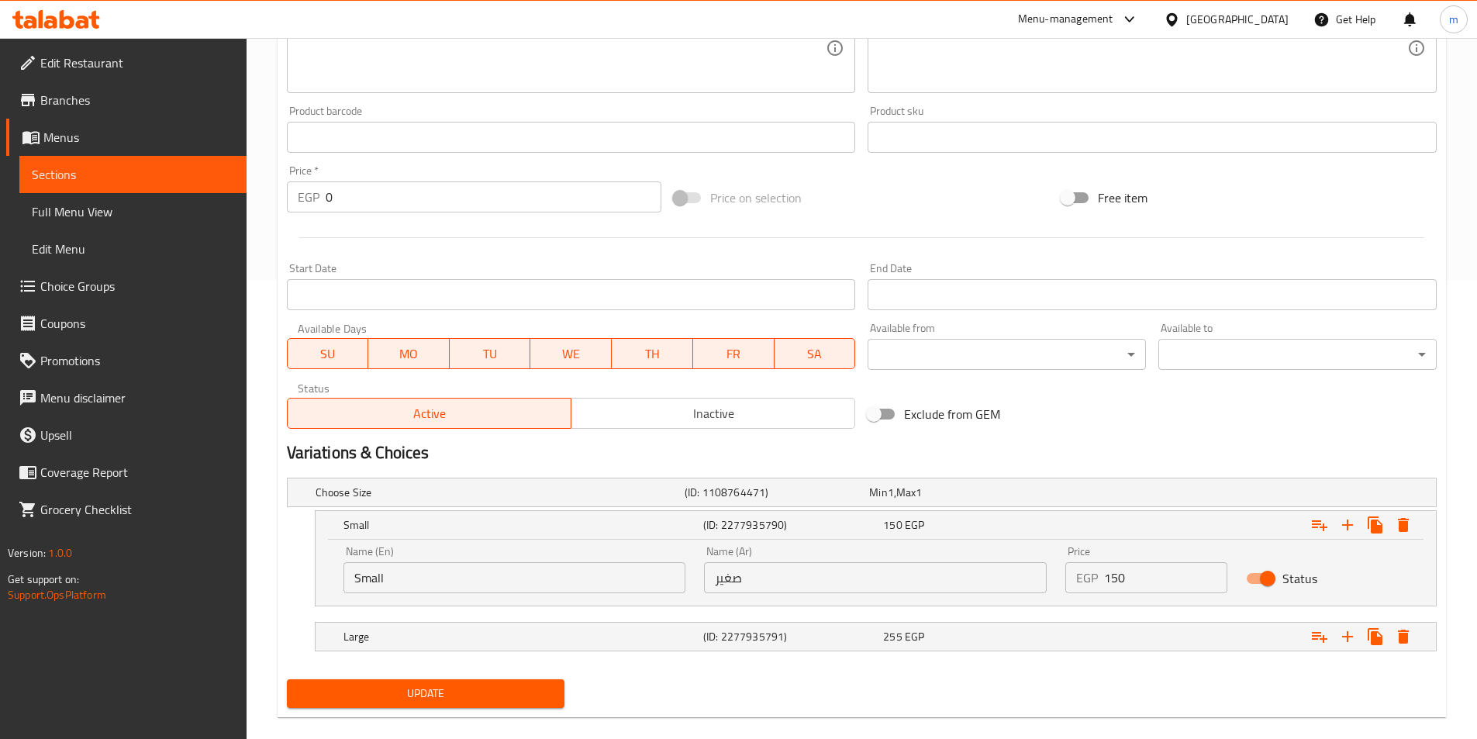
scroll to position [481, 0]
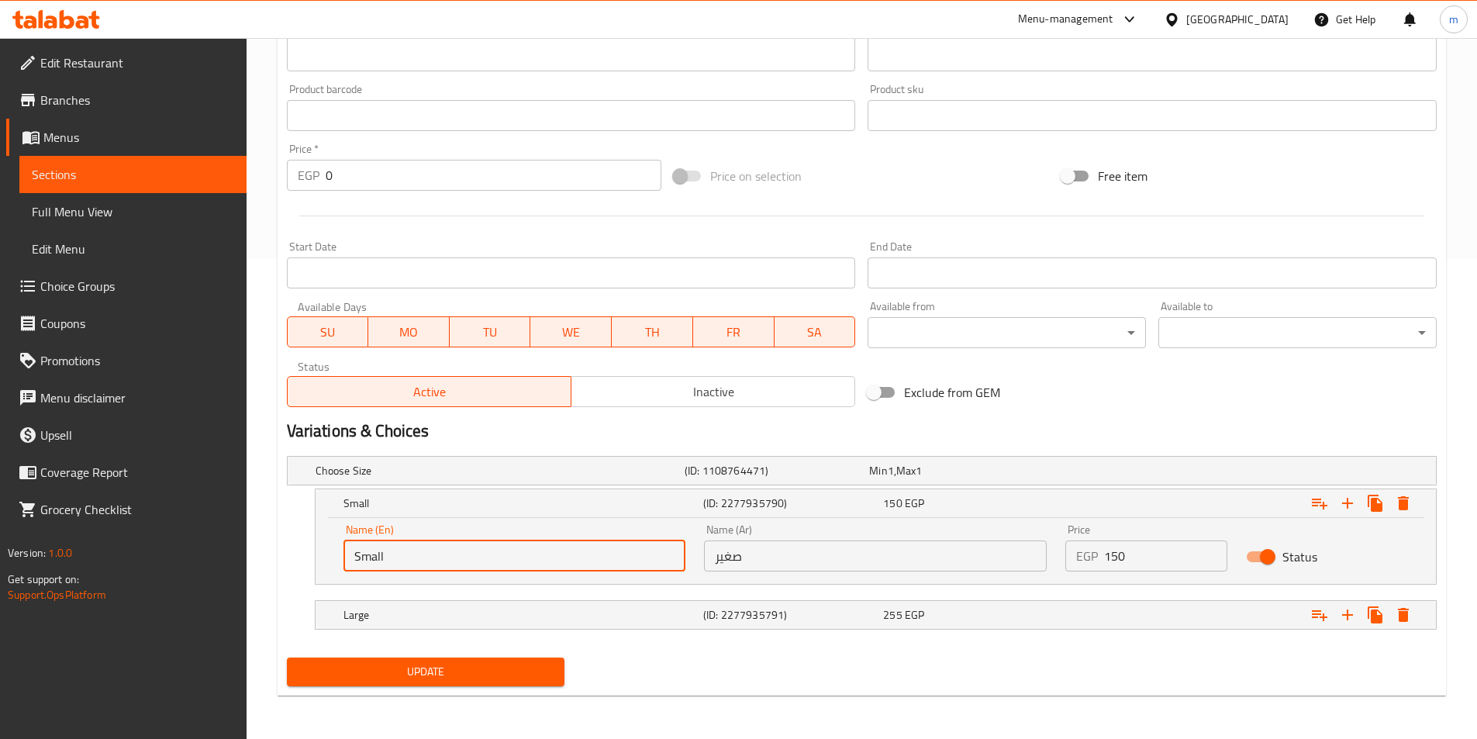
drag, startPoint x: 385, startPoint y: 556, endPoint x: 326, endPoint y: 556, distance: 58.9
click at [326, 556] on div "Name (En) Small Name (En) Name (Ar) صغير Name (Ar) Price EGP 150 Price Status" at bounding box center [876, 551] width 1121 height 66
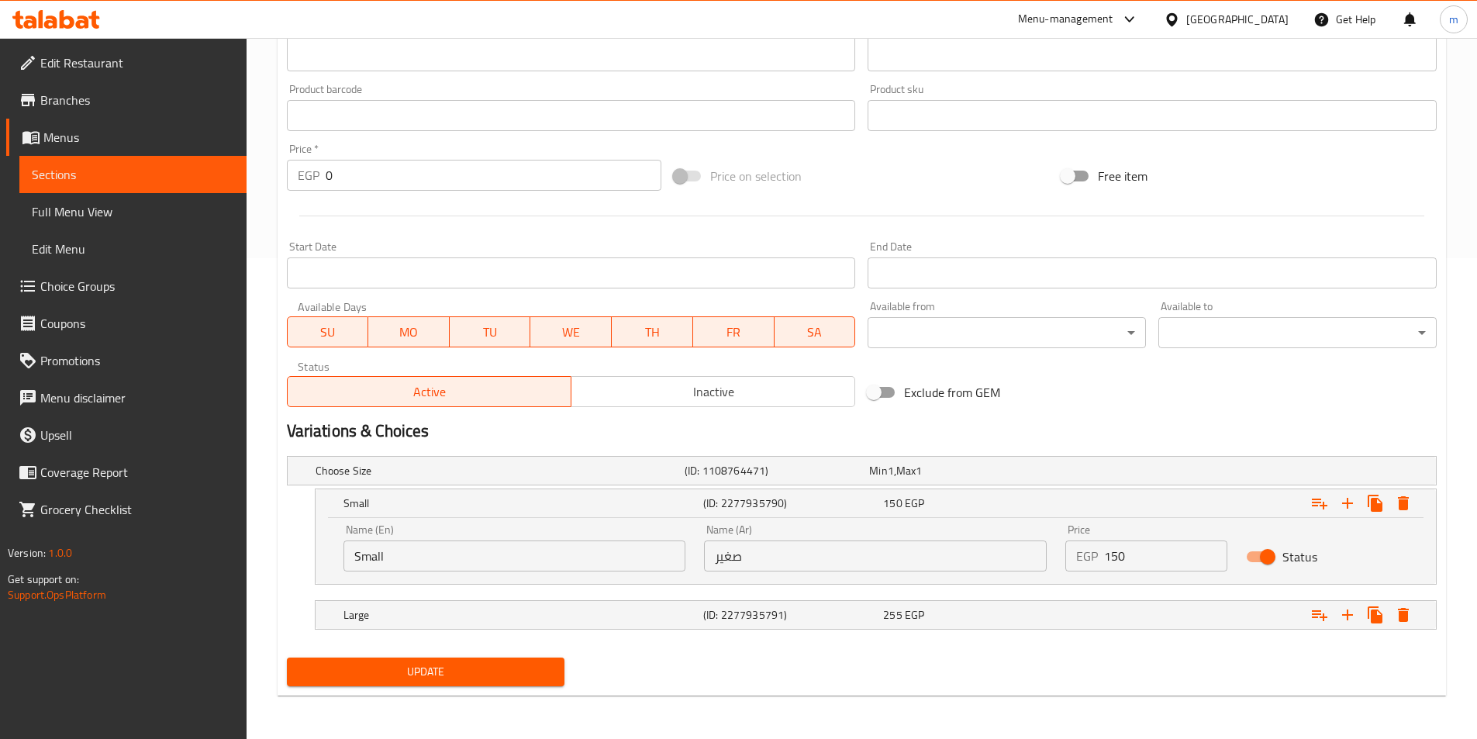
click at [119, 171] on span "Sections" at bounding box center [133, 174] width 202 height 19
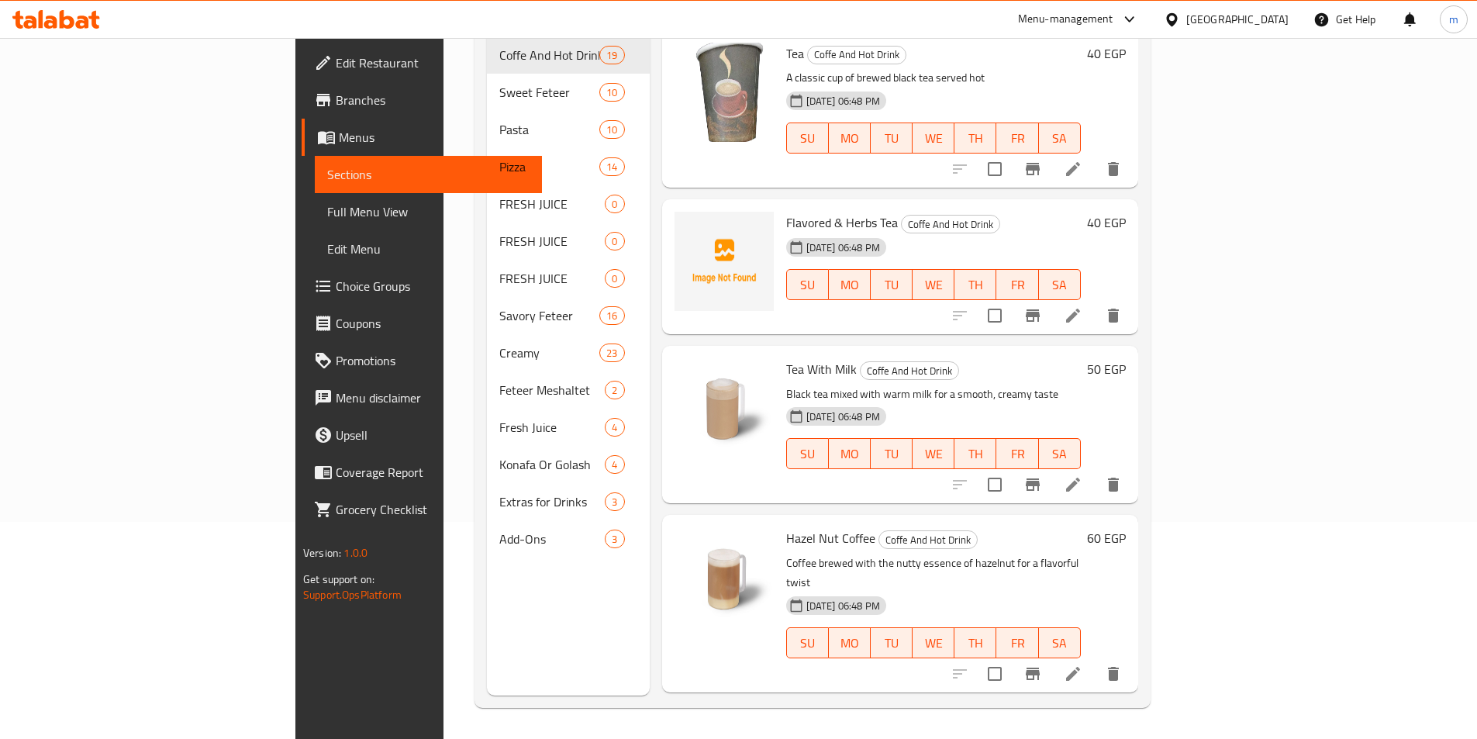
scroll to position [217, 0]
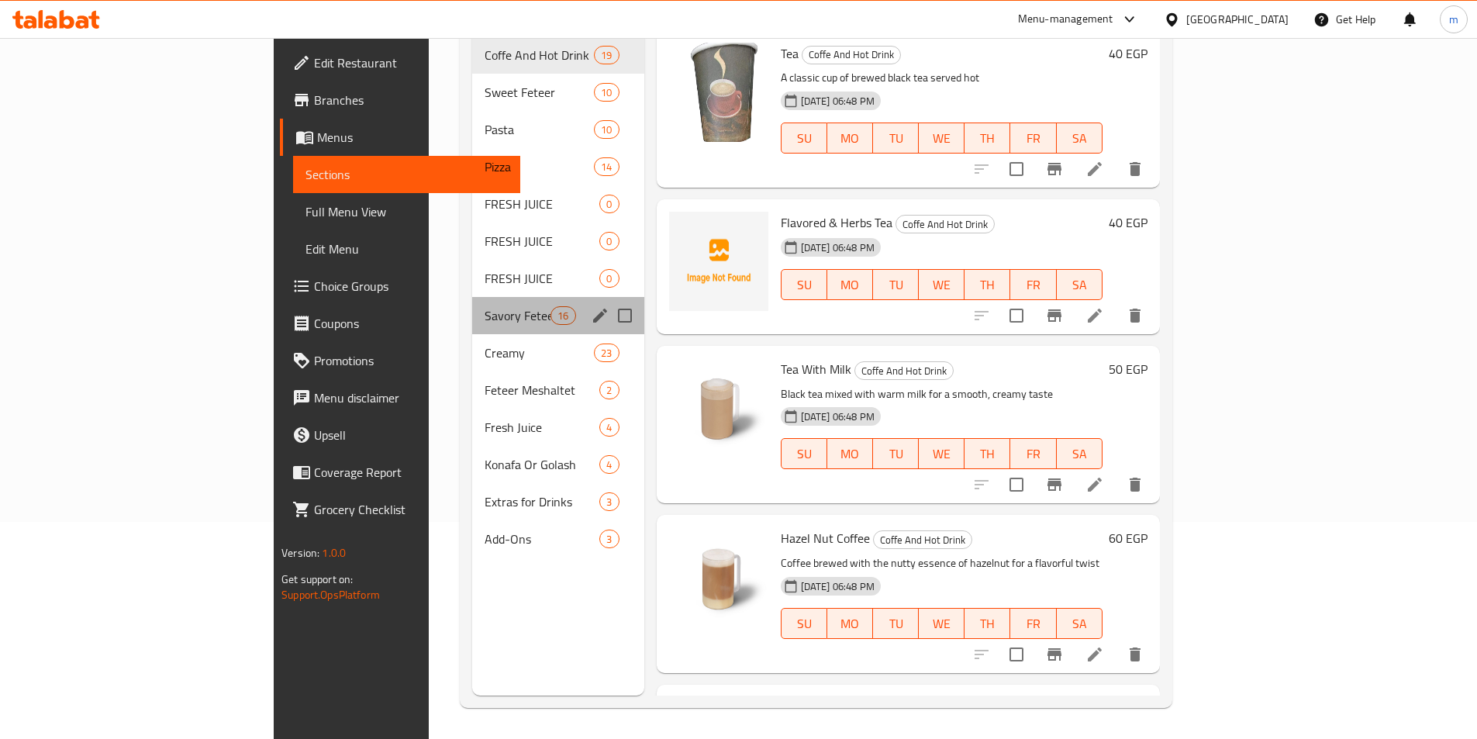
click at [472, 297] on div "Savory Feteer 16" at bounding box center [558, 315] width 172 height 37
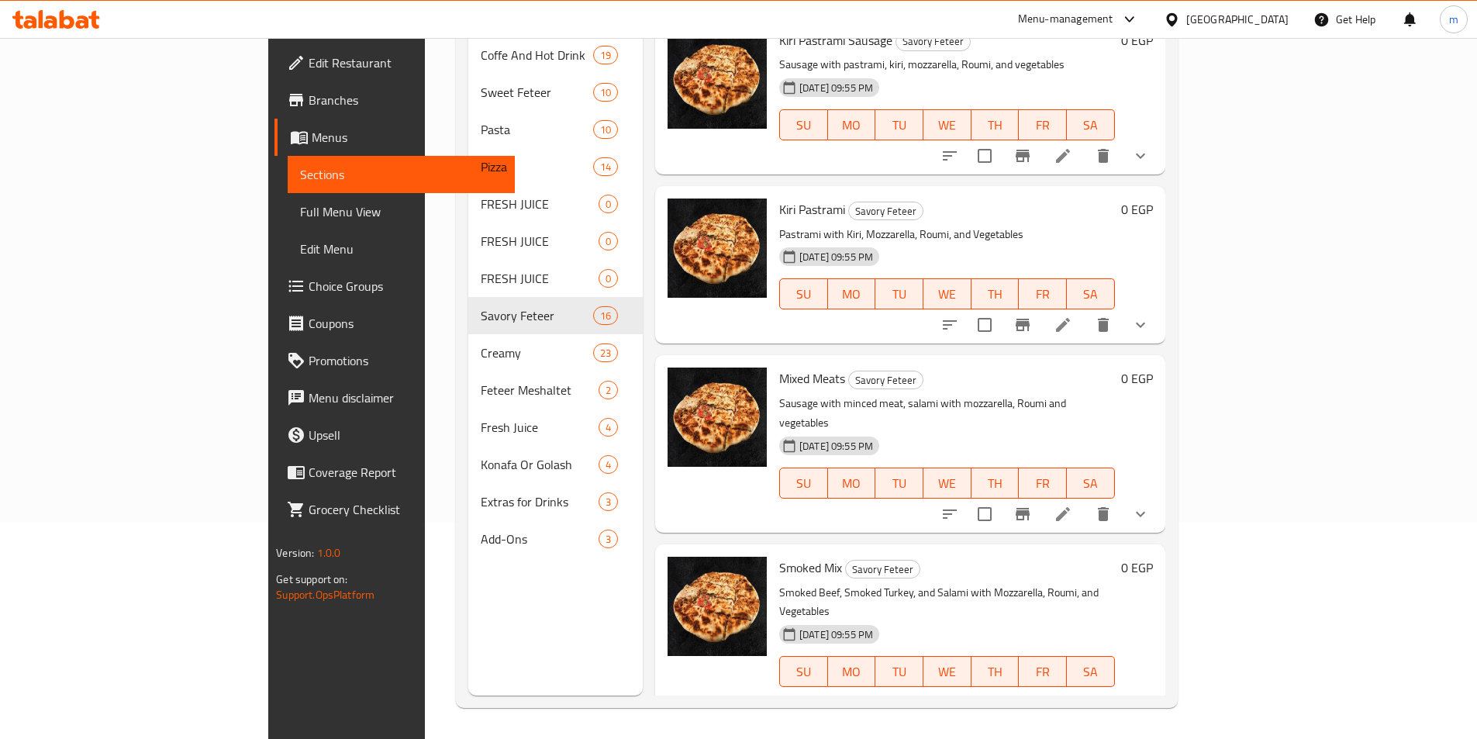
scroll to position [1440, 0]
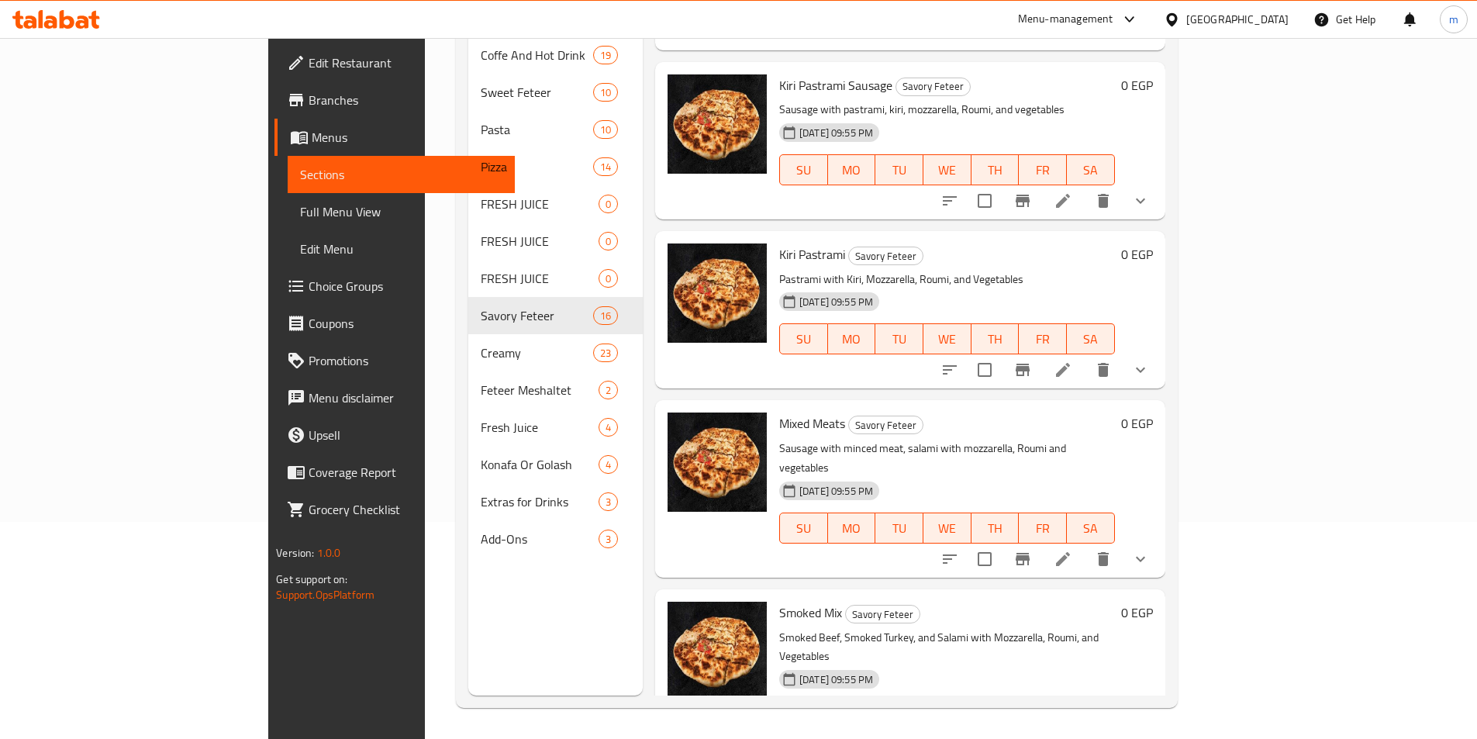
click at [1150, 550] on icon "show more" at bounding box center [1140, 559] width 19 height 19
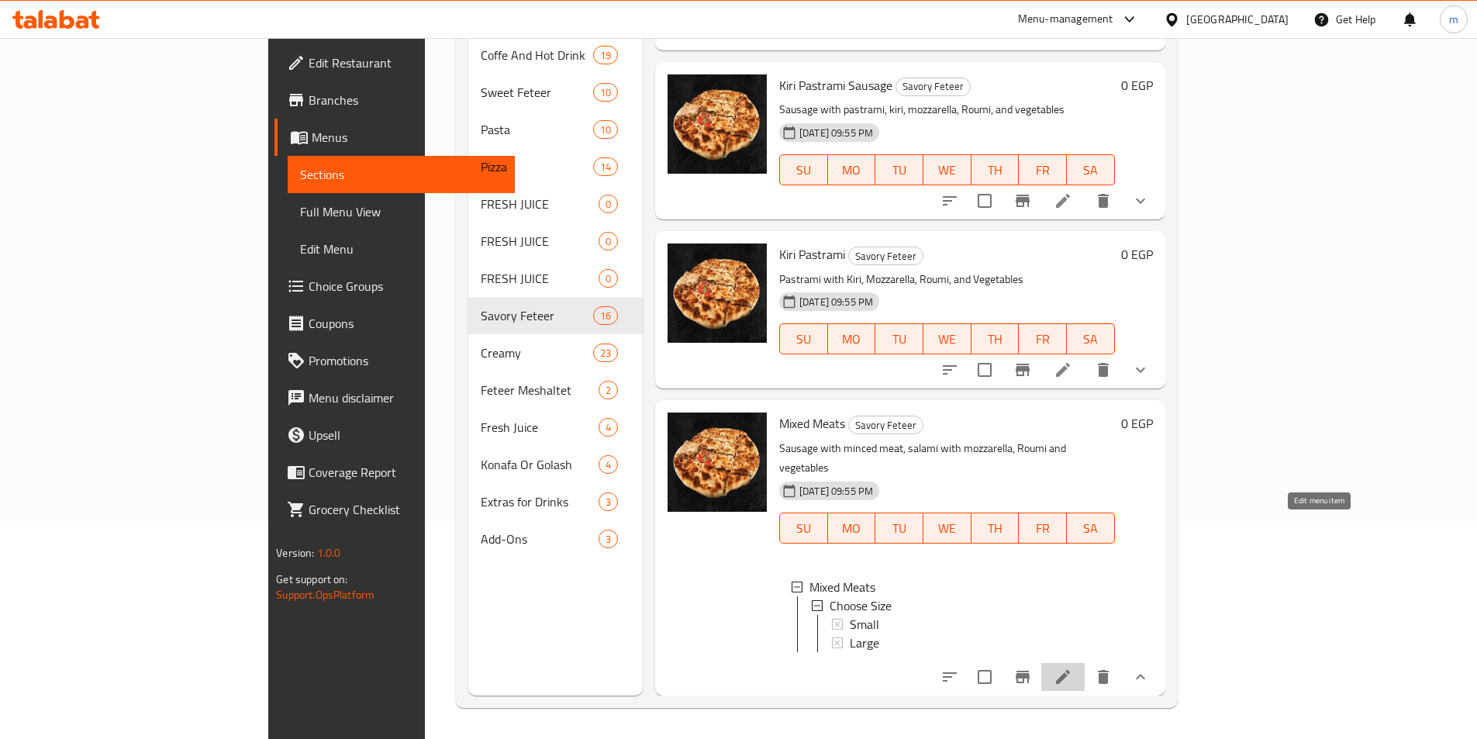
click at [1070, 670] on icon at bounding box center [1063, 677] width 14 height 14
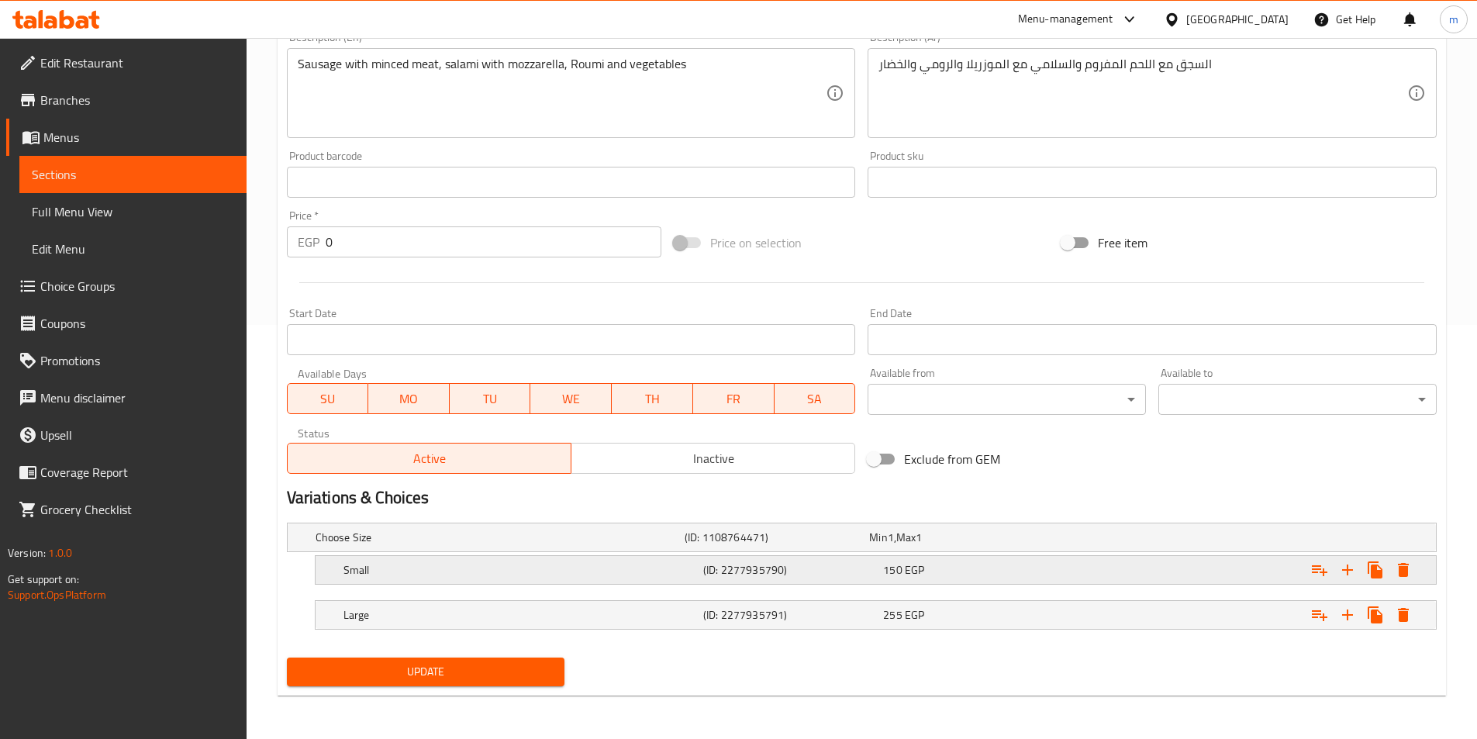
click at [551, 570] on h5 "Small" at bounding box center [521, 570] width 354 height 16
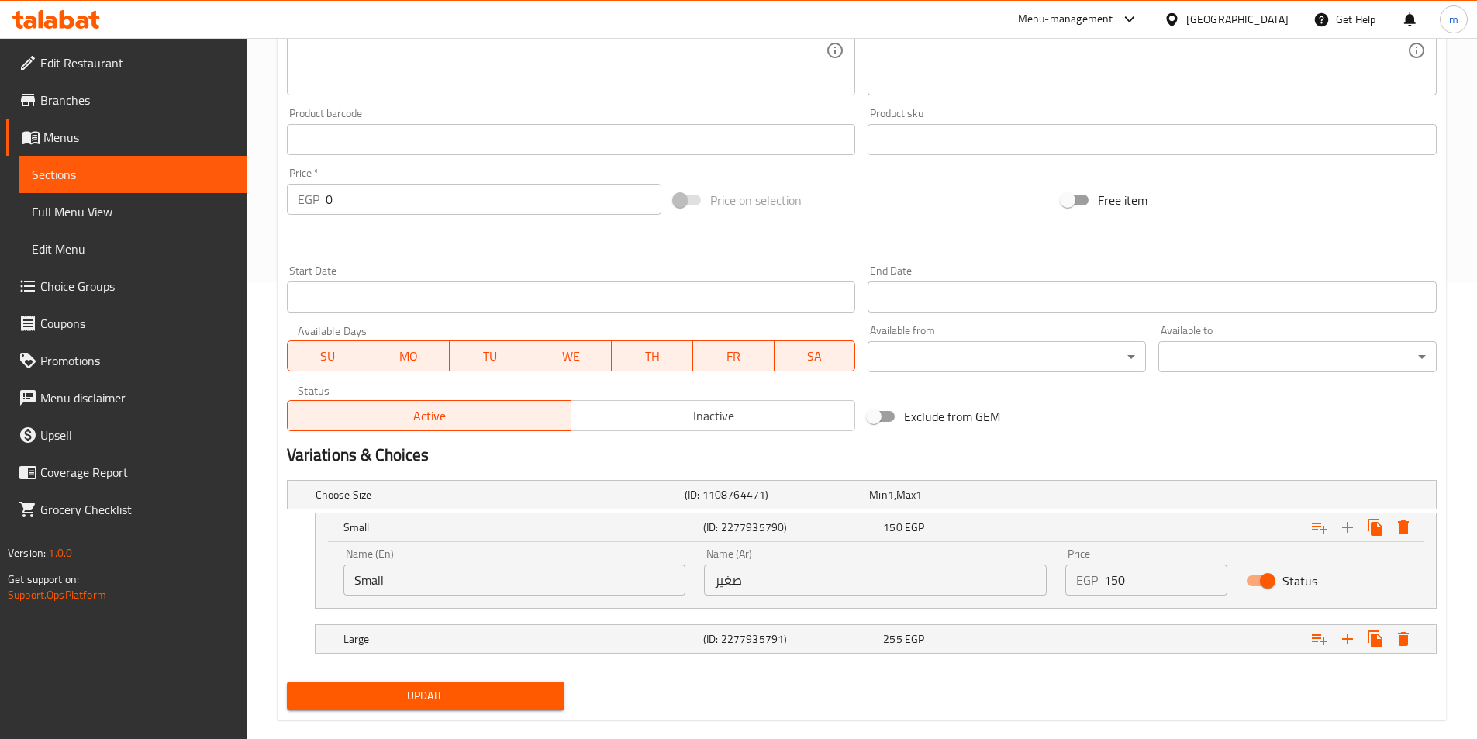
scroll to position [481, 0]
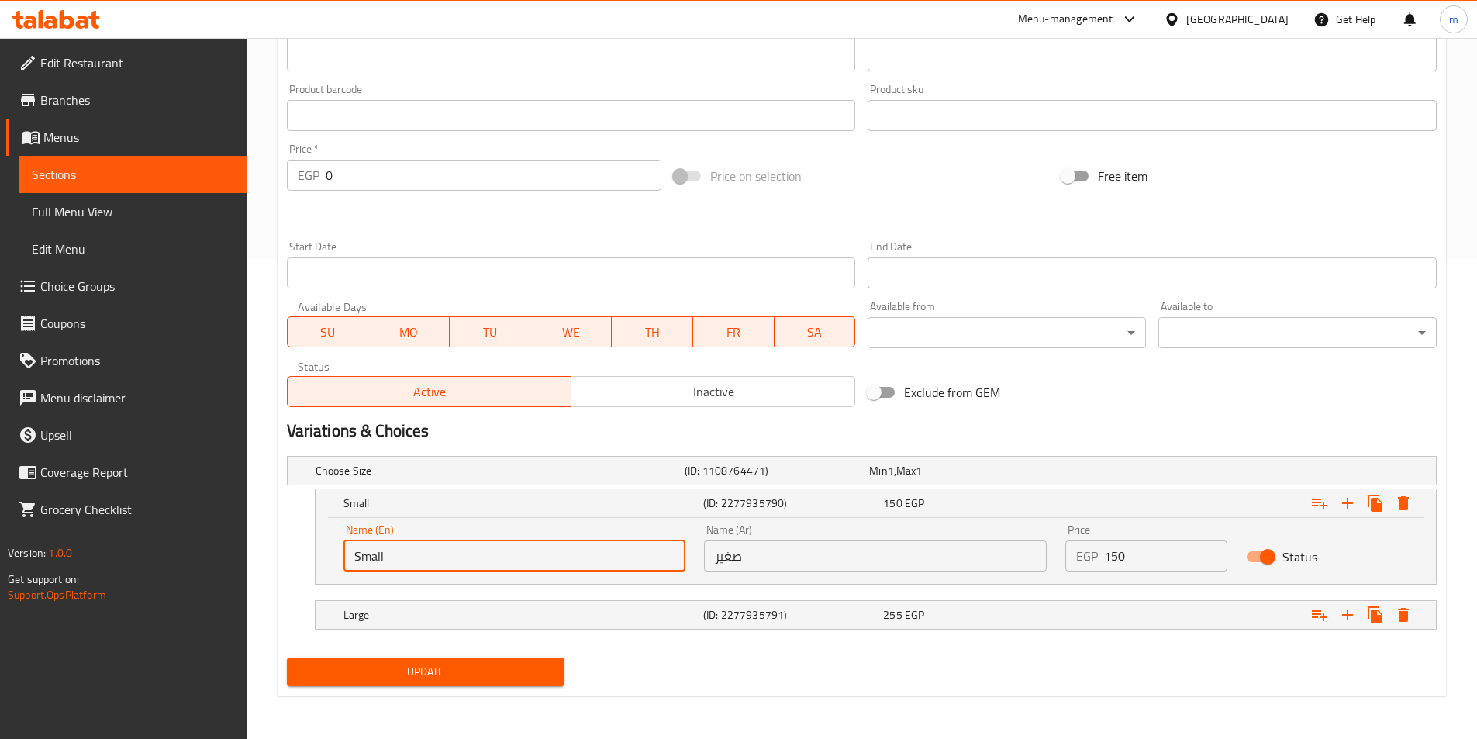
drag, startPoint x: 427, startPoint y: 542, endPoint x: 341, endPoint y: 561, distance: 87.3
click at [341, 561] on div "Name (En) Small Name (En)" at bounding box center [514, 548] width 361 height 66
type input "roll"
click at [453, 626] on div "Large (ID: 2277935791) 255 EGP" at bounding box center [880, 615] width 1080 height 34
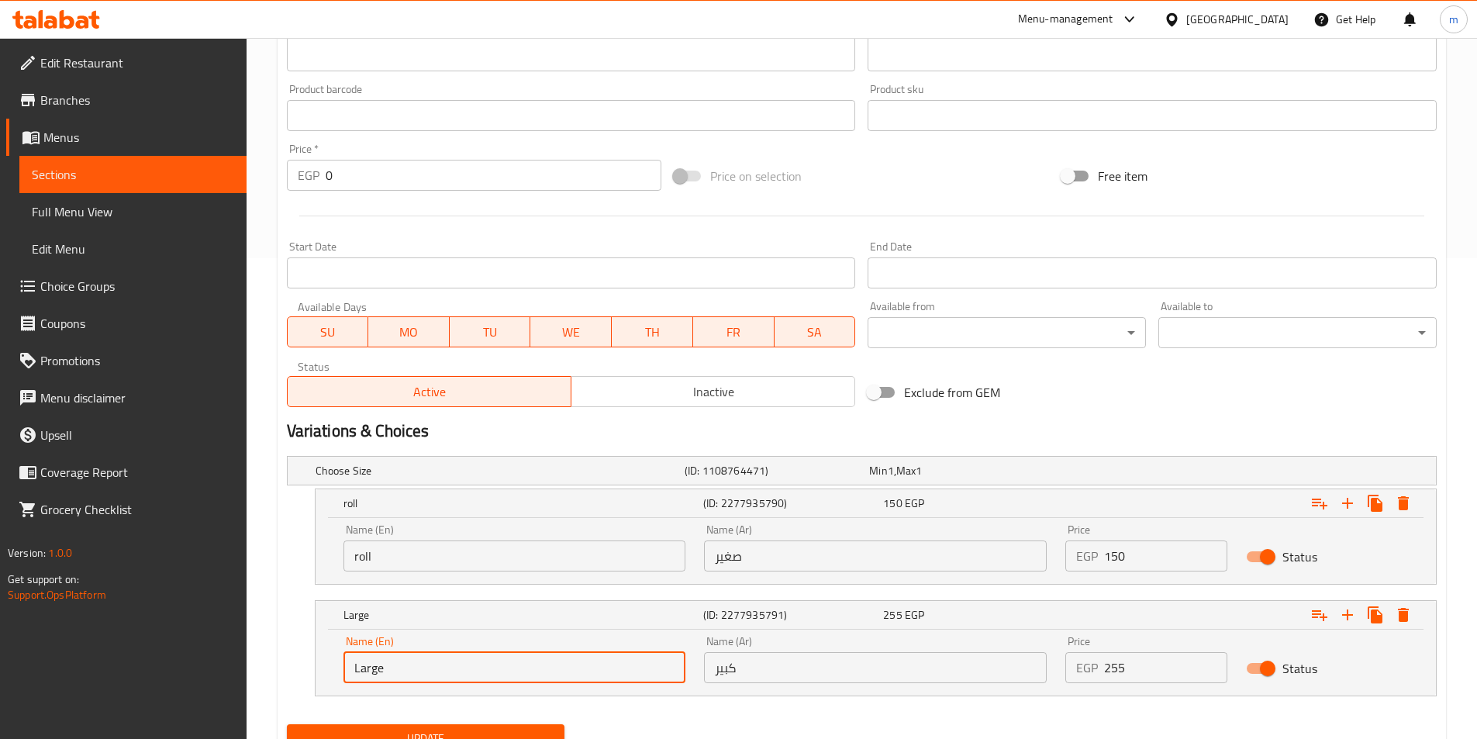
drag, startPoint x: 427, startPoint y: 667, endPoint x: 347, endPoint y: 675, distance: 79.5
click at [347, 675] on input "Large" at bounding box center [515, 667] width 343 height 31
type input "pie"
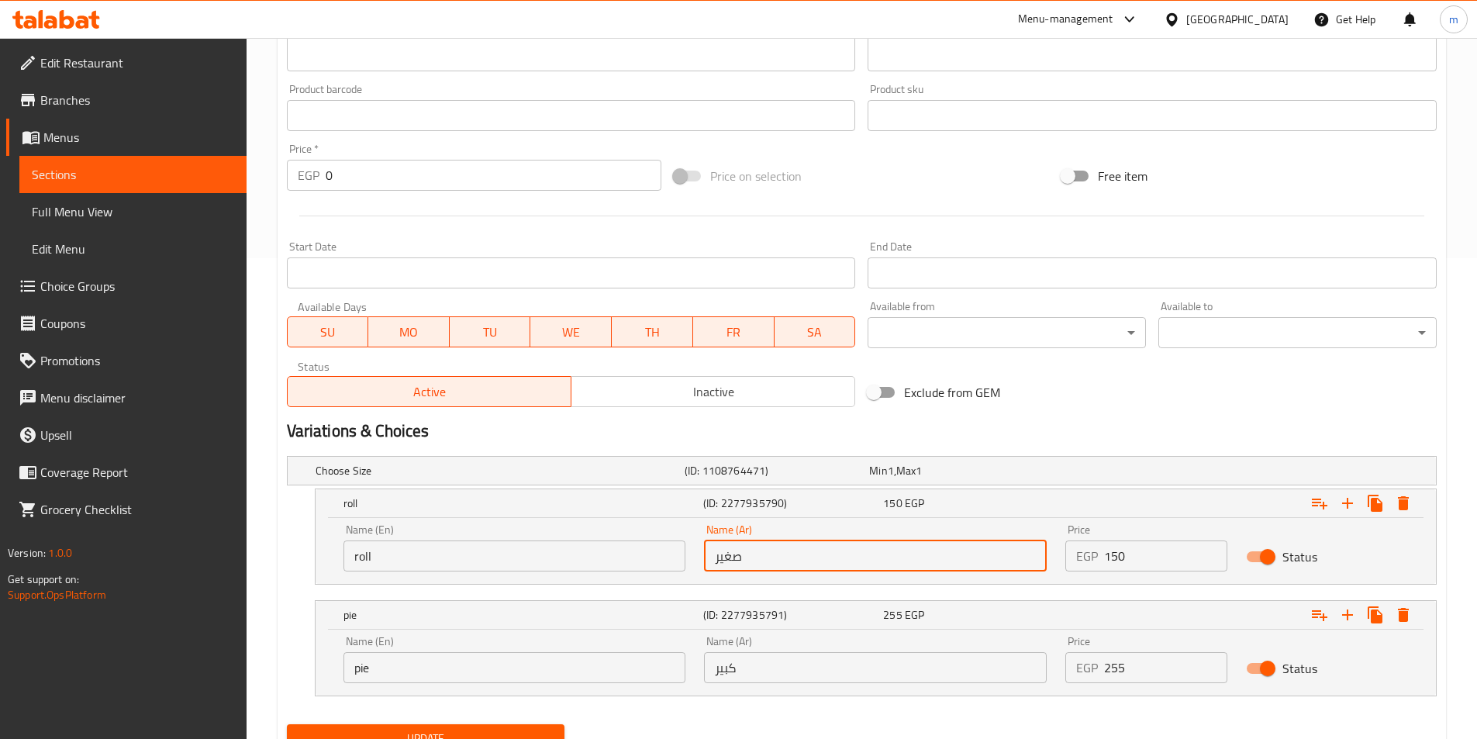
drag, startPoint x: 751, startPoint y: 550, endPoint x: 698, endPoint y: 554, distance: 52.9
click at [698, 554] on div "Name (Ar) صغير Name (Ar)" at bounding box center [875, 548] width 361 height 66
type input "رول"
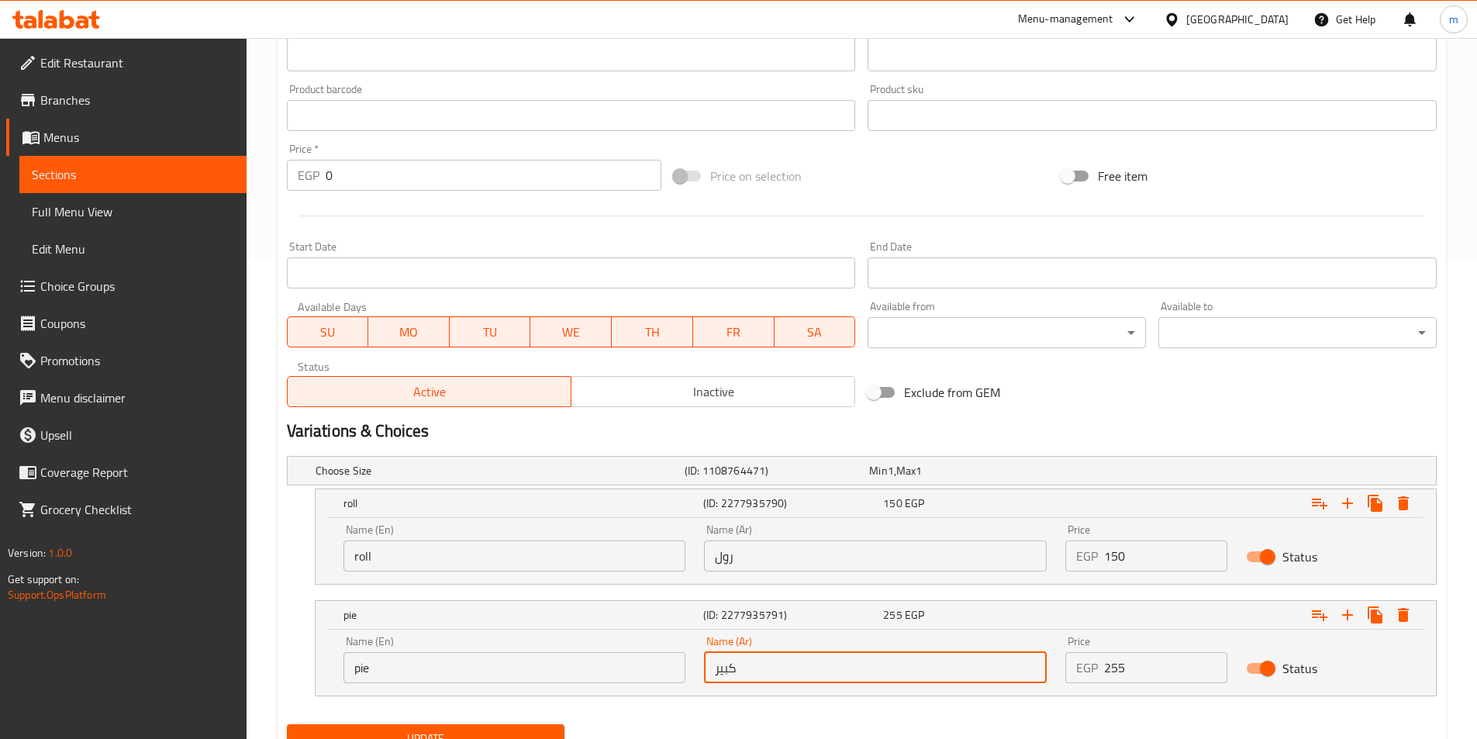
drag, startPoint x: 758, startPoint y: 666, endPoint x: 708, endPoint y: 678, distance: 51.0
click at [708, 678] on input "كبير" at bounding box center [875, 667] width 343 height 31
type input "فطيرة"
click at [518, 734] on span "Update" at bounding box center [426, 738] width 254 height 19
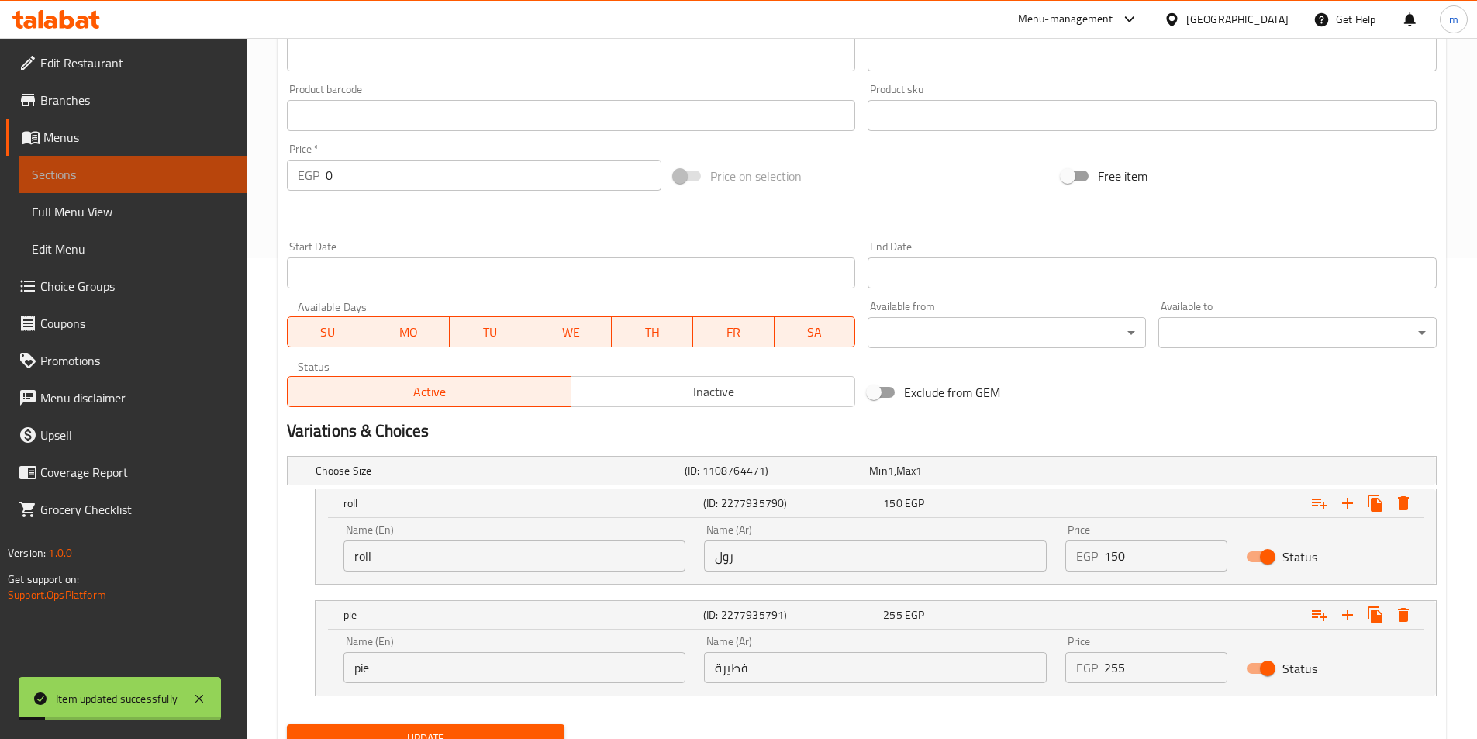
click at [110, 164] on link "Sections" at bounding box center [132, 174] width 227 height 37
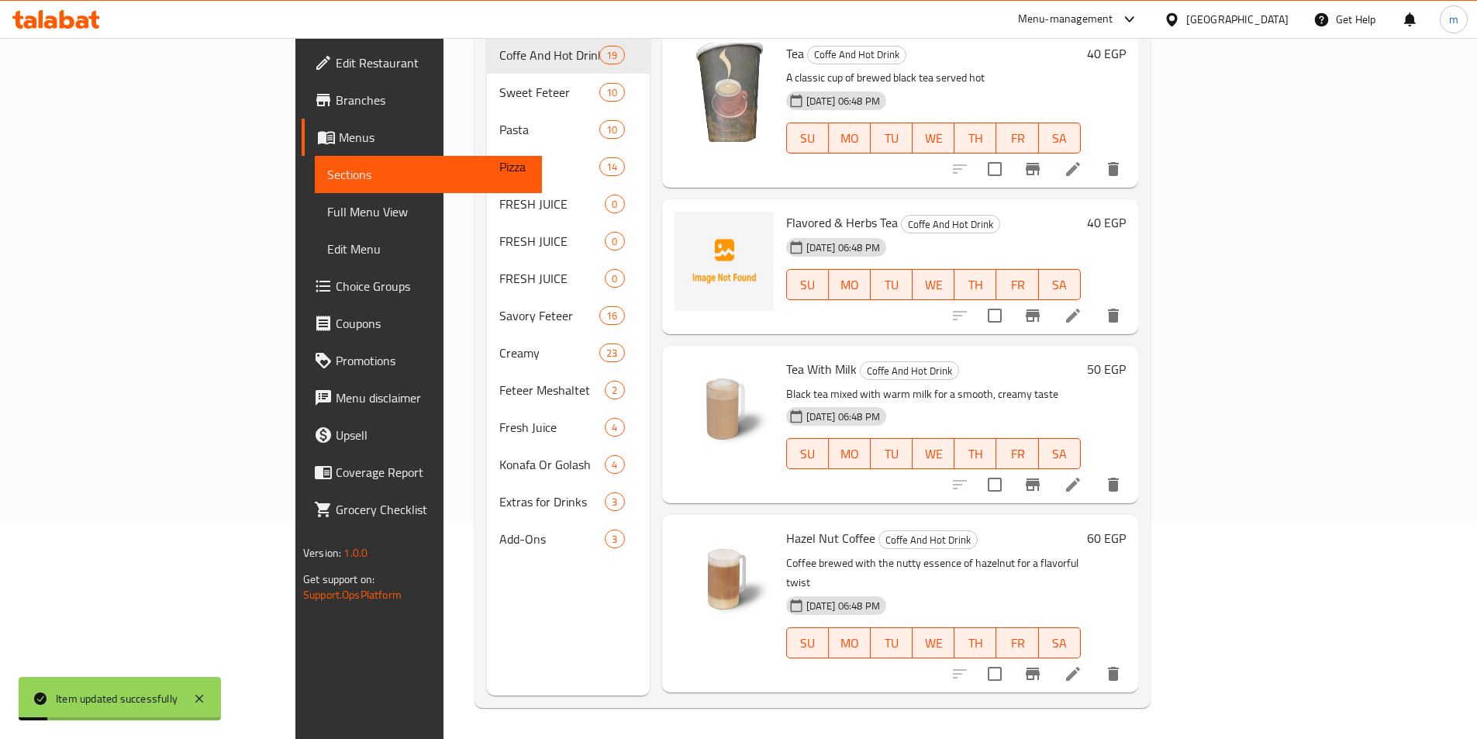
scroll to position [217, 0]
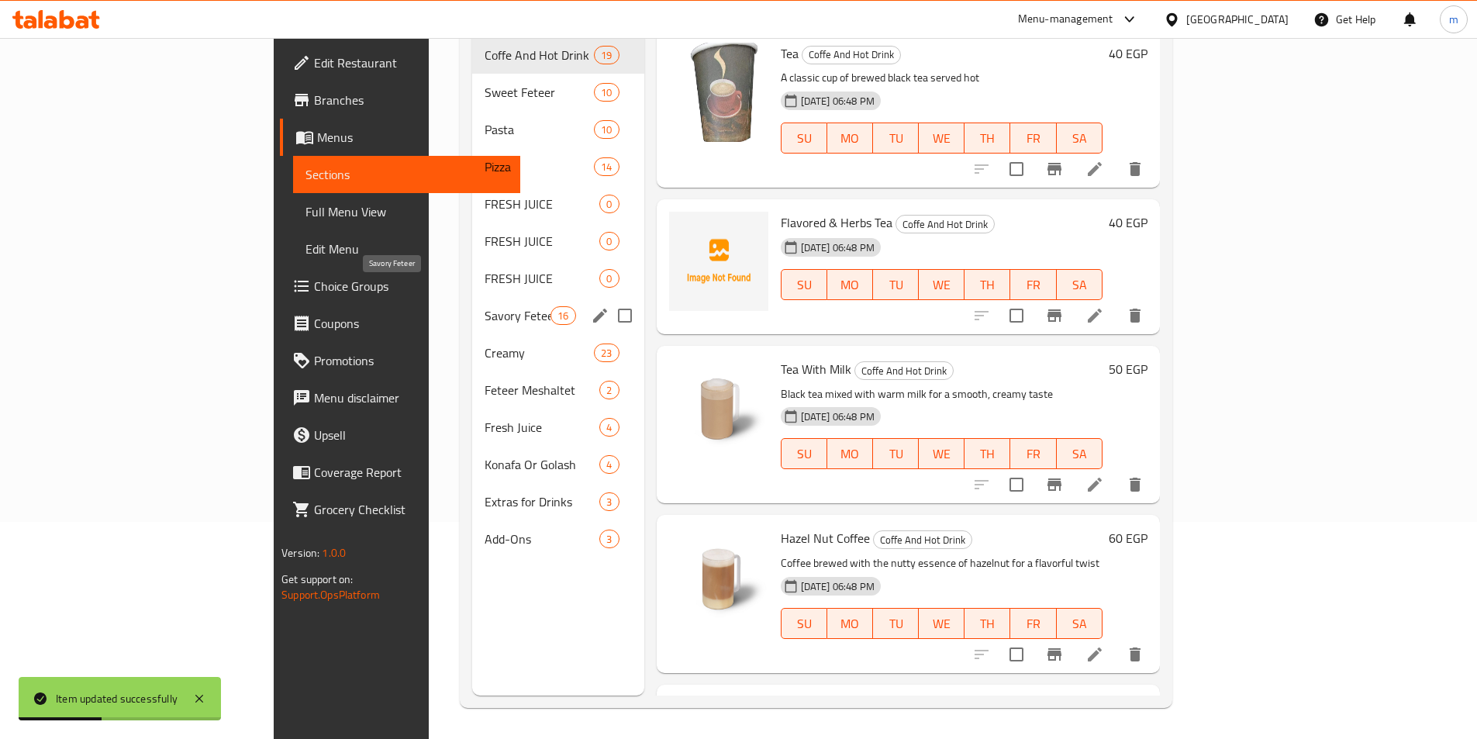
click at [485, 306] on span "Savory Feteer" at bounding box center [518, 315] width 66 height 19
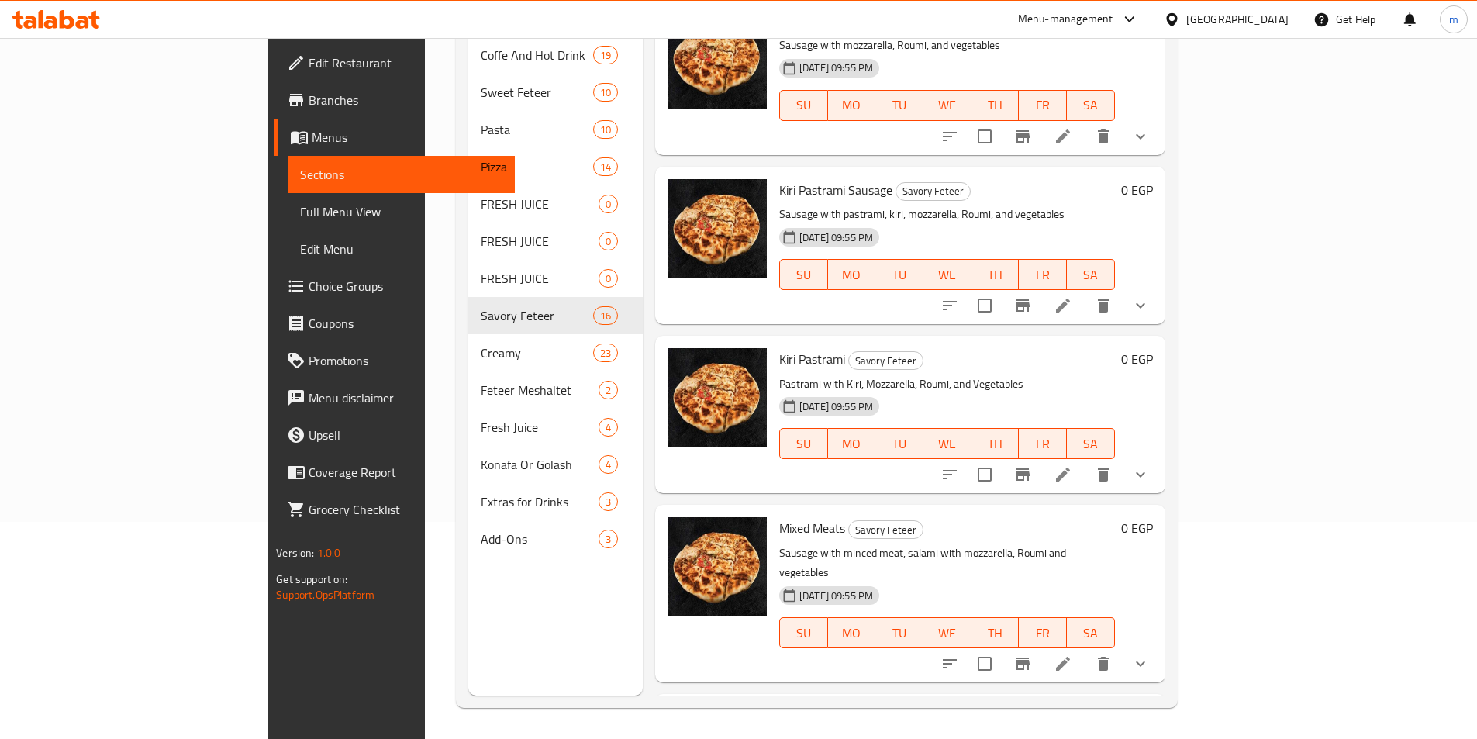
scroll to position [1365, 0]
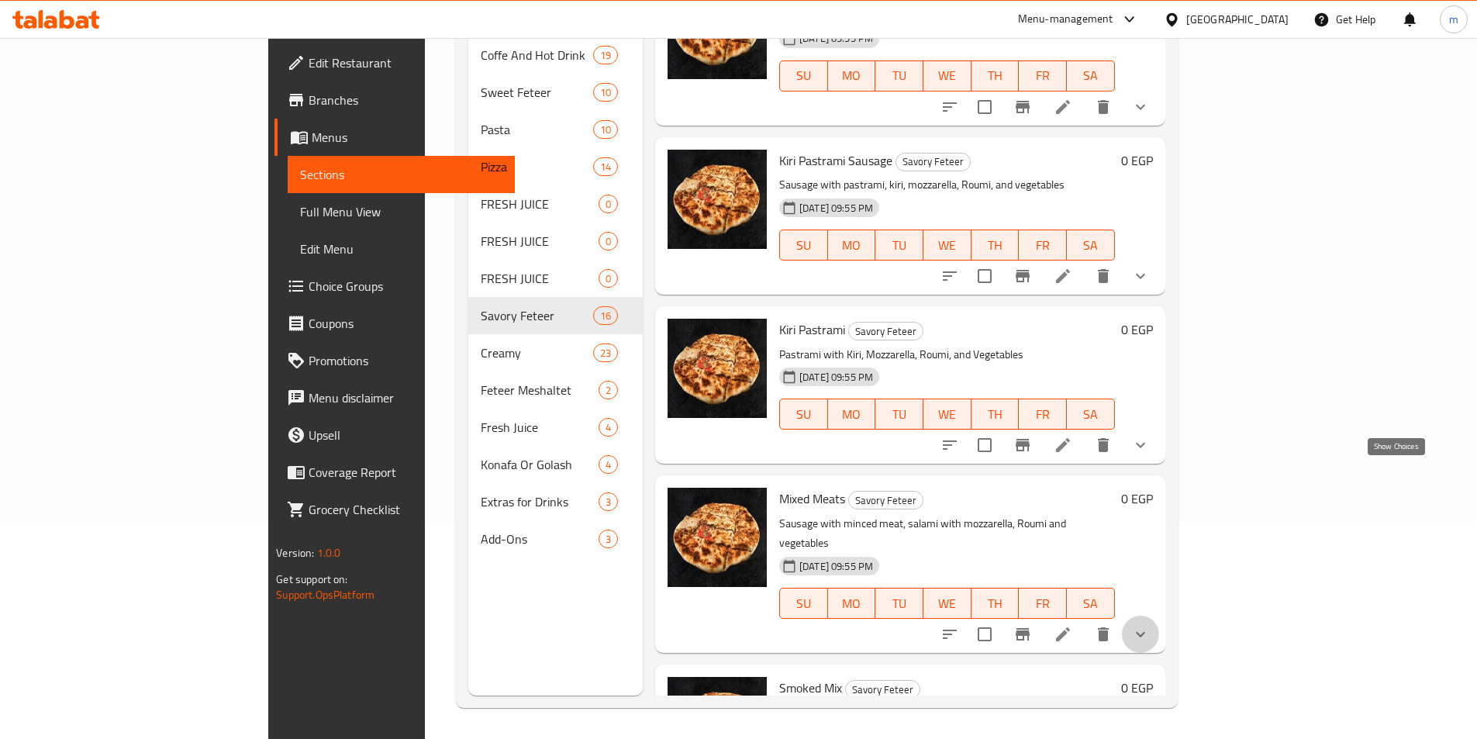
click at [1150, 625] on icon "show more" at bounding box center [1140, 634] width 19 height 19
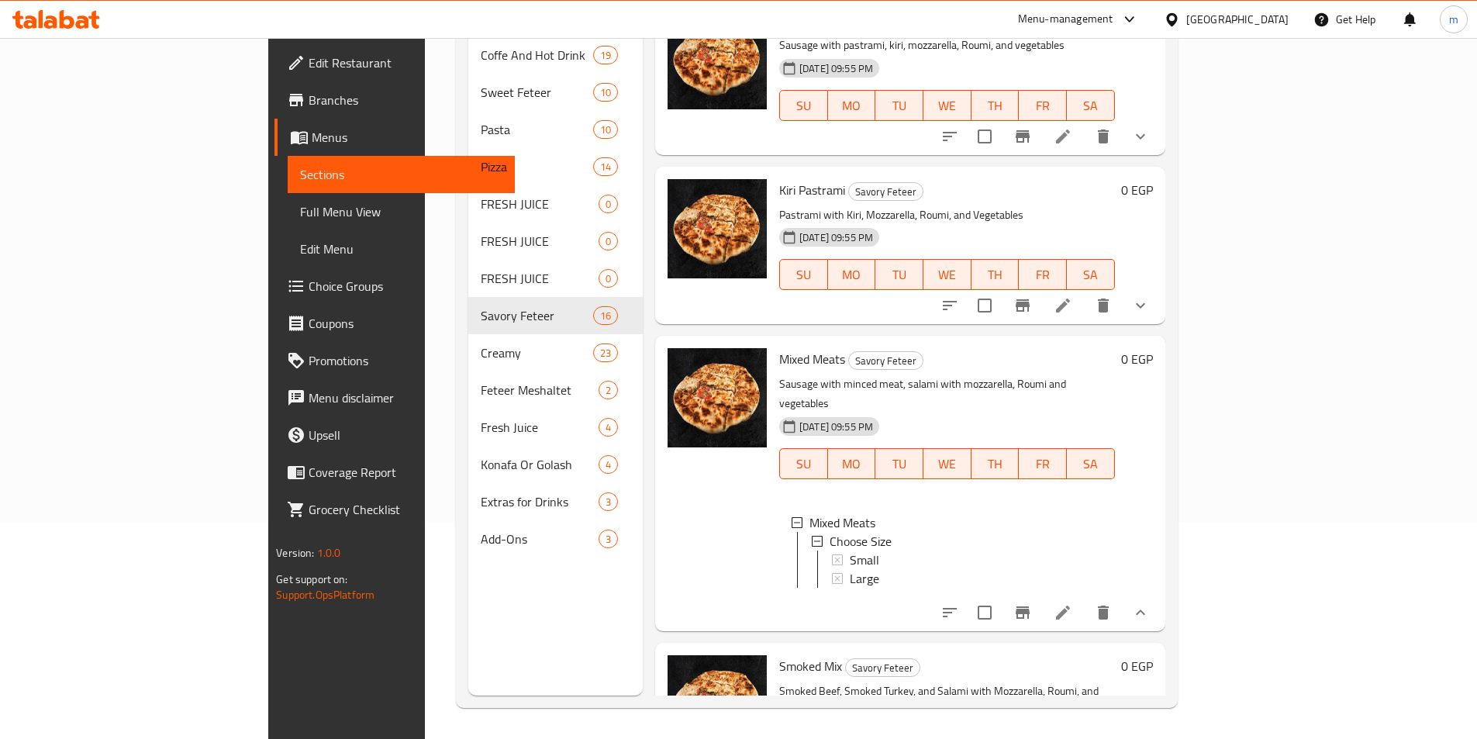
scroll to position [1598, 0]
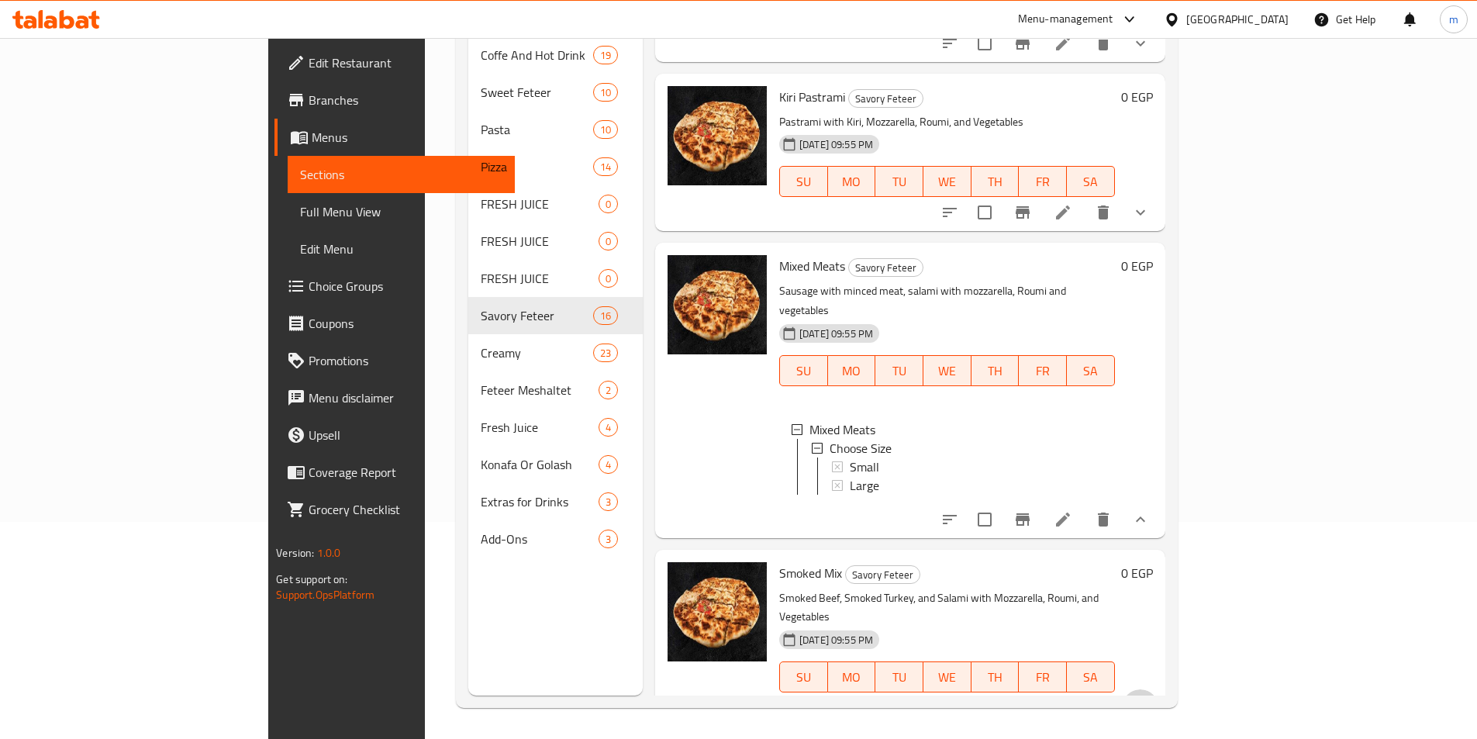
click at [1159, 689] on button "show more" at bounding box center [1140, 707] width 37 height 37
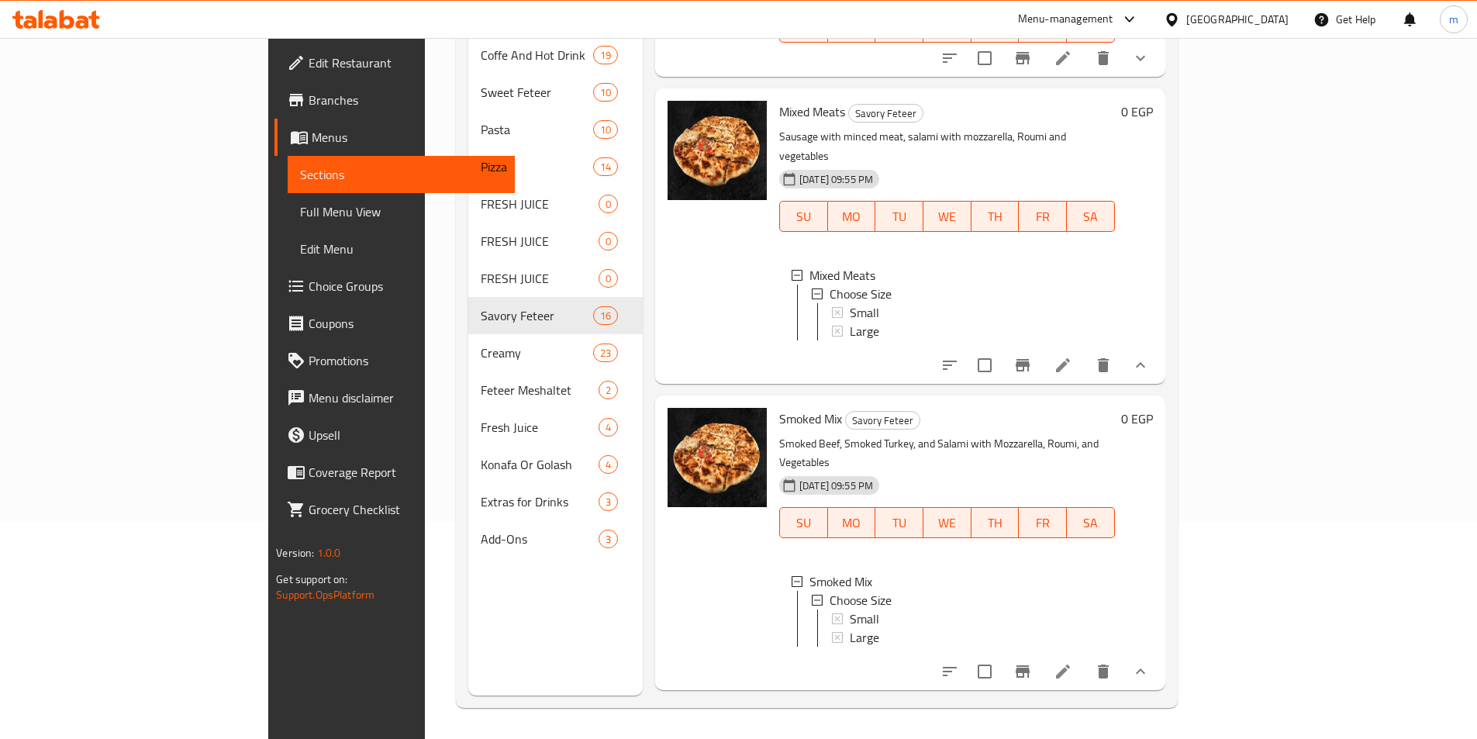
scroll to position [1753, 0]
click at [1070, 664] on icon at bounding box center [1063, 671] width 14 height 14
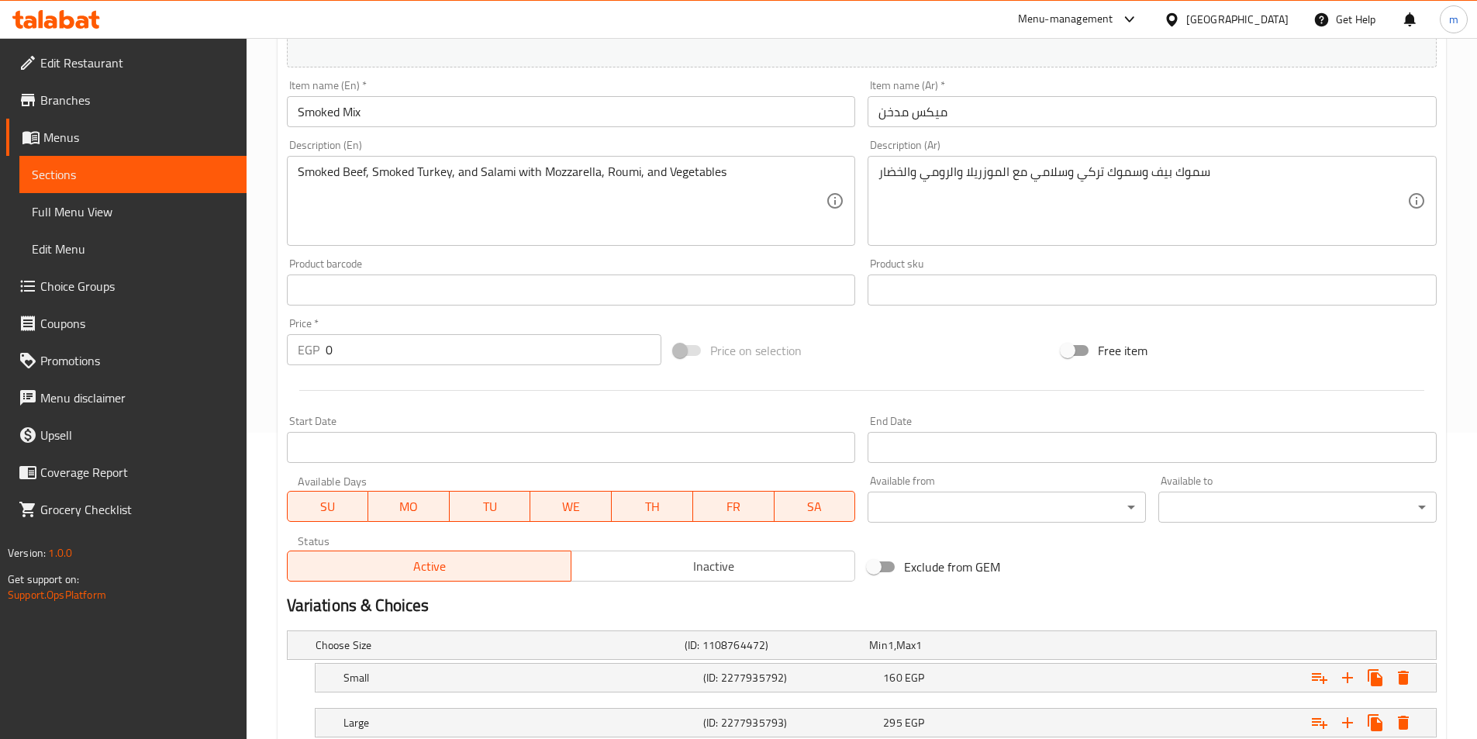
scroll to position [414, 0]
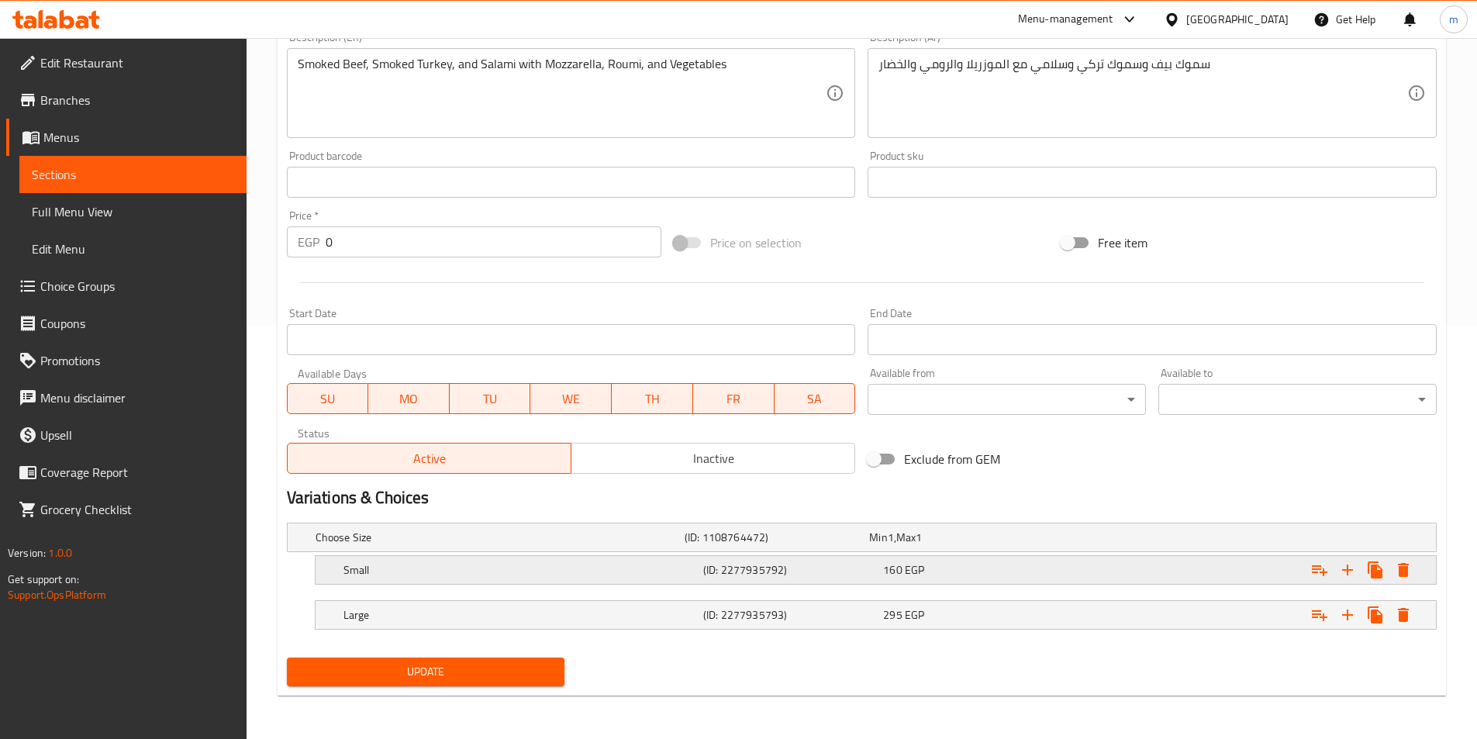
click at [569, 553] on div "Small (ID: 2277935792) 160 EGP" at bounding box center [880, 570] width 1080 height 34
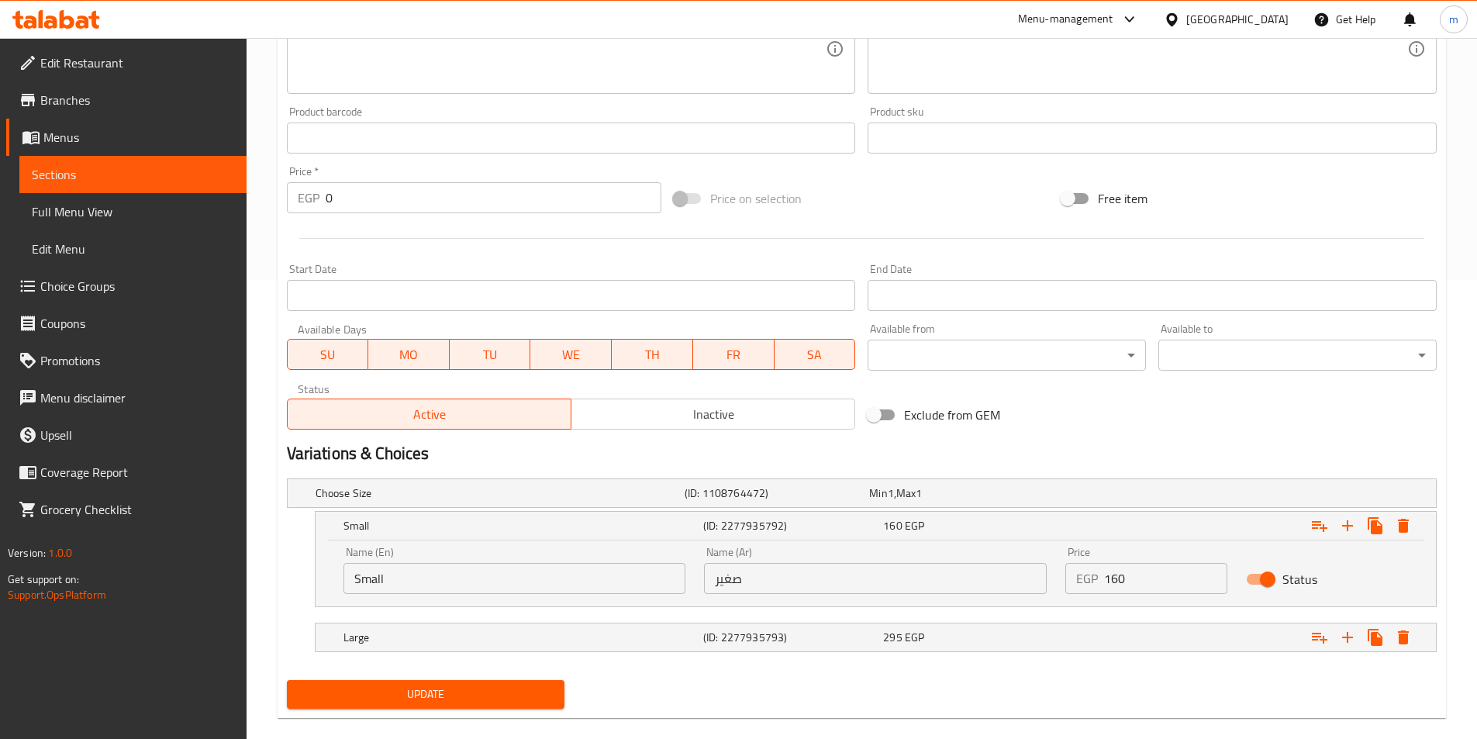
scroll to position [481, 0]
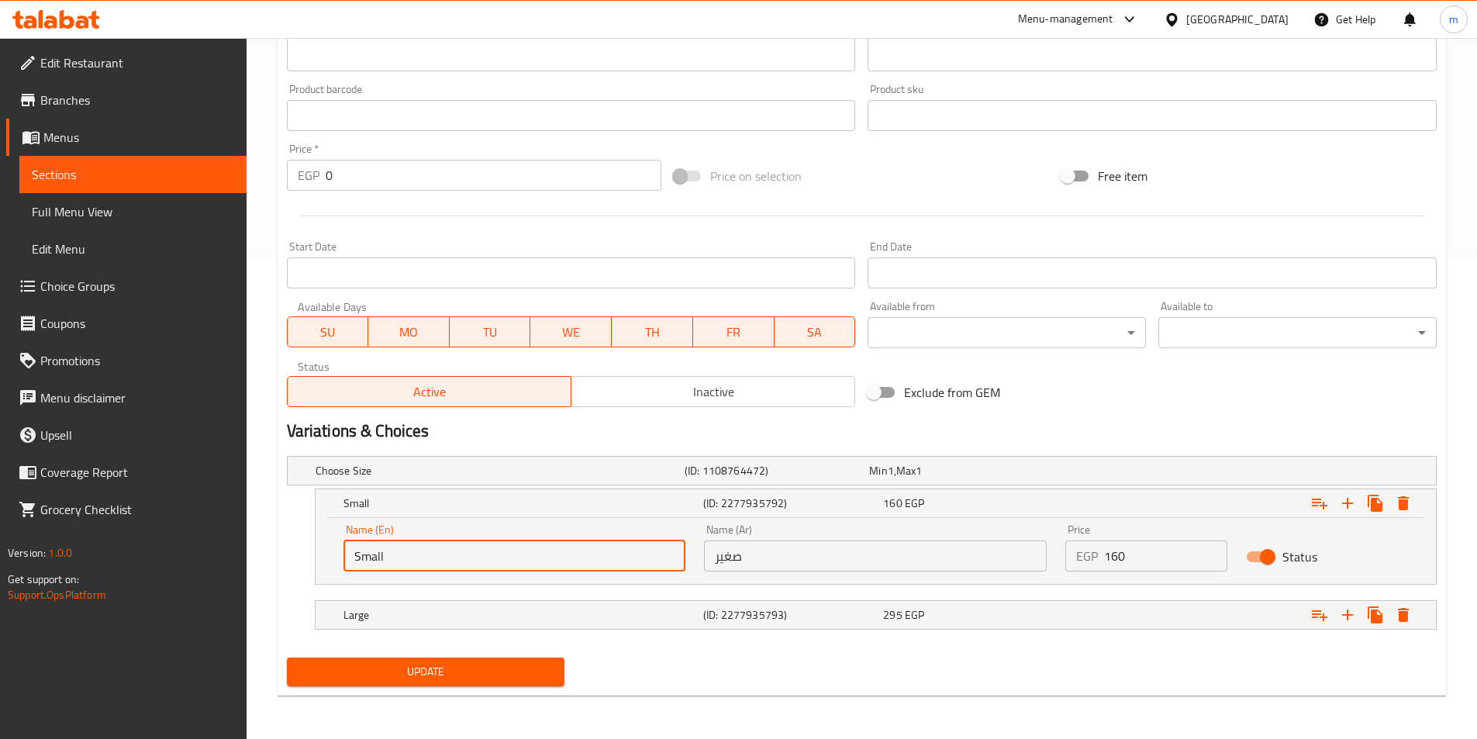
drag, startPoint x: 423, startPoint y: 563, endPoint x: 325, endPoint y: 574, distance: 98.3
click at [325, 574] on div "Name (En) Small Name (En) Name (Ar) صغير Name (Ar) Price EGP 160 Price Status" at bounding box center [876, 551] width 1121 height 66
type input "ق"
type input "roll"
click at [412, 619] on h5 "Large" at bounding box center [521, 615] width 354 height 16
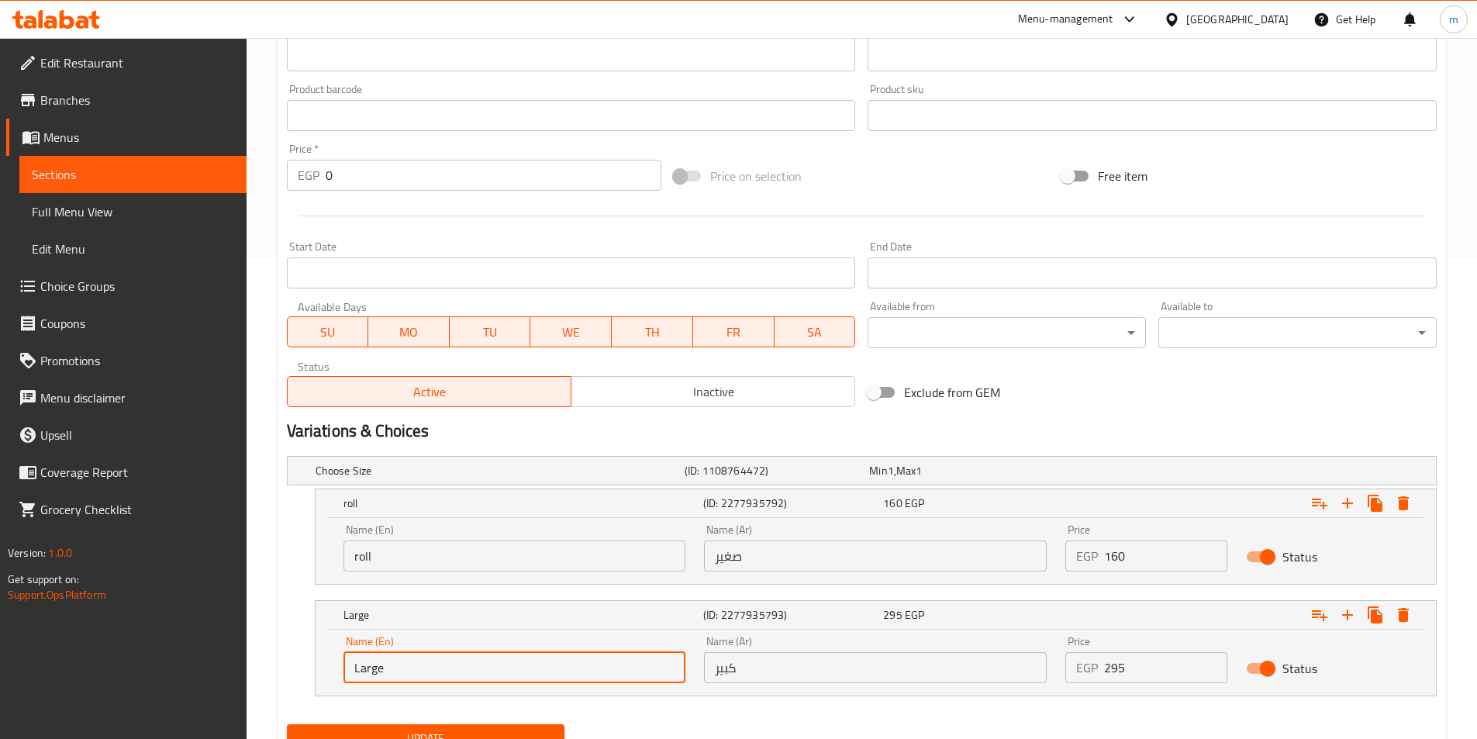
drag, startPoint x: 405, startPoint y: 666, endPoint x: 332, endPoint y: 681, distance: 74.4
click at [332, 681] on div "Name (En) Large Name (En) Name (Ar) كبير Name (Ar) Price EGP 295 Price Status" at bounding box center [876, 663] width 1121 height 66
type input "pie"
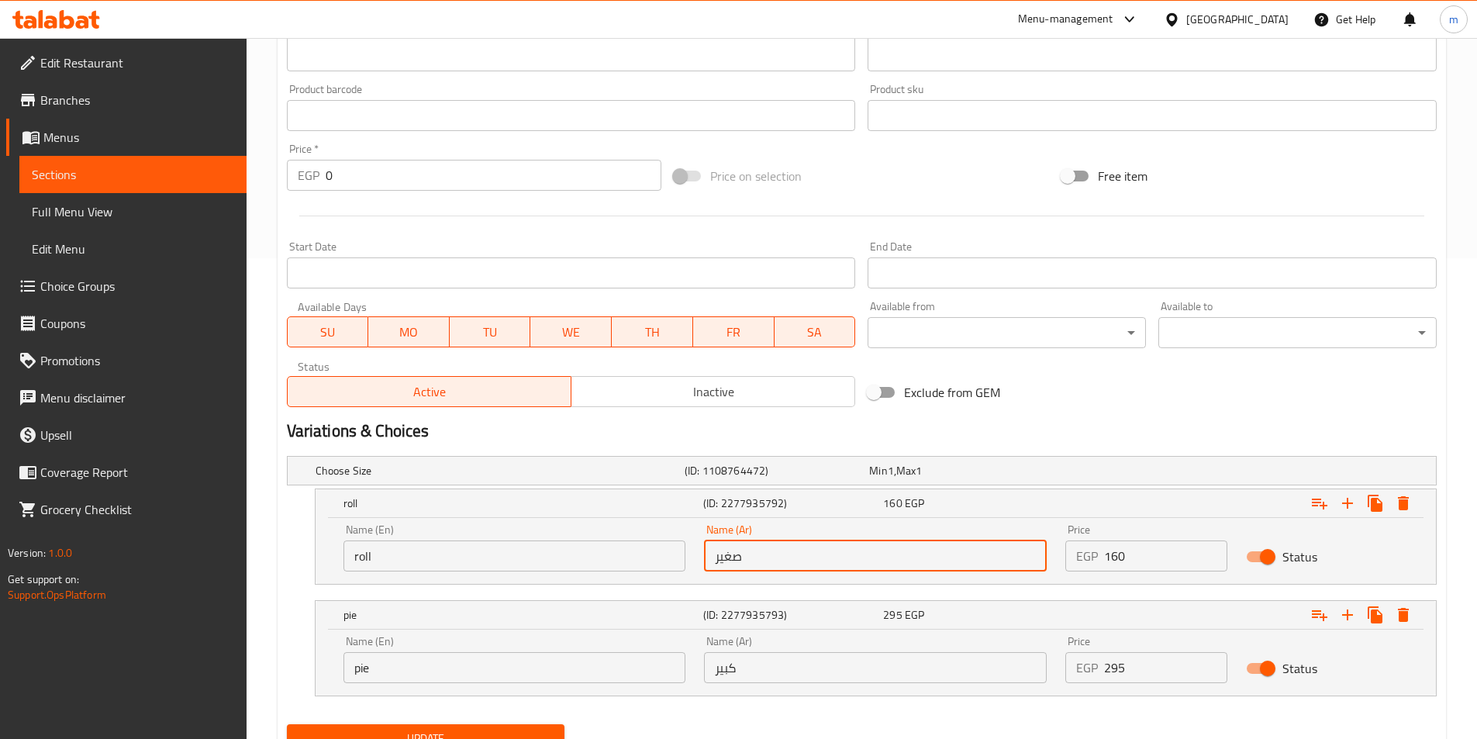
drag, startPoint x: 741, startPoint y: 551, endPoint x: 672, endPoint y: 553, distance: 69.1
click at [672, 553] on div "Name (En) roll Name (En) Name (Ar) صغير Name (Ar) Price EGP 160 Price Status" at bounding box center [875, 548] width 1083 height 66
type input "رول"
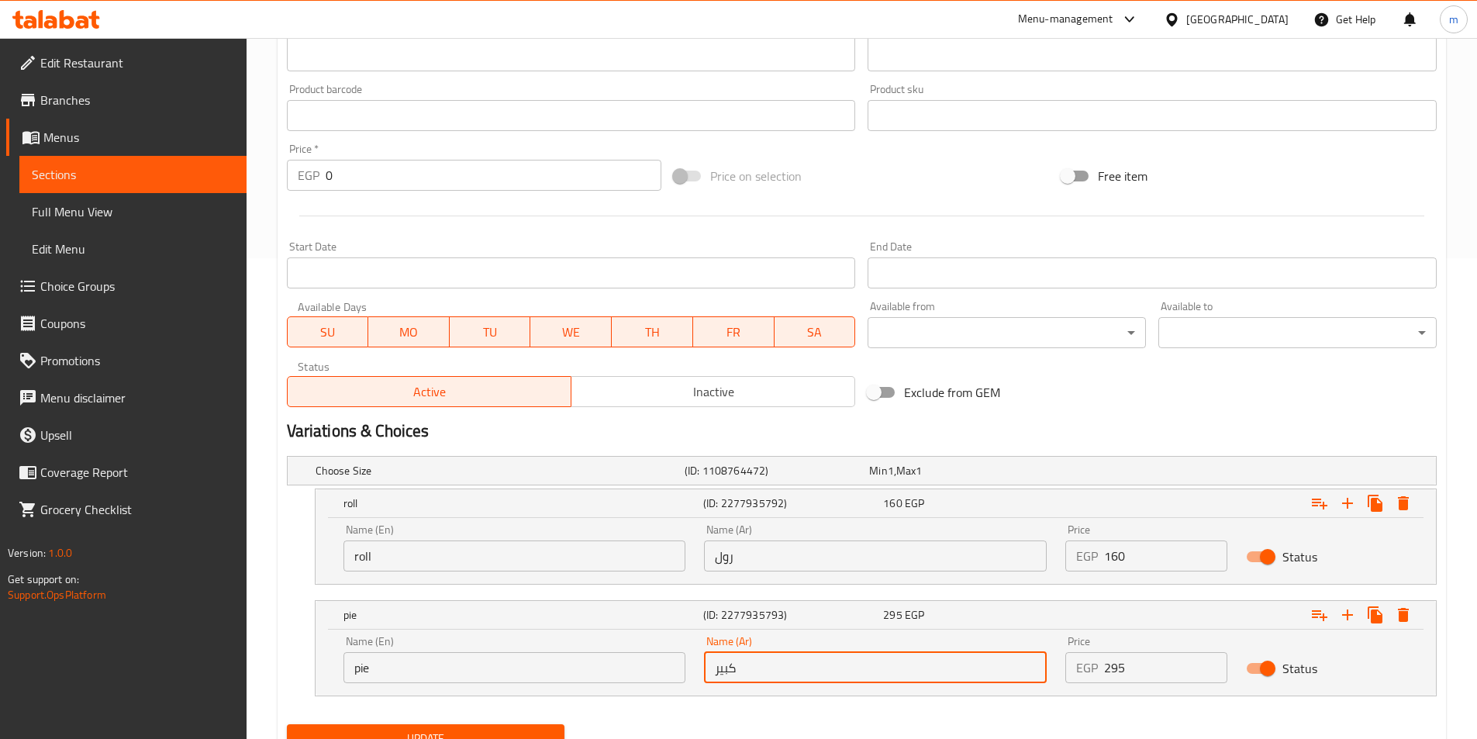
drag, startPoint x: 739, startPoint y: 675, endPoint x: 671, endPoint y: 678, distance: 68.3
click at [671, 678] on div "Name (En) pie Name (En) Name (Ar) كبير Name (Ar) Price EGP 295 Price Status" at bounding box center [875, 660] width 1083 height 66
type input "فطيرة"
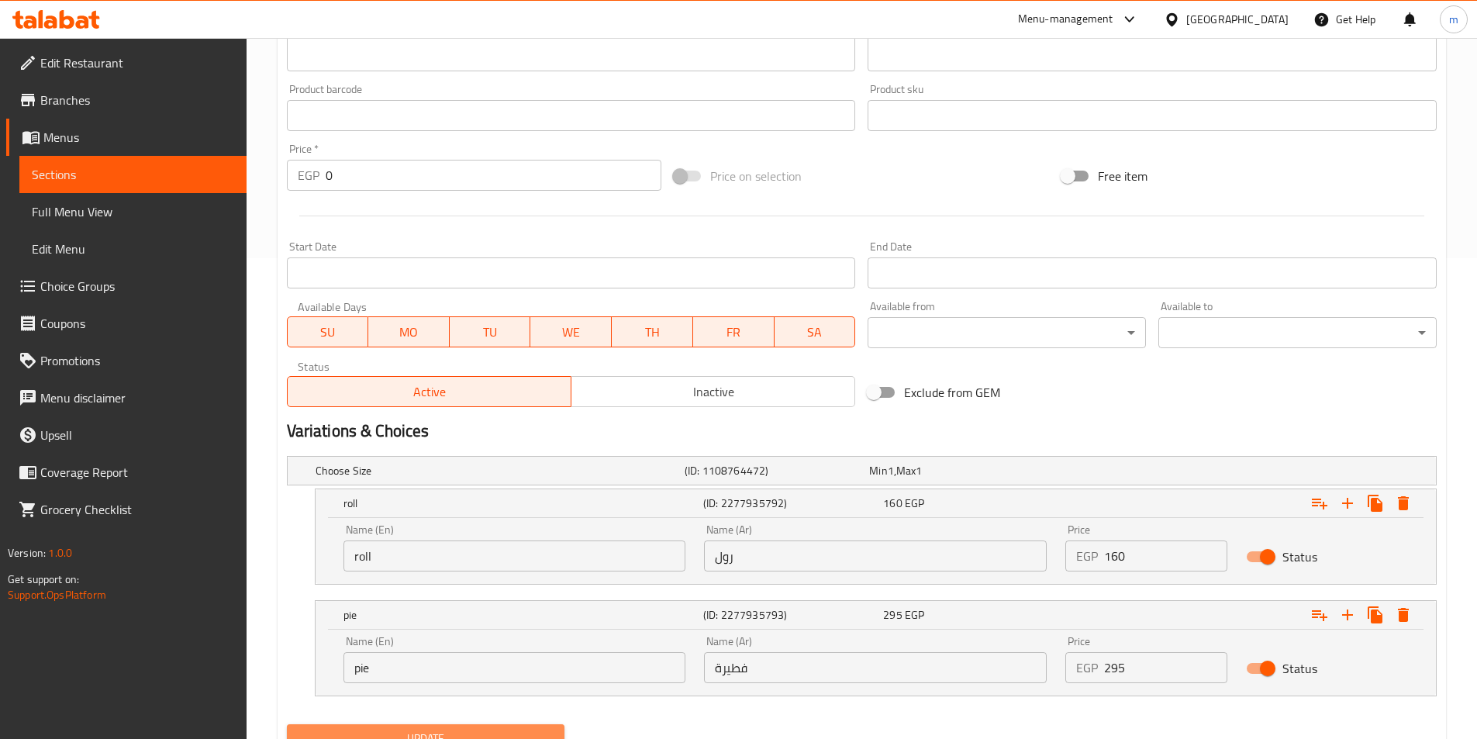
click at [460, 728] on button "Update" at bounding box center [426, 738] width 278 height 29
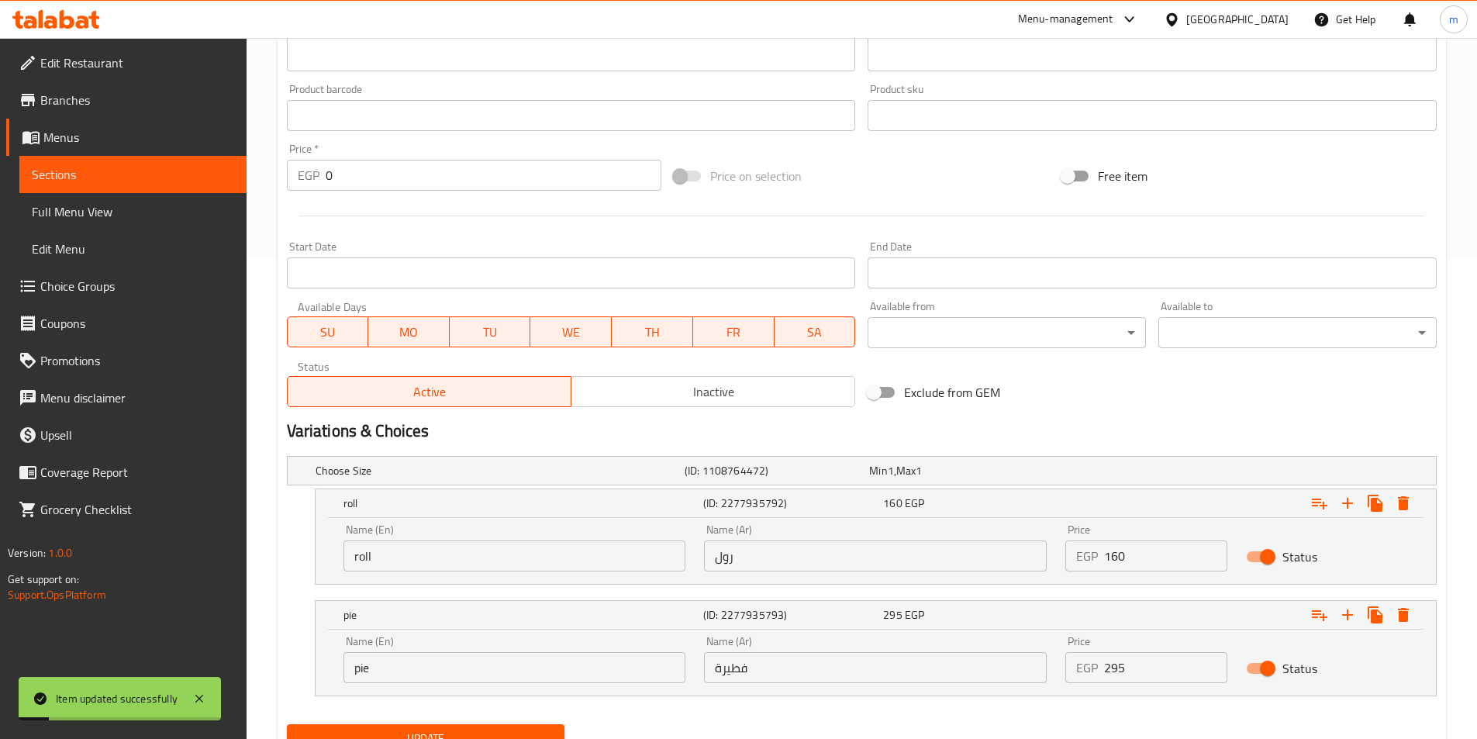
click at [90, 192] on link "Sections" at bounding box center [132, 174] width 227 height 37
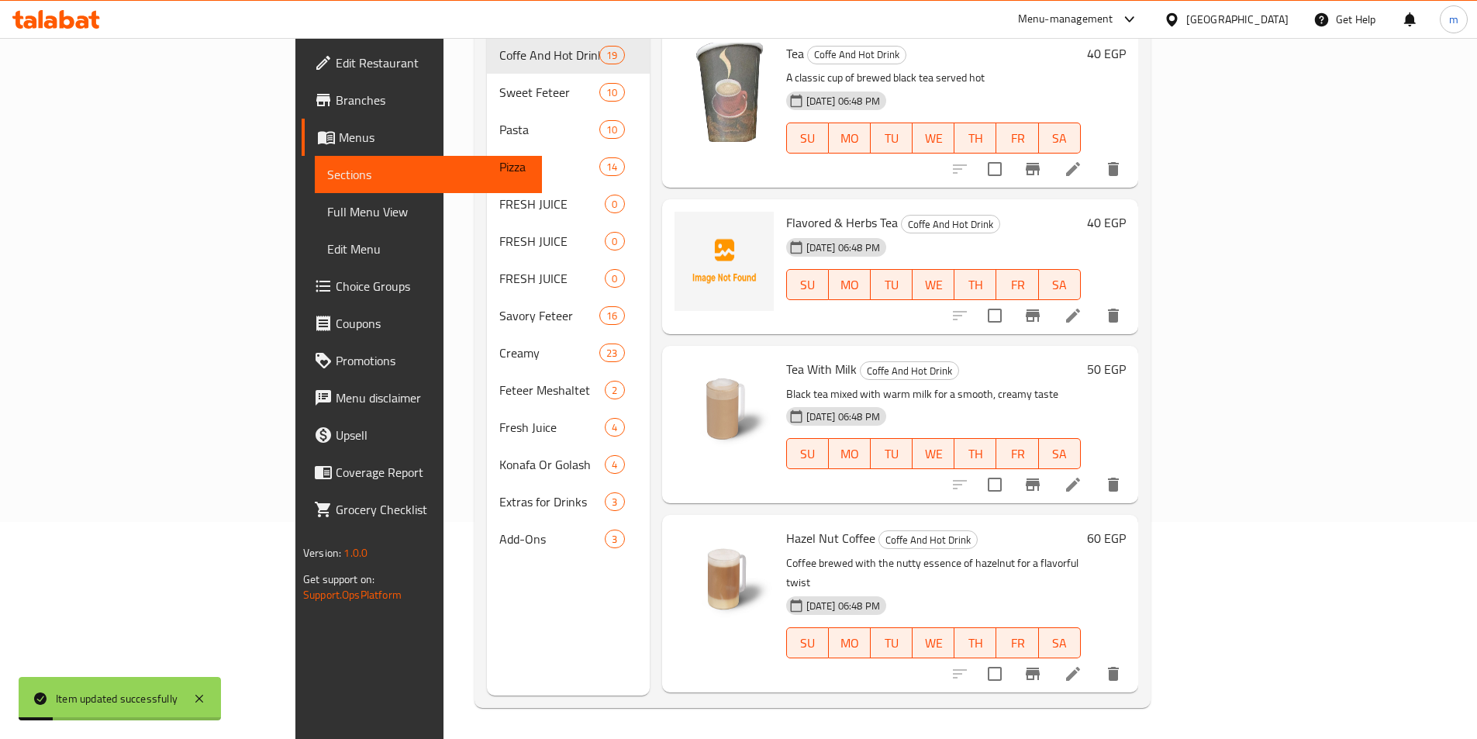
scroll to position [217, 0]
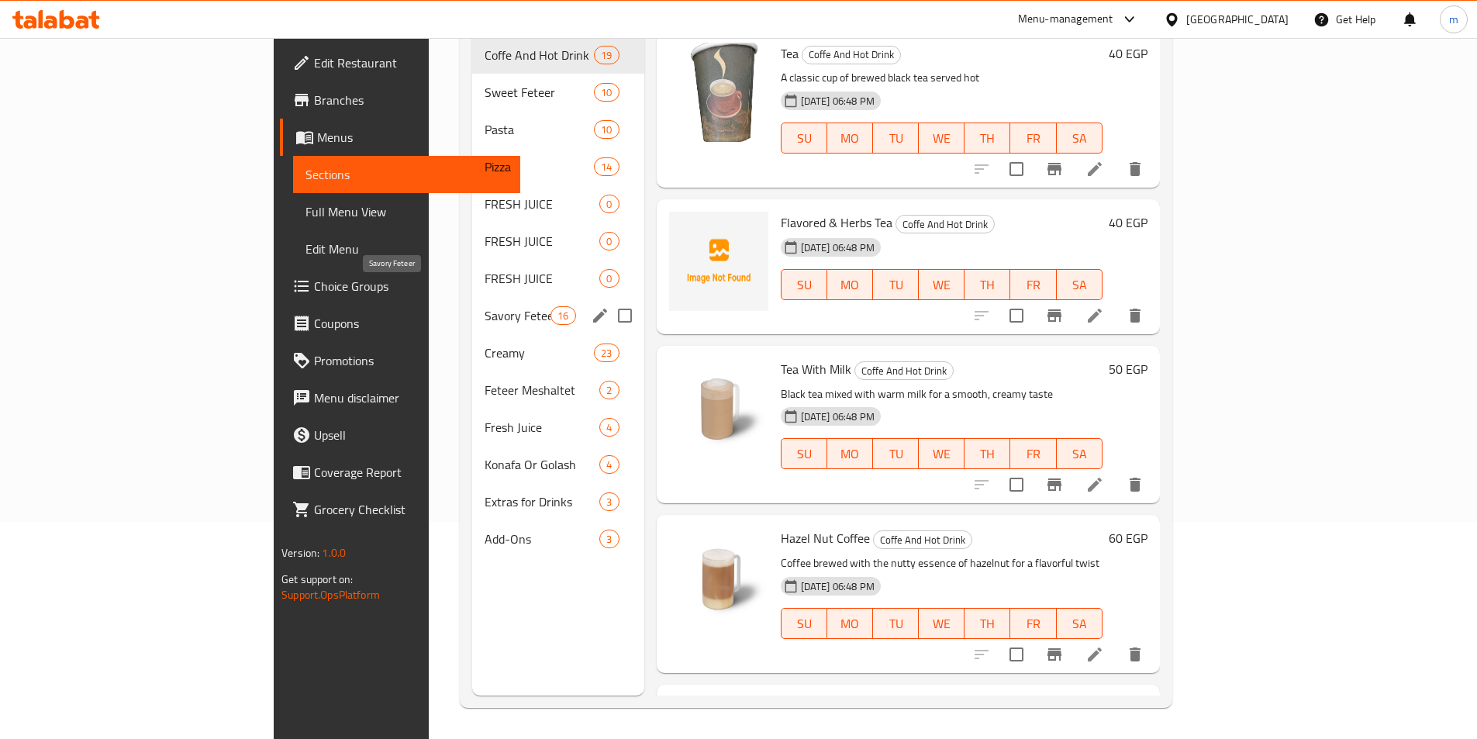
click at [485, 306] on span "Savory Feteer" at bounding box center [518, 315] width 66 height 19
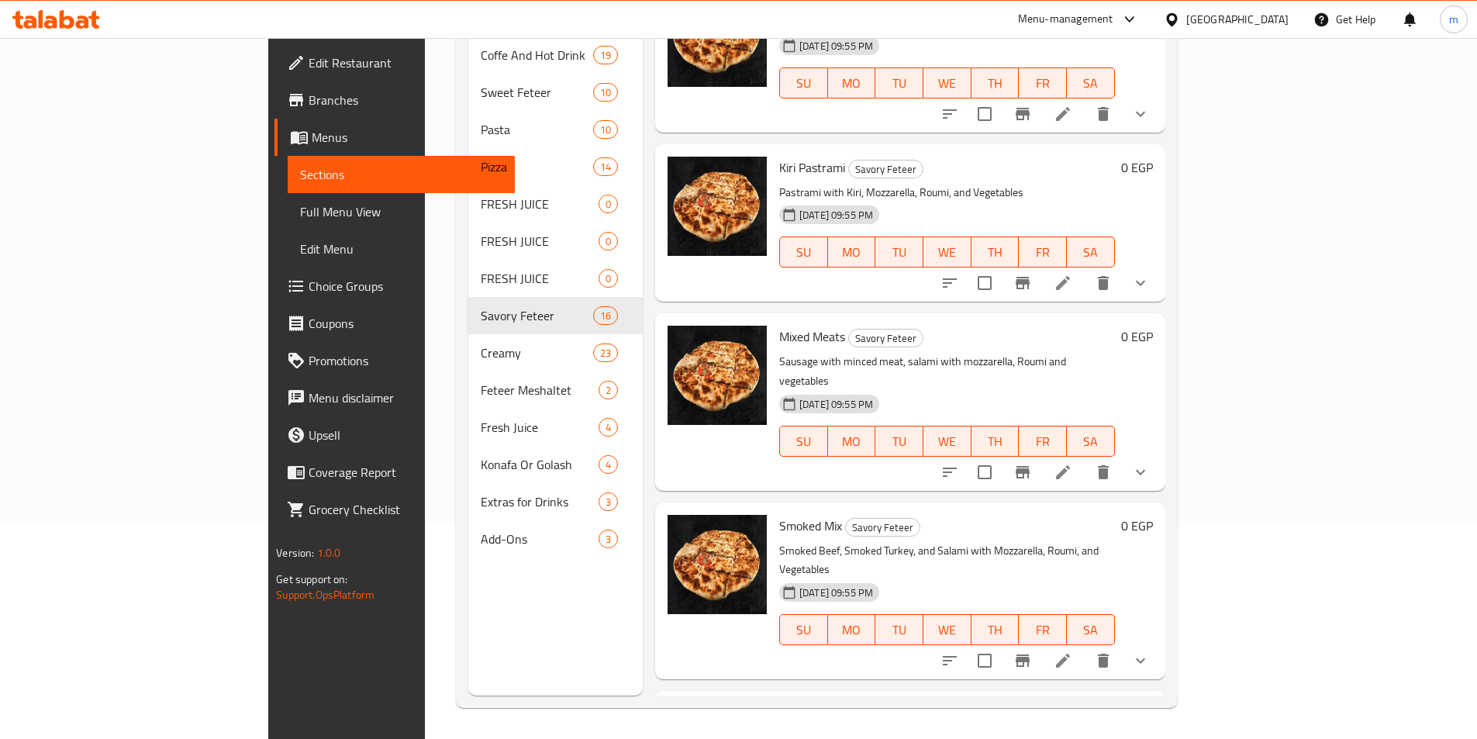
scroll to position [2010, 0]
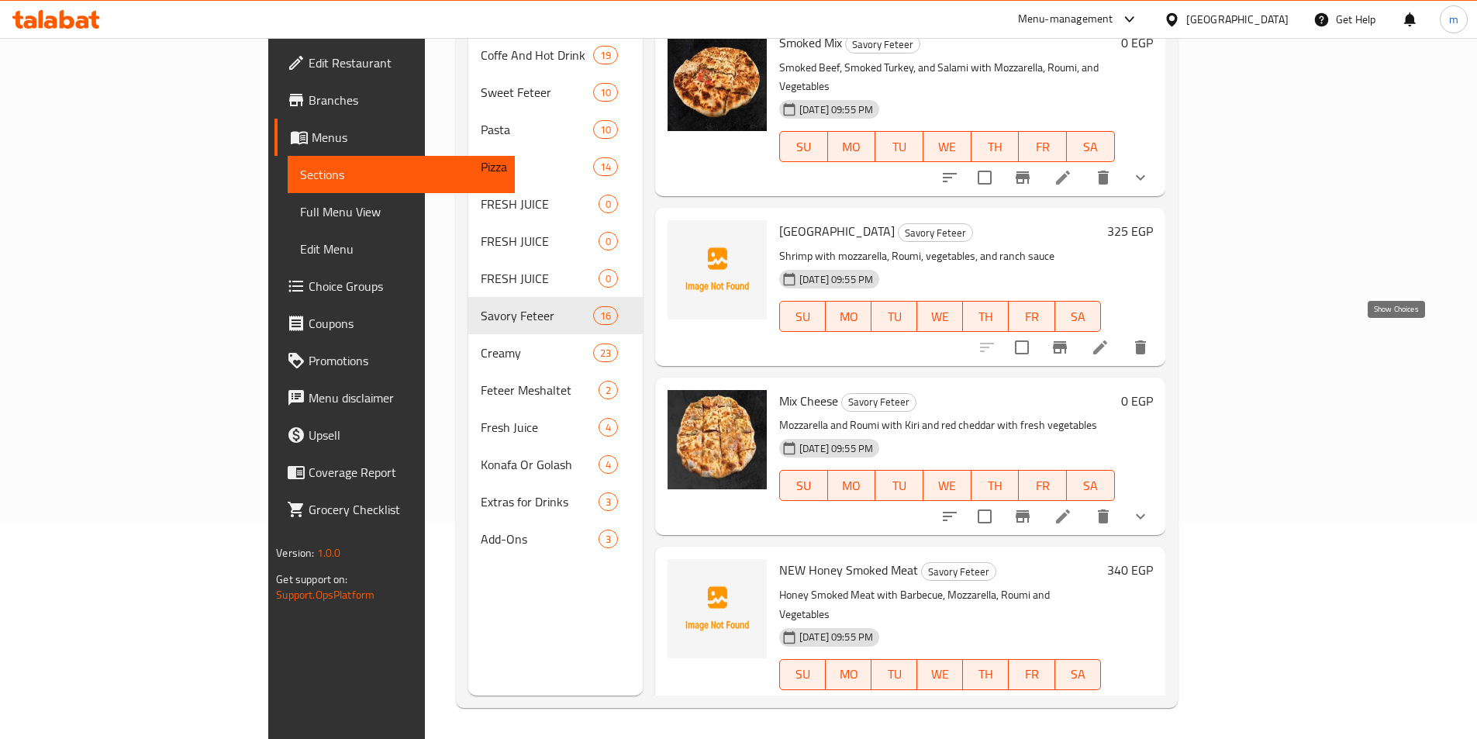
click at [1150, 507] on icon "show more" at bounding box center [1140, 516] width 19 height 19
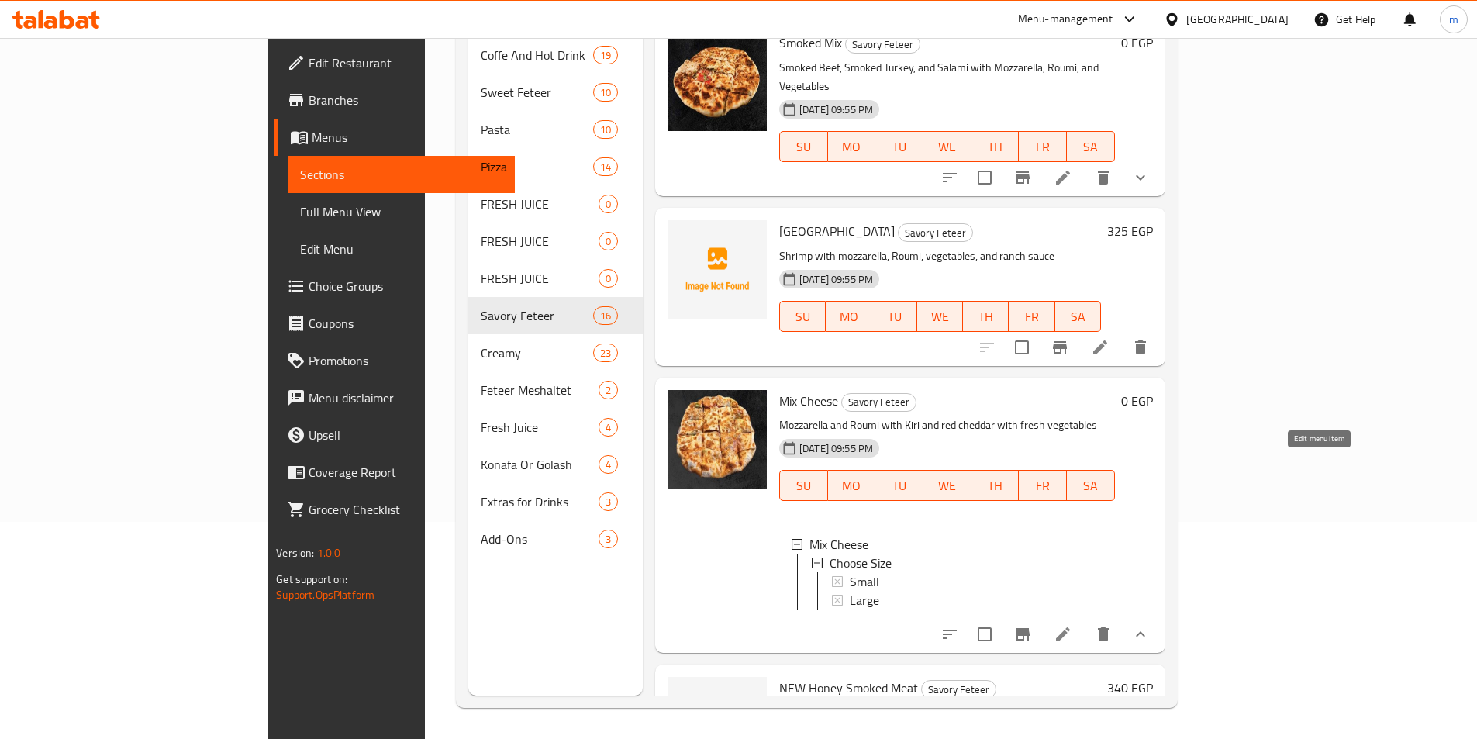
click at [1073, 625] on icon at bounding box center [1063, 634] width 19 height 19
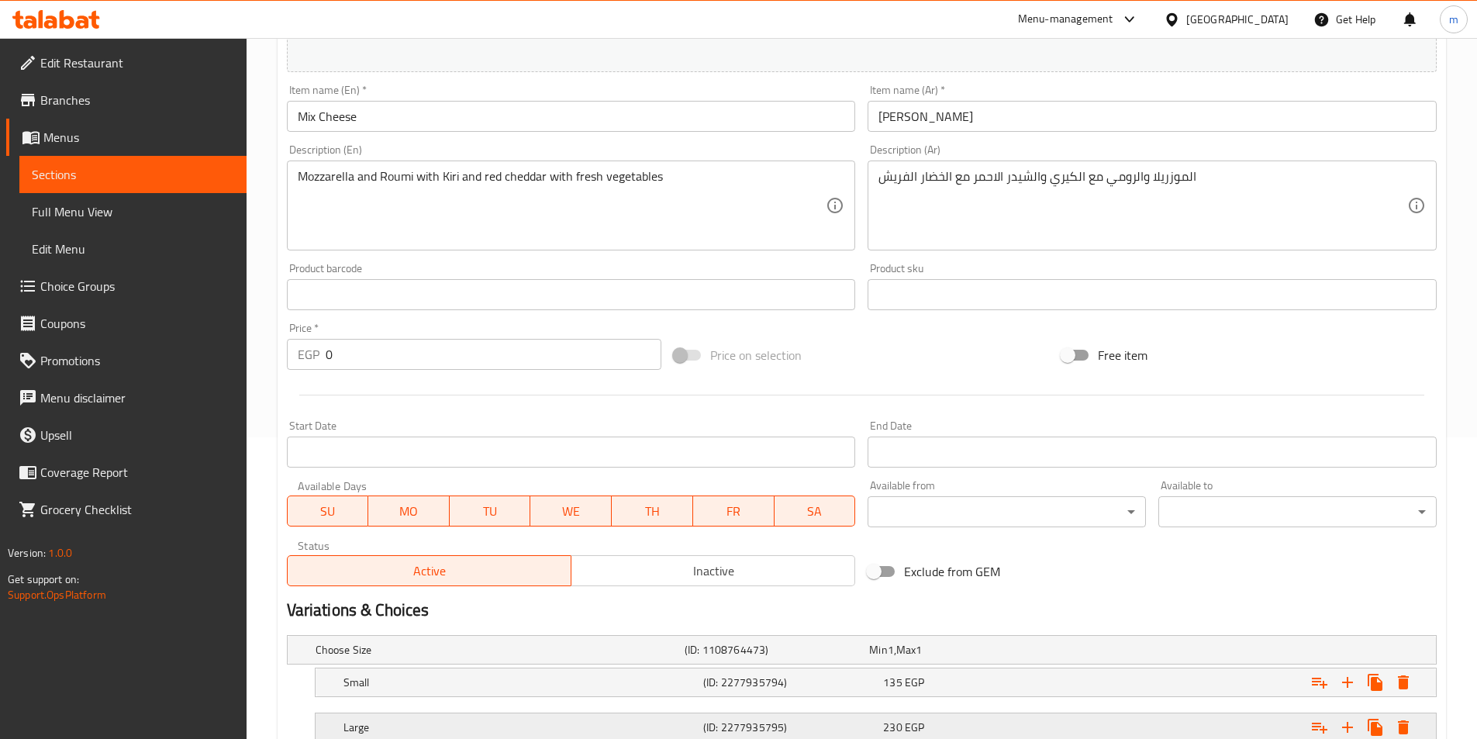
scroll to position [414, 0]
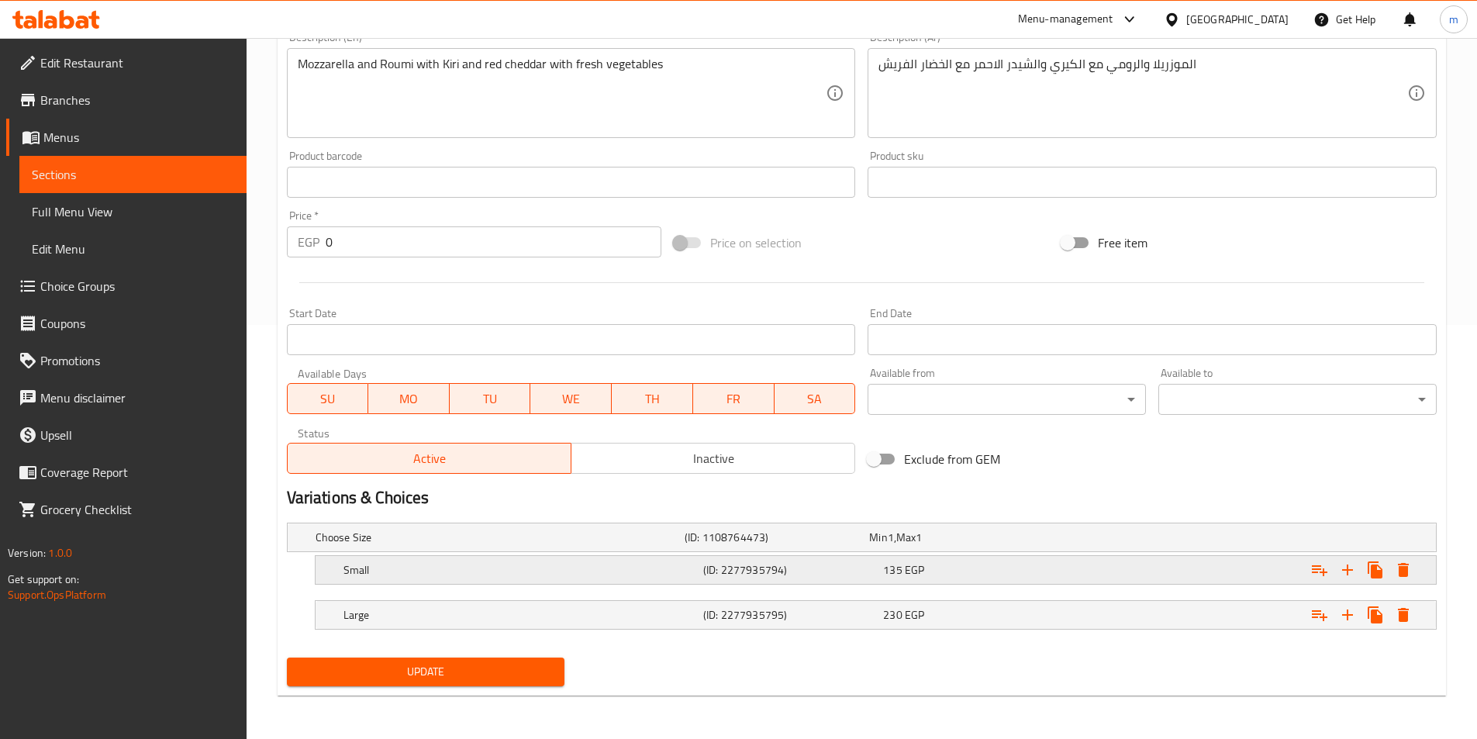
click at [385, 577] on h5 "Small" at bounding box center [521, 570] width 354 height 16
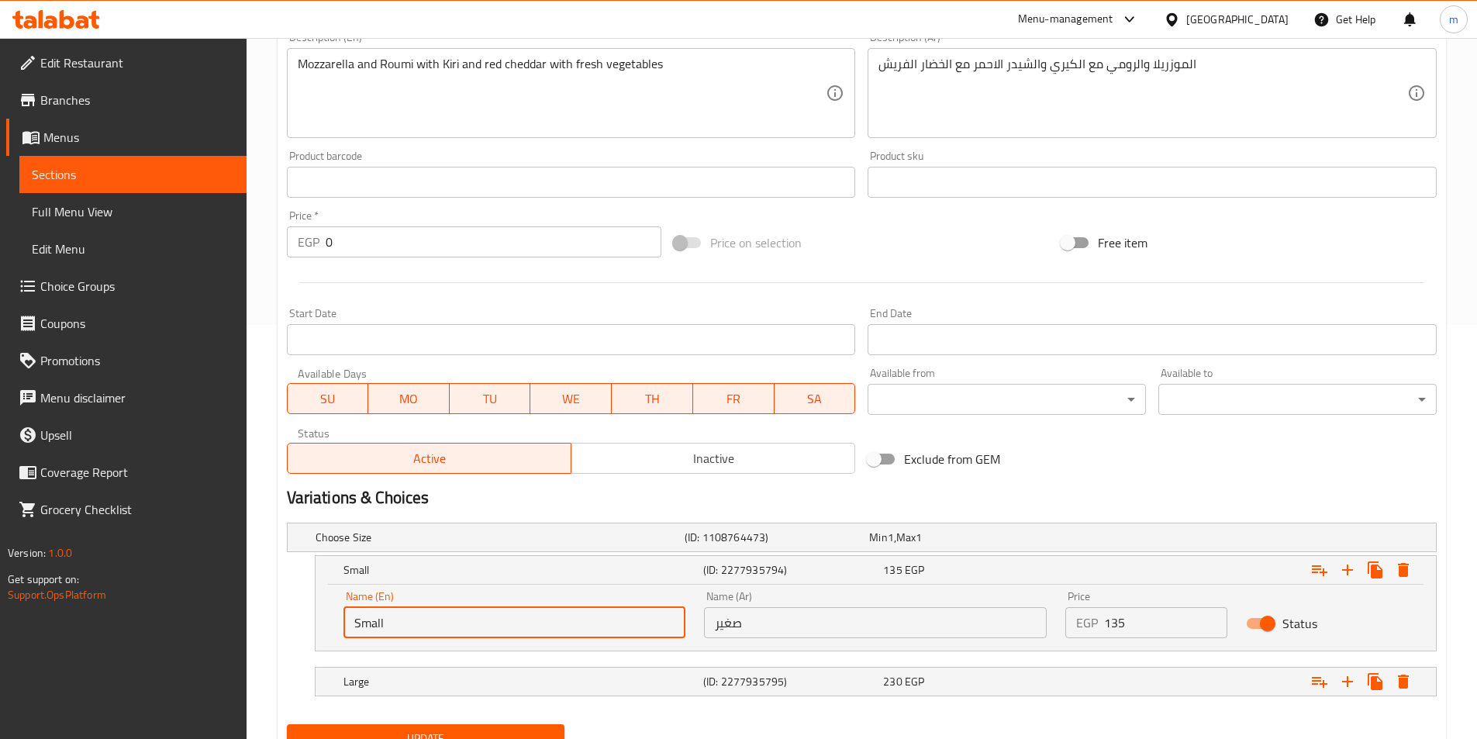
drag, startPoint x: 390, startPoint y: 626, endPoint x: 341, endPoint y: 624, distance: 48.9
click at [341, 624] on div "Name (En) Small Name (En)" at bounding box center [514, 615] width 361 height 66
type input "ق"
type input "roll"
click at [436, 685] on h5 "Large" at bounding box center [521, 682] width 354 height 16
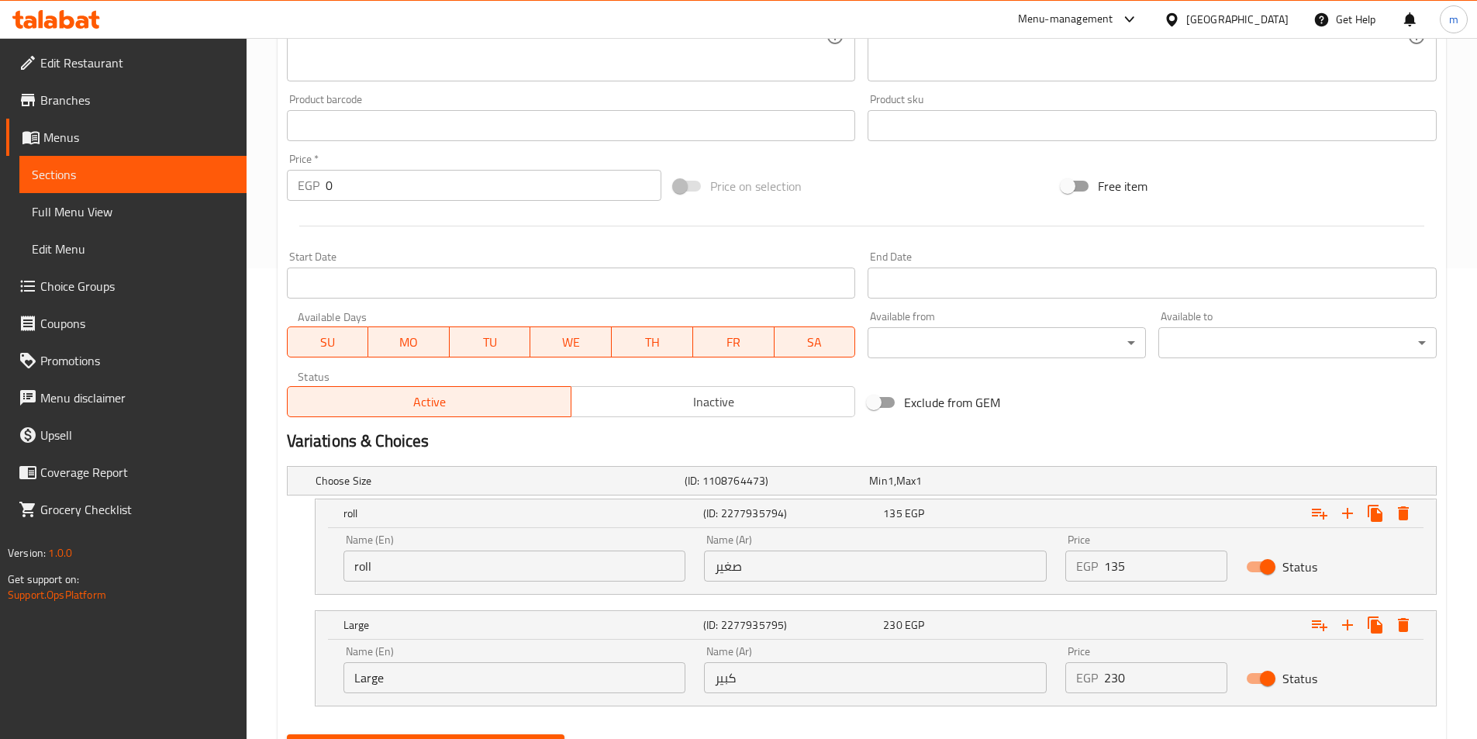
scroll to position [548, 0]
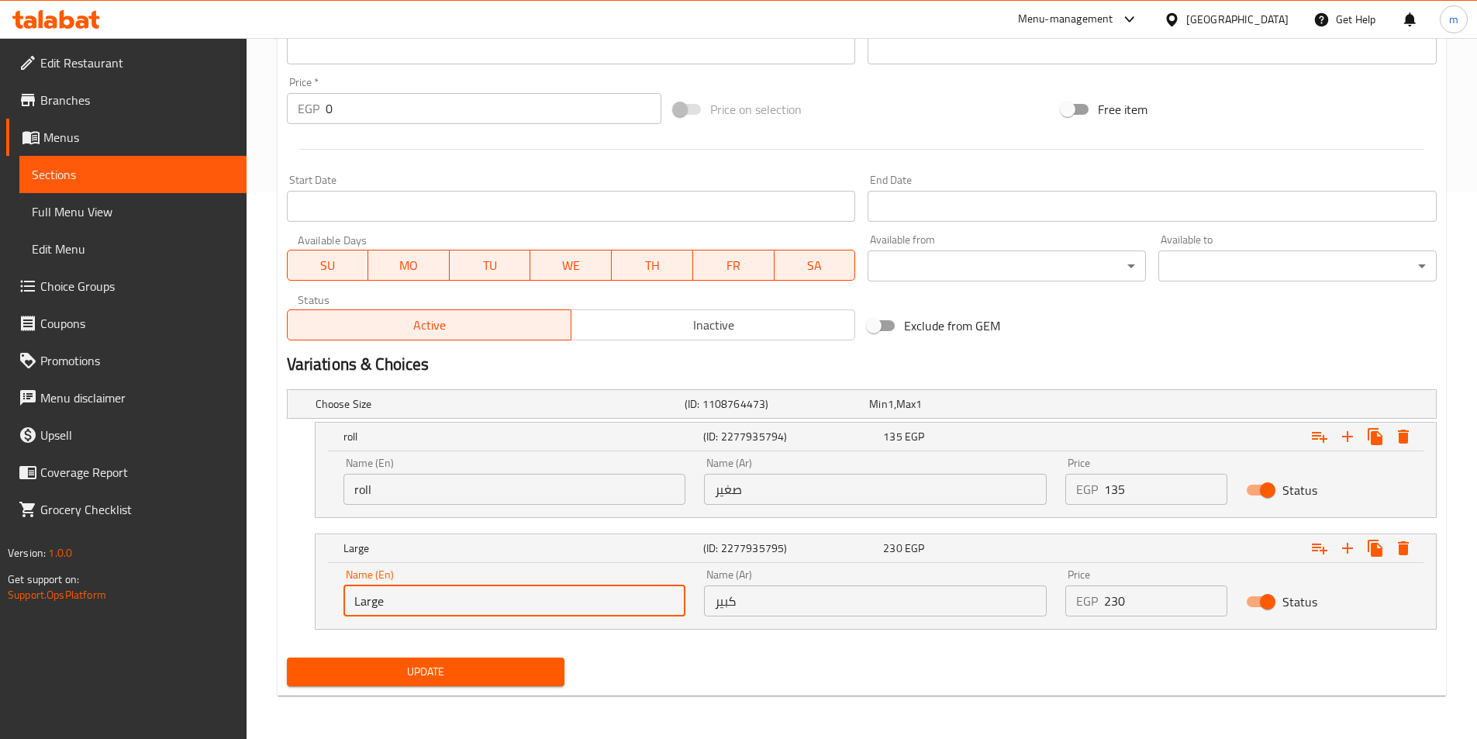
drag, startPoint x: 345, startPoint y: 607, endPoint x: 302, endPoint y: 605, distance: 42.7
click at [309, 605] on div "Large (ID: 2277935795) 230 EGP Name (En) Large Name (En) Name (Ar) كبير Name (A…" at bounding box center [862, 582] width 1150 height 96
type input "pie"
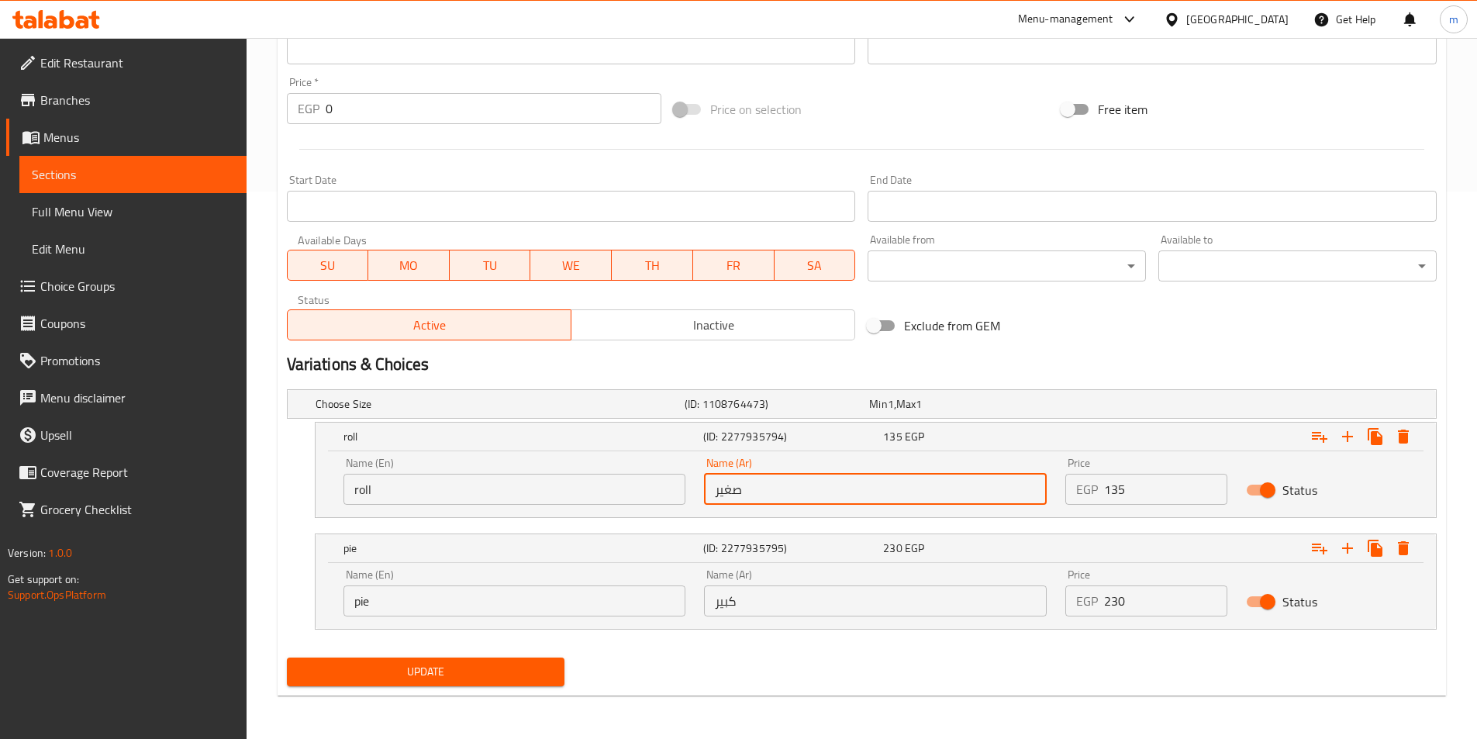
drag, startPoint x: 755, startPoint y: 498, endPoint x: 672, endPoint y: 485, distance: 84.0
click at [672, 485] on div "Name (En) roll Name (En) Name (Ar) صغير Name (Ar) Price EGP 135 Price Status" at bounding box center [875, 481] width 1083 height 66
type input "رول"
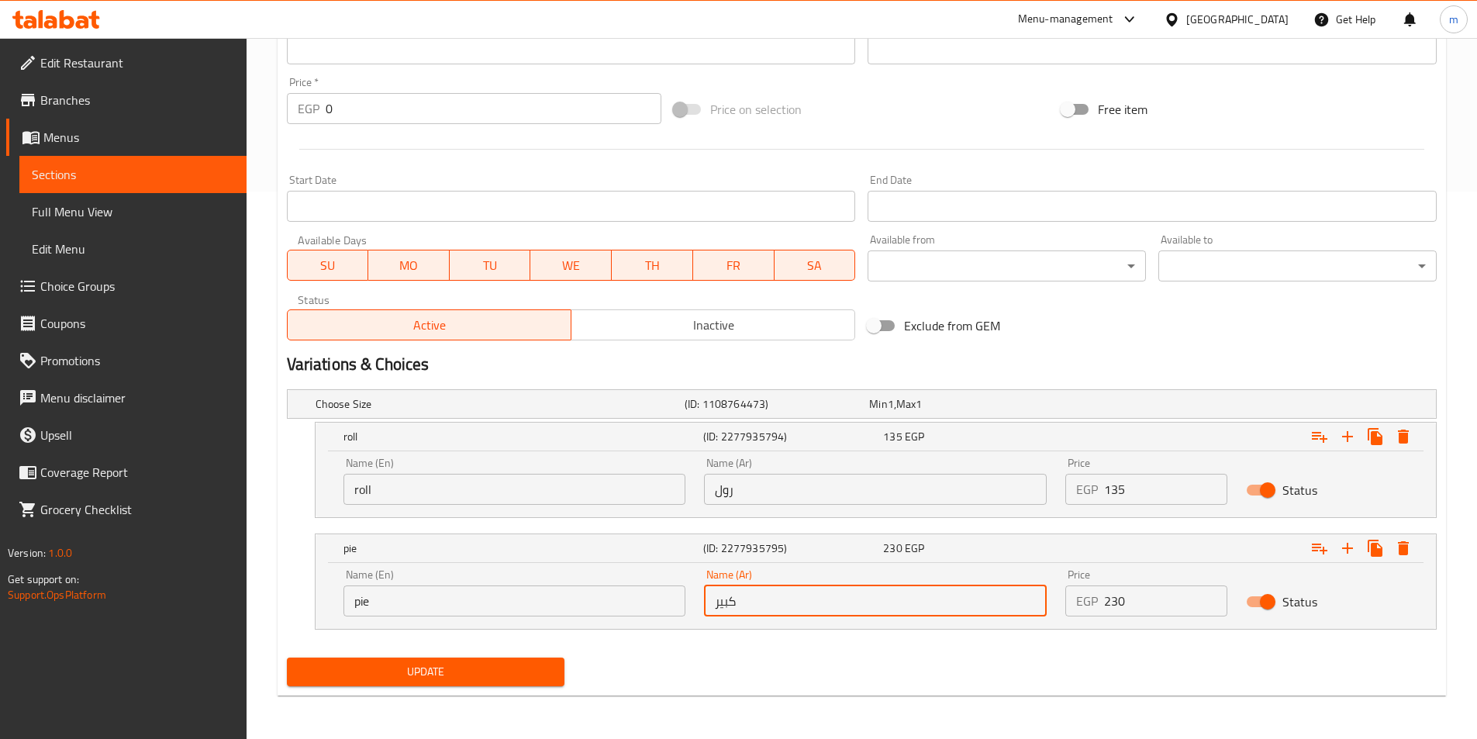
drag, startPoint x: 724, startPoint y: 599, endPoint x: 682, endPoint y: 603, distance: 42.8
click at [682, 603] on div "Name (En) pie Name (En) Name (Ar) كبير Name (Ar) Price EGP 230 Price Status" at bounding box center [875, 593] width 1083 height 66
type input "فطيرة"
click at [446, 684] on button "Update" at bounding box center [426, 672] width 278 height 29
click at [184, 181] on span "Sections" at bounding box center [133, 174] width 202 height 19
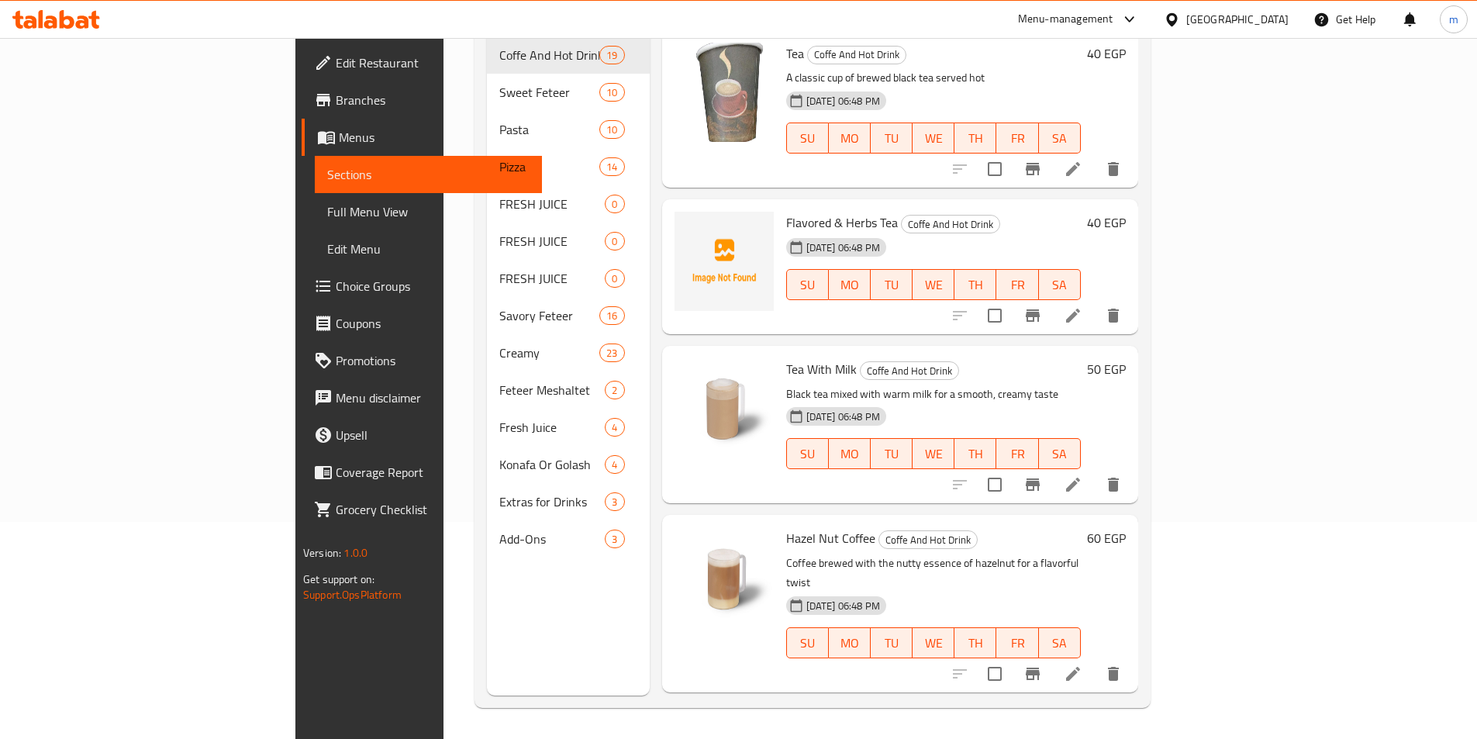
scroll to position [217, 0]
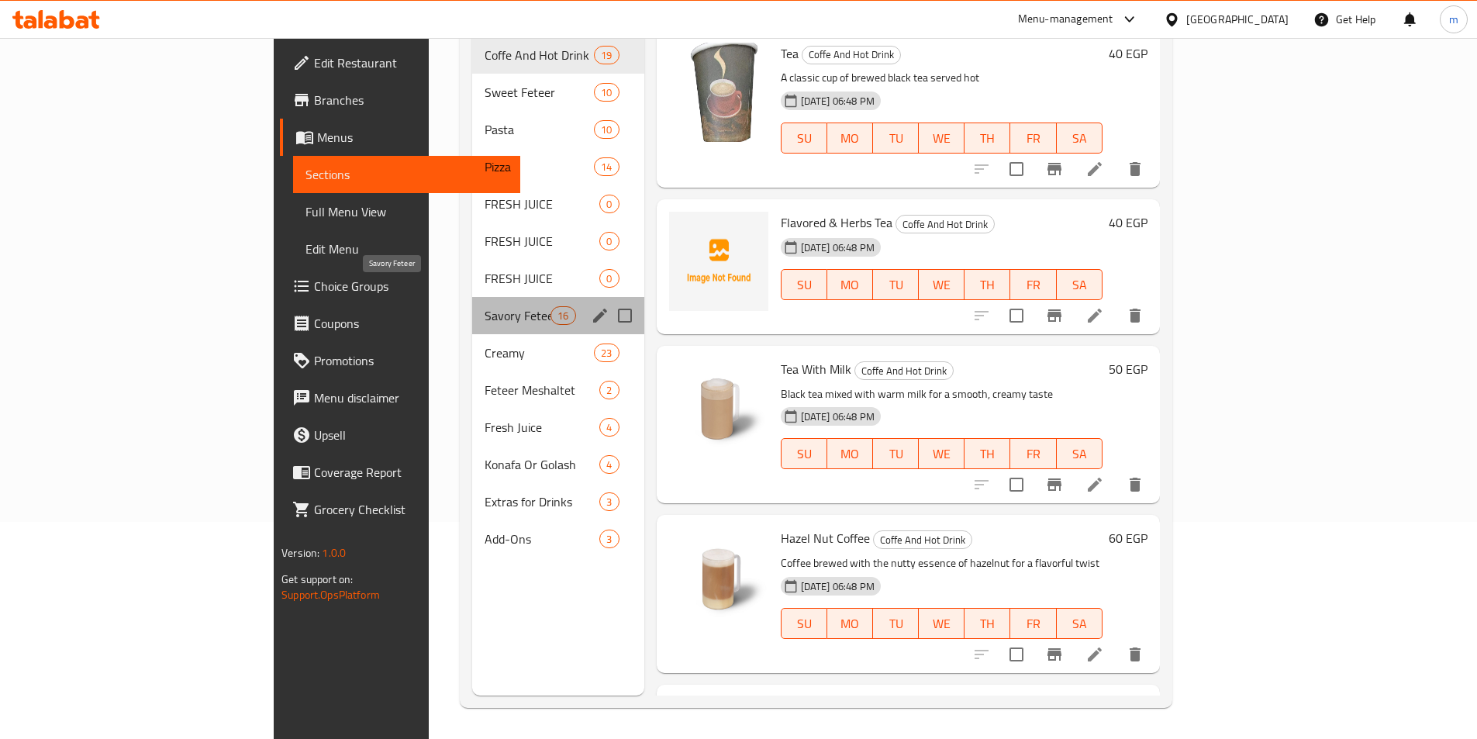
click at [485, 306] on span "Savory Feteer" at bounding box center [518, 315] width 66 height 19
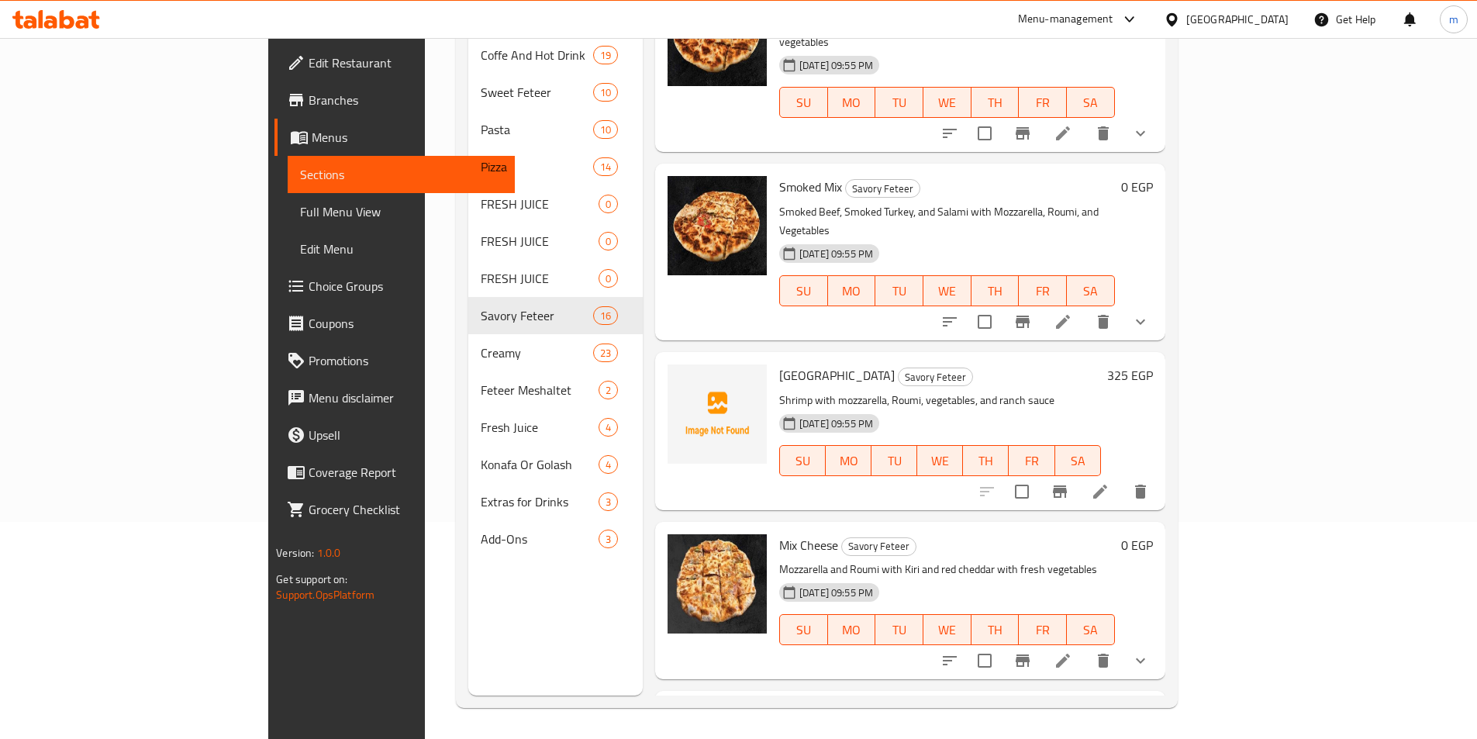
scroll to position [2010, 0]
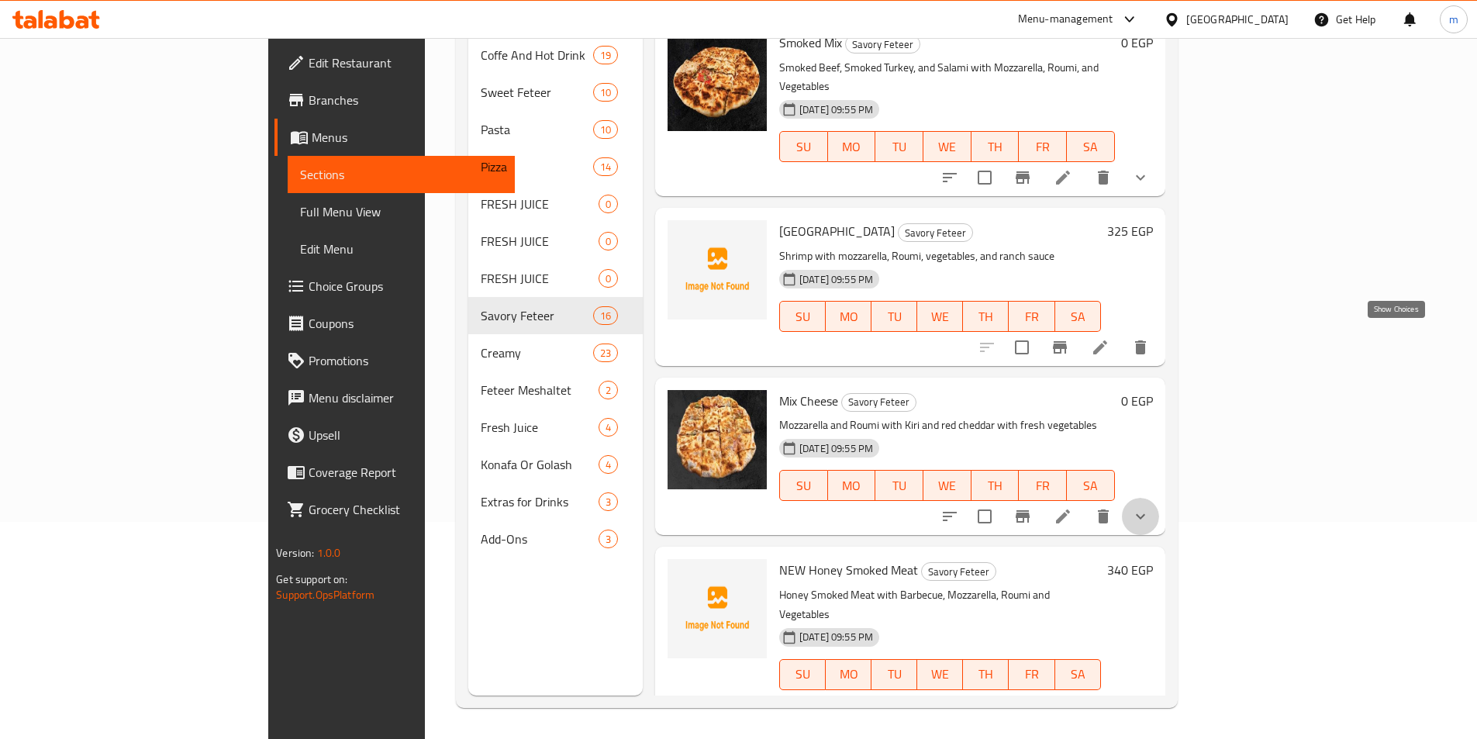
click at [1150, 507] on icon "show more" at bounding box center [1140, 516] width 19 height 19
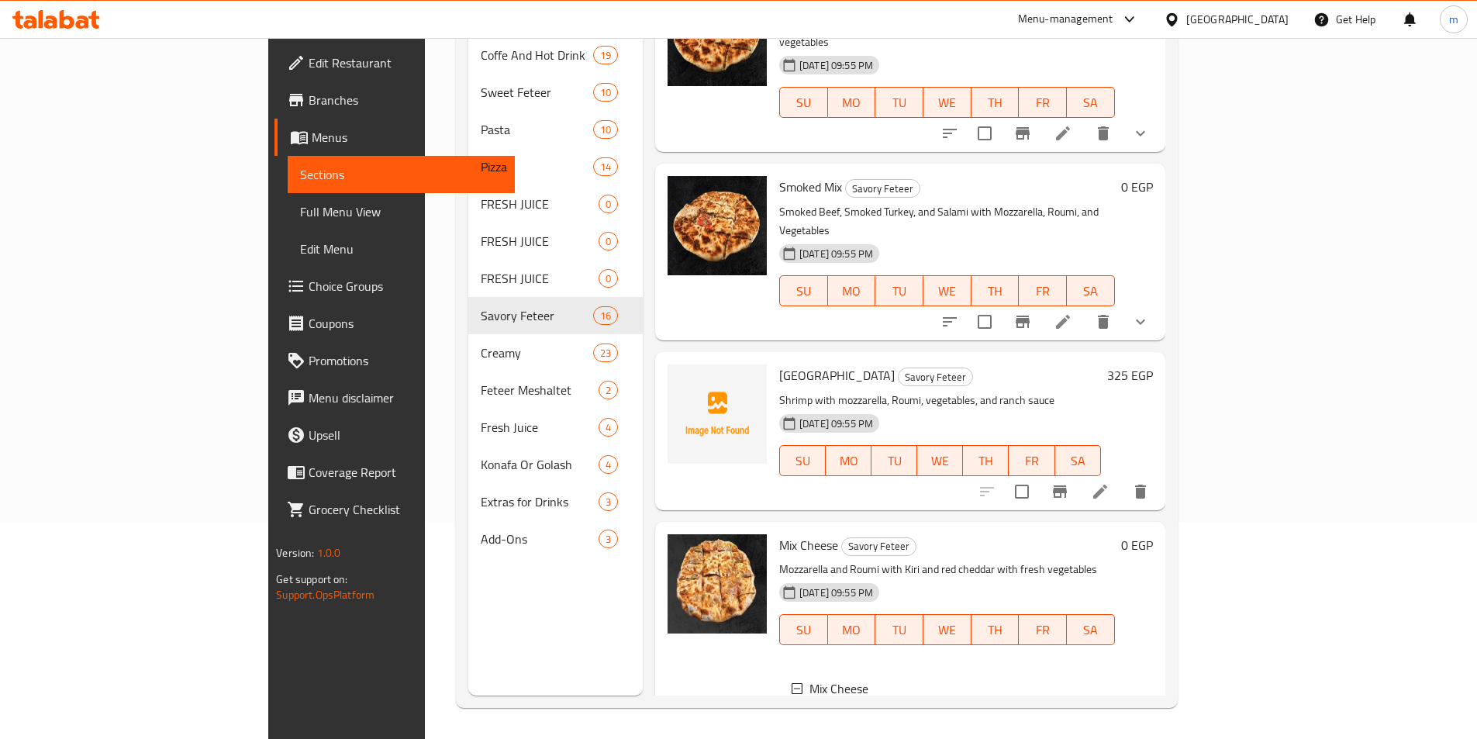
scroll to position [1740, 0]
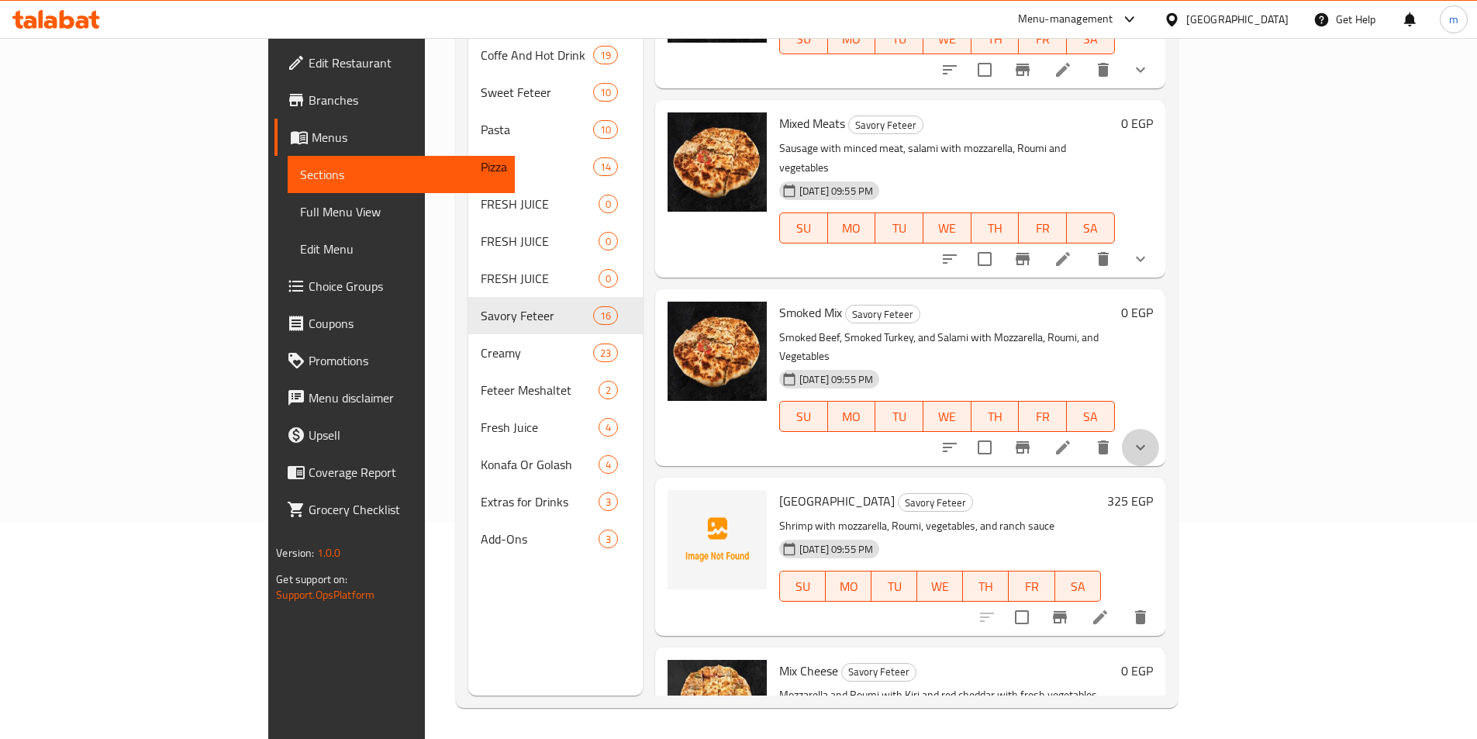
click at [1159, 429] on button "show more" at bounding box center [1140, 447] width 37 height 37
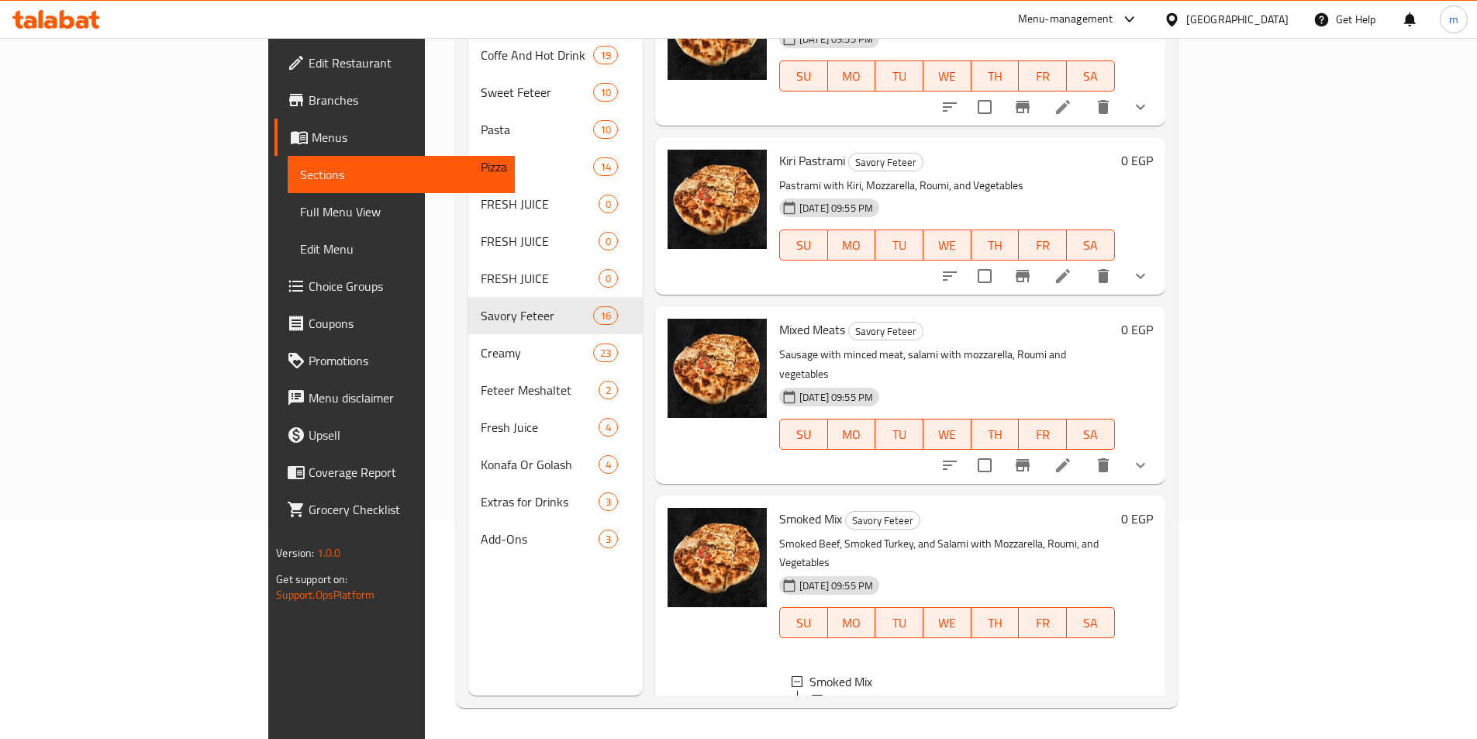
scroll to position [1419, 0]
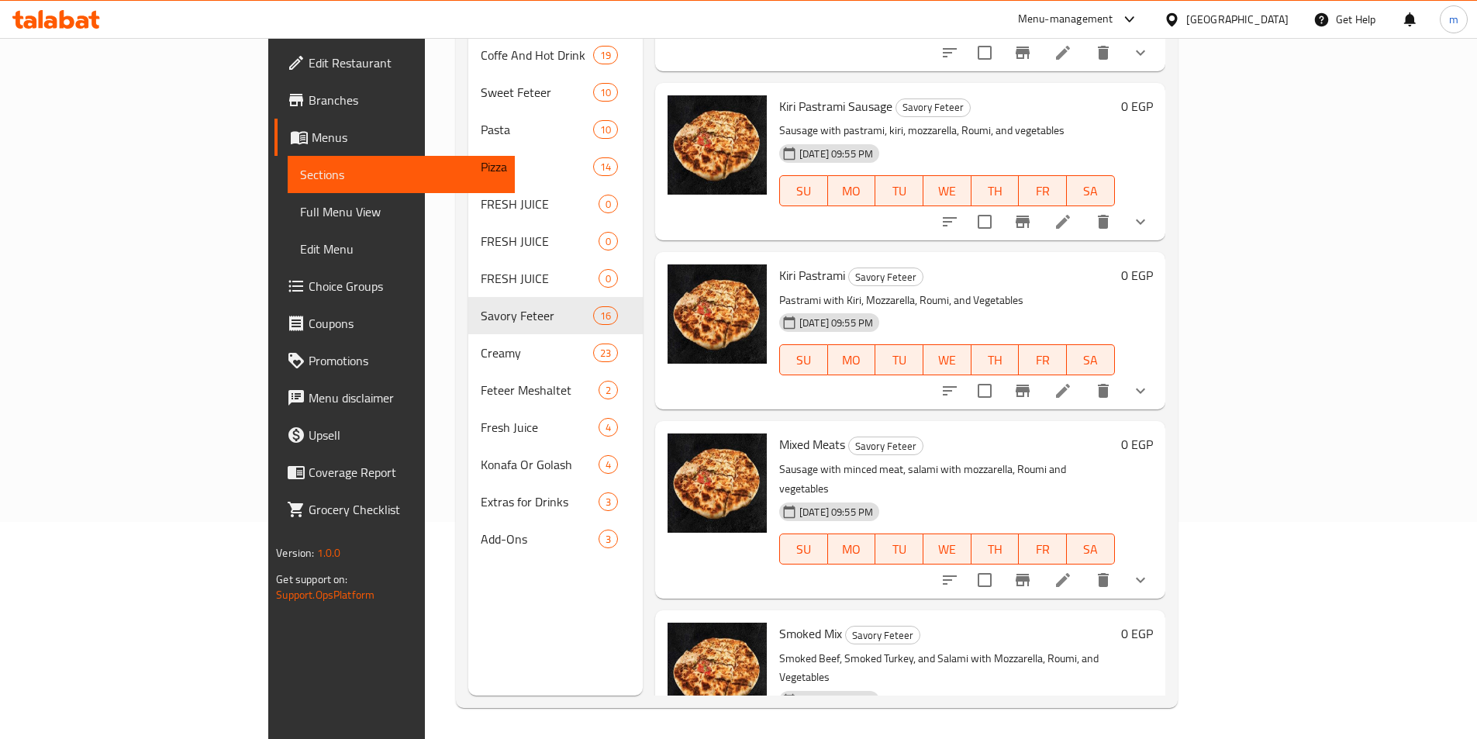
click at [1159, 561] on button "show more" at bounding box center [1140, 579] width 37 height 37
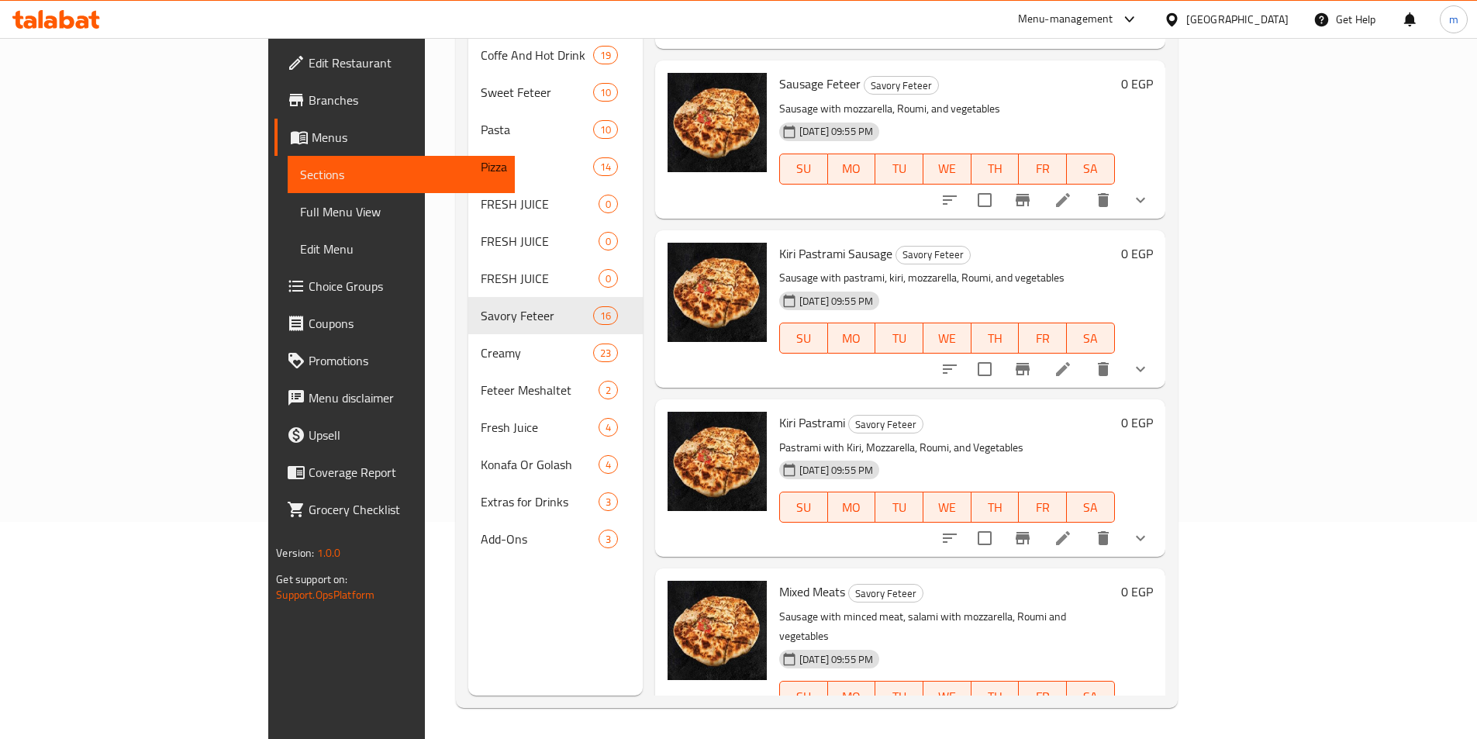
scroll to position [1238, 0]
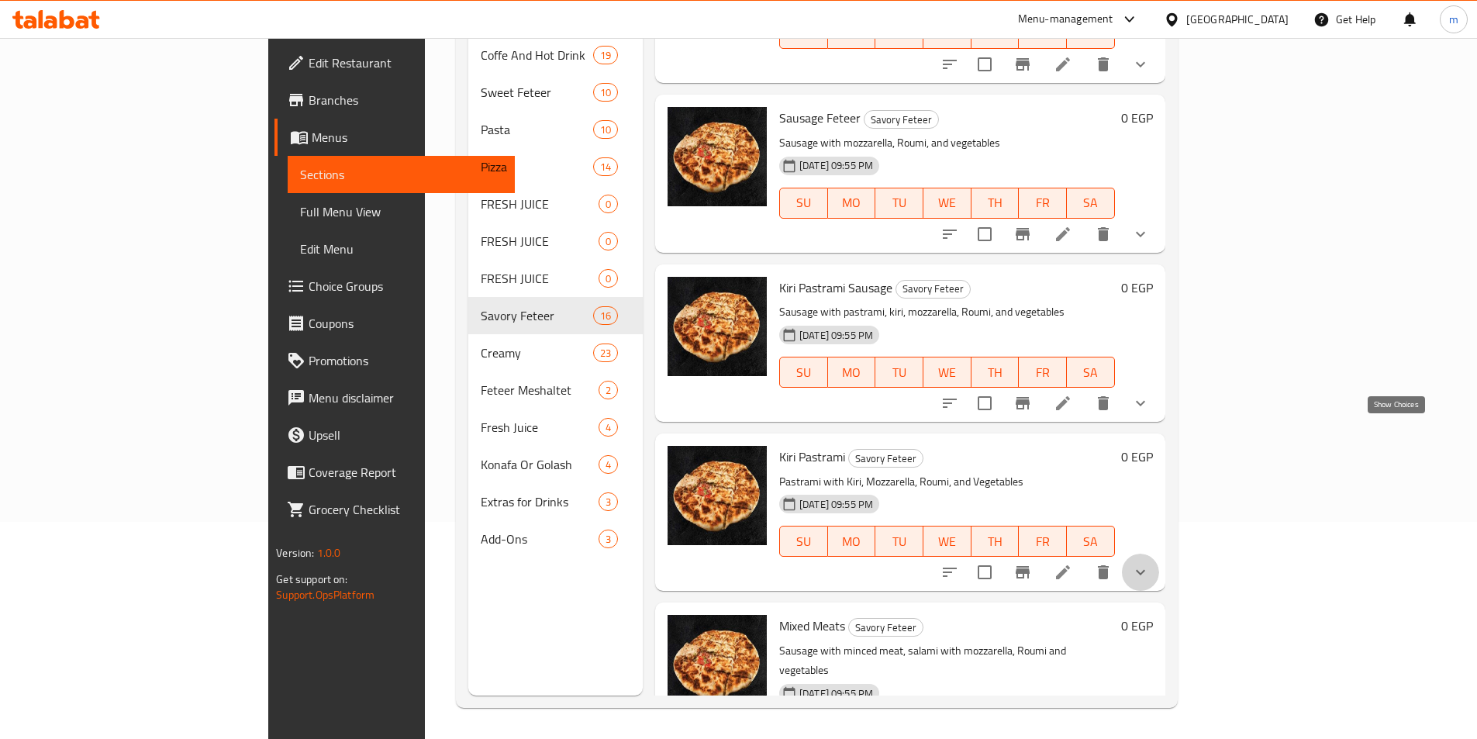
click at [1150, 563] on icon "show more" at bounding box center [1140, 572] width 19 height 19
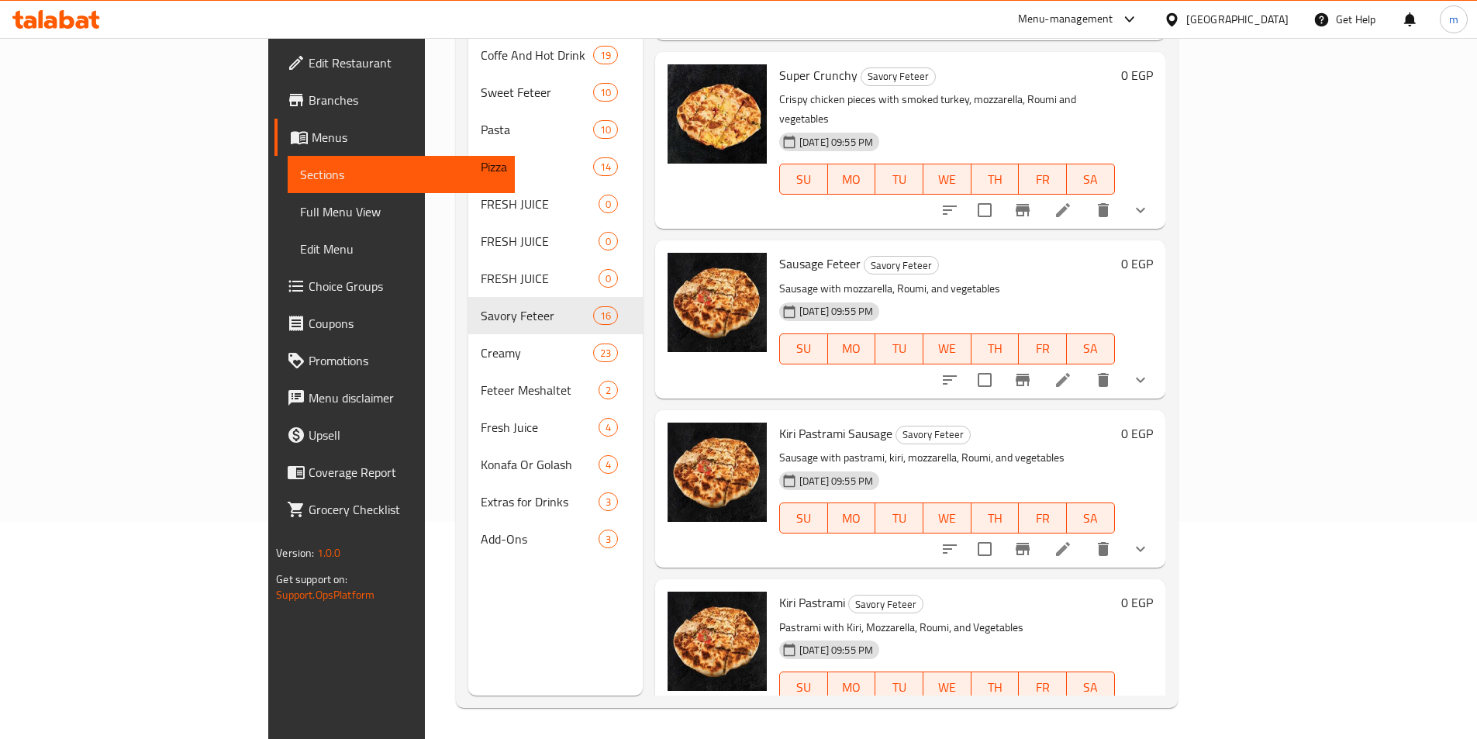
scroll to position [1045, 0]
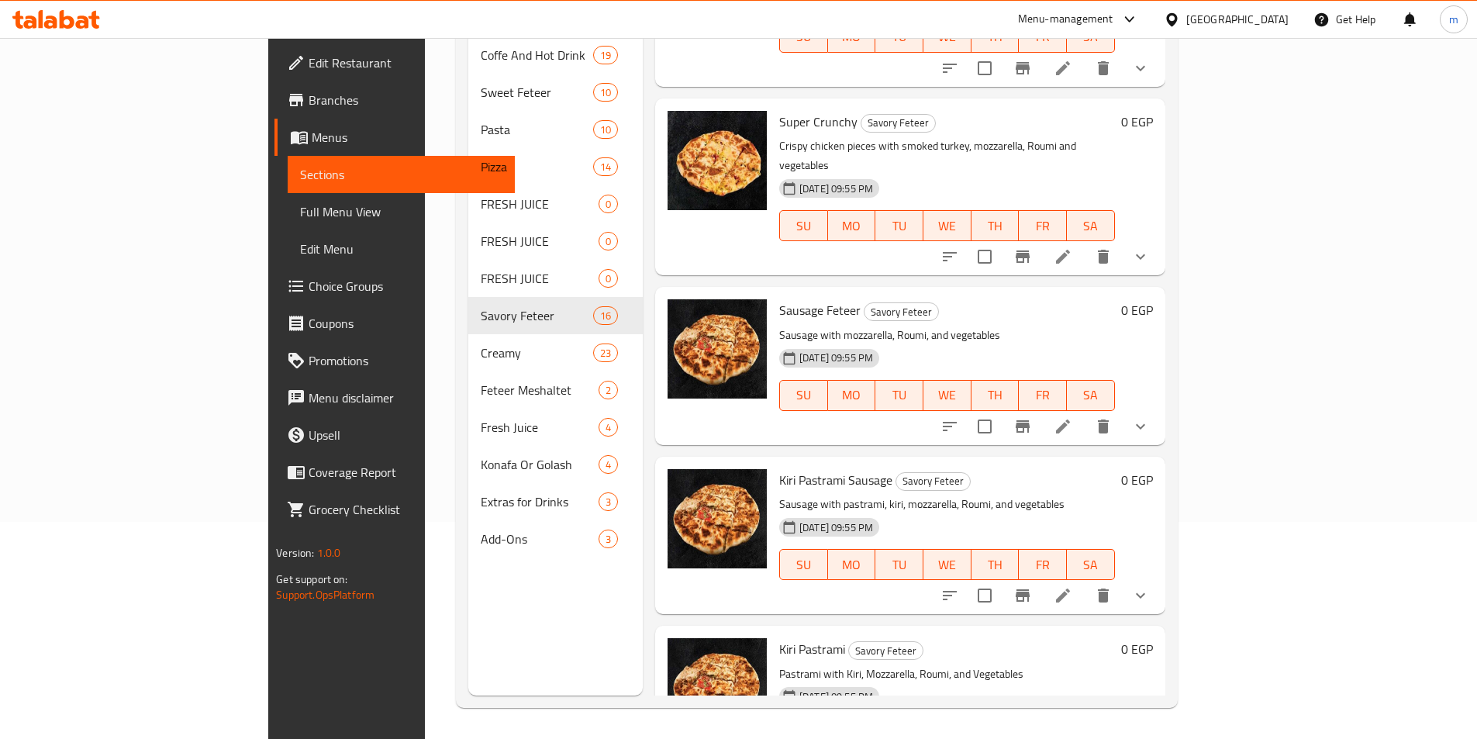
click at [1159, 577] on button "show more" at bounding box center [1140, 595] width 37 height 37
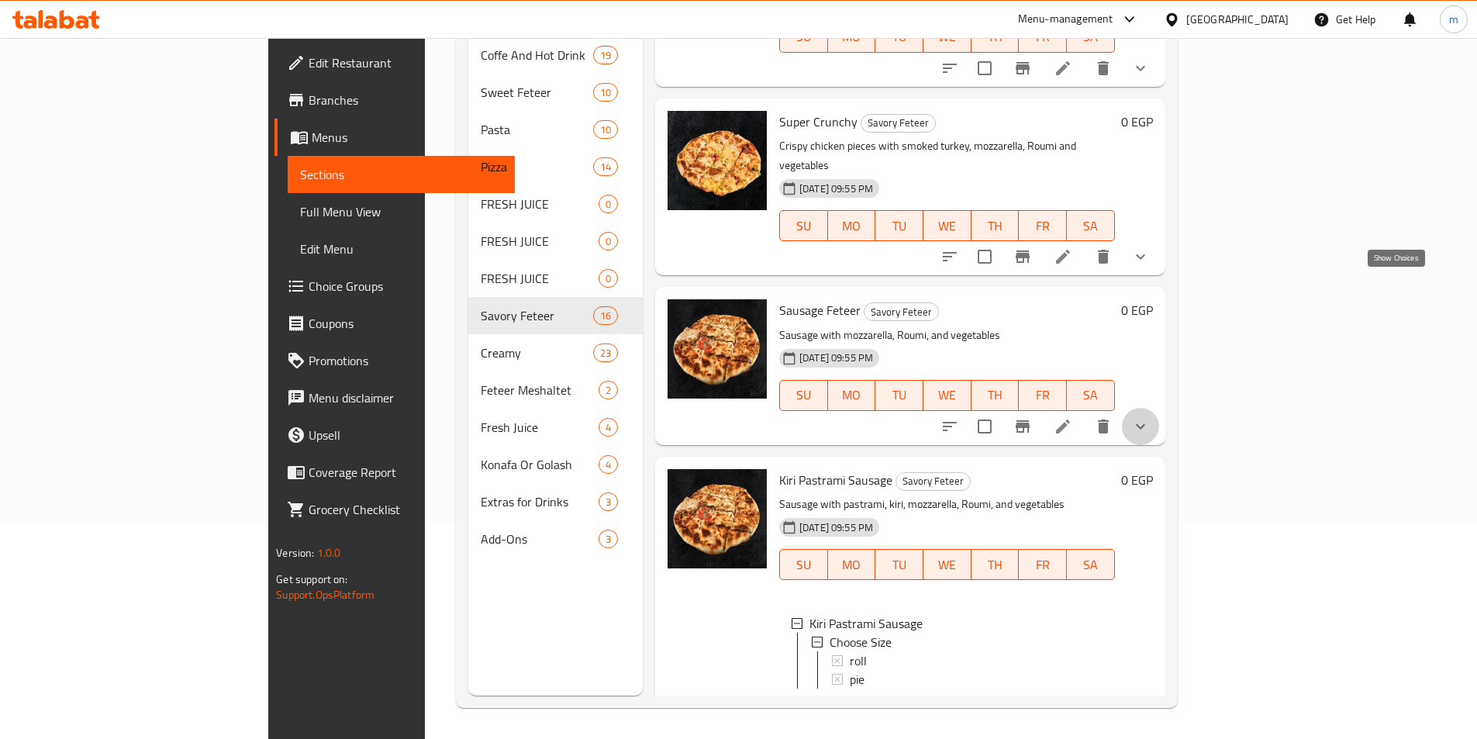
click at [1150, 417] on icon "show more" at bounding box center [1140, 426] width 19 height 19
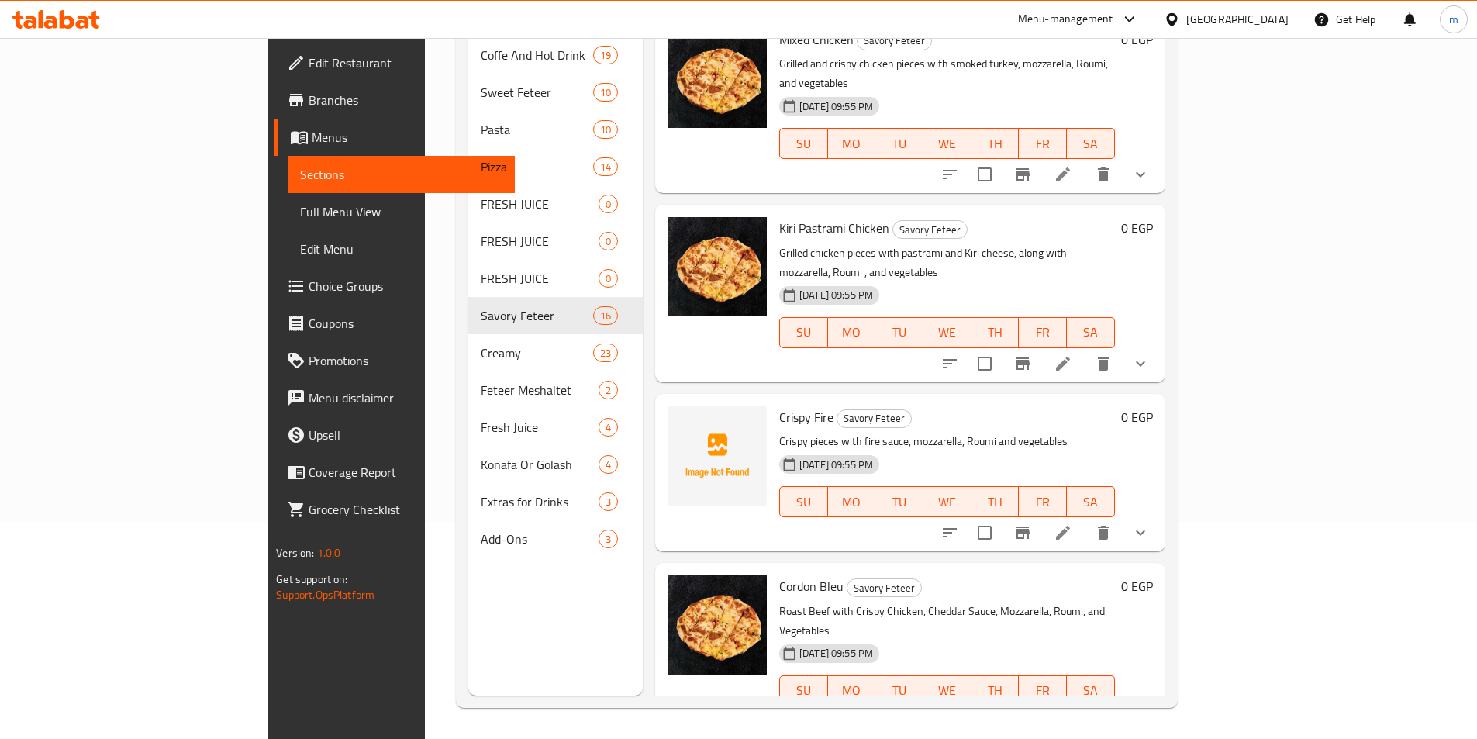
scroll to position [376, 0]
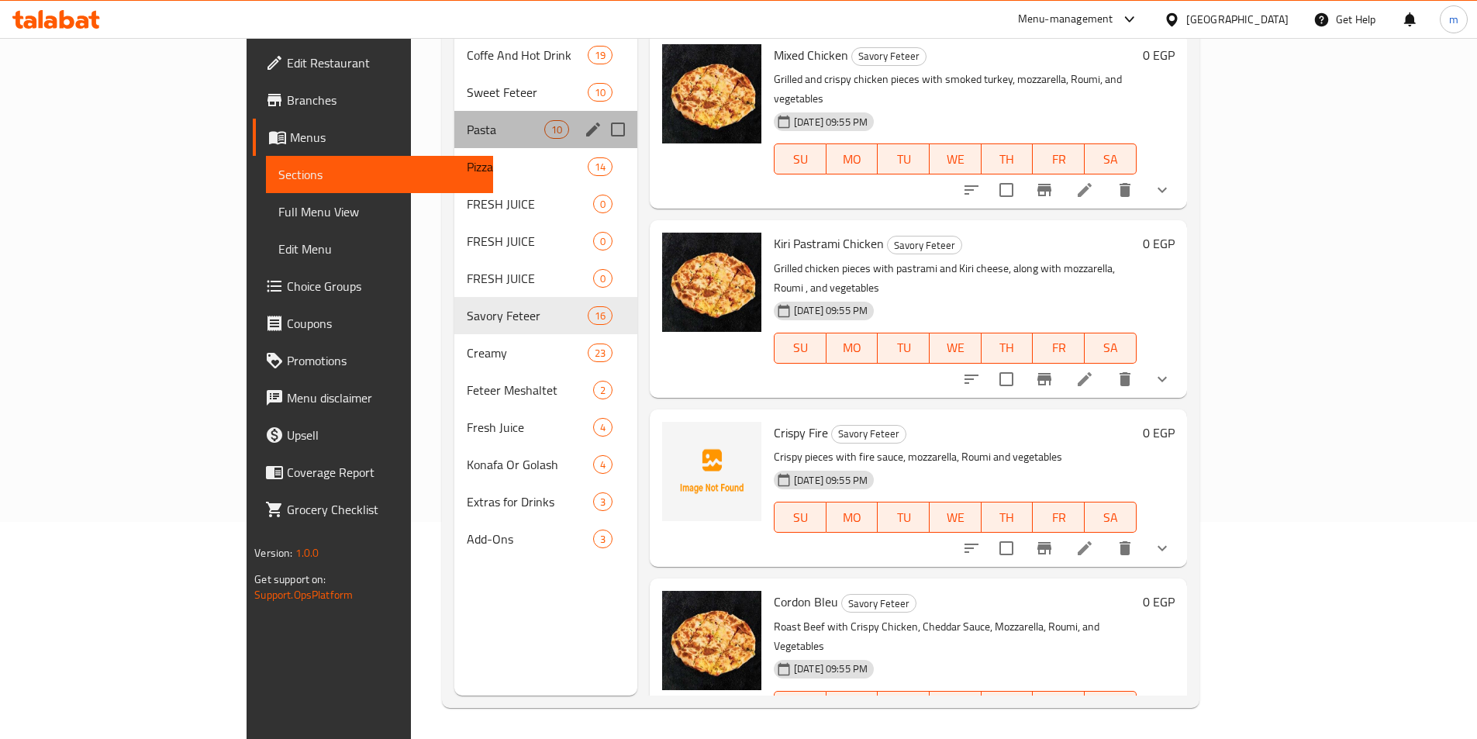
click at [454, 119] on div "Pasta 10" at bounding box center [545, 129] width 183 height 37
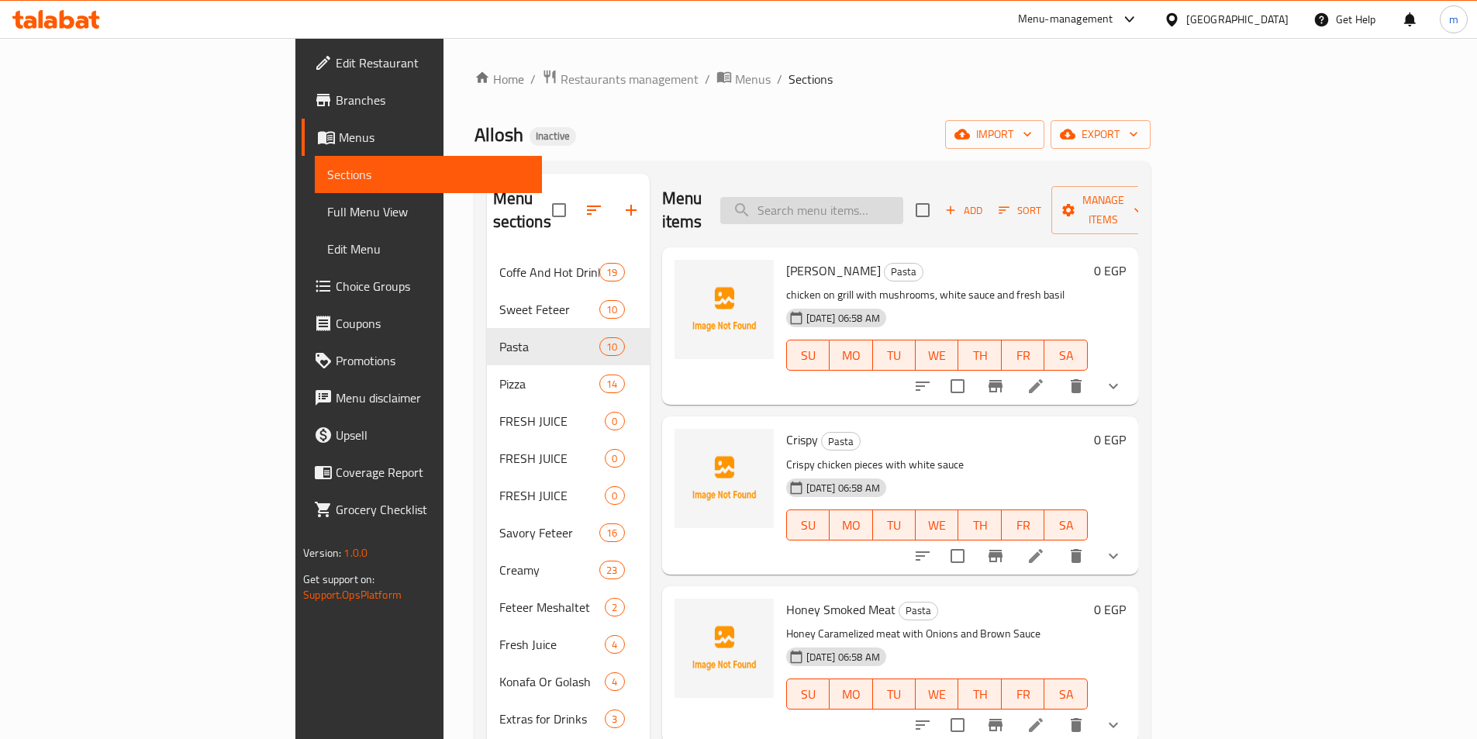
click at [903, 198] on input "search" at bounding box center [811, 210] width 183 height 27
paste input "Honey Smoked Meat"
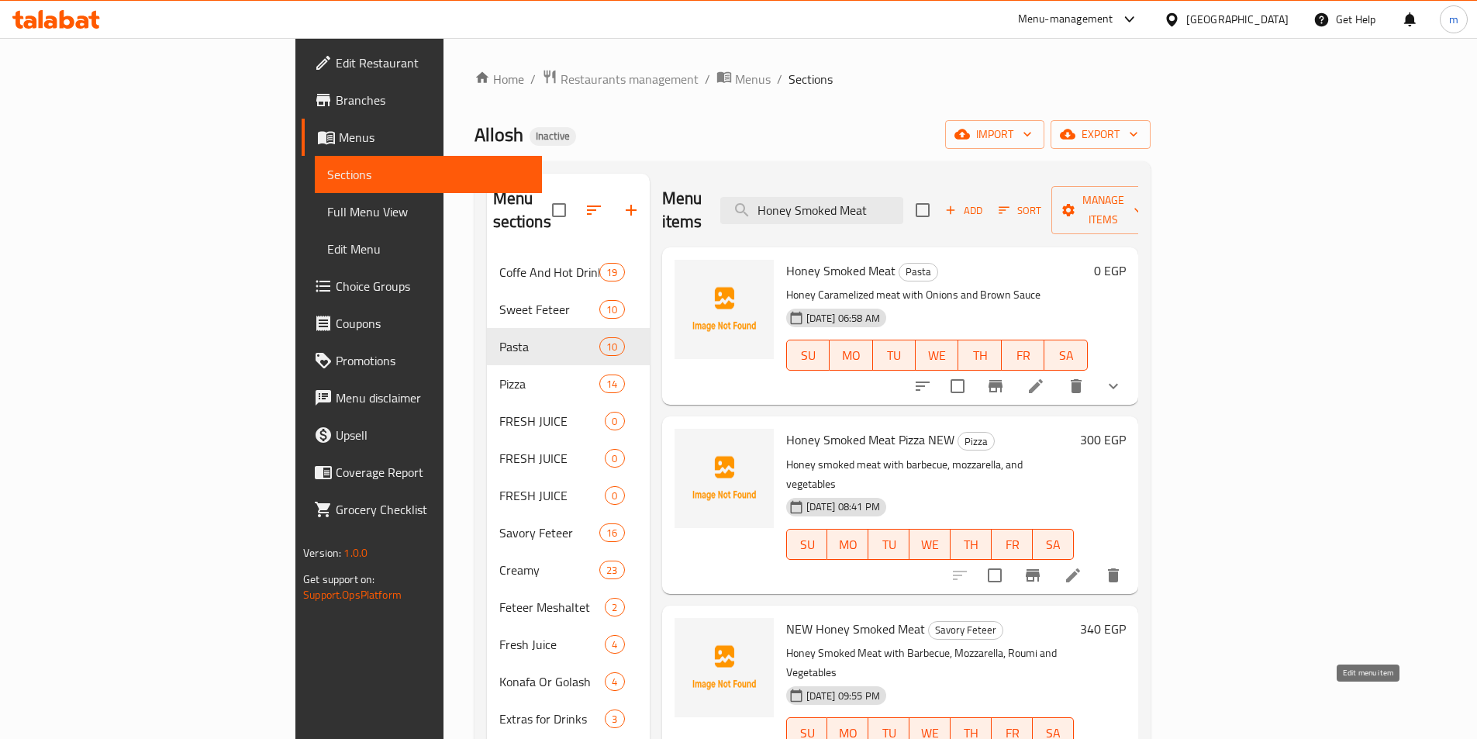
type input "Honey Smoked Meat"
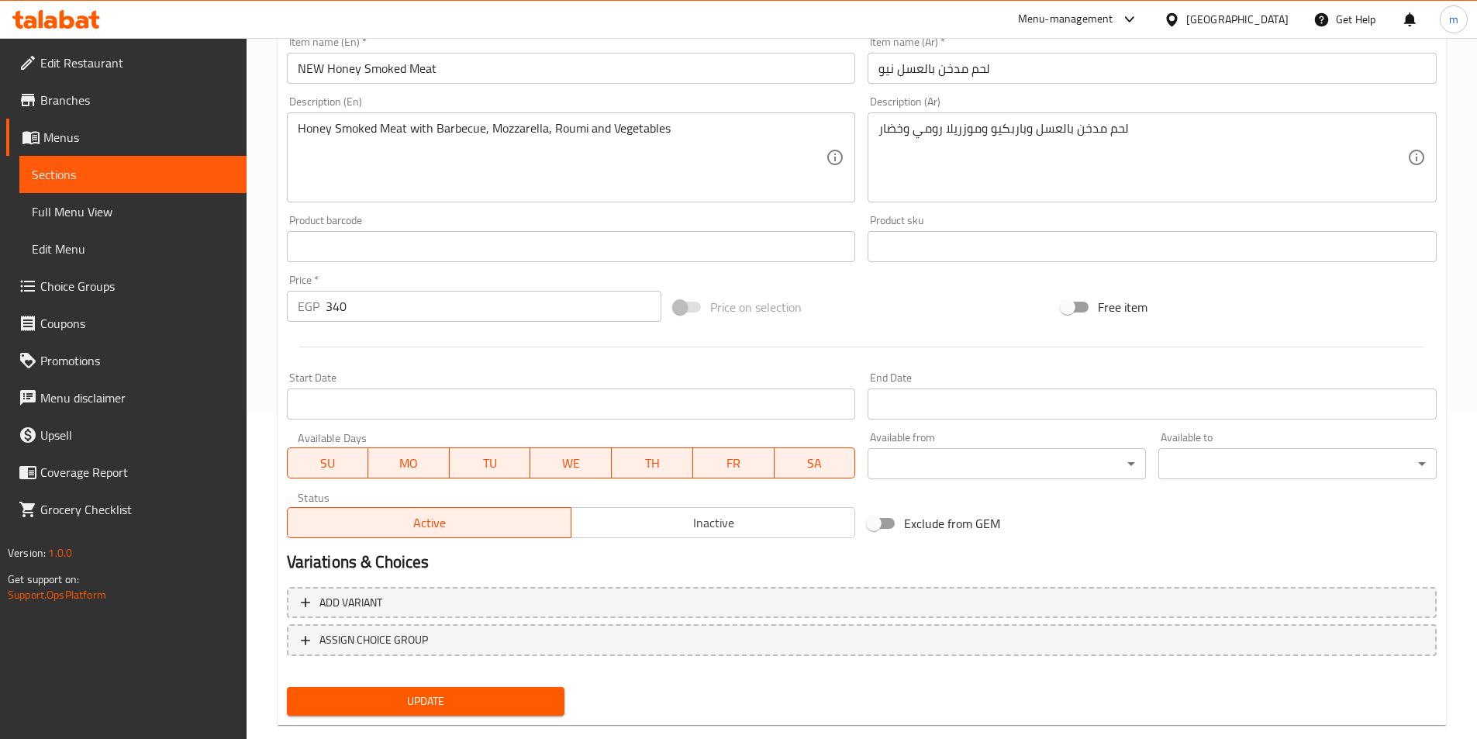
scroll to position [328, 0]
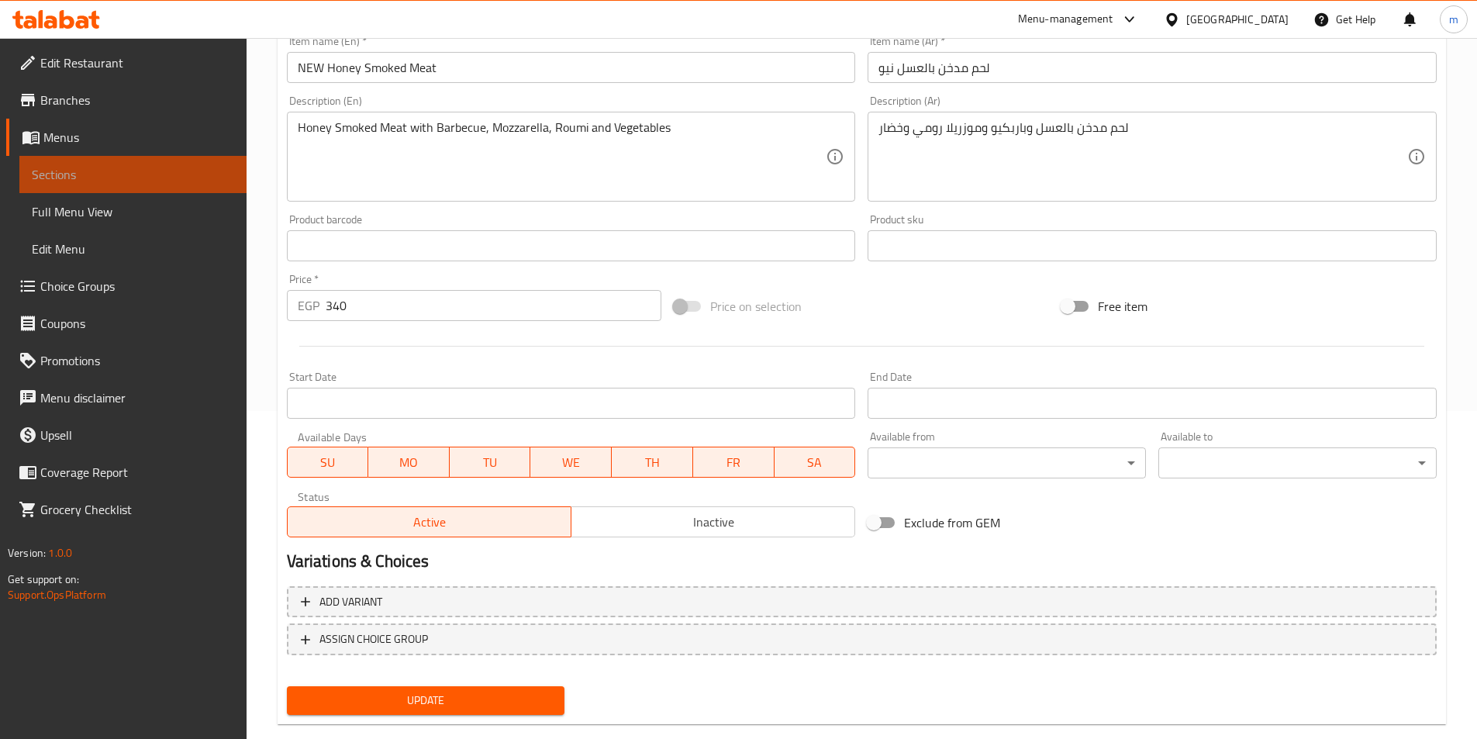
click at [156, 175] on span "Sections" at bounding box center [133, 174] width 202 height 19
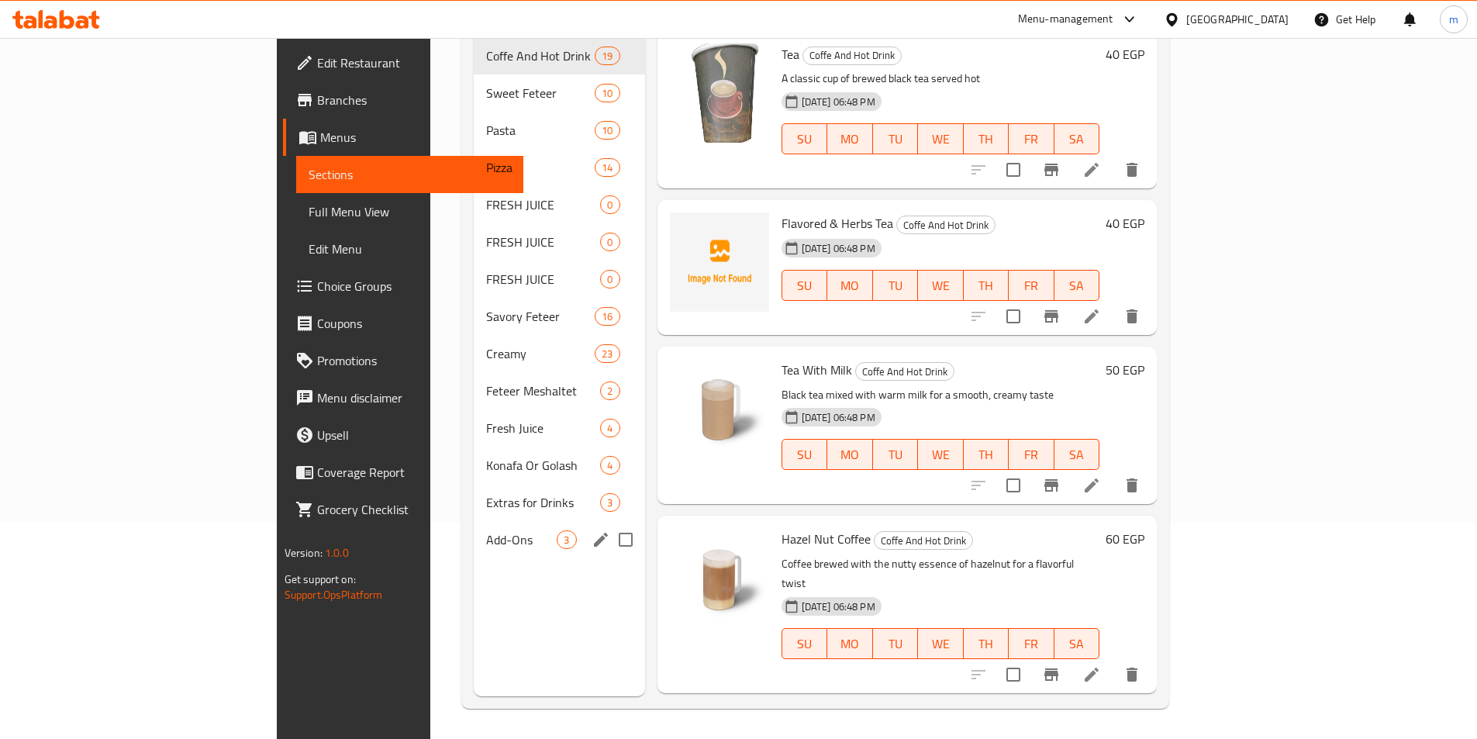
scroll to position [217, 0]
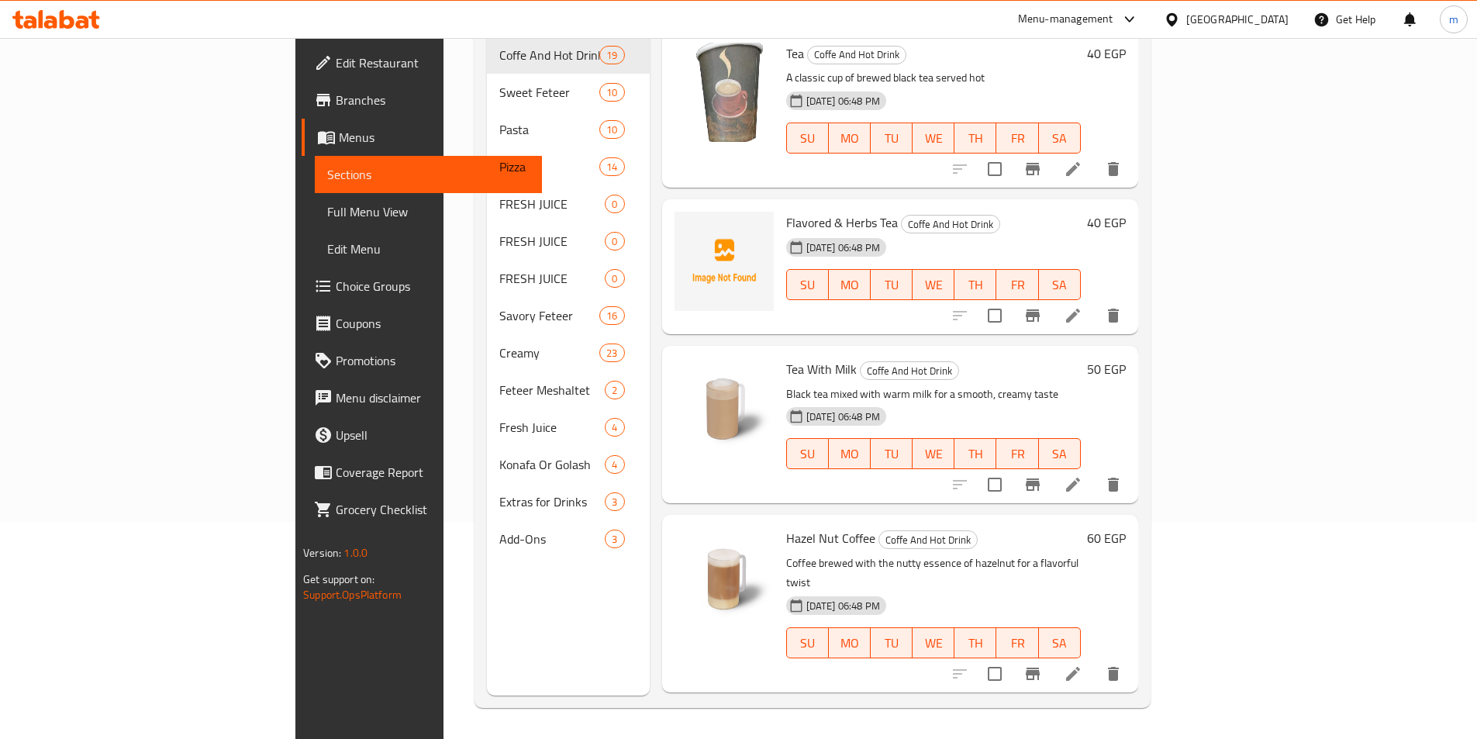
click at [1087, 85] on div "05-09-2025 06:48 PM SU MO TU WE TH FR SA" at bounding box center [933, 127] width 307 height 84
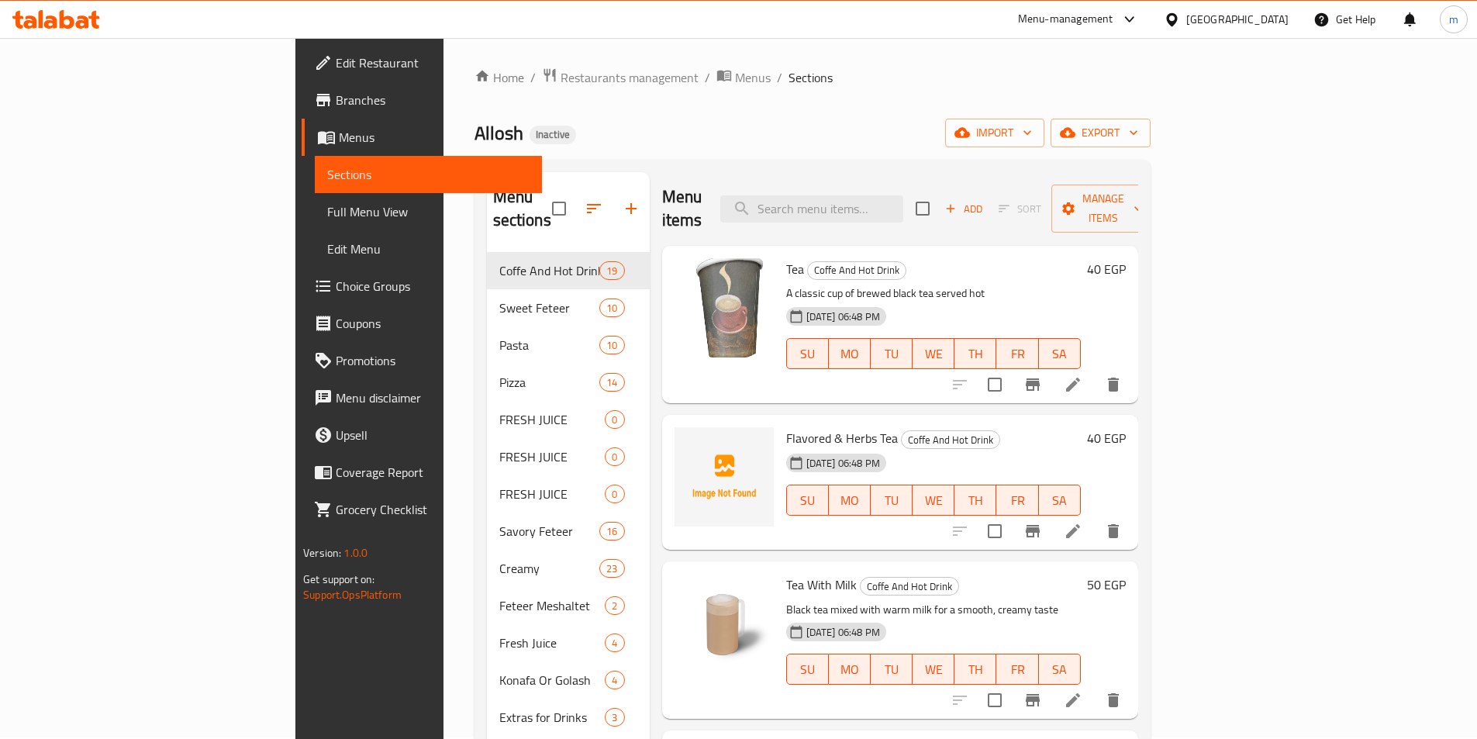
scroll to position [0, 0]
click at [327, 202] on span "Full Menu View" at bounding box center [428, 211] width 202 height 19
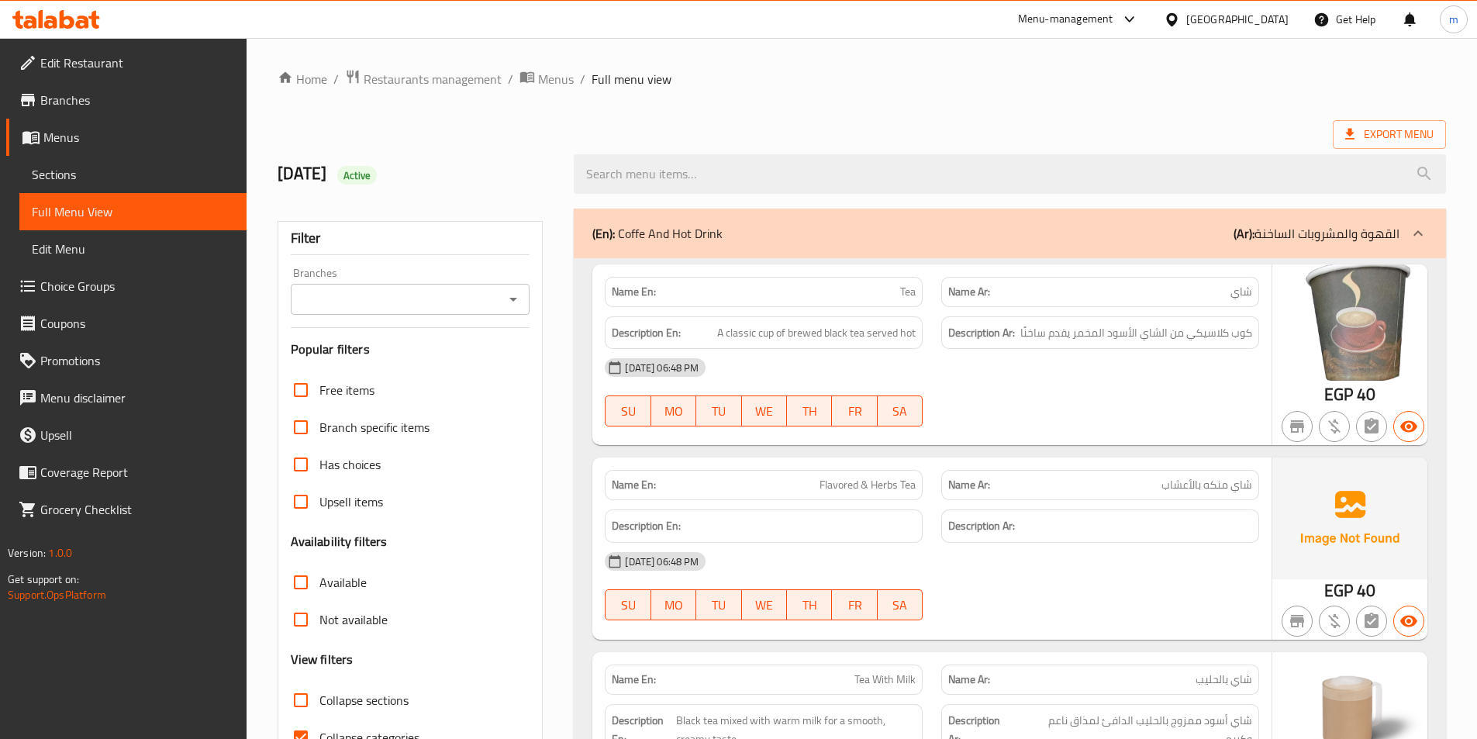
scroll to position [233, 0]
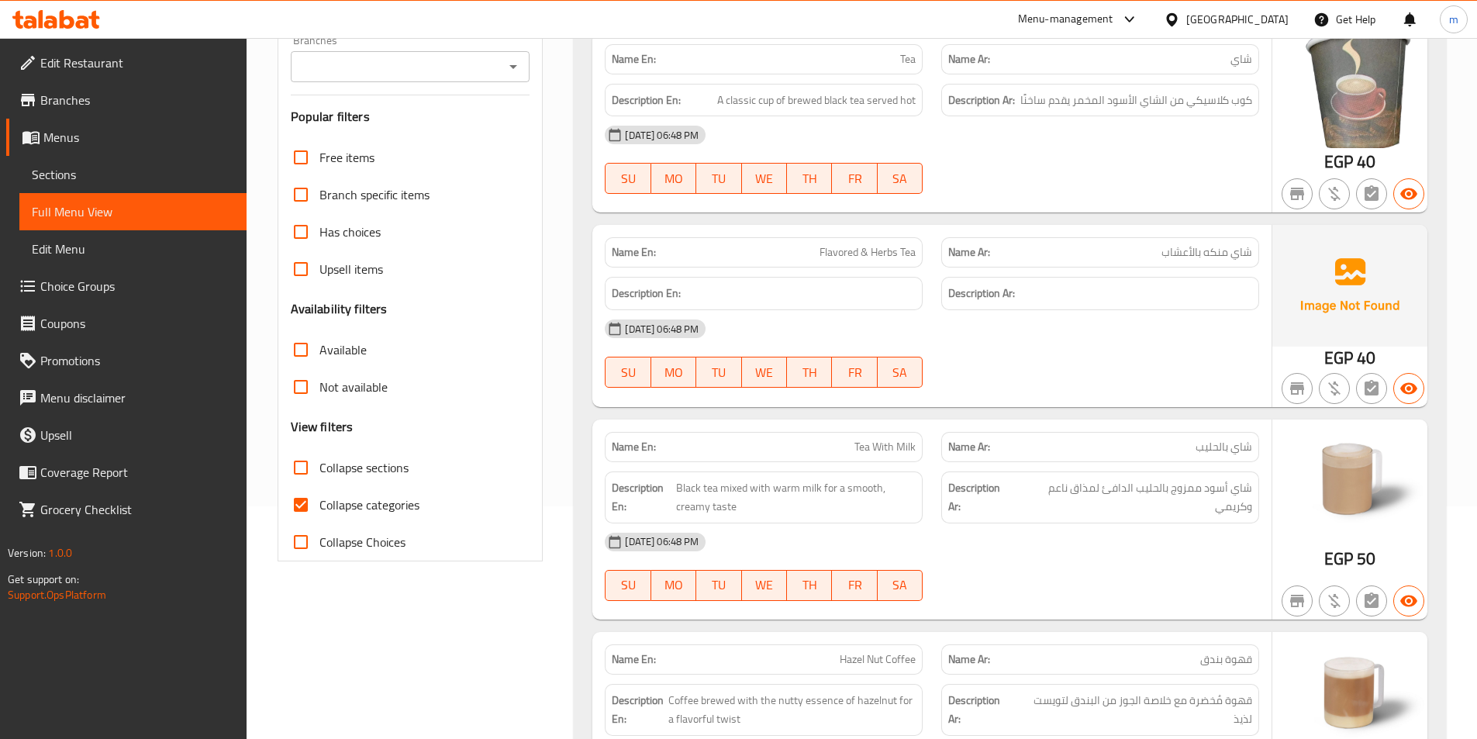
click at [300, 506] on input "Collapse categories" at bounding box center [300, 504] width 37 height 37
checkbox input "false"
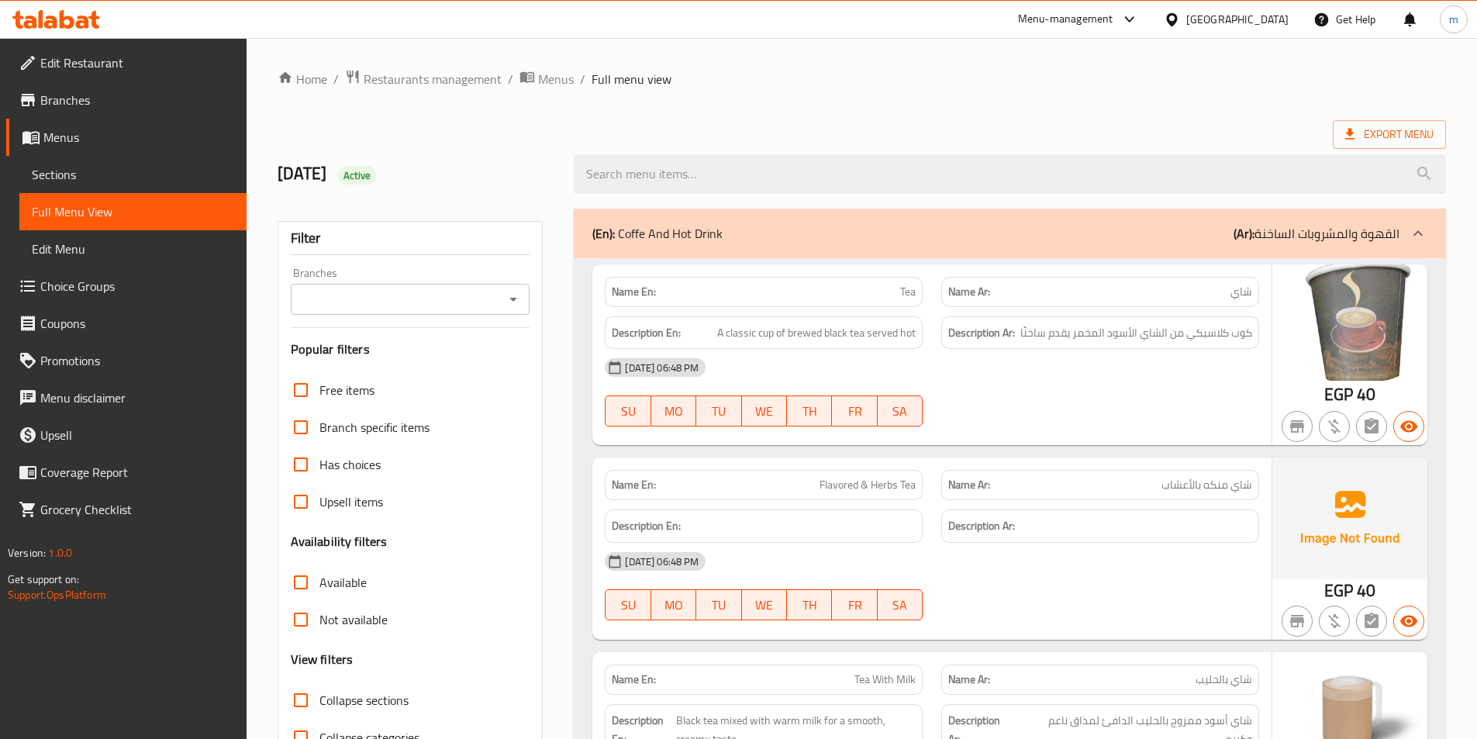
click at [818, 70] on ol "Home / Restaurants management / Menus / Full menu view" at bounding box center [862, 79] width 1169 height 20
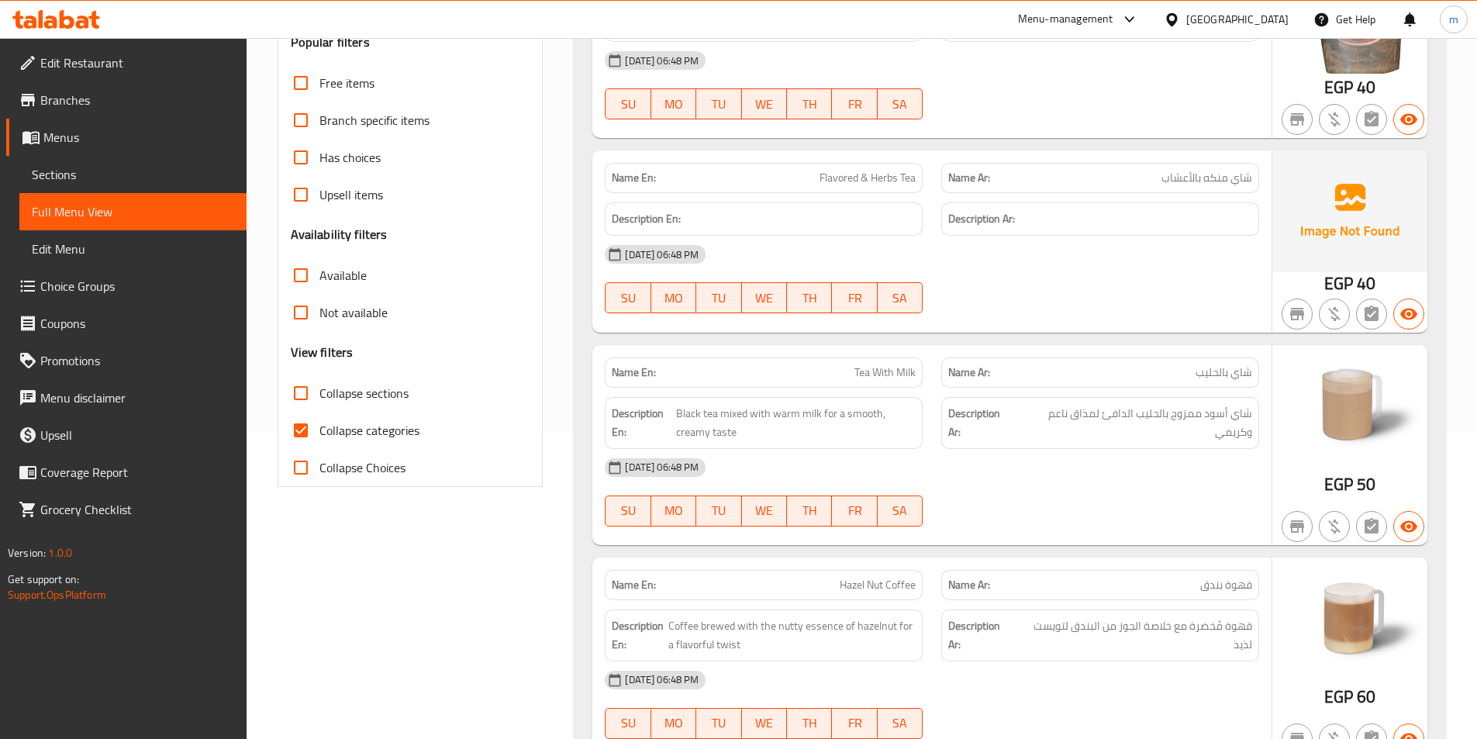
scroll to position [310, 0]
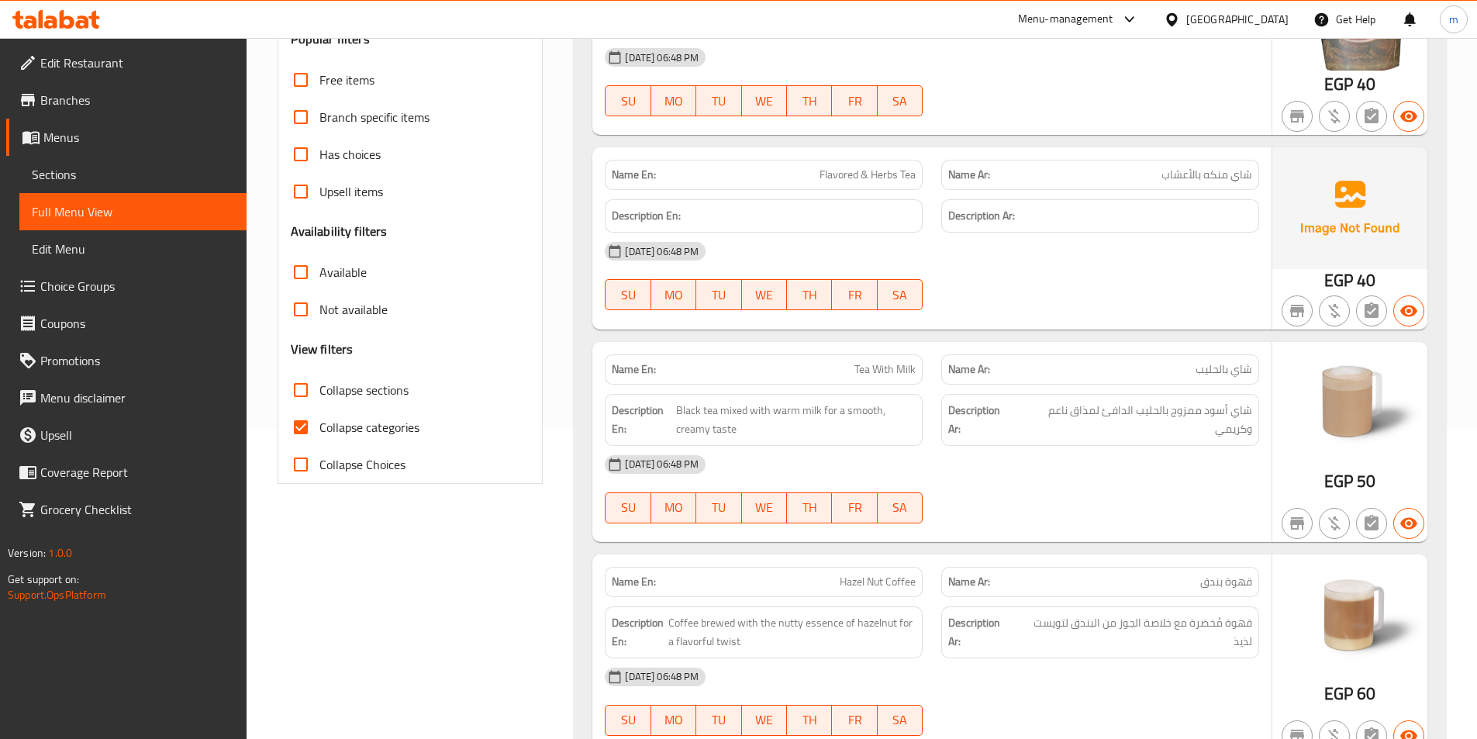
click at [303, 430] on input "Collapse categories" at bounding box center [300, 427] width 37 height 37
checkbox input "false"
click at [304, 392] on input "Collapse sections" at bounding box center [300, 389] width 37 height 37
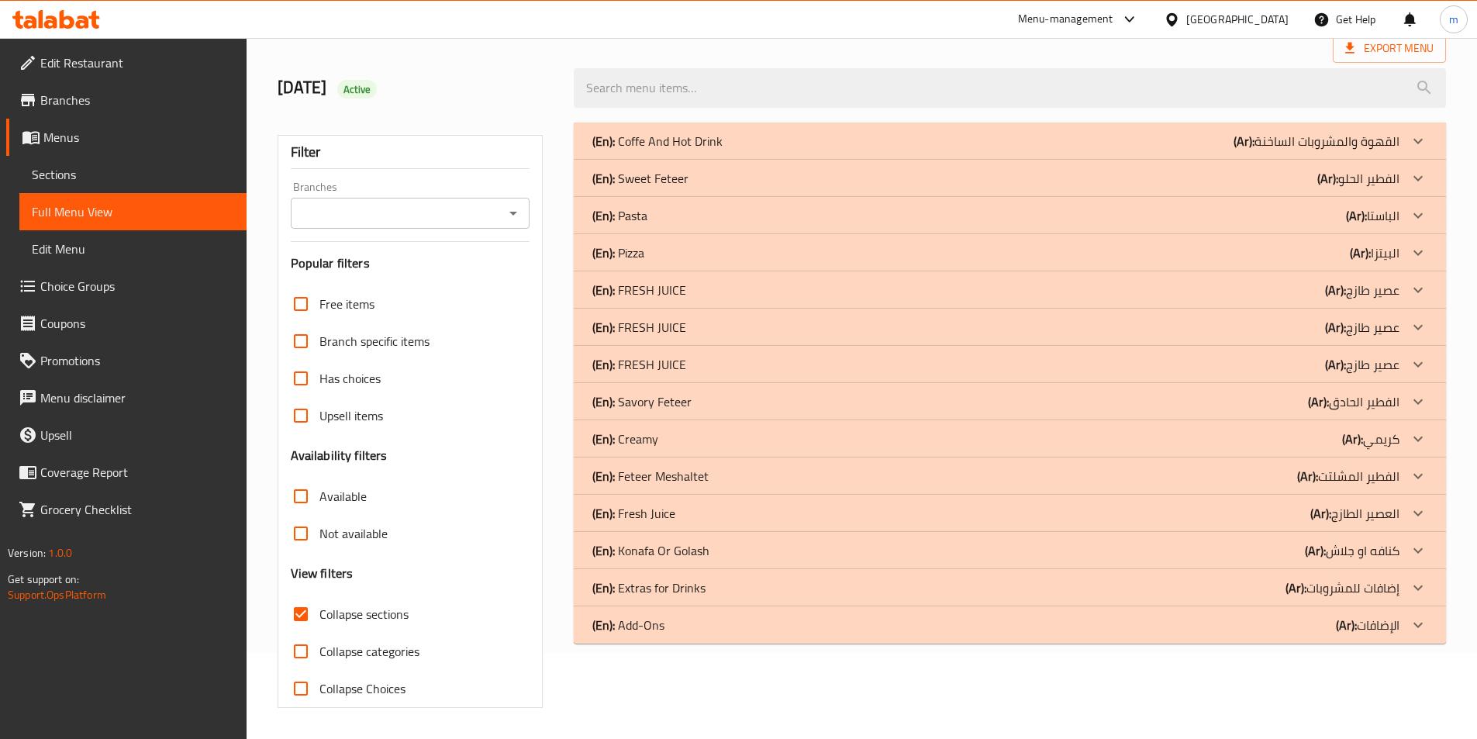
scroll to position [86, 0]
click at [1418, 400] on icon at bounding box center [1418, 401] width 19 height 19
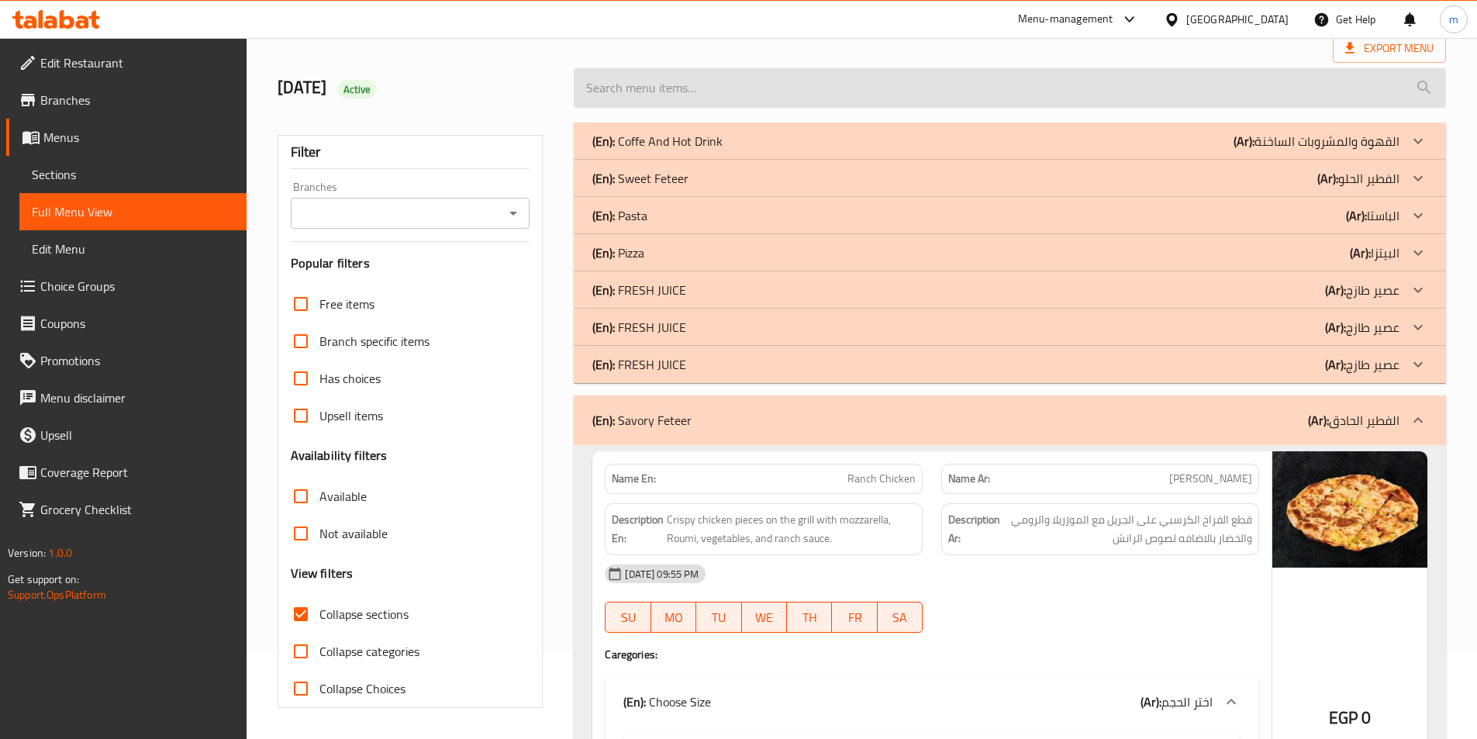
click at [1036, 69] on input "search" at bounding box center [1010, 88] width 872 height 40
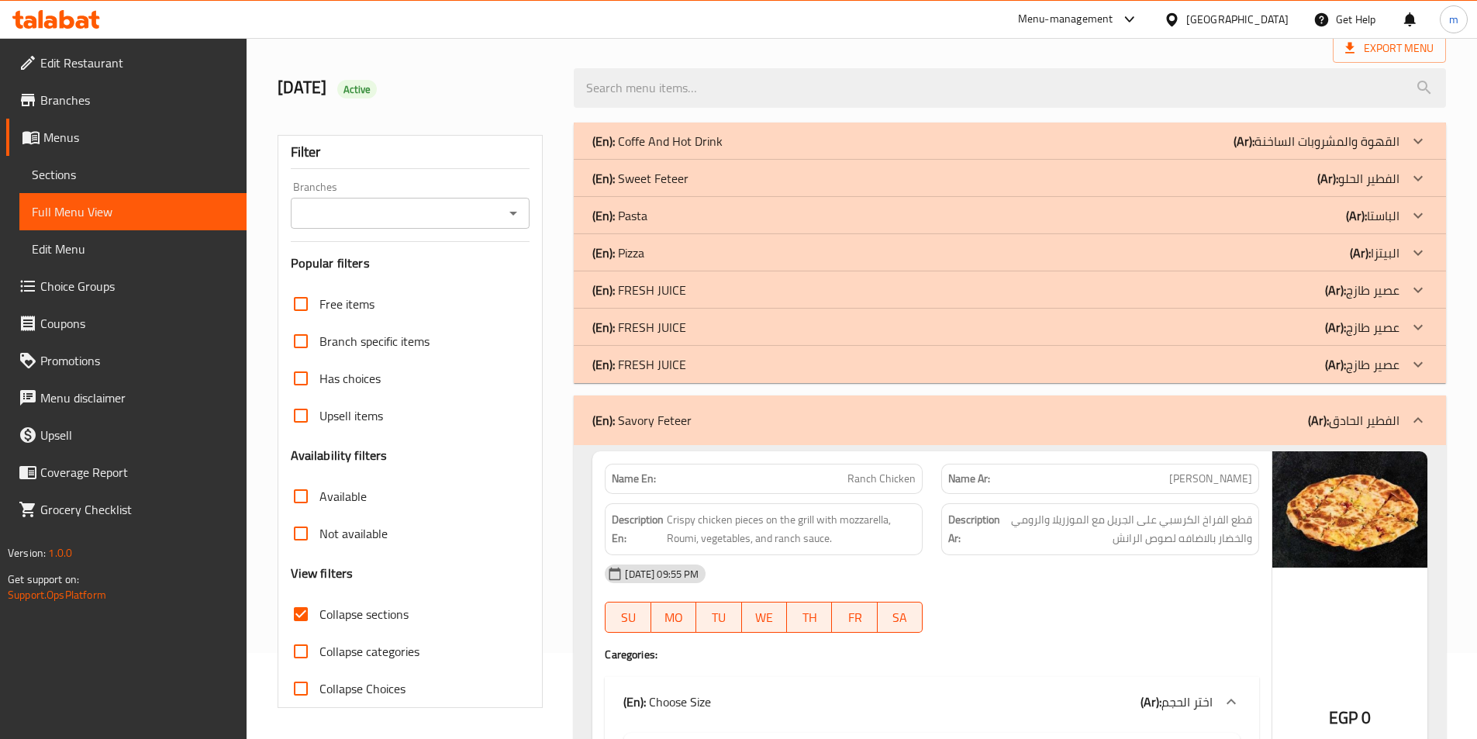
click at [736, 40] on div "Export Menu" at bounding box center [862, 48] width 1169 height 29
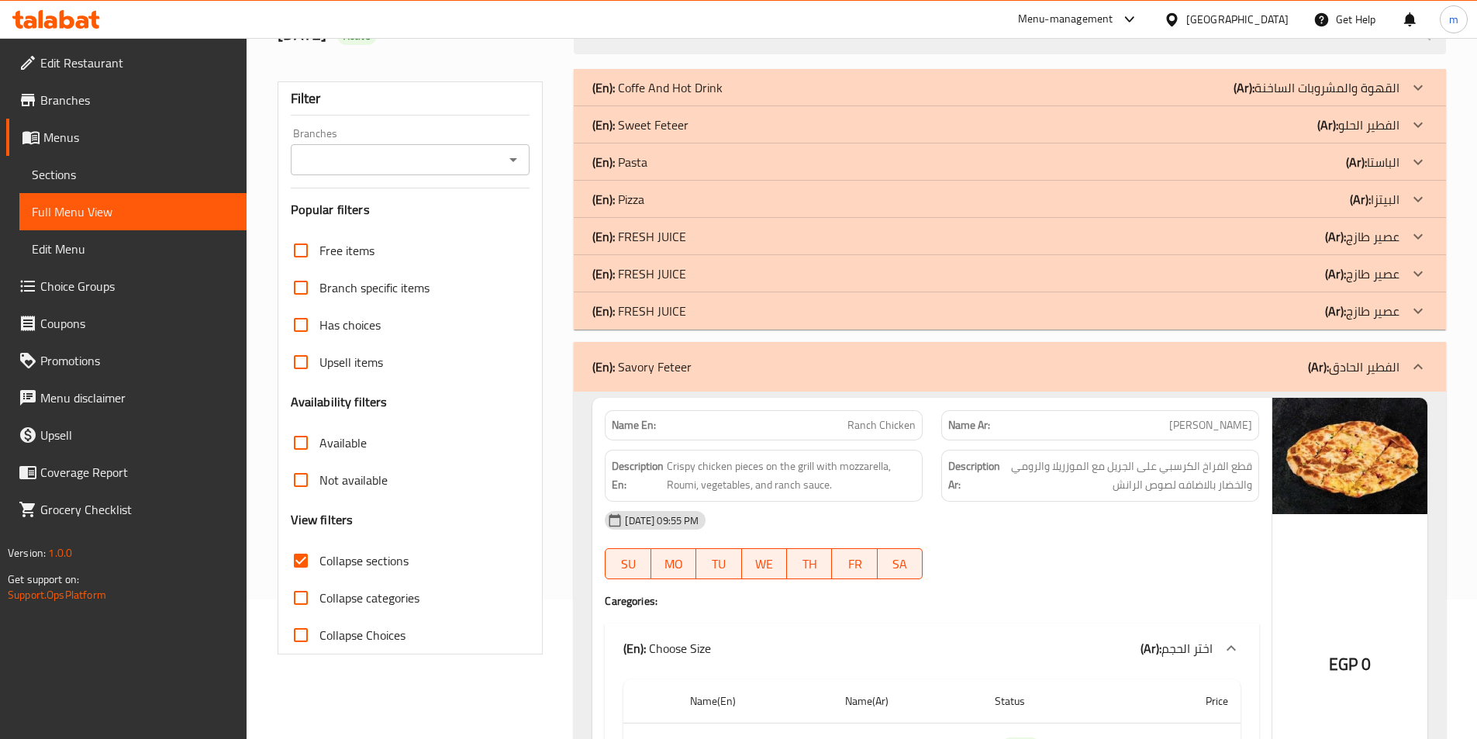
scroll to position [0, 0]
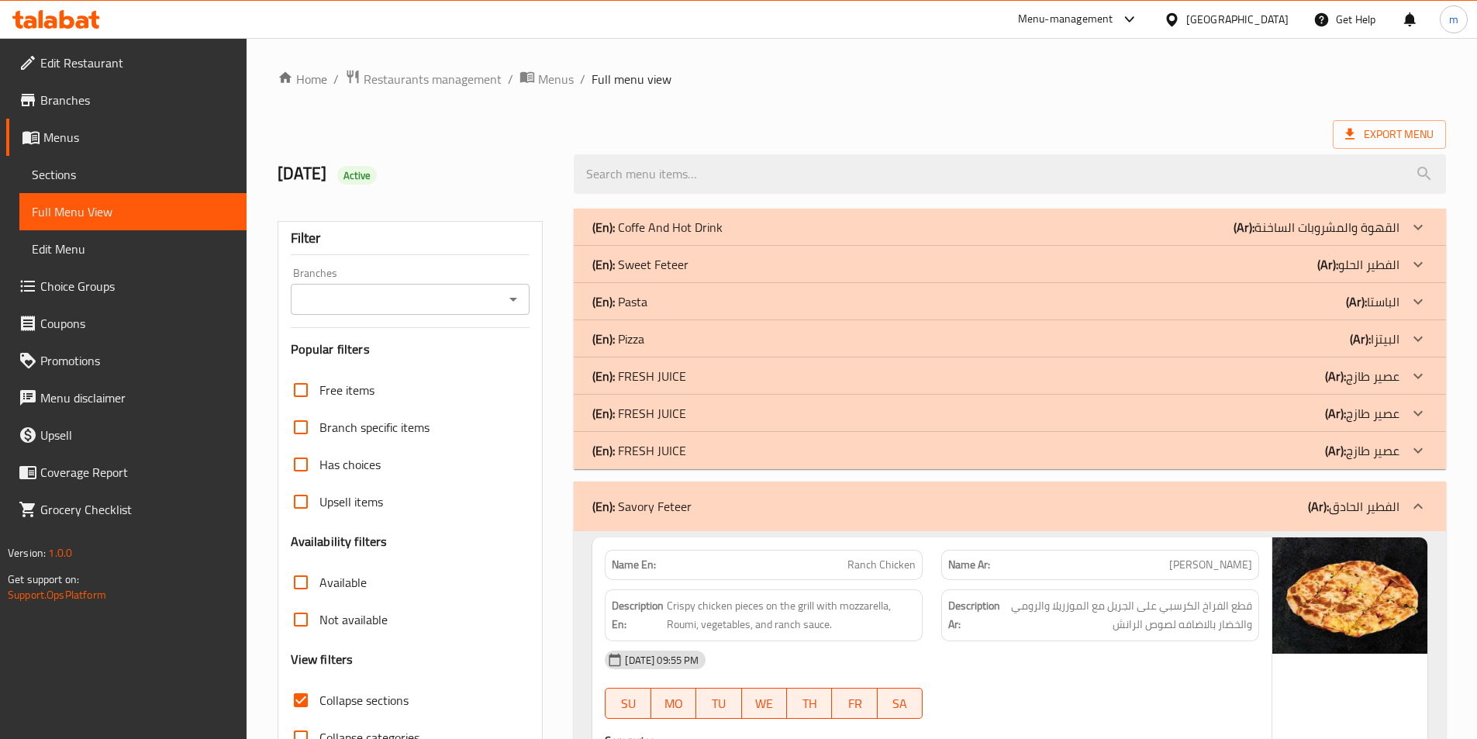
click at [303, 698] on input "Collapse sections" at bounding box center [300, 700] width 37 height 37
checkbox input "false"
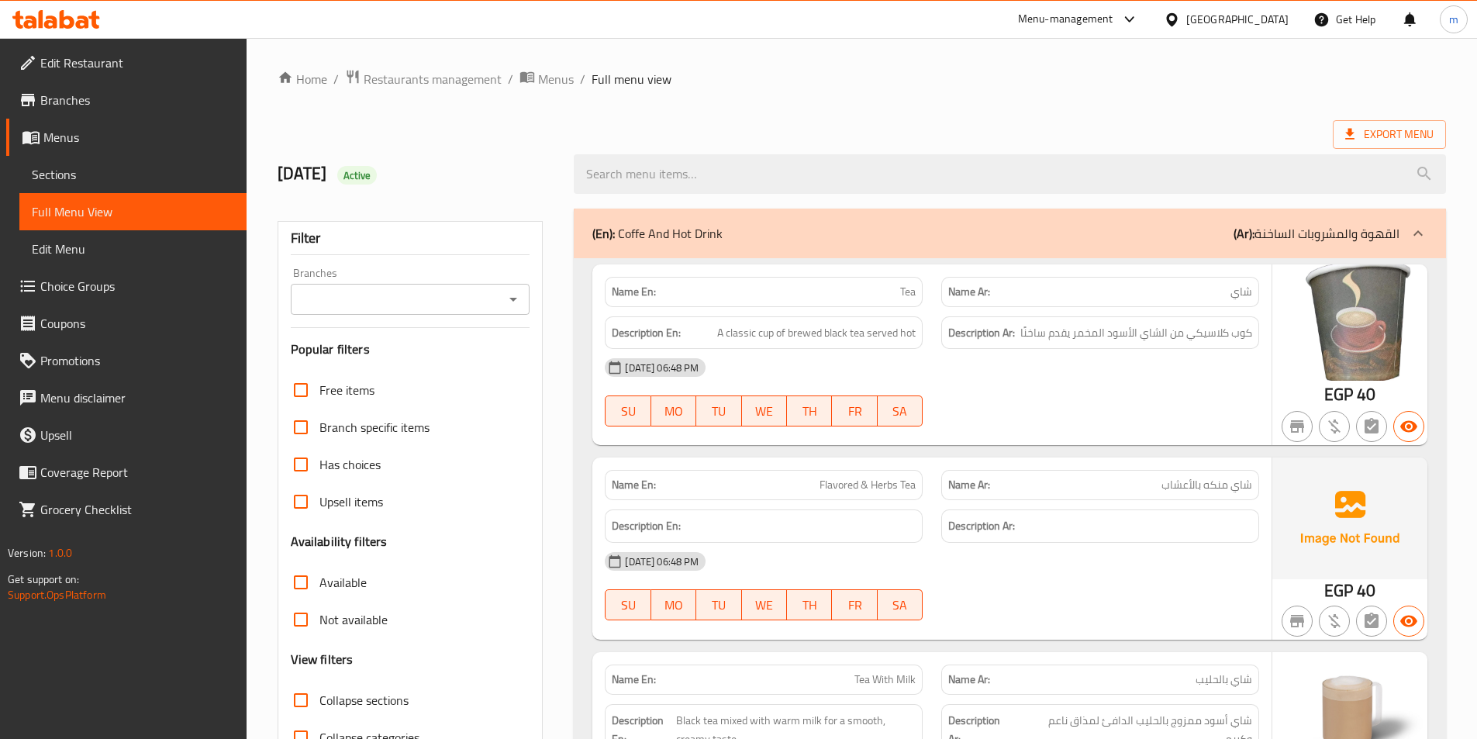
click at [1047, 126] on div "Export Menu" at bounding box center [862, 134] width 1169 height 29
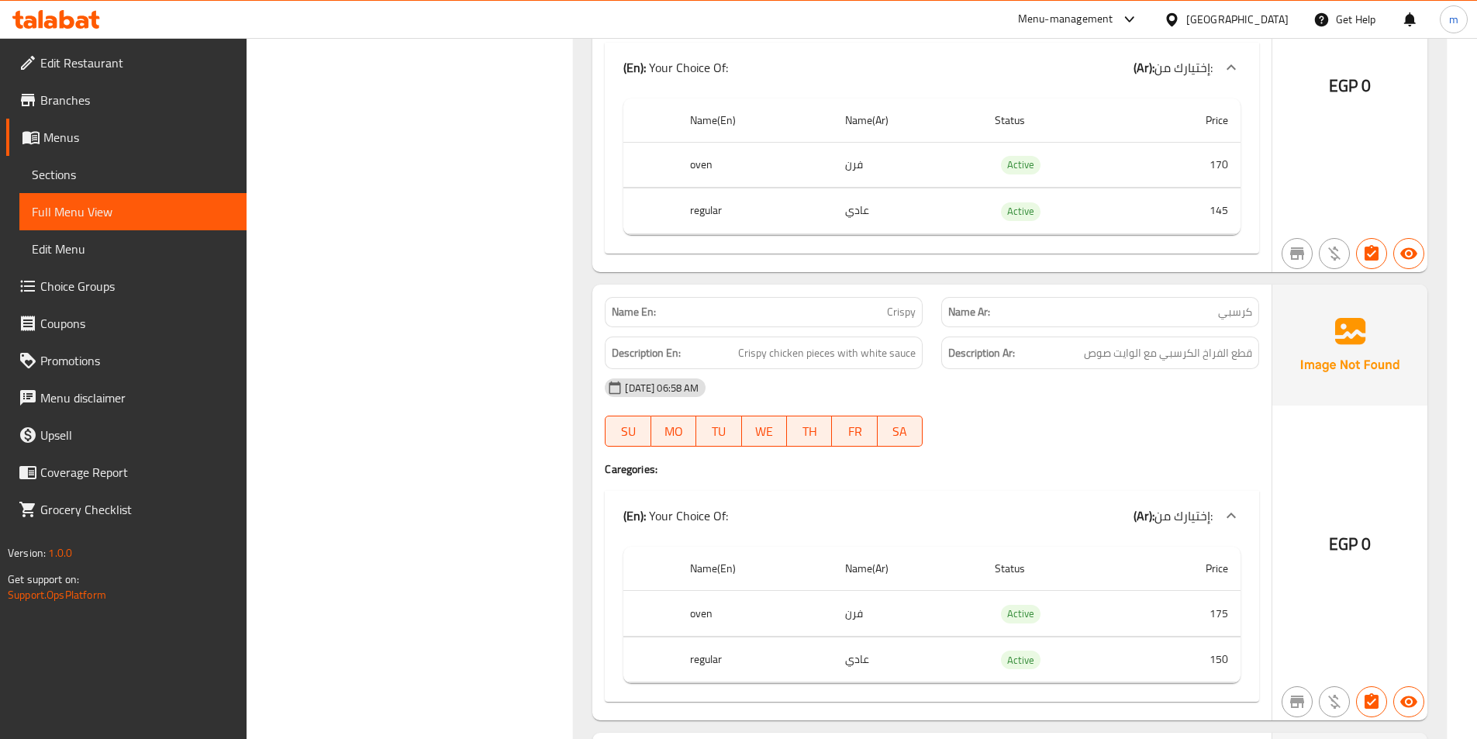
scroll to position [10271, 0]
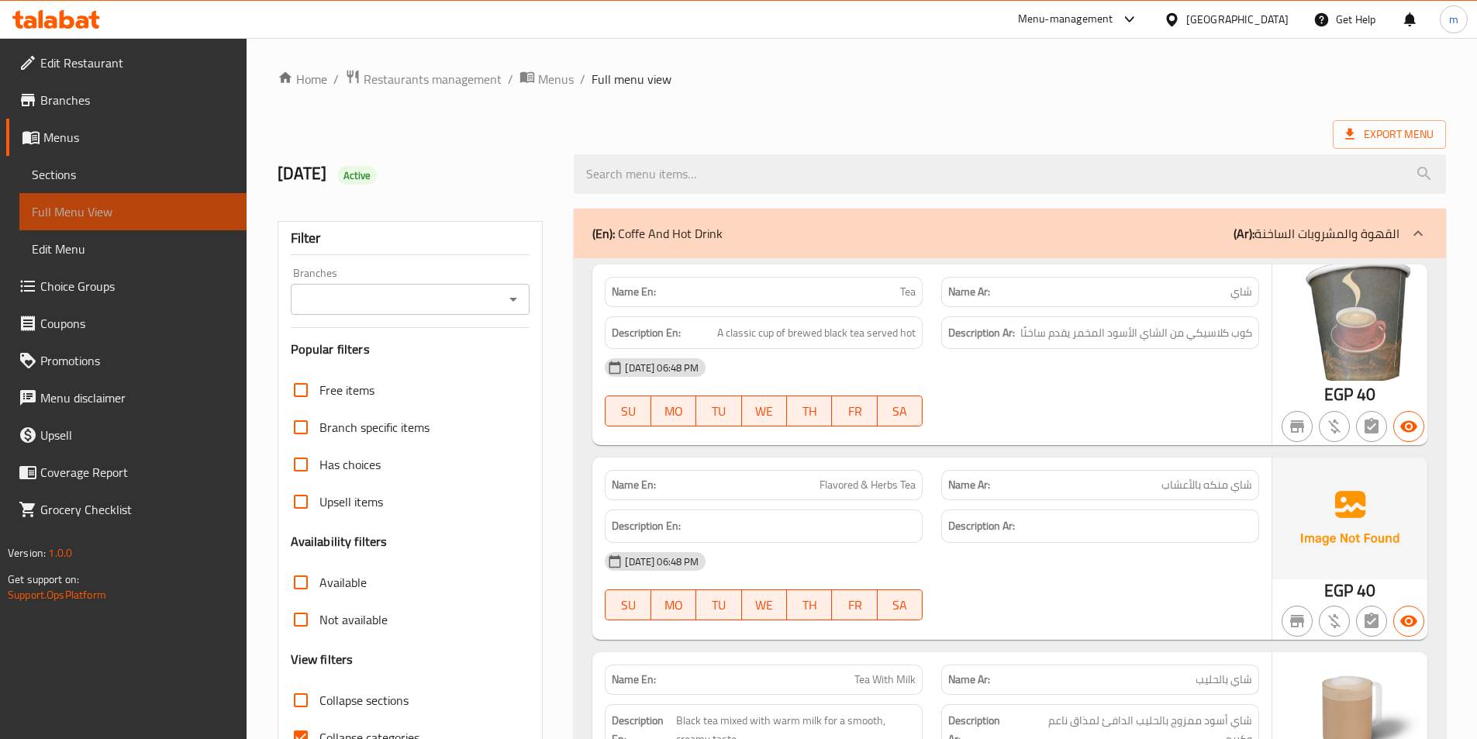
click at [119, 216] on span "Full Menu View" at bounding box center [133, 211] width 202 height 19
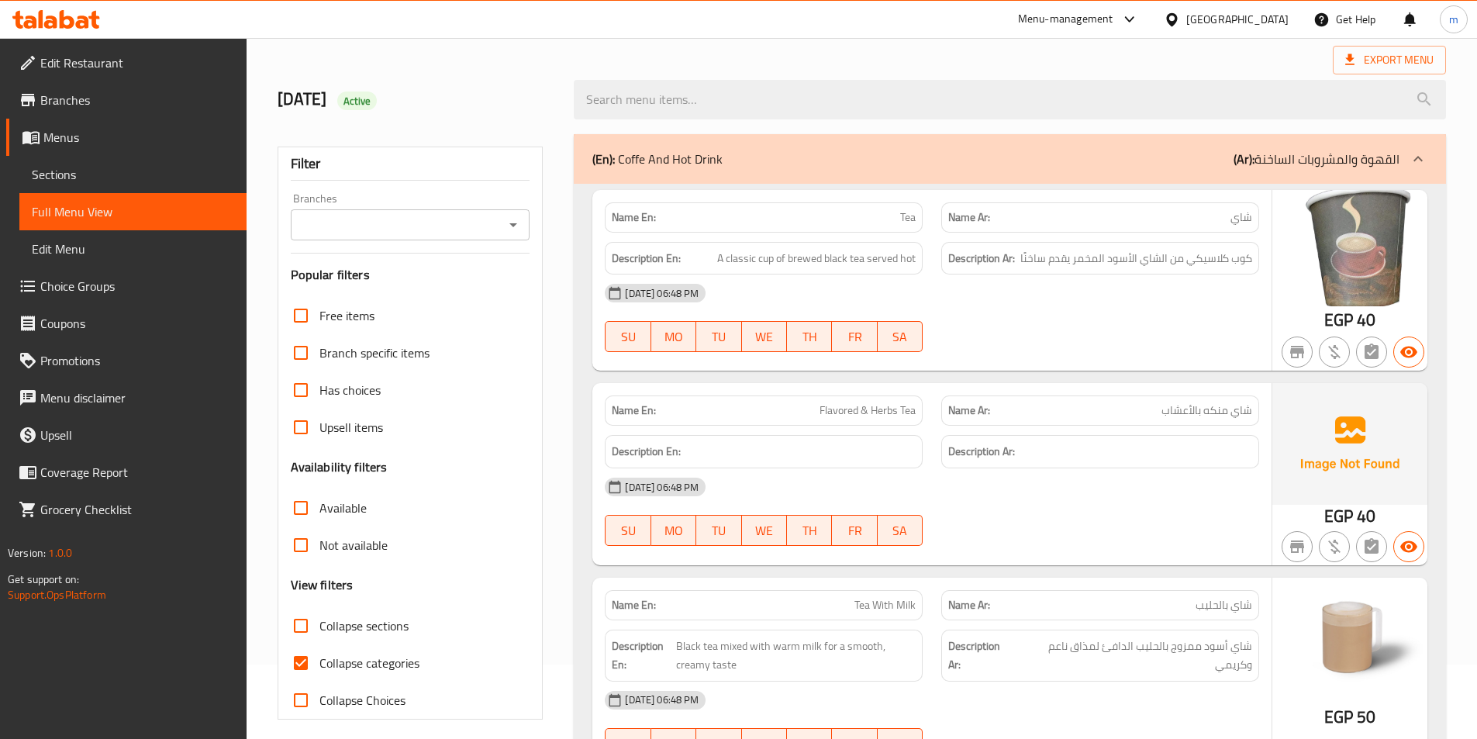
scroll to position [155, 0]
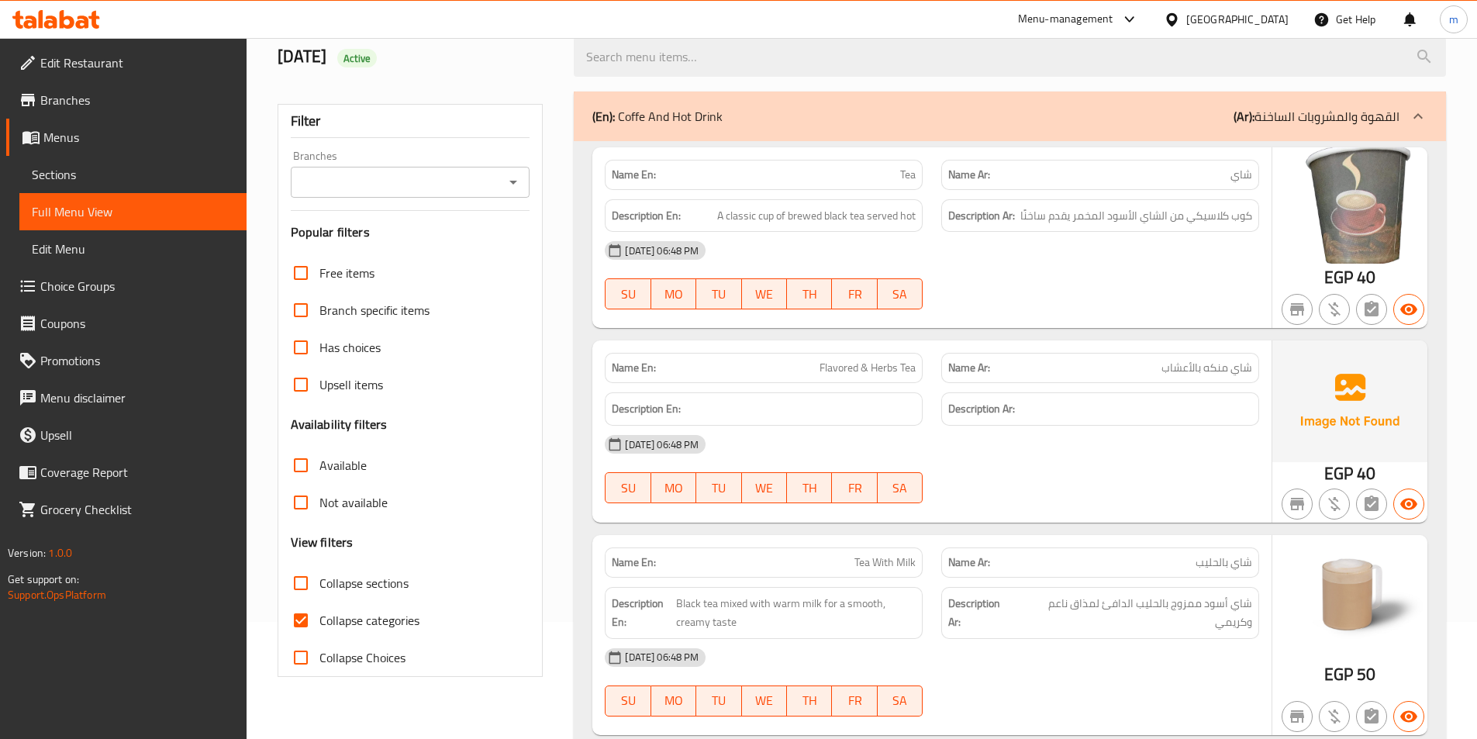
scroll to position [155, 0]
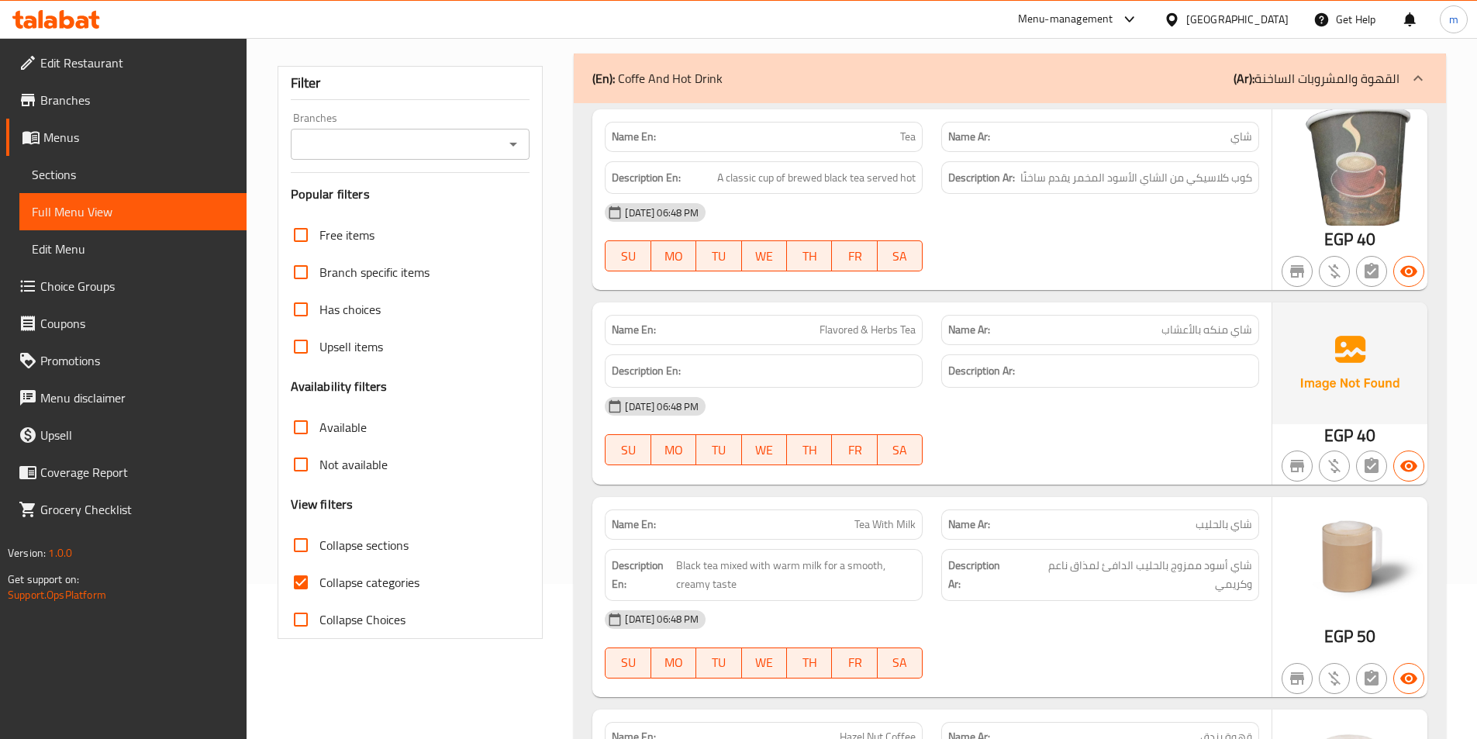
drag, startPoint x: 313, startPoint y: 579, endPoint x: 593, endPoint y: 505, distance: 290.4
click at [311, 580] on input "Collapse categories" at bounding box center [300, 582] width 37 height 37
checkbox input "false"
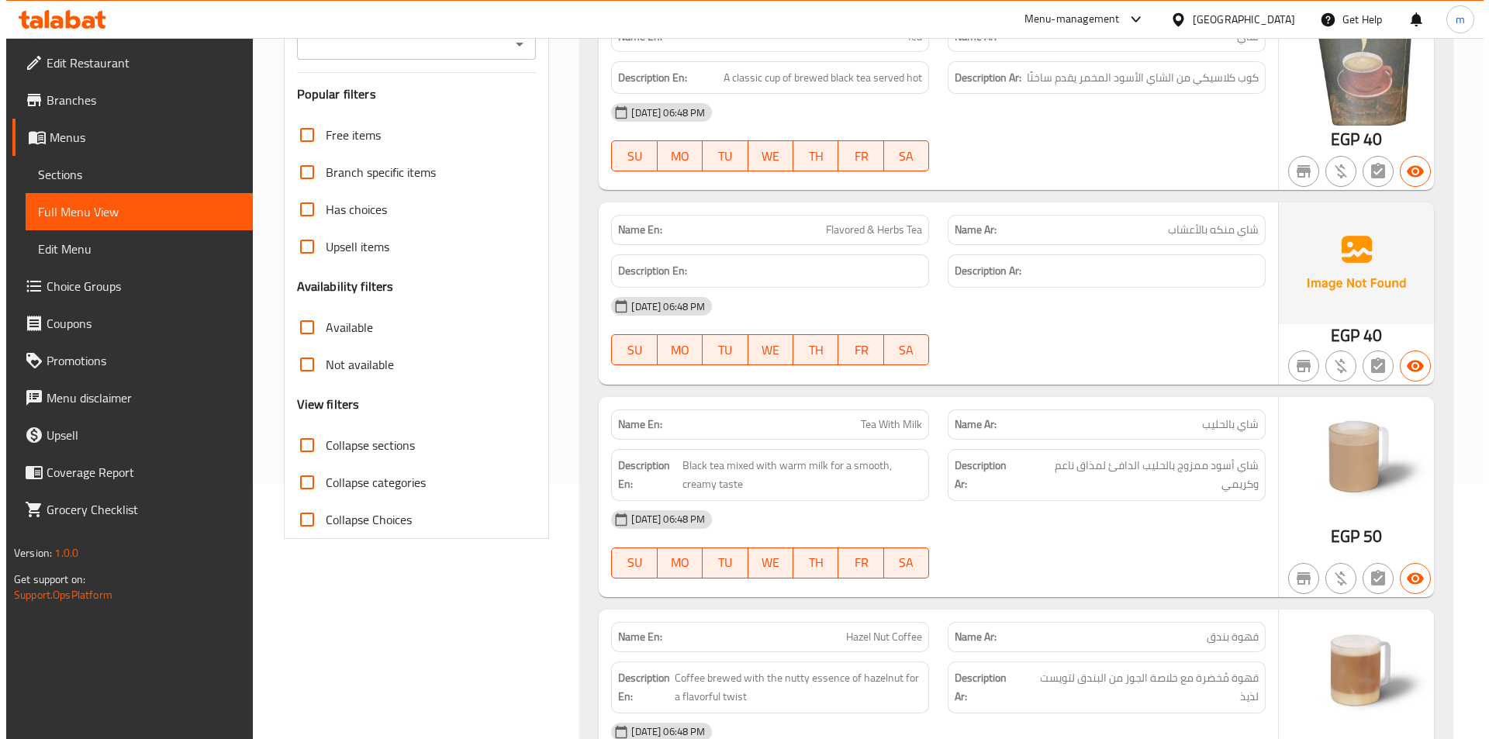
scroll to position [0, 0]
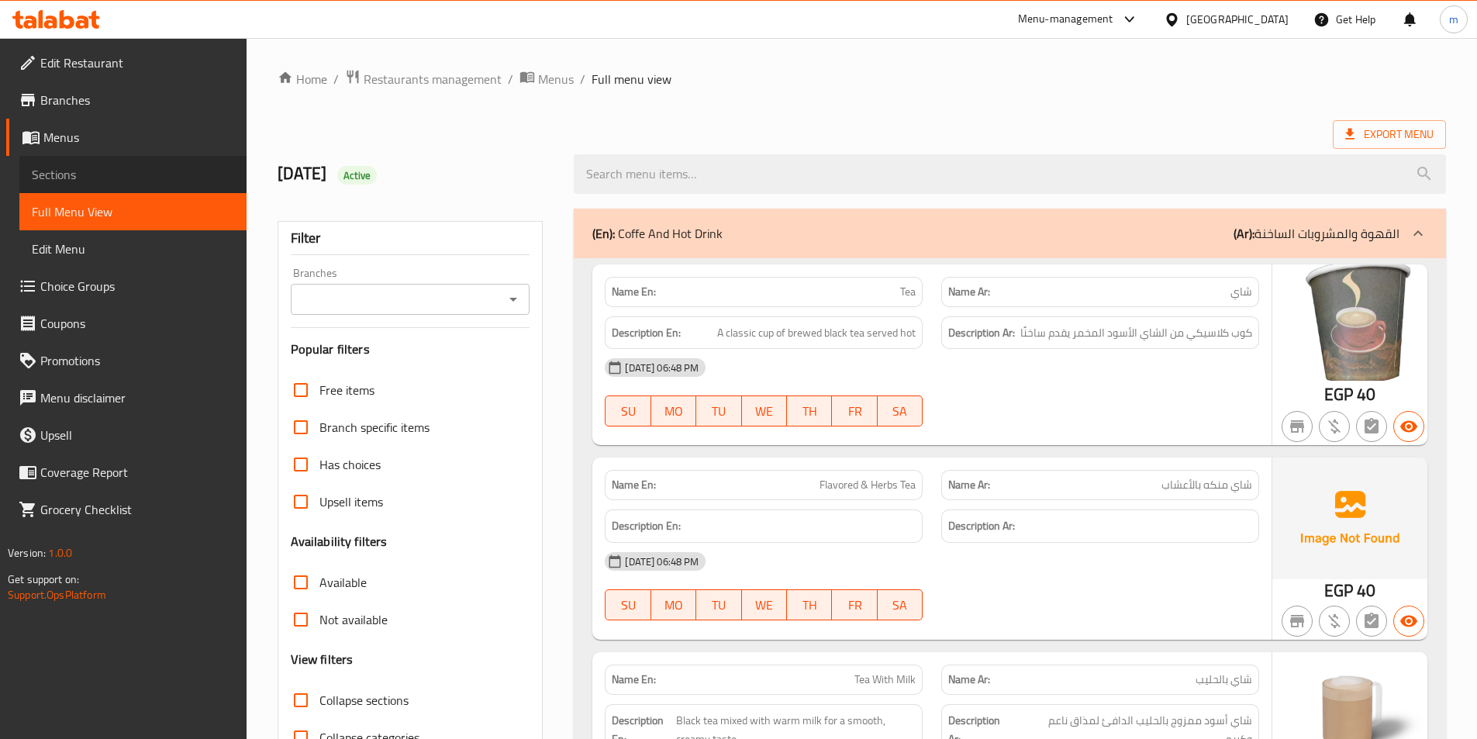
click at [114, 178] on span "Sections" at bounding box center [133, 174] width 202 height 19
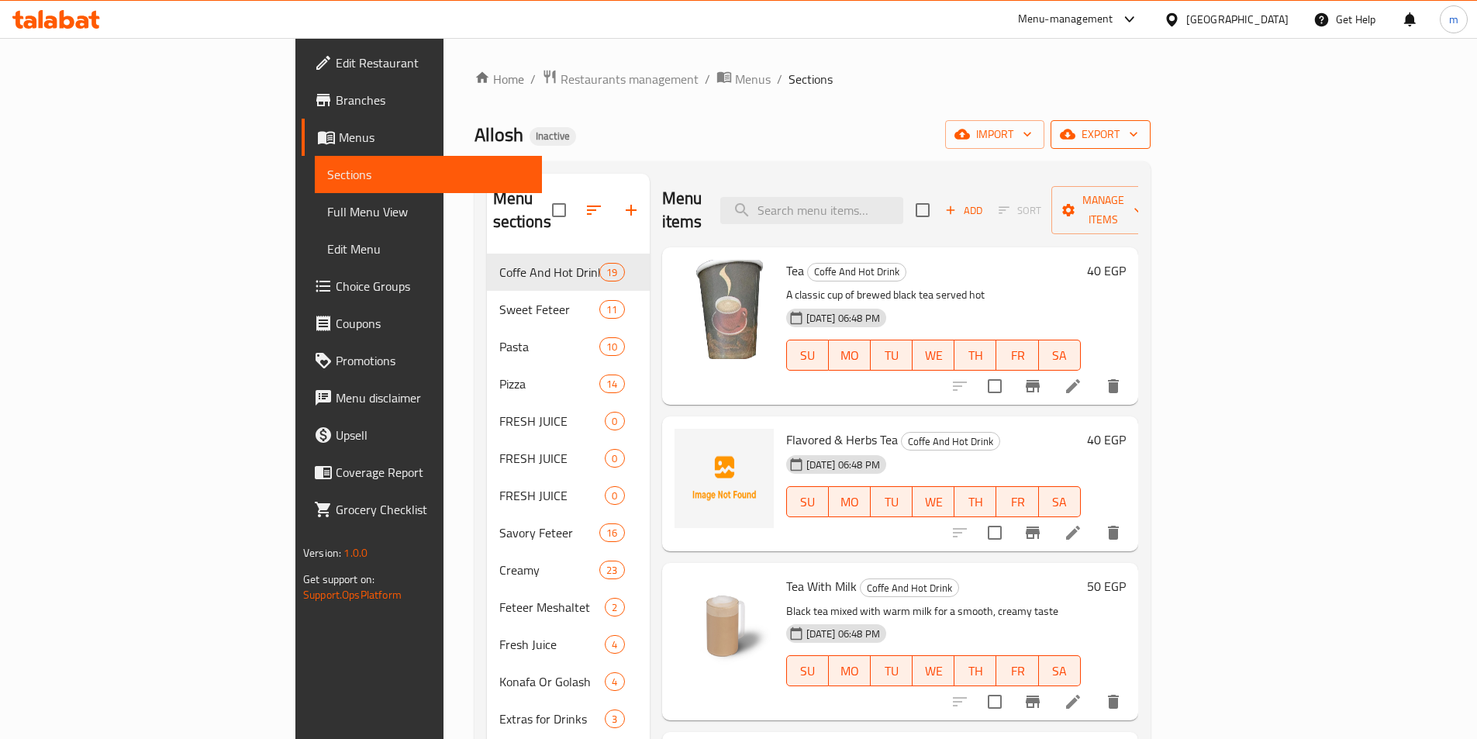
click at [1138, 130] on span "export" at bounding box center [1100, 134] width 75 height 19
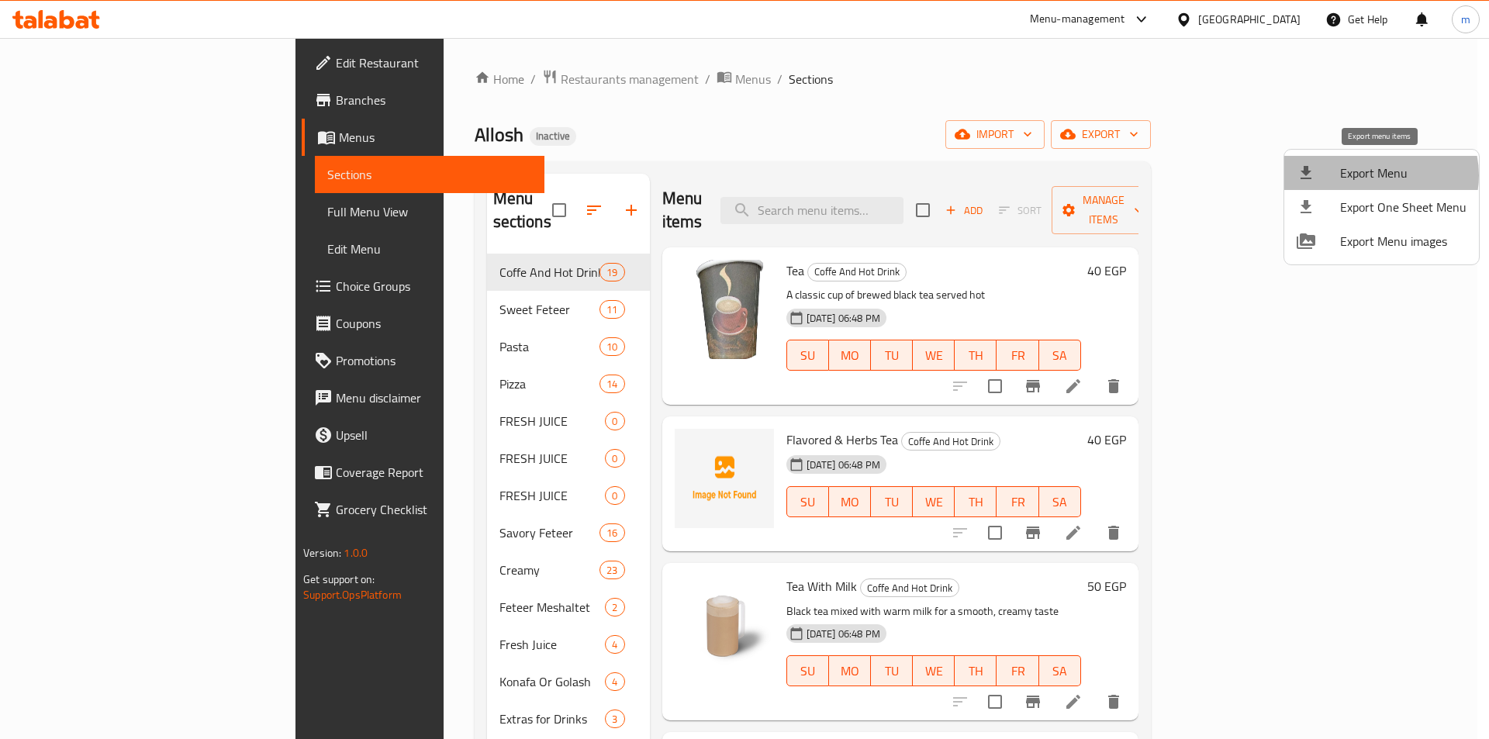
click at [1379, 175] on span "Export Menu" at bounding box center [1403, 173] width 126 height 19
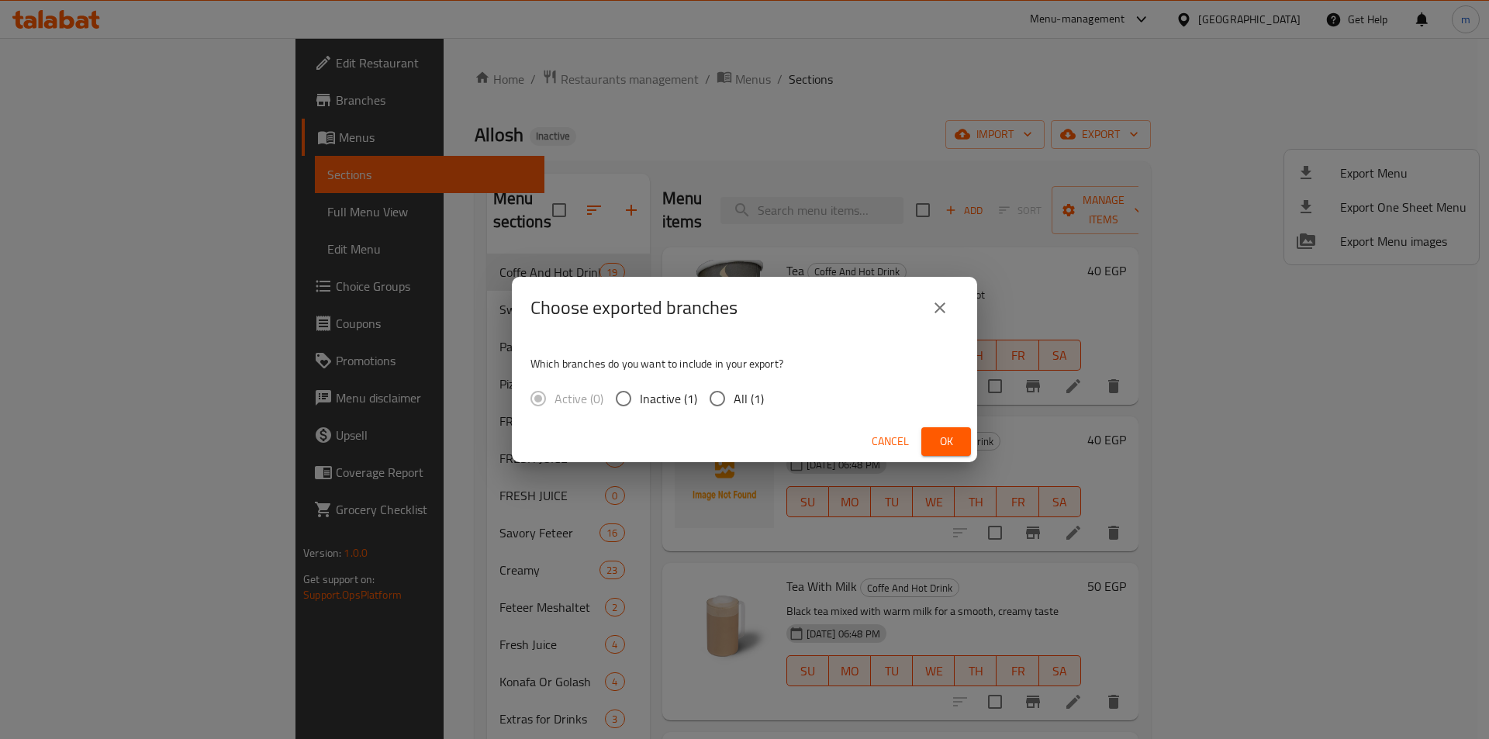
click at [709, 399] on input "All (1)" at bounding box center [717, 398] width 33 height 33
radio input "true"
click at [962, 442] on button "Ok" at bounding box center [946, 441] width 50 height 29
